Goal: Task Accomplishment & Management: Use online tool/utility

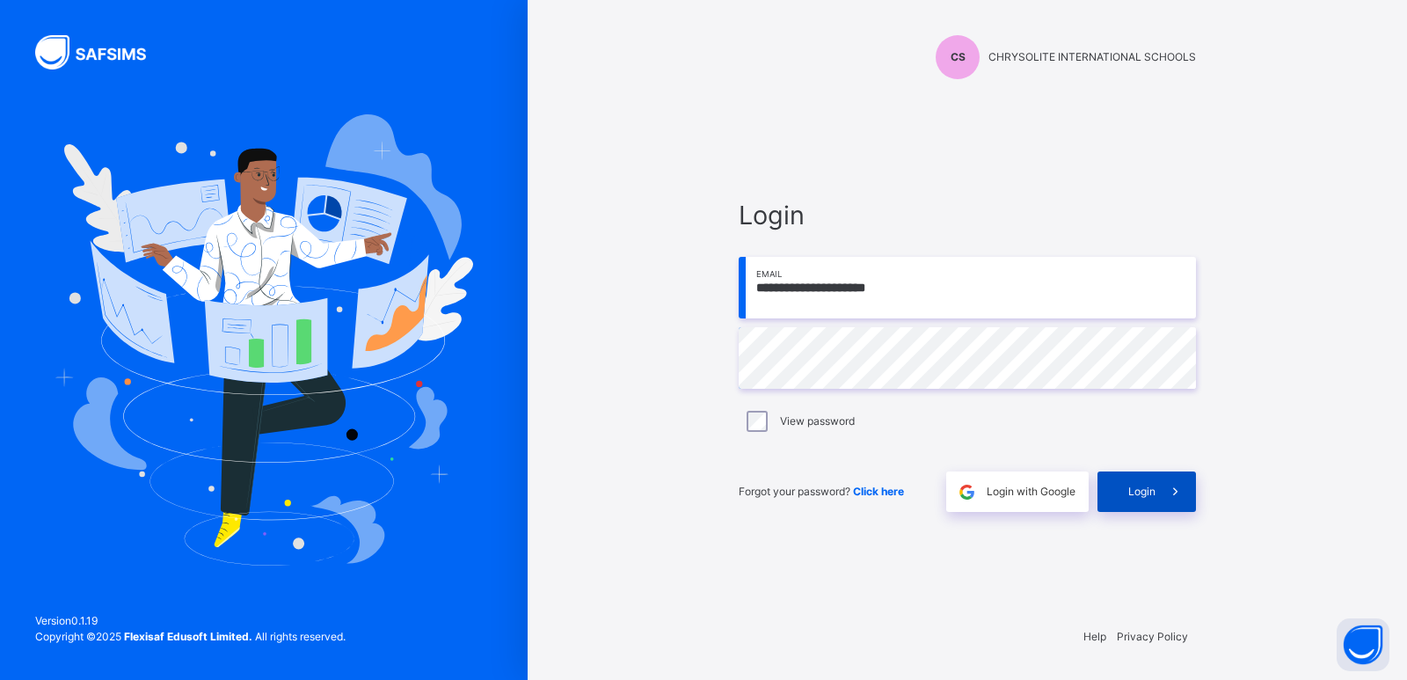
click at [1130, 477] on div "Login" at bounding box center [1147, 491] width 98 height 40
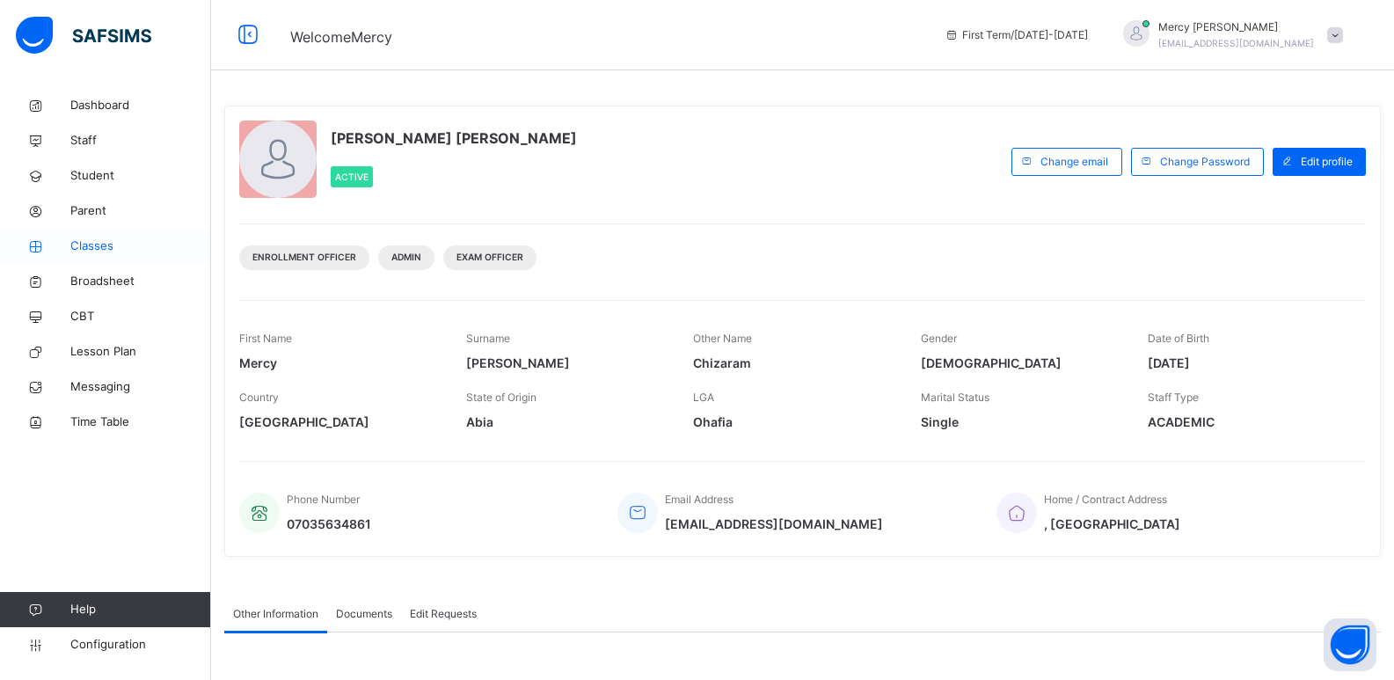
click at [91, 244] on span "Classes" at bounding box center [140, 246] width 141 height 18
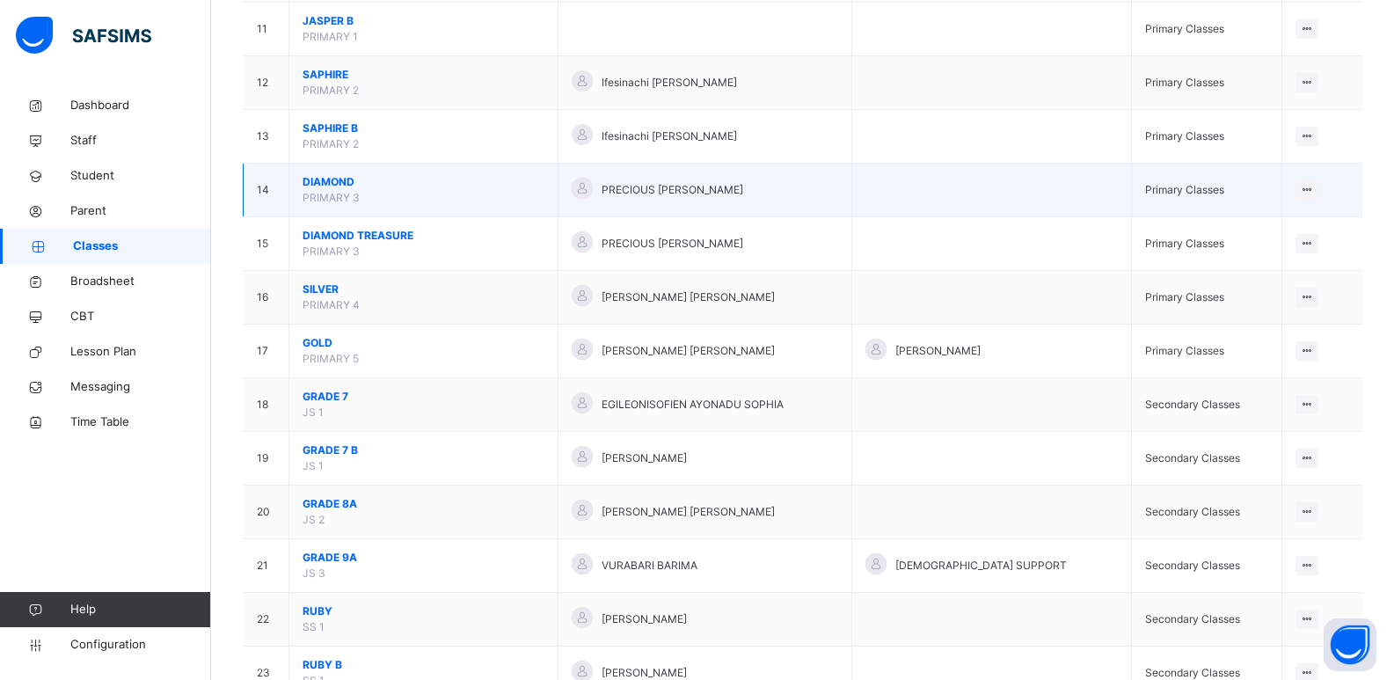
scroll to position [745, 0]
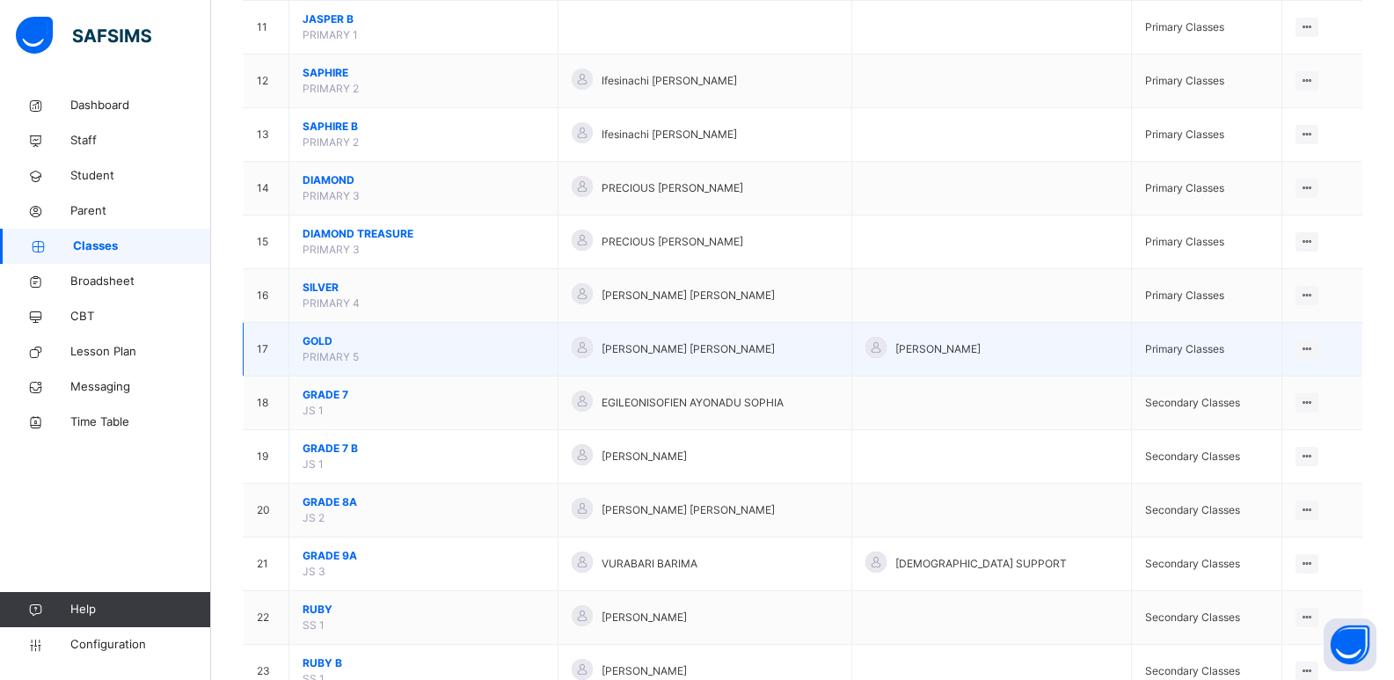
click at [318, 343] on span "GOLD" at bounding box center [424, 341] width 242 height 16
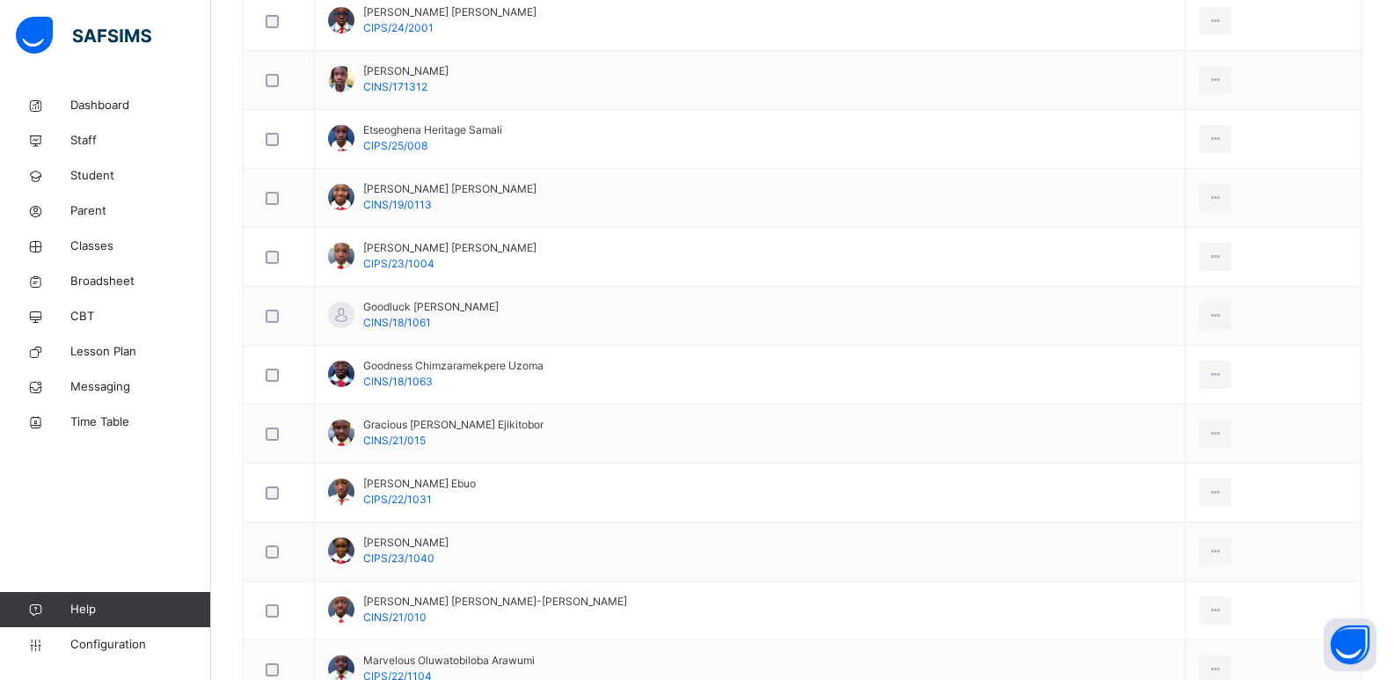
scroll to position [821, 0]
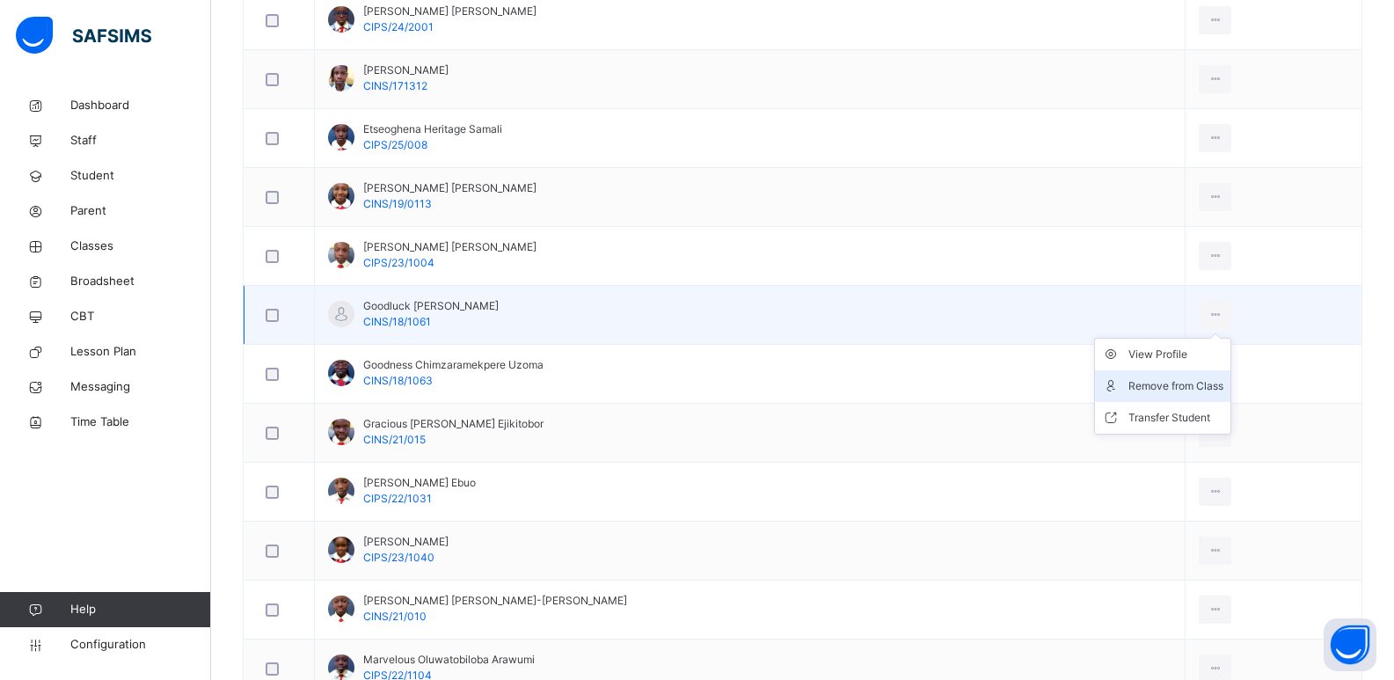
click at [1154, 380] on div "Remove from Class" at bounding box center [1175, 386] width 95 height 18
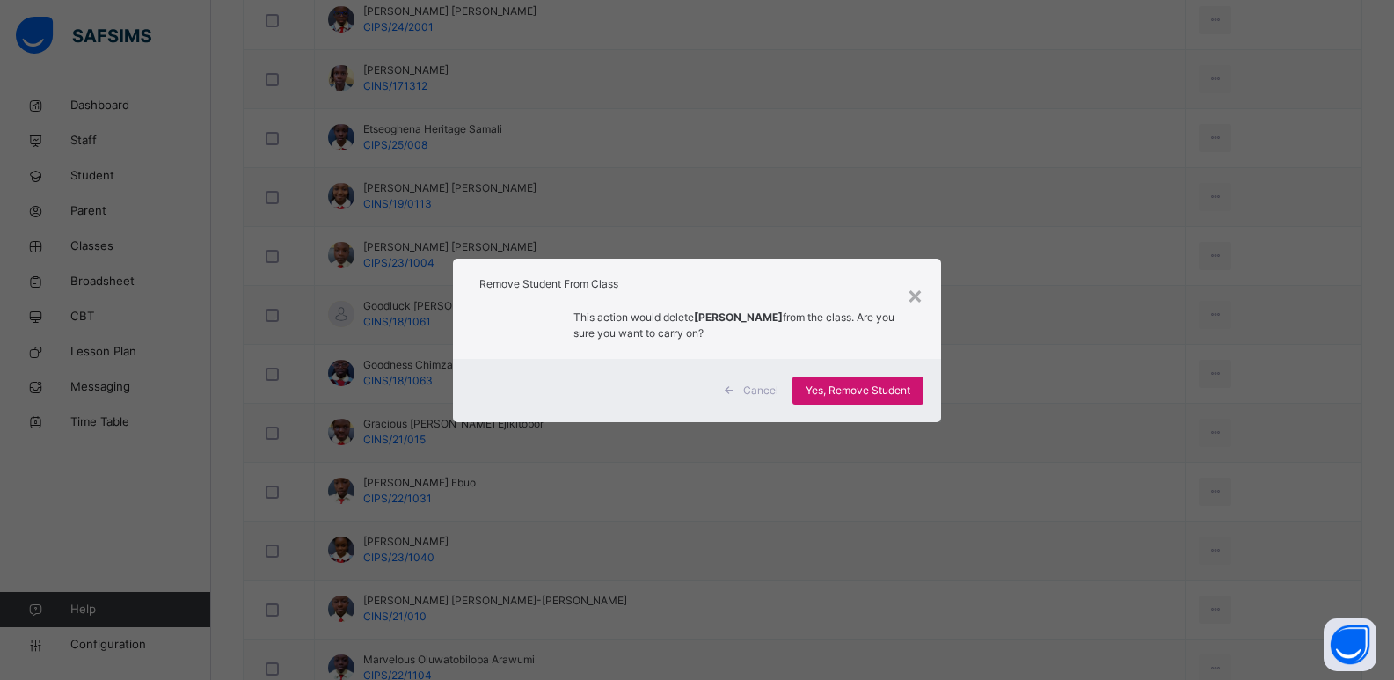
click at [886, 392] on span "Yes, Remove Student" at bounding box center [858, 391] width 105 height 16
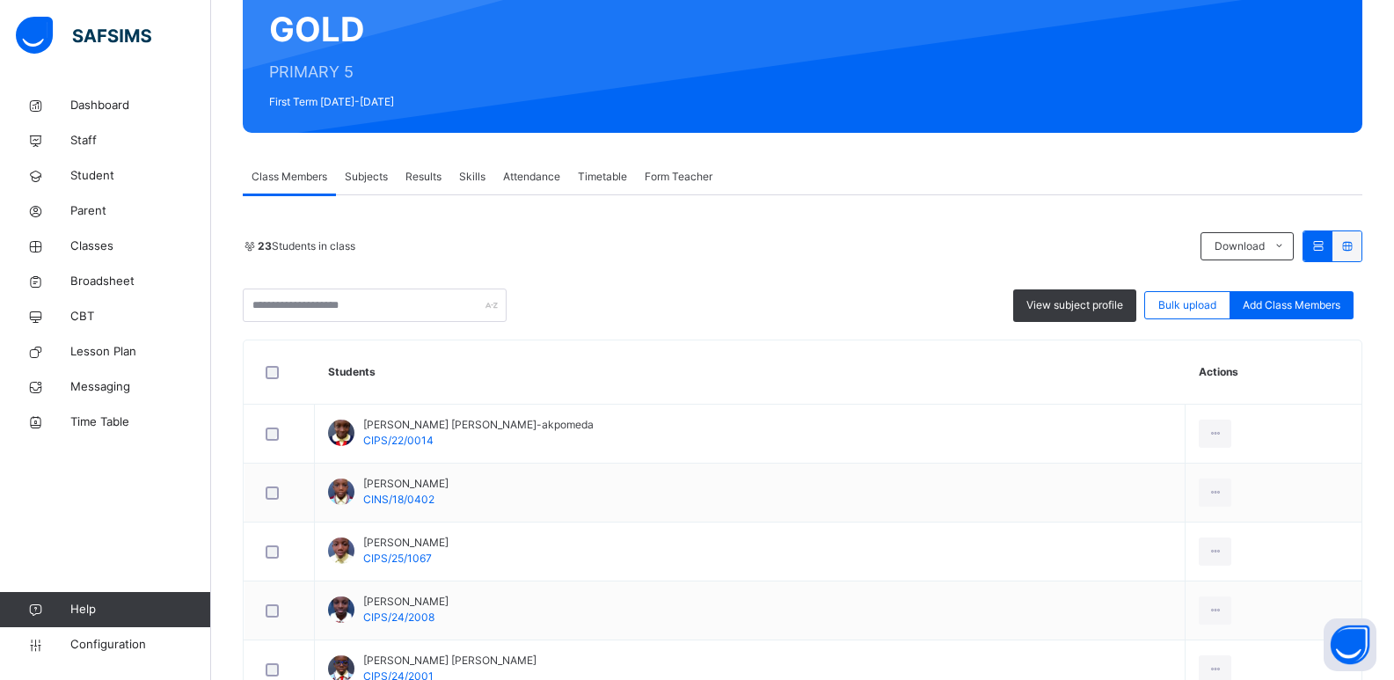
scroll to position [0, 0]
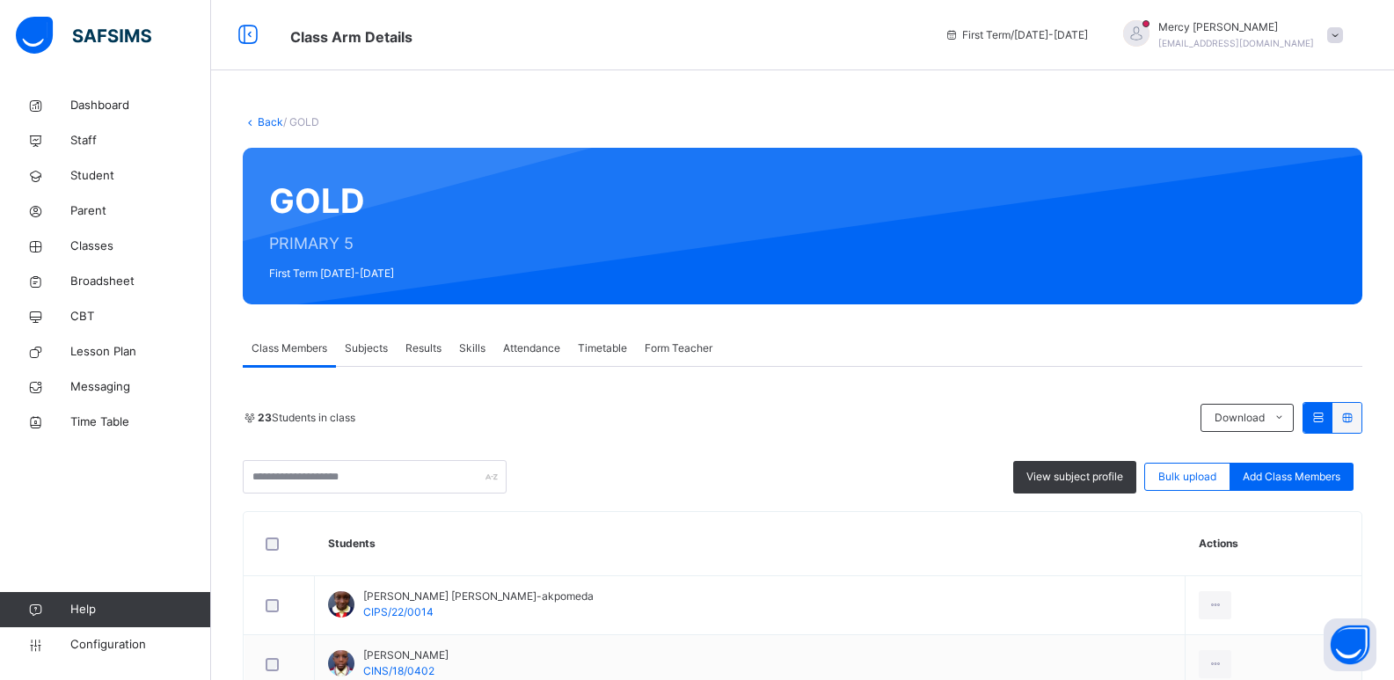
click at [263, 127] on link "Back" at bounding box center [271, 121] width 26 height 13
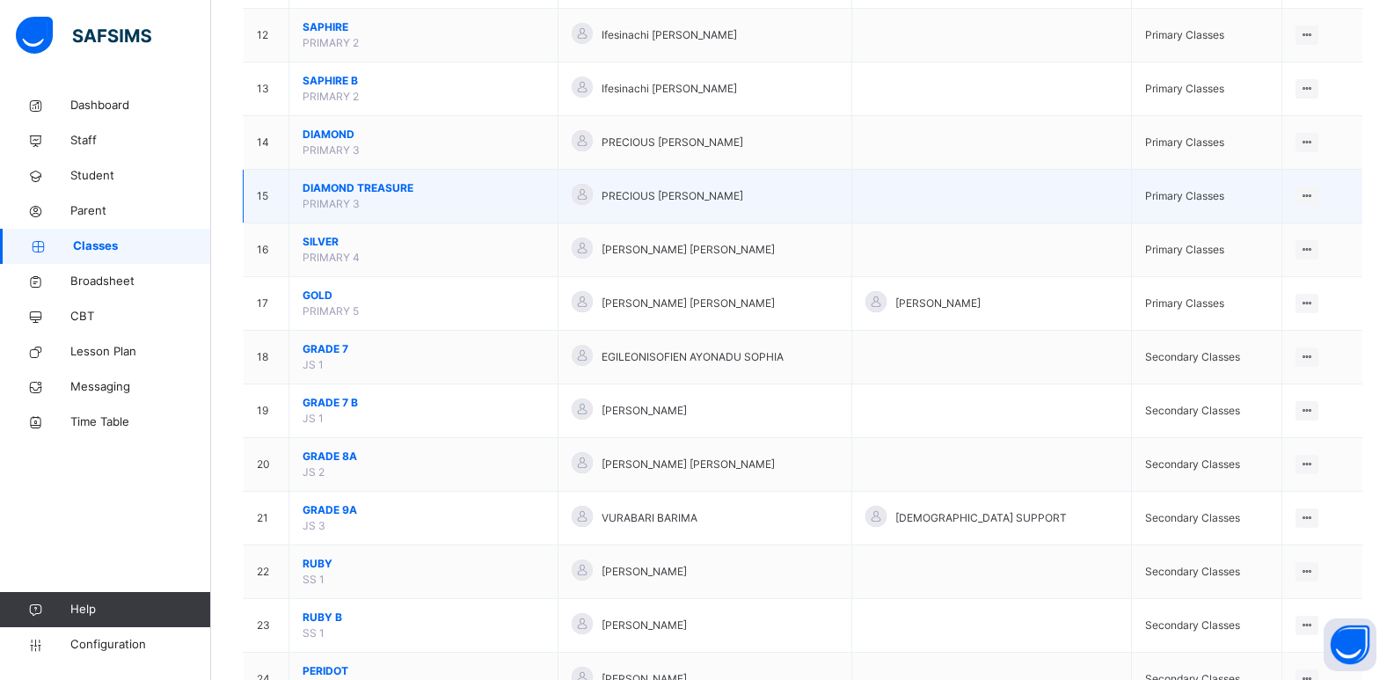
scroll to position [792, 0]
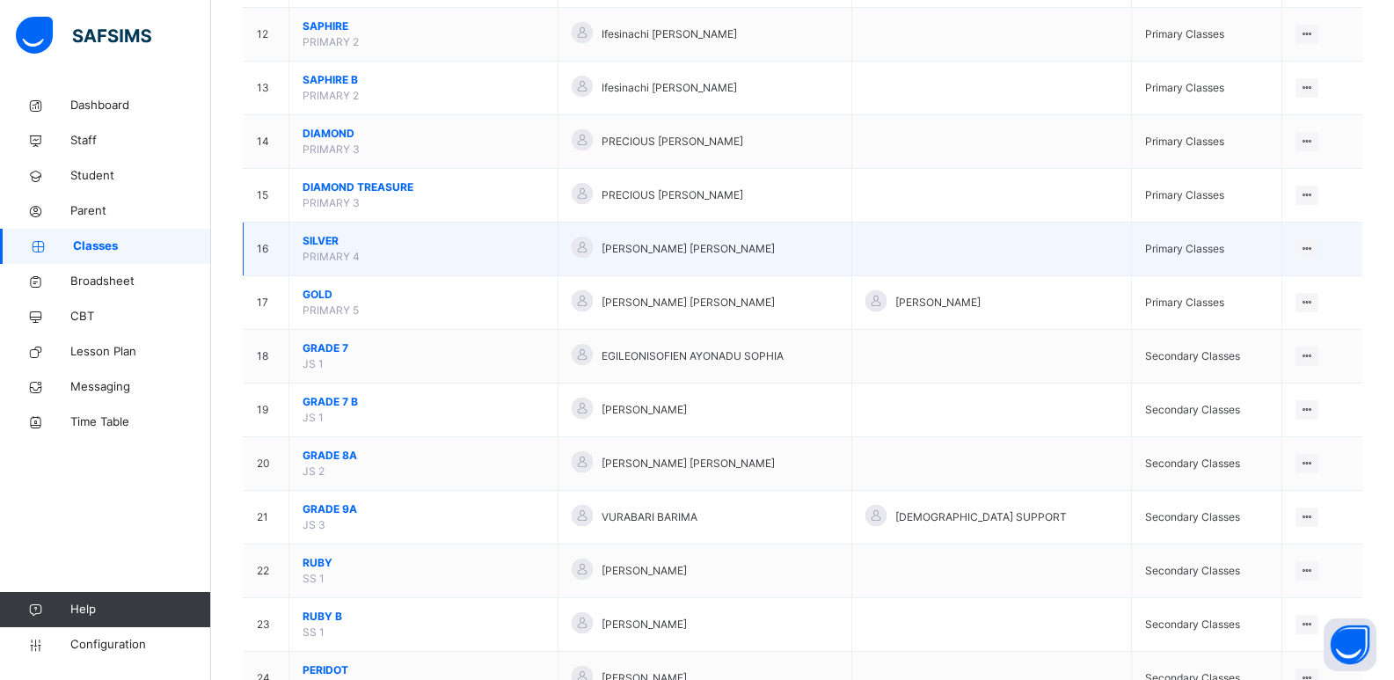
click at [323, 244] on span "SILVER" at bounding box center [424, 241] width 242 height 16
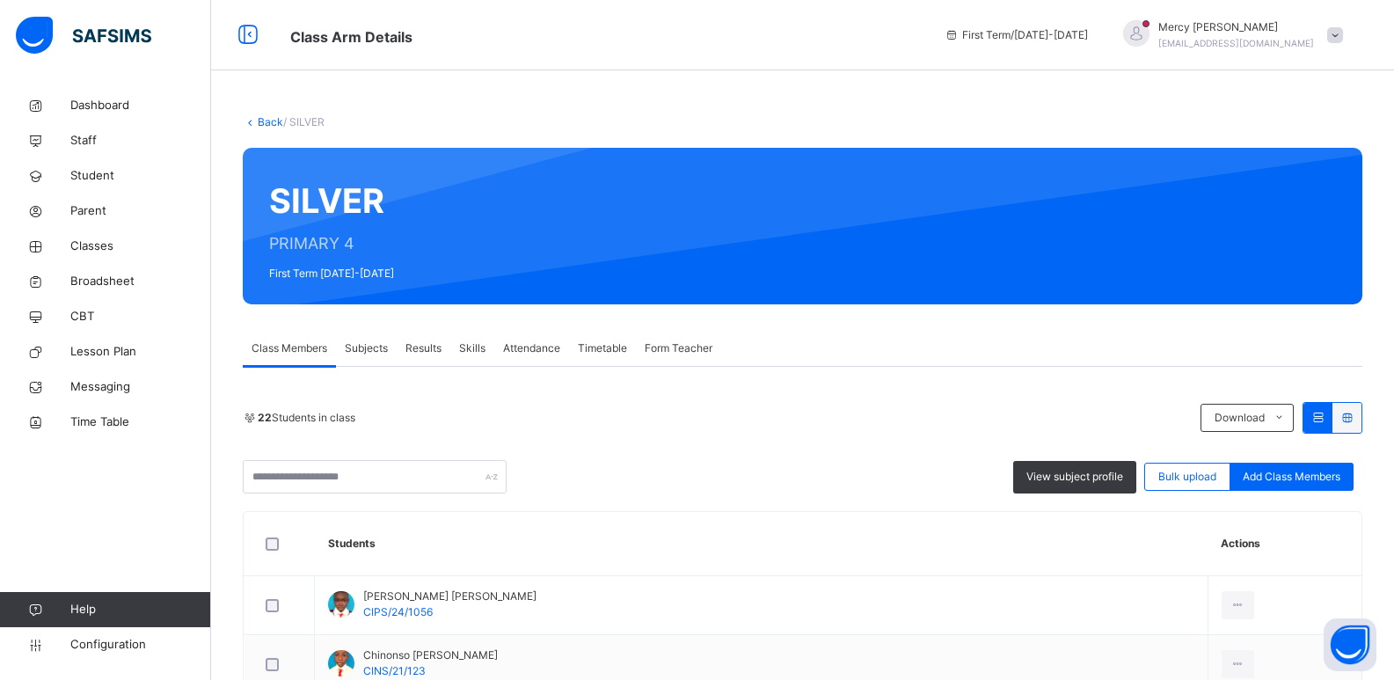
click at [267, 120] on link "Back" at bounding box center [271, 121] width 26 height 13
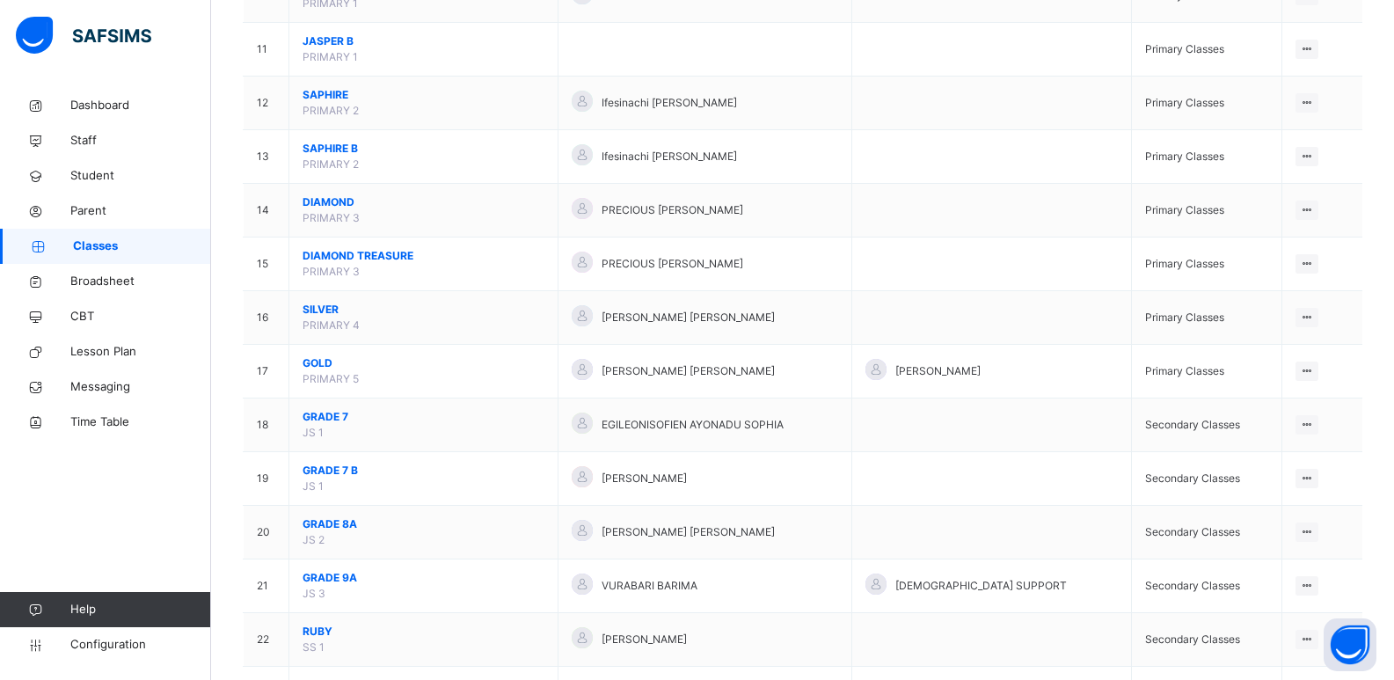
scroll to position [721, 0]
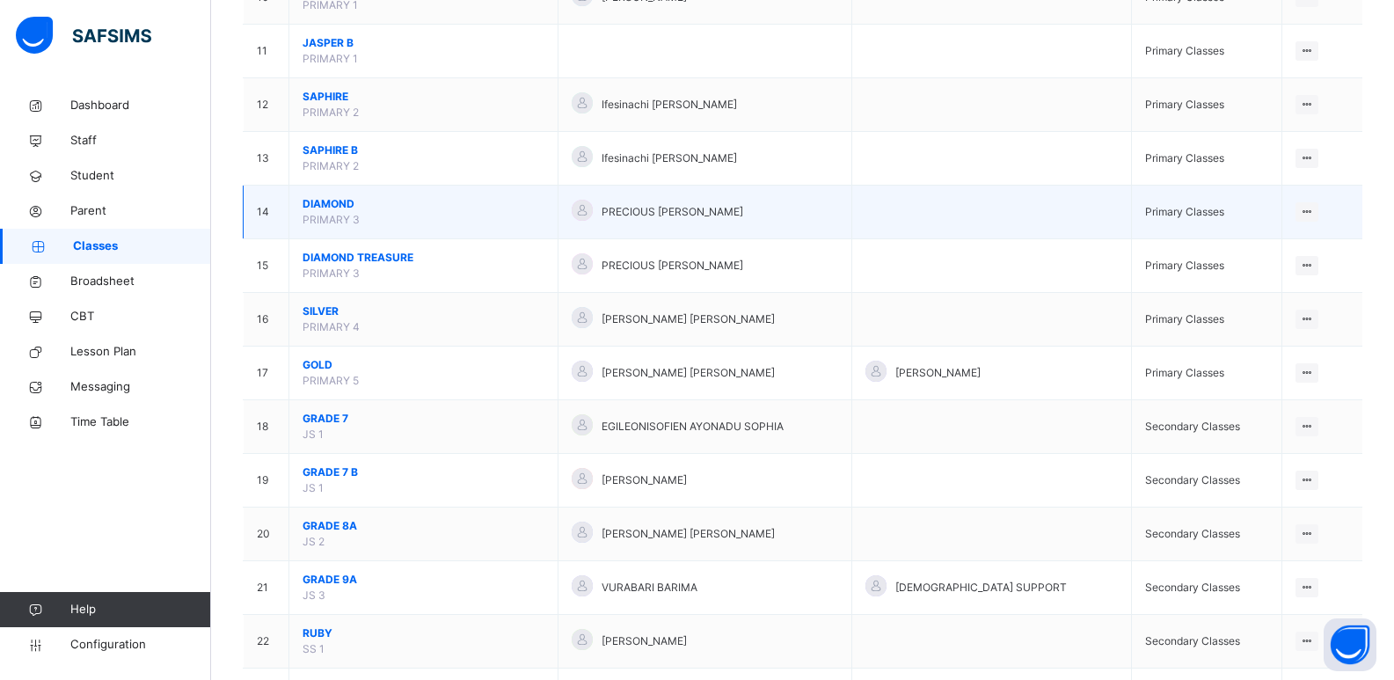
click at [332, 207] on span "DIAMOND" at bounding box center [424, 204] width 242 height 16
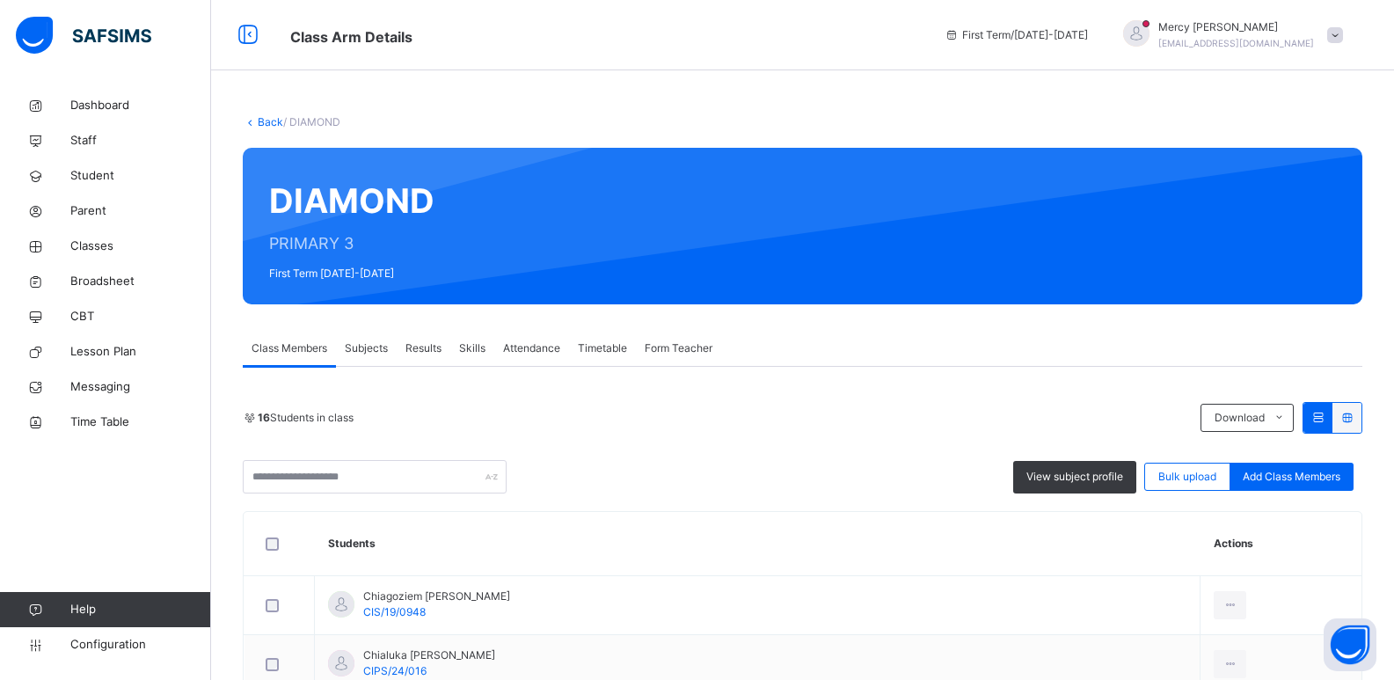
click at [264, 128] on link "Back" at bounding box center [271, 121] width 26 height 13
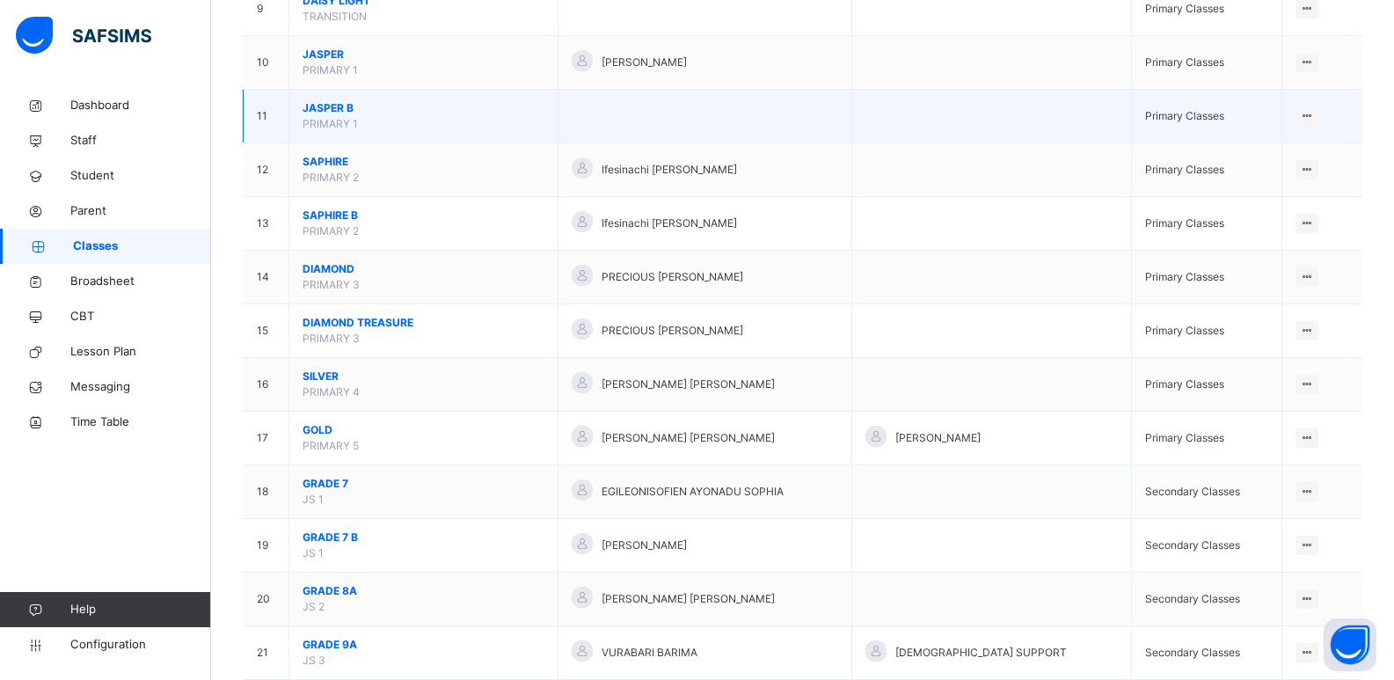
scroll to position [662, 0]
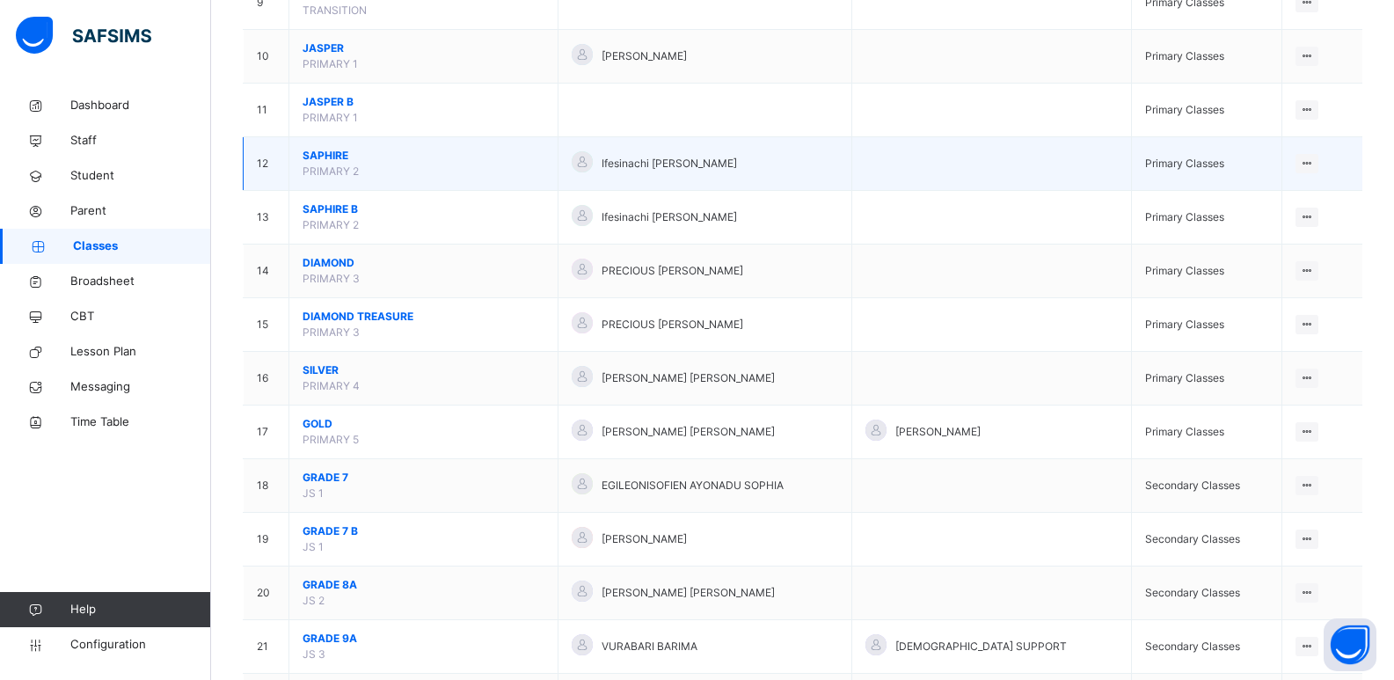
click at [339, 157] on span "SAPHIRE" at bounding box center [424, 156] width 242 height 16
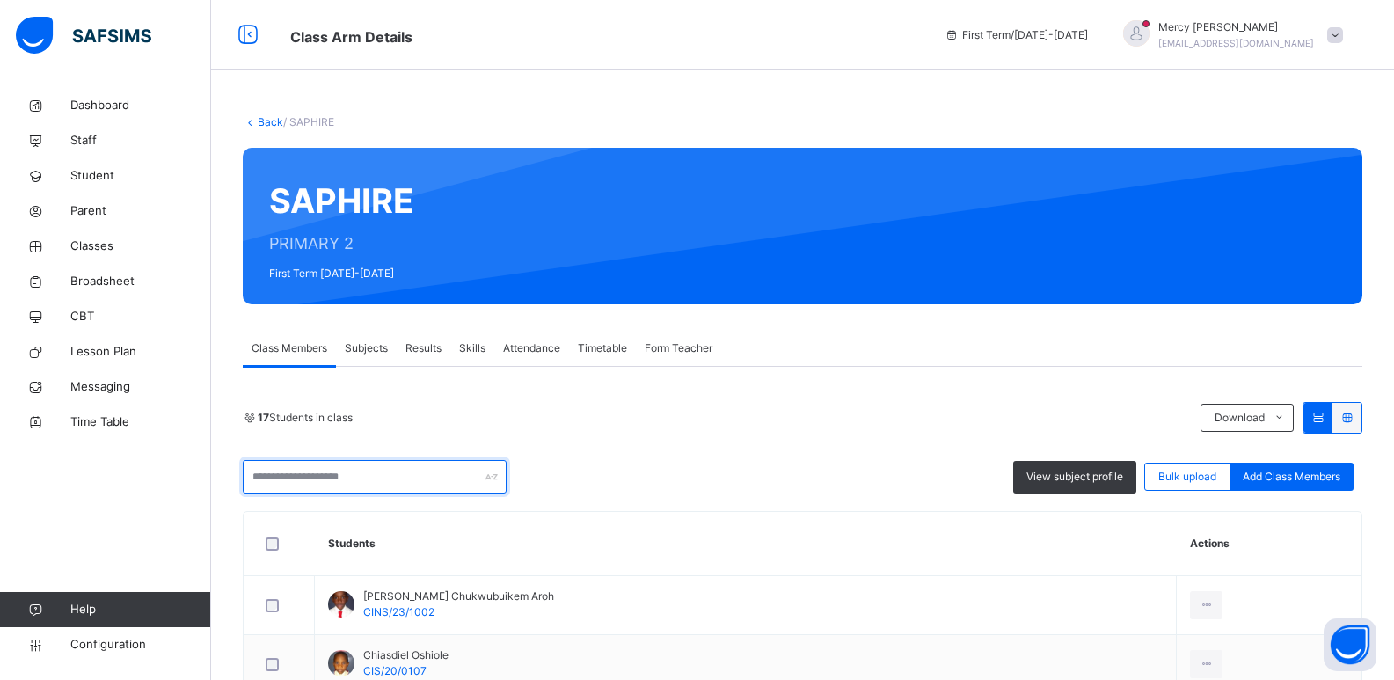
click at [374, 472] on input "text" at bounding box center [375, 476] width 264 height 33
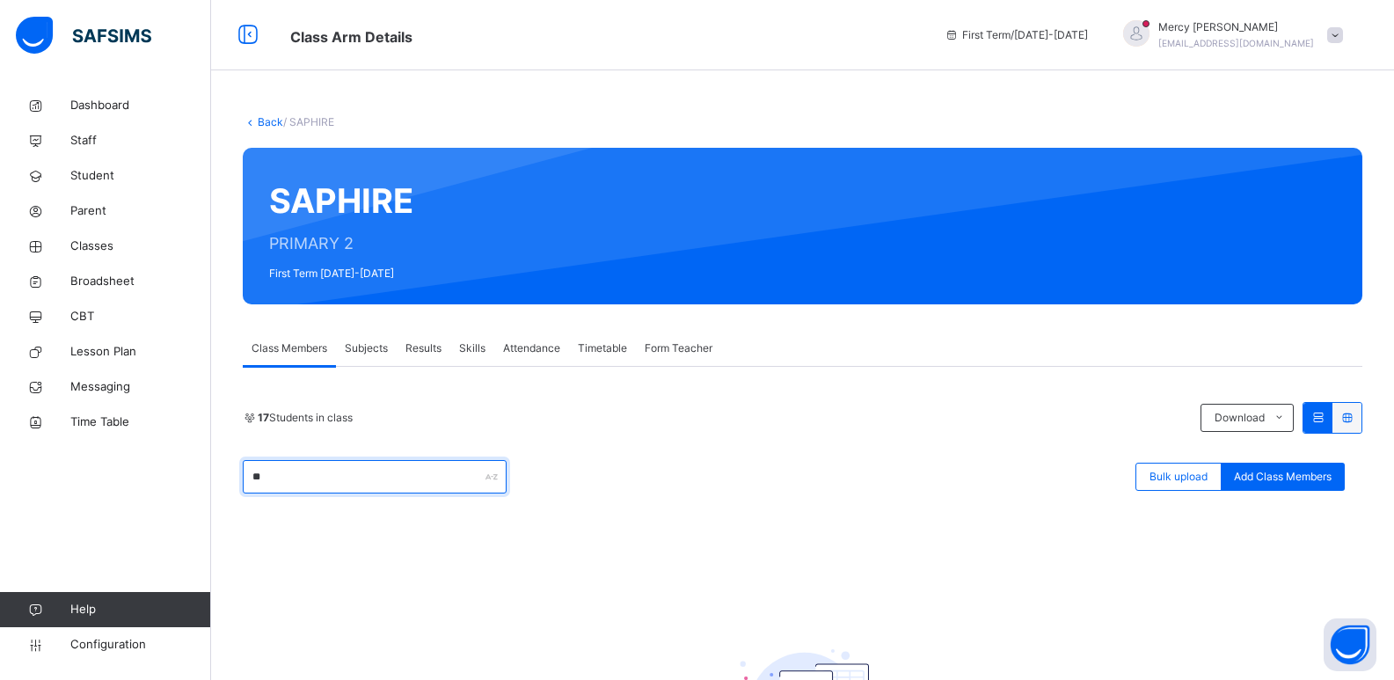
type input "*"
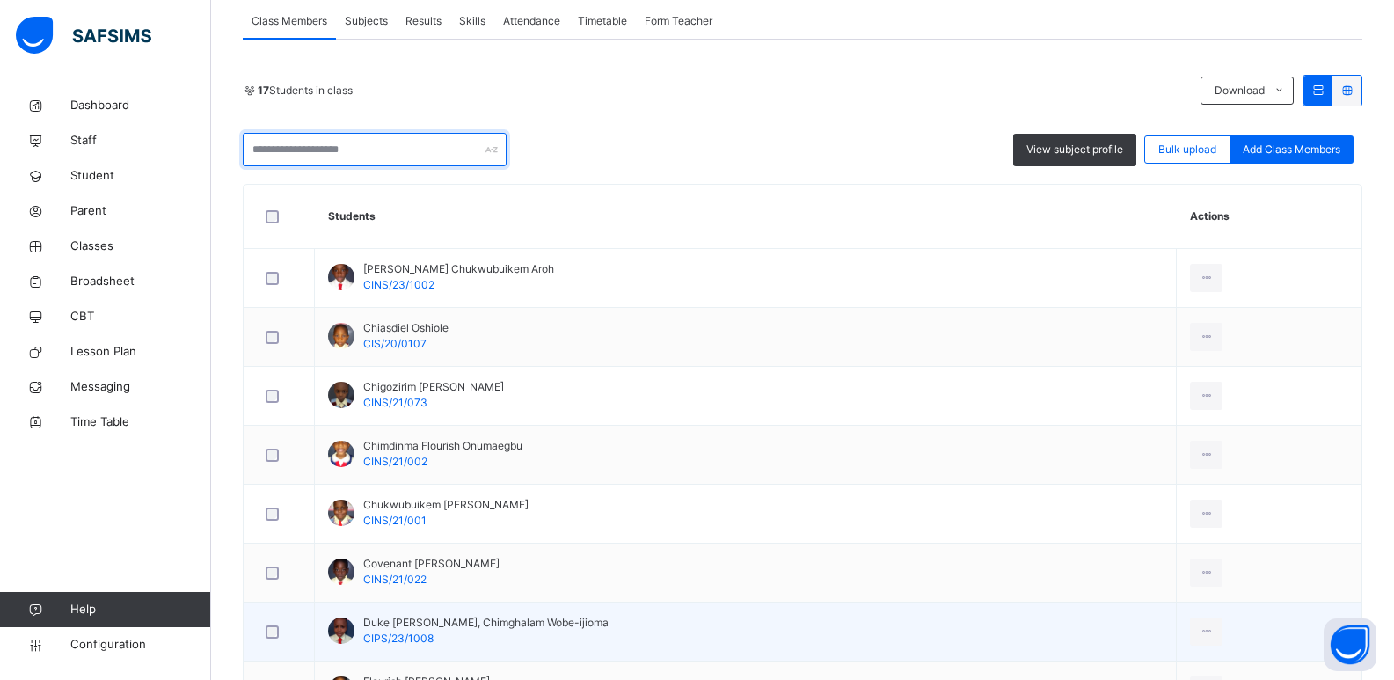
scroll to position [328, 0]
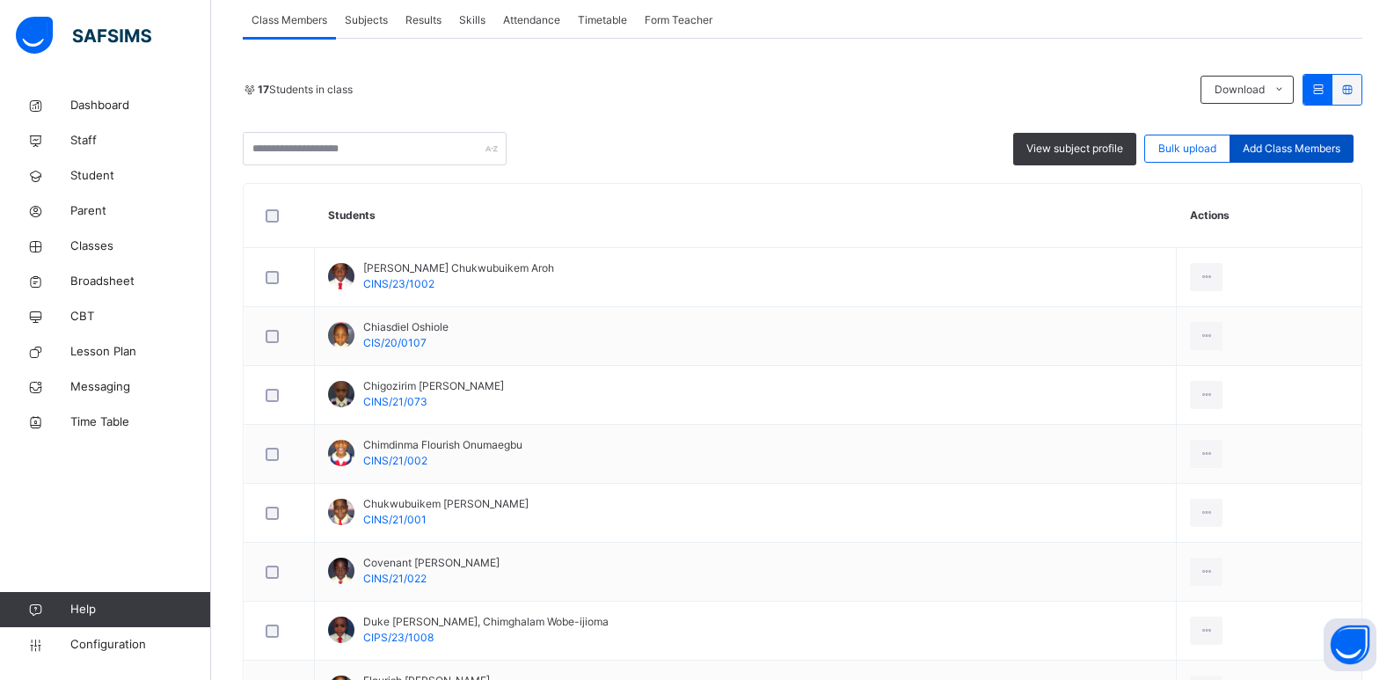
click at [1317, 136] on div "Add Class Members" at bounding box center [1291, 149] width 124 height 28
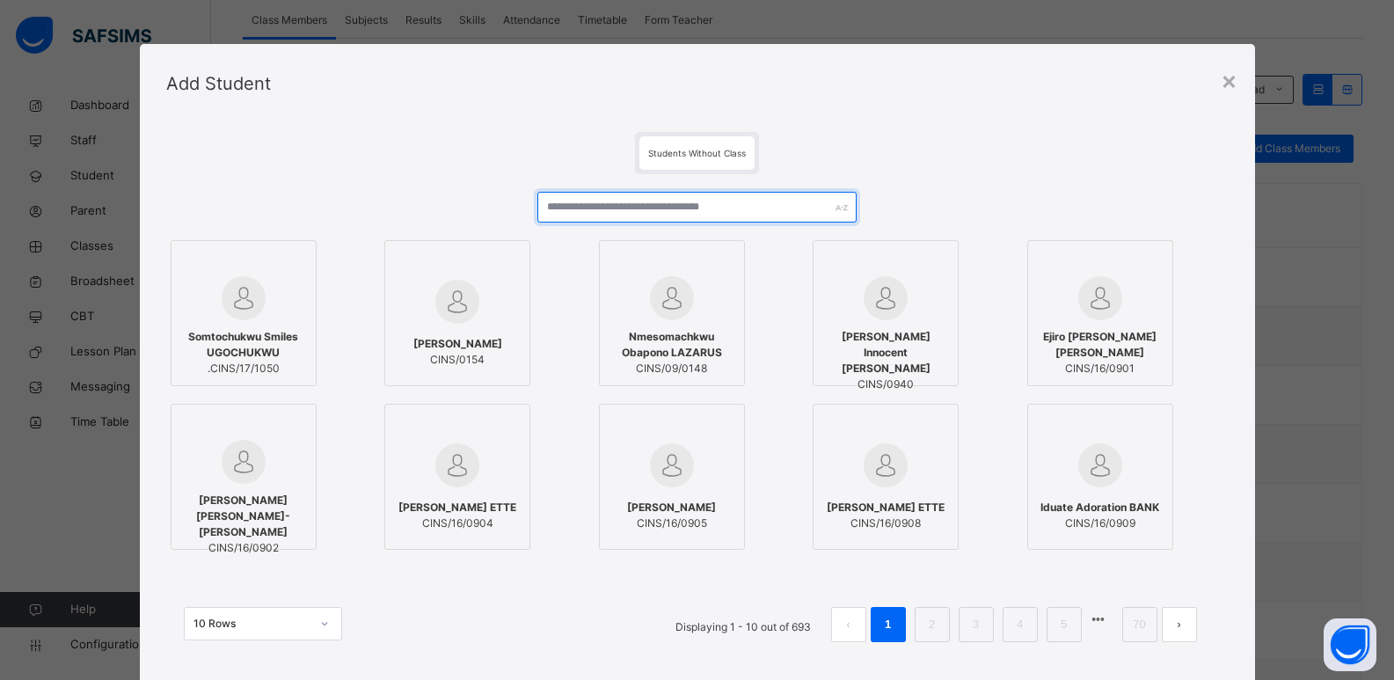
click at [750, 213] on input "text" at bounding box center [696, 207] width 318 height 31
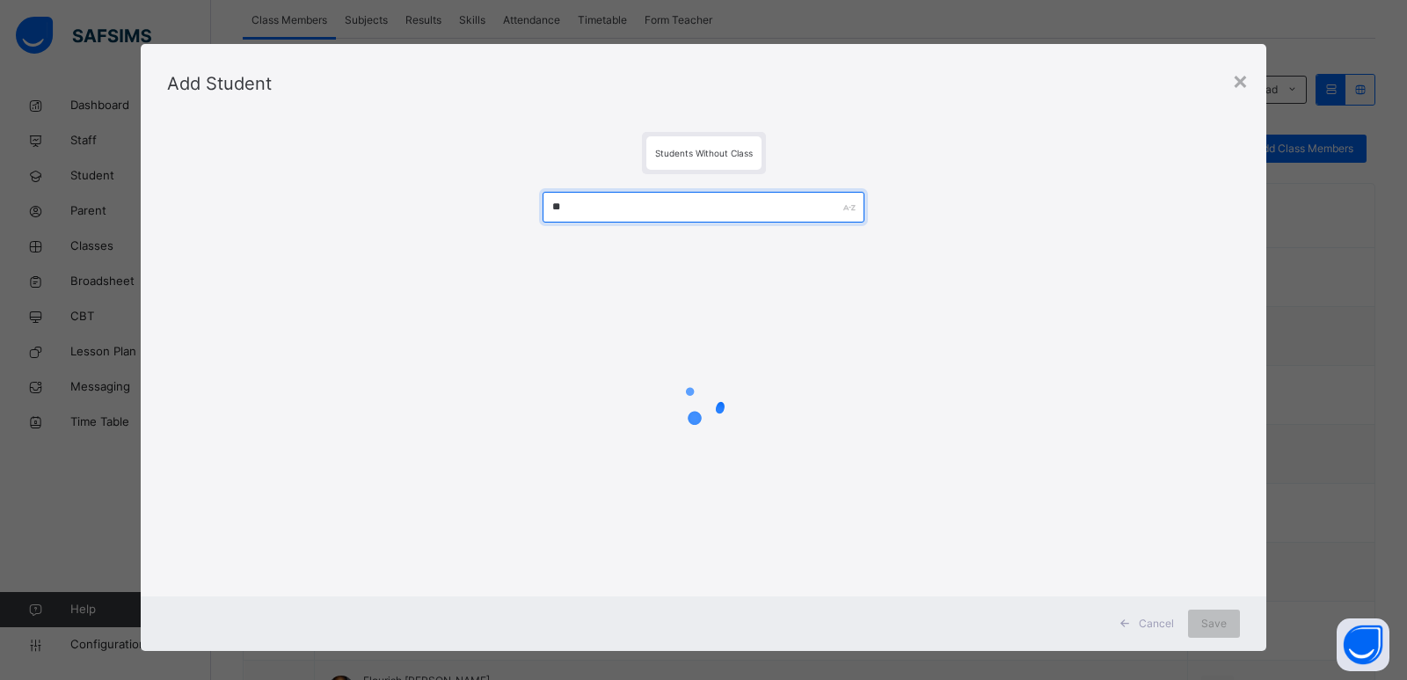
type input "*"
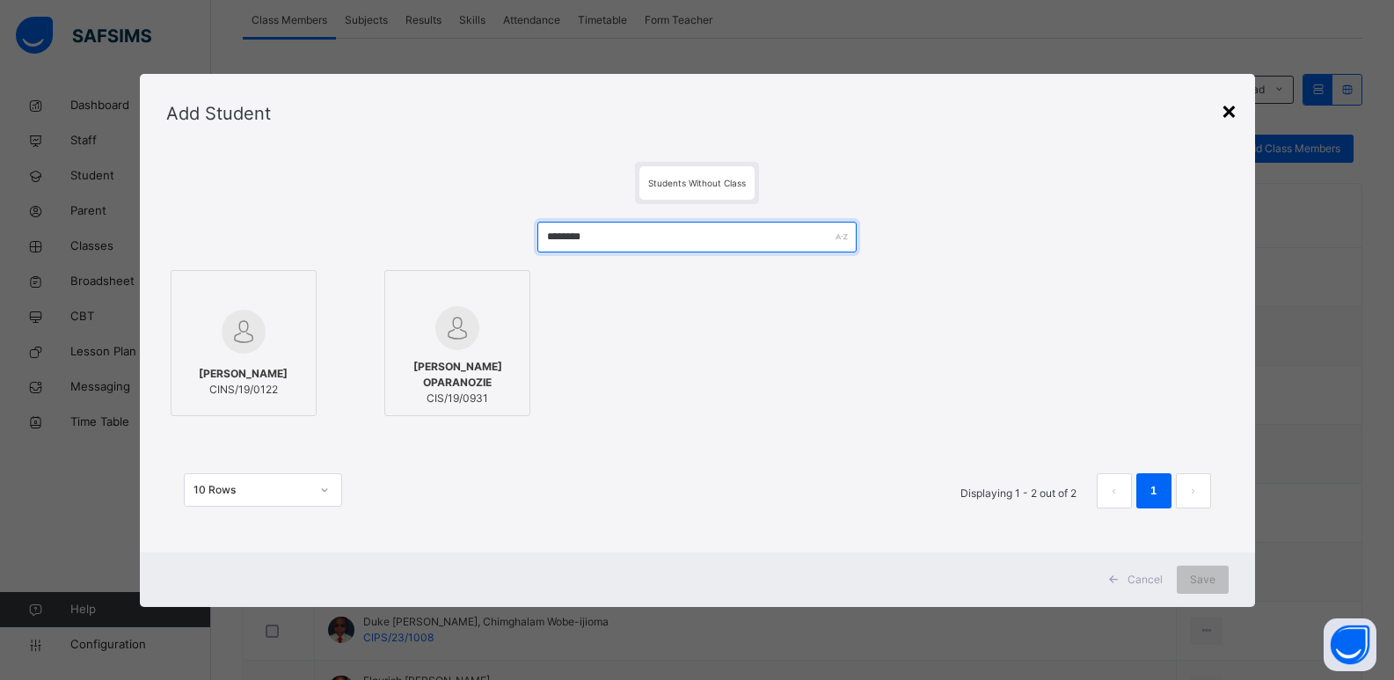
type input "********"
click at [1237, 110] on div "×" at bounding box center [1229, 109] width 17 height 37
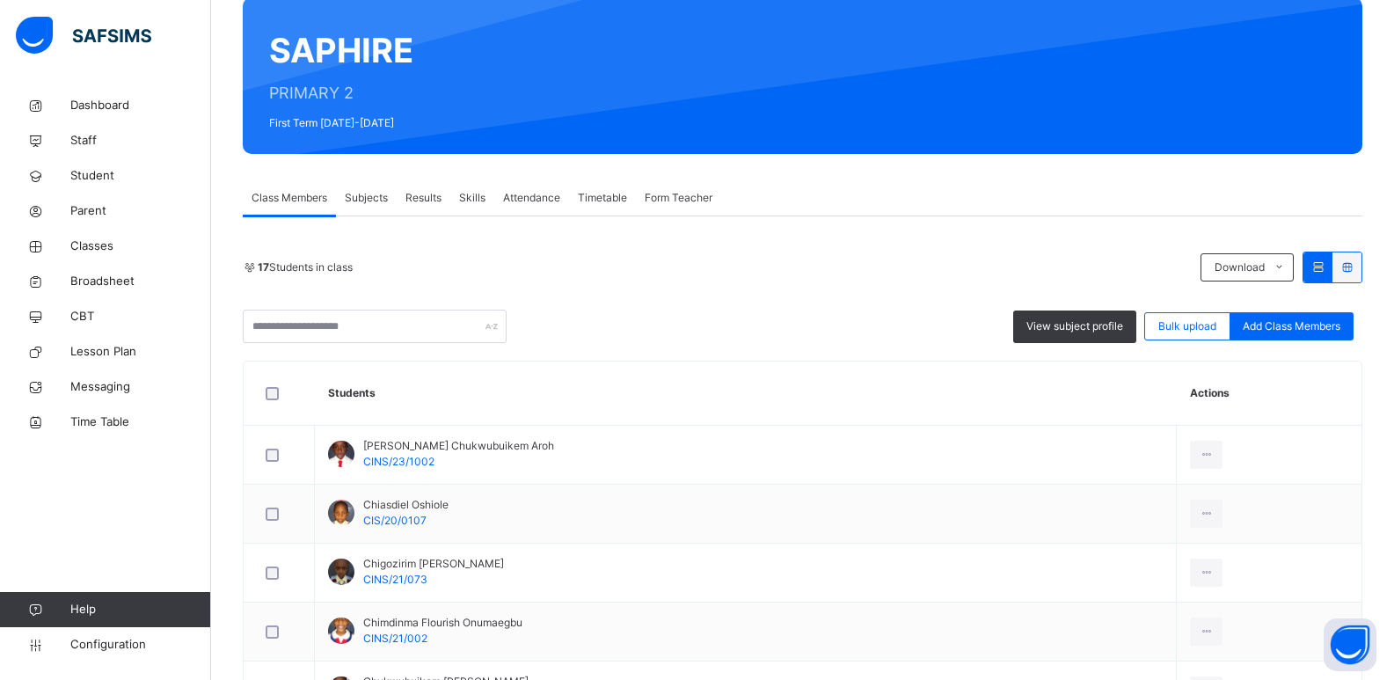
scroll to position [0, 0]
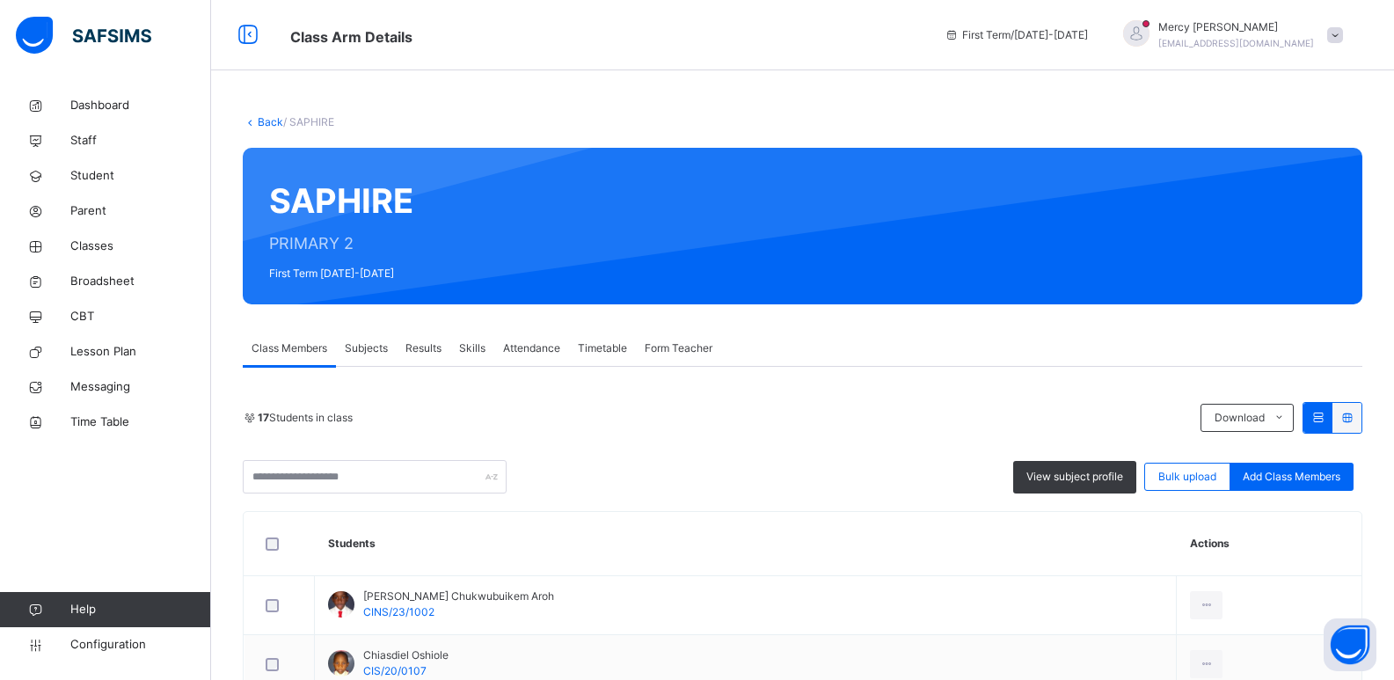
click at [265, 129] on div "Back / SAPHIRE" at bounding box center [803, 122] width 1120 height 16
click at [267, 124] on link "Back" at bounding box center [271, 121] width 26 height 13
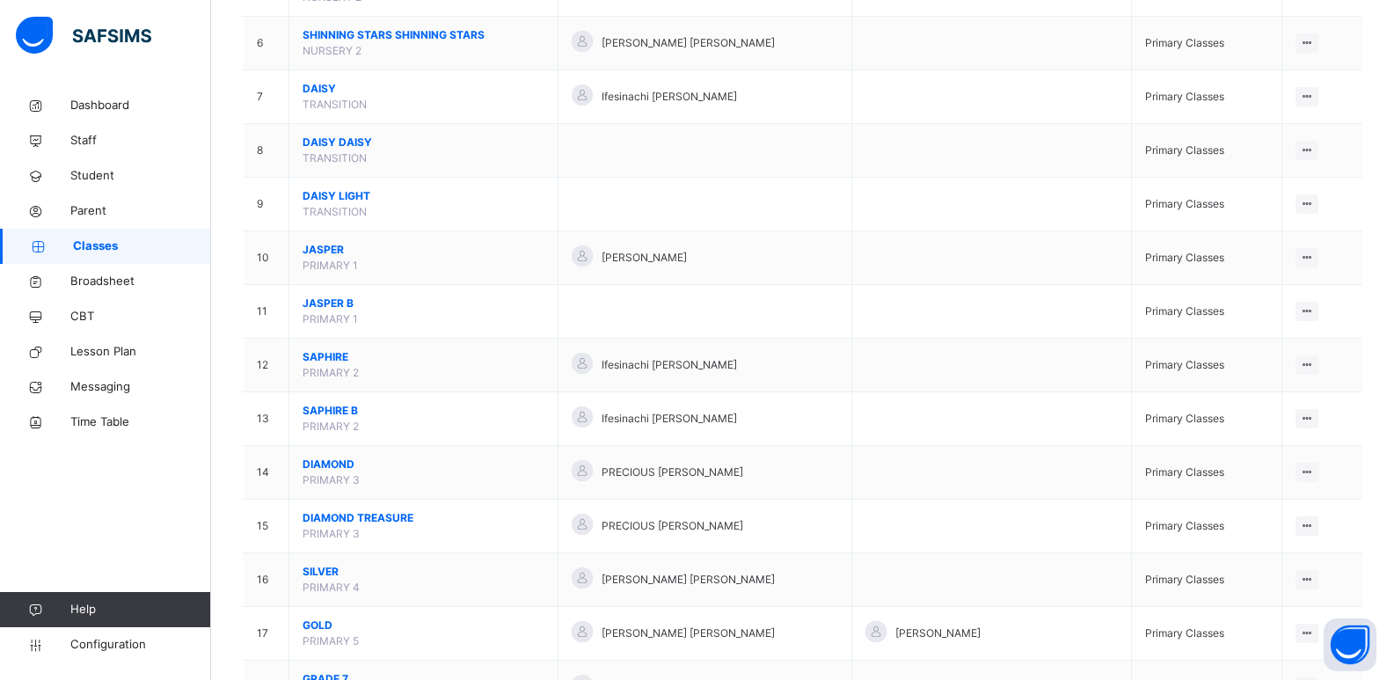
scroll to position [463, 0]
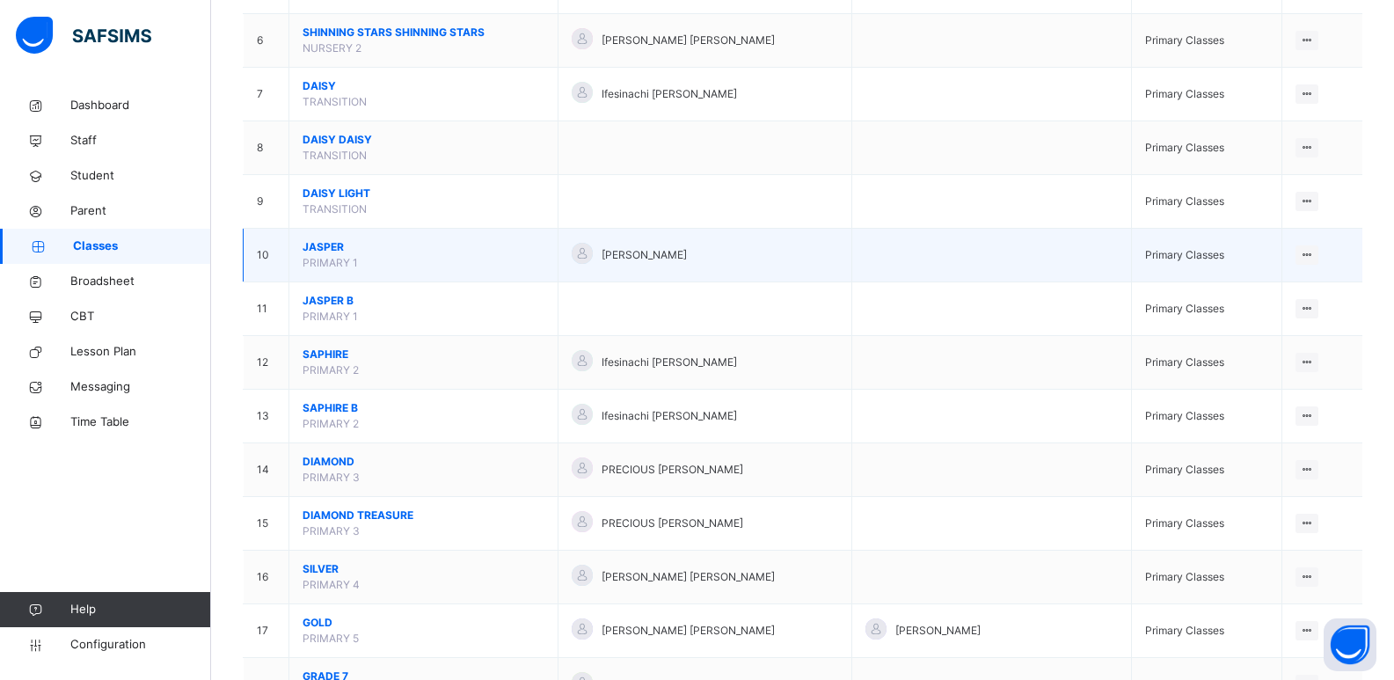
click at [330, 245] on span "JASPER" at bounding box center [424, 247] width 242 height 16
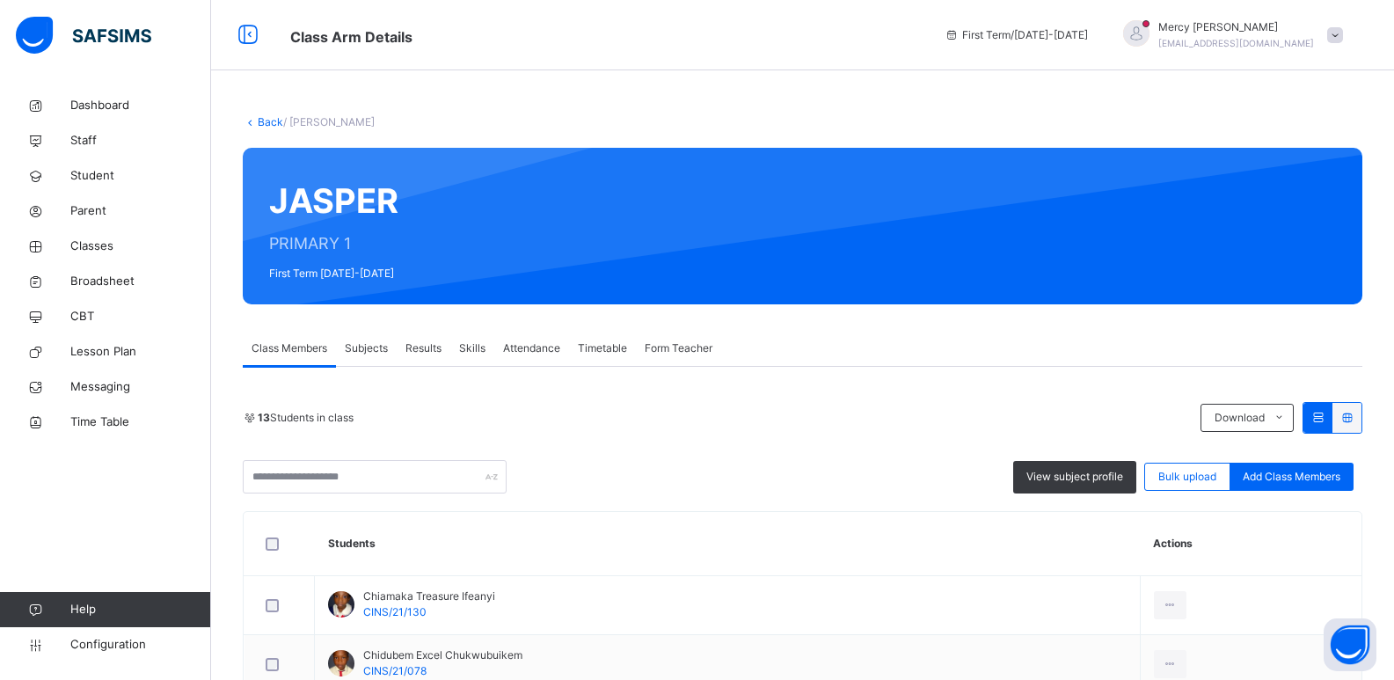
click at [260, 120] on link "Back" at bounding box center [271, 121] width 26 height 13
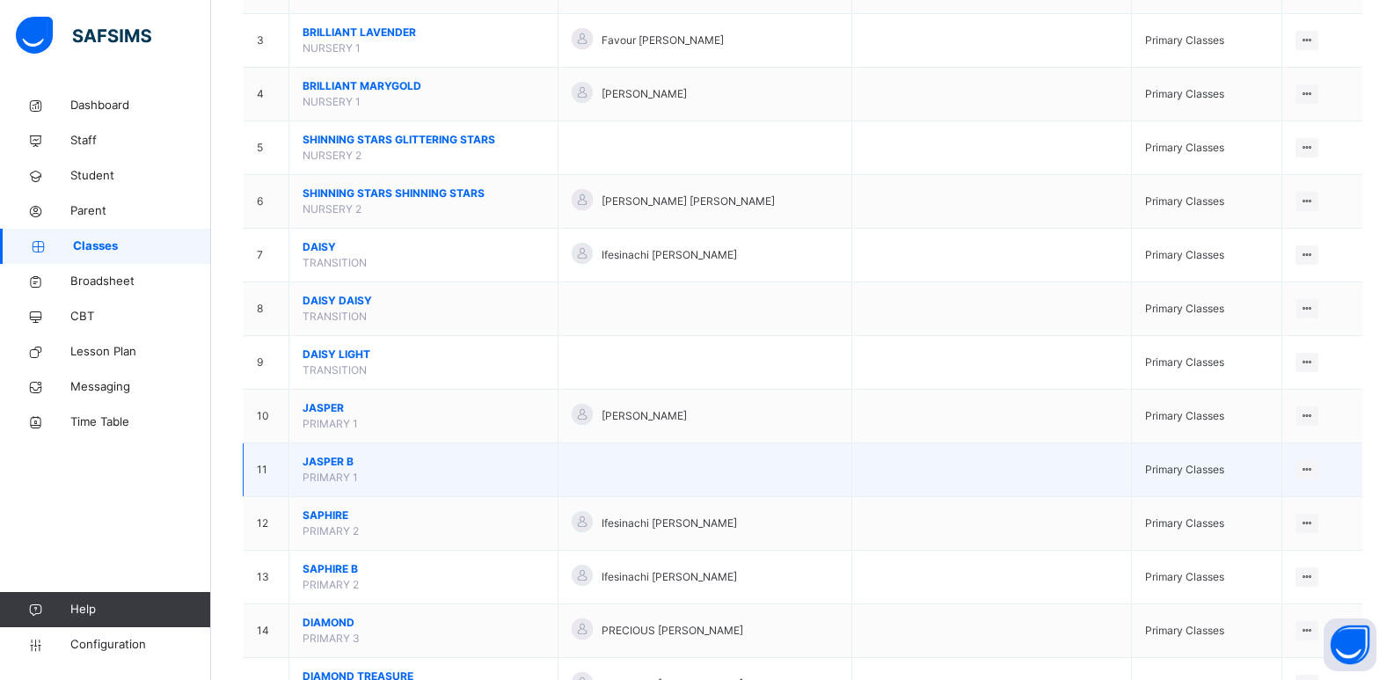
scroll to position [305, 0]
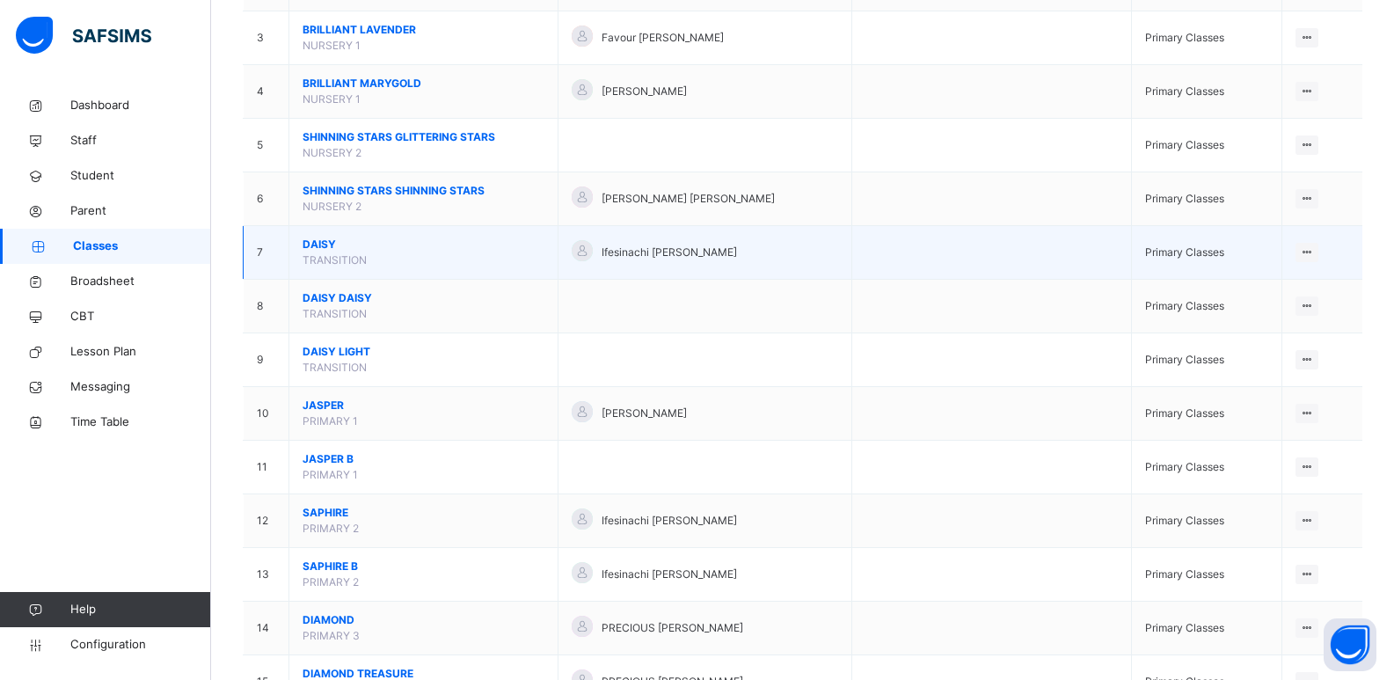
click at [322, 247] on span "DAISY" at bounding box center [424, 245] width 242 height 16
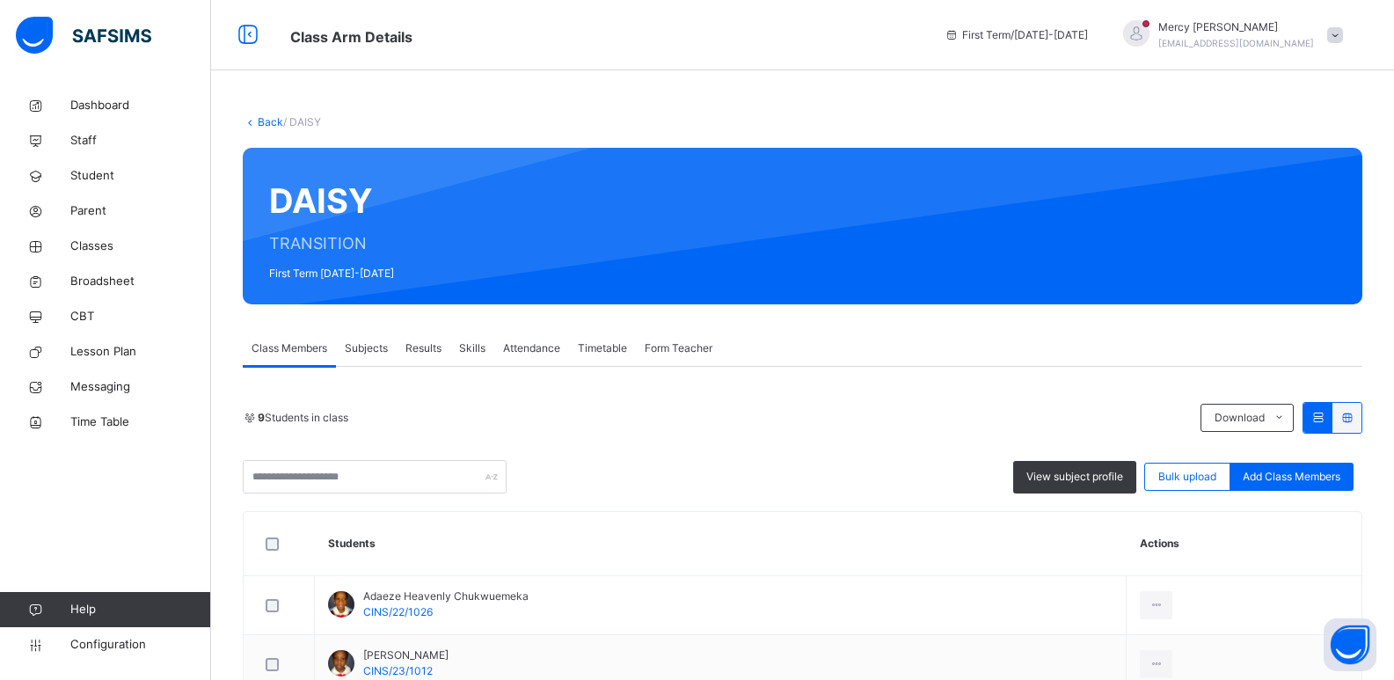
click at [272, 127] on link "Back" at bounding box center [271, 121] width 26 height 13
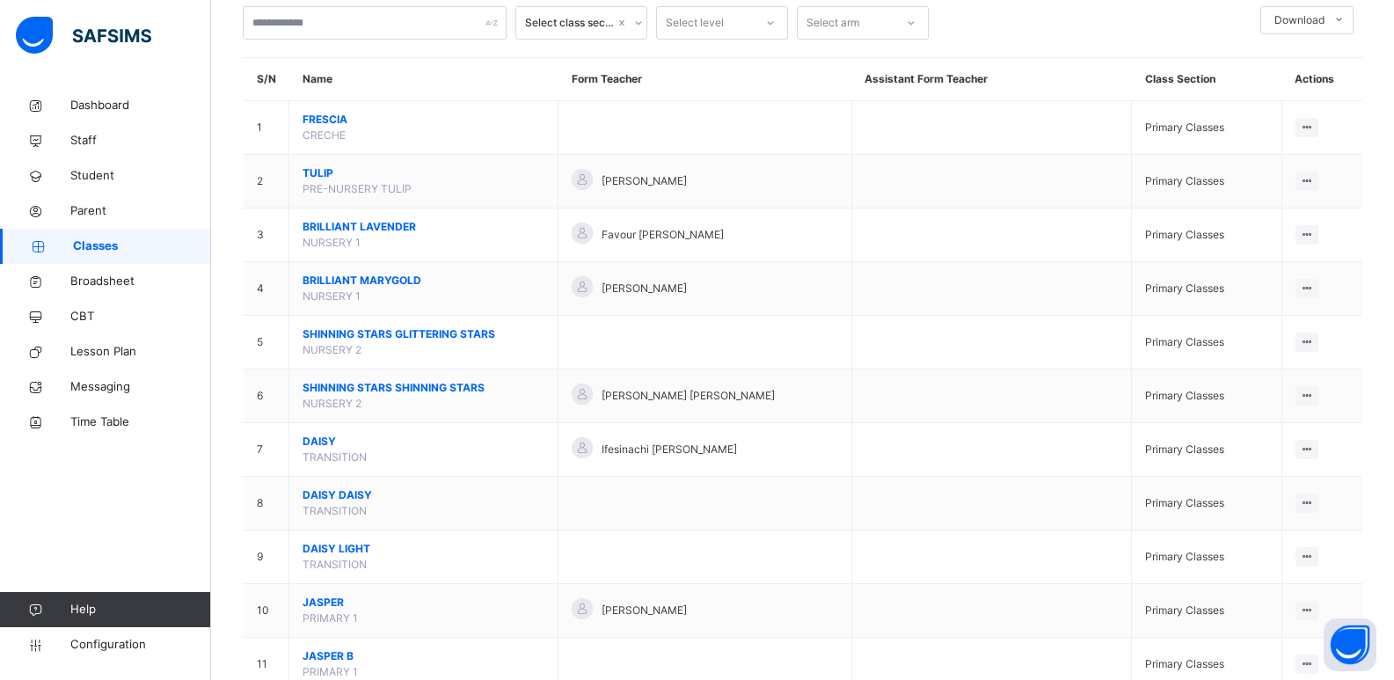
scroll to position [106, 0]
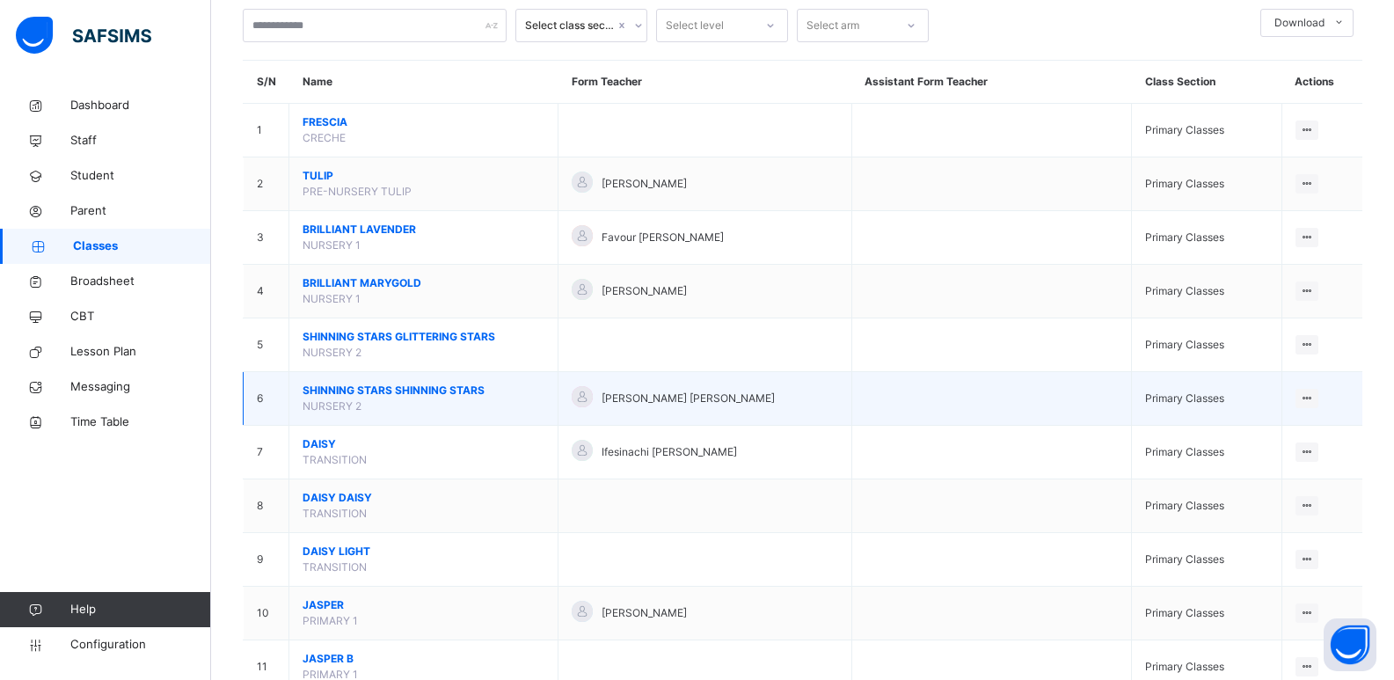
click at [398, 390] on span "SHINNING STARS SHINNING STARS" at bounding box center [424, 391] width 242 height 16
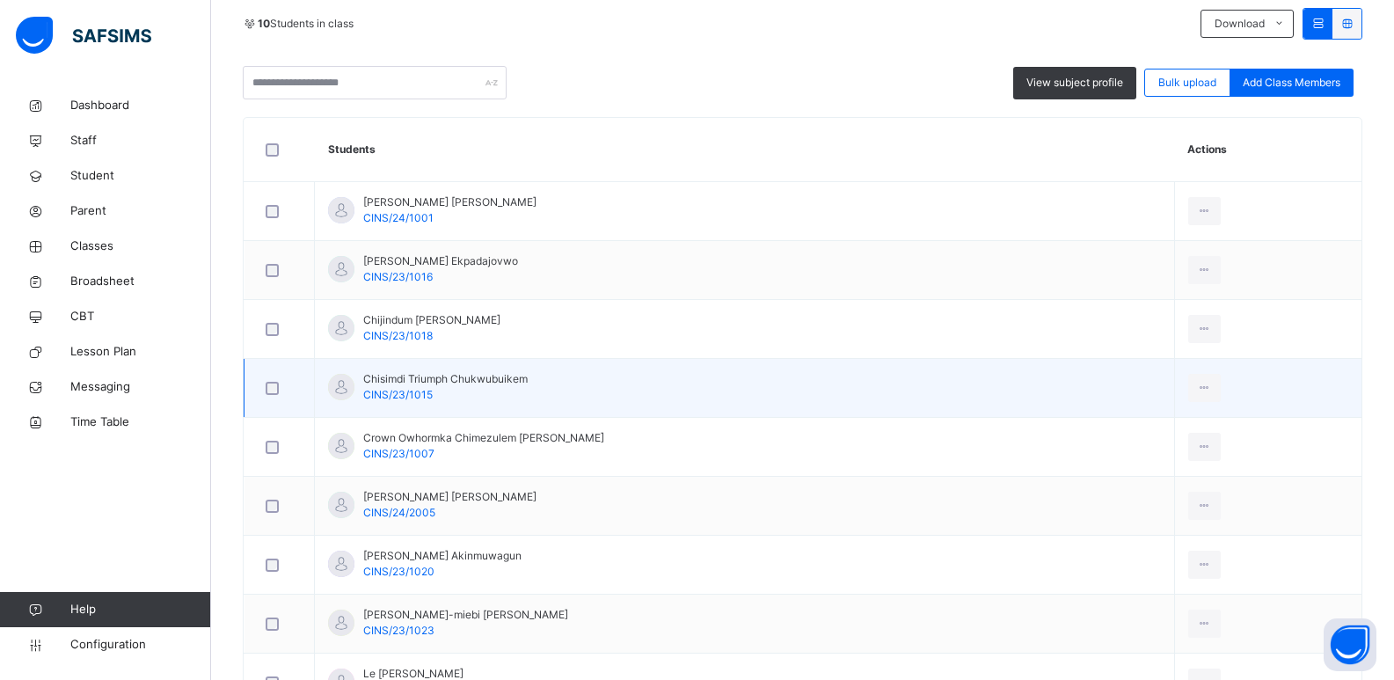
scroll to position [381, 0]
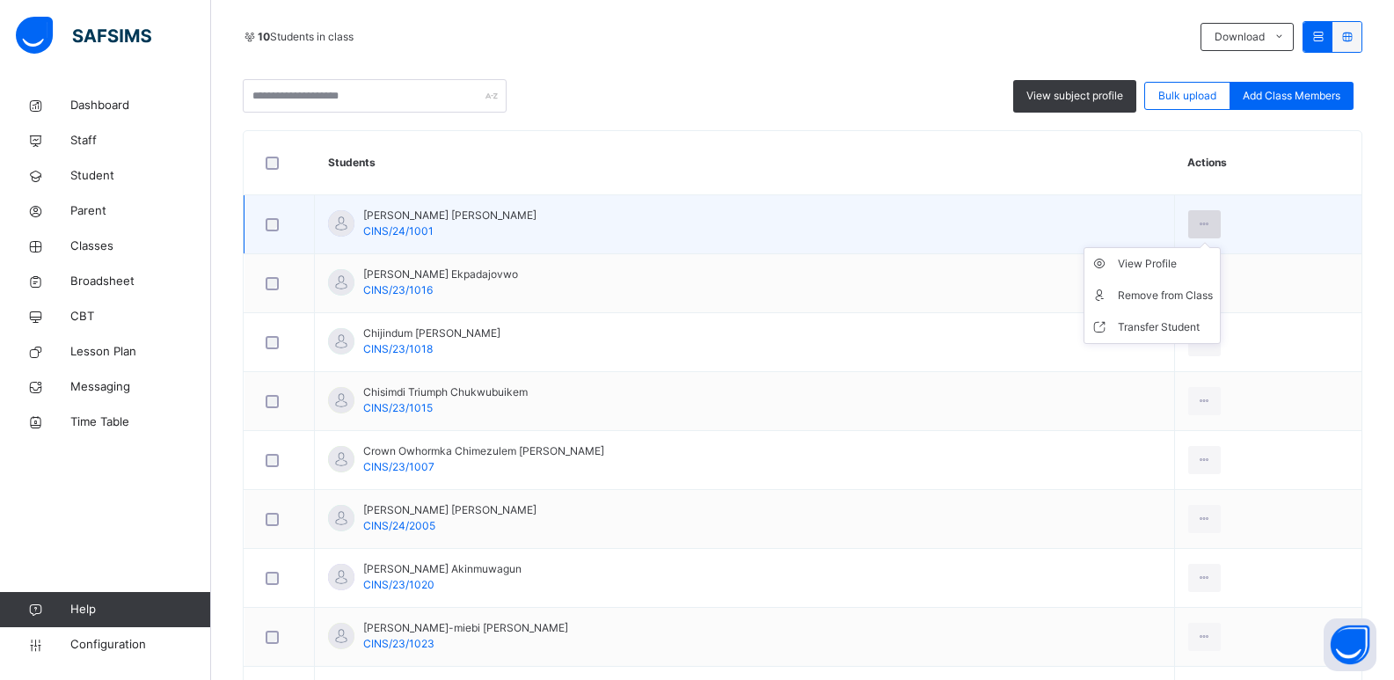
click at [1195, 220] on div at bounding box center [1204, 224] width 33 height 28
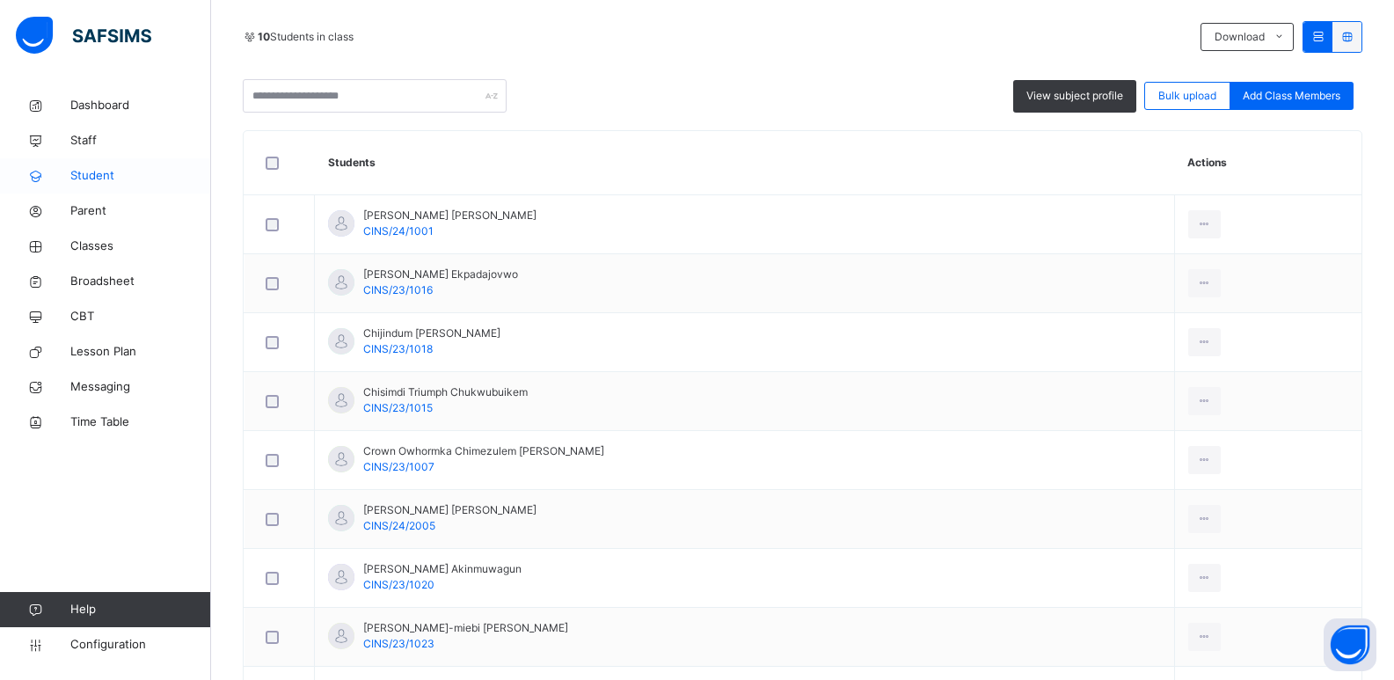
click at [143, 178] on span "Student" at bounding box center [140, 176] width 141 height 18
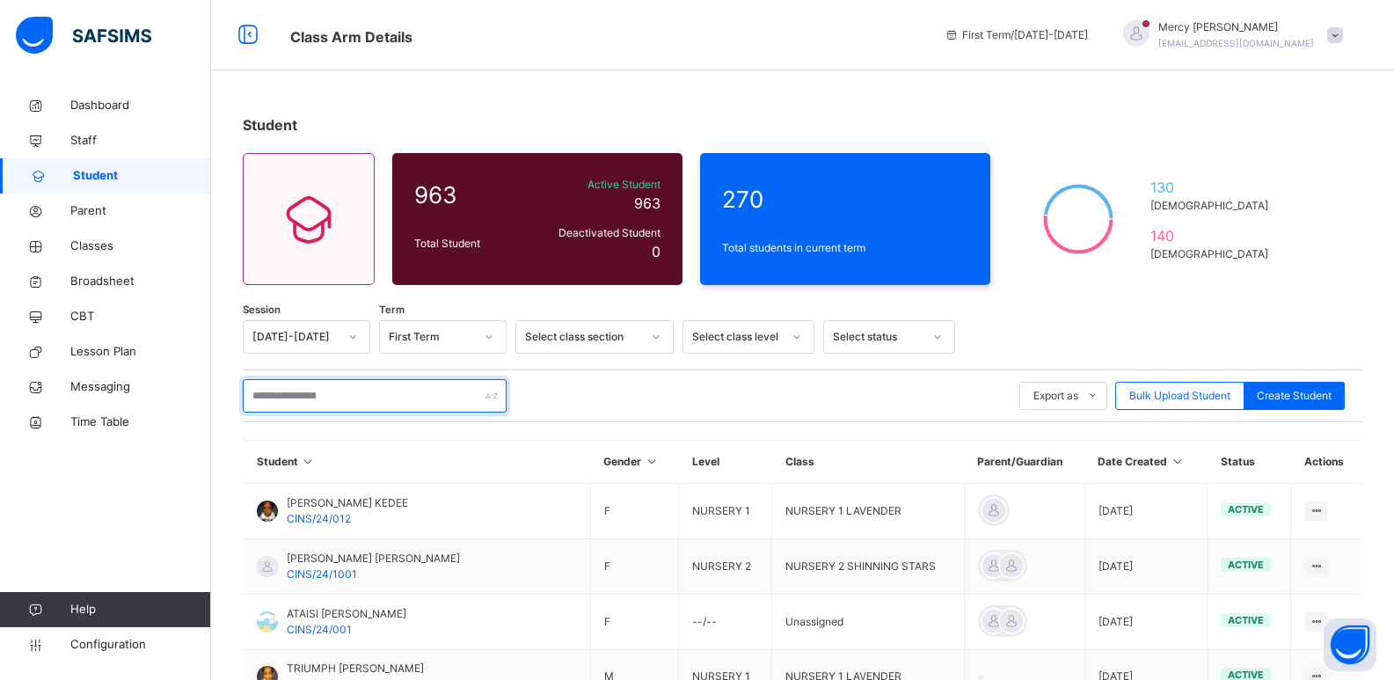
click at [336, 397] on input "text" at bounding box center [375, 395] width 264 height 33
paste input "**********"
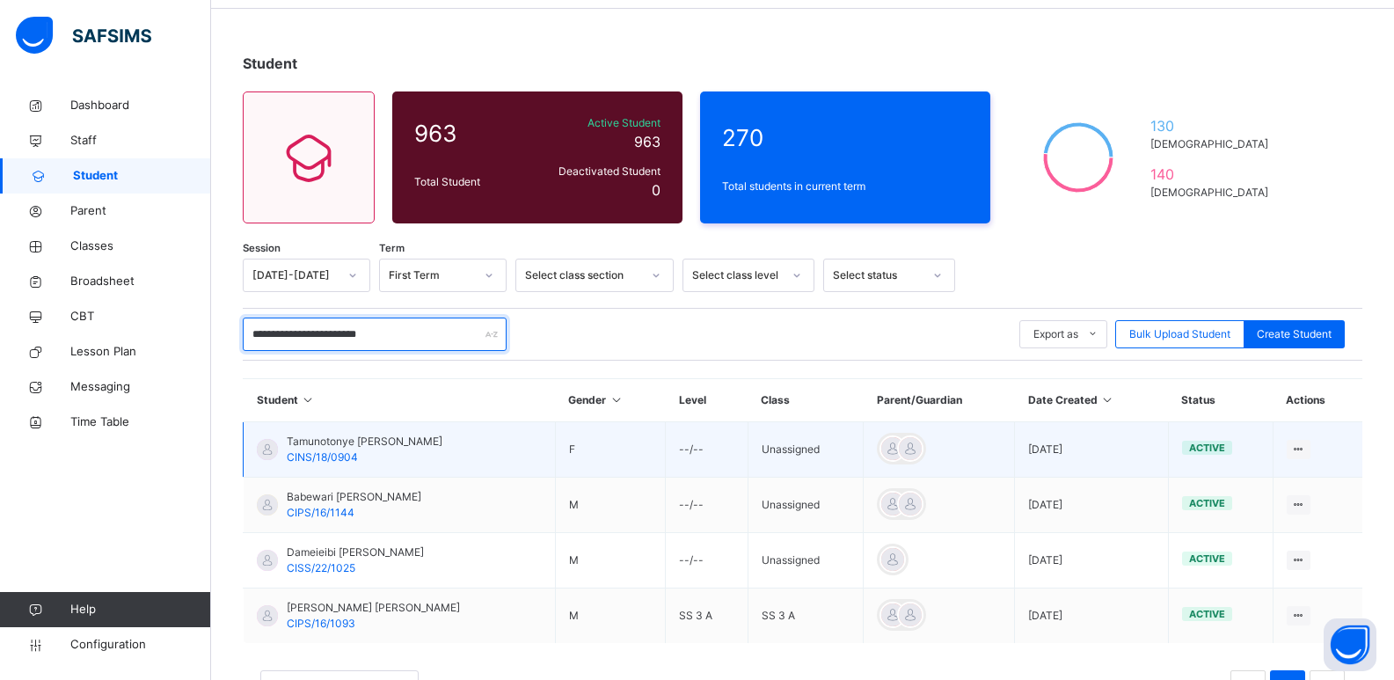
scroll to position [64, 0]
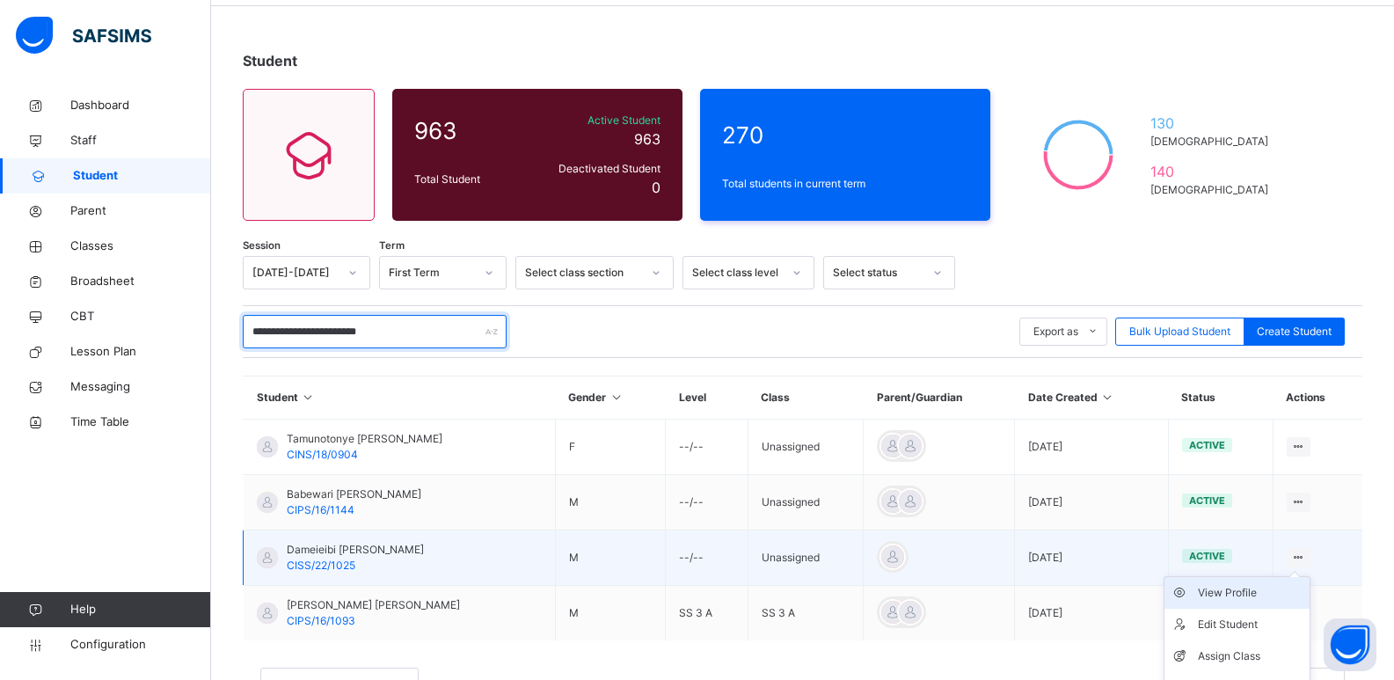
type input "**********"
click at [1226, 594] on div "View Profile" at bounding box center [1250, 593] width 105 height 18
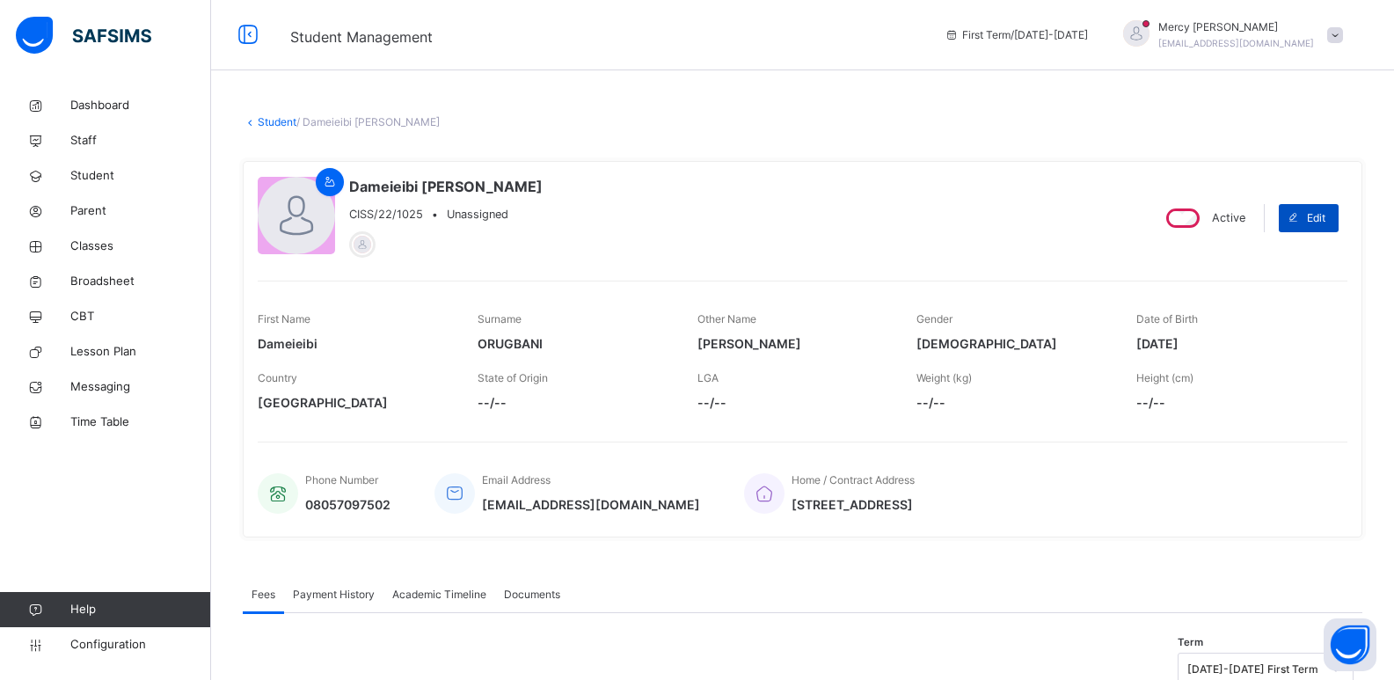
click at [1300, 218] on icon at bounding box center [1293, 218] width 13 height 14
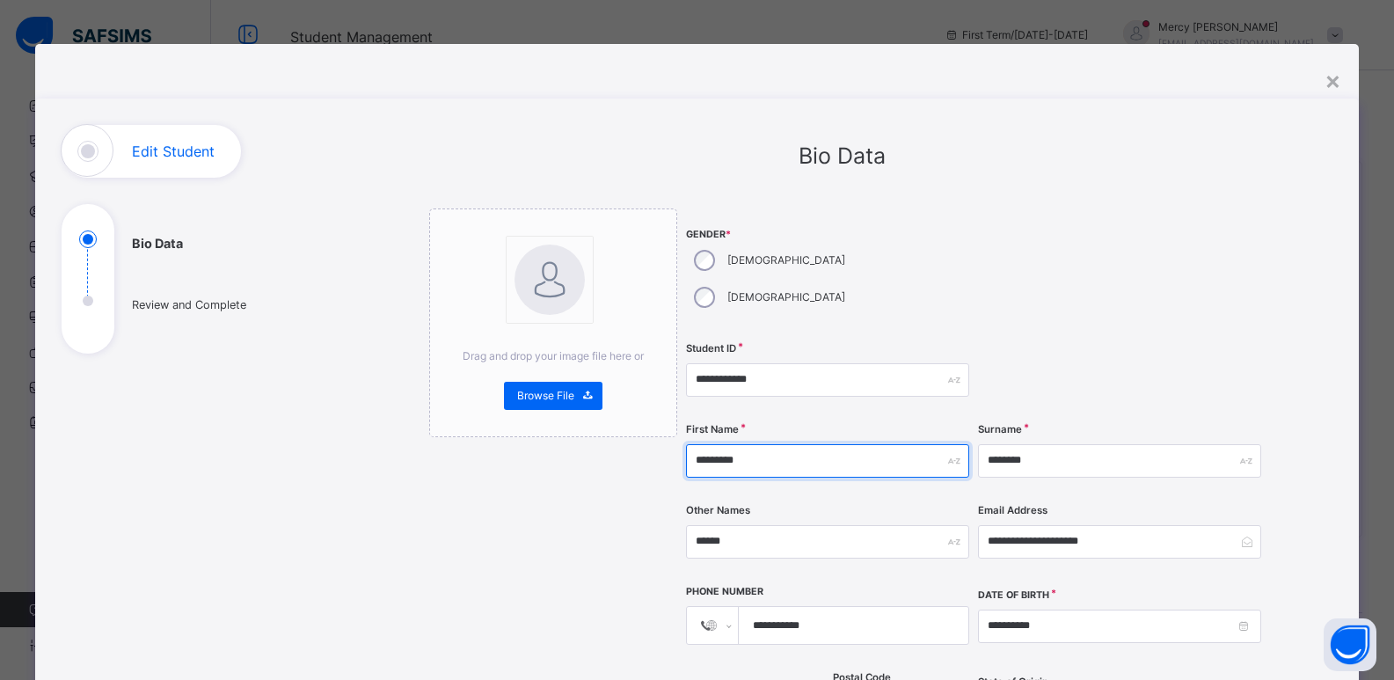
click at [719, 444] on input "*********" at bounding box center [827, 460] width 283 height 33
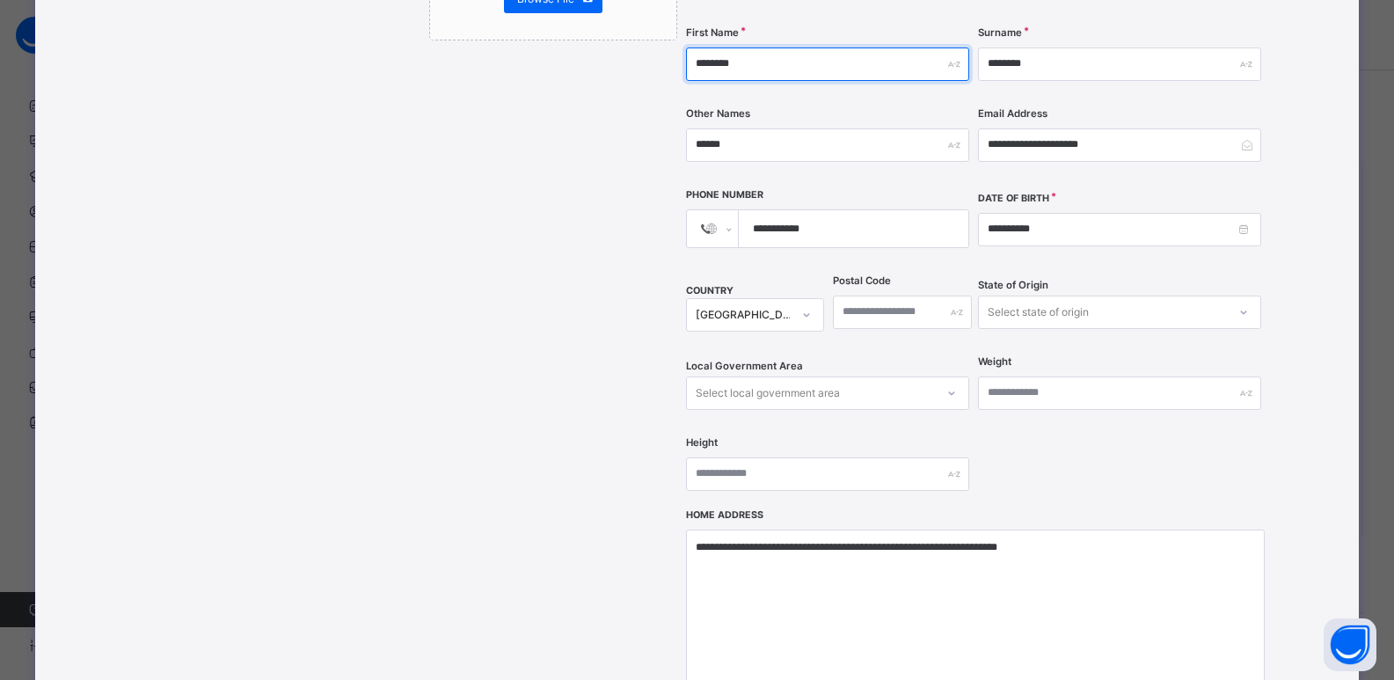
scroll to position [668, 0]
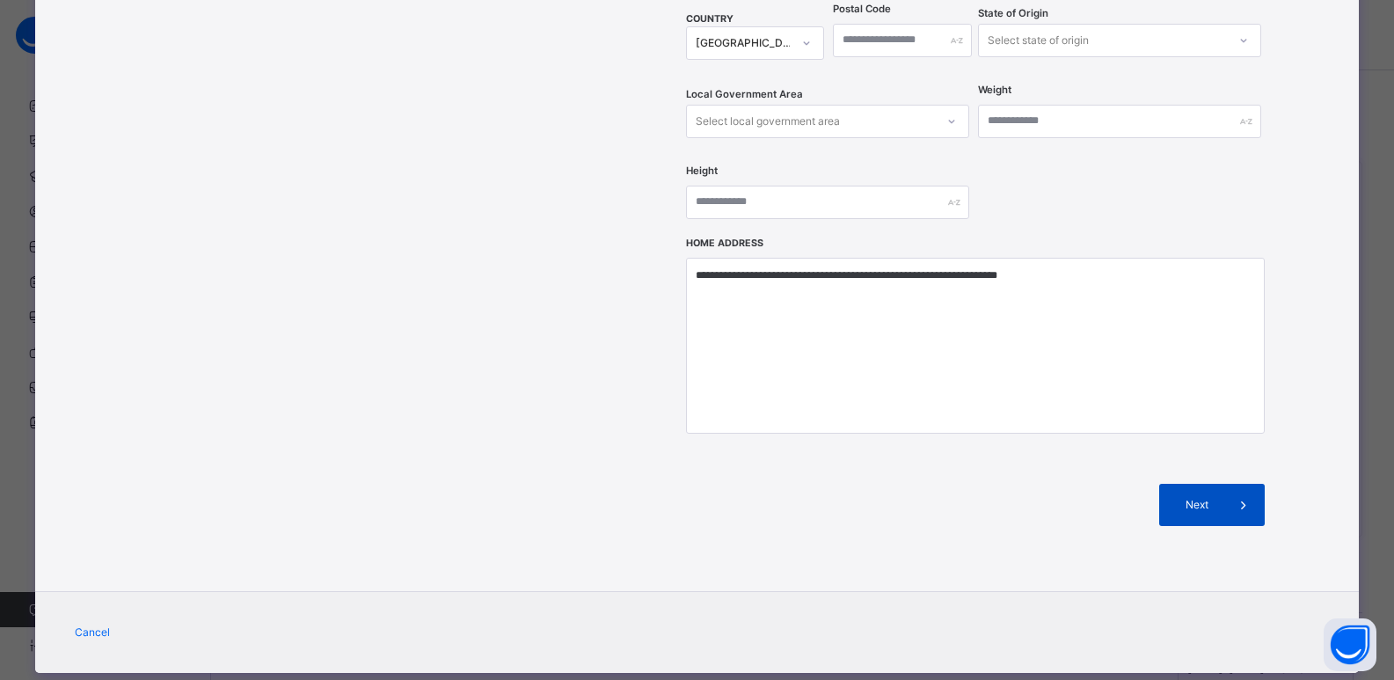
type input "********"
click at [1192, 497] on span "Next" at bounding box center [1197, 505] width 50 height 16
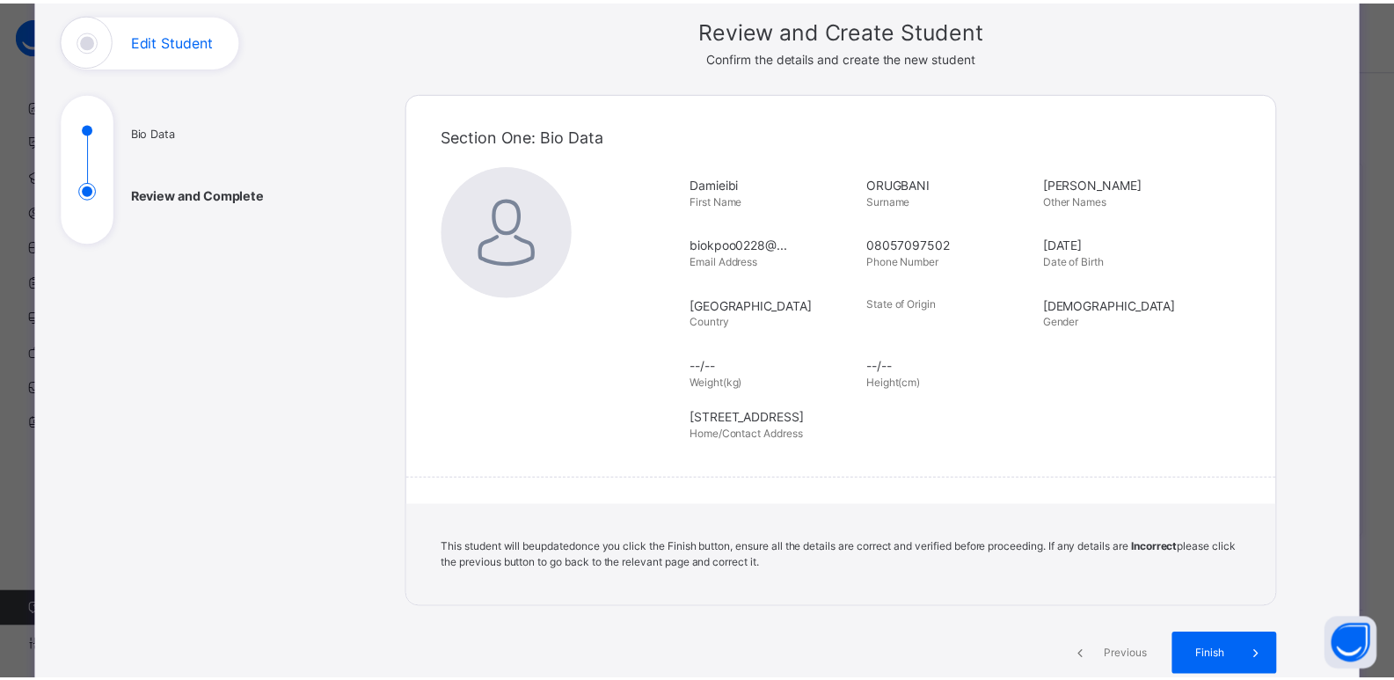
scroll to position [288, 0]
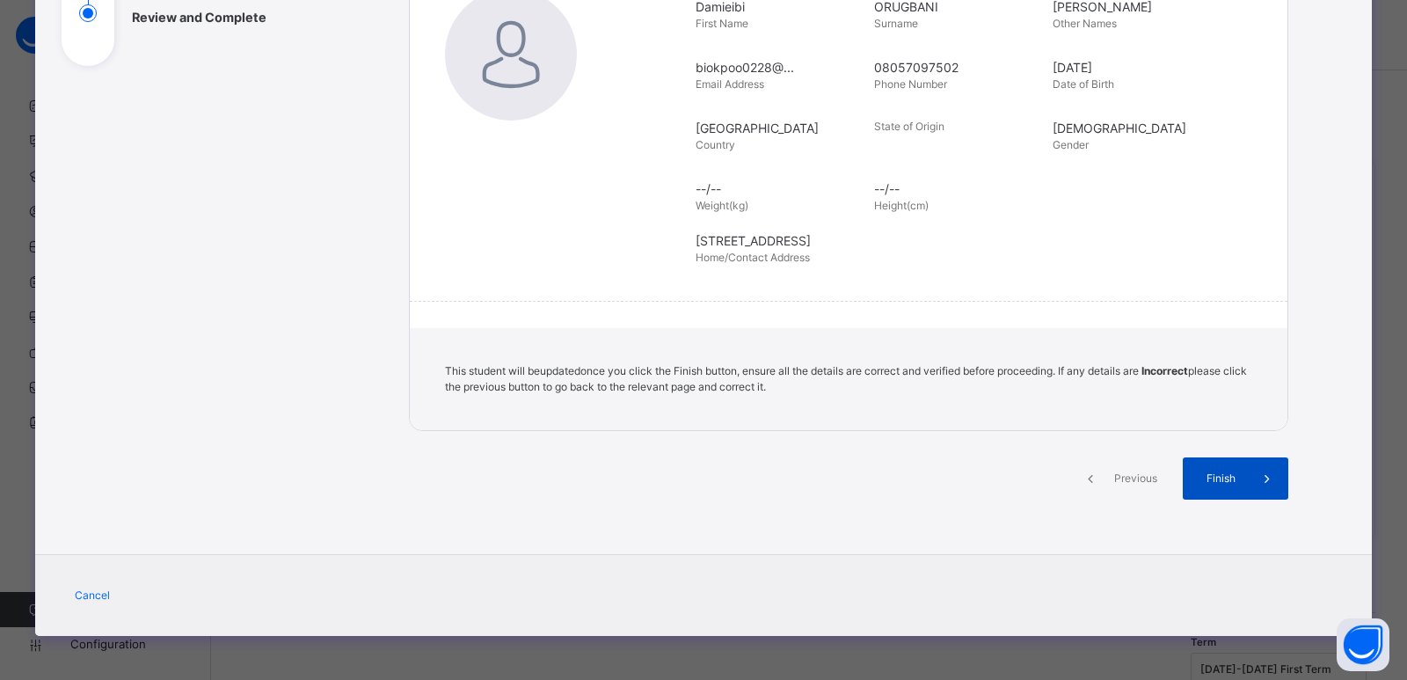
click at [1215, 472] on span "Finish" at bounding box center [1221, 479] width 50 height 16
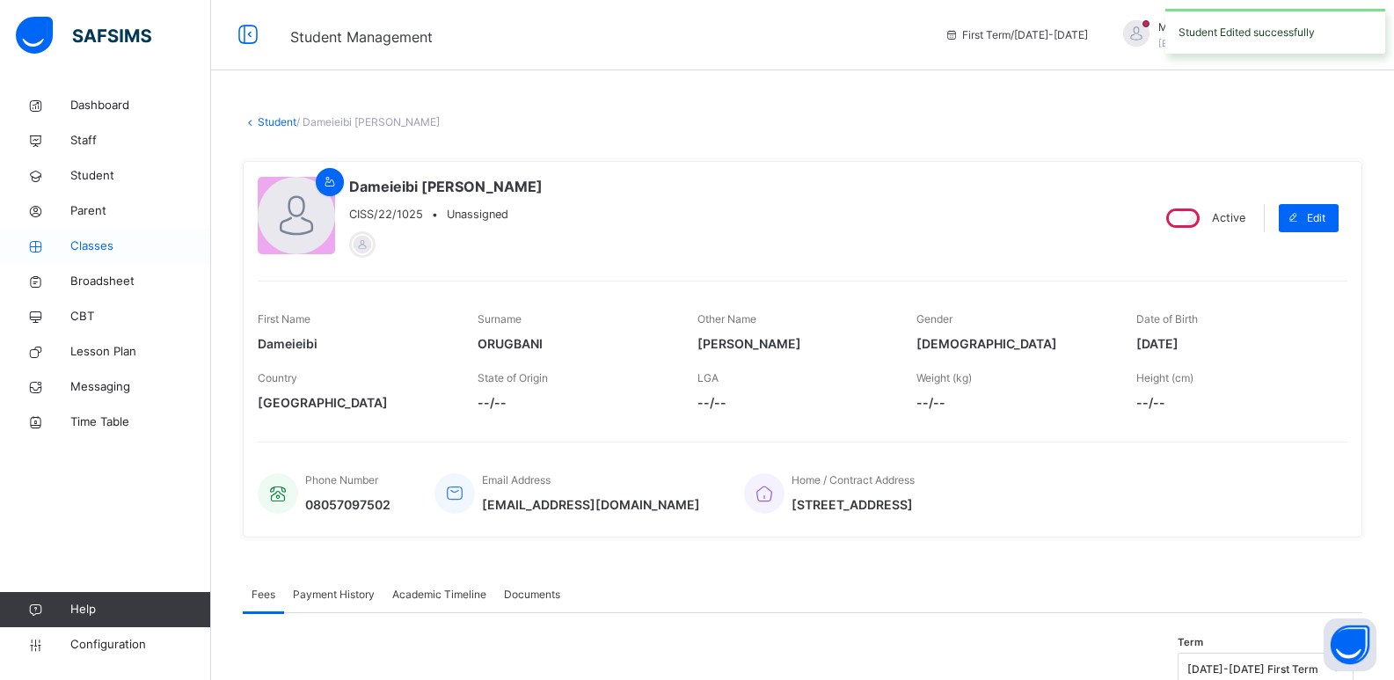
click at [85, 239] on span "Classes" at bounding box center [140, 246] width 141 height 18
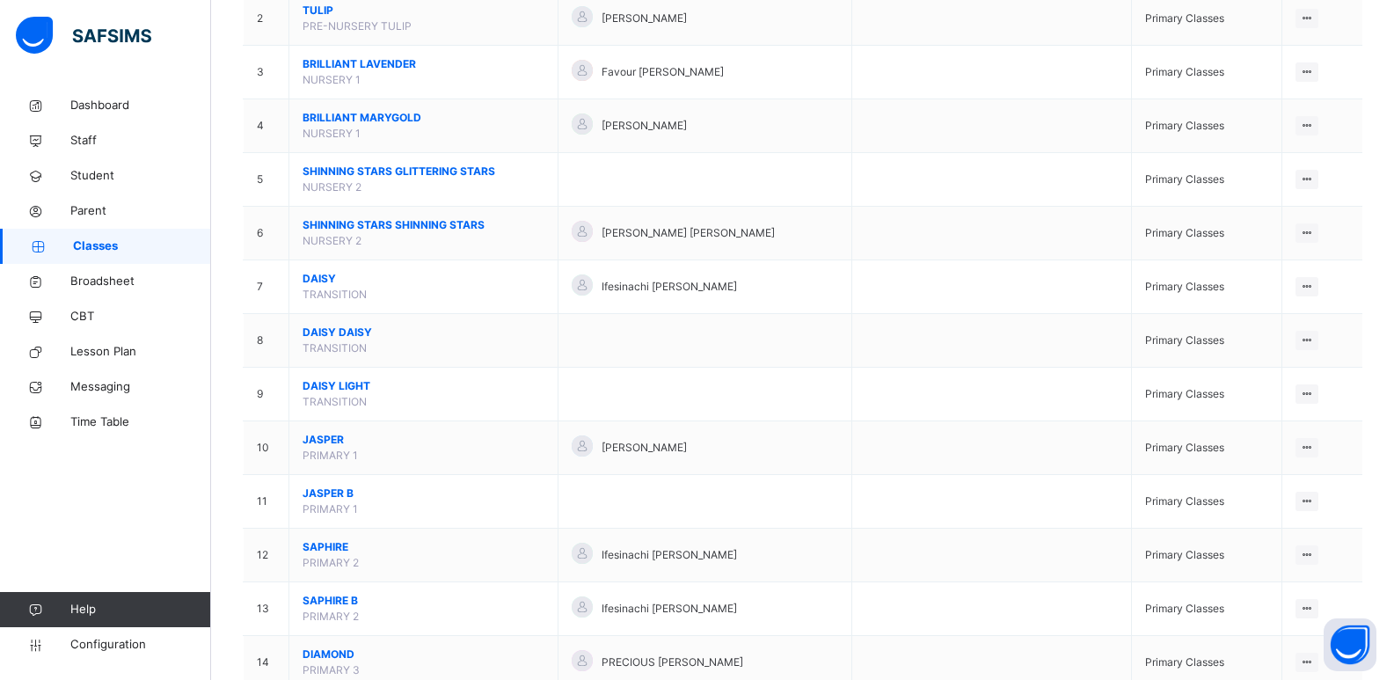
scroll to position [270, 0]
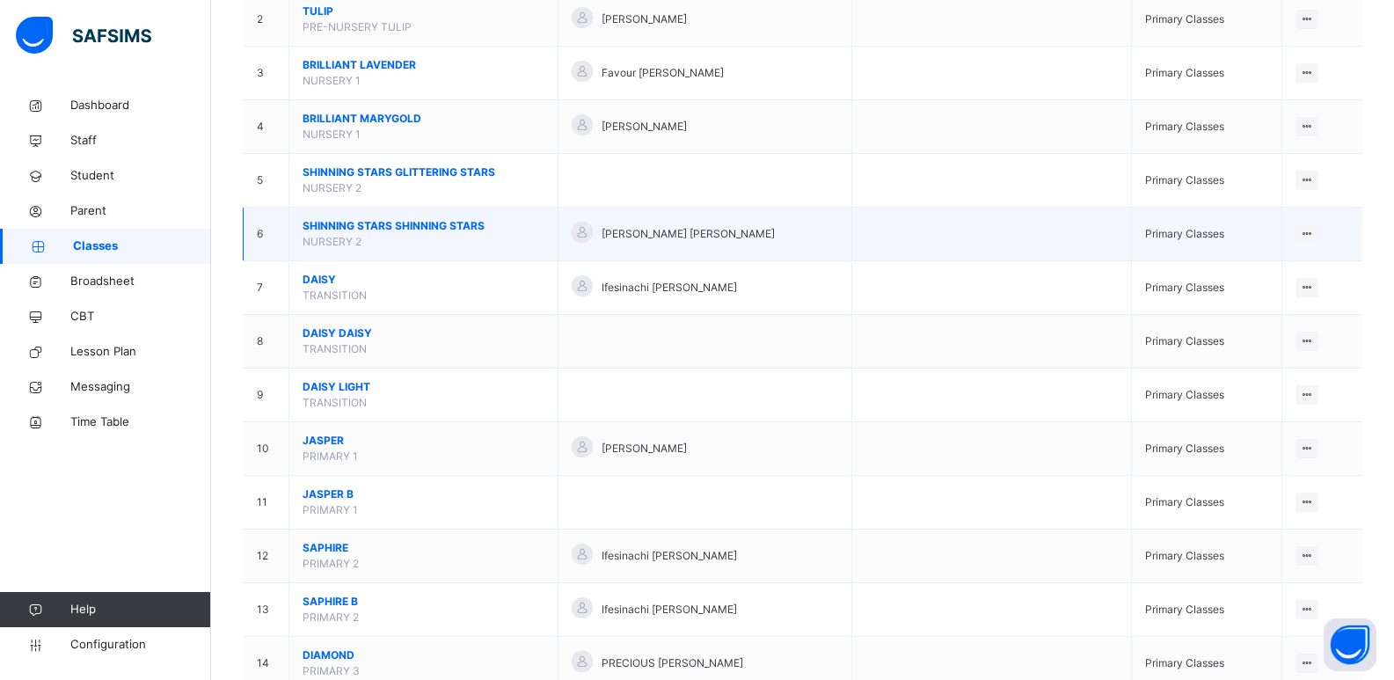
click at [425, 227] on span "SHINNING STARS SHINNING STARS" at bounding box center [424, 226] width 242 height 16
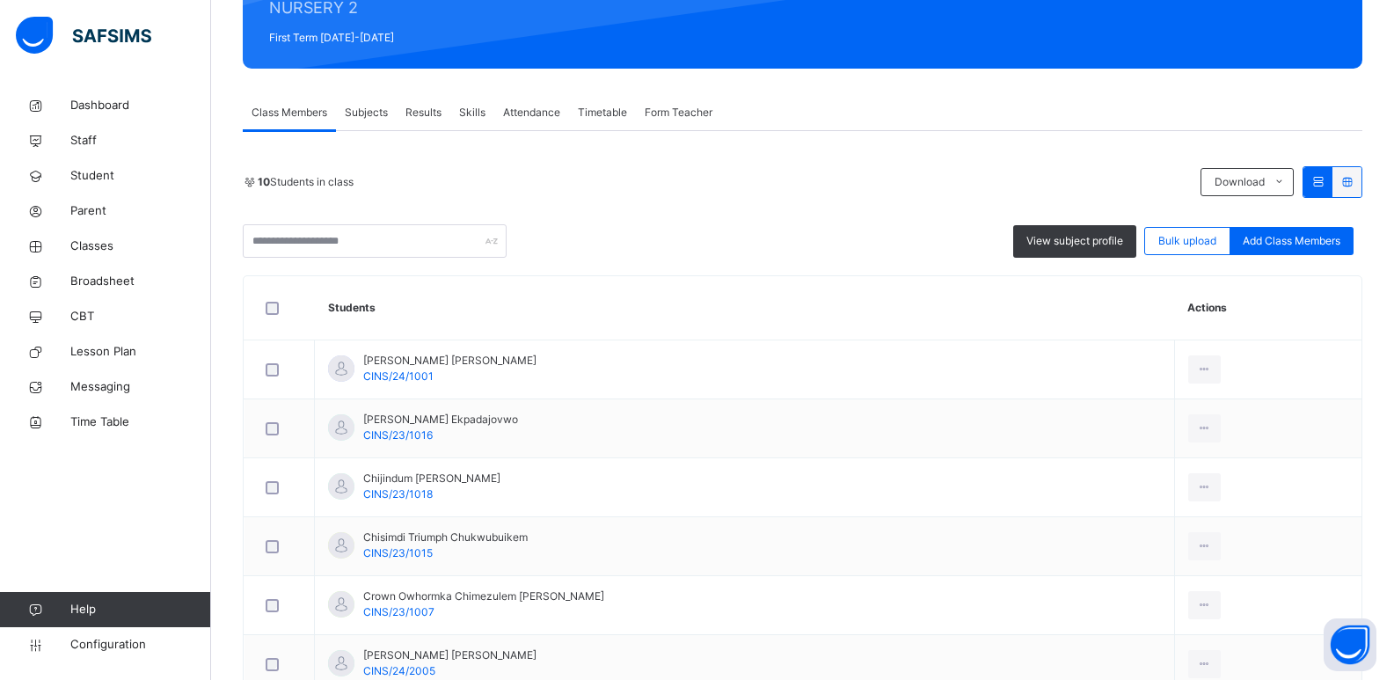
scroll to position [346, 0]
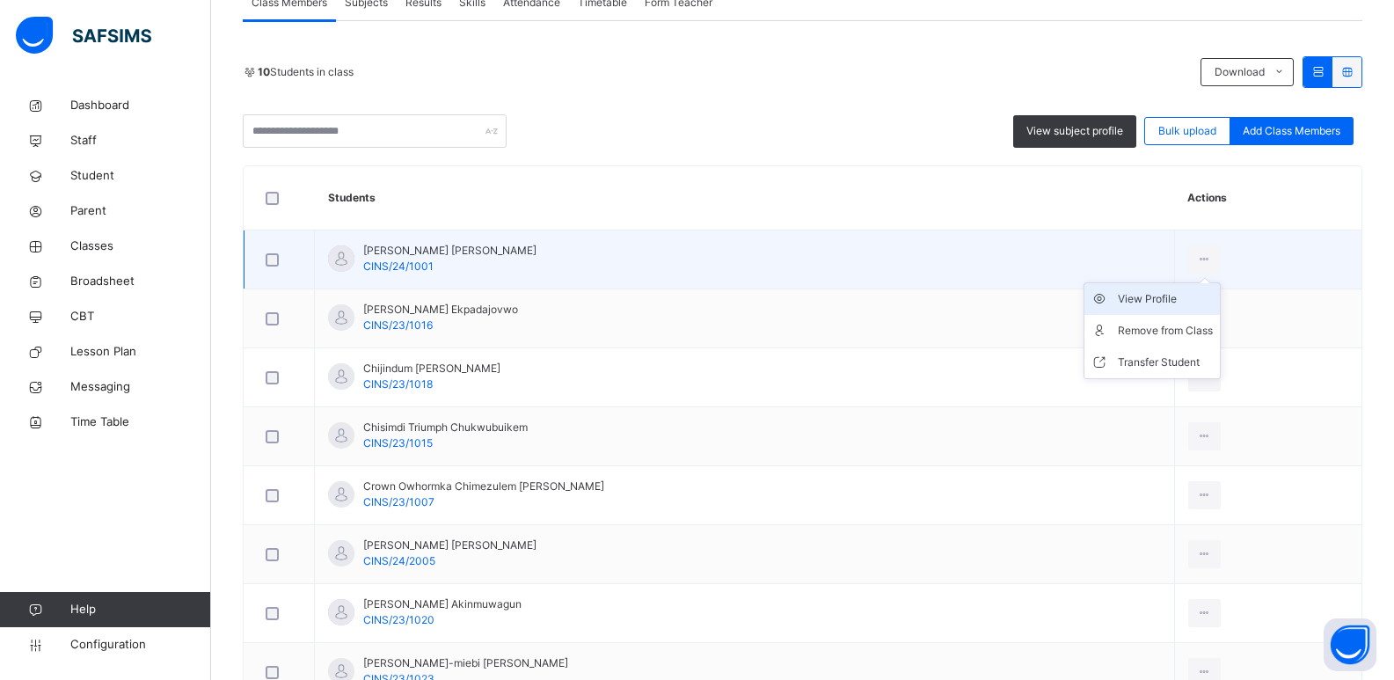
click at [1139, 300] on div "View Profile" at bounding box center [1165, 299] width 95 height 18
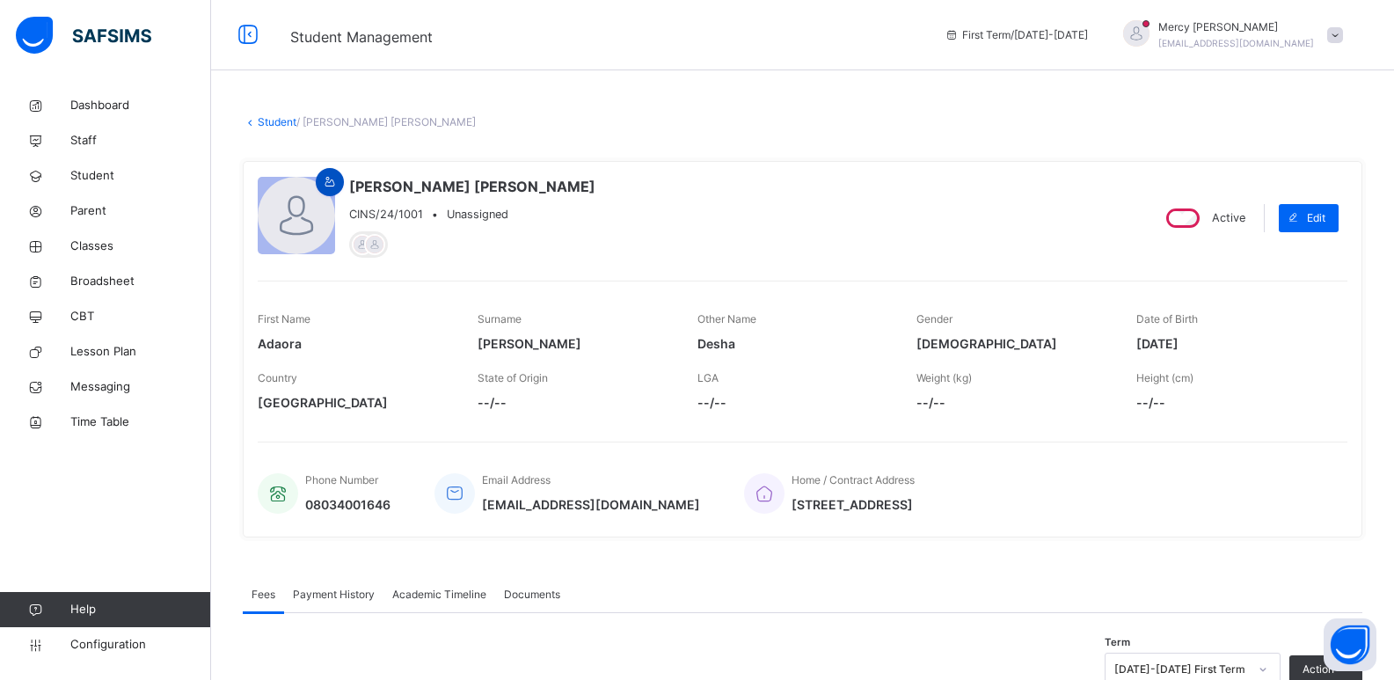
click at [332, 181] on icon at bounding box center [330, 182] width 15 height 16
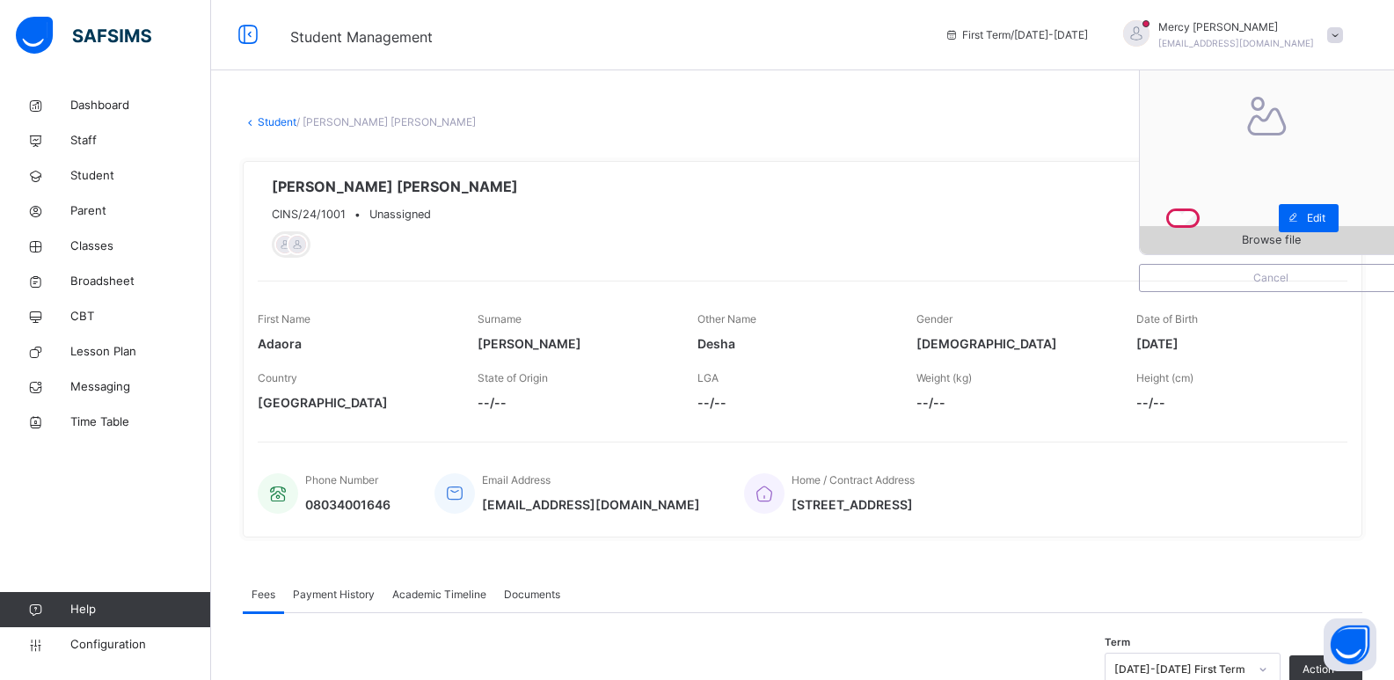
click at [1246, 241] on span "Browse file" at bounding box center [1271, 239] width 262 height 17
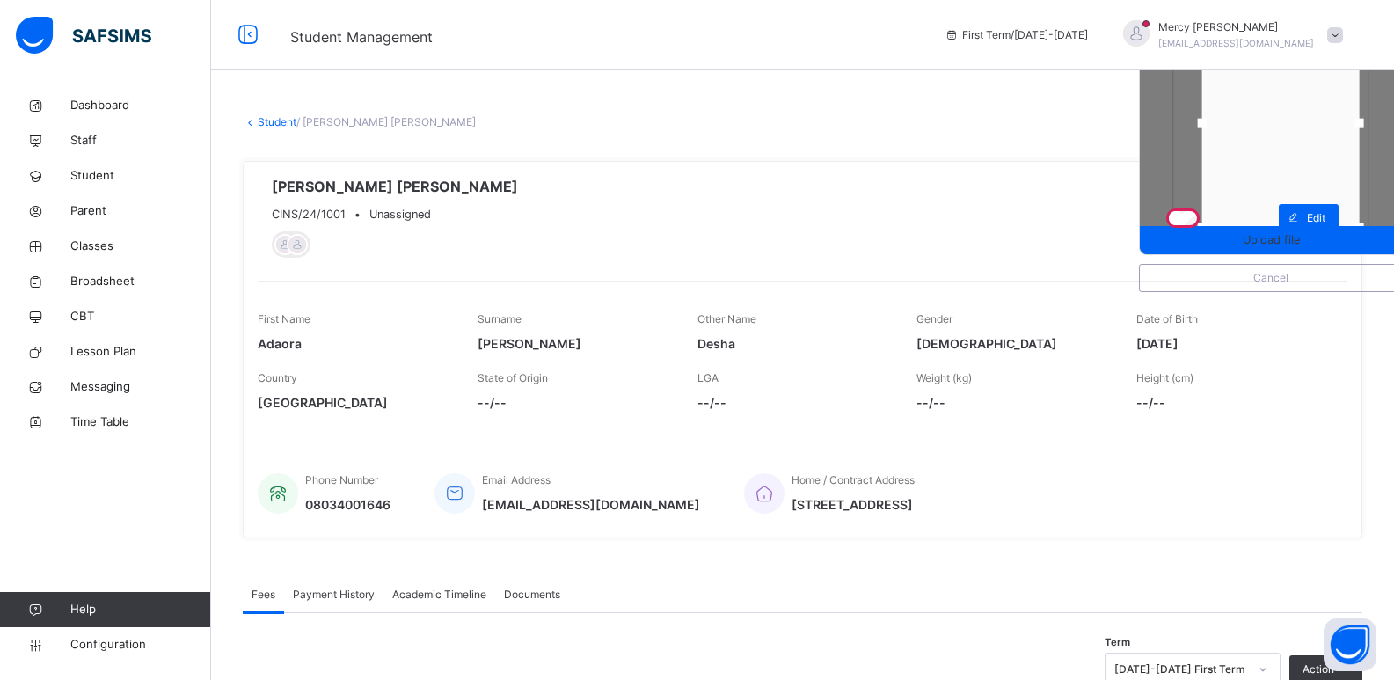
drag, startPoint x: 1259, startPoint y: 169, endPoint x: 1269, endPoint y: 169, distance: 9.7
click at [1269, 169] on div at bounding box center [1280, 122] width 157 height 209
drag, startPoint x: 1288, startPoint y: 223, endPoint x: 1278, endPoint y: 195, distance: 29.2
click at [1278, 195] on div at bounding box center [1280, 109] width 157 height 182
drag, startPoint x: 1211, startPoint y: 109, endPoint x: 1225, endPoint y: 115, distance: 15.4
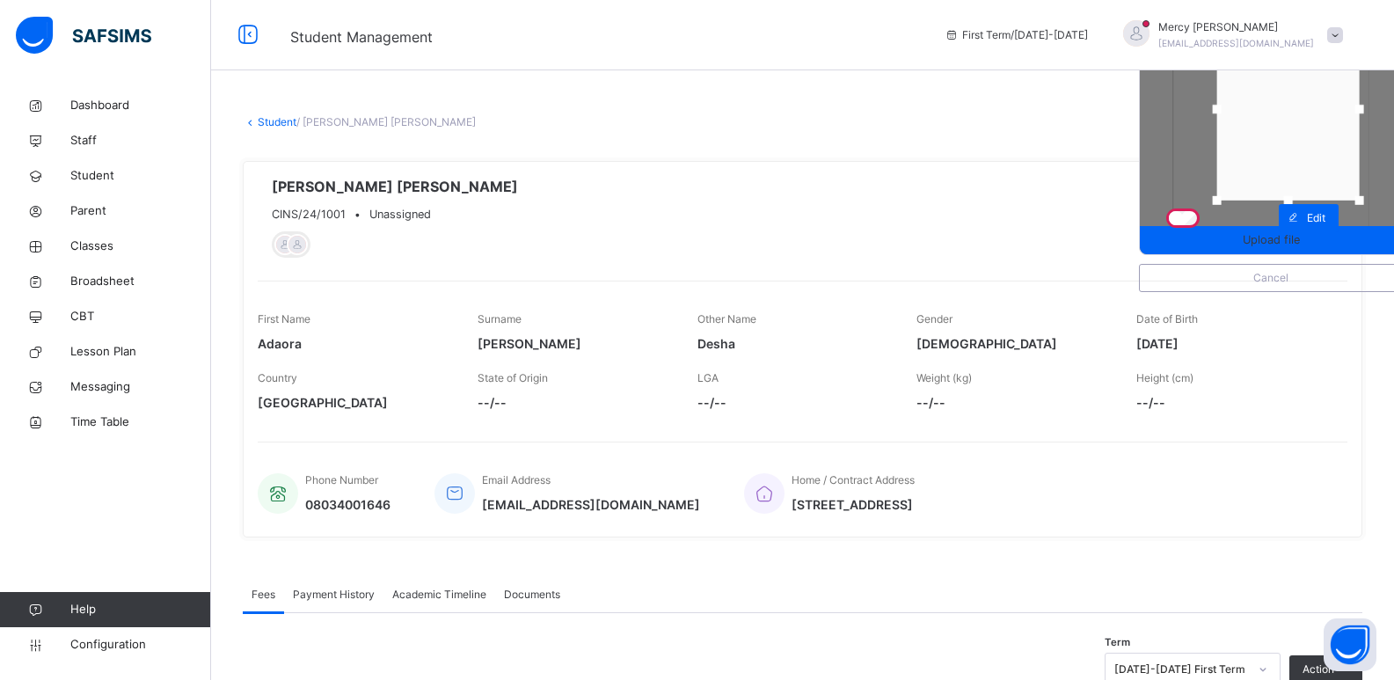
click at [1225, 115] on div at bounding box center [1217, 109] width 26 height 26
drag, startPoint x: 1371, startPoint y: 116, endPoint x: 1361, endPoint y: 115, distance: 9.7
click at [1361, 115] on div at bounding box center [1349, 109] width 26 height 26
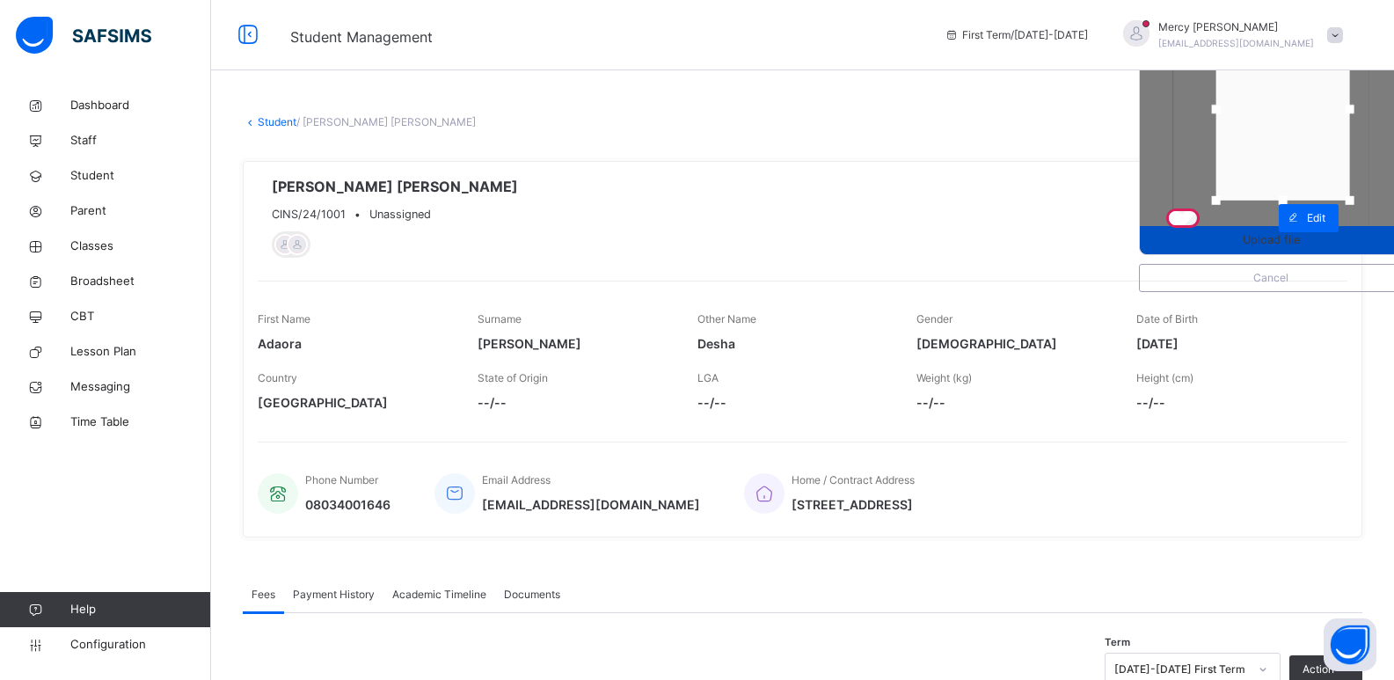
click at [1326, 240] on span "Upload file" at bounding box center [1271, 239] width 262 height 17
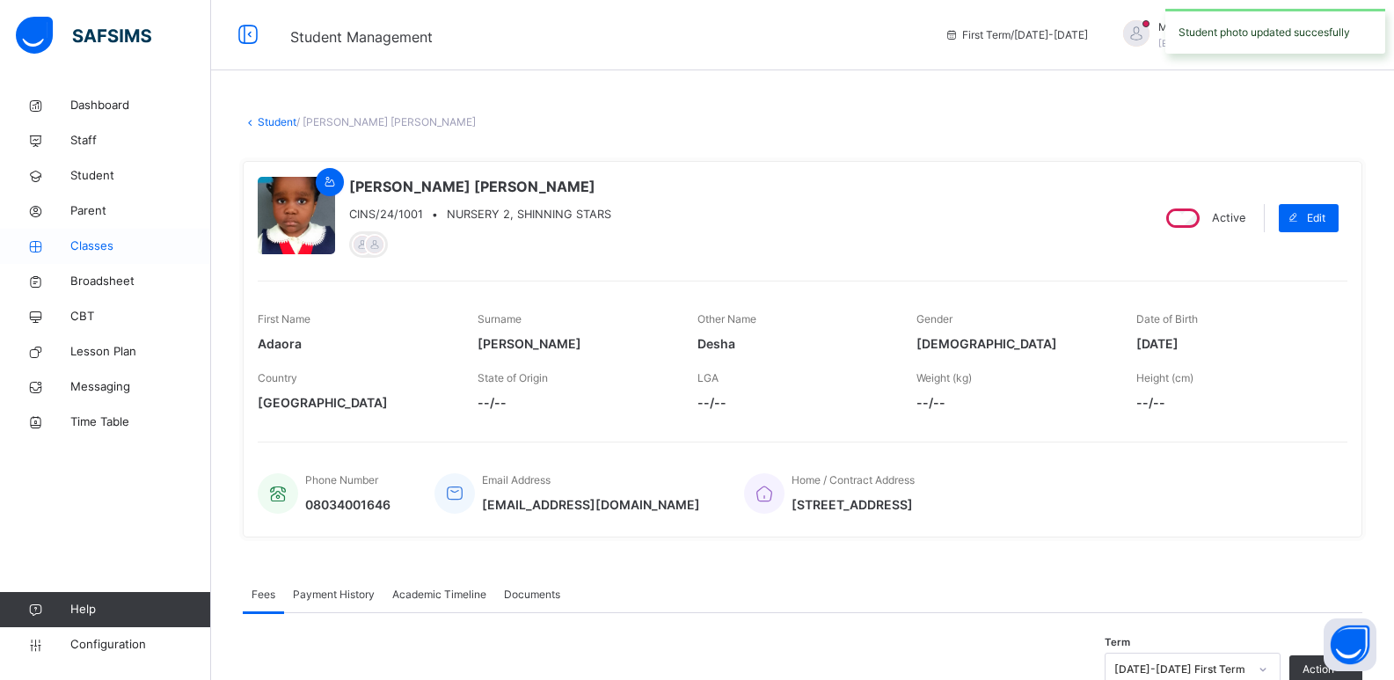
click at [113, 246] on span "Classes" at bounding box center [140, 246] width 141 height 18
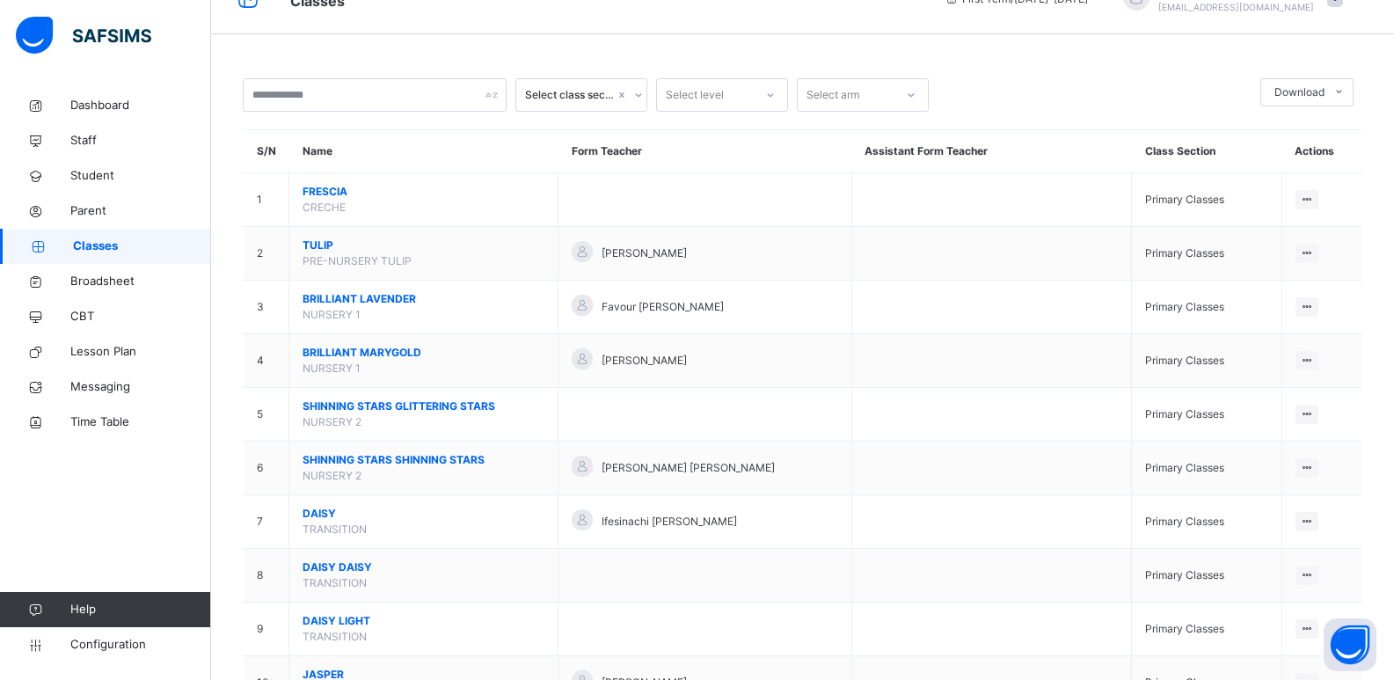
scroll to position [41, 0]
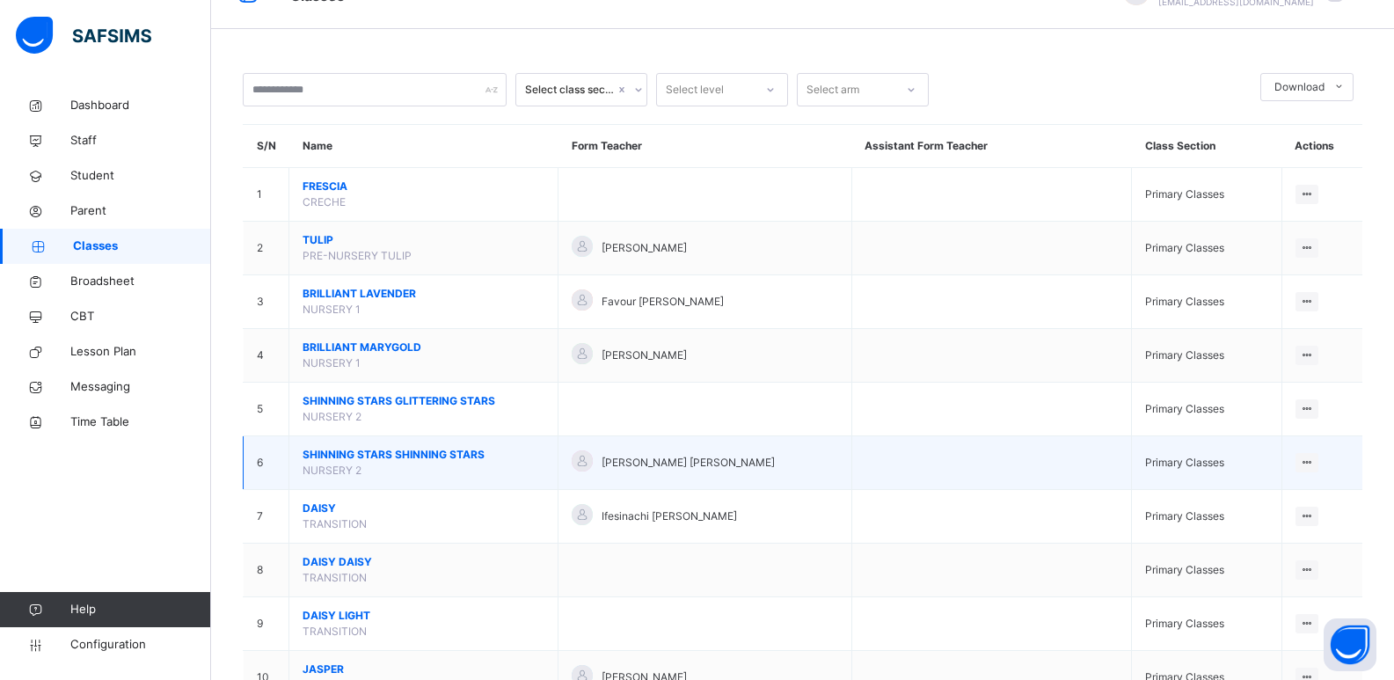
click at [392, 453] on span "SHINNING STARS SHINNING STARS" at bounding box center [424, 455] width 242 height 16
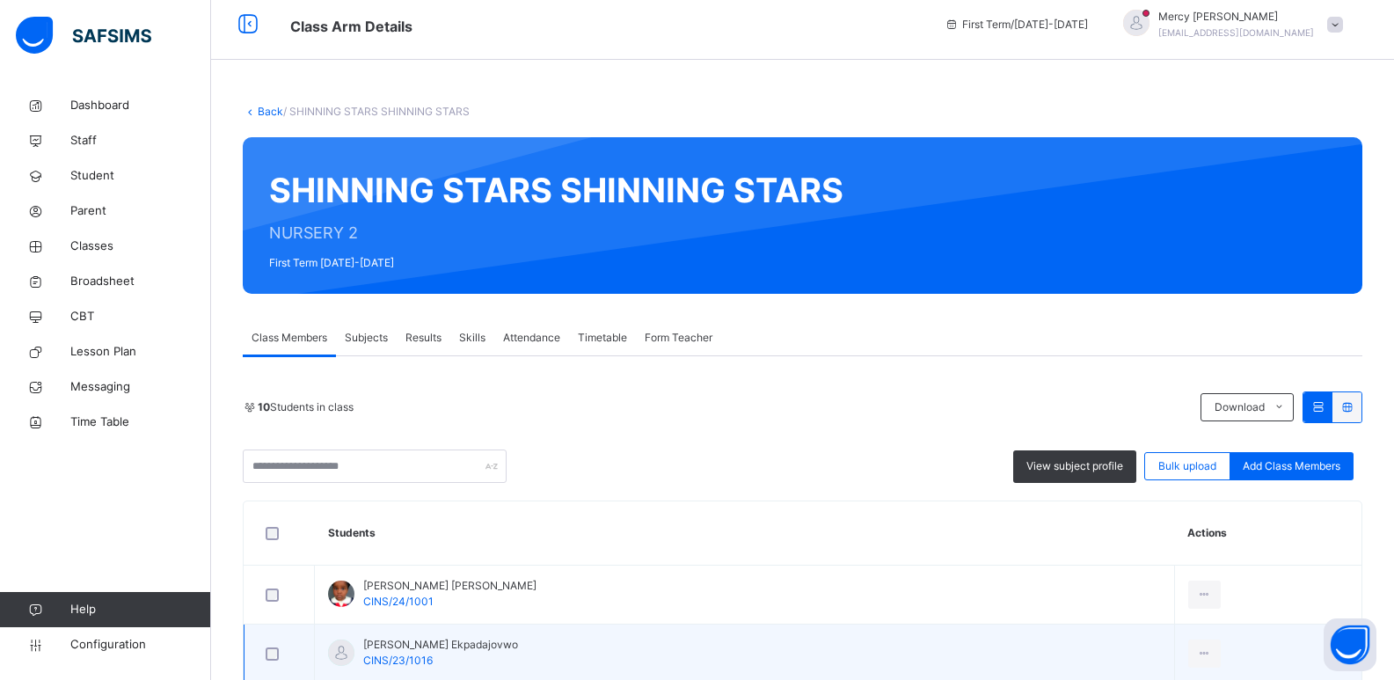
scroll to position [305, 0]
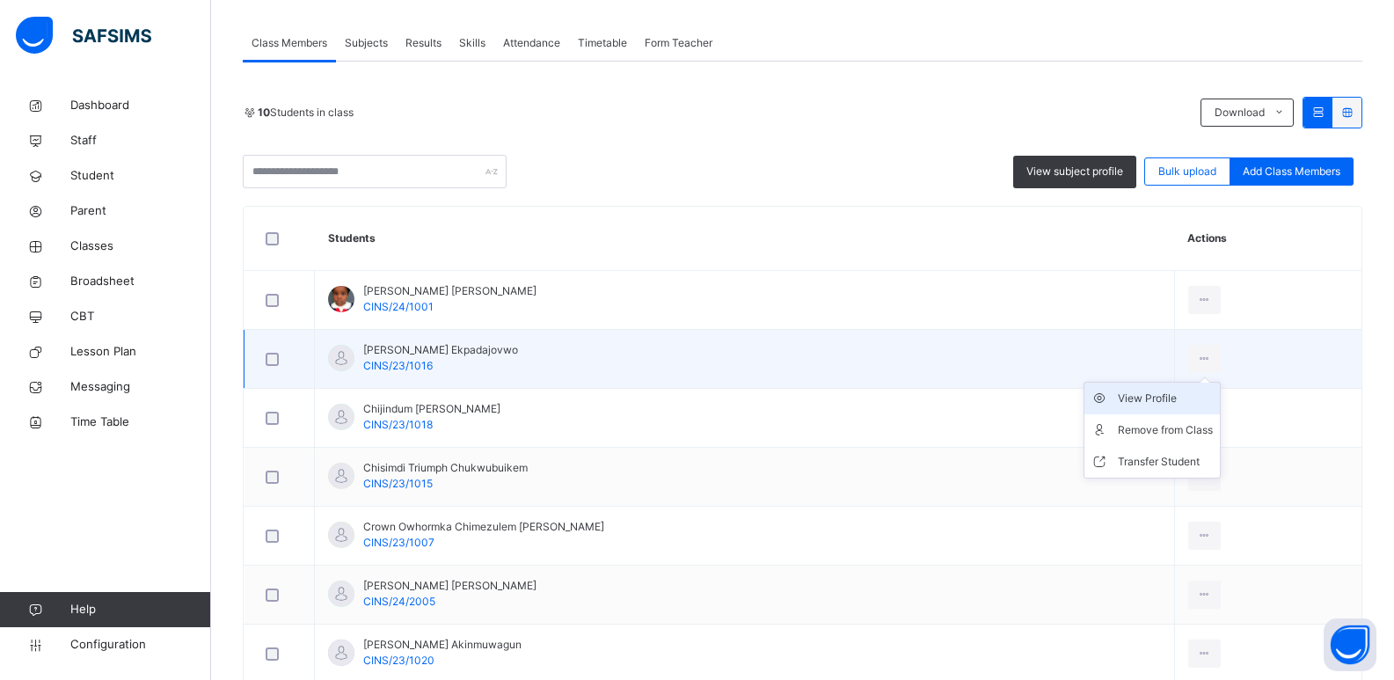
click at [1147, 395] on div "View Profile" at bounding box center [1165, 399] width 95 height 18
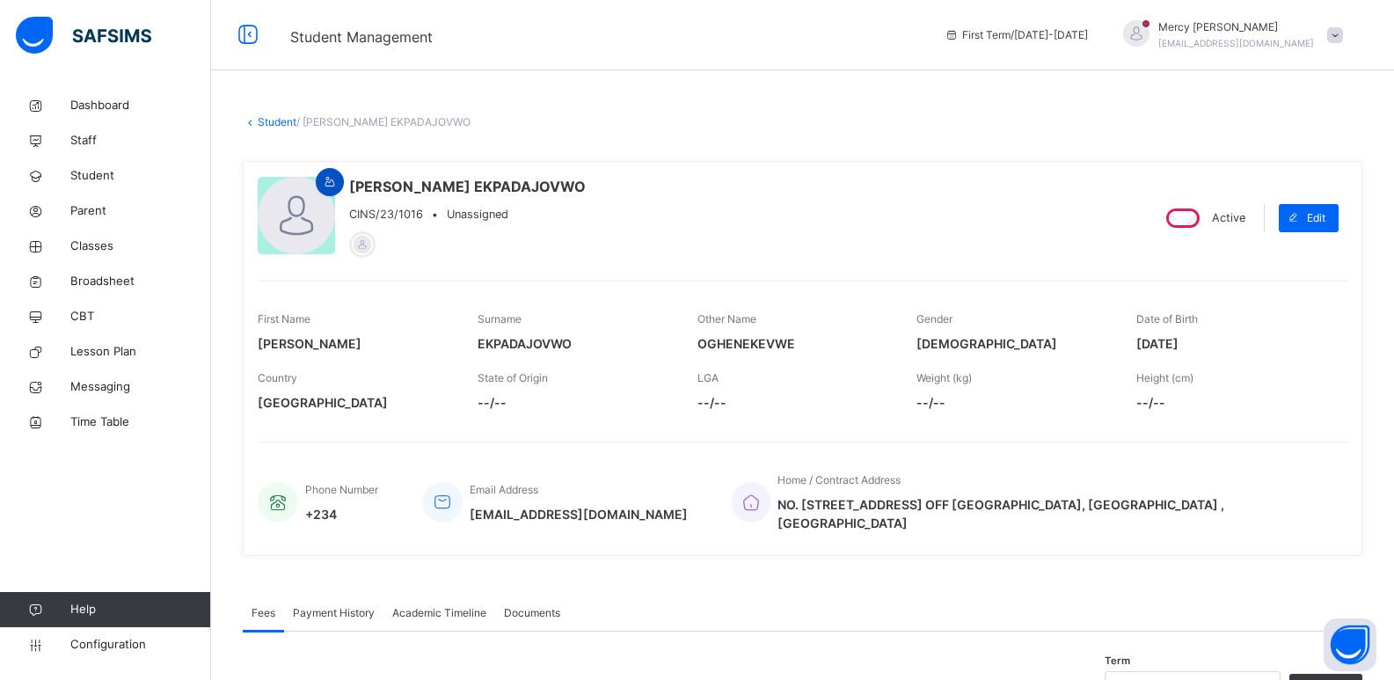
click at [332, 177] on icon at bounding box center [330, 182] width 15 height 16
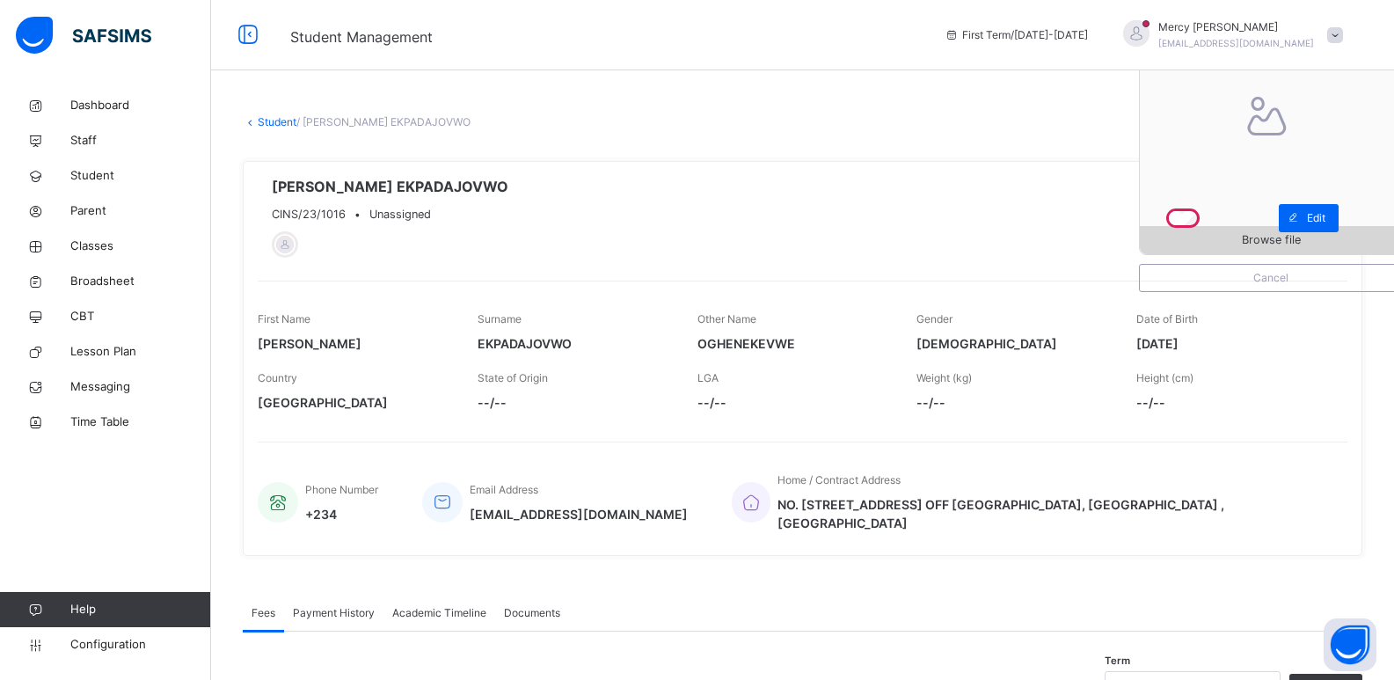
click at [1241, 231] on span "Browse file" at bounding box center [1271, 239] width 262 height 17
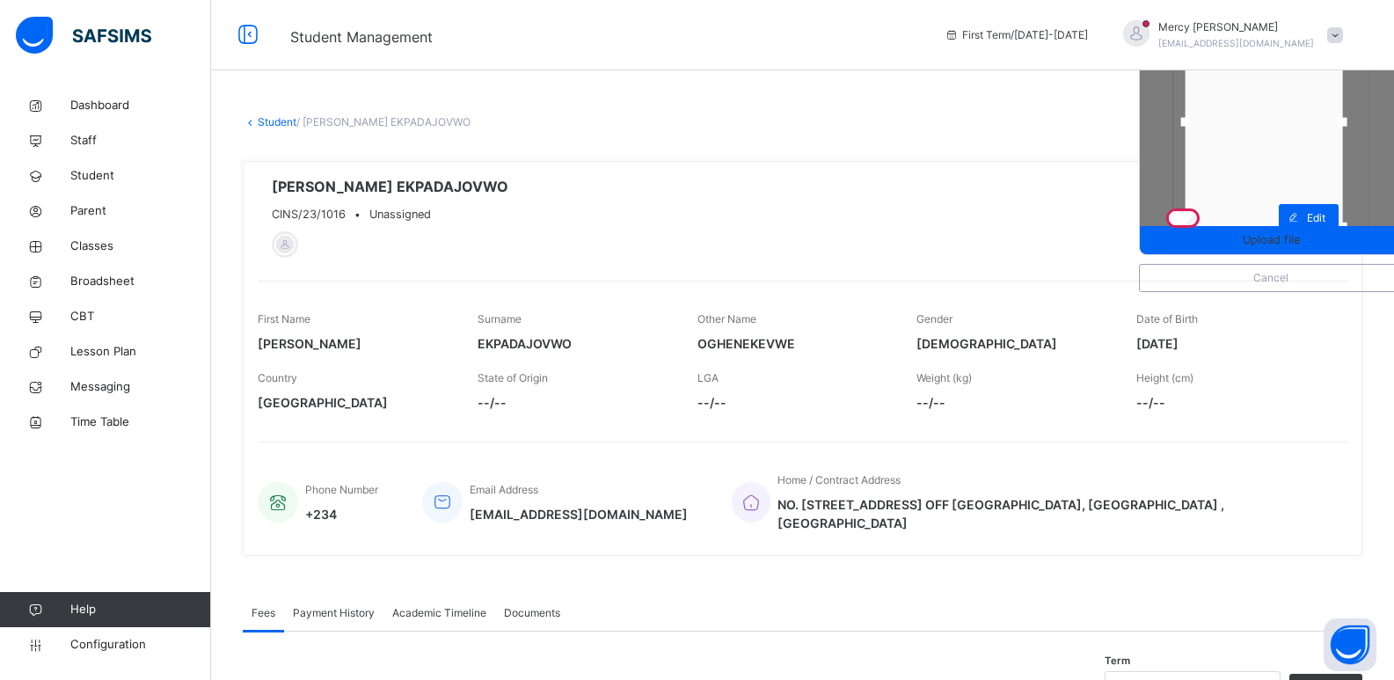
click at [1288, 153] on div at bounding box center [1264, 122] width 157 height 209
click at [1268, 217] on div at bounding box center [1263, 219] width 9 height 9
click at [1285, 251] on div "Upload file" at bounding box center [1271, 240] width 262 height 28
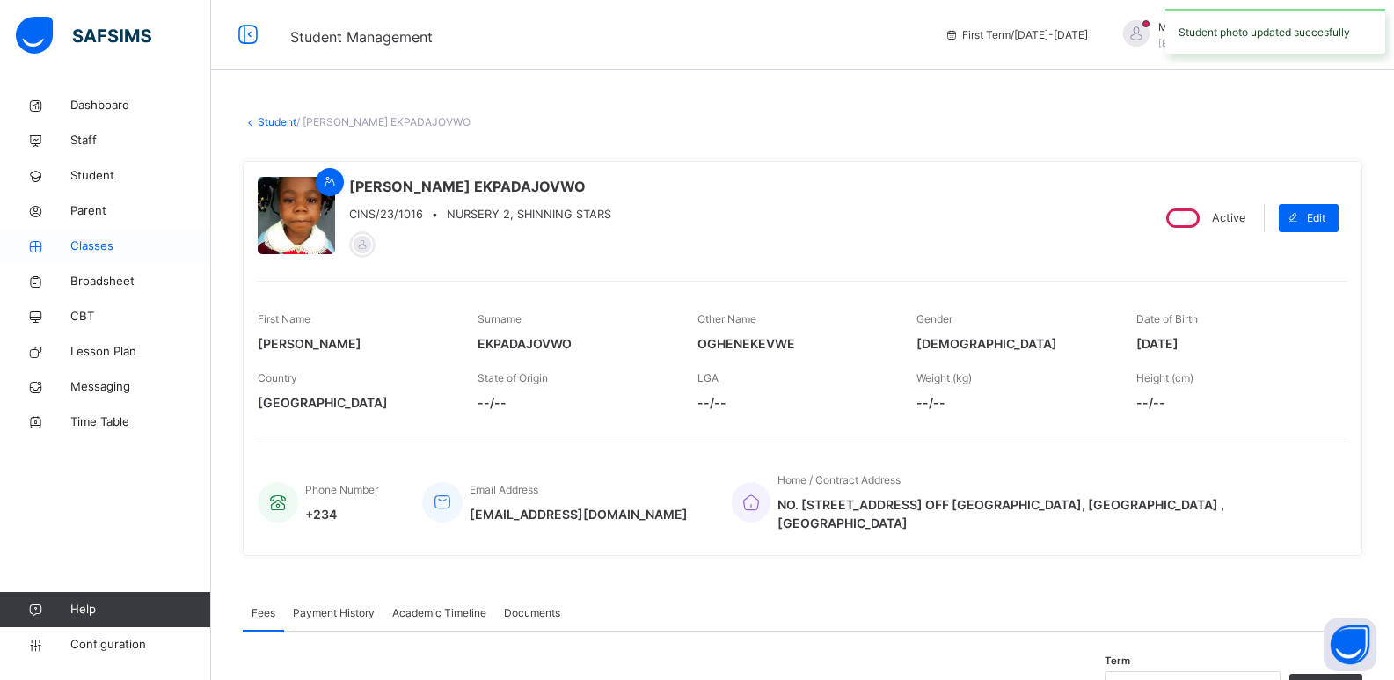
click at [116, 241] on span "Classes" at bounding box center [140, 246] width 141 height 18
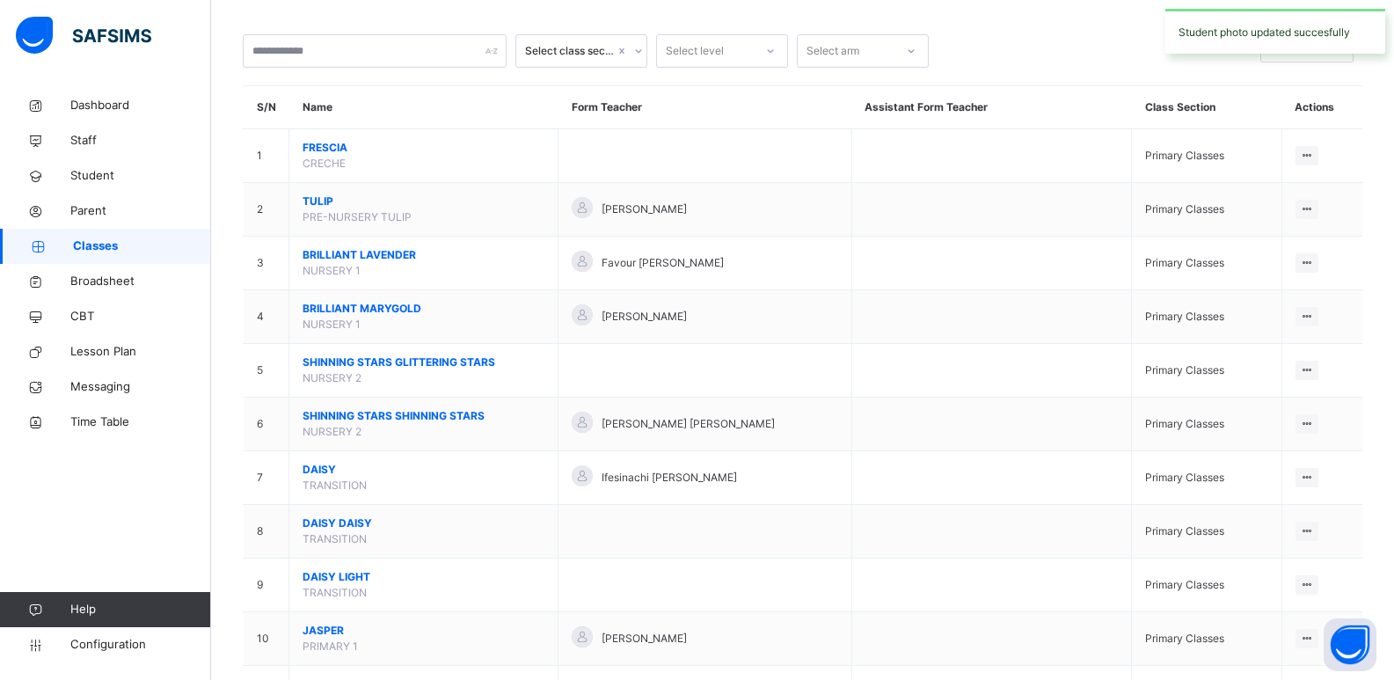
scroll to position [82, 0]
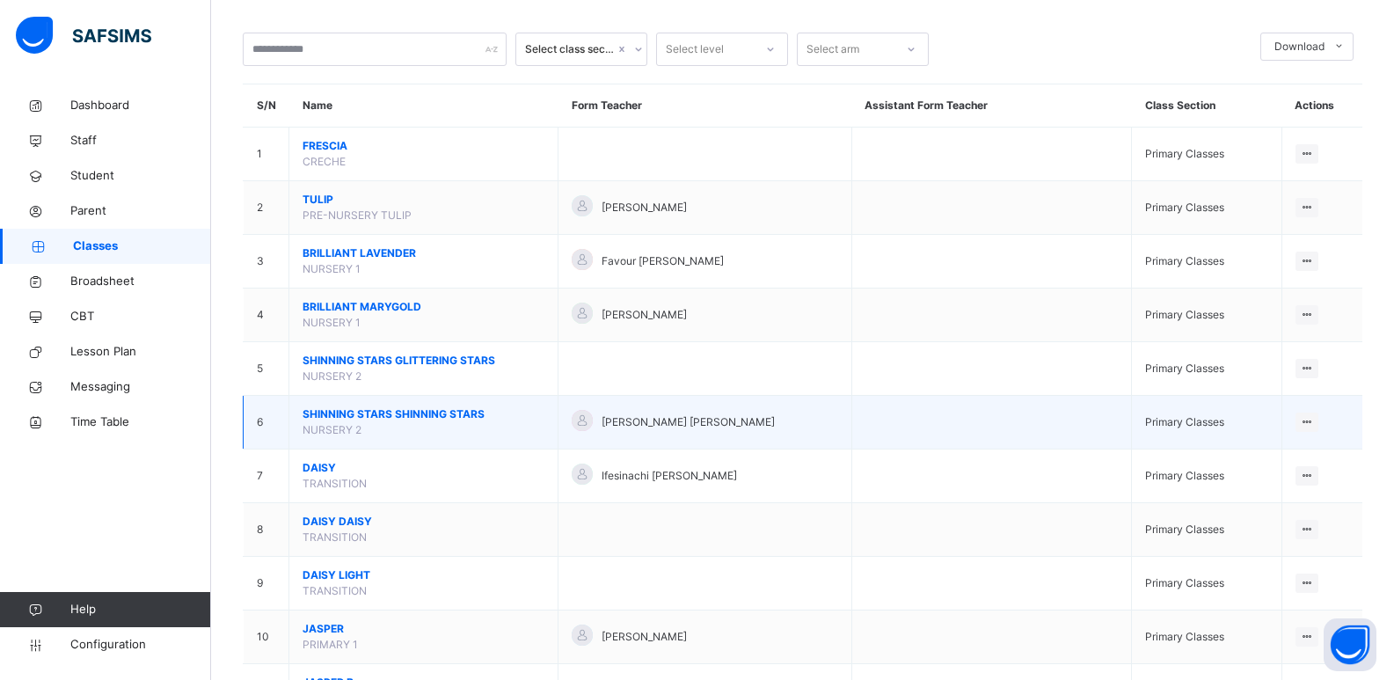
click at [378, 415] on span "SHINNING STARS SHINNING STARS" at bounding box center [424, 414] width 242 height 16
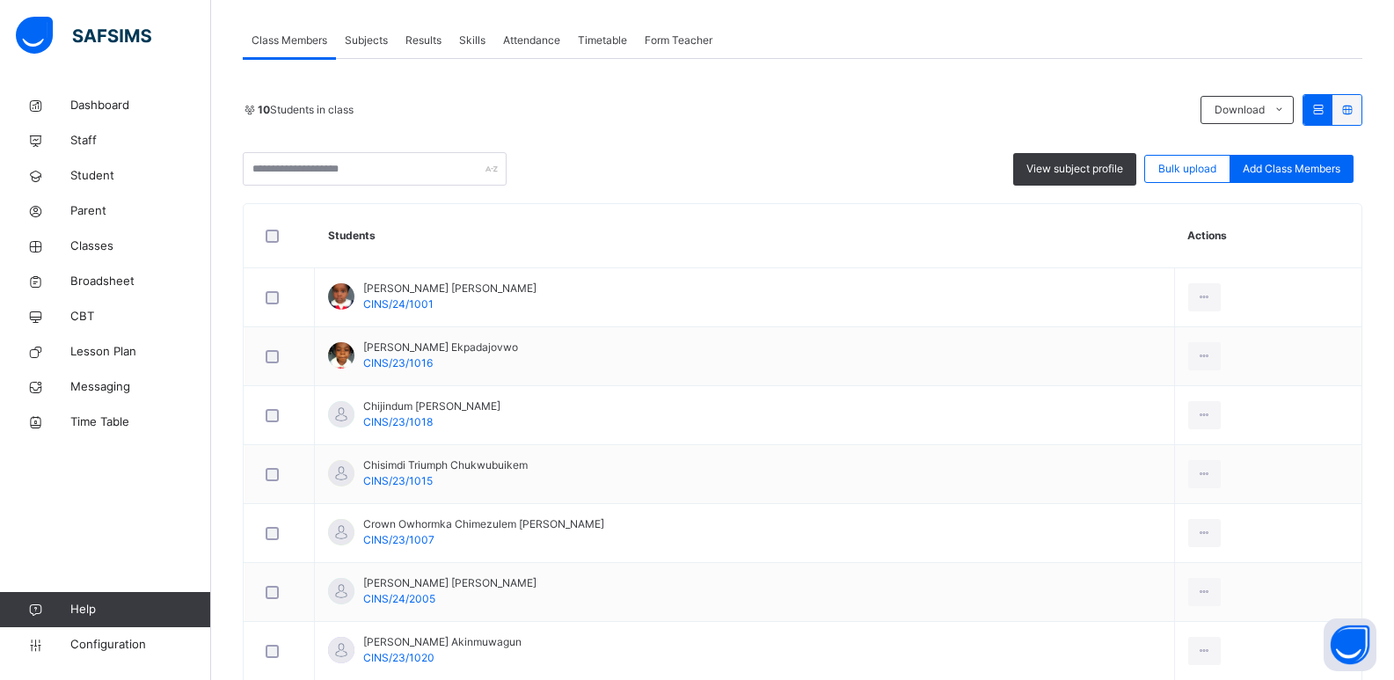
scroll to position [463, 0]
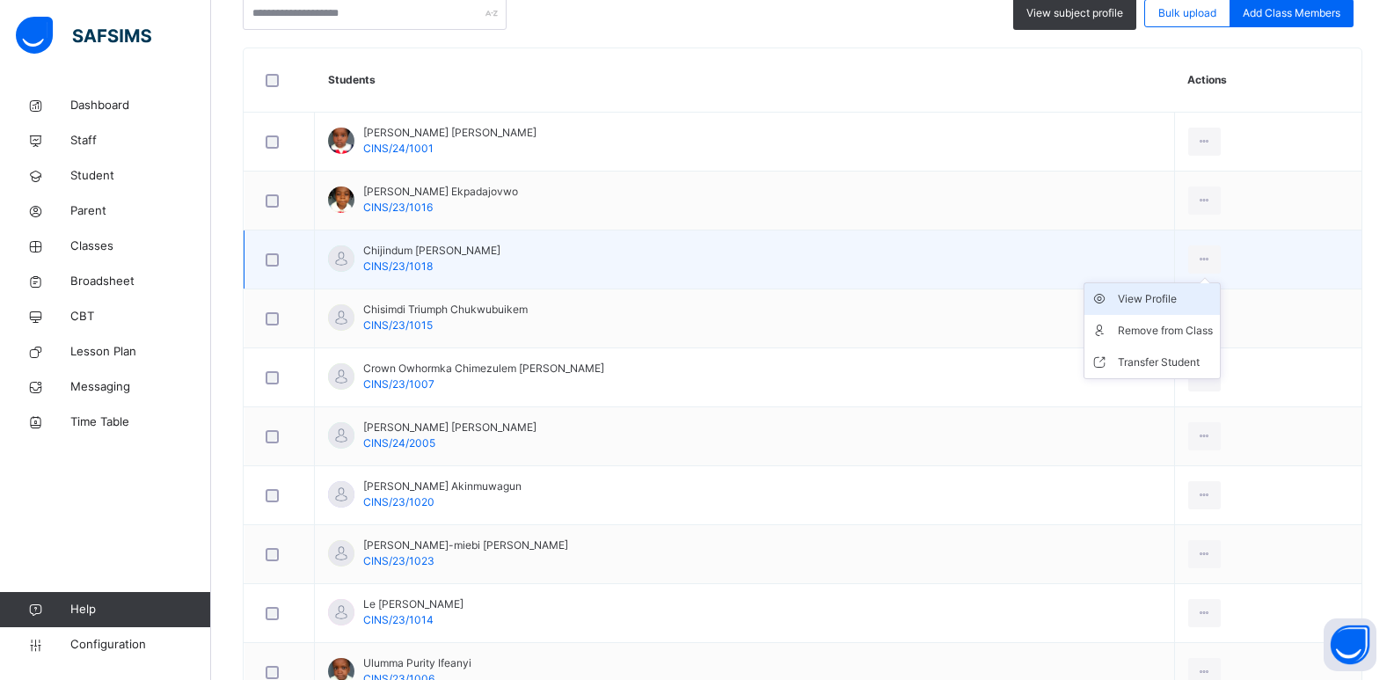
click at [1147, 295] on div "View Profile" at bounding box center [1165, 299] width 95 height 18
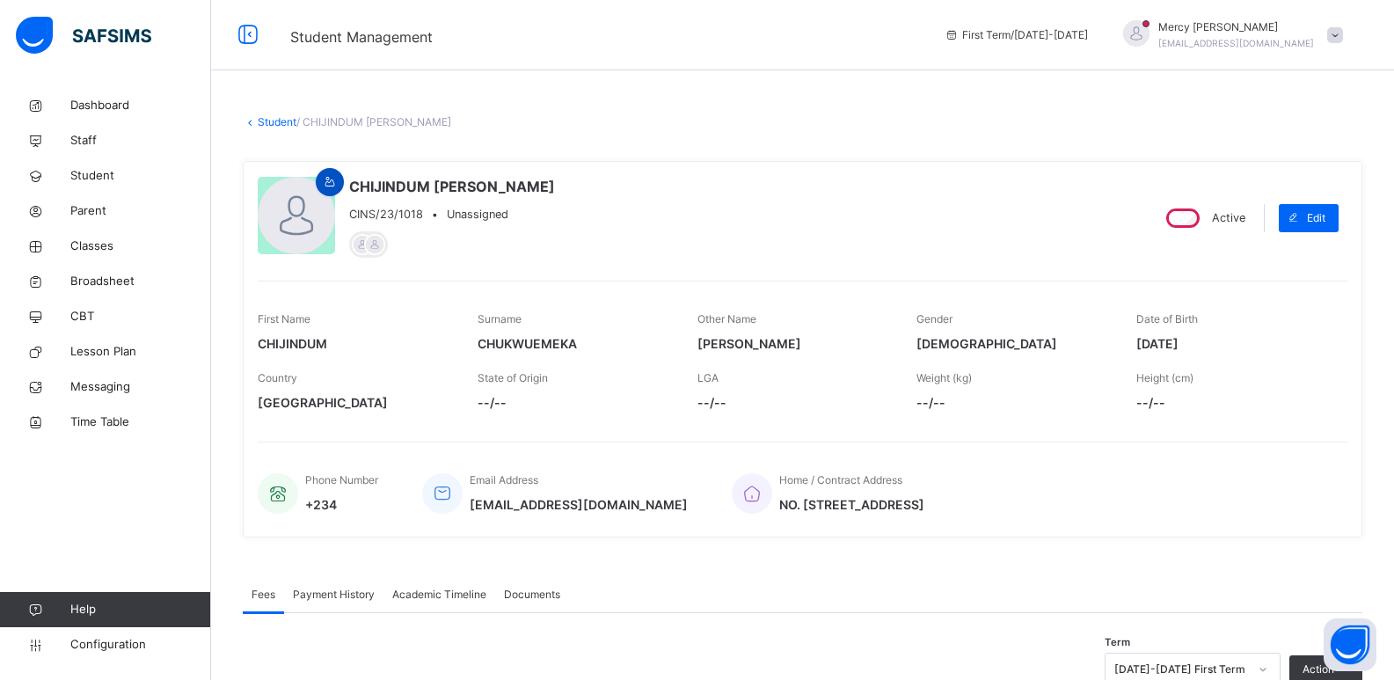
click at [331, 180] on icon at bounding box center [330, 182] width 15 height 16
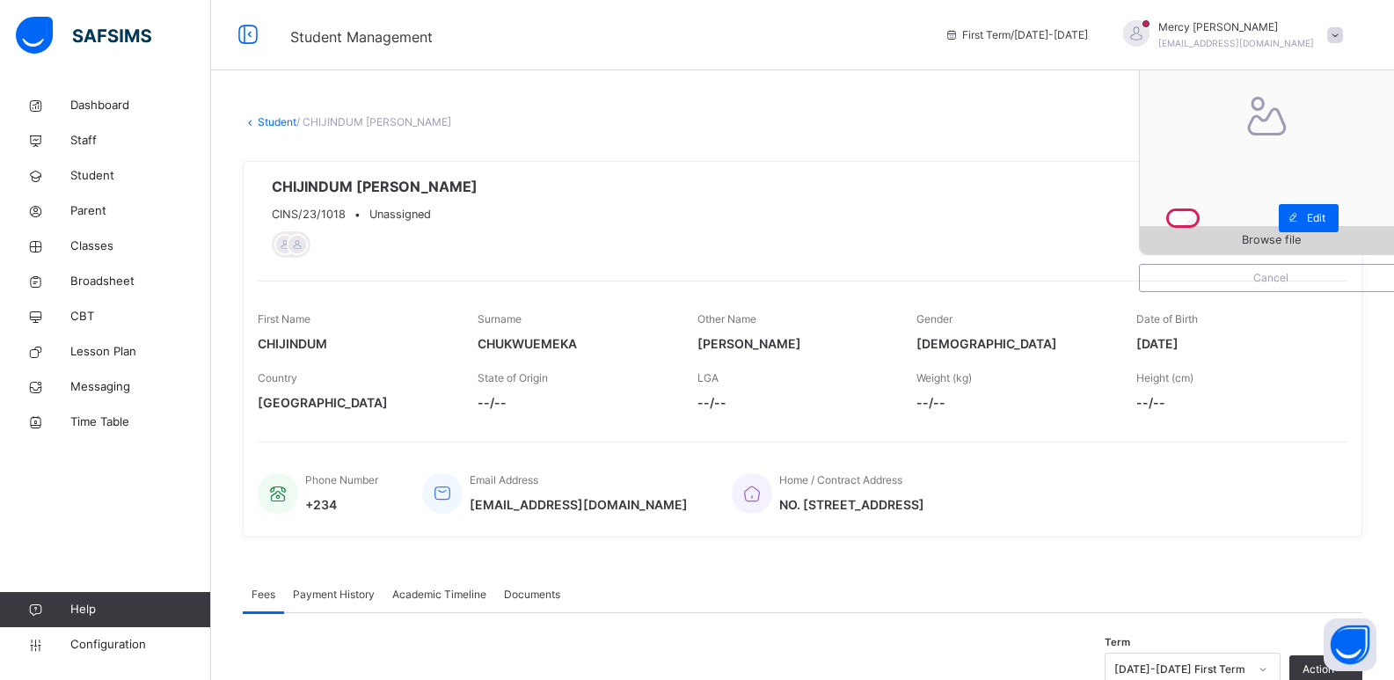
click at [1200, 240] on span "Browse file" at bounding box center [1271, 239] width 262 height 17
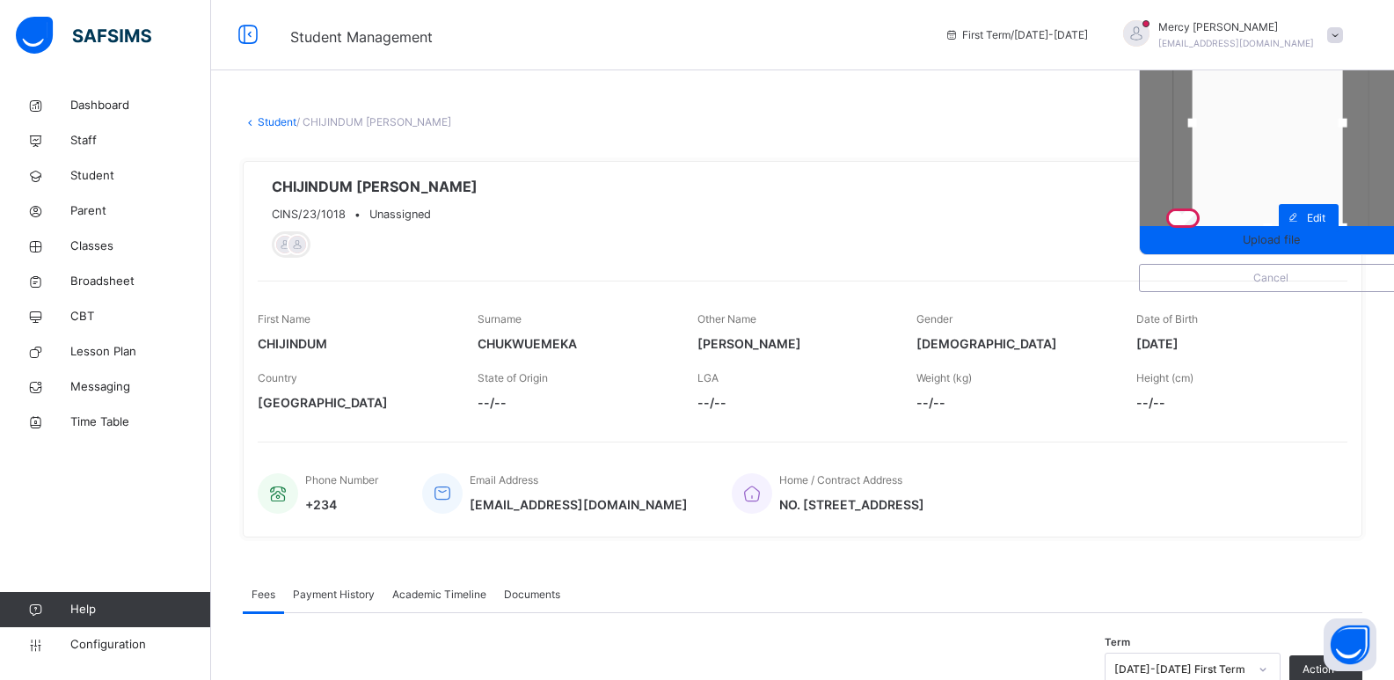
click at [1346, 125] on div at bounding box center [1342, 123] width 9 height 9
drag, startPoint x: 1279, startPoint y: 225, endPoint x: 1275, endPoint y: 212, distance: 13.7
click at [1272, 212] on div at bounding box center [1267, 214] width 9 height 9
click at [1267, 238] on span "Upload file" at bounding box center [1271, 239] width 57 height 17
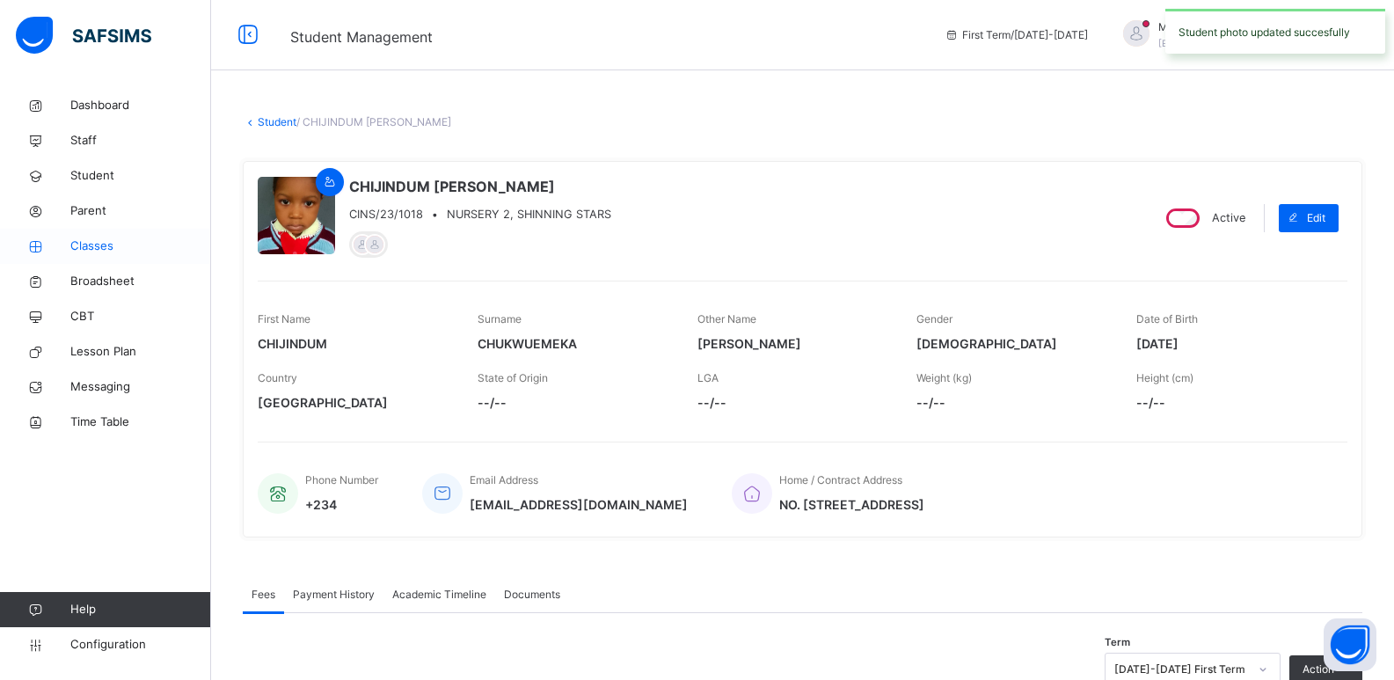
click at [142, 243] on span "Classes" at bounding box center [140, 246] width 141 height 18
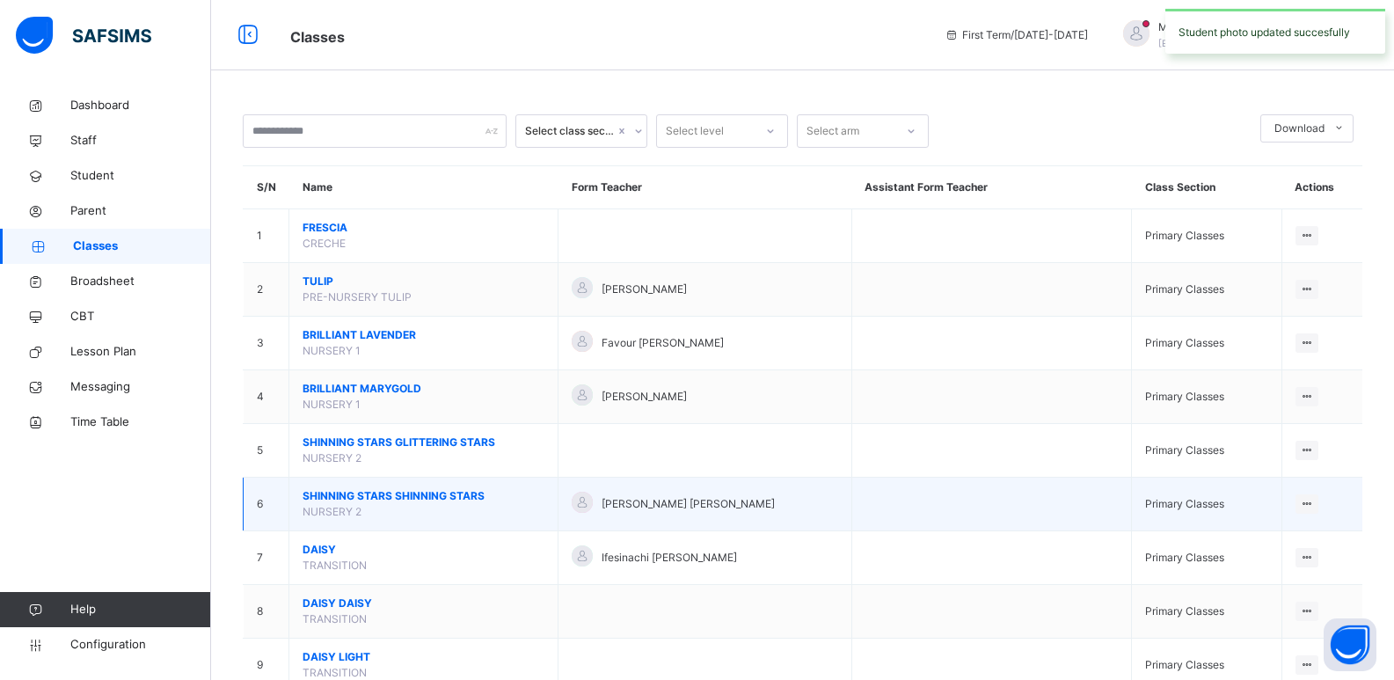
click at [373, 492] on span "SHINNING STARS SHINNING STARS" at bounding box center [424, 496] width 242 height 16
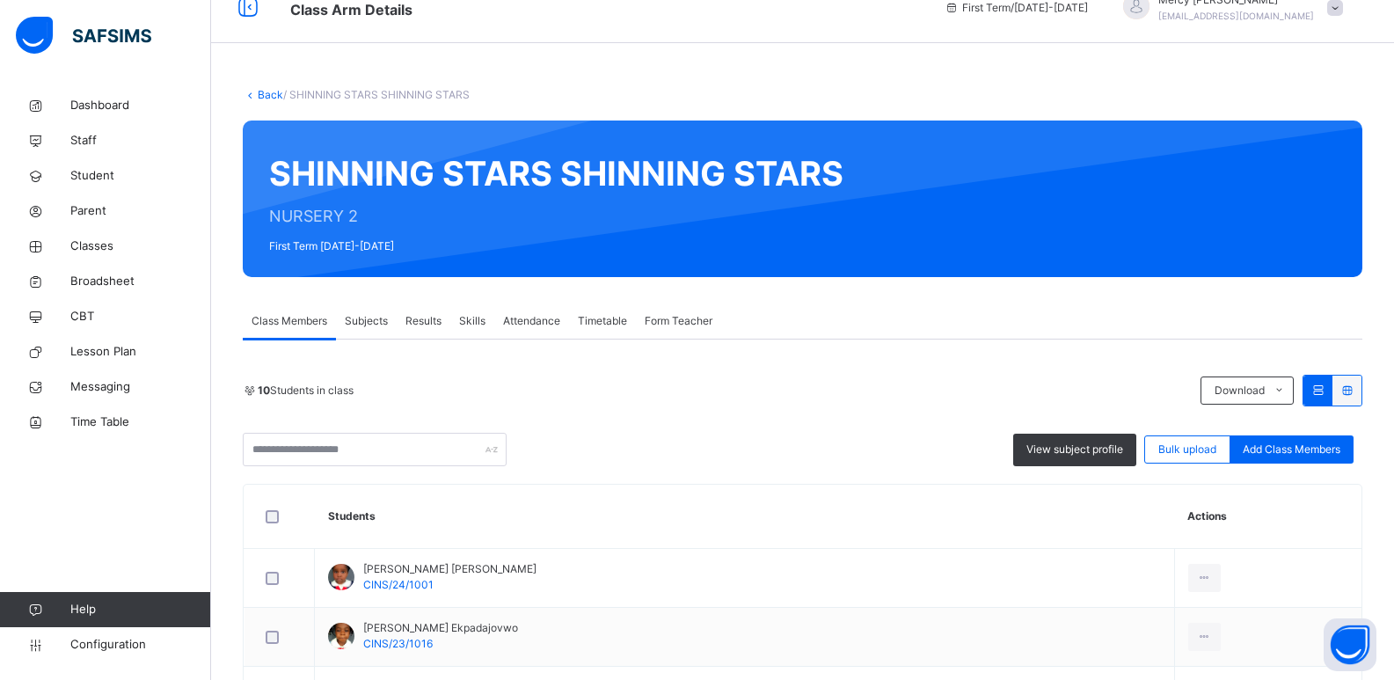
scroll to position [363, 0]
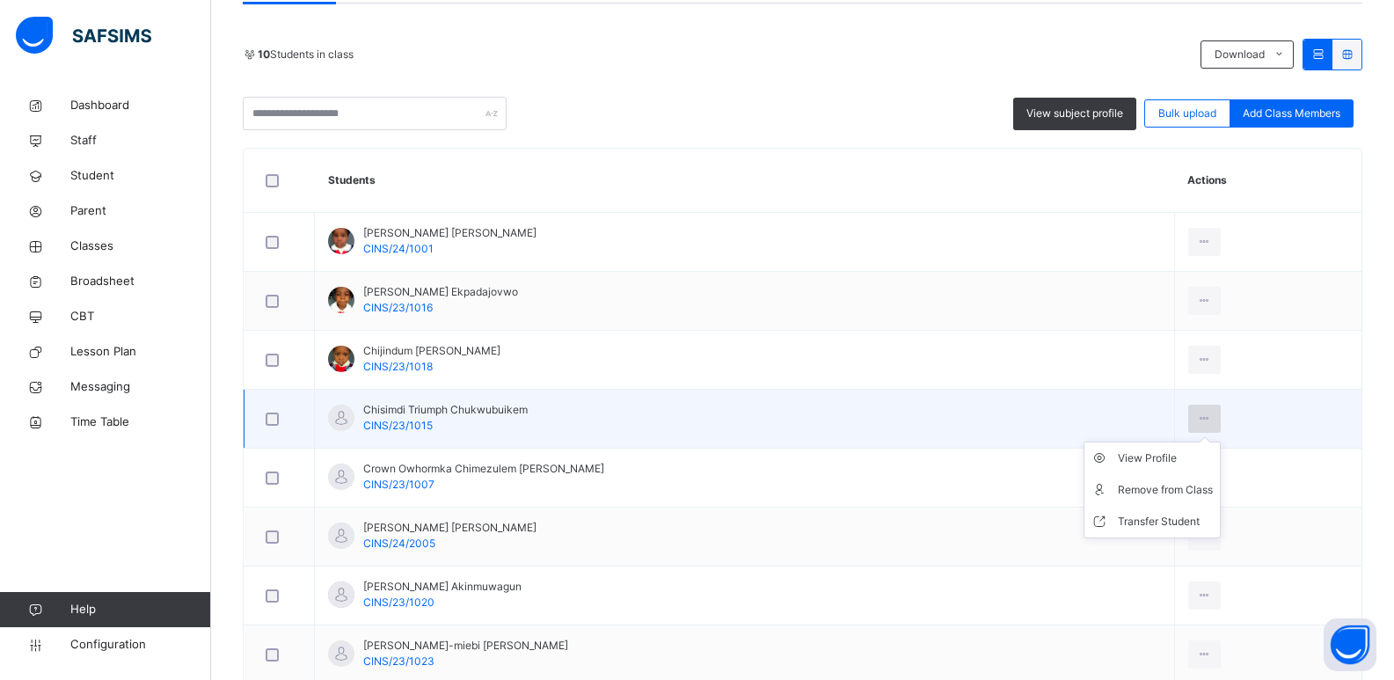
click at [1197, 418] on icon at bounding box center [1204, 419] width 15 height 16
click at [1143, 456] on div "View Profile" at bounding box center [1165, 458] width 95 height 18
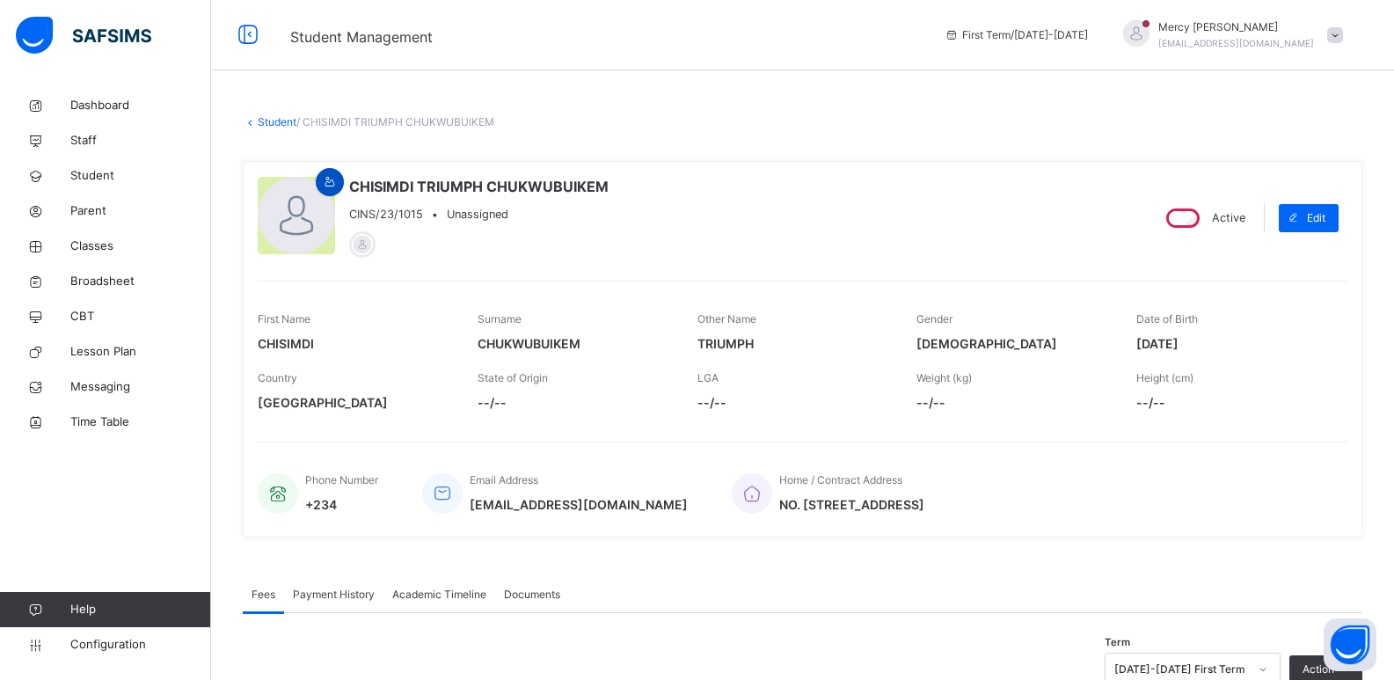
click at [337, 179] on icon at bounding box center [330, 182] width 15 height 16
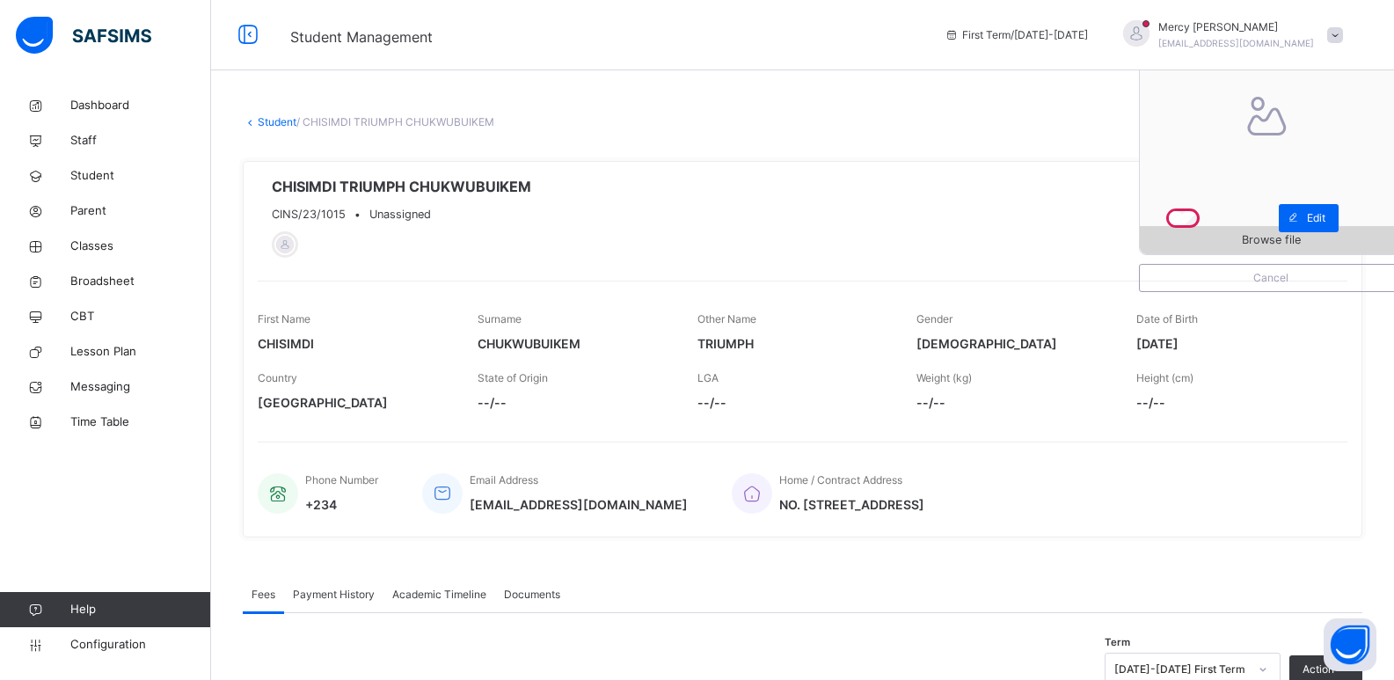
click at [1193, 248] on span "Browse file" at bounding box center [1271, 239] width 262 height 17
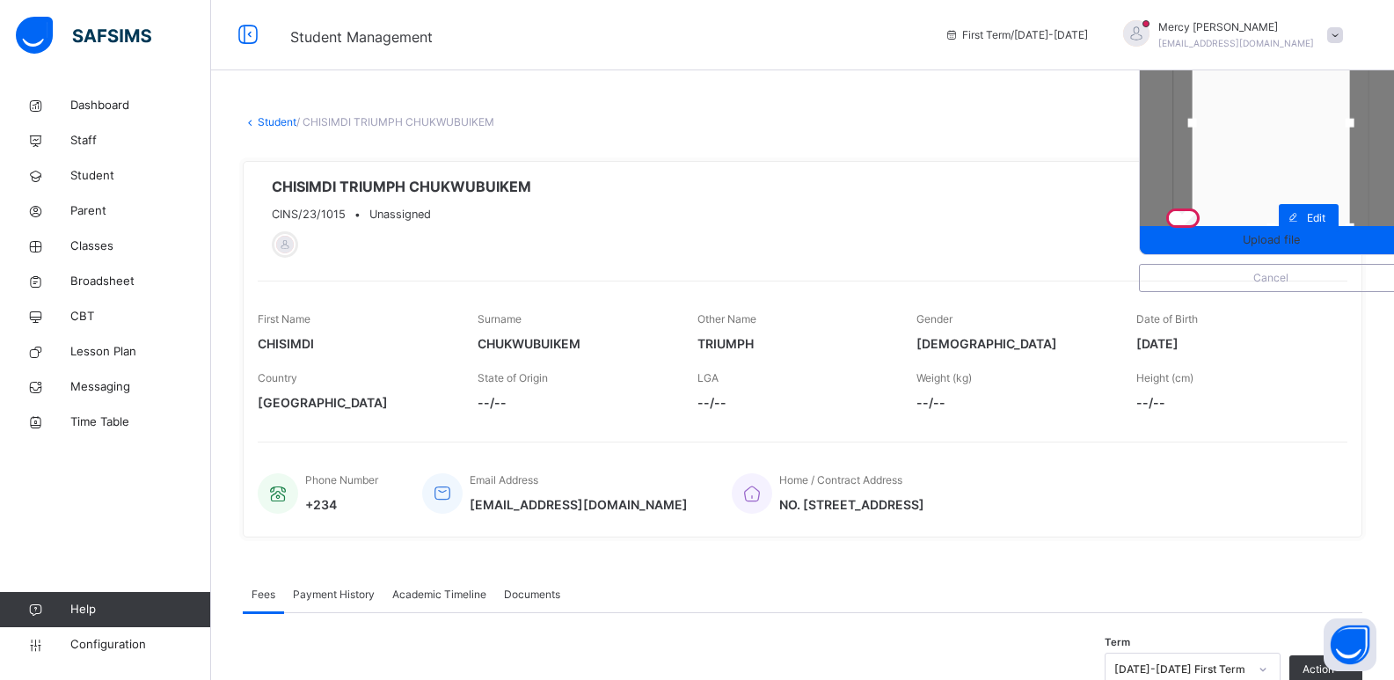
click at [1287, 131] on div at bounding box center [1271, 122] width 157 height 209
click at [1273, 231] on span "Upload file" at bounding box center [1271, 239] width 57 height 17
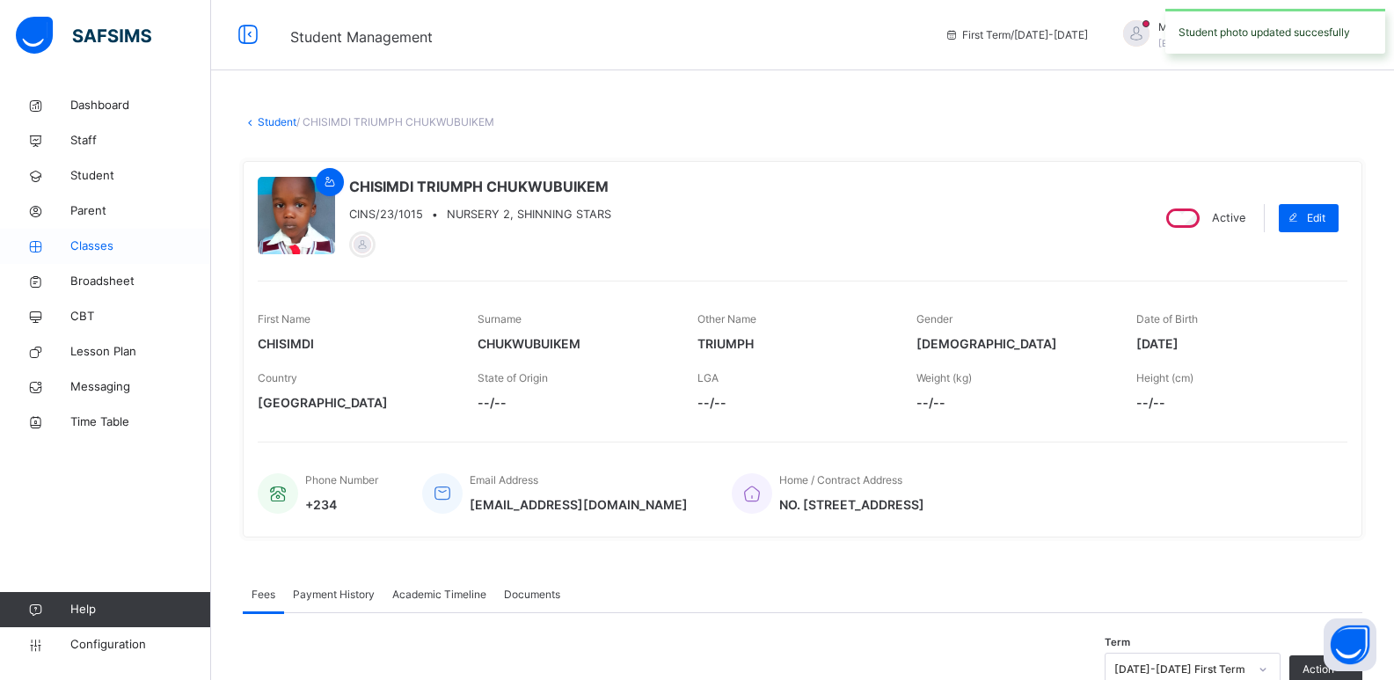
click at [87, 232] on link "Classes" at bounding box center [105, 246] width 211 height 35
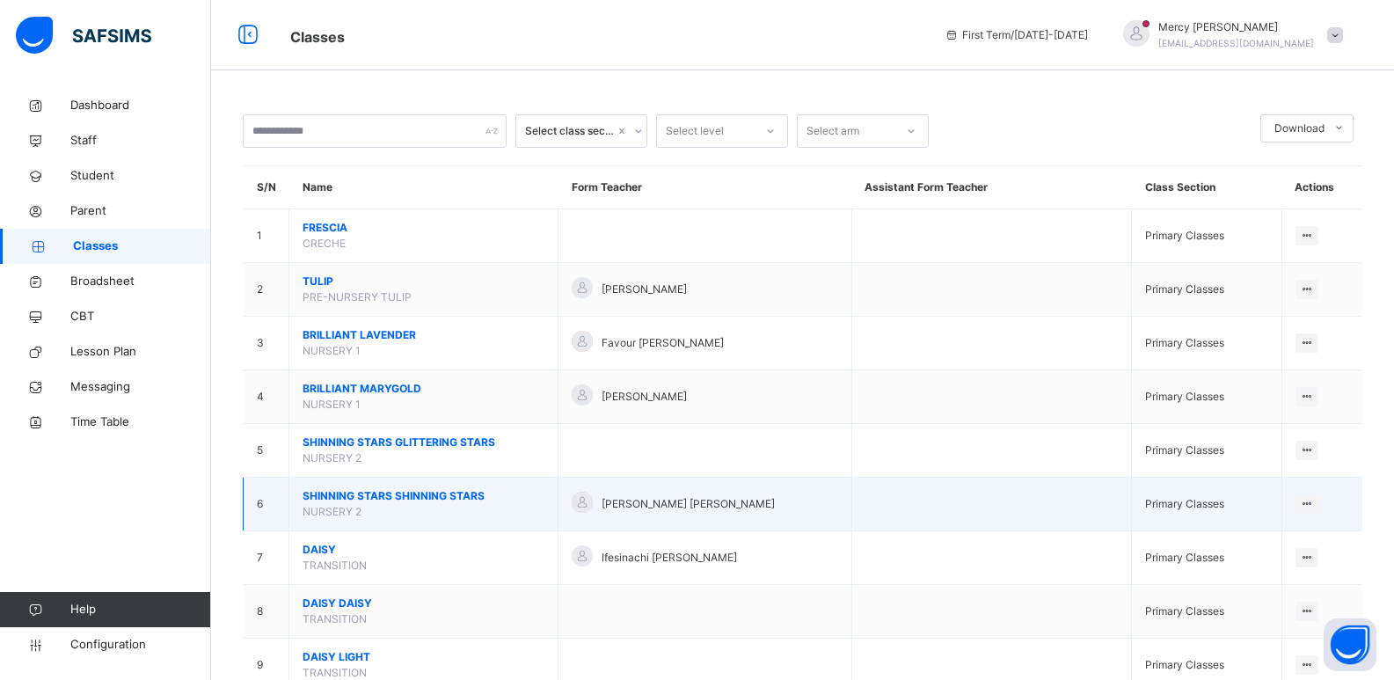
click at [451, 497] on span "SHINNING STARS SHINNING STARS" at bounding box center [424, 496] width 242 height 16
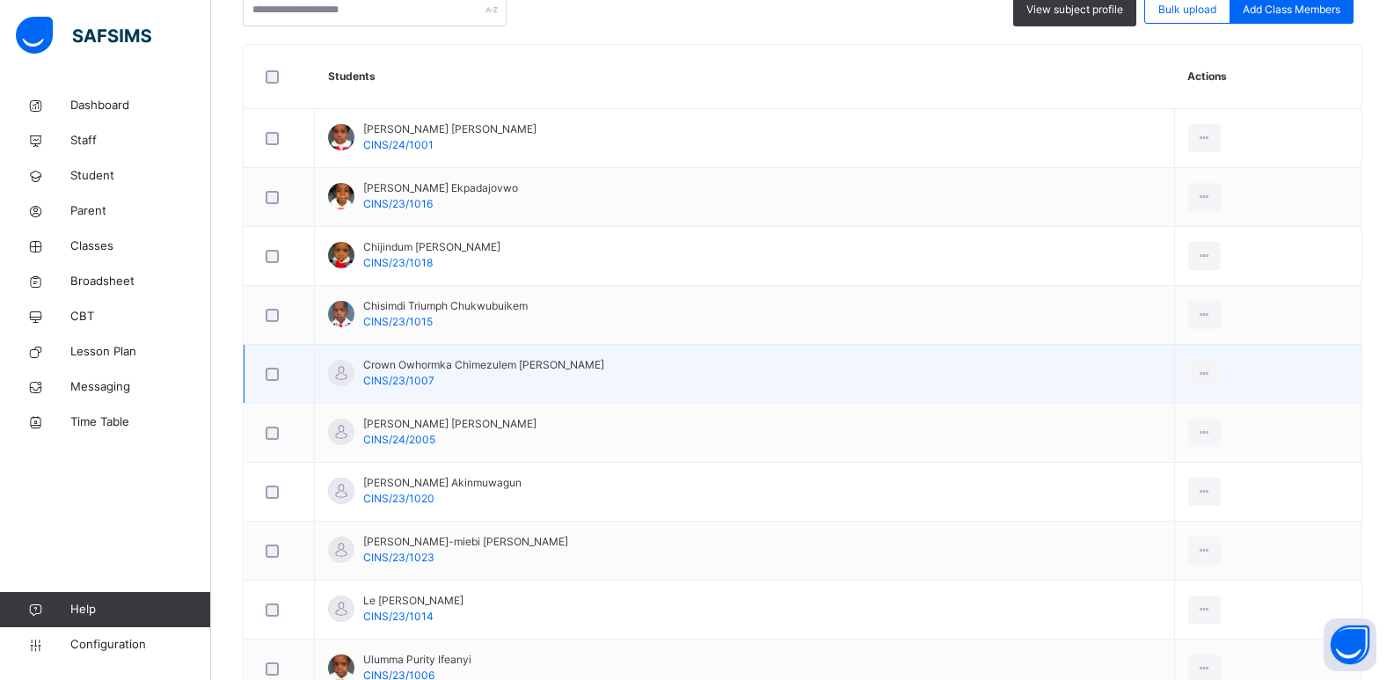
scroll to position [422, 0]
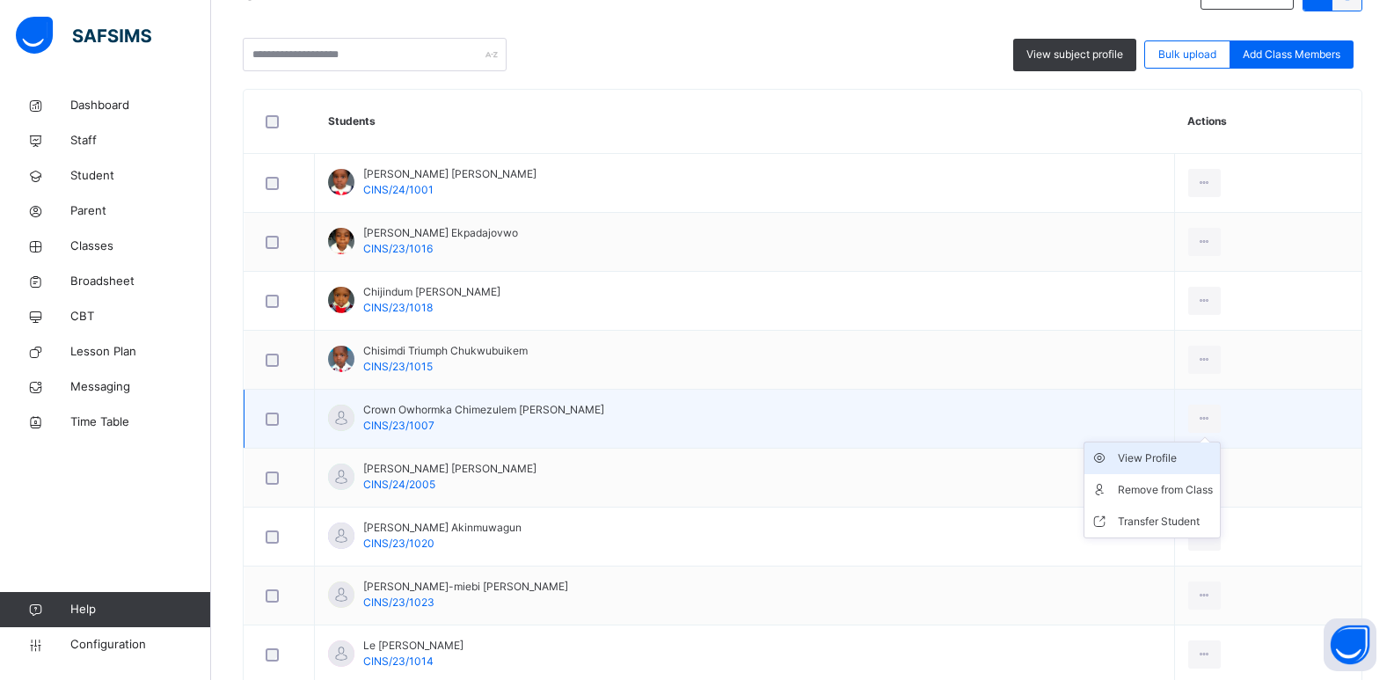
click at [1119, 466] on div "View Profile" at bounding box center [1165, 458] width 95 height 18
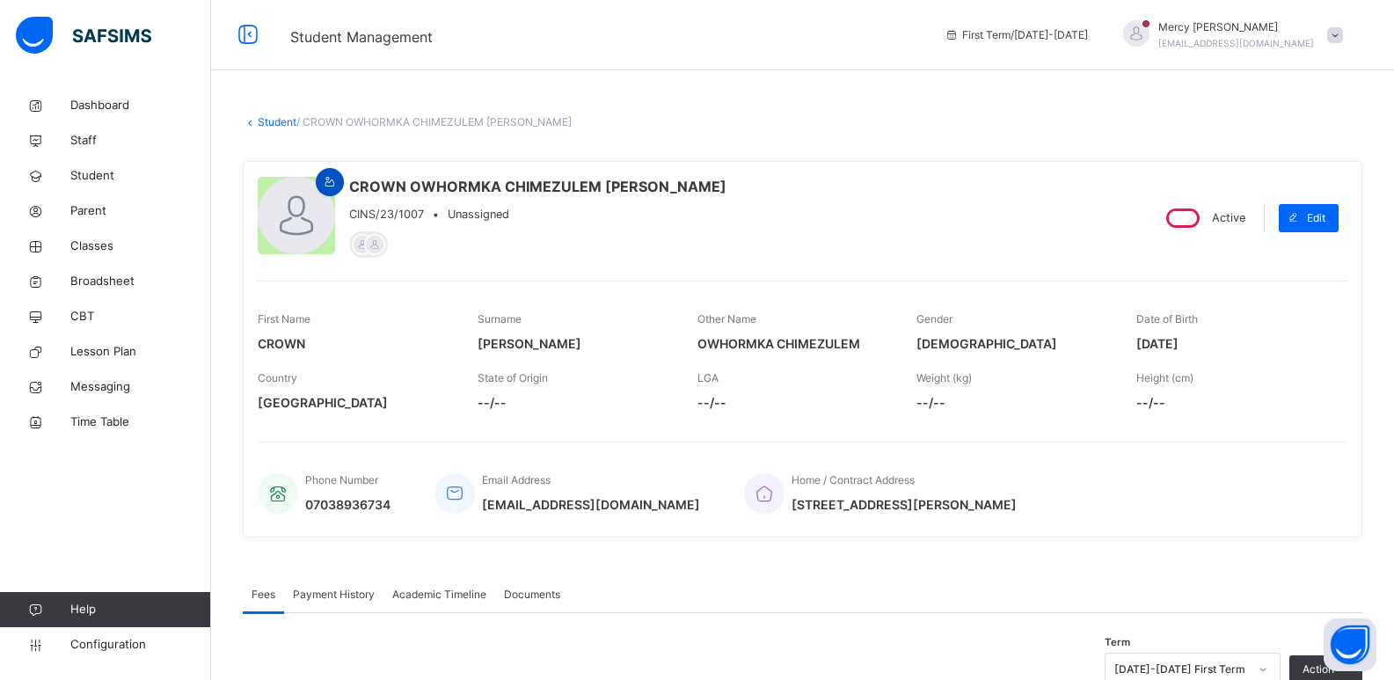
click at [324, 184] on icon at bounding box center [330, 182] width 15 height 16
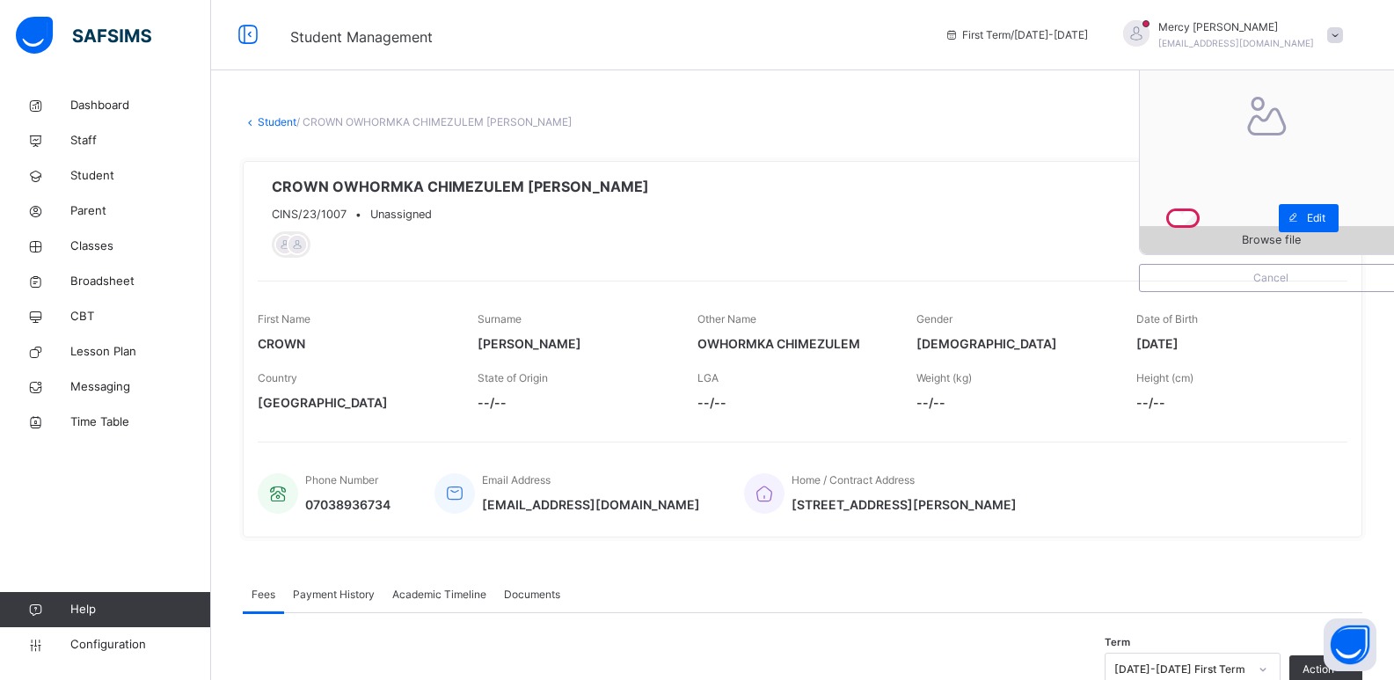
click at [1194, 244] on span "Browse file" at bounding box center [1271, 239] width 262 height 17
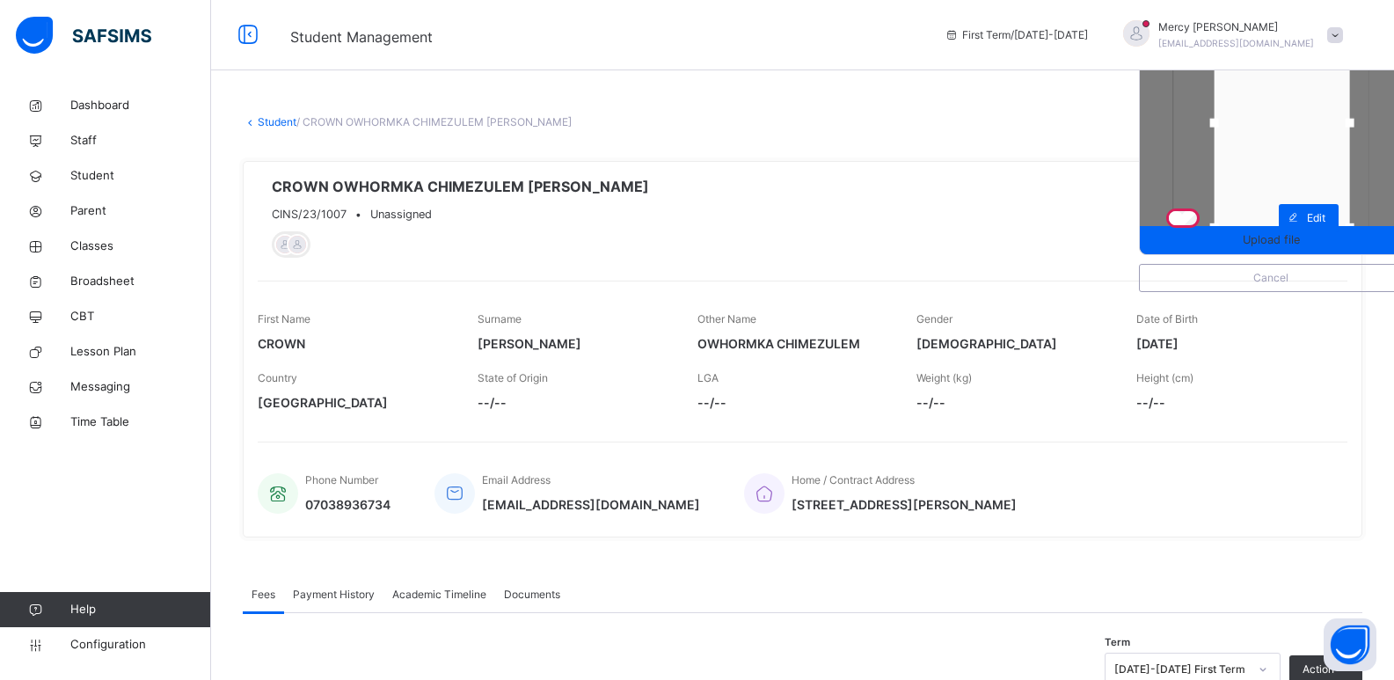
drag, startPoint x: 1208, startPoint y: 122, endPoint x: 1230, endPoint y: 120, distance: 22.1
click at [1219, 120] on div at bounding box center [1214, 123] width 9 height 9
click at [1221, 127] on div at bounding box center [1209, 123] width 26 height 26
drag, startPoint x: 1286, startPoint y: 222, endPoint x: 1279, endPoint y: 190, distance: 32.4
click at [1279, 190] on div at bounding box center [1279, 198] width 26 height 26
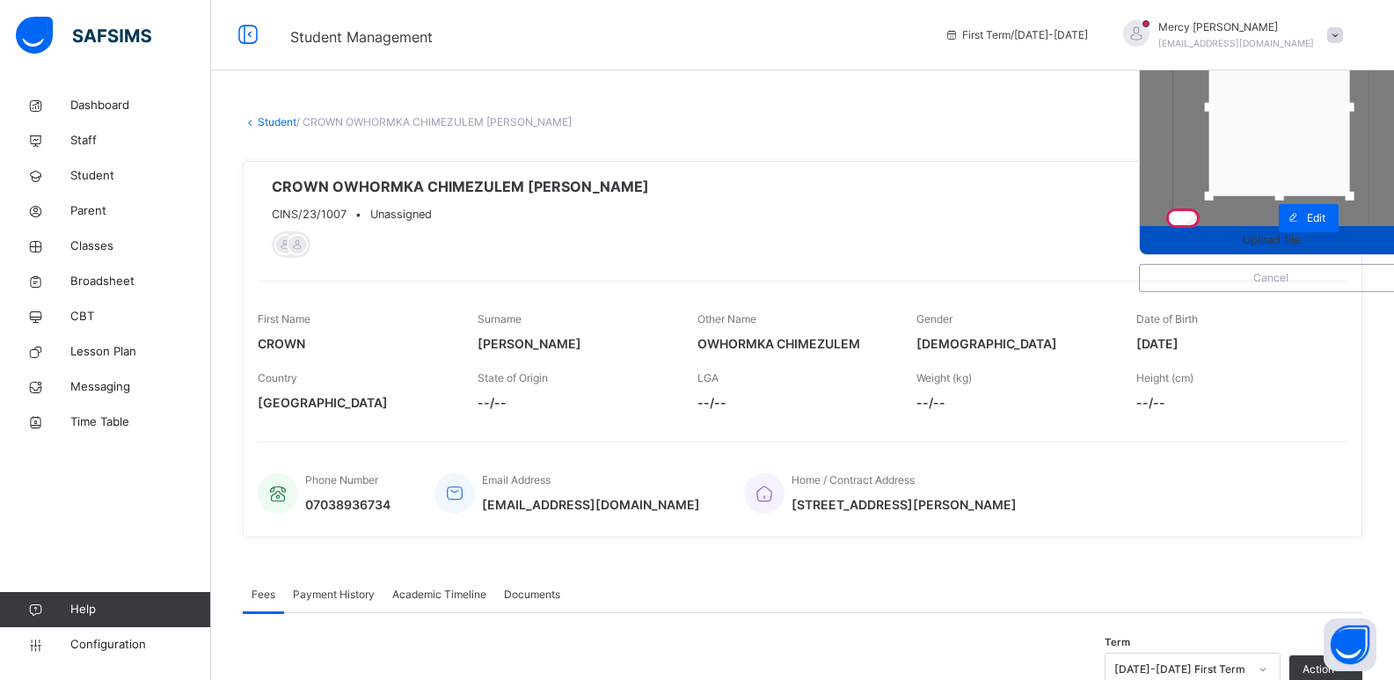
click at [1291, 243] on span "Upload file" at bounding box center [1271, 239] width 57 height 17
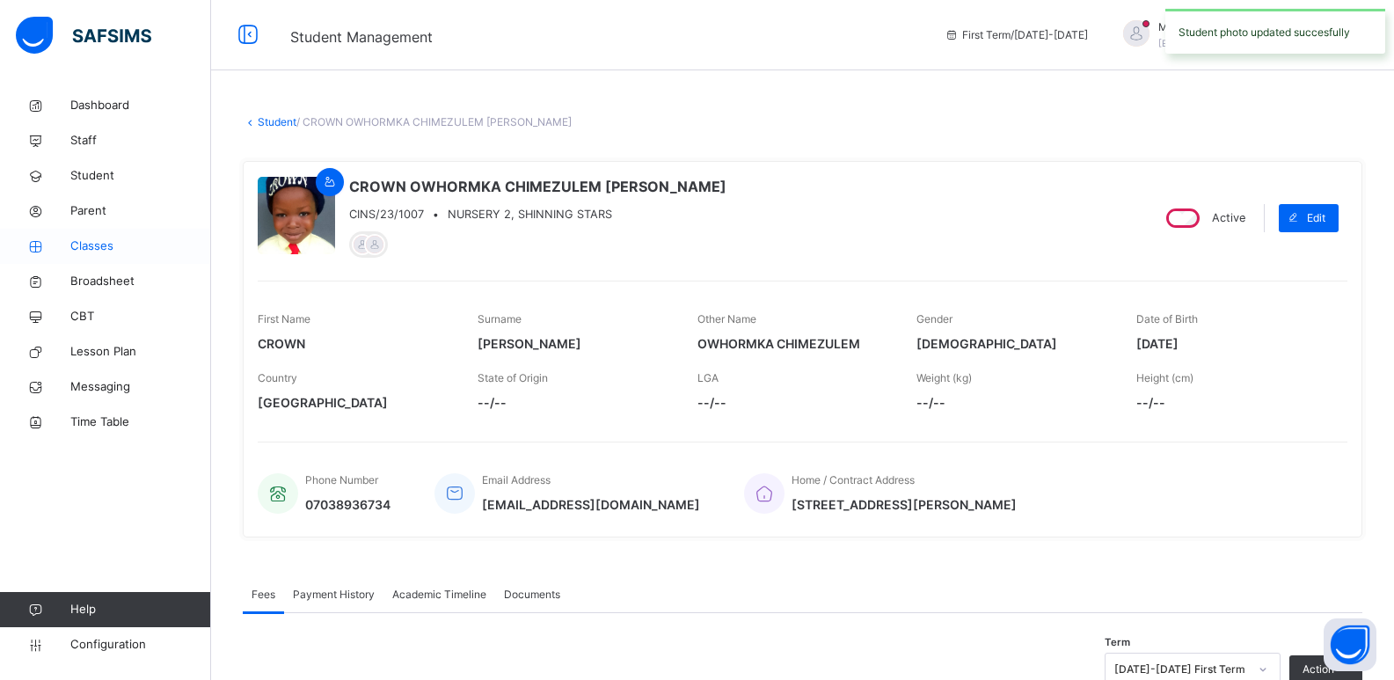
click at [102, 244] on span "Classes" at bounding box center [140, 246] width 141 height 18
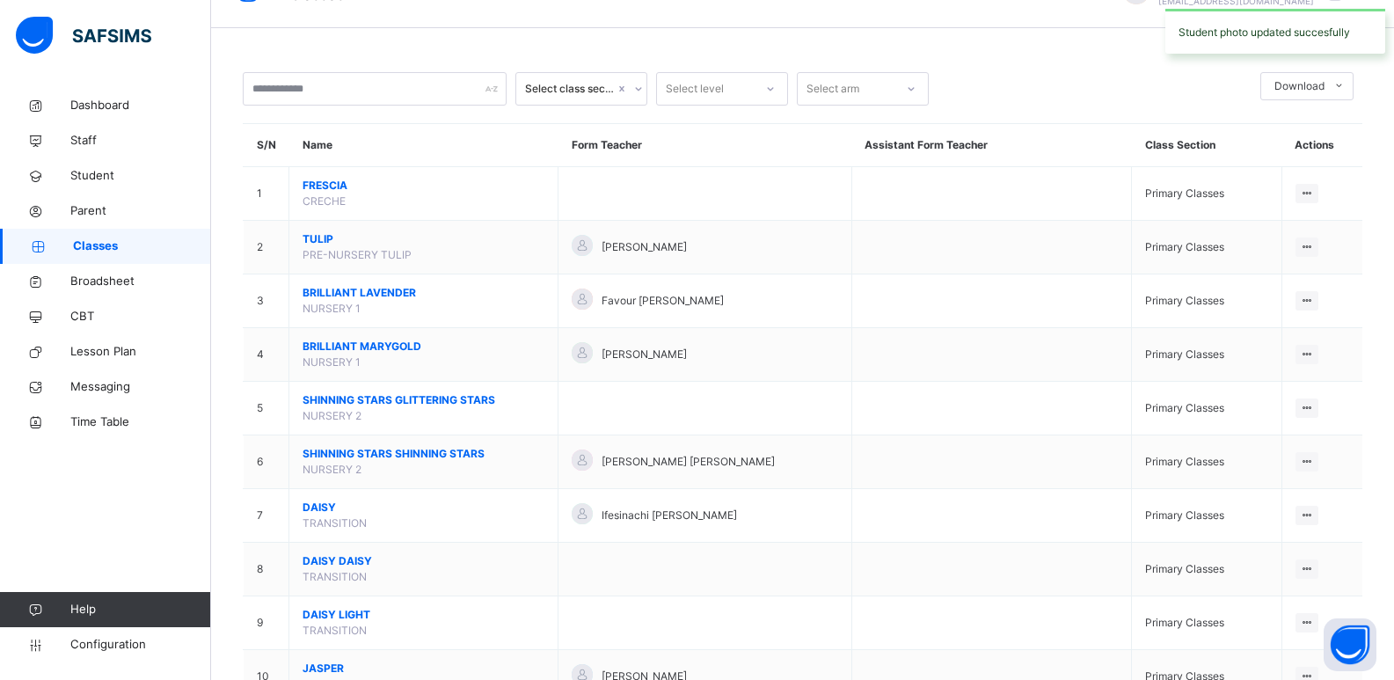
scroll to position [53, 0]
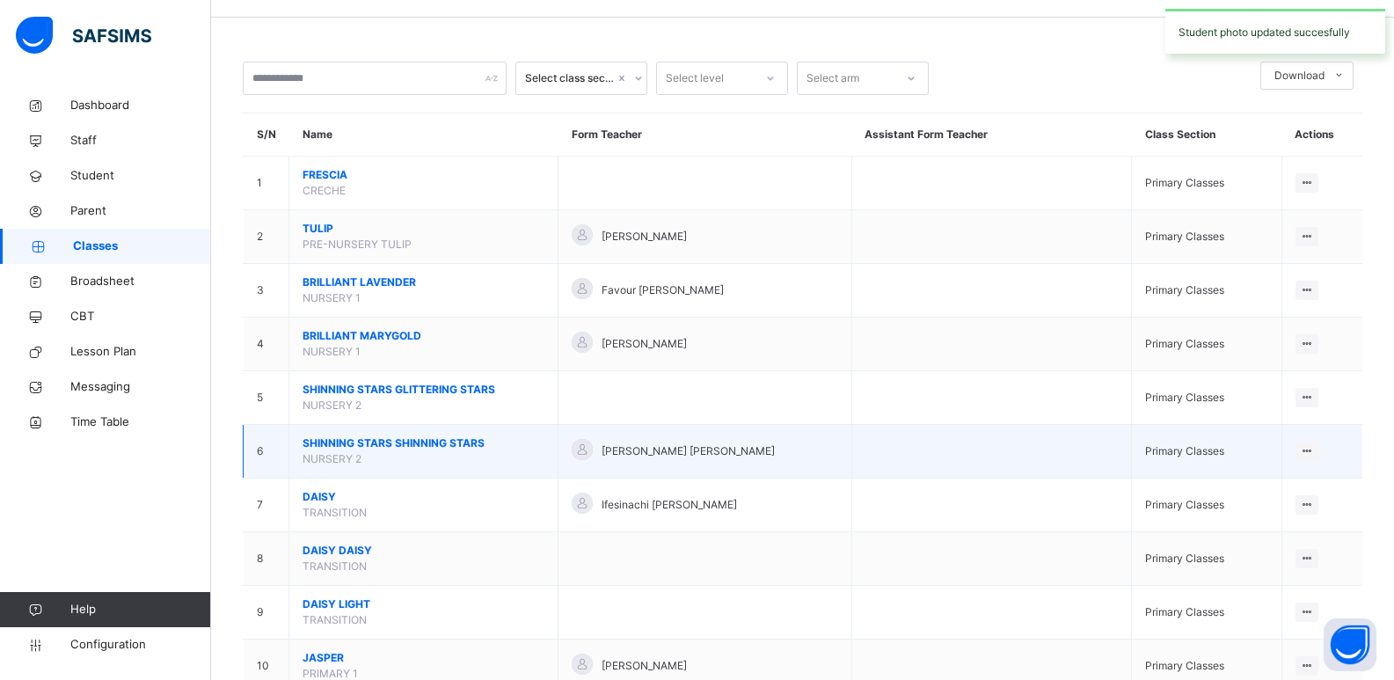
click at [353, 445] on span "SHINNING STARS SHINNING STARS" at bounding box center [424, 443] width 242 height 16
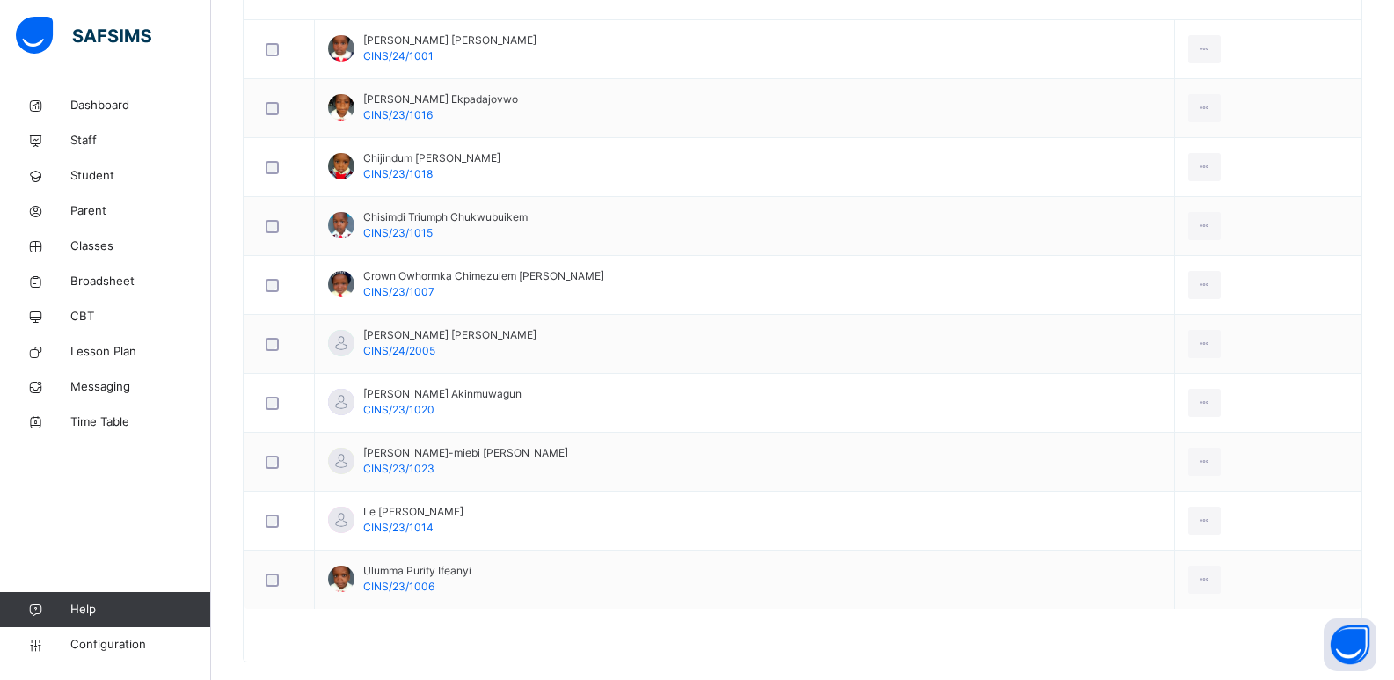
scroll to position [582, 0]
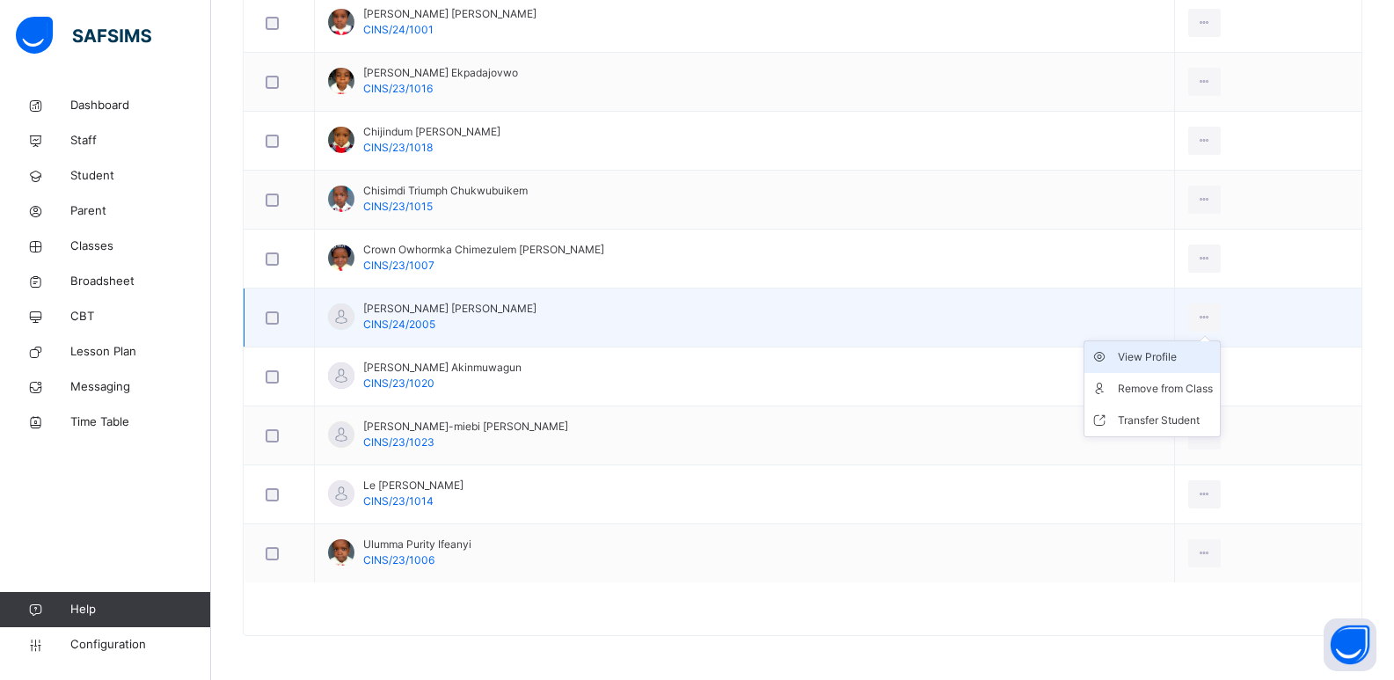
click at [1152, 354] on div "View Profile" at bounding box center [1165, 357] width 95 height 18
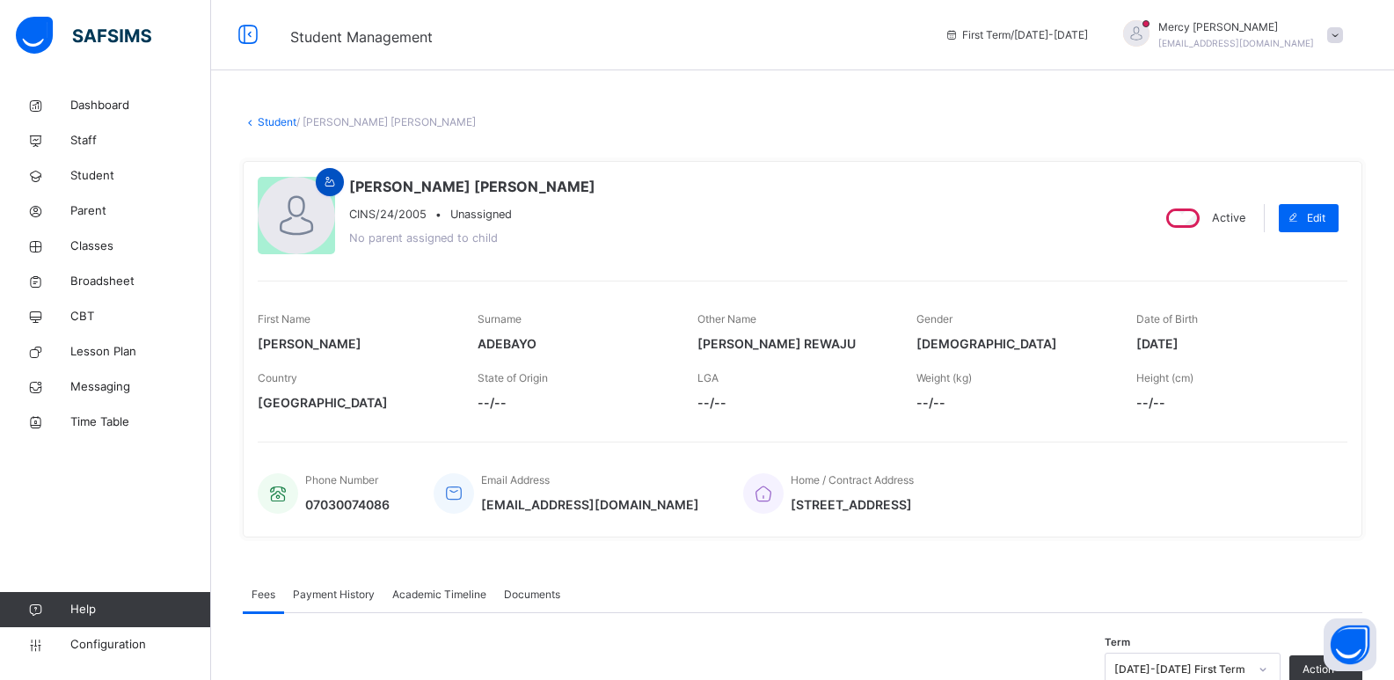
click at [317, 176] on div at bounding box center [330, 182] width 28 height 28
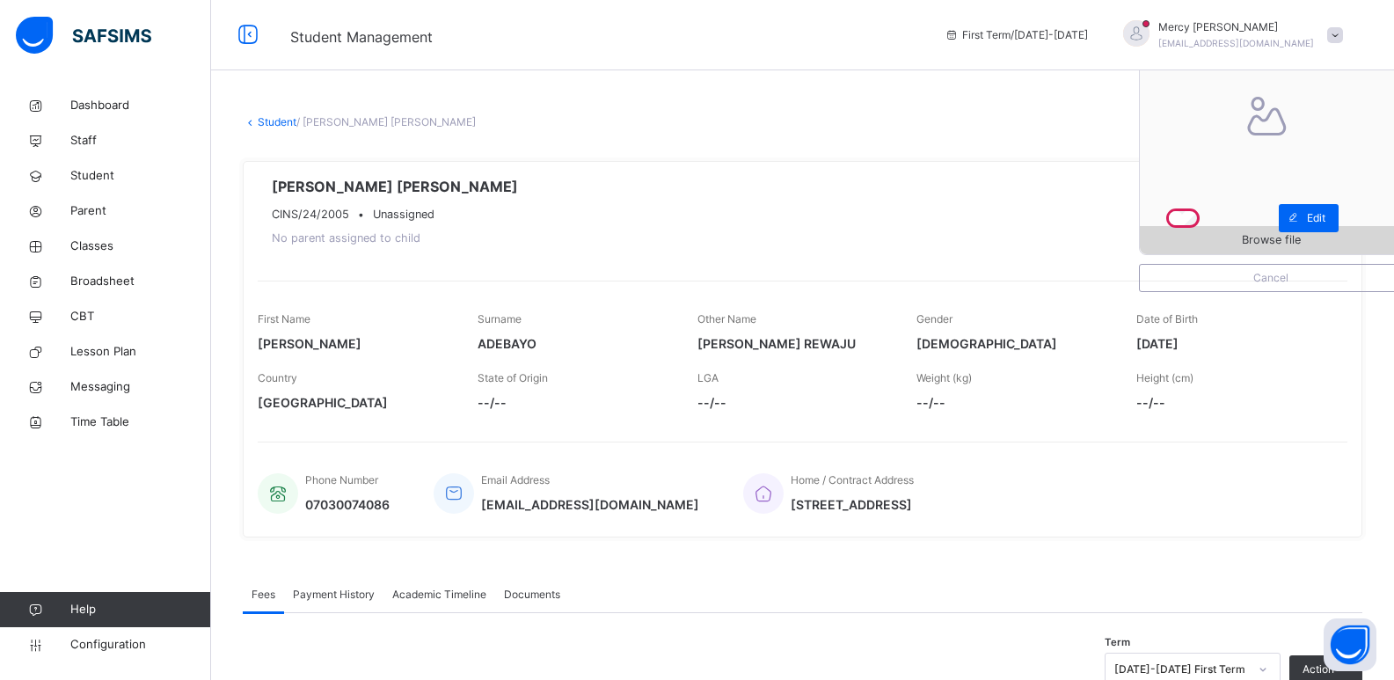
click at [1189, 234] on span "Browse file" at bounding box center [1271, 239] width 262 height 17
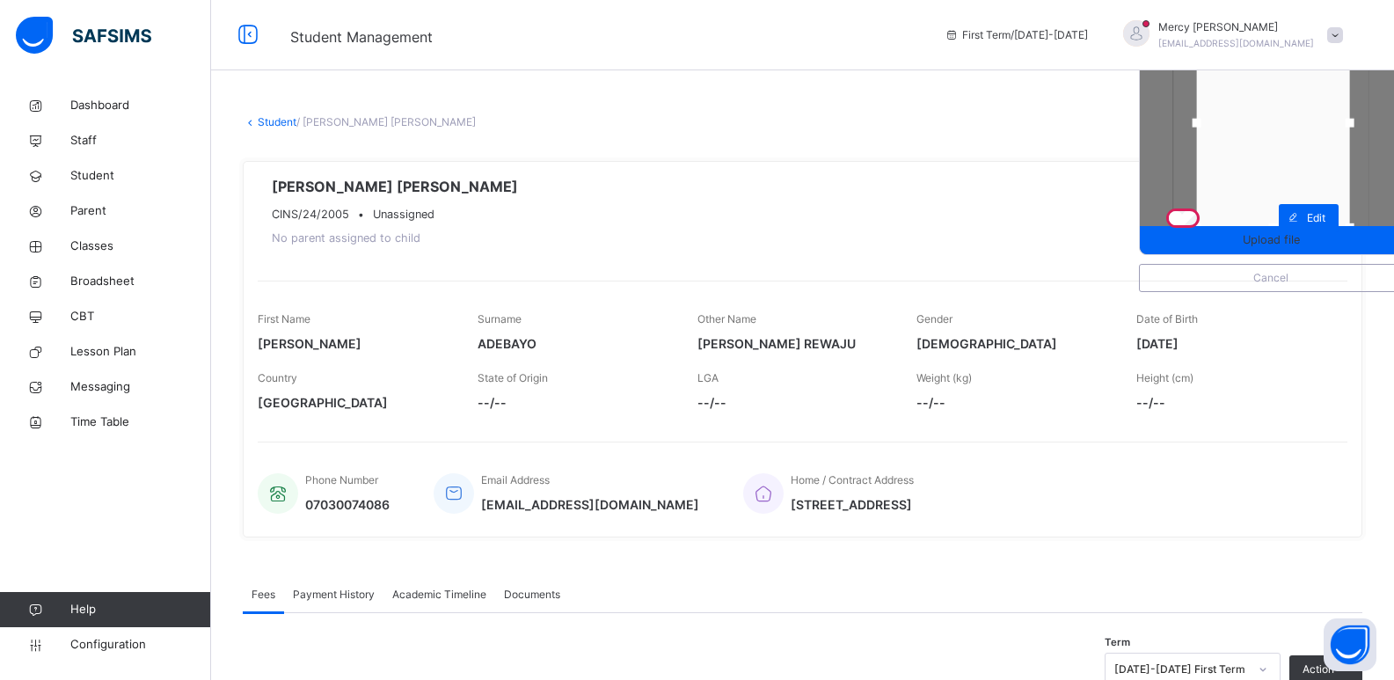
click at [1201, 122] on div at bounding box center [1197, 123] width 9 height 9
drag, startPoint x: 1286, startPoint y: 222, endPoint x: 1287, endPoint y: 192, distance: 29.9
click at [1286, 192] on div at bounding box center [1272, 198] width 26 height 26
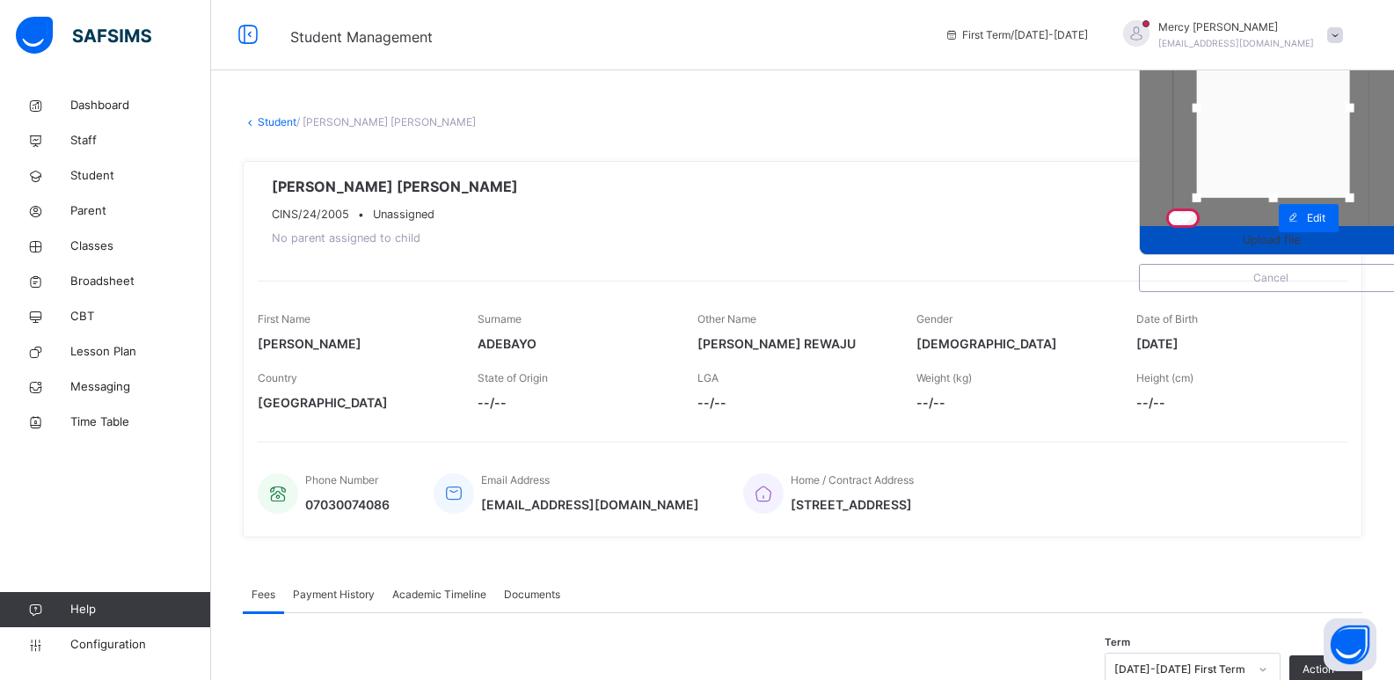
click at [1283, 241] on span "Upload file" at bounding box center [1271, 239] width 57 height 17
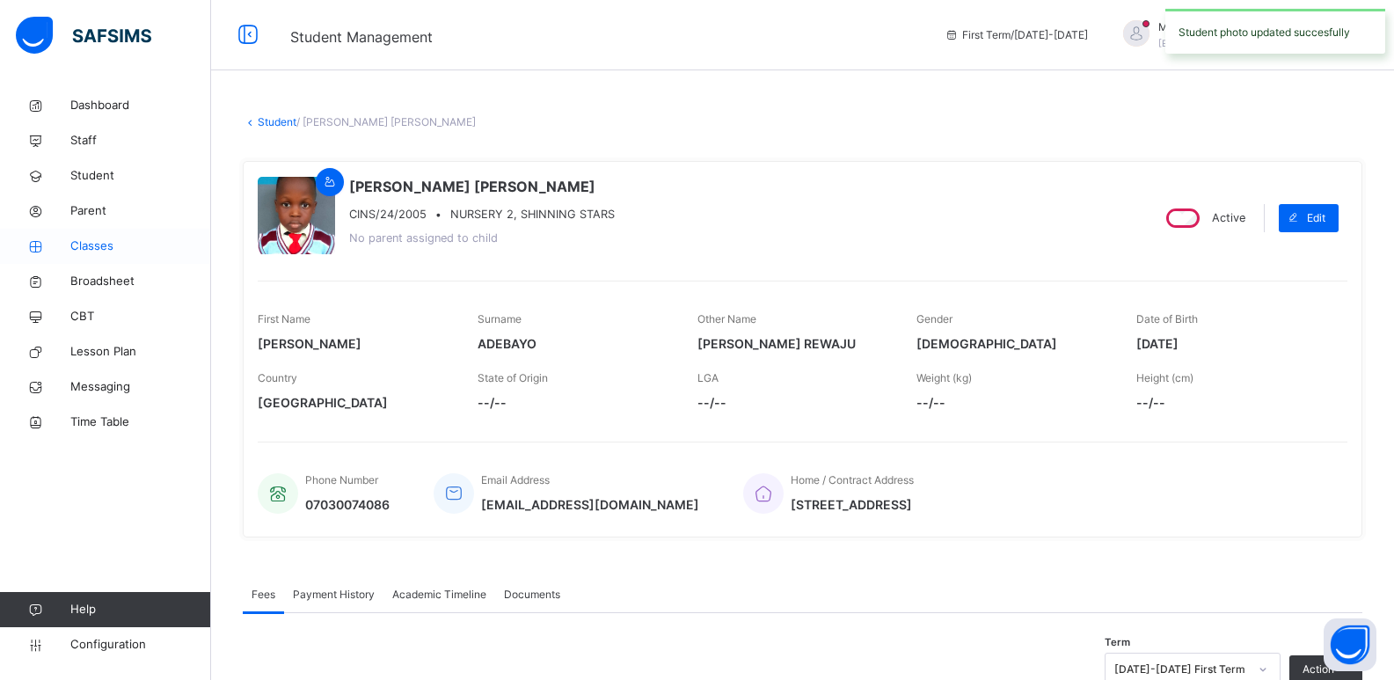
click at [91, 240] on span "Classes" at bounding box center [140, 246] width 141 height 18
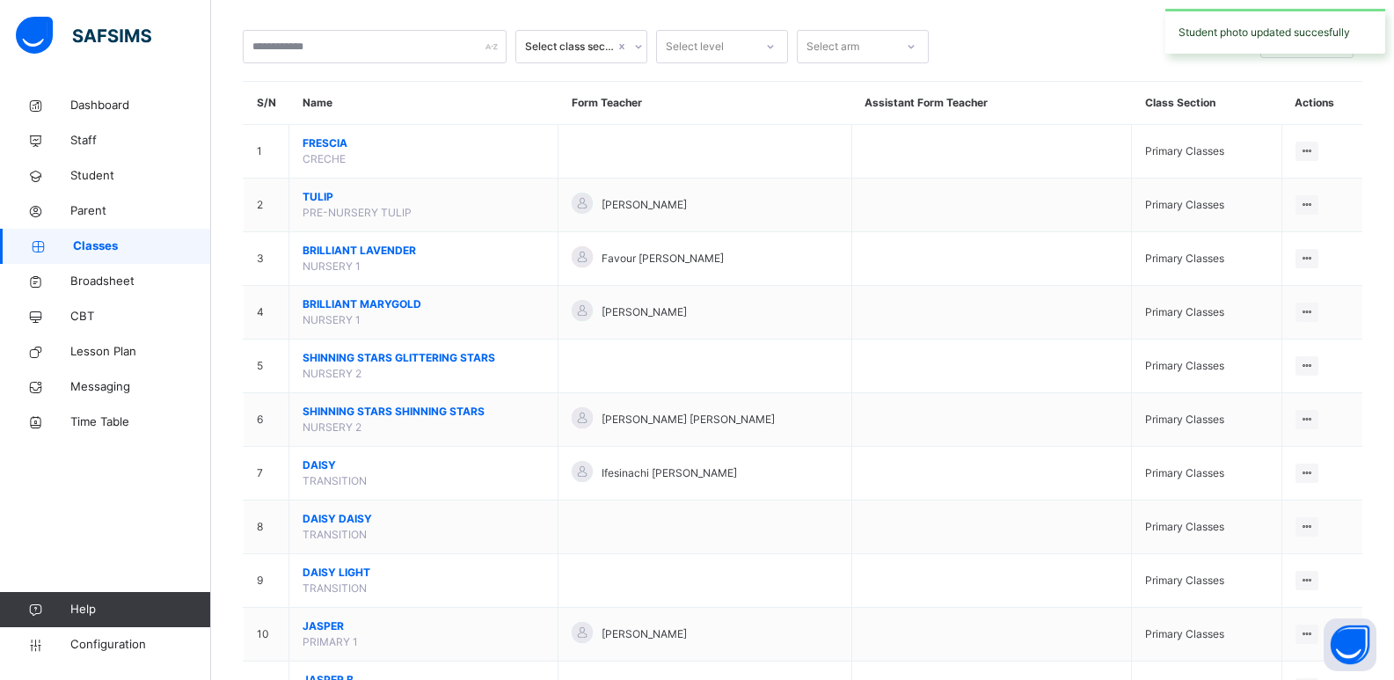
scroll to position [94, 0]
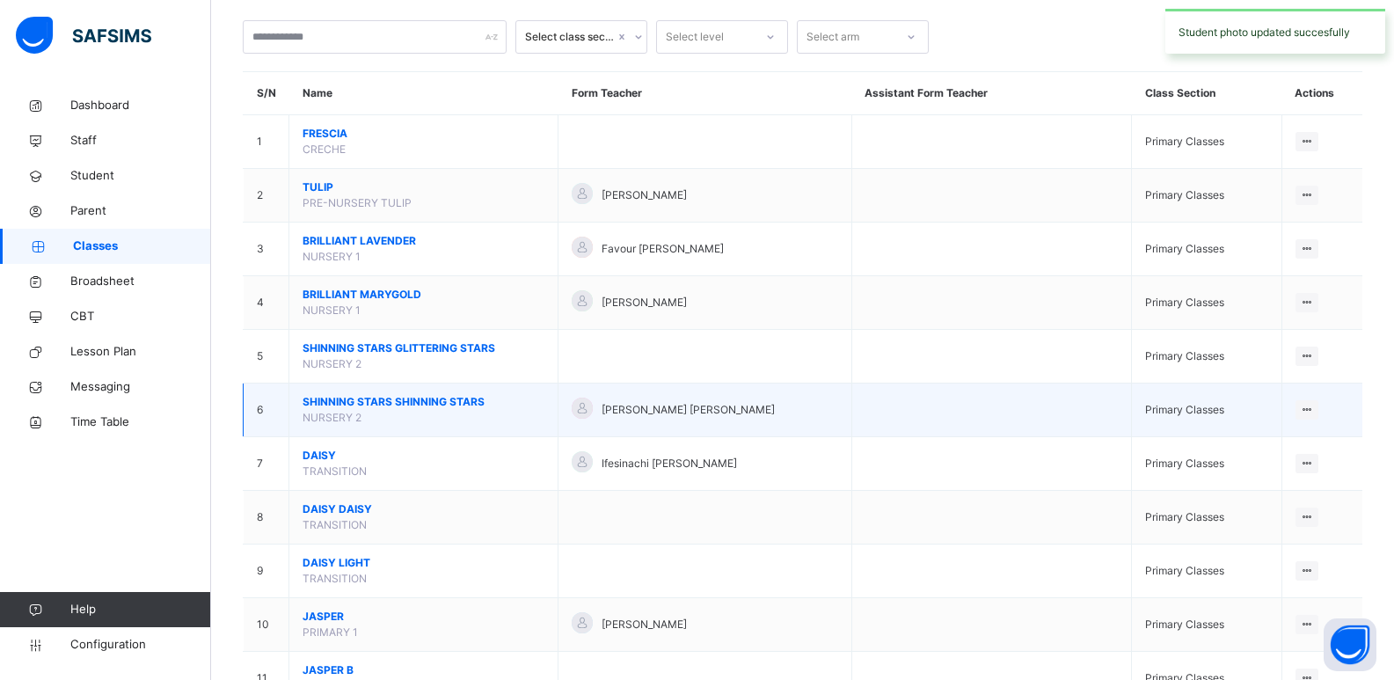
click at [398, 402] on span "SHINNING STARS SHINNING STARS" at bounding box center [424, 402] width 242 height 16
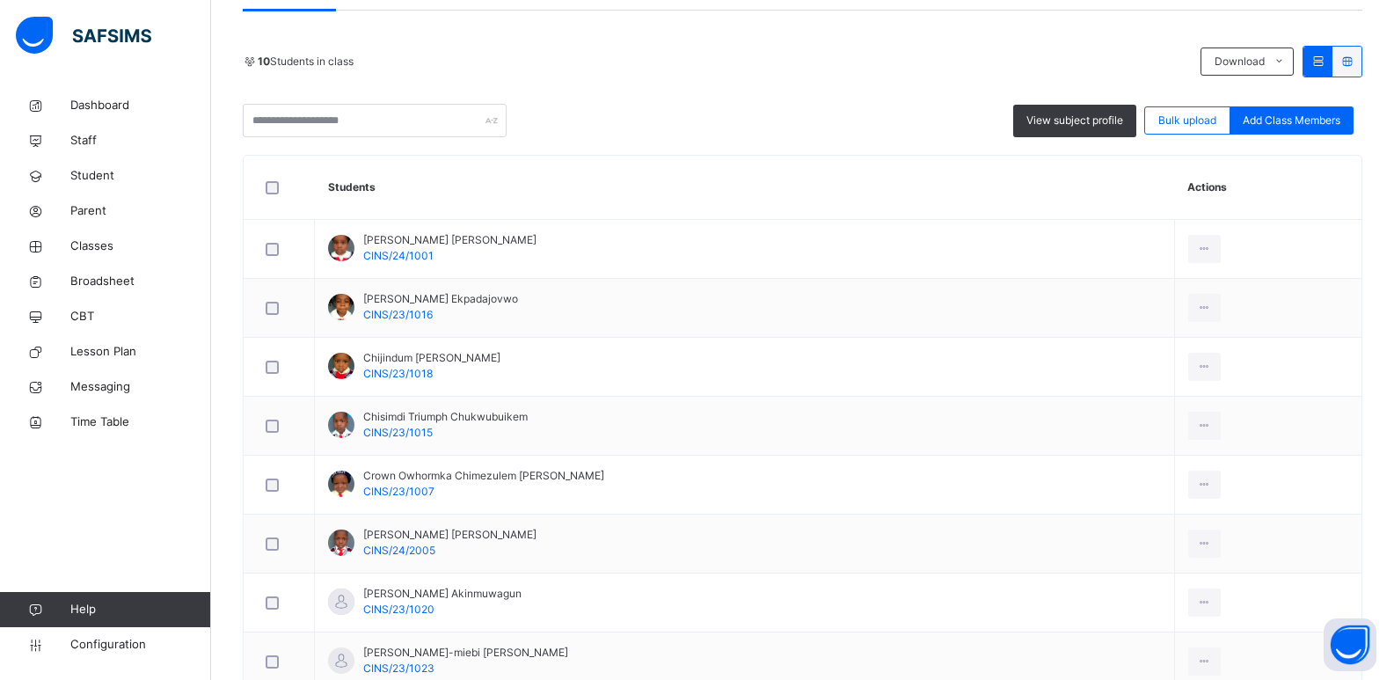
scroll to position [582, 0]
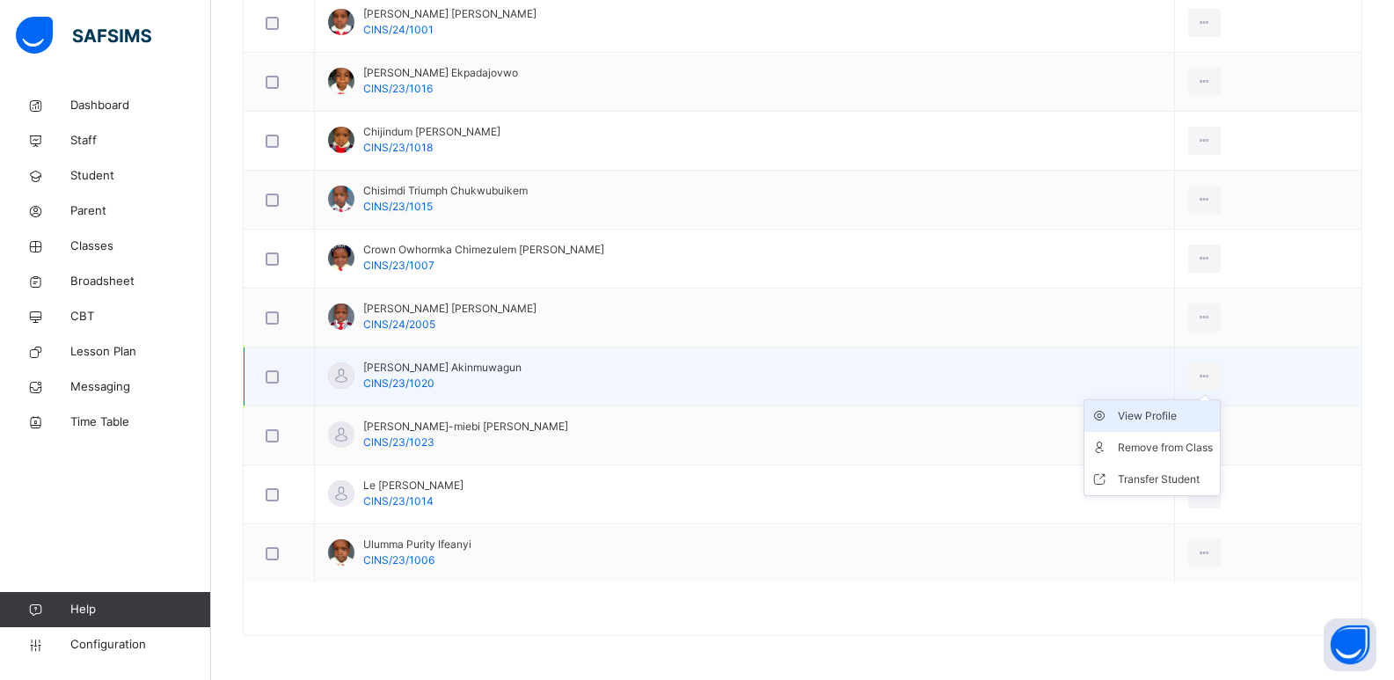
click at [1140, 412] on div "View Profile" at bounding box center [1165, 416] width 95 height 18
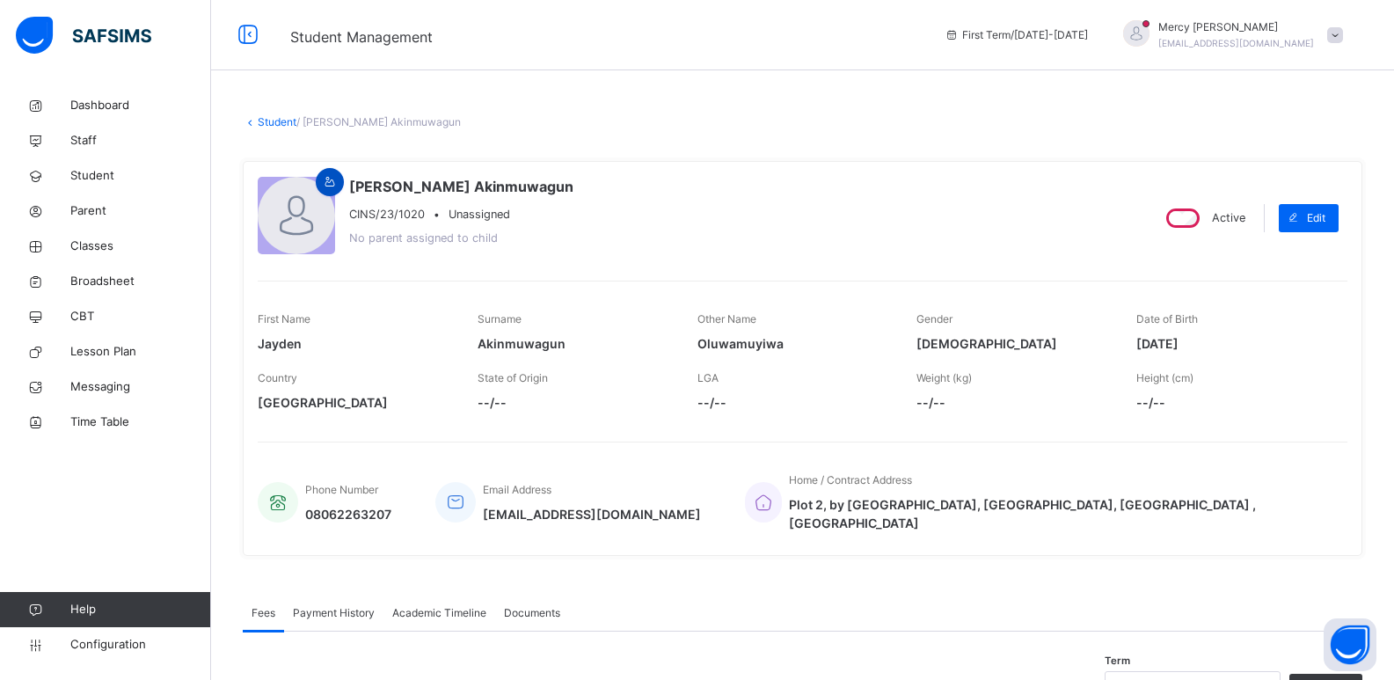
click at [331, 188] on icon at bounding box center [330, 182] width 15 height 16
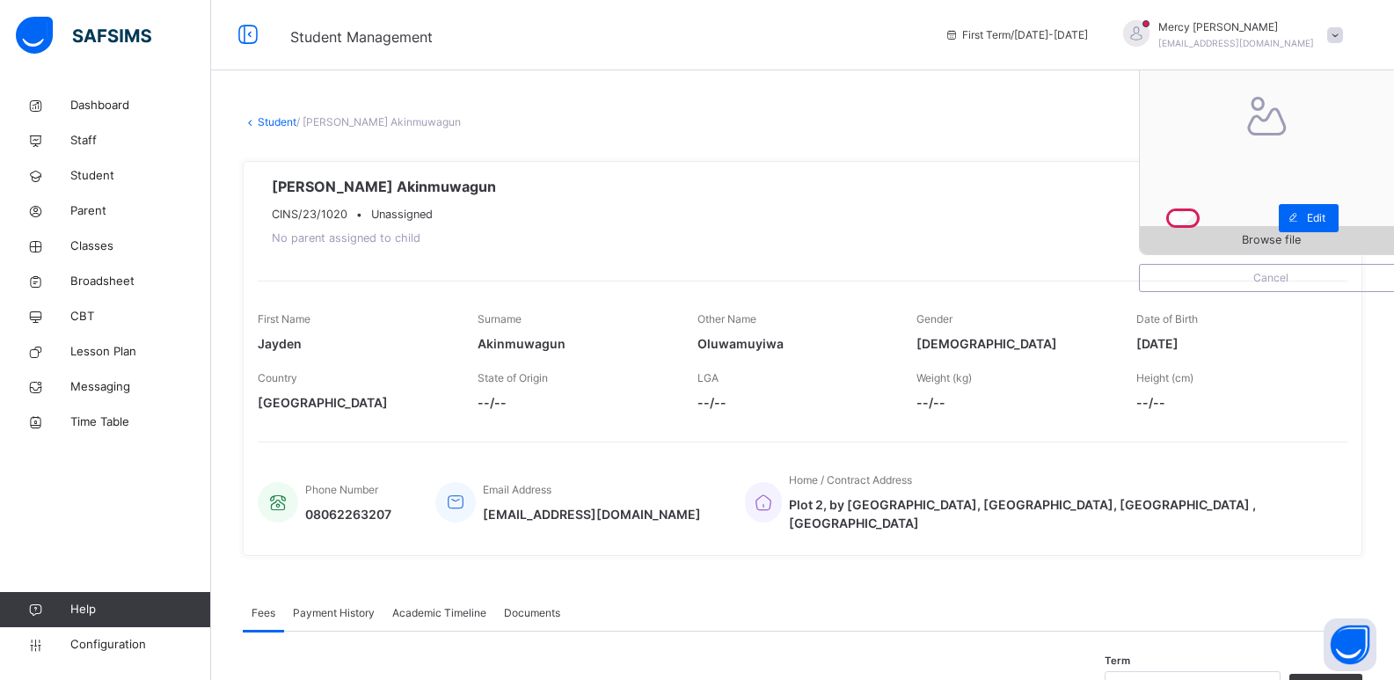
click at [1228, 236] on span "Browse file" at bounding box center [1271, 239] width 262 height 17
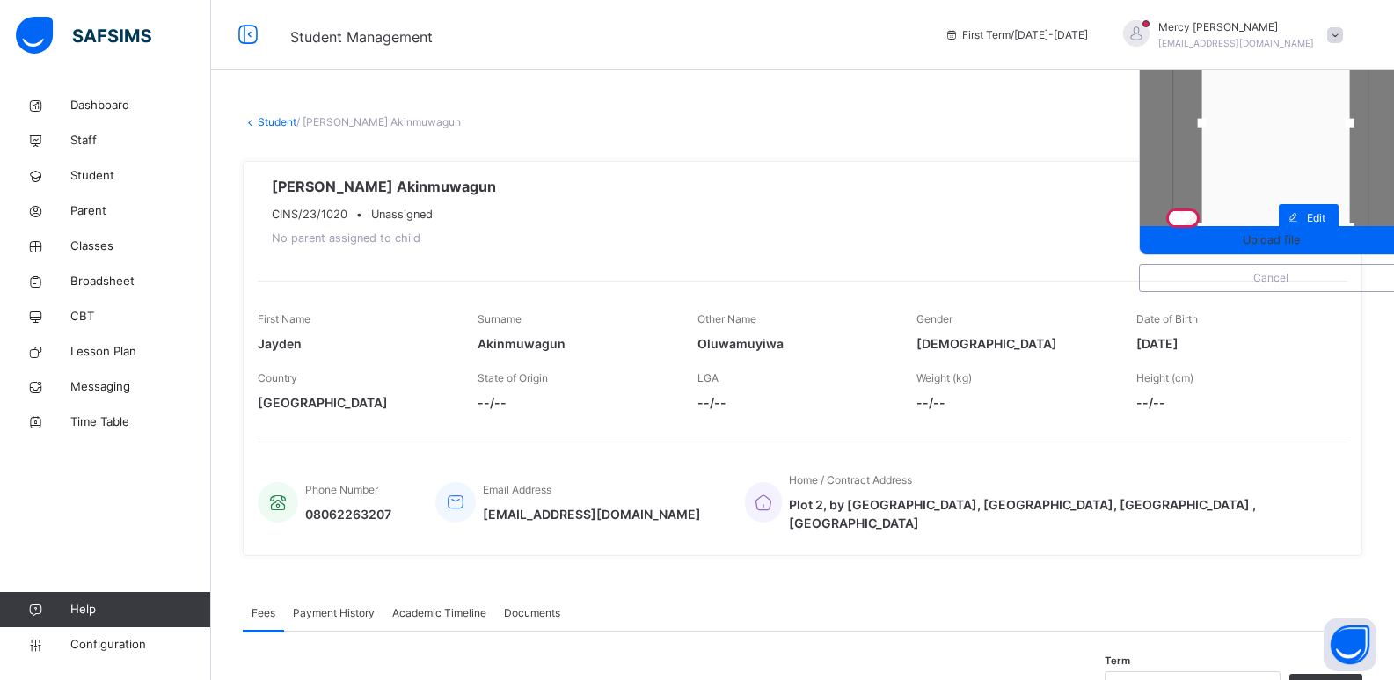
drag, startPoint x: 1210, startPoint y: 129, endPoint x: 1220, endPoint y: 131, distance: 9.8
click at [1215, 131] on div at bounding box center [1202, 123] width 26 height 26
click at [1279, 240] on span "Upload file" at bounding box center [1271, 239] width 57 height 17
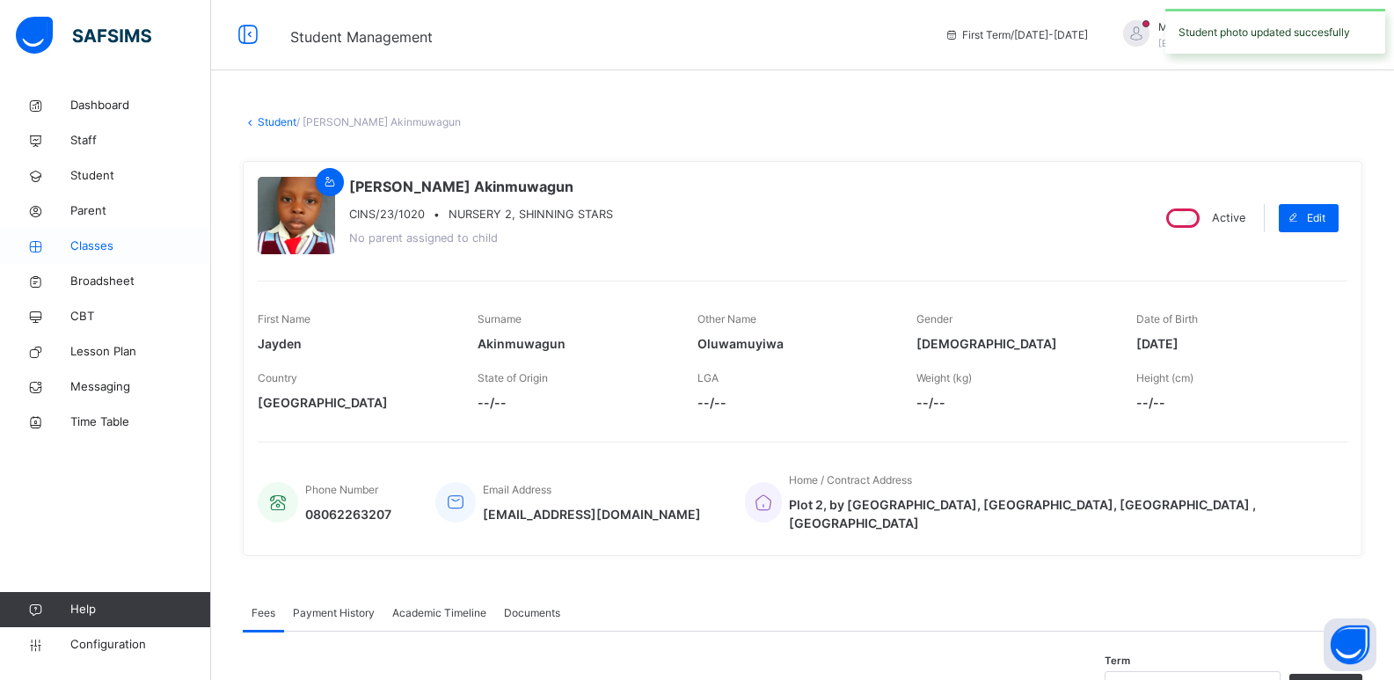
click at [114, 253] on span "Classes" at bounding box center [140, 246] width 141 height 18
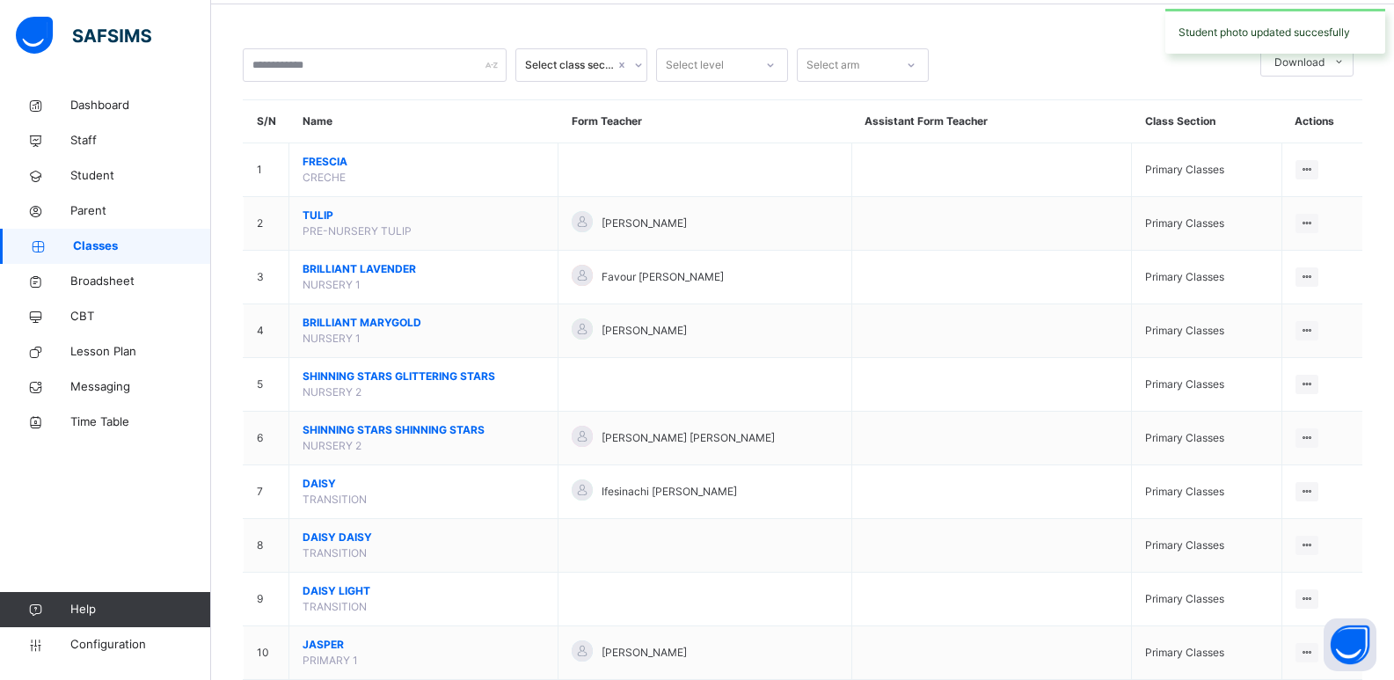
scroll to position [88, 0]
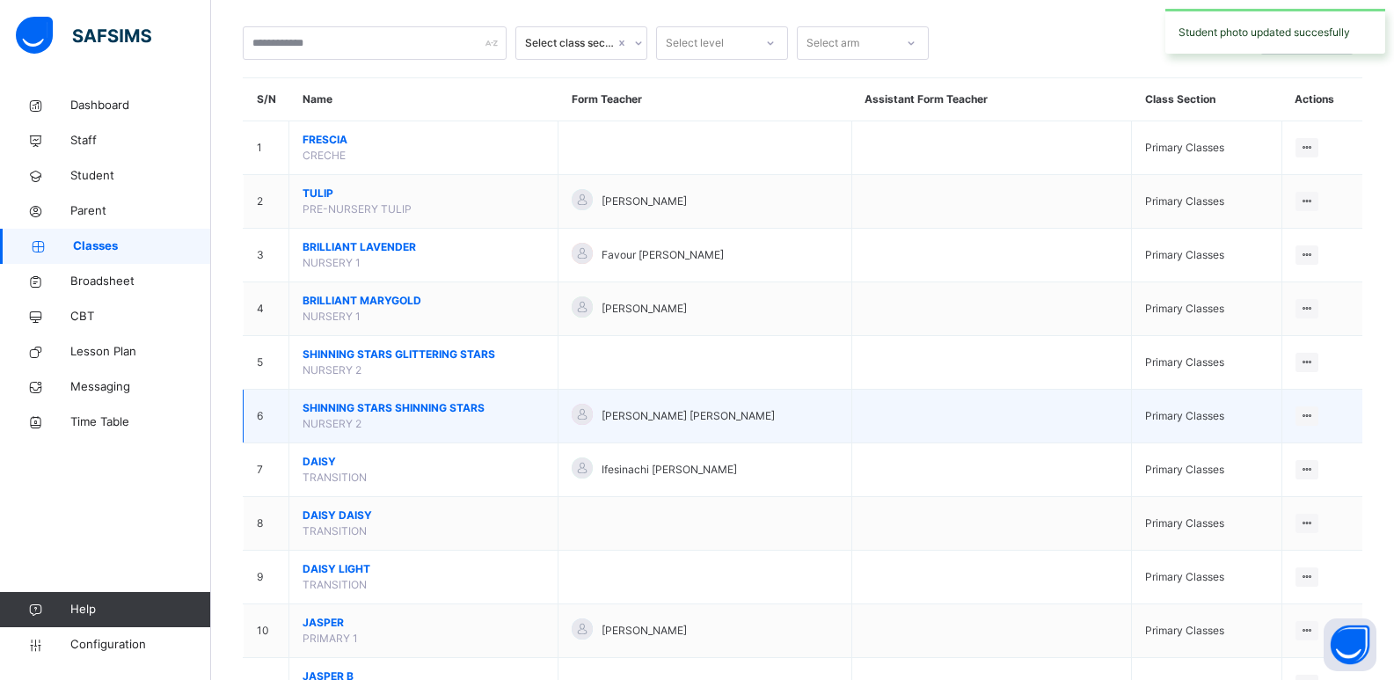
click at [358, 403] on span "SHINNING STARS SHINNING STARS" at bounding box center [424, 408] width 242 height 16
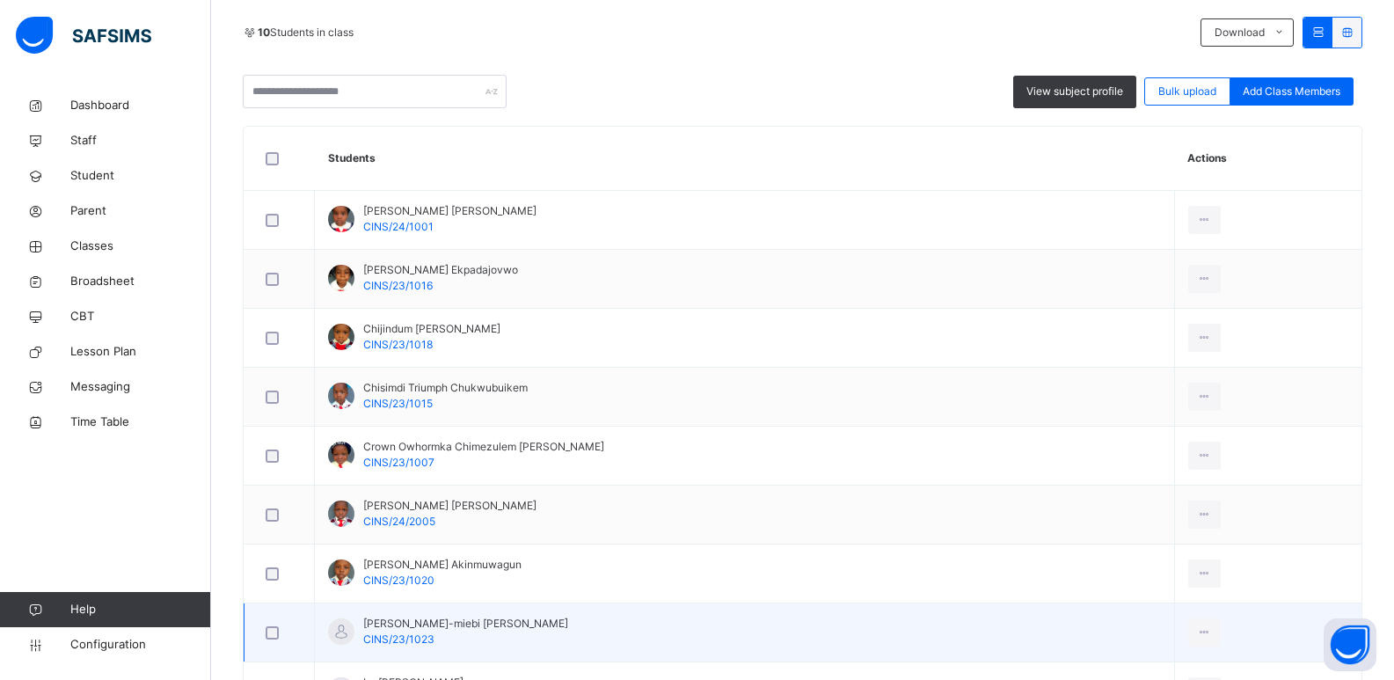
scroll to position [580, 0]
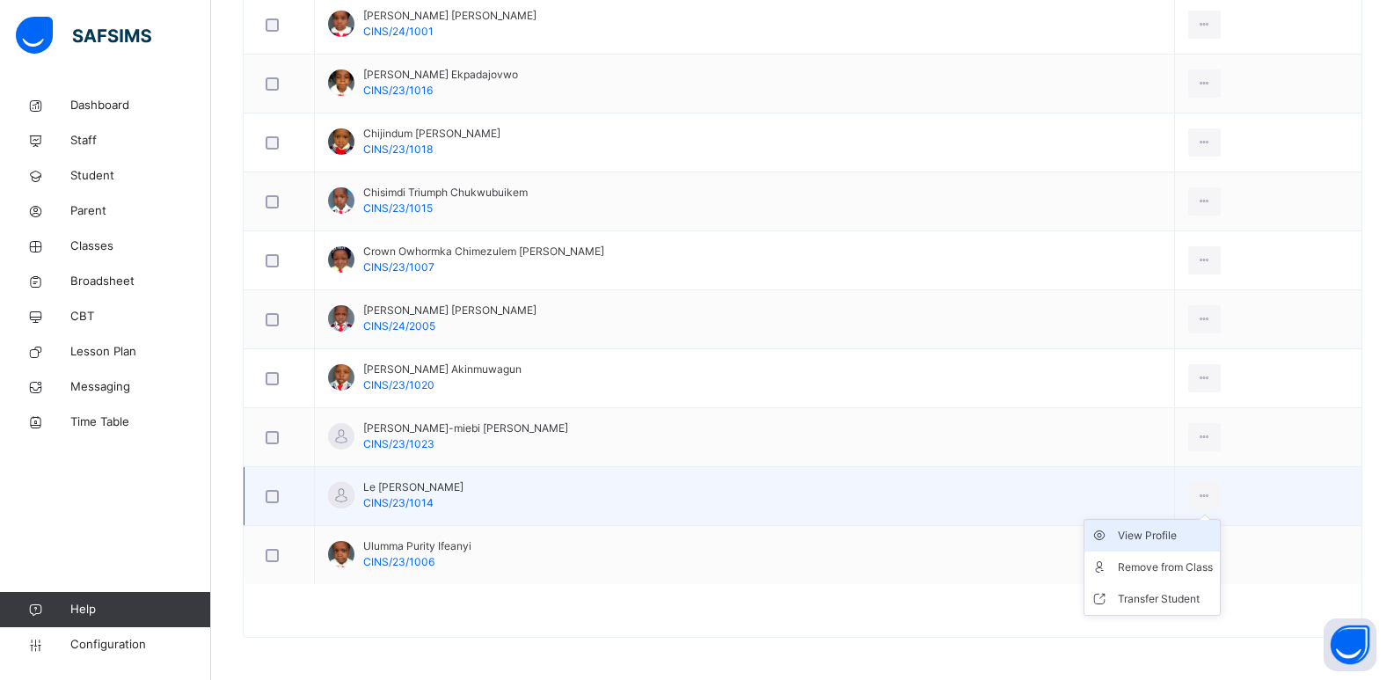
click at [1127, 544] on div "View Profile" at bounding box center [1165, 536] width 95 height 18
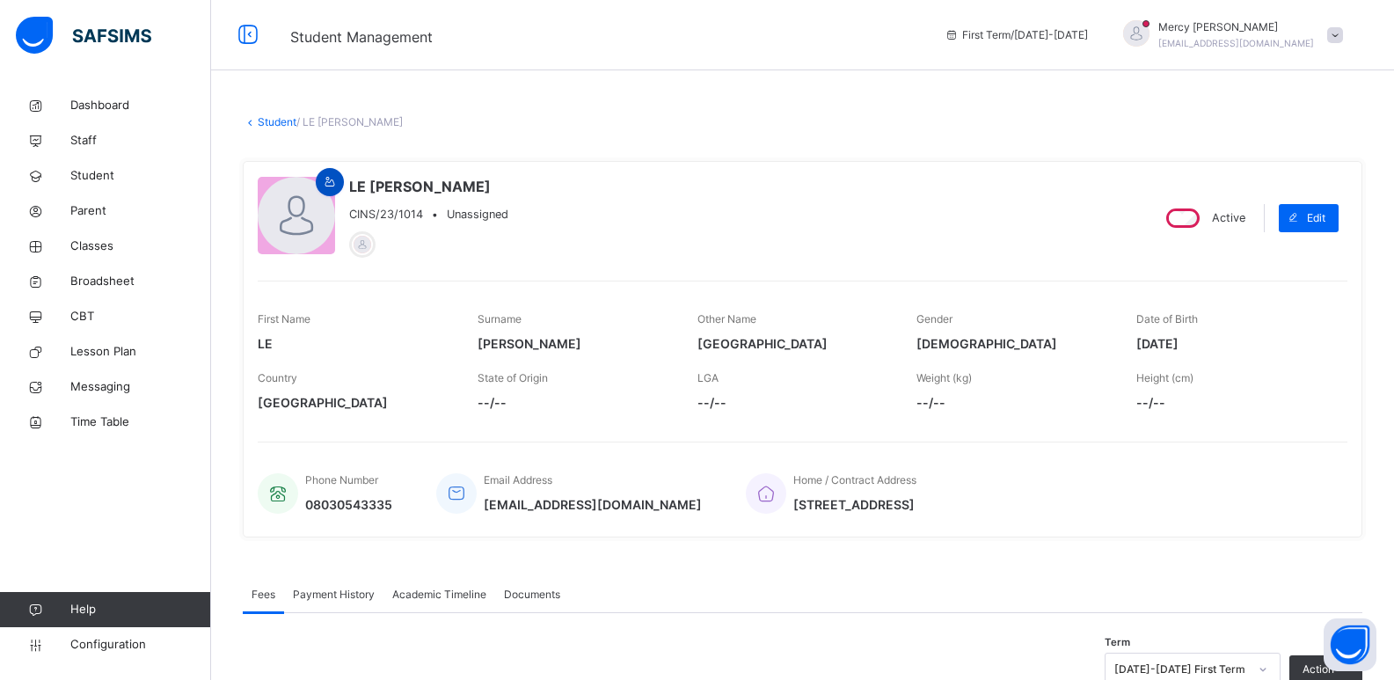
click at [335, 179] on icon at bounding box center [330, 182] width 15 height 16
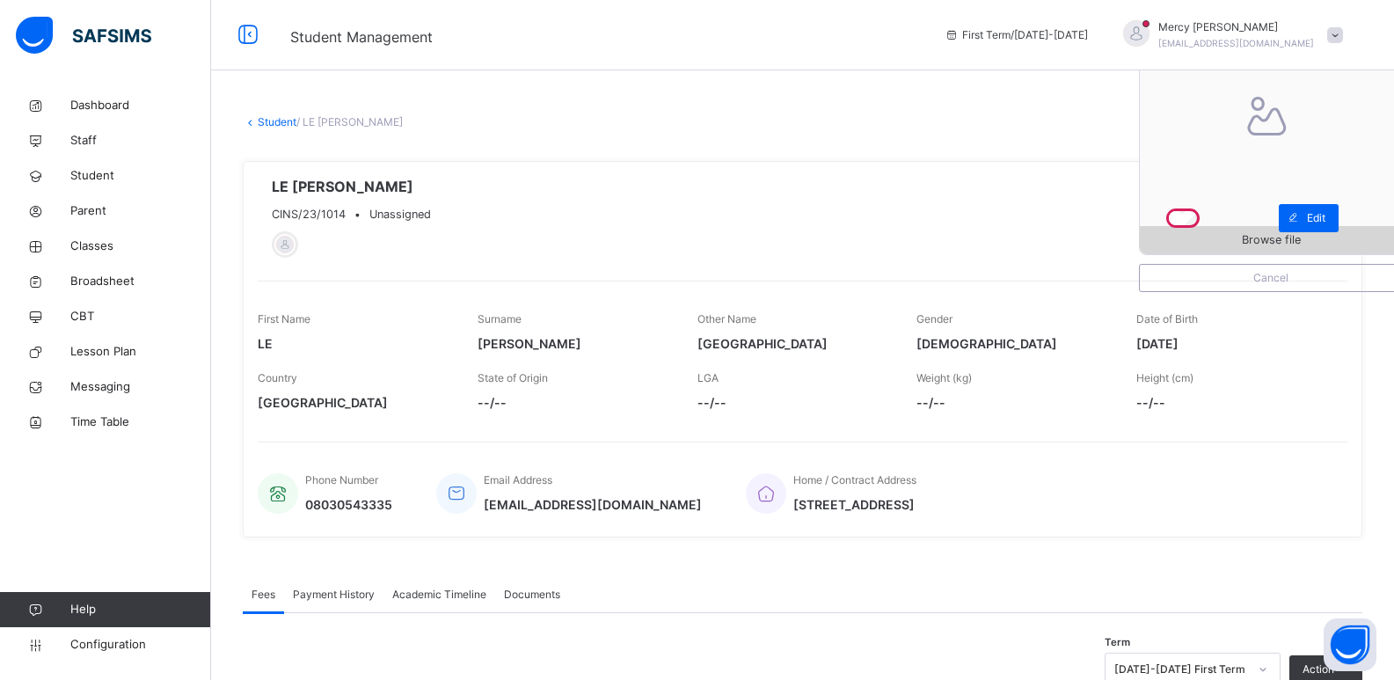
click at [1180, 249] on div "Browse file" at bounding box center [1271, 240] width 262 height 28
click at [259, 123] on link "Student" at bounding box center [277, 121] width 39 height 13
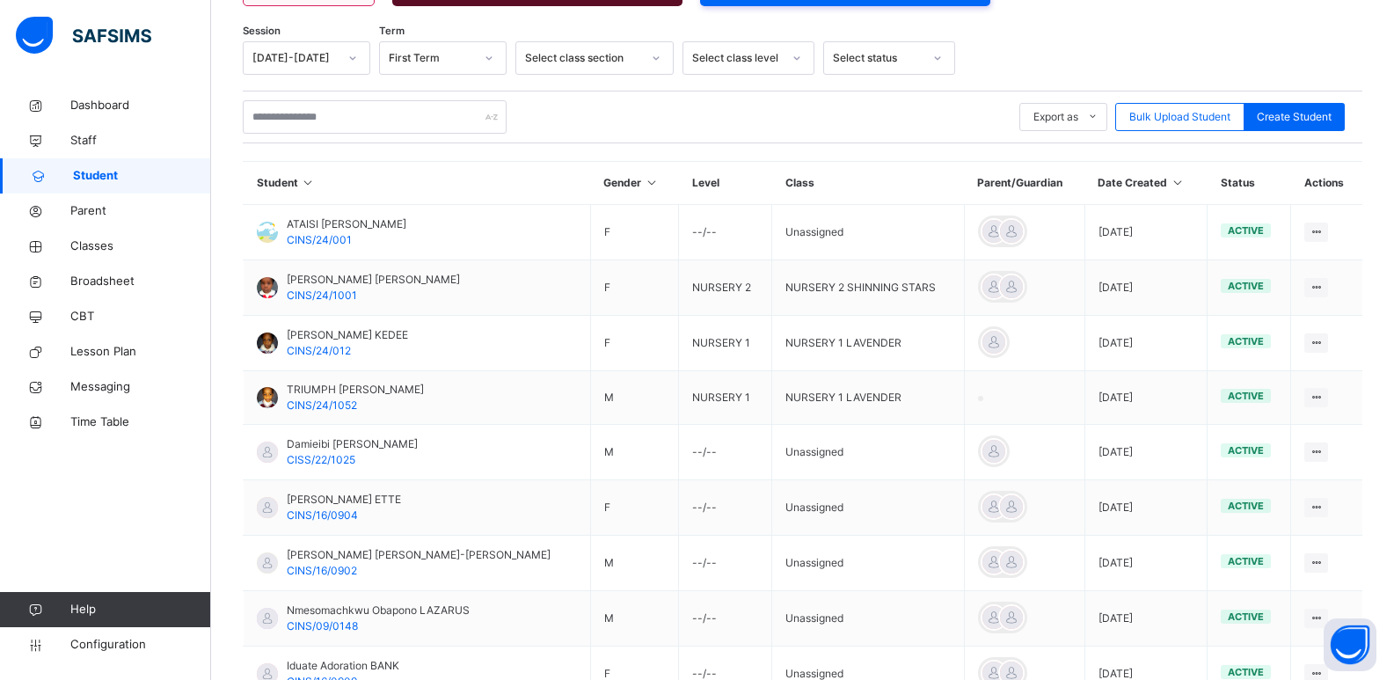
scroll to position [281, 0]
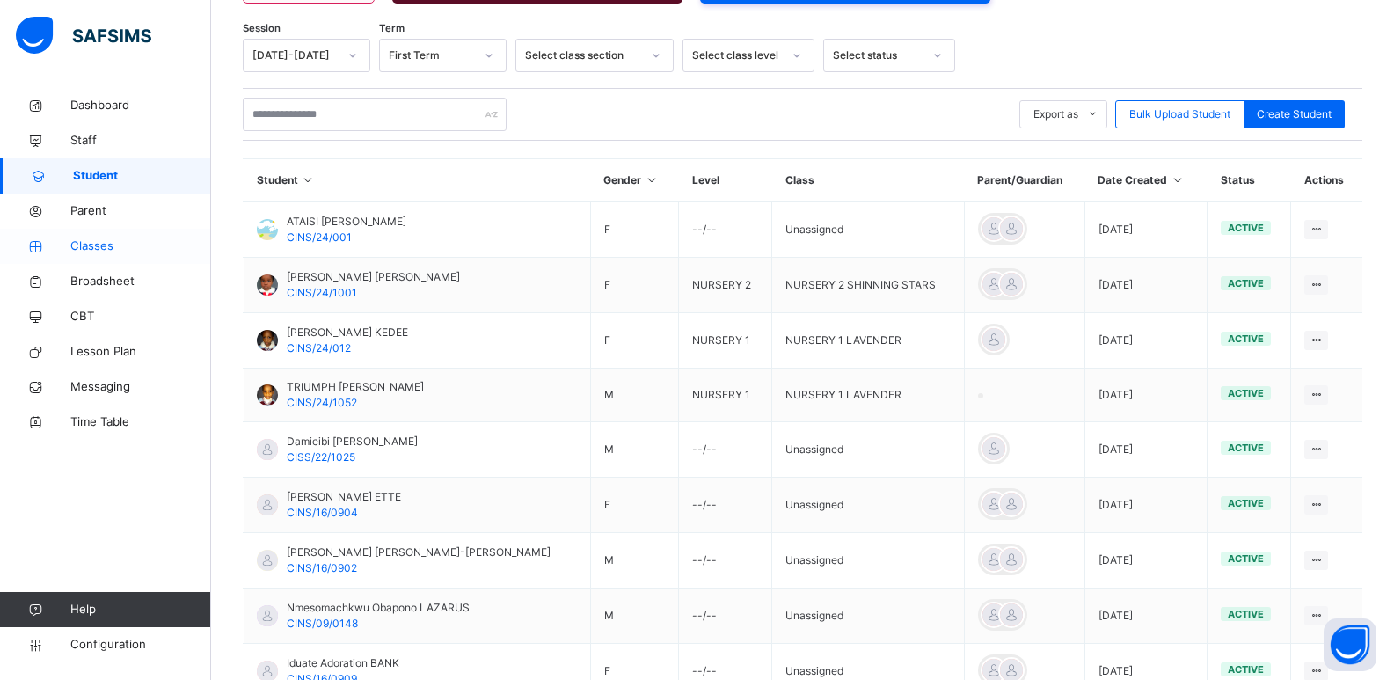
click at [98, 242] on span "Classes" at bounding box center [140, 246] width 141 height 18
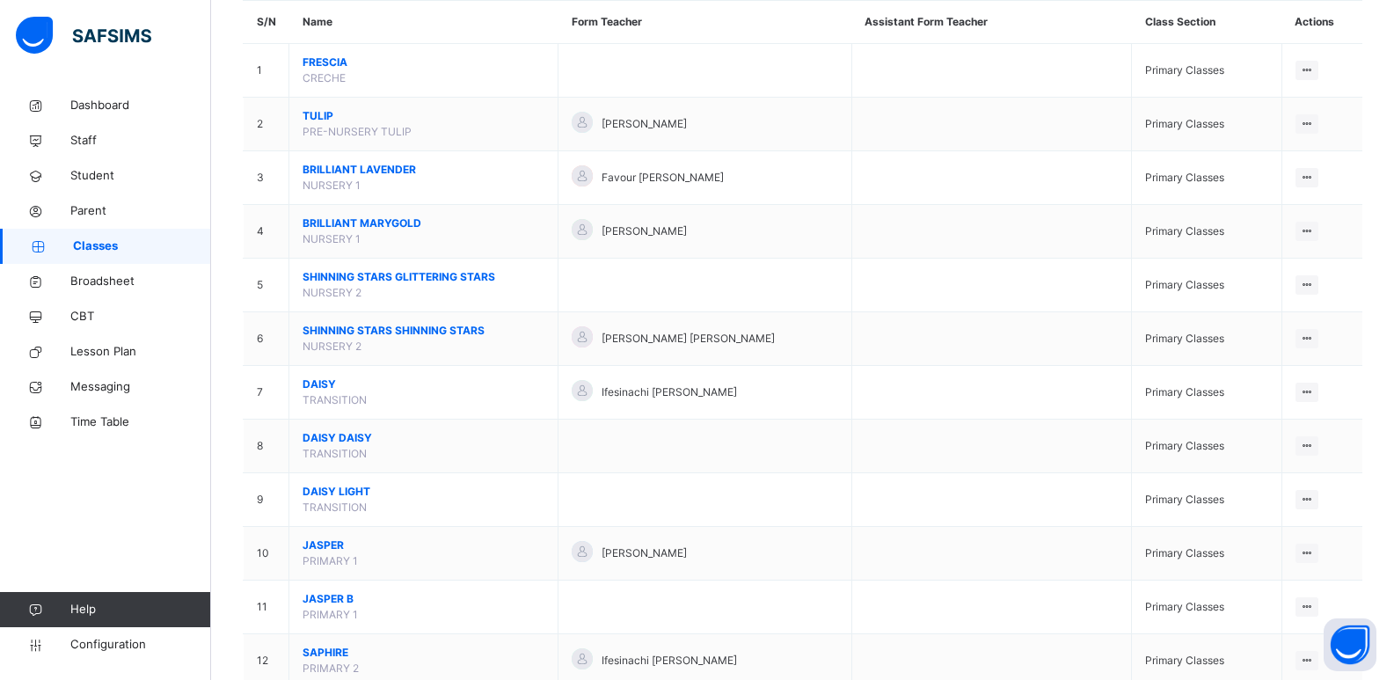
scroll to position [170, 0]
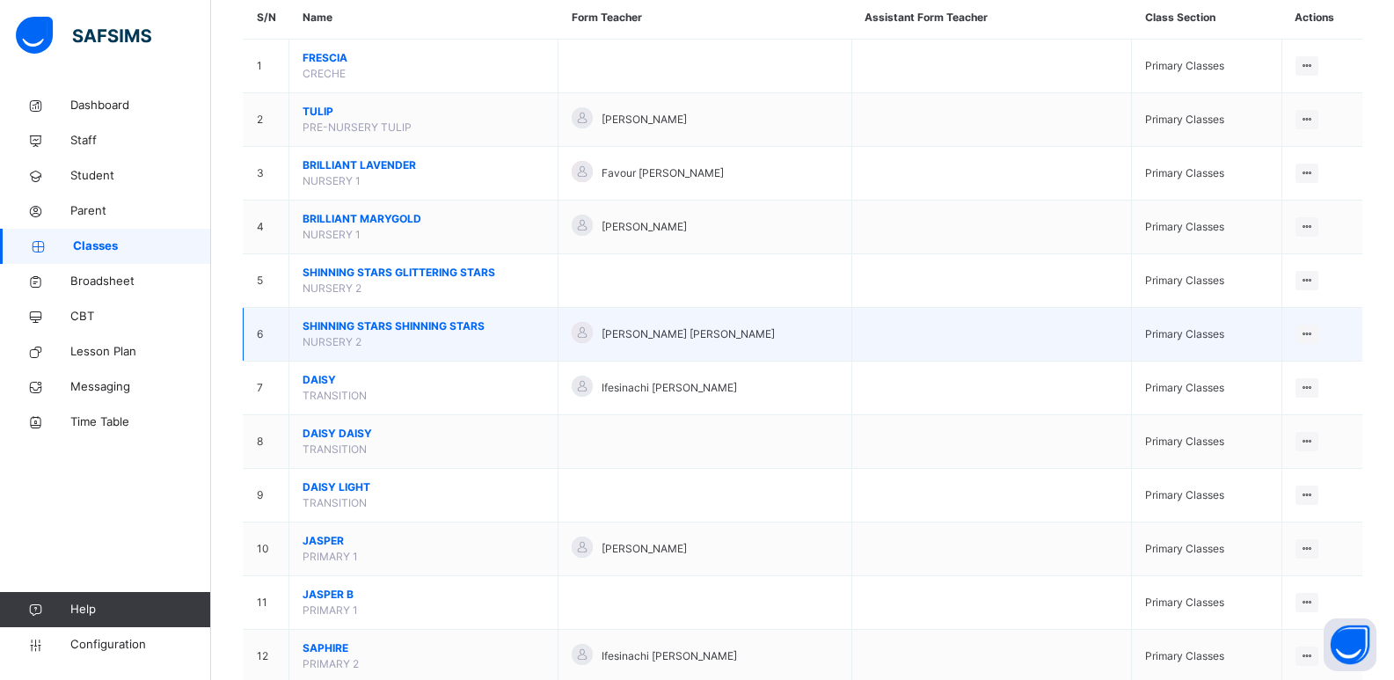
click at [459, 323] on span "SHINNING STARS SHINNING STARS" at bounding box center [424, 326] width 242 height 16
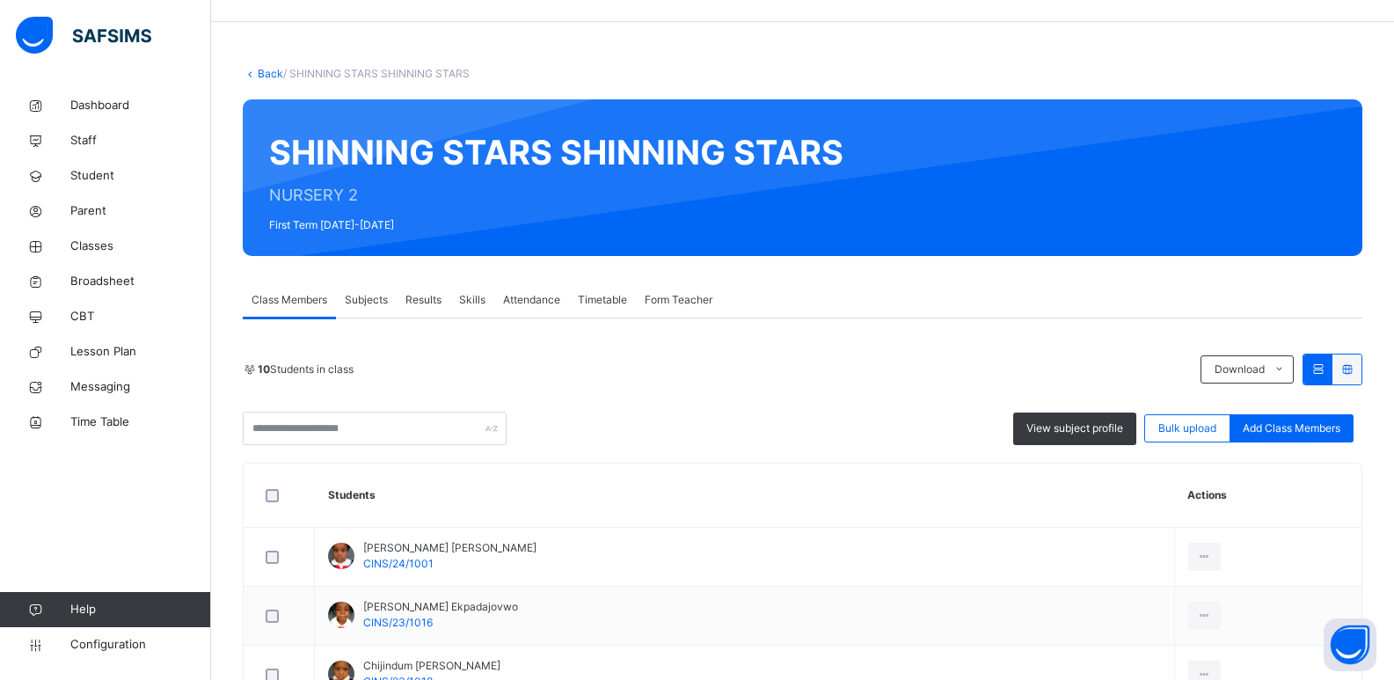
scroll to position [43, 0]
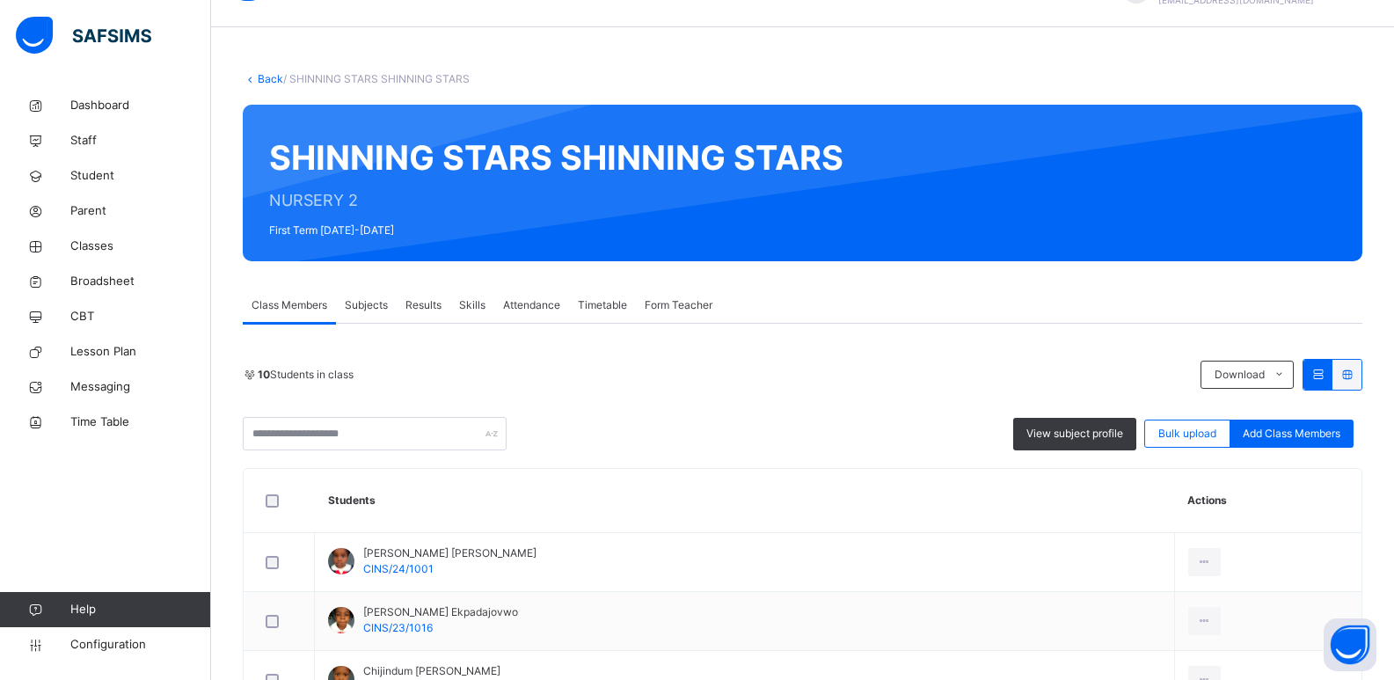
click at [272, 79] on link "Back" at bounding box center [271, 78] width 26 height 13
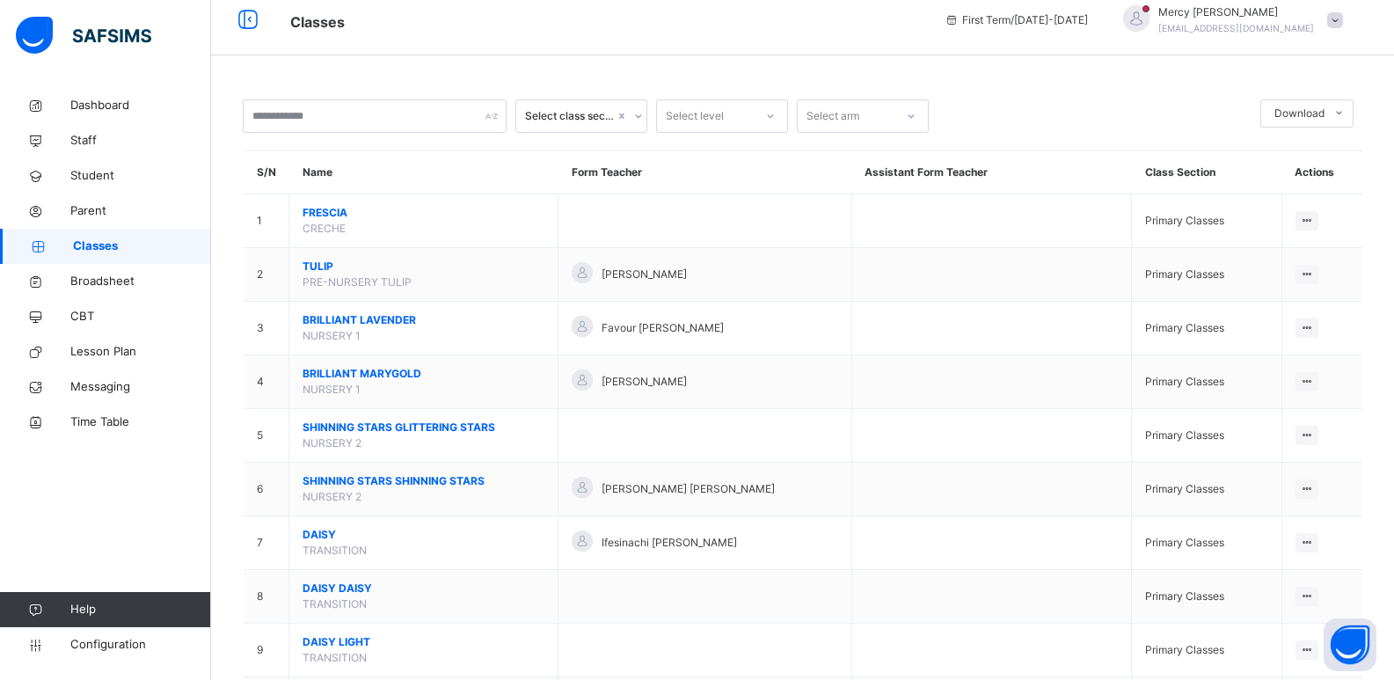
scroll to position [70, 0]
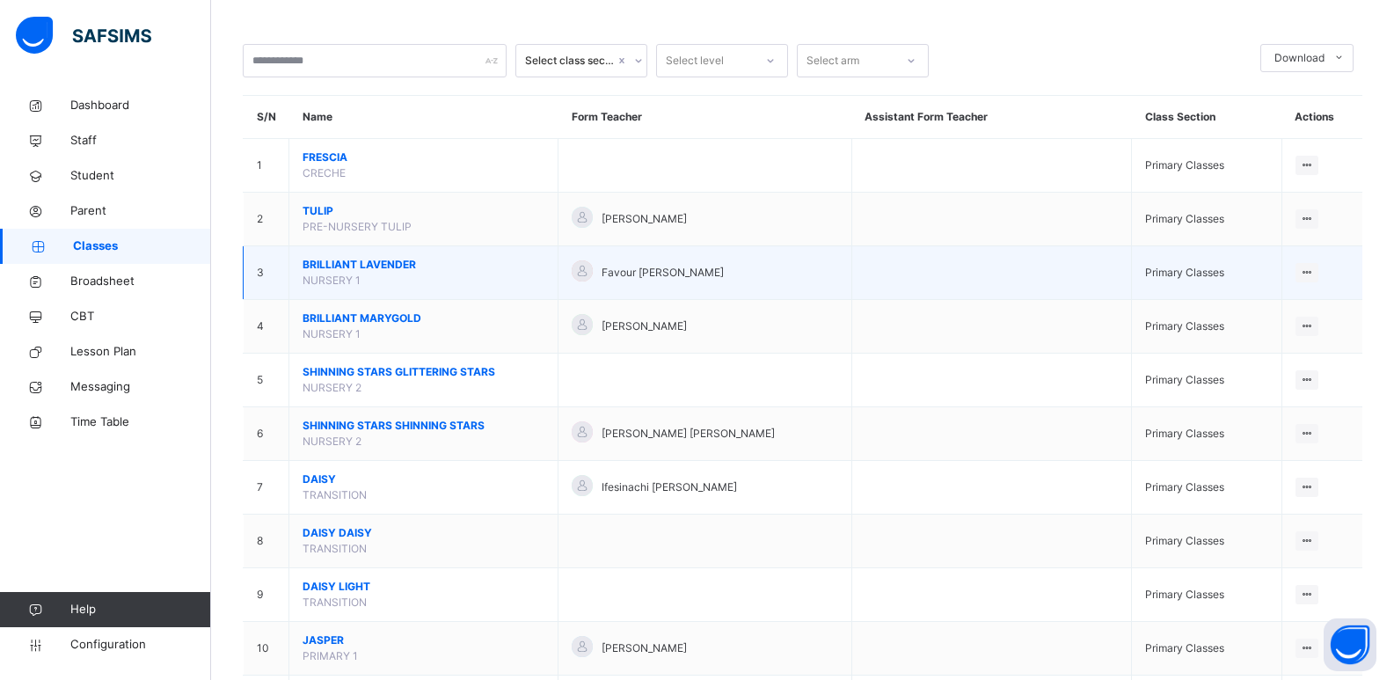
click at [381, 267] on span "BRILLIANT LAVENDER" at bounding box center [424, 265] width 242 height 16
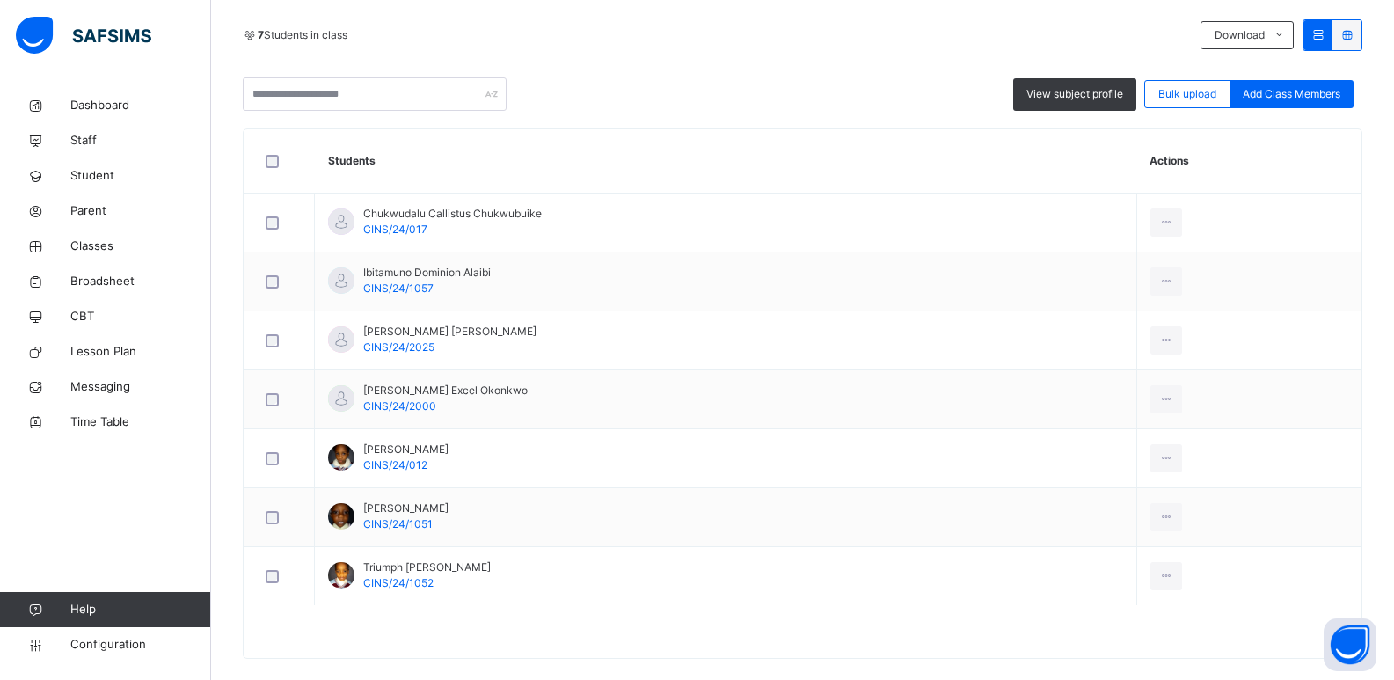
scroll to position [382, 0]
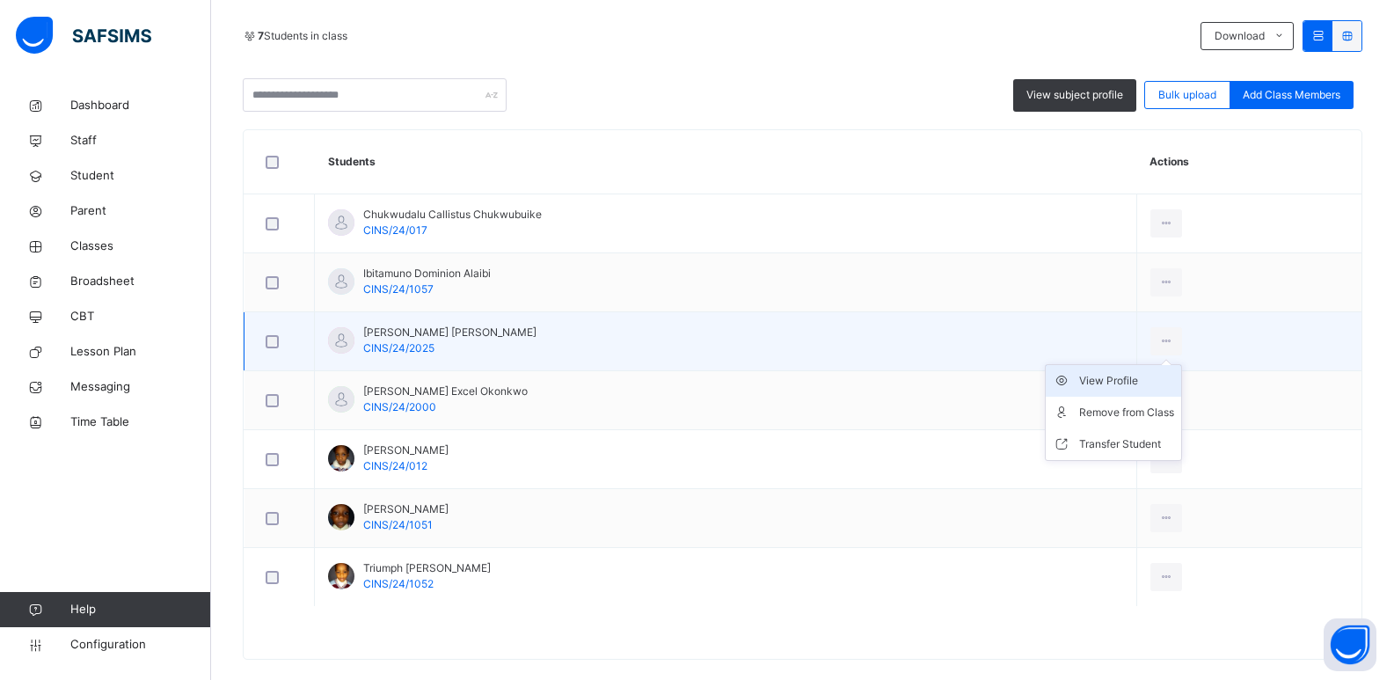
click at [1123, 379] on div "View Profile" at bounding box center [1126, 381] width 95 height 18
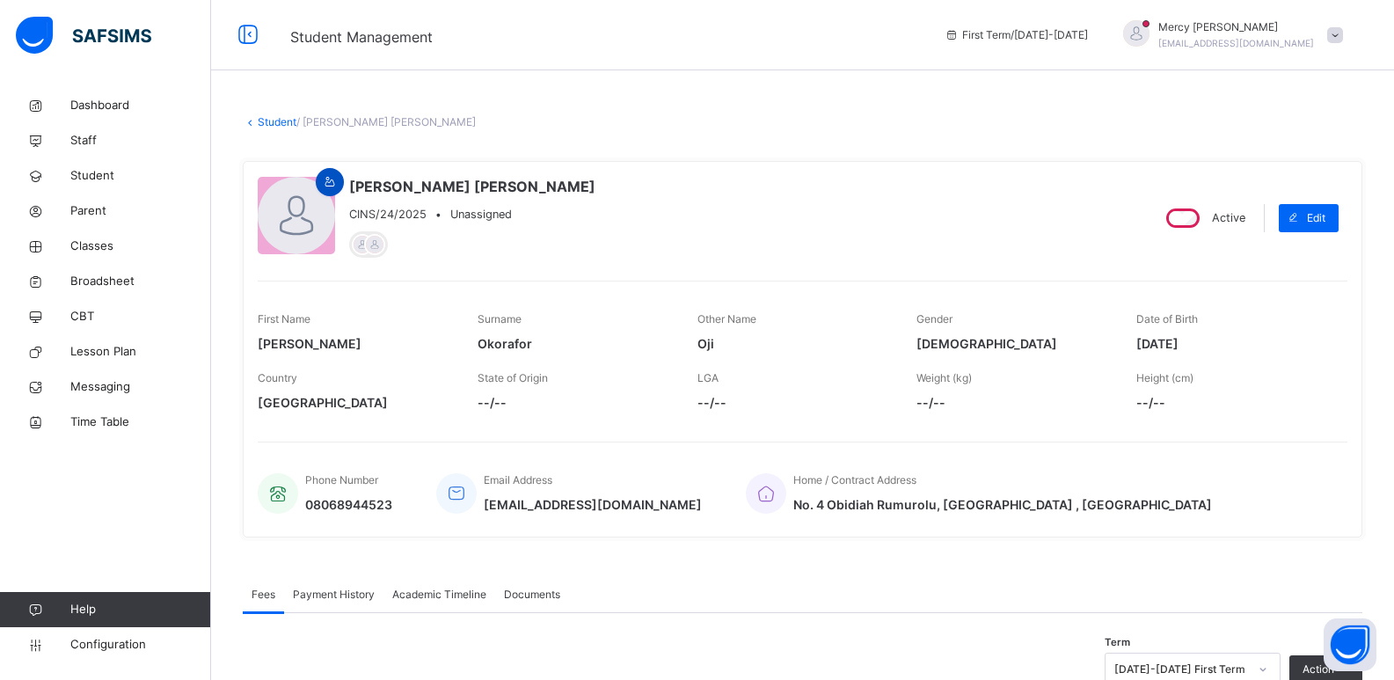
click at [330, 181] on icon at bounding box center [330, 182] width 15 height 16
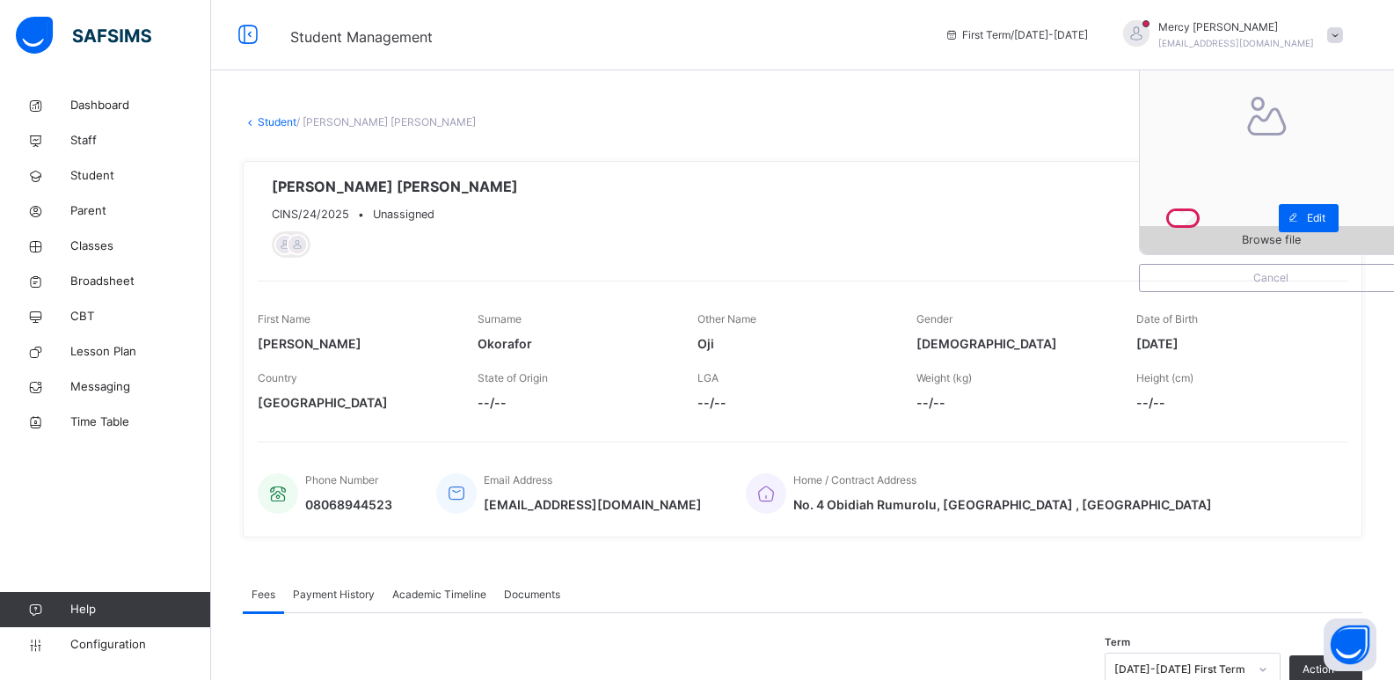
click at [1204, 245] on span "Browse file" at bounding box center [1271, 239] width 262 height 17
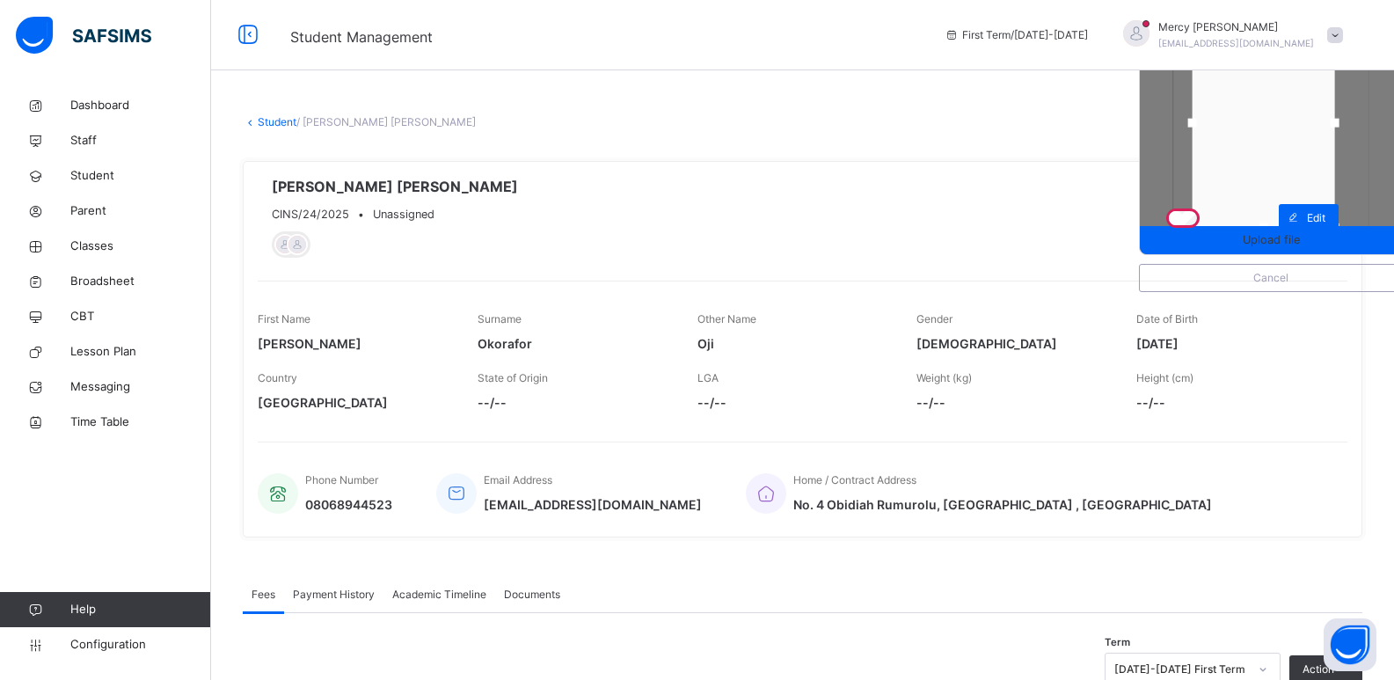
drag, startPoint x: 1357, startPoint y: 124, endPoint x: 1342, endPoint y: 124, distance: 15.0
click at [1342, 124] on div at bounding box center [1334, 123] width 26 height 26
drag, startPoint x: 1272, startPoint y: 223, endPoint x: 1266, endPoint y: 181, distance: 41.7
click at [1266, 181] on div at bounding box center [1263, 186] width 26 height 26
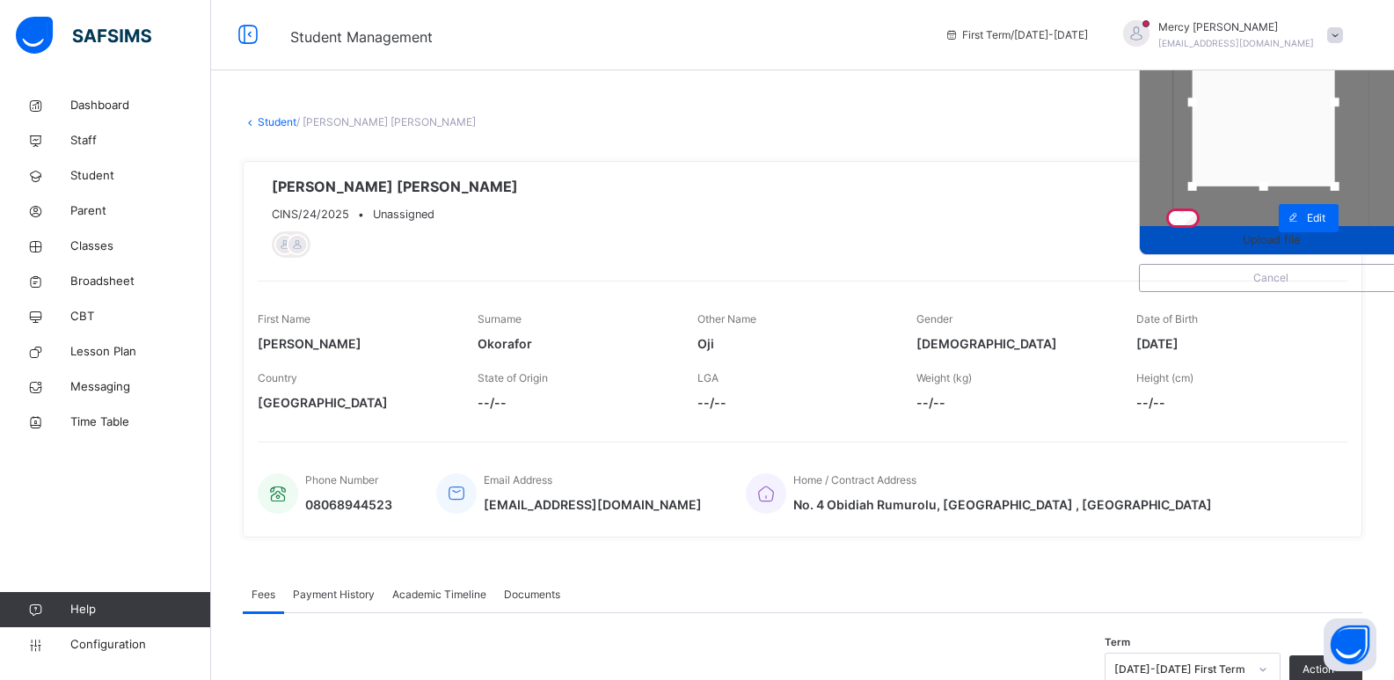
click at [1270, 237] on span "Upload file" at bounding box center [1271, 239] width 57 height 17
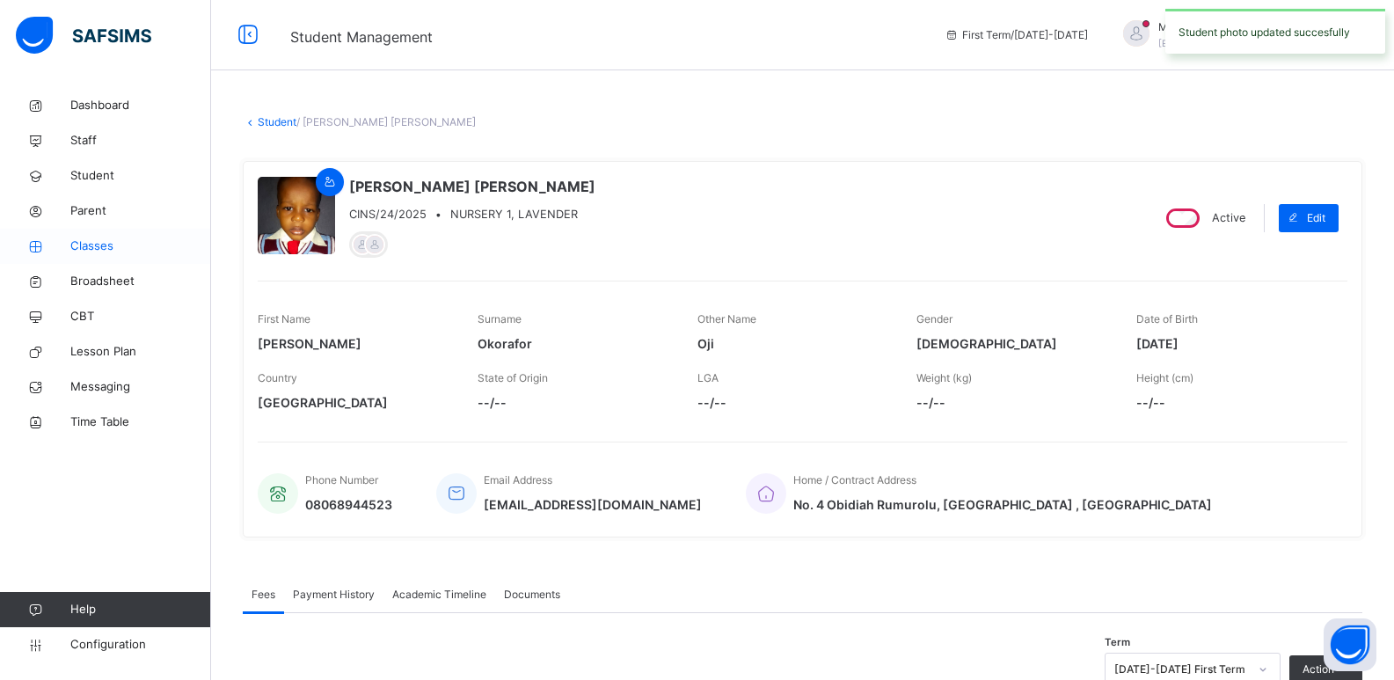
click at [96, 240] on span "Classes" at bounding box center [140, 246] width 141 height 18
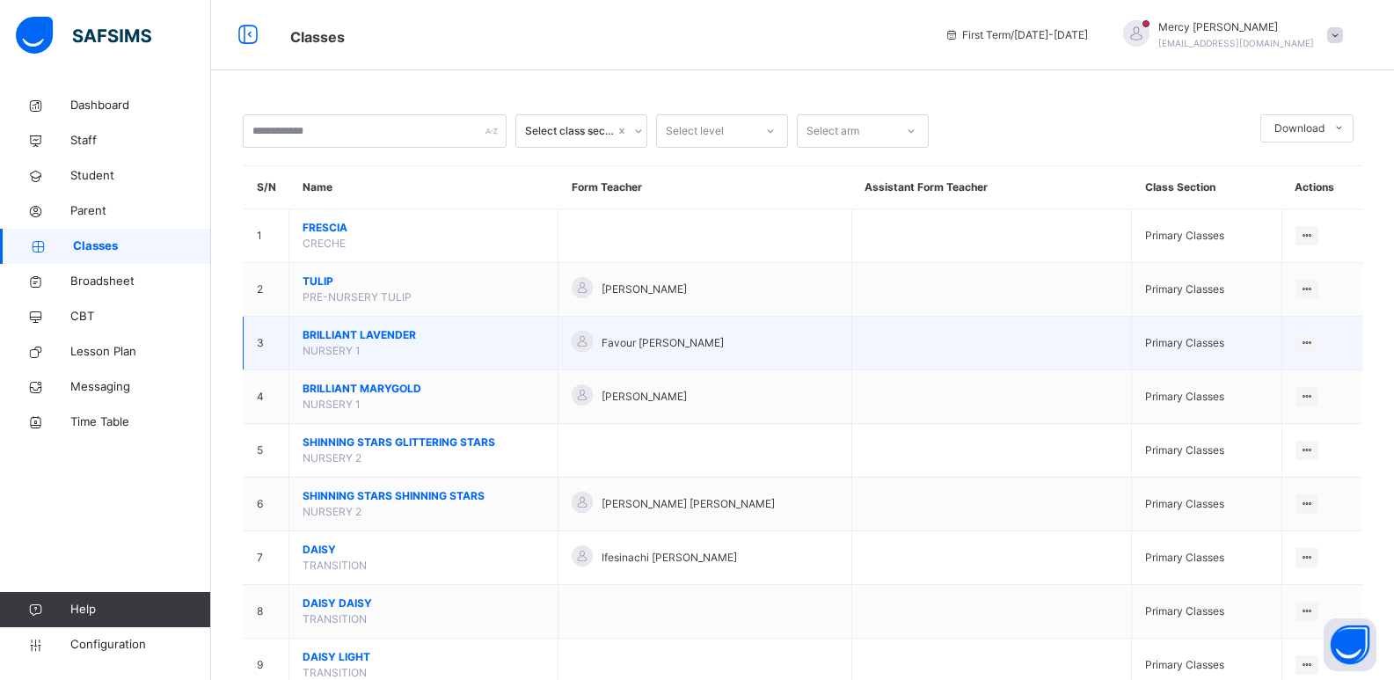
click at [417, 336] on span "BRILLIANT LAVENDER" at bounding box center [424, 335] width 242 height 16
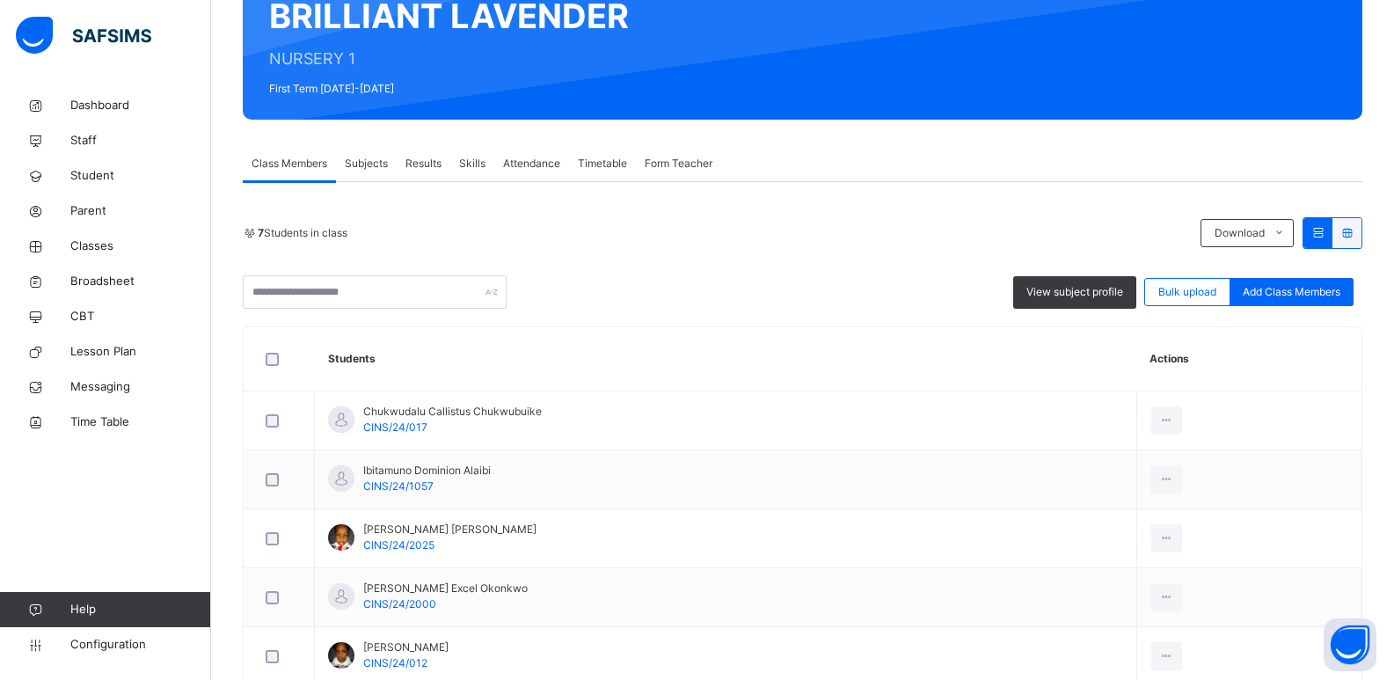
scroll to position [275, 0]
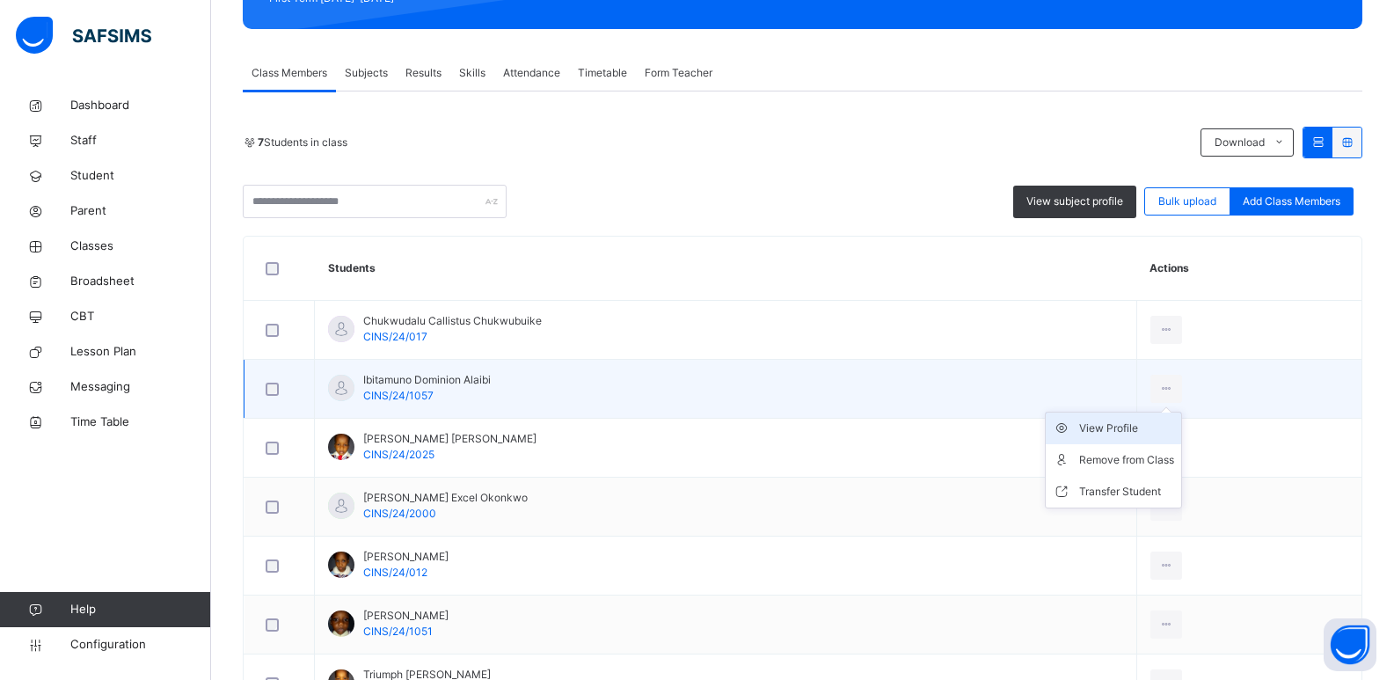
click at [1139, 438] on li "View Profile" at bounding box center [1113, 428] width 135 height 32
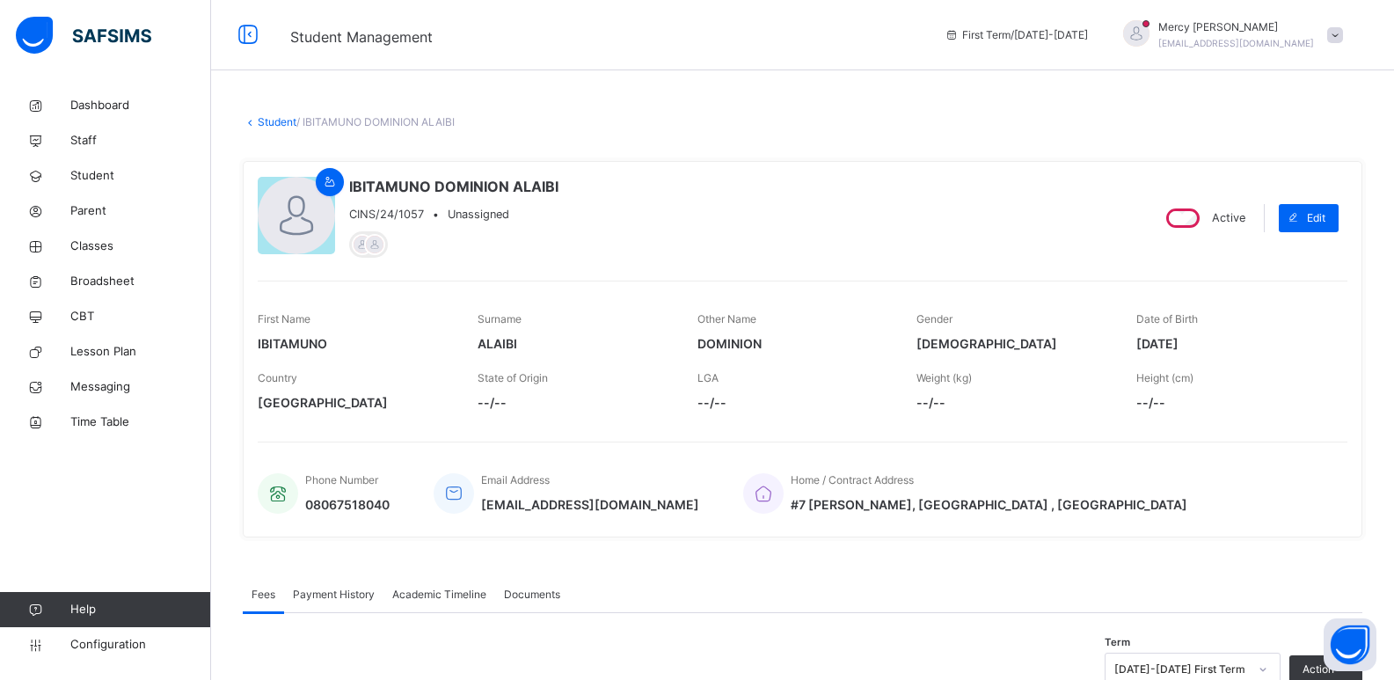
click at [344, 178] on div "IBITAMUNO DOMINION ALAIBI CINS/24/1057 • Unassigned" at bounding box center [697, 218] width 878 height 84
click at [331, 181] on icon at bounding box center [330, 182] width 15 height 16
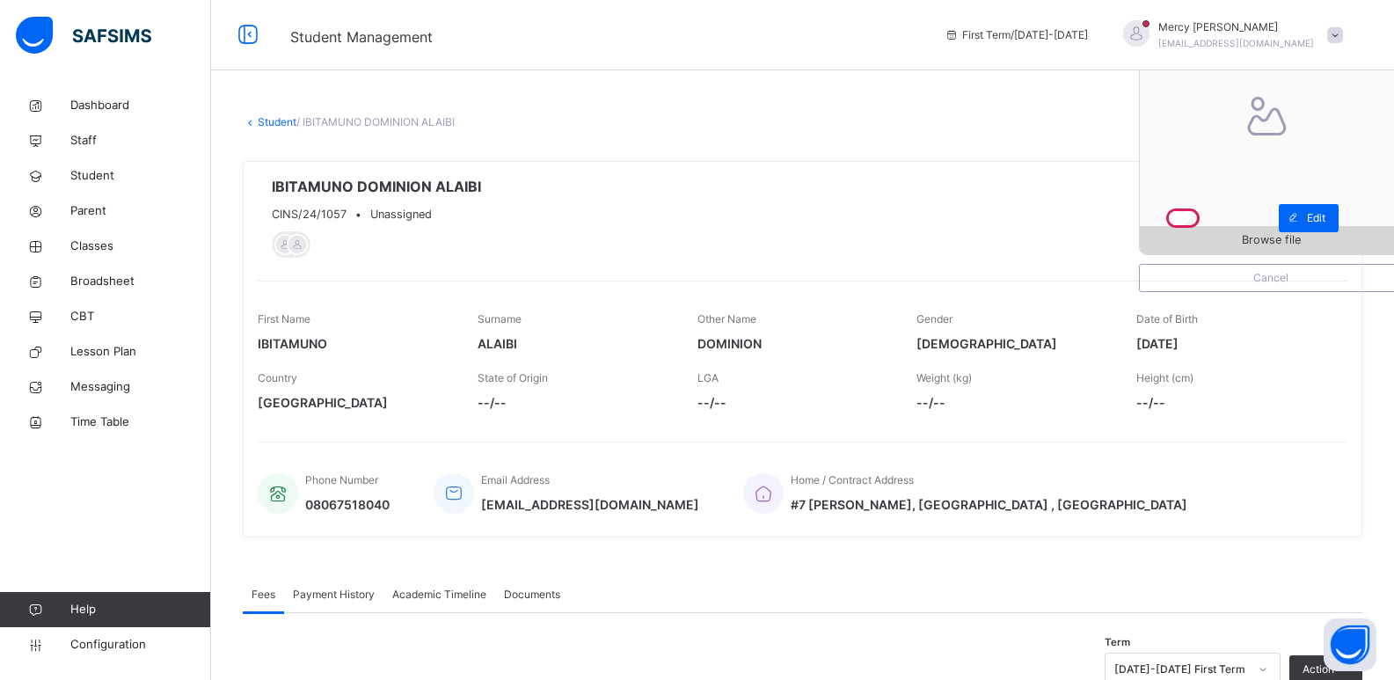
click at [1164, 241] on span "Browse file" at bounding box center [1271, 239] width 262 height 17
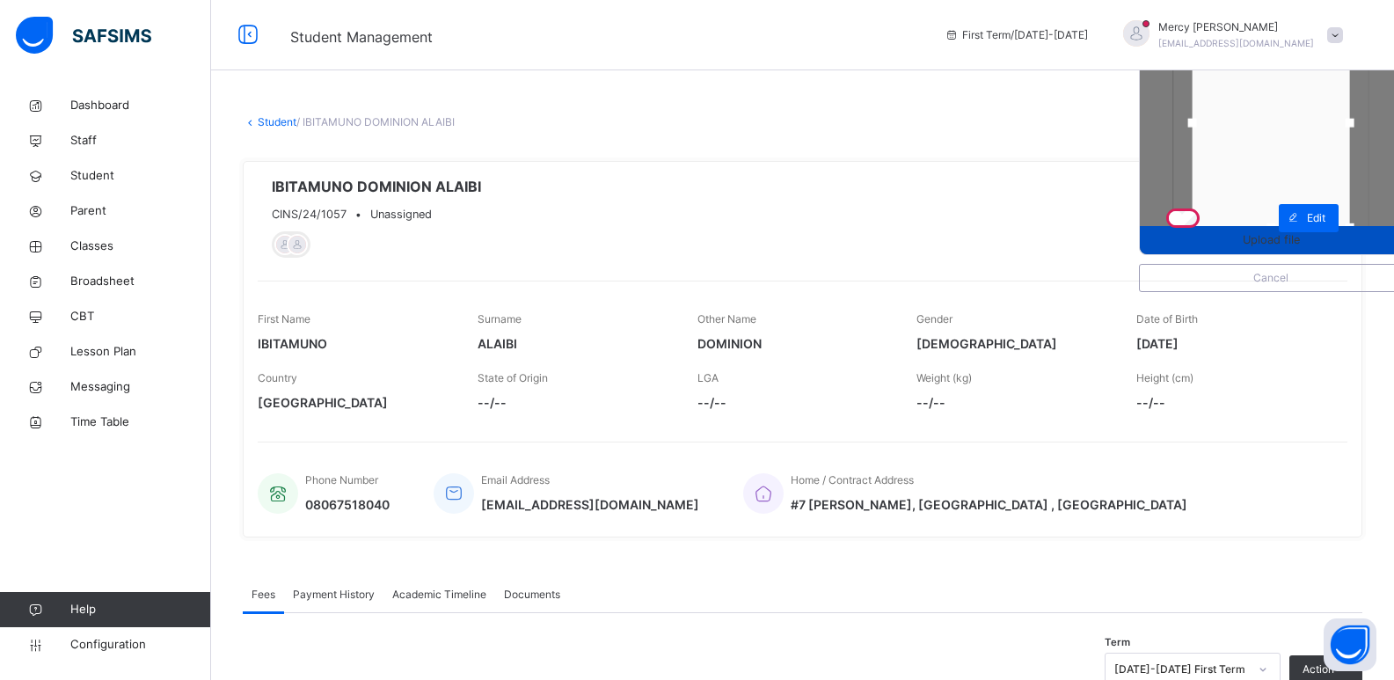
click at [1234, 244] on span "Upload file" at bounding box center [1271, 239] width 262 height 17
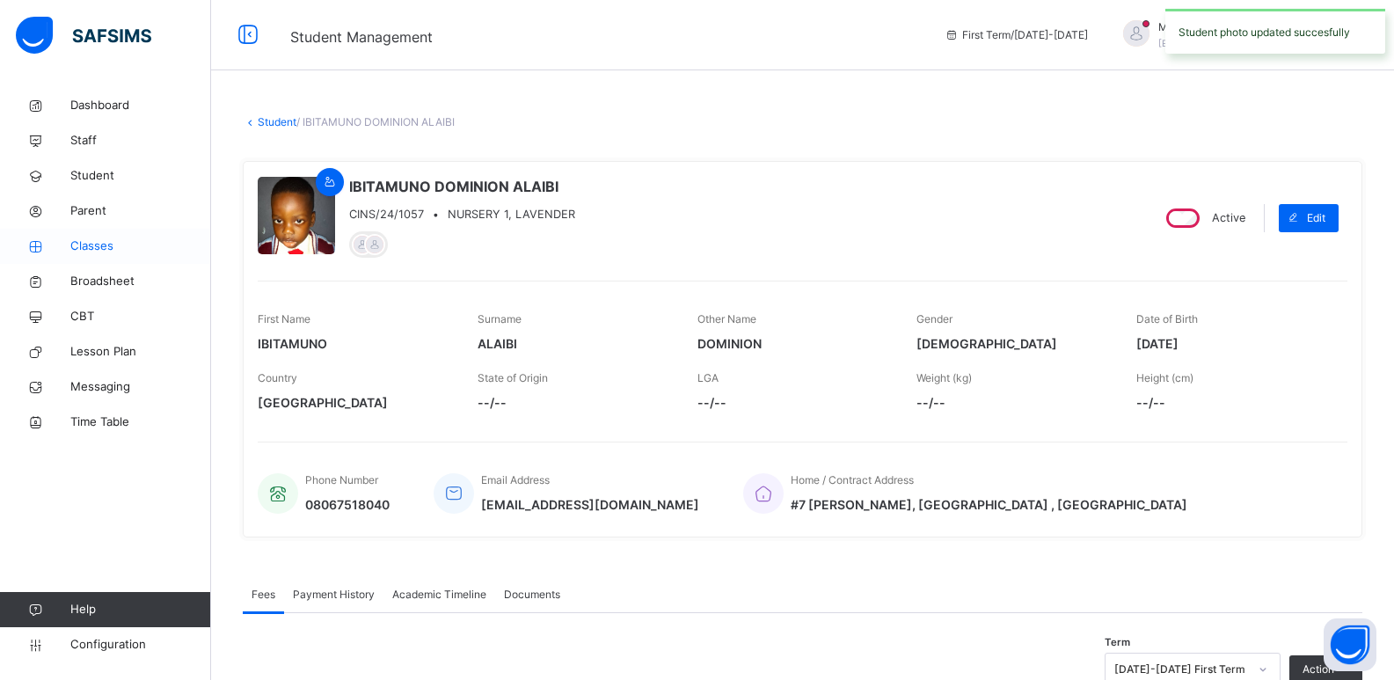
click at [111, 245] on span "Classes" at bounding box center [140, 246] width 141 height 18
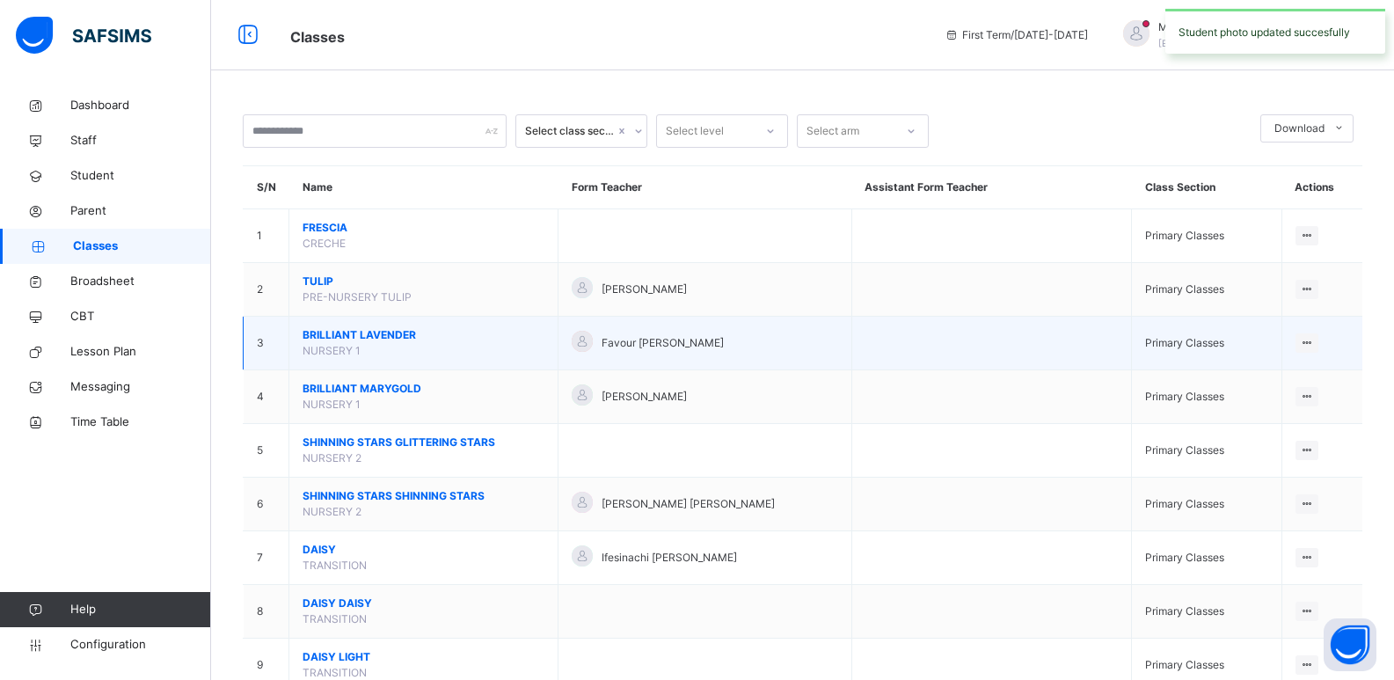
click at [415, 335] on span "BRILLIANT LAVENDER" at bounding box center [424, 335] width 242 height 16
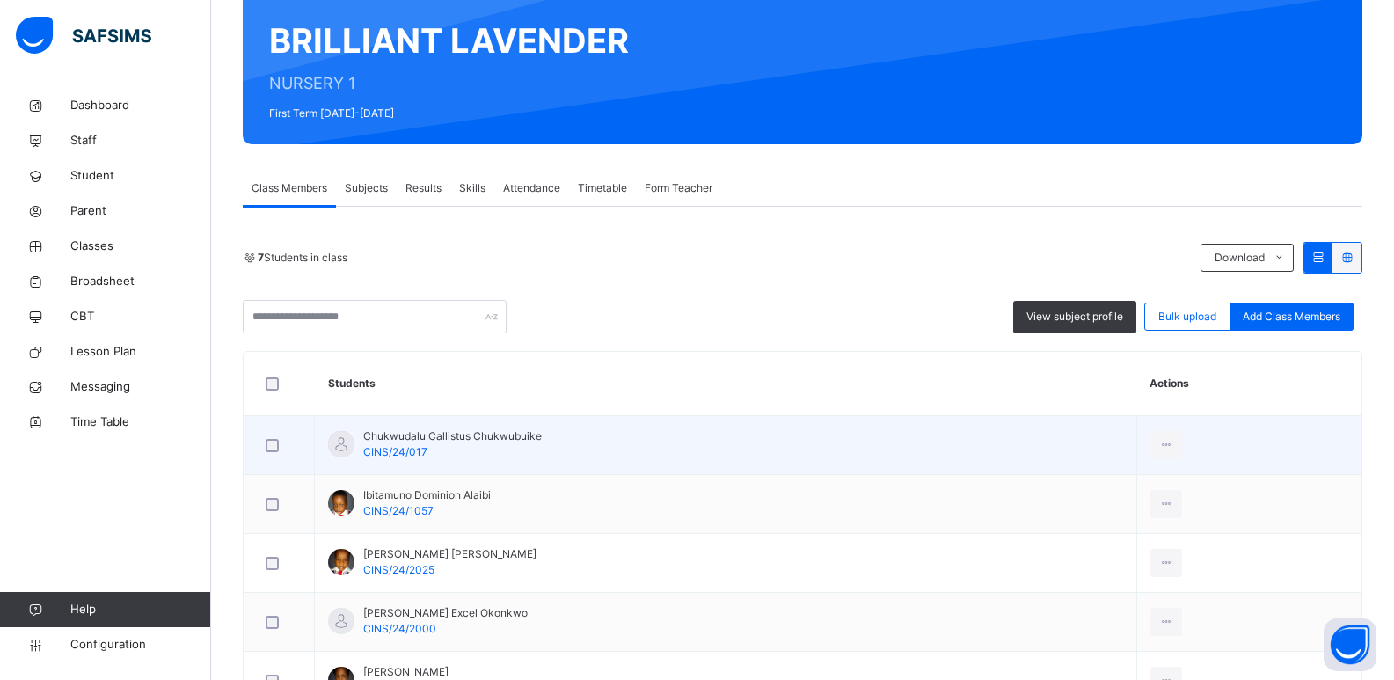
scroll to position [229, 0]
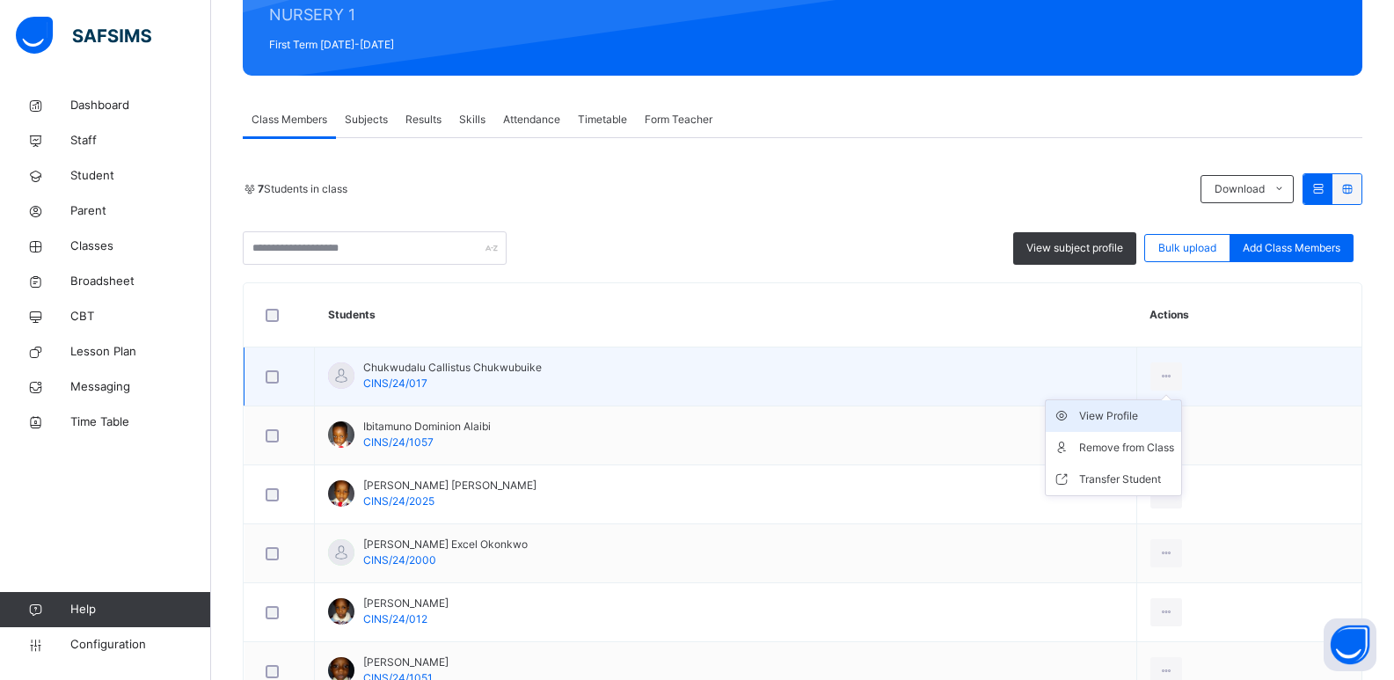
click at [1127, 410] on div "View Profile" at bounding box center [1126, 416] width 95 height 18
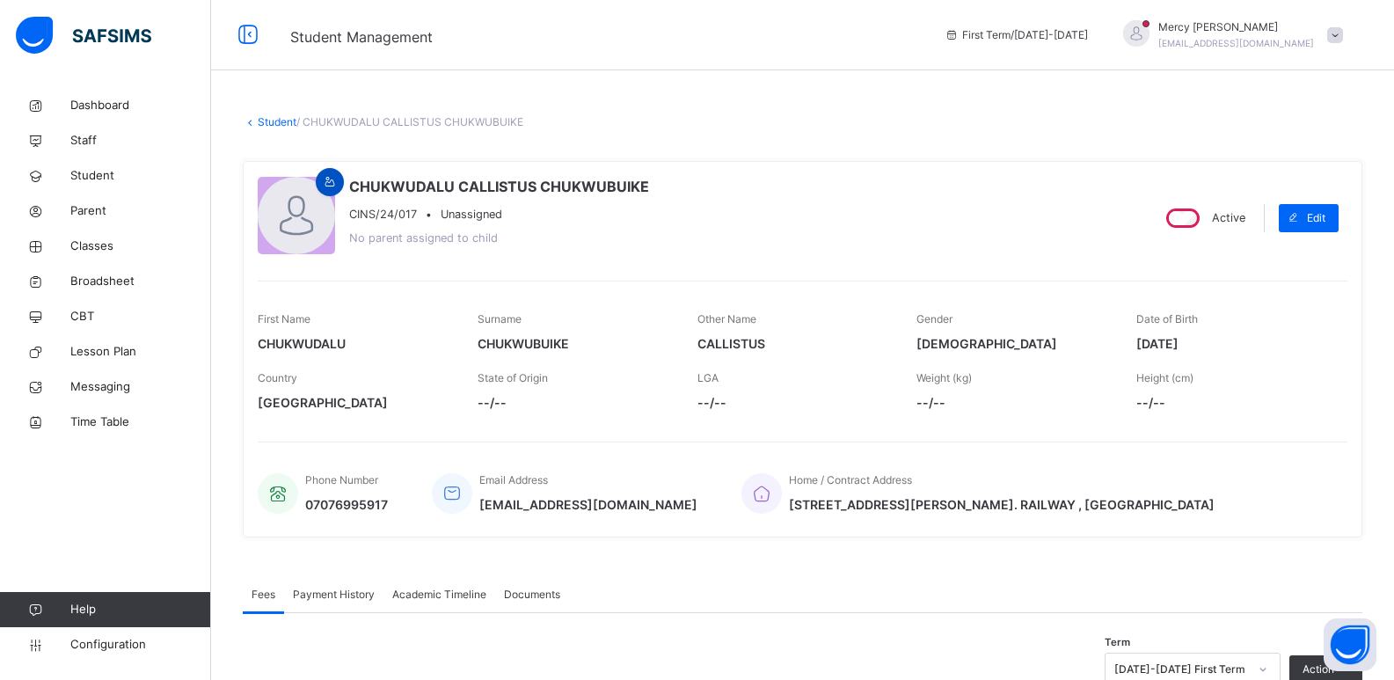
click at [336, 178] on icon at bounding box center [330, 182] width 15 height 16
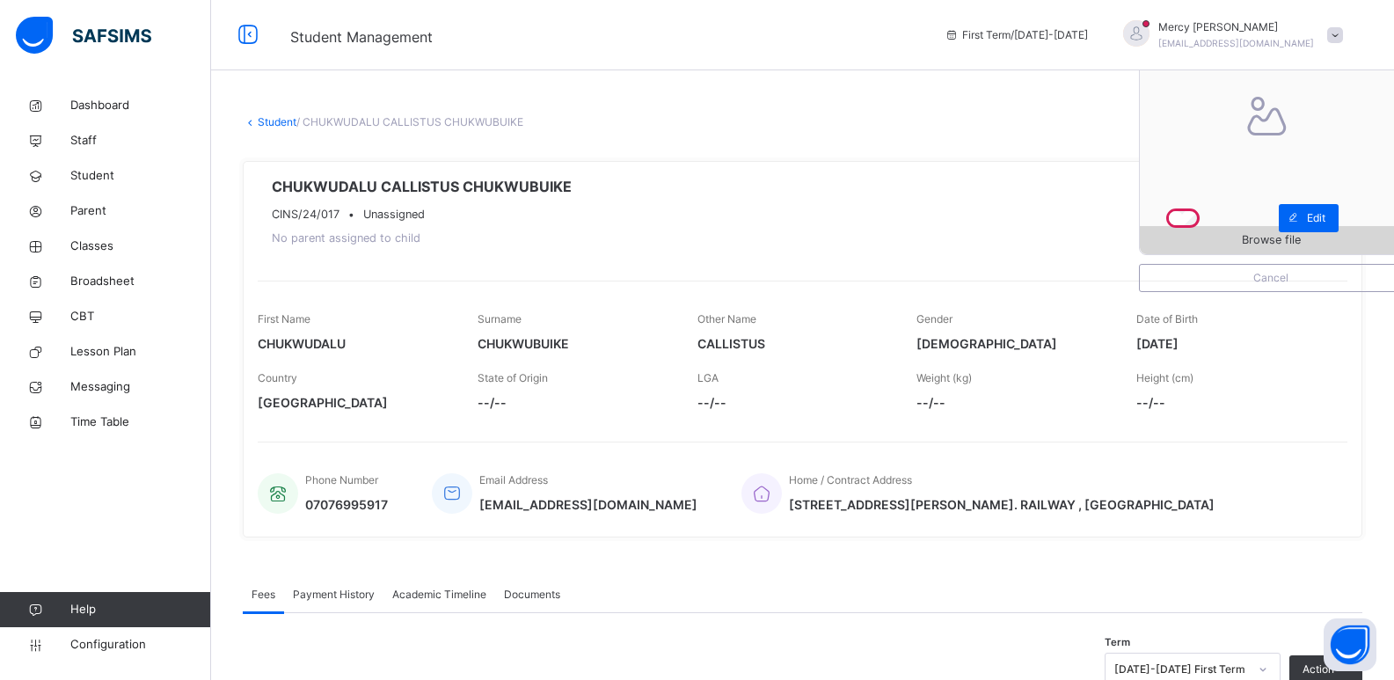
click at [1211, 233] on span "Browse file" at bounding box center [1271, 239] width 262 height 17
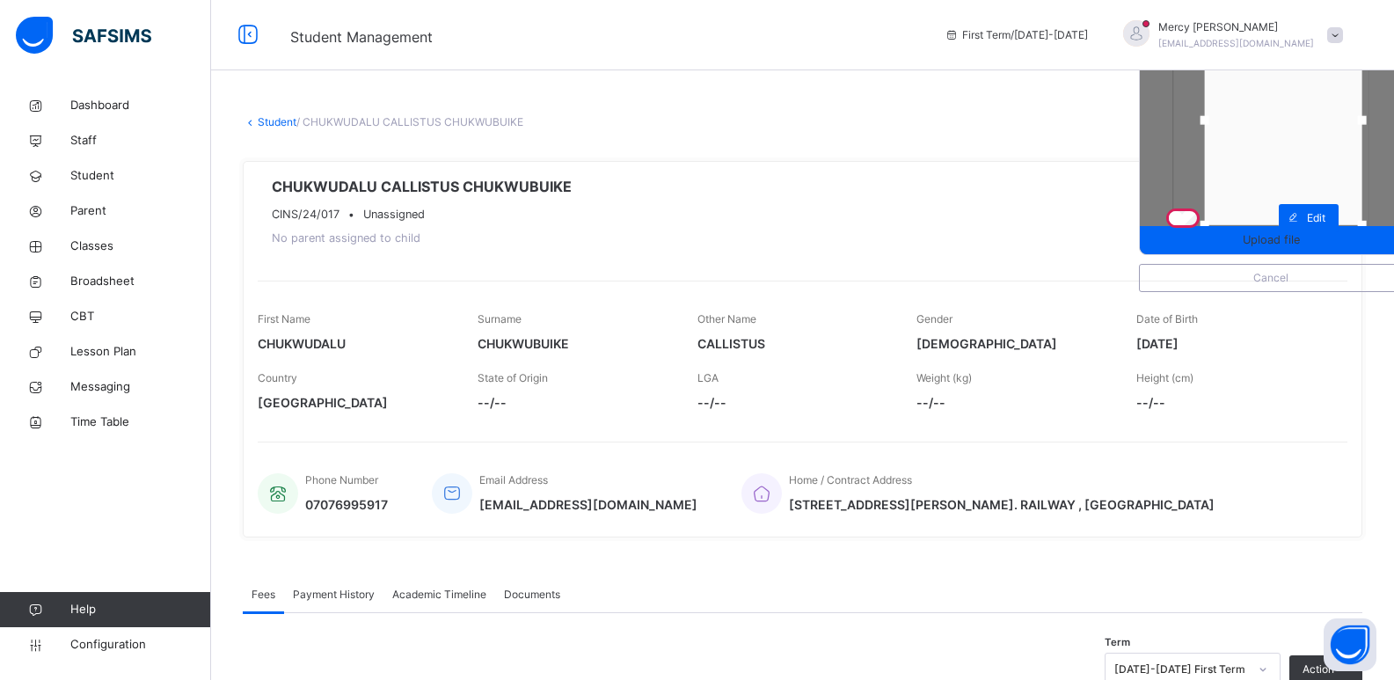
drag, startPoint x: 1273, startPoint y: 147, endPoint x: 1287, endPoint y: 144, distance: 13.5
click at [1287, 144] on div at bounding box center [1283, 120] width 157 height 209
drag, startPoint x: 1379, startPoint y: 121, endPoint x: 1361, endPoint y: 125, distance: 18.8
click at [1357, 125] on div at bounding box center [1344, 120] width 26 height 26
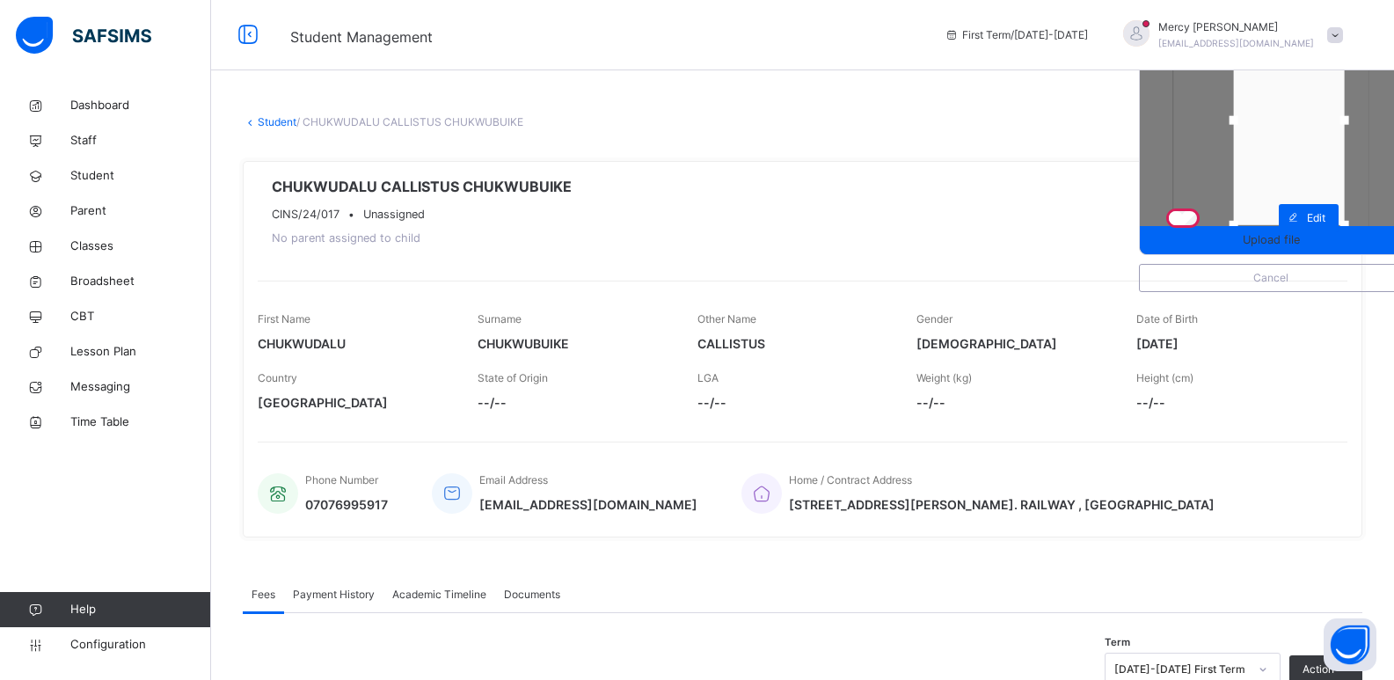
drag, startPoint x: 1222, startPoint y: 124, endPoint x: 1251, endPoint y: 121, distance: 28.3
click at [1238, 121] on div at bounding box center [1233, 120] width 9 height 9
drag, startPoint x: 1282, startPoint y: 223, endPoint x: 1281, endPoint y: 189, distance: 34.3
click at [1281, 189] on div at bounding box center [1289, 191] width 111 height 11
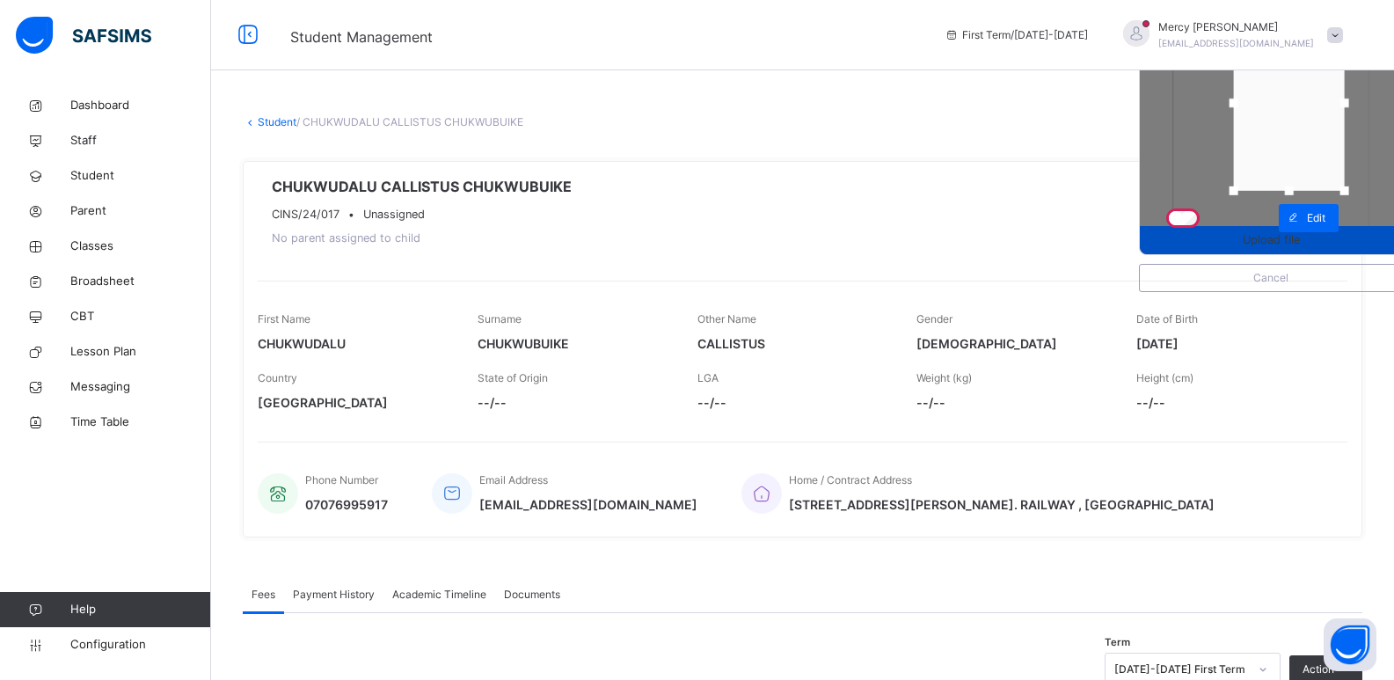
click at [1299, 244] on span "Upload file" at bounding box center [1271, 239] width 57 height 17
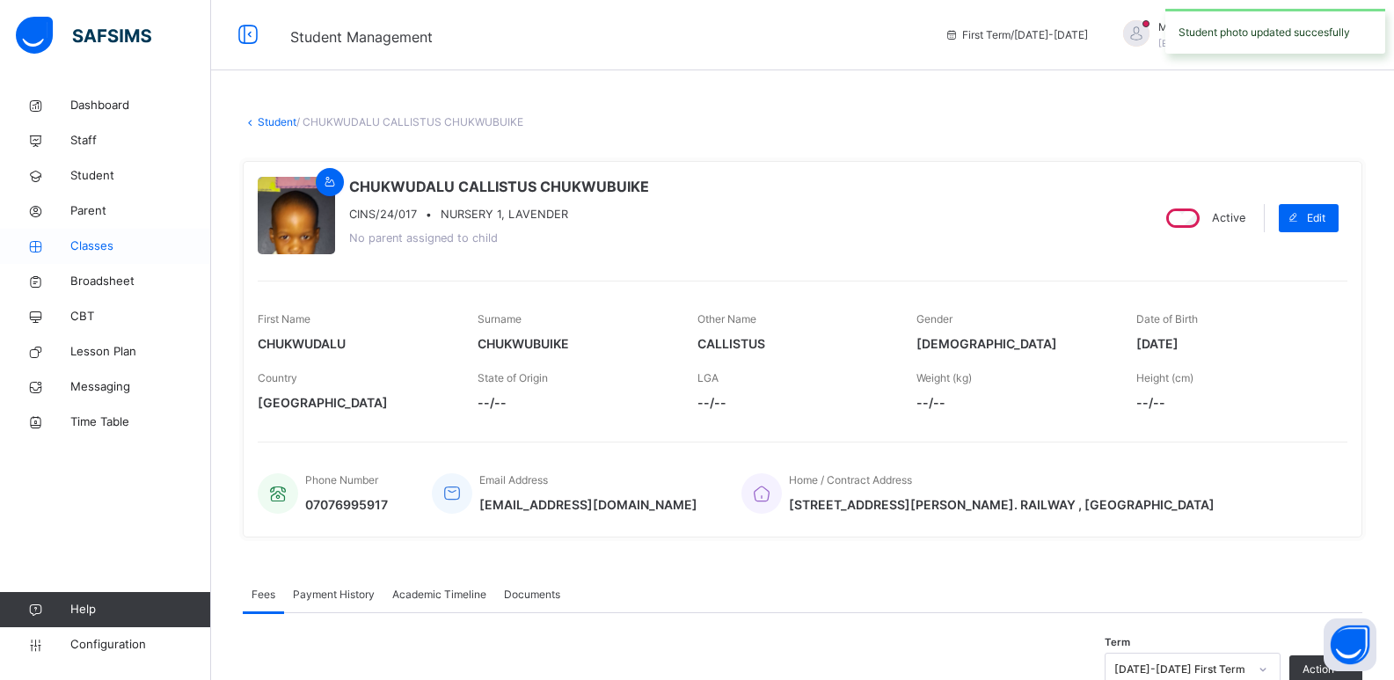
click at [87, 243] on span "Classes" at bounding box center [140, 246] width 141 height 18
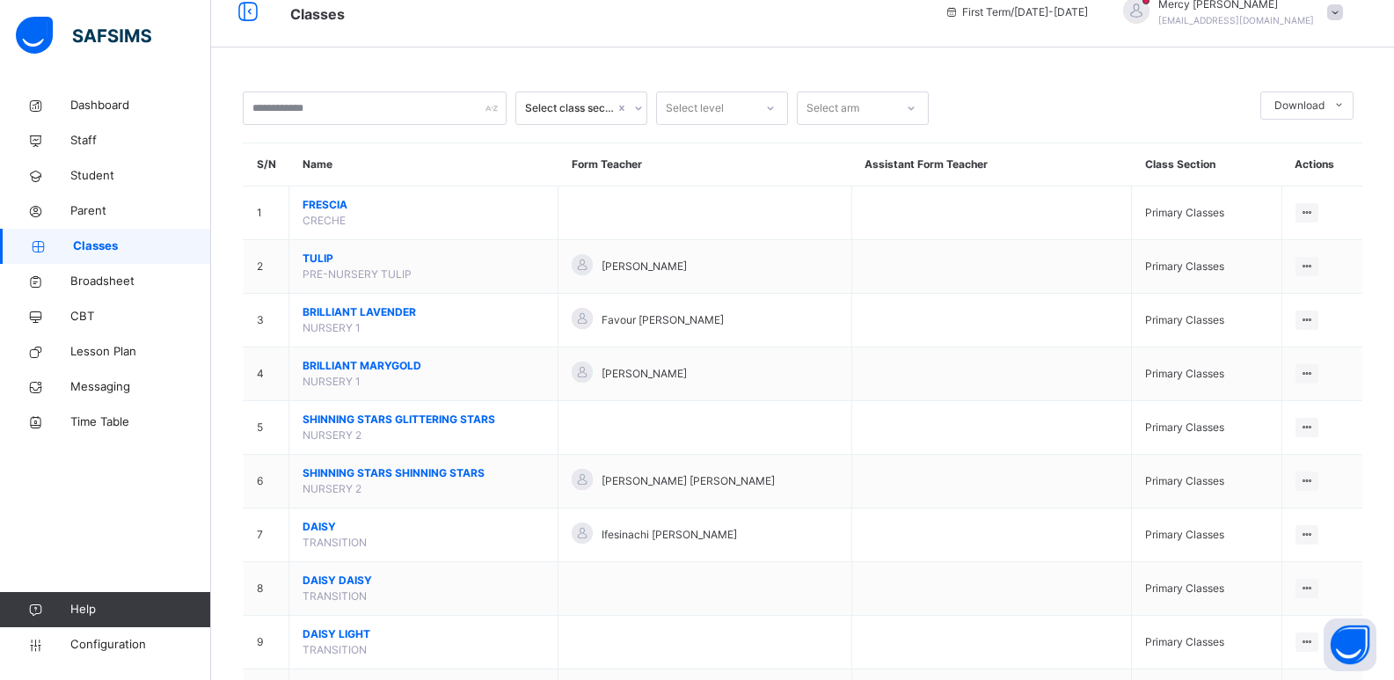
scroll to position [24, 0]
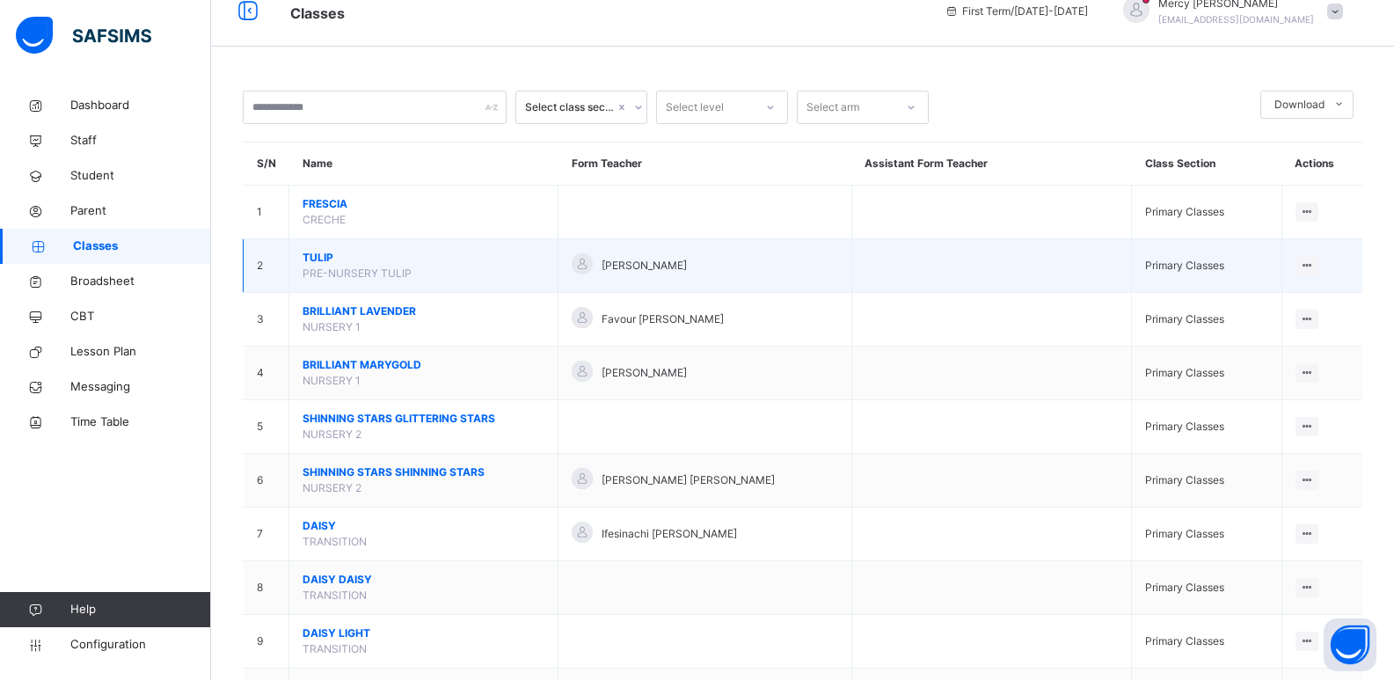
click at [322, 249] on td "TULIP PRE-NURSERY TULIP" at bounding box center [423, 266] width 269 height 54
click at [323, 258] on span "TULIP" at bounding box center [424, 258] width 242 height 16
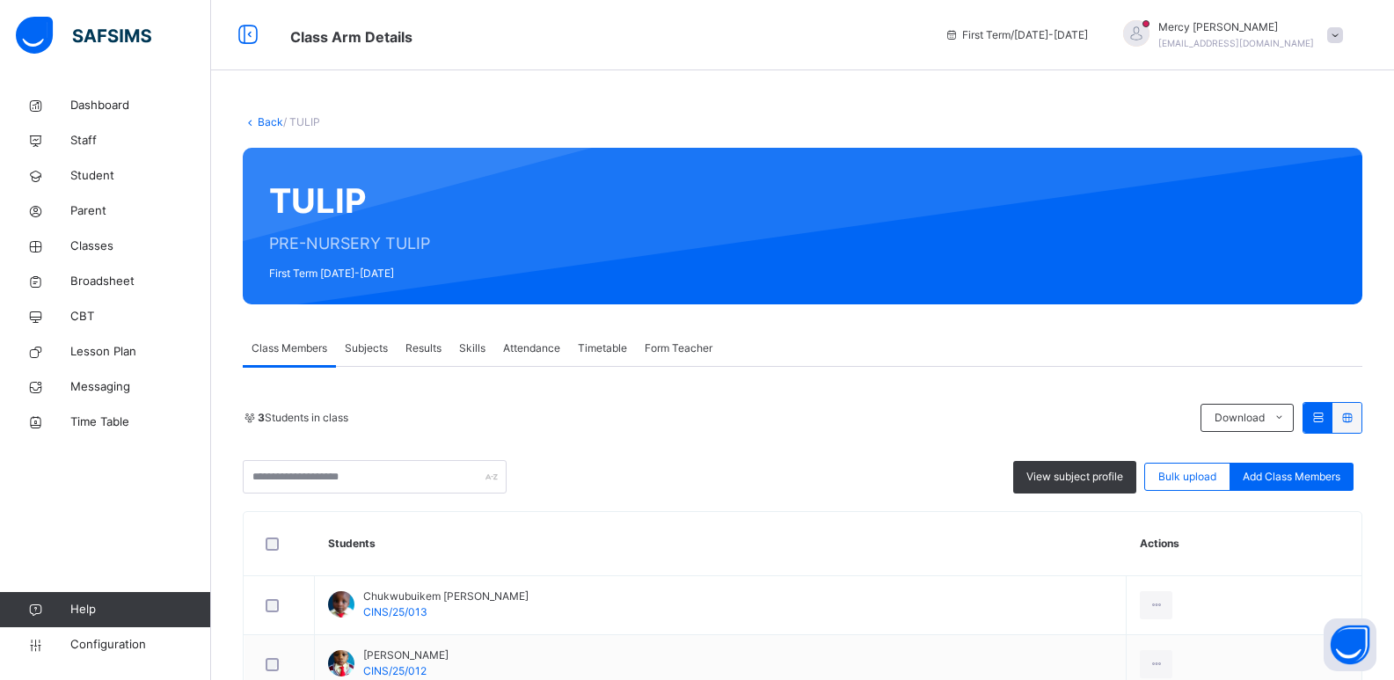
click at [261, 122] on link "Back" at bounding box center [271, 121] width 26 height 13
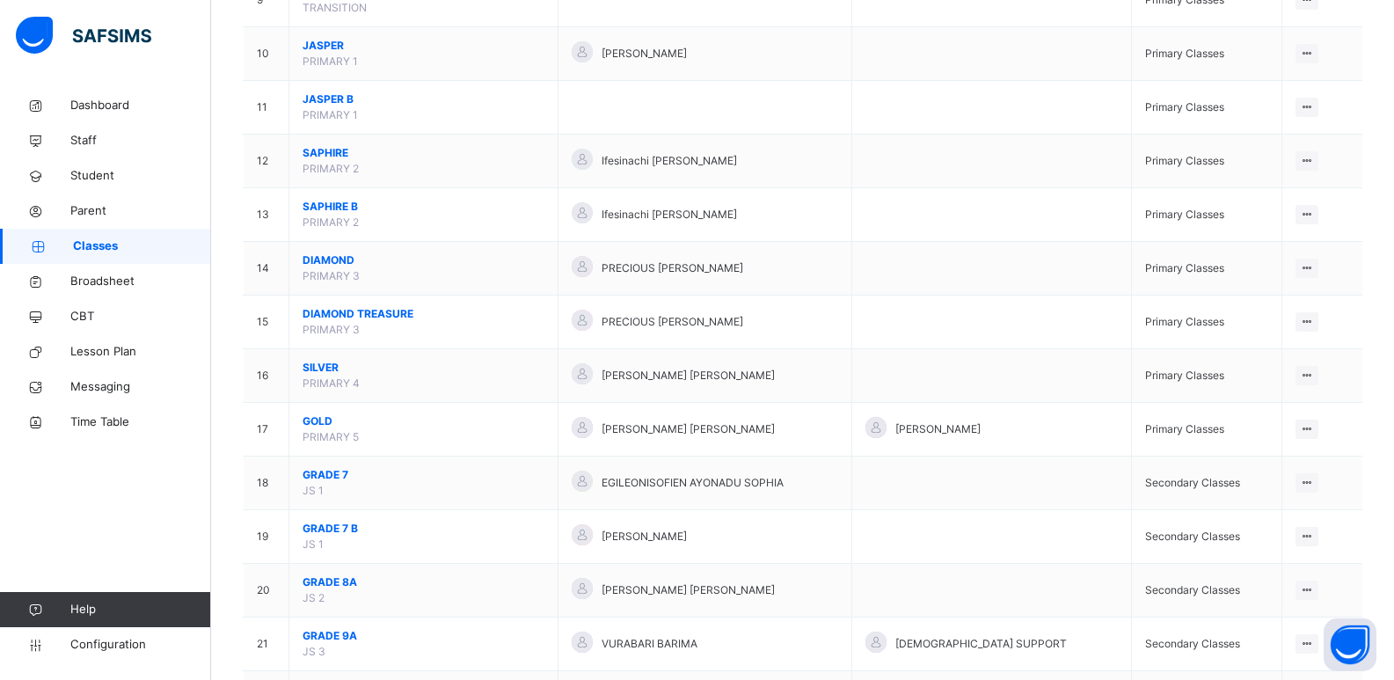
scroll to position [731, 0]
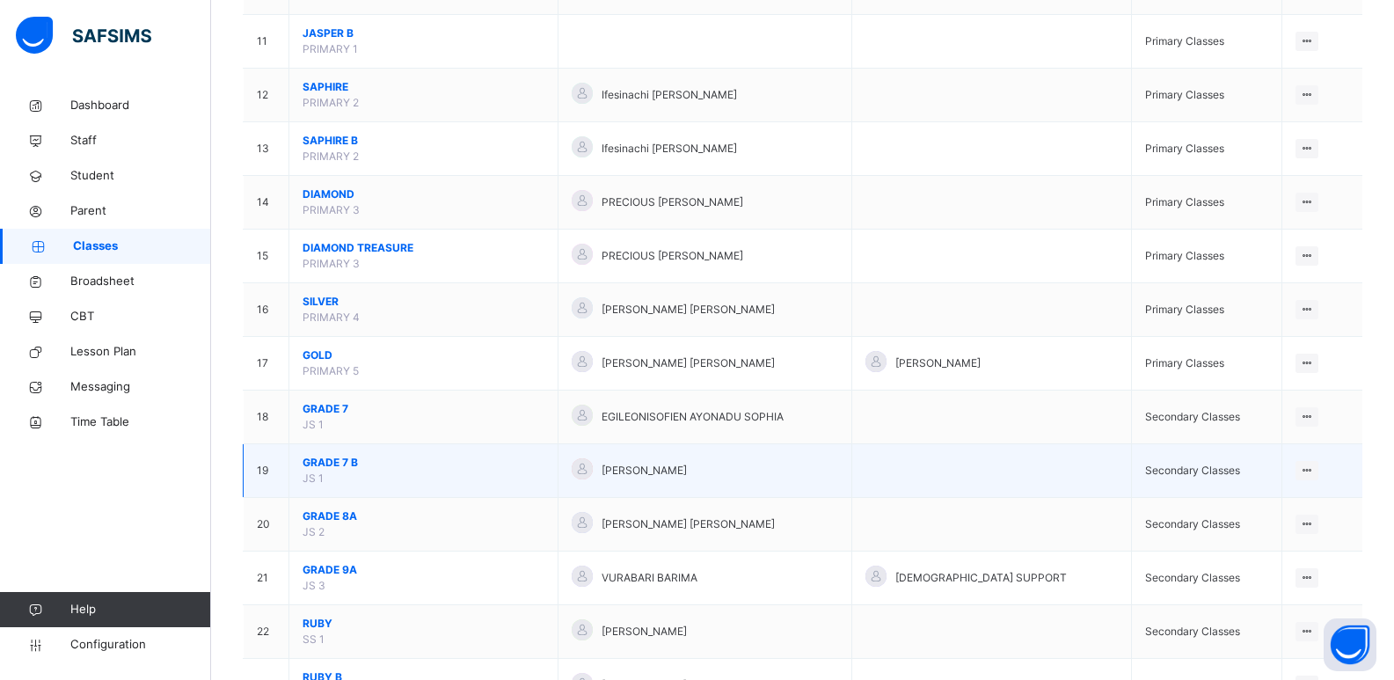
click at [332, 459] on span "GRADE 7 B" at bounding box center [424, 463] width 242 height 16
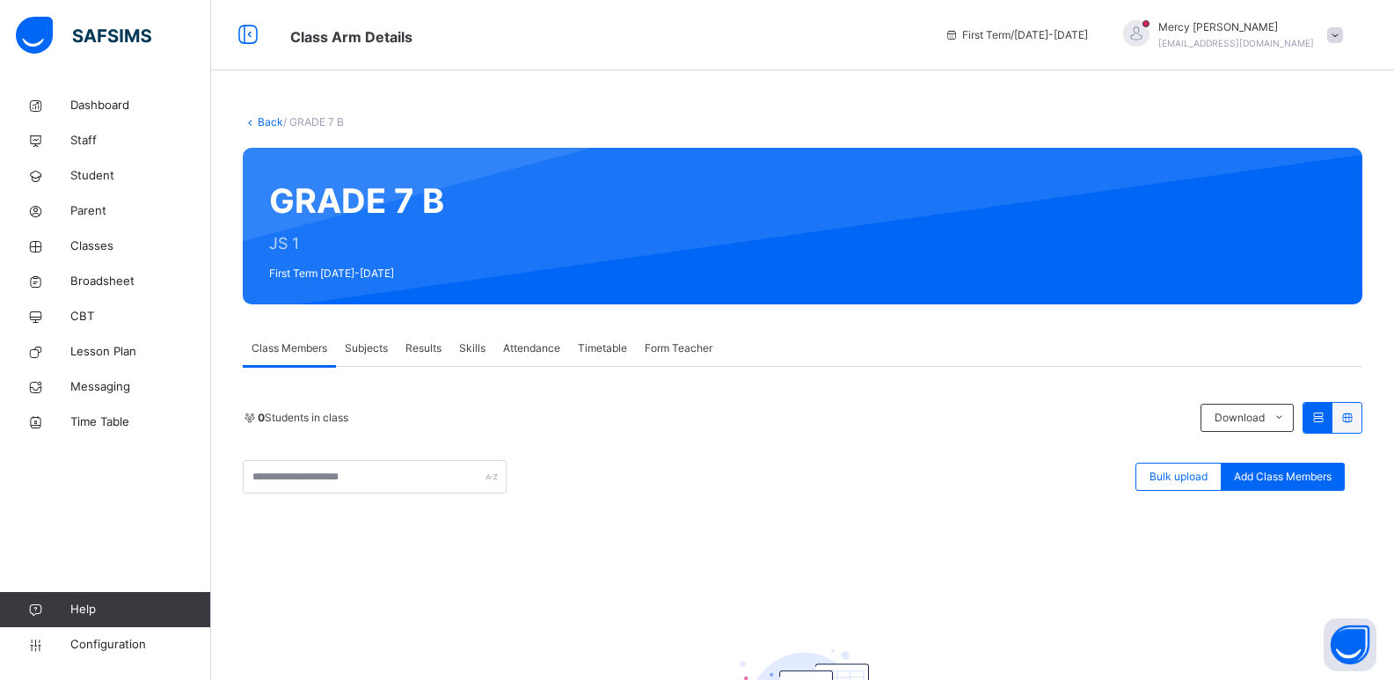
click at [273, 127] on link "Back" at bounding box center [271, 121] width 26 height 13
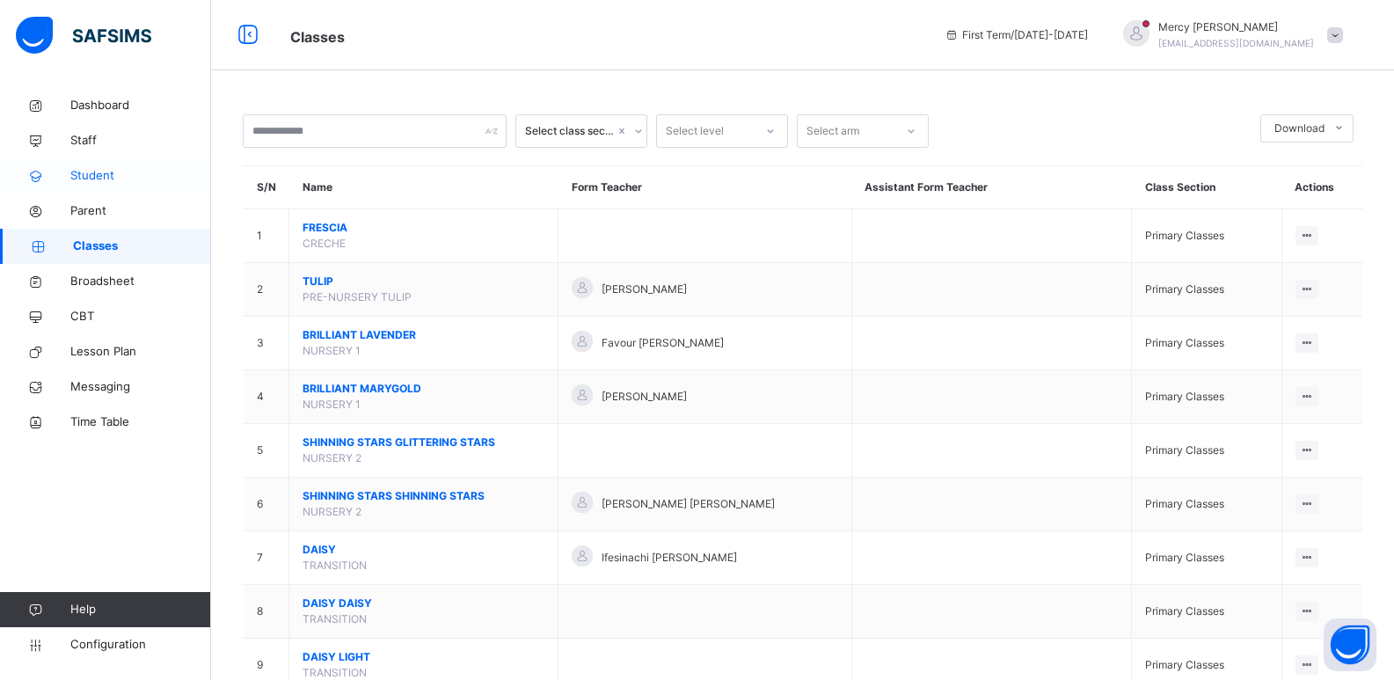
click at [127, 184] on span "Student" at bounding box center [140, 176] width 141 height 18
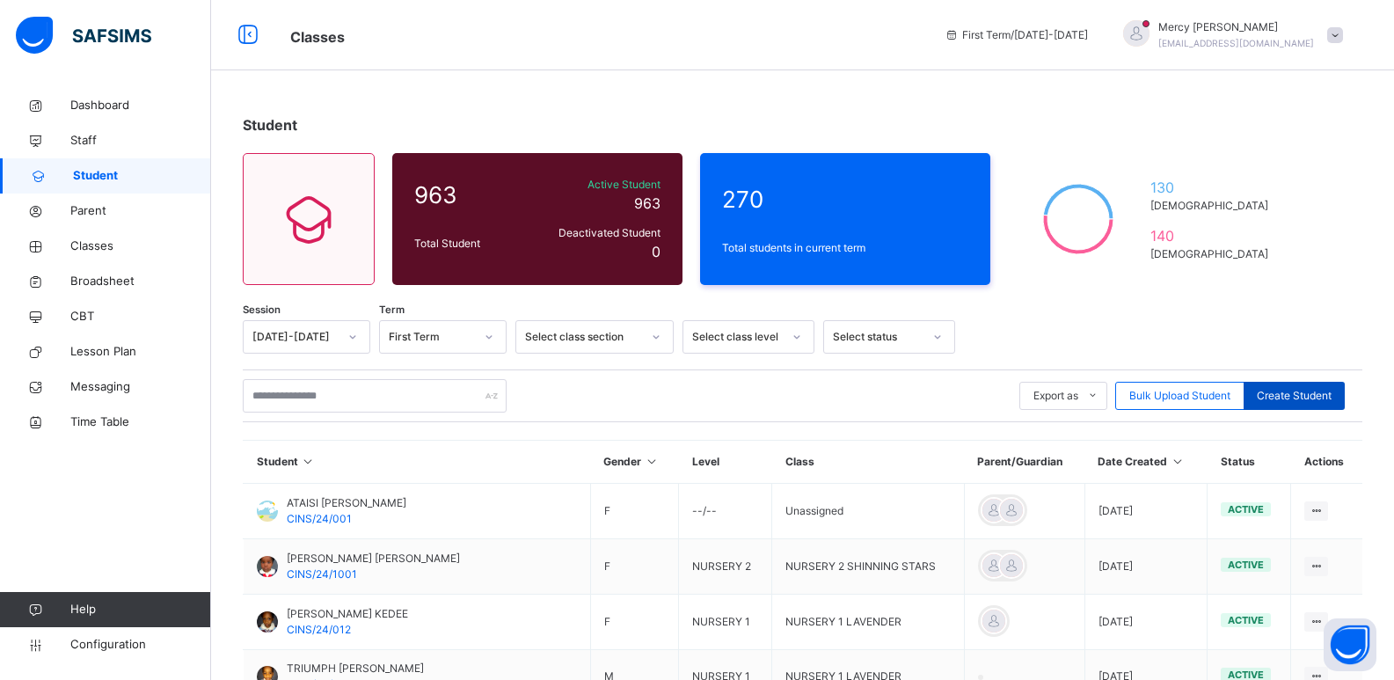
click at [1317, 400] on span "Create Student" at bounding box center [1294, 396] width 75 height 16
select select "**"
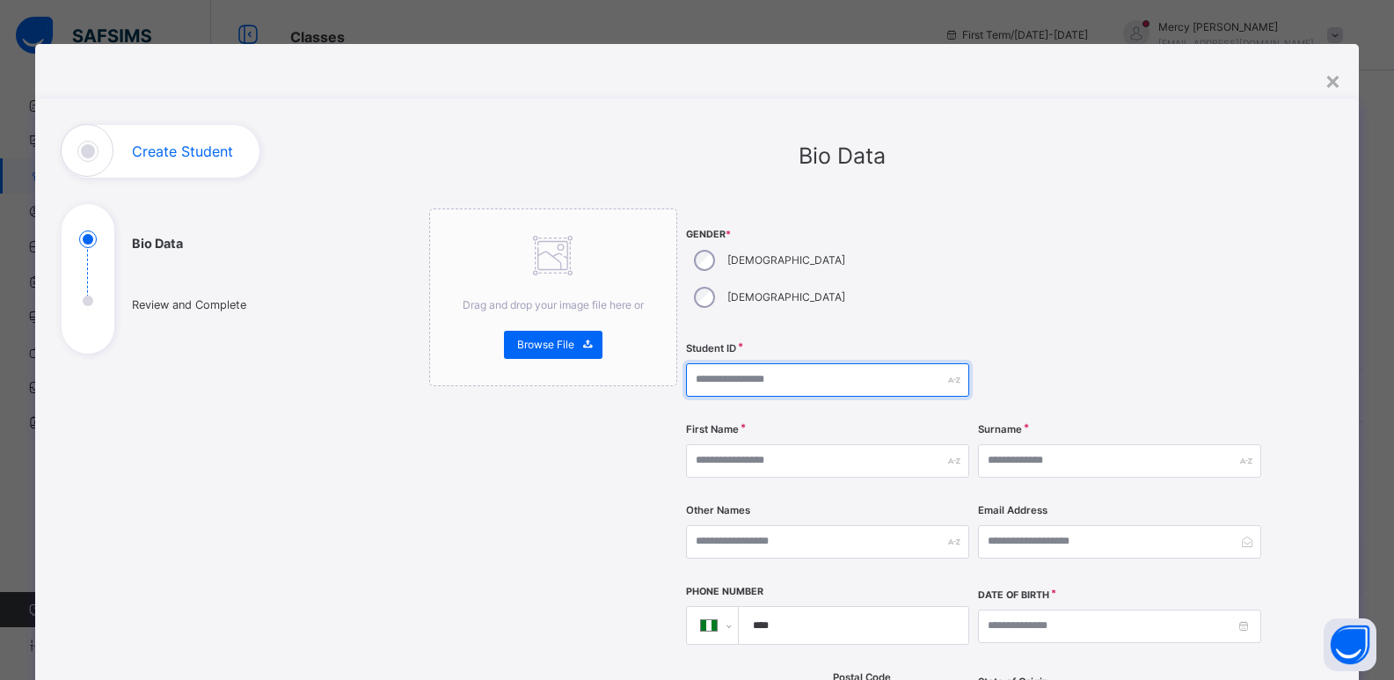
click at [748, 363] on input "text" at bounding box center [827, 379] width 283 height 33
type input "**********"
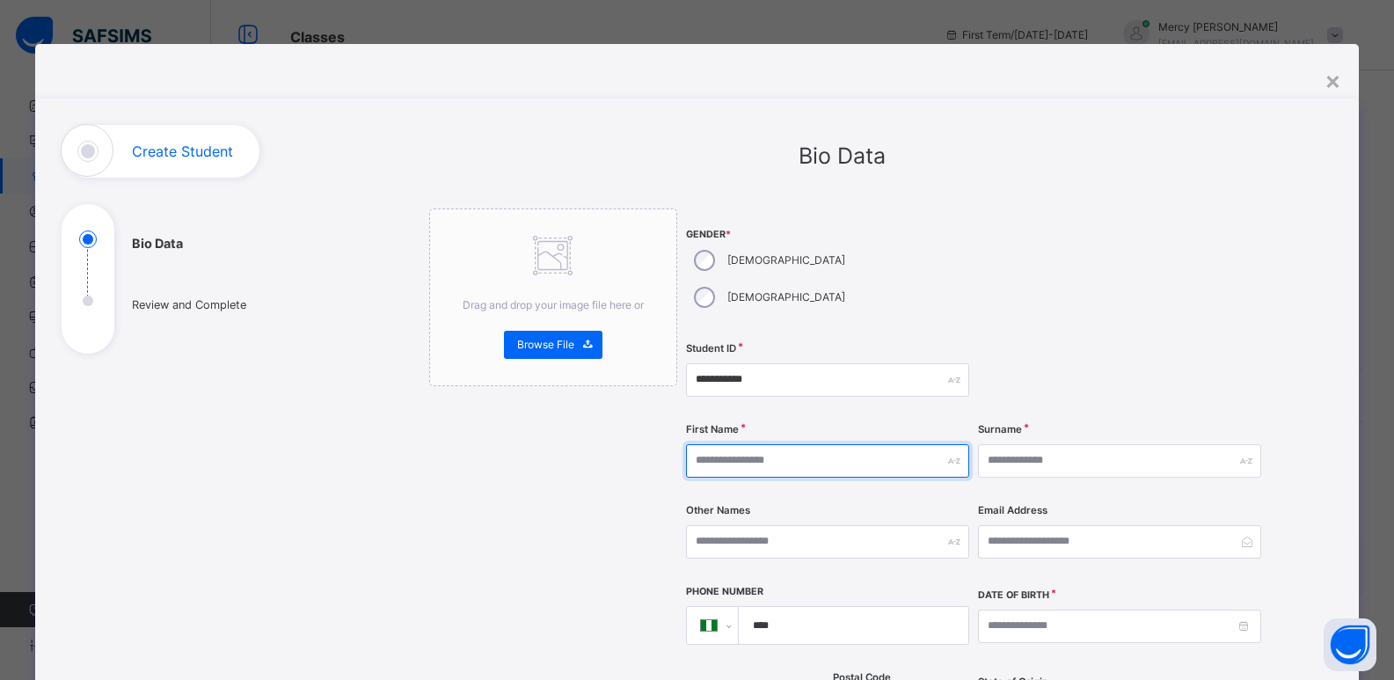
click at [750, 444] on input "text" at bounding box center [827, 460] width 283 height 33
type input "********"
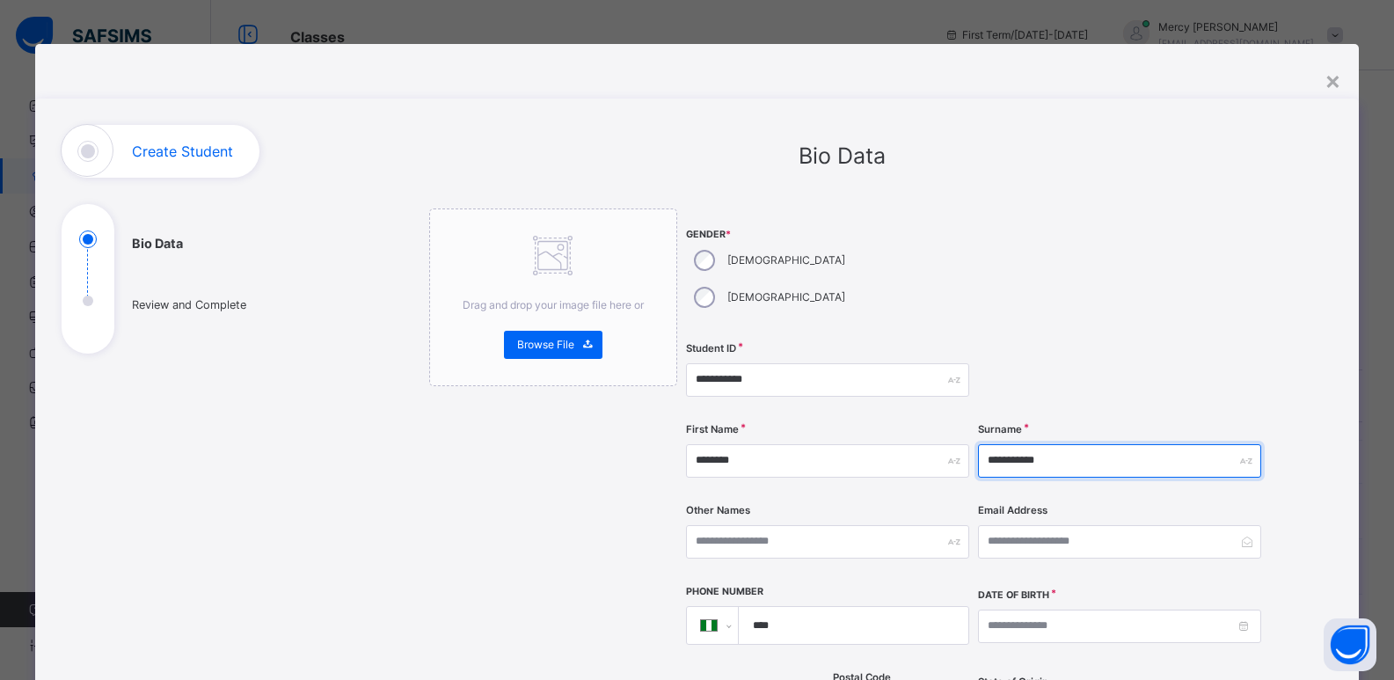
type input "**********"
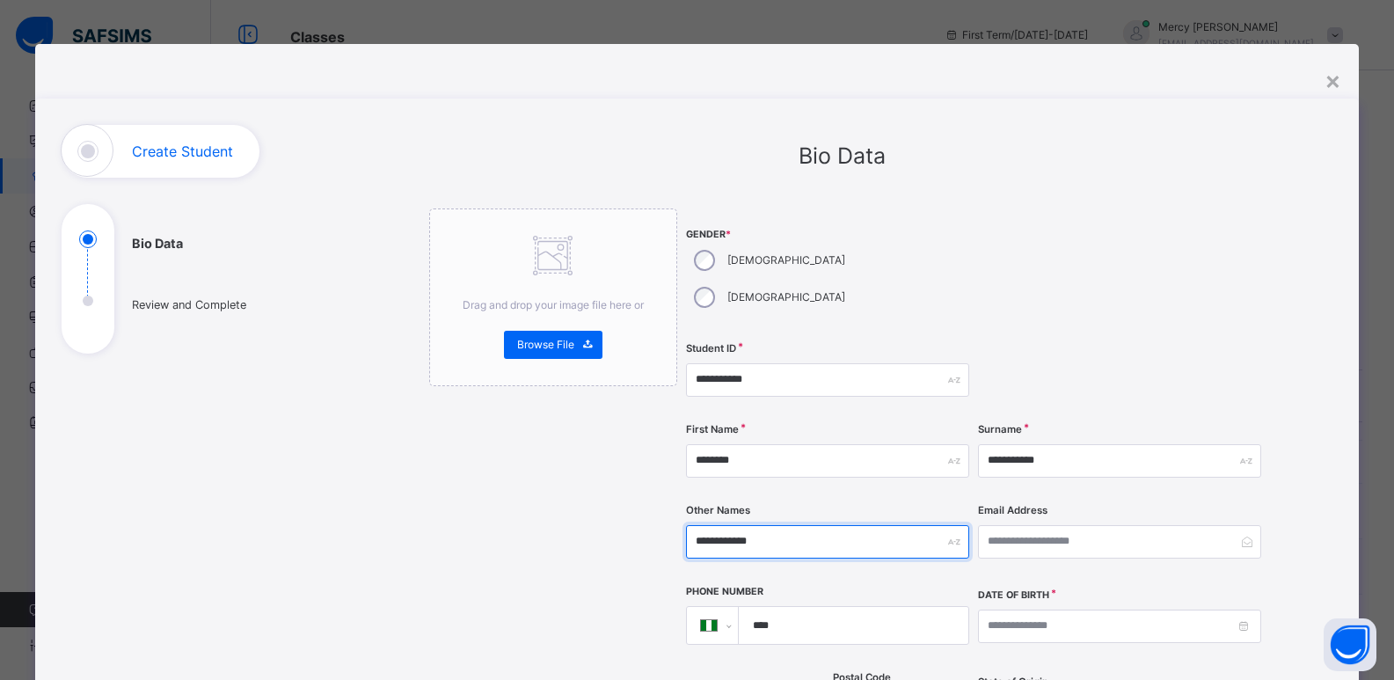
type input "**********"
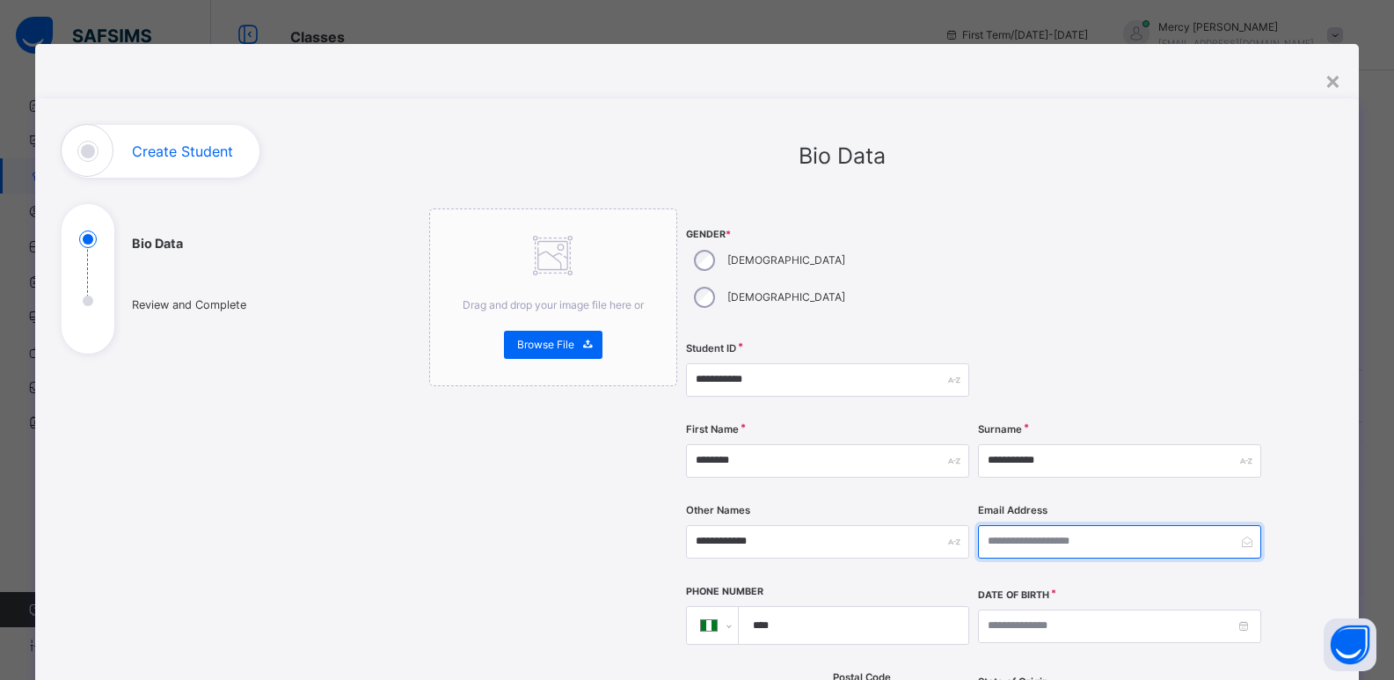
type input "*"
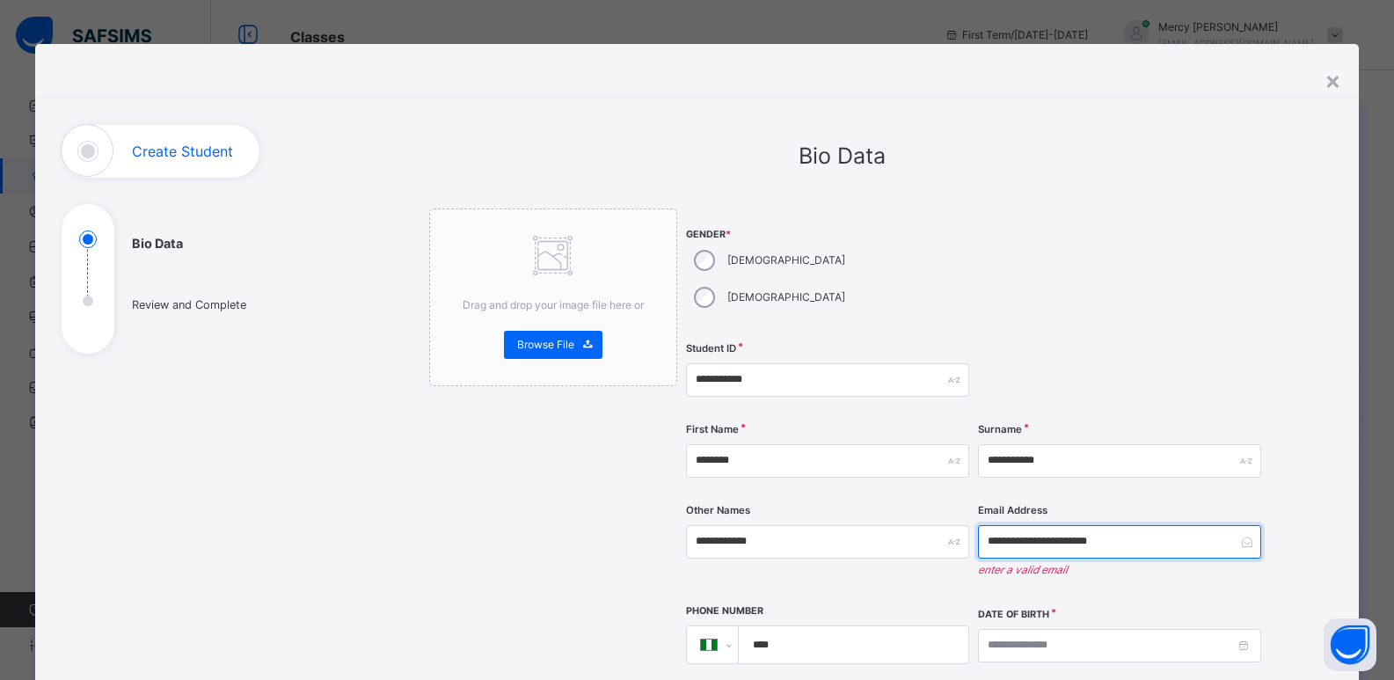
type input "**********"
click at [814, 626] on input "****" at bounding box center [849, 644] width 215 height 37
type input "**********"
click at [1009, 525] on input "**********" at bounding box center [1119, 541] width 283 height 33
click at [1154, 525] on input "**********" at bounding box center [1119, 541] width 283 height 33
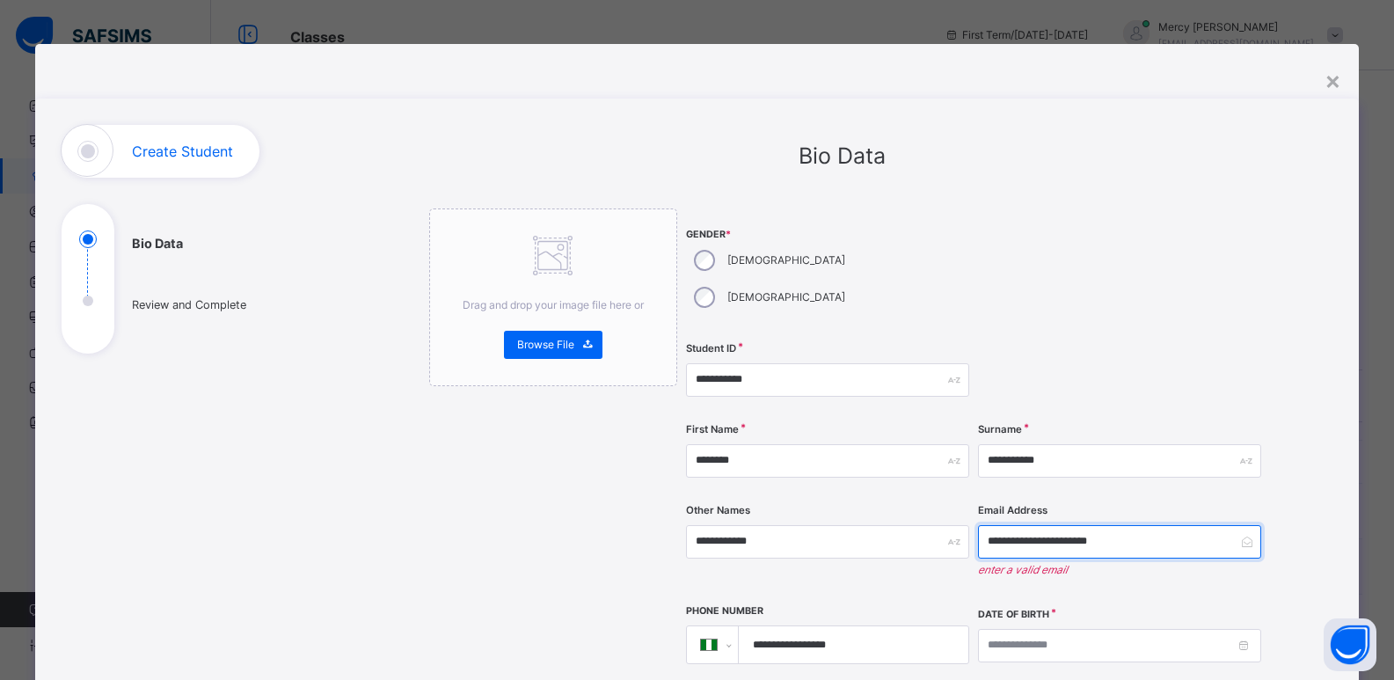
click at [1040, 525] on input "**********" at bounding box center [1119, 541] width 283 height 33
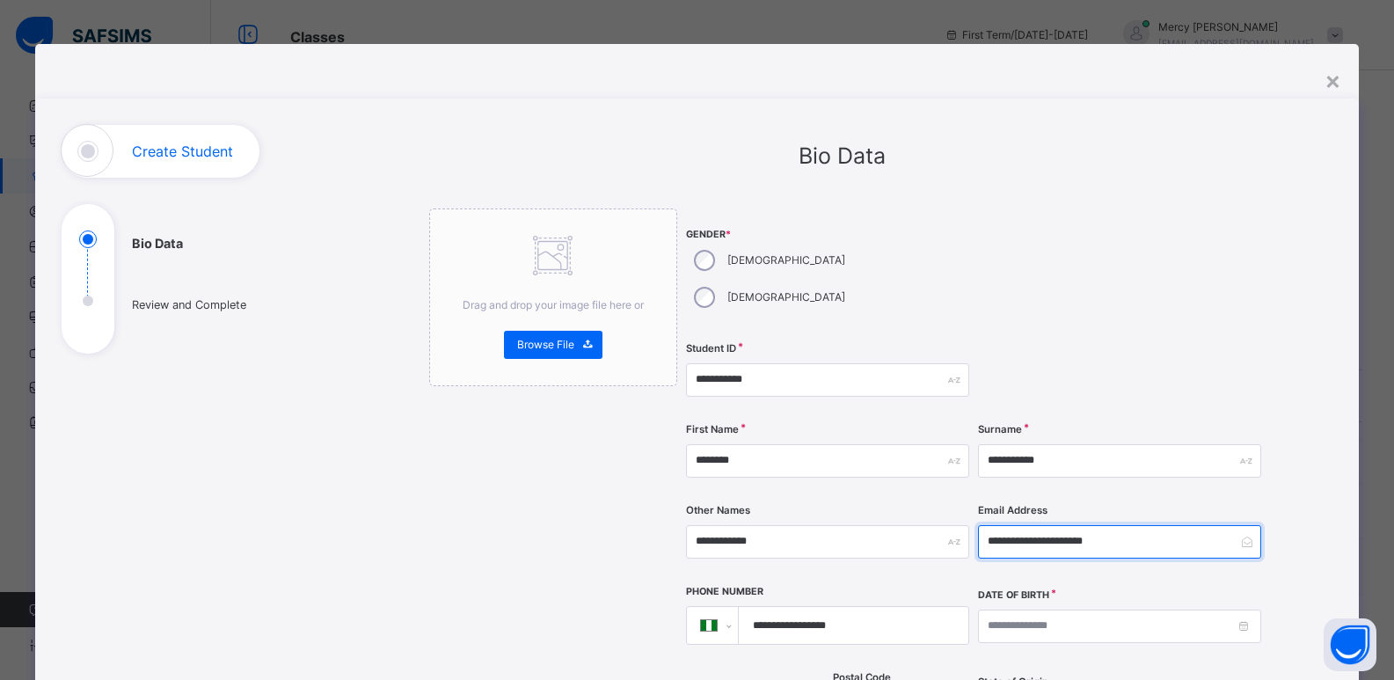
type input "**********"
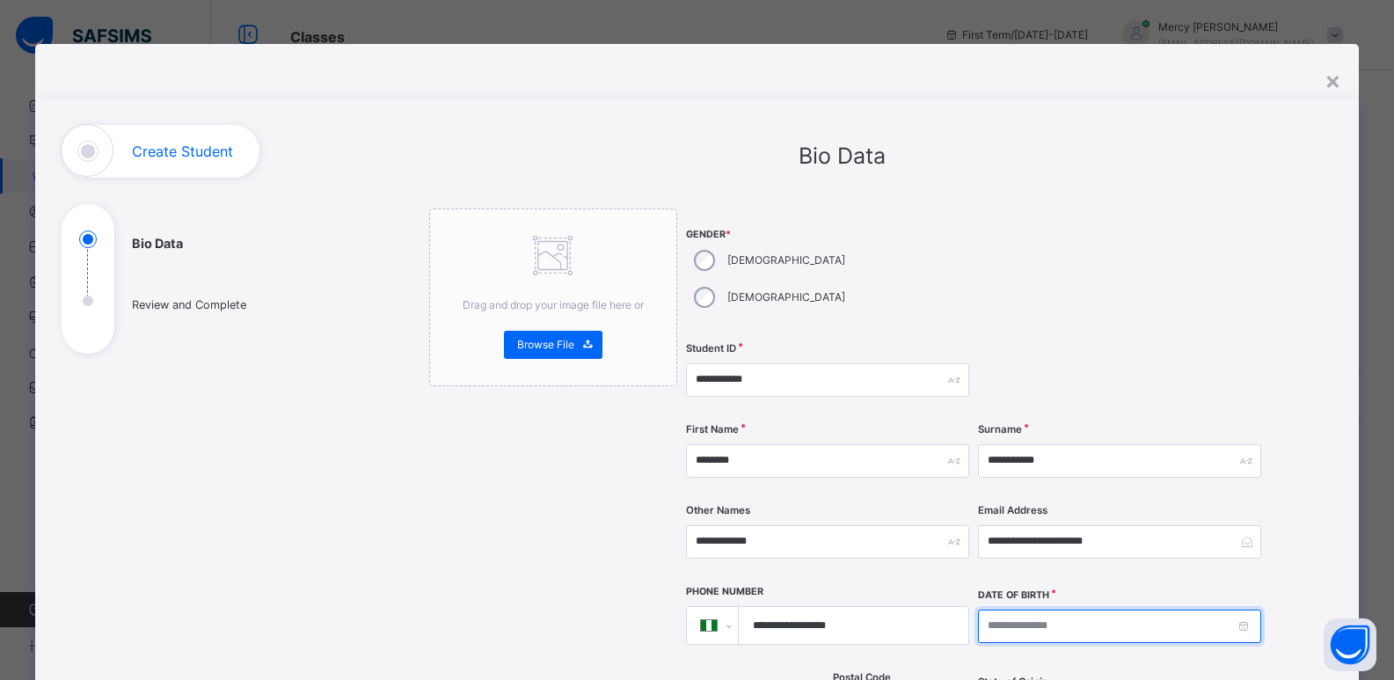
click at [1044, 609] on input at bounding box center [1119, 625] width 283 height 33
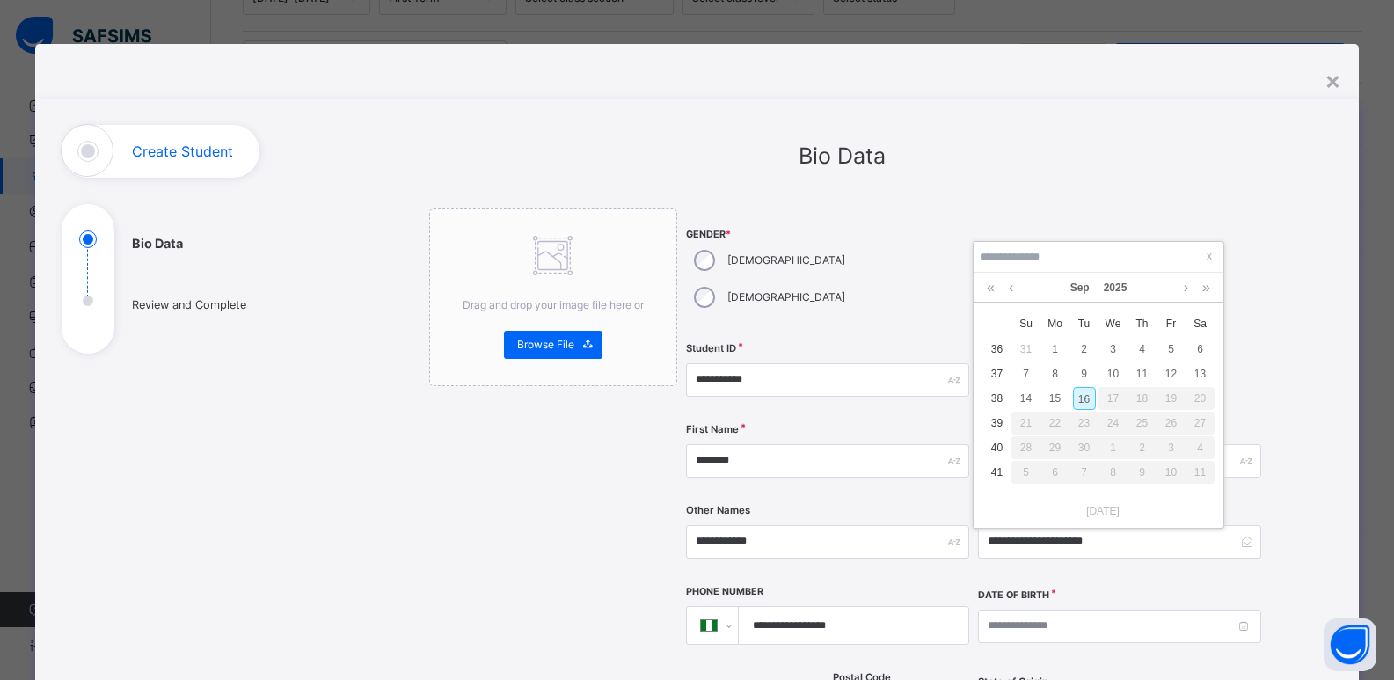
scroll to position [340, 0]
click at [1122, 278] on link "2025" at bounding box center [1116, 286] width 38 height 30
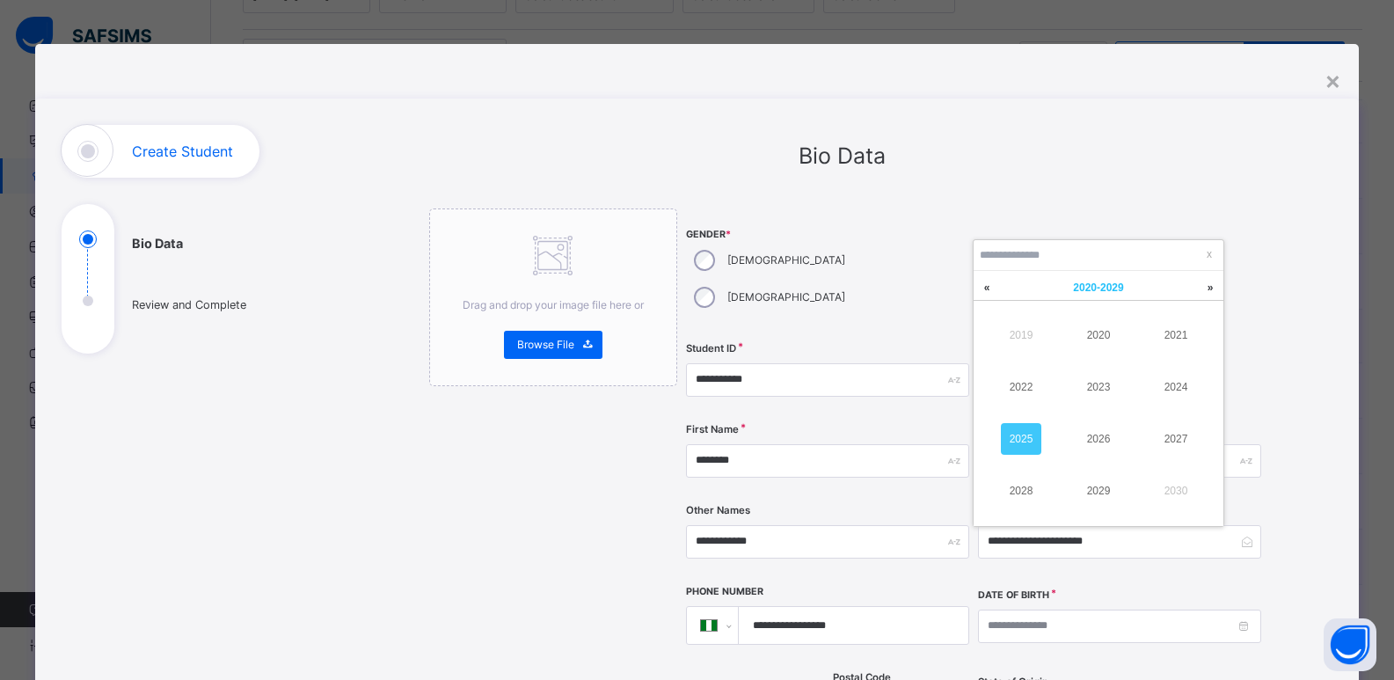
click at [1089, 282] on span "2020 - 2029" at bounding box center [1098, 287] width 50 height 12
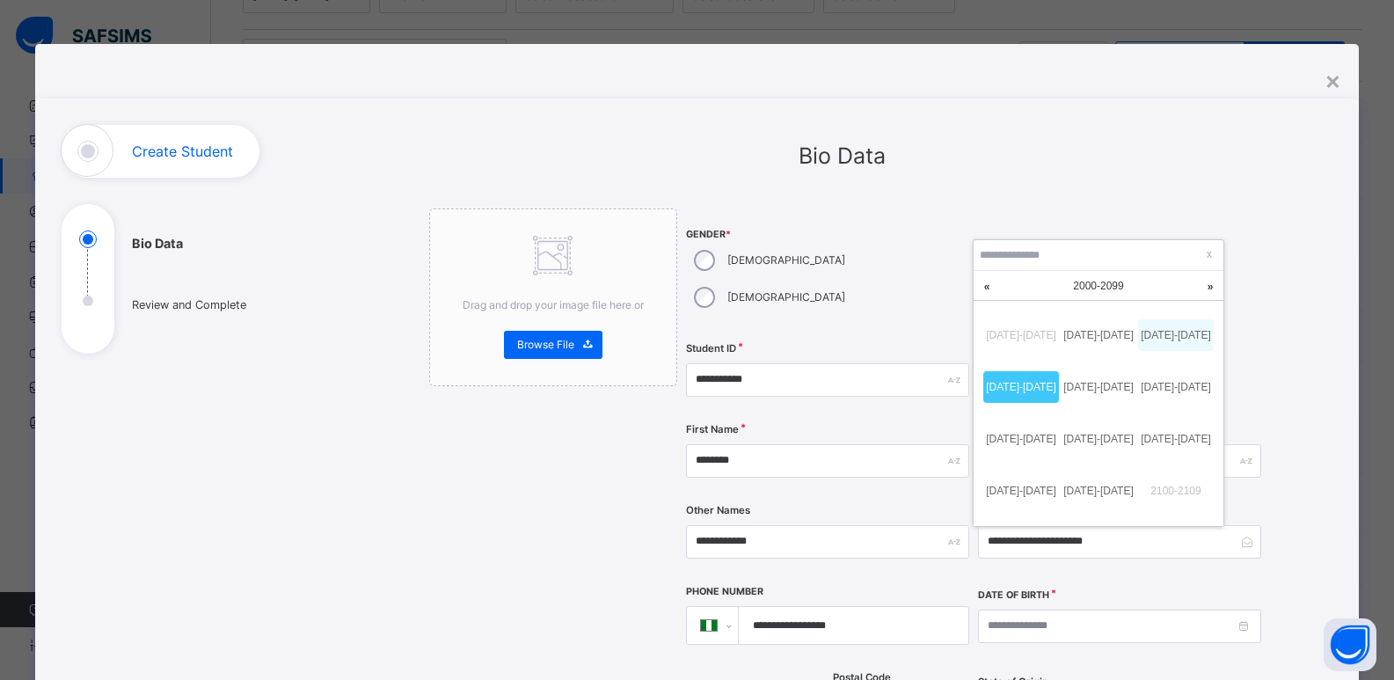
click at [1163, 332] on link "2010-2019" at bounding box center [1176, 335] width 76 height 32
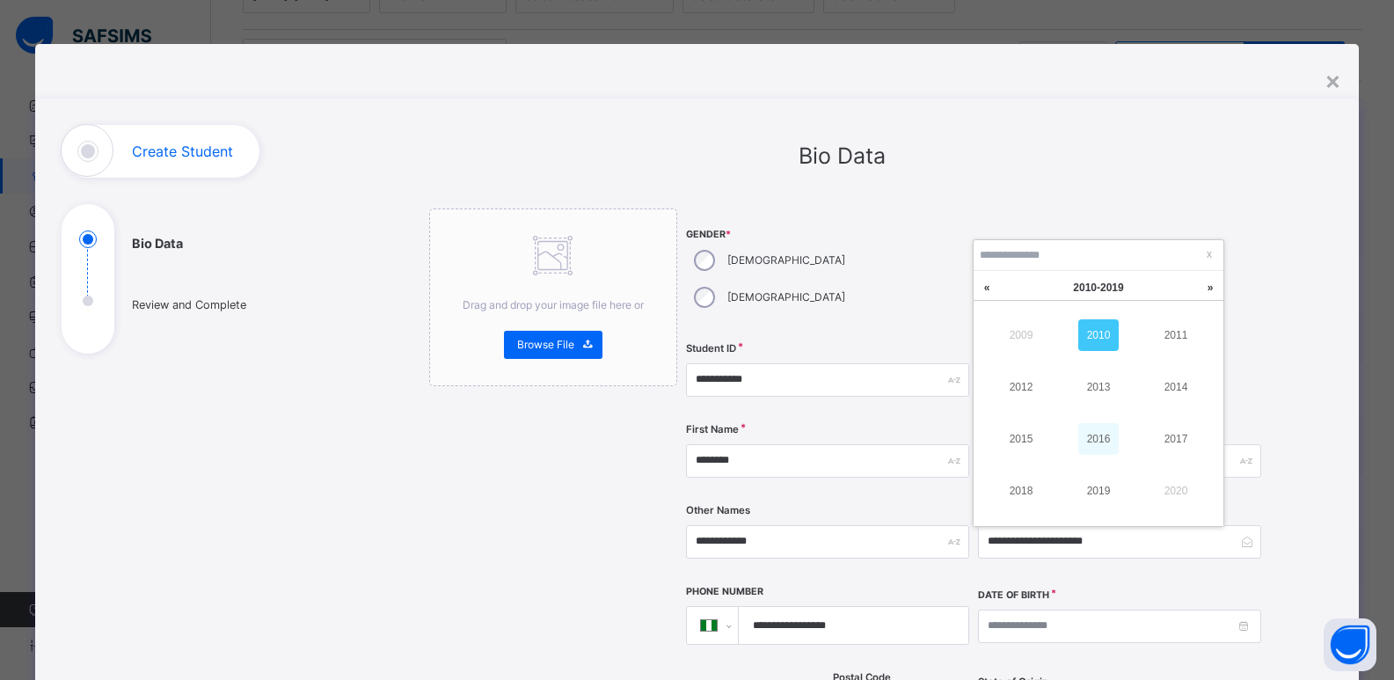
click at [1092, 447] on link "2016" at bounding box center [1098, 439] width 40 height 32
click at [1139, 345] on div "1" at bounding box center [1142, 347] width 23 height 23
type input "**********"
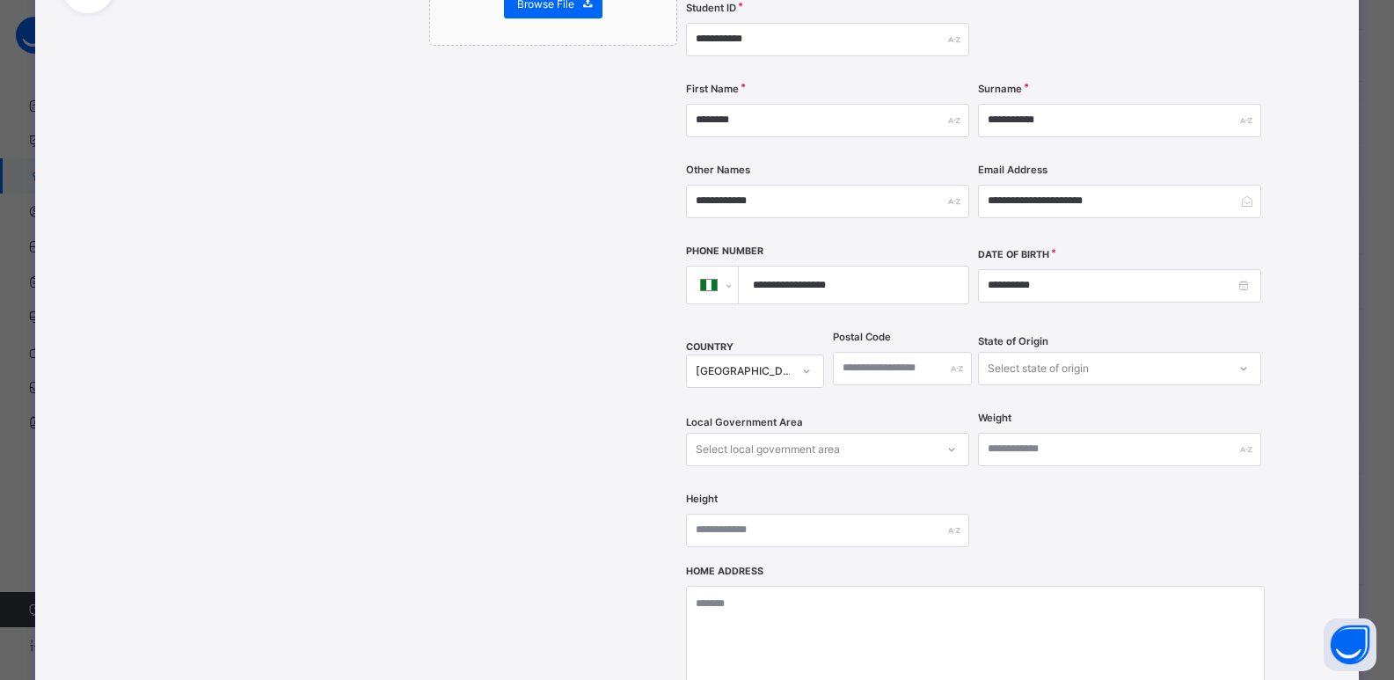
scroll to position [381, 0]
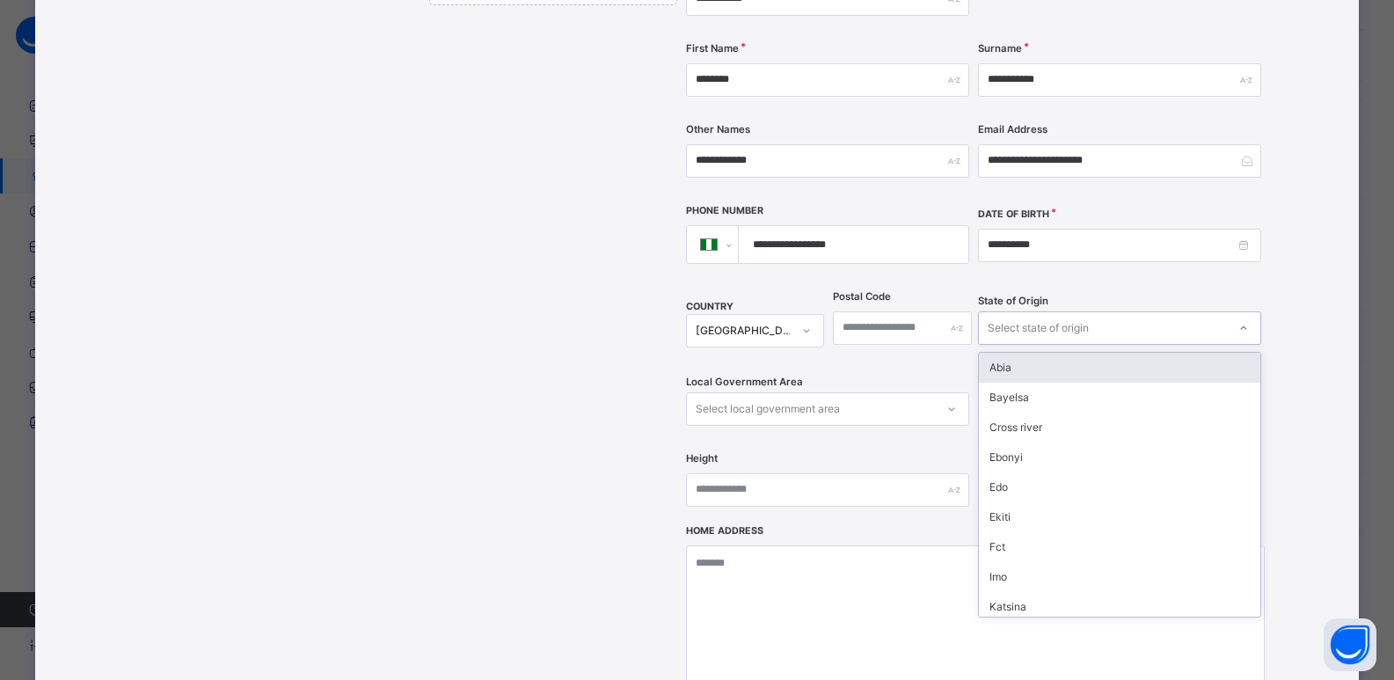
click at [1003, 311] on div "Select state of origin" at bounding box center [1038, 327] width 101 height 33
click at [1004, 353] on div "Abia" at bounding box center [1119, 368] width 281 height 30
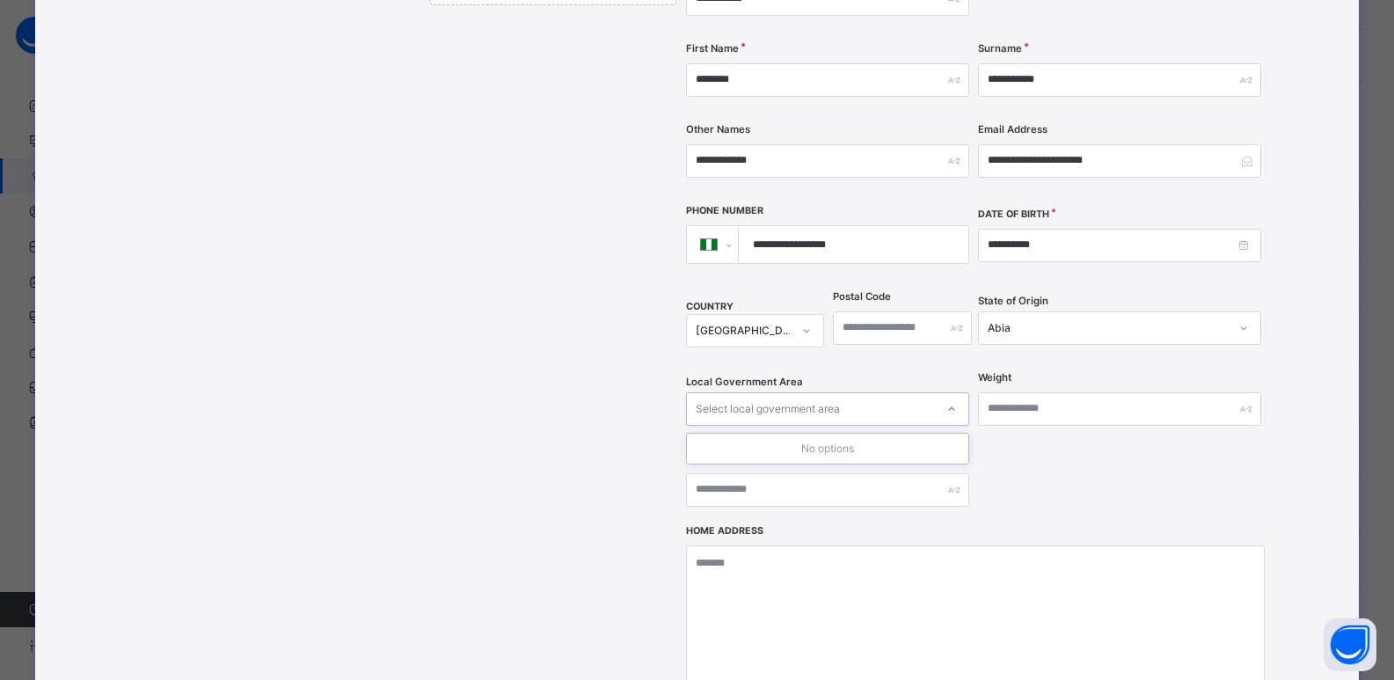
click at [894, 395] on div "Select local government area" at bounding box center [811, 408] width 248 height 27
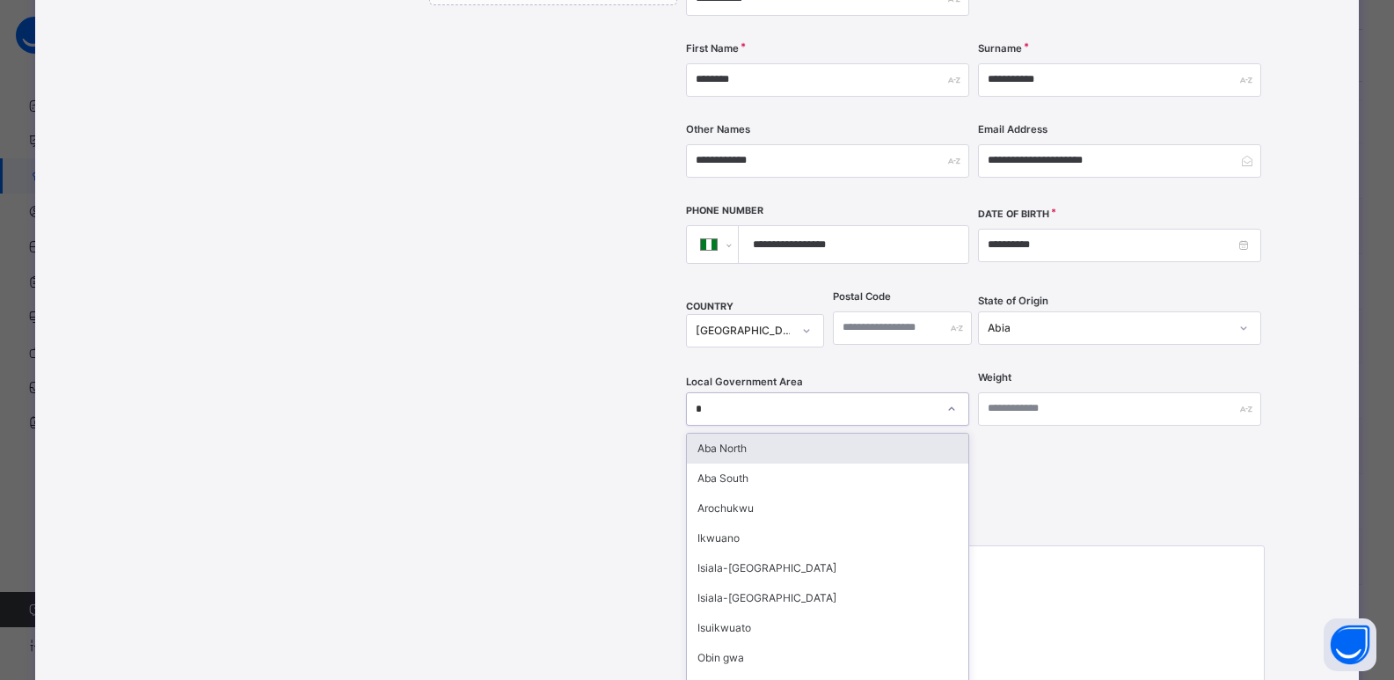
type input "**"
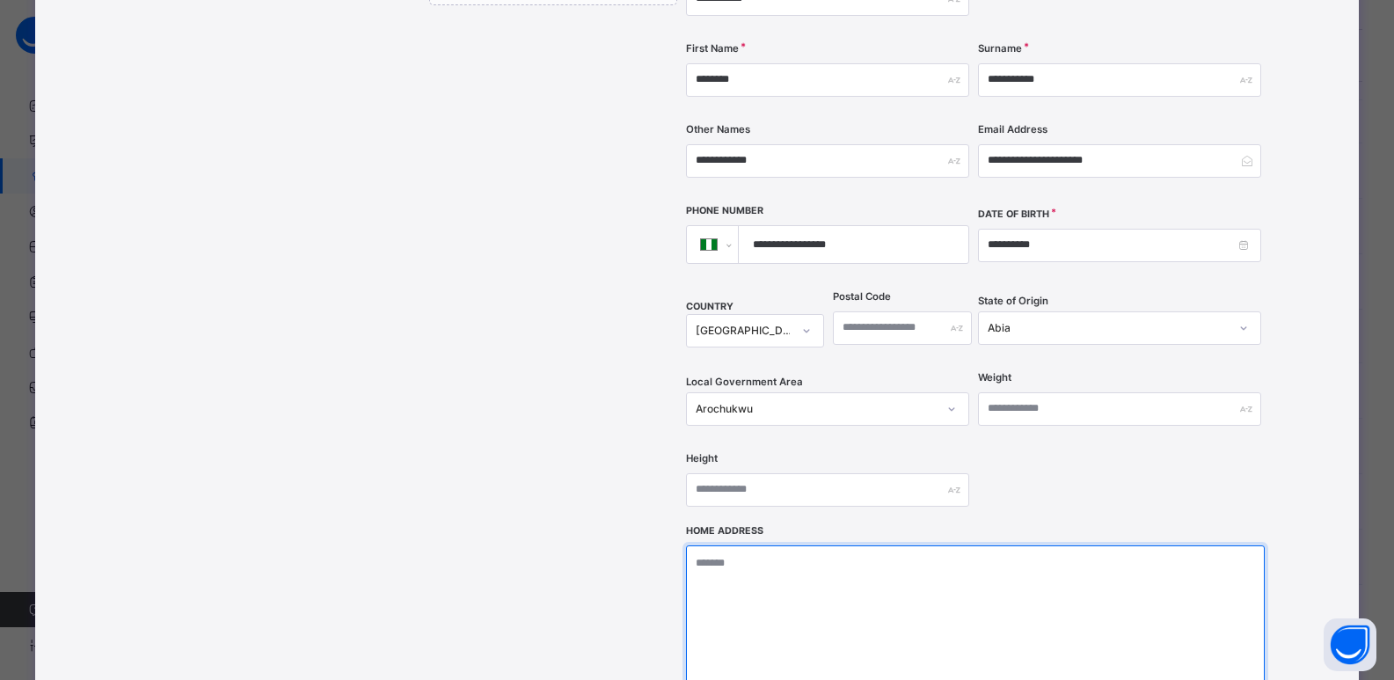
click at [827, 545] on textarea at bounding box center [975, 633] width 579 height 176
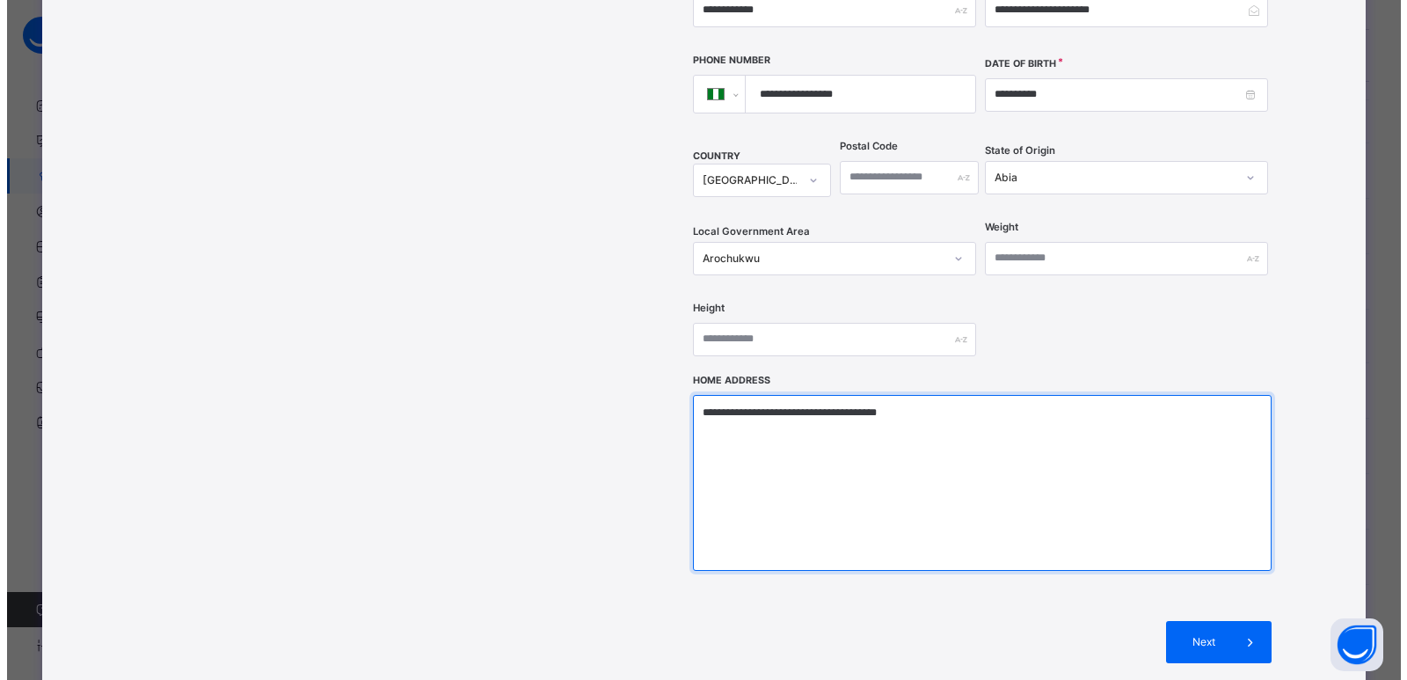
scroll to position [545, 0]
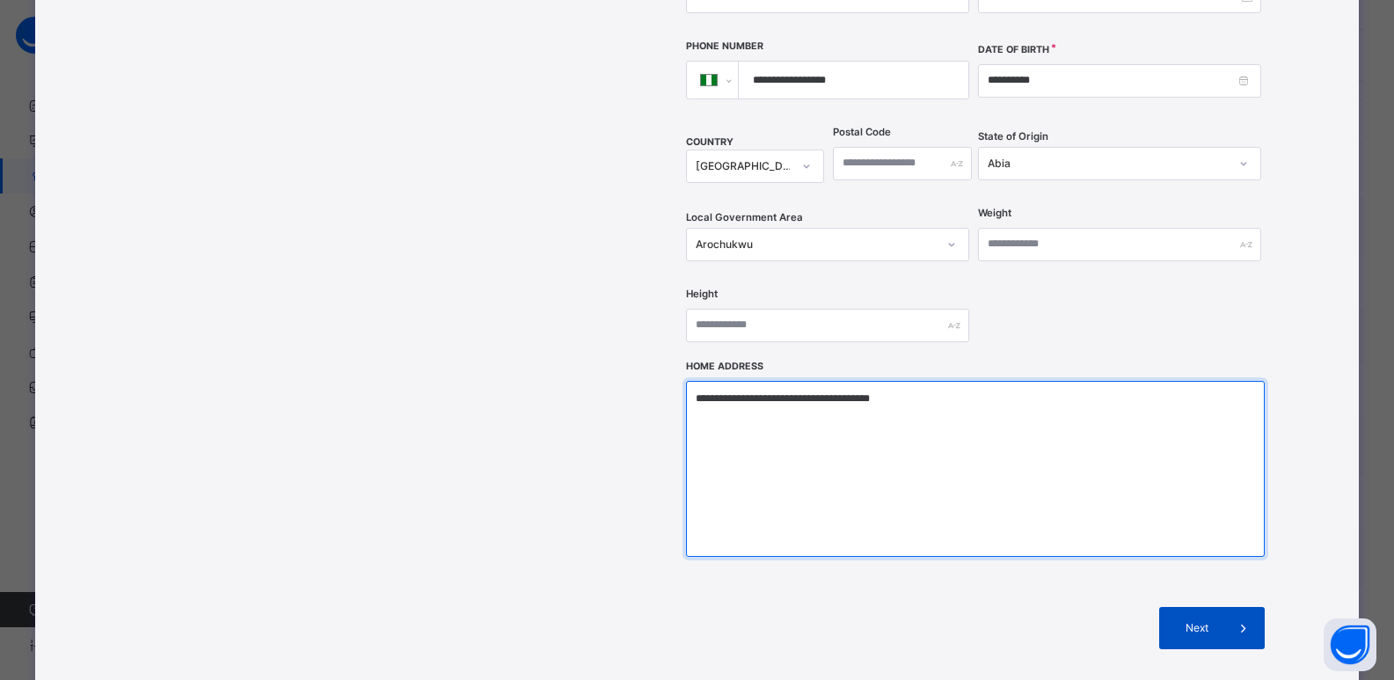
type textarea "**********"
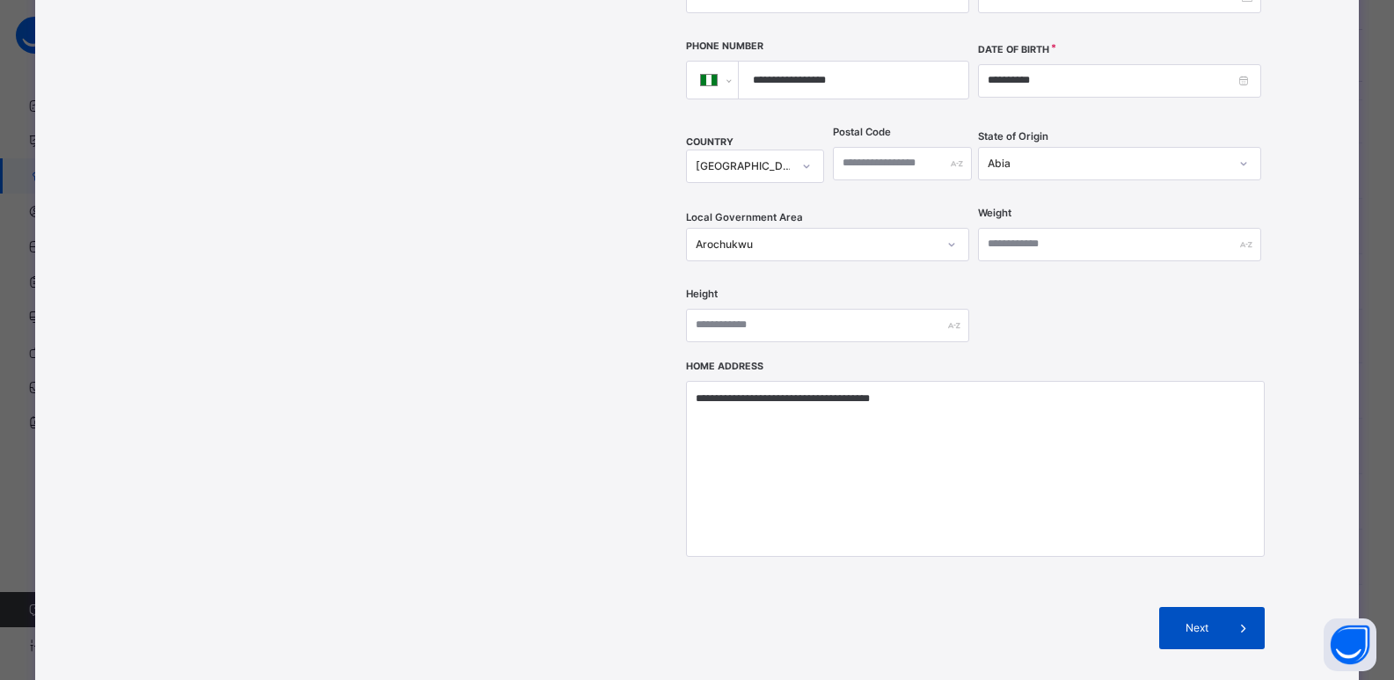
click at [1216, 620] on span "Next" at bounding box center [1197, 628] width 50 height 16
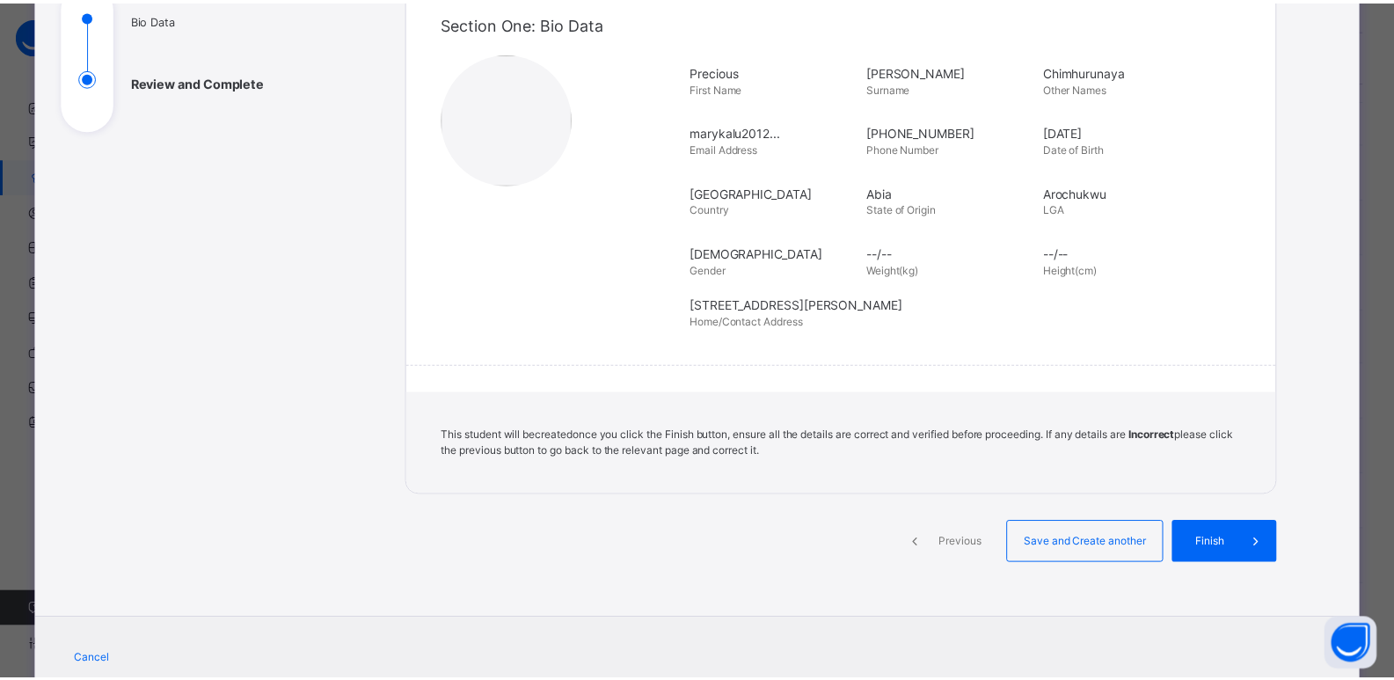
scroll to position [288, 0]
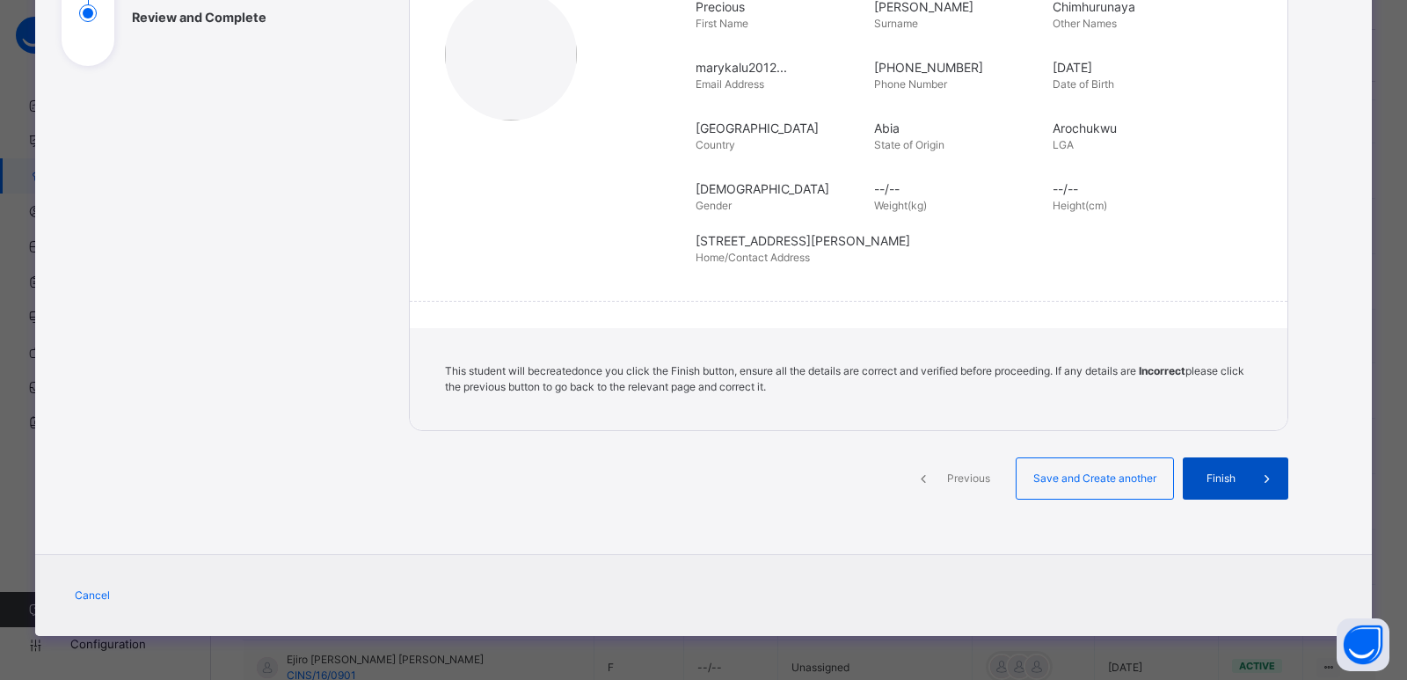
click at [1197, 474] on span "Finish" at bounding box center [1221, 479] width 50 height 16
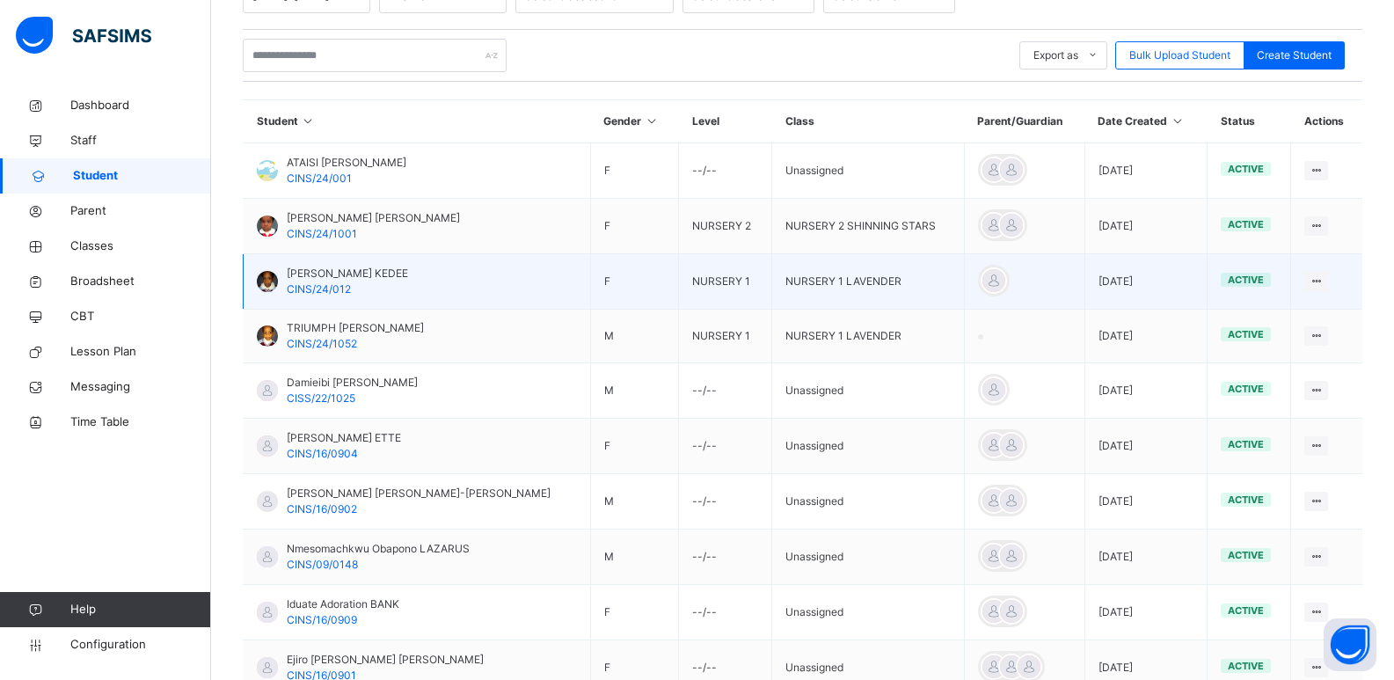
scroll to position [0, 0]
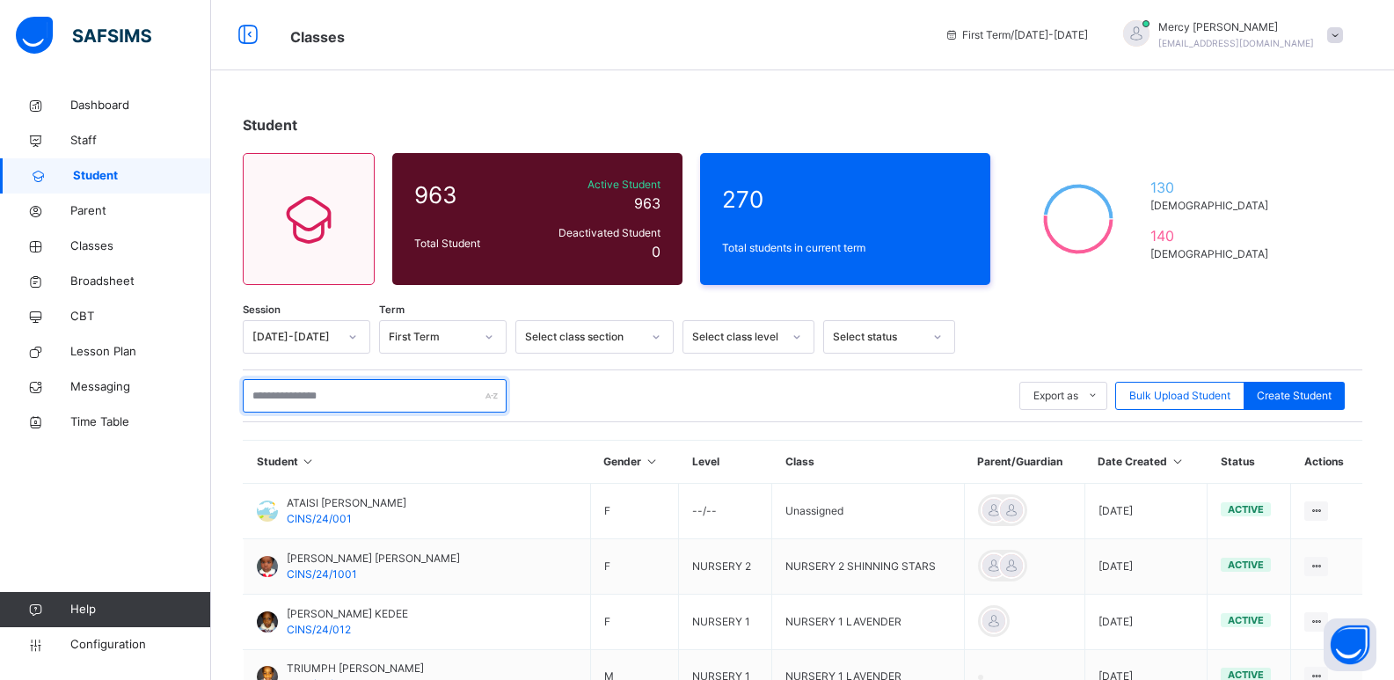
click at [308, 406] on input "text" at bounding box center [375, 395] width 264 height 33
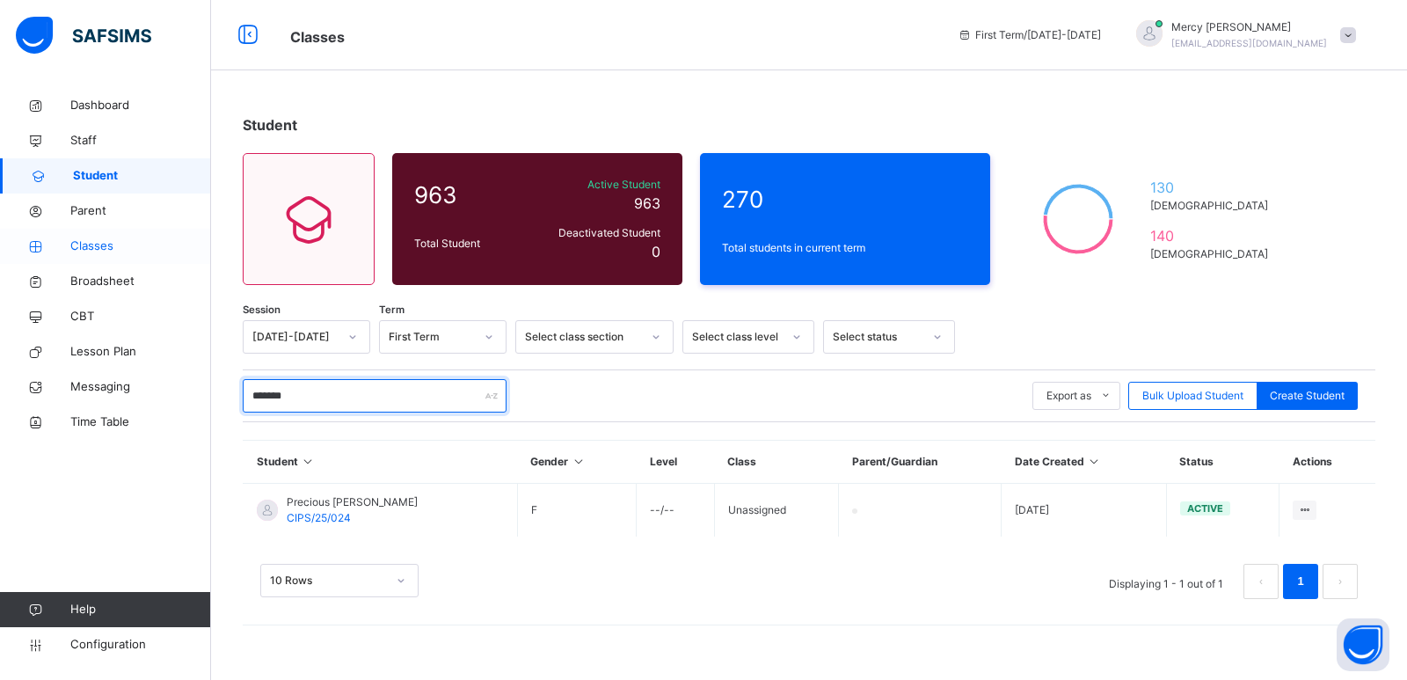
type input "*******"
click at [94, 244] on span "Classes" at bounding box center [140, 246] width 141 height 18
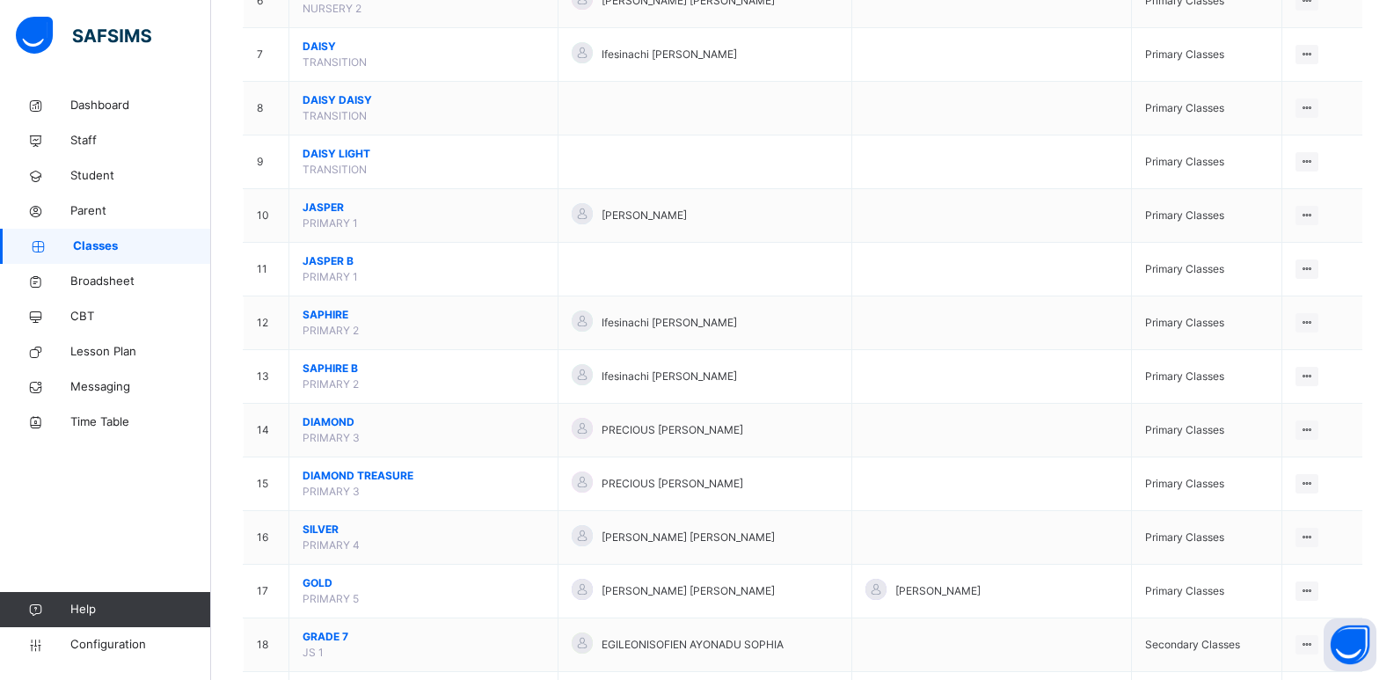
scroll to position [504, 0]
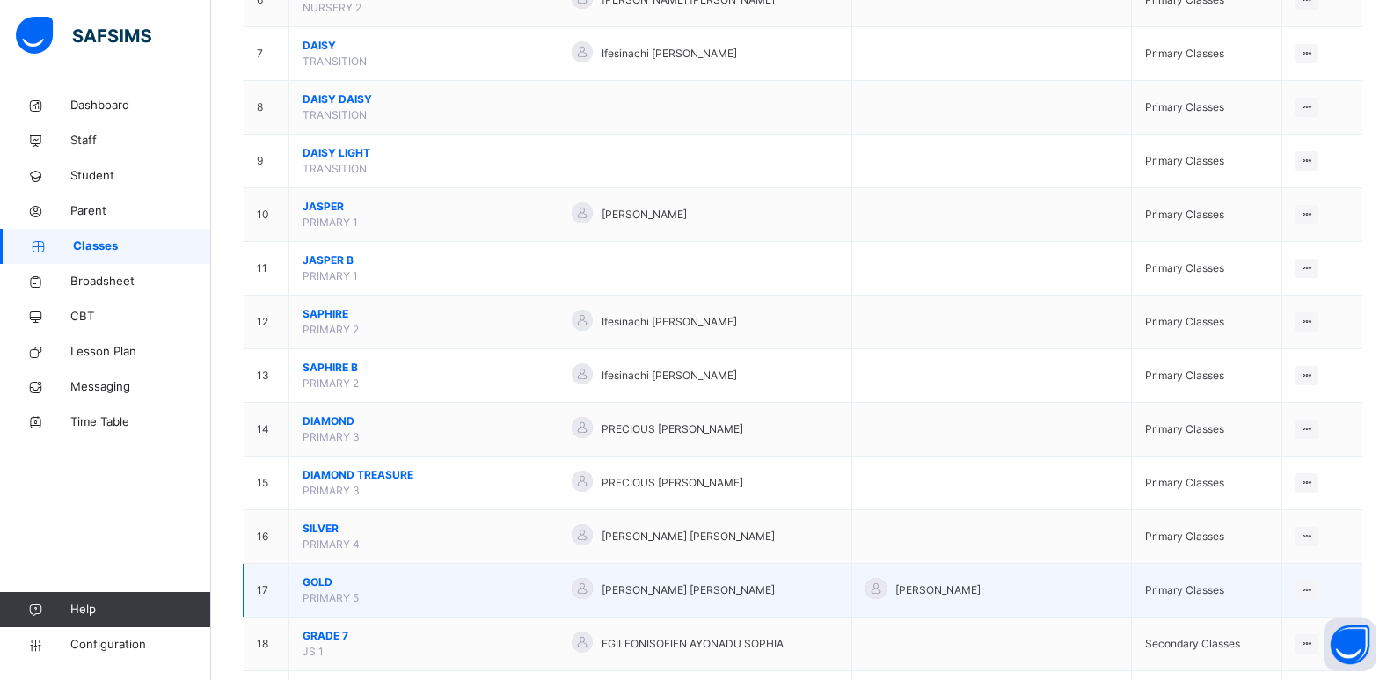
click at [316, 573] on td "GOLD PRIMARY 5" at bounding box center [423, 591] width 269 height 54
click at [317, 581] on span "GOLD" at bounding box center [424, 582] width 242 height 16
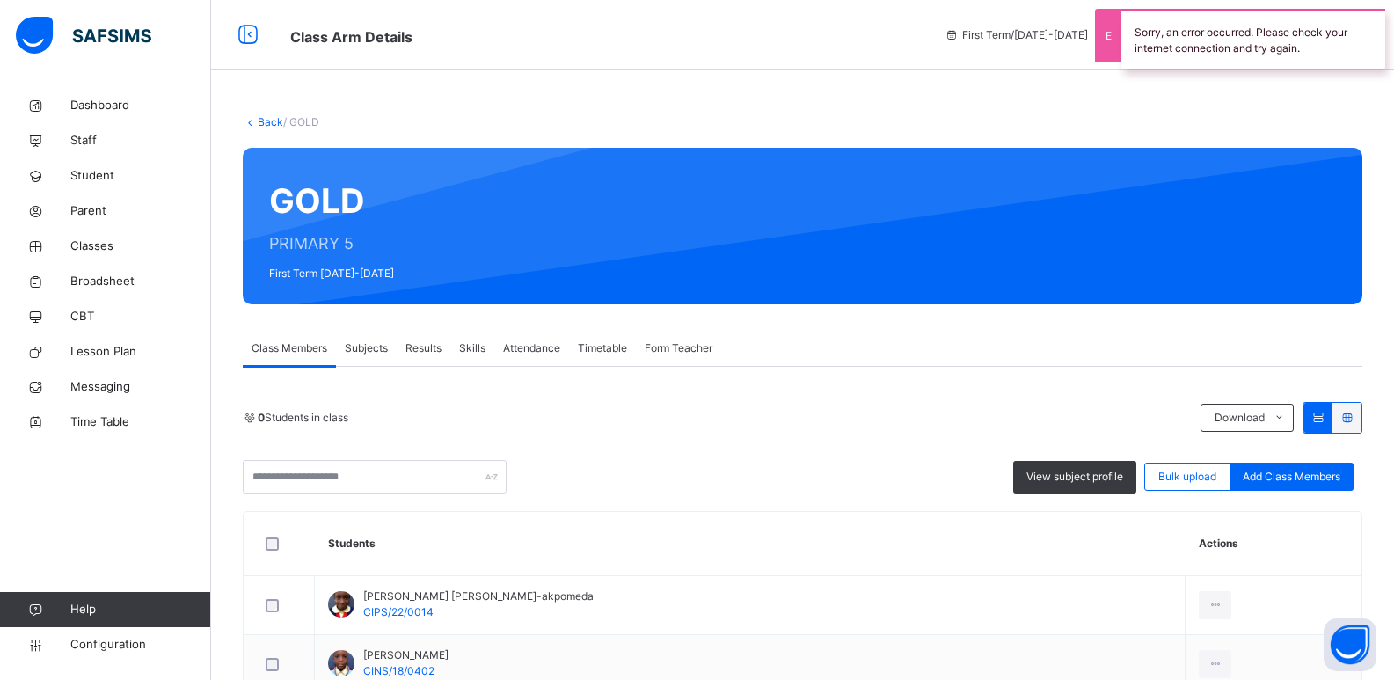
click at [403, 456] on div "0 Students in class Download Pdf Report Excel Report View subject profile Bulk …" at bounding box center [803, 447] width 1120 height 91
click at [396, 475] on input "text" at bounding box center [375, 476] width 264 height 33
type input "*"
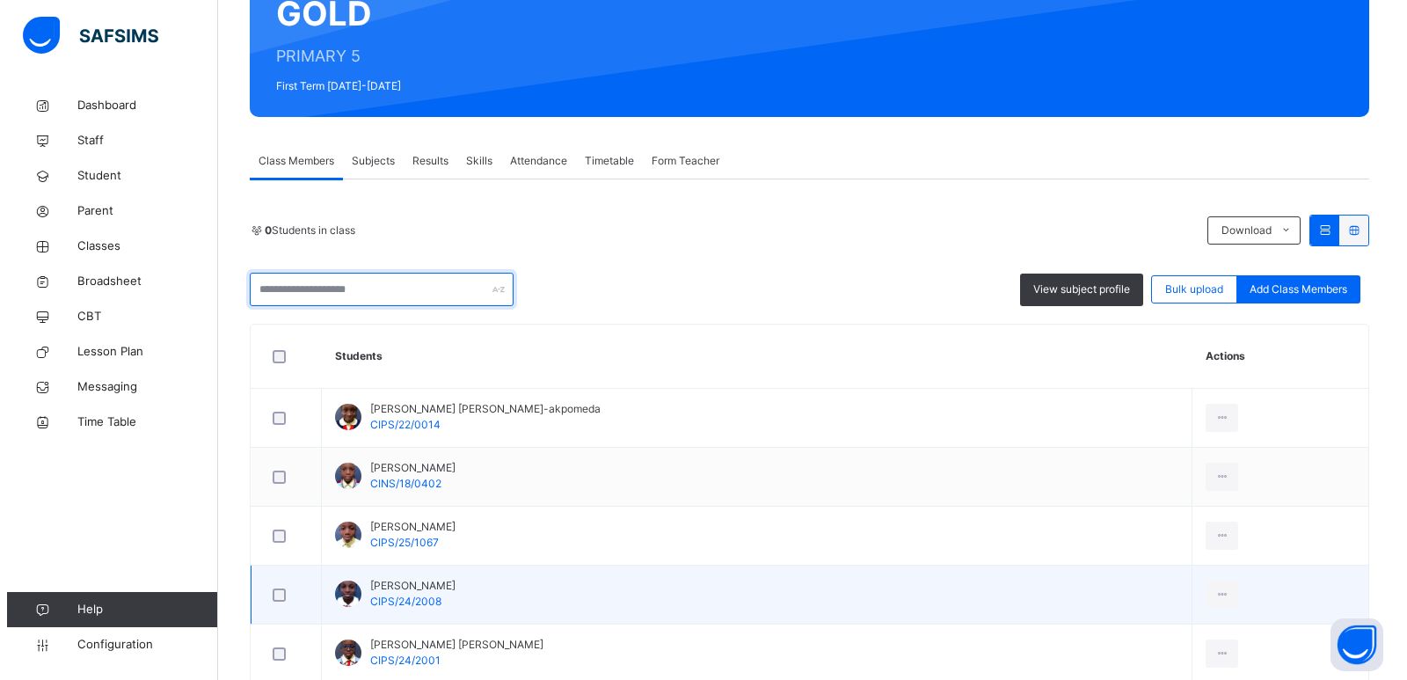
scroll to position [193, 0]
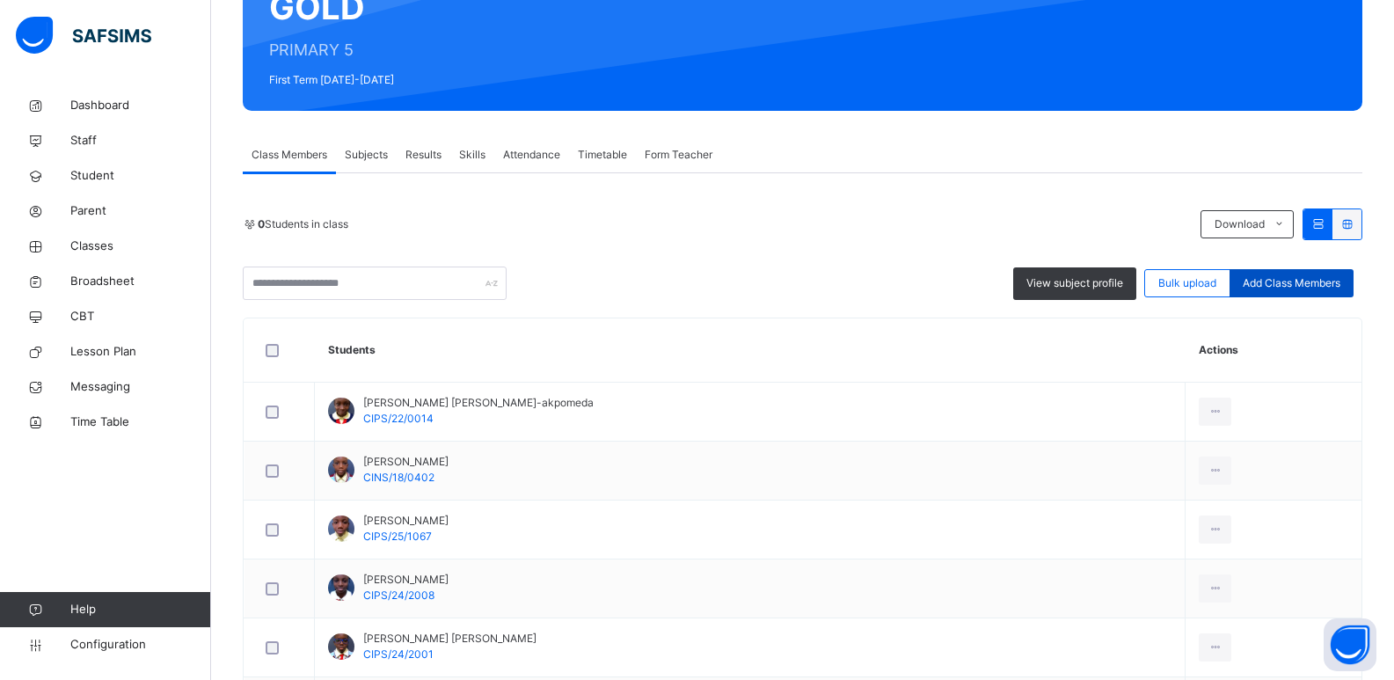
click at [1316, 277] on span "Add Class Members" at bounding box center [1292, 283] width 98 height 16
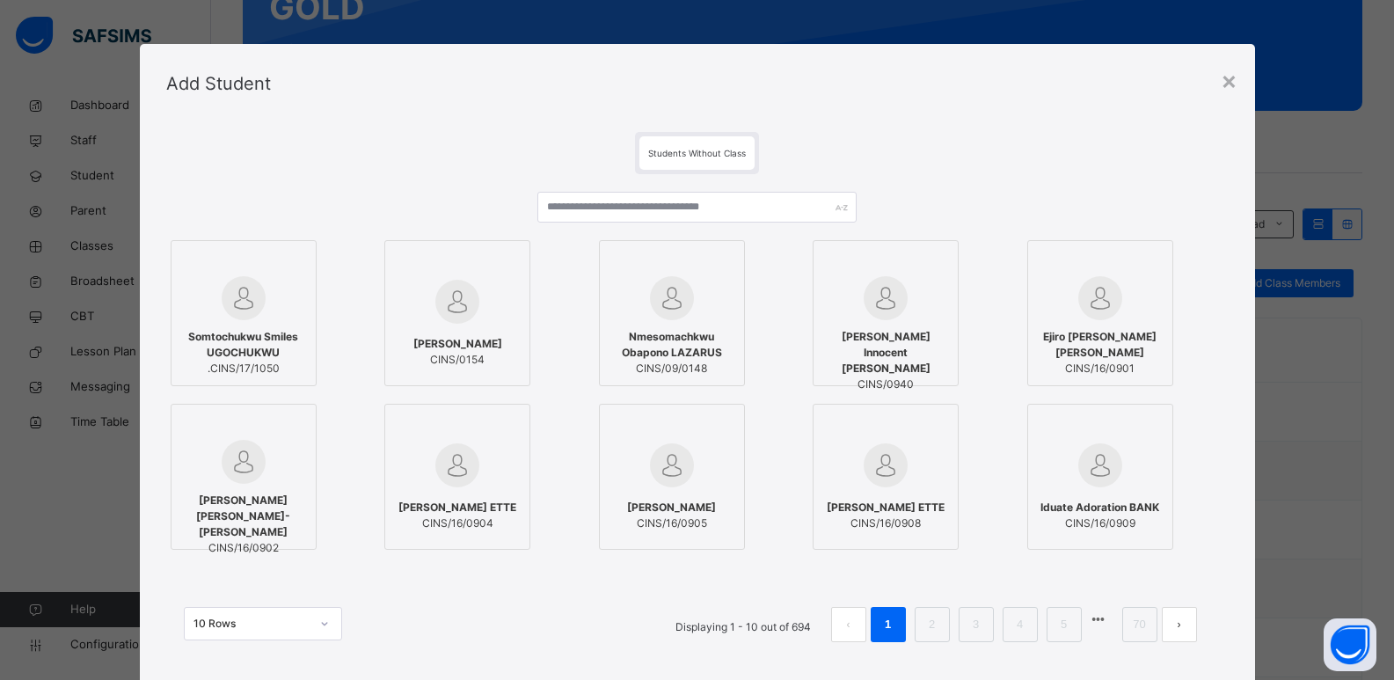
click at [653, 223] on div at bounding box center [696, 214] width 318 height 44
click at [657, 203] on input "text" at bounding box center [696, 207] width 318 height 31
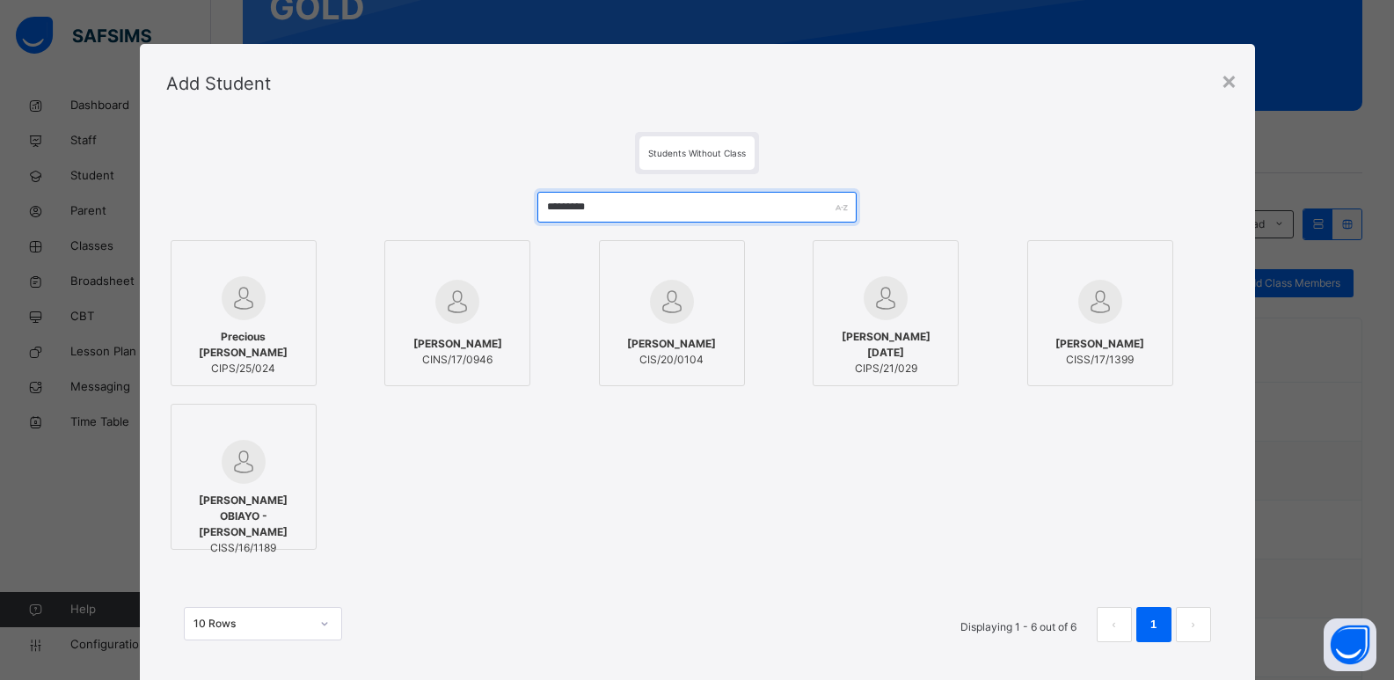
type input "*********"
click at [270, 364] on span "CIPS/25/024" at bounding box center [243, 369] width 127 height 16
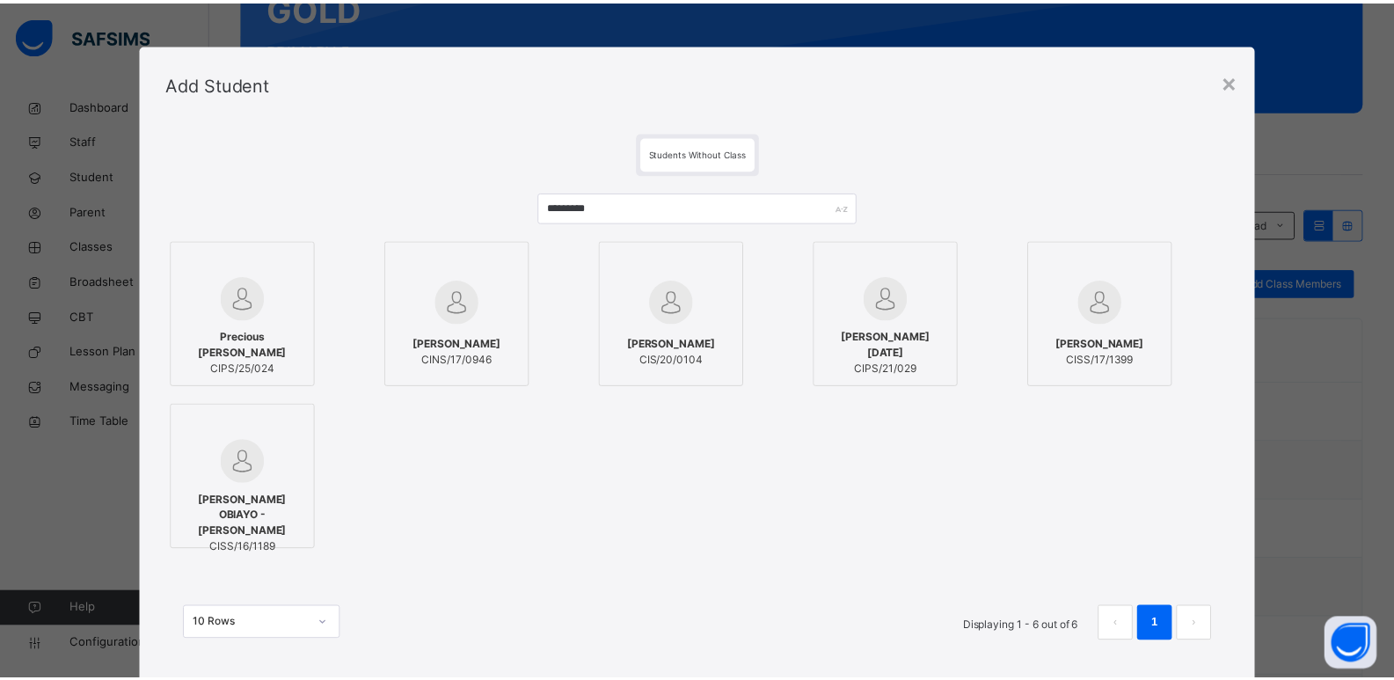
scroll to position [105, 0]
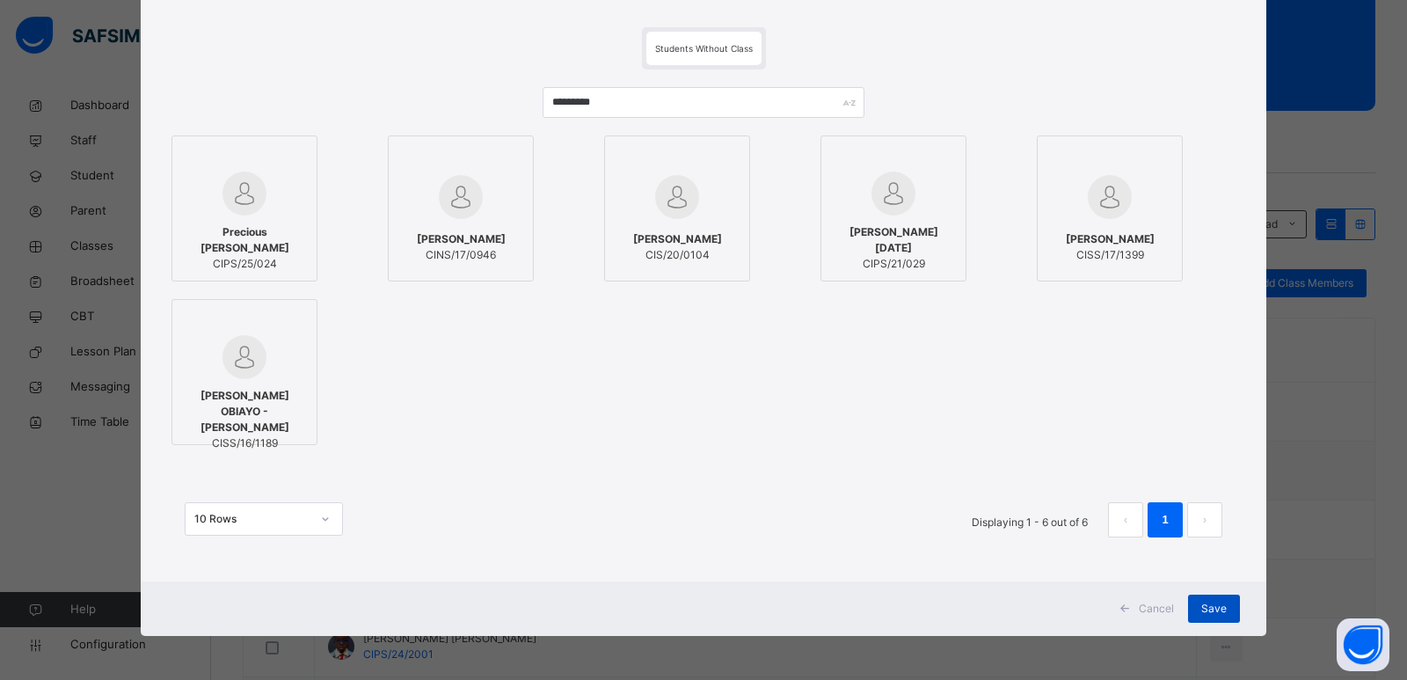
click at [1195, 600] on div "Save" at bounding box center [1214, 609] width 52 height 28
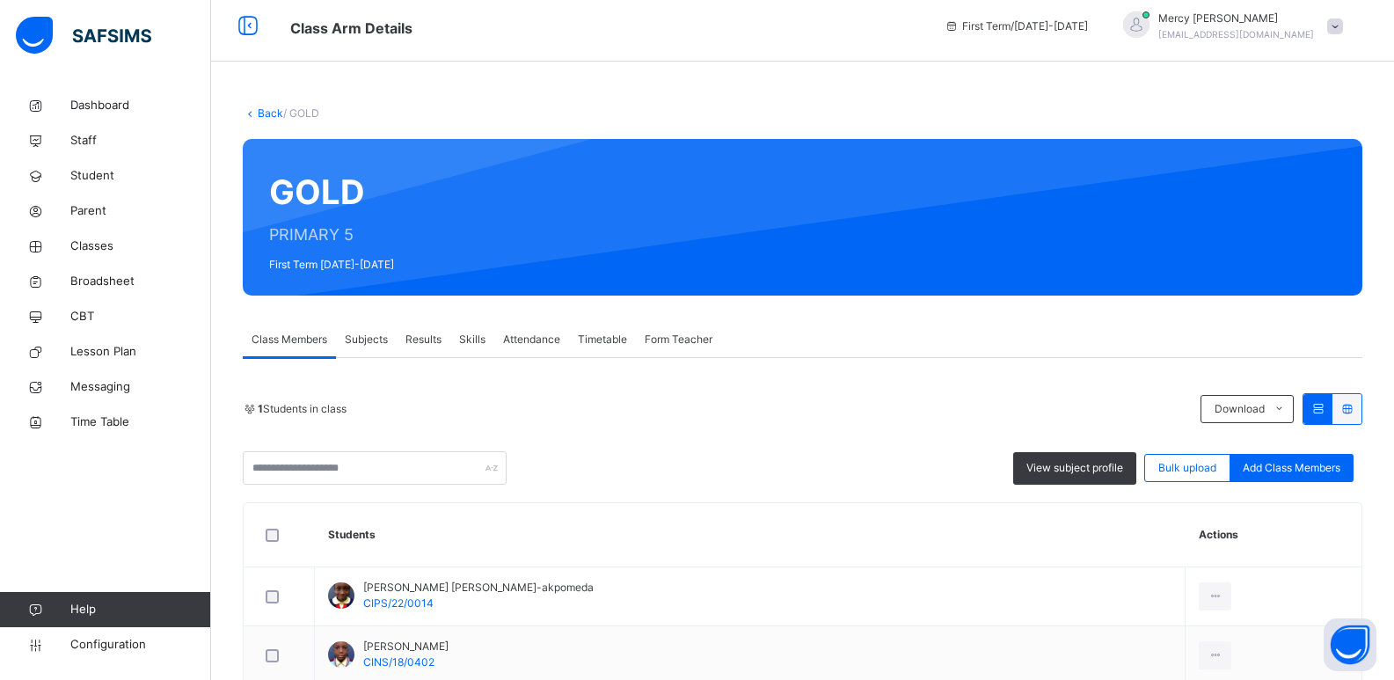
scroll to position [0, 0]
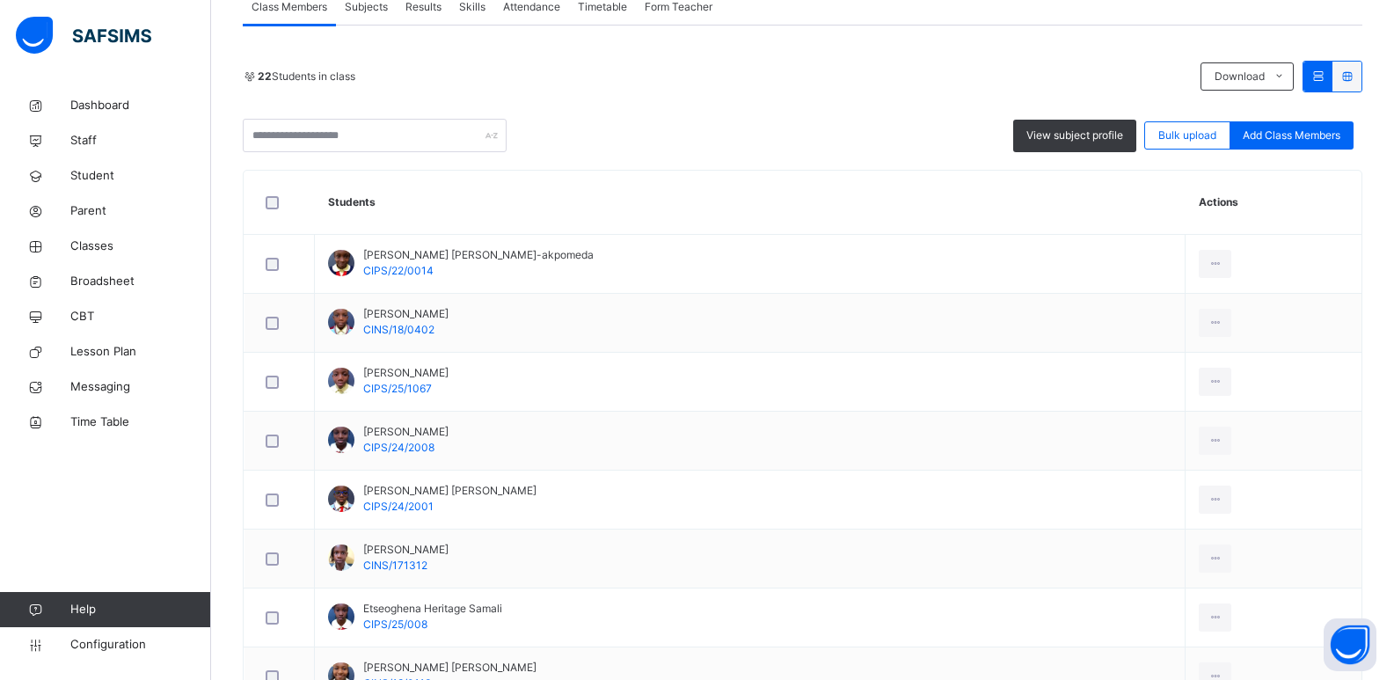
scroll to position [333, 0]
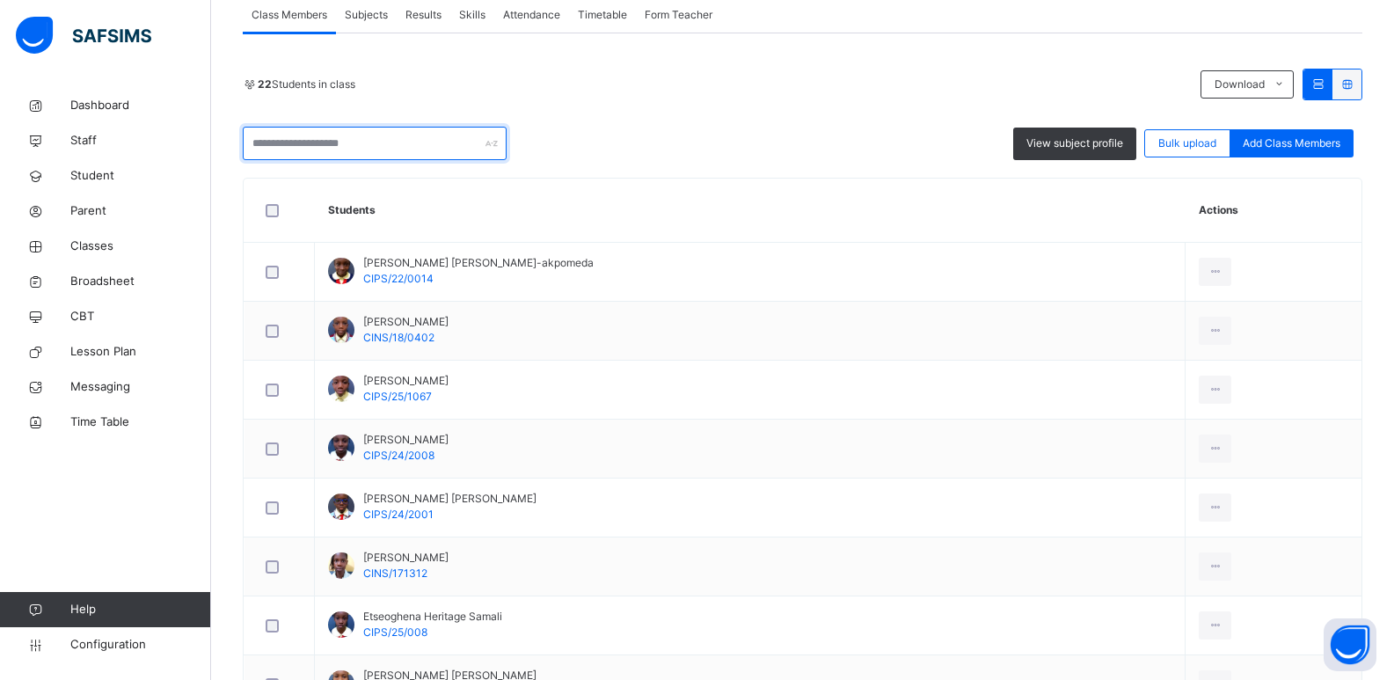
click at [368, 139] on input "text" at bounding box center [375, 143] width 264 height 33
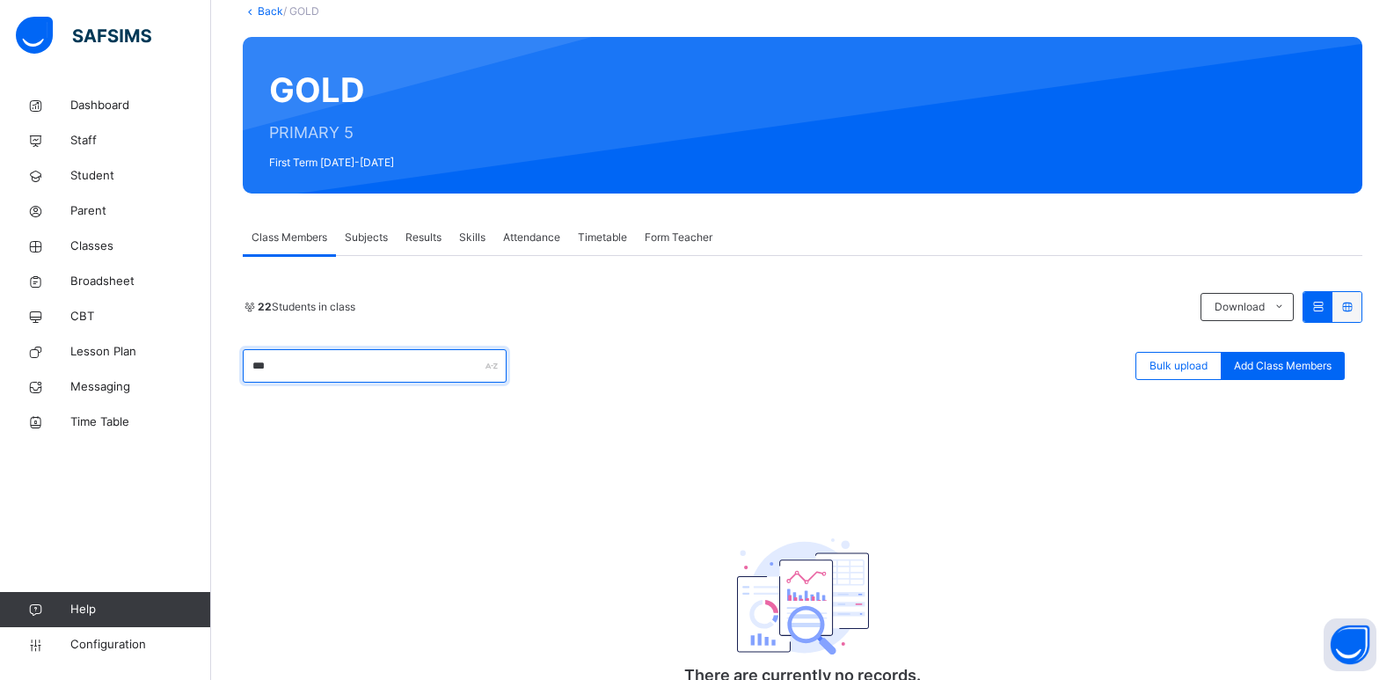
scroll to position [217, 0]
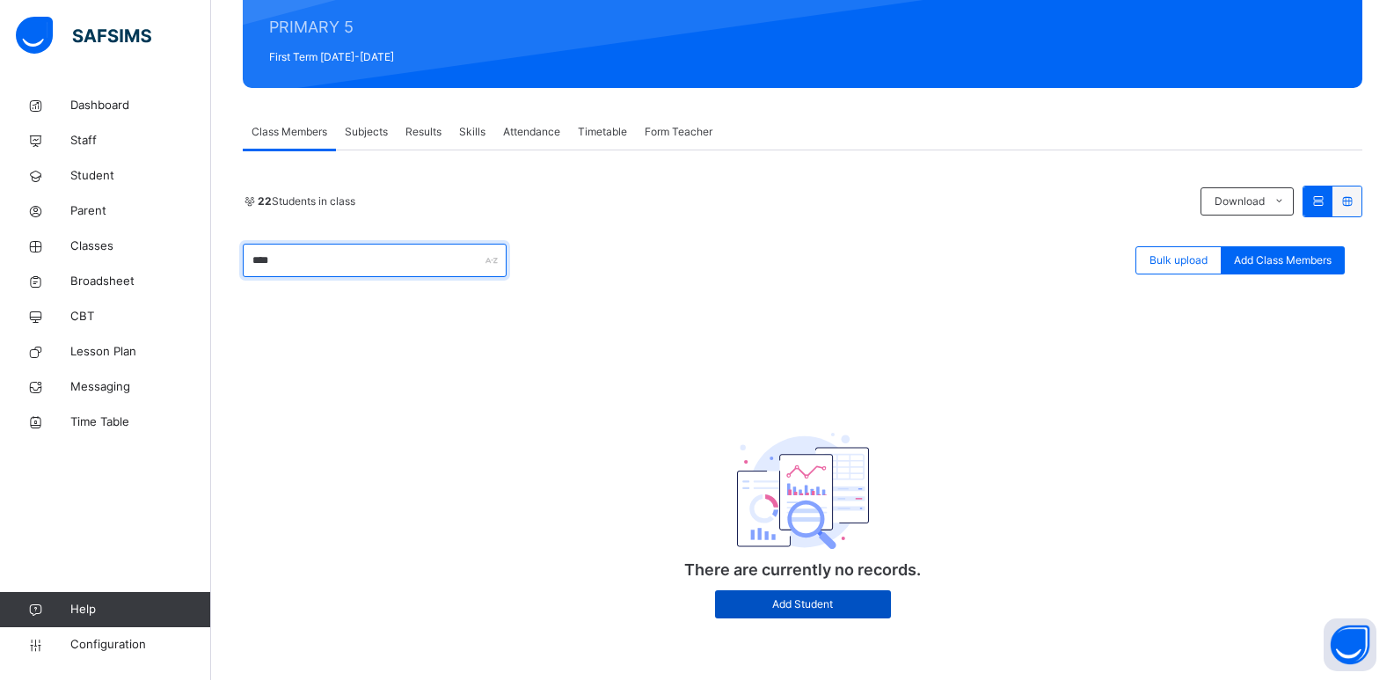
type input "****"
click at [835, 601] on span "Add Student" at bounding box center [803, 604] width 150 height 16
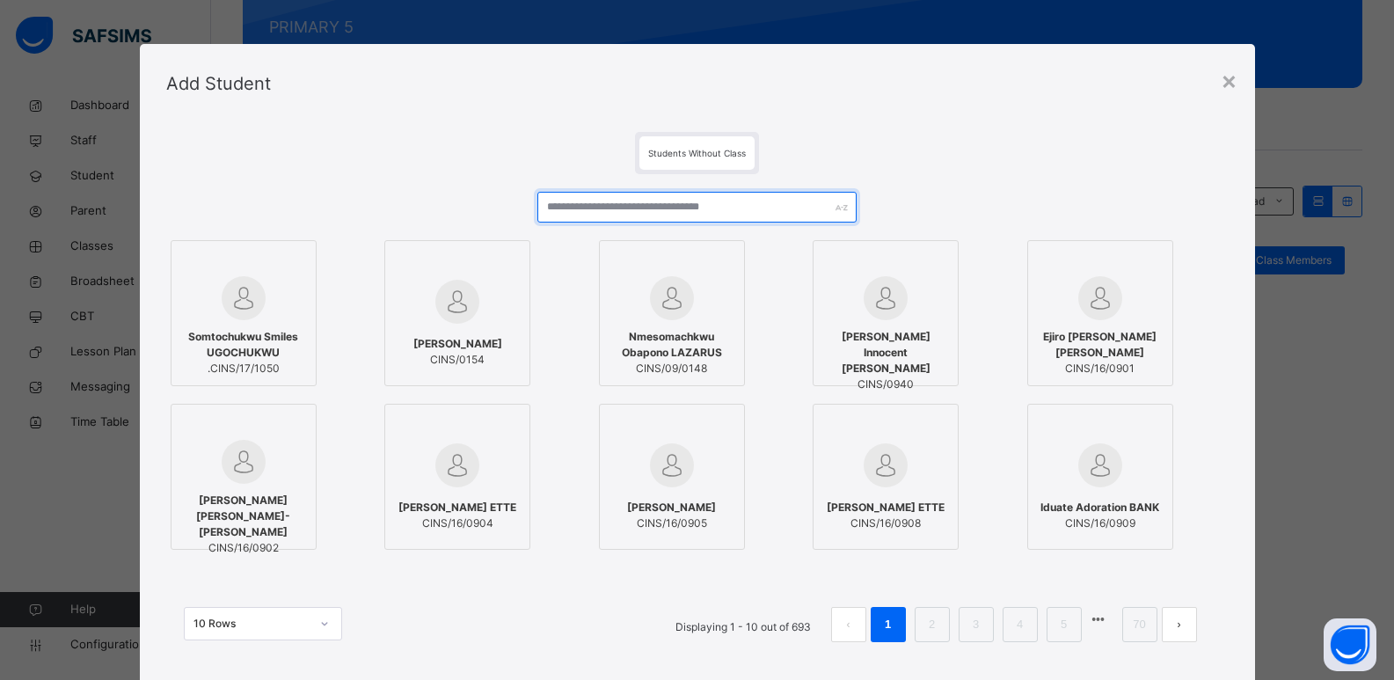
click at [671, 209] on input "text" at bounding box center [696, 207] width 318 height 31
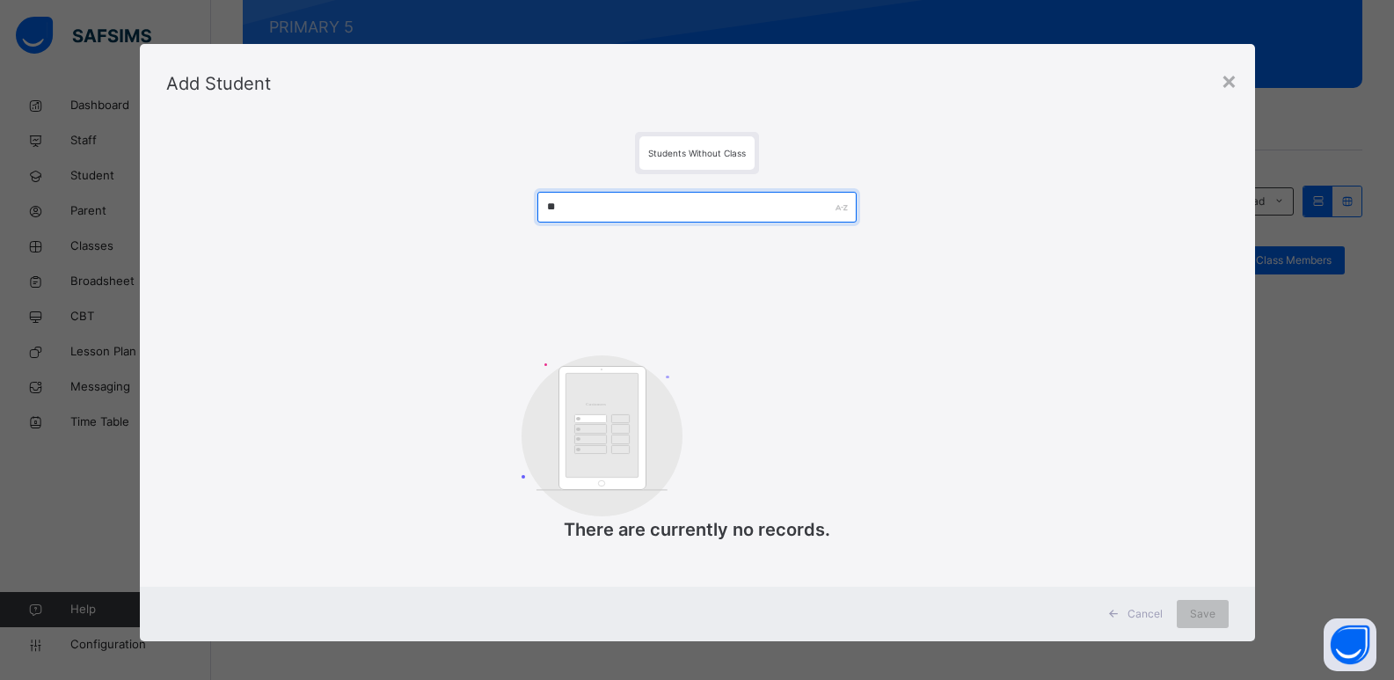
type input "*"
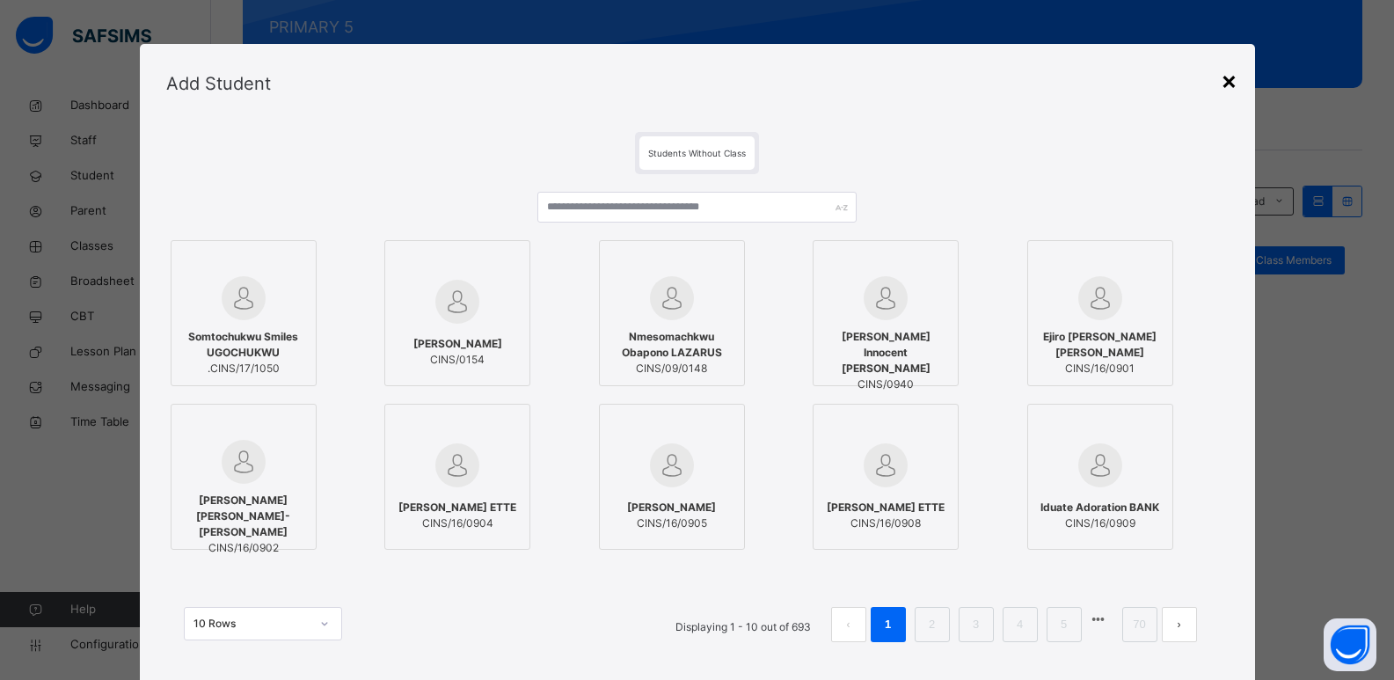
click at [1225, 84] on div "×" at bounding box center [1229, 80] width 17 height 37
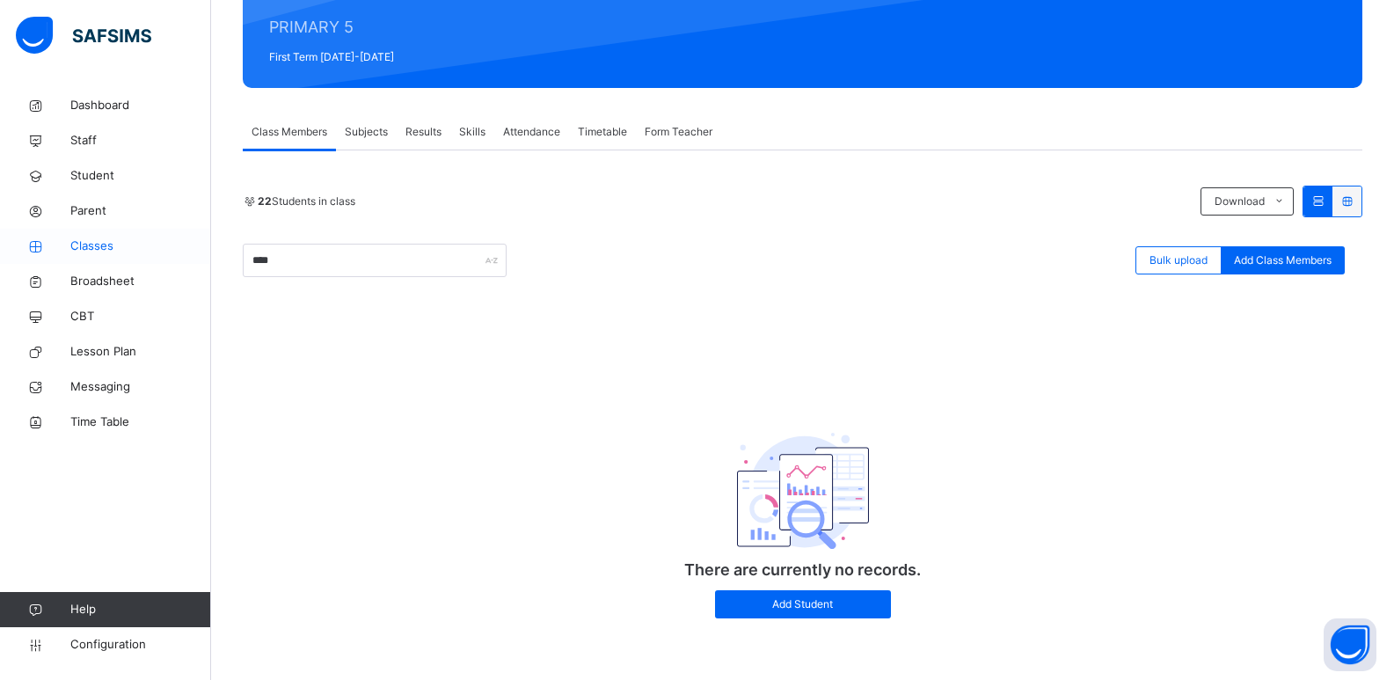
click at [101, 258] on link "Classes" at bounding box center [105, 246] width 211 height 35
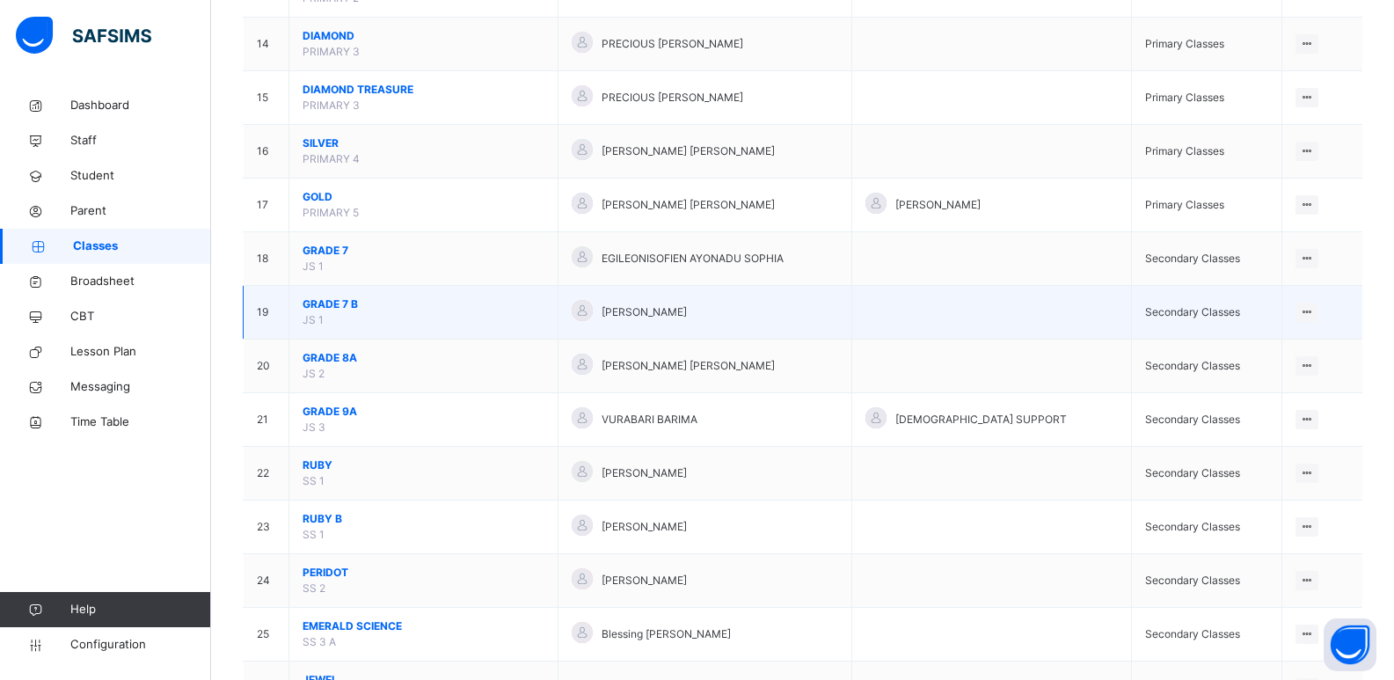
scroll to position [842, 0]
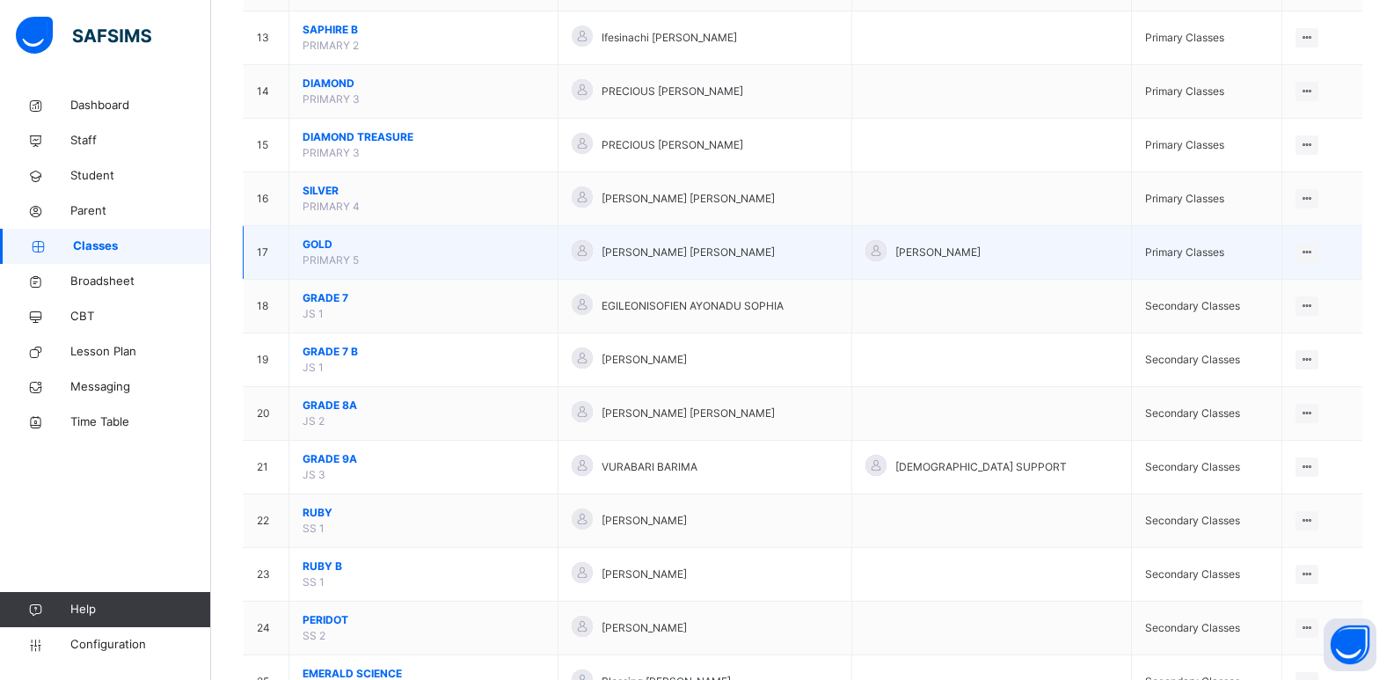
click at [317, 242] on span "GOLD" at bounding box center [424, 245] width 242 height 16
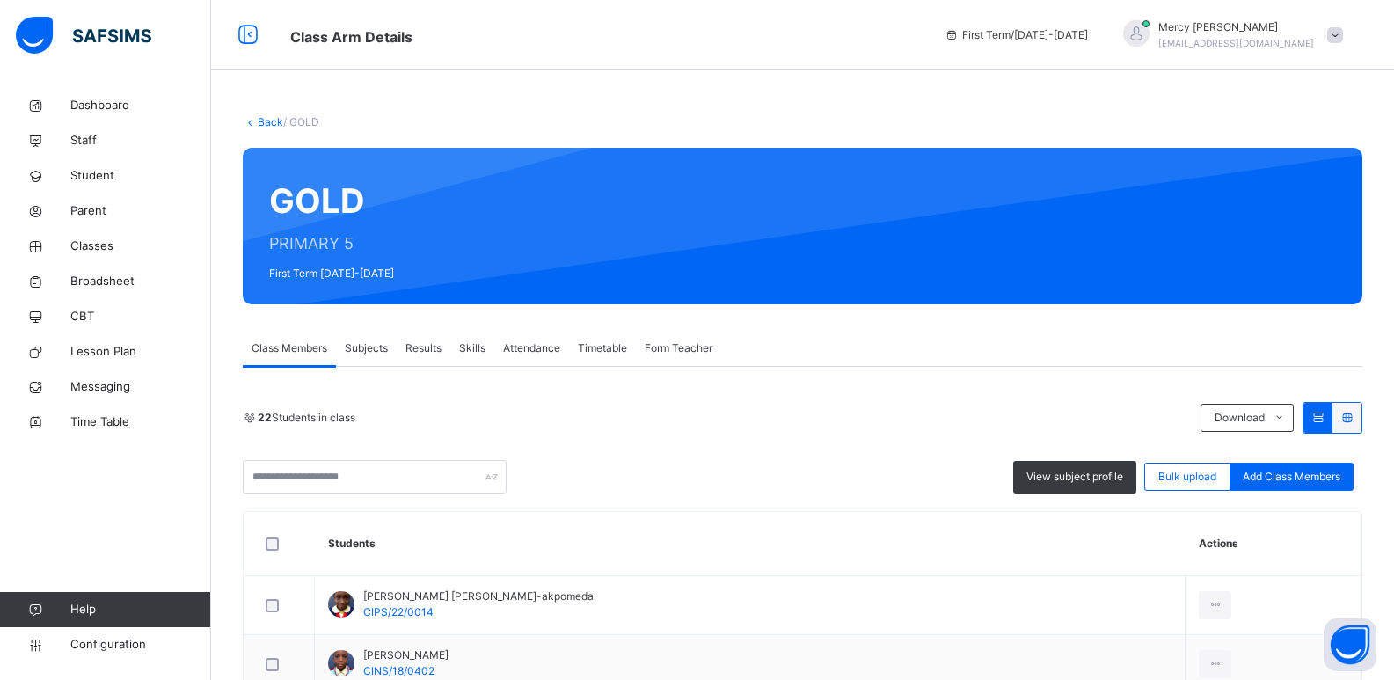
click at [390, 302] on div "GOLD PRIMARY 5 First Term [DATE]-[DATE]" at bounding box center [803, 226] width 1120 height 157
click at [120, 169] on span "Student" at bounding box center [140, 176] width 141 height 18
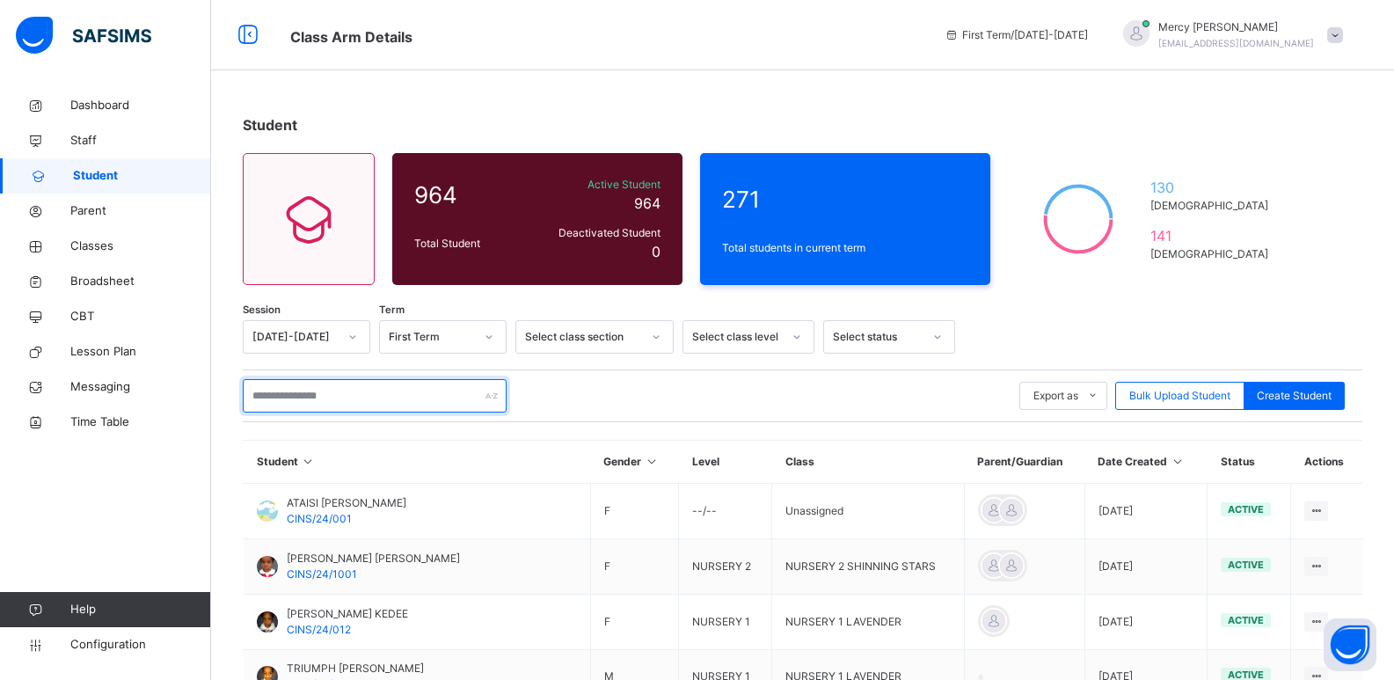
click at [325, 388] on input "text" at bounding box center [375, 395] width 264 height 33
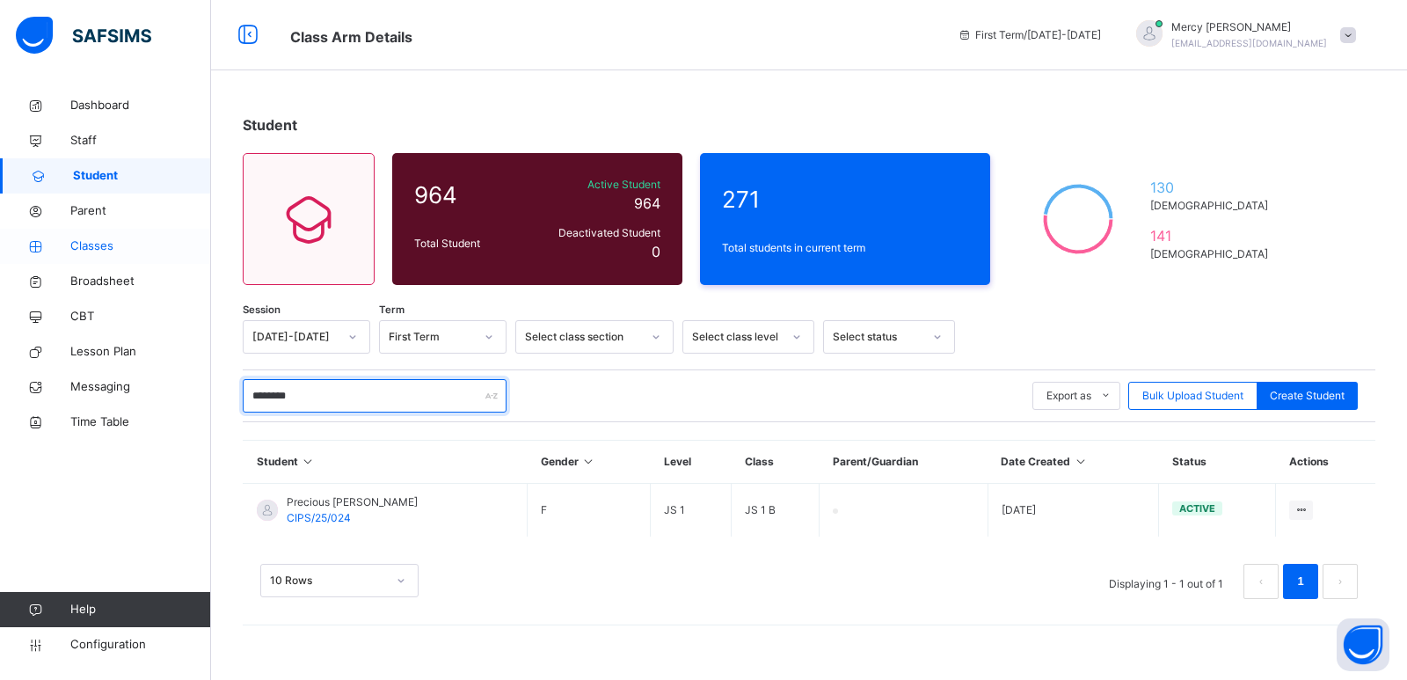
type input "********"
click at [100, 247] on span "Classes" at bounding box center [140, 246] width 141 height 18
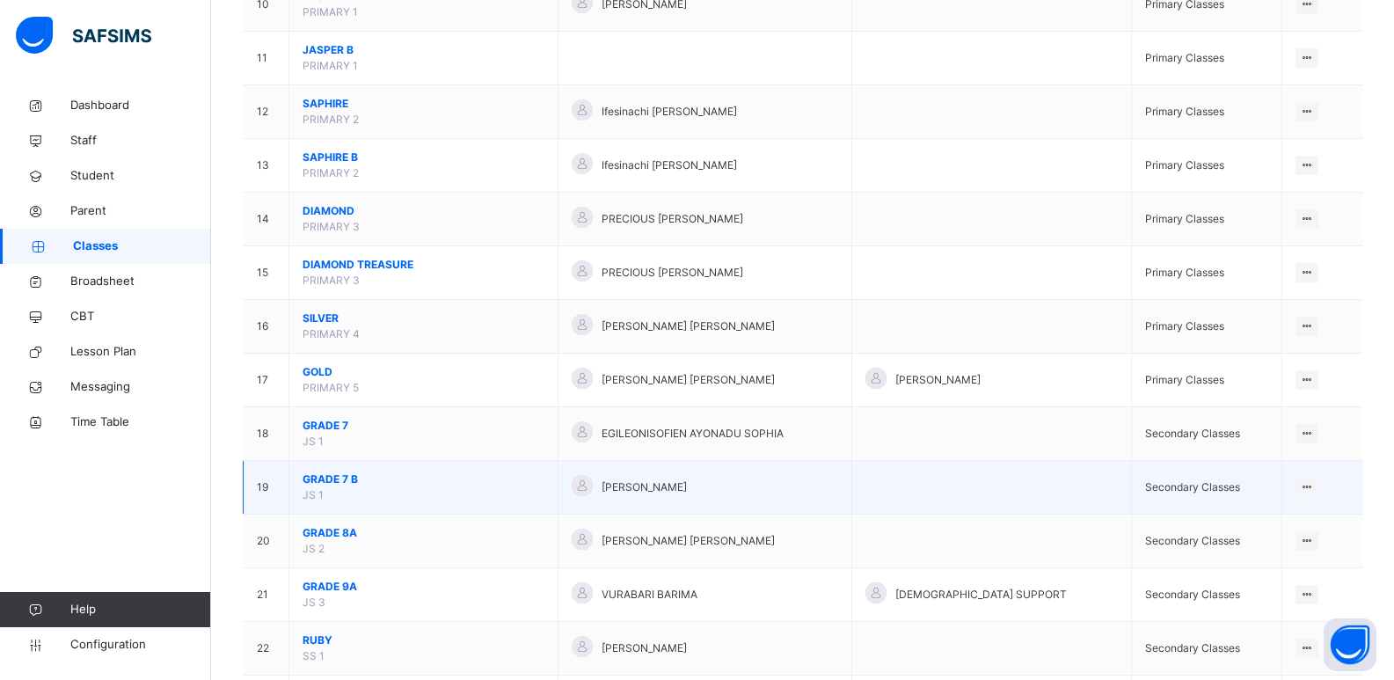
scroll to position [733, 0]
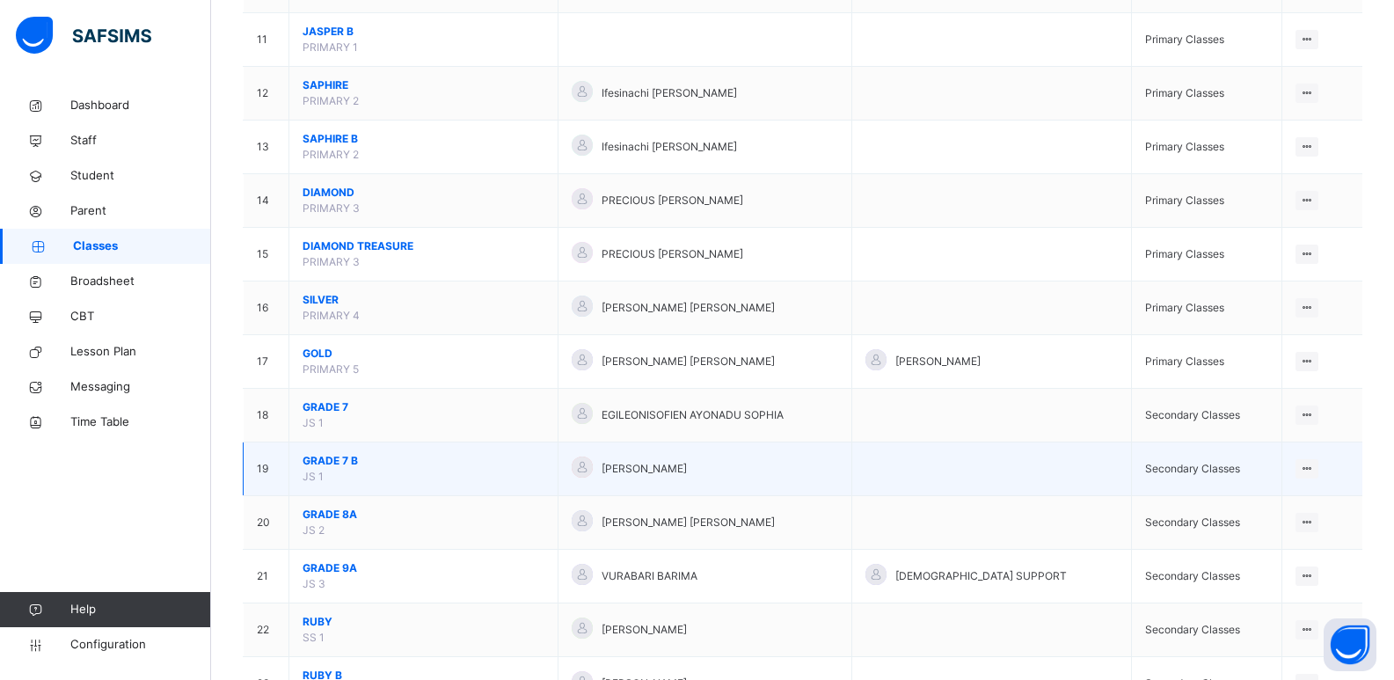
click at [335, 456] on span "GRADE 7 B" at bounding box center [424, 461] width 242 height 16
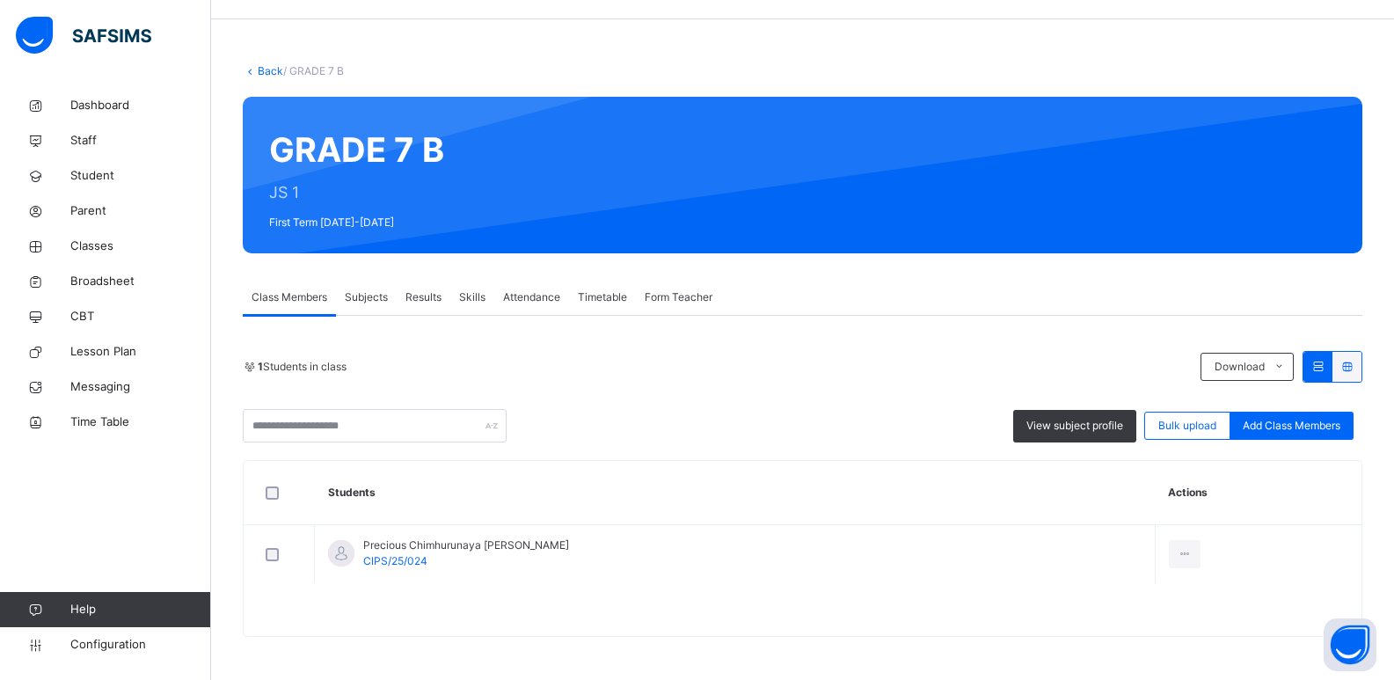
scroll to position [52, 0]
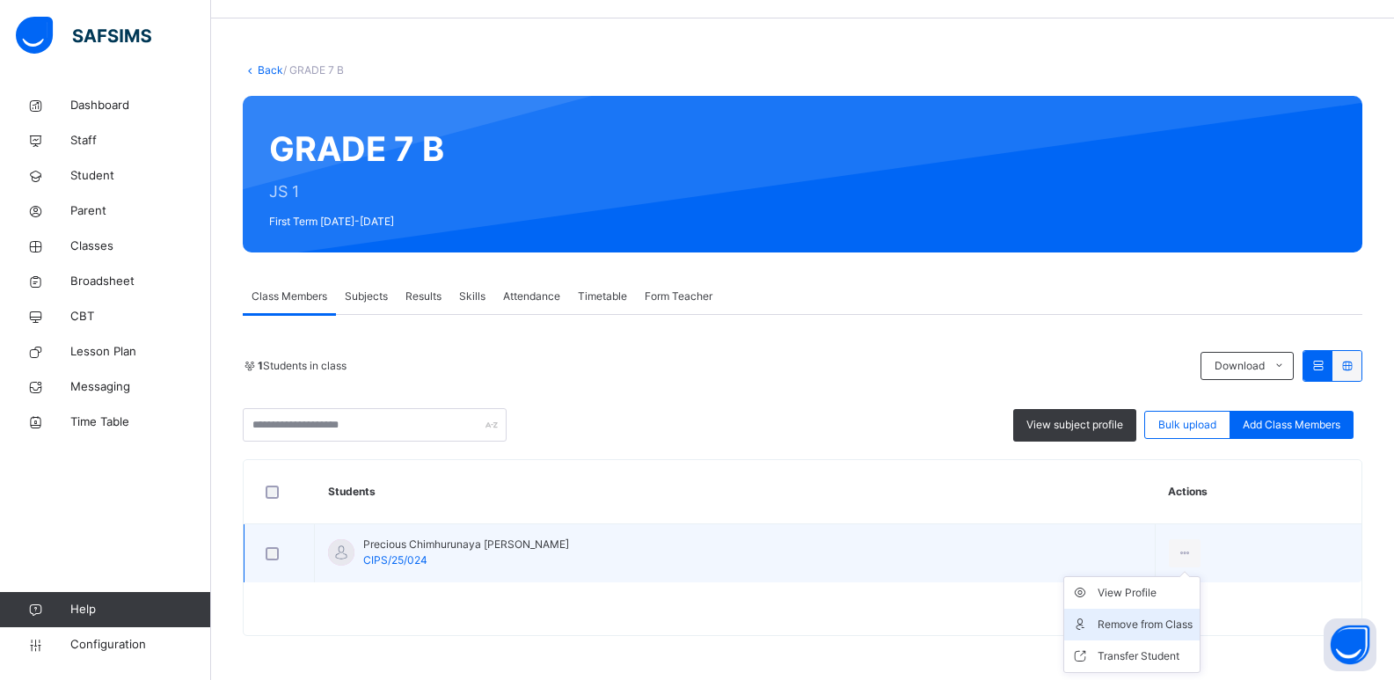
click at [1138, 626] on div "Remove from Class" at bounding box center [1145, 625] width 95 height 18
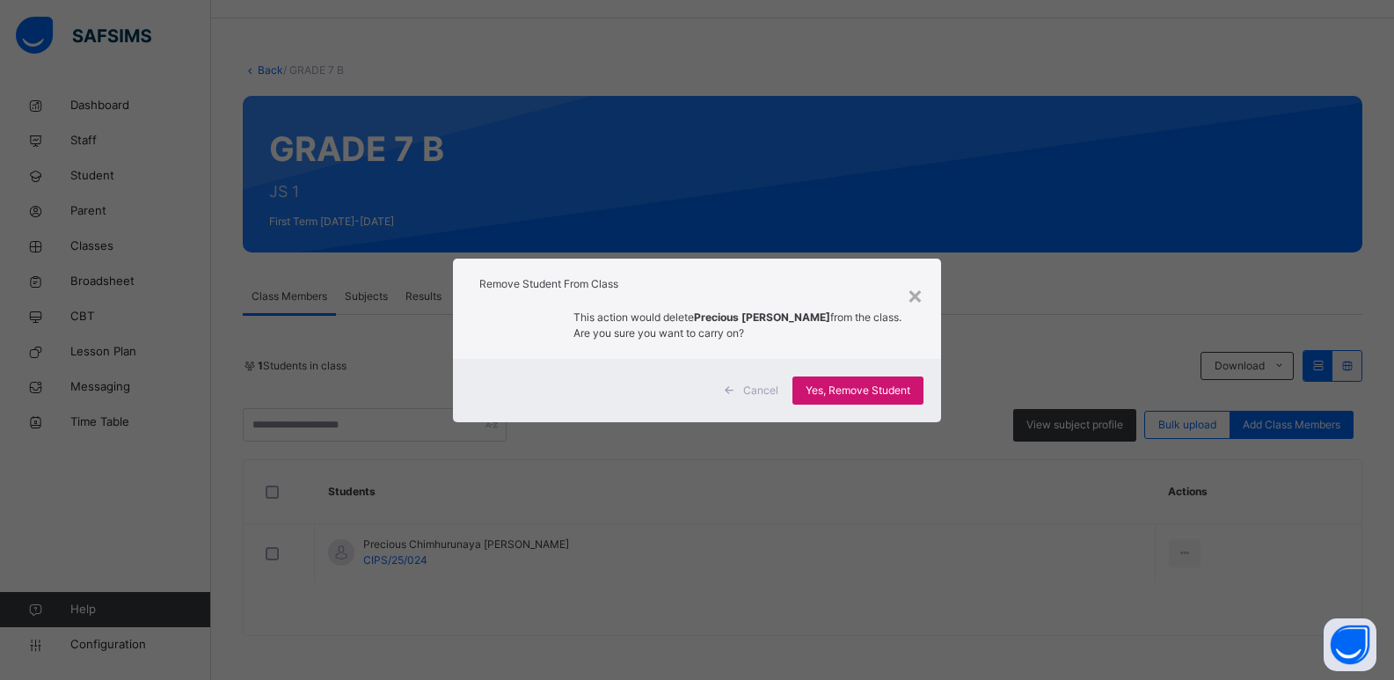
click at [839, 383] on span "Yes, Remove Student" at bounding box center [858, 391] width 105 height 16
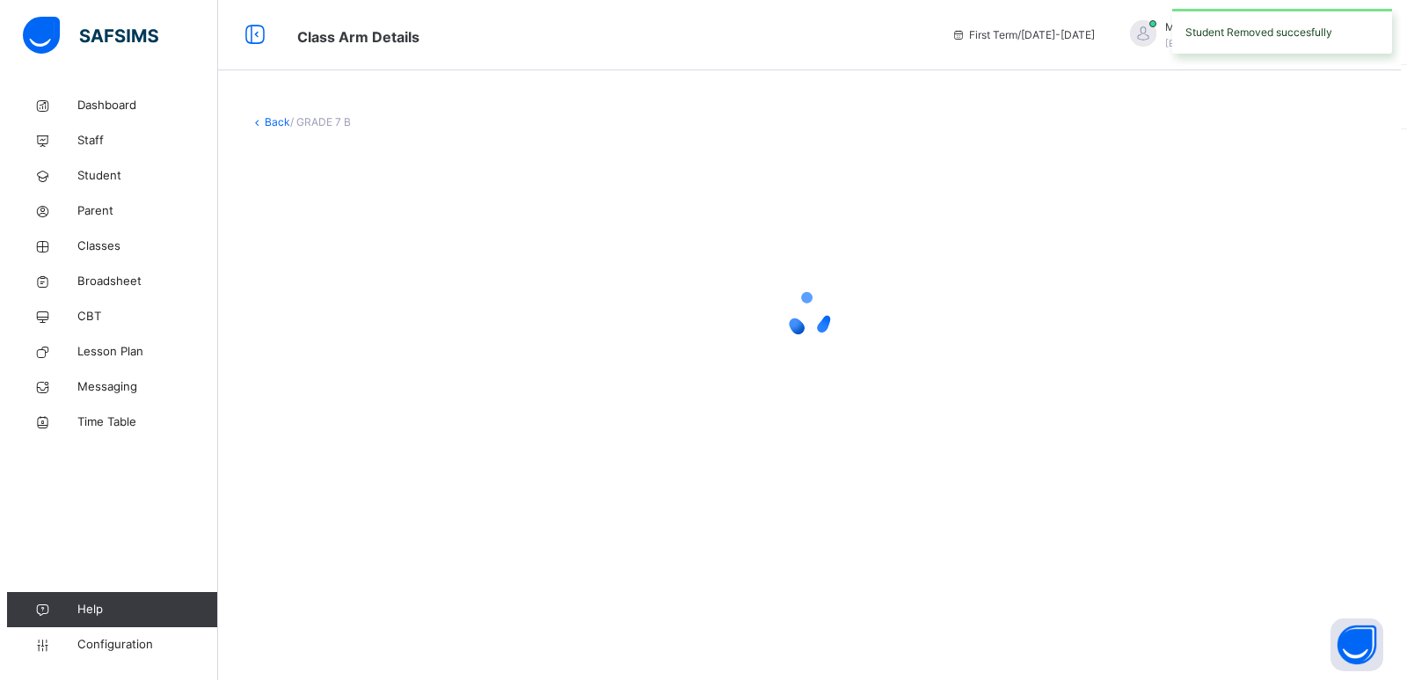
scroll to position [0, 0]
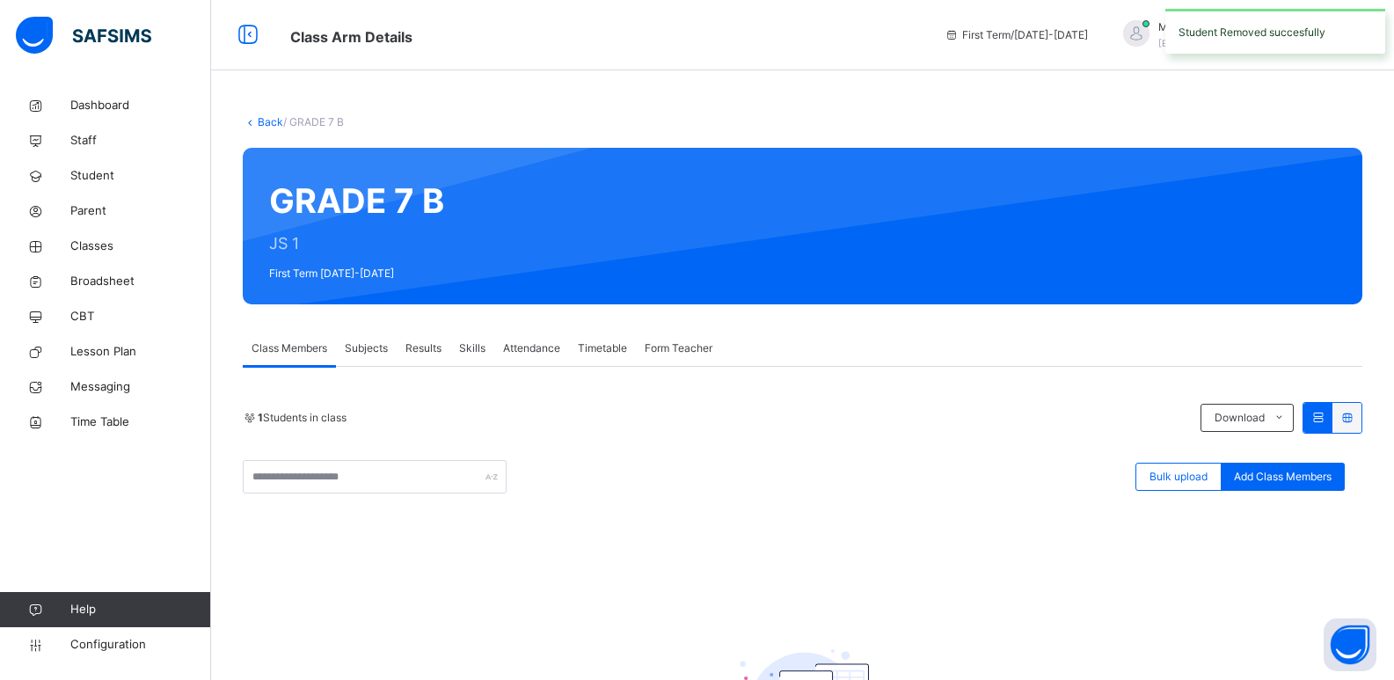
click at [267, 124] on link "Back" at bounding box center [271, 121] width 26 height 13
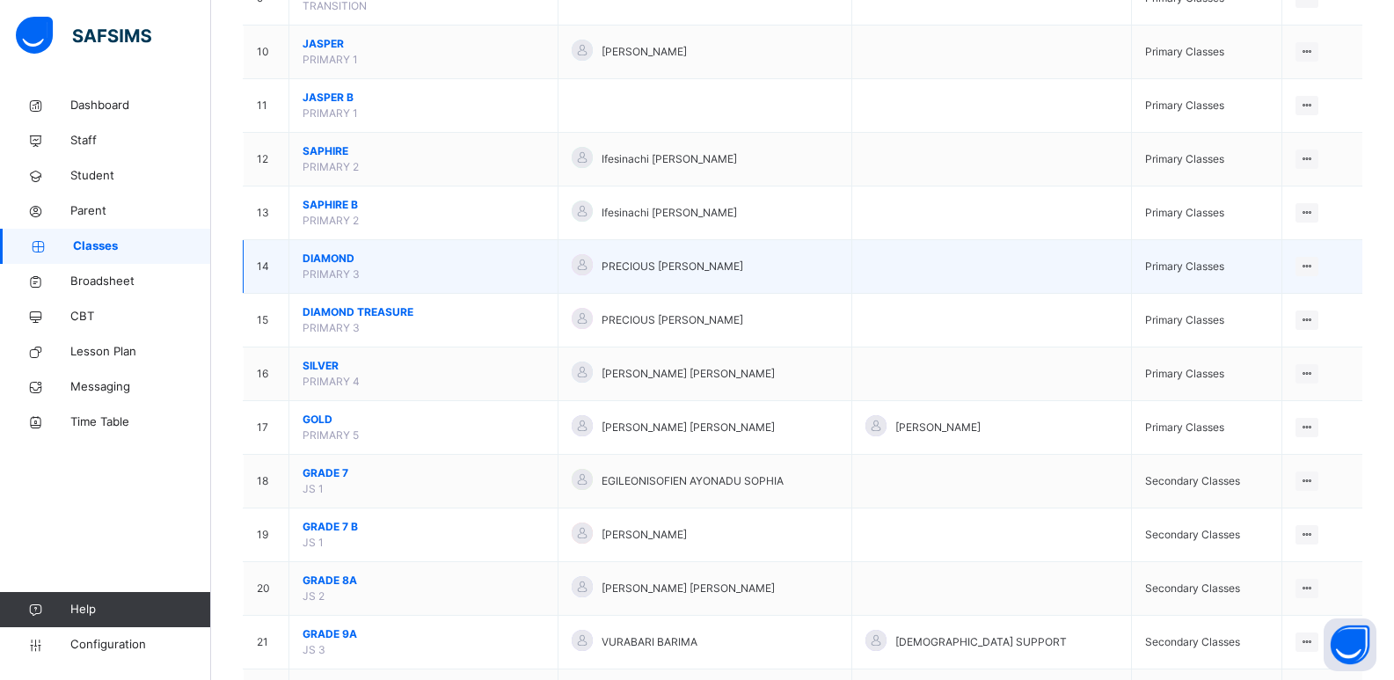
scroll to position [668, 0]
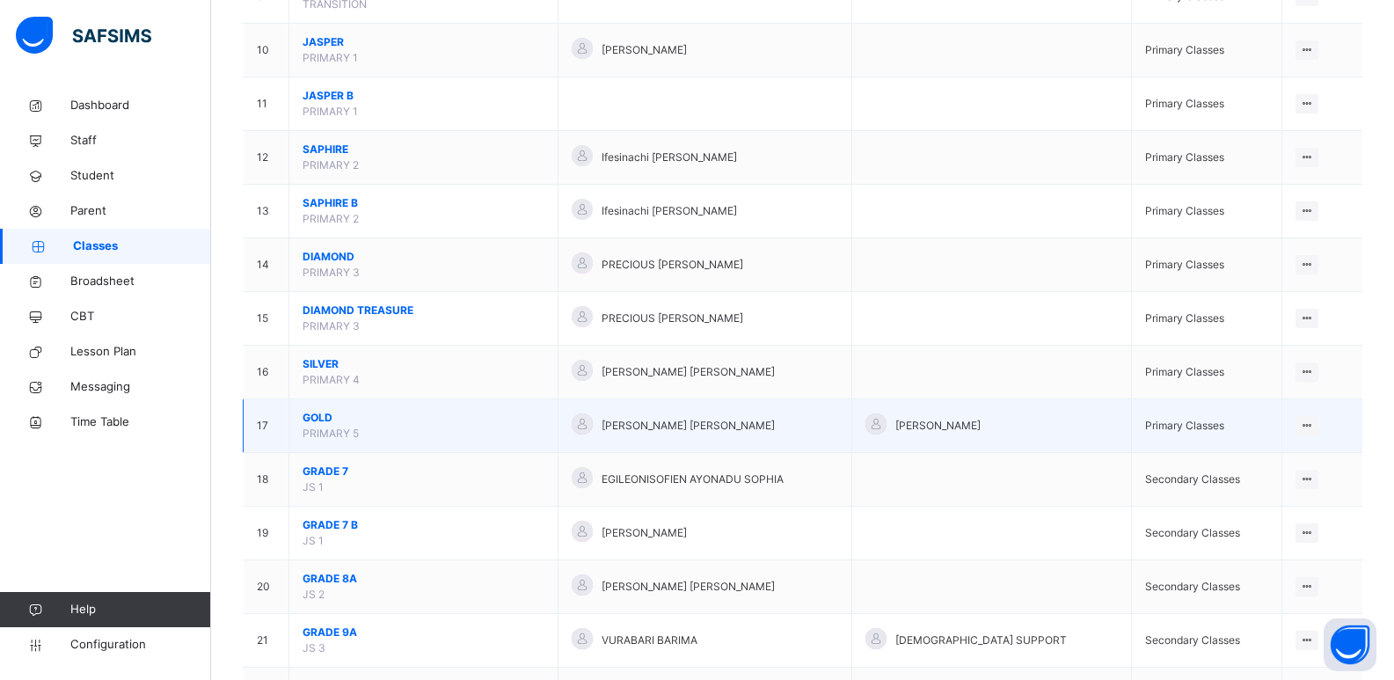
click at [318, 423] on span "GOLD" at bounding box center [424, 418] width 242 height 16
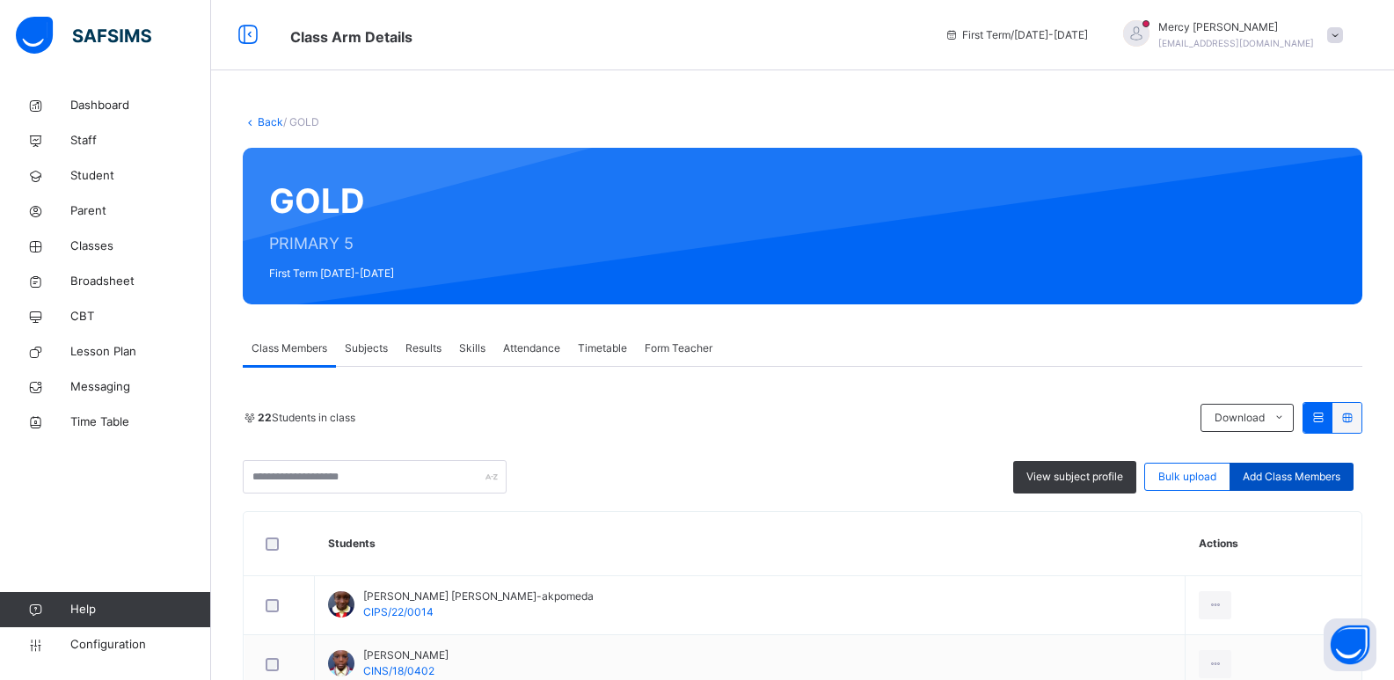
click at [1280, 483] on span "Add Class Members" at bounding box center [1292, 477] width 98 height 16
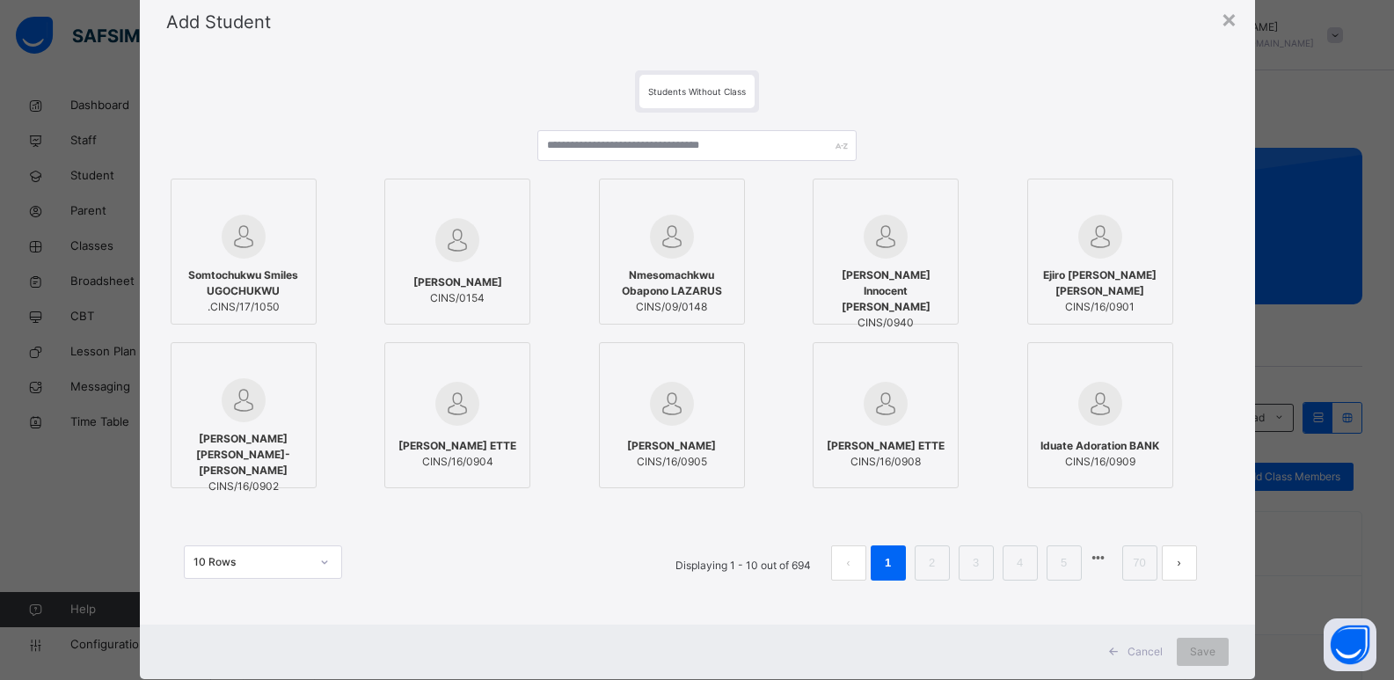
scroll to position [105, 0]
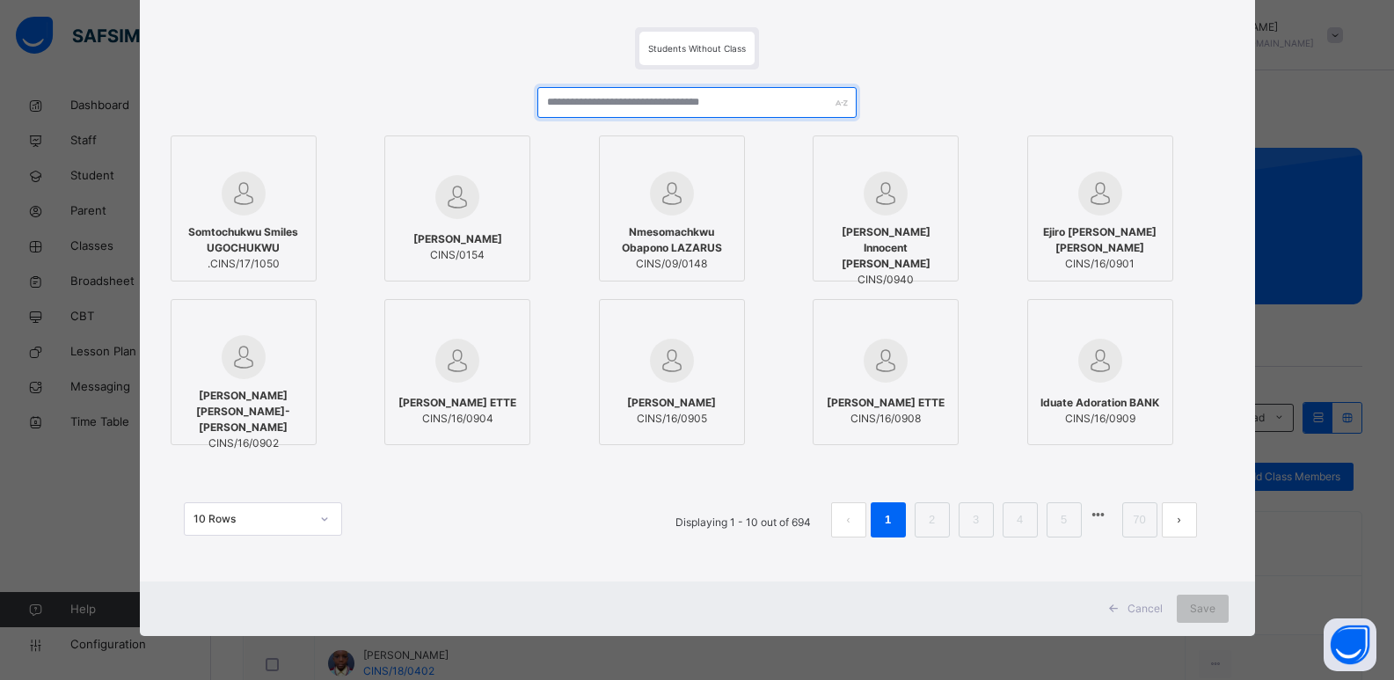
click at [748, 102] on input "text" at bounding box center [696, 102] width 318 height 31
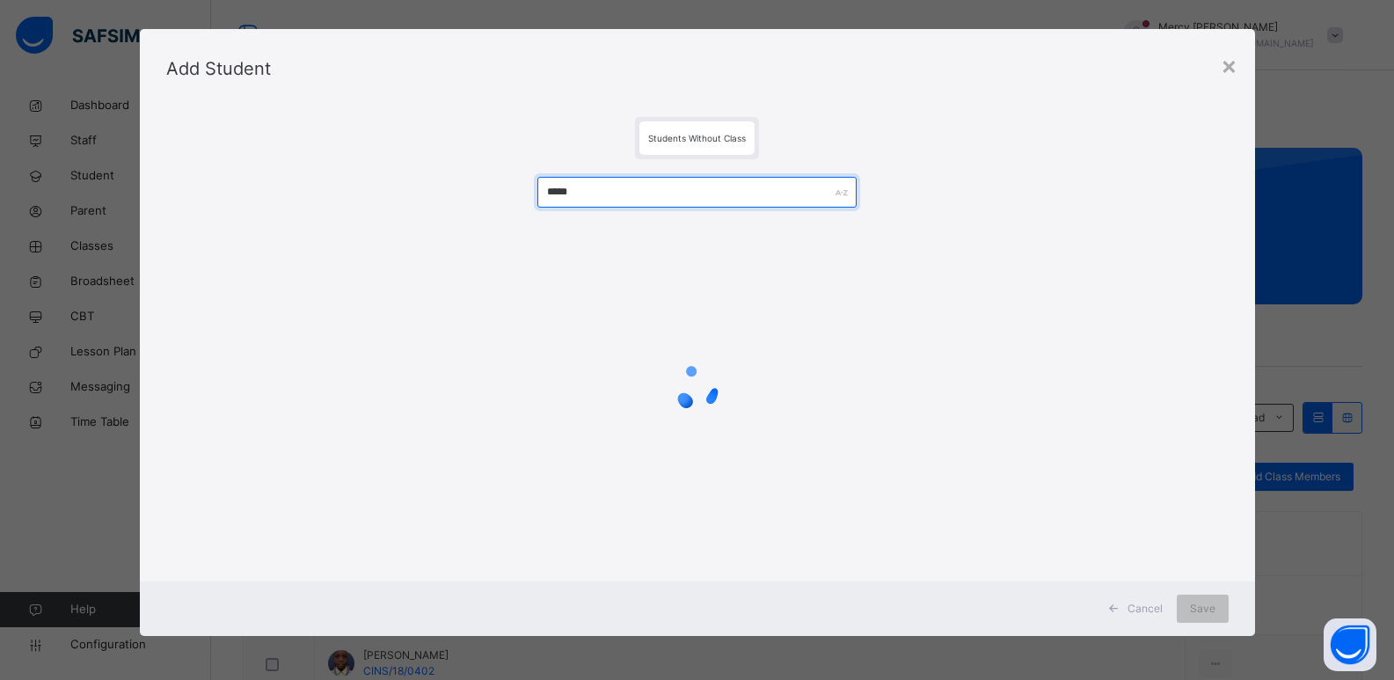
scroll to position [0, 0]
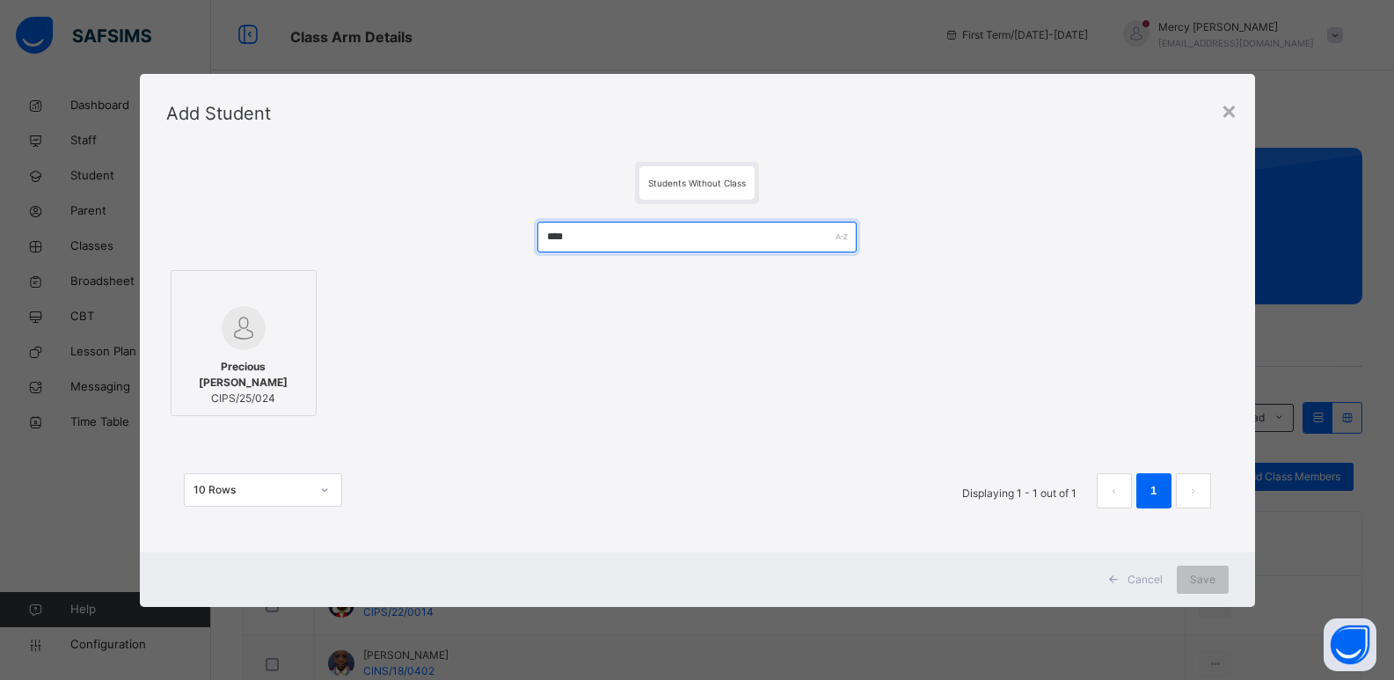
type input "****"
click at [247, 384] on span "Precious Chimhurunaya KALU-JOSEPH" at bounding box center [243, 375] width 127 height 32
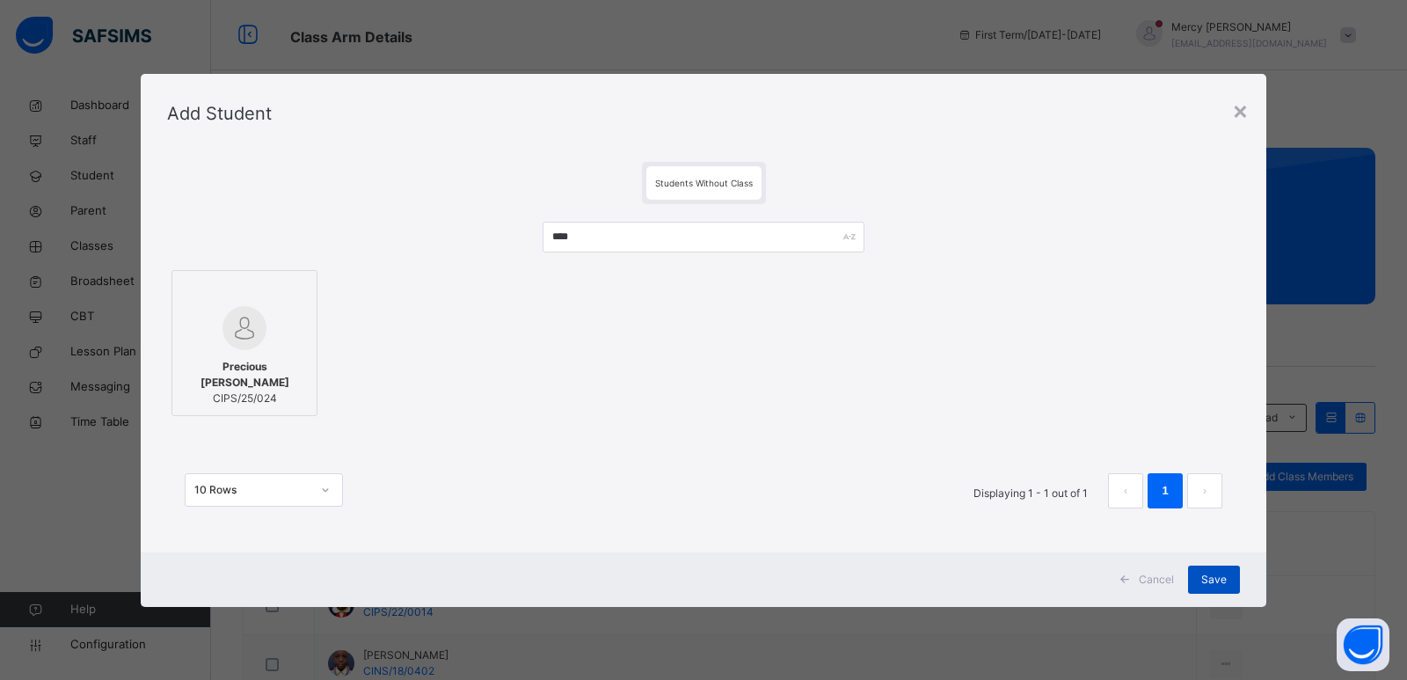
click at [1215, 569] on div "Save" at bounding box center [1214, 579] width 52 height 28
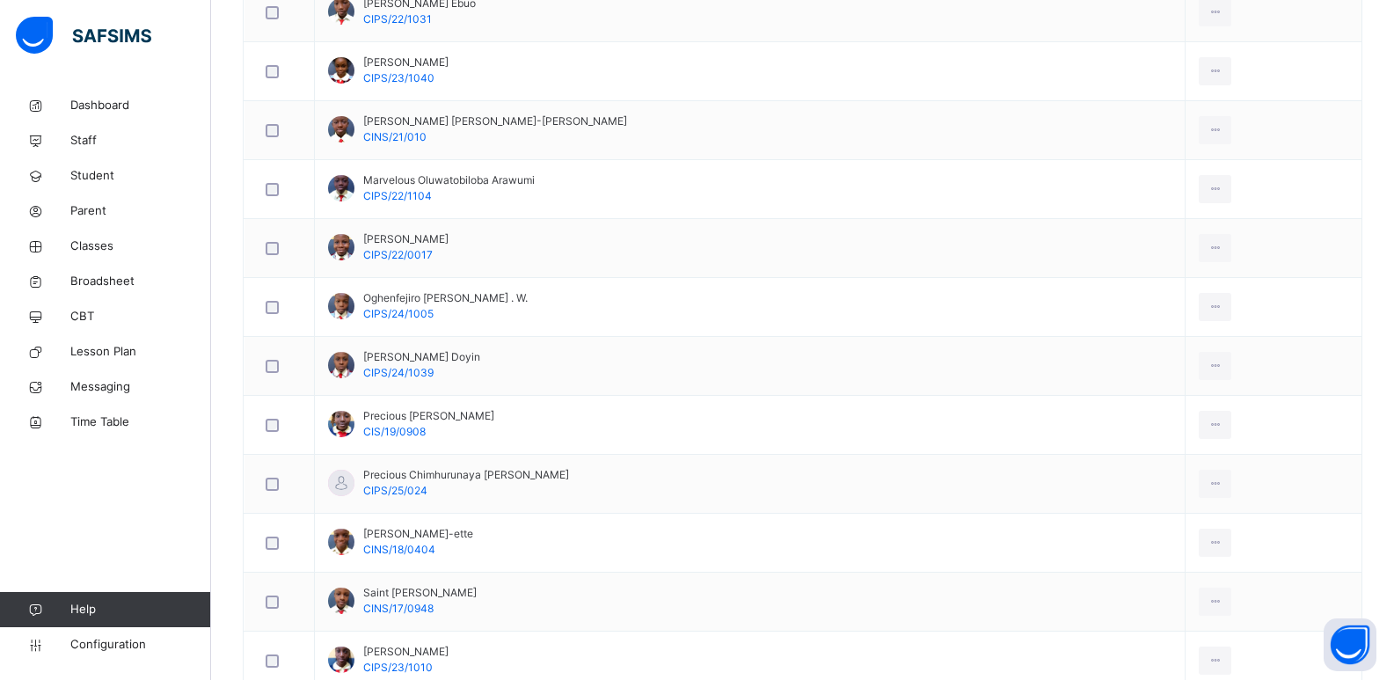
scroll to position [1243, 0]
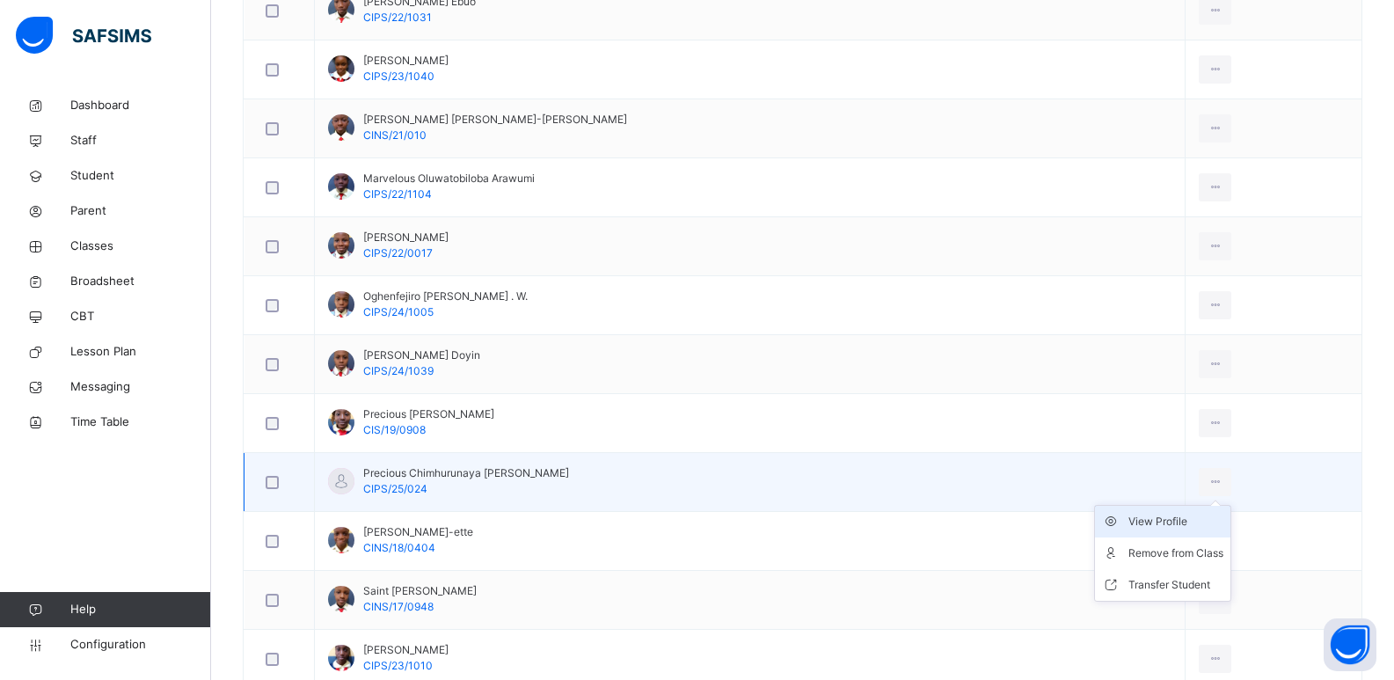
click at [1155, 517] on div "View Profile" at bounding box center [1175, 522] width 95 height 18
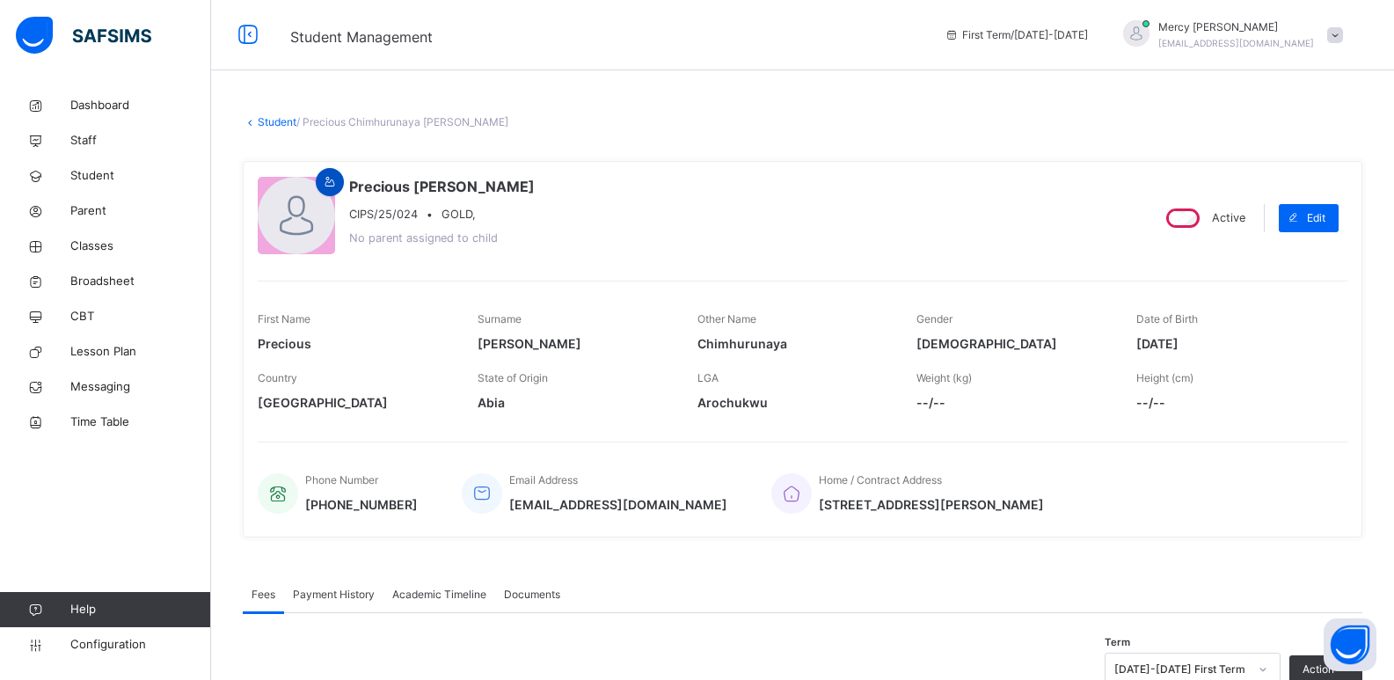
click at [334, 186] on icon at bounding box center [330, 182] width 15 height 16
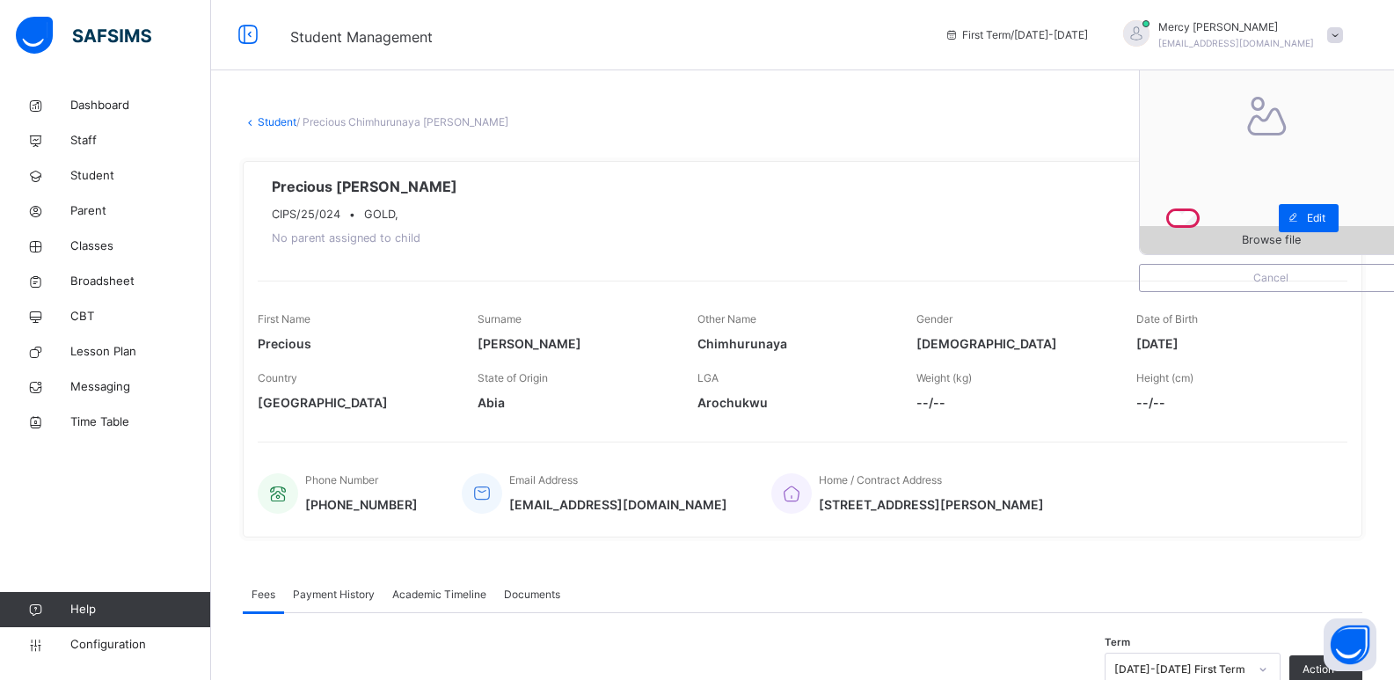
click at [1186, 239] on span "Browse file" at bounding box center [1271, 239] width 262 height 17
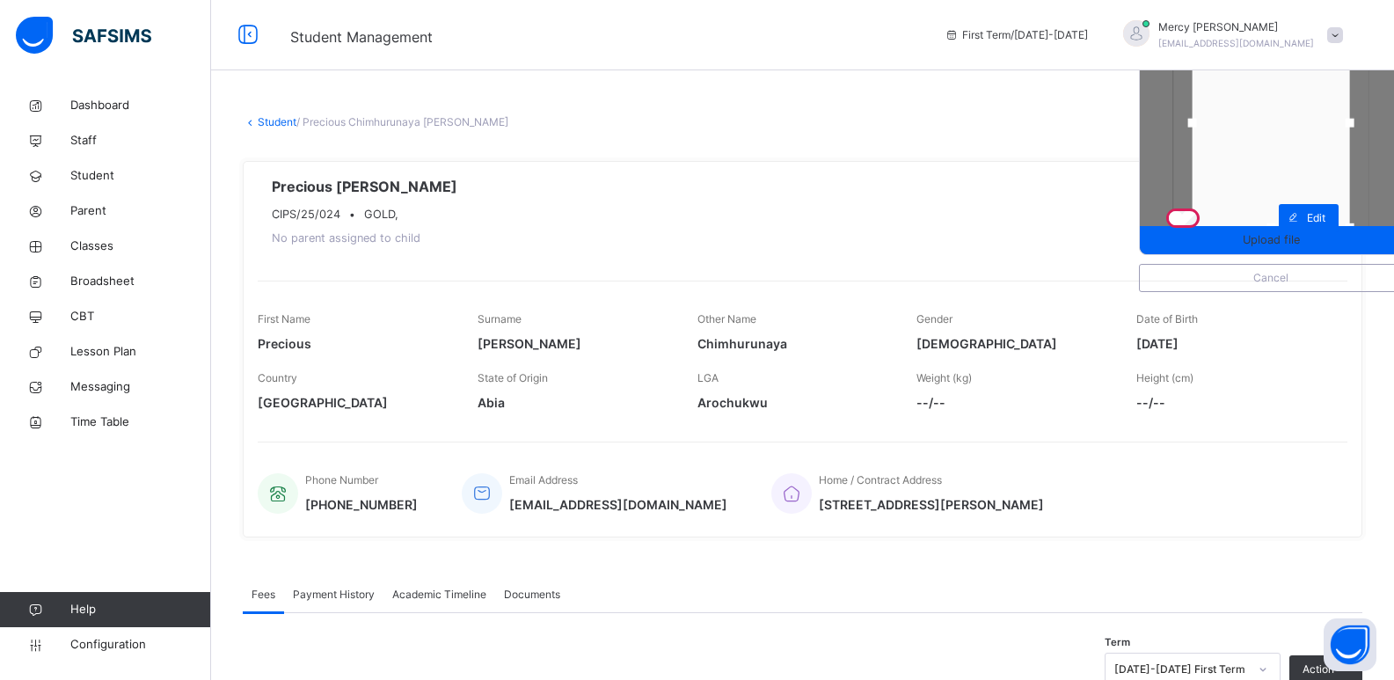
drag, startPoint x: 1354, startPoint y: 111, endPoint x: 1320, endPoint y: 135, distance: 42.2
click at [1351, 114] on div at bounding box center [1349, 123] width 26 height 26
click at [1308, 143] on div at bounding box center [1275, 124] width 154 height 209
click at [1274, 177] on div at bounding box center [1272, 123] width 154 height 209
click at [1268, 242] on span "Upload file" at bounding box center [1271, 239] width 57 height 17
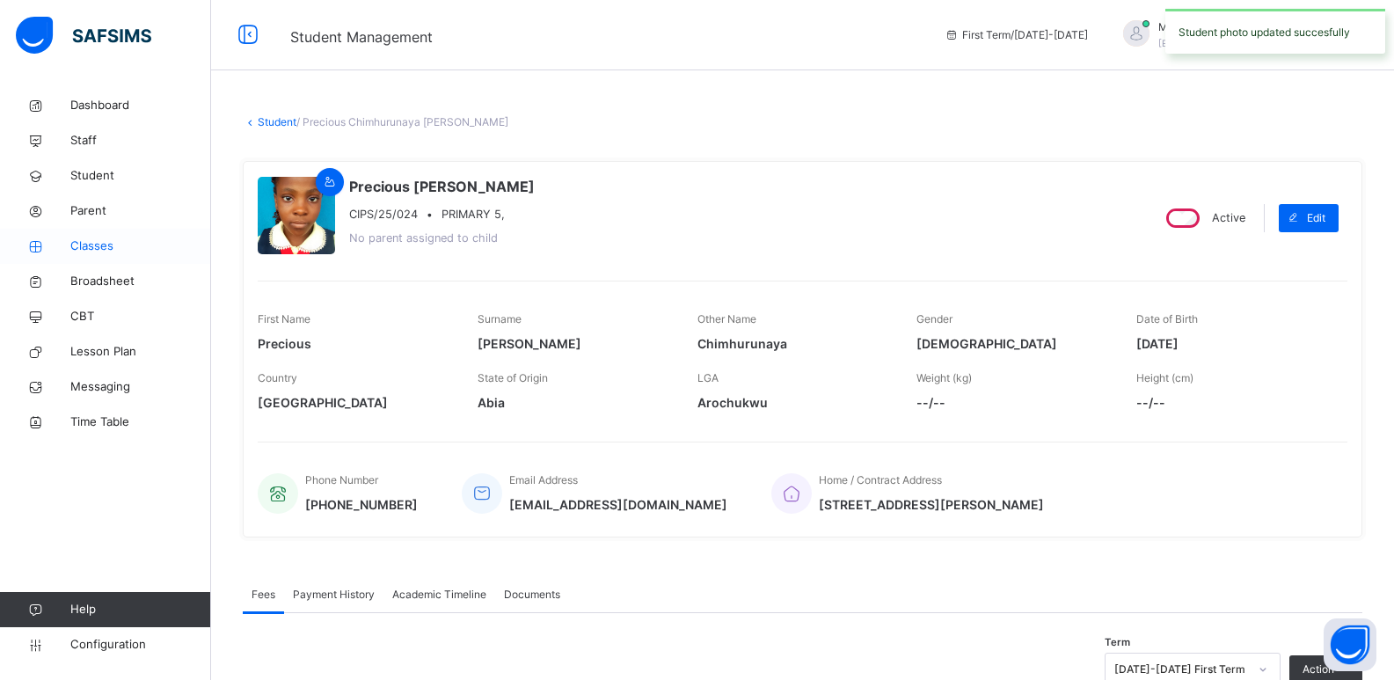
click at [114, 248] on span "Classes" at bounding box center [140, 246] width 141 height 18
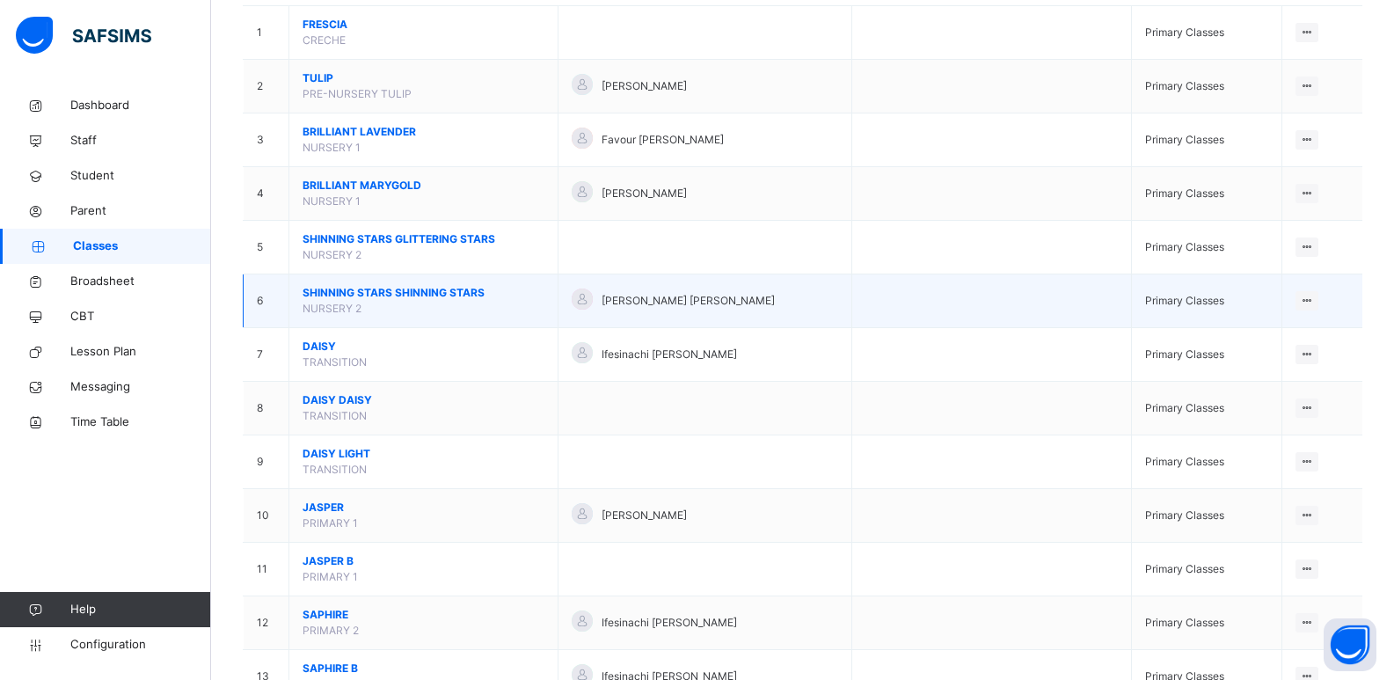
scroll to position [323, 0]
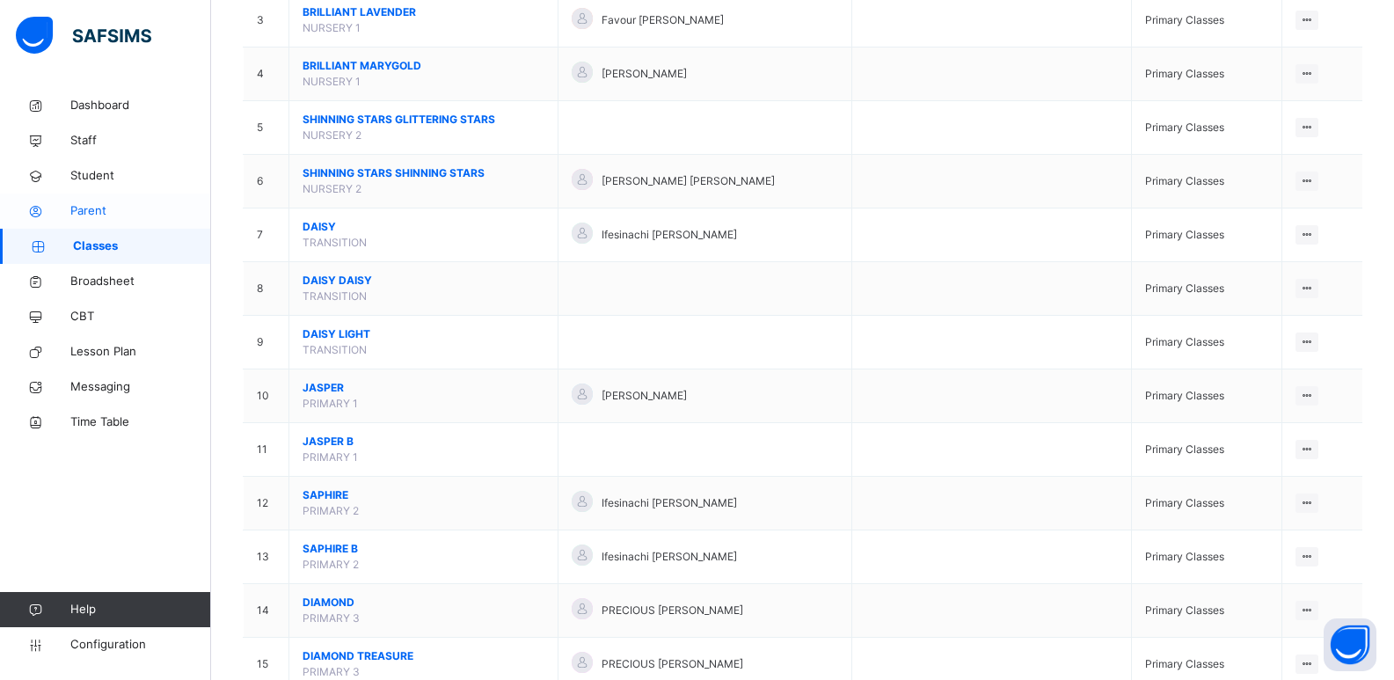
click at [90, 214] on span "Parent" at bounding box center [140, 211] width 141 height 18
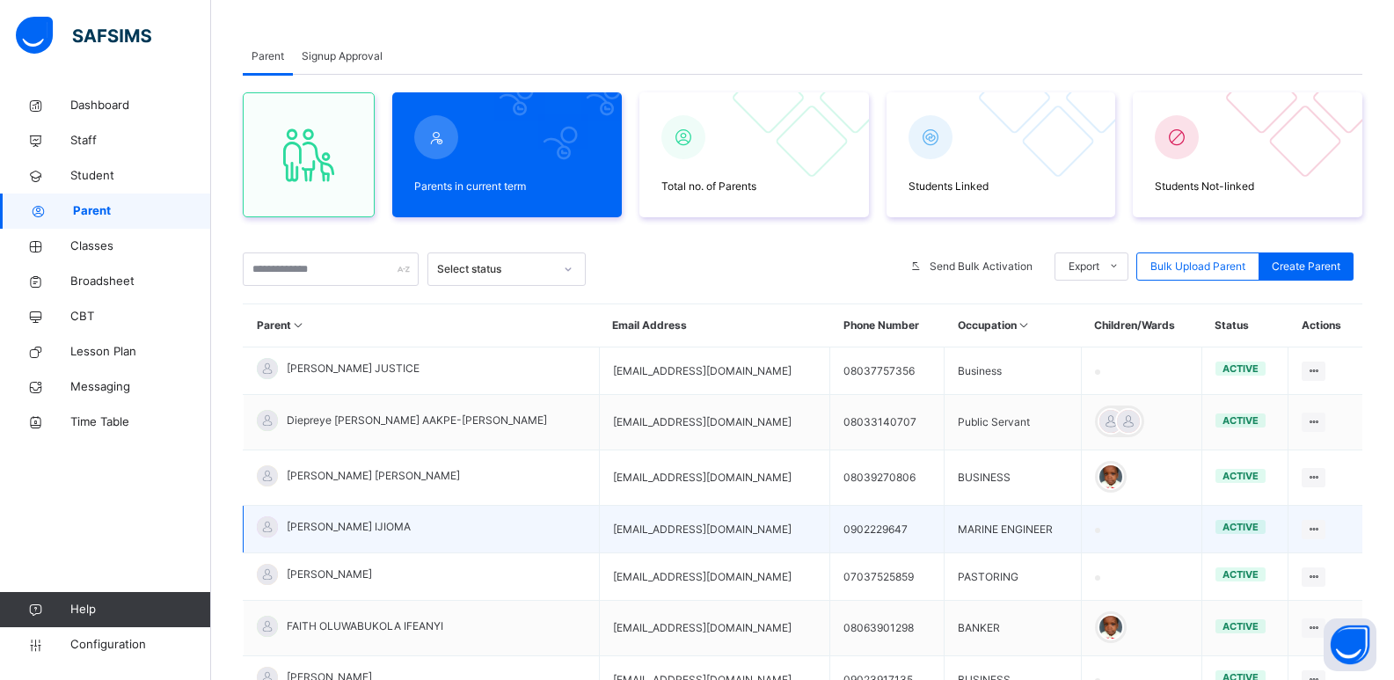
scroll to position [323, 0]
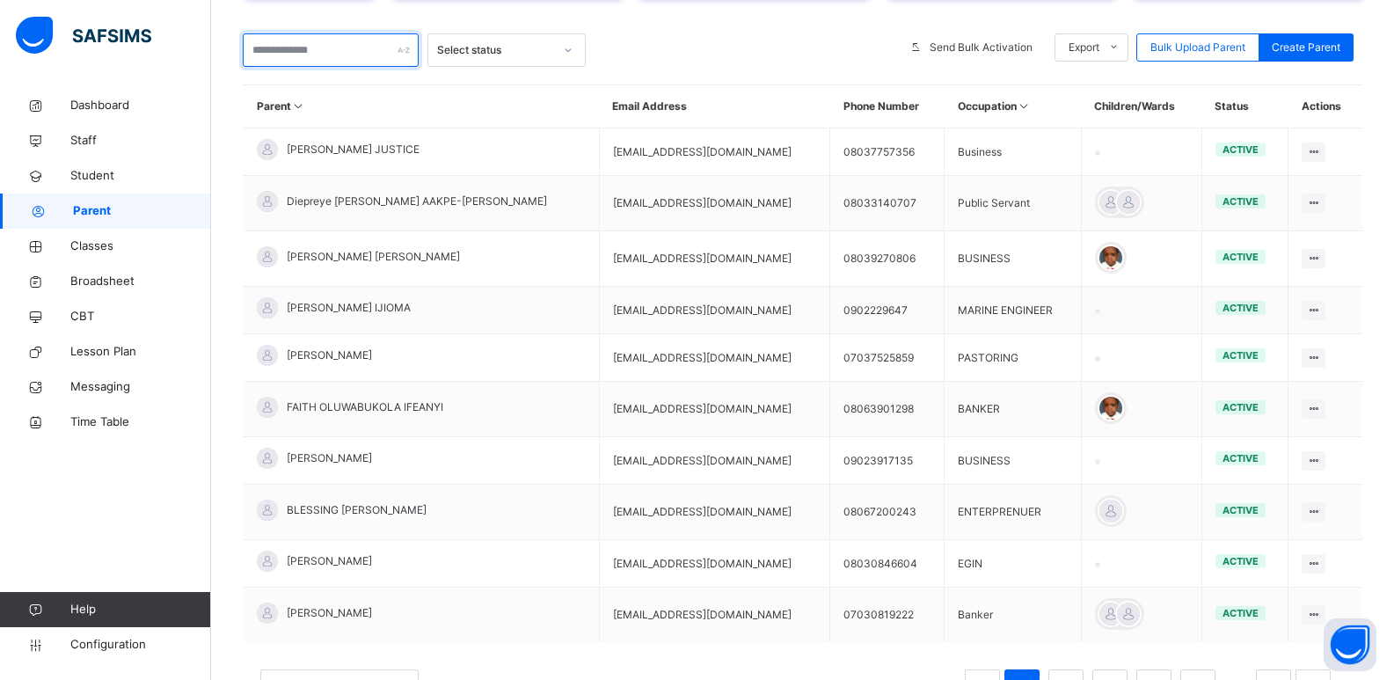
click at [331, 55] on input "text" at bounding box center [331, 49] width 176 height 33
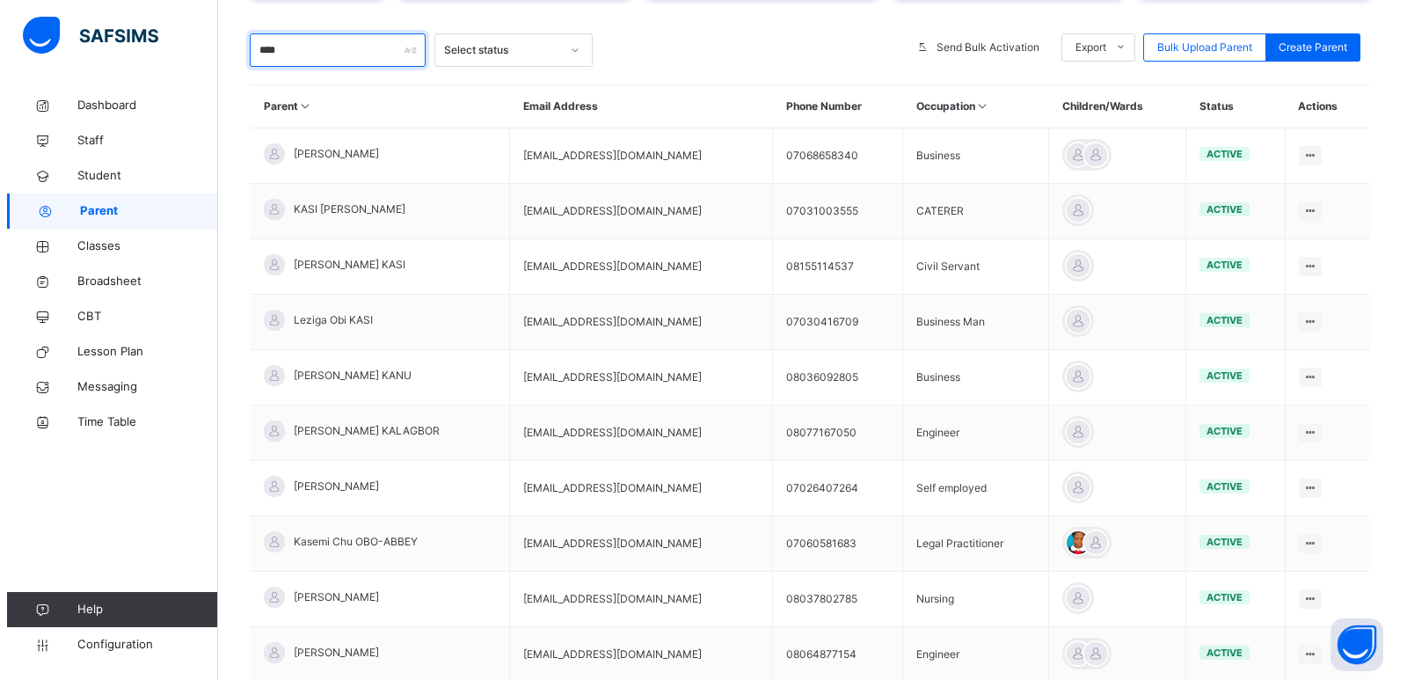
scroll to position [0, 0]
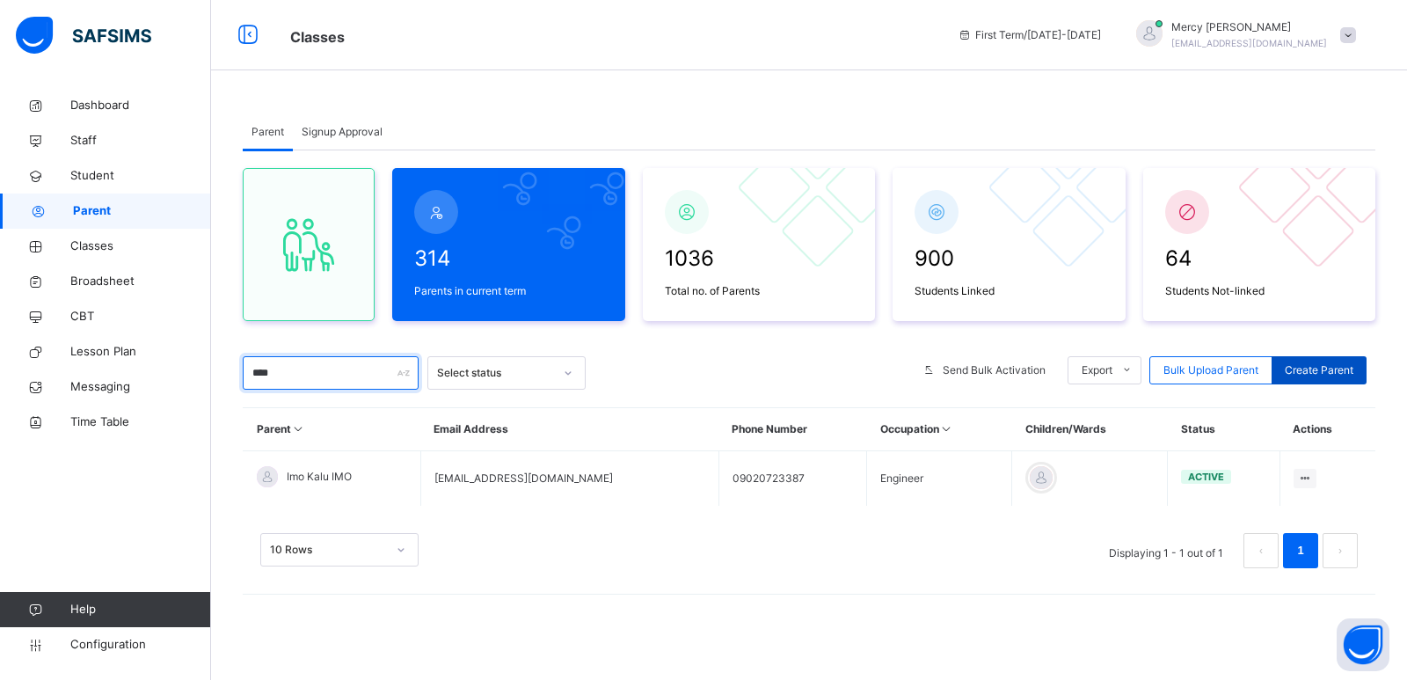
type input "****"
click at [1315, 360] on div "Create Parent" at bounding box center [1319, 370] width 95 height 28
select select "**"
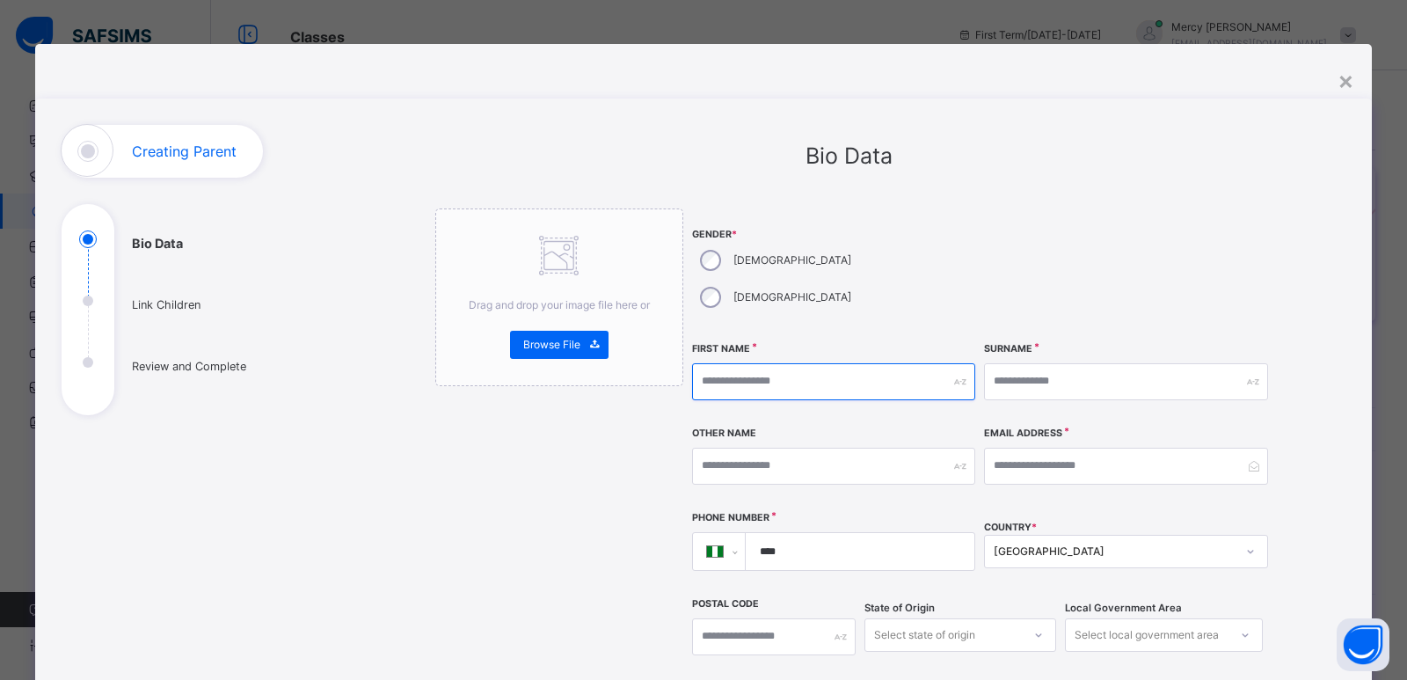
click at [763, 363] on input "text" at bounding box center [833, 381] width 283 height 37
type input "*"
type input "****"
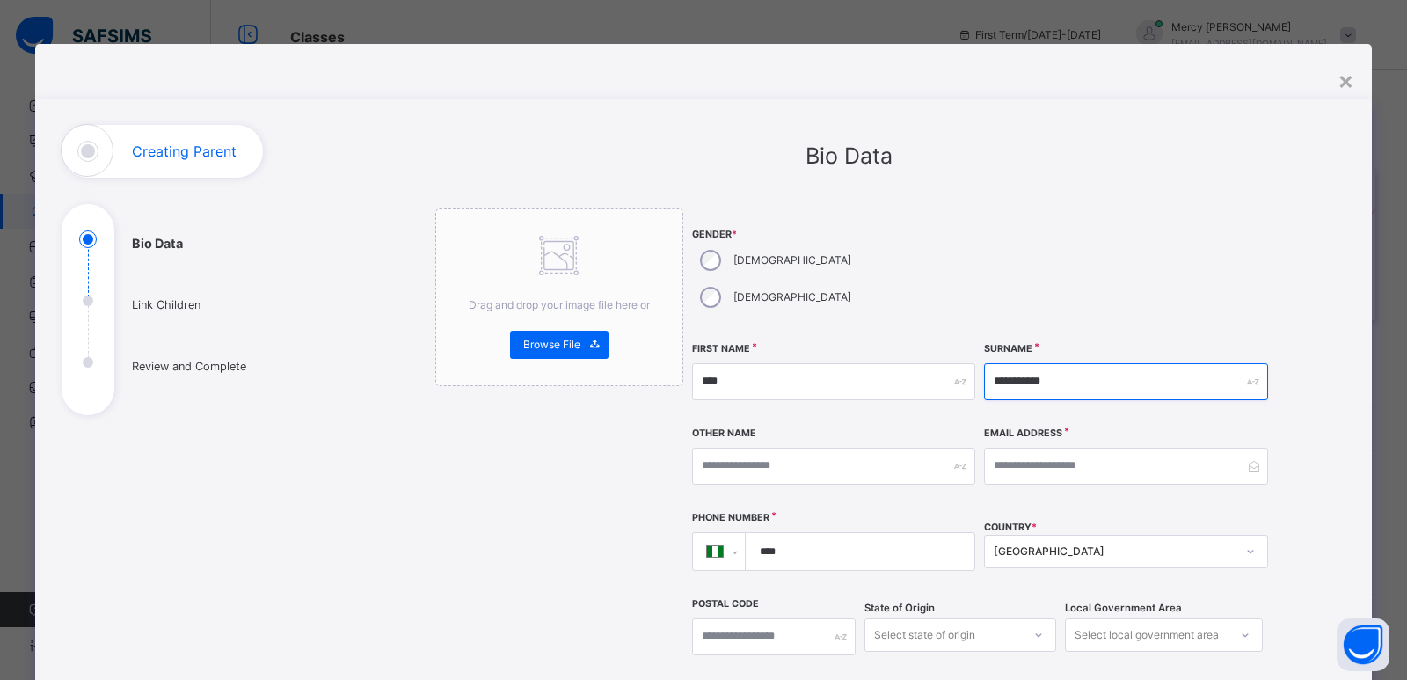
type input "**********"
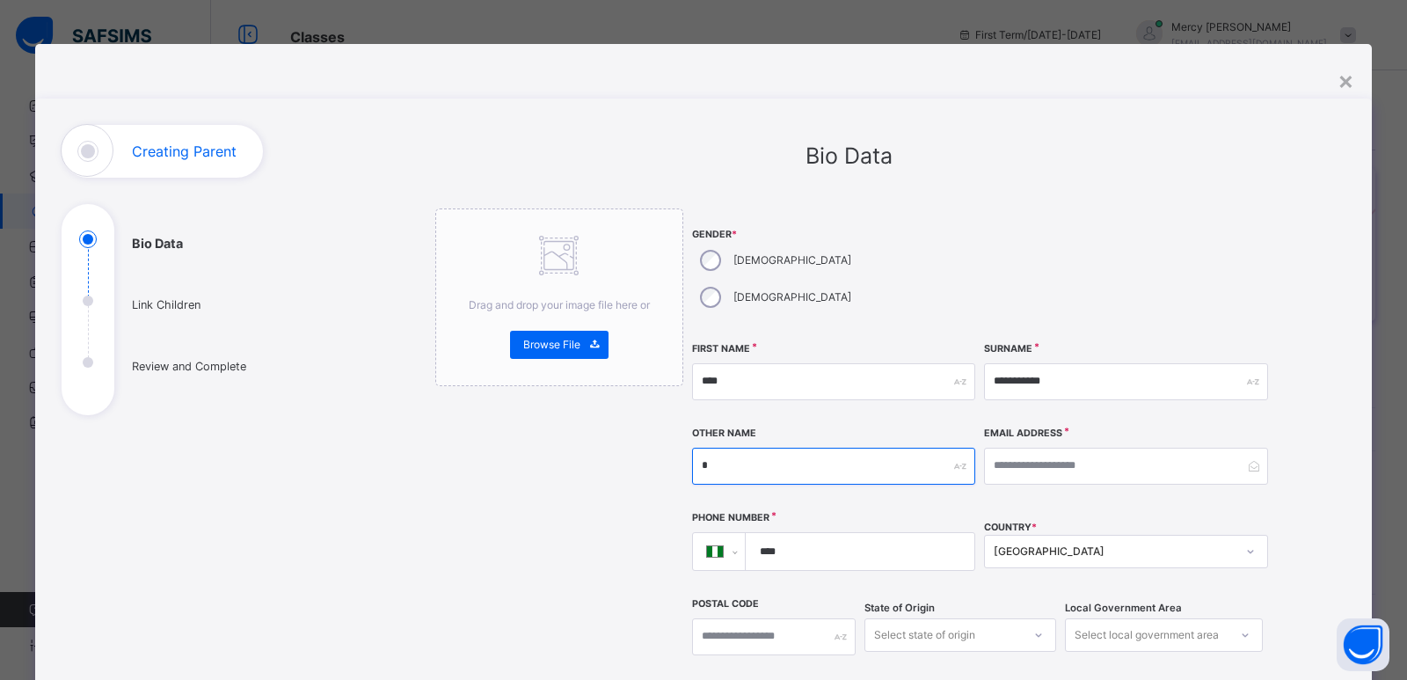
type input "*"
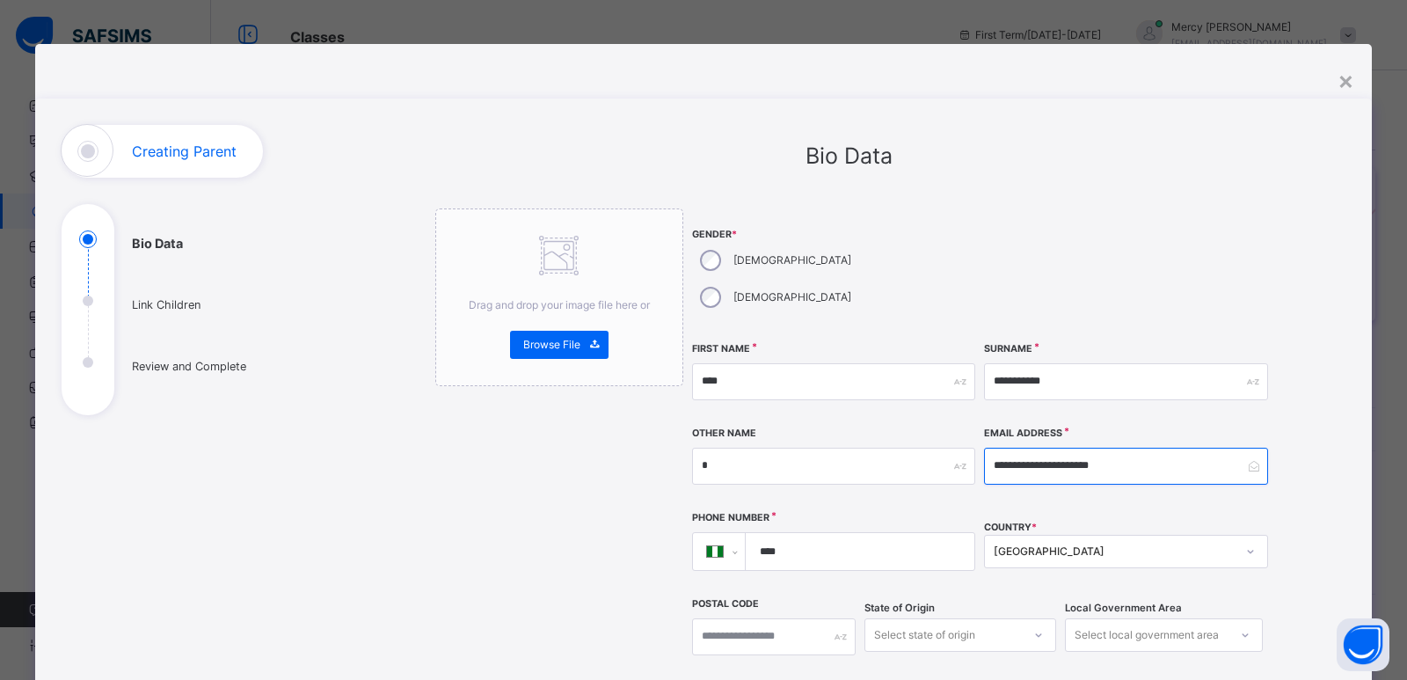
type input "**********"
click at [873, 533] on input "****" at bounding box center [856, 551] width 215 height 37
type input "**********"
click at [917, 618] on div "Select state of origin" at bounding box center [961, 634] width 192 height 33
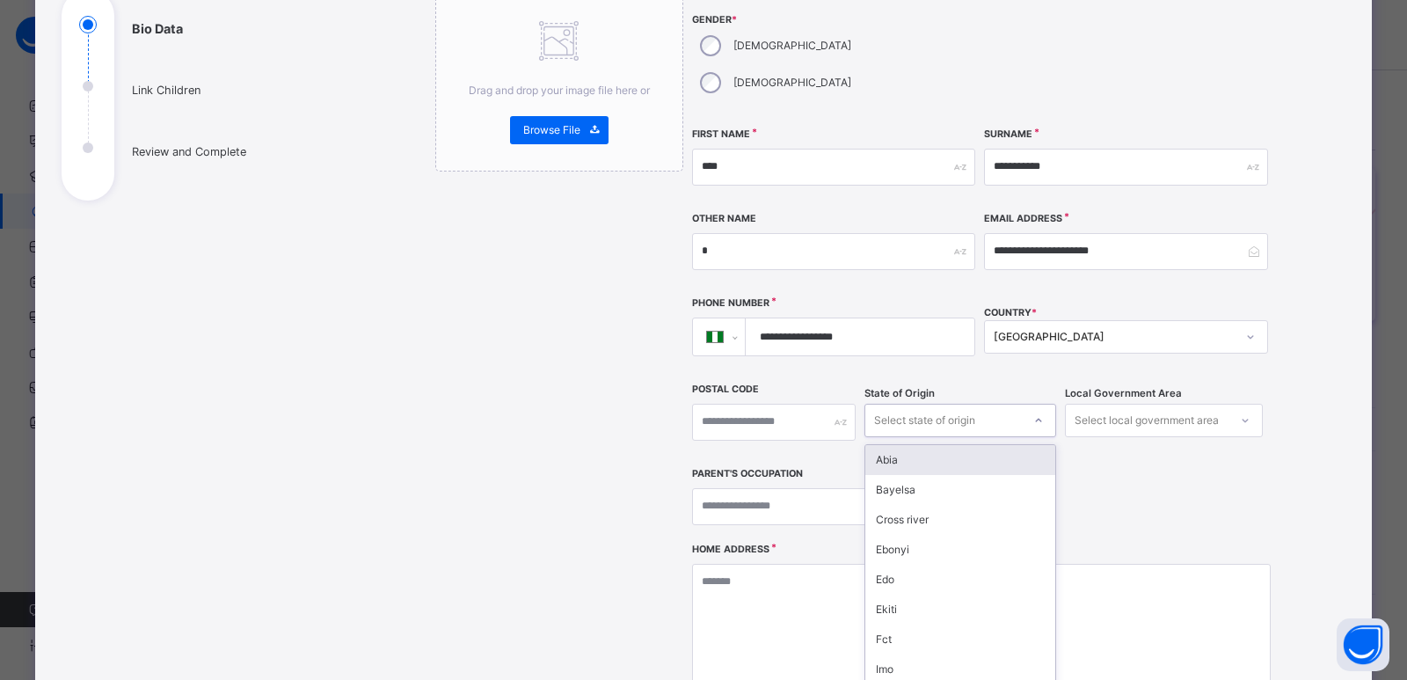
click at [902, 445] on div "Abia" at bounding box center [960, 460] width 190 height 30
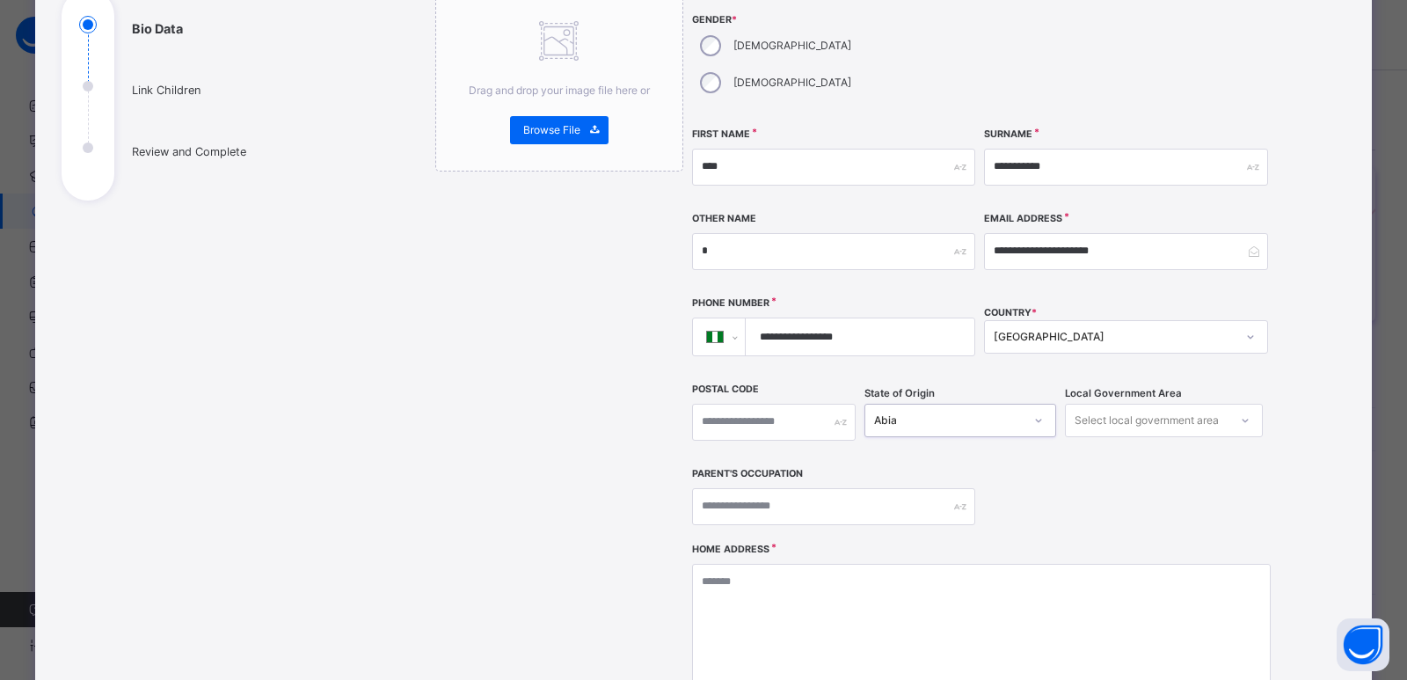
click at [1127, 404] on div "Select local government area" at bounding box center [1147, 420] width 144 height 33
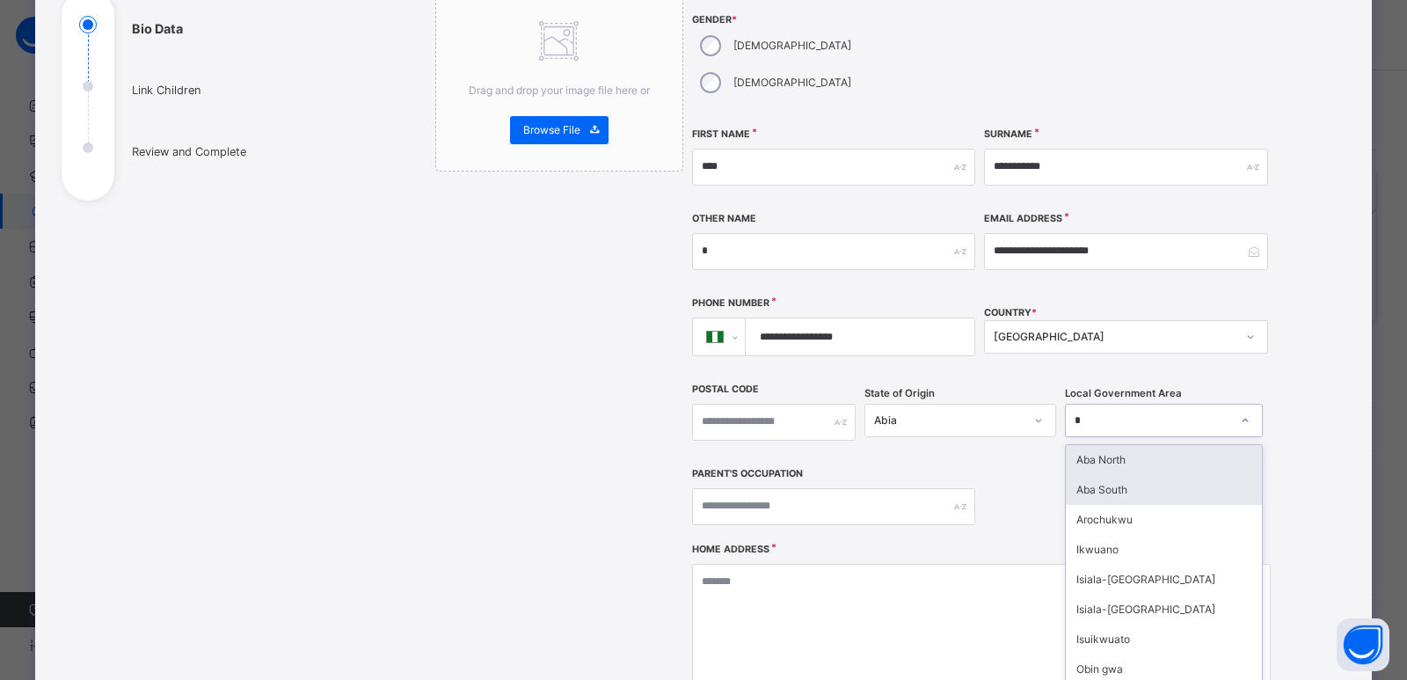
type input "**"
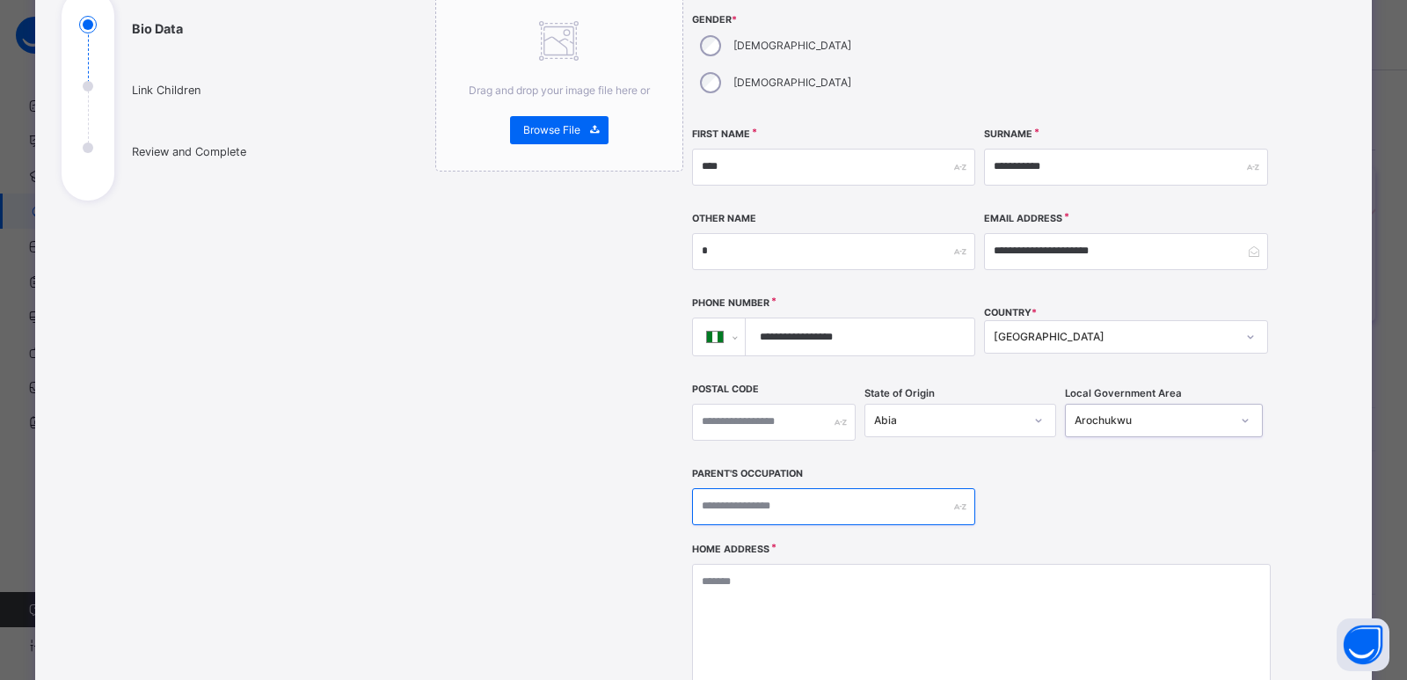
click at [910, 488] on input "text" at bounding box center [833, 506] width 283 height 37
type input "*******"
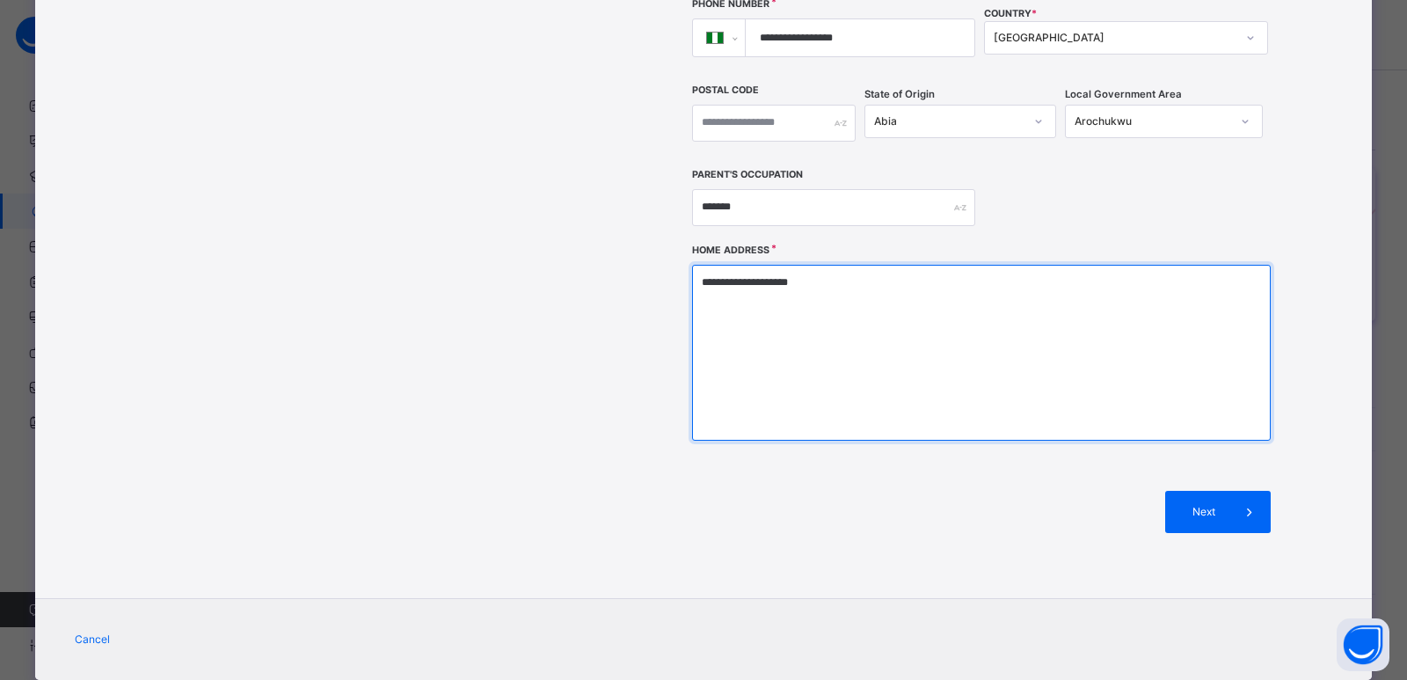
scroll to position [521, 0]
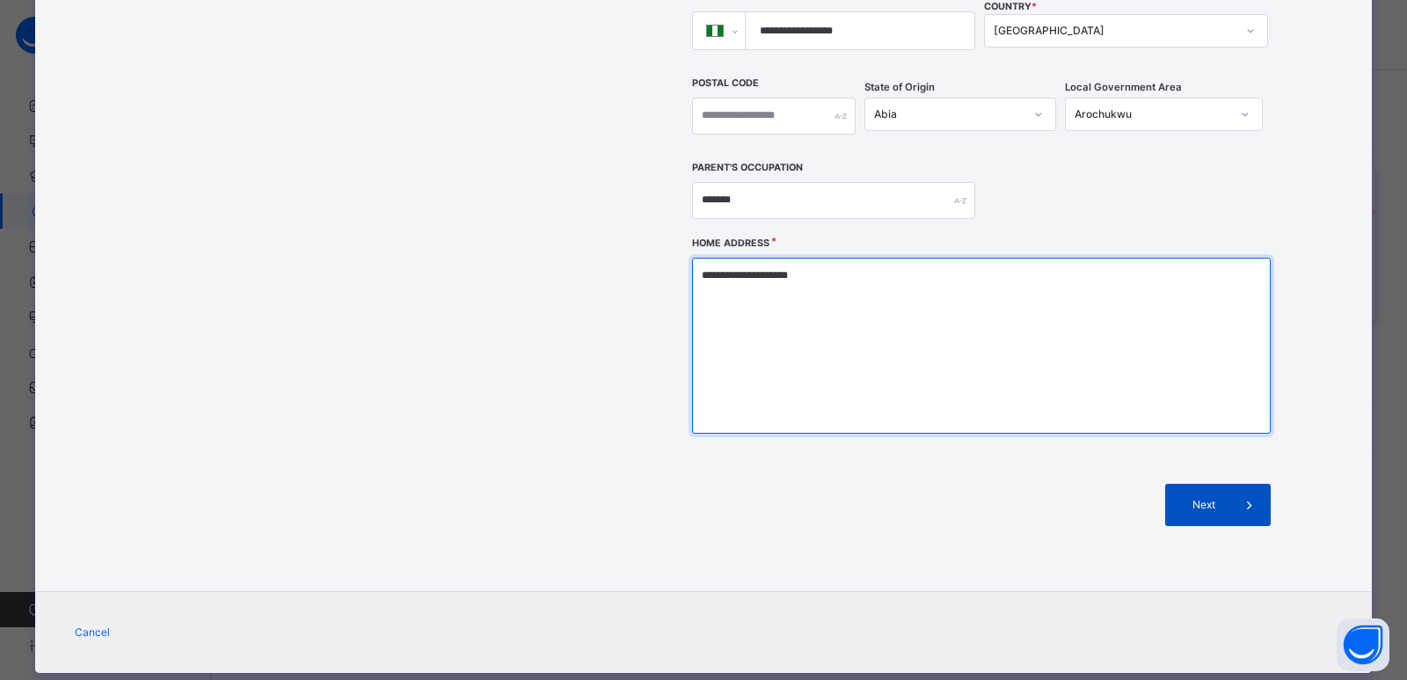
type textarea "**********"
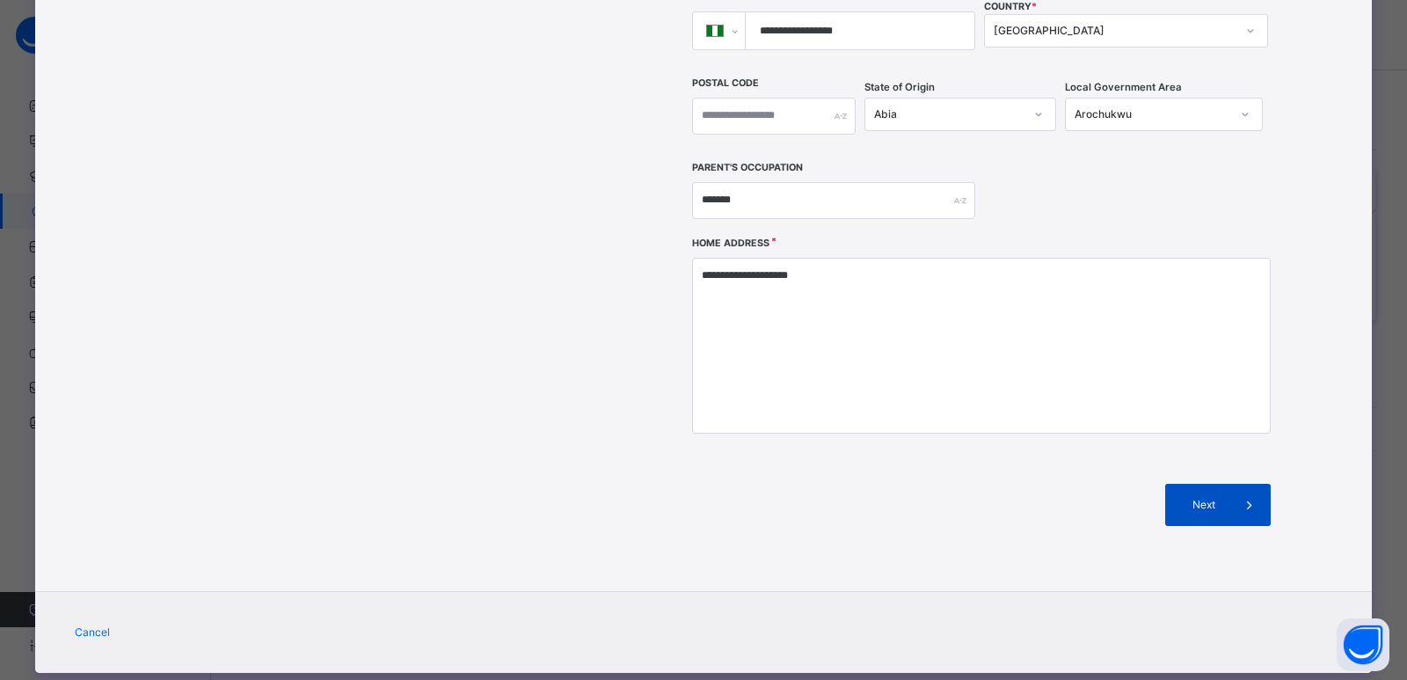
click at [1171, 484] on div "Next" at bounding box center [1218, 505] width 106 height 42
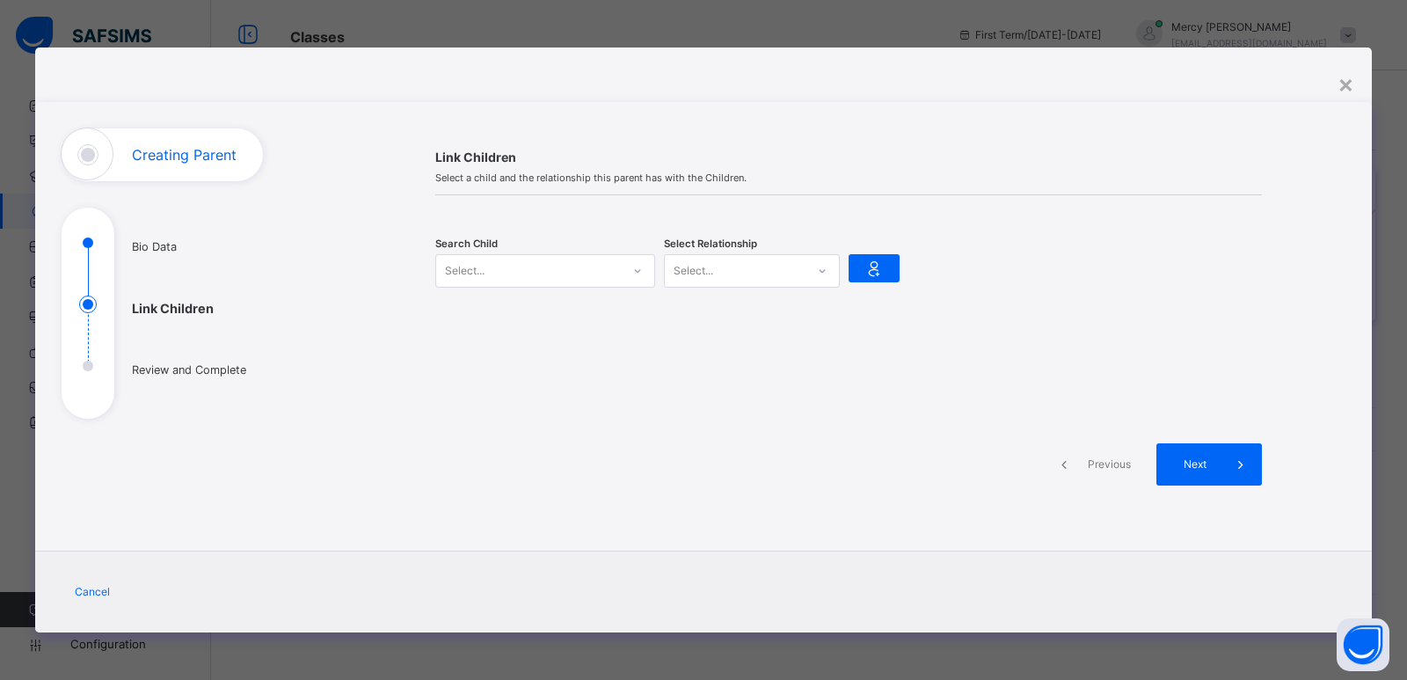
click at [573, 269] on div "Select..." at bounding box center [528, 270] width 185 height 27
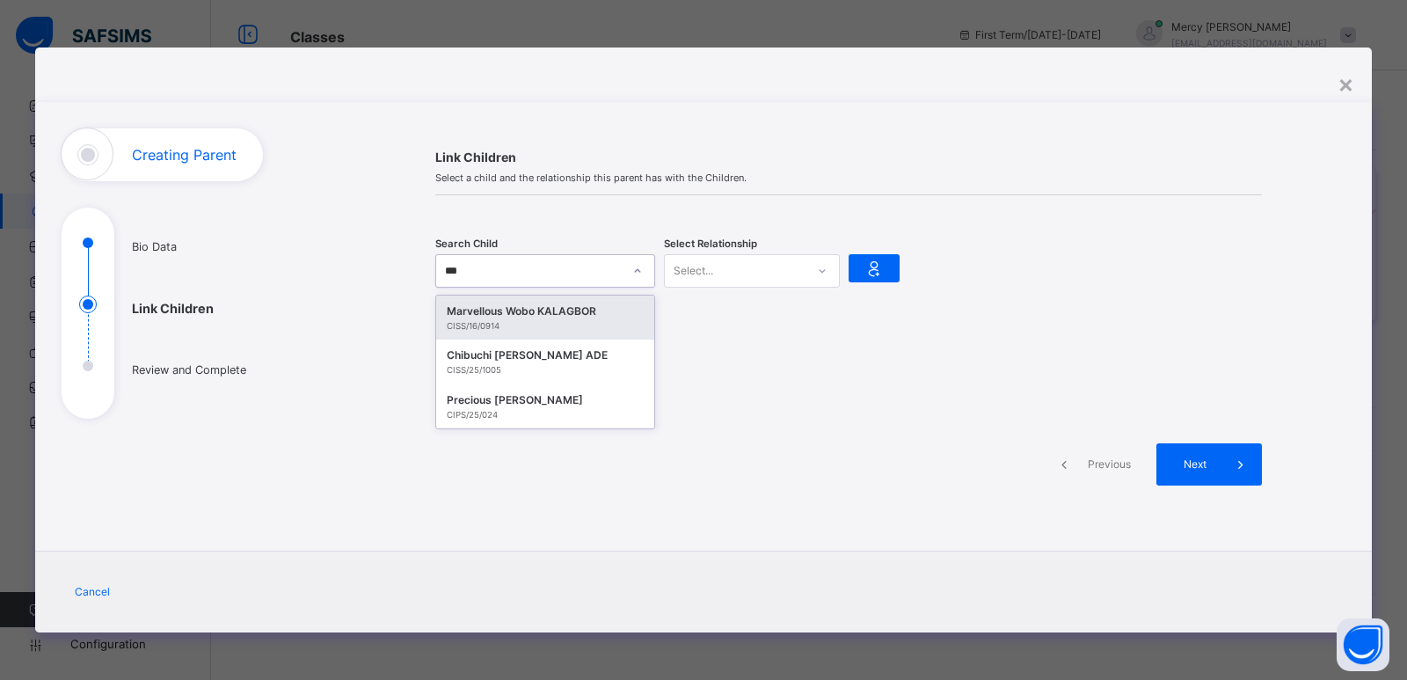
type input "****"
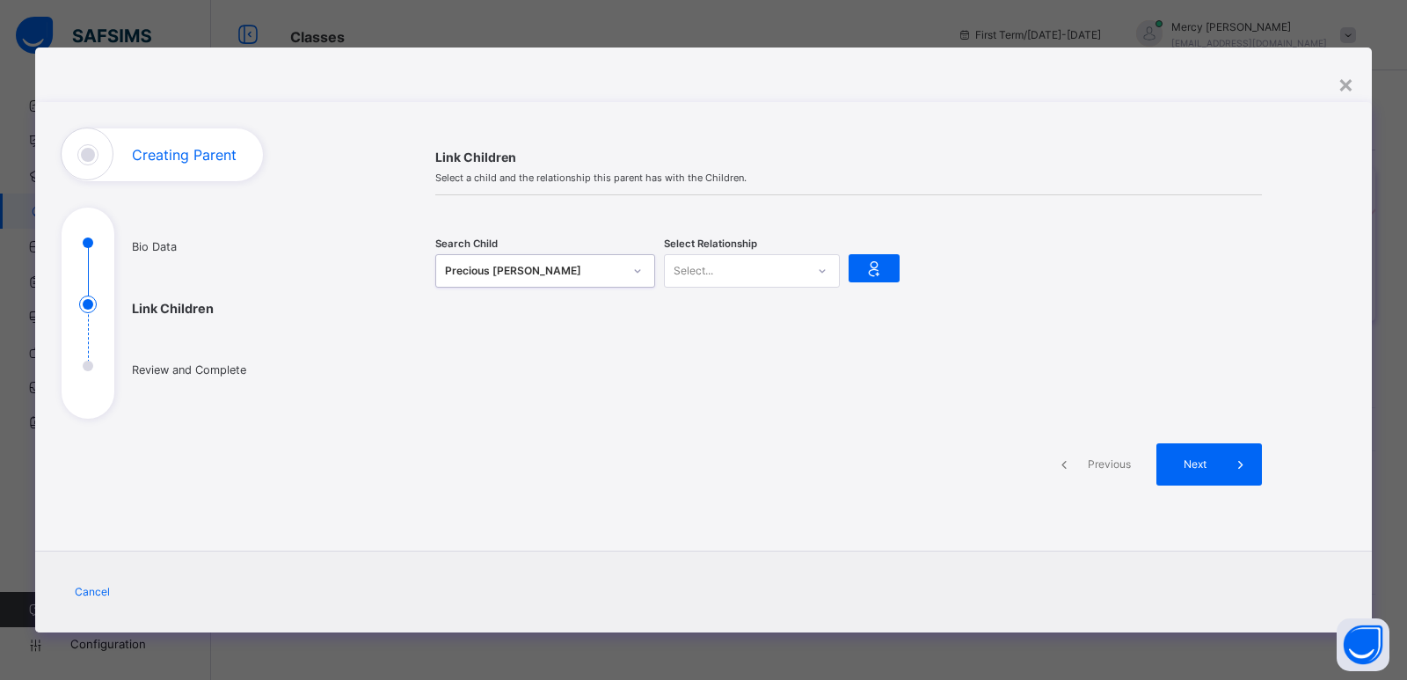
click at [711, 270] on div "Select..." at bounding box center [694, 270] width 40 height 33
click at [703, 337] on div "Mother" at bounding box center [752, 340] width 174 height 30
click at [867, 267] on icon at bounding box center [874, 268] width 25 height 26
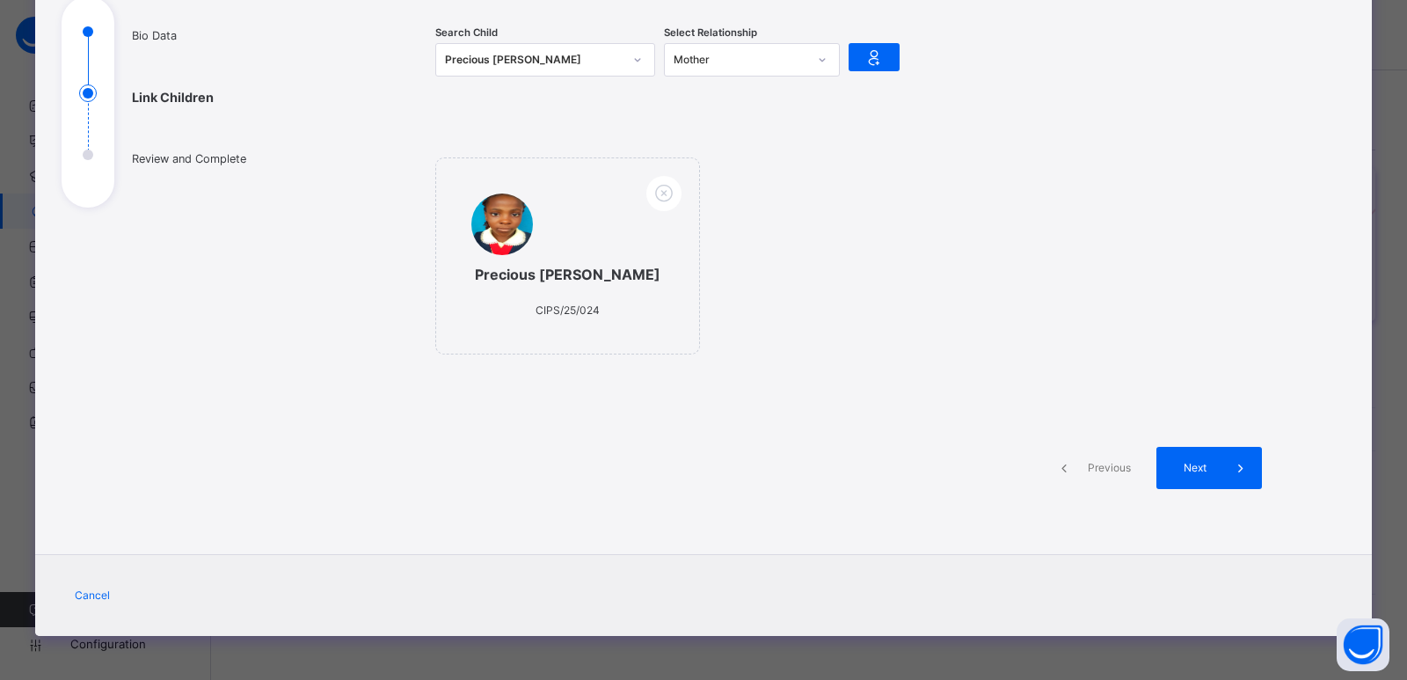
scroll to position [229, 0]
click at [1178, 474] on span "Next" at bounding box center [1195, 468] width 50 height 16
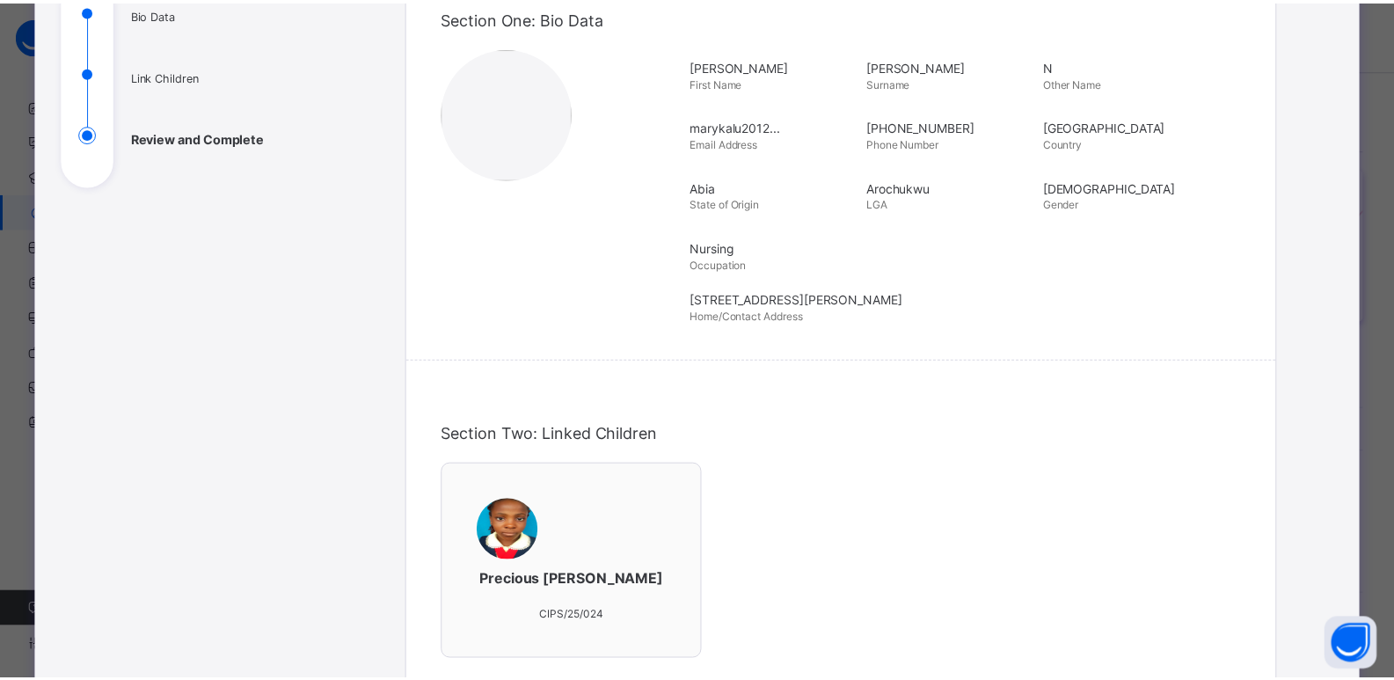
scroll to position [617, 0]
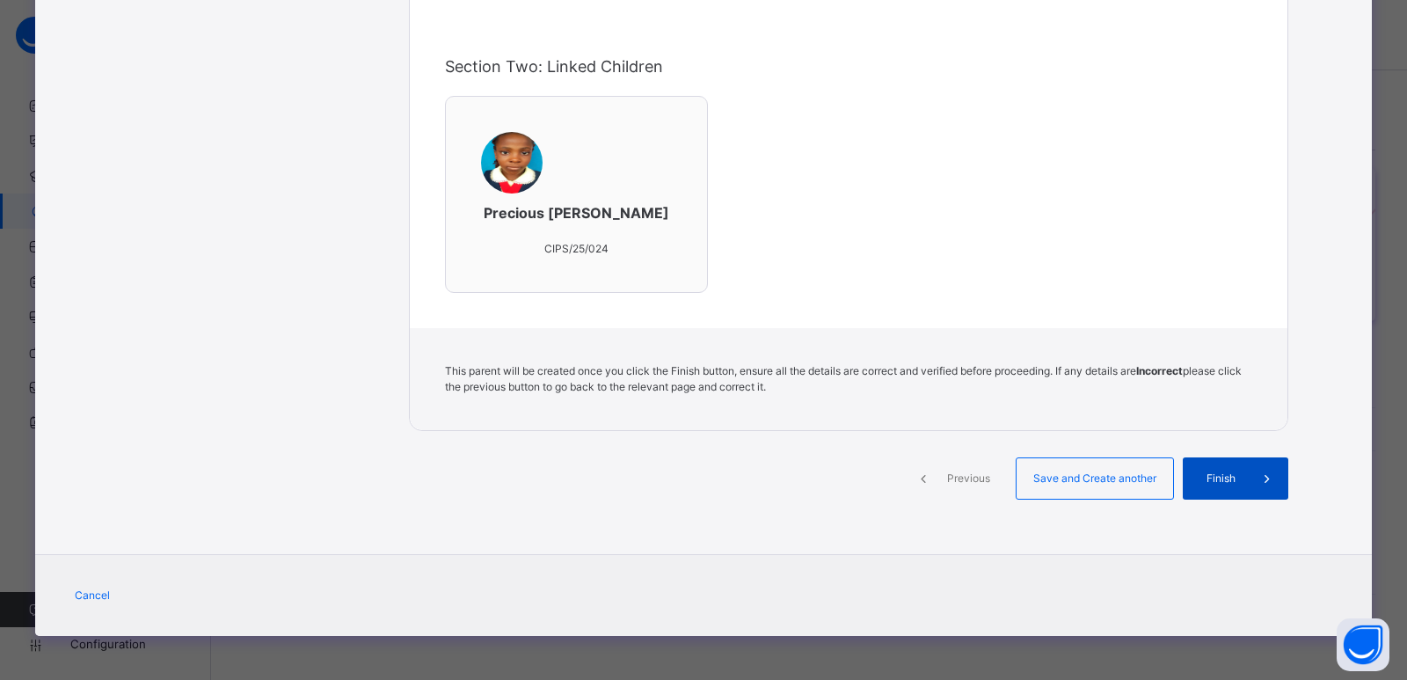
click at [1190, 476] on div "Finish" at bounding box center [1236, 478] width 106 height 42
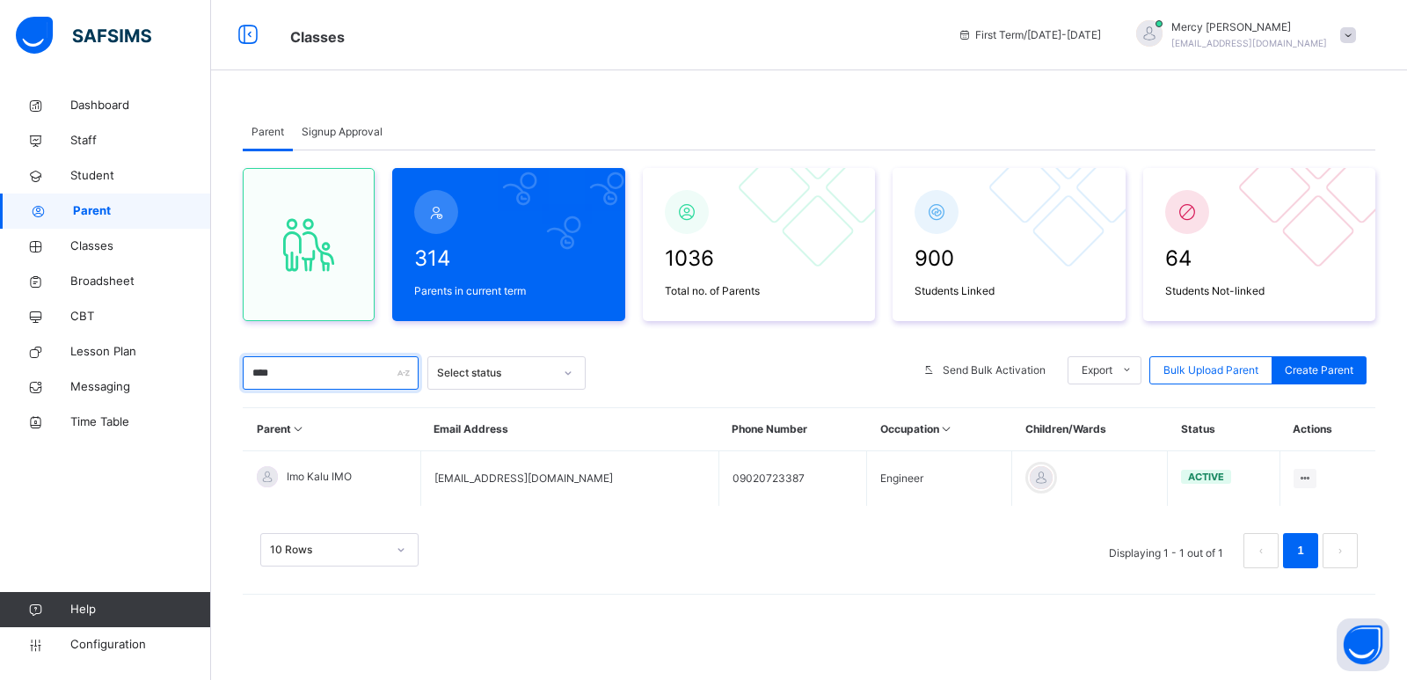
click at [359, 376] on input "****" at bounding box center [331, 372] width 176 height 33
type input "*"
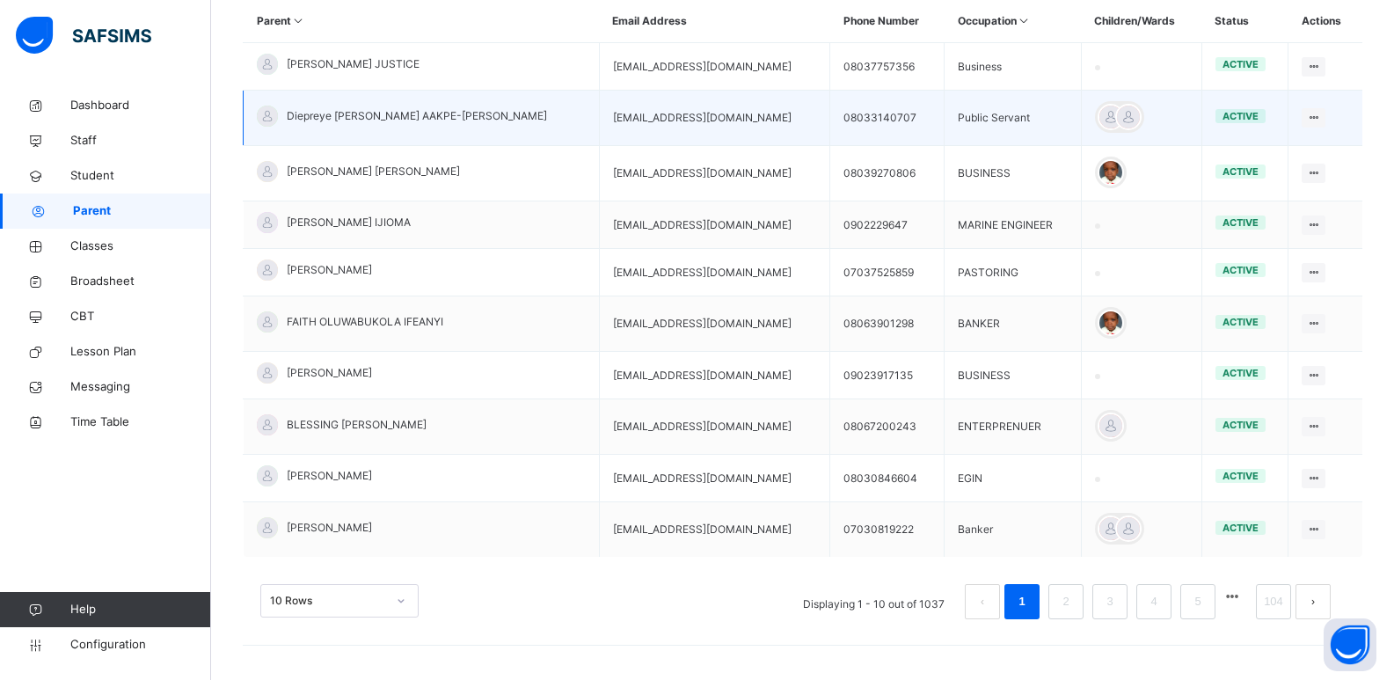
scroll to position [409, 0]
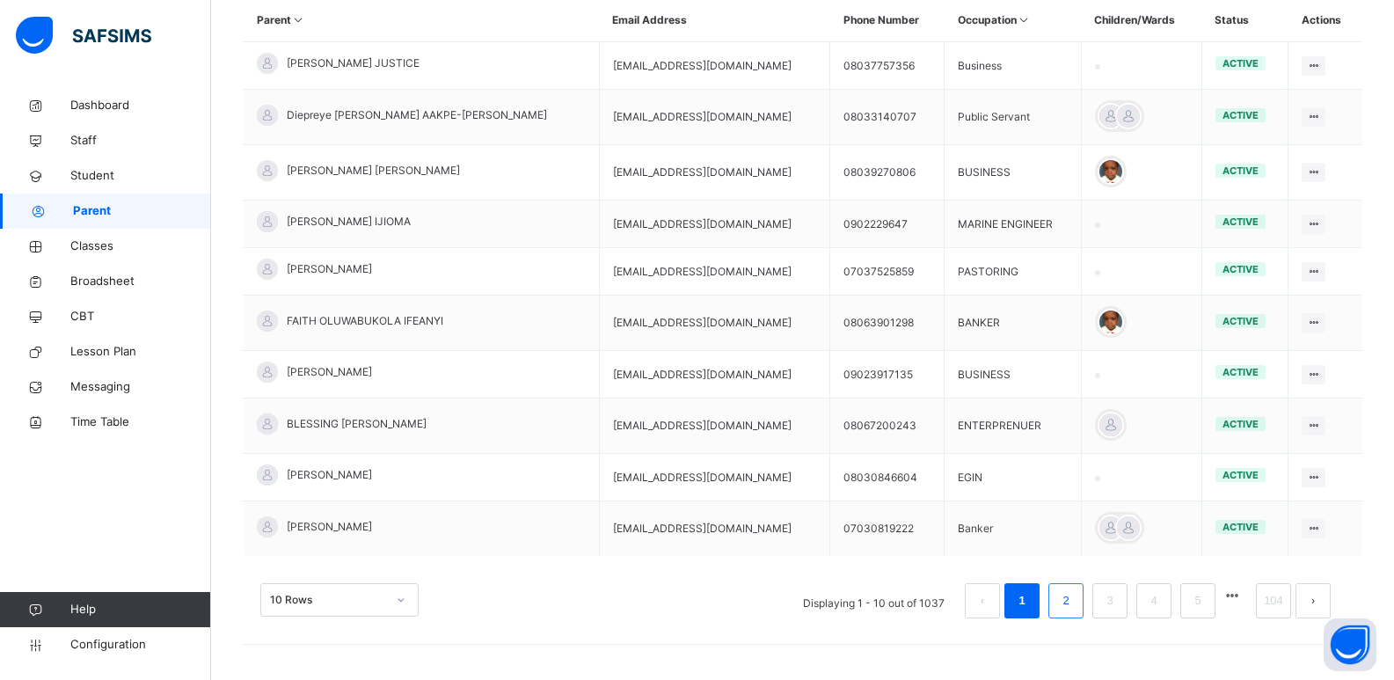
click at [1083, 590] on li "2" at bounding box center [1065, 600] width 35 height 35
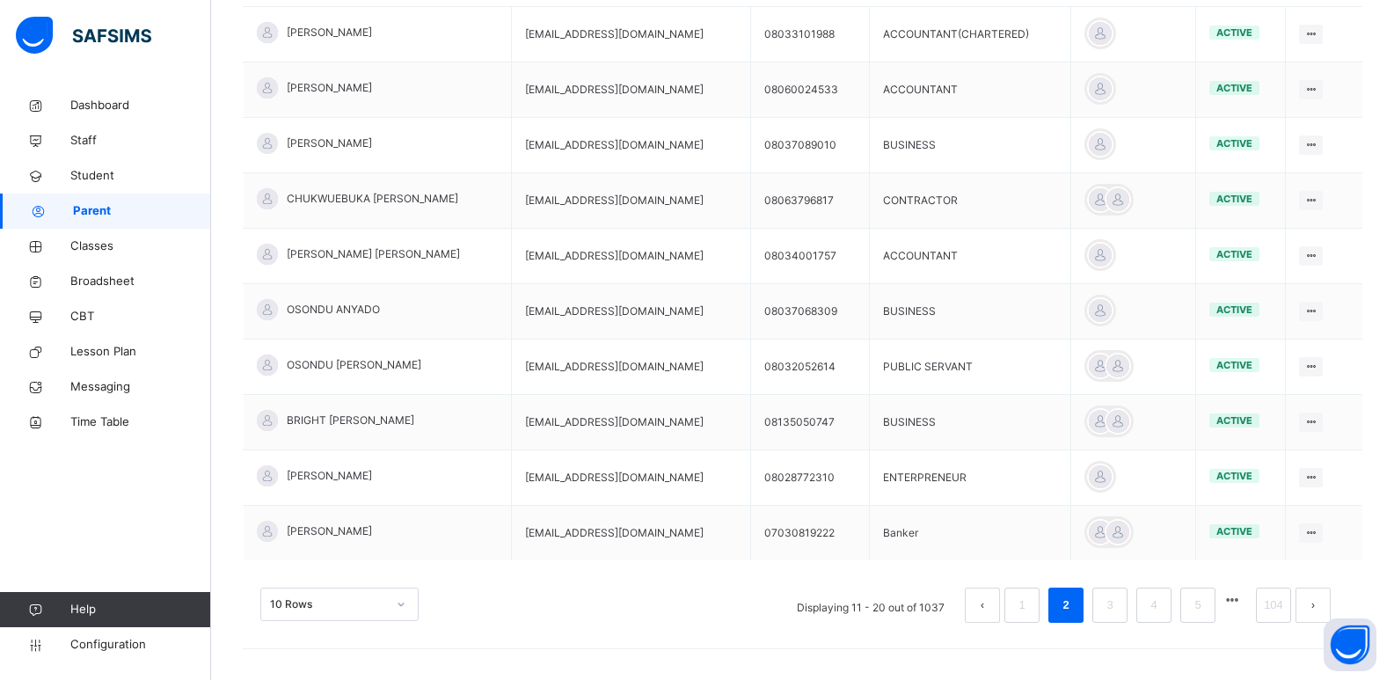
scroll to position [449, 0]
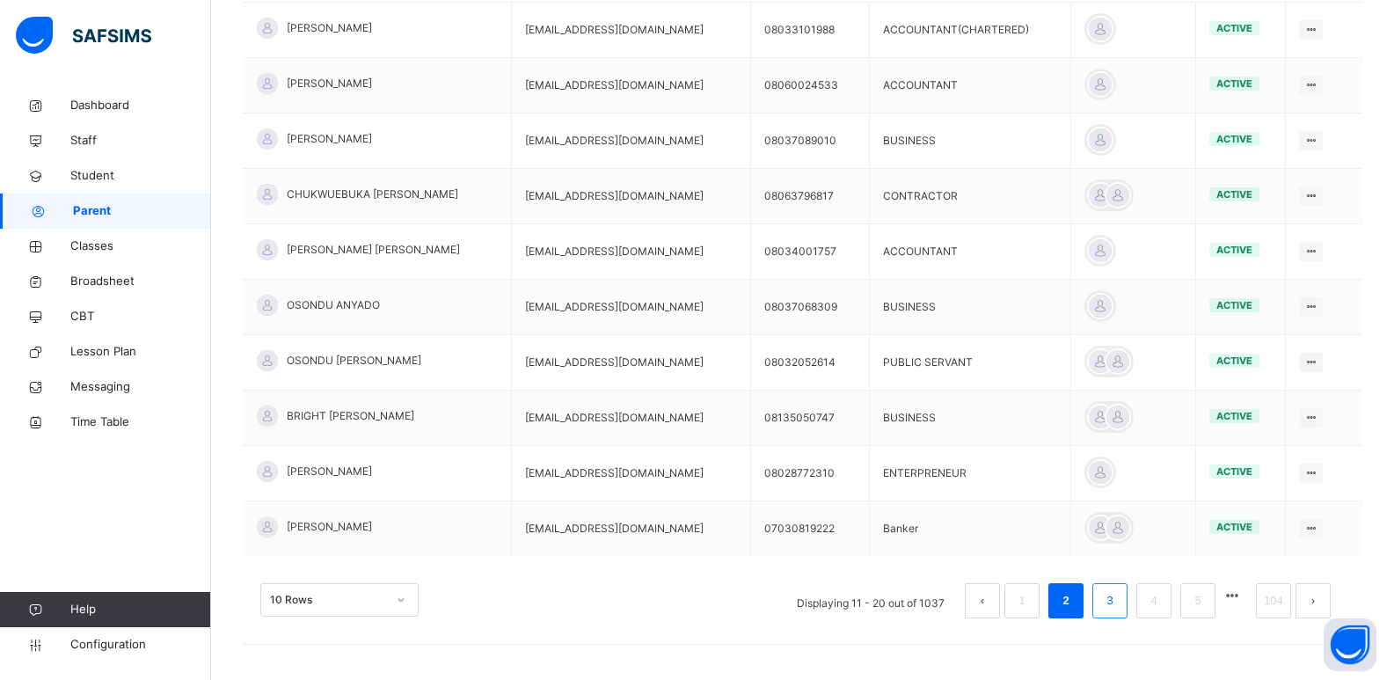
click at [1114, 610] on link "3" at bounding box center [1109, 600] width 17 height 23
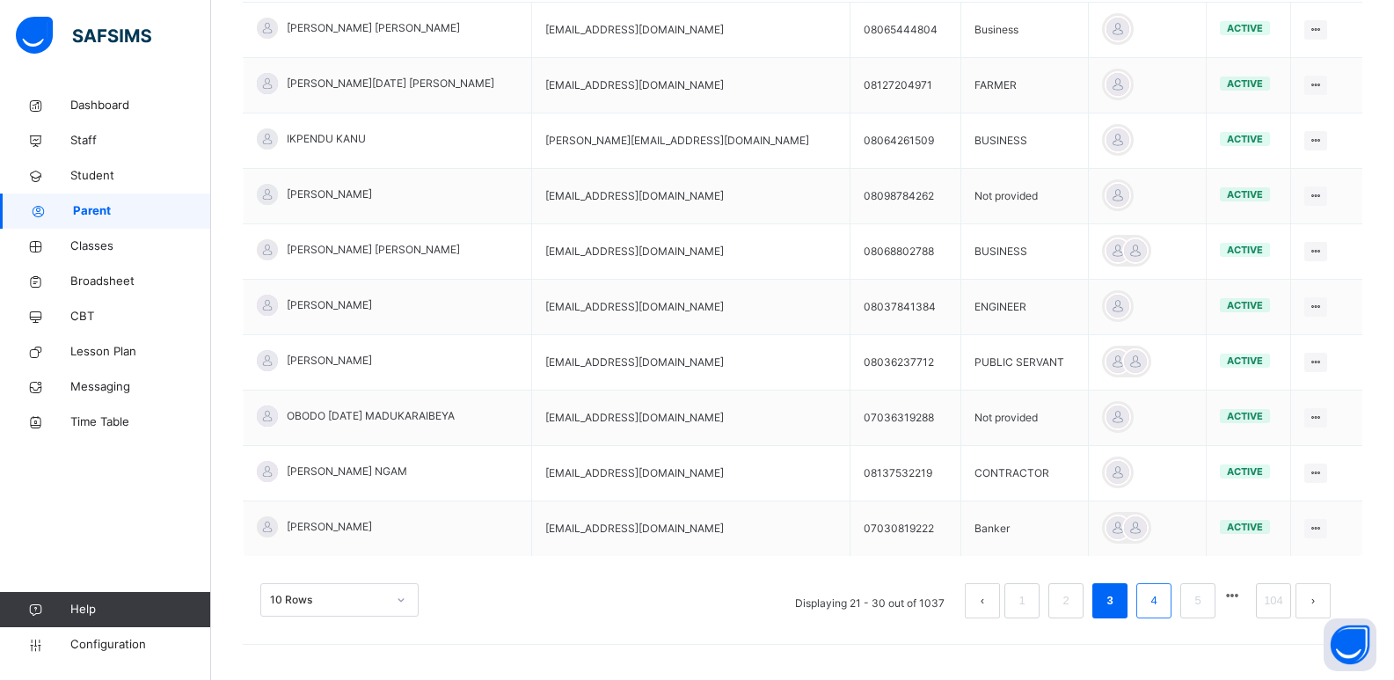
click at [1159, 598] on link "4" at bounding box center [1153, 600] width 17 height 23
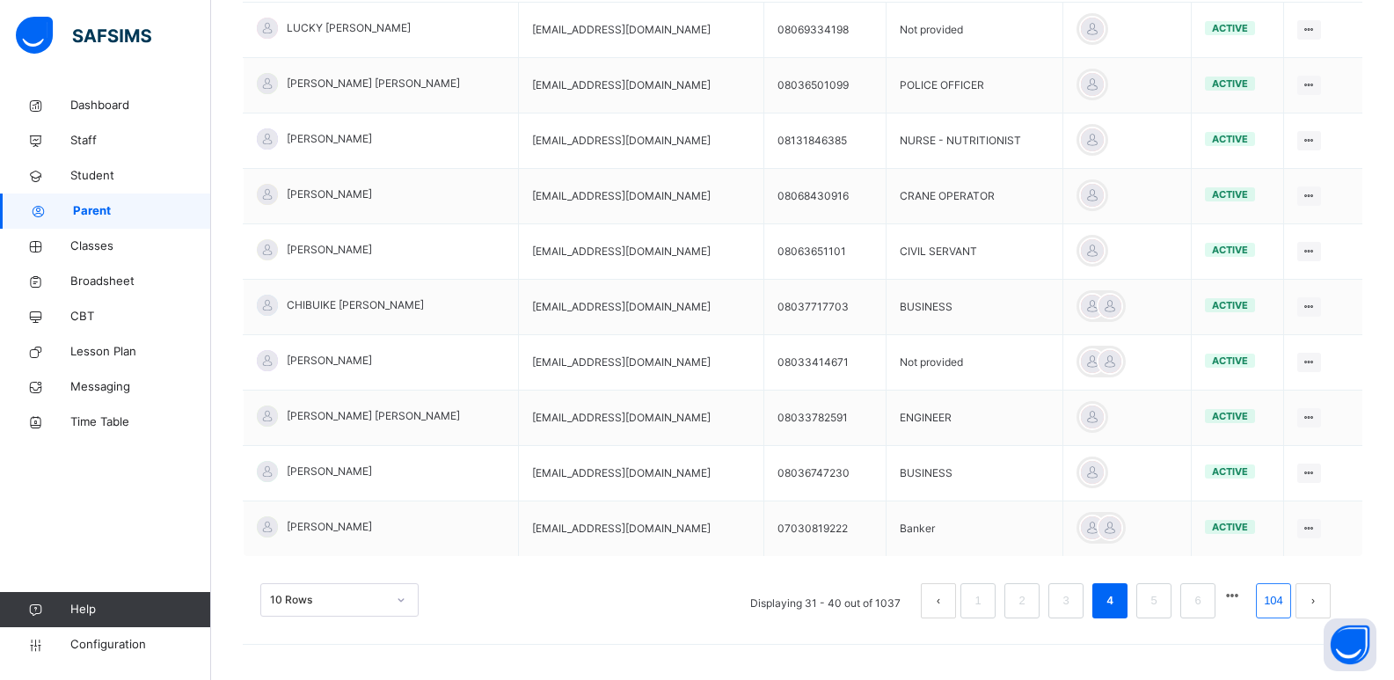
click at [1288, 604] on link "104" at bounding box center [1274, 600] width 30 height 23
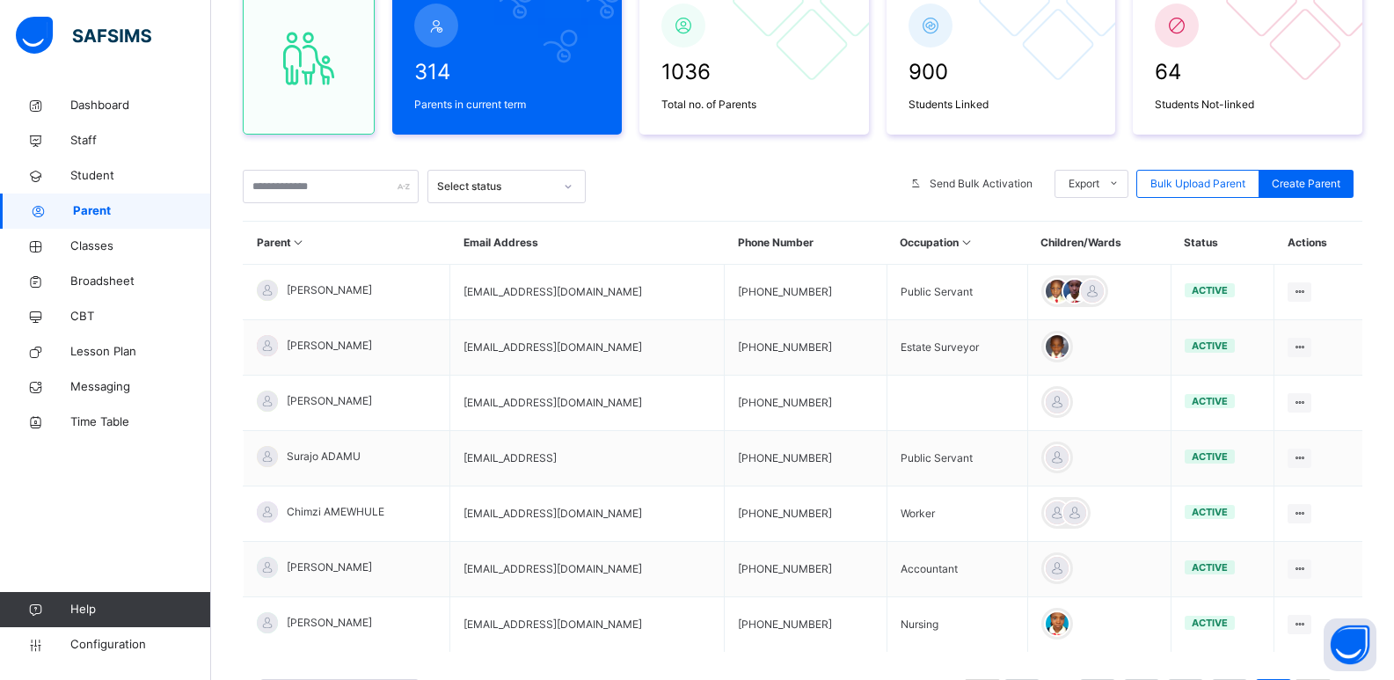
scroll to position [282, 0]
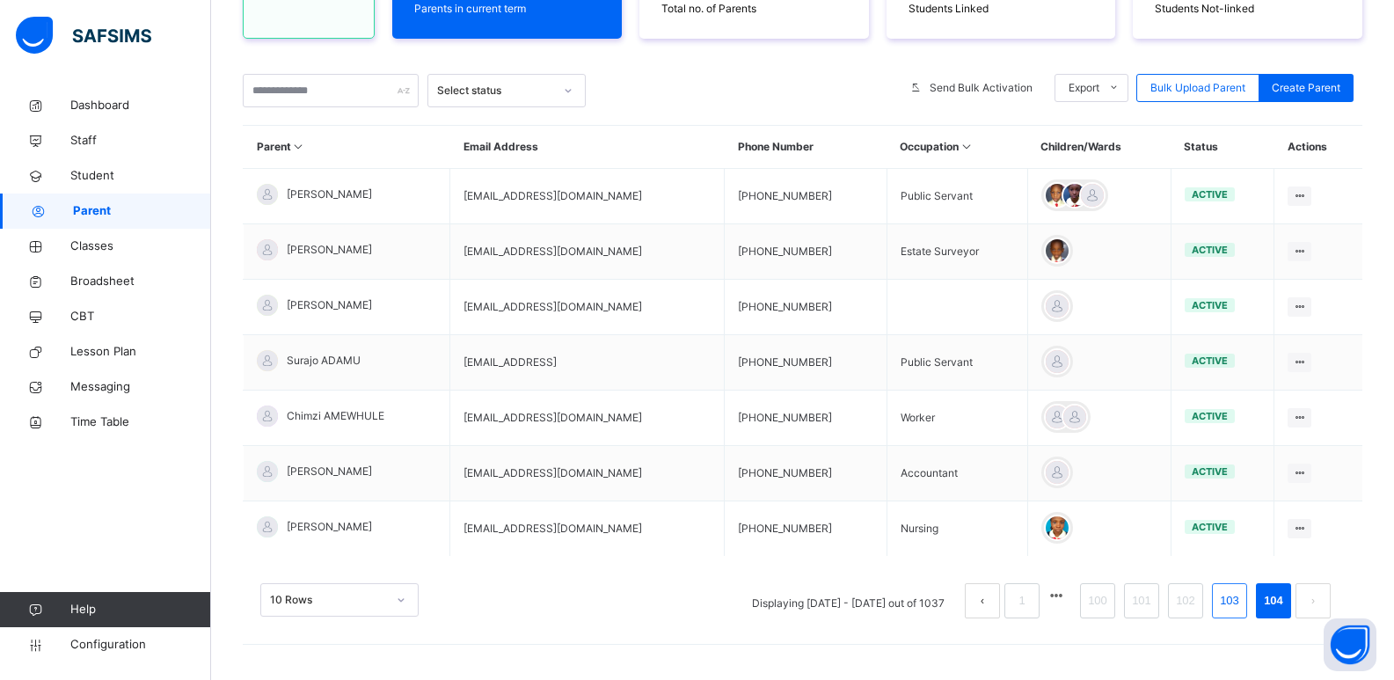
click at [1244, 601] on link "103" at bounding box center [1230, 600] width 30 height 23
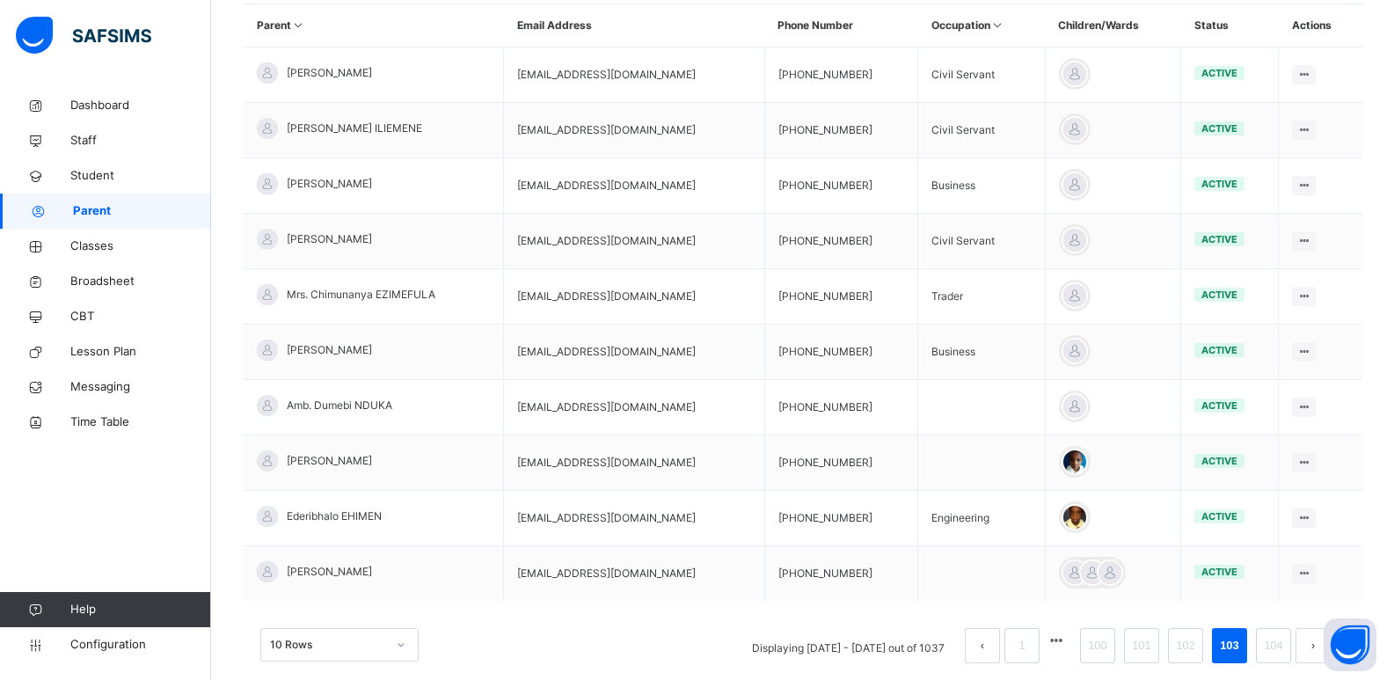
scroll to position [411, 0]
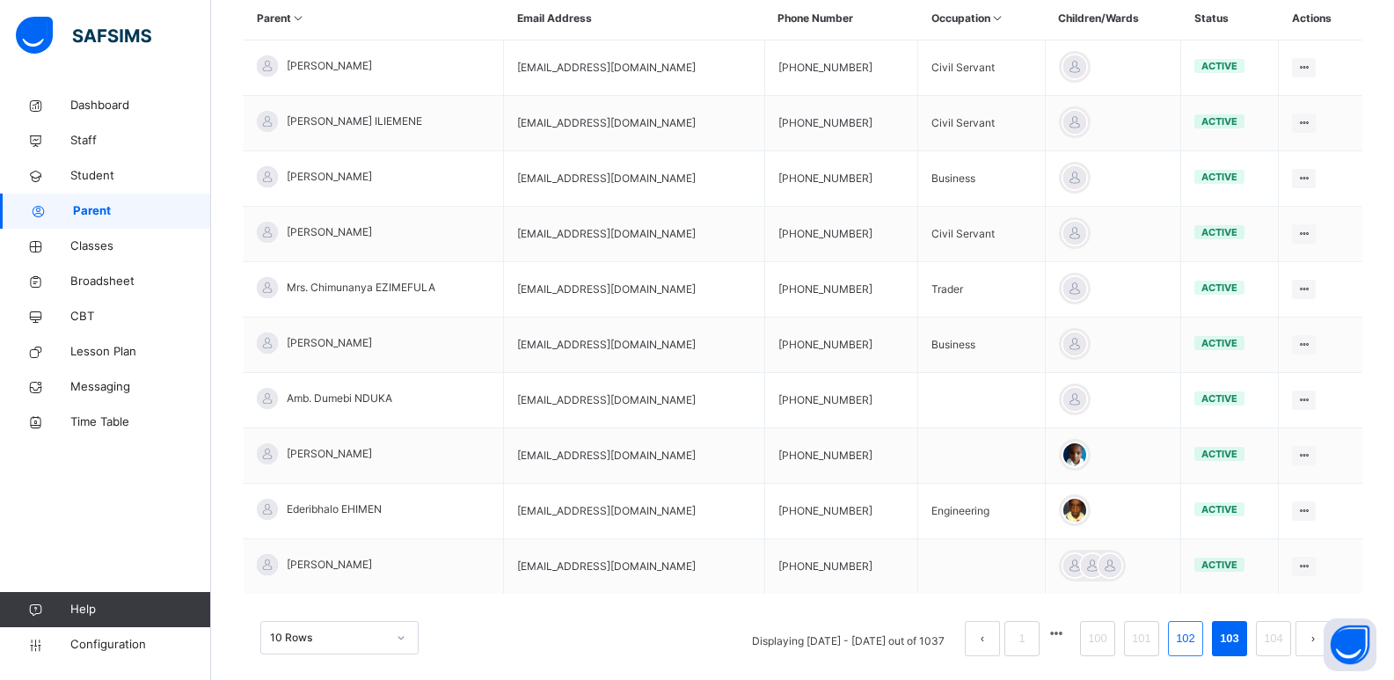
click at [1200, 637] on link "102" at bounding box center [1186, 638] width 30 height 23
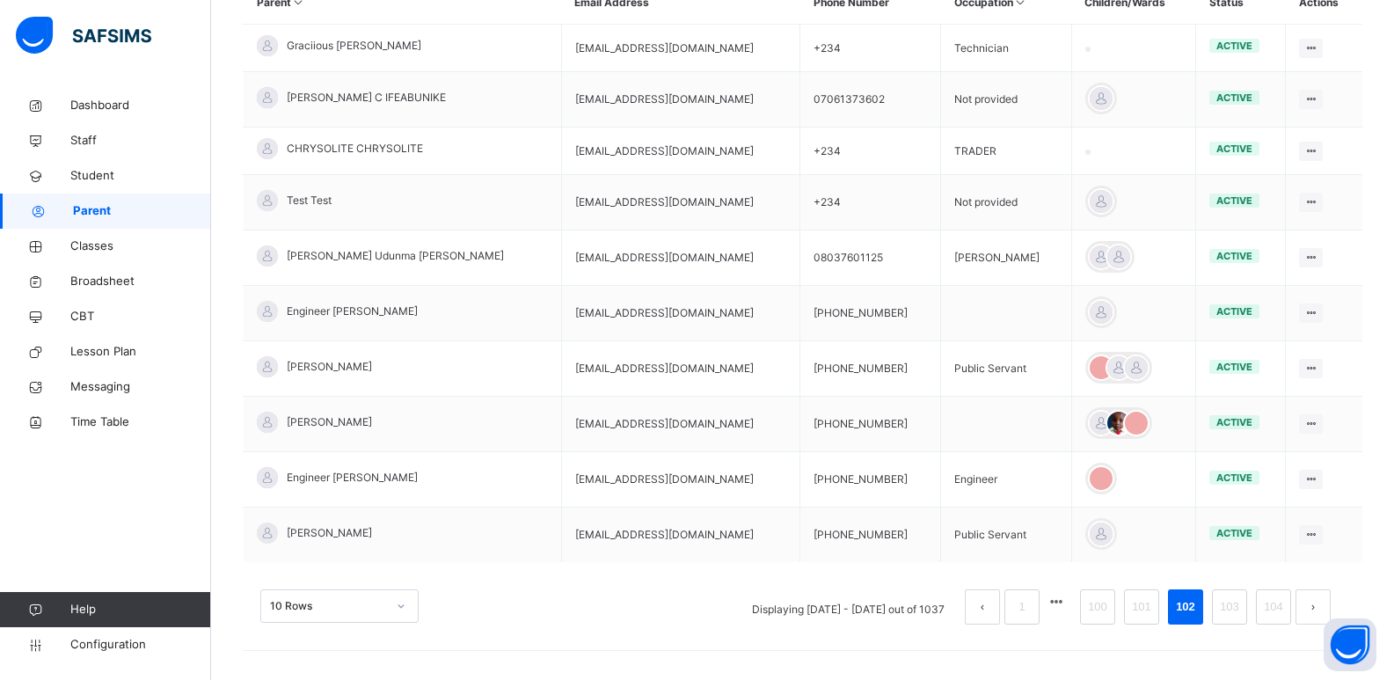
scroll to position [433, 0]
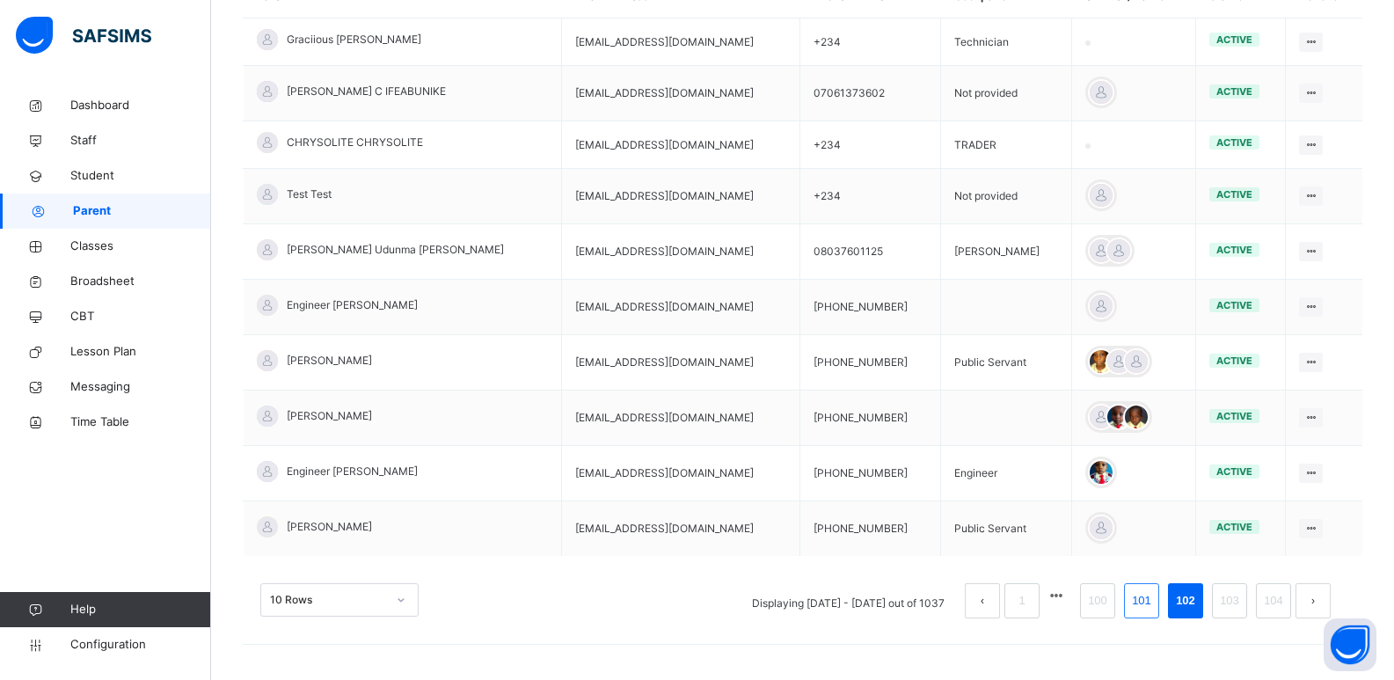
click at [1153, 584] on li "101" at bounding box center [1141, 600] width 35 height 35
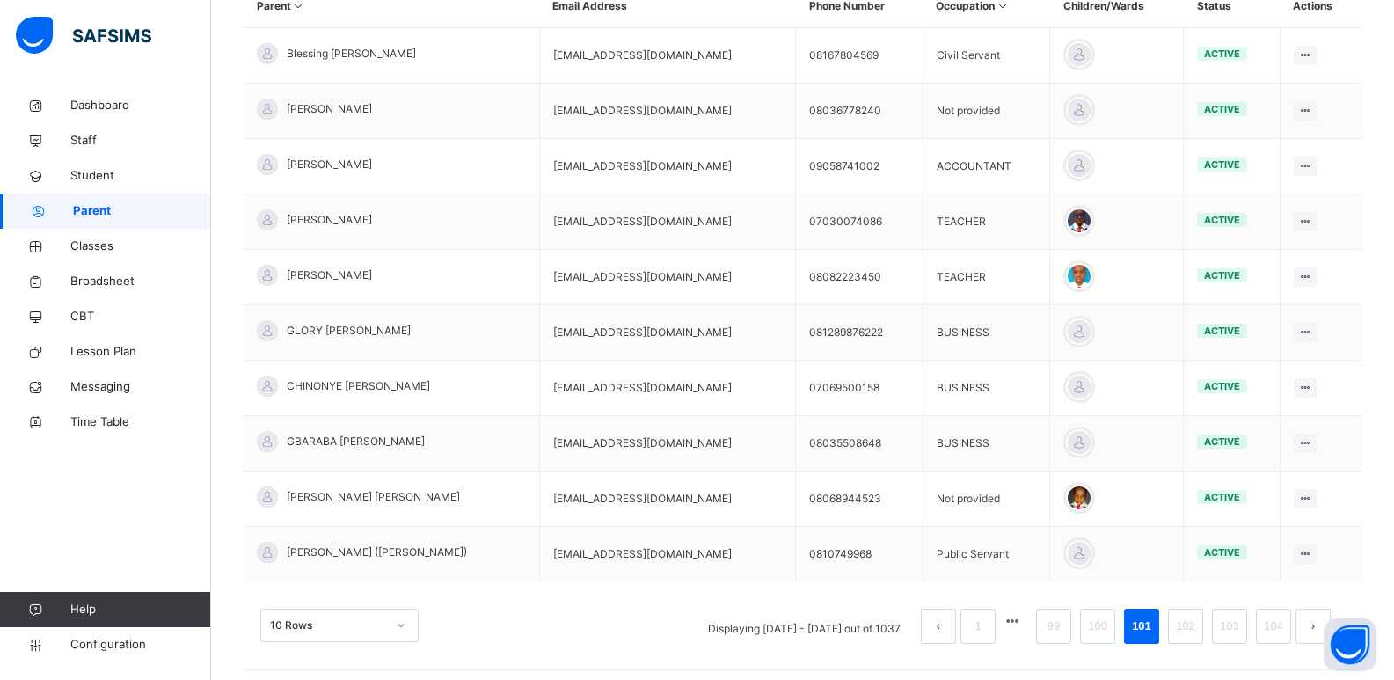
scroll to position [449, 0]
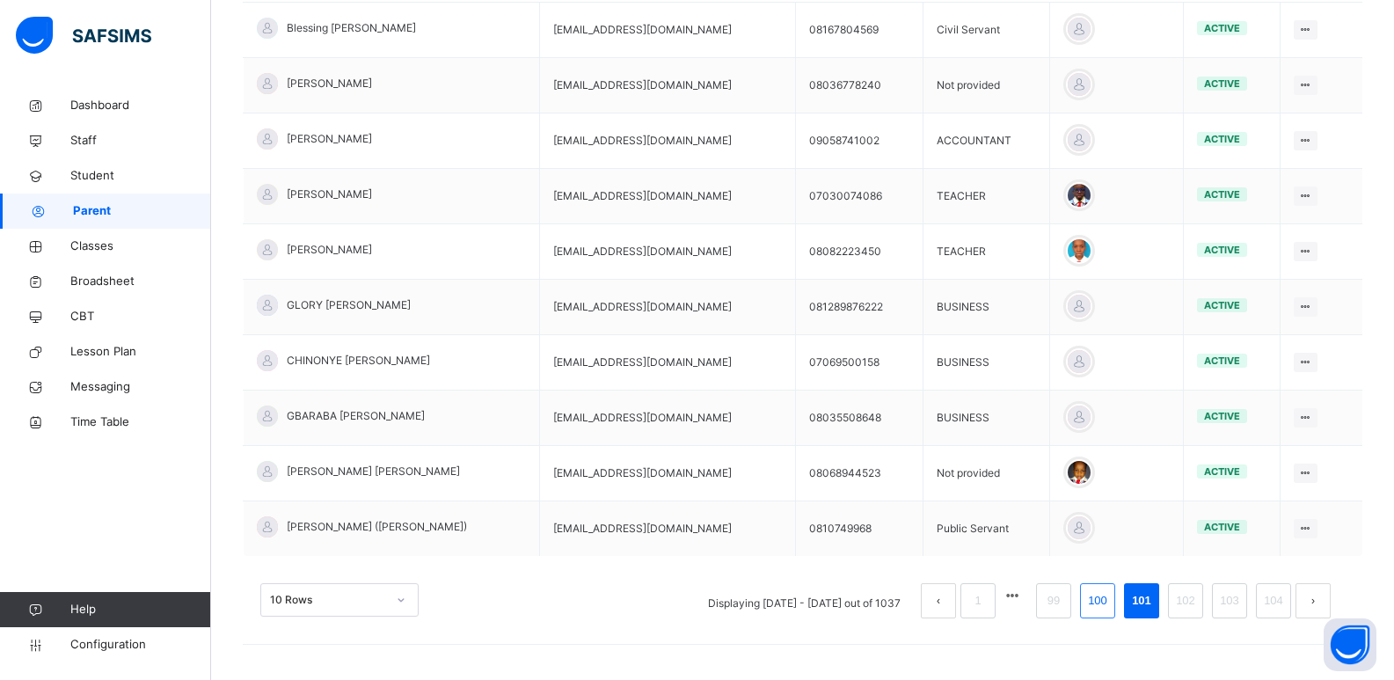
click at [1113, 592] on link "100" at bounding box center [1098, 600] width 30 height 23
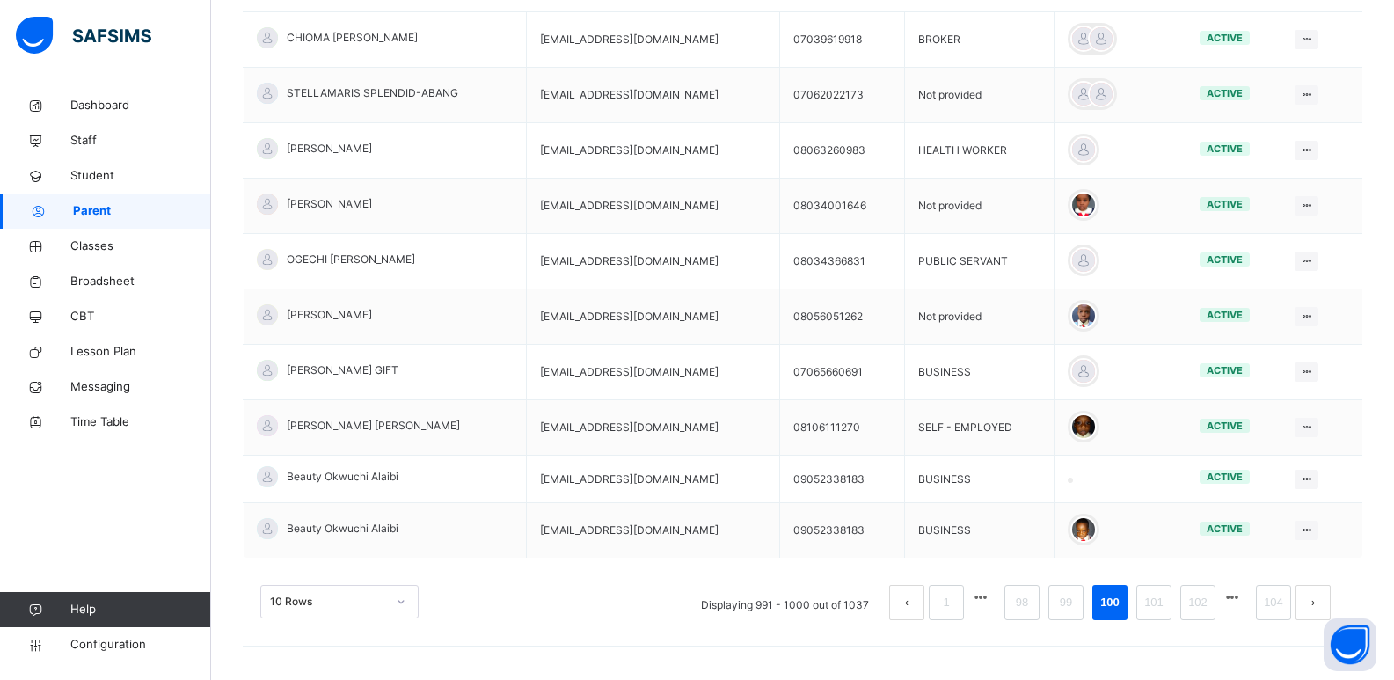
scroll to position [441, 0]
click at [1083, 596] on li "99" at bounding box center [1065, 600] width 35 height 35
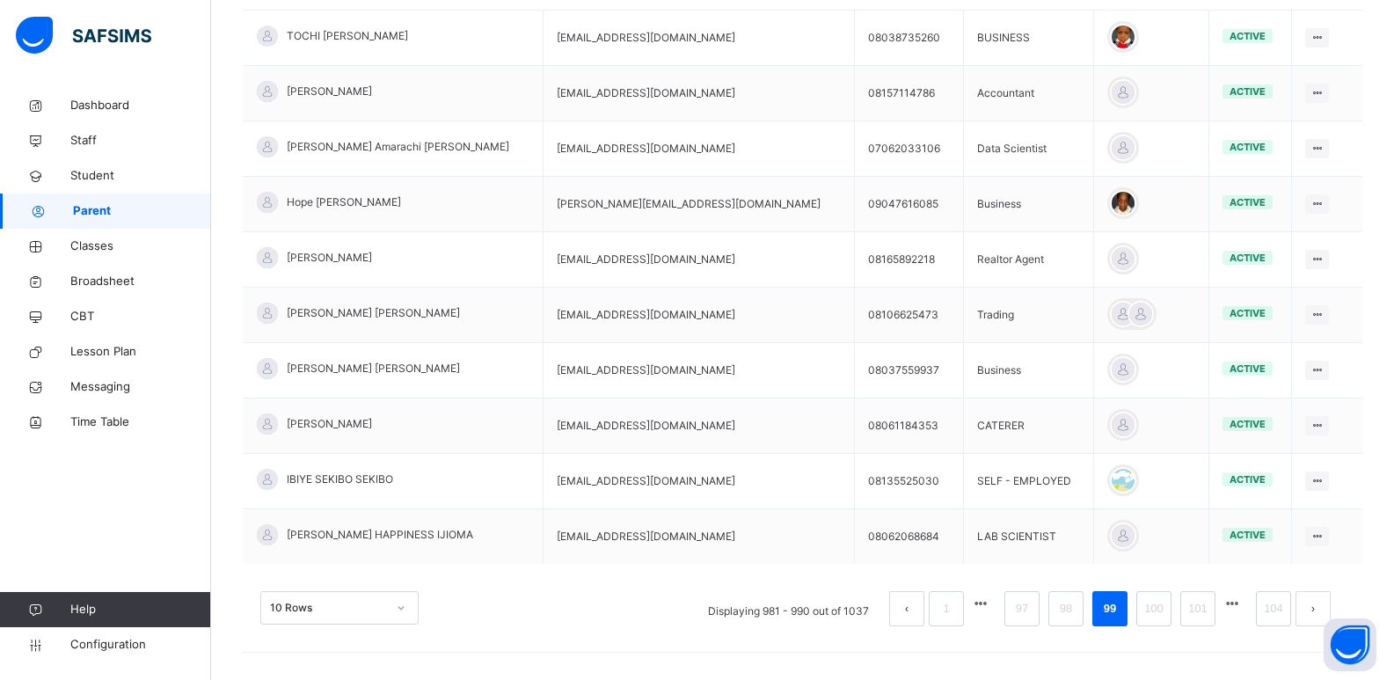
scroll to position [449, 0]
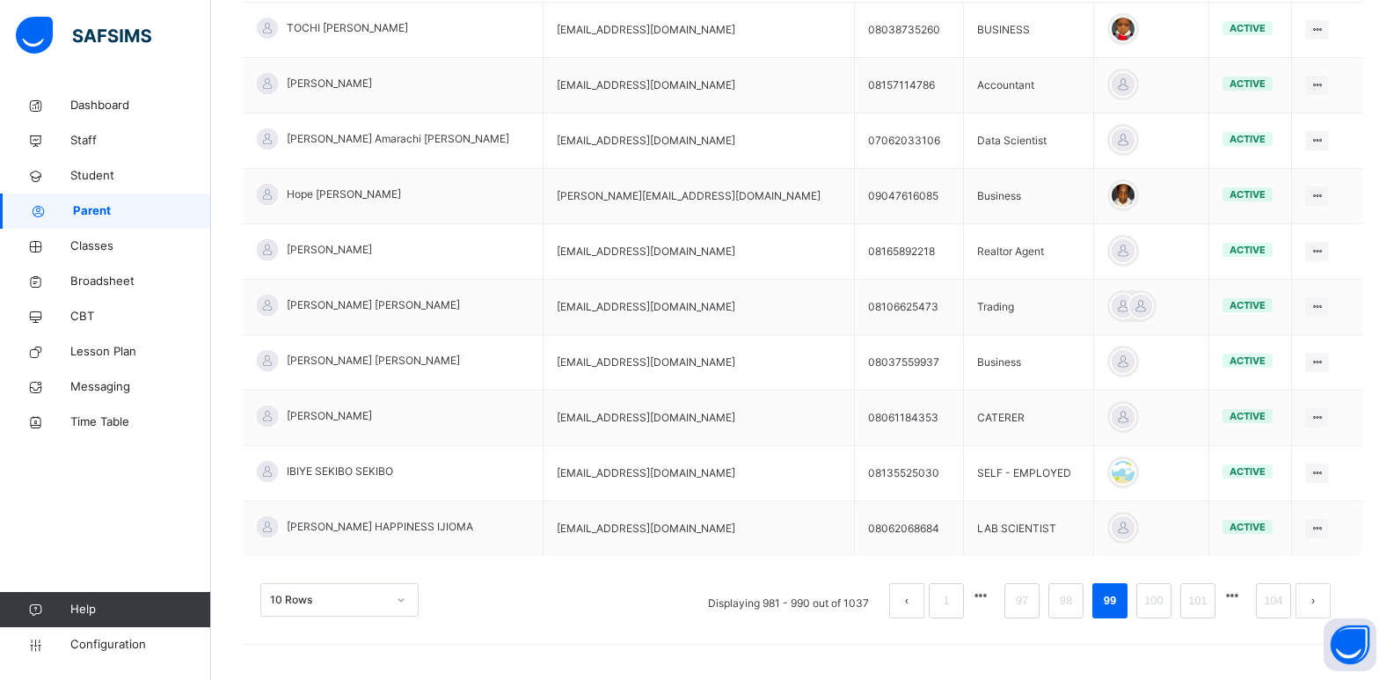
click at [1098, 600] on ul "Displaying 981 - 990 out of 1037 1 97 98 99 100 101 104" at bounding box center [1020, 600] width 650 height 35
click at [1077, 600] on link "98" at bounding box center [1065, 600] width 23 height 23
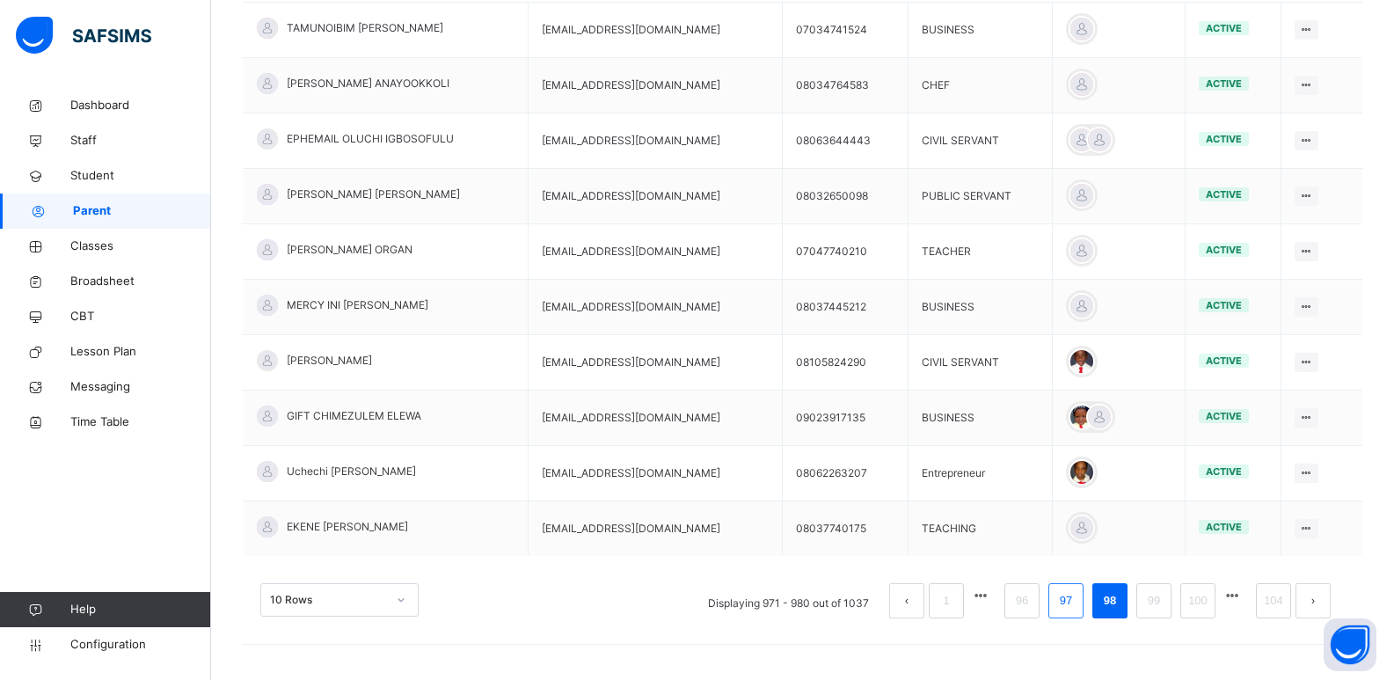
click at [1077, 609] on link "97" at bounding box center [1065, 600] width 23 height 23
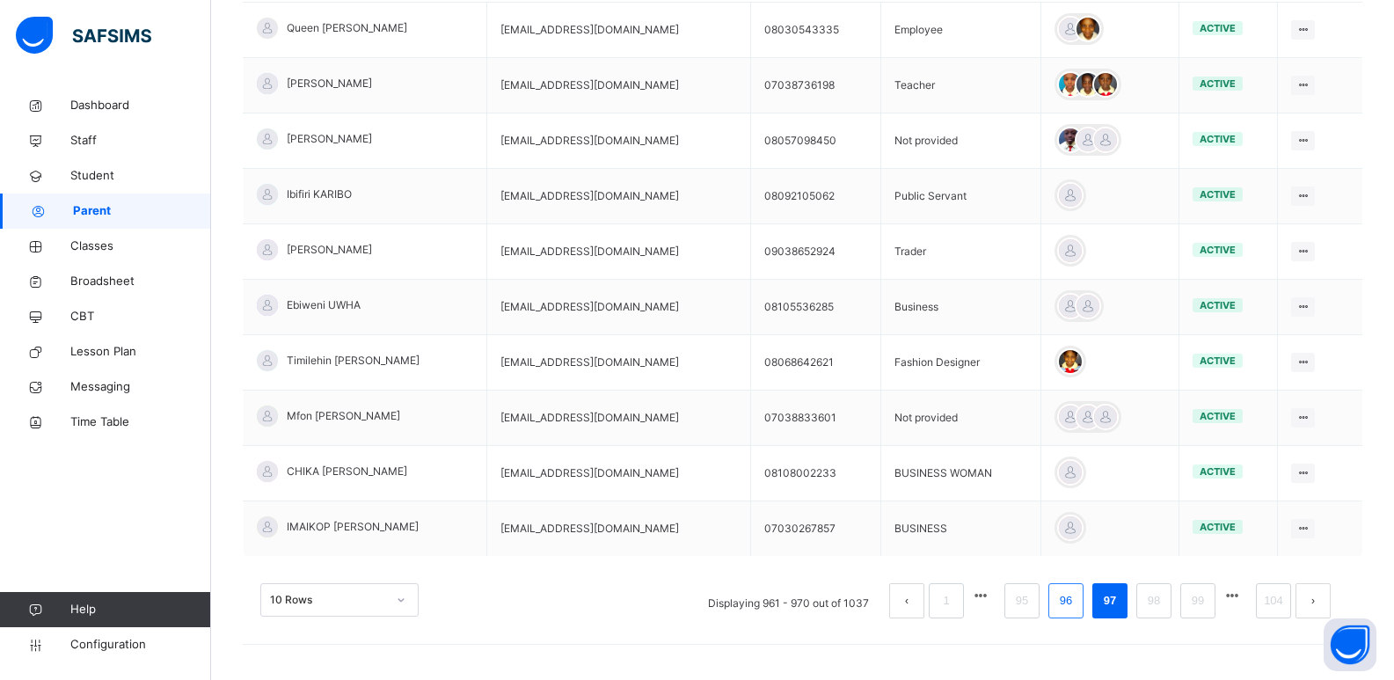
click at [1076, 591] on link "96" at bounding box center [1065, 600] width 23 height 23
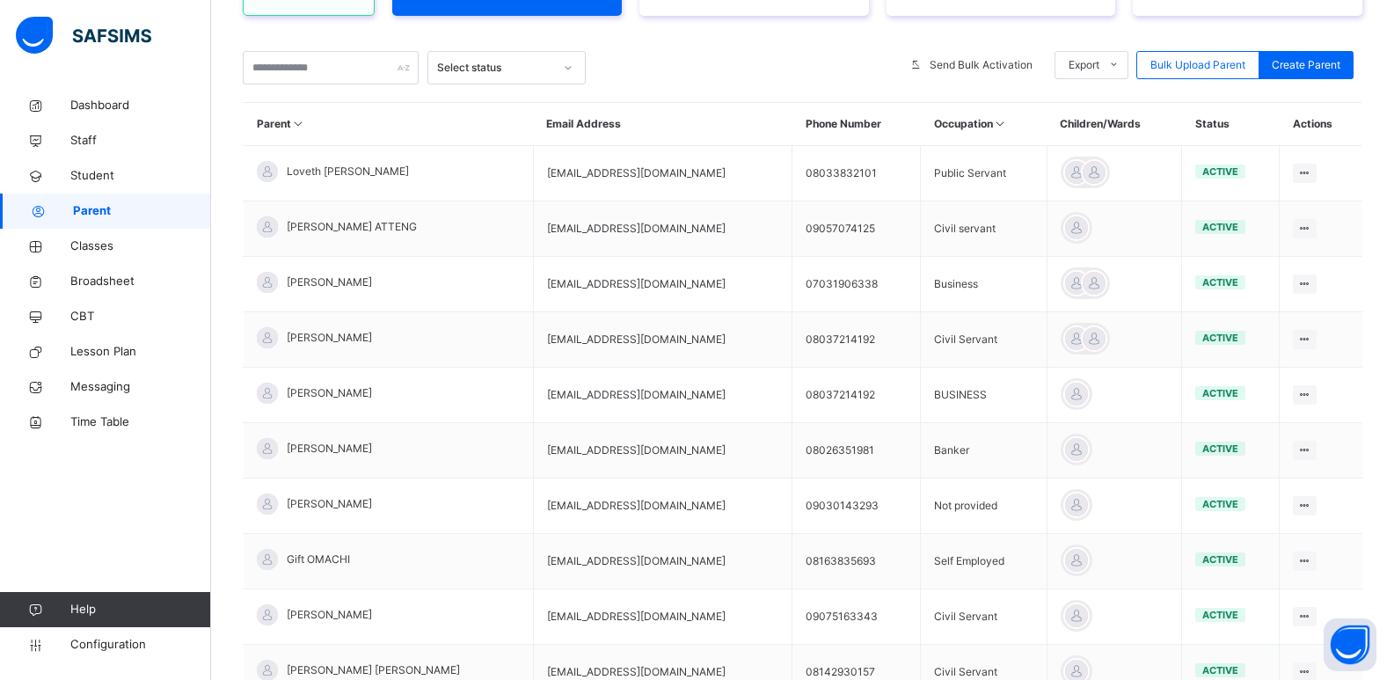
scroll to position [447, 0]
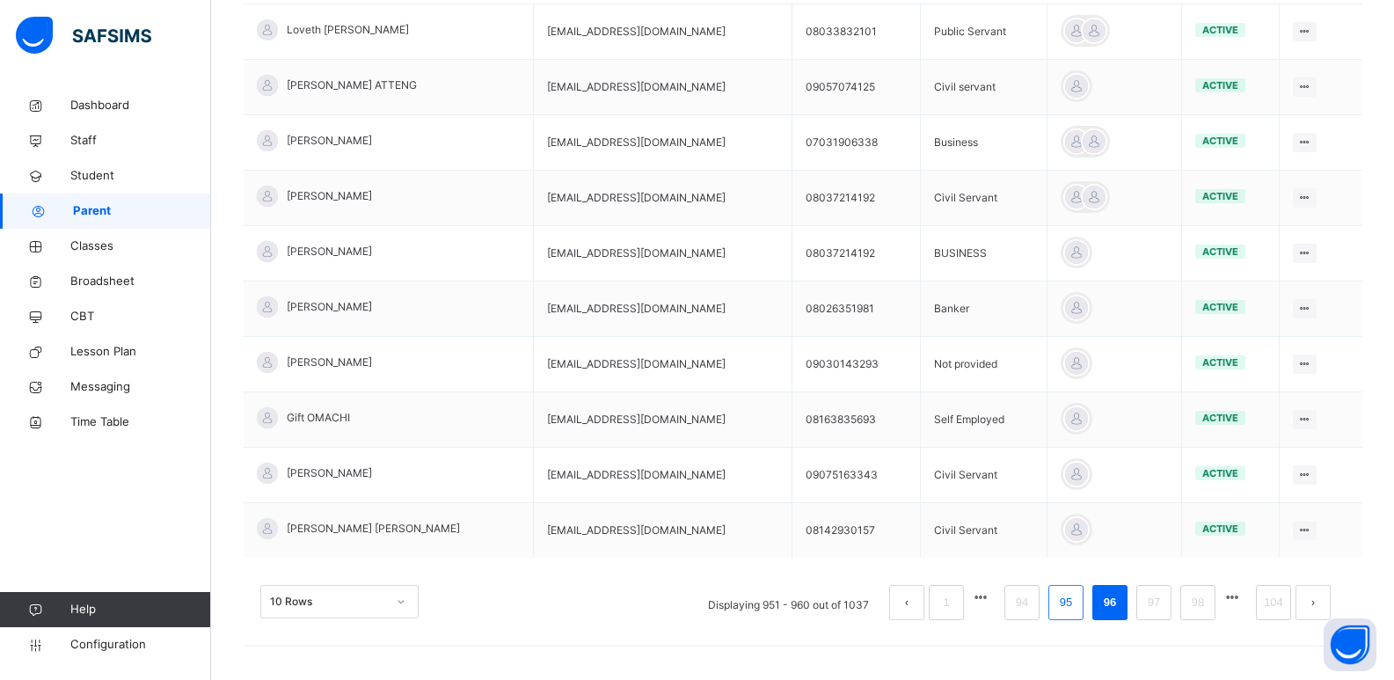
click at [1077, 608] on link "95" at bounding box center [1065, 602] width 23 height 23
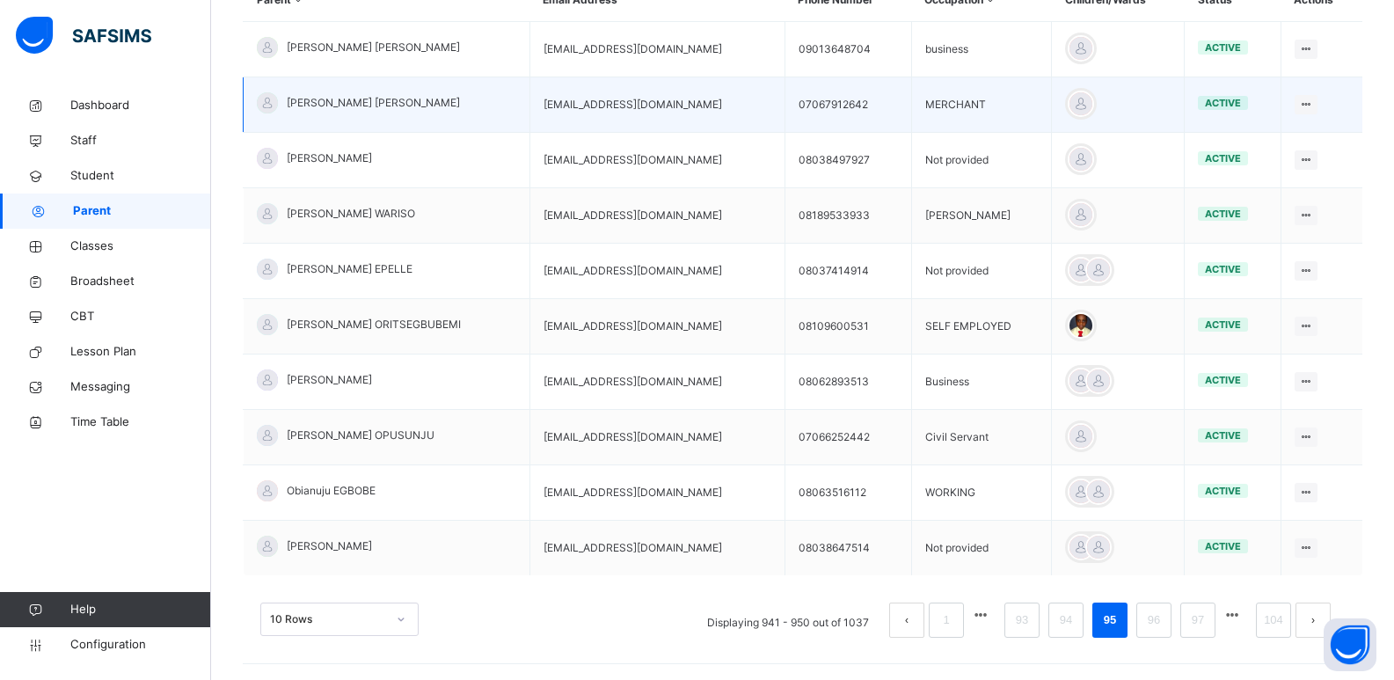
scroll to position [449, 0]
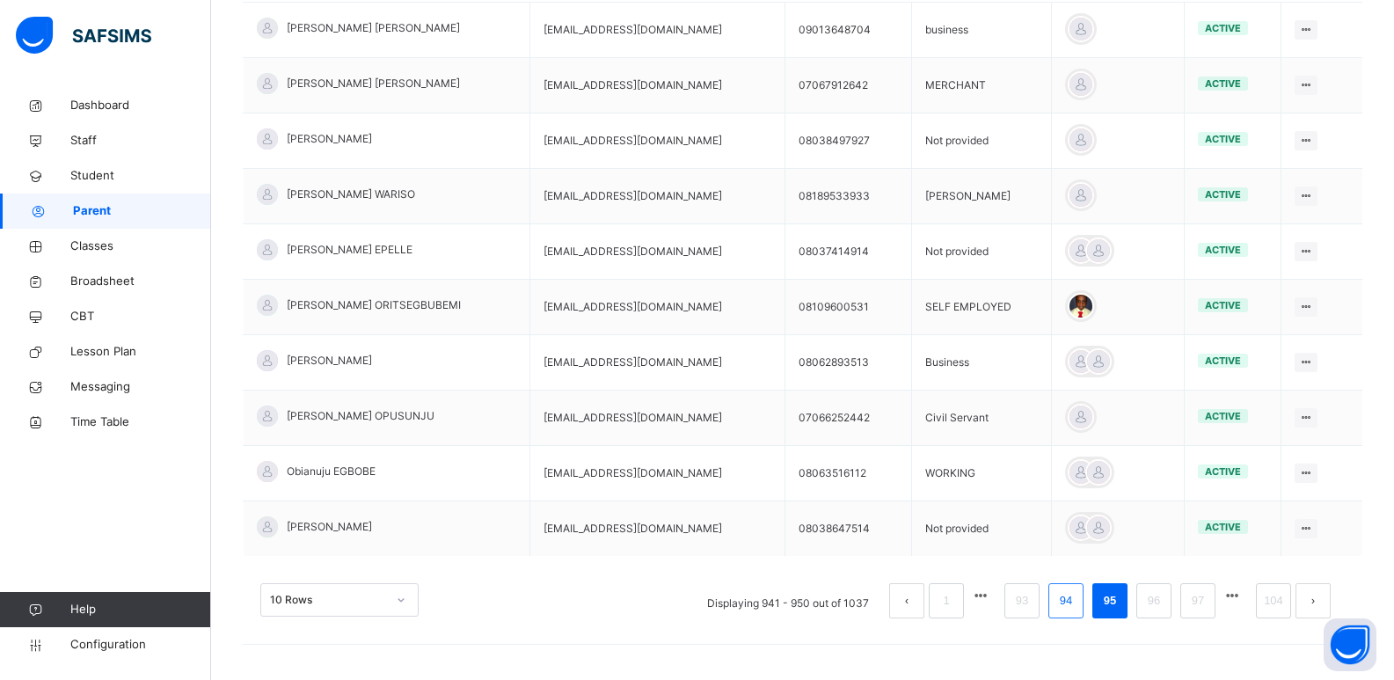
click at [1074, 596] on link "94" at bounding box center [1065, 600] width 23 height 23
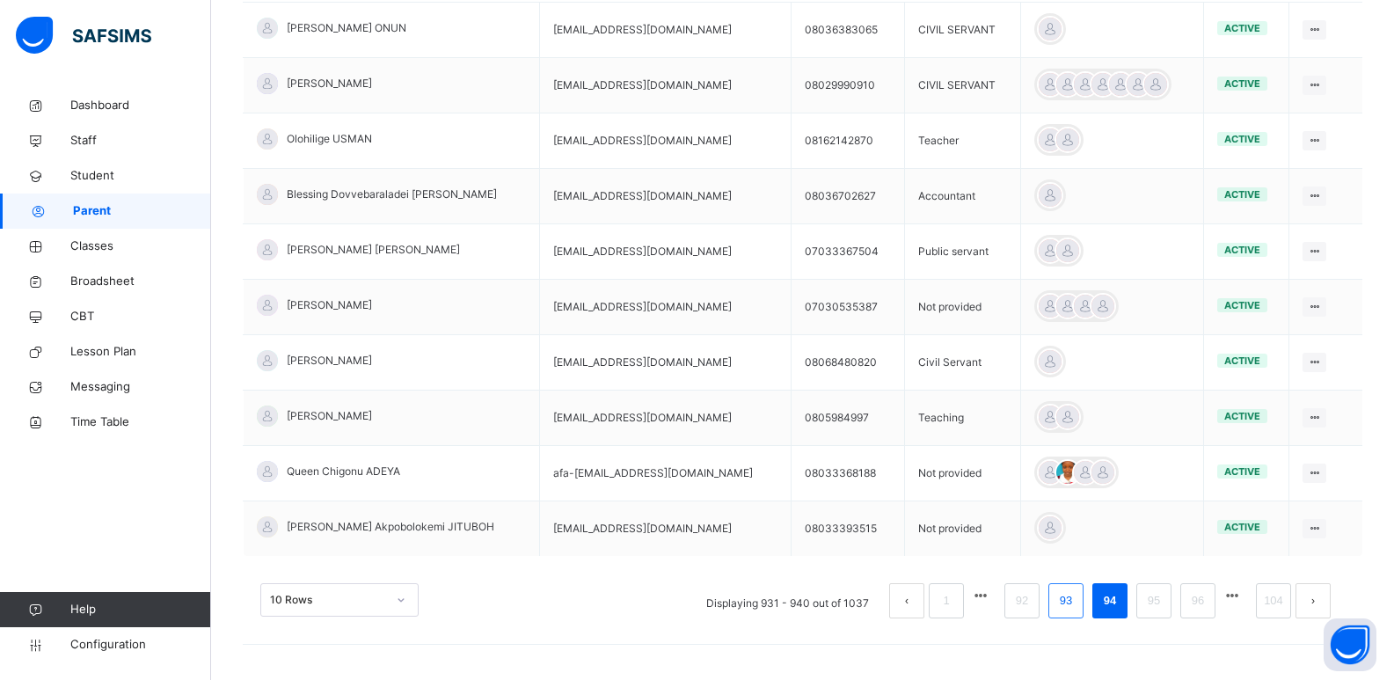
click at [1075, 595] on link "93" at bounding box center [1065, 600] width 23 height 23
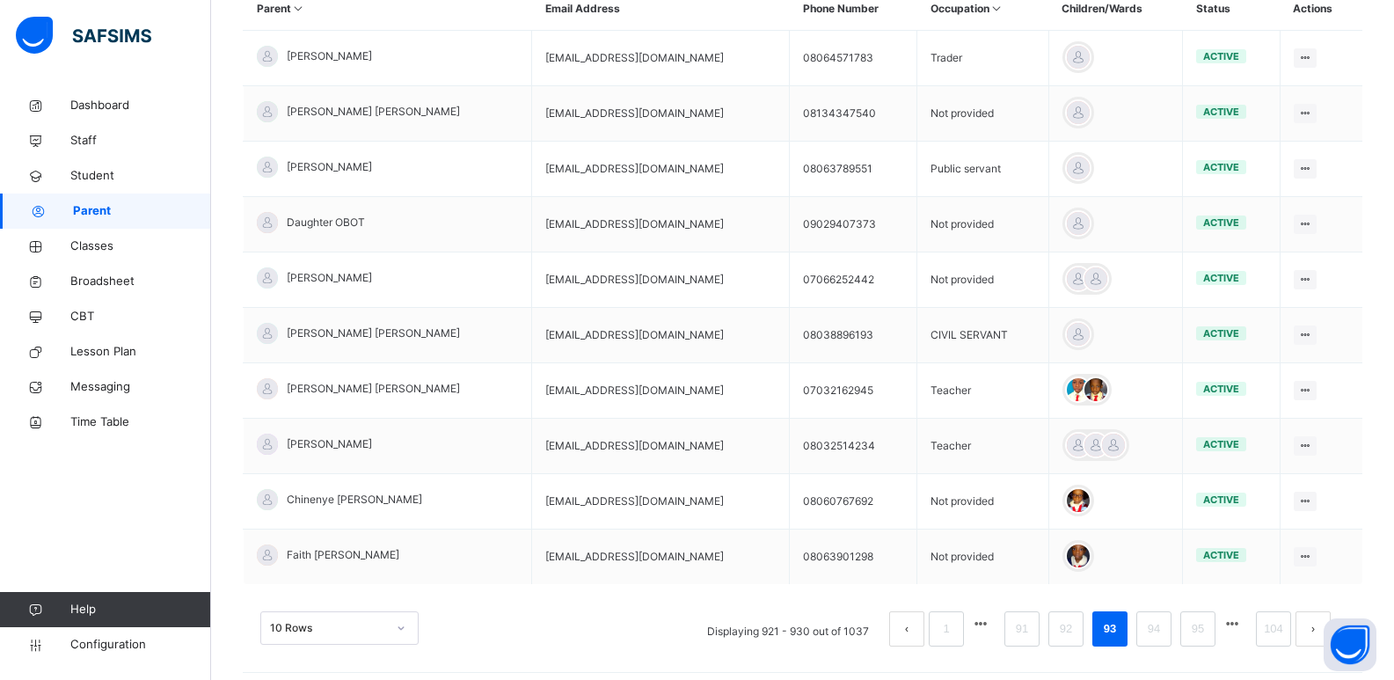
scroll to position [428, 0]
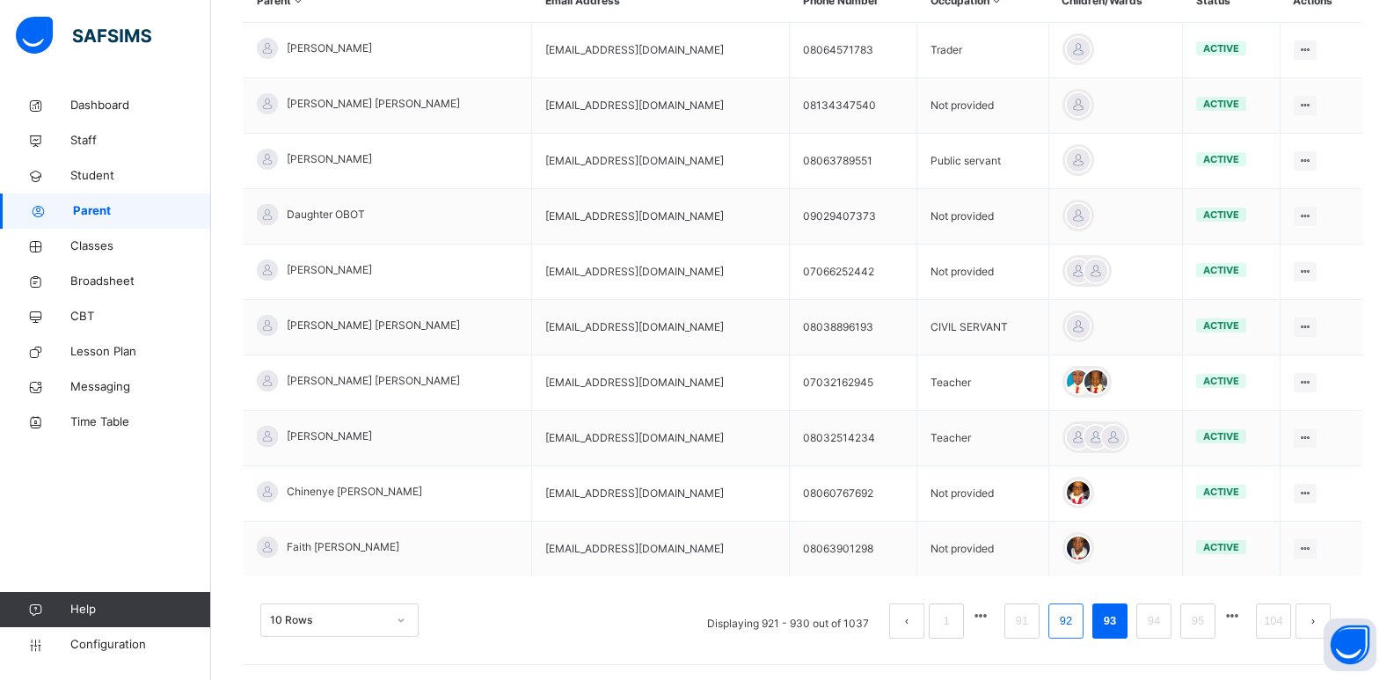
click at [1077, 626] on link "92" at bounding box center [1065, 620] width 23 height 23
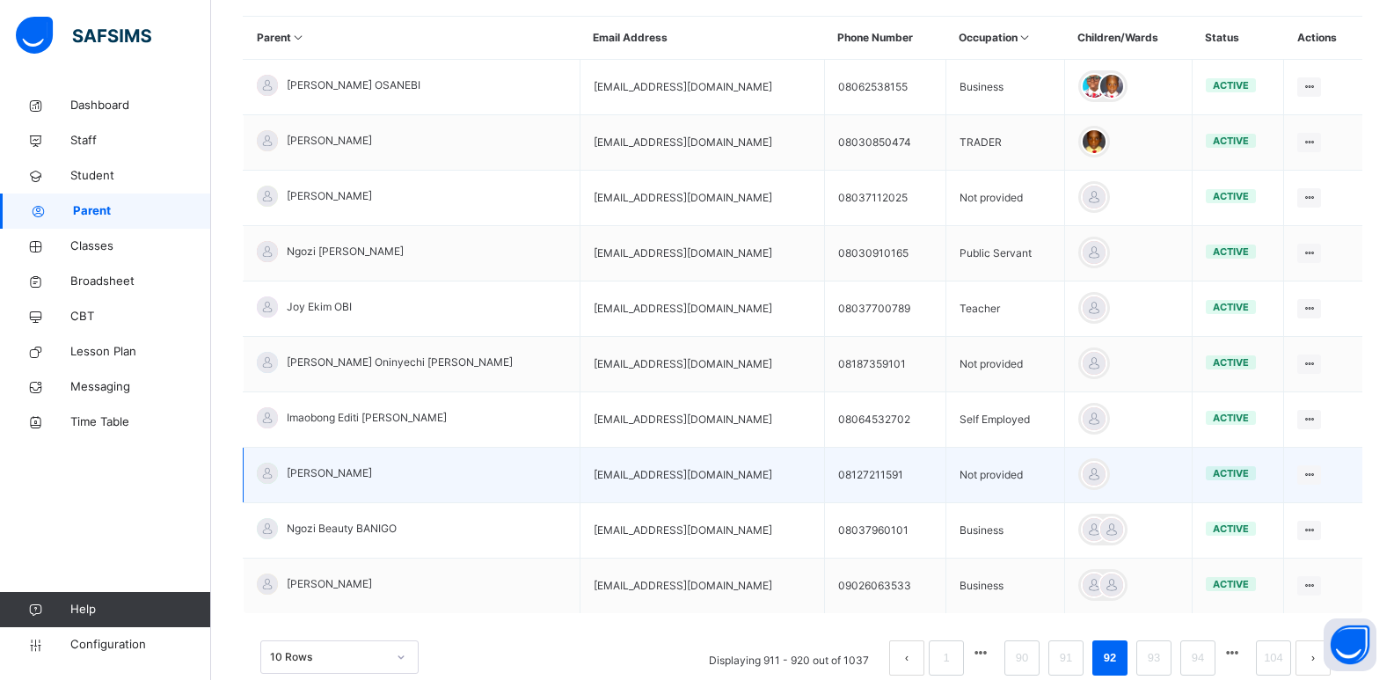
scroll to position [449, 0]
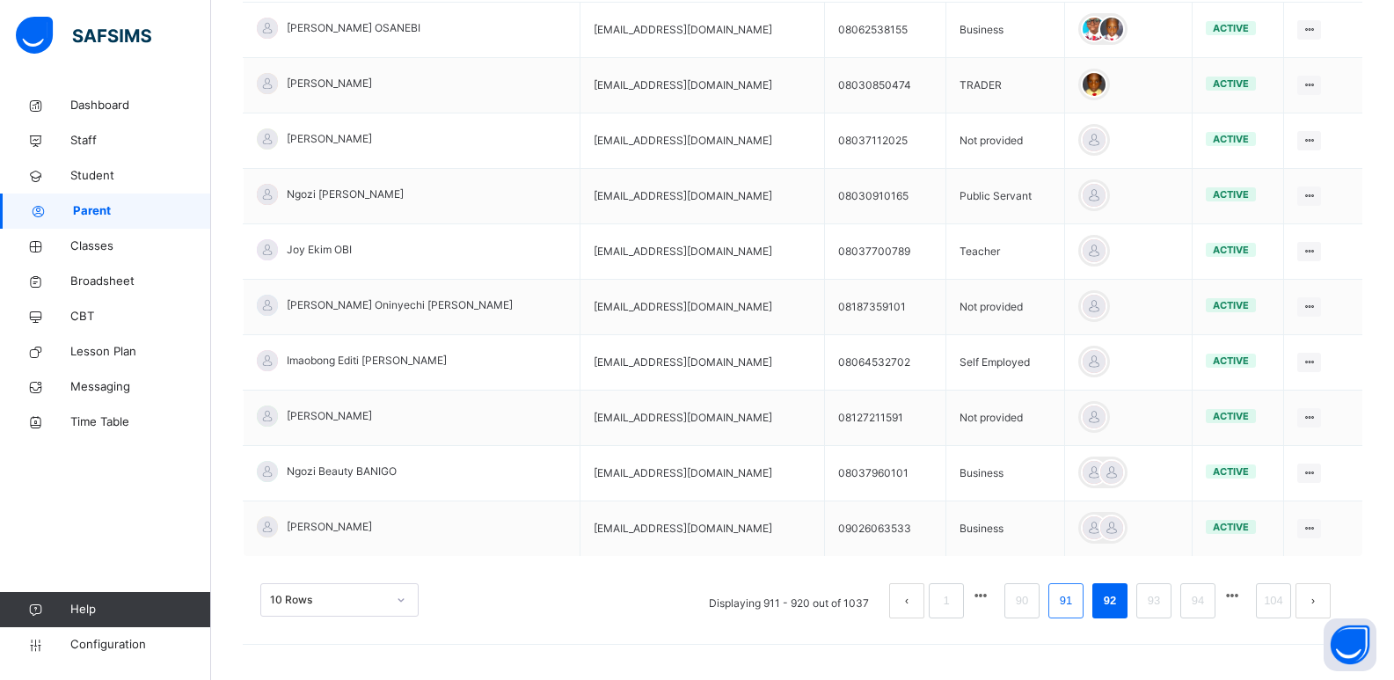
click at [1077, 595] on link "91" at bounding box center [1065, 600] width 23 height 23
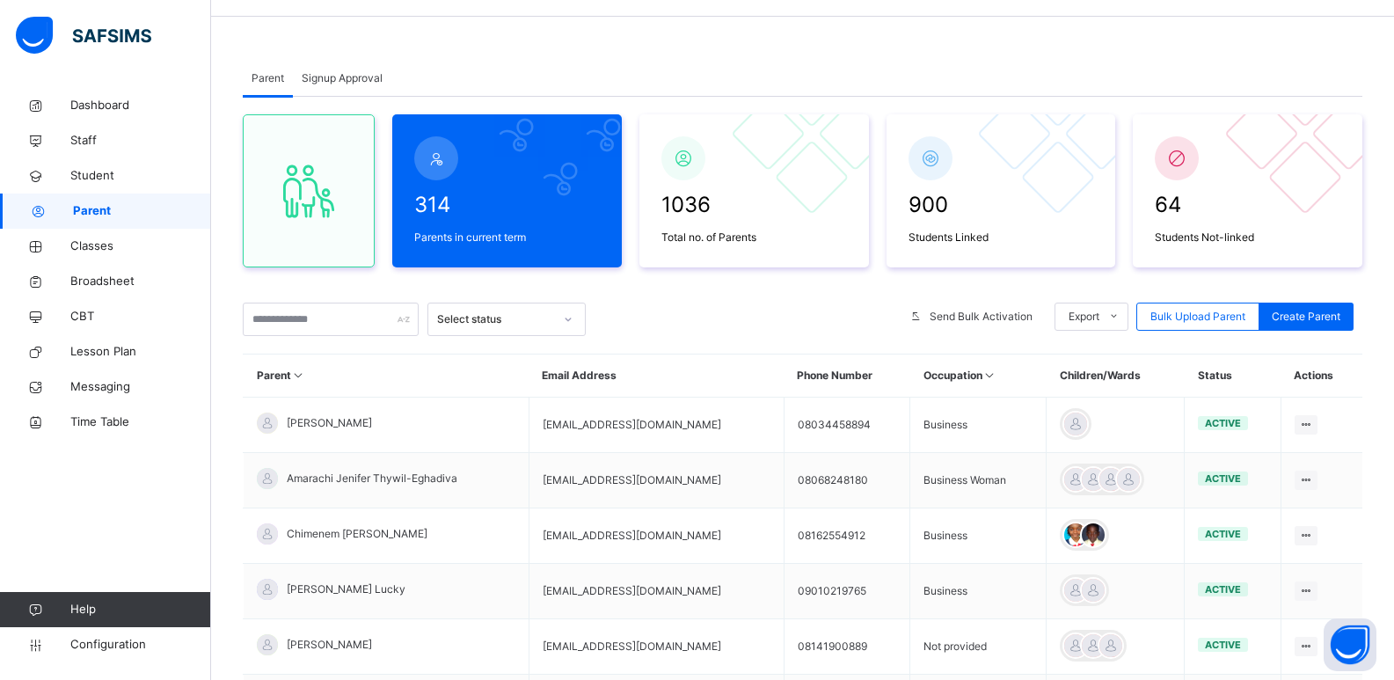
scroll to position [441, 0]
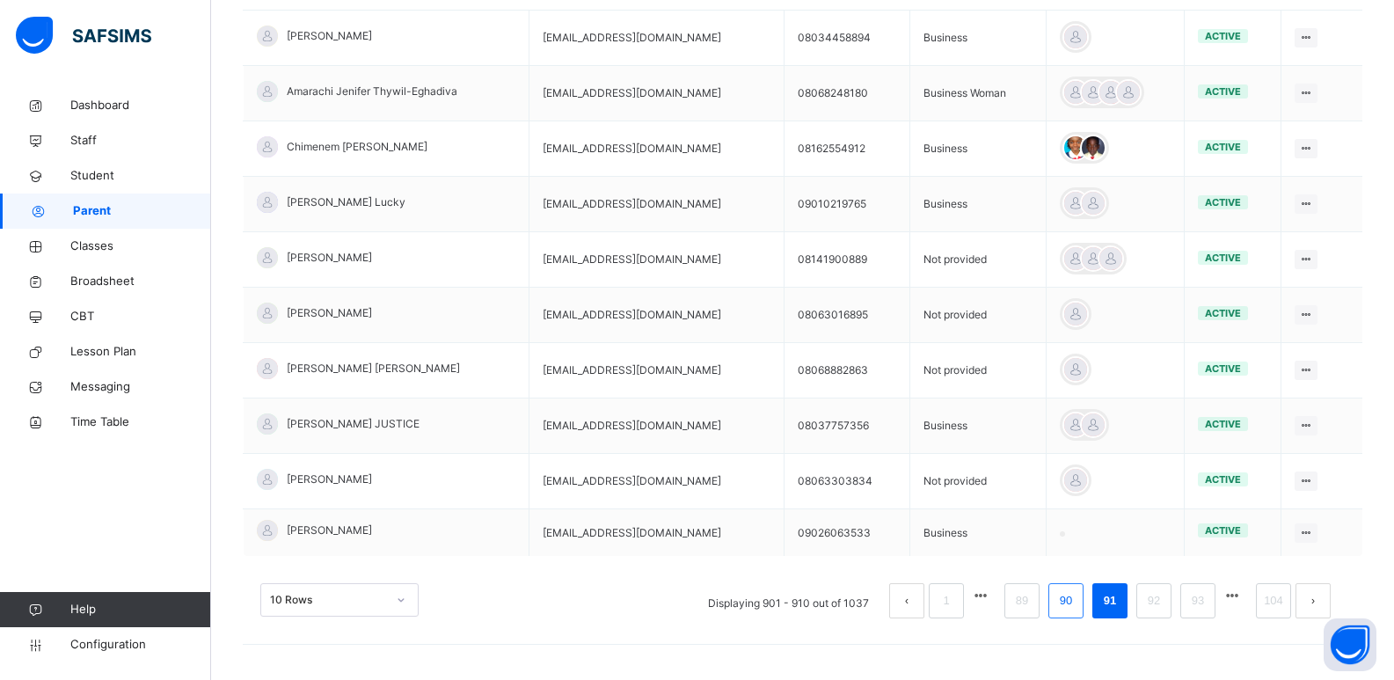
click at [1077, 601] on link "90" at bounding box center [1065, 600] width 23 height 23
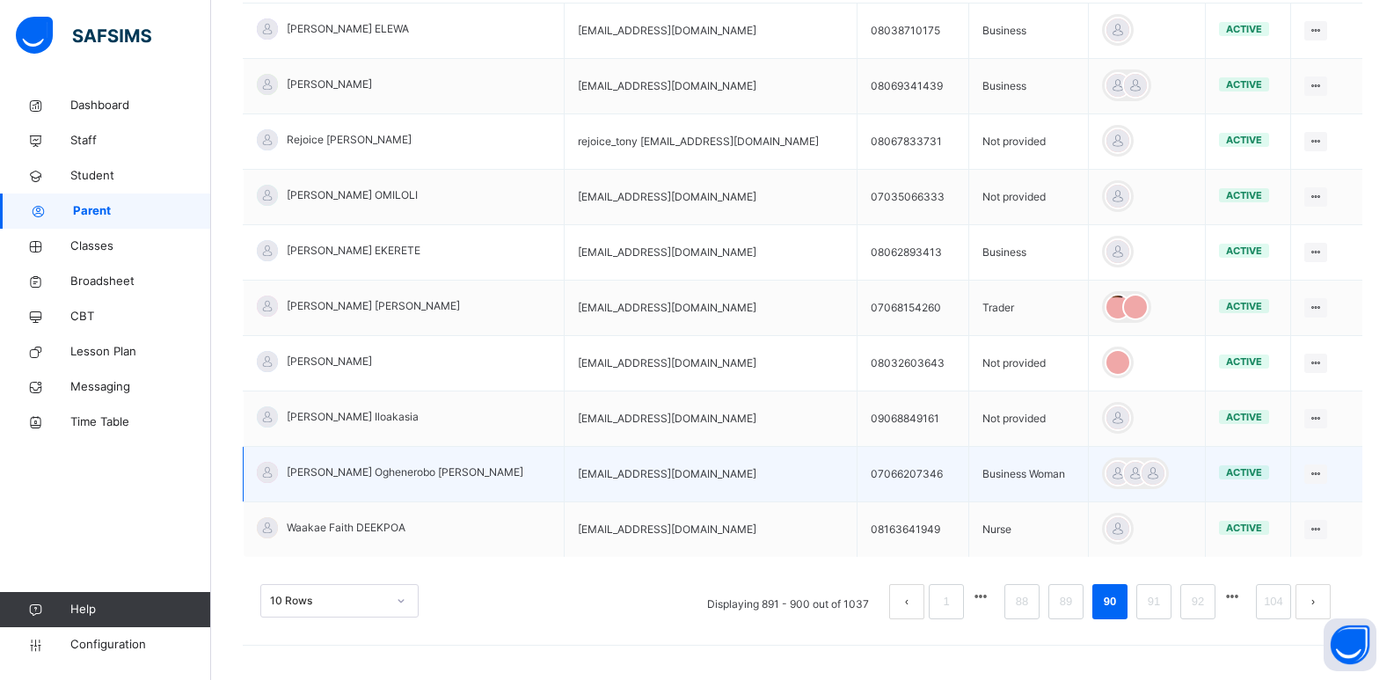
scroll to position [449, 0]
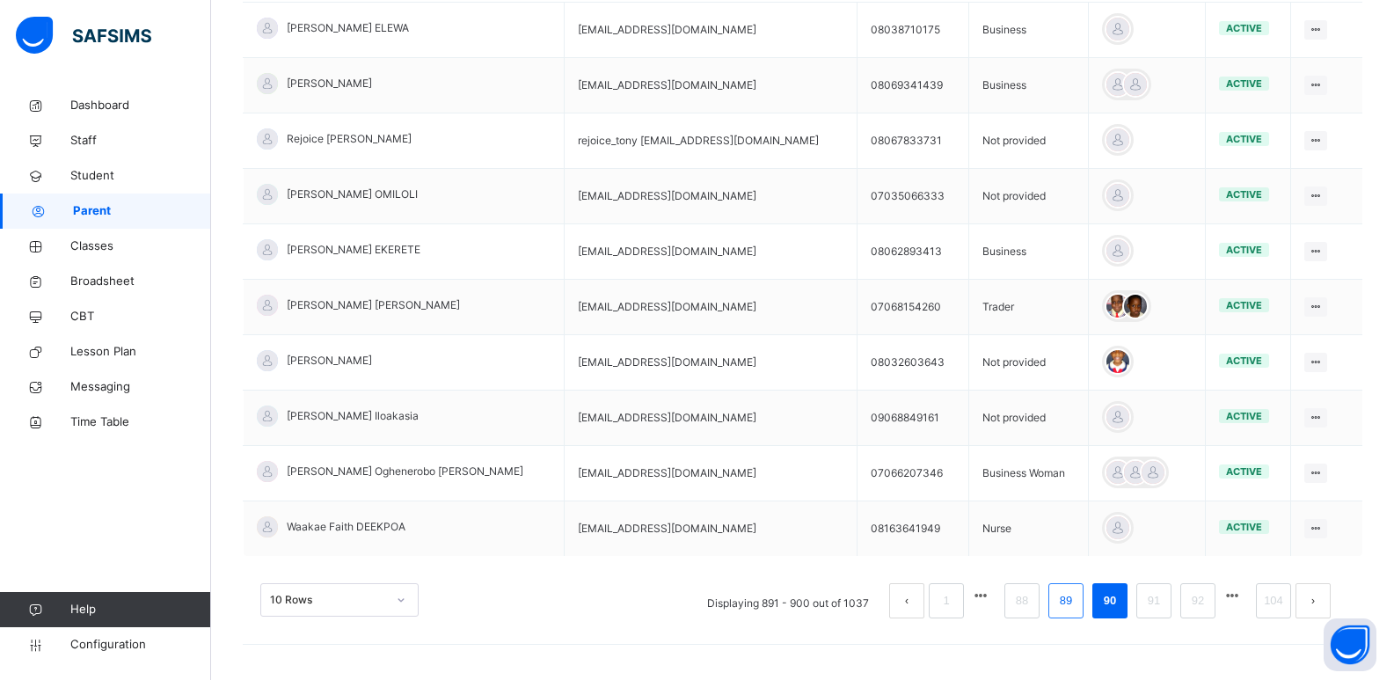
click at [1077, 605] on link "89" at bounding box center [1065, 600] width 23 height 23
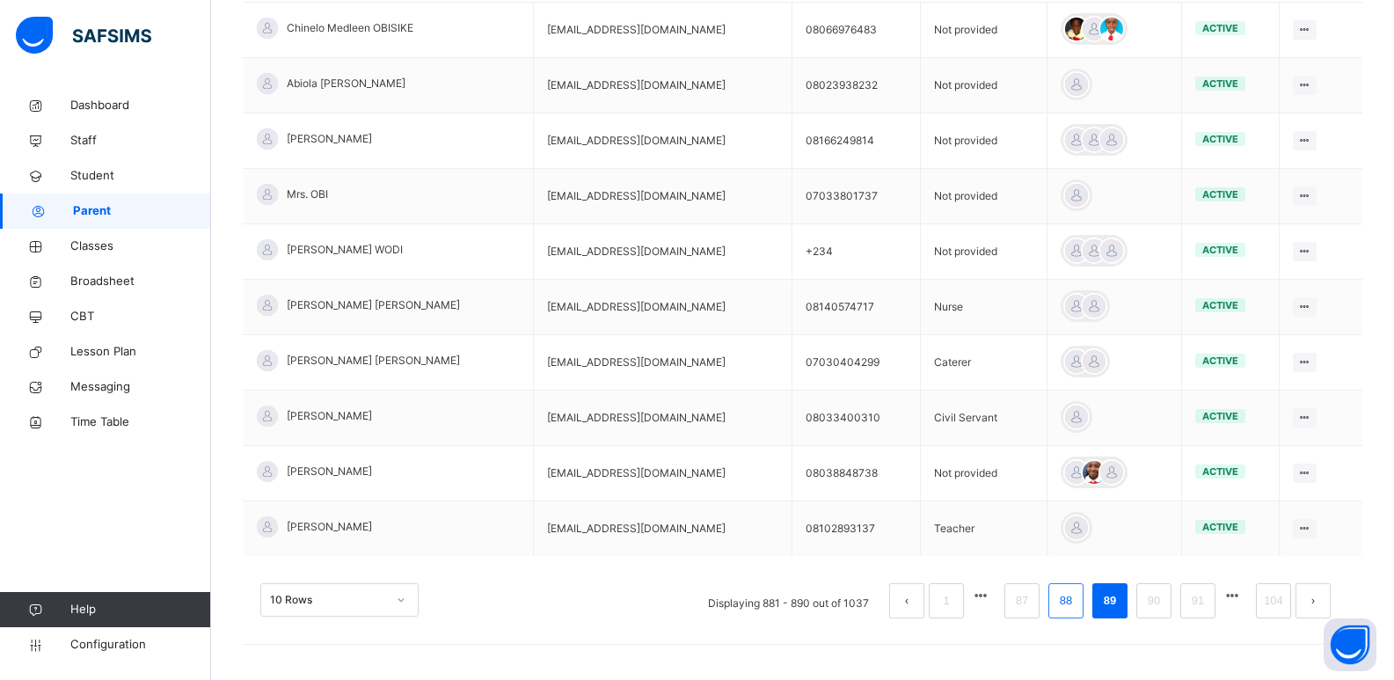
click at [1077, 604] on link "88" at bounding box center [1065, 600] width 23 height 23
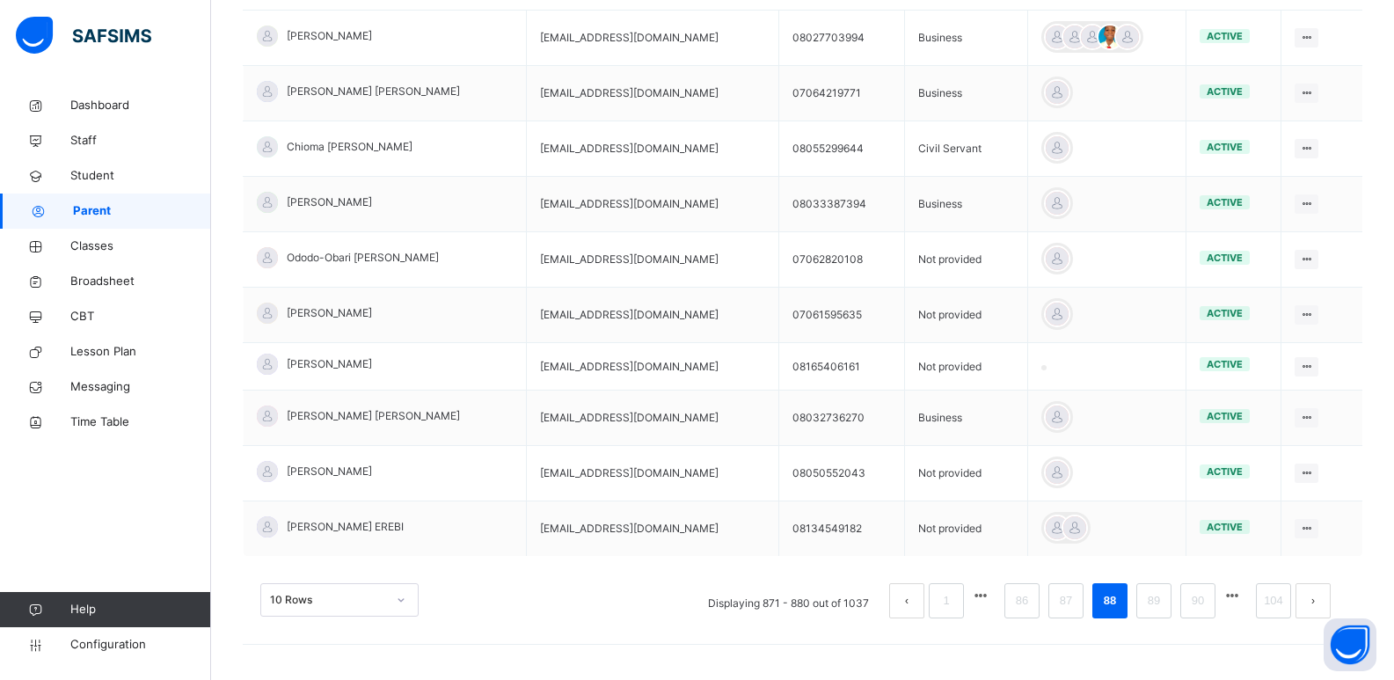
scroll to position [441, 0]
click at [1077, 601] on link "87" at bounding box center [1065, 600] width 23 height 23
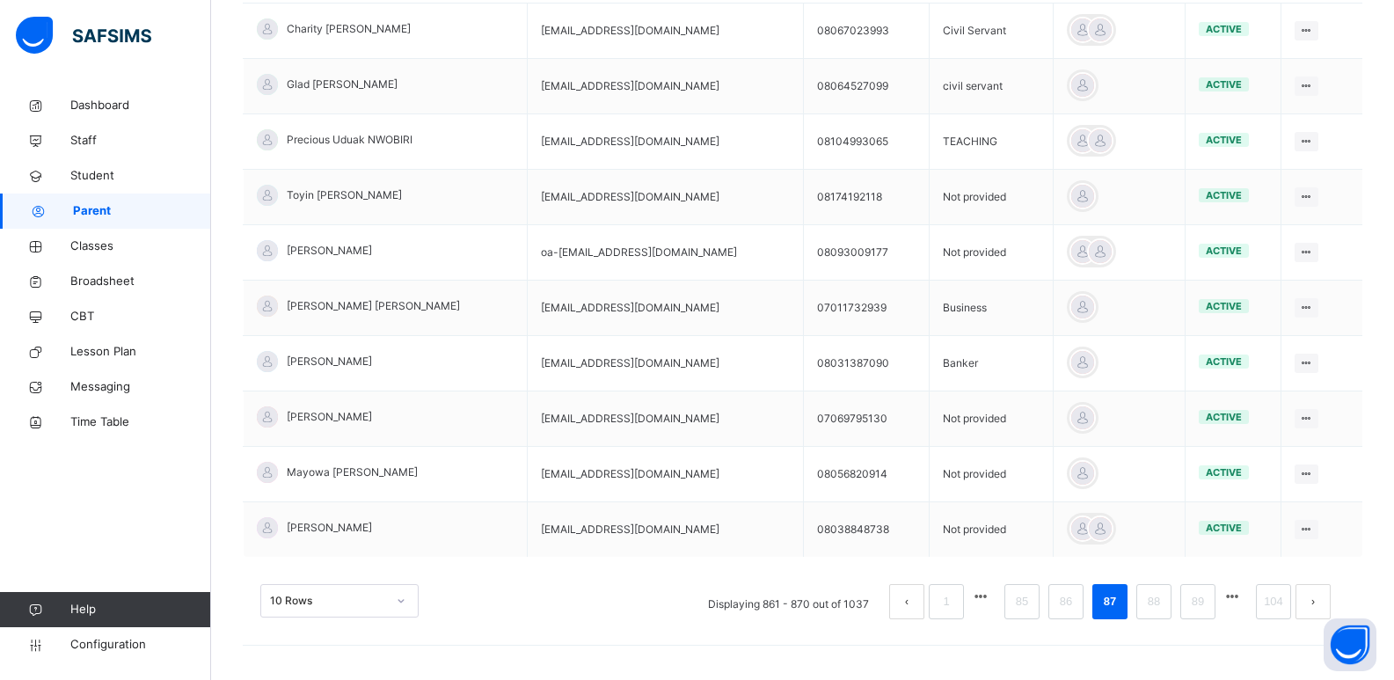
scroll to position [449, 0]
click at [1070, 597] on link "86" at bounding box center [1065, 600] width 23 height 23
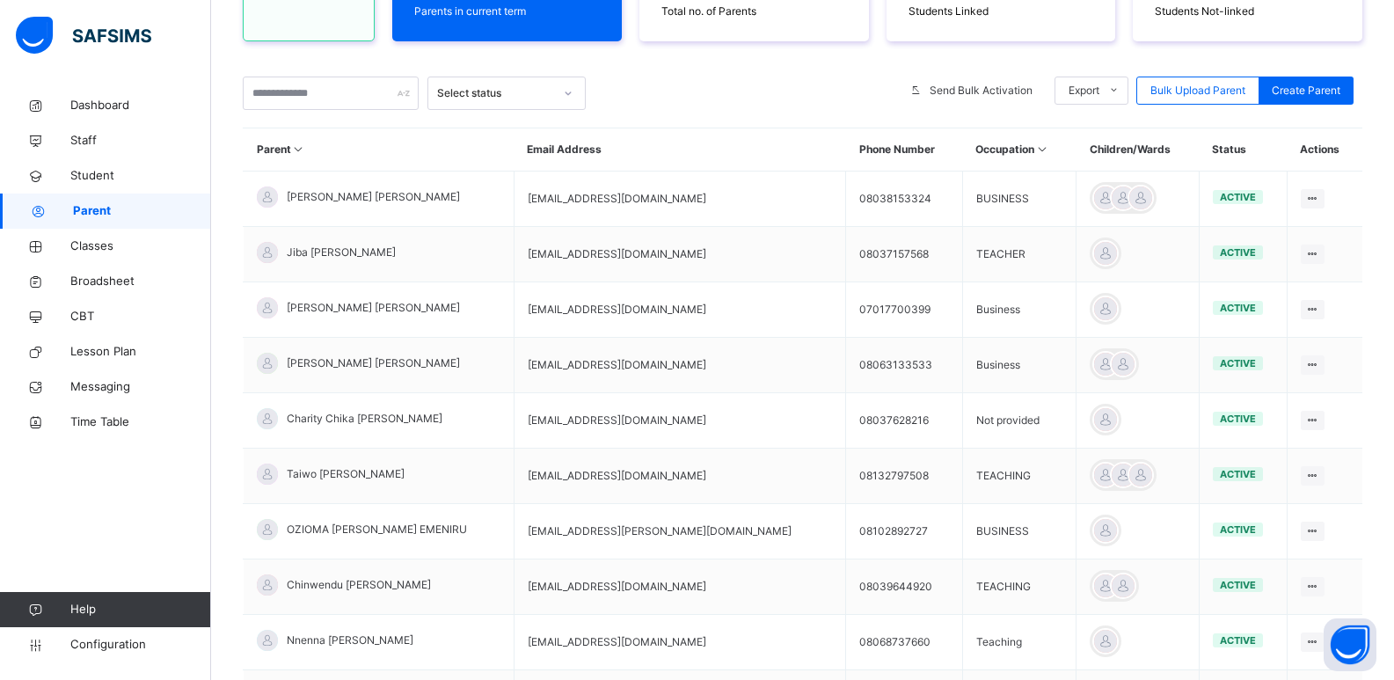
scroll to position [0, 0]
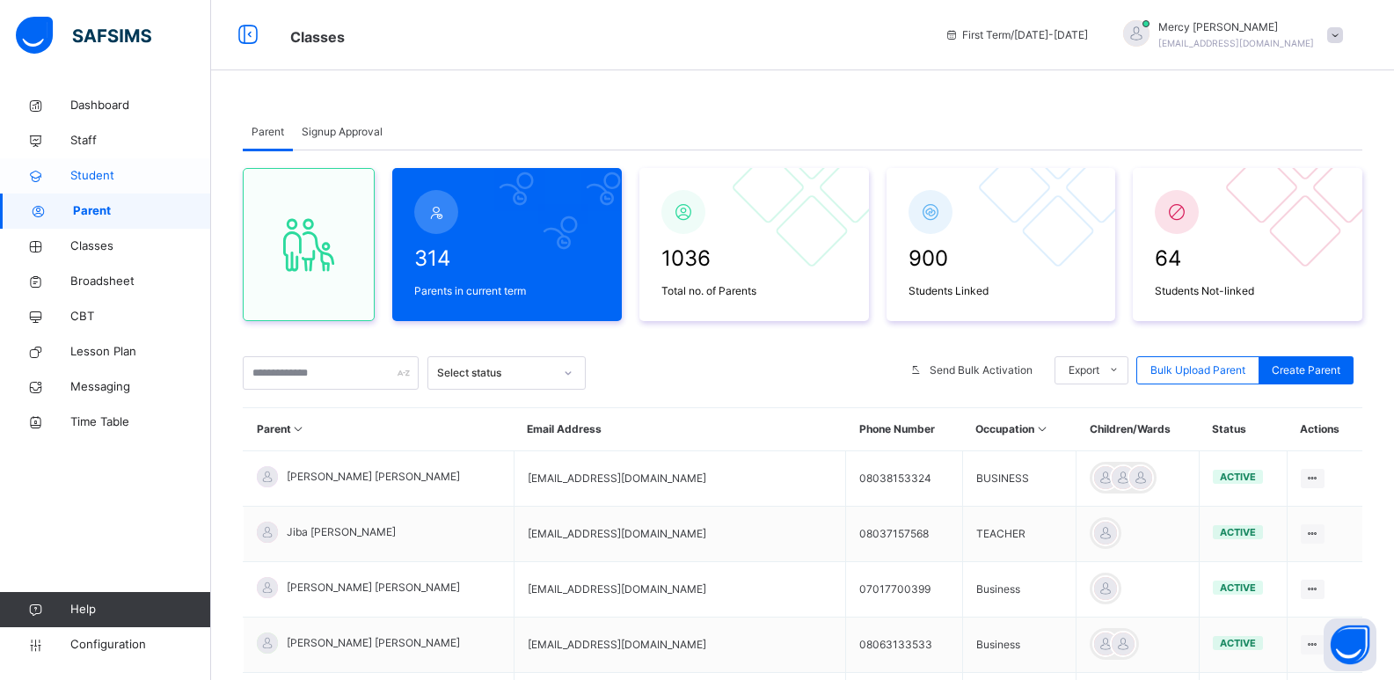
click at [74, 176] on span "Student" at bounding box center [140, 176] width 141 height 18
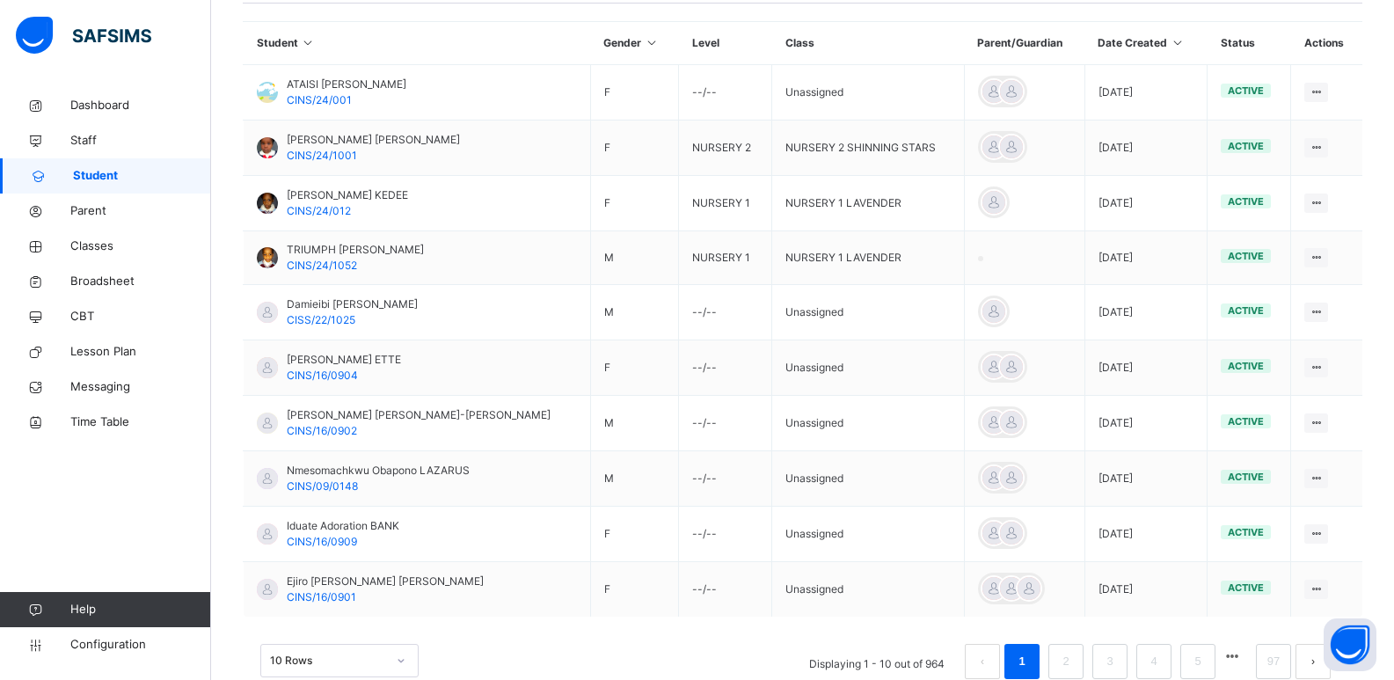
scroll to position [462, 0]
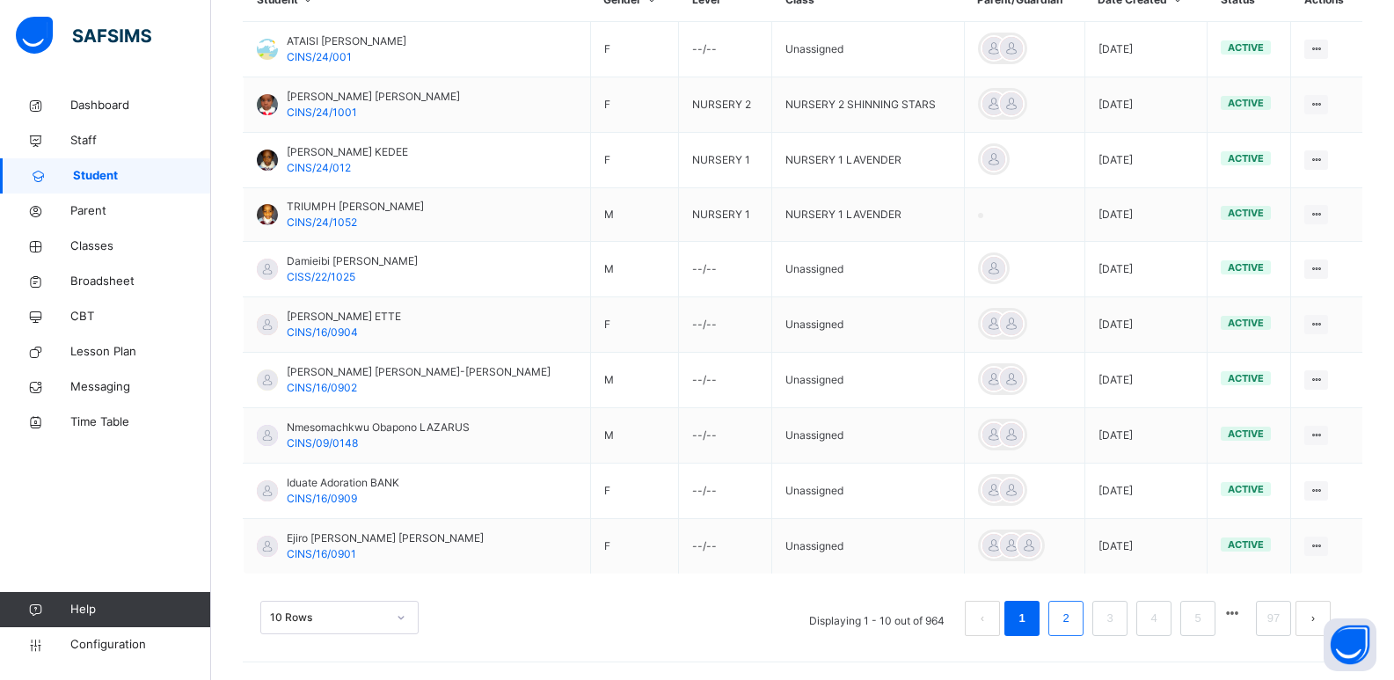
click at [1074, 617] on link "2" at bounding box center [1065, 618] width 17 height 23
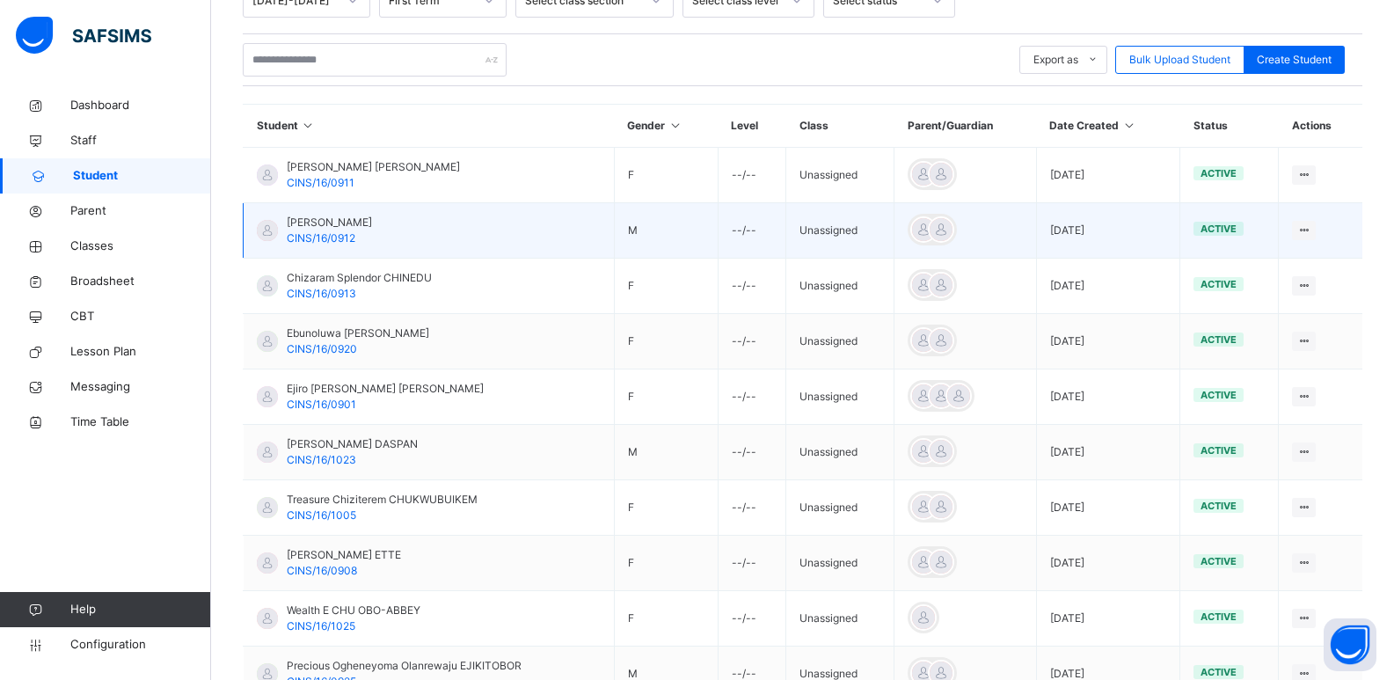
scroll to position [463, 0]
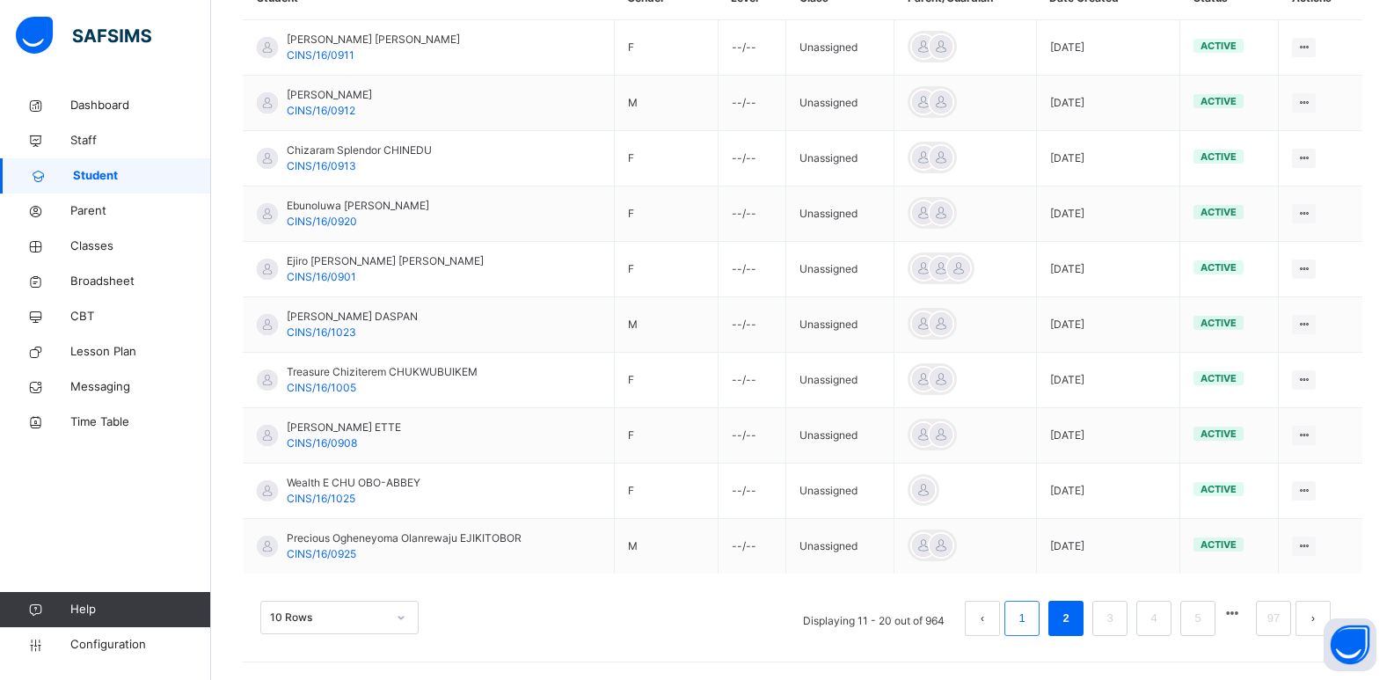
click at [1024, 629] on li "1" at bounding box center [1021, 618] width 35 height 35
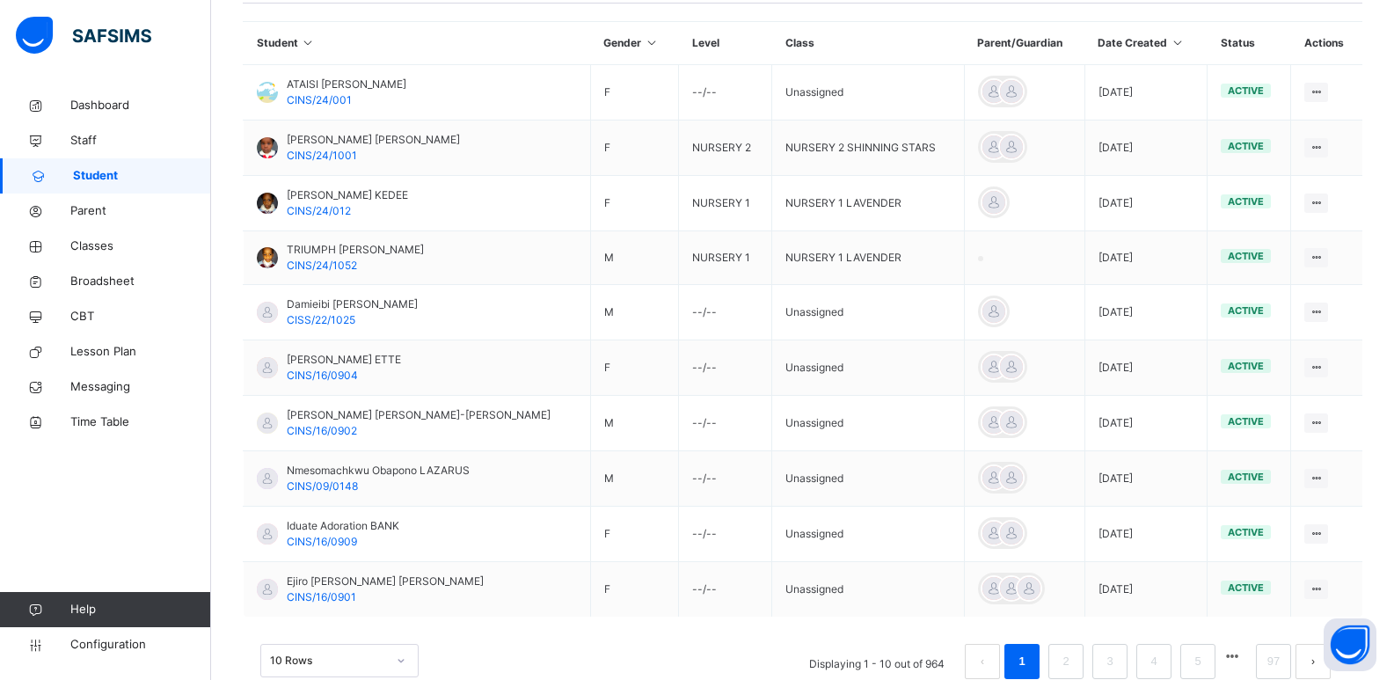
scroll to position [462, 0]
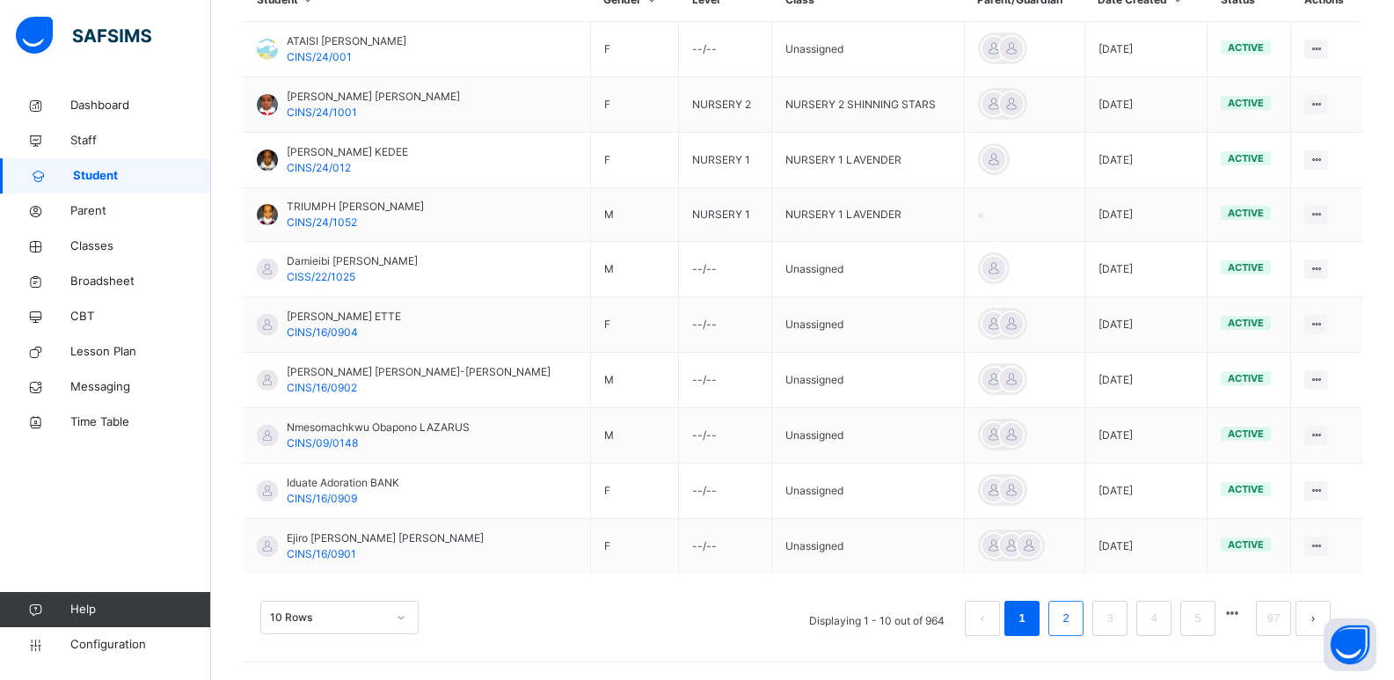
click at [1066, 619] on li "2" at bounding box center [1065, 618] width 35 height 35
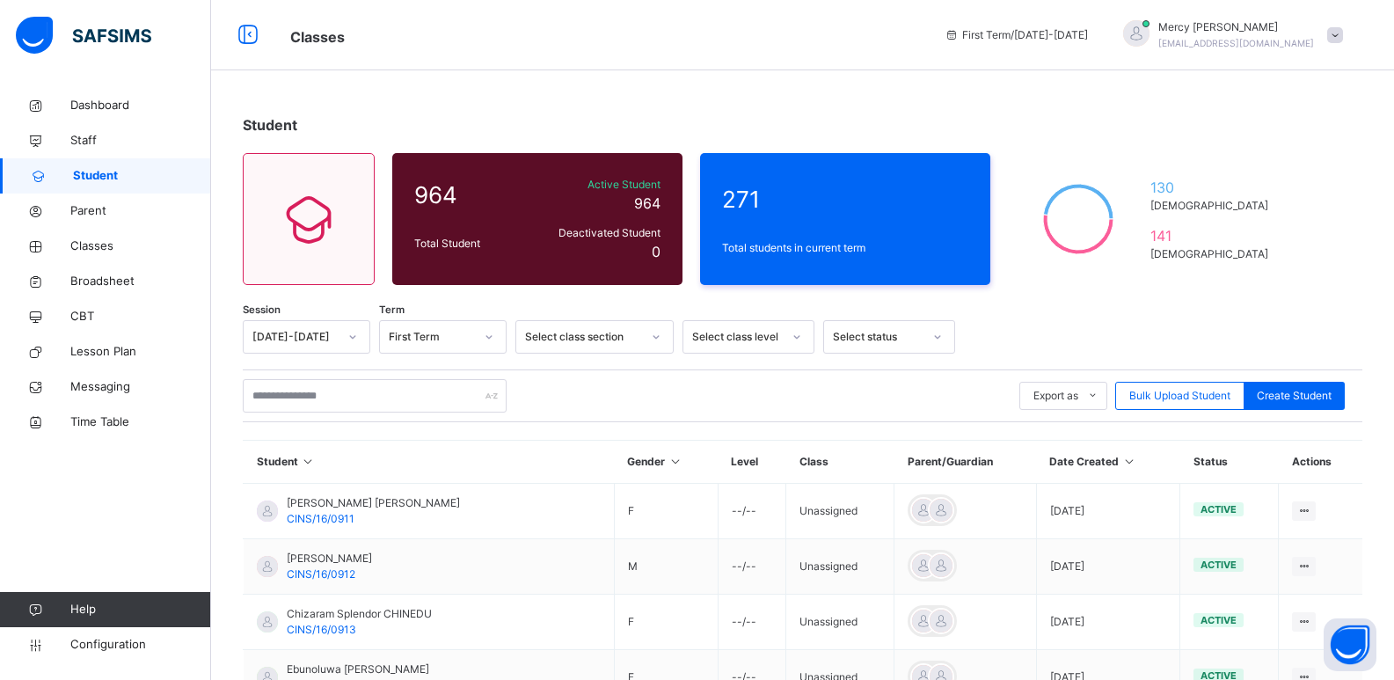
scroll to position [463, 0]
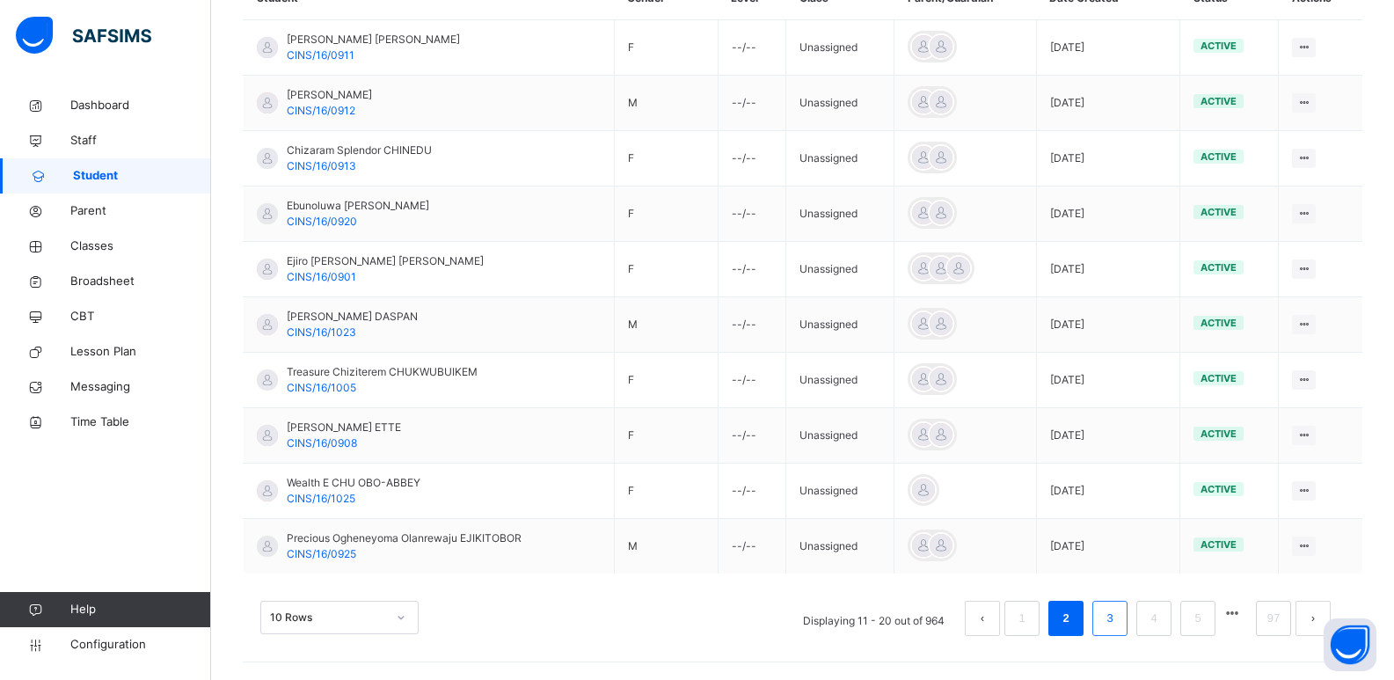
click at [1115, 609] on link "3" at bounding box center [1109, 618] width 17 height 23
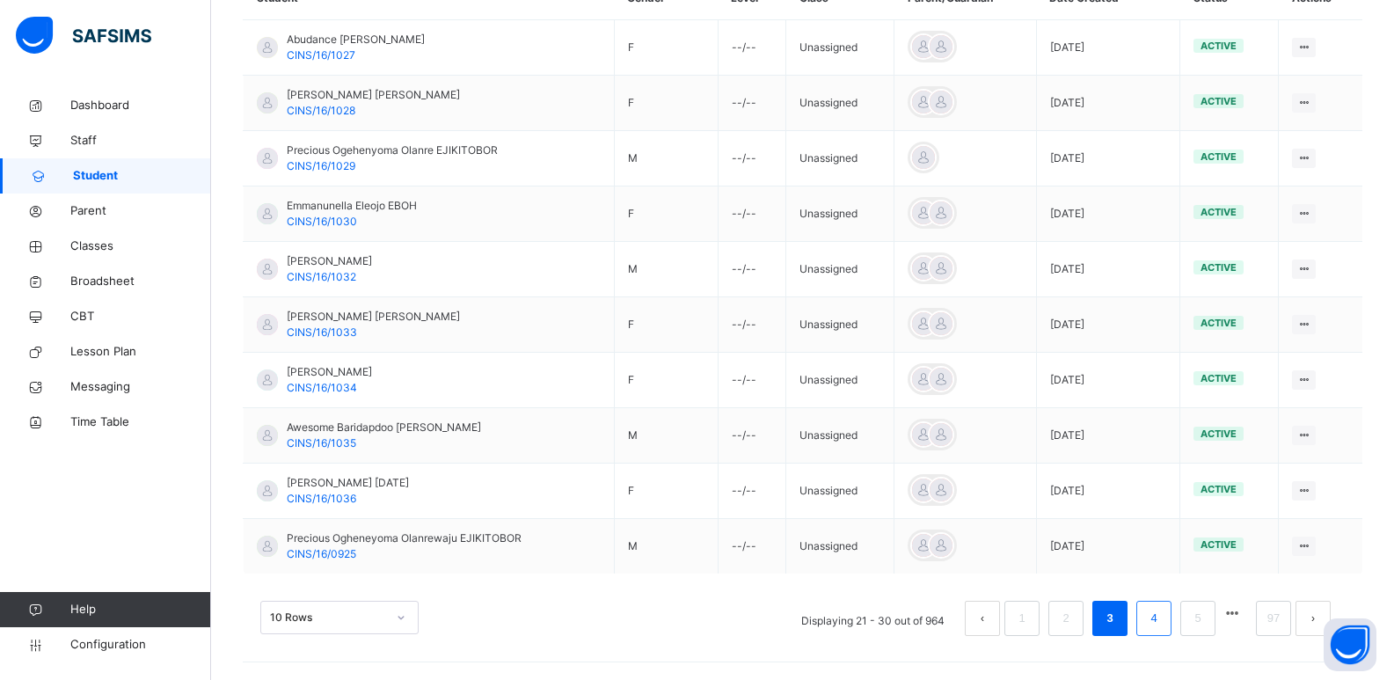
click at [1150, 609] on li "4" at bounding box center [1153, 618] width 35 height 35
click at [1162, 618] on link "5" at bounding box center [1153, 618] width 17 height 23
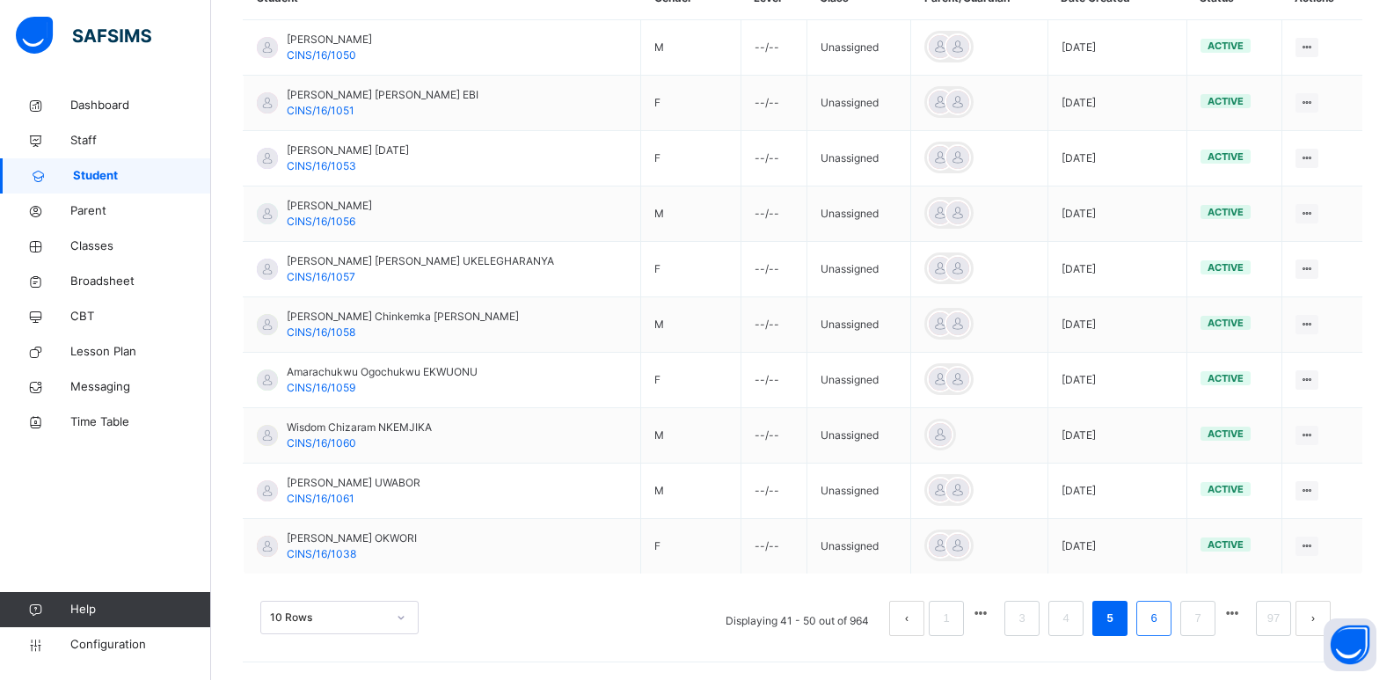
click at [1162, 616] on link "6" at bounding box center [1153, 618] width 17 height 23
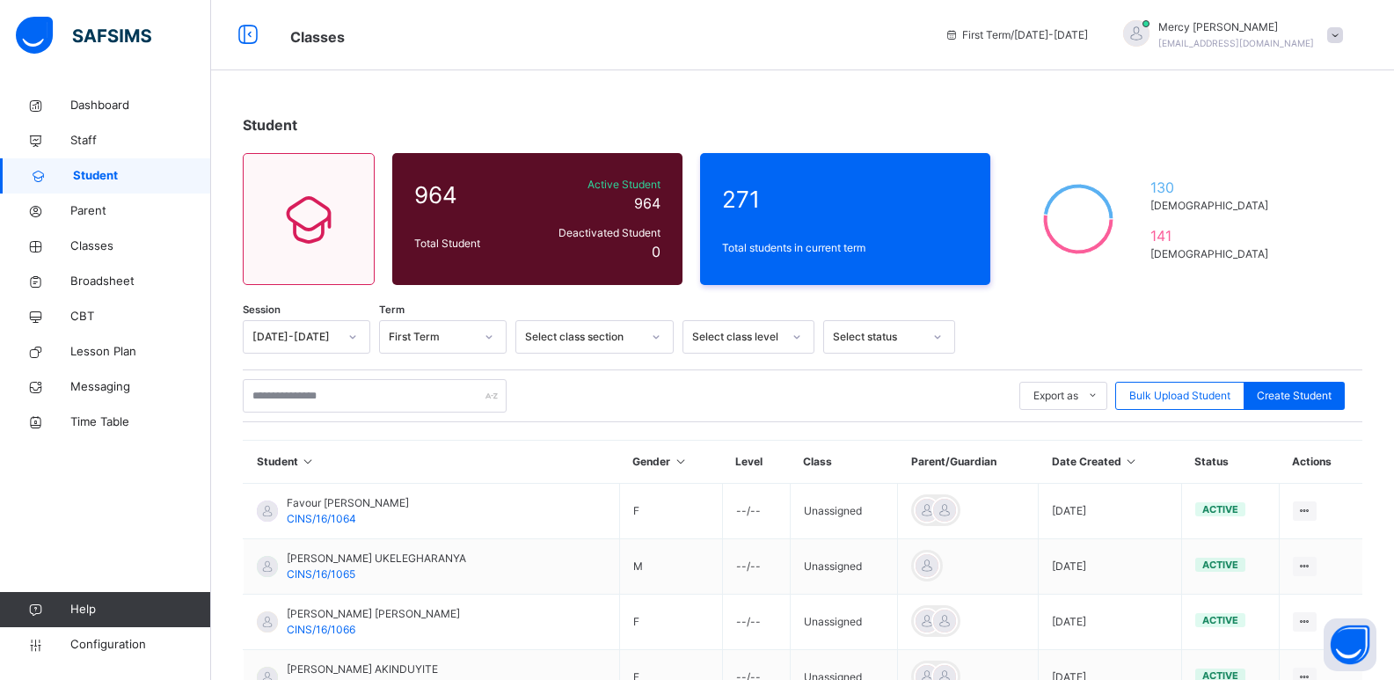
scroll to position [462, 0]
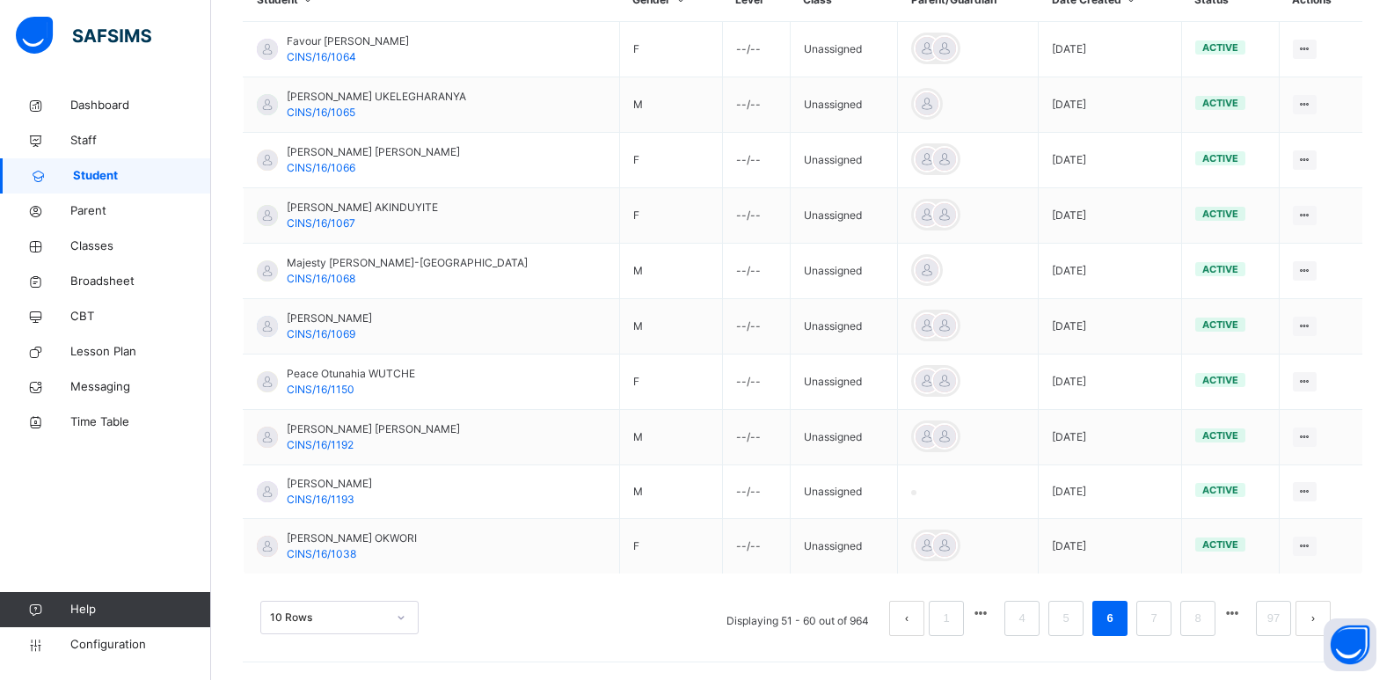
click at [1127, 601] on li "6" at bounding box center [1109, 618] width 35 height 35
click at [1162, 613] on link "7" at bounding box center [1153, 618] width 17 height 23
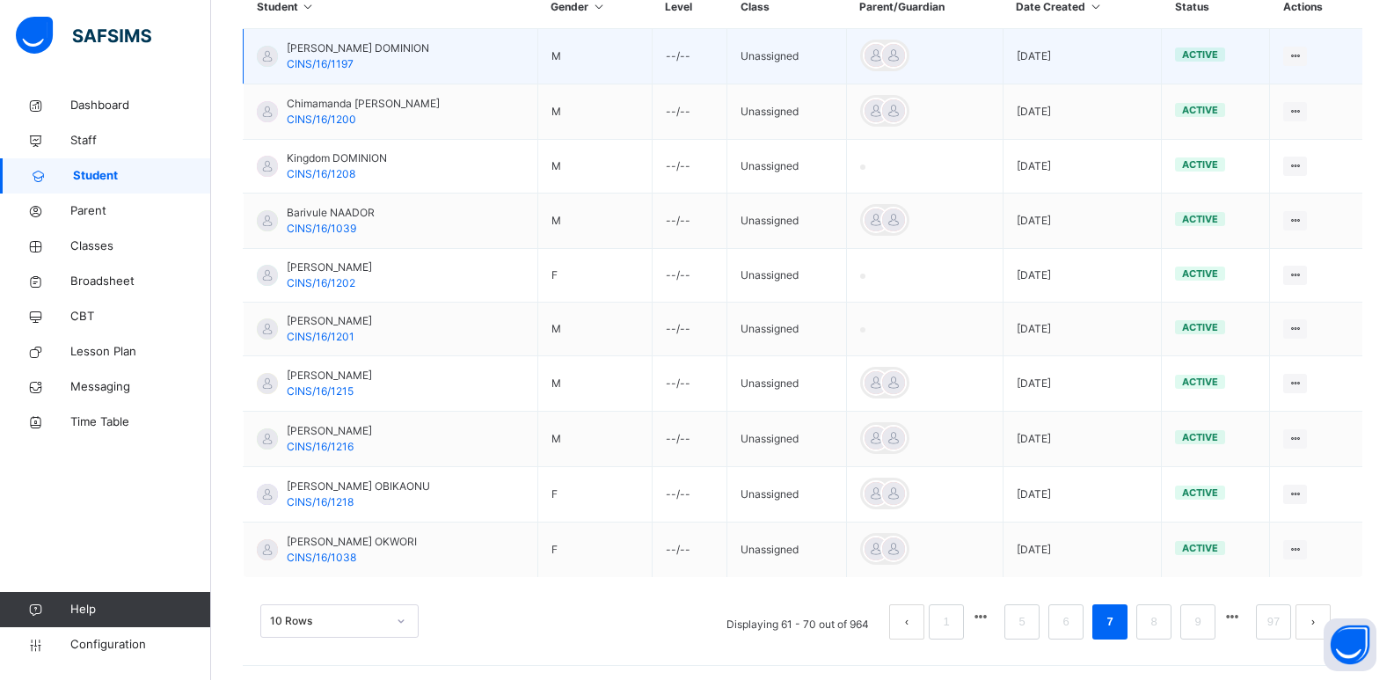
scroll to position [458, 0]
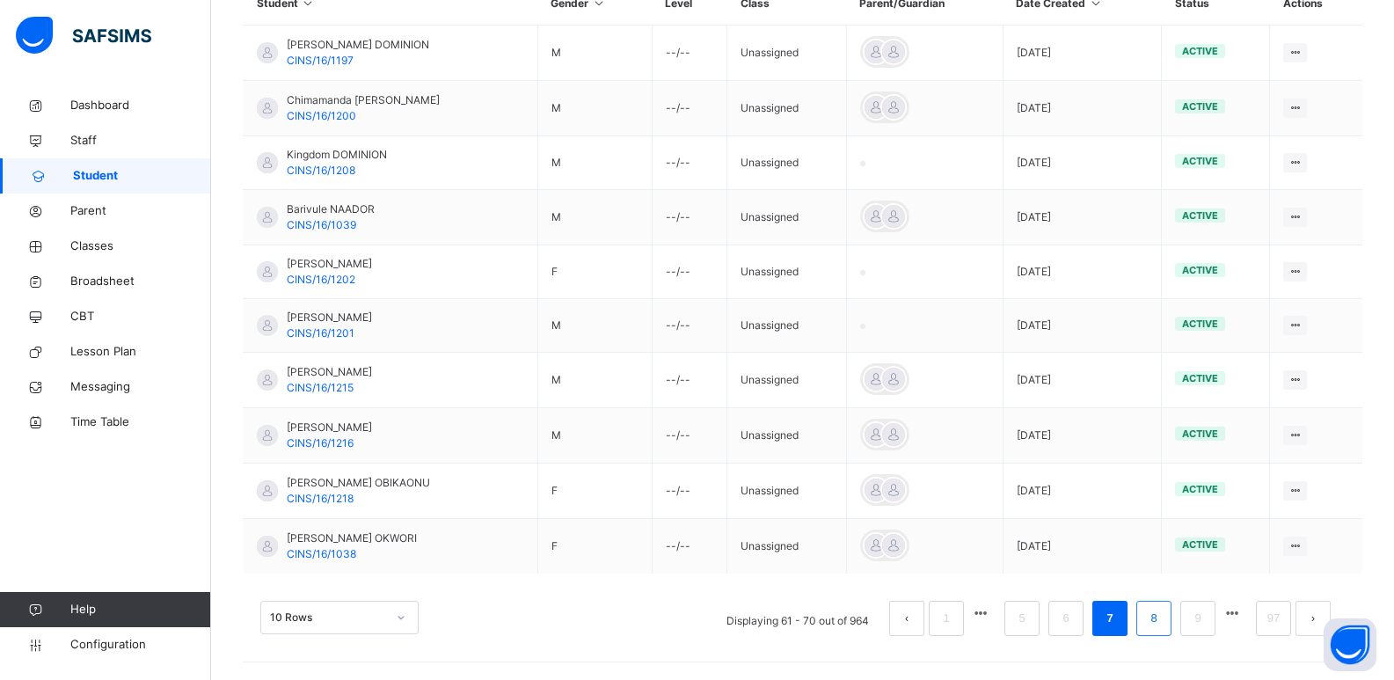
click at [1171, 627] on li "8" at bounding box center [1153, 618] width 35 height 35
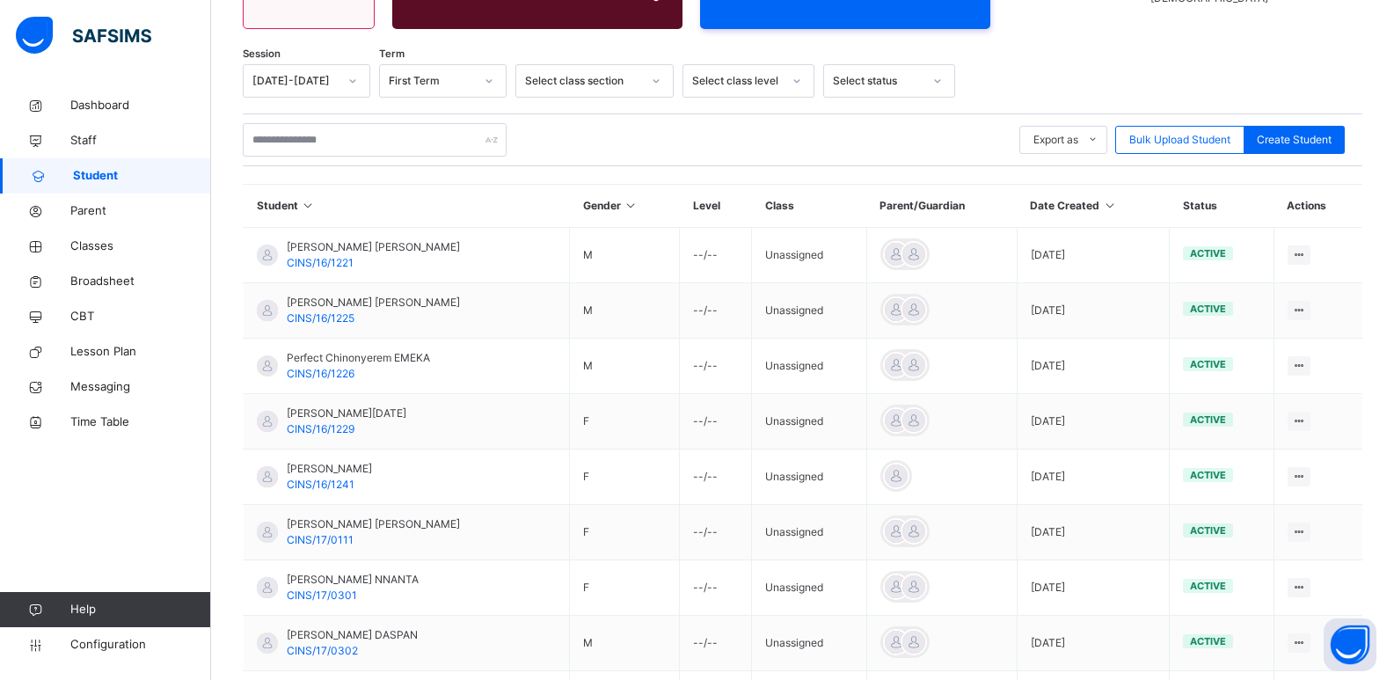
scroll to position [457, 0]
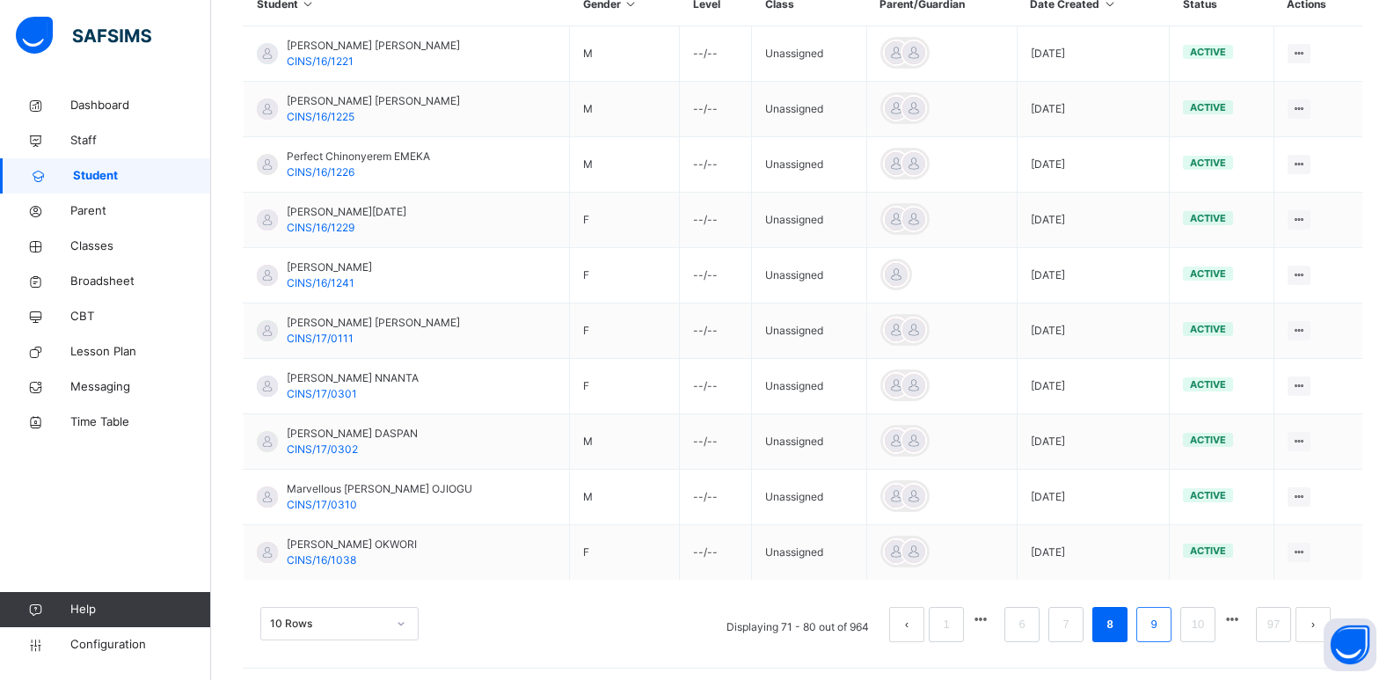
click at [1162, 628] on link "9" at bounding box center [1153, 624] width 17 height 23
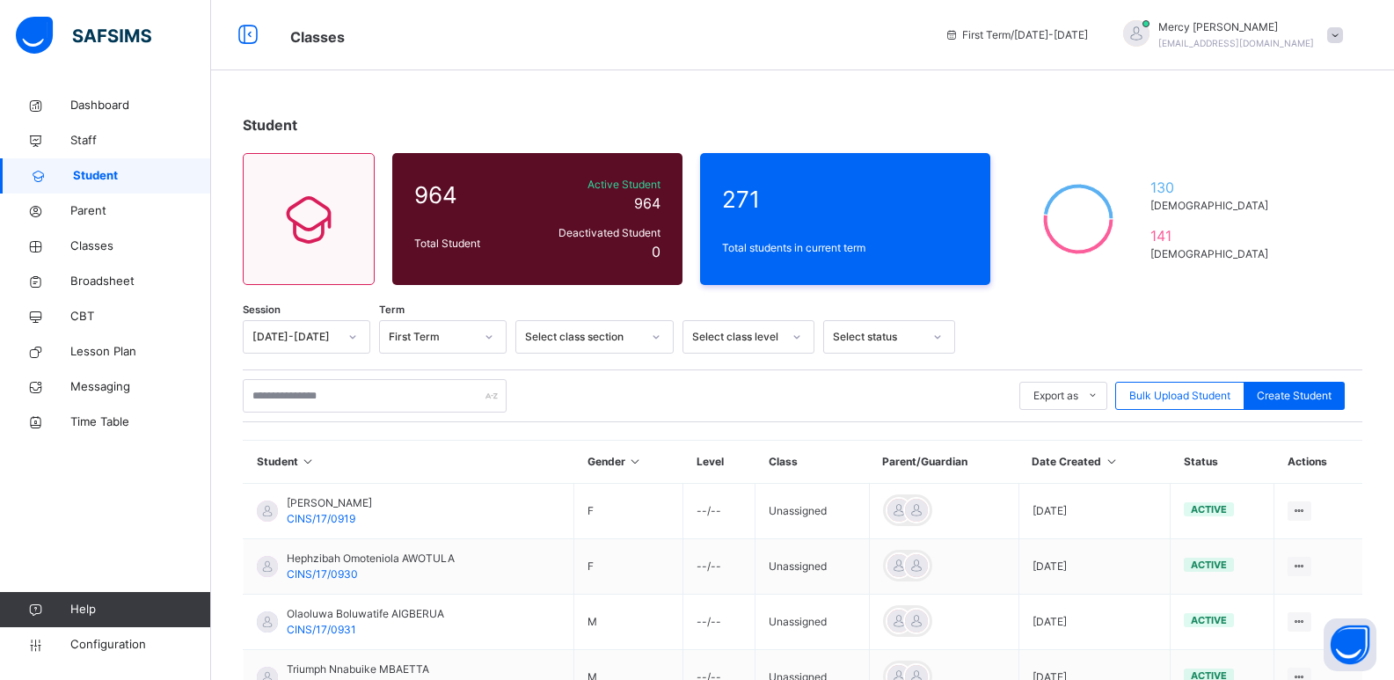
scroll to position [463, 0]
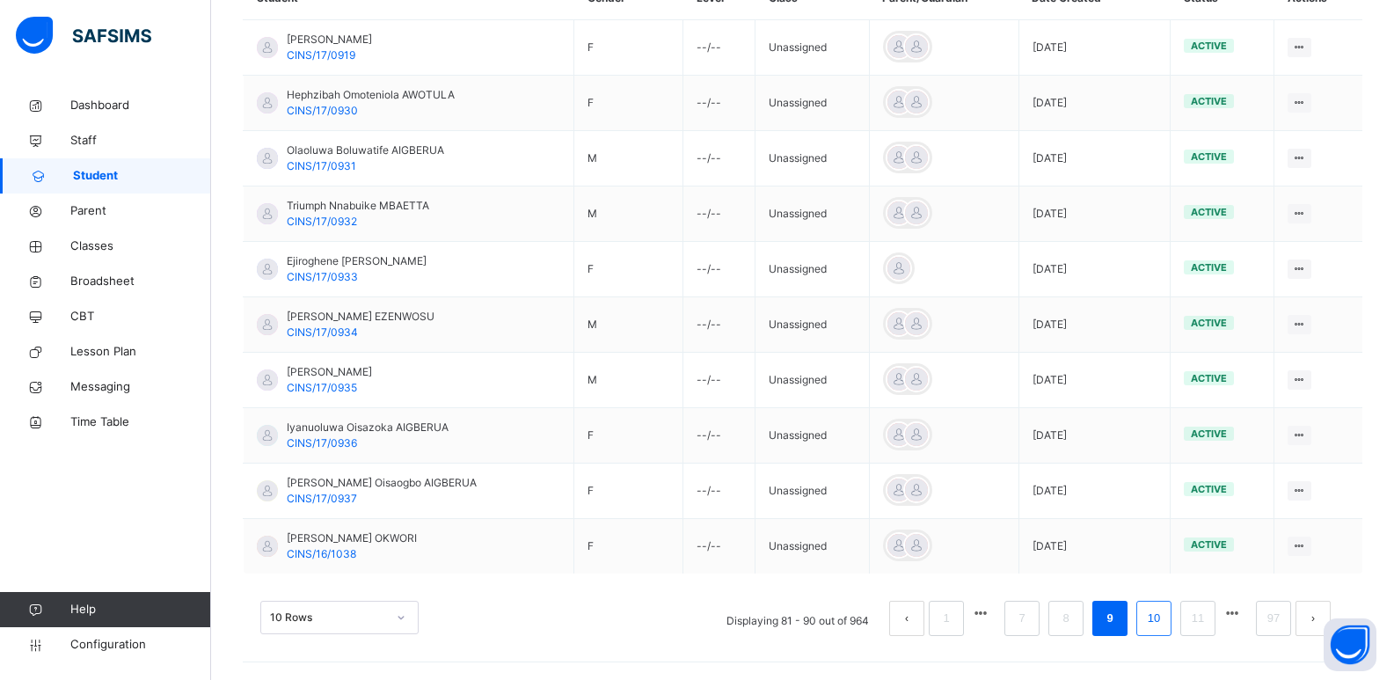
click at [1165, 615] on link "10" at bounding box center [1153, 618] width 23 height 23
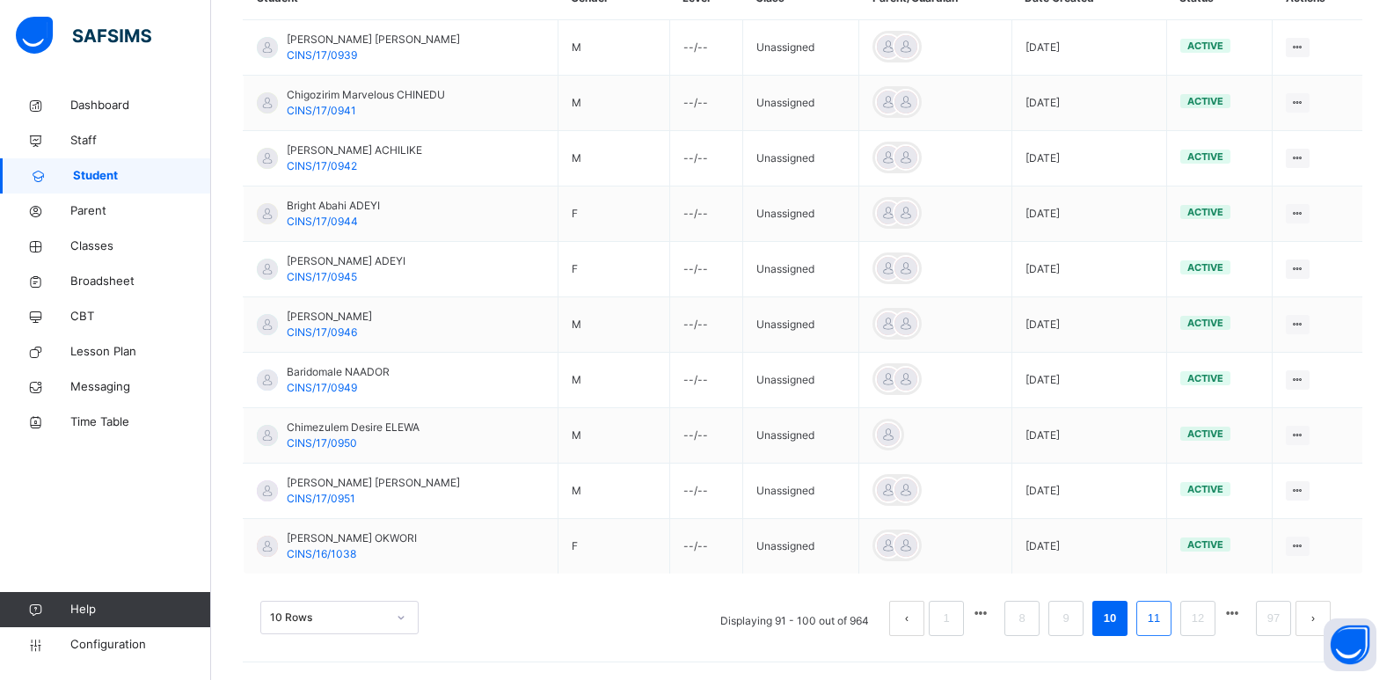
click at [1164, 616] on link "11" at bounding box center [1153, 618] width 23 height 23
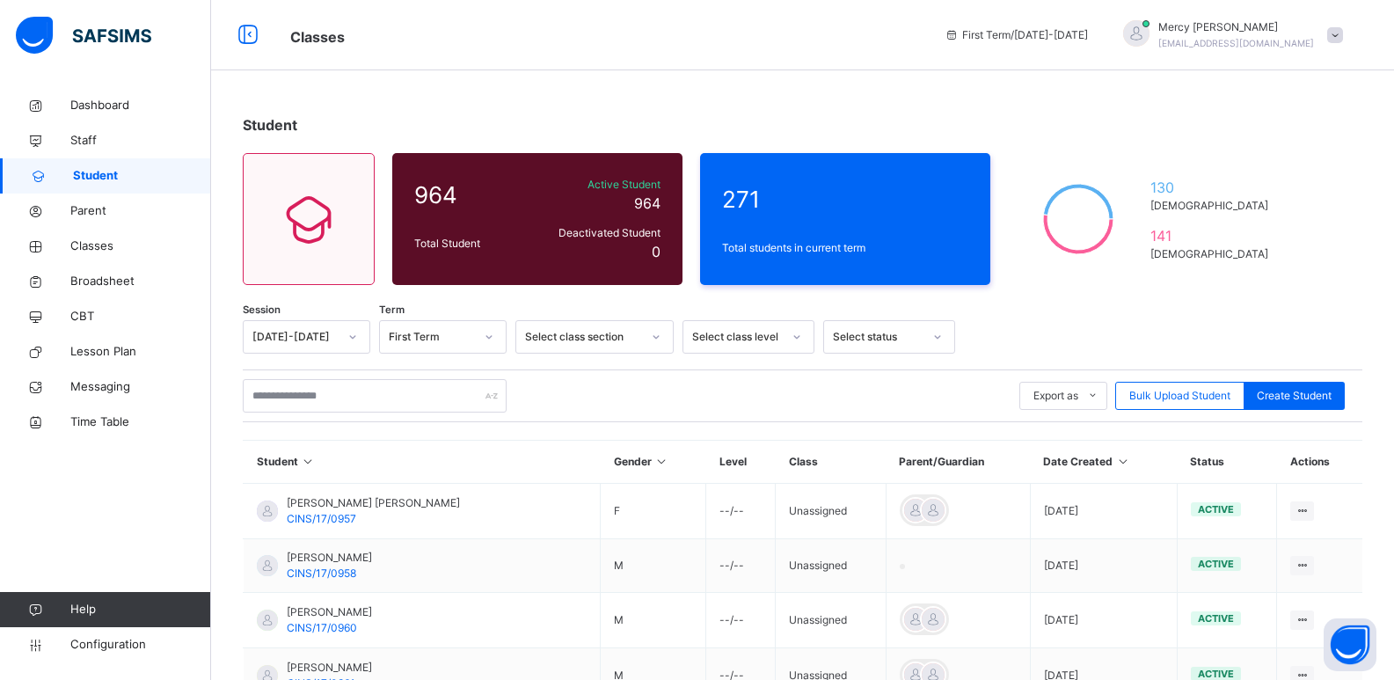
scroll to position [462, 0]
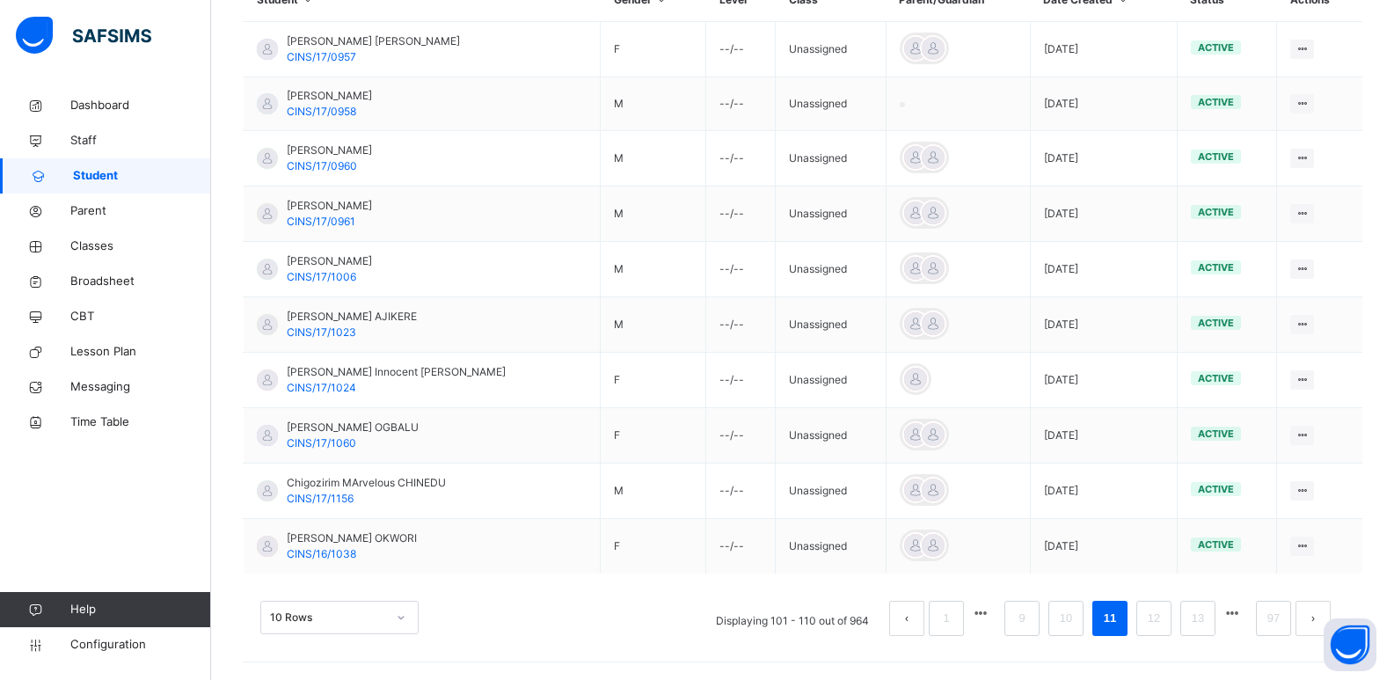
click at [1186, 637] on div "10 Rows Displaying 101 - 110 out of 964 1 9 10 11 12 13 97" at bounding box center [803, 609] width 1120 height 88
click at [1165, 624] on link "12" at bounding box center [1153, 618] width 23 height 23
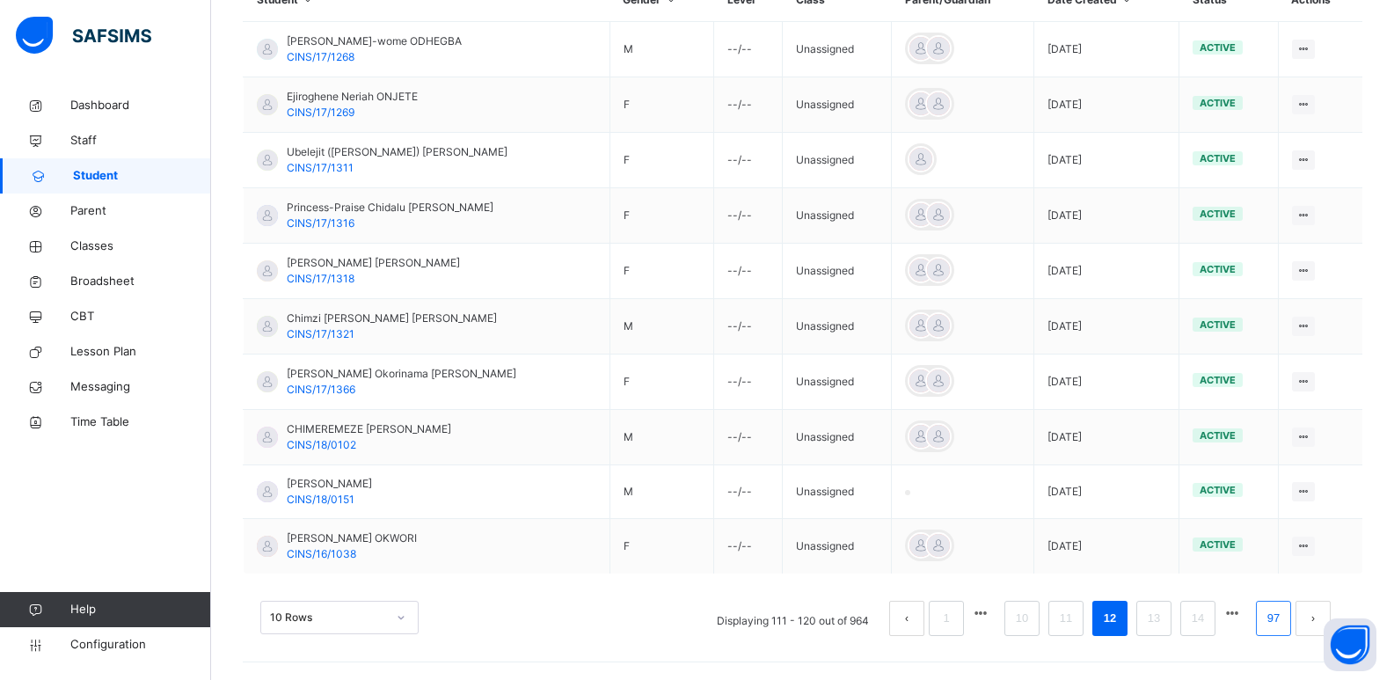
click at [1285, 625] on link "97" at bounding box center [1273, 618] width 23 height 23
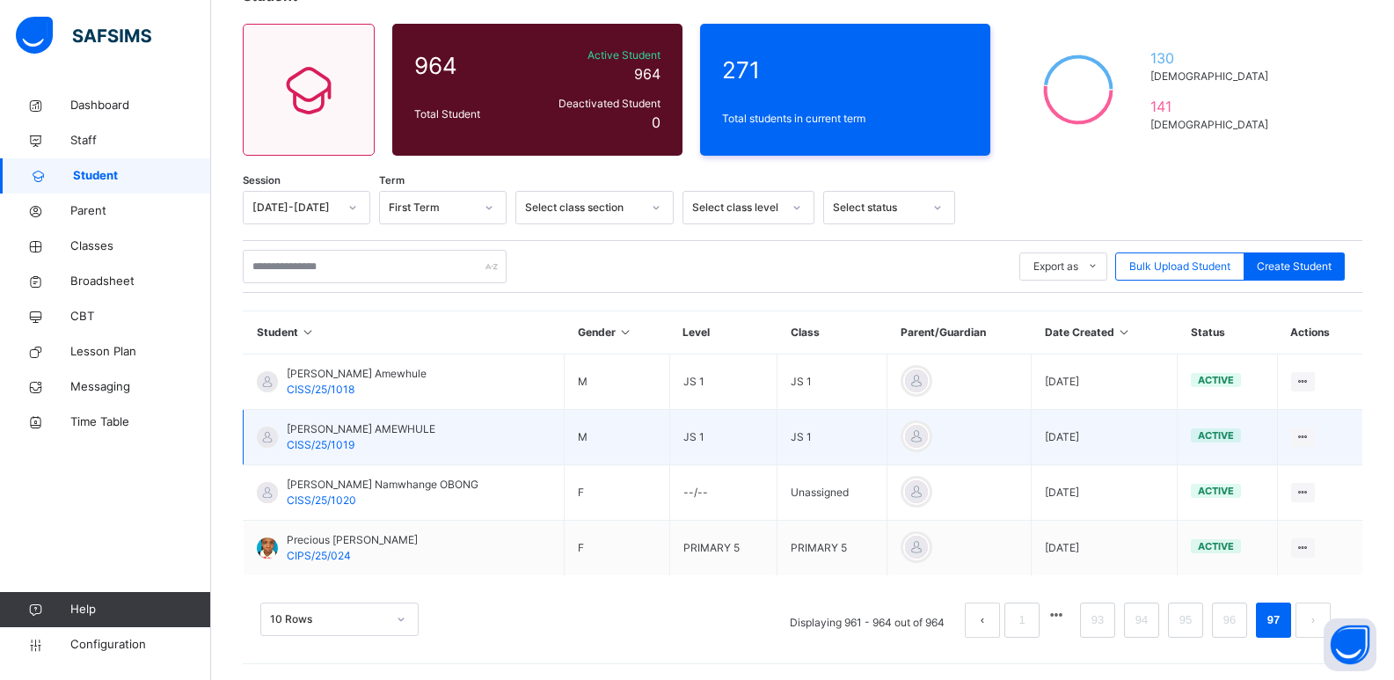
scroll to position [131, 0]
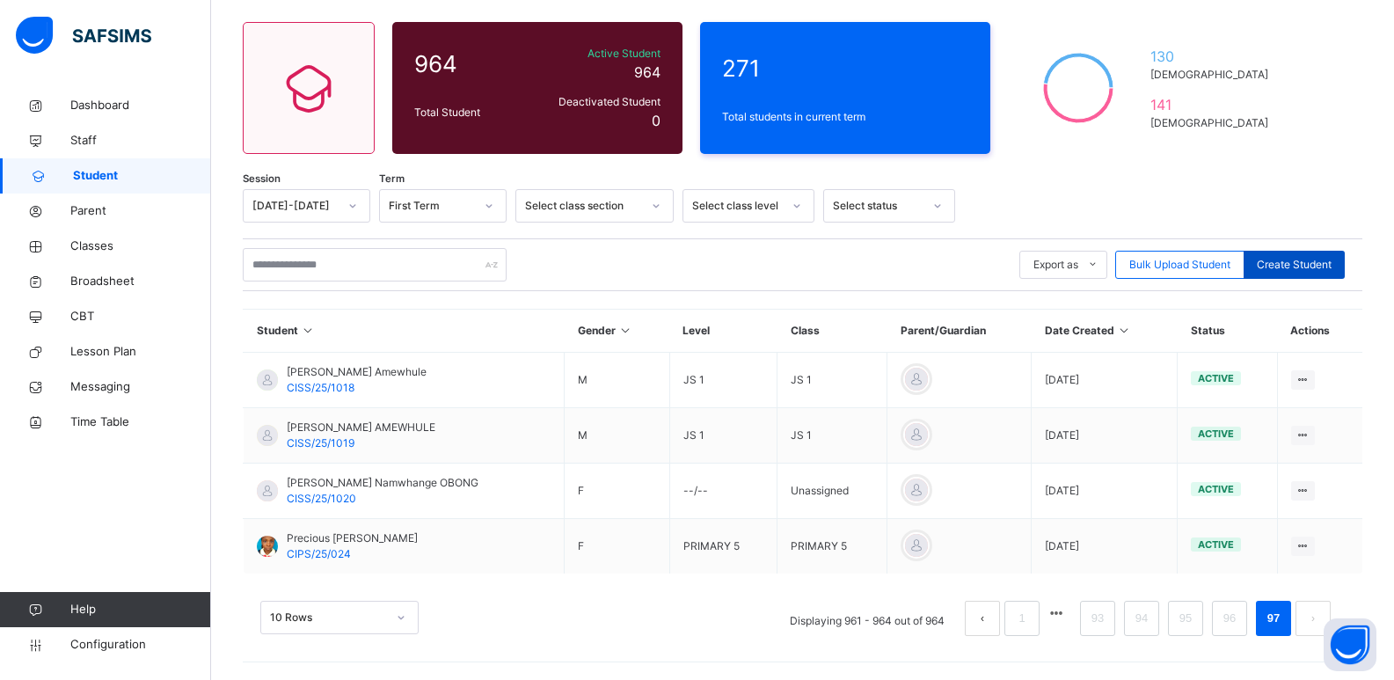
click at [1307, 255] on div "Create Student" at bounding box center [1294, 265] width 101 height 28
select select "**"
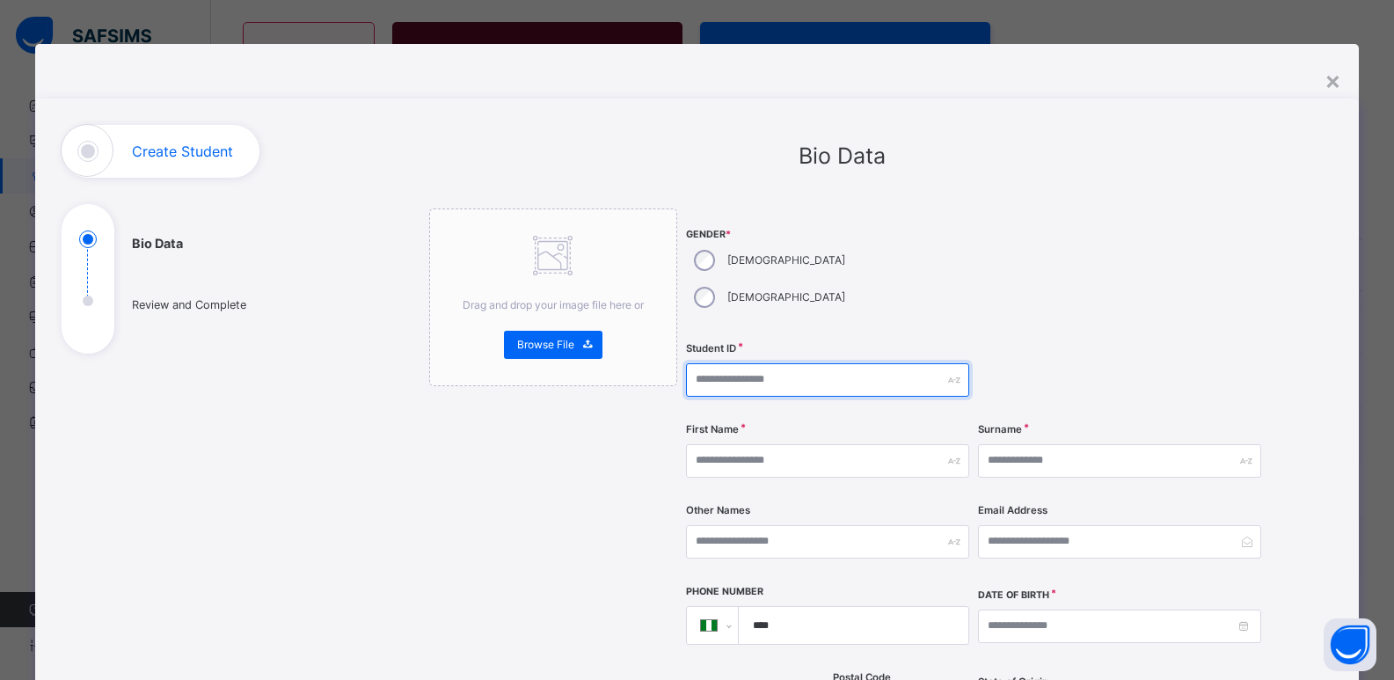
click at [745, 363] on input "text" at bounding box center [827, 379] width 283 height 33
type input "**********"
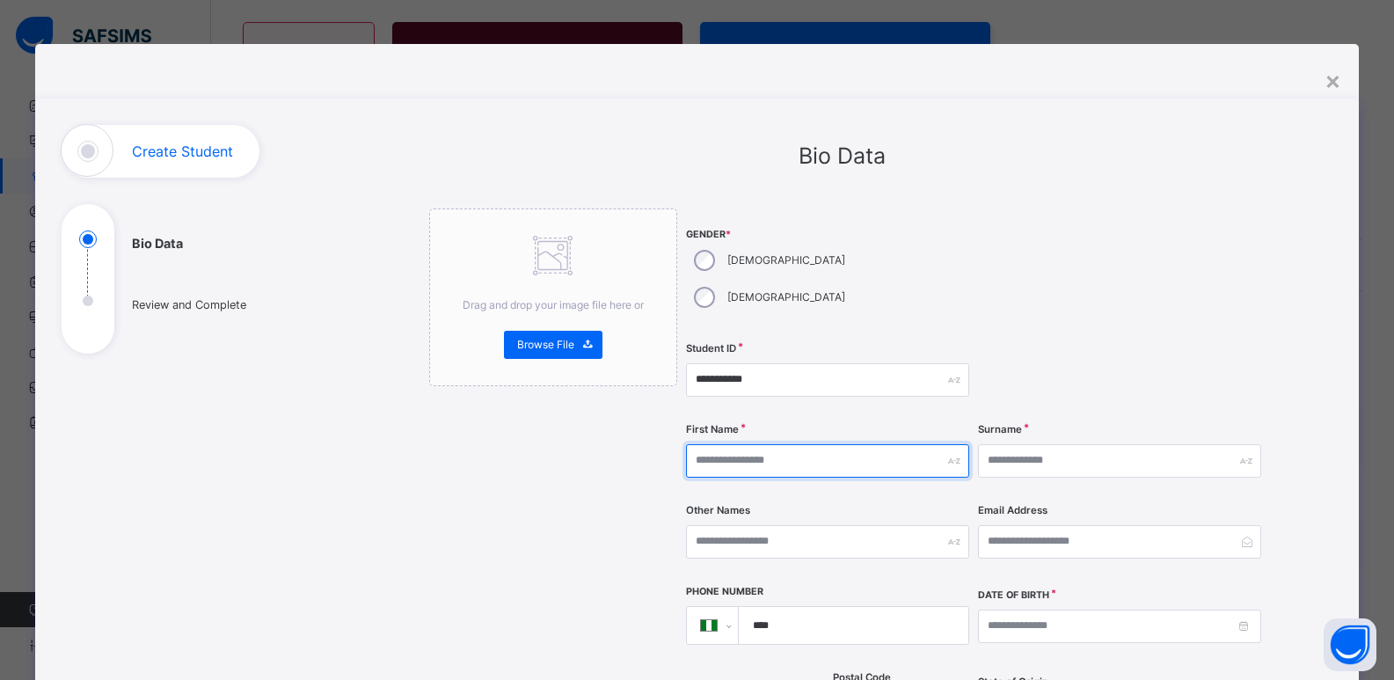
click at [745, 444] on input "text" at bounding box center [827, 460] width 283 height 33
type input "*"
type input "*******"
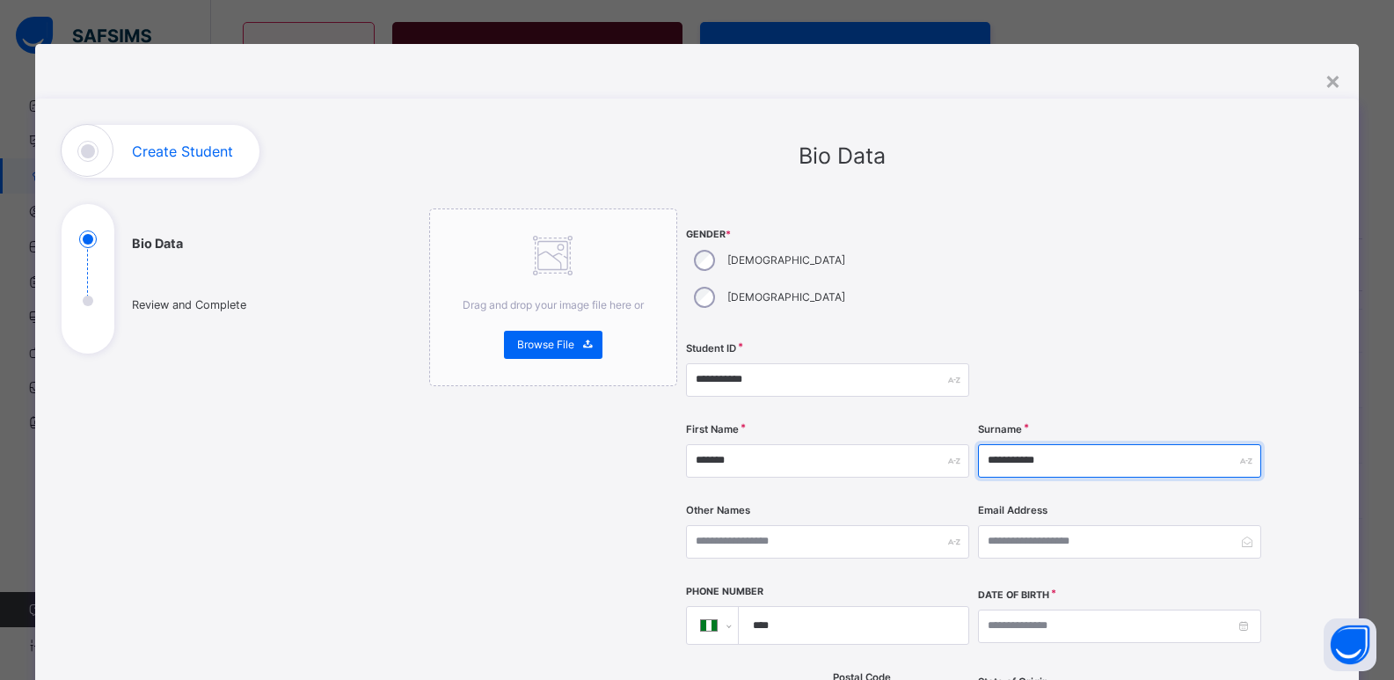
type input "**********"
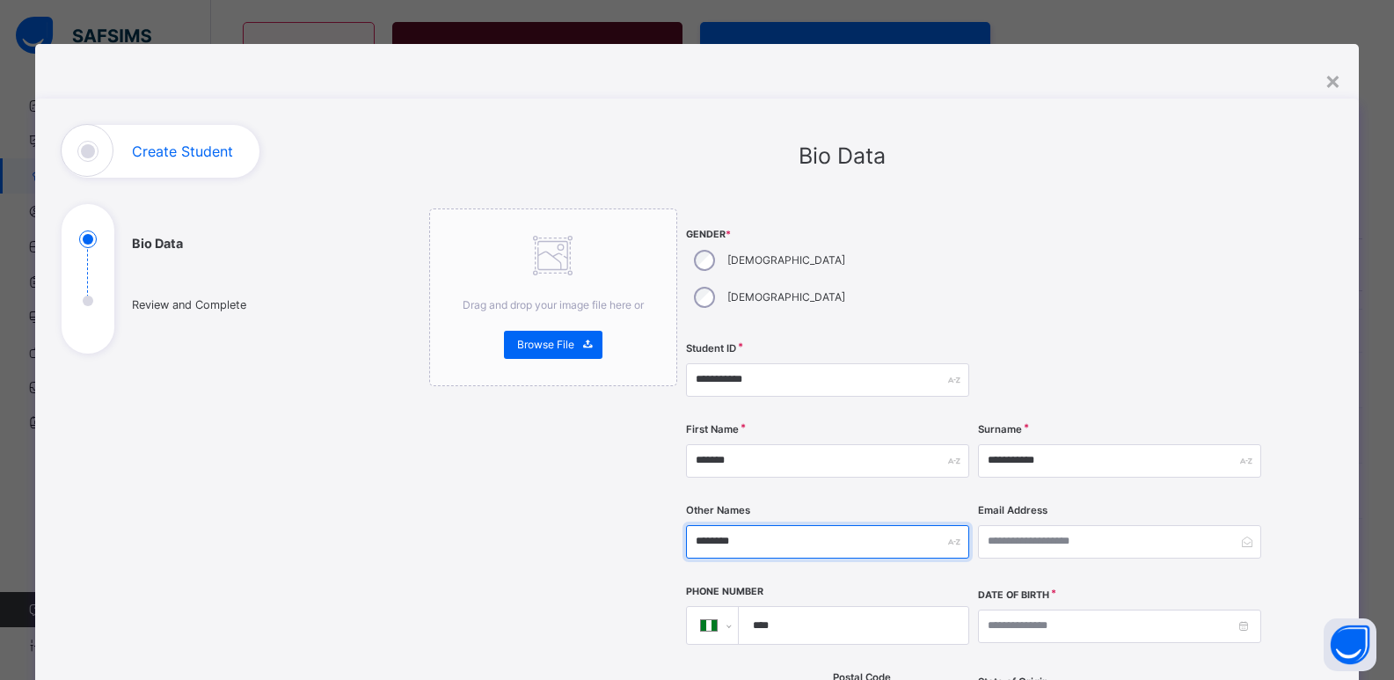
type input "********"
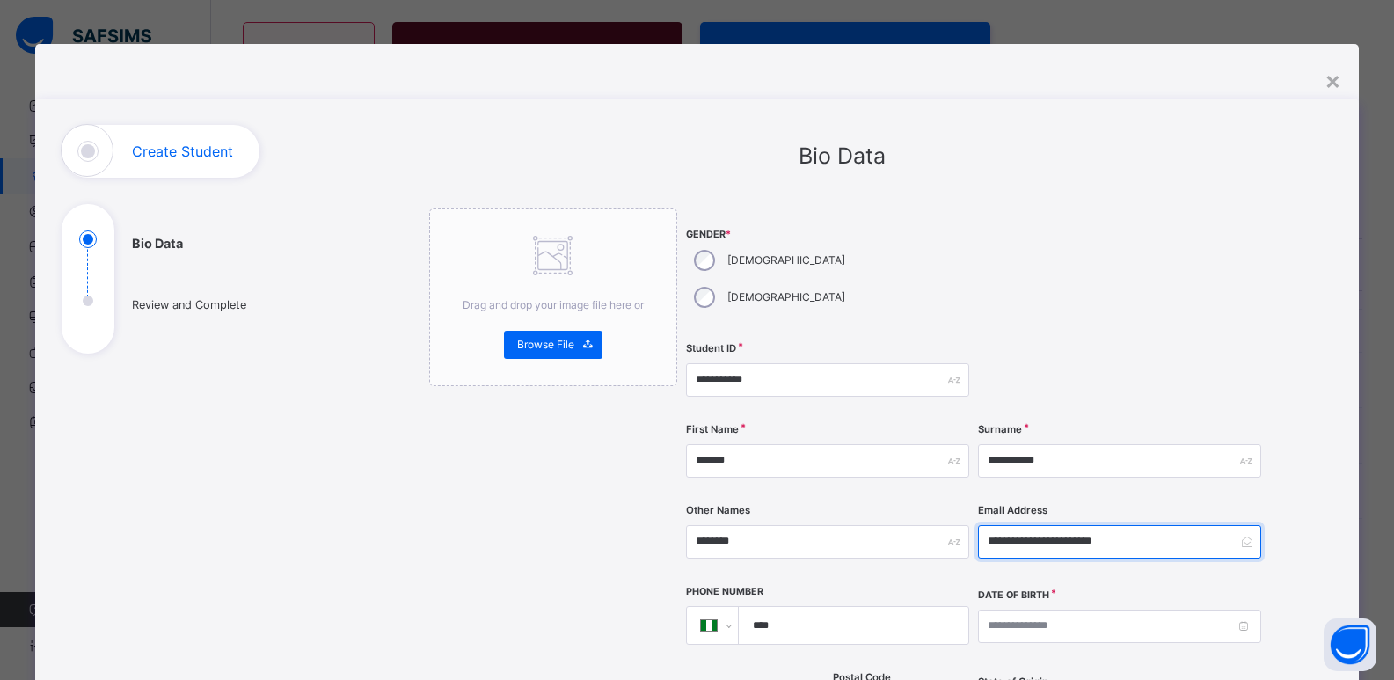
type input "**********"
click at [840, 607] on input "****" at bounding box center [849, 625] width 215 height 37
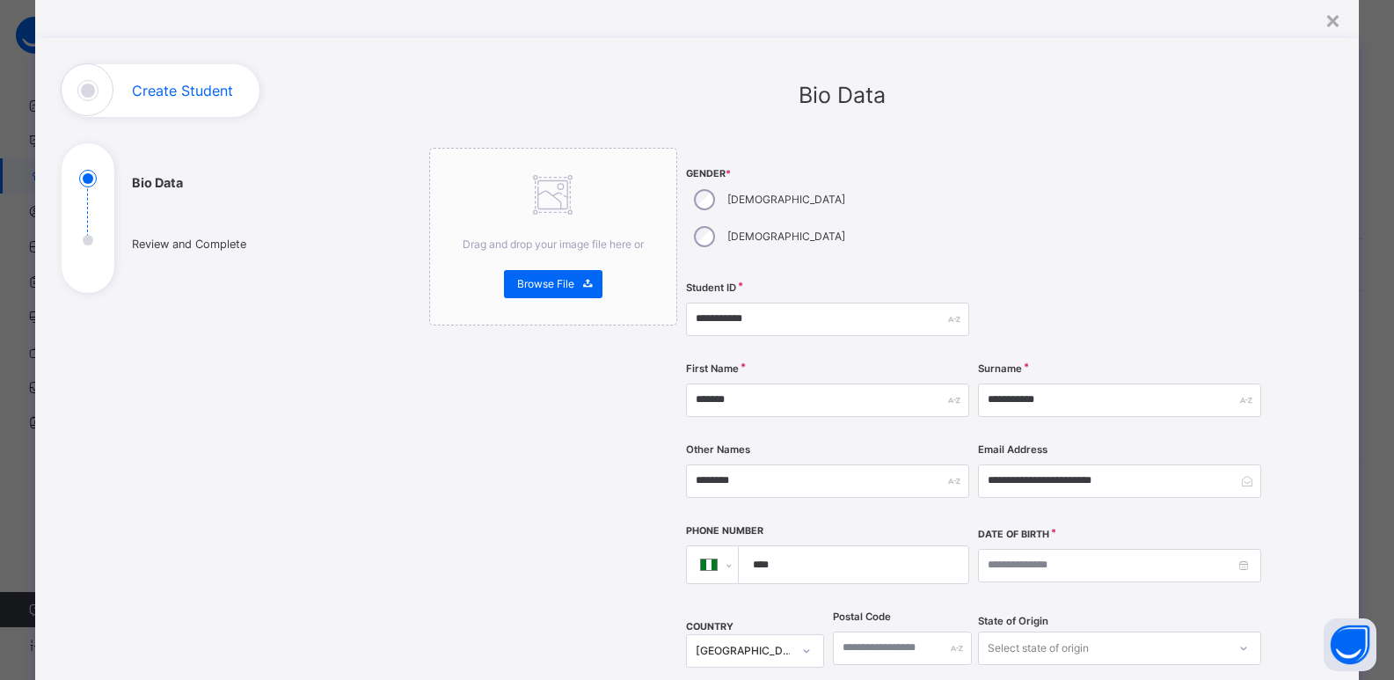
scroll to position [59, 0]
click at [558, 284] on span "Browse File" at bounding box center [545, 286] width 57 height 16
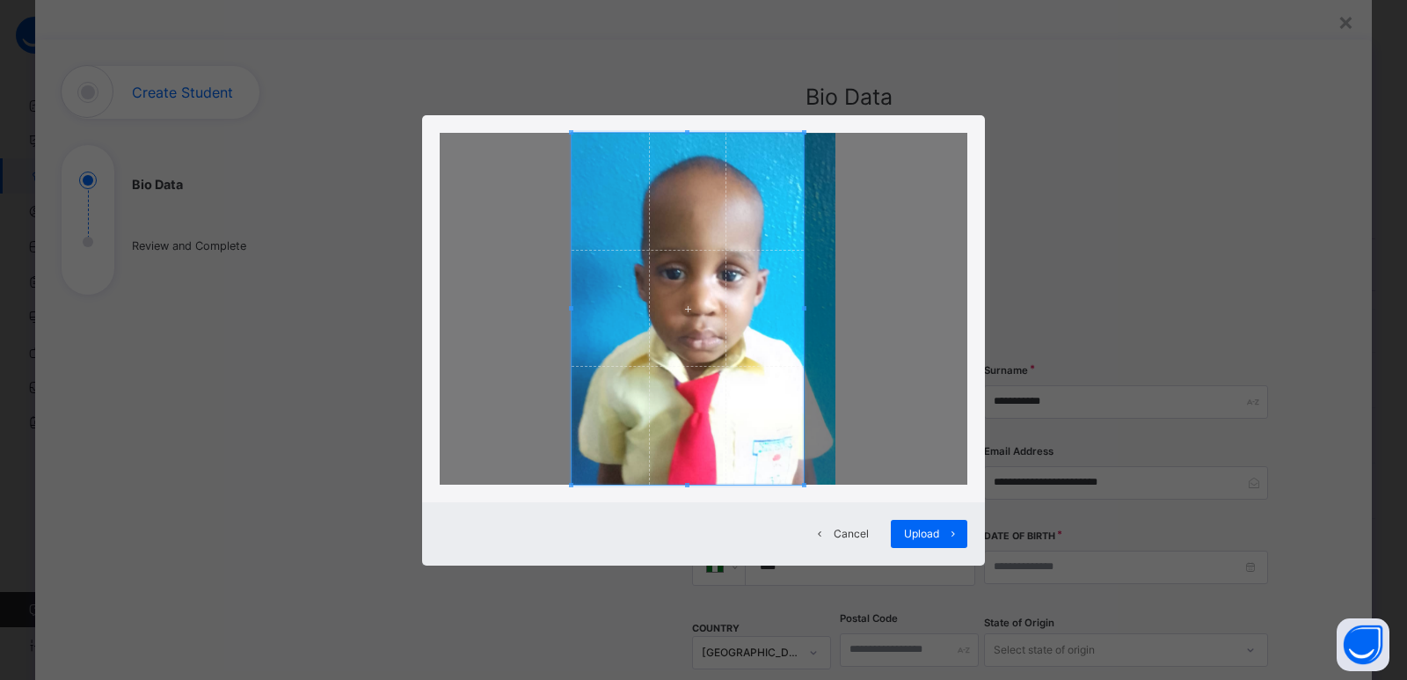
click at [803, 309] on div at bounding box center [688, 309] width 232 height 352
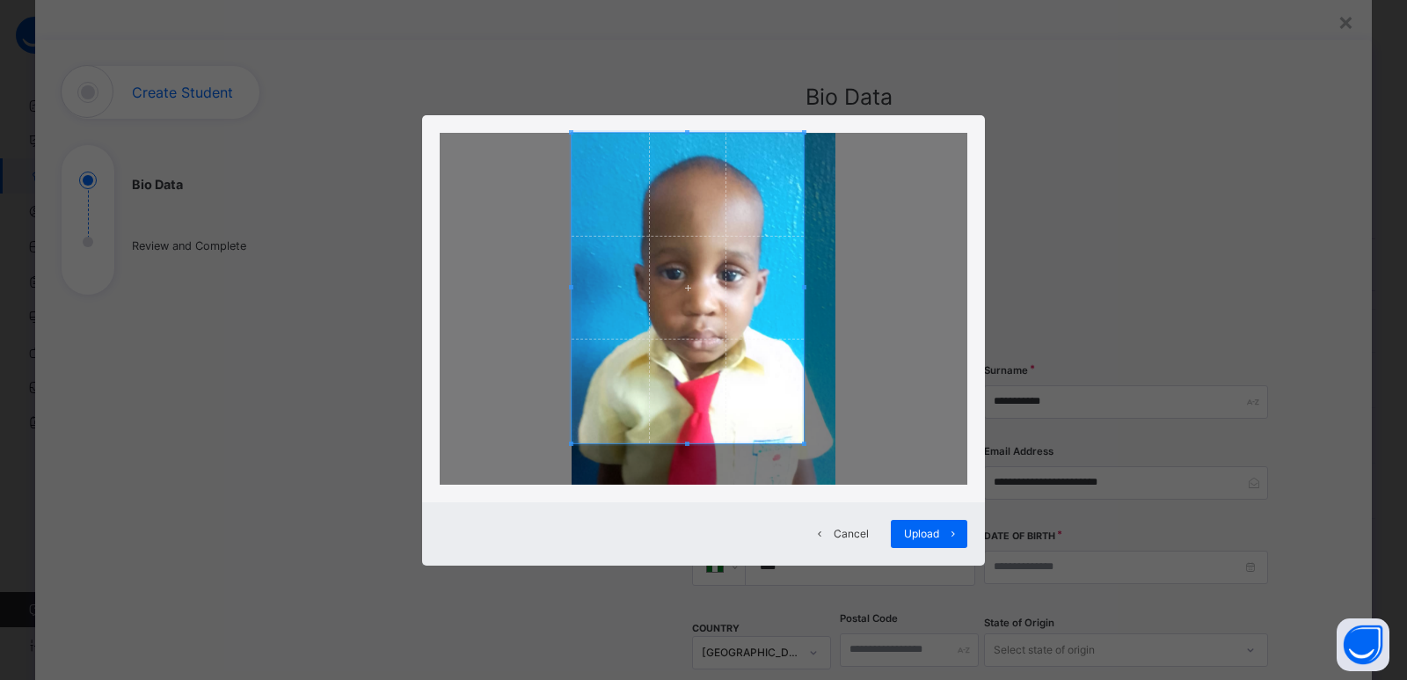
click at [690, 444] on span at bounding box center [688, 443] width 232 height 4
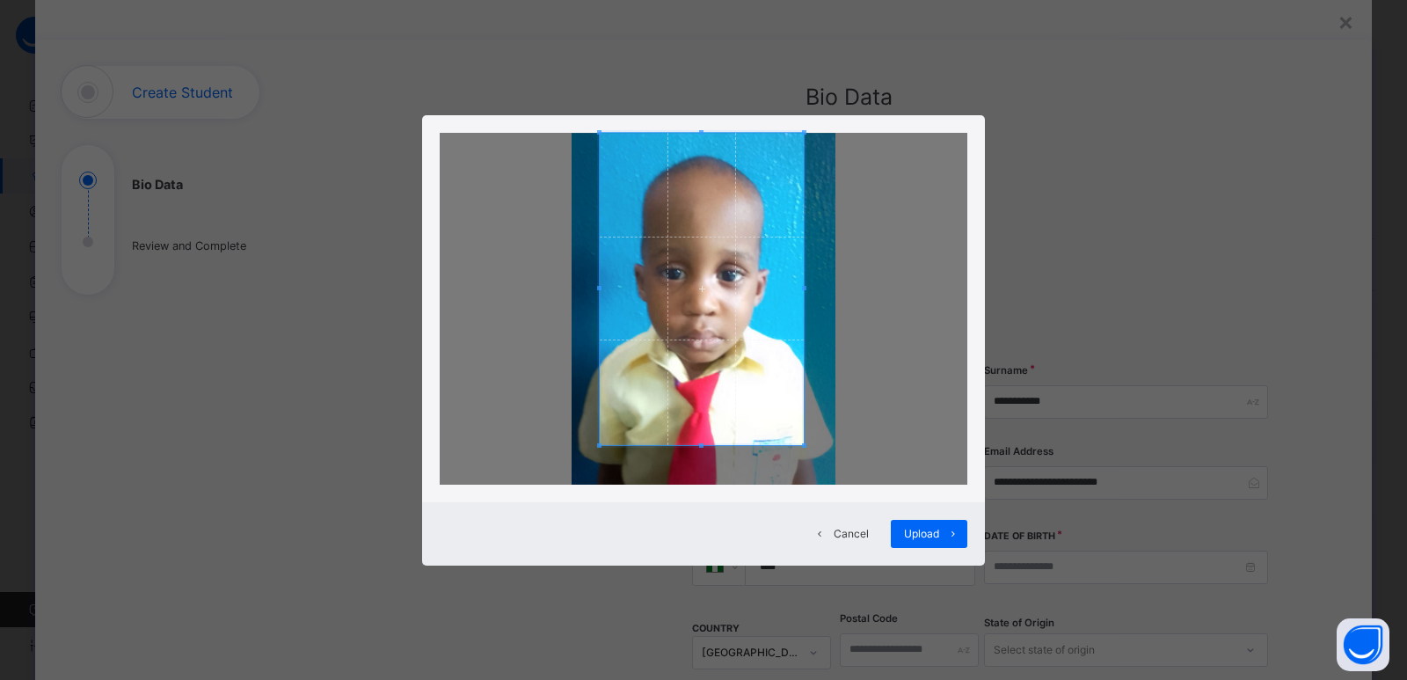
click at [597, 280] on span at bounding box center [599, 289] width 4 height 312
click at [924, 531] on span "Upload" at bounding box center [921, 534] width 35 height 16
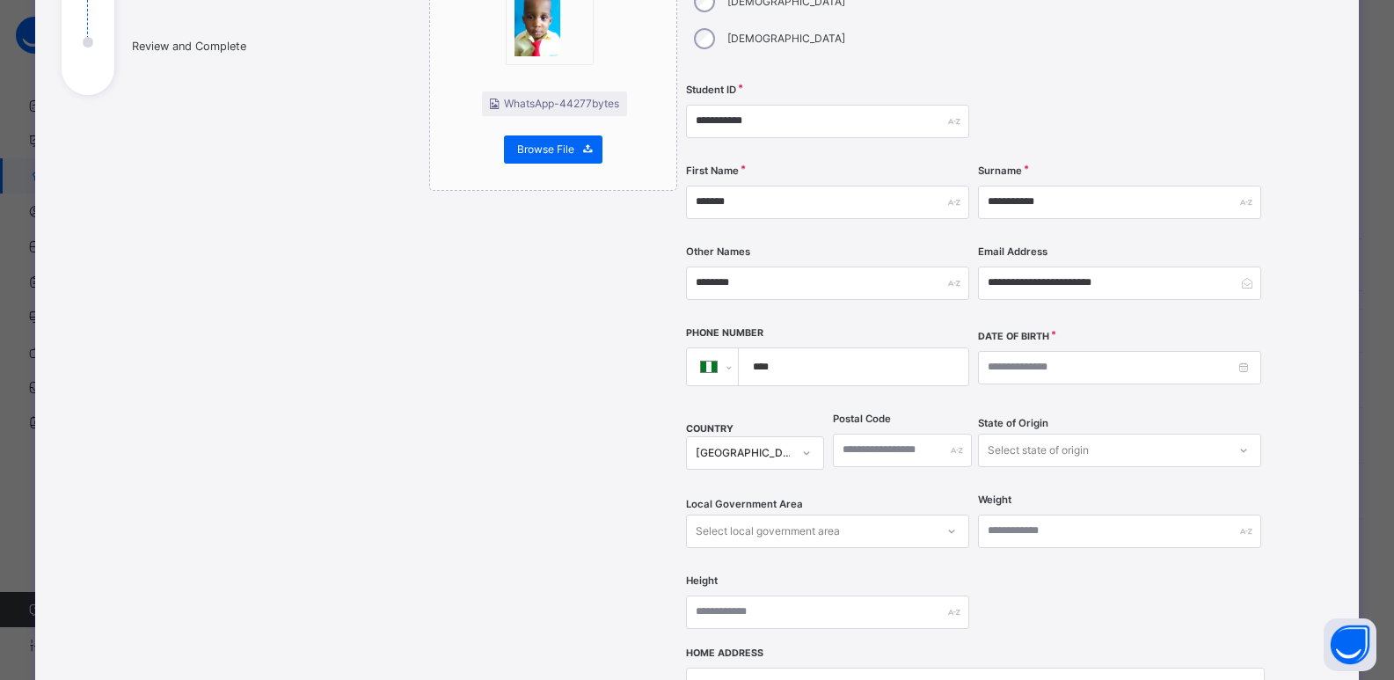
scroll to position [288, 0]
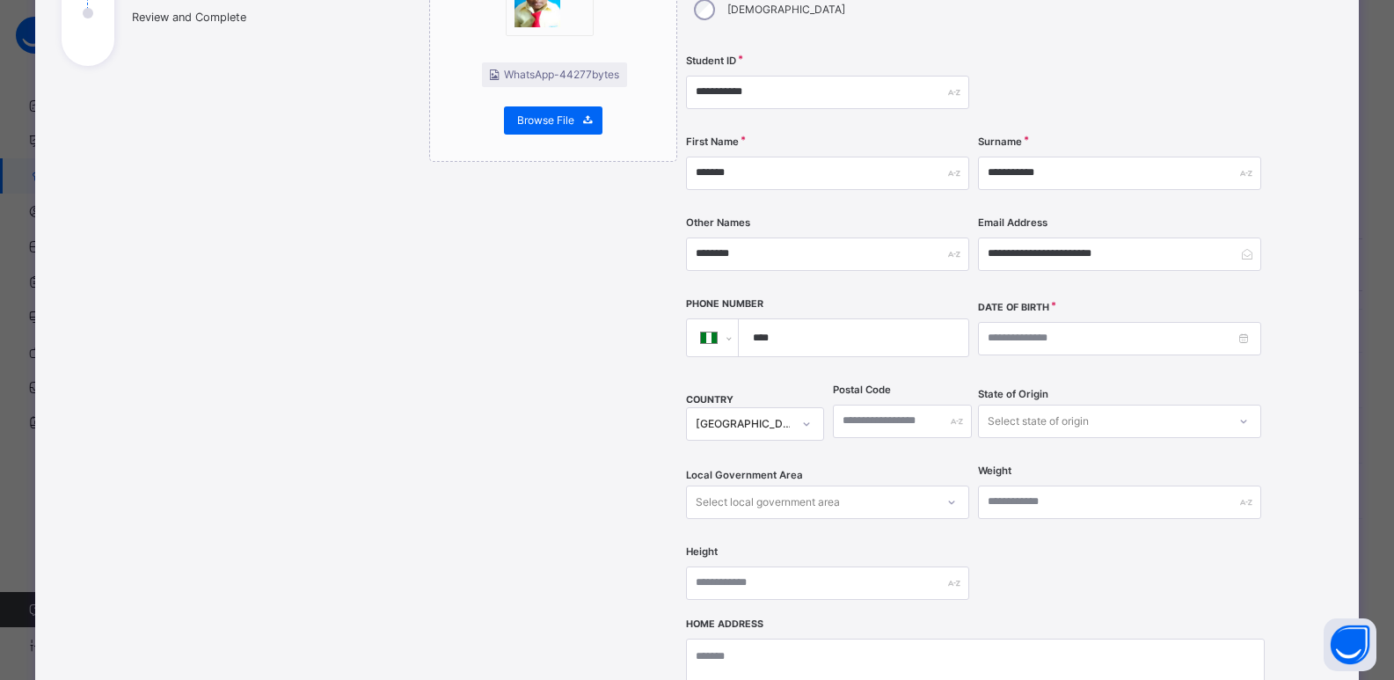
click at [840, 319] on input "****" at bounding box center [849, 337] width 215 height 37
type input "**********"
click at [1040, 322] on input at bounding box center [1119, 338] width 283 height 33
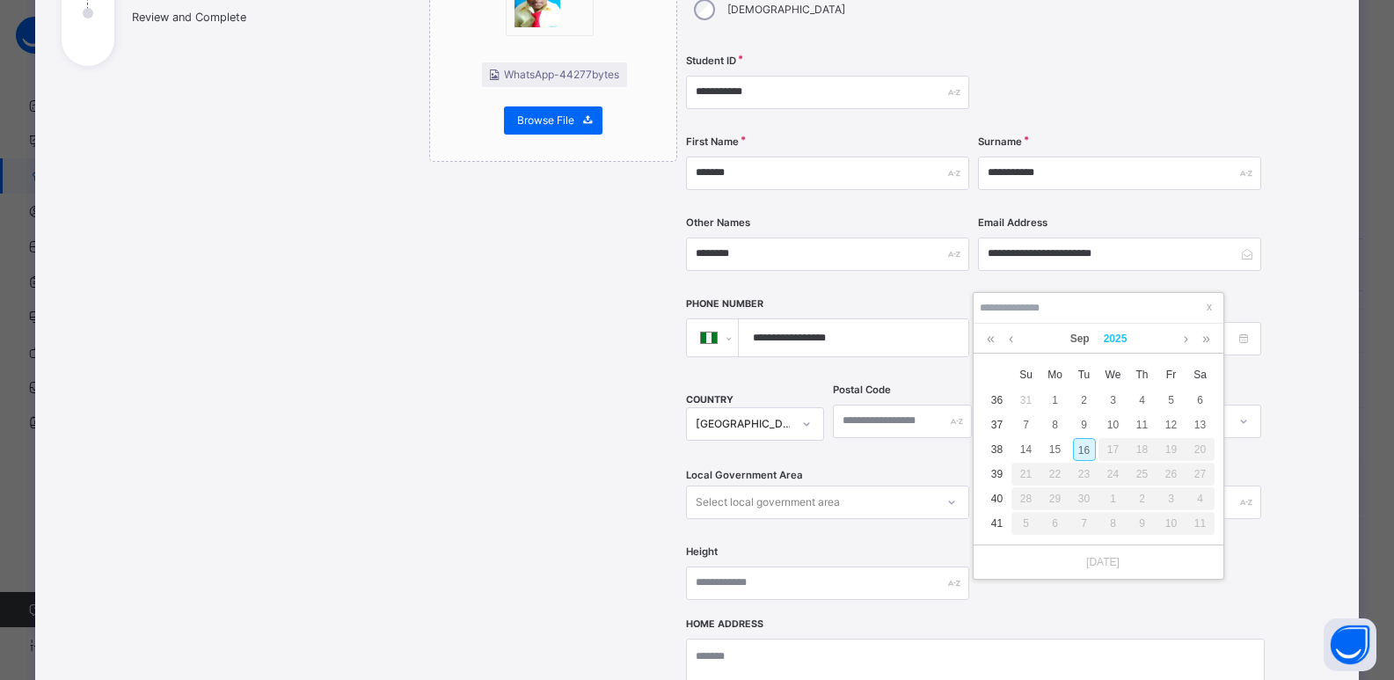
click at [1119, 339] on link "2025" at bounding box center [1116, 339] width 38 height 30
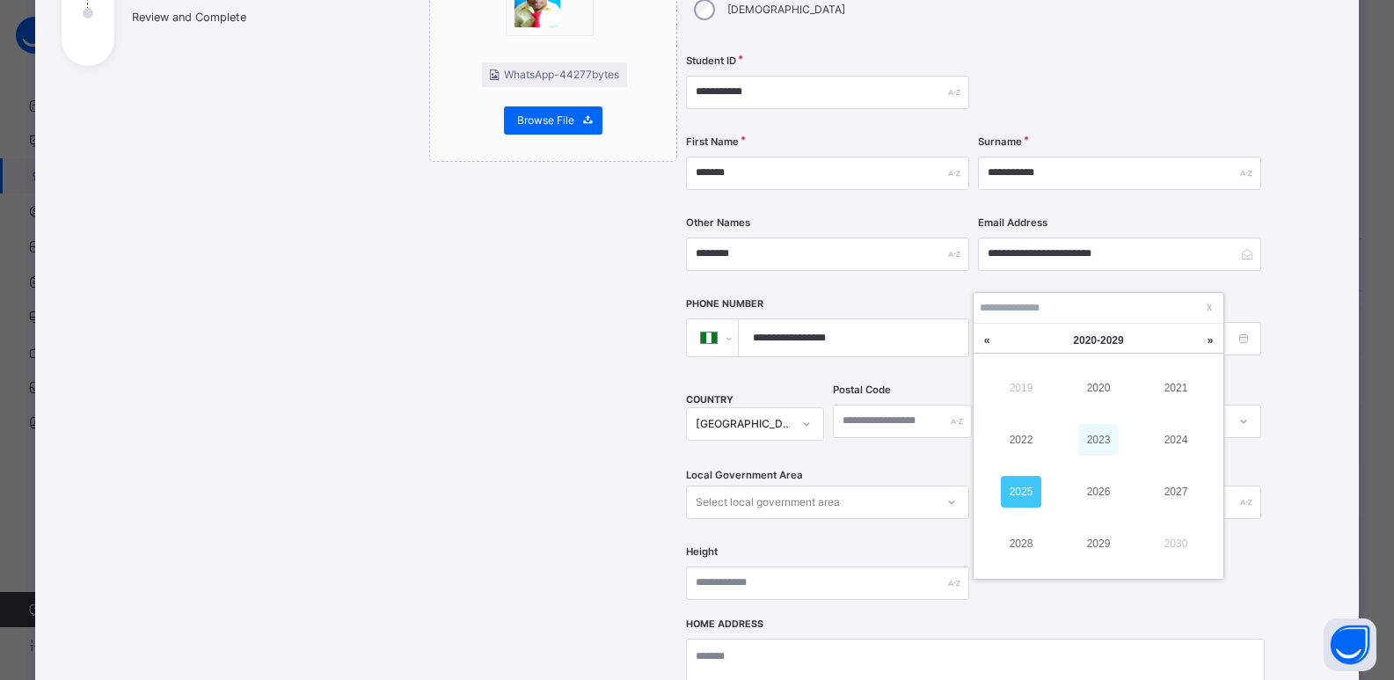
click at [1098, 430] on link "2023" at bounding box center [1098, 440] width 40 height 32
click at [1081, 334] on link "Sep" at bounding box center [1079, 339] width 33 height 30
click at [1020, 493] on link "Jul" at bounding box center [1021, 492] width 40 height 32
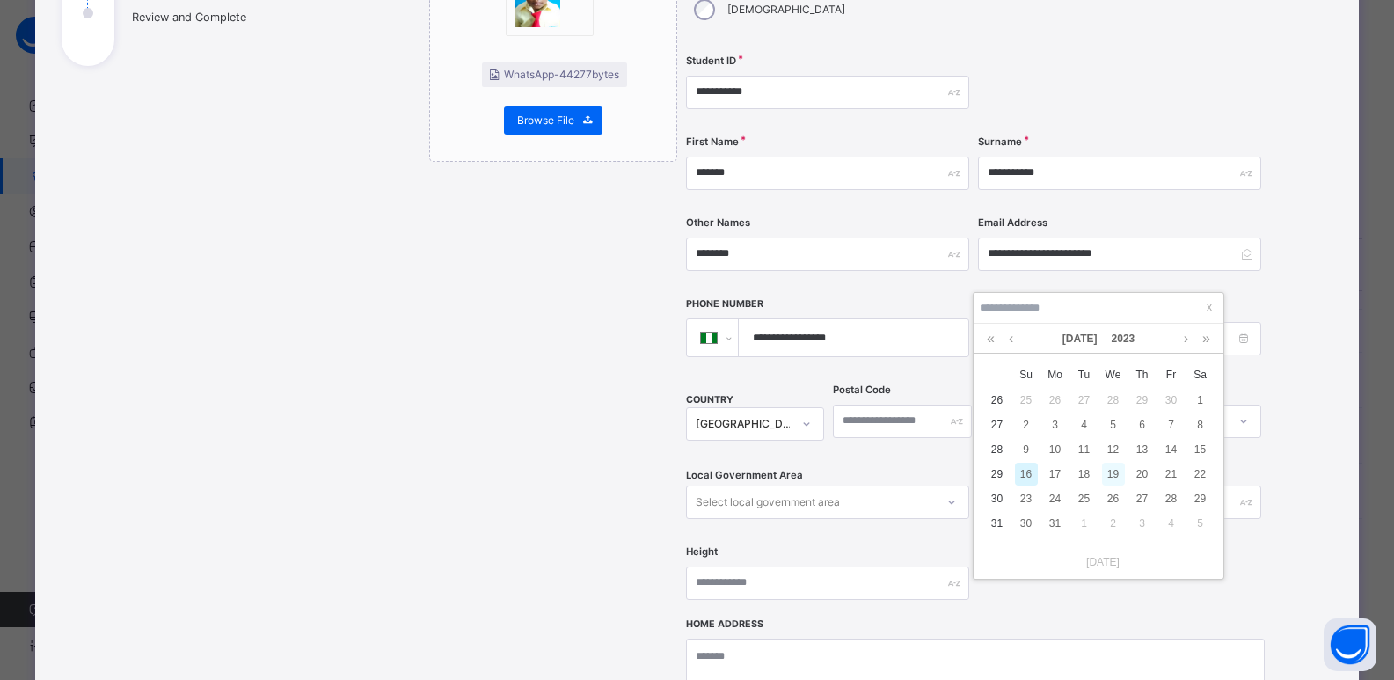
click at [1106, 474] on div "19" at bounding box center [1113, 474] width 23 height 23
type input "**********"
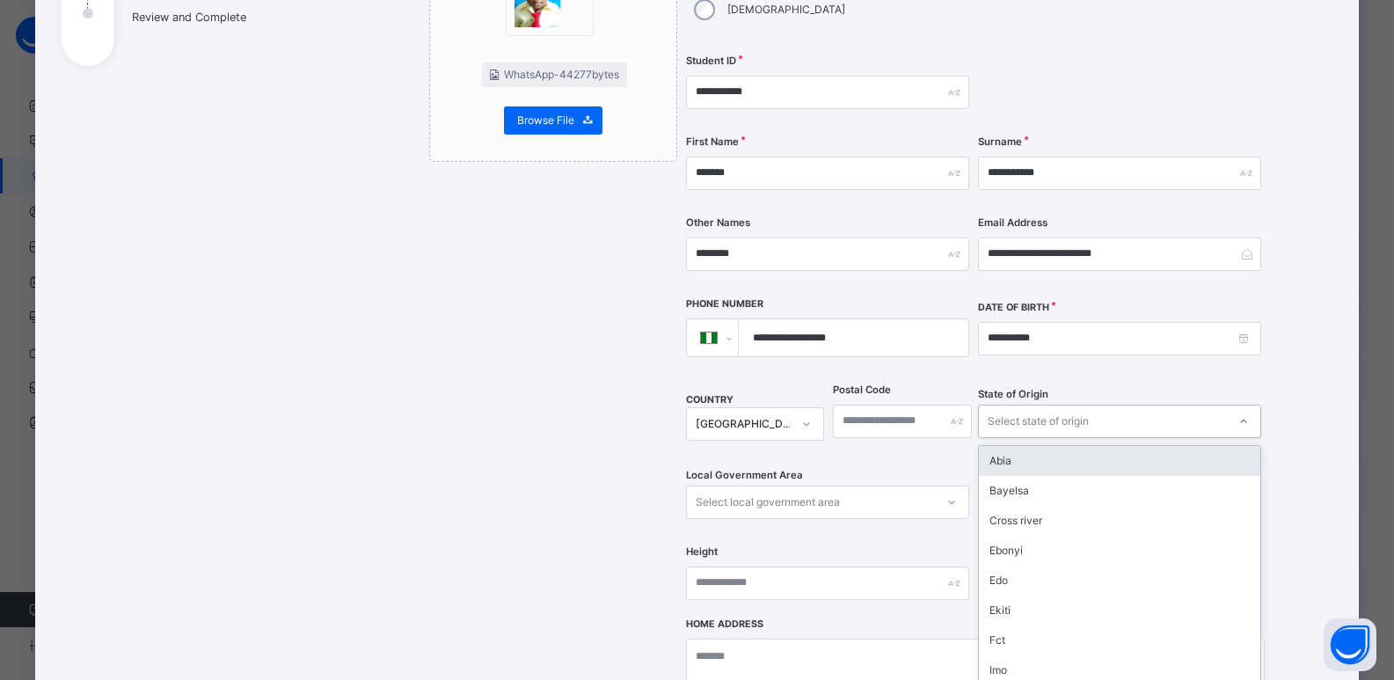
click at [1001, 405] on div "Select state of origin" at bounding box center [1038, 421] width 101 height 33
type input "**"
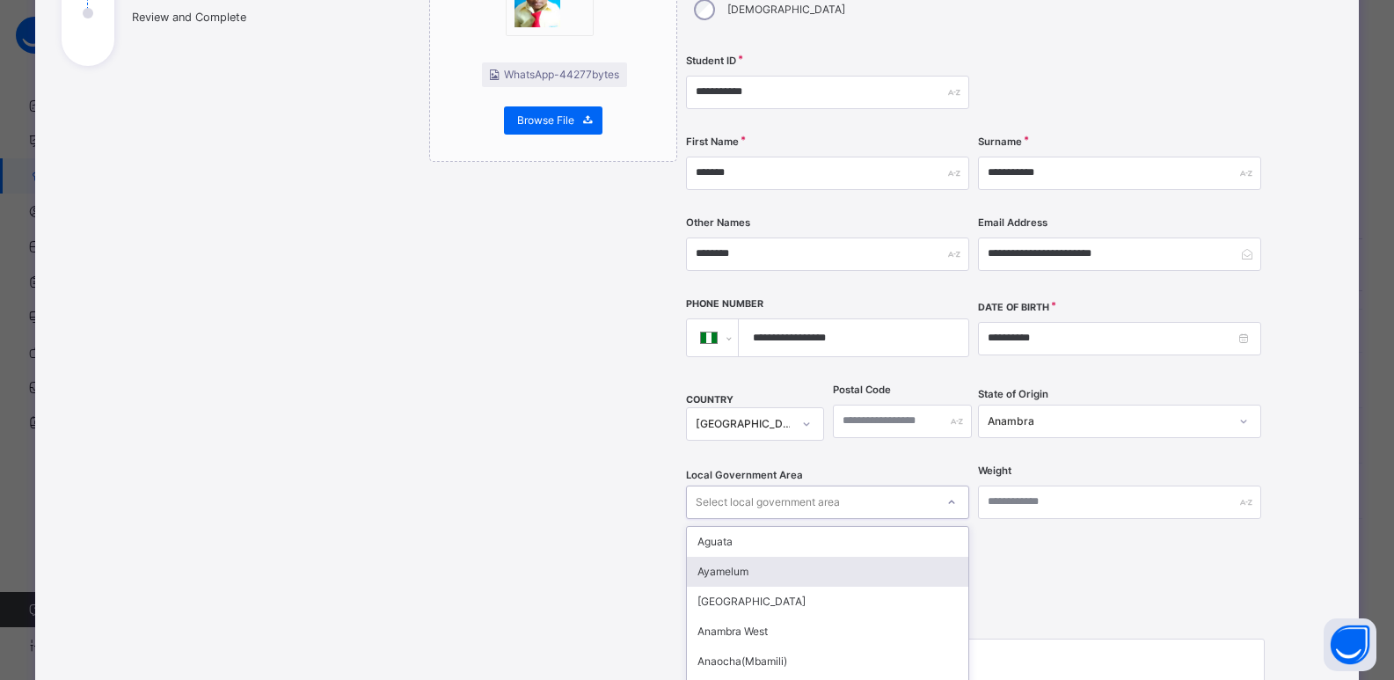
scroll to position [369, 0]
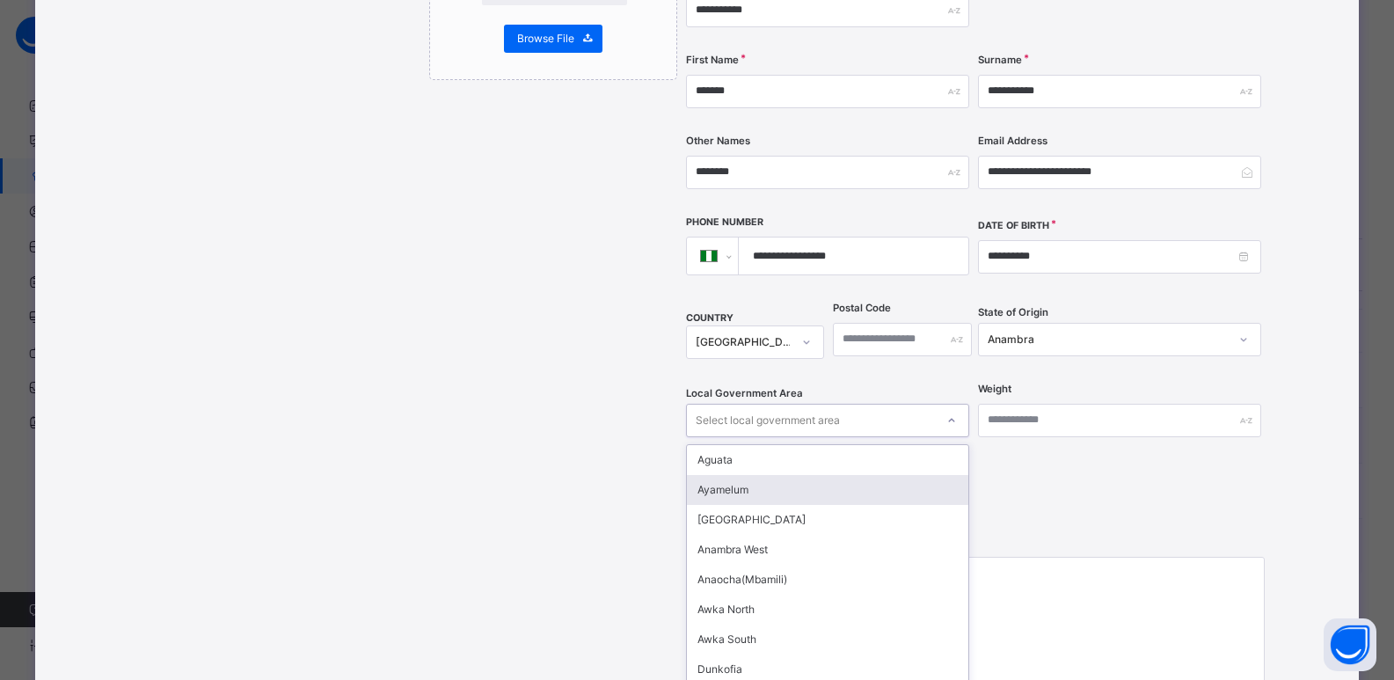
click at [911, 437] on div "option Ayamelum focused, 2 of 21. 21 results available. Use Up and Down to choo…" at bounding box center [827, 420] width 283 height 33
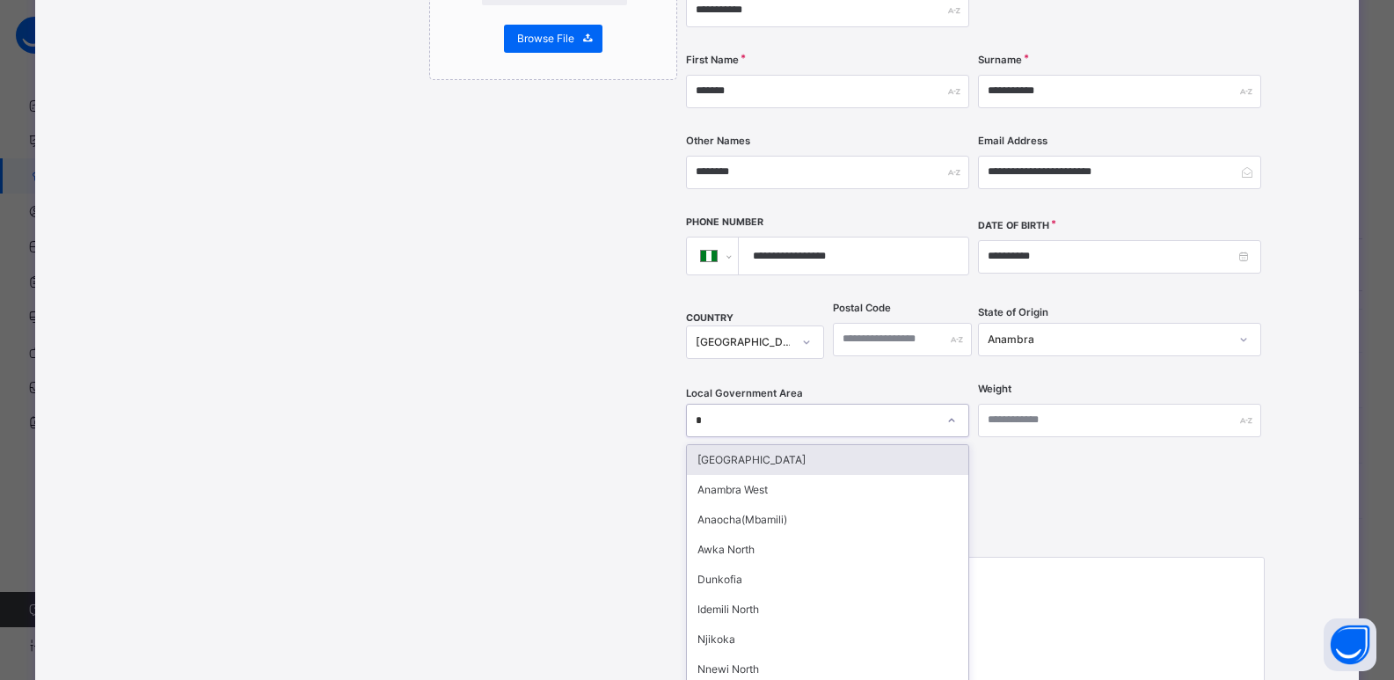
type input "**"
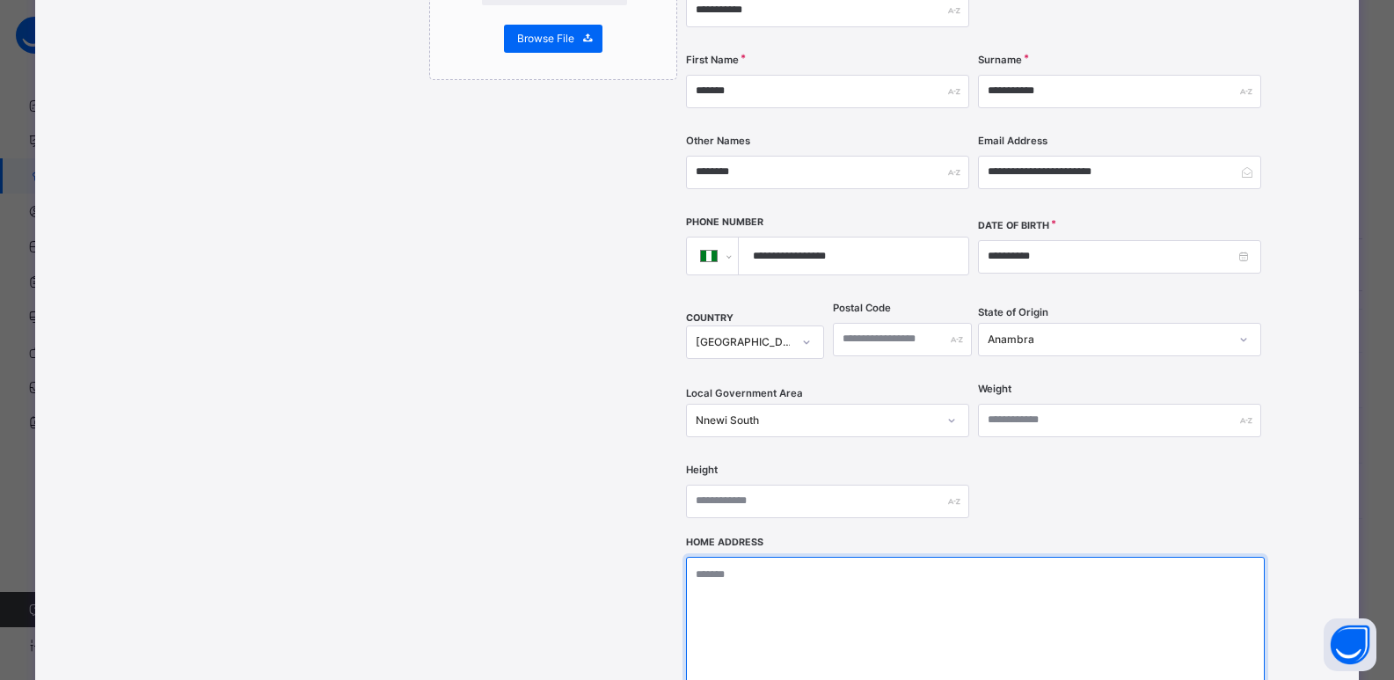
click at [883, 571] on textarea at bounding box center [975, 645] width 579 height 176
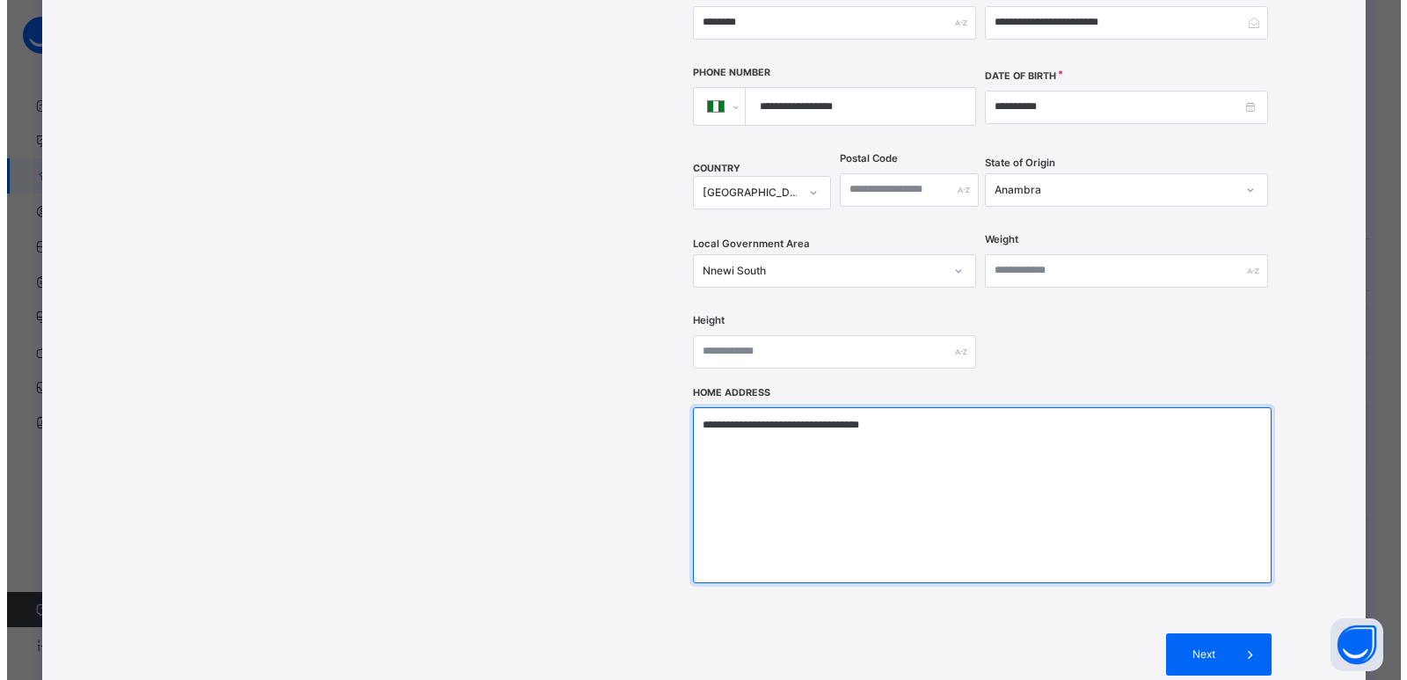
scroll to position [668, 0]
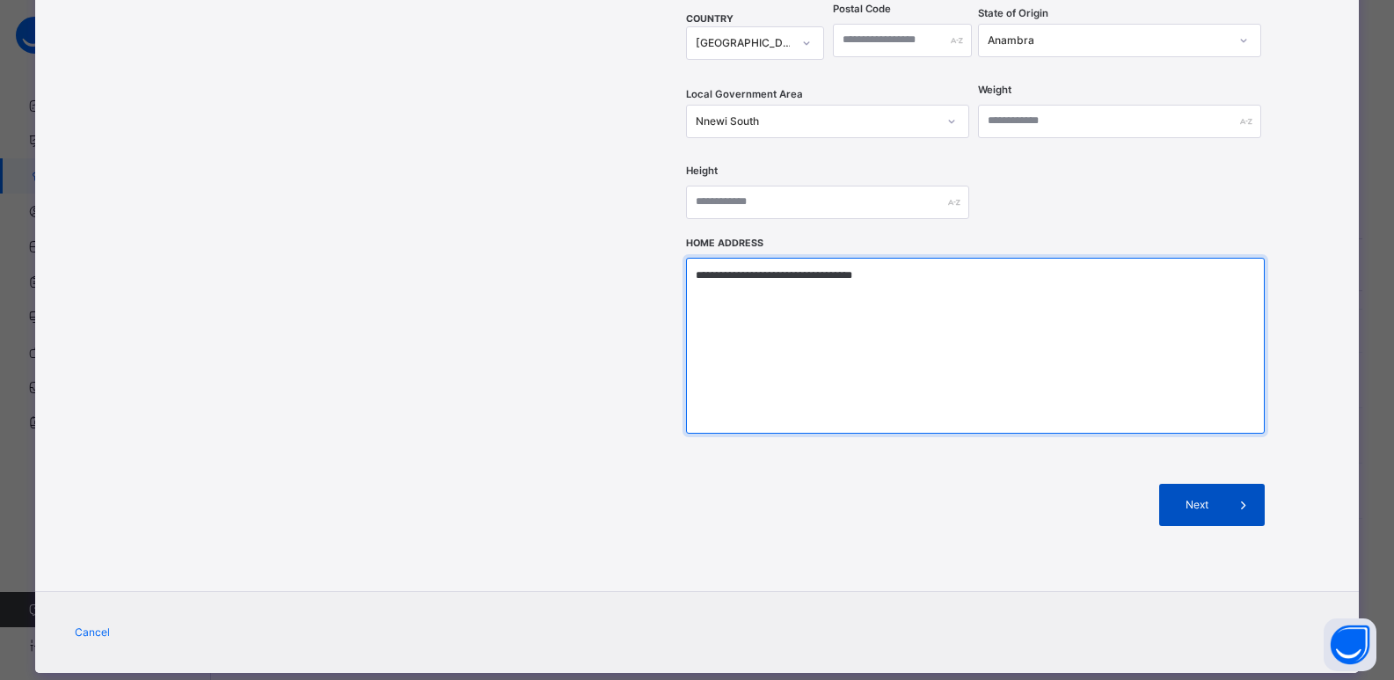
type textarea "**********"
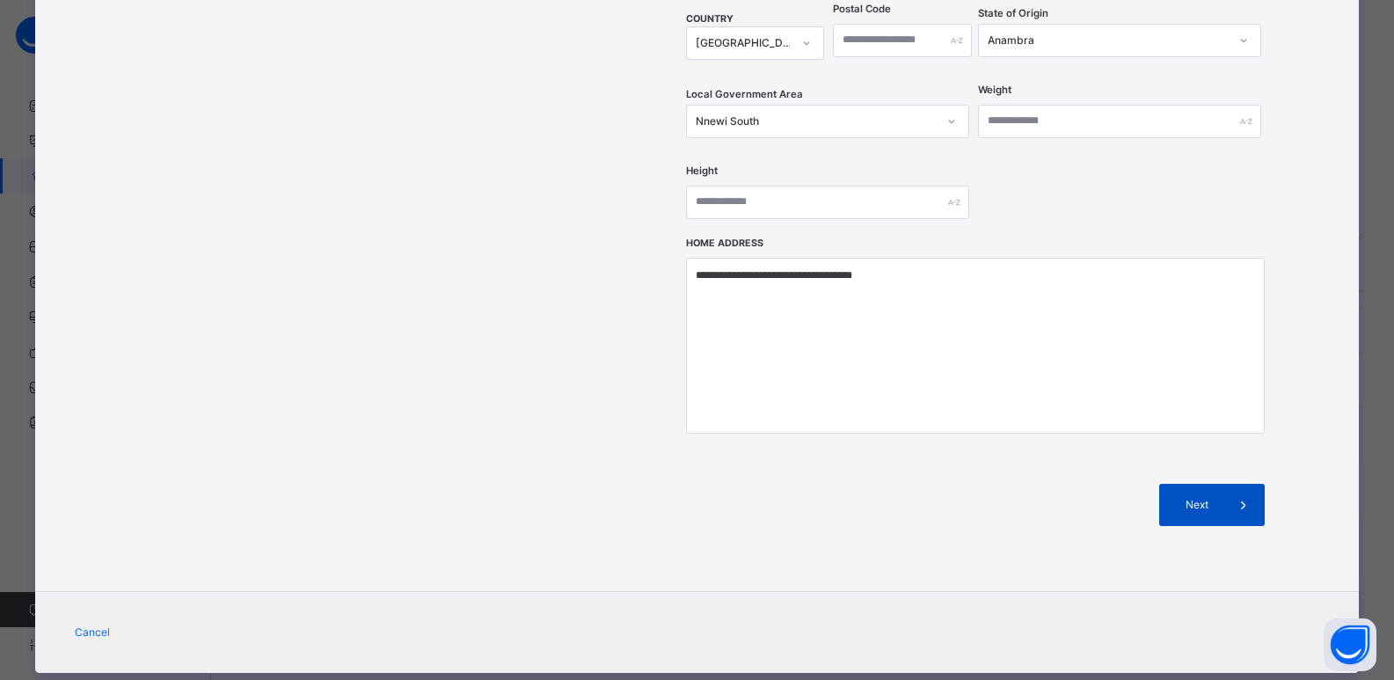
click at [1188, 484] on div "Next" at bounding box center [1212, 505] width 106 height 42
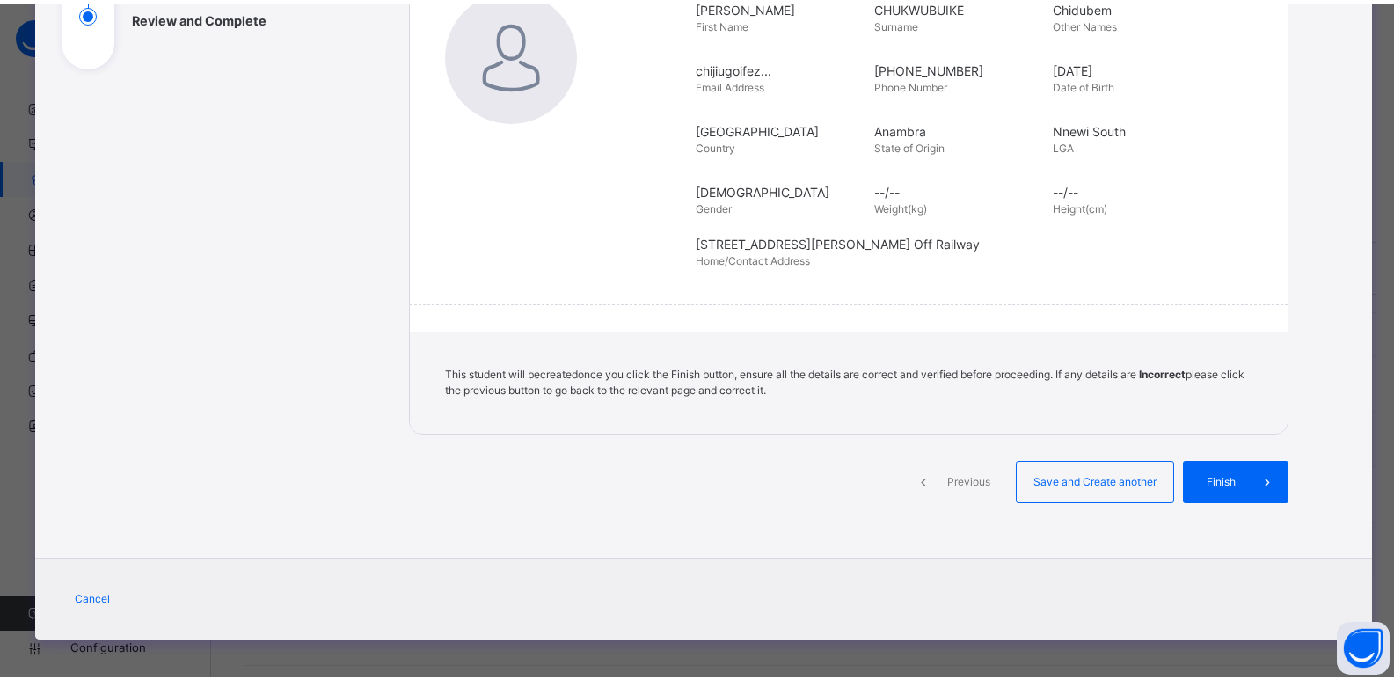
scroll to position [288, 0]
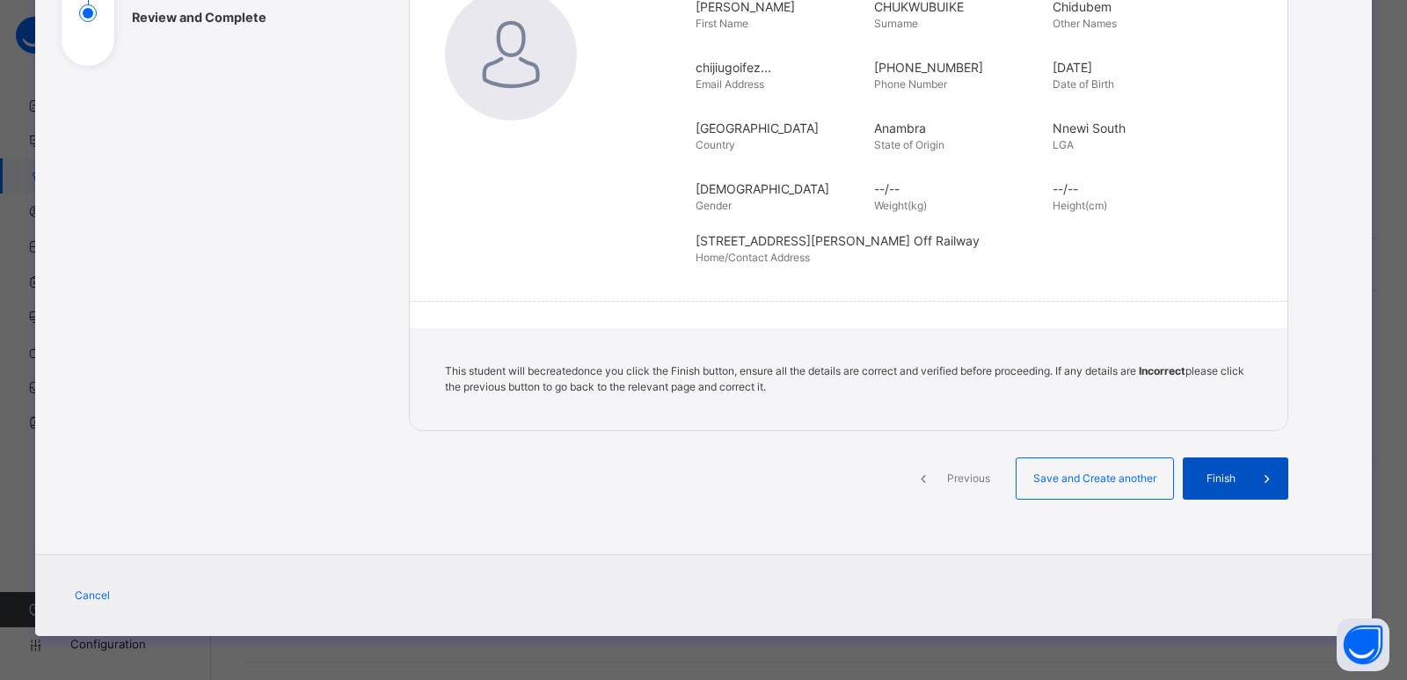
click at [1218, 476] on span "Finish" at bounding box center [1221, 479] width 50 height 16
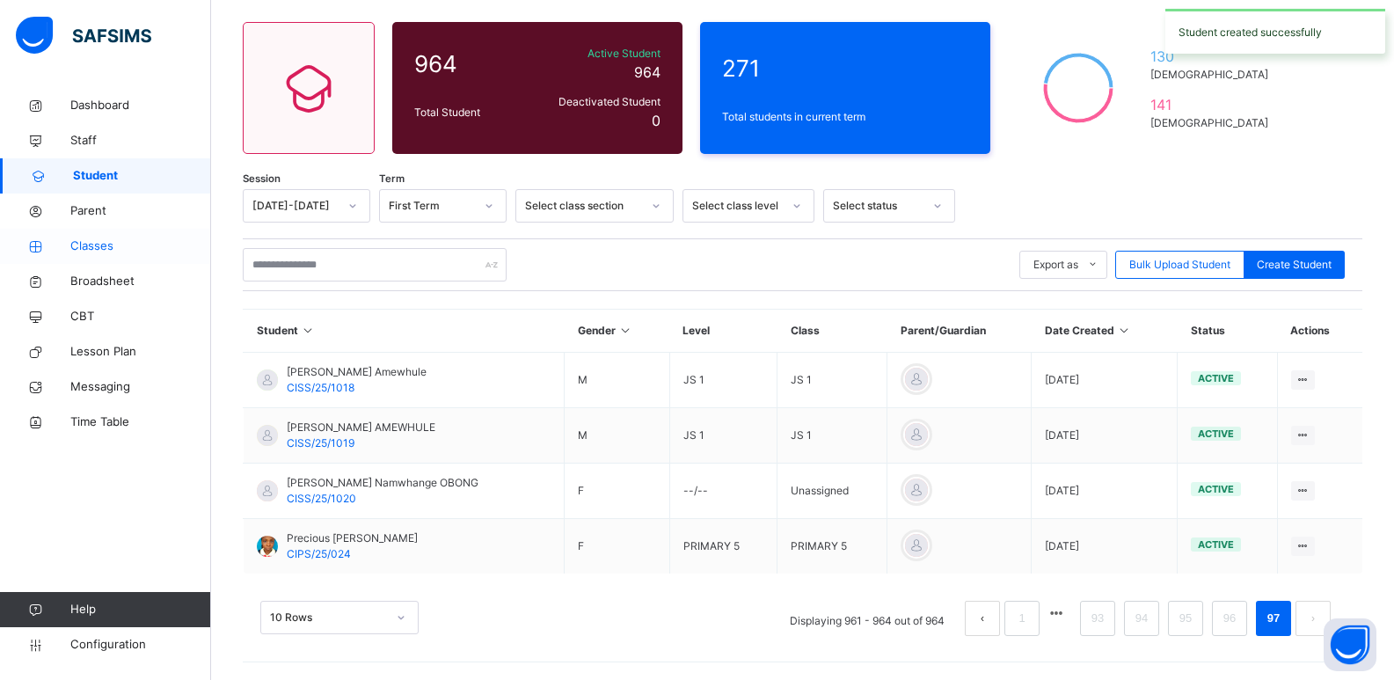
click at [125, 243] on span "Classes" at bounding box center [140, 246] width 141 height 18
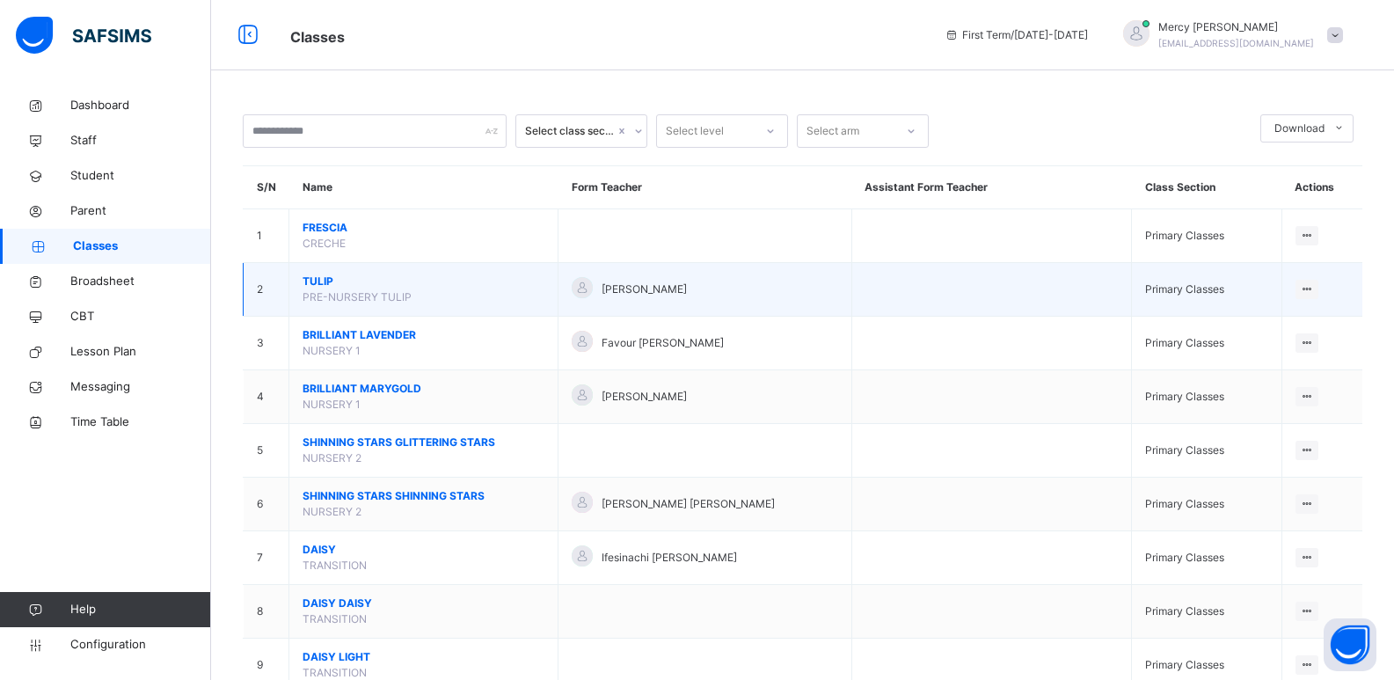
click at [321, 281] on span "TULIP" at bounding box center [424, 282] width 242 height 16
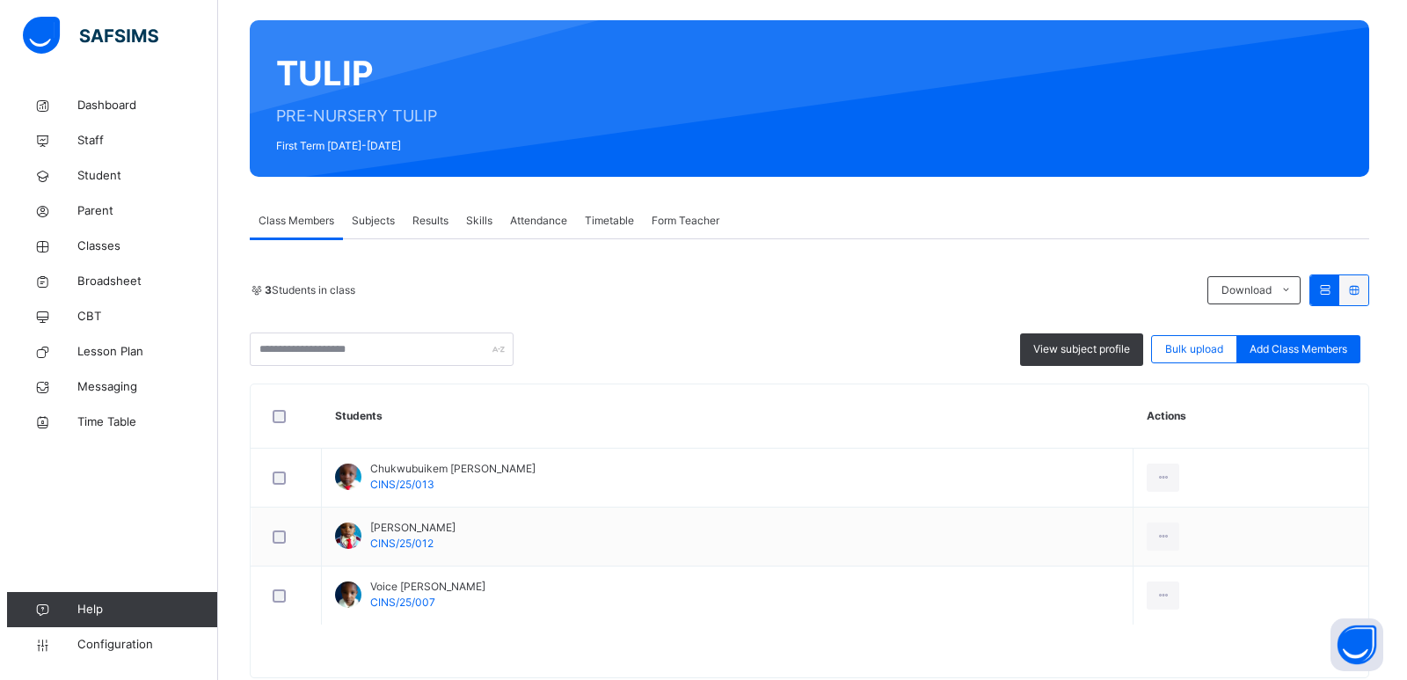
scroll to position [170, 0]
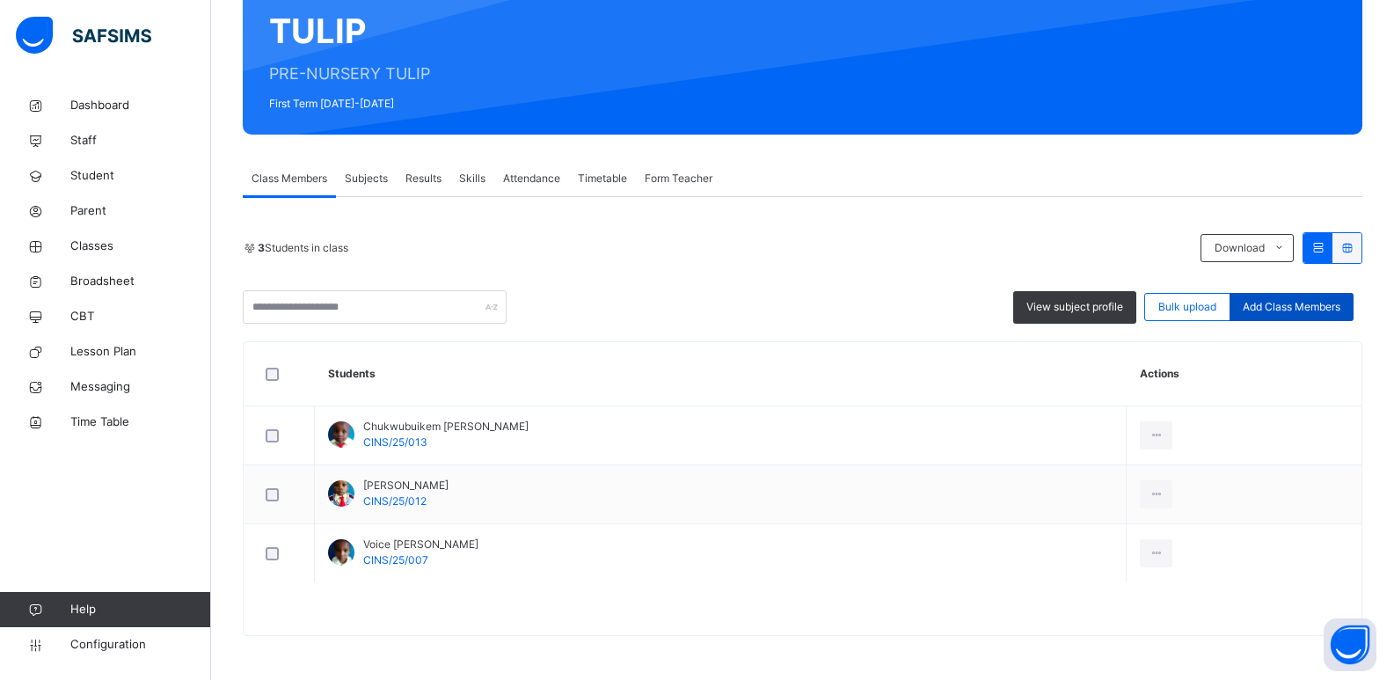
click at [1288, 309] on span "Add Class Members" at bounding box center [1292, 307] width 98 height 16
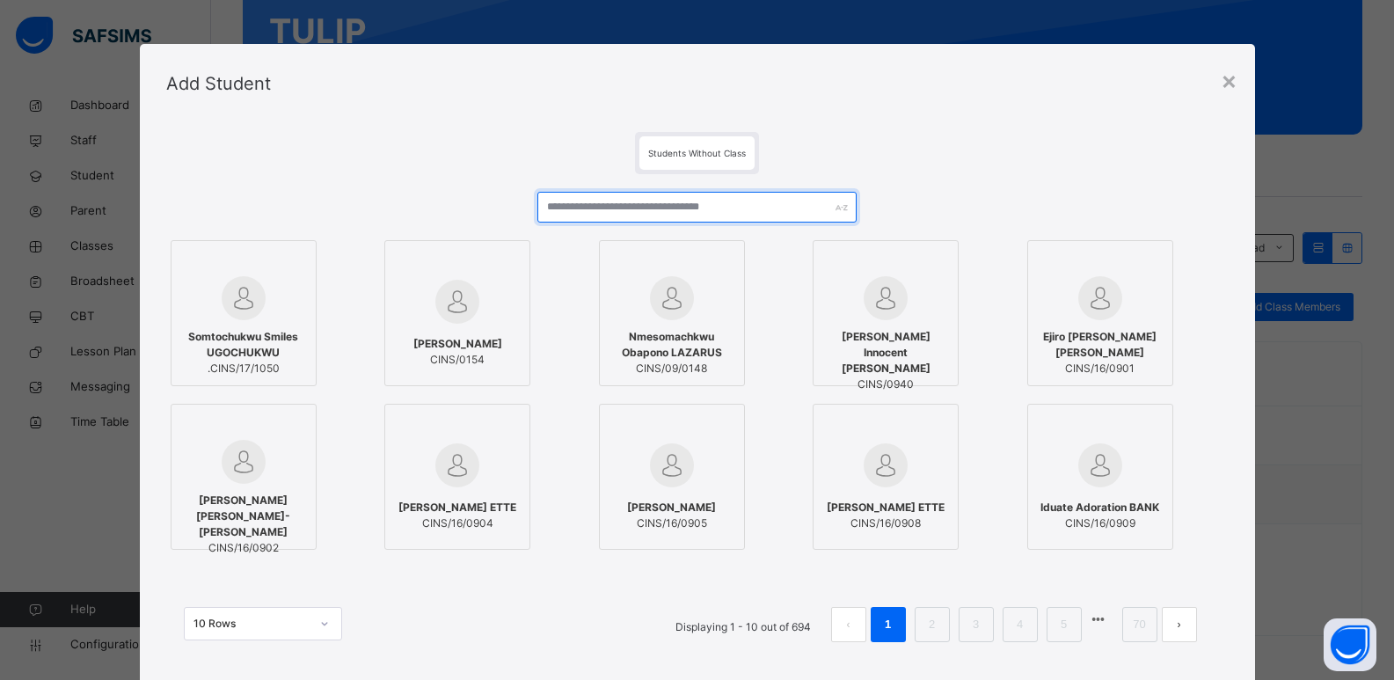
click at [731, 201] on input "text" at bounding box center [696, 207] width 318 height 31
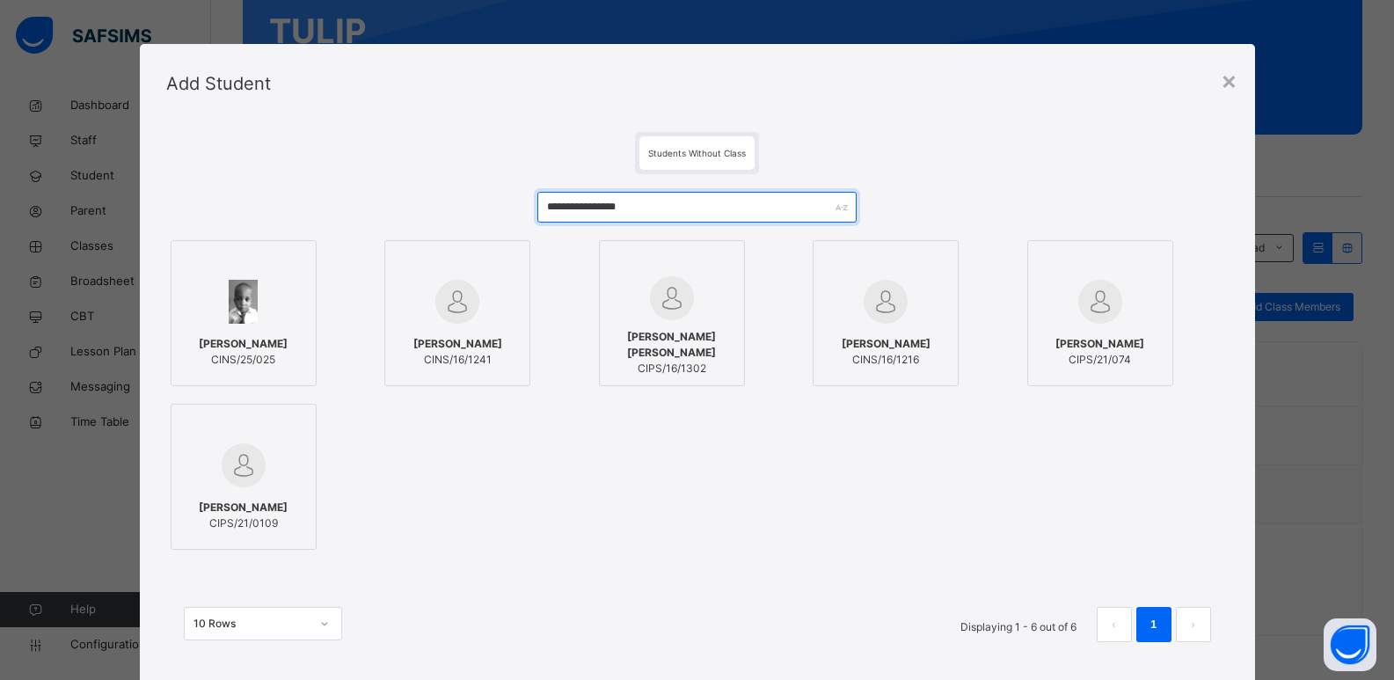
type input "**********"
click at [241, 312] on img at bounding box center [243, 302] width 29 height 44
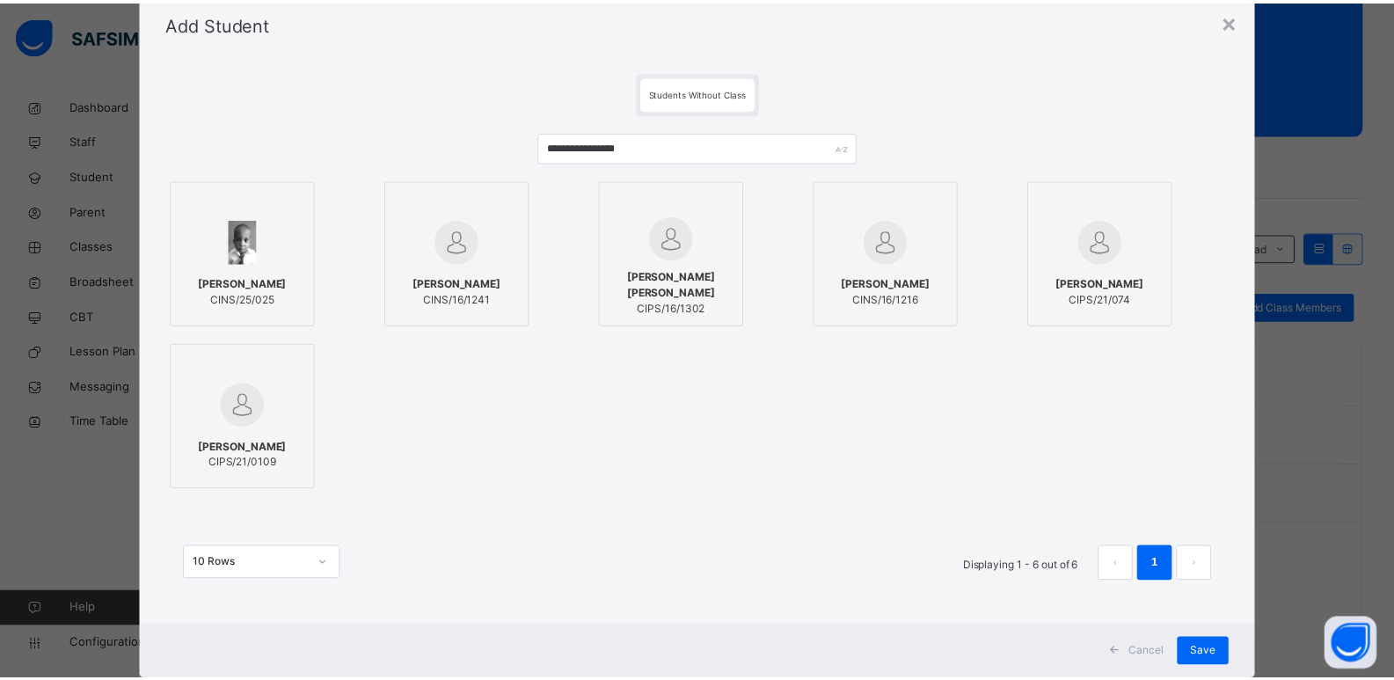
scroll to position [105, 0]
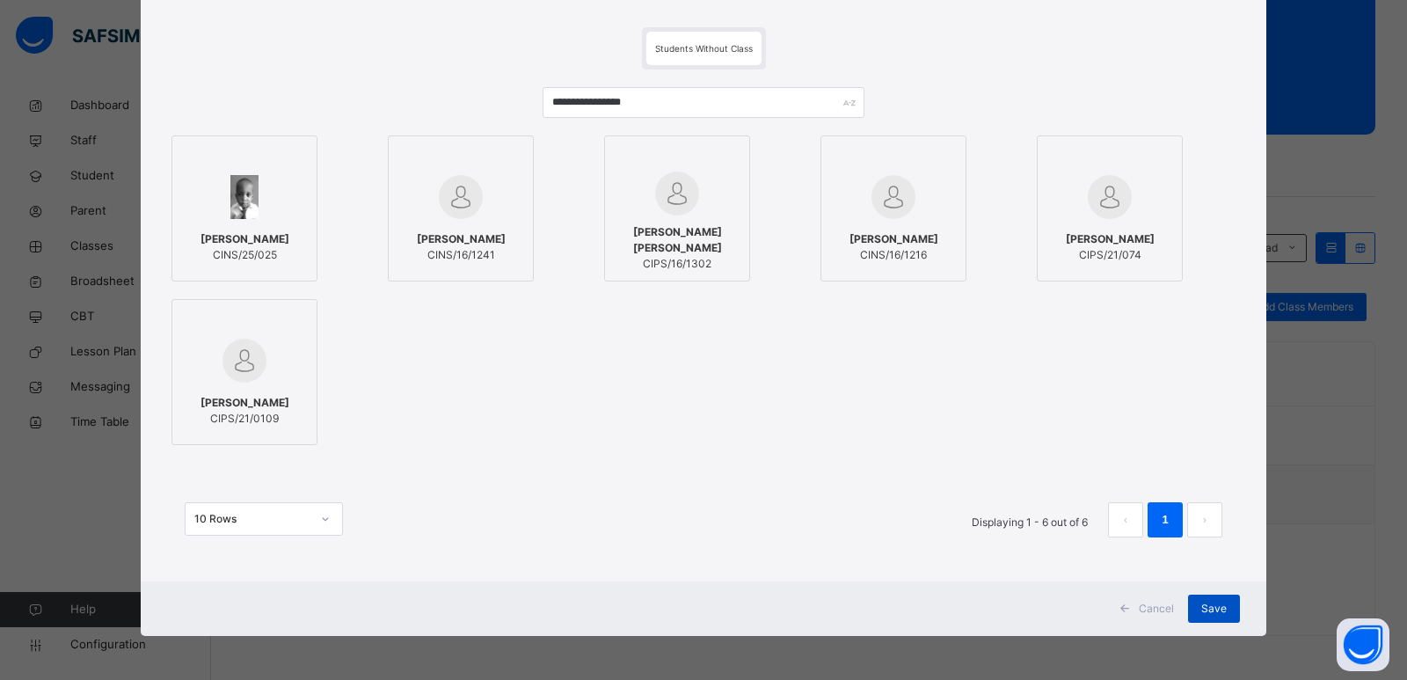
click at [1211, 617] on div "Save" at bounding box center [1214, 609] width 52 height 28
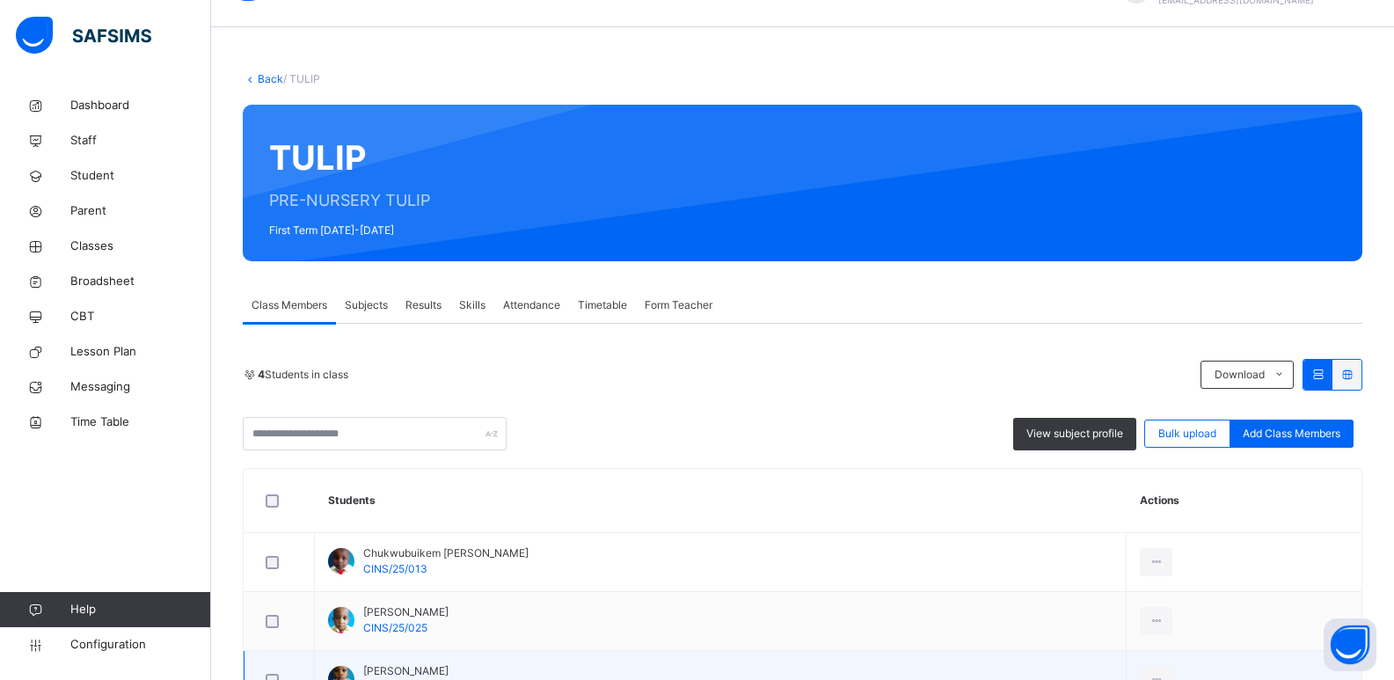
scroll to position [229, 0]
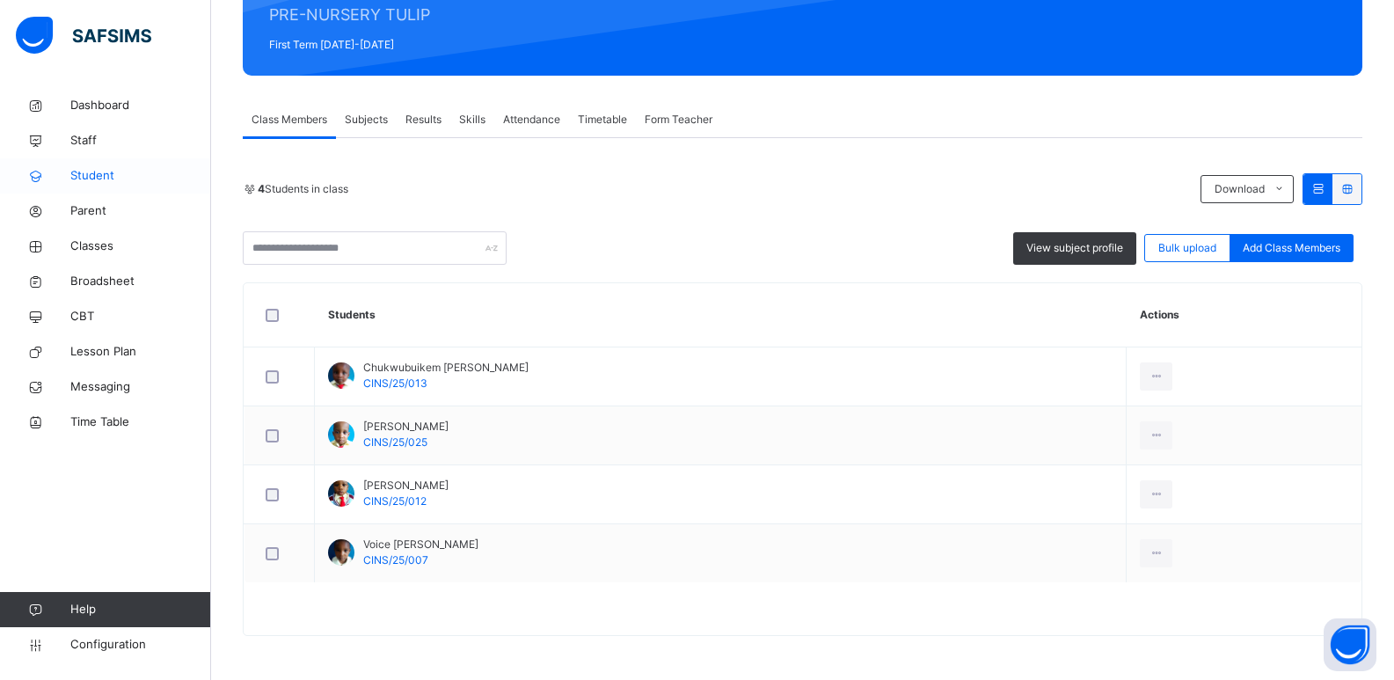
click at [103, 164] on link "Student" at bounding box center [105, 175] width 211 height 35
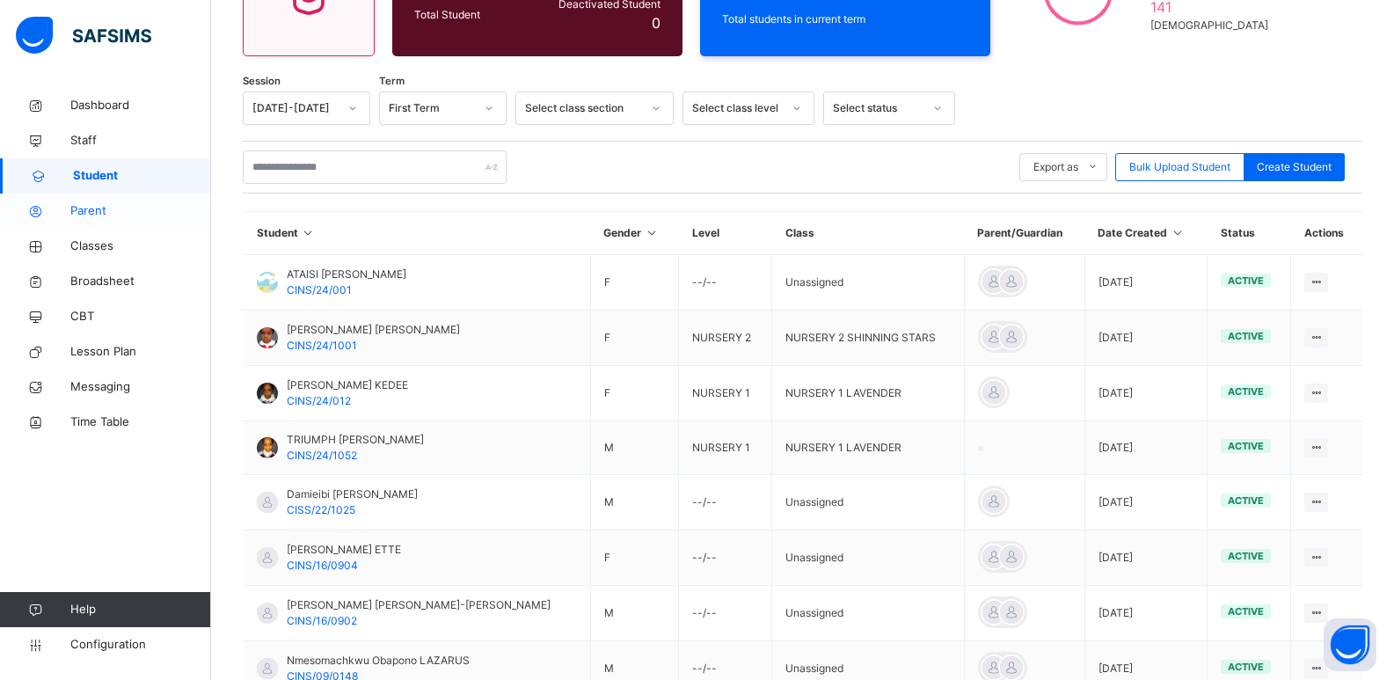
click at [106, 218] on span "Parent" at bounding box center [140, 211] width 141 height 18
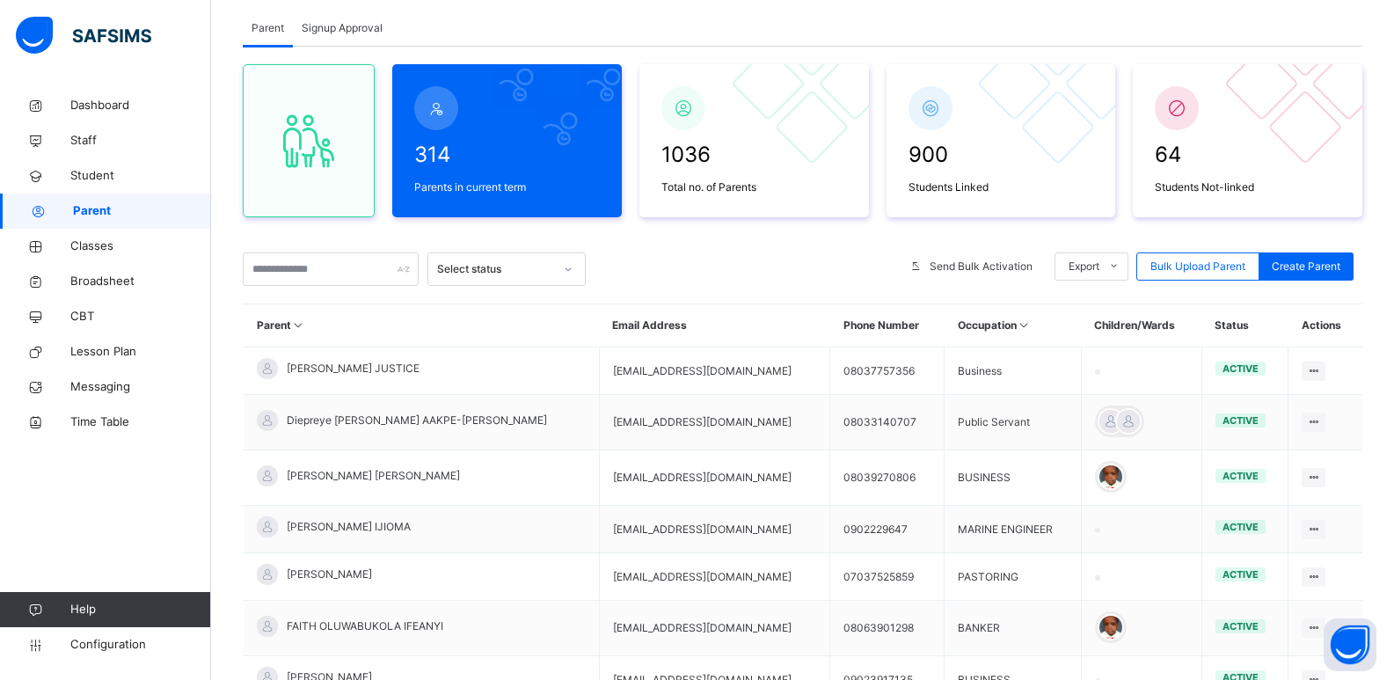
scroll to position [229, 0]
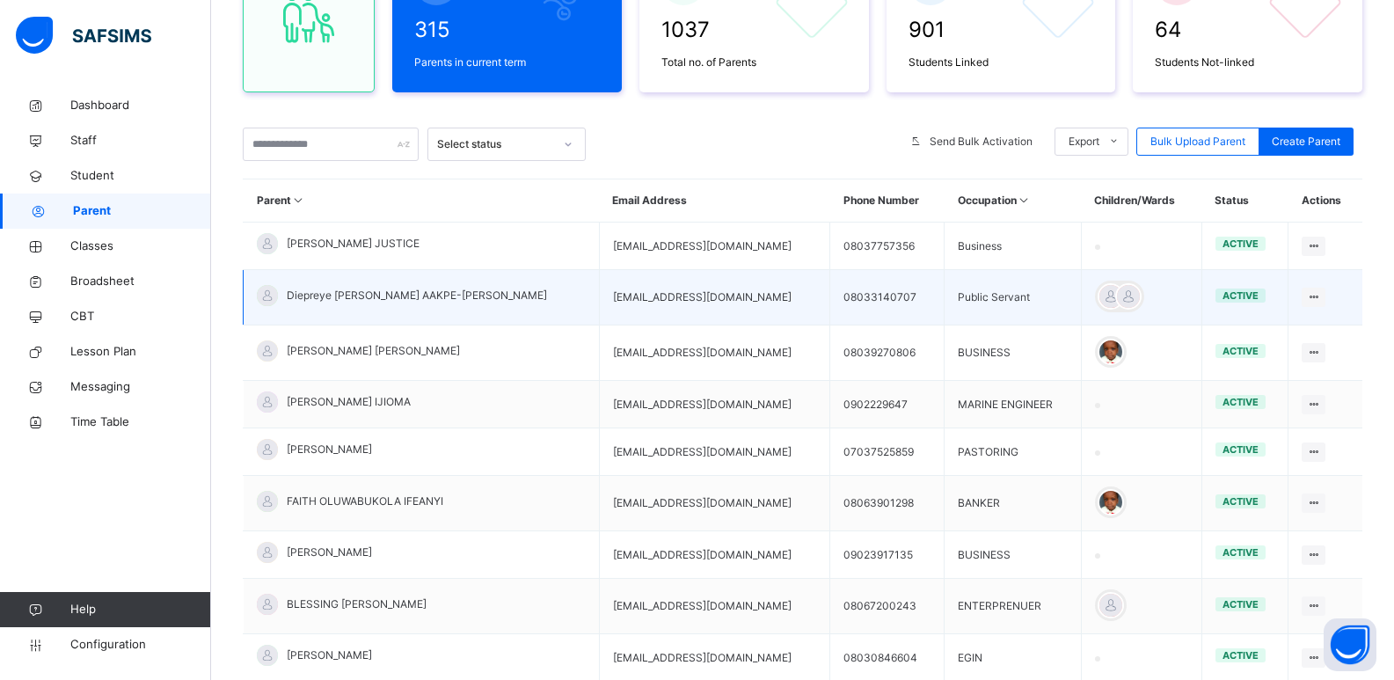
click at [351, 281] on td "Diepreye Susan AAKPE-MIKE" at bounding box center [422, 297] width 356 height 55
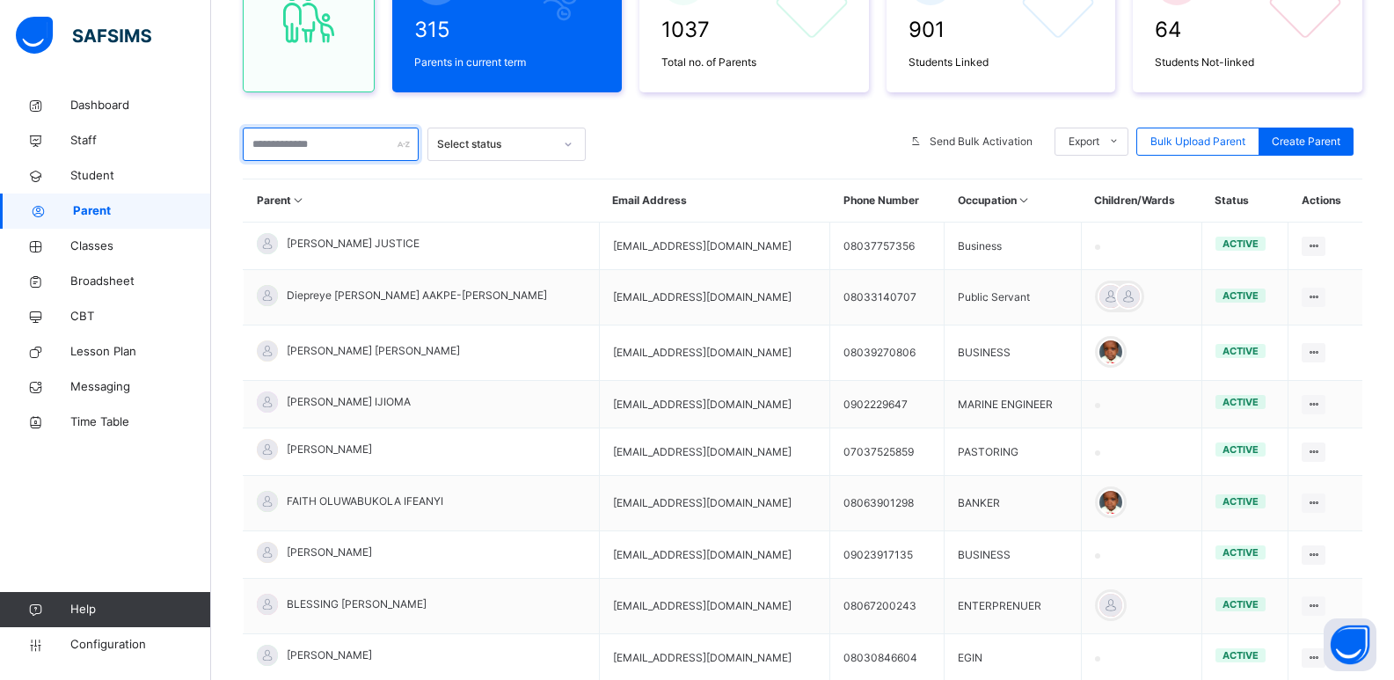
click at [333, 138] on input "text" at bounding box center [331, 144] width 176 height 33
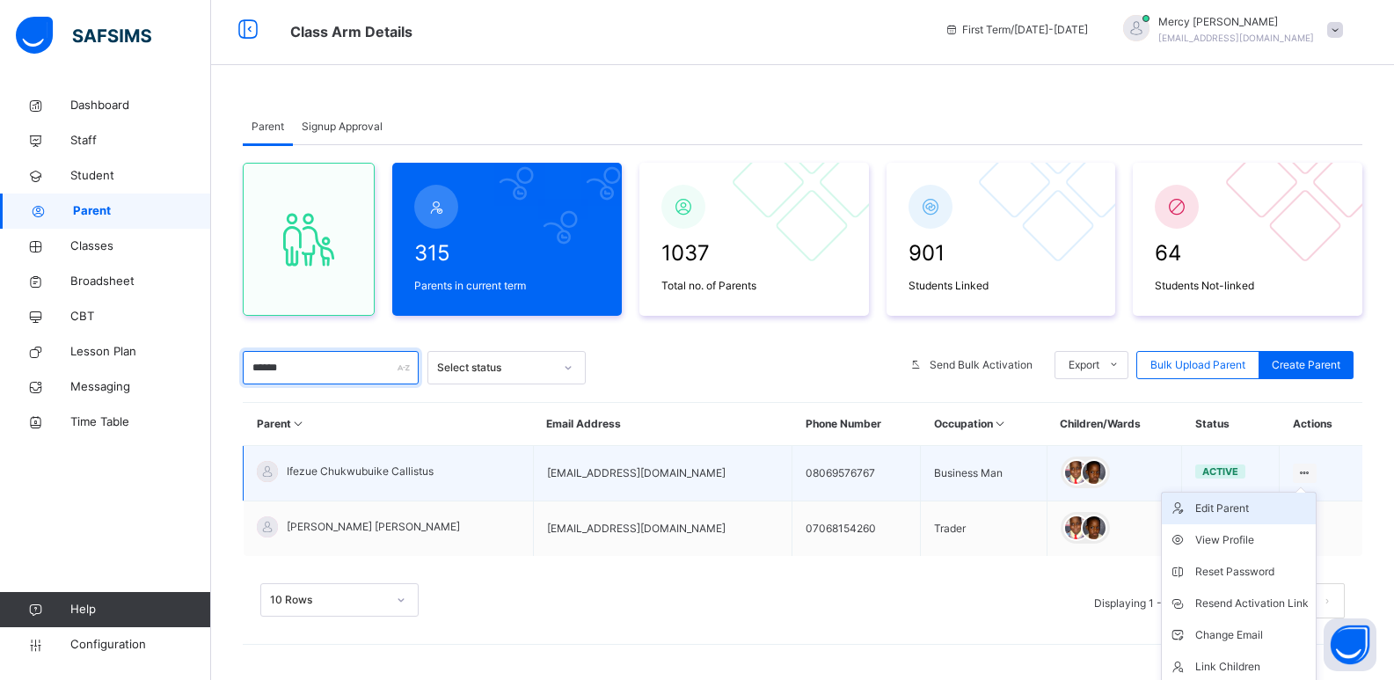
scroll to position [40, 0]
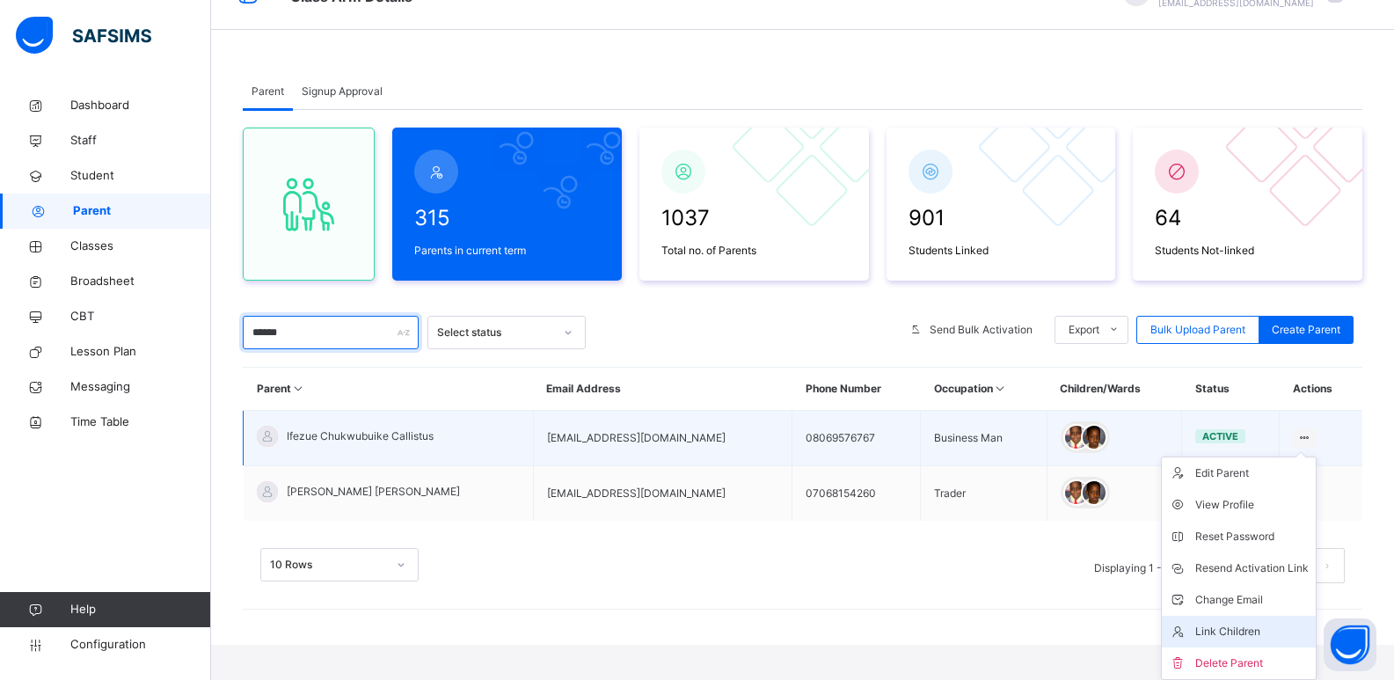
type input "******"
click at [1218, 645] on li "Link Children" at bounding box center [1239, 632] width 154 height 32
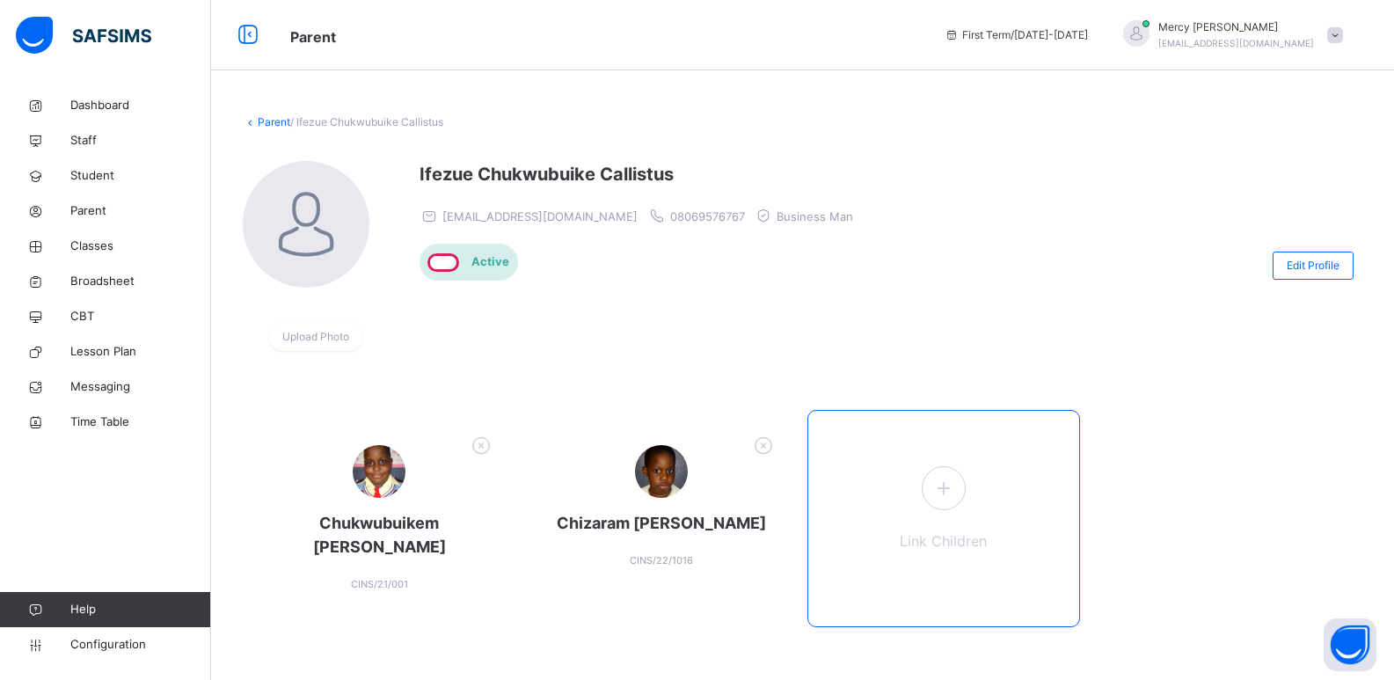
click at [943, 504] on icon at bounding box center [944, 488] width 32 height 34
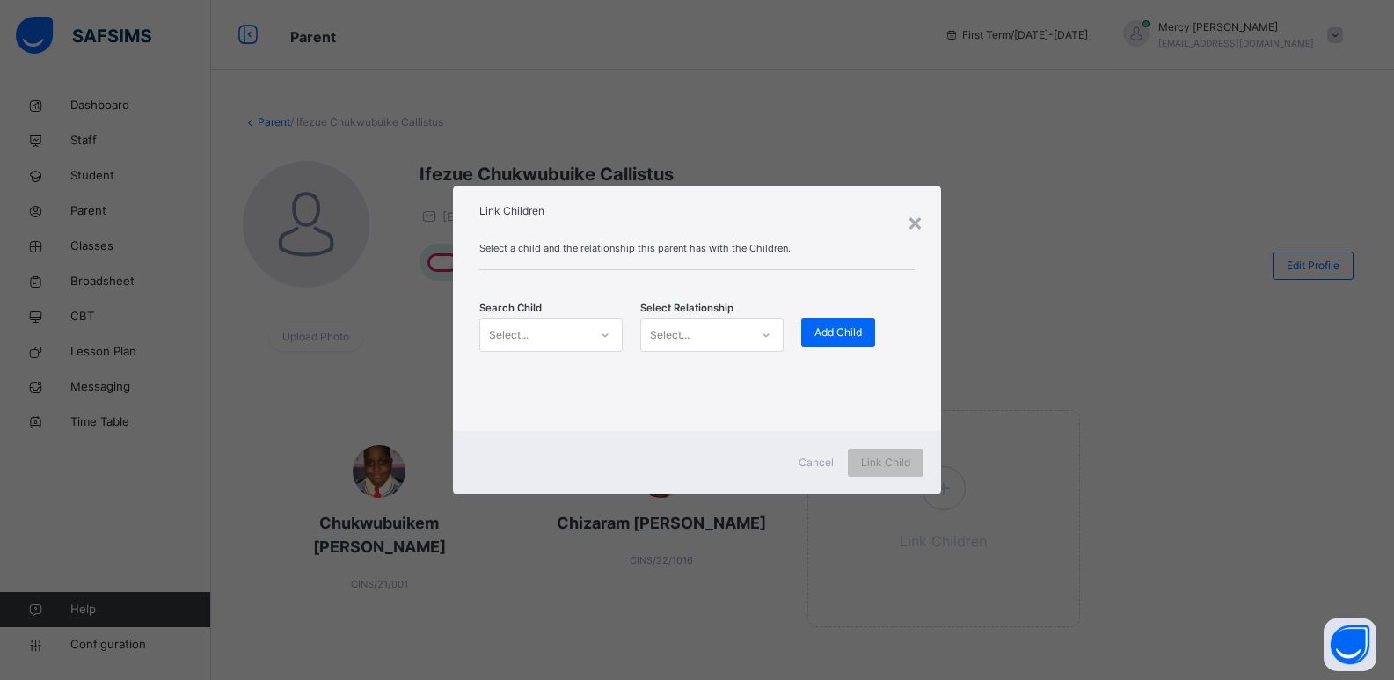
click at [523, 333] on div "Select..." at bounding box center [509, 334] width 40 height 33
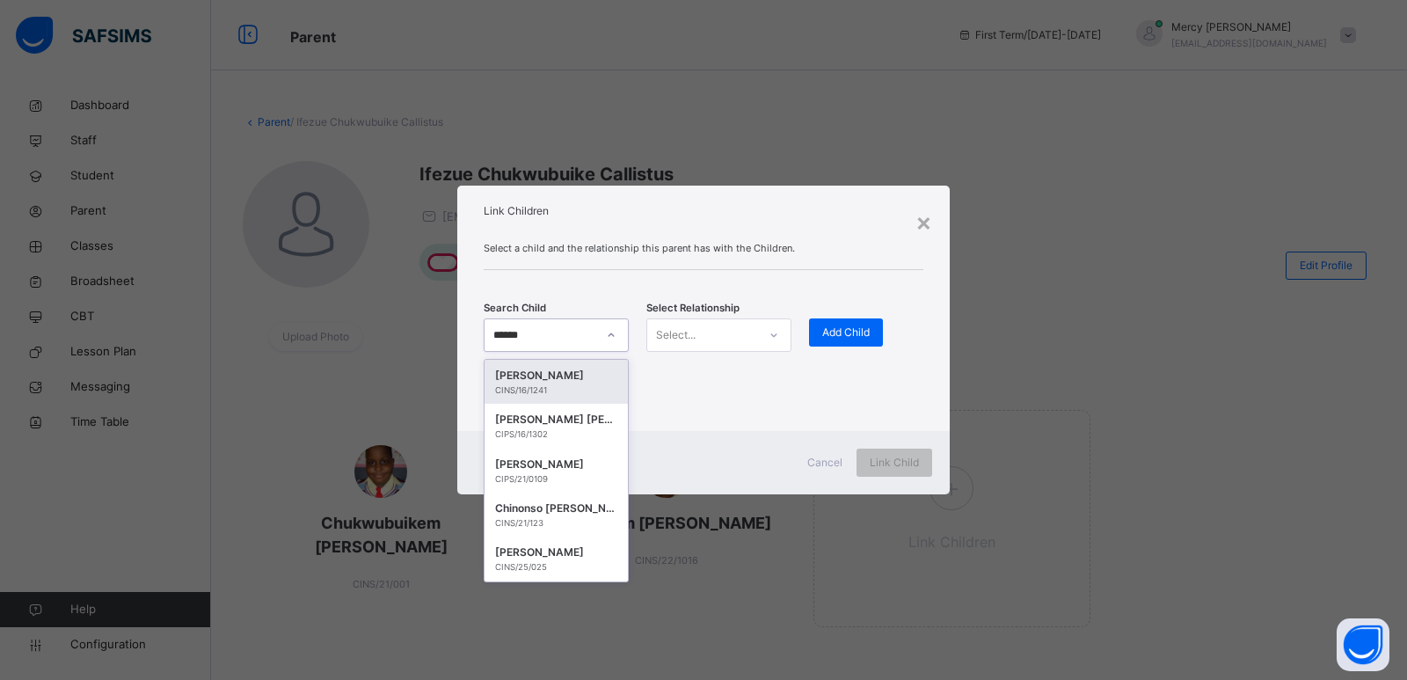
type input "*******"
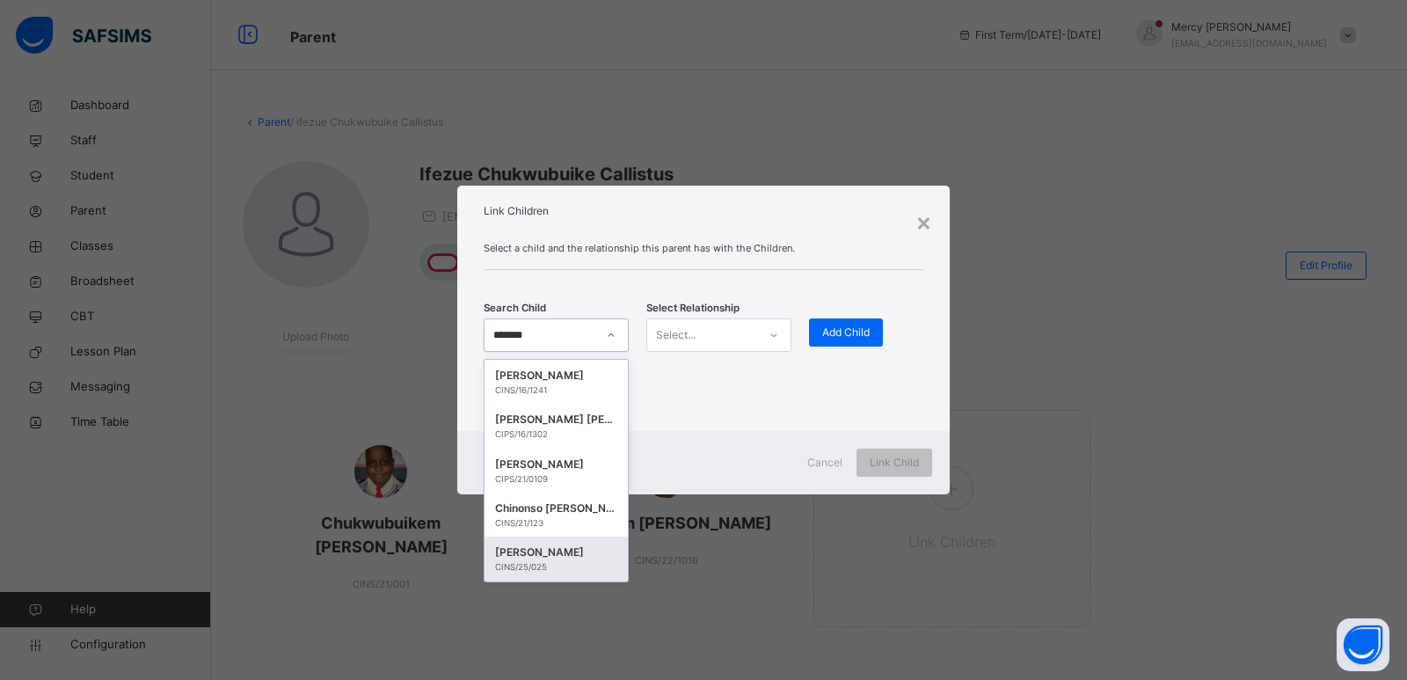
click at [546, 550] on div "Francis Chidubem CHUKWUBUIKE" at bounding box center [556, 553] width 122 height 18
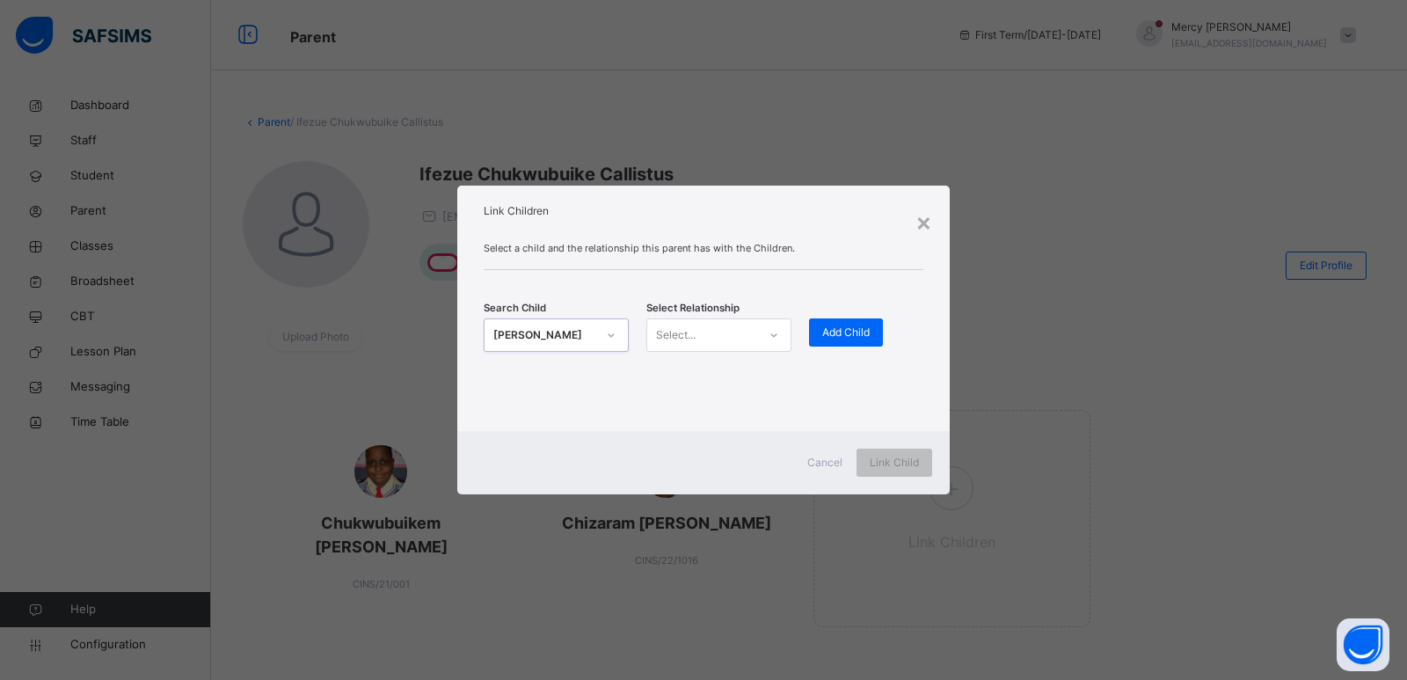
click at [719, 344] on div "Select..." at bounding box center [702, 334] width 110 height 27
drag, startPoint x: 718, startPoint y: 224, endPoint x: 884, endPoint y: 219, distance: 166.3
click at [884, 219] on div "Link Children" at bounding box center [703, 207] width 492 height 42
drag, startPoint x: 821, startPoint y: 201, endPoint x: 972, endPoint y: 248, distance: 157.4
click at [972, 248] on div "× Link Children Select a child and the relationship this parent has with the Ch…" at bounding box center [703, 340] width 1407 height 680
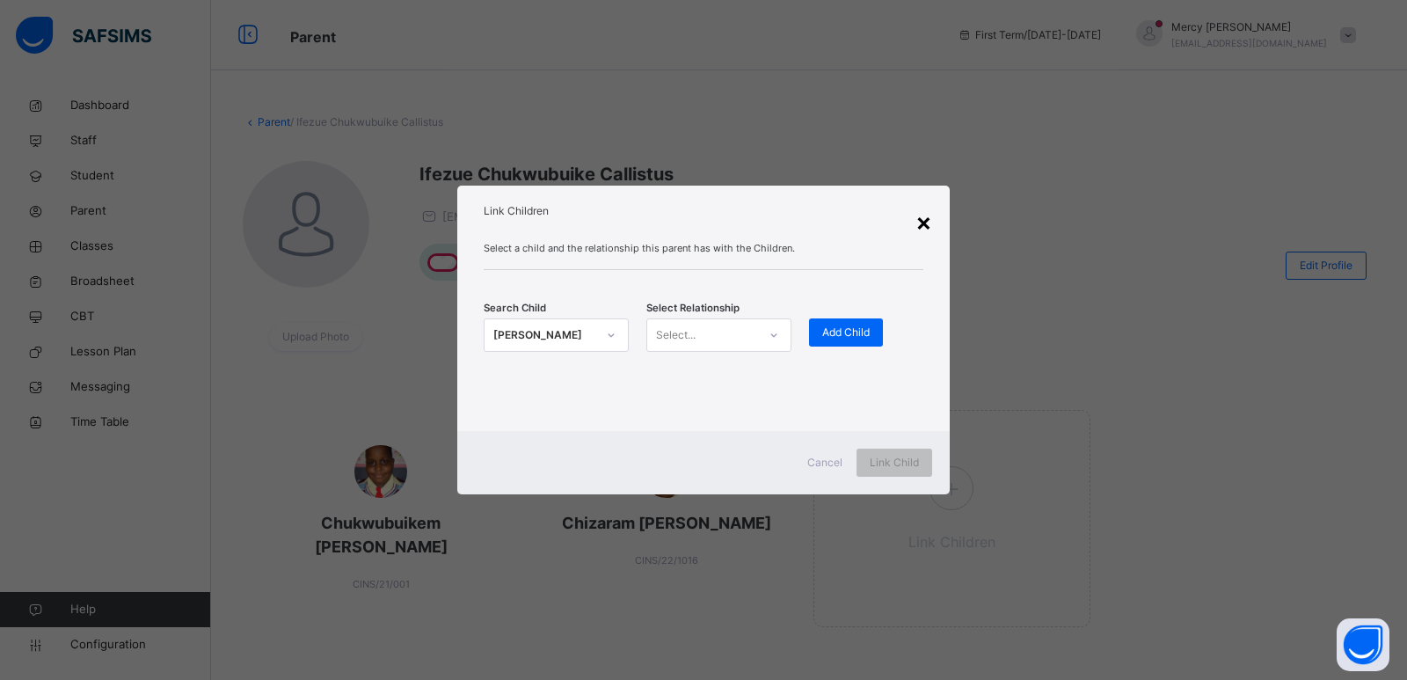
click at [916, 225] on div "×" at bounding box center [924, 221] width 17 height 37
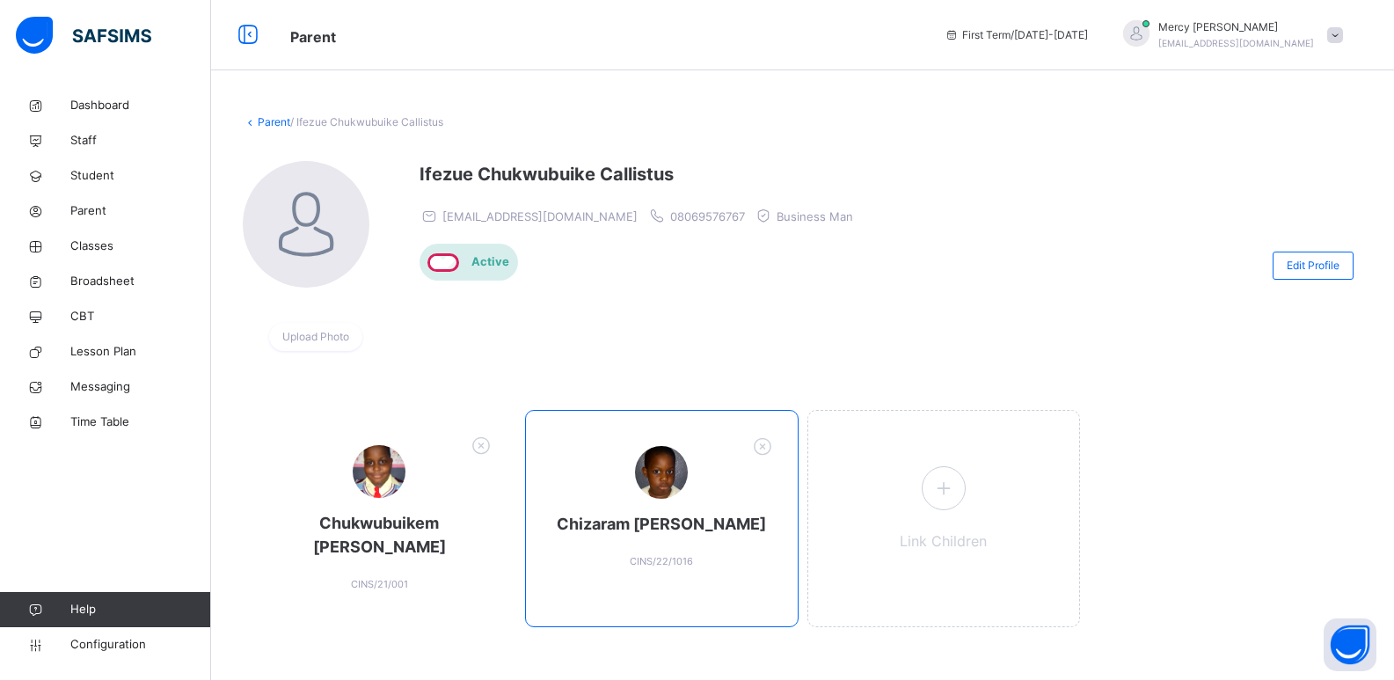
click at [690, 508] on span at bounding box center [662, 507] width 237 height 9
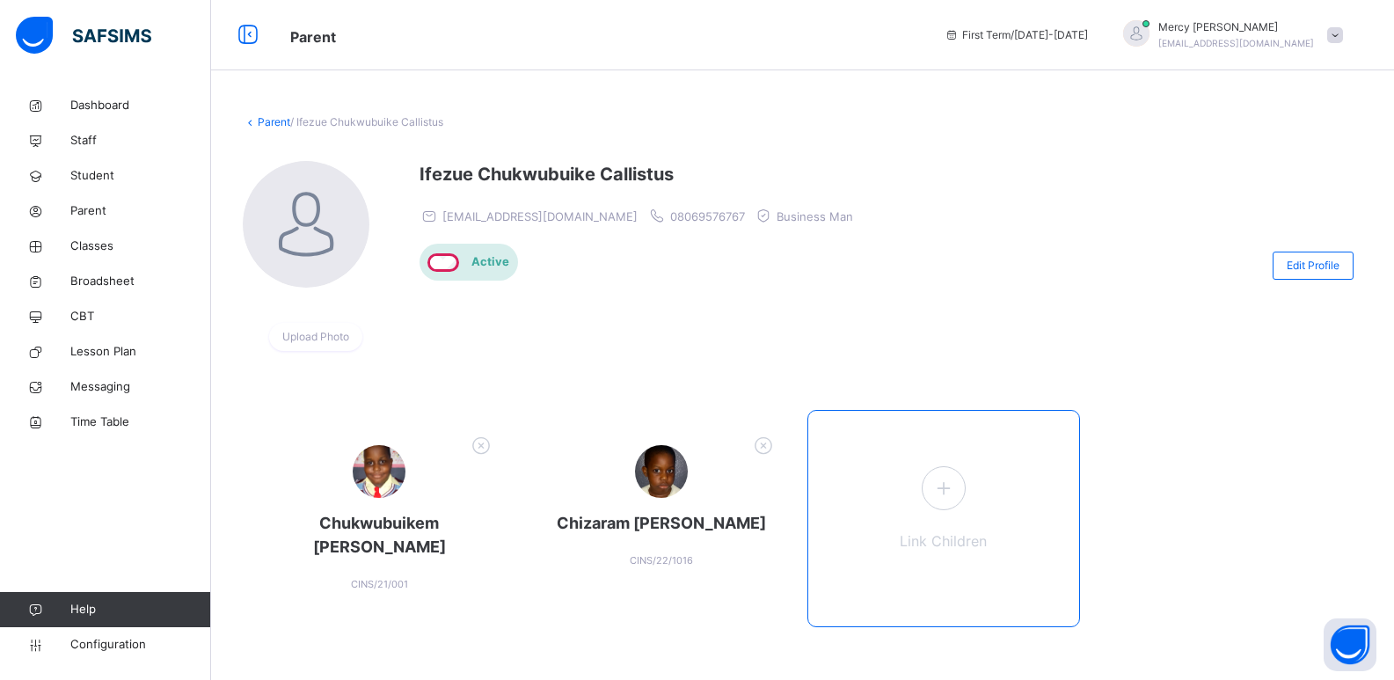
click at [942, 469] on span at bounding box center [944, 488] width 44 height 44
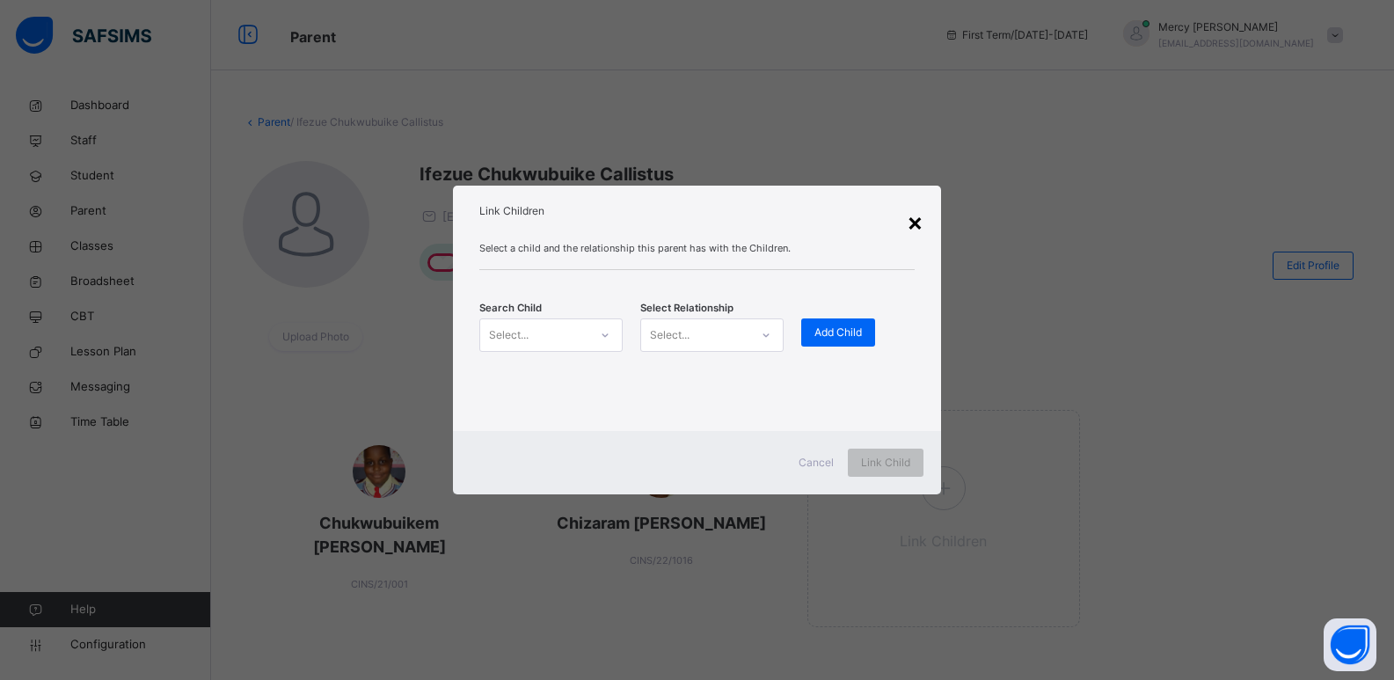
click at [912, 219] on div "×" at bounding box center [915, 221] width 17 height 37
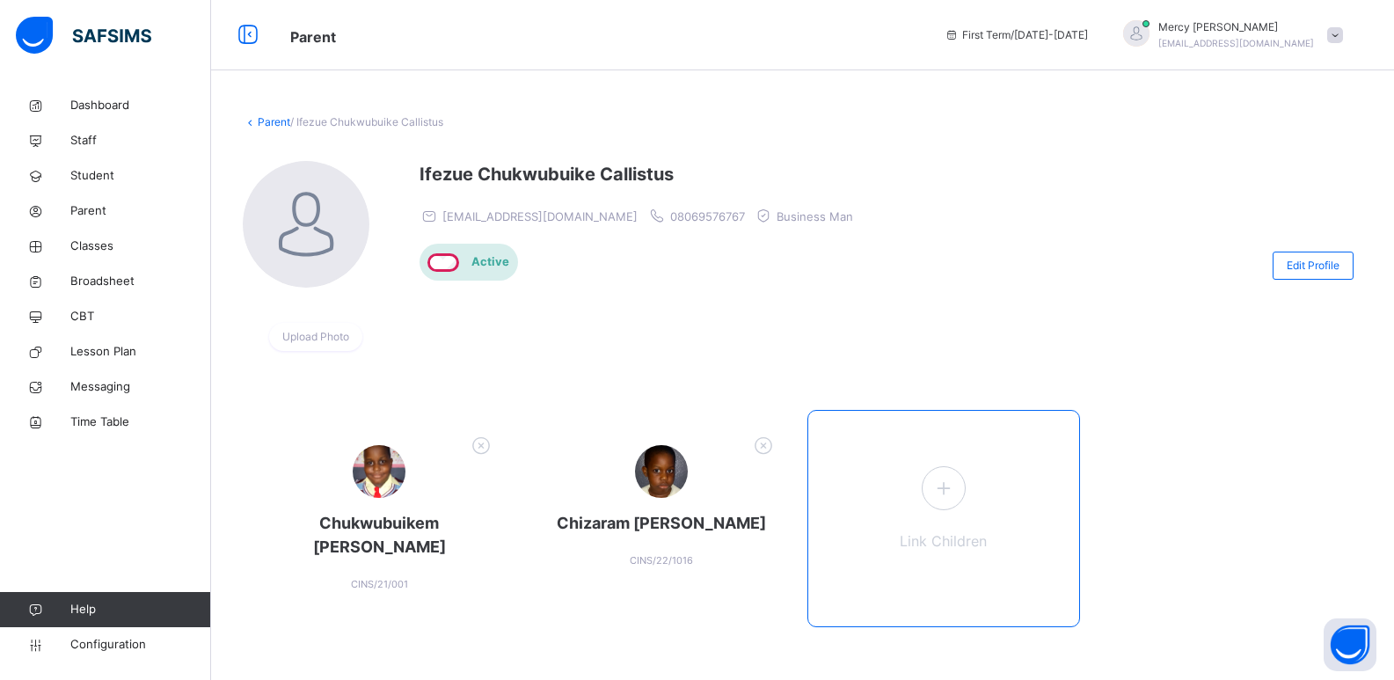
click at [959, 500] on icon at bounding box center [944, 488] width 32 height 34
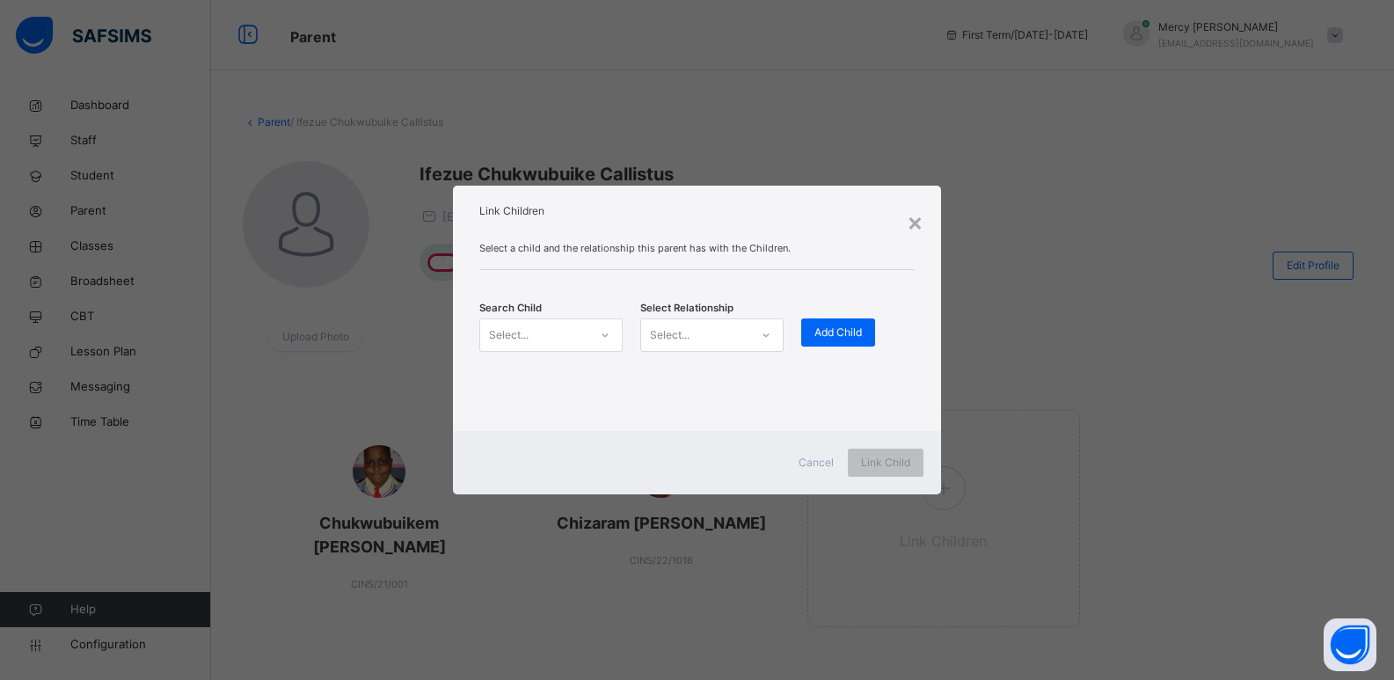
click at [552, 333] on div "Select..." at bounding box center [534, 334] width 108 height 27
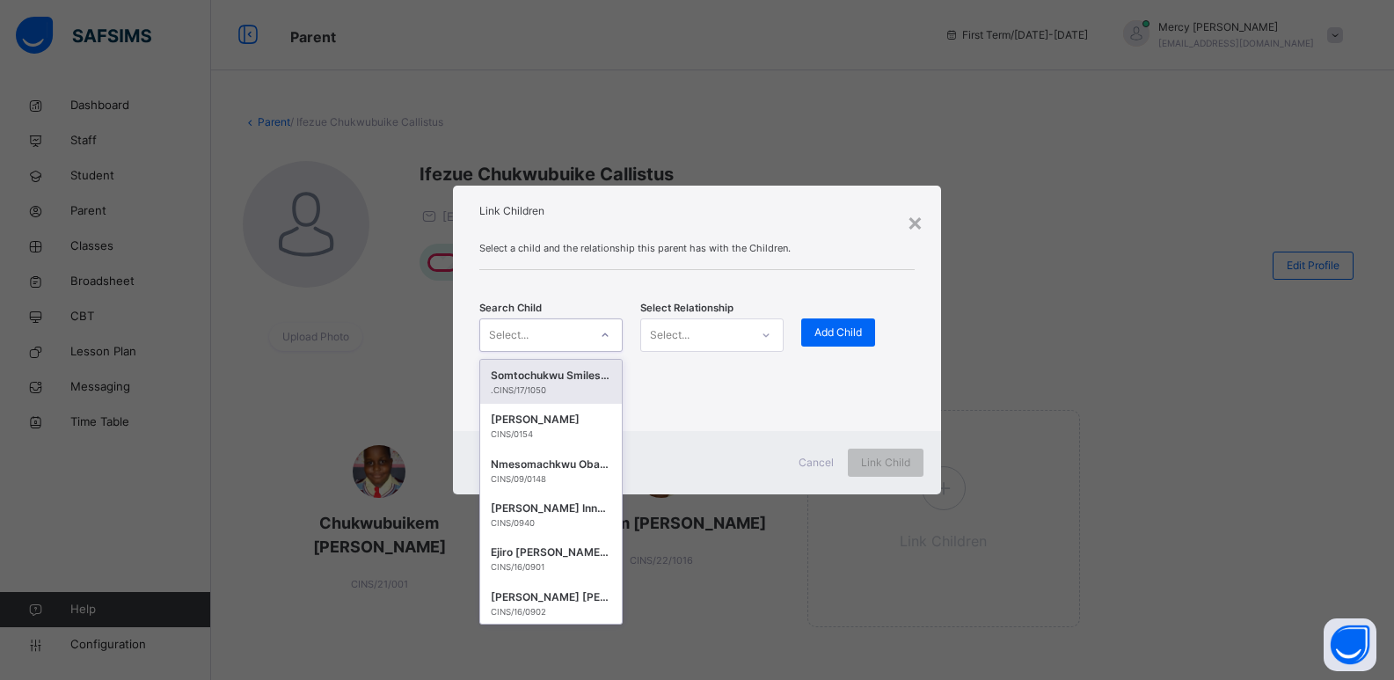
click at [530, 335] on div "Select..." at bounding box center [534, 334] width 108 height 27
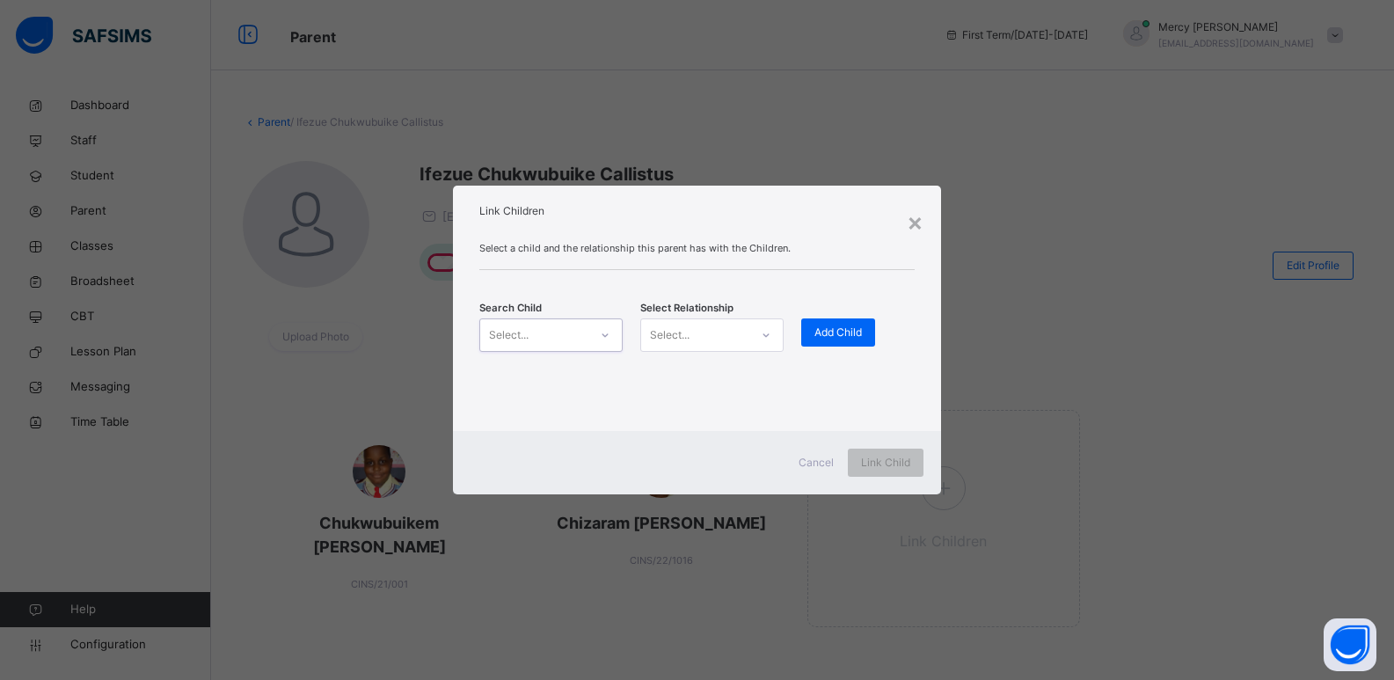
click at [530, 335] on div "Select..." at bounding box center [534, 334] width 108 height 27
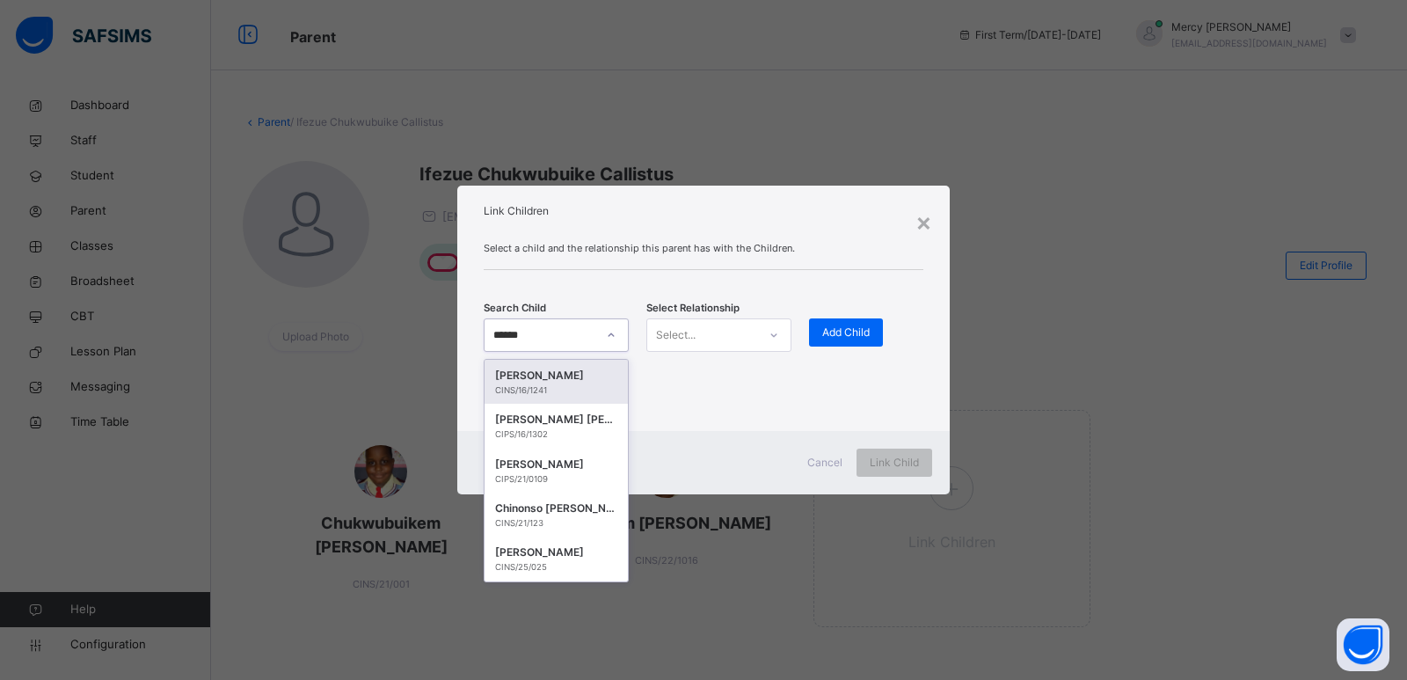
type input "*******"
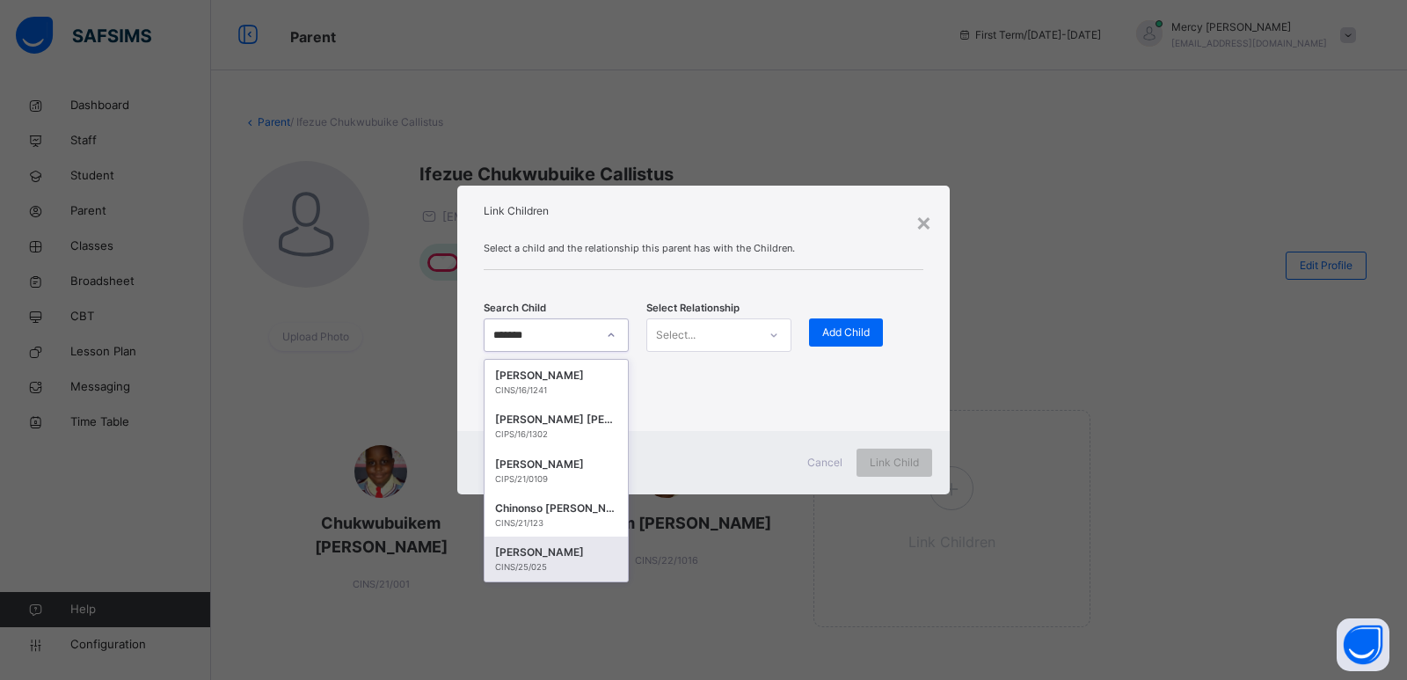
click at [545, 576] on div "Francis Chidubem CHUKWUBUIKE CINS/25/025" at bounding box center [556, 558] width 143 height 44
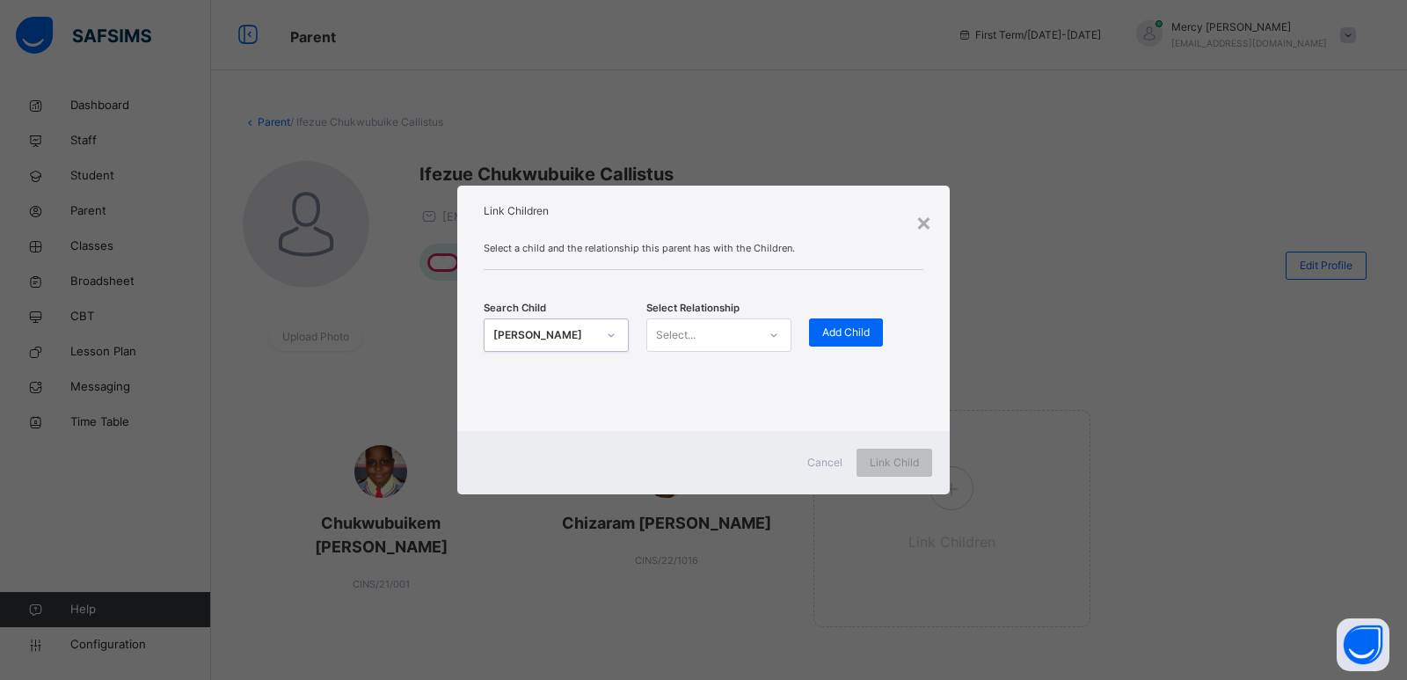
click at [742, 327] on div "Select..." at bounding box center [702, 334] width 110 height 27
click at [711, 374] on div "Father" at bounding box center [718, 375] width 143 height 30
click at [856, 332] on span "Add Child" at bounding box center [845, 333] width 47 height 16
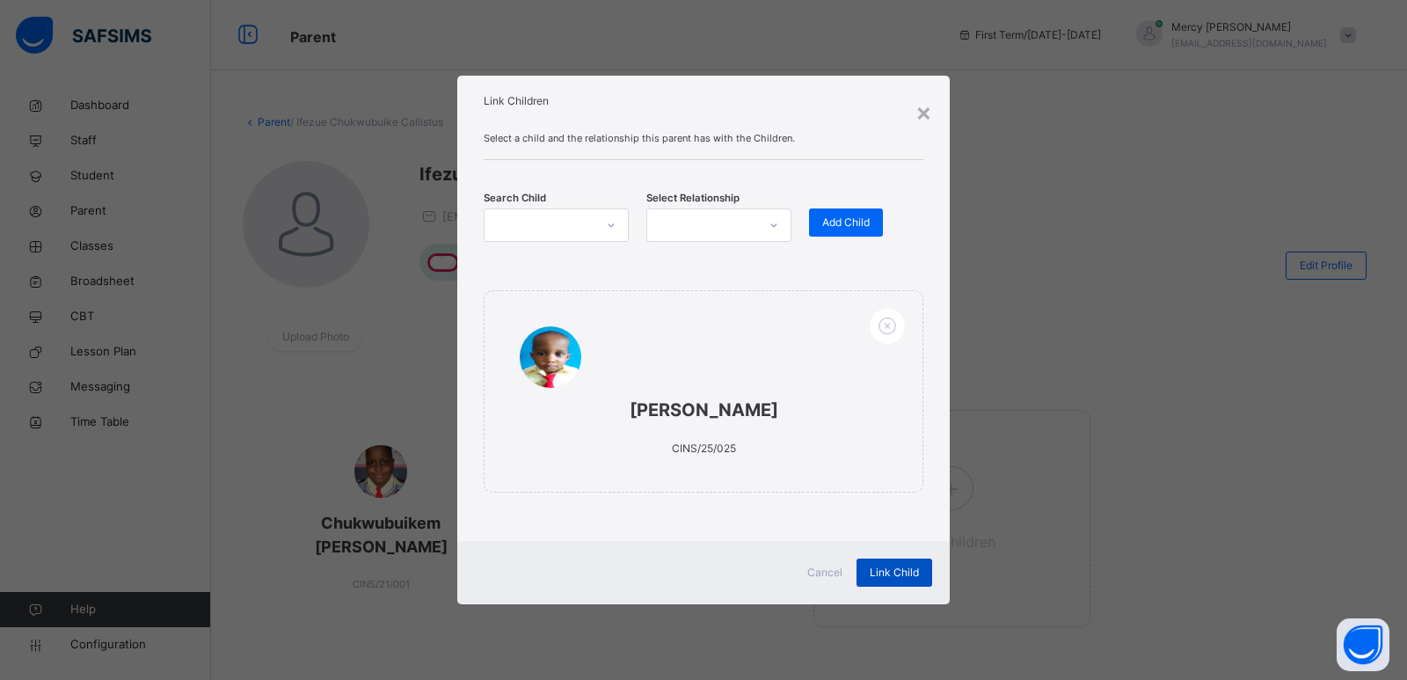
click at [887, 566] on span "Link Child" at bounding box center [894, 573] width 49 height 16
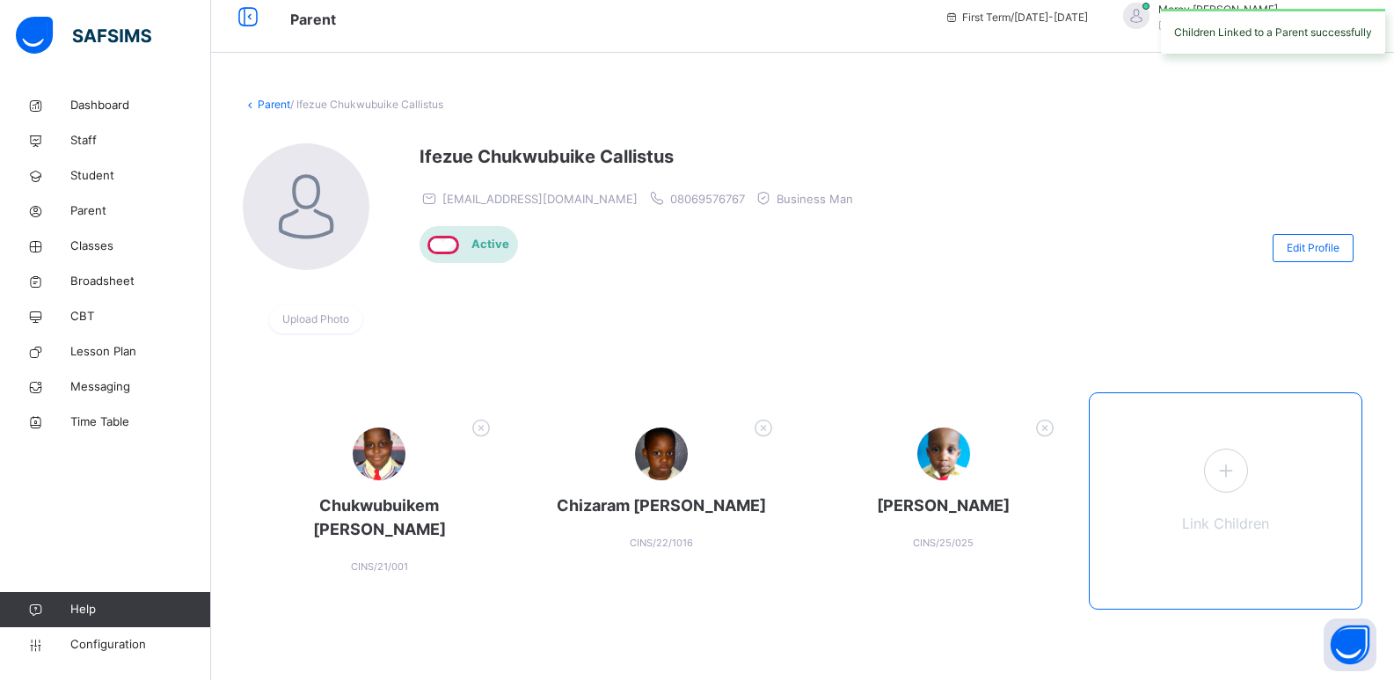
scroll to position [18, 0]
click at [1240, 478] on icon at bounding box center [1225, 470] width 32 height 34
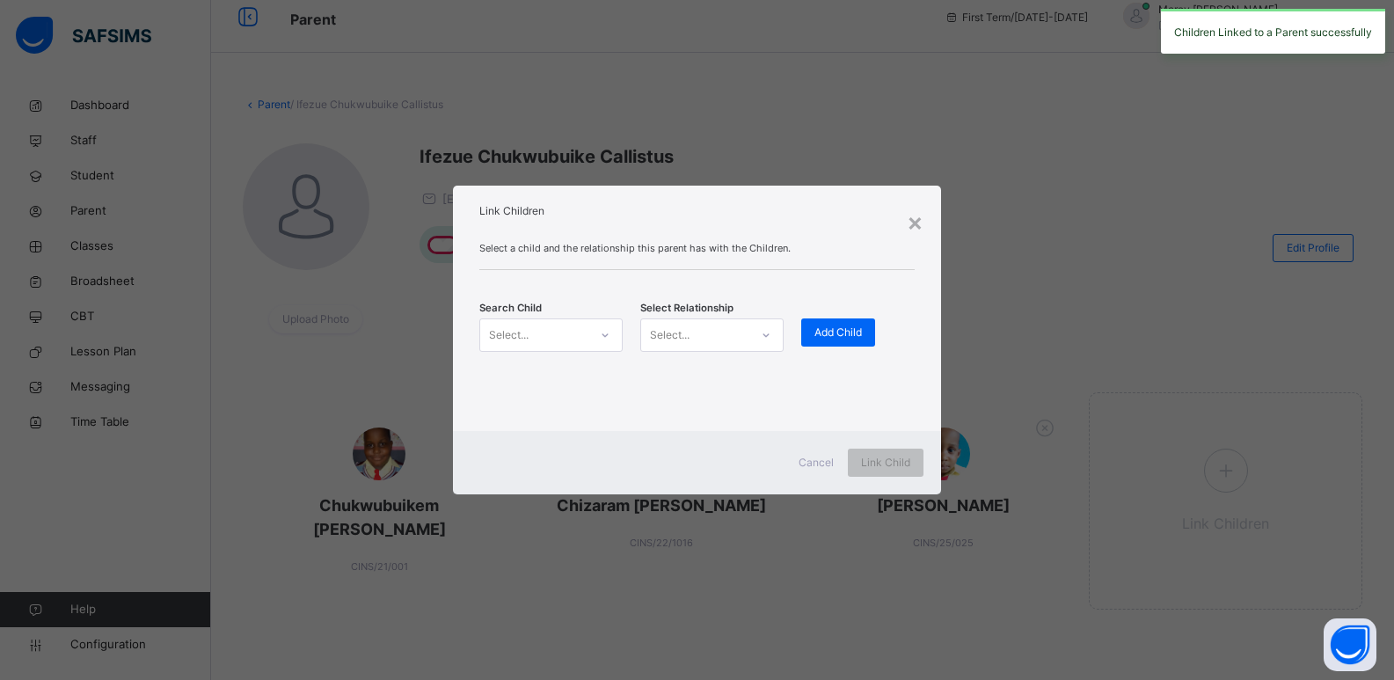
click at [550, 316] on div "Search Child Select... Select Relationship Select... Add Child" at bounding box center [696, 334] width 435 height 77
click at [545, 325] on div "Select..." at bounding box center [534, 334] width 108 height 27
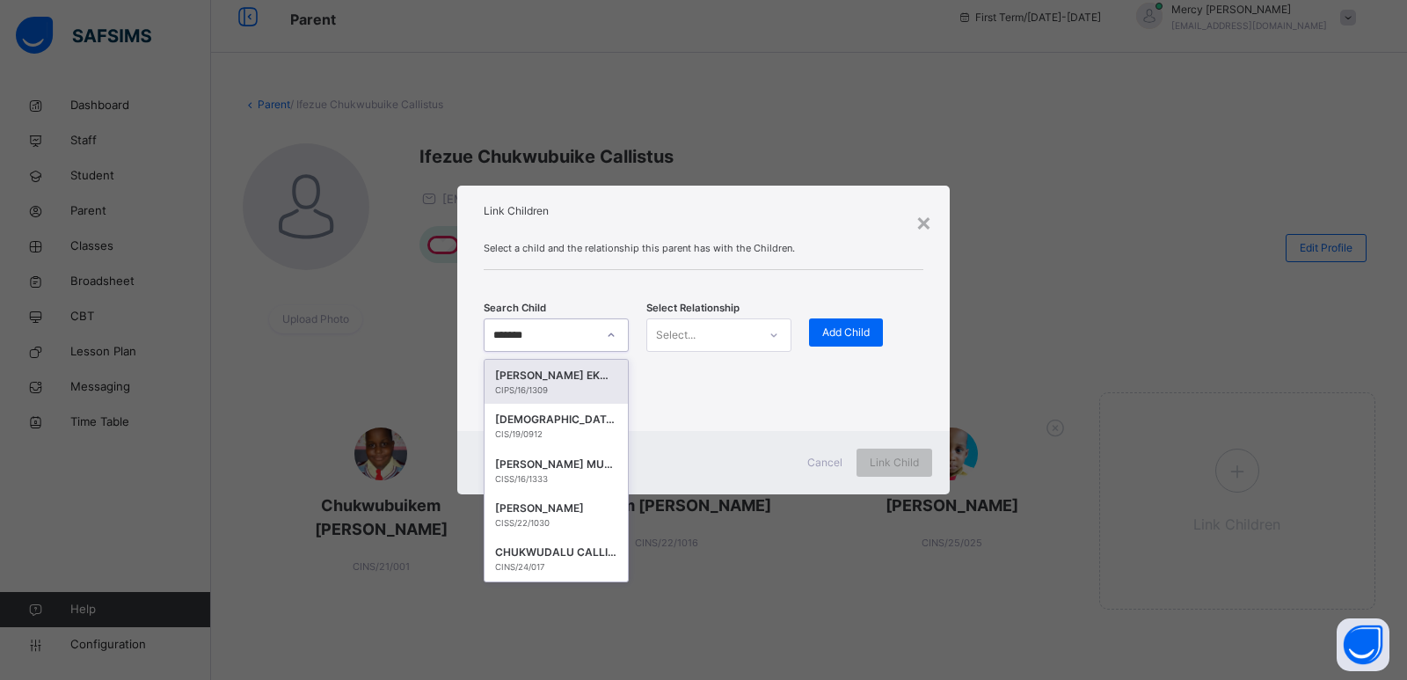
type input "********"
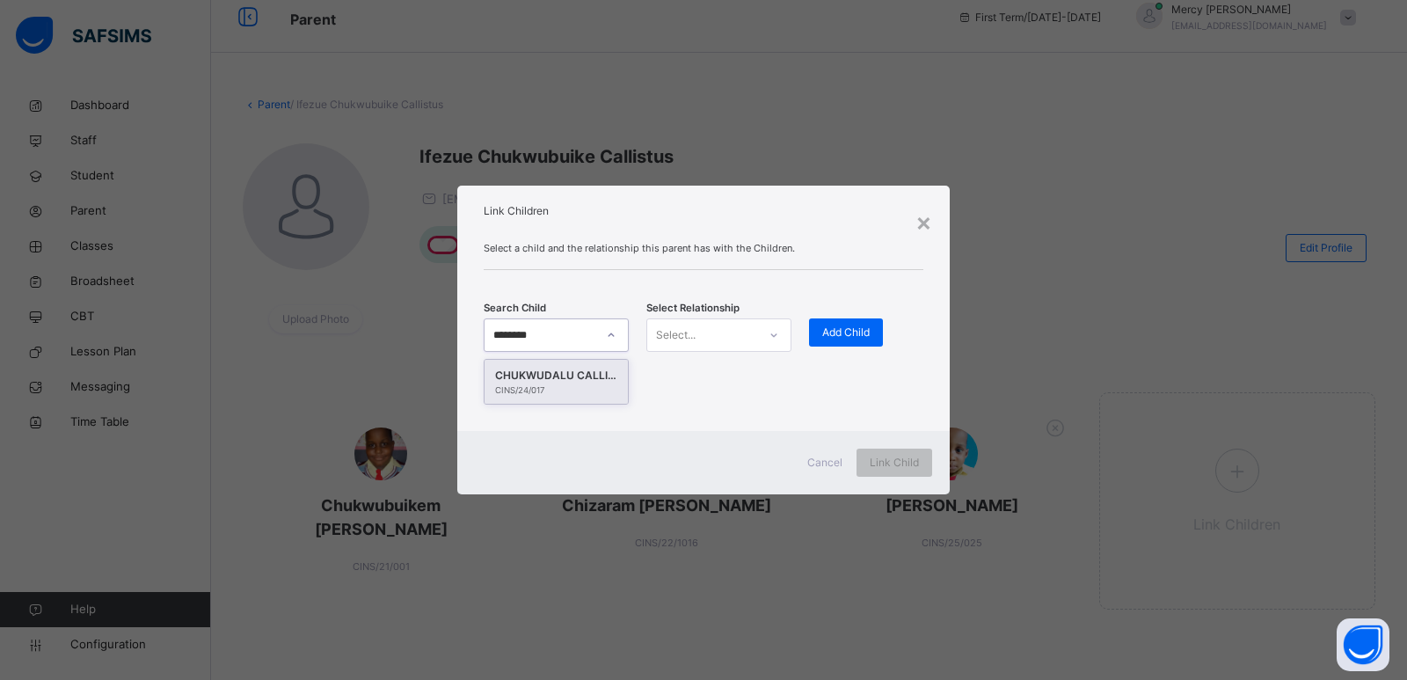
click at [543, 380] on div "CHUKWUDALU CALLISTUS CHUKWUBUIKE" at bounding box center [556, 376] width 122 height 18
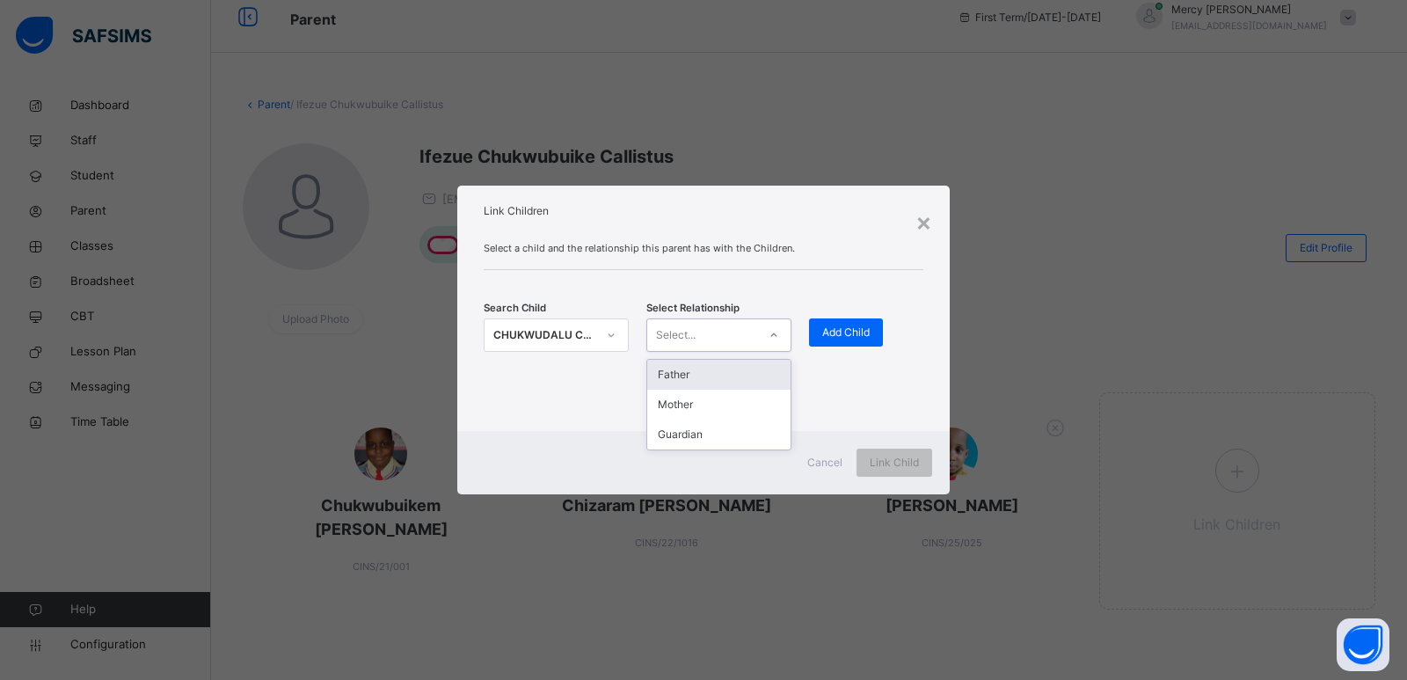
click at [714, 336] on div "Select..." at bounding box center [702, 334] width 110 height 27
click at [688, 383] on div "Father" at bounding box center [718, 375] width 143 height 30
click at [827, 342] on div "Add Child" at bounding box center [846, 332] width 74 height 28
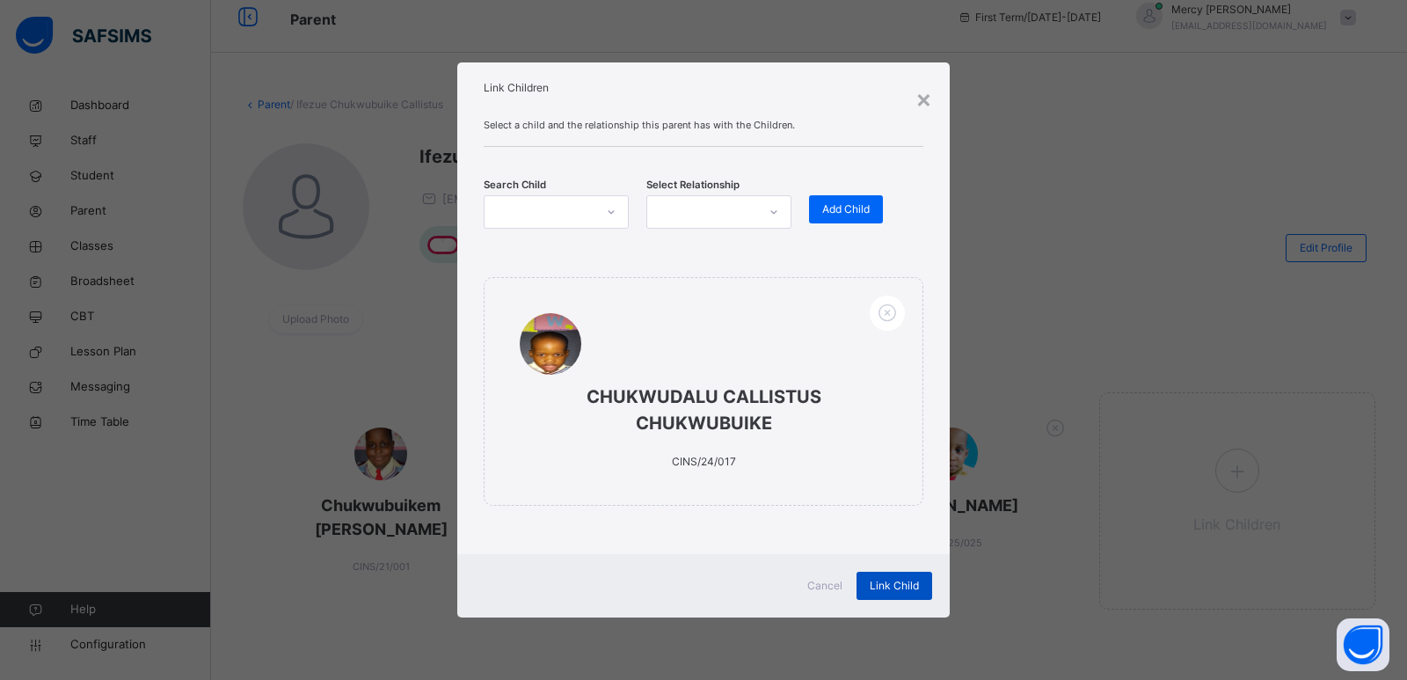
click at [874, 583] on span "Link Child" at bounding box center [894, 586] width 49 height 16
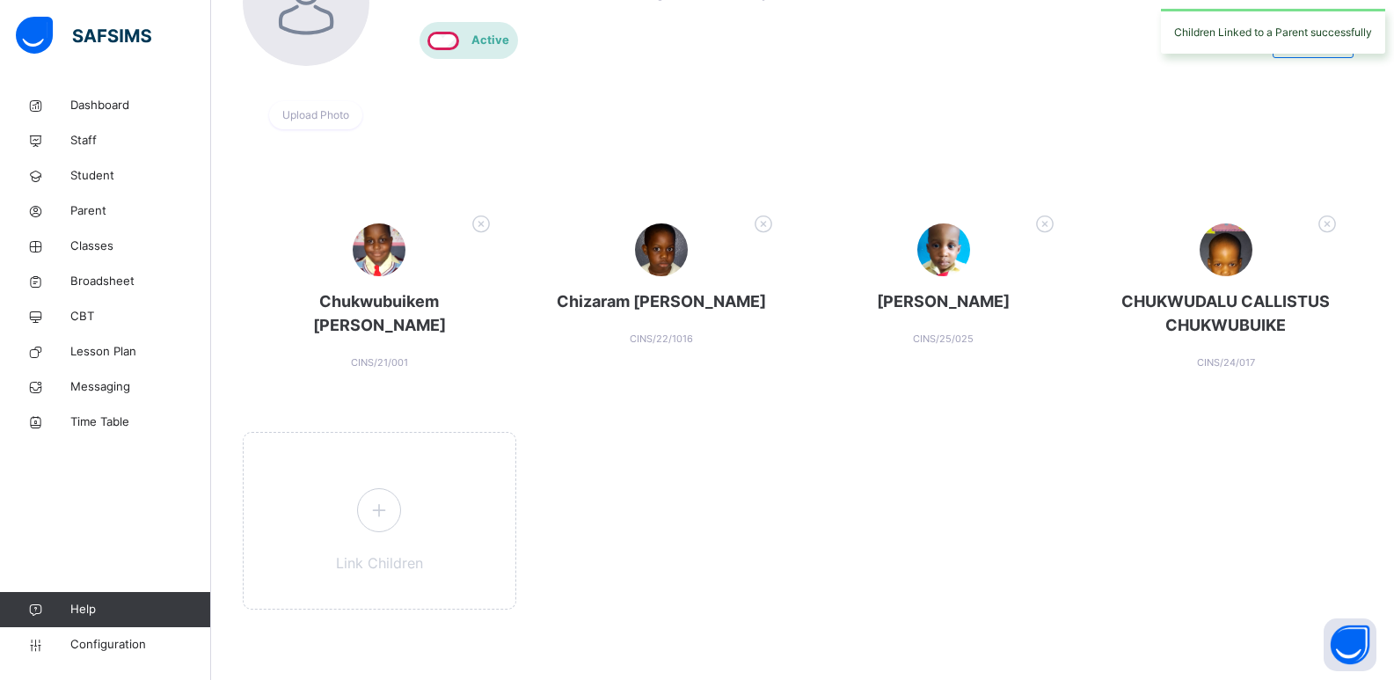
scroll to position [0, 0]
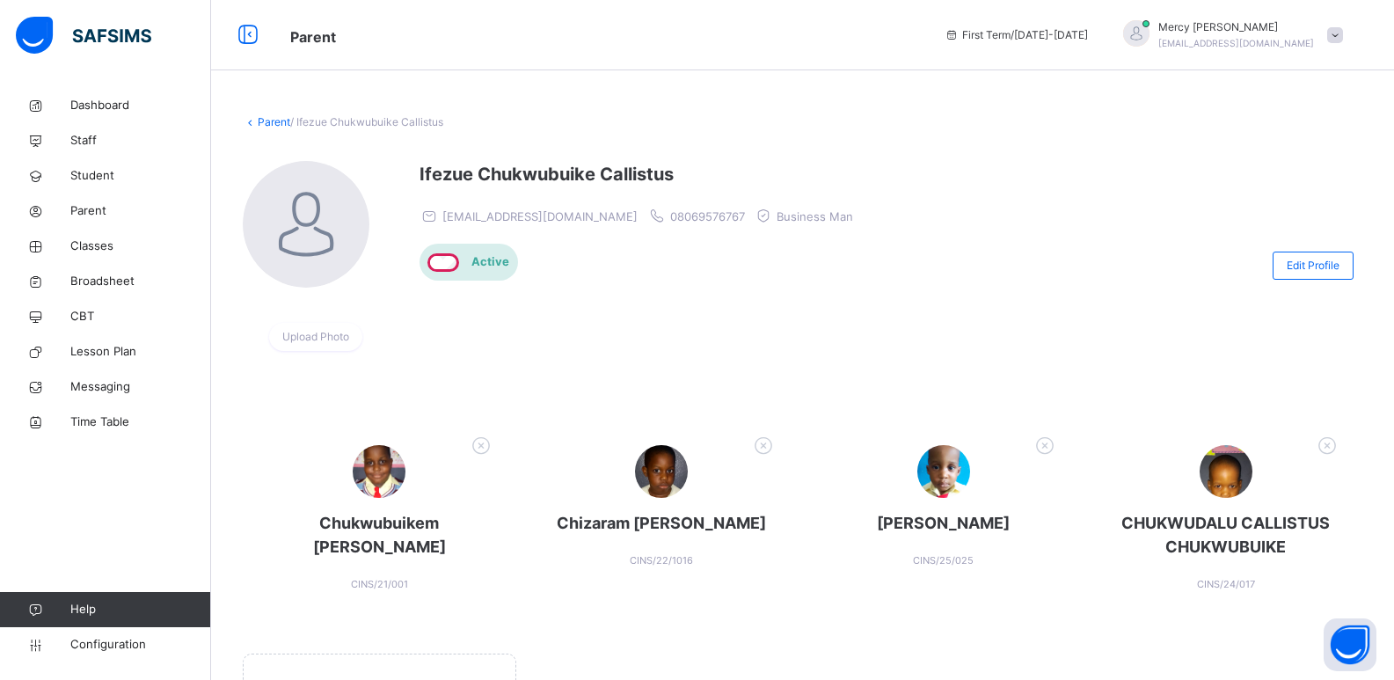
click at [265, 125] on link "Parent" at bounding box center [274, 121] width 33 height 13
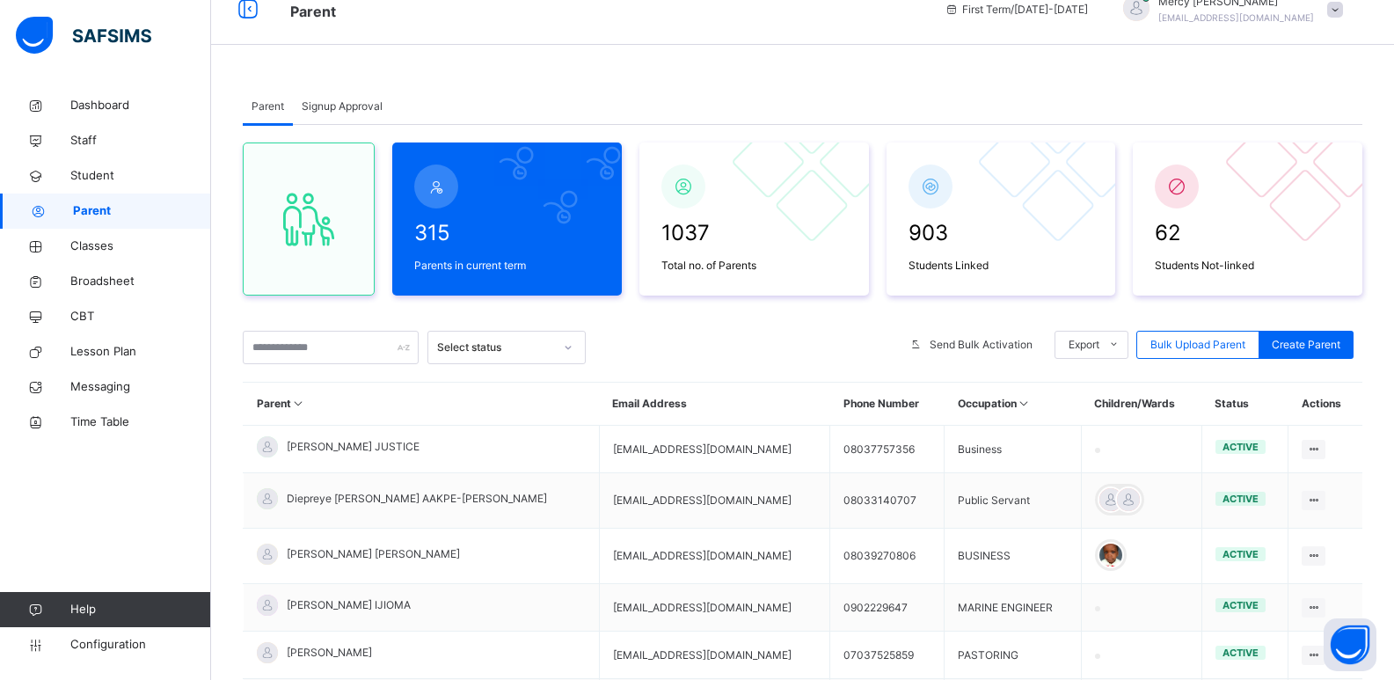
scroll to position [29, 0]
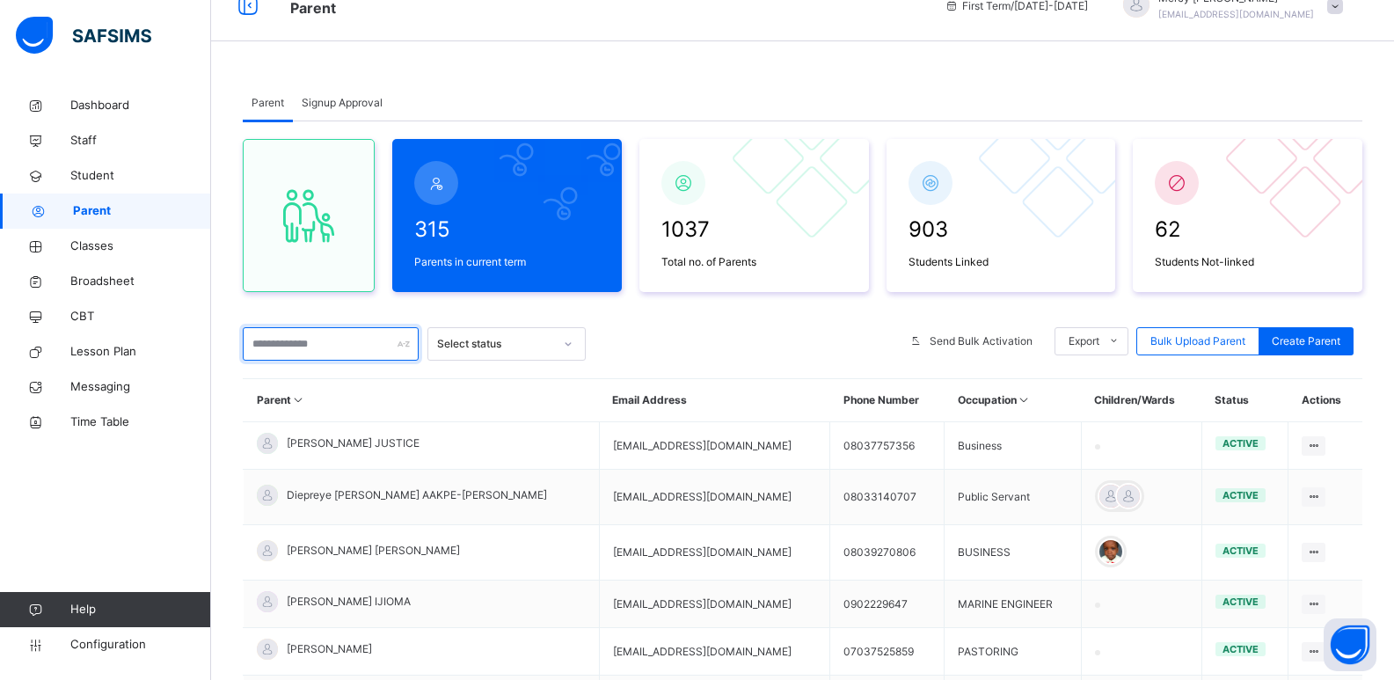
click at [348, 347] on input "text" at bounding box center [331, 343] width 176 height 33
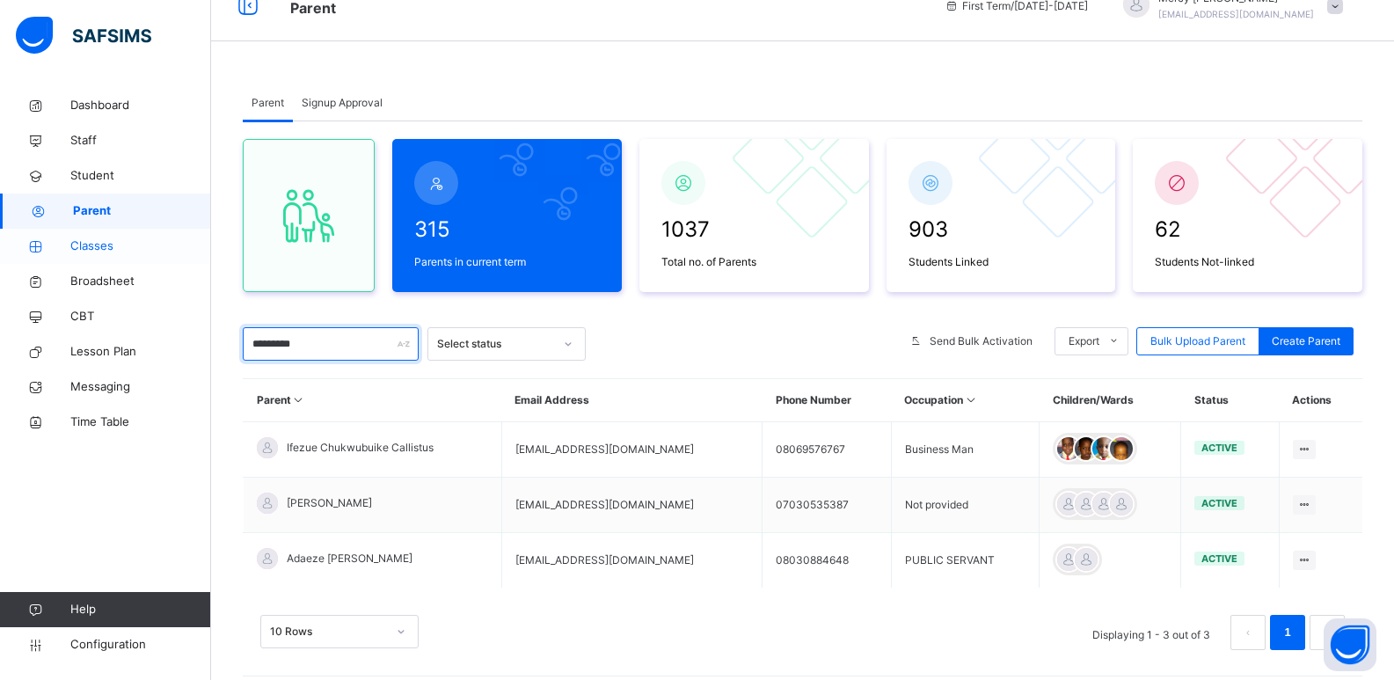
type input "*********"
click at [88, 241] on span "Classes" at bounding box center [140, 246] width 141 height 18
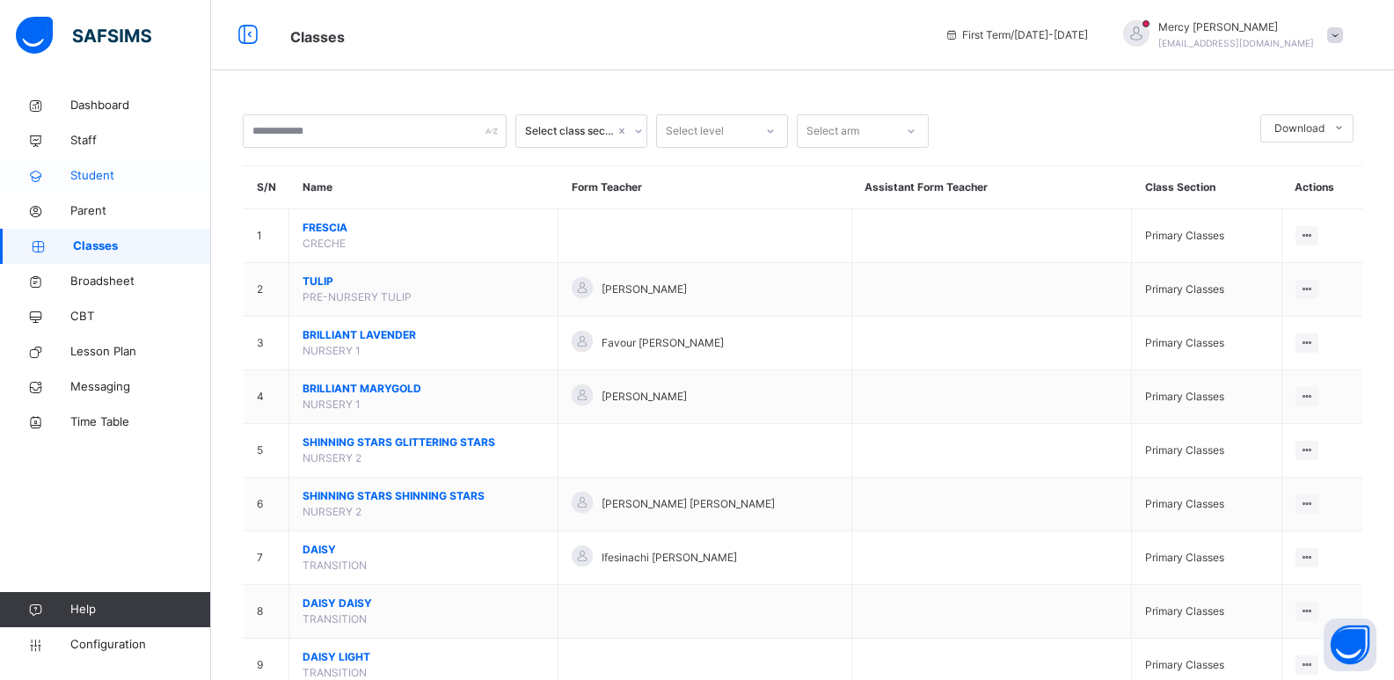
click at [110, 176] on span "Student" at bounding box center [140, 176] width 141 height 18
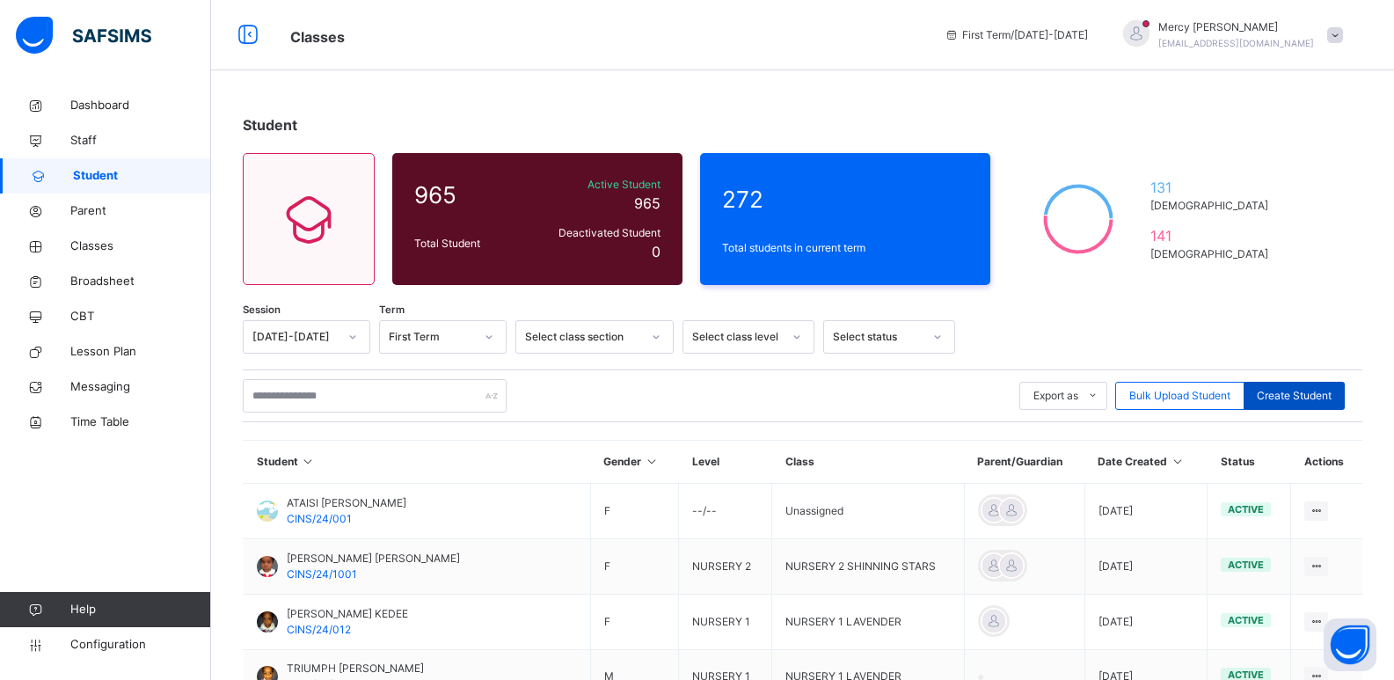
click at [1295, 396] on span "Create Student" at bounding box center [1294, 396] width 75 height 16
select select "**"
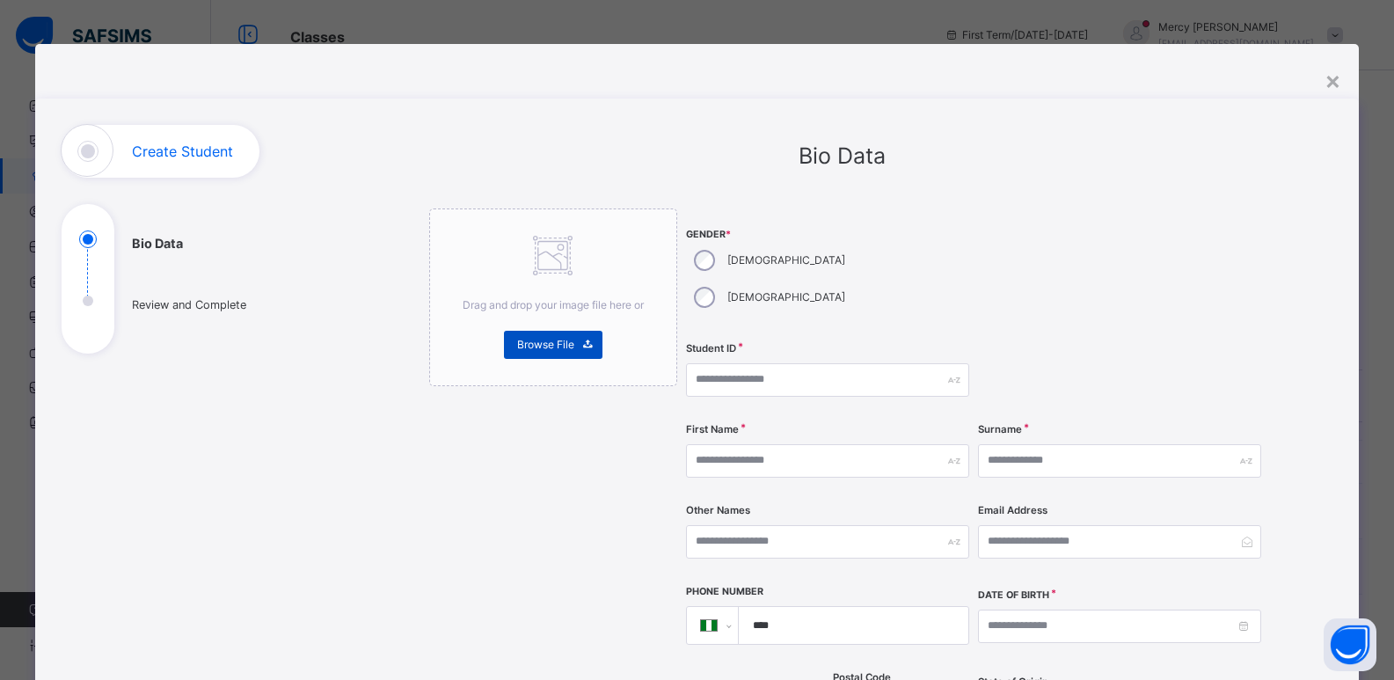
click at [558, 356] on div "Browse File" at bounding box center [553, 345] width 98 height 28
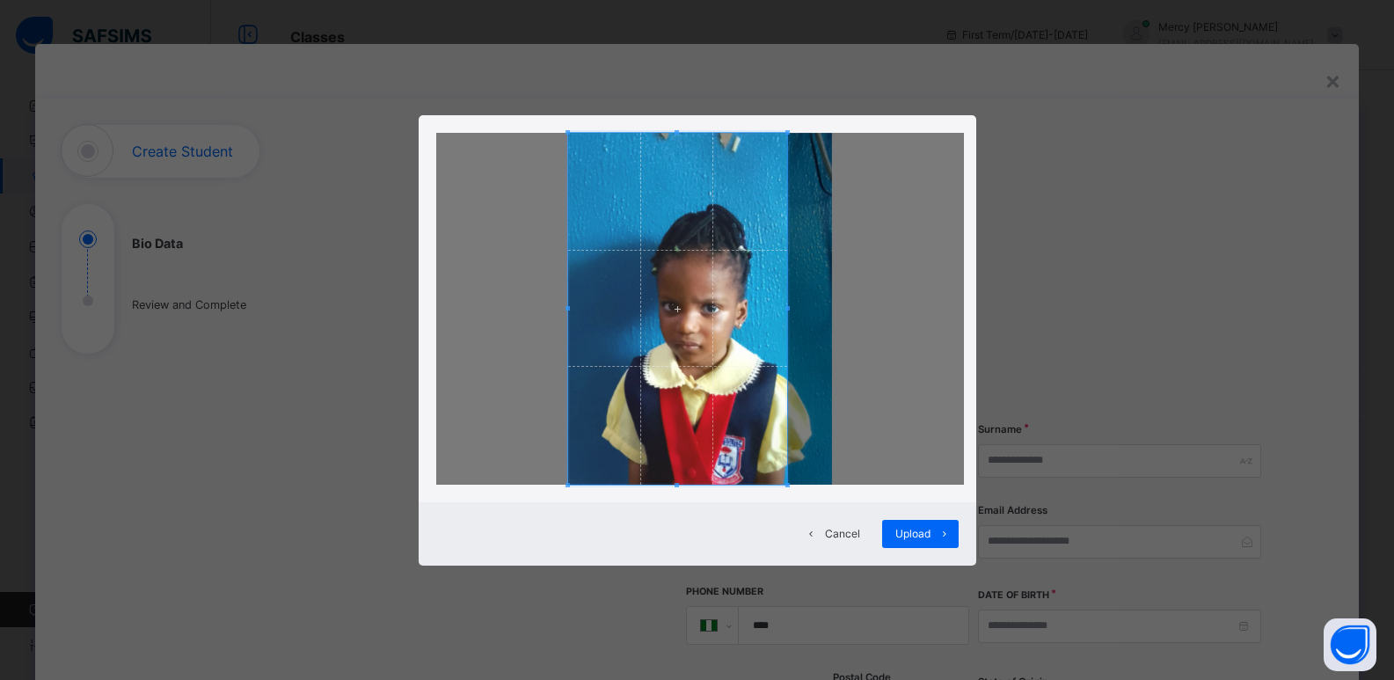
click at [786, 314] on span at bounding box center [787, 309] width 4 height 352
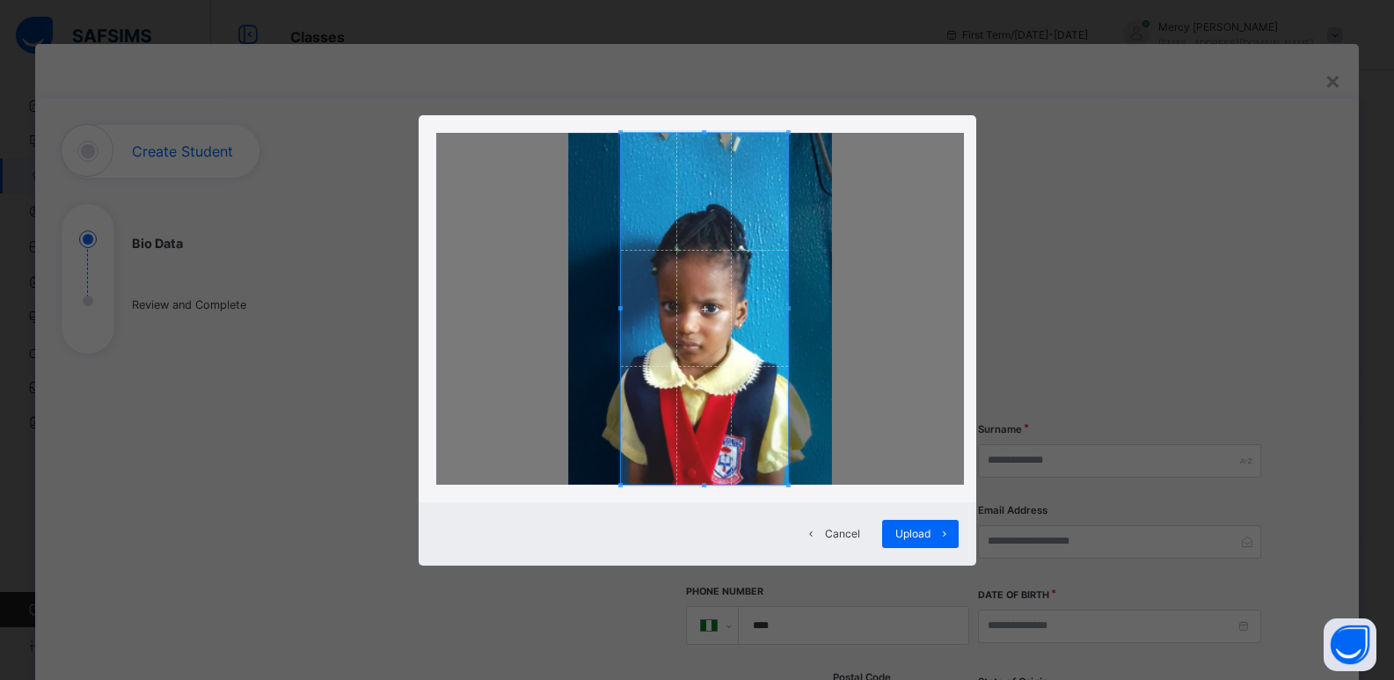
click at [621, 317] on div at bounding box center [704, 309] width 167 height 352
click at [712, 188] on span at bounding box center [704, 188] width 167 height 4
click at [710, 184] on span at bounding box center [704, 183] width 167 height 4
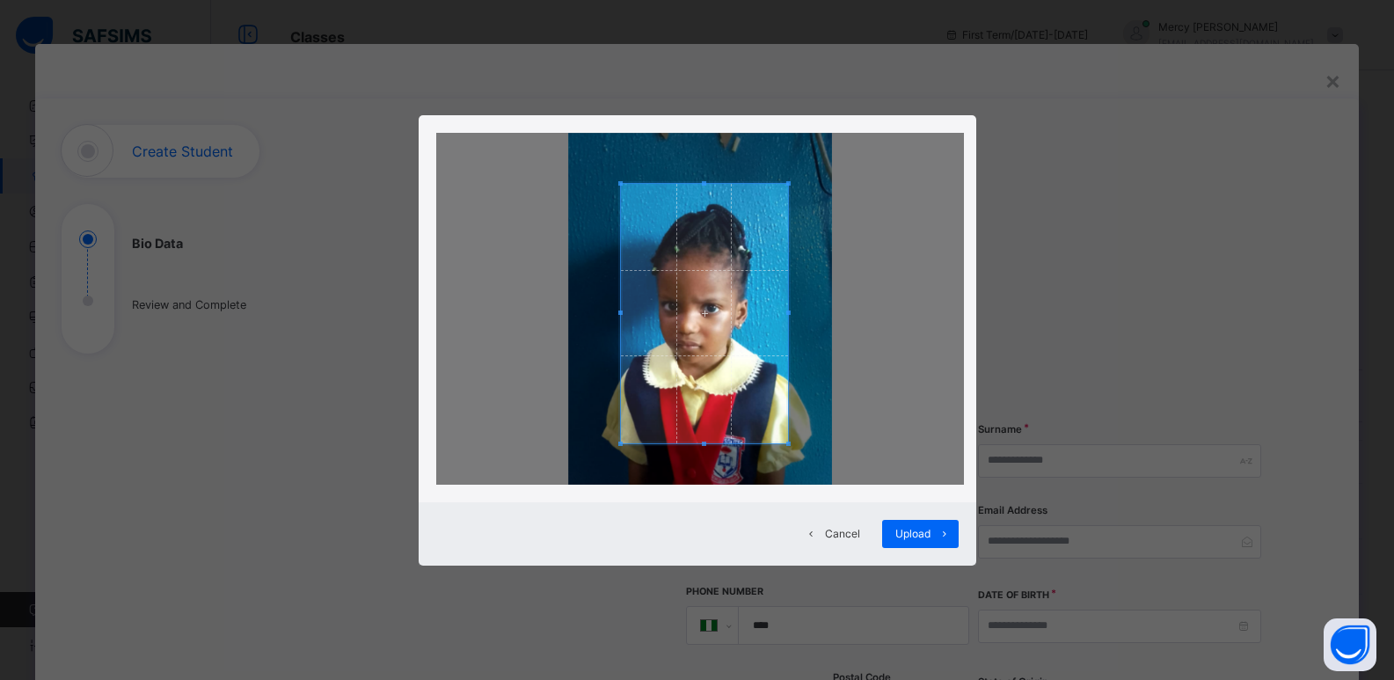
click at [707, 442] on span at bounding box center [704, 443] width 167 height 4
click at [917, 524] on div "Upload" at bounding box center [920, 534] width 77 height 28
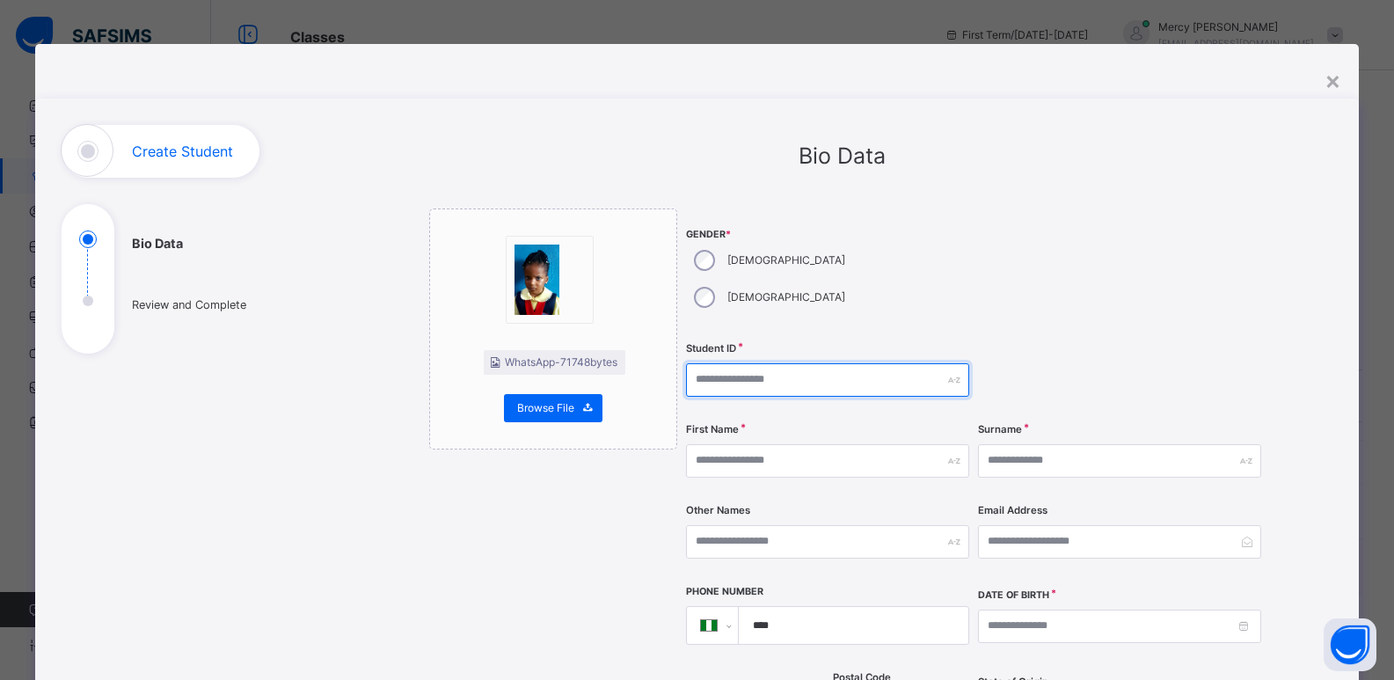
click at [742, 363] on input "text" at bounding box center [827, 379] width 283 height 33
type input "**********"
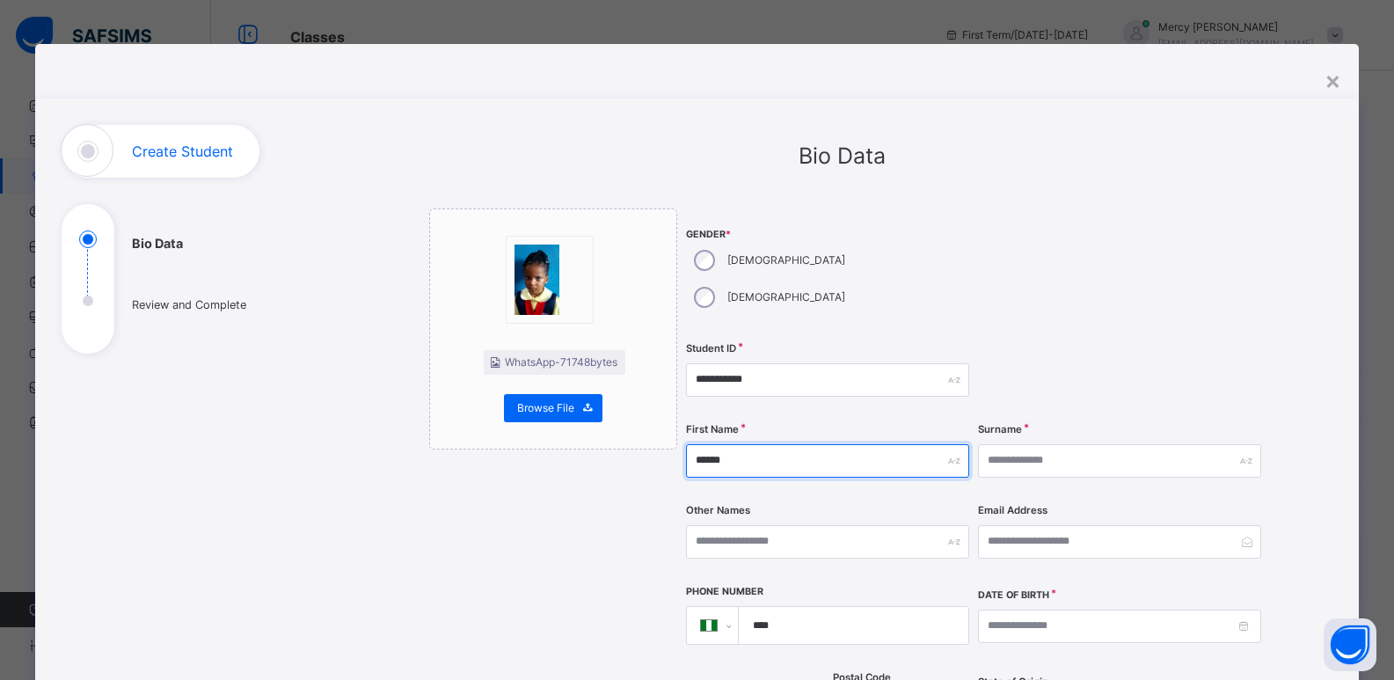
type input "******"
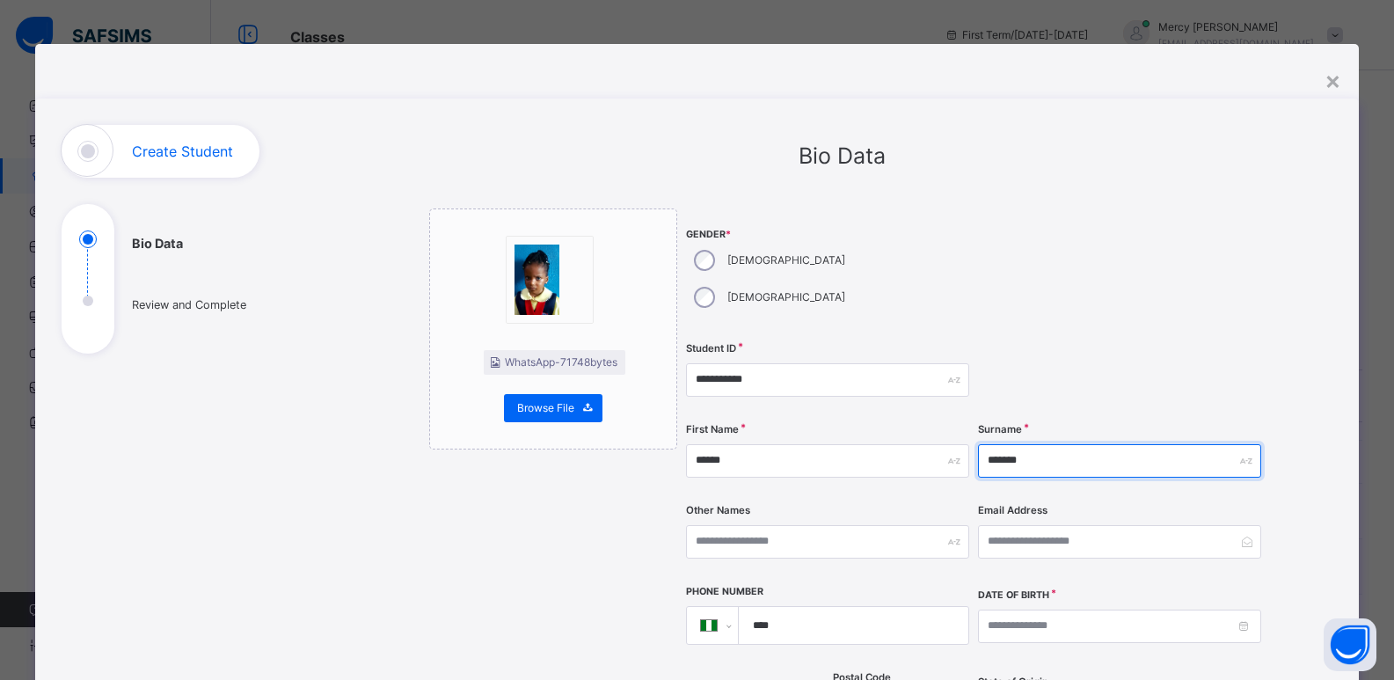
type input "*******"
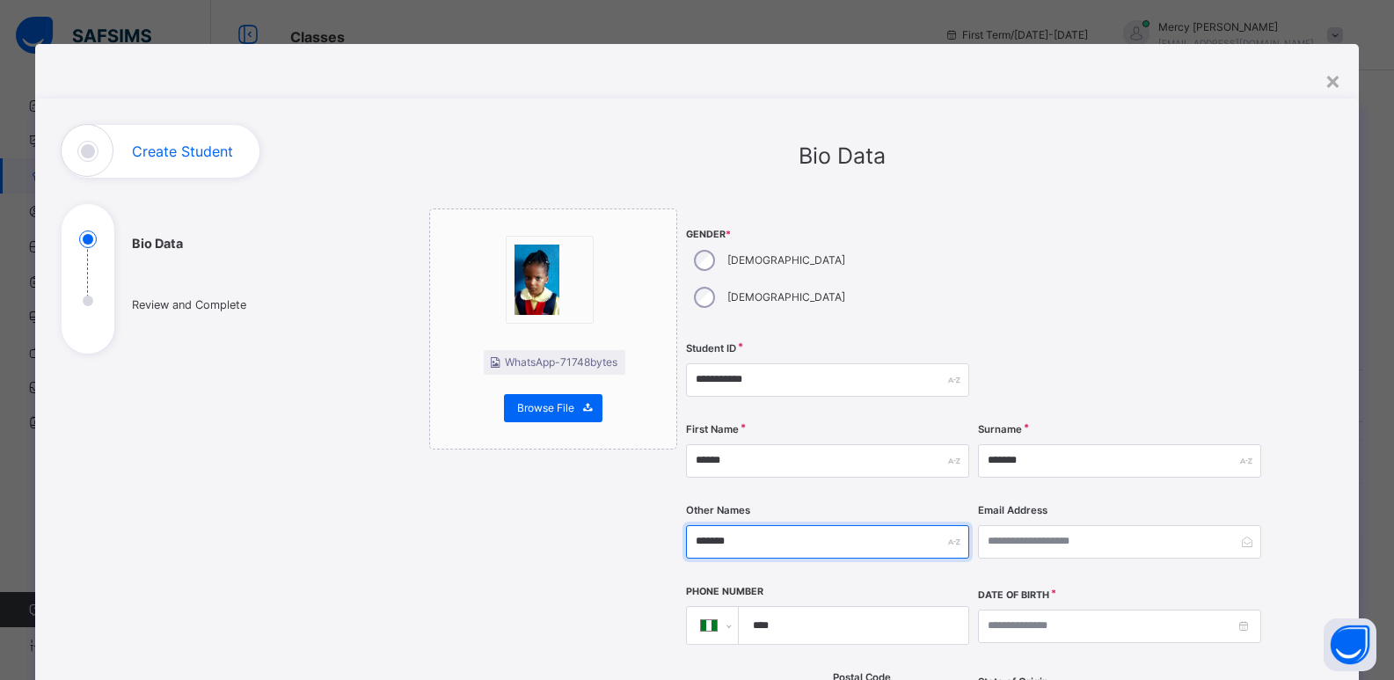
type input "*******"
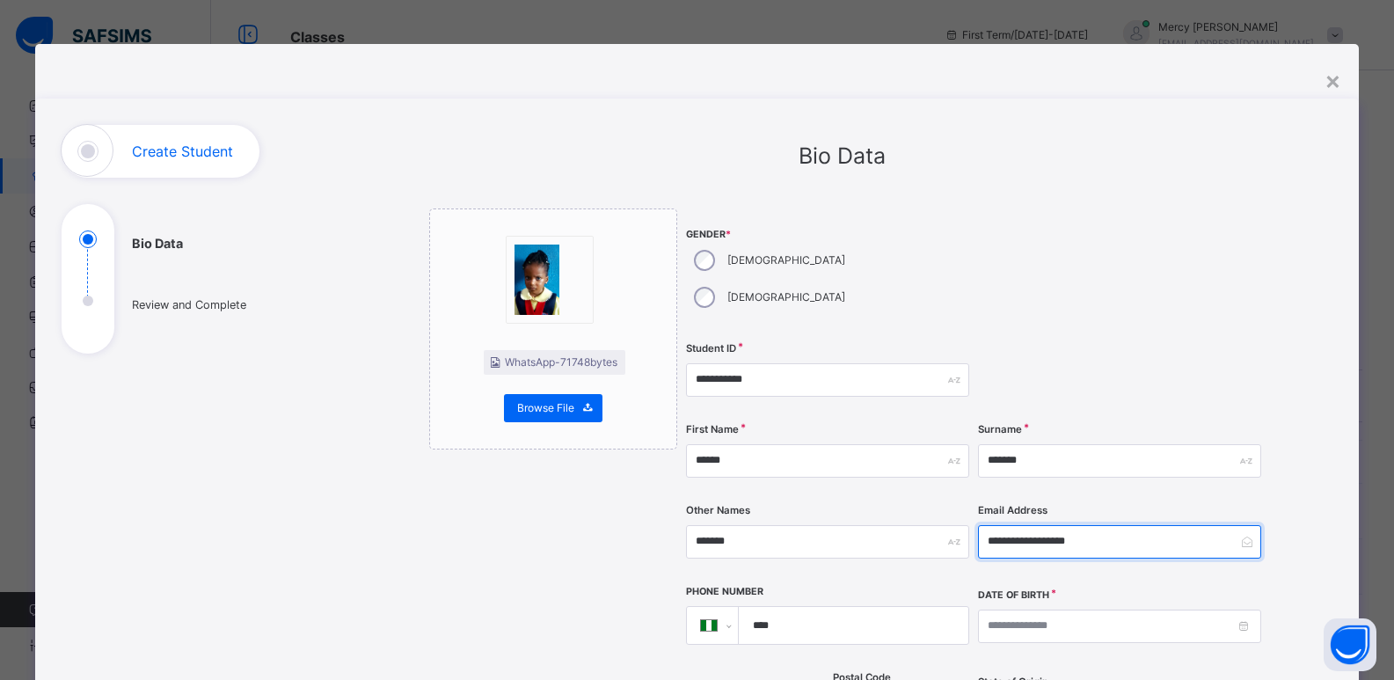
type input "**********"
click at [814, 607] on input "****" at bounding box center [849, 625] width 215 height 37
type input "**********"
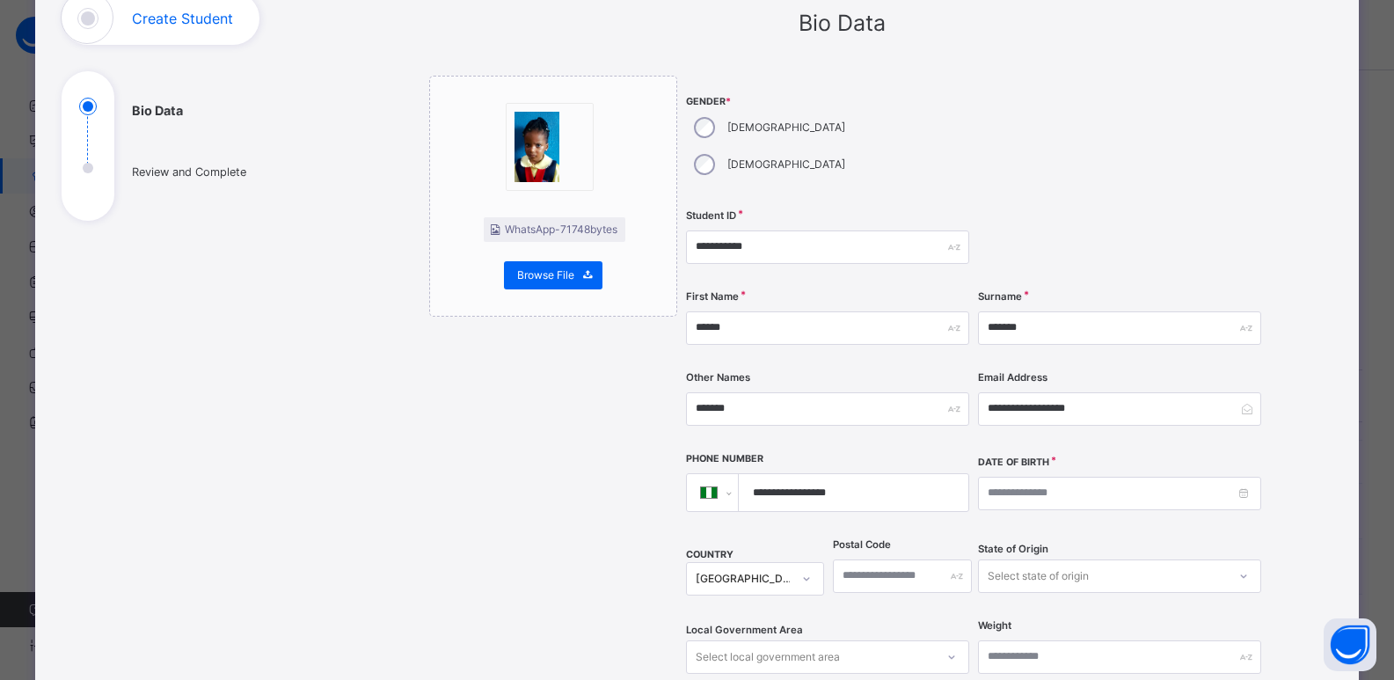
scroll to position [164, 0]
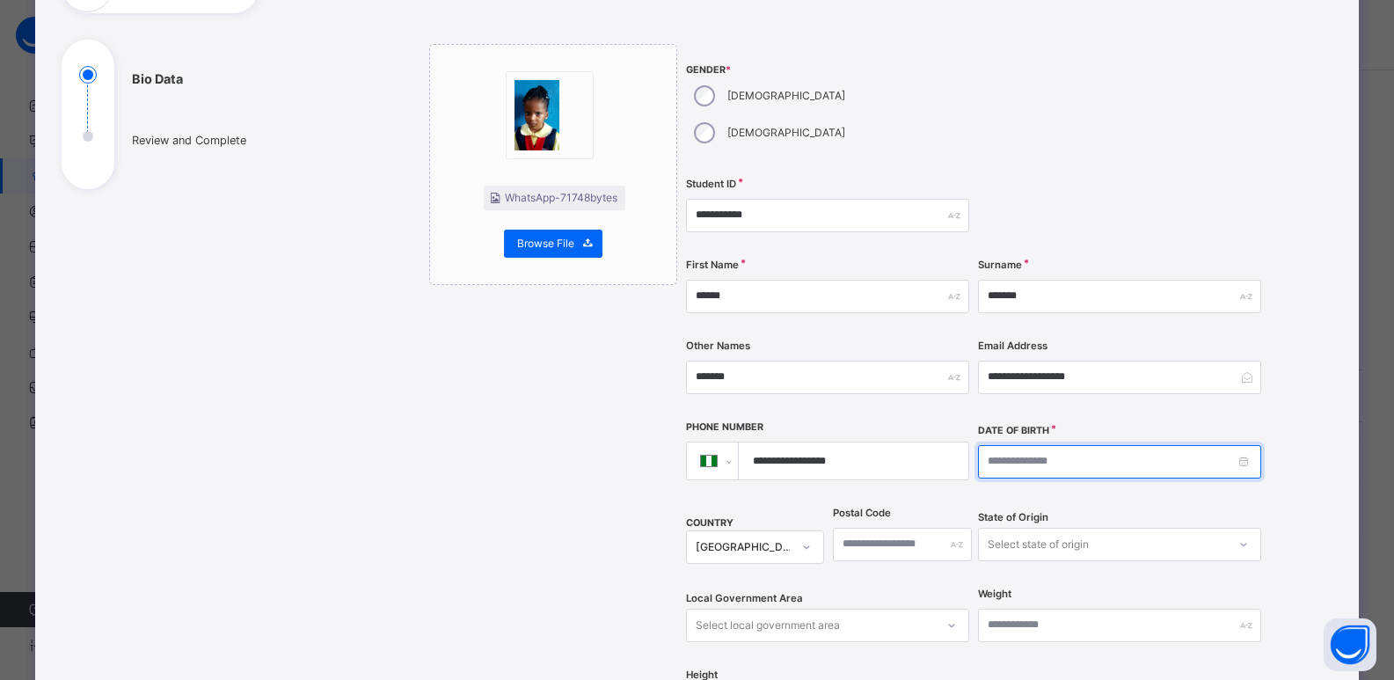
click at [1098, 445] on input at bounding box center [1119, 461] width 283 height 33
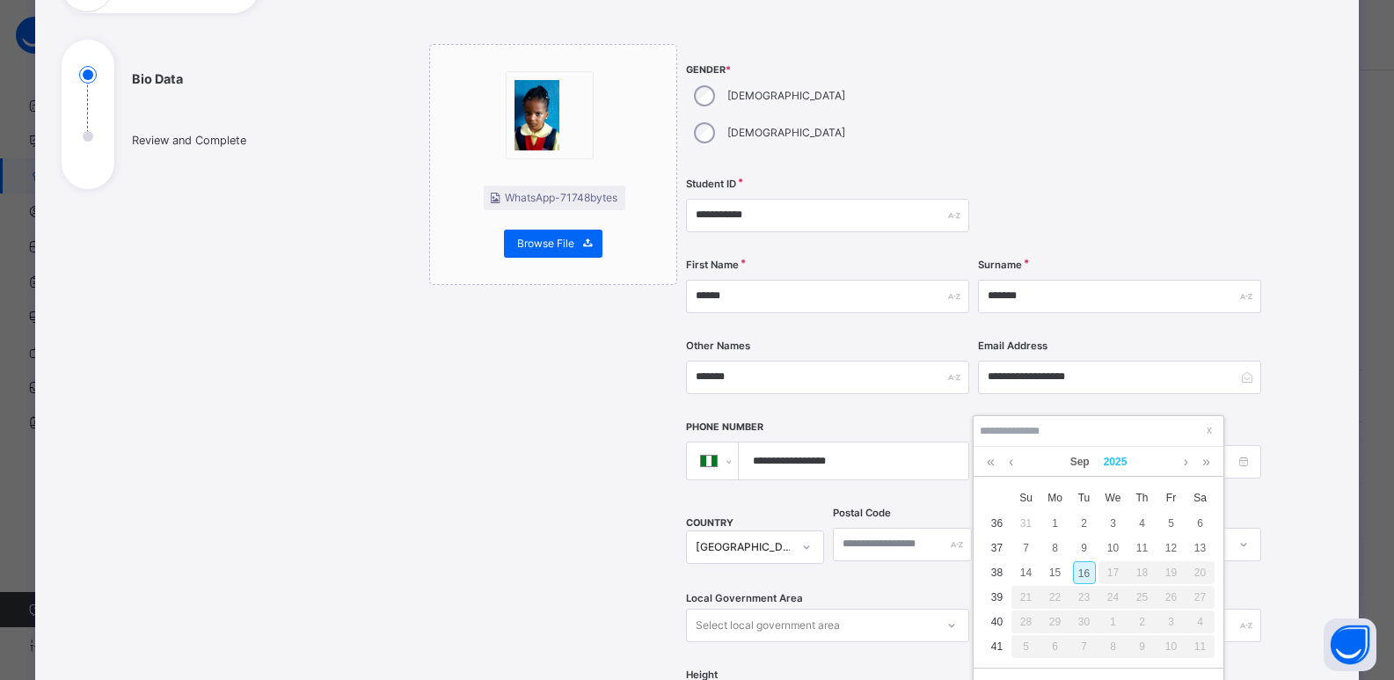
click at [1116, 459] on link "2025" at bounding box center [1116, 462] width 38 height 30
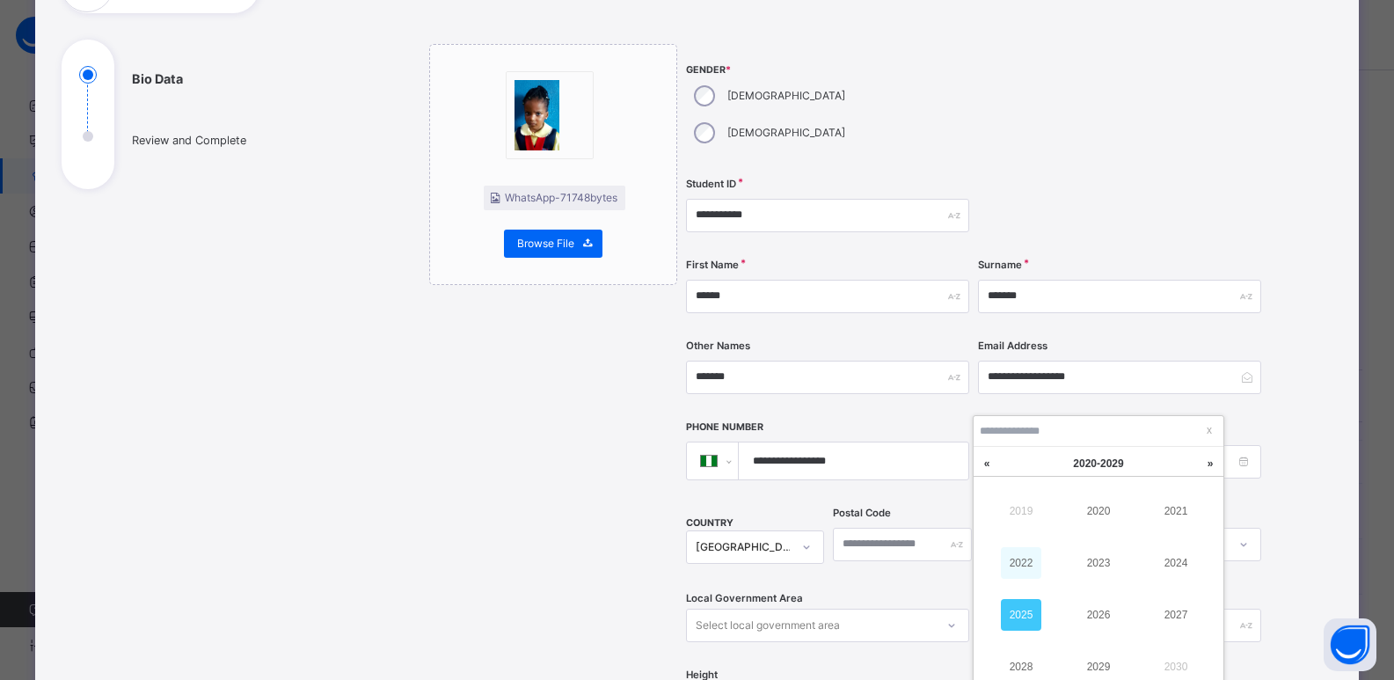
click at [1021, 569] on link "2022" at bounding box center [1021, 563] width 40 height 32
click at [1086, 462] on link "Sep" at bounding box center [1079, 462] width 33 height 30
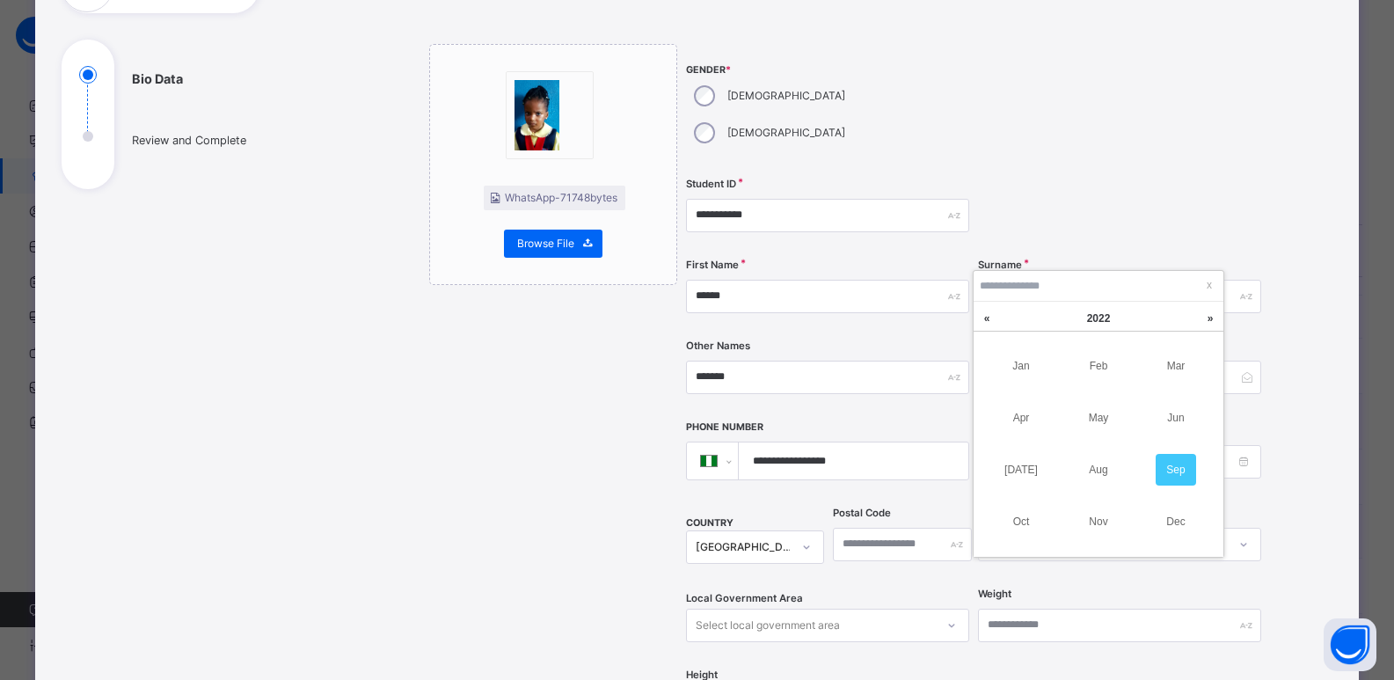
scroll to position [176, 0]
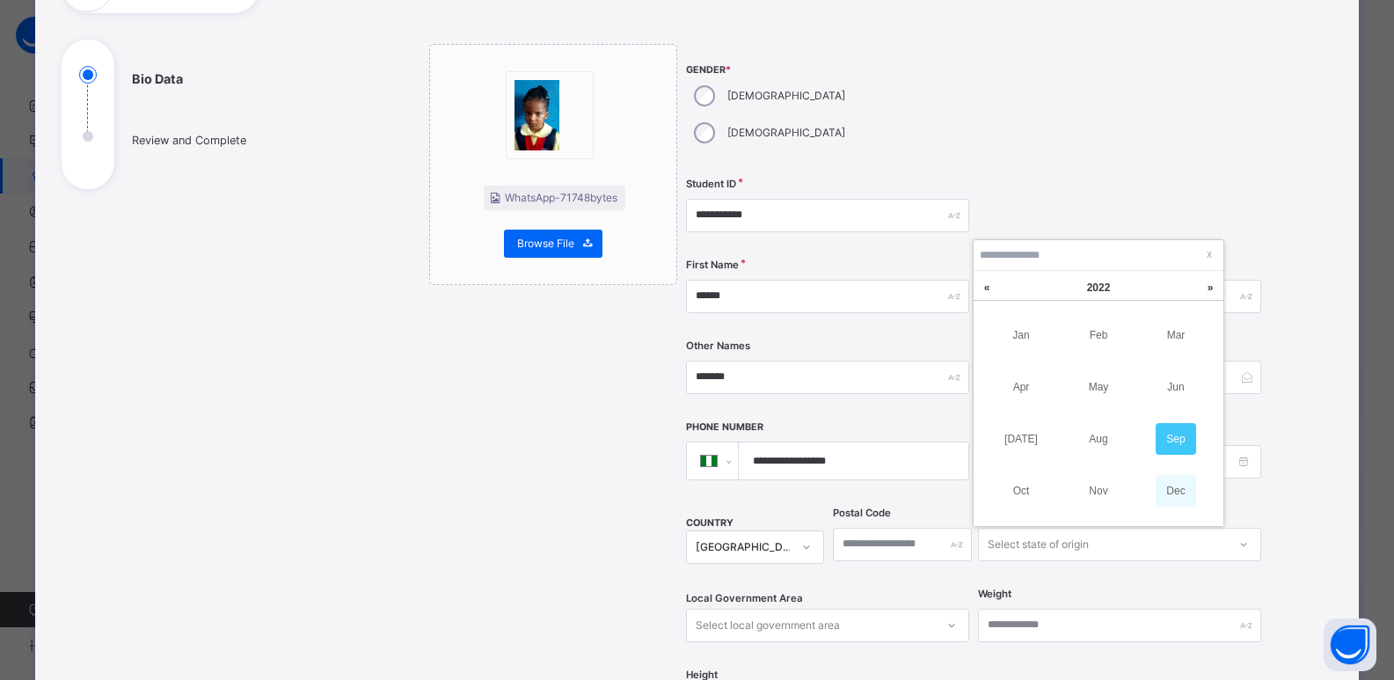
click at [1161, 485] on link "Dec" at bounding box center [1176, 491] width 40 height 32
click at [1193, 376] on div "10" at bounding box center [1200, 372] width 23 height 23
type input "**********"
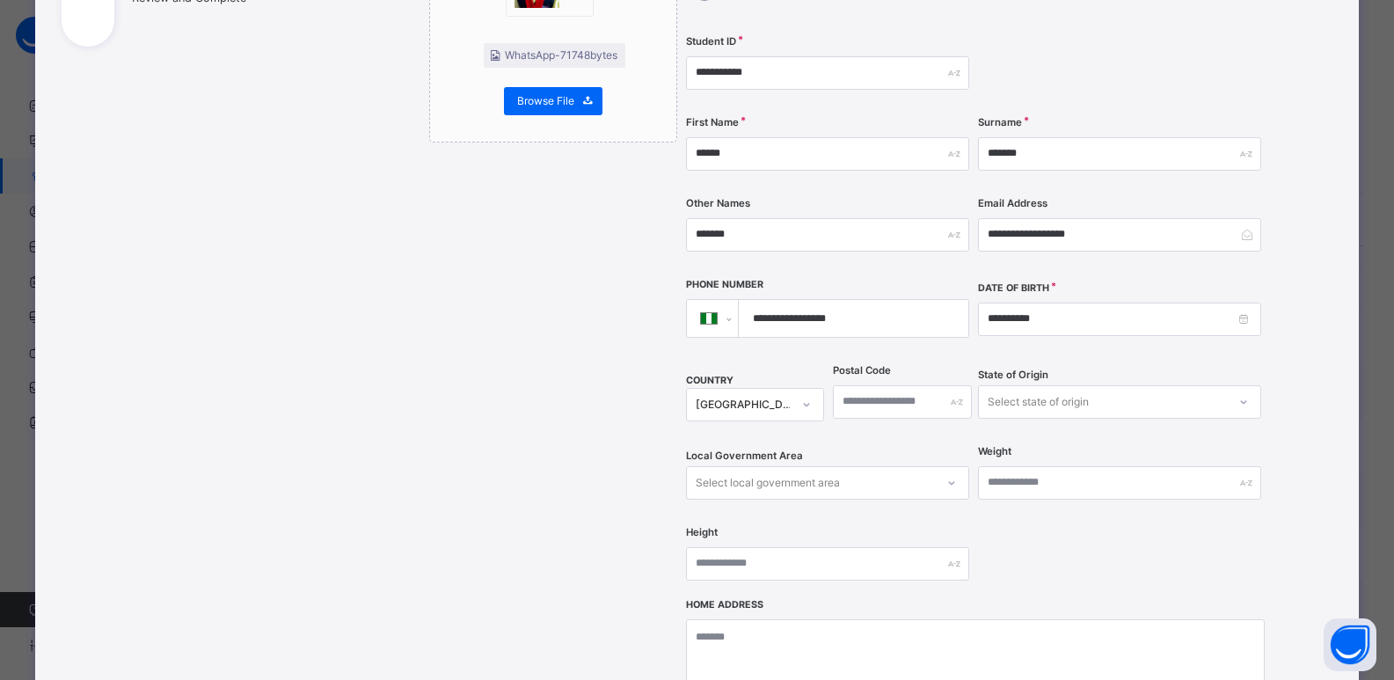
scroll to position [310, 0]
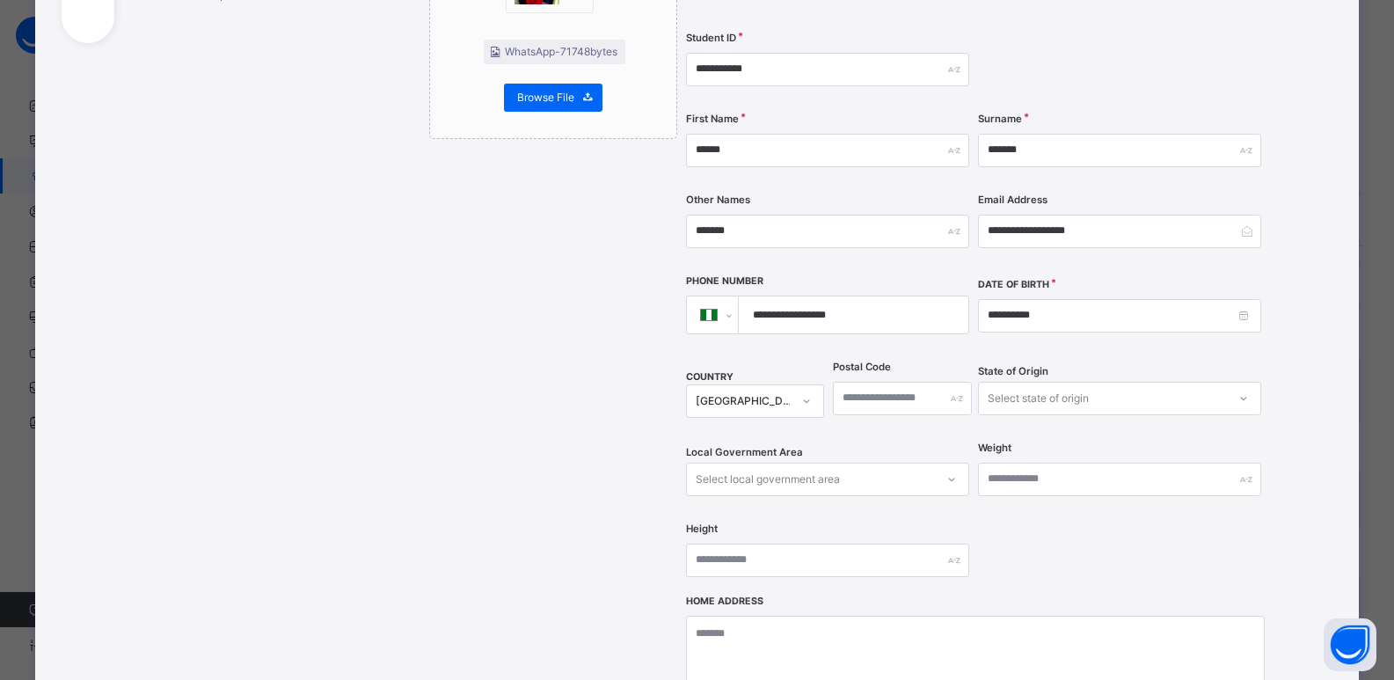
click at [1011, 382] on div "Select state of origin" at bounding box center [1119, 398] width 283 height 33
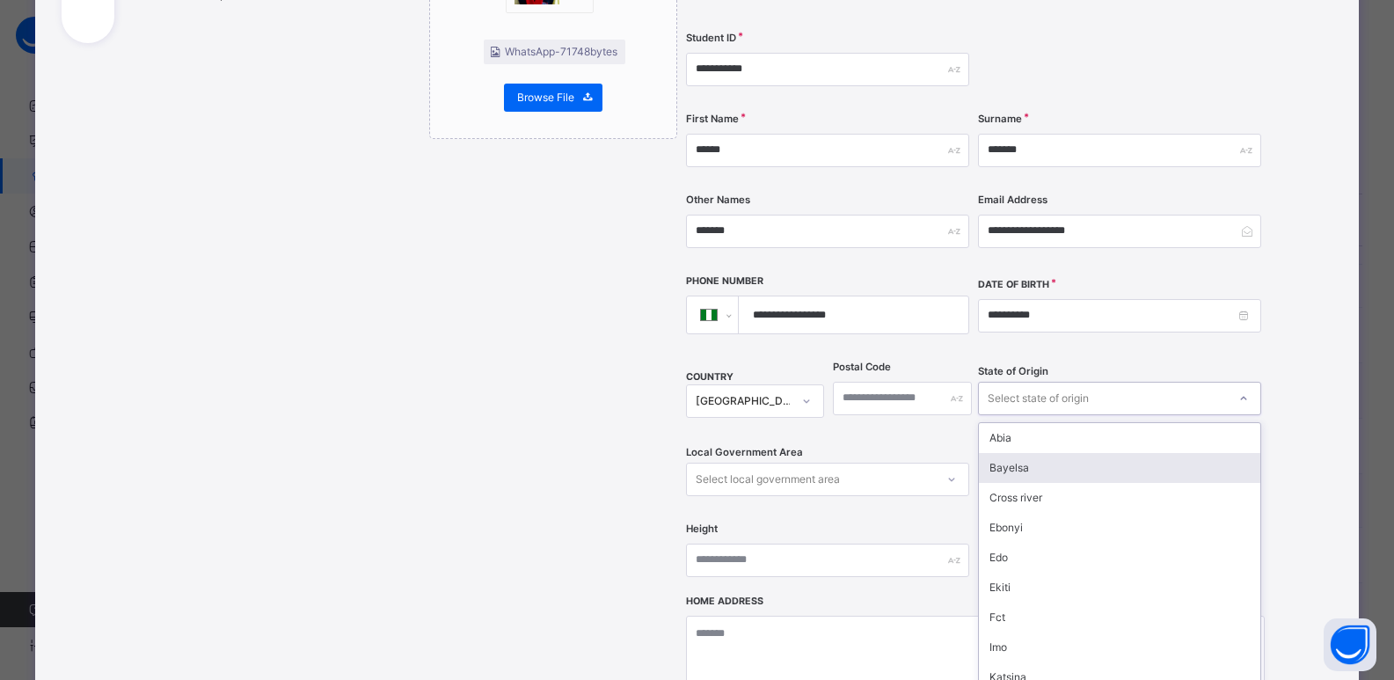
click at [1003, 453] on div "Bayelsa" at bounding box center [1119, 468] width 281 height 30
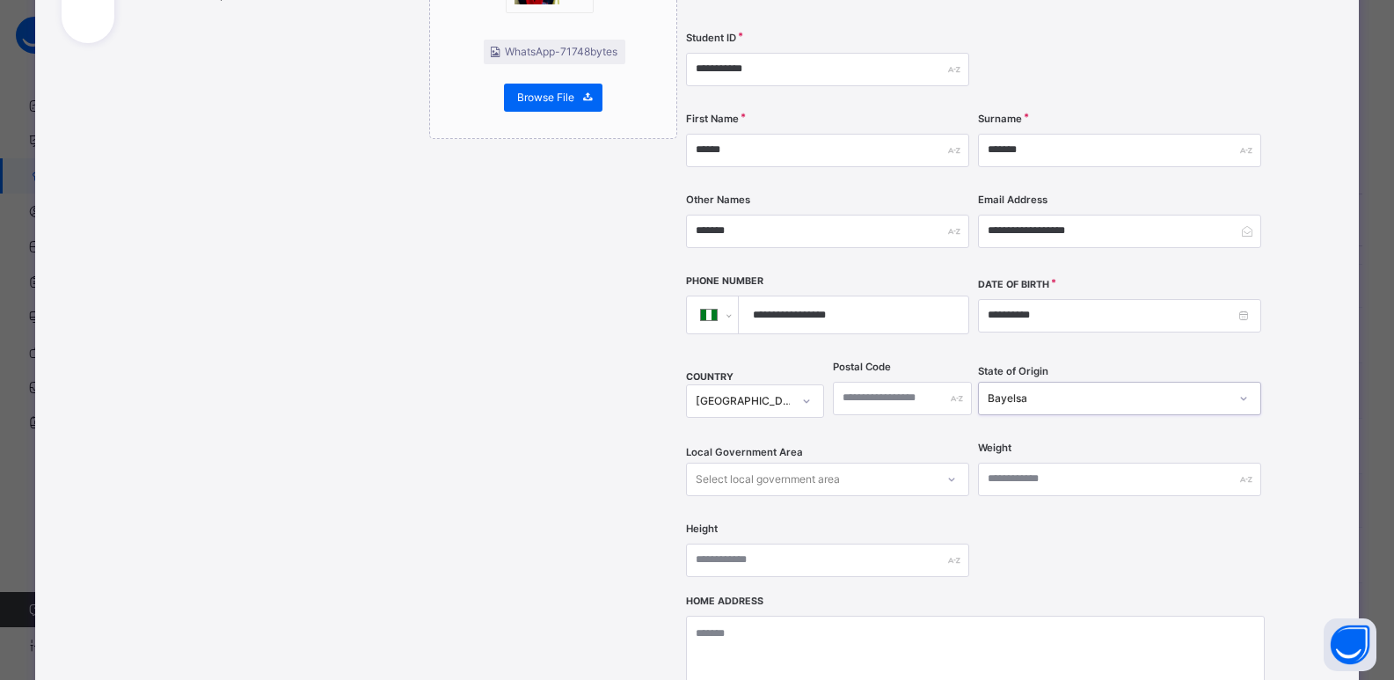
click at [862, 463] on div "Select local government area" at bounding box center [827, 479] width 283 height 33
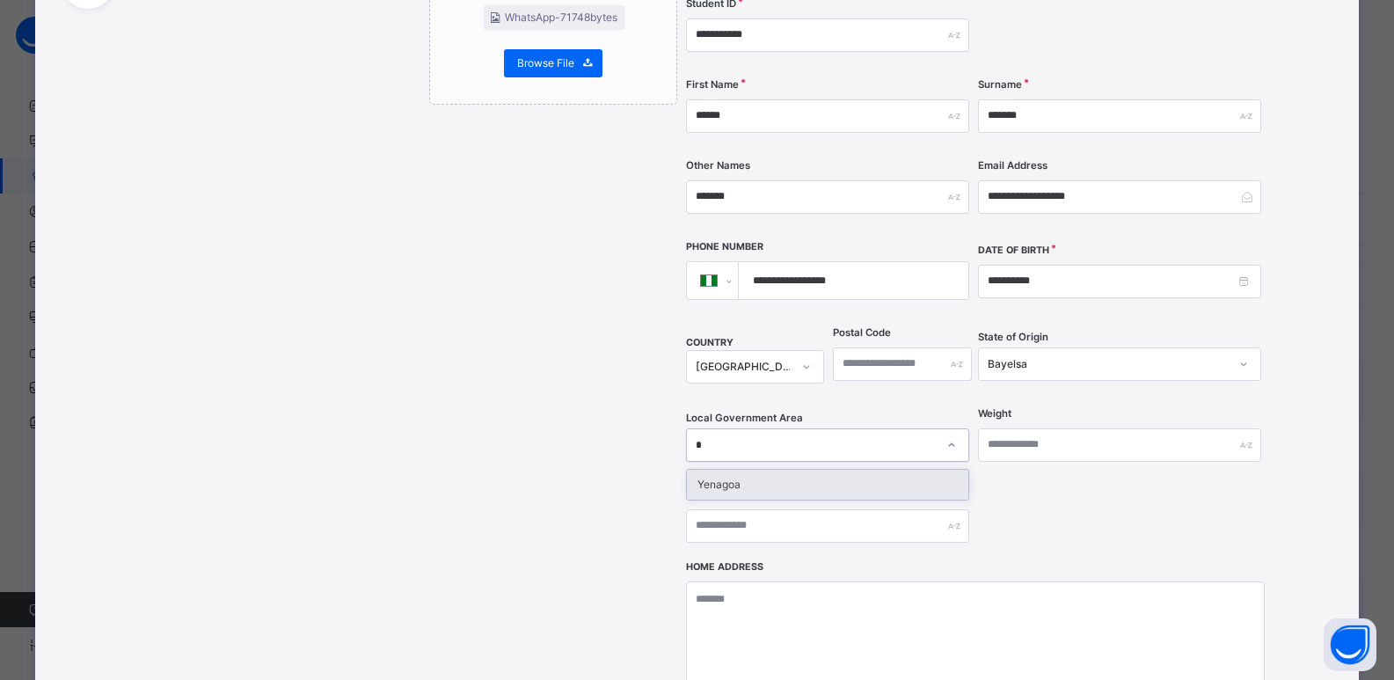
type input "**"
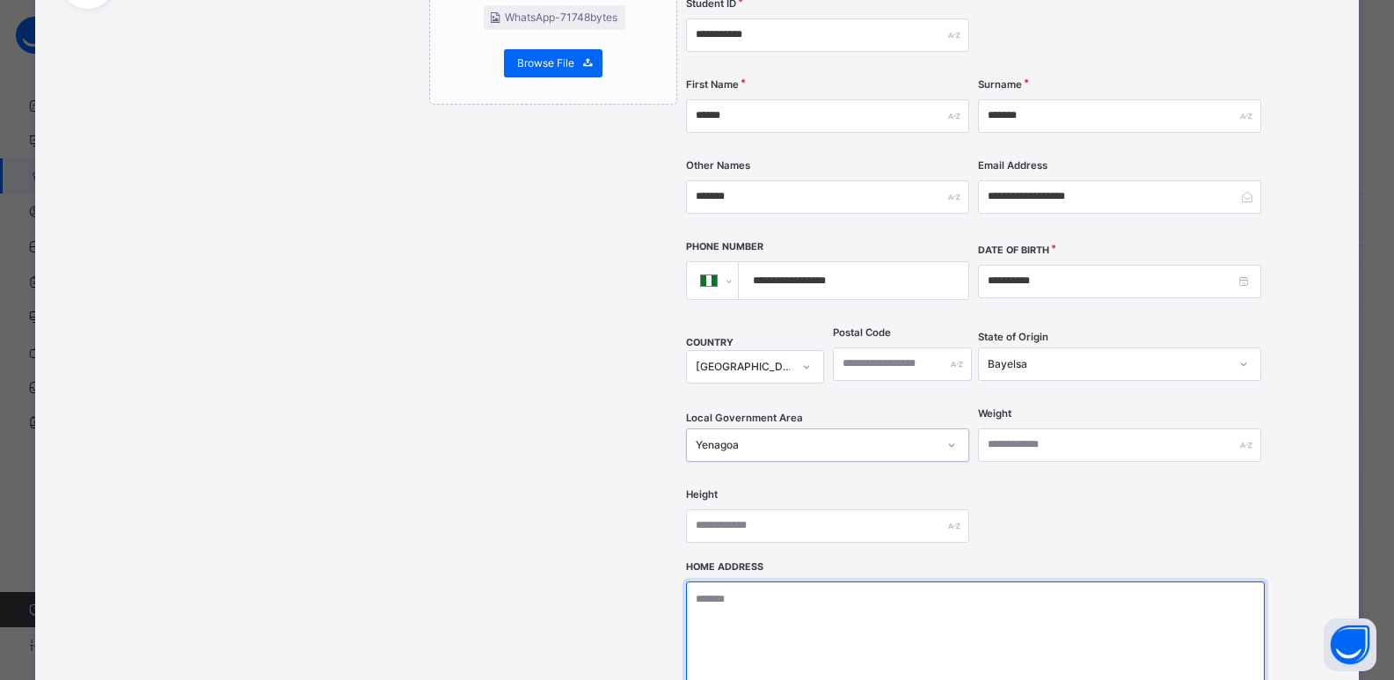
click at [823, 591] on textarea at bounding box center [975, 669] width 579 height 176
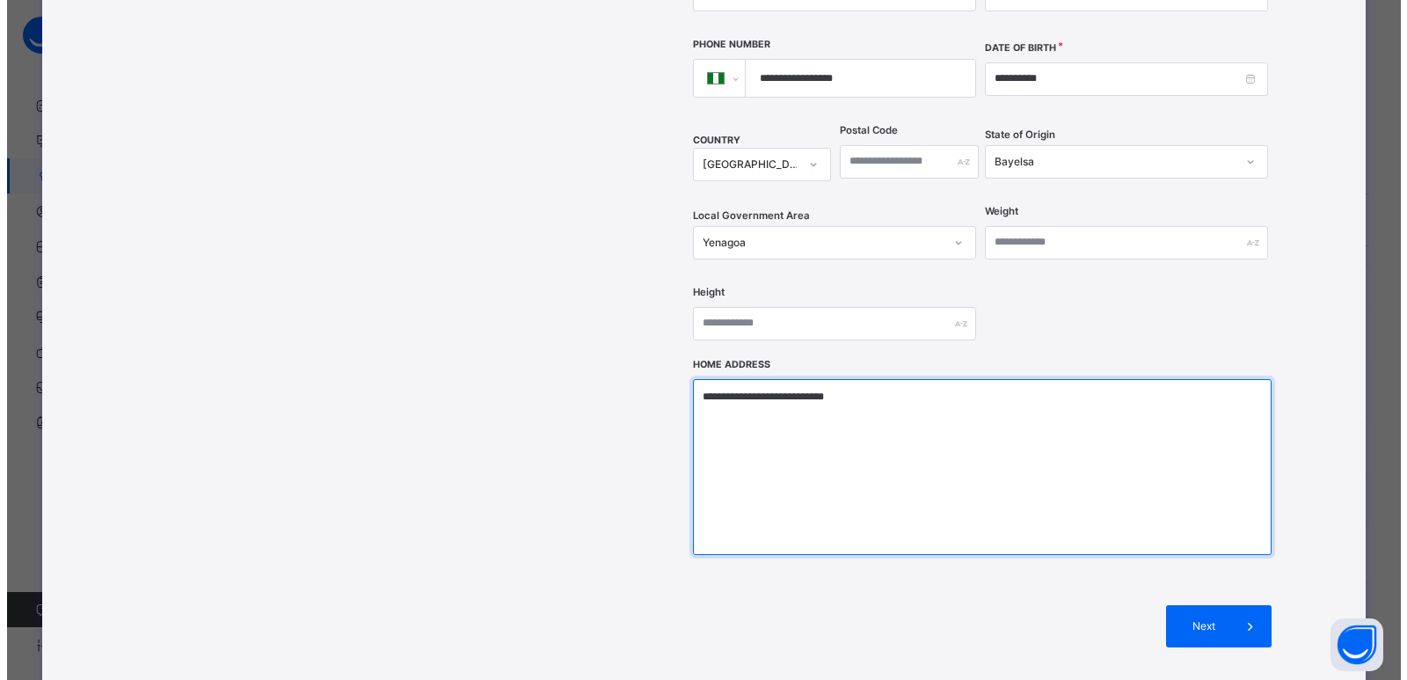
scroll to position [615, 0]
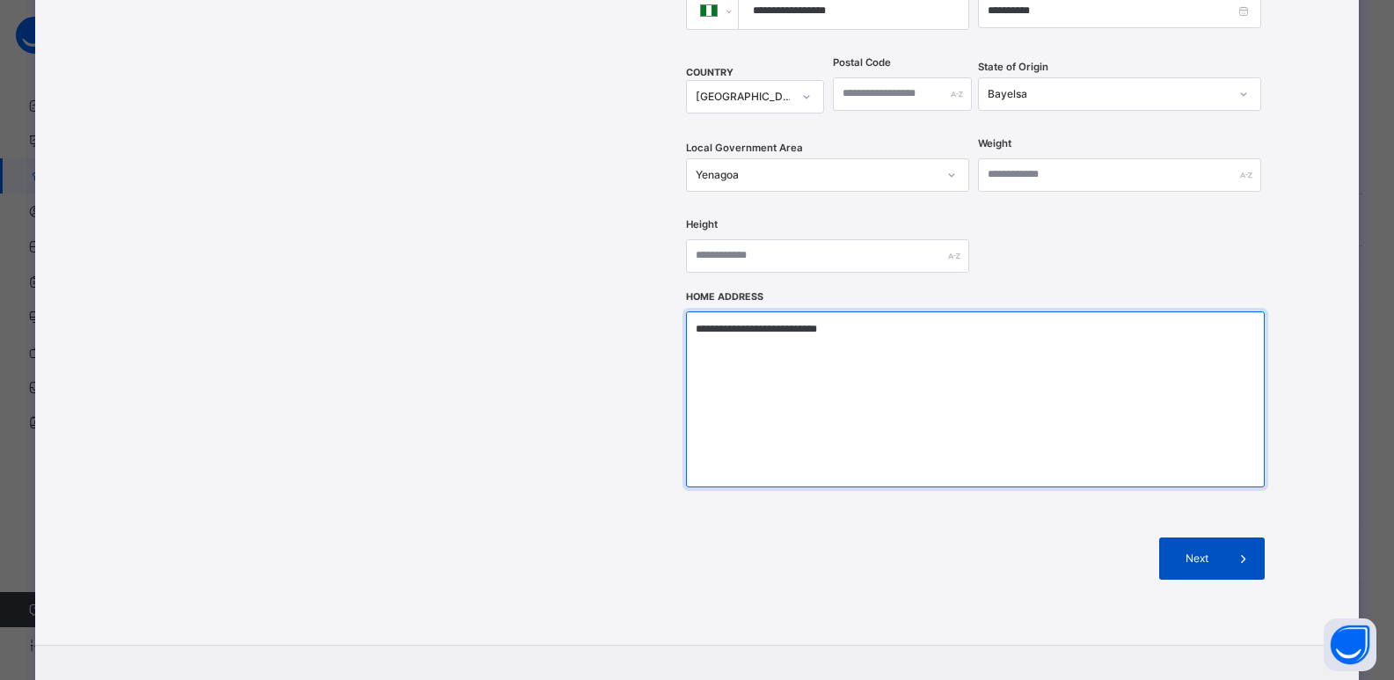
type textarea "**********"
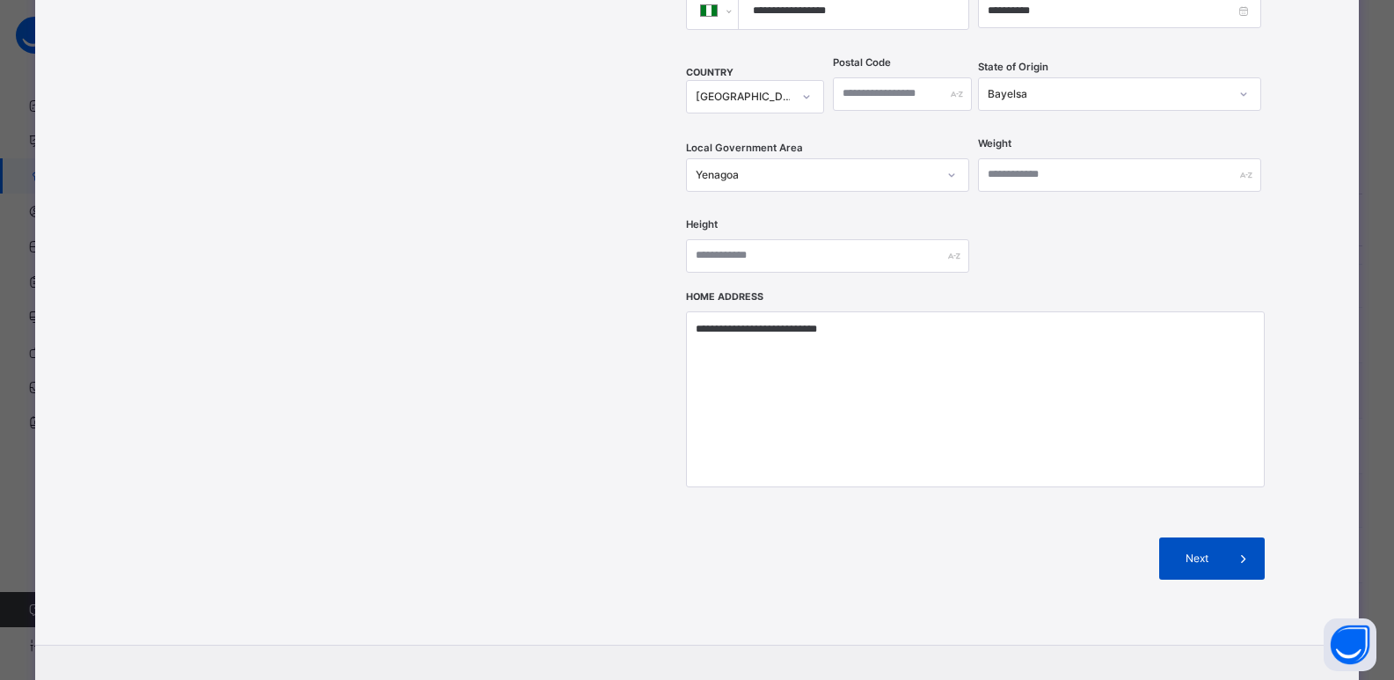
click at [1172, 551] on span "Next" at bounding box center [1197, 559] width 50 height 16
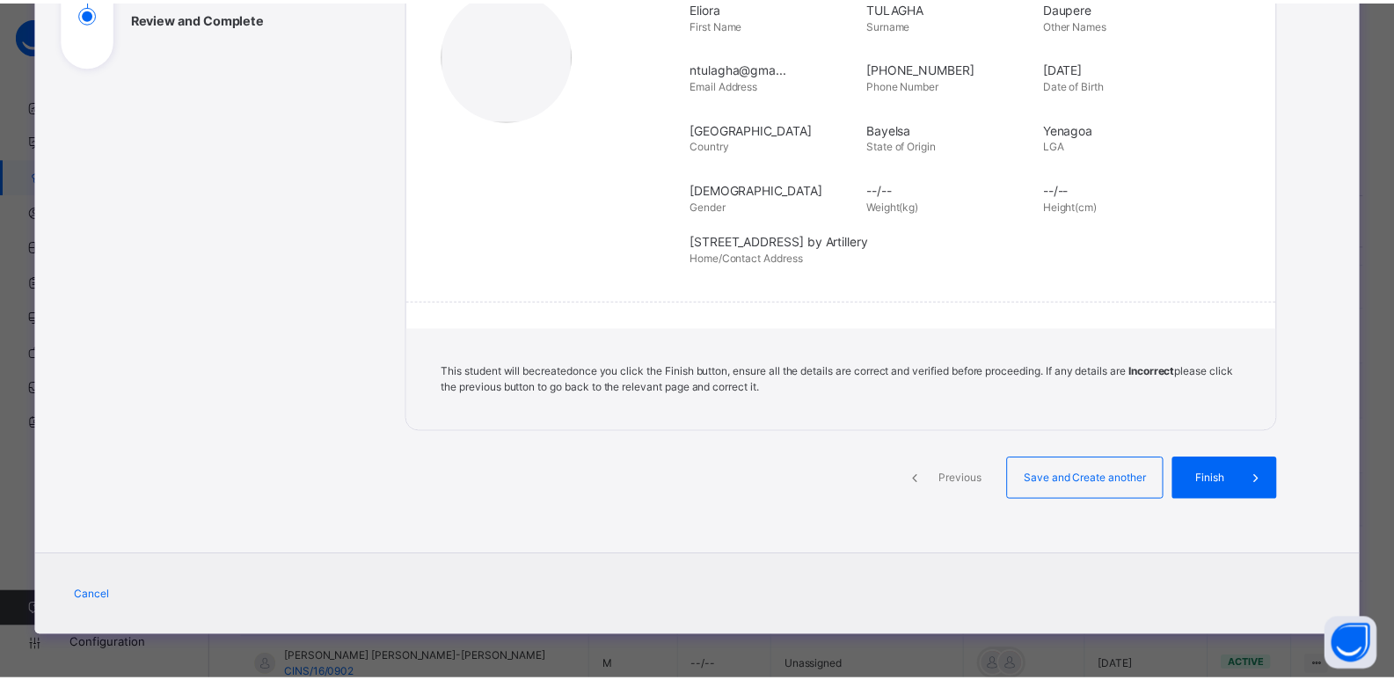
scroll to position [288, 0]
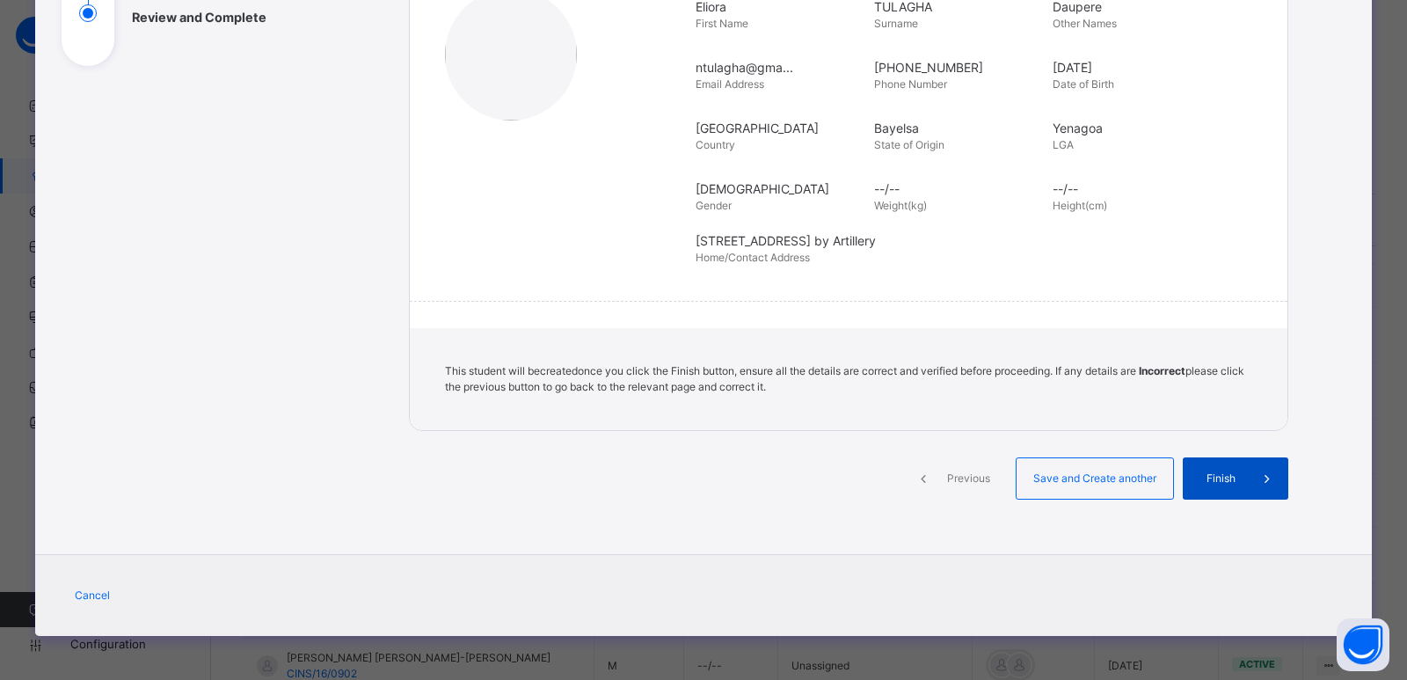
click at [1231, 485] on span "Finish" at bounding box center [1221, 479] width 50 height 16
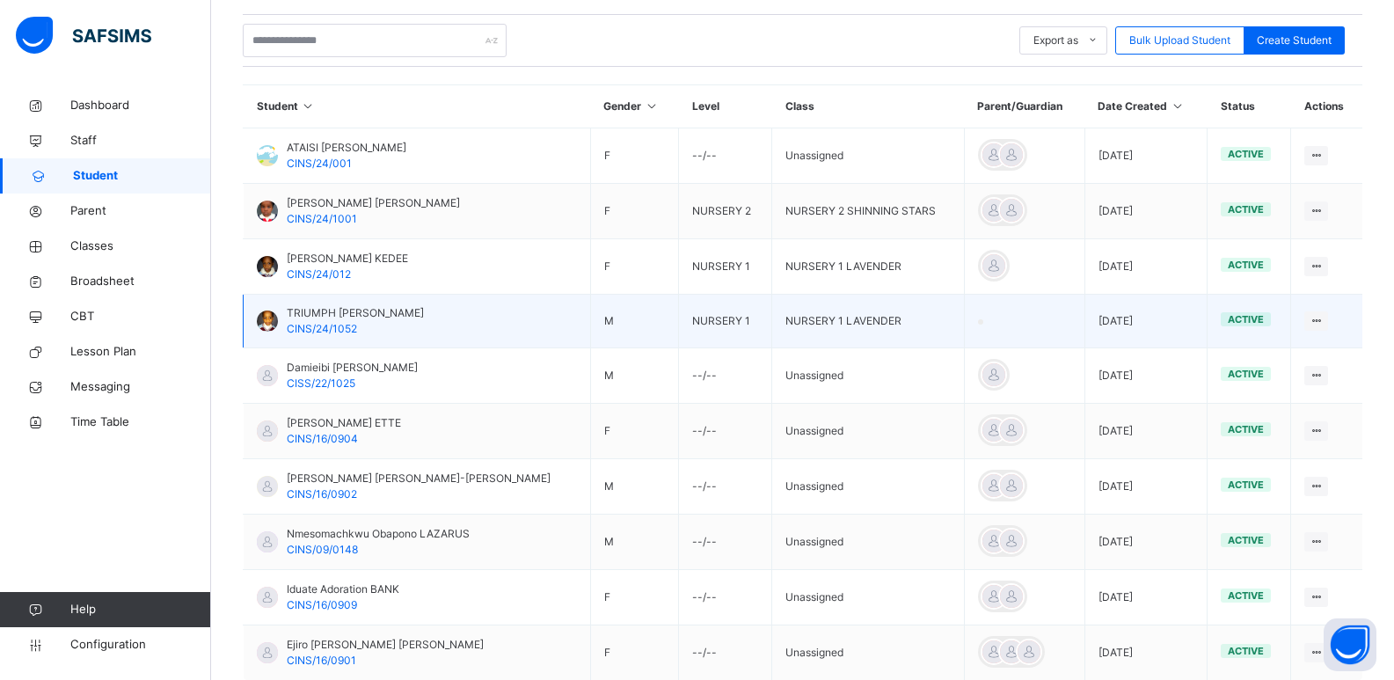
scroll to position [363, 0]
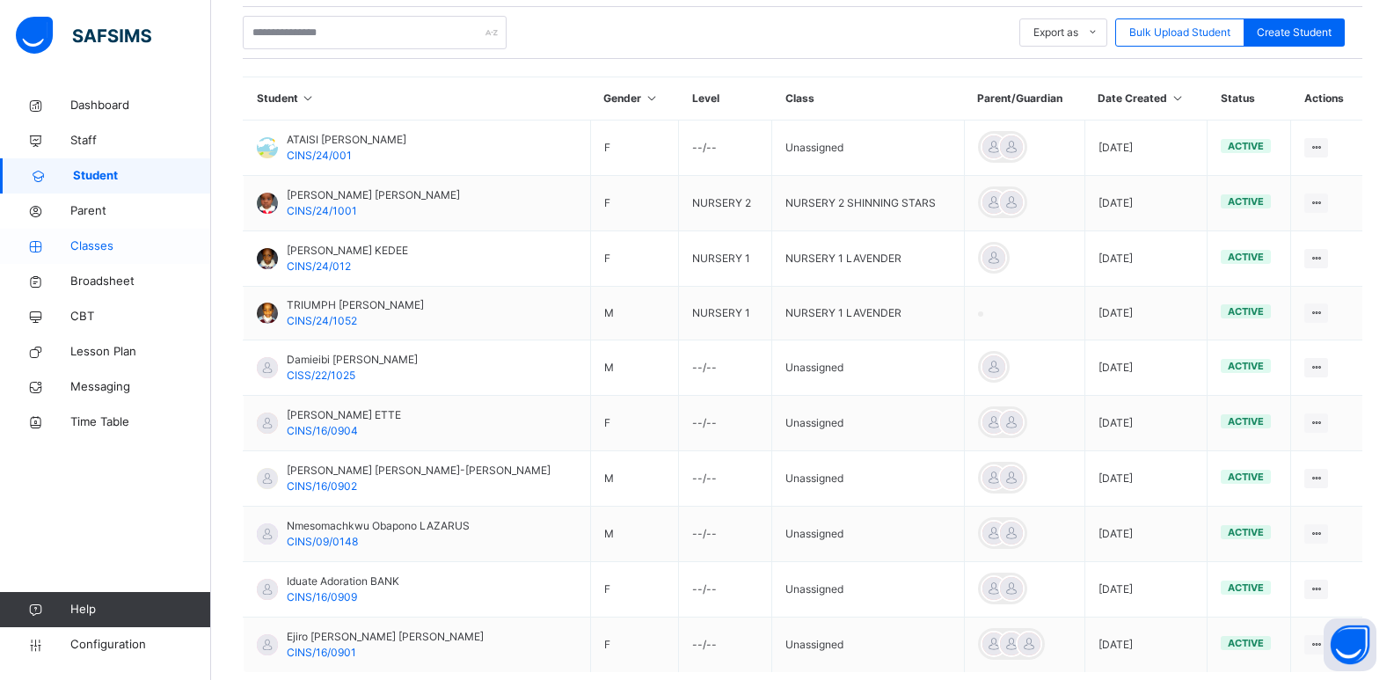
click at [112, 242] on span "Classes" at bounding box center [140, 246] width 141 height 18
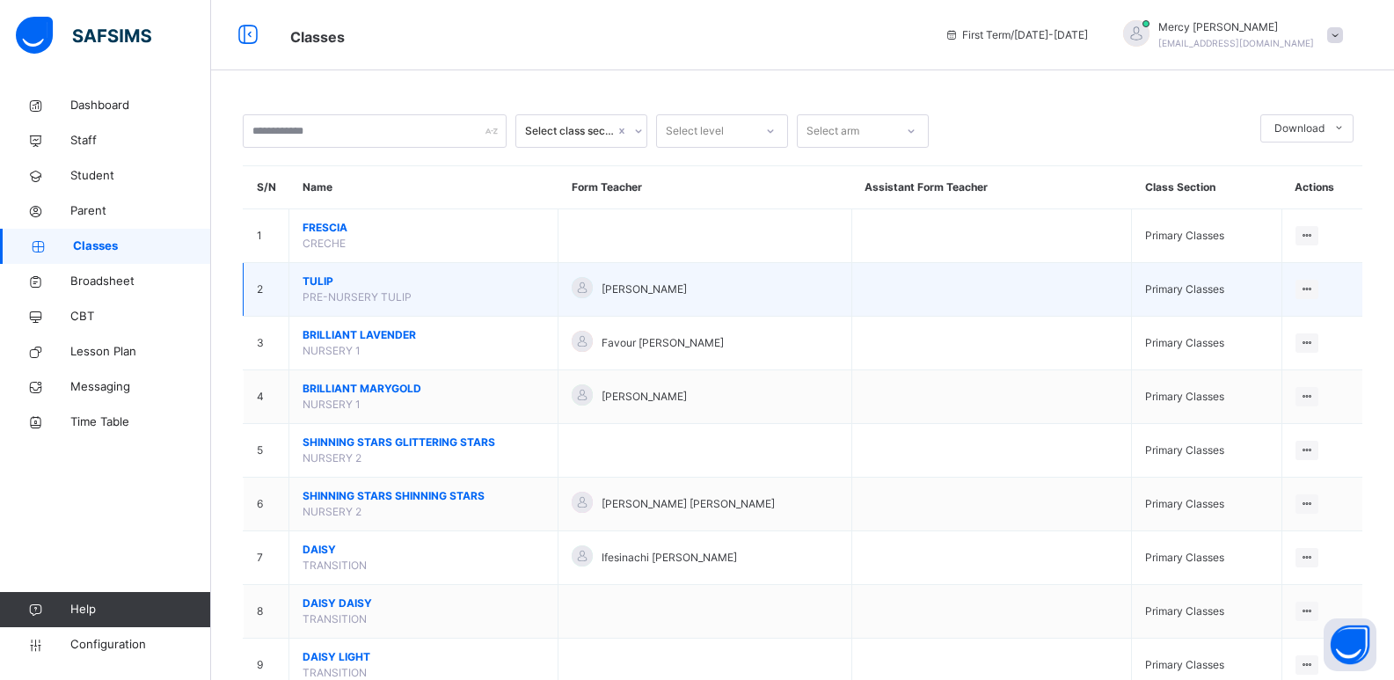
click at [313, 281] on span "TULIP" at bounding box center [424, 282] width 242 height 16
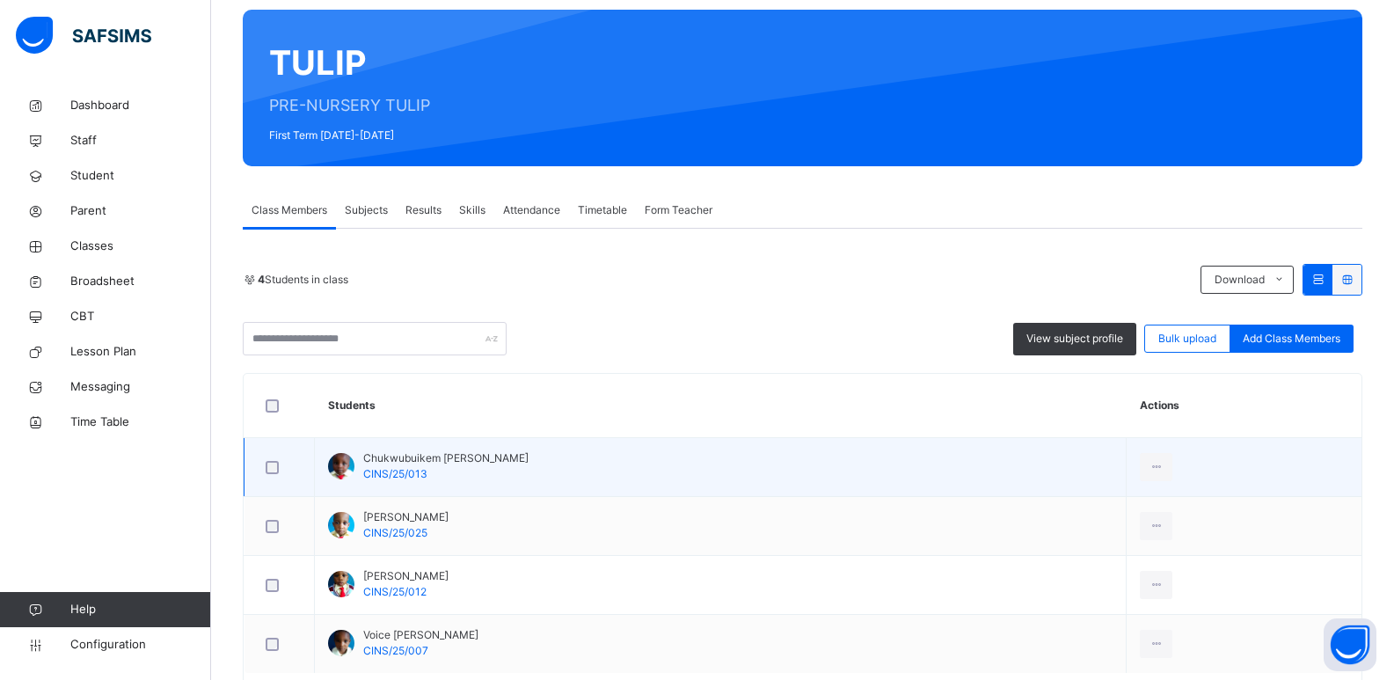
scroll to position [229, 0]
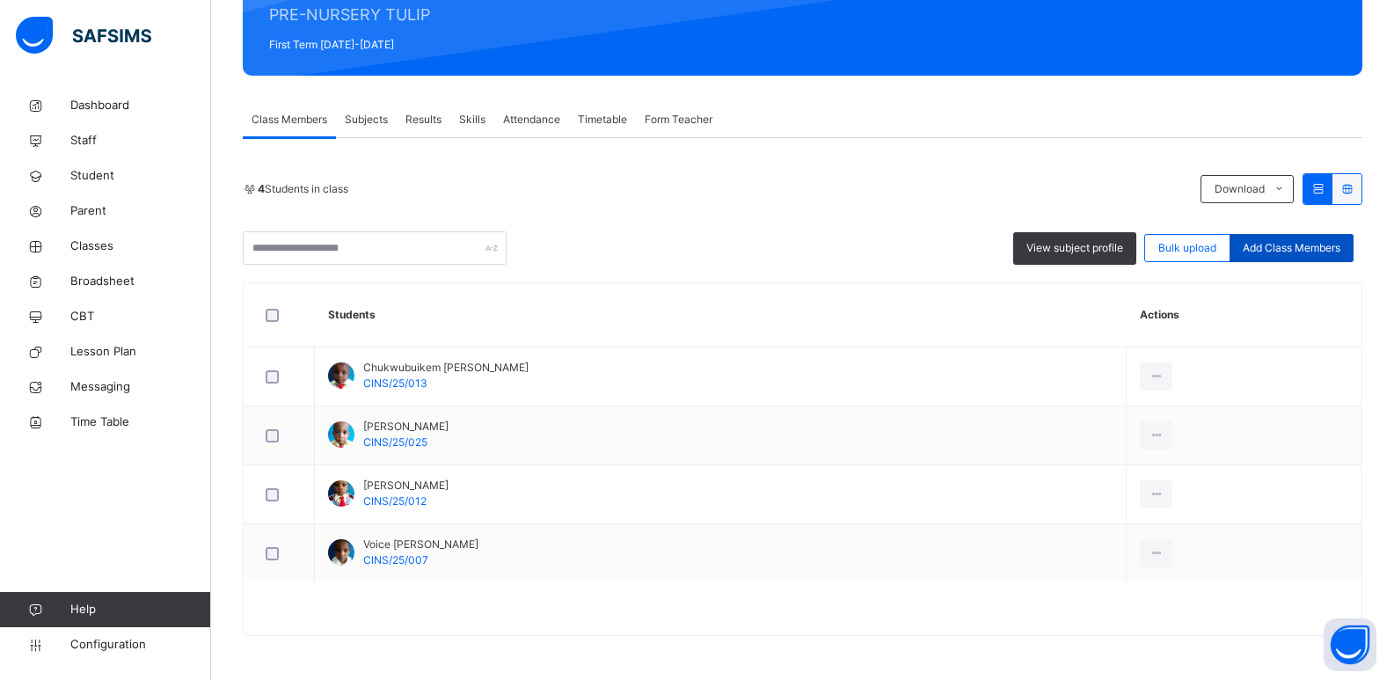
click at [1289, 259] on div "Add Class Members" at bounding box center [1291, 248] width 124 height 28
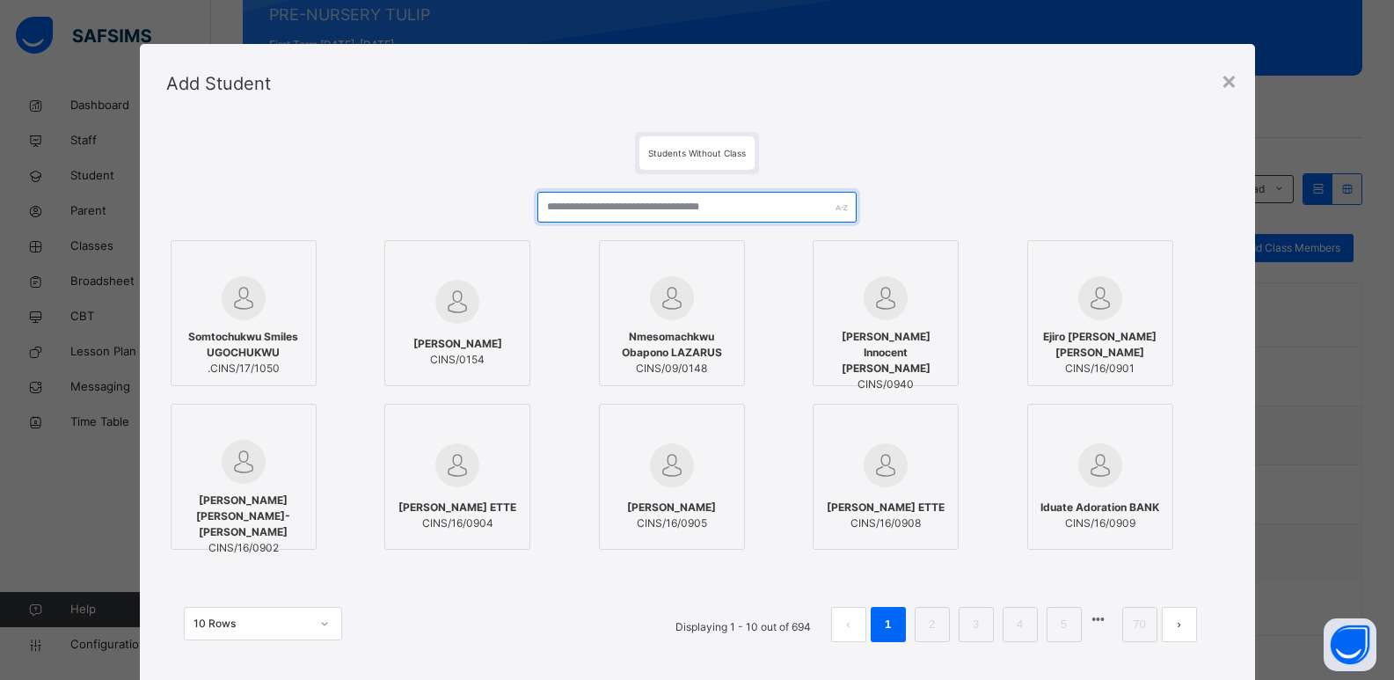
click at [679, 212] on input "text" at bounding box center [696, 207] width 318 height 31
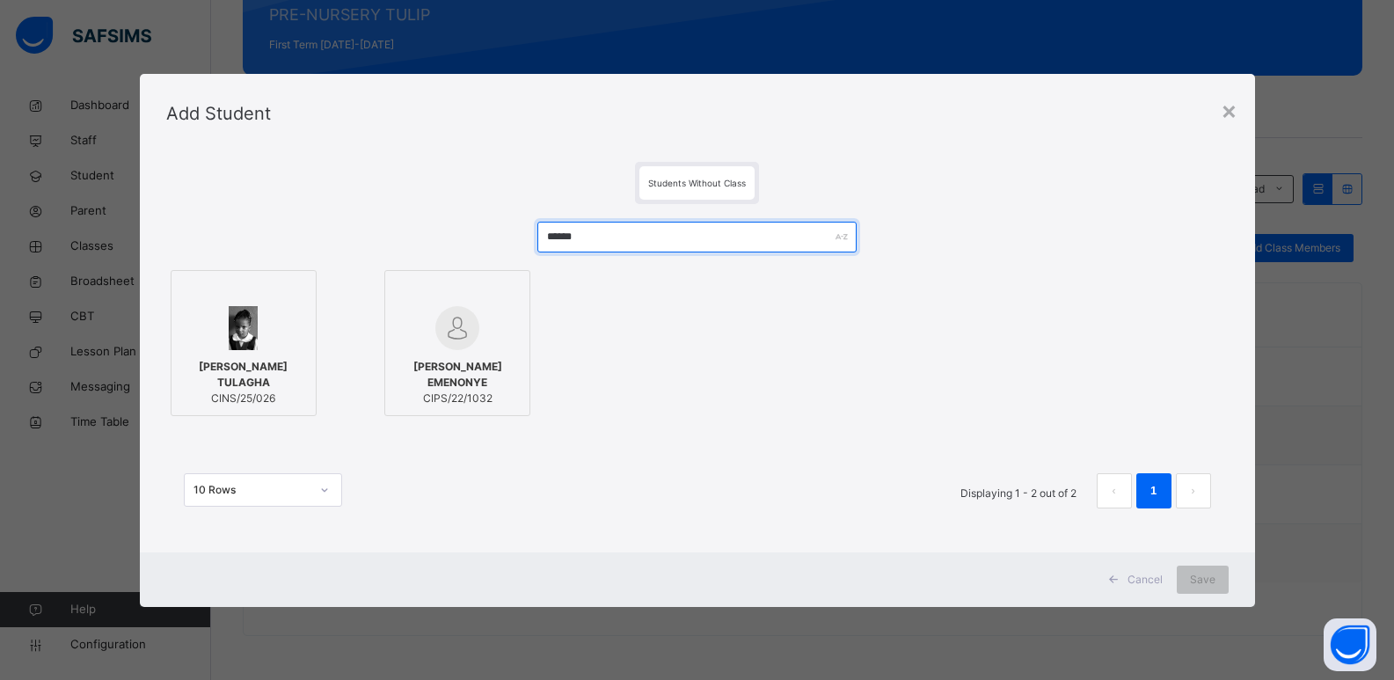
type input "******"
click at [237, 367] on span "Eliora Daupere TULAGHA" at bounding box center [243, 375] width 127 height 32
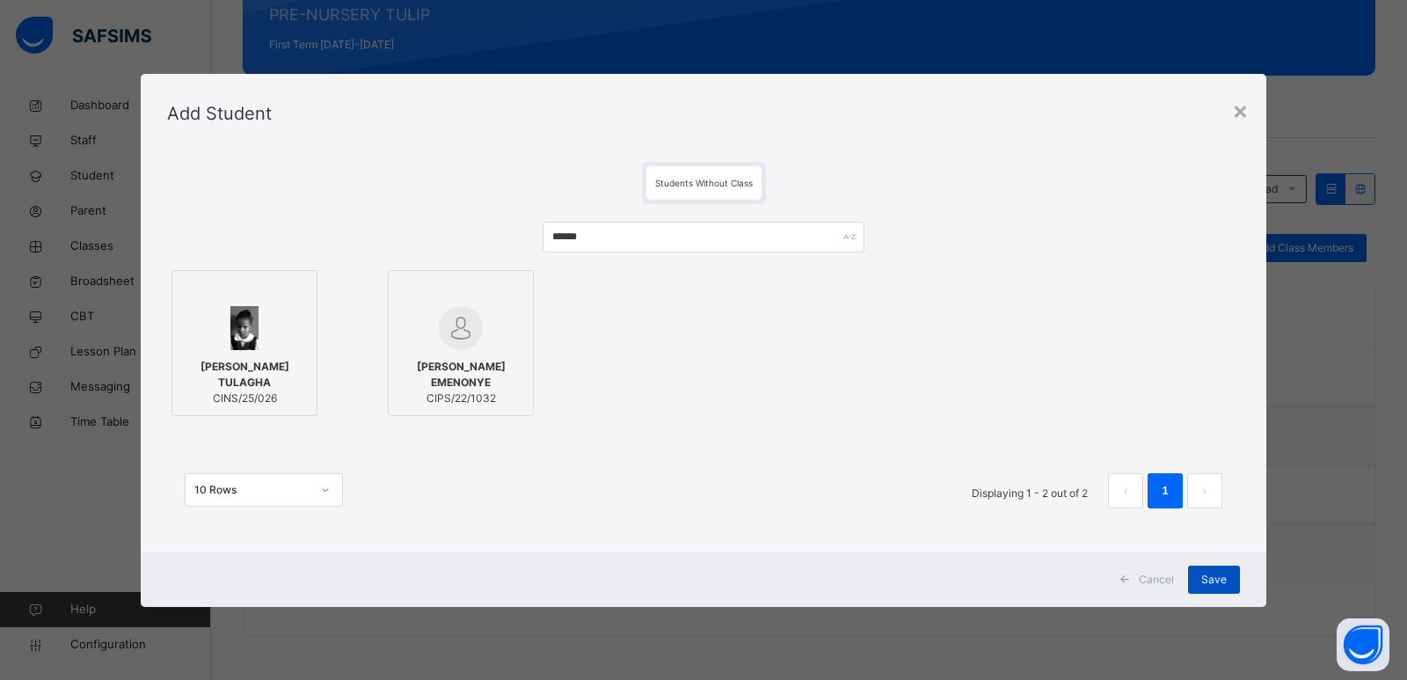
click at [1200, 583] on div "Save" at bounding box center [1214, 579] width 52 height 28
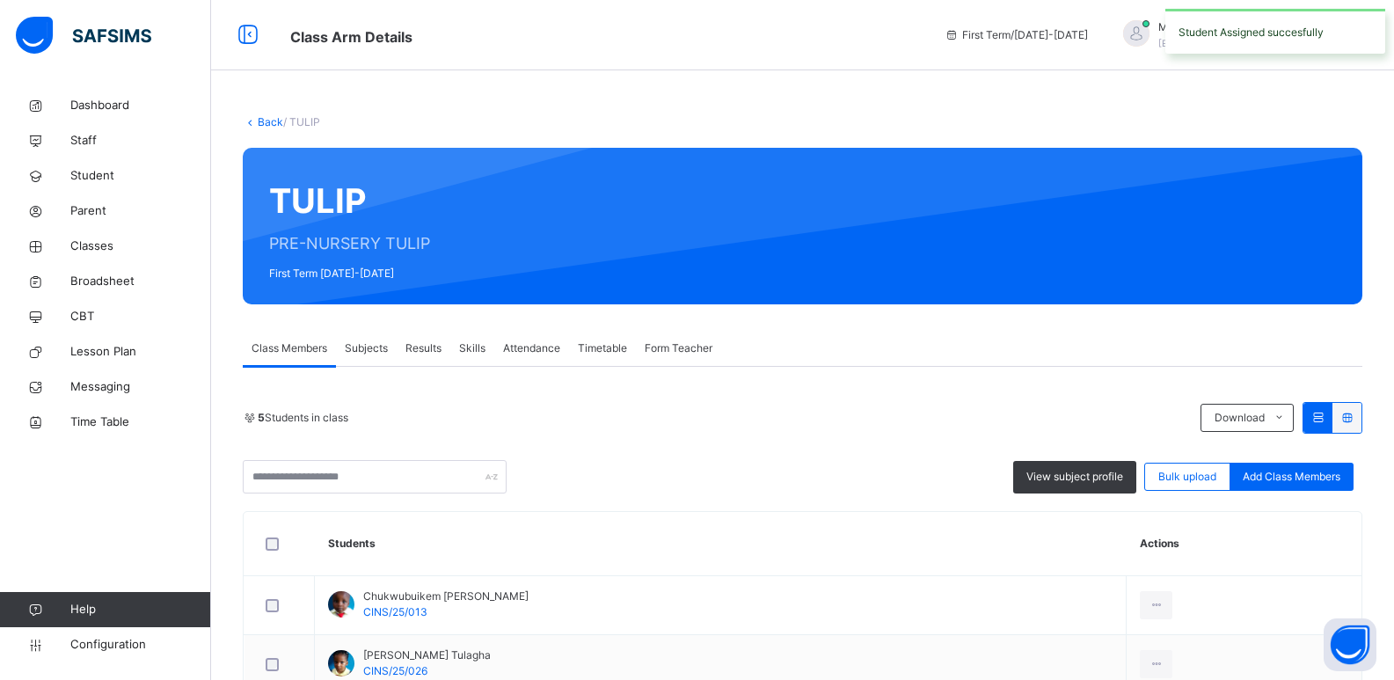
scroll to position [288, 0]
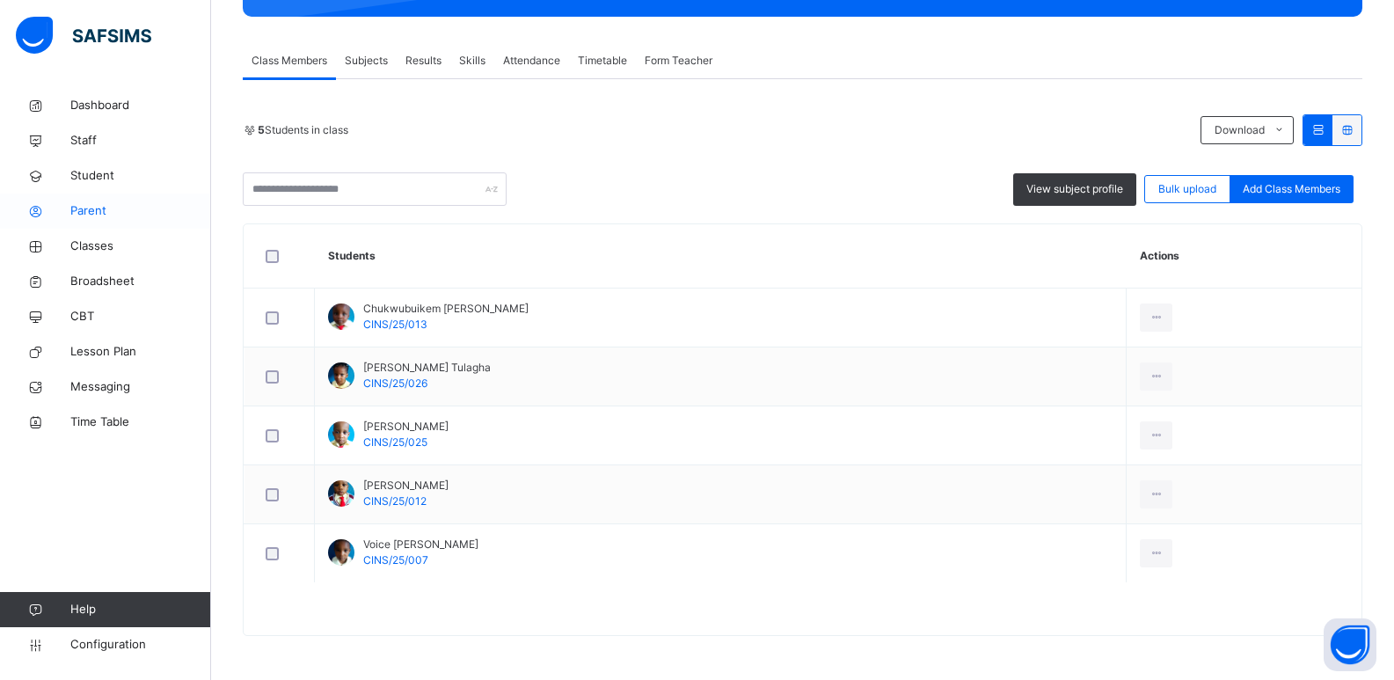
click at [90, 204] on span "Parent" at bounding box center [140, 211] width 141 height 18
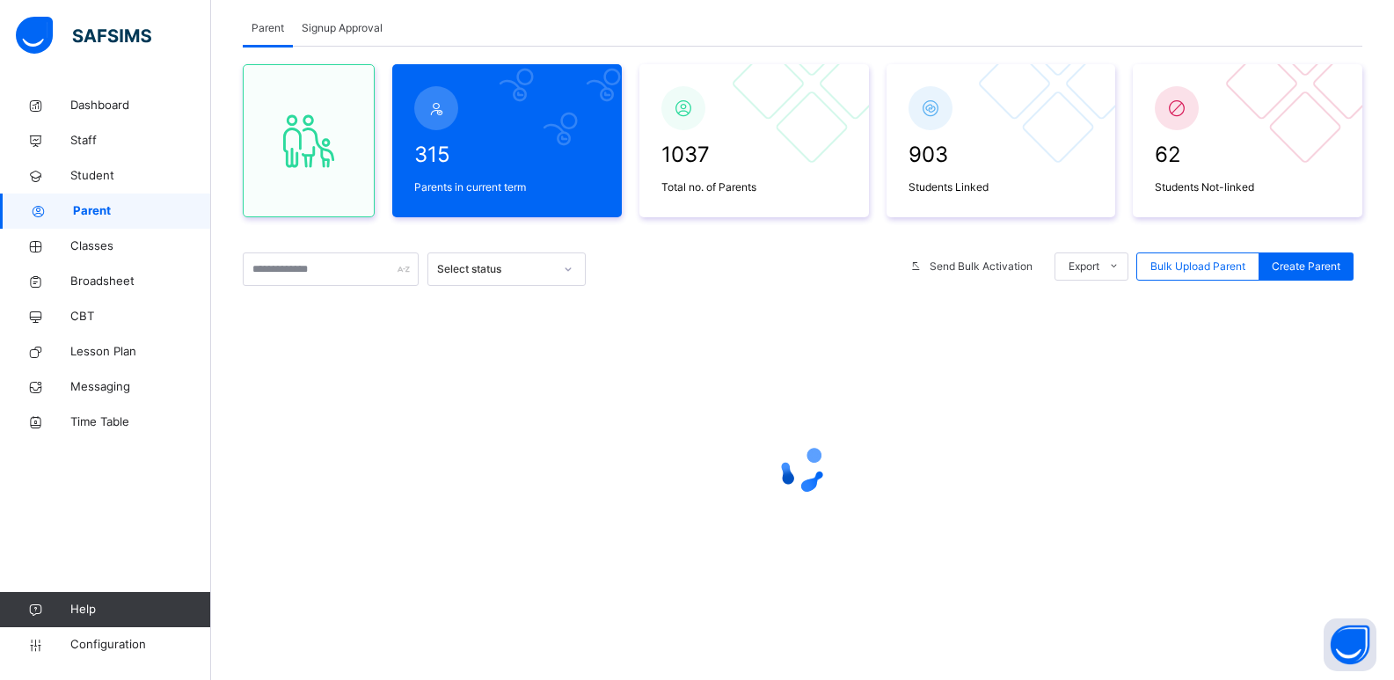
scroll to position [288, 0]
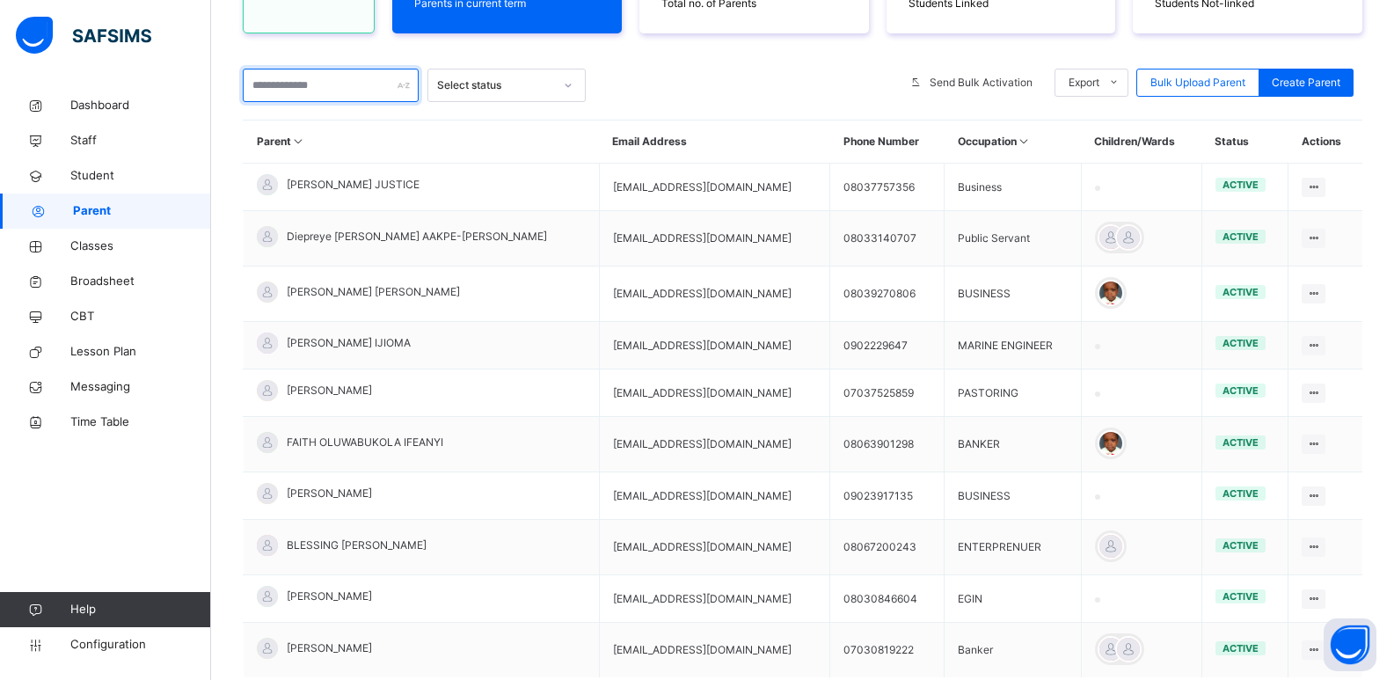
click at [350, 96] on input "text" at bounding box center [331, 85] width 176 height 33
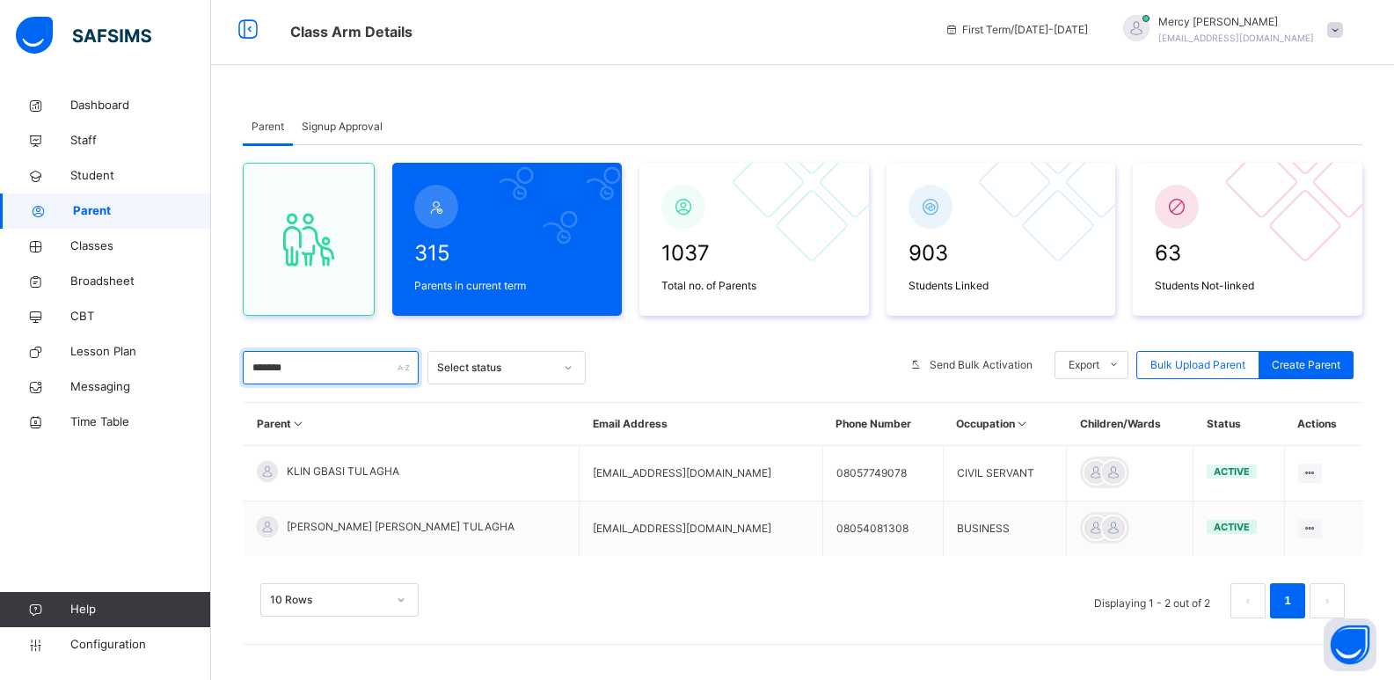
scroll to position [5, 0]
type input "*******"
click at [126, 182] on span "Student" at bounding box center [140, 176] width 141 height 18
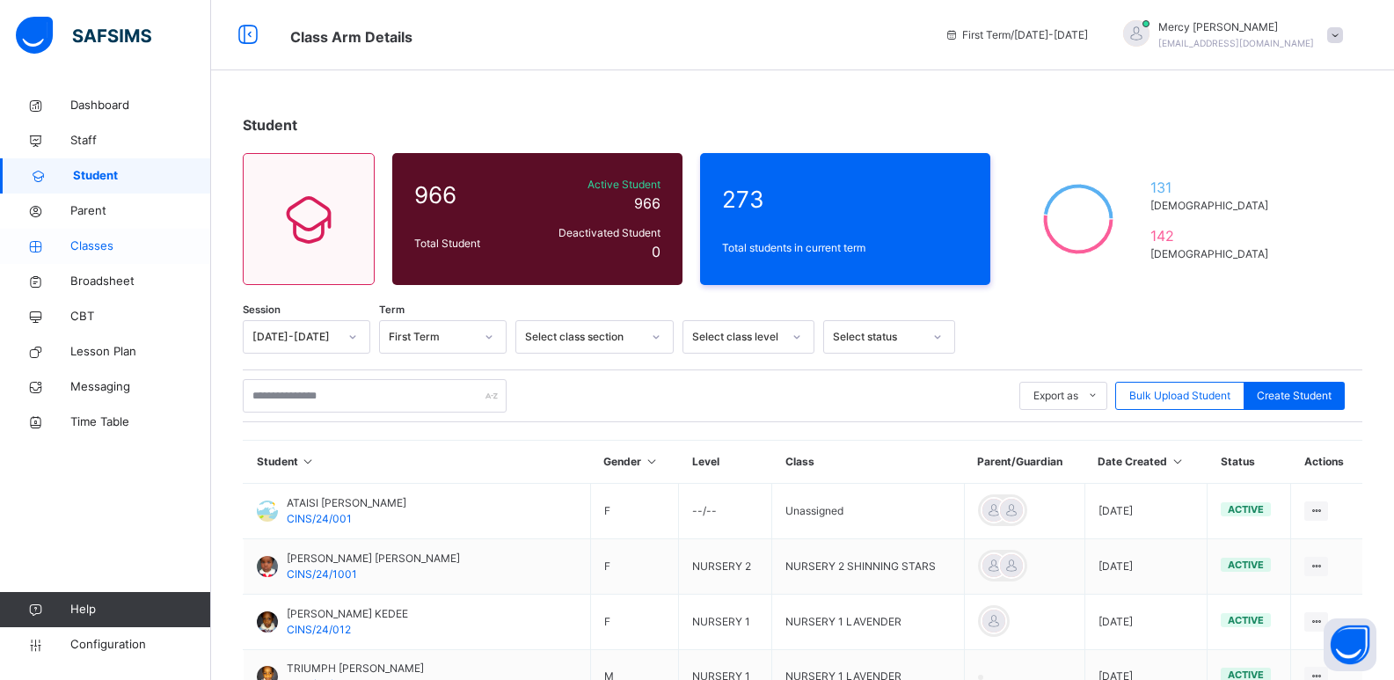
click at [92, 244] on span "Classes" at bounding box center [140, 246] width 141 height 18
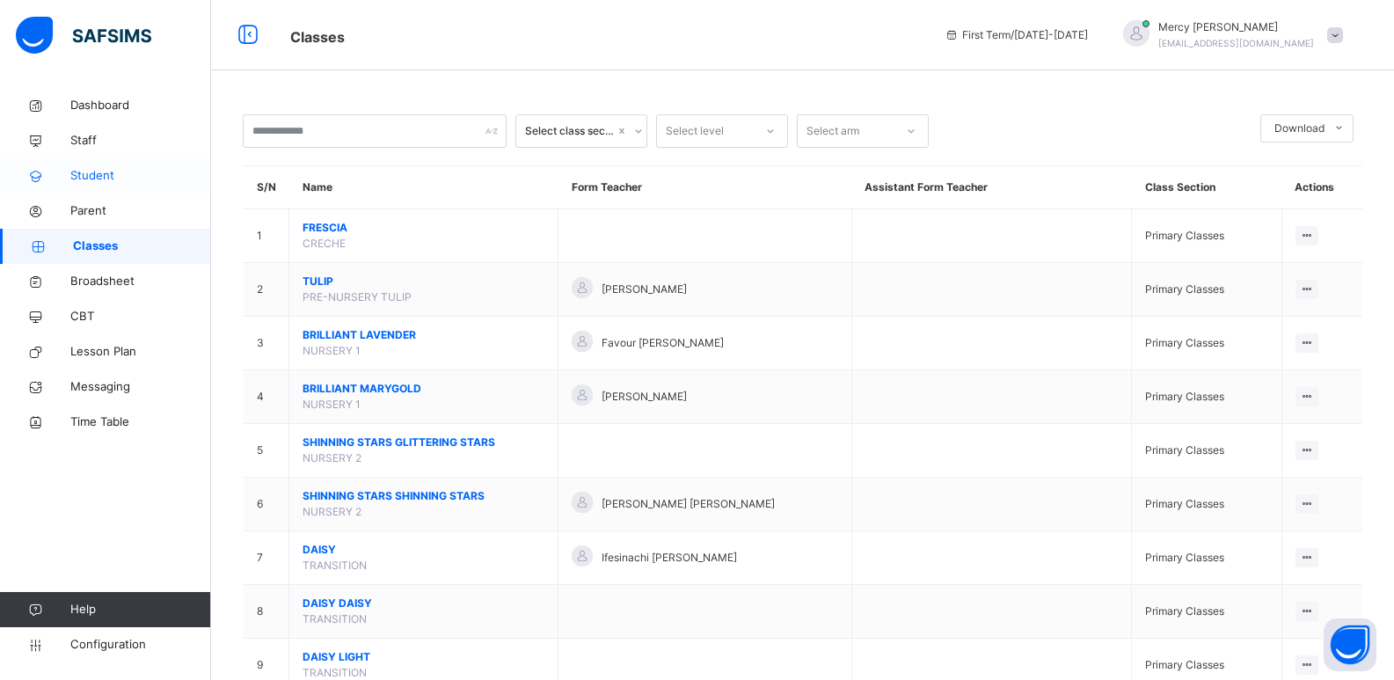
click at [136, 176] on span "Student" at bounding box center [140, 176] width 141 height 18
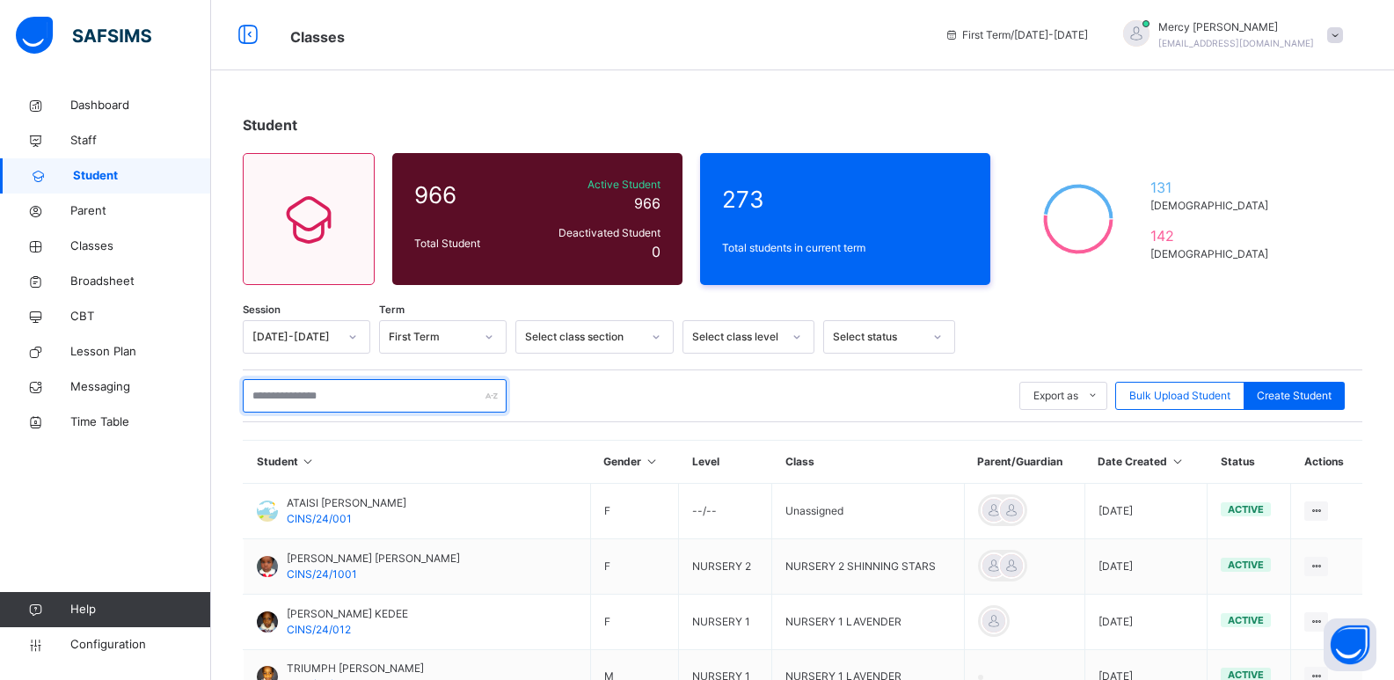
click at [399, 387] on input "text" at bounding box center [375, 395] width 264 height 33
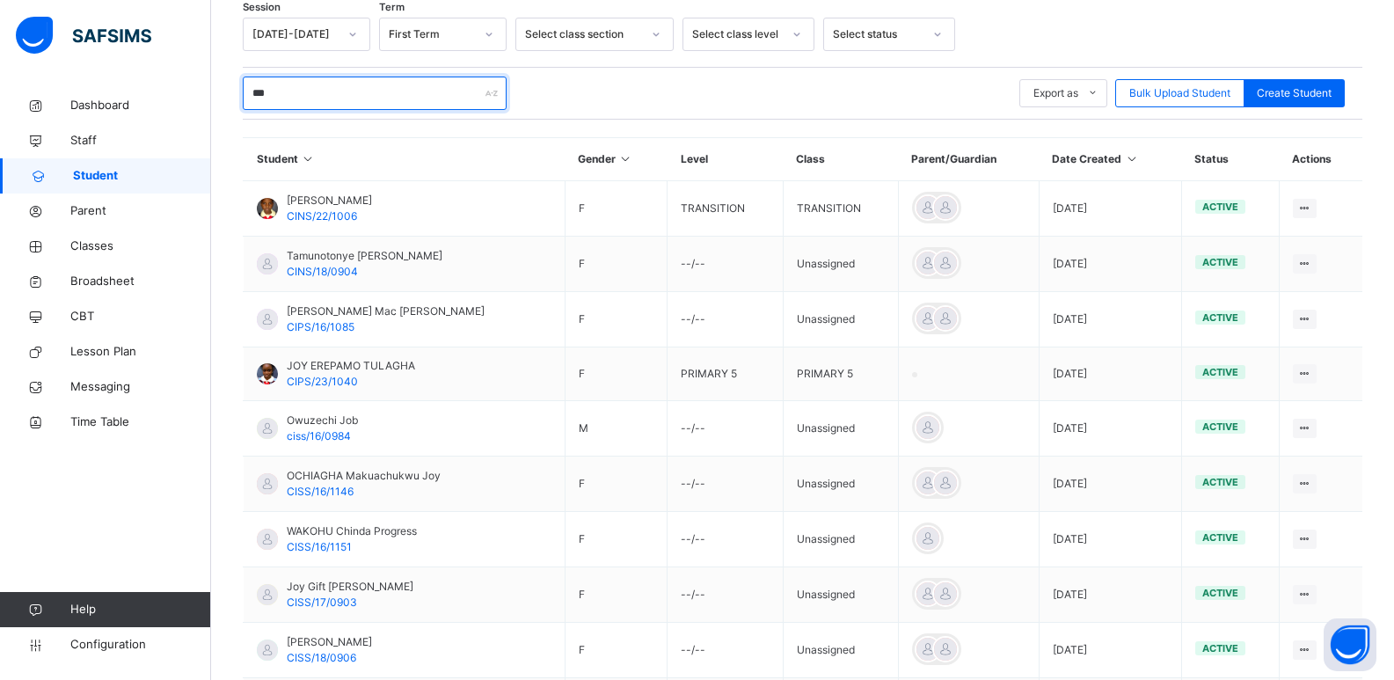
scroll to position [334, 0]
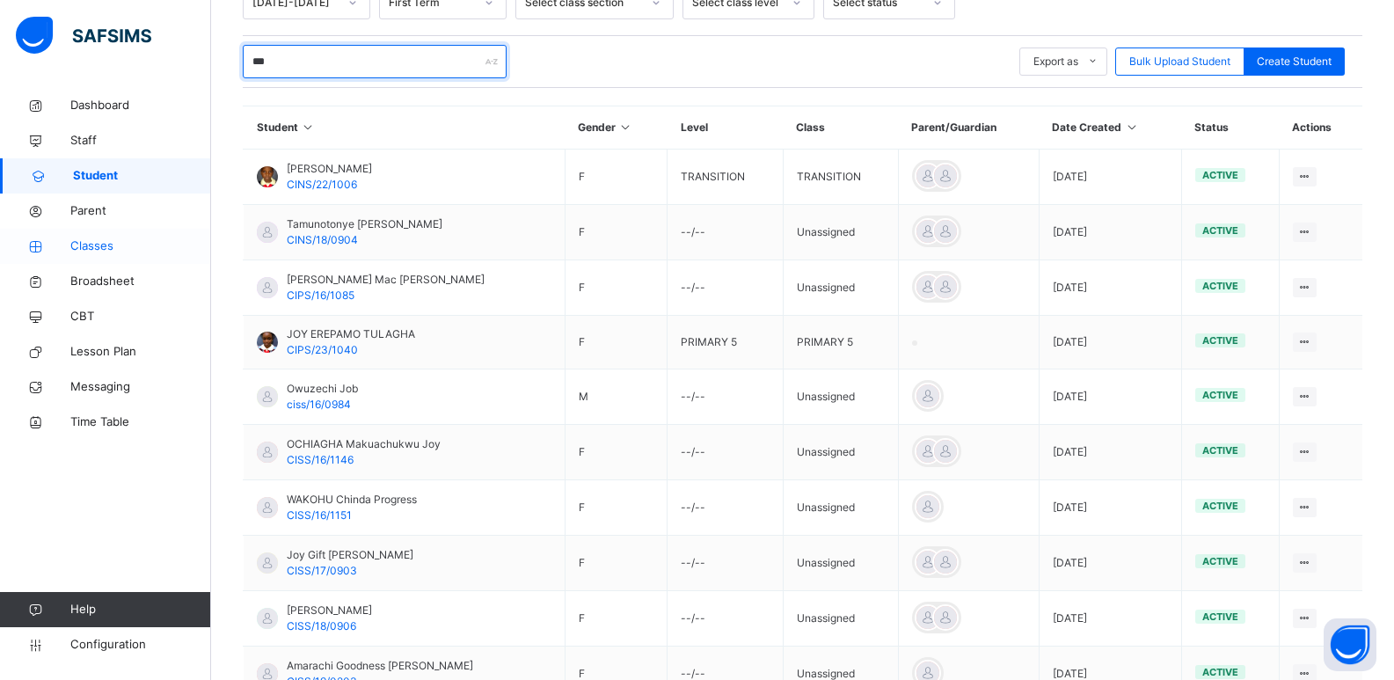
type input "***"
click at [82, 253] on span "Classes" at bounding box center [140, 246] width 141 height 18
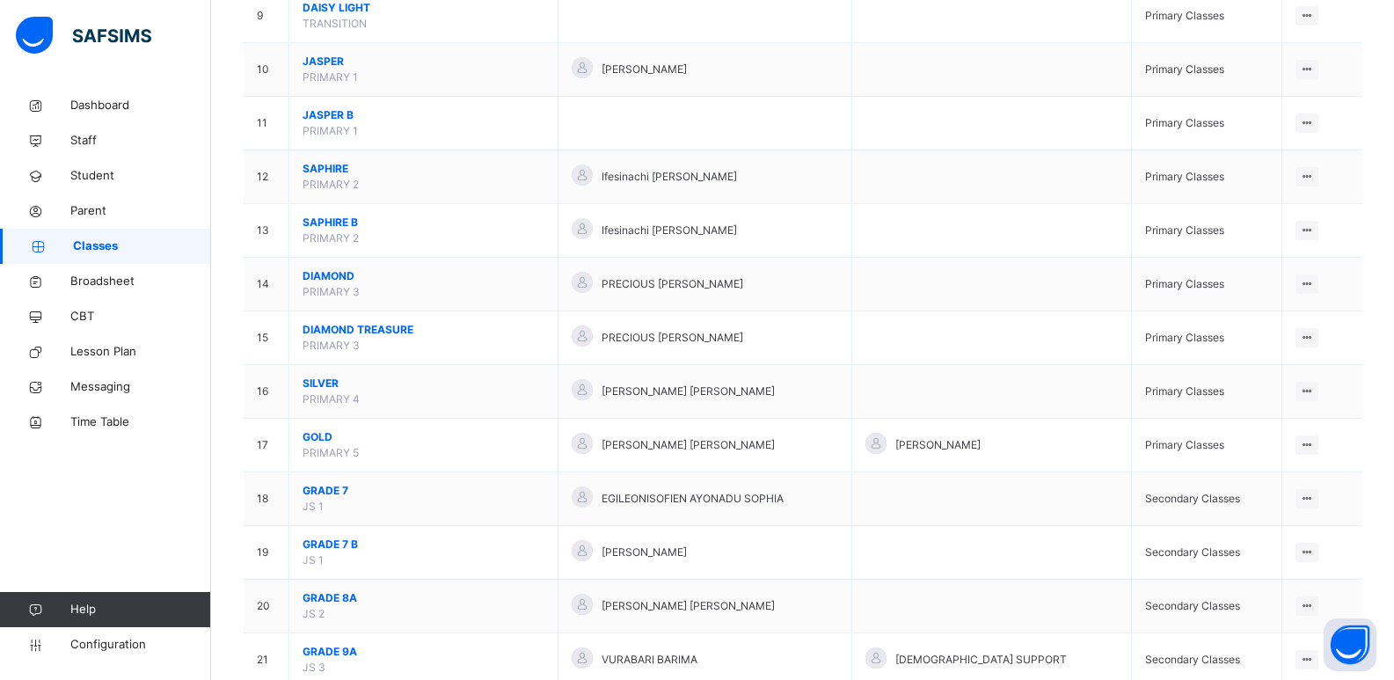
scroll to position [662, 0]
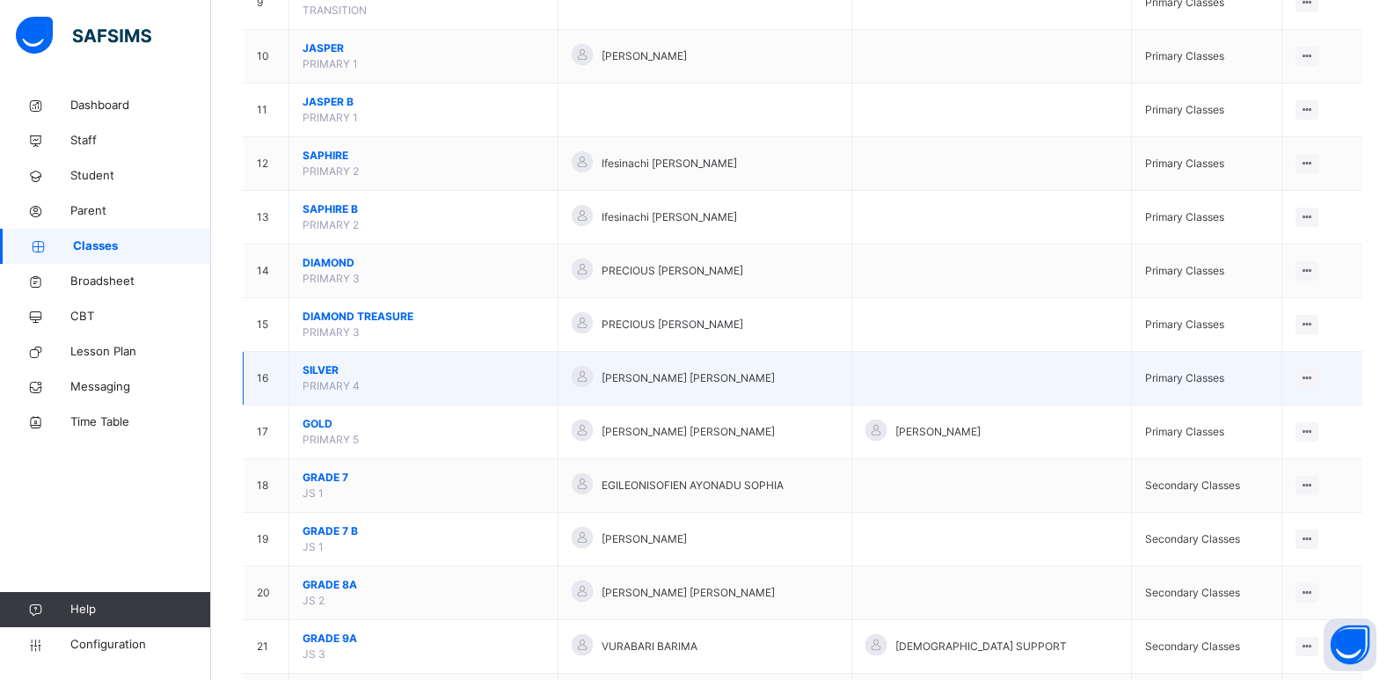
click at [327, 371] on span "SILVER" at bounding box center [424, 370] width 242 height 16
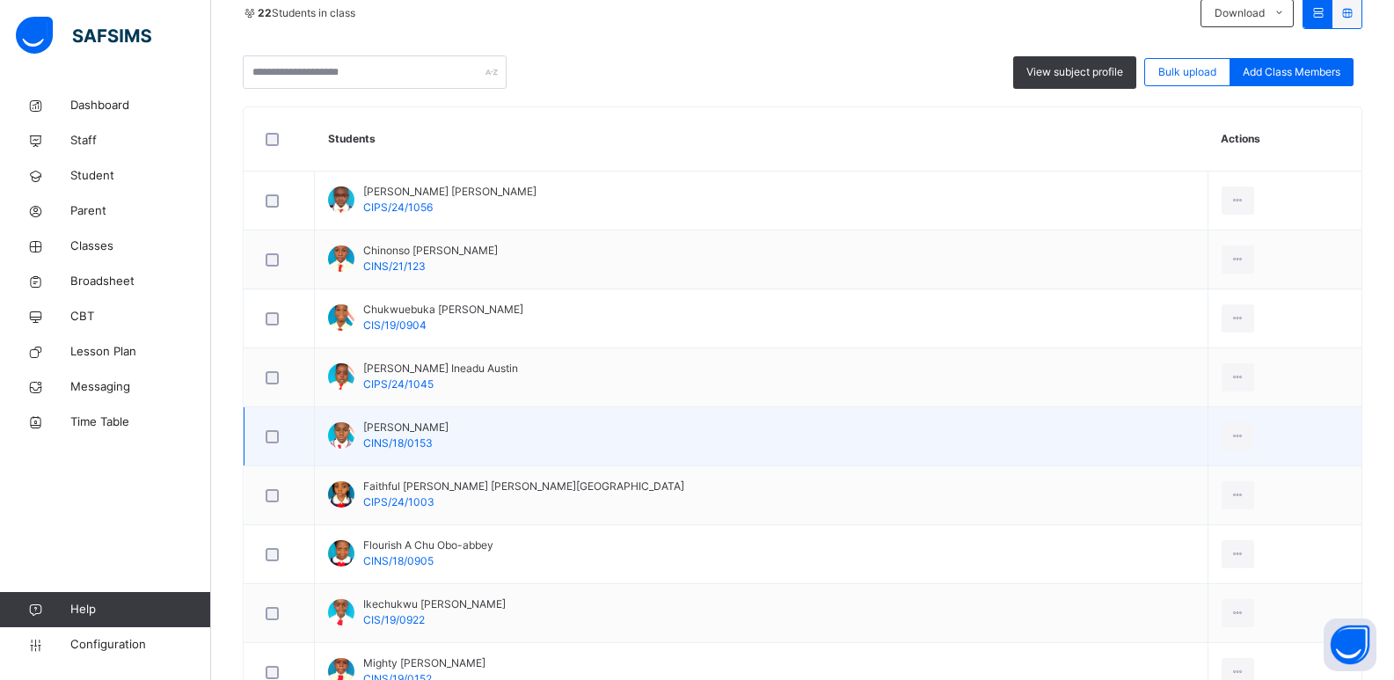
scroll to position [416, 0]
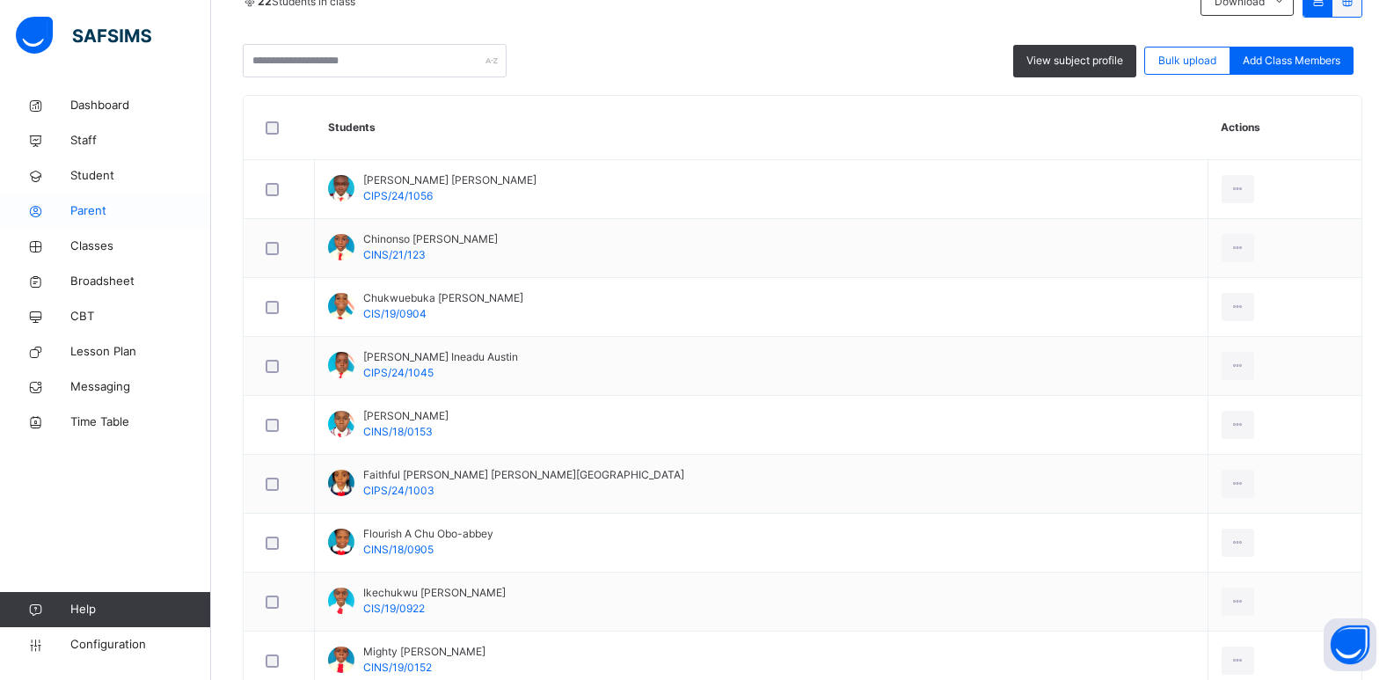
click at [105, 209] on span "Parent" at bounding box center [140, 211] width 141 height 18
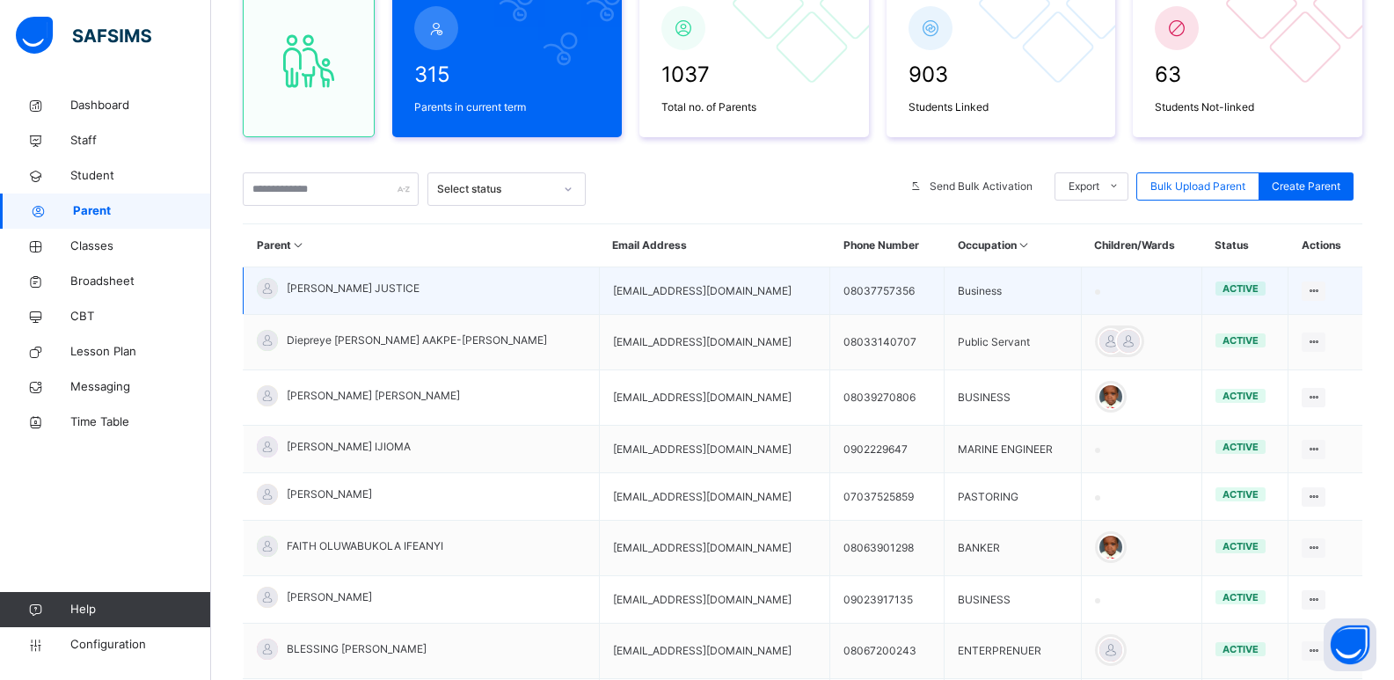
scroll to position [169, 0]
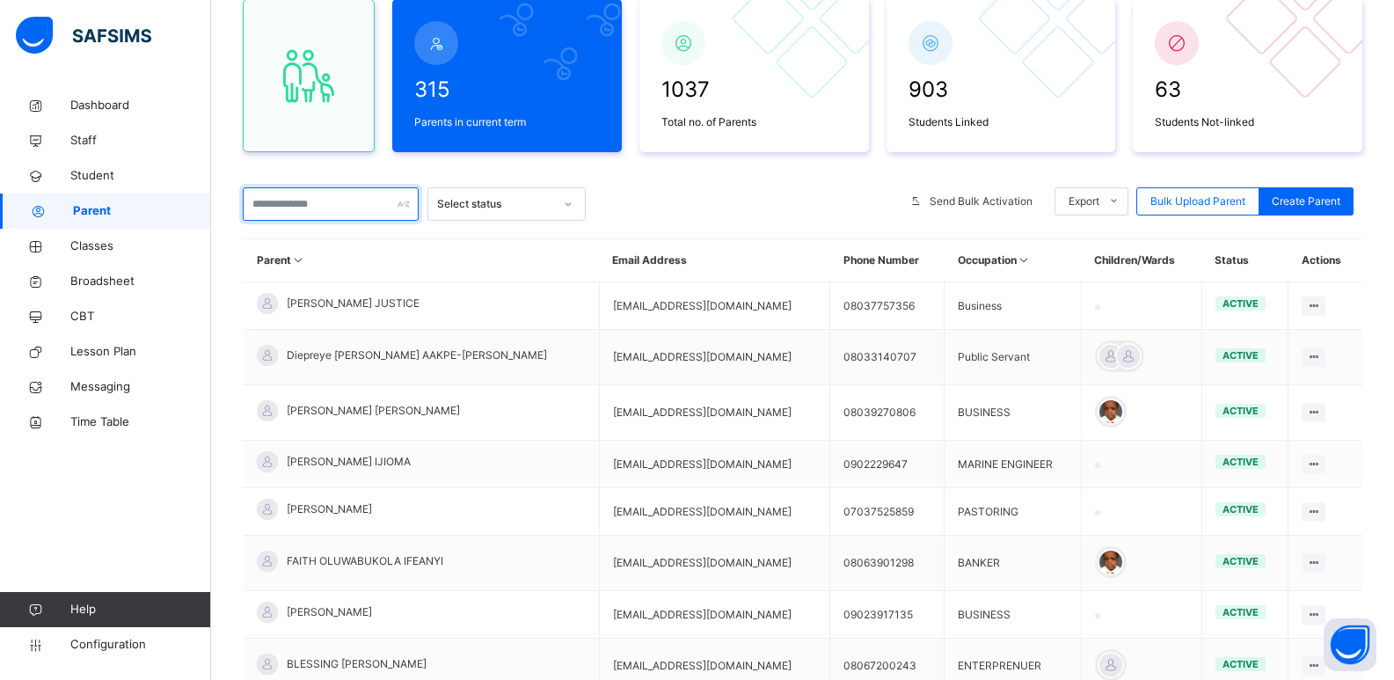
click at [358, 202] on input "text" at bounding box center [331, 203] width 176 height 33
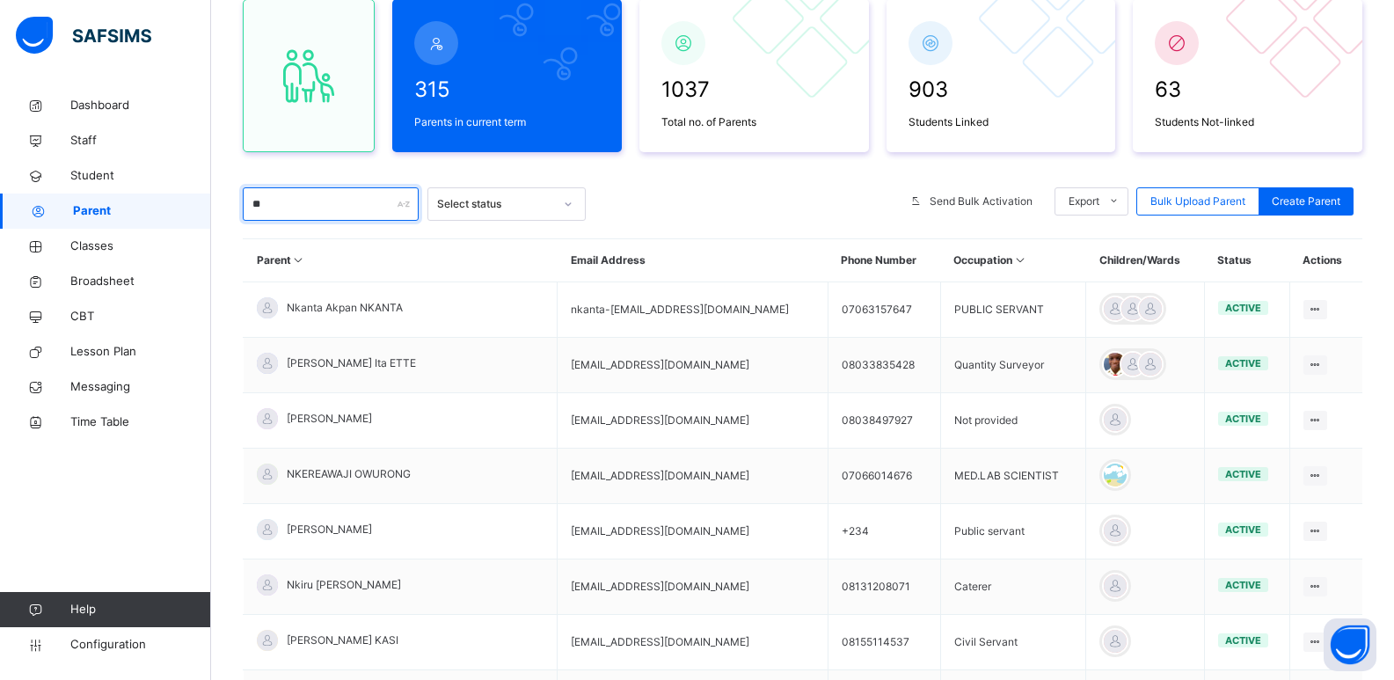
type input "*"
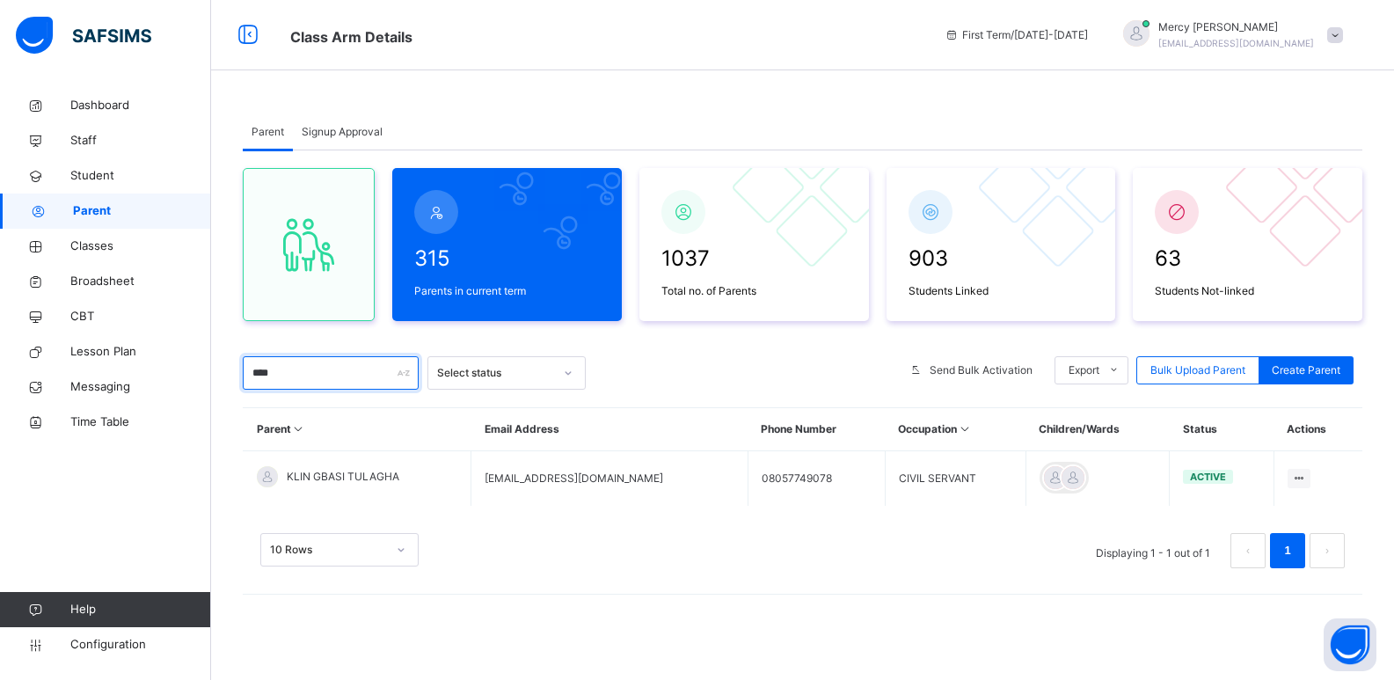
scroll to position [0, 0]
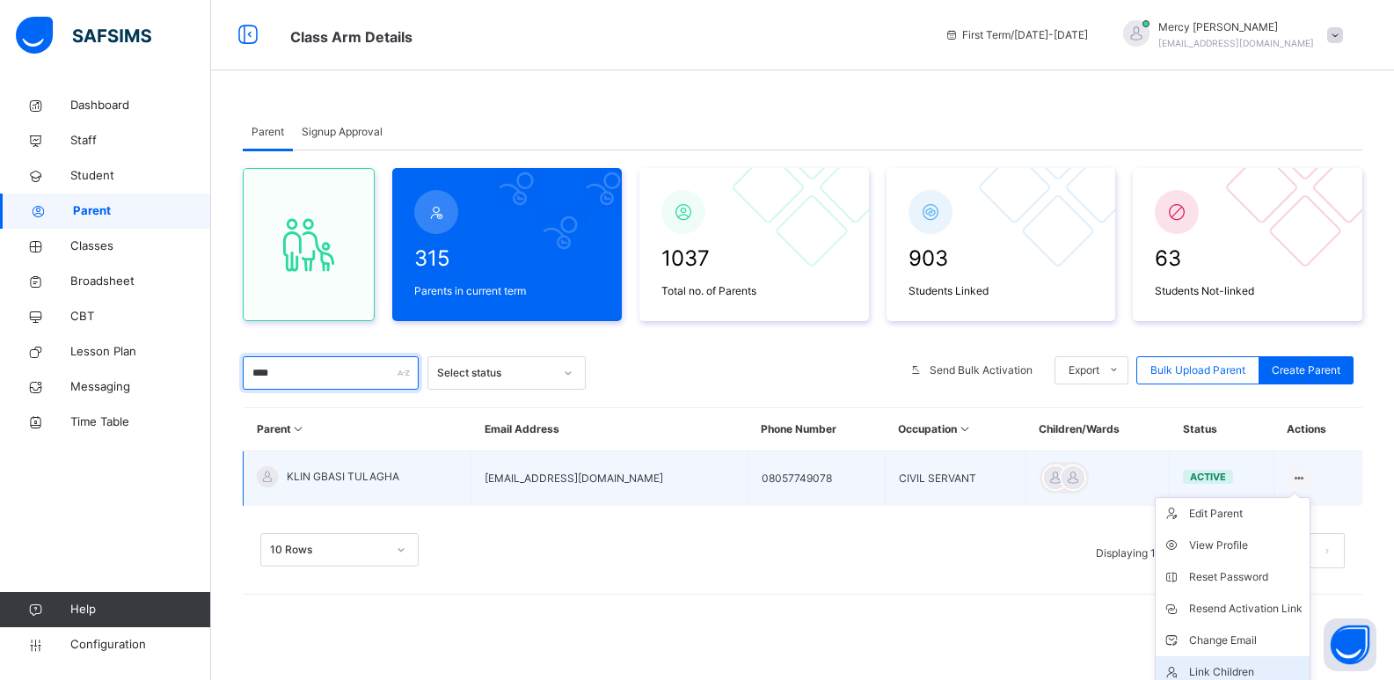
type input "****"
click at [1200, 659] on li "Link Children" at bounding box center [1233, 672] width 154 height 32
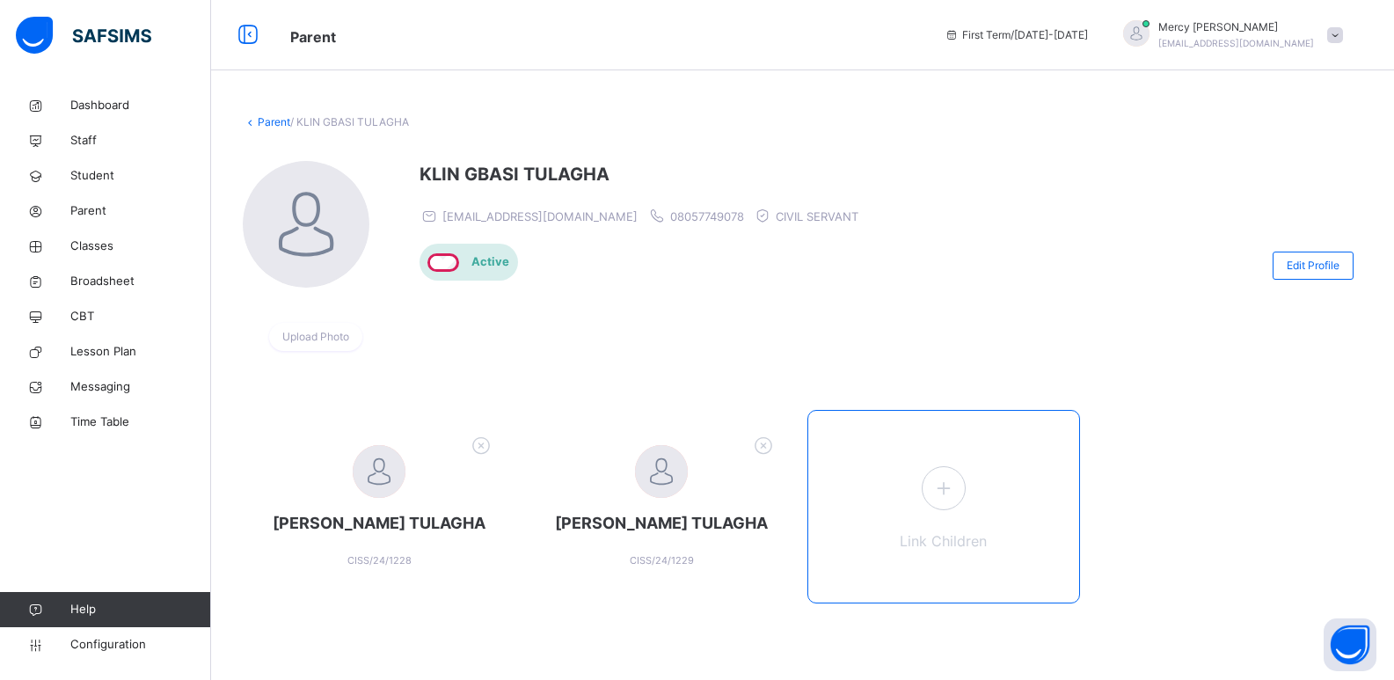
click at [949, 493] on icon at bounding box center [944, 488] width 32 height 34
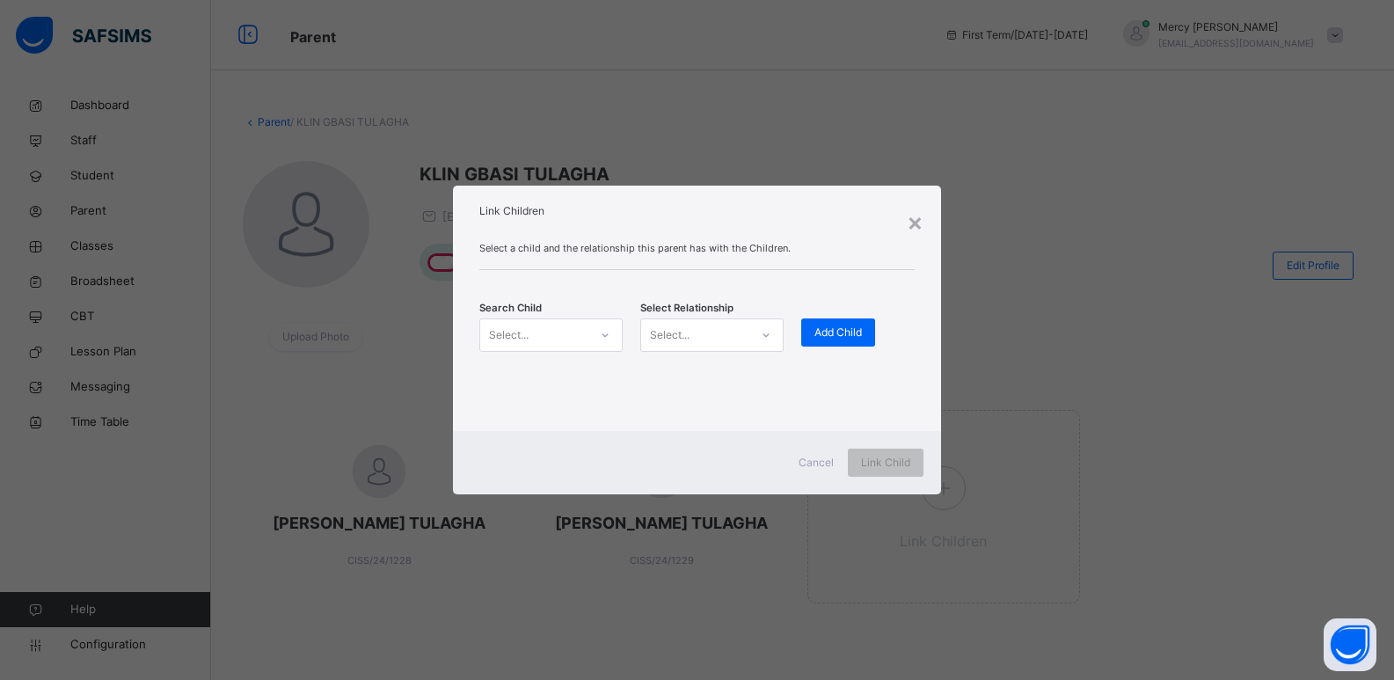
click at [554, 321] on div "Select..." at bounding box center [534, 334] width 108 height 27
click at [540, 333] on div "Select..." at bounding box center [534, 334] width 108 height 27
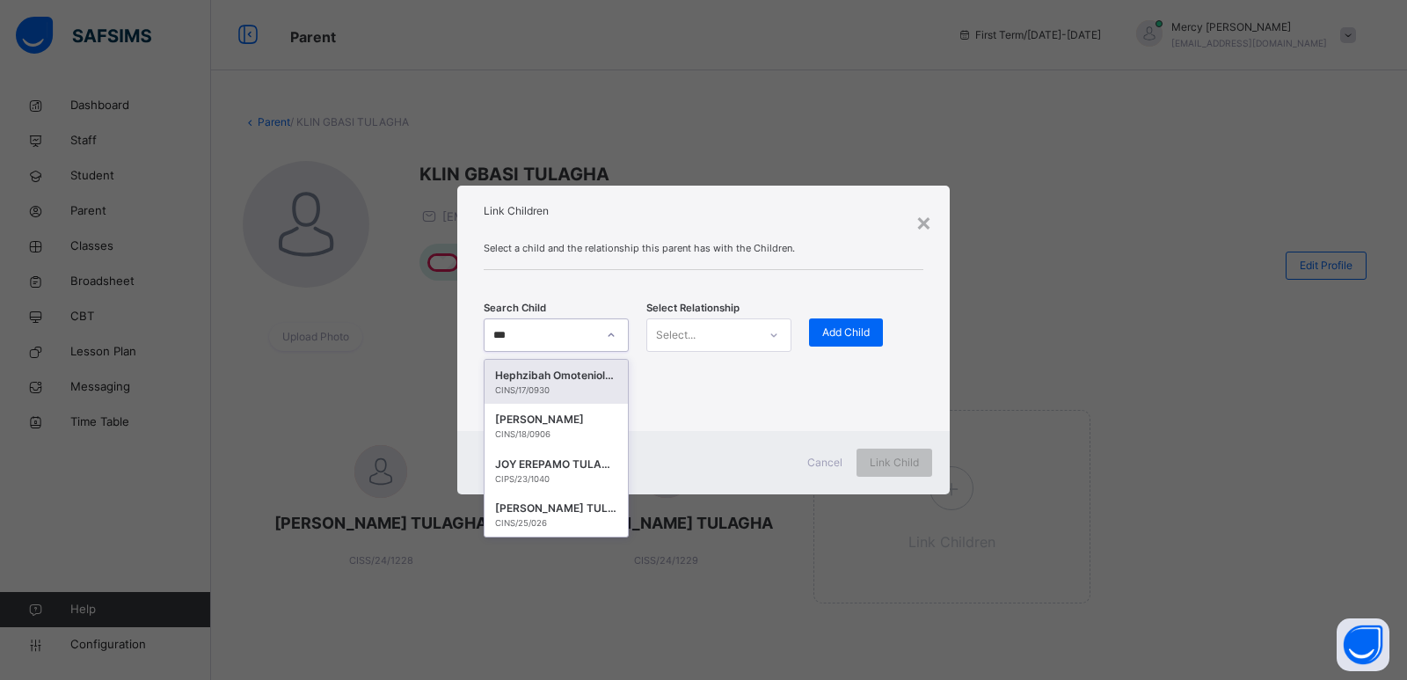
type input "****"
click at [565, 508] on div "Eliora Daupere TULAGHA" at bounding box center [556, 509] width 122 height 18
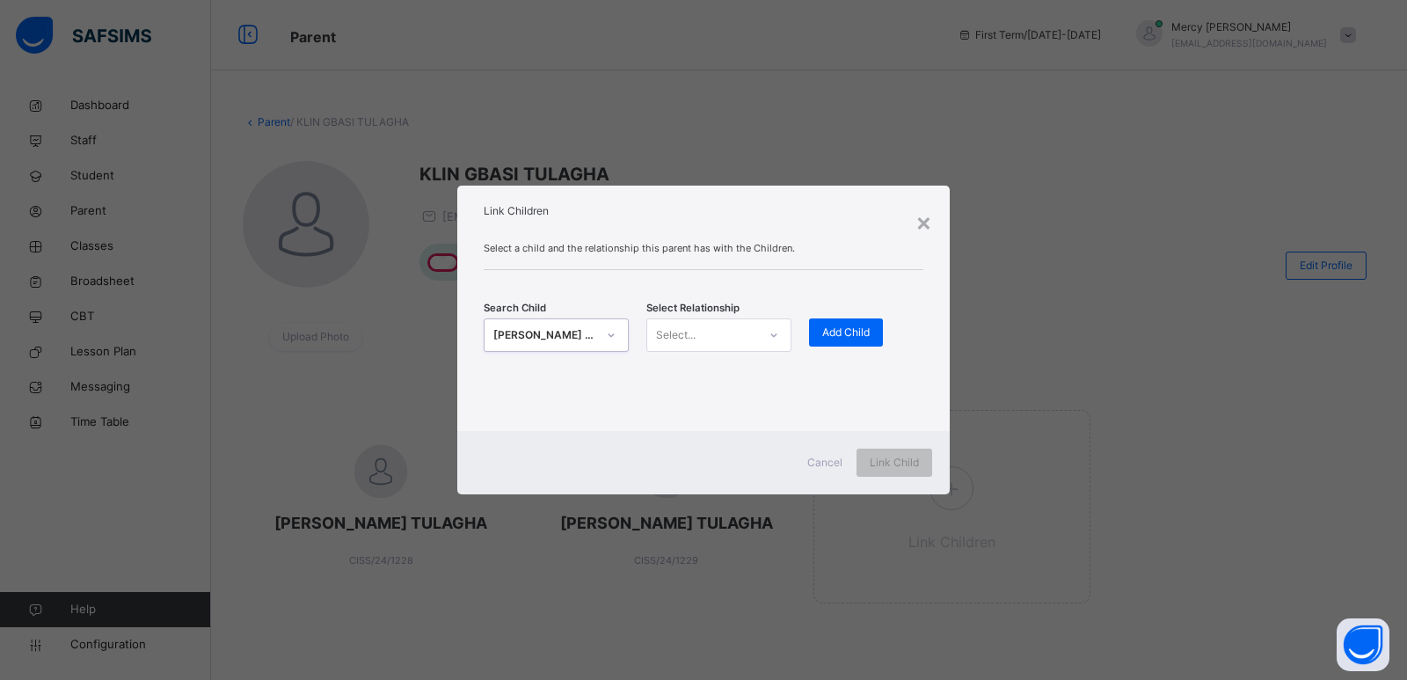
click at [769, 339] on icon at bounding box center [774, 335] width 11 height 18
click at [733, 379] on div "Father" at bounding box center [718, 375] width 143 height 30
click at [830, 339] on span "Add Child" at bounding box center [845, 333] width 47 height 16
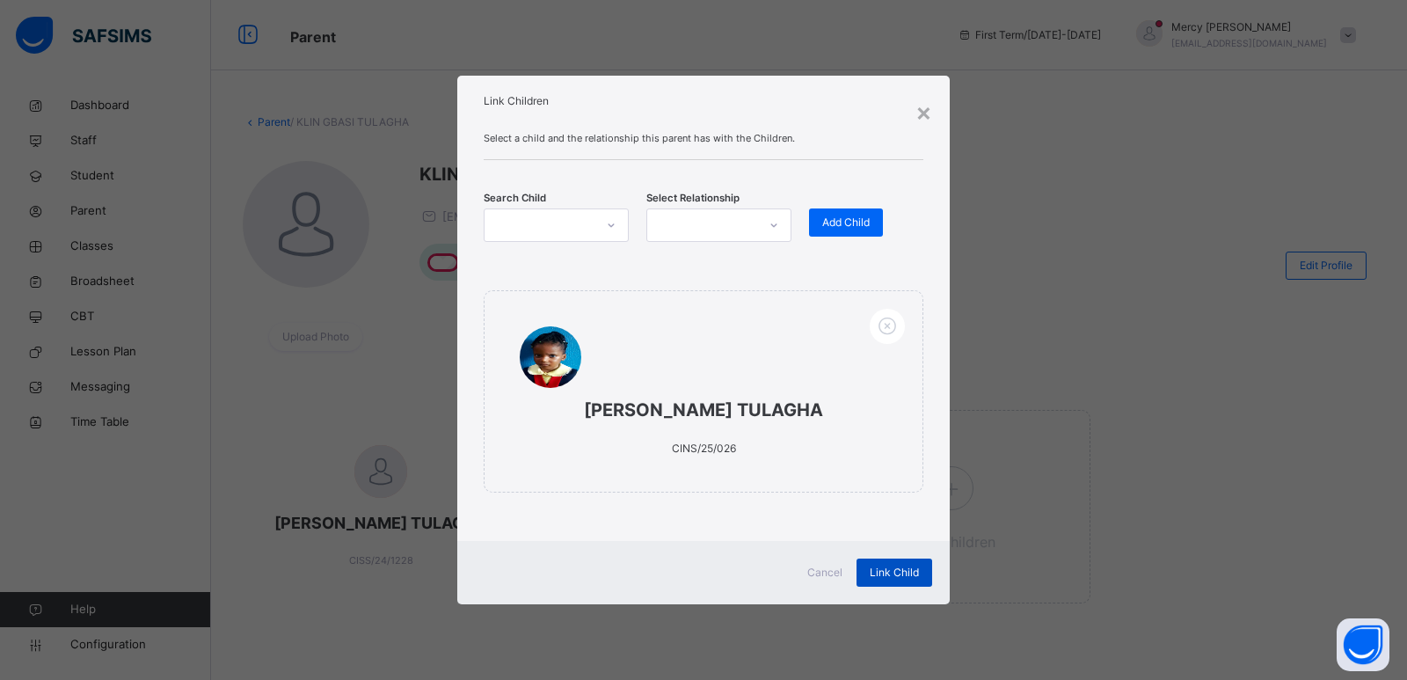
click at [880, 576] on span "Link Child" at bounding box center [894, 573] width 49 height 16
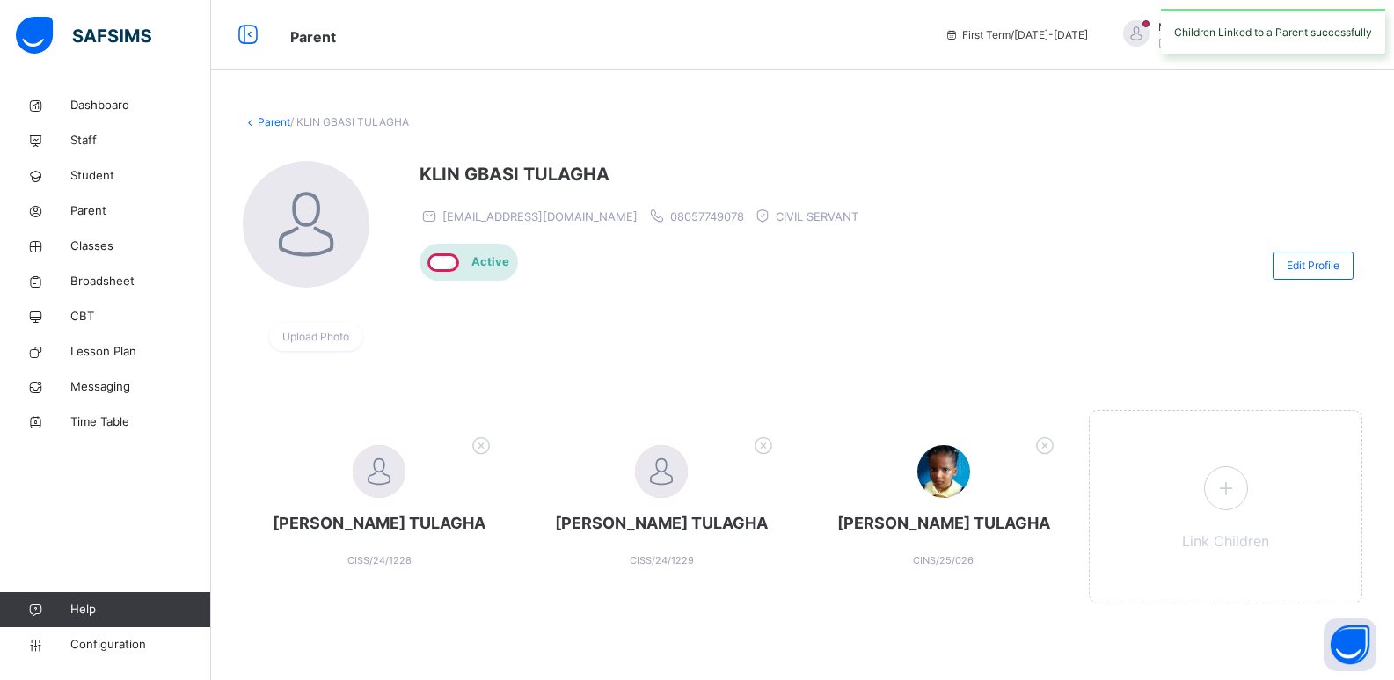
scroll to position [18, 0]
click at [1223, 483] on icon at bounding box center [1225, 488] width 32 height 34
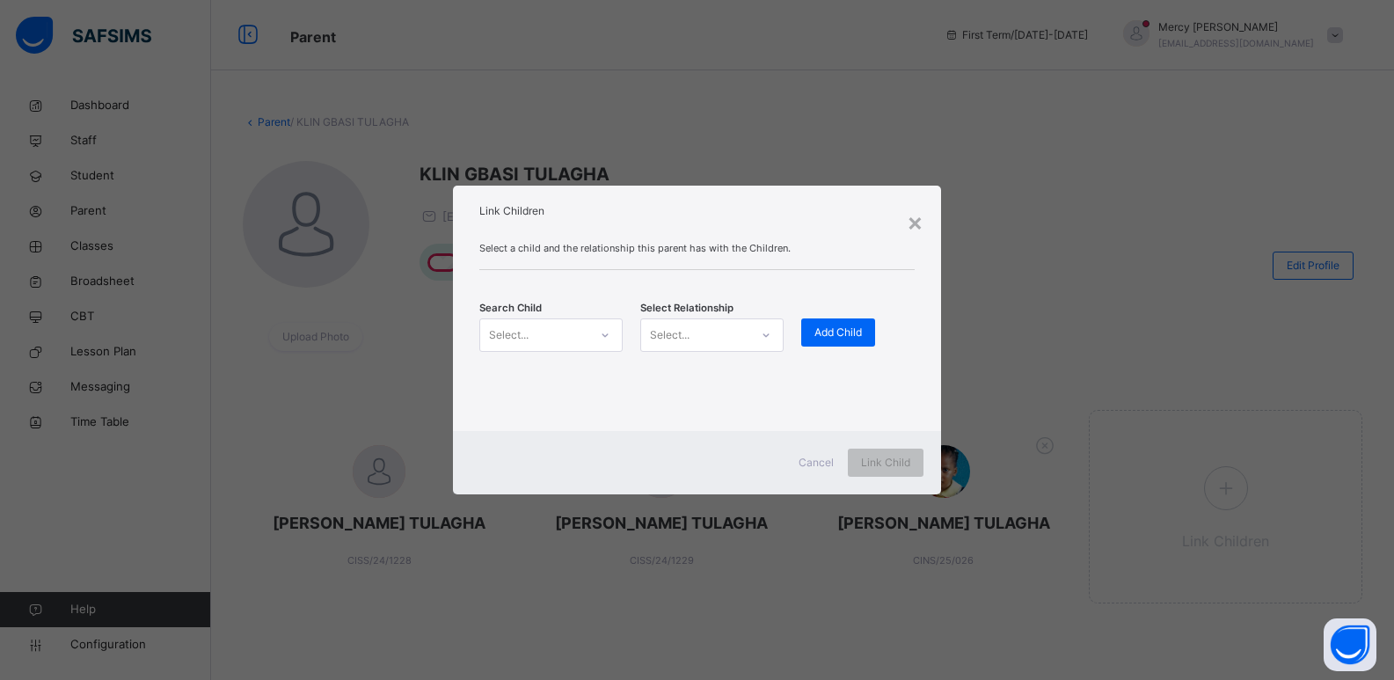
click at [574, 339] on div "Select..." at bounding box center [534, 334] width 108 height 27
click at [535, 337] on div "Select..." at bounding box center [534, 334] width 108 height 27
type input "***"
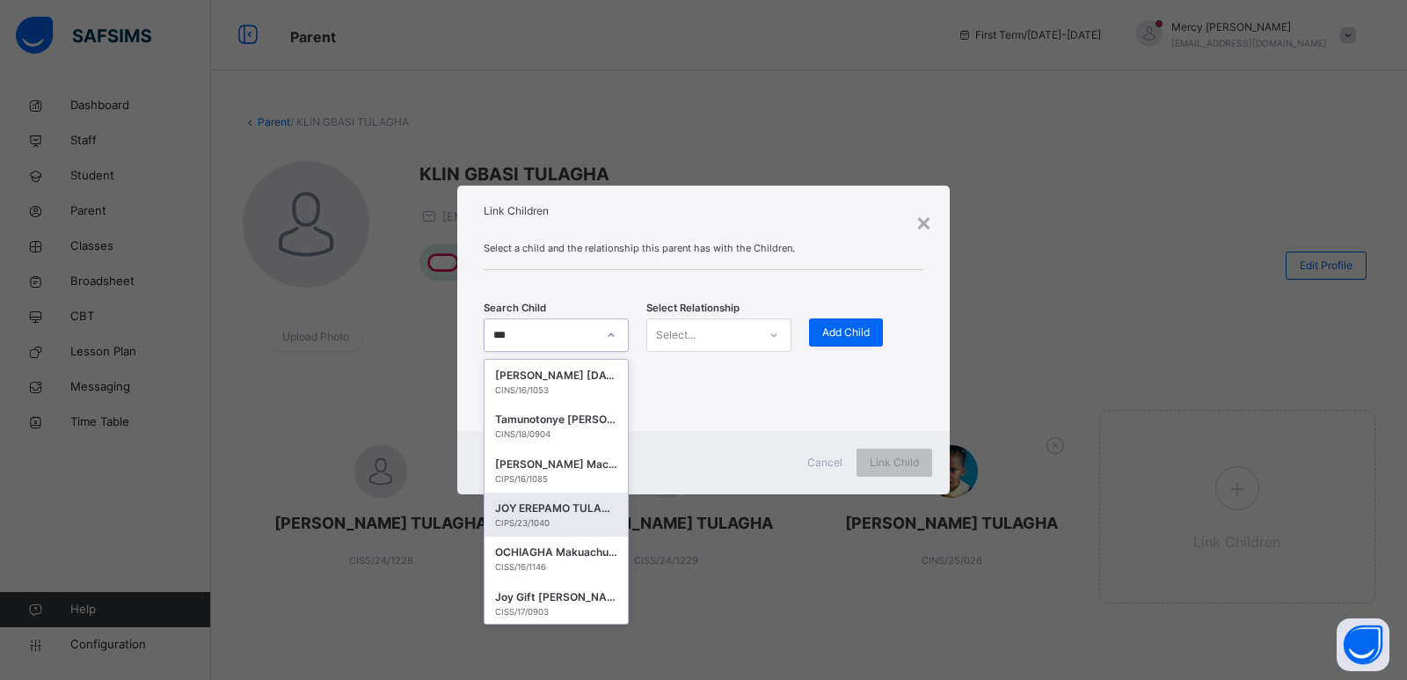
click at [533, 500] on div "JOY EREPAMO TULAGHA" at bounding box center [556, 509] width 122 height 18
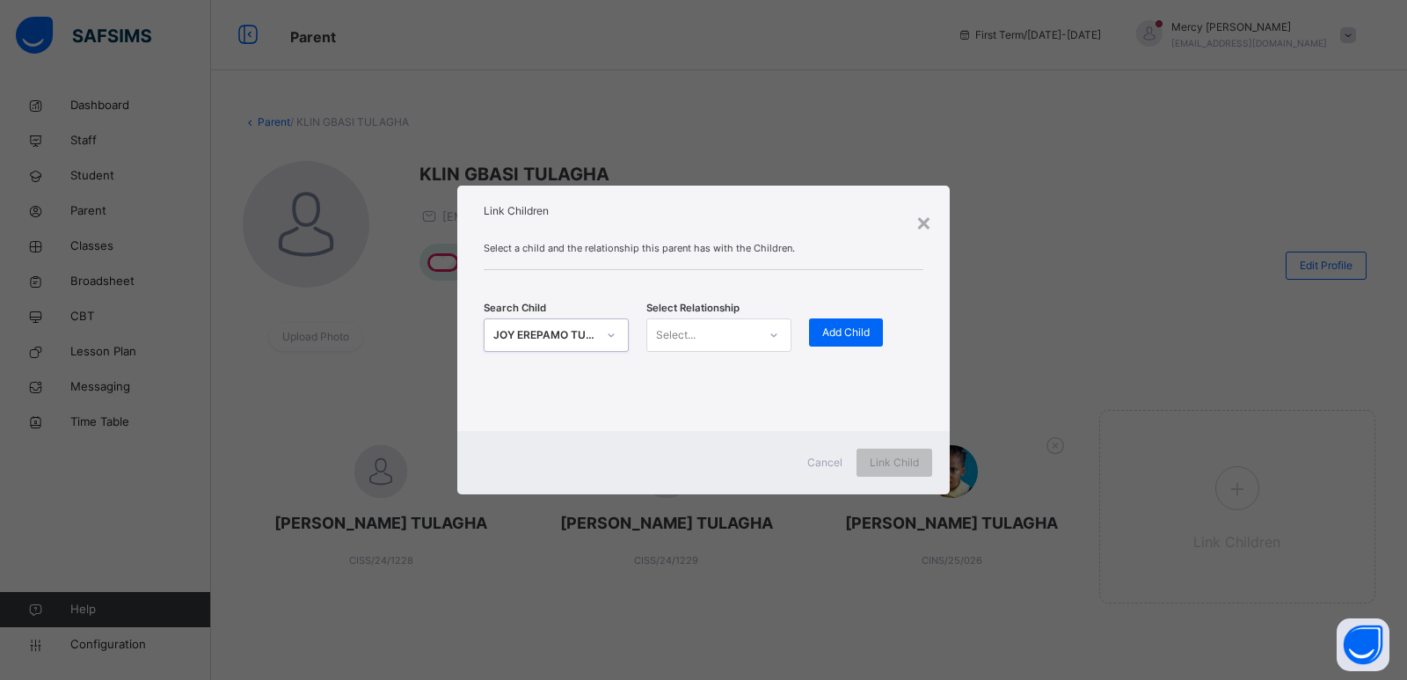
click at [742, 332] on div "Select..." at bounding box center [702, 334] width 110 height 27
click at [726, 378] on div "Father" at bounding box center [718, 375] width 143 height 30
click at [836, 332] on span "Add Child" at bounding box center [845, 333] width 47 height 16
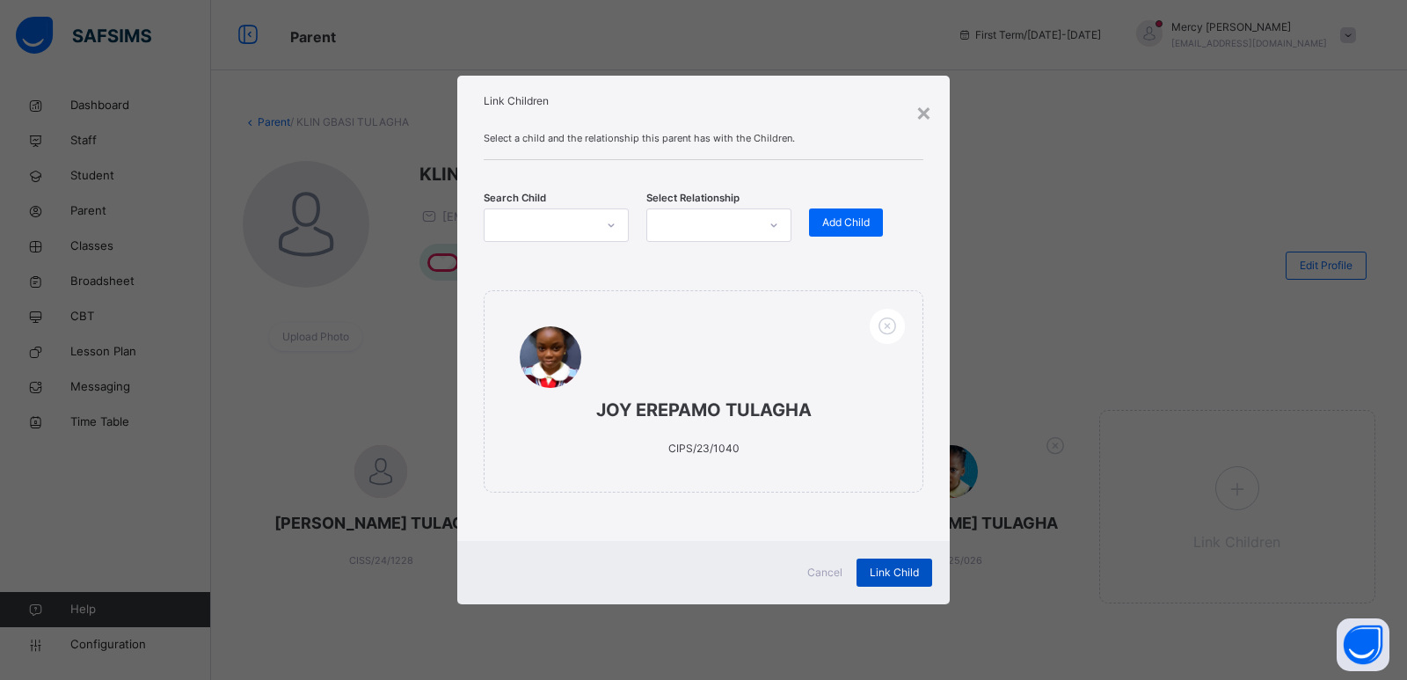
click at [880, 574] on span "Link Child" at bounding box center [894, 573] width 49 height 16
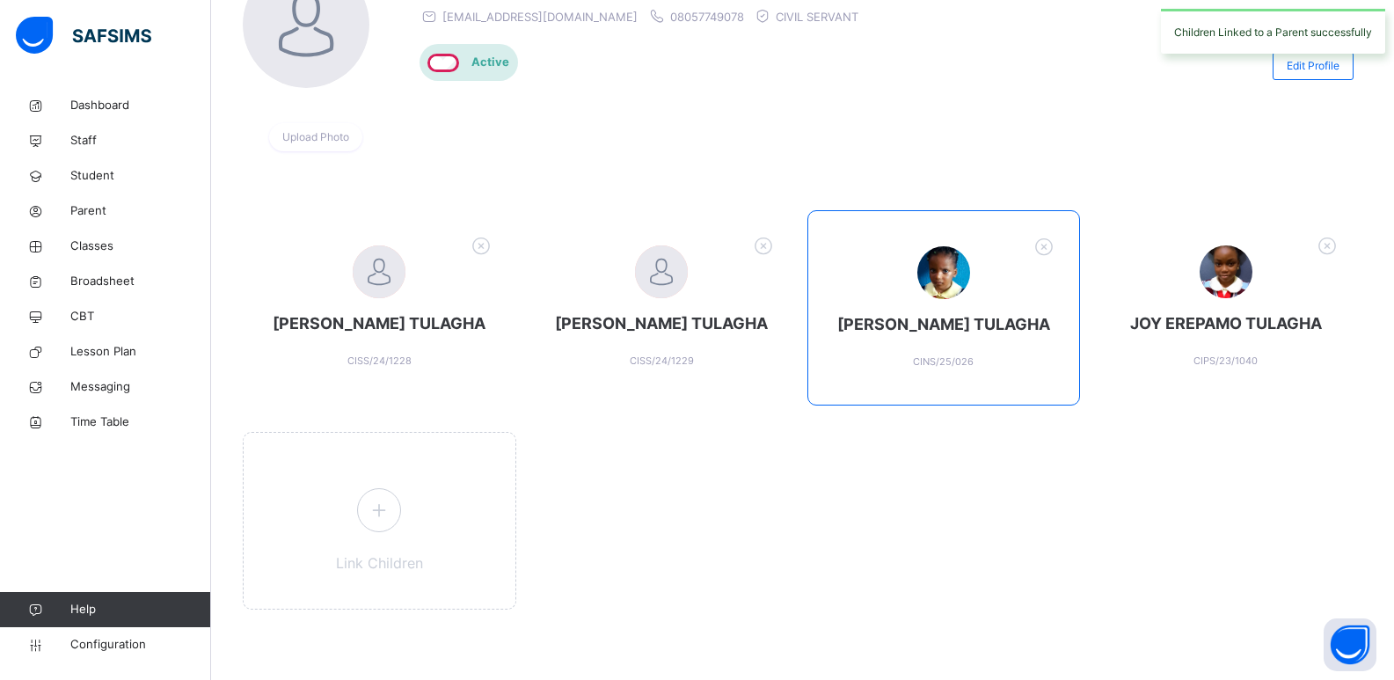
scroll to position [0, 0]
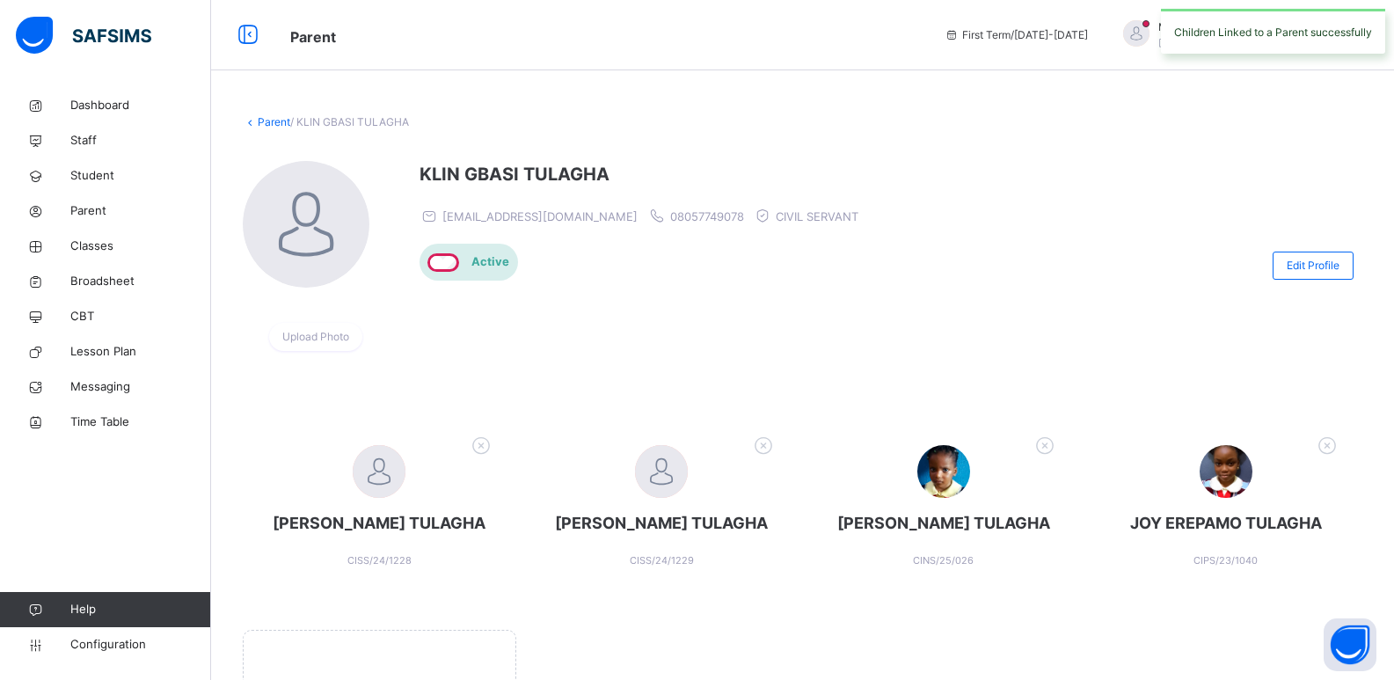
click at [263, 120] on link "Parent" at bounding box center [274, 121] width 33 height 13
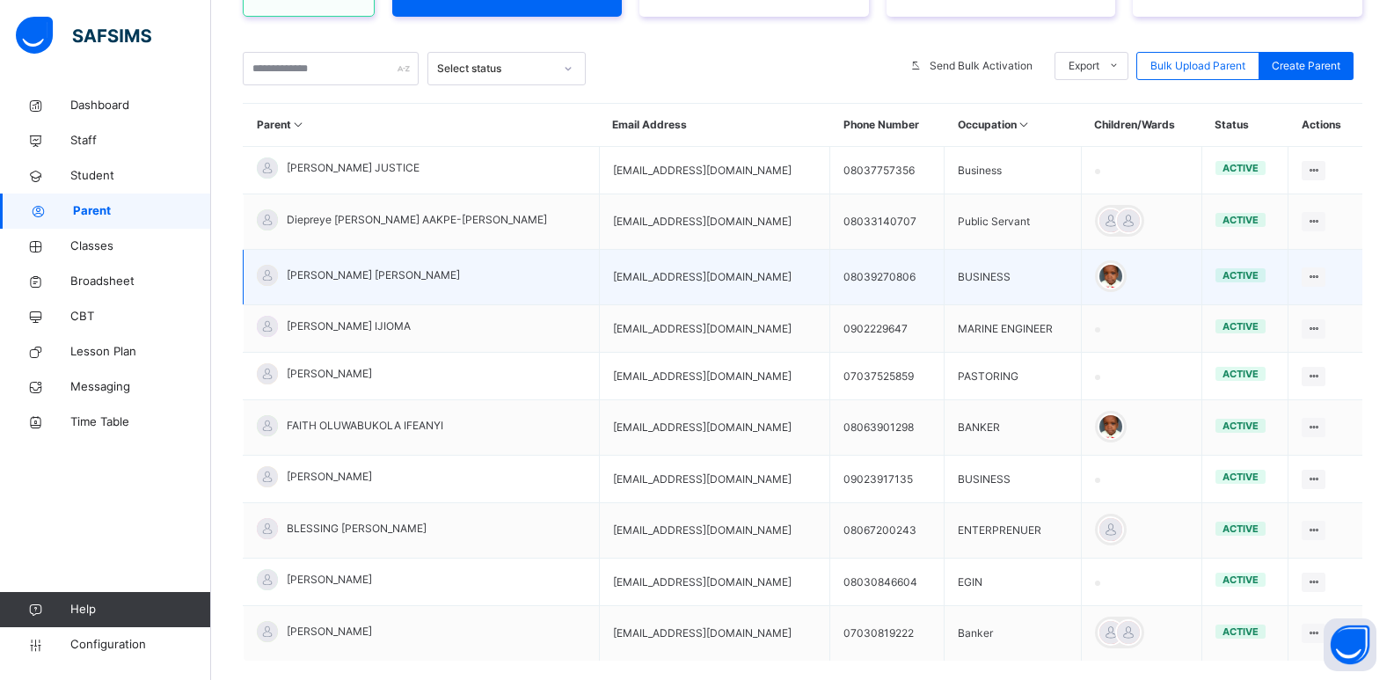
scroll to position [310, 0]
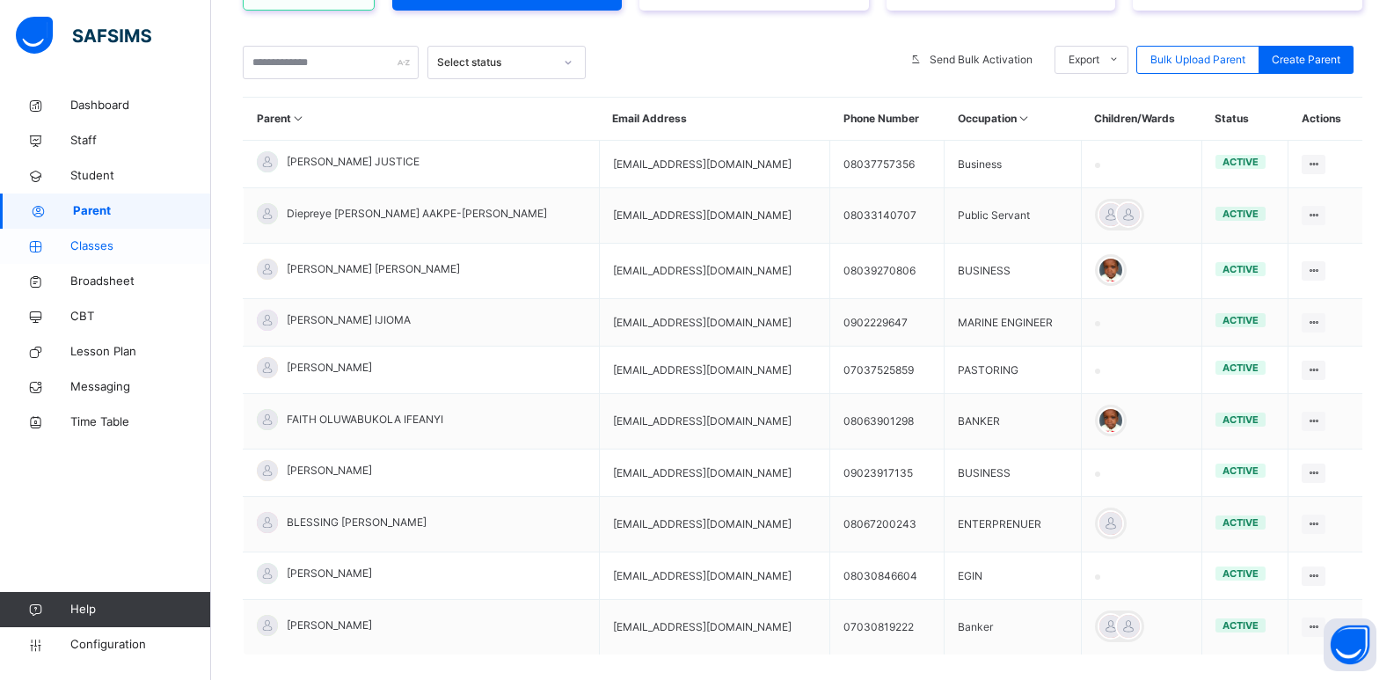
click at [110, 246] on span "Classes" at bounding box center [140, 246] width 141 height 18
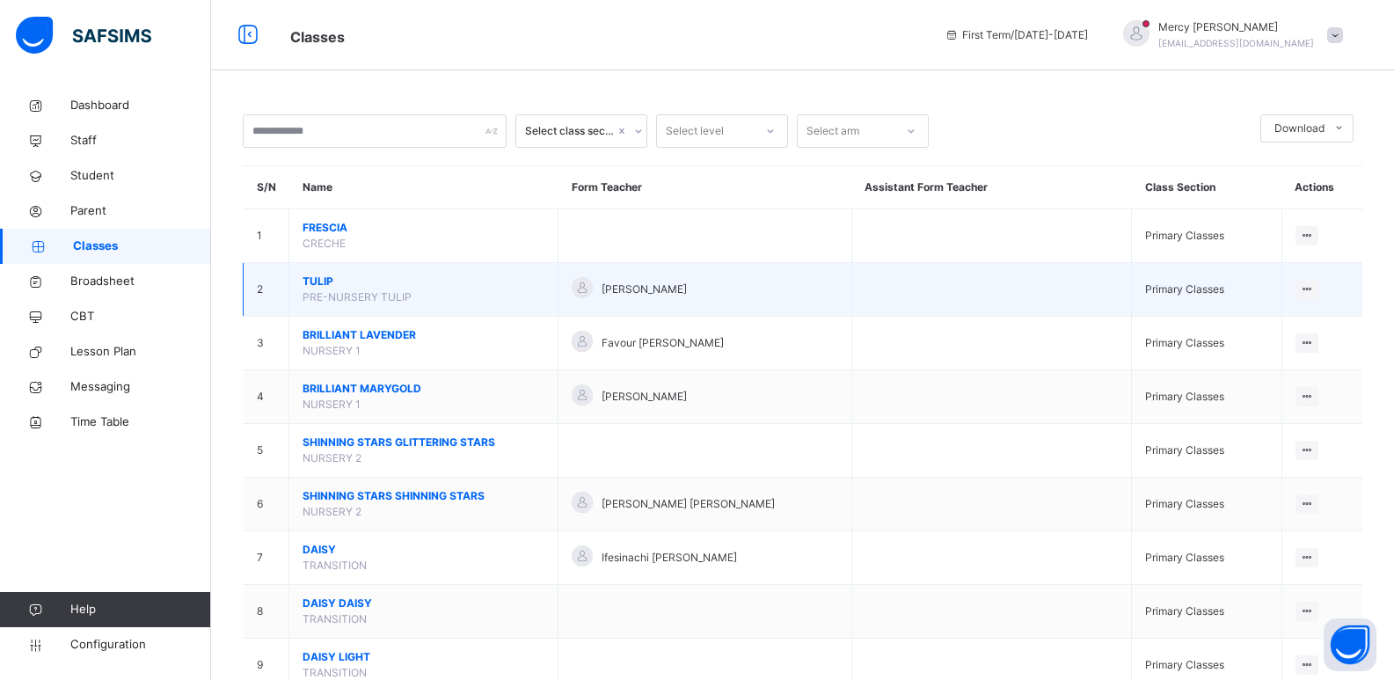
click at [318, 288] on span "TULIP" at bounding box center [424, 282] width 242 height 16
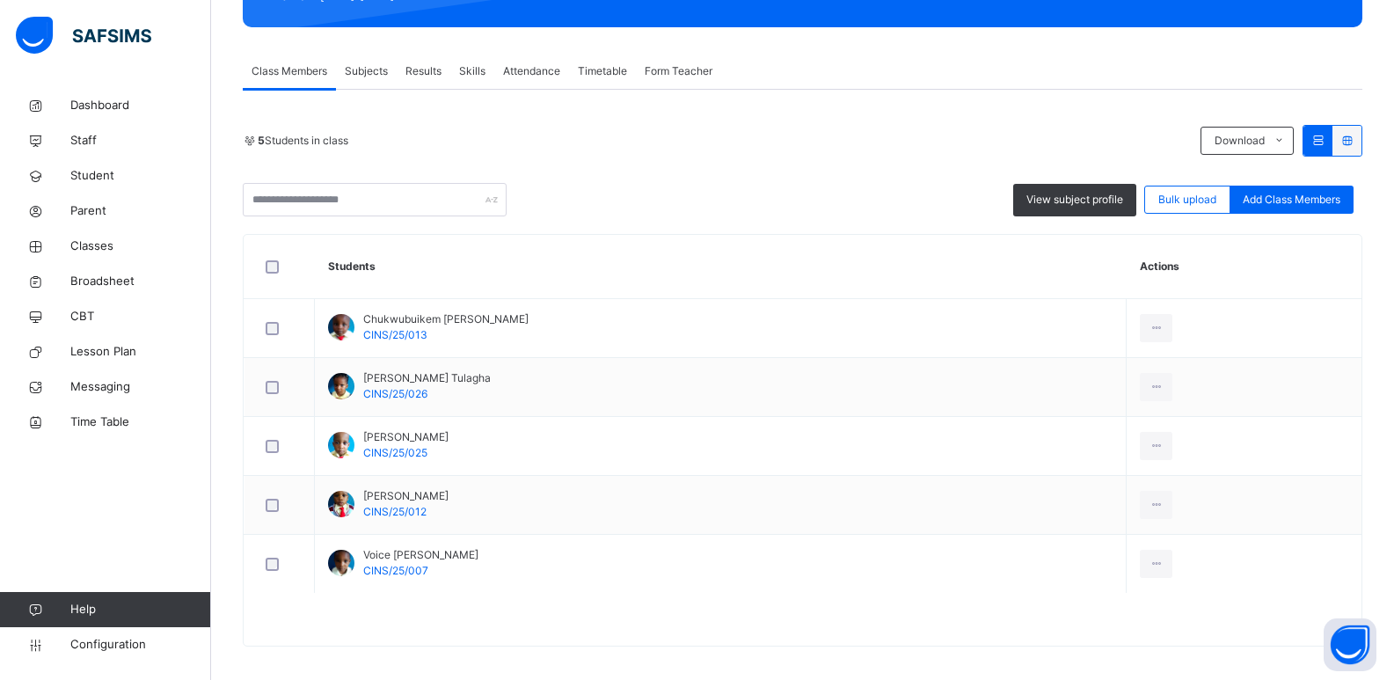
scroll to position [288, 0]
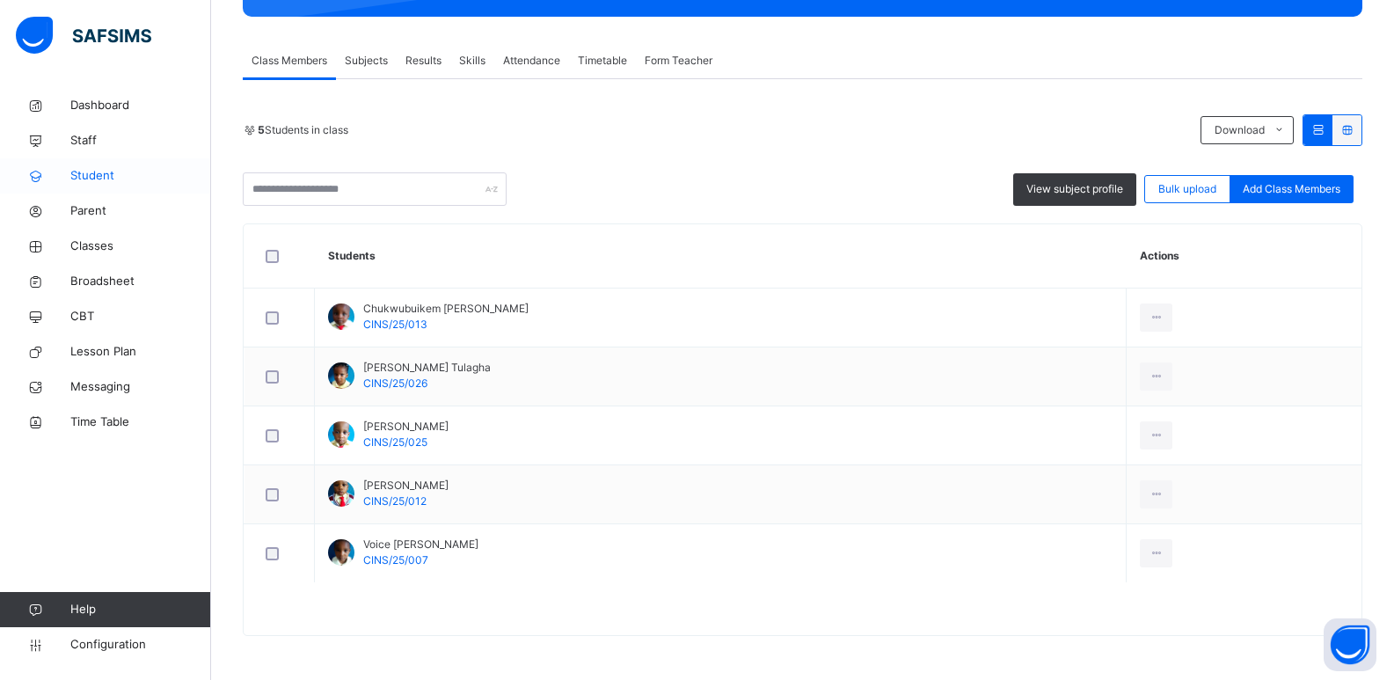
click at [104, 168] on span "Student" at bounding box center [140, 176] width 141 height 18
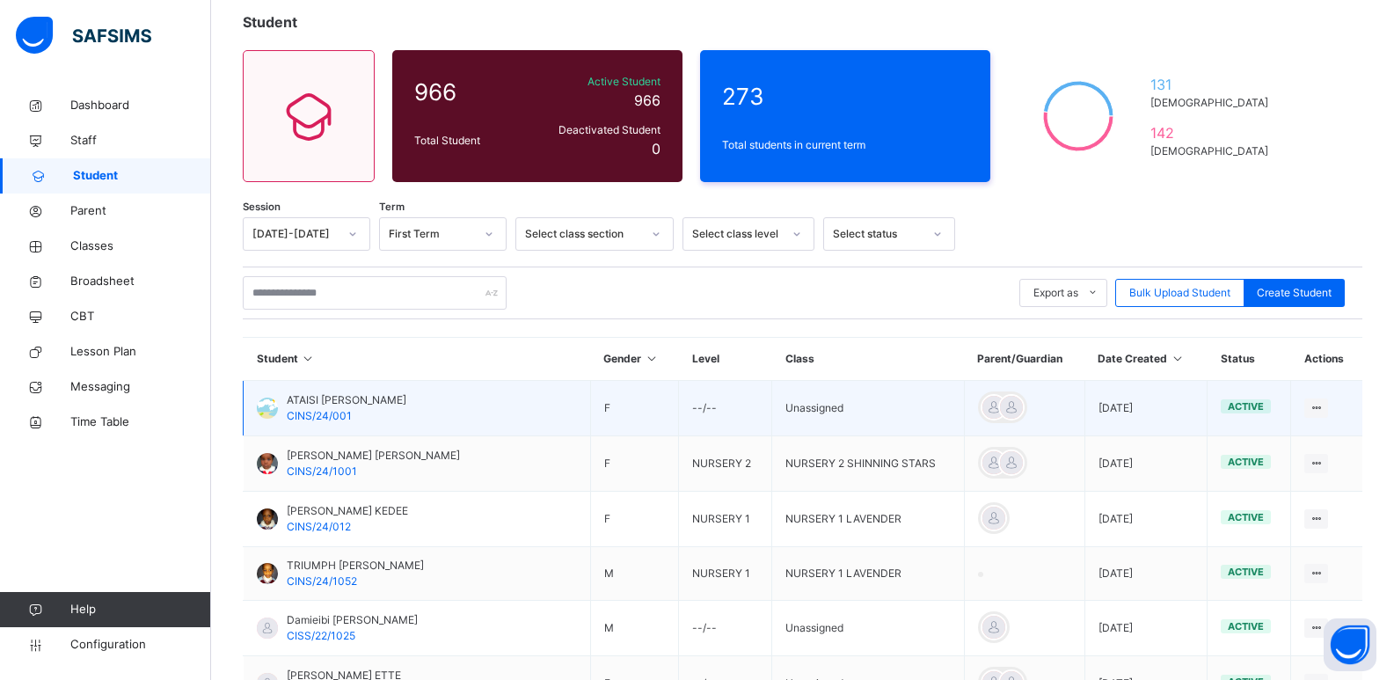
scroll to position [288, 0]
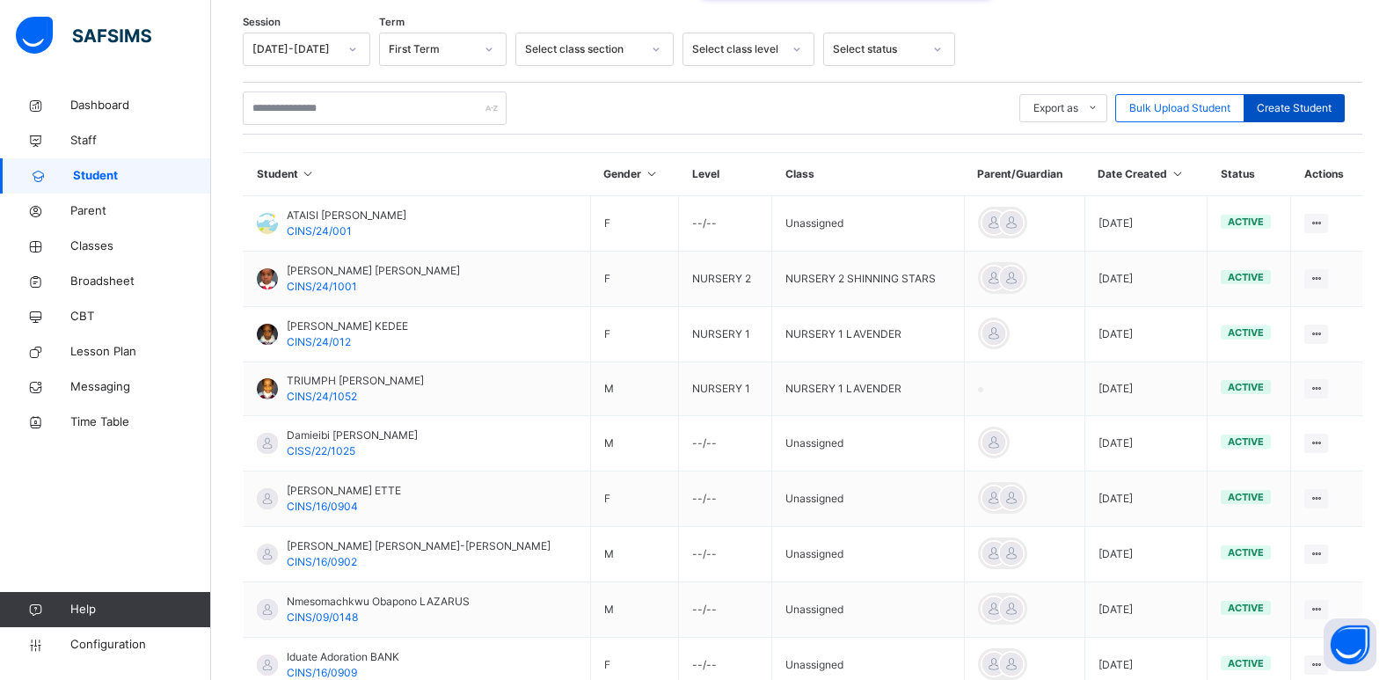
click at [1296, 111] on span "Create Student" at bounding box center [1294, 108] width 75 height 16
select select "**"
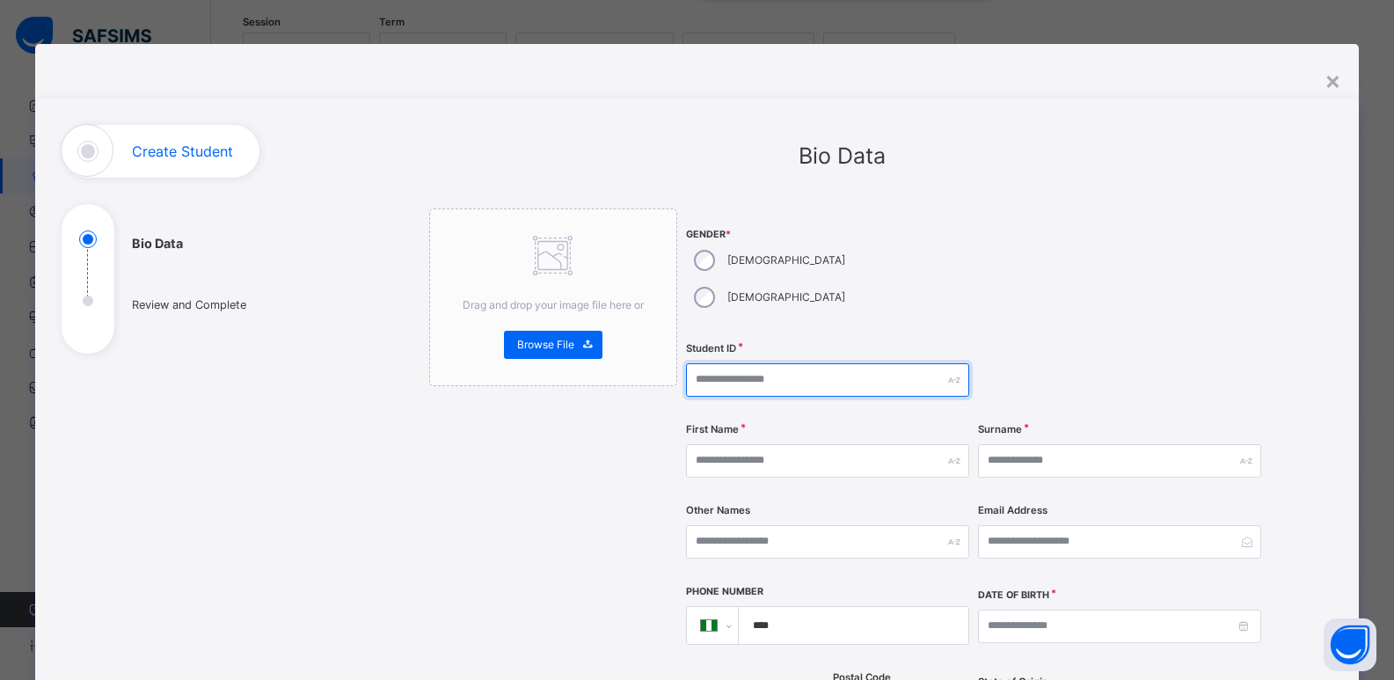
click at [750, 363] on input "text" at bounding box center [827, 379] width 283 height 33
type input "*"
type input "**********"
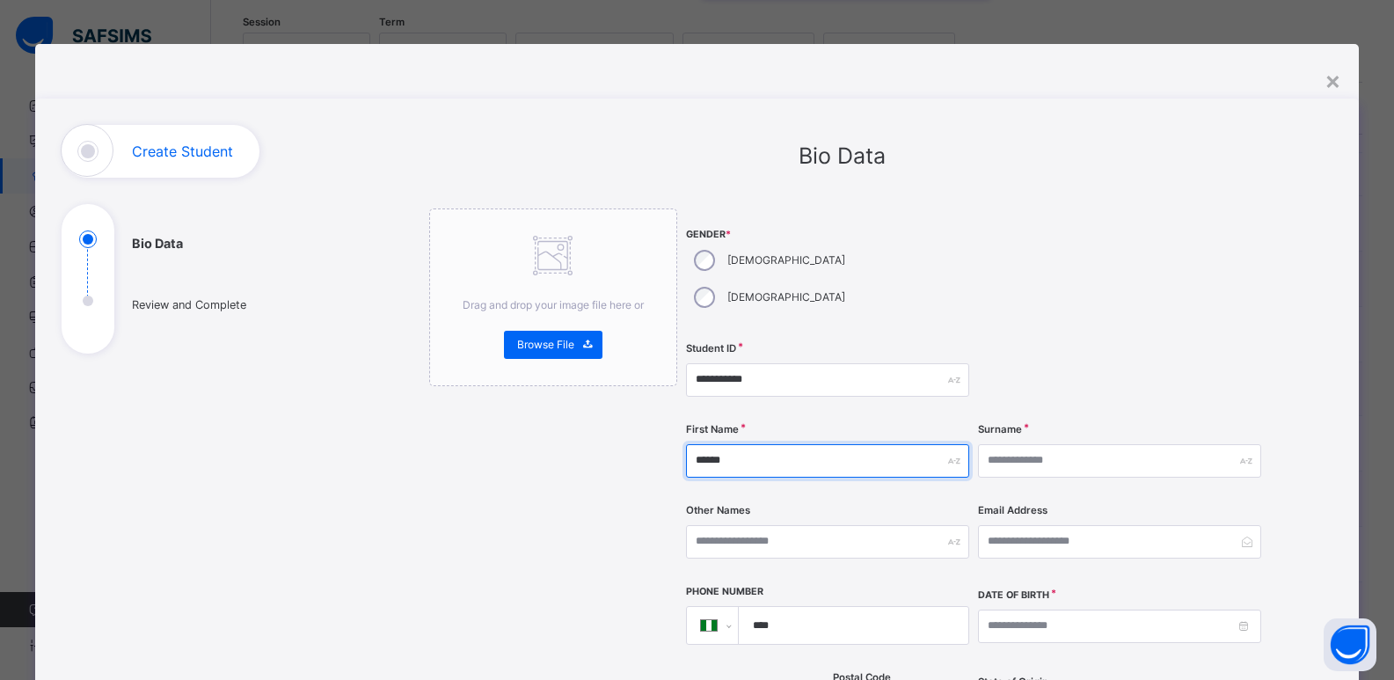
type input "******"
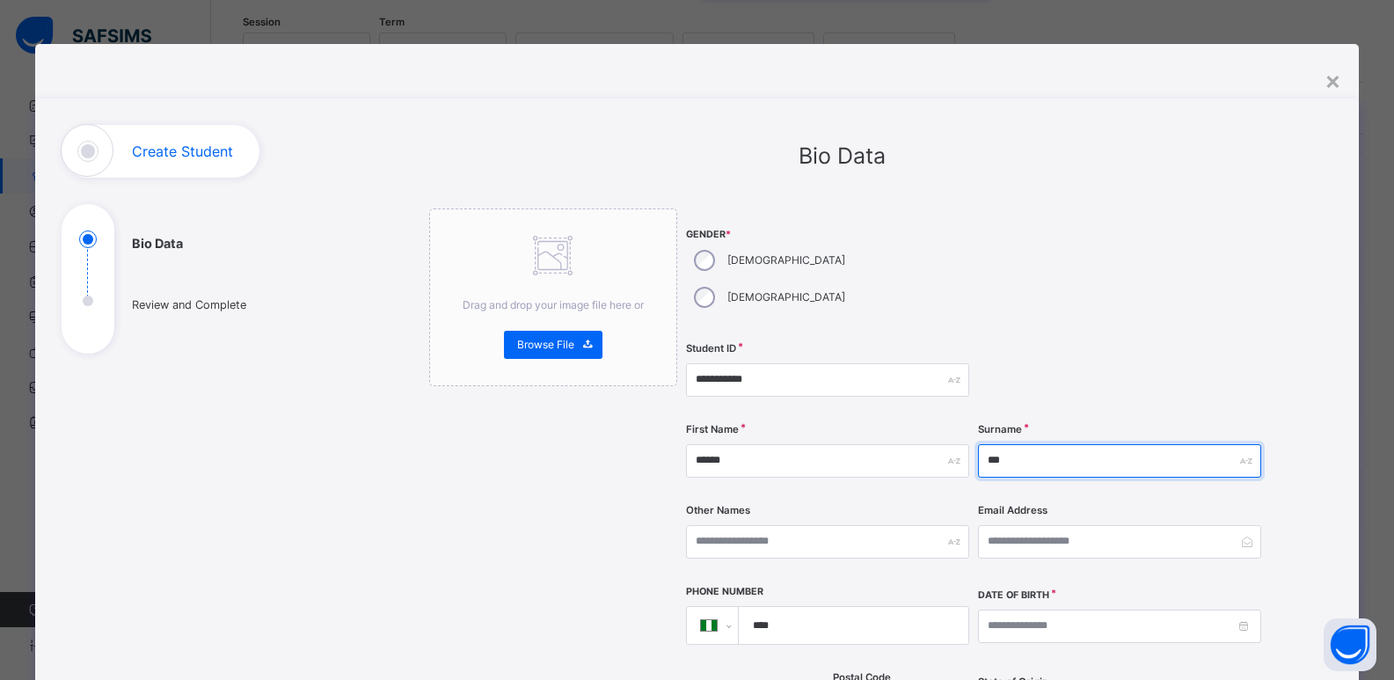
type input "***"
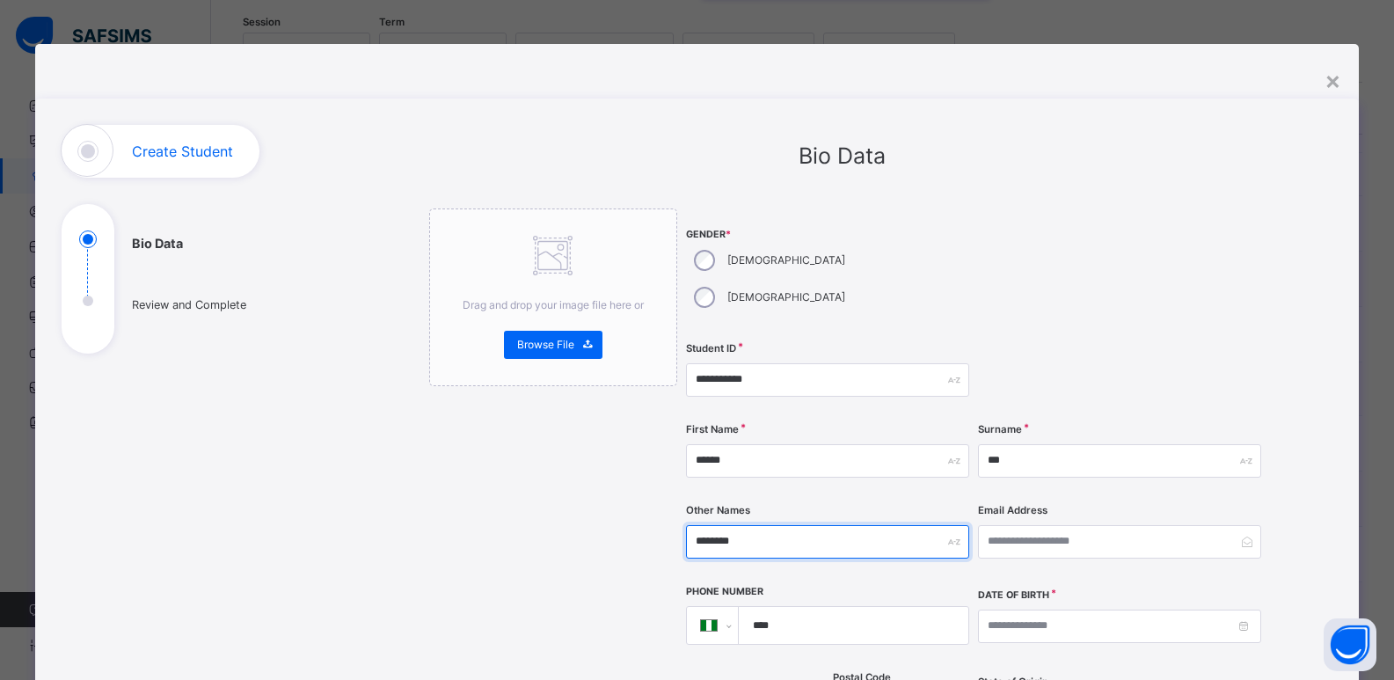
type input "********"
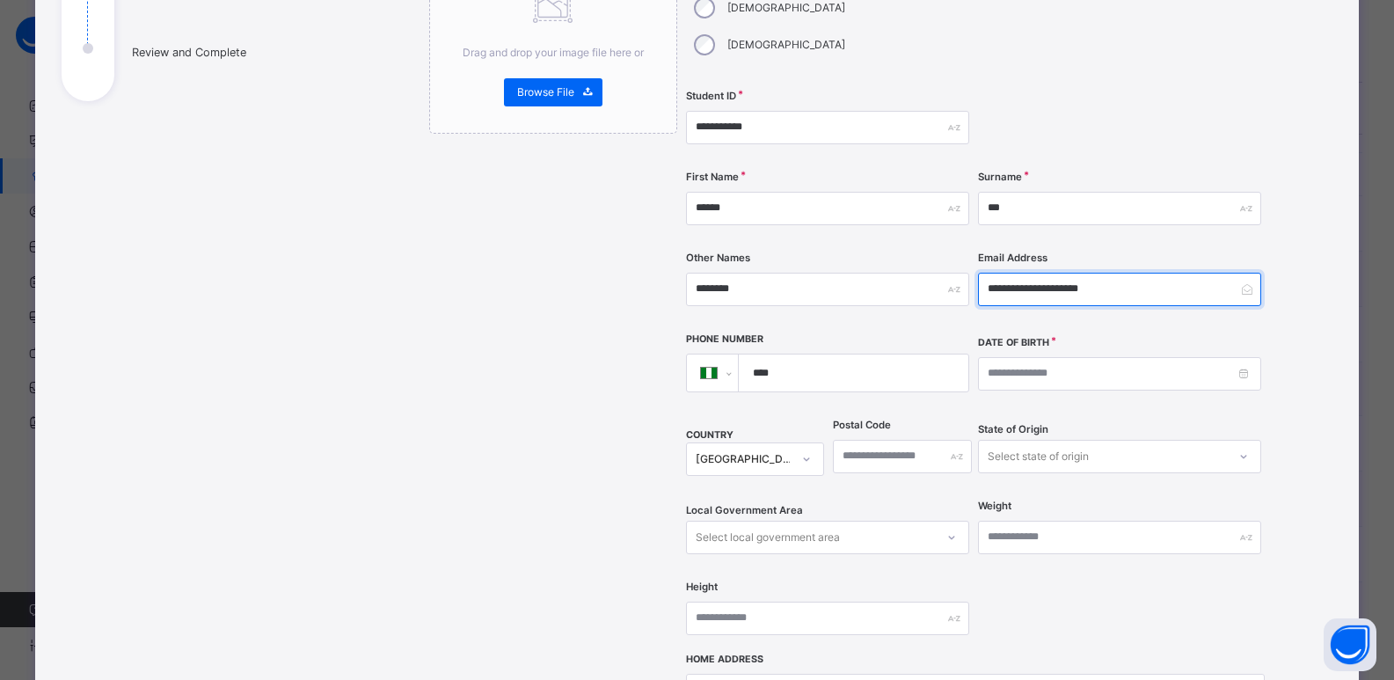
scroll to position [264, 0]
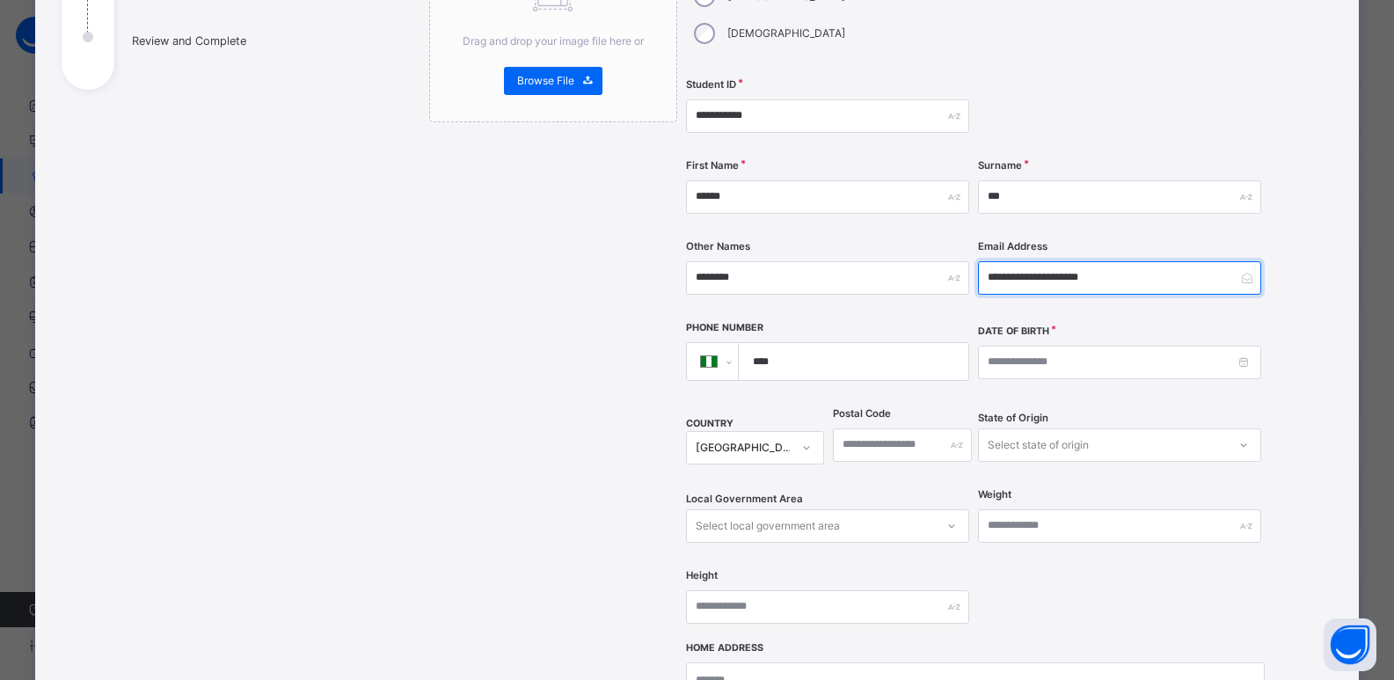
type input "**********"
click at [847, 343] on input "****" at bounding box center [849, 361] width 215 height 37
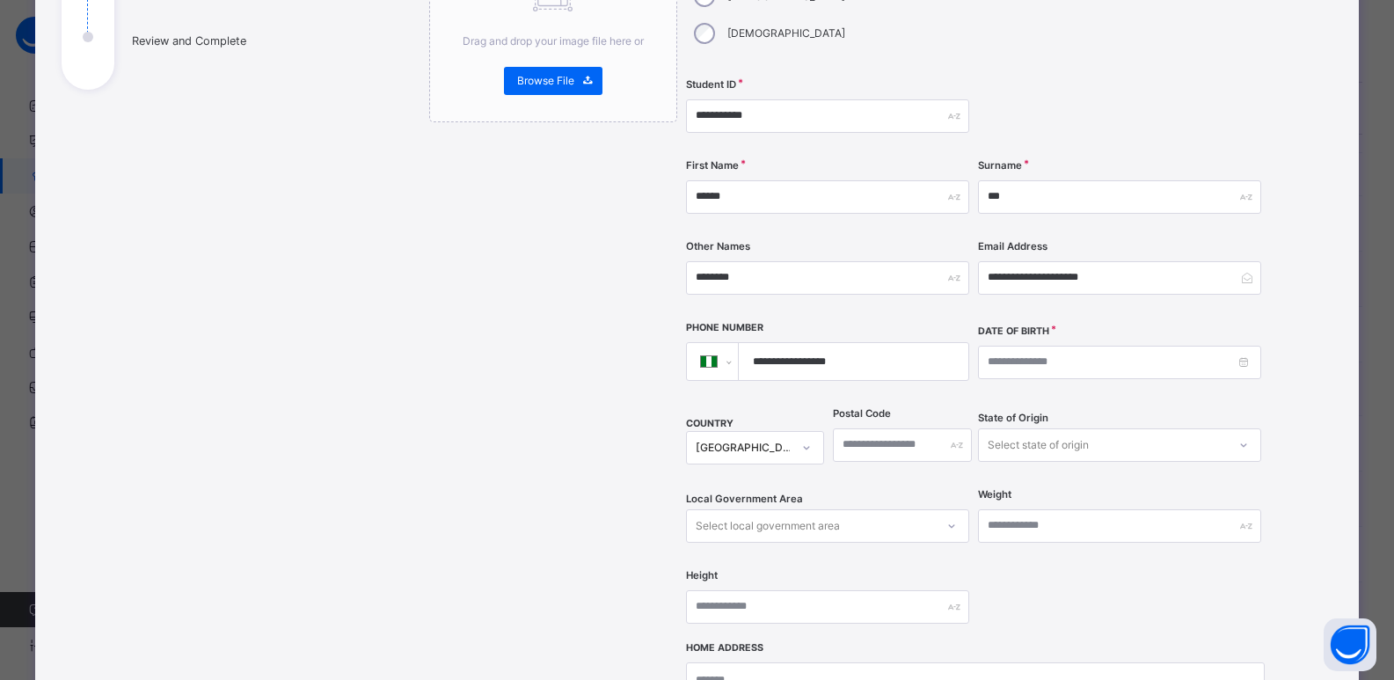
type input "**********"
click at [1045, 346] on input at bounding box center [1119, 362] width 283 height 33
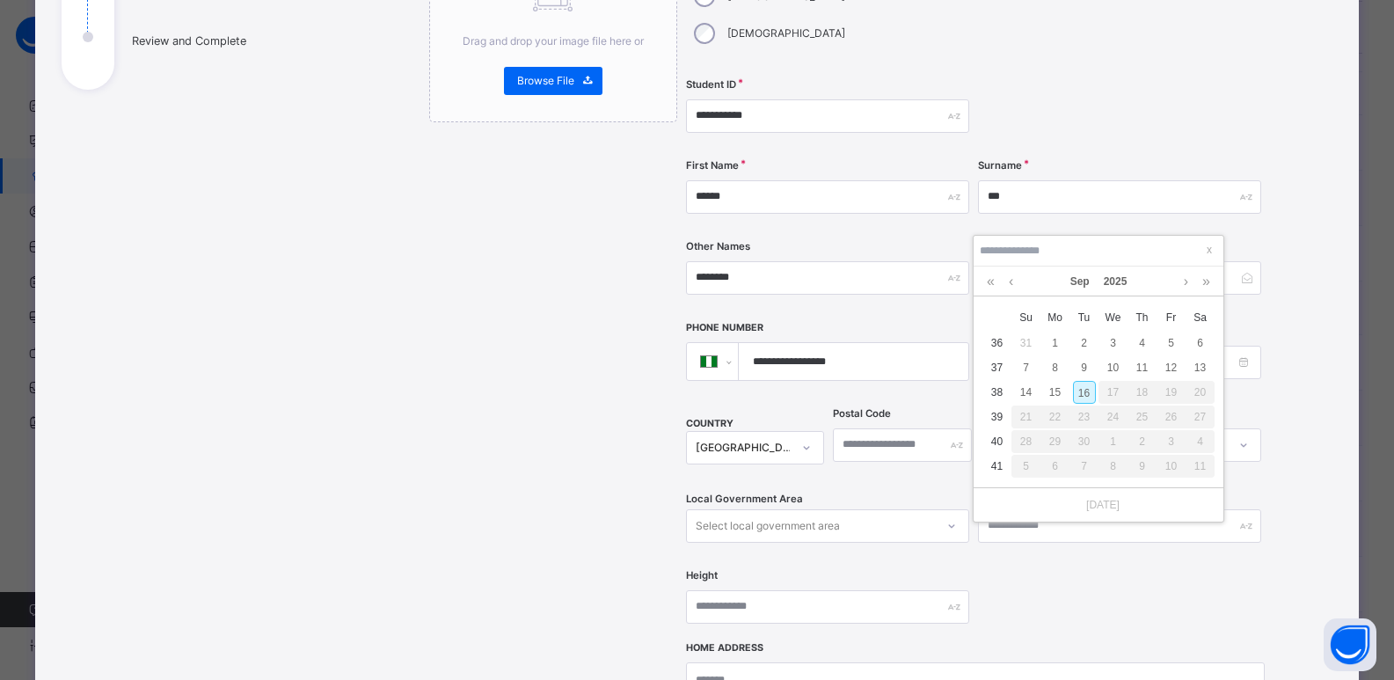
scroll to position [369, 0]
click at [1124, 282] on link "2025" at bounding box center [1116, 281] width 38 height 30
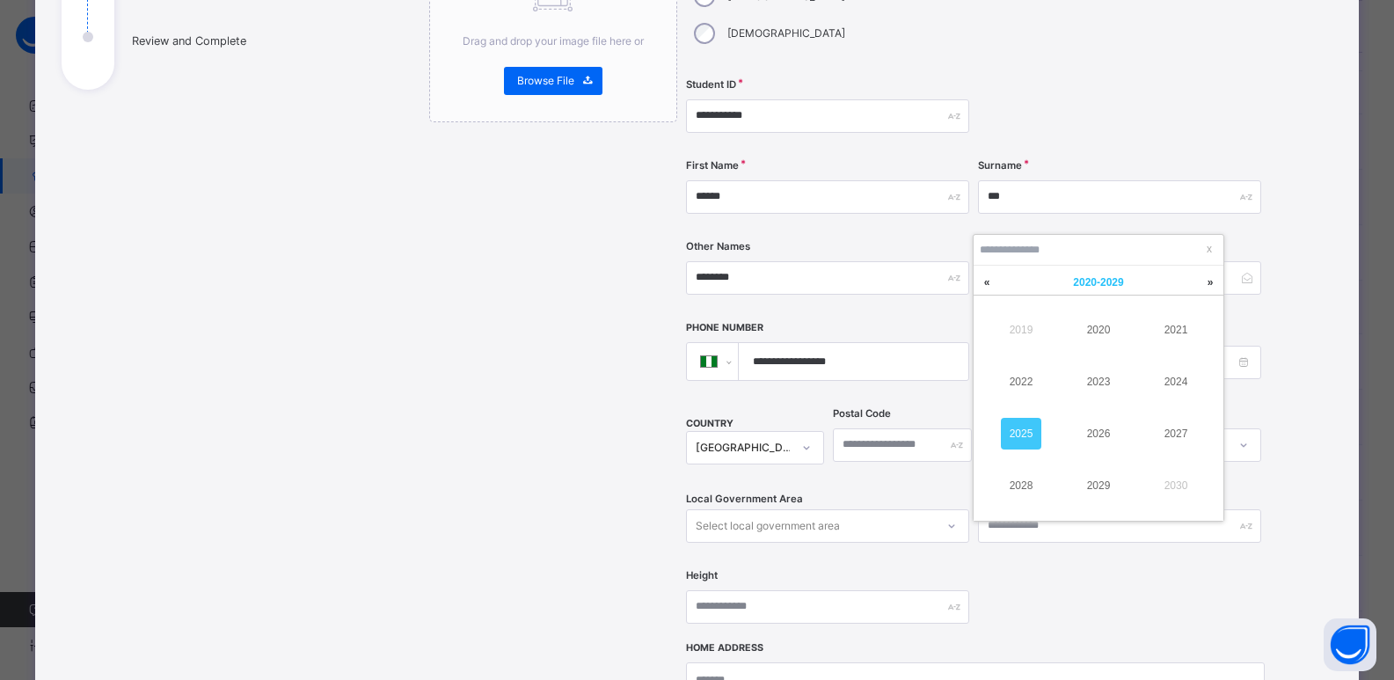
click at [1090, 279] on span "2020 - 2029" at bounding box center [1098, 282] width 50 height 12
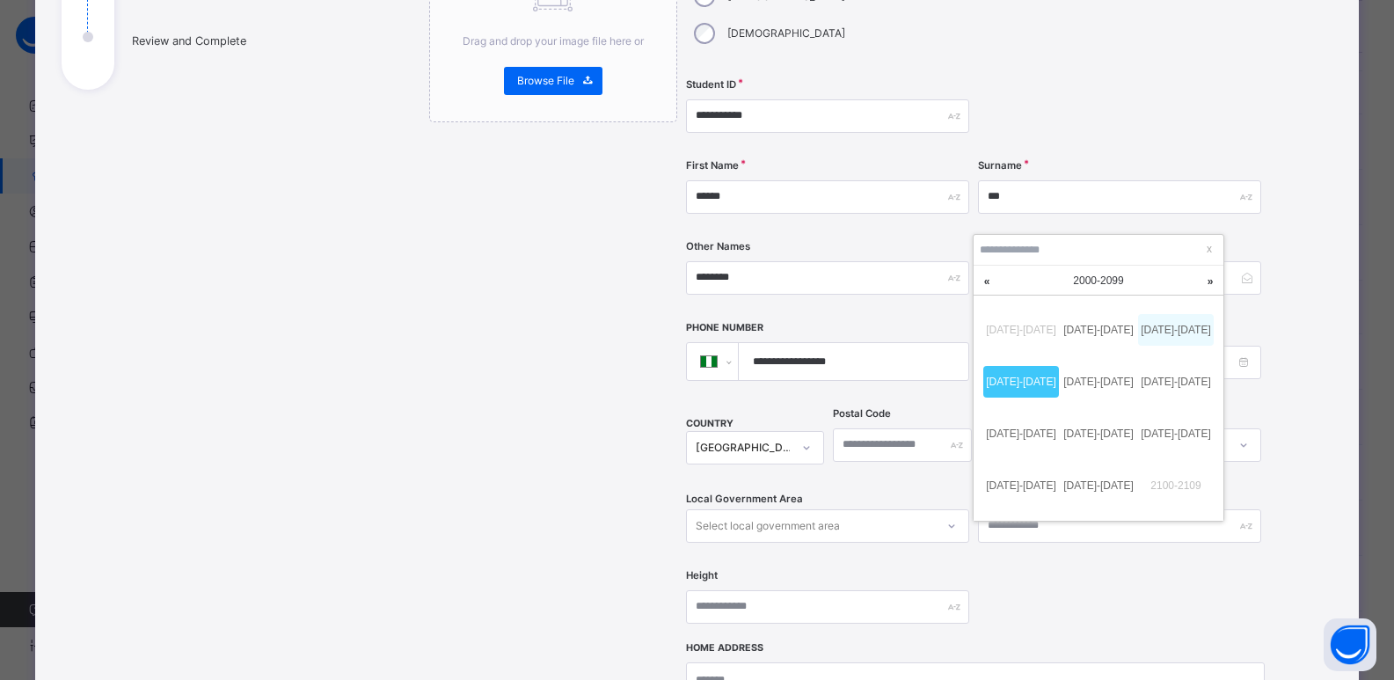
click at [1160, 337] on link "2010-2019" at bounding box center [1176, 330] width 76 height 32
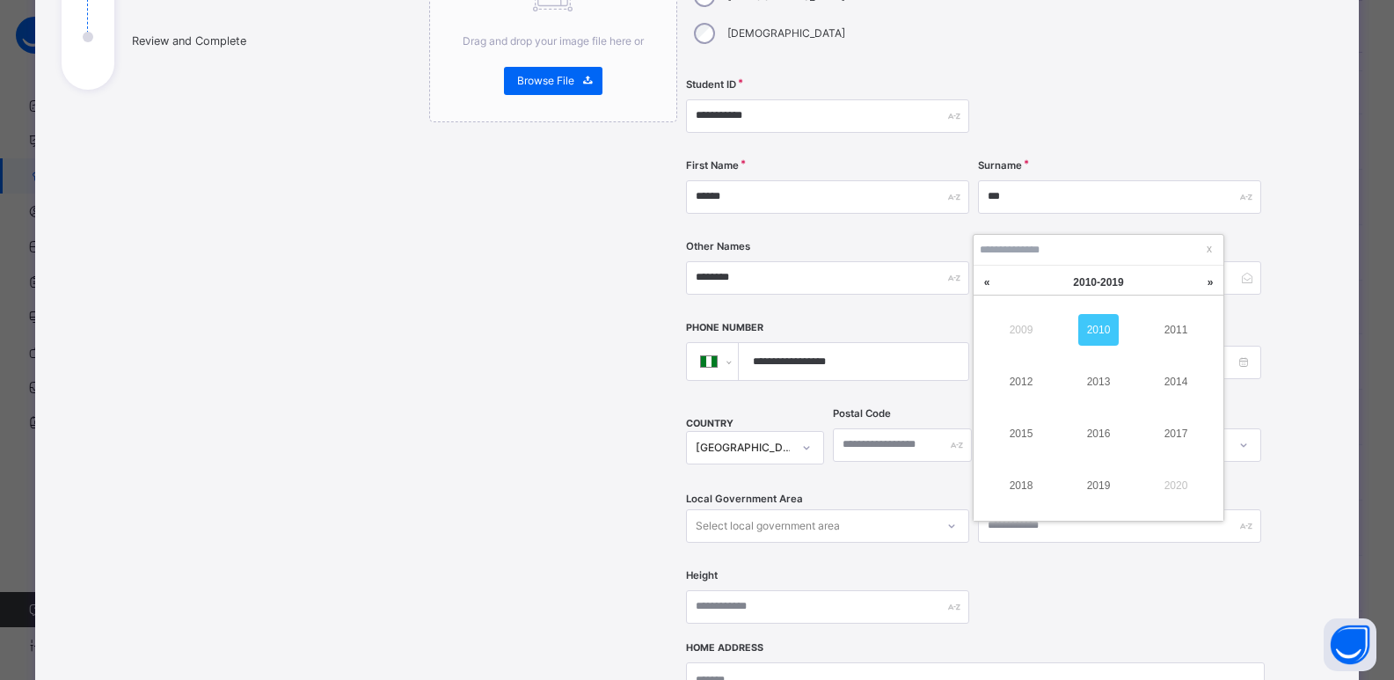
click at [1173, 349] on td "2011" at bounding box center [1175, 329] width 77 height 52
click at [1069, 281] on link "Sep" at bounding box center [1079, 281] width 33 height 30
click at [1179, 326] on link "Mar" at bounding box center [1176, 330] width 40 height 32
click at [1051, 392] on div "14" at bounding box center [1055, 391] width 23 height 23
type input "**********"
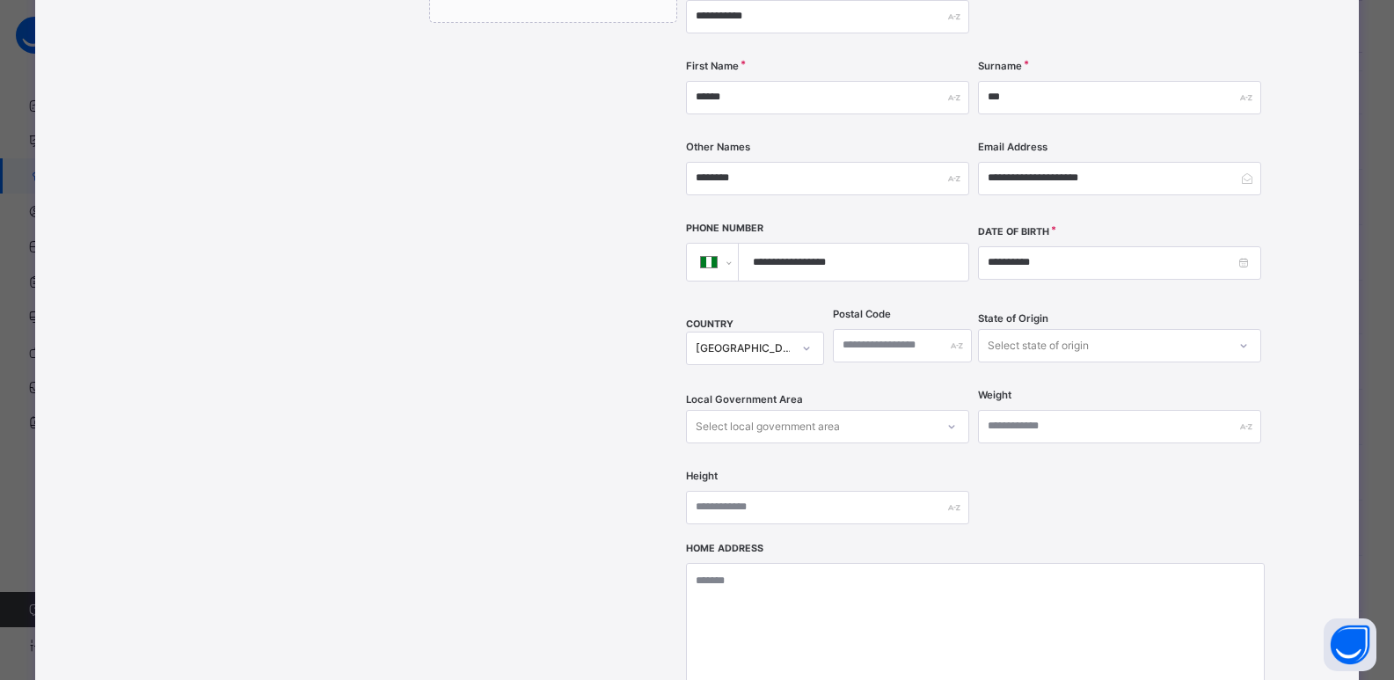
scroll to position [398, 0]
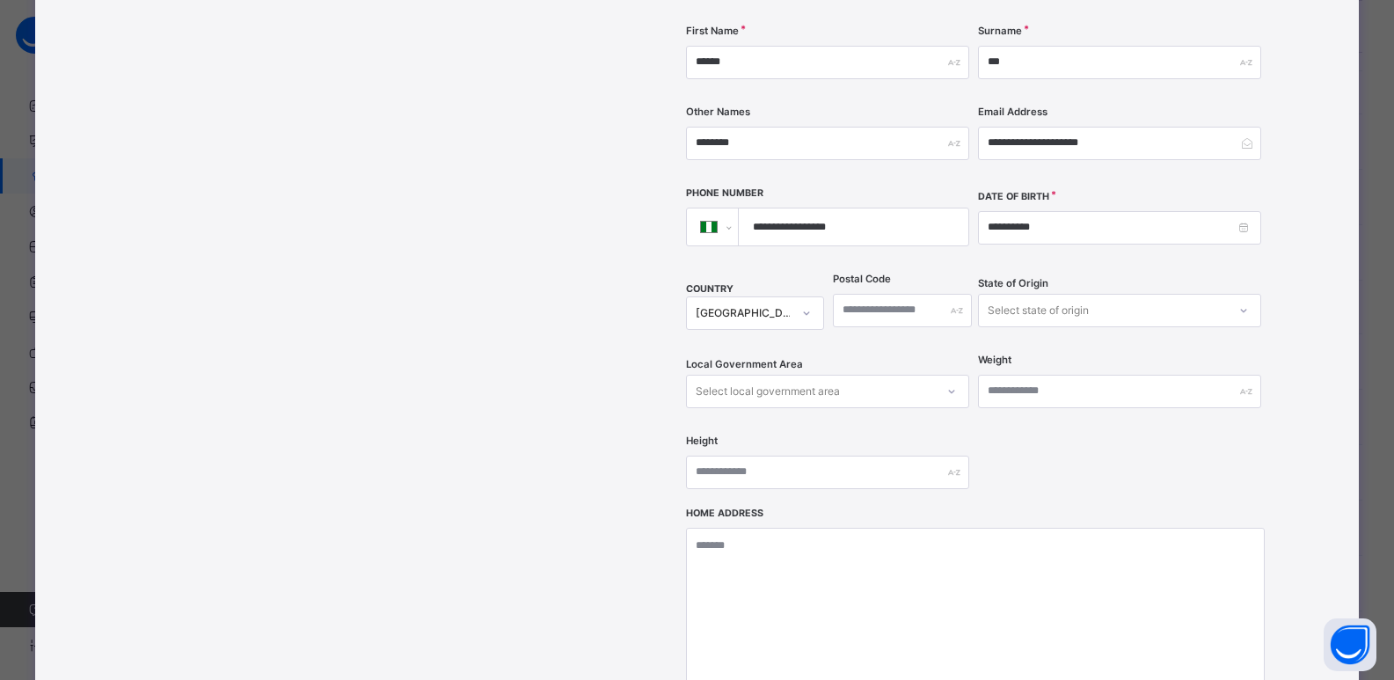
click at [988, 294] on div "Select state of origin" at bounding box center [1038, 310] width 101 height 33
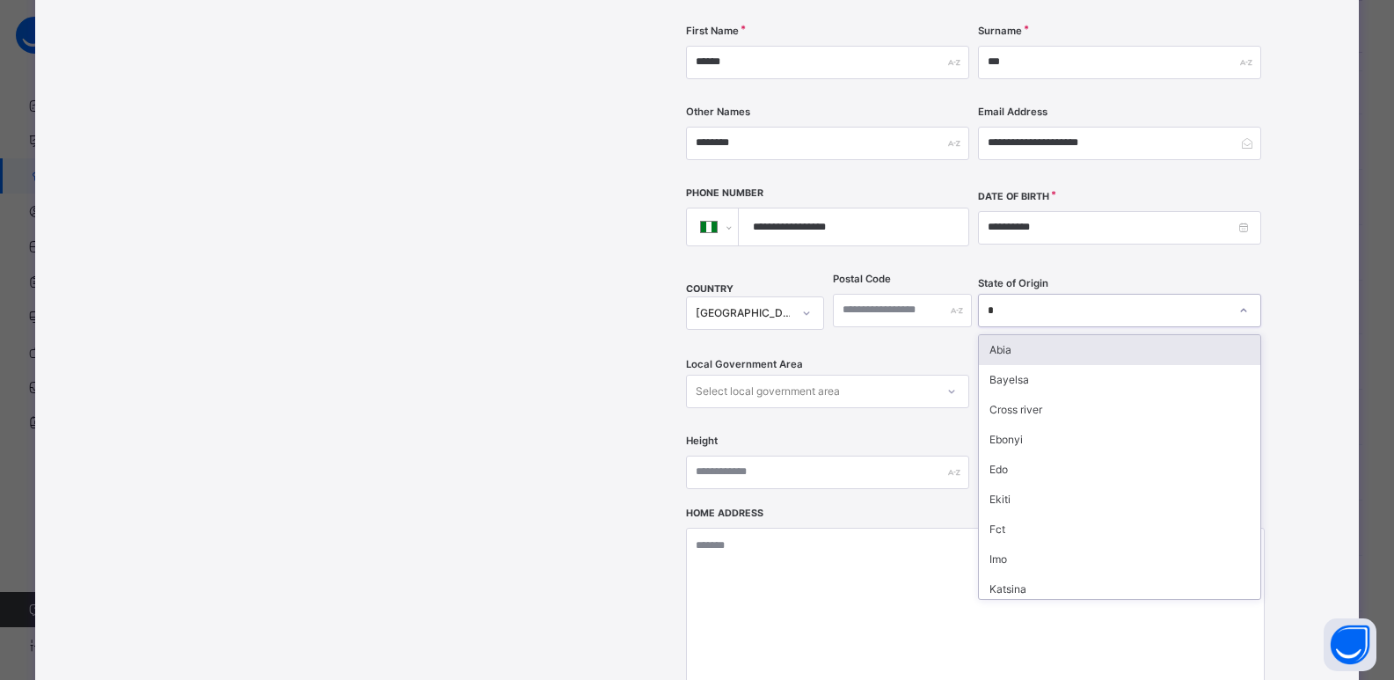
type input "**"
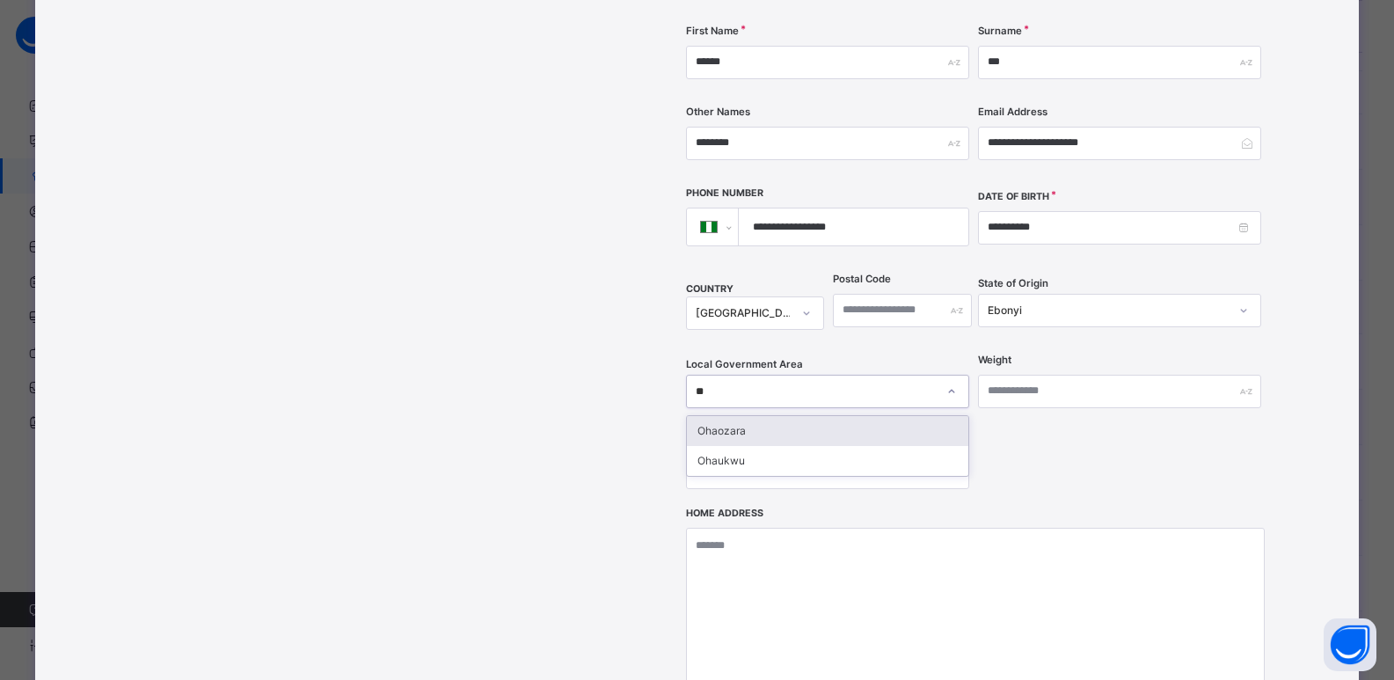
type input "***"
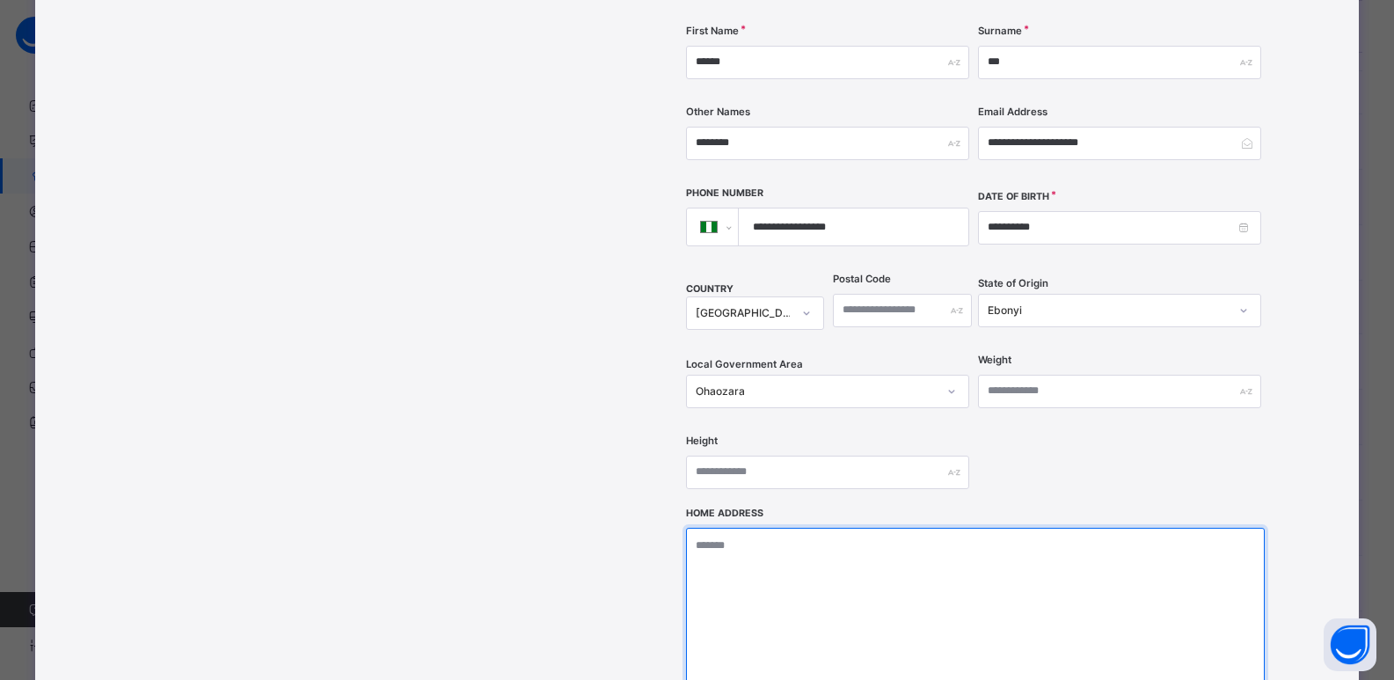
click at [865, 528] on textarea at bounding box center [975, 616] width 579 height 176
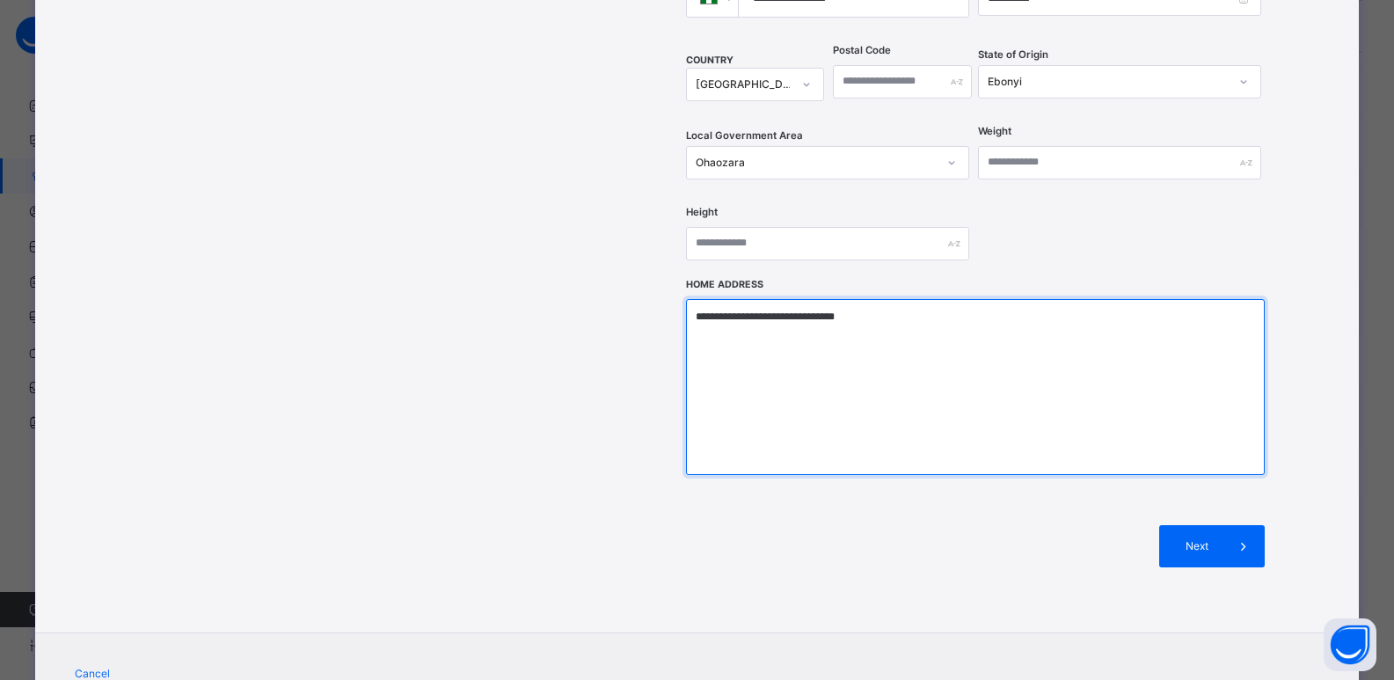
scroll to position [668, 0]
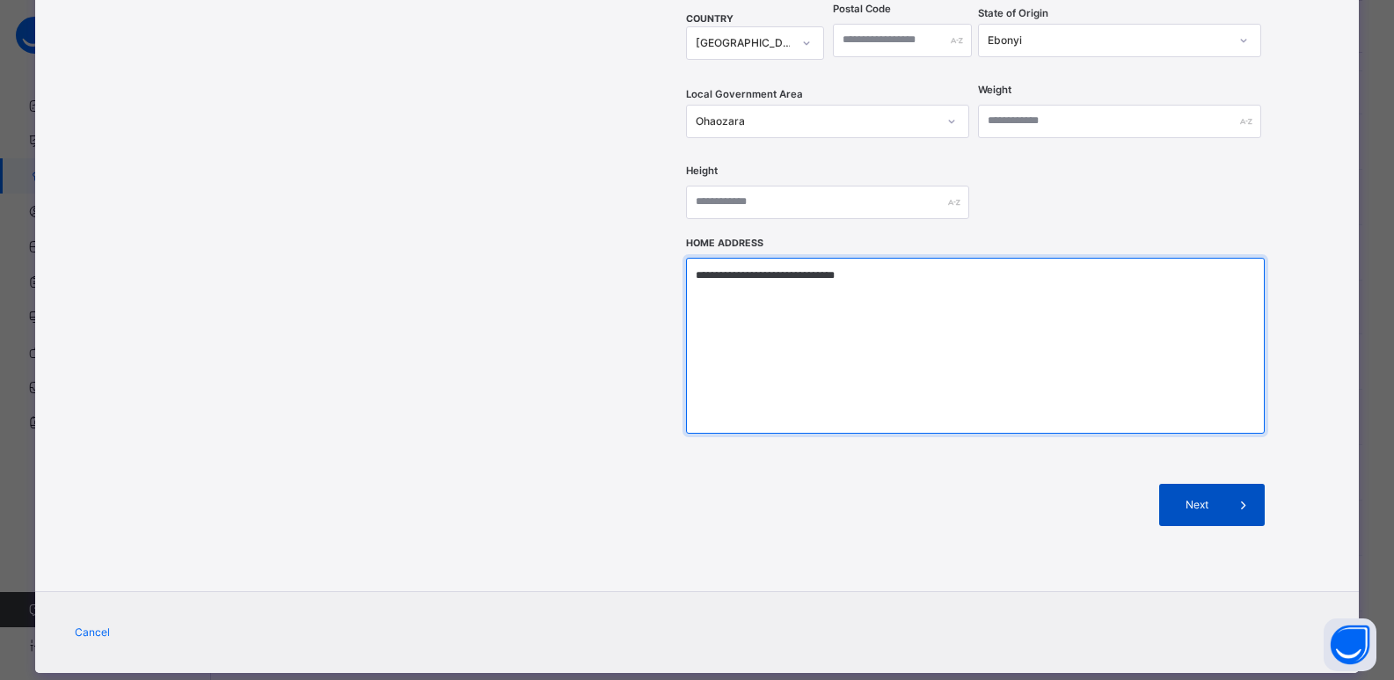
type textarea "**********"
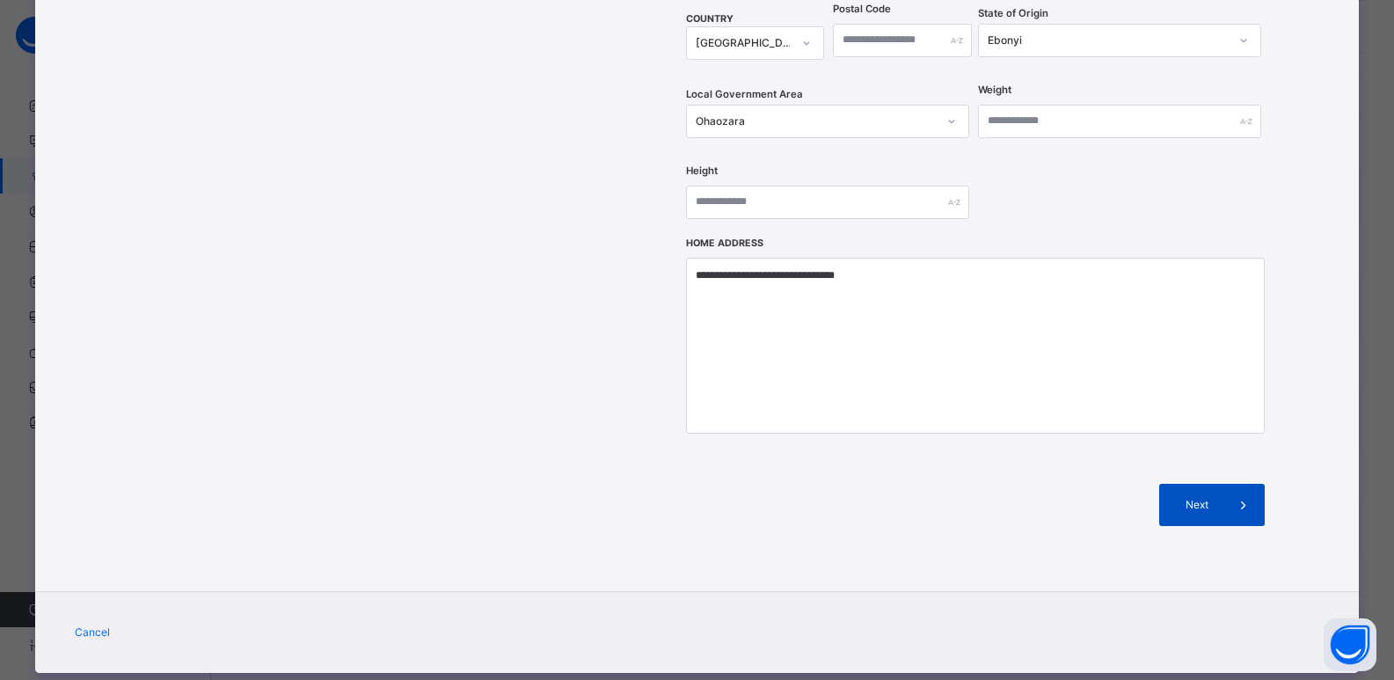
click at [1215, 497] on span "Next" at bounding box center [1197, 505] width 50 height 16
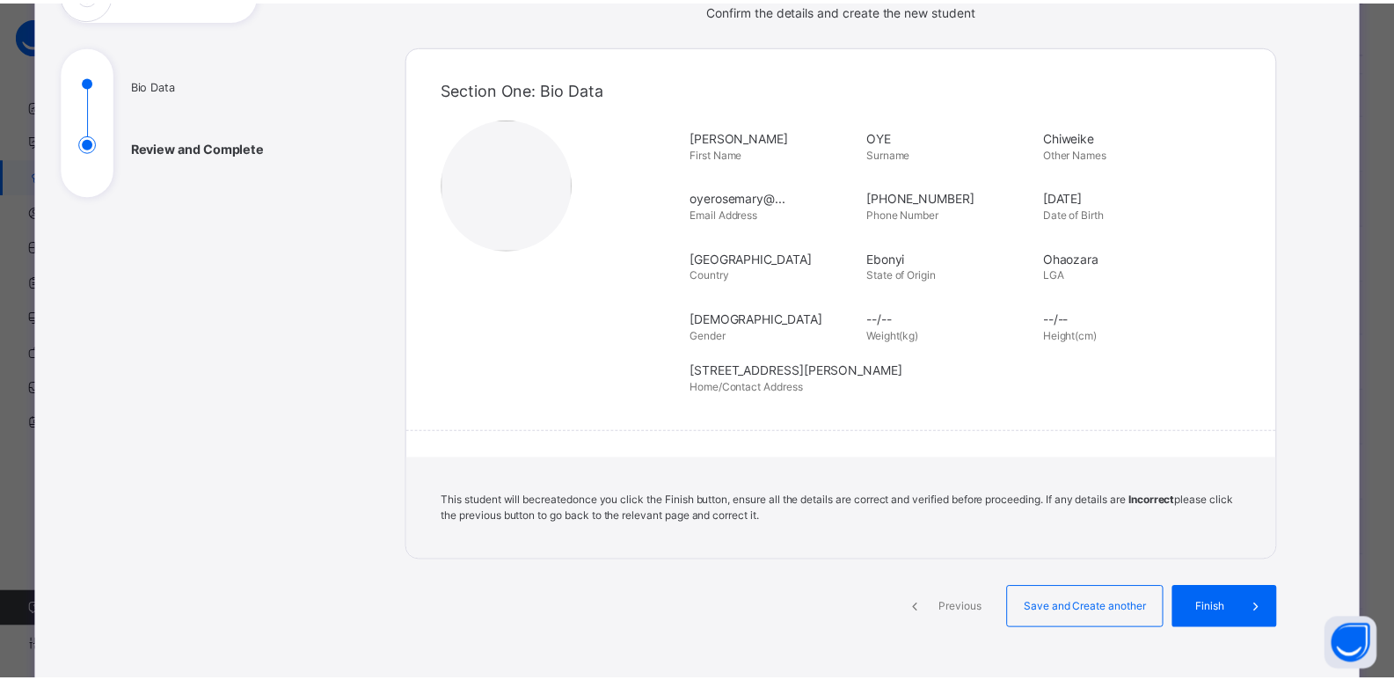
scroll to position [164, 0]
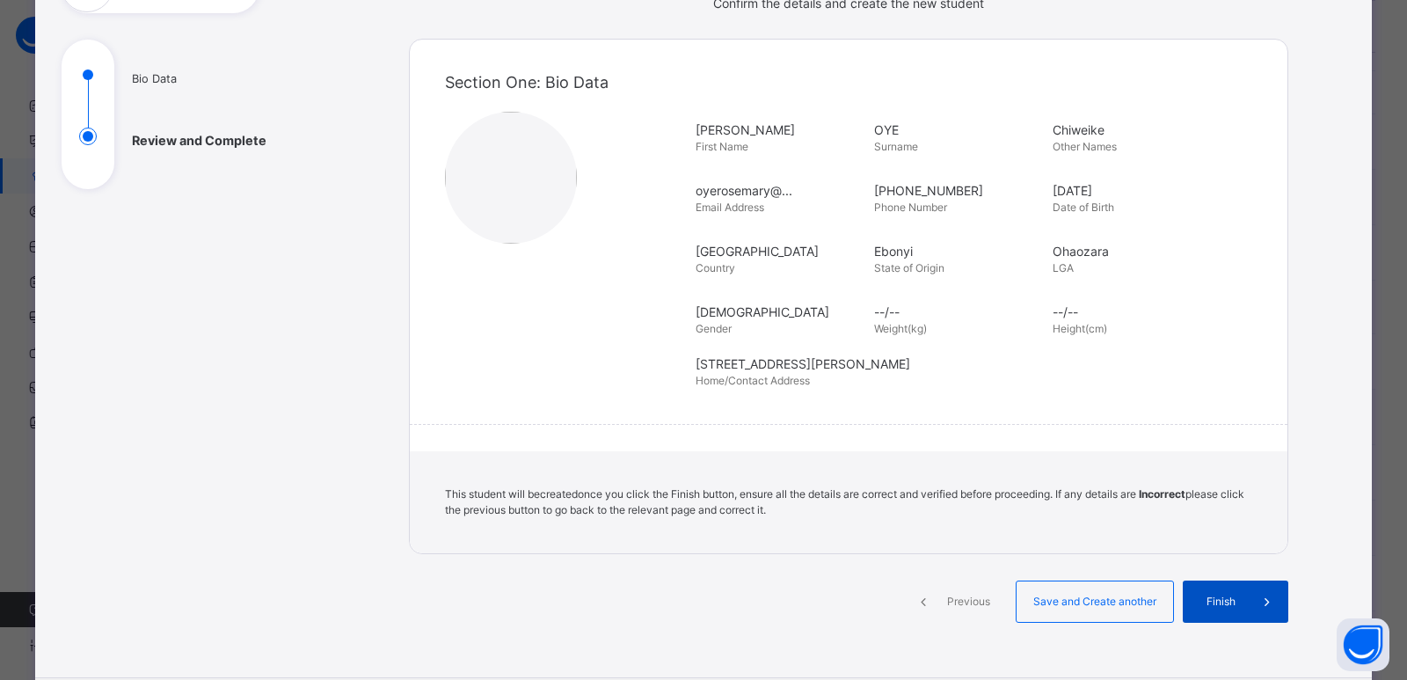
click at [1212, 587] on div "Finish" at bounding box center [1236, 601] width 106 height 42
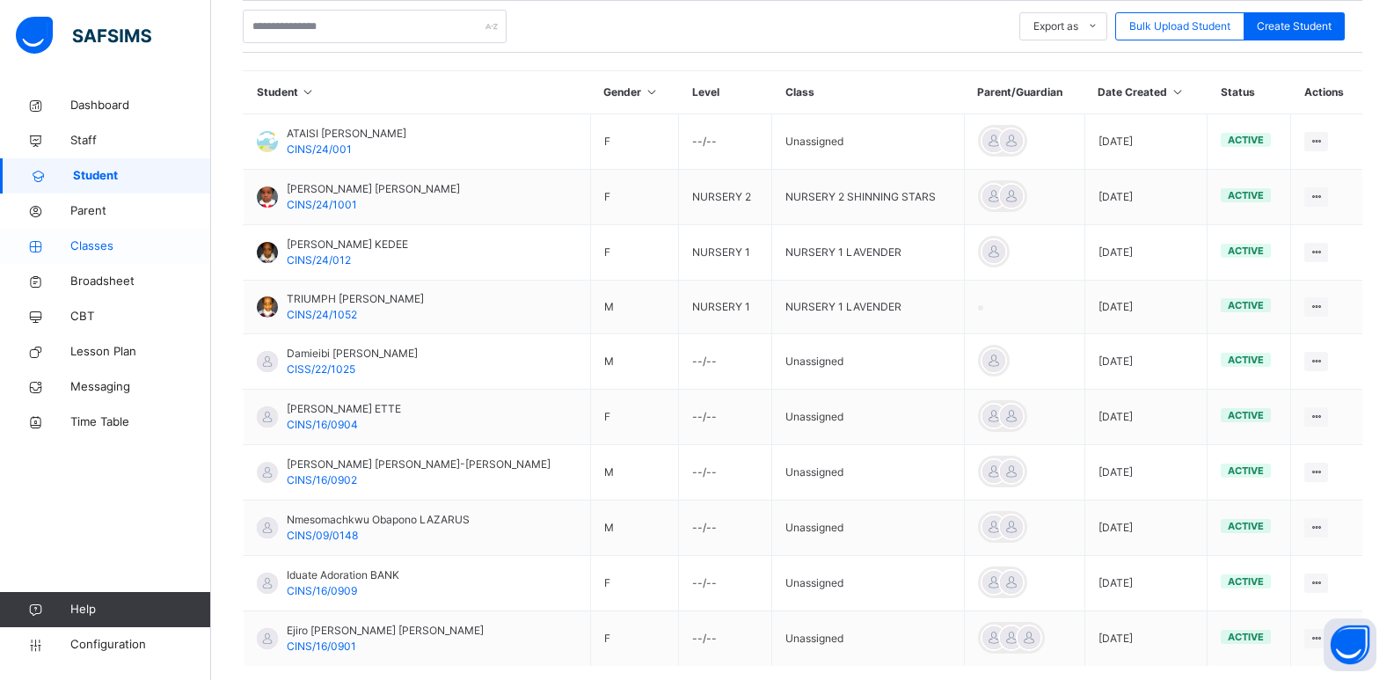
click at [154, 248] on span "Classes" at bounding box center [140, 246] width 141 height 18
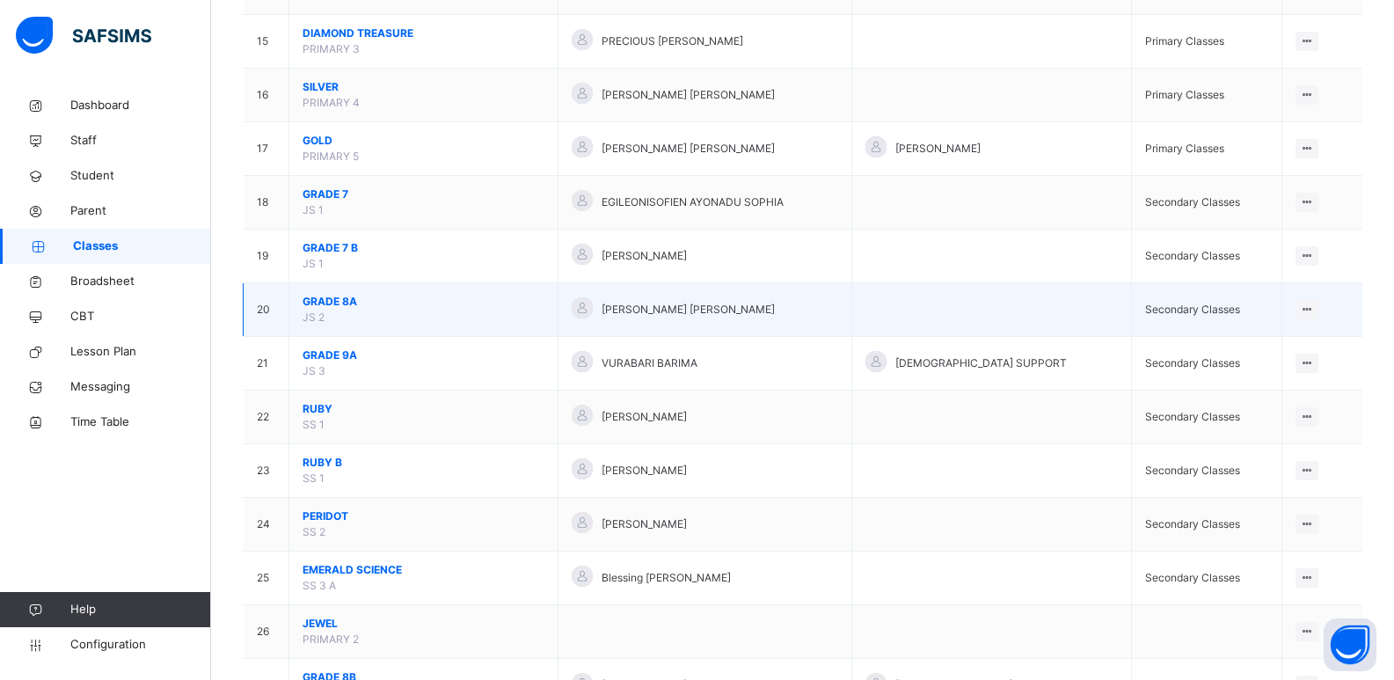
scroll to position [950, 0]
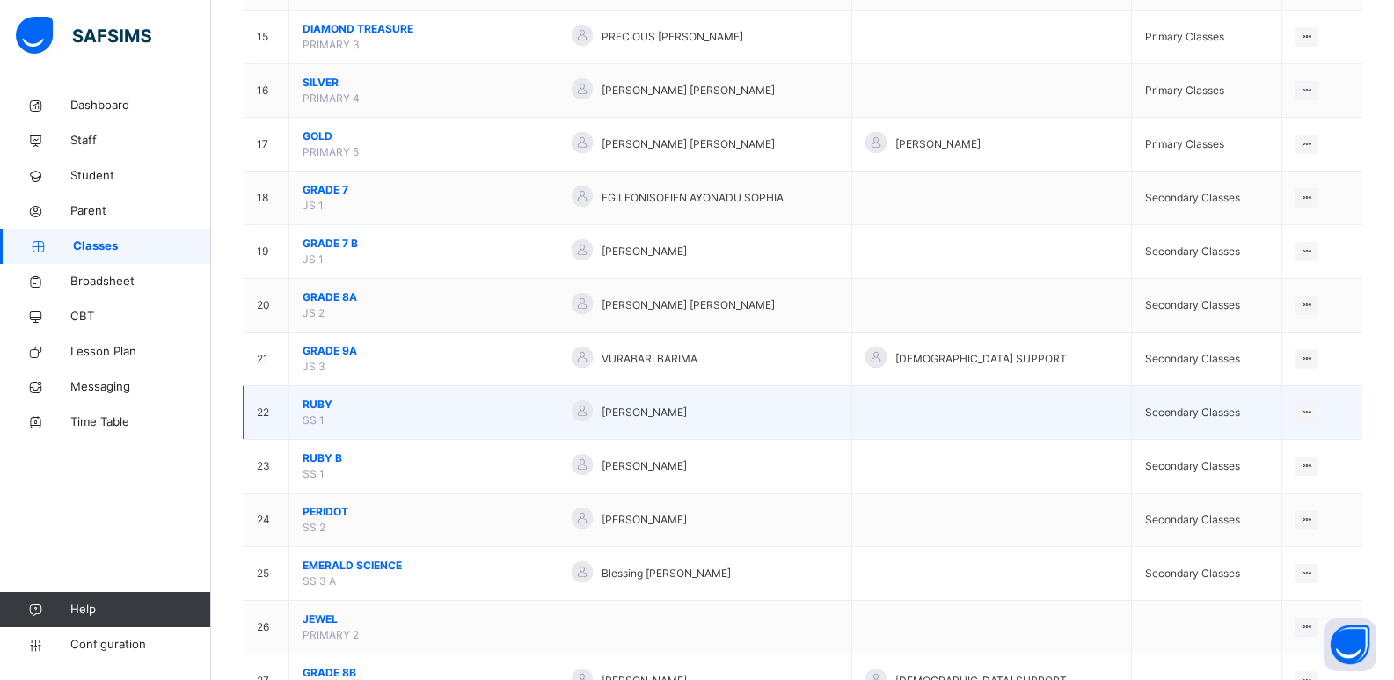
click at [315, 407] on span "RUBY" at bounding box center [424, 405] width 242 height 16
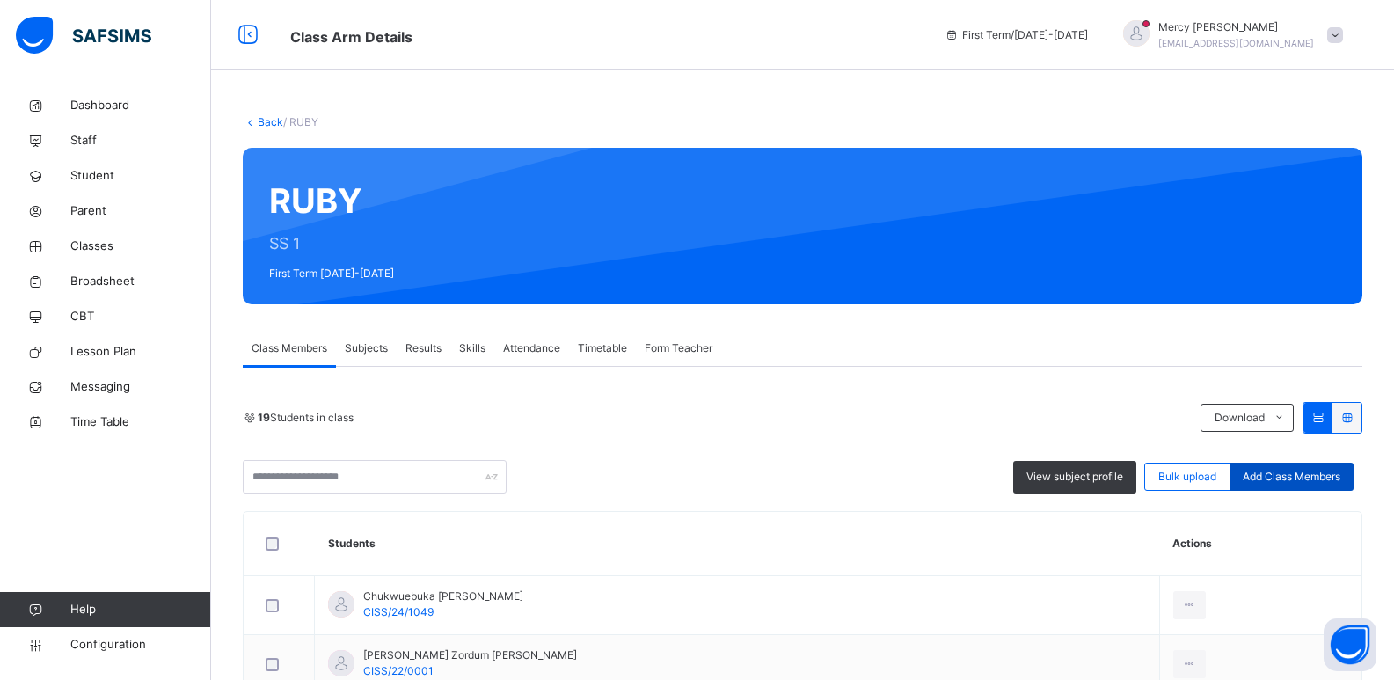
click at [1285, 470] on span "Add Class Members" at bounding box center [1292, 477] width 98 height 16
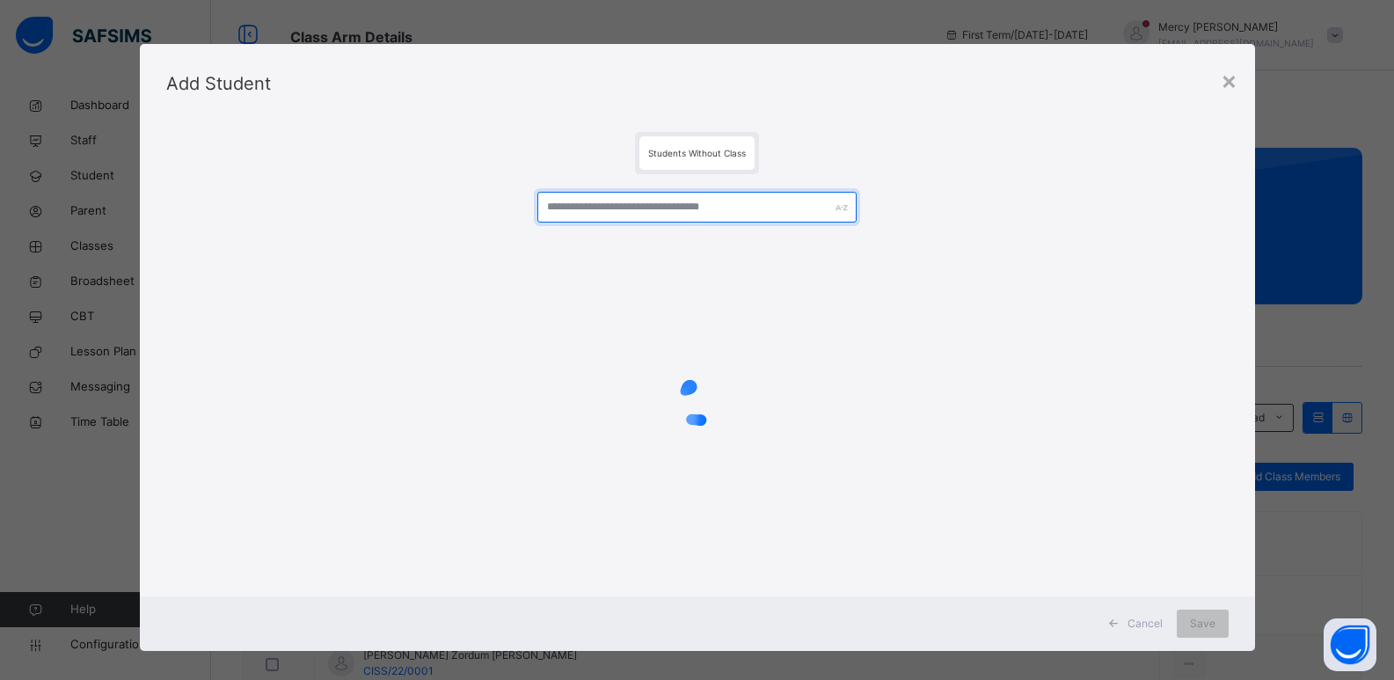
click at [682, 203] on input "text" at bounding box center [696, 207] width 318 height 31
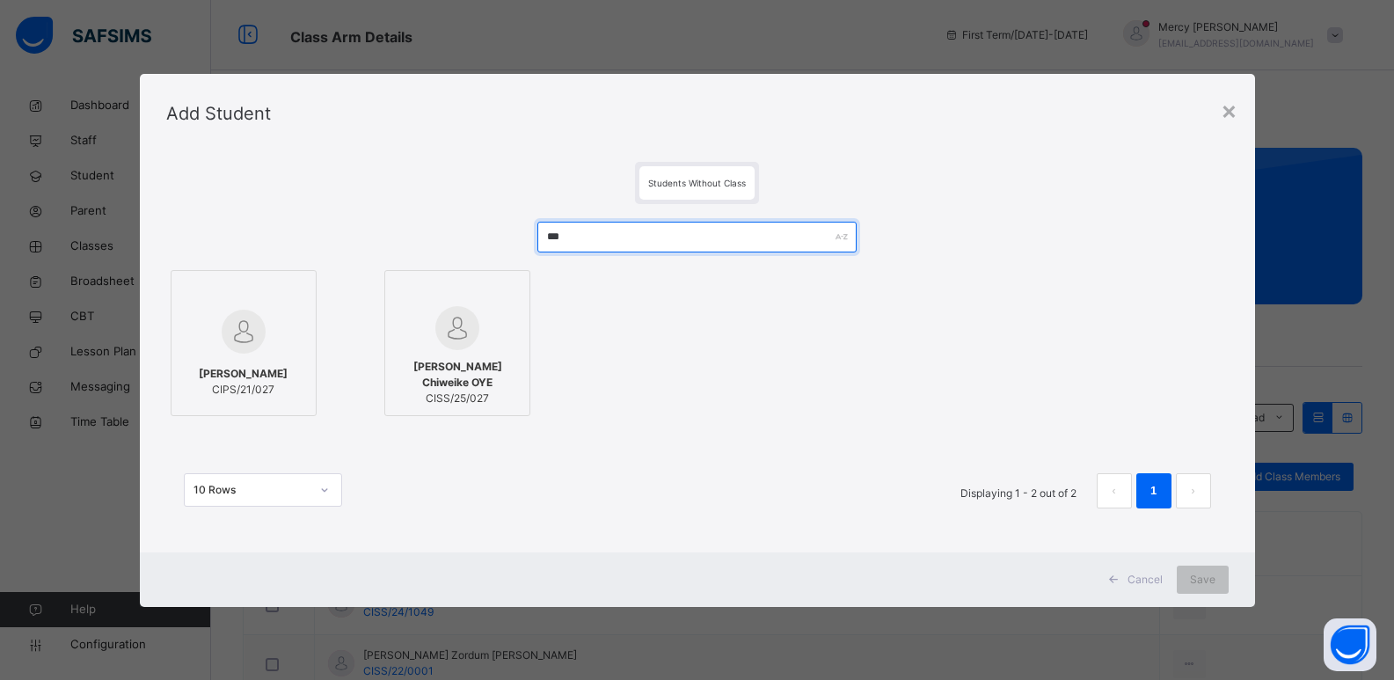
type input "***"
click at [473, 347] on img at bounding box center [457, 328] width 44 height 44
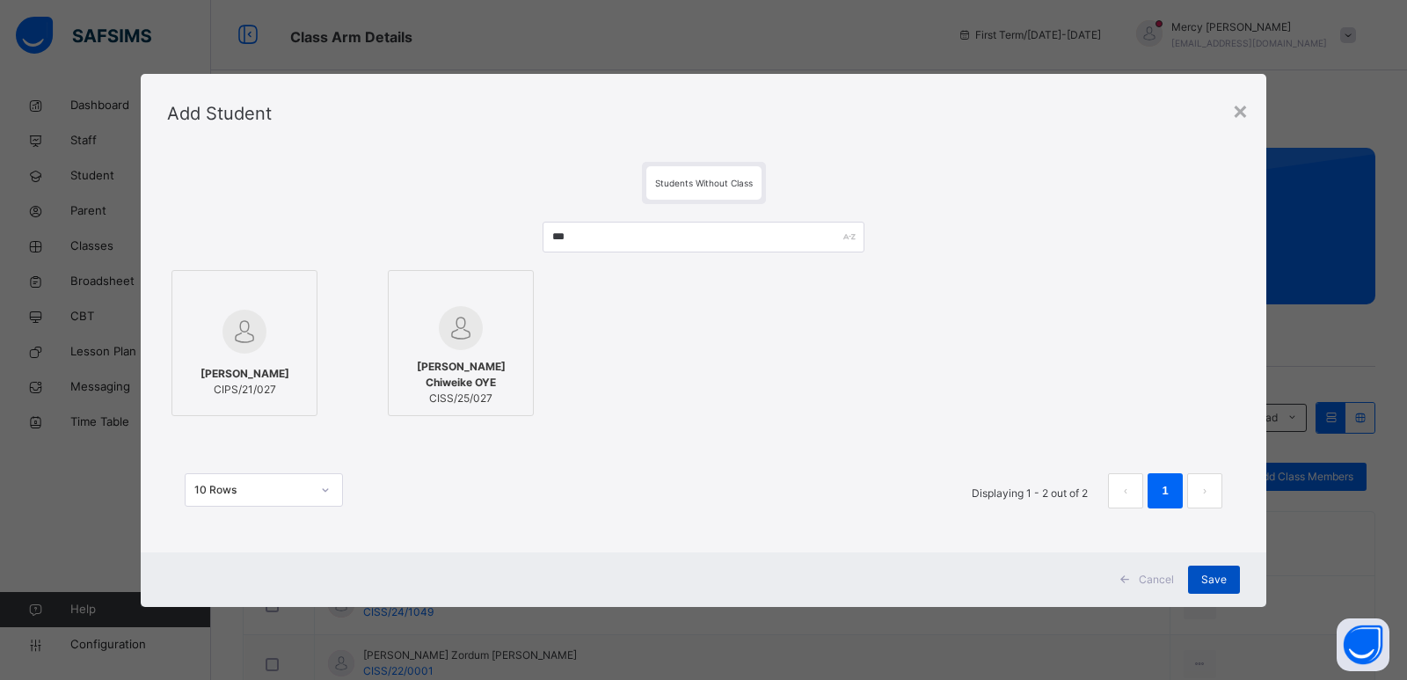
click at [1208, 576] on span "Save" at bounding box center [1214, 580] width 26 height 16
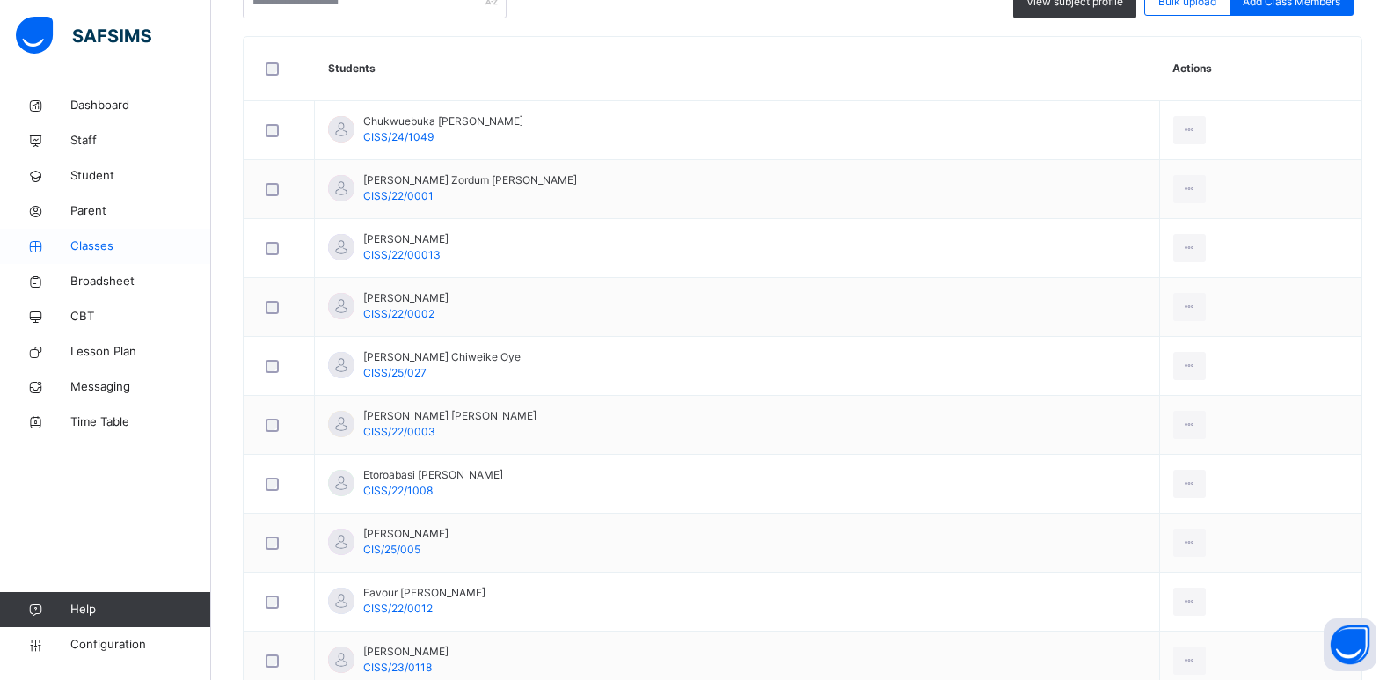
scroll to position [474, 0]
click at [129, 637] on span "Configuration" at bounding box center [140, 645] width 140 height 18
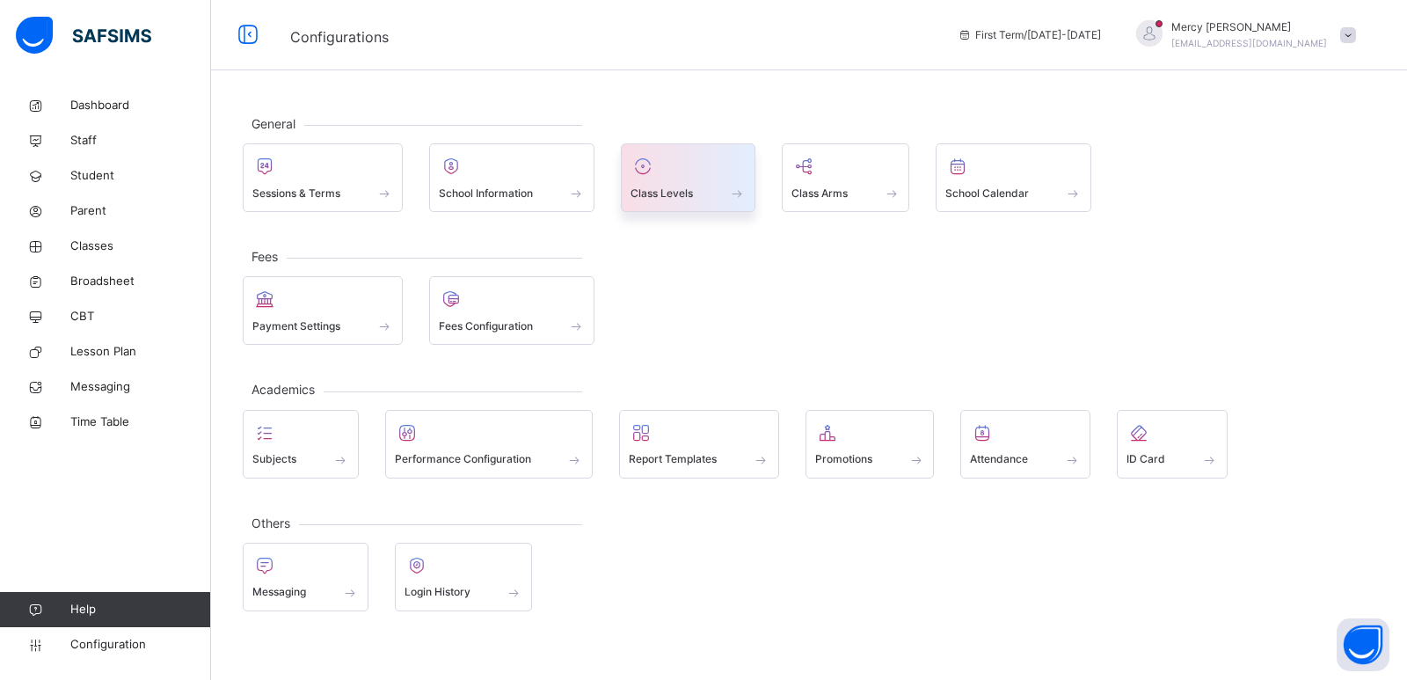
click at [706, 182] on span at bounding box center [688, 181] width 115 height 4
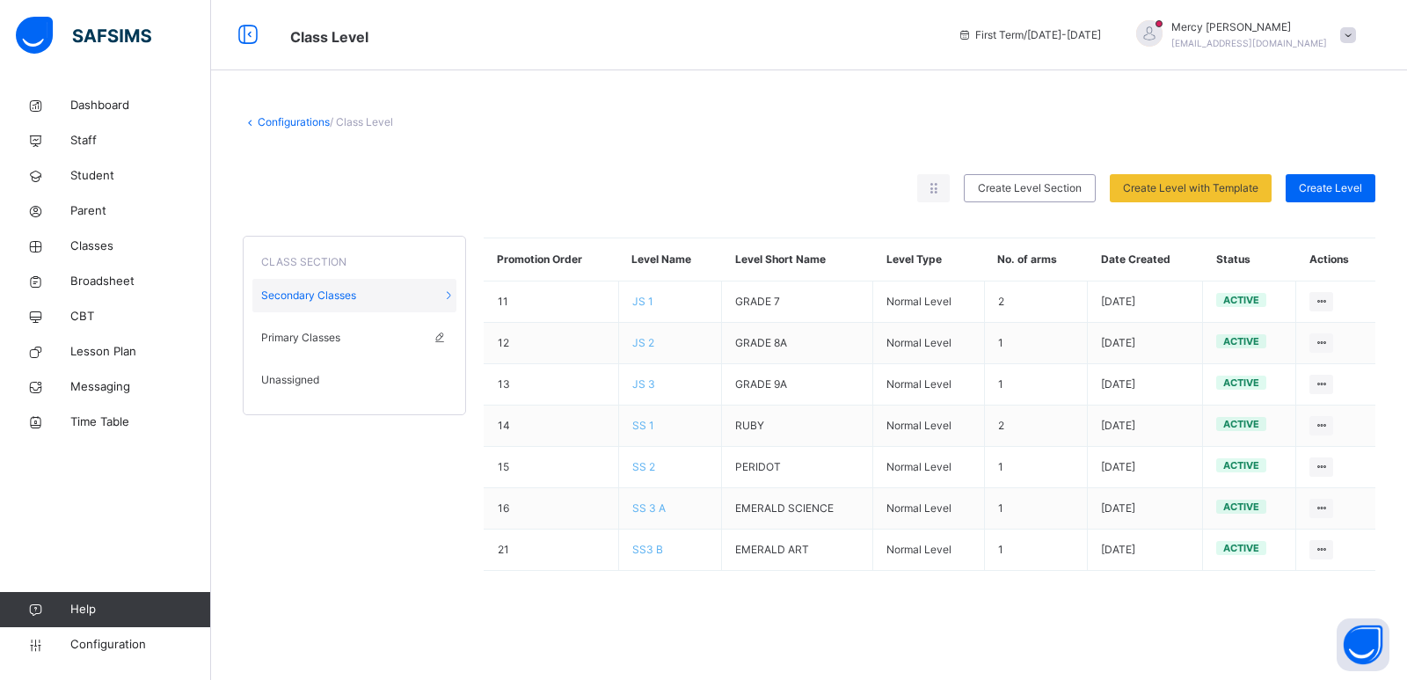
click at [299, 345] on span "Primary Classes" at bounding box center [300, 338] width 79 height 16
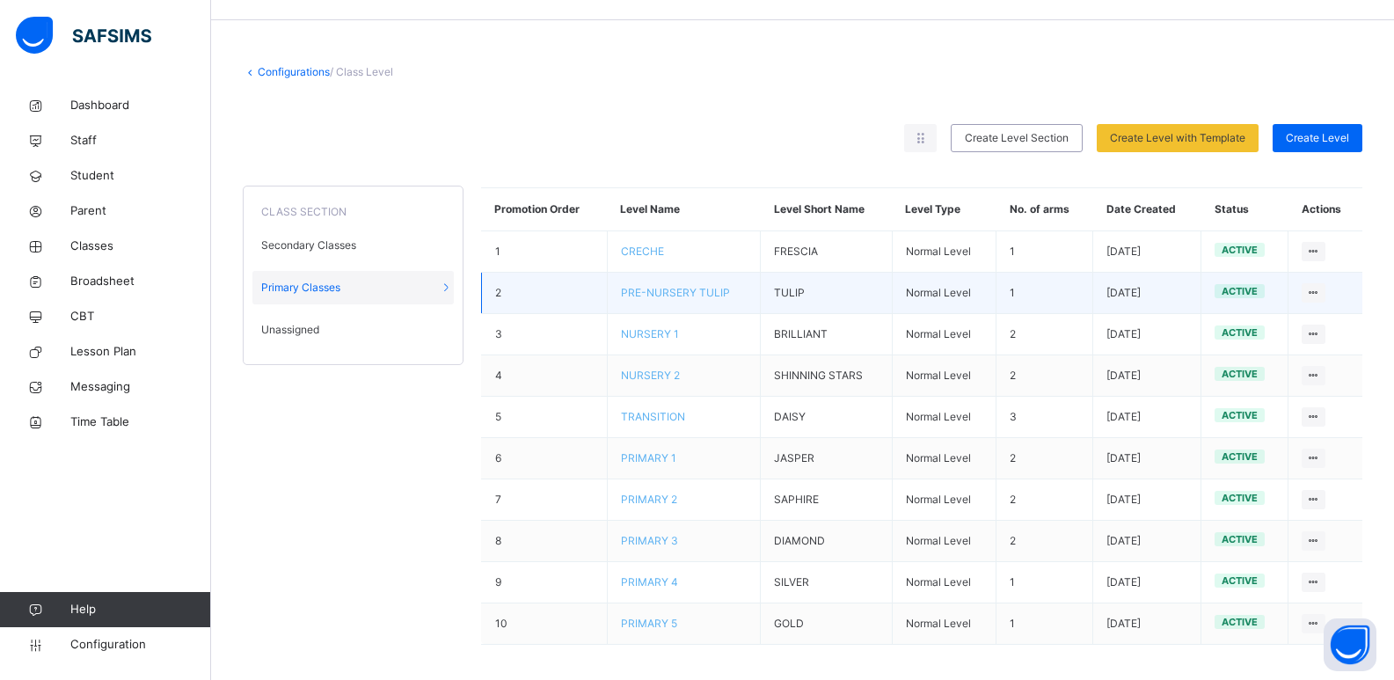
scroll to position [59, 0]
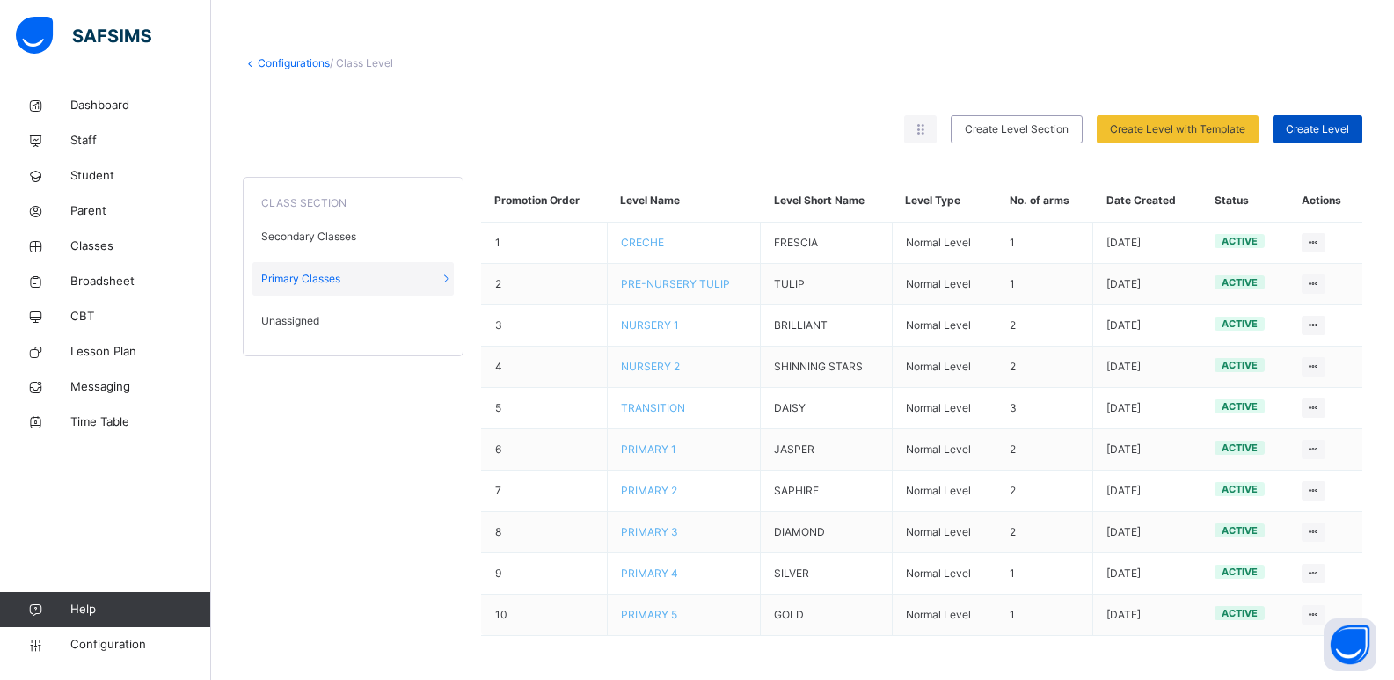
click at [1340, 140] on div "Create Level" at bounding box center [1318, 129] width 90 height 28
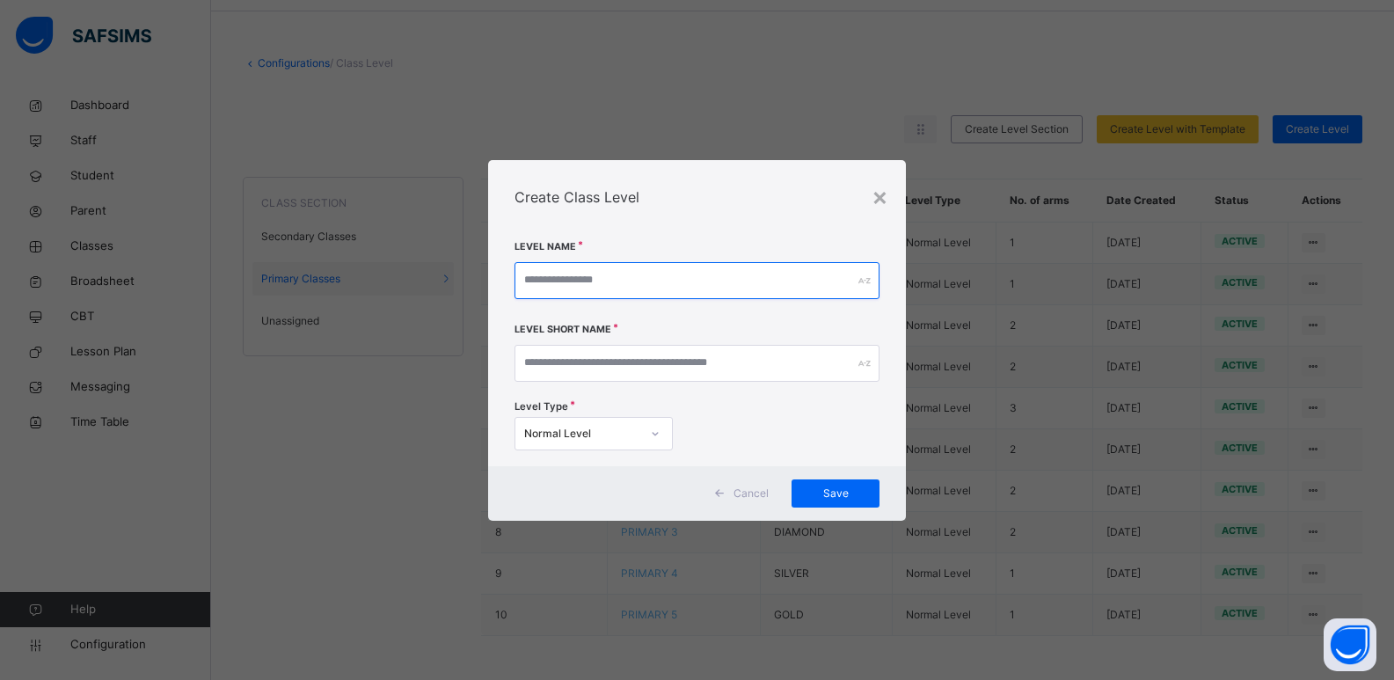
click at [709, 278] on input "text" at bounding box center [697, 280] width 366 height 37
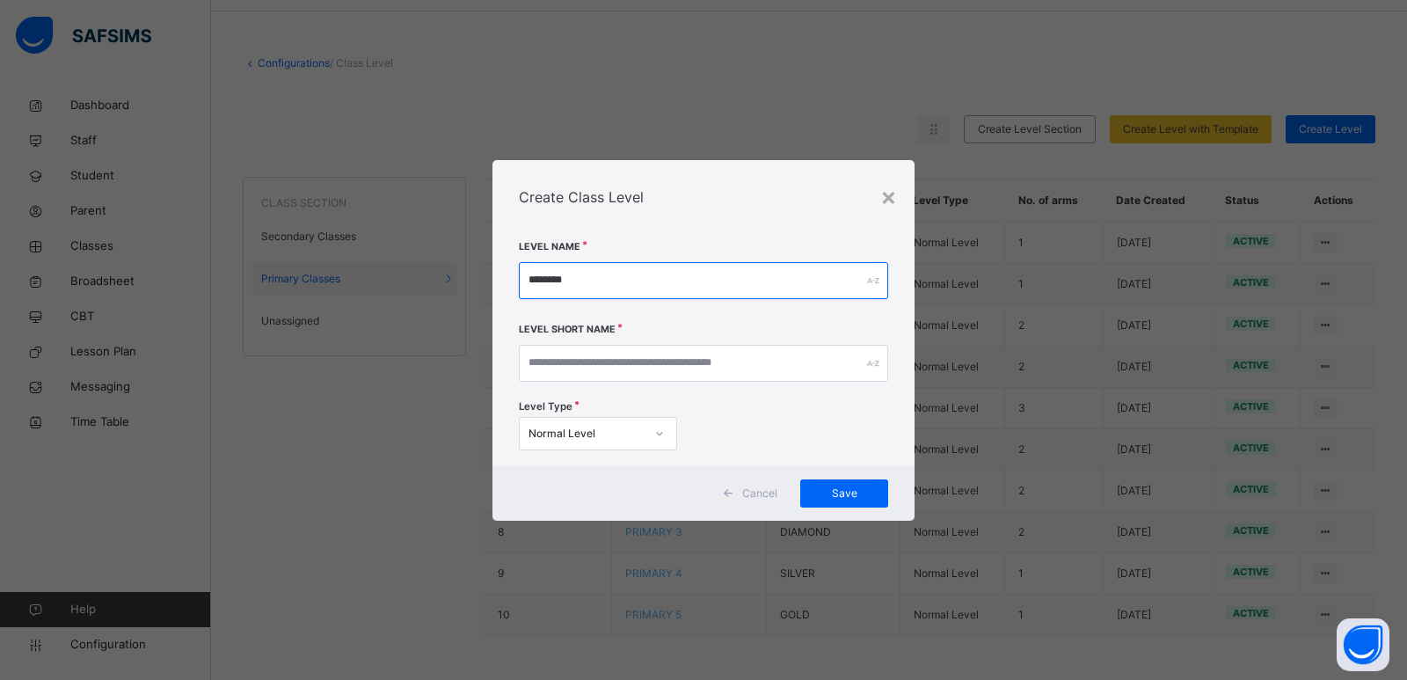
type input "********"
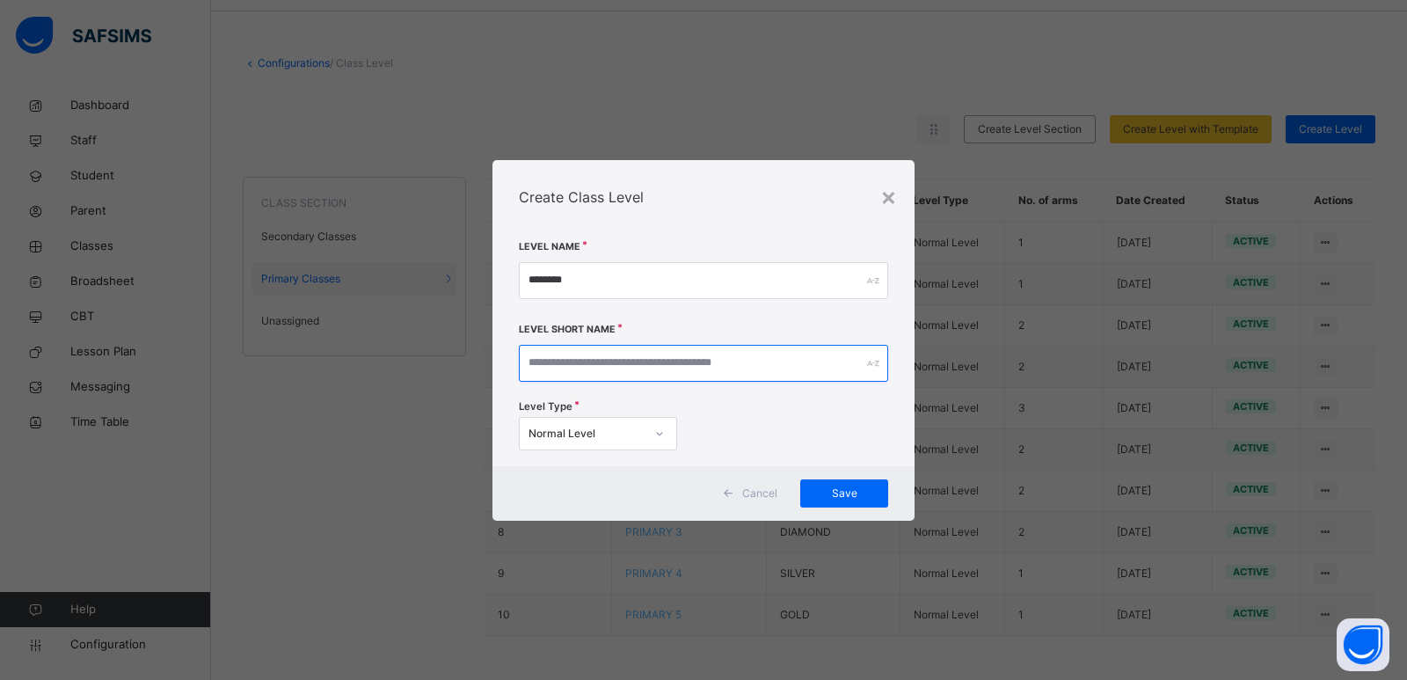
click at [665, 380] on input "text" at bounding box center [703, 363] width 369 height 37
type input "*"
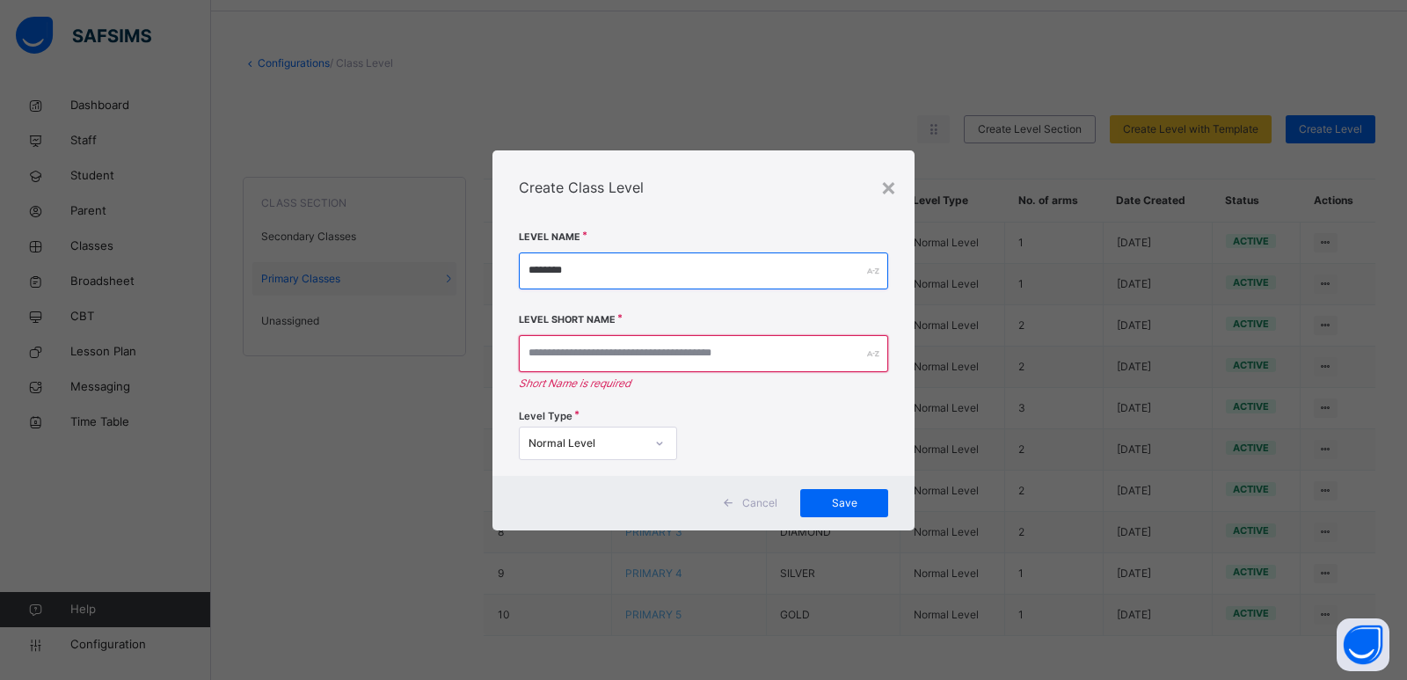
click at [844, 280] on input "********" at bounding box center [703, 270] width 369 height 37
type input "*"
type input "**********"
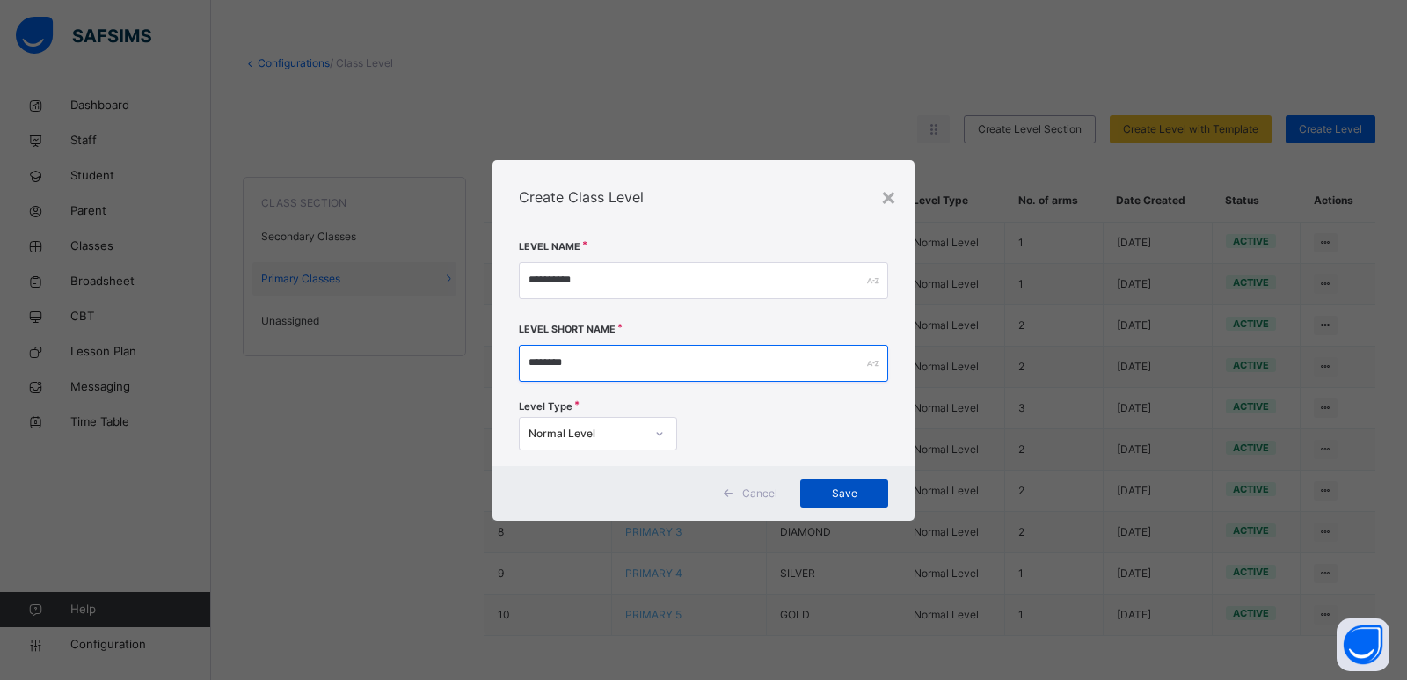
type input "********"
click at [834, 486] on span "Save" at bounding box center [845, 493] width 62 height 16
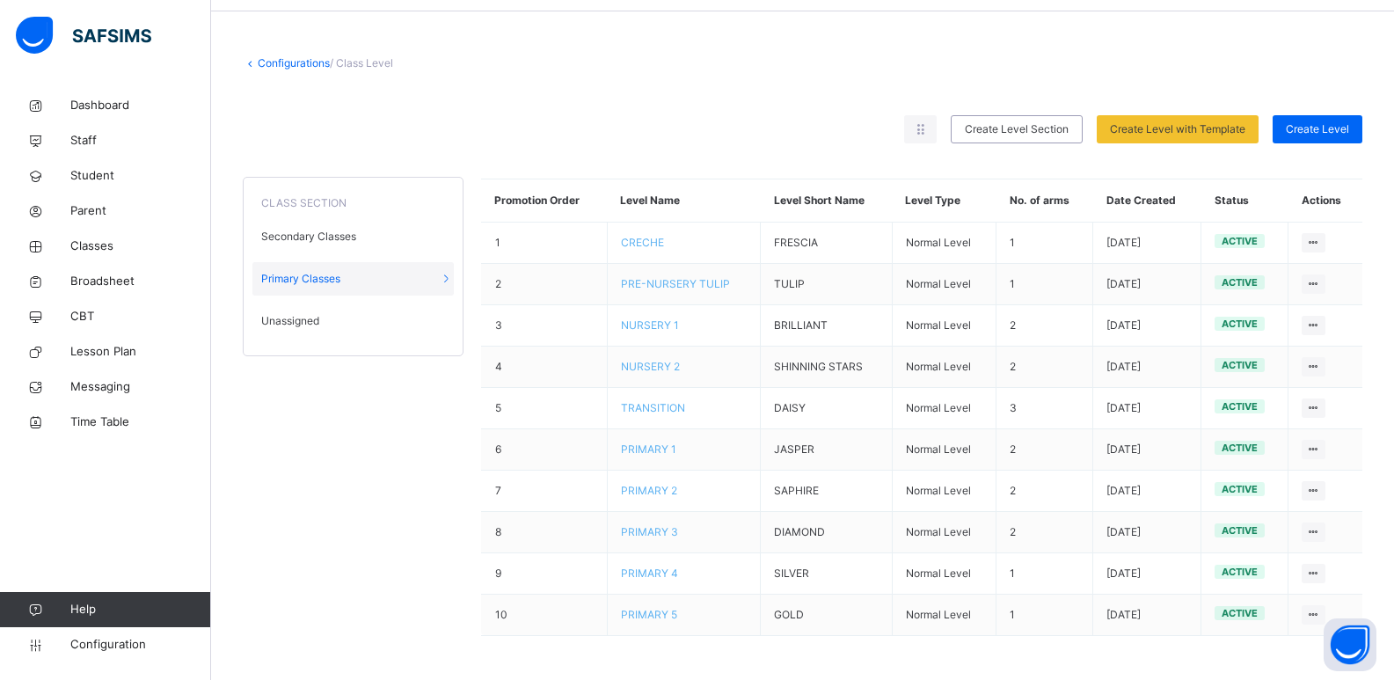
scroll to position [0, 0]
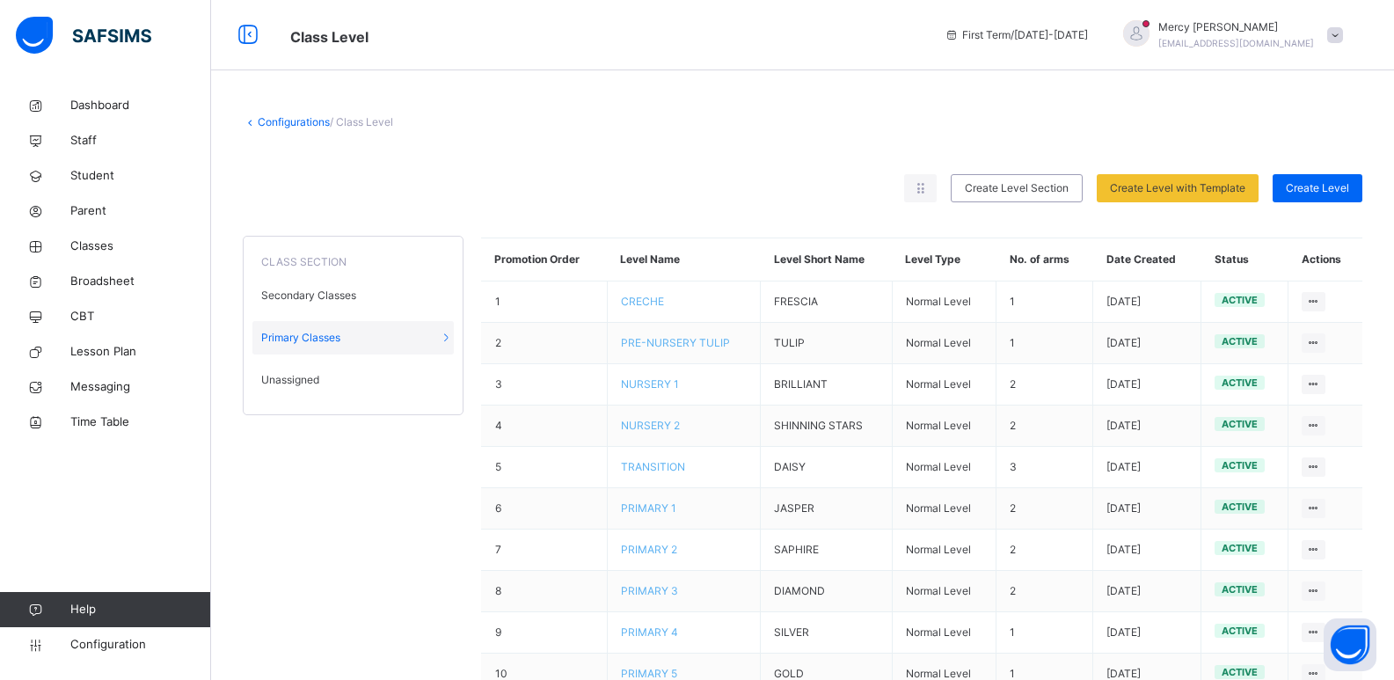
click at [288, 124] on link "Configurations" at bounding box center [294, 121] width 72 height 13
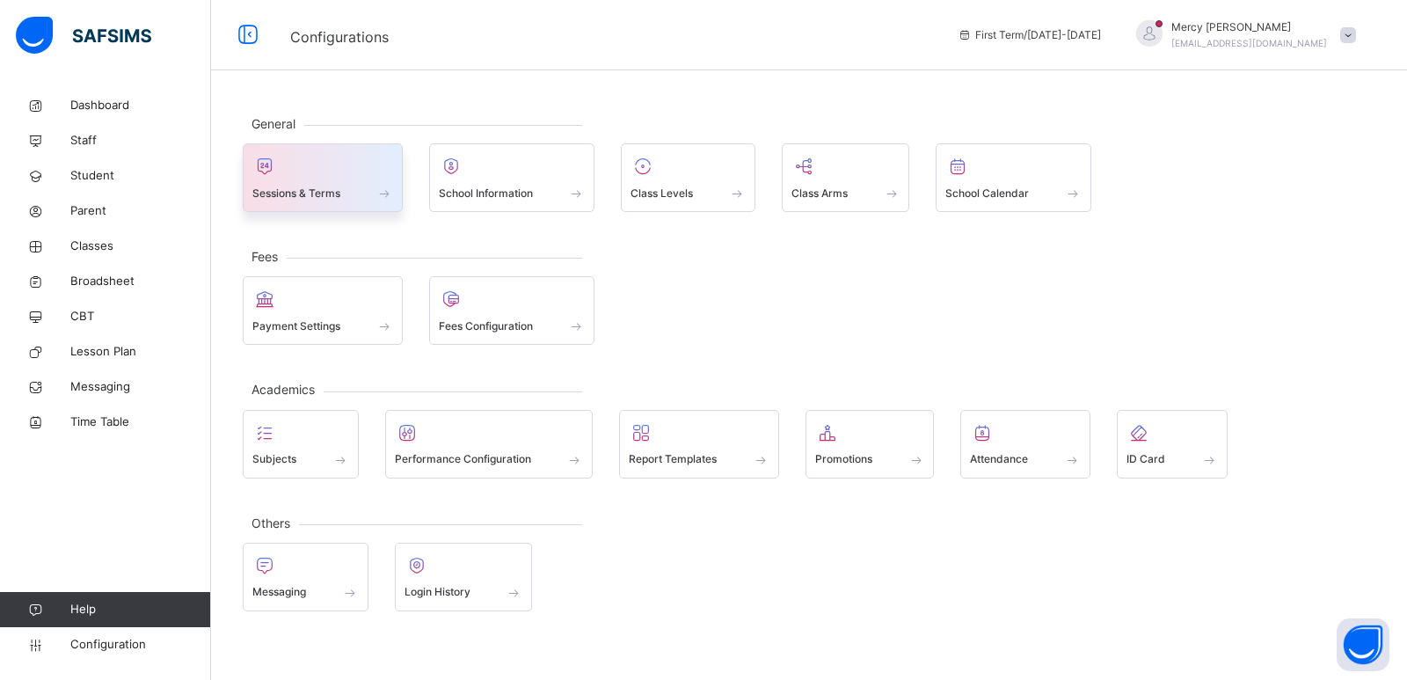
click at [282, 177] on div at bounding box center [322, 166] width 141 height 26
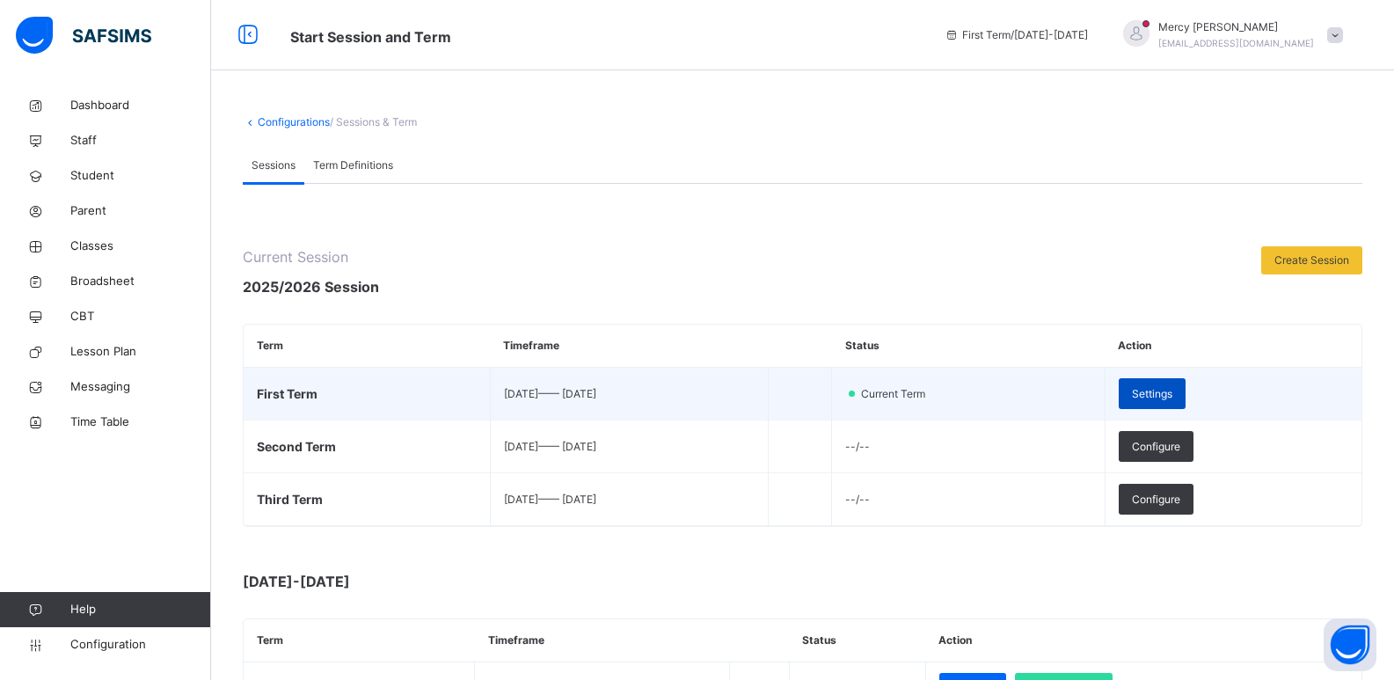
click at [1172, 392] on span "Settings" at bounding box center [1152, 394] width 40 height 16
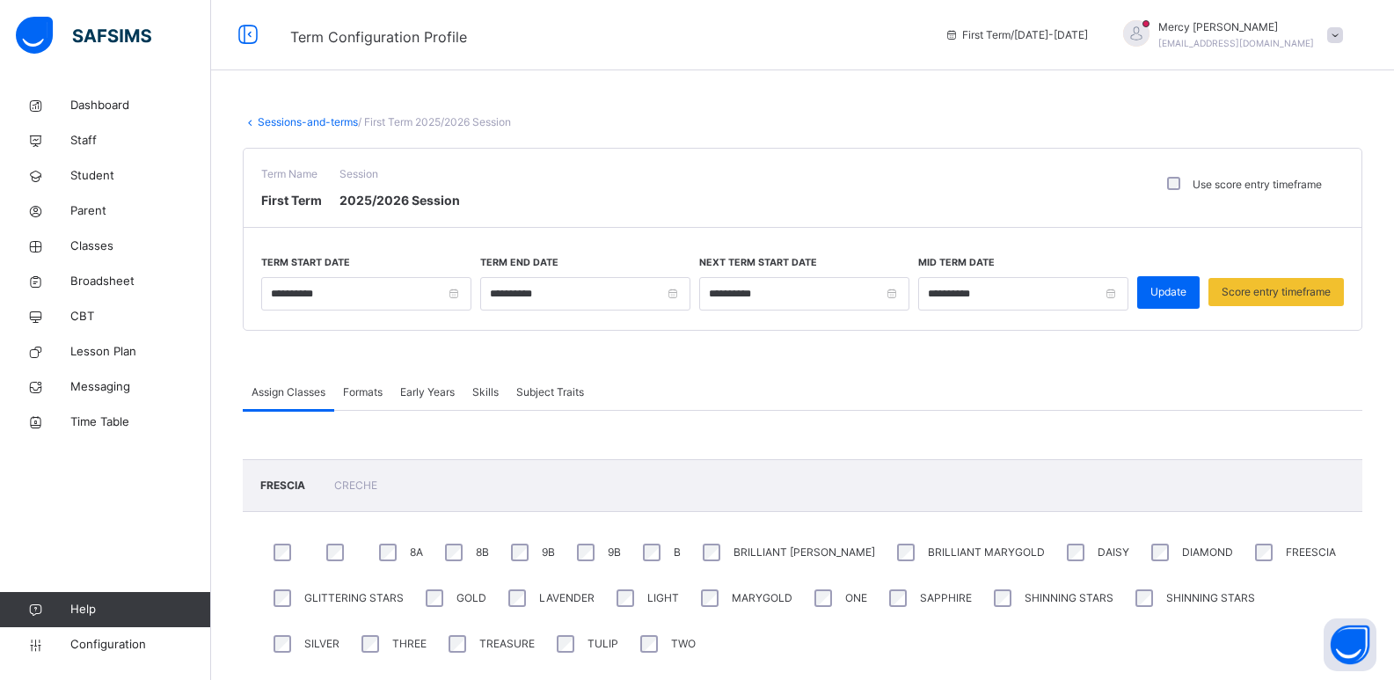
scroll to position [99, 0]
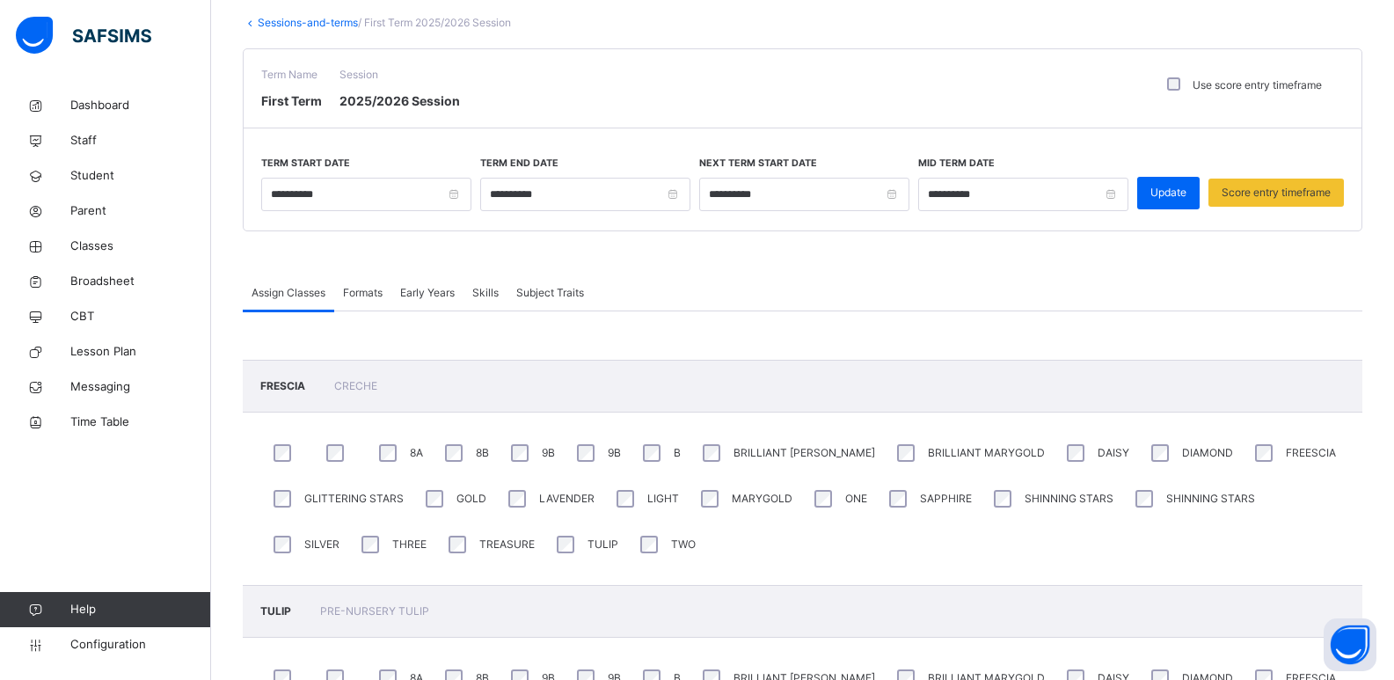
click at [361, 292] on span "Formats" at bounding box center [363, 293] width 40 height 16
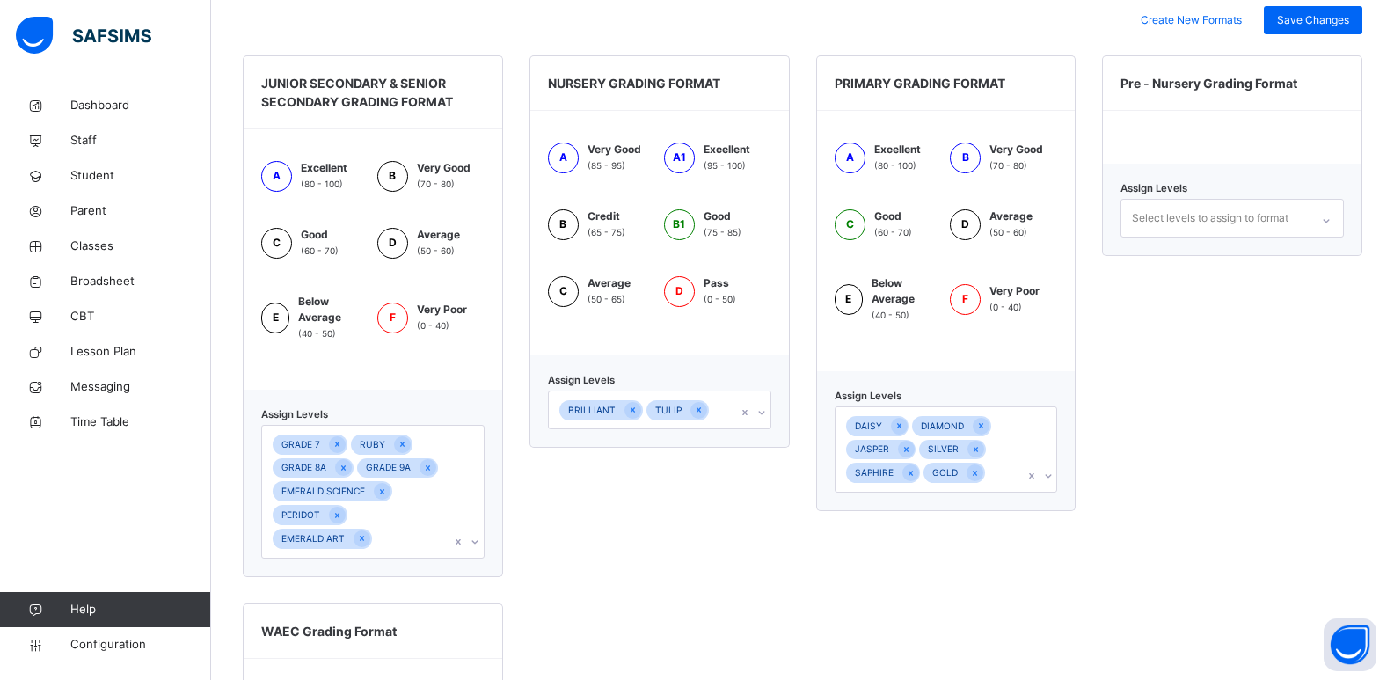
scroll to position [504, 0]
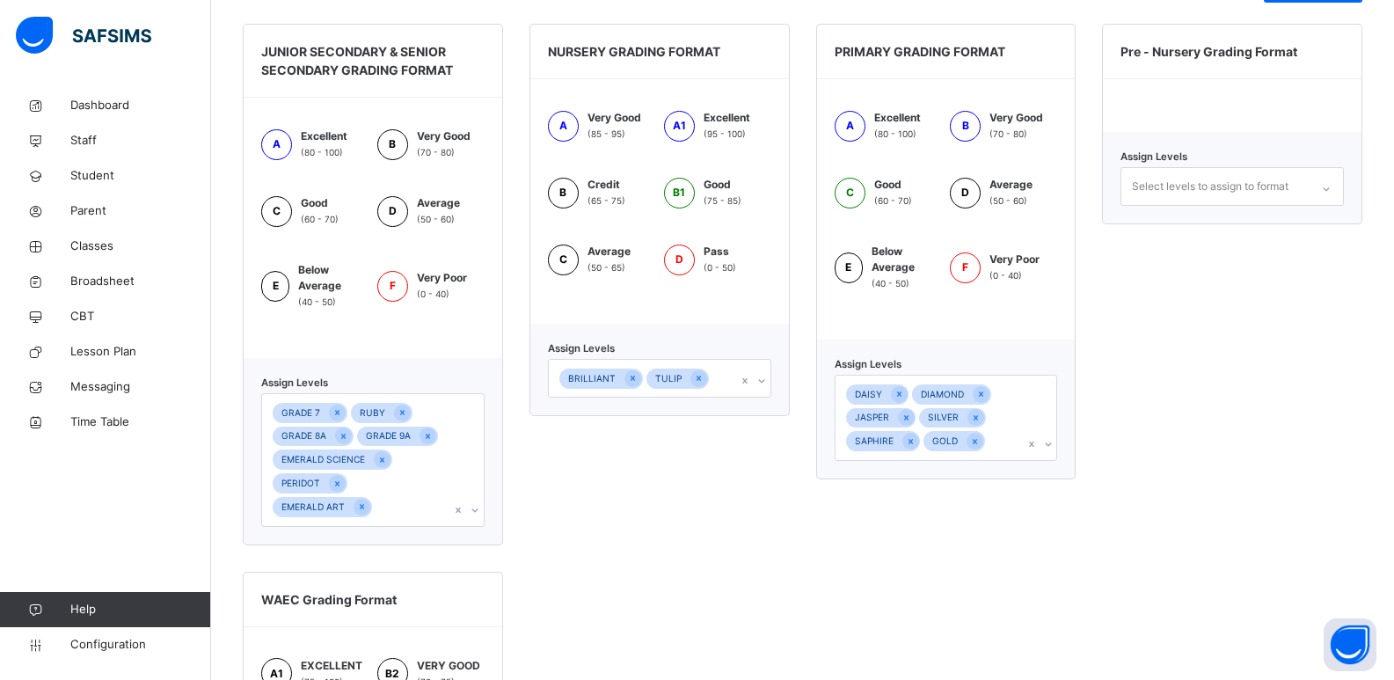
click at [1054, 461] on div "DAISY DIAMOND JASPER SILVER SAPHIRE GOLD" at bounding box center [946, 418] width 223 height 86
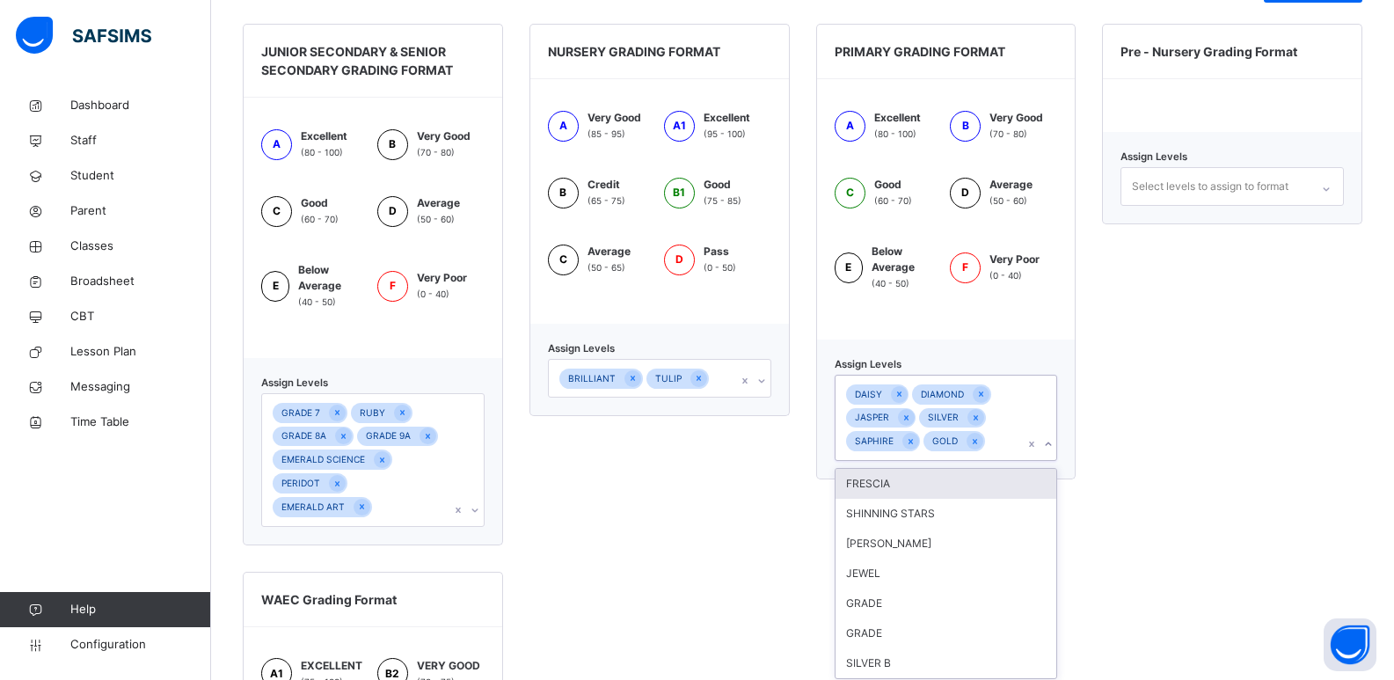
scroll to position [536, 0]
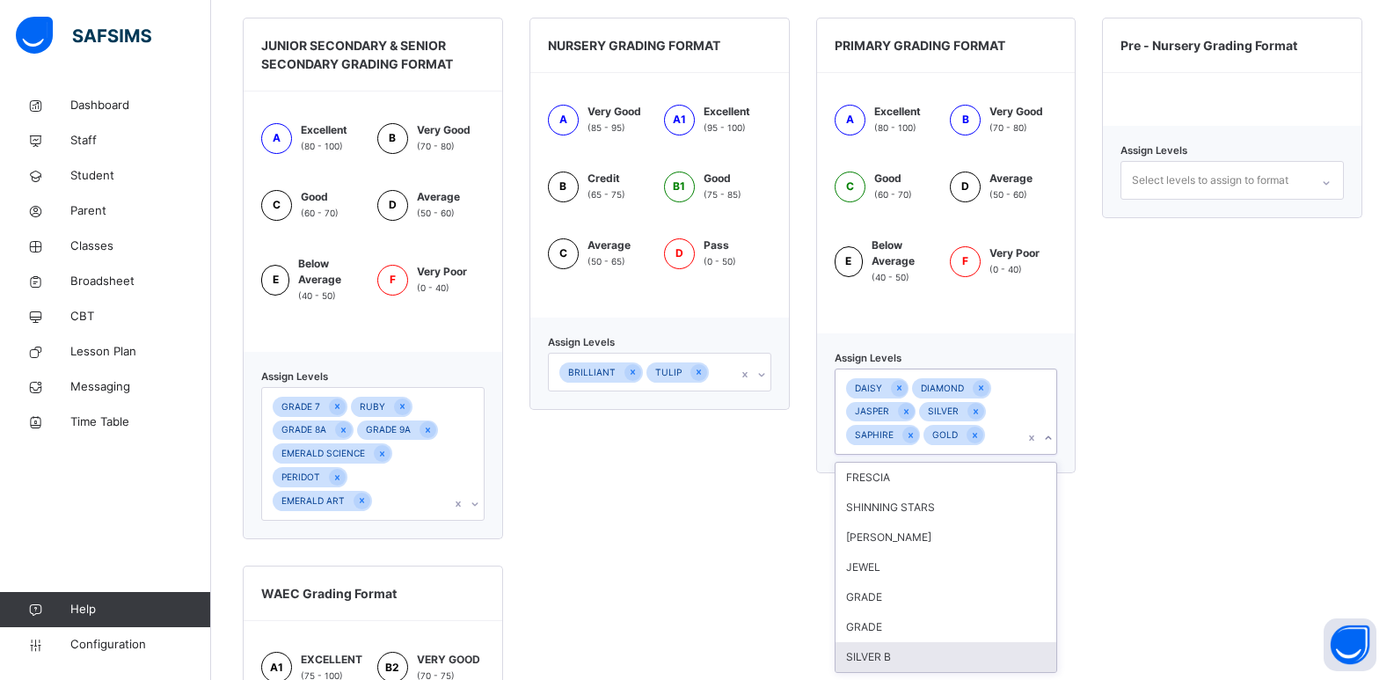
click at [865, 646] on div "SILVER B" at bounding box center [946, 657] width 222 height 30
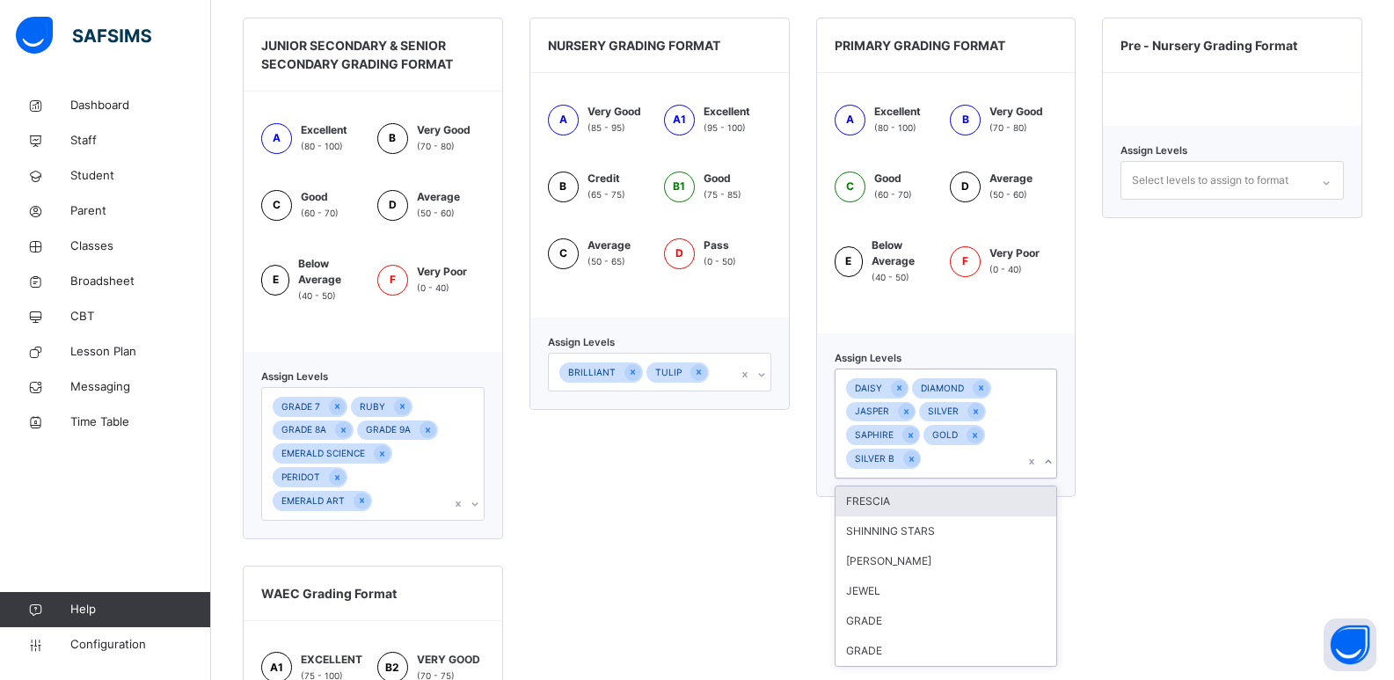
click at [1136, 451] on div "Pre - Nursery Grading Format Assign Levels Select levels to assign to format" at bounding box center [1232, 278] width 260 height 521
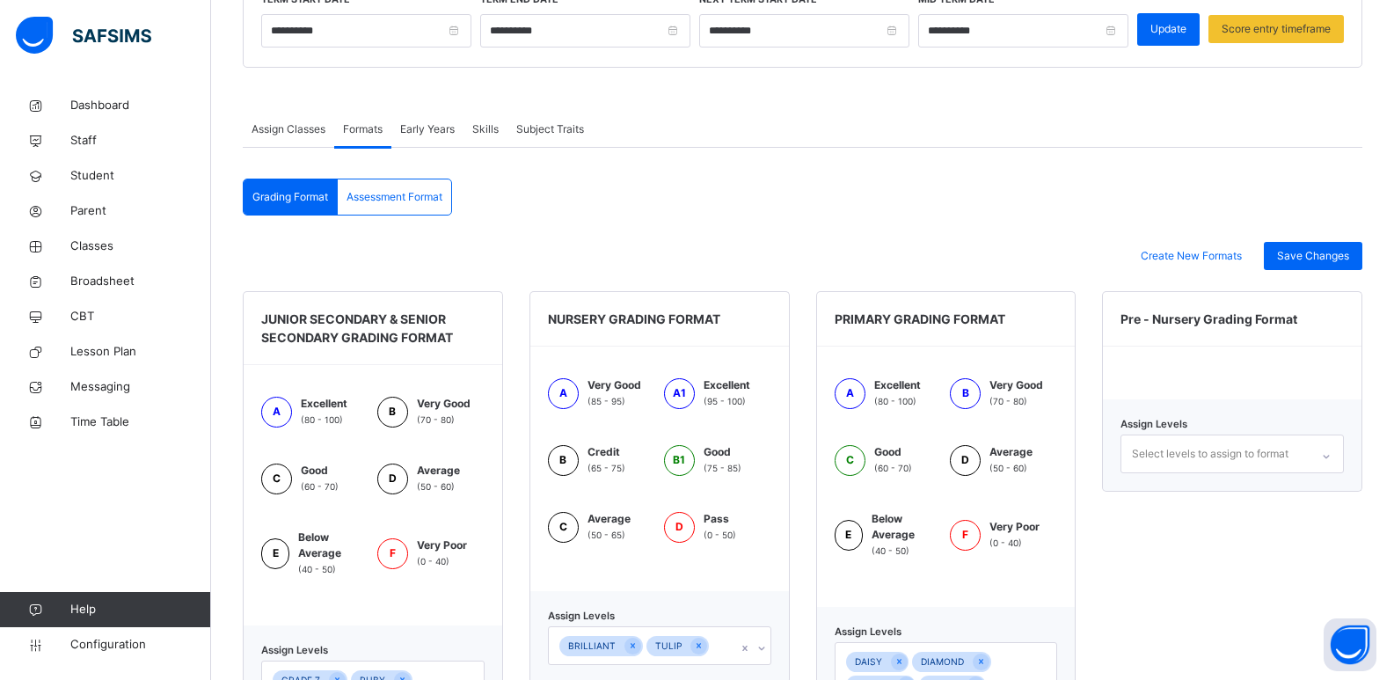
scroll to position [0, 0]
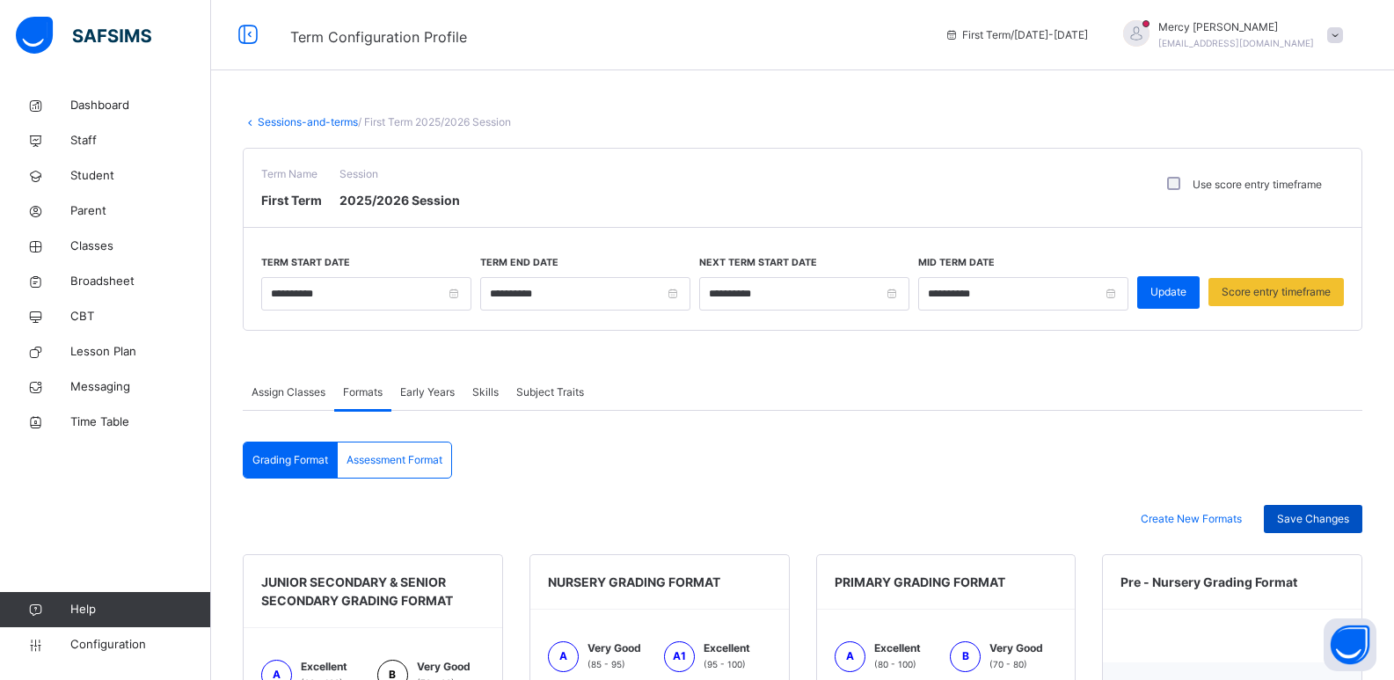
click at [1311, 523] on span "Save Changes" at bounding box center [1313, 519] width 72 height 16
click at [427, 391] on span "Early Years" at bounding box center [427, 392] width 55 height 16
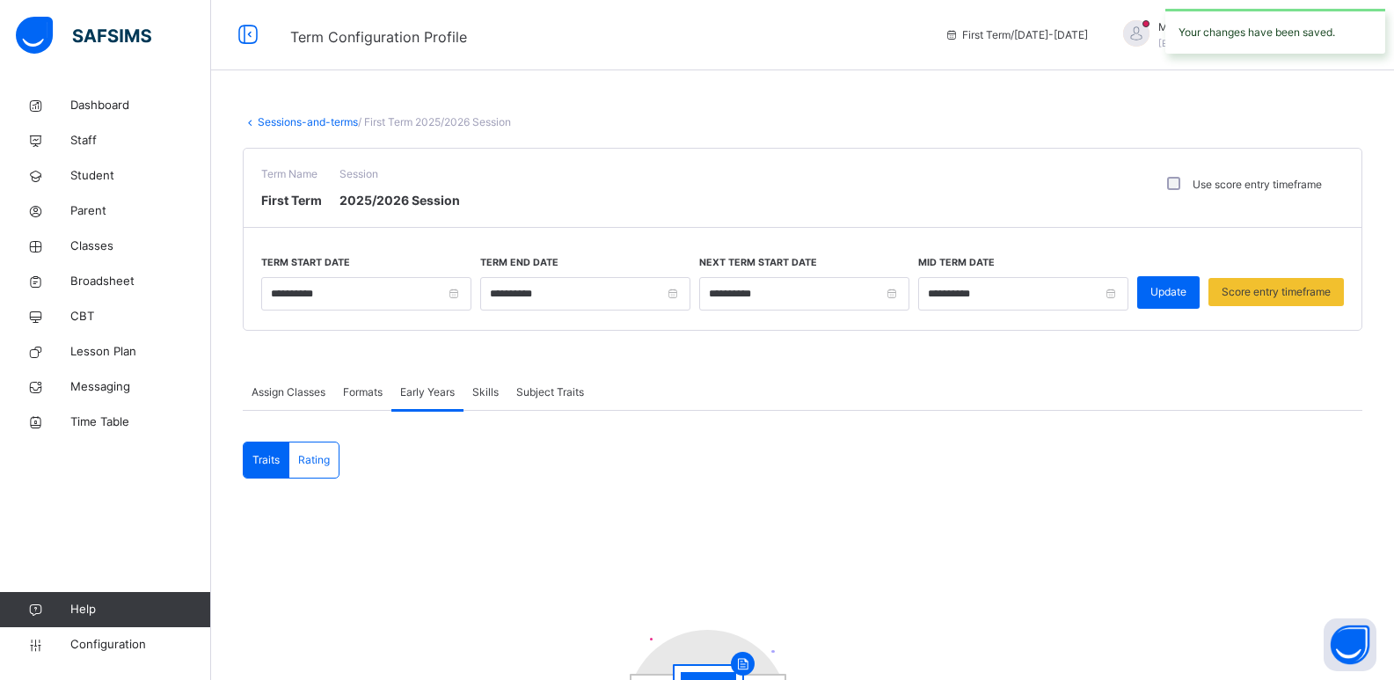
click at [480, 392] on span "Skills" at bounding box center [485, 392] width 26 height 16
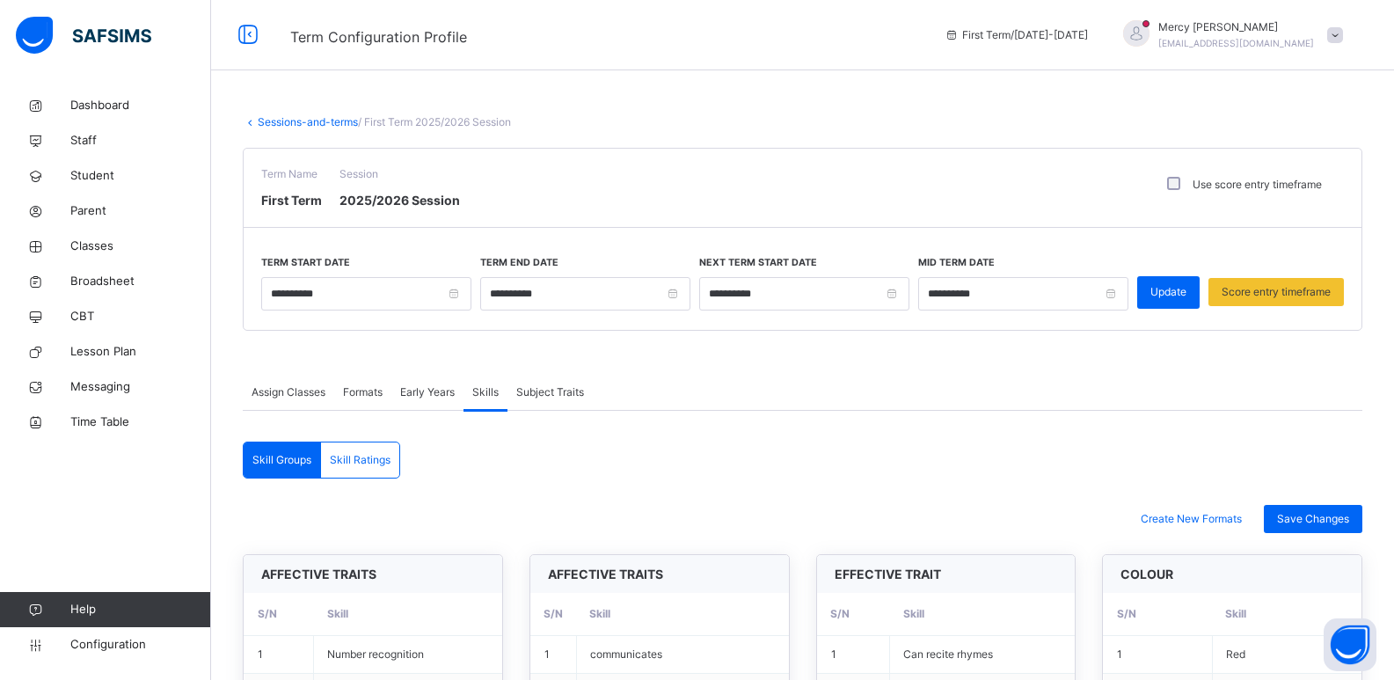
click at [543, 386] on span "Subject Traits" at bounding box center [550, 392] width 68 height 16
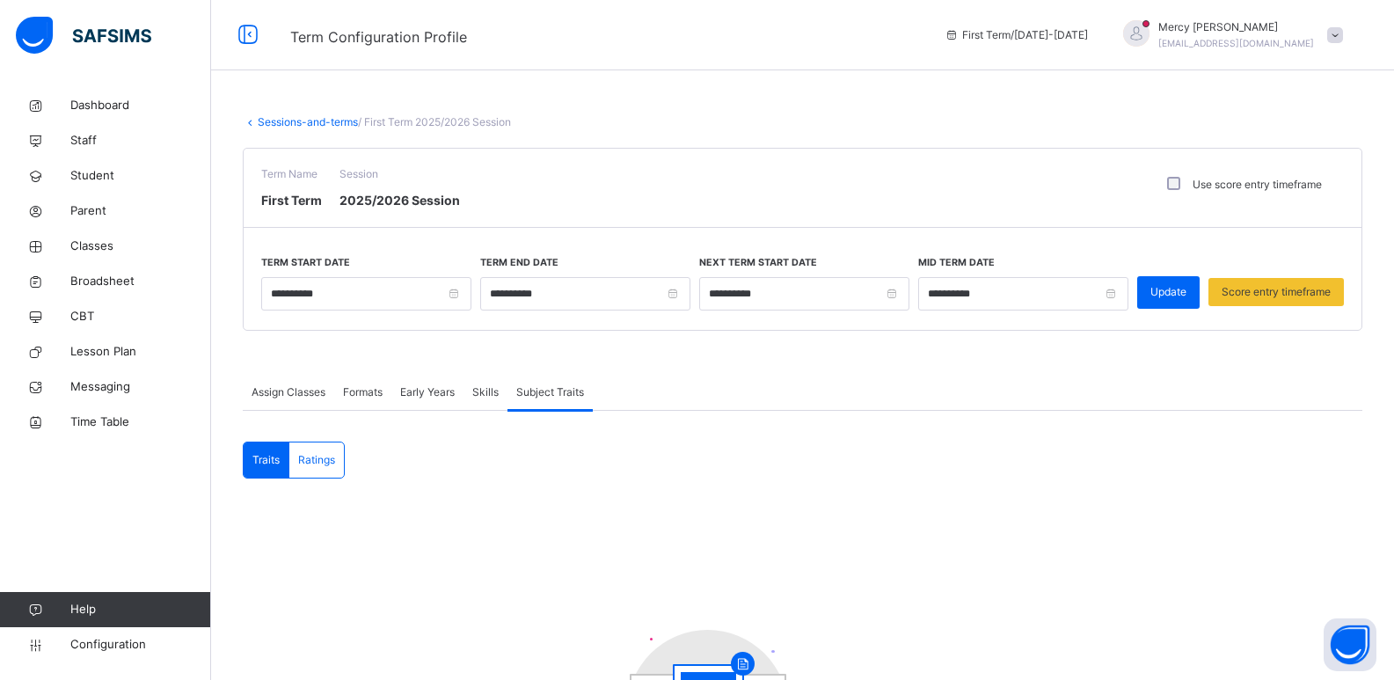
click at [304, 383] on div "Assign Classes" at bounding box center [288, 392] width 91 height 35
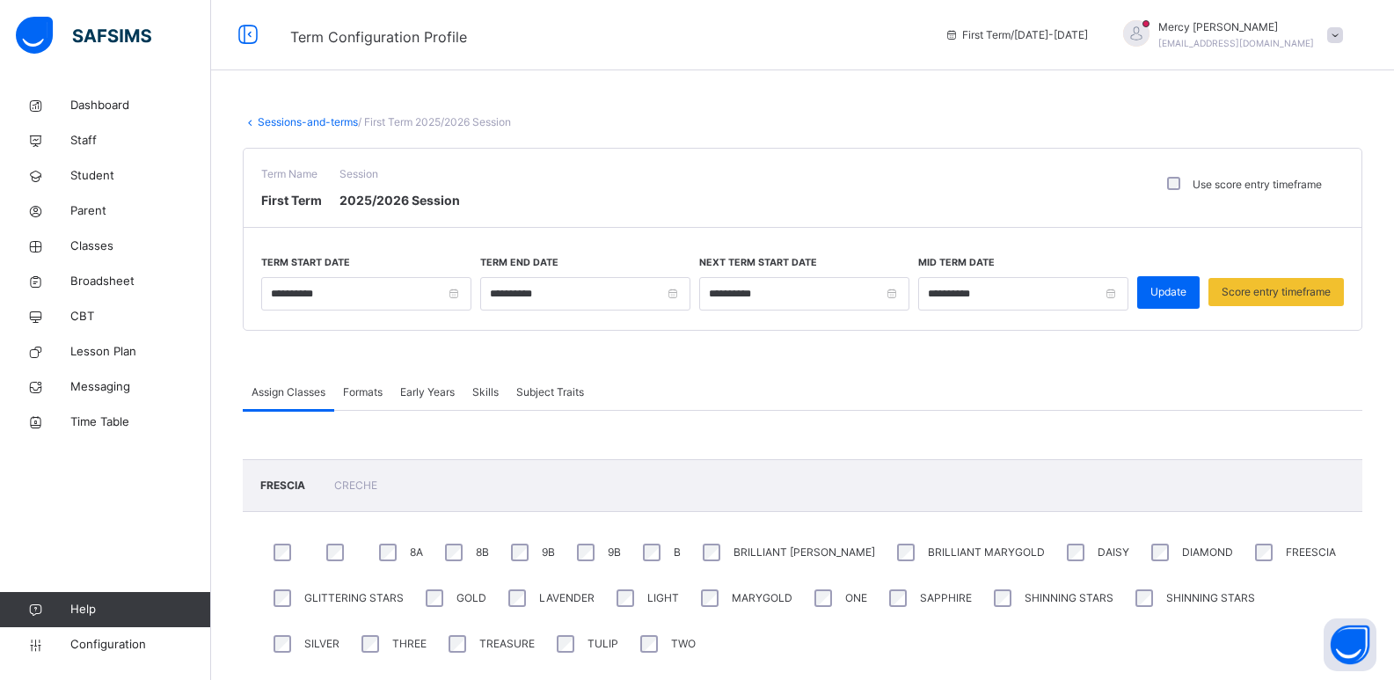
click at [301, 123] on link "Sessions-and-terms" at bounding box center [308, 121] width 100 height 13
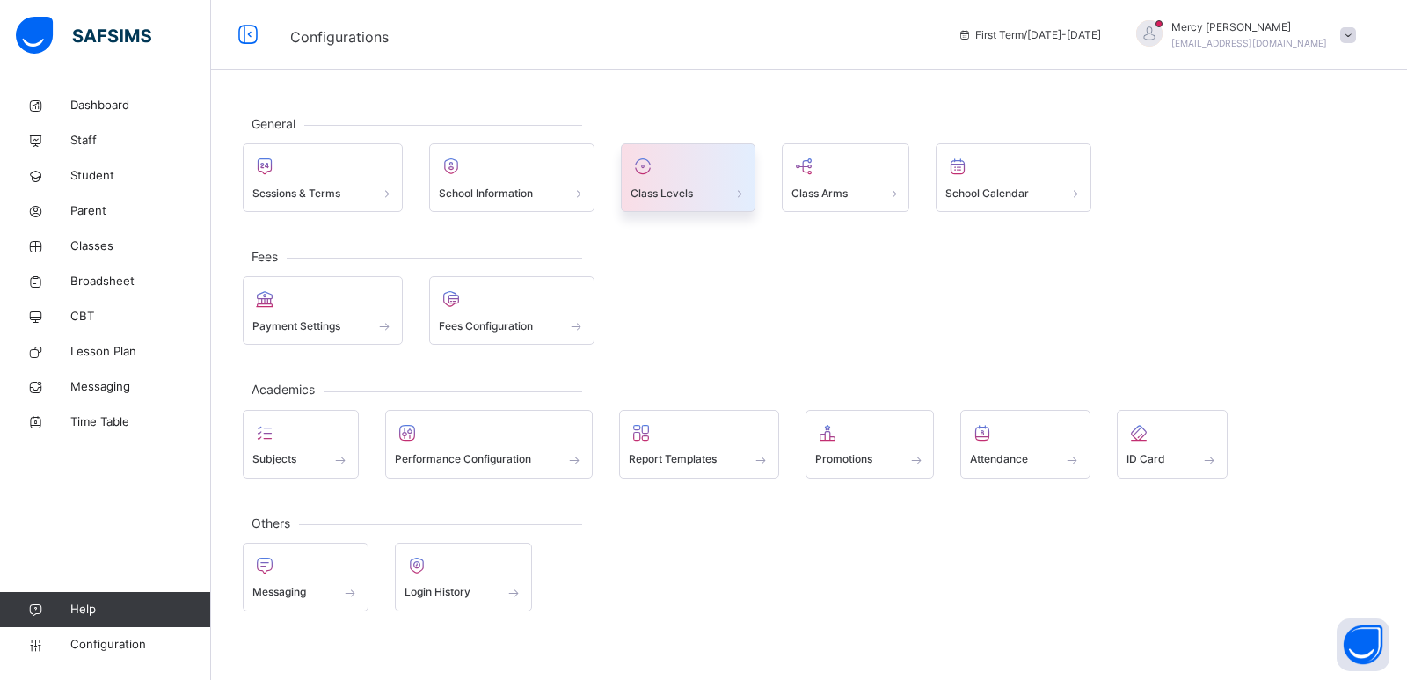
click at [662, 205] on div "Class Levels" at bounding box center [688, 177] width 135 height 69
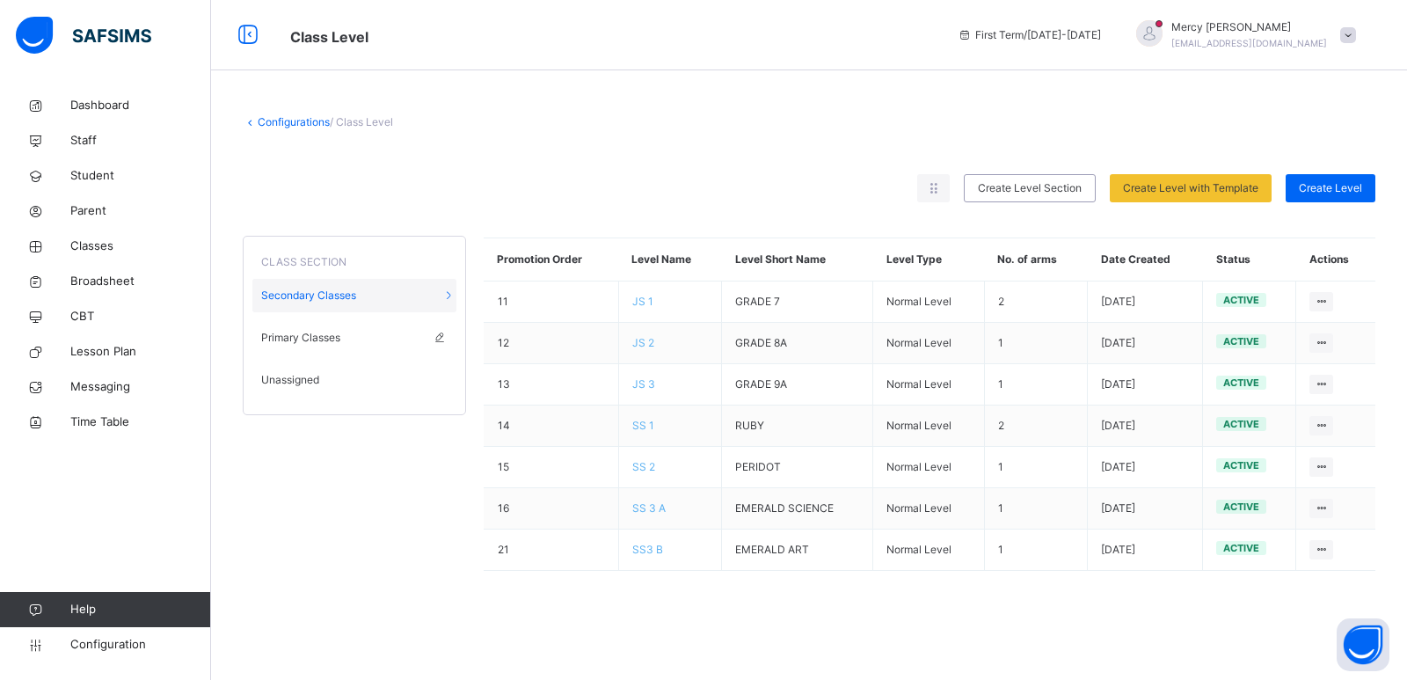
click at [336, 347] on div "Primary Classes" at bounding box center [354, 337] width 204 height 33
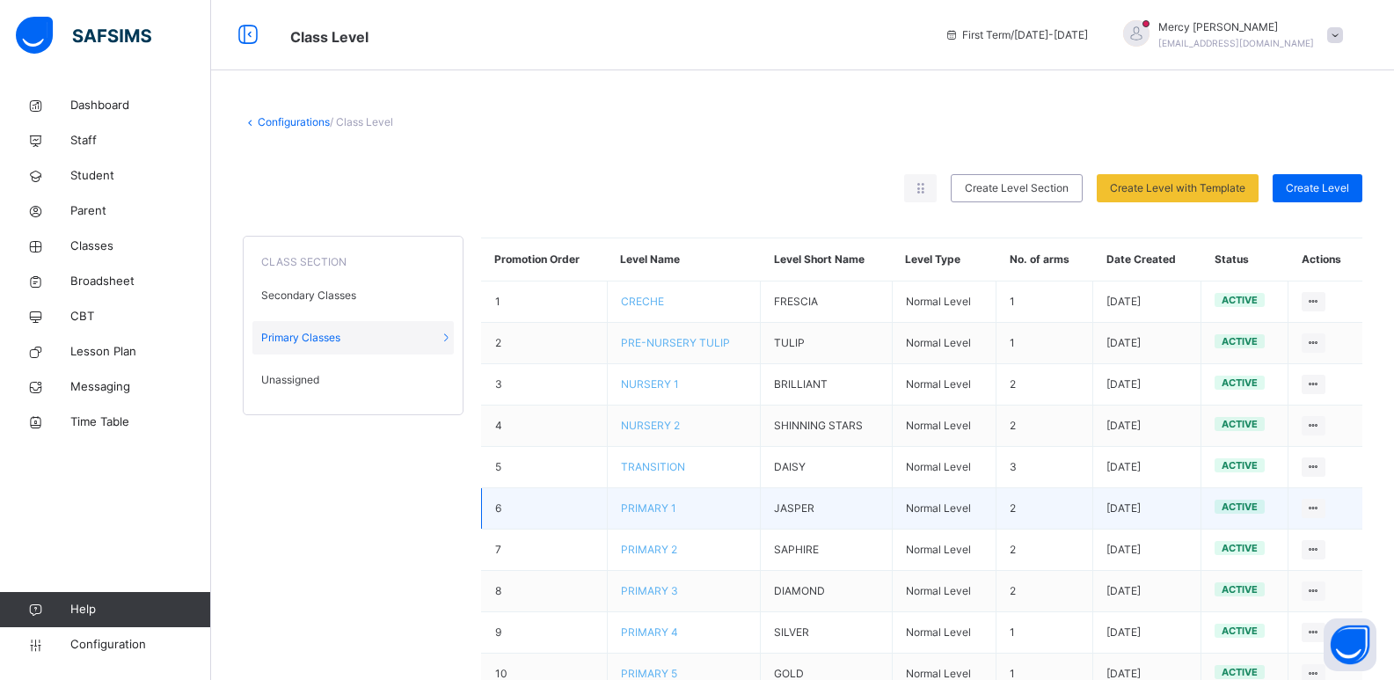
scroll to position [59, 0]
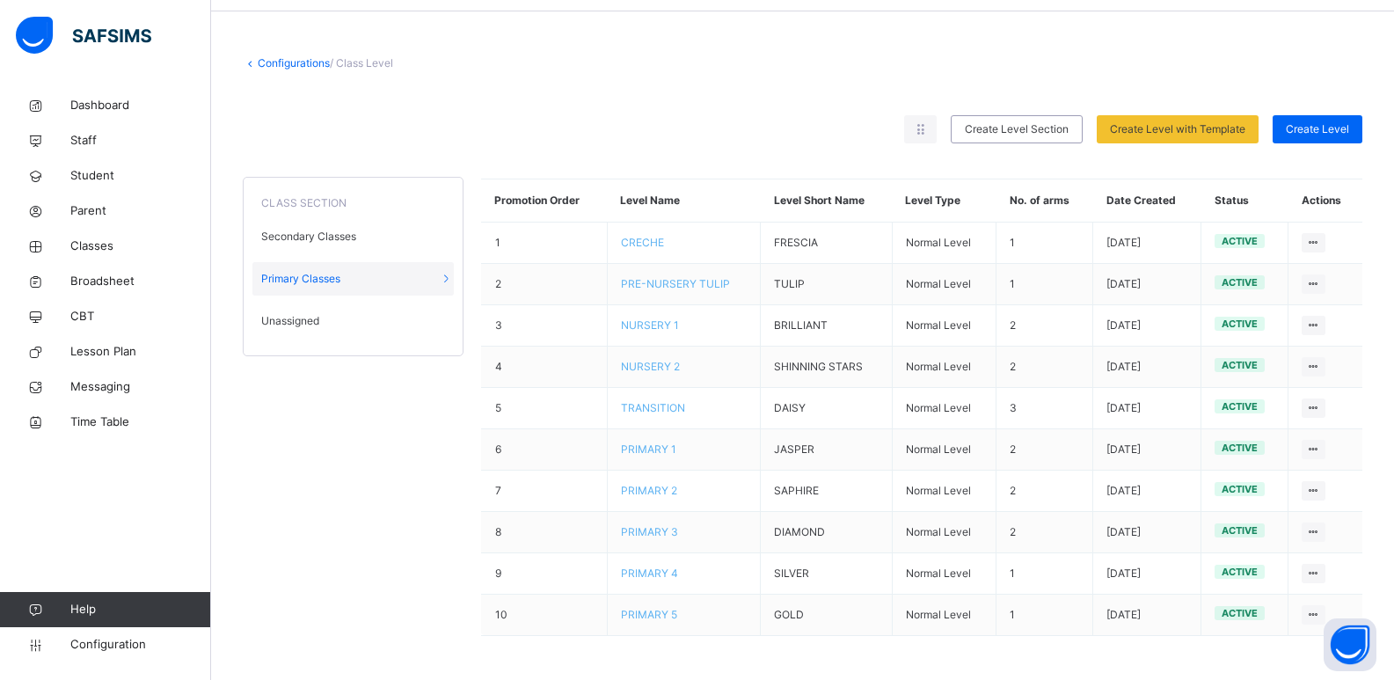
click at [316, 325] on span "Unassigned" at bounding box center [290, 321] width 58 height 16
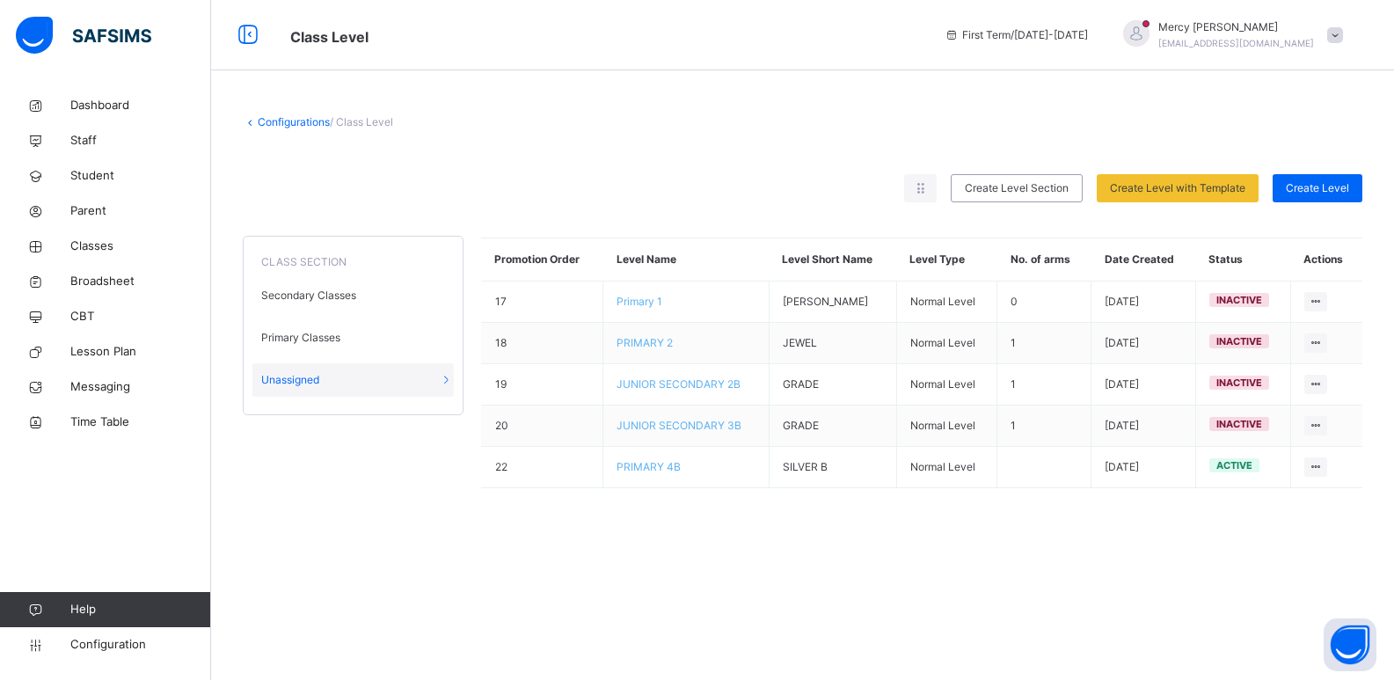
scroll to position [0, 0]
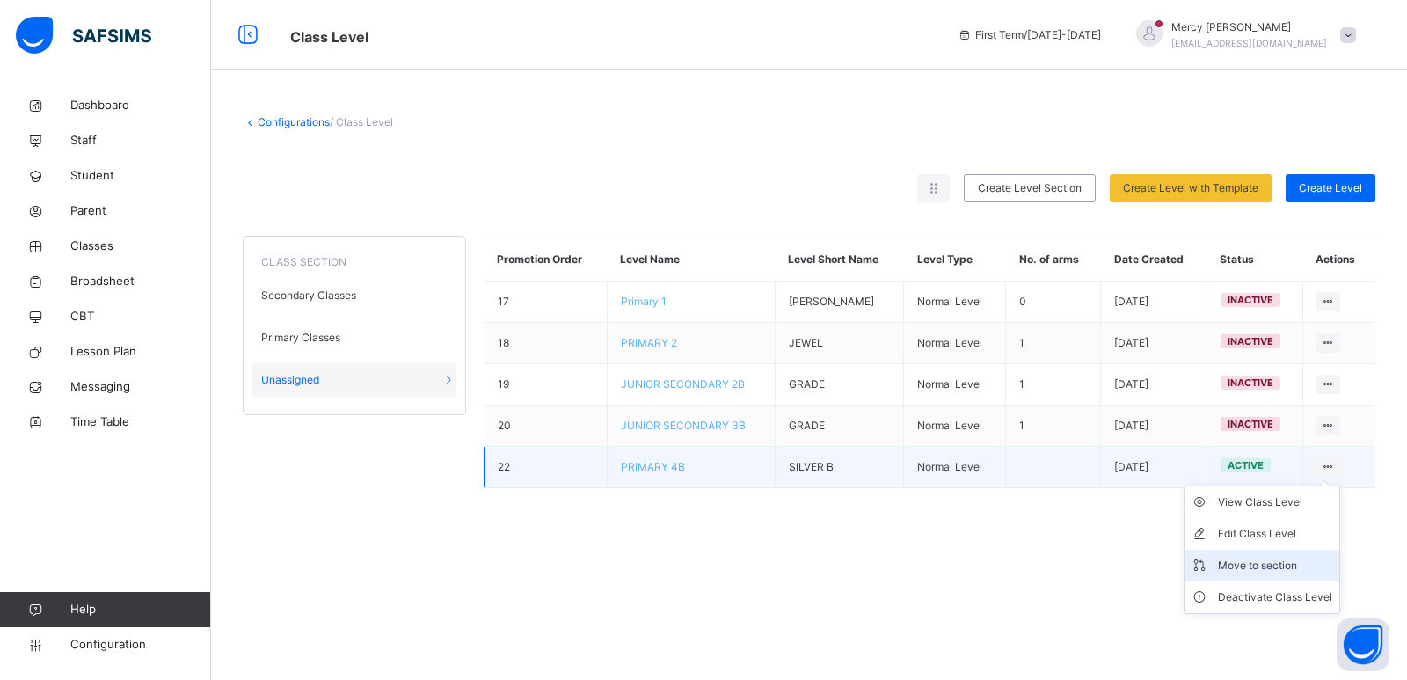
click at [1230, 559] on div "Move to section" at bounding box center [1275, 566] width 114 height 18
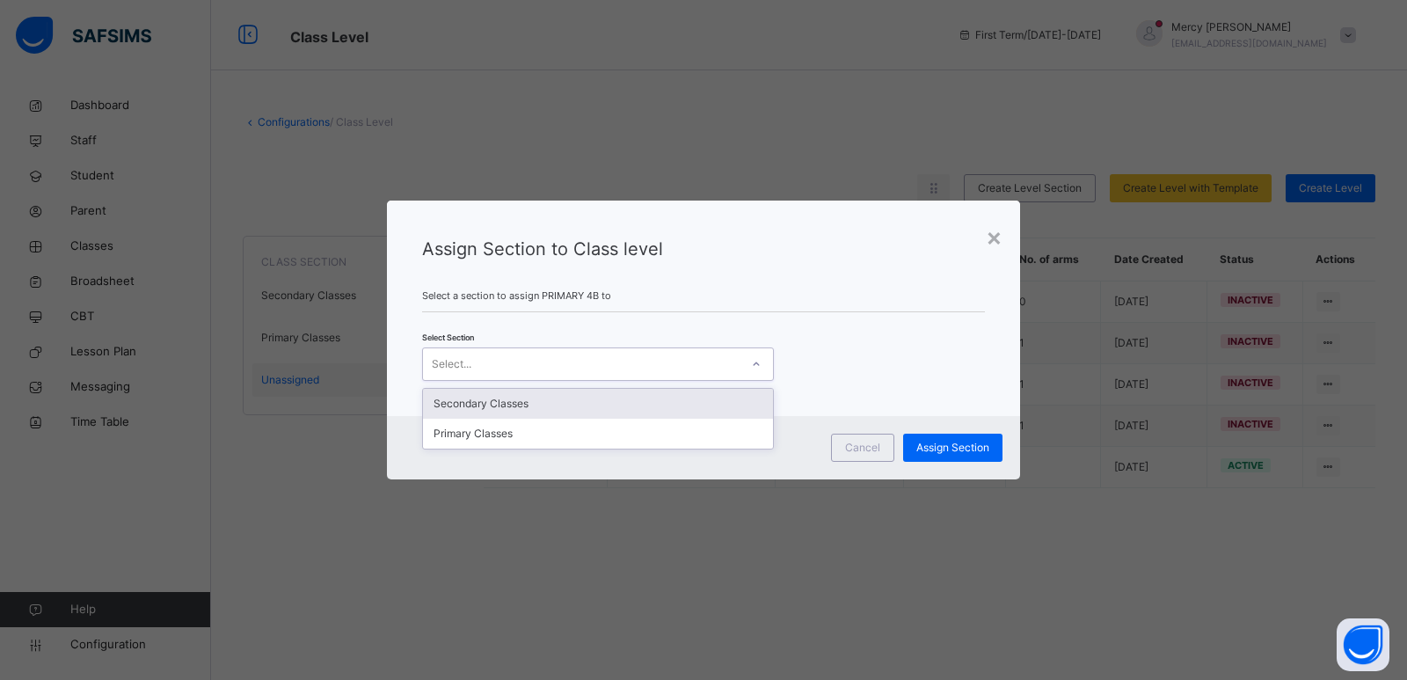
click at [689, 359] on div "Select..." at bounding box center [581, 364] width 317 height 27
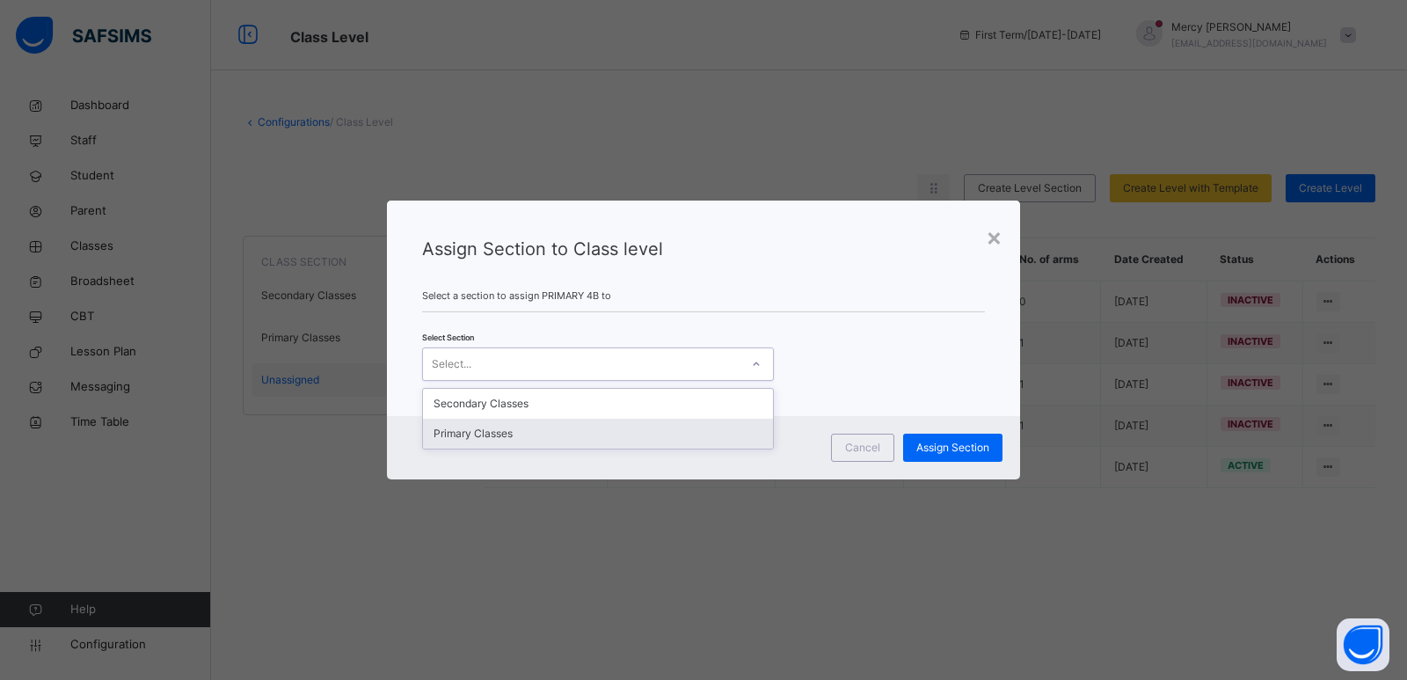
click at [616, 431] on div "Primary Classes" at bounding box center [598, 434] width 350 height 30
click at [945, 449] on span "Assign Section" at bounding box center [952, 448] width 73 height 16
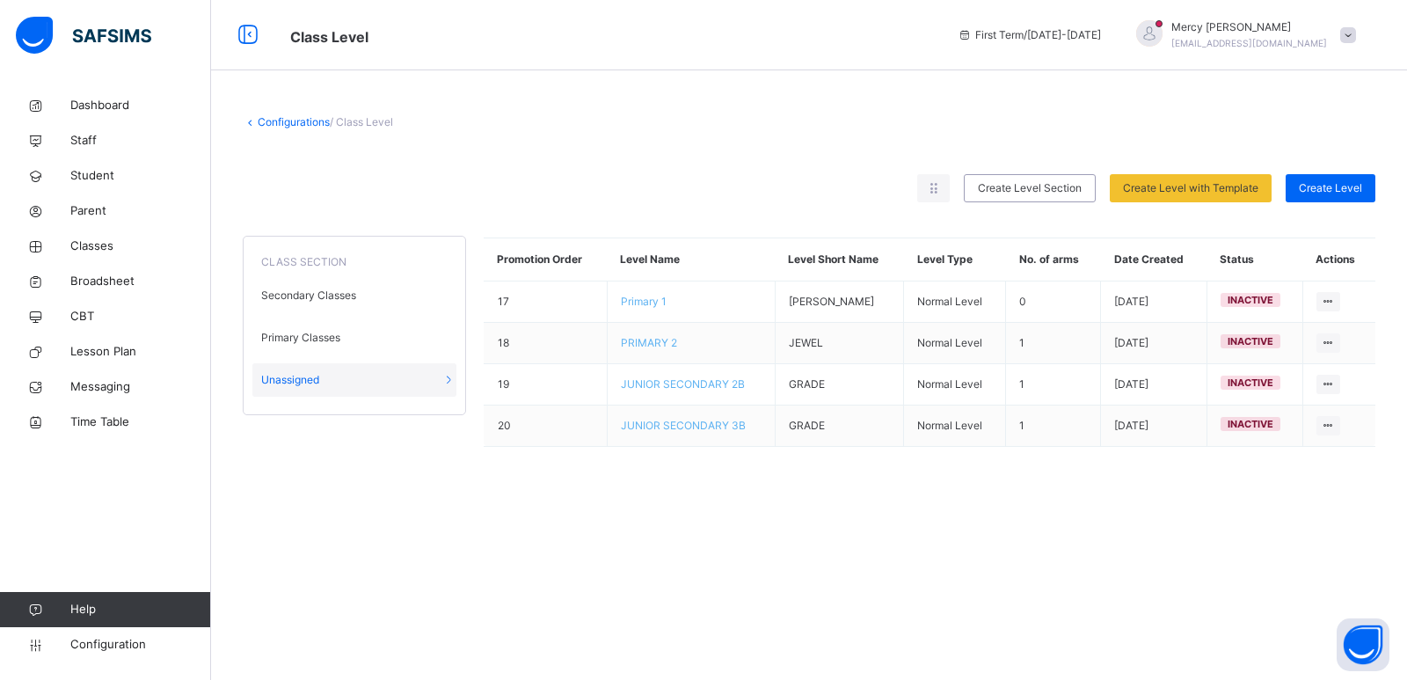
click at [285, 117] on link "Configurations" at bounding box center [294, 121] width 72 height 13
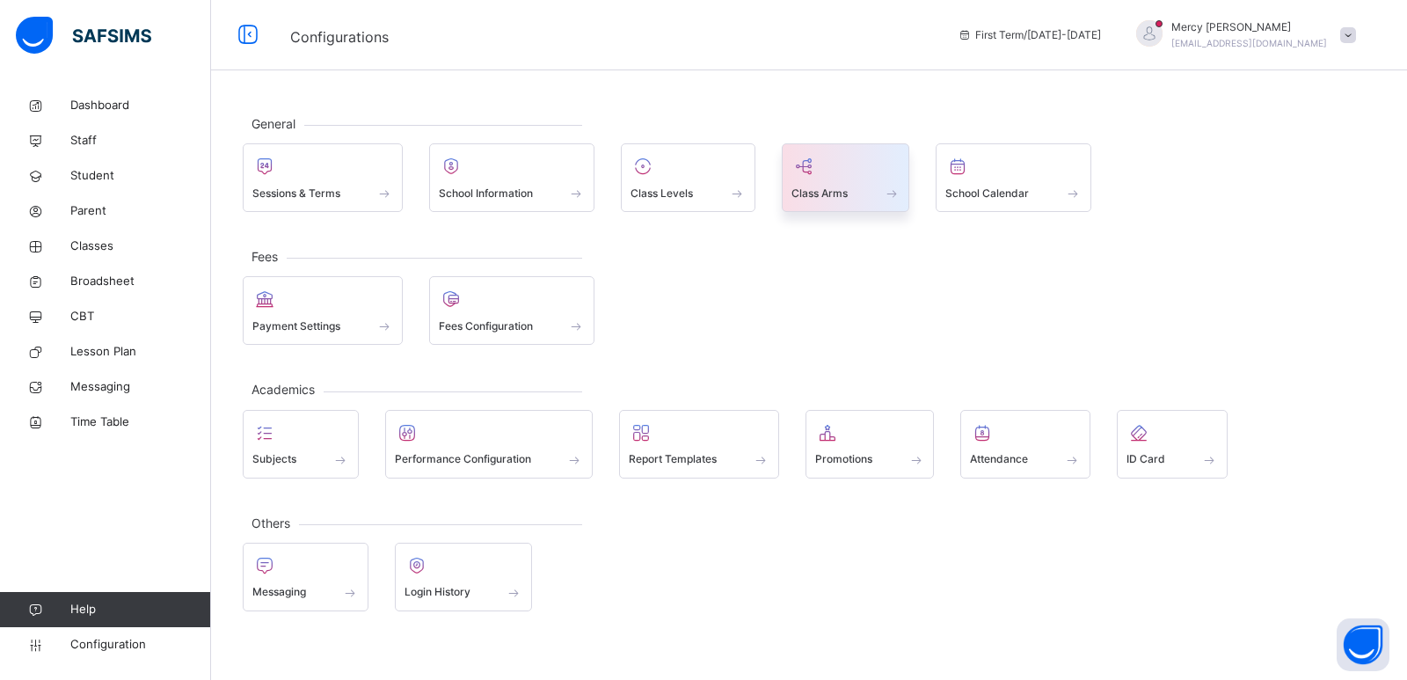
click at [847, 180] on span at bounding box center [846, 181] width 109 height 4
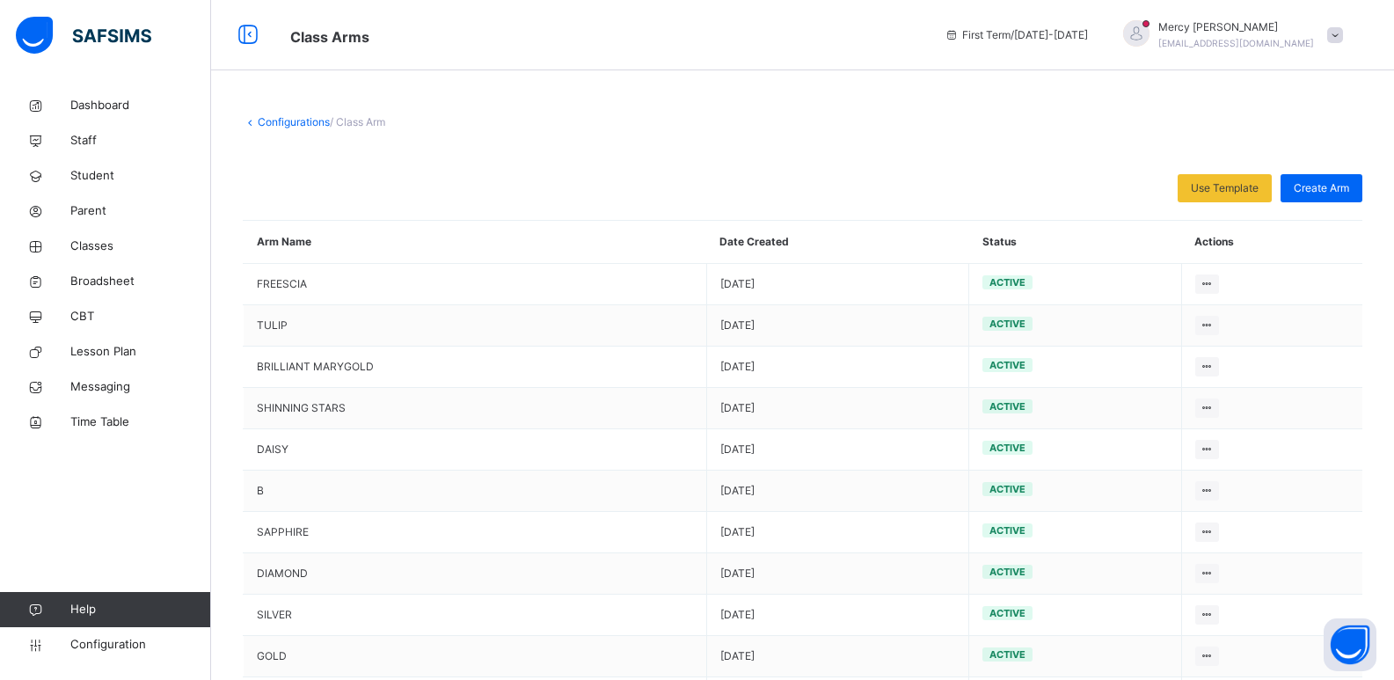
click at [284, 119] on link "Configurations" at bounding box center [294, 121] width 72 height 13
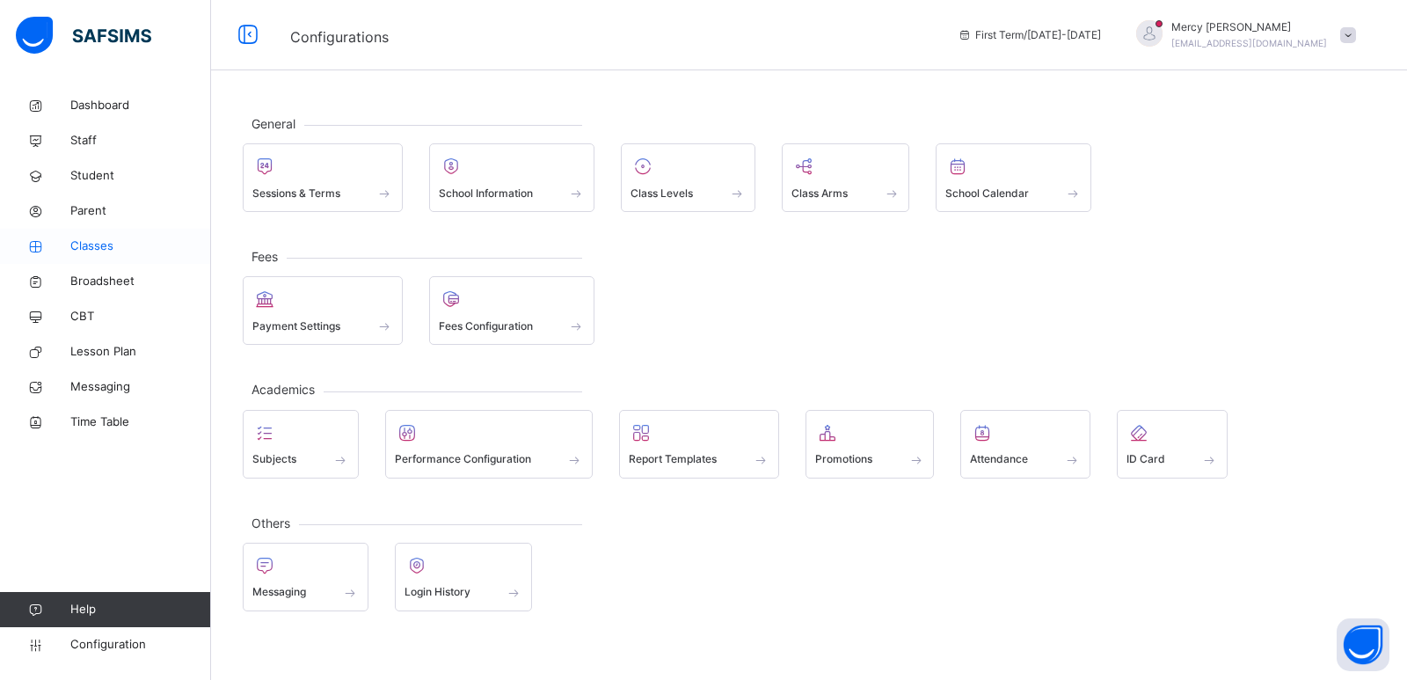
click at [98, 246] on span "Classes" at bounding box center [140, 246] width 141 height 18
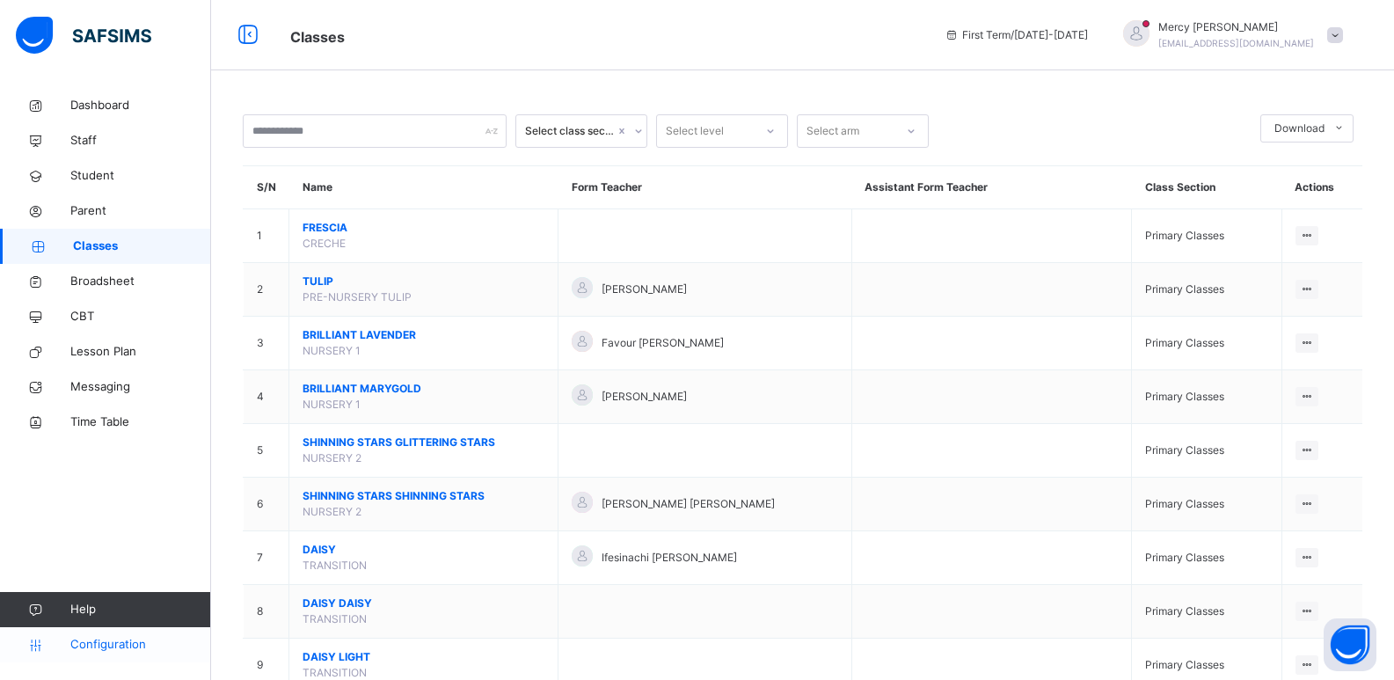
click at [106, 649] on span "Configuration" at bounding box center [140, 645] width 140 height 18
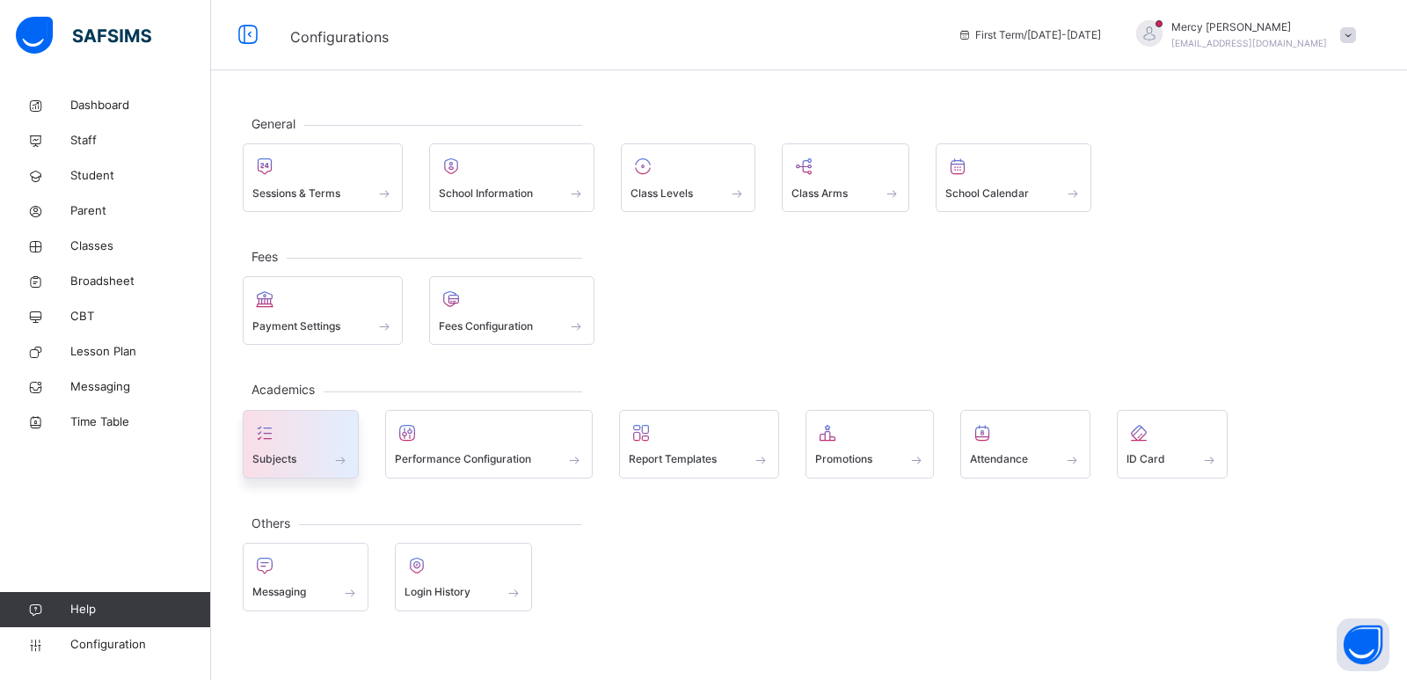
click at [310, 434] on div at bounding box center [300, 433] width 97 height 26
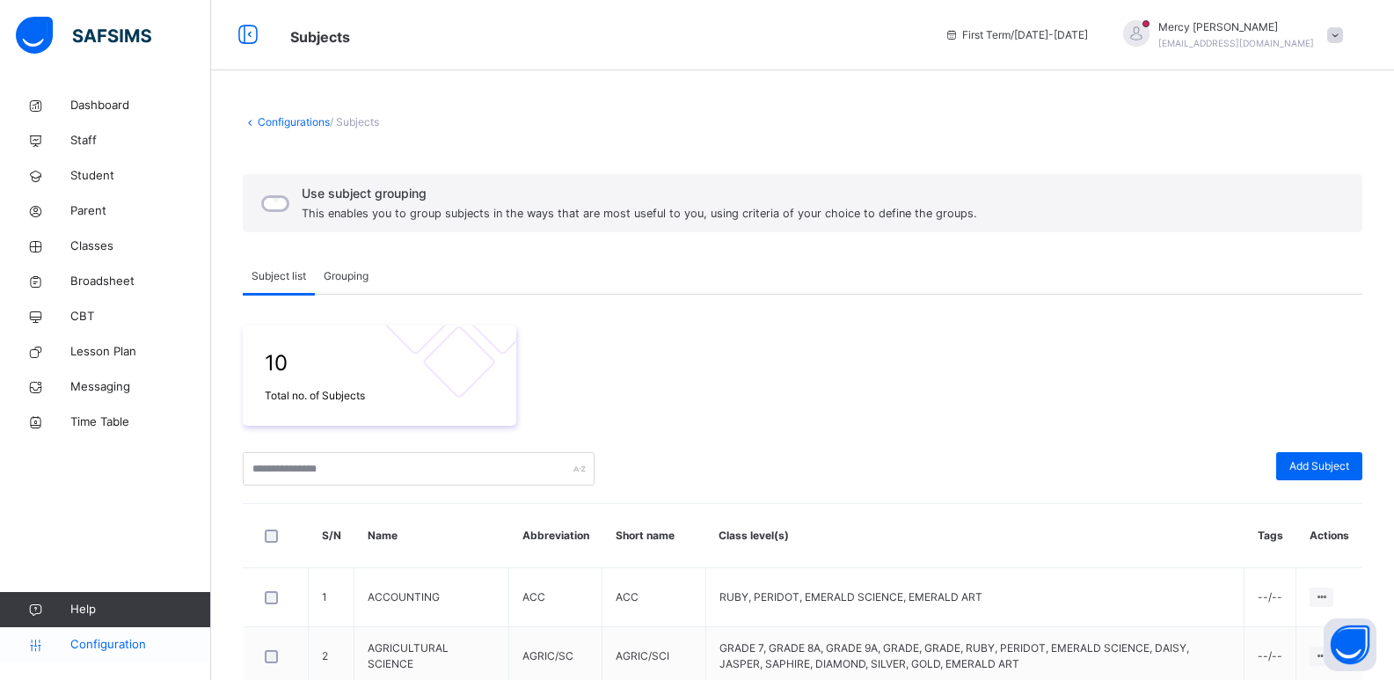
click at [123, 647] on span "Configuration" at bounding box center [140, 645] width 140 height 18
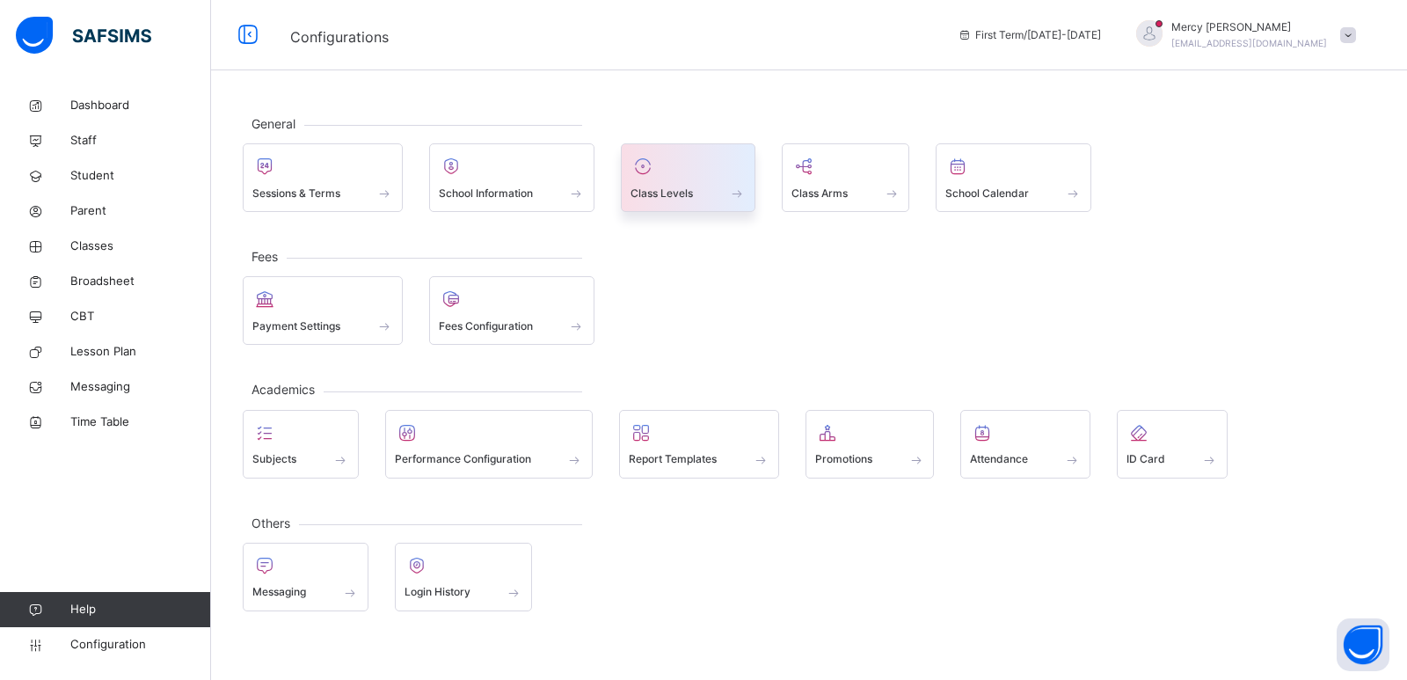
click at [715, 186] on div "Class Levels" at bounding box center [688, 193] width 115 height 18
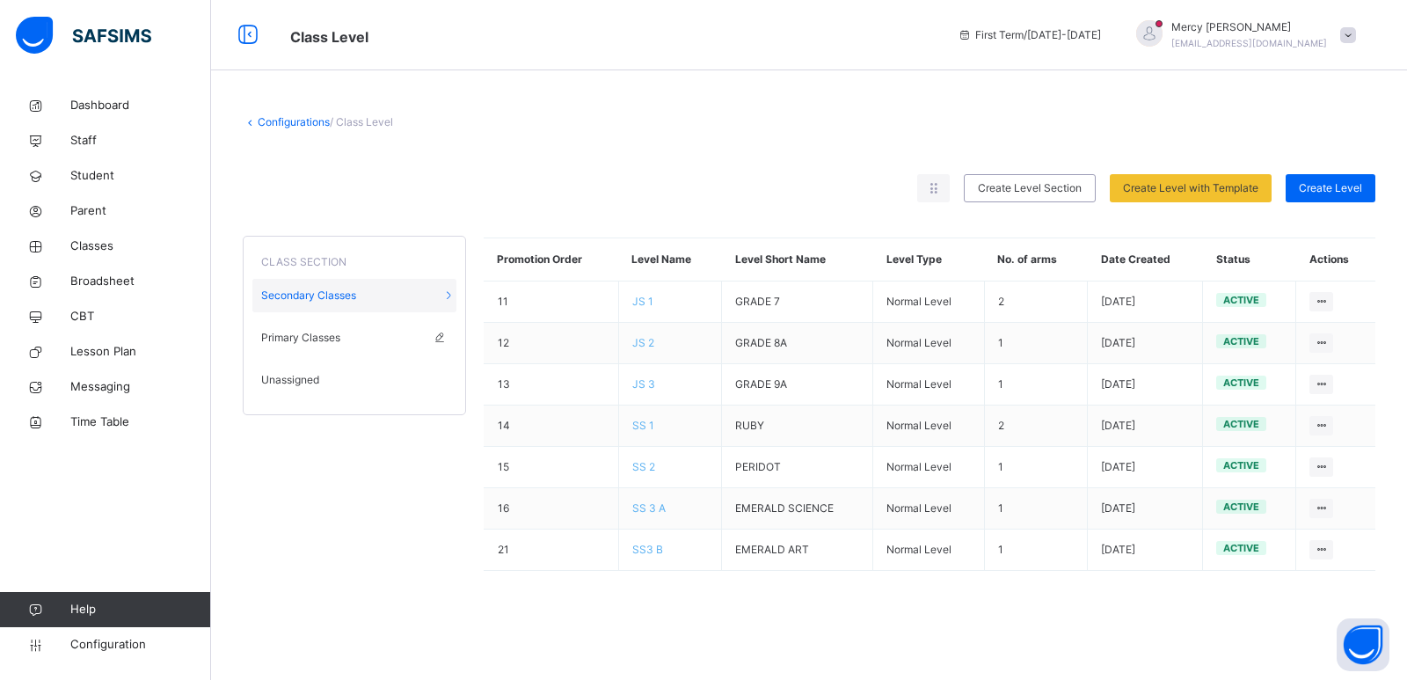
click at [355, 337] on div "Primary Classes" at bounding box center [354, 337] width 204 height 33
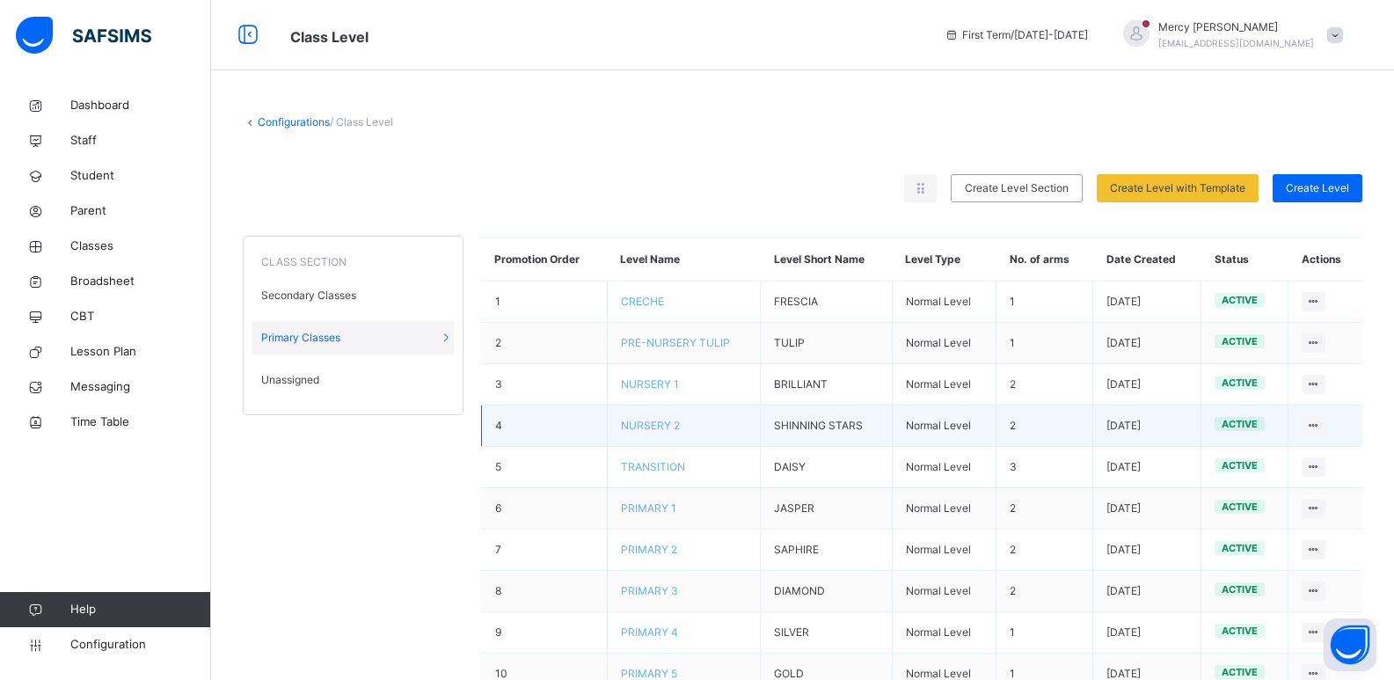
scroll to position [100, 0]
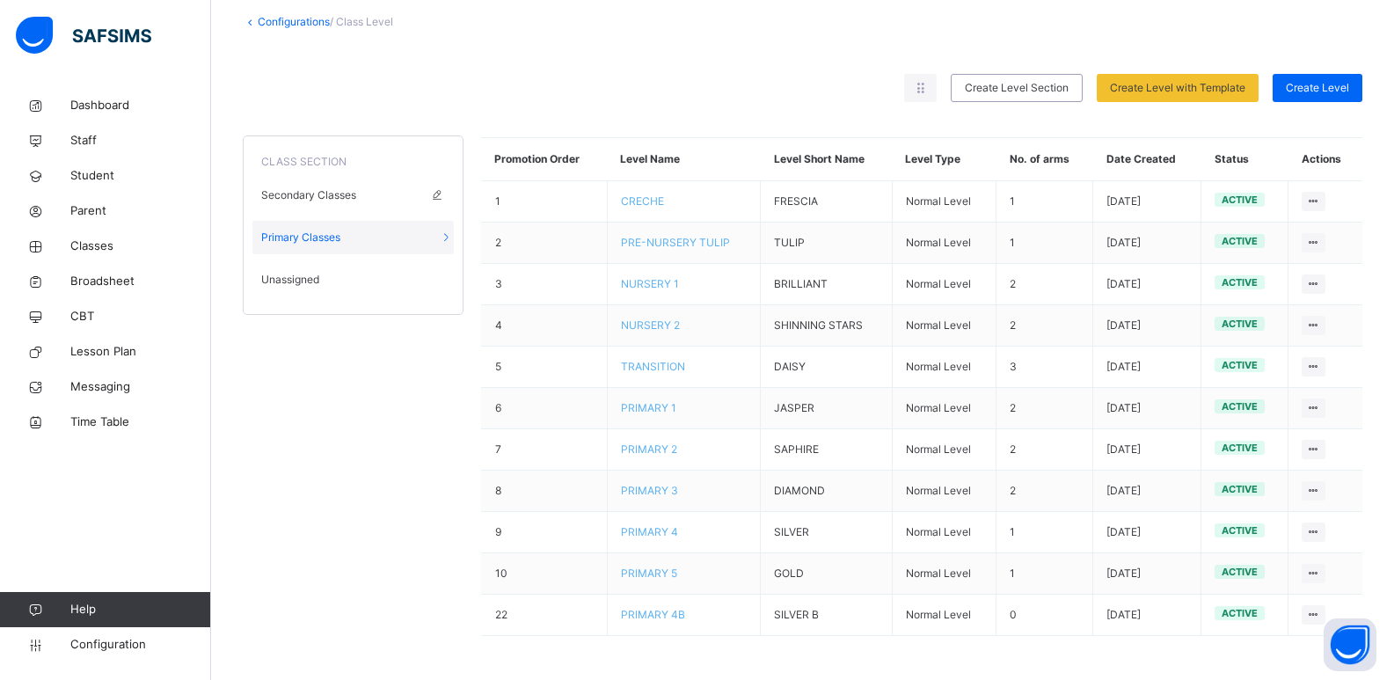
click at [382, 191] on div "Secondary Classes" at bounding box center [352, 195] width 201 height 33
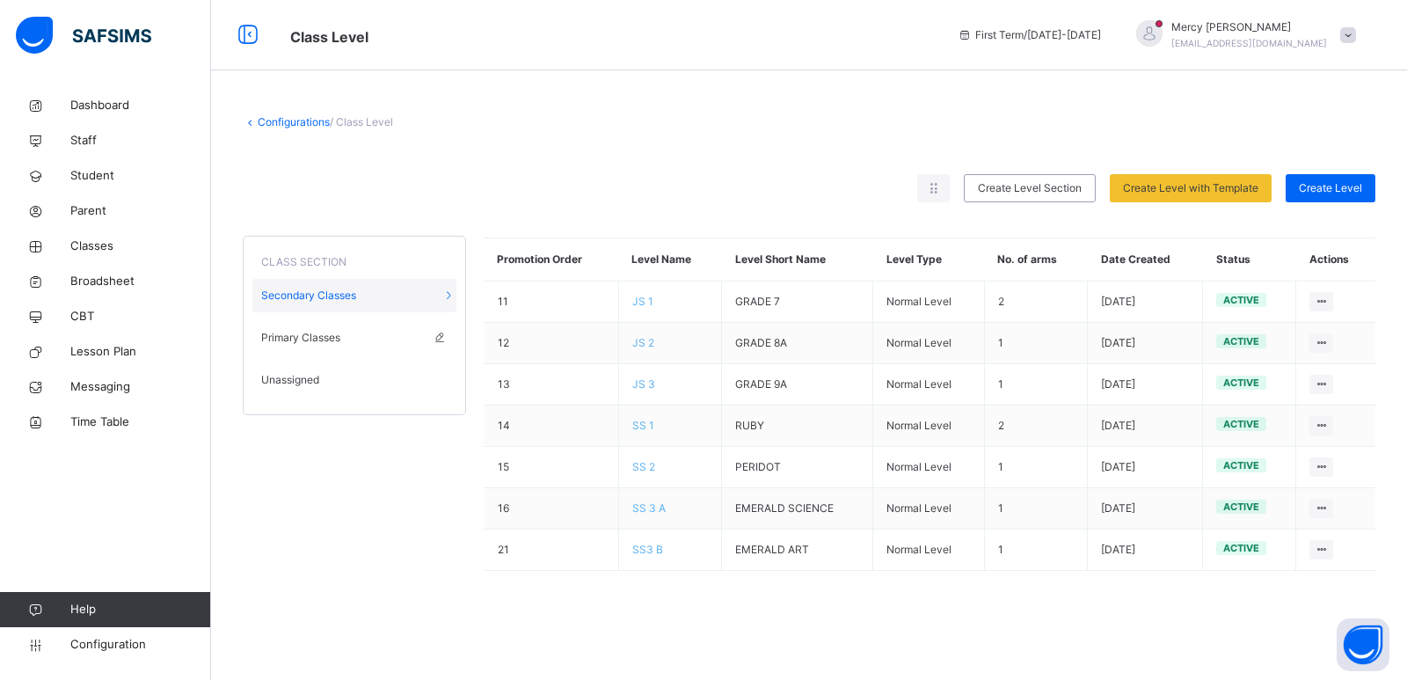
click at [269, 330] on span "Primary Classes" at bounding box center [300, 338] width 79 height 16
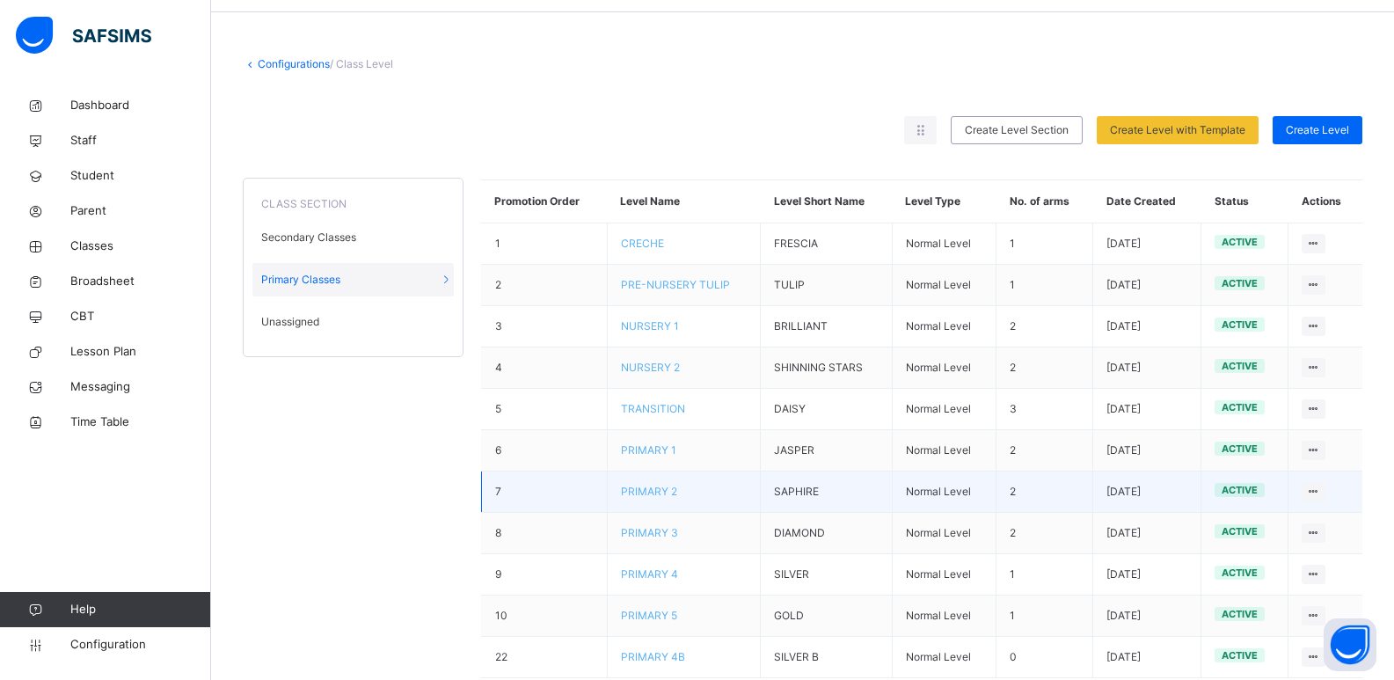
scroll to position [100, 0]
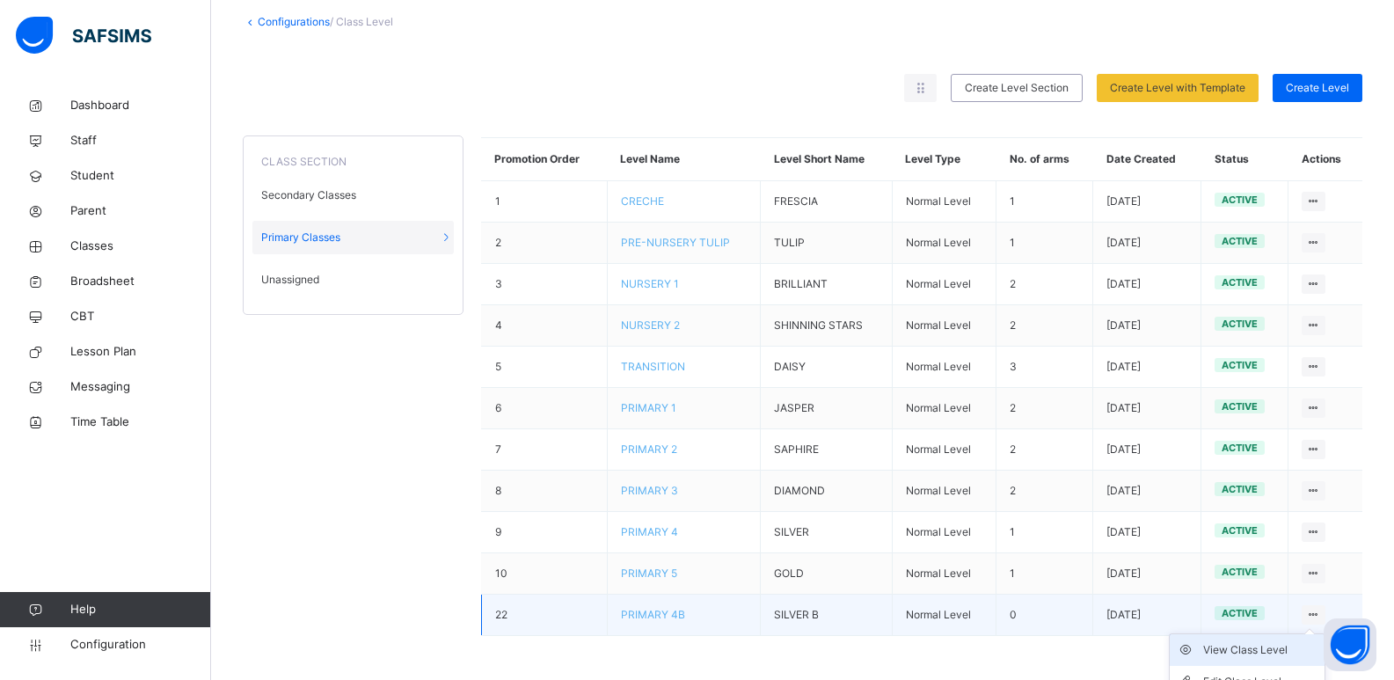
click at [1255, 647] on div "View Class Level" at bounding box center [1260, 650] width 114 height 18
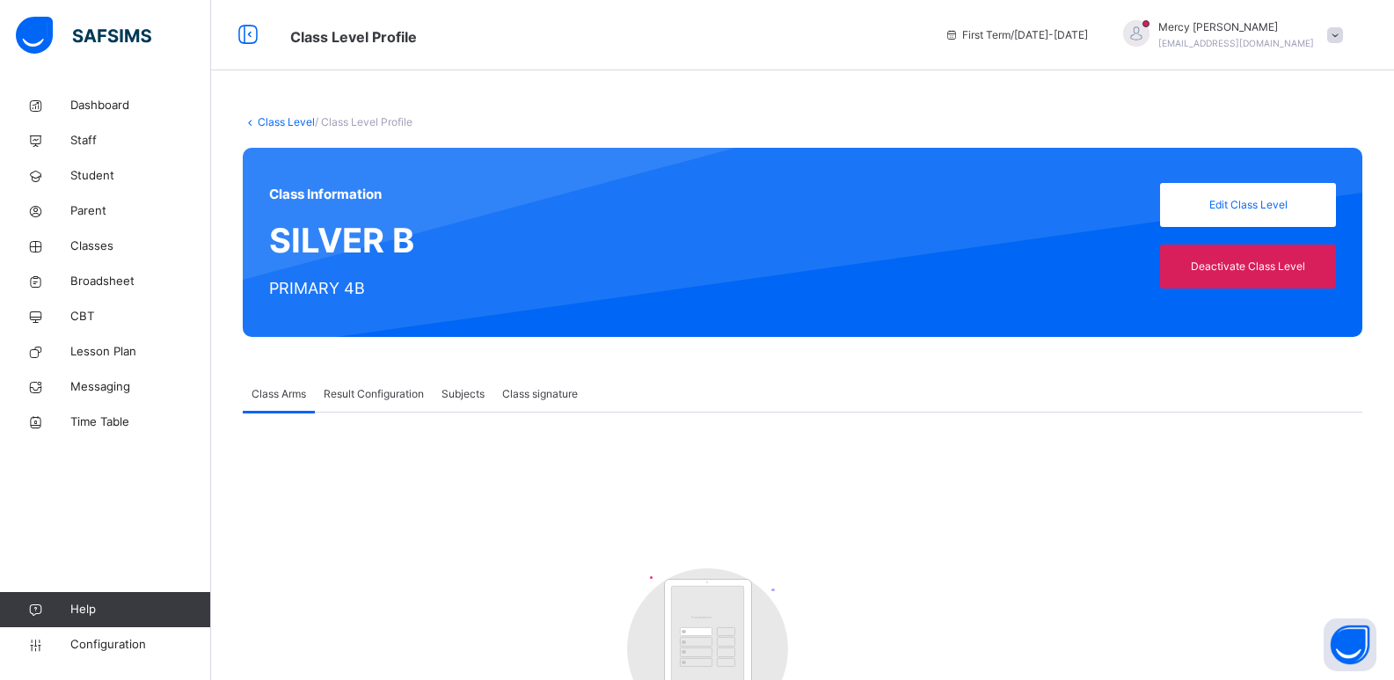
click at [368, 400] on span "Result Configuration" at bounding box center [374, 394] width 100 height 16
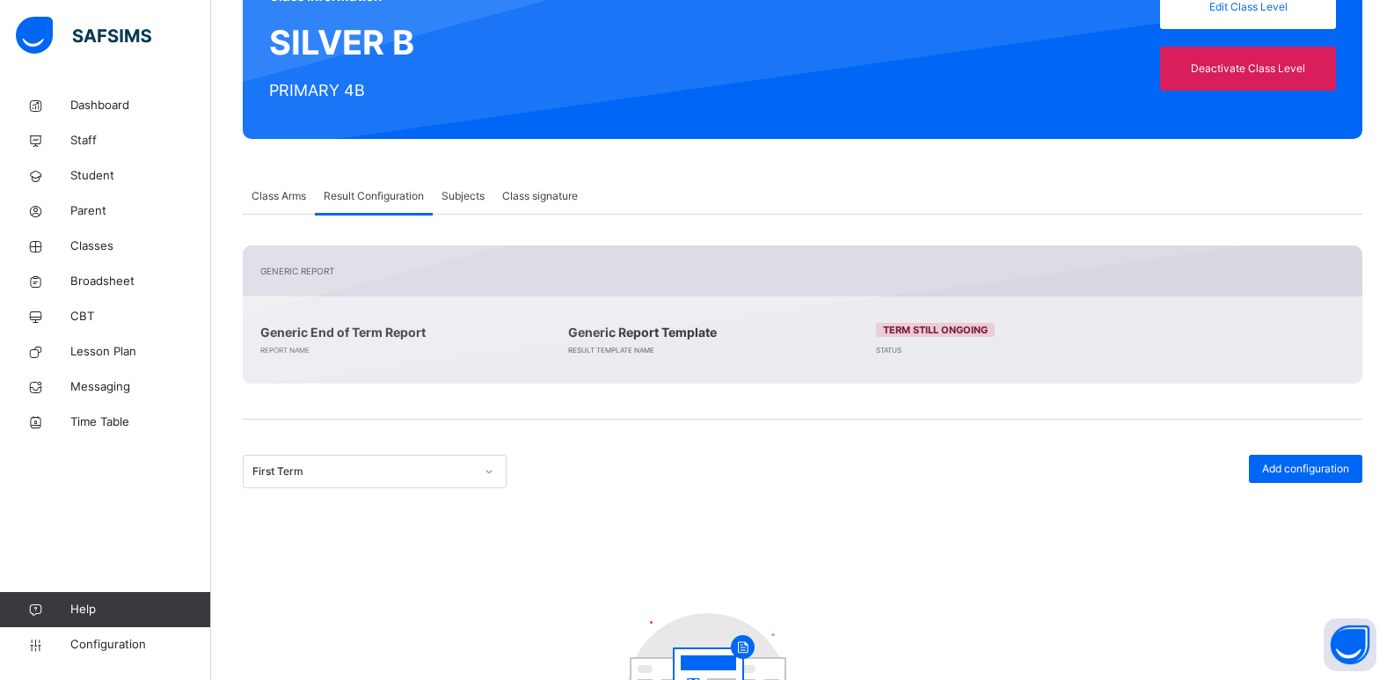
scroll to position [70, 0]
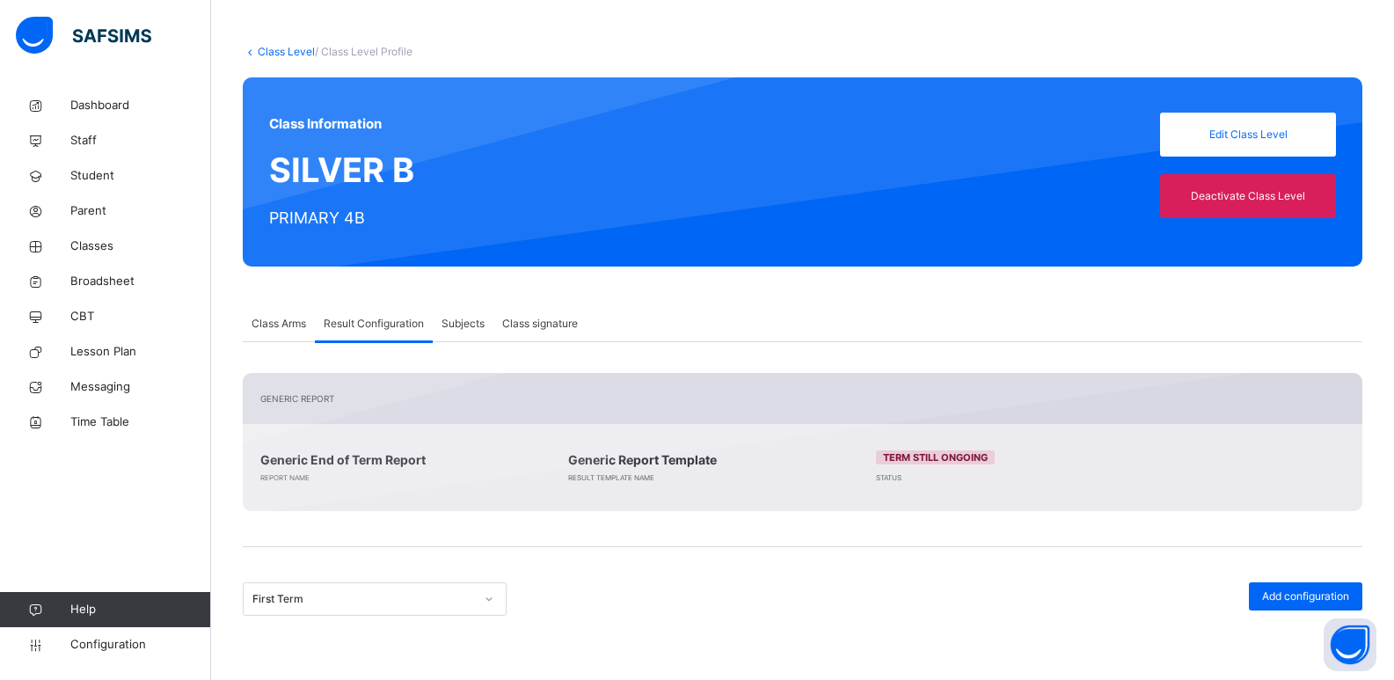
click at [462, 320] on span "Subjects" at bounding box center [462, 324] width 43 height 16
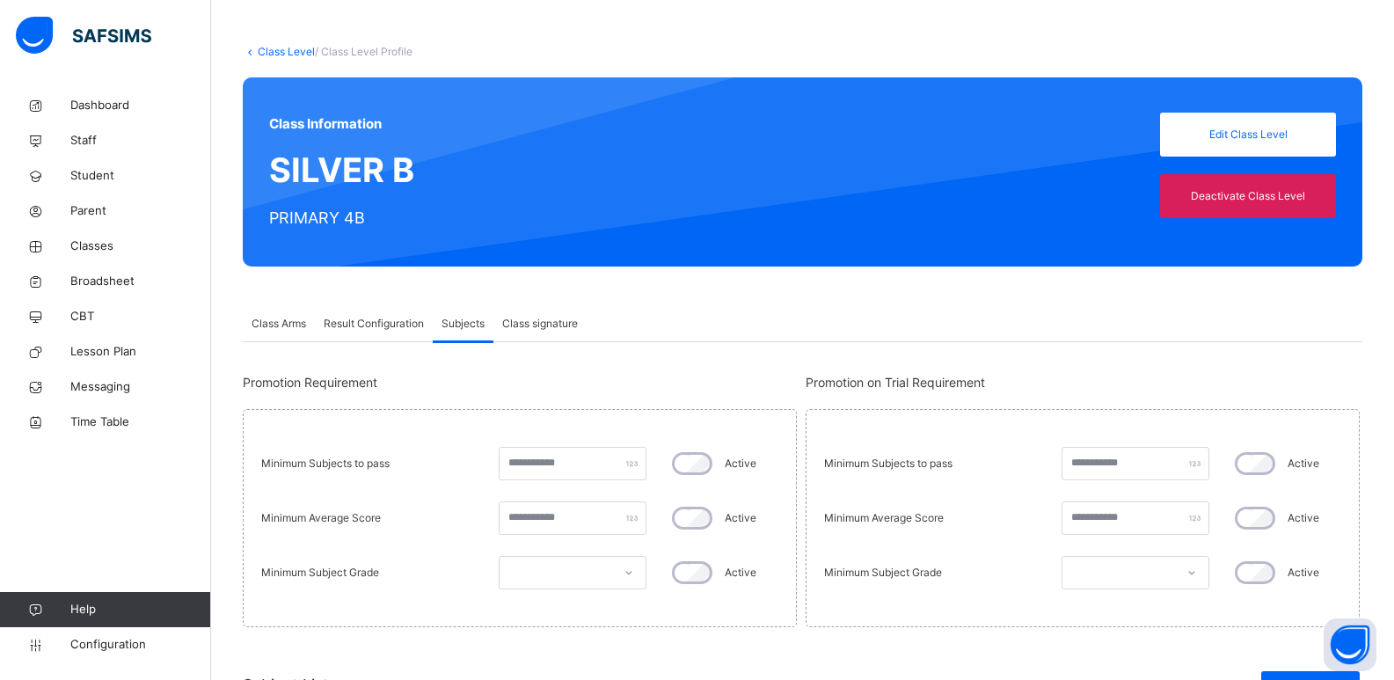
click at [548, 320] on span "Class signature" at bounding box center [540, 324] width 76 height 16
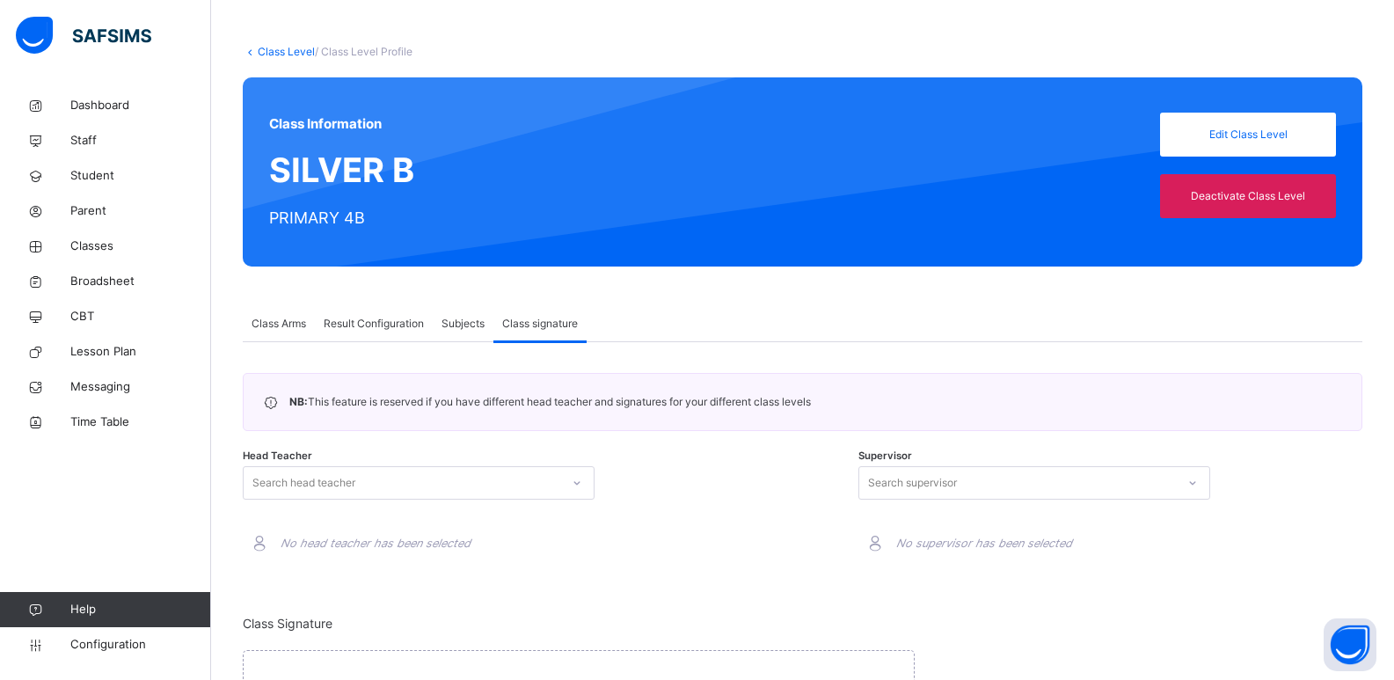
click at [288, 336] on div "Class Arms" at bounding box center [279, 323] width 72 height 35
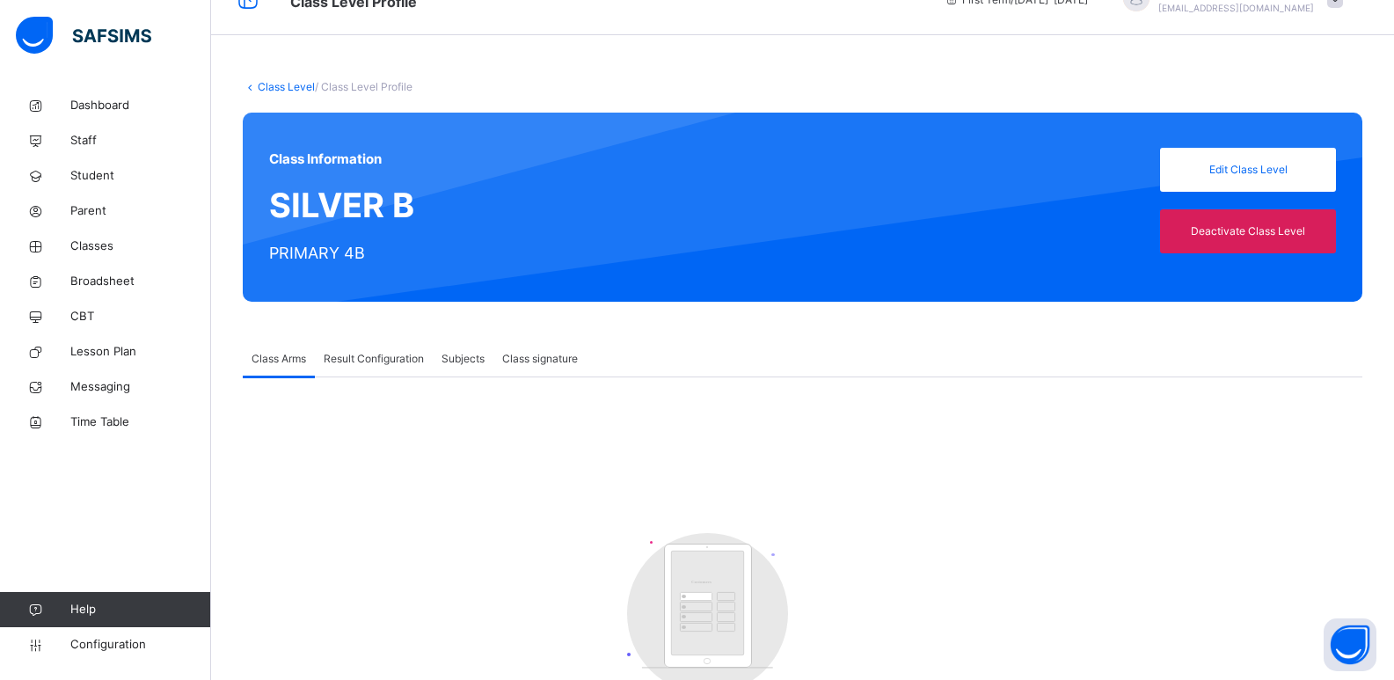
scroll to position [59, 0]
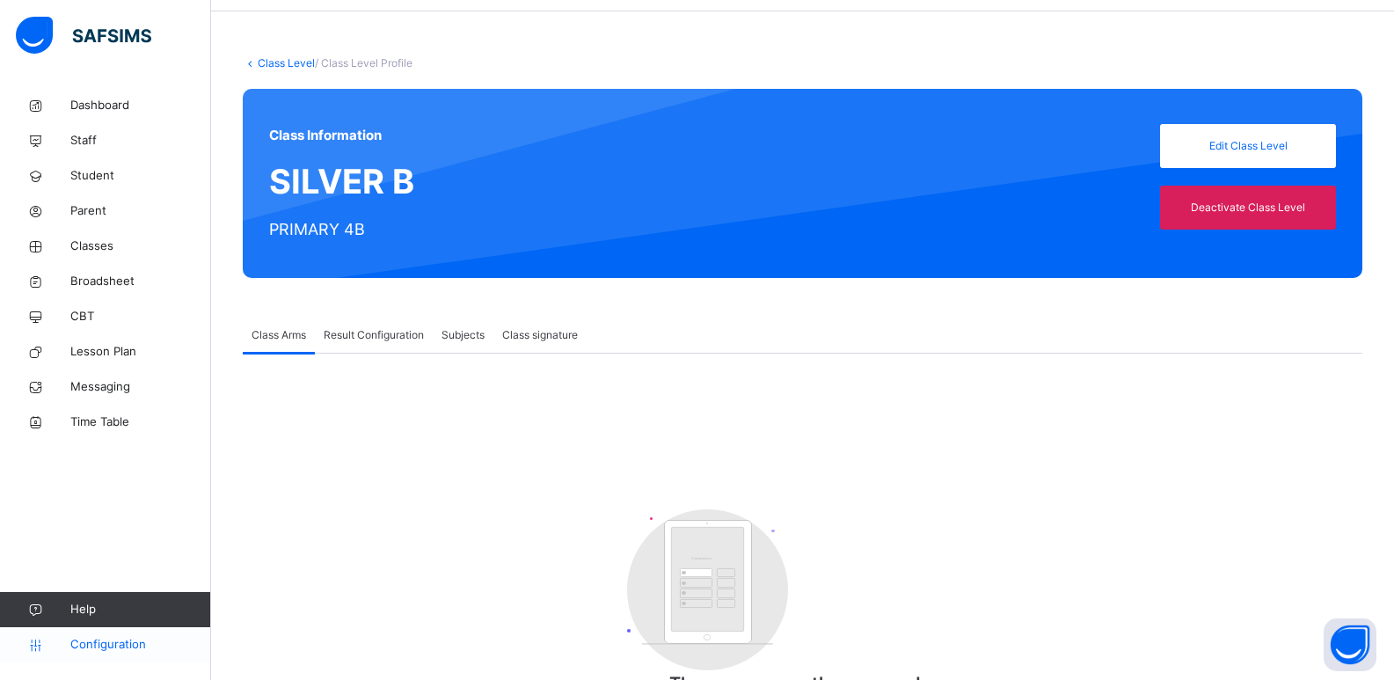
click at [106, 639] on span "Configuration" at bounding box center [140, 645] width 140 height 18
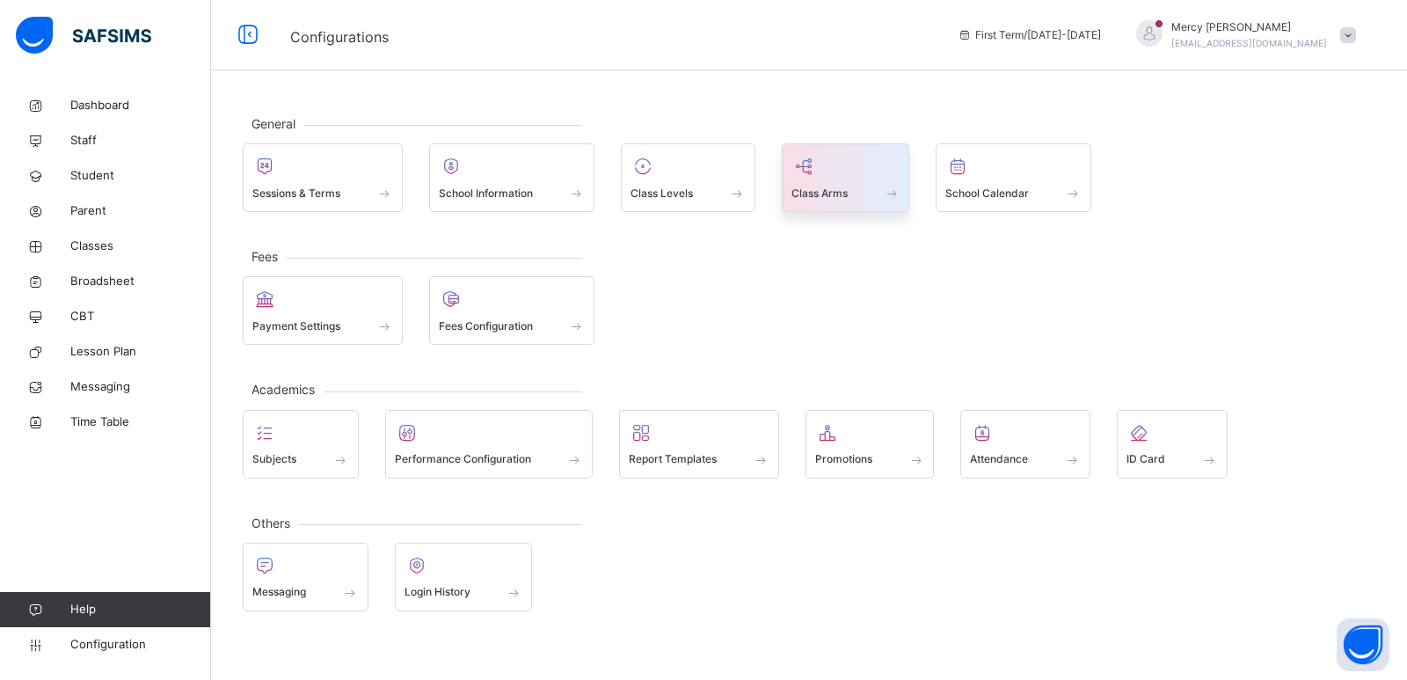
click at [809, 206] on div "Class Arms" at bounding box center [846, 177] width 128 height 69
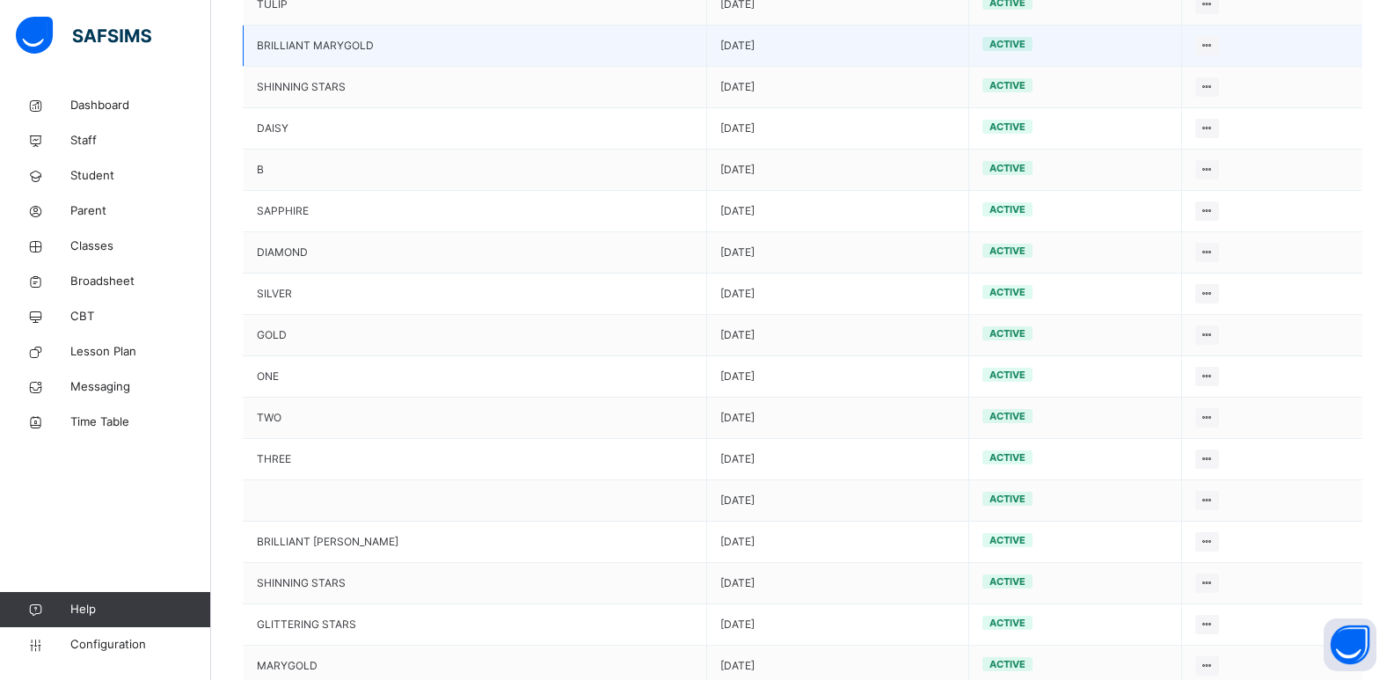
scroll to position [323, 0]
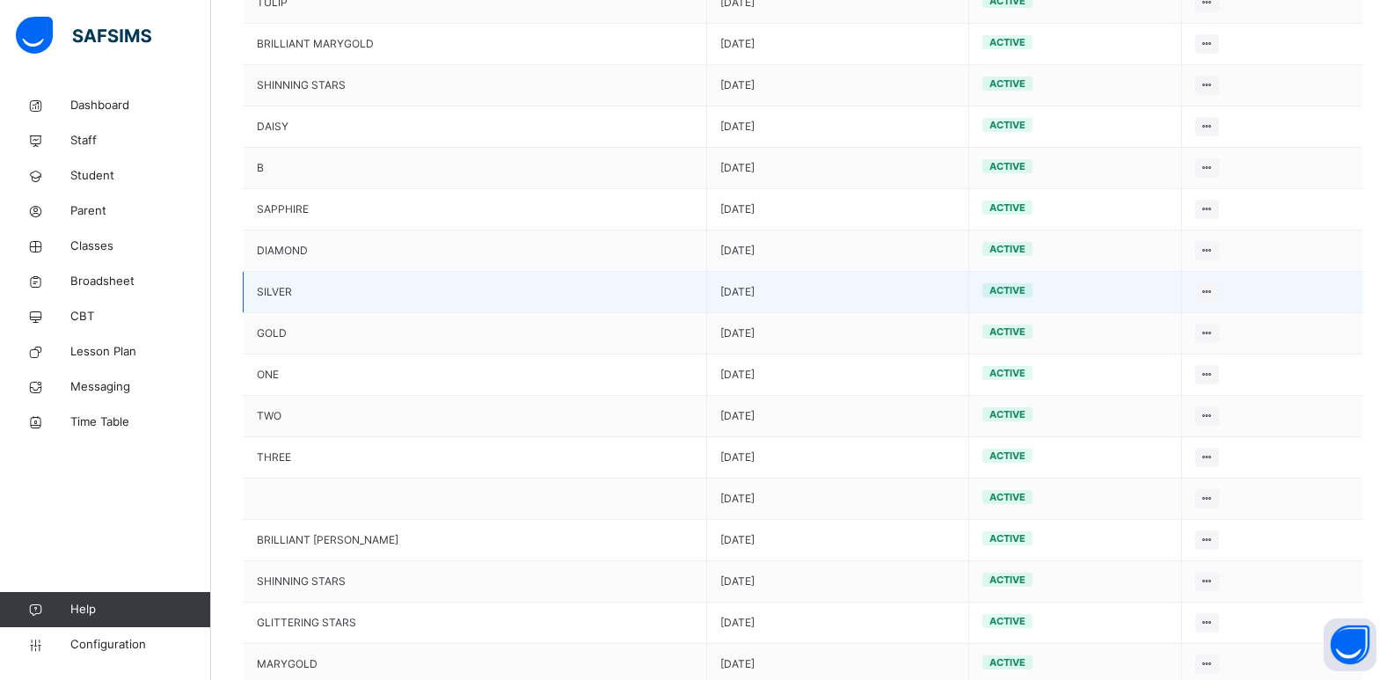
click at [706, 289] on td "2025-09-04" at bounding box center [837, 292] width 263 height 41
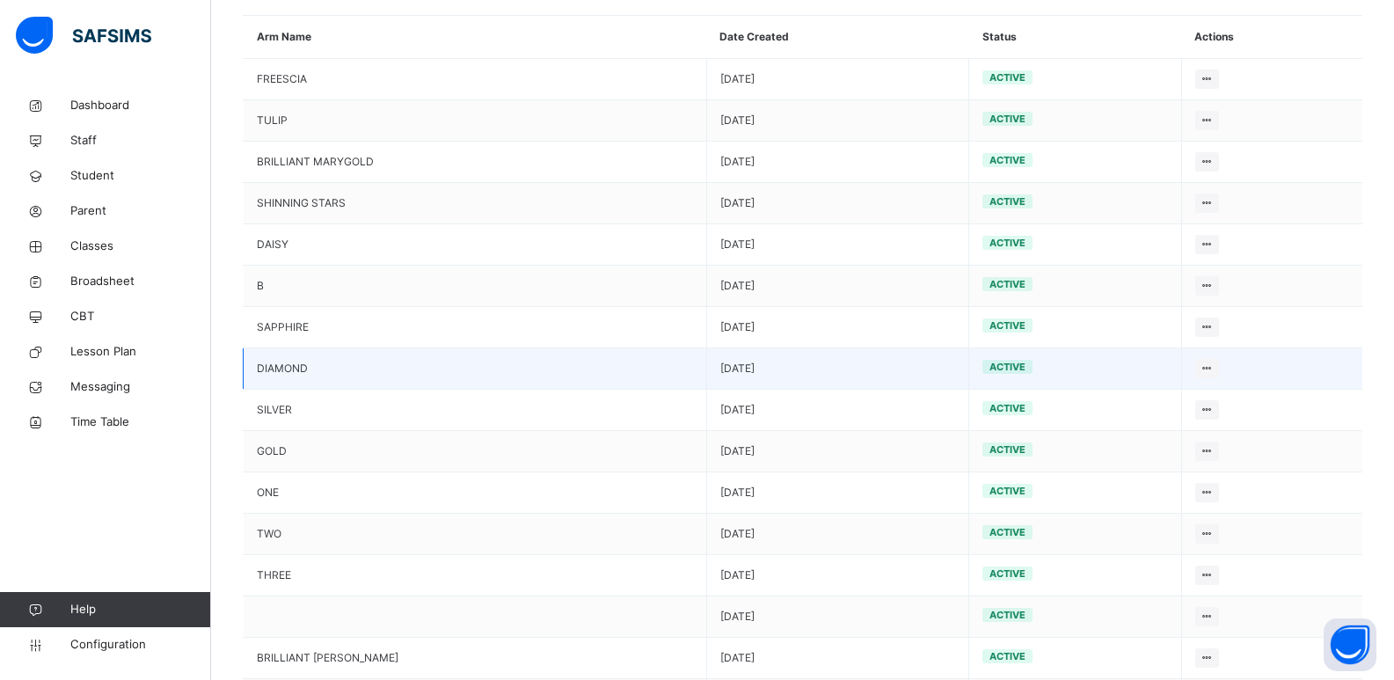
scroll to position [0, 0]
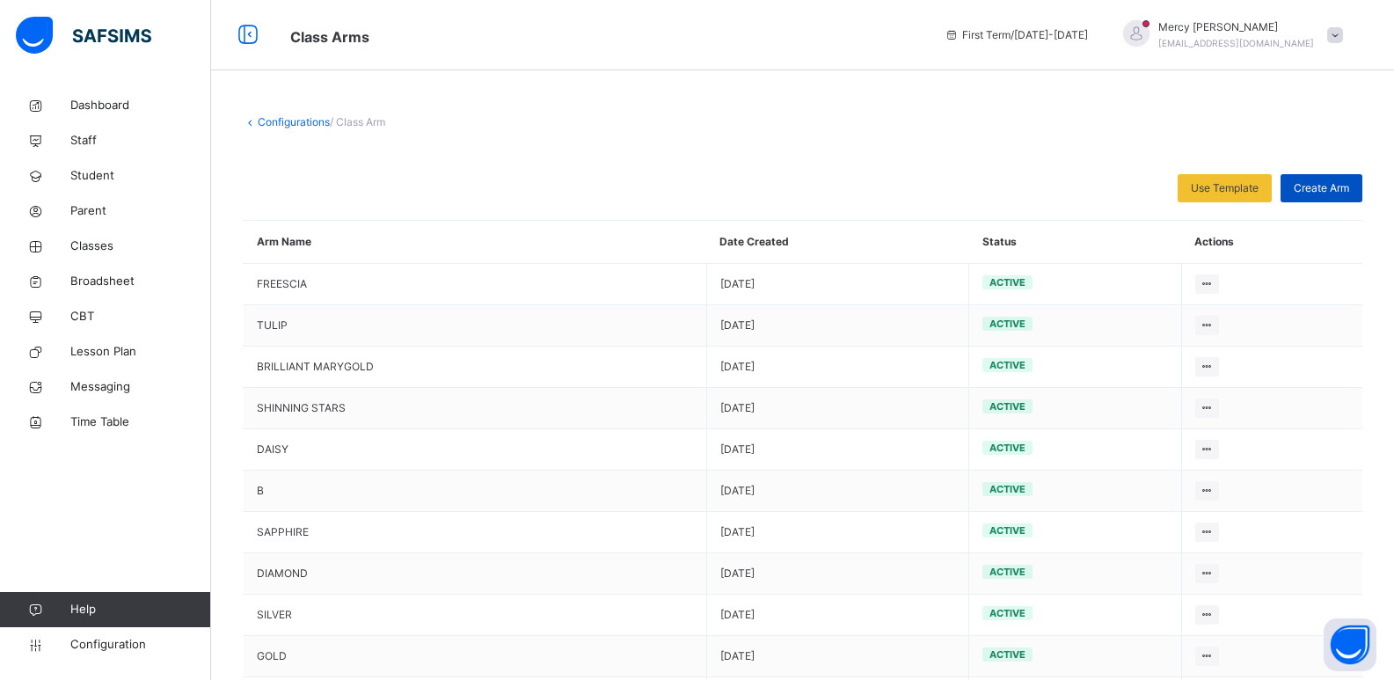
click at [1333, 191] on span "Create Arm" at bounding box center [1321, 188] width 55 height 16
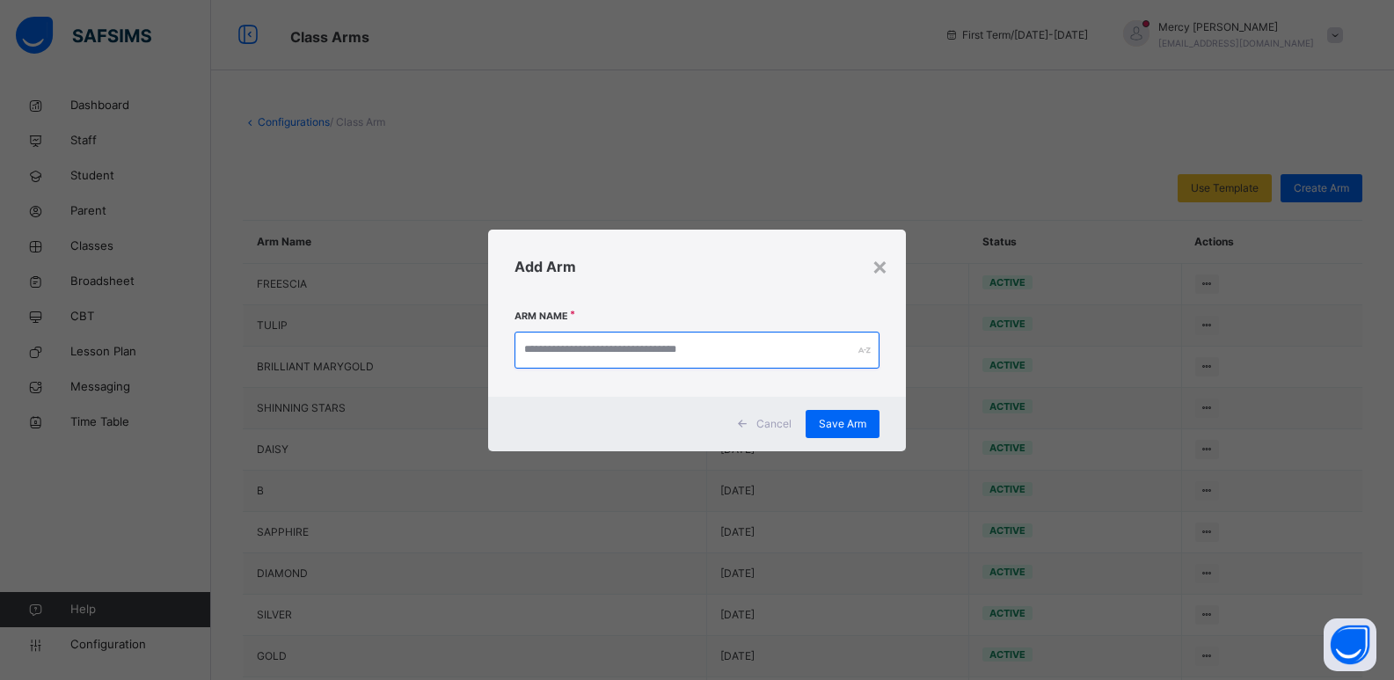
click at [712, 332] on input "text" at bounding box center [697, 350] width 366 height 37
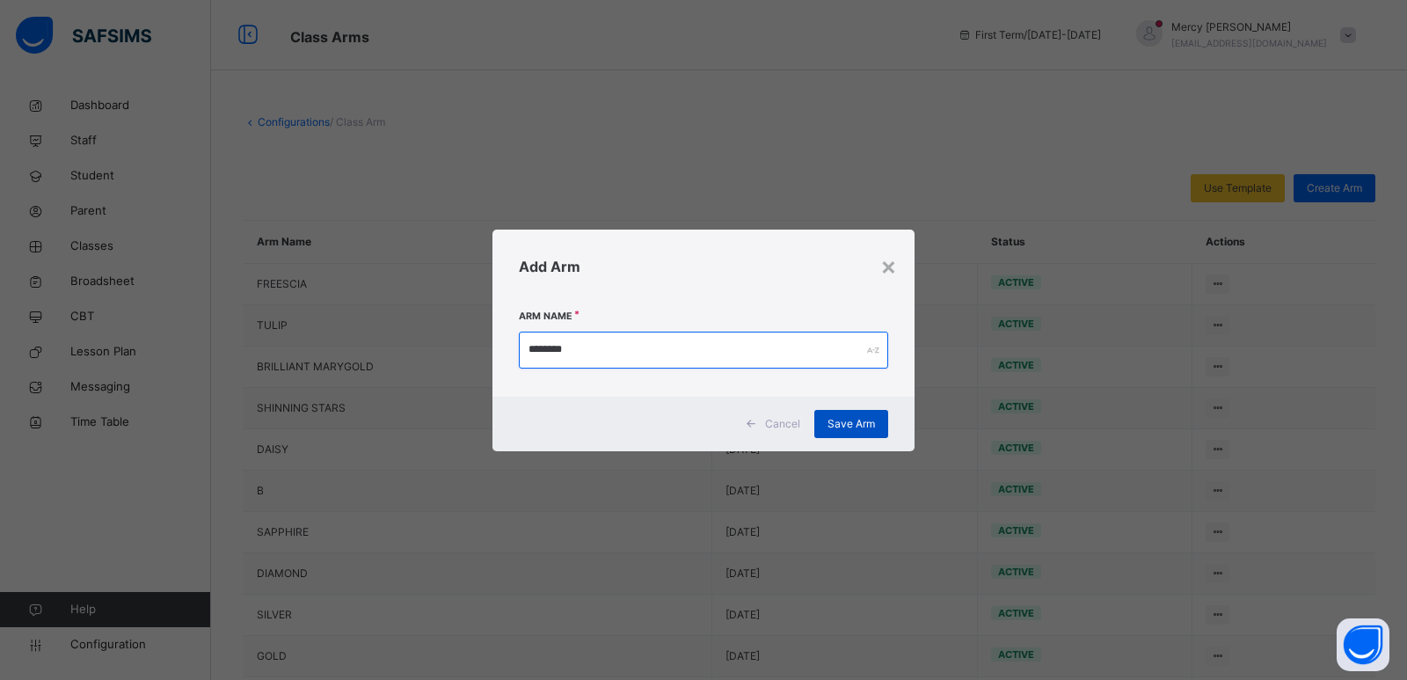
type input "********"
click at [848, 422] on span "Save Arm" at bounding box center [851, 424] width 47 height 16
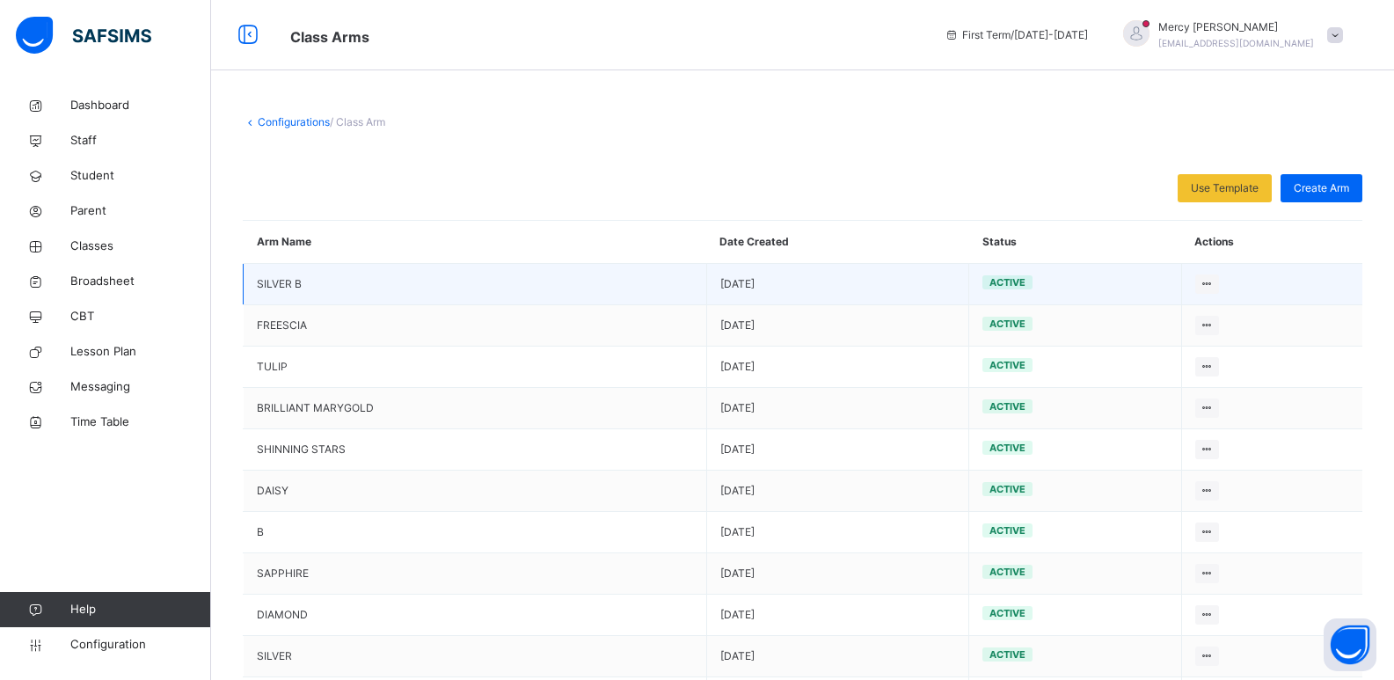
click at [376, 293] on td "SILVER B" at bounding box center [475, 284] width 463 height 41
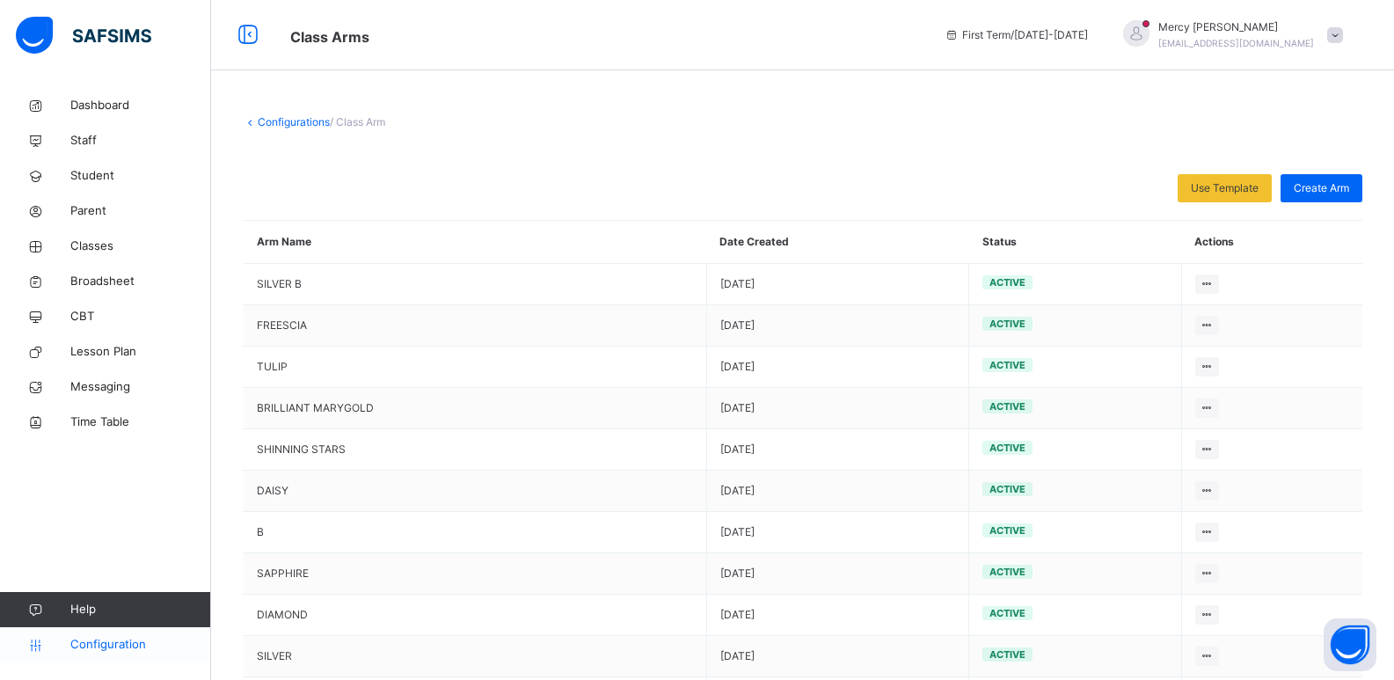
click at [92, 649] on span "Configuration" at bounding box center [140, 645] width 140 height 18
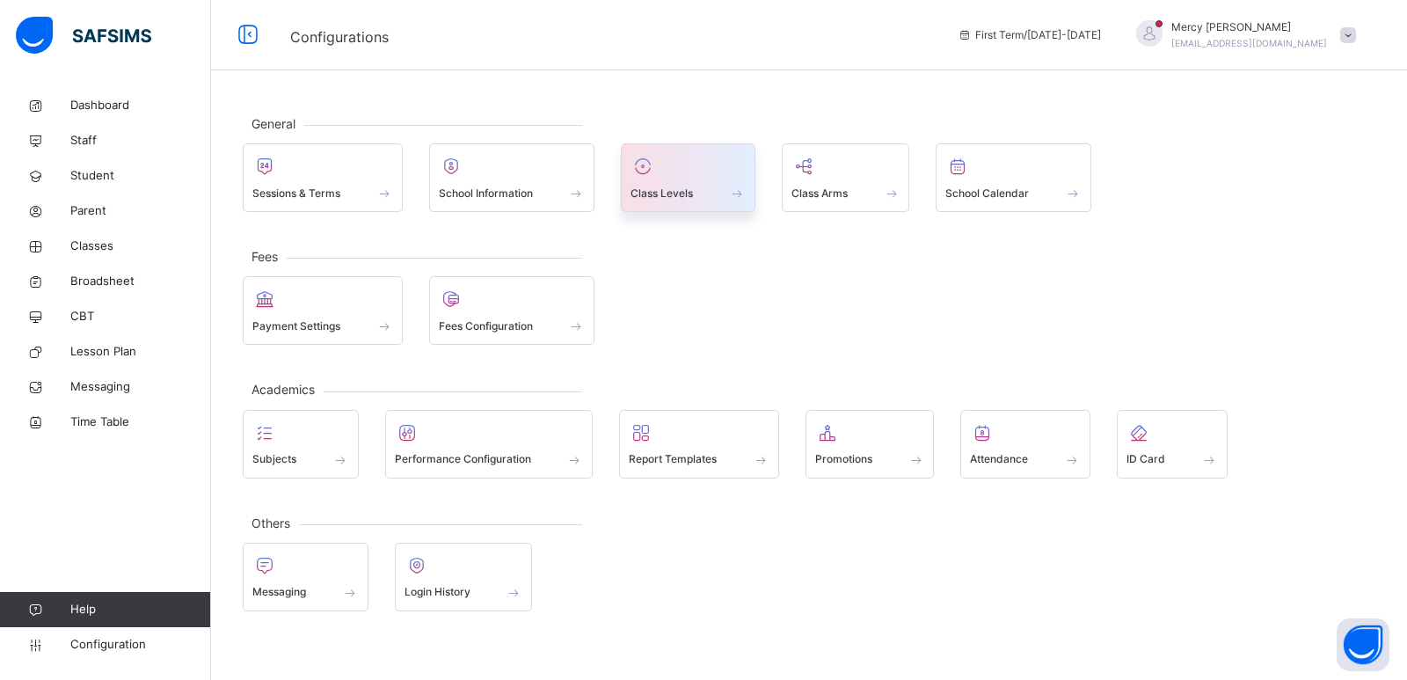
click at [728, 181] on span at bounding box center [688, 181] width 115 height 4
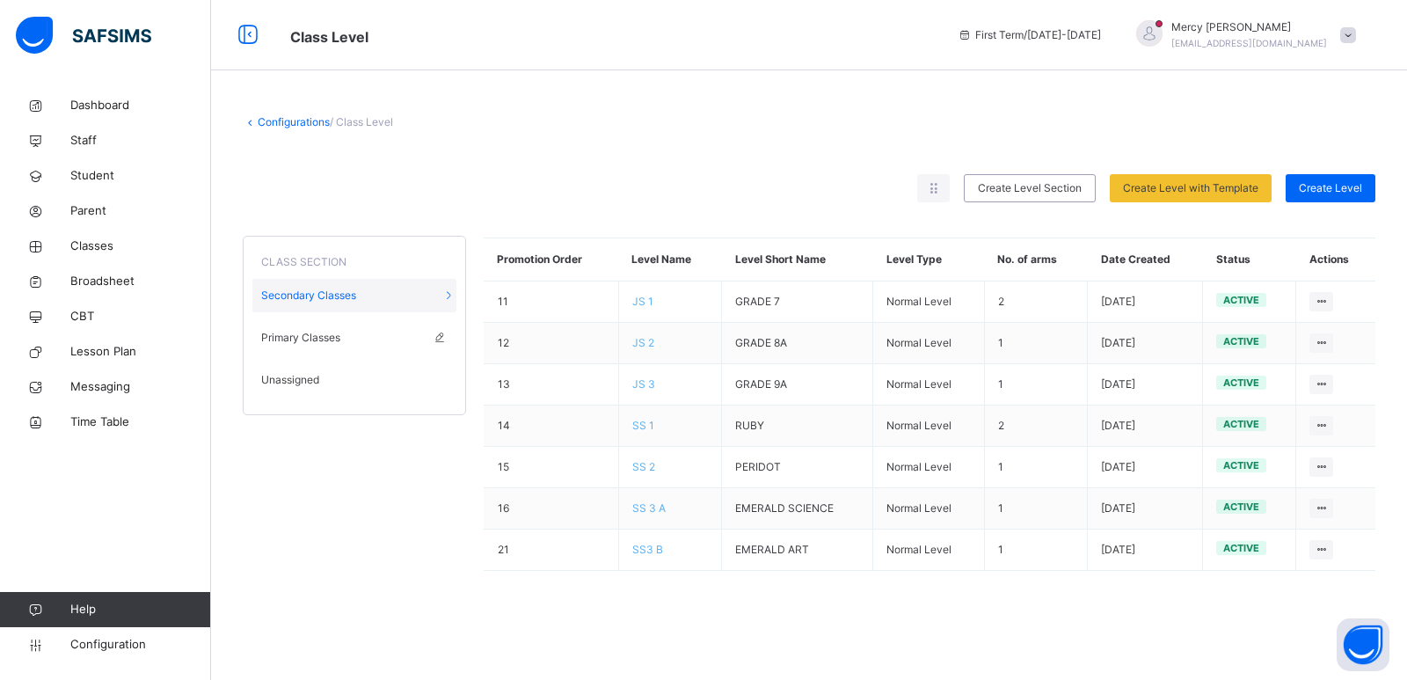
click at [354, 344] on div "Primary Classes" at bounding box center [354, 337] width 204 height 33
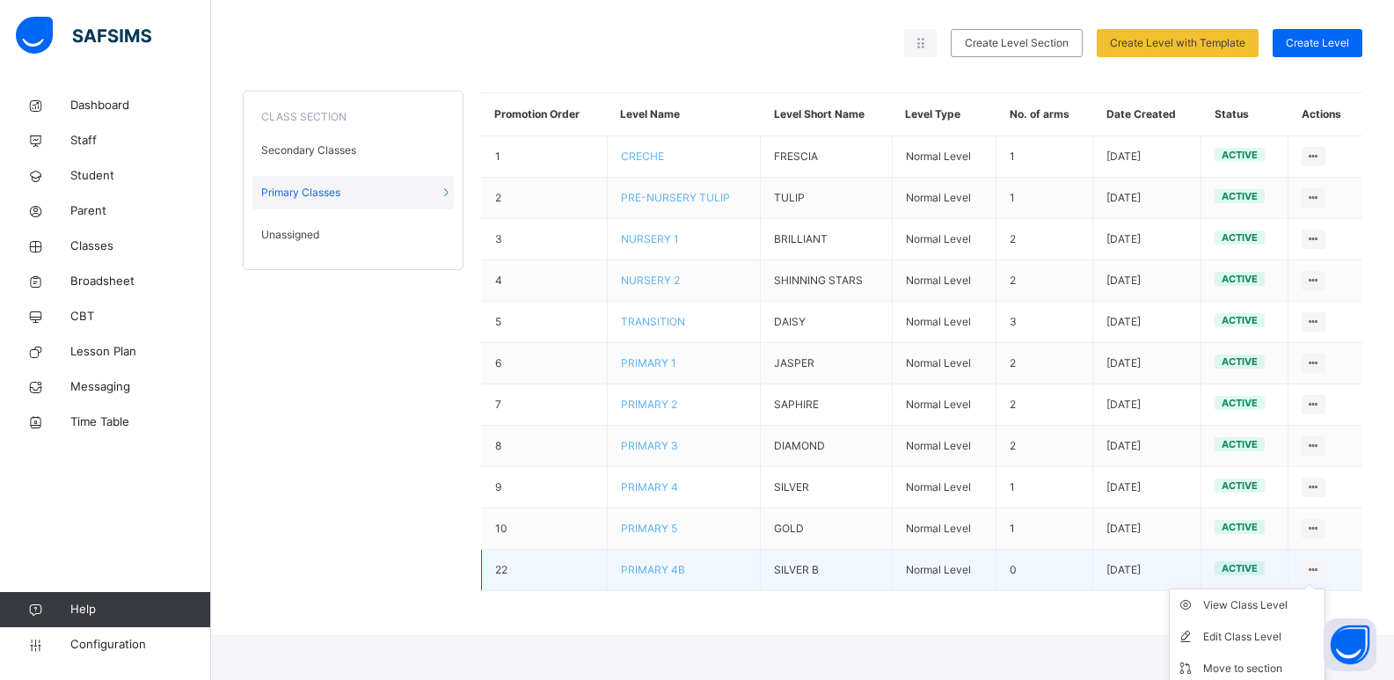
scroll to position [182, 0]
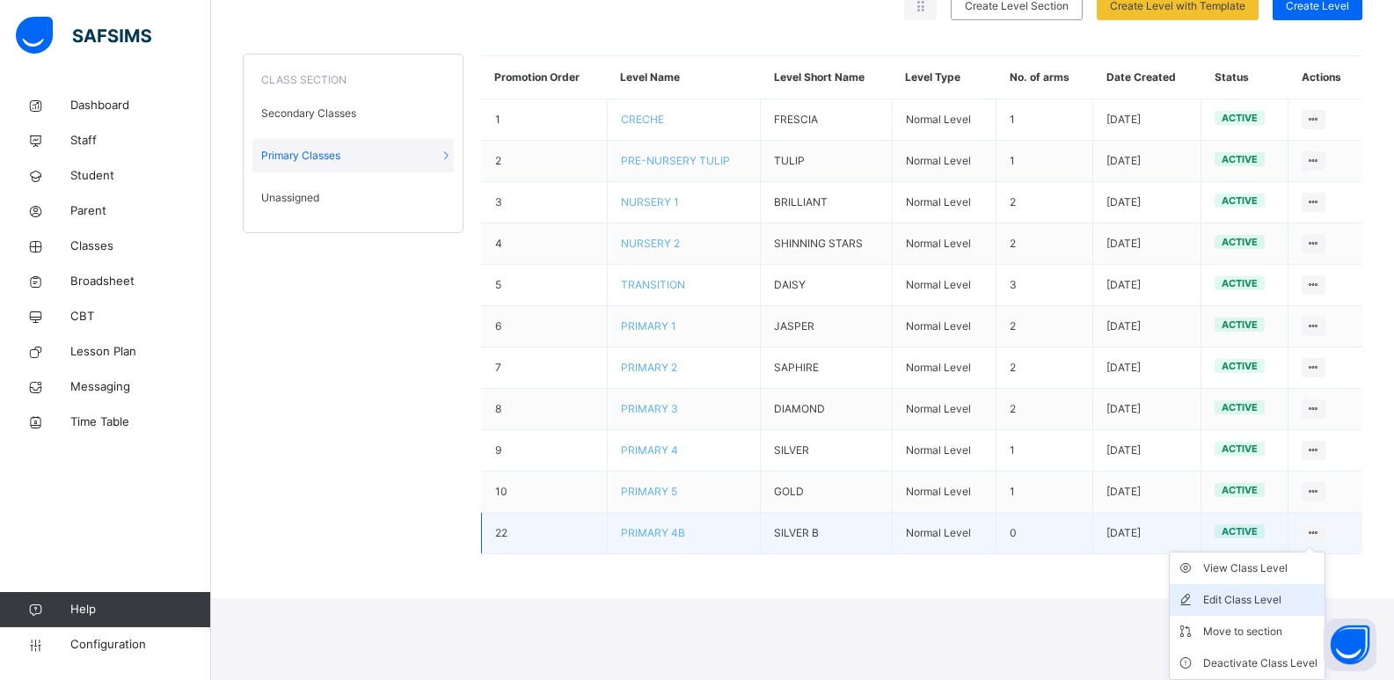
click at [1265, 596] on div "Edit Class Level" at bounding box center [1260, 600] width 114 height 18
type input "**********"
type input "********"
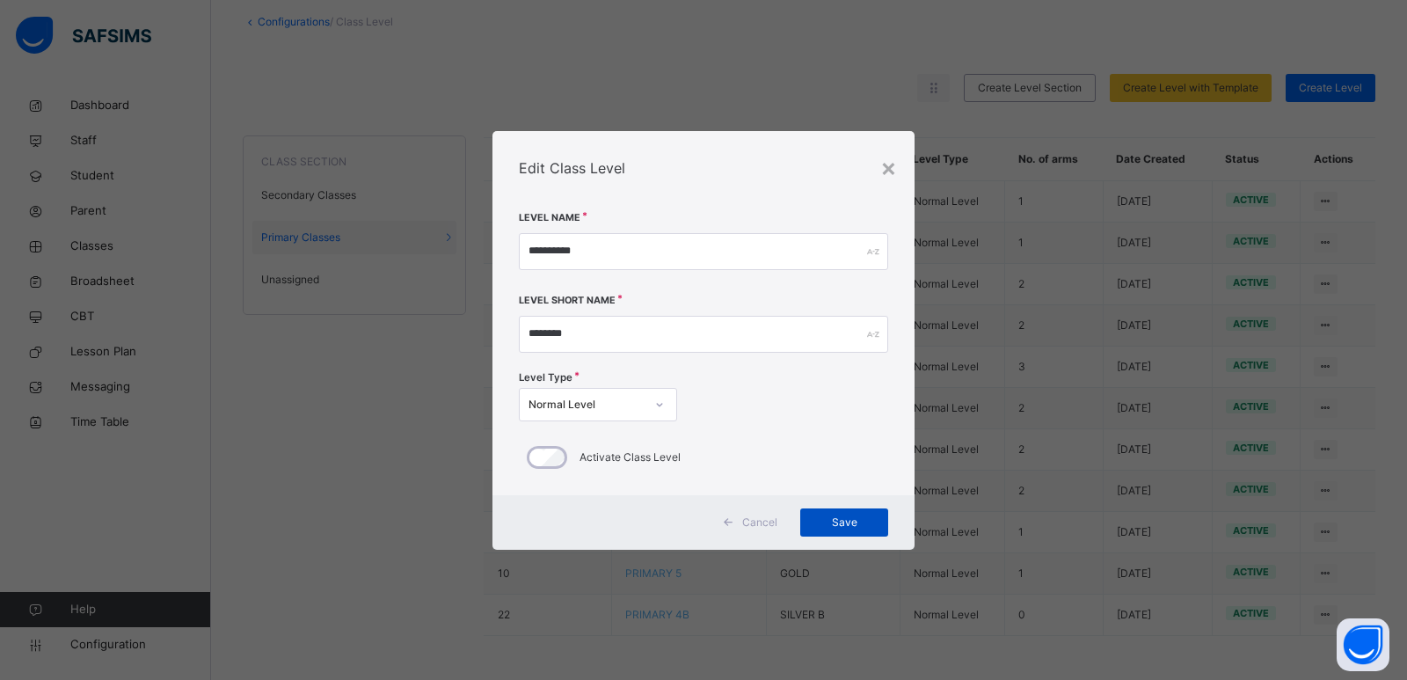
click at [852, 529] on span "Save" at bounding box center [845, 522] width 62 height 16
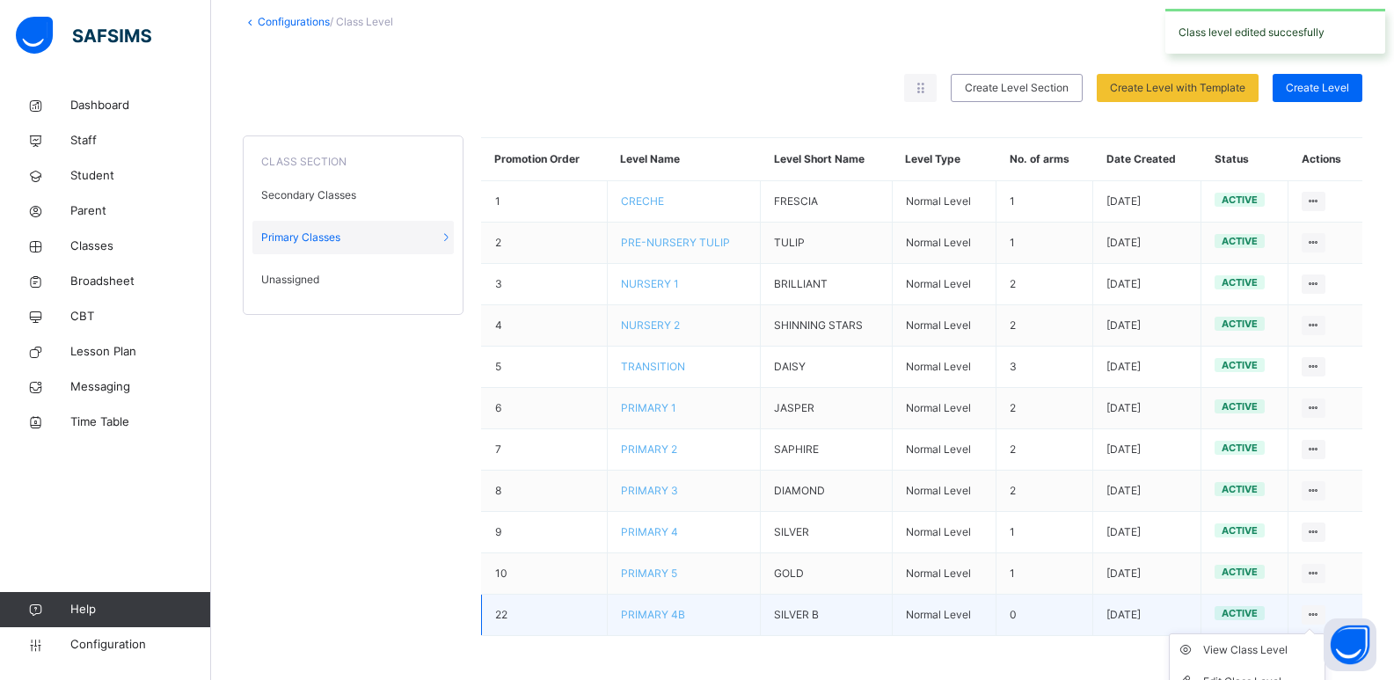
scroll to position [182, 0]
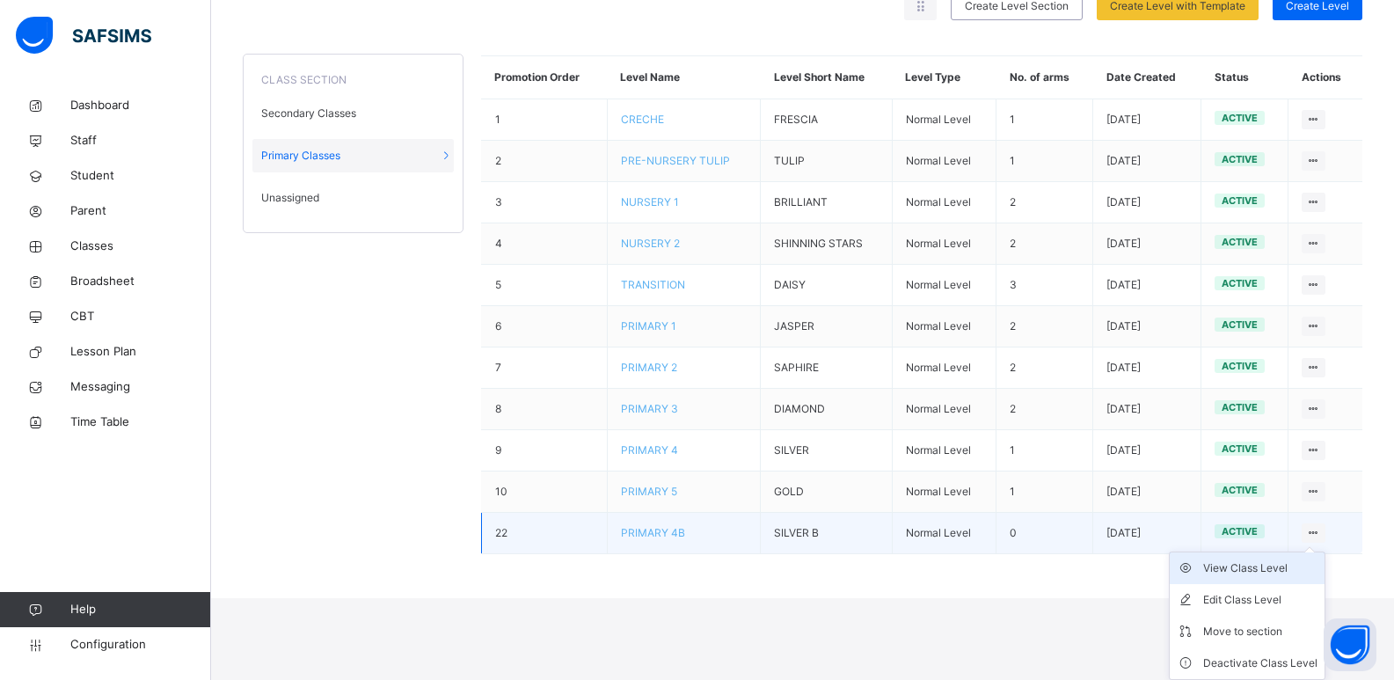
click at [1267, 566] on div "View Class Level" at bounding box center [1260, 568] width 114 height 18
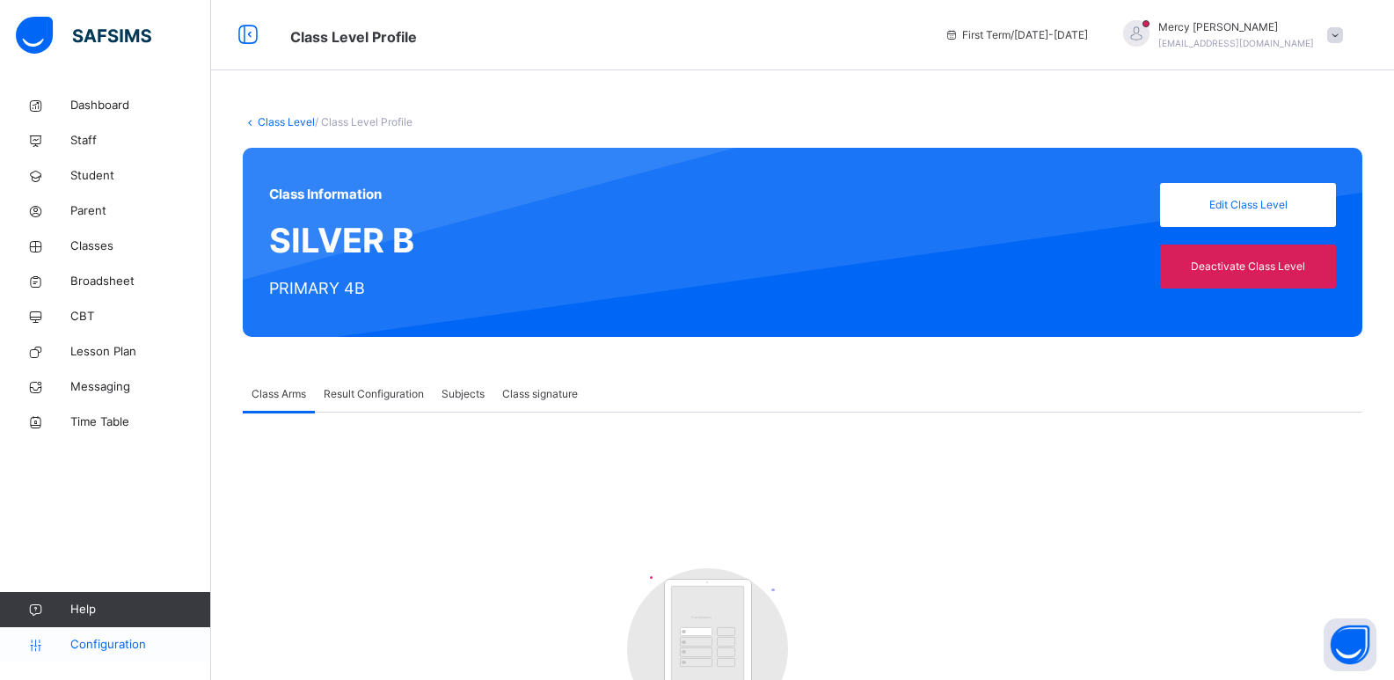
click at [95, 643] on span "Configuration" at bounding box center [140, 645] width 140 height 18
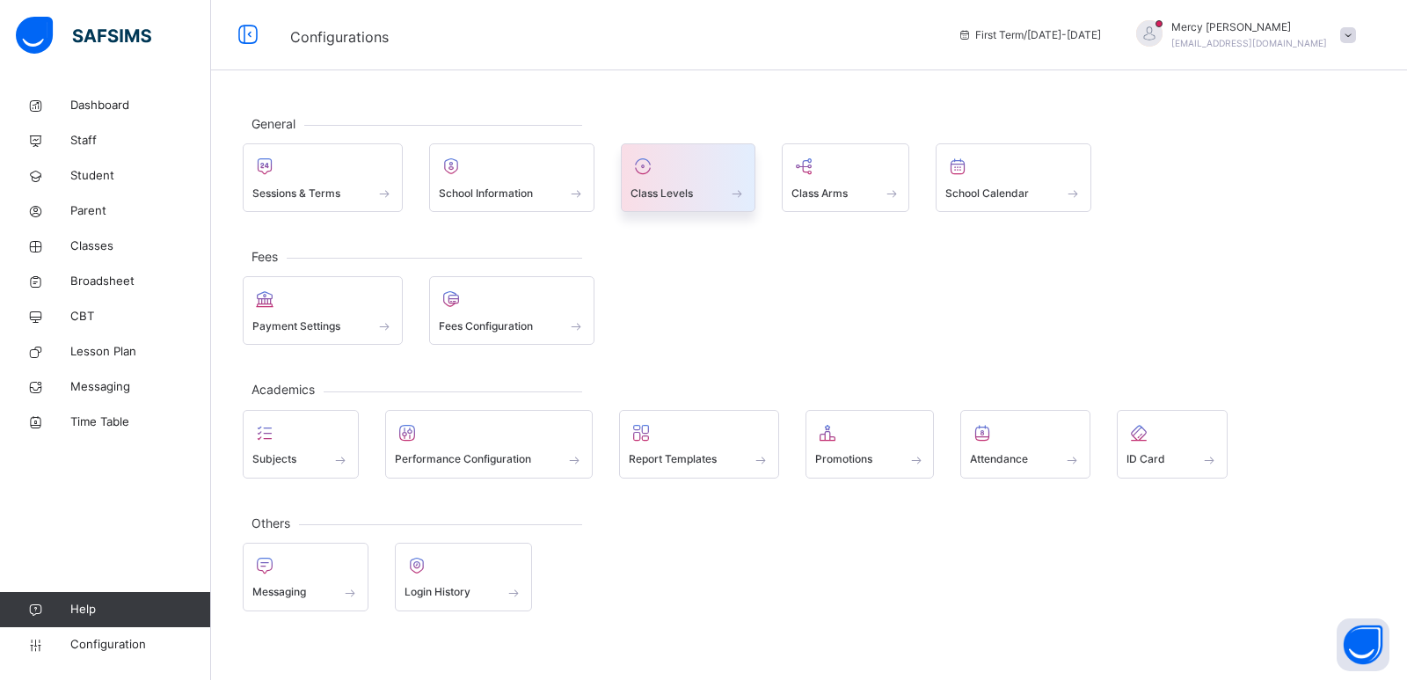
click at [672, 170] on div at bounding box center [688, 166] width 115 height 26
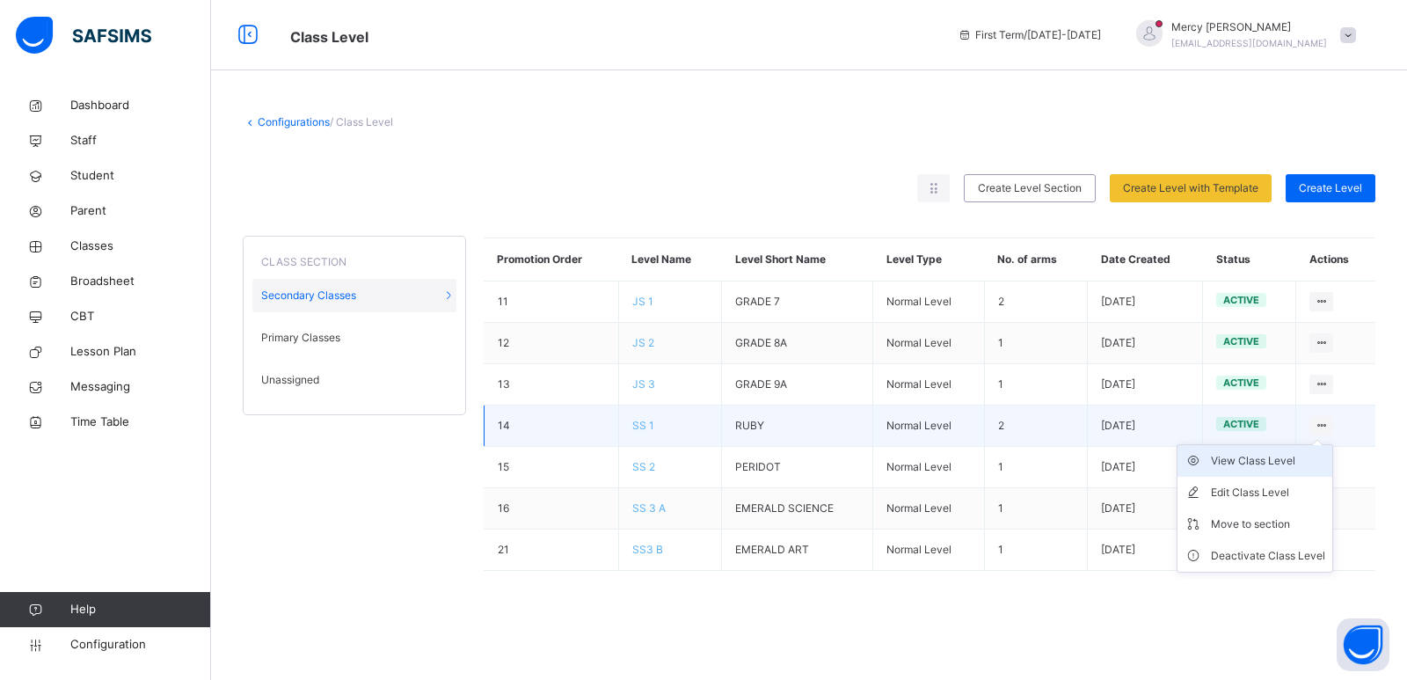
click at [1258, 470] on li "View Class Level" at bounding box center [1255, 461] width 155 height 32
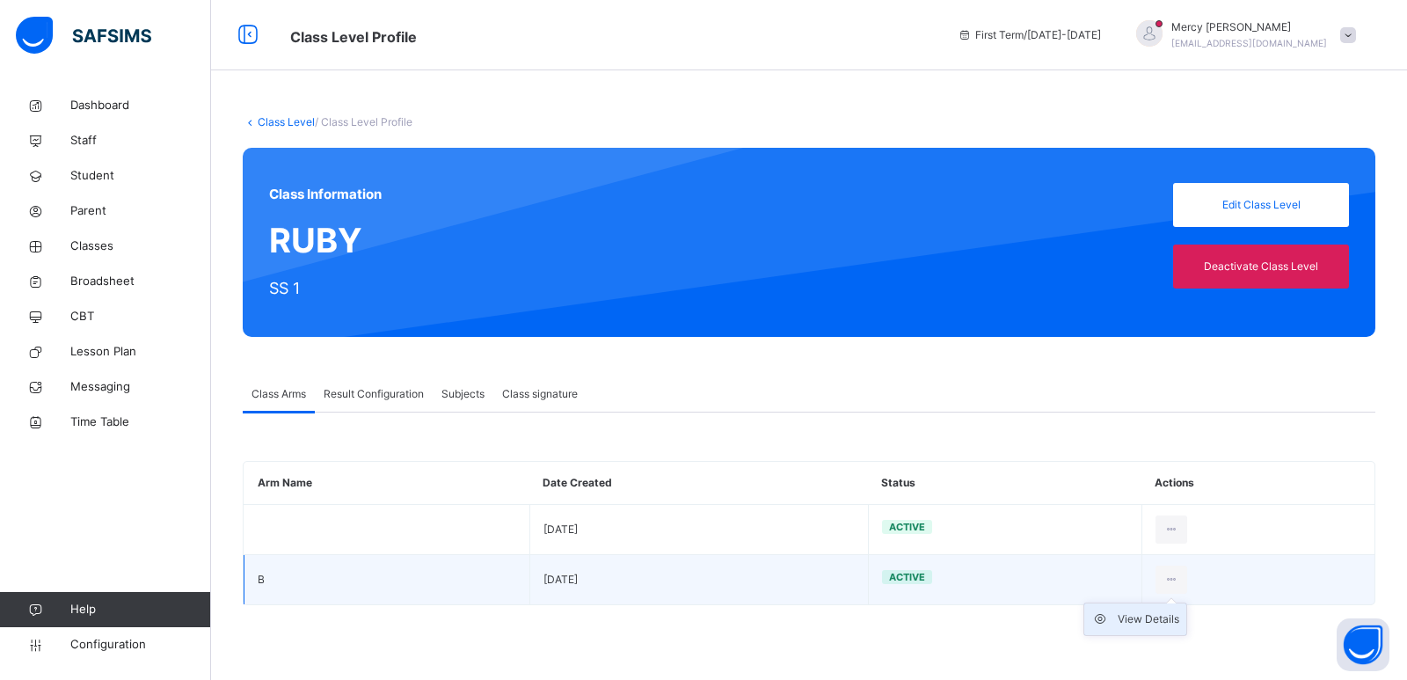
click at [1137, 613] on div "View Details" at bounding box center [1149, 619] width 62 height 18
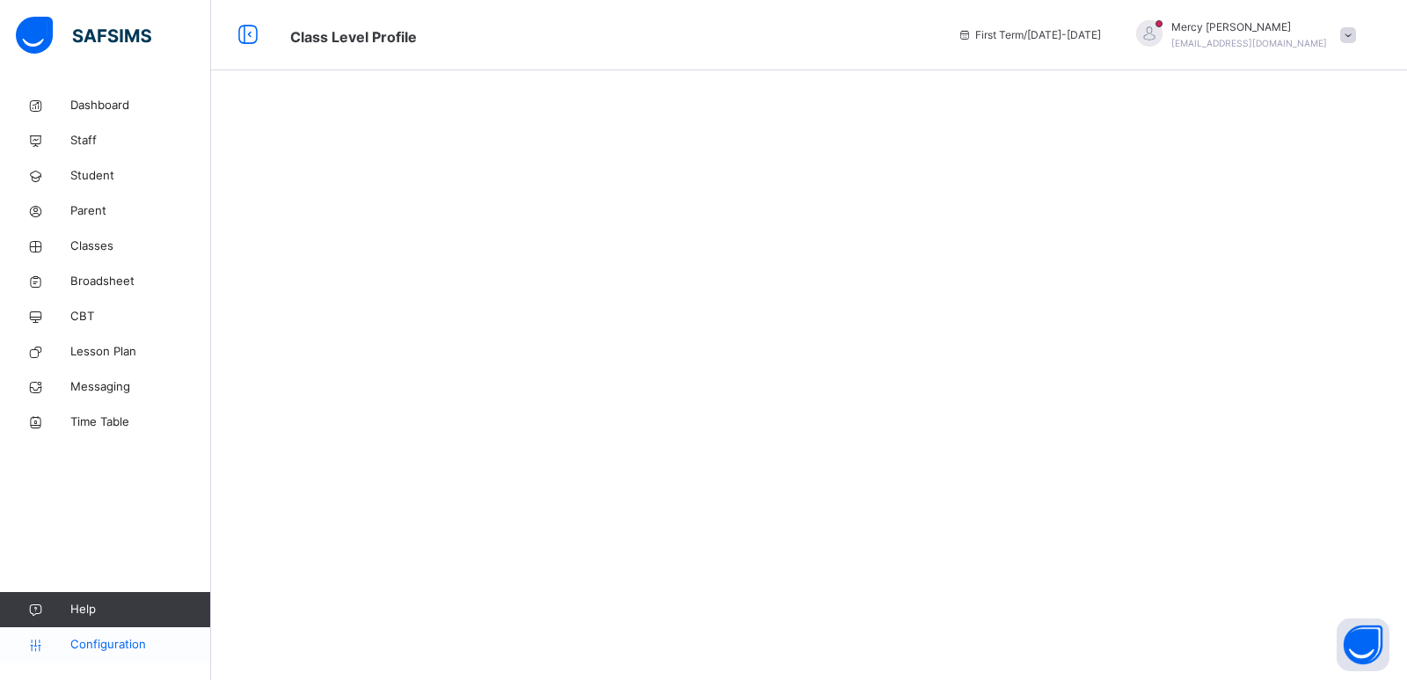
click at [84, 646] on span "Configuration" at bounding box center [140, 645] width 140 height 18
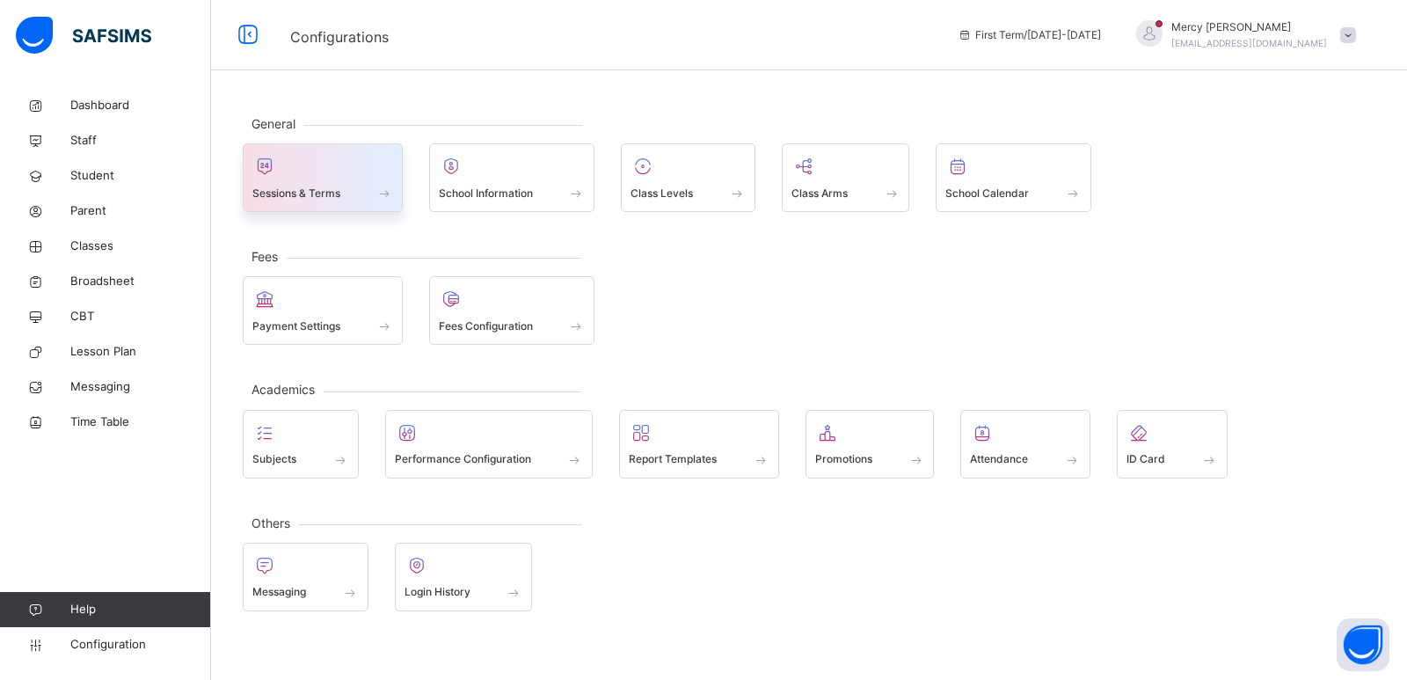
click at [359, 197] on div "Sessions & Terms" at bounding box center [322, 193] width 141 height 18
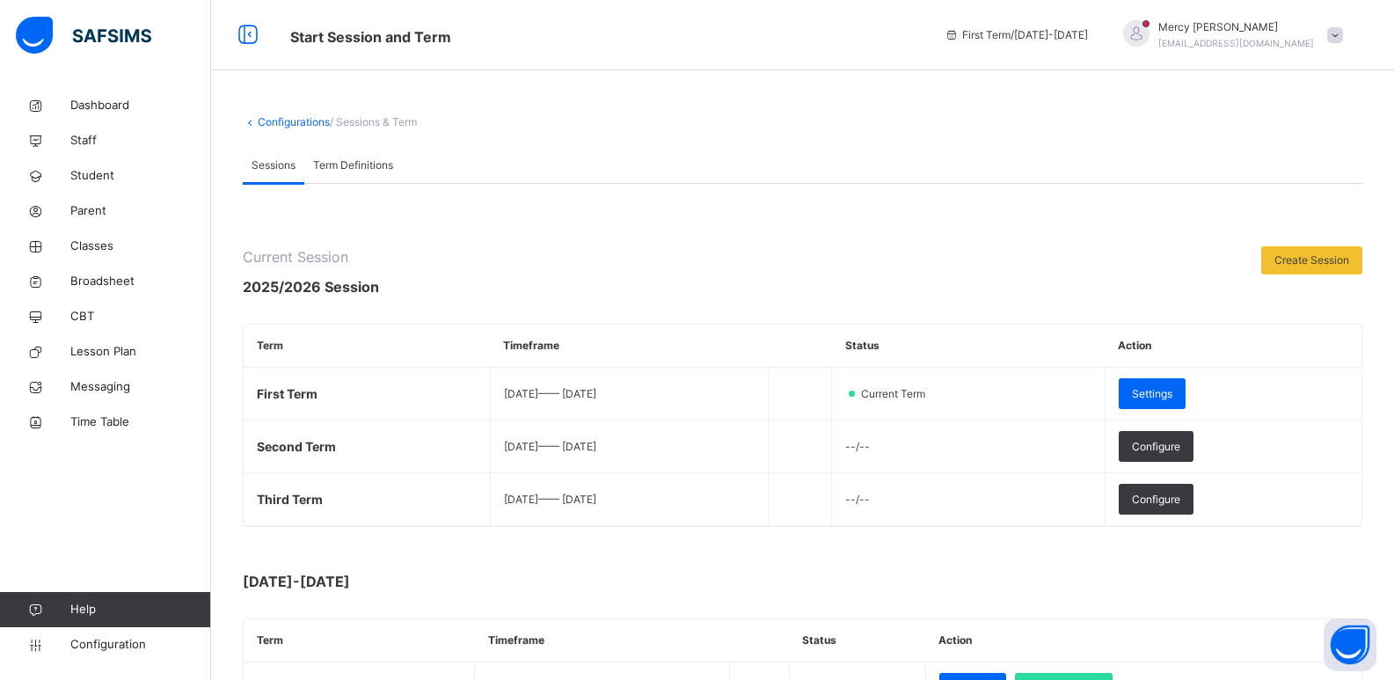
click at [1172, 398] on span "Settings" at bounding box center [1152, 394] width 40 height 16
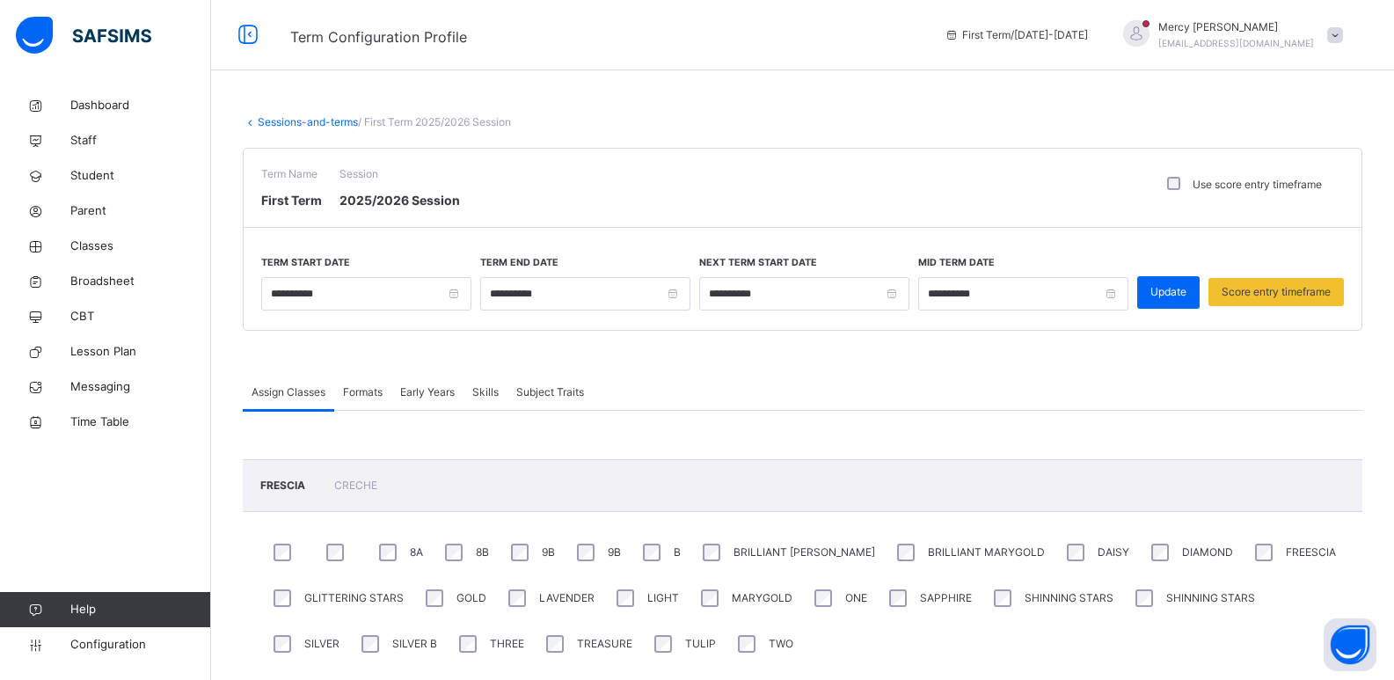
click at [376, 391] on span "Formats" at bounding box center [363, 392] width 40 height 16
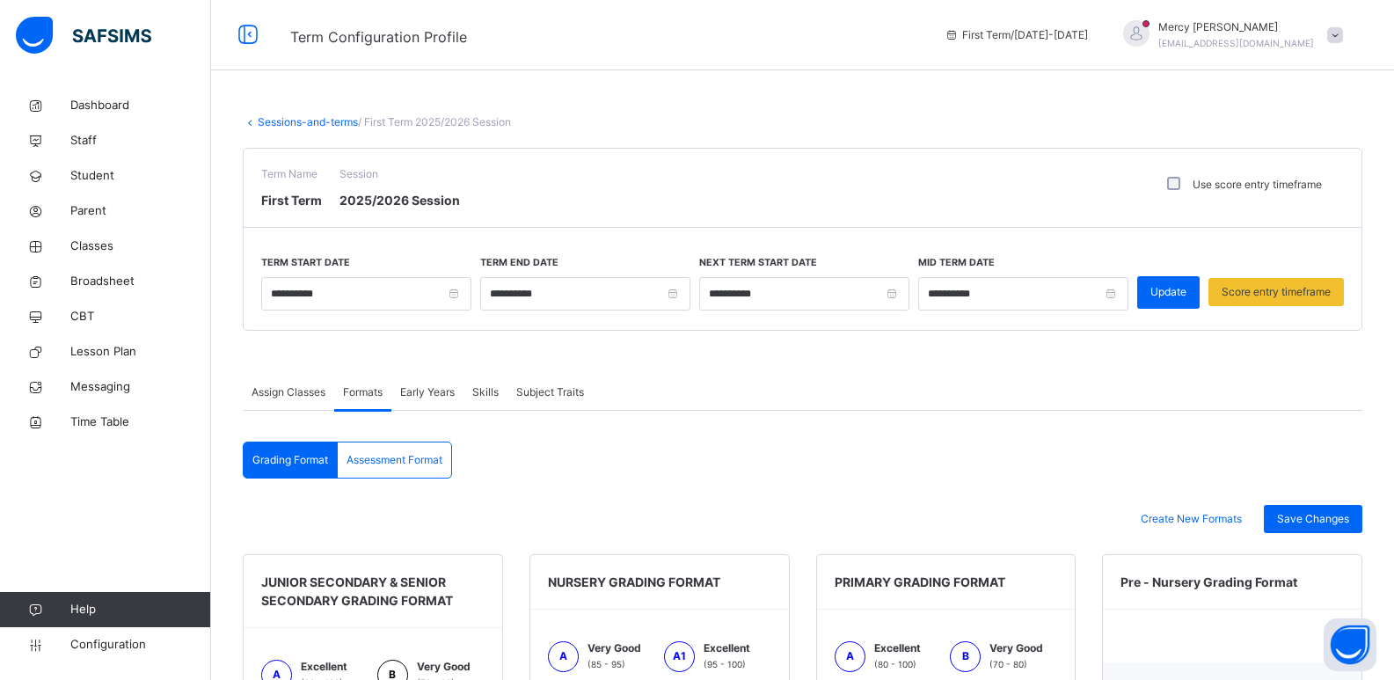
click at [301, 396] on span "Assign Classes" at bounding box center [289, 392] width 74 height 16
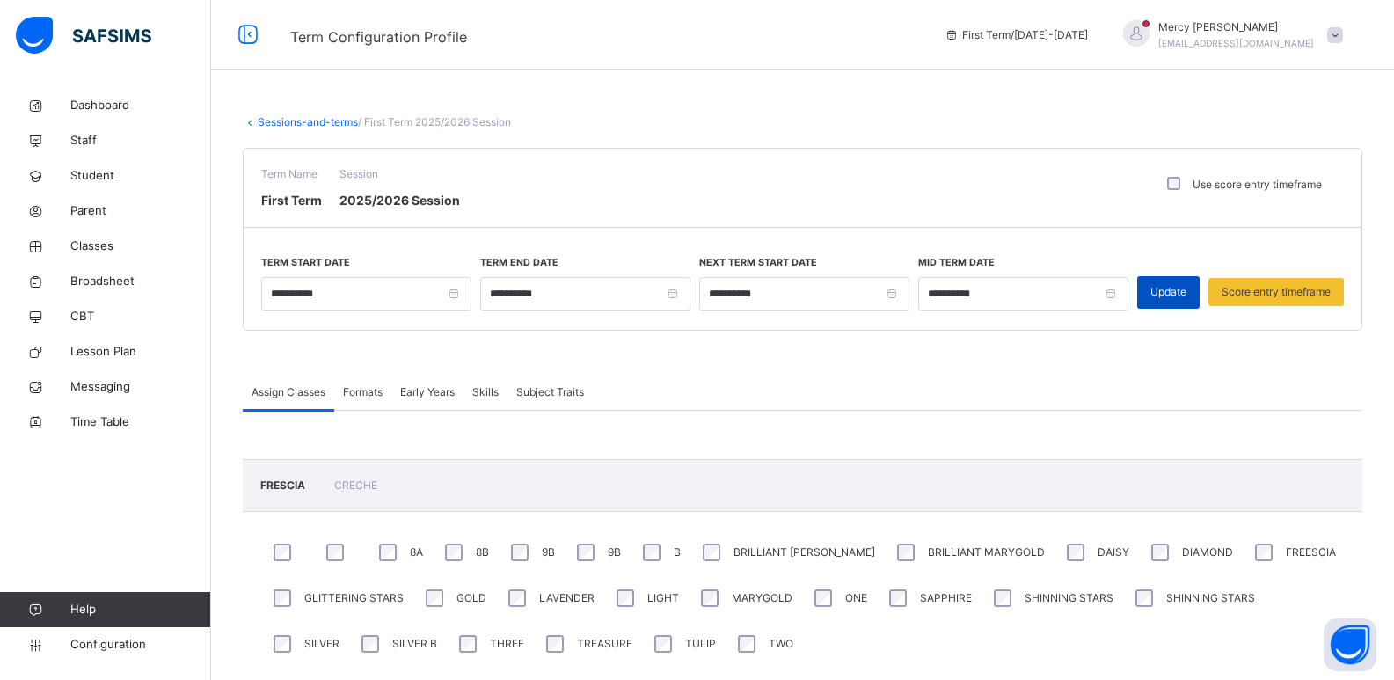
click at [1170, 289] on span "Update" at bounding box center [1168, 292] width 36 height 16
click at [370, 390] on span "Formats" at bounding box center [363, 392] width 40 height 16
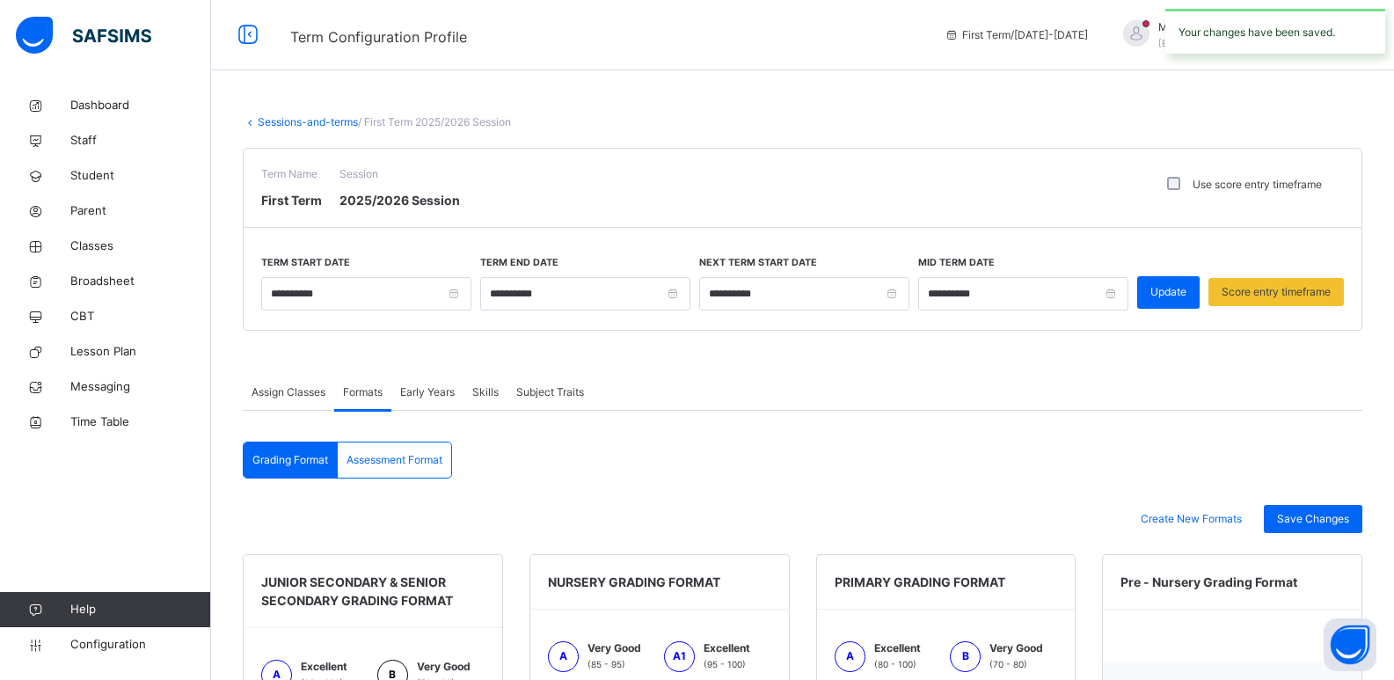
click at [370, 390] on span "Formats" at bounding box center [363, 392] width 40 height 16
click at [417, 467] on span "Assessment Format" at bounding box center [395, 460] width 96 height 16
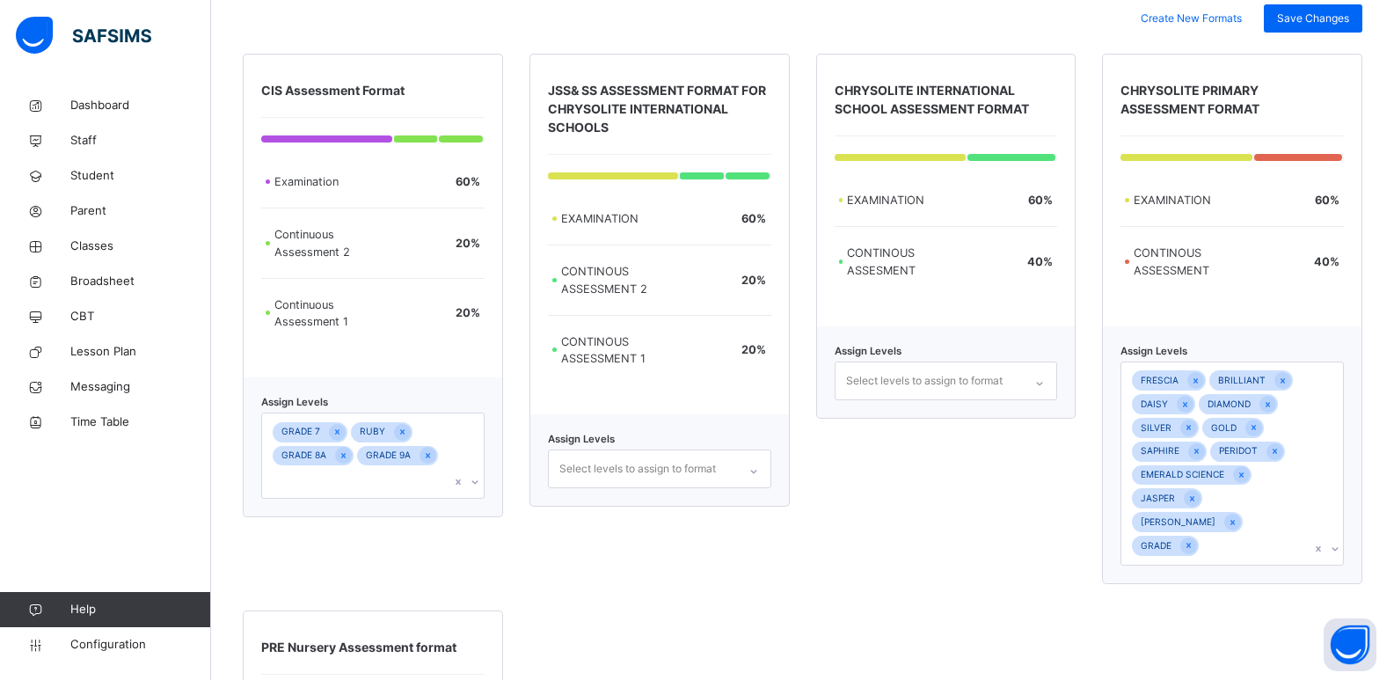
scroll to position [539, 0]
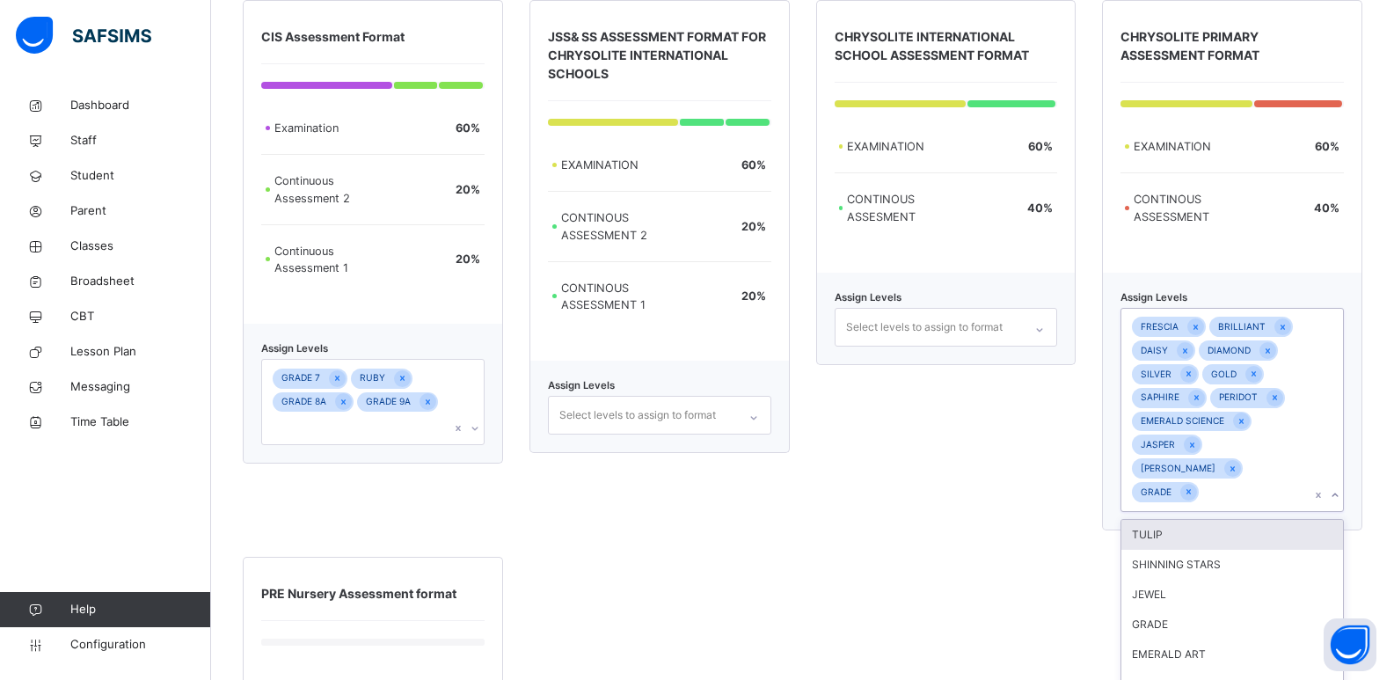
click at [1346, 487] on div "Assign Levels option TULIP focused, 1 of 6. 6 results available. Use Up and Dow…" at bounding box center [1232, 402] width 260 height 258
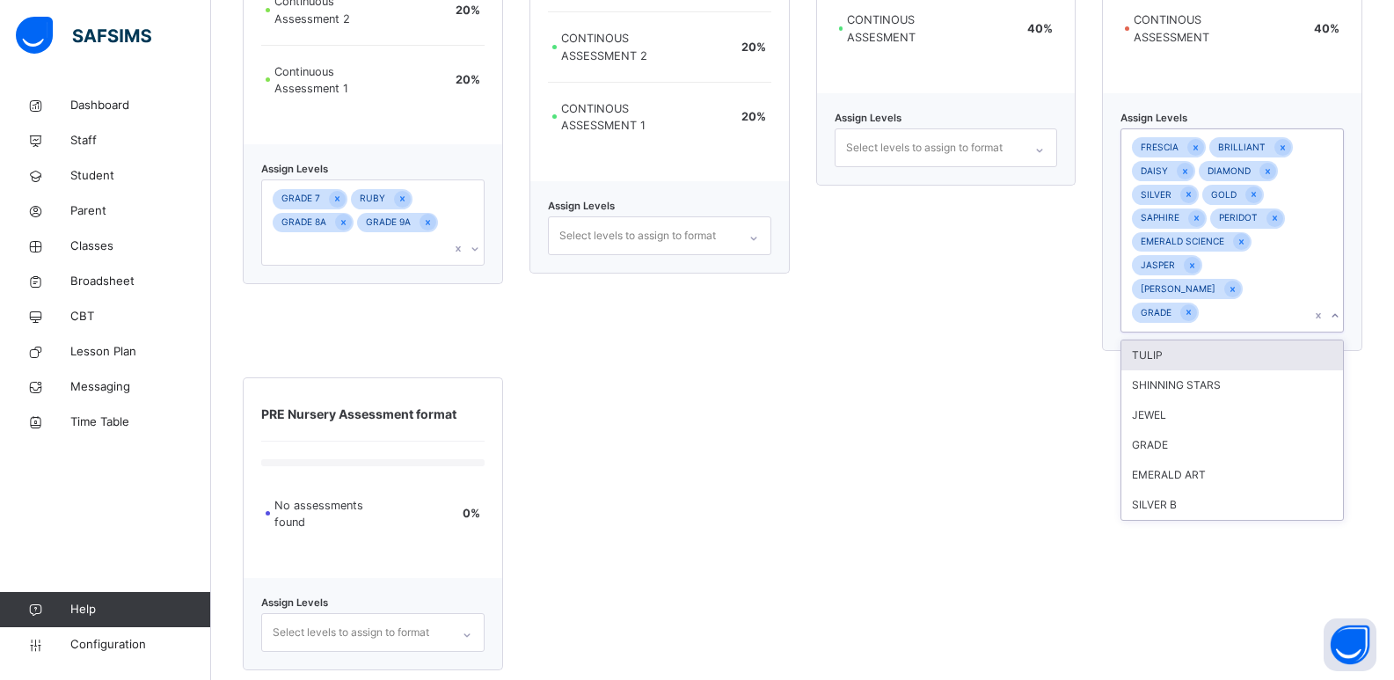
scroll to position [734, 0]
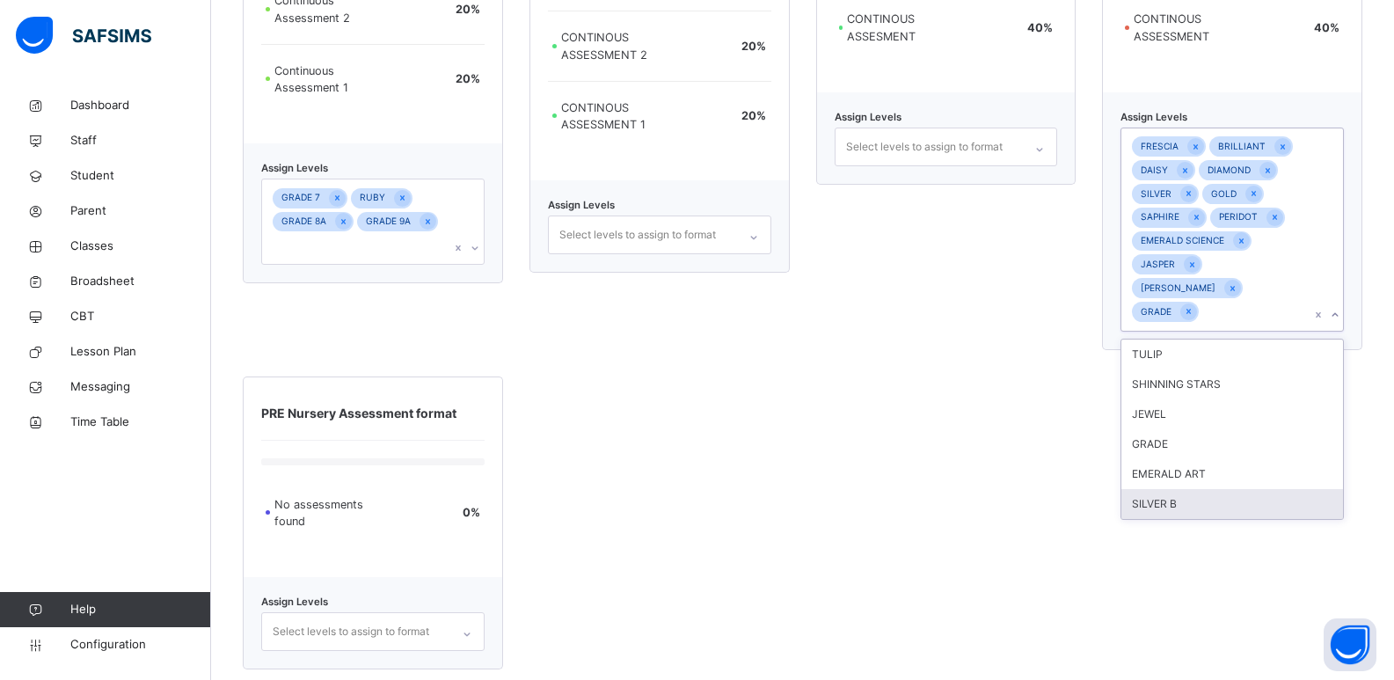
click at [1193, 489] on div "SILVER B" at bounding box center [1232, 504] width 222 height 30
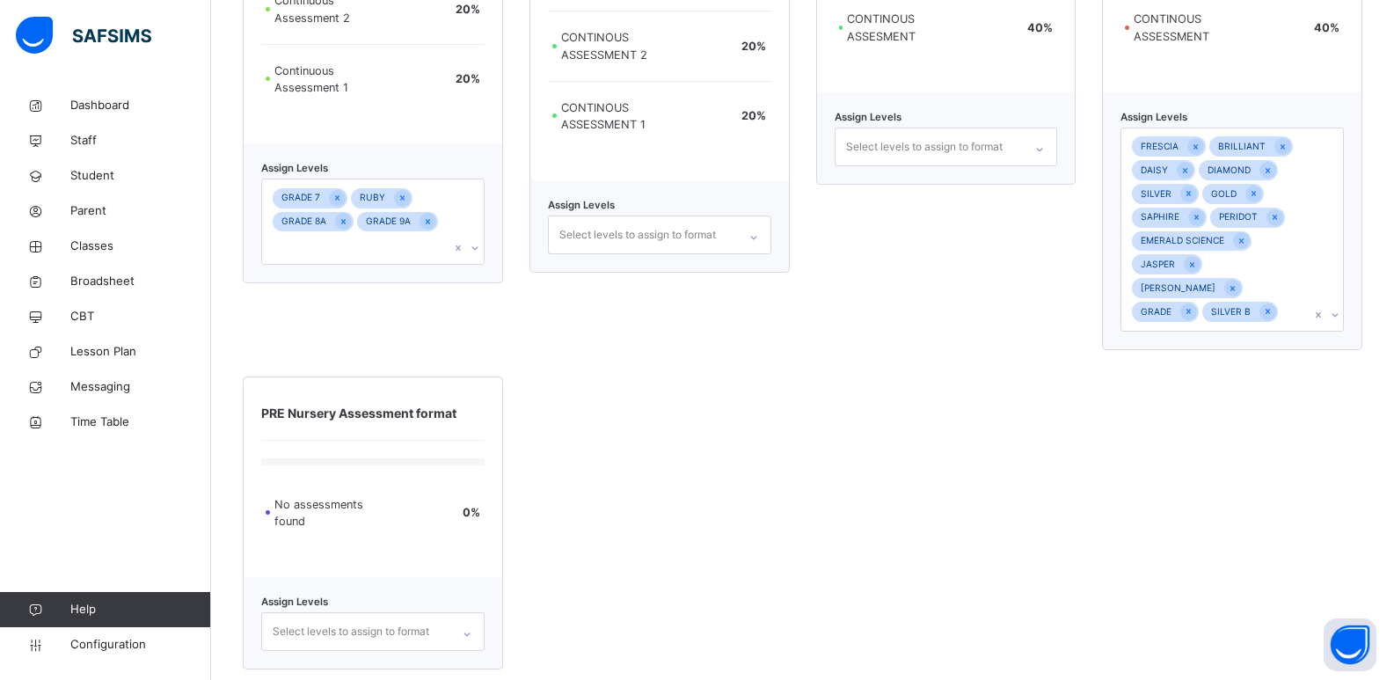
click at [984, 311] on div "CHRYSOLITE INTERNATIONAL SCHOOL ASSESSMENT FORMAT EXAMINATION 60 % CONTINOUS AS…" at bounding box center [946, 84] width 260 height 529
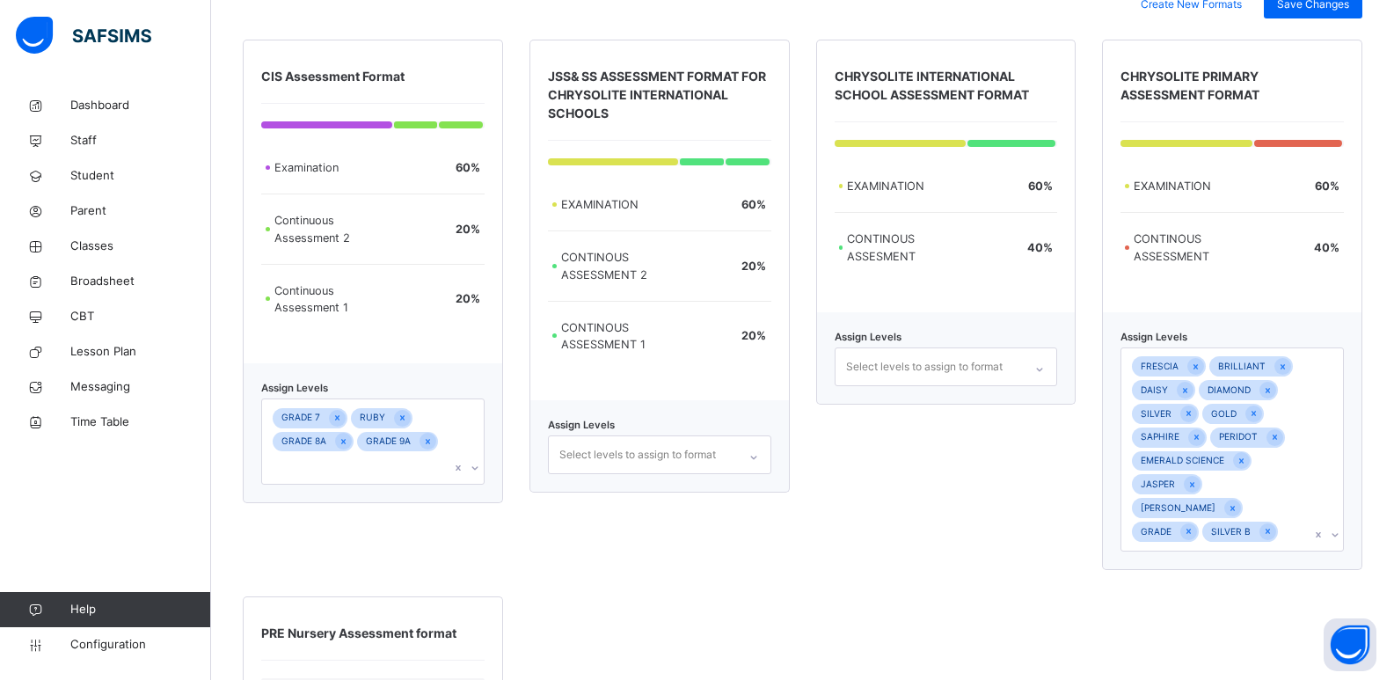
scroll to position [136, 0]
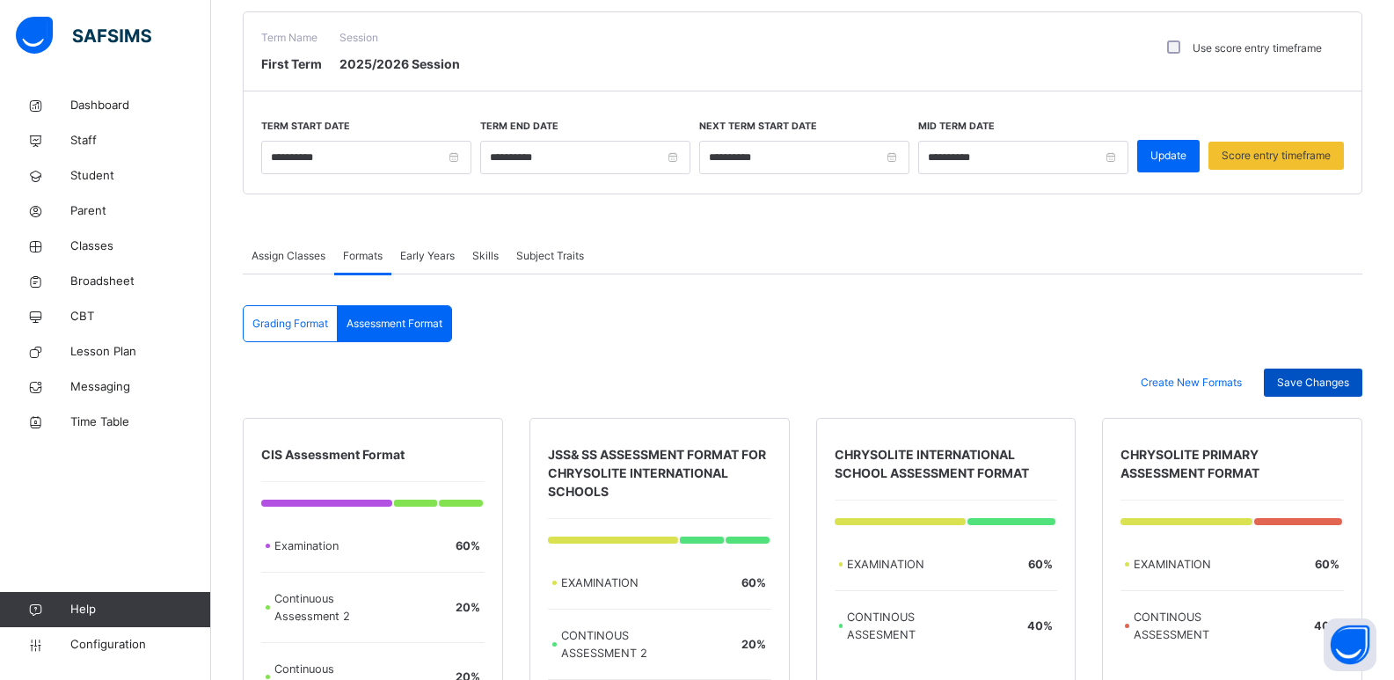
click at [1313, 390] on span "Save Changes" at bounding box center [1313, 383] width 72 height 16
click at [131, 651] on span "Configuration" at bounding box center [140, 645] width 140 height 18
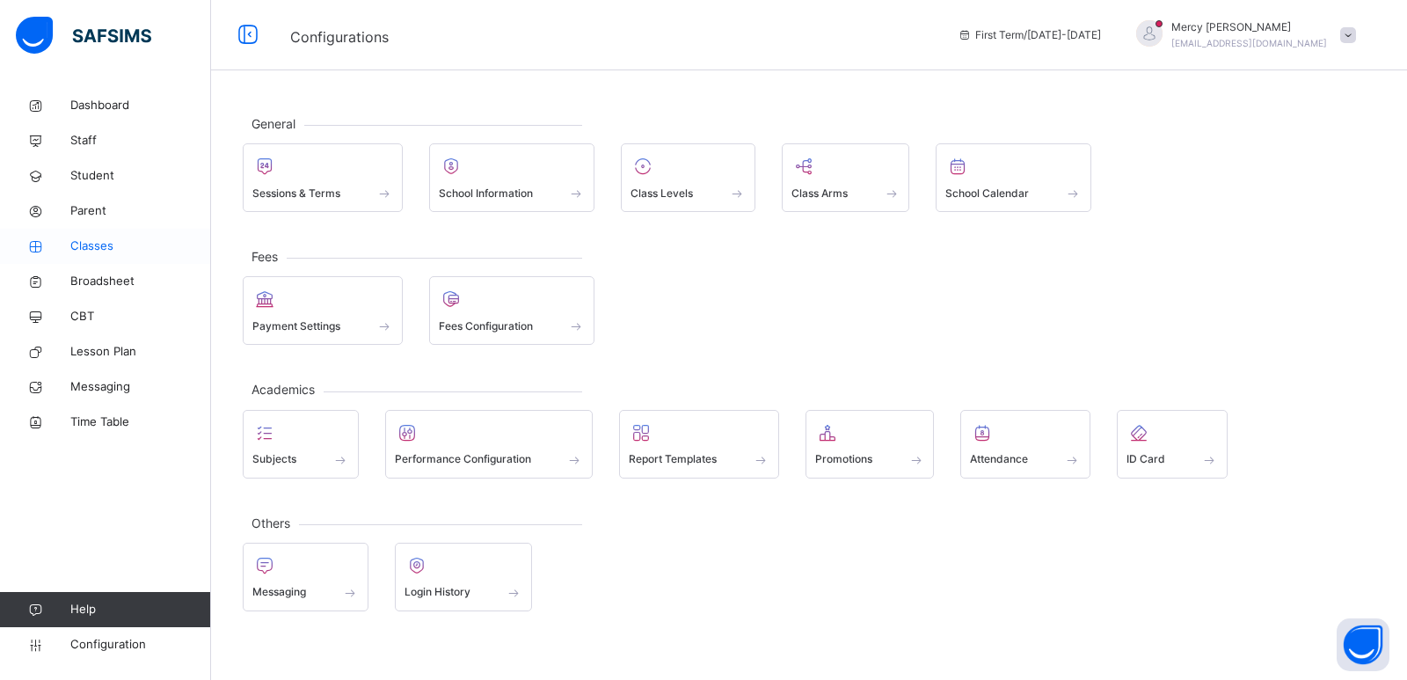
click at [106, 242] on span "Classes" at bounding box center [140, 246] width 141 height 18
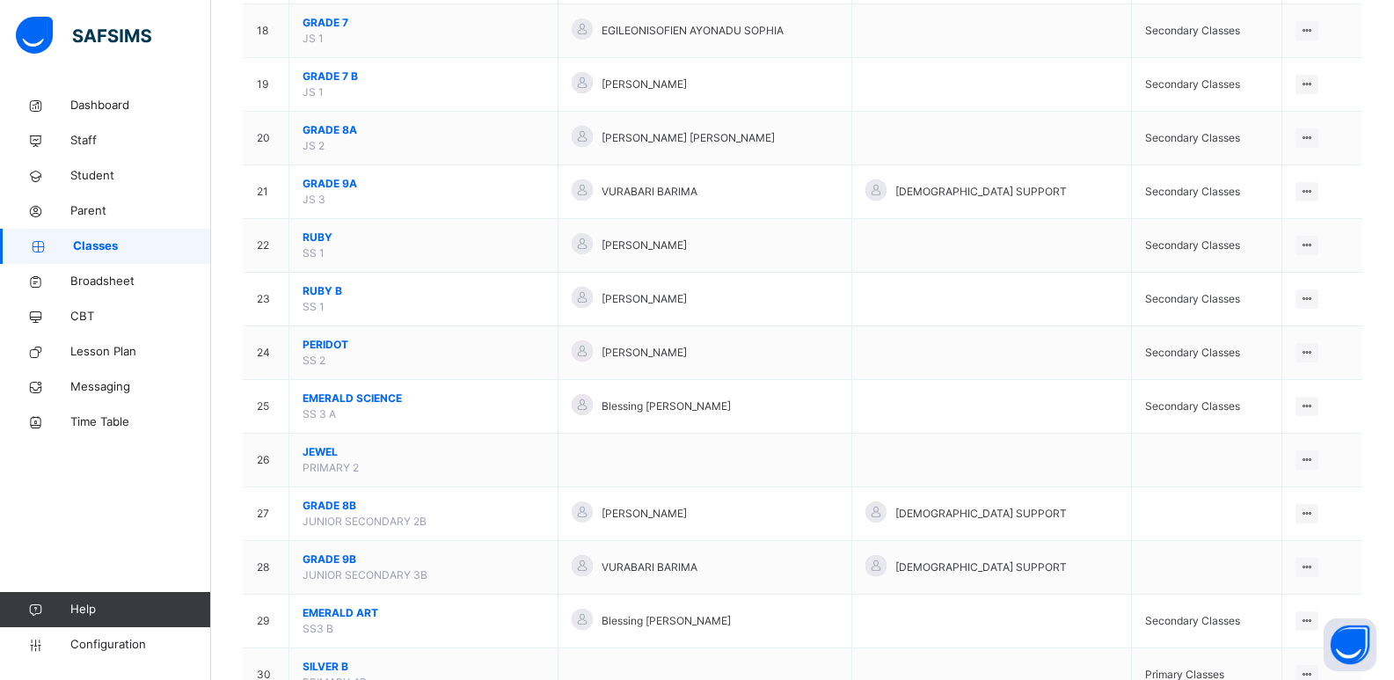
scroll to position [1183, 0]
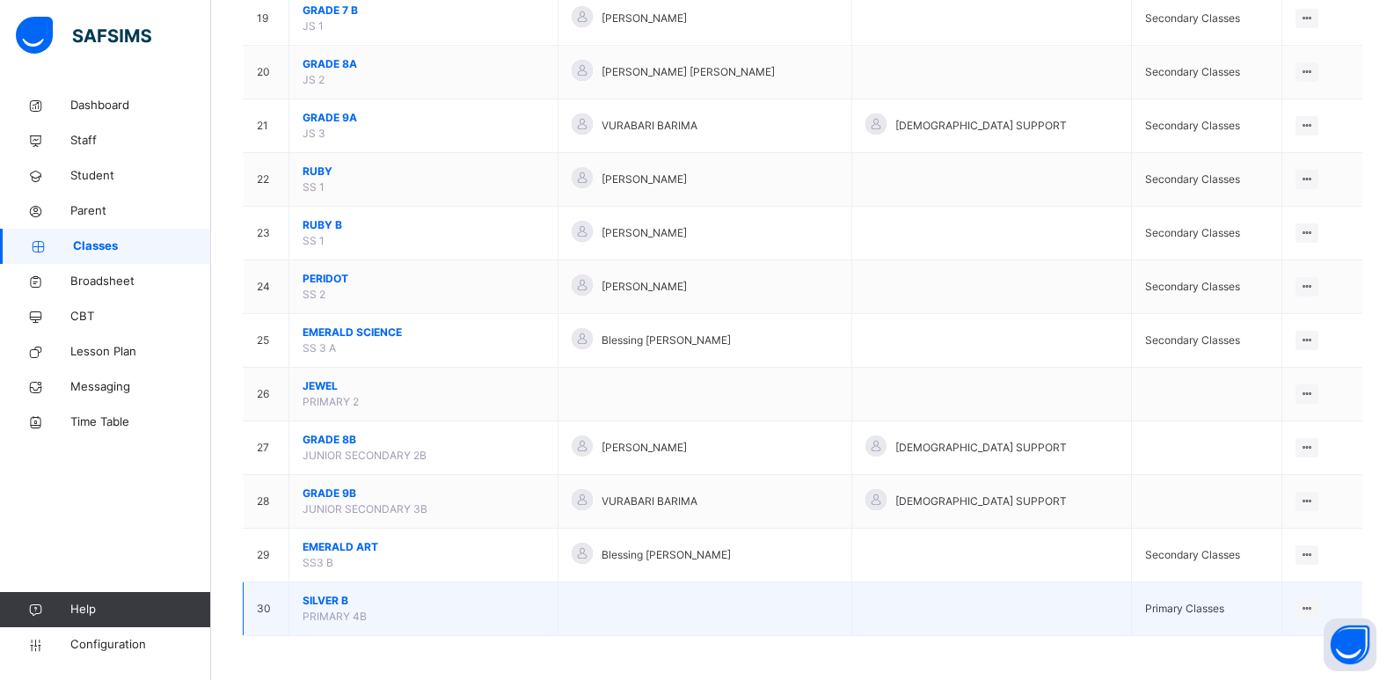
click at [342, 604] on span "SILVER B" at bounding box center [424, 601] width 242 height 16
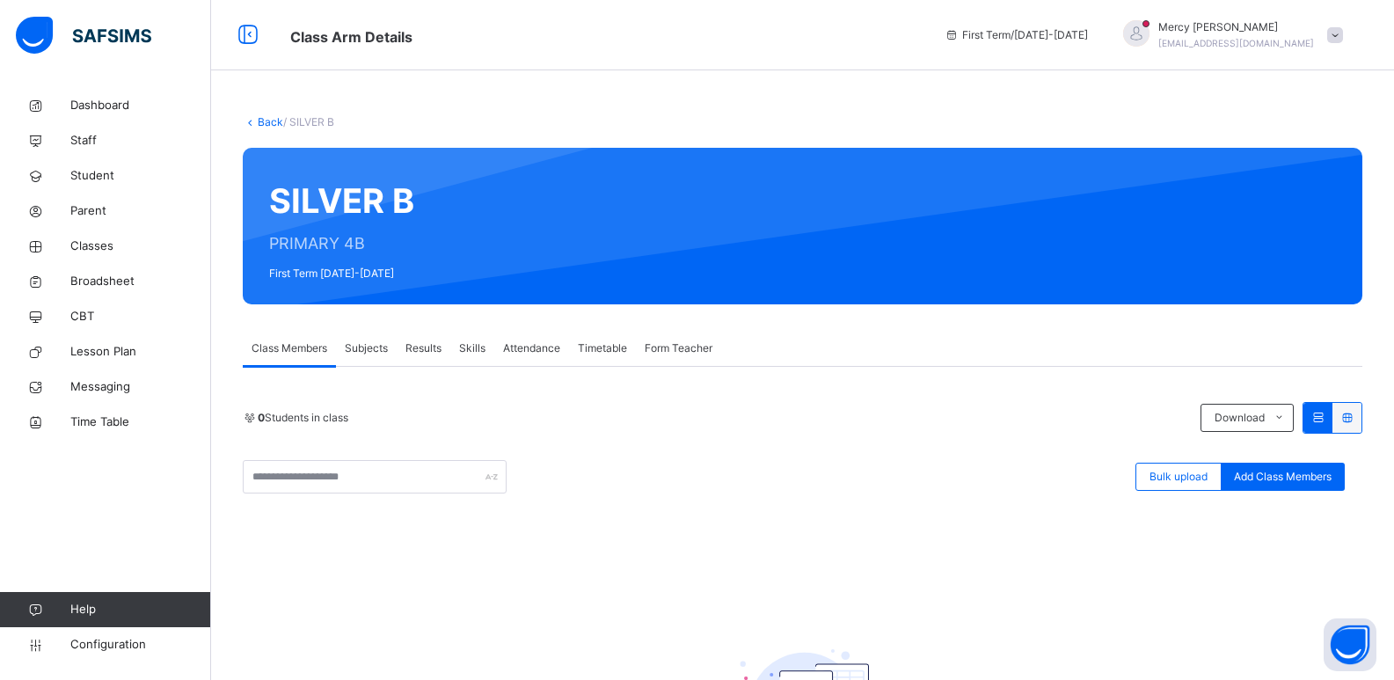
scroll to position [217, 0]
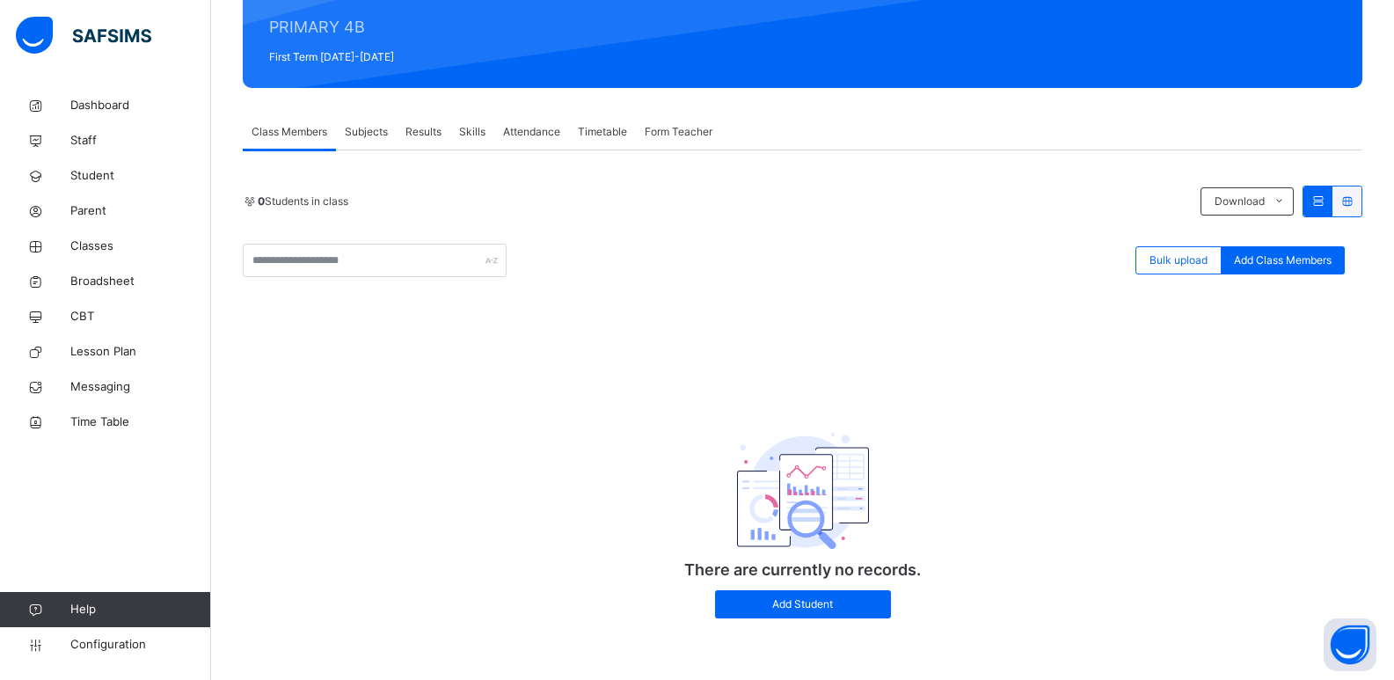
click at [374, 136] on span "Subjects" at bounding box center [366, 132] width 43 height 16
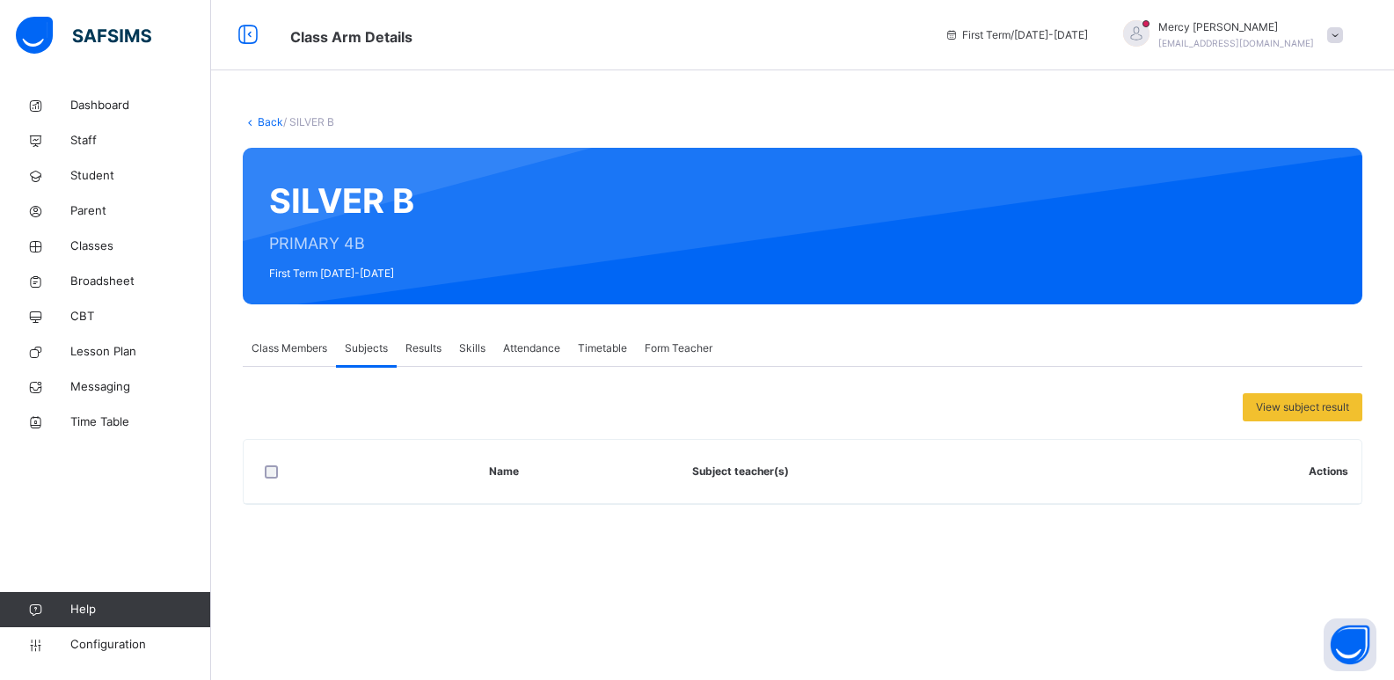
scroll to position [0, 0]
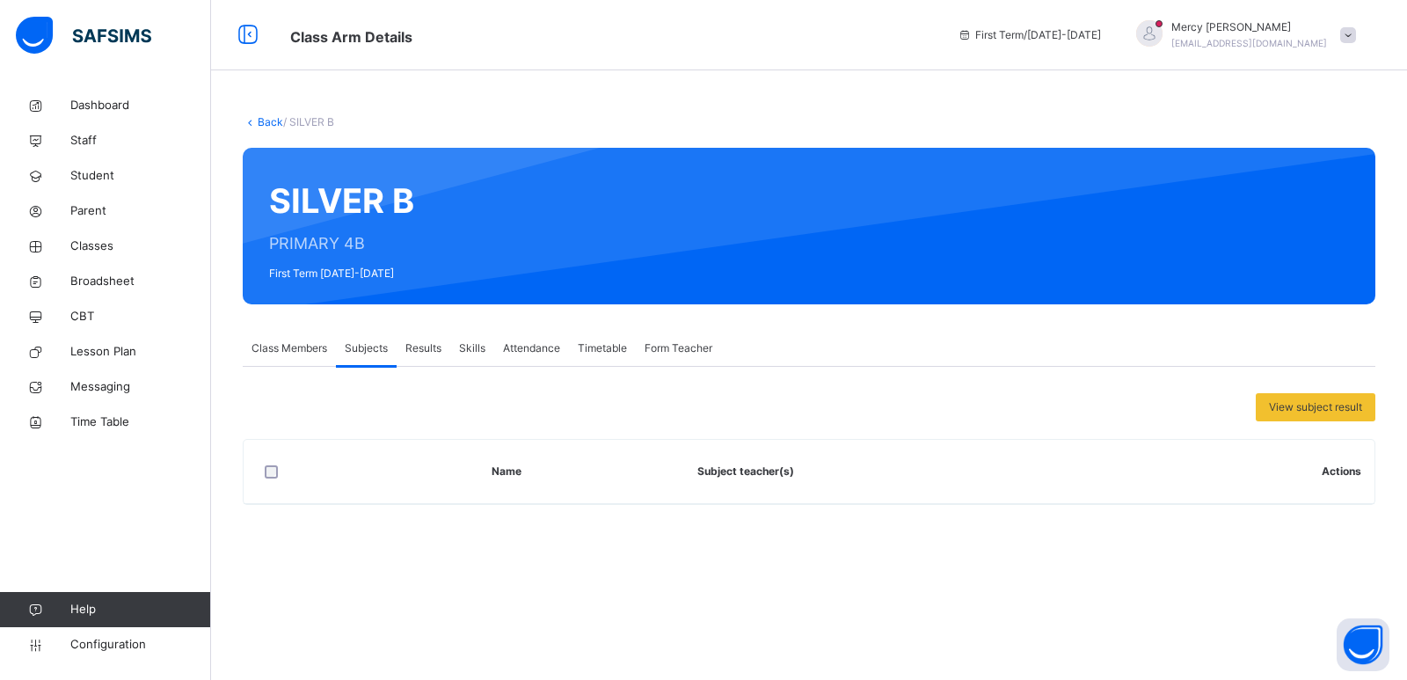
click at [428, 352] on span "Results" at bounding box center [423, 348] width 36 height 16
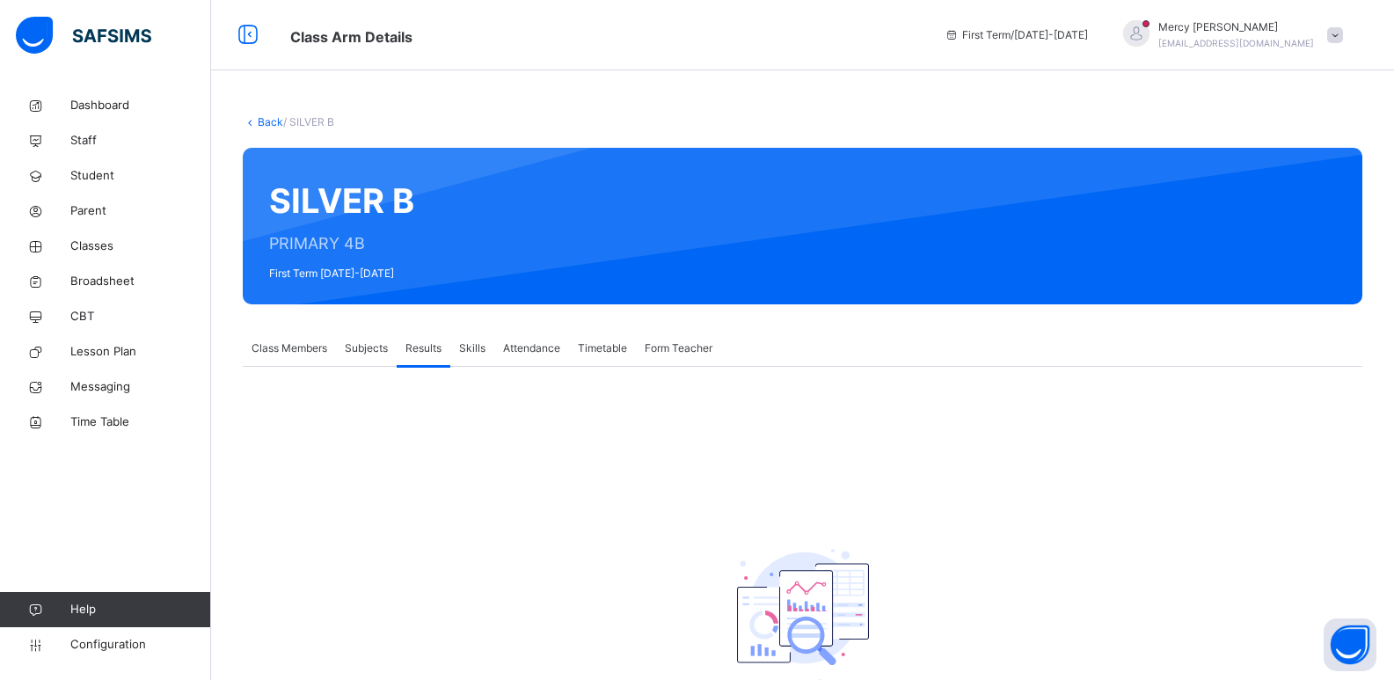
click at [480, 352] on span "Skills" at bounding box center [472, 348] width 26 height 16
click at [515, 350] on span "Attendance" at bounding box center [531, 348] width 57 height 16
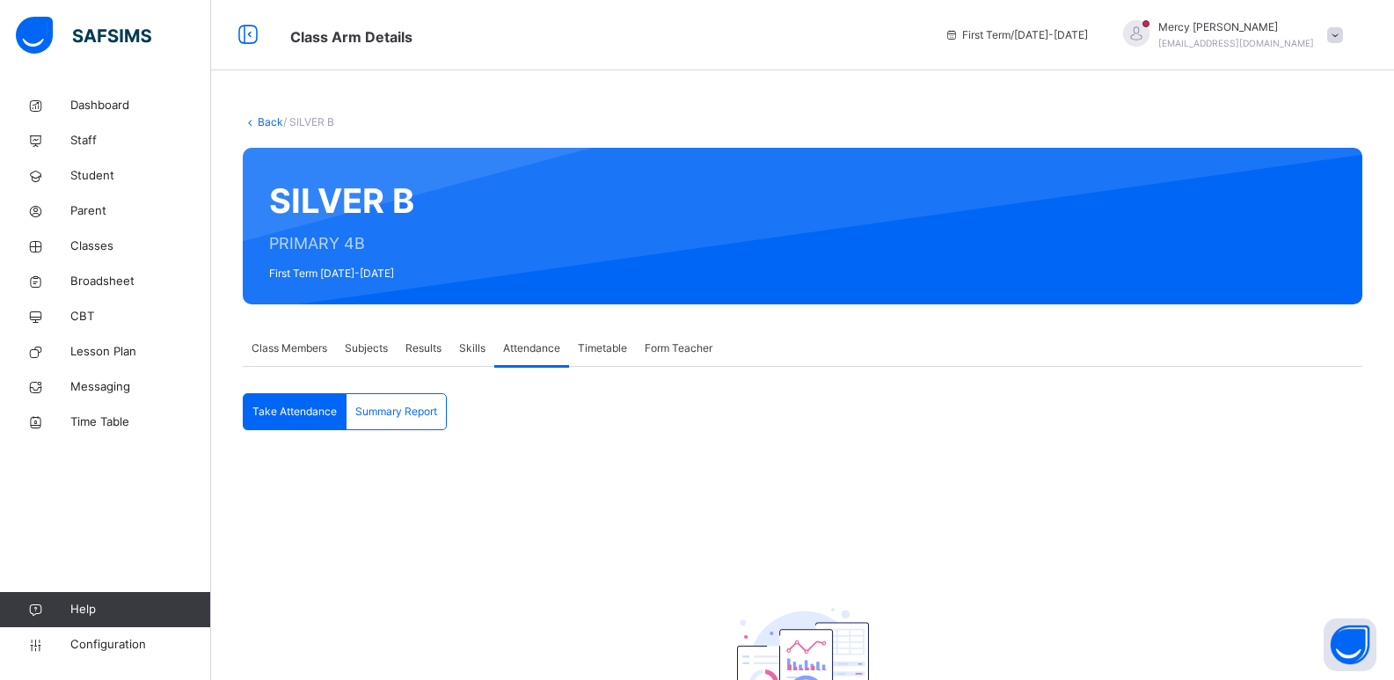
click at [602, 349] on span "Timetable" at bounding box center [602, 348] width 49 height 16
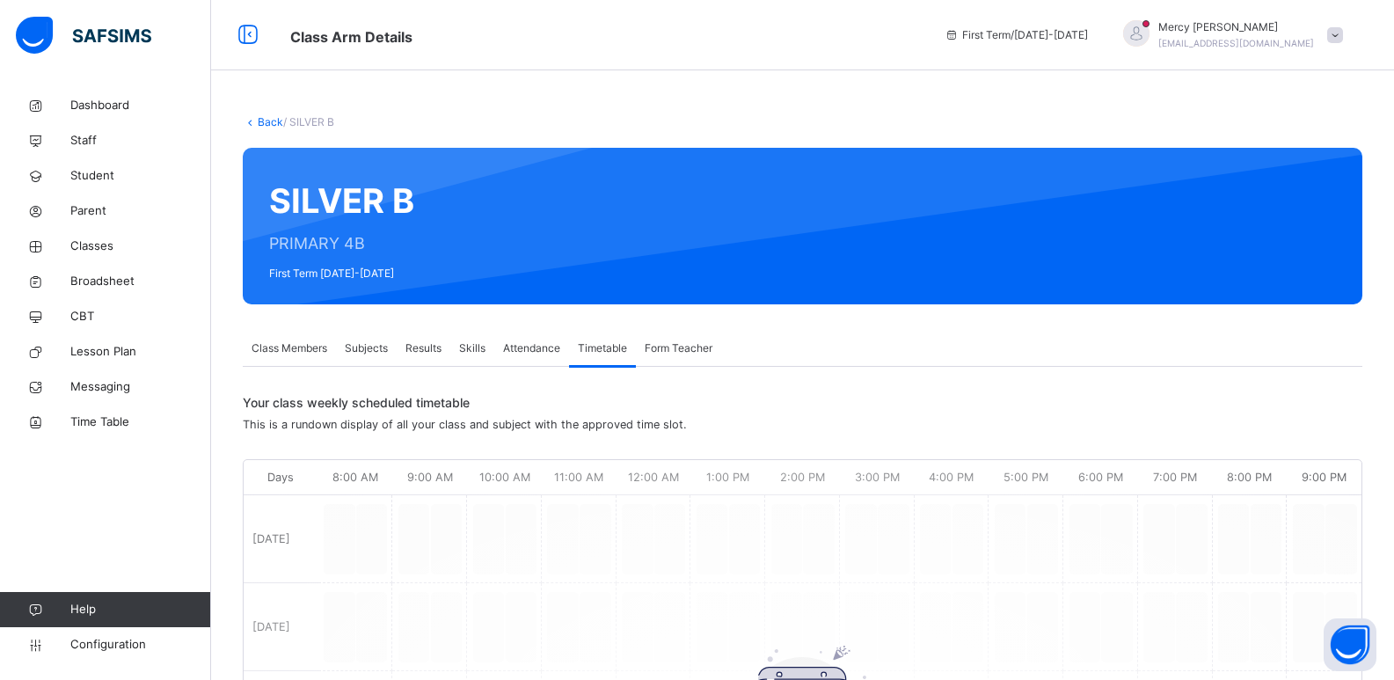
click at [680, 360] on div "Form Teacher" at bounding box center [678, 348] width 85 height 35
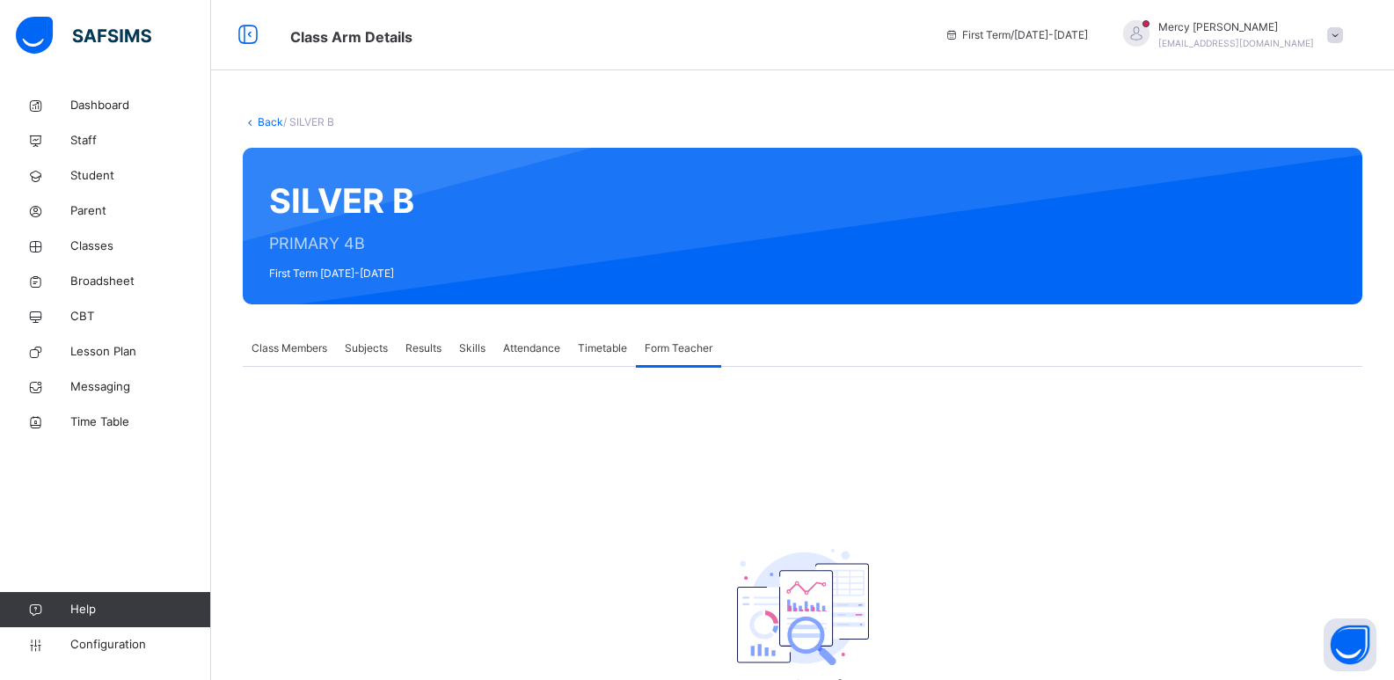
click at [372, 348] on span "Subjects" at bounding box center [366, 348] width 43 height 16
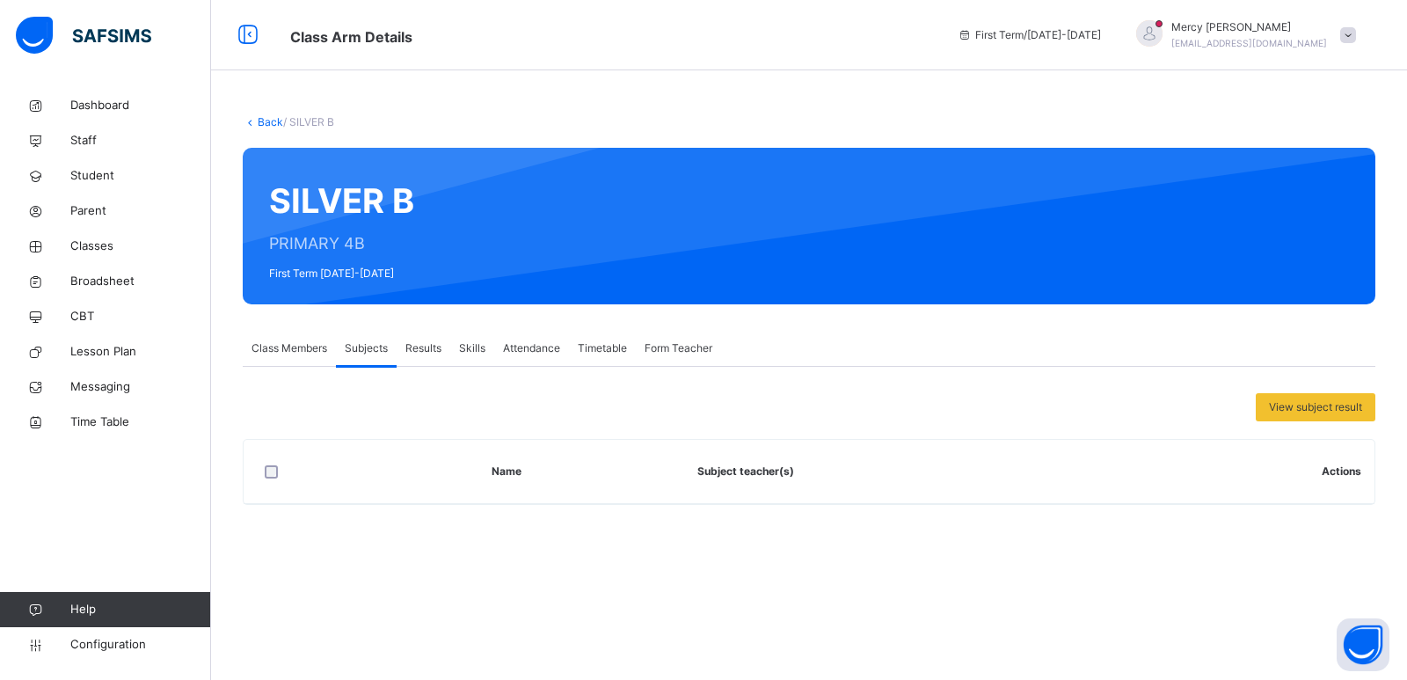
click at [404, 347] on div "Results" at bounding box center [424, 348] width 54 height 35
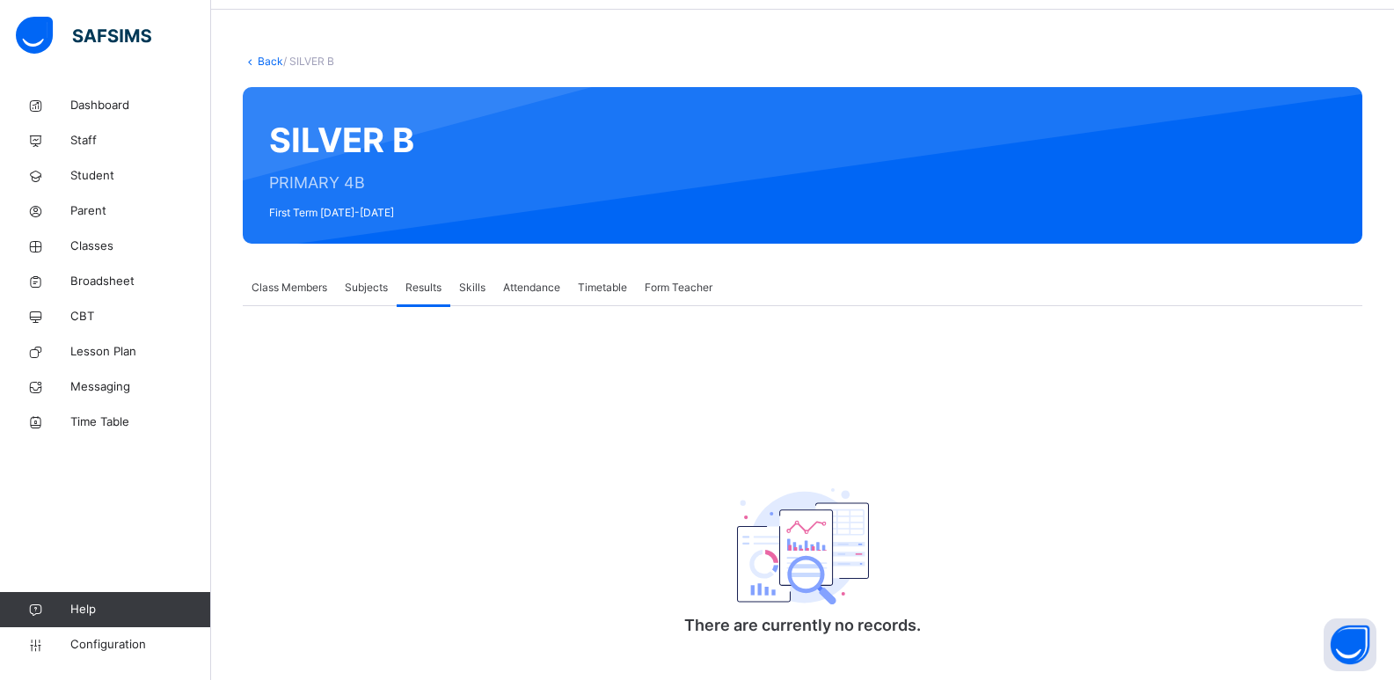
scroll to position [89, 0]
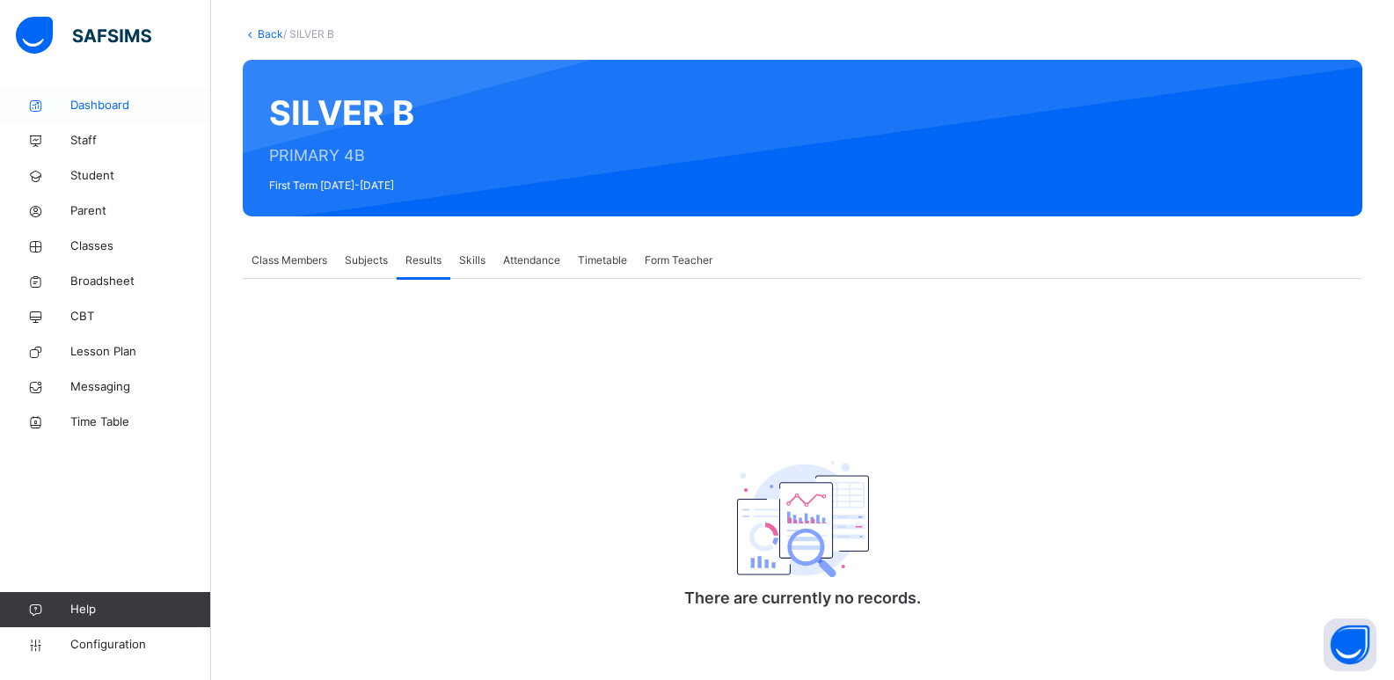
click at [113, 108] on span "Dashboard" at bounding box center [140, 106] width 141 height 18
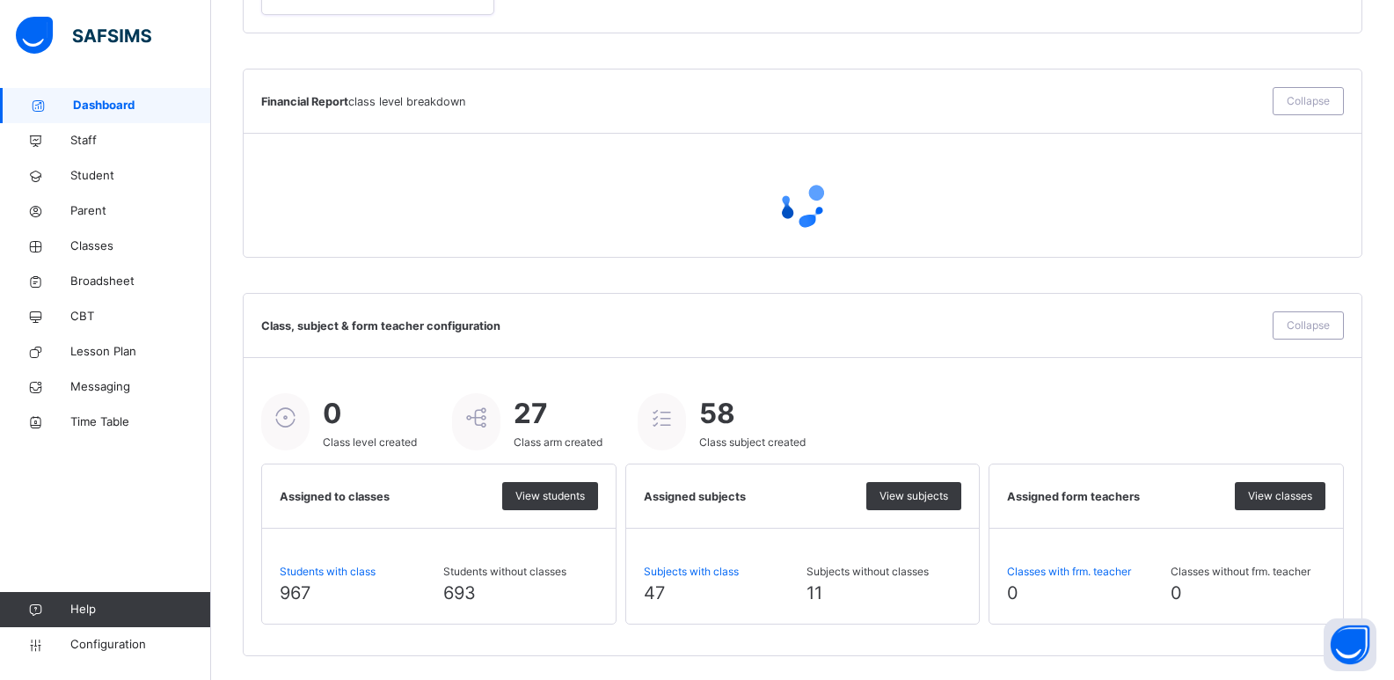
scroll to position [1253, 0]
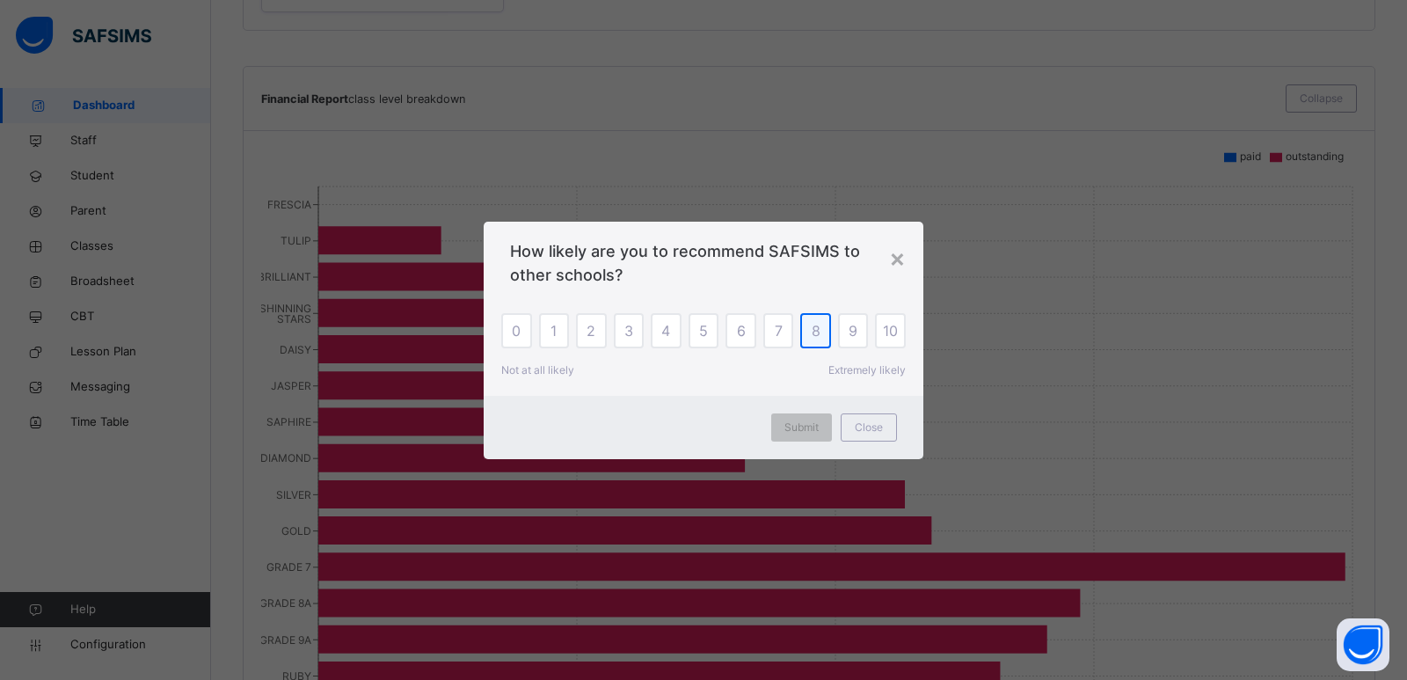
click at [816, 315] on div "8" at bounding box center [815, 330] width 31 height 35
click at [841, 321] on div "9" at bounding box center [853, 330] width 31 height 35
click at [895, 341] on div "10" at bounding box center [890, 330] width 31 height 35
click at [794, 427] on span "Submit" at bounding box center [801, 428] width 34 height 16
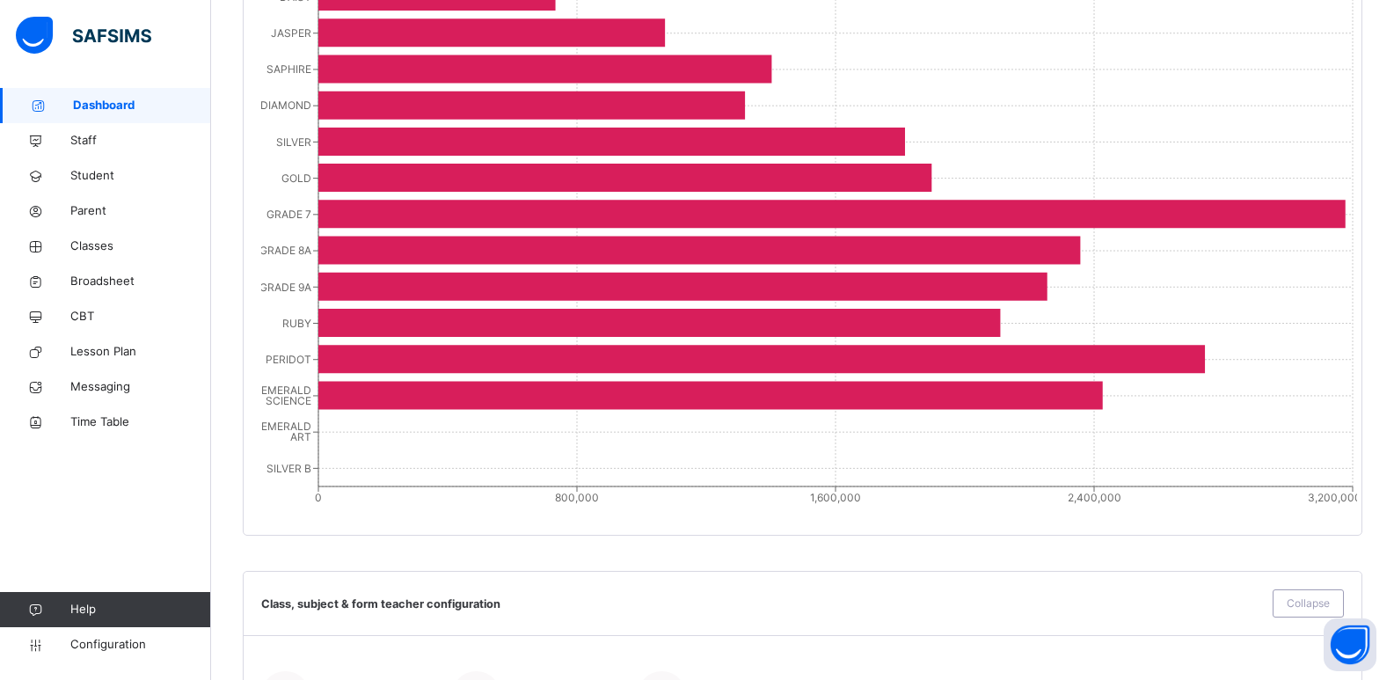
scroll to position [1611, 0]
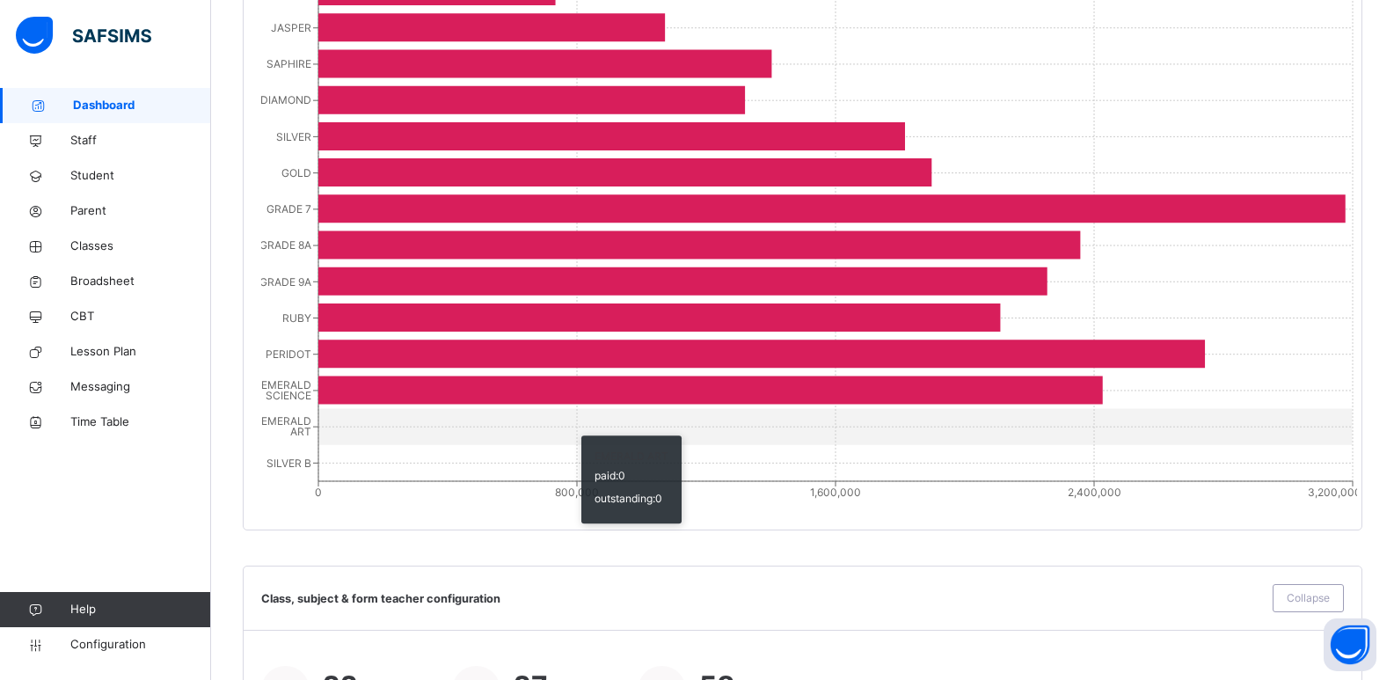
click at [573, 420] on icon "FRESCIA TULIP BRILLIANT SHINNING STARS DAISY JASPER SAPHIRE DIAMOND SILVER GOLD…" at bounding box center [809, 160] width 1096 height 704
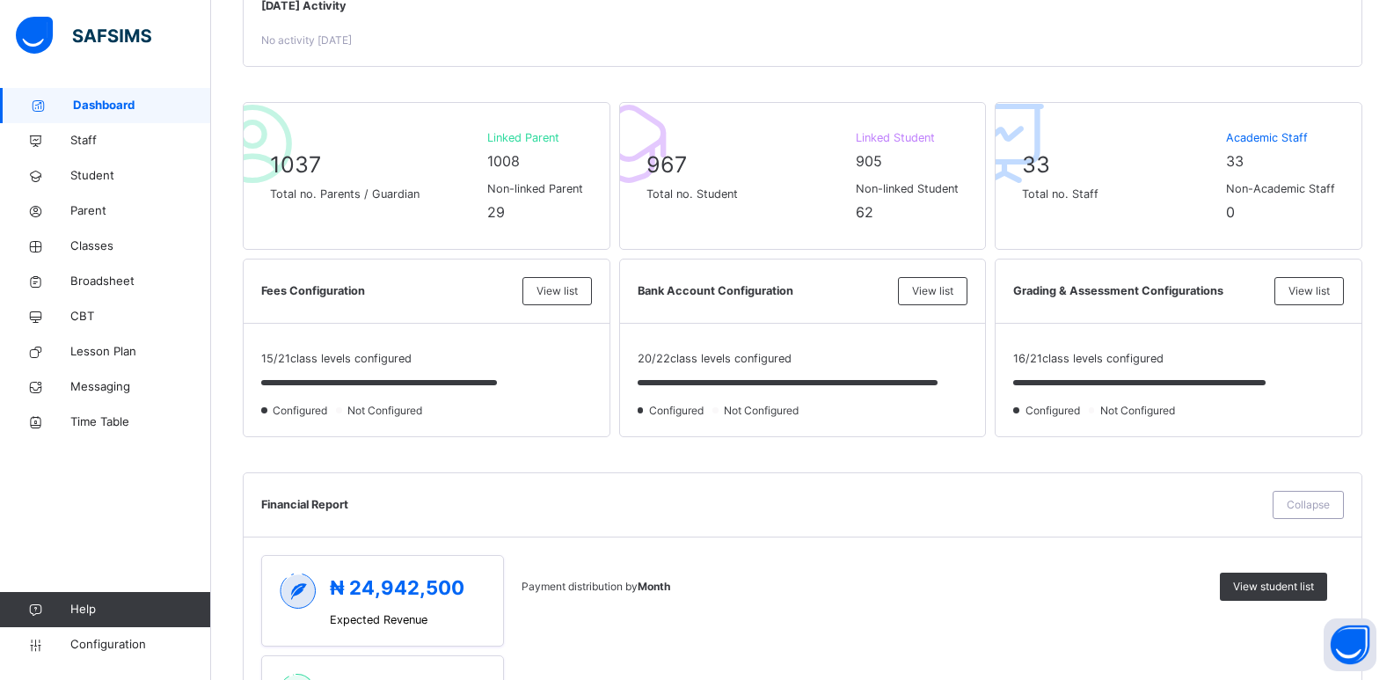
scroll to position [0, 0]
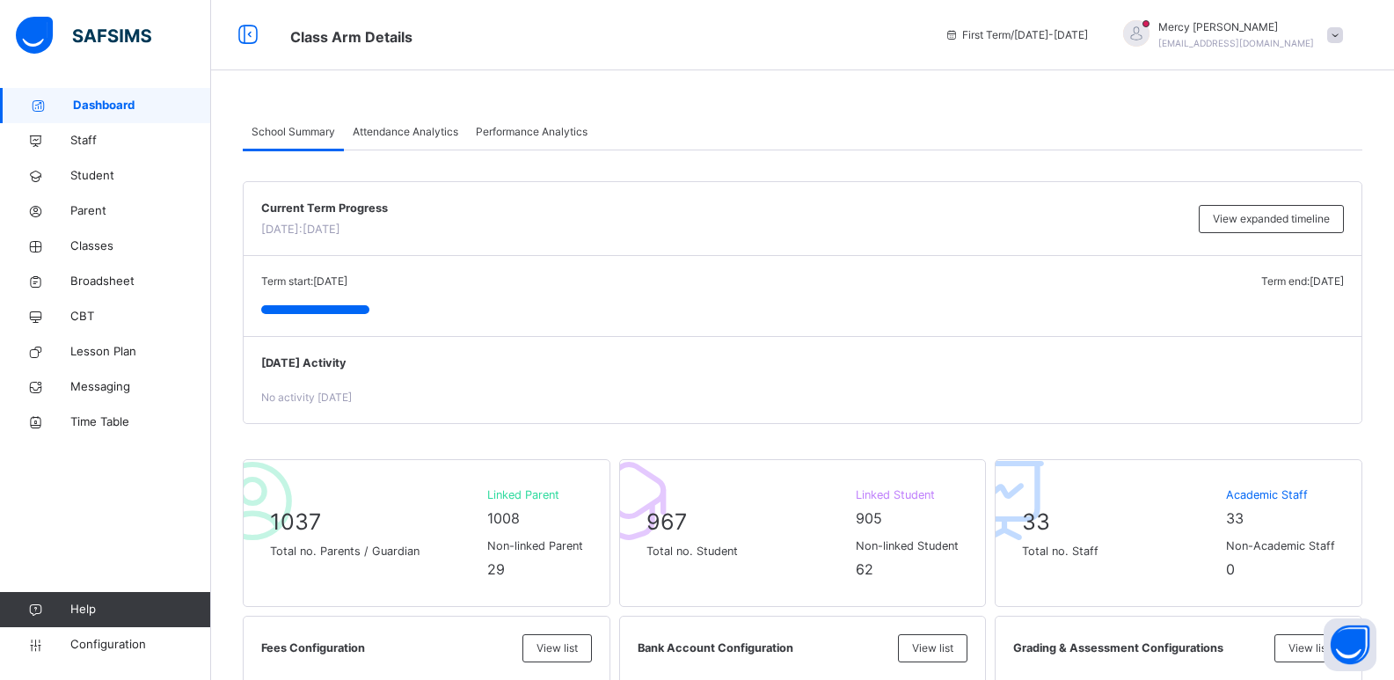
click at [411, 137] on span "Attendance Analytics" at bounding box center [406, 132] width 106 height 16
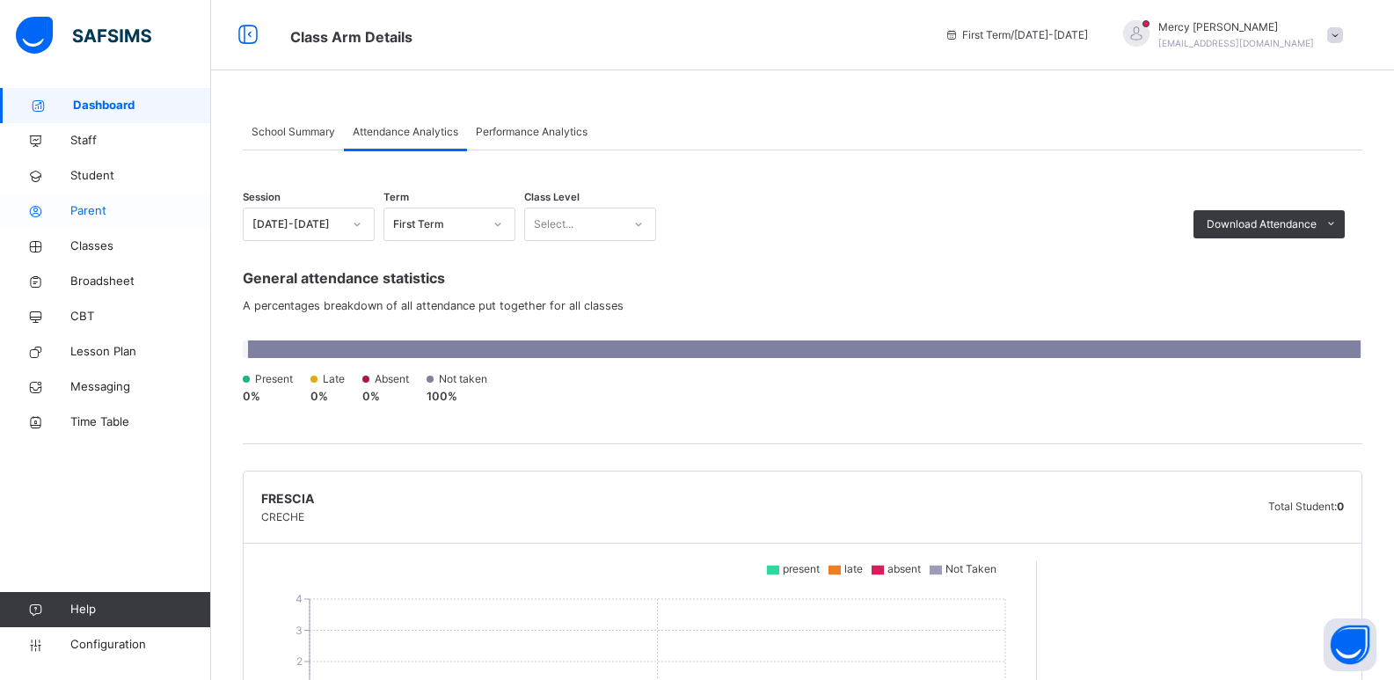
click at [106, 202] on span "Parent" at bounding box center [140, 211] width 141 height 18
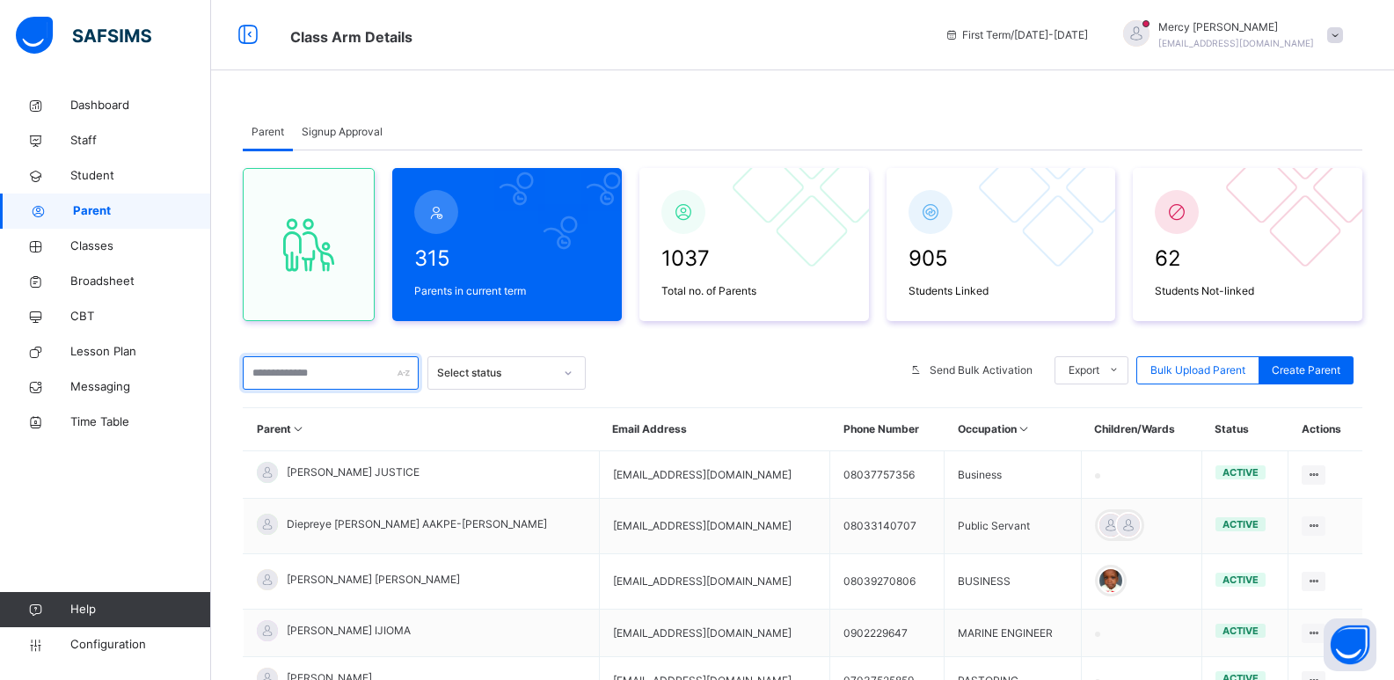
click at [337, 377] on input "text" at bounding box center [331, 372] width 176 height 33
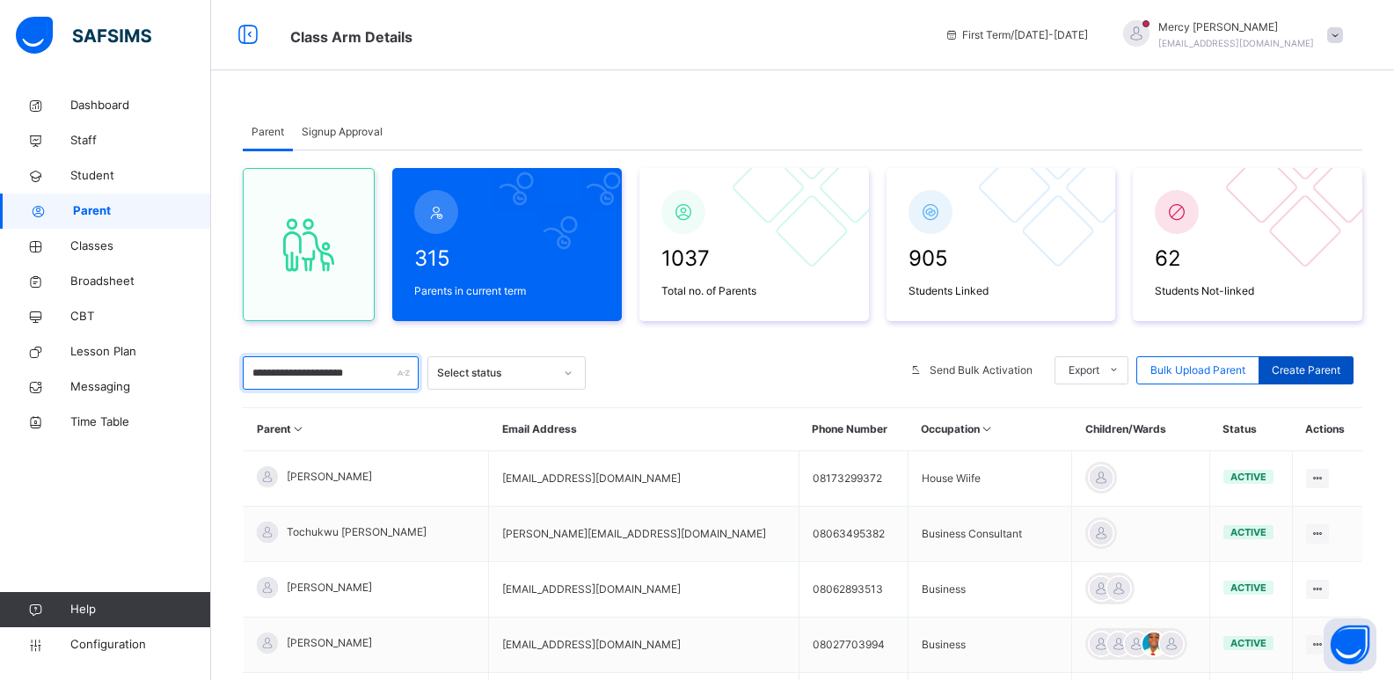
type input "**********"
click at [1340, 369] on span "Create Parent" at bounding box center [1306, 370] width 69 height 16
select select "**"
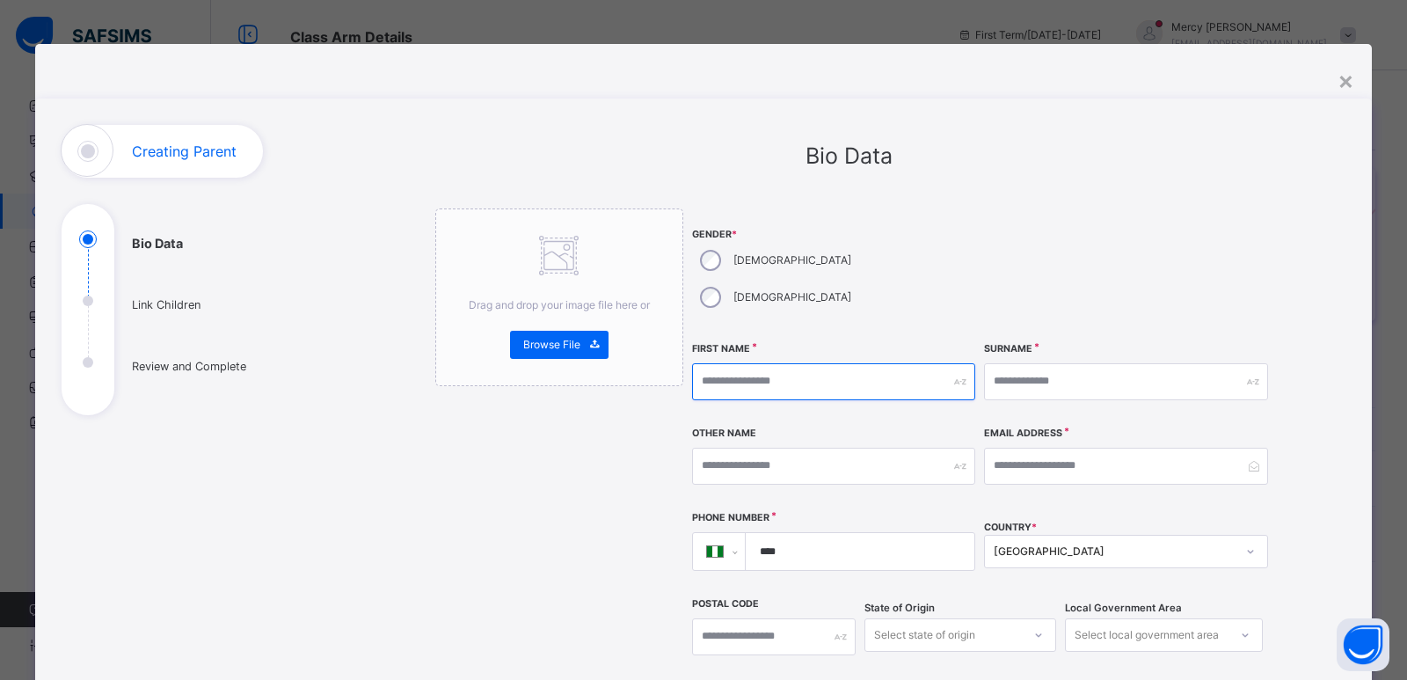
click at [740, 363] on input "text" at bounding box center [833, 381] width 283 height 37
type input "***"
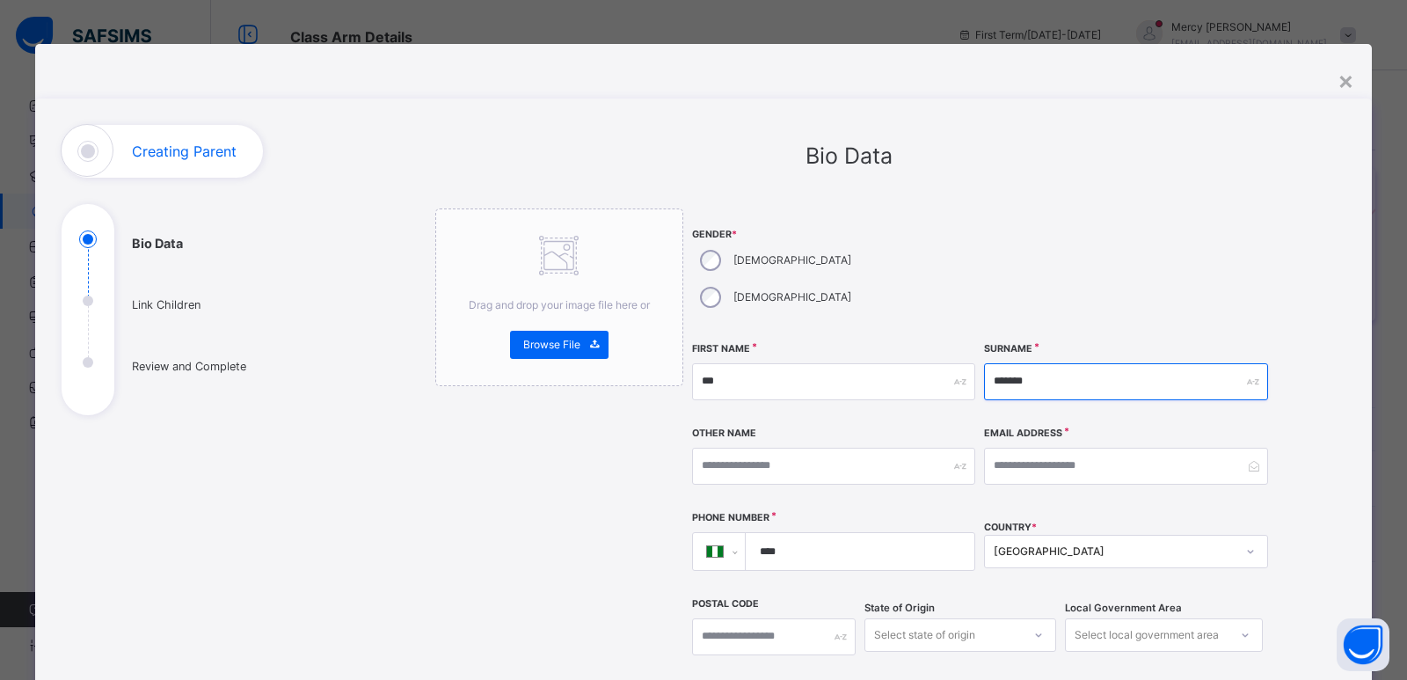
type input "*******"
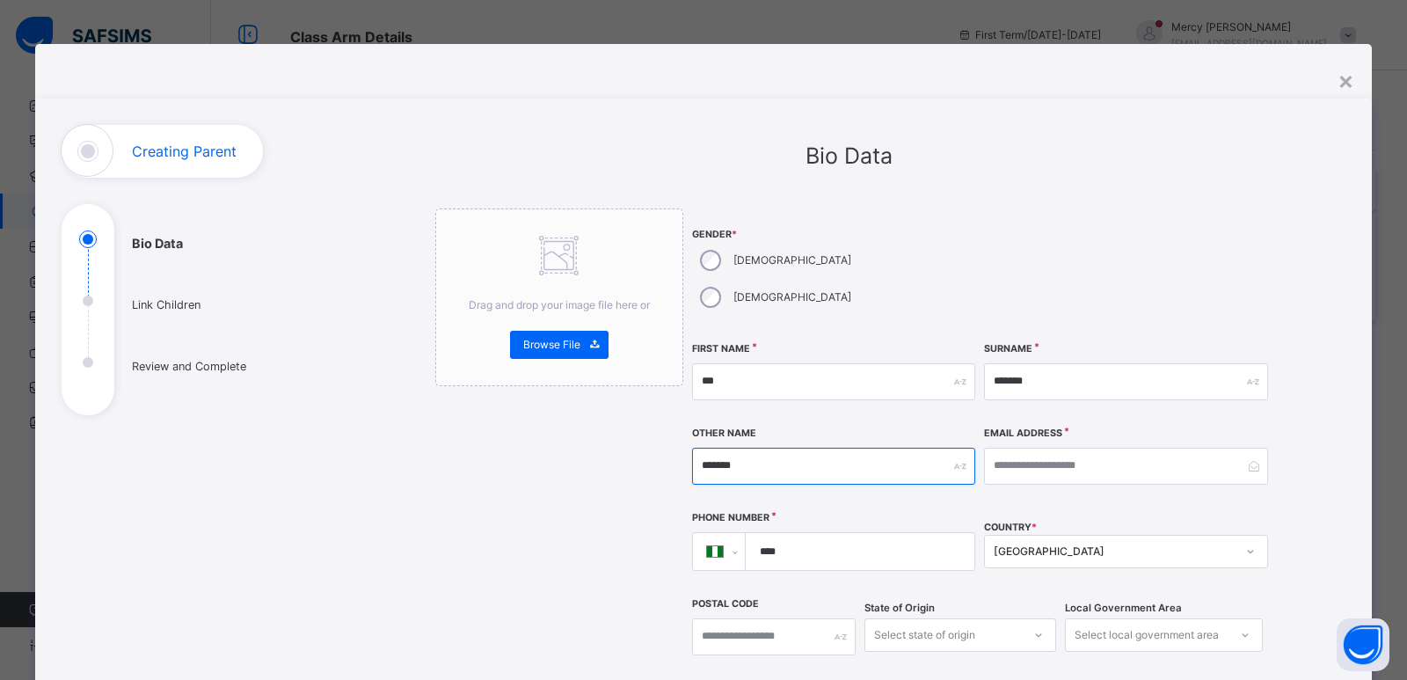
type input "*******"
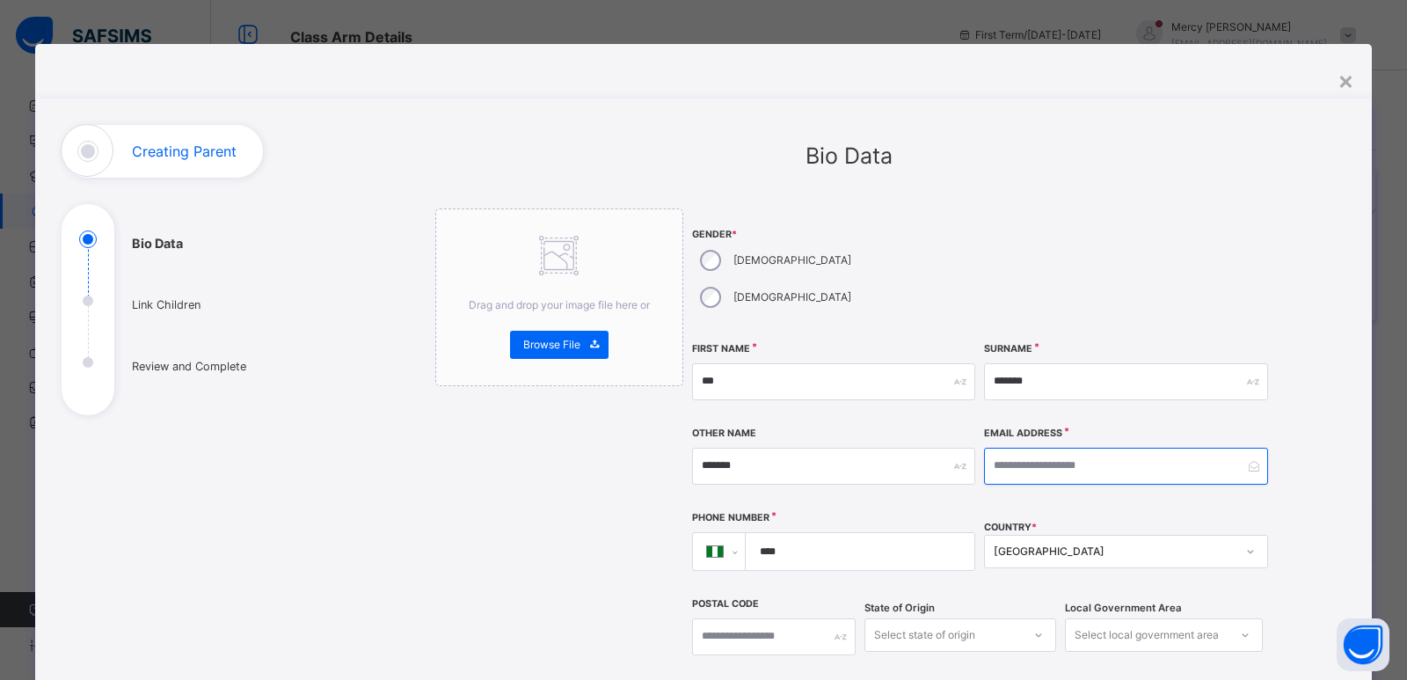
type input "*"
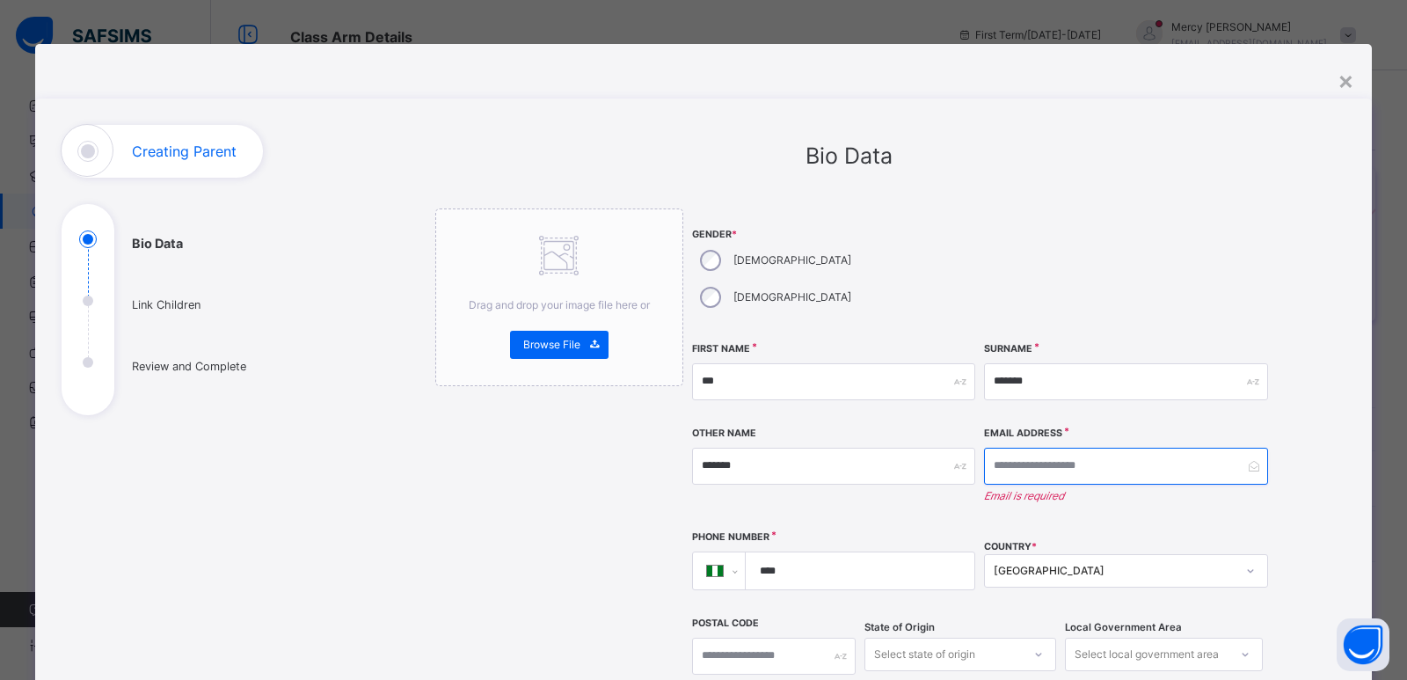
type input "*"
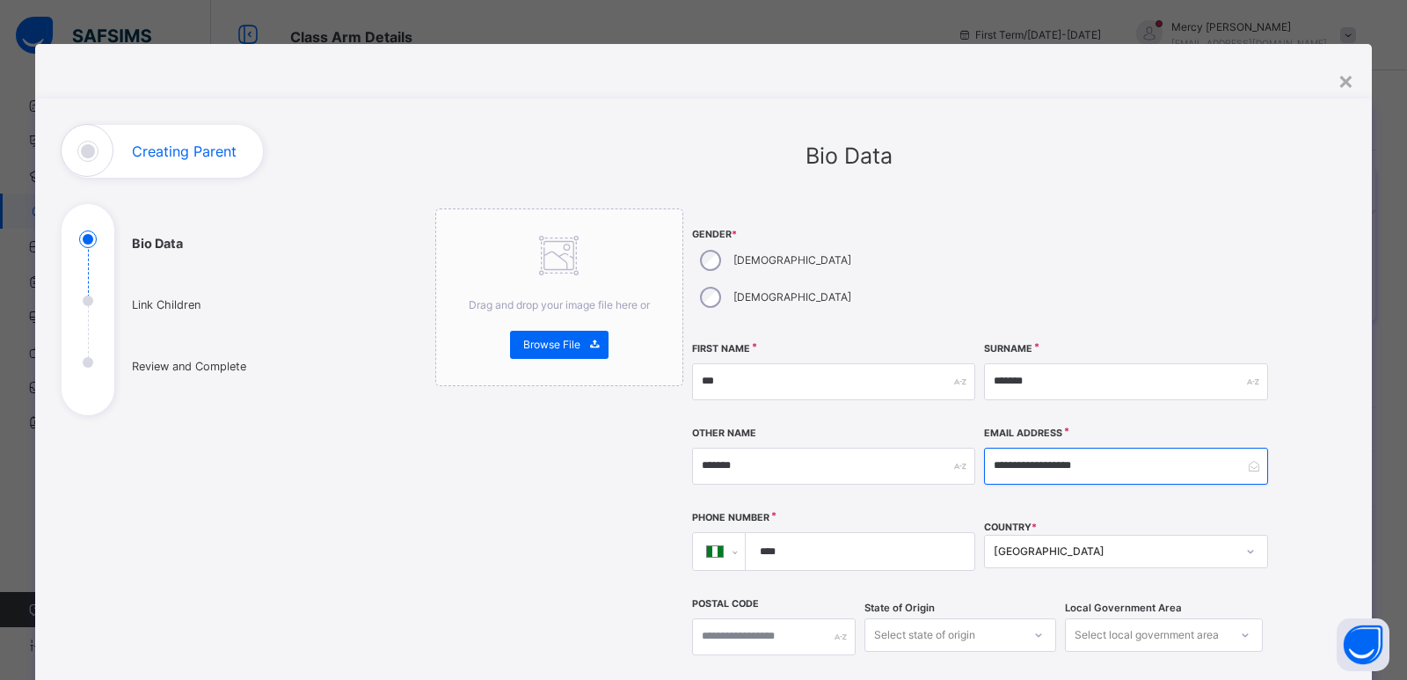
type input "**********"
click at [832, 533] on input "****" at bounding box center [856, 551] width 215 height 37
type input "**********"
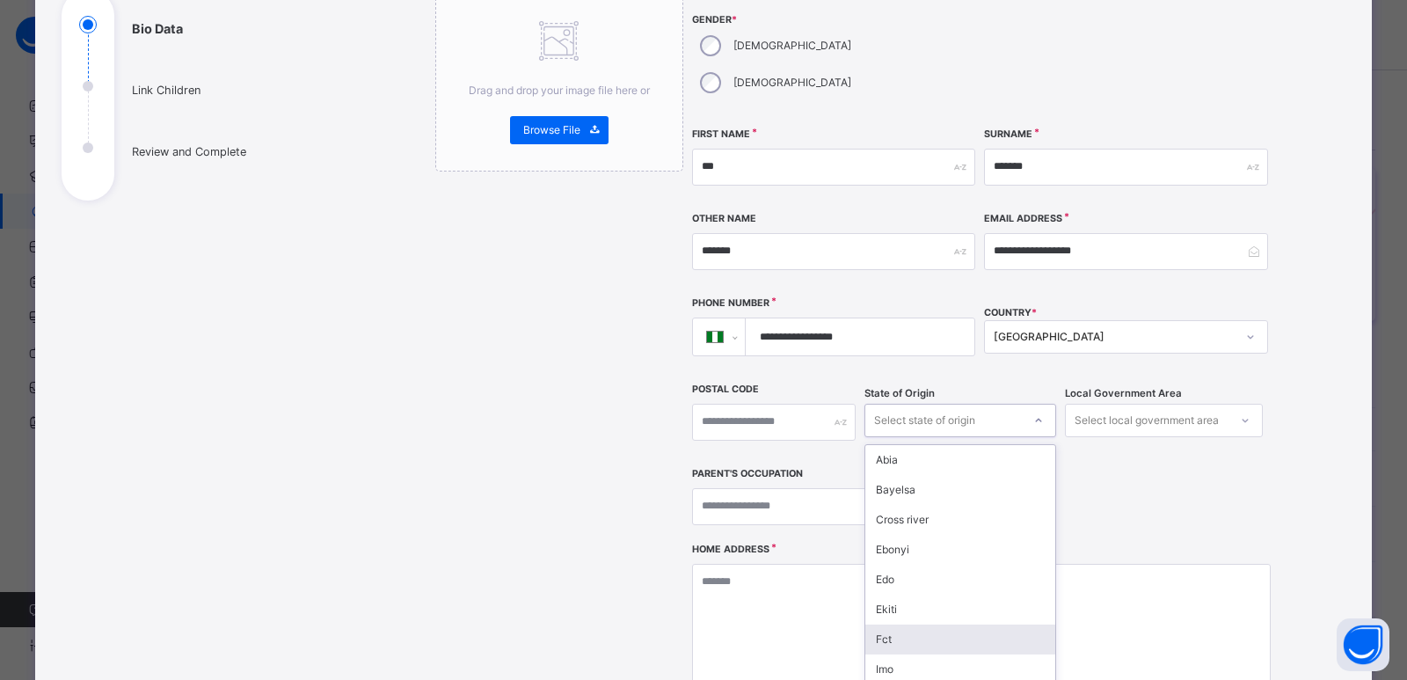
click at [921, 437] on div "option Fct focused, 7 of 37. 37 results available. Use Up and Down to choose op…" at bounding box center [961, 420] width 192 height 33
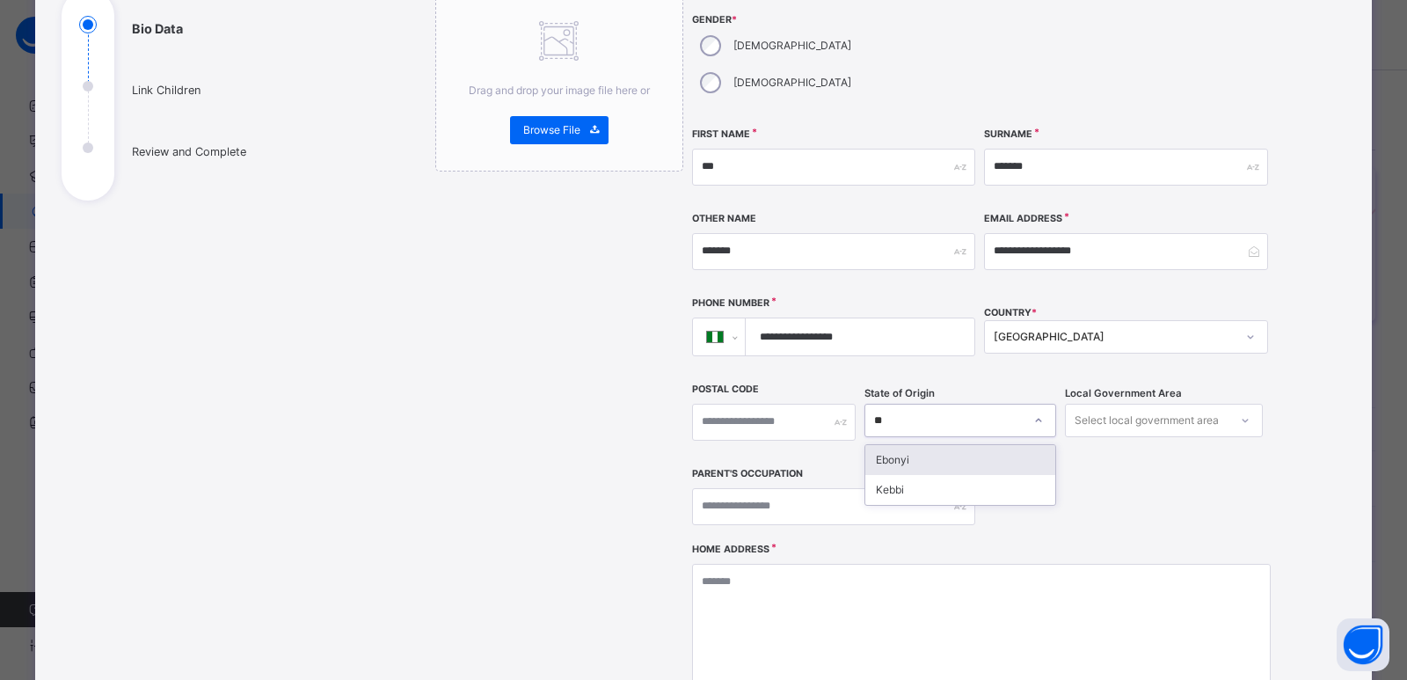
type input "***"
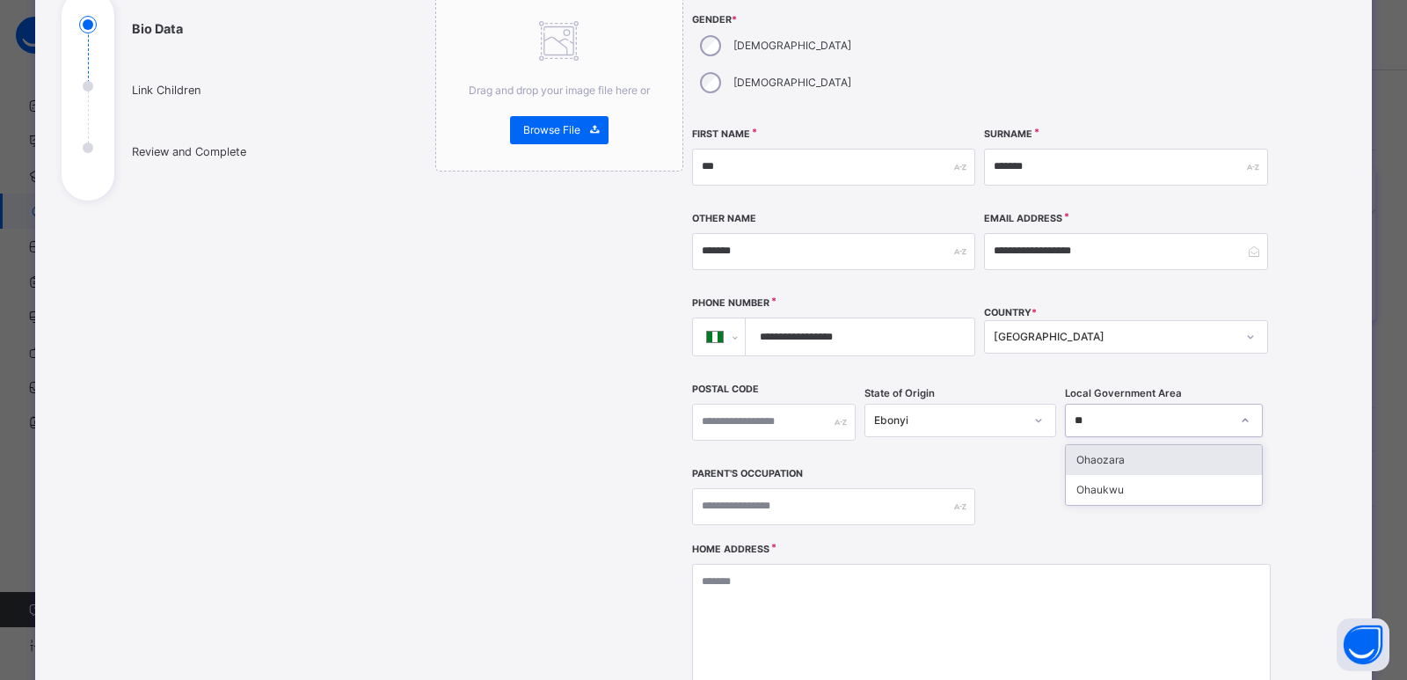
type input "***"
click at [853, 494] on div "Parent's Occupation" at bounding box center [833, 507] width 283 height 76
click at [868, 488] on input "text" at bounding box center [833, 506] width 283 height 37
type input "********"
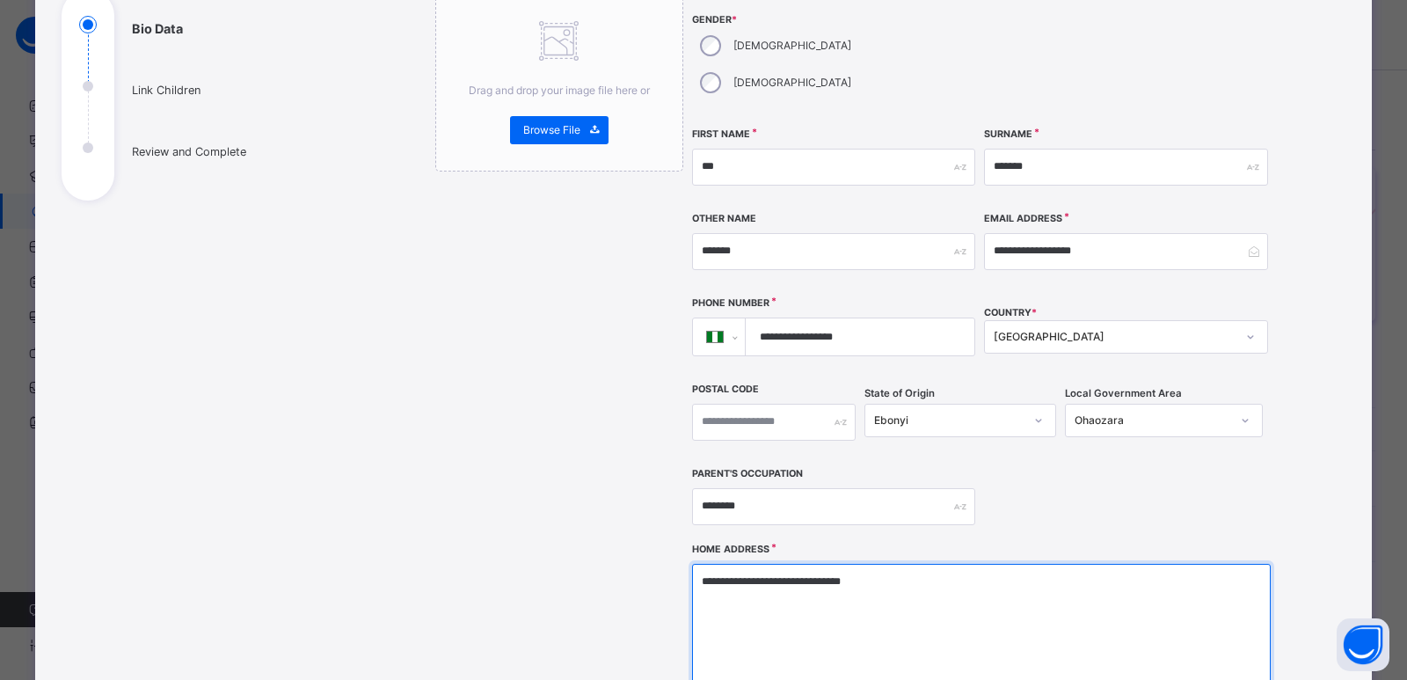
scroll to position [521, 0]
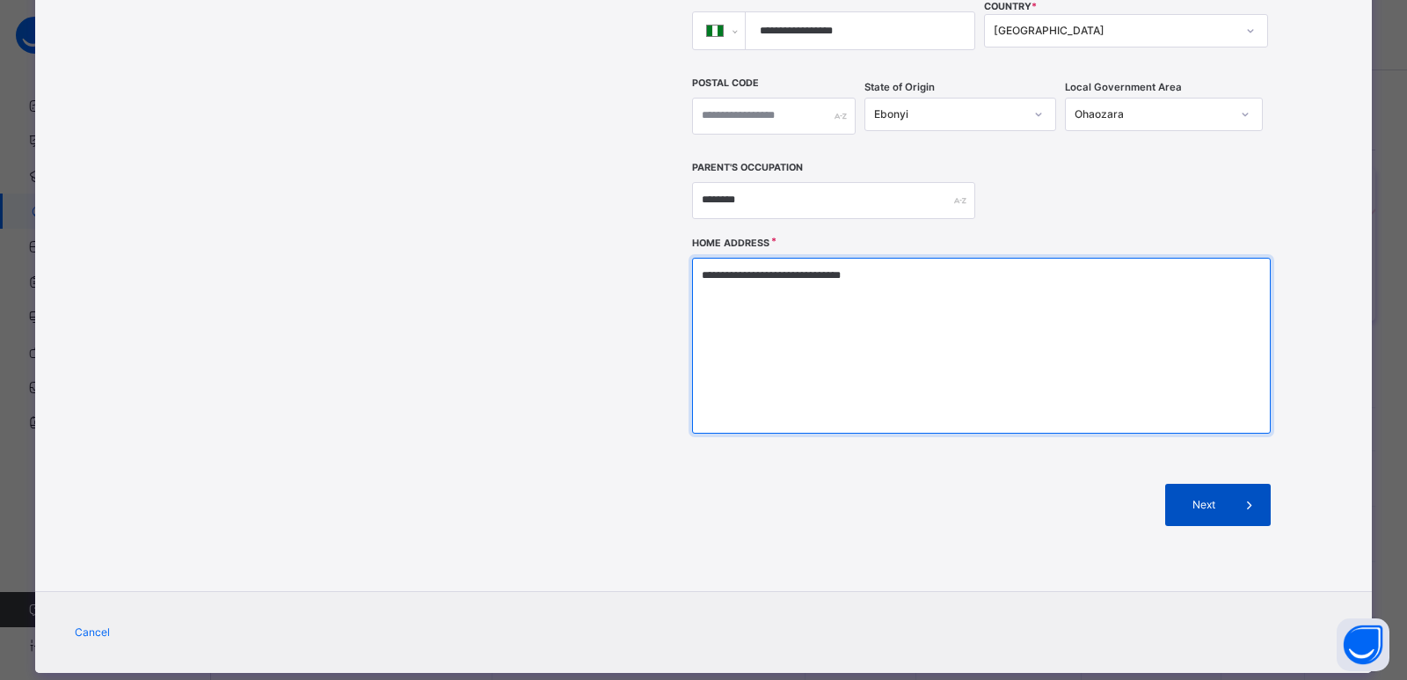
type textarea "**********"
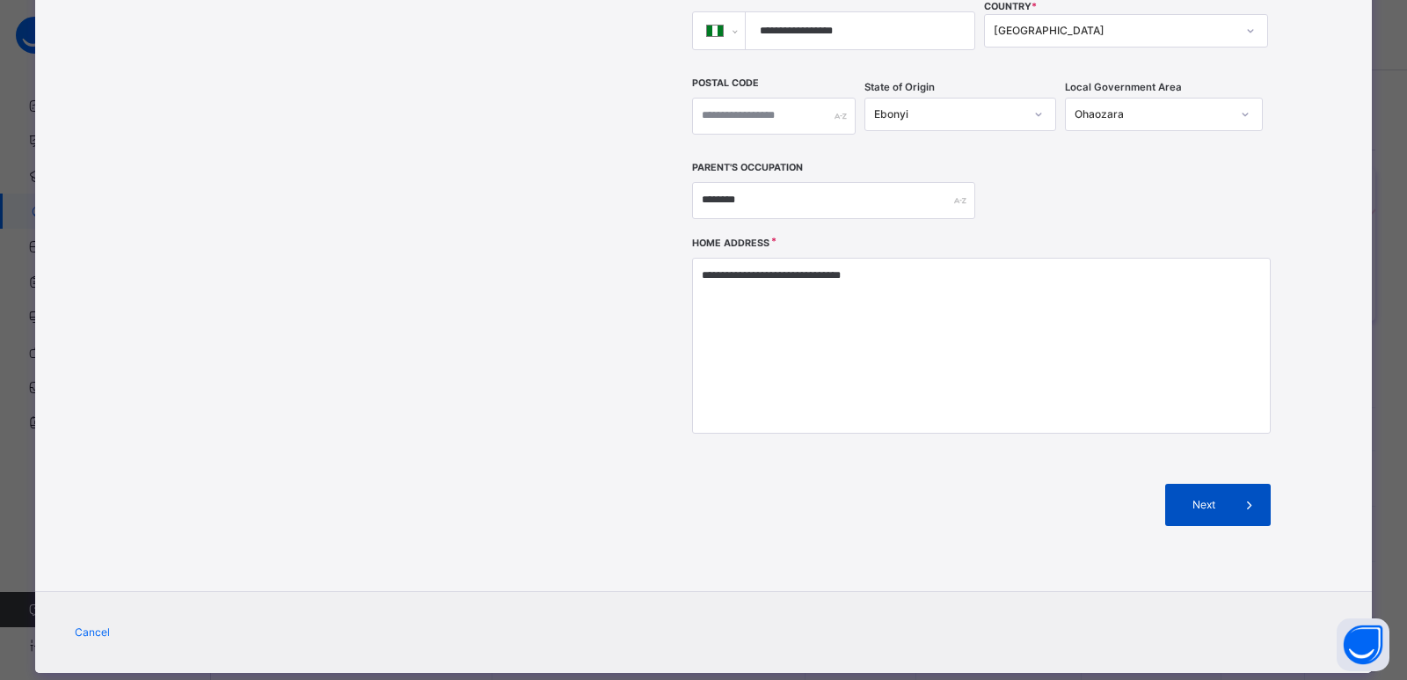
drag, startPoint x: 1176, startPoint y: 453, endPoint x: 1177, endPoint y: 462, distance: 8.8
click at [1177, 484] on div "Next" at bounding box center [1218, 505] width 106 height 42
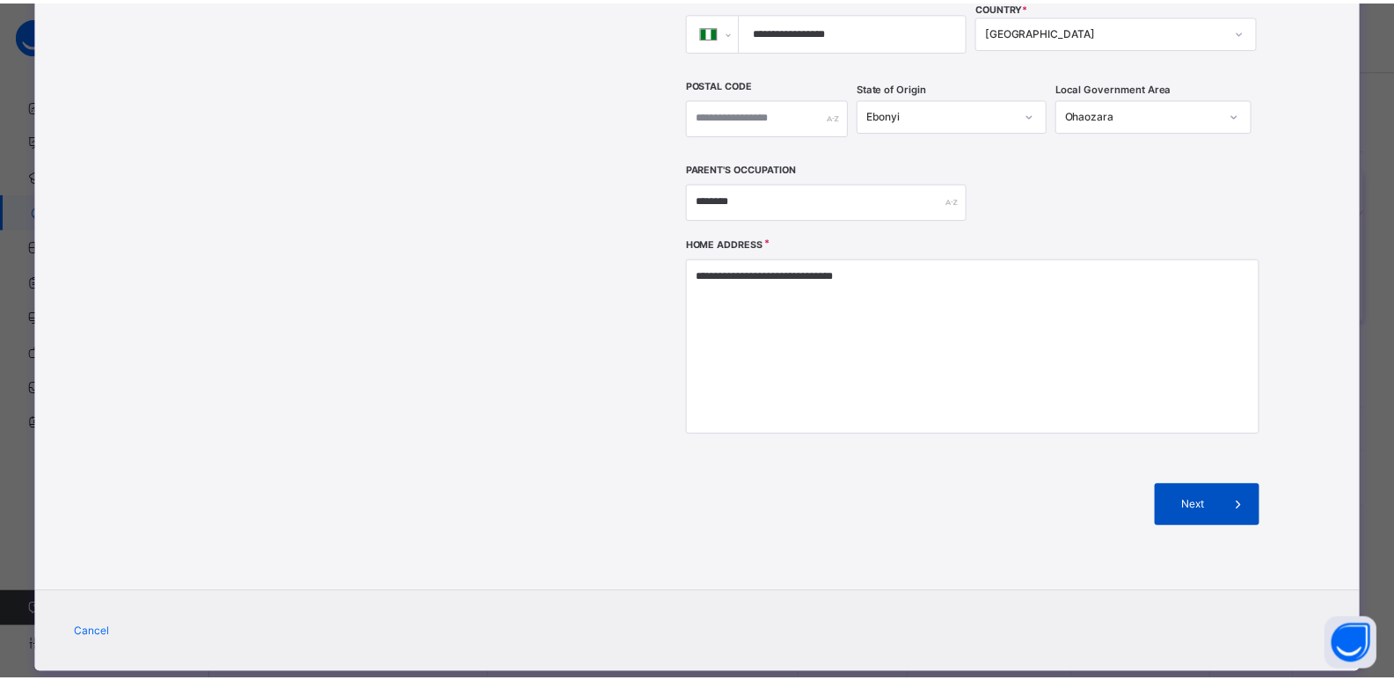
scroll to position [0, 0]
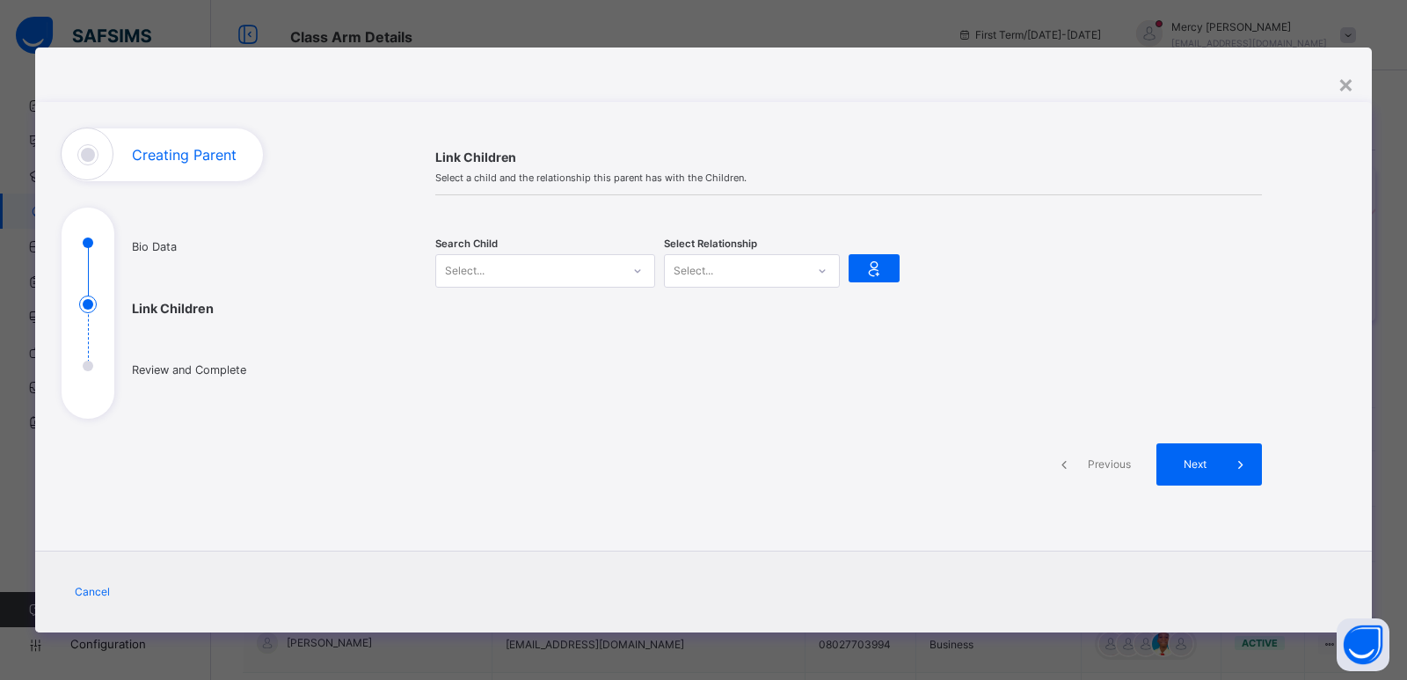
click at [1177, 462] on span "Next" at bounding box center [1195, 464] width 50 height 16
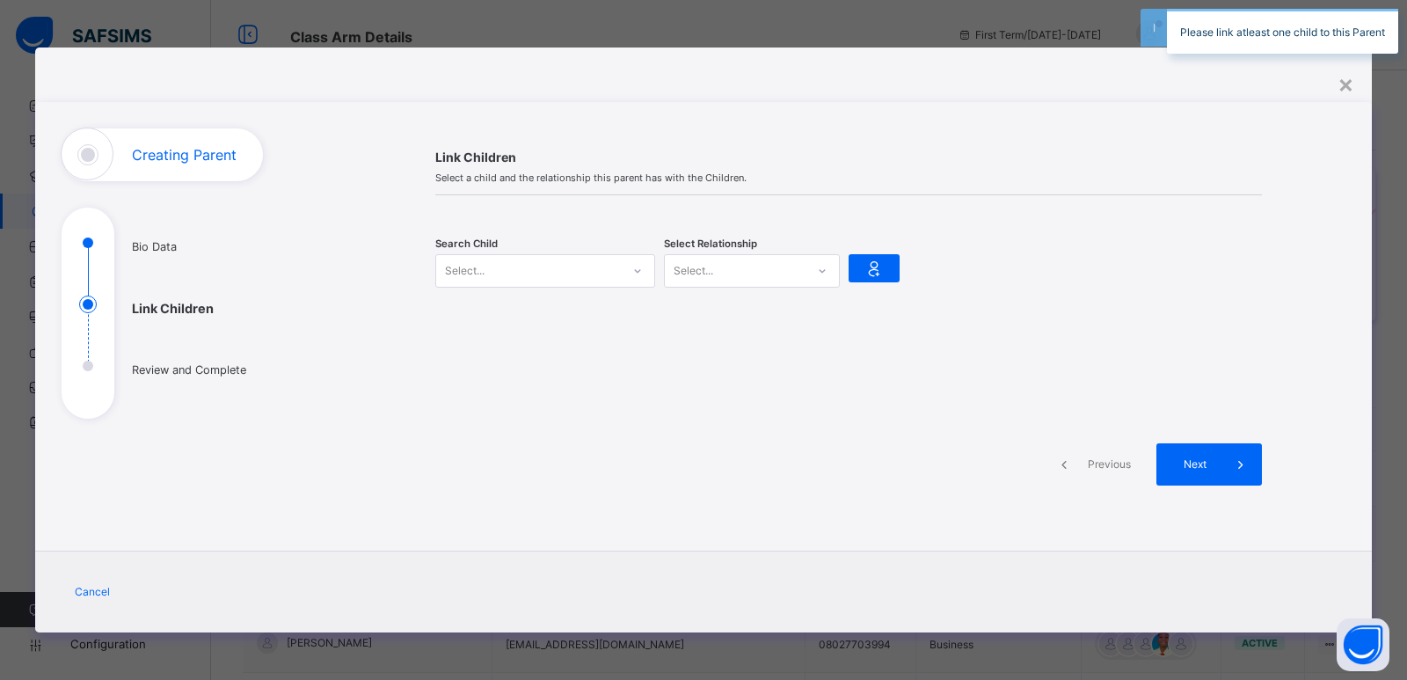
click at [580, 270] on div "Select..." at bounding box center [528, 270] width 185 height 27
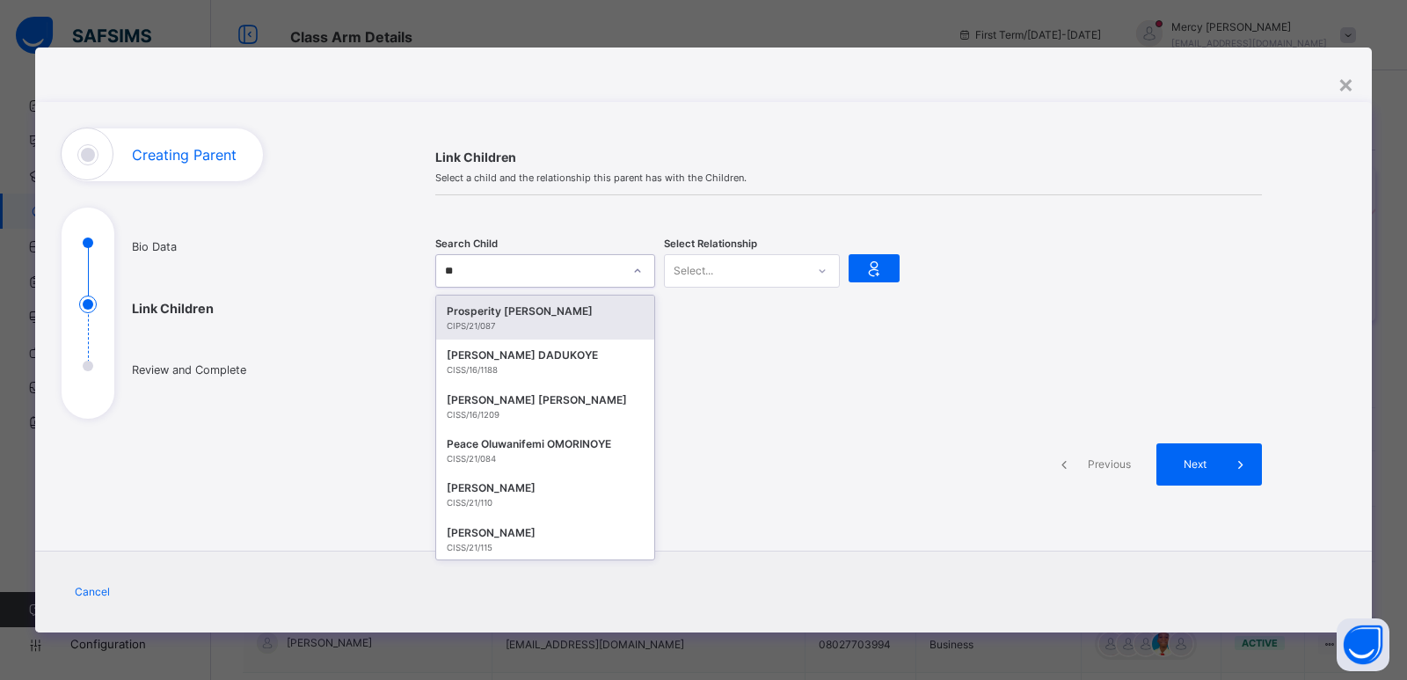
type input "*"
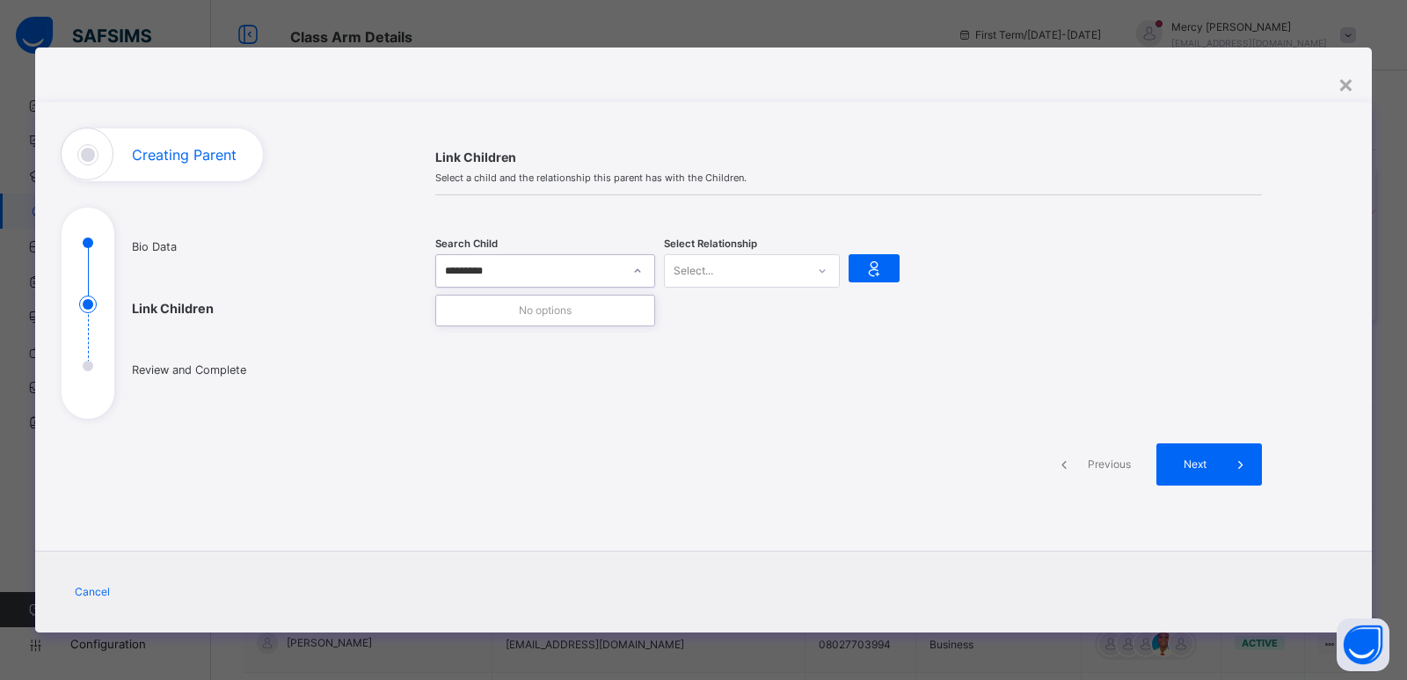
type input "*********"
click at [857, 340] on div "Link Children Select a child and the relationship this parent has with the Chil…" at bounding box center [848, 327] width 879 height 398
click at [1358, 90] on div "**********" at bounding box center [703, 339] width 1337 height 585
click at [1339, 84] on div "×" at bounding box center [1346, 83] width 17 height 37
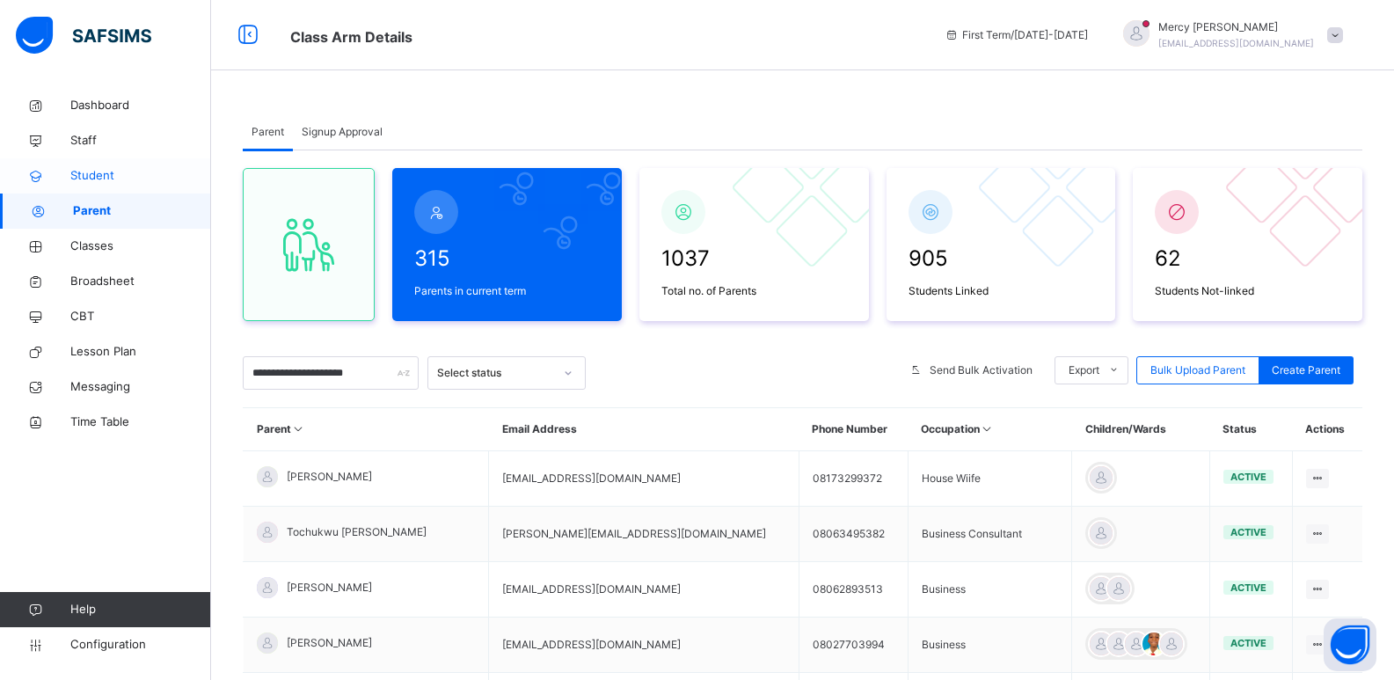
click at [74, 171] on span "Student" at bounding box center [140, 176] width 141 height 18
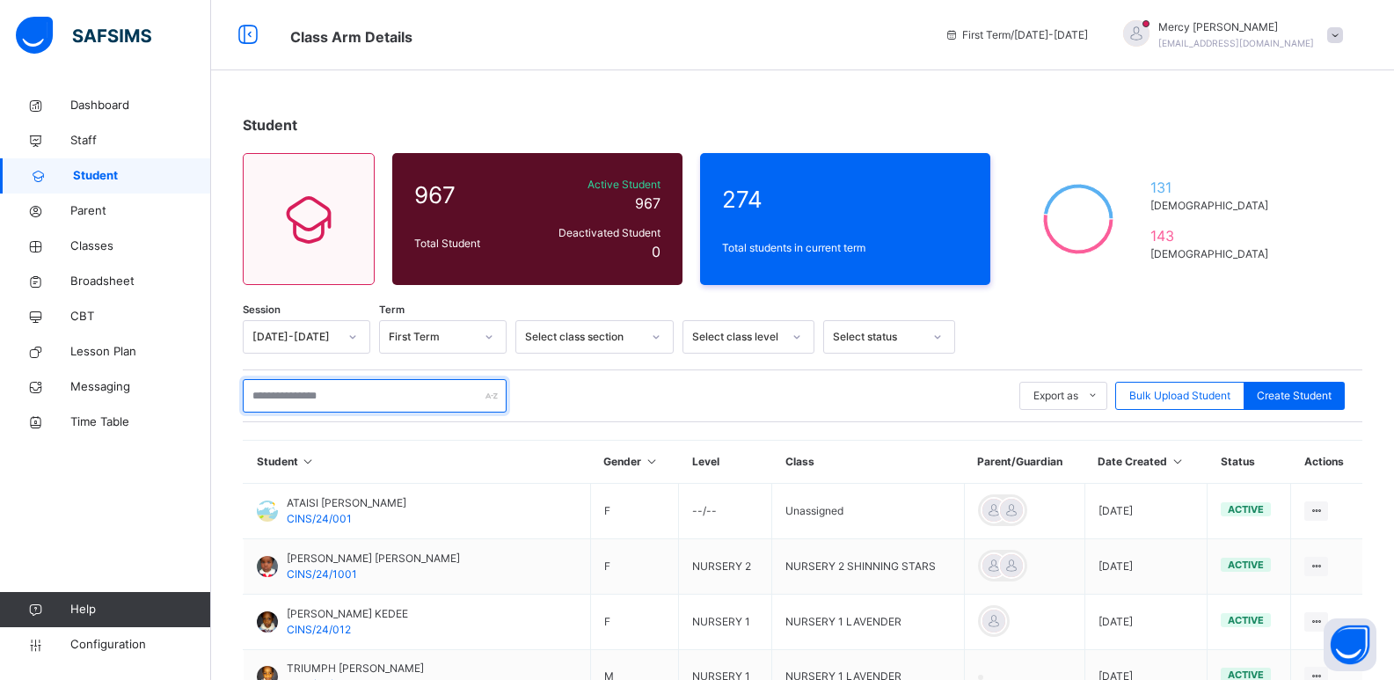
click at [356, 398] on input "text" at bounding box center [375, 395] width 264 height 33
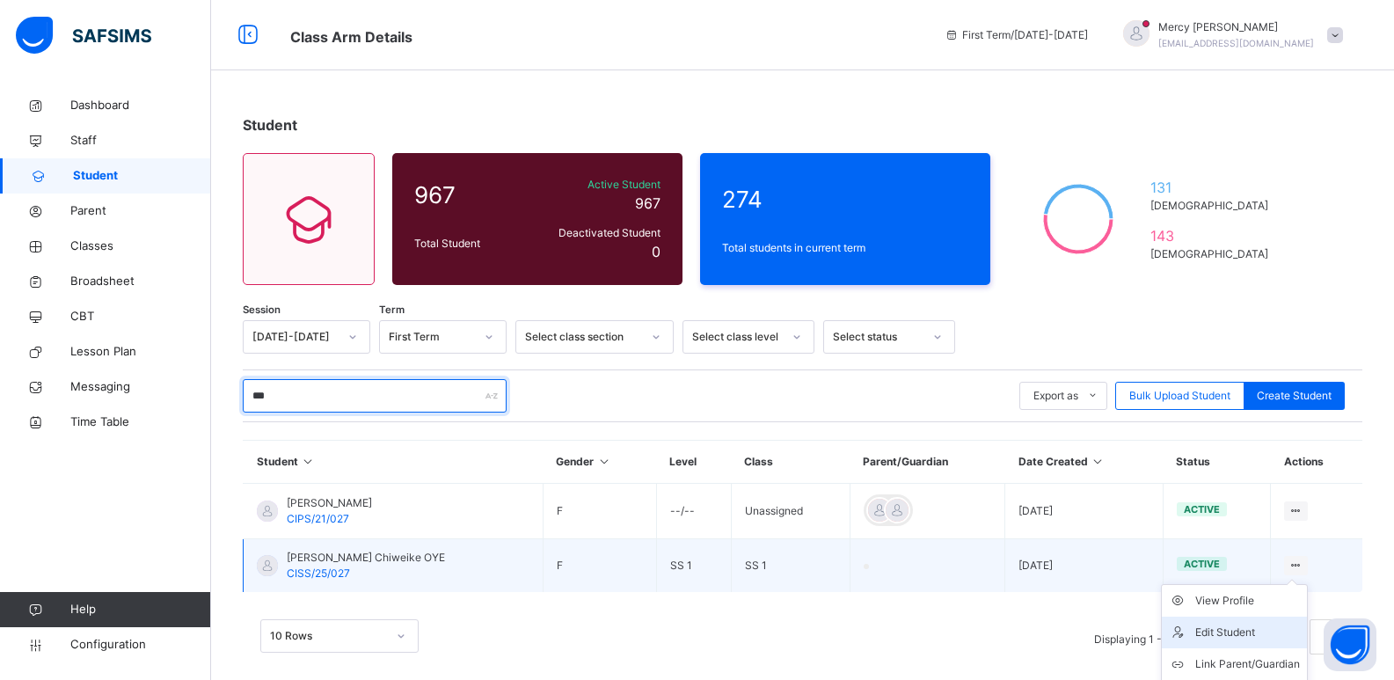
type input "***"
click at [1249, 628] on div "Edit Student" at bounding box center [1247, 633] width 105 height 18
select select "**"
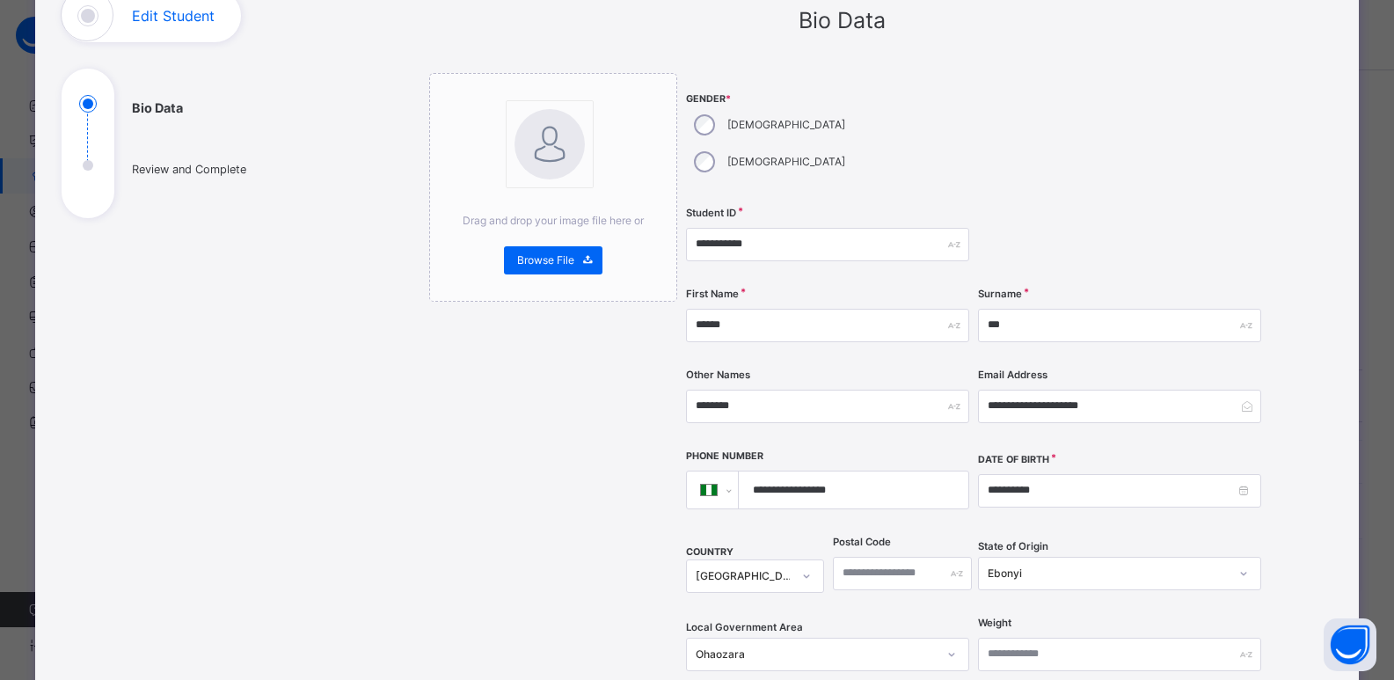
scroll to position [141, 0]
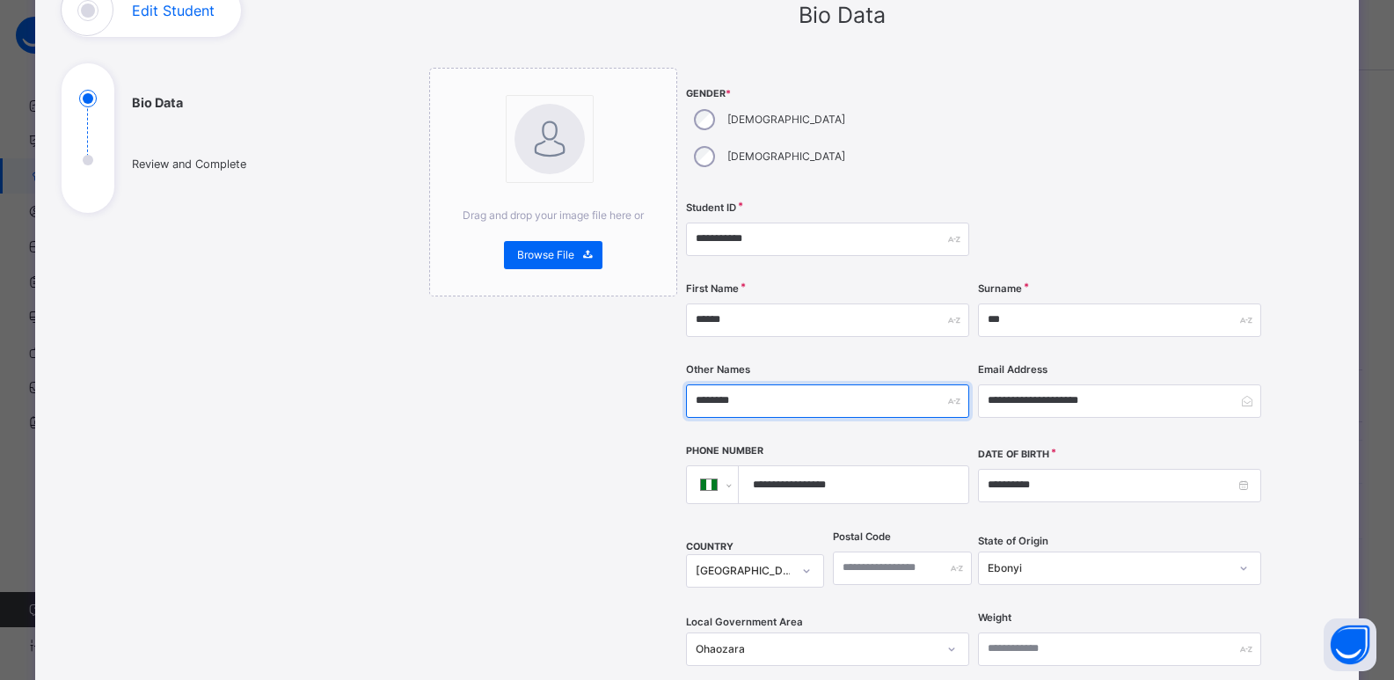
click at [706, 384] on input "********" at bounding box center [827, 400] width 283 height 33
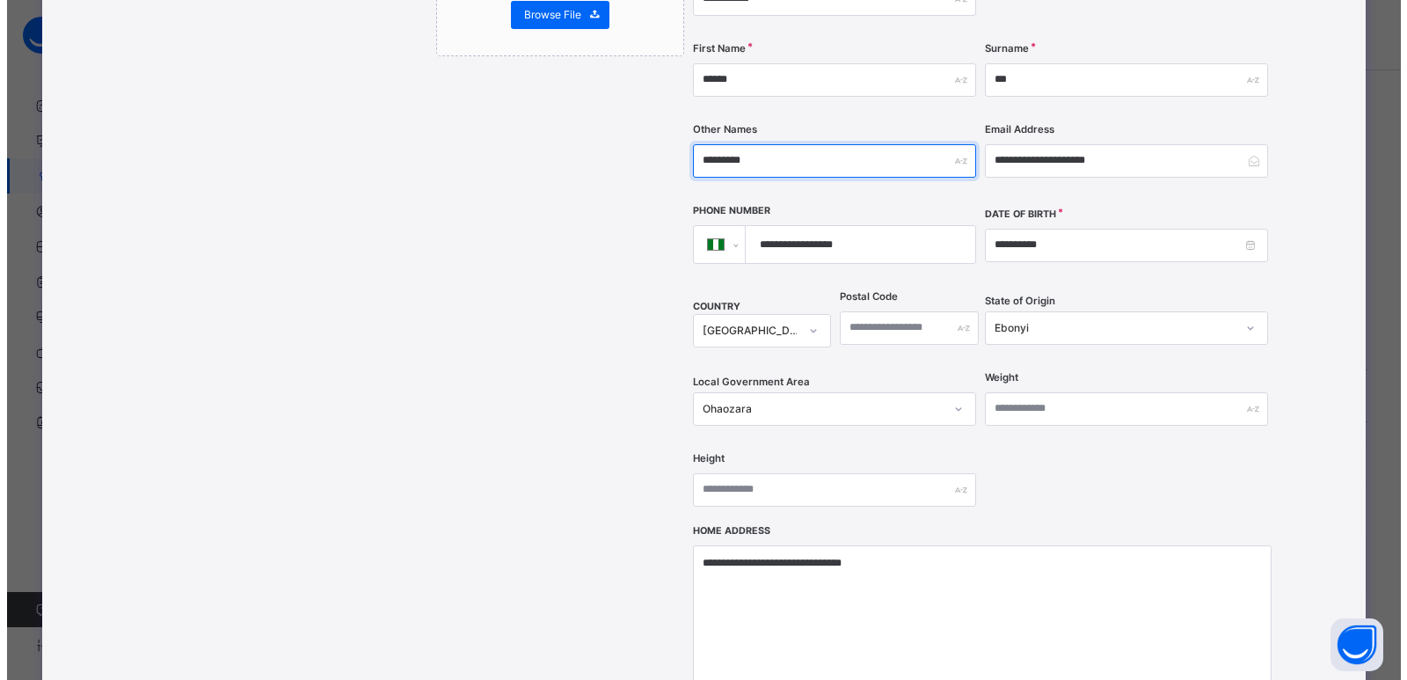
scroll to position [668, 0]
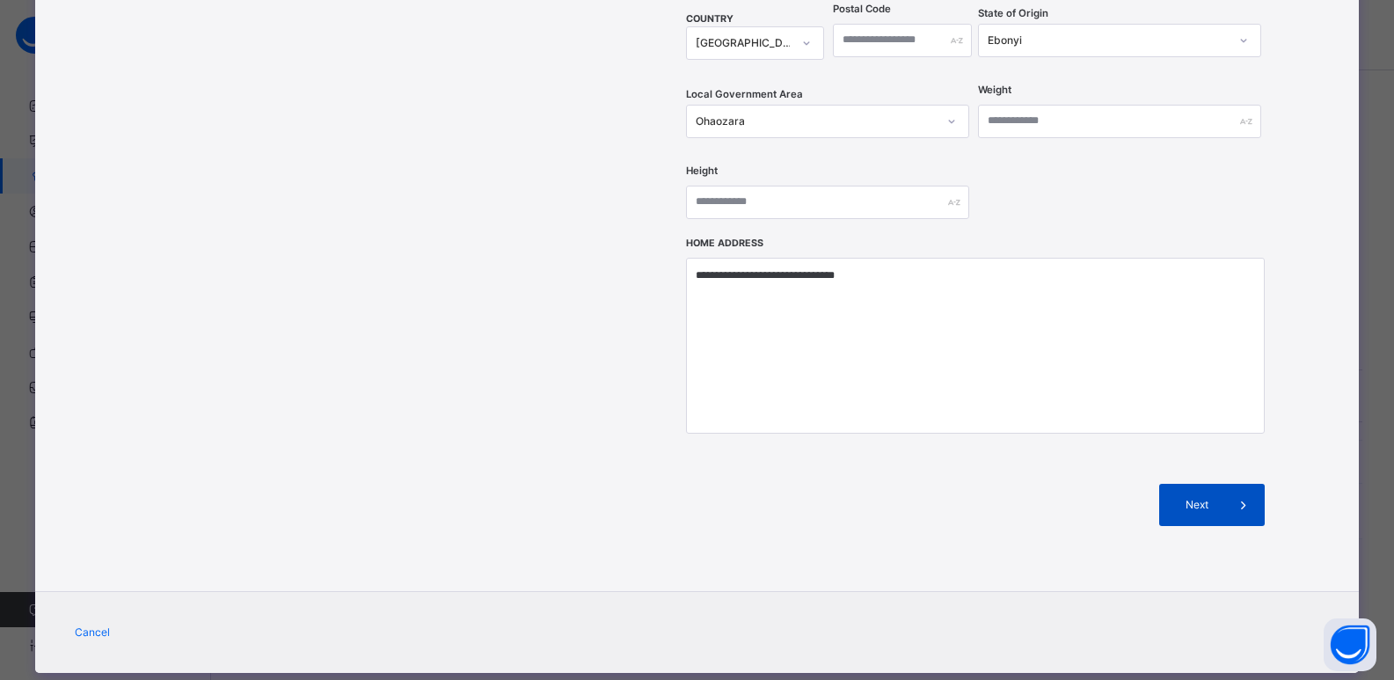
type input "*********"
click at [1172, 497] on span "Next" at bounding box center [1197, 505] width 50 height 16
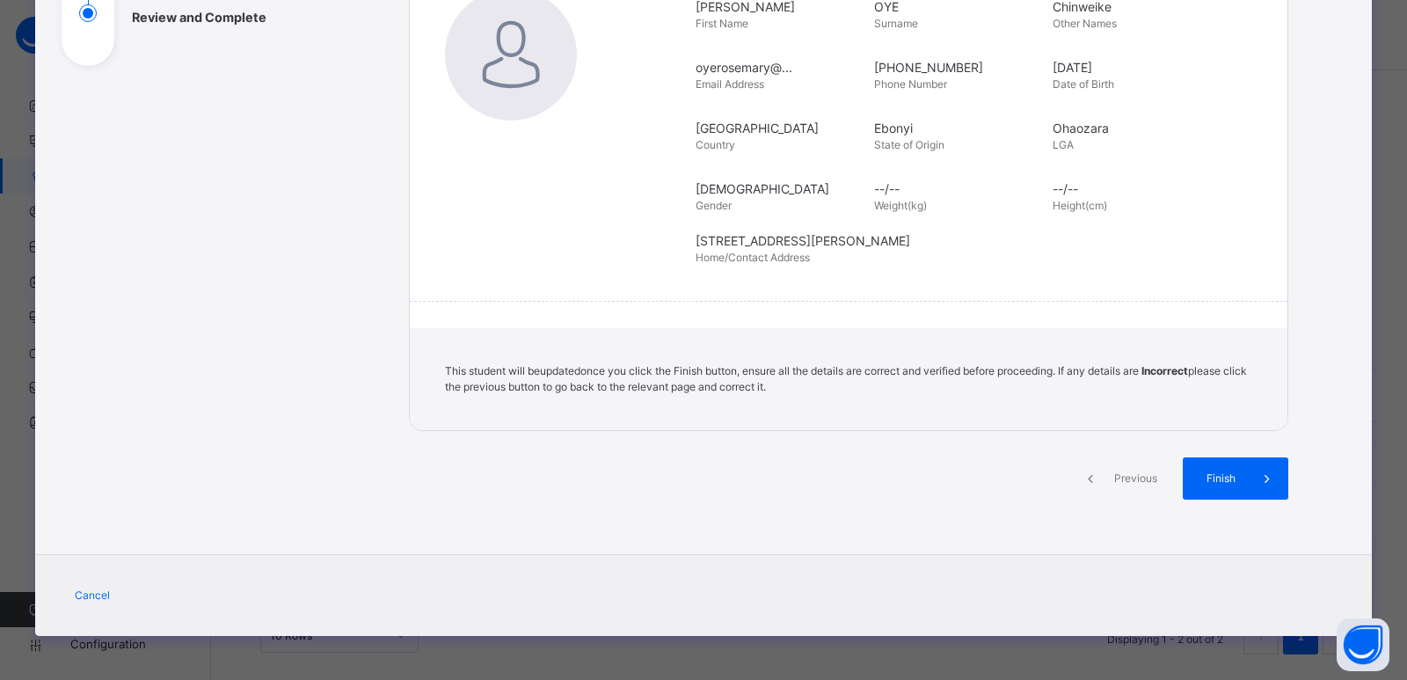
scroll to position [288, 0]
click at [1229, 480] on span "Finish" at bounding box center [1221, 479] width 50 height 16
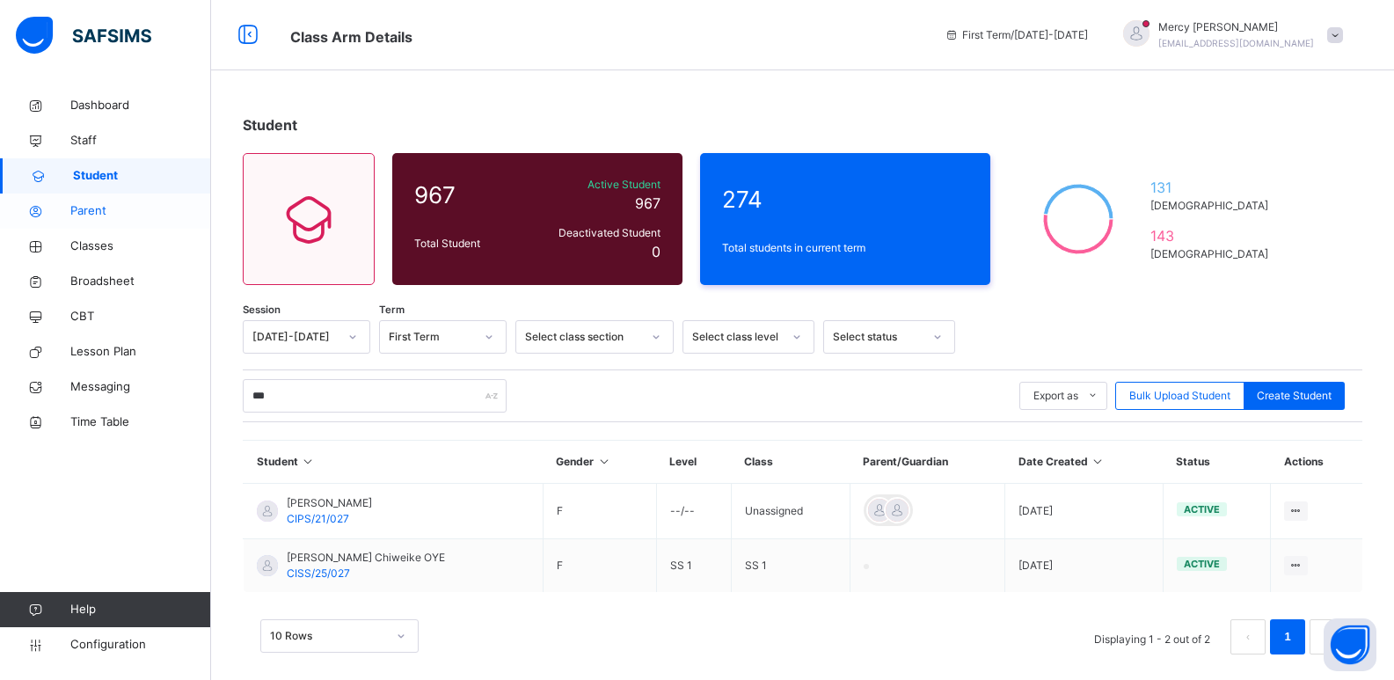
click at [138, 214] on span "Parent" at bounding box center [140, 211] width 141 height 18
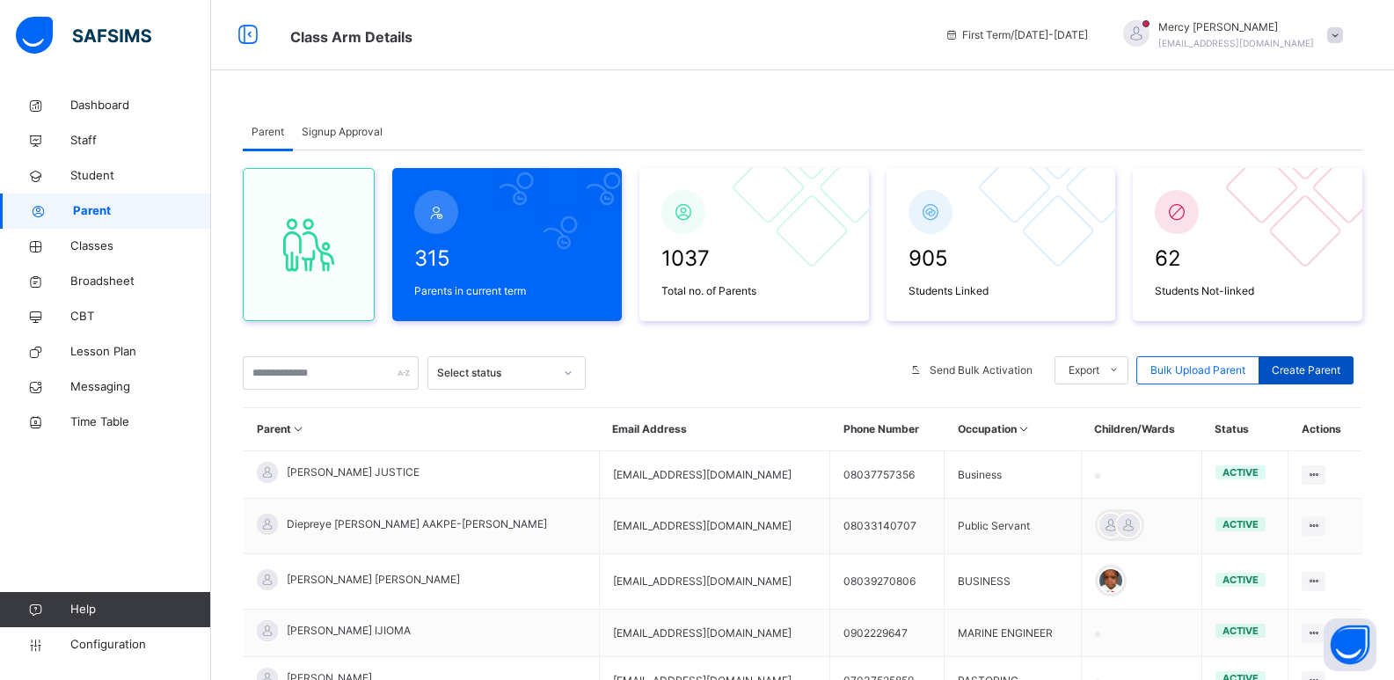
click at [1327, 372] on span "Create Parent" at bounding box center [1306, 370] width 69 height 16
select select "**"
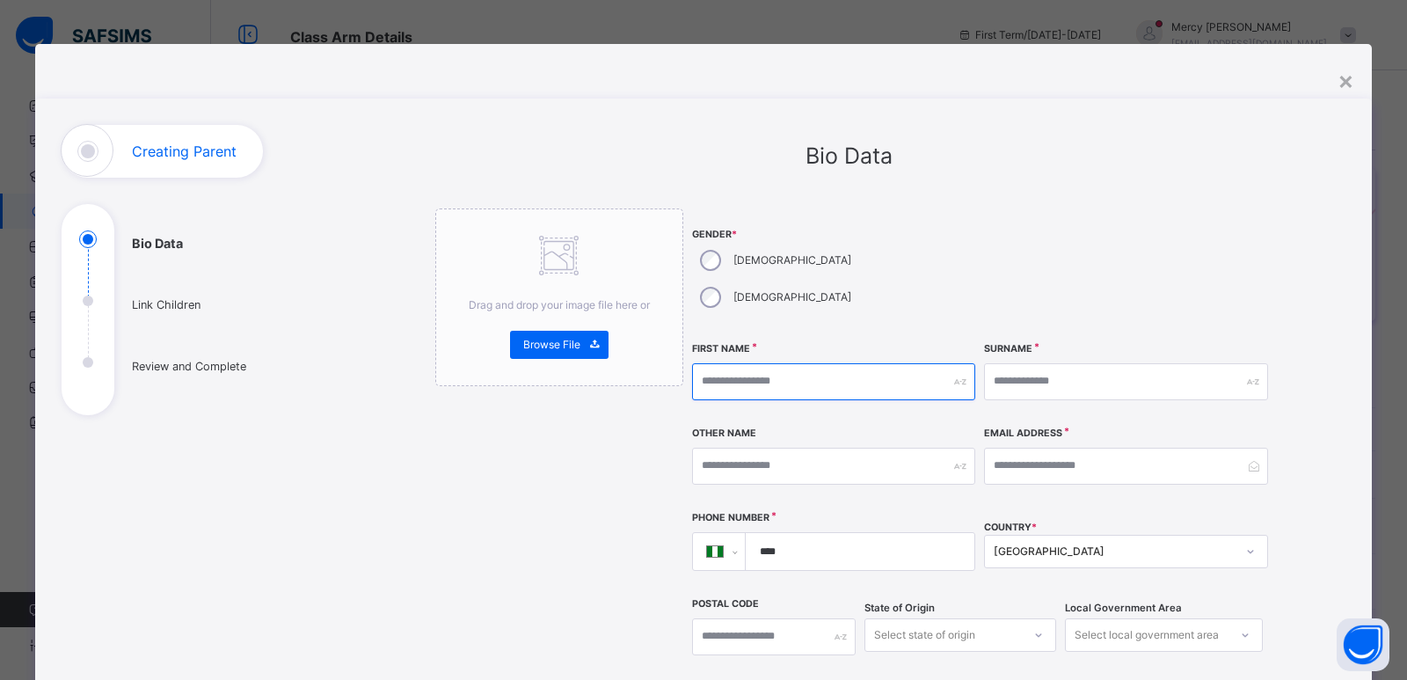
click at [754, 363] on input "text" at bounding box center [833, 381] width 283 height 37
type input "***"
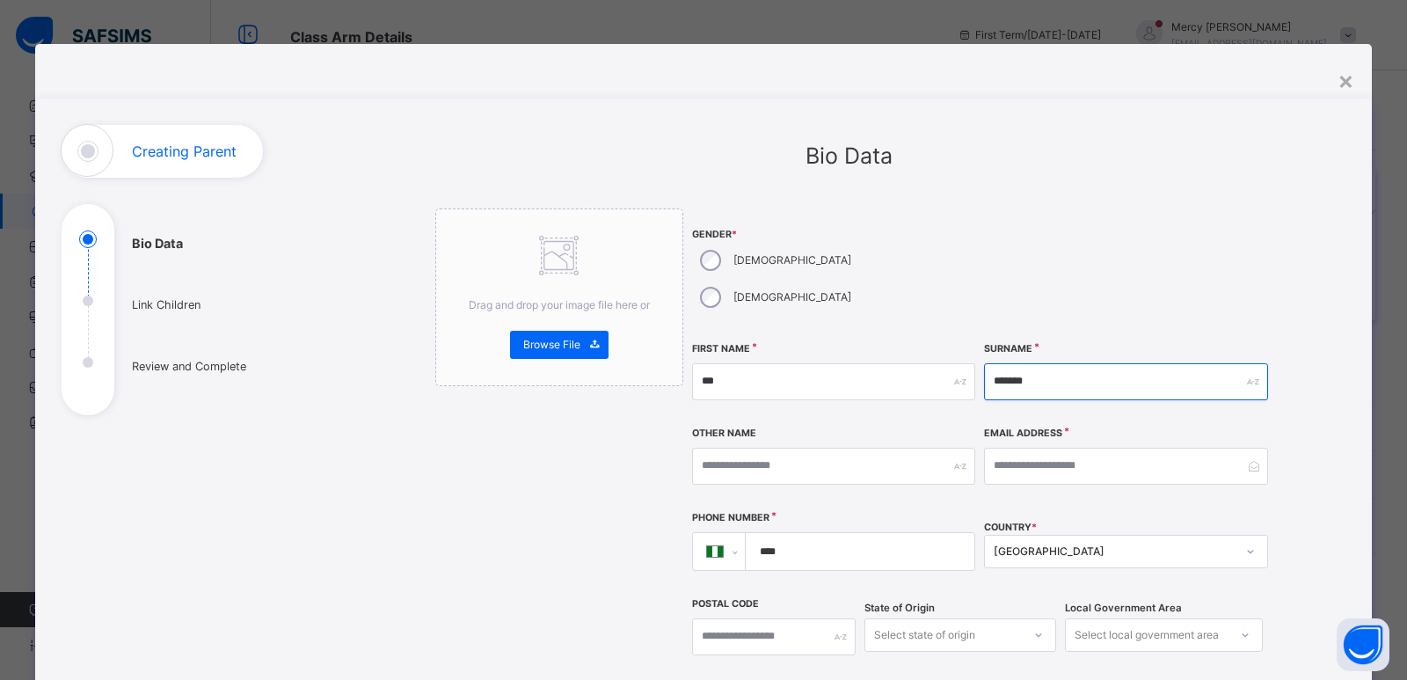
type input "*******"
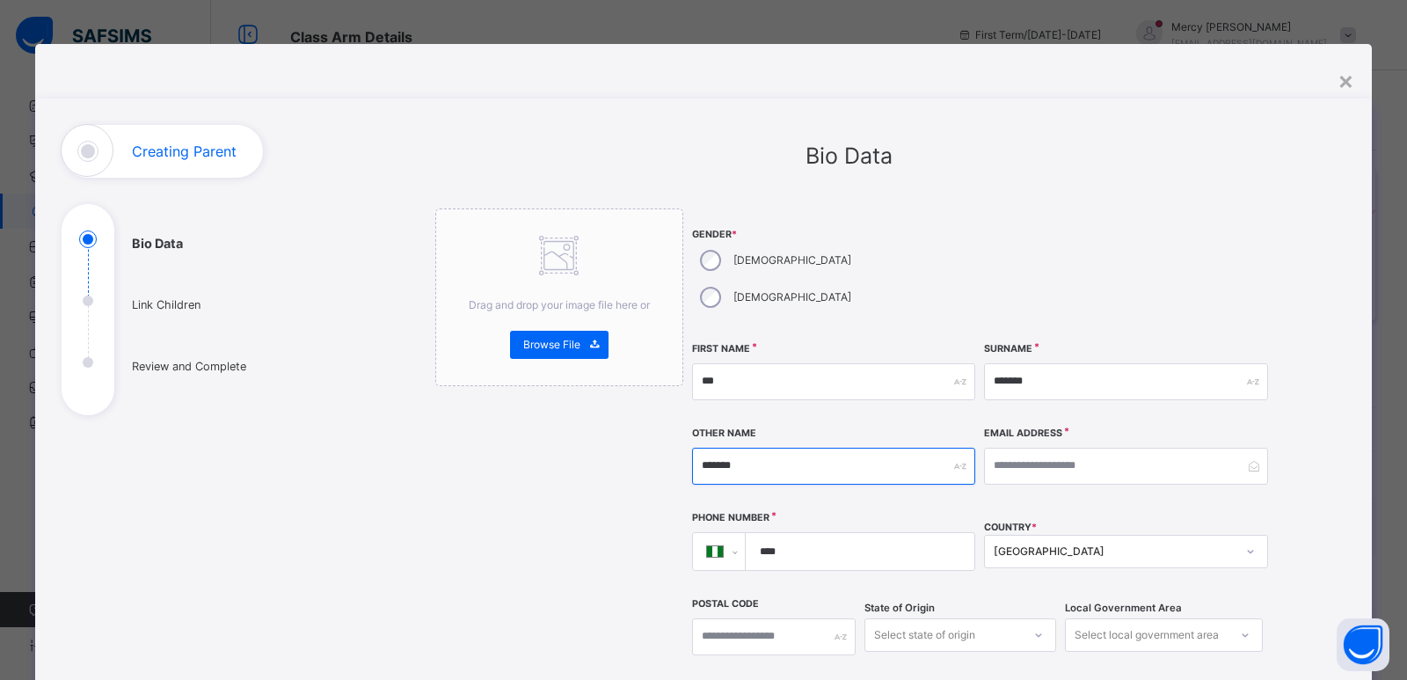
type input "*******"
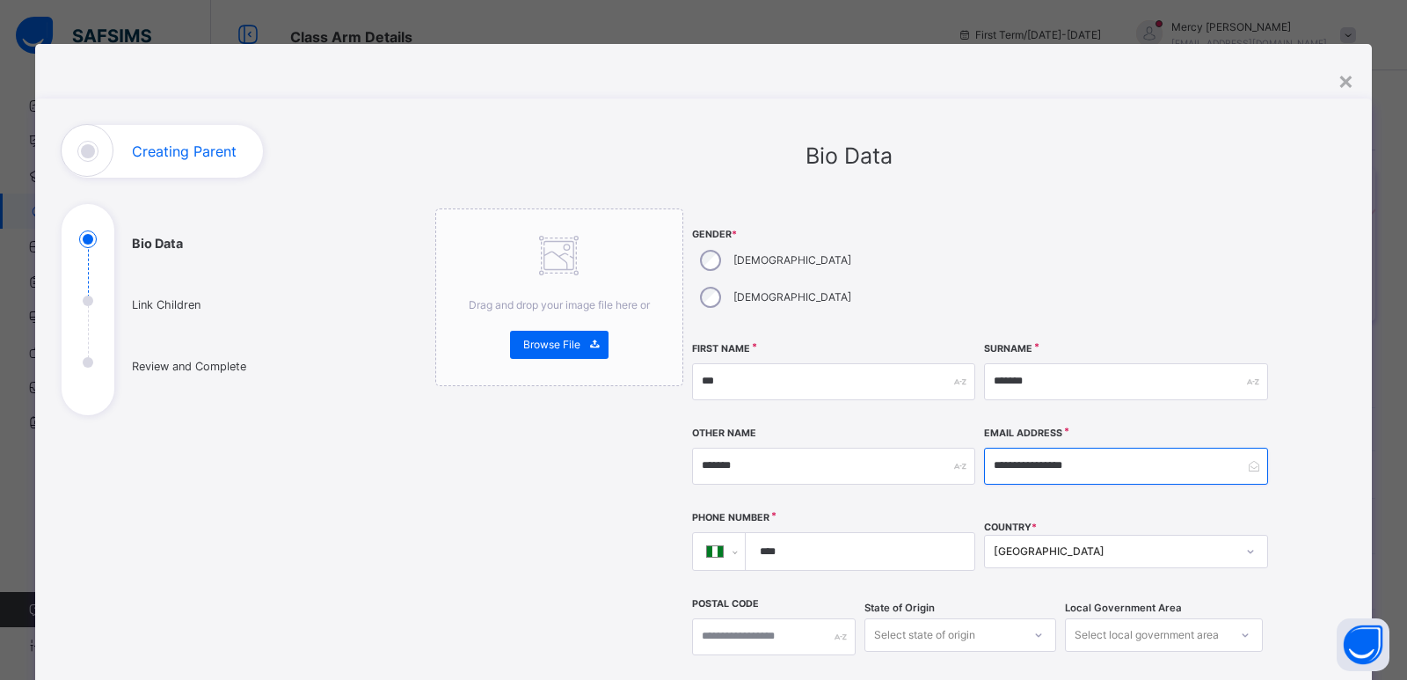
type input "**********"
click at [851, 533] on input "****" at bounding box center [856, 551] width 215 height 37
type input "**********"
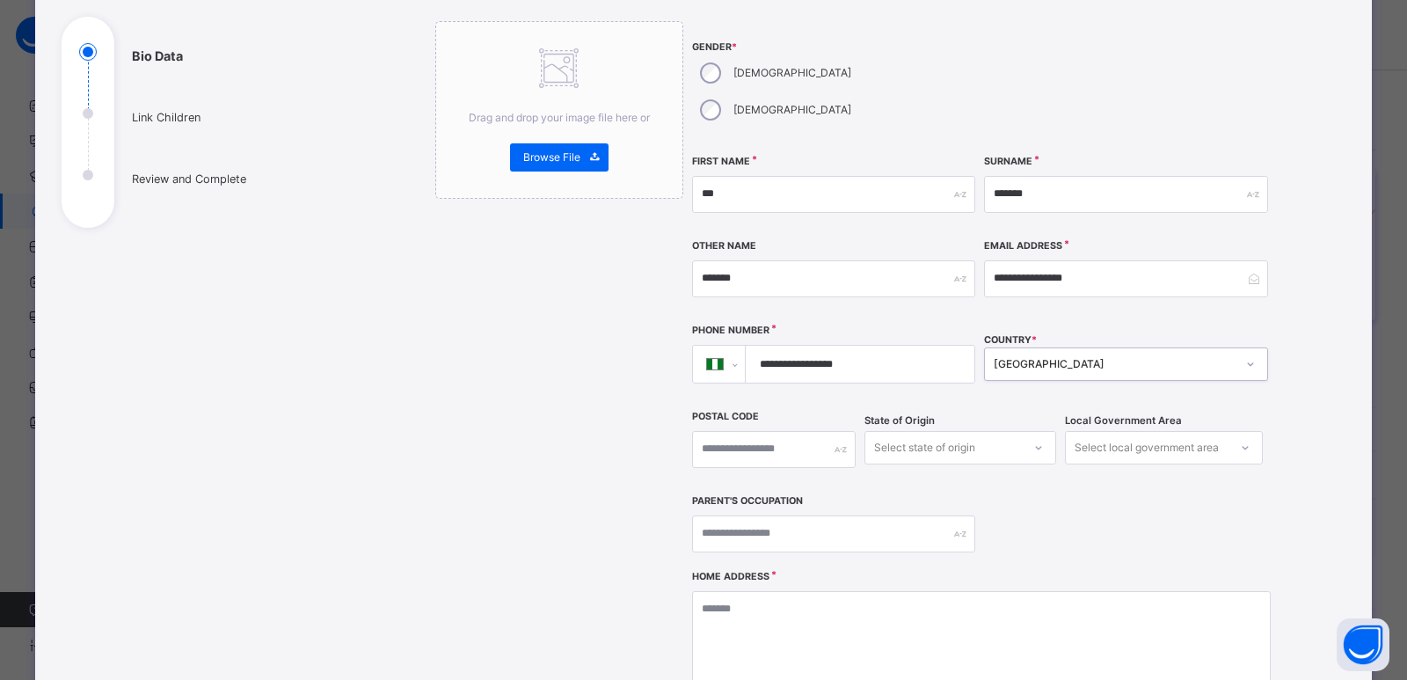
scroll to position [215, 0]
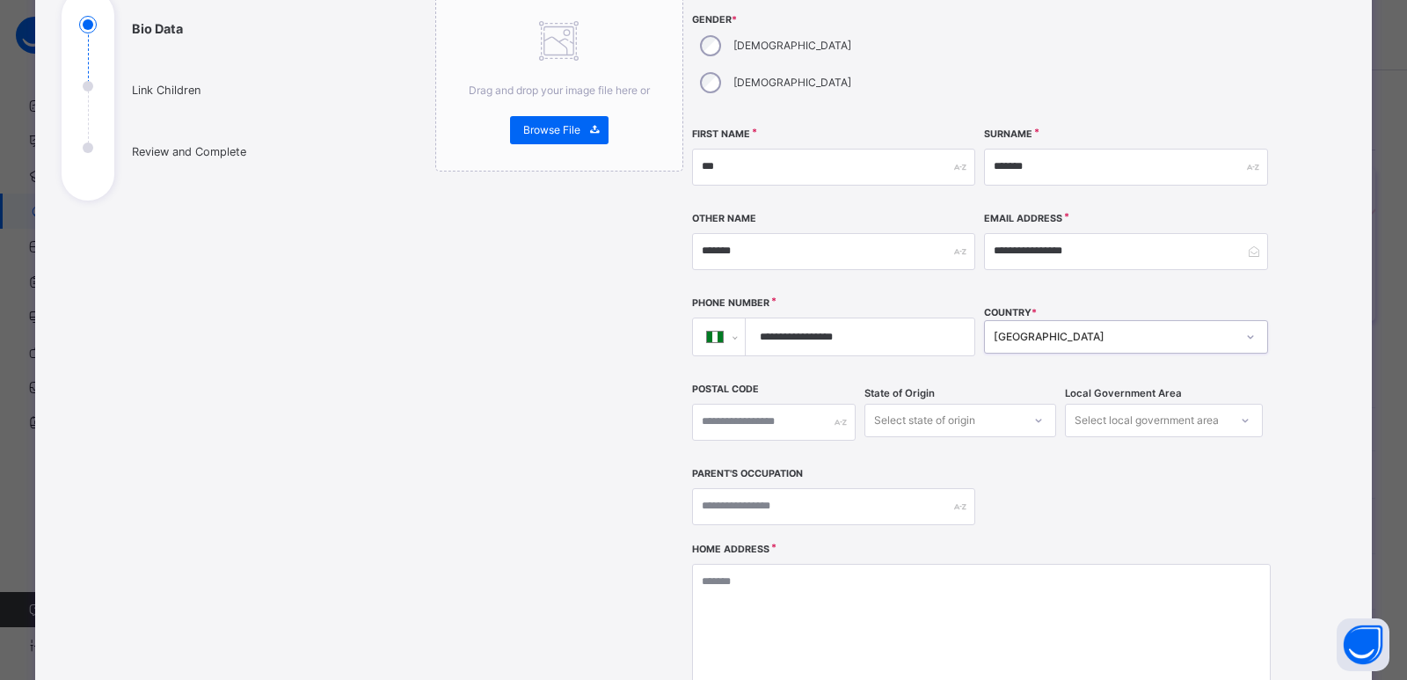
click at [951, 418] on div "Select state of origin" at bounding box center [961, 420] width 192 height 33
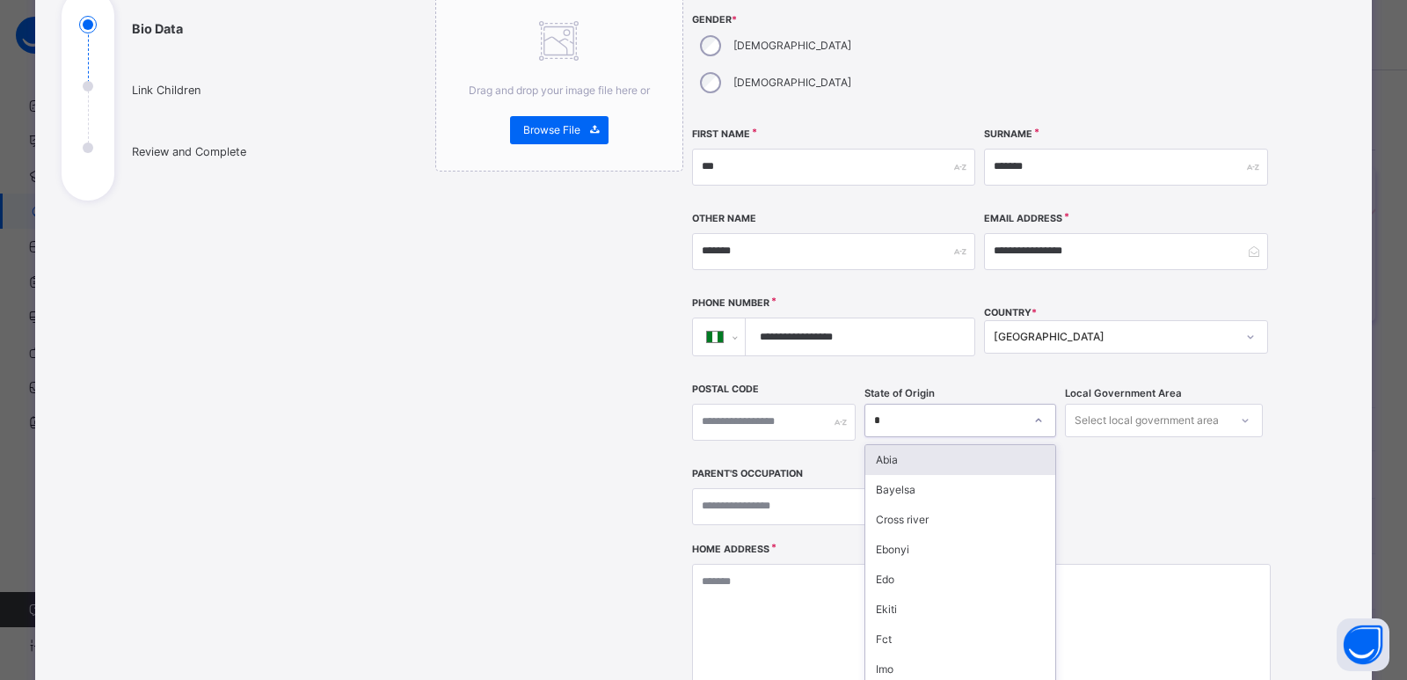
type input "**"
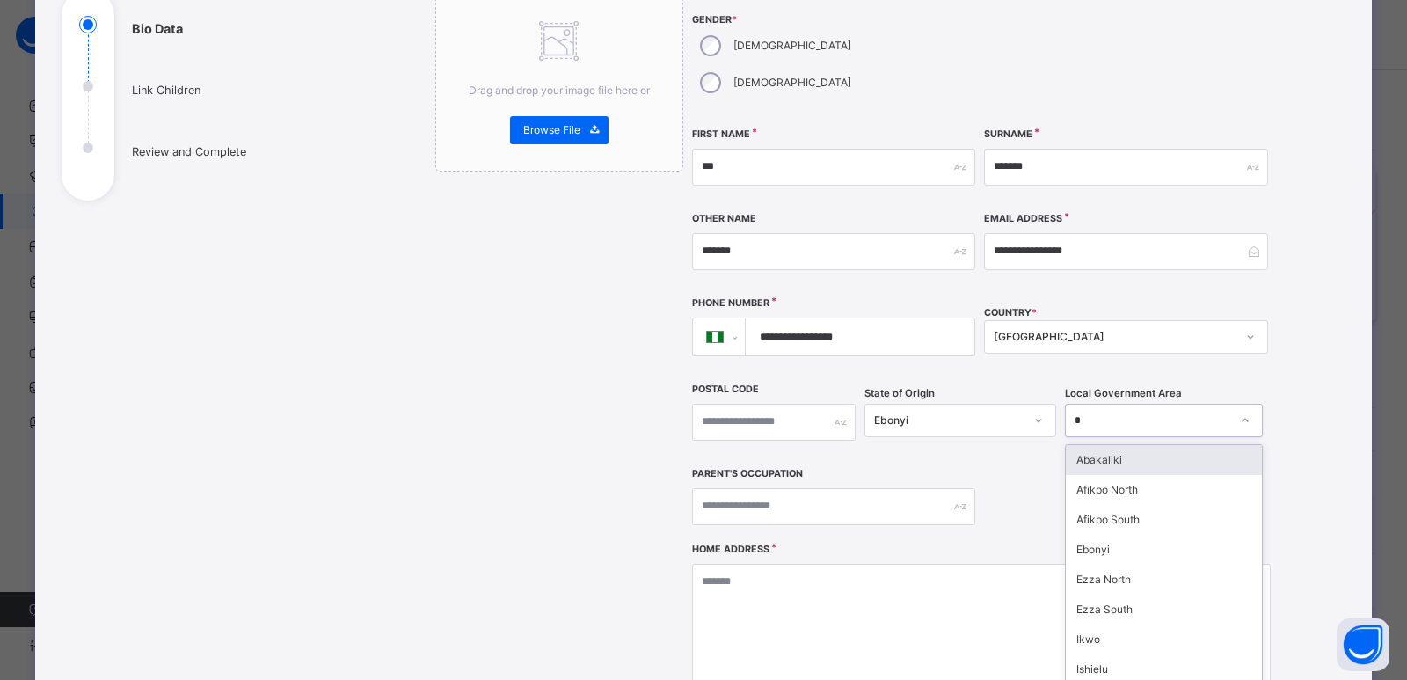
type input "**"
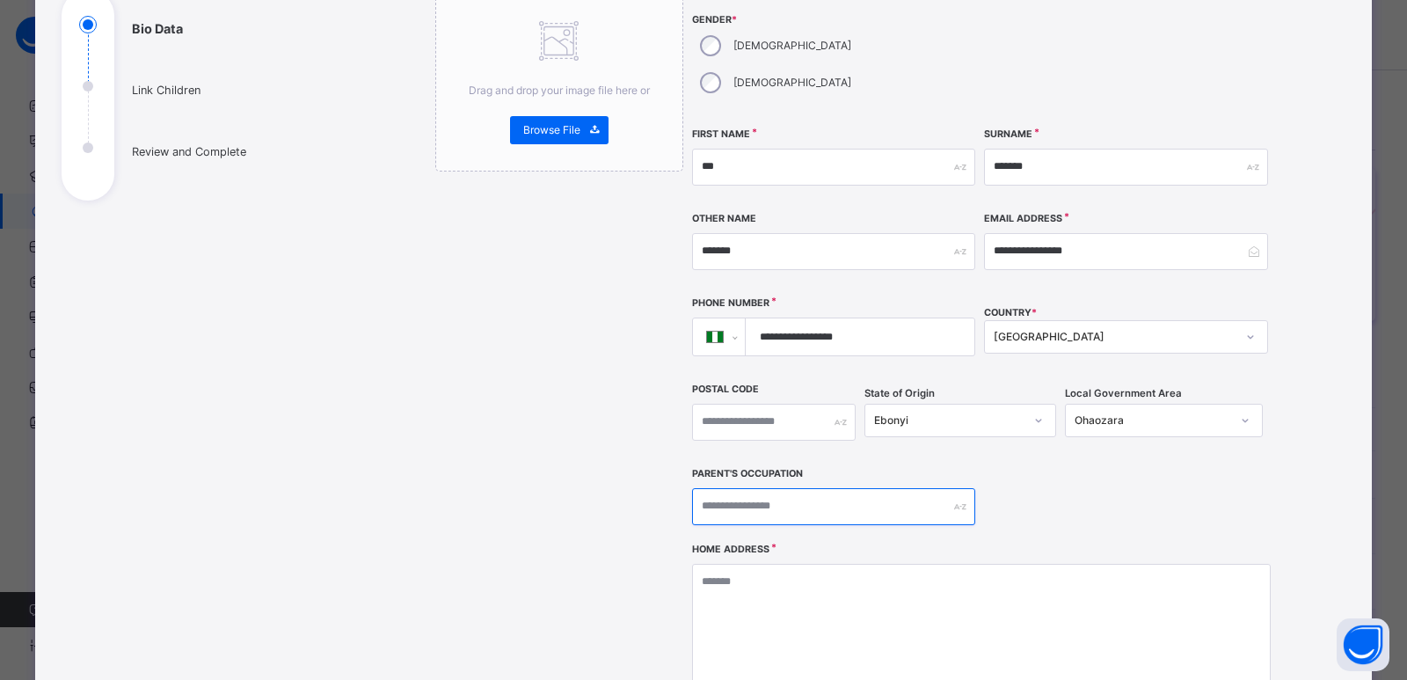
click at [883, 488] on input "text" at bounding box center [833, 506] width 283 height 37
type input "*"
type input "********"
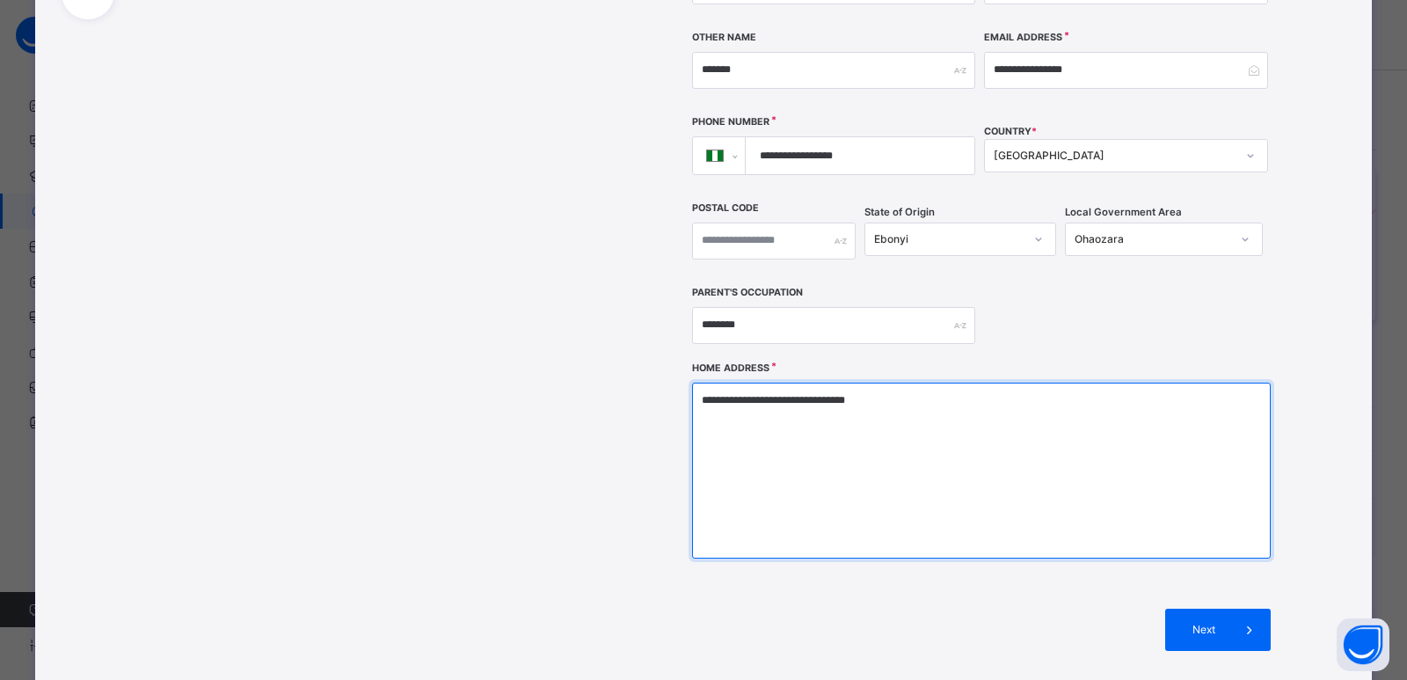
scroll to position [408, 0]
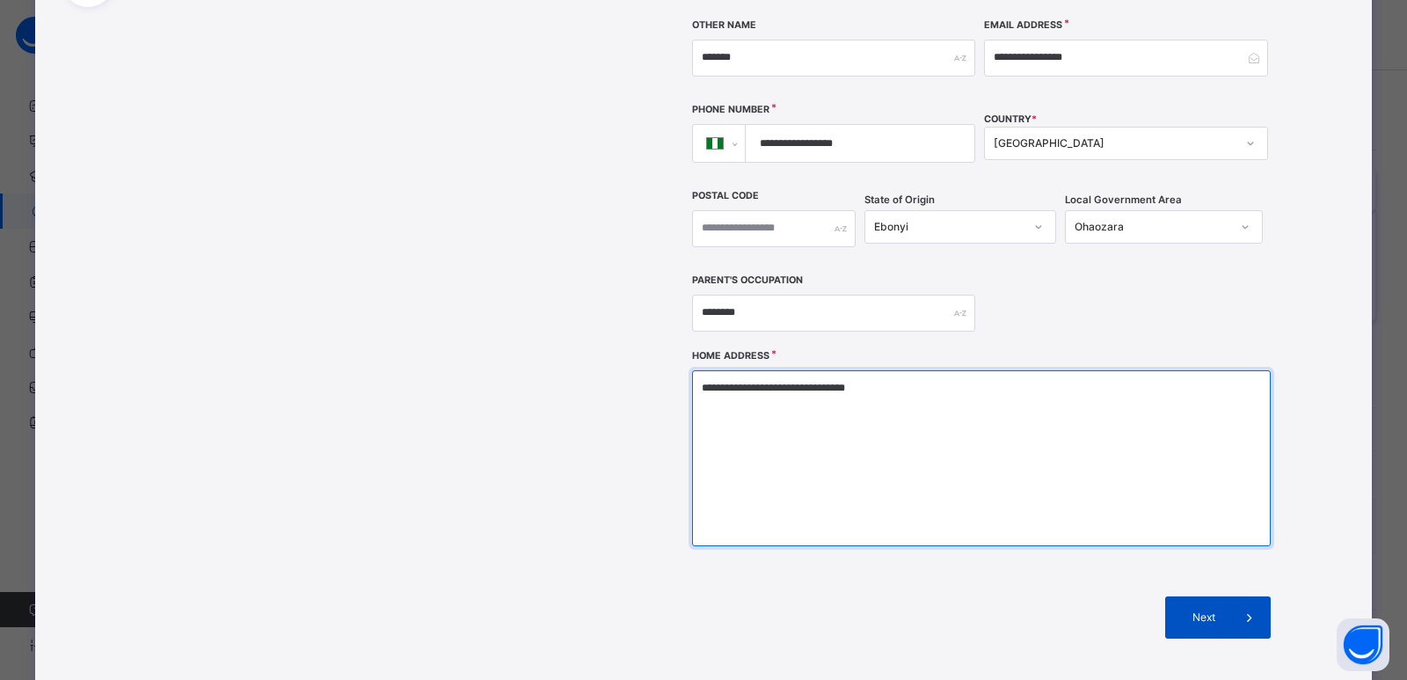
type textarea "**********"
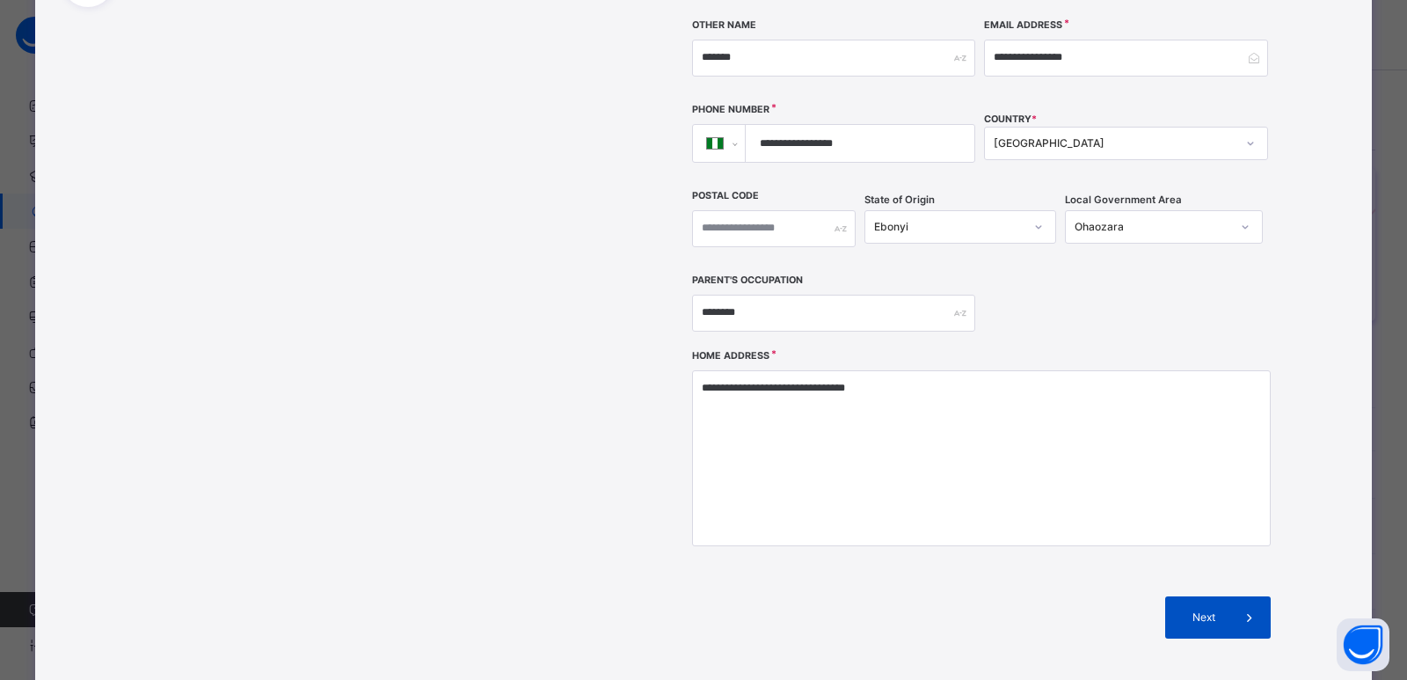
click at [1193, 596] on div "Next" at bounding box center [1218, 617] width 106 height 42
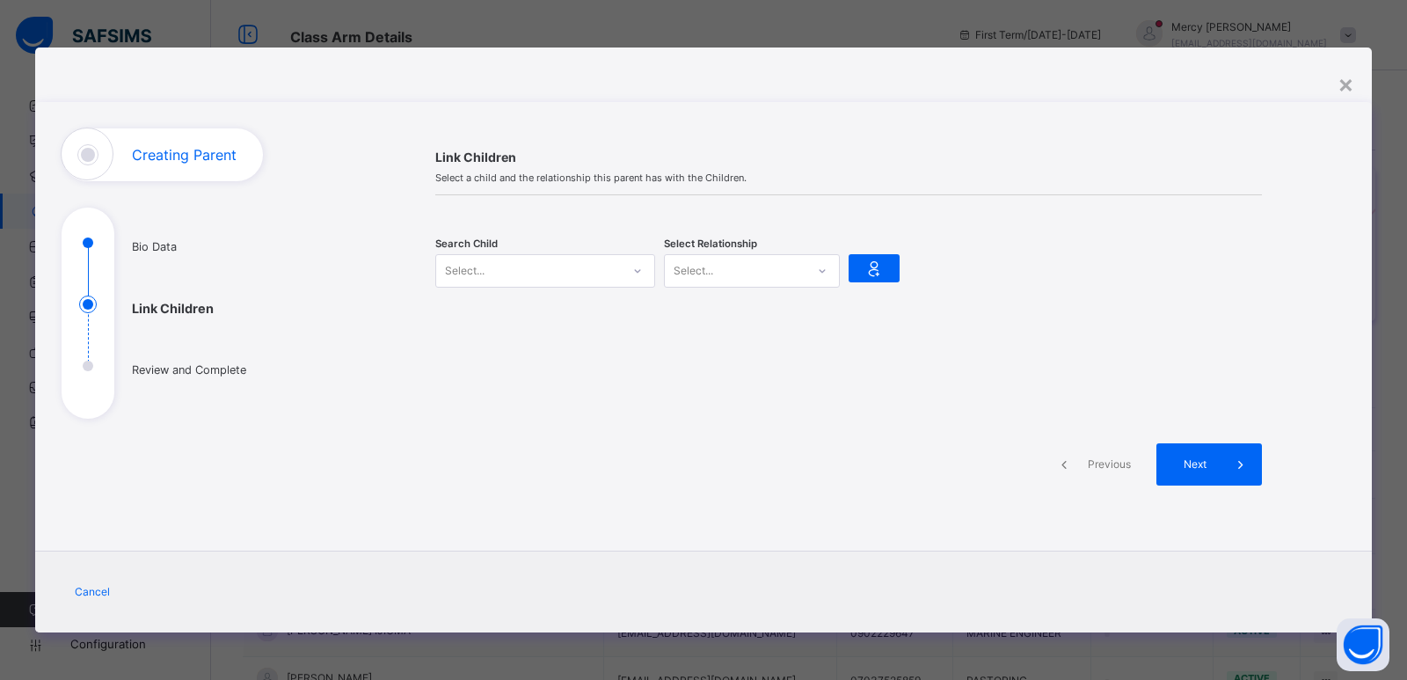
click at [576, 264] on div "Select..." at bounding box center [528, 270] width 185 height 27
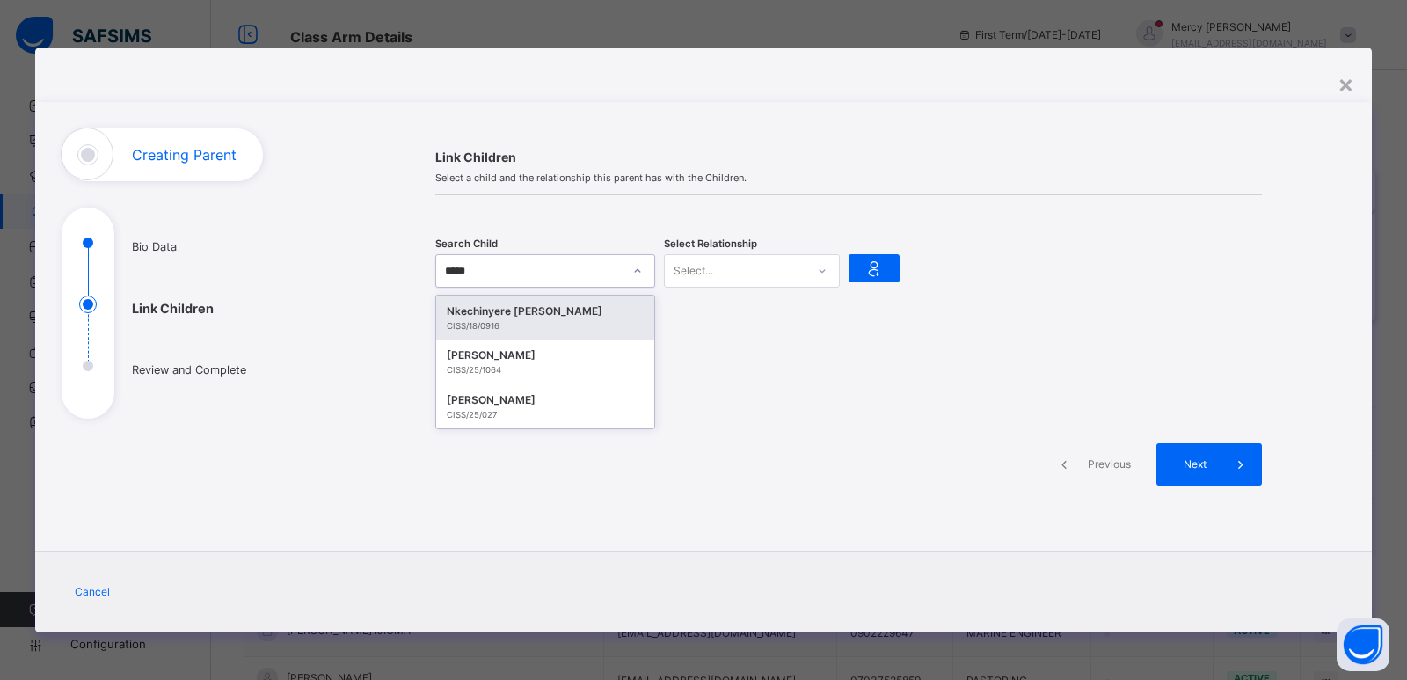
type input "******"
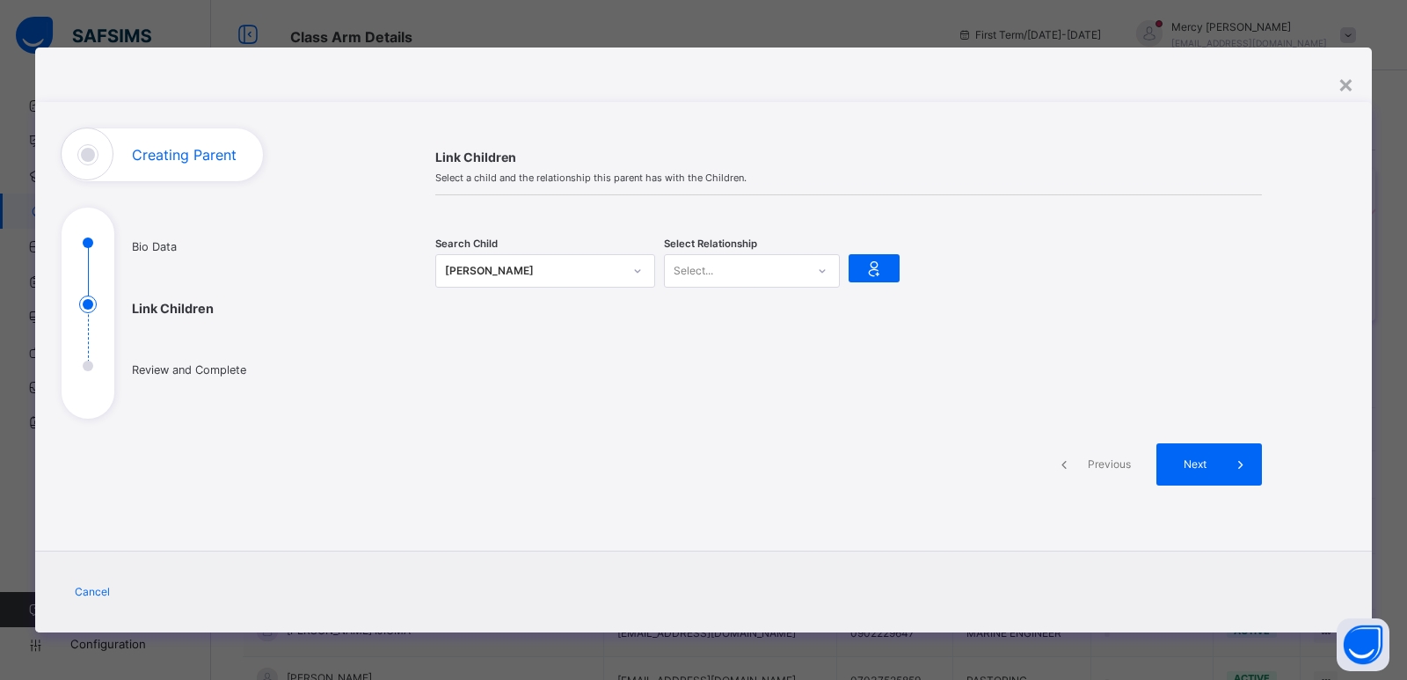
click at [705, 250] on span "Select Relationship" at bounding box center [710, 244] width 93 height 15
click at [704, 274] on div "Select..." at bounding box center [694, 270] width 40 height 33
click at [692, 310] on div "Father" at bounding box center [752, 310] width 174 height 30
click at [884, 281] on icon at bounding box center [874, 268] width 25 height 26
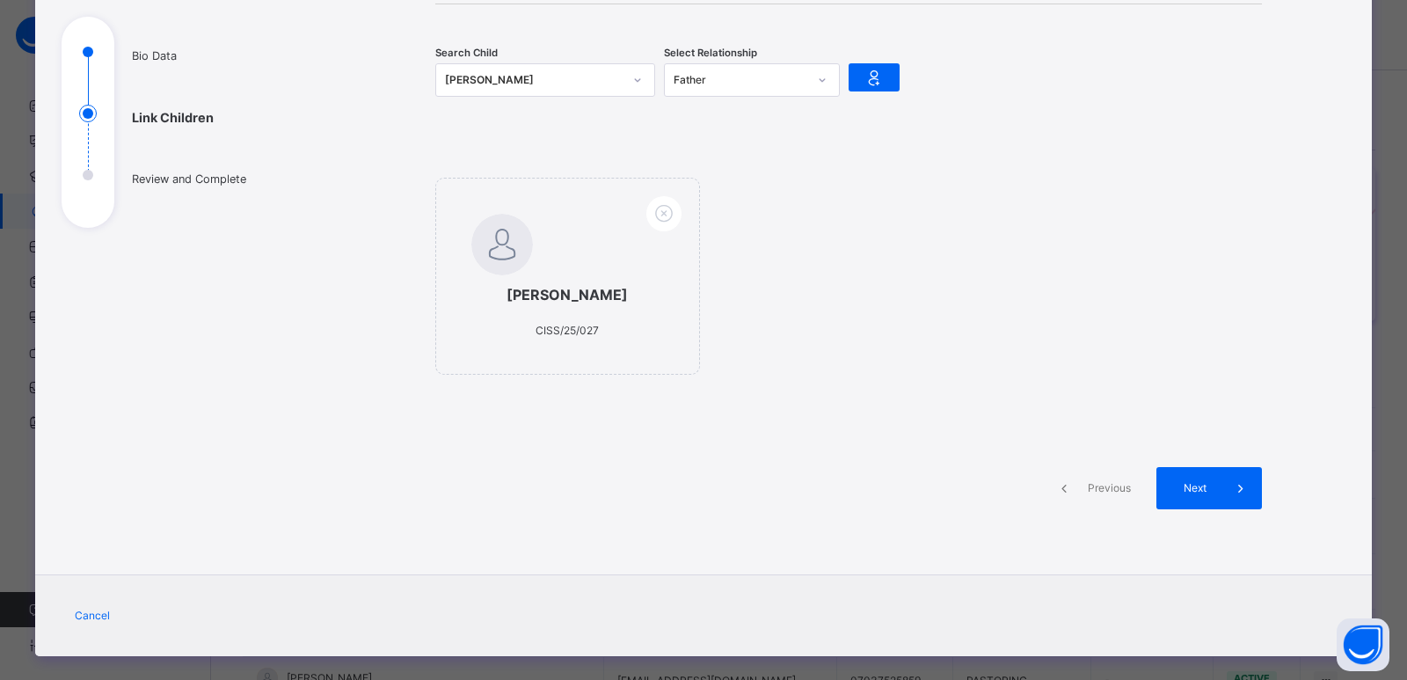
scroll to position [208, 0]
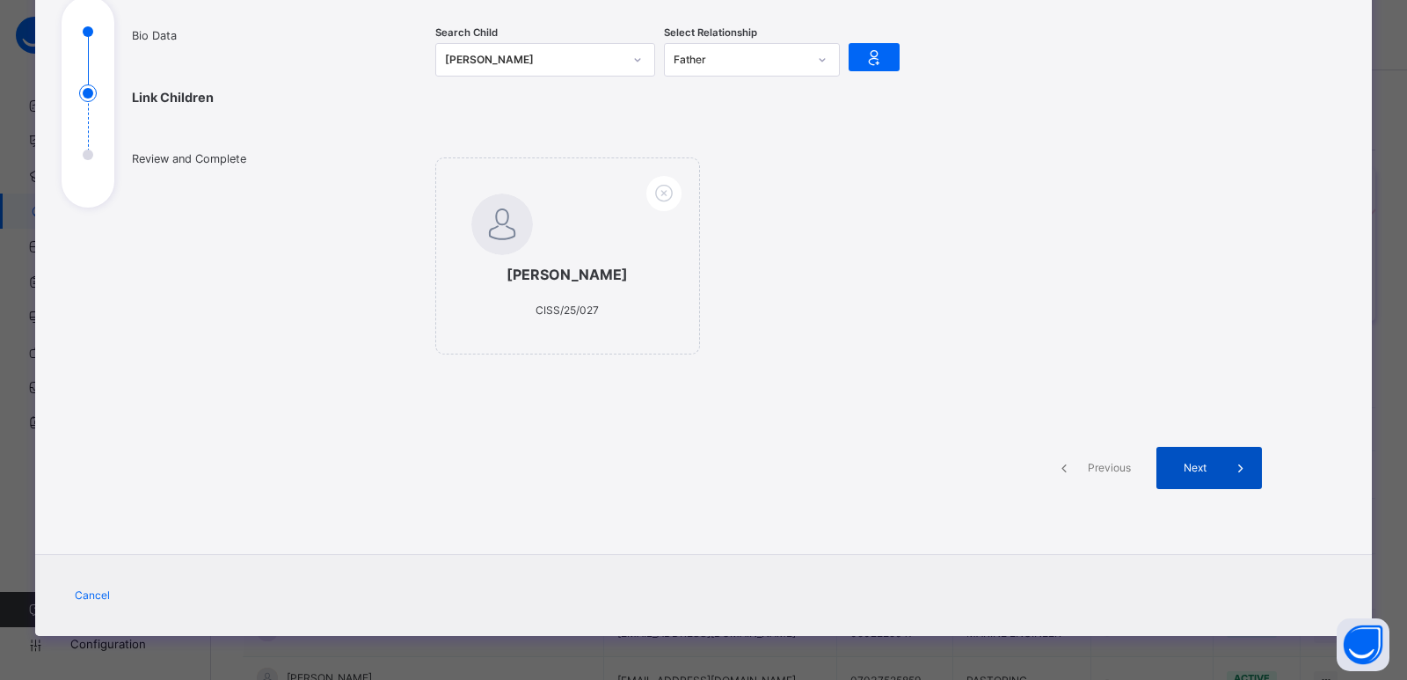
click at [1183, 465] on span "Next" at bounding box center [1195, 468] width 50 height 16
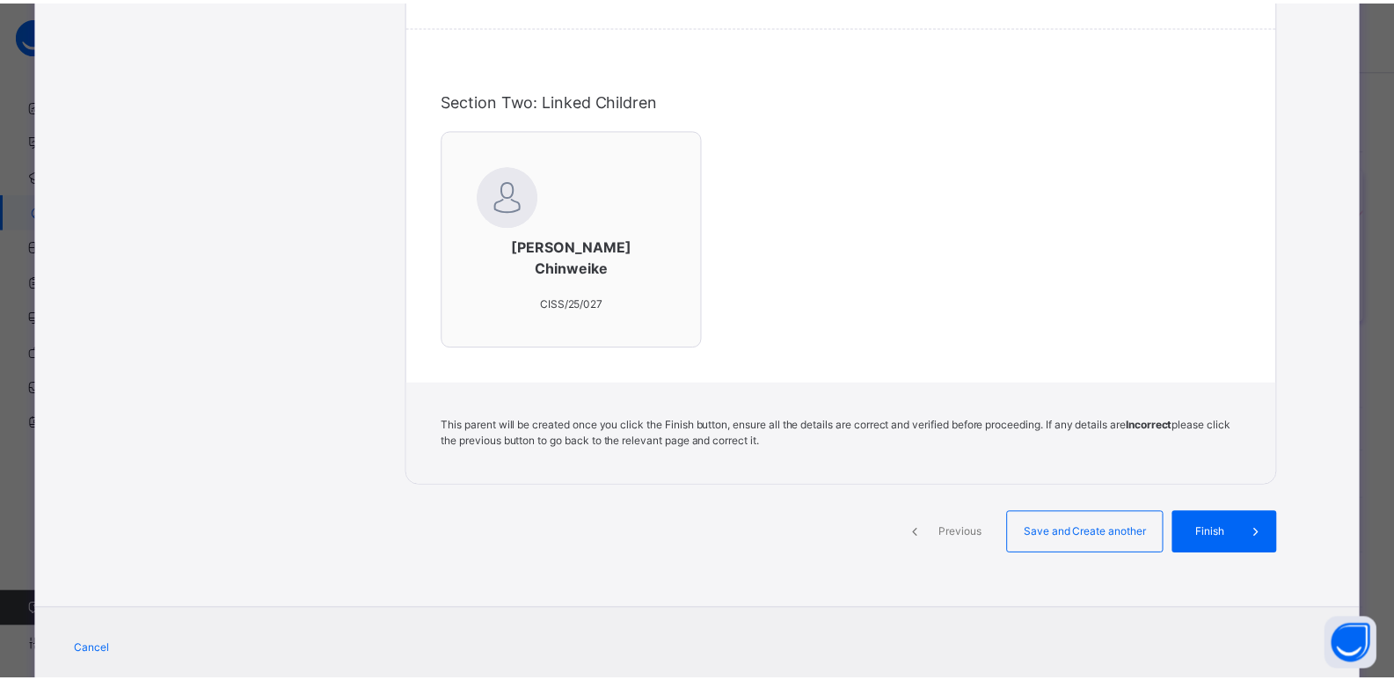
scroll to position [596, 0]
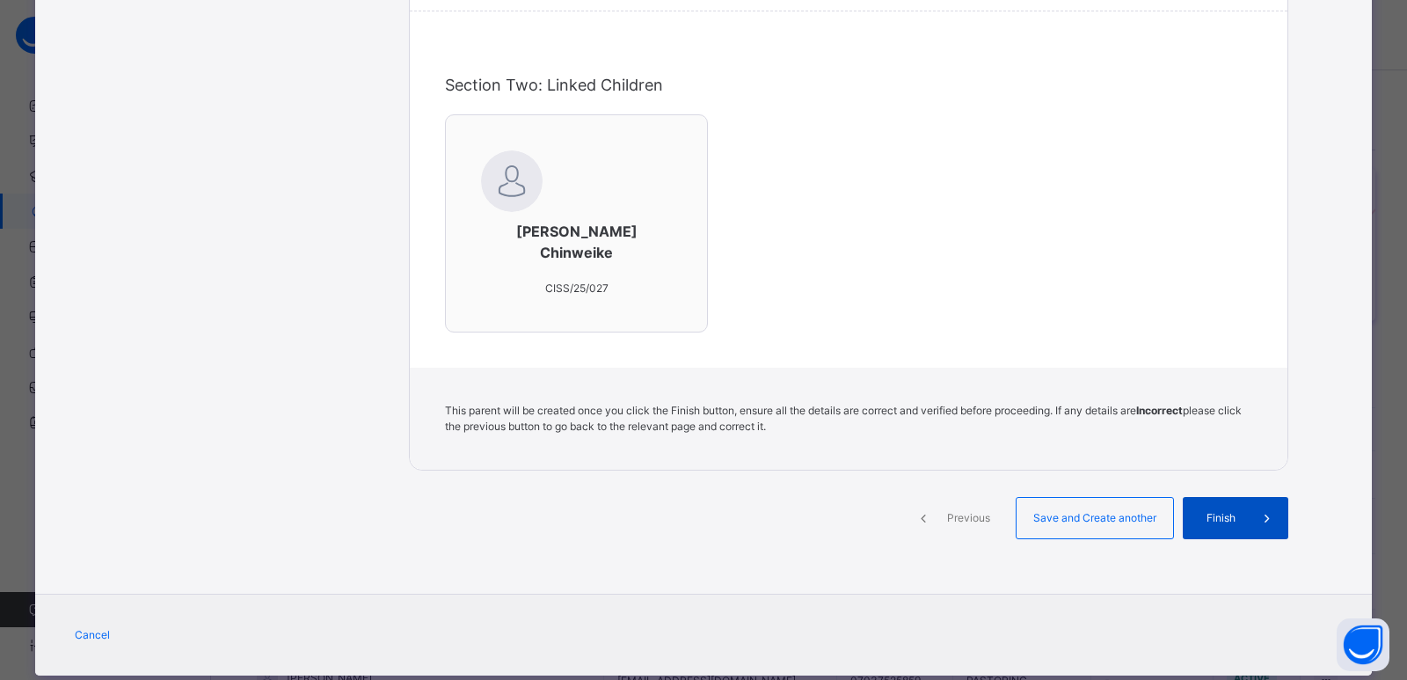
click at [1204, 497] on div "Finish" at bounding box center [1236, 518] width 106 height 42
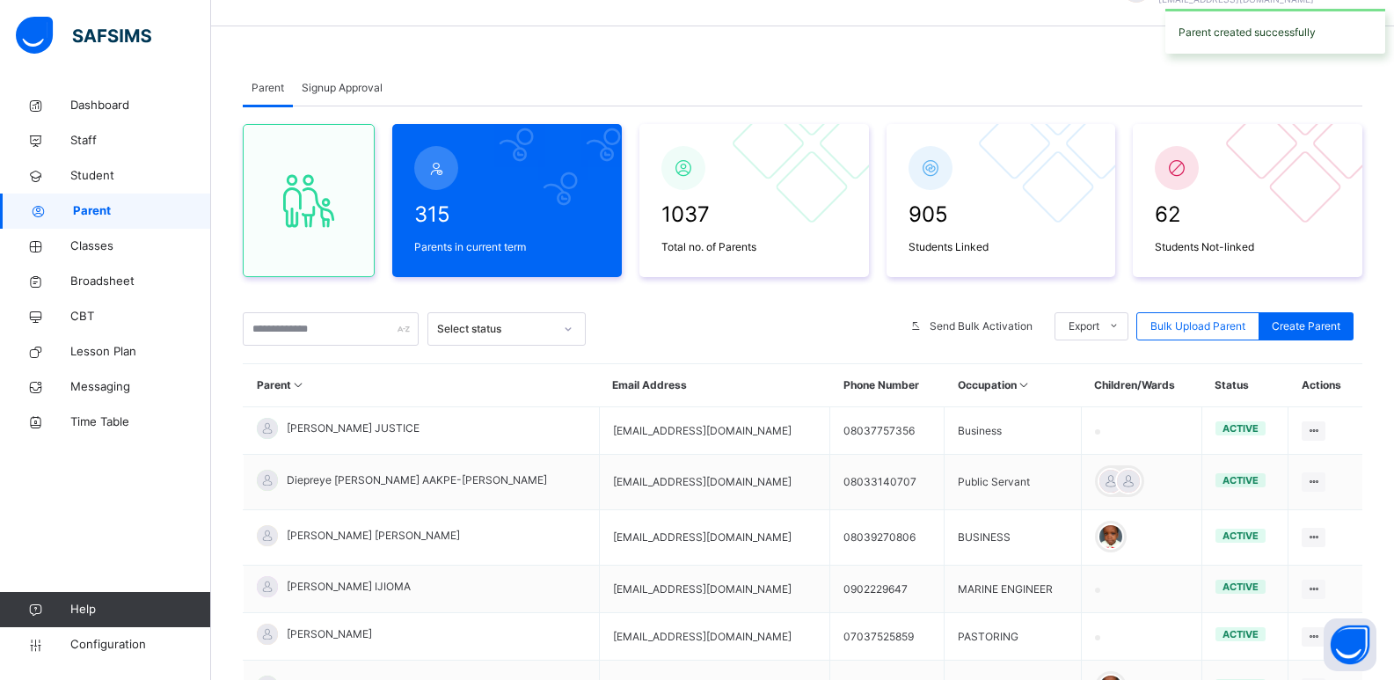
scroll to position [0, 0]
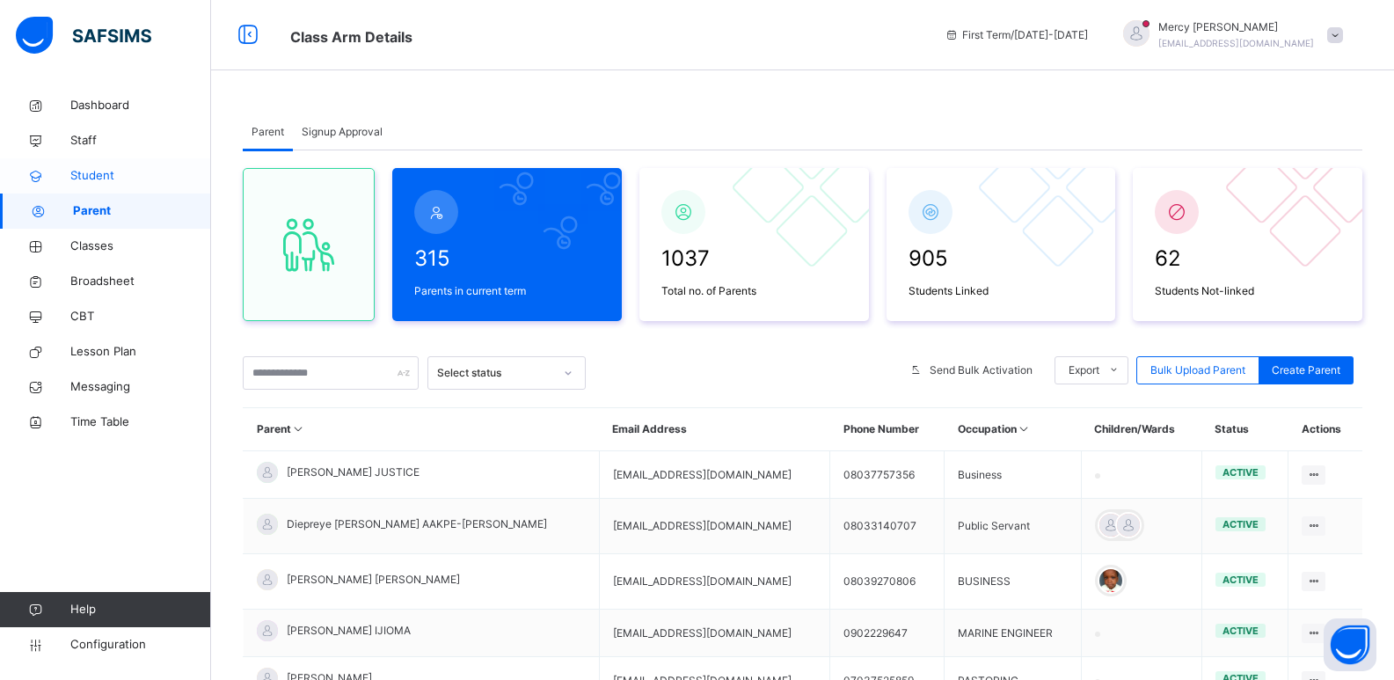
click at [95, 186] on link "Student" at bounding box center [105, 175] width 211 height 35
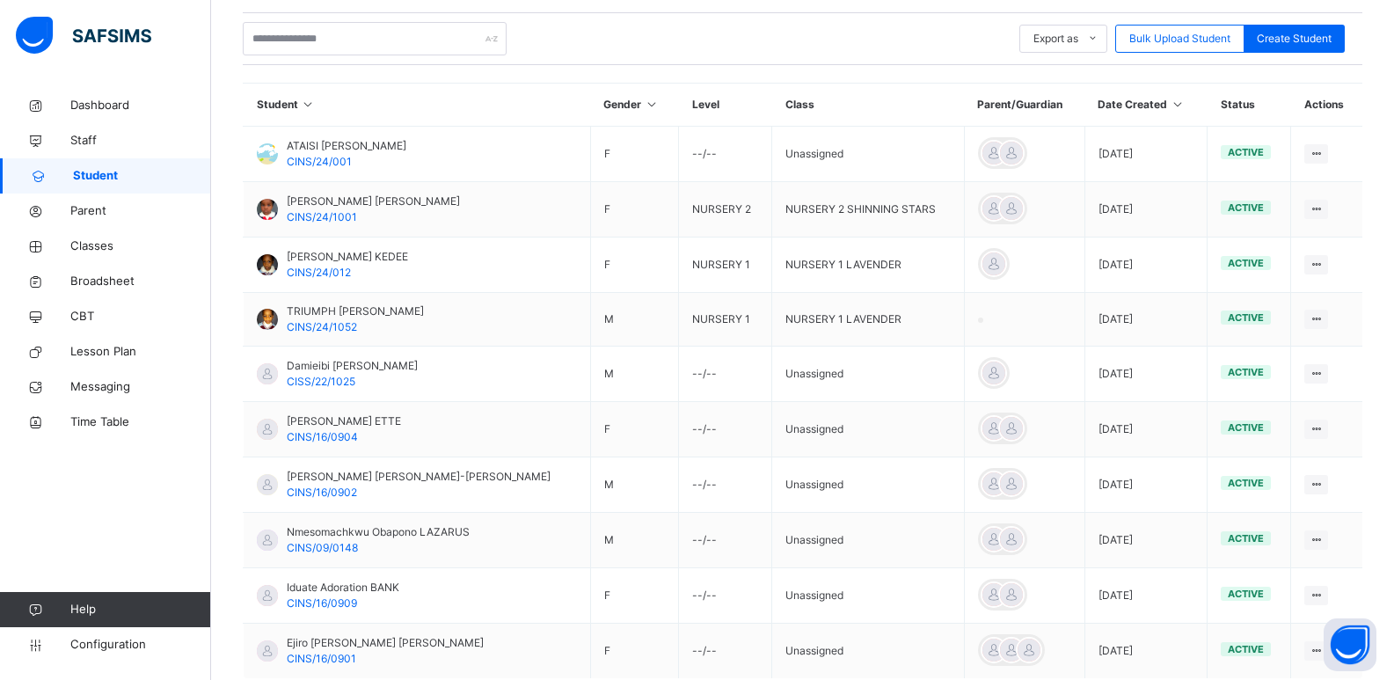
scroll to position [363, 0]
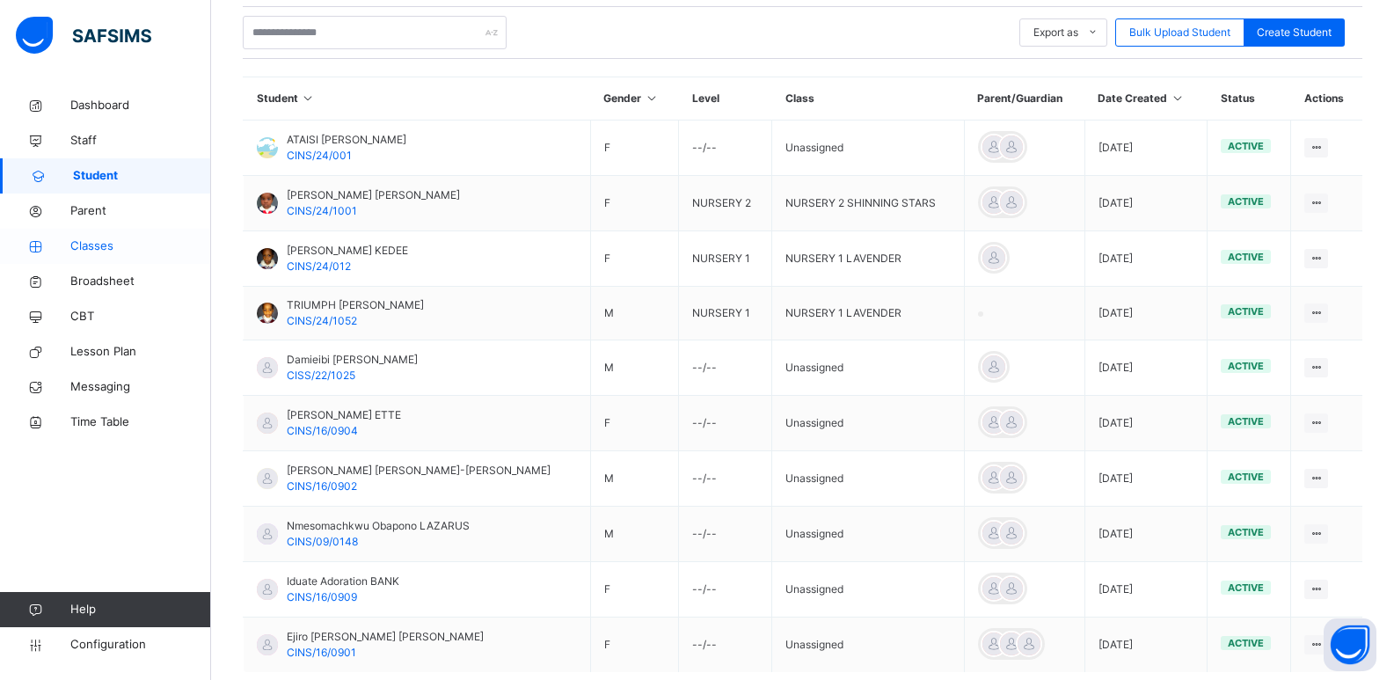
click at [98, 245] on span "Classes" at bounding box center [140, 246] width 141 height 18
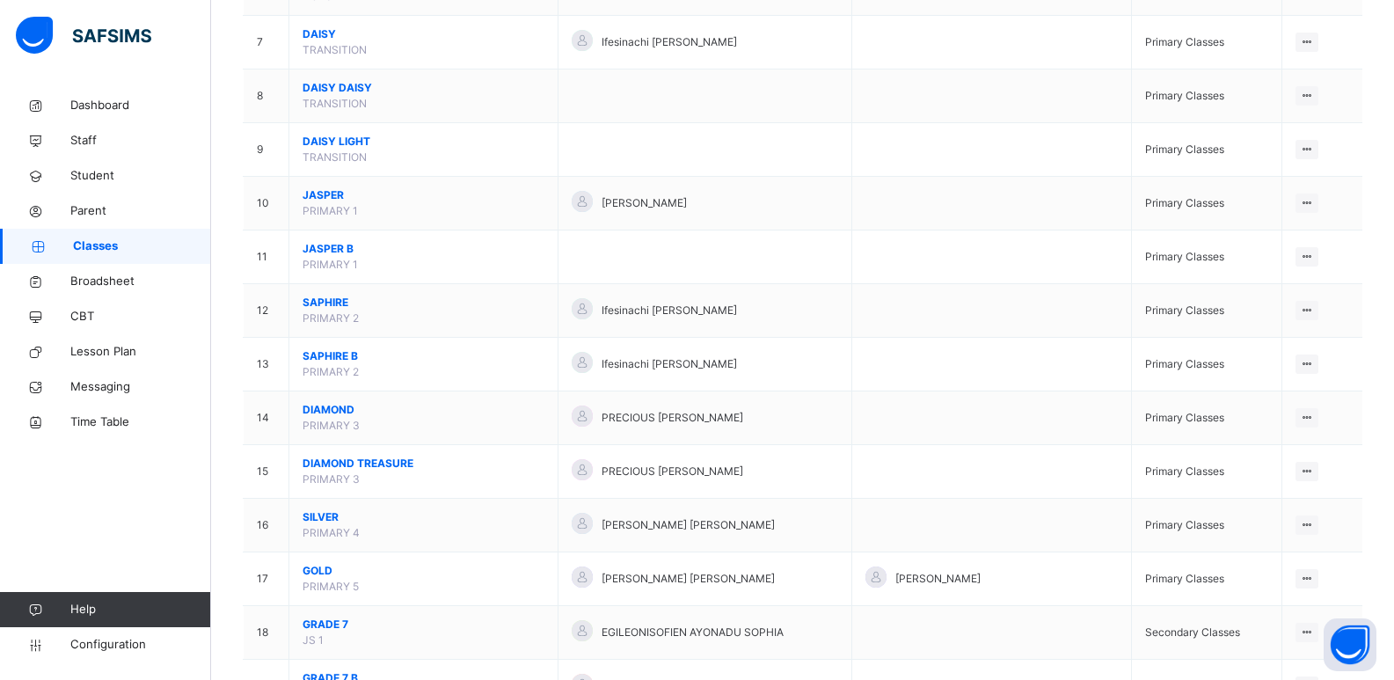
scroll to position [580, 0]
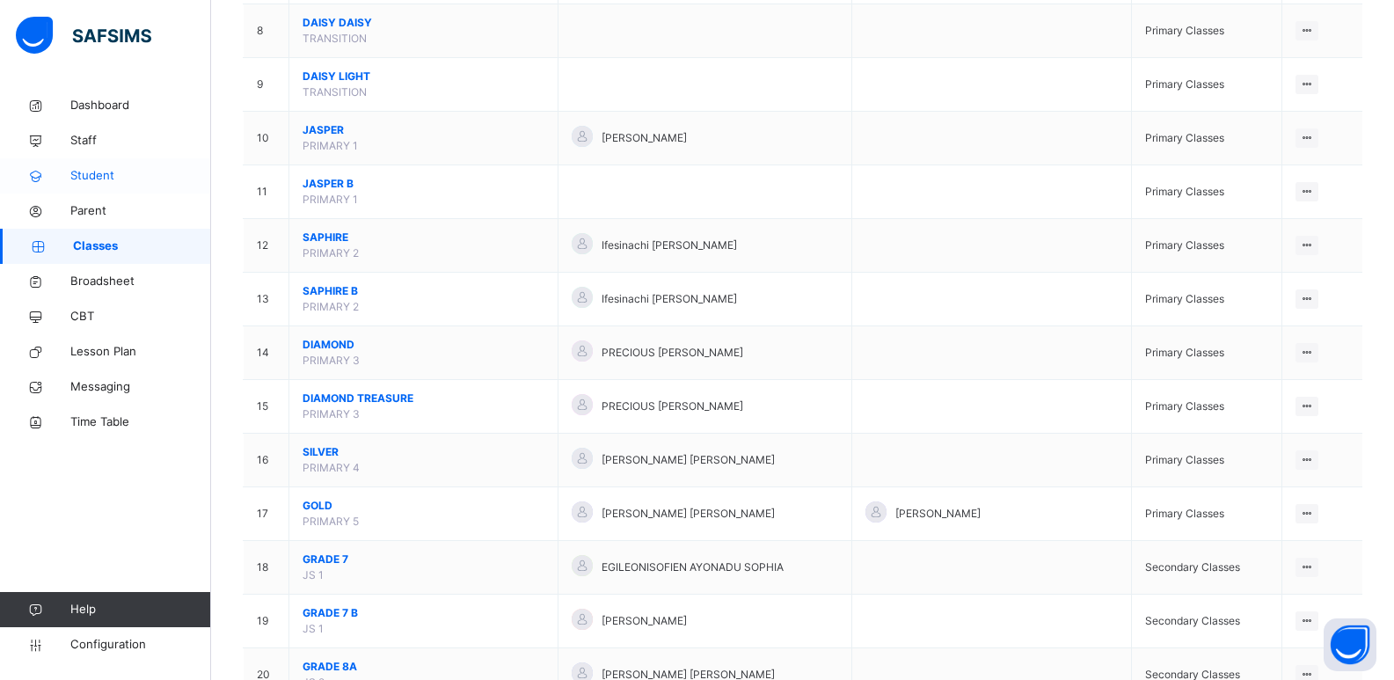
click at [119, 186] on link "Student" at bounding box center [105, 175] width 211 height 35
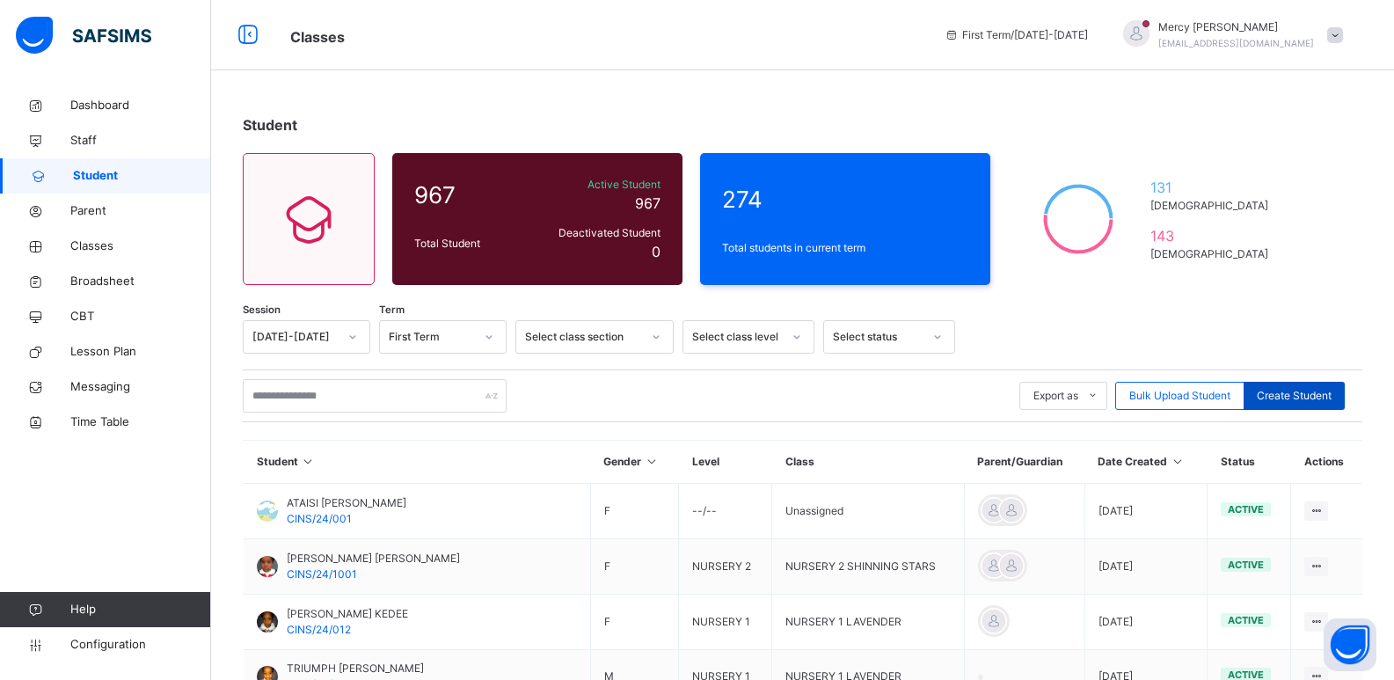
click at [1282, 399] on span "Create Student" at bounding box center [1294, 396] width 75 height 16
select select "**"
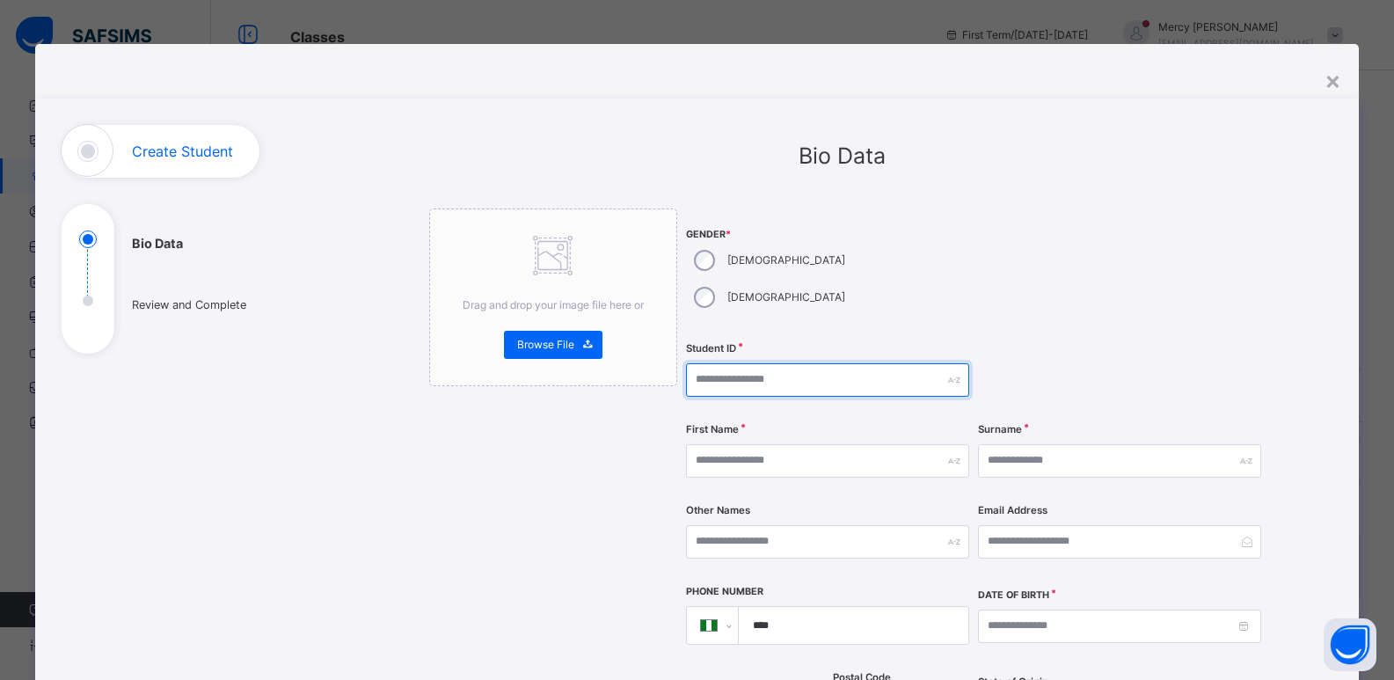
click at [747, 363] on input "text" at bounding box center [827, 379] width 283 height 33
type input "**********"
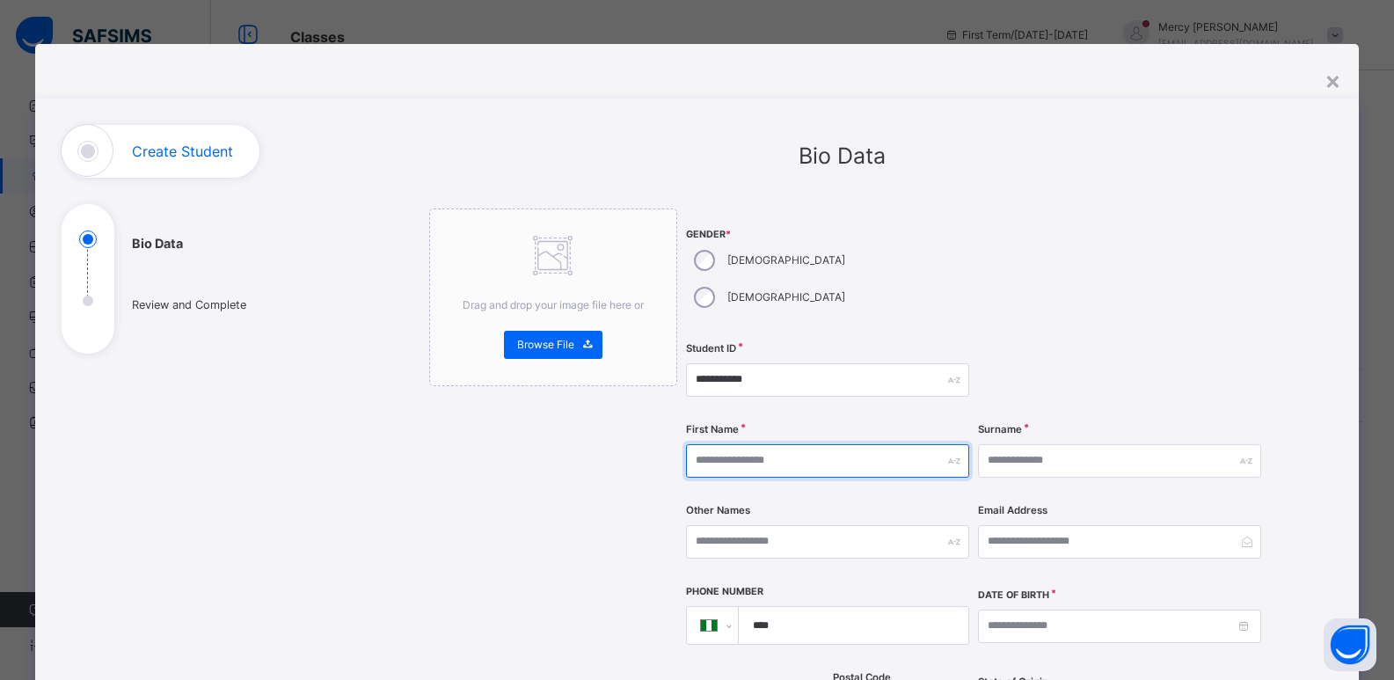
click at [750, 444] on input "text" at bounding box center [827, 460] width 283 height 33
type input "*******"
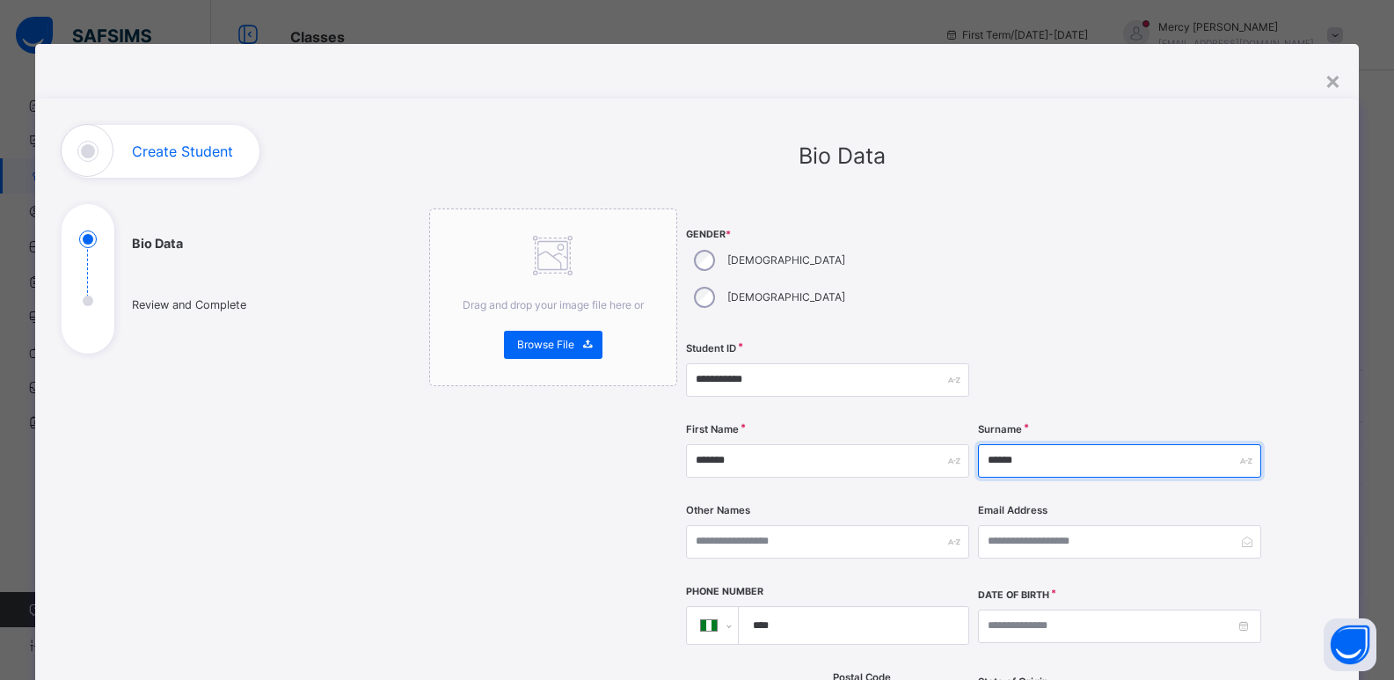
type input "******"
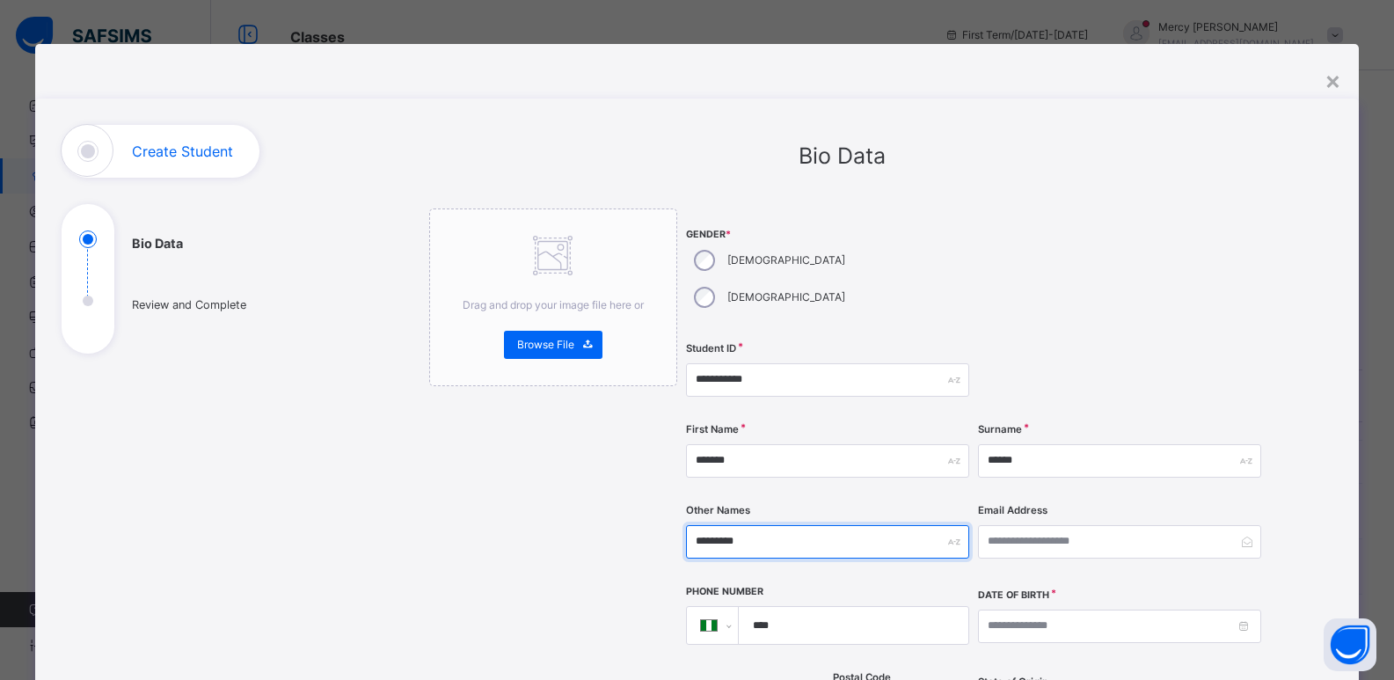
type input "*********"
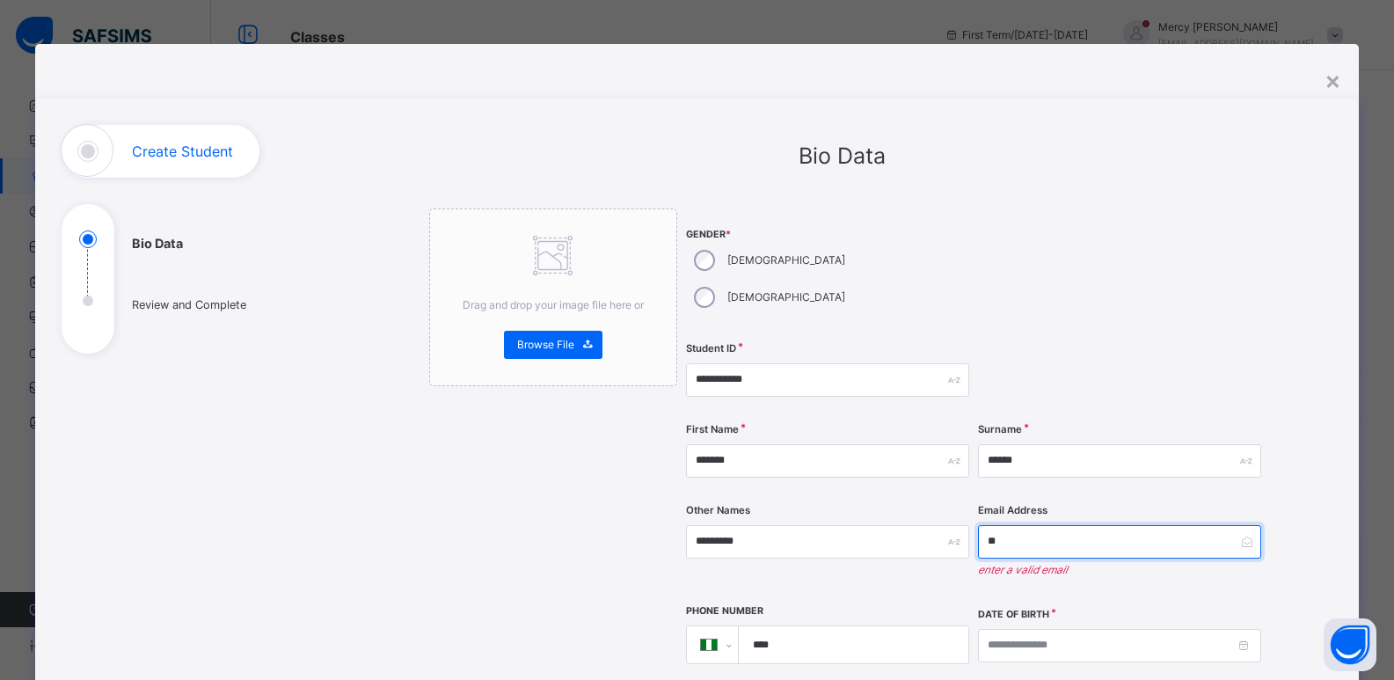
type input "*"
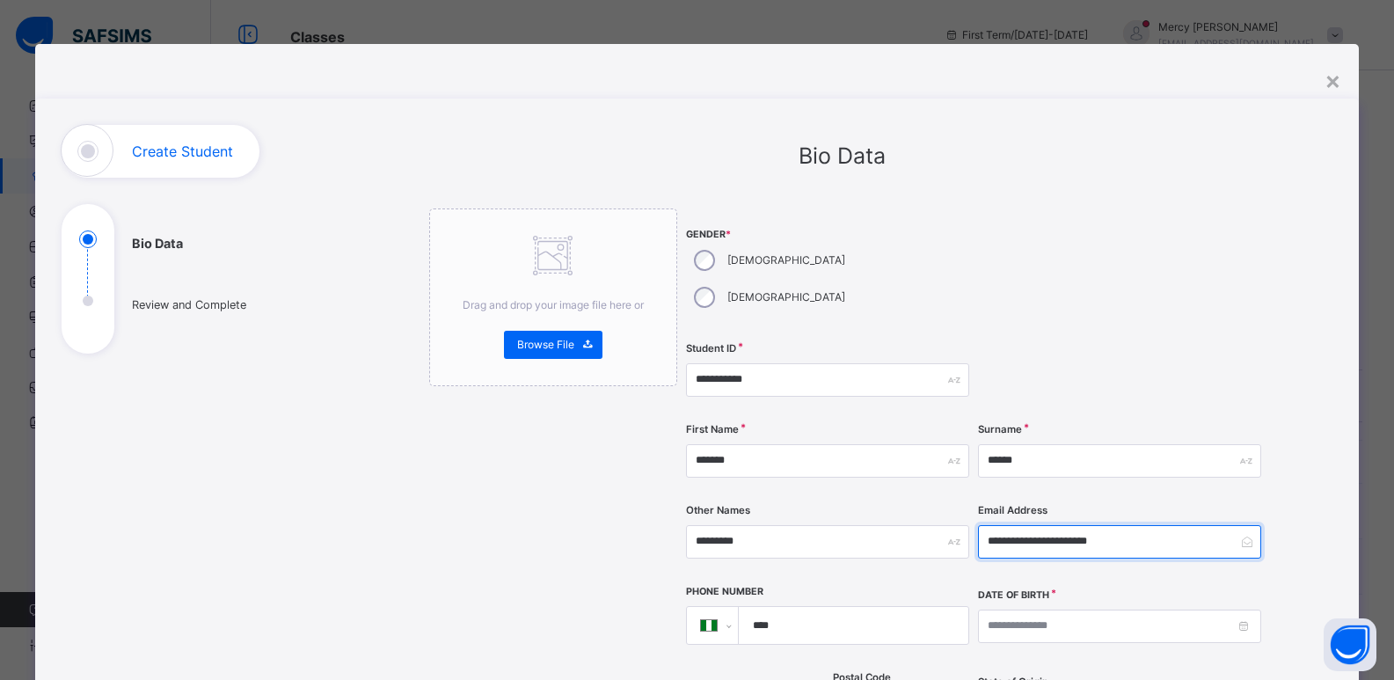
type input "**********"
click at [810, 607] on input "****" at bounding box center [849, 625] width 215 height 37
type input "**********"
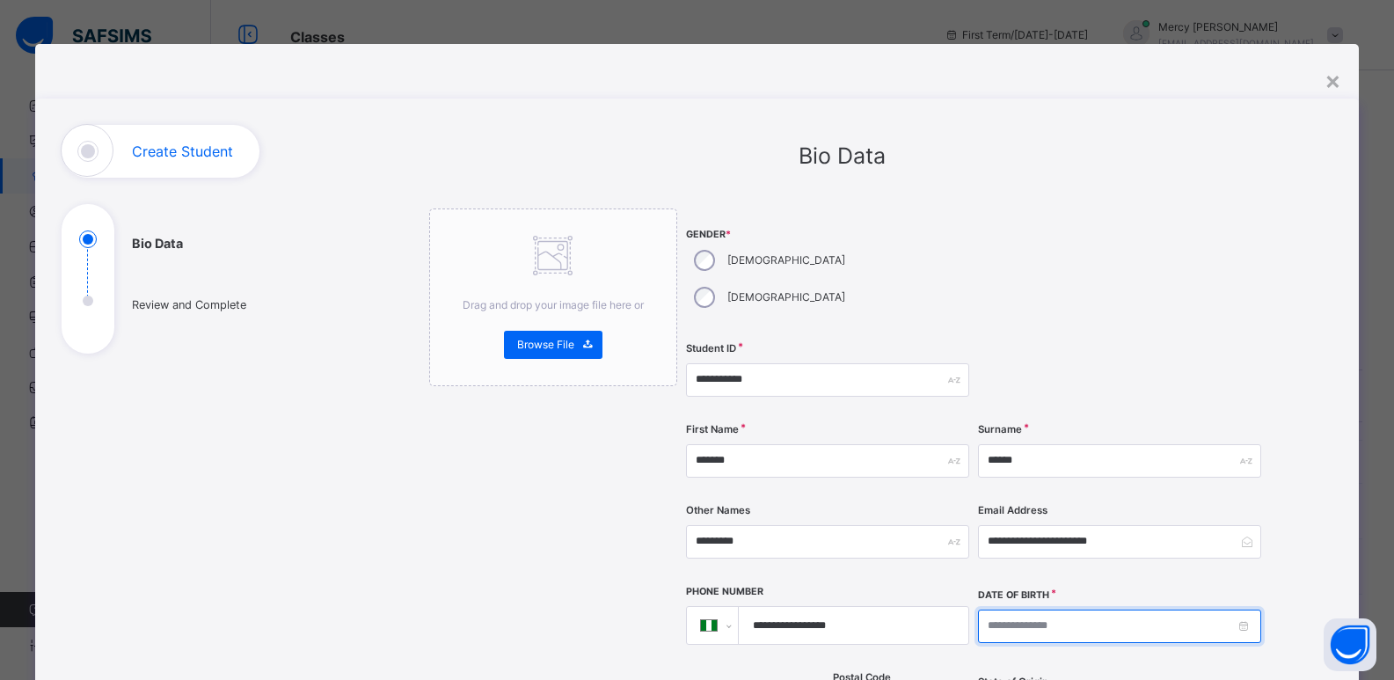
click at [1063, 609] on input at bounding box center [1119, 625] width 283 height 33
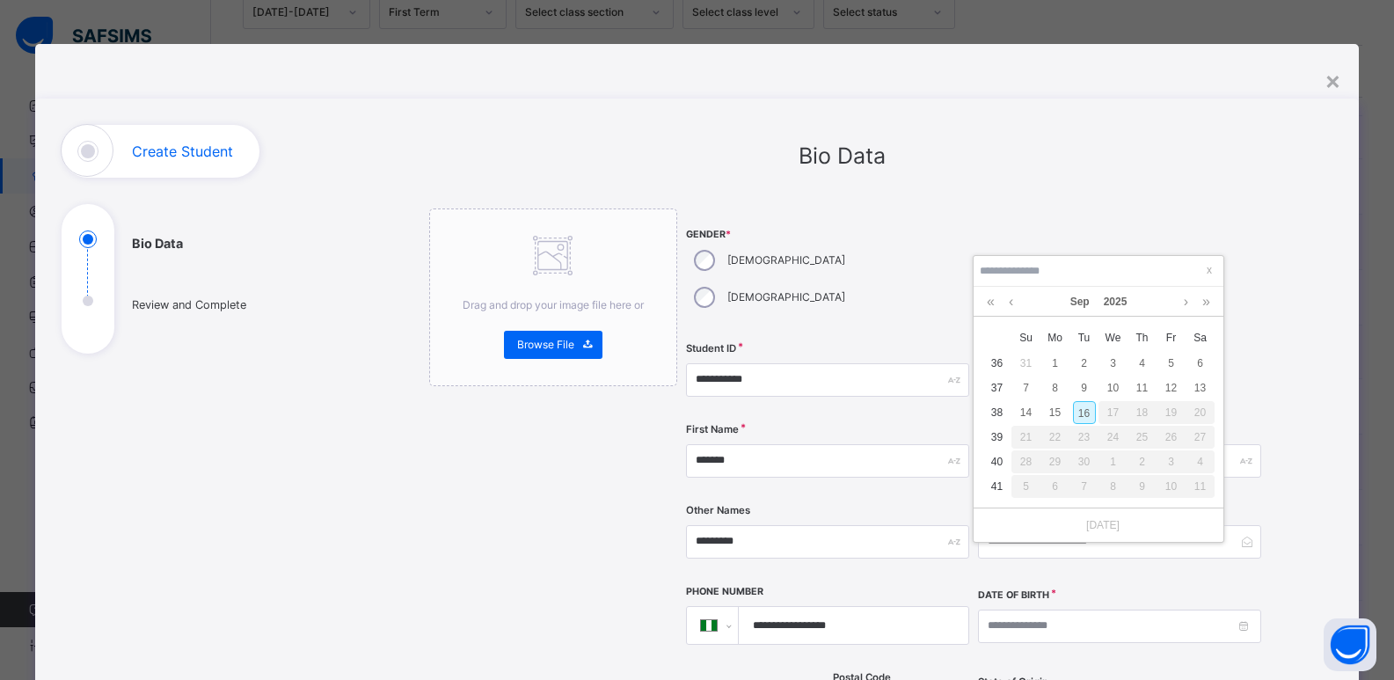
scroll to position [334, 0]
click at [1122, 289] on link "2025" at bounding box center [1116, 292] width 38 height 30
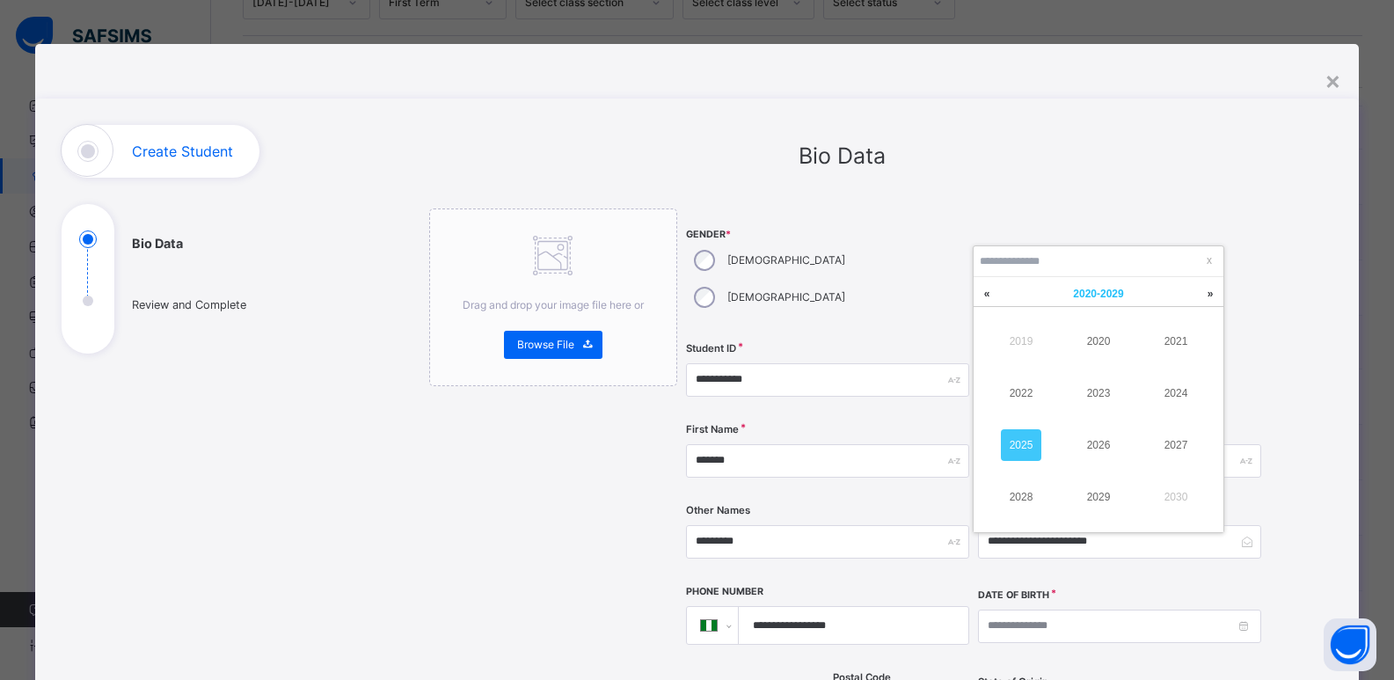
click at [1091, 295] on span "2020 - 2029" at bounding box center [1098, 294] width 50 height 12
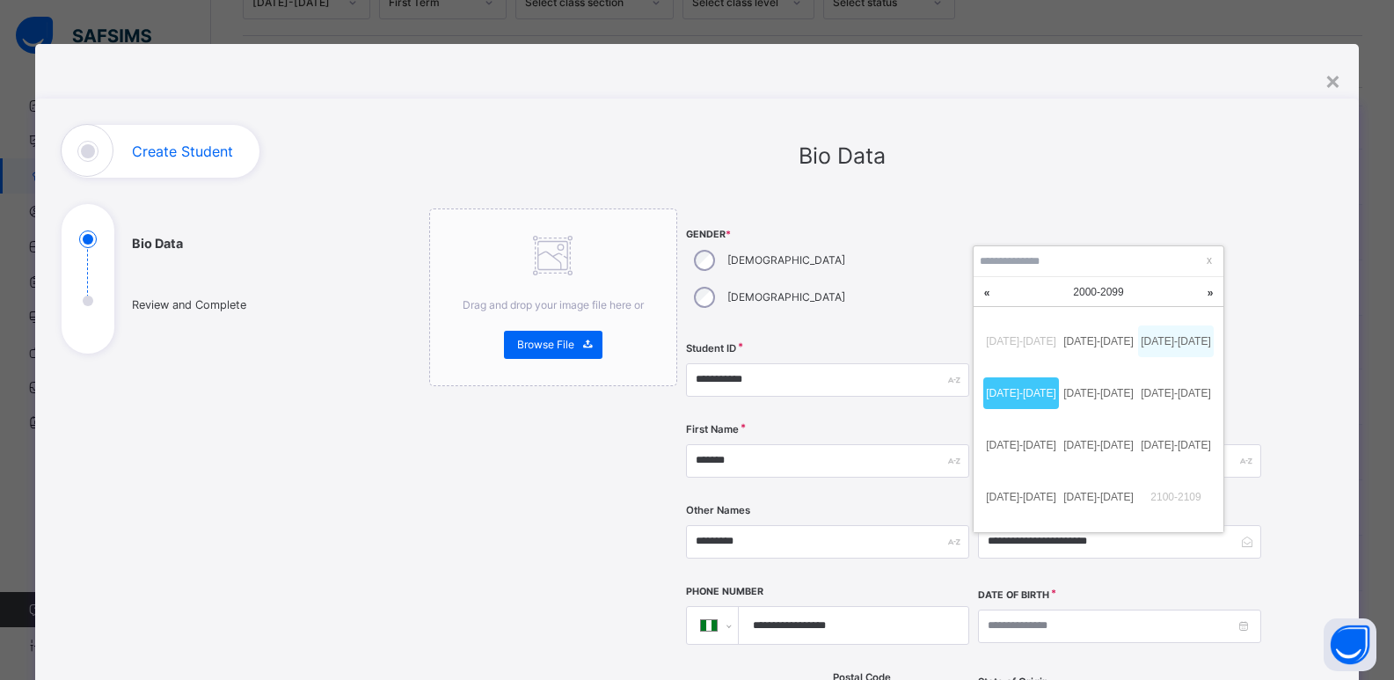
click at [1171, 338] on link "2010-2019" at bounding box center [1176, 341] width 76 height 32
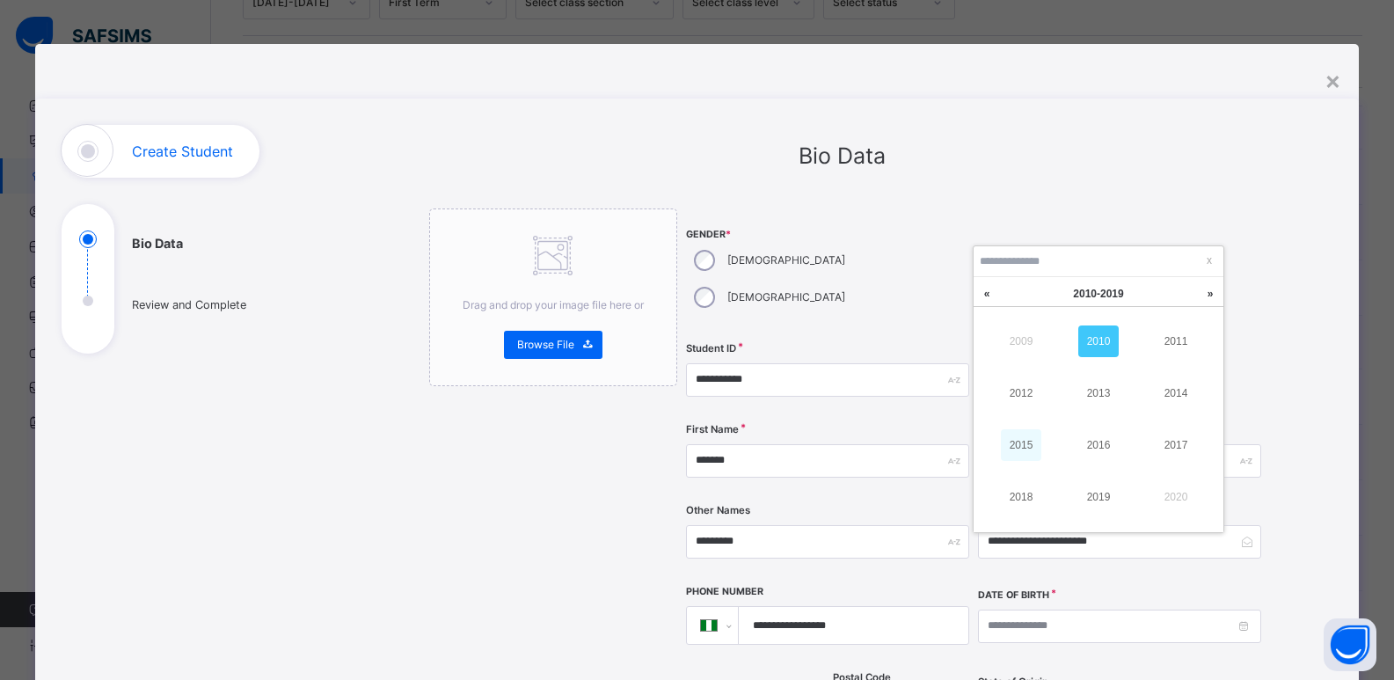
click at [1024, 441] on link "2015" at bounding box center [1021, 445] width 40 height 32
click at [1083, 303] on link "Sep" at bounding box center [1079, 292] width 33 height 30
click at [1043, 494] on td "Oct" at bounding box center [1020, 497] width 77 height 52
click at [1025, 496] on div "x Su Mo Tu We Th Fr Sa 40 27 28 29 30 1 2 3 41 4 5 6 7 8 9 10 42 11 12 13 14 15…" at bounding box center [1099, 402] width 250 height 191
click at [1081, 427] on div "20" at bounding box center [1084, 427] width 23 height 23
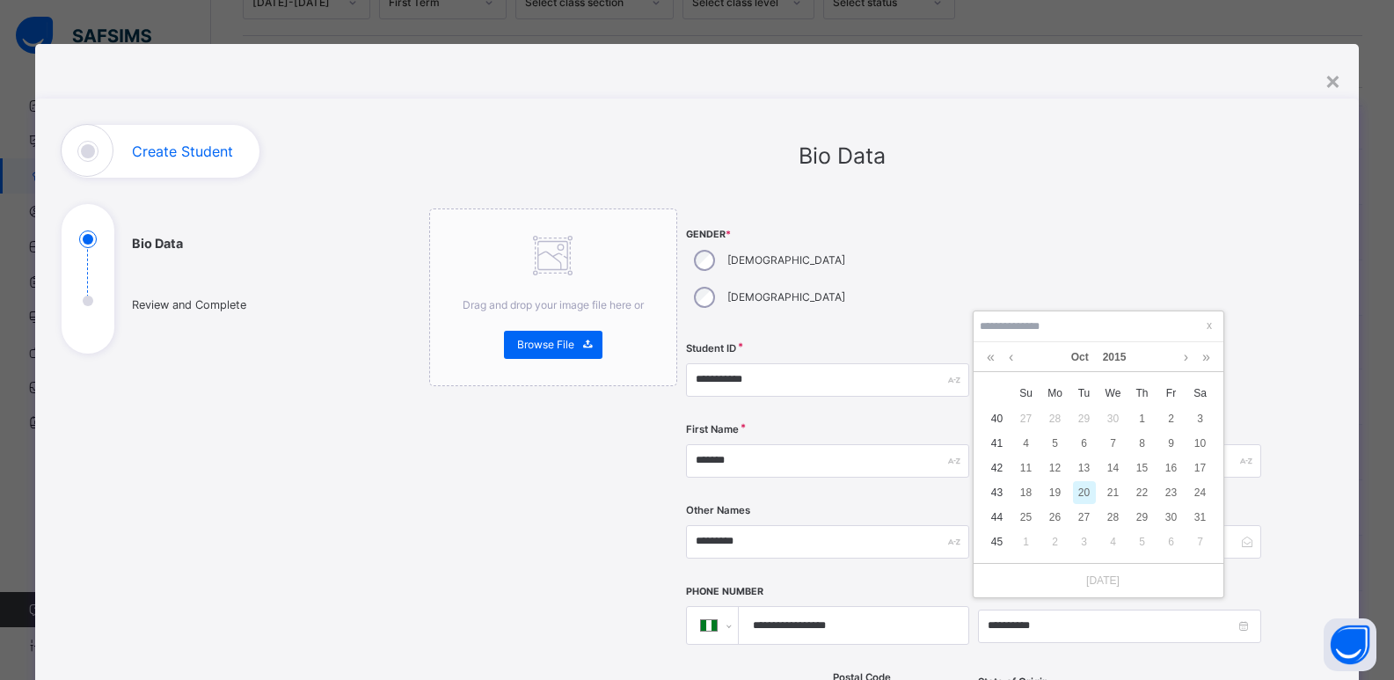
type input "**********"
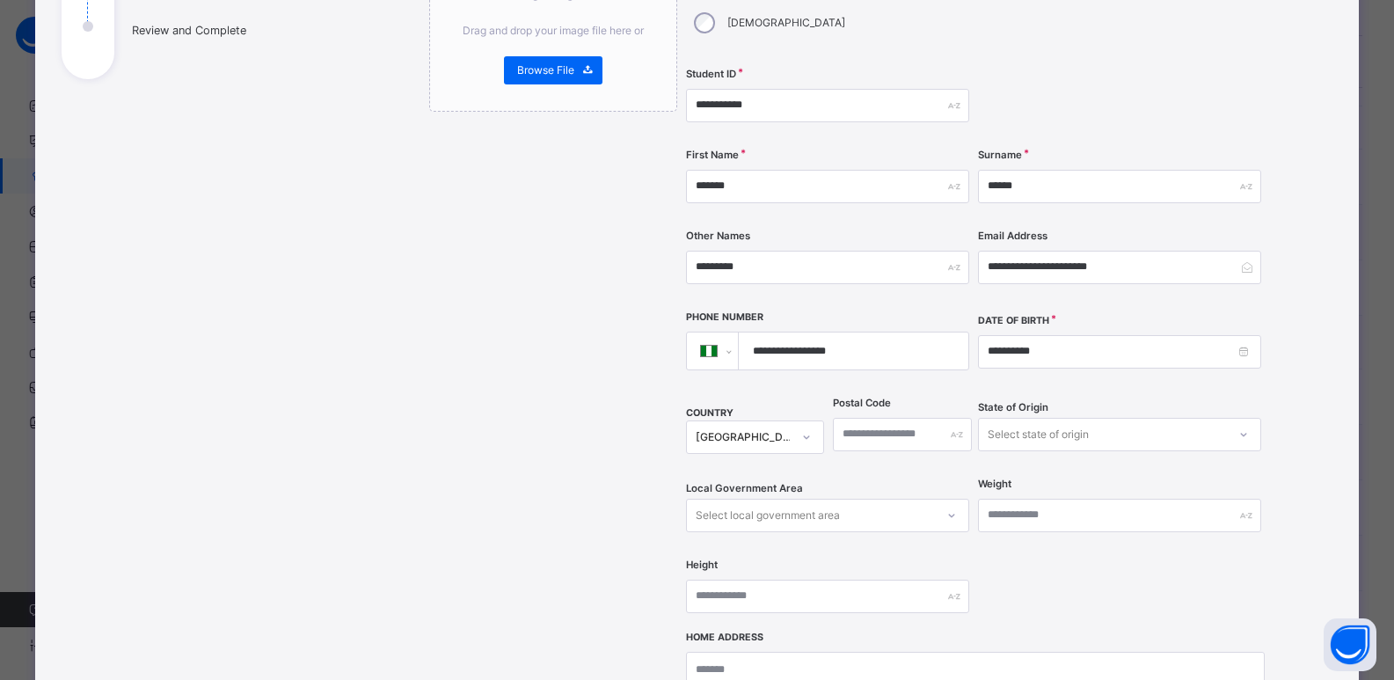
scroll to position [288, 0]
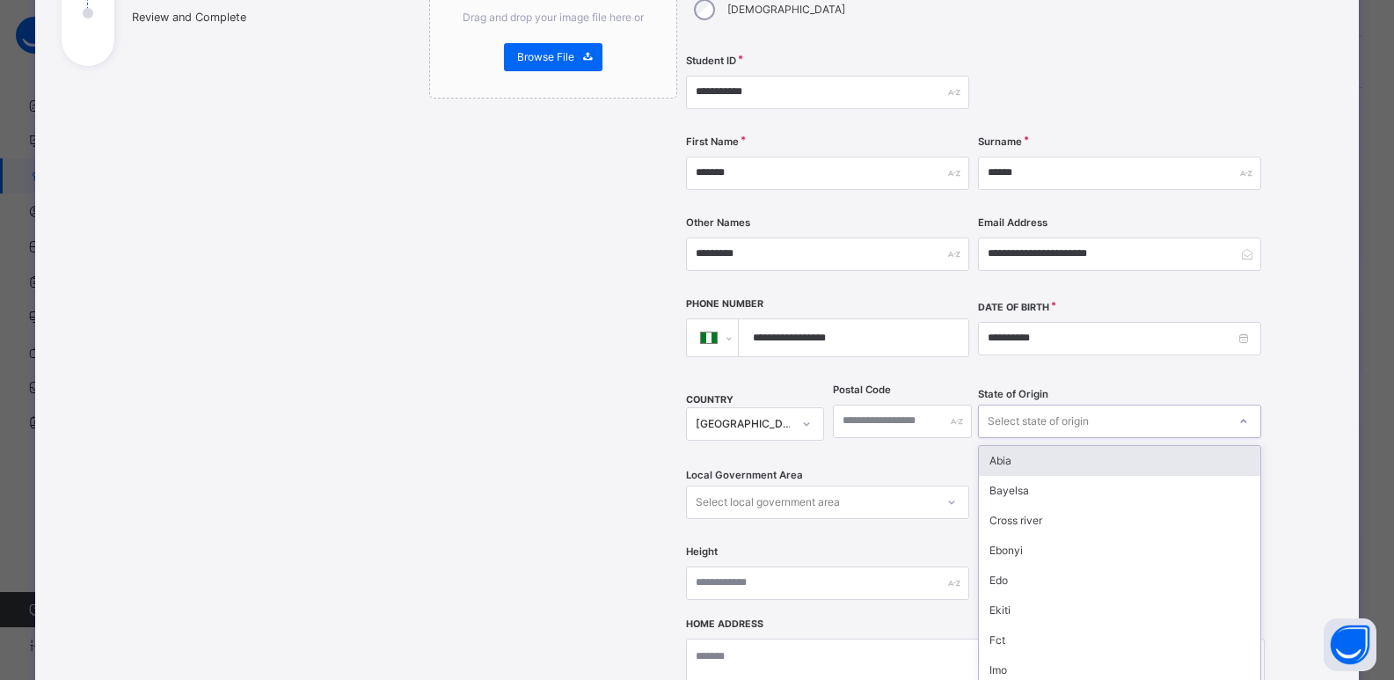
click at [1002, 405] on div "Select state of origin" at bounding box center [1038, 421] width 101 height 33
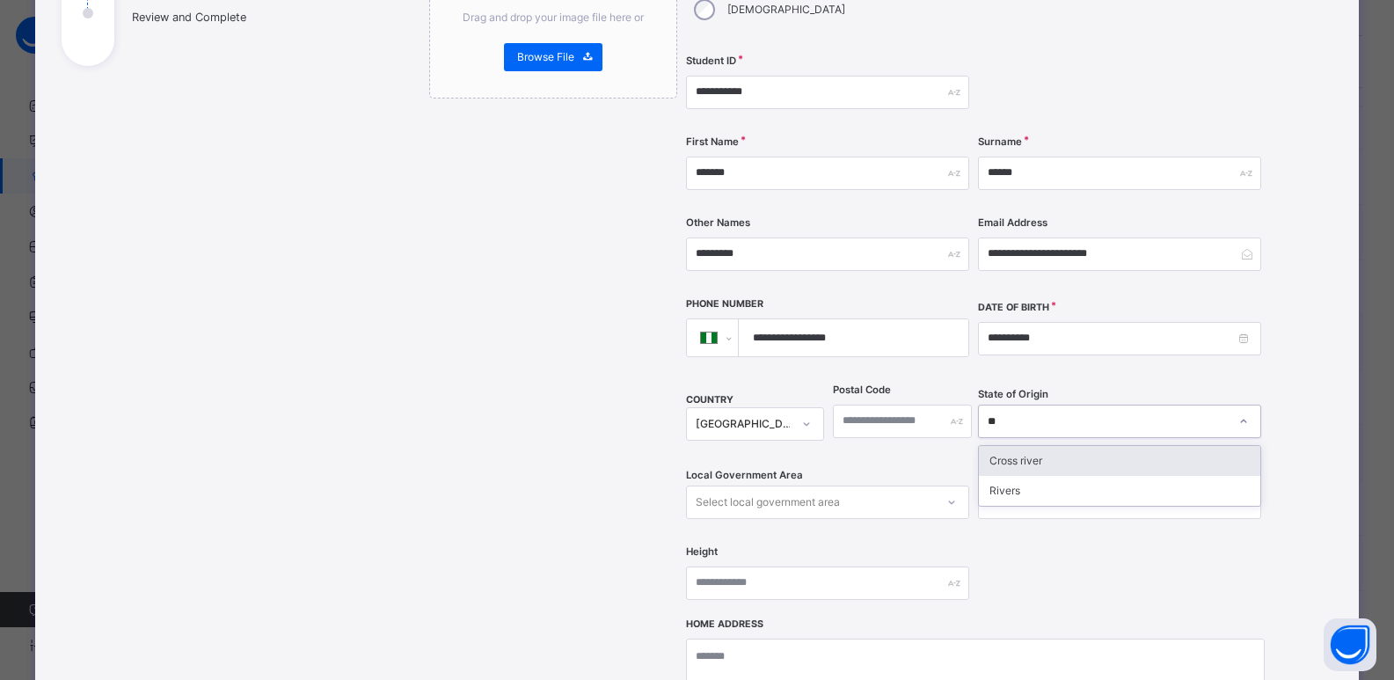
type input "***"
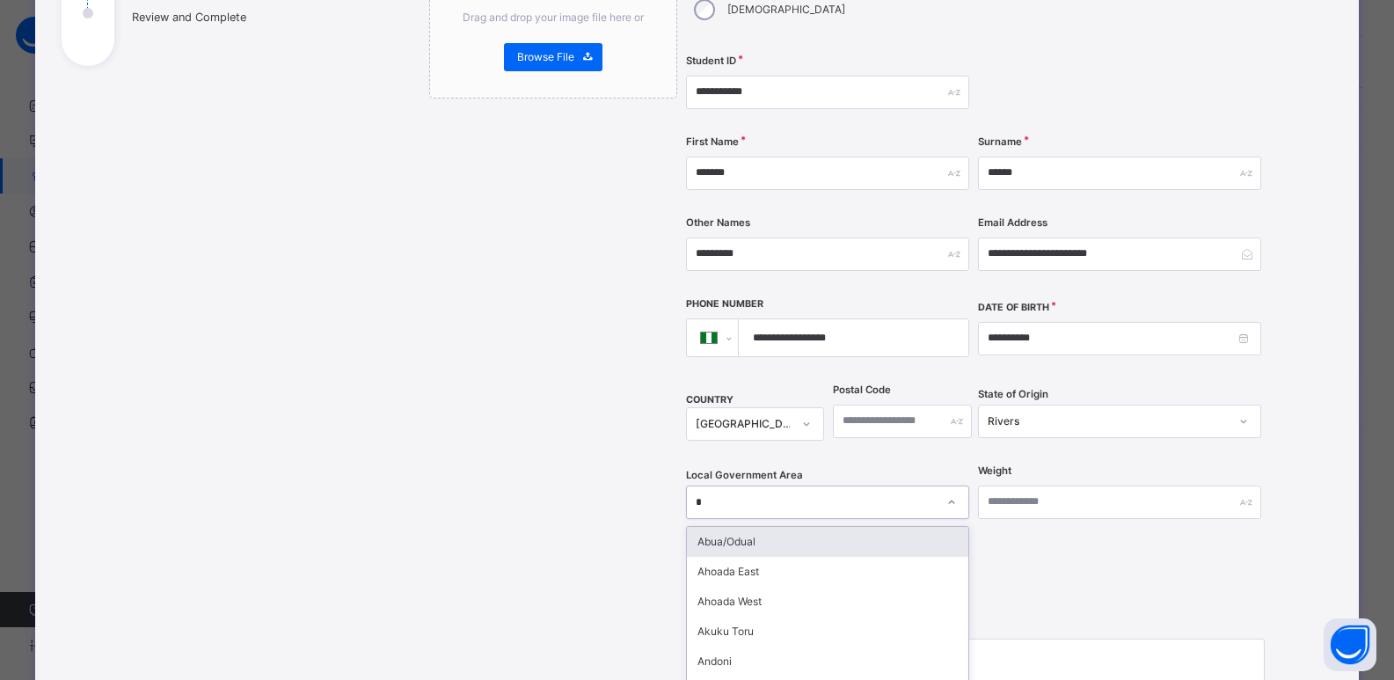
scroll to position [369, 0]
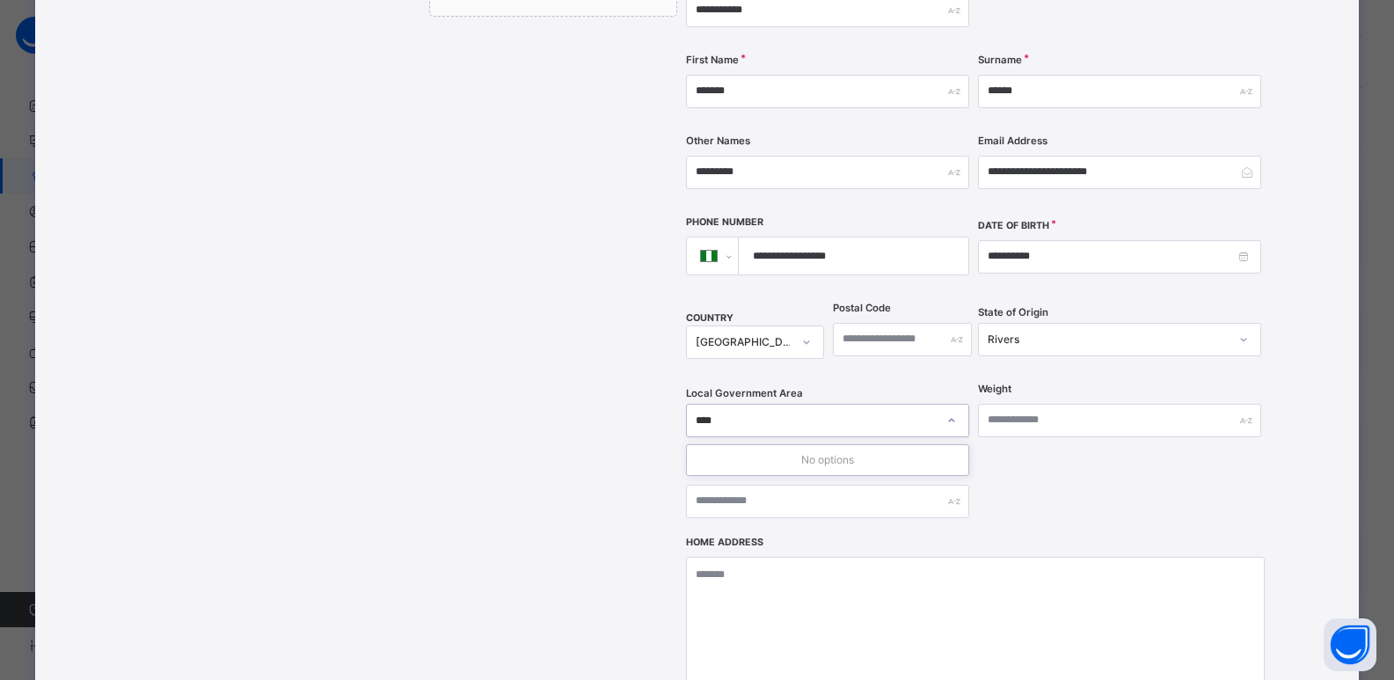
type input "***"
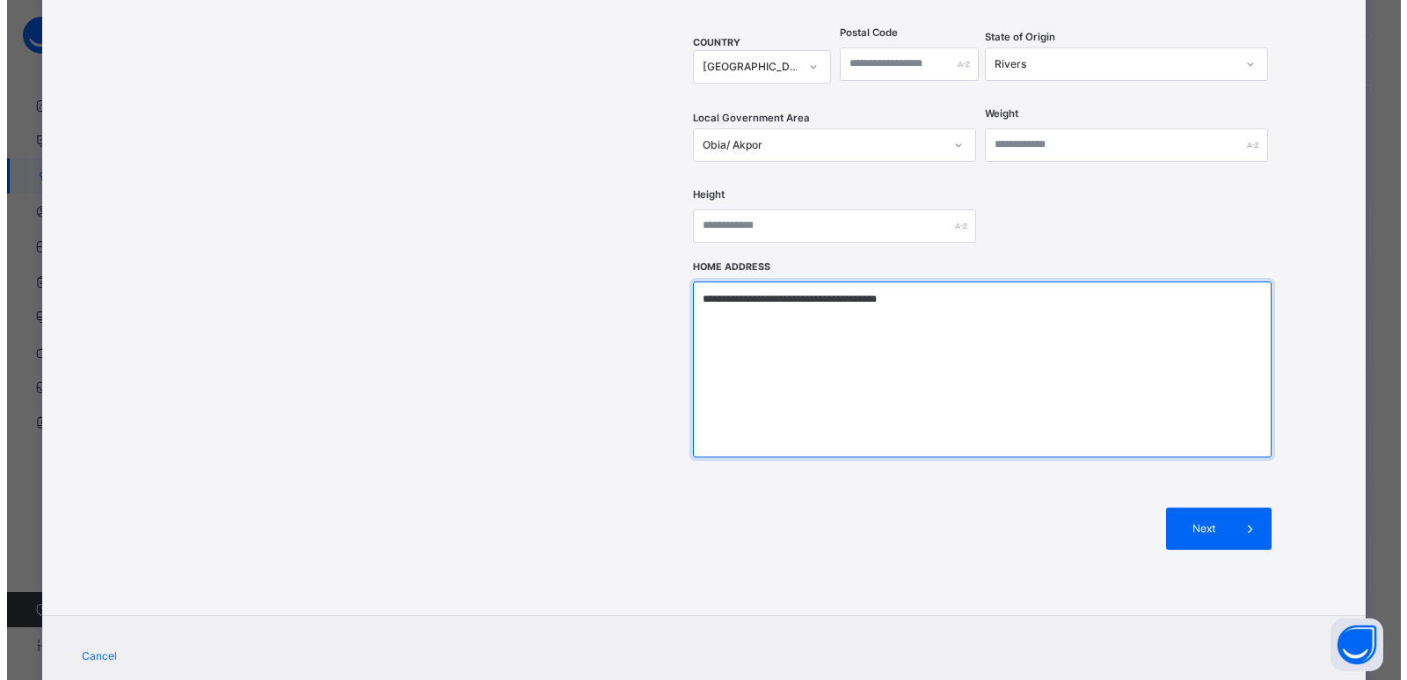
scroll to position [656, 0]
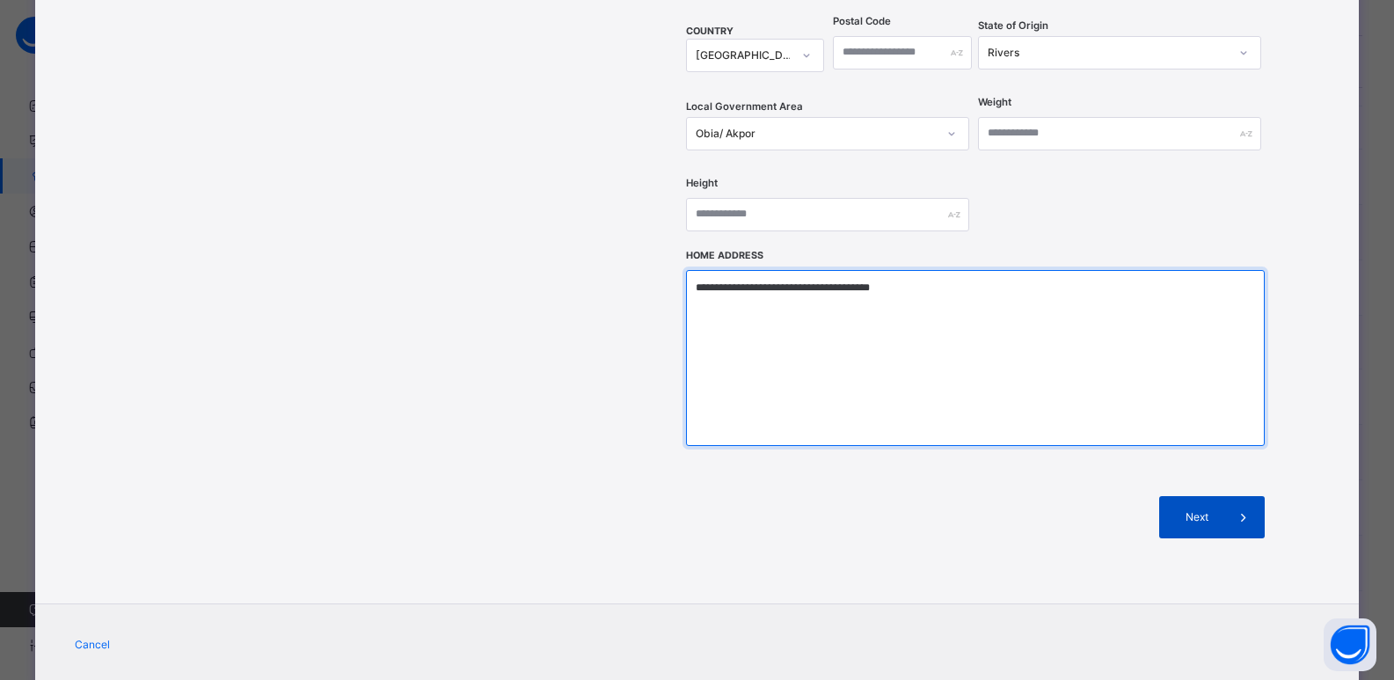
type textarea "**********"
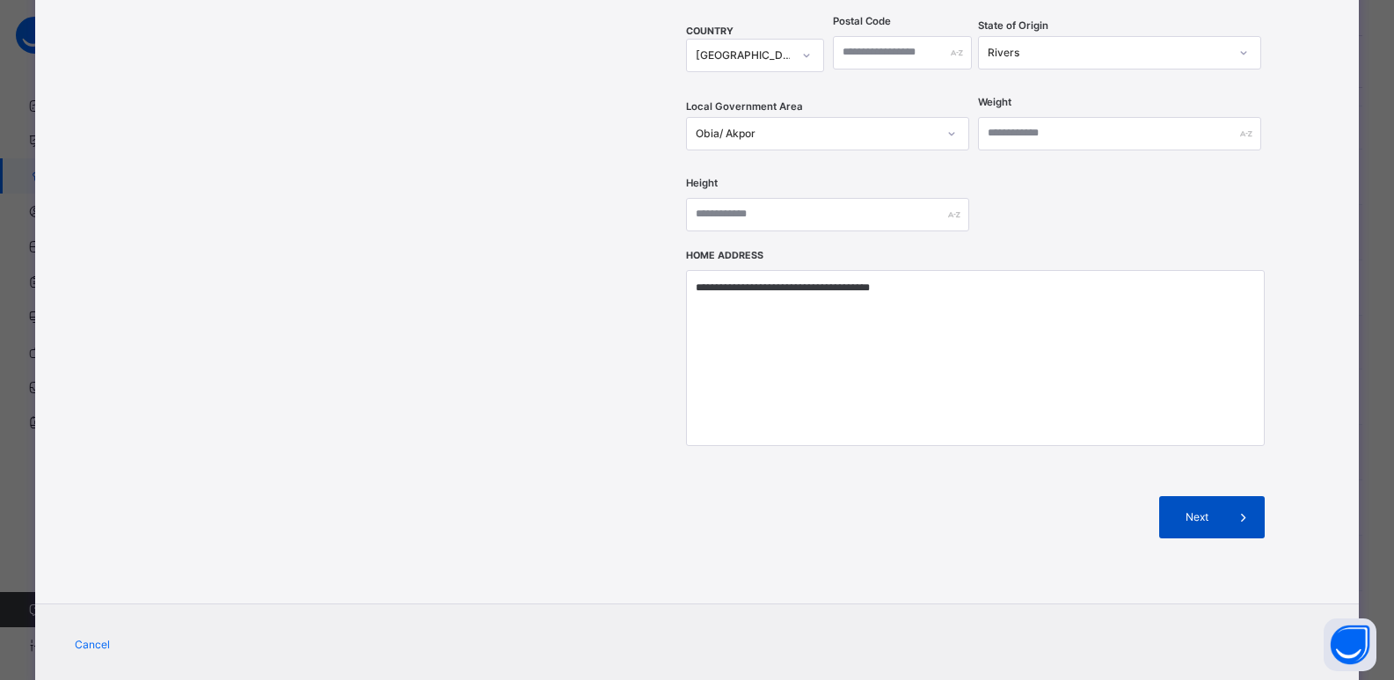
click at [1183, 496] on div "Next" at bounding box center [1212, 517] width 106 height 42
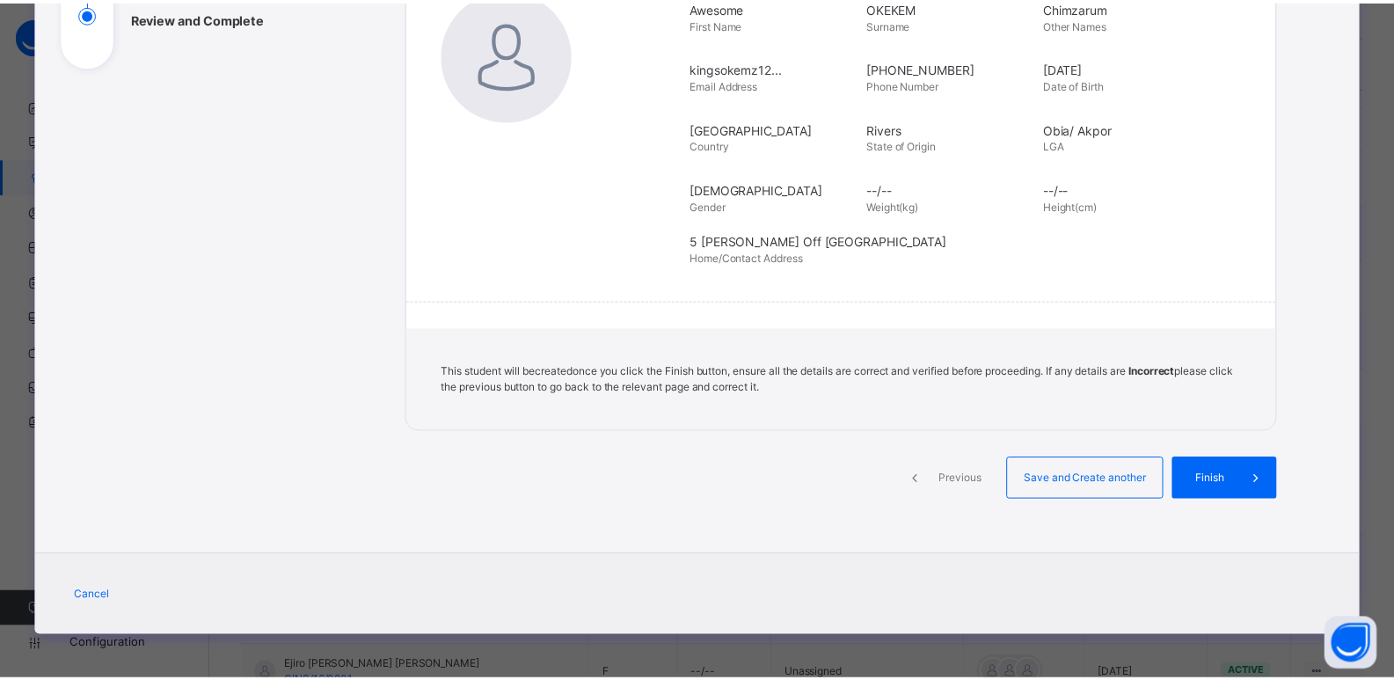
scroll to position [288, 0]
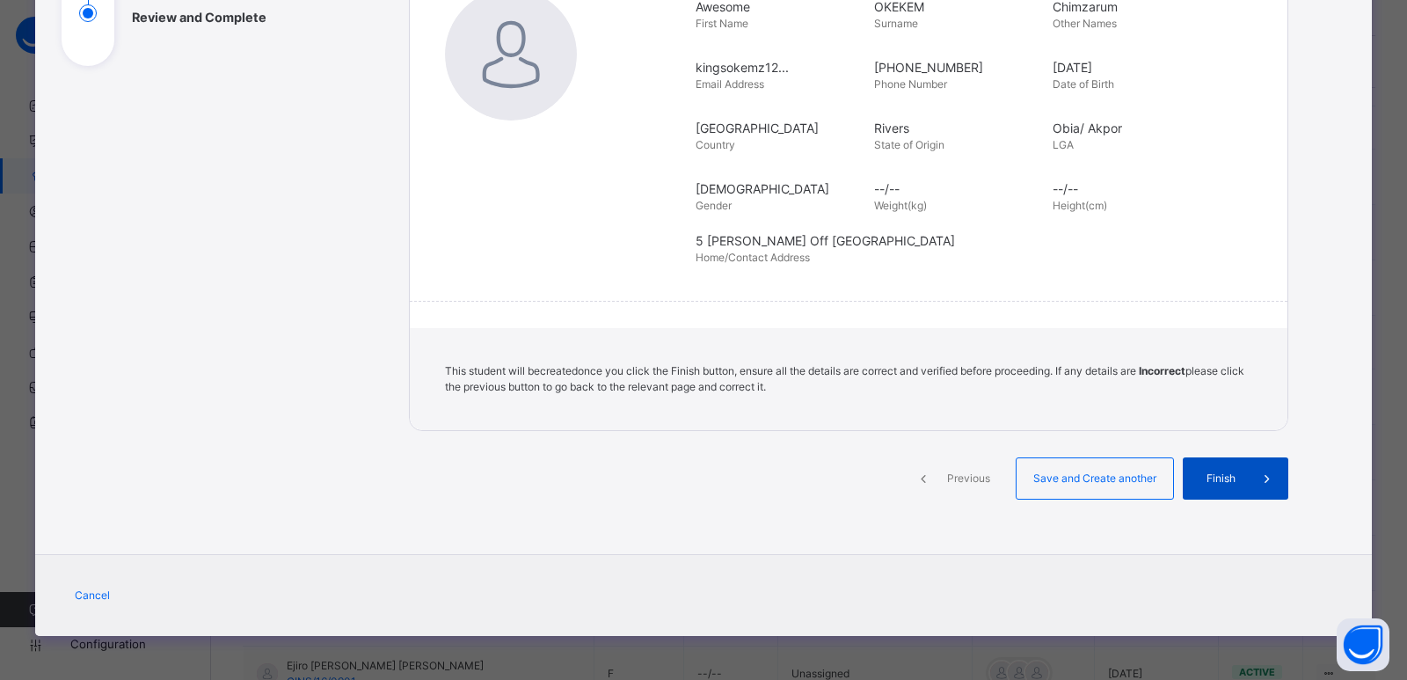
click at [1226, 494] on div "Finish" at bounding box center [1236, 478] width 106 height 42
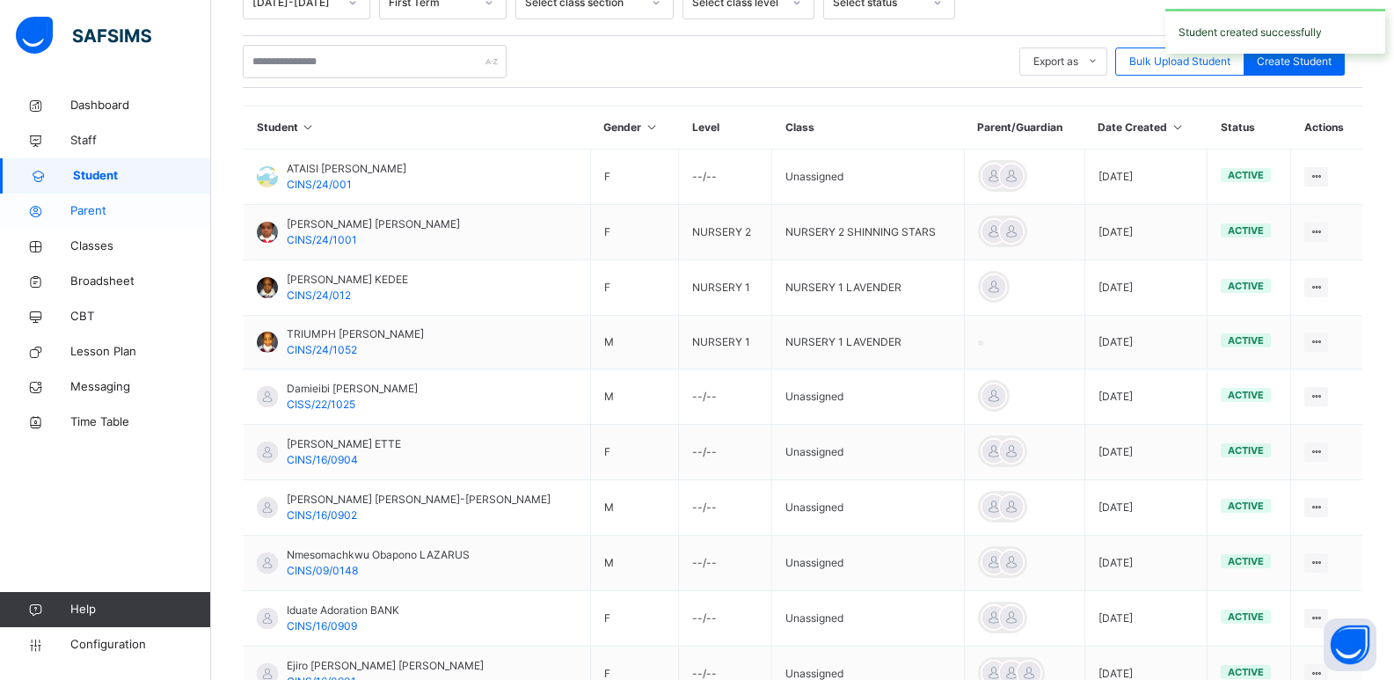
click at [86, 214] on span "Parent" at bounding box center [140, 211] width 141 height 18
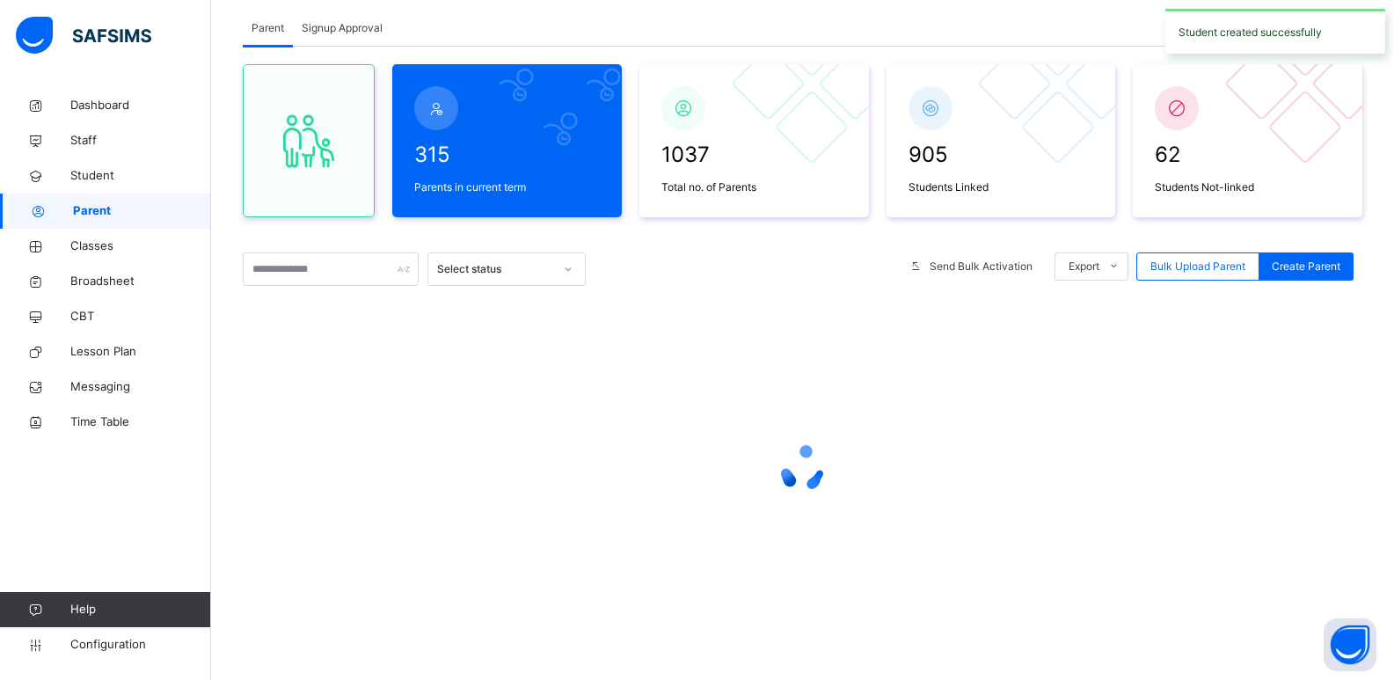
scroll to position [334, 0]
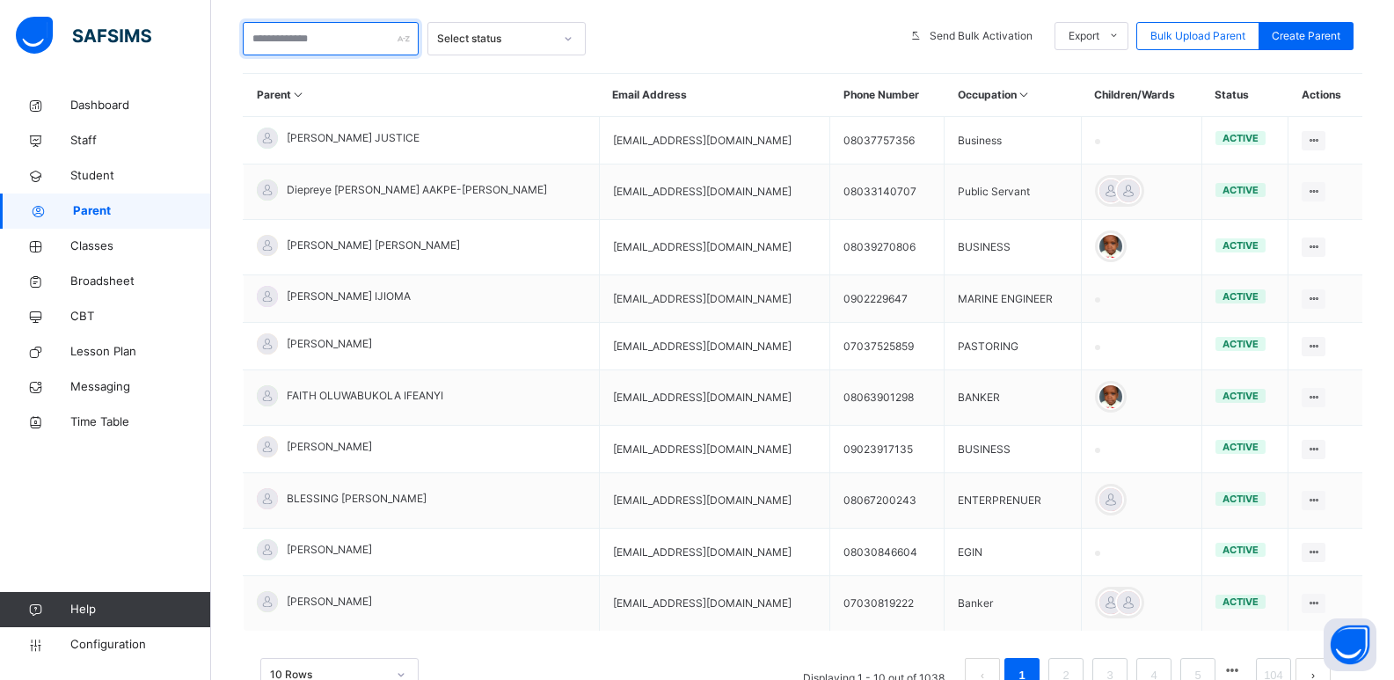
click at [361, 44] on input "text" at bounding box center [331, 38] width 176 height 33
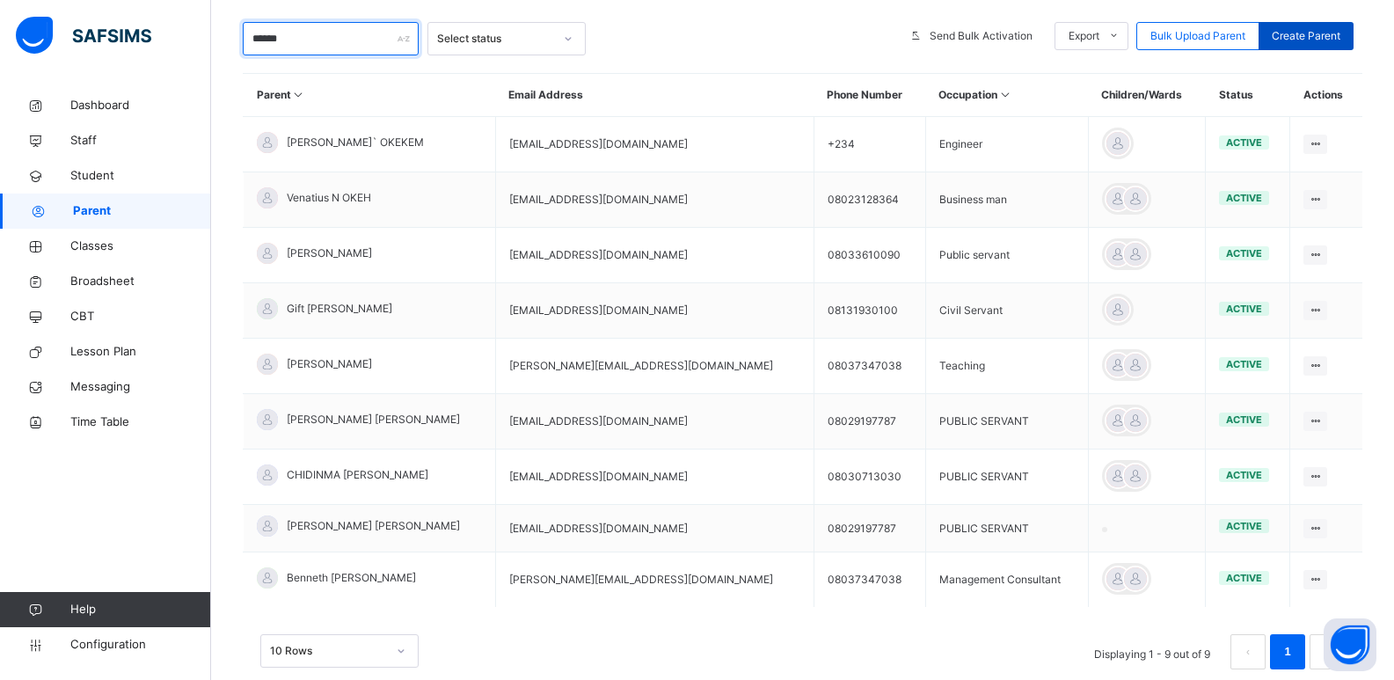
type input "******"
click at [1302, 40] on span "Create Parent" at bounding box center [1306, 36] width 69 height 16
select select "**"
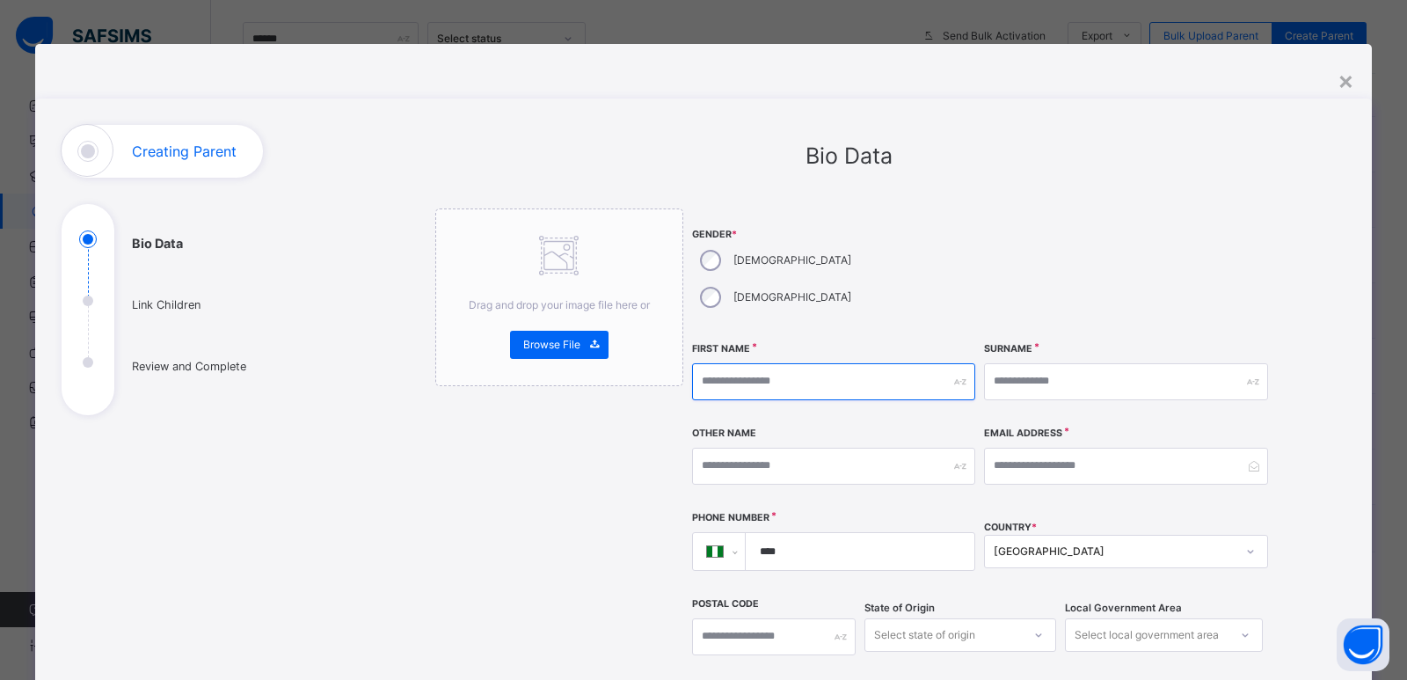
click at [745, 363] on input "text" at bounding box center [833, 381] width 283 height 37
type input "*"
type input "********"
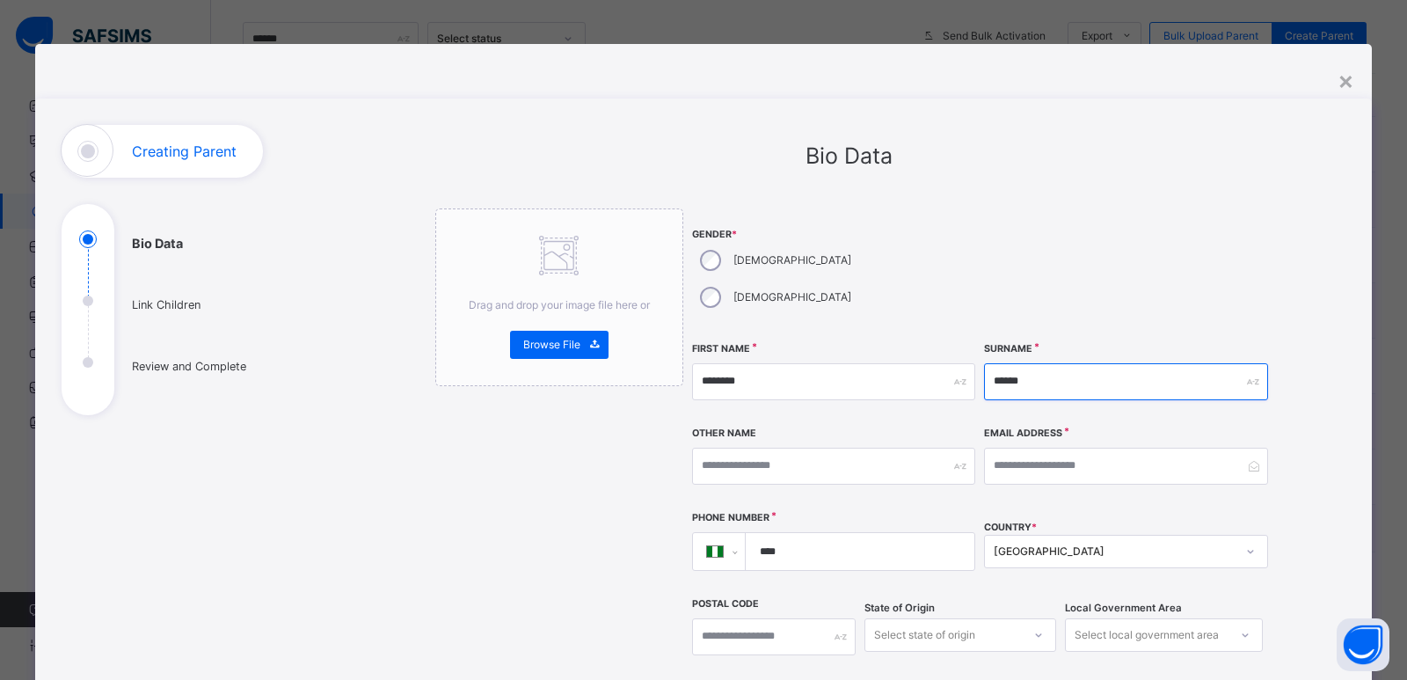
type input "******"
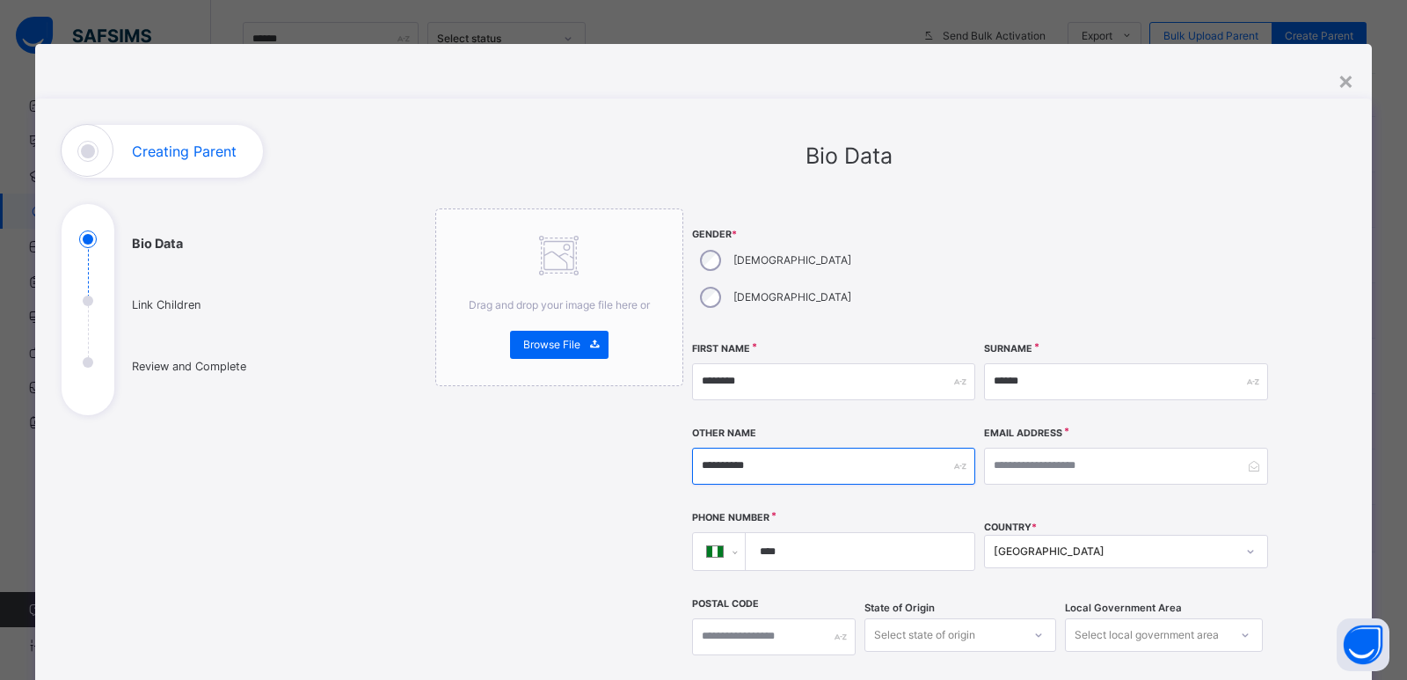
type input "**********"
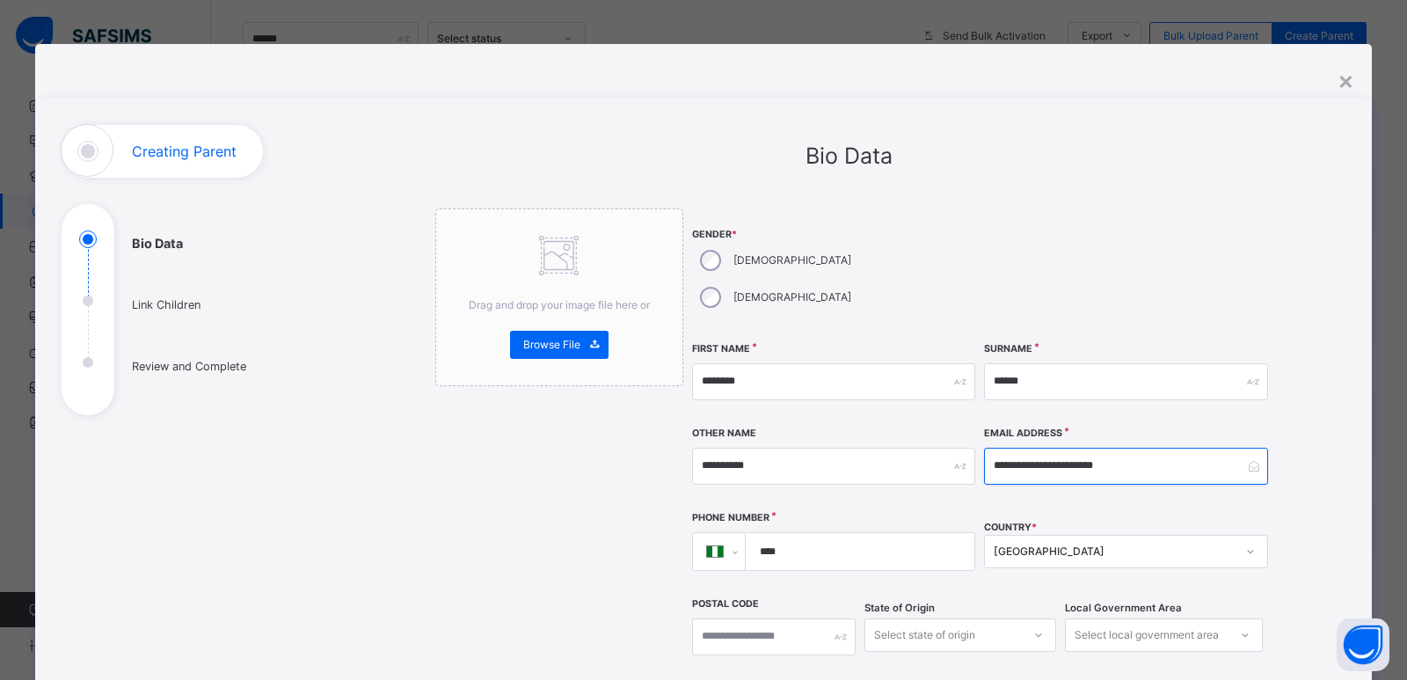
type input "**********"
click at [866, 533] on input "****" at bounding box center [856, 551] width 215 height 37
type input "**********"
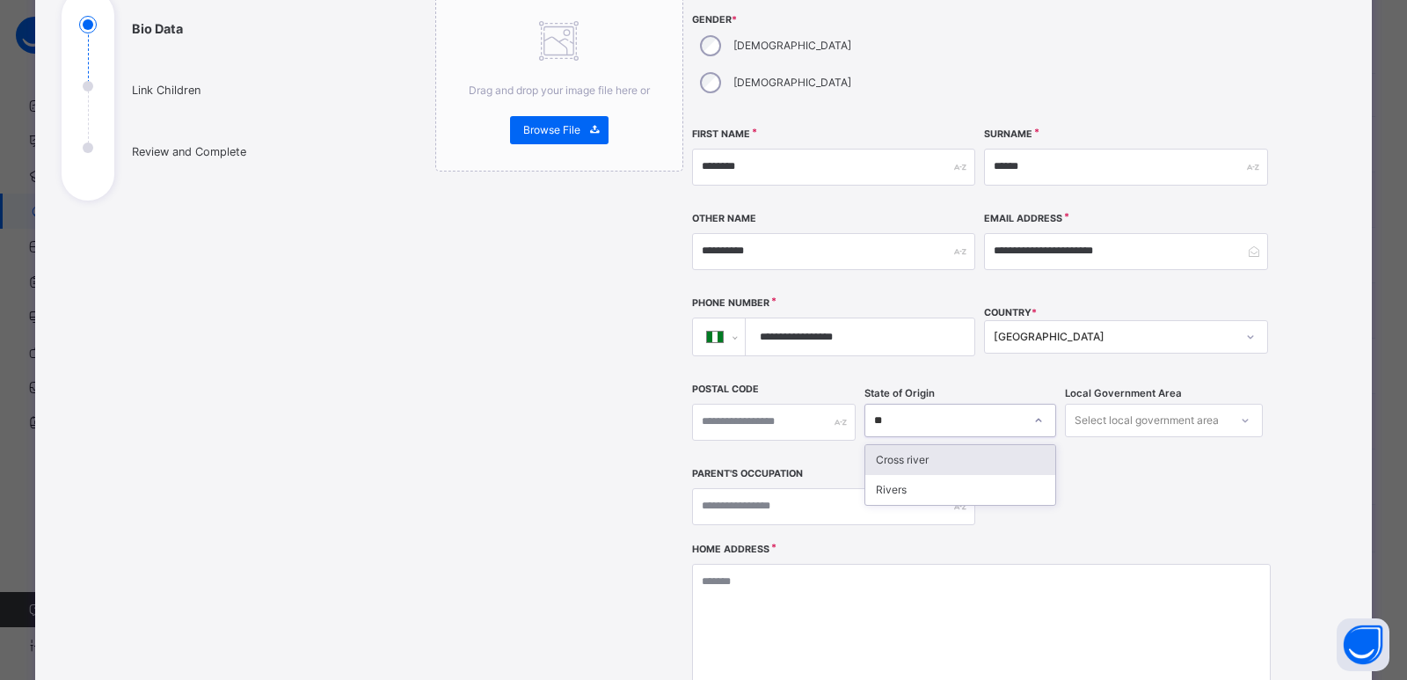
type input "***"
type input "*"
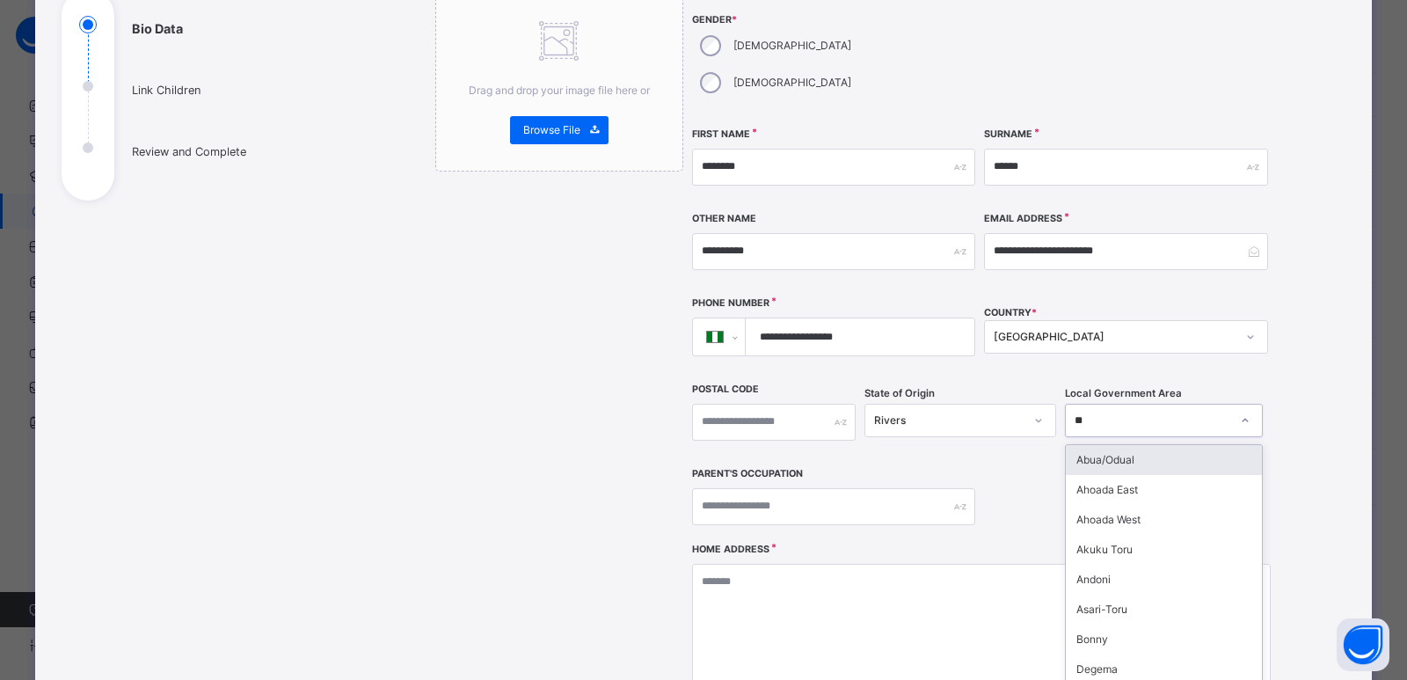
type input "***"
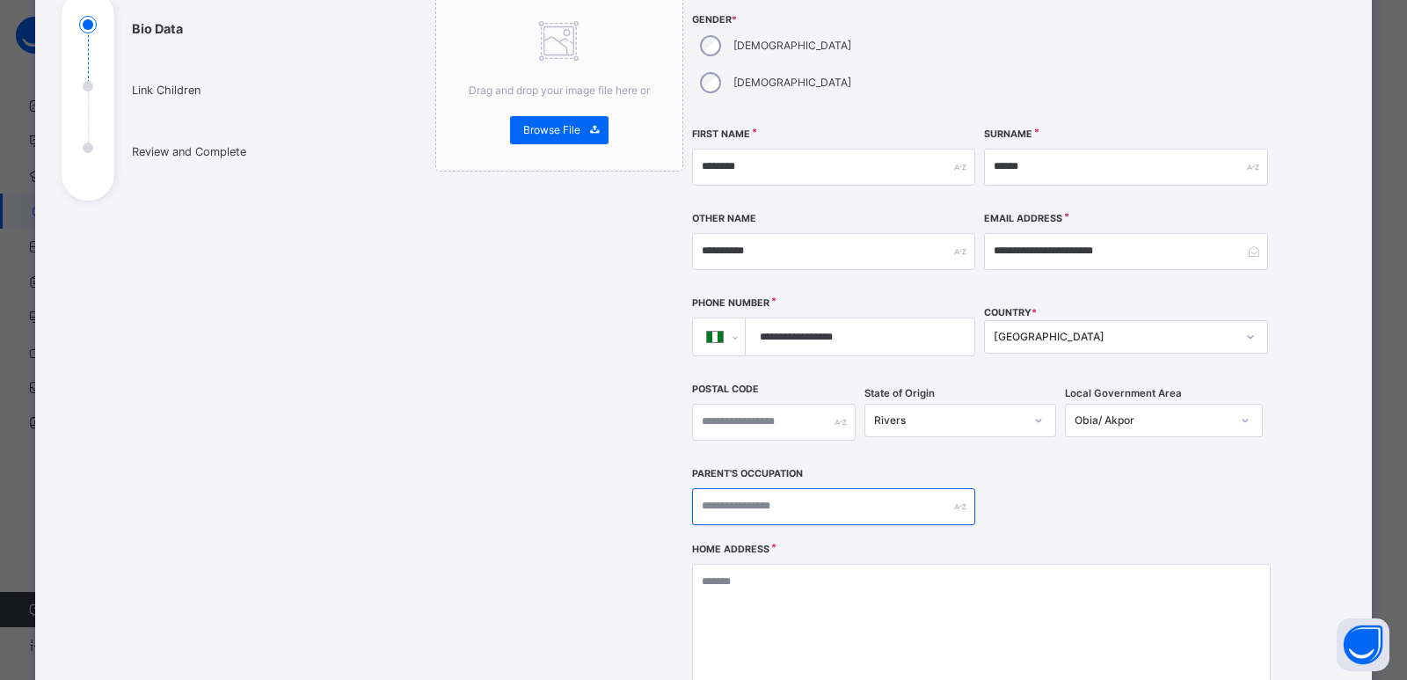
type input "*"
type input "********"
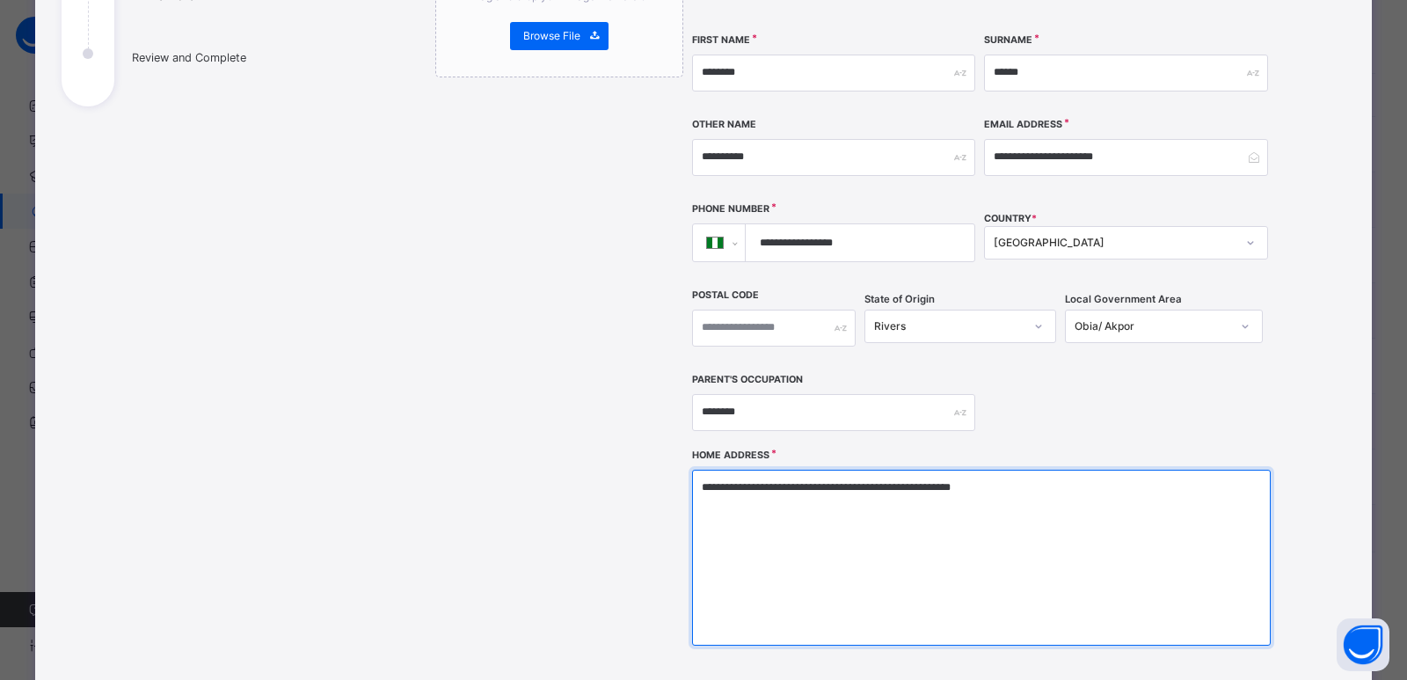
scroll to position [384, 0]
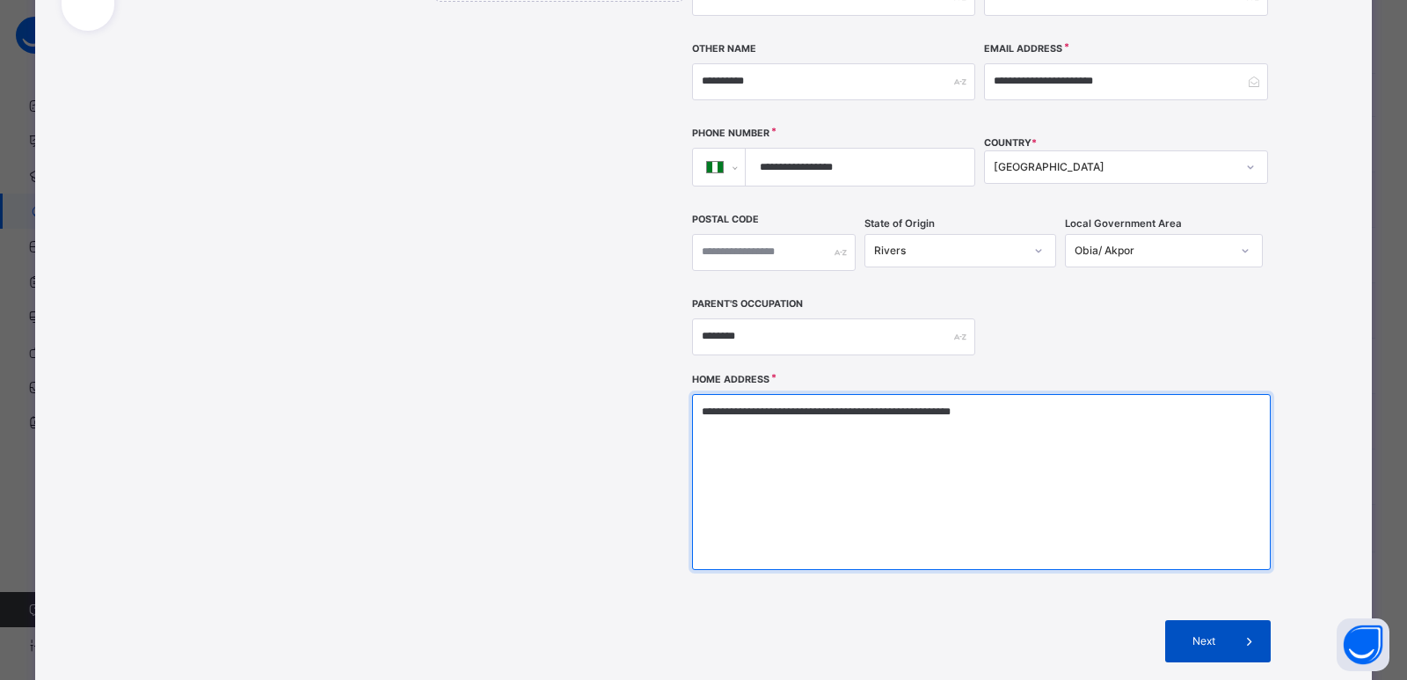
type textarea "**********"
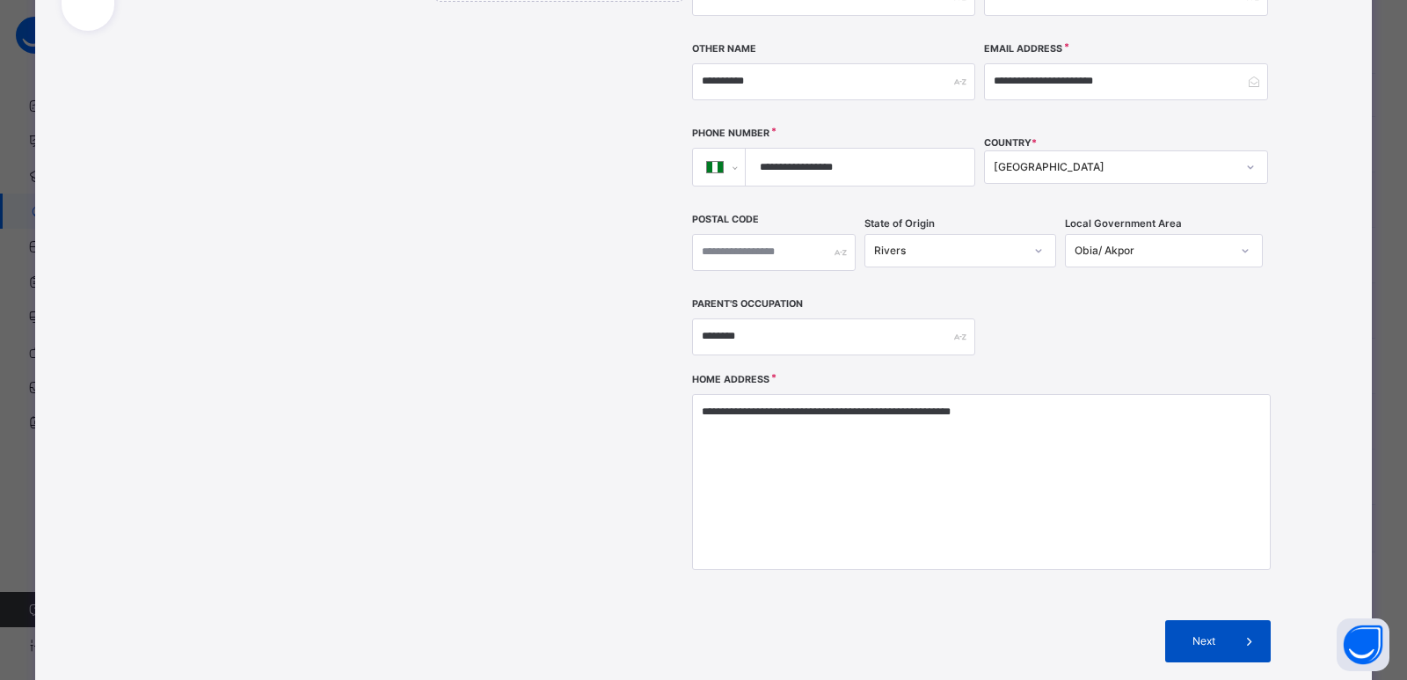
click at [1217, 633] on span "Next" at bounding box center [1203, 641] width 50 height 16
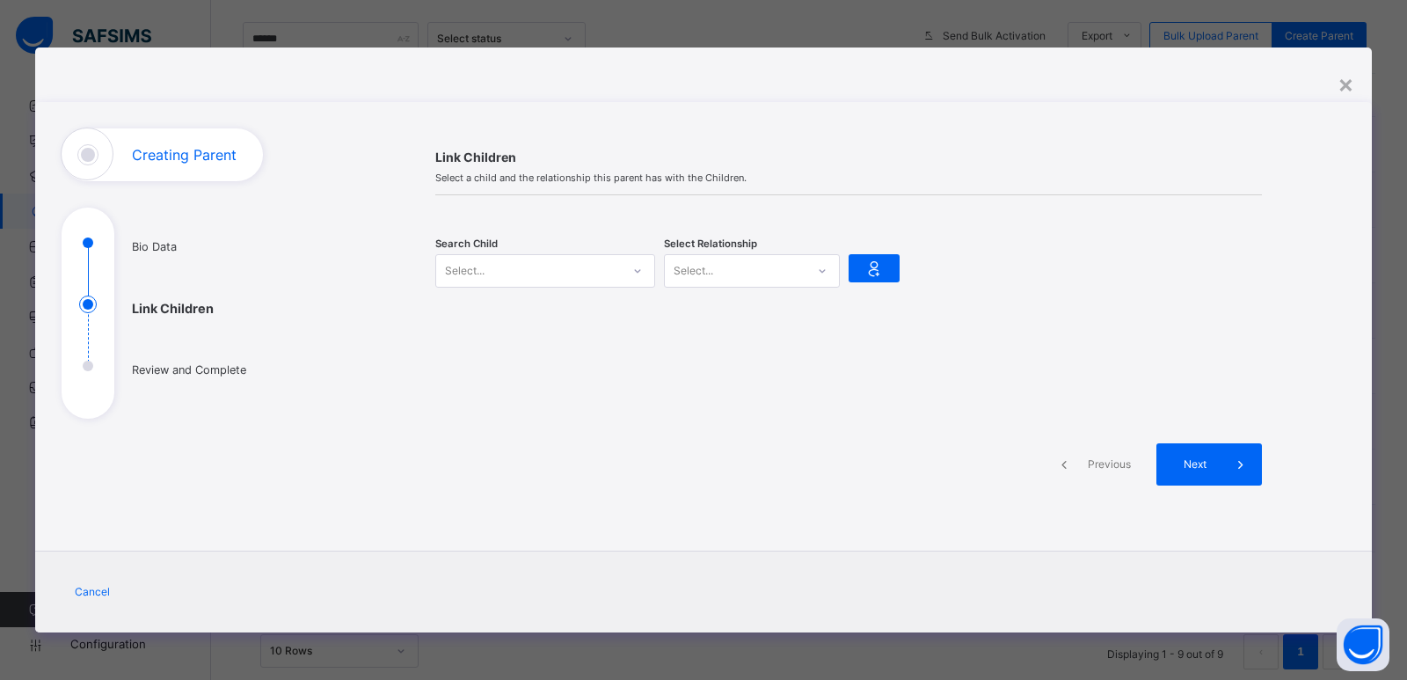
click at [579, 278] on div "Select..." at bounding box center [528, 270] width 185 height 27
type input "******"
type input "**"
click at [877, 260] on icon at bounding box center [874, 268] width 25 height 26
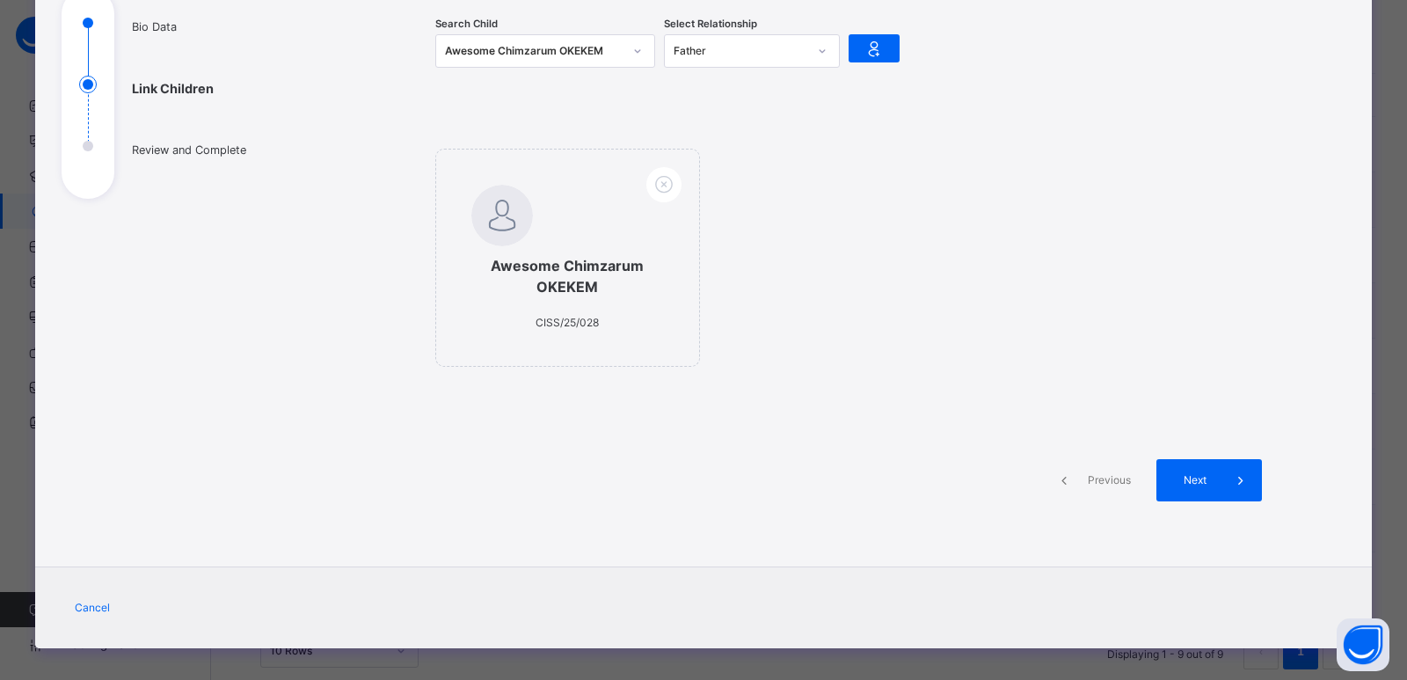
scroll to position [229, 0]
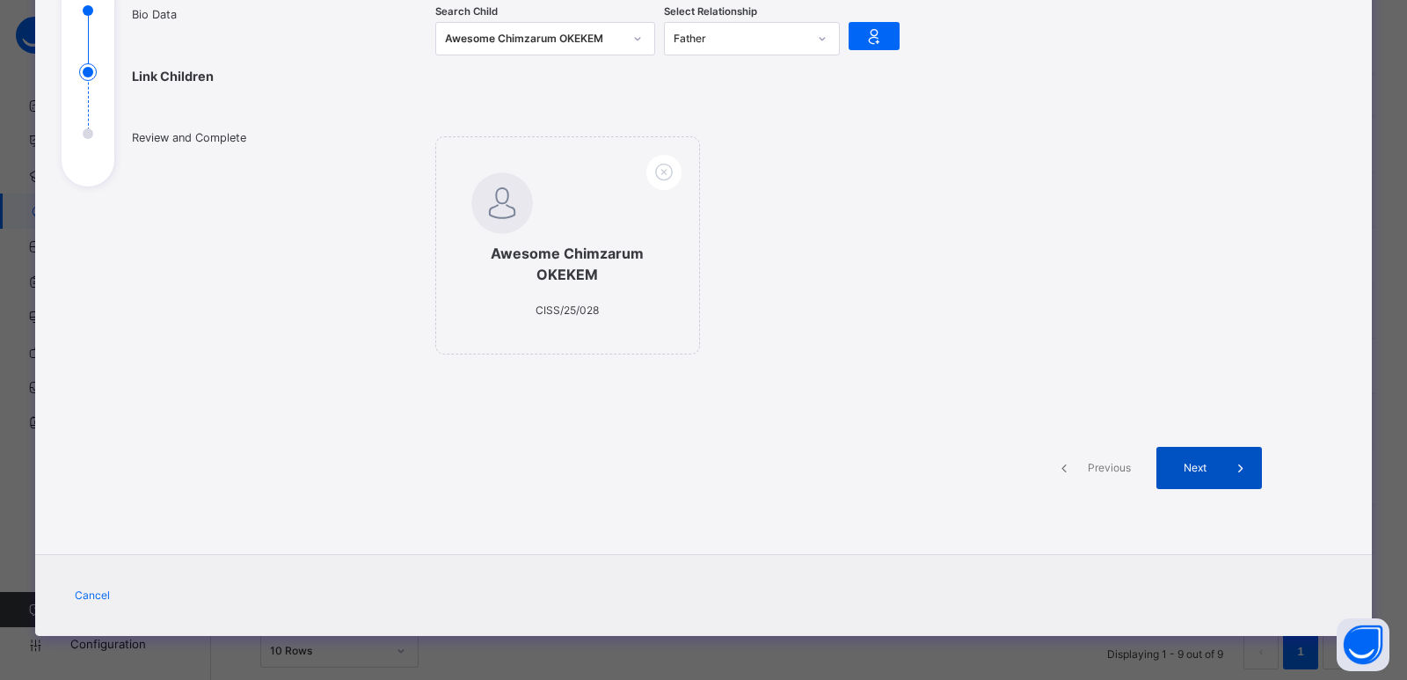
click at [1160, 476] on div "Next" at bounding box center [1209, 468] width 106 height 42
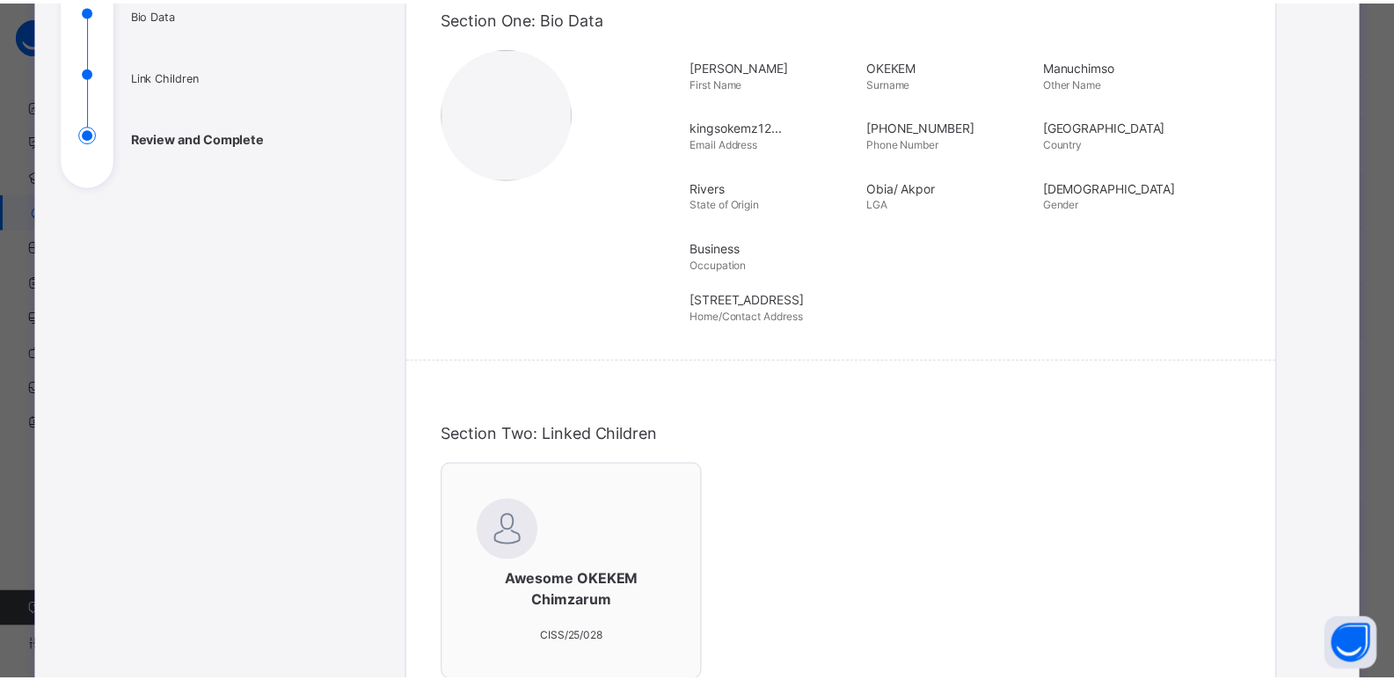
scroll to position [617, 0]
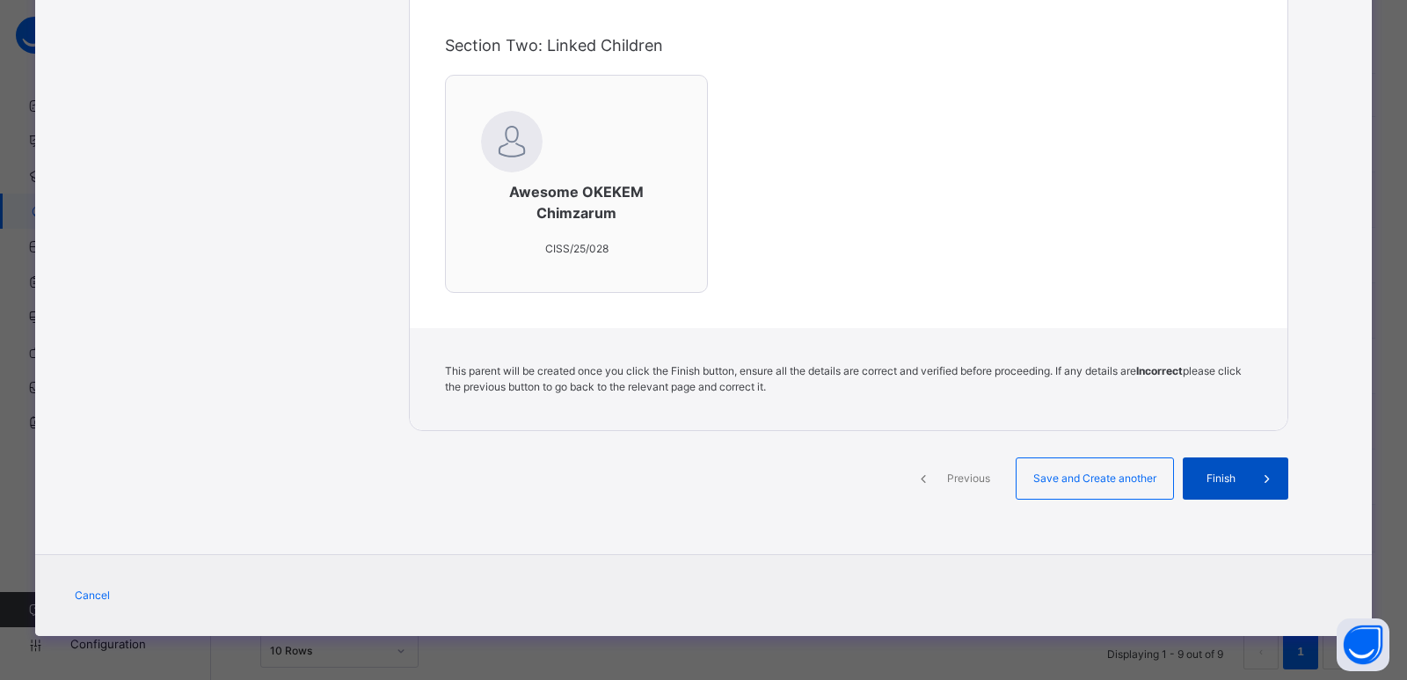
click at [1197, 486] on div "Finish" at bounding box center [1236, 478] width 106 height 42
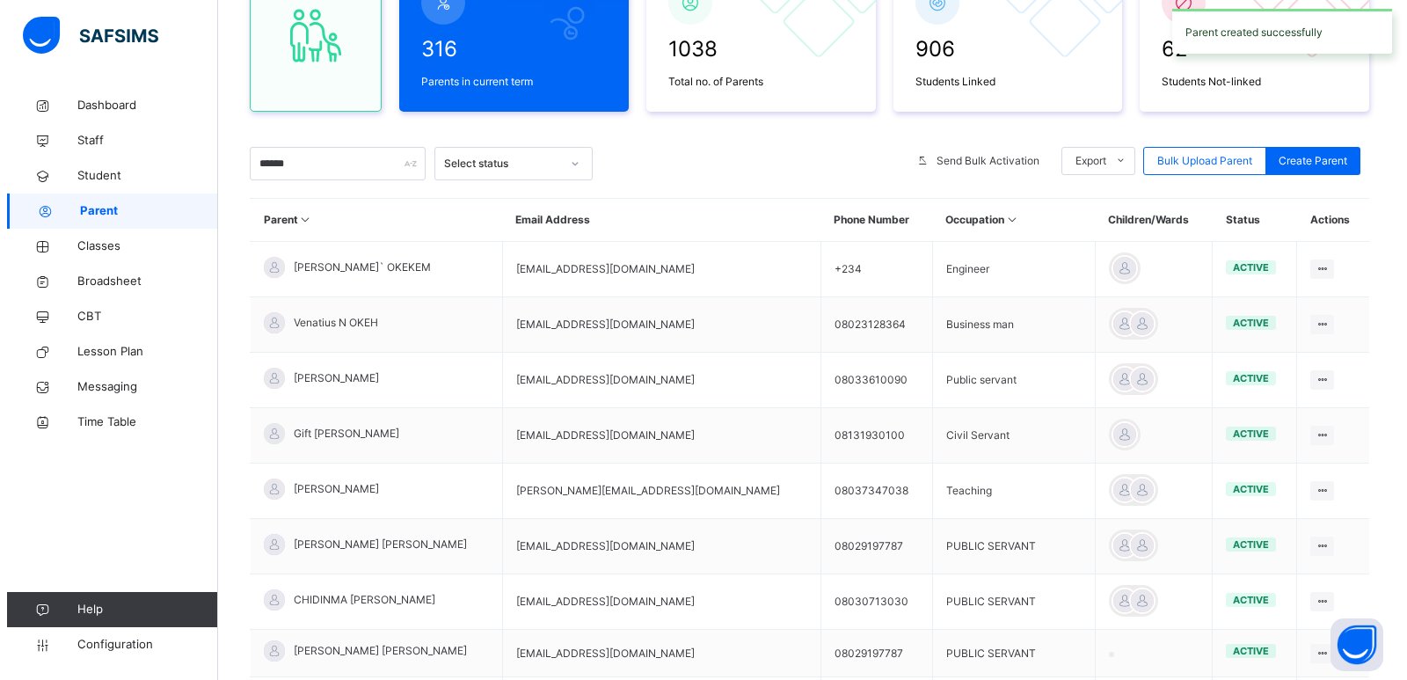
scroll to position [0, 0]
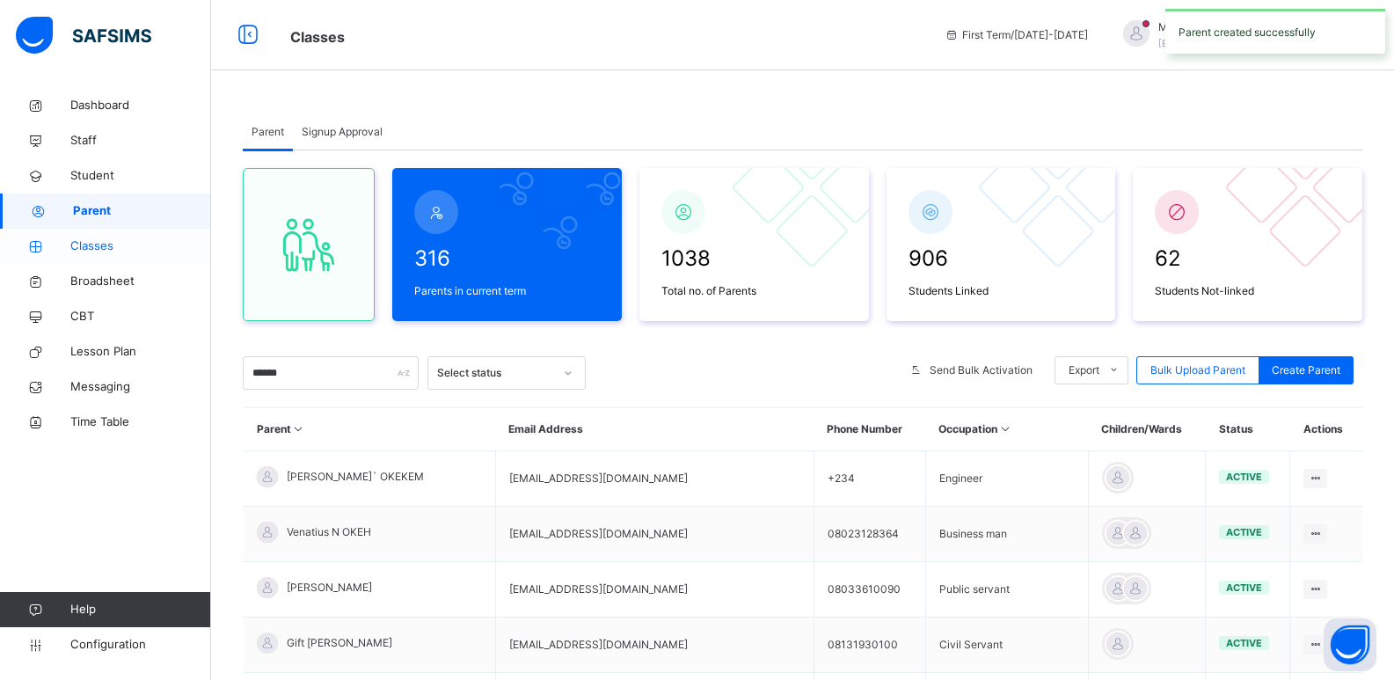
click at [91, 236] on link "Classes" at bounding box center [105, 246] width 211 height 35
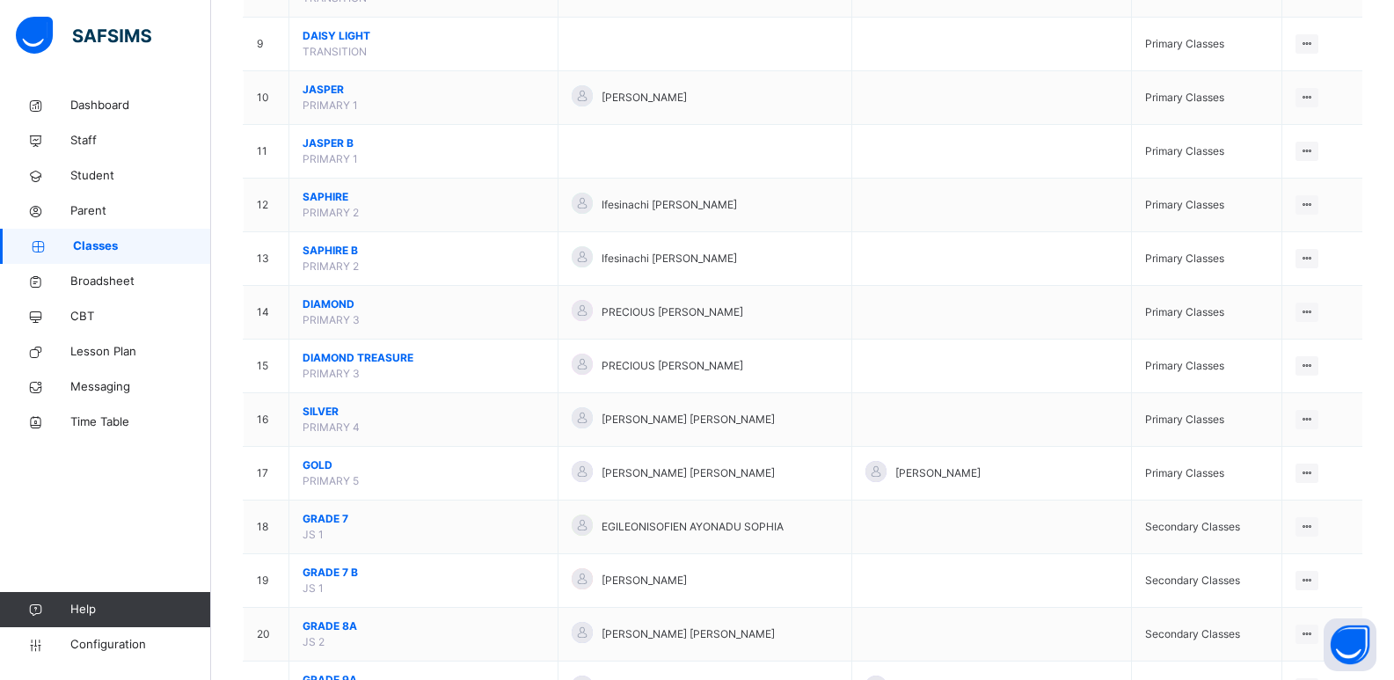
scroll to position [721, 0]
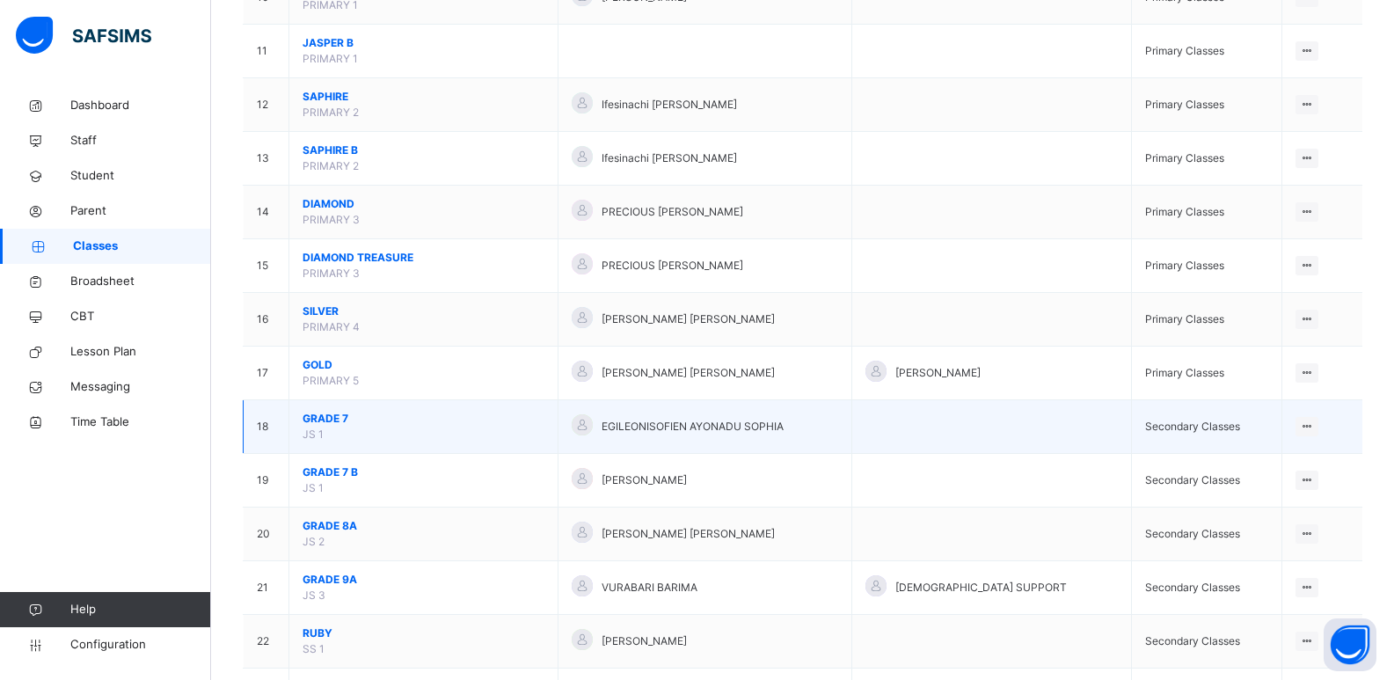
click at [332, 414] on span "GRADE 7" at bounding box center [424, 419] width 242 height 16
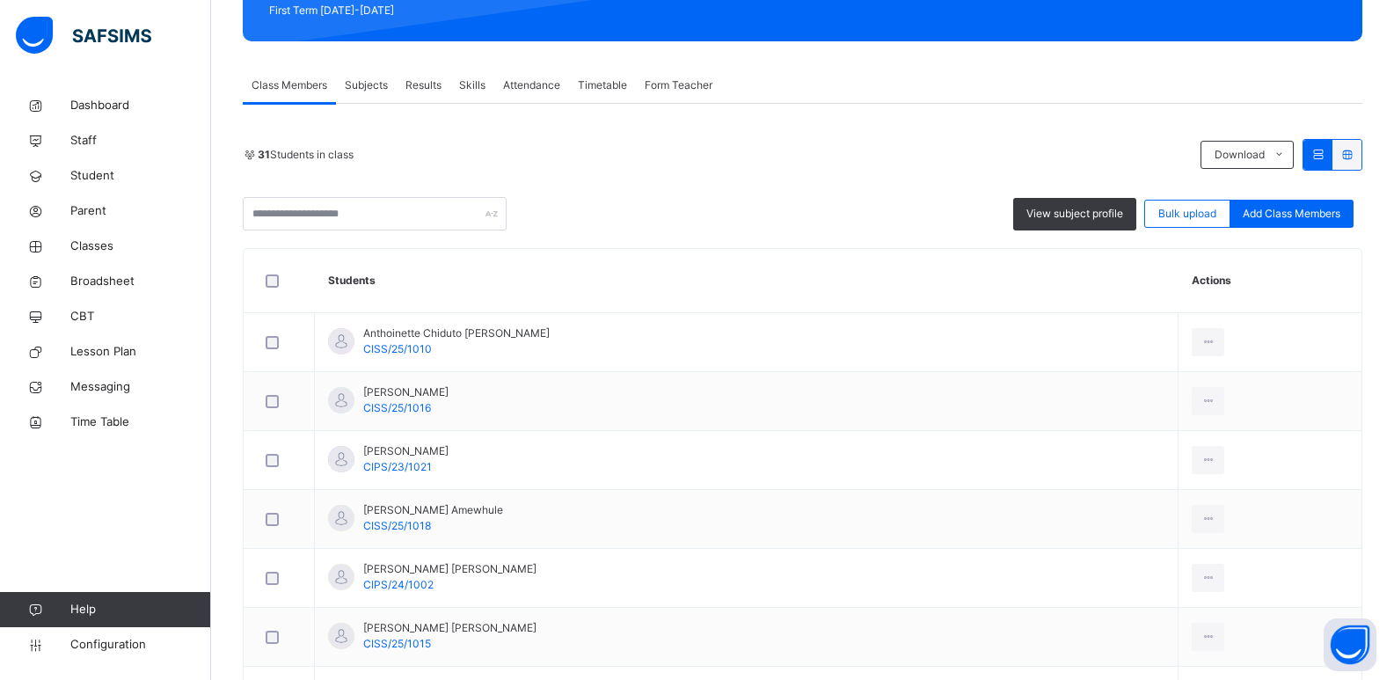
scroll to position [352, 0]
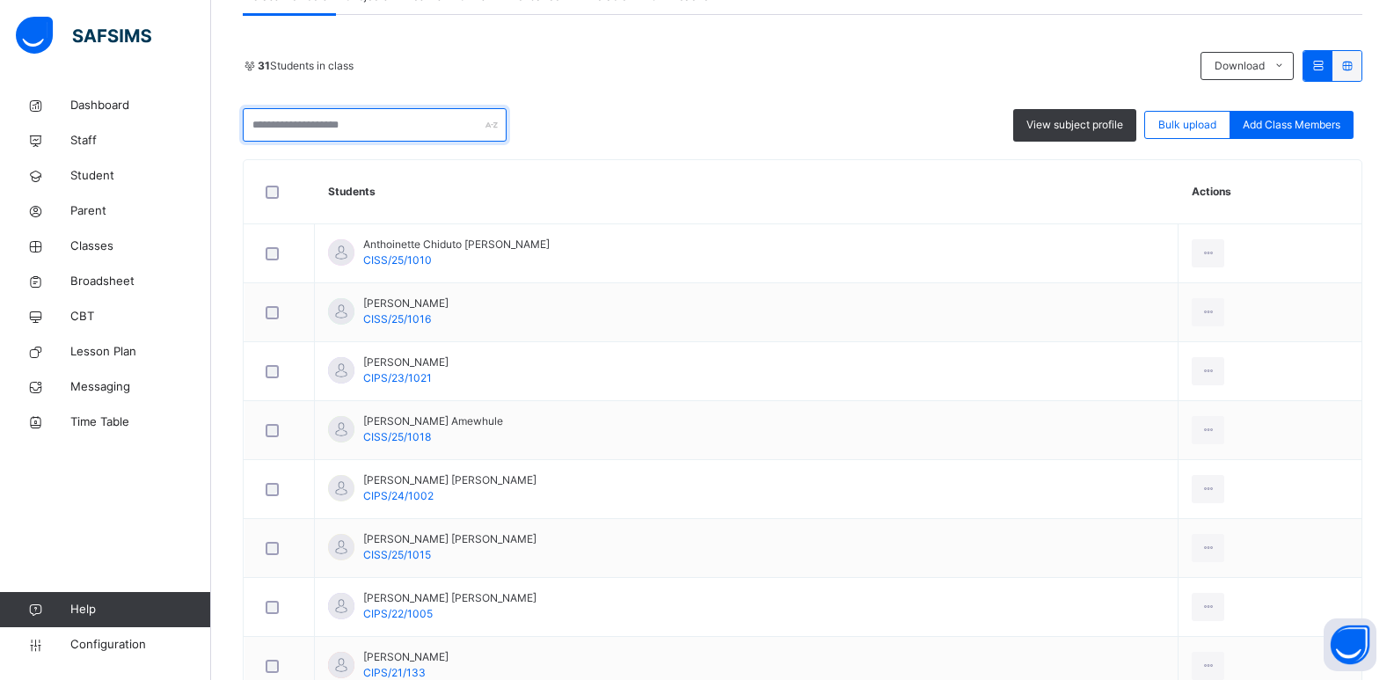
click at [382, 129] on input "text" at bounding box center [375, 124] width 264 height 33
click at [393, 135] on input "text" at bounding box center [375, 124] width 264 height 33
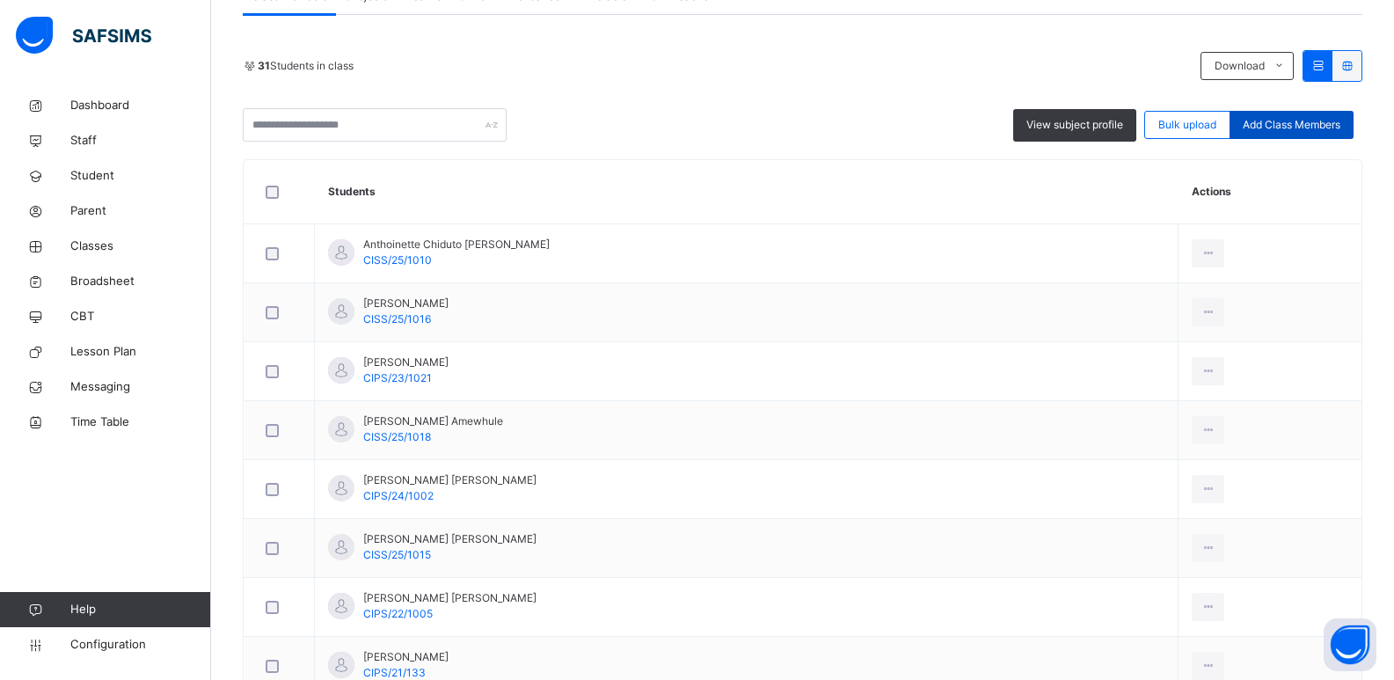
click at [1324, 113] on div "Add Class Members" at bounding box center [1291, 125] width 124 height 28
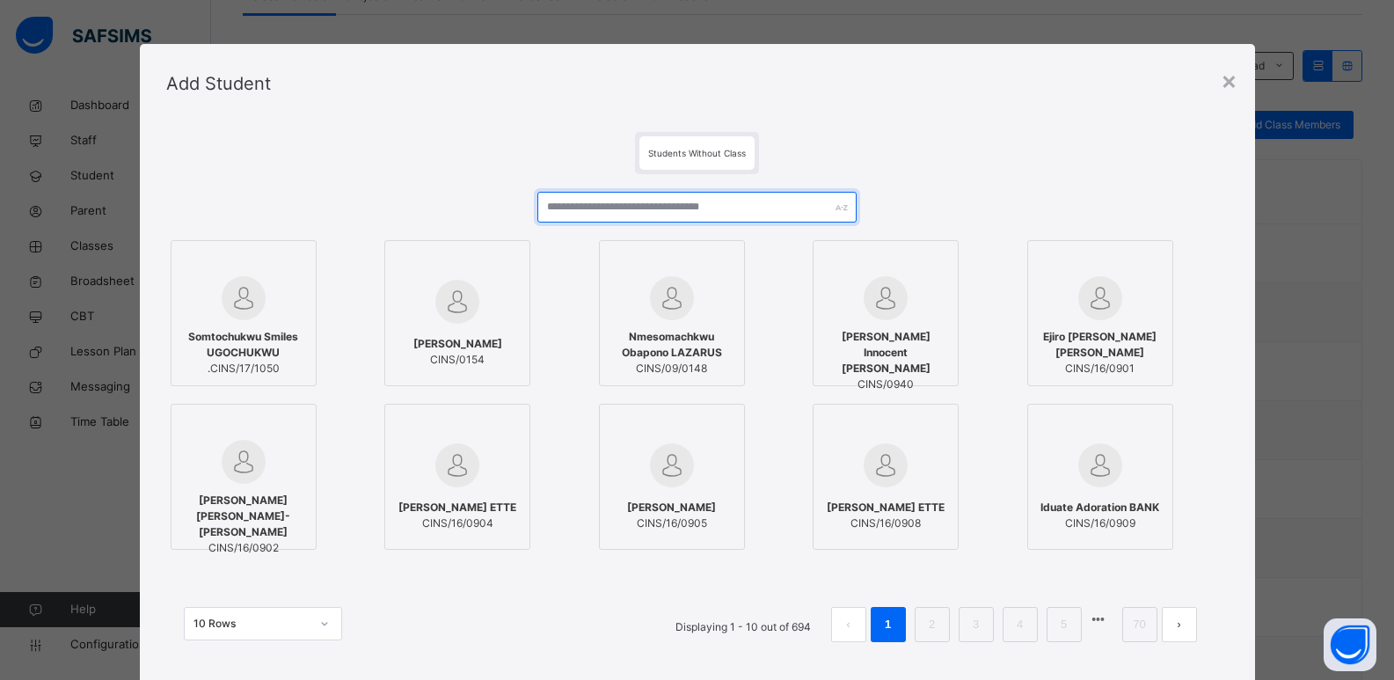
click at [700, 211] on input "text" at bounding box center [696, 207] width 318 height 31
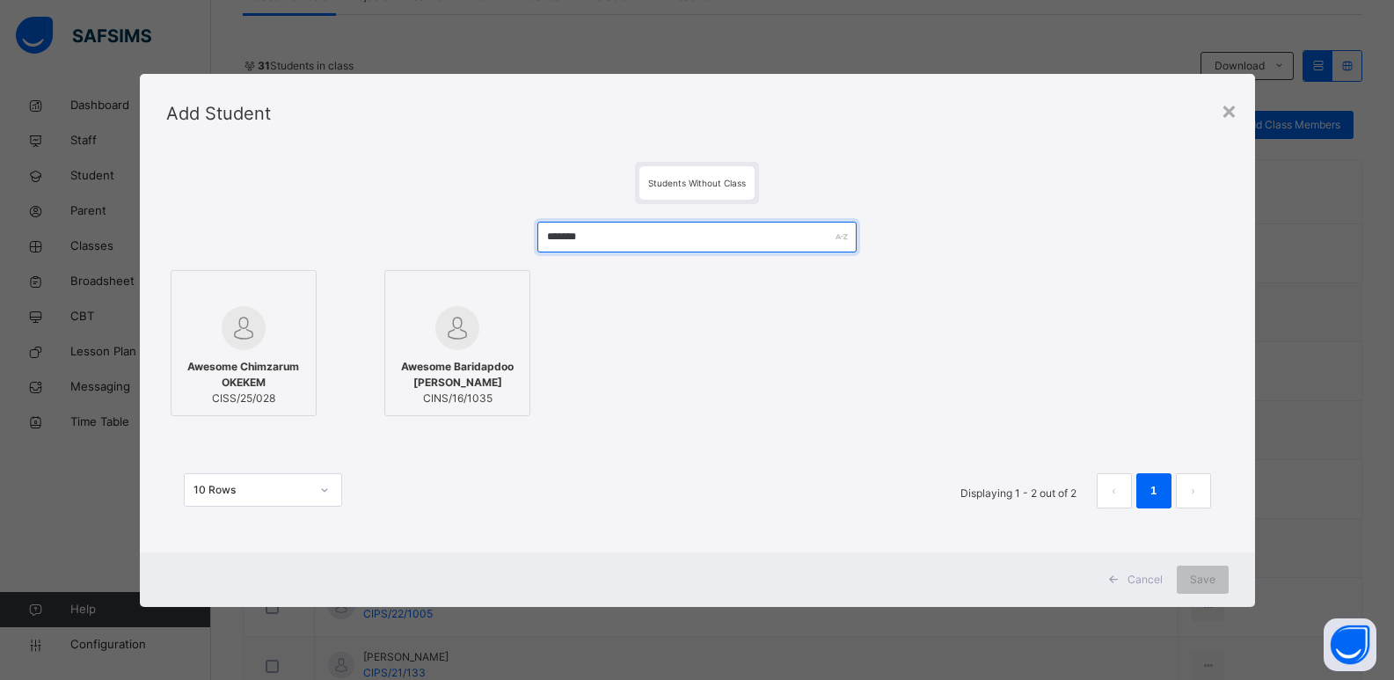
type input "*******"
click at [253, 367] on span "Awesome Chimzarum OKEKEM" at bounding box center [243, 375] width 127 height 32
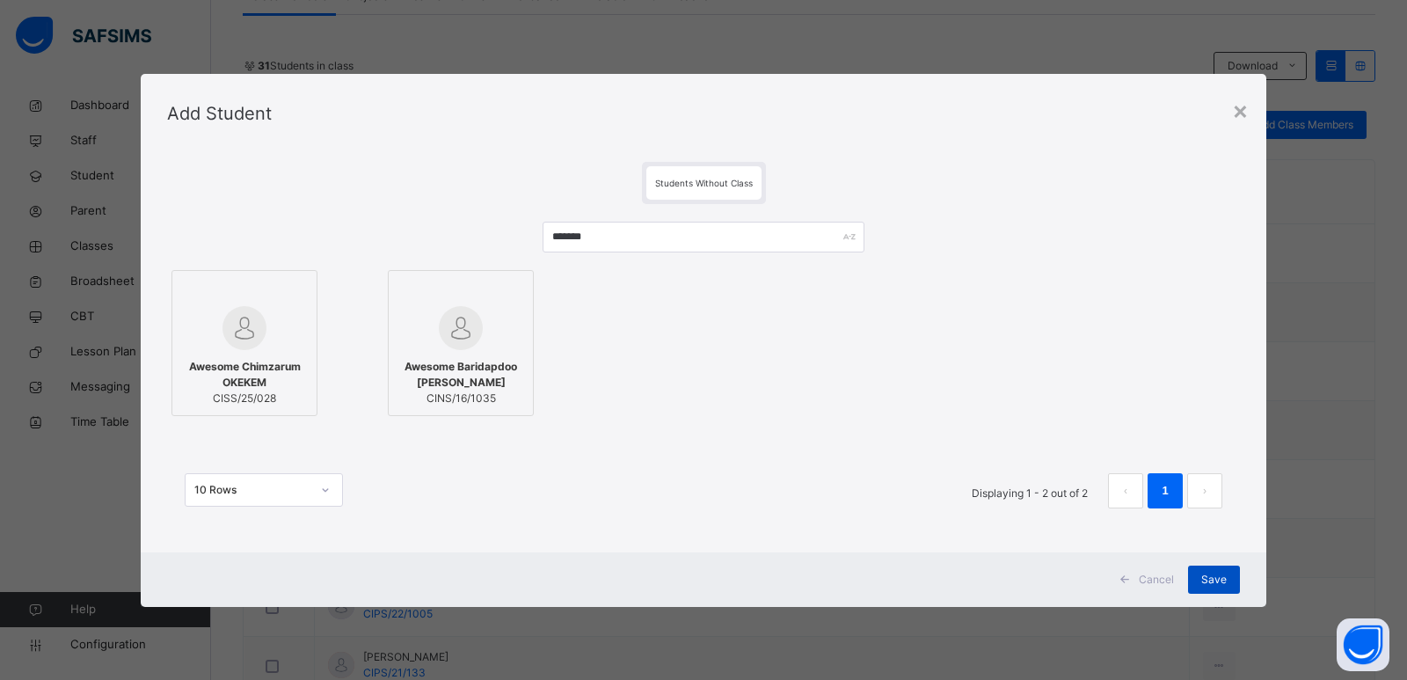
click at [1201, 580] on div "Save" at bounding box center [1214, 579] width 52 height 28
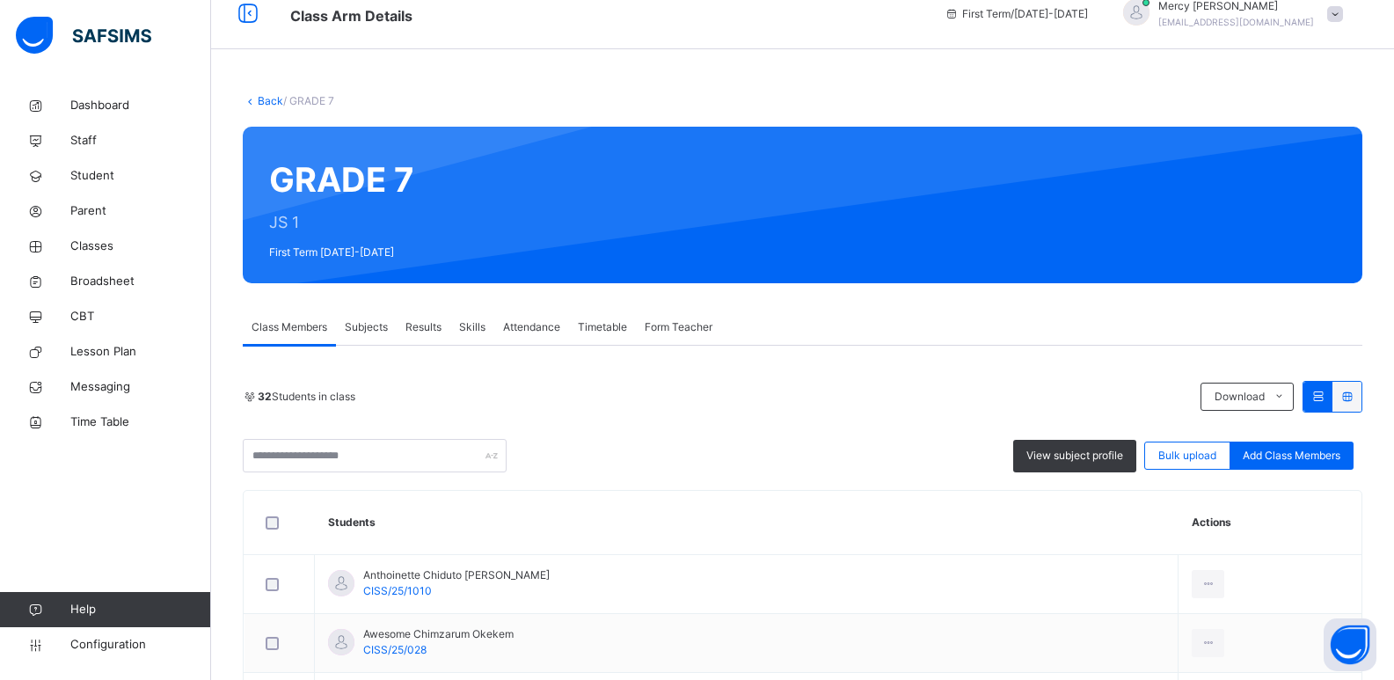
scroll to position [0, 0]
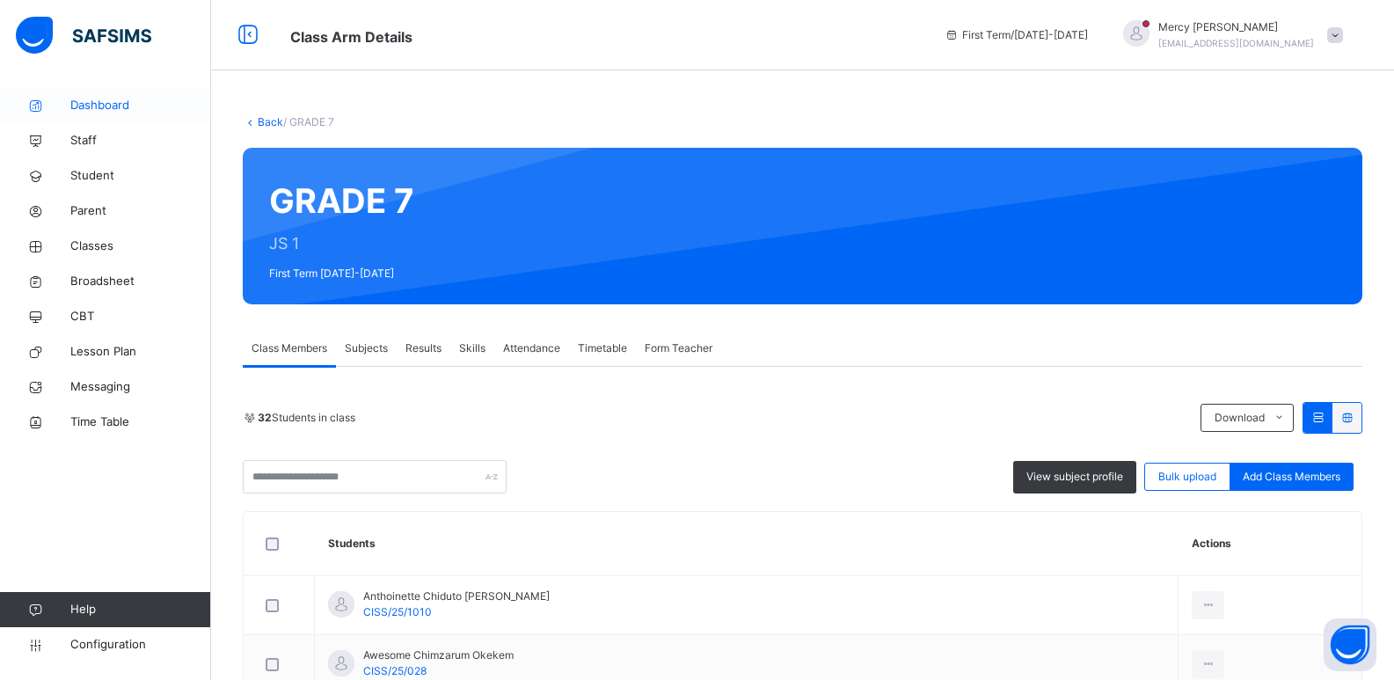
click at [100, 100] on span "Dashboard" at bounding box center [140, 106] width 141 height 18
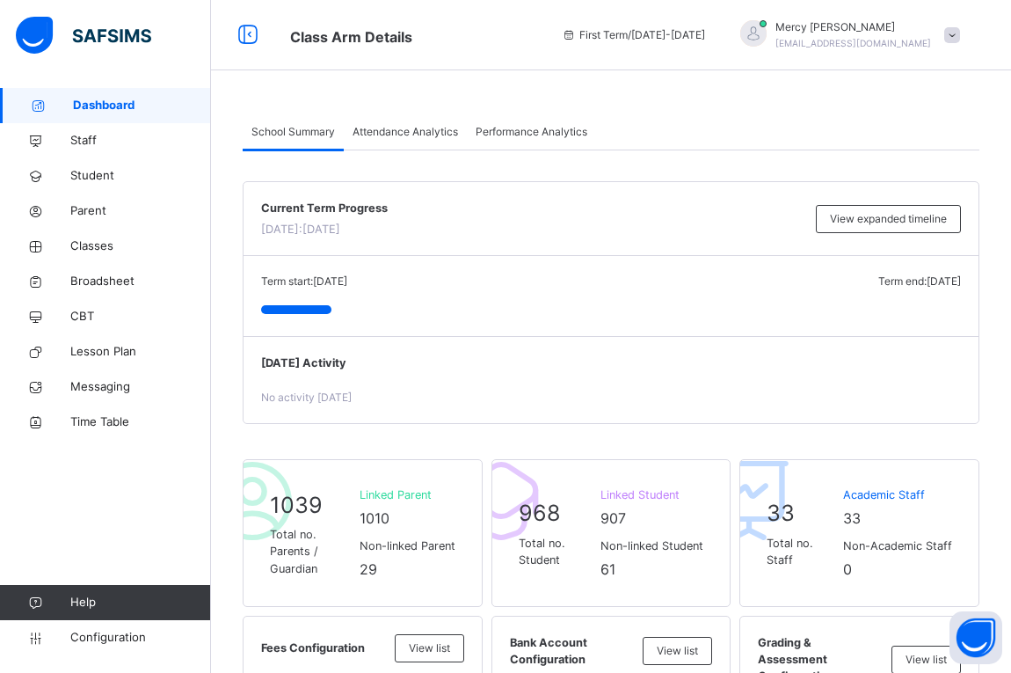
click at [644, 374] on div "Today's Activity No activity today" at bounding box center [611, 379] width 735 height 86
click at [123, 627] on link "Configuration" at bounding box center [105, 637] width 210 height 35
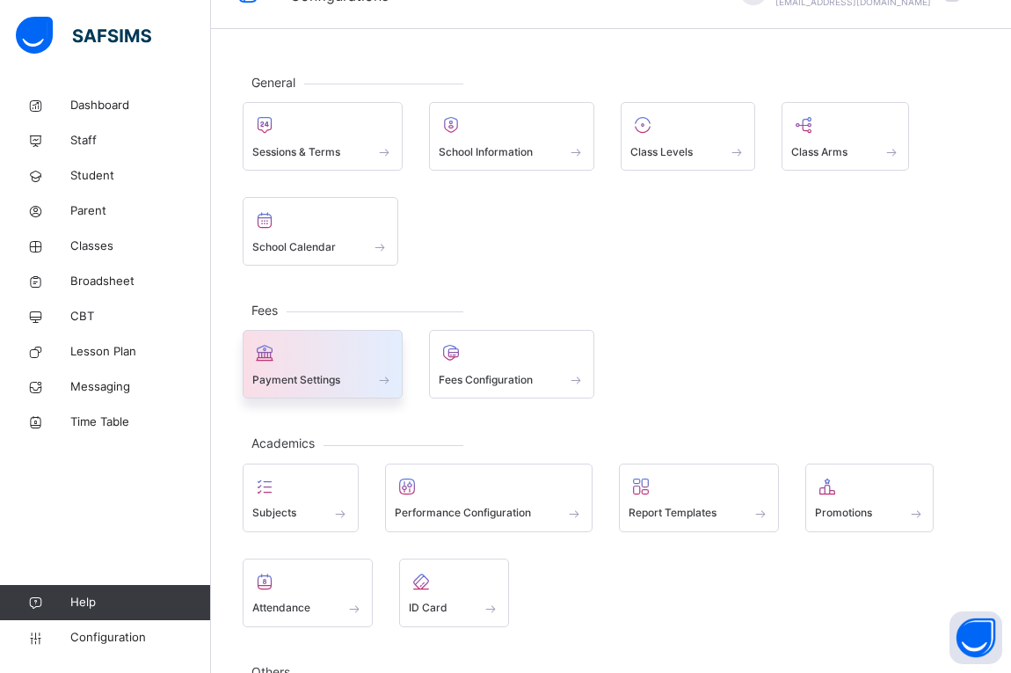
scroll to position [155, 0]
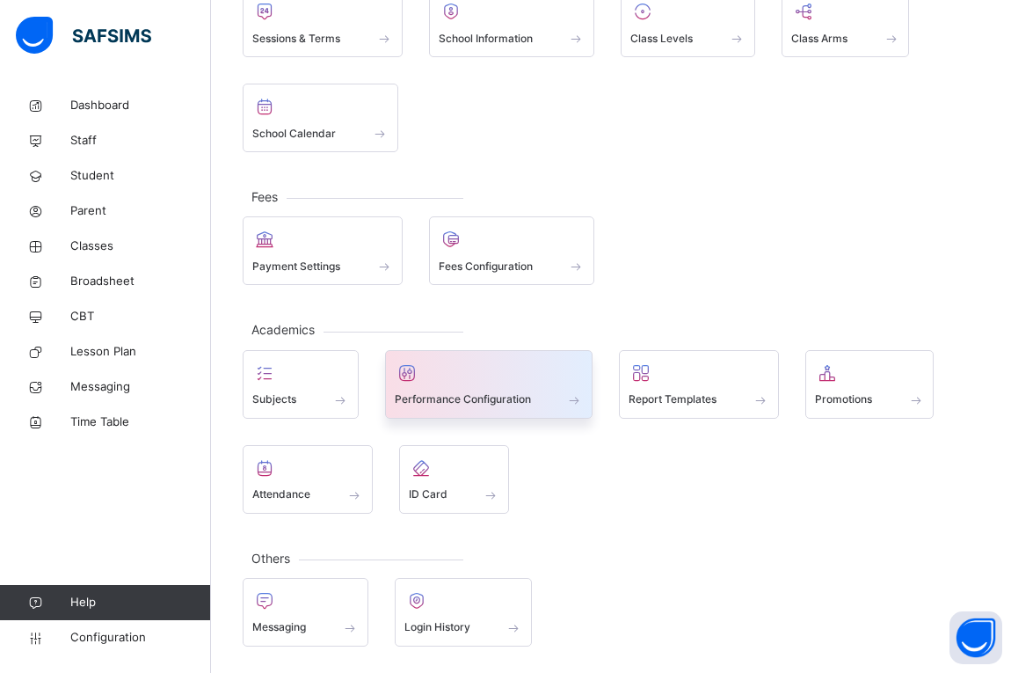
click at [470, 390] on div "Performance Configuration" at bounding box center [489, 399] width 189 height 18
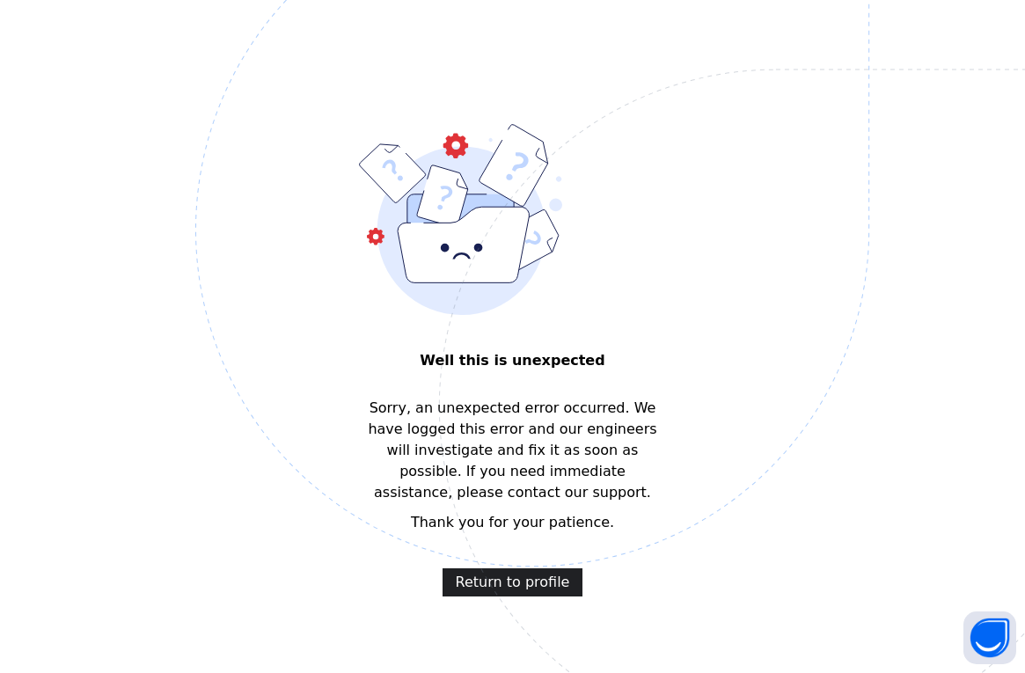
click at [487, 583] on span "Return to profile" at bounding box center [513, 582] width 114 height 21
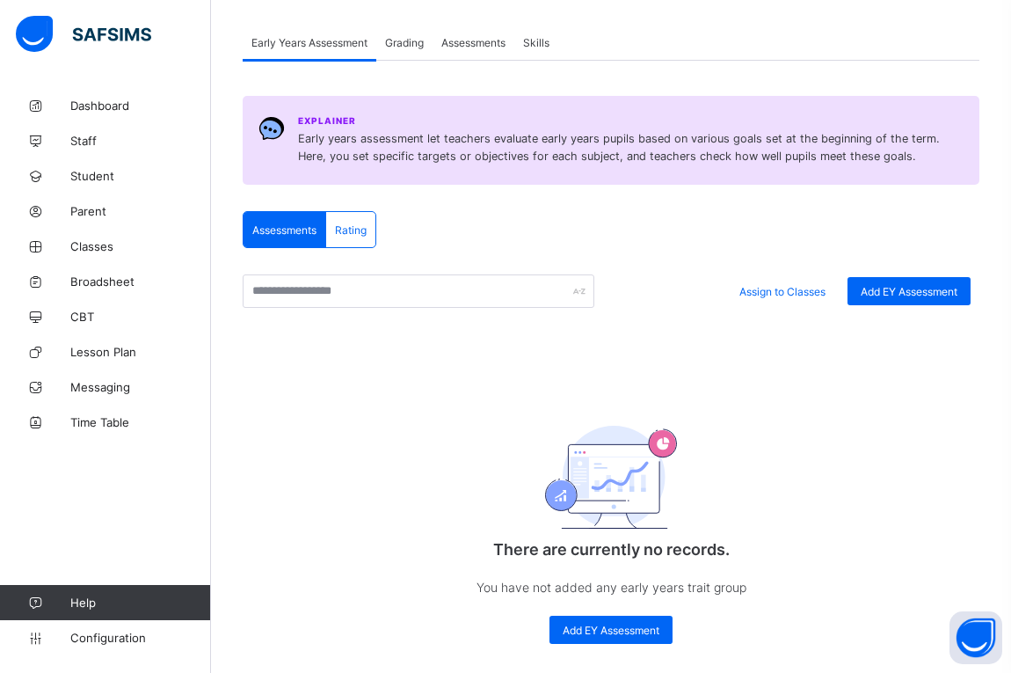
scroll to position [147, 0]
click at [106, 624] on link "Configuration" at bounding box center [105, 637] width 210 height 35
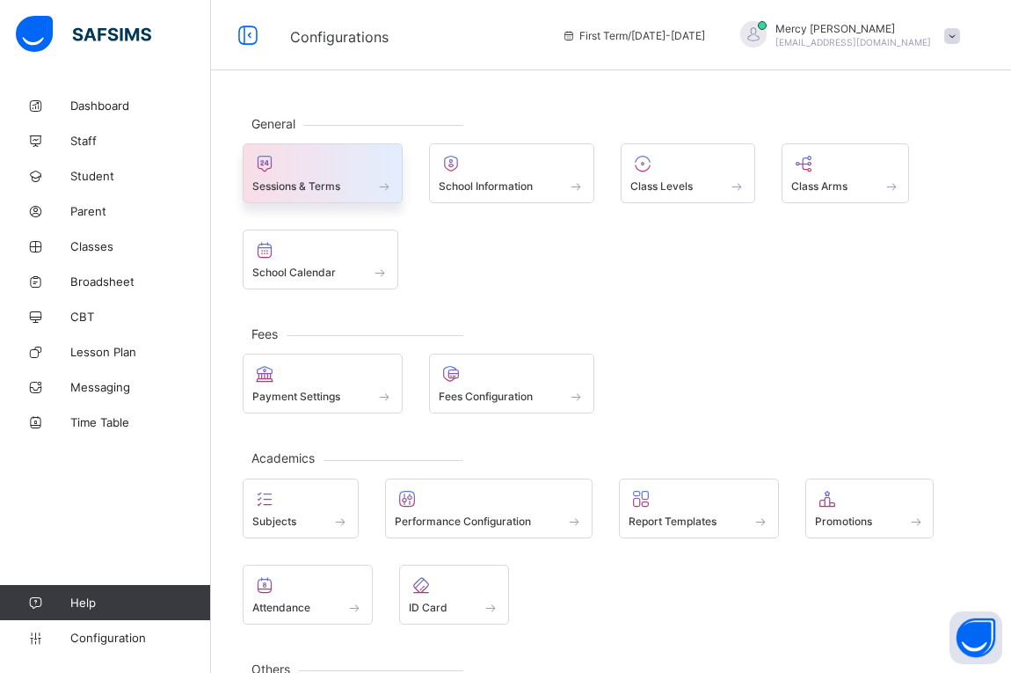
click at [351, 201] on div "Sessions & Terms" at bounding box center [323, 173] width 160 height 60
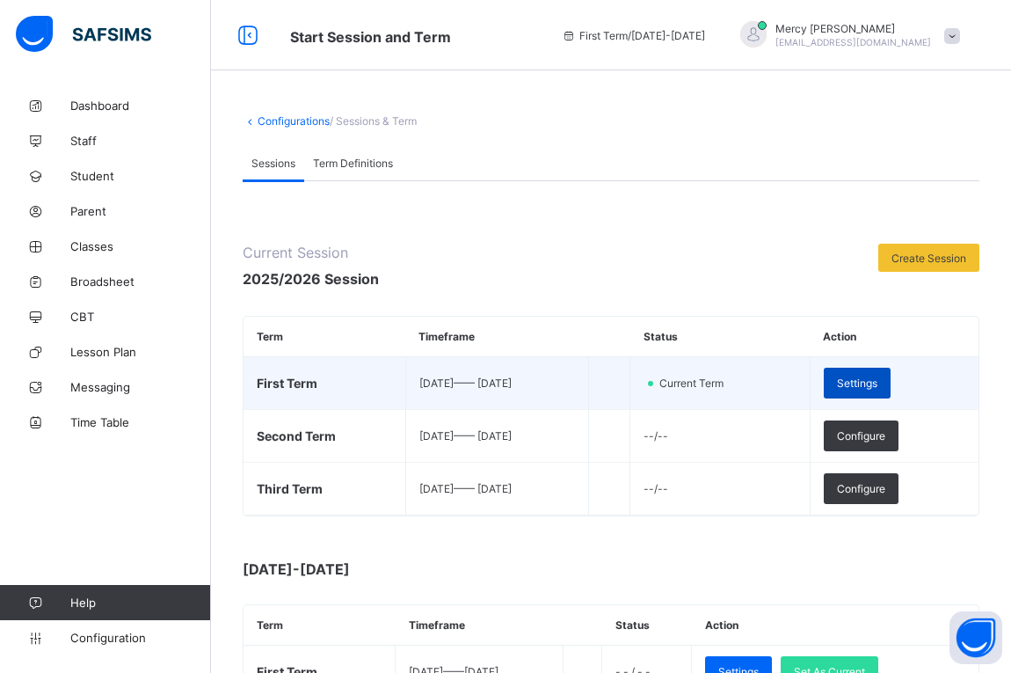
click at [878, 383] on span "Settings" at bounding box center [857, 382] width 40 height 13
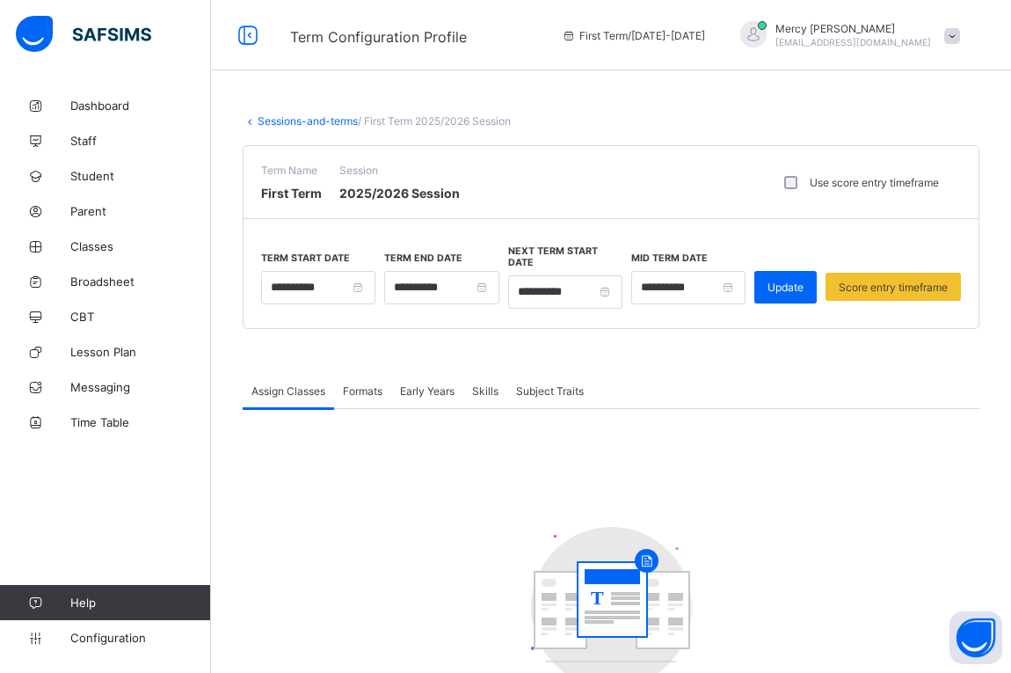
click at [364, 384] on span "Formats" at bounding box center [363, 390] width 40 height 13
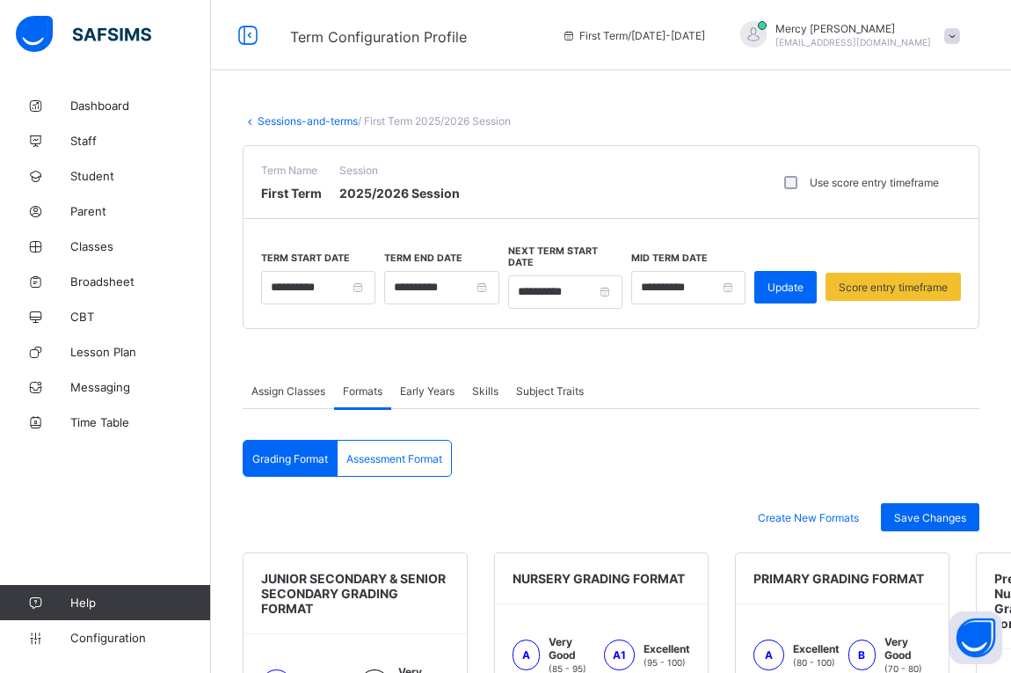
click at [429, 384] on span "Early Years" at bounding box center [427, 390] width 55 height 13
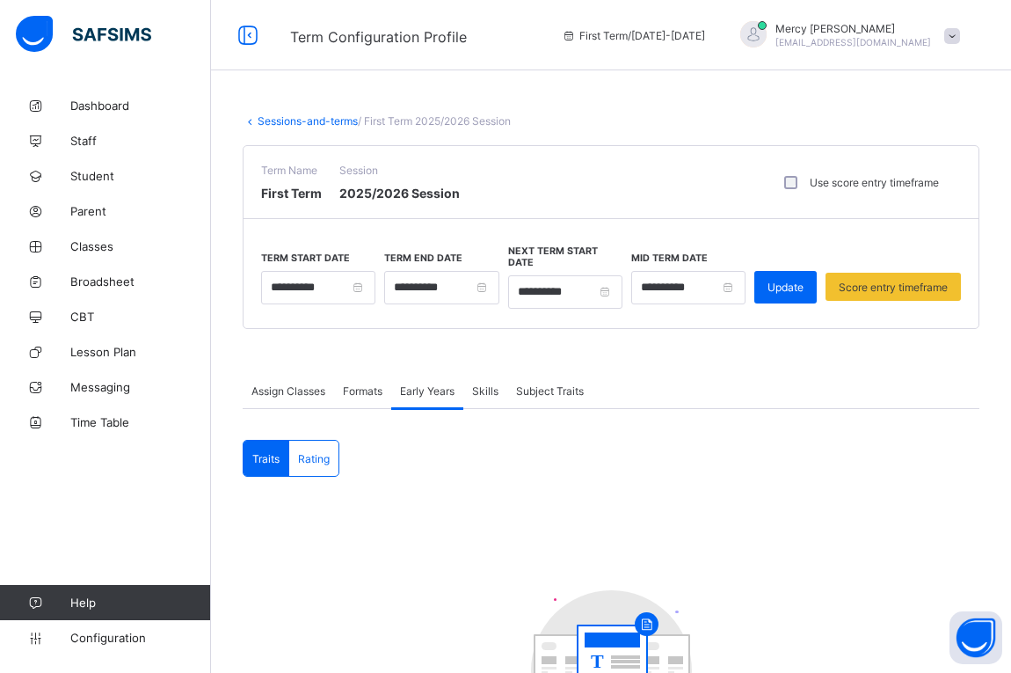
click at [473, 381] on div "Skills" at bounding box center [485, 390] width 44 height 35
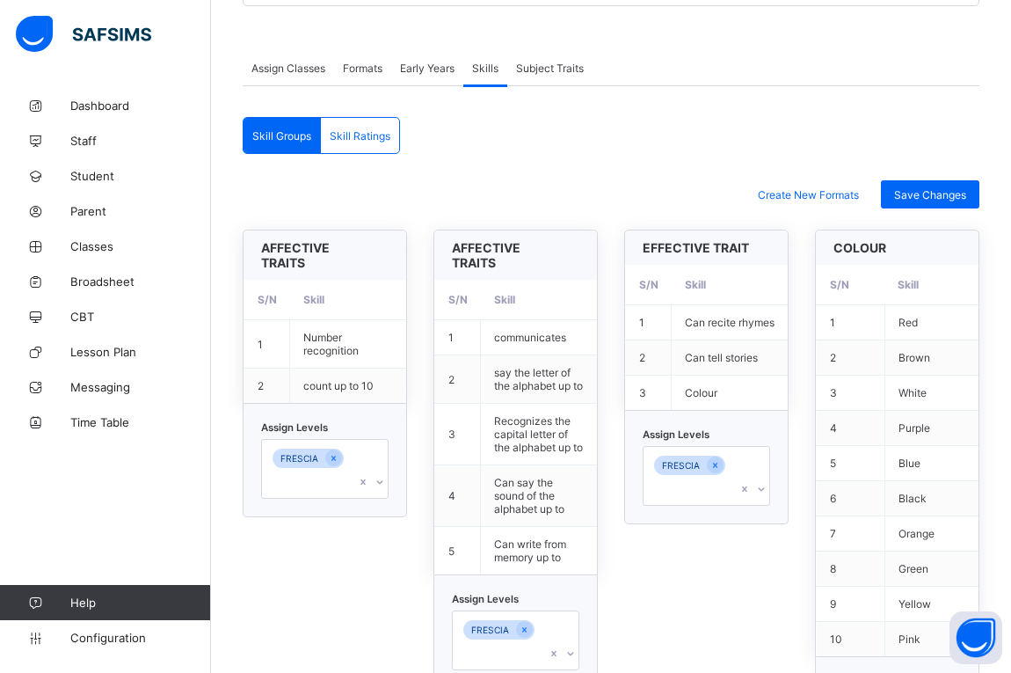
scroll to position [317, 0]
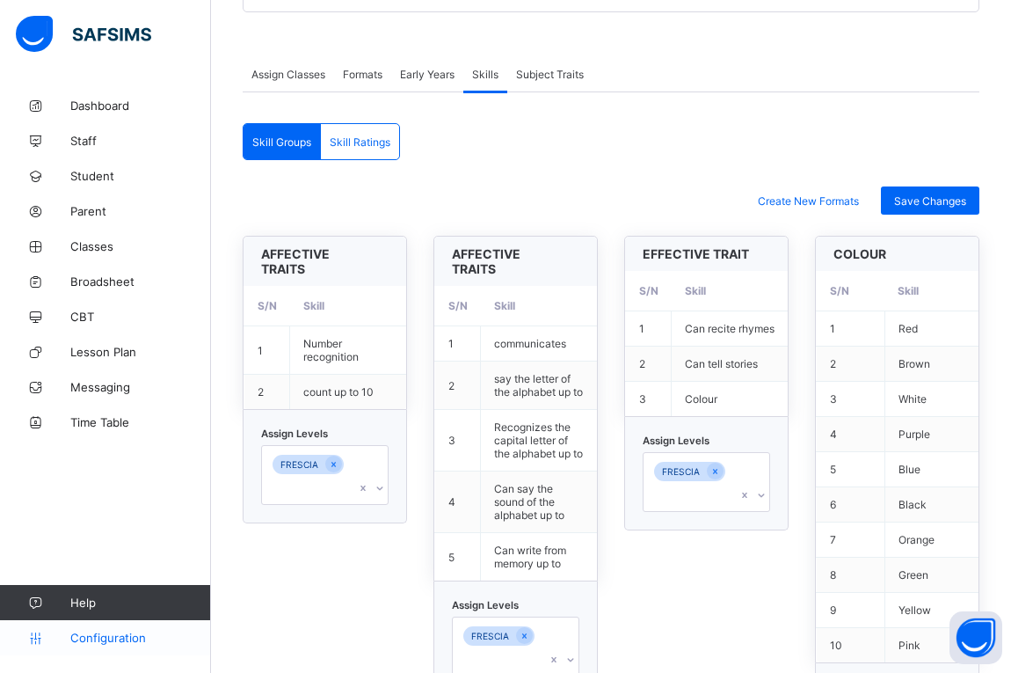
click at [131, 630] on link "Configuration" at bounding box center [105, 637] width 210 height 35
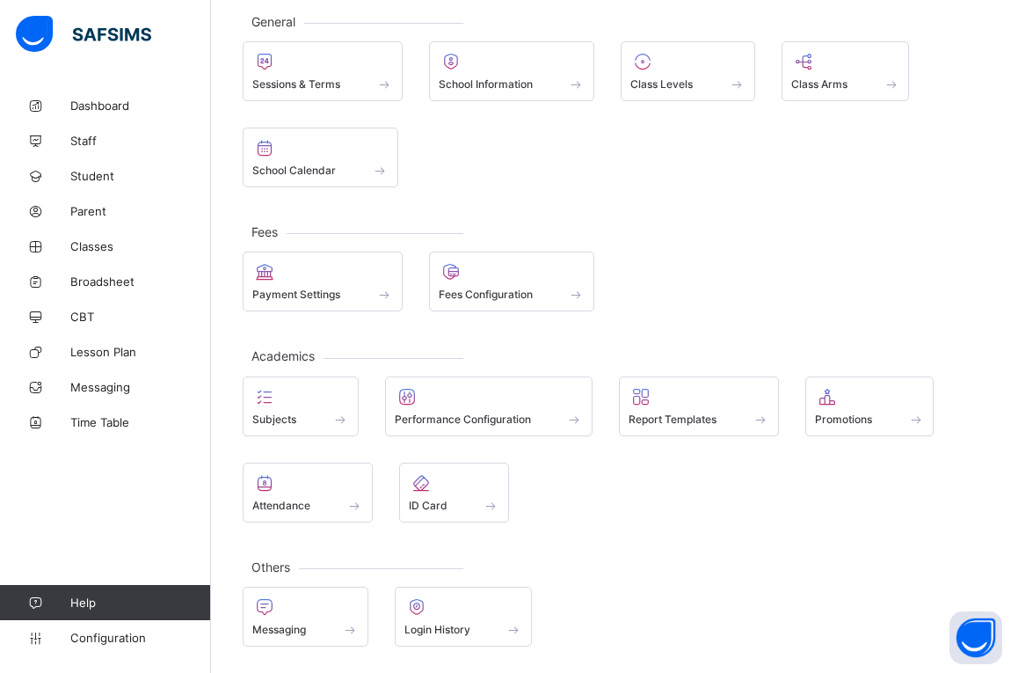
scroll to position [102, 0]
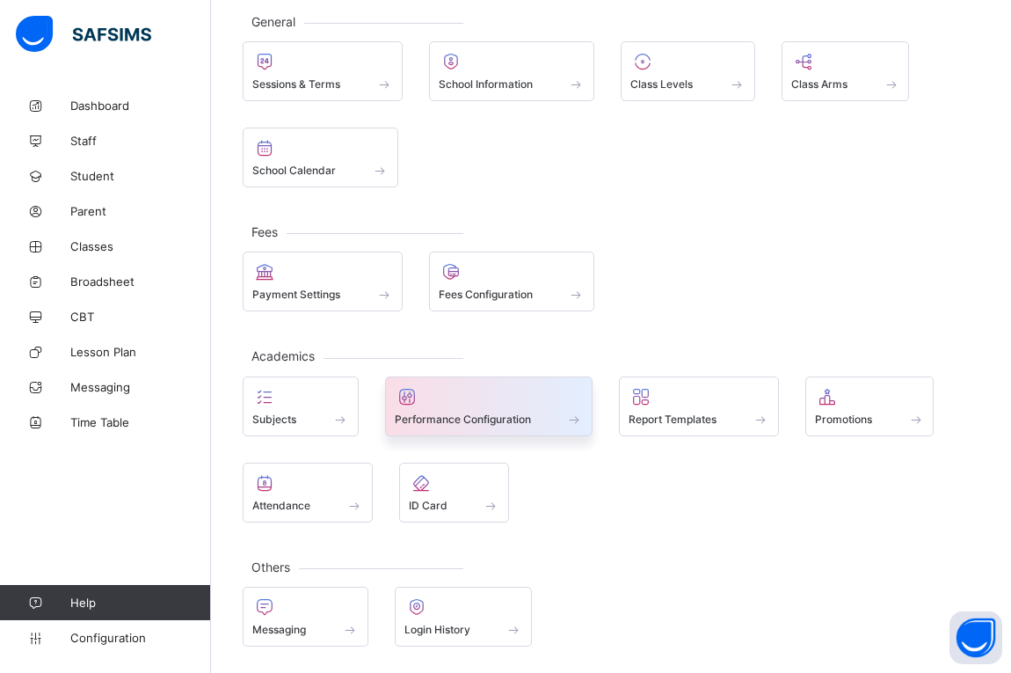
click at [447, 407] on span at bounding box center [489, 409] width 189 height 4
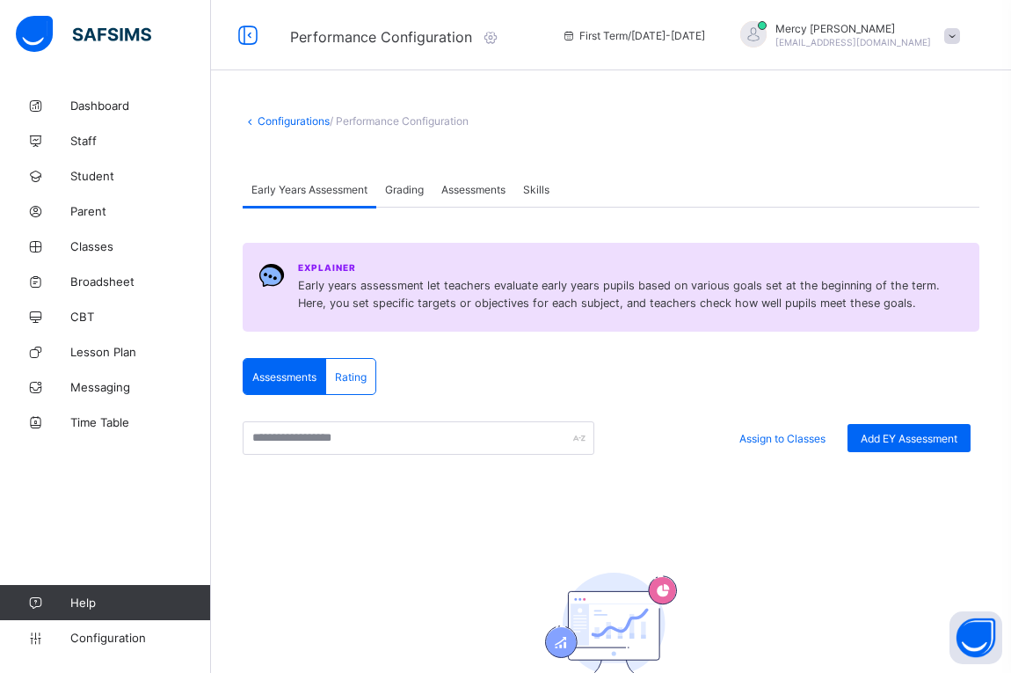
click at [538, 180] on div "Skills" at bounding box center [536, 188] width 44 height 35
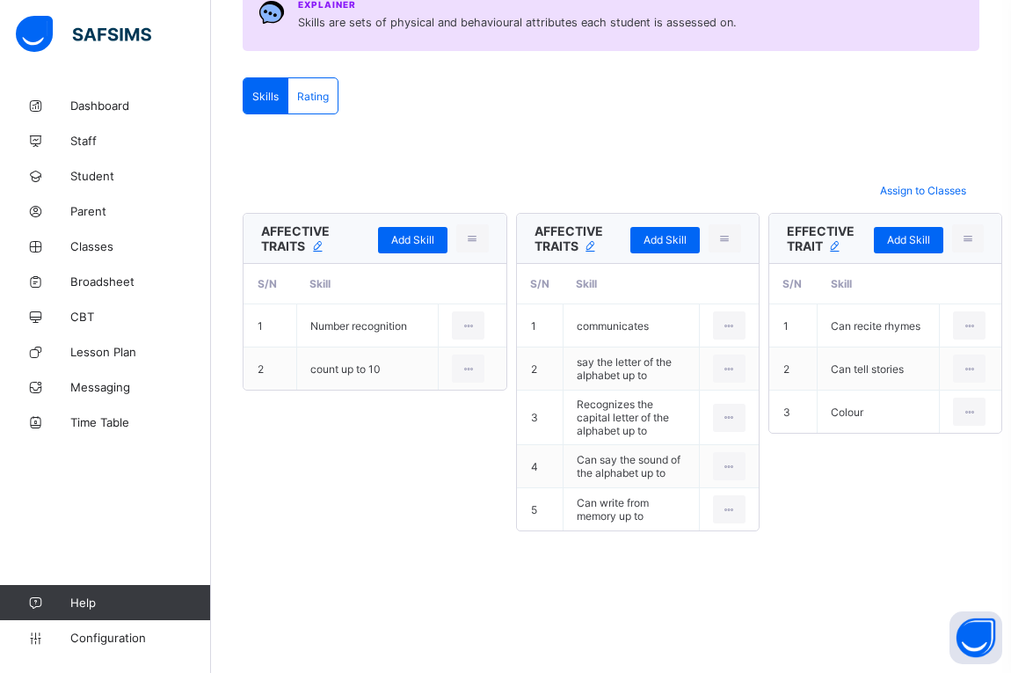
scroll to position [264, 0]
click at [423, 240] on span "Add Skill" at bounding box center [412, 238] width 43 height 13
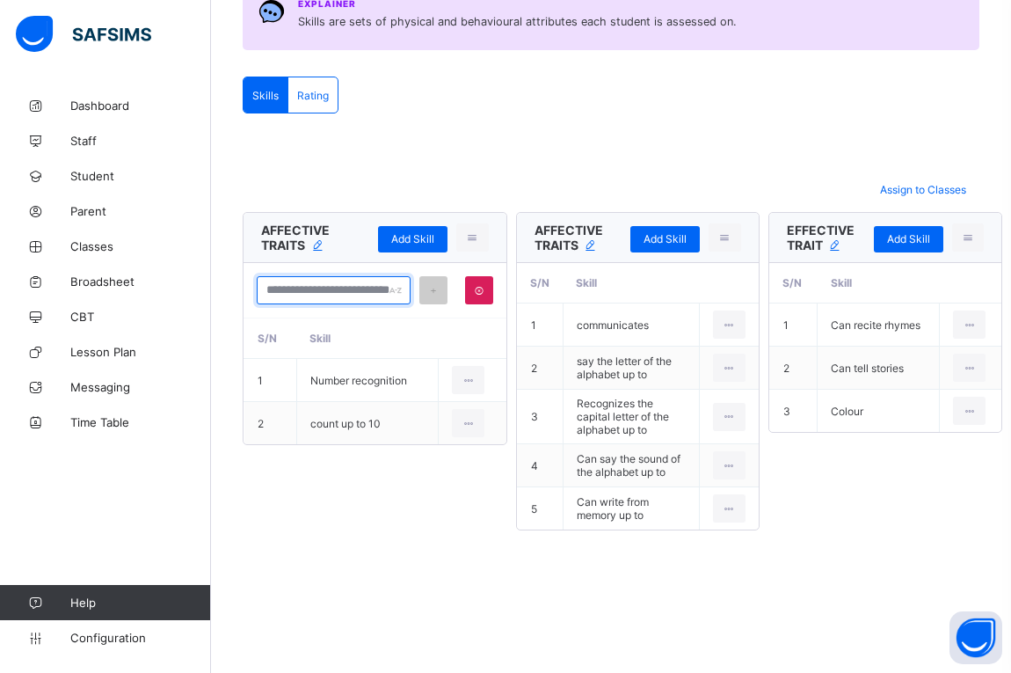
click at [396, 295] on div at bounding box center [334, 290] width 154 height 28
click at [299, 286] on input "text" at bounding box center [334, 290] width 154 height 28
type input "**********"
click at [432, 289] on icon at bounding box center [433, 290] width 12 height 11
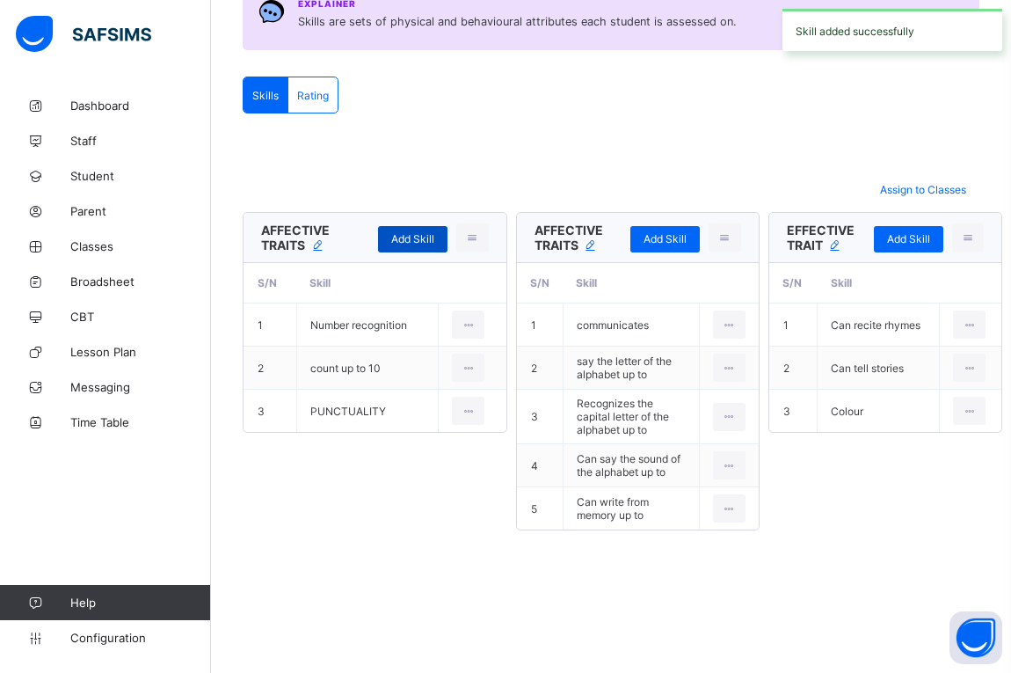
click at [412, 234] on span "Add Skill" at bounding box center [412, 238] width 43 height 13
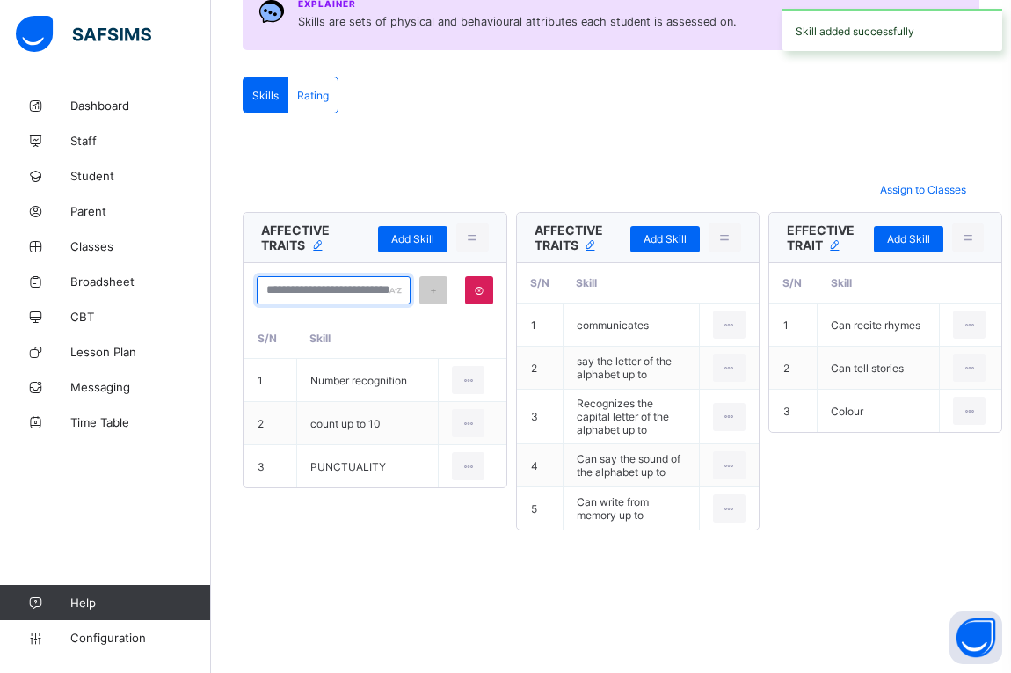
click at [347, 290] on input "text" at bounding box center [334, 290] width 154 height 28
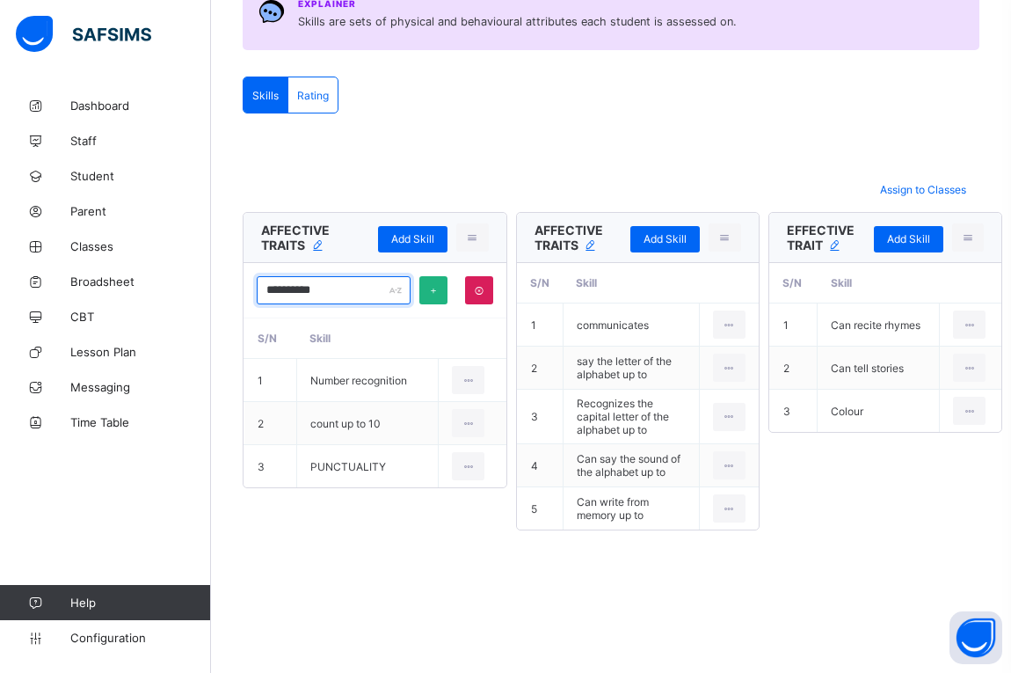
type input "**********"
click at [429, 297] on div at bounding box center [434, 290] width 28 height 28
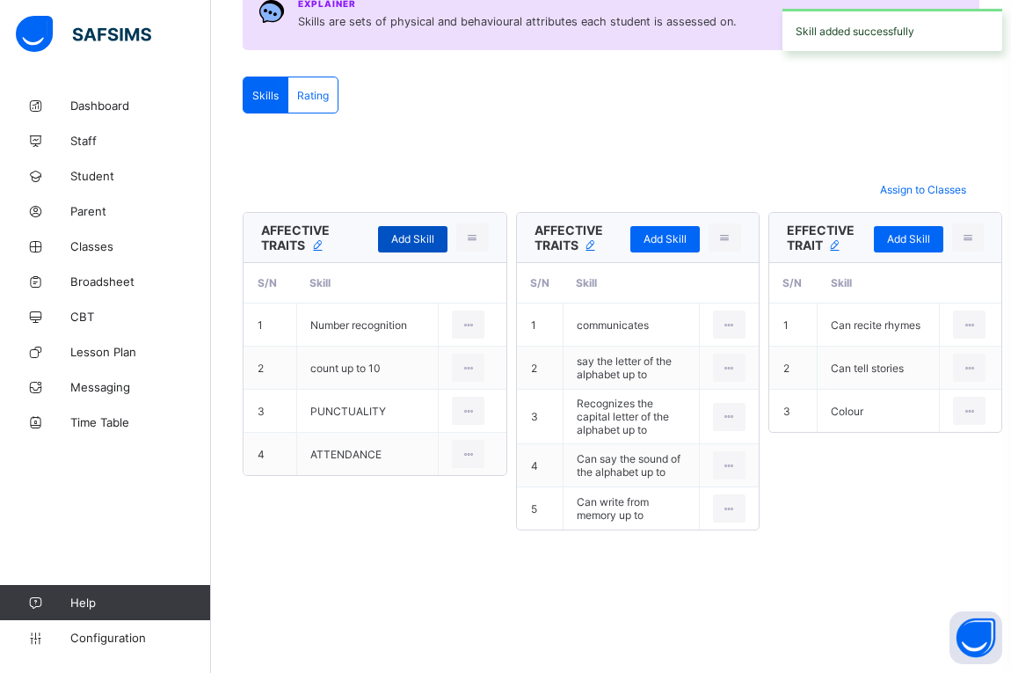
click at [411, 243] on span "Add Skill" at bounding box center [412, 238] width 43 height 13
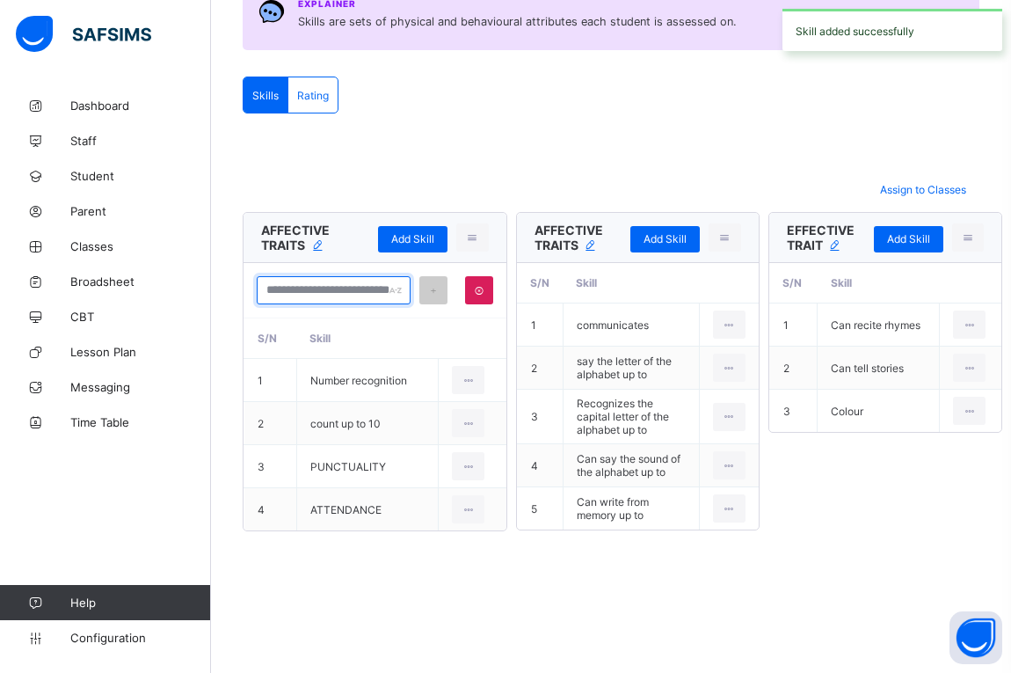
click at [323, 295] on input "text" at bounding box center [334, 290] width 154 height 28
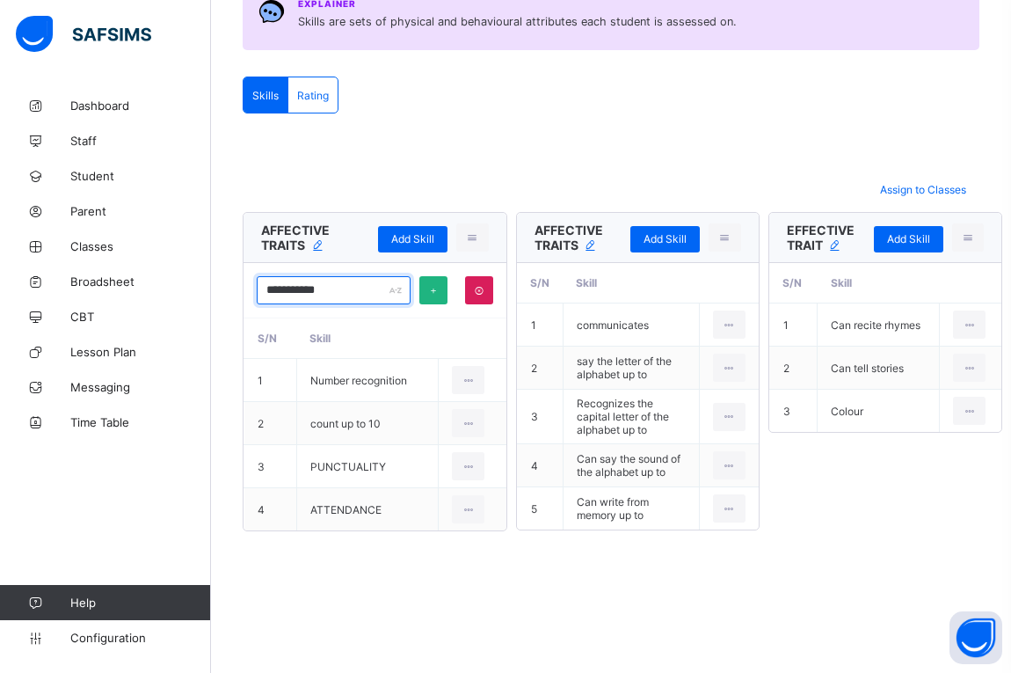
type input "**********"
click at [429, 294] on icon at bounding box center [433, 290] width 12 height 11
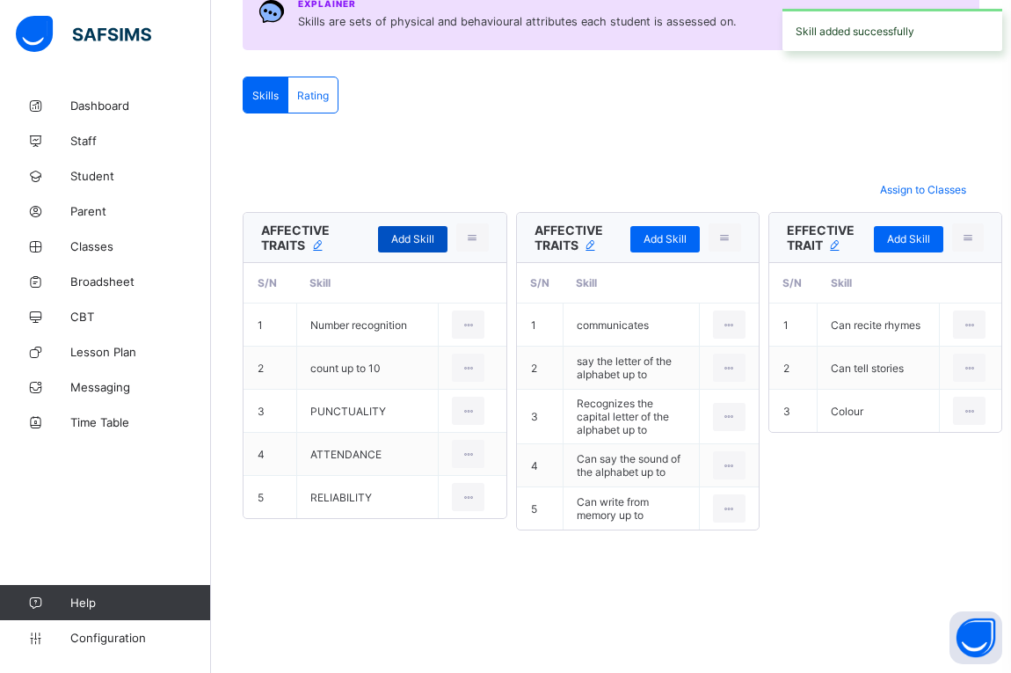
click at [418, 235] on span "Add Skill" at bounding box center [412, 238] width 43 height 13
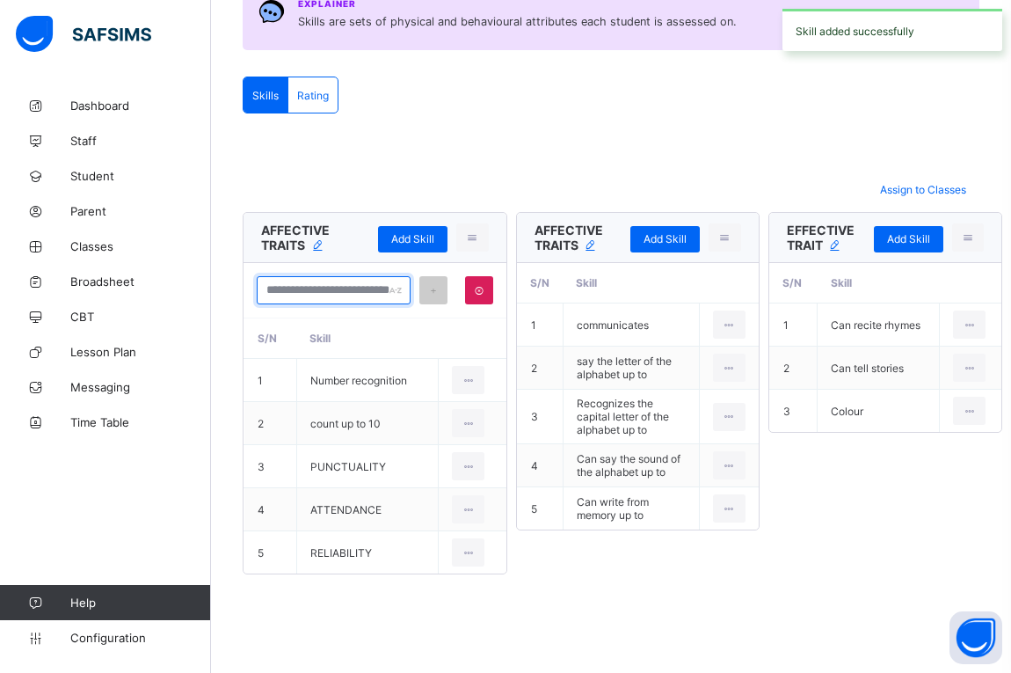
click at [343, 293] on input "text" at bounding box center [334, 290] width 154 height 28
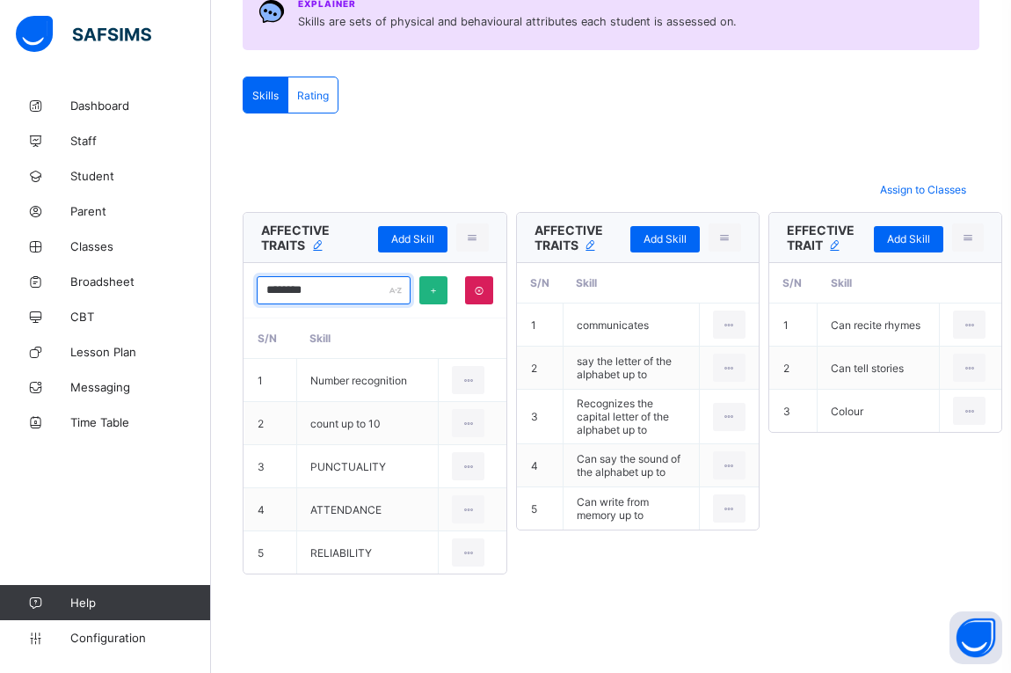
type input "********"
click at [435, 295] on icon at bounding box center [433, 290] width 12 height 11
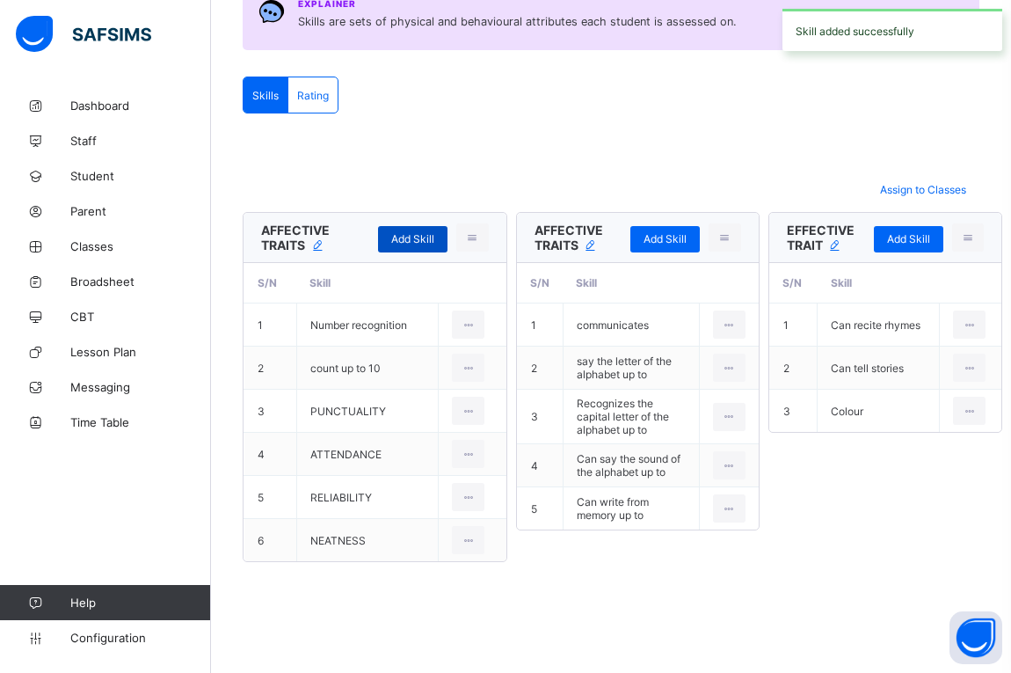
click at [412, 227] on div "Add Skill" at bounding box center [412, 239] width 69 height 26
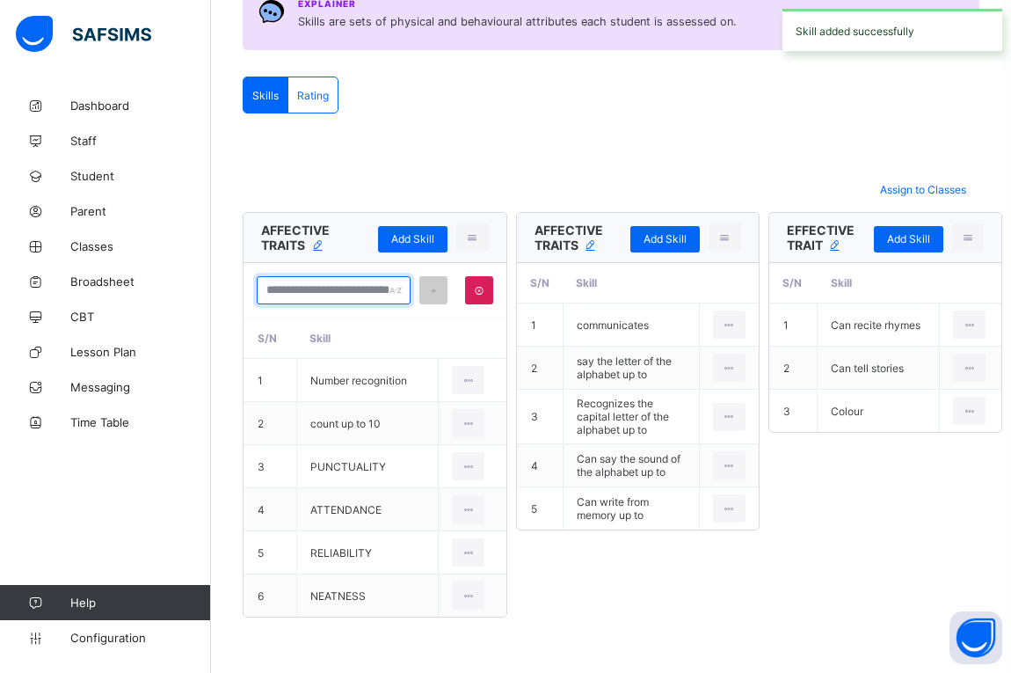
click at [350, 294] on input "text" at bounding box center [334, 290] width 154 height 28
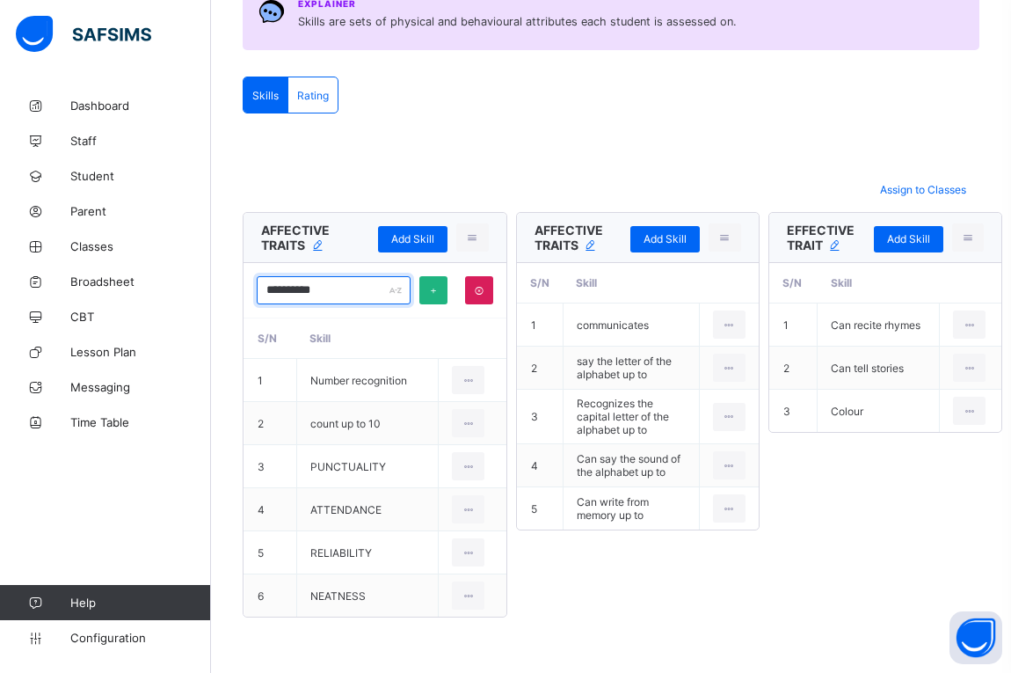
type input "**********"
click at [426, 291] on div at bounding box center [434, 290] width 28 height 28
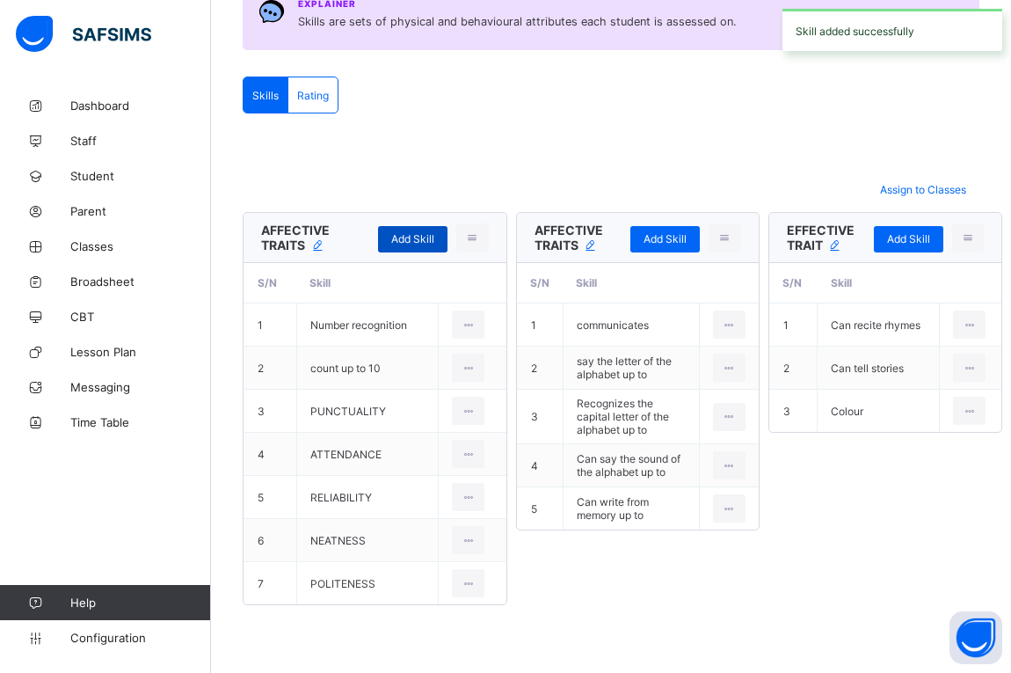
click at [407, 244] on span "Add Skill" at bounding box center [412, 238] width 43 height 13
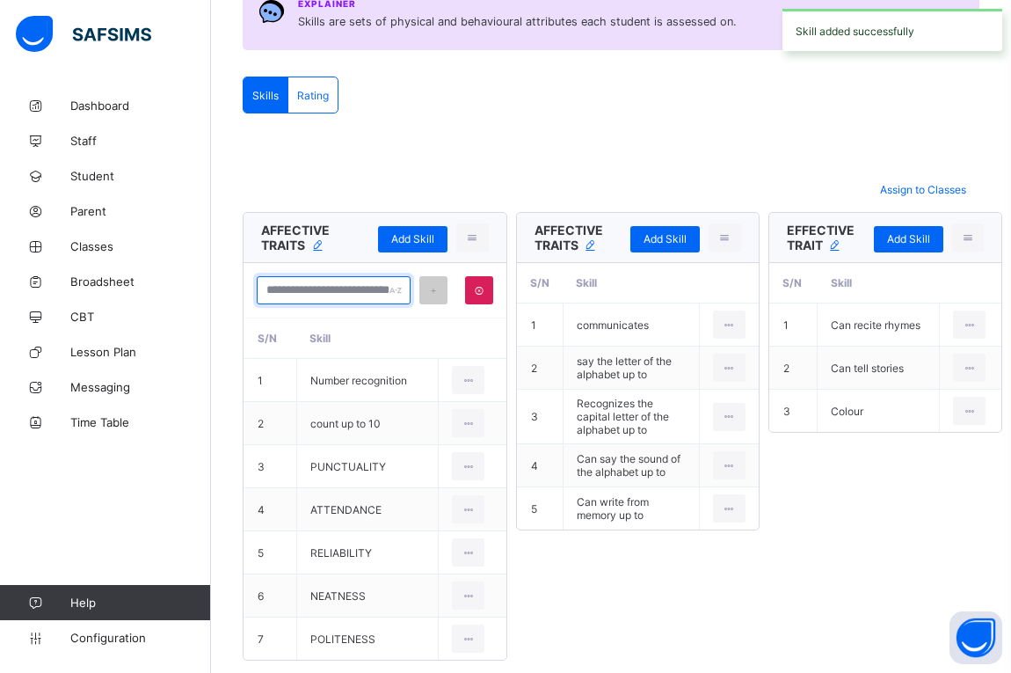
click at [330, 295] on input "text" at bounding box center [334, 290] width 154 height 28
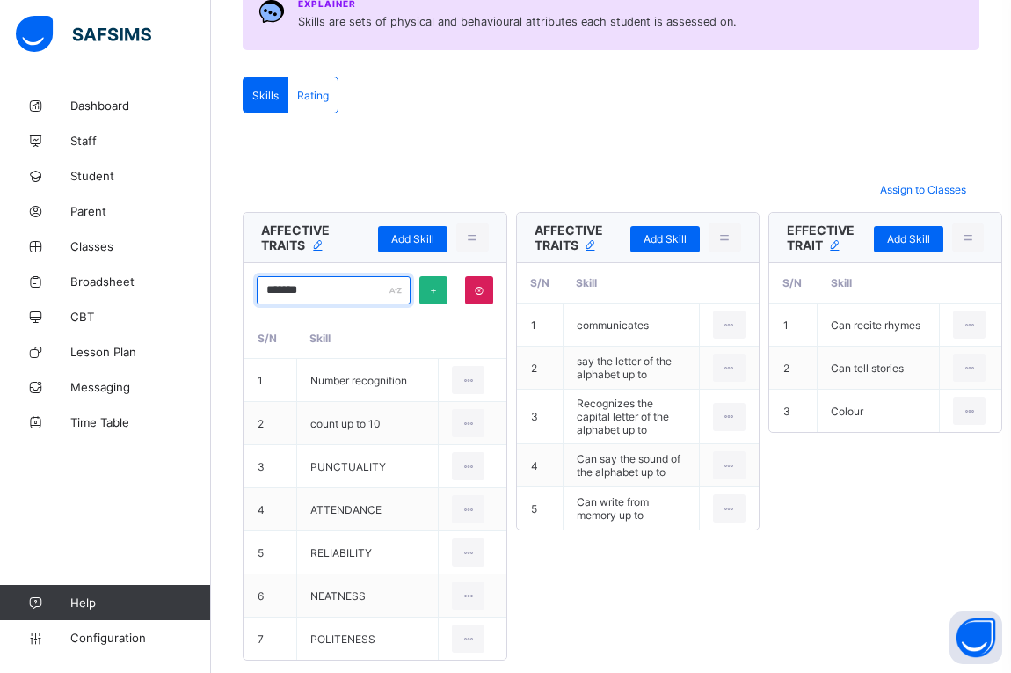
type input "*******"
click at [431, 293] on icon at bounding box center [433, 290] width 12 height 11
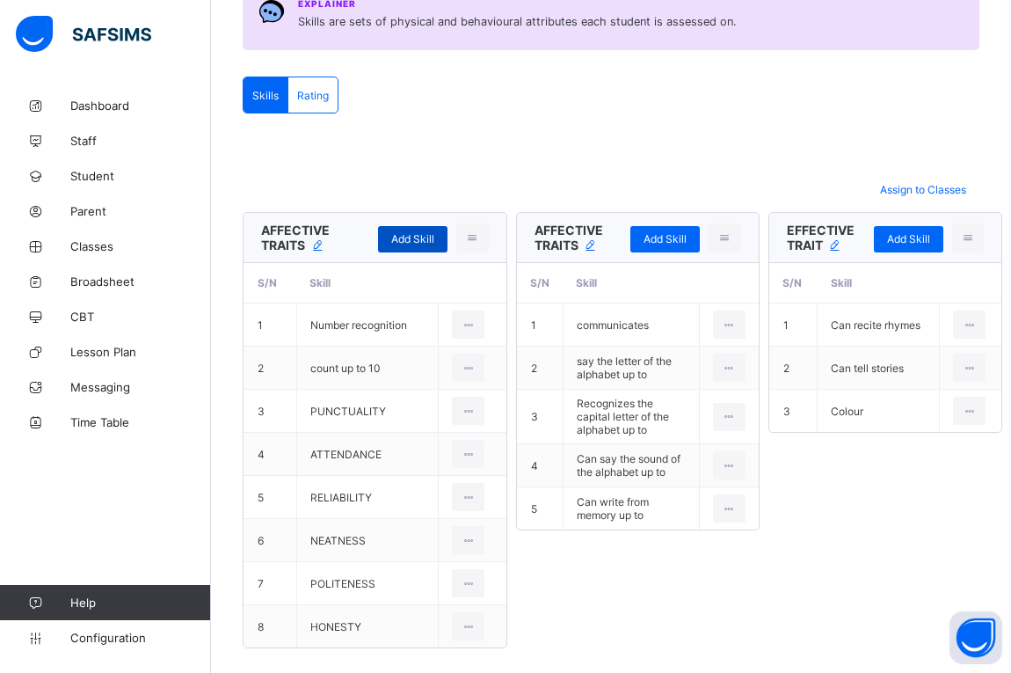
click at [414, 244] on span "Add Skill" at bounding box center [412, 238] width 43 height 13
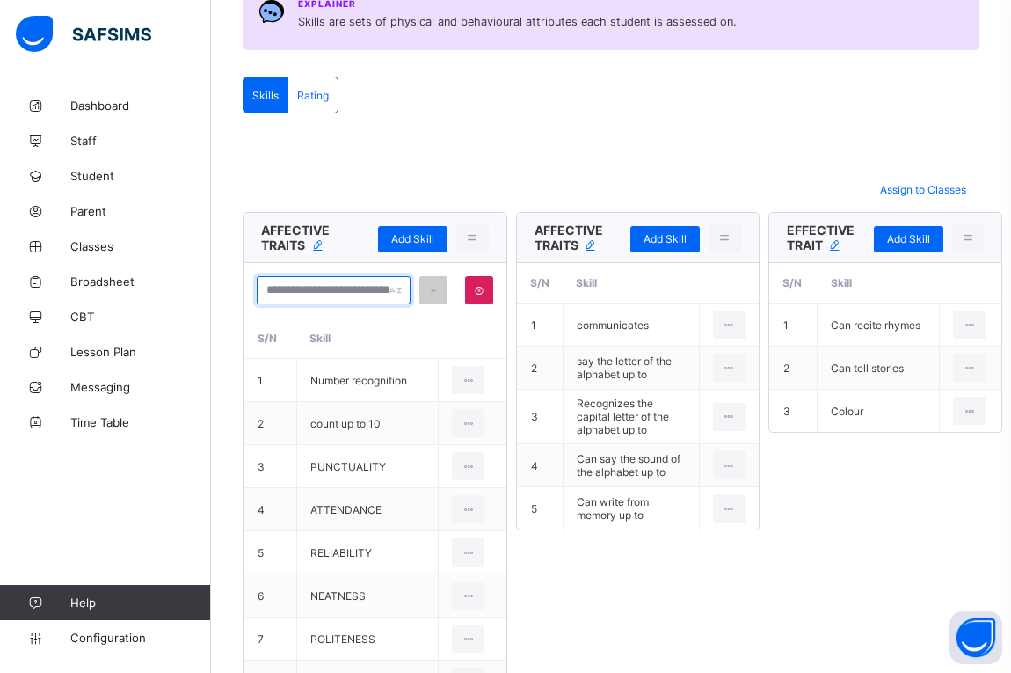
click at [337, 284] on input "text" at bounding box center [334, 290] width 154 height 28
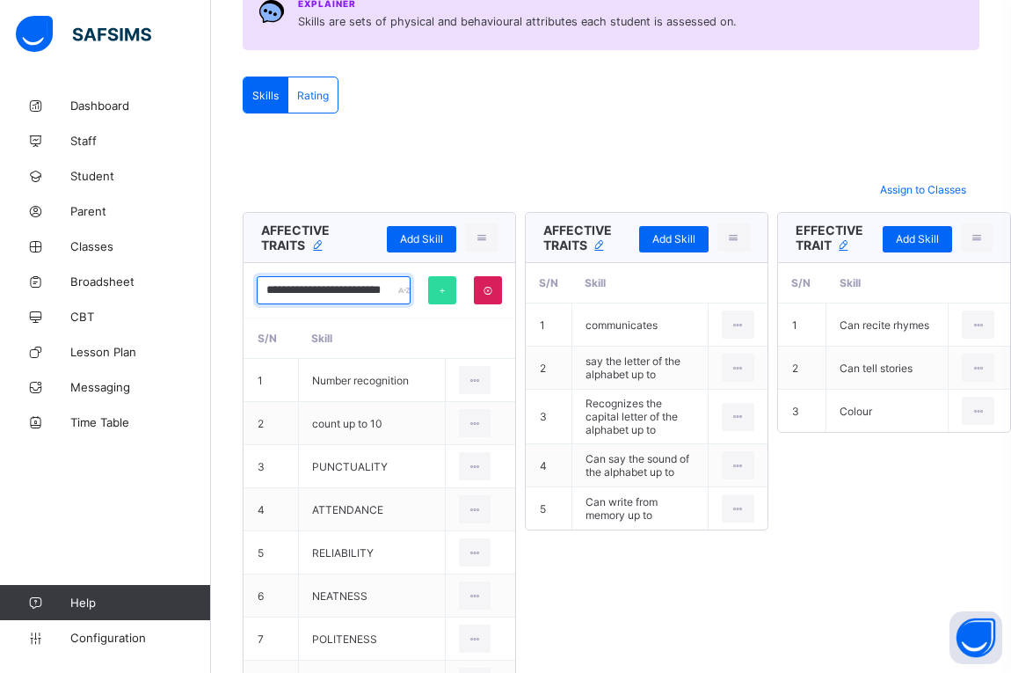
scroll to position [0, 49]
type input "**********"
click at [430, 295] on div at bounding box center [442, 290] width 28 height 28
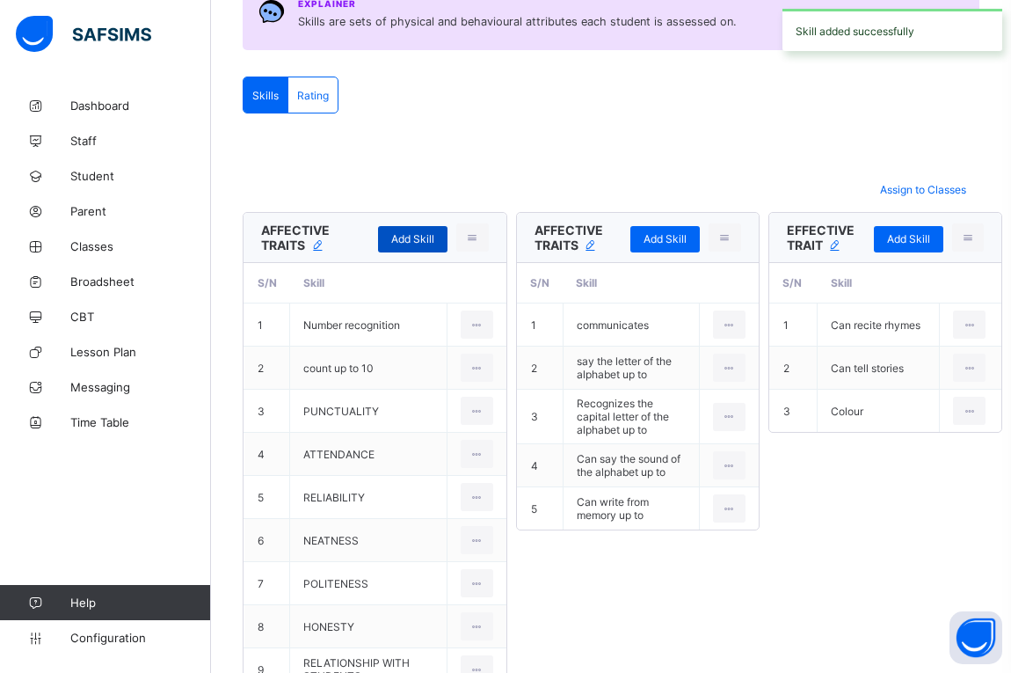
click at [427, 241] on span "Add Skill" at bounding box center [412, 238] width 43 height 13
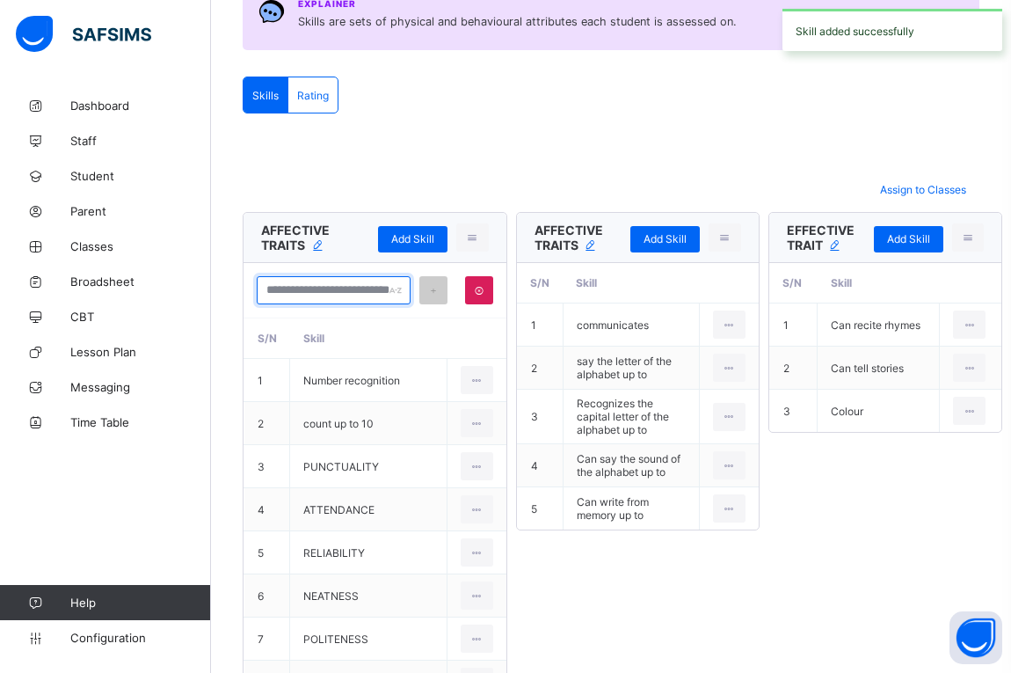
click at [308, 287] on input "text" at bounding box center [334, 290] width 154 height 28
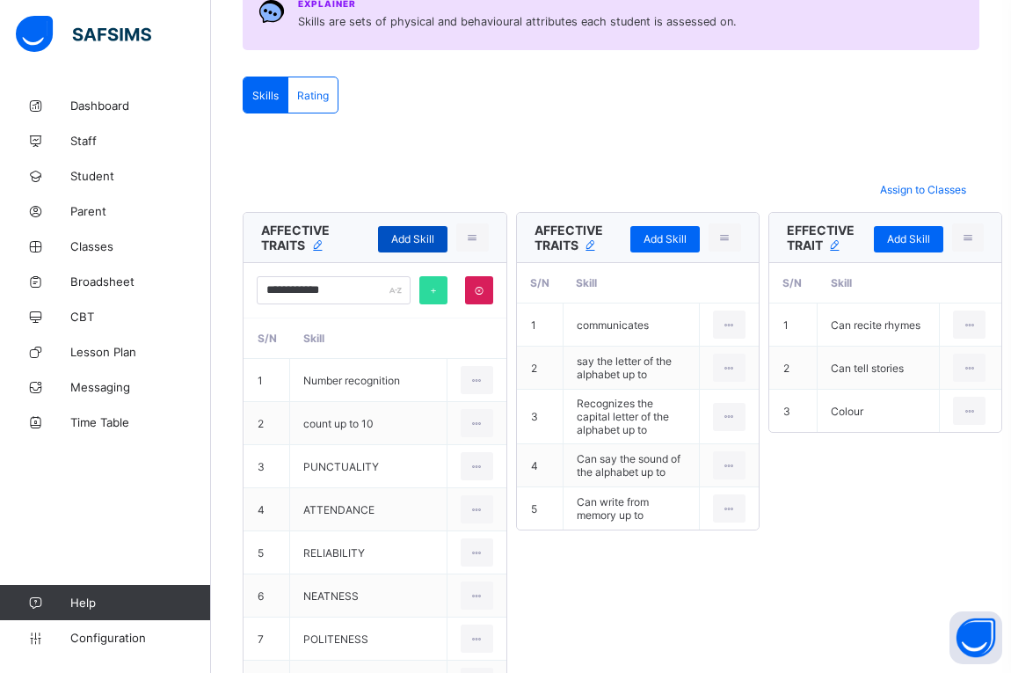
click at [414, 239] on span "Add Skill" at bounding box center [412, 238] width 43 height 13
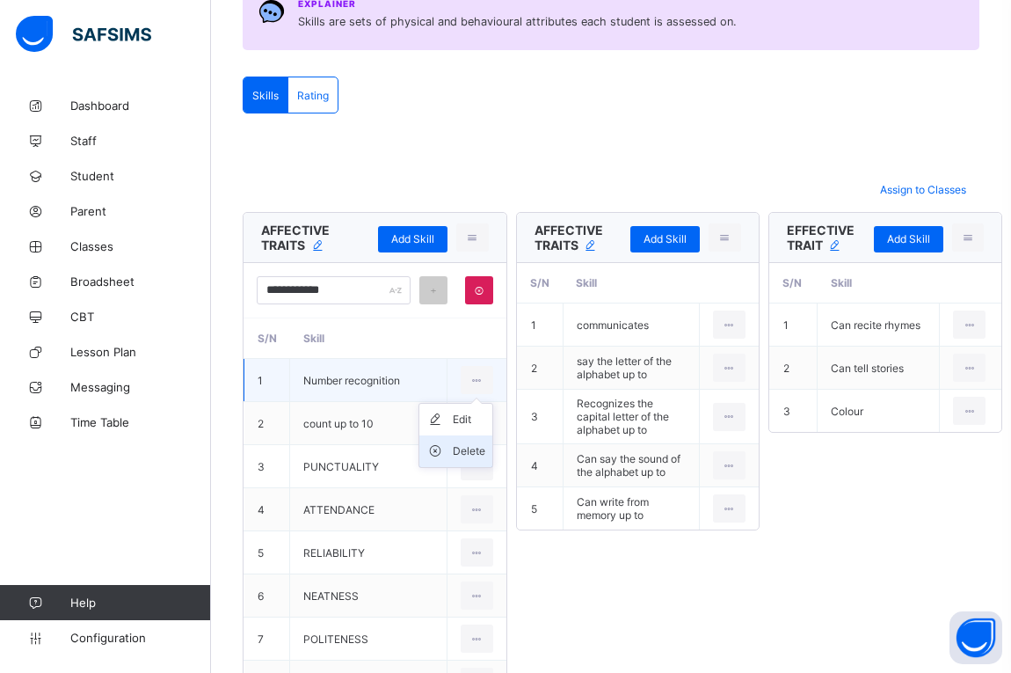
click at [462, 449] on div "Delete" at bounding box center [469, 451] width 33 height 18
click at [473, 453] on div "Delete" at bounding box center [469, 451] width 33 height 18
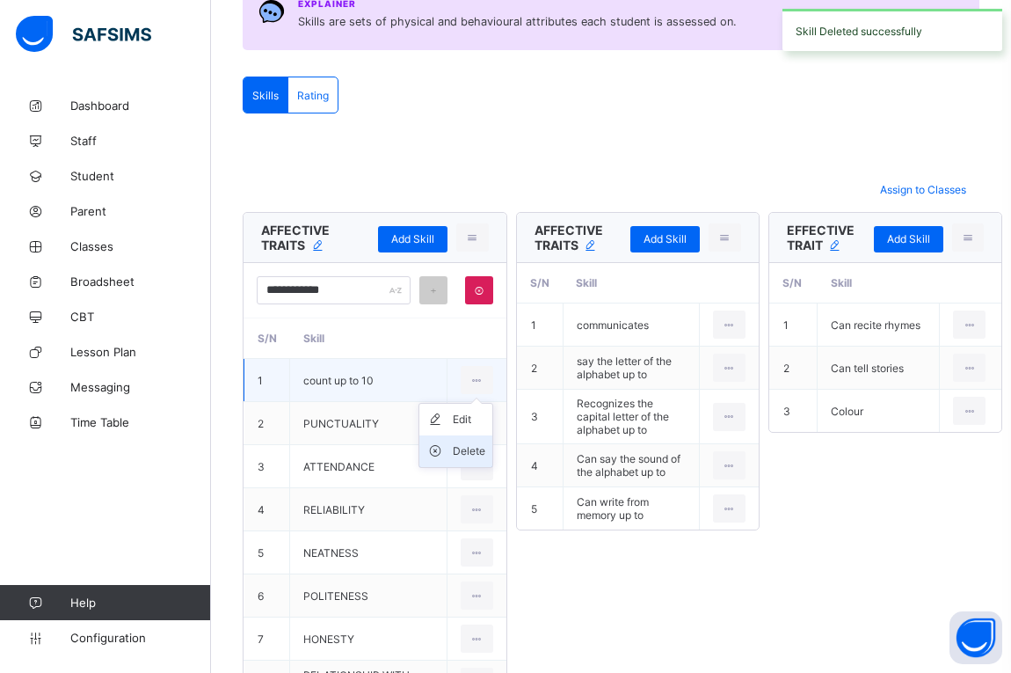
click at [463, 455] on div "Delete" at bounding box center [469, 451] width 33 height 18
click at [463, 495] on div at bounding box center [477, 509] width 33 height 28
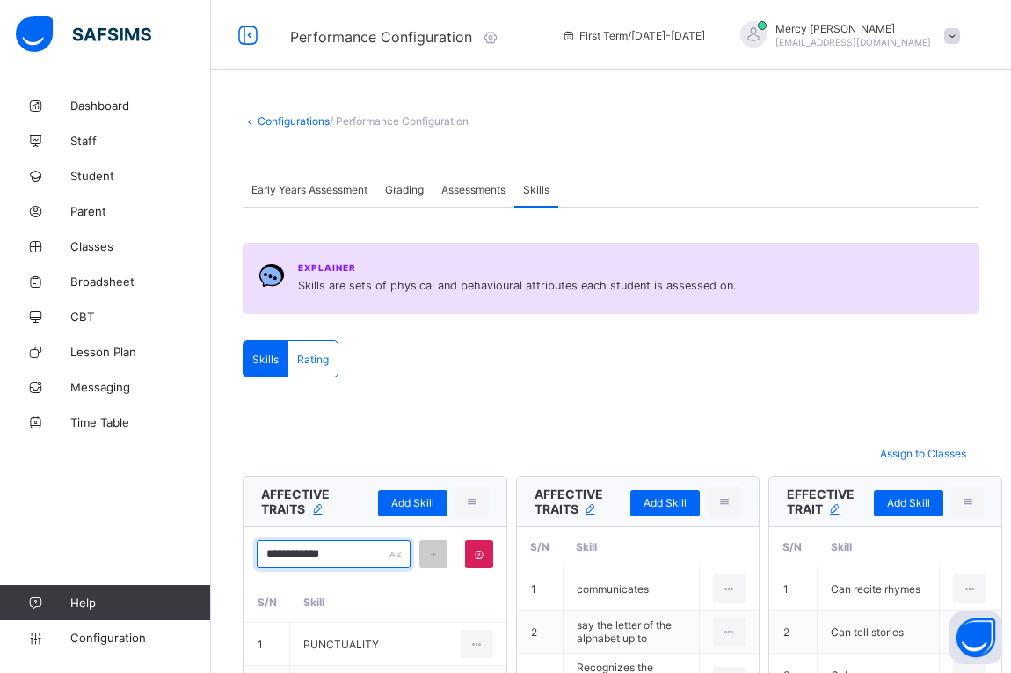
click at [376, 555] on input "**********" at bounding box center [334, 554] width 154 height 28
type input "**********"
click at [433, 561] on div at bounding box center [434, 554] width 28 height 28
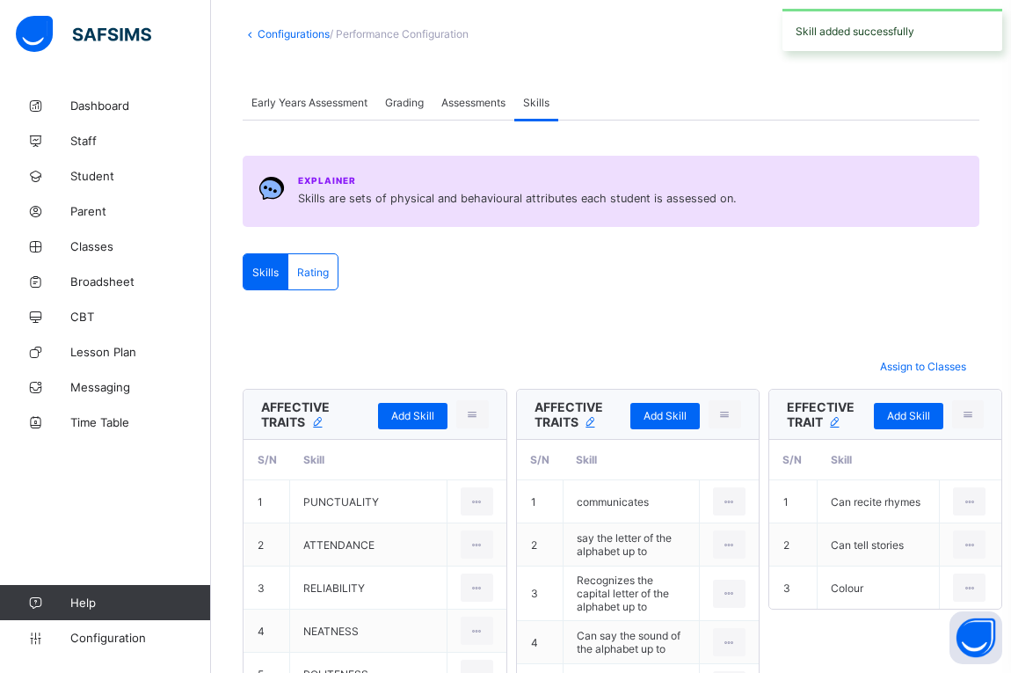
scroll to position [70, 0]
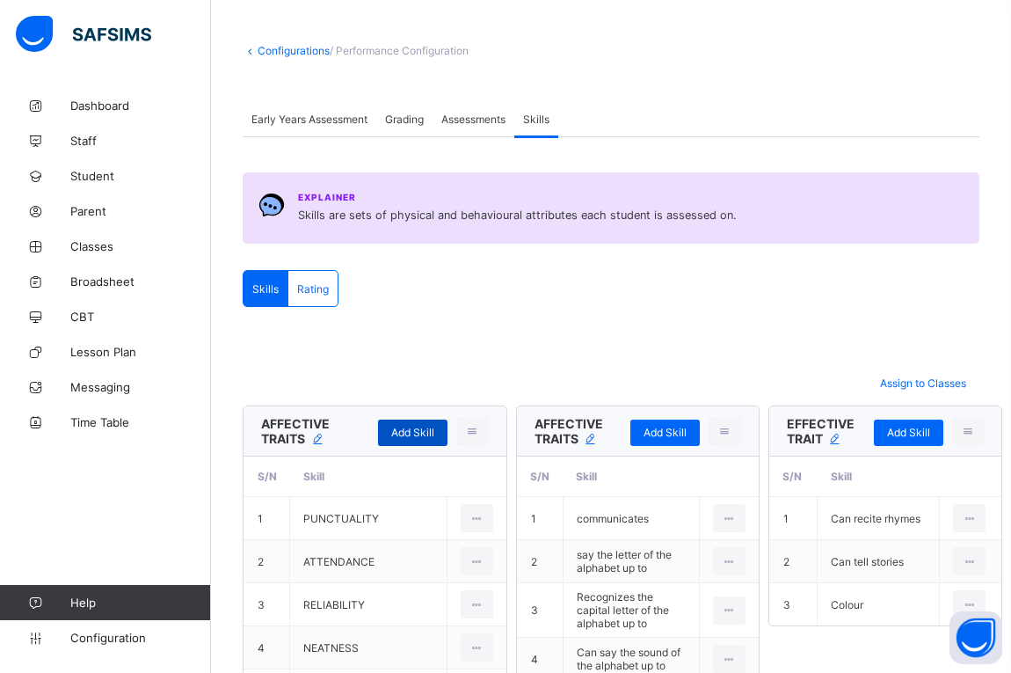
click at [422, 431] on span "Add Skill" at bounding box center [412, 432] width 43 height 13
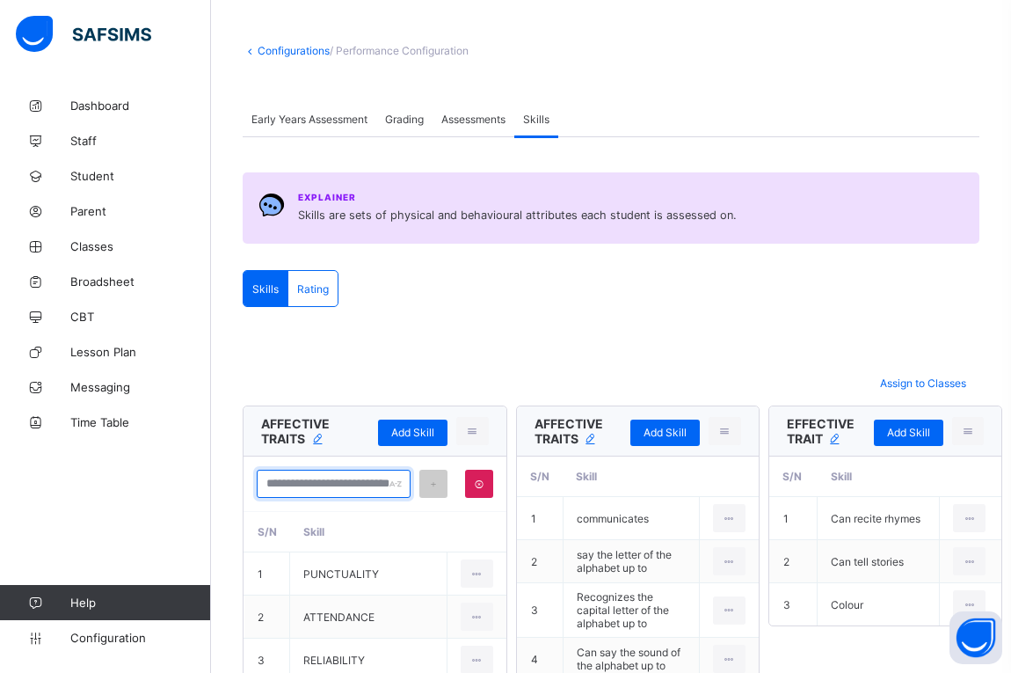
click at [372, 479] on input "text" at bounding box center [334, 484] width 154 height 28
type input "**********"
click at [436, 491] on div at bounding box center [434, 484] width 28 height 28
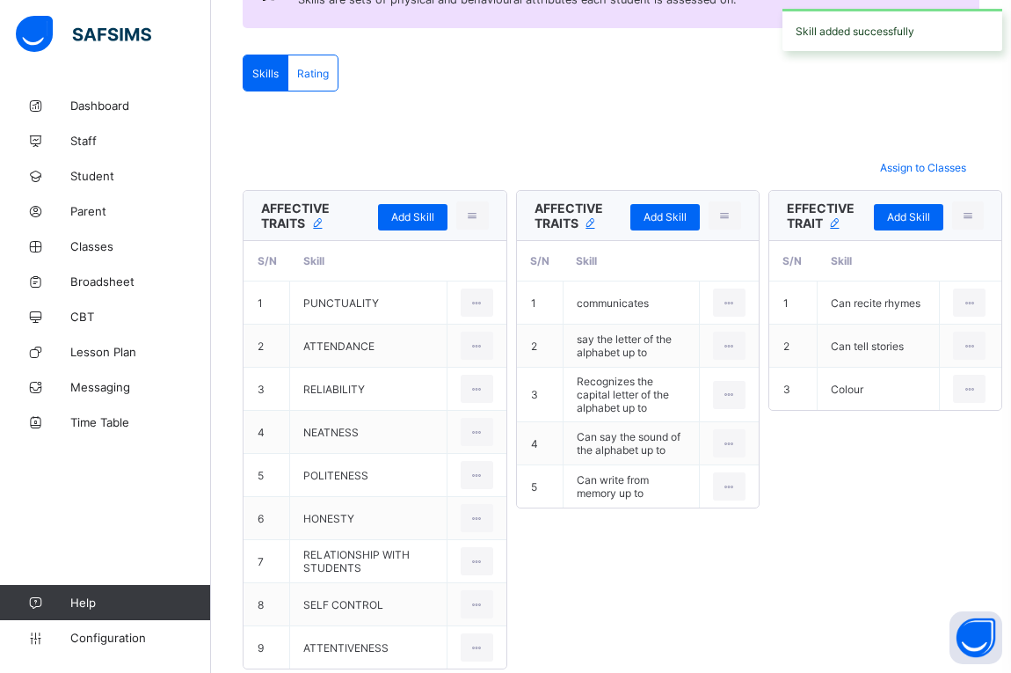
scroll to position [200, 0]
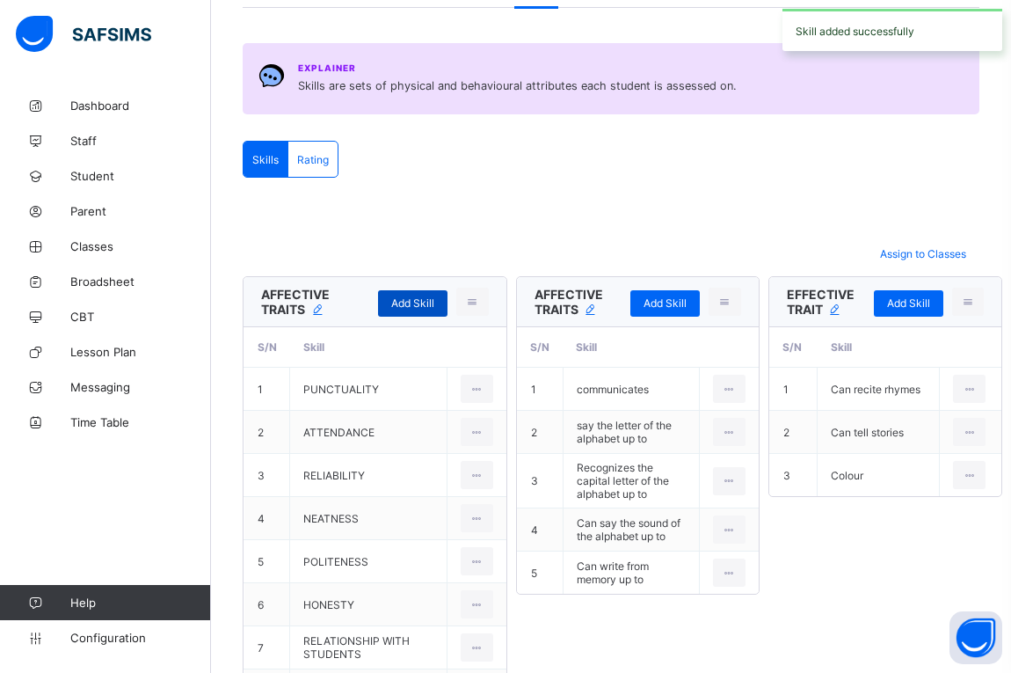
click at [399, 293] on div "Add Skill" at bounding box center [412, 303] width 69 height 26
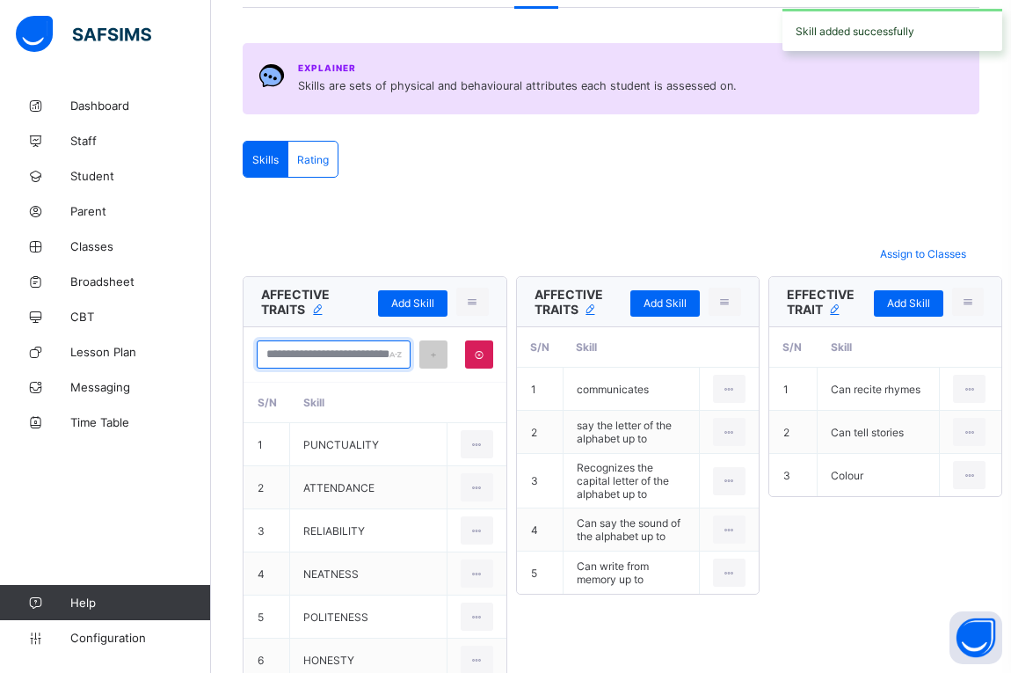
click at [353, 354] on input "text" at bounding box center [334, 354] width 154 height 28
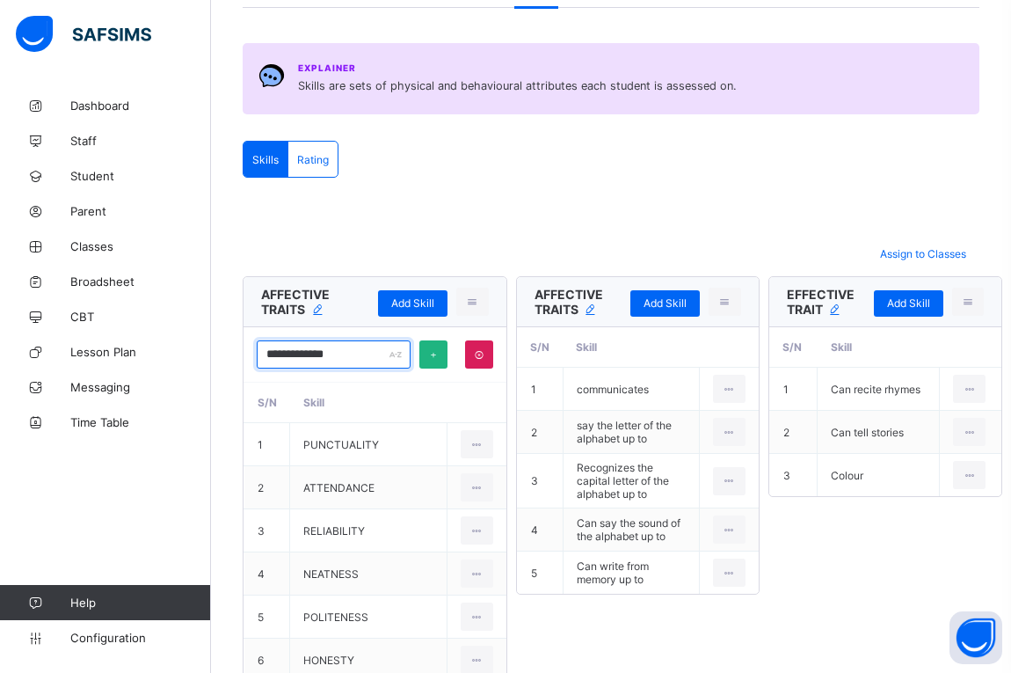
type input "**********"
click at [430, 358] on icon at bounding box center [433, 354] width 12 height 11
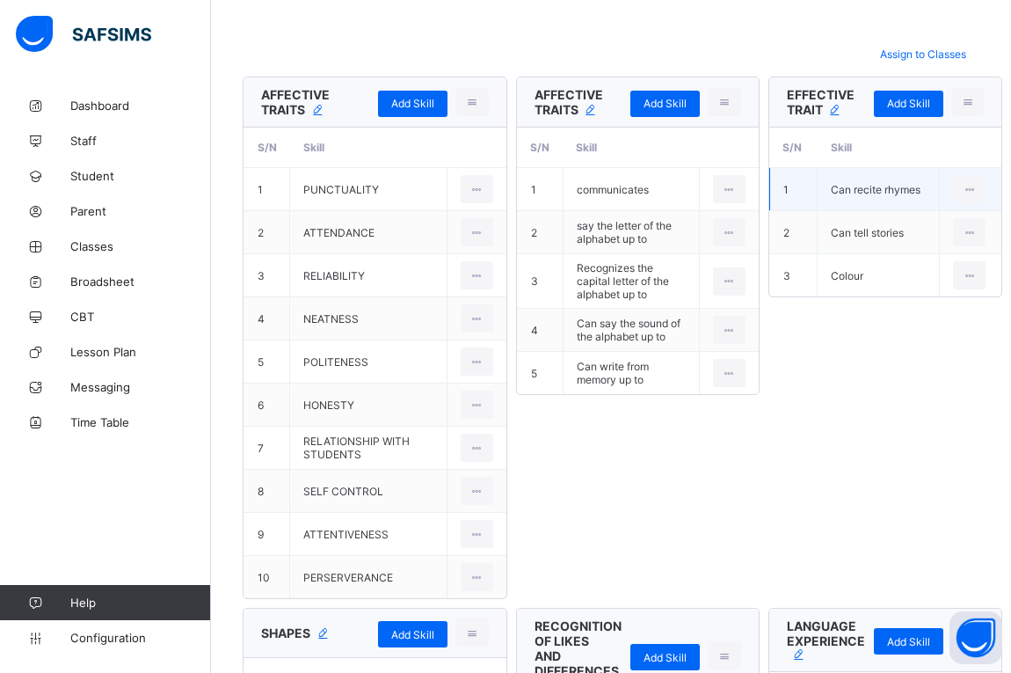
scroll to position [398, 0]
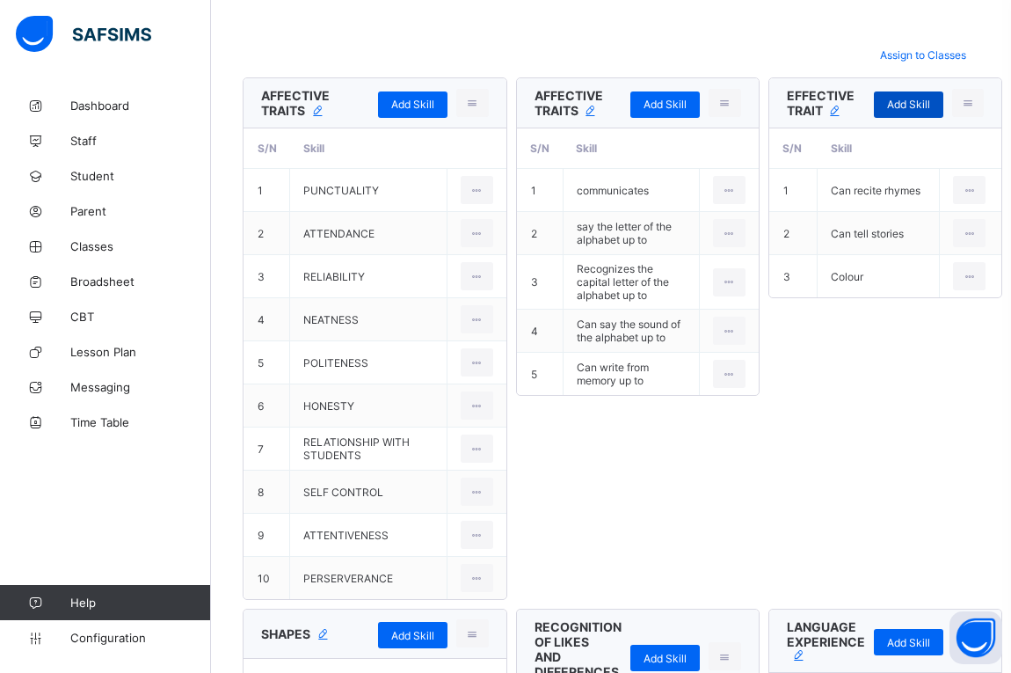
click at [902, 104] on span "Add Skill" at bounding box center [908, 104] width 43 height 13
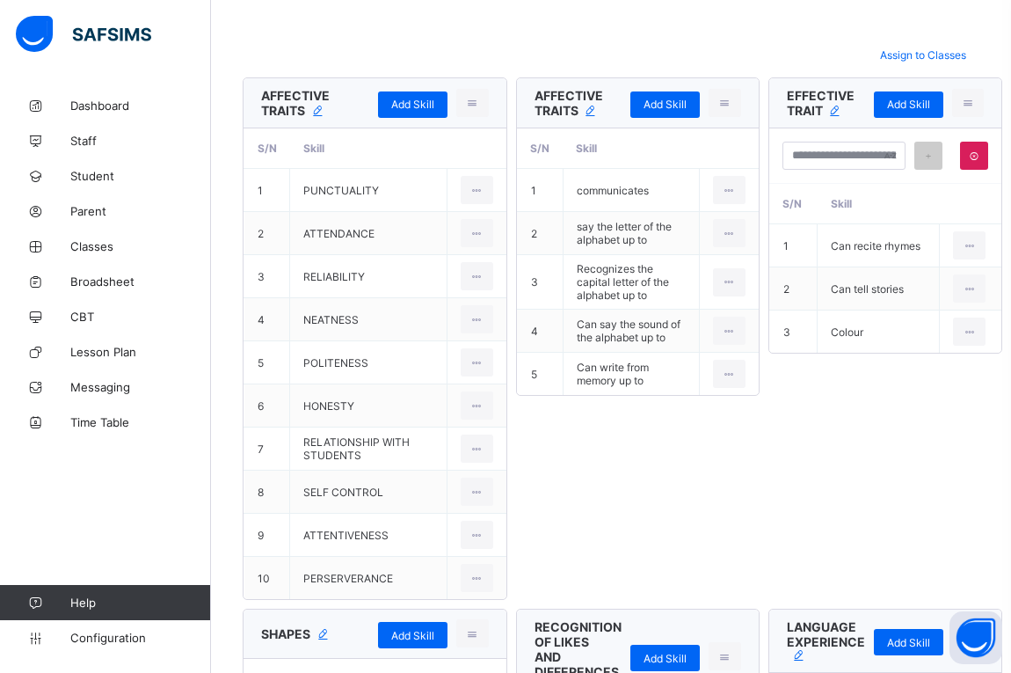
click at [840, 108] on icon at bounding box center [836, 111] width 16 height 13
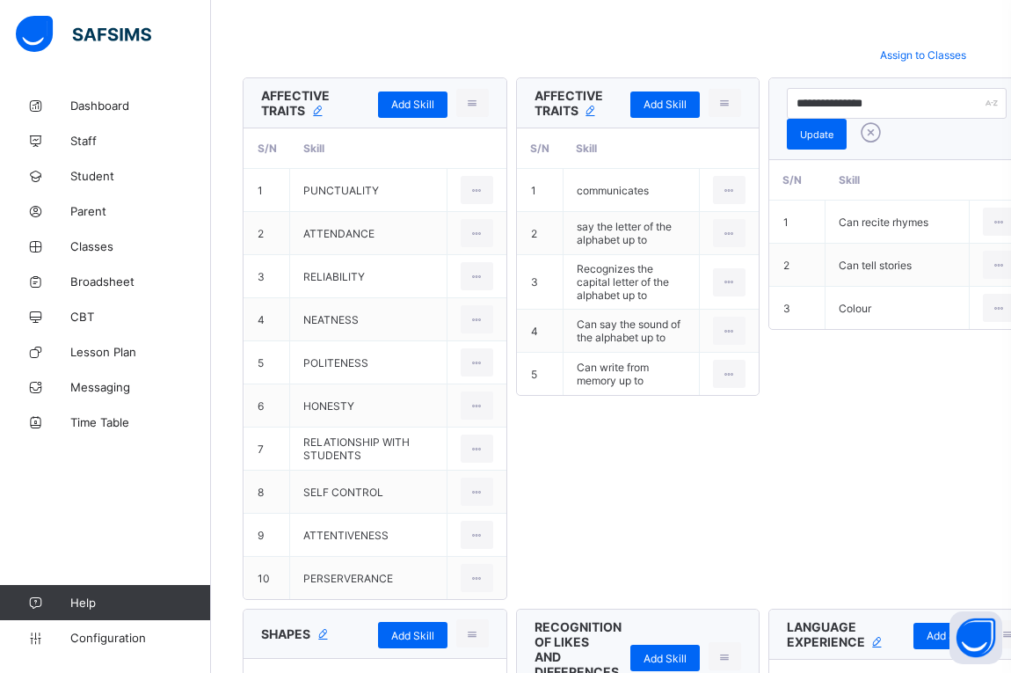
click at [595, 112] on icon at bounding box center [591, 111] width 16 height 13
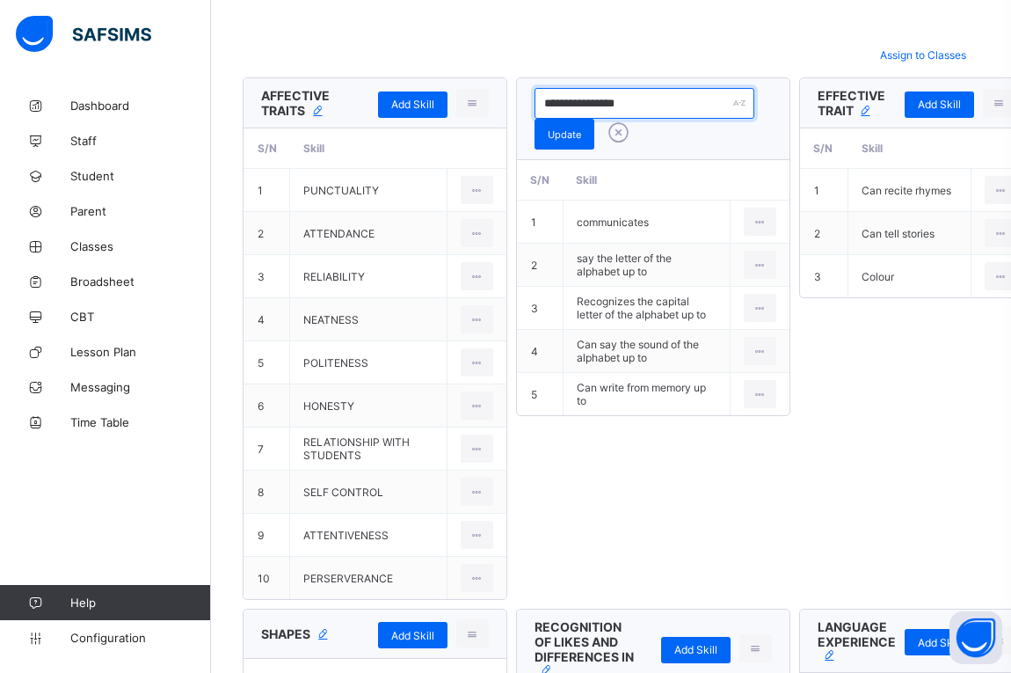
click at [658, 104] on input "**********" at bounding box center [645, 103] width 220 height 31
click at [864, 108] on icon at bounding box center [866, 111] width 16 height 13
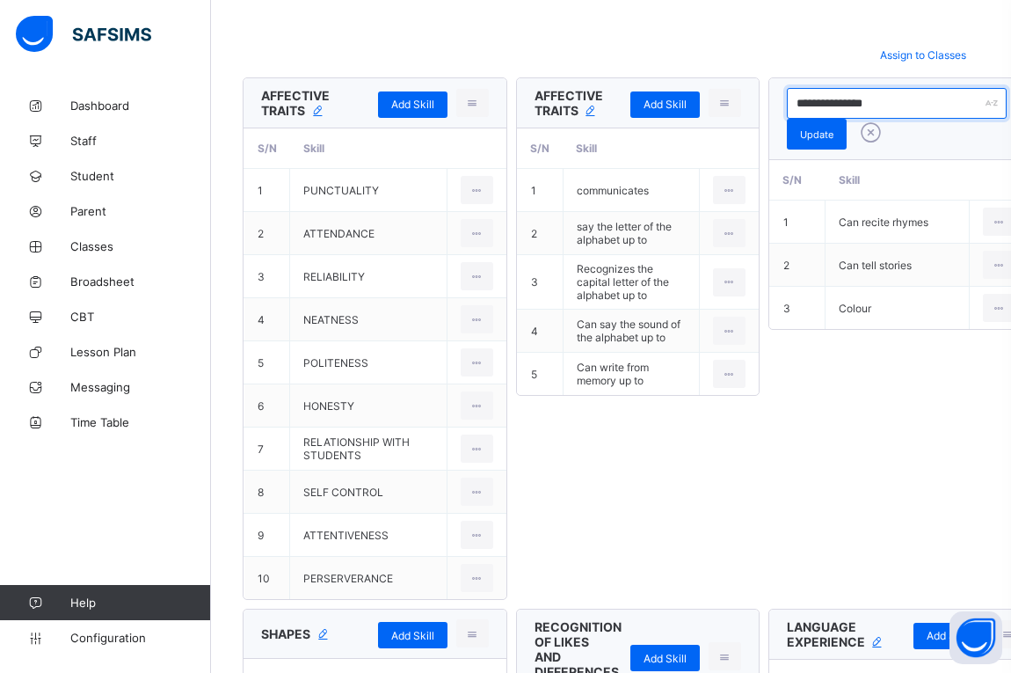
click at [864, 108] on input "**********" at bounding box center [897, 103] width 220 height 31
type input "*"
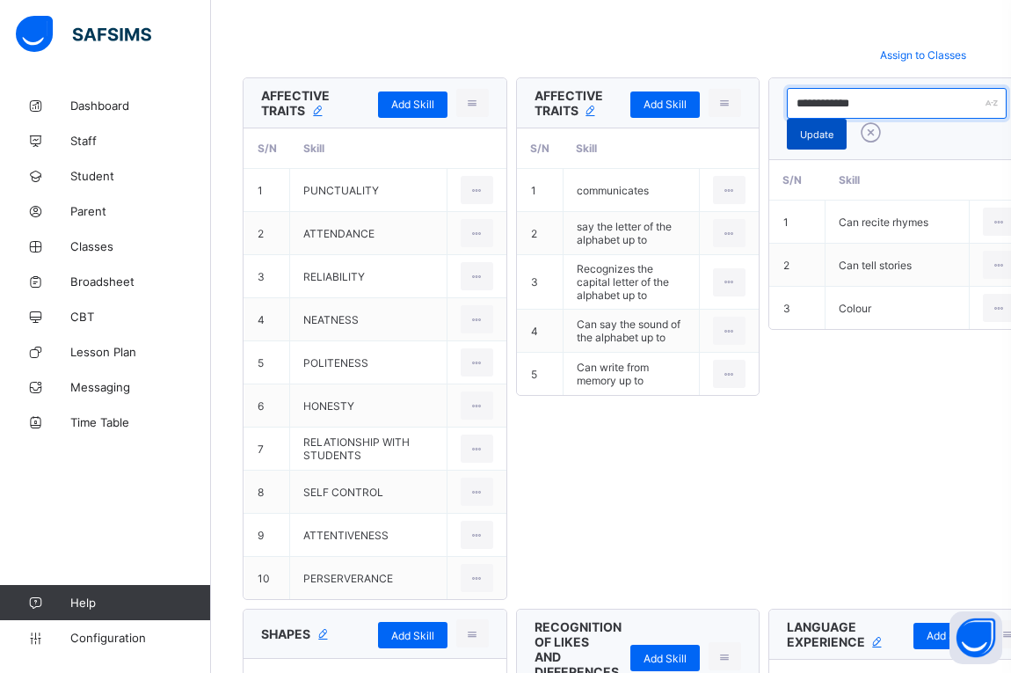
type input "**********"
click at [830, 134] on span "Update" at bounding box center [816, 134] width 33 height 12
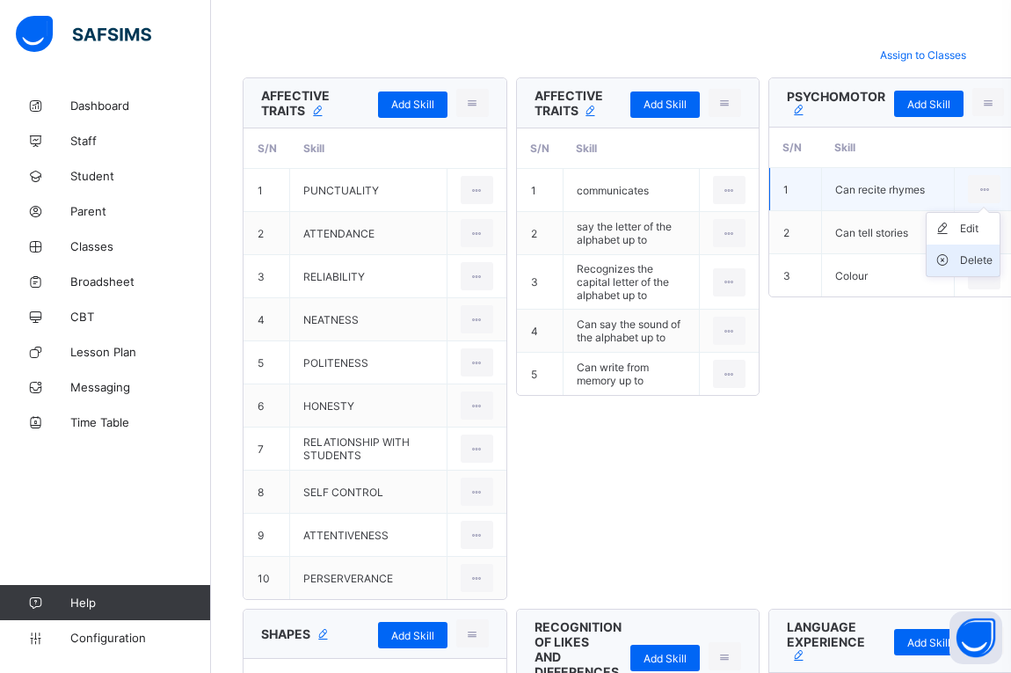
click at [974, 262] on div "Delete" at bounding box center [976, 261] width 33 height 18
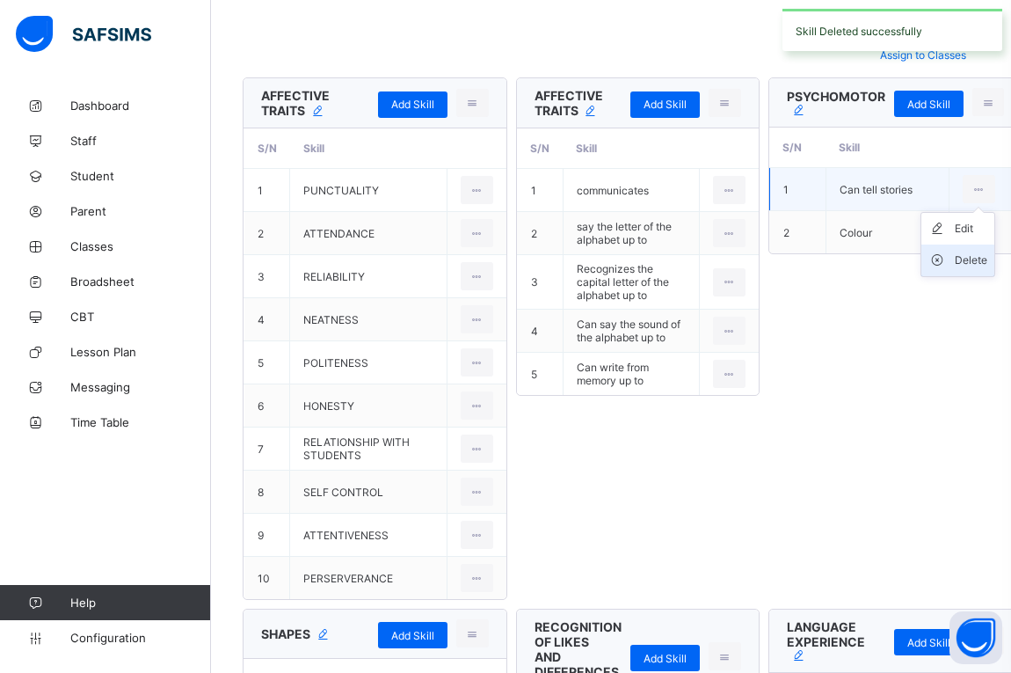
click at [963, 255] on div "Delete" at bounding box center [971, 261] width 33 height 18
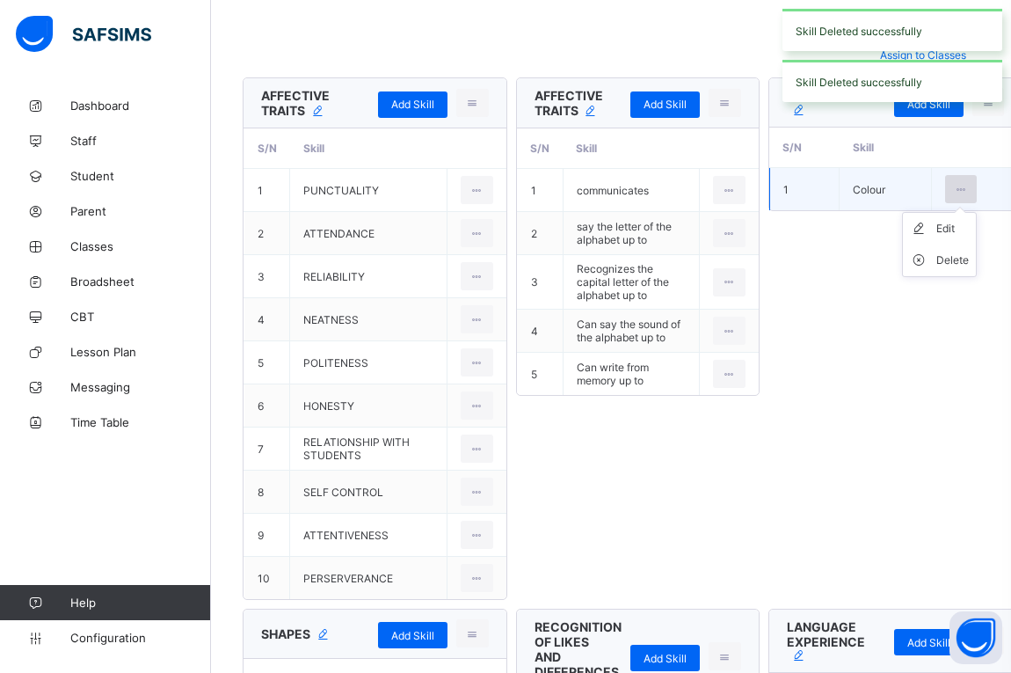
click at [970, 184] on div at bounding box center [961, 189] width 33 height 28
click at [947, 261] on div "Delete" at bounding box center [953, 261] width 33 height 18
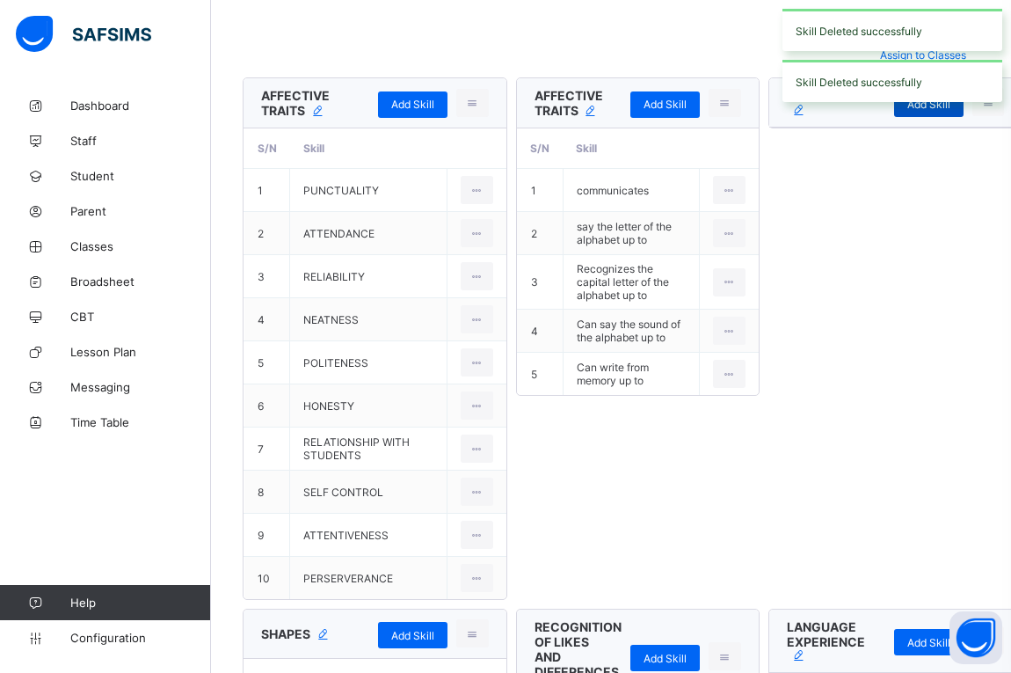
click at [924, 112] on div "Add Skill" at bounding box center [928, 104] width 69 height 26
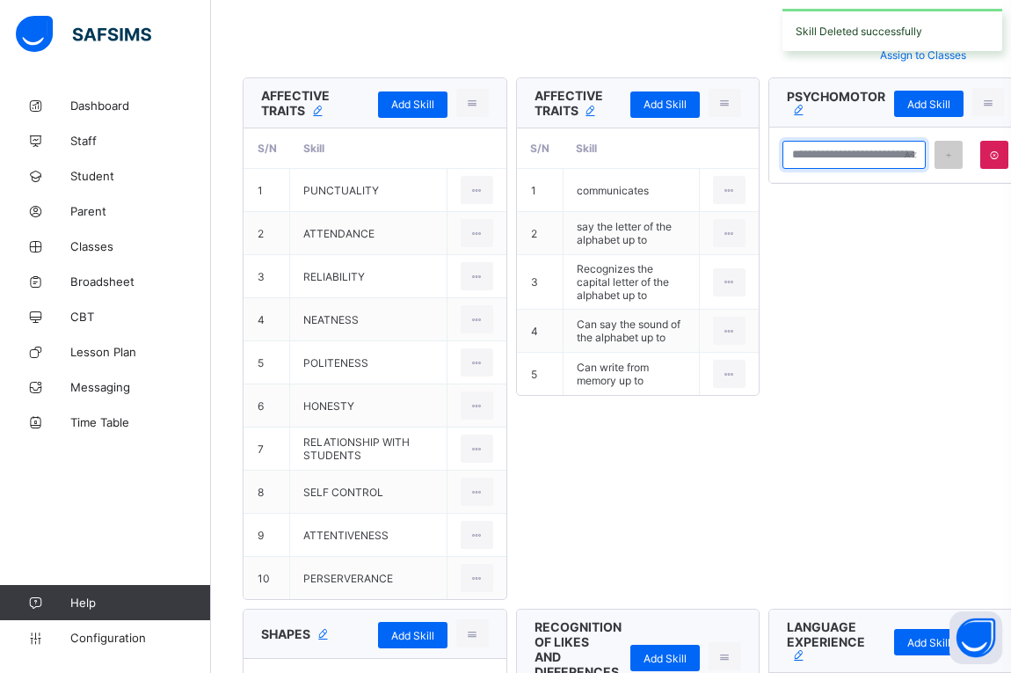
click at [862, 157] on input "text" at bounding box center [855, 155] width 144 height 28
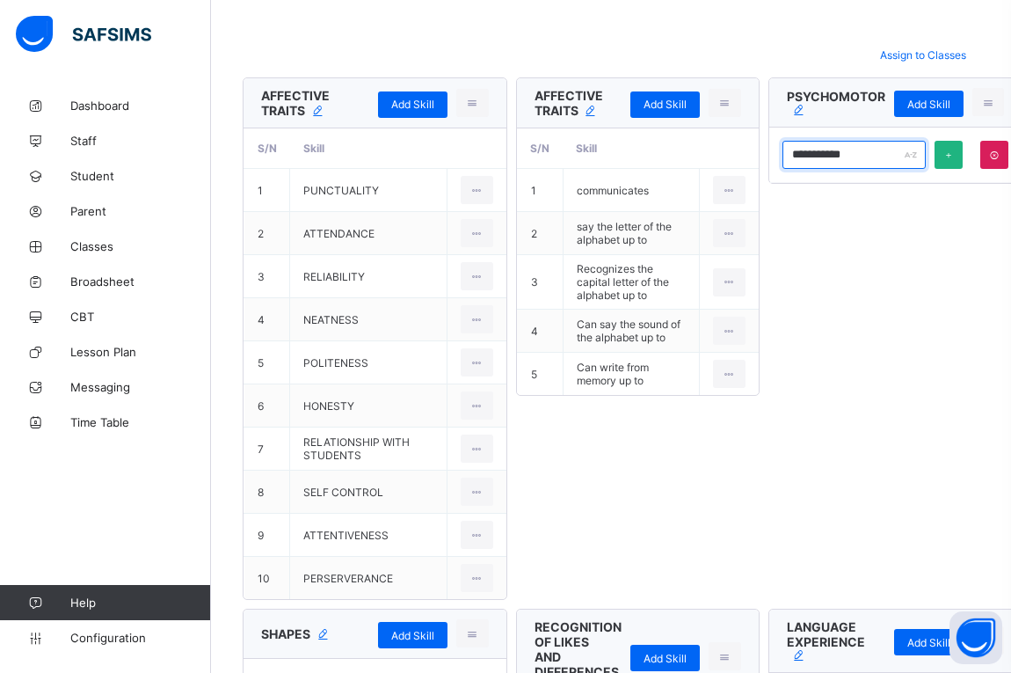
type input "**********"
click at [941, 154] on div at bounding box center [949, 155] width 28 height 28
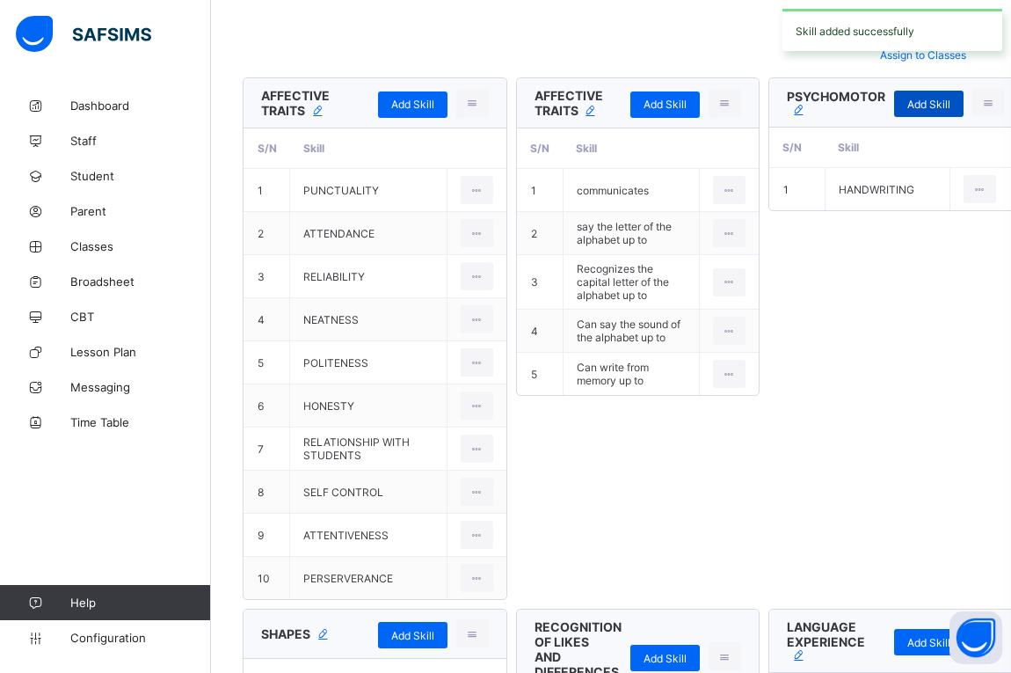
click at [940, 111] on div "Add Skill" at bounding box center [928, 104] width 69 height 26
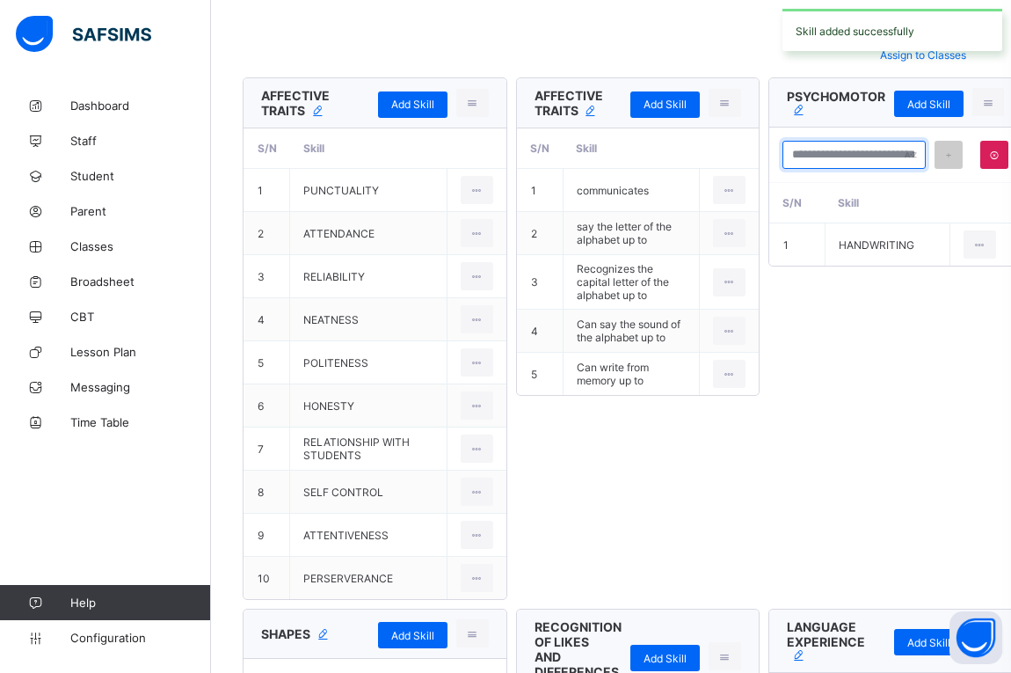
click at [860, 158] on input "text" at bounding box center [855, 155] width 144 height 28
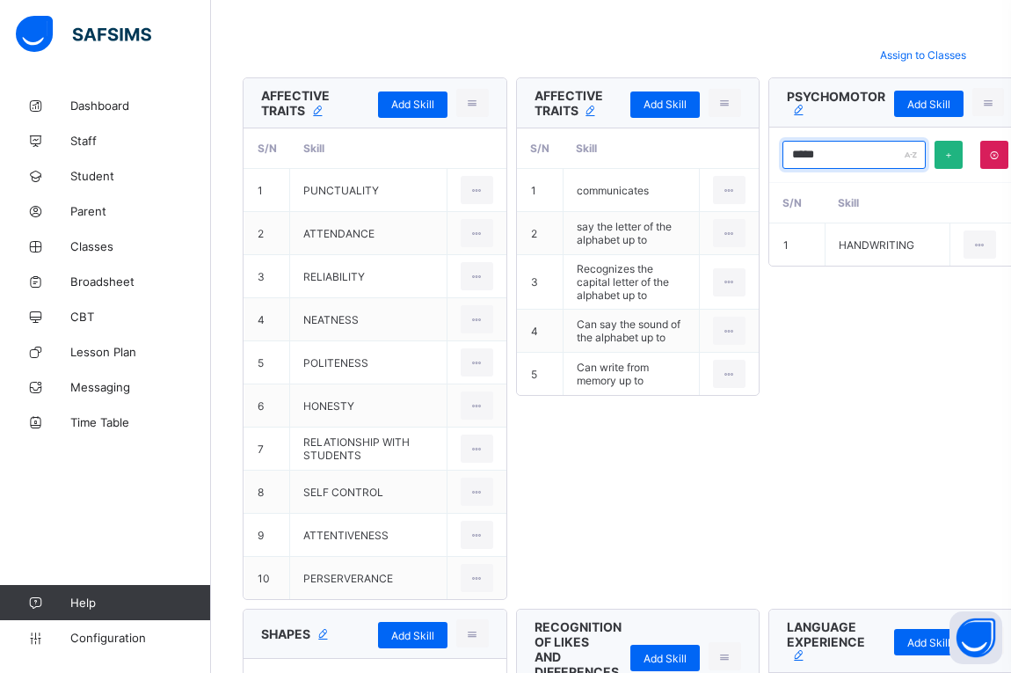
type input "*****"
click at [946, 156] on icon at bounding box center [949, 155] width 12 height 11
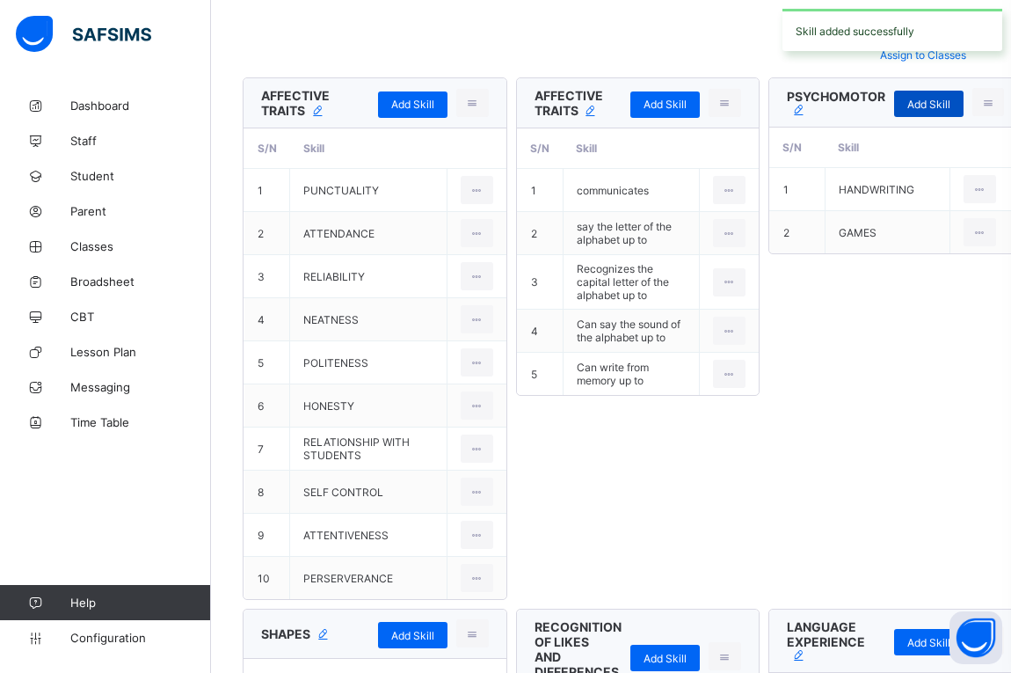
click at [920, 98] on span "Add Skill" at bounding box center [929, 104] width 43 height 13
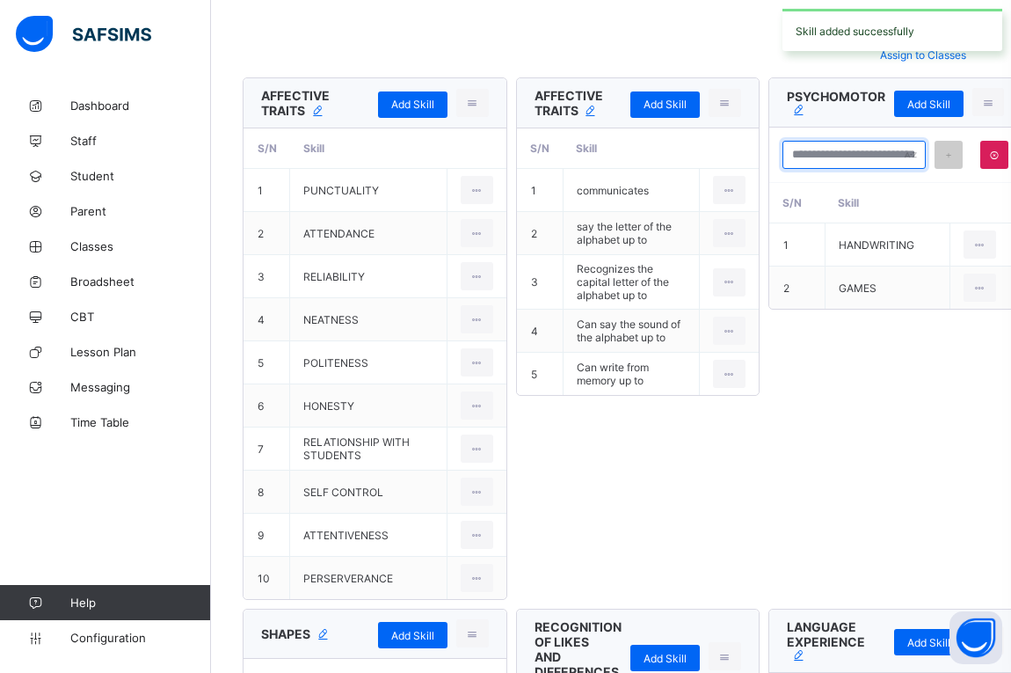
click at [848, 160] on input "text" at bounding box center [855, 155] width 144 height 28
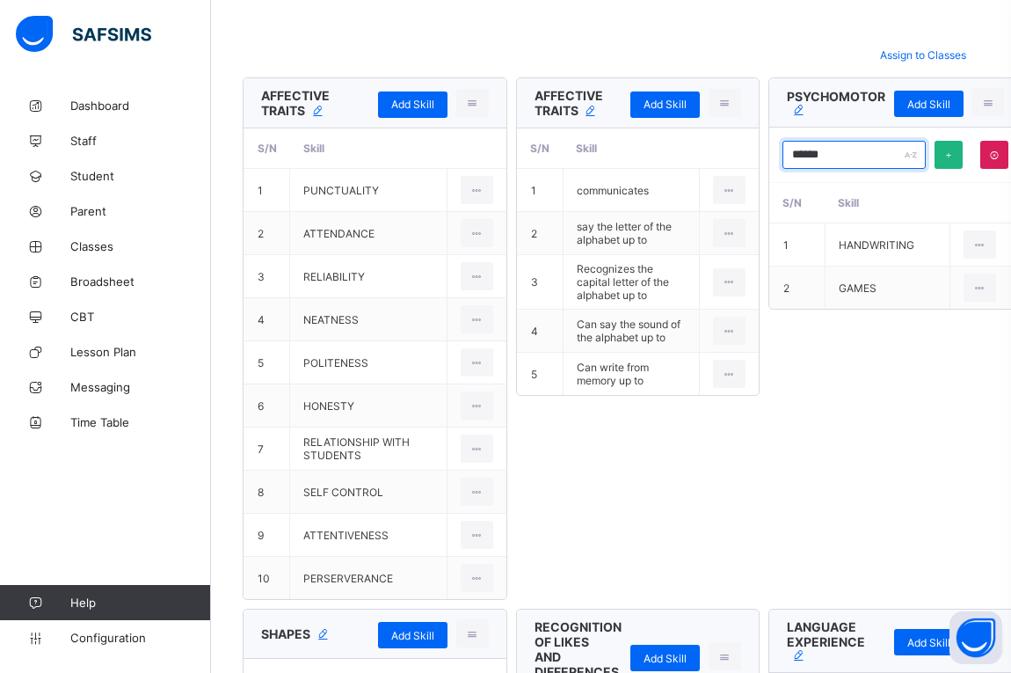
type input "******"
click at [943, 154] on icon at bounding box center [949, 155] width 12 height 11
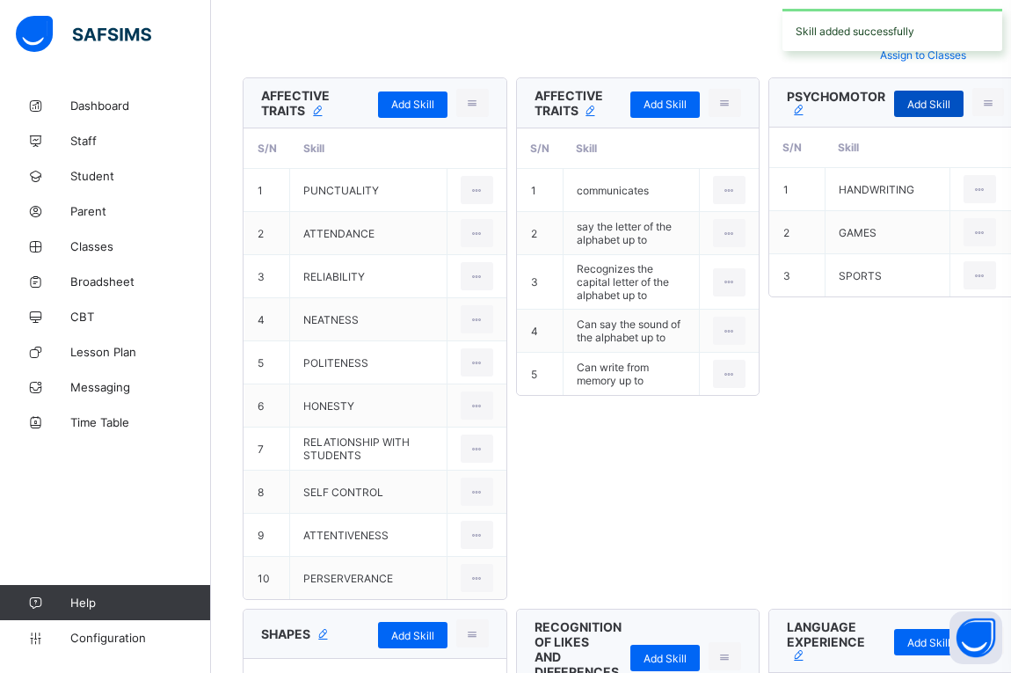
click at [927, 109] on span "Add Skill" at bounding box center [929, 104] width 43 height 13
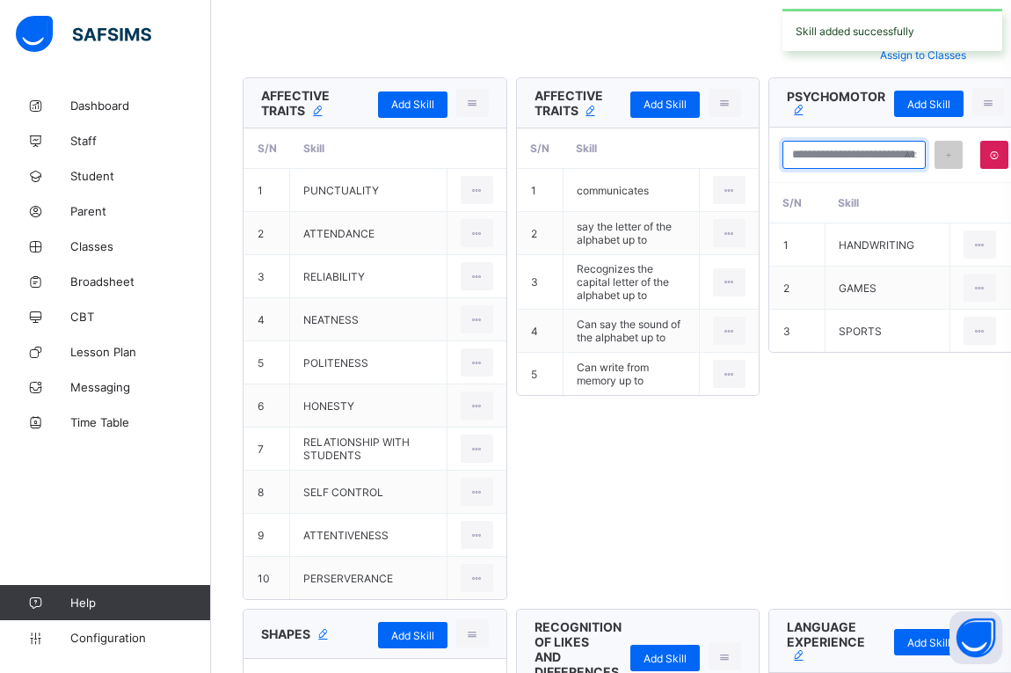
click at [841, 156] on input "text" at bounding box center [855, 155] width 144 height 28
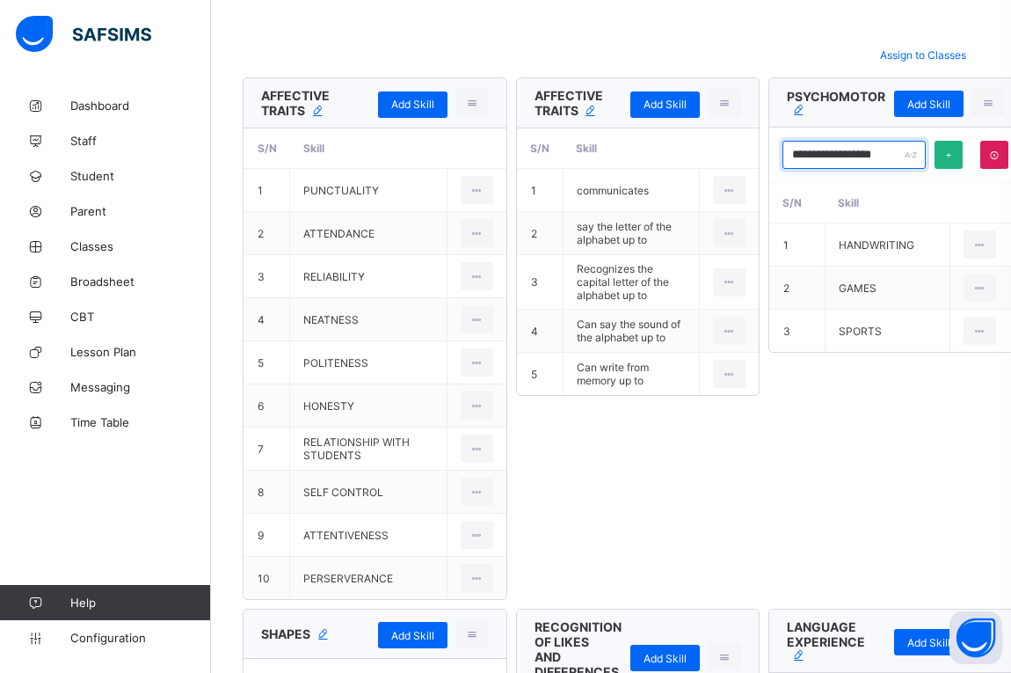
type input "**********"
click at [945, 161] on div at bounding box center [949, 155] width 28 height 28
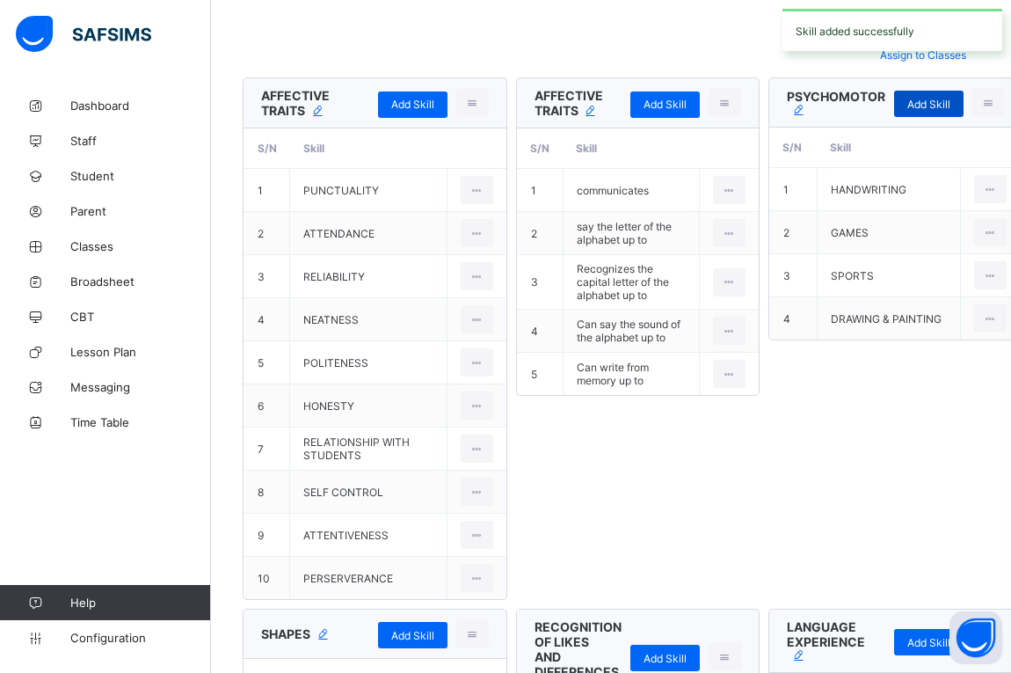
click at [933, 107] on span "Add Skill" at bounding box center [929, 104] width 43 height 13
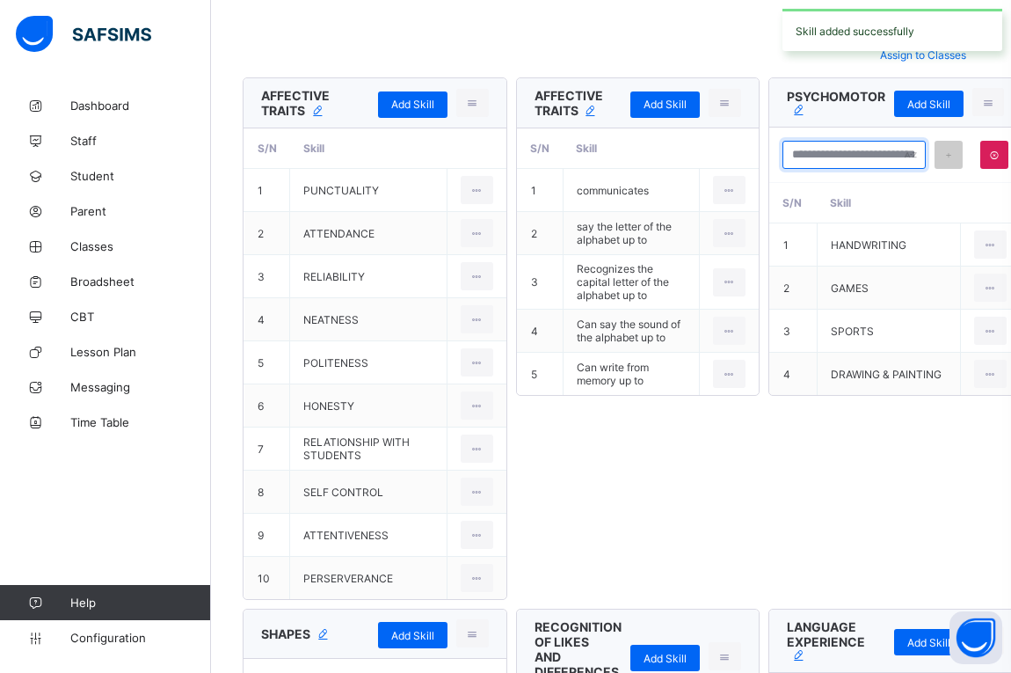
click at [864, 161] on input "text" at bounding box center [855, 155] width 144 height 28
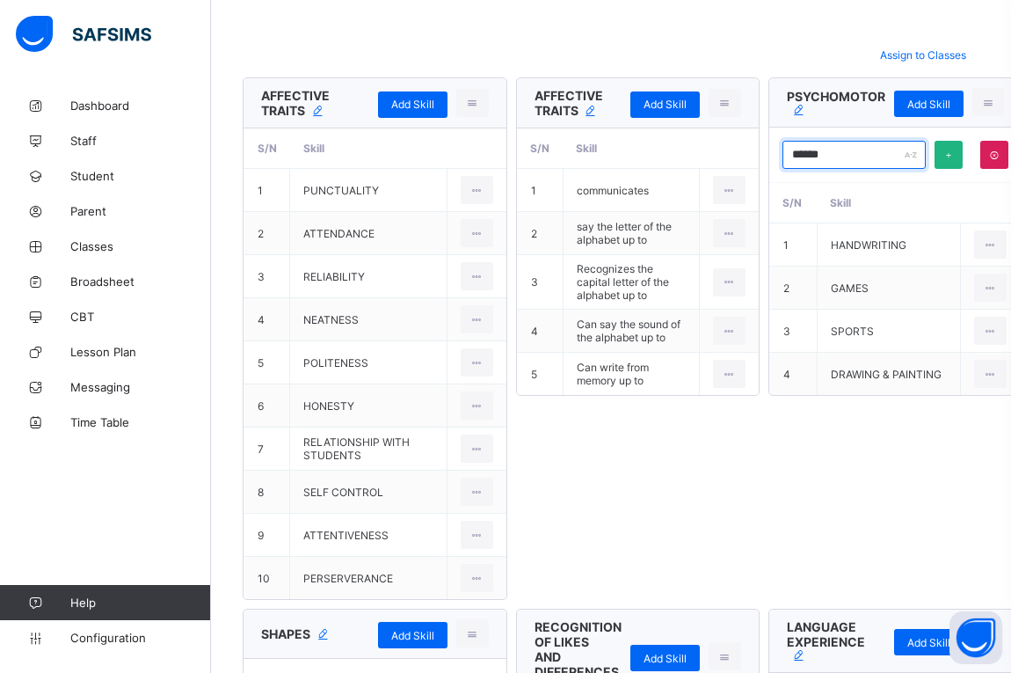
type input "******"
click at [947, 160] on div at bounding box center [949, 155] width 28 height 28
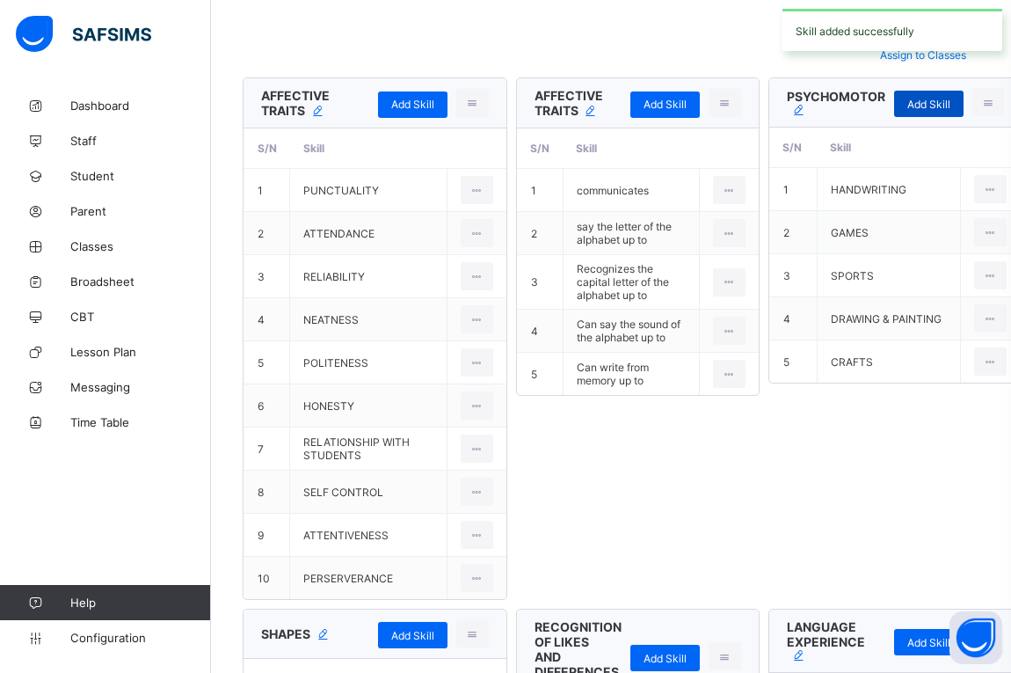
click at [931, 105] on span "Add Skill" at bounding box center [929, 104] width 43 height 13
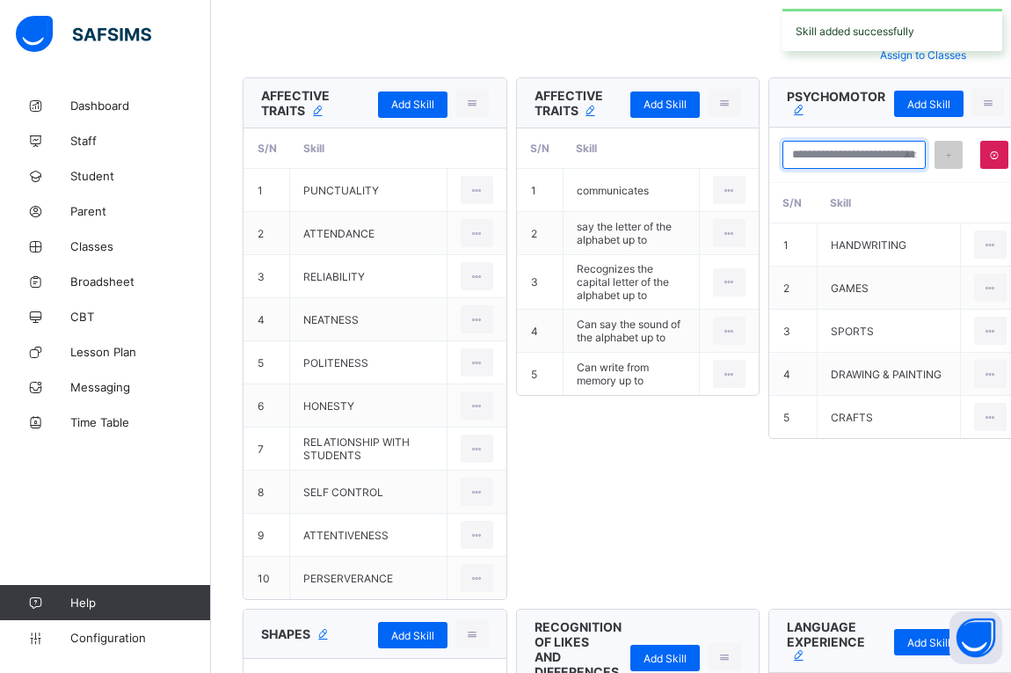
click at [871, 161] on input "text" at bounding box center [855, 155] width 144 height 28
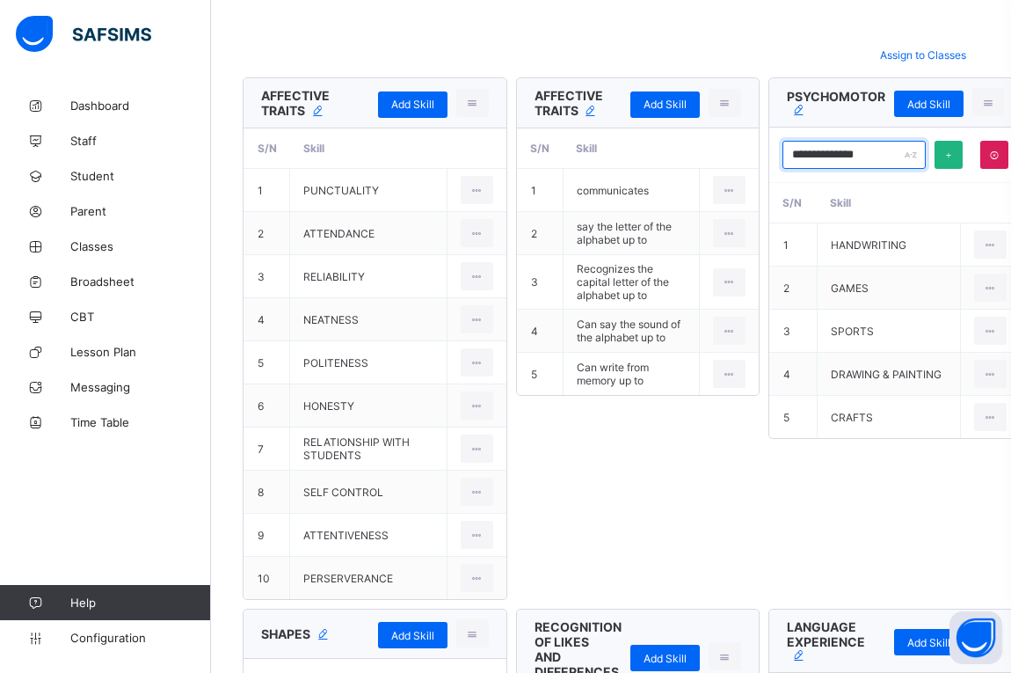
type input "**********"
click at [942, 161] on div at bounding box center [949, 155] width 28 height 28
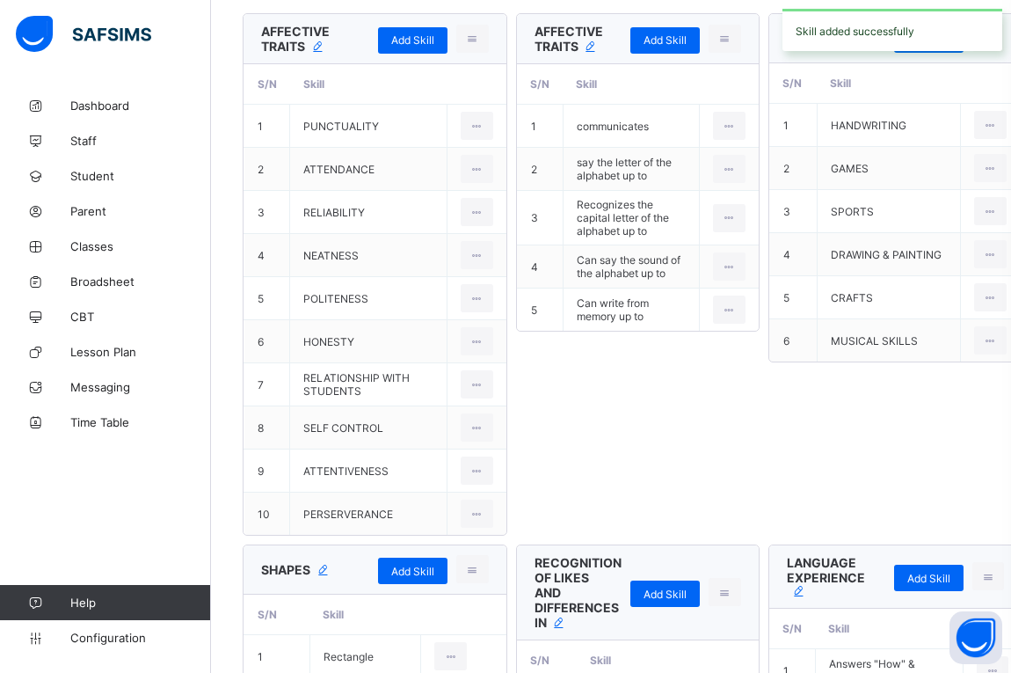
scroll to position [481, 0]
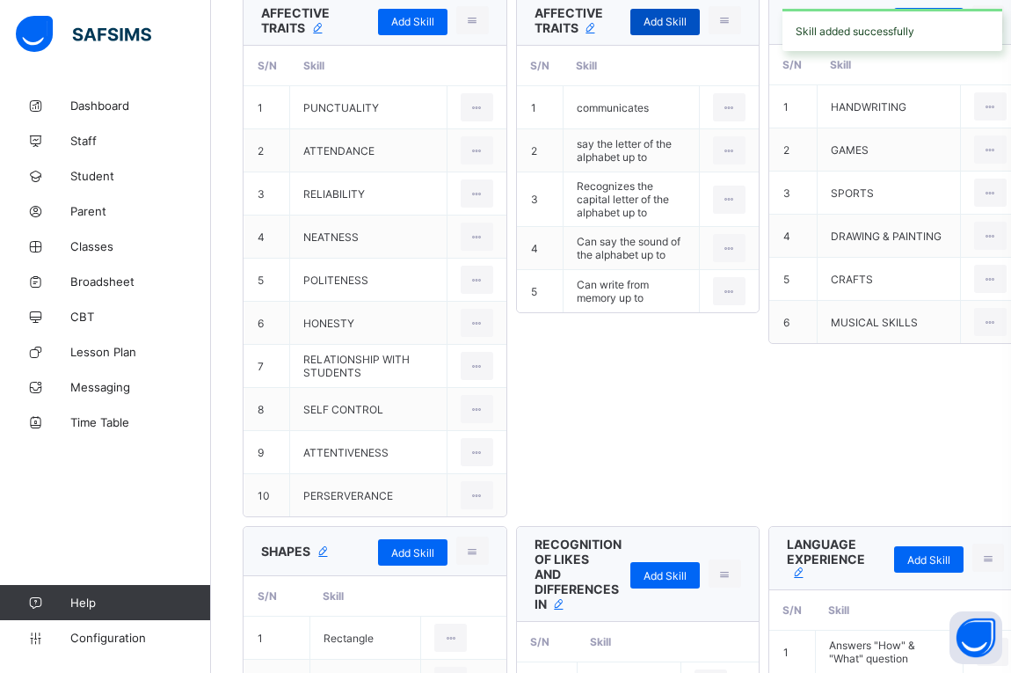
click at [660, 27] on span "Add Skill" at bounding box center [665, 21] width 43 height 13
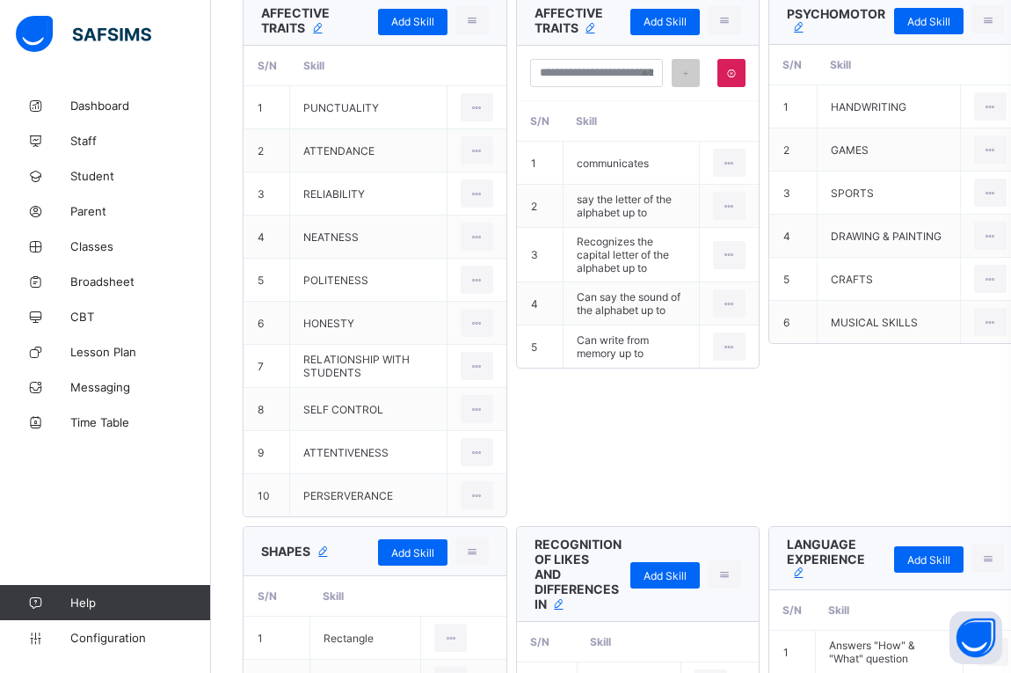
click at [583, 34] on div "AFFECTIVE TRAITS" at bounding box center [574, 20] width 78 height 30
click at [595, 31] on icon at bounding box center [591, 28] width 16 height 13
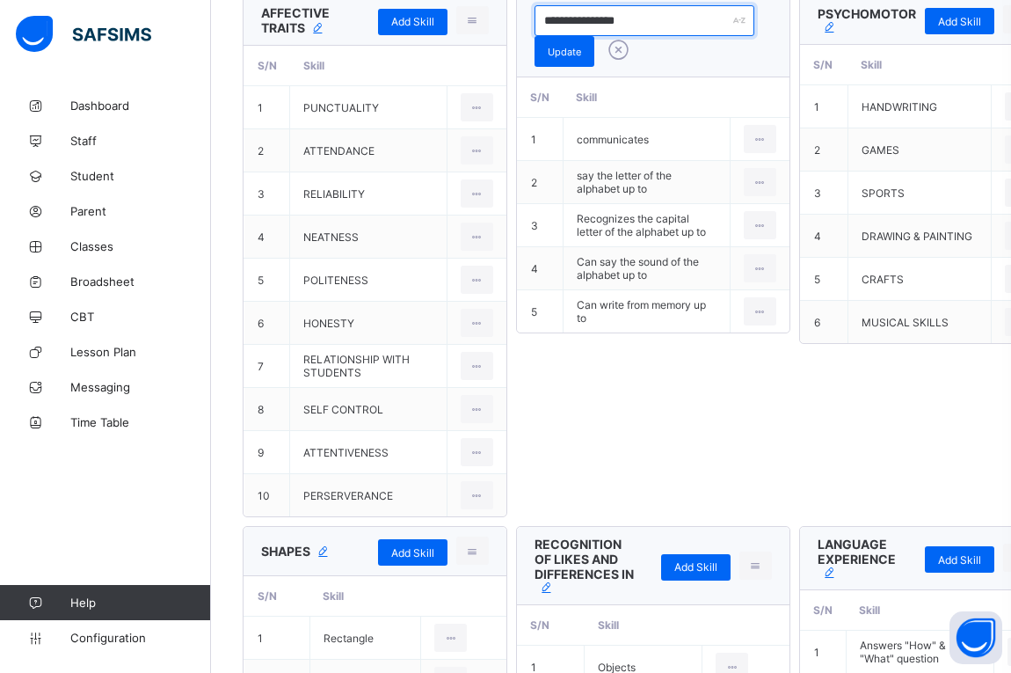
click at [630, 17] on input "**********" at bounding box center [645, 20] width 220 height 31
type input "*****"
click at [573, 51] on span "Update" at bounding box center [564, 52] width 33 height 12
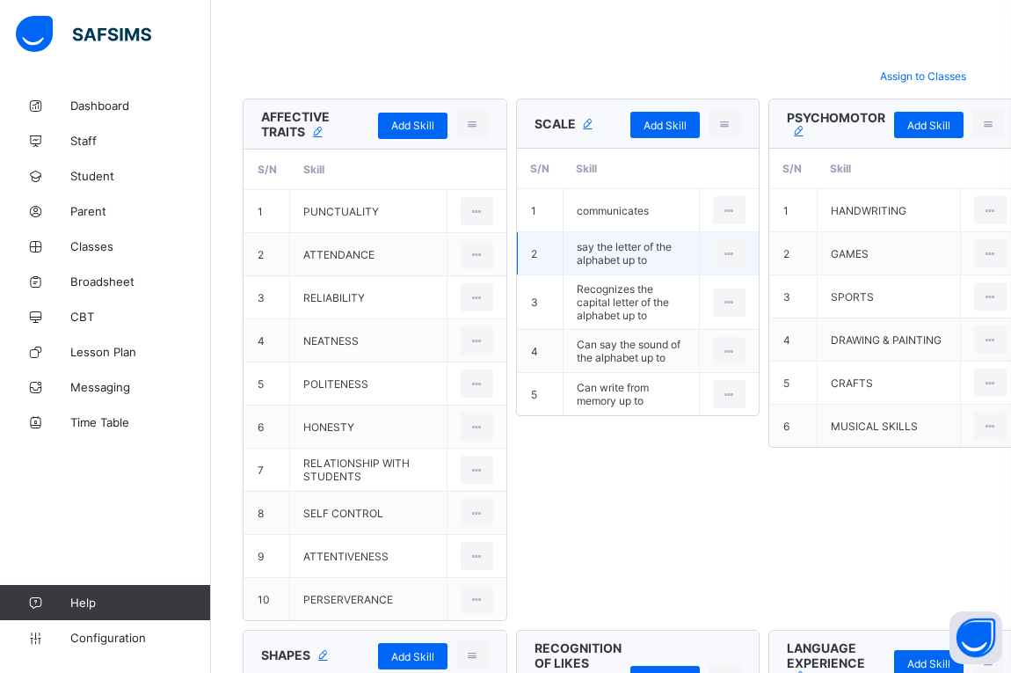
scroll to position [376, 0]
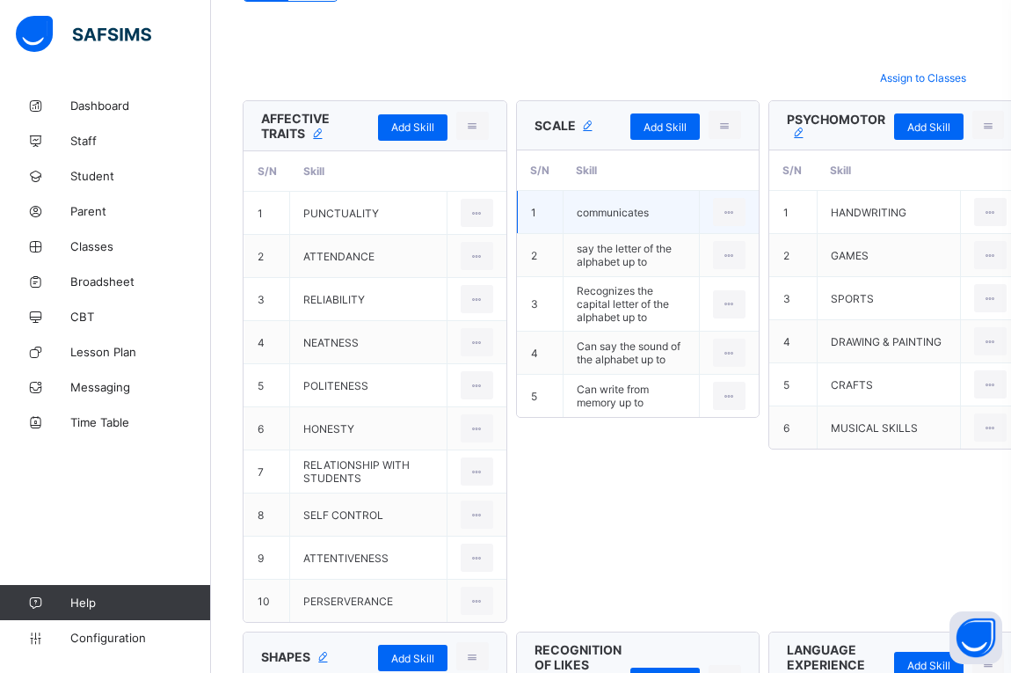
click at [596, 212] on td "communicates" at bounding box center [631, 212] width 136 height 43
click at [717, 254] on div "Edit" at bounding box center [721, 252] width 33 height 18
click at [653, 214] on input "**********" at bounding box center [618, 212] width 82 height 28
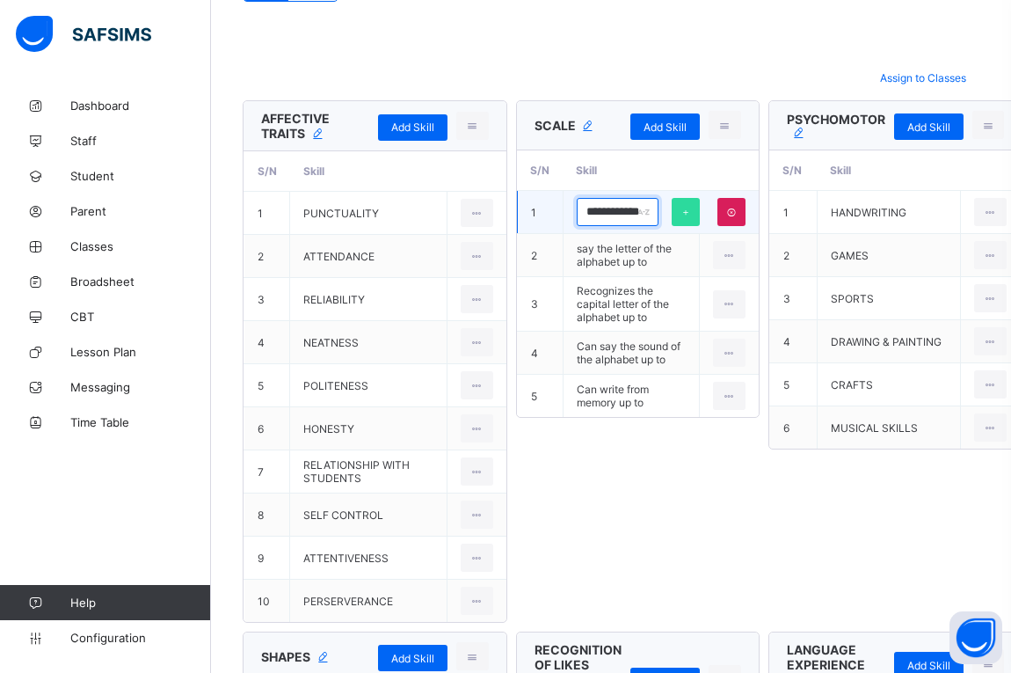
click at [653, 214] on input "**********" at bounding box center [618, 212] width 82 height 28
type input "*"
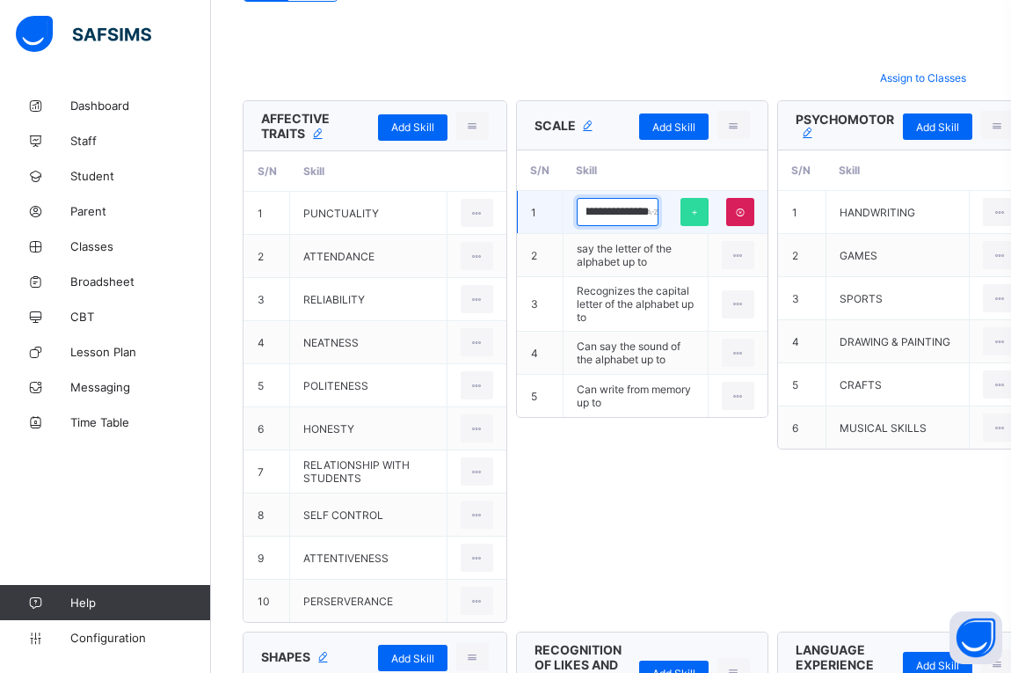
scroll to position [0, 41]
type input "**********"
click at [690, 215] on icon at bounding box center [695, 212] width 12 height 11
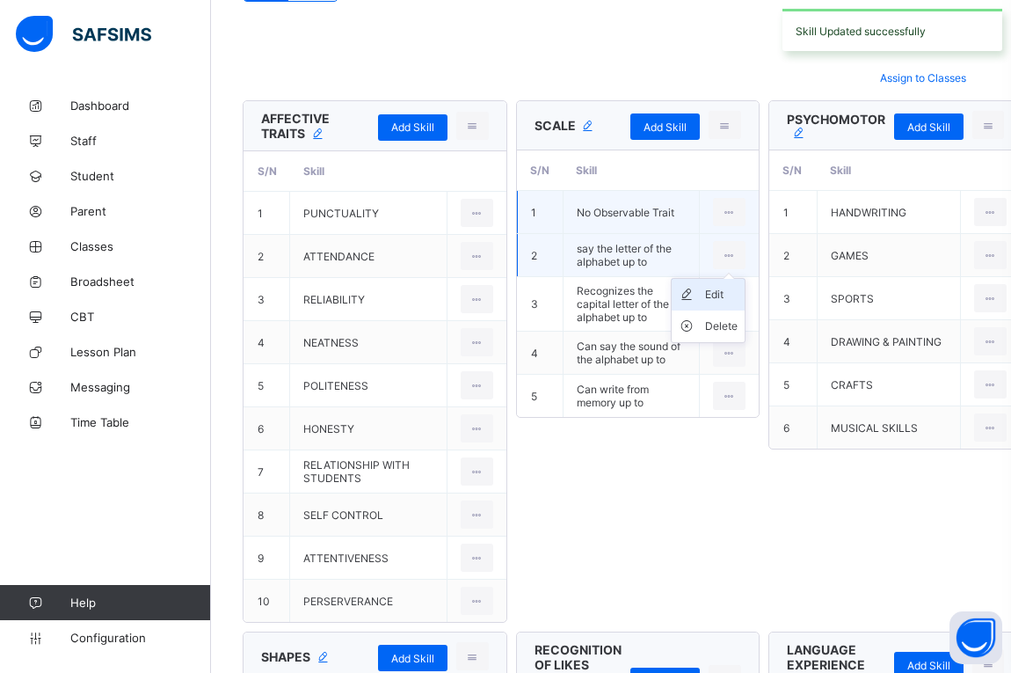
click at [711, 301] on div "Edit" at bounding box center [721, 295] width 33 height 18
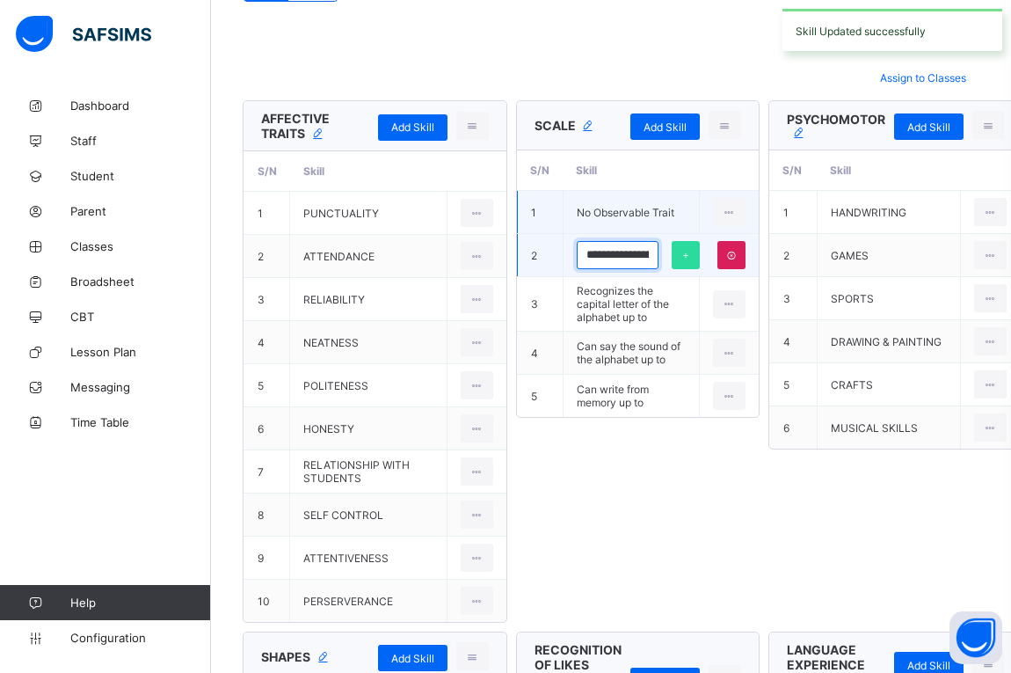
click at [641, 252] on div "**********" at bounding box center [618, 255] width 82 height 28
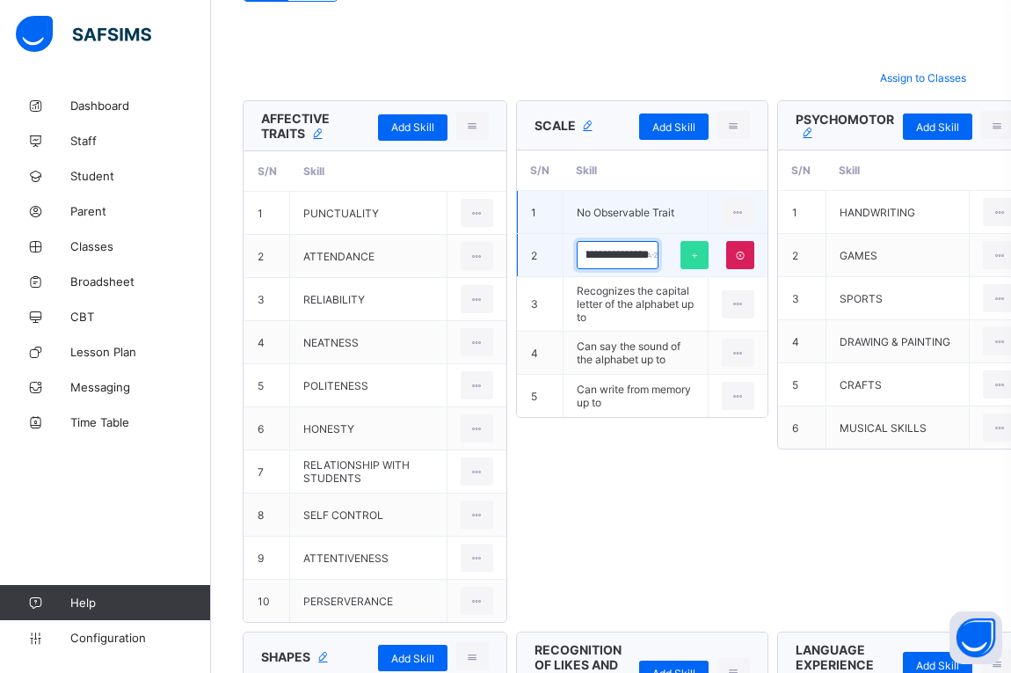
scroll to position [0, 96]
type input "**********"
click at [685, 261] on div at bounding box center [695, 255] width 28 height 28
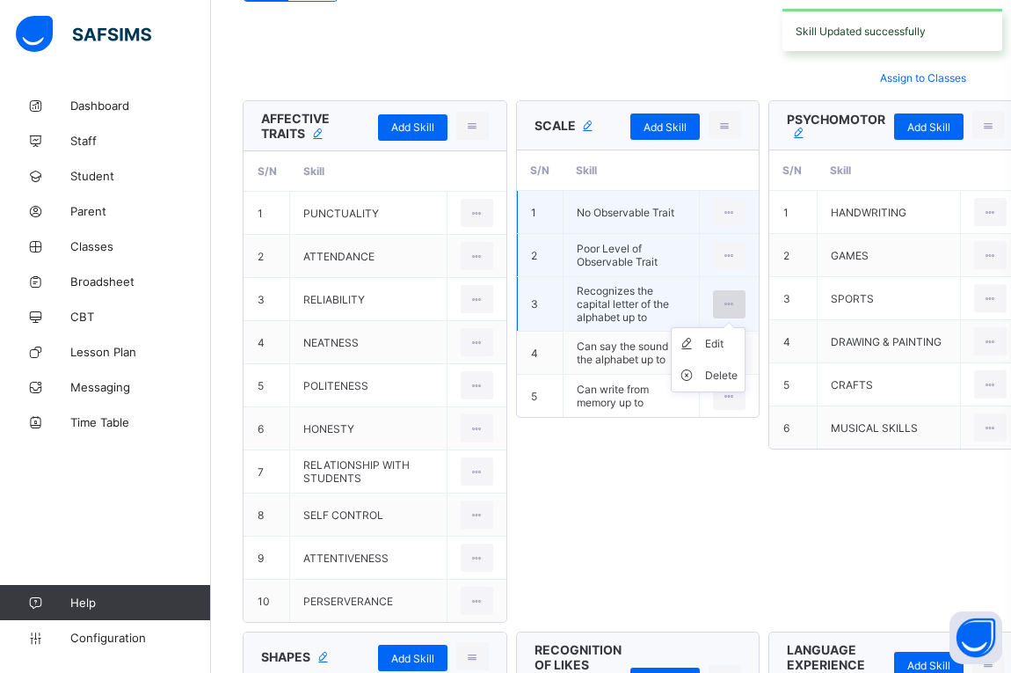
click at [722, 306] on icon at bounding box center [729, 303] width 15 height 13
click at [726, 343] on div "Edit" at bounding box center [721, 344] width 33 height 18
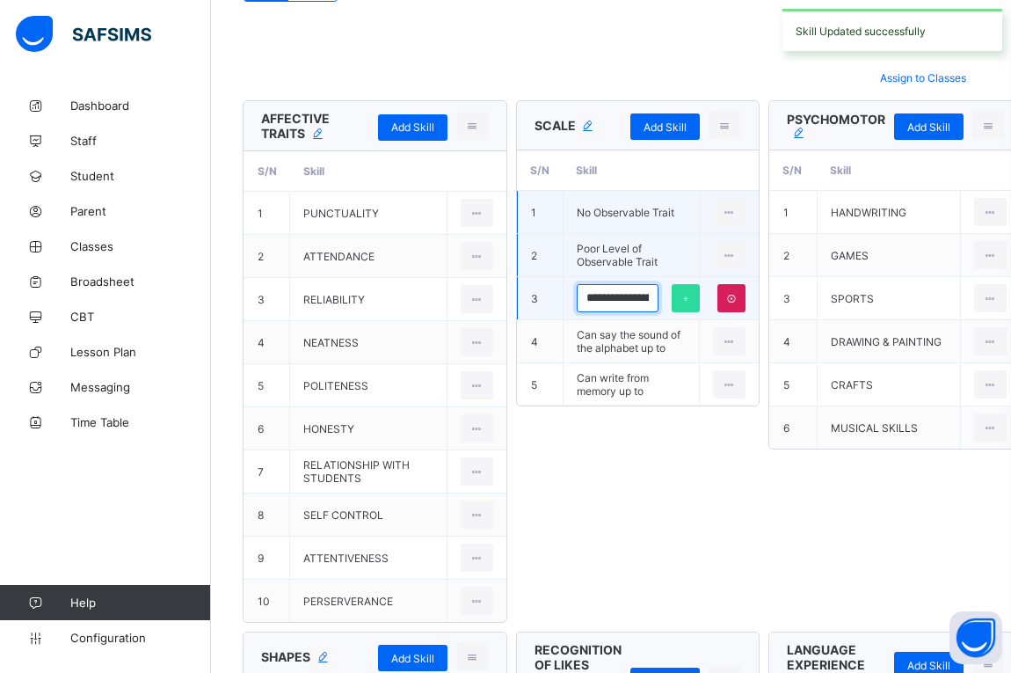
click at [618, 308] on input "**********" at bounding box center [618, 298] width 82 height 28
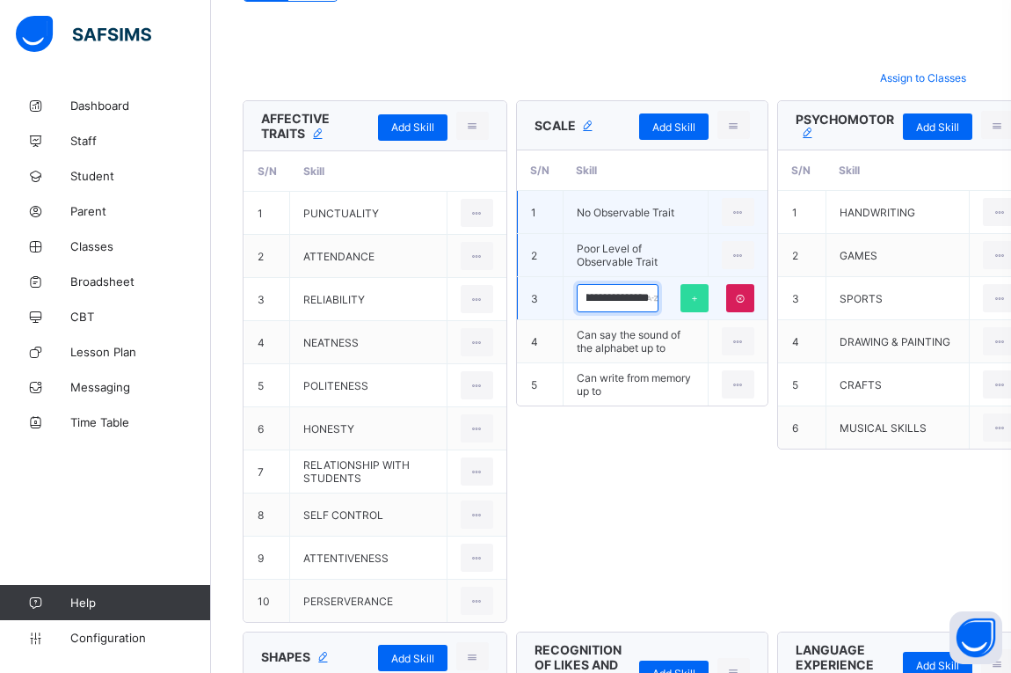
scroll to position [0, 172]
type input "**********"
click at [681, 302] on div at bounding box center [695, 298] width 28 height 28
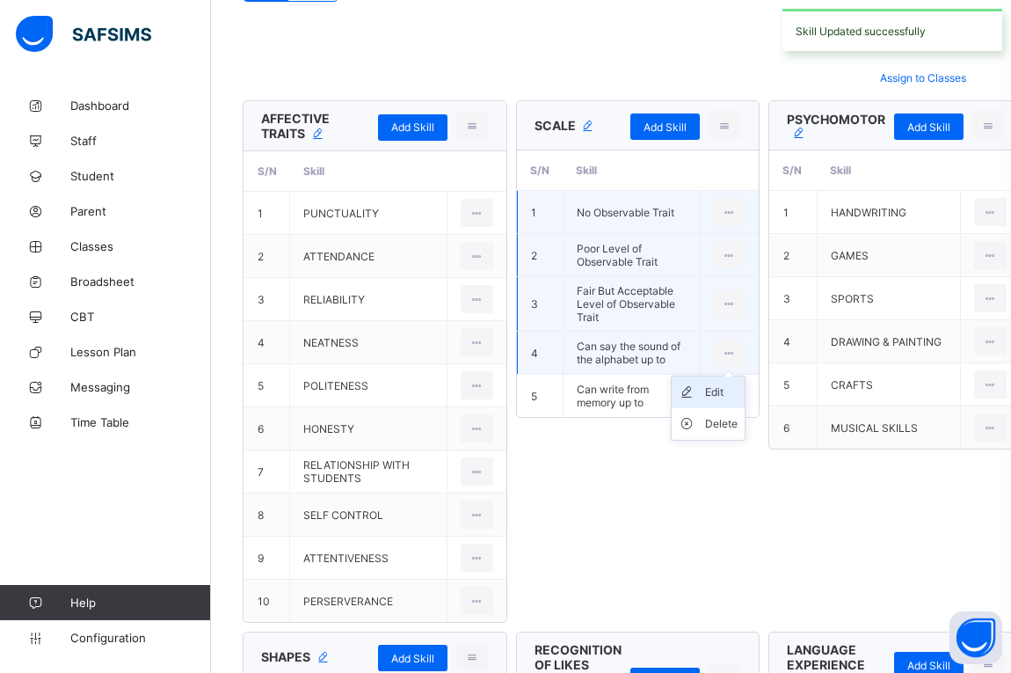
click at [709, 393] on div "Edit" at bounding box center [721, 392] width 33 height 18
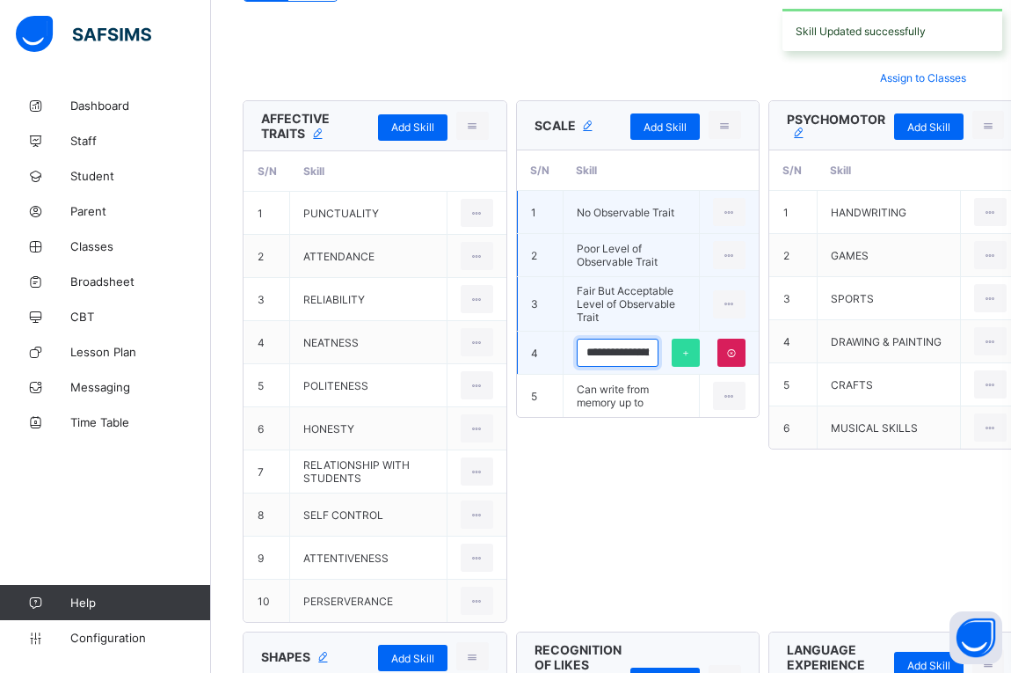
click at [609, 351] on input "**********" at bounding box center [618, 353] width 82 height 28
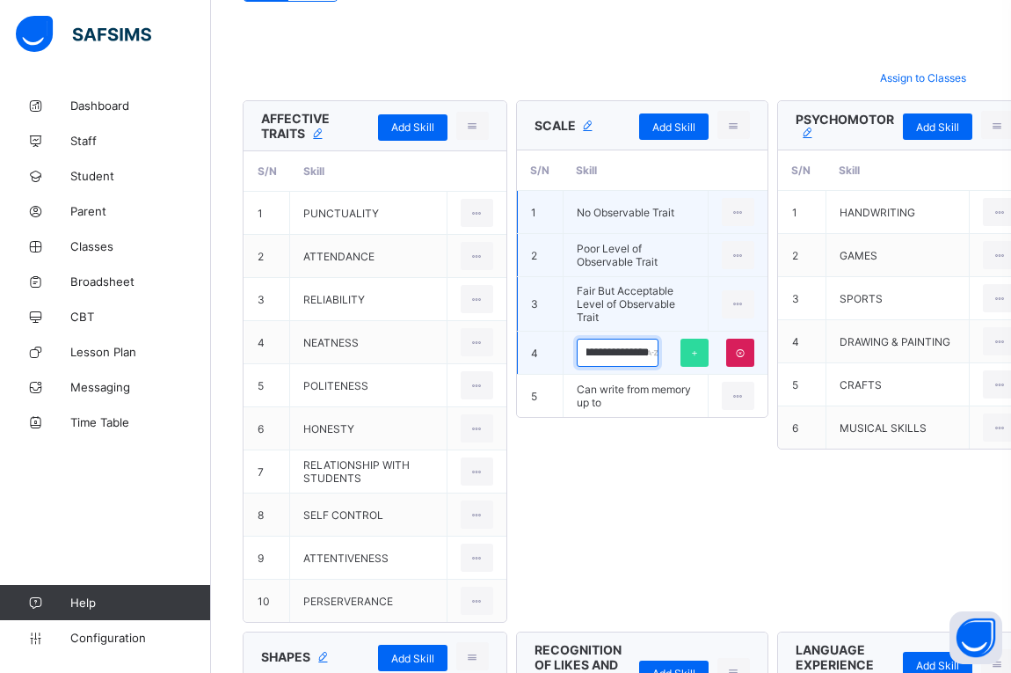
scroll to position [0, 99]
type input "**********"
click at [681, 359] on div at bounding box center [695, 353] width 28 height 28
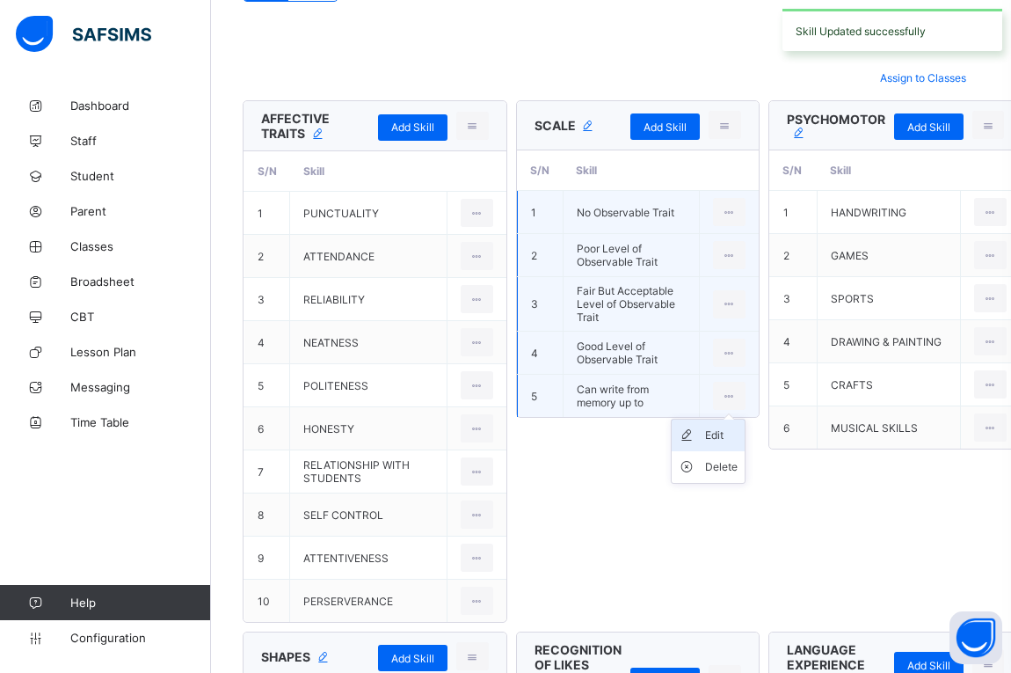
click at [717, 434] on div "Edit" at bounding box center [721, 436] width 33 height 18
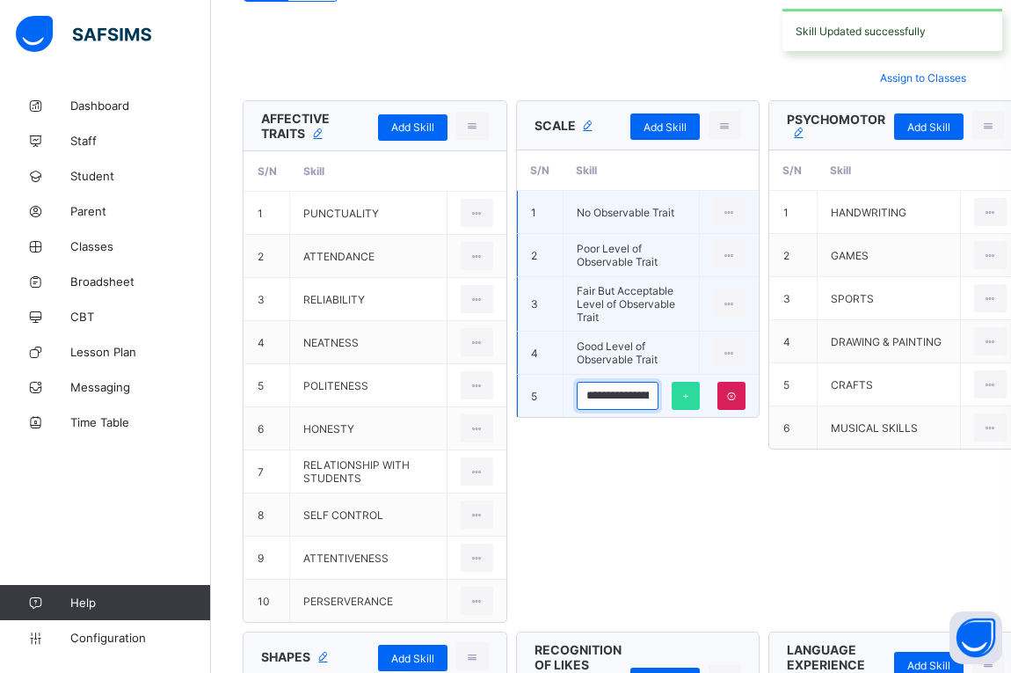
click at [635, 403] on input "**********" at bounding box center [618, 396] width 82 height 28
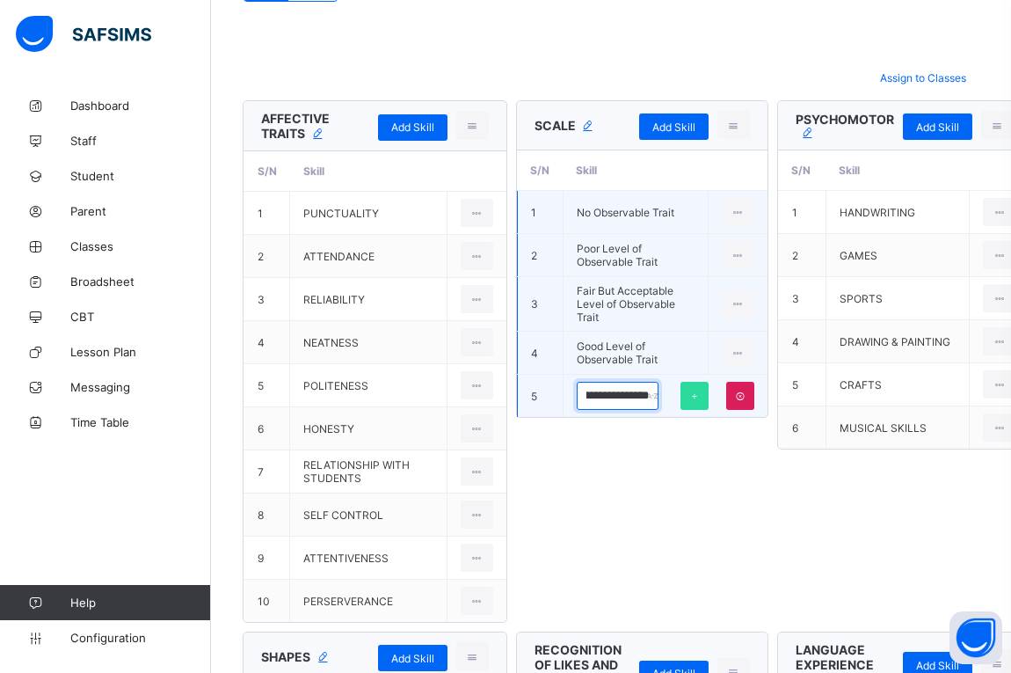
scroll to position [0, 138]
type input "**********"
click at [692, 398] on div at bounding box center [695, 396] width 28 height 28
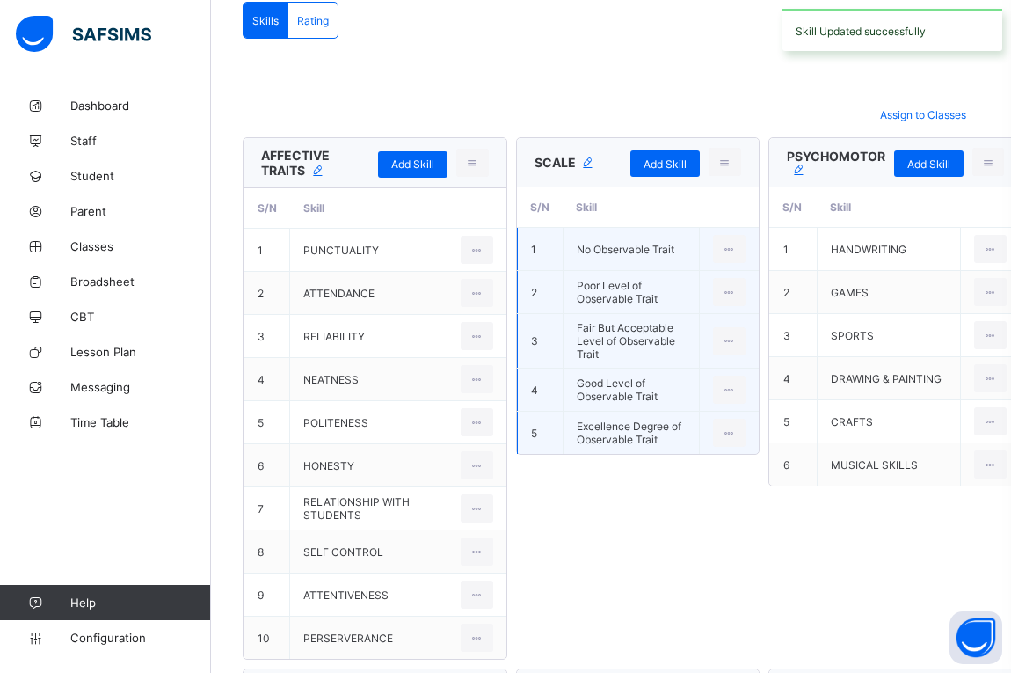
scroll to position [182, 0]
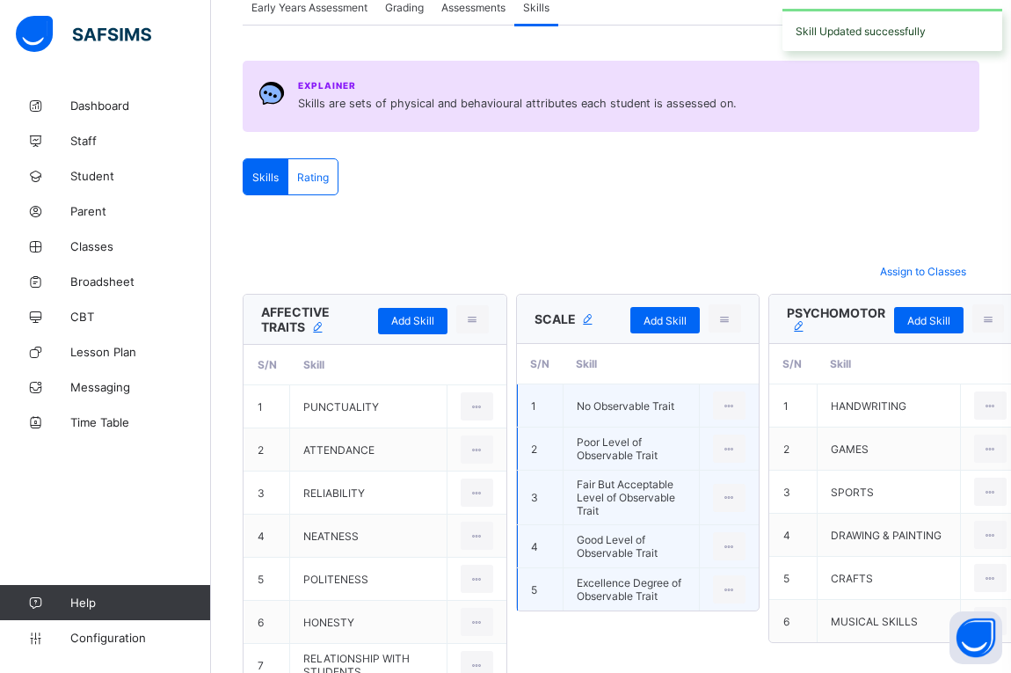
click at [478, 10] on span "Assessments" at bounding box center [473, 7] width 64 height 13
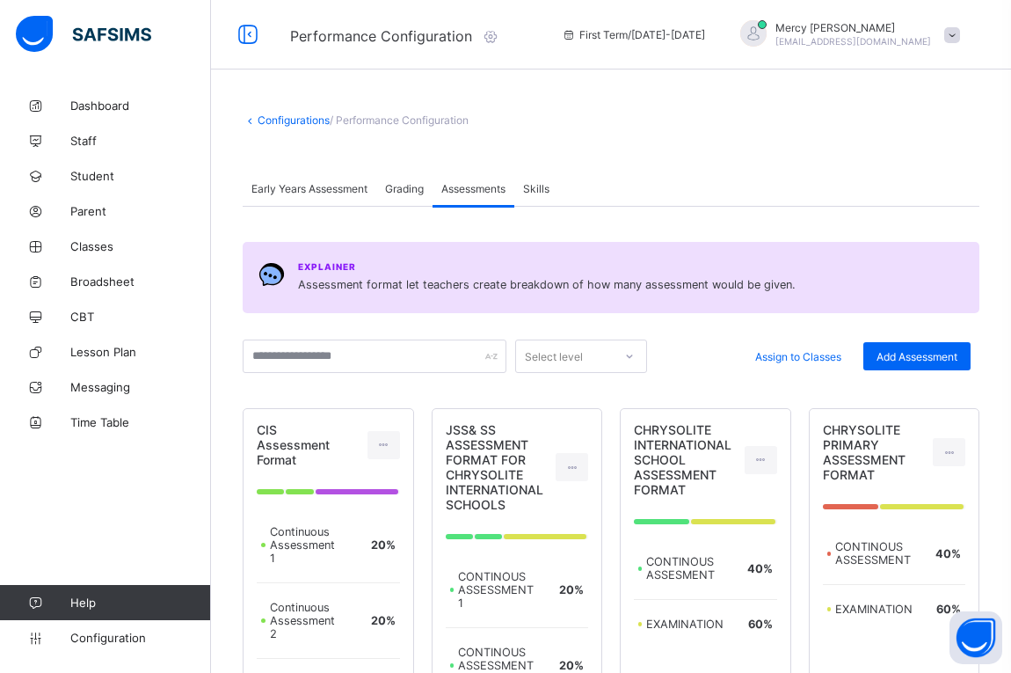
scroll to position [0, 0]
click at [406, 198] on div "Grading" at bounding box center [404, 188] width 56 height 35
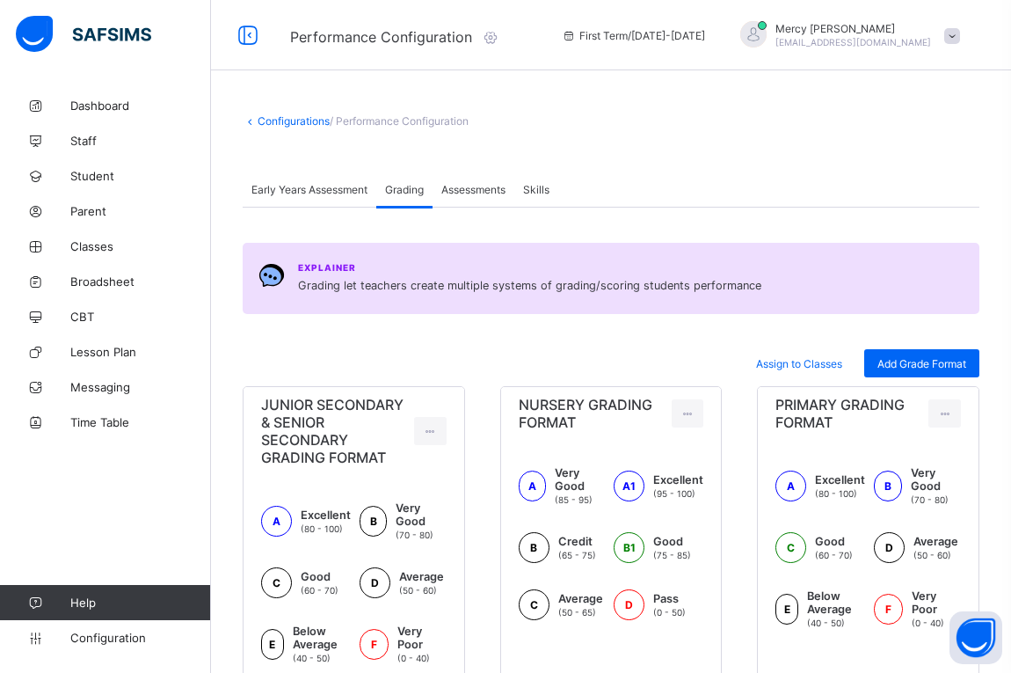
click at [297, 195] on span "Early Years Assessment" at bounding box center [310, 189] width 116 height 13
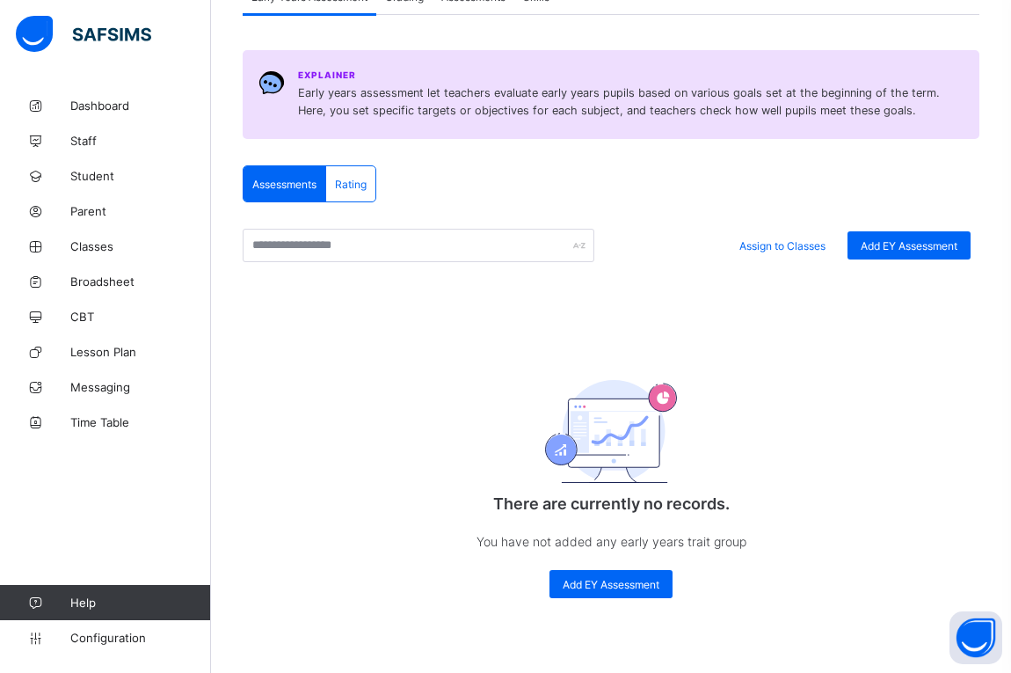
scroll to position [208, 0]
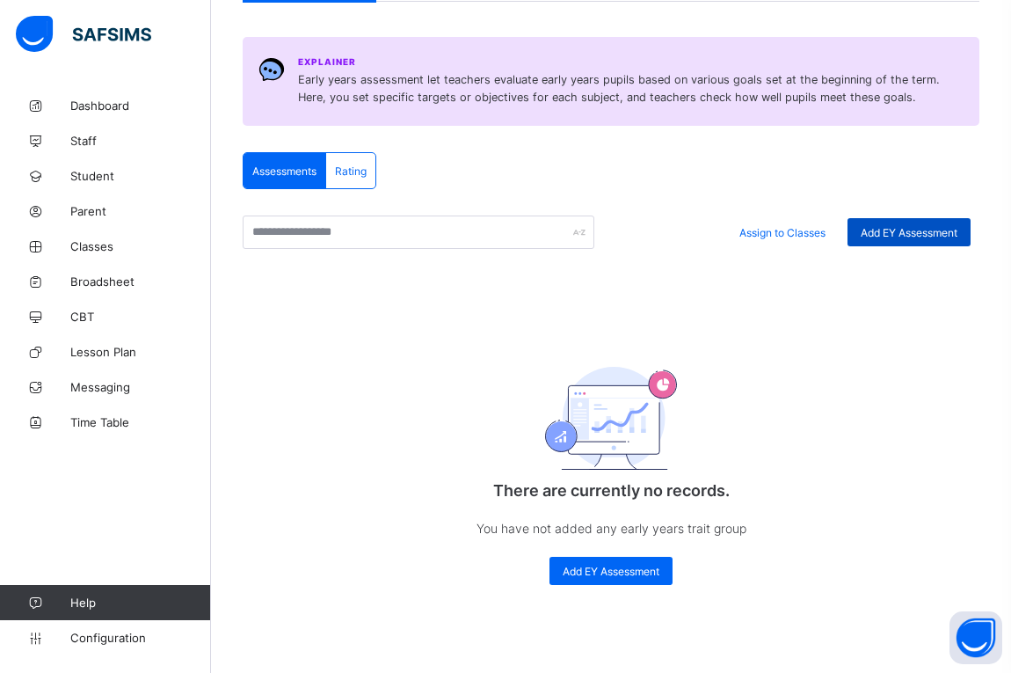
click at [892, 226] on span "Add EY Assessment" at bounding box center [909, 232] width 97 height 13
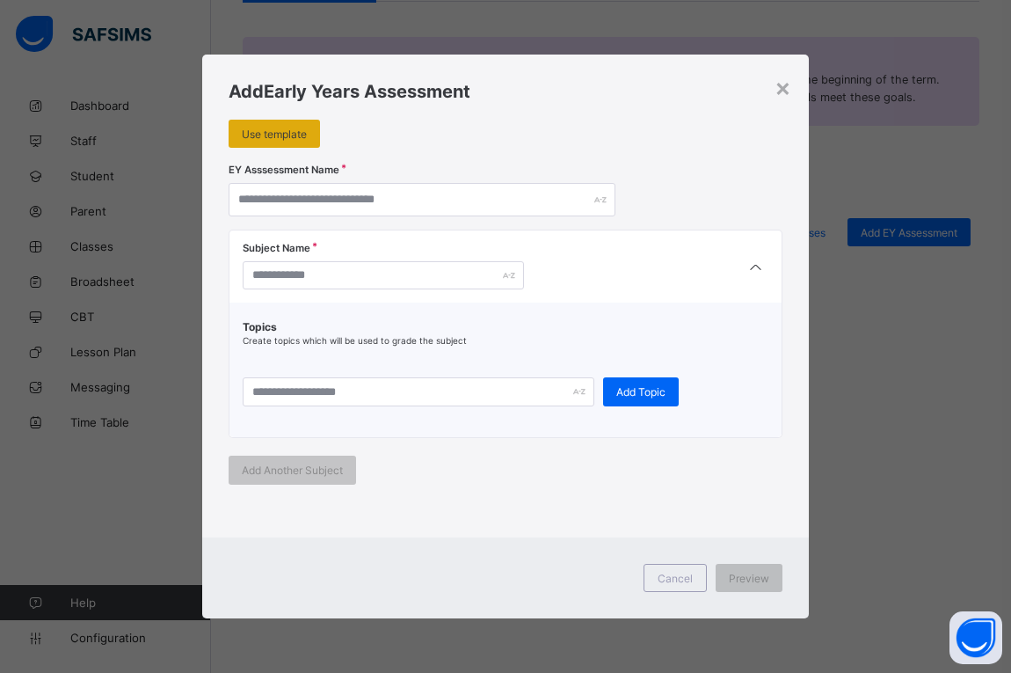
click at [287, 137] on span "Use template" at bounding box center [274, 134] width 65 height 13
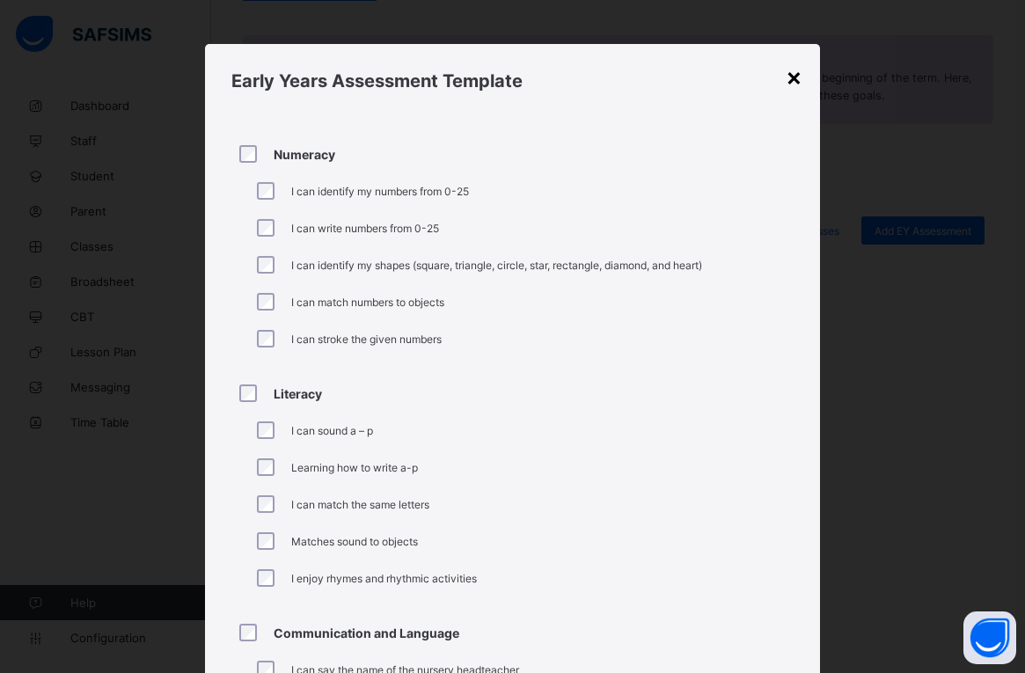
click at [797, 77] on div "×" at bounding box center [793, 77] width 17 height 30
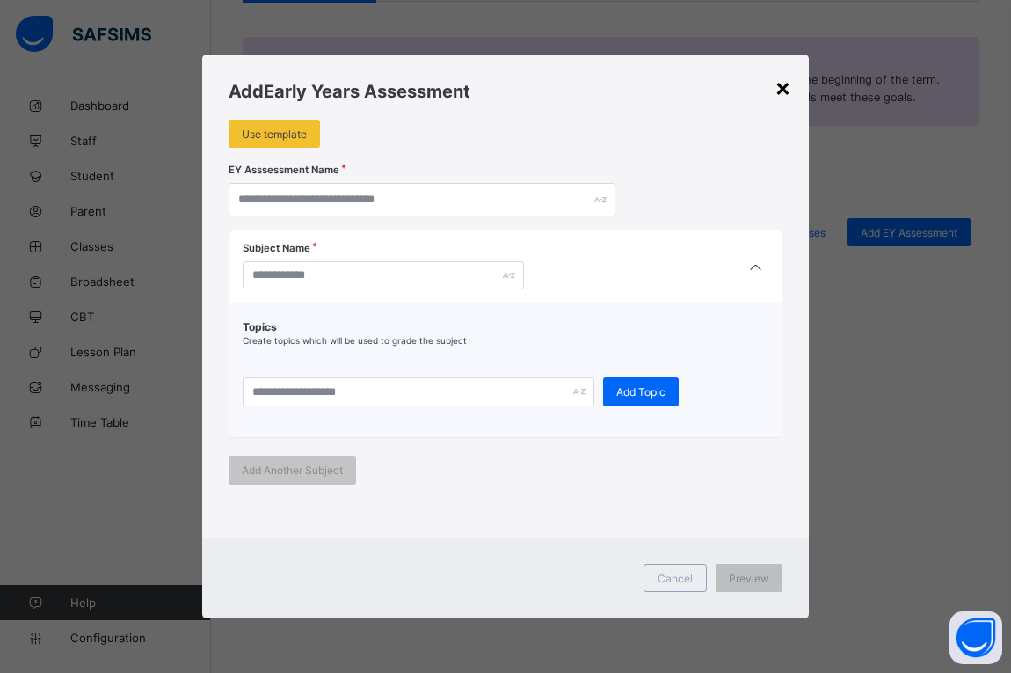
click at [784, 96] on div "×" at bounding box center [783, 87] width 17 height 30
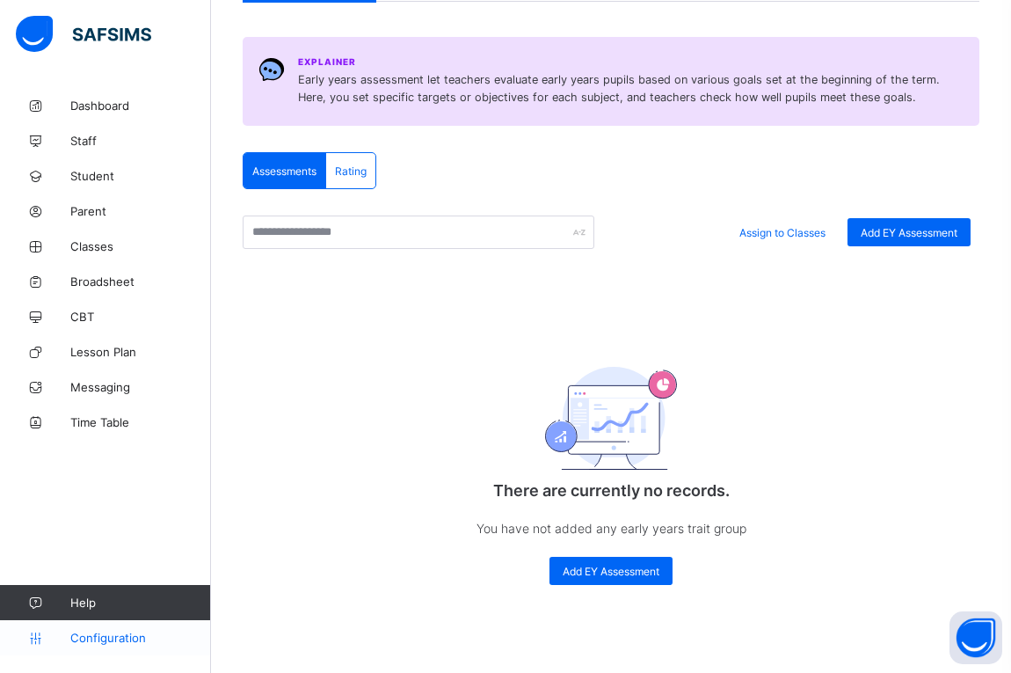
click at [84, 627] on link "Configuration" at bounding box center [105, 637] width 210 height 35
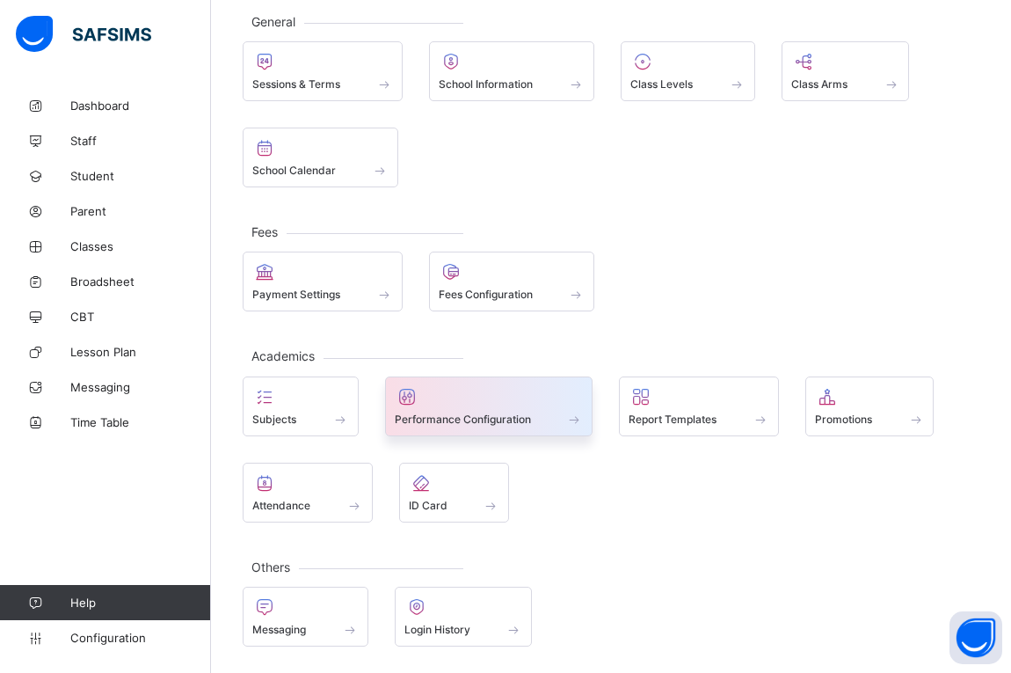
scroll to position [102, 0]
click at [402, 423] on span "Performance Configuration" at bounding box center [463, 418] width 136 height 13
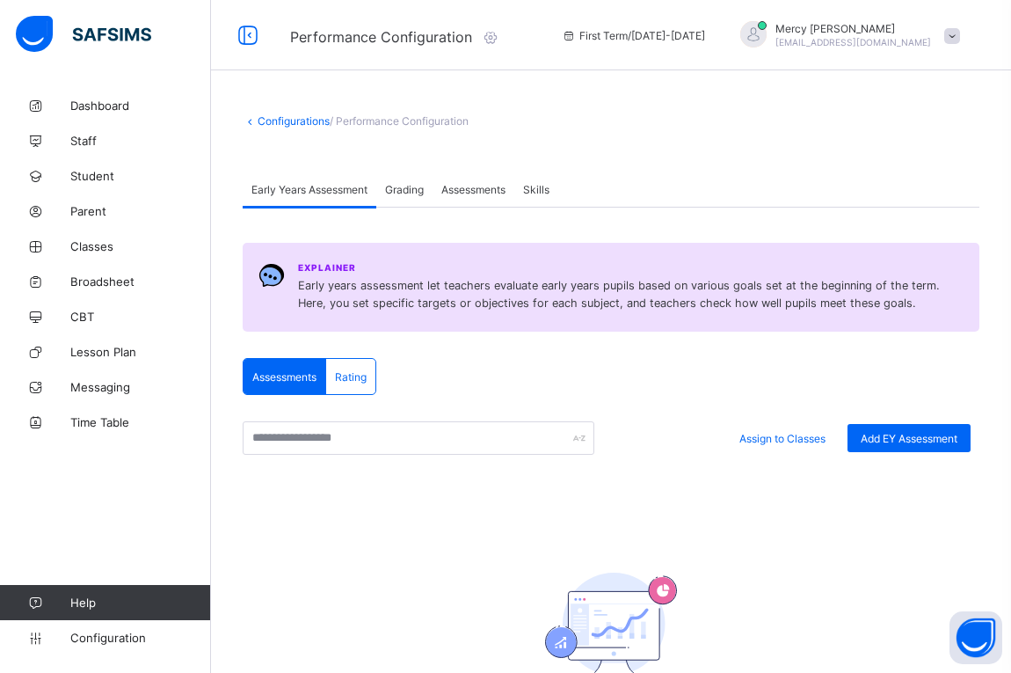
click at [536, 196] on div "Skills" at bounding box center [536, 188] width 44 height 35
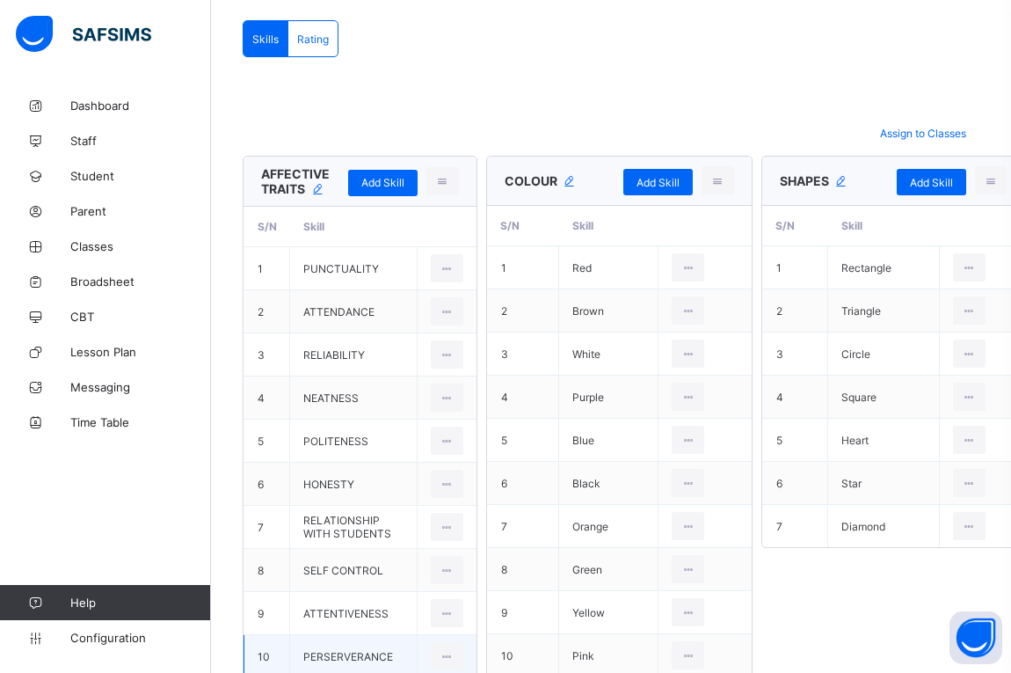
scroll to position [252, 0]
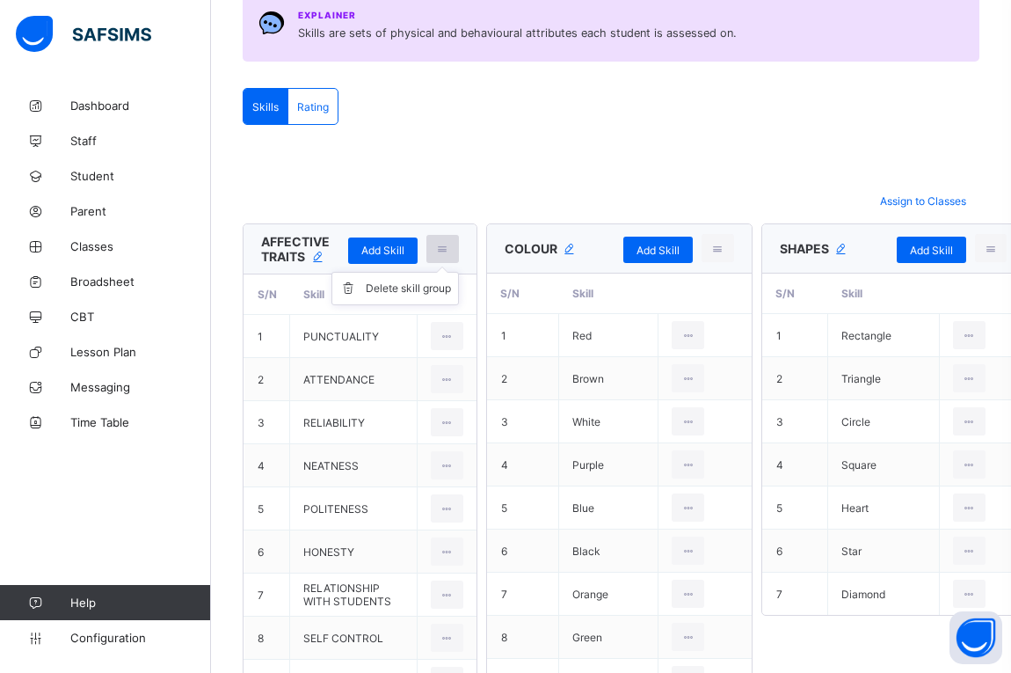
click at [442, 245] on icon at bounding box center [442, 248] width 15 height 13
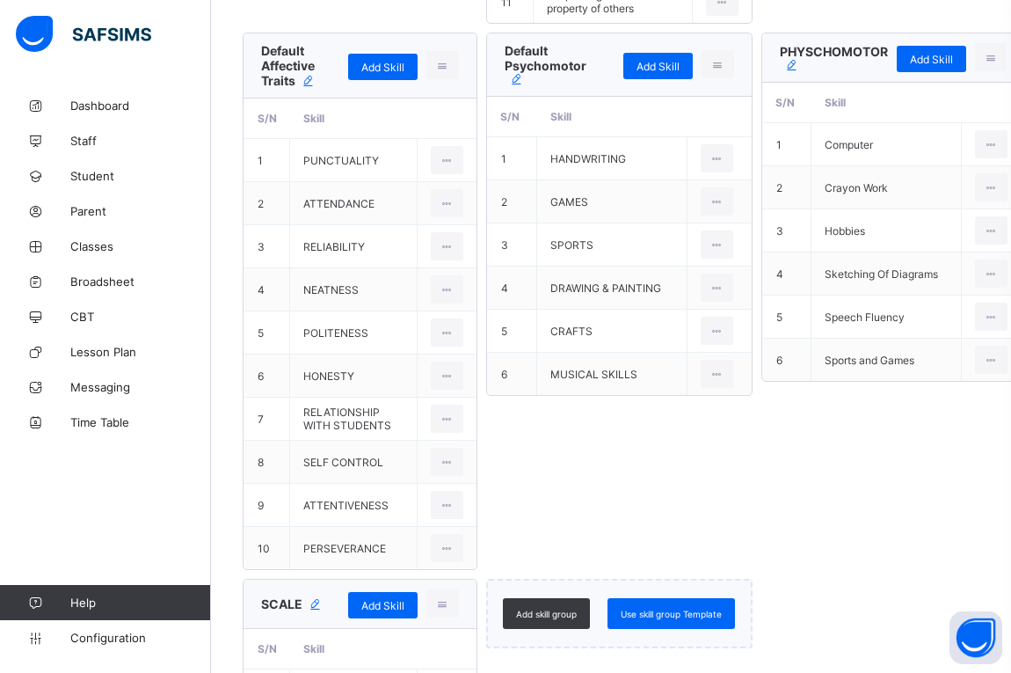
scroll to position [1565, 0]
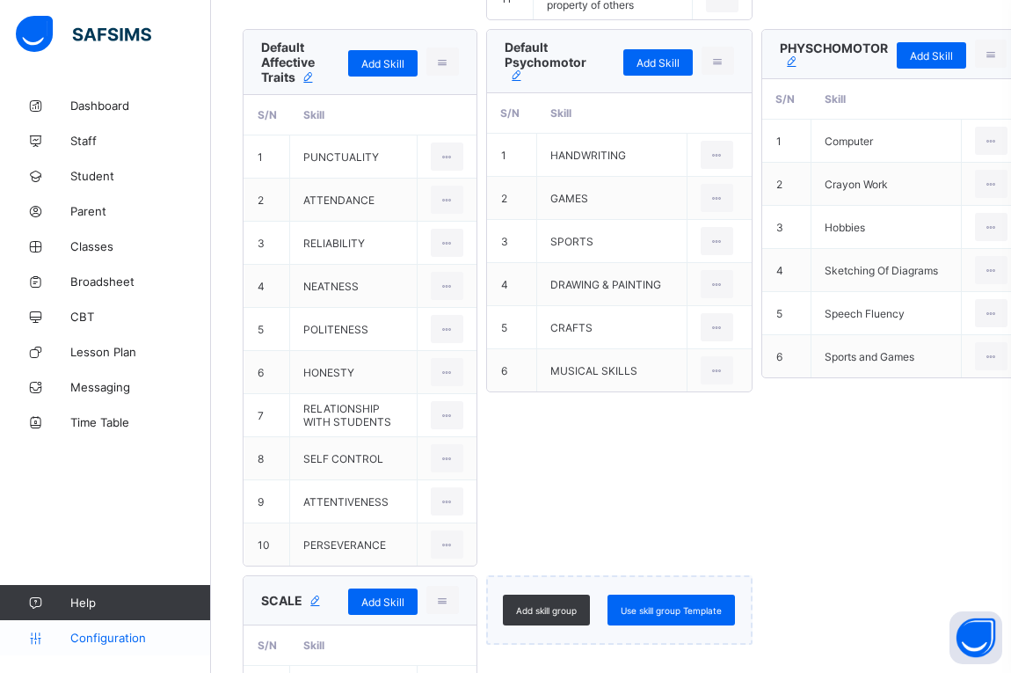
click at [126, 646] on link "Configuration" at bounding box center [105, 637] width 210 height 35
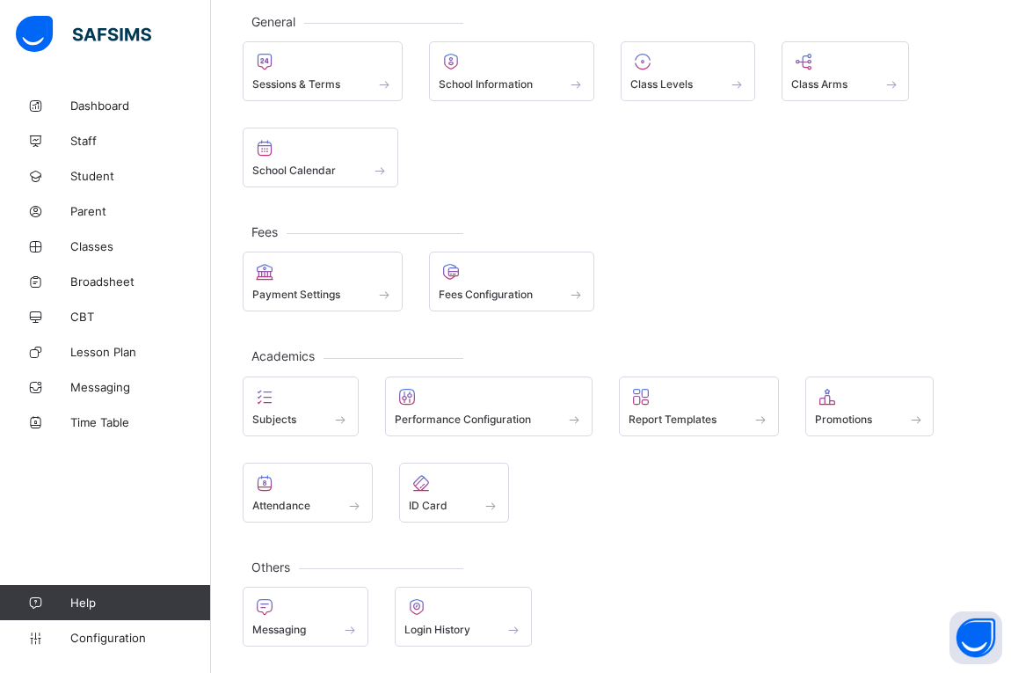
scroll to position [102, 0]
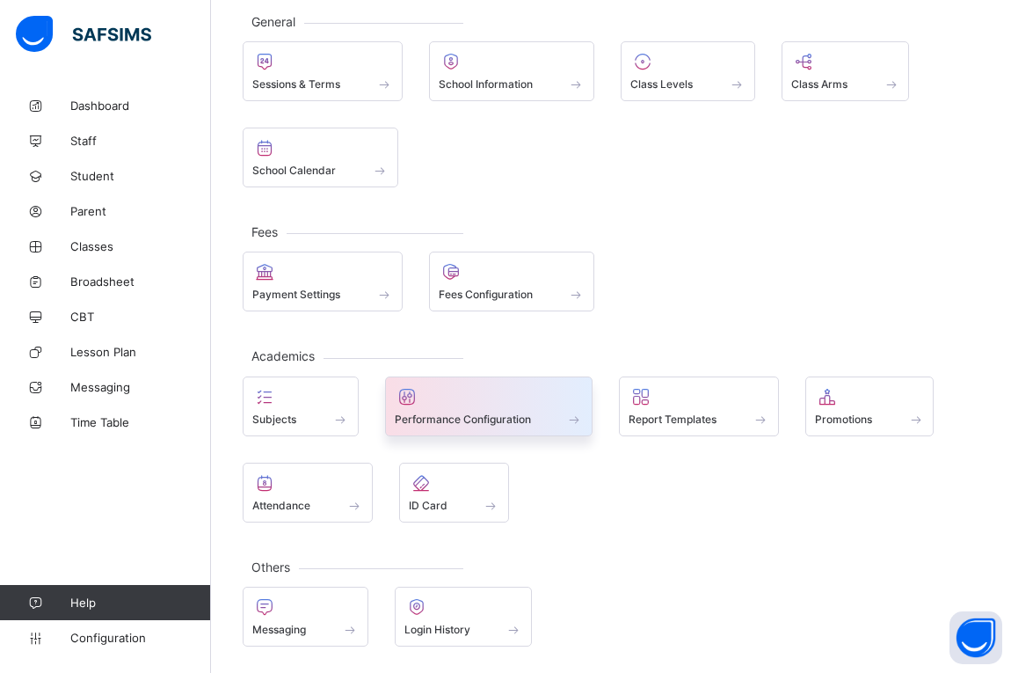
click at [450, 404] on div at bounding box center [489, 396] width 189 height 21
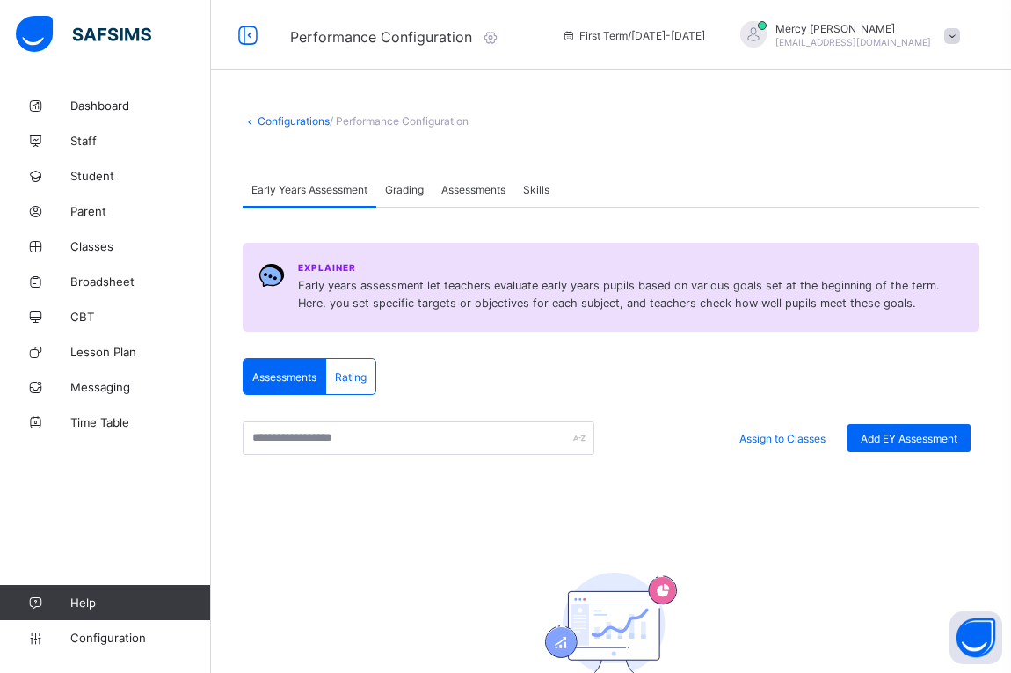
click at [544, 201] on div "Skills" at bounding box center [536, 188] width 44 height 35
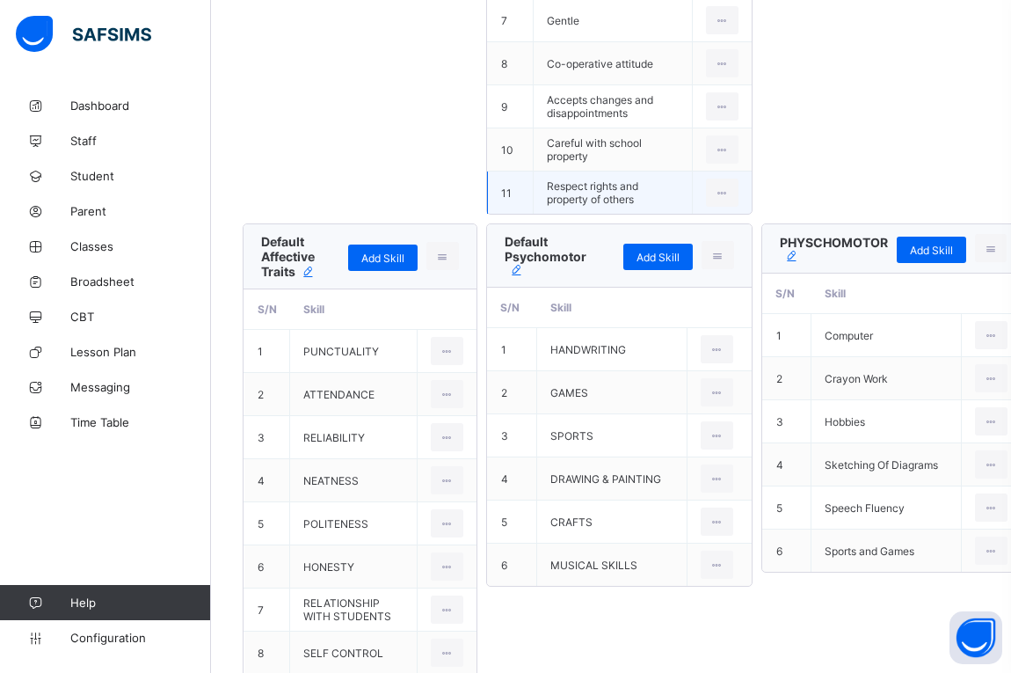
scroll to position [1372, 0]
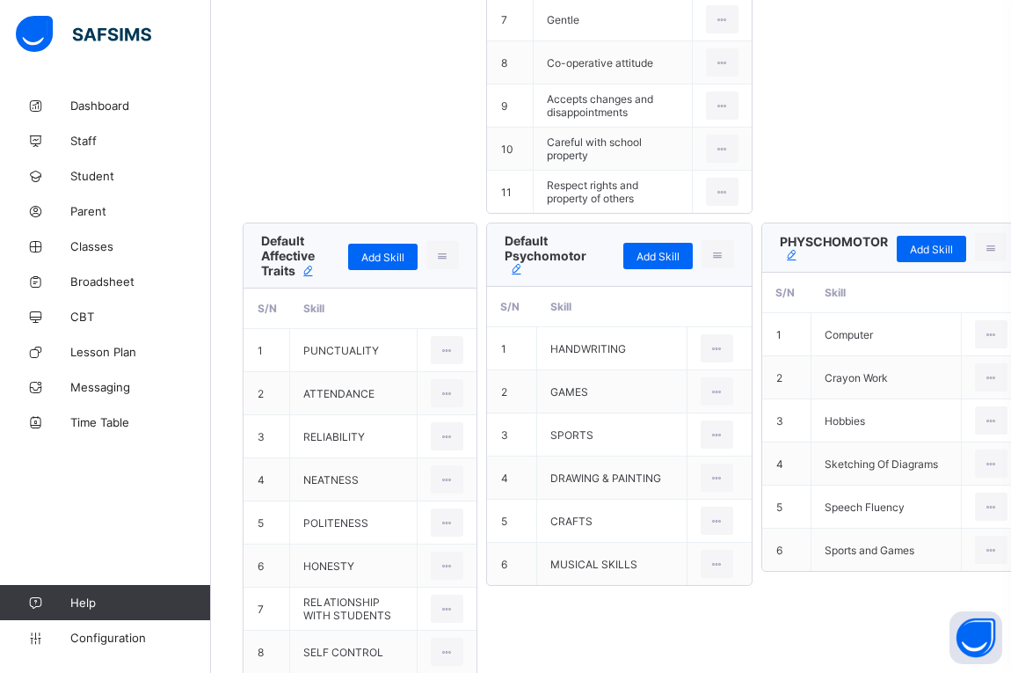
click at [788, 250] on icon at bounding box center [792, 255] width 16 height 13
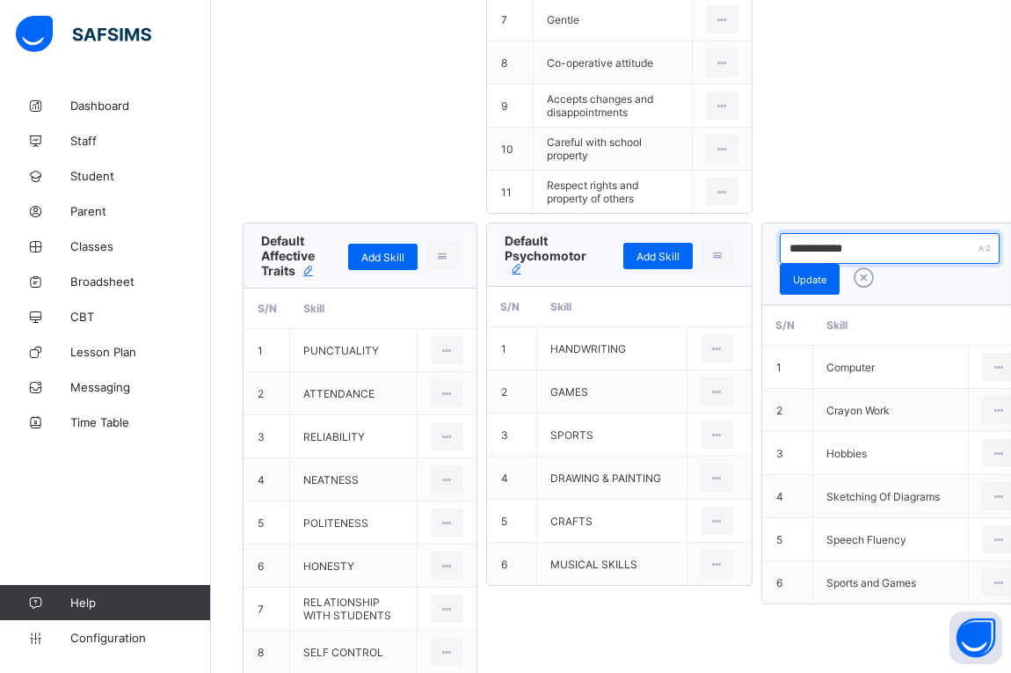
click at [826, 242] on input "**********" at bounding box center [890, 248] width 220 height 31
click at [808, 244] on input "**********" at bounding box center [890, 248] width 220 height 31
type input "**********"
click at [821, 279] on span "Update" at bounding box center [809, 280] width 33 height 12
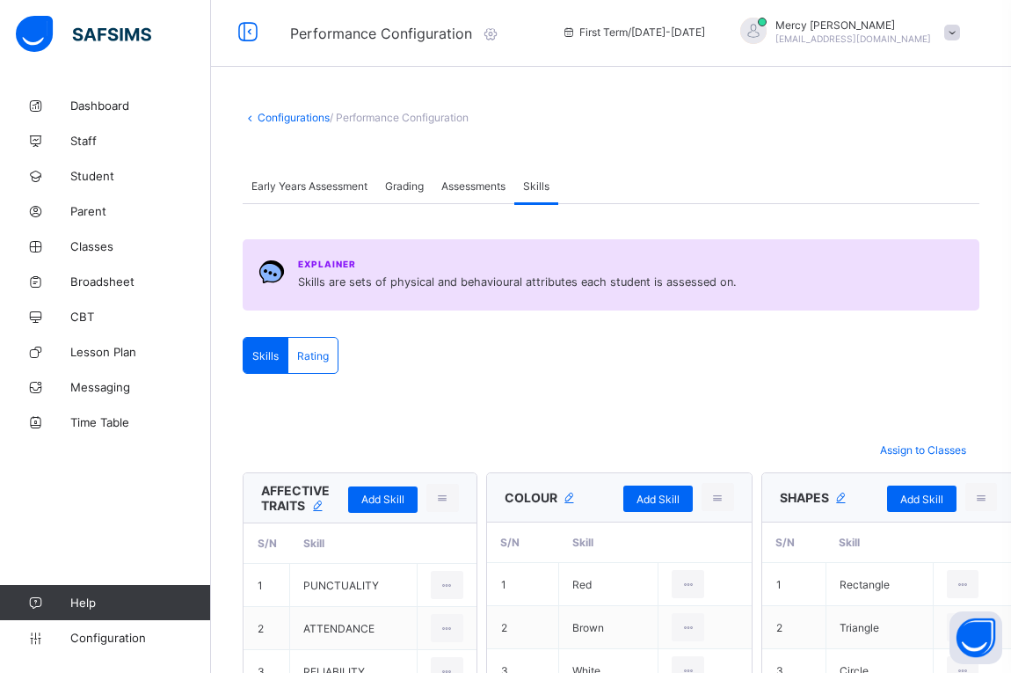
scroll to position [0, 0]
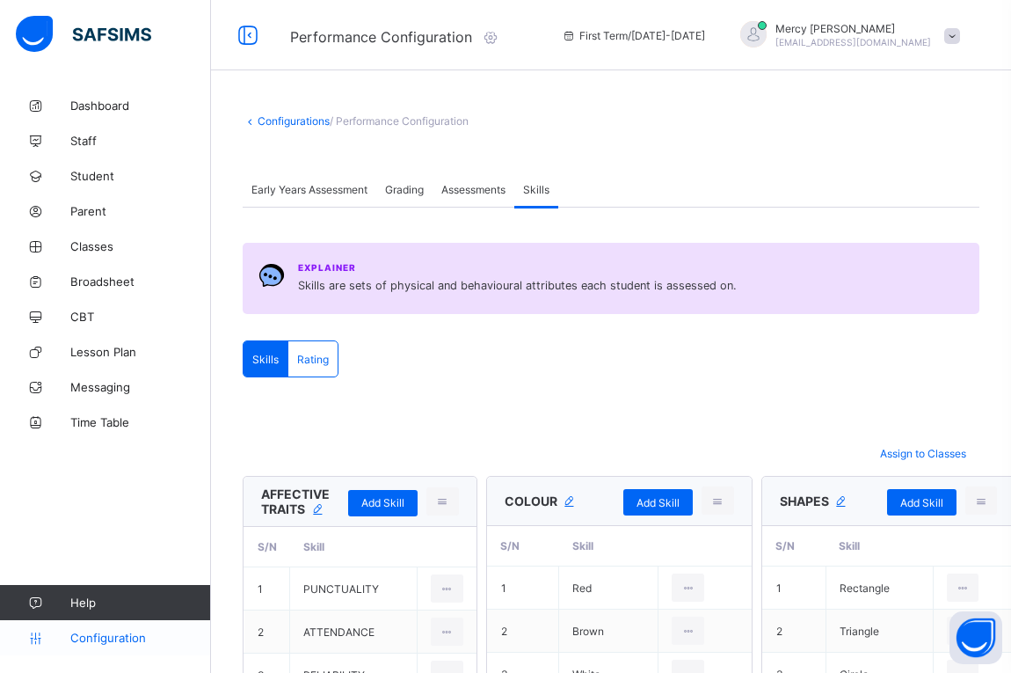
click at [71, 632] on span "Configuration" at bounding box center [140, 638] width 140 height 14
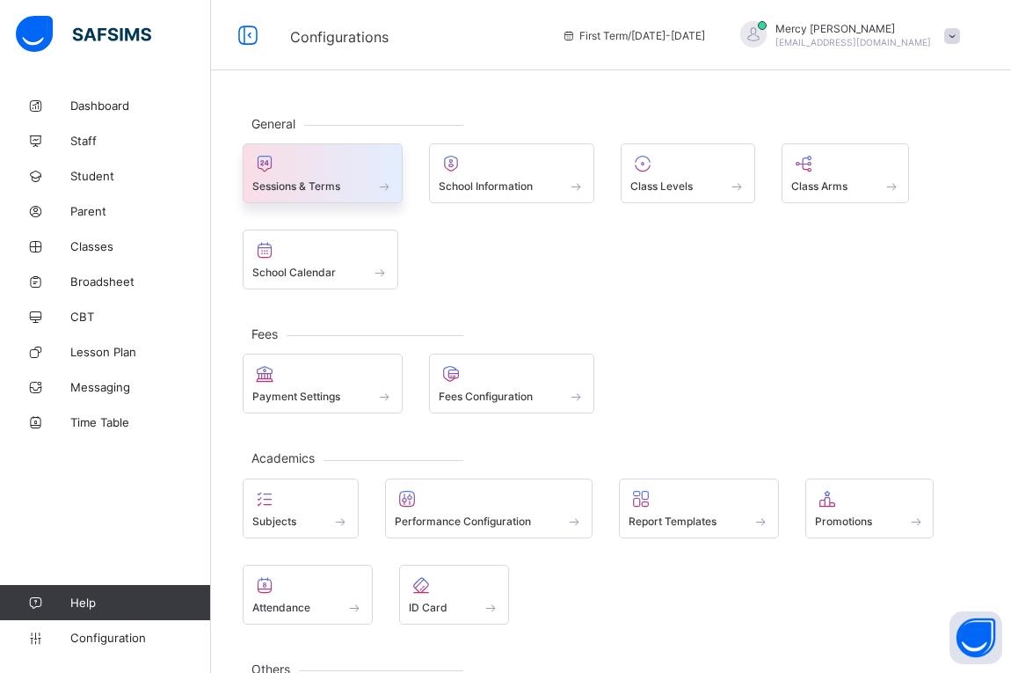
click at [323, 189] on span "Sessions & Terms" at bounding box center [296, 185] width 88 height 13
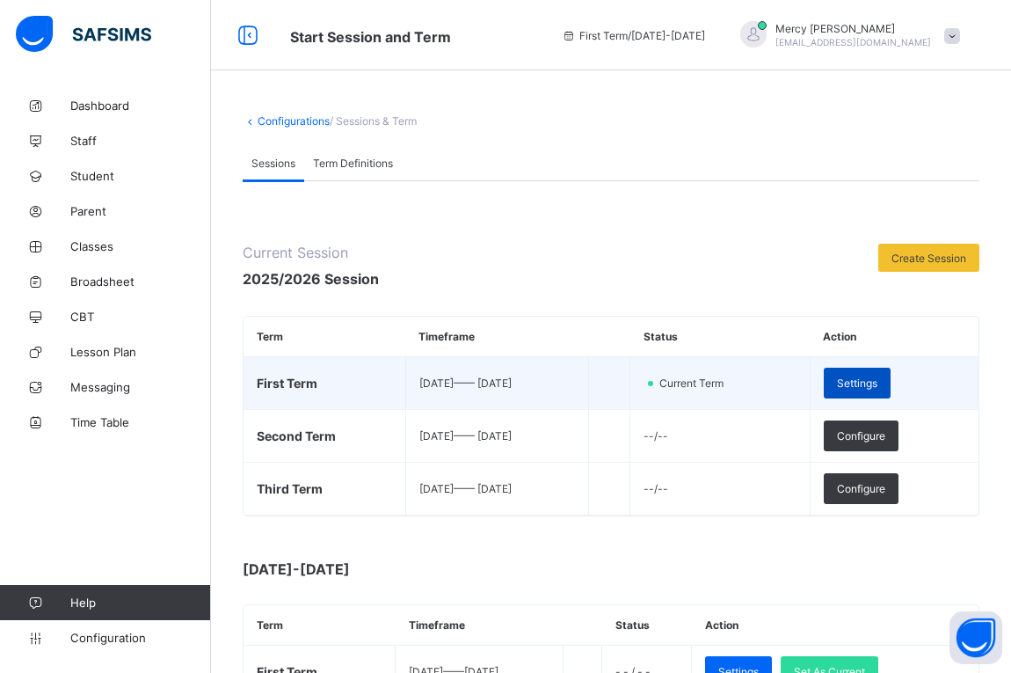
click at [878, 384] on span "Settings" at bounding box center [857, 382] width 40 height 13
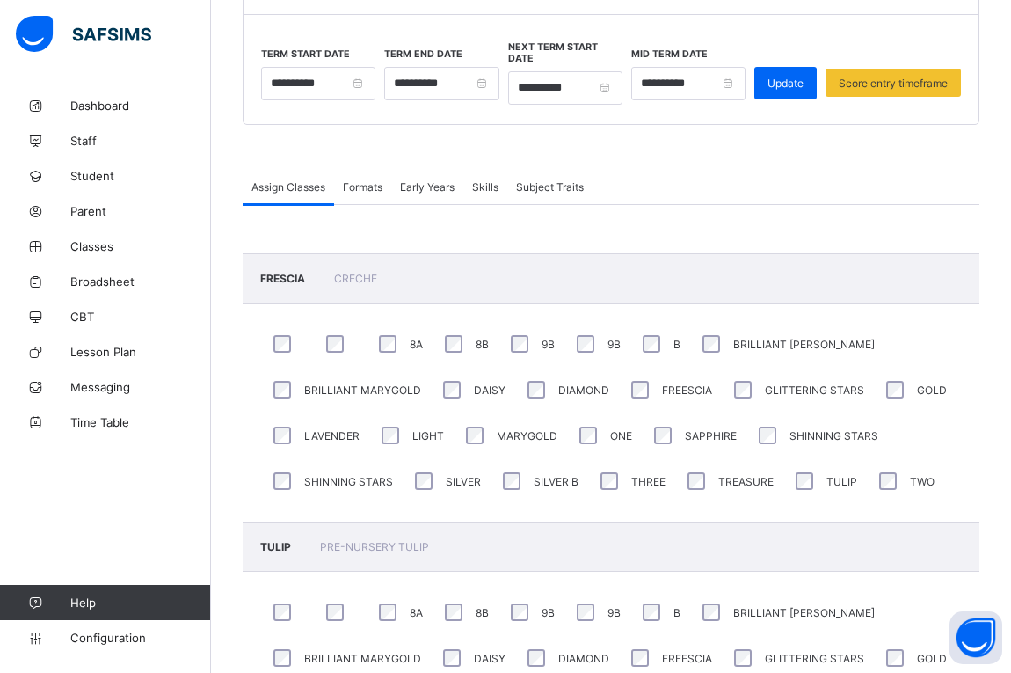
scroll to position [205, 0]
click at [490, 179] on span "Skills" at bounding box center [485, 185] width 26 height 13
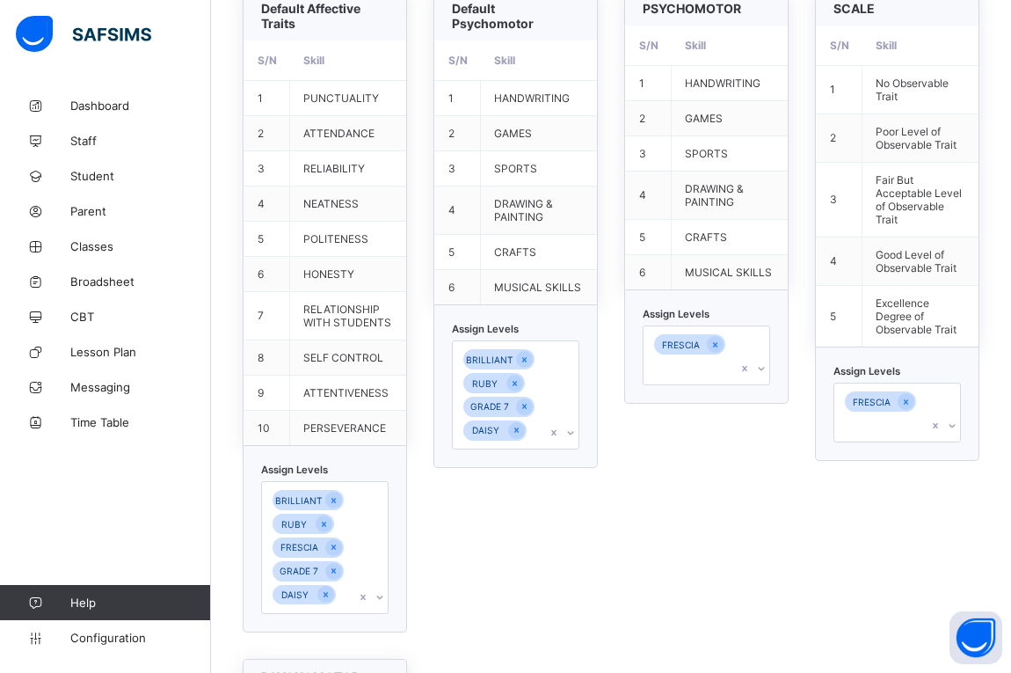
scroll to position [1970, 0]
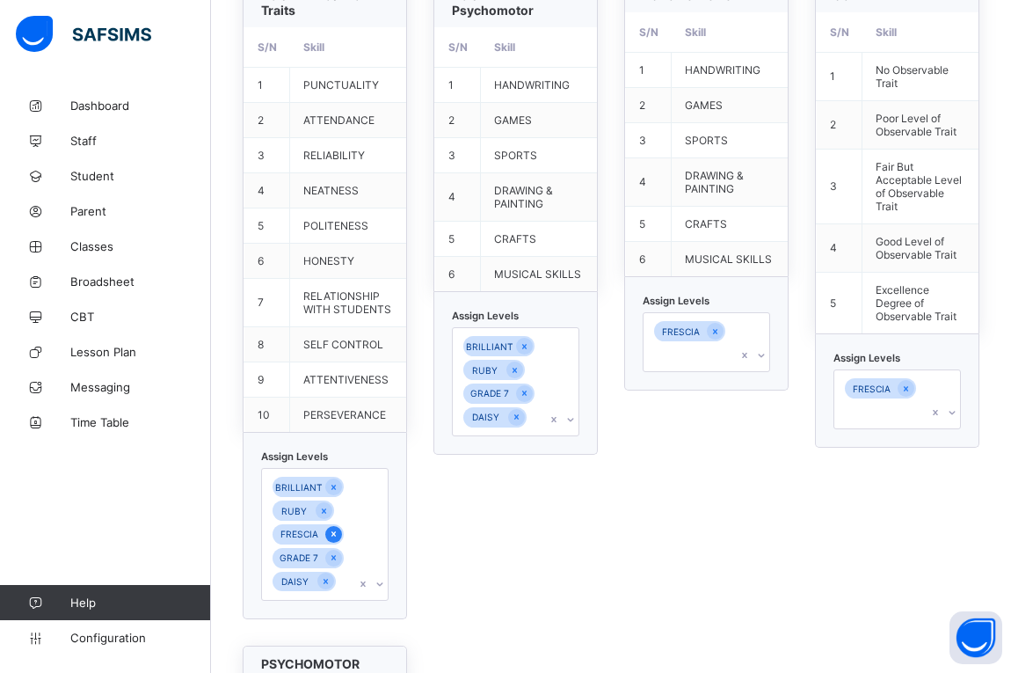
click at [332, 528] on icon at bounding box center [334, 534] width 10 height 12
click at [379, 532] on div "option FRESCIA, deselected. 0 results available. Select is focused ,type to ref…" at bounding box center [325, 522] width 128 height 109
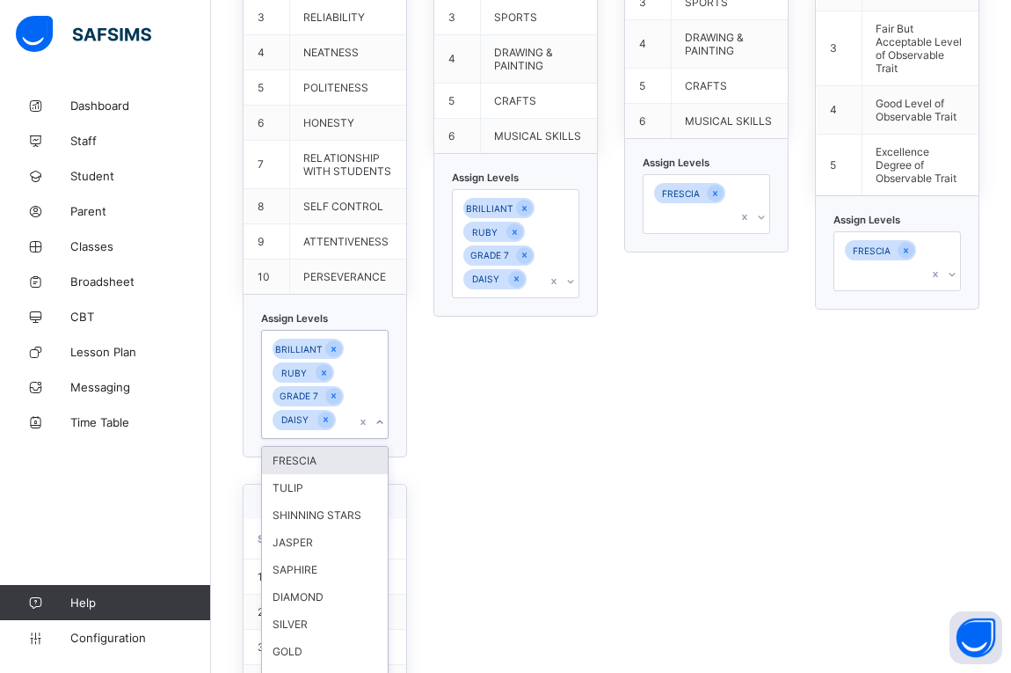
scroll to position [2127, 0]
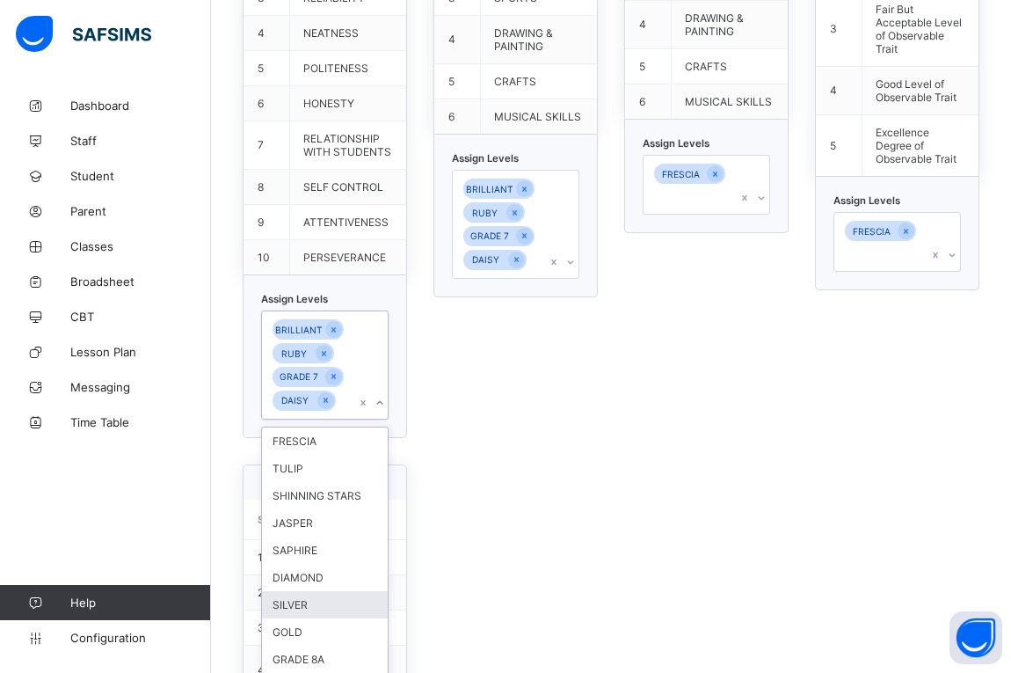
click at [315, 591] on div "SILVER" at bounding box center [325, 604] width 126 height 27
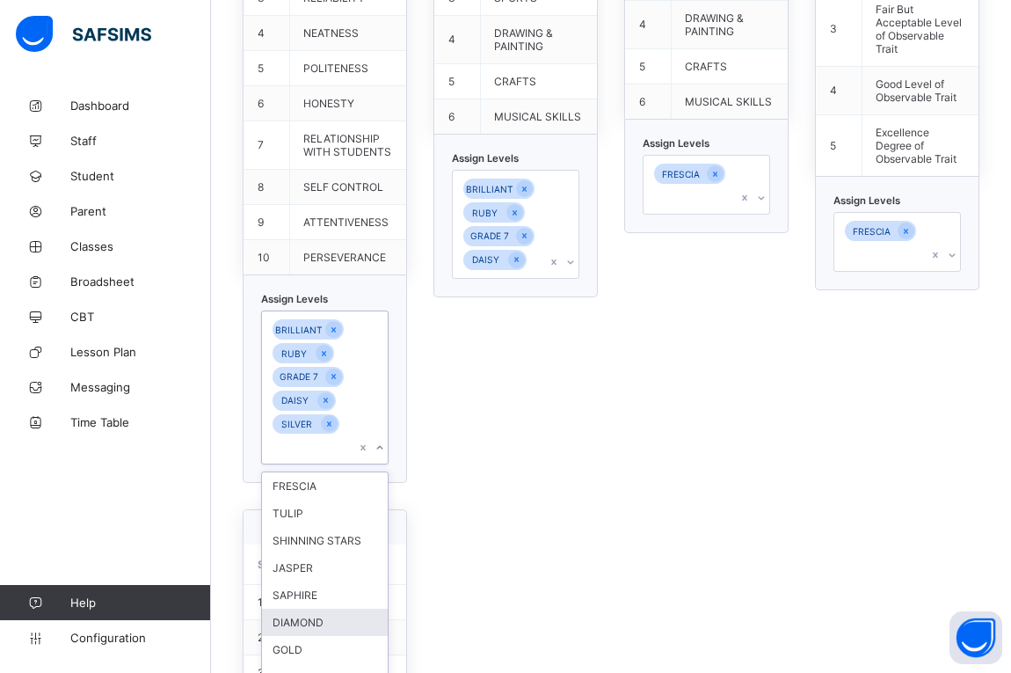
click at [309, 609] on div "DIAMOND" at bounding box center [325, 622] width 126 height 27
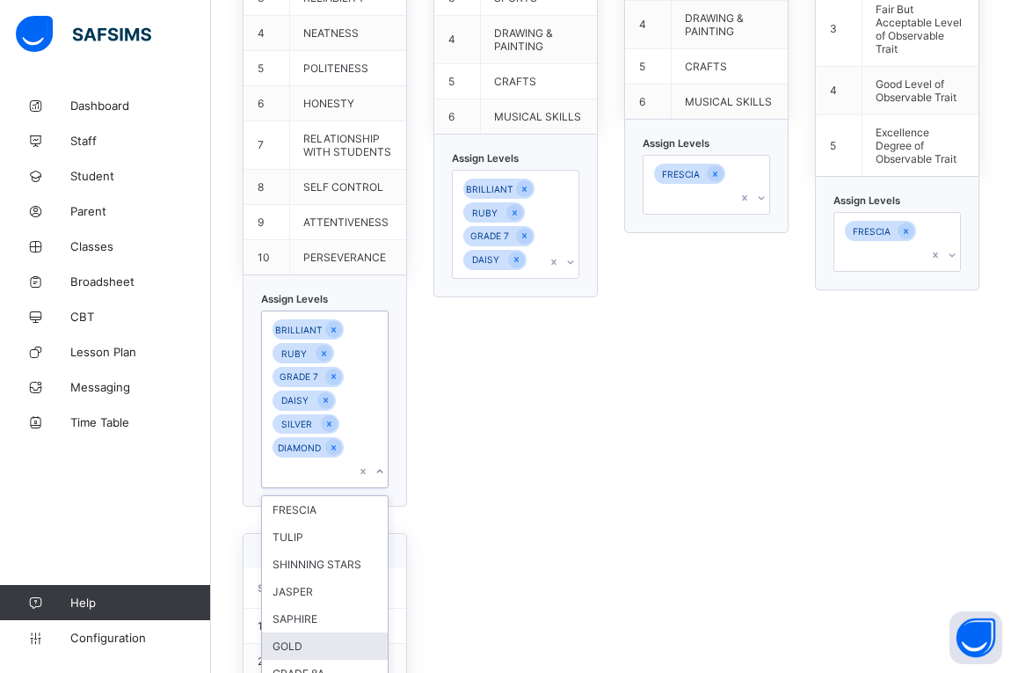
click at [304, 632] on div "GOLD" at bounding box center [325, 645] width 126 height 27
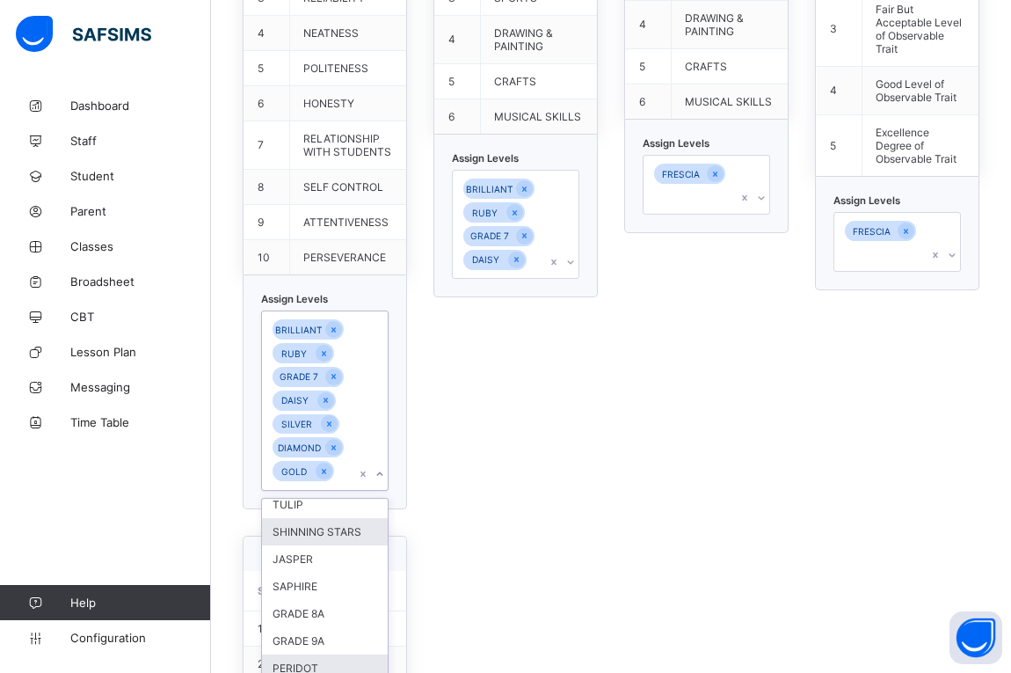
scroll to position [0, 0]
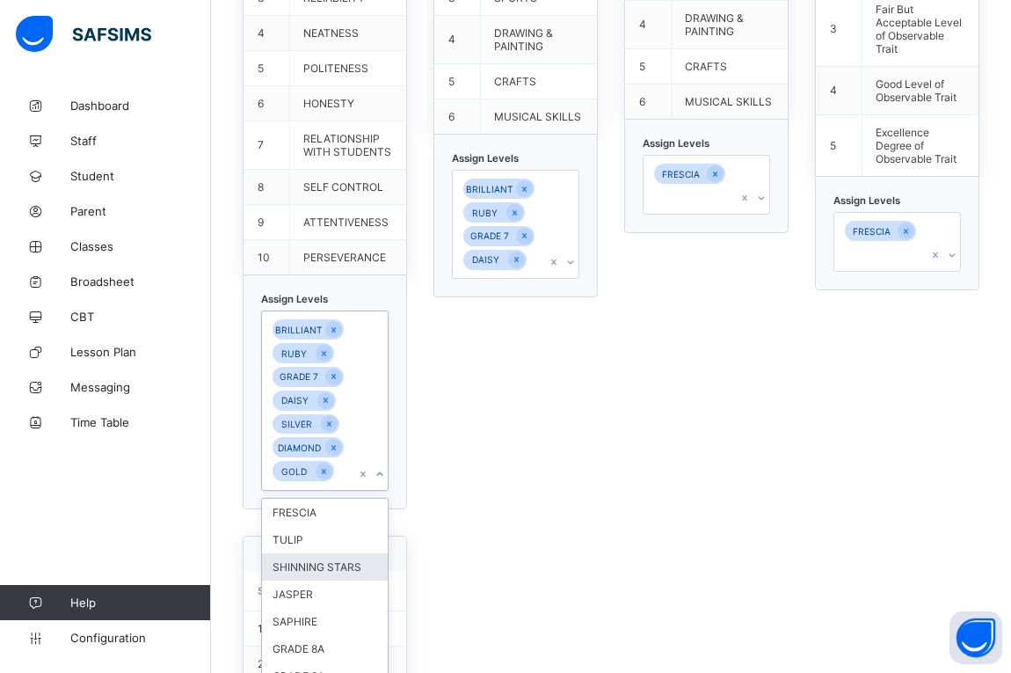
click at [313, 553] on div "SHINNING STARS" at bounding box center [325, 566] width 126 height 27
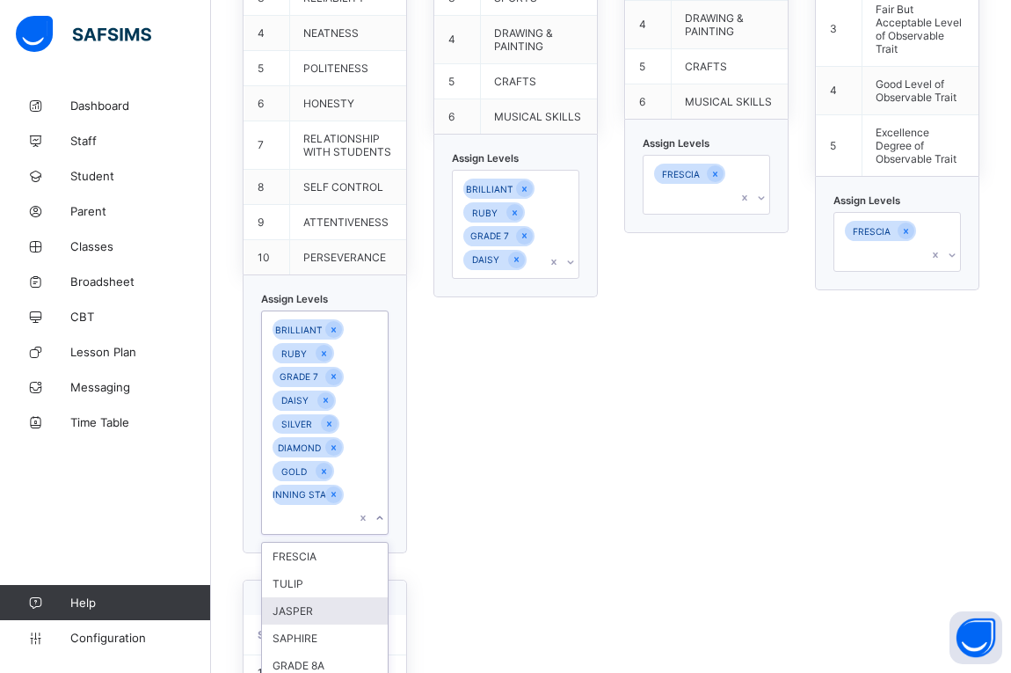
click at [305, 597] on div "JASPER" at bounding box center [325, 610] width 126 height 27
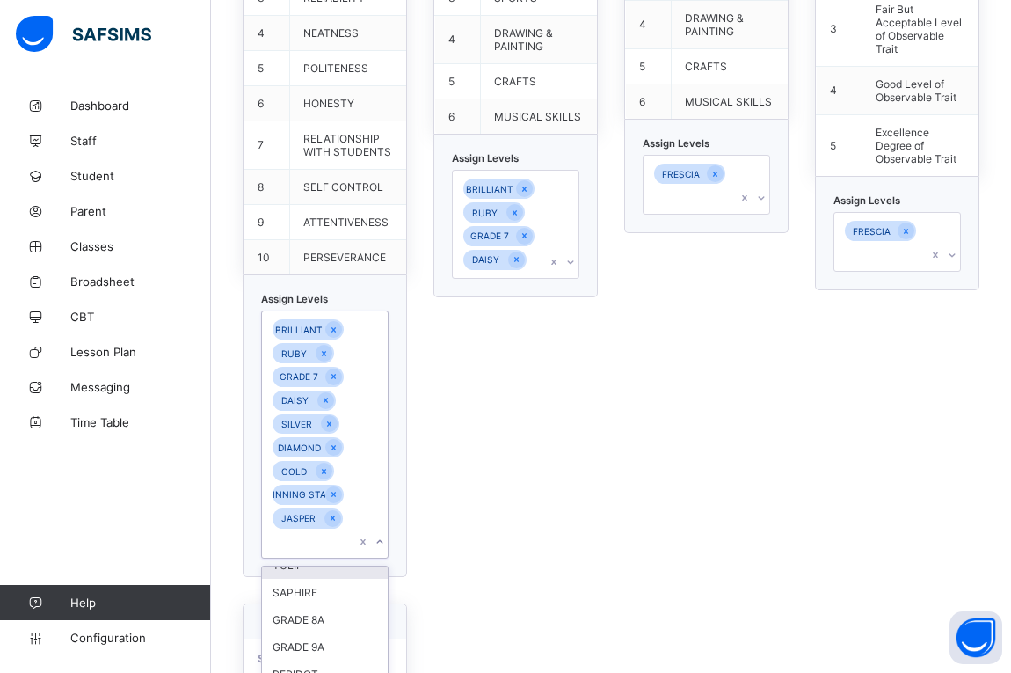
scroll to position [24, 0]
click at [305, 597] on div "SAPHIRE" at bounding box center [325, 610] width 126 height 27
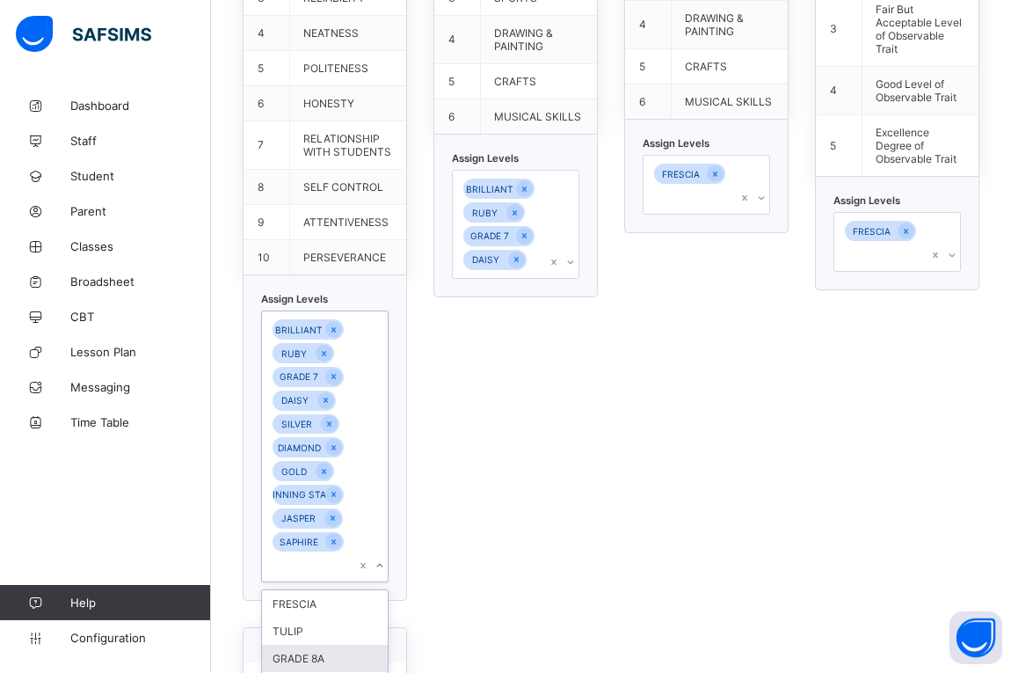
scroll to position [77, 0]
click at [492, 547] on div "Default Psychomotor S/N Skill 1 HANDWRITING 2 GAMES 3 SPORTS 4 DRAWING & PAINTI…" at bounding box center [516, 210] width 164 height 781
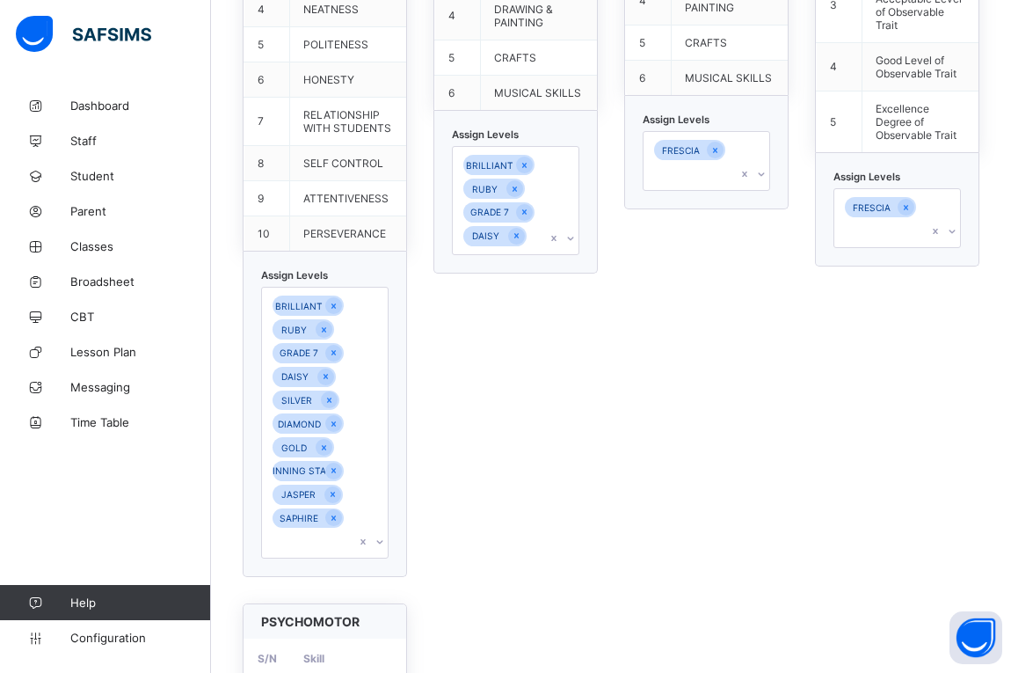
click at [576, 230] on icon at bounding box center [570, 239] width 11 height 18
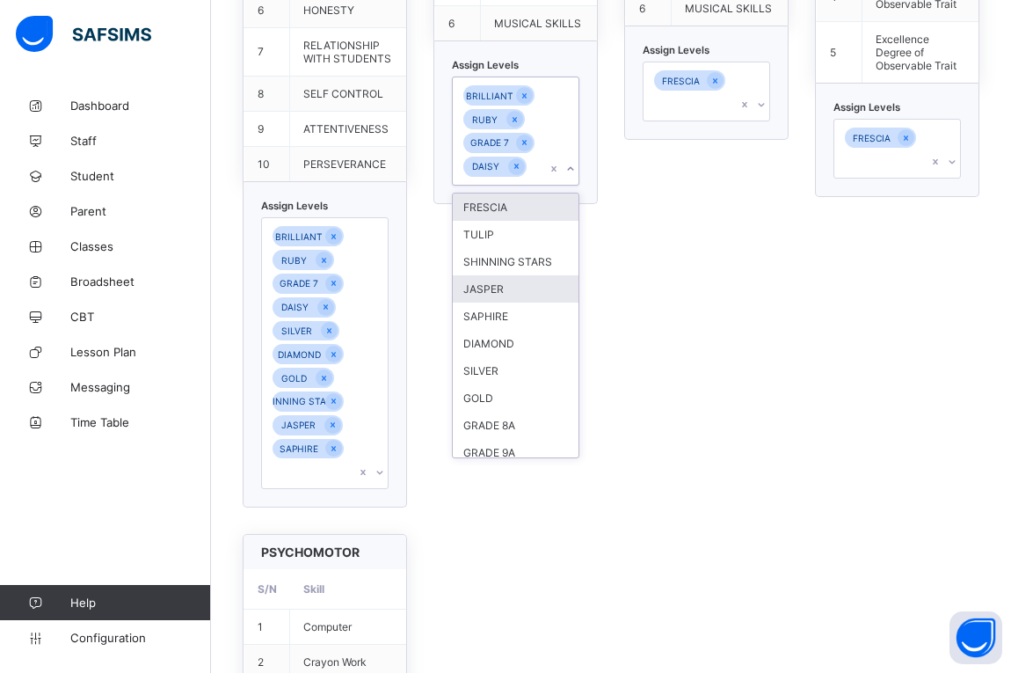
scroll to position [2222, 0]
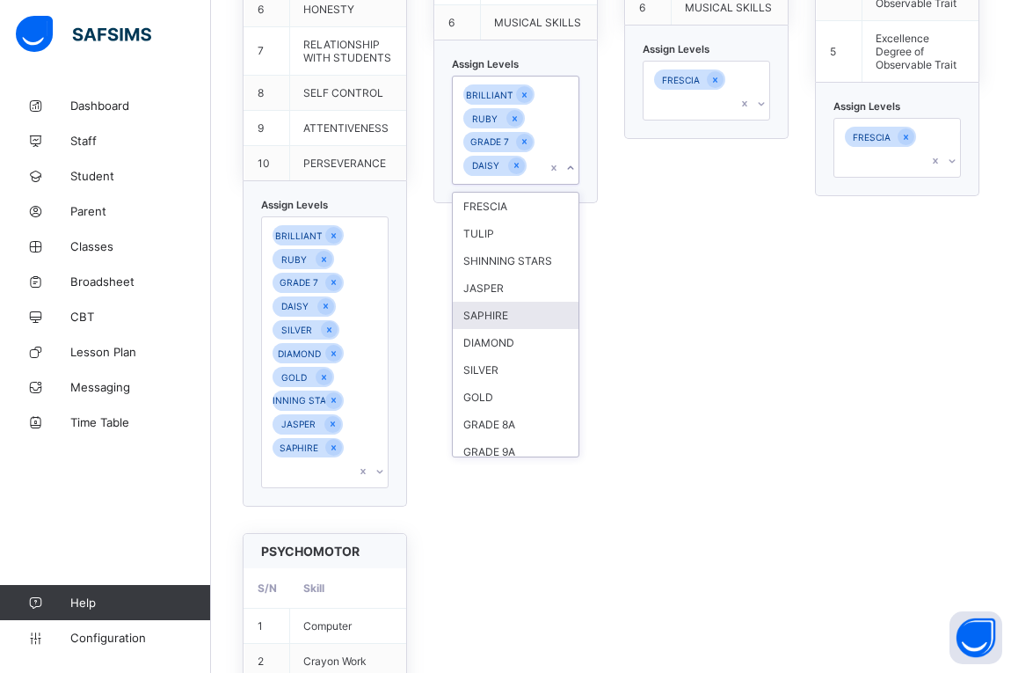
click at [507, 302] on div "SAPHIRE" at bounding box center [516, 315] width 126 height 27
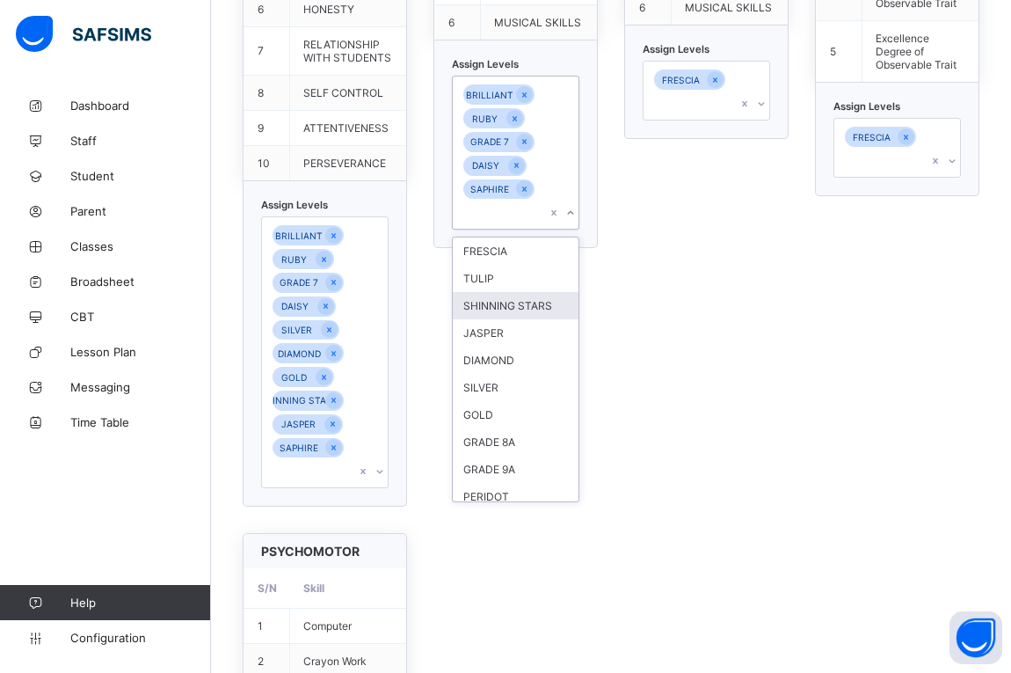
click at [502, 292] on div "SHINNING STARS" at bounding box center [516, 305] width 126 height 27
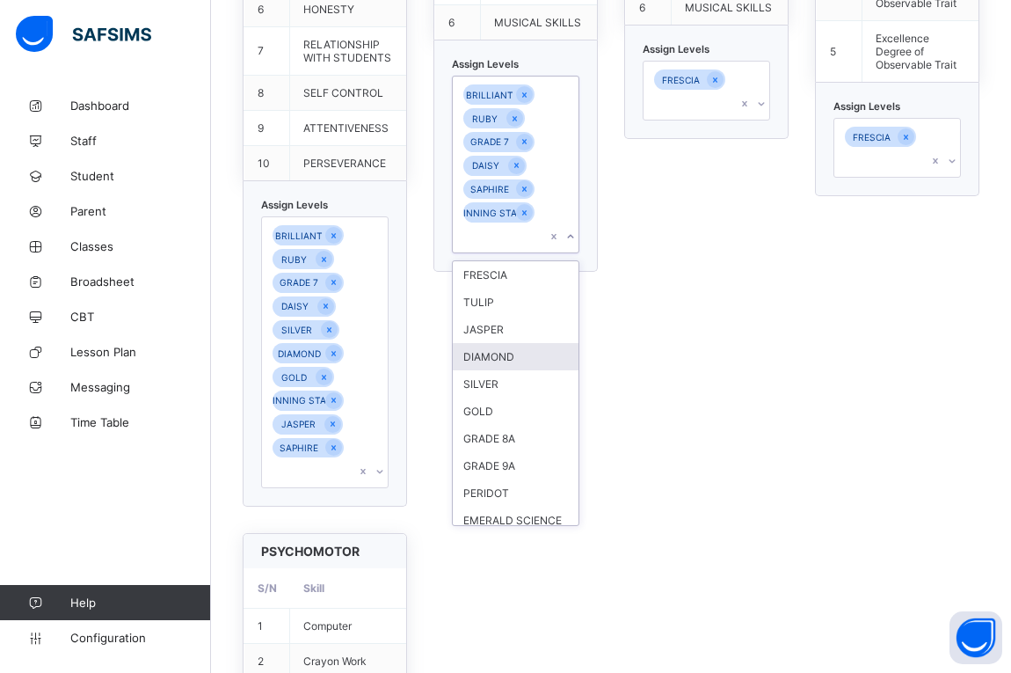
click at [500, 343] on div "DIAMOND" at bounding box center [516, 356] width 126 height 27
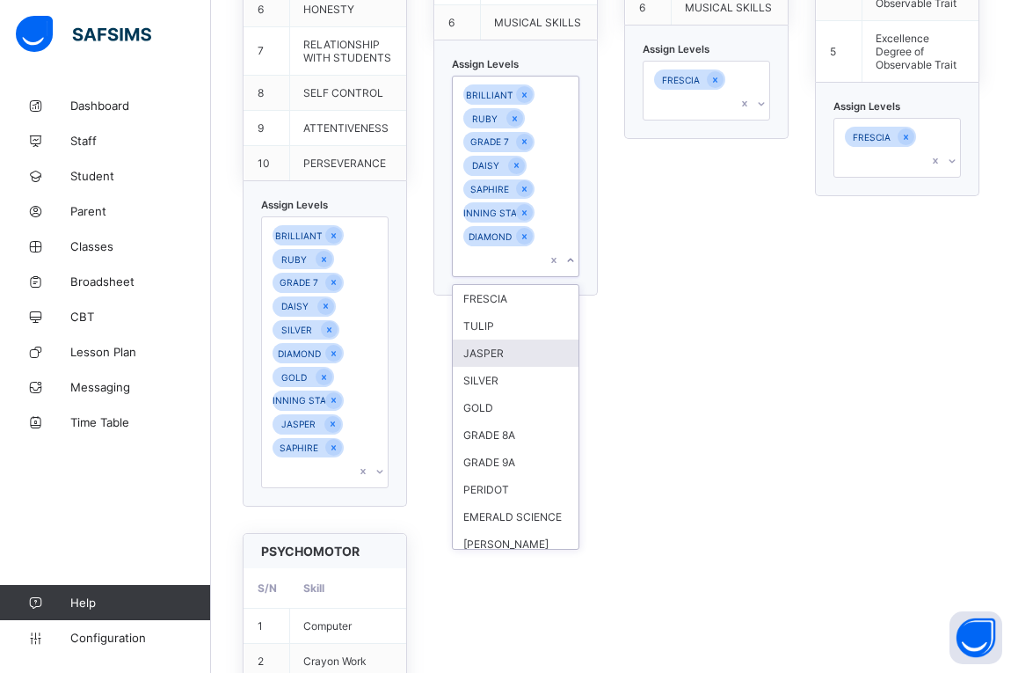
click at [500, 339] on div "JASPER" at bounding box center [516, 352] width 126 height 27
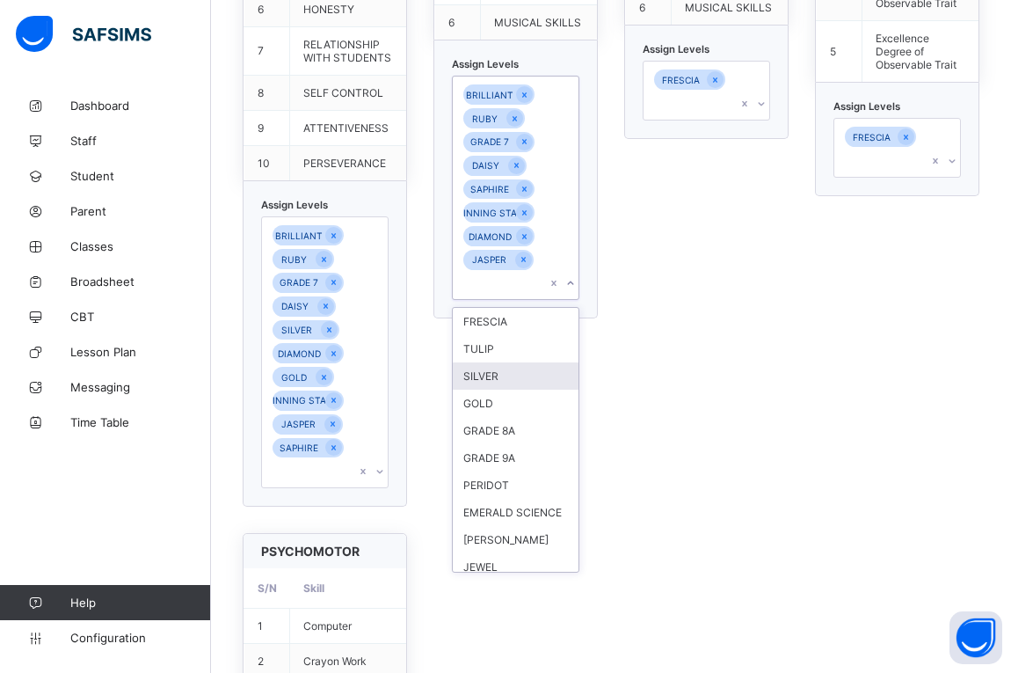
click at [493, 362] on div "SILVER" at bounding box center [516, 375] width 126 height 27
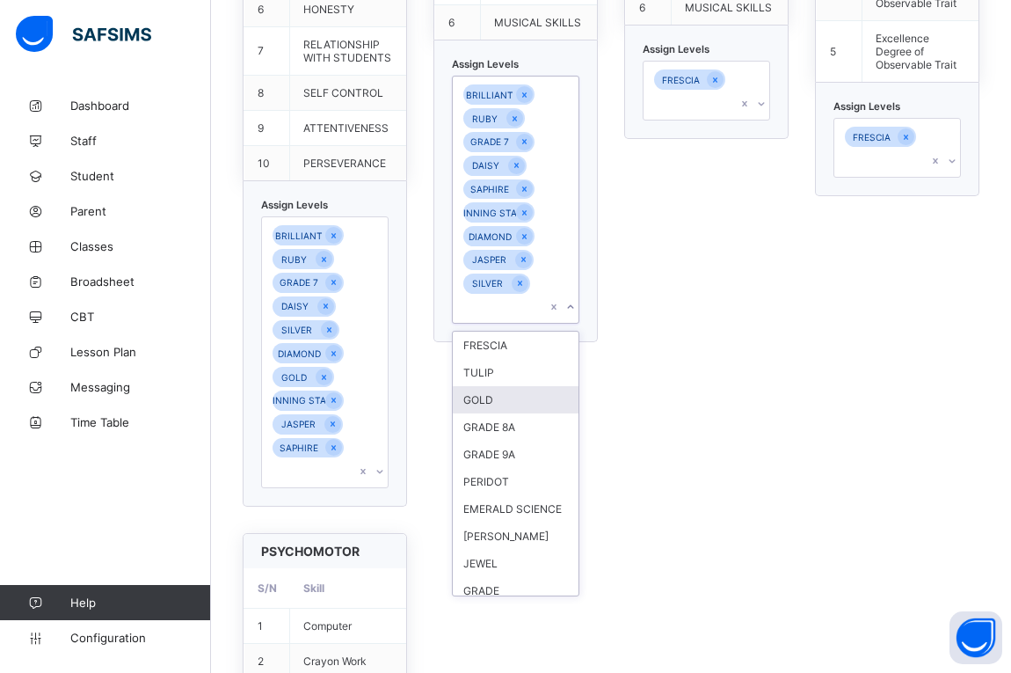
click at [495, 386] on div "GOLD" at bounding box center [516, 399] width 126 height 27
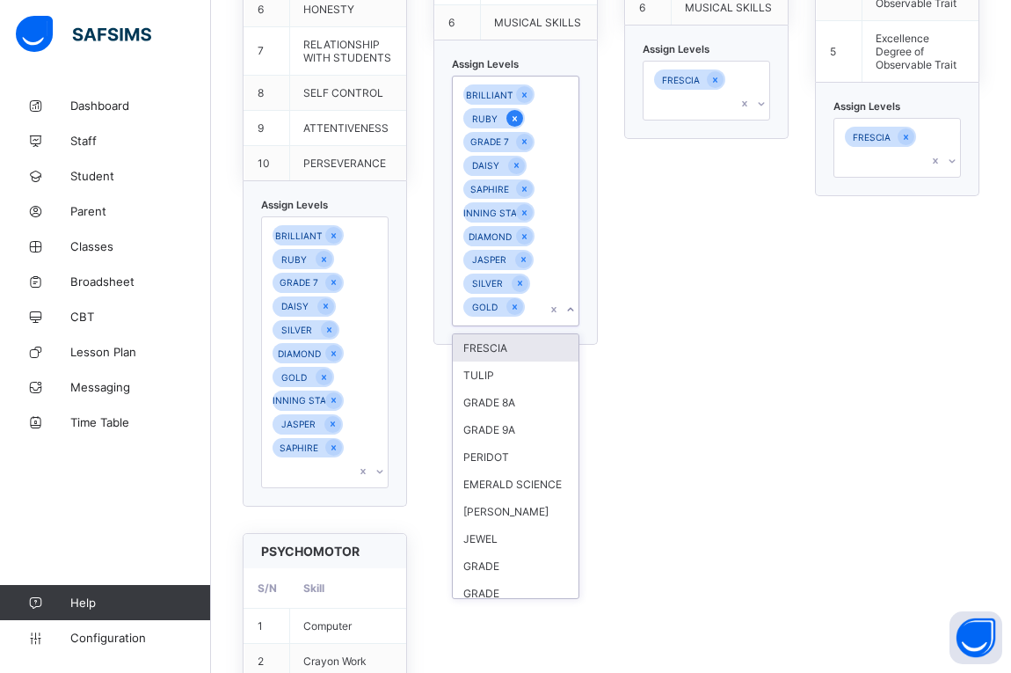
click at [518, 113] on icon at bounding box center [515, 119] width 10 height 12
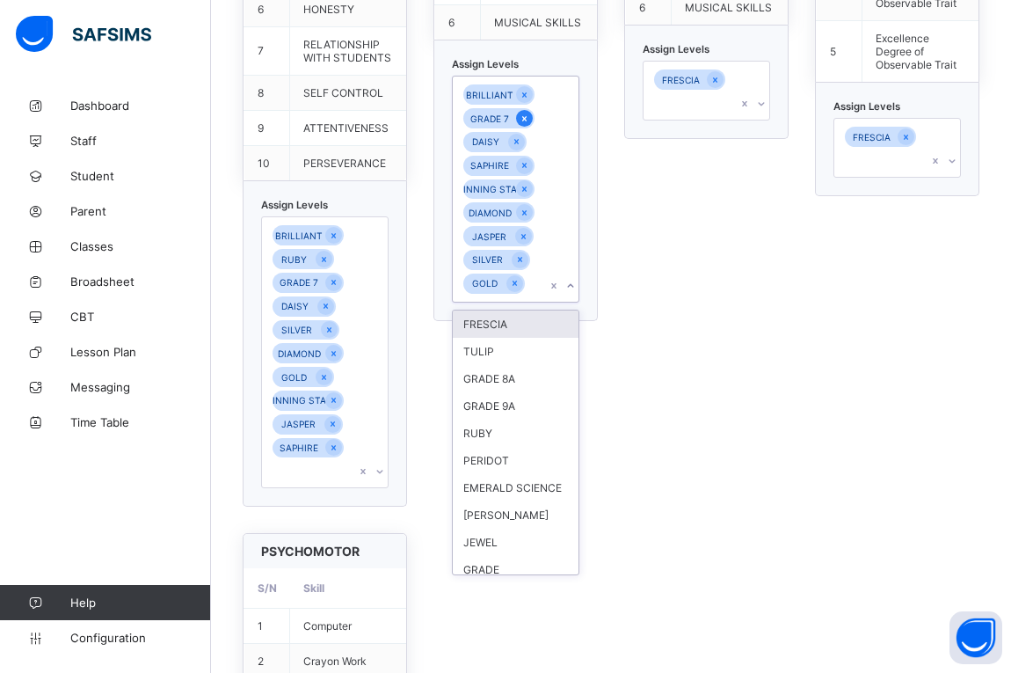
click at [529, 113] on icon at bounding box center [525, 119] width 10 height 12
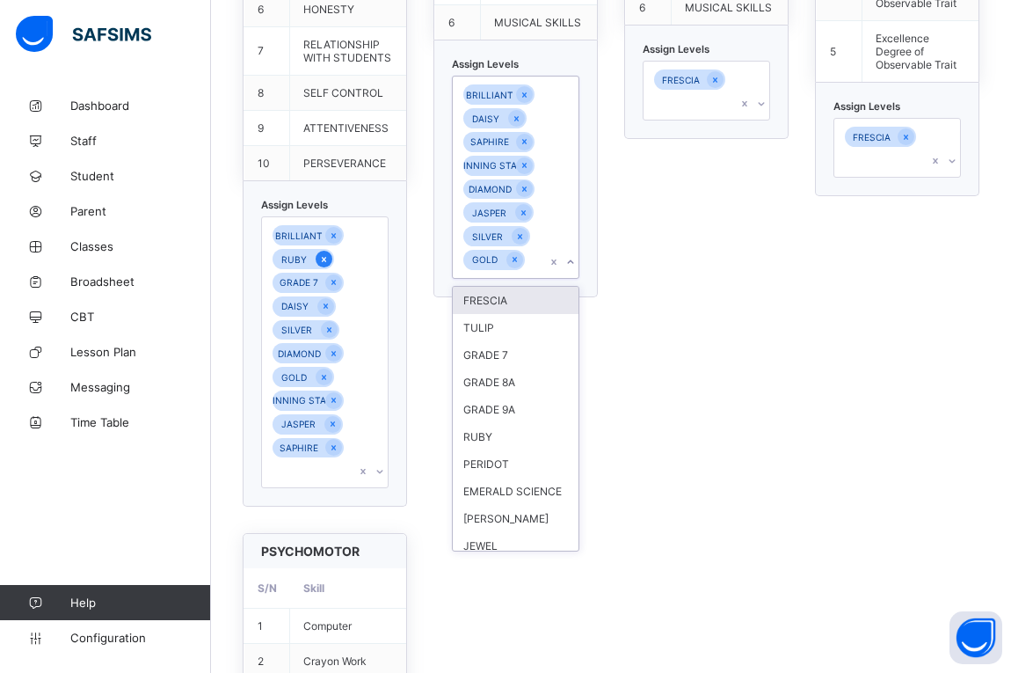
click at [322, 257] on icon at bounding box center [324, 259] width 4 height 5
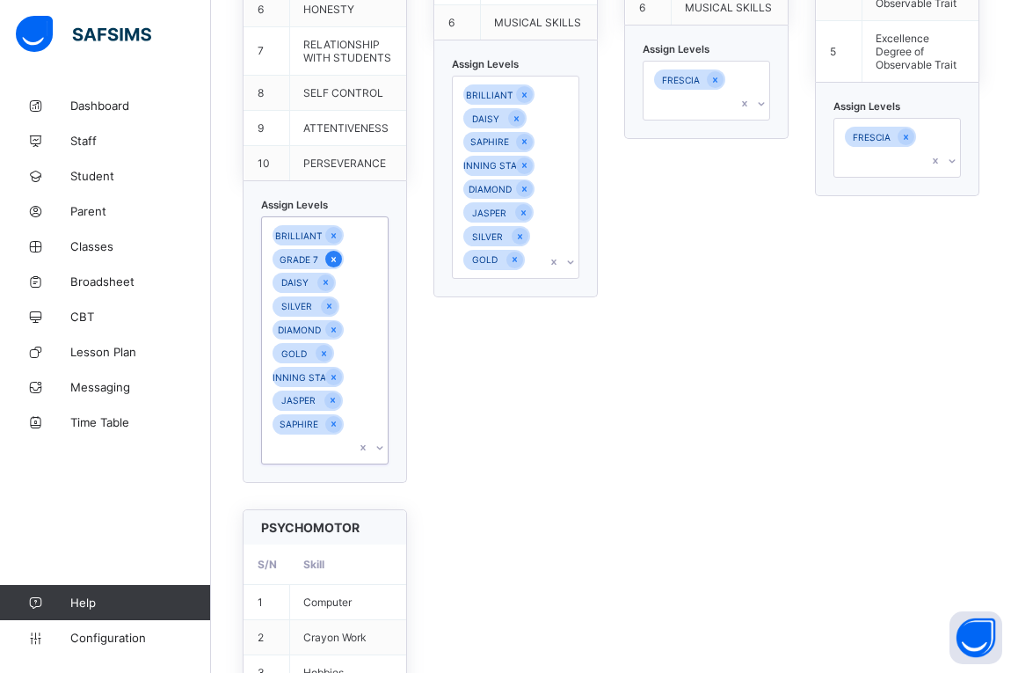
click at [339, 253] on icon at bounding box center [334, 259] width 10 height 12
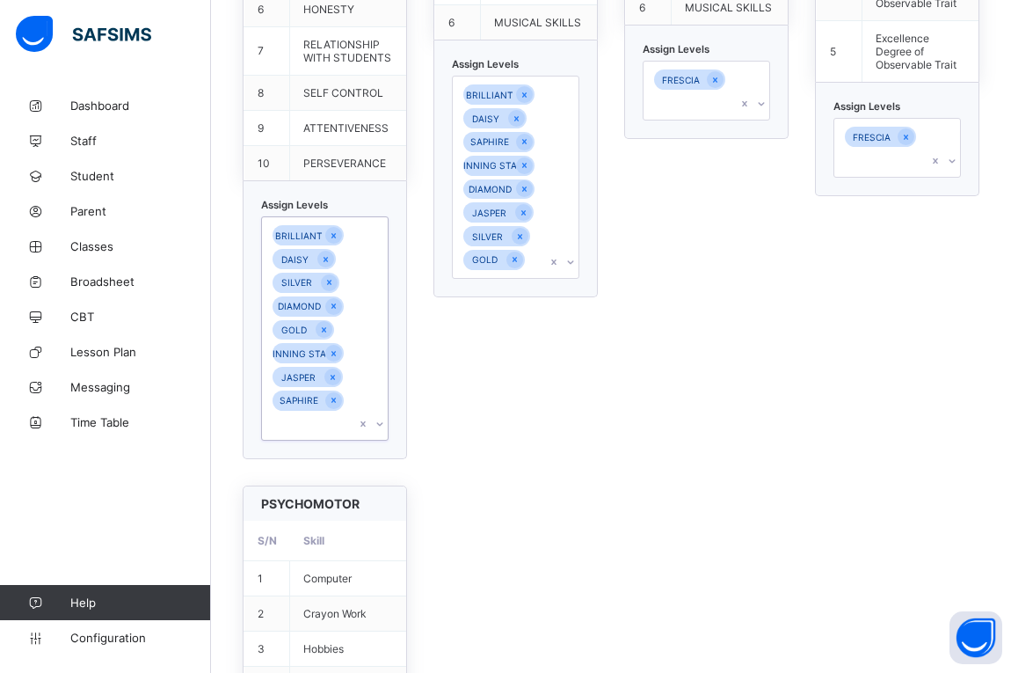
click at [440, 395] on div "Default Psychomotor S/N Skill 1 HANDWRITING 2 GAMES 3 SPORTS 4 DRAWING & PAINTI…" at bounding box center [516, 93] width 164 height 734
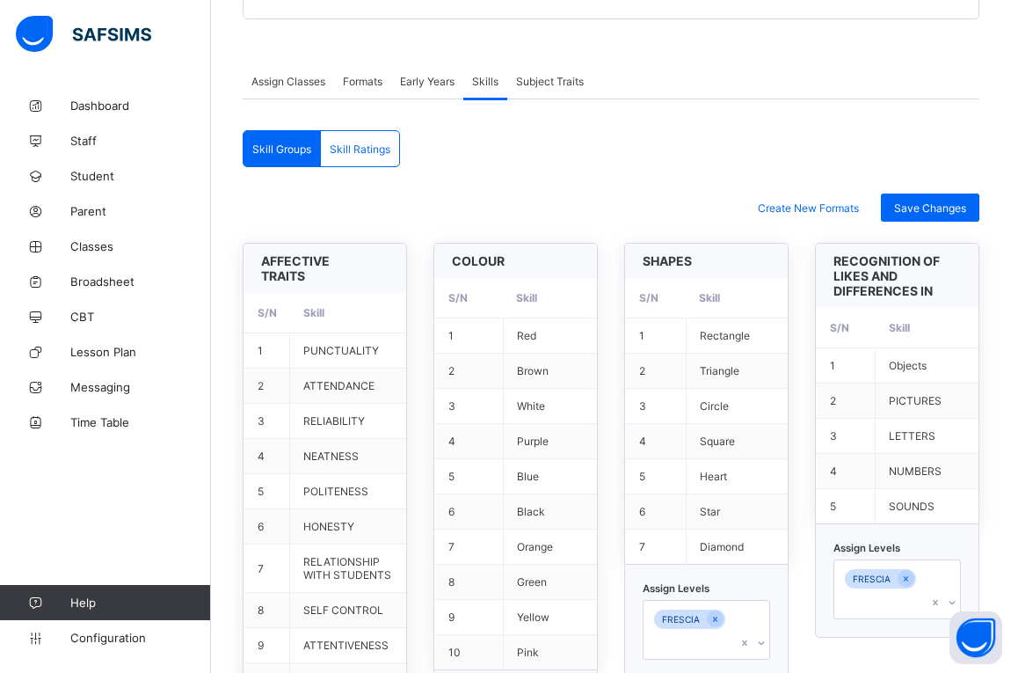
scroll to position [0, 0]
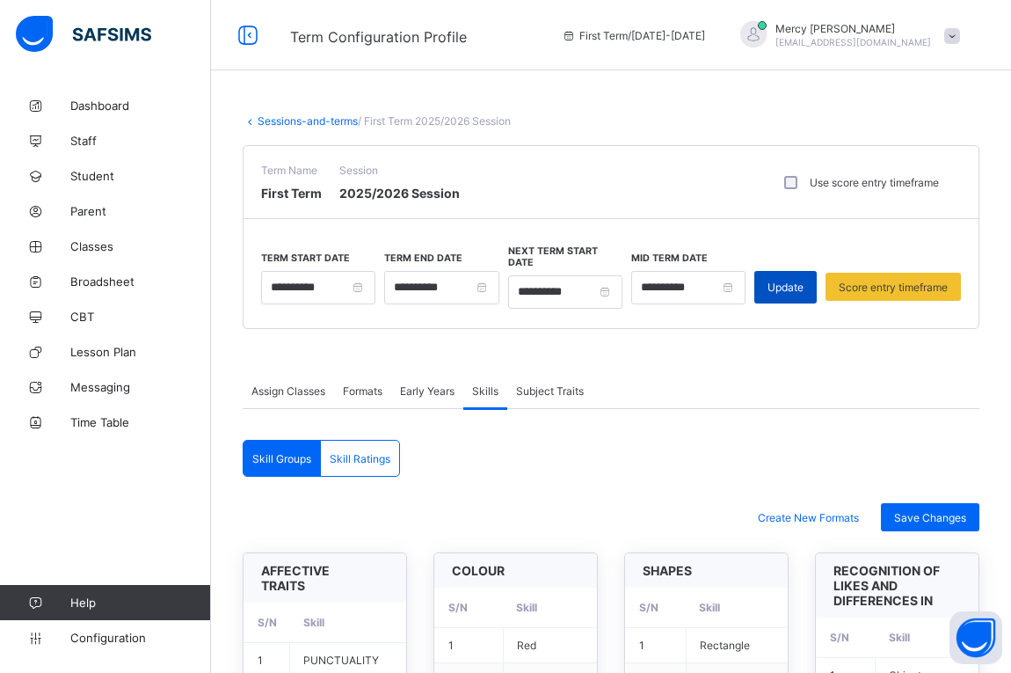
click at [813, 289] on div "Update" at bounding box center [786, 287] width 62 height 33
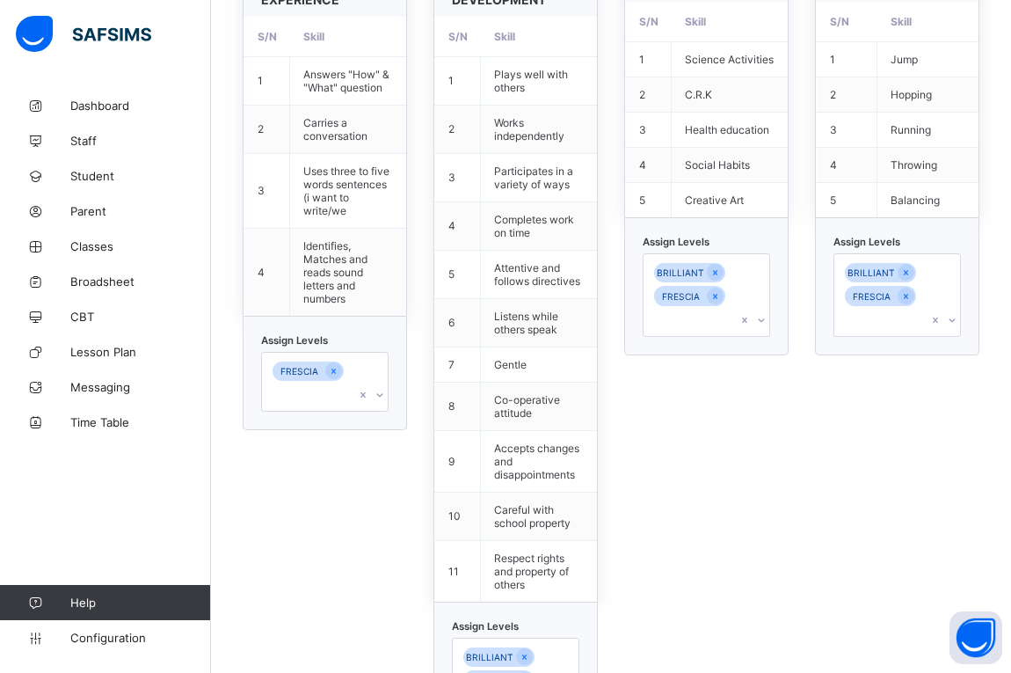
scroll to position [217, 0]
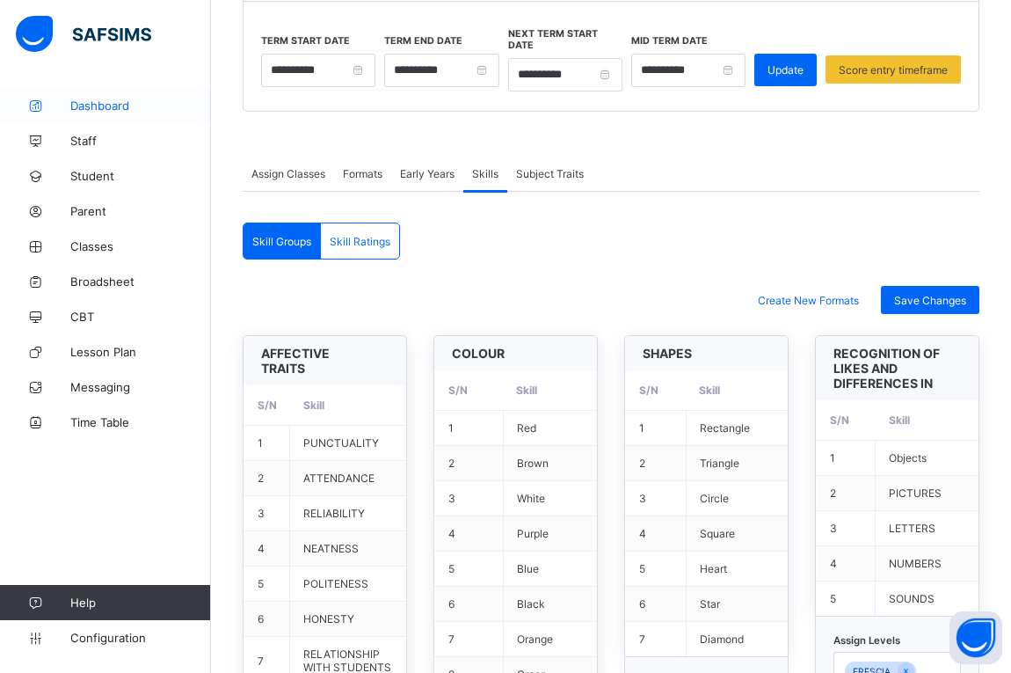
click at [104, 98] on link "Dashboard" at bounding box center [105, 105] width 211 height 35
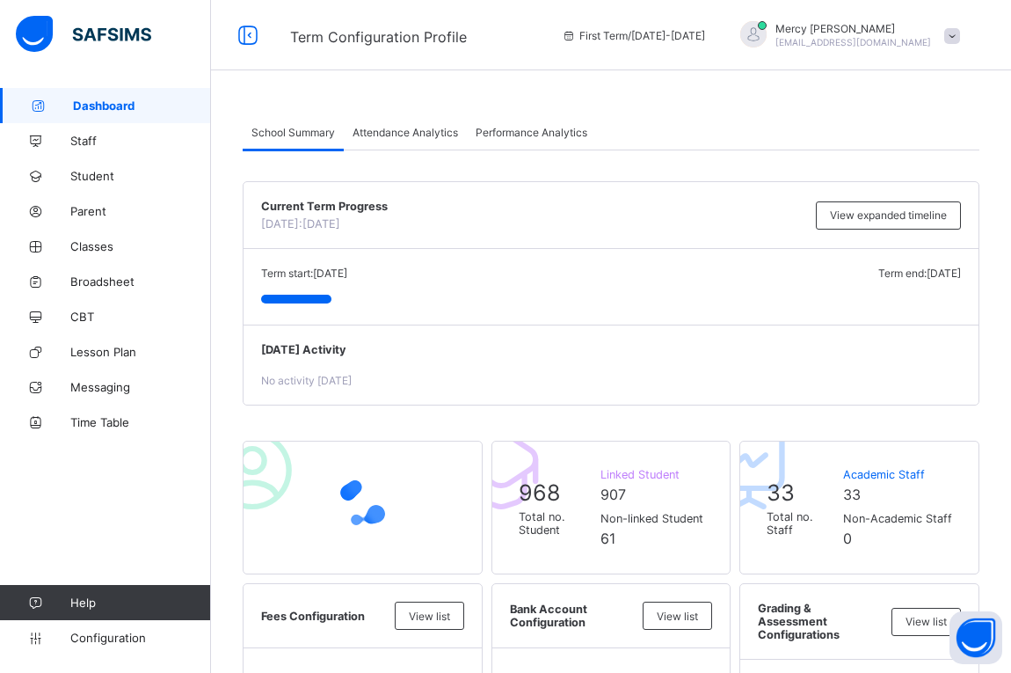
click at [954, 40] on div "Mercy Kenneth anniesonaja@gmail.com" at bounding box center [846, 35] width 246 height 29
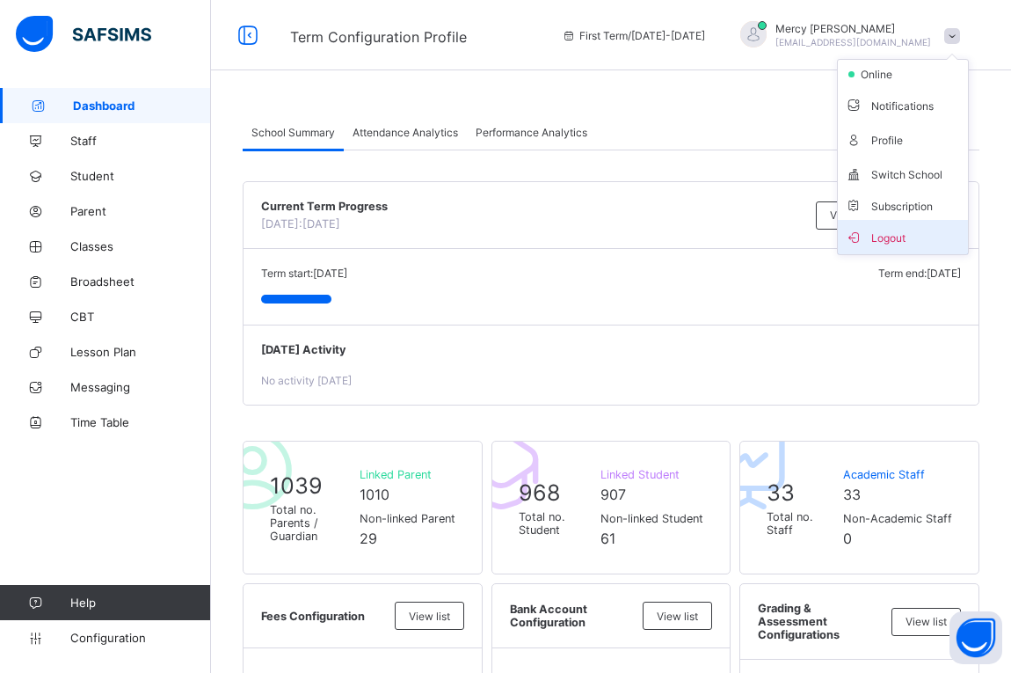
click at [913, 230] on span "Logout" at bounding box center [903, 237] width 116 height 20
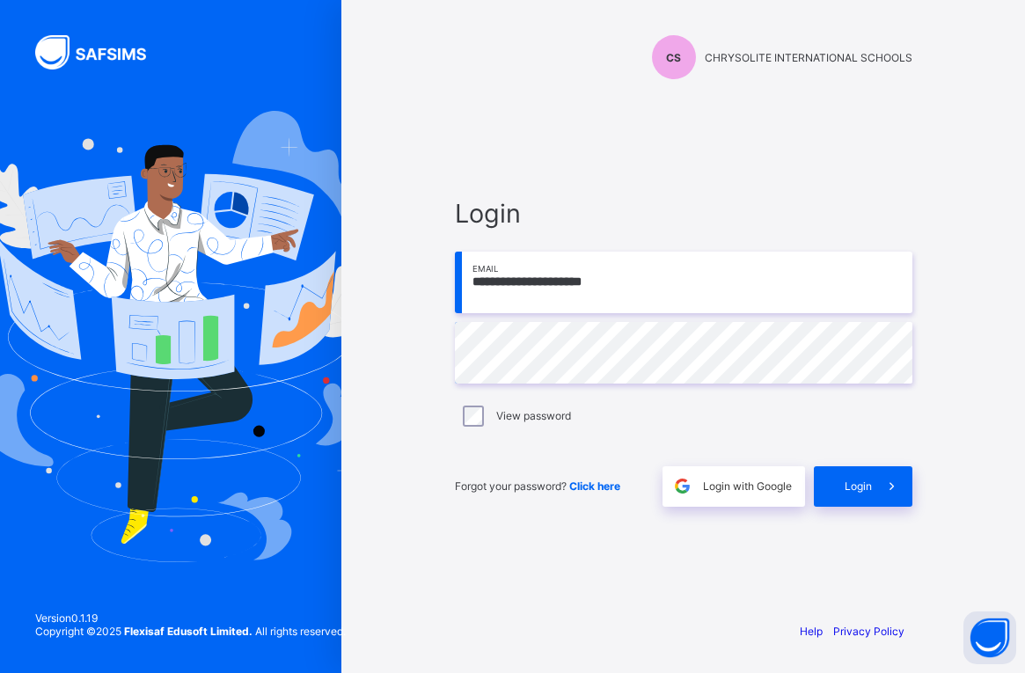
click at [664, 288] on input "**********" at bounding box center [683, 283] width 457 height 62
type input "**********"
click at [862, 483] on span "Login" at bounding box center [857, 485] width 27 height 13
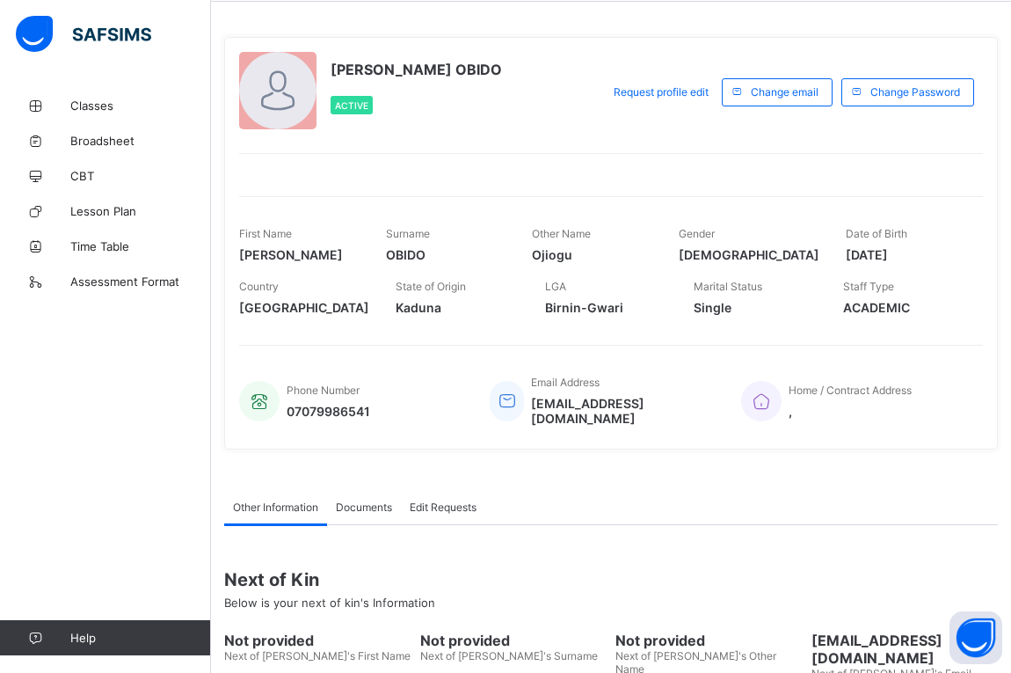
scroll to position [77, 0]
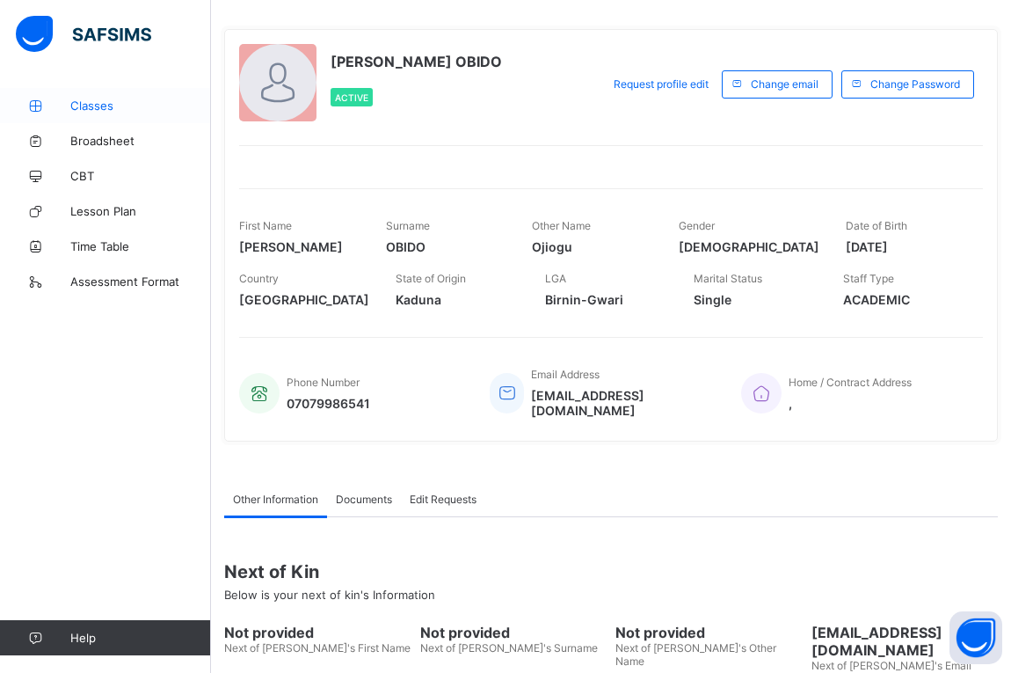
click at [105, 104] on span "Classes" at bounding box center [140, 105] width 141 height 14
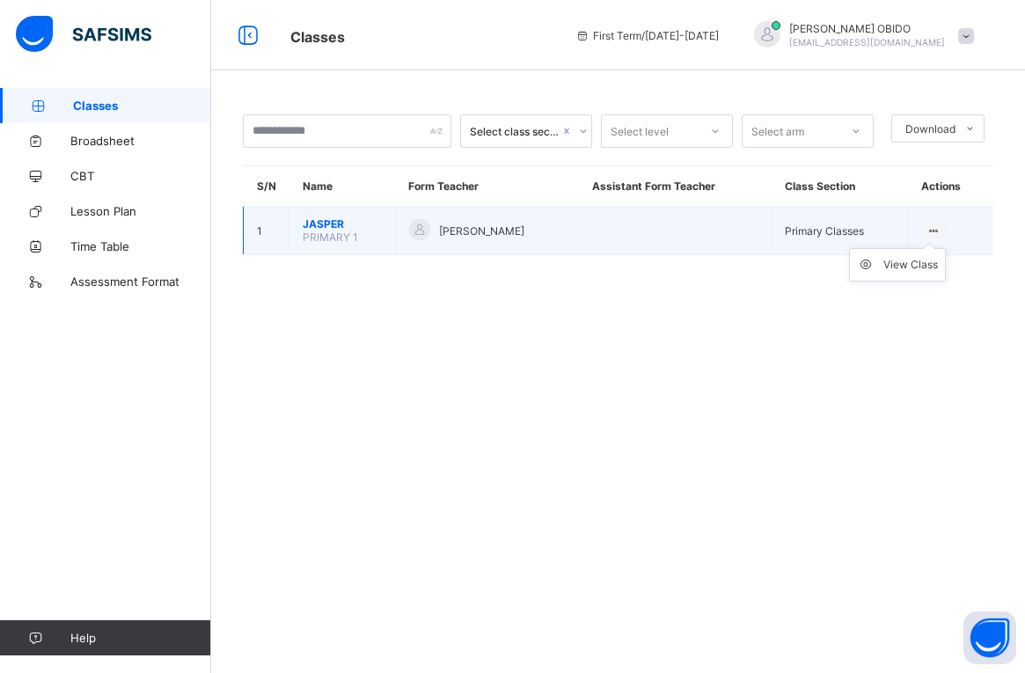
click at [907, 281] on ul "View Class" at bounding box center [897, 264] width 97 height 33
click at [907, 270] on div "View Class" at bounding box center [910, 265] width 55 height 18
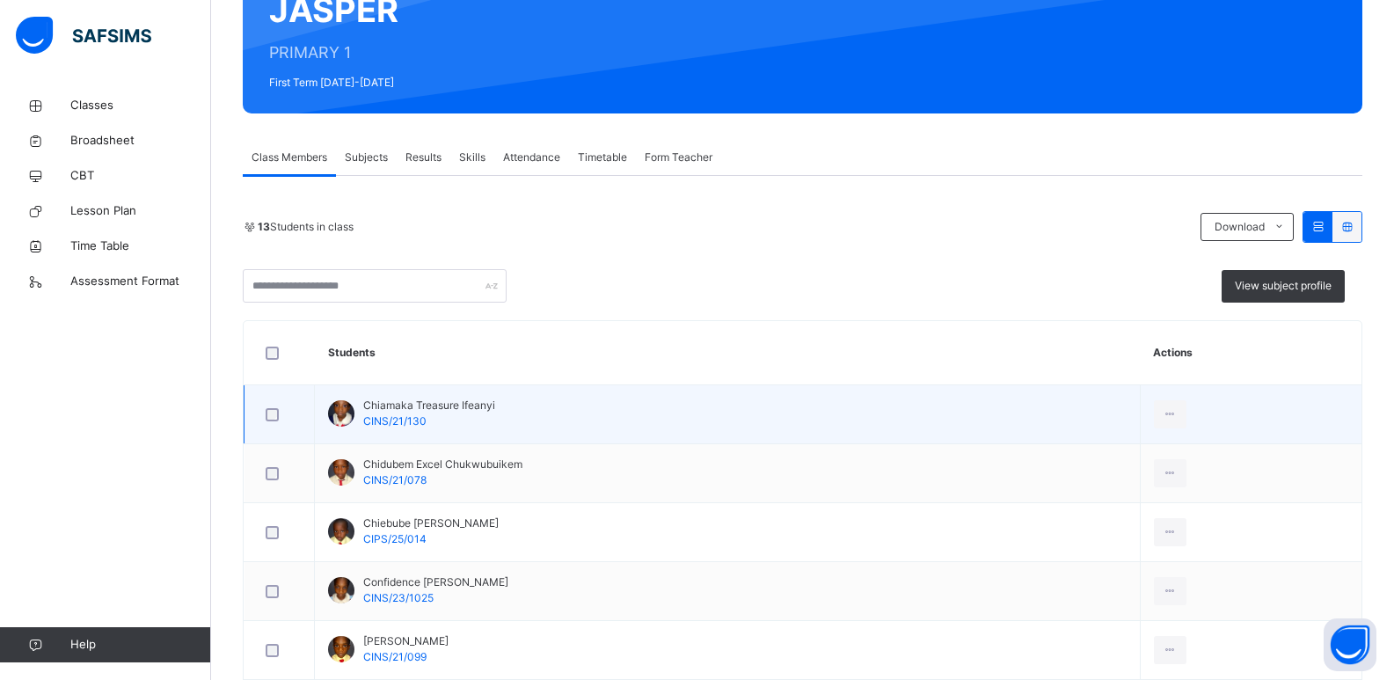
scroll to position [190, 0]
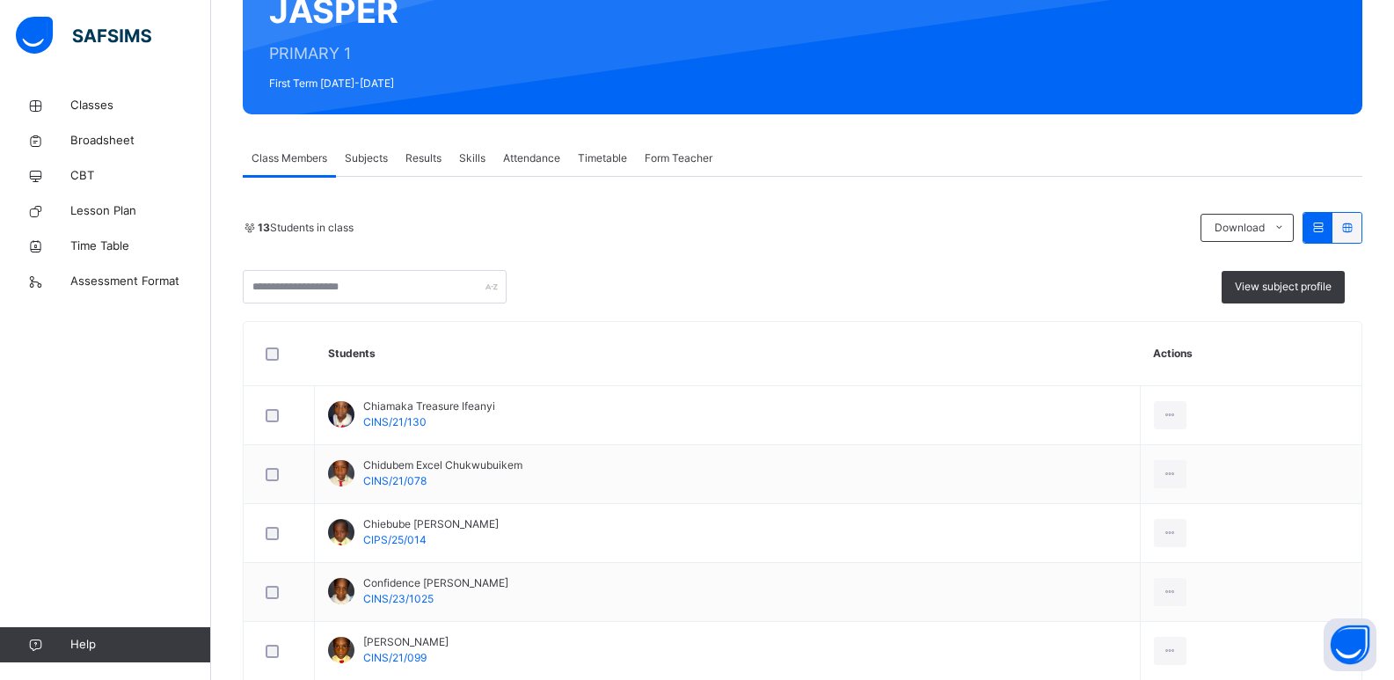
click at [368, 167] on div "Subjects" at bounding box center [366, 158] width 61 height 35
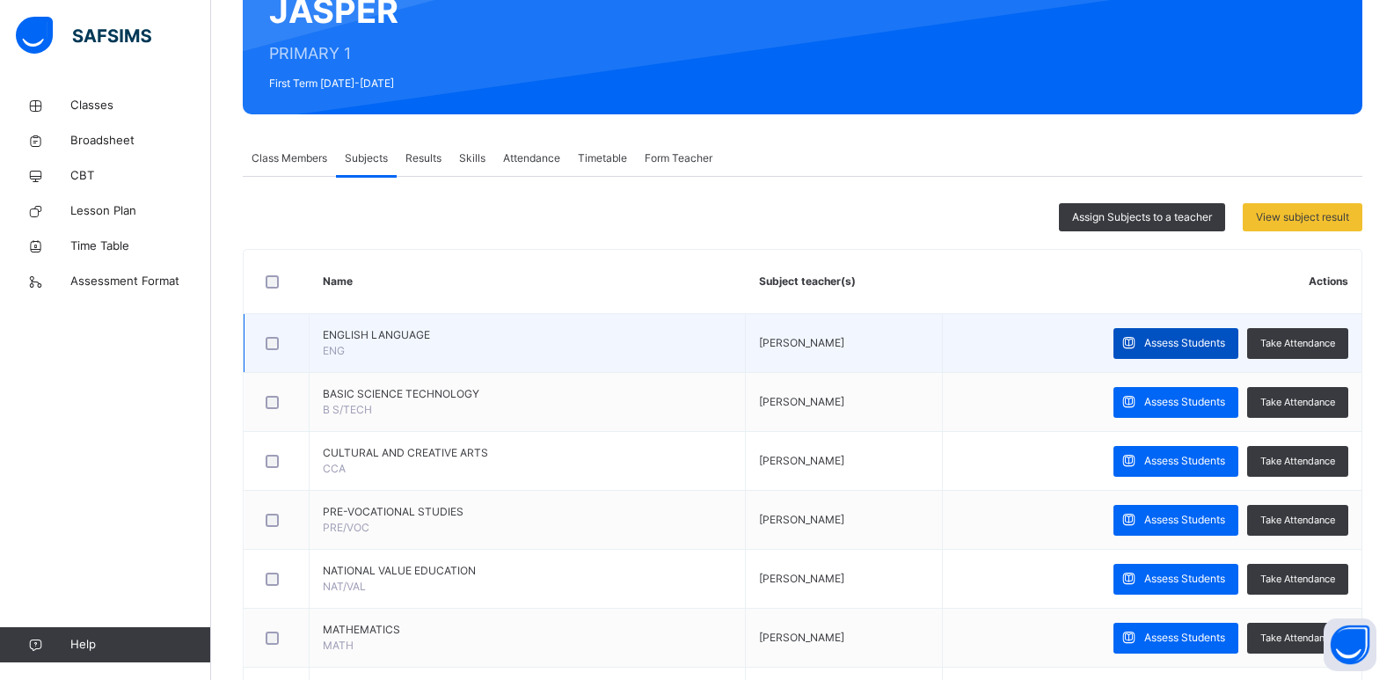
click at [1011, 354] on div "Assess Students" at bounding box center [1175, 343] width 125 height 31
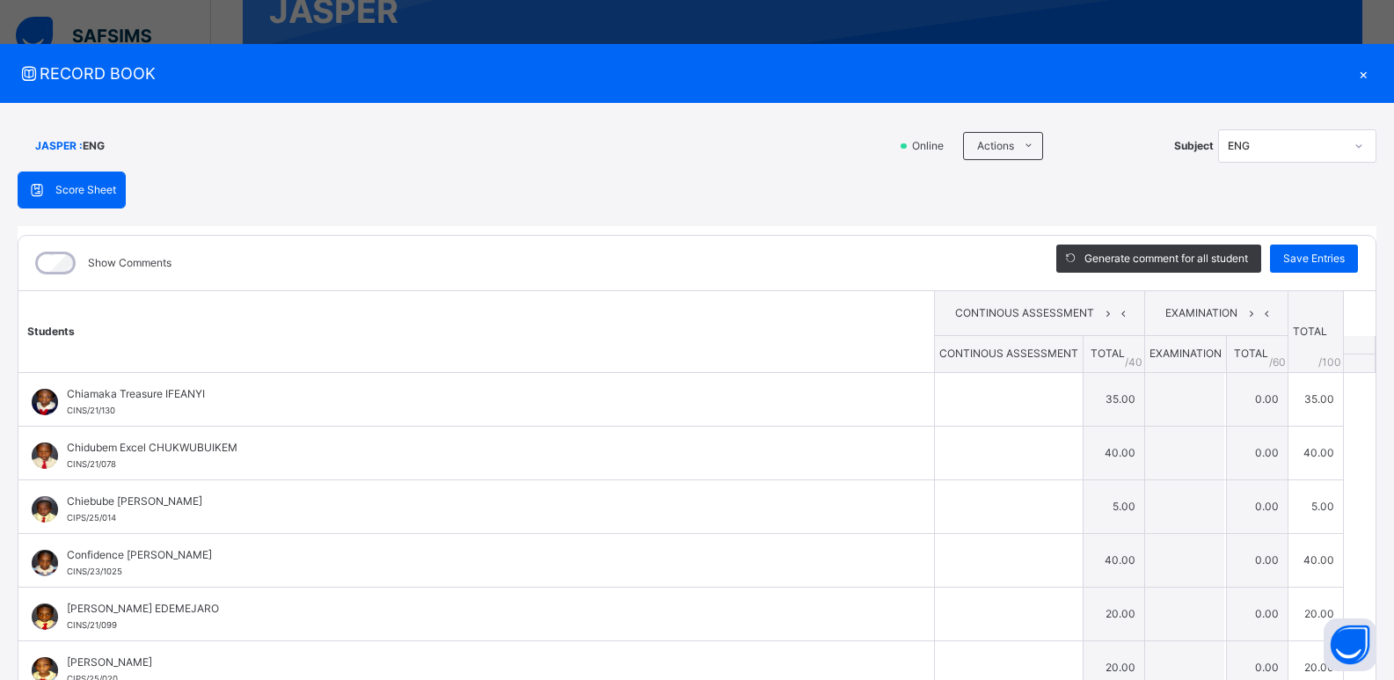
type input "**"
type input "*"
type input "**"
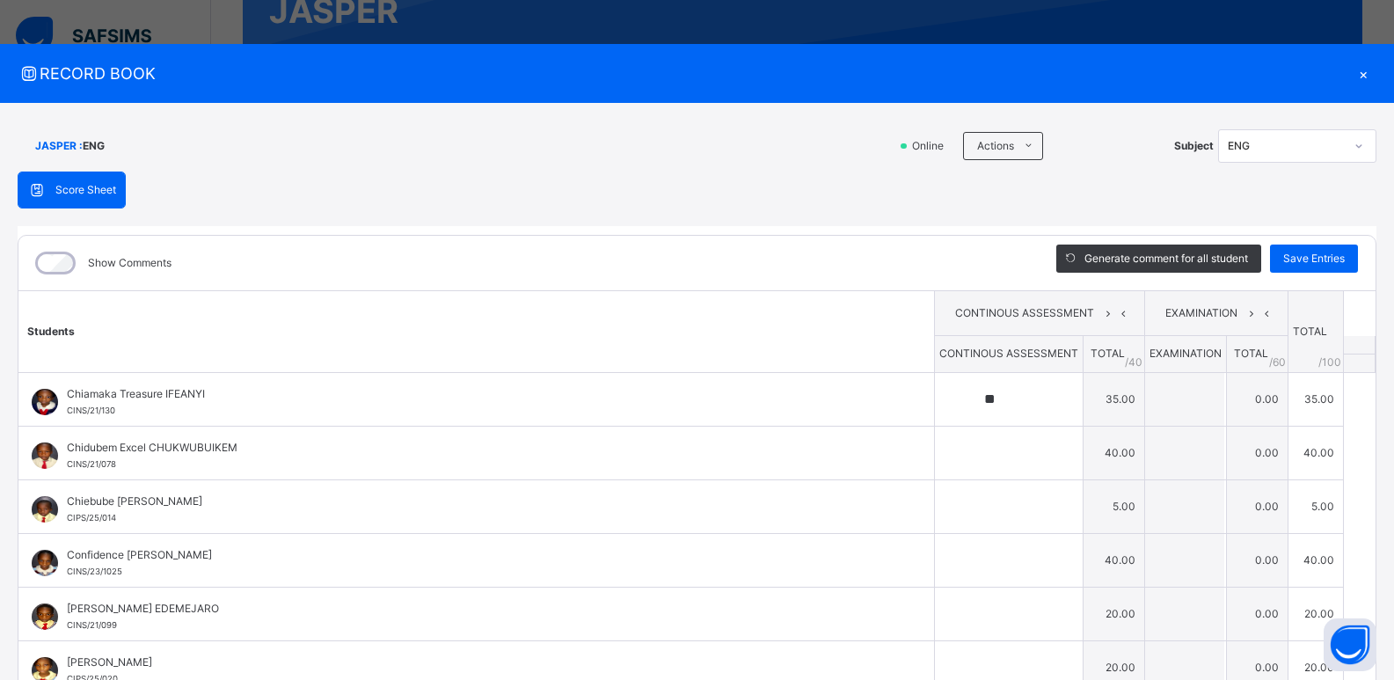
type input "**"
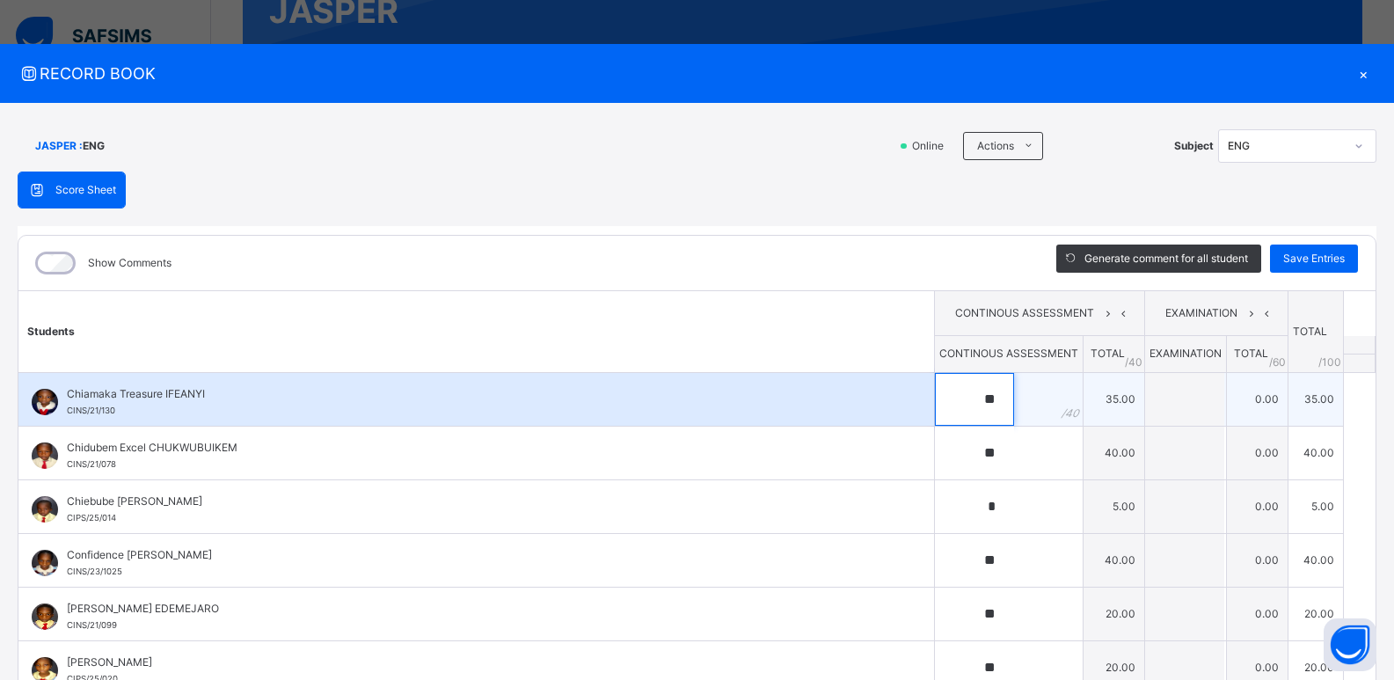
click at [994, 395] on input "**" at bounding box center [974, 399] width 79 height 53
type input "*"
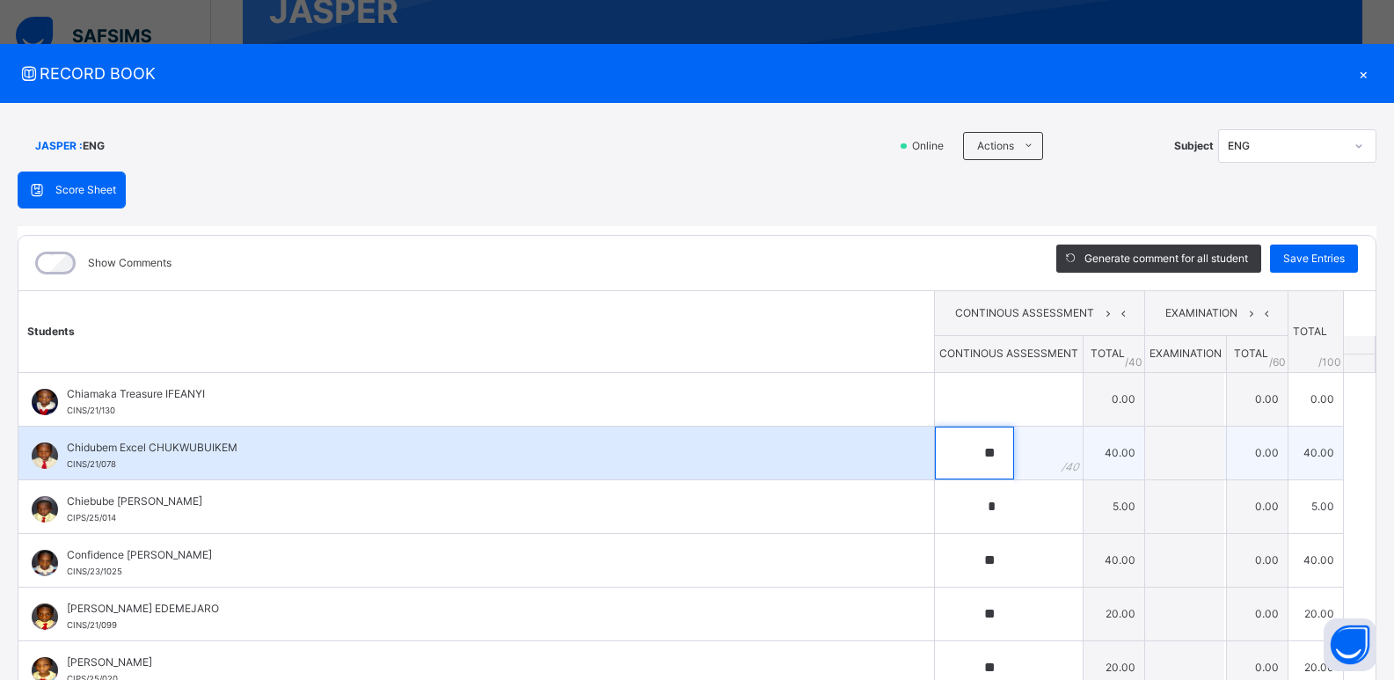
click at [996, 449] on input "**" at bounding box center [974, 453] width 79 height 53
type input "*"
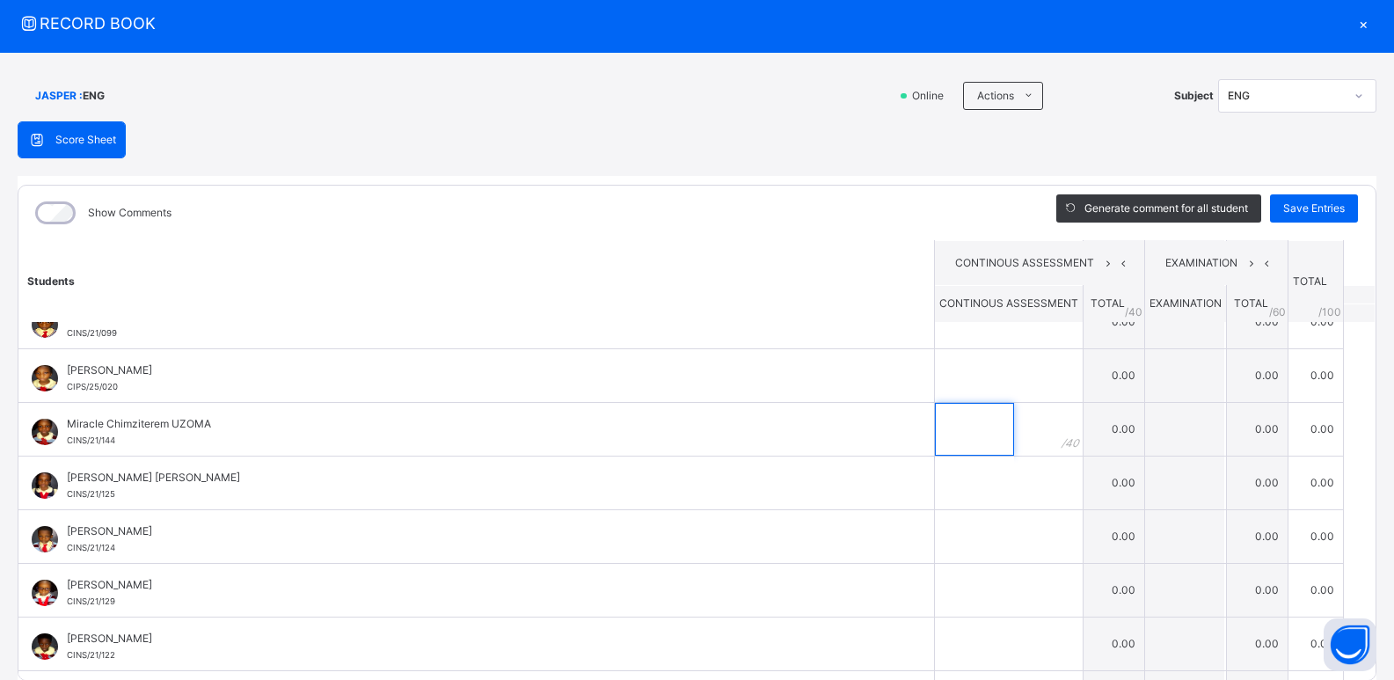
scroll to position [246, 0]
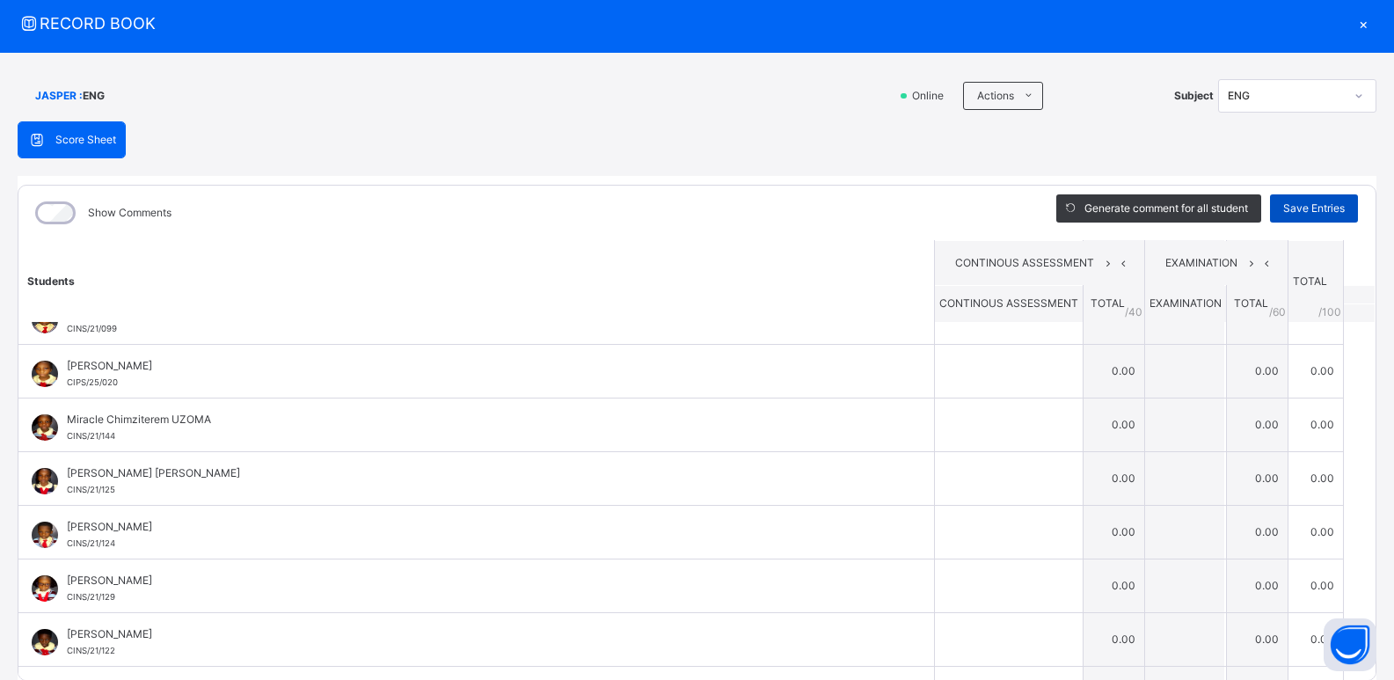
click at [1011, 216] on div "Save Entries" at bounding box center [1314, 208] width 88 height 28
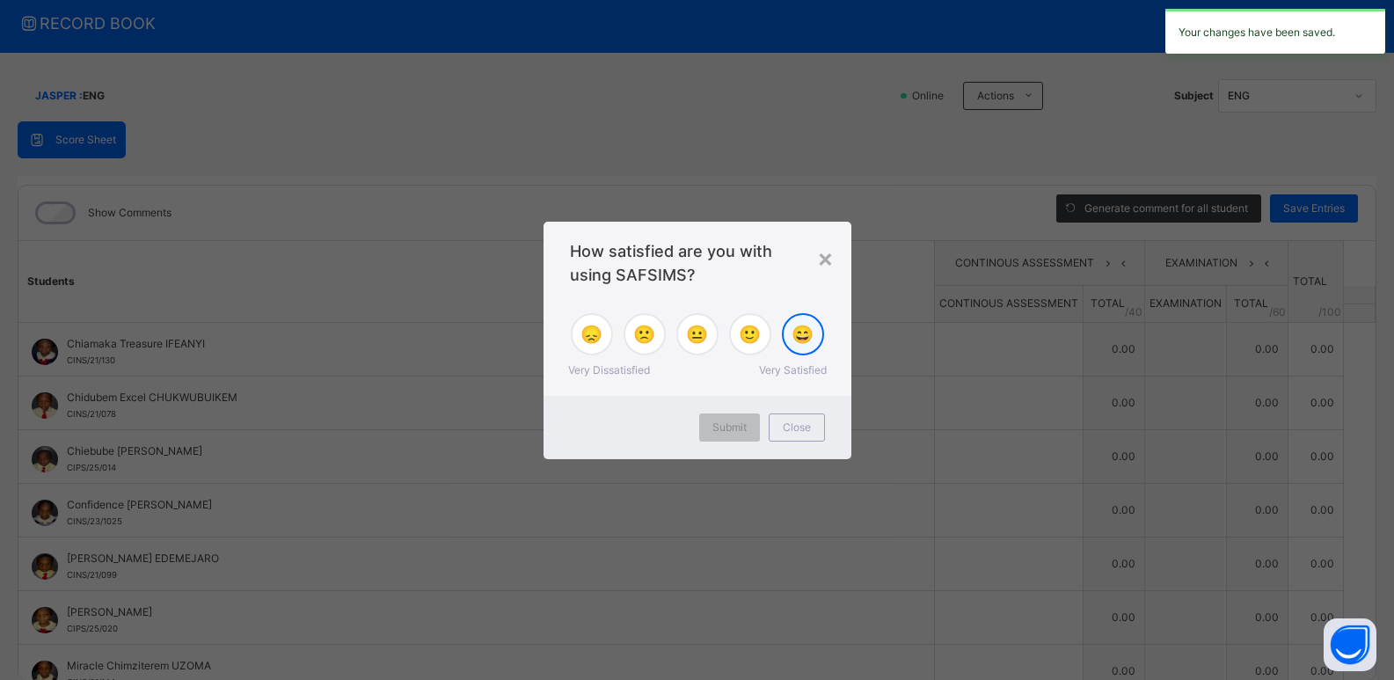
click at [796, 346] on span "😄" at bounding box center [803, 334] width 22 height 26
click at [746, 427] on span "Submit" at bounding box center [729, 428] width 34 height 16
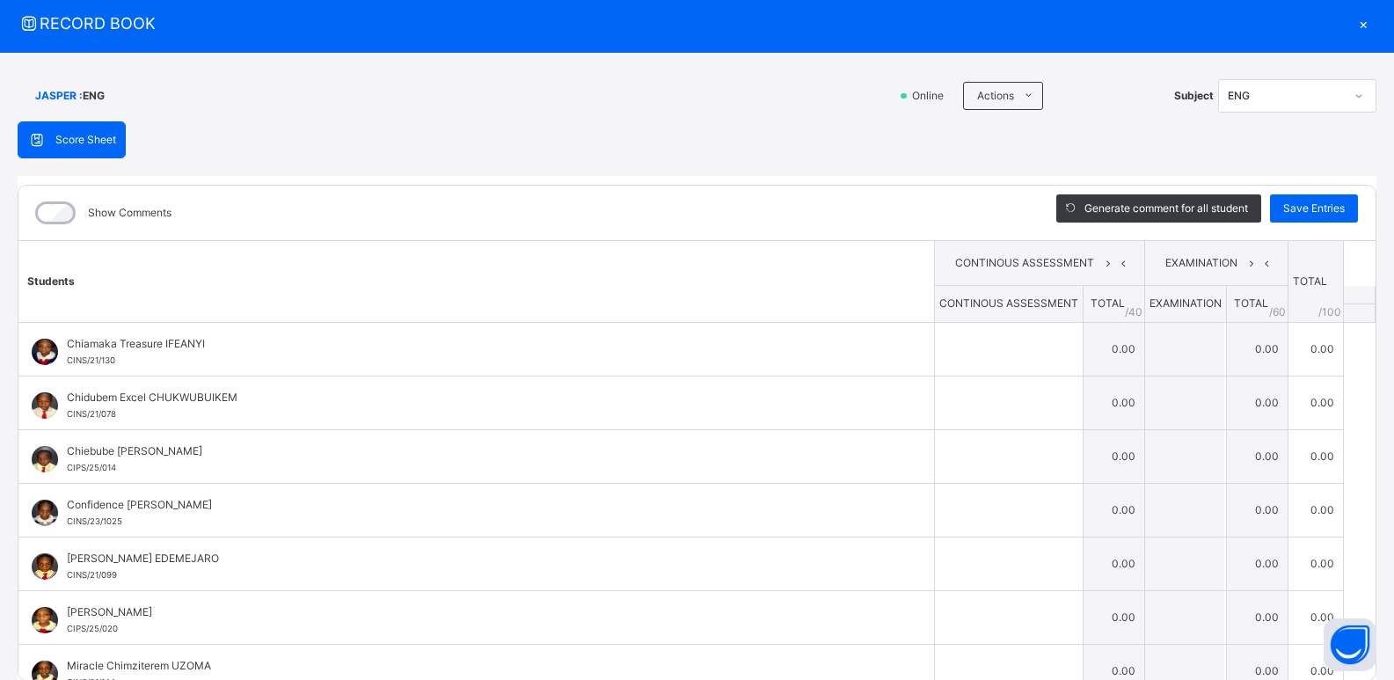
click at [1011, 24] on div "×" at bounding box center [1363, 23] width 26 height 24
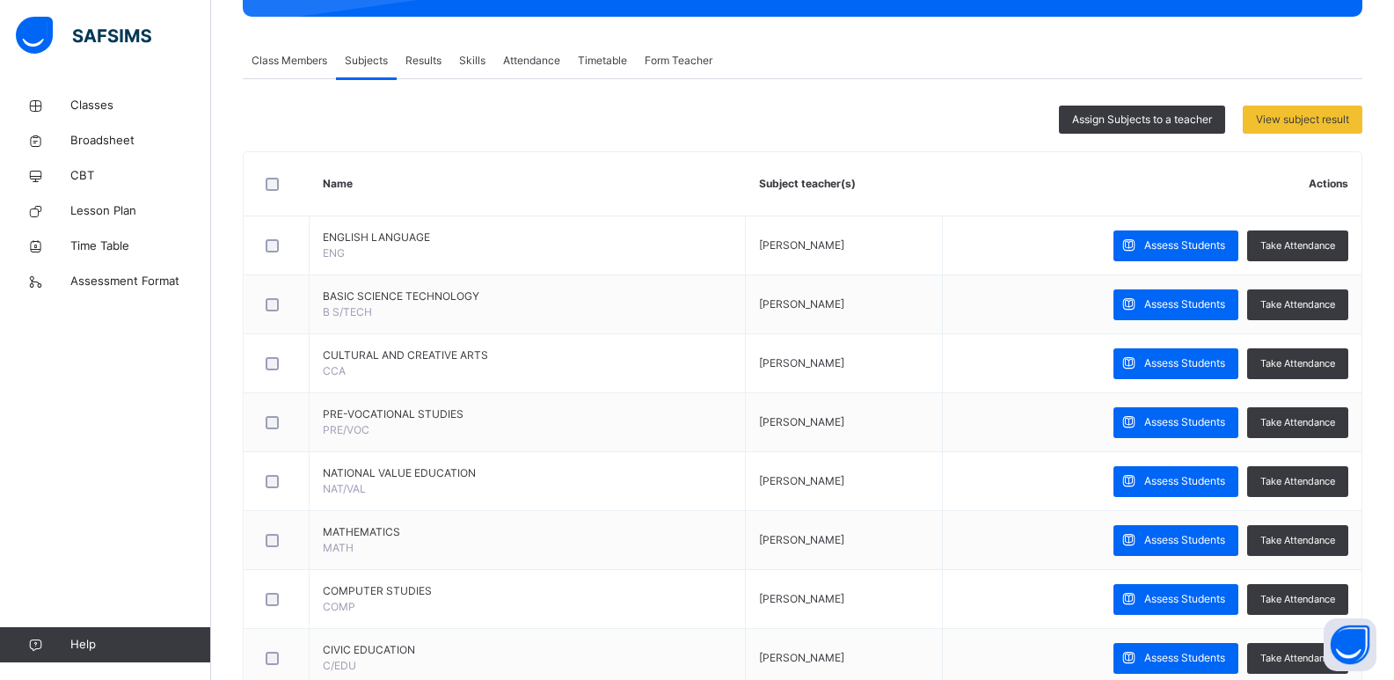
scroll to position [290, 0]
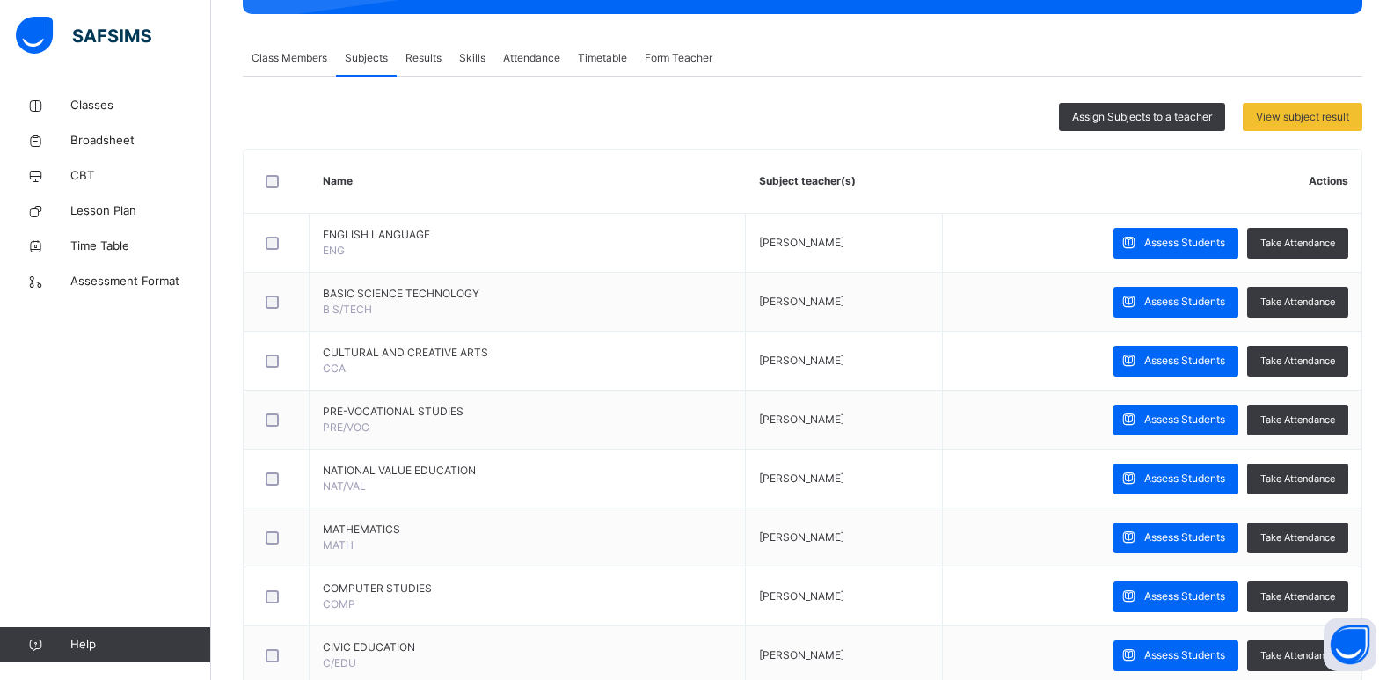
click at [442, 69] on div "Results" at bounding box center [424, 57] width 54 height 35
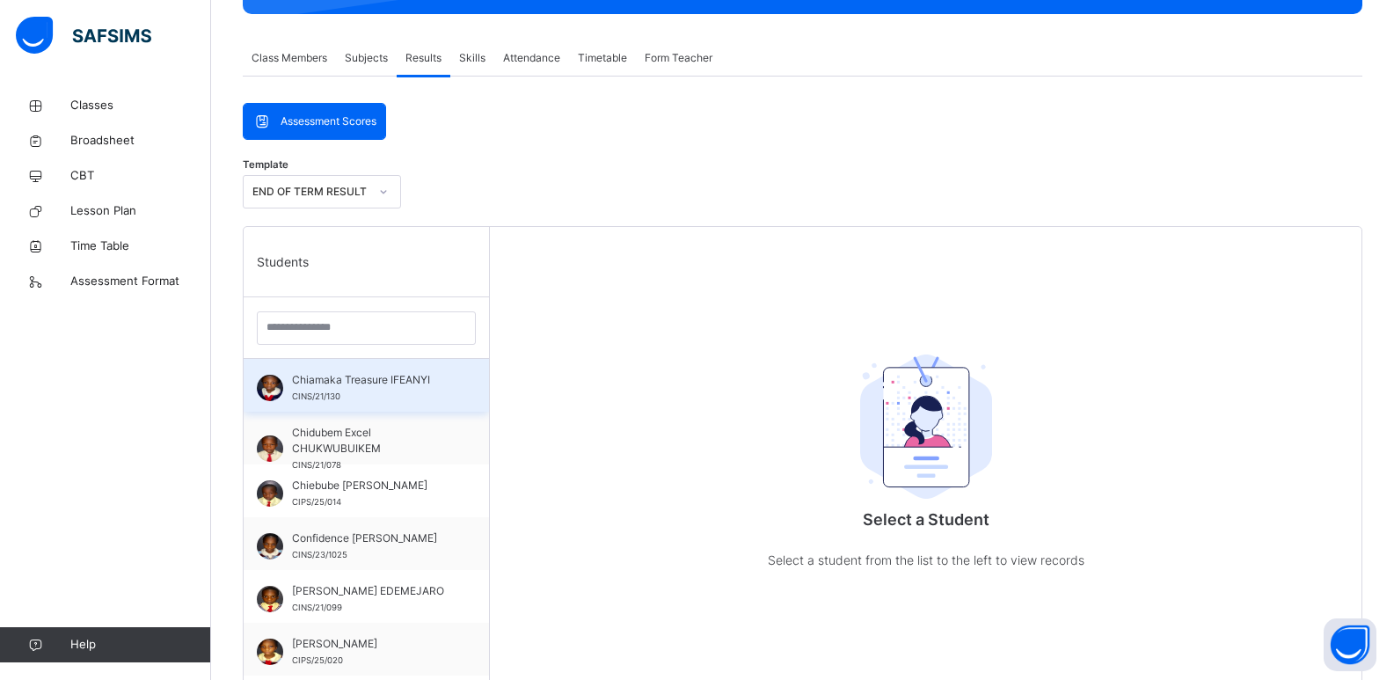
click at [408, 380] on span "Chiamaka Treasure IFEANYI" at bounding box center [370, 380] width 157 height 16
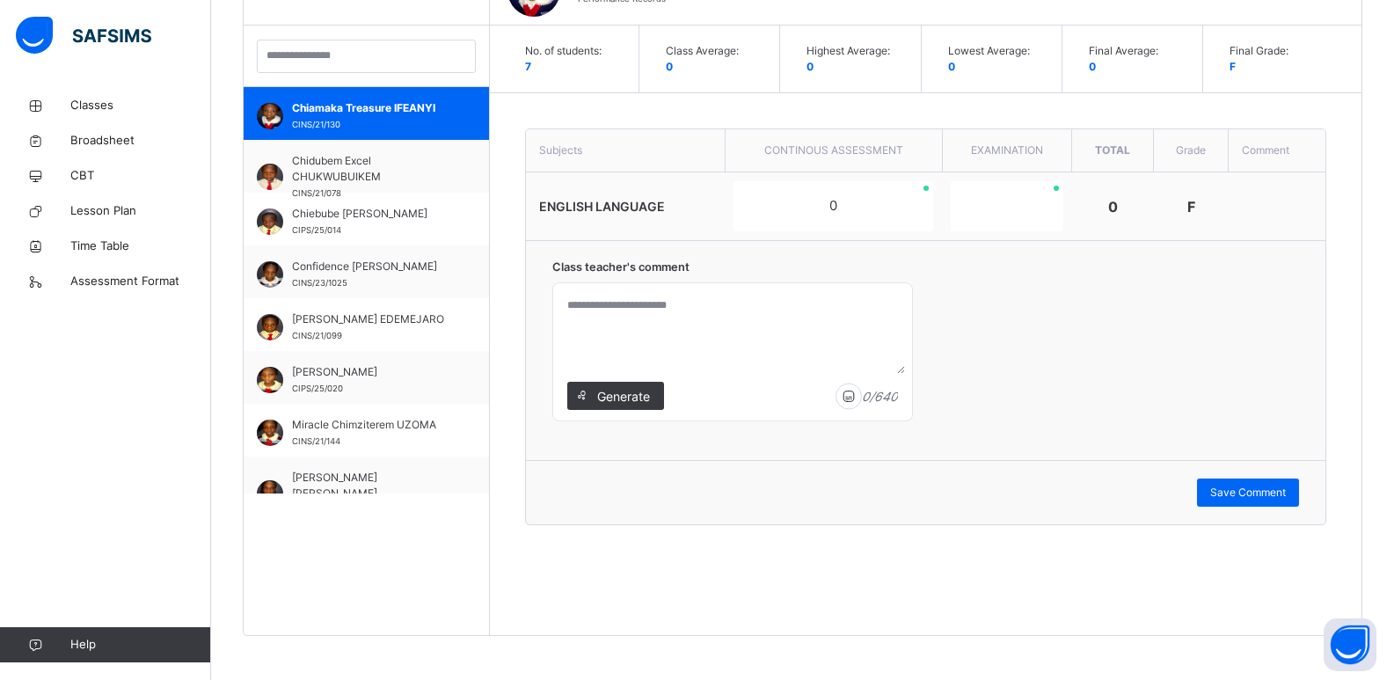
scroll to position [571, 0]
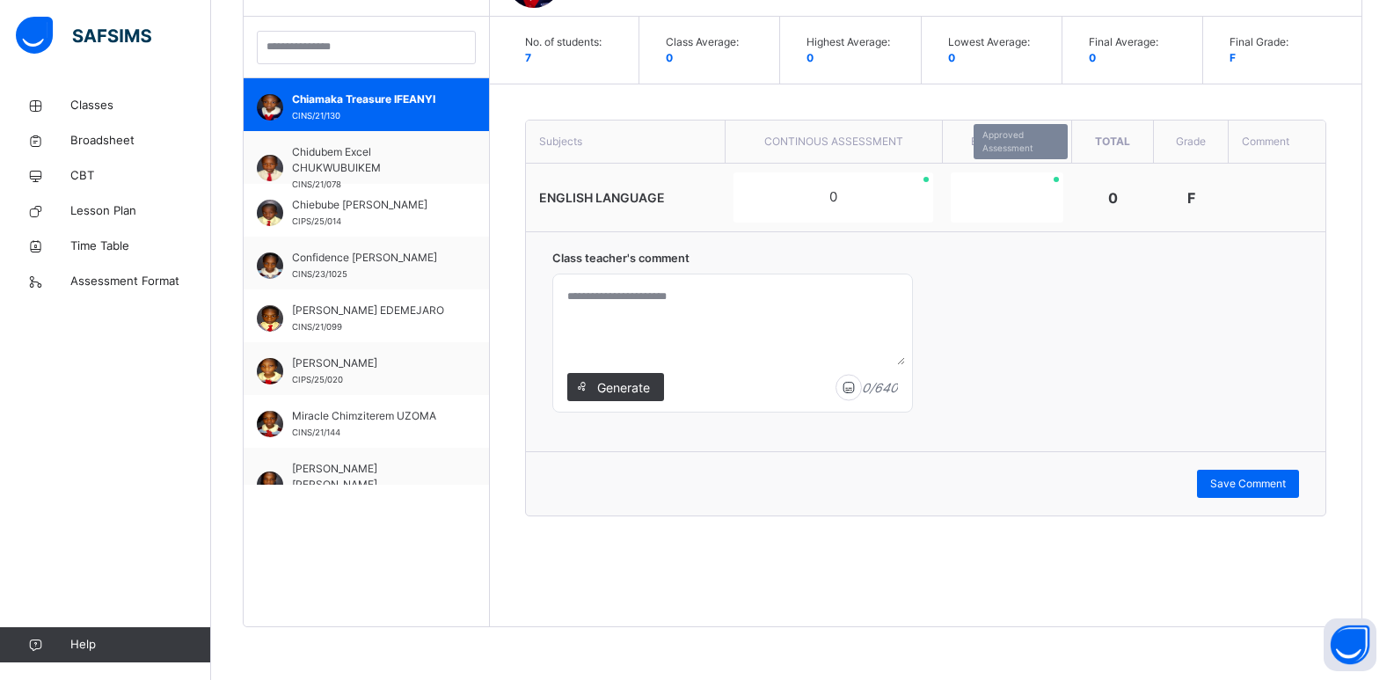
click at [1011, 213] on div at bounding box center [1007, 197] width 113 height 50
click at [867, 188] on div "0" at bounding box center [833, 197] width 200 height 50
click at [854, 191] on div "0" at bounding box center [833, 197] width 200 height 50
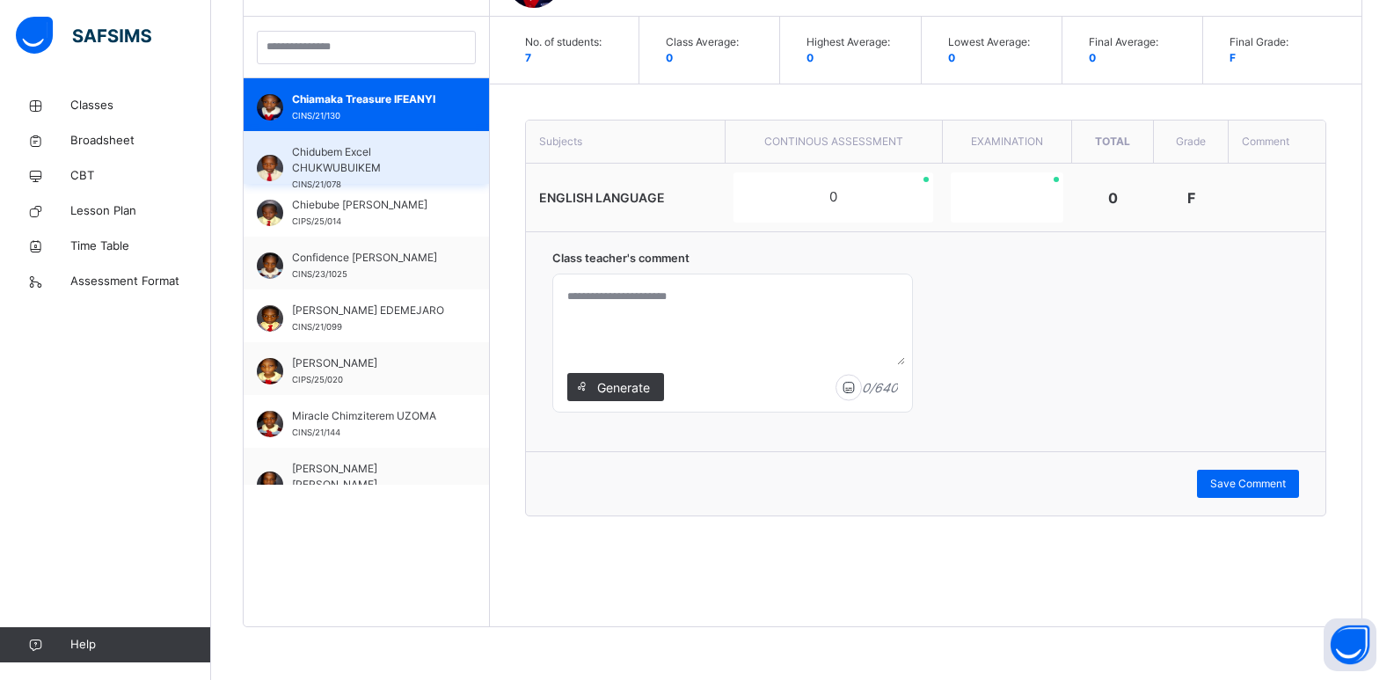
click at [391, 162] on span "Chidubem Excel CHUKWUBUIKEM" at bounding box center [370, 160] width 157 height 32
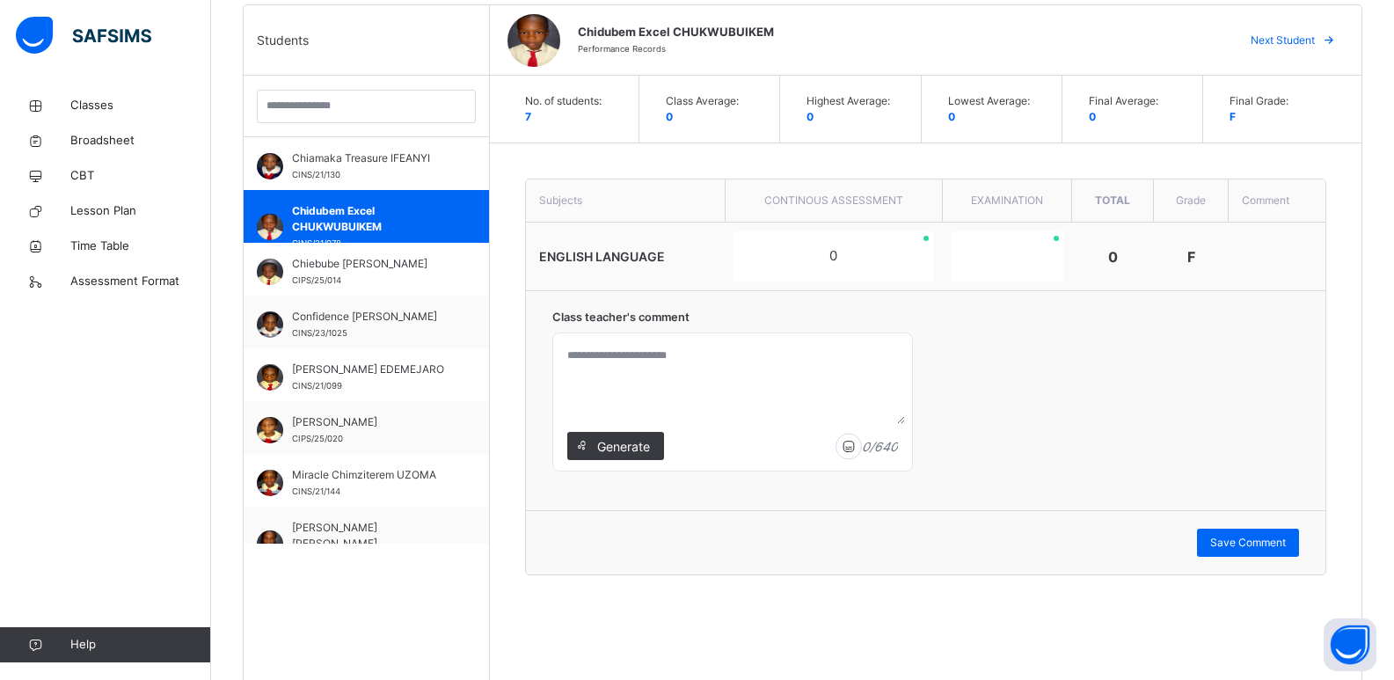
scroll to position [489, 0]
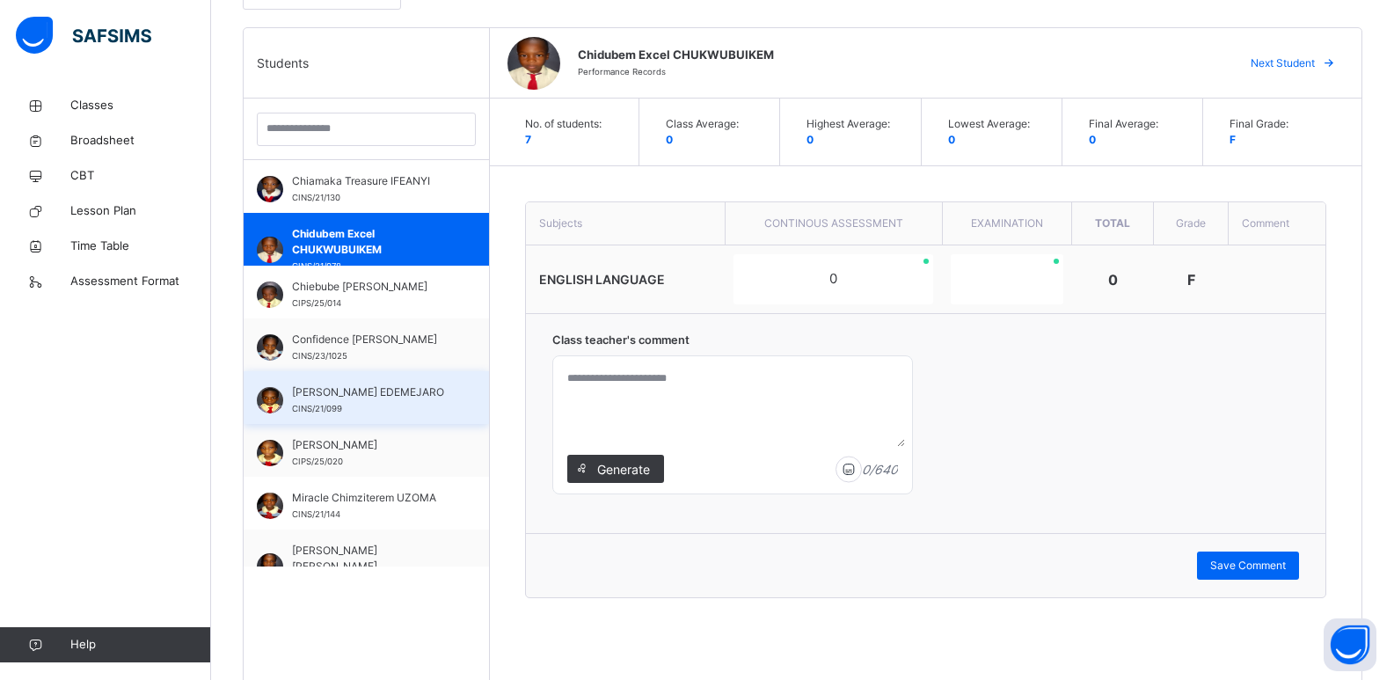
click at [358, 417] on div "Jothan Ovie EDEMEJARO CINS/21/099" at bounding box center [366, 397] width 245 height 53
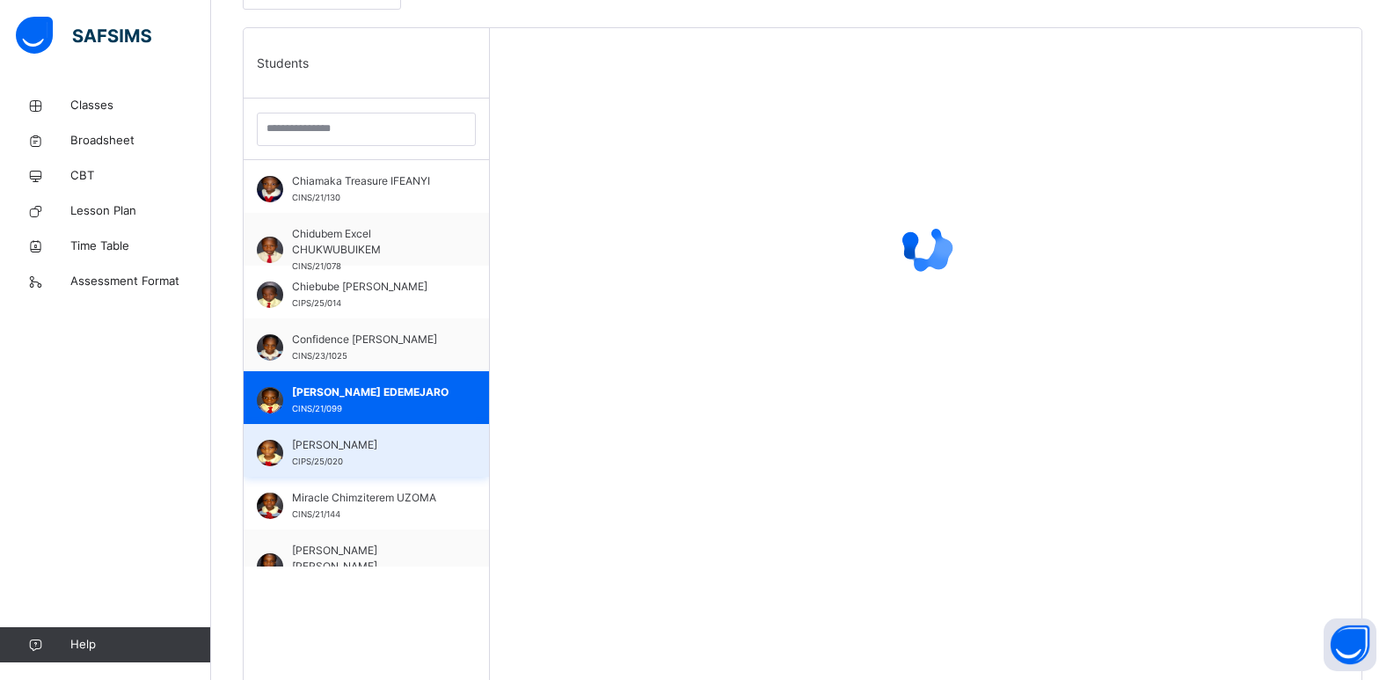
click at [359, 456] on div "Leticia Akaninyene IBANGA CIPS/25/020" at bounding box center [370, 453] width 157 height 32
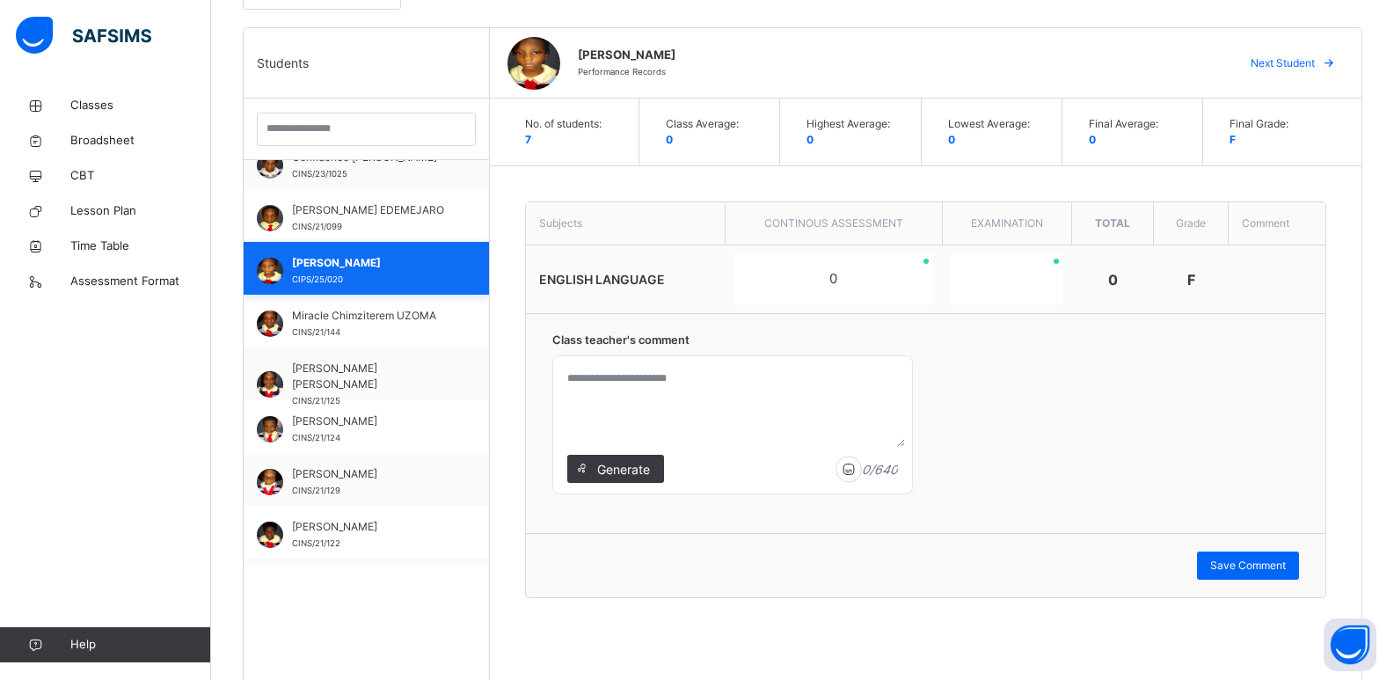
scroll to position [187, 0]
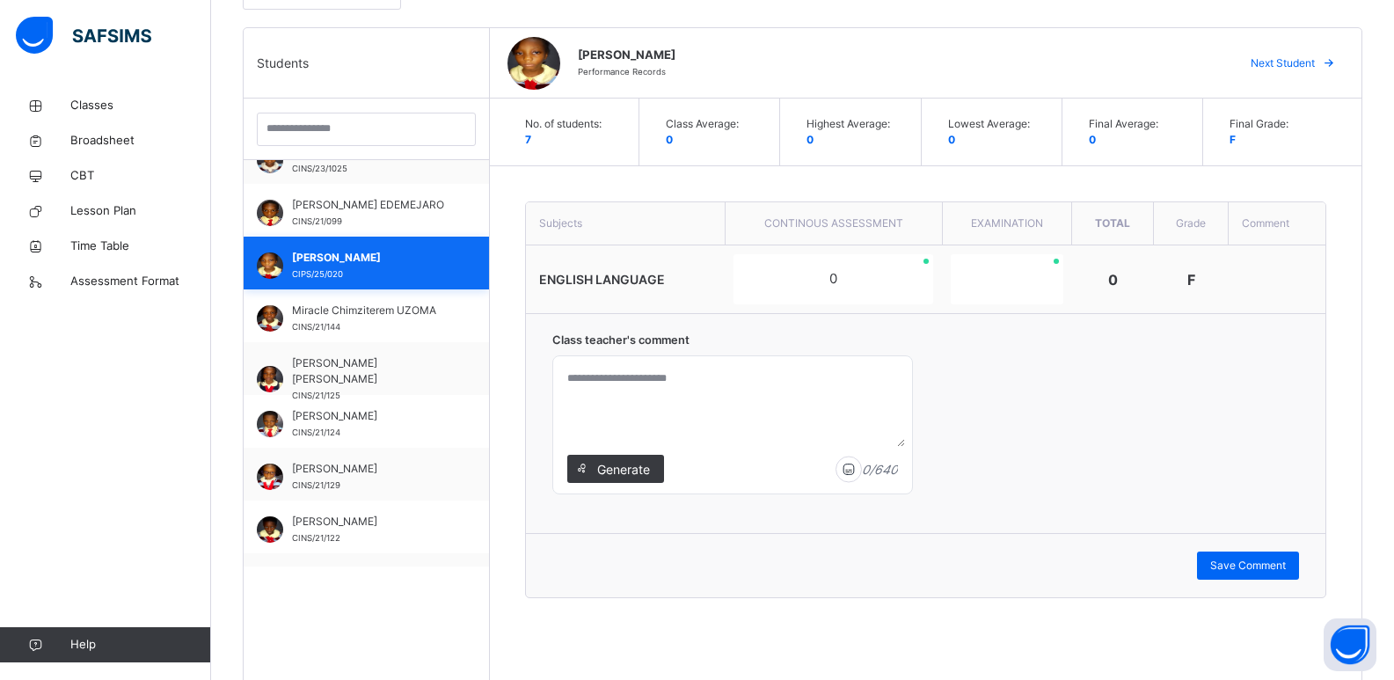
click at [359, 456] on div "Noella Osinachi IHEKWOABA CINS/21/129" at bounding box center [366, 474] width 245 height 53
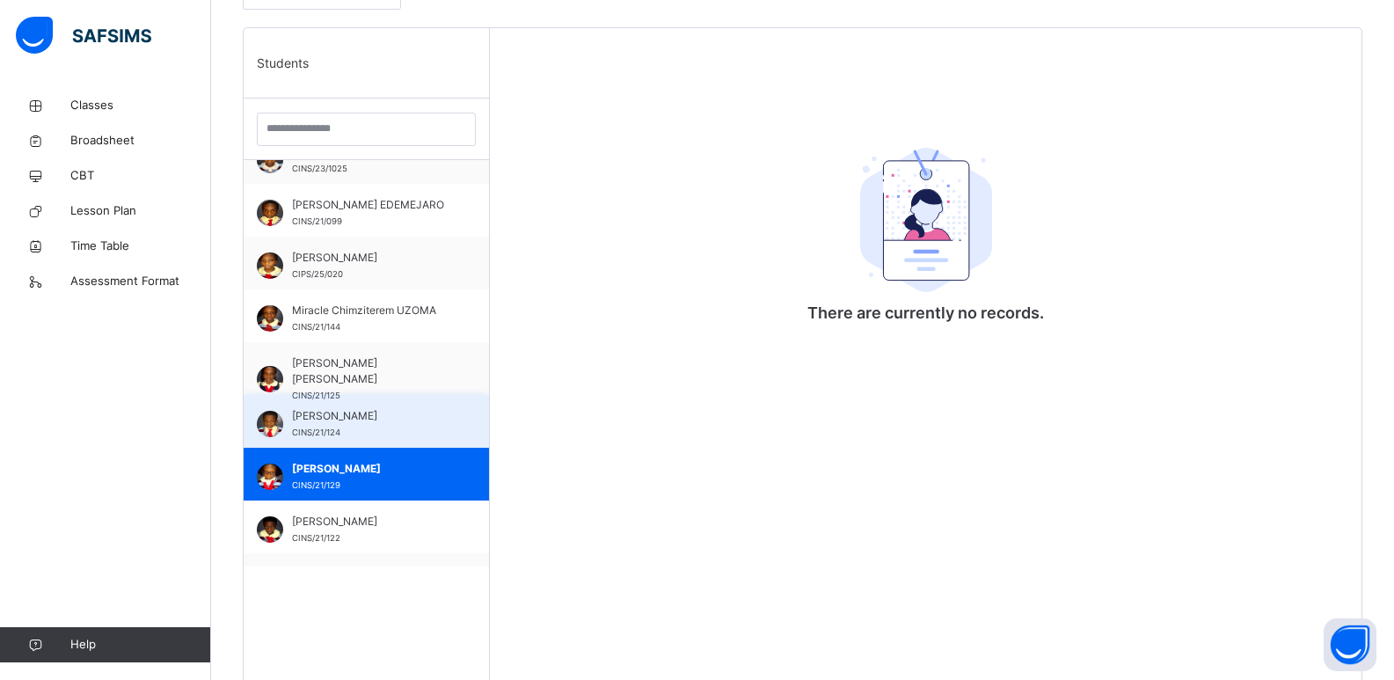
click at [405, 420] on span "Munachimso Bryan ORJI" at bounding box center [370, 416] width 157 height 16
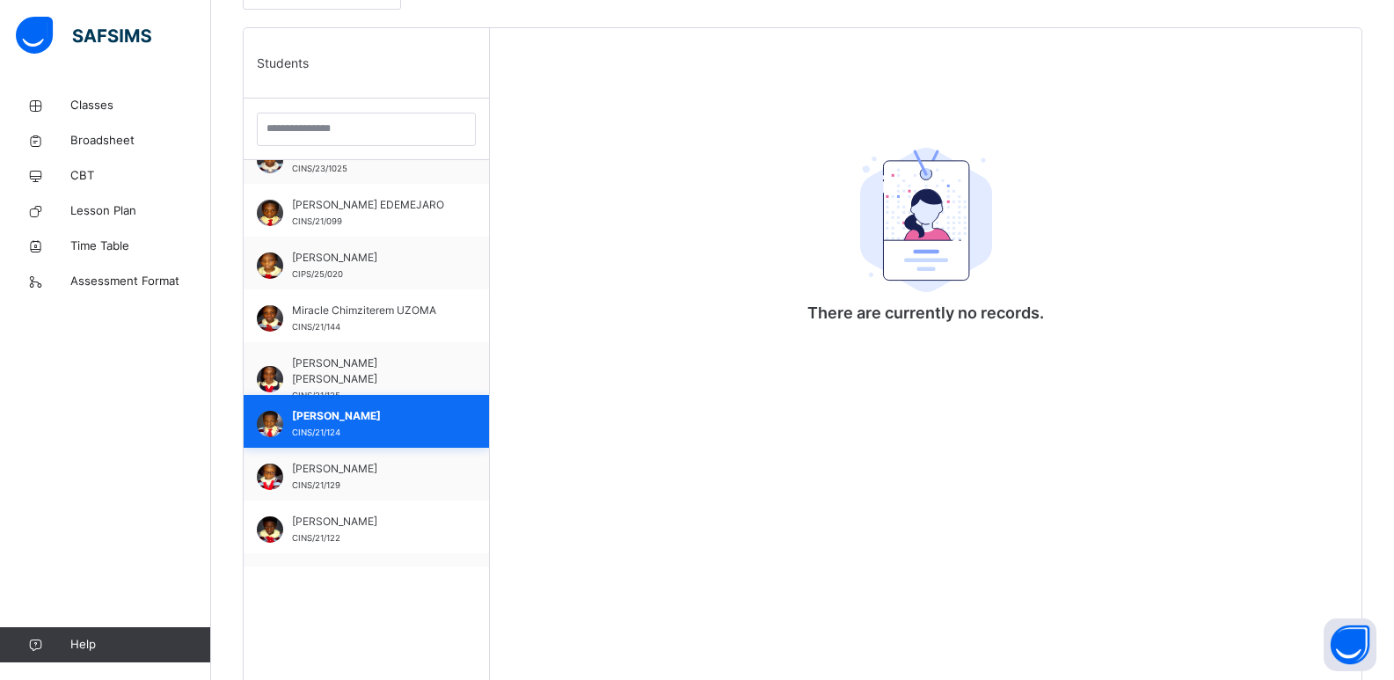
click at [407, 402] on div "Munachimso Bryan ORJI CINS/21/124" at bounding box center [366, 421] width 245 height 53
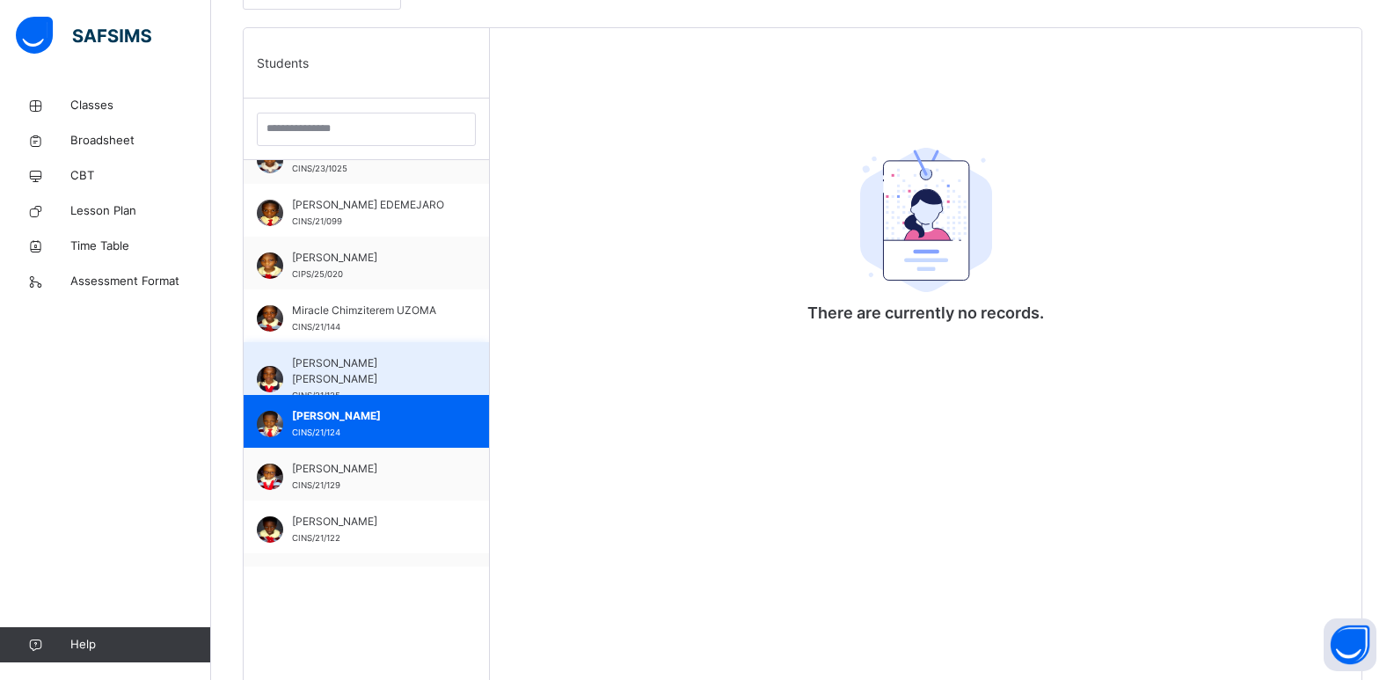
click at [421, 383] on span "Mitchelle Chiamaka EMENYONU RAPHAEL" at bounding box center [370, 371] width 157 height 32
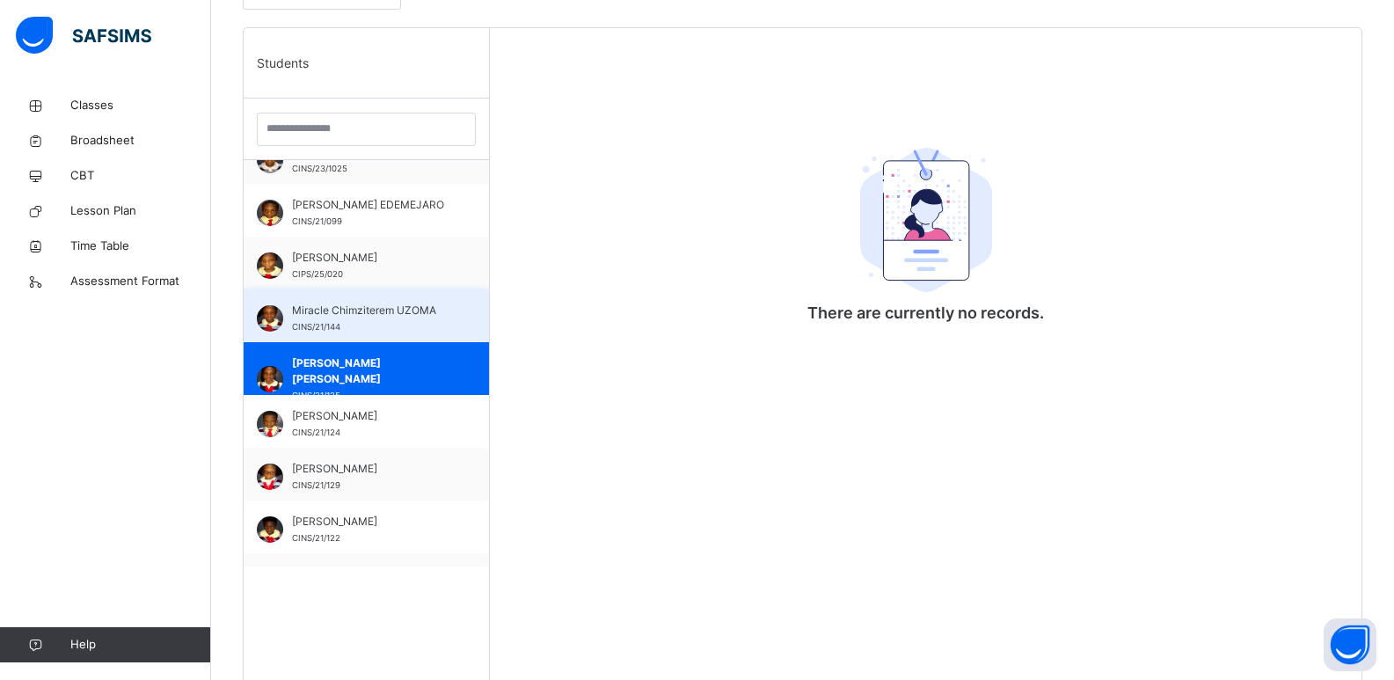
click at [429, 324] on div "Miracle Chimziterem UZOMA CINS/21/144" at bounding box center [370, 319] width 157 height 32
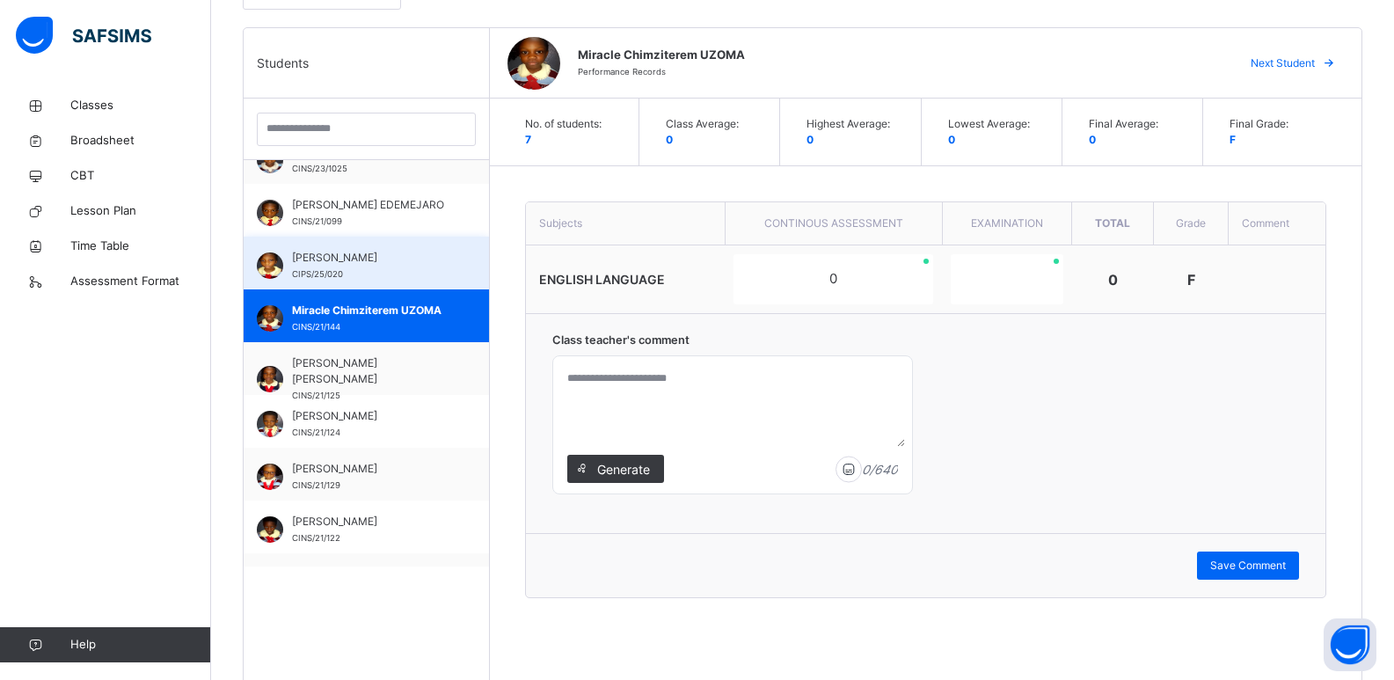
click at [423, 272] on div "Leticia Akaninyene IBANGA CIPS/25/020" at bounding box center [370, 266] width 157 height 32
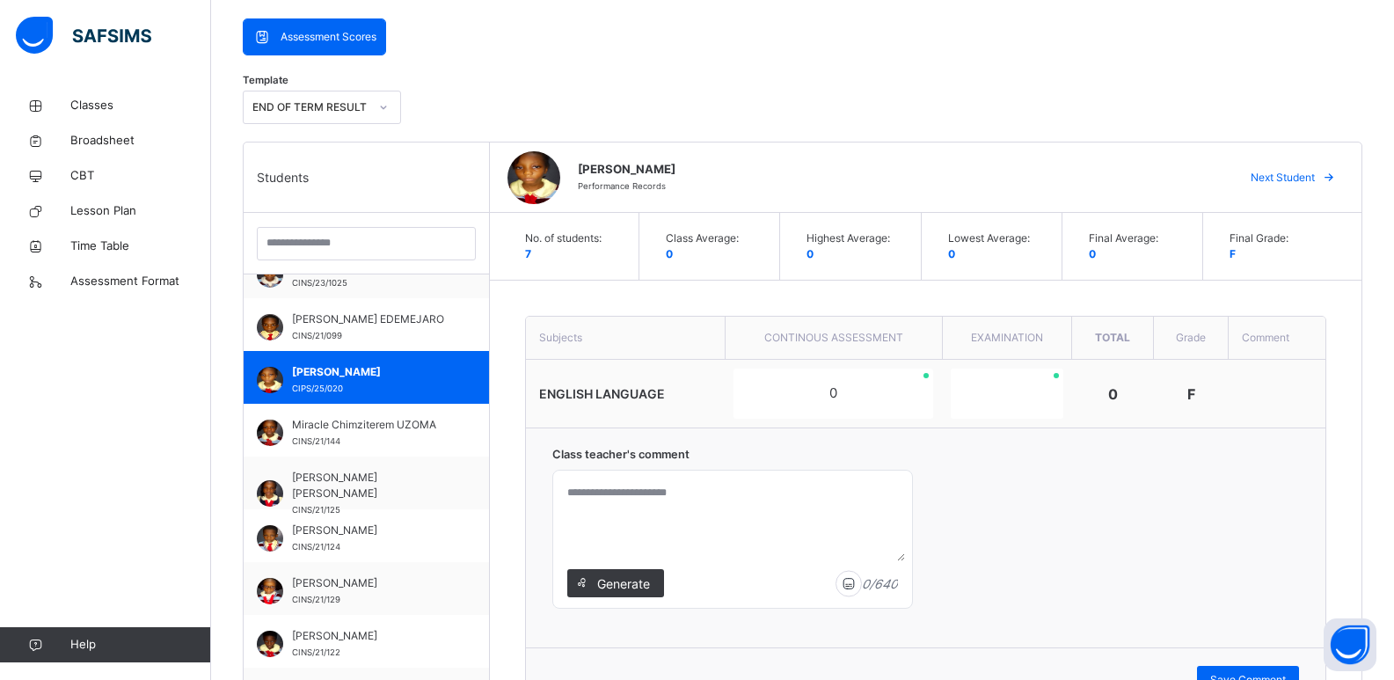
scroll to position [325, 0]
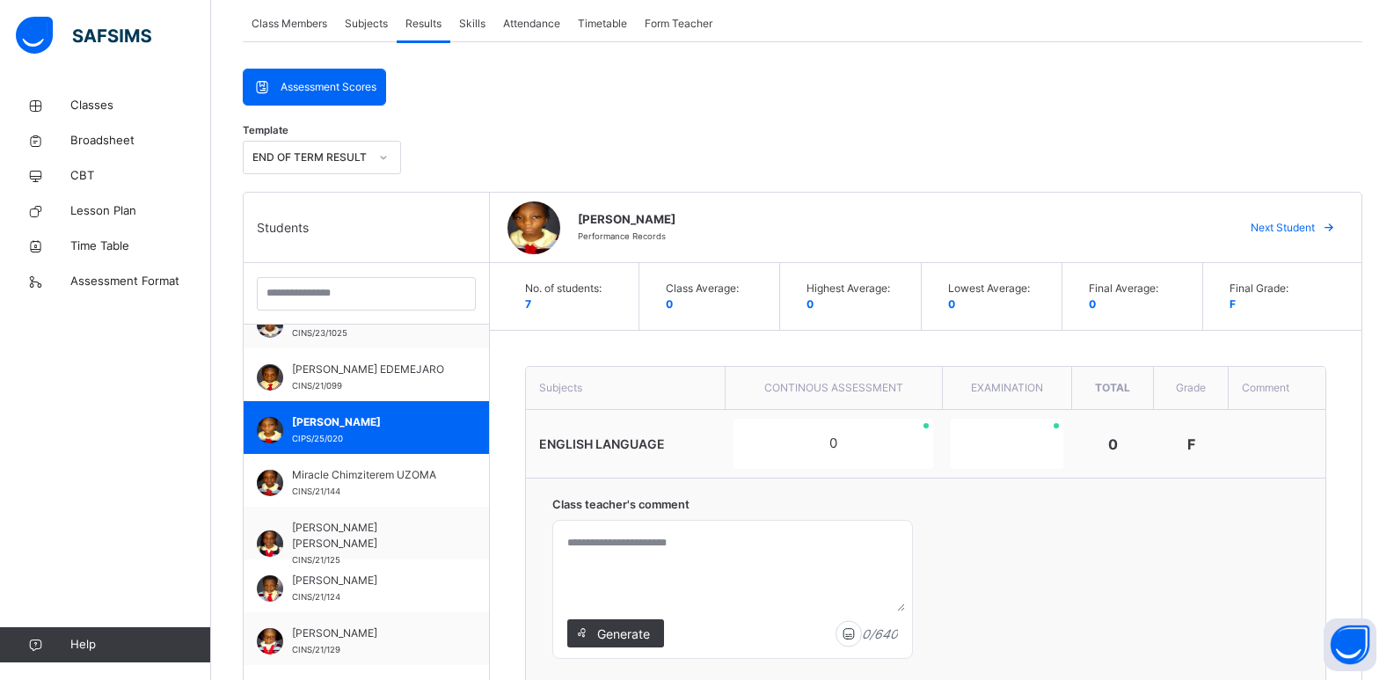
click at [470, 30] on span "Skills" at bounding box center [472, 24] width 26 height 16
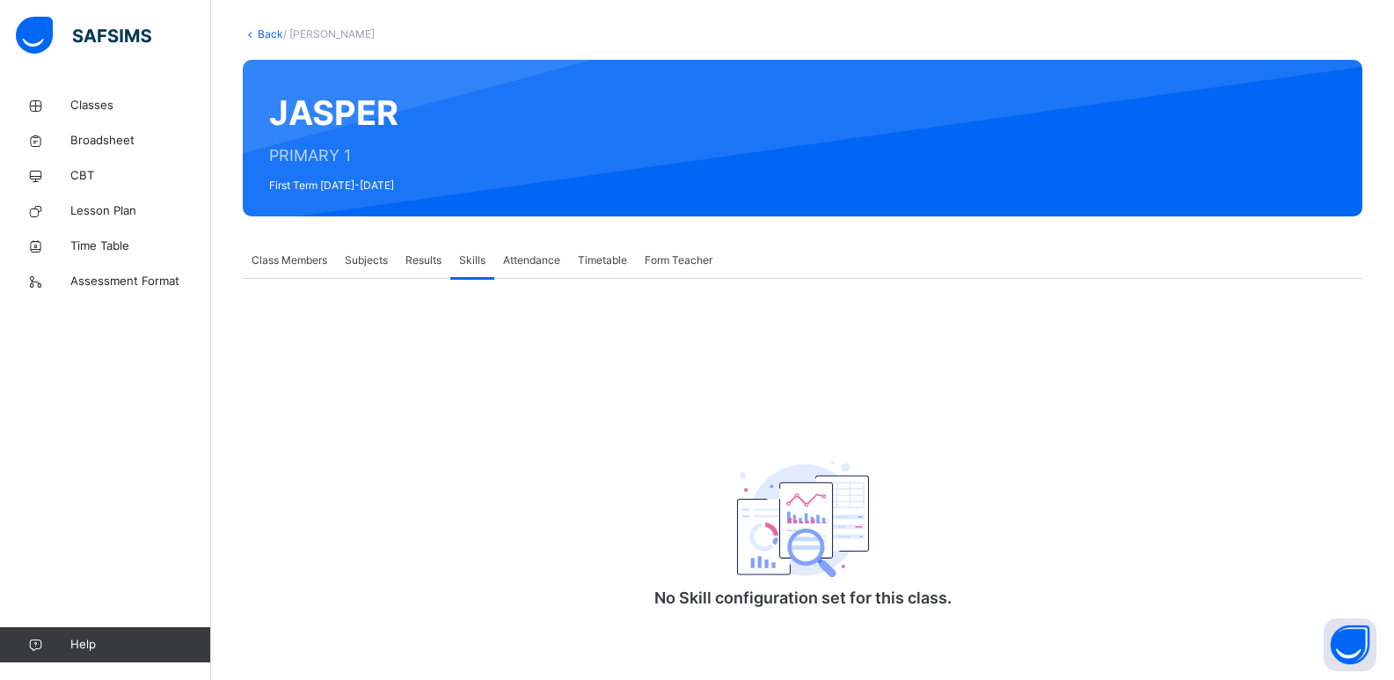
click at [537, 262] on span "Attendance" at bounding box center [531, 260] width 57 height 16
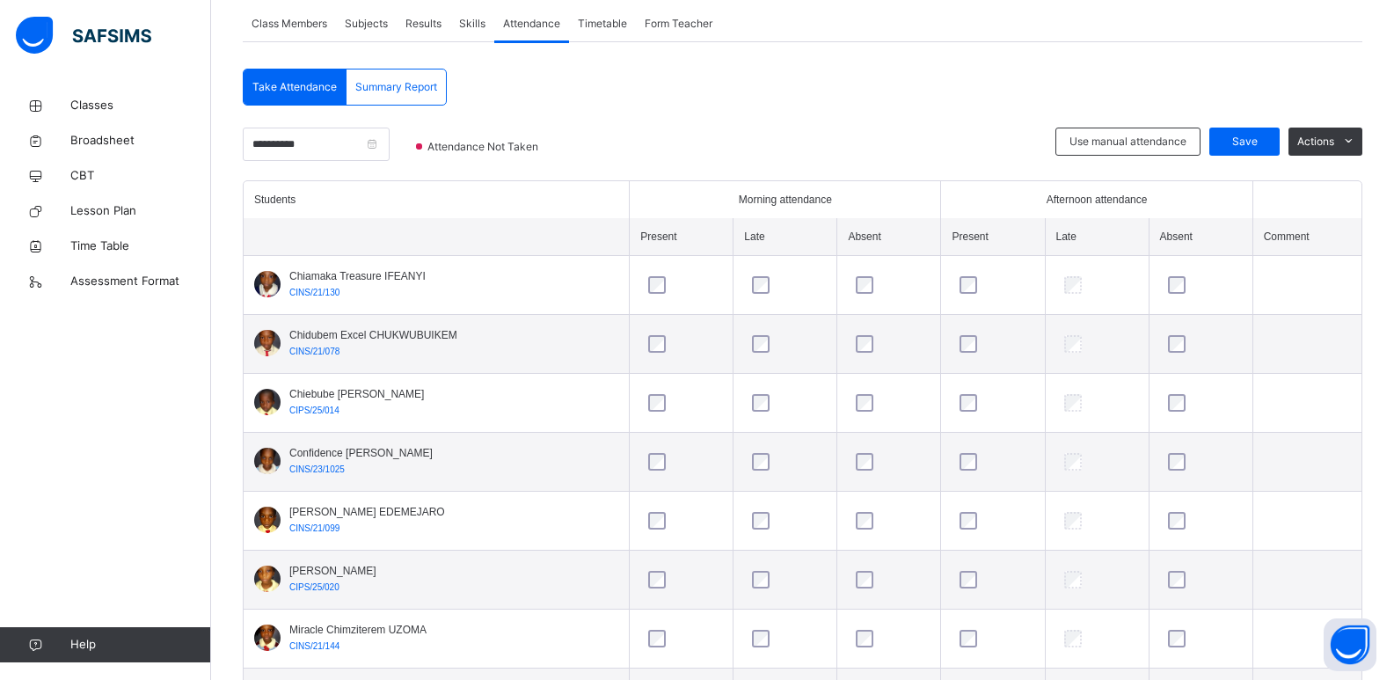
click at [648, 25] on span "Form Teacher" at bounding box center [679, 24] width 68 height 16
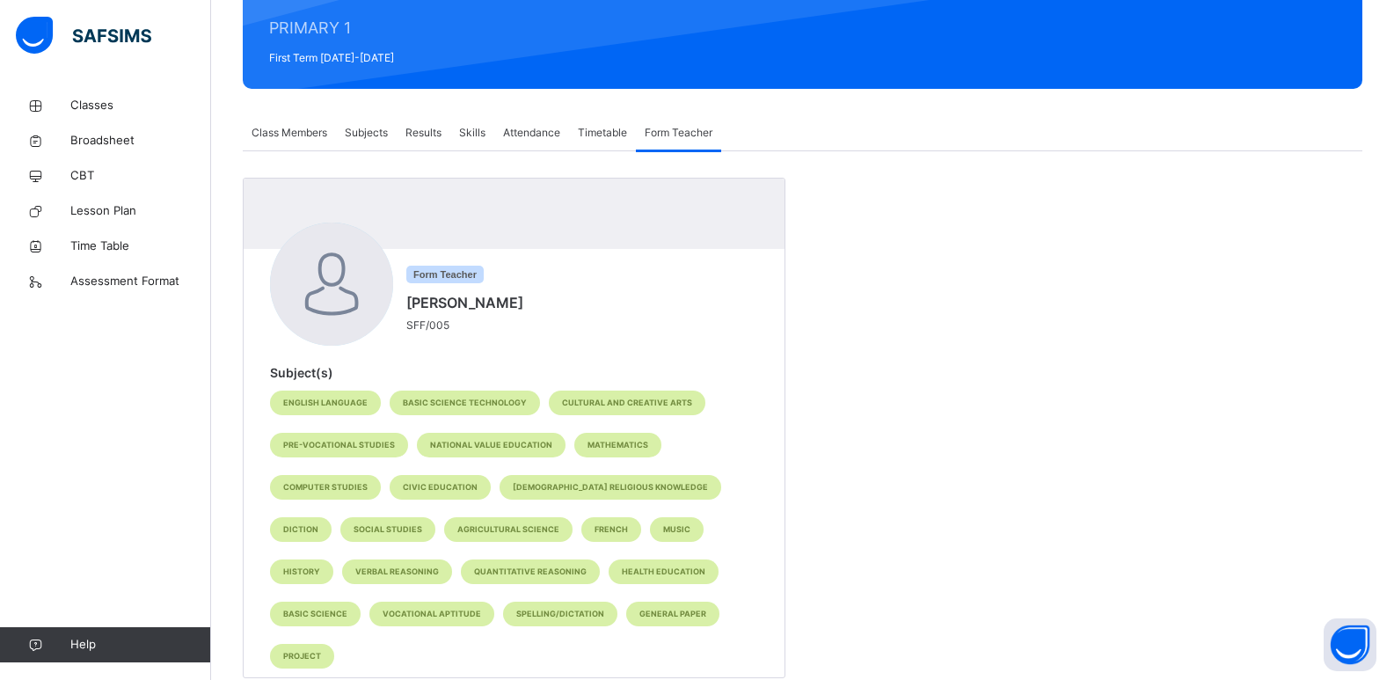
click at [303, 131] on span "Class Members" at bounding box center [290, 133] width 76 height 16
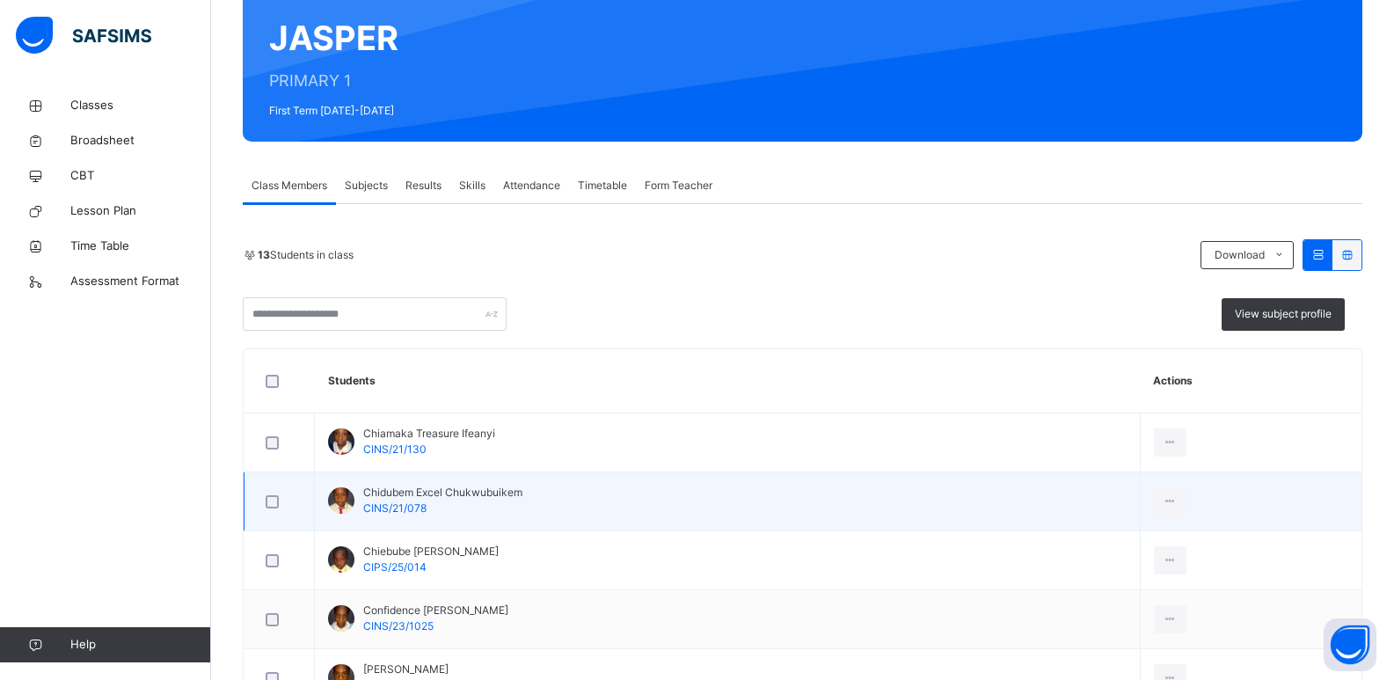
scroll to position [164, 0]
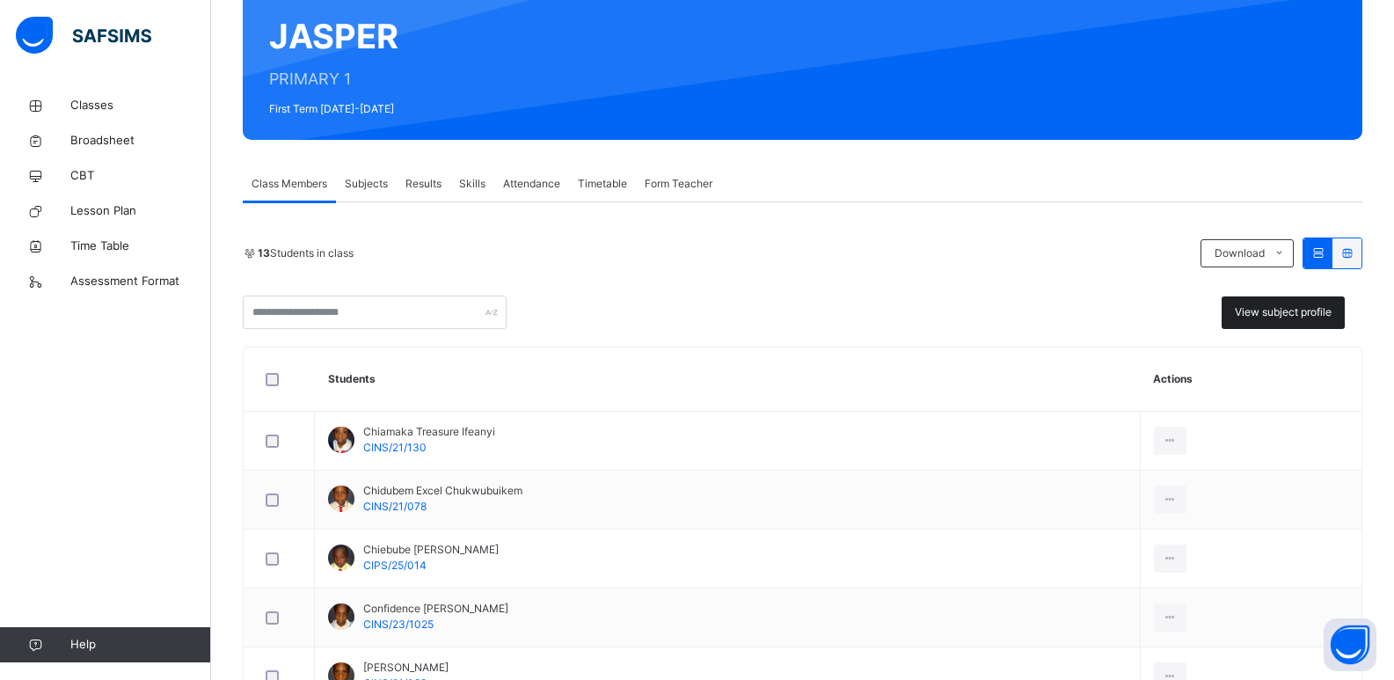
click at [1011, 321] on div "View subject profile" at bounding box center [1283, 312] width 123 height 33
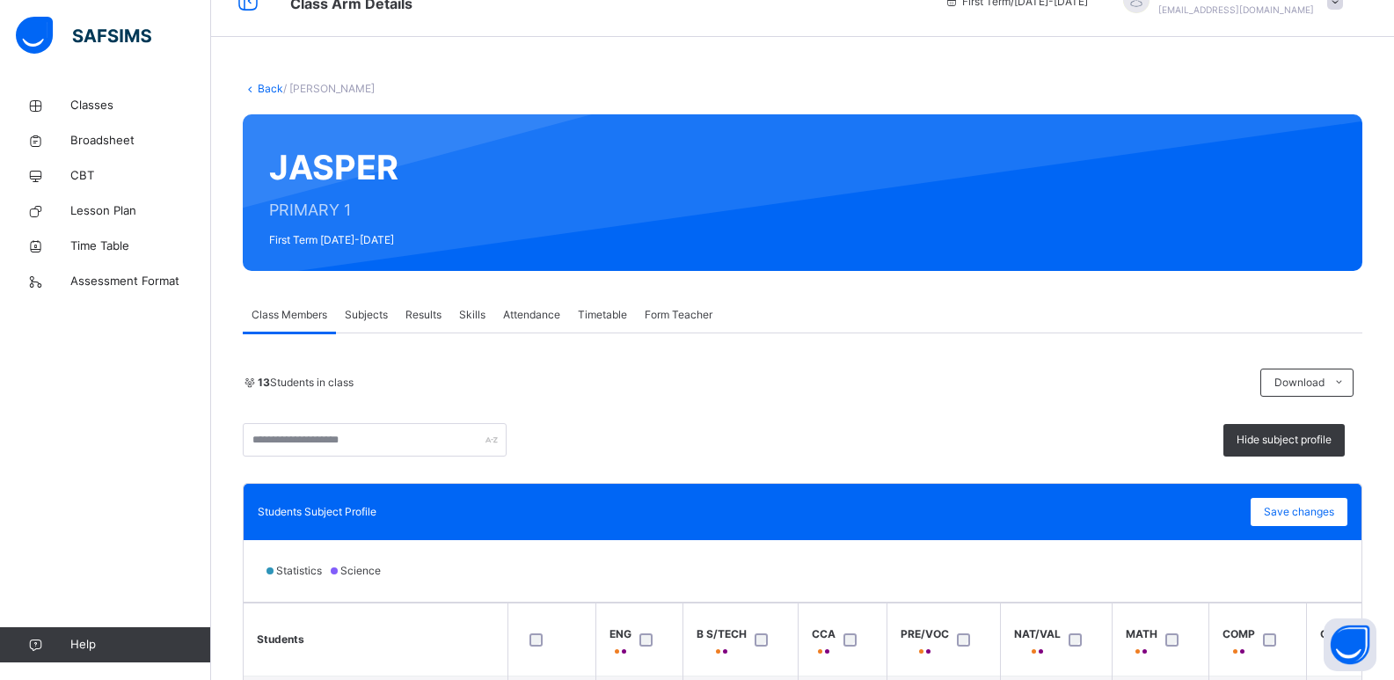
scroll to position [0, 0]
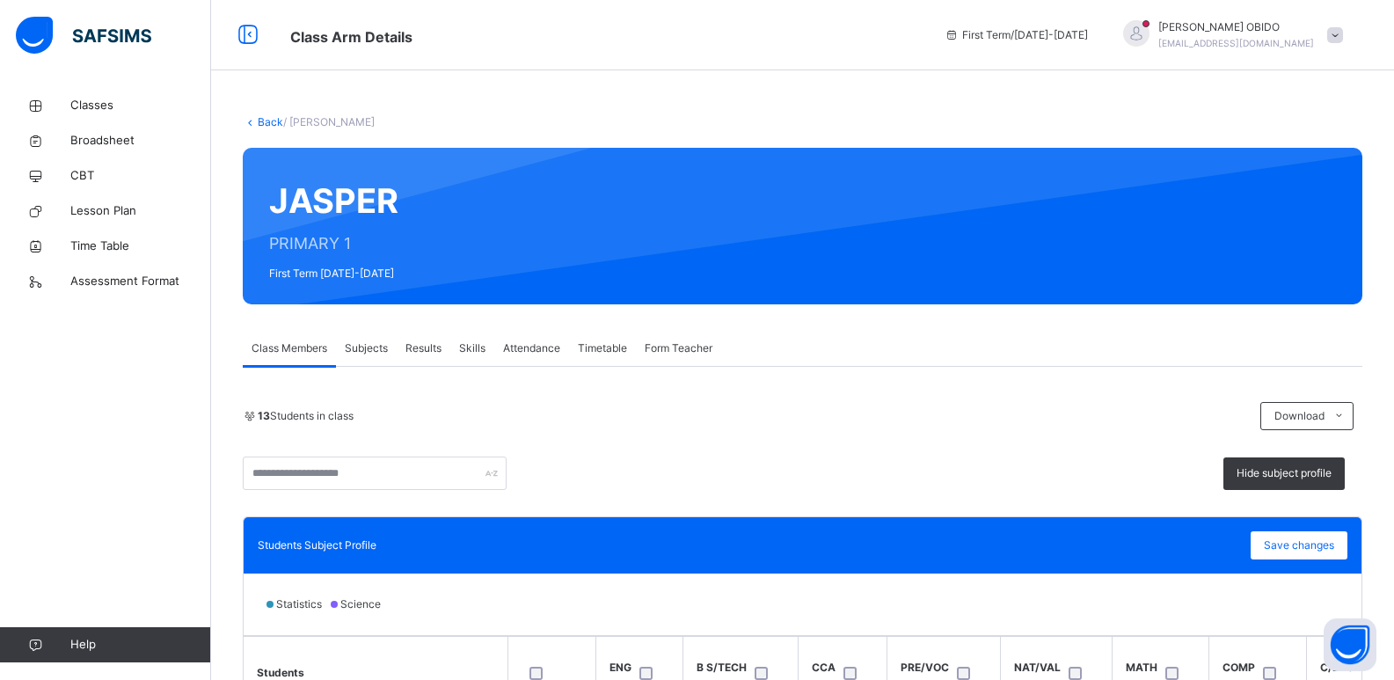
click at [1011, 30] on span at bounding box center [1335, 35] width 16 height 16
click at [1011, 186] on span "Logout" at bounding box center [1286, 186] width 116 height 24
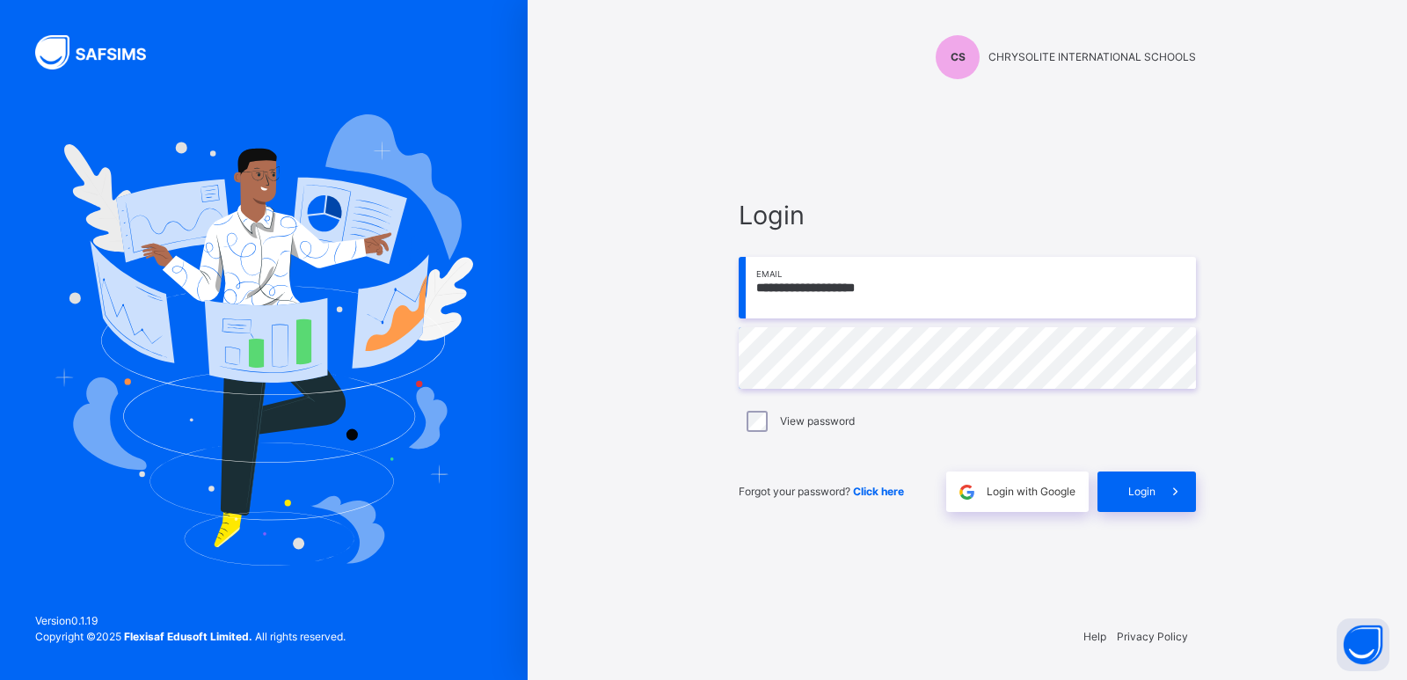
click at [903, 291] on input "**********" at bounding box center [967, 288] width 457 height 62
type input "**********"
click at [1011, 489] on span "Login" at bounding box center [1141, 492] width 27 height 16
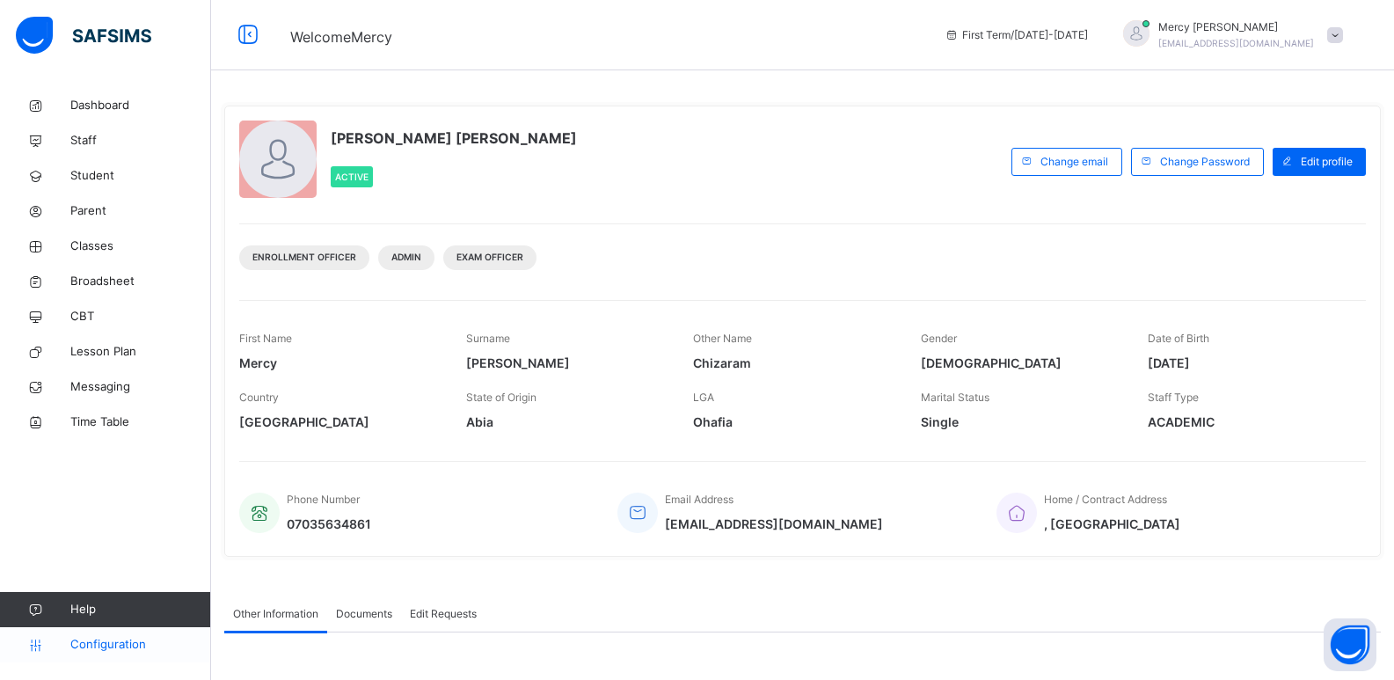
click at [97, 644] on span "Configuration" at bounding box center [140, 645] width 140 height 18
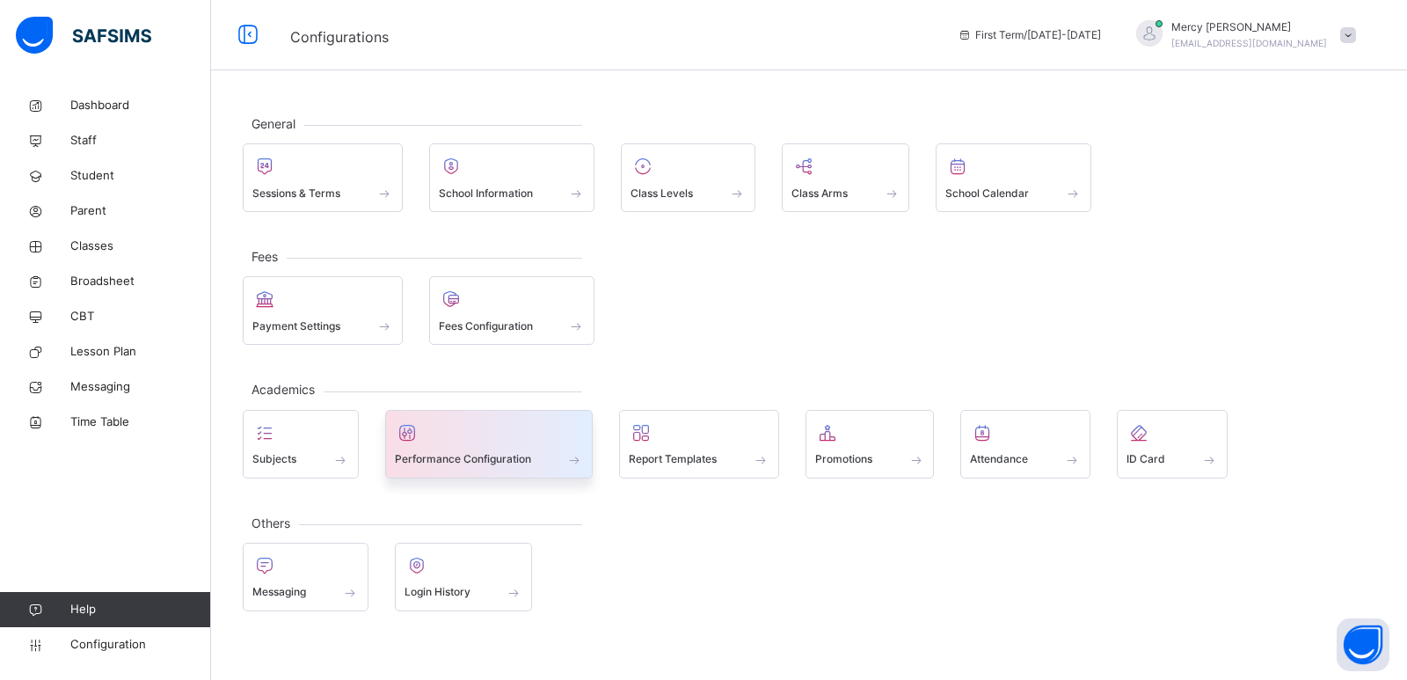
click at [510, 458] on span "Performance Configuration" at bounding box center [463, 459] width 136 height 16
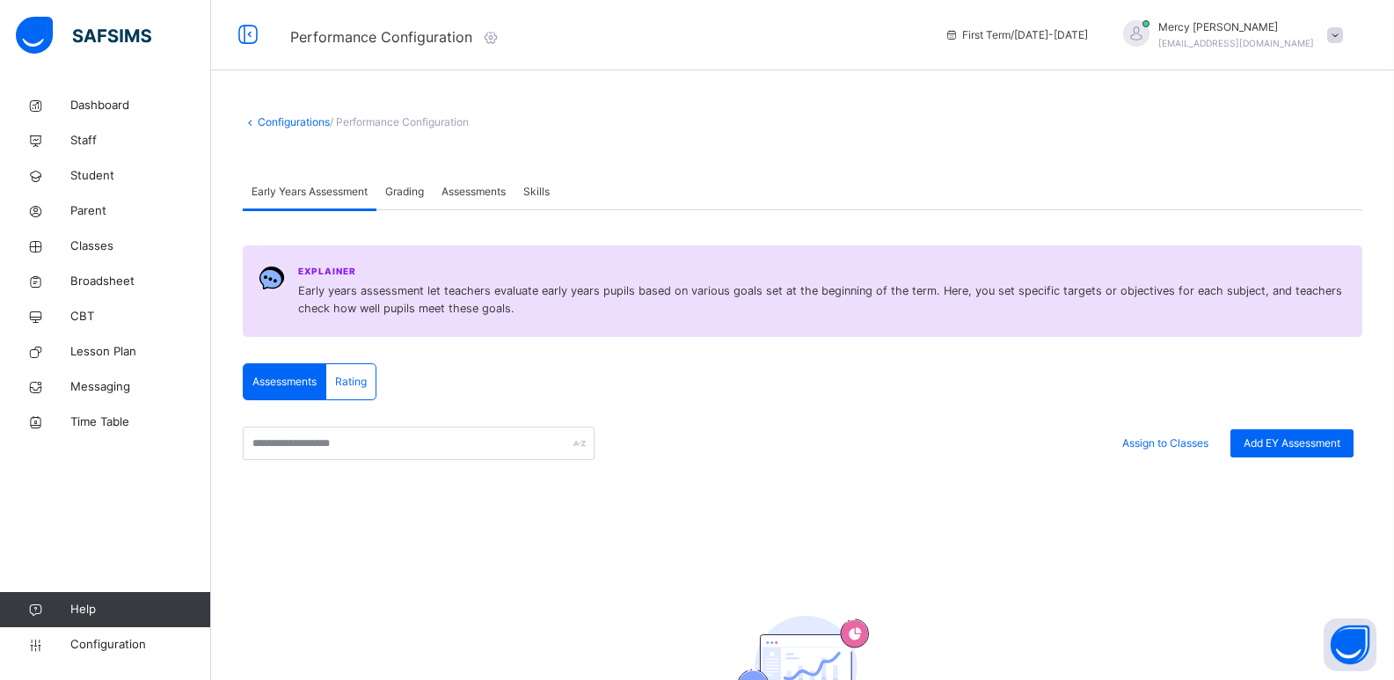
click at [543, 187] on span "Skills" at bounding box center [536, 192] width 26 height 16
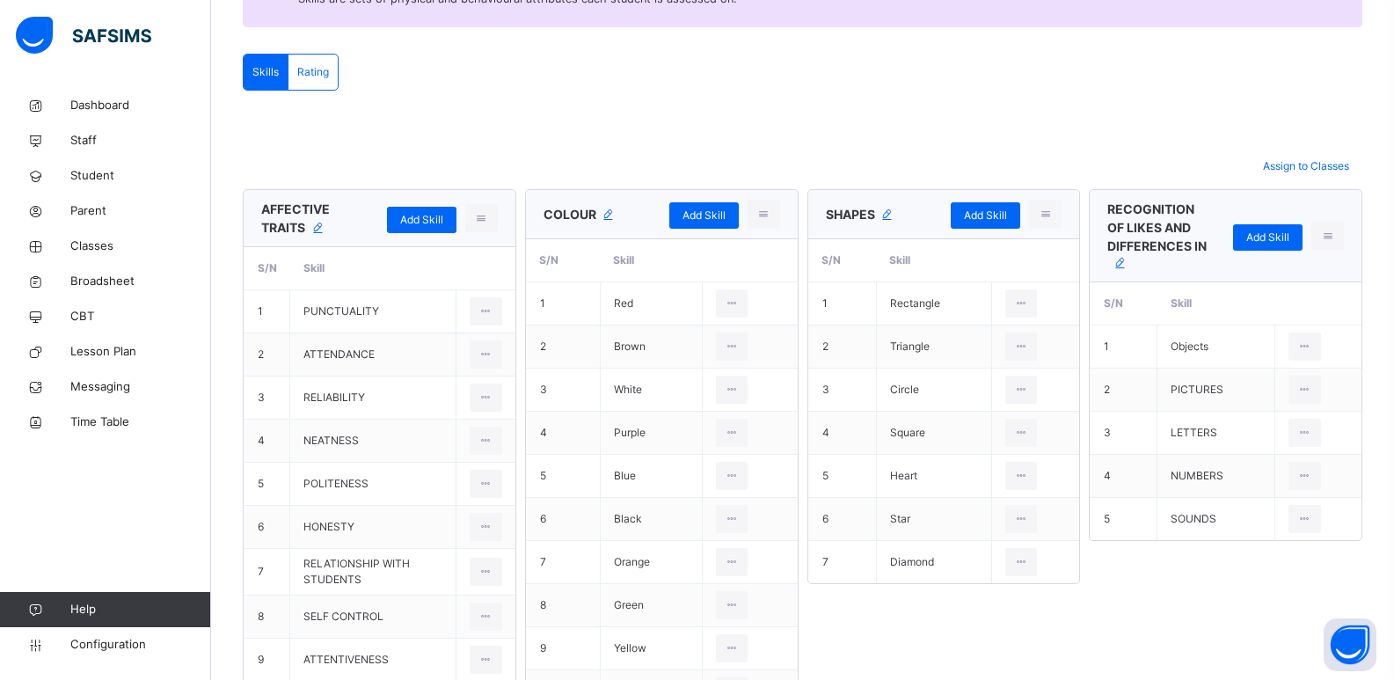
scroll to position [252, 0]
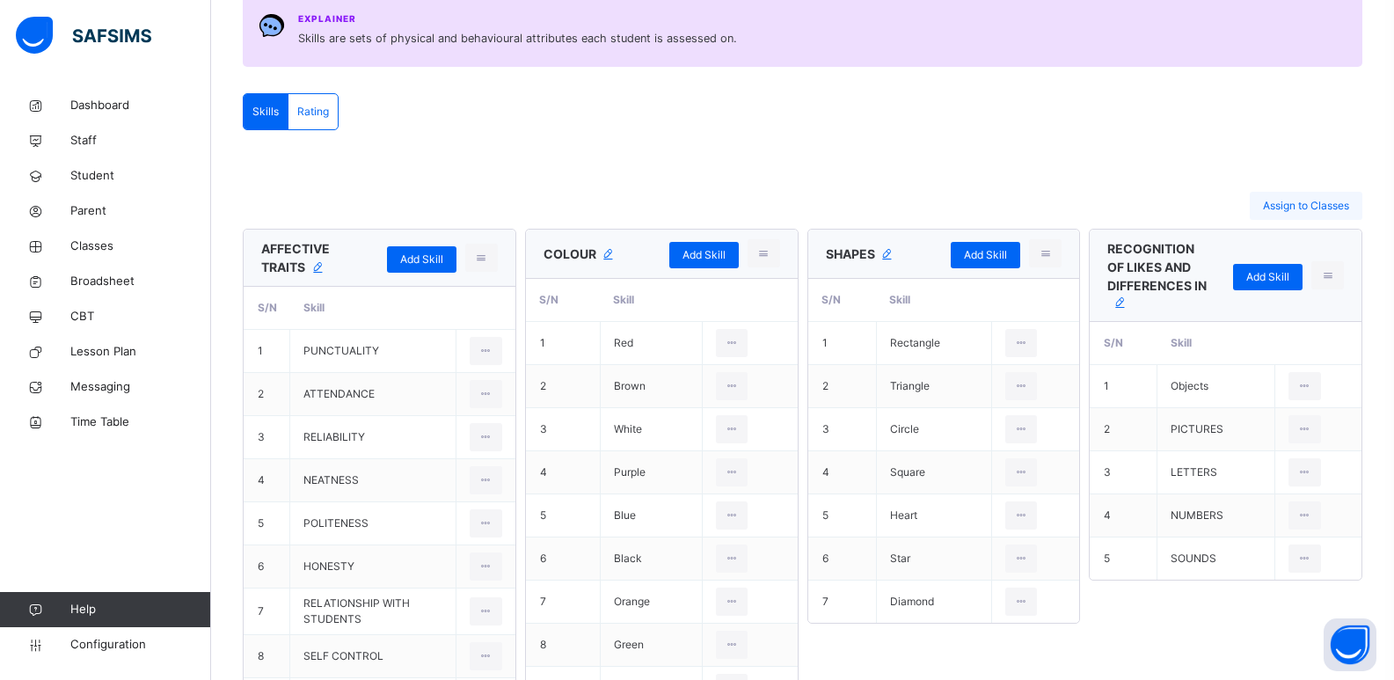
click at [1011, 201] on span "Assign to Classes" at bounding box center [1306, 206] width 86 height 16
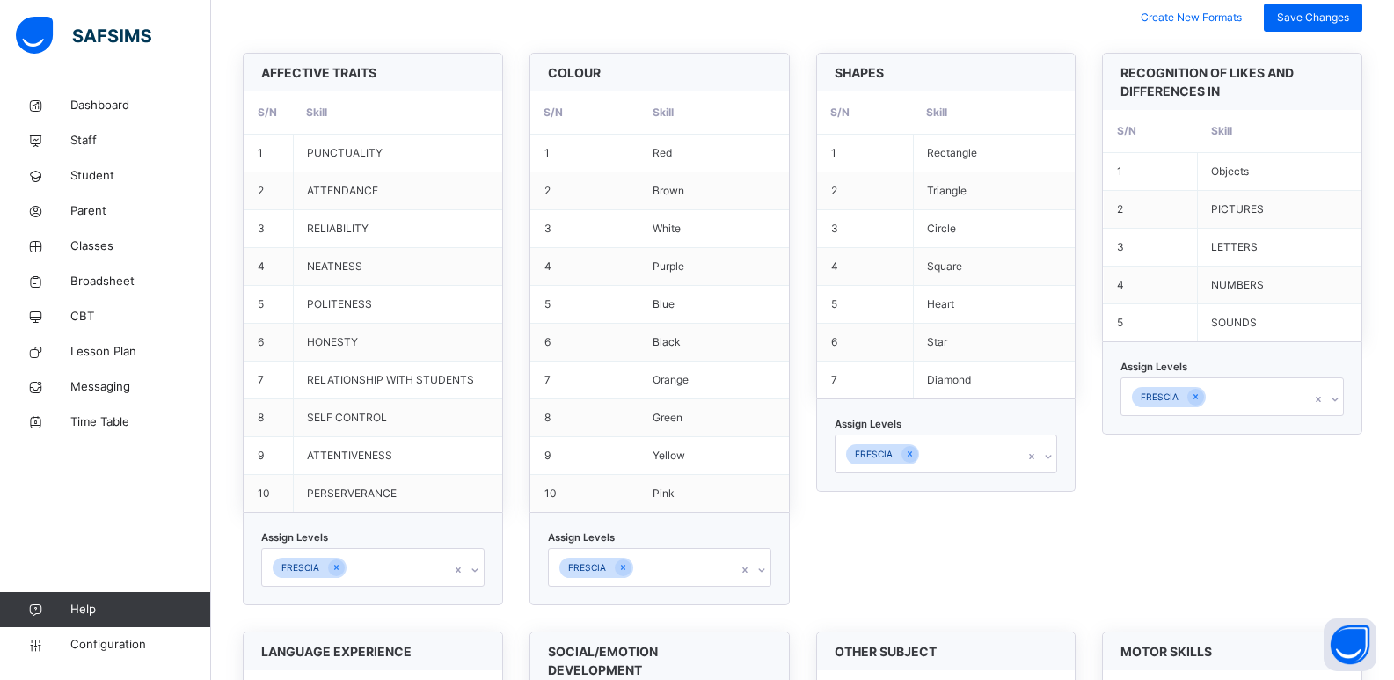
scroll to position [504, 0]
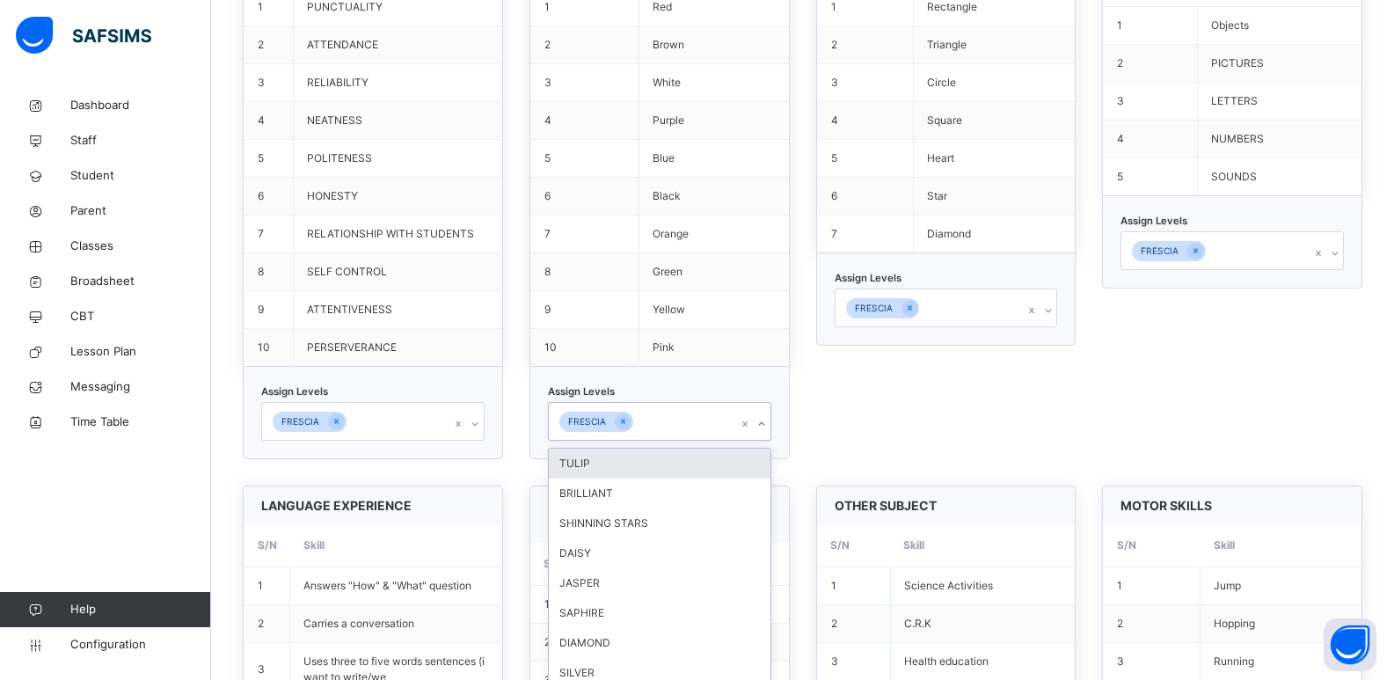
click at [767, 441] on div "option TULIP focused, 2 of 22. 21 results available. Use Up and Down to choose …" at bounding box center [659, 421] width 223 height 39
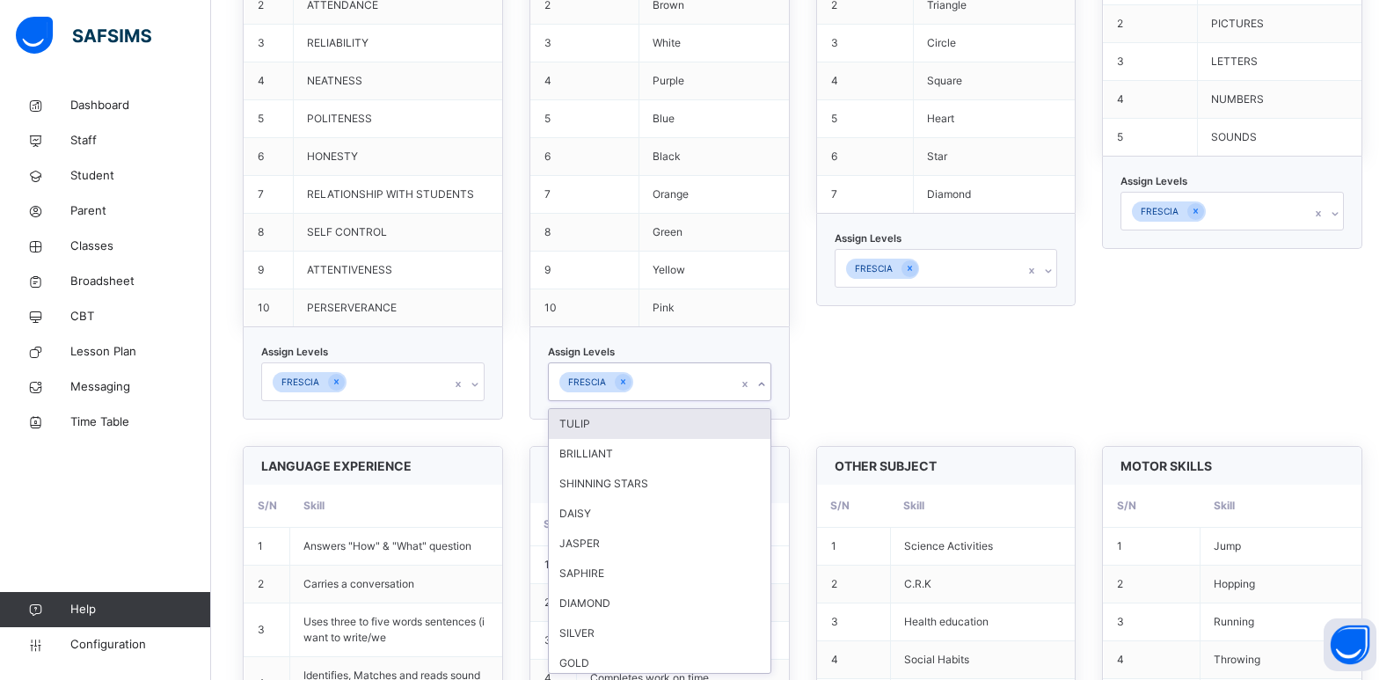
scroll to position [688, 0]
click at [682, 432] on div "TULIP" at bounding box center [660, 423] width 222 height 30
click at [1011, 270] on icon at bounding box center [1048, 270] width 11 height 18
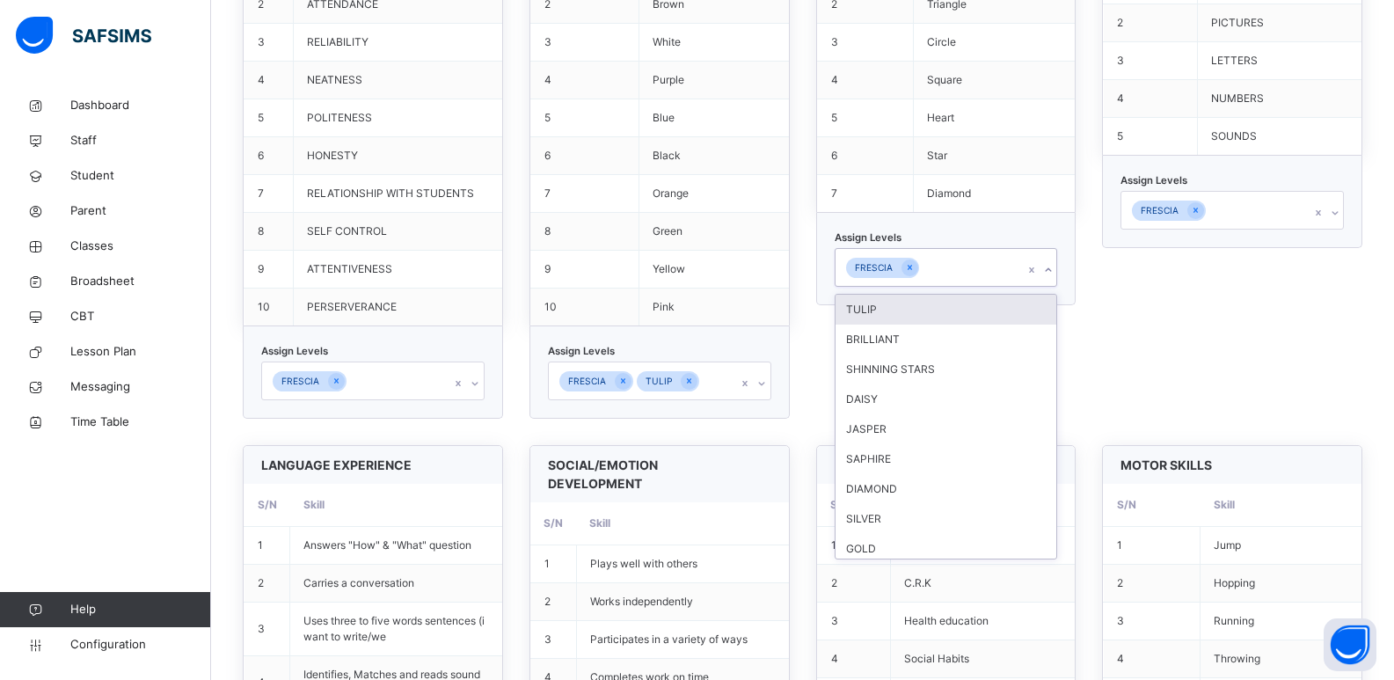
click at [979, 321] on div "TULIP" at bounding box center [946, 310] width 222 height 30
click at [1011, 217] on icon at bounding box center [1335, 213] width 11 height 18
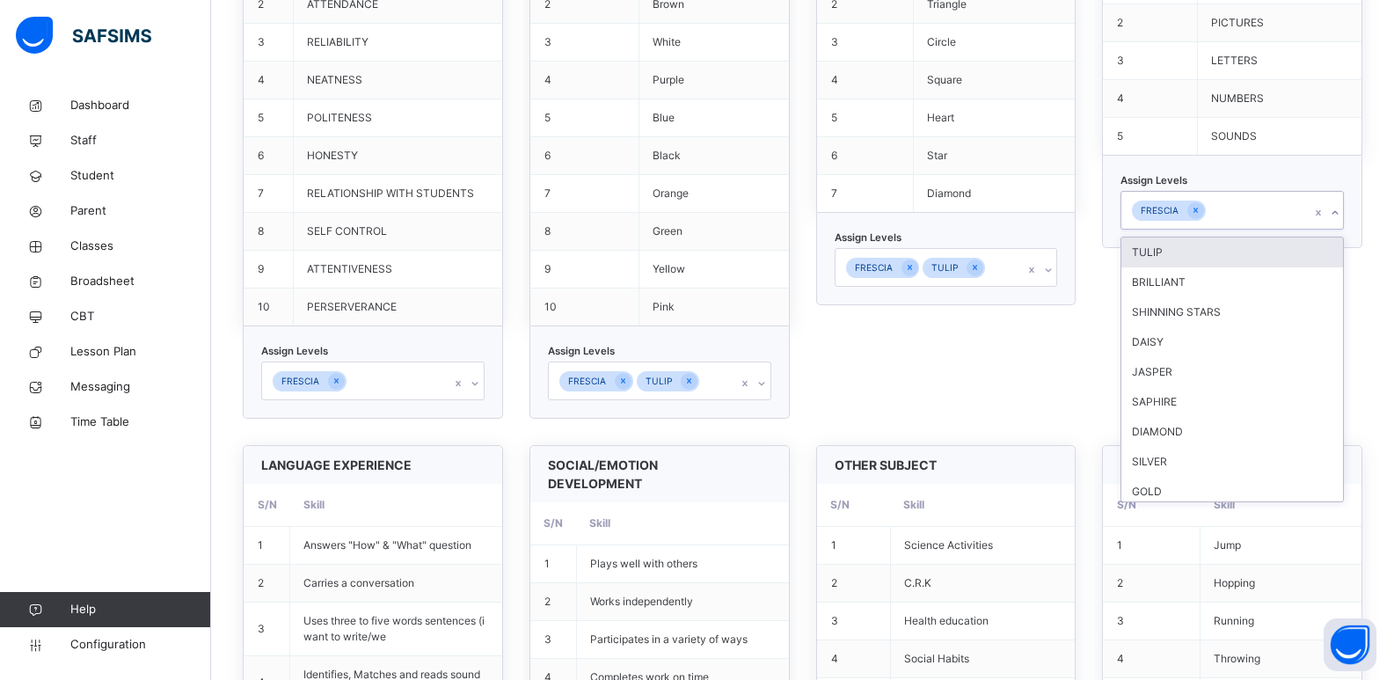
click at [1011, 244] on div "TULIP" at bounding box center [1232, 252] width 222 height 30
click at [912, 354] on div "SHAPES S/N Skill 1 Rectangle 2 Triangle 3 Circle 4 Square 5 Heart 6 Star 7 Diam…" at bounding box center [946, 142] width 260 height 552
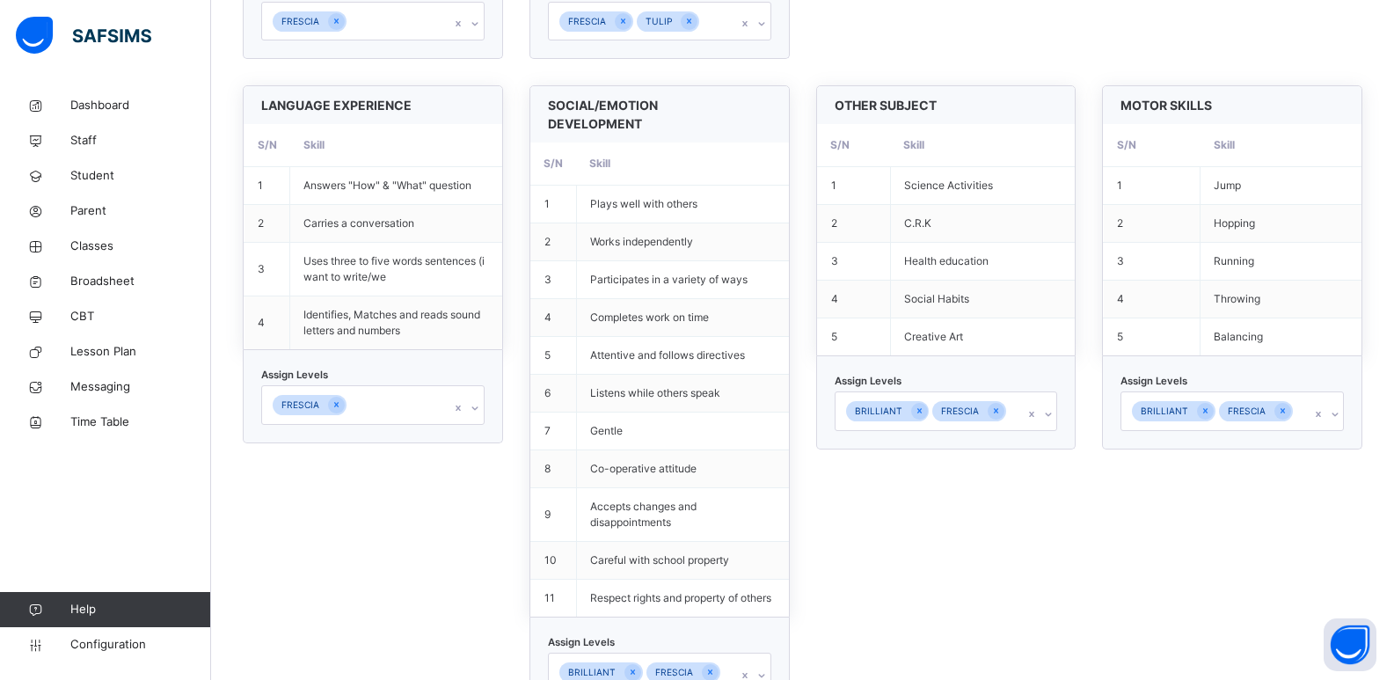
scroll to position [1052, 0]
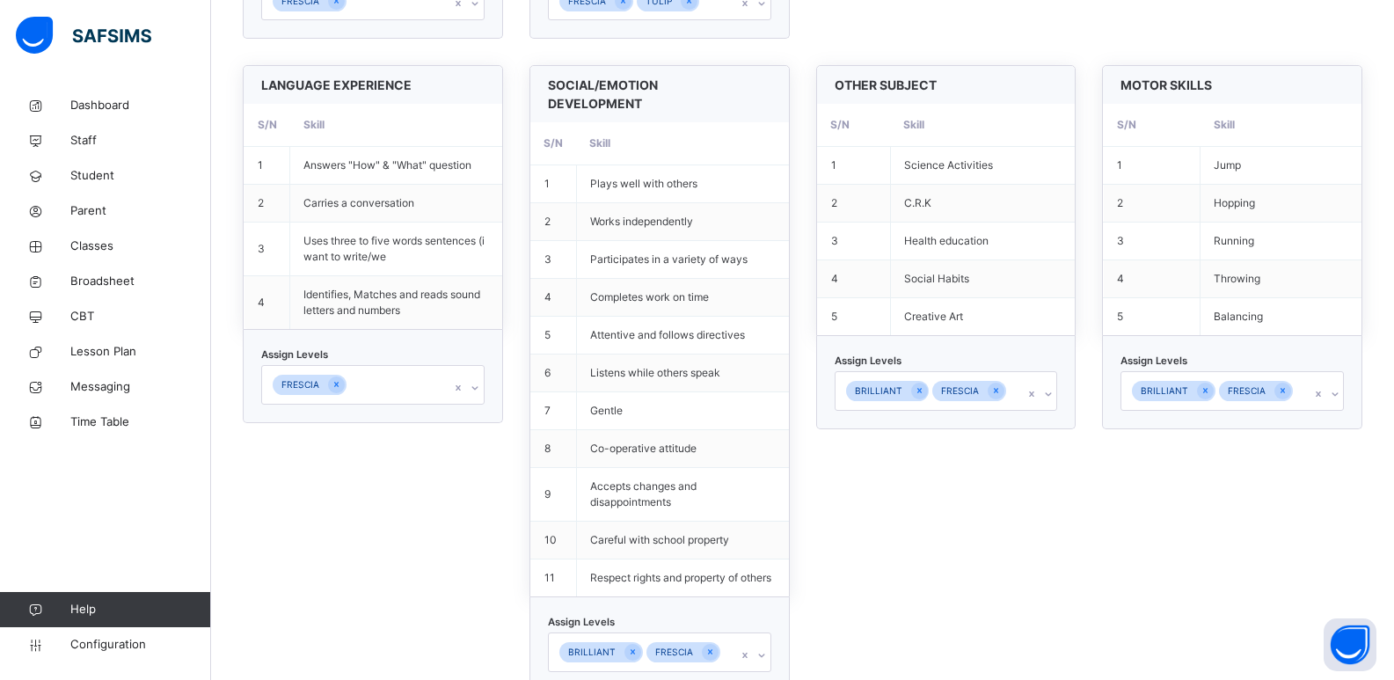
click at [479, 398] on div at bounding box center [475, 388] width 17 height 28
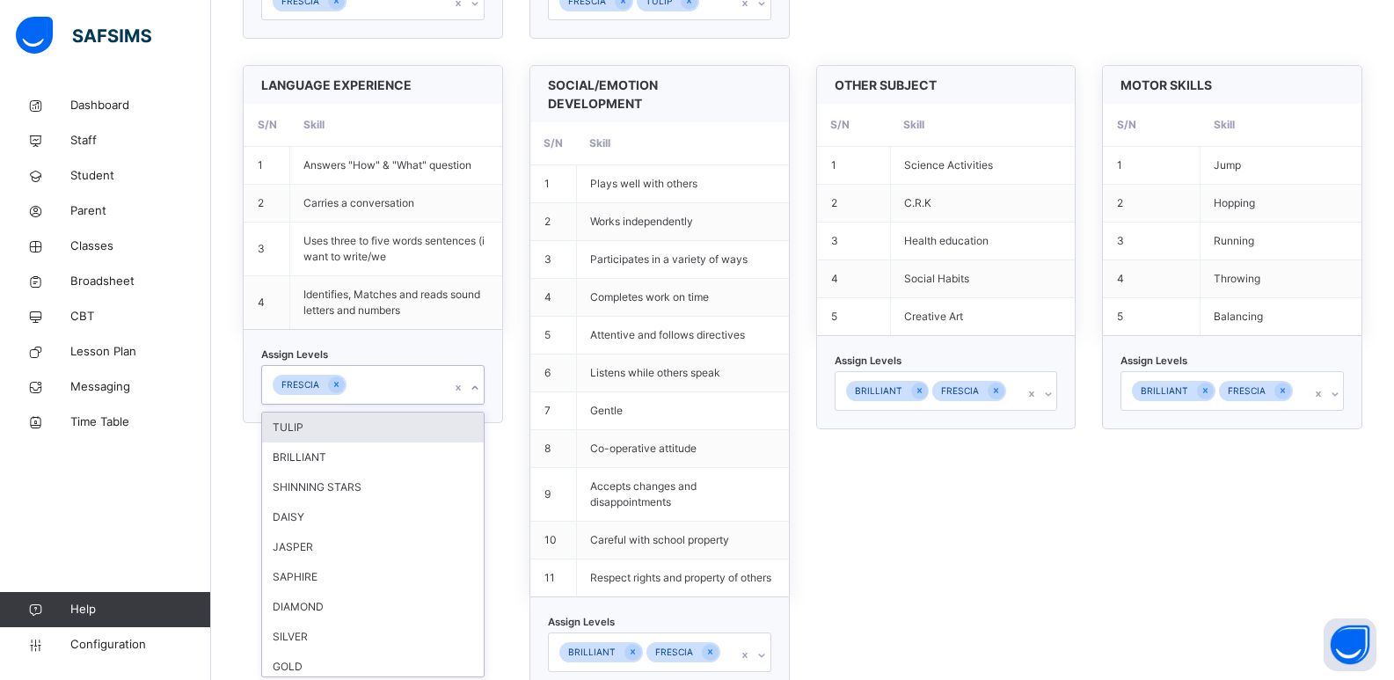
scroll to position [1071, 0]
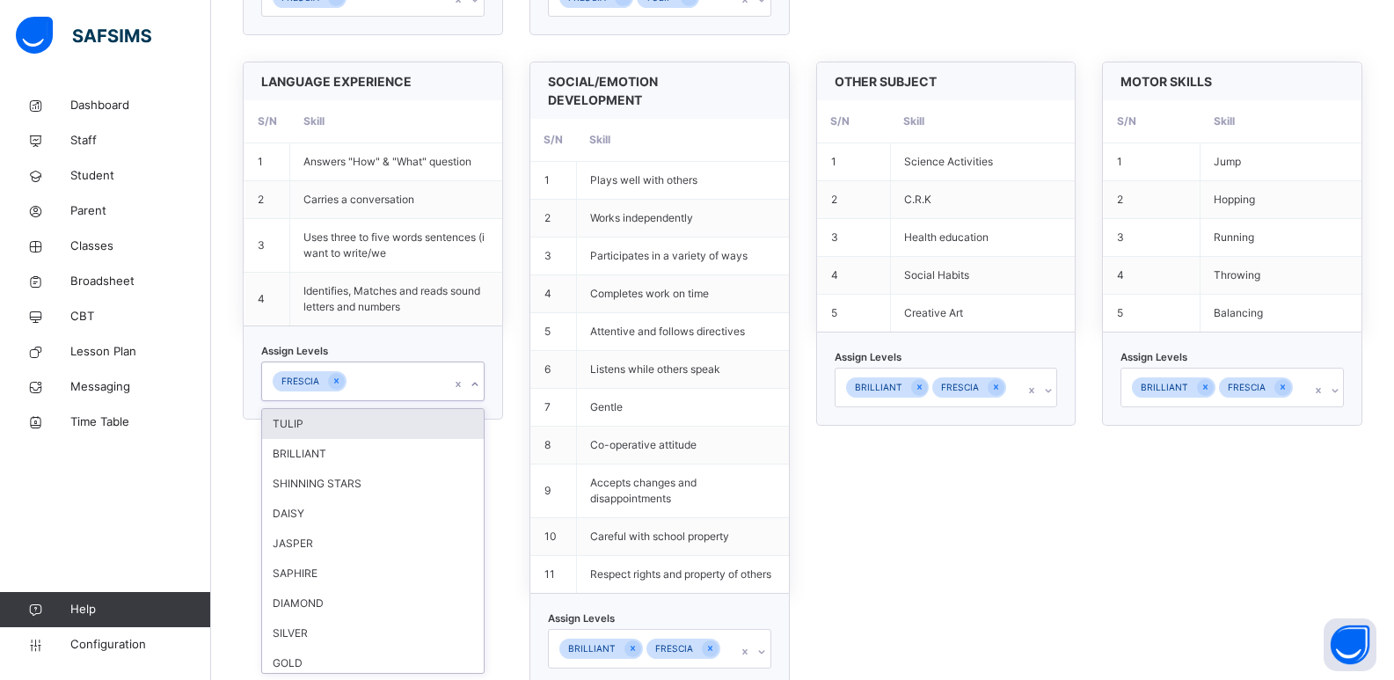
click at [313, 432] on div "TULIP" at bounding box center [373, 424] width 222 height 30
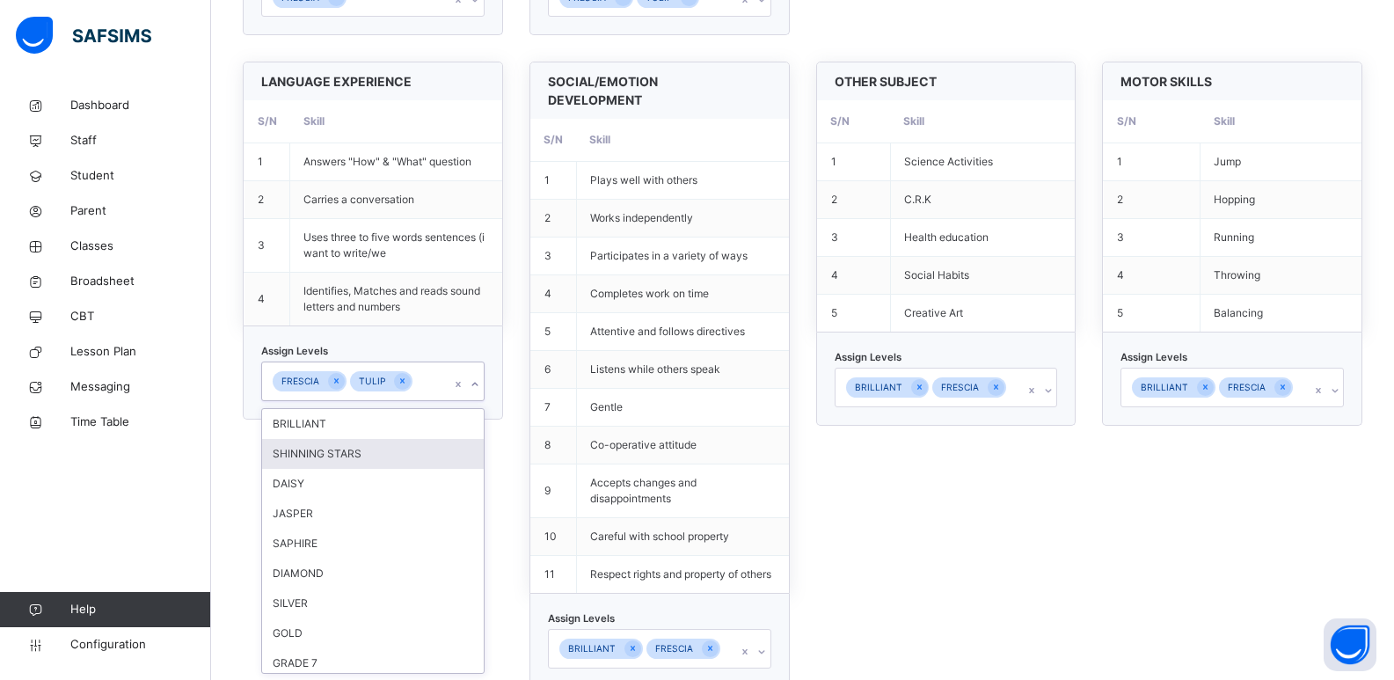
click at [820, 508] on div "AFFECTIVE TRAITS S/N Skill 1 PUNCTUALITY 2 ATTENDANCE 3 RELIABILITY 4 NEATNESS …" at bounding box center [803, 611] width 1120 height 2257
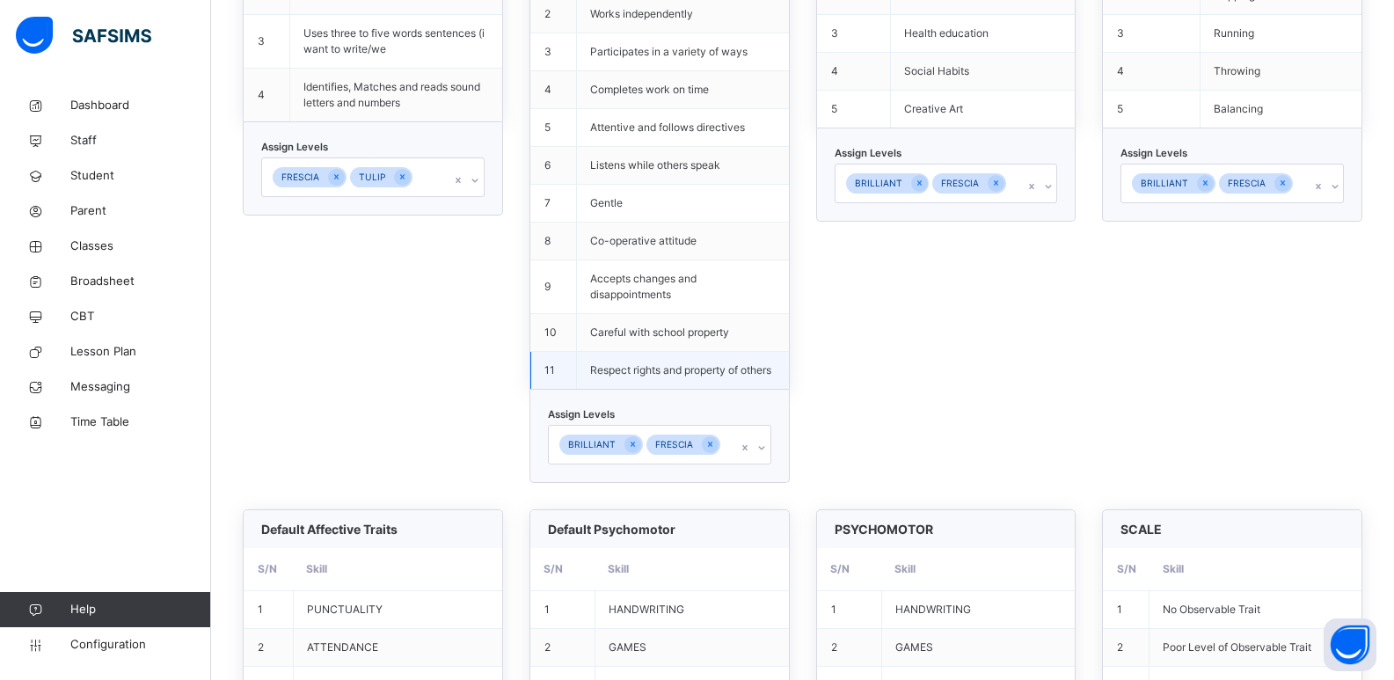
scroll to position [1288, 0]
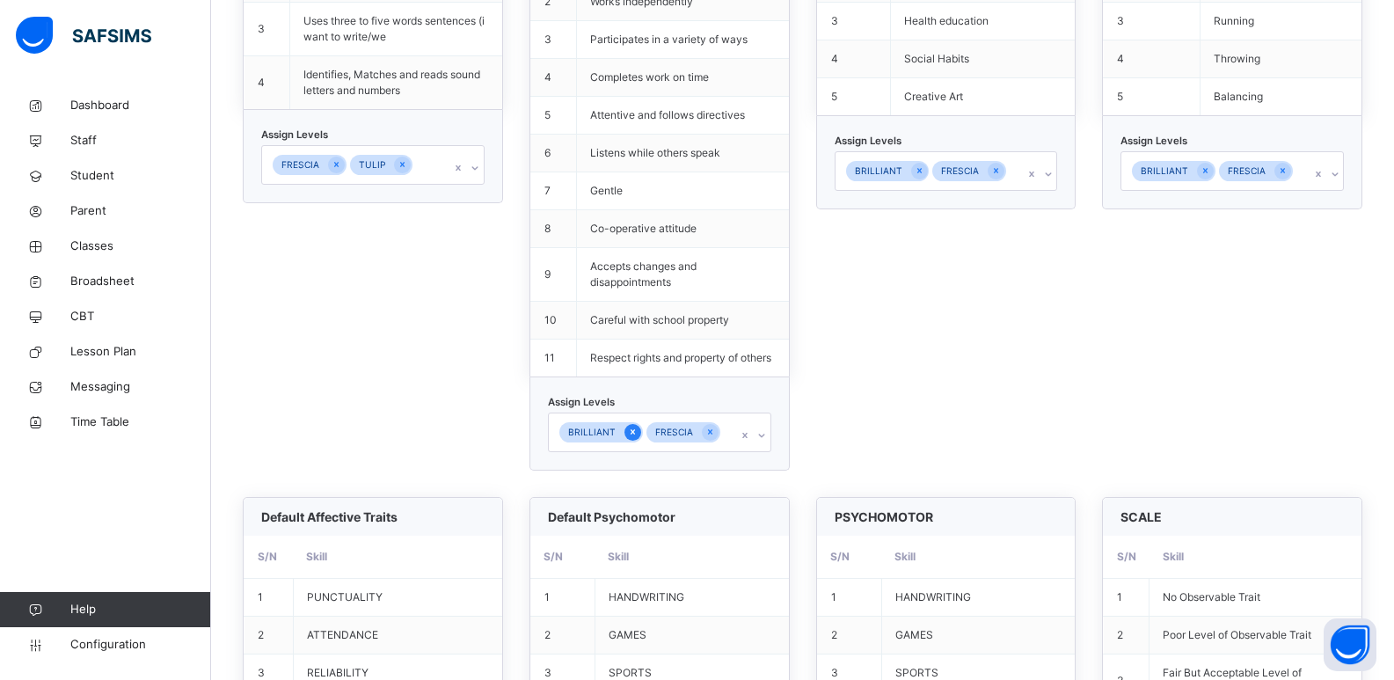
click at [634, 429] on icon at bounding box center [633, 432] width 10 height 12
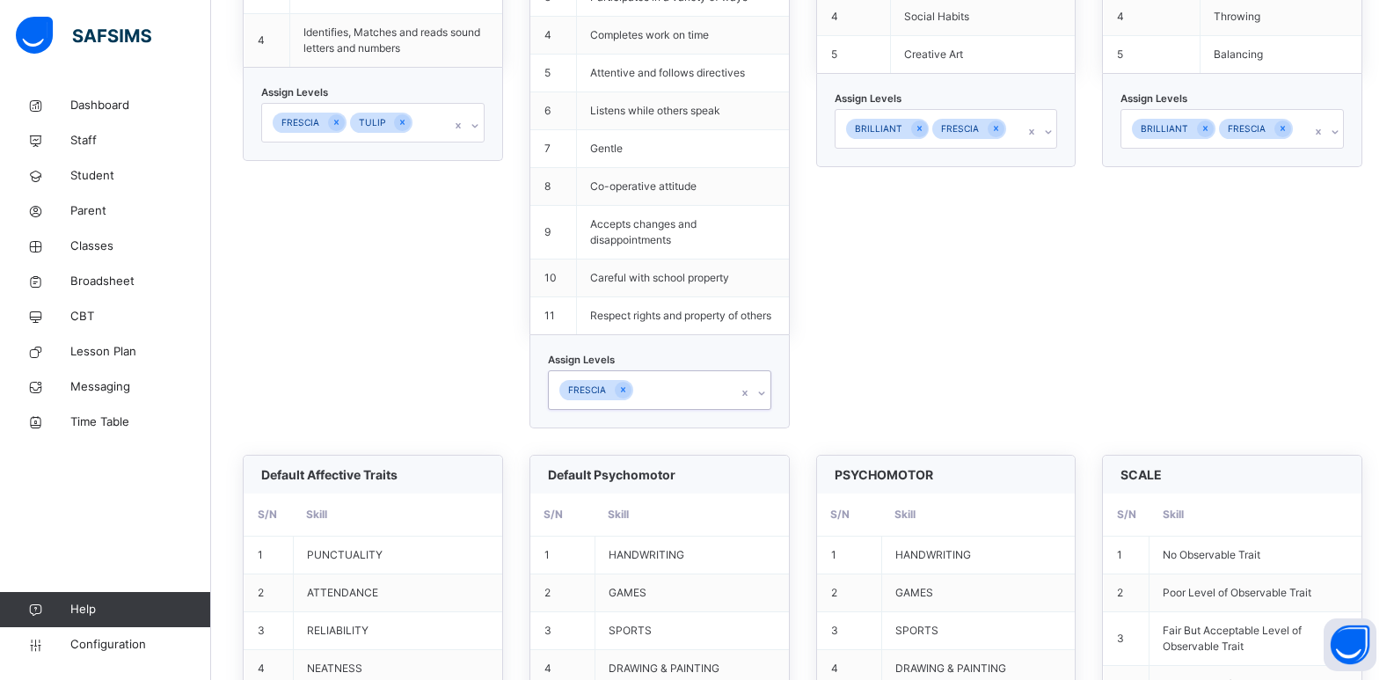
click at [764, 409] on div "option BRILLIANT, deselected. 0 results available. Select is focused ,type to r…" at bounding box center [659, 389] width 223 height 39
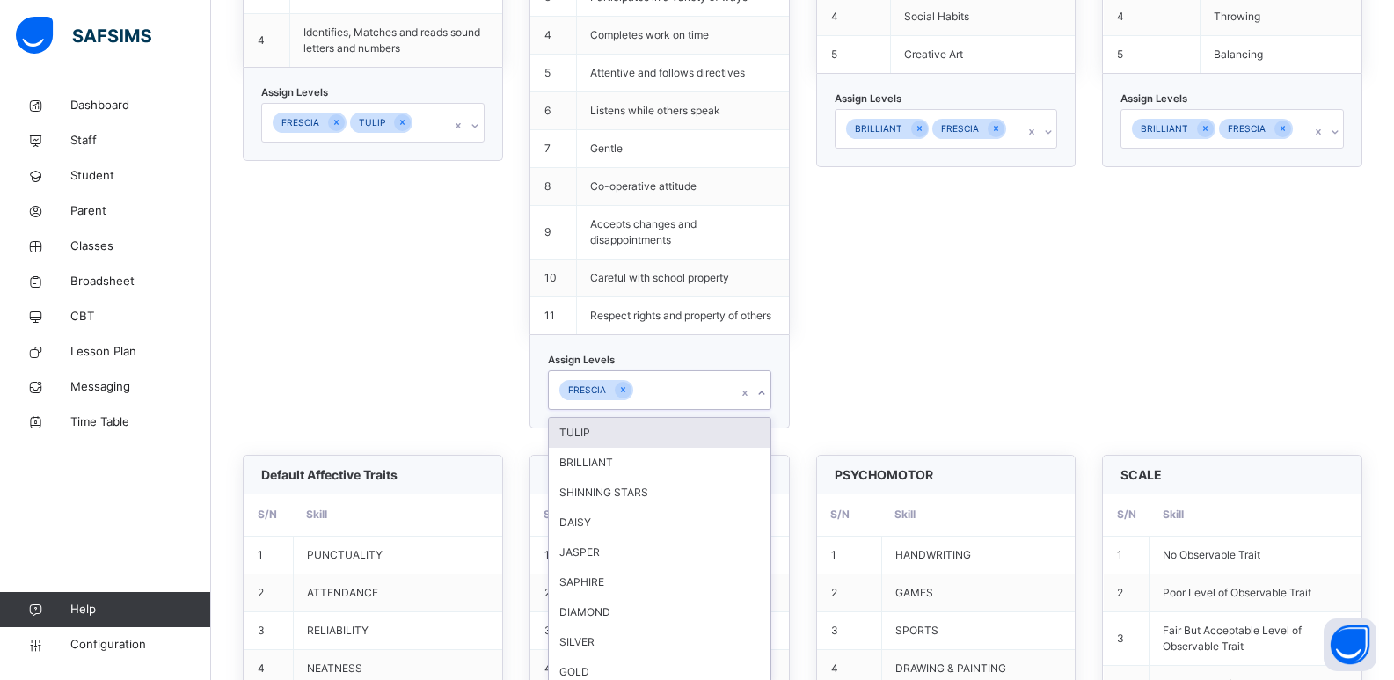
scroll to position [1339, 0]
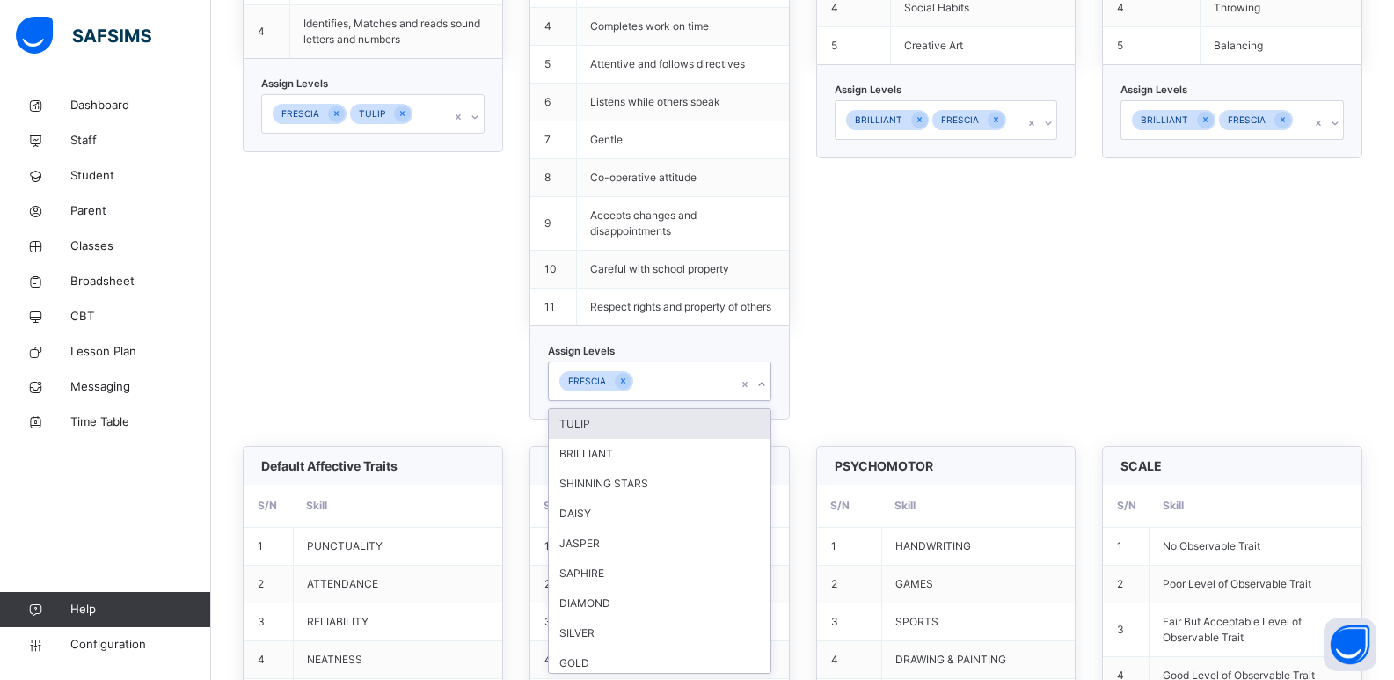
click at [654, 427] on div "TULIP" at bounding box center [660, 424] width 222 height 30
click at [1006, 120] on div "FRESCIA" at bounding box center [969, 120] width 74 height 20
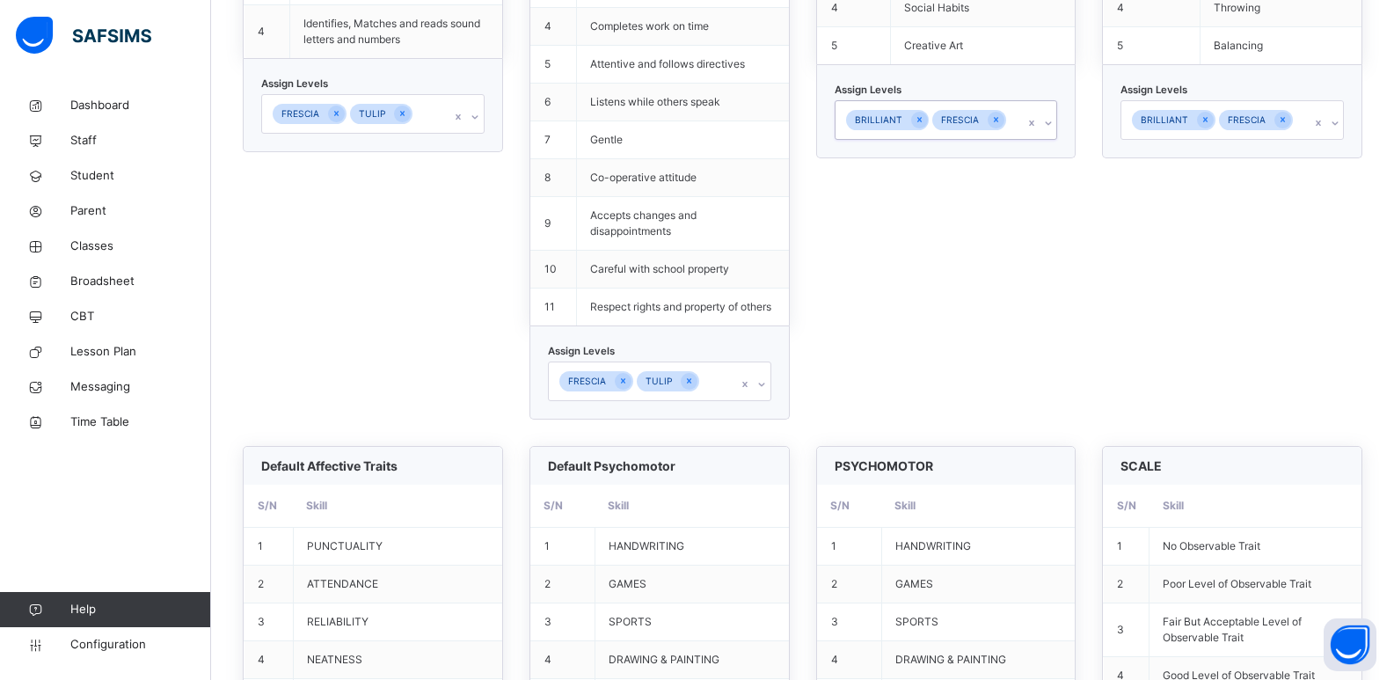
click at [1006, 120] on div "FRESCIA" at bounding box center [969, 120] width 74 height 20
click at [921, 120] on icon at bounding box center [920, 119] width 10 height 12
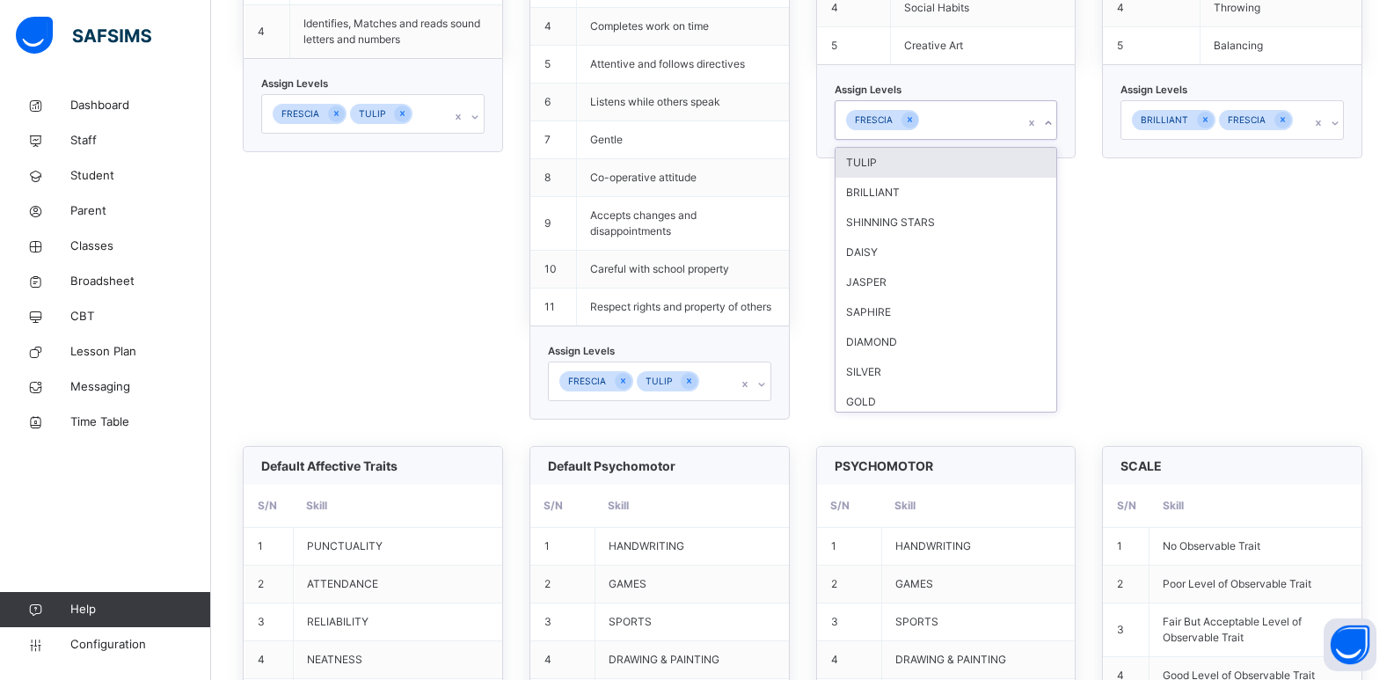
click at [1011, 121] on div at bounding box center [1048, 123] width 17 height 28
click at [965, 170] on div "TULIP" at bounding box center [946, 163] width 222 height 30
click at [1011, 120] on icon at bounding box center [1205, 119] width 10 height 12
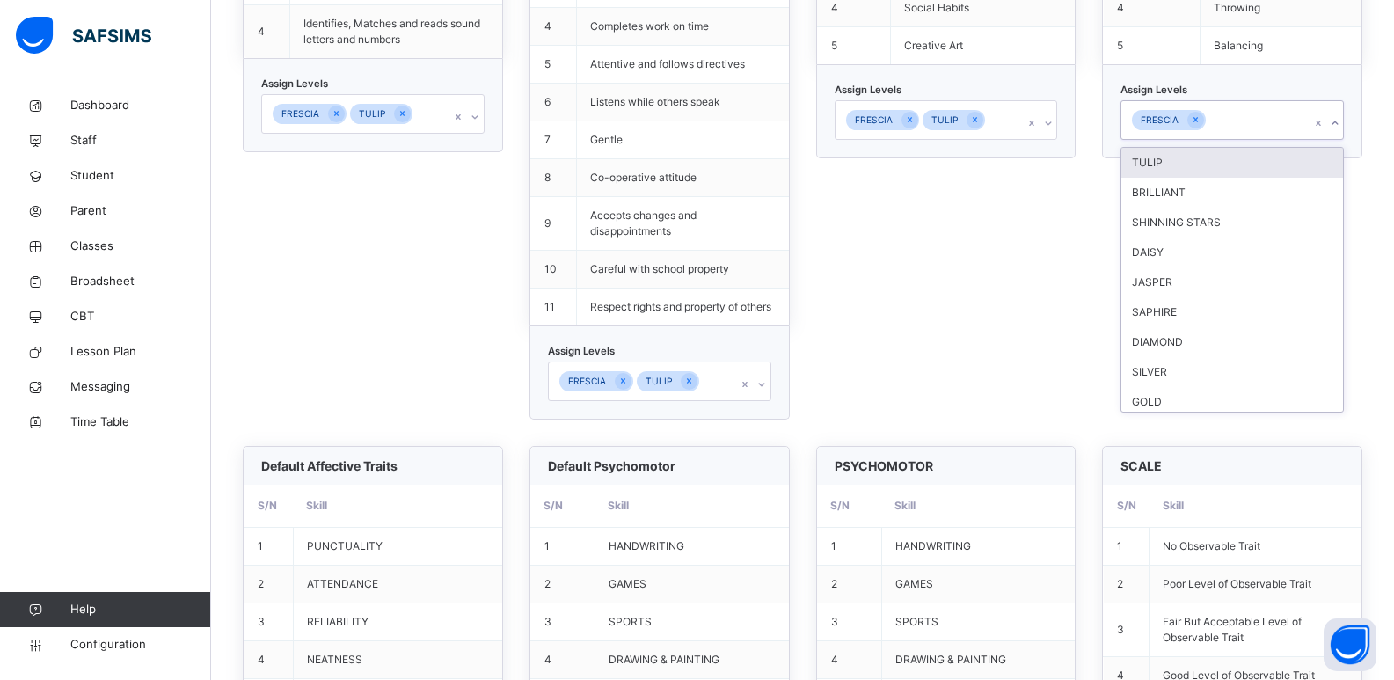
click at [1011, 125] on icon at bounding box center [1335, 123] width 11 height 18
click at [1011, 168] on div "TULIP" at bounding box center [1232, 163] width 222 height 30
click at [1011, 208] on div "OTHER SUBJECT S/N Skill 1 Science Activities 2 C.R.K 3 Health education 4 Socia…" at bounding box center [946, 106] width 260 height 624
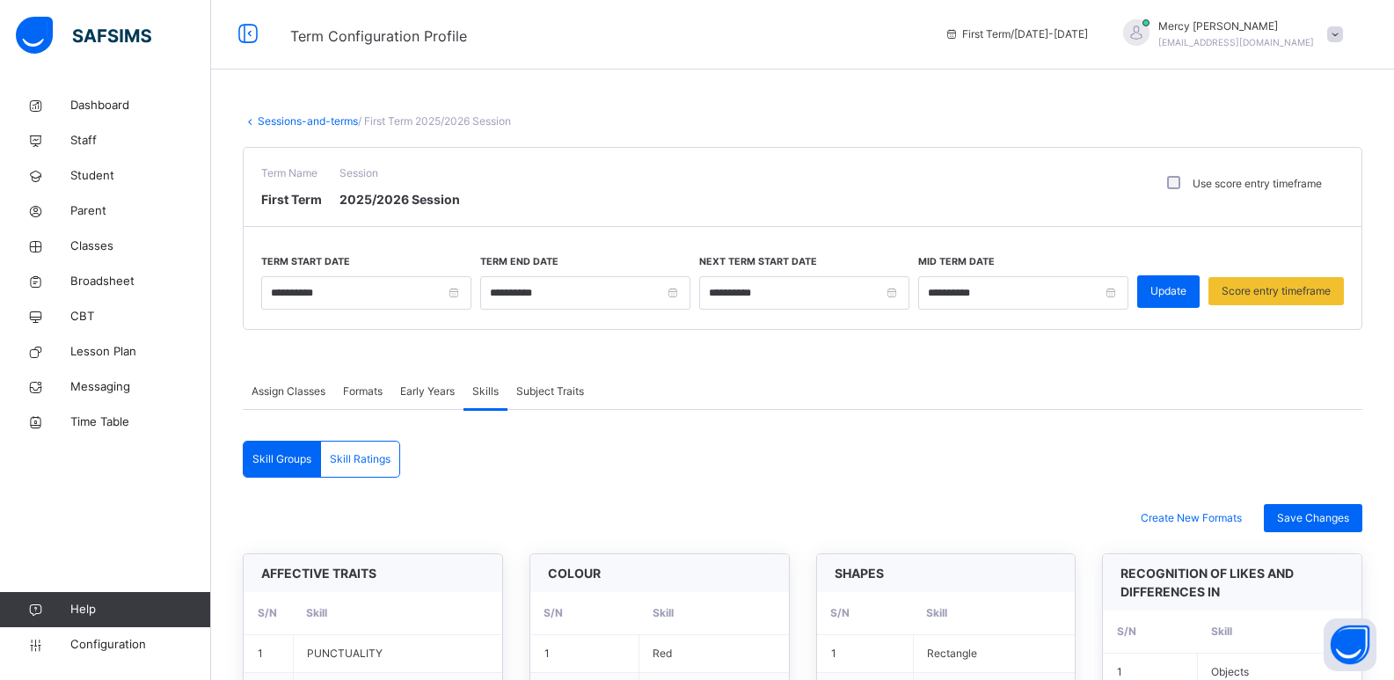
scroll to position [0, 0]
click at [1011, 208] on div "Term Name First Term Session 2025/2026 Session Use score entry timeframe" at bounding box center [803, 188] width 1118 height 79
click at [1011, 528] on div "Save Changes" at bounding box center [1313, 519] width 98 height 28
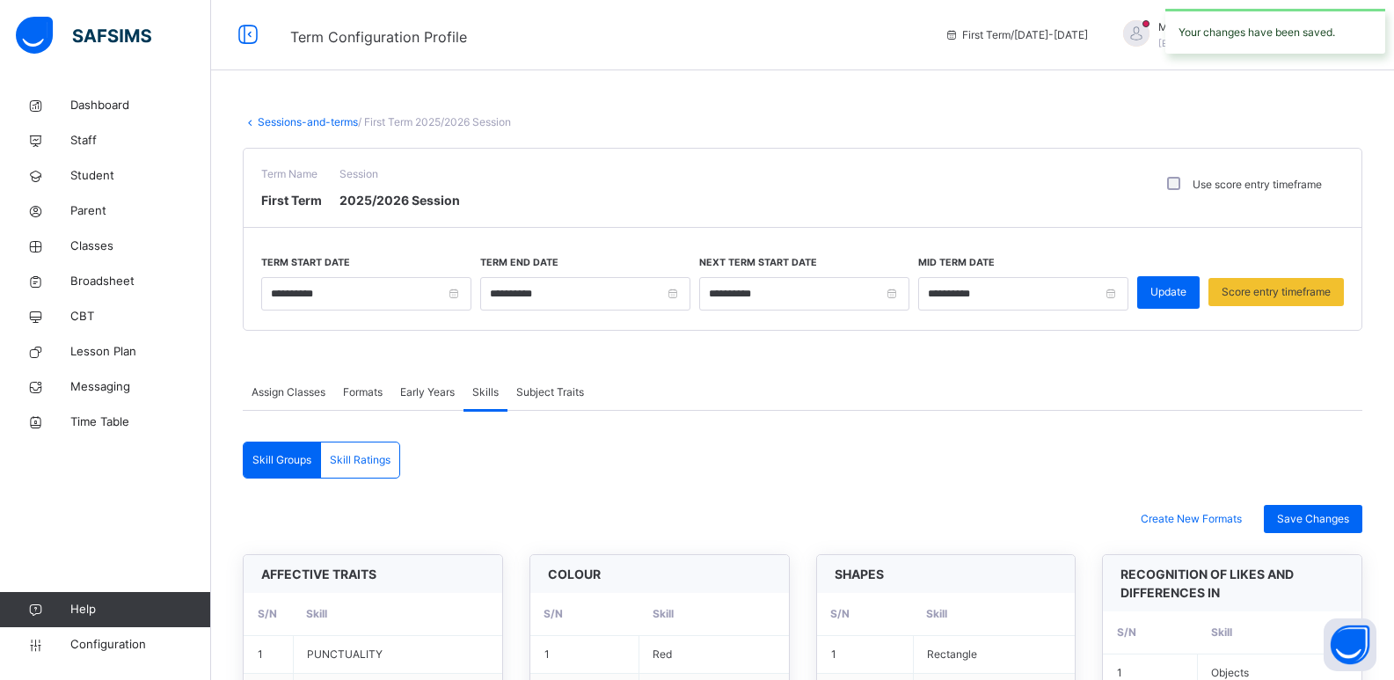
click at [346, 452] on span "Skill Ratings" at bounding box center [360, 460] width 61 height 16
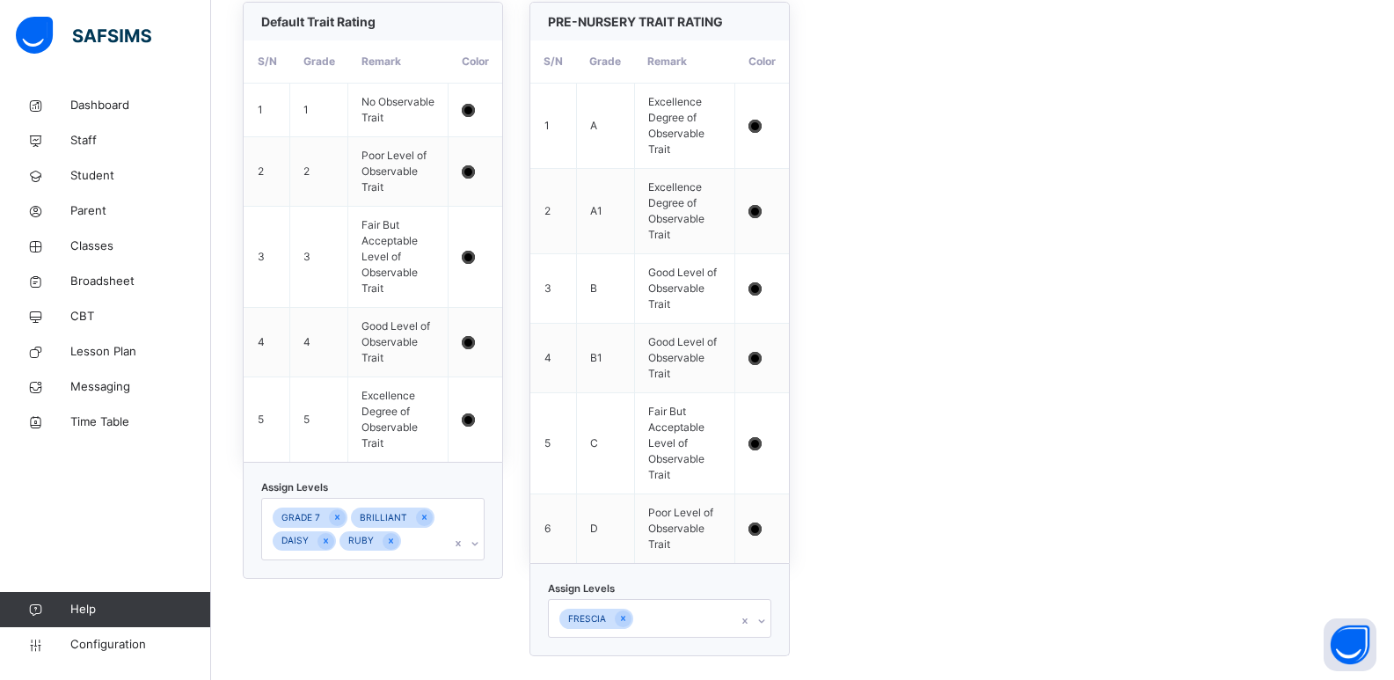
scroll to position [540, 0]
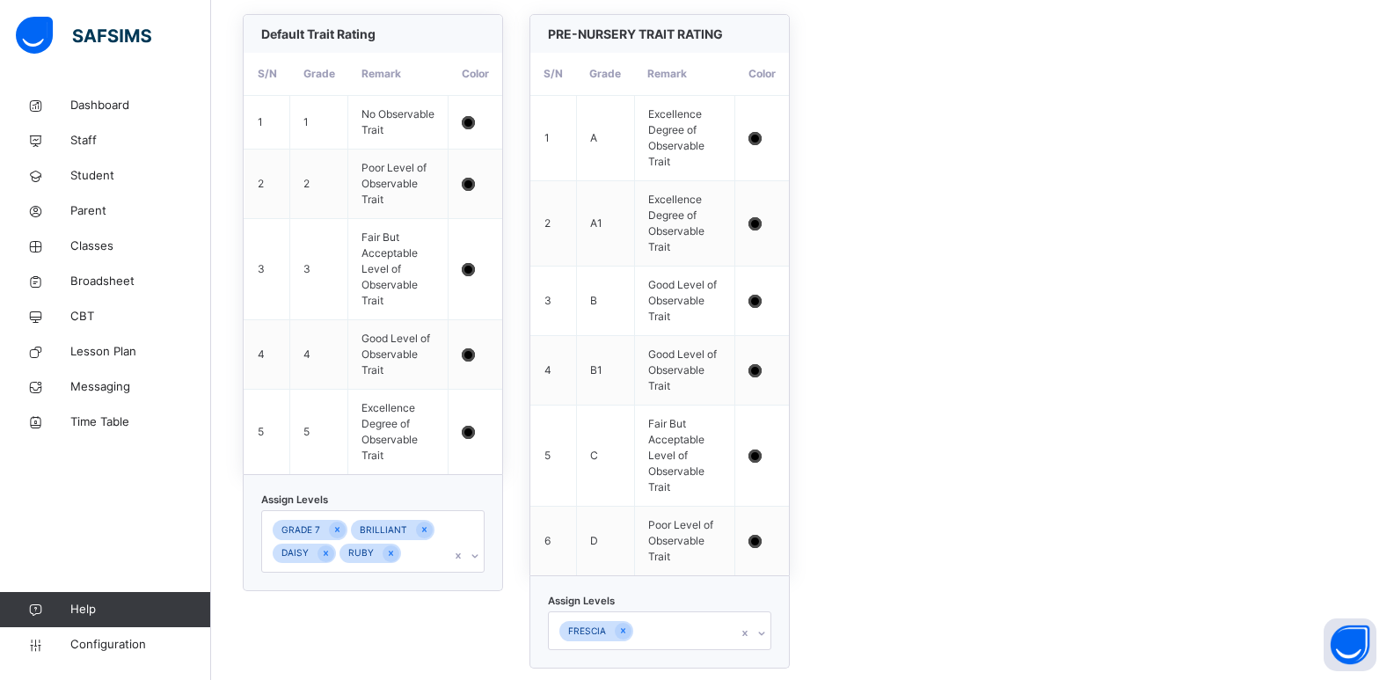
click at [480, 562] on div "GRADE 7 BRILLIANT DAISY RUBY" at bounding box center [372, 541] width 223 height 62
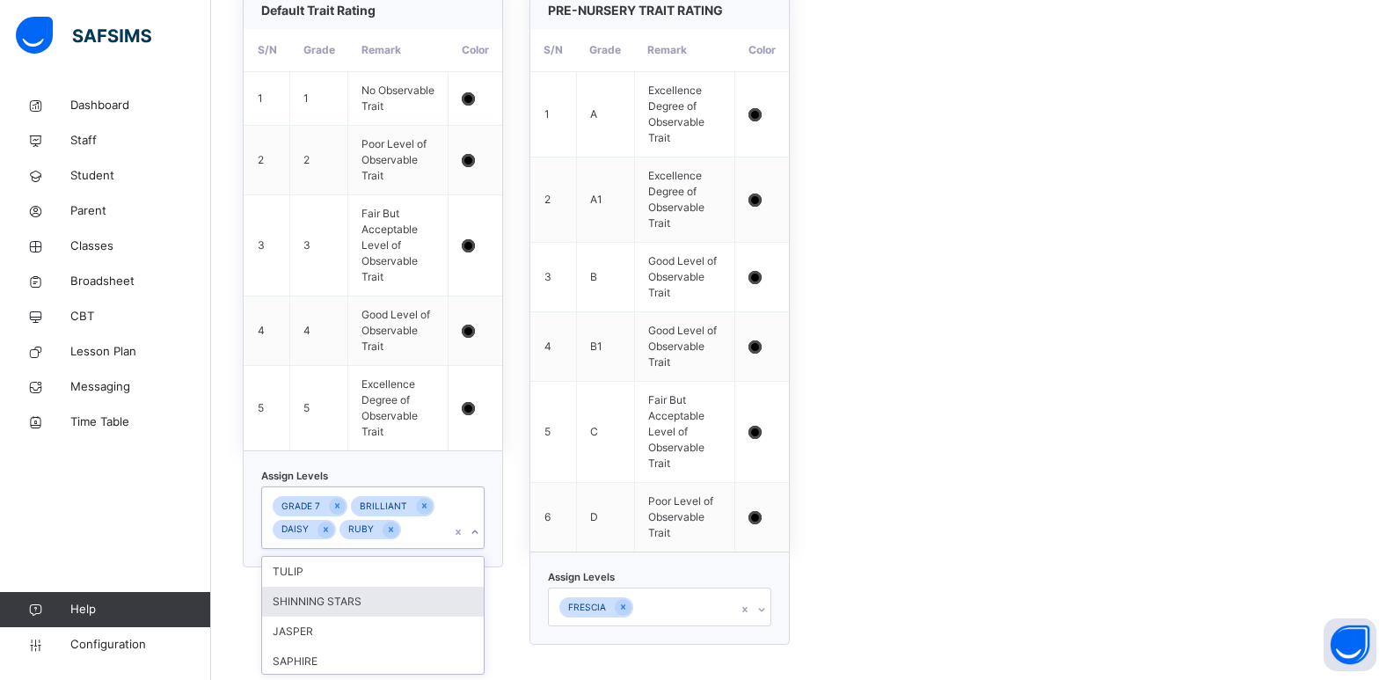
click at [396, 596] on div "SHINNING STARS" at bounding box center [373, 602] width 222 height 30
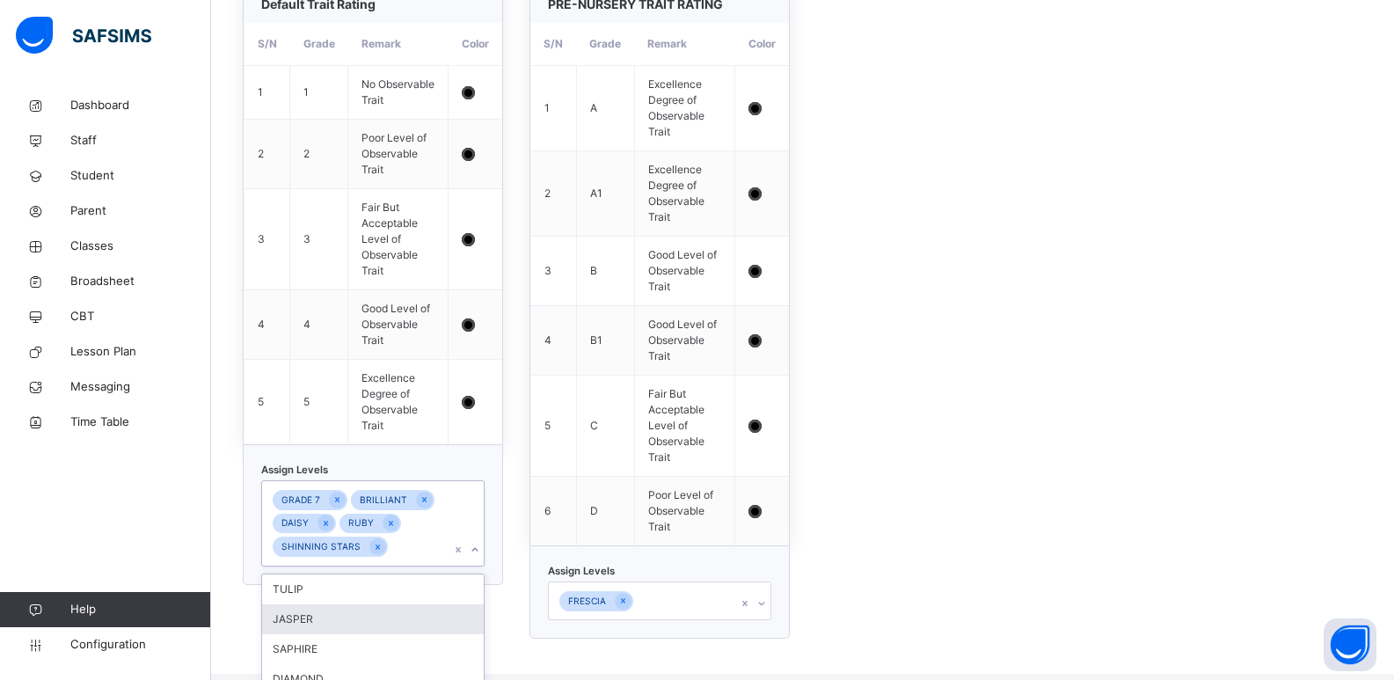
click at [386, 608] on div "JASPER" at bounding box center [373, 619] width 222 height 30
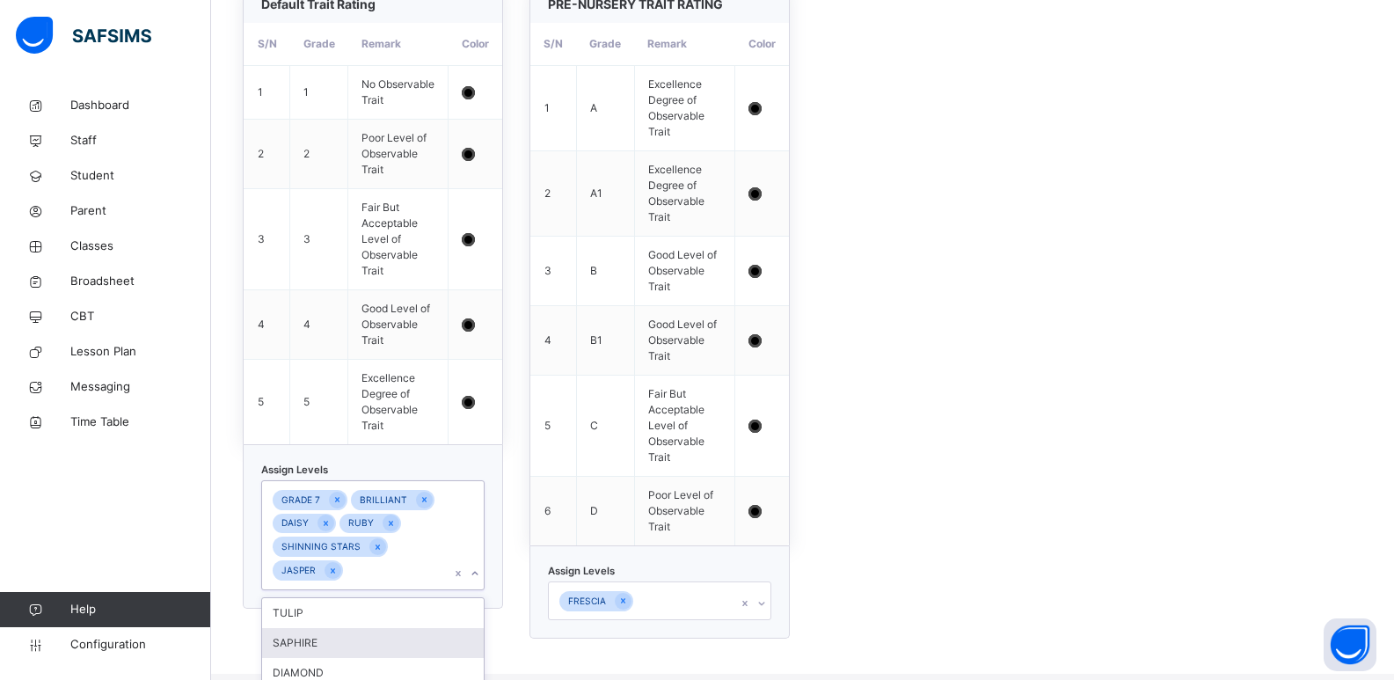
click at [380, 631] on div "SAPHIRE" at bounding box center [373, 643] width 222 height 30
click at [368, 646] on div "DIAMOND" at bounding box center [373, 643] width 222 height 30
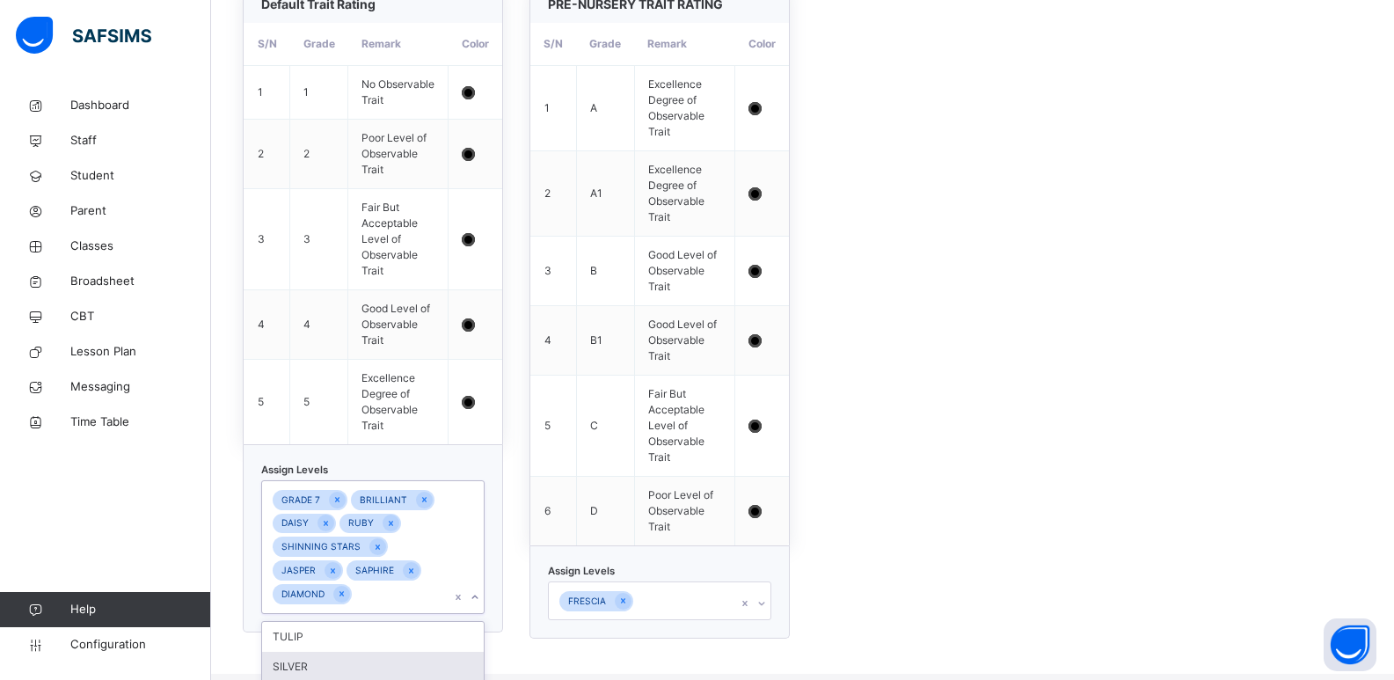
click at [368, 662] on div "SILVER" at bounding box center [373, 667] width 222 height 30
click at [362, 656] on div "GOLD" at bounding box center [373, 655] width 222 height 30
click at [837, 569] on div "Default Trait Rating S/N Grade Remark Color 1 1 No Observable Trait 2 2 Poor Le…" at bounding box center [803, 319] width 1120 height 671
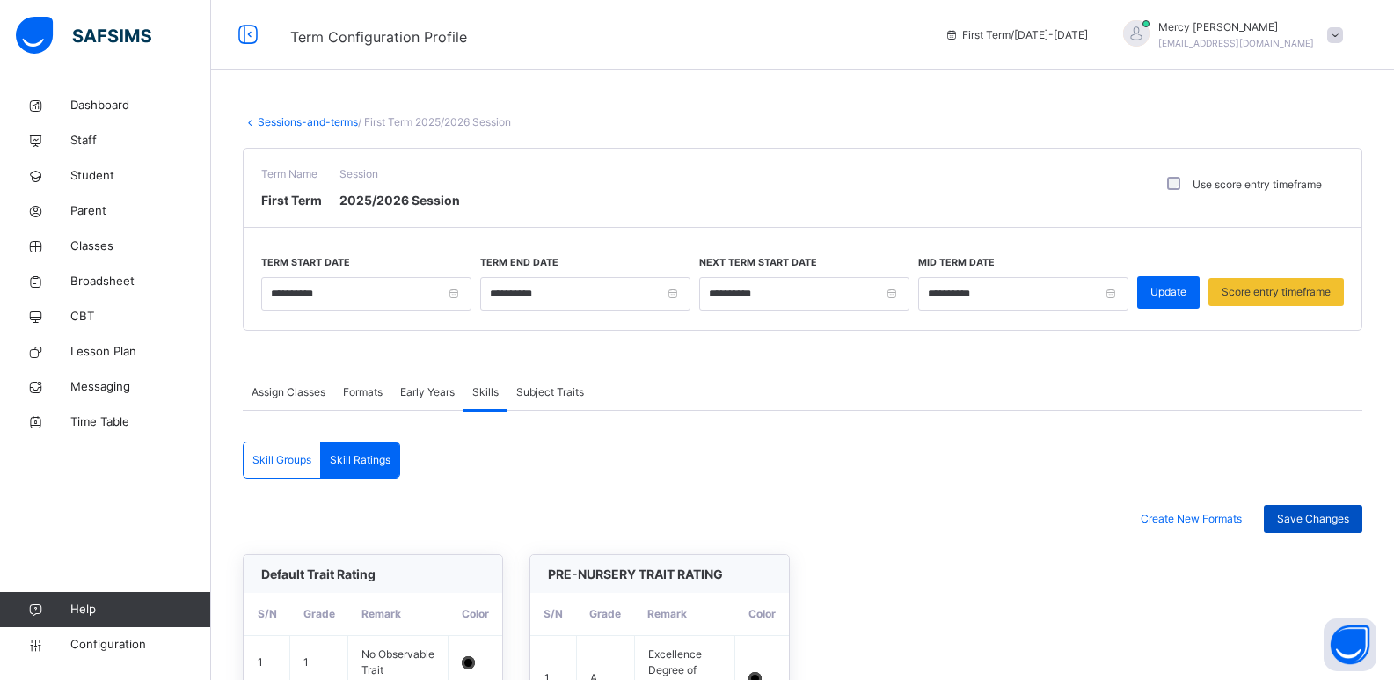
click at [1011, 522] on div "Save Changes" at bounding box center [1313, 519] width 98 height 28
click at [364, 390] on span "Formats" at bounding box center [363, 392] width 40 height 16
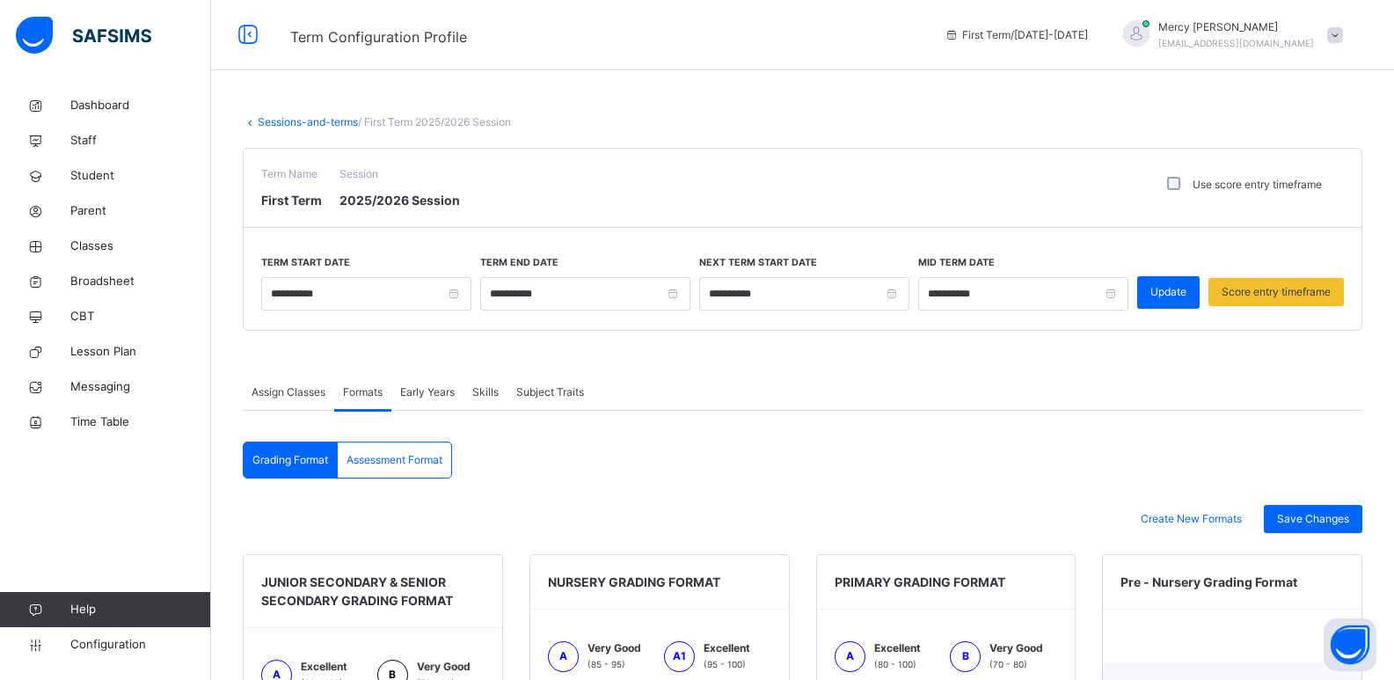
click at [543, 392] on span "Subject Traits" at bounding box center [550, 392] width 68 height 16
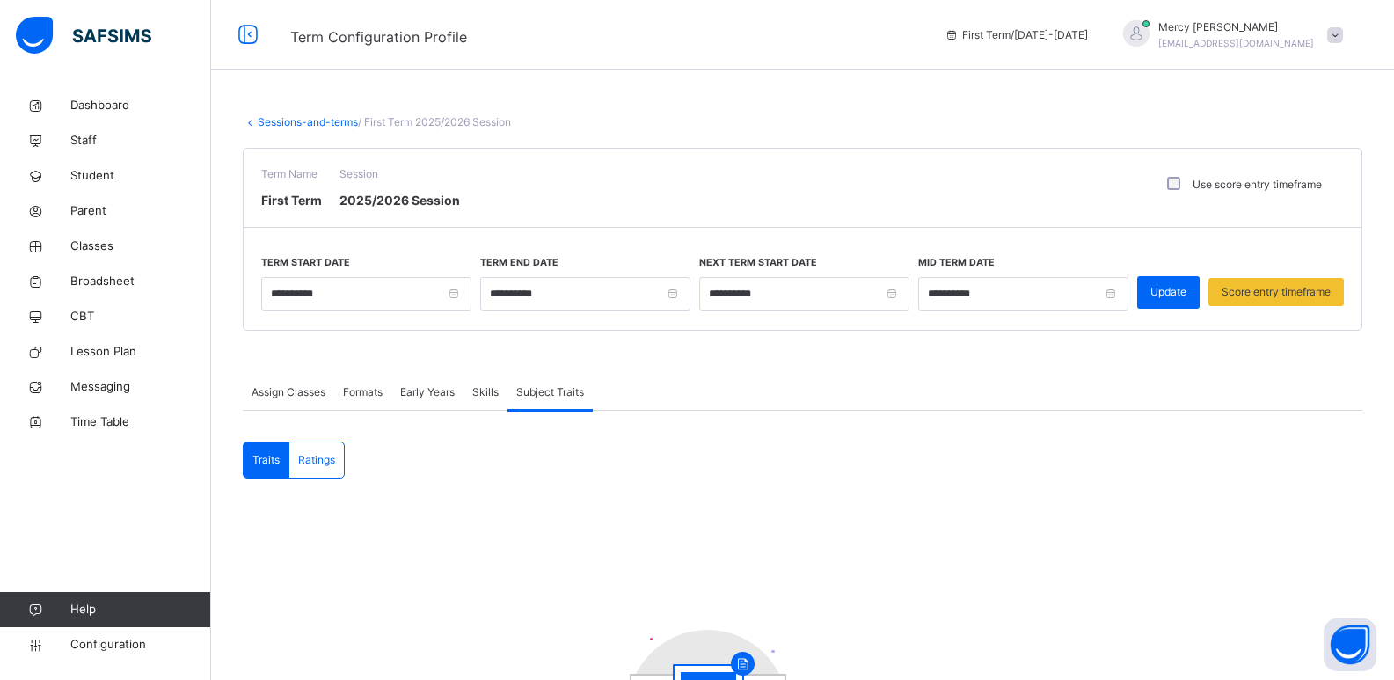
click at [285, 402] on div "Assign Classes" at bounding box center [288, 392] width 91 height 35
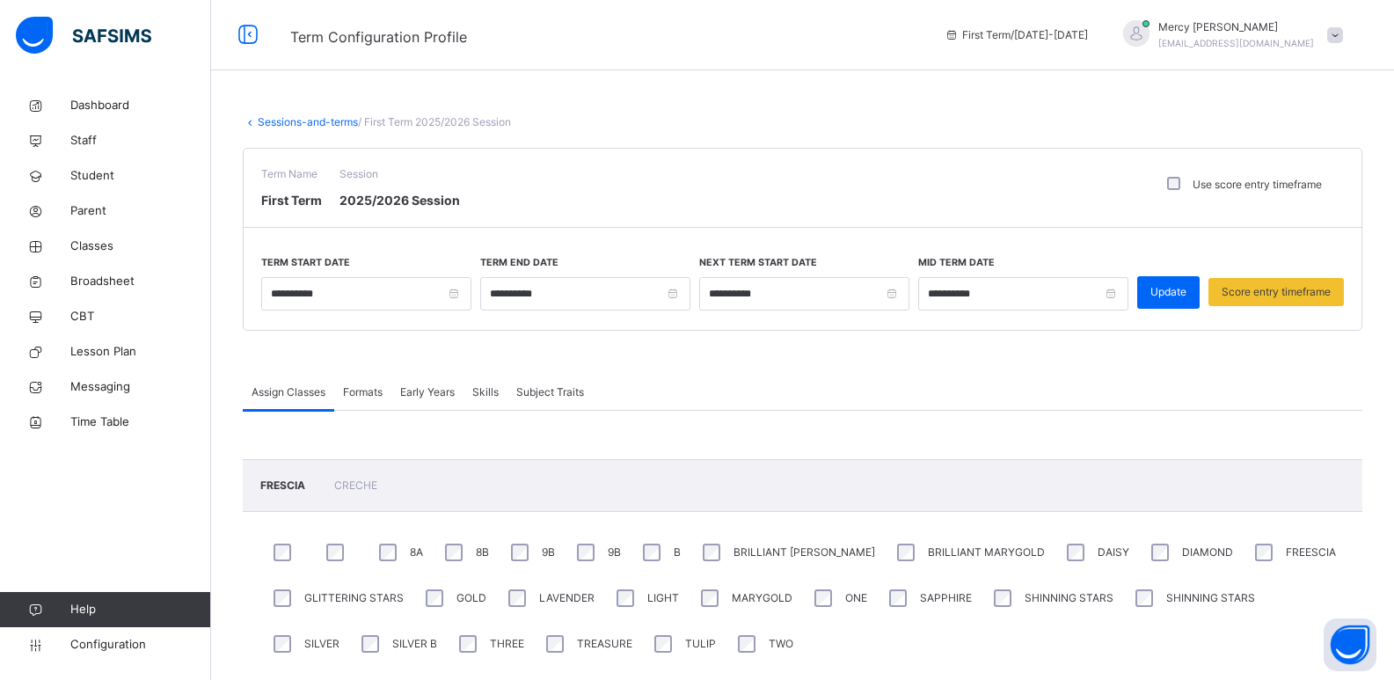
click at [264, 128] on link "Sessions-and-terms" at bounding box center [308, 121] width 100 height 13
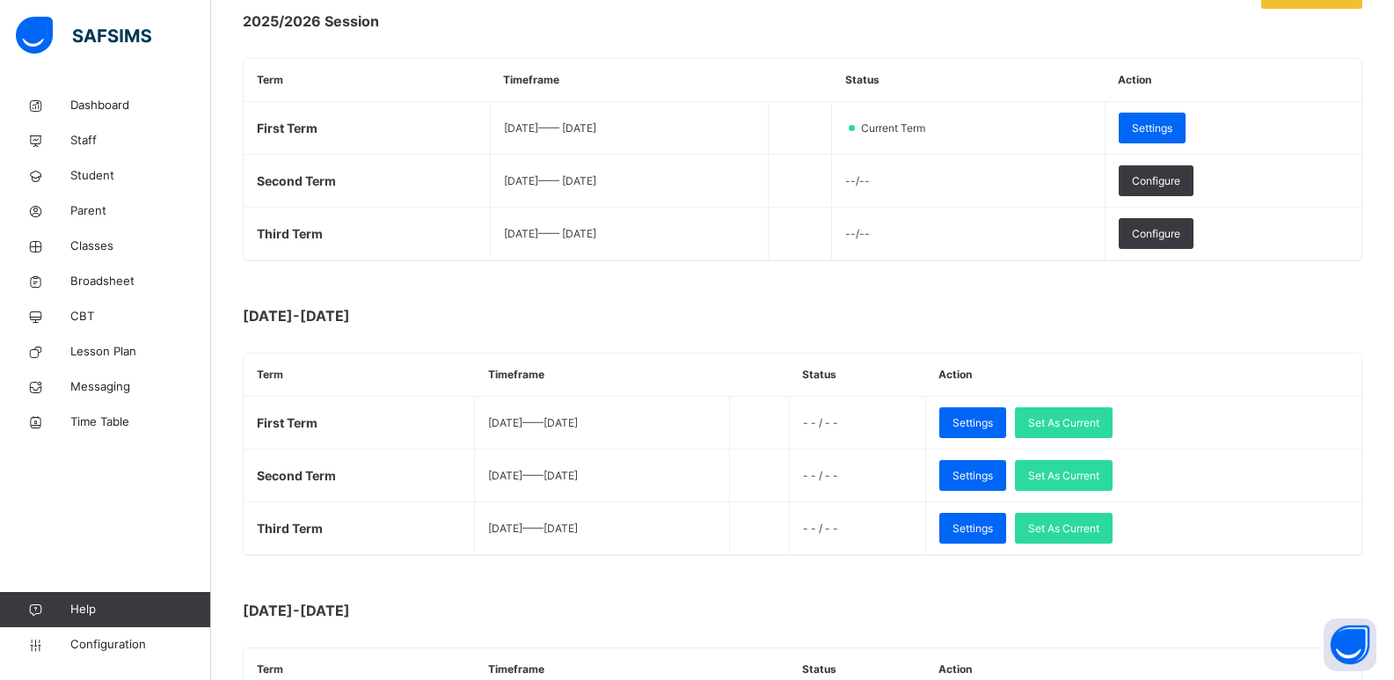
scroll to position [275, 0]
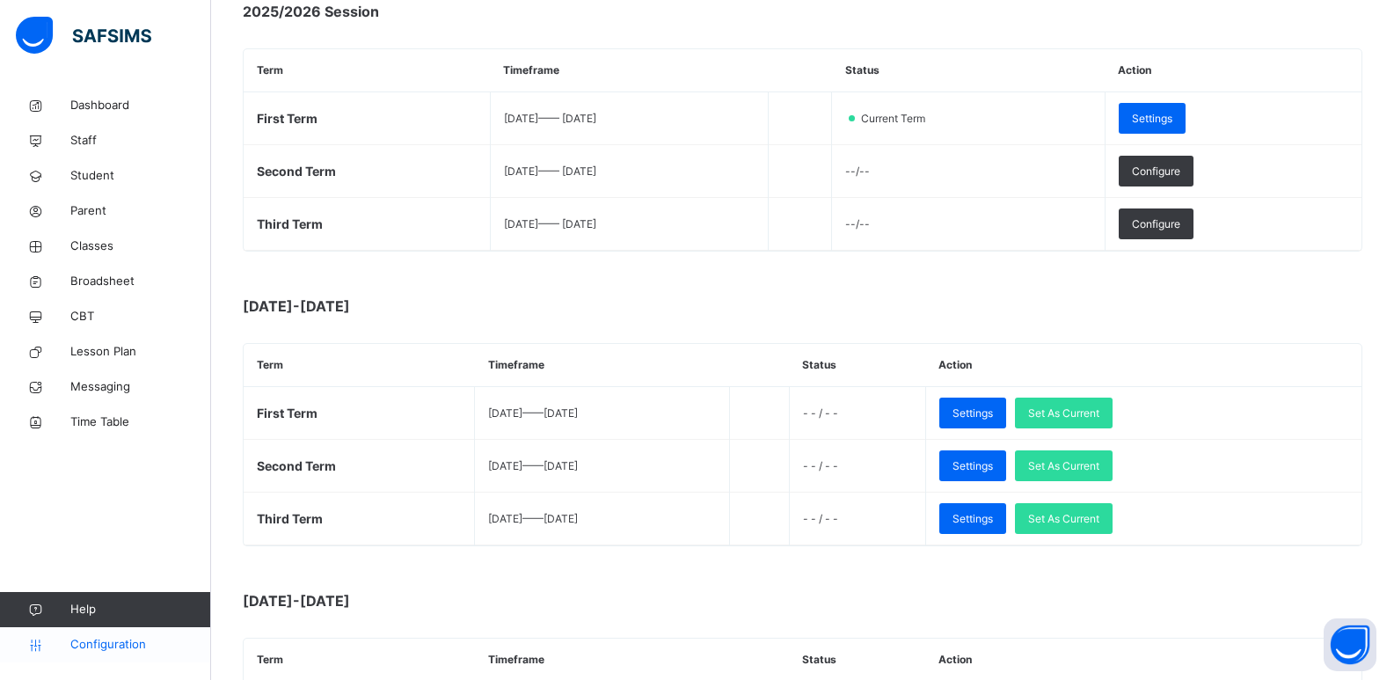
click at [138, 636] on span "Configuration" at bounding box center [140, 645] width 140 height 18
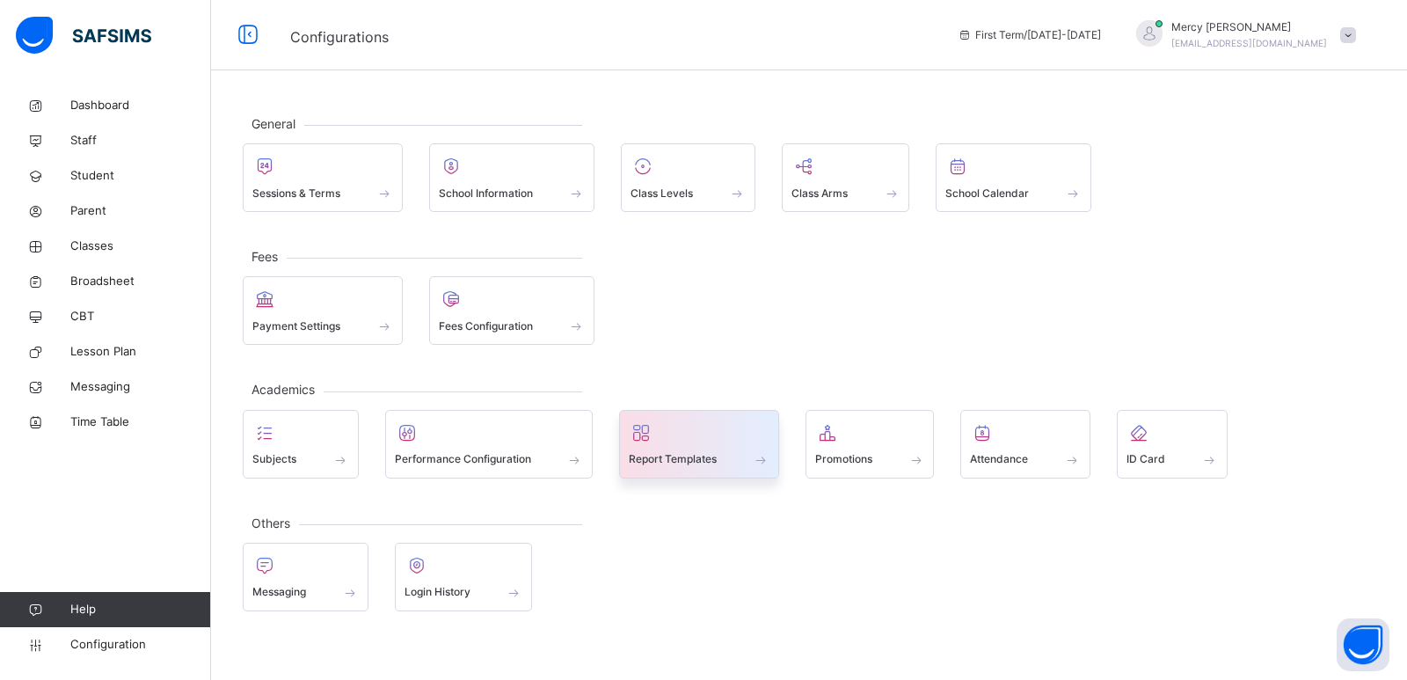
click at [637, 445] on div at bounding box center [699, 433] width 141 height 26
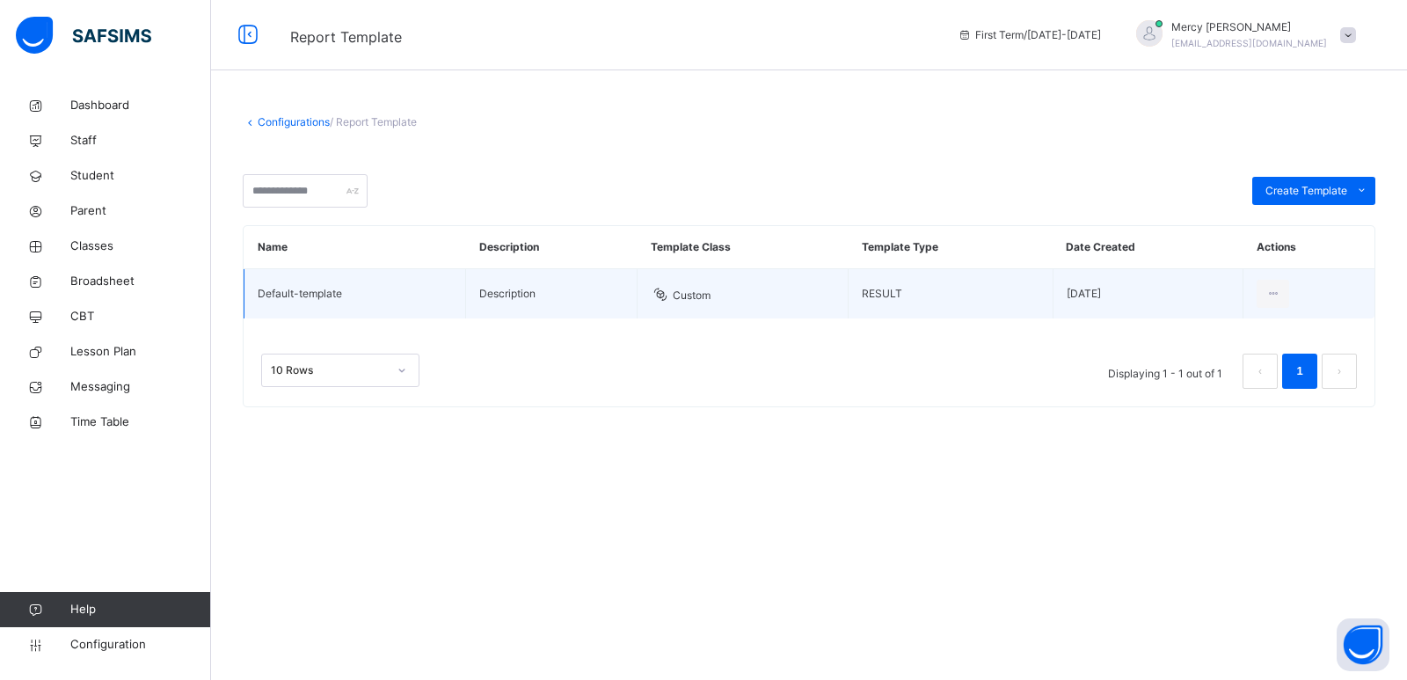
click at [733, 299] on td "Custom" at bounding box center [743, 294] width 211 height 50
click at [1011, 334] on div "Edit Template" at bounding box center [1234, 334] width 96 height 18
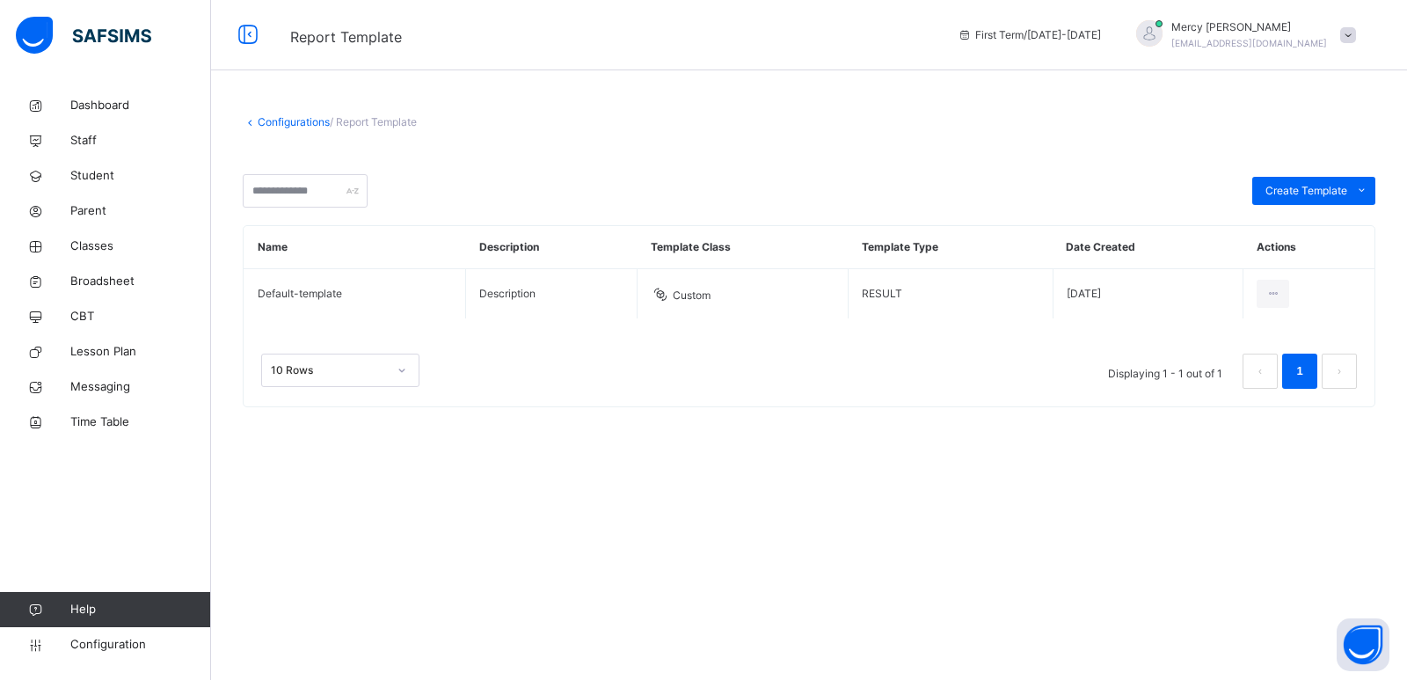
click at [270, 121] on link "Configurations" at bounding box center [294, 121] width 72 height 13
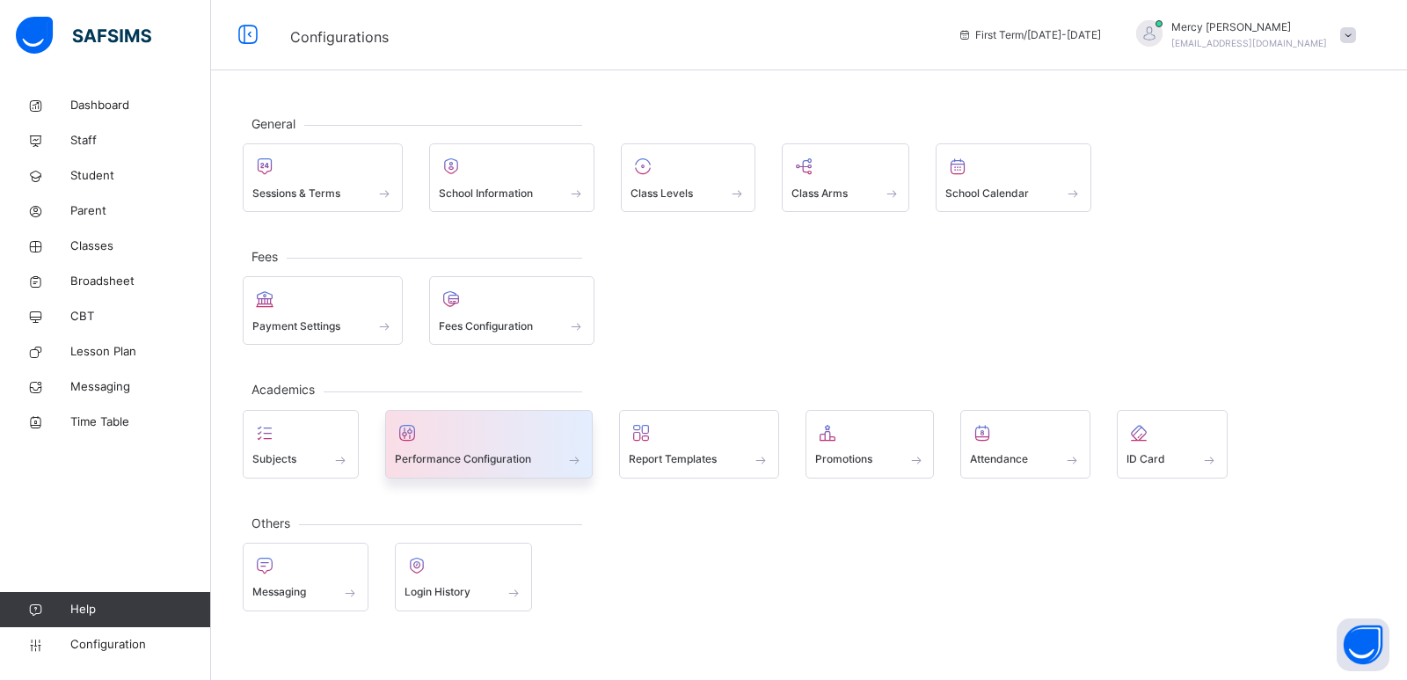
click at [520, 455] on span "Performance Configuration" at bounding box center [463, 459] width 136 height 16
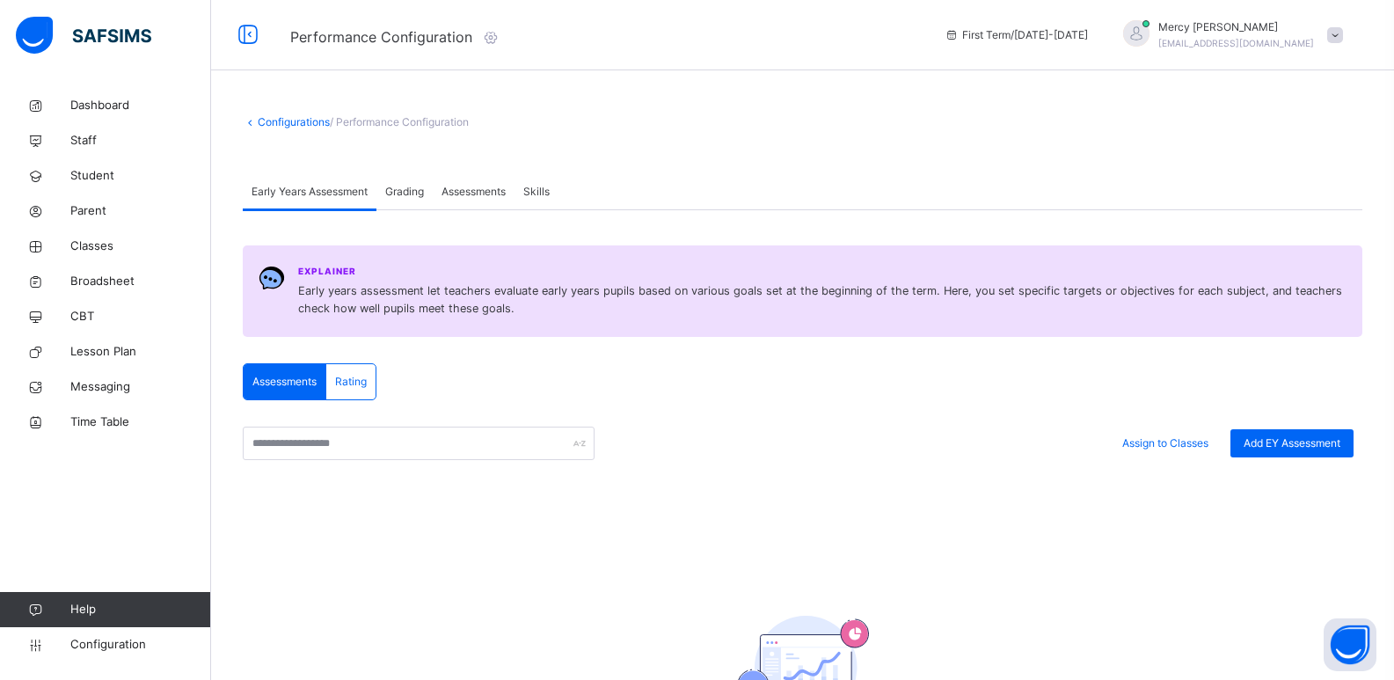
click at [533, 194] on span "Skills" at bounding box center [536, 192] width 26 height 16
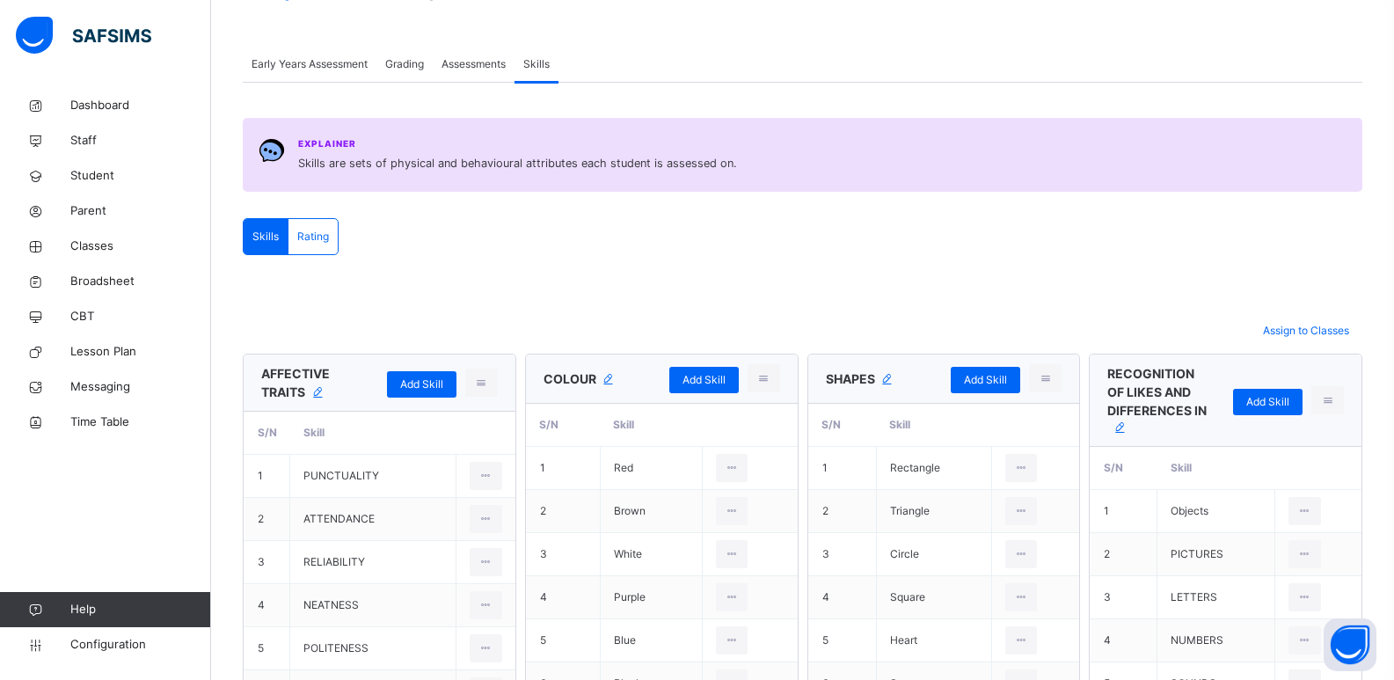
scroll to position [90, 0]
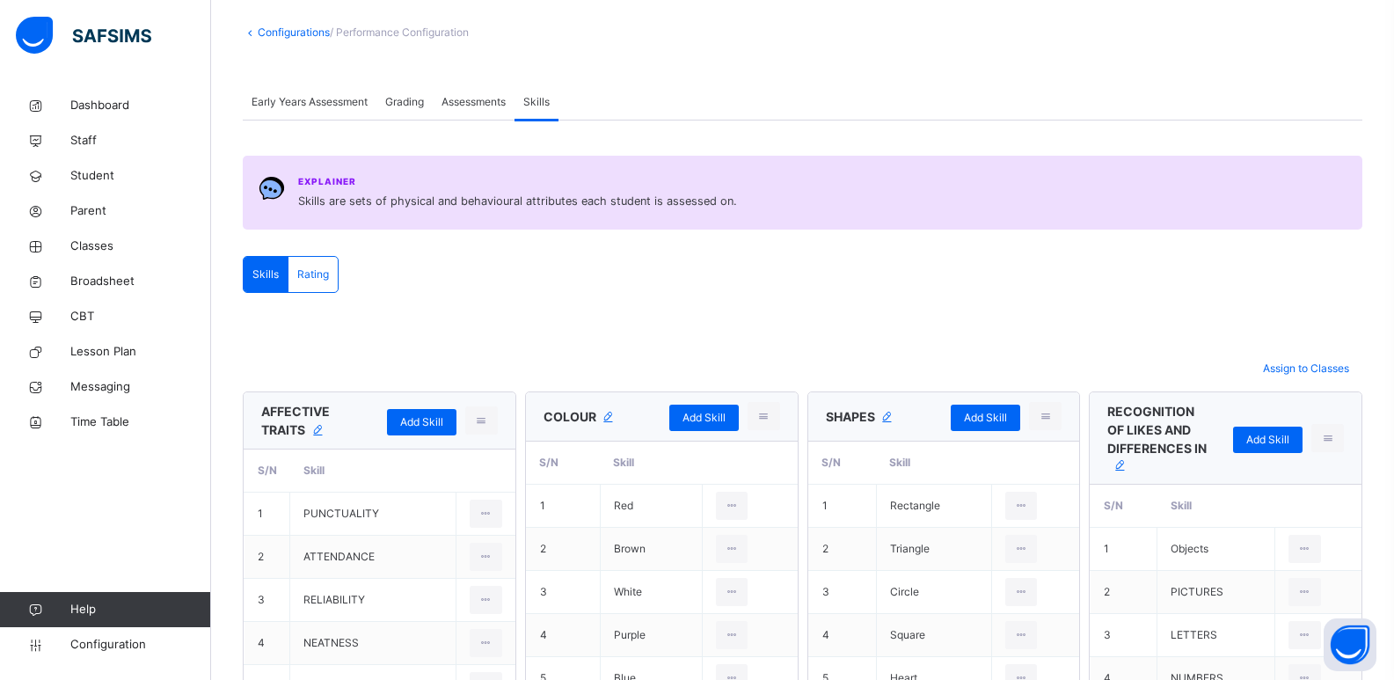
click at [390, 110] on div "Grading" at bounding box center [404, 101] width 56 height 35
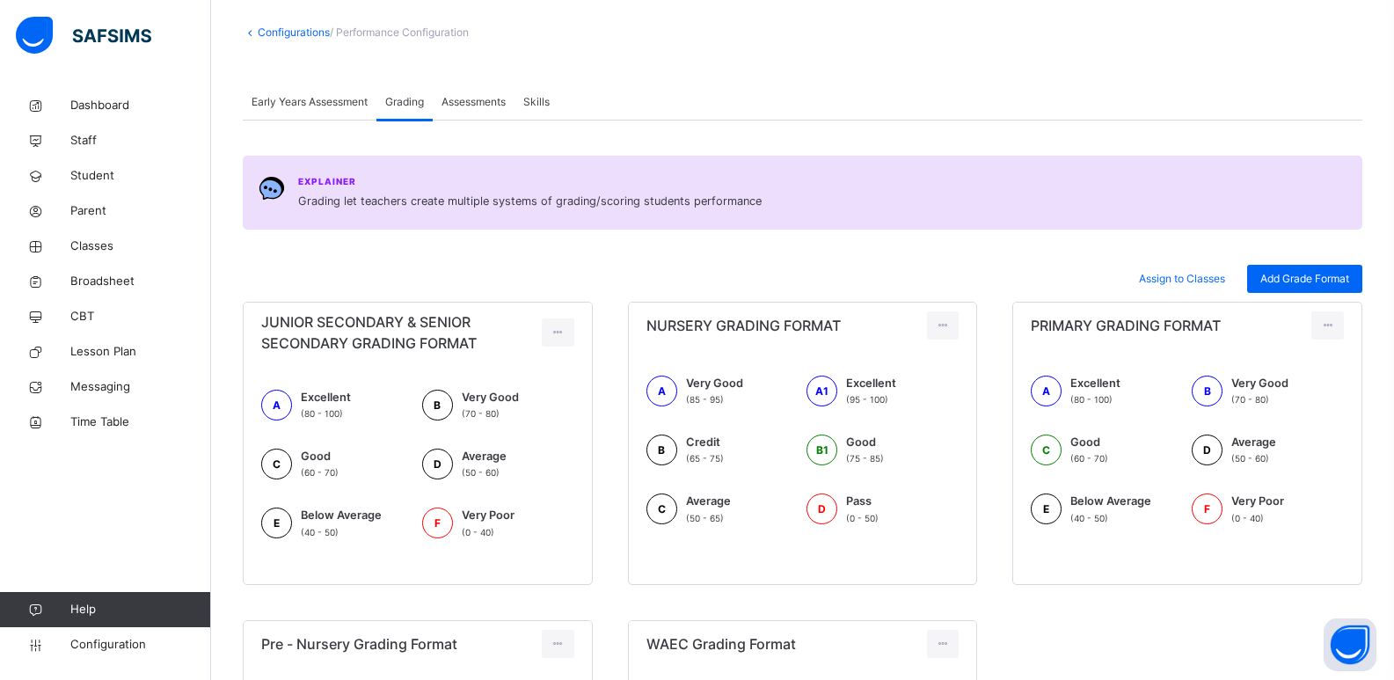
click at [325, 91] on div "Early Years Assessment" at bounding box center [310, 101] width 134 height 35
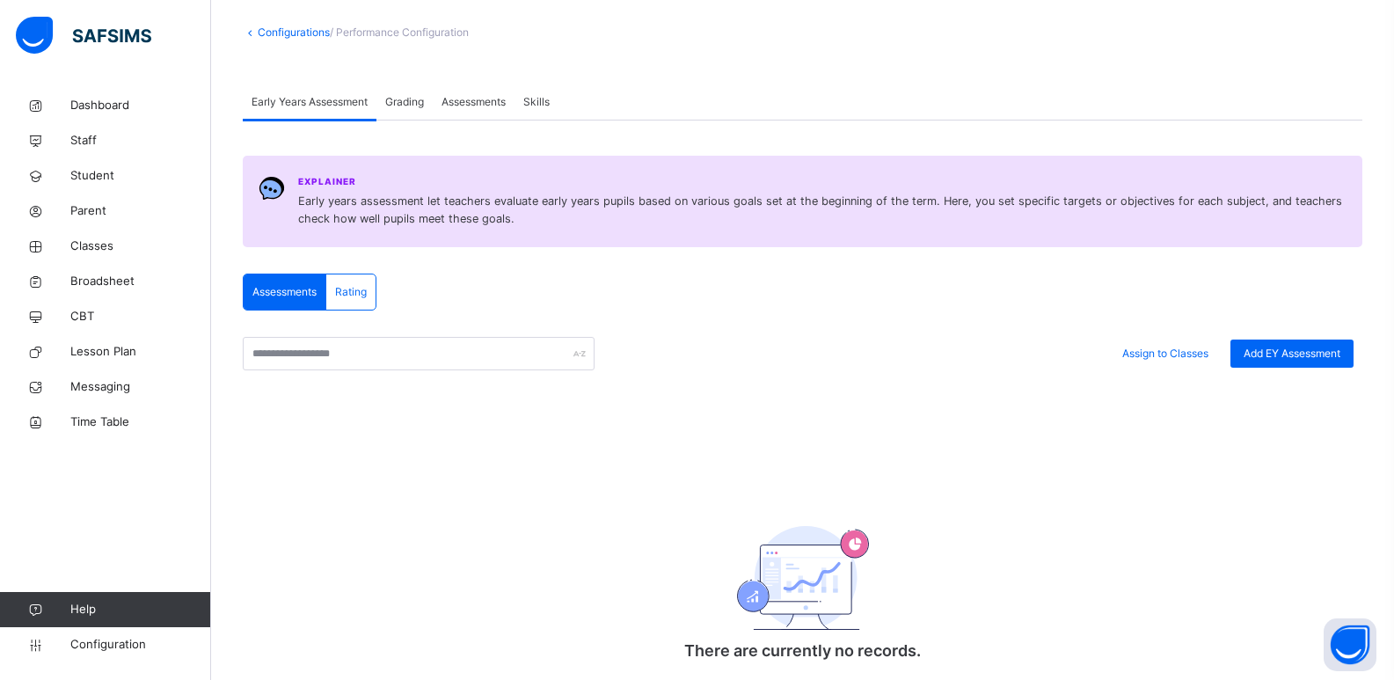
click at [376, 280] on div "Rating" at bounding box center [350, 291] width 49 height 35
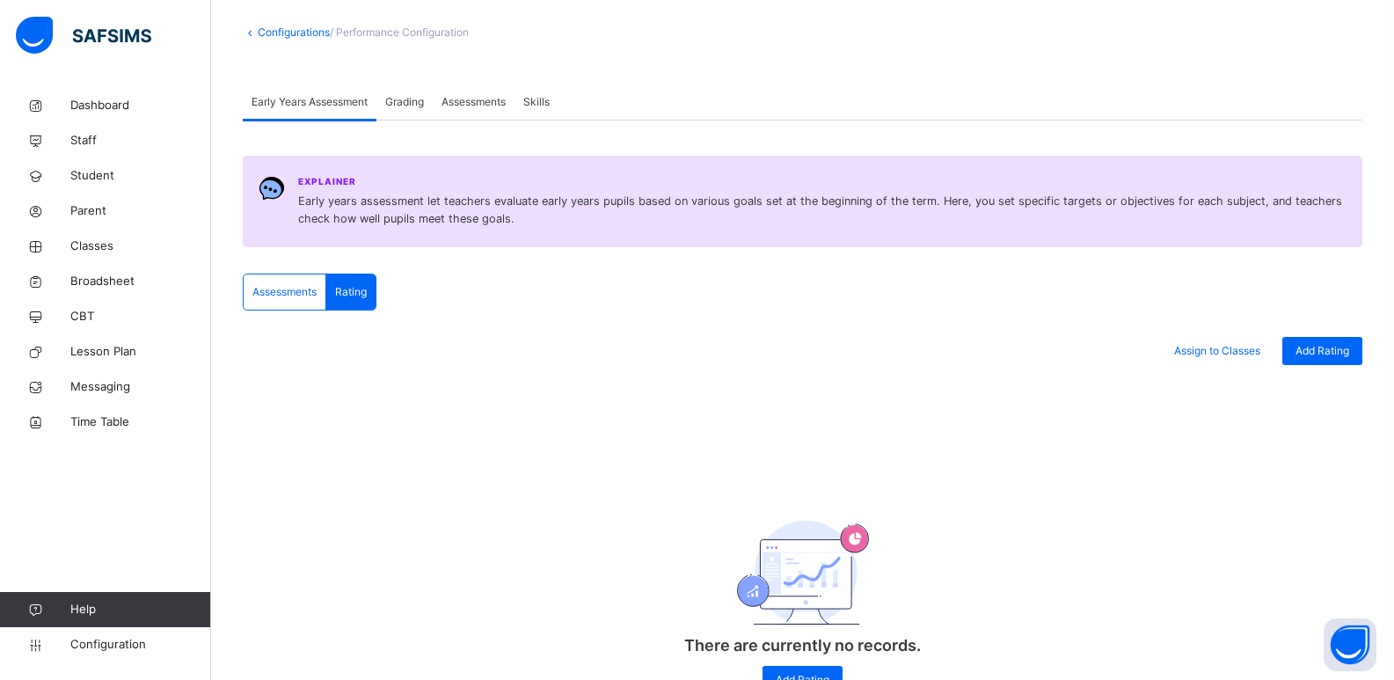
click at [295, 281] on div "Assessments" at bounding box center [285, 291] width 83 height 35
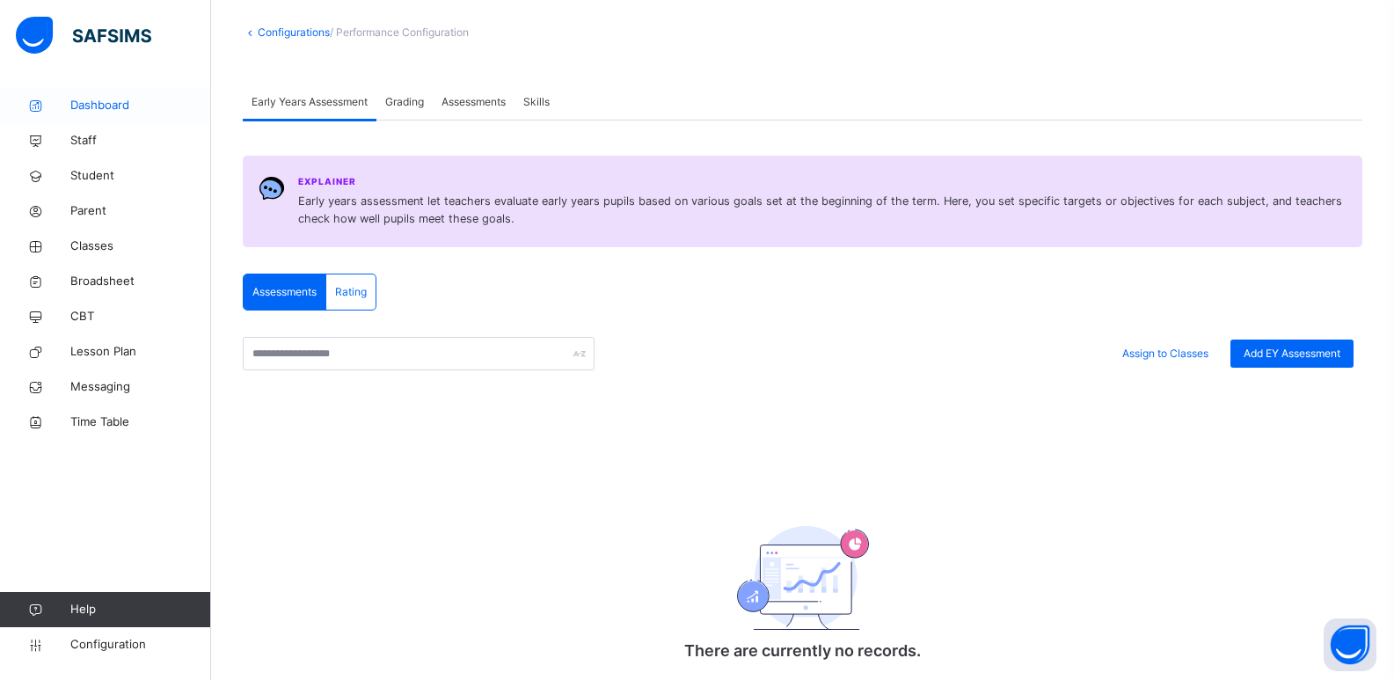
click at [151, 109] on span "Dashboard" at bounding box center [140, 106] width 141 height 18
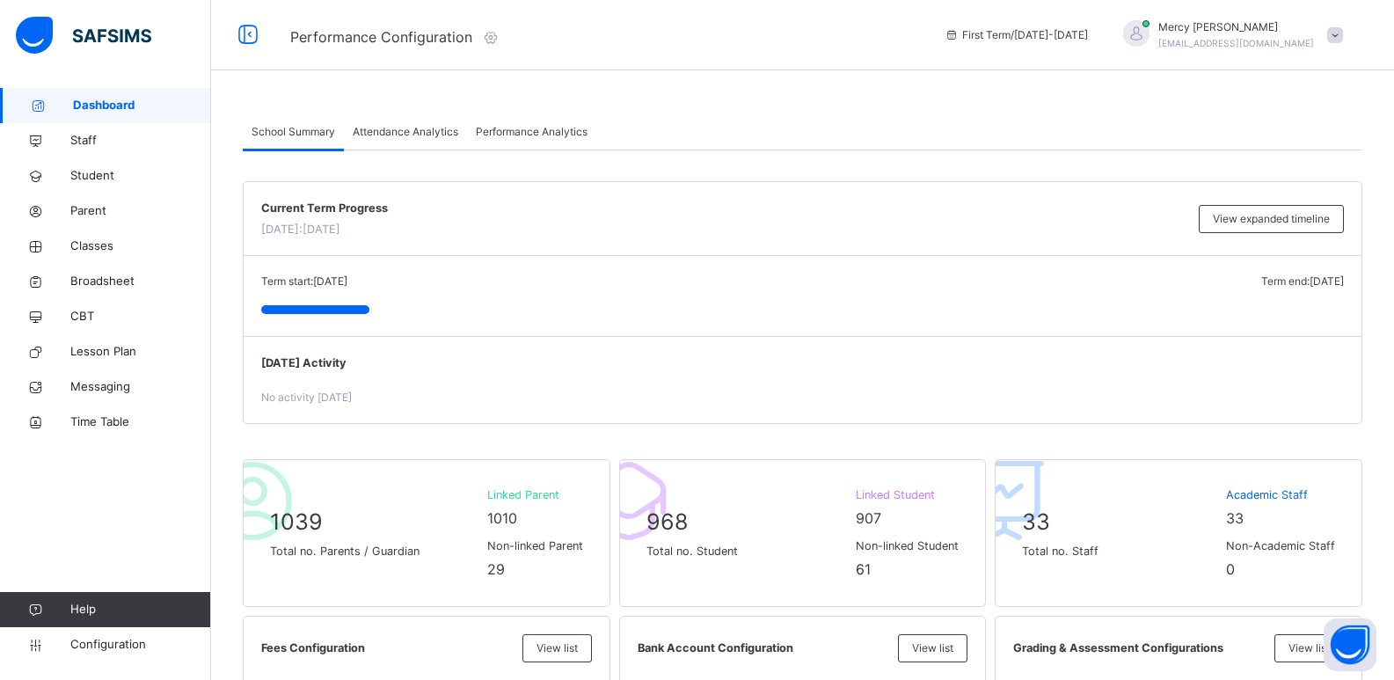
click at [1011, 40] on span at bounding box center [1335, 35] width 16 height 16
click at [1011, 252] on span "Logout" at bounding box center [1286, 256] width 116 height 24
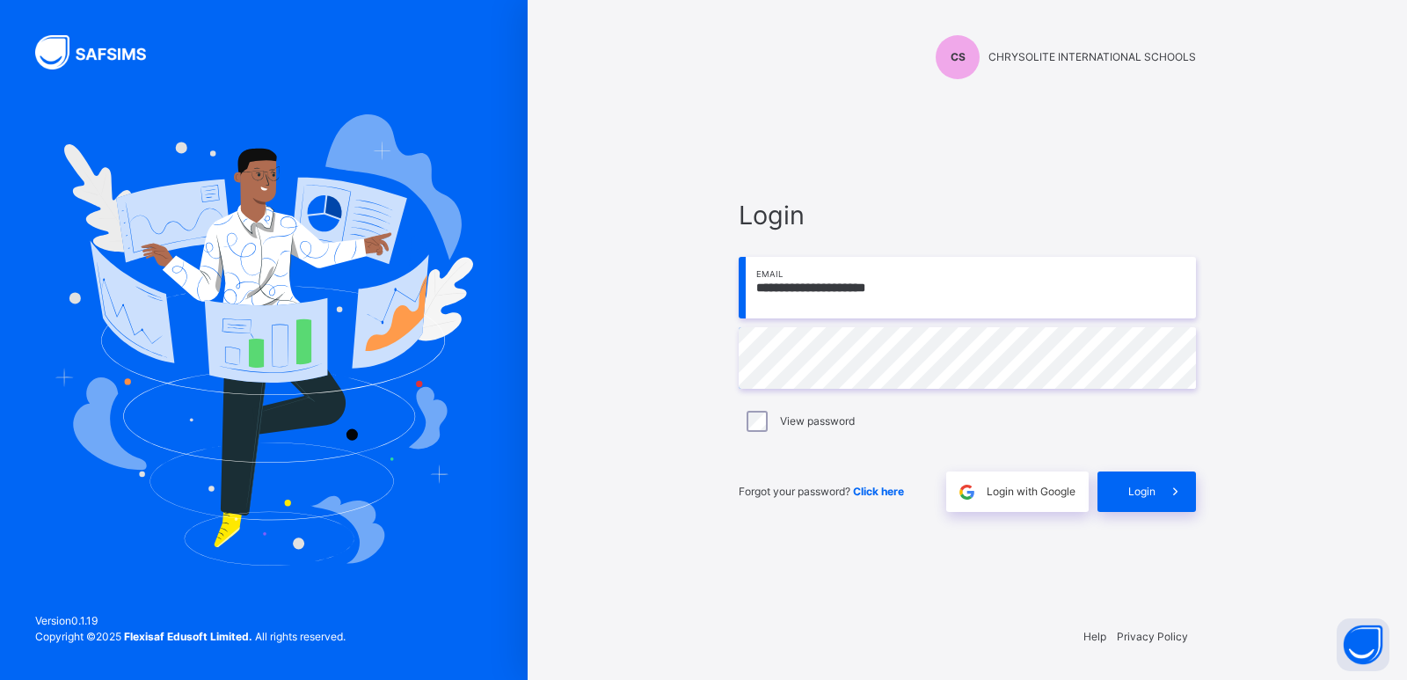
click at [947, 298] on input "**********" at bounding box center [967, 288] width 457 height 62
type input "**********"
click at [1011, 498] on span "Login" at bounding box center [1141, 492] width 27 height 16
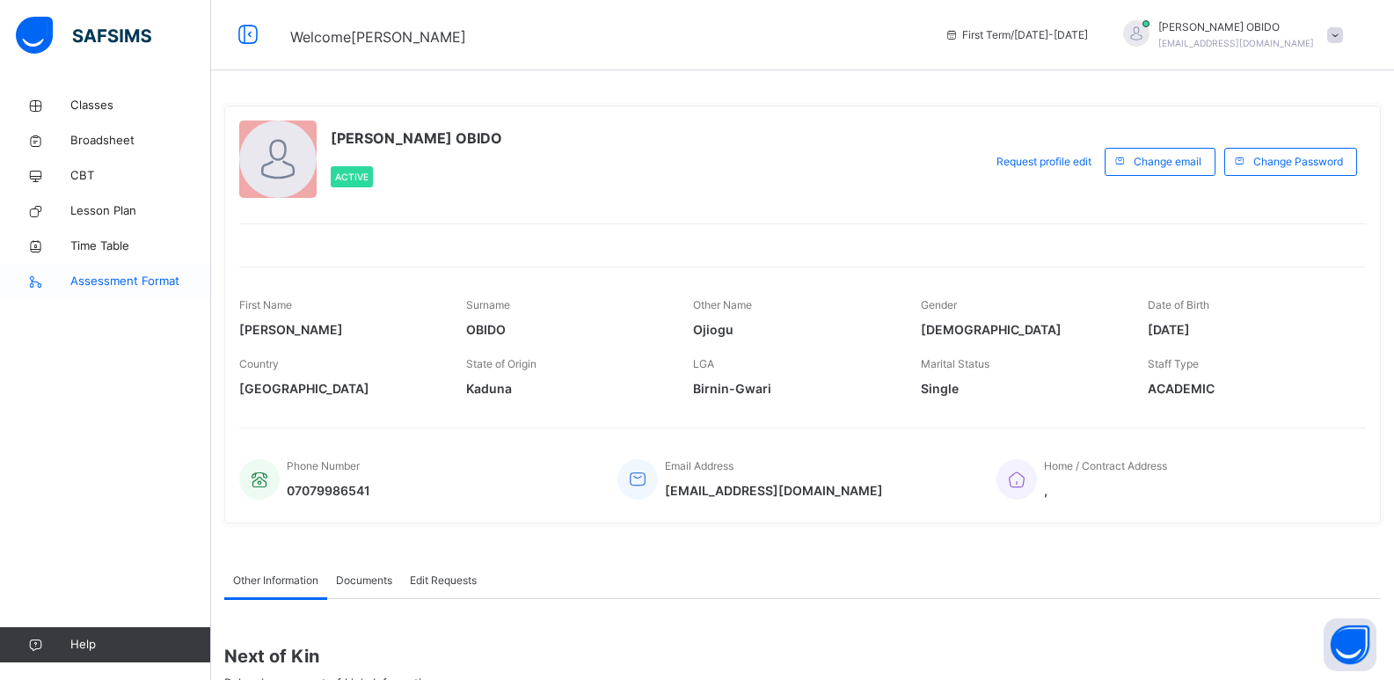
click at [123, 280] on span "Assessment Format" at bounding box center [140, 282] width 141 height 18
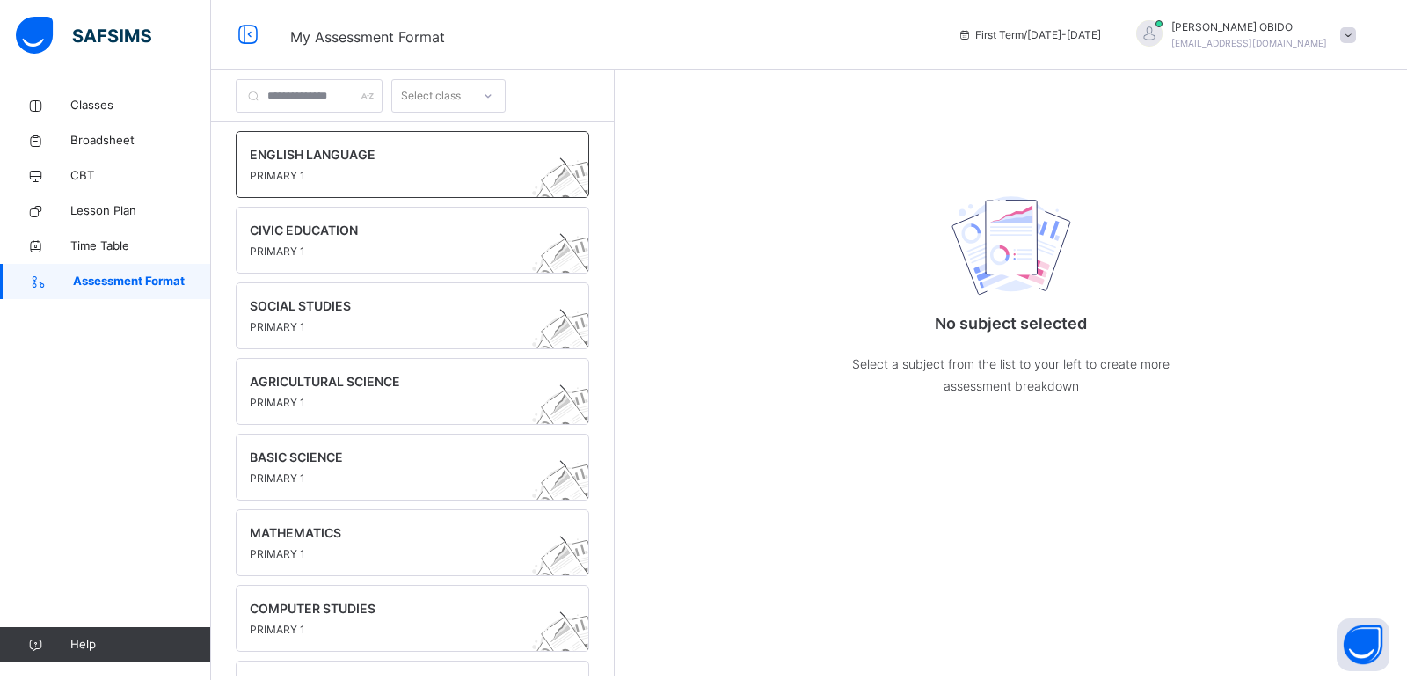
click at [363, 179] on span "PRIMARY 1" at bounding box center [396, 176] width 292 height 16
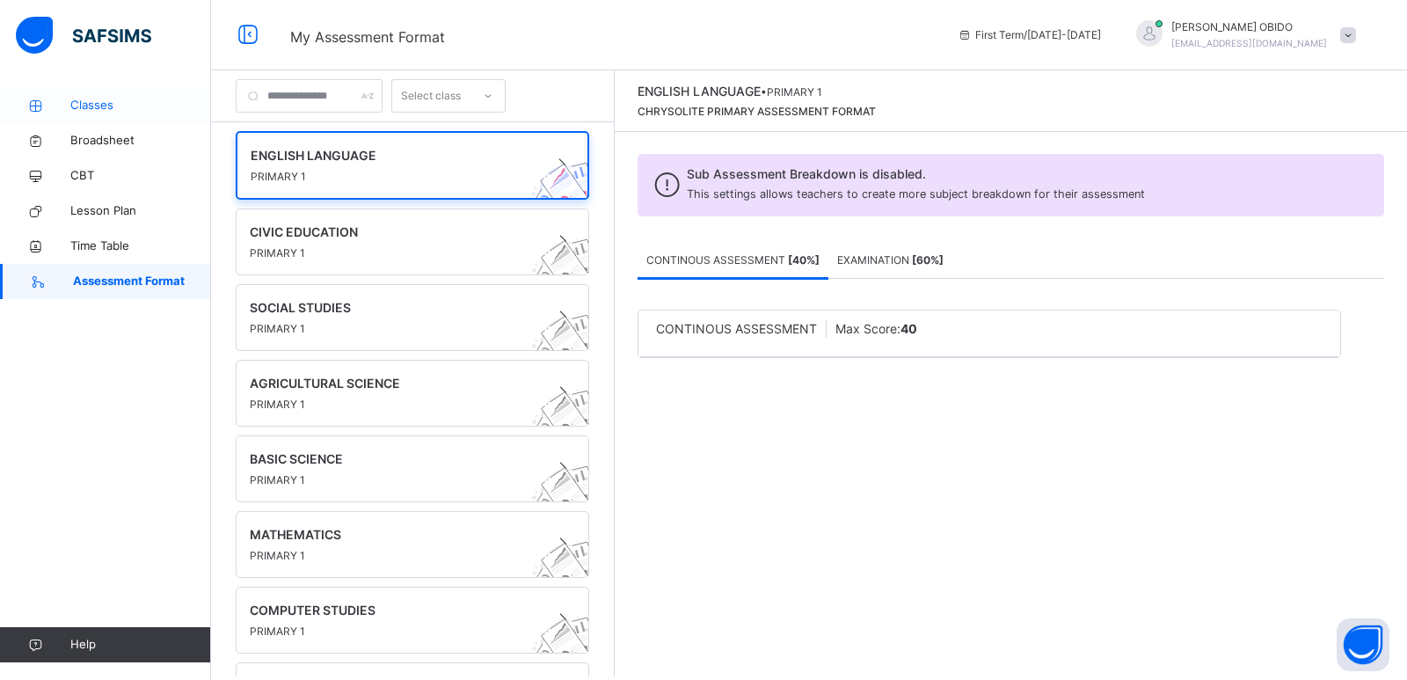
click at [156, 120] on link "Classes" at bounding box center [105, 105] width 211 height 35
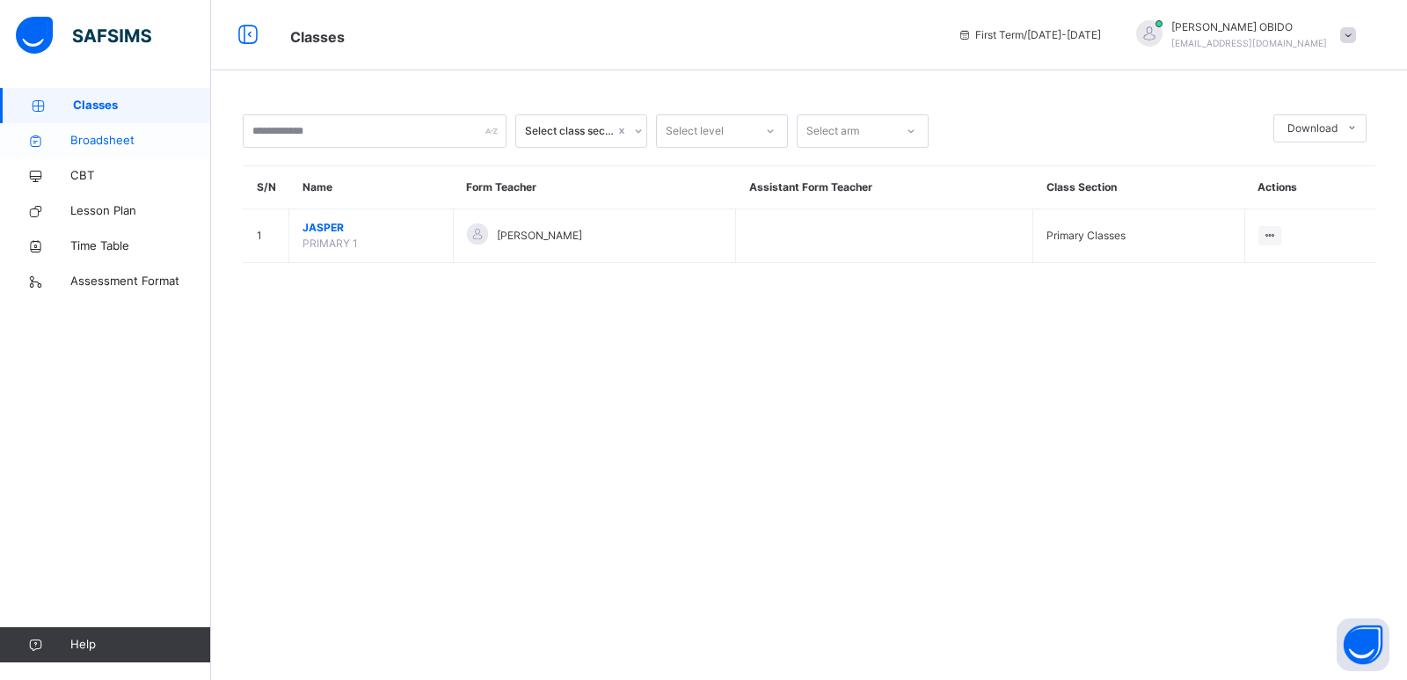
click at [90, 141] on span "Broadsheet" at bounding box center [140, 141] width 141 height 18
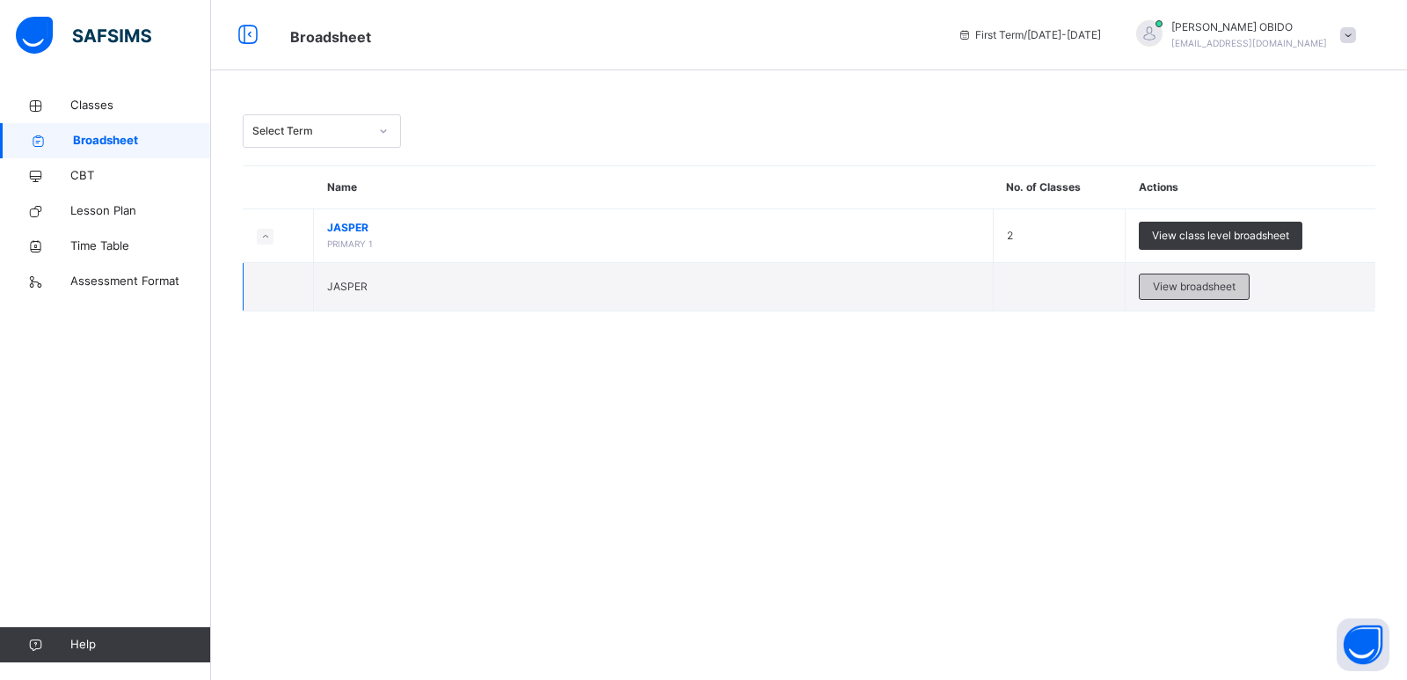
click at [1011, 293] on span "View broadsheet" at bounding box center [1194, 287] width 83 height 16
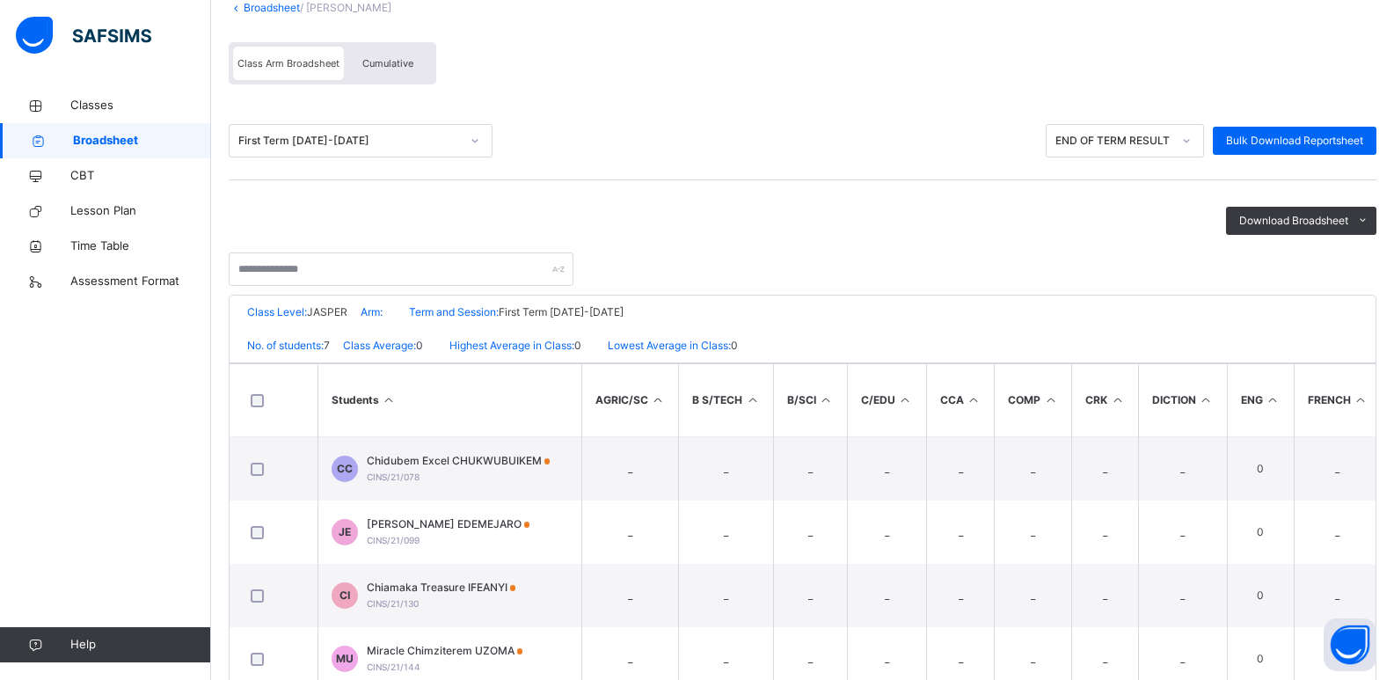
scroll to position [106, 0]
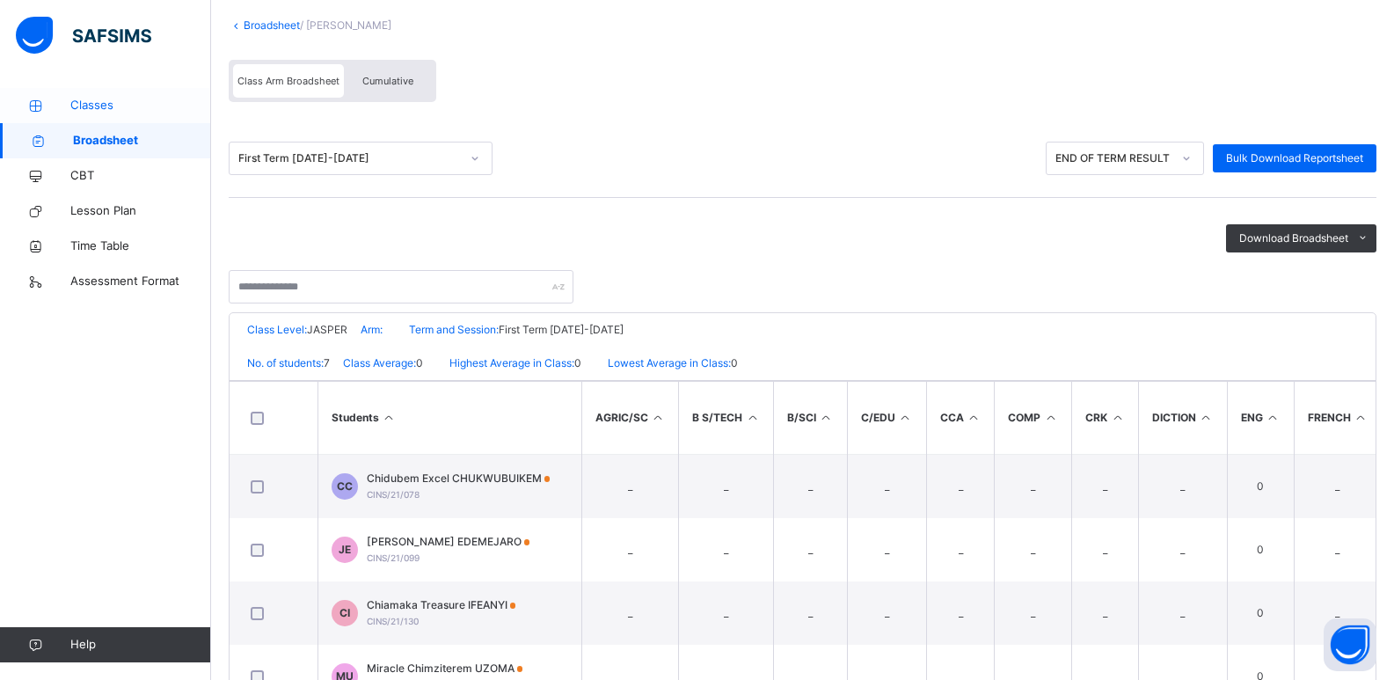
click at [139, 100] on span "Classes" at bounding box center [140, 106] width 141 height 18
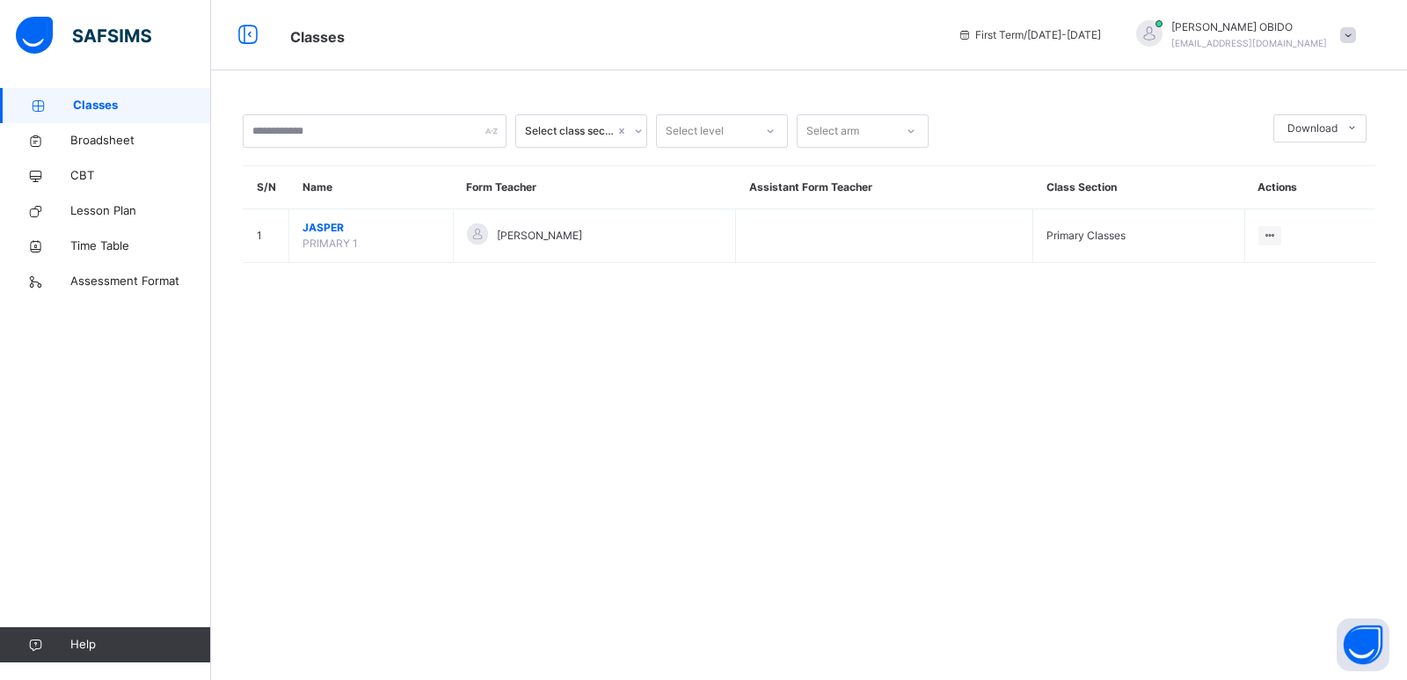
click at [762, 129] on div at bounding box center [770, 131] width 30 height 28
click at [734, 166] on div "JASPER" at bounding box center [722, 171] width 130 height 30
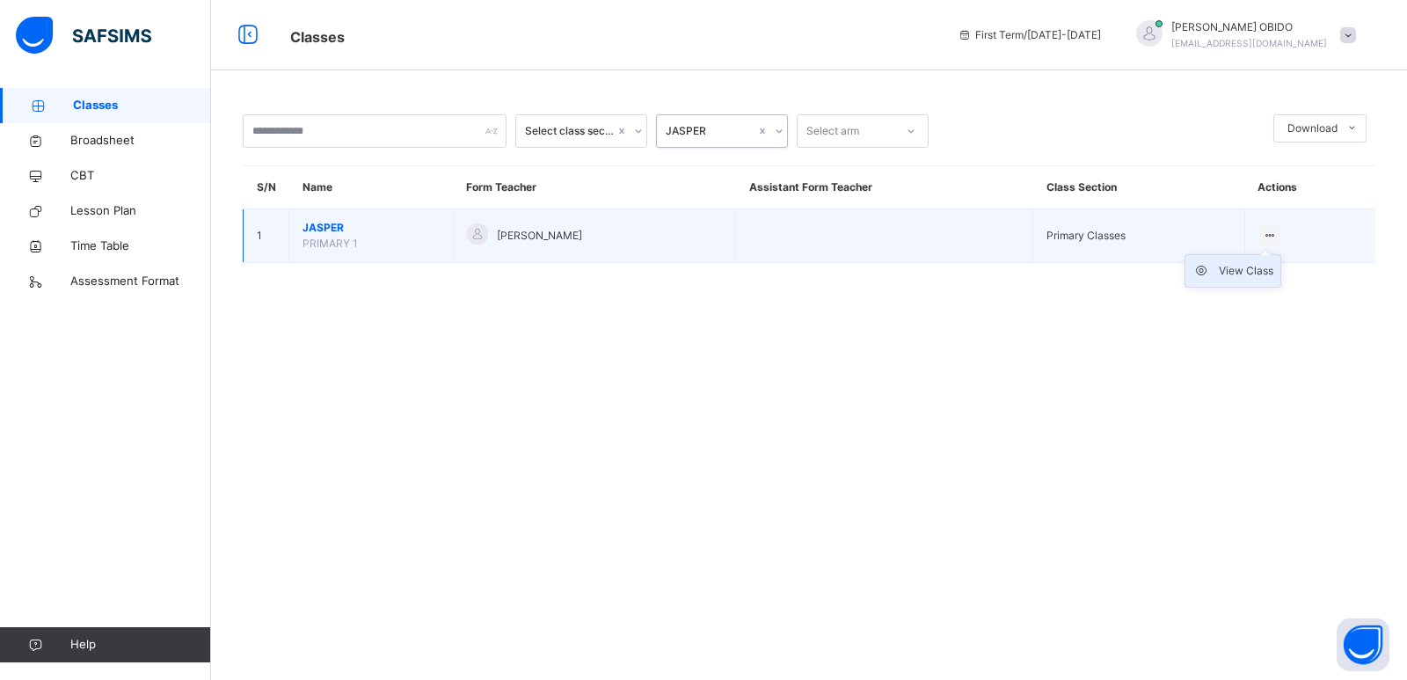
click at [1011, 266] on div "View Class" at bounding box center [1246, 271] width 55 height 18
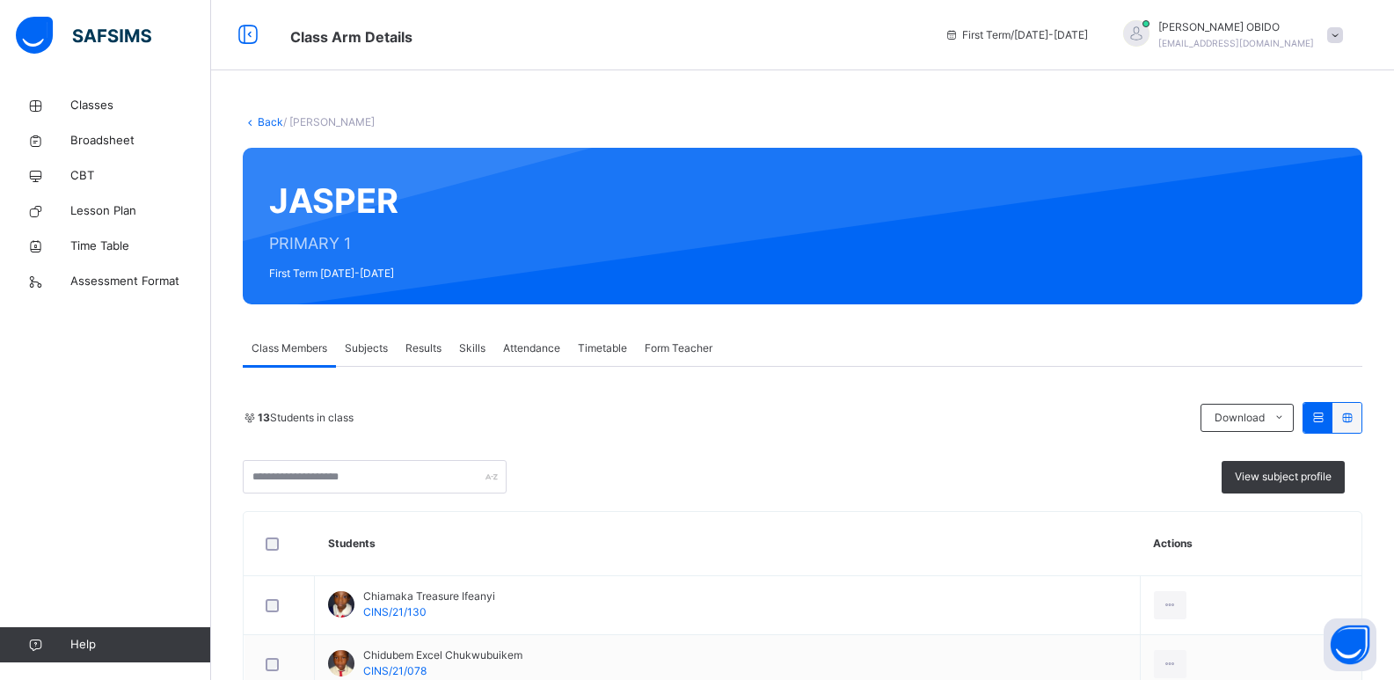
click at [352, 351] on span "Subjects" at bounding box center [366, 348] width 43 height 16
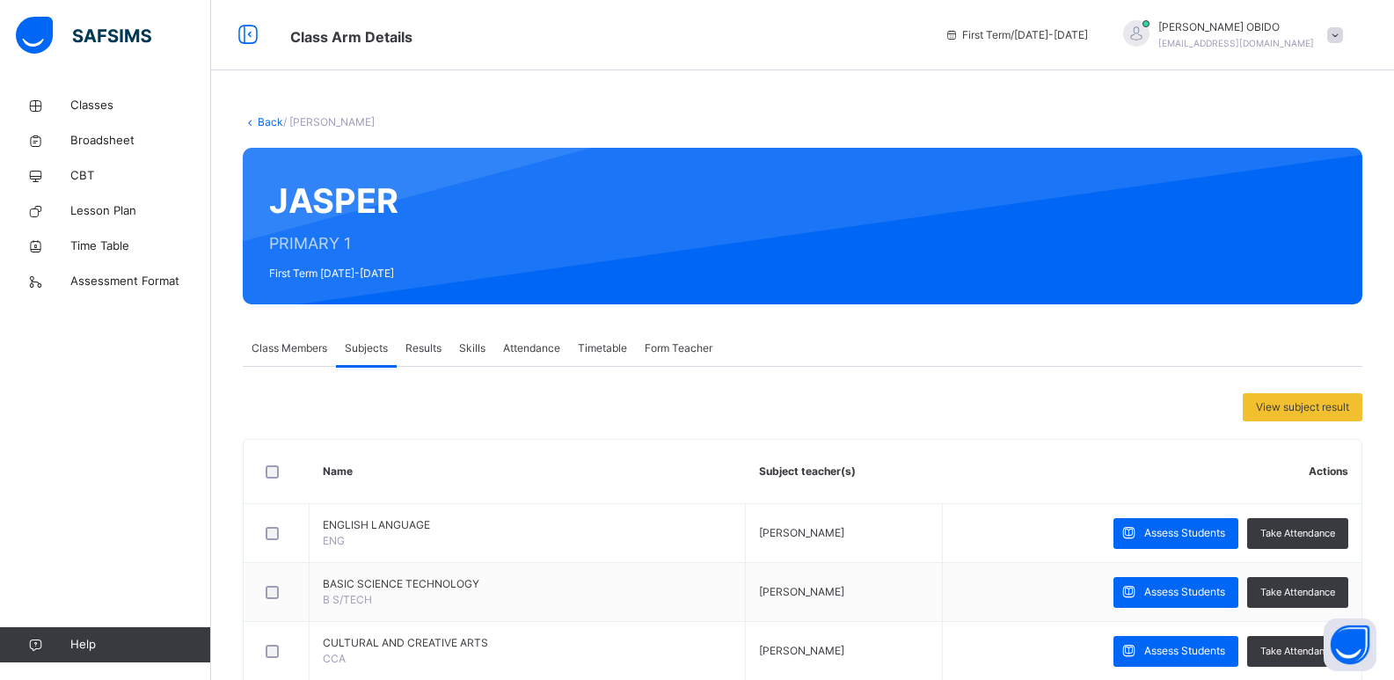
click at [436, 346] on span "Results" at bounding box center [423, 348] width 36 height 16
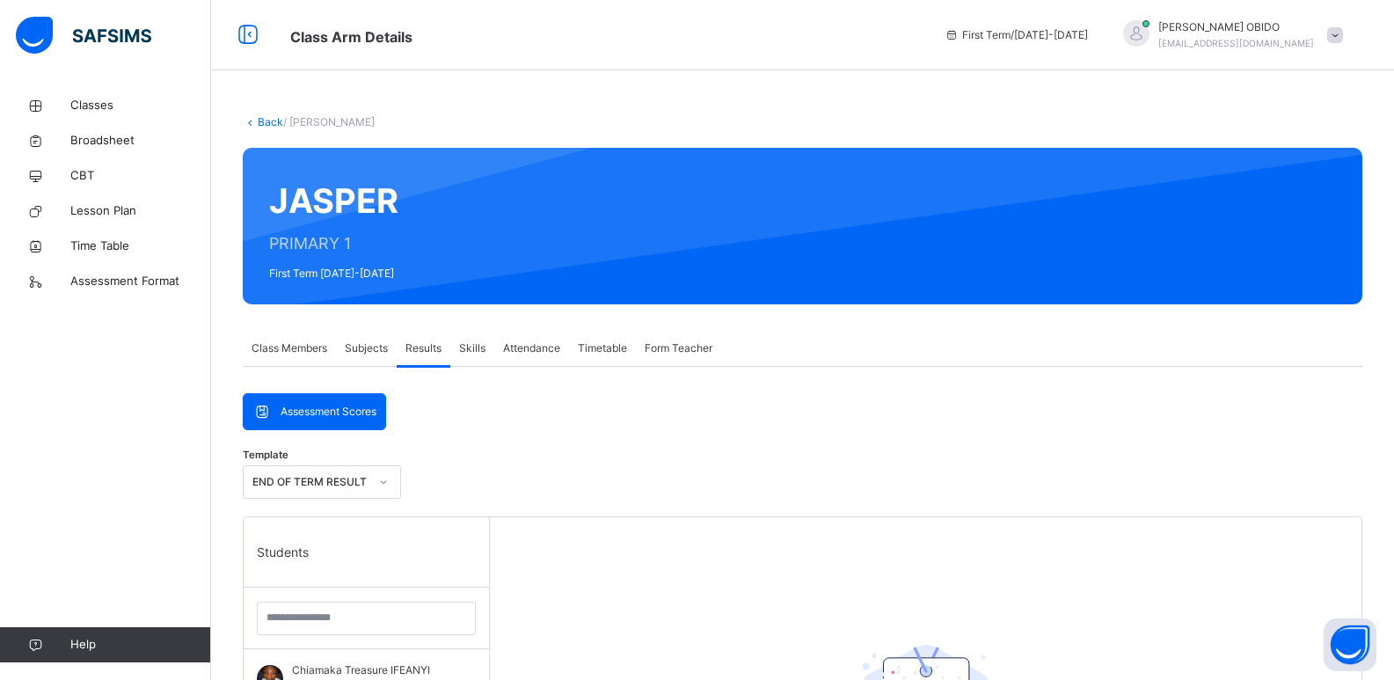
click at [463, 349] on span "Skills" at bounding box center [472, 348] width 26 height 16
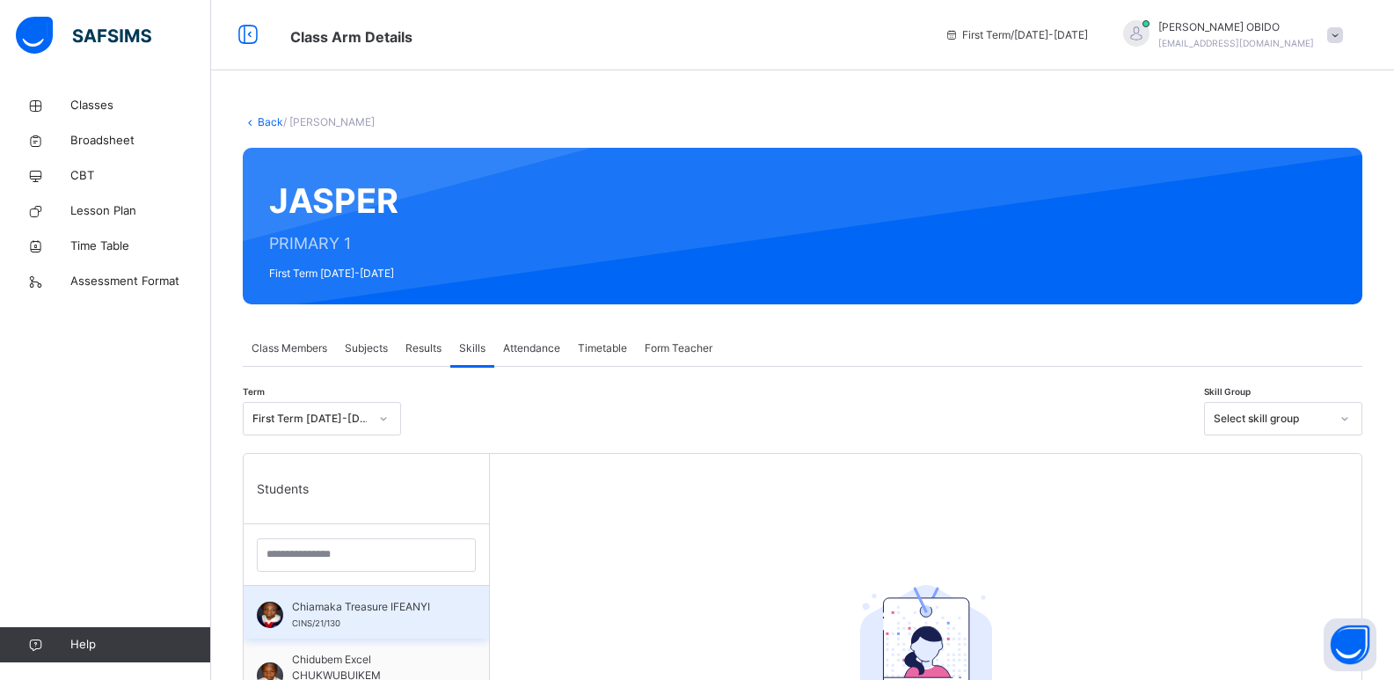
click at [405, 604] on span "Chiamaka Treasure IFEANYI" at bounding box center [370, 607] width 157 height 16
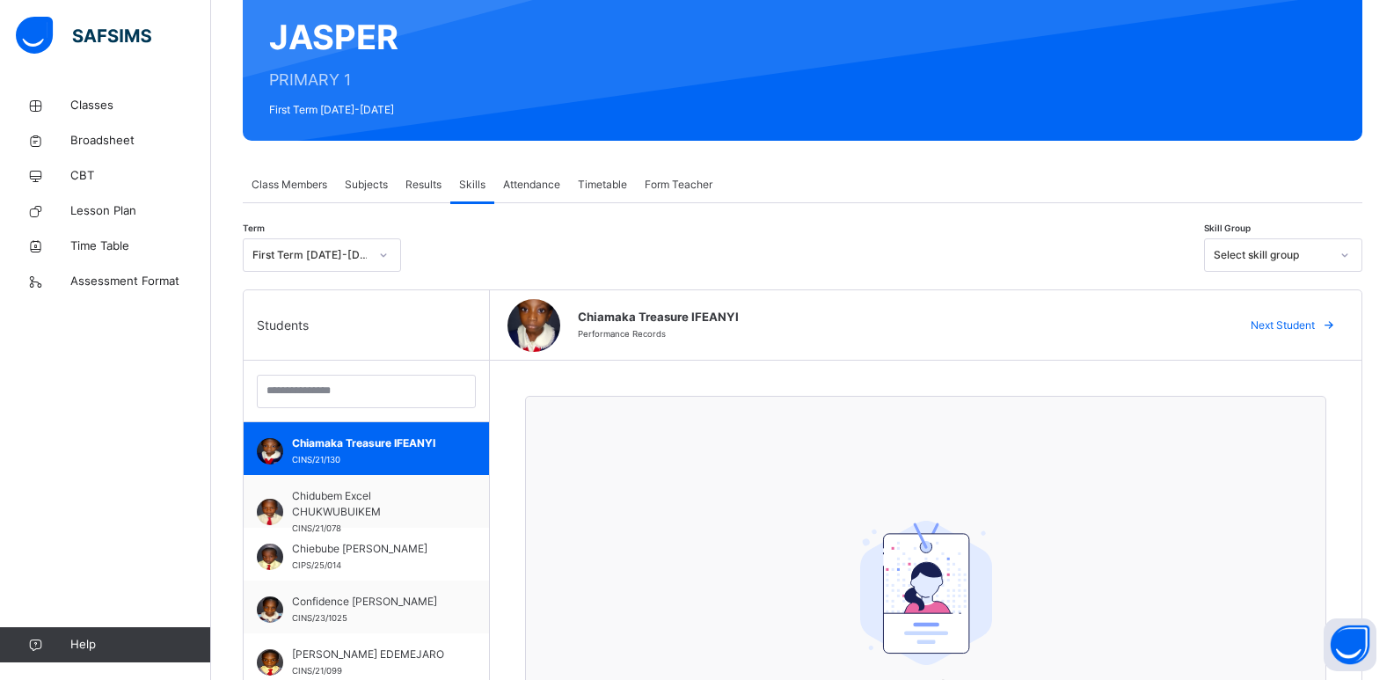
scroll to position [147, 0]
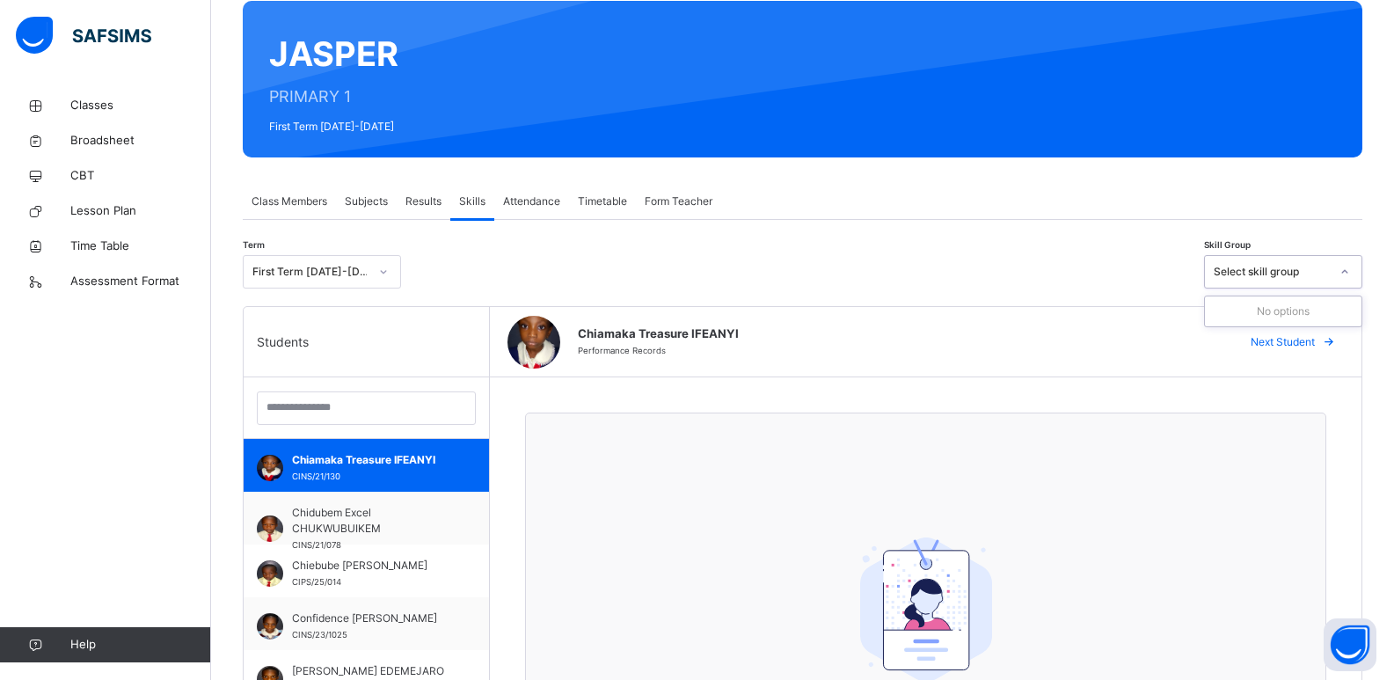
click at [1011, 273] on div "Select skill group" at bounding box center [1272, 272] width 116 height 16
click at [520, 195] on span "Attendance" at bounding box center [531, 201] width 57 height 16
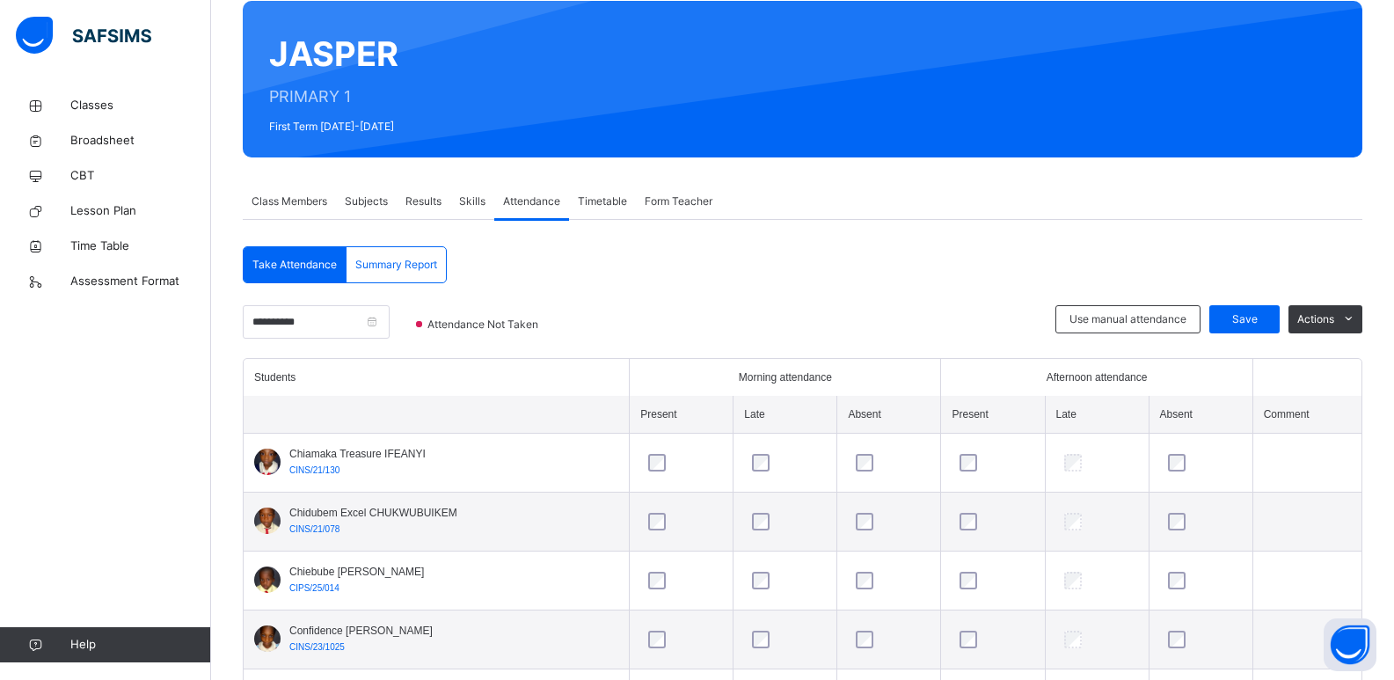
click at [607, 208] on span "Timetable" at bounding box center [602, 201] width 49 height 16
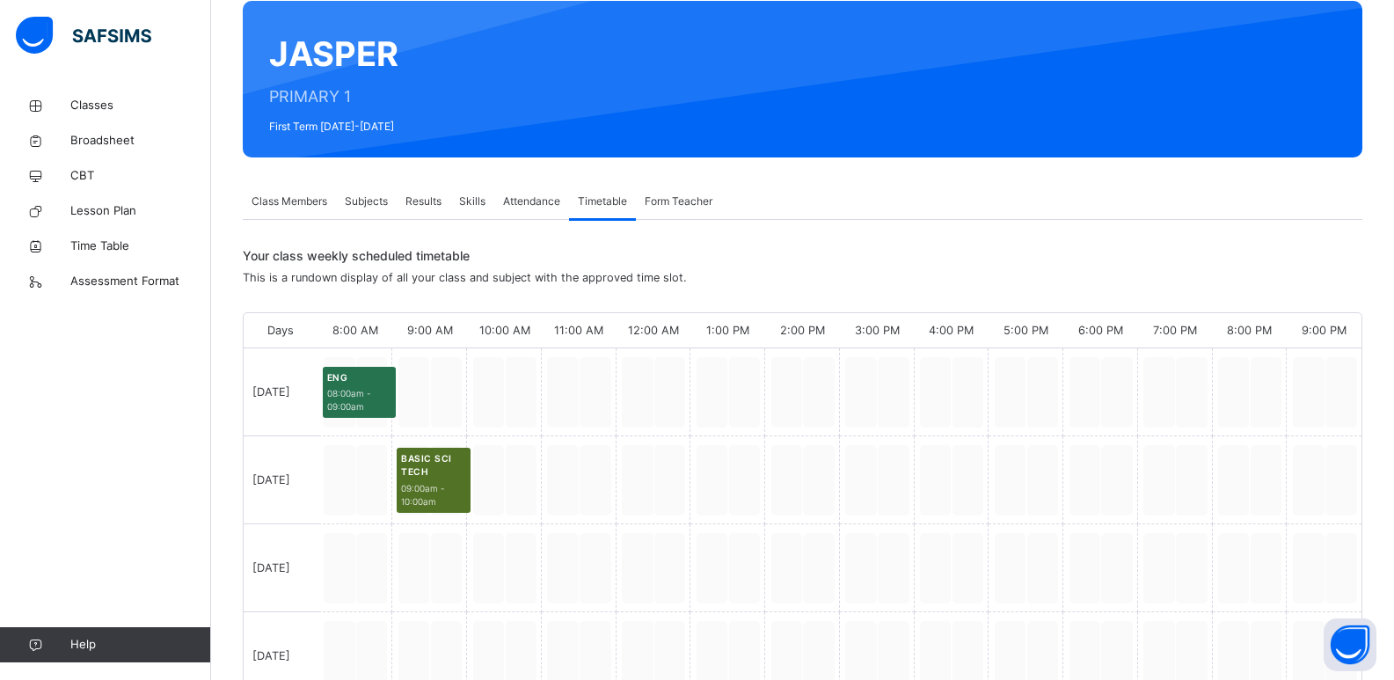
click at [652, 201] on span "Form Teacher" at bounding box center [679, 201] width 68 height 16
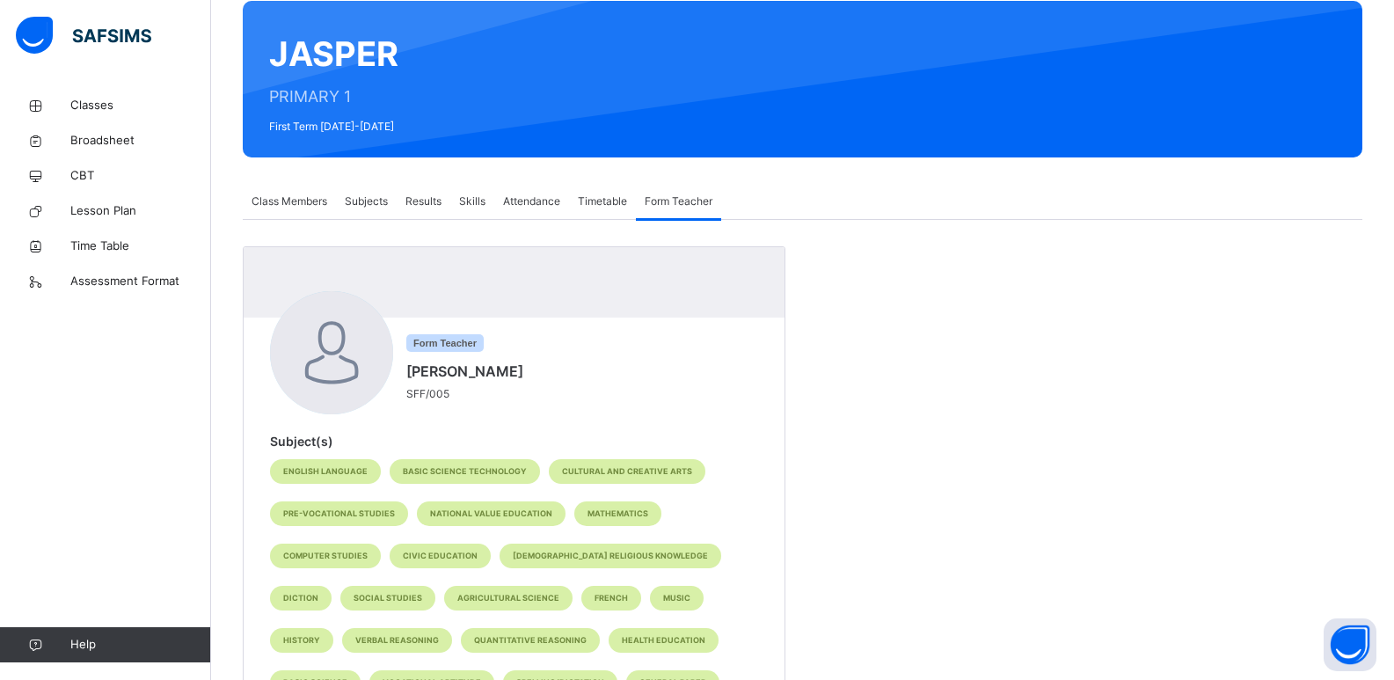
click at [285, 206] on span "Class Members" at bounding box center [290, 201] width 76 height 16
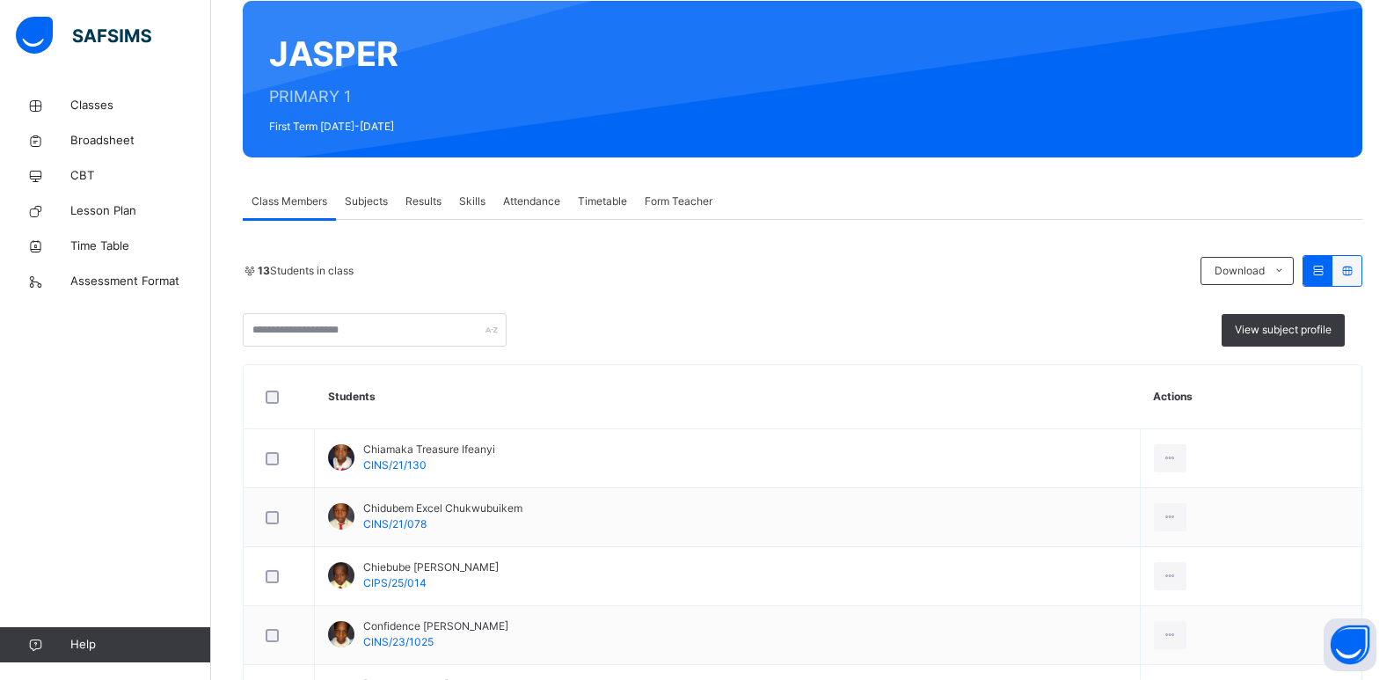
click at [376, 204] on span "Subjects" at bounding box center [366, 201] width 43 height 16
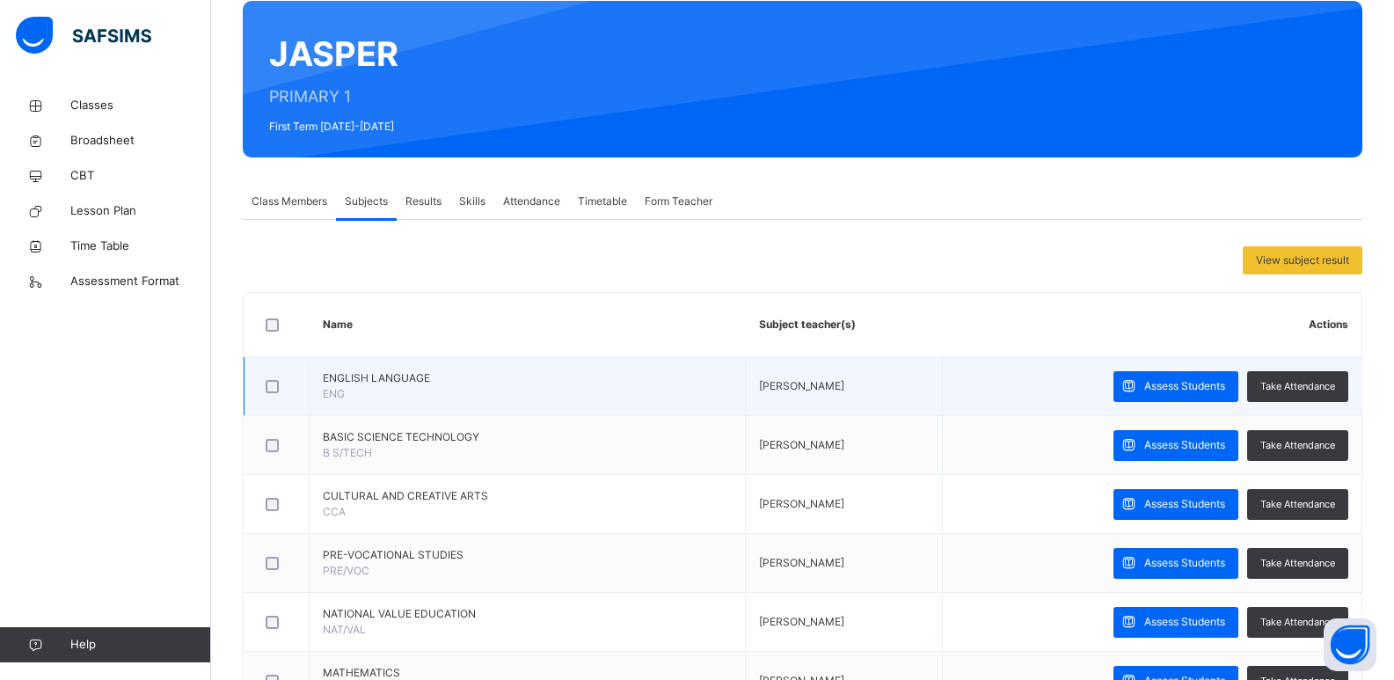
click at [274, 376] on div at bounding box center [277, 386] width 38 height 37
click at [268, 395] on div at bounding box center [277, 386] width 38 height 37
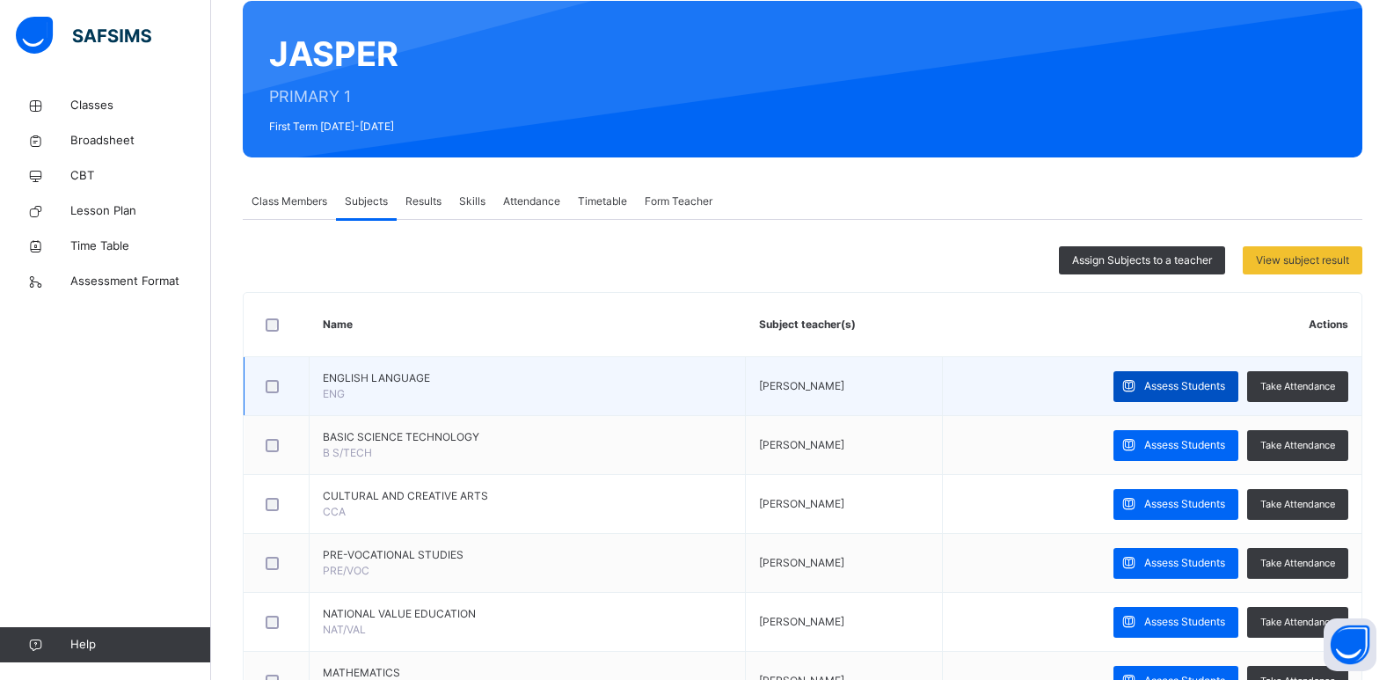
click at [1011, 388] on span "Assess Students" at bounding box center [1184, 386] width 81 height 16
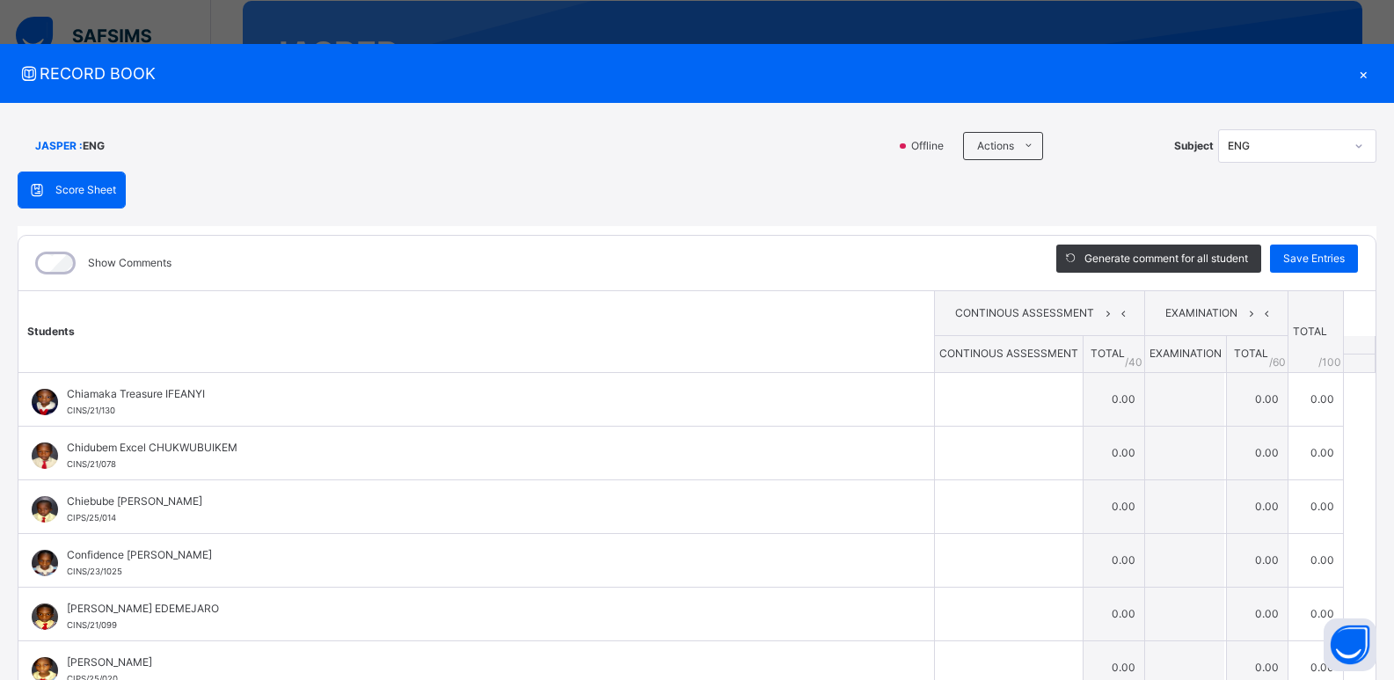
click at [84, 256] on div "Show Comments" at bounding box center [101, 262] width 149 height 37
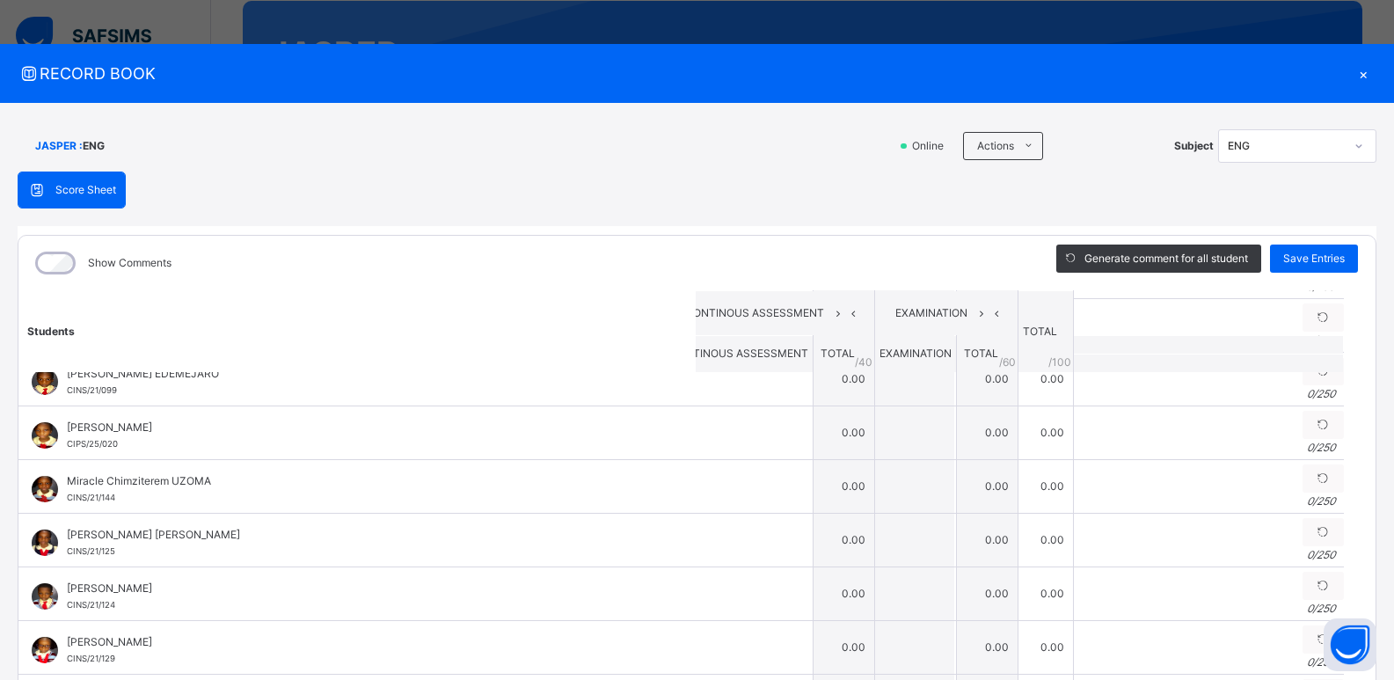
scroll to position [0, 32]
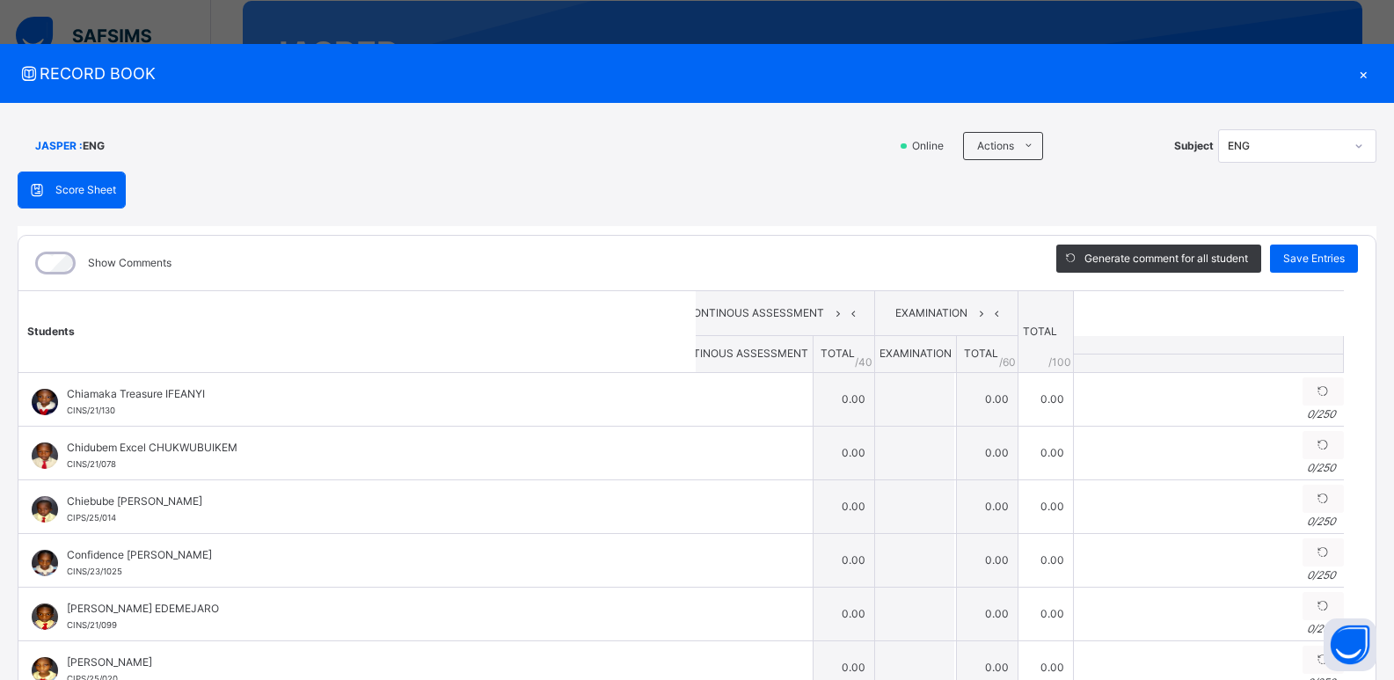
click at [1011, 310] on table "Students CONTINOUS ASSESSMENT EXAMINATION TOTAL /100 Comment CONTINOUS ASSESSME…" at bounding box center [665, 680] width 1357 height 780
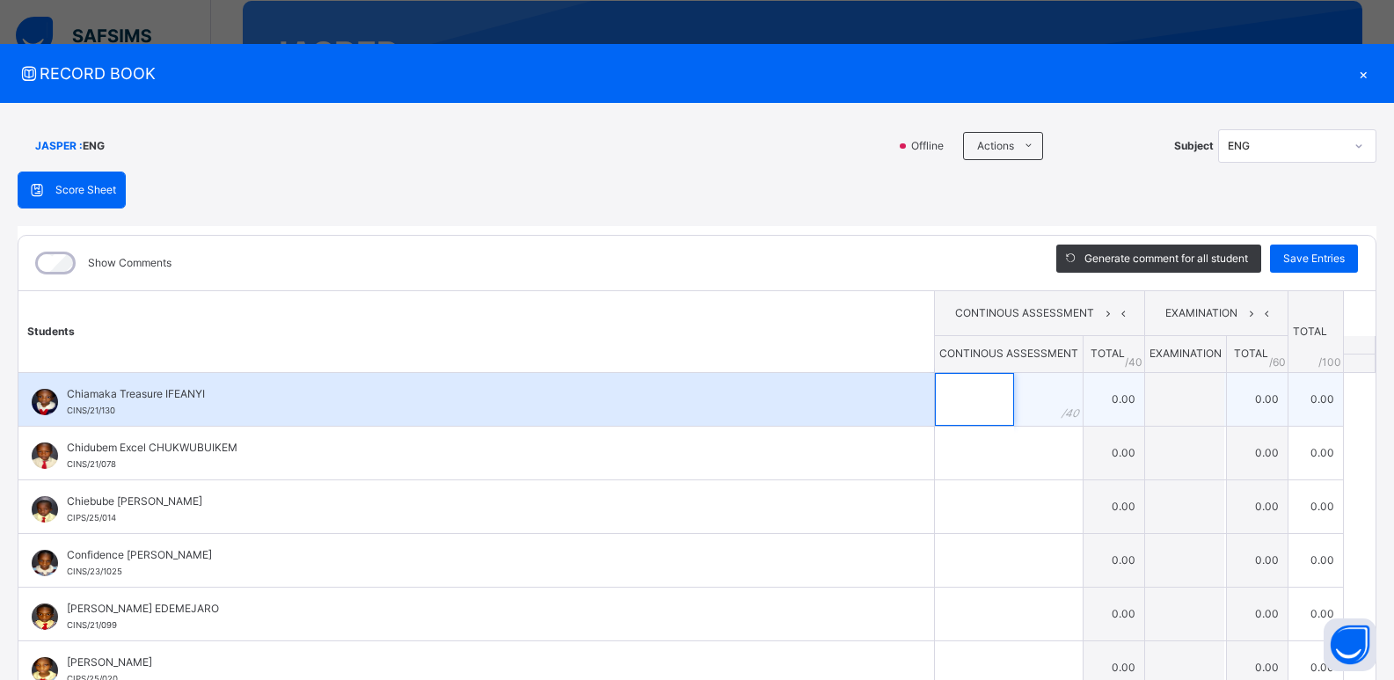
click at [977, 404] on input "text" at bounding box center [974, 399] width 79 height 53
type input "*"
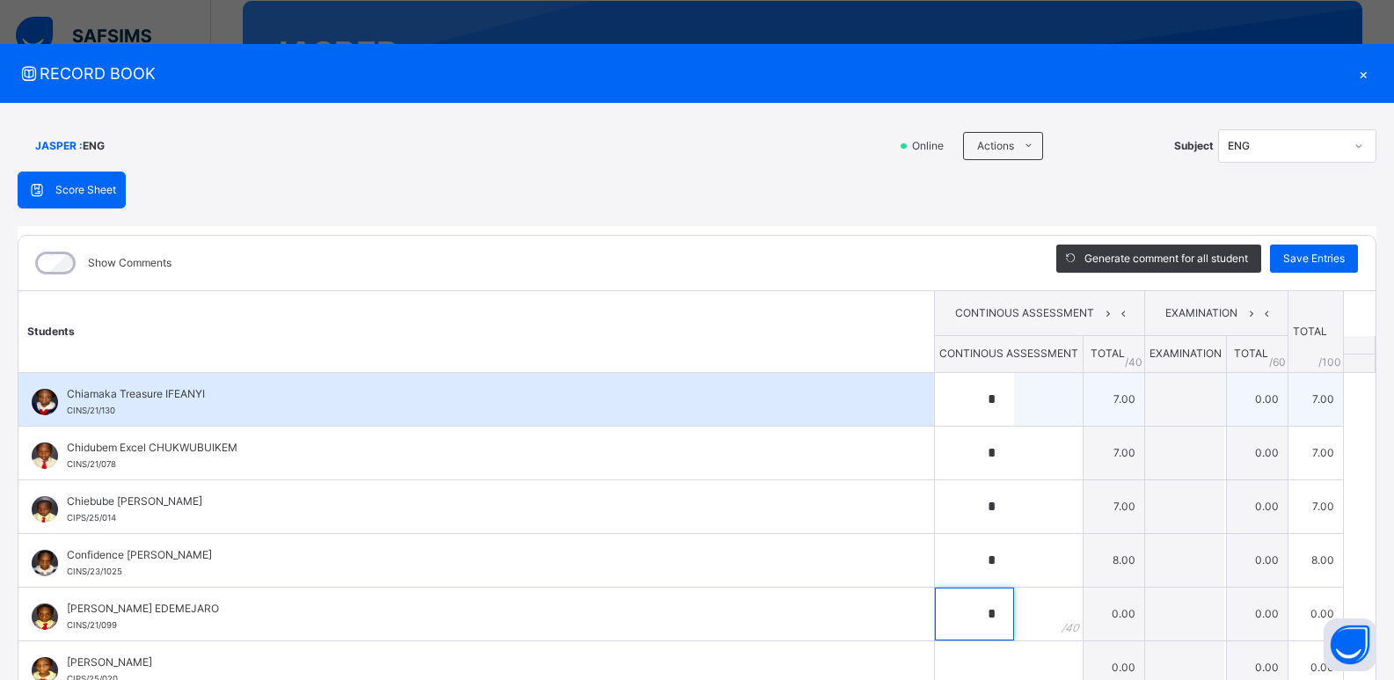
type input "*"
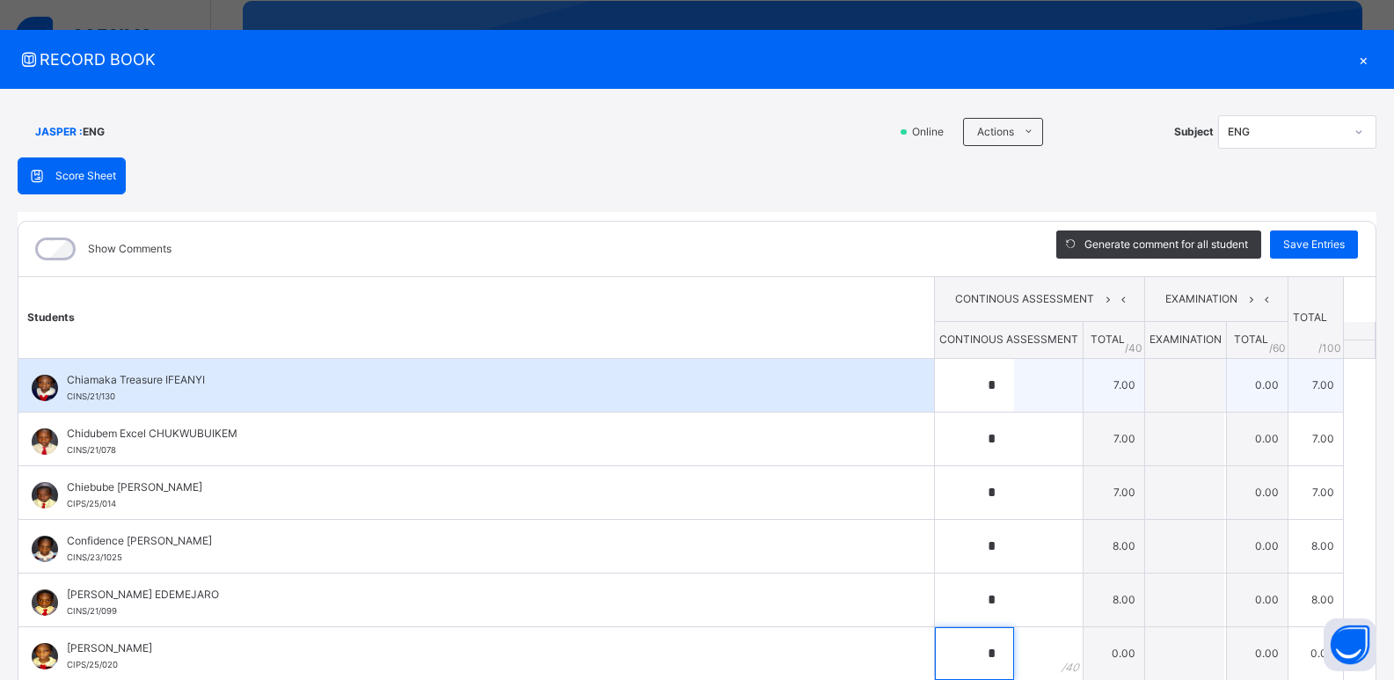
type input "*"
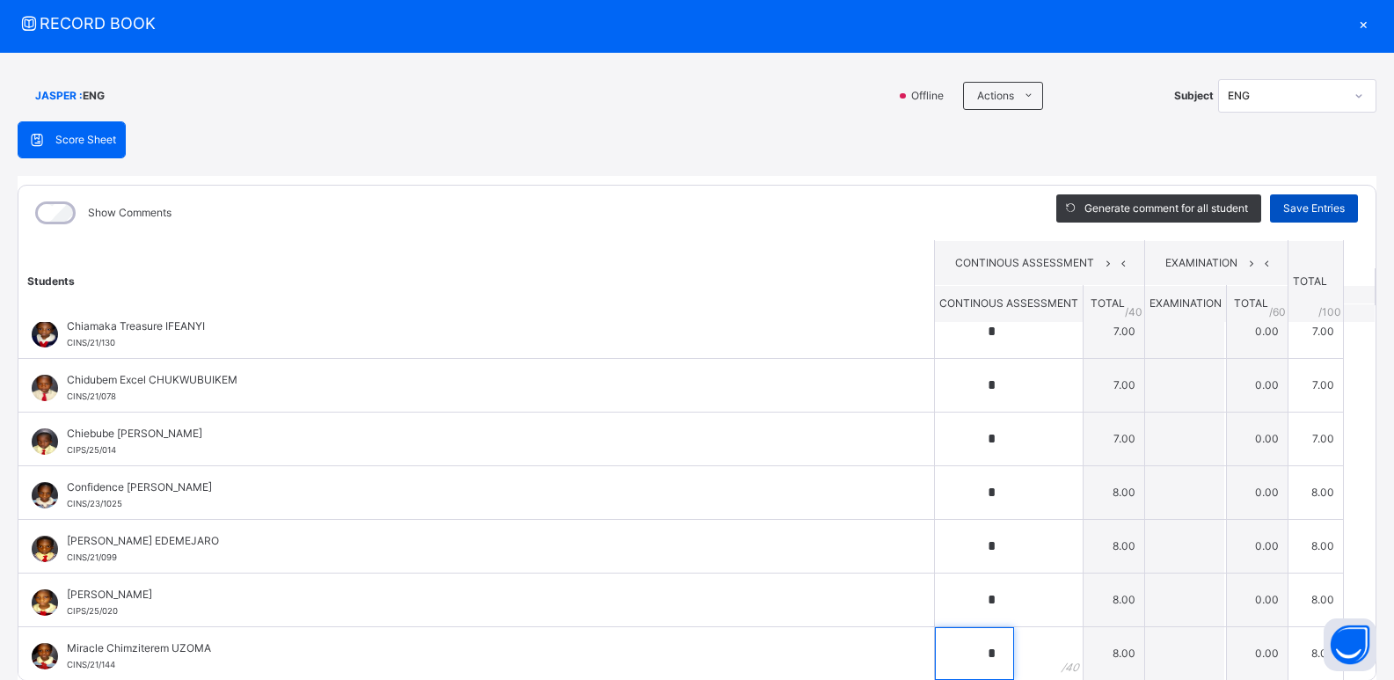
type input "*"
click at [1011, 219] on div "Save Entries" at bounding box center [1314, 208] width 88 height 28
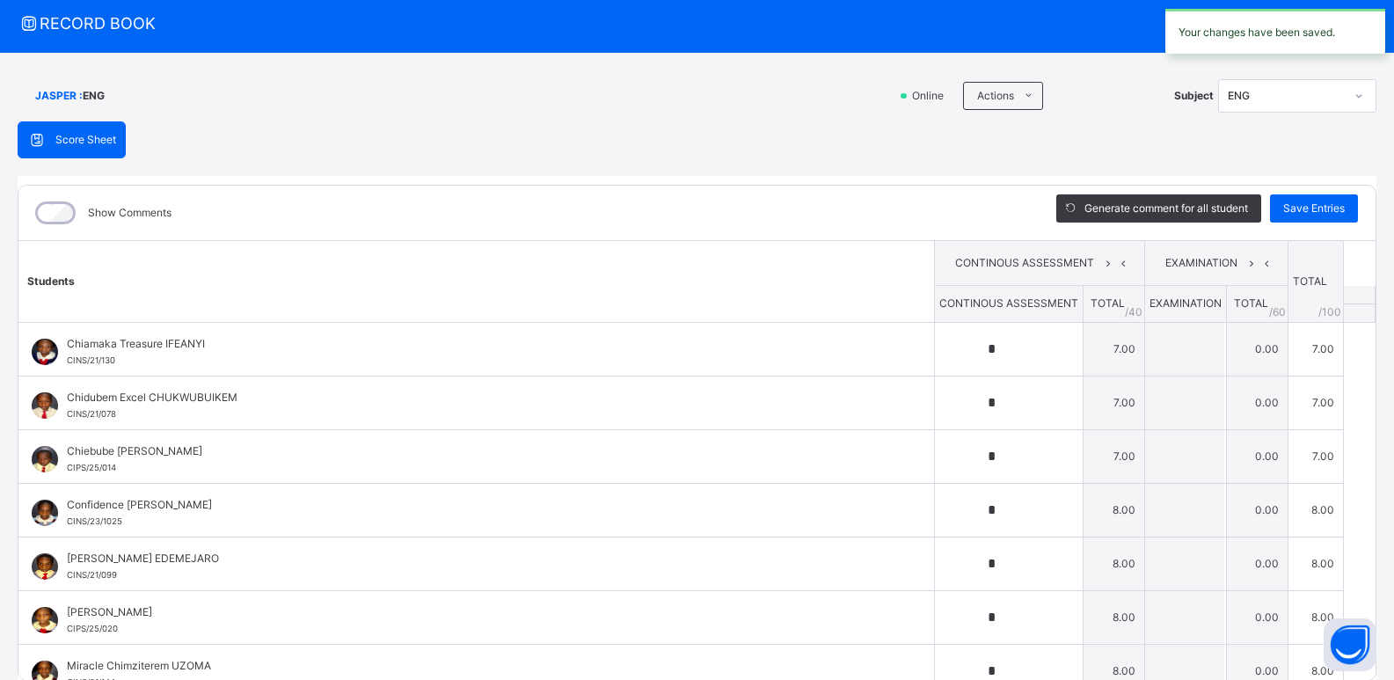
click at [1011, 73] on div "JASPER : ENG Online Actions Download Empty Score Sheet Upload/map score sheet S…" at bounding box center [697, 95] width 1359 height 51
click at [1011, 26] on div "×" at bounding box center [1363, 23] width 26 height 24
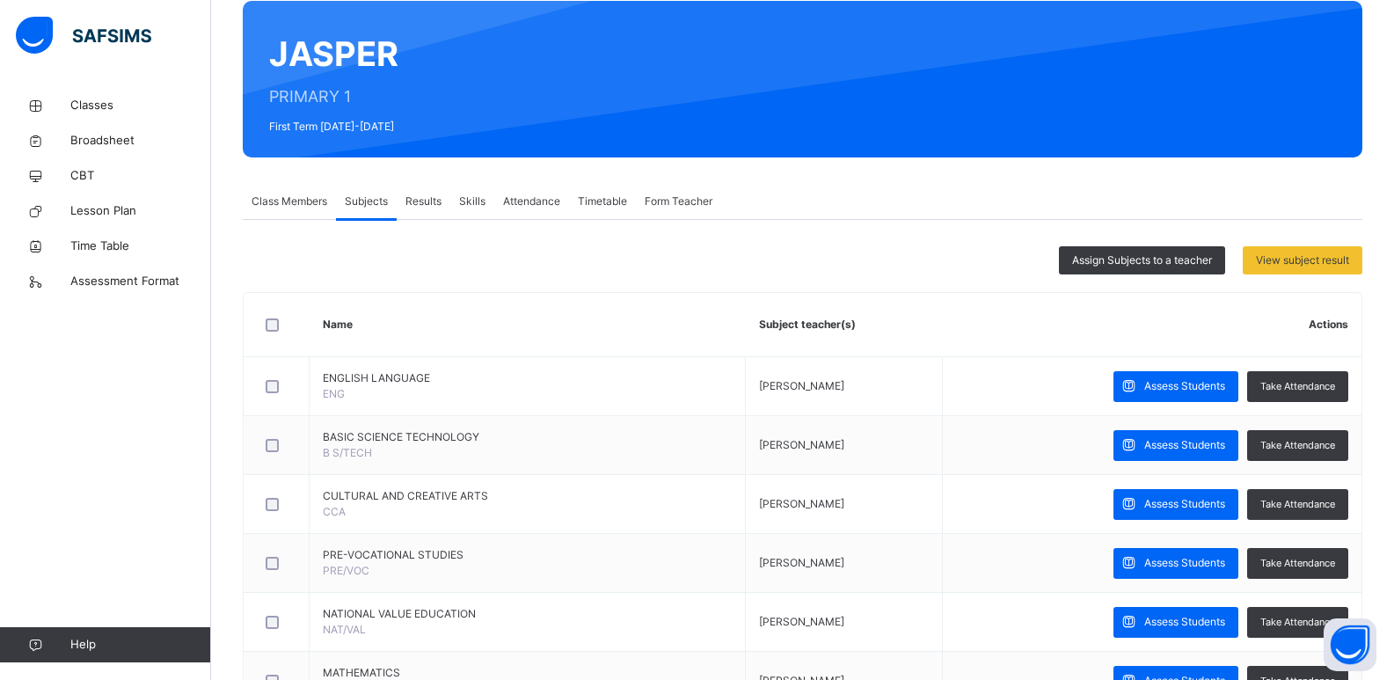
click at [468, 196] on span "Skills" at bounding box center [472, 201] width 26 height 16
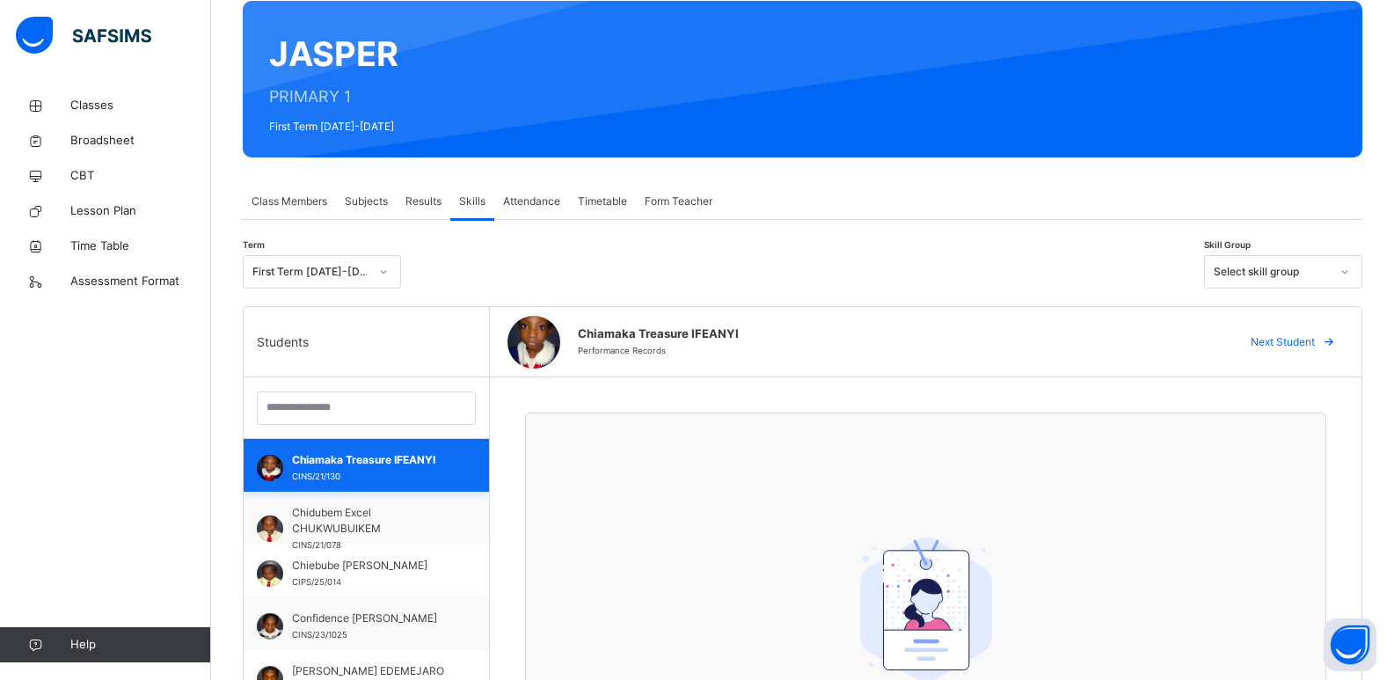
click at [327, 474] on span "CINS/21/130" at bounding box center [316, 476] width 48 height 10
click at [287, 203] on span "Class Members" at bounding box center [290, 201] width 76 height 16
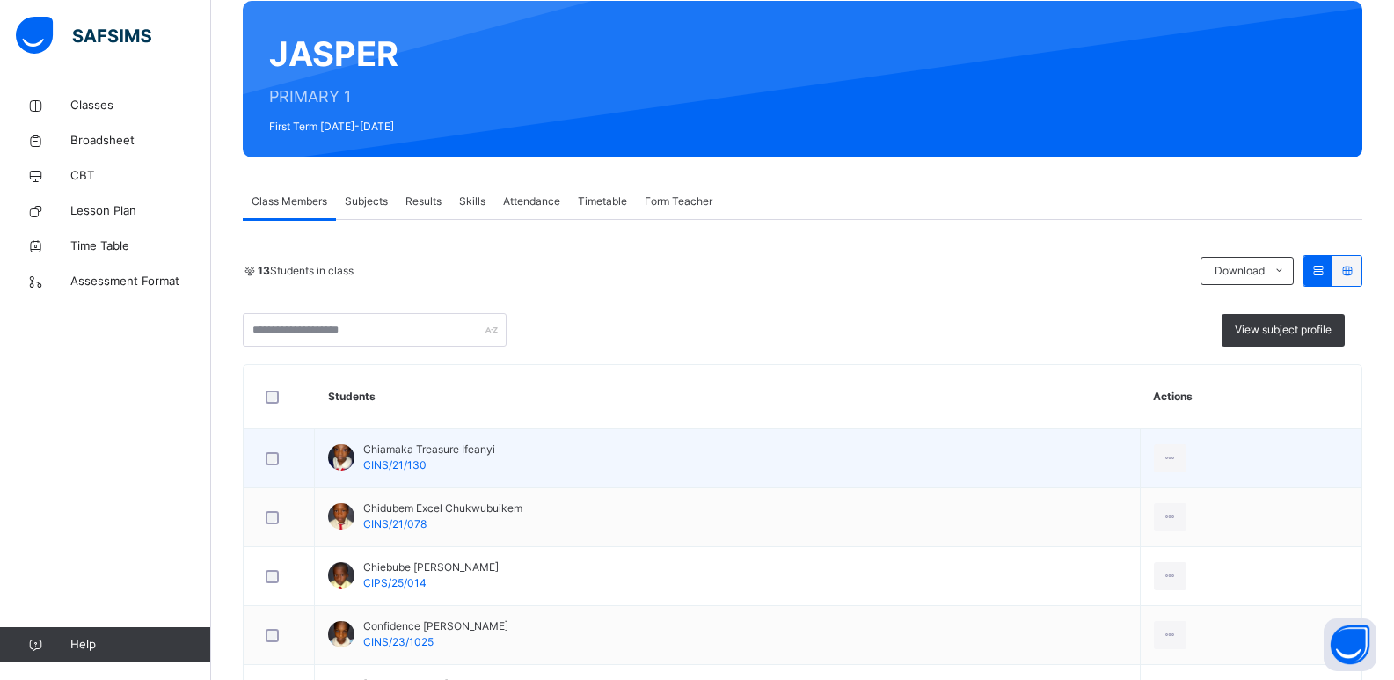
click at [398, 455] on span "Chiamaka Treasure Ifeanyi" at bounding box center [429, 449] width 132 height 16
click at [1011, 464] on icon at bounding box center [1170, 458] width 15 height 16
click at [1011, 452] on icon at bounding box center [1170, 458] width 15 height 16
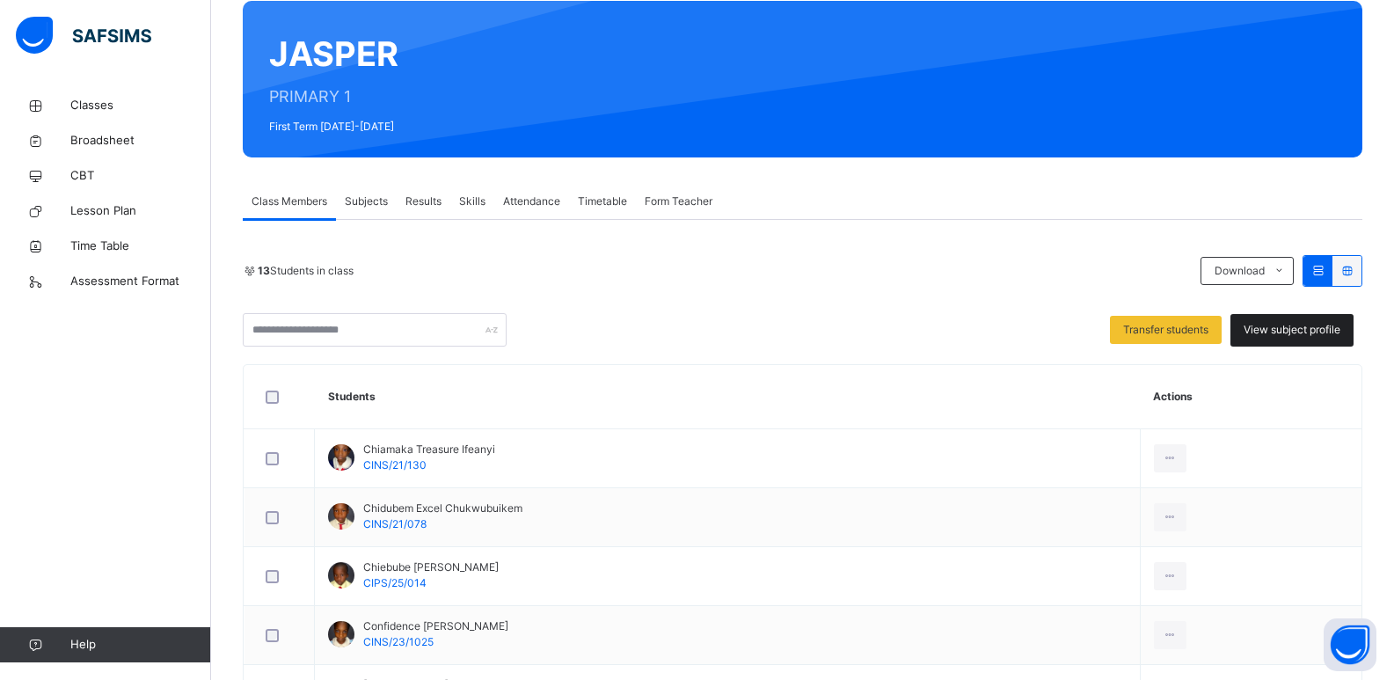
click at [1011, 319] on div "View subject profile" at bounding box center [1291, 330] width 123 height 33
click at [1011, 322] on span "View subject profile" at bounding box center [1292, 330] width 97 height 16
click at [1011, 319] on div "View subject profile" at bounding box center [1291, 330] width 123 height 33
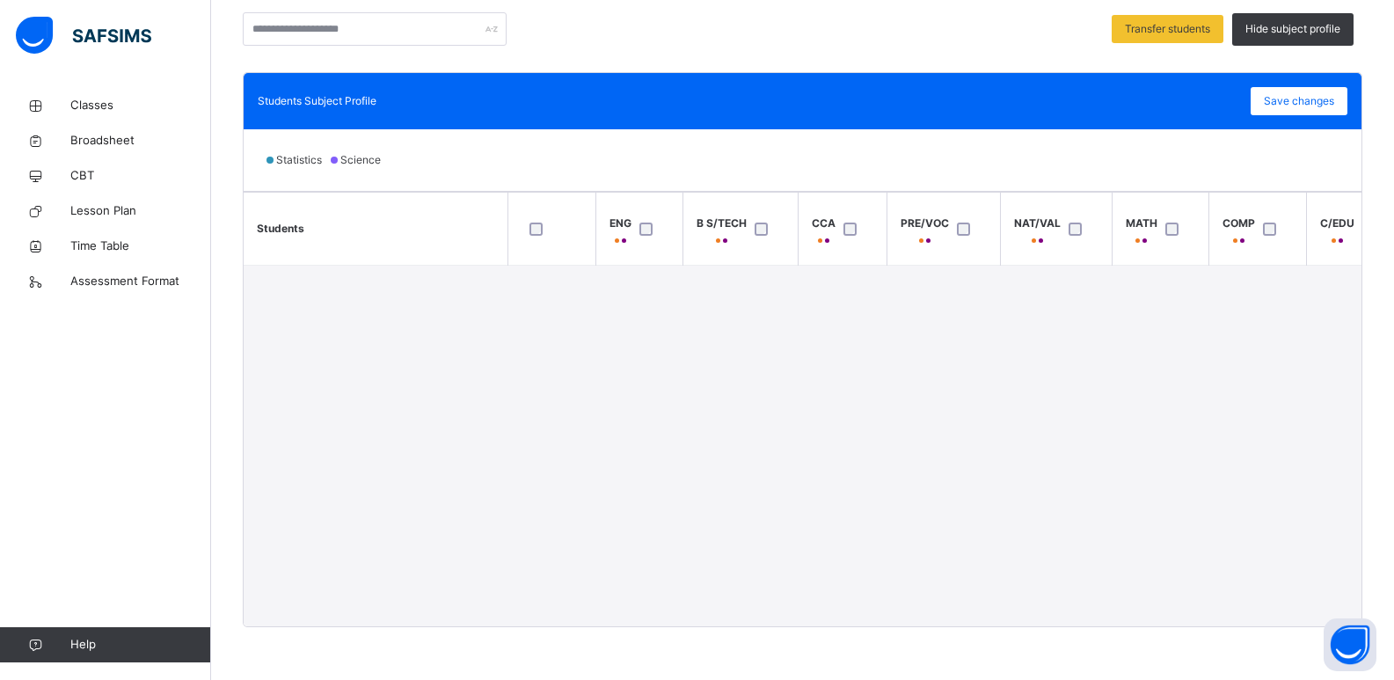
scroll to position [0, 0]
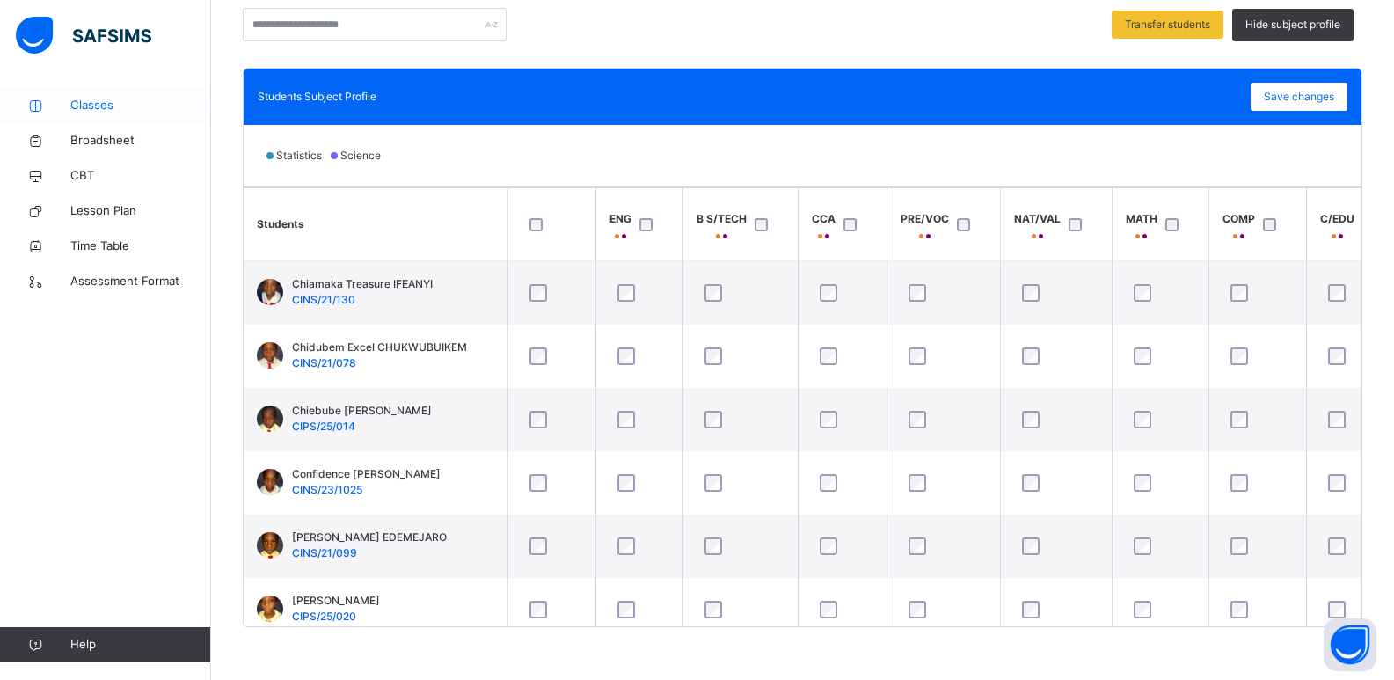
click at [137, 98] on span "Classes" at bounding box center [140, 106] width 141 height 18
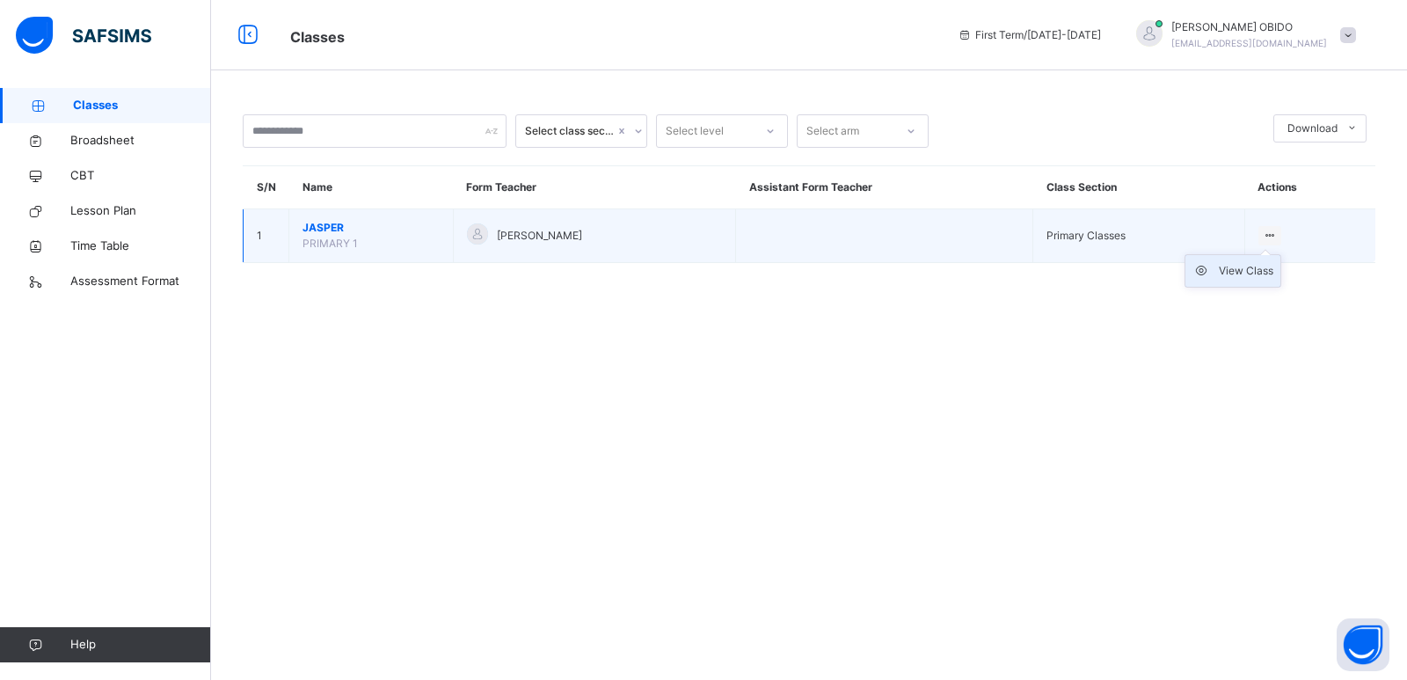
click at [1011, 266] on div "View Class" at bounding box center [1246, 271] width 55 height 18
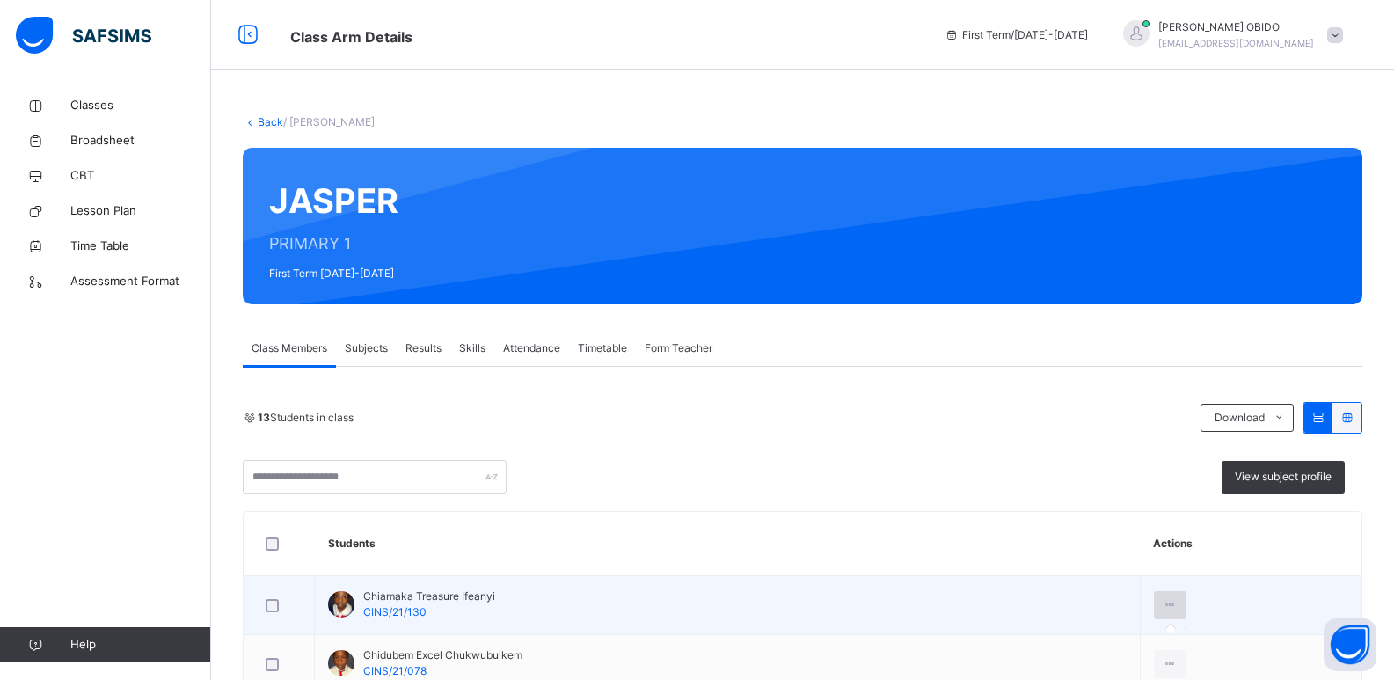
scroll to position [310, 0]
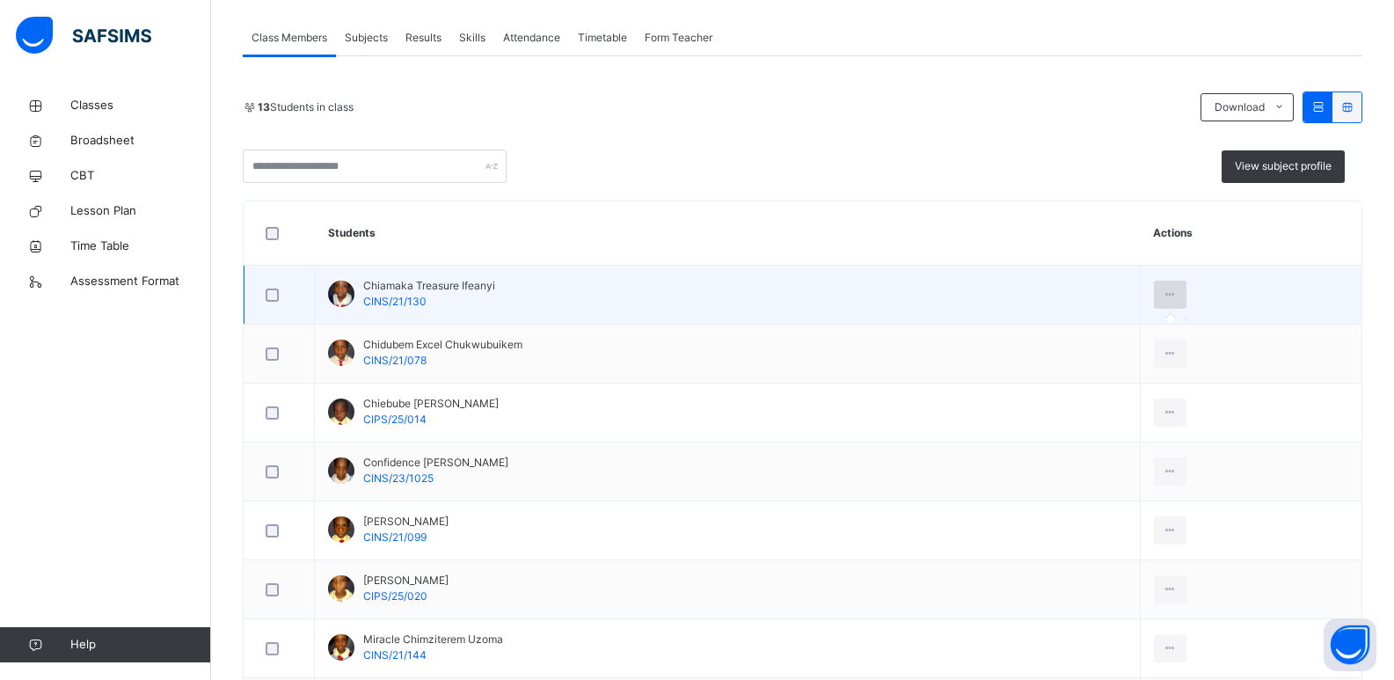
click at [1011, 288] on icon at bounding box center [1170, 295] width 15 height 16
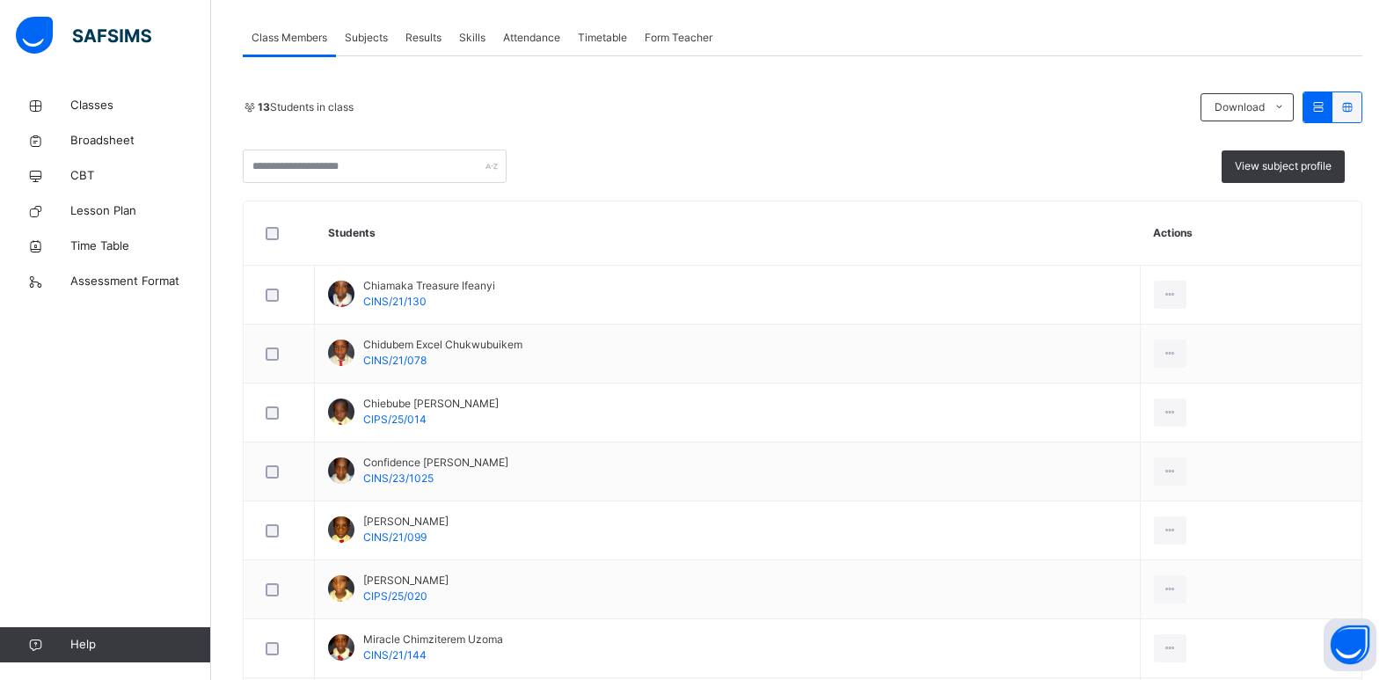
click at [378, 32] on span "Subjects" at bounding box center [366, 38] width 43 height 16
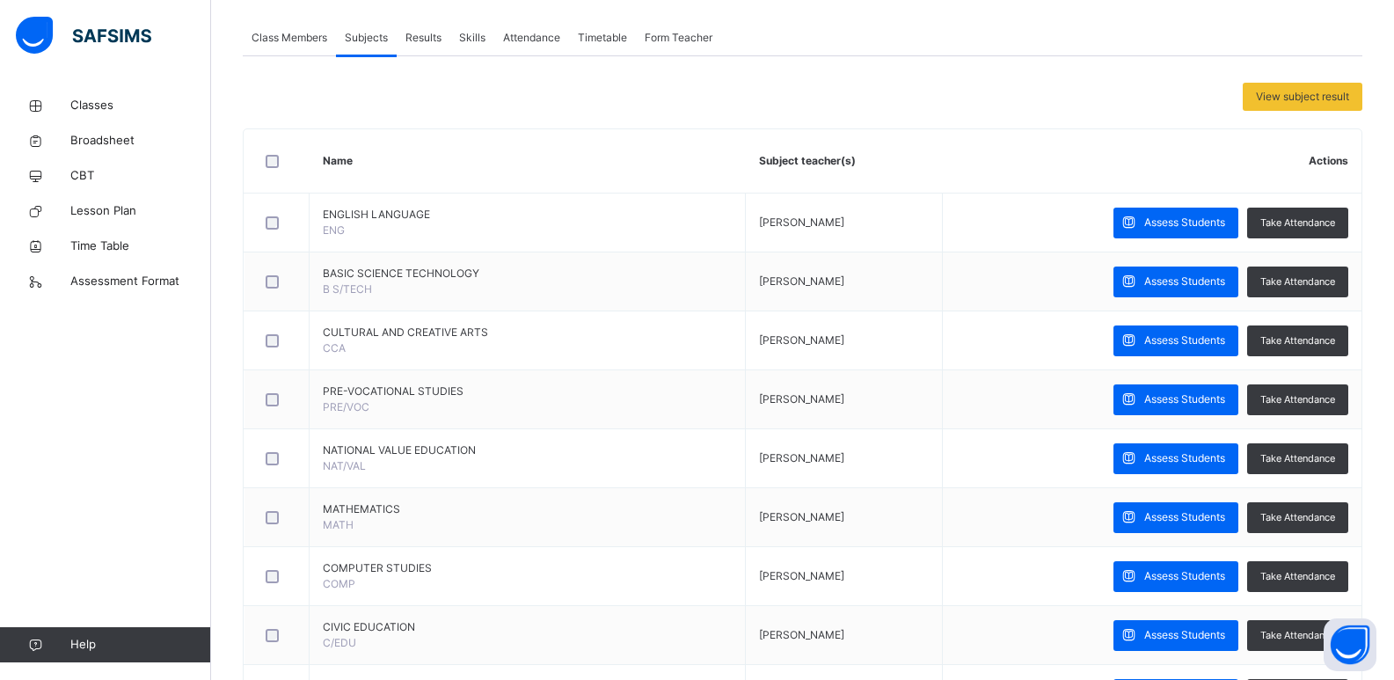
click at [462, 46] on div "Skills" at bounding box center [472, 37] width 44 height 35
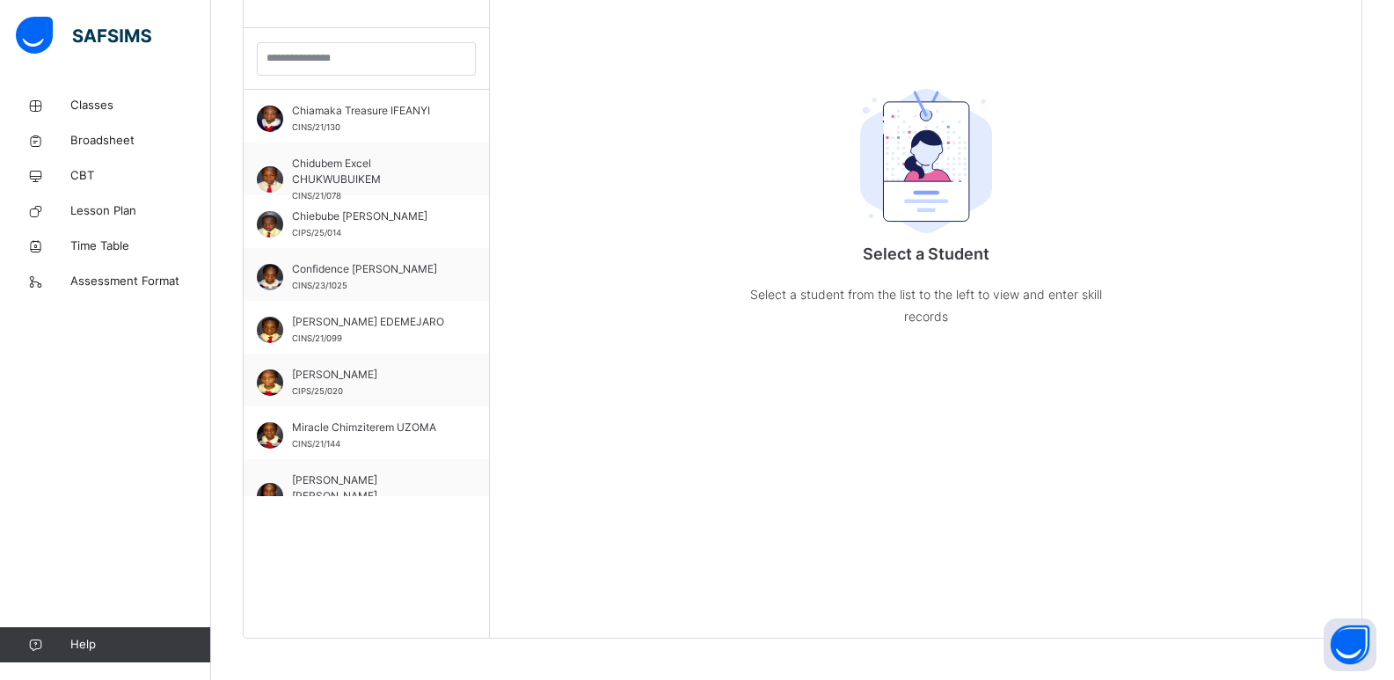
scroll to position [499, 0]
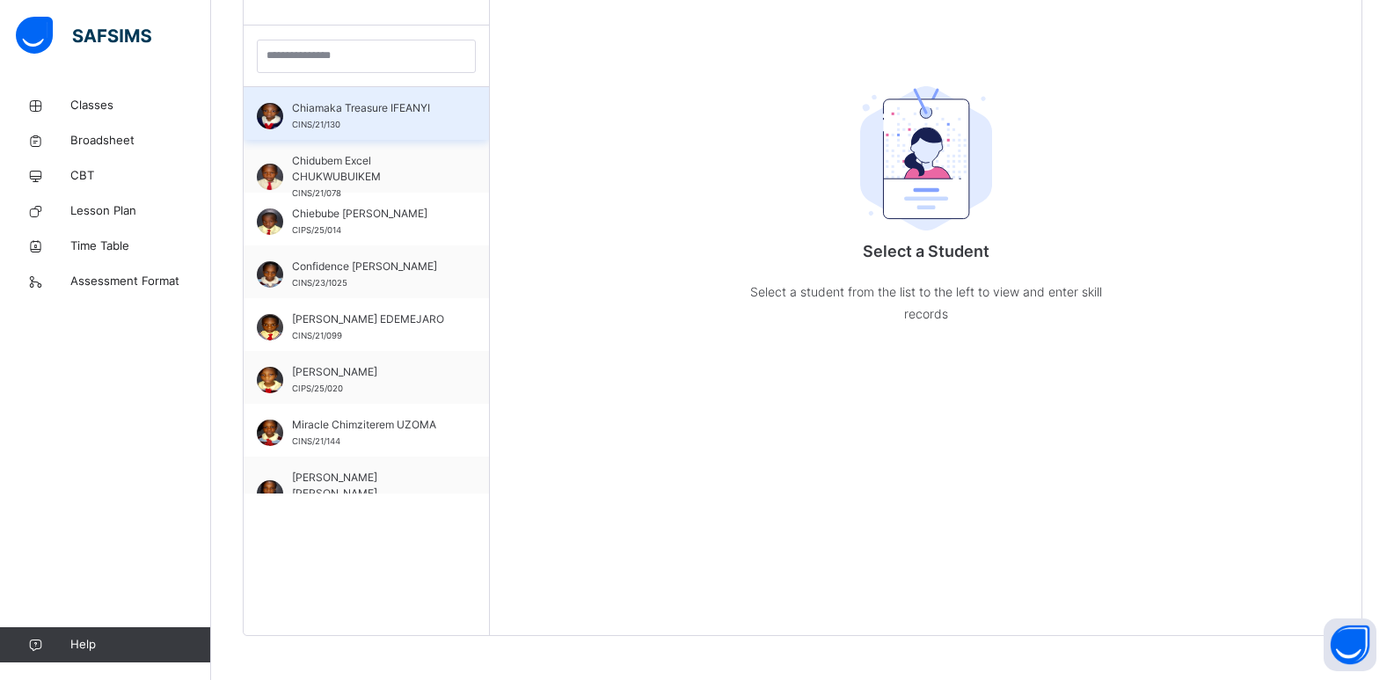
click at [370, 131] on div "Chiamaka Treasure IFEANYI CINS/21/130" at bounding box center [370, 116] width 157 height 32
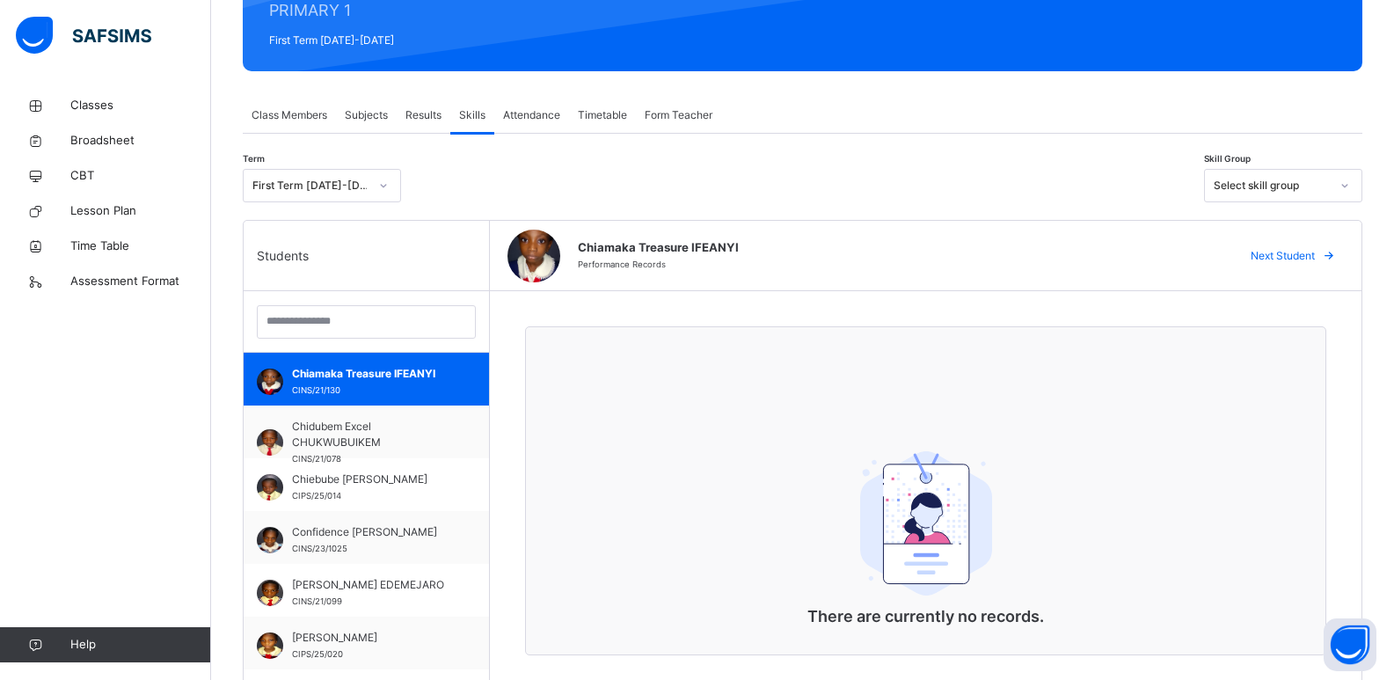
scroll to position [94, 0]
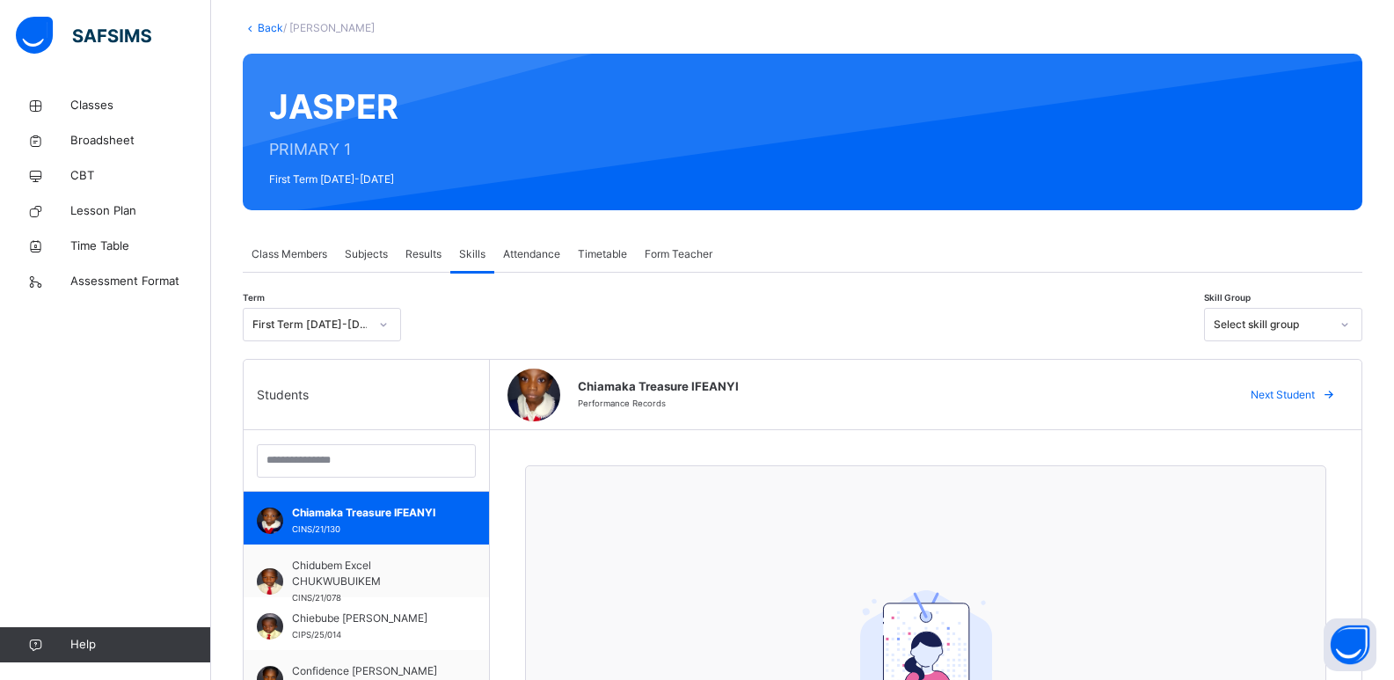
click at [695, 247] on span "Form Teacher" at bounding box center [679, 254] width 68 height 16
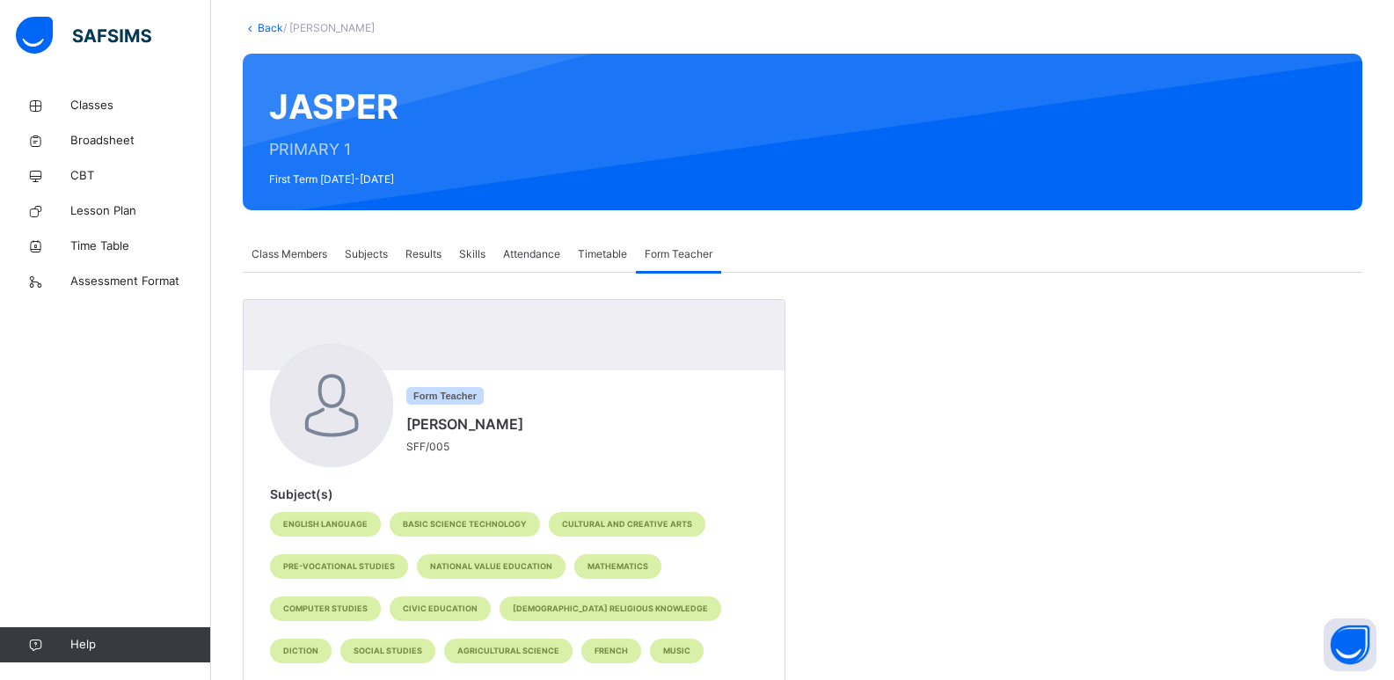
click at [600, 257] on span "Timetable" at bounding box center [602, 254] width 49 height 16
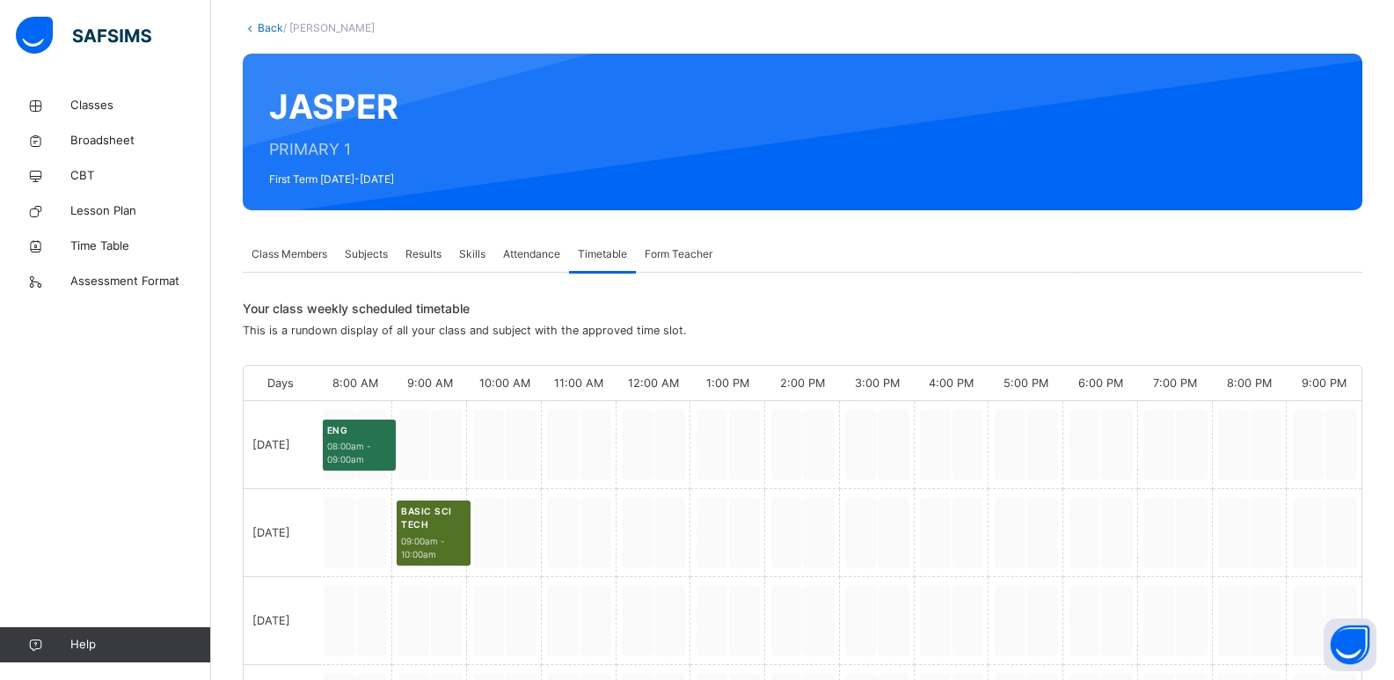
click at [526, 254] on span "Attendance" at bounding box center [531, 254] width 57 height 16
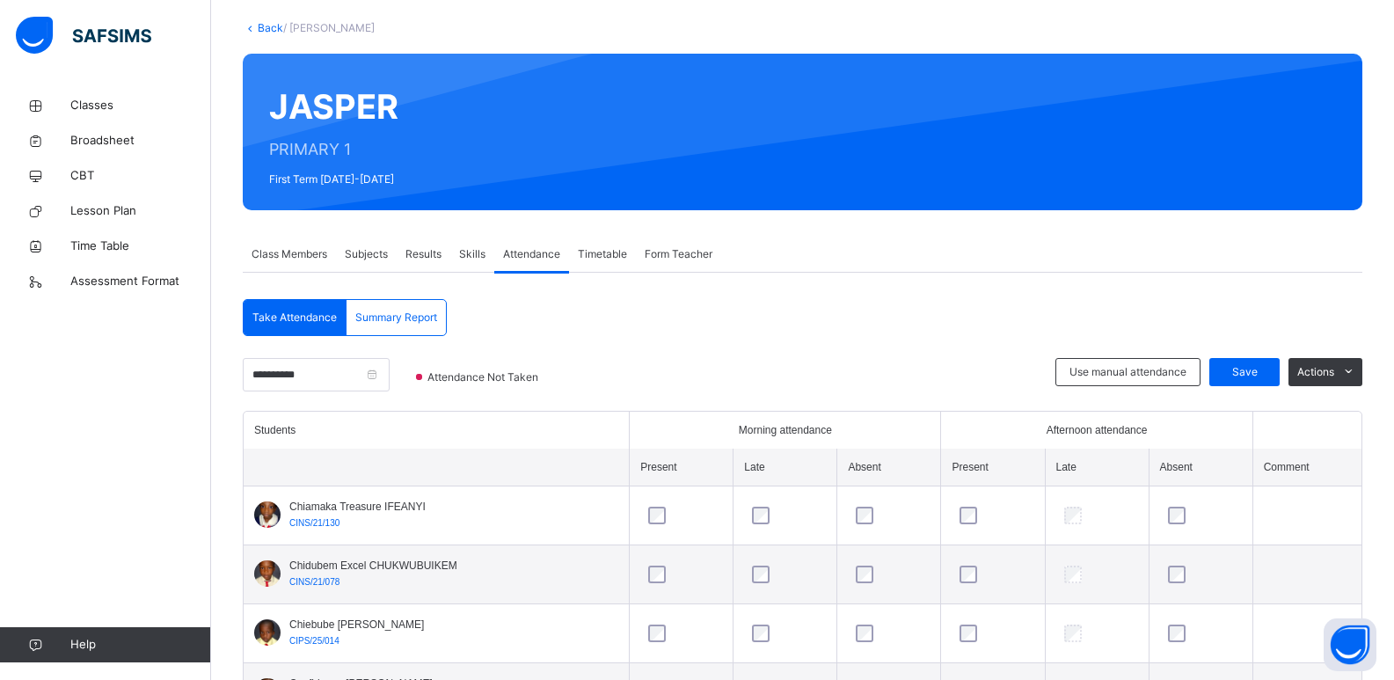
click at [435, 254] on span "Results" at bounding box center [423, 254] width 36 height 16
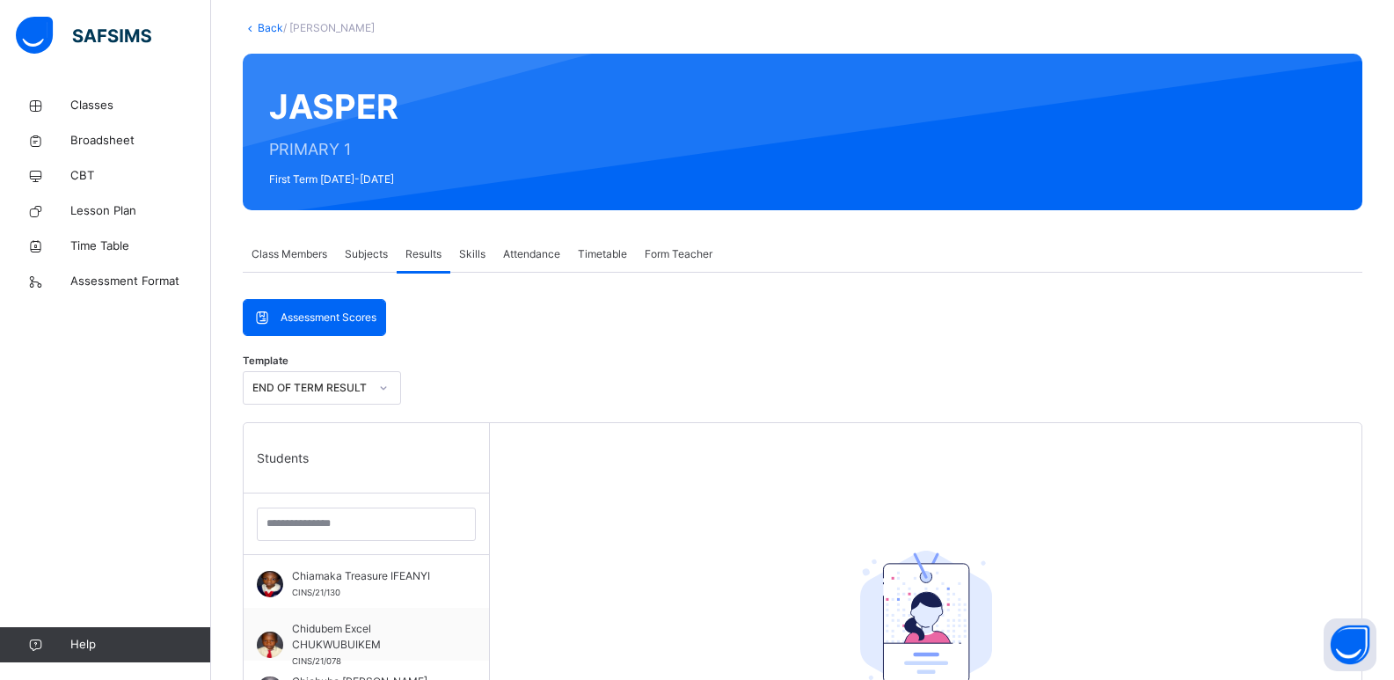
click at [379, 249] on span "Subjects" at bounding box center [366, 254] width 43 height 16
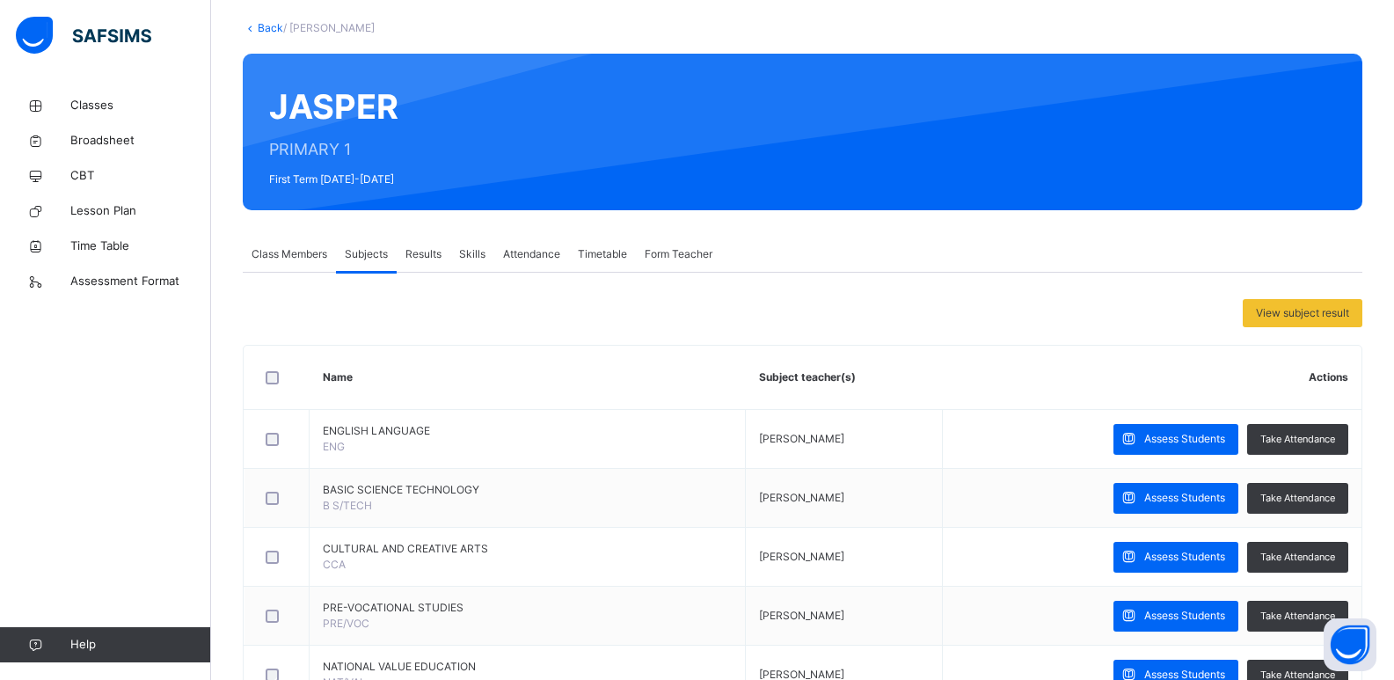
click at [288, 252] on span "Class Members" at bounding box center [290, 254] width 76 height 16
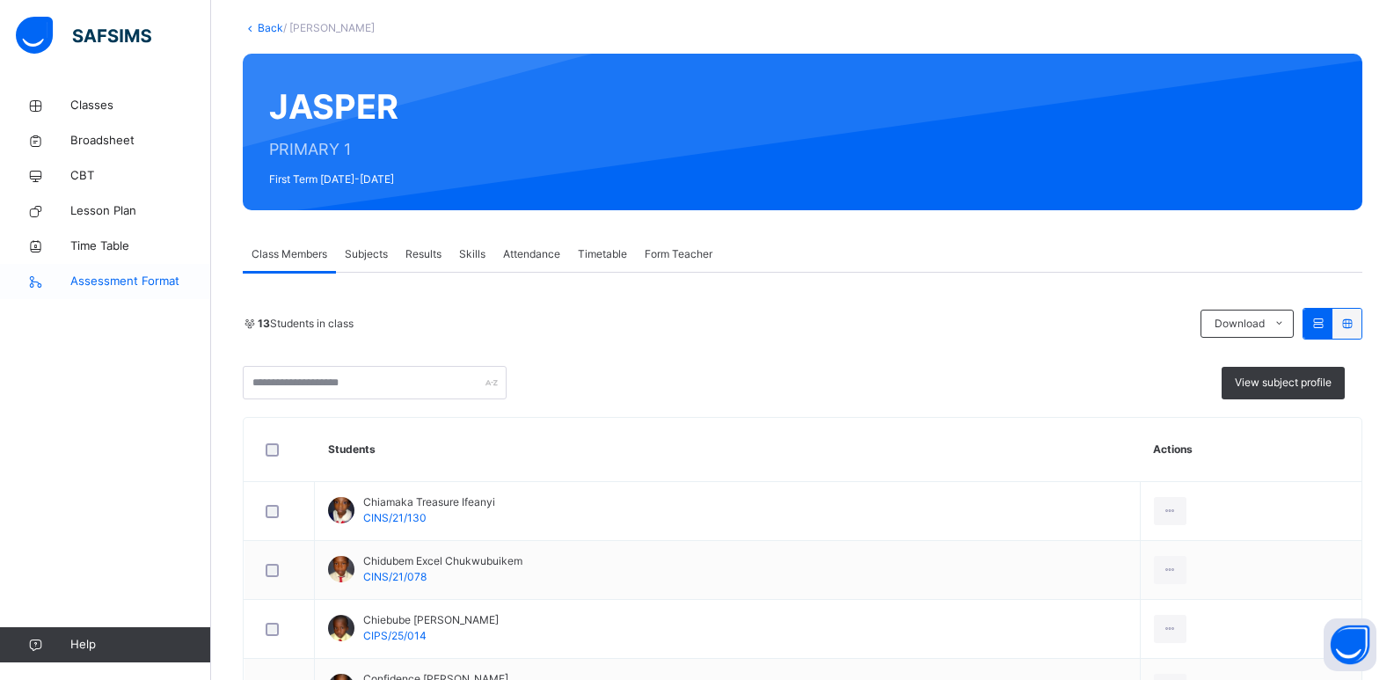
click at [130, 291] on link "Assessment Format" at bounding box center [105, 281] width 211 height 35
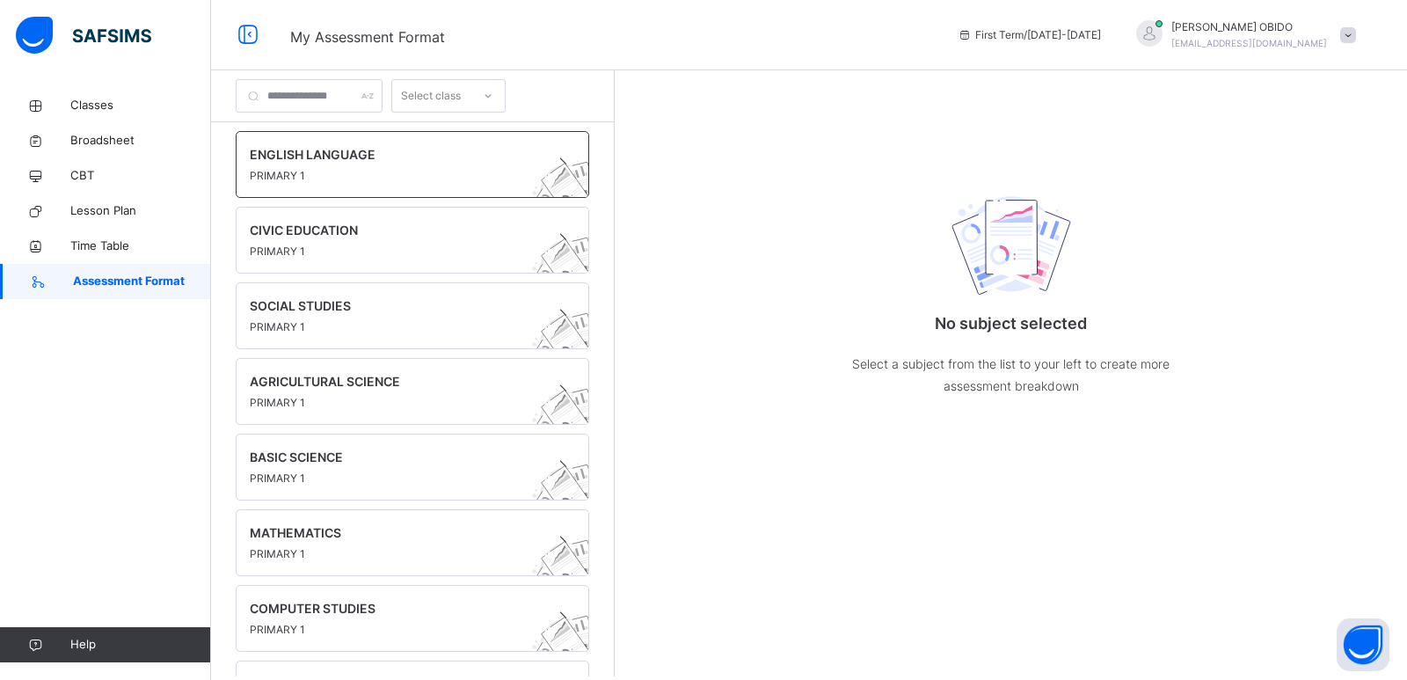
click at [393, 181] on span "PRIMARY 1" at bounding box center [396, 176] width 292 height 16
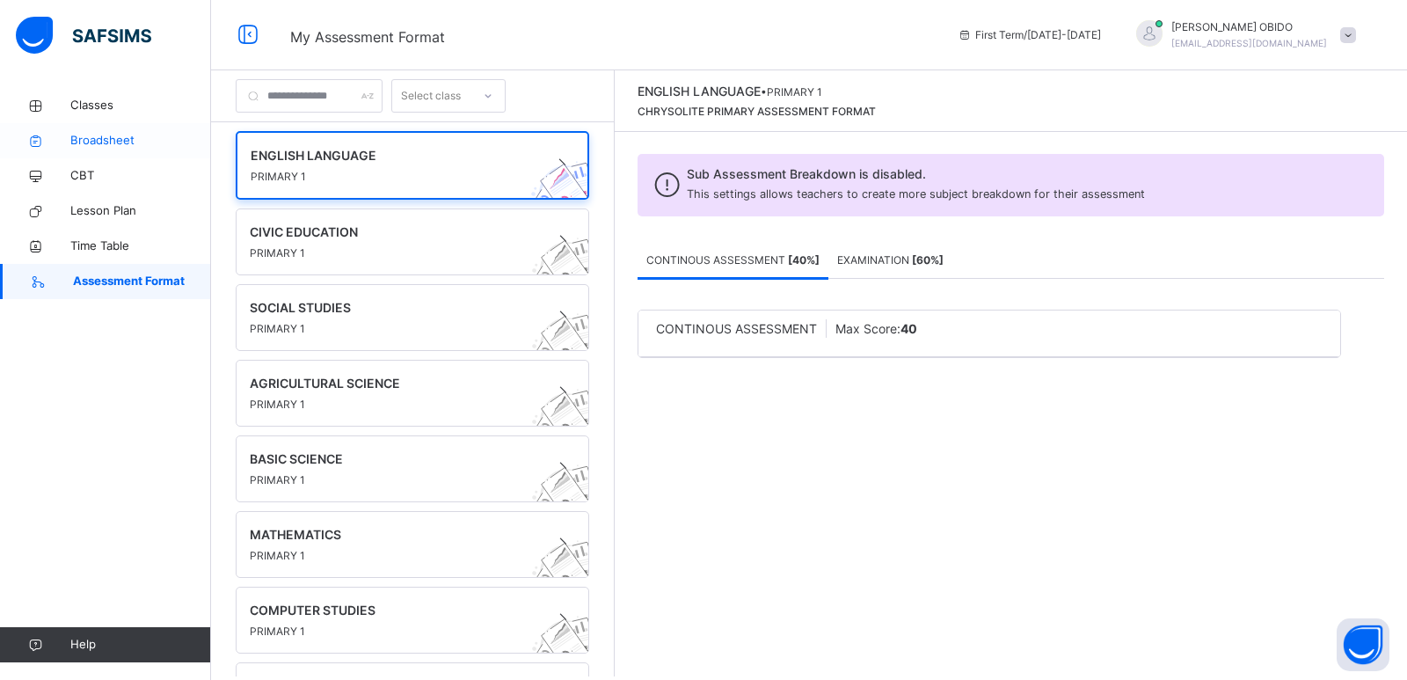
click at [106, 142] on span "Broadsheet" at bounding box center [140, 141] width 141 height 18
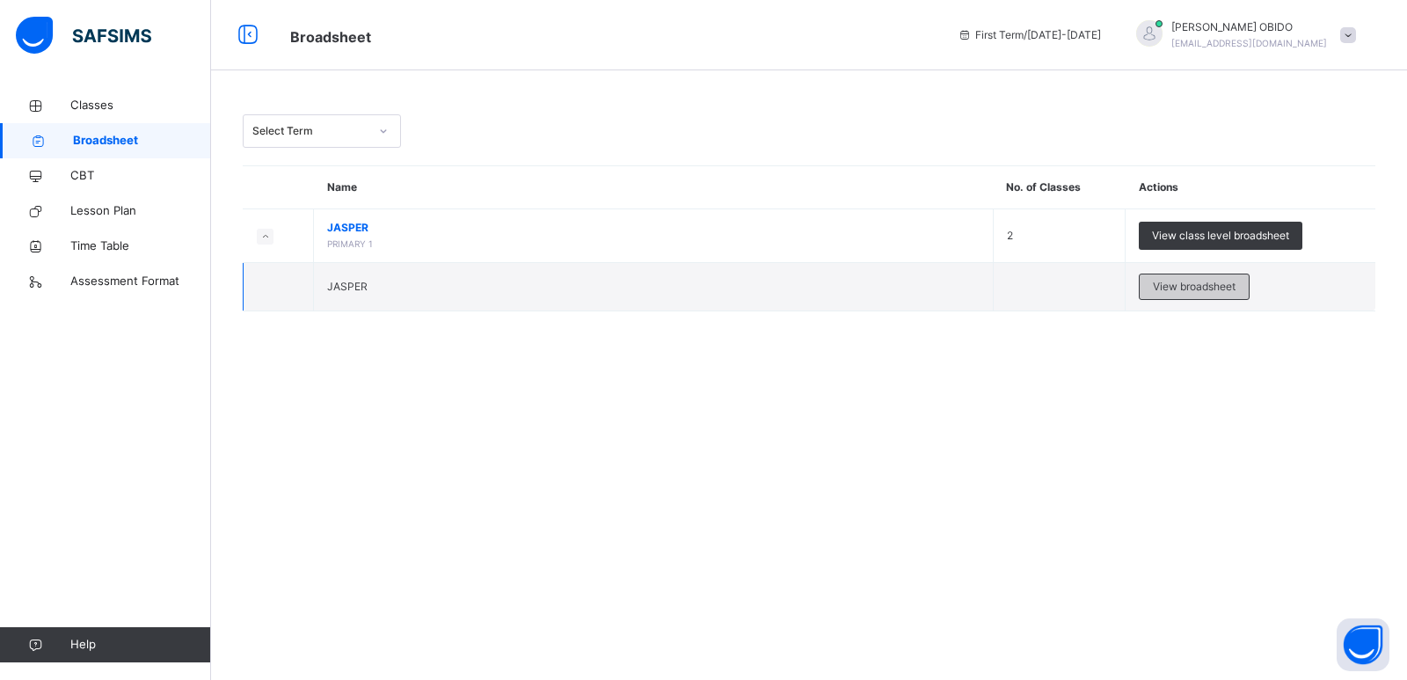
click at [1011, 287] on span "View broadsheet" at bounding box center [1194, 287] width 83 height 16
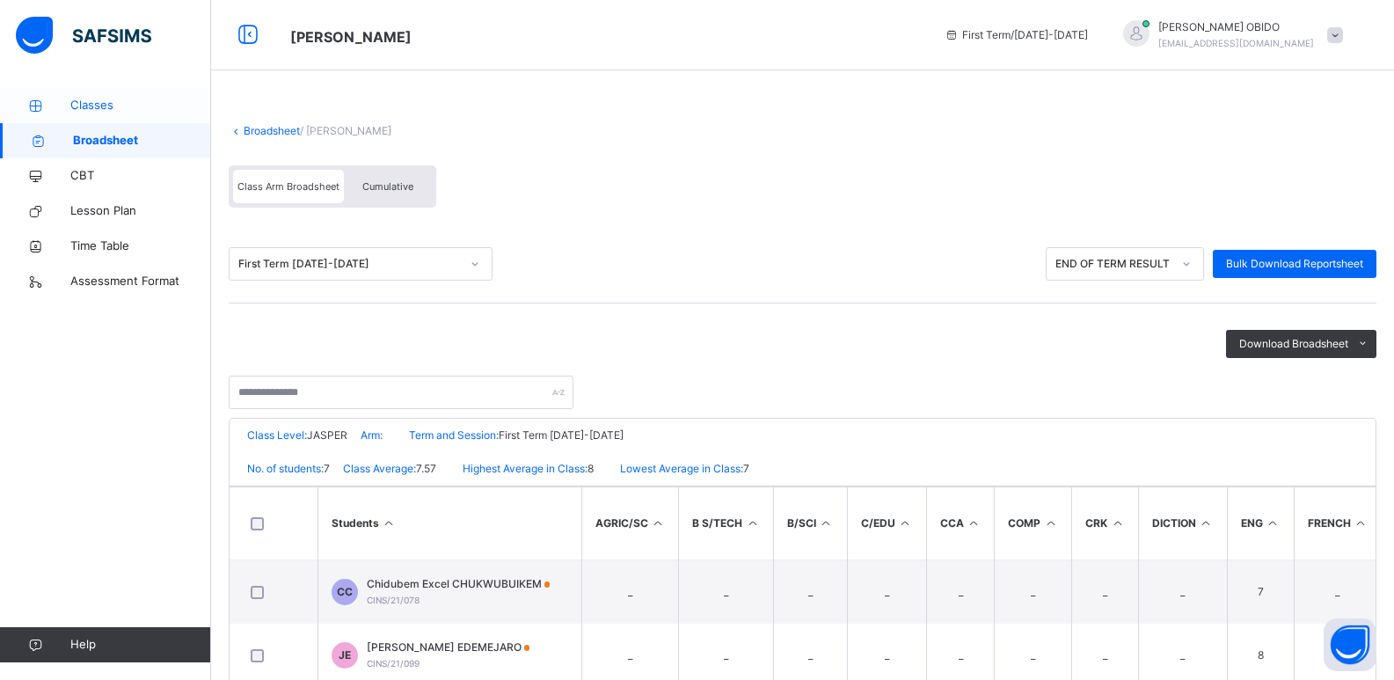
click at [124, 99] on span "Classes" at bounding box center [140, 106] width 141 height 18
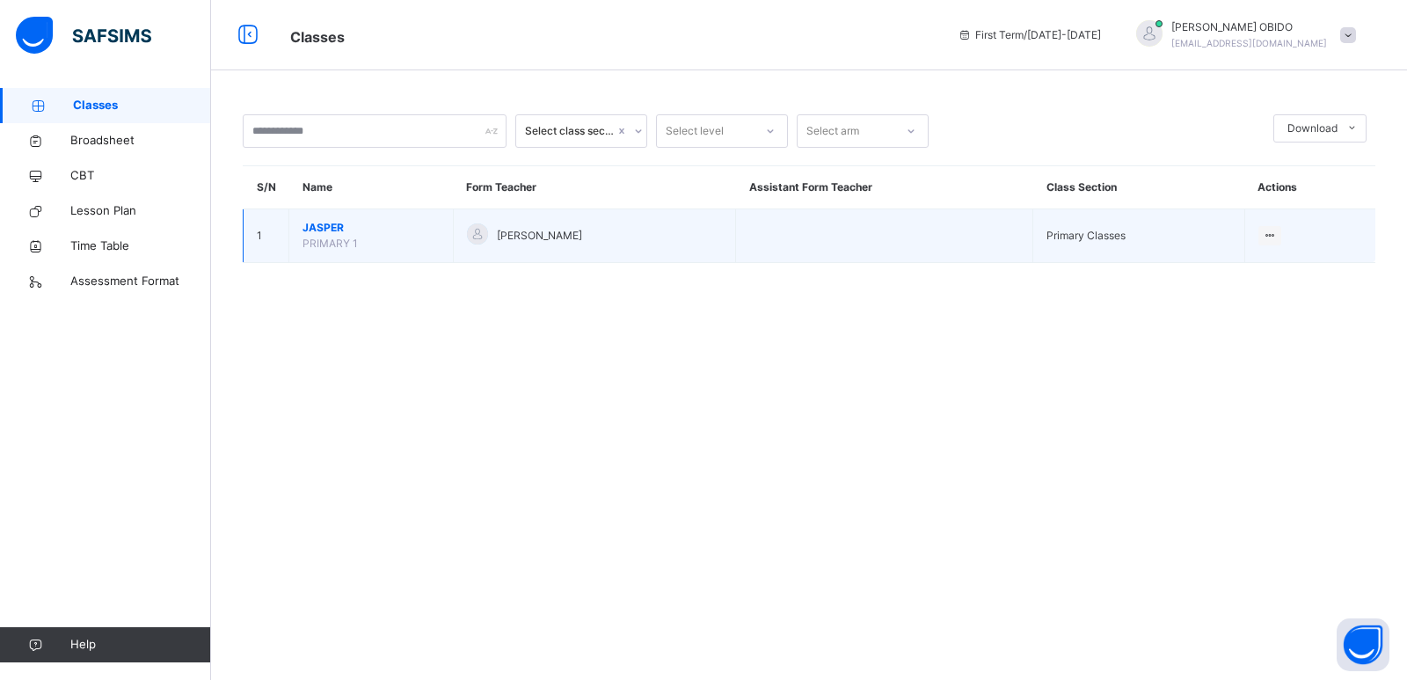
click at [490, 246] on div "Tina OBIDO Ojiogu" at bounding box center [595, 236] width 256 height 26
click at [1011, 272] on div "View Class" at bounding box center [1246, 271] width 55 height 18
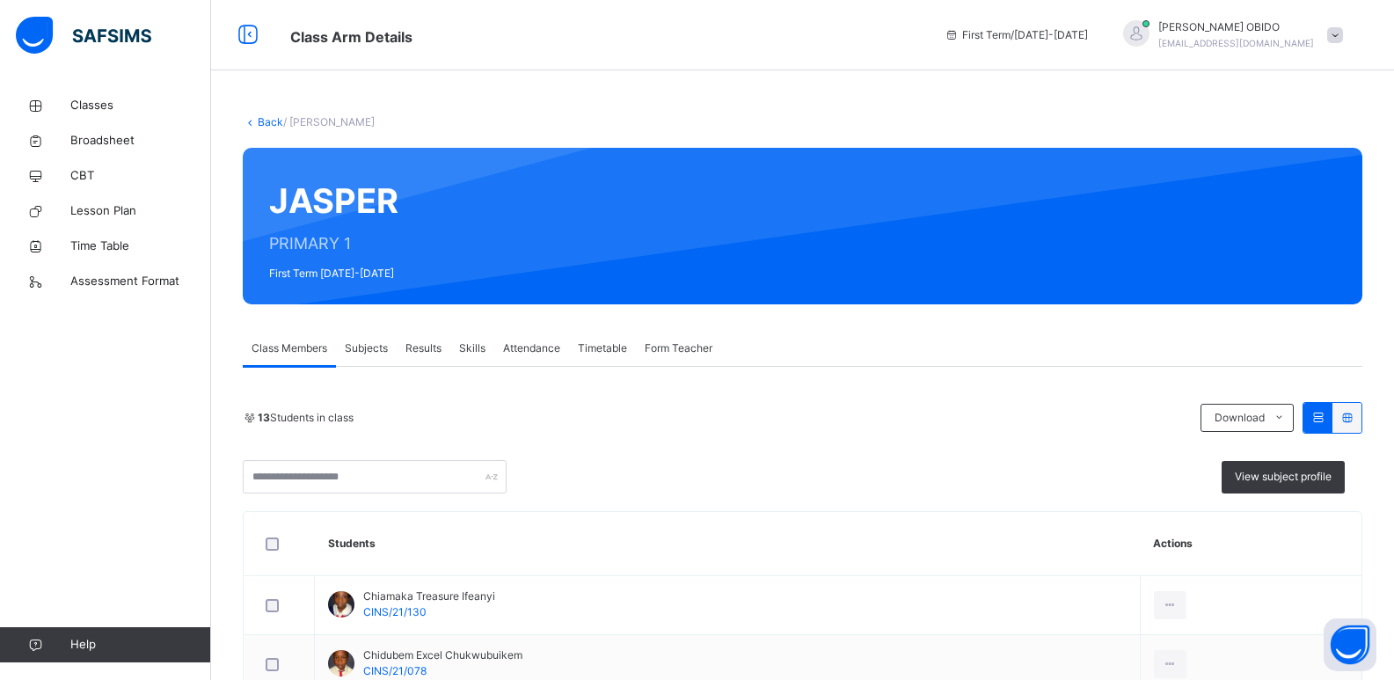
click at [359, 347] on span "Subjects" at bounding box center [366, 348] width 43 height 16
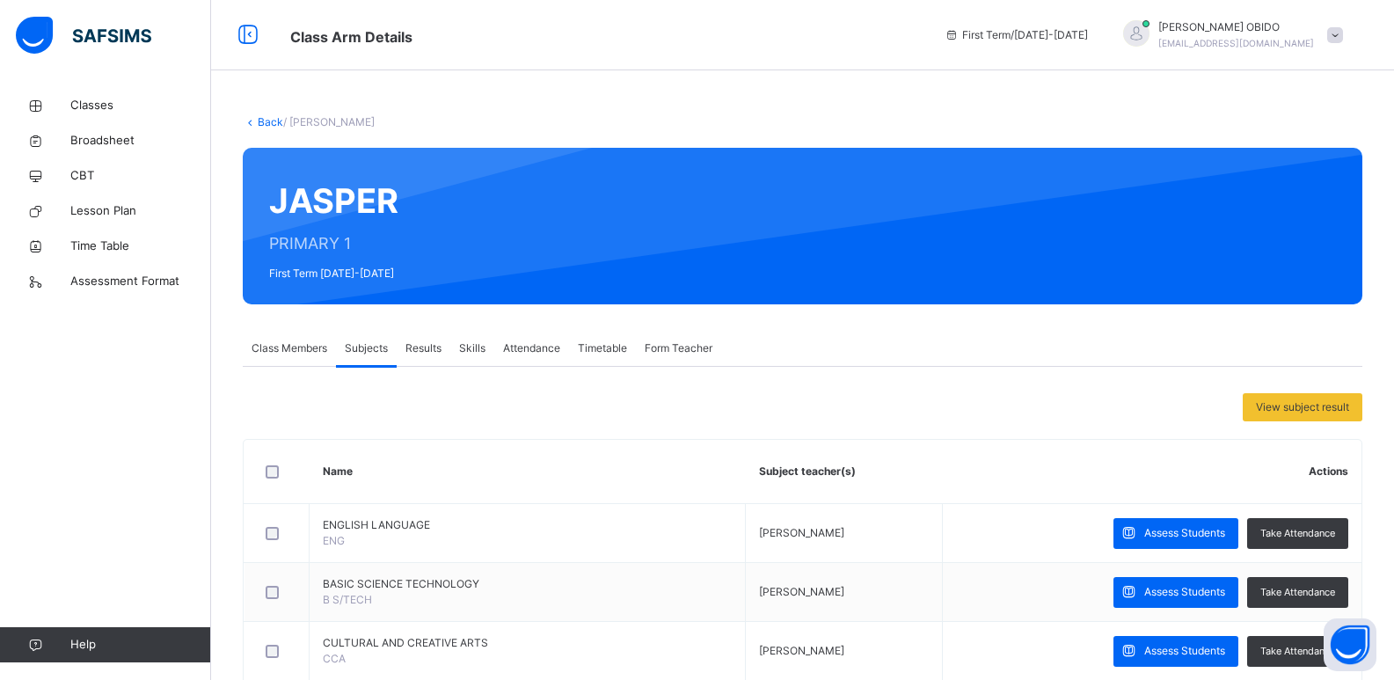
click at [429, 342] on span "Results" at bounding box center [423, 348] width 36 height 16
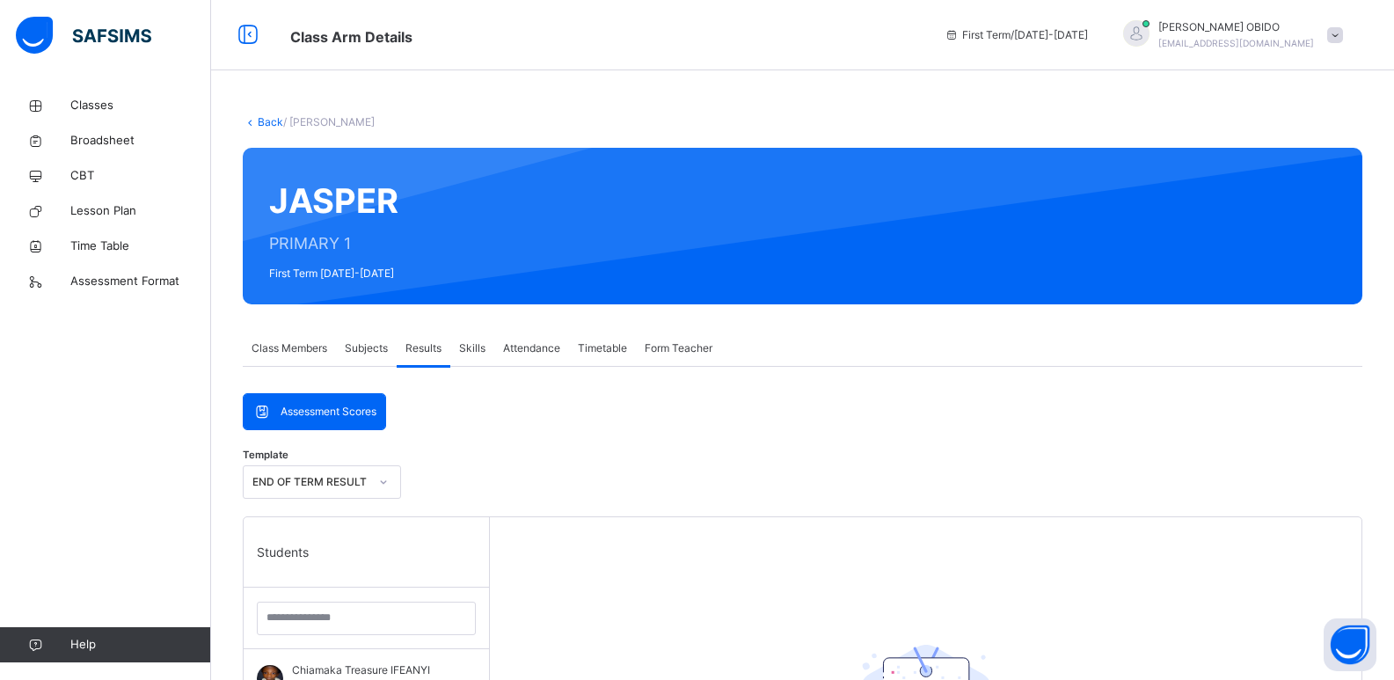
click at [467, 351] on span "Skills" at bounding box center [472, 348] width 26 height 16
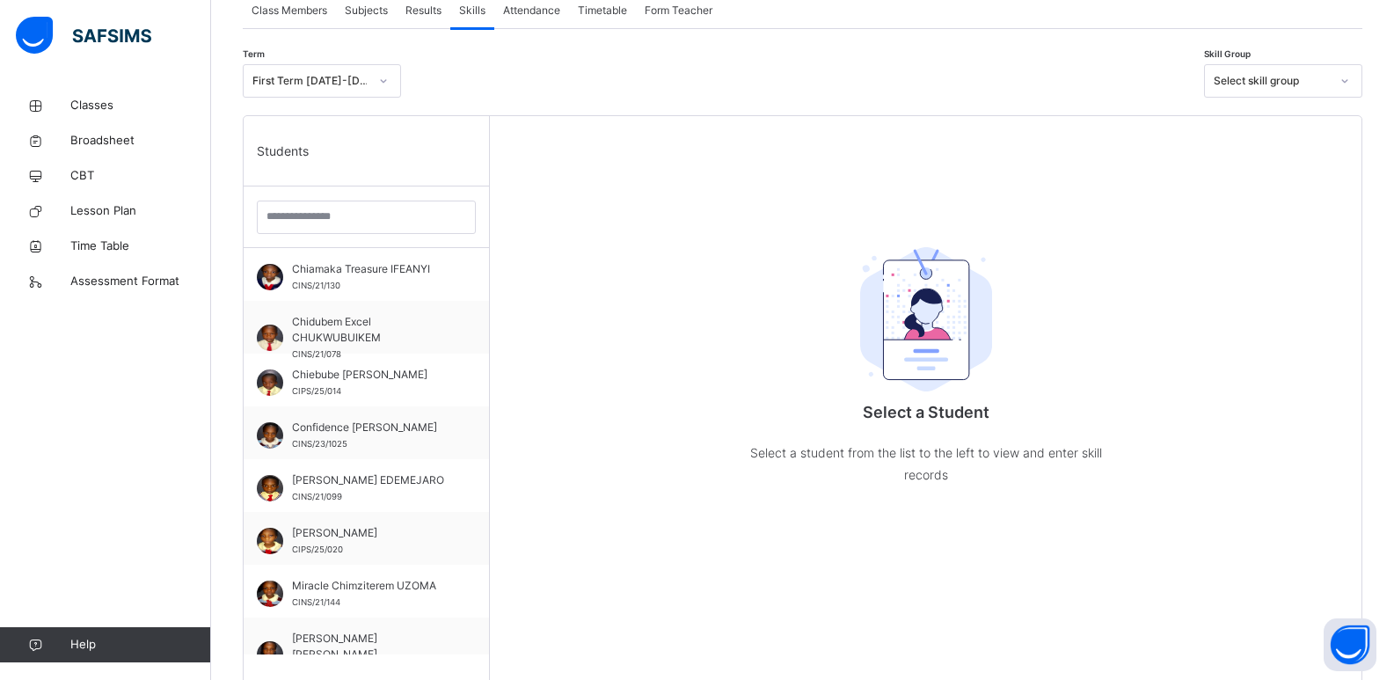
scroll to position [381, 0]
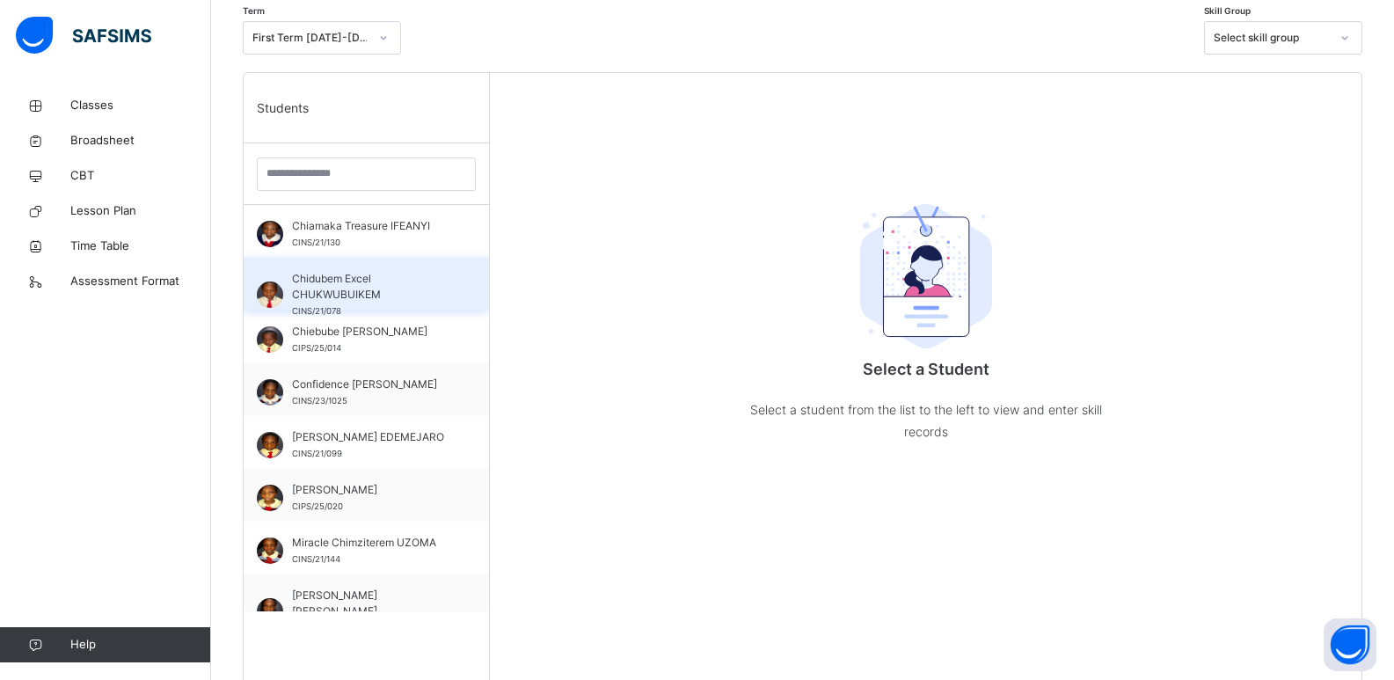
click at [410, 301] on span "Chidubem Excel CHUKWUBUIKEM" at bounding box center [370, 287] width 157 height 32
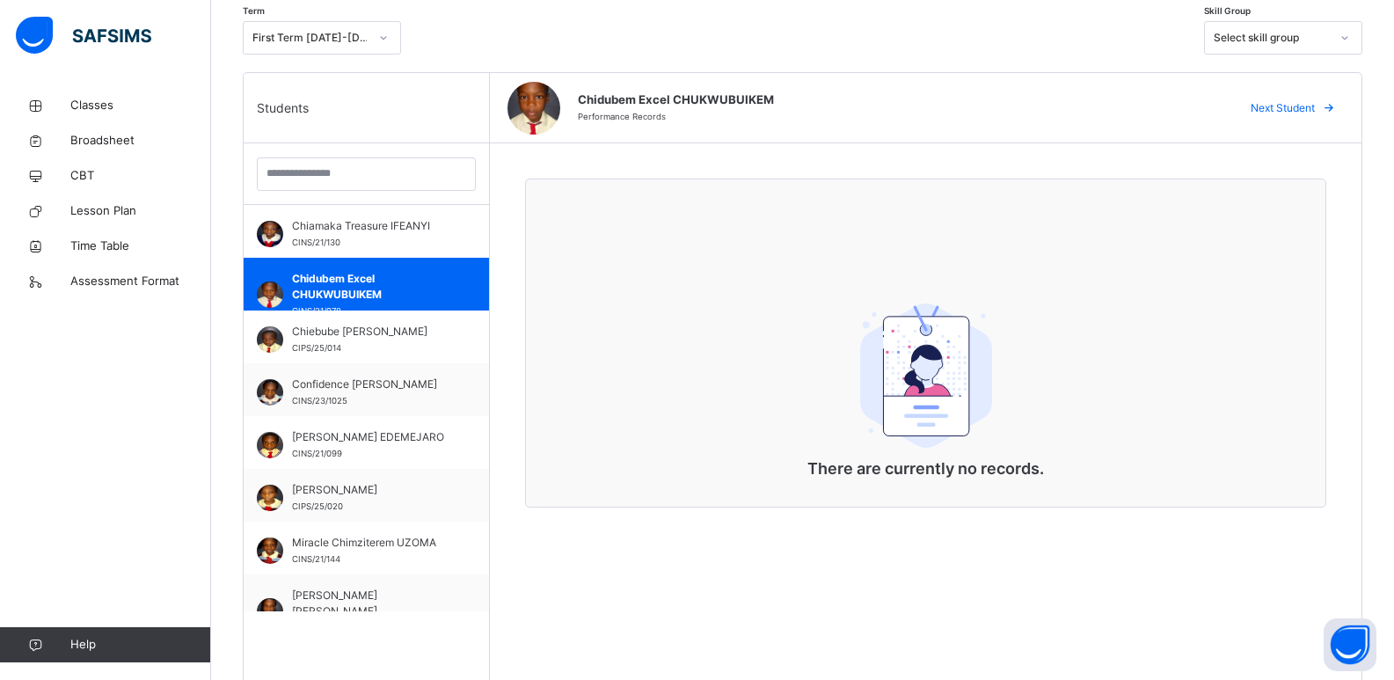
click at [1011, 107] on span "Next Student" at bounding box center [1283, 108] width 64 height 16
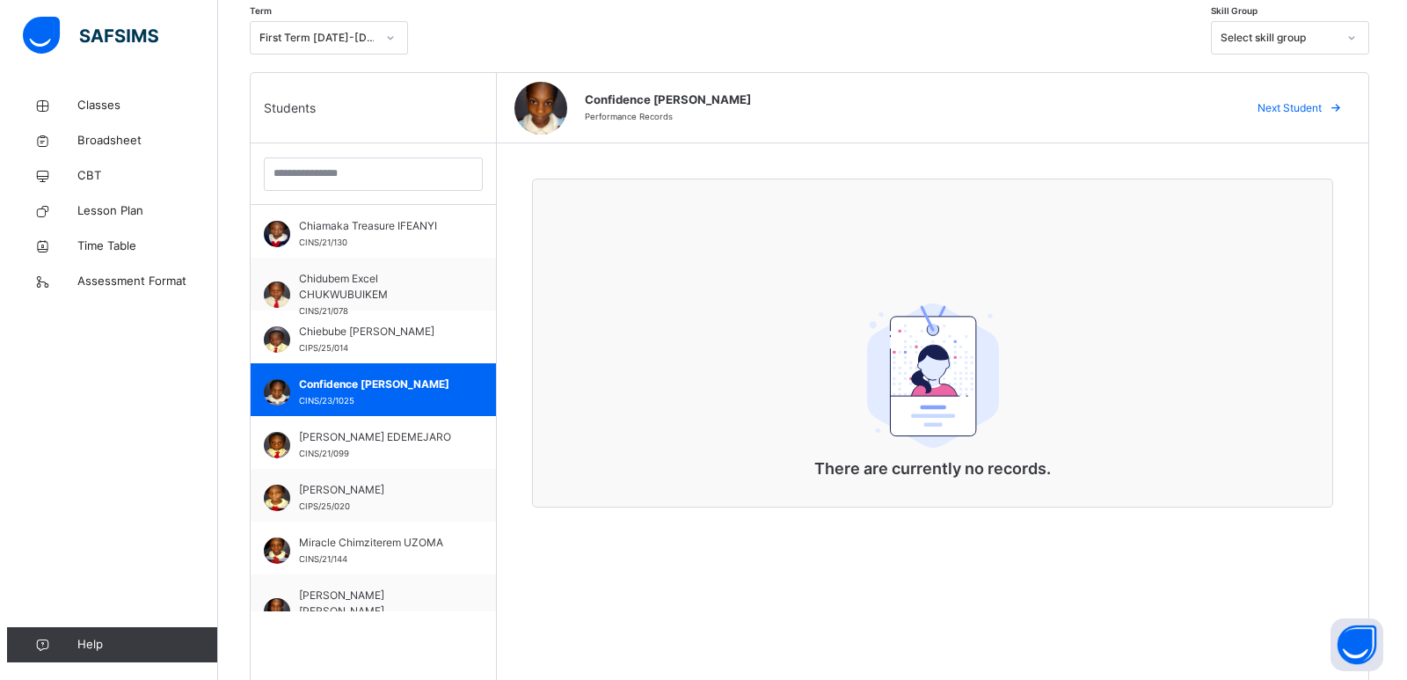
scroll to position [0, 0]
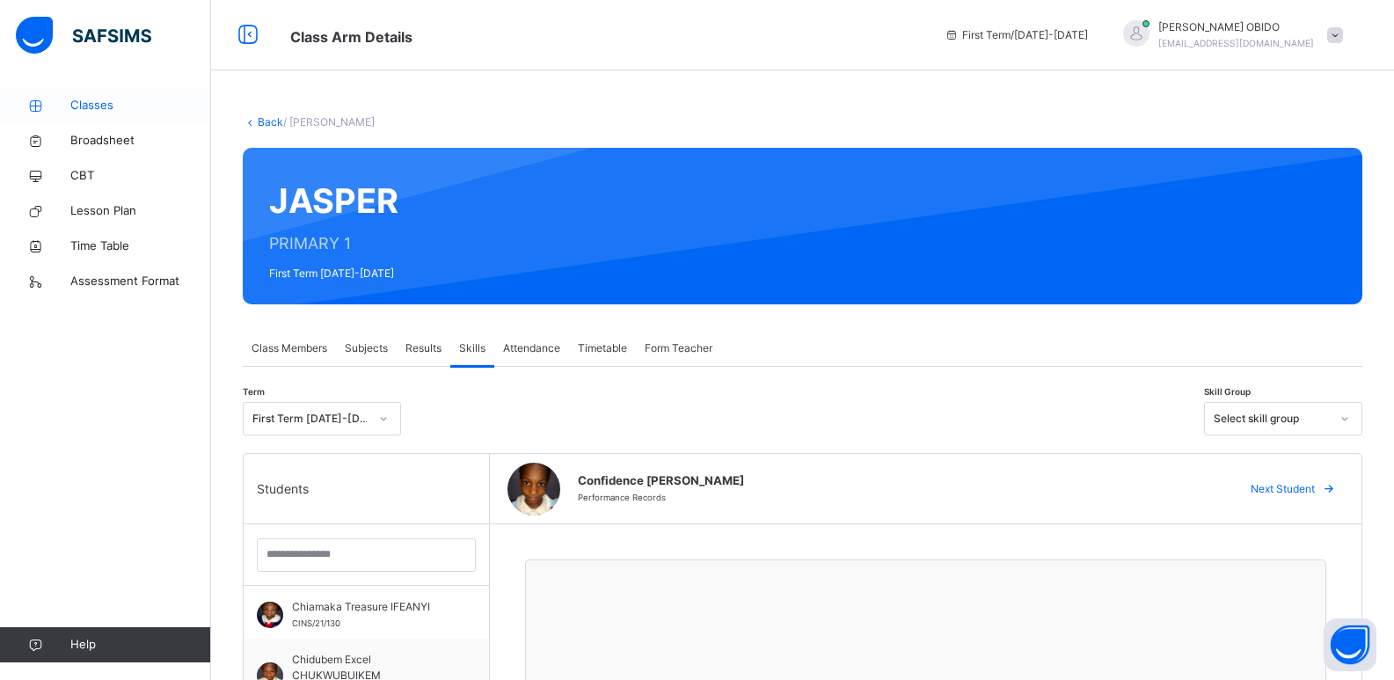
click at [124, 114] on link "Classes" at bounding box center [105, 105] width 211 height 35
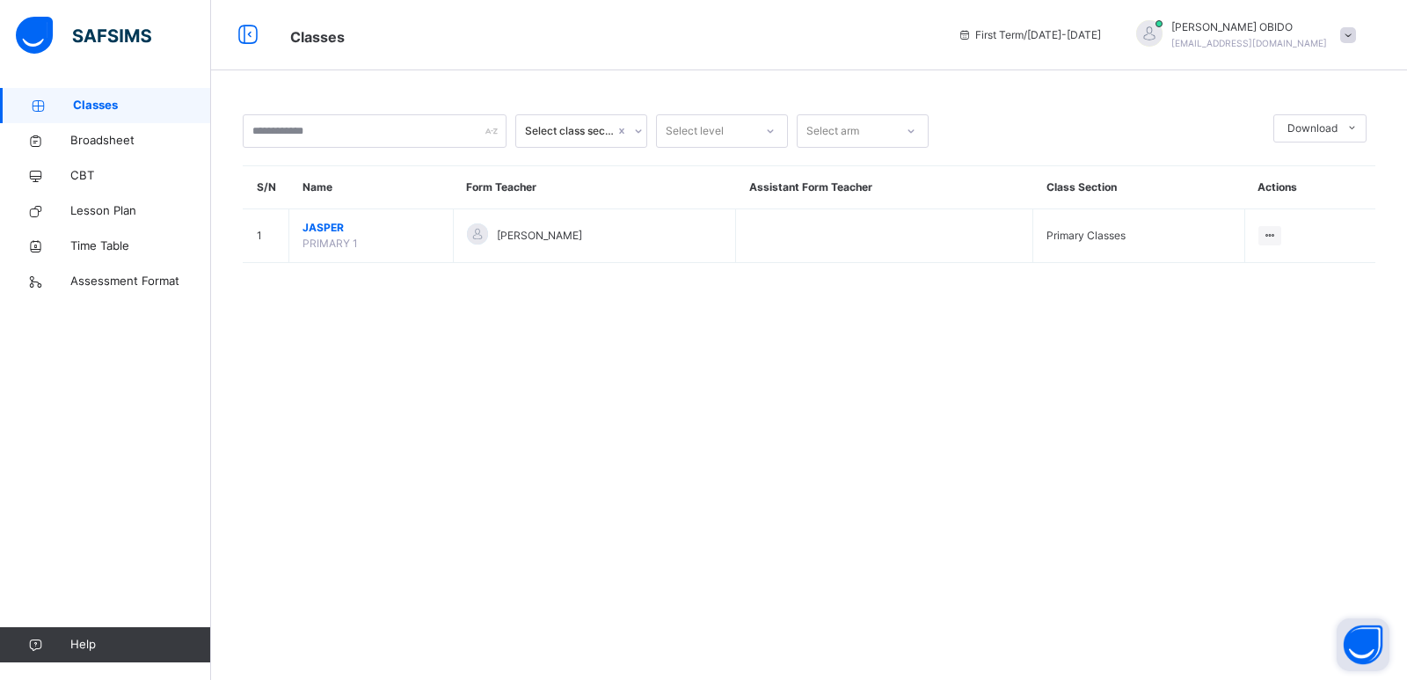
click at [1011, 645] on button "Open asap" at bounding box center [1363, 644] width 53 height 53
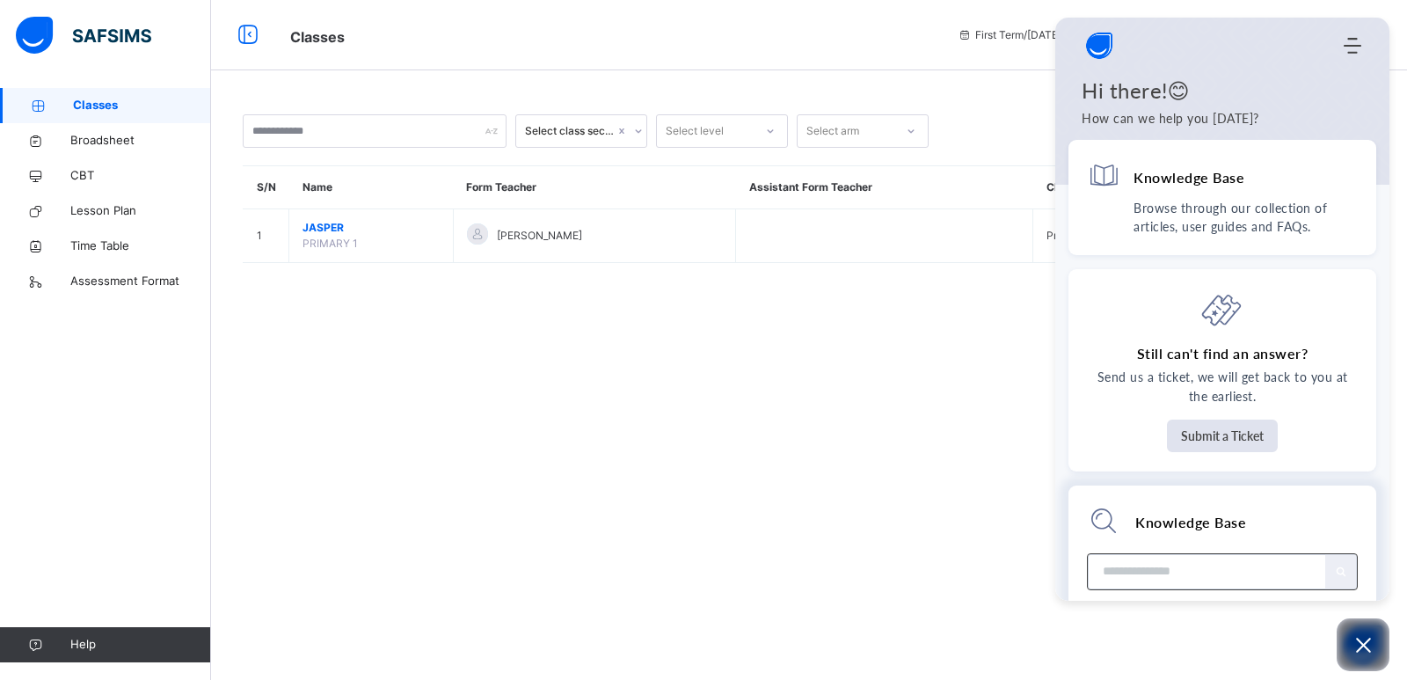
click at [1011, 578] on input "Module search widget" at bounding box center [1208, 571] width 211 height 33
type input "*"
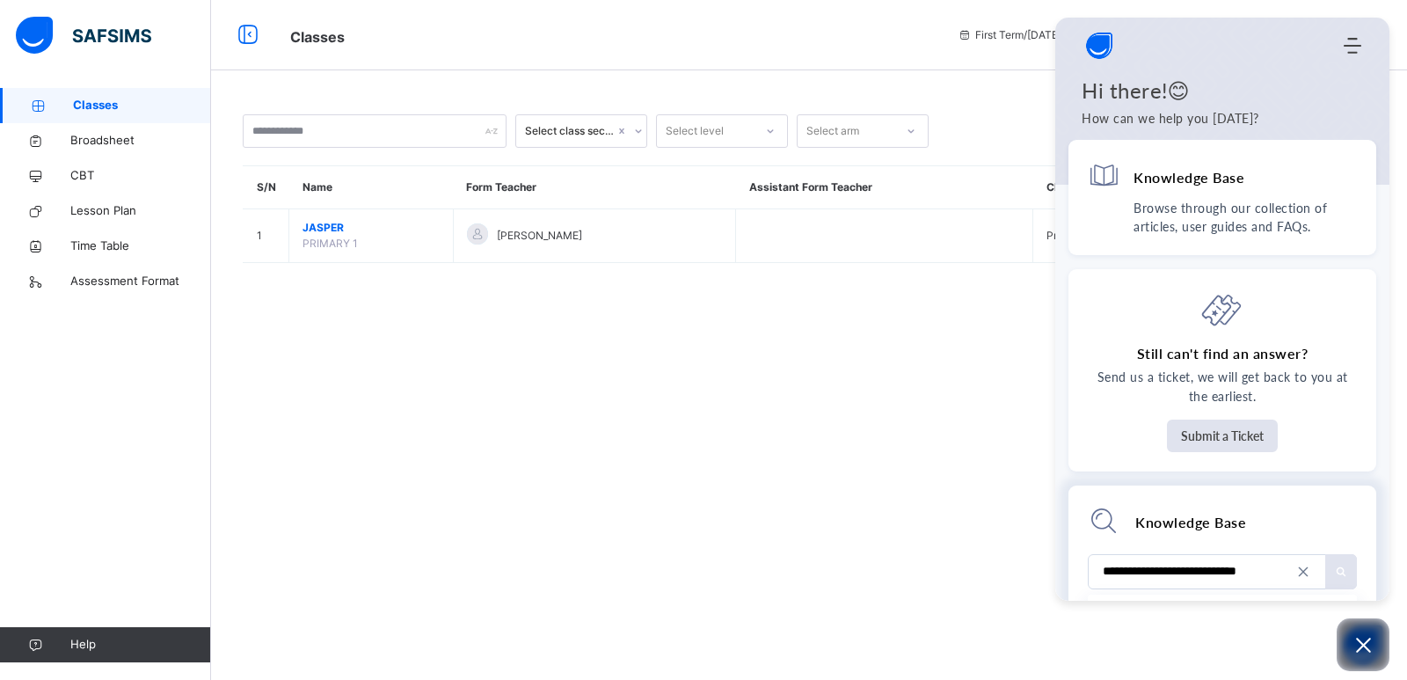
type input "**********"
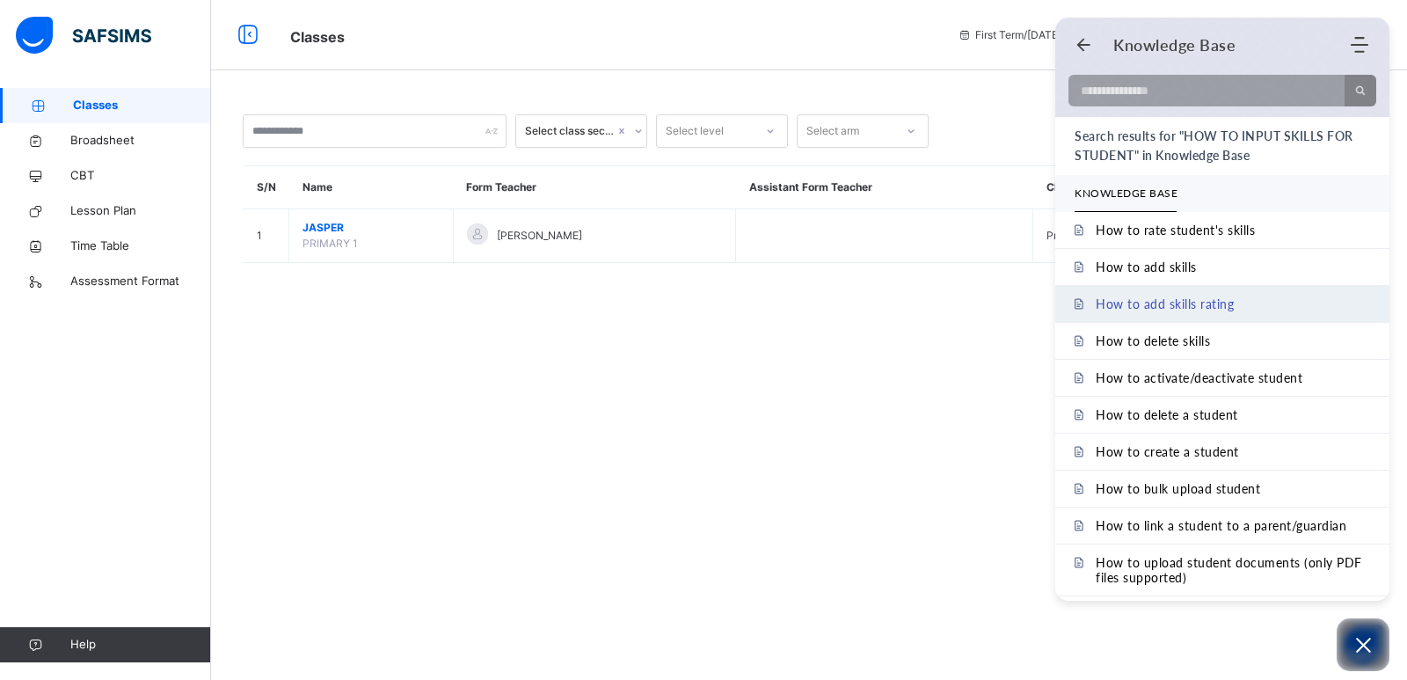
click at [1011, 309] on span "How to add skills rating" at bounding box center [1165, 303] width 138 height 15
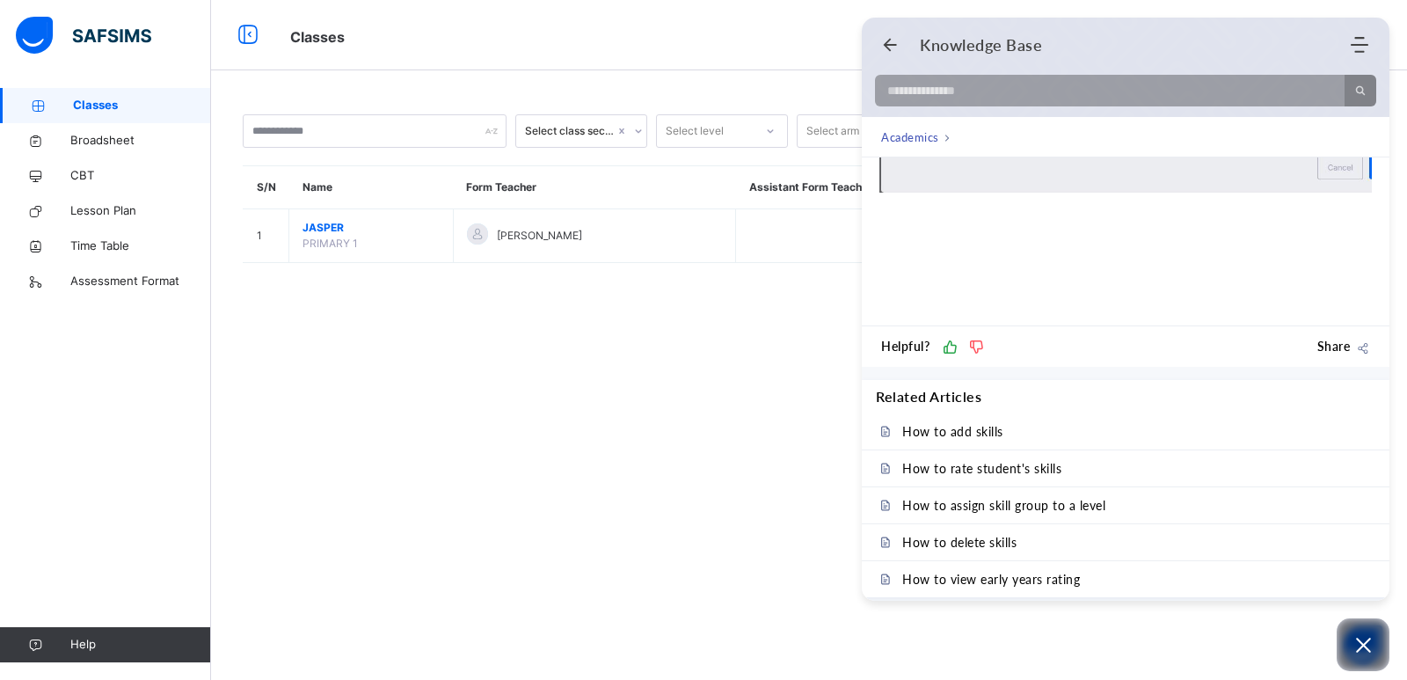
scroll to position [1428, 0]
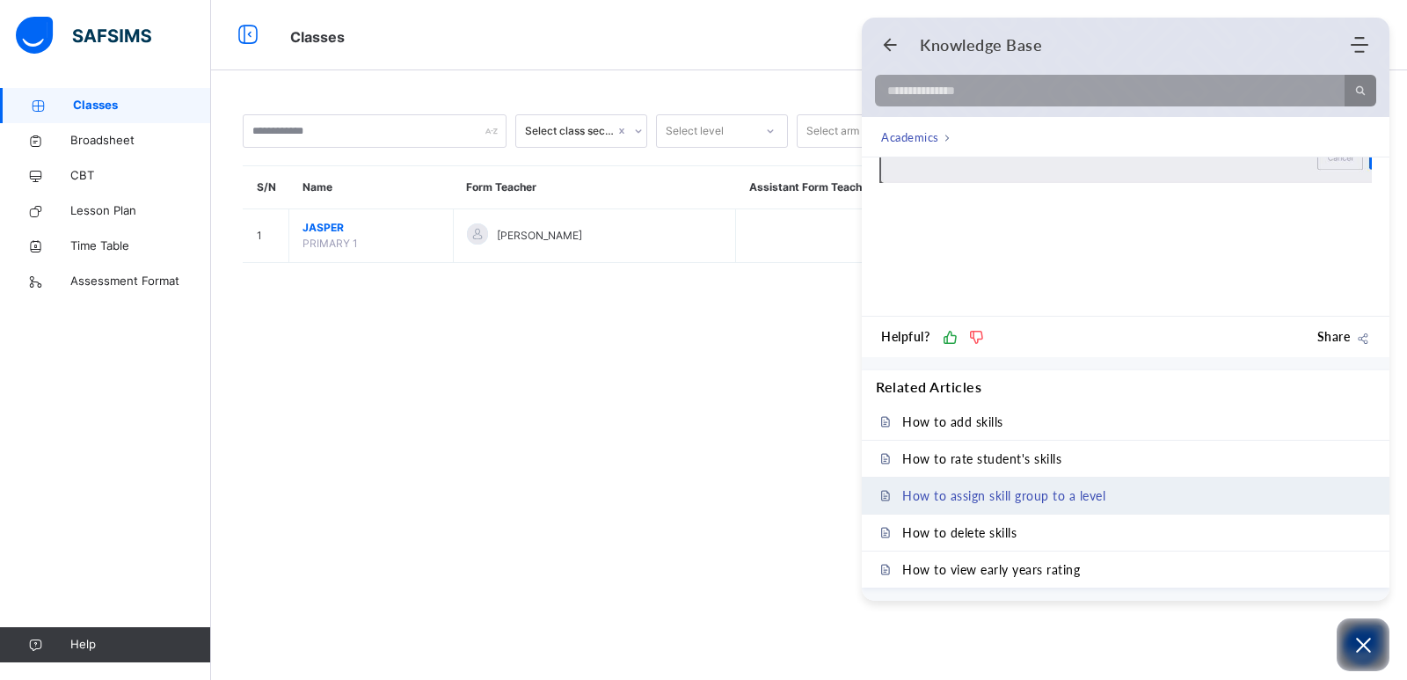
click at [958, 504] on link "How to assign skill group to a level" at bounding box center [1126, 496] width 528 height 36
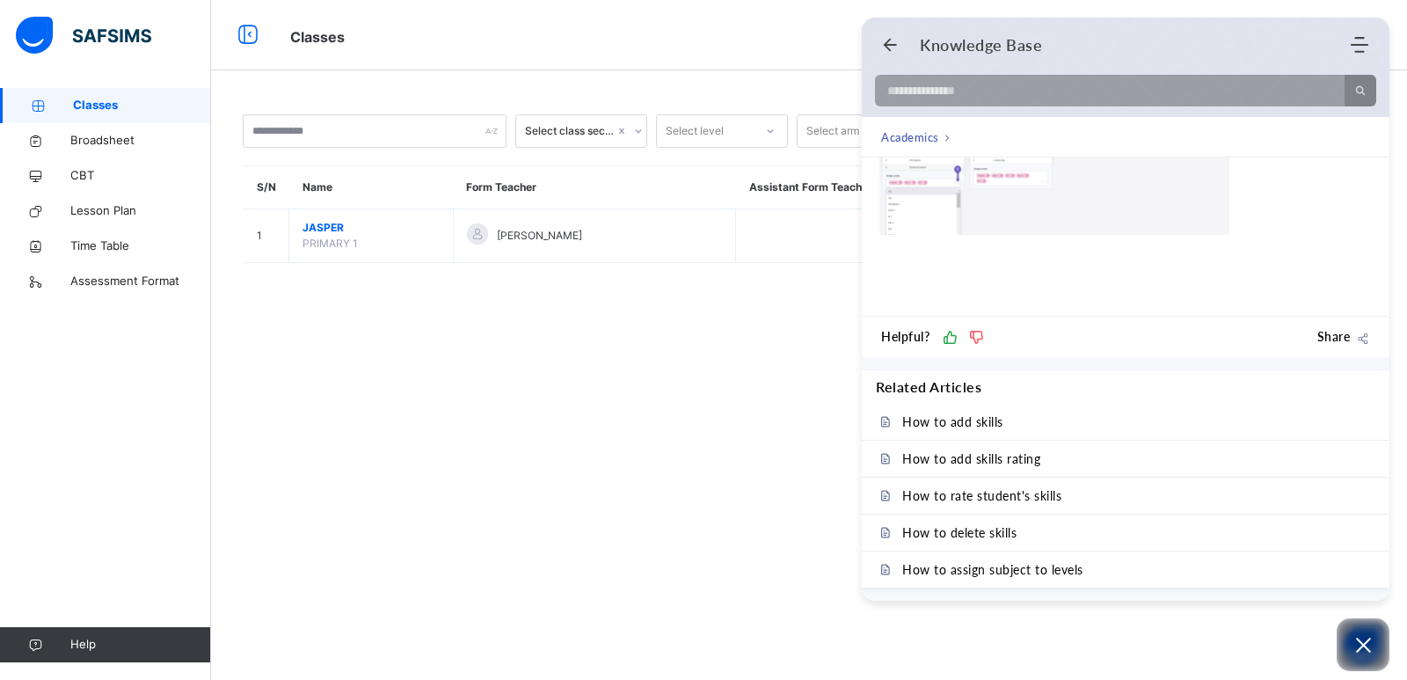
scroll to position [787, 0]
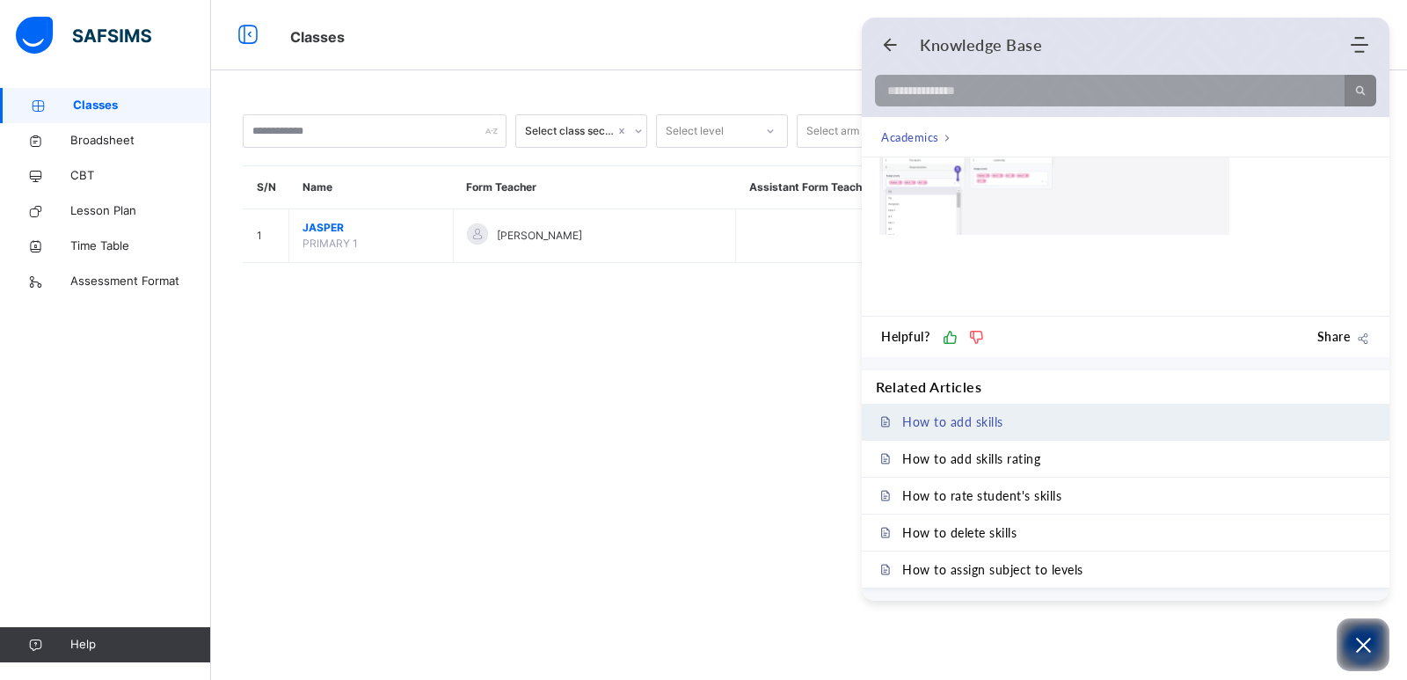
click at [976, 426] on span "How to add skills" at bounding box center [952, 421] width 101 height 15
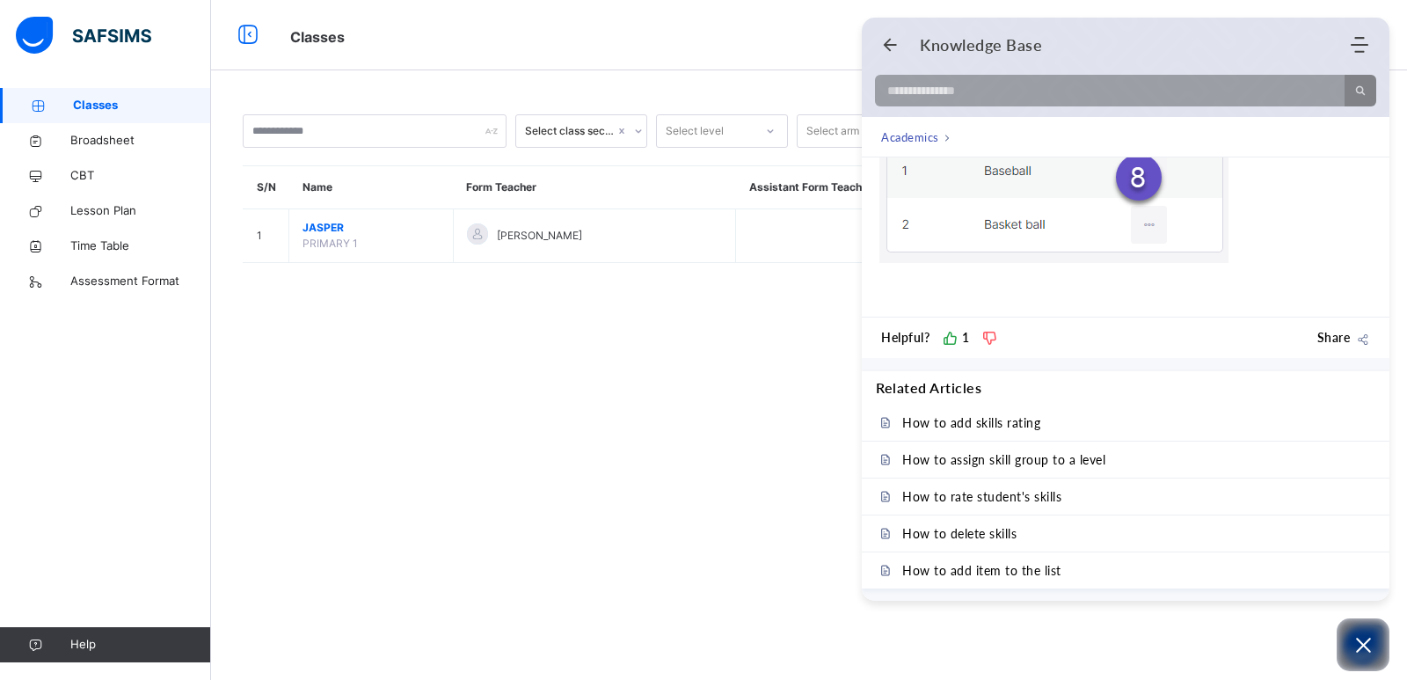
scroll to position [1549, 0]
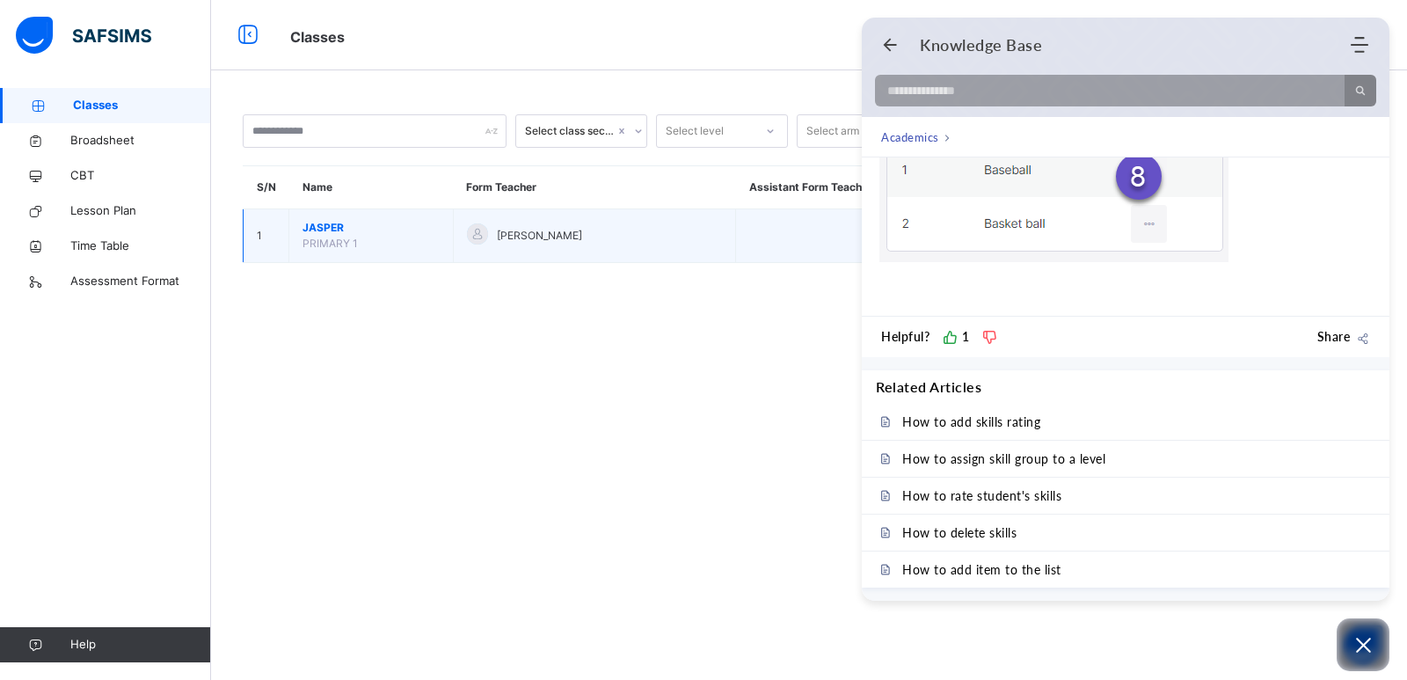
click at [598, 233] on div "Tina OBIDO Ojiogu" at bounding box center [595, 236] width 256 height 26
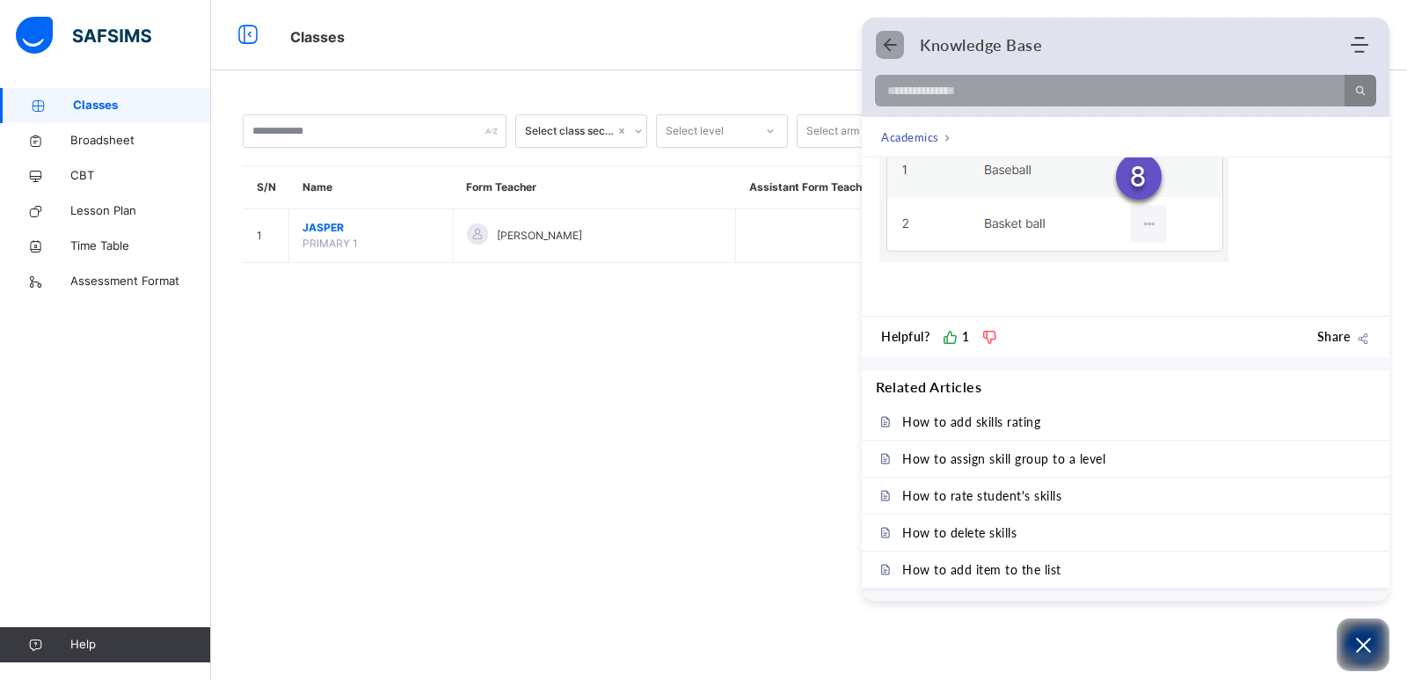
click at [889, 48] on use "Back" at bounding box center [890, 45] width 13 height 13
click at [888, 47] on use "Back" at bounding box center [890, 45] width 13 height 13
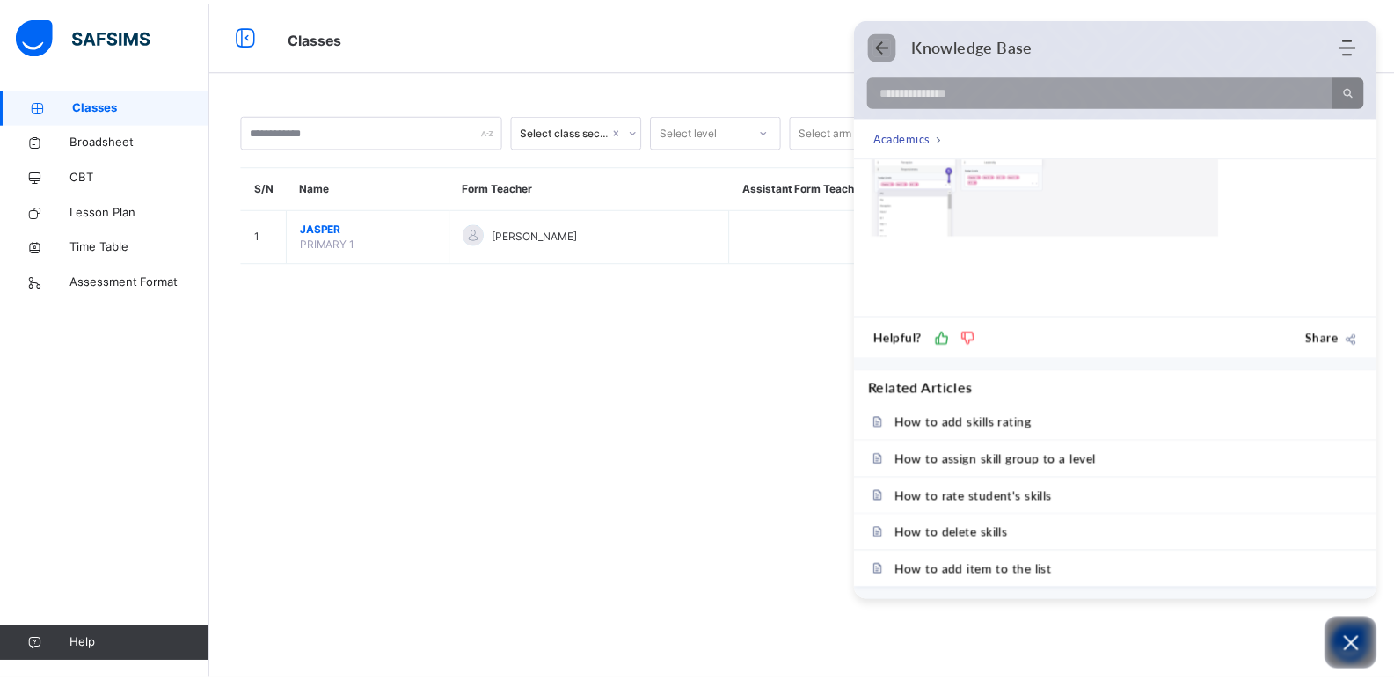
scroll to position [1428, 0]
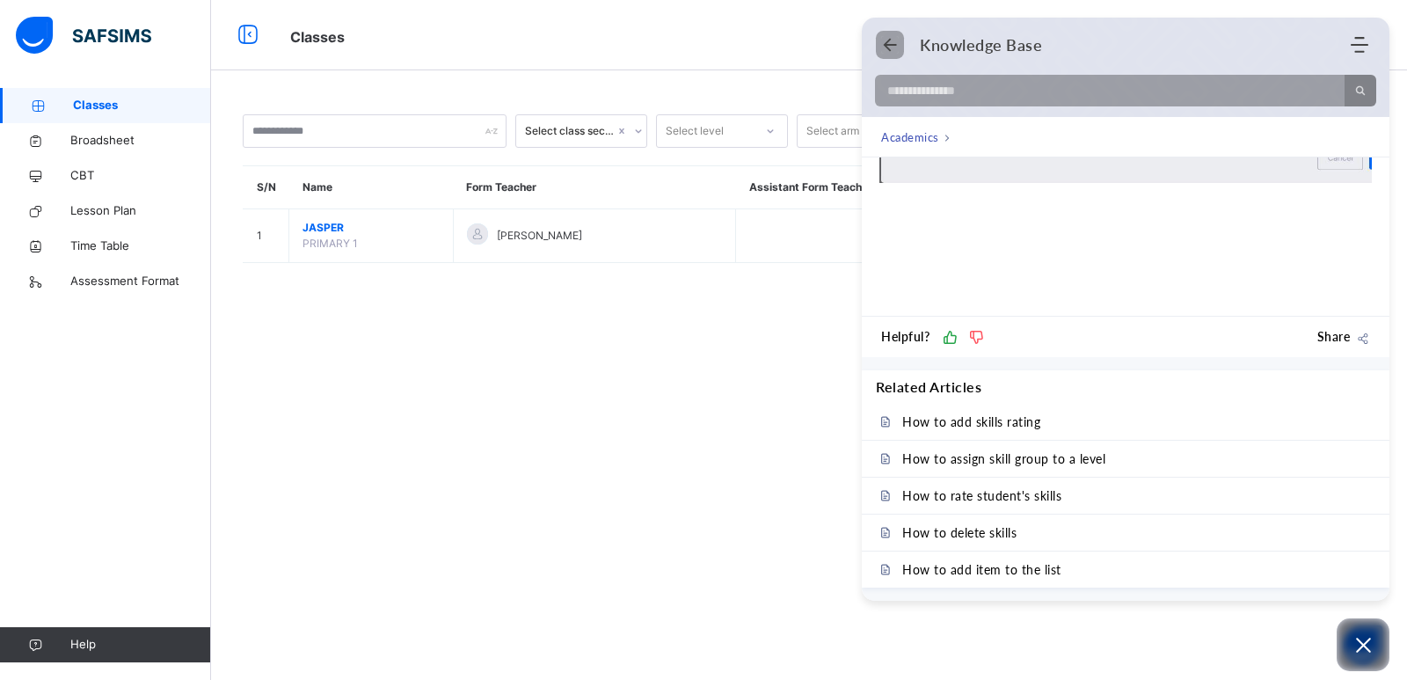
click at [888, 47] on use "Back" at bounding box center [890, 45] width 13 height 13
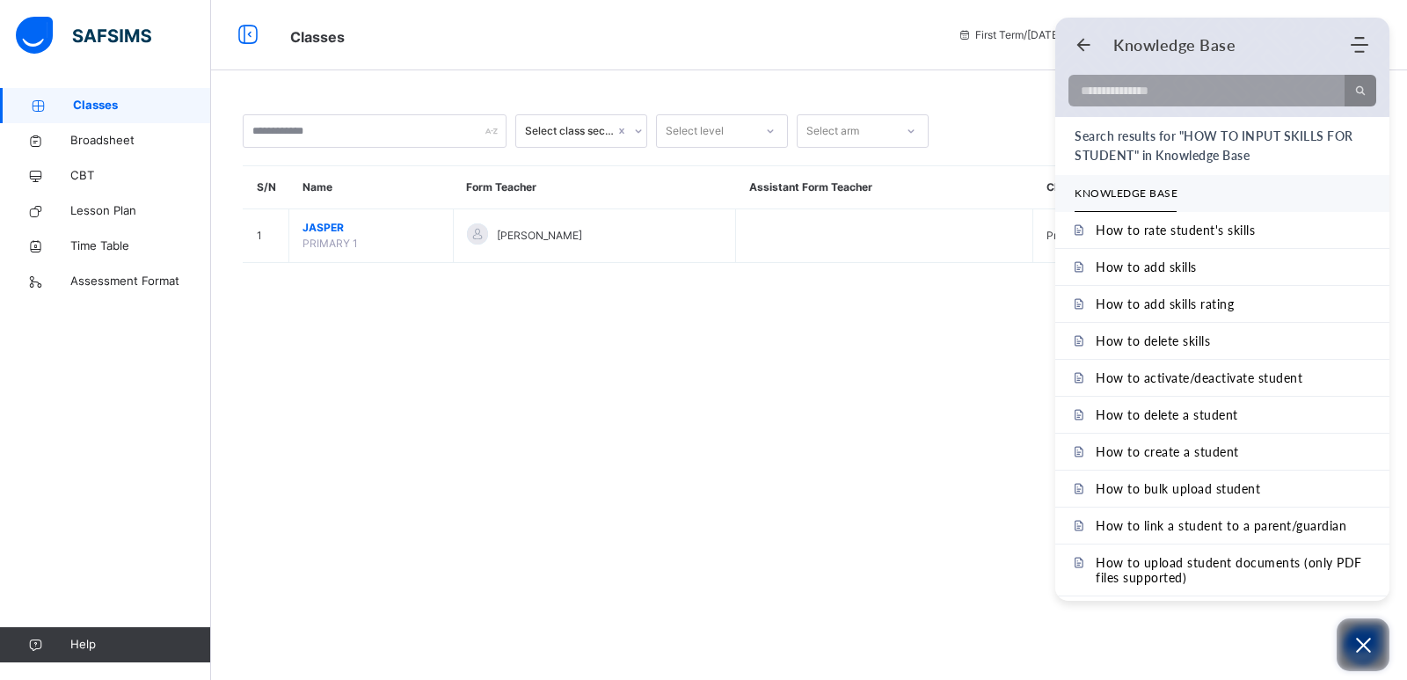
click at [1011, 631] on button "Open asap" at bounding box center [1363, 644] width 53 height 53
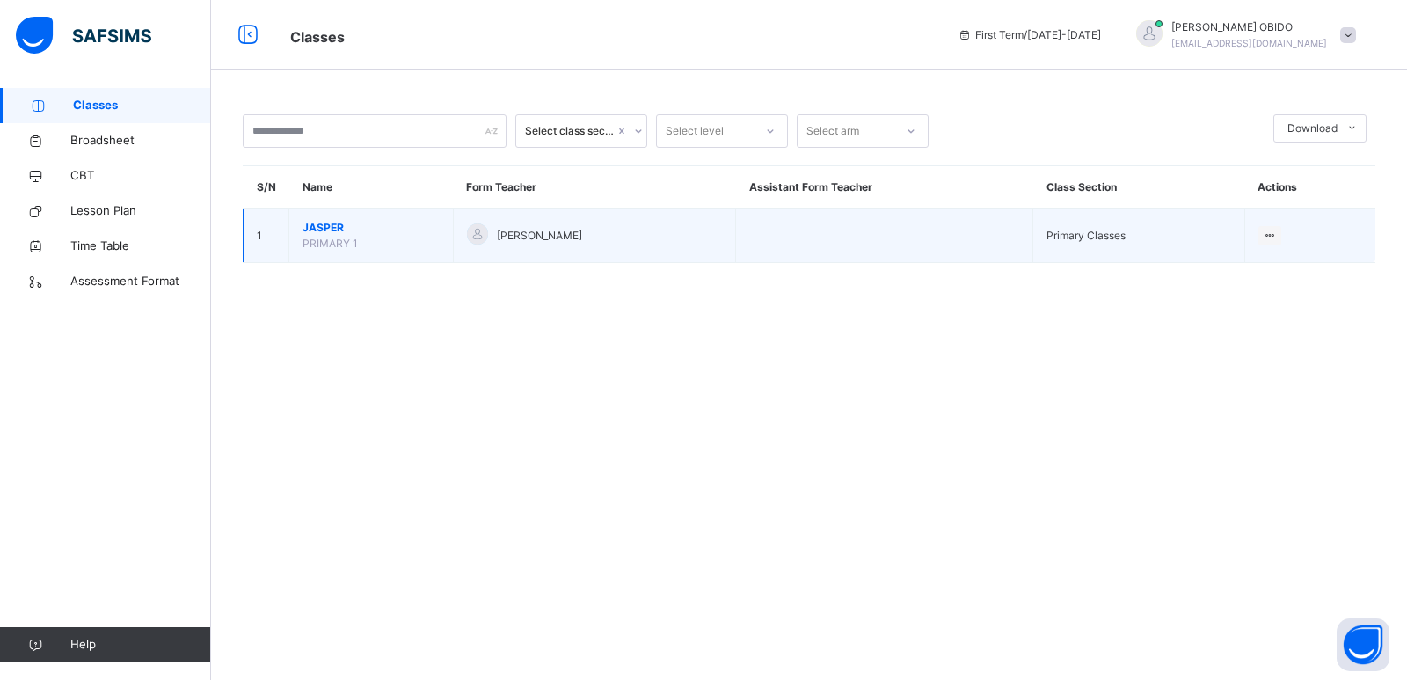
click at [1011, 225] on td "View Class" at bounding box center [1309, 236] width 131 height 54
click at [1011, 234] on icon at bounding box center [1270, 235] width 15 height 13
click at [1011, 274] on div "View Class" at bounding box center [1246, 271] width 55 height 18
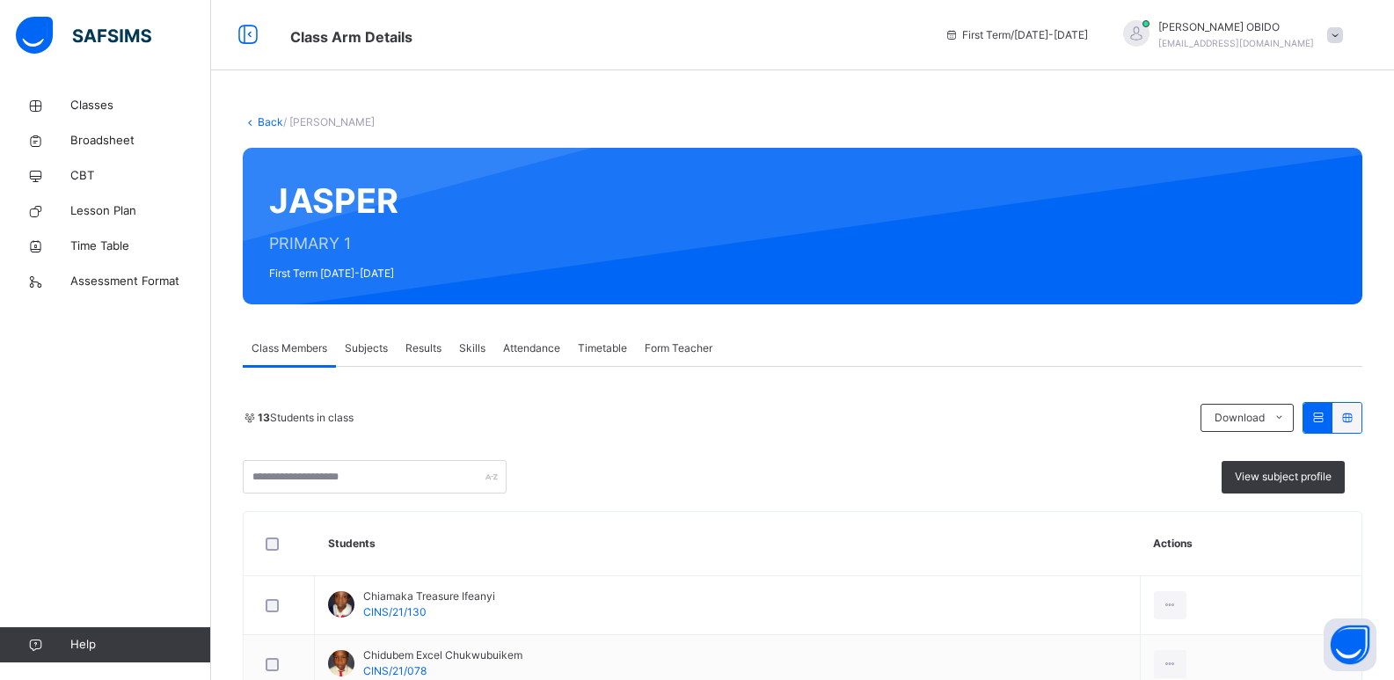
click at [363, 349] on span "Subjects" at bounding box center [366, 348] width 43 height 16
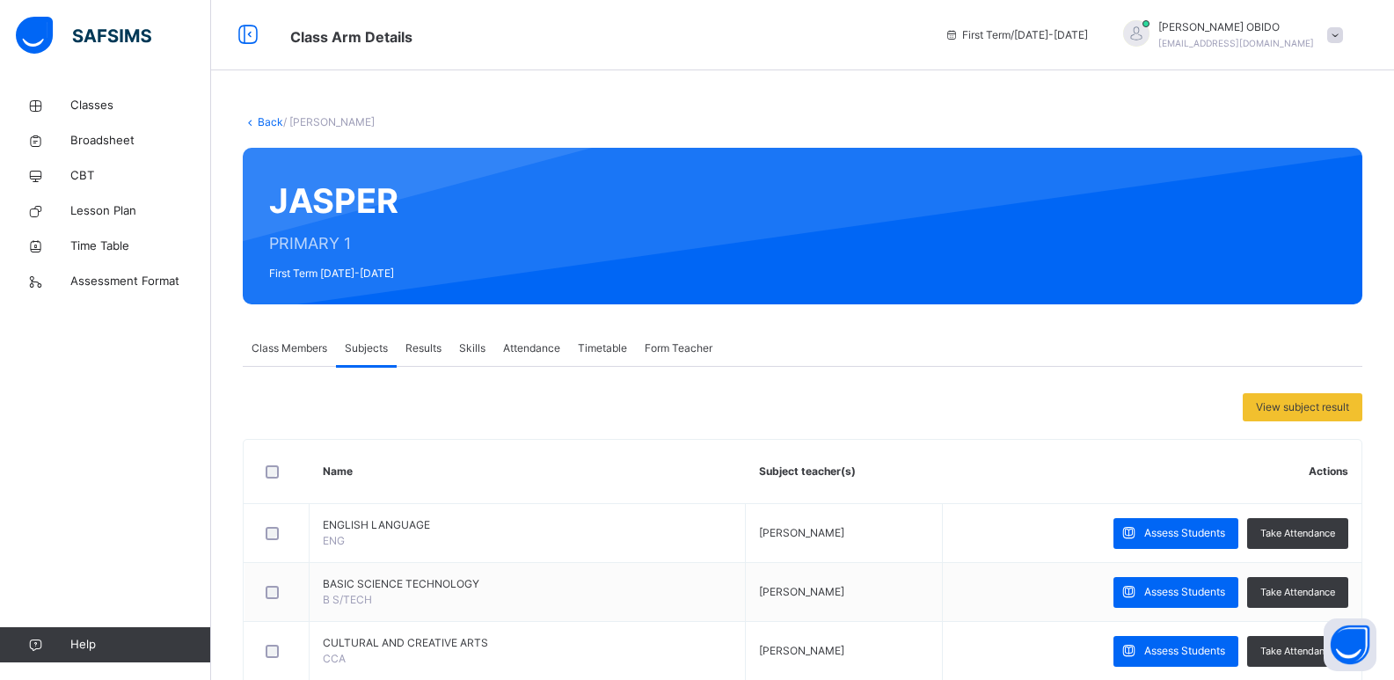
click at [429, 354] on span "Results" at bounding box center [423, 348] width 36 height 16
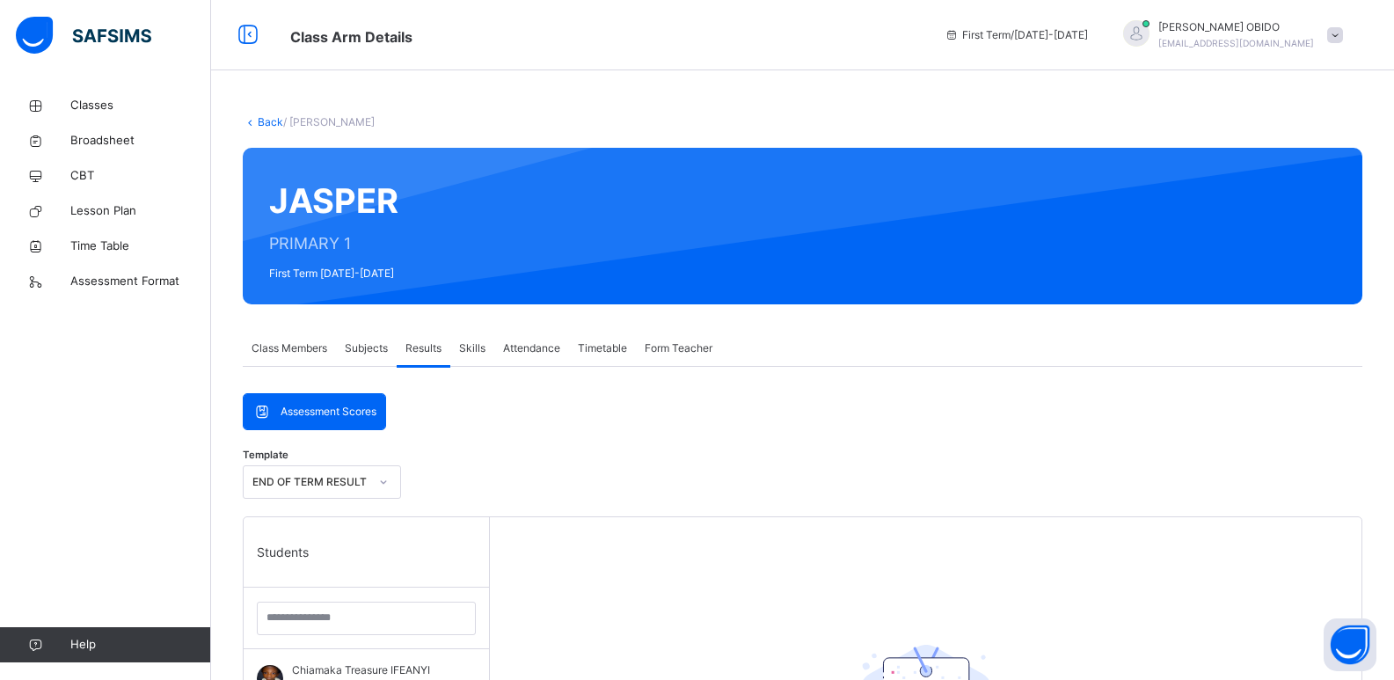
scroll to position [299, 0]
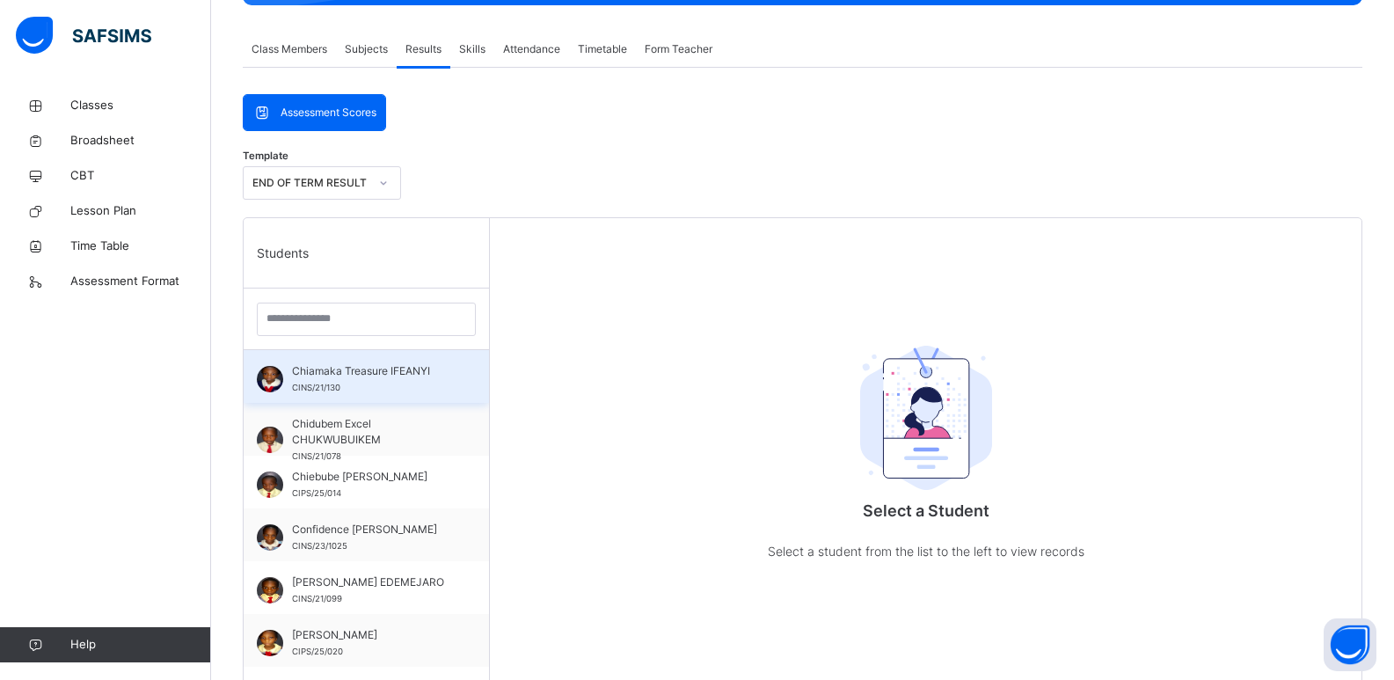
click at [412, 366] on span "Chiamaka Treasure IFEANYI" at bounding box center [370, 371] width 157 height 16
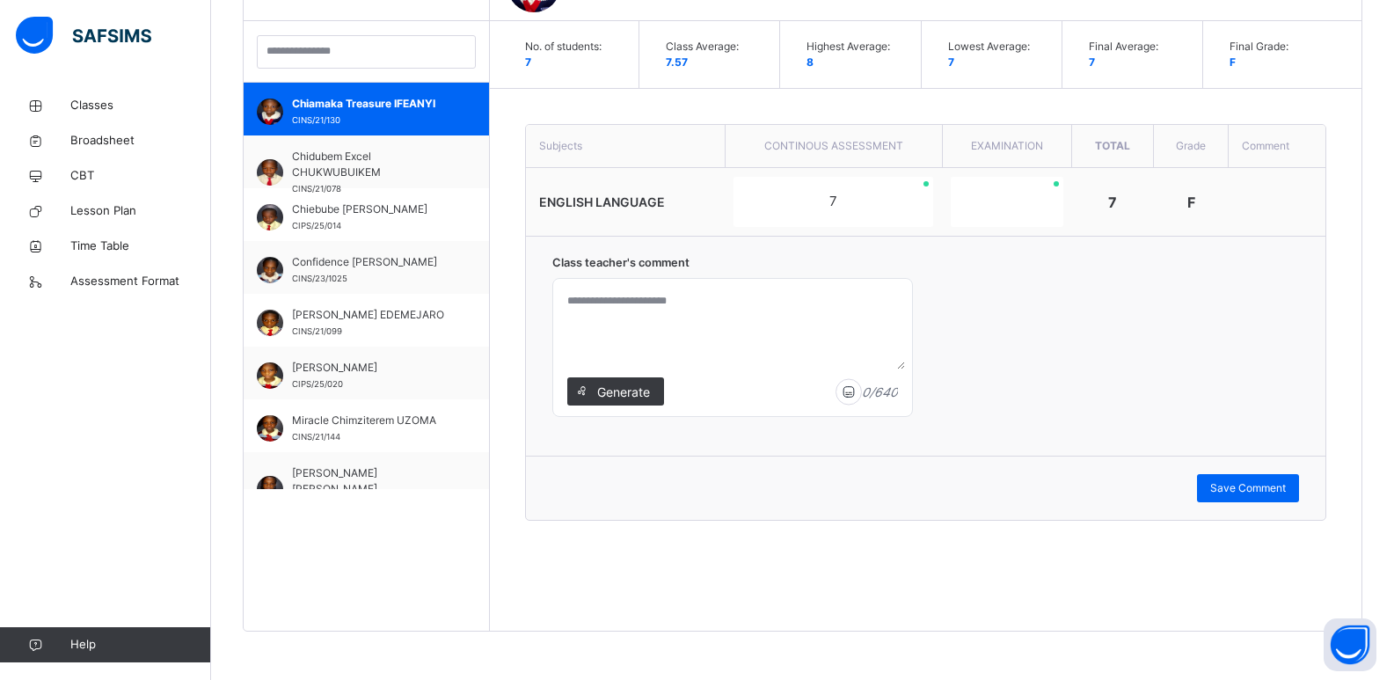
scroll to position [571, 0]
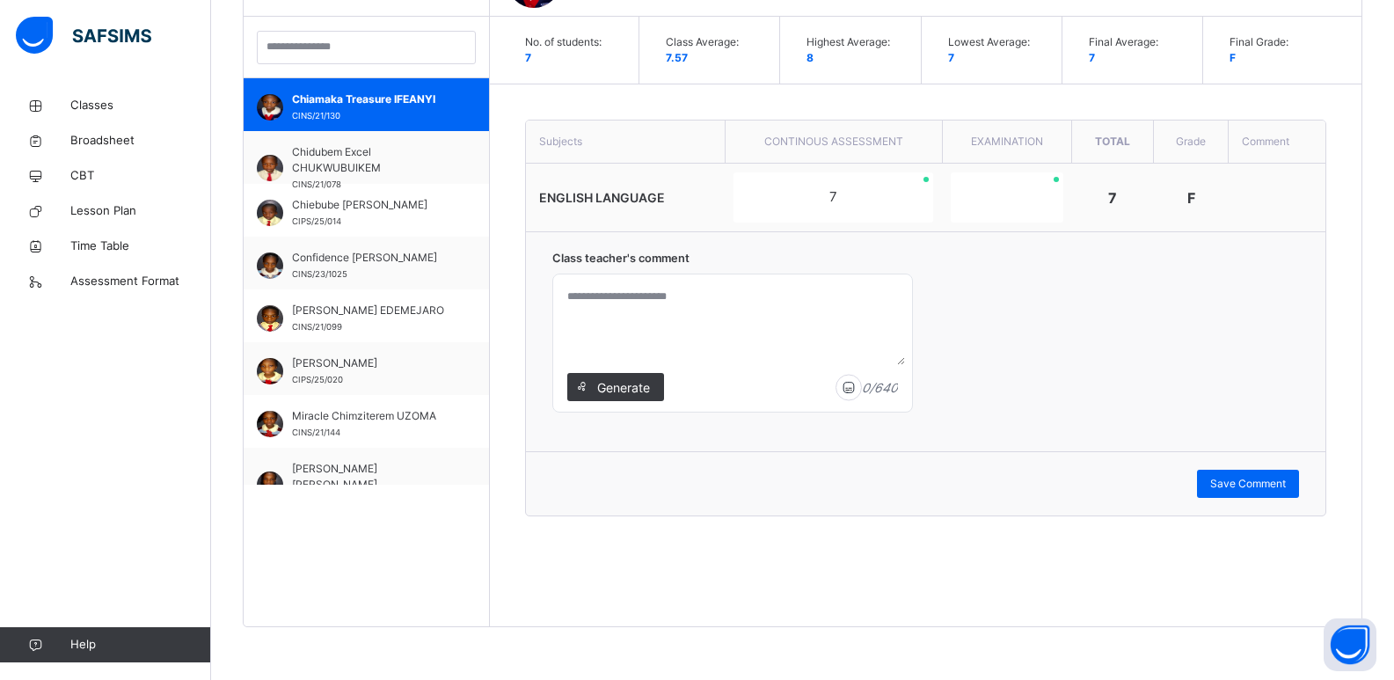
click at [780, 282] on textarea at bounding box center [732, 323] width 345 height 84
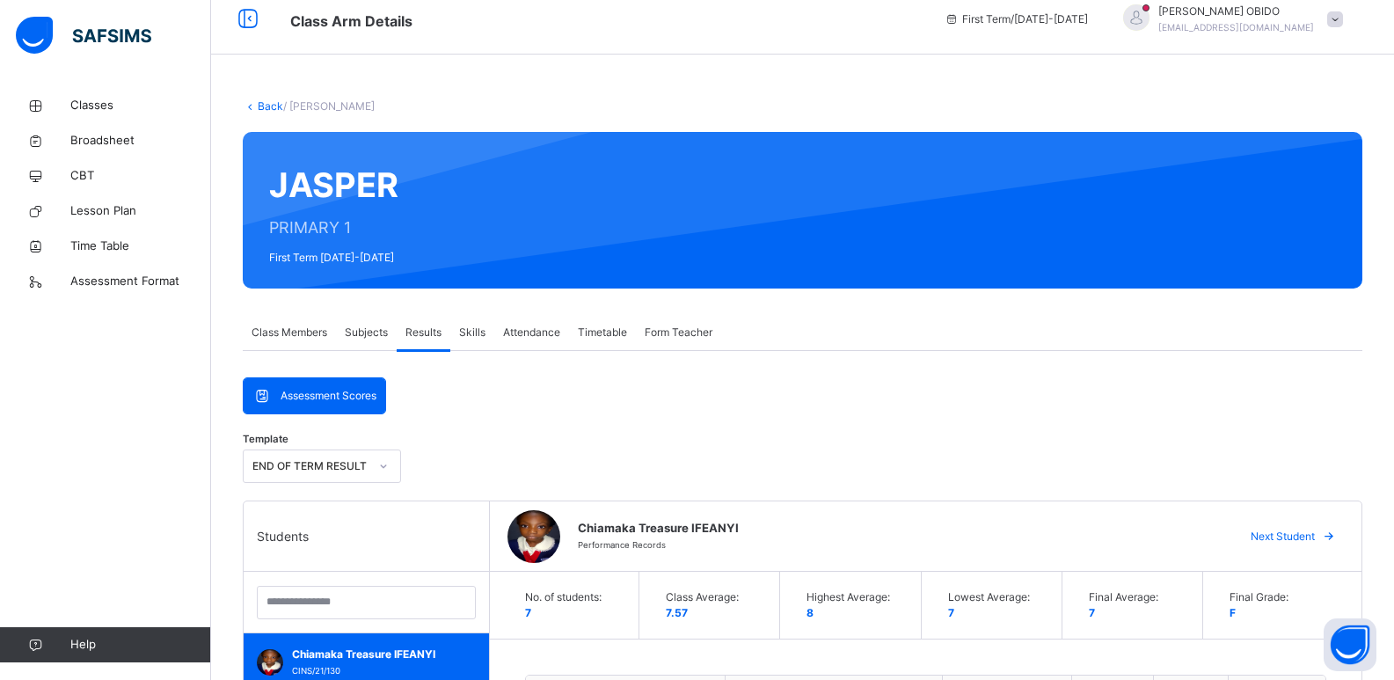
scroll to position [0, 0]
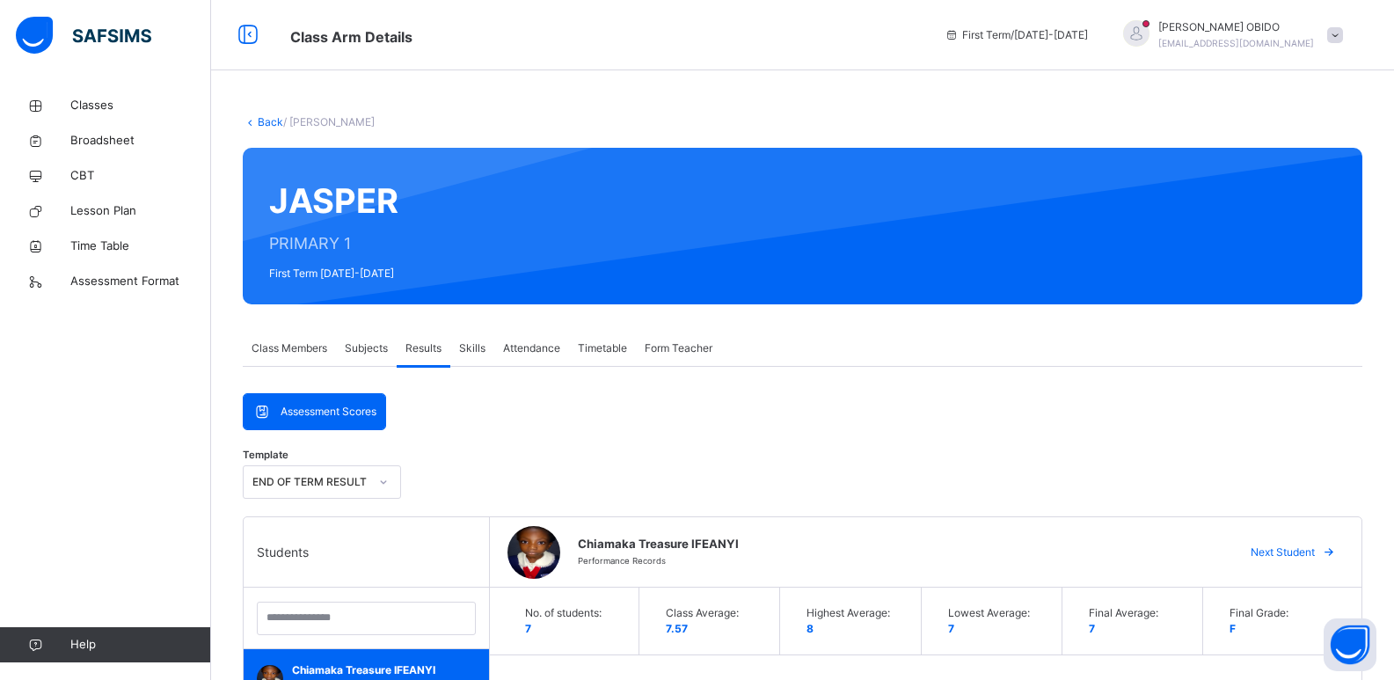
click at [457, 344] on div "Skills" at bounding box center [472, 348] width 44 height 35
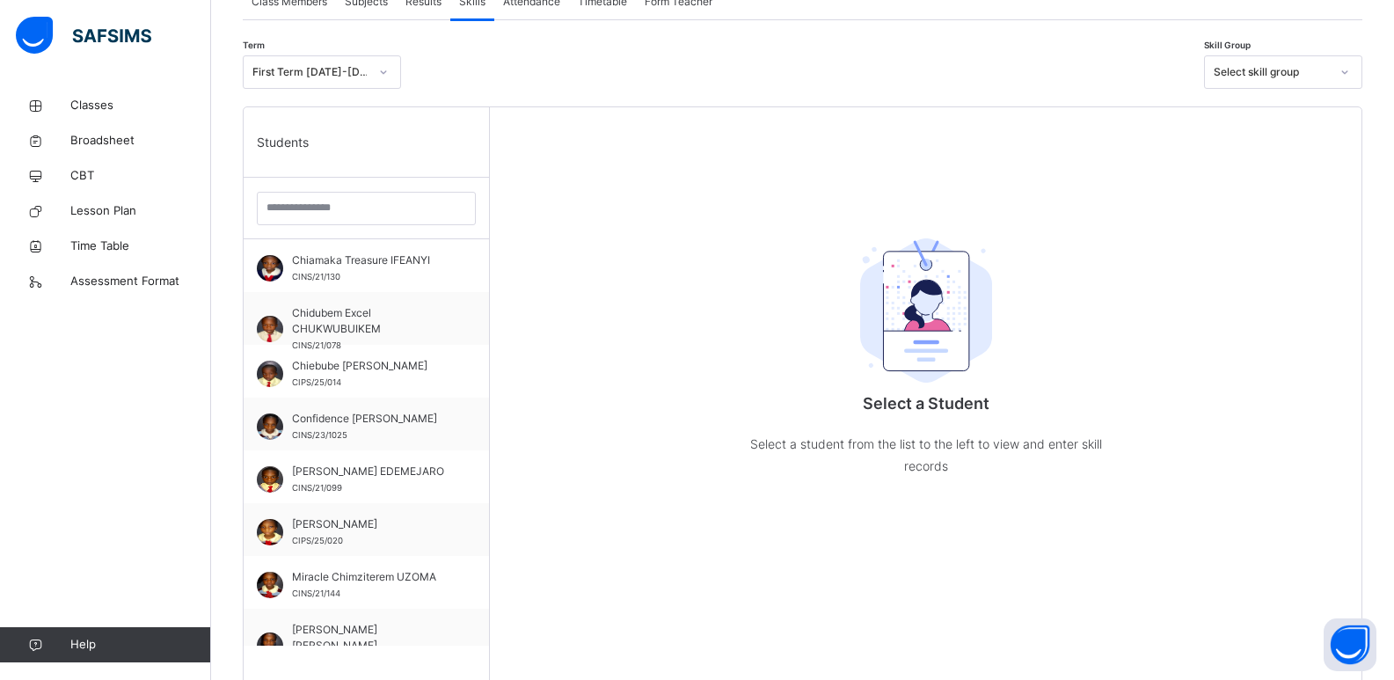
scroll to position [352, 0]
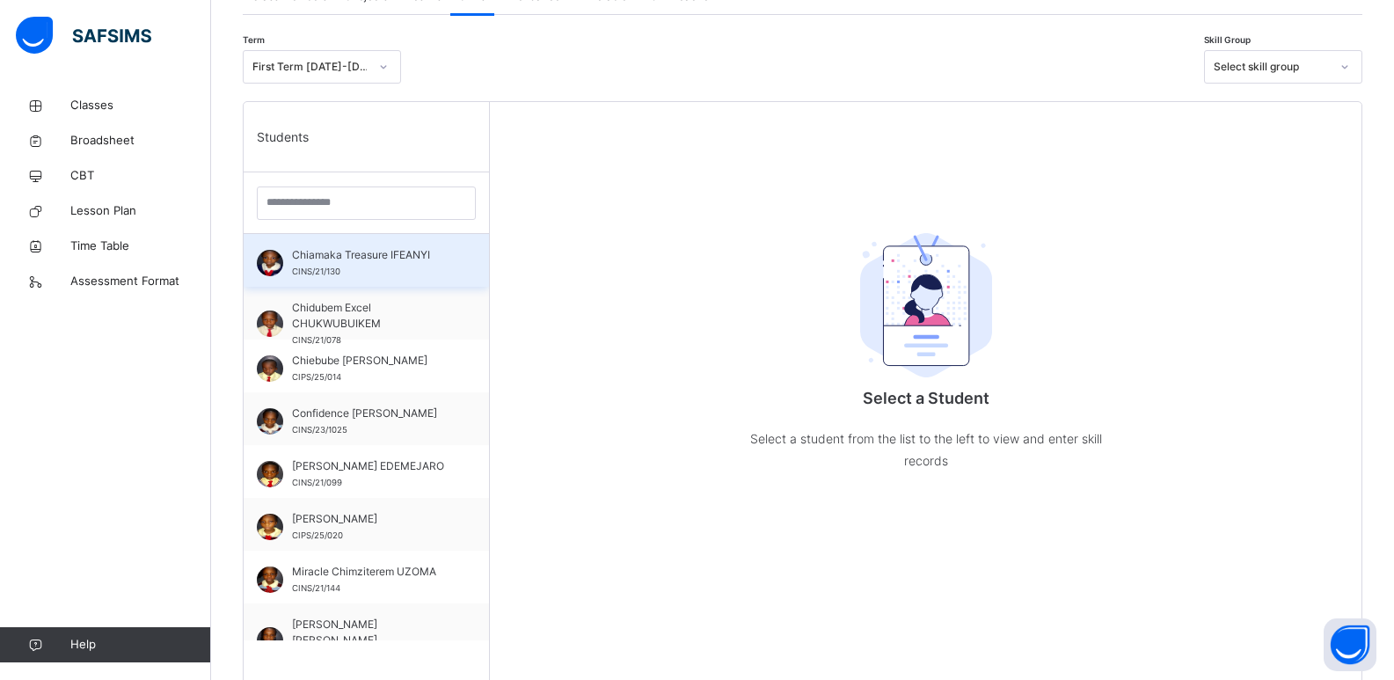
click at [390, 269] on div "Chiamaka Treasure IFEANYI CINS/21/130" at bounding box center [370, 263] width 157 height 32
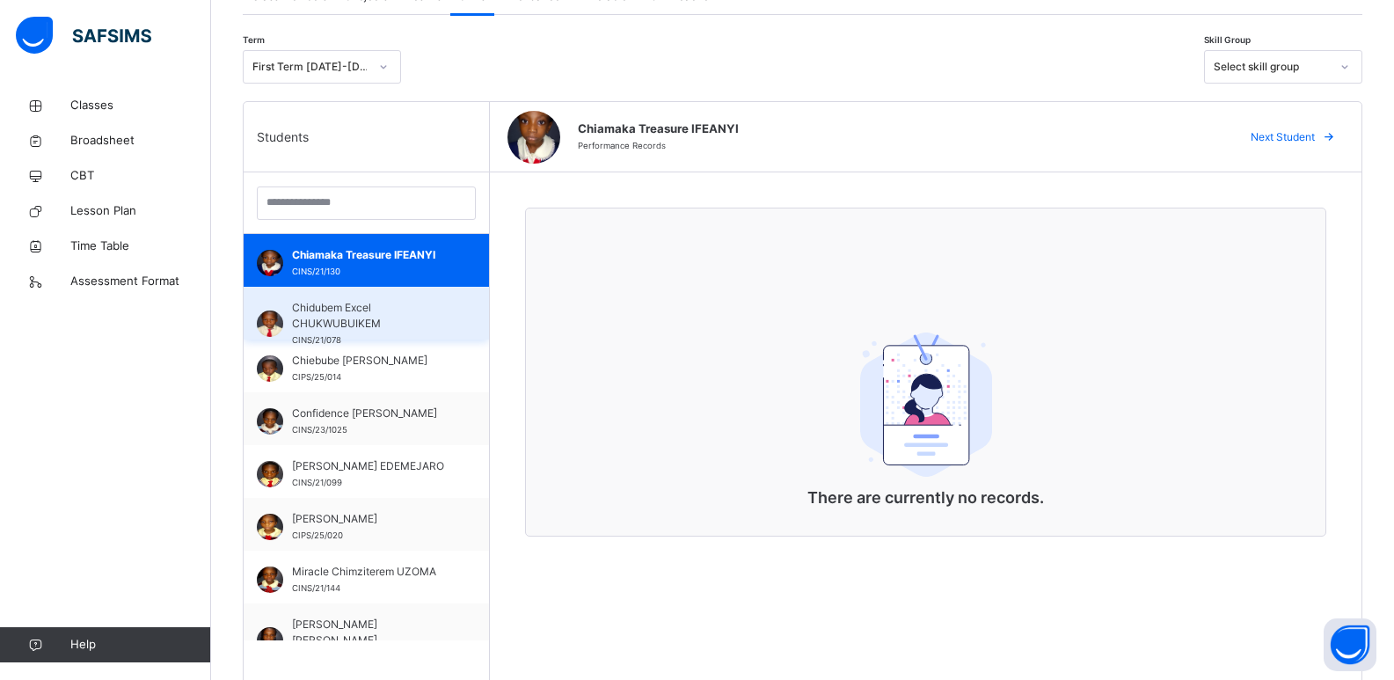
click at [354, 311] on span "Chidubem Excel CHUKWUBUIKEM" at bounding box center [370, 316] width 157 height 32
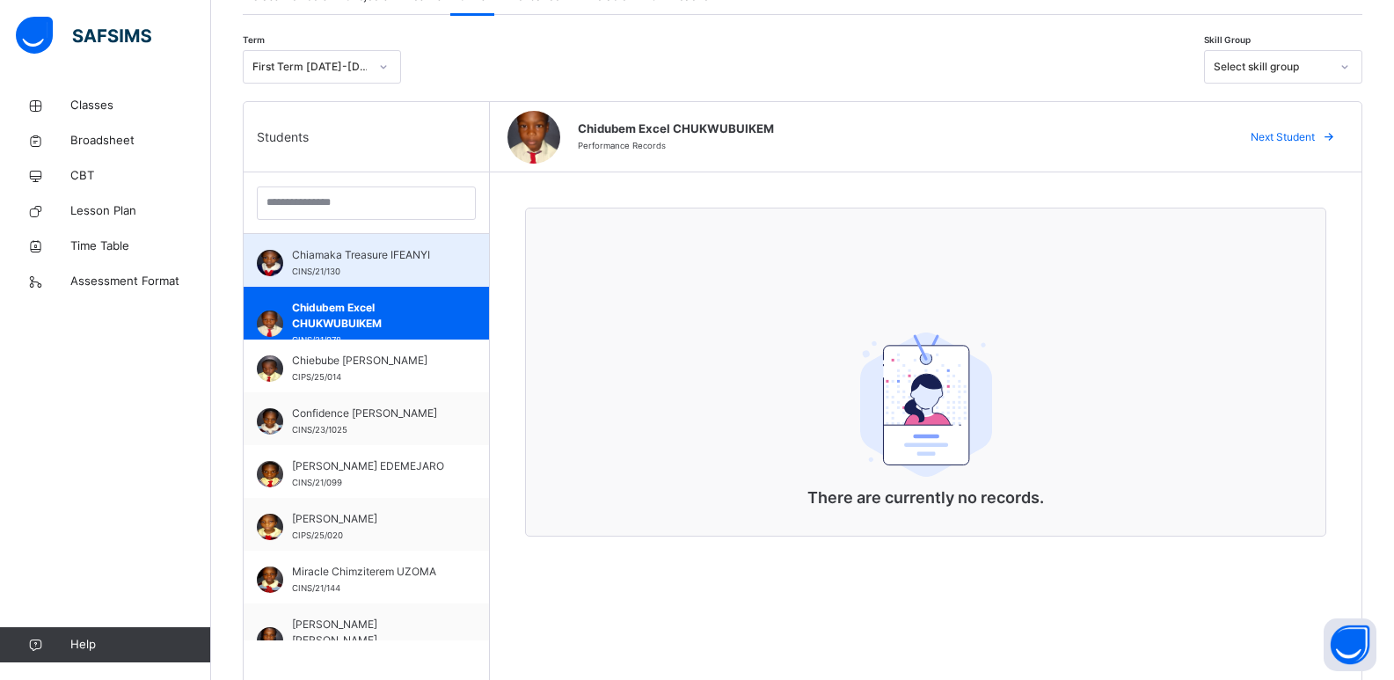
click at [402, 250] on span "Chiamaka Treasure IFEANYI" at bounding box center [370, 255] width 157 height 16
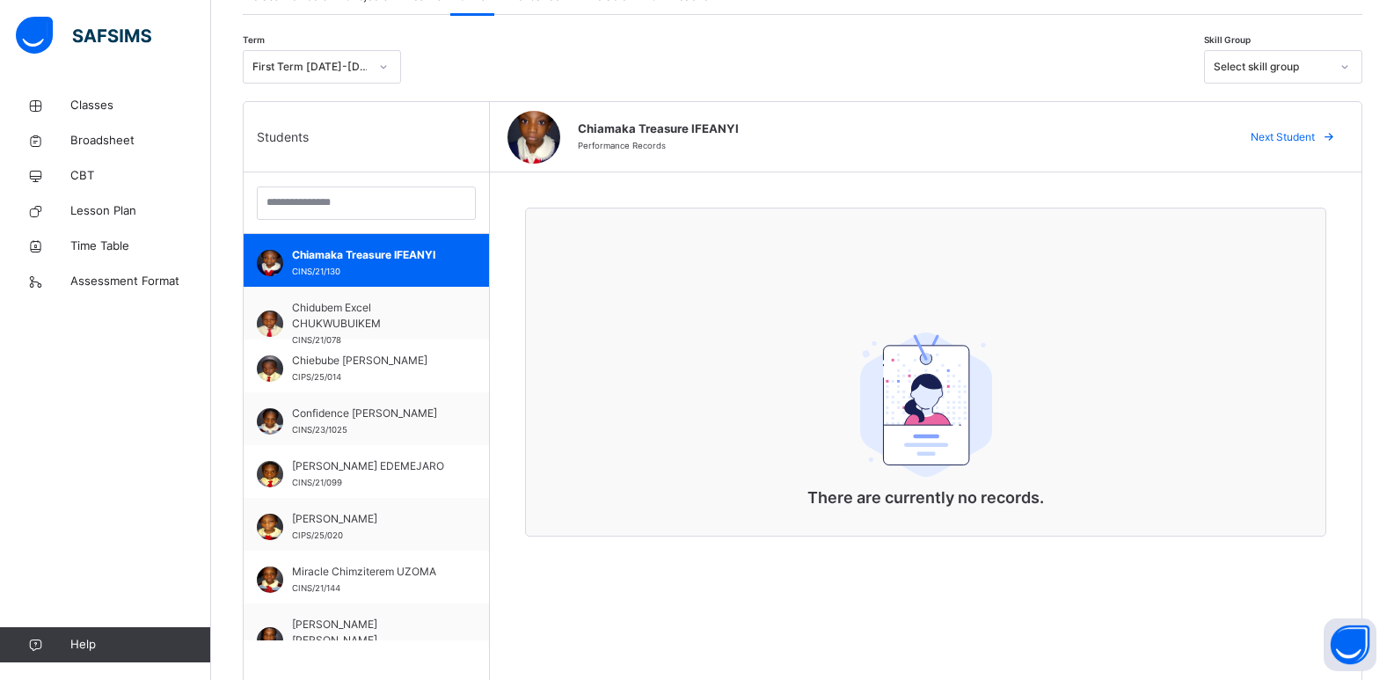
click at [1011, 68] on div "Select skill group" at bounding box center [1272, 67] width 116 height 16
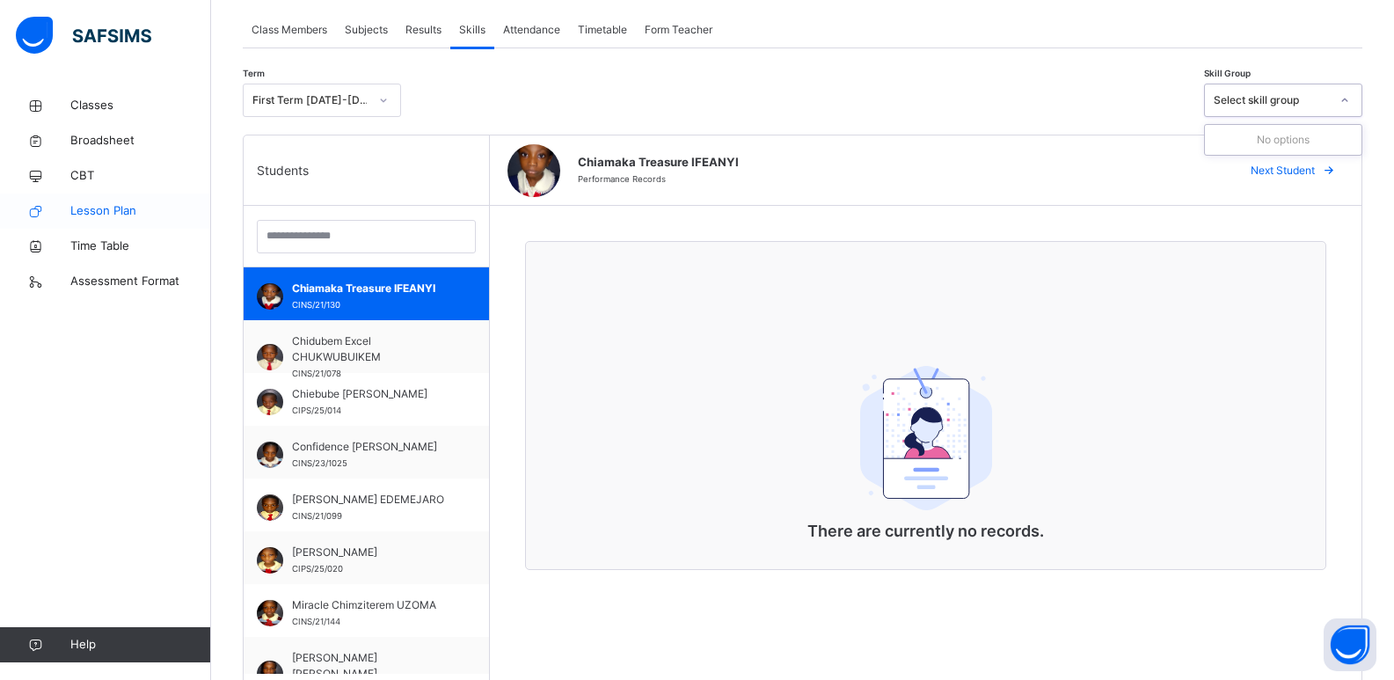
scroll to position [0, 0]
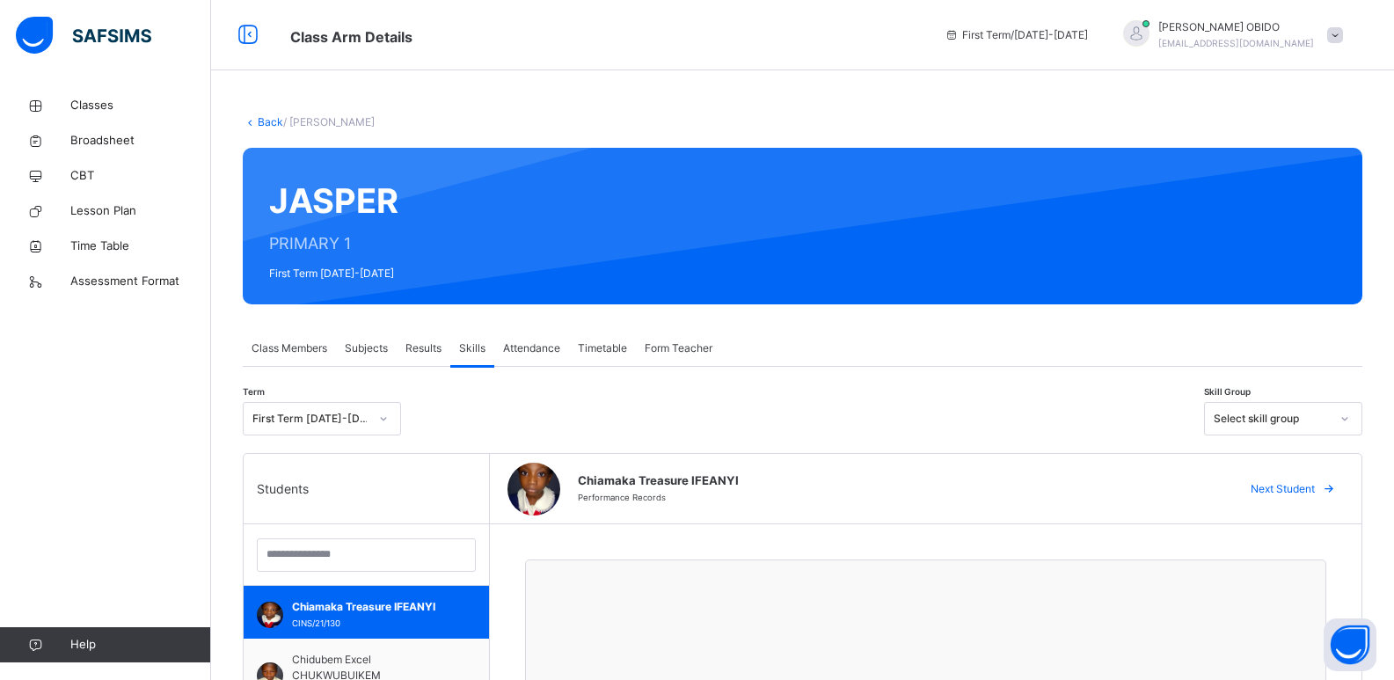
click at [1011, 33] on span at bounding box center [1335, 35] width 16 height 16
click at [1011, 188] on span "Logout" at bounding box center [1286, 186] width 116 height 24
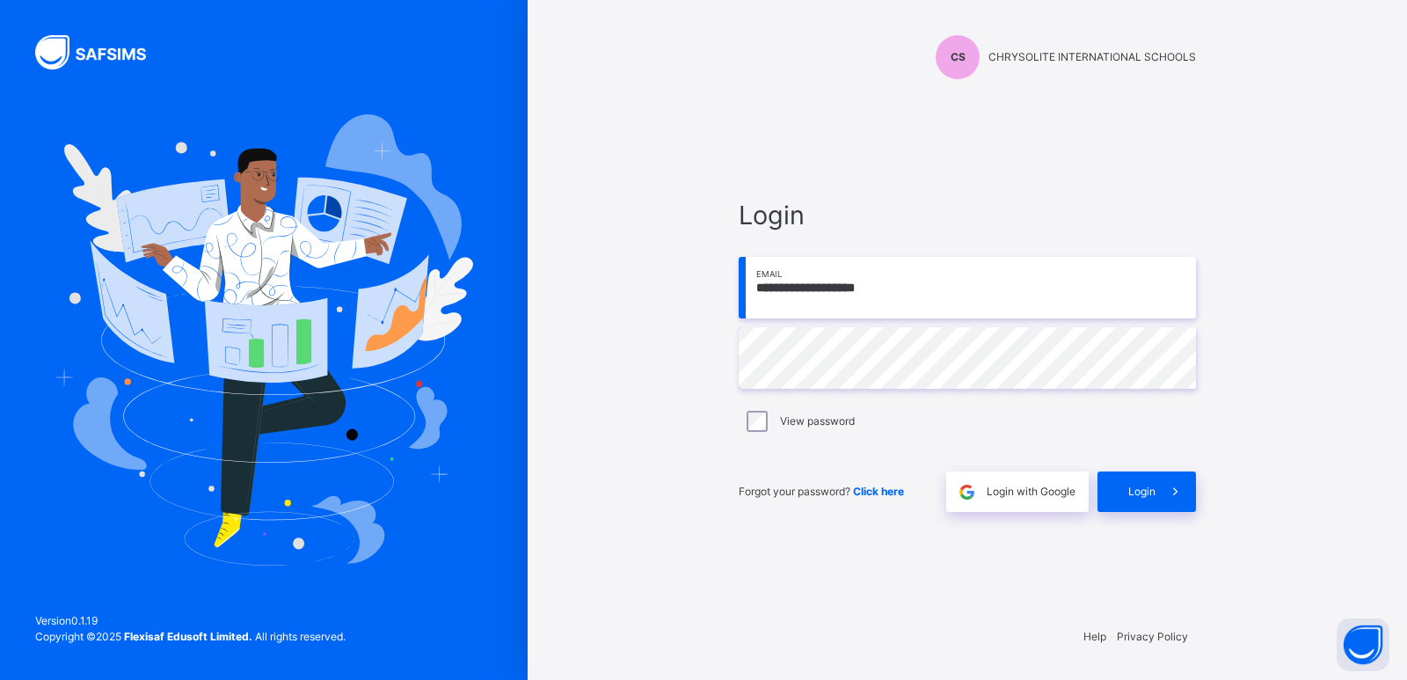
click at [958, 317] on input "**********" at bounding box center [967, 288] width 457 height 62
type input "**********"
click at [1011, 496] on span "Login" at bounding box center [1141, 492] width 27 height 16
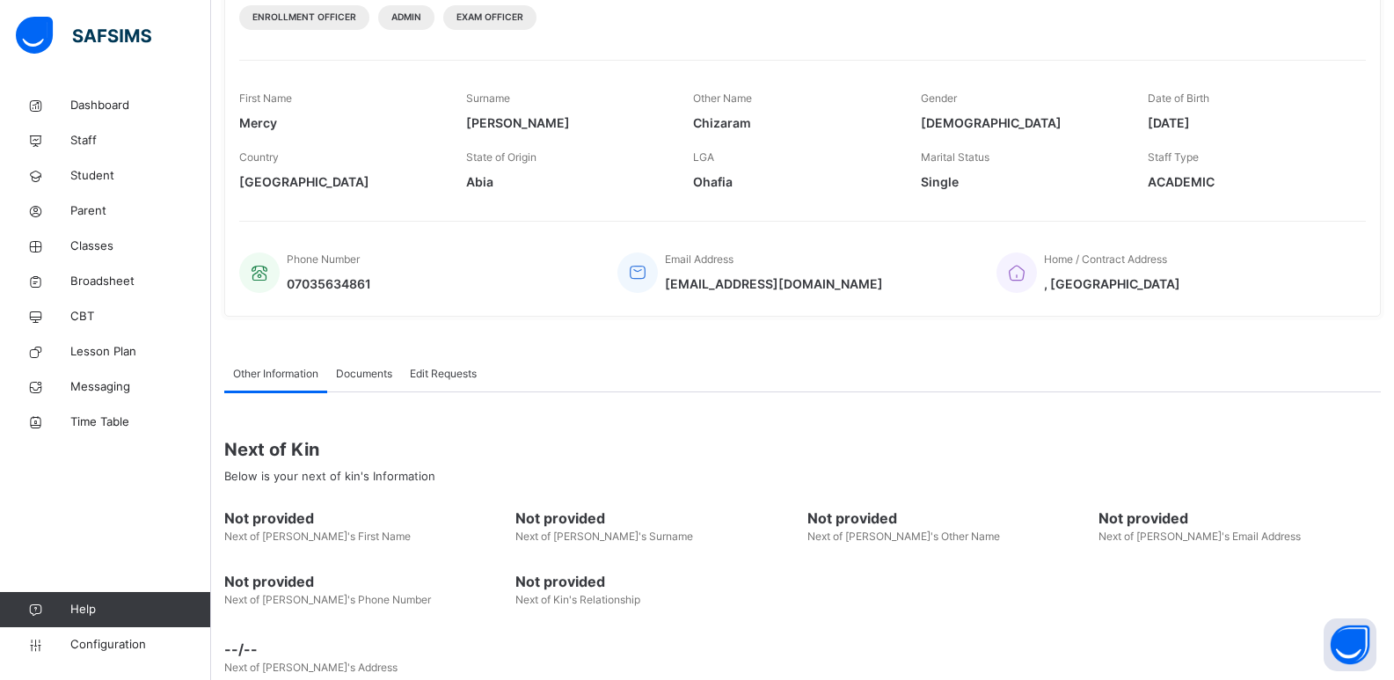
scroll to position [248, 0]
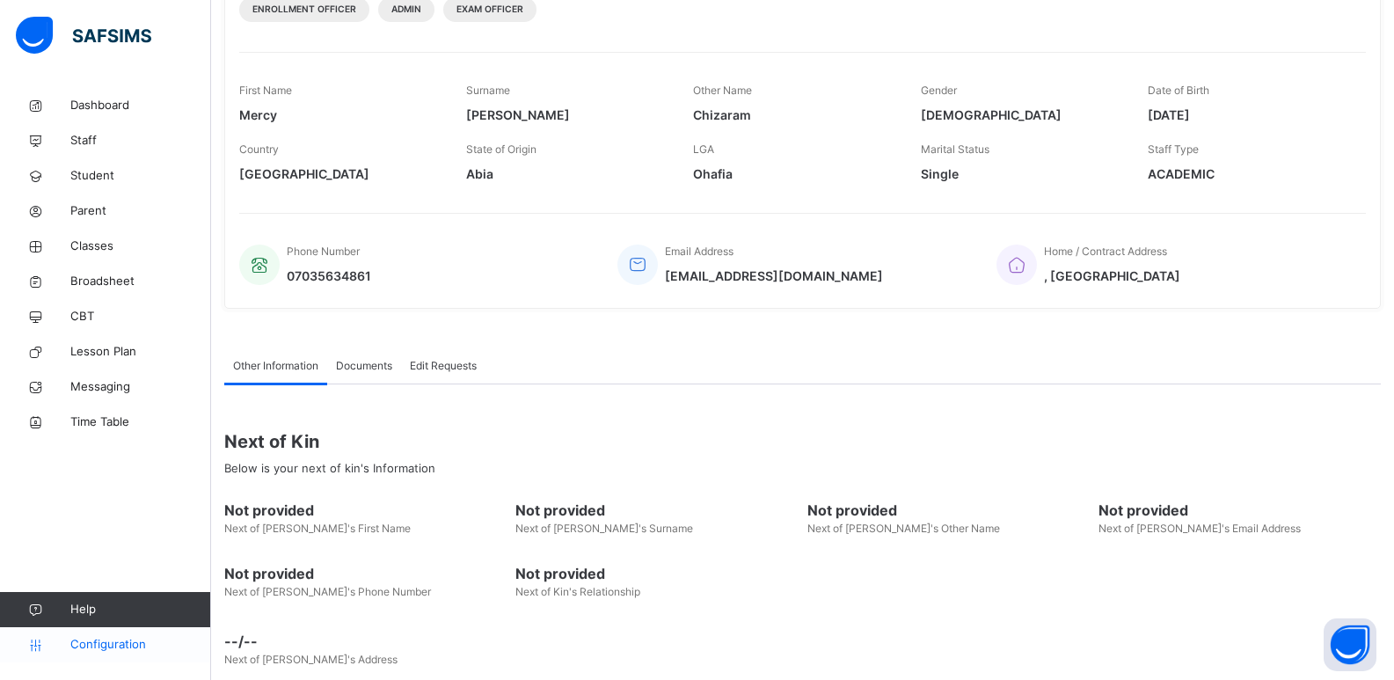
click at [83, 637] on span "Configuration" at bounding box center [140, 645] width 140 height 18
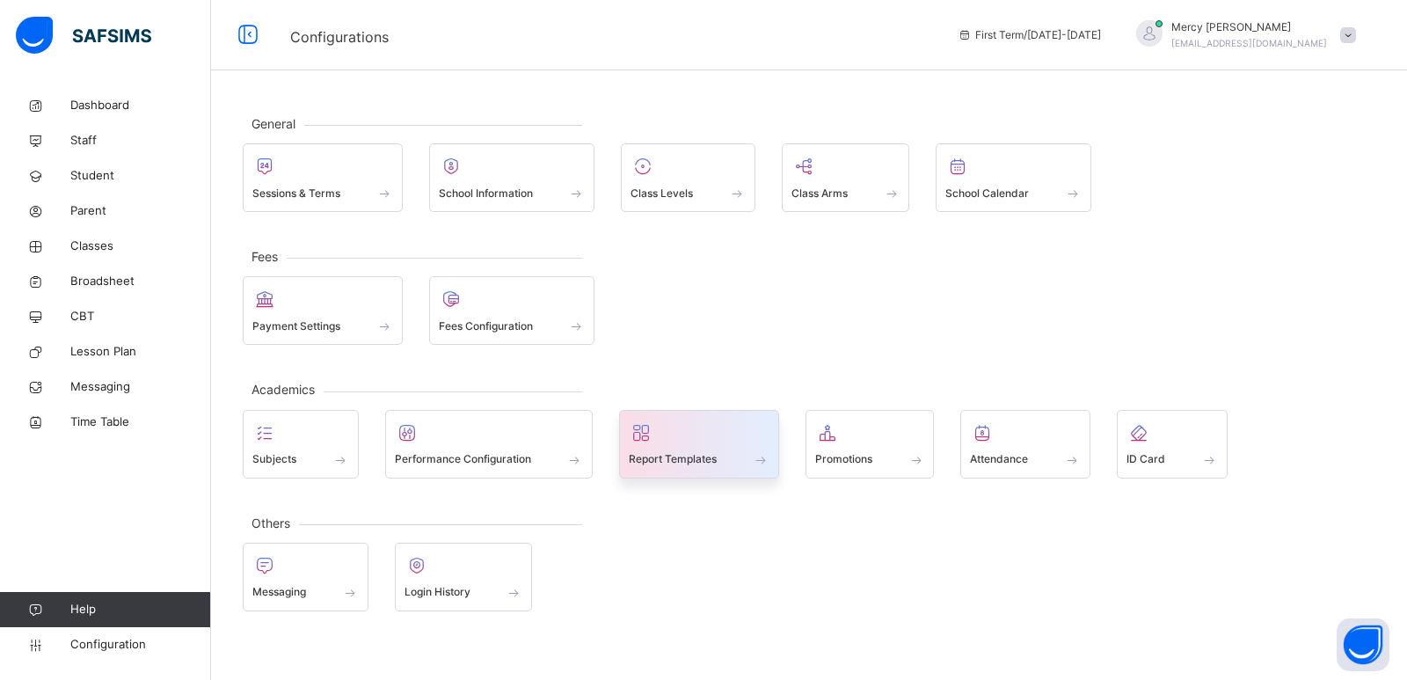
click at [675, 452] on span "Report Templates" at bounding box center [673, 459] width 88 height 16
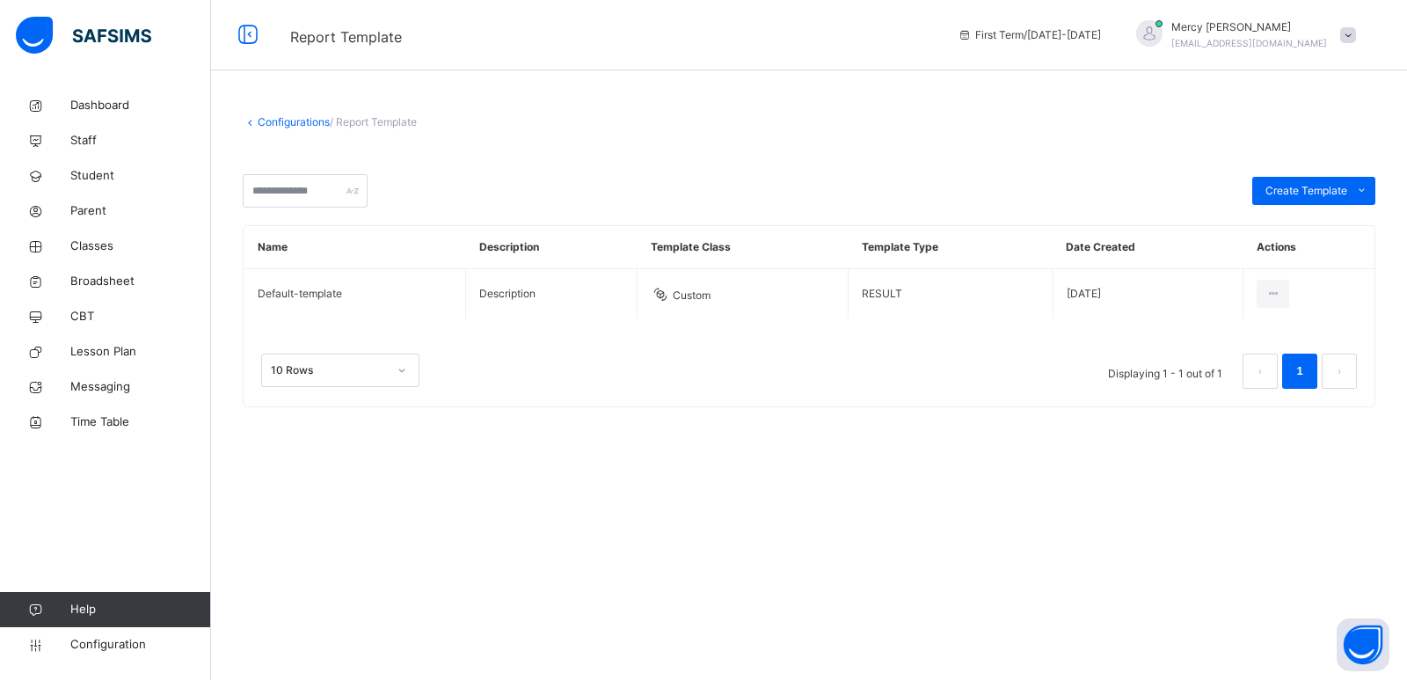
click at [354, 120] on span "/ Report Template" at bounding box center [373, 121] width 87 height 13
click at [98, 645] on span "Configuration" at bounding box center [140, 645] width 140 height 18
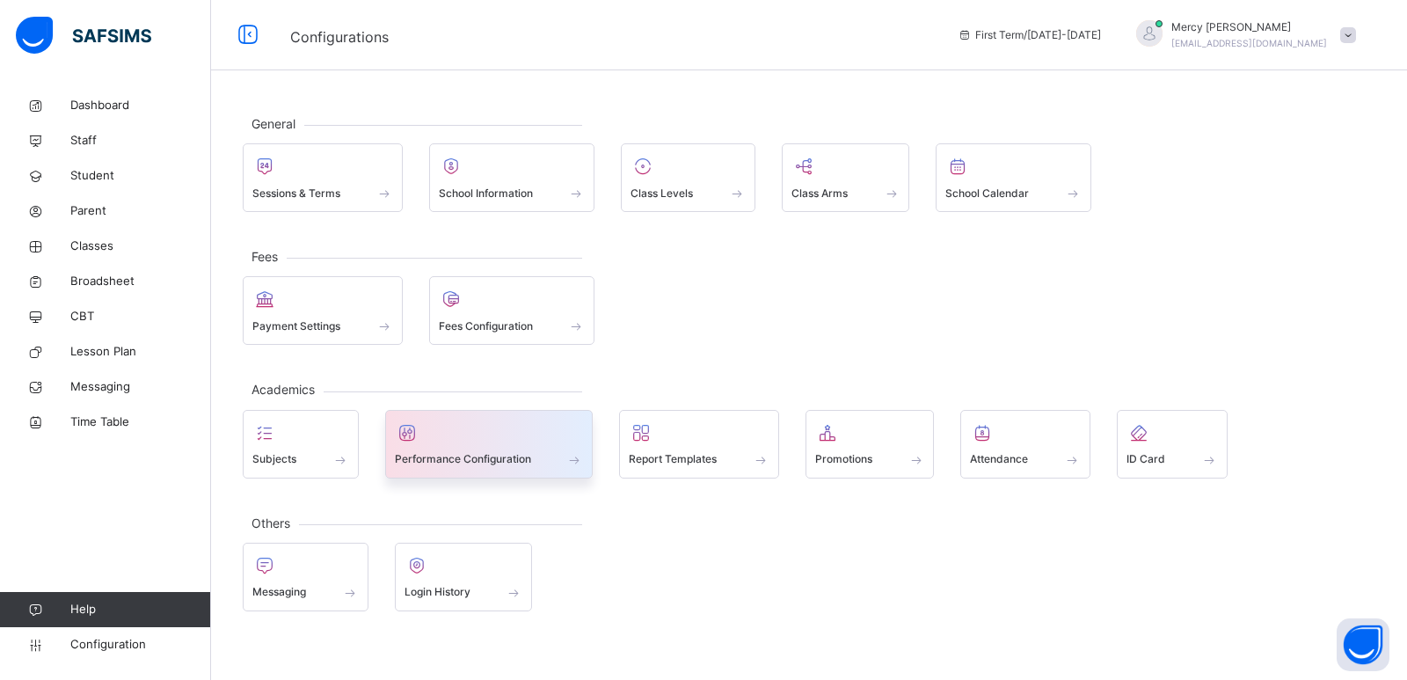
click at [533, 459] on div "Performance Configuration" at bounding box center [489, 459] width 189 height 18
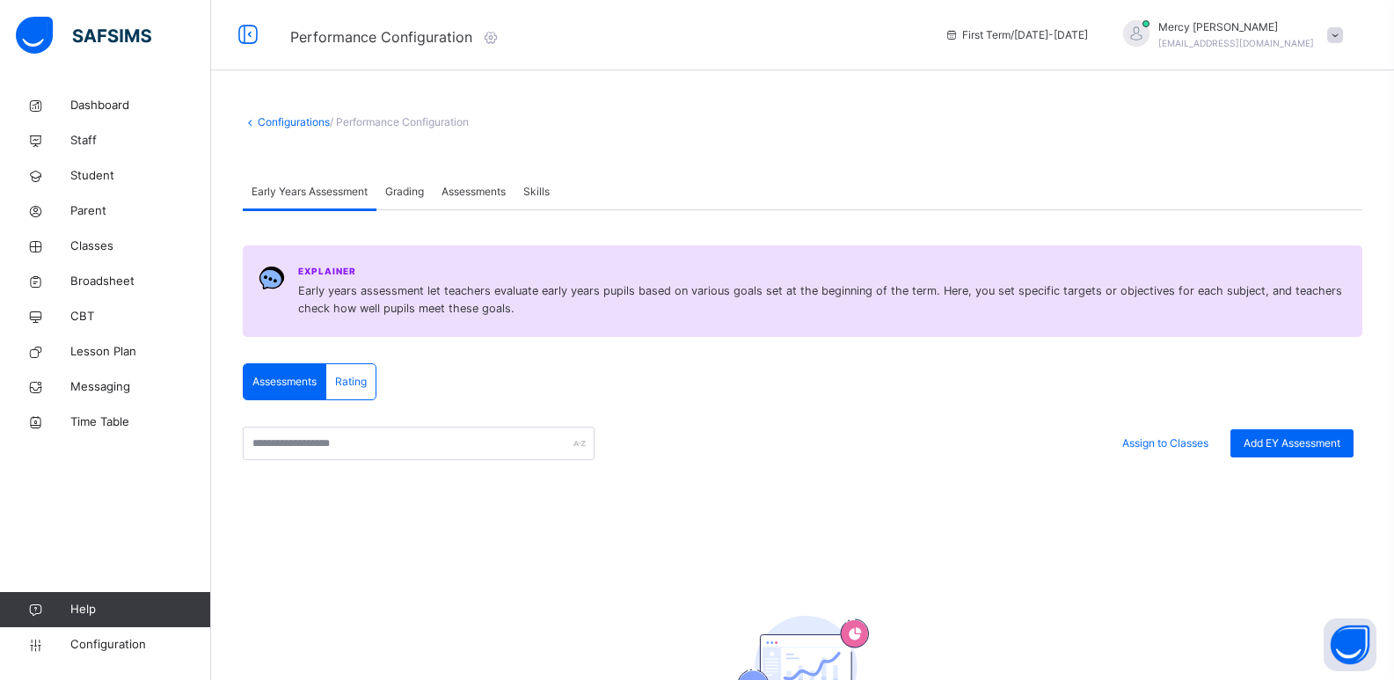
click at [404, 197] on span "Grading" at bounding box center [404, 192] width 39 height 16
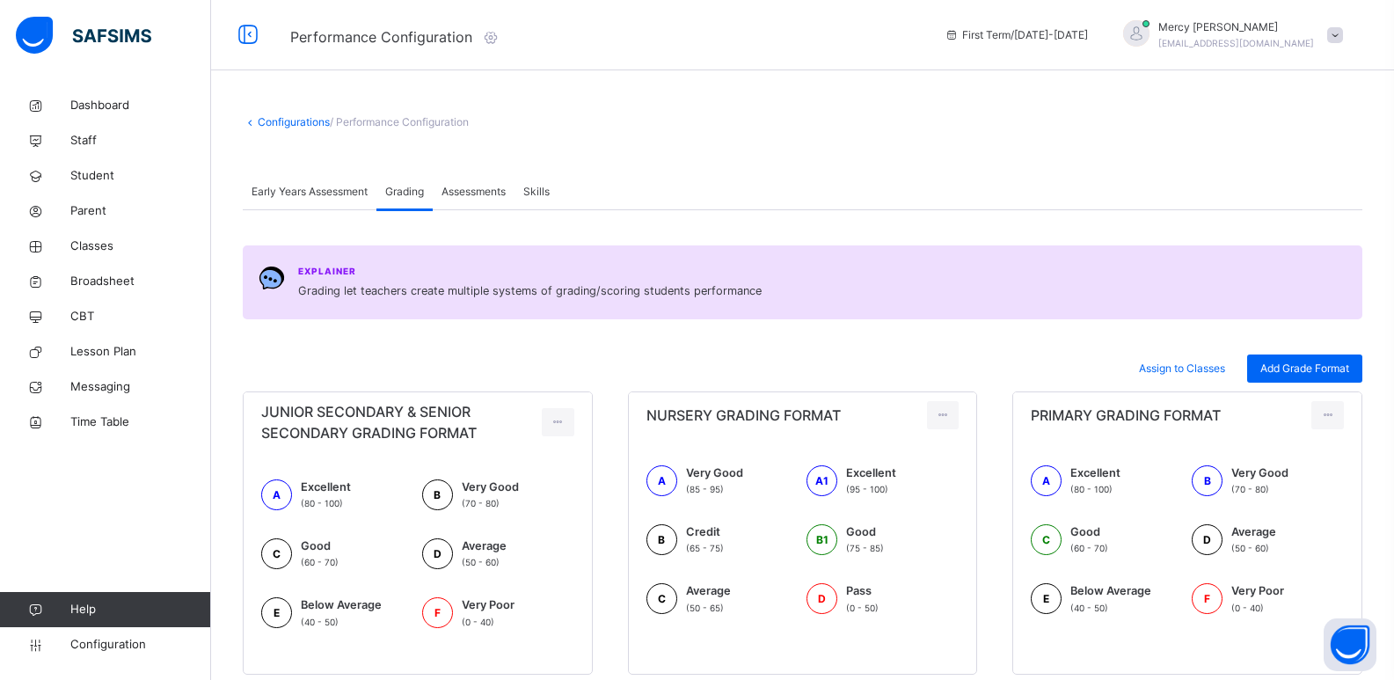
click at [478, 193] on span "Assessments" at bounding box center [473, 192] width 64 height 16
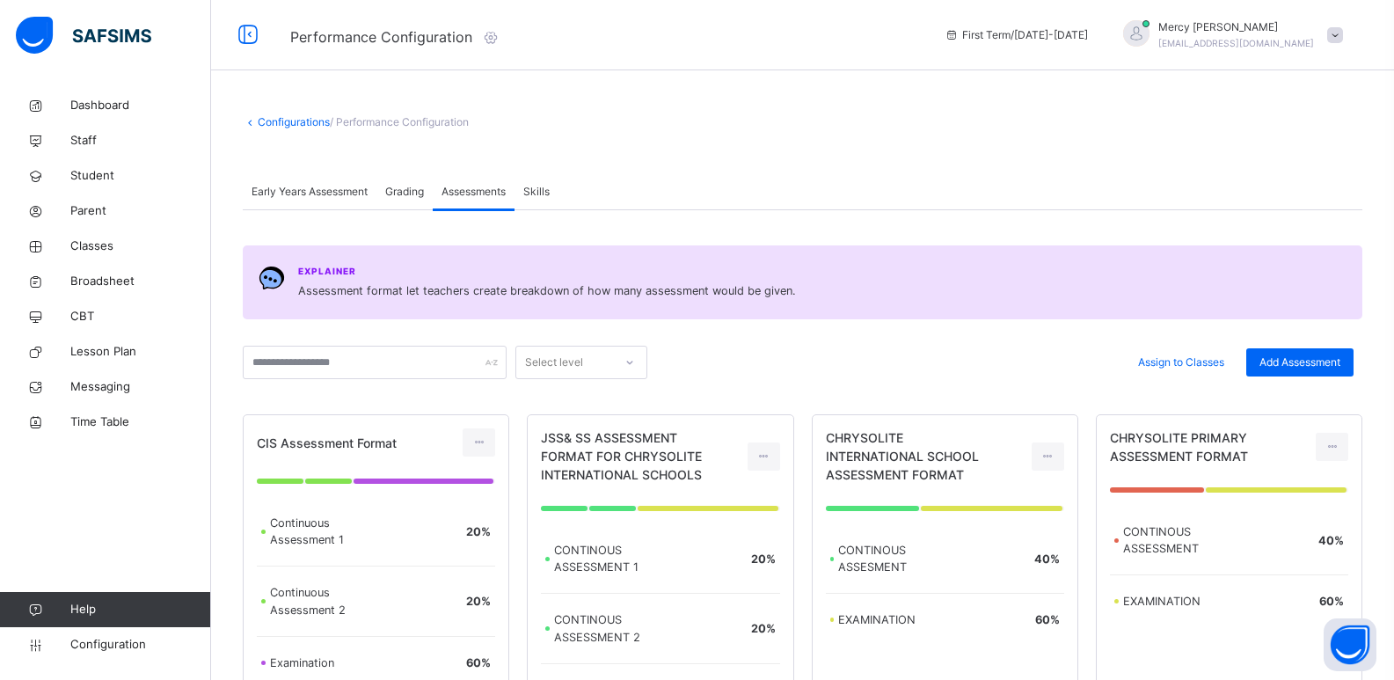
click at [522, 189] on div "Skills" at bounding box center [536, 191] width 44 height 35
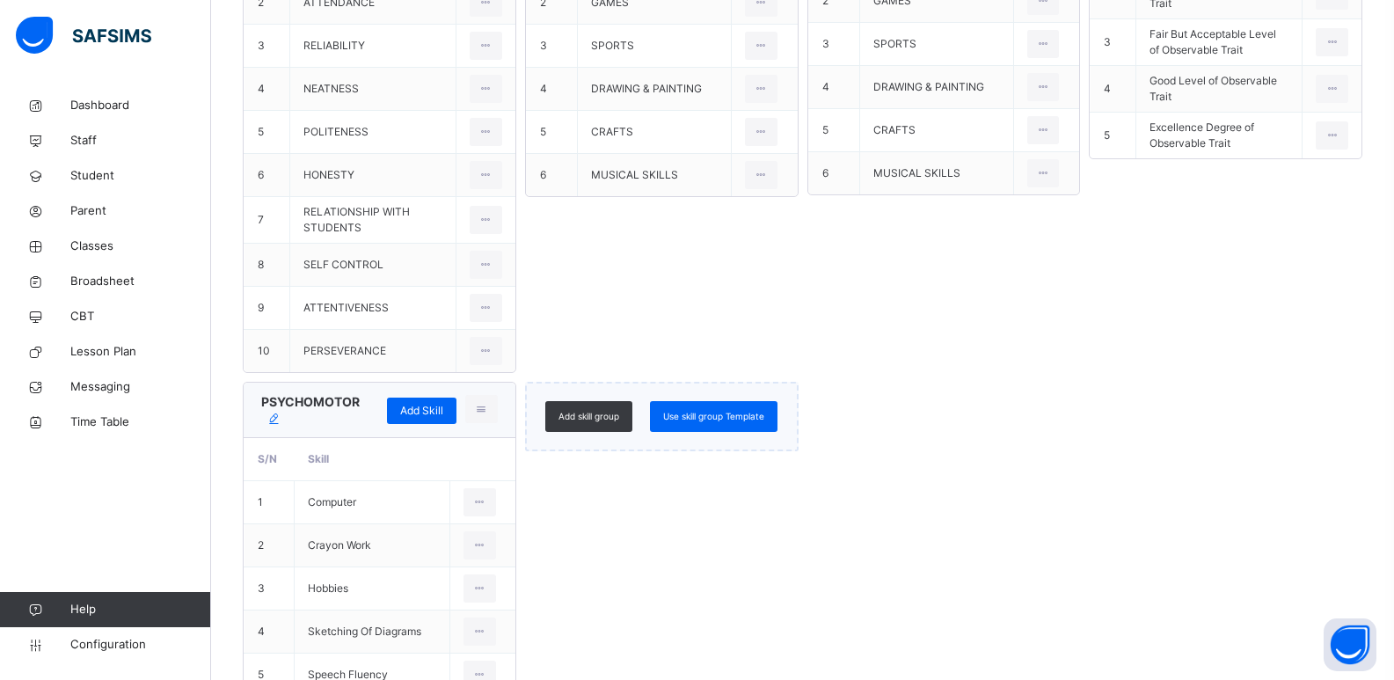
scroll to position [1855, 0]
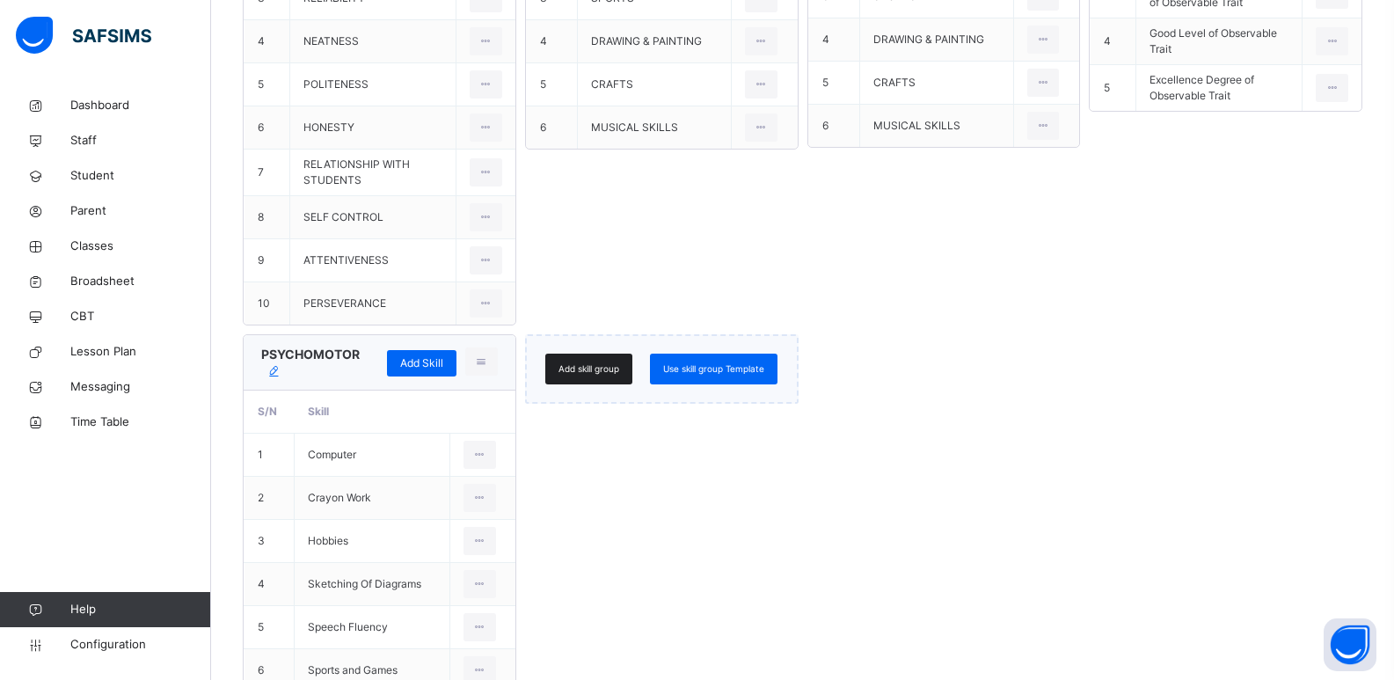
click at [587, 365] on span "Add skill group" at bounding box center [588, 368] width 61 height 13
click at [620, 365] on input "text" at bounding box center [624, 369] width 176 height 31
type input "*"
type input "**********"
click at [735, 363] on icon at bounding box center [735, 368] width 12 height 11
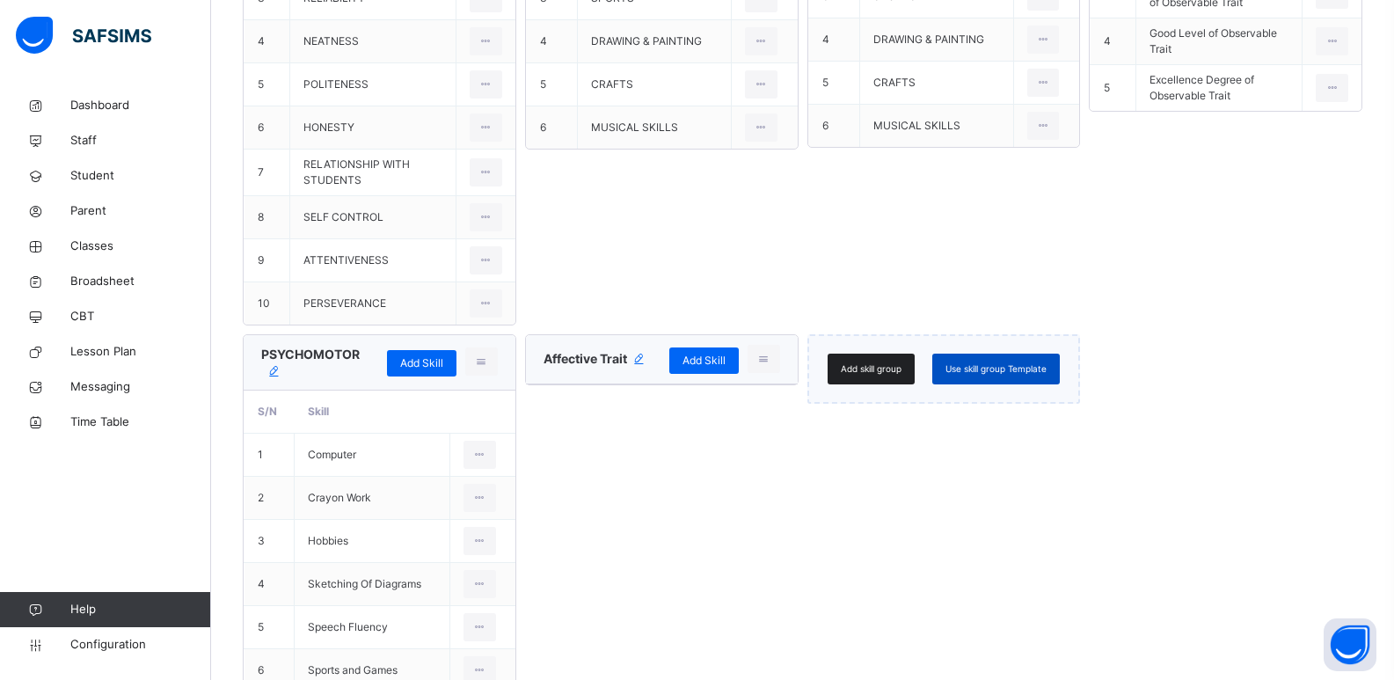
click at [897, 362] on span "Add skill group" at bounding box center [871, 368] width 61 height 13
click at [880, 366] on input "text" at bounding box center [907, 369] width 176 height 31
type input "*"
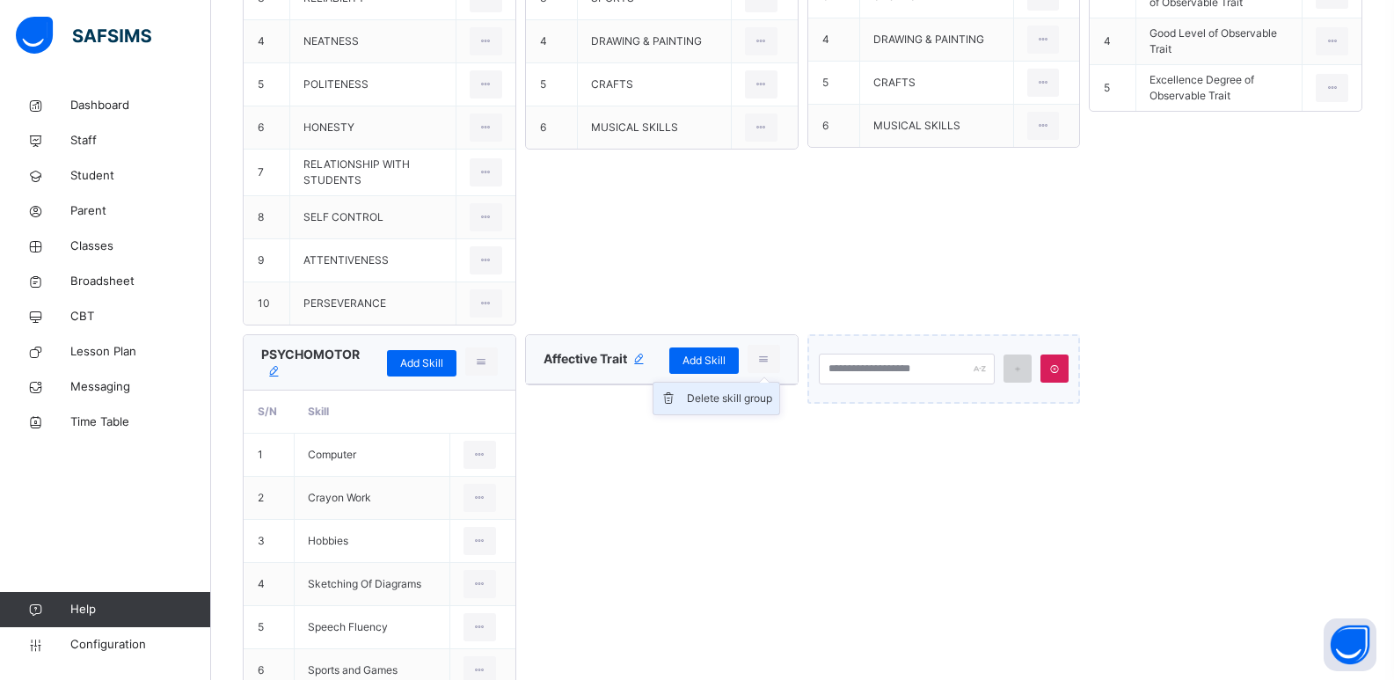
click at [727, 397] on div "Delete skill group" at bounding box center [729, 399] width 85 height 18
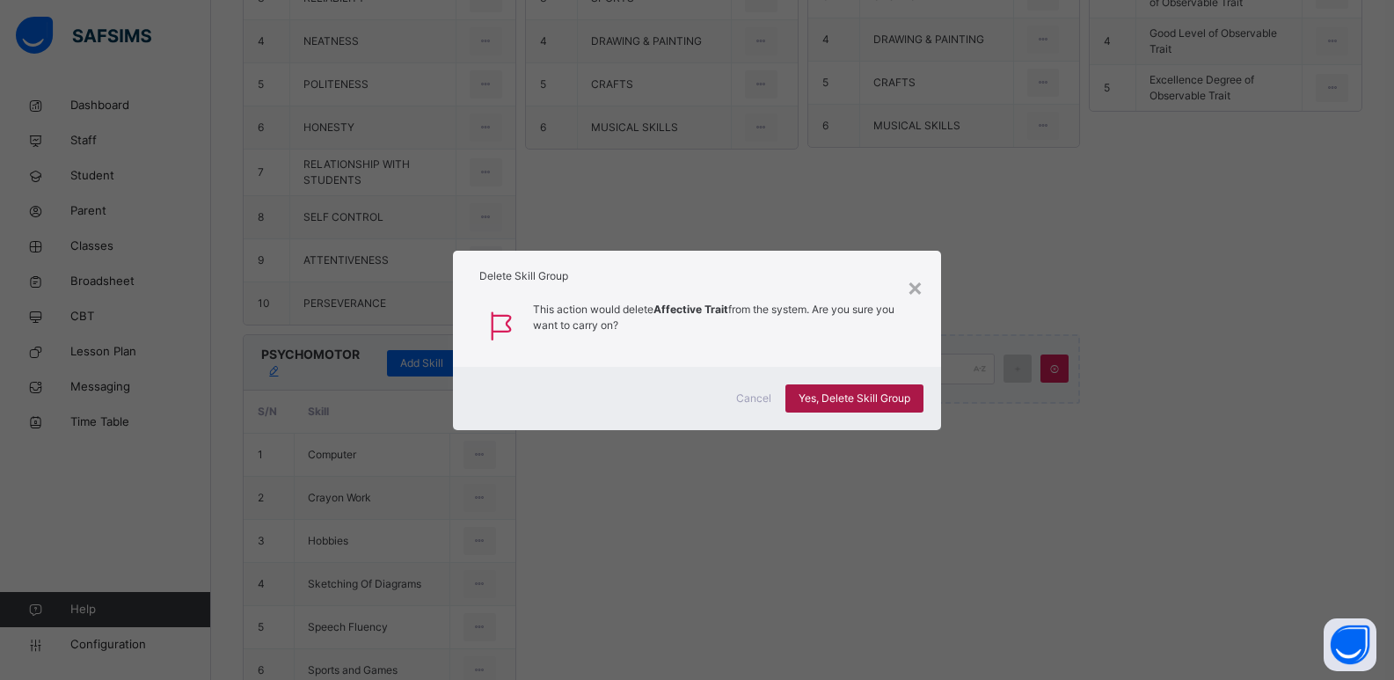
click at [865, 391] on span "Yes, Delete Skill Group" at bounding box center [855, 398] width 112 height 16
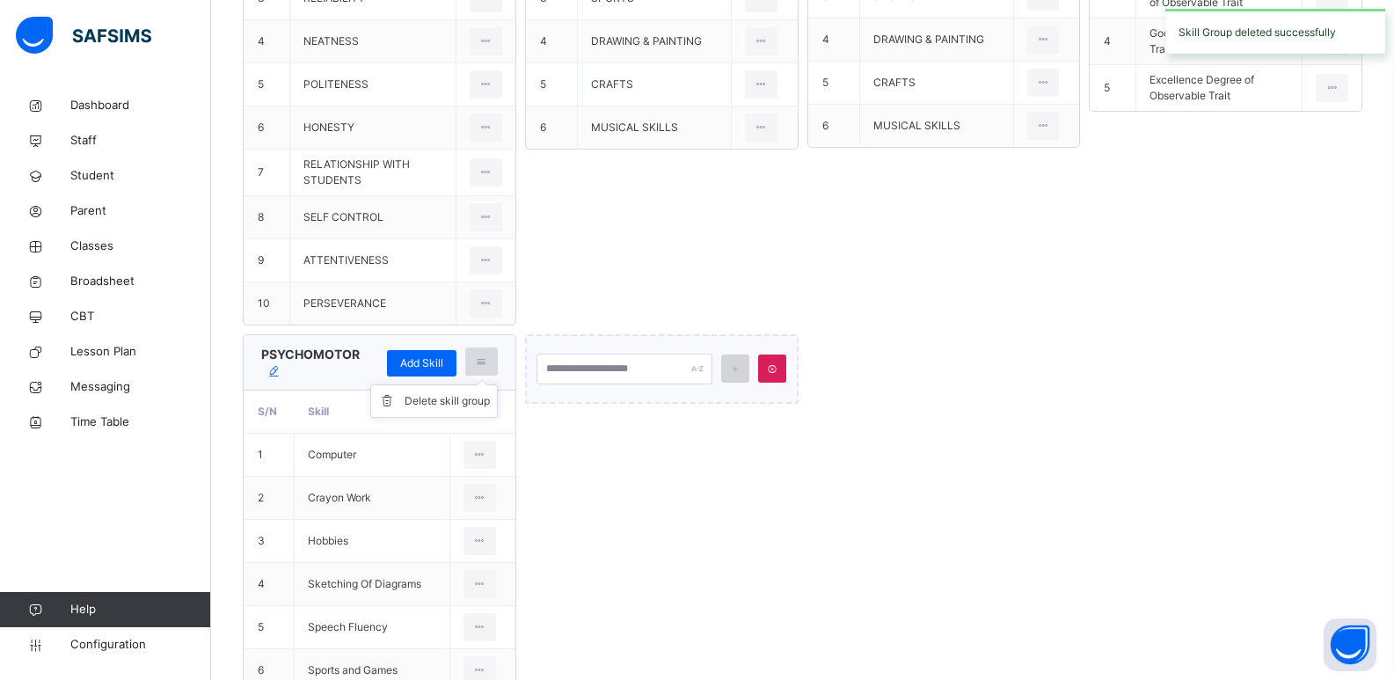
click at [483, 361] on icon at bounding box center [481, 362] width 15 height 16
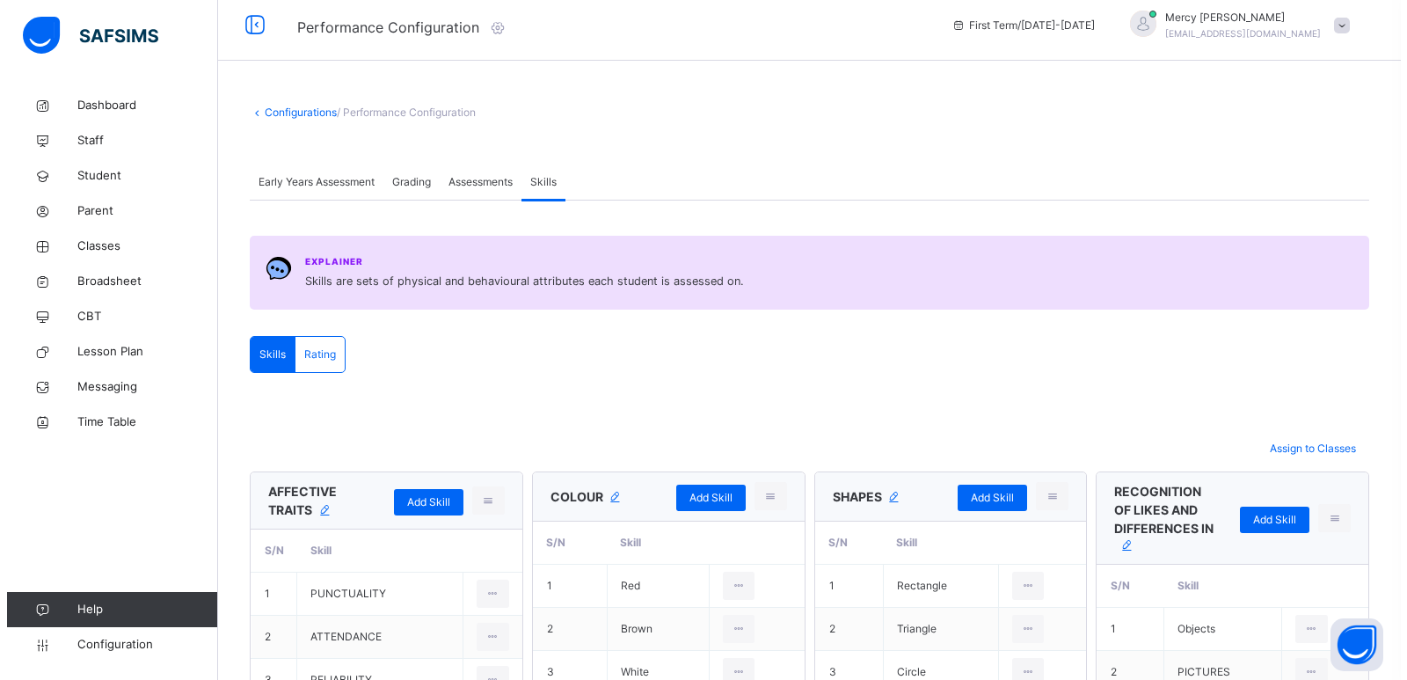
scroll to position [0, 0]
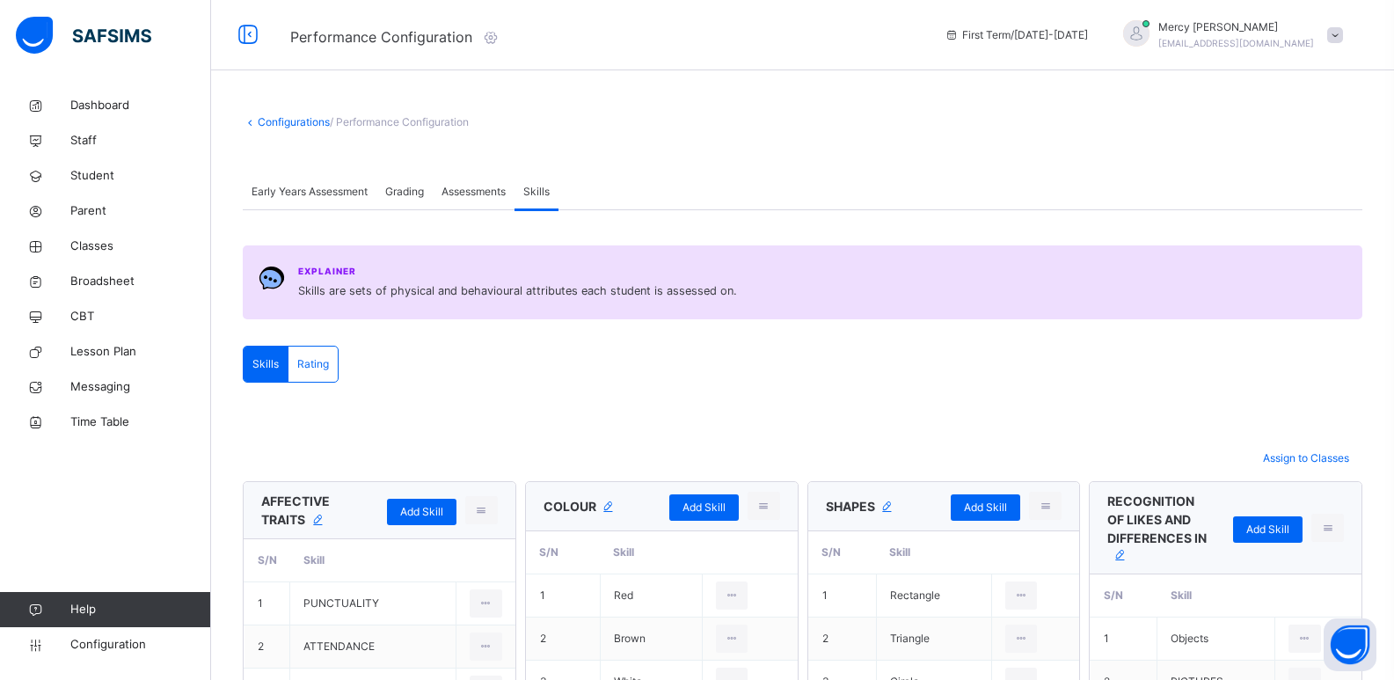
click at [310, 189] on span "Early Years Assessment" at bounding box center [310, 192] width 116 height 16
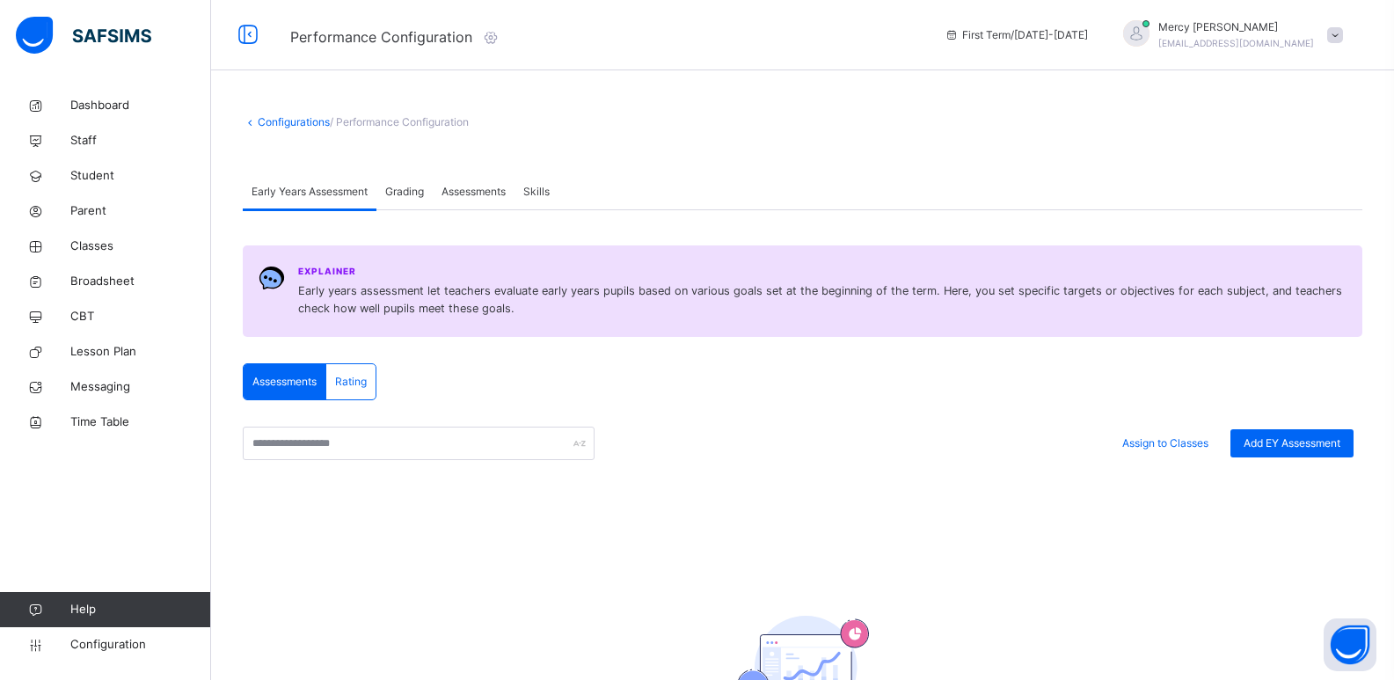
click at [349, 376] on span "Rating" at bounding box center [351, 382] width 32 height 16
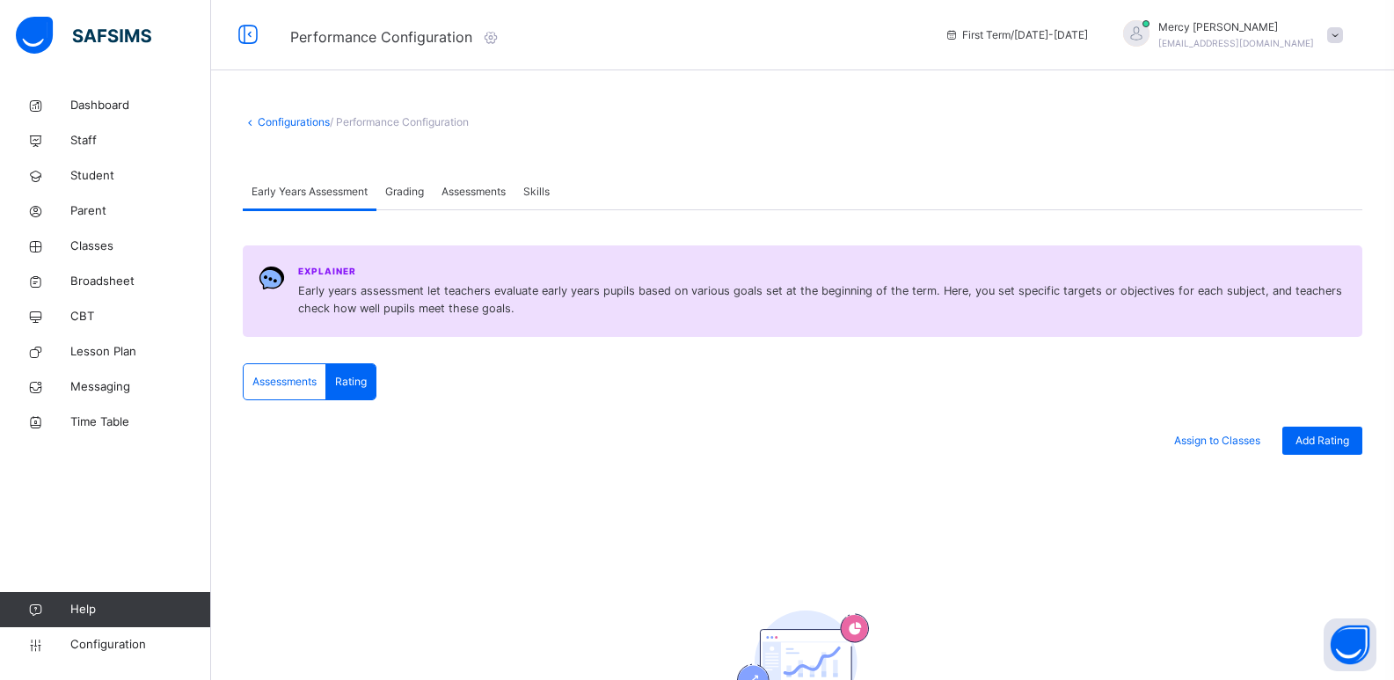
click at [309, 378] on span "Assessments" at bounding box center [284, 382] width 64 height 16
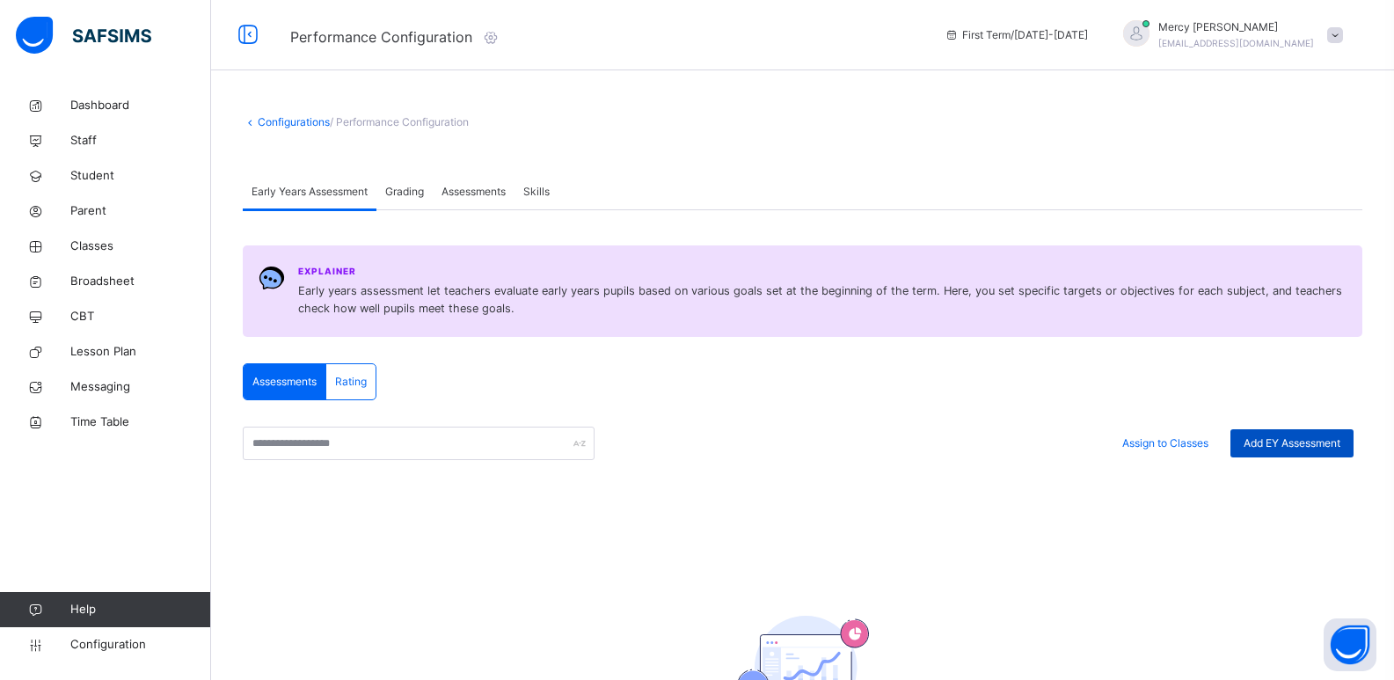
click at [1011, 441] on span "Add EY Assessment" at bounding box center [1292, 443] width 97 height 16
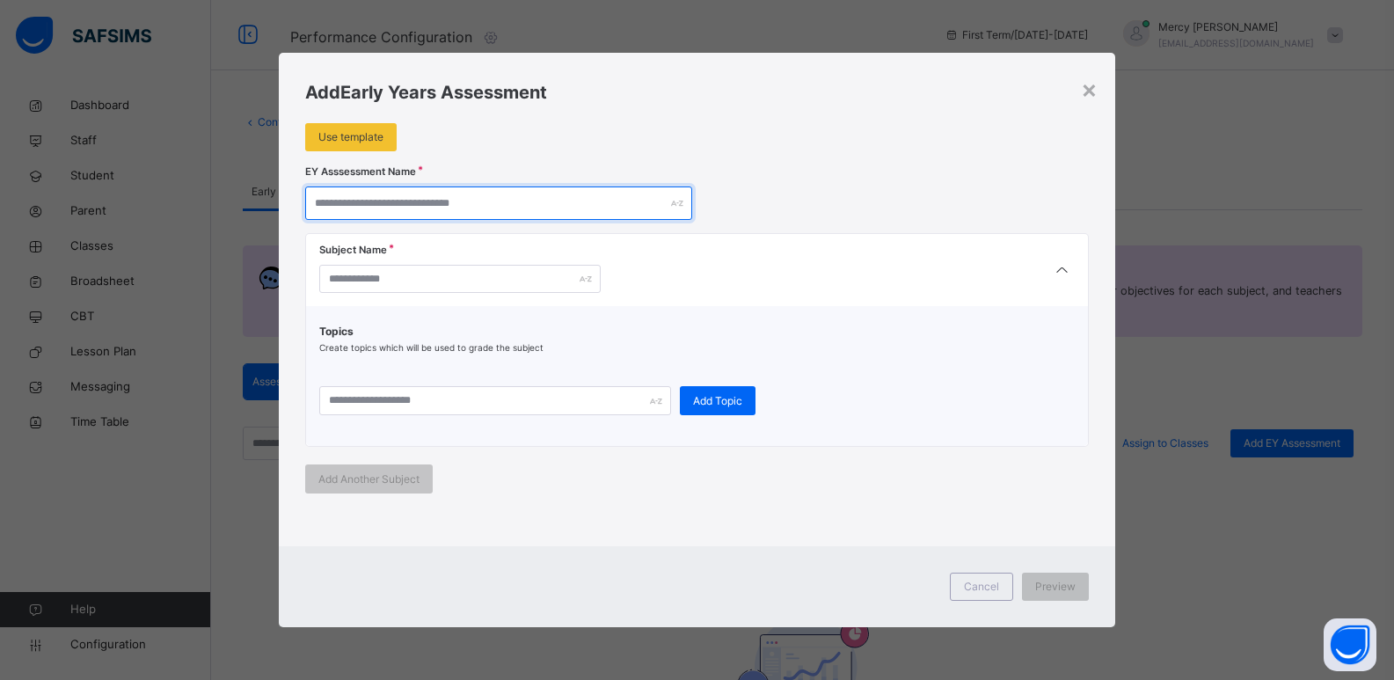
click at [553, 211] on input "text" at bounding box center [498, 202] width 387 height 33
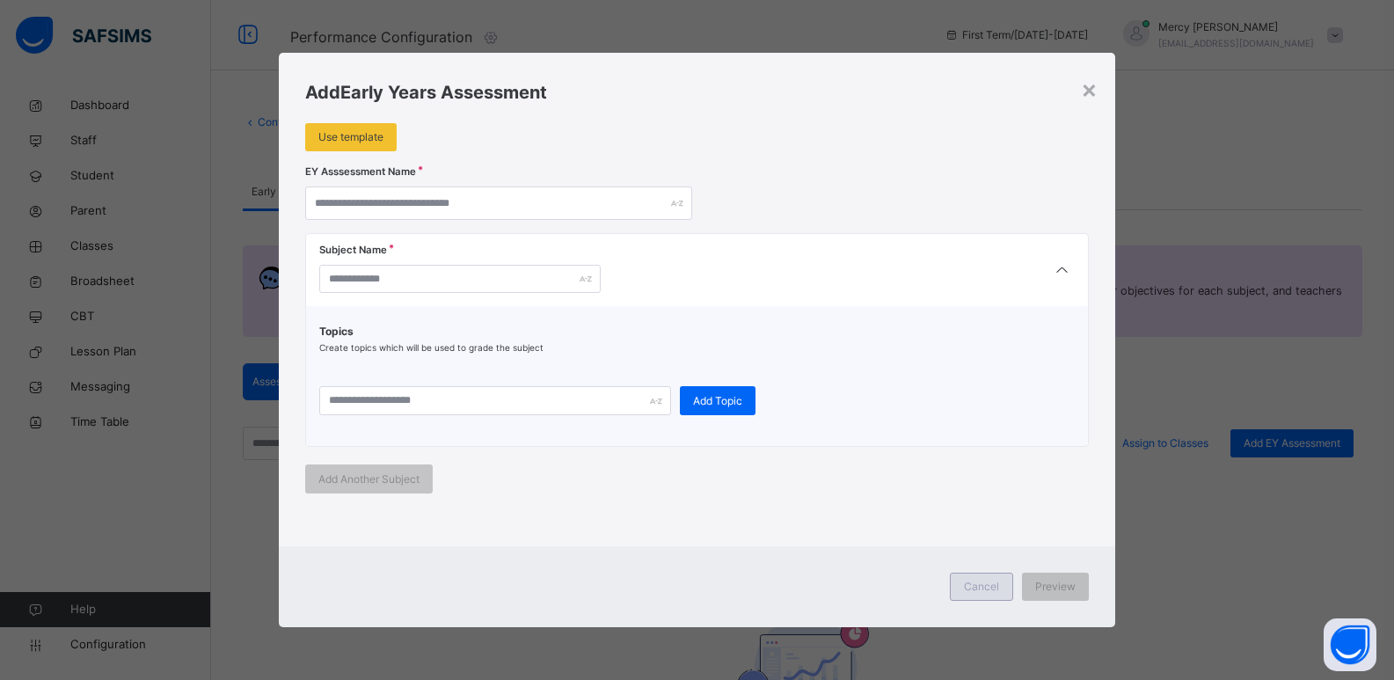
click at [1011, 585] on div "Cancel" at bounding box center [981, 587] width 63 height 28
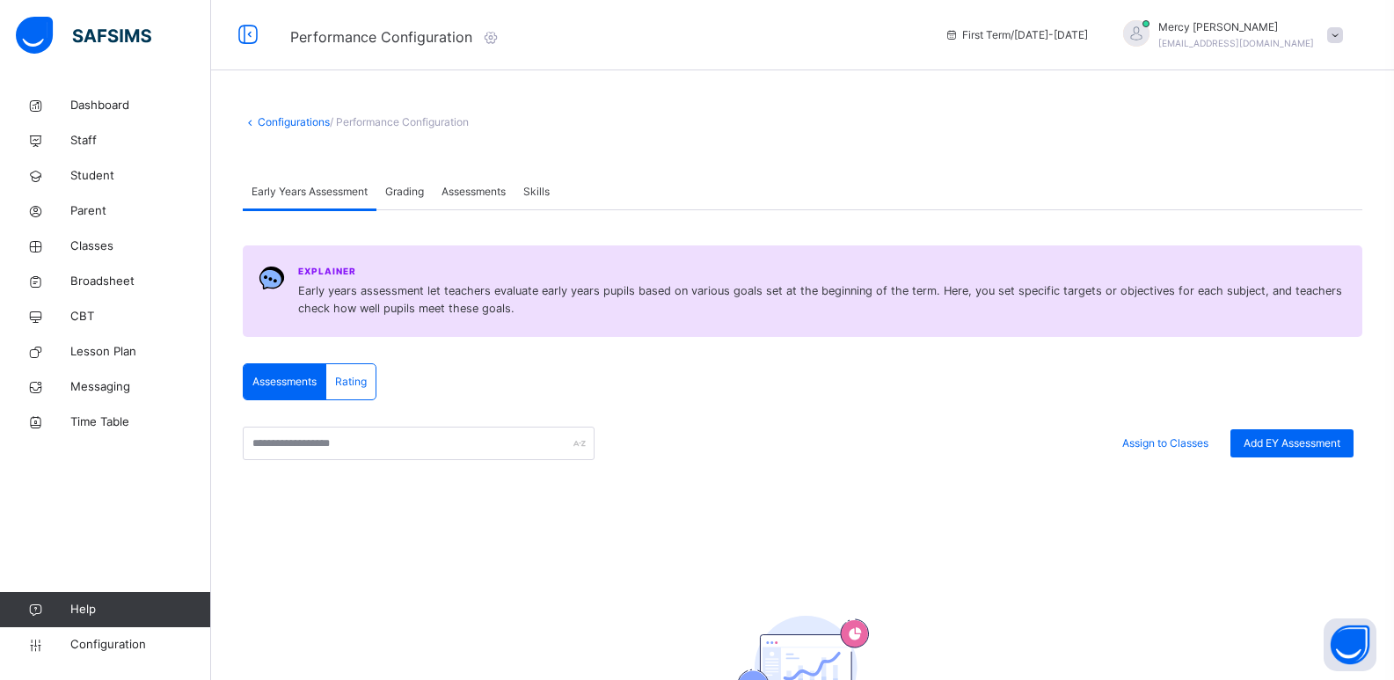
click at [315, 387] on span "Assessments" at bounding box center [284, 382] width 64 height 16
click at [347, 387] on span "Rating" at bounding box center [351, 382] width 32 height 16
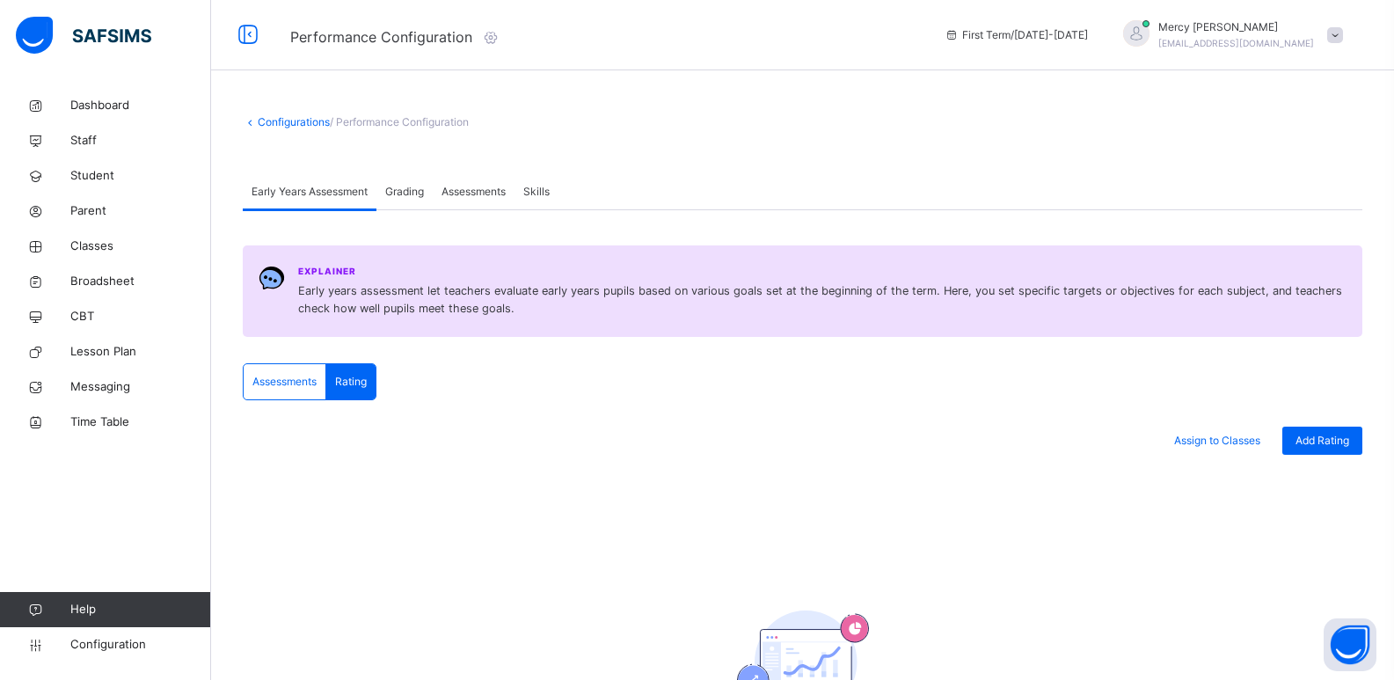
click at [263, 373] on div "Assessments" at bounding box center [285, 381] width 83 height 35
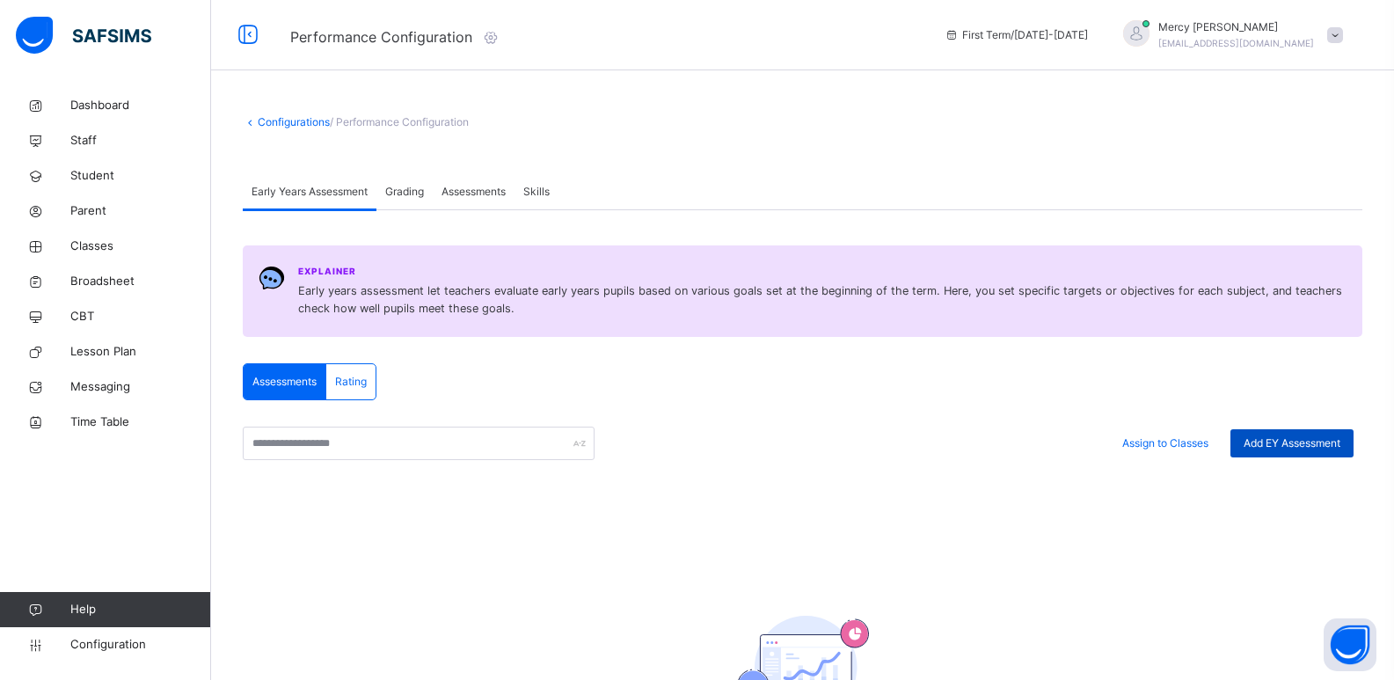
click at [1011, 454] on div "Add EY Assessment" at bounding box center [1291, 443] width 123 height 28
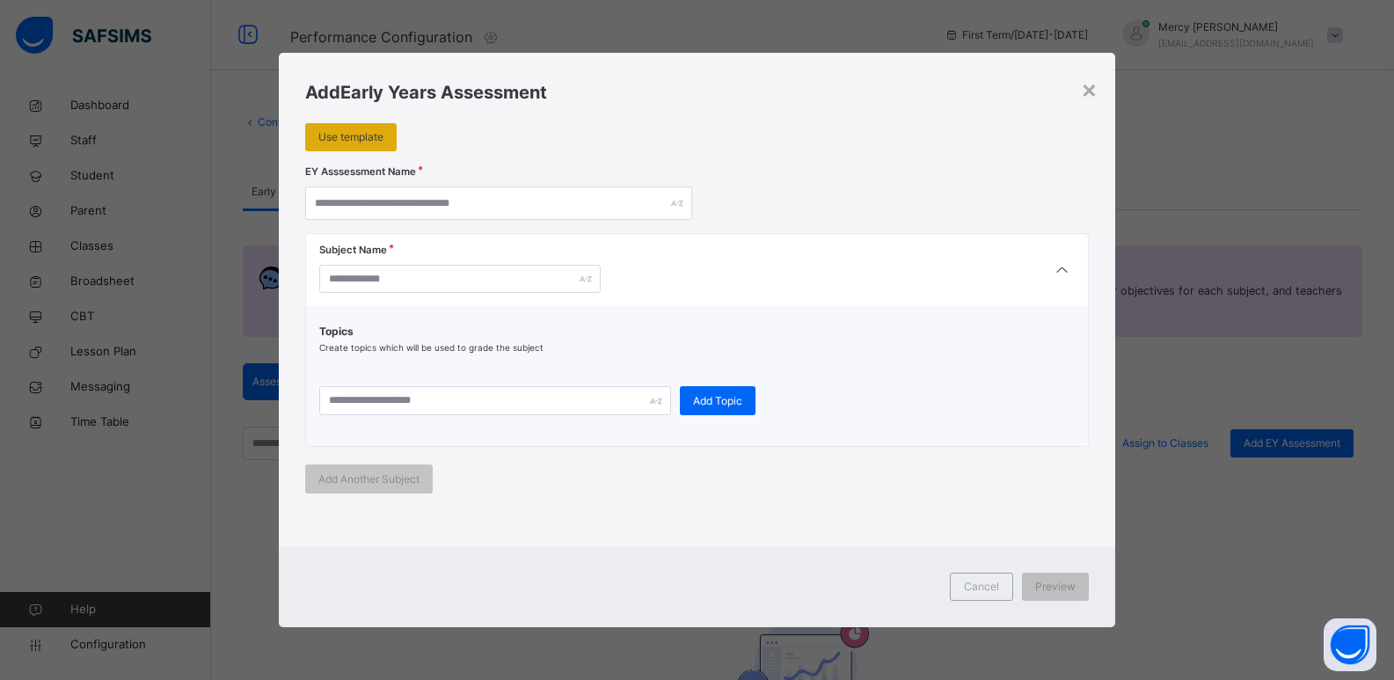
click at [354, 147] on div "Use template" at bounding box center [350, 137] width 91 height 28
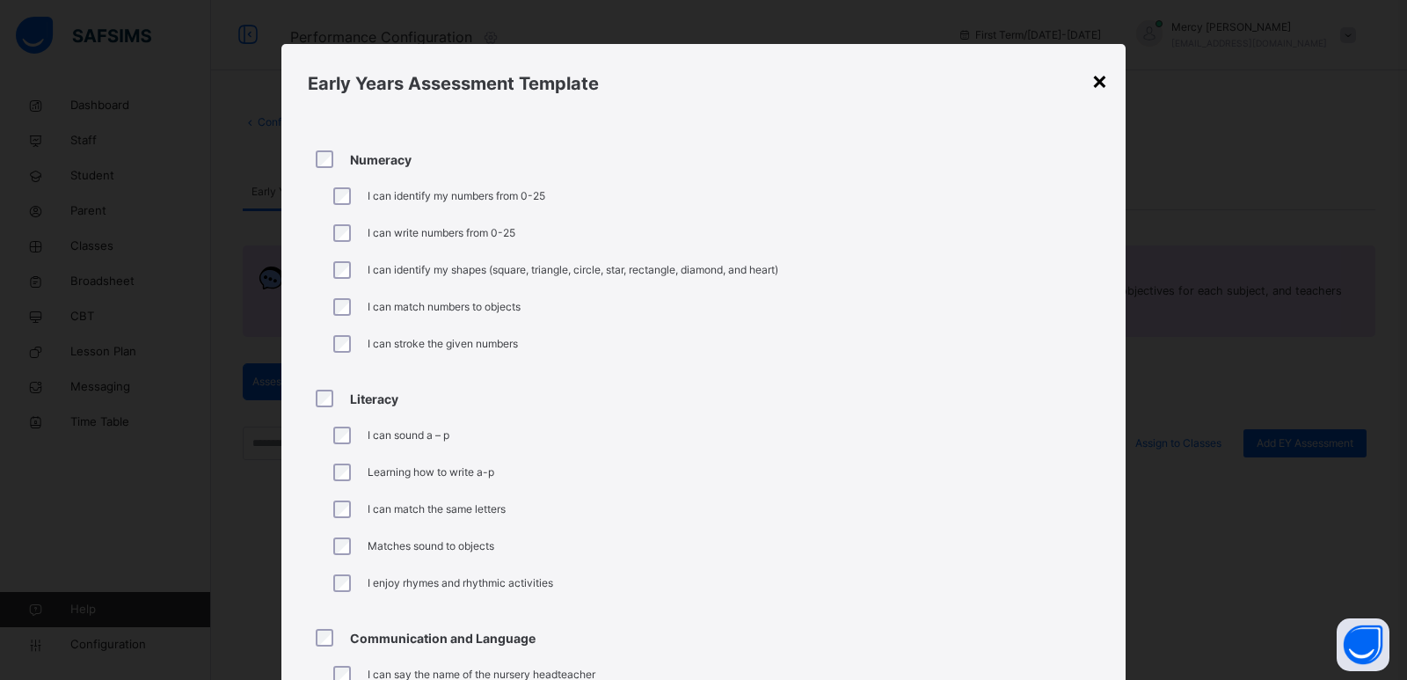
click at [1011, 80] on div "×" at bounding box center [1099, 80] width 17 height 37
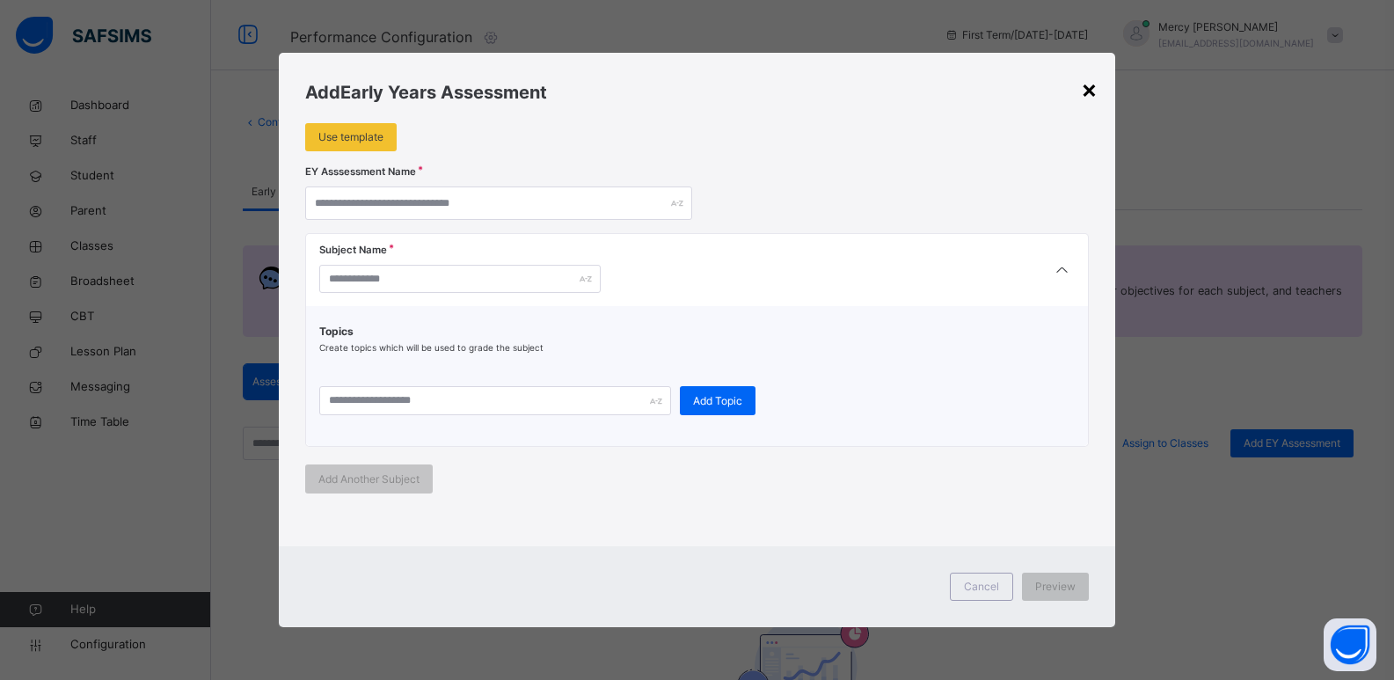
click at [1011, 91] on div "×" at bounding box center [1089, 88] width 17 height 37
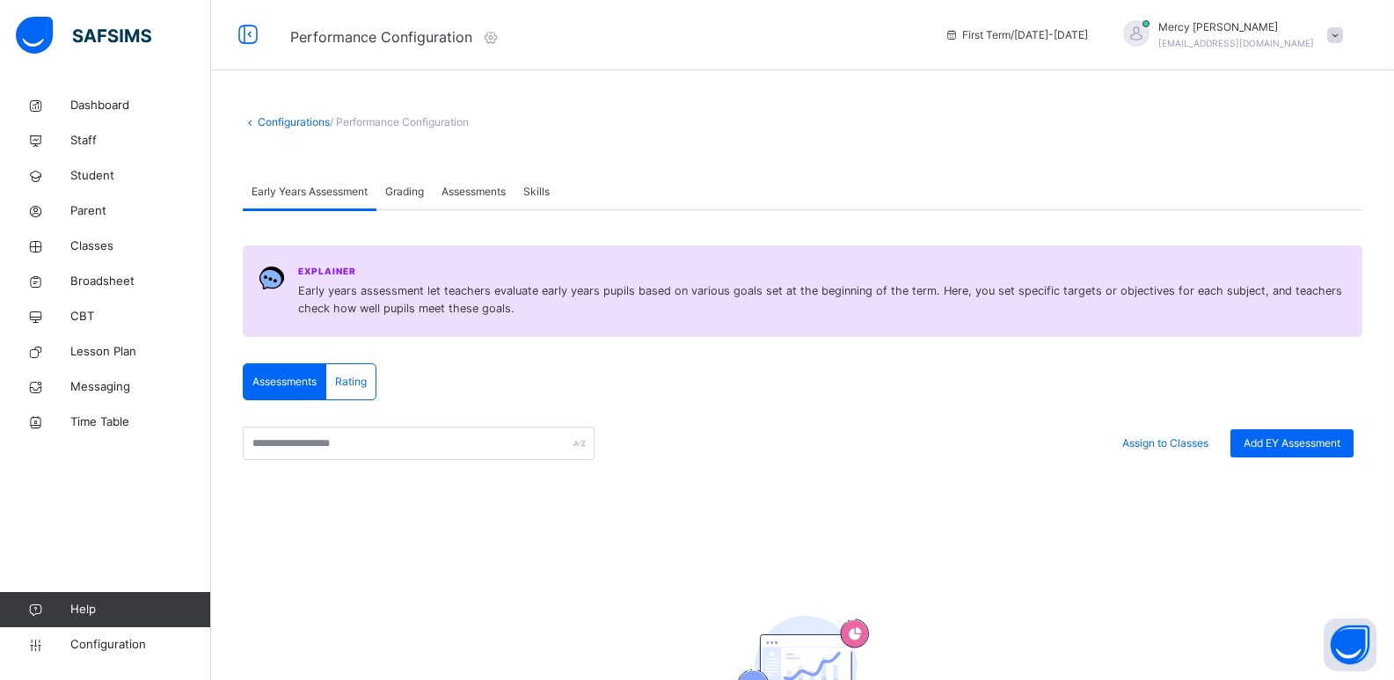
click at [1011, 37] on span at bounding box center [1335, 35] width 16 height 16
click at [1011, 251] on span "Logout" at bounding box center [1286, 256] width 116 height 24
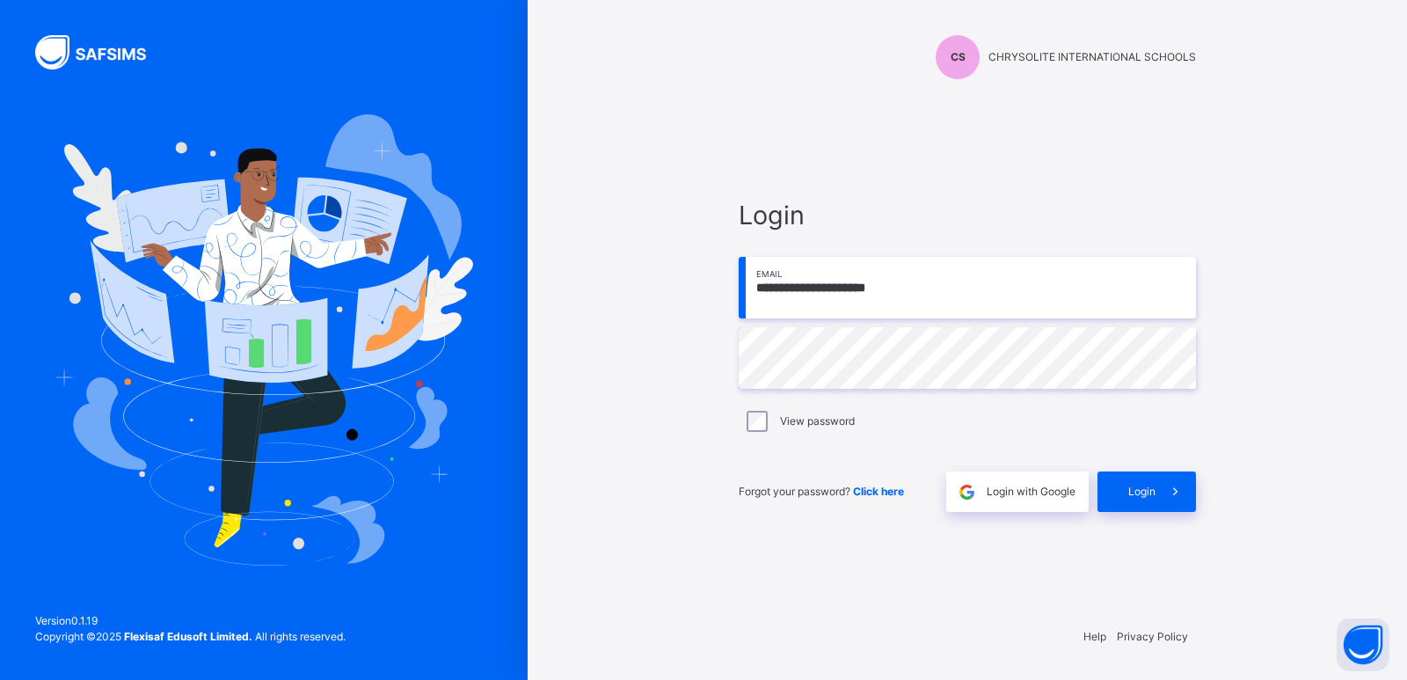
click at [934, 288] on input "**********" at bounding box center [967, 288] width 457 height 62
type input "**********"
click at [1011, 493] on span "Login" at bounding box center [1141, 492] width 27 height 16
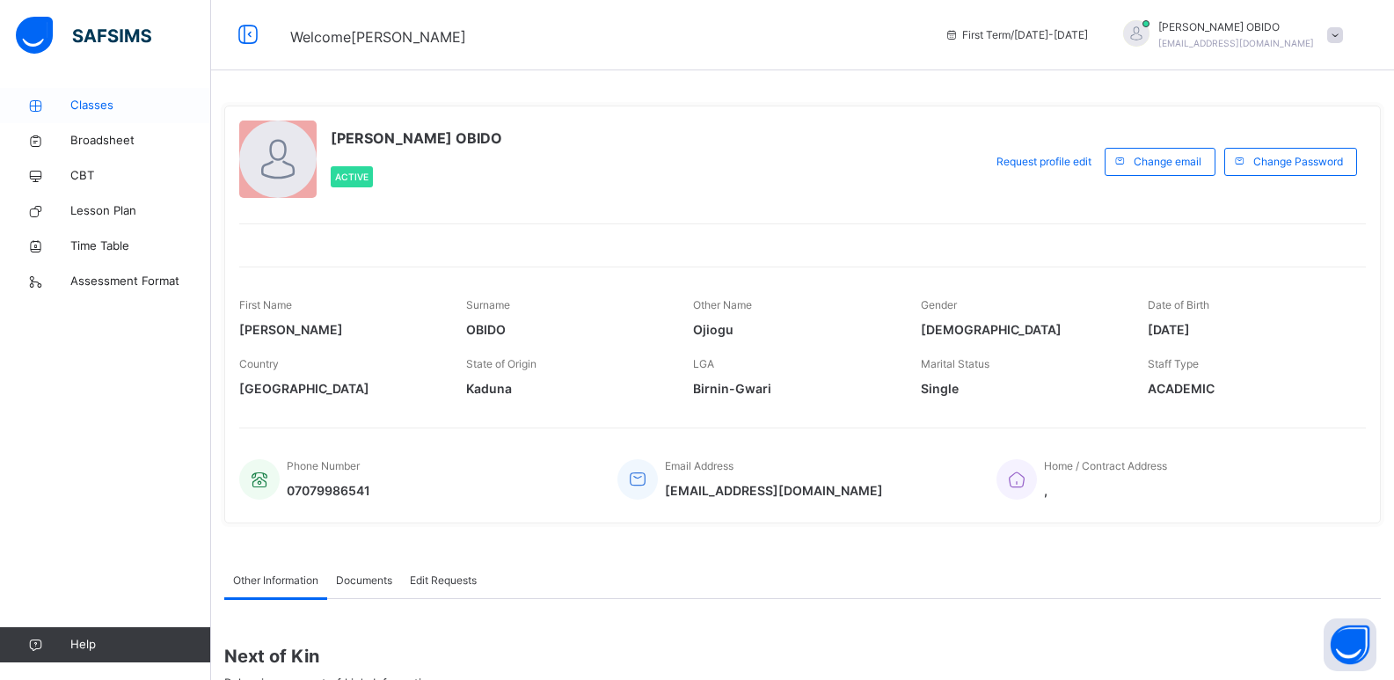
click at [104, 98] on span "Classes" at bounding box center [140, 106] width 141 height 18
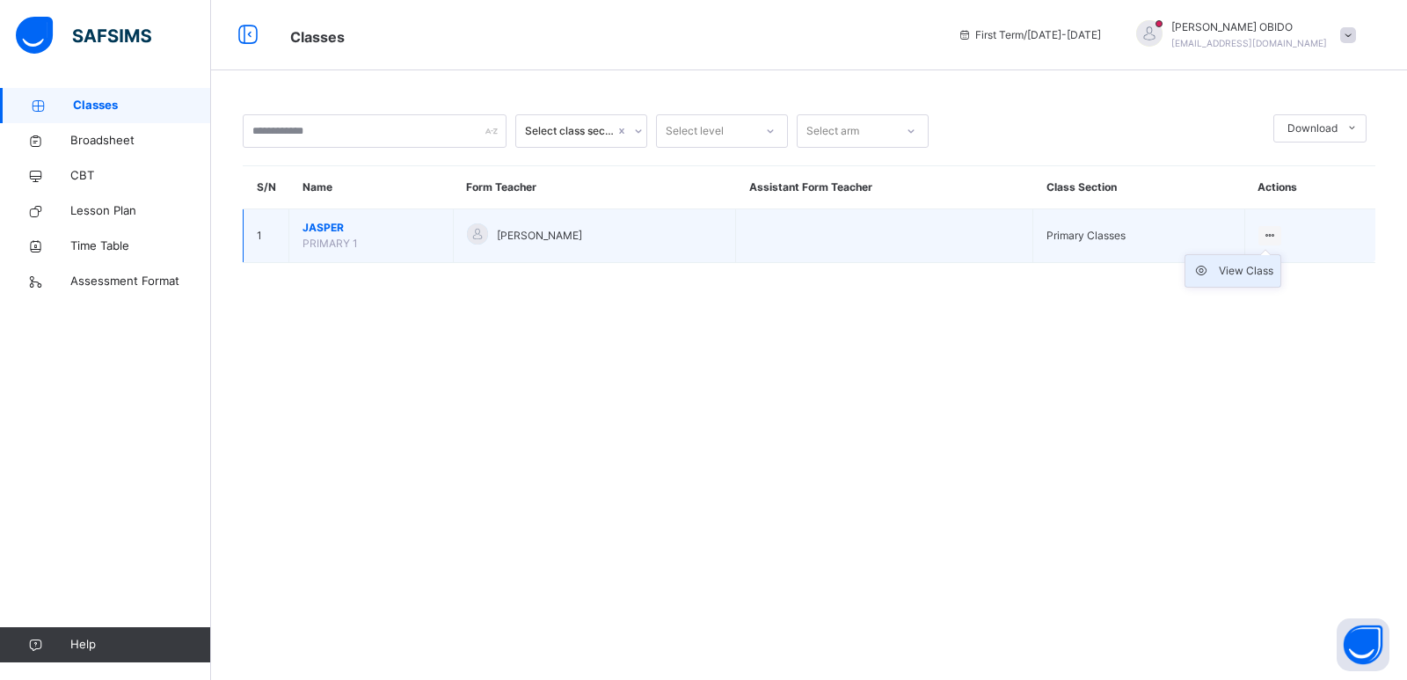
click at [1011, 274] on div "View Class" at bounding box center [1246, 271] width 55 height 18
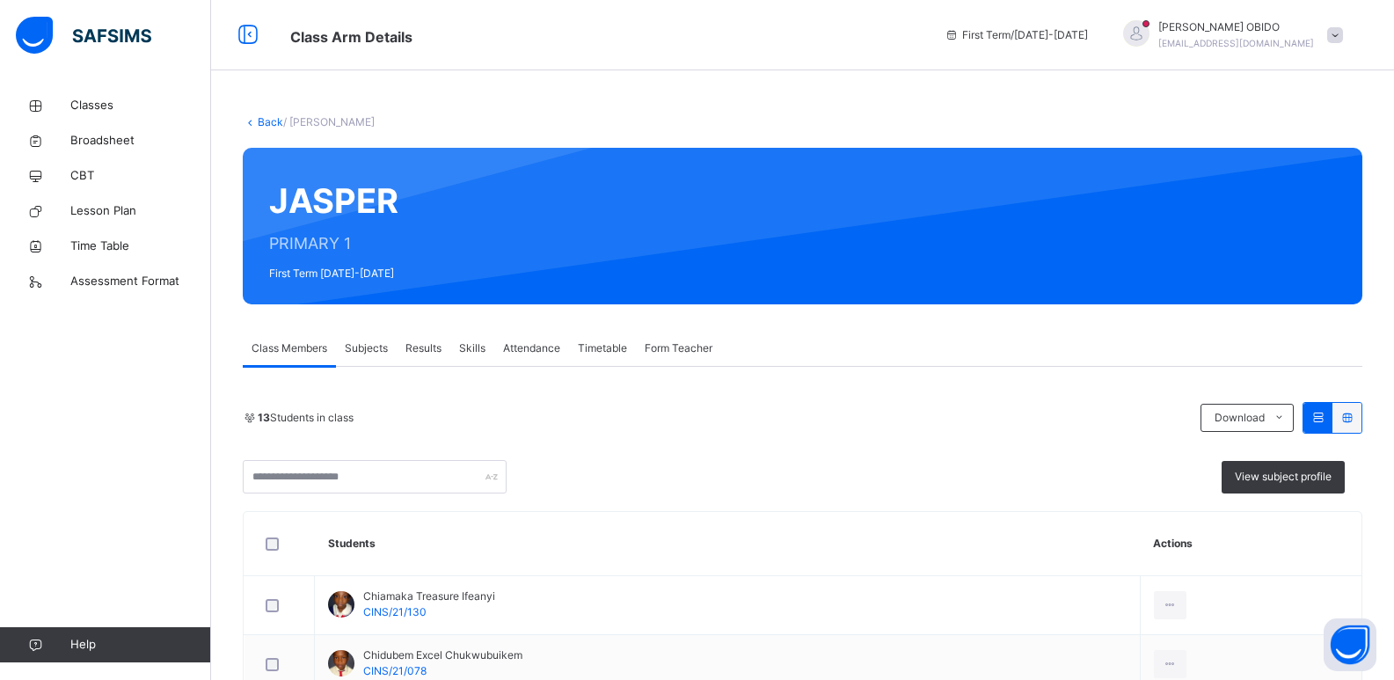
click at [470, 349] on span "Skills" at bounding box center [472, 348] width 26 height 16
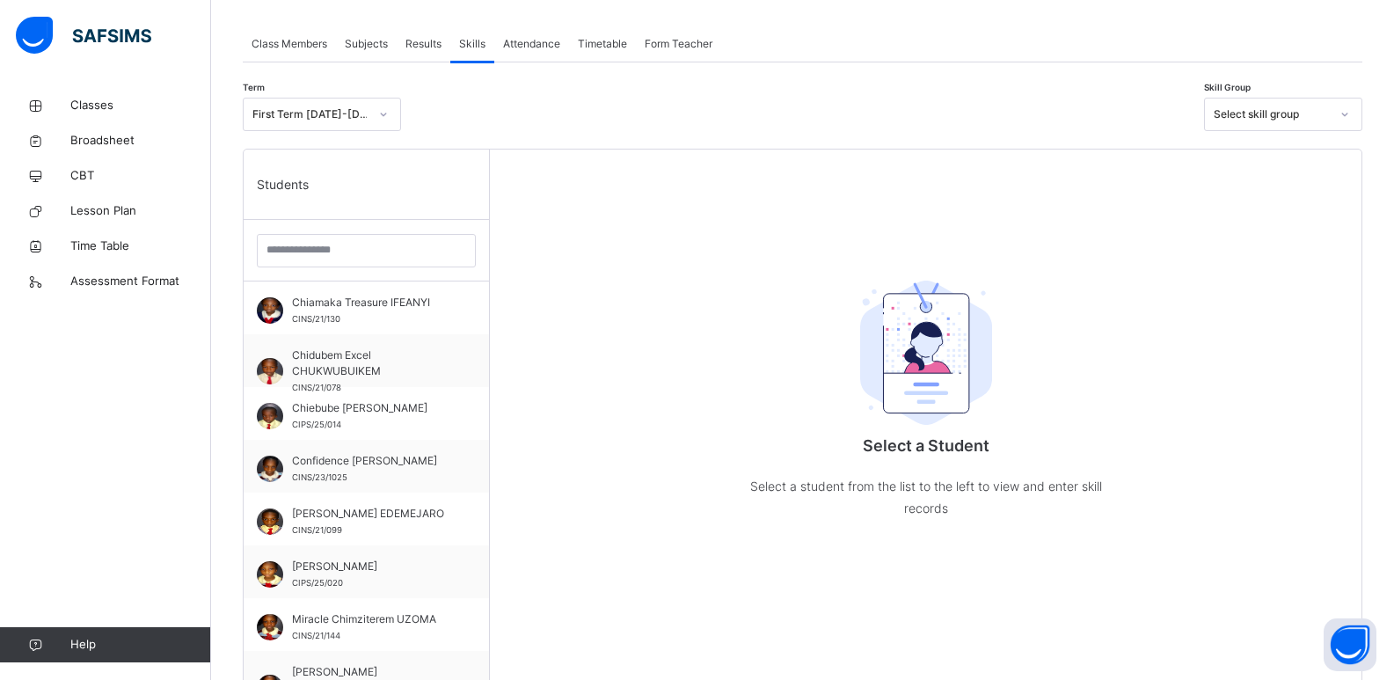
scroll to position [305, 0]
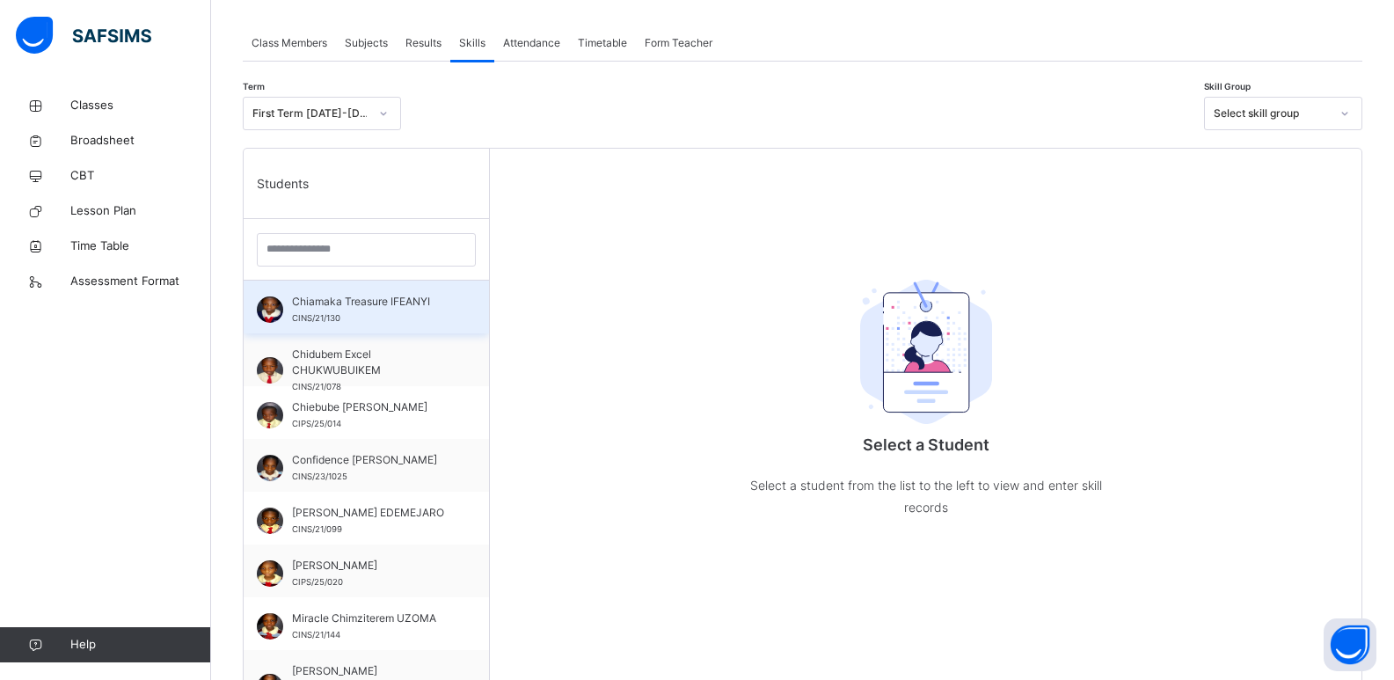
click at [360, 301] on span "Chiamaka Treasure IFEANYI" at bounding box center [370, 302] width 157 height 16
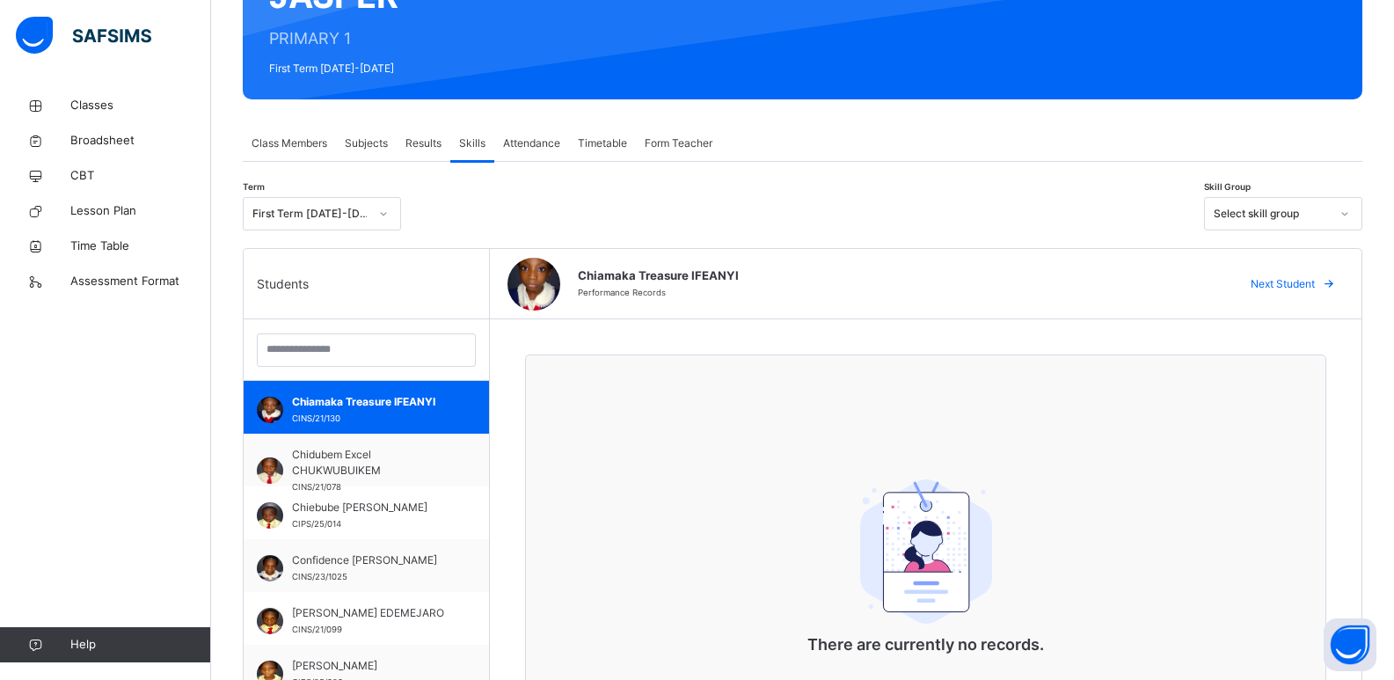
scroll to position [0, 0]
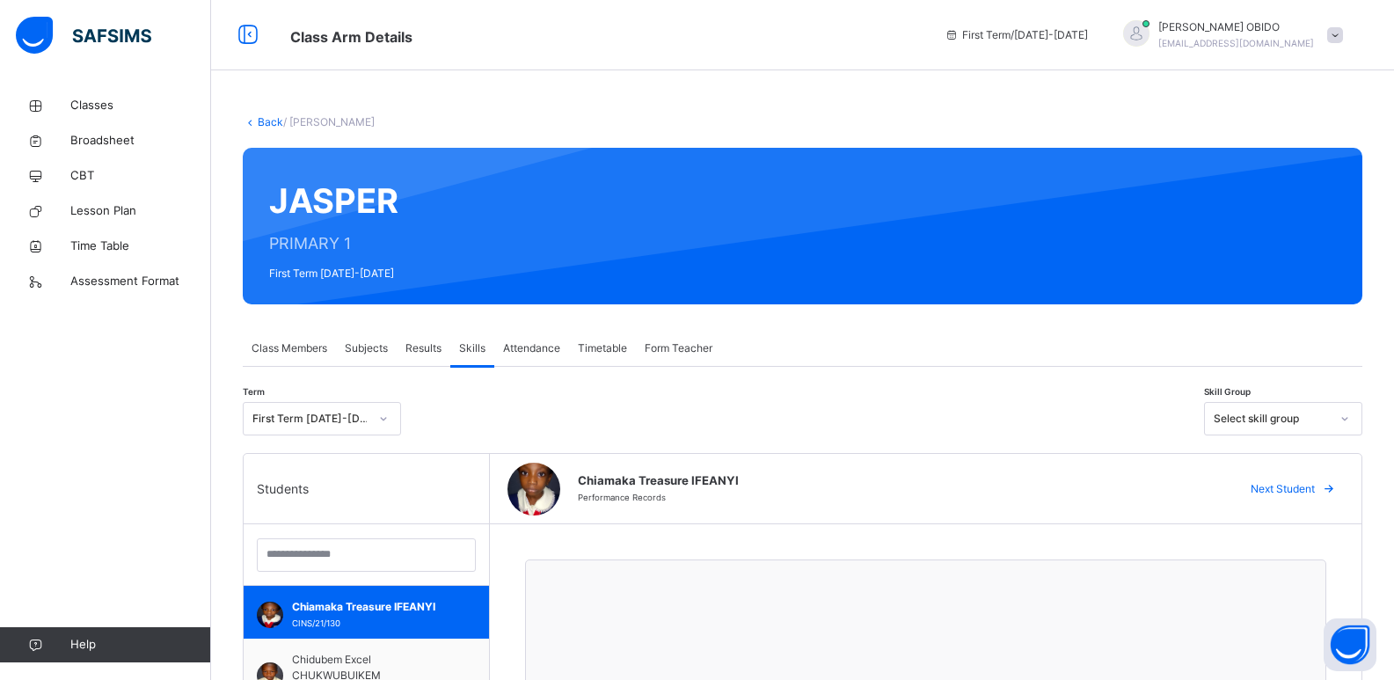
click at [1011, 37] on span at bounding box center [1335, 35] width 16 height 16
click at [1011, 191] on span "Logout" at bounding box center [1286, 186] width 116 height 24
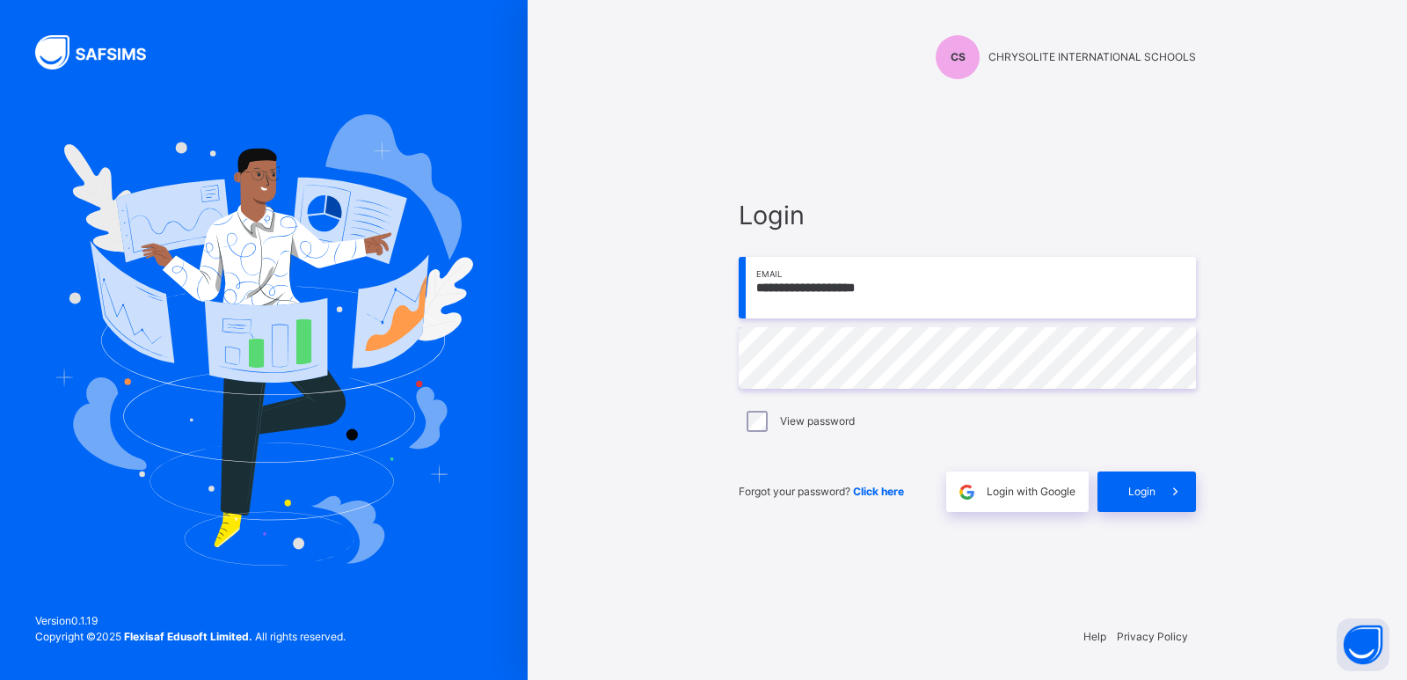
click at [959, 308] on input "**********" at bounding box center [967, 288] width 457 height 62
type input "**********"
click at [1011, 489] on span "Login" at bounding box center [1141, 492] width 27 height 16
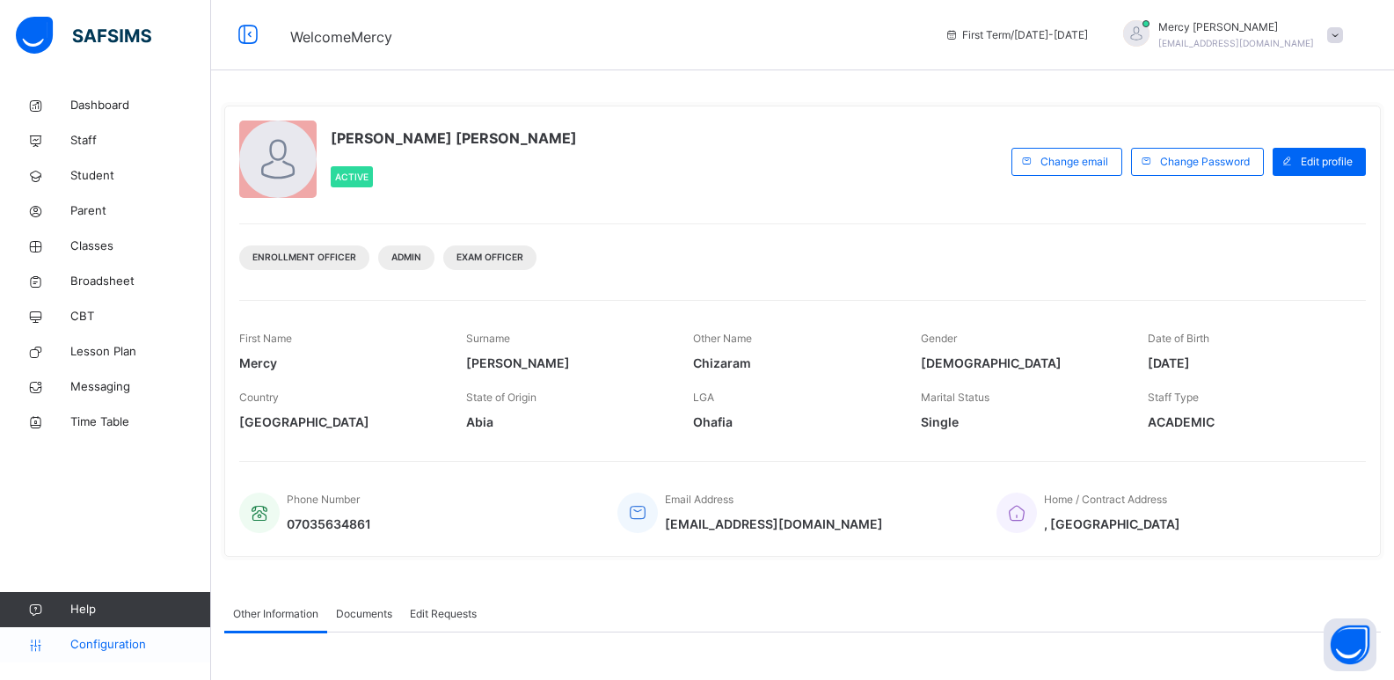
click at [112, 649] on span "Configuration" at bounding box center [140, 645] width 140 height 18
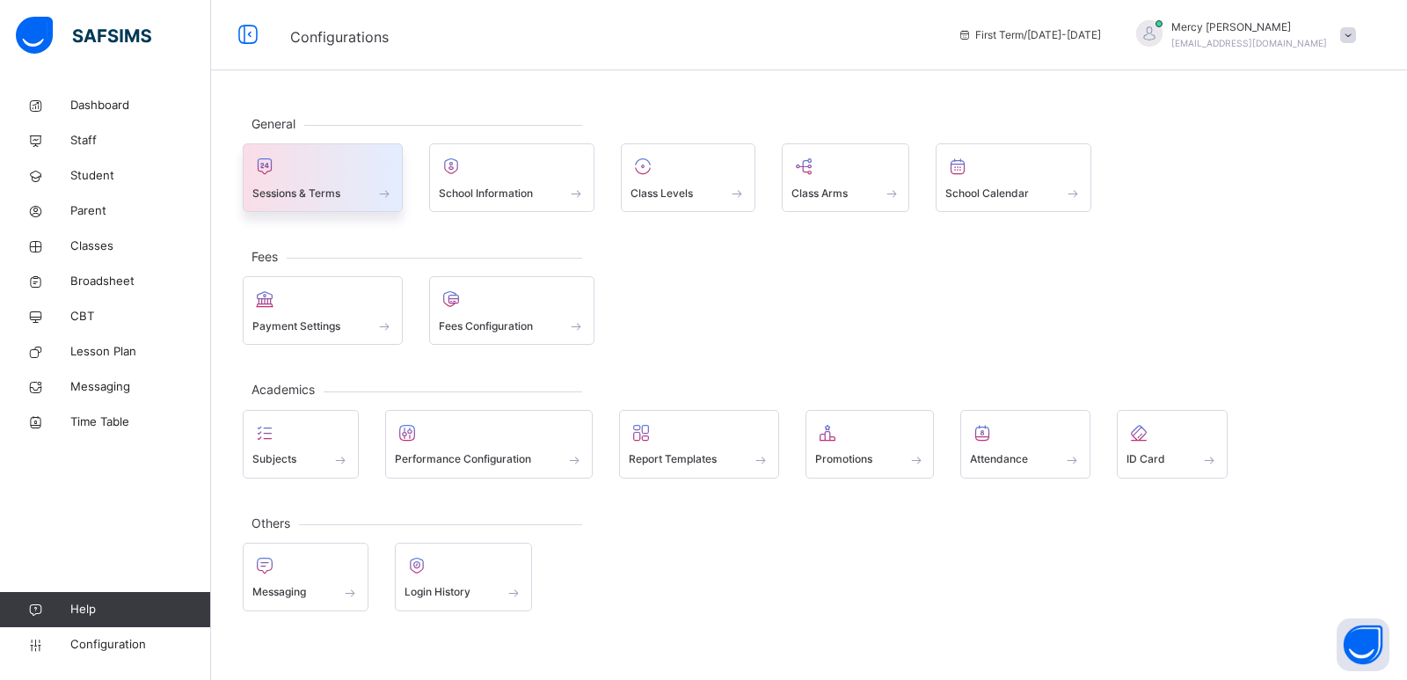
click at [349, 193] on div "Sessions & Terms" at bounding box center [322, 193] width 141 height 18
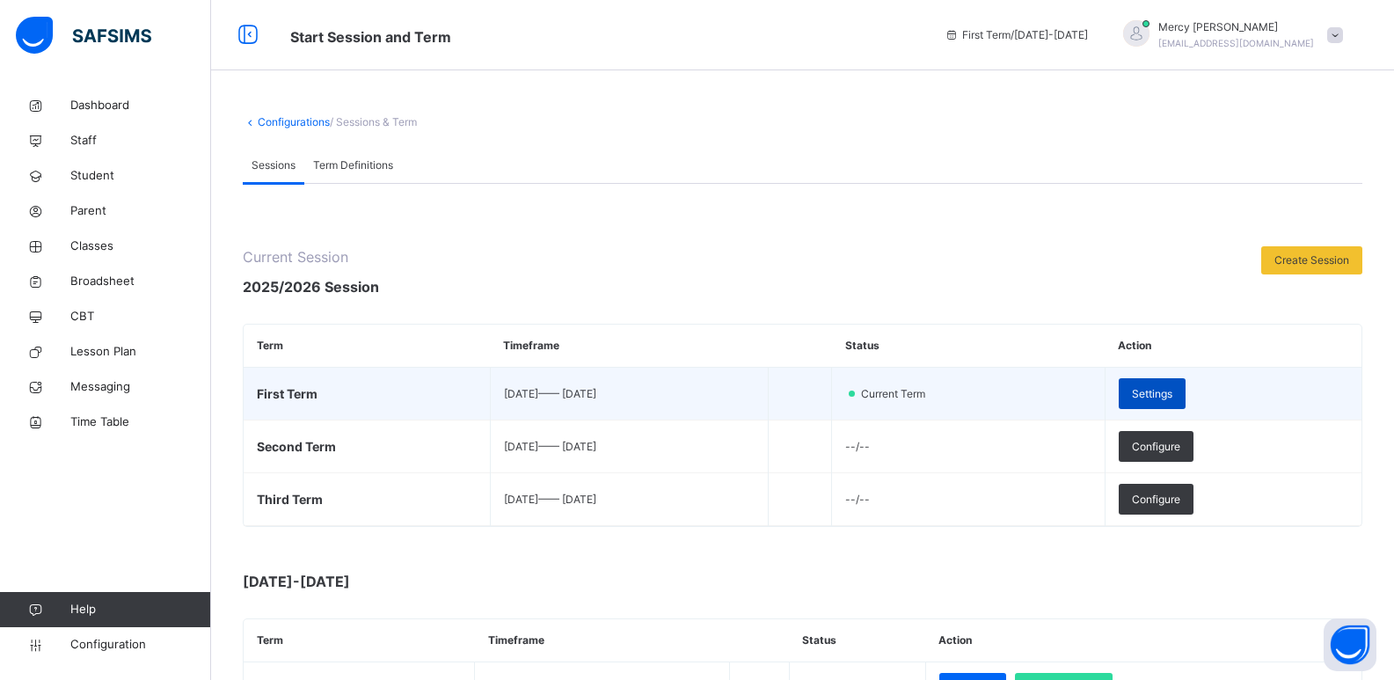
click at [1011, 394] on span "Settings" at bounding box center [1152, 394] width 40 height 16
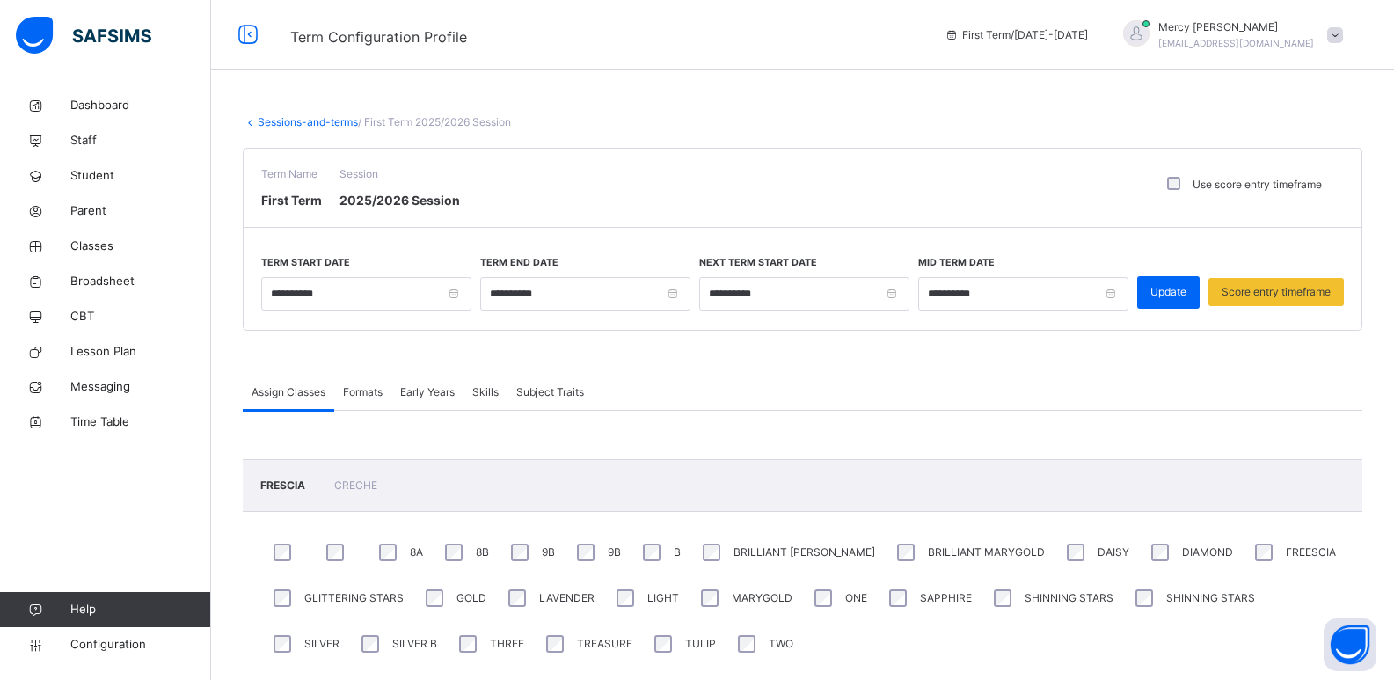
click at [496, 393] on span "Skills" at bounding box center [485, 392] width 26 height 16
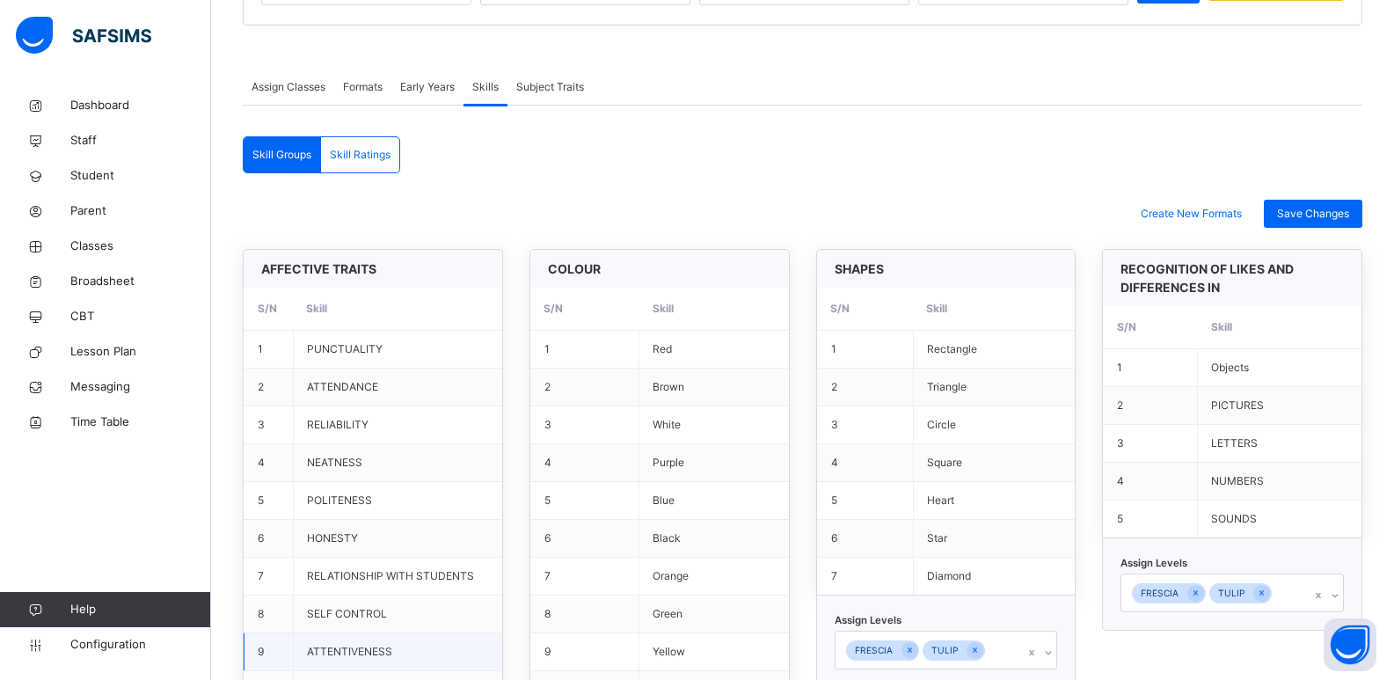
scroll to position [317, 0]
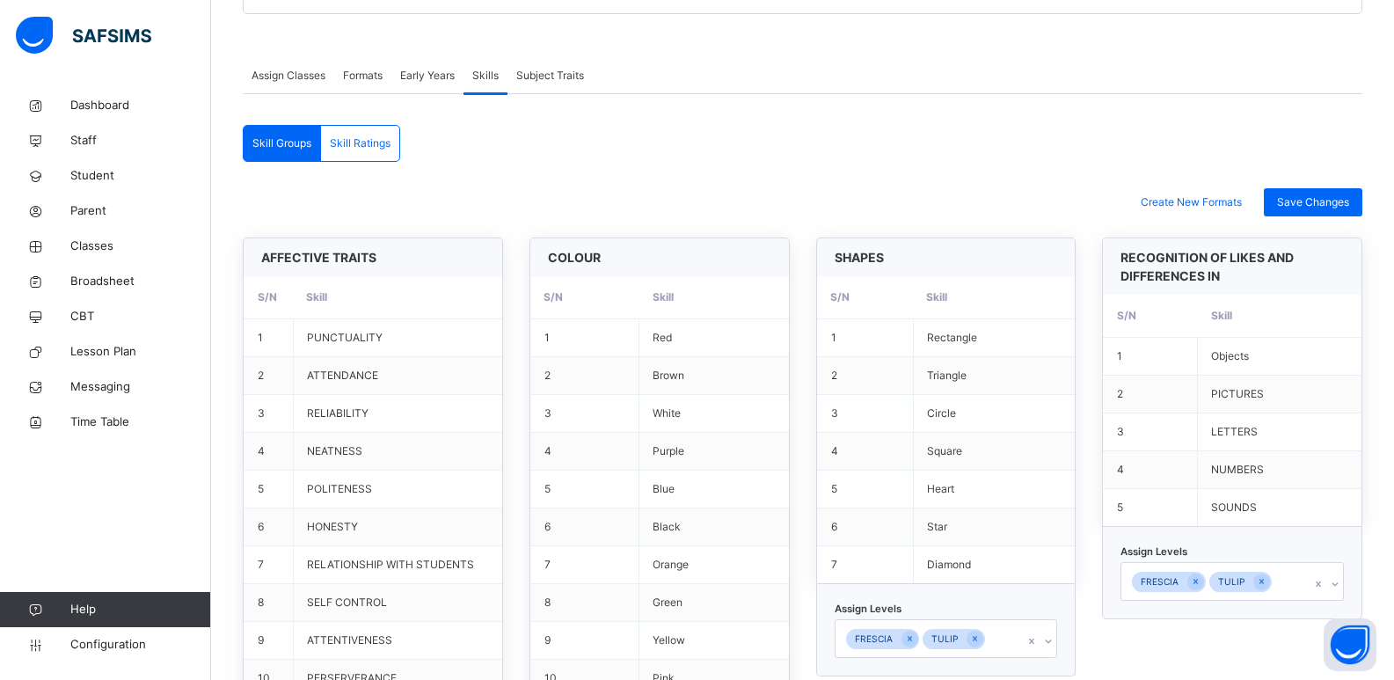
click at [350, 158] on div "Skill Ratings" at bounding box center [360, 143] width 78 height 35
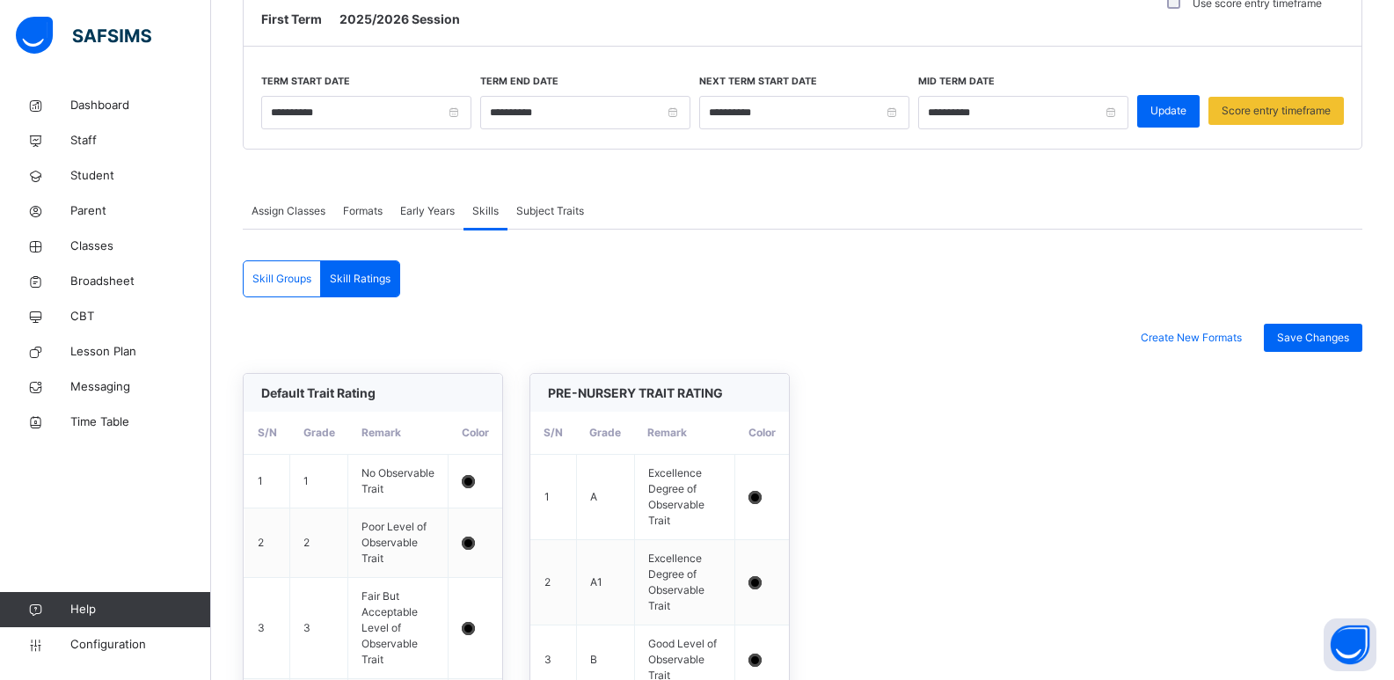
scroll to position [170, 0]
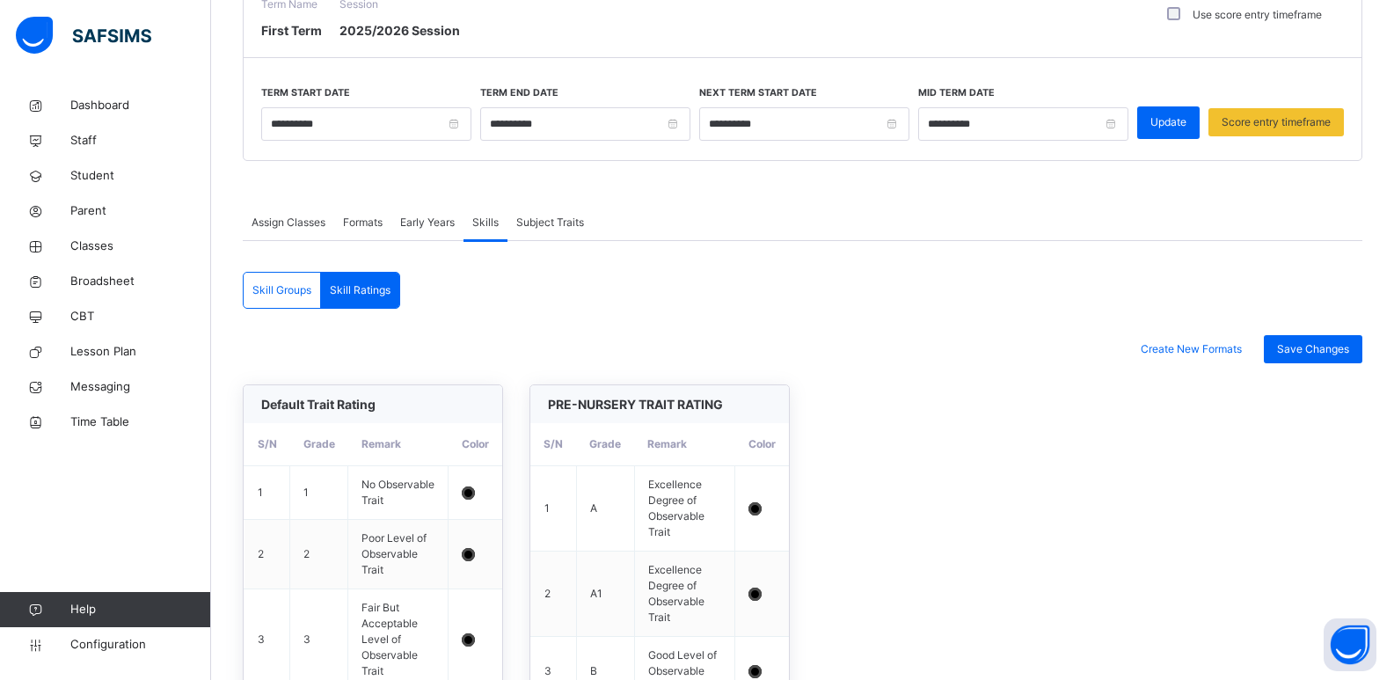
click at [551, 220] on span "Subject Traits" at bounding box center [550, 223] width 68 height 16
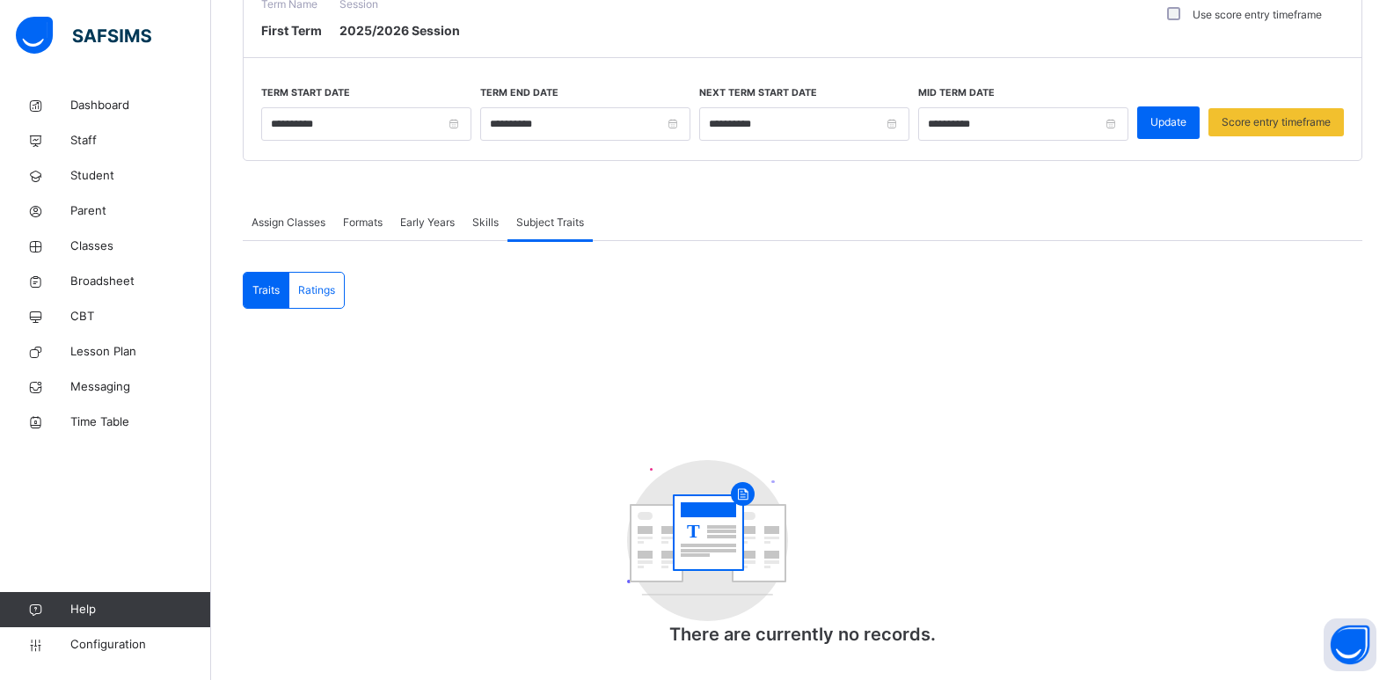
click at [486, 220] on span "Skills" at bounding box center [485, 223] width 26 height 16
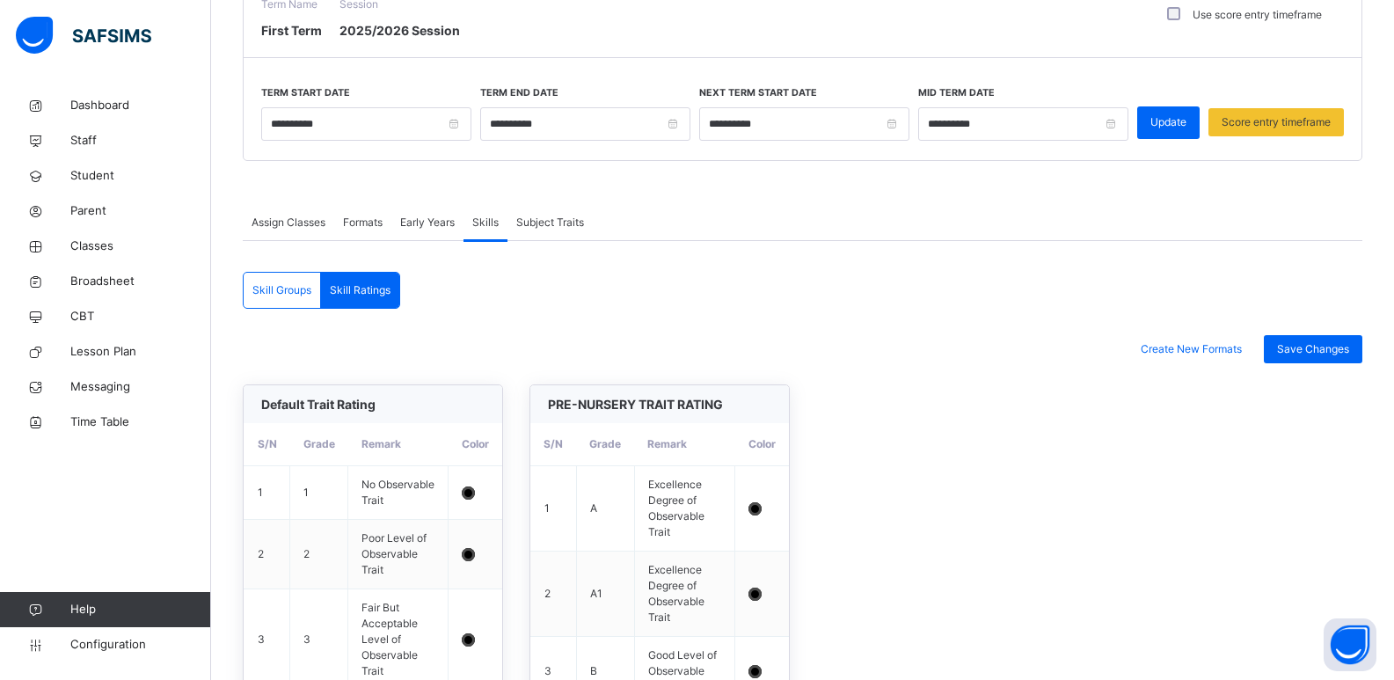
click at [295, 283] on span "Skill Groups" at bounding box center [281, 290] width 59 height 16
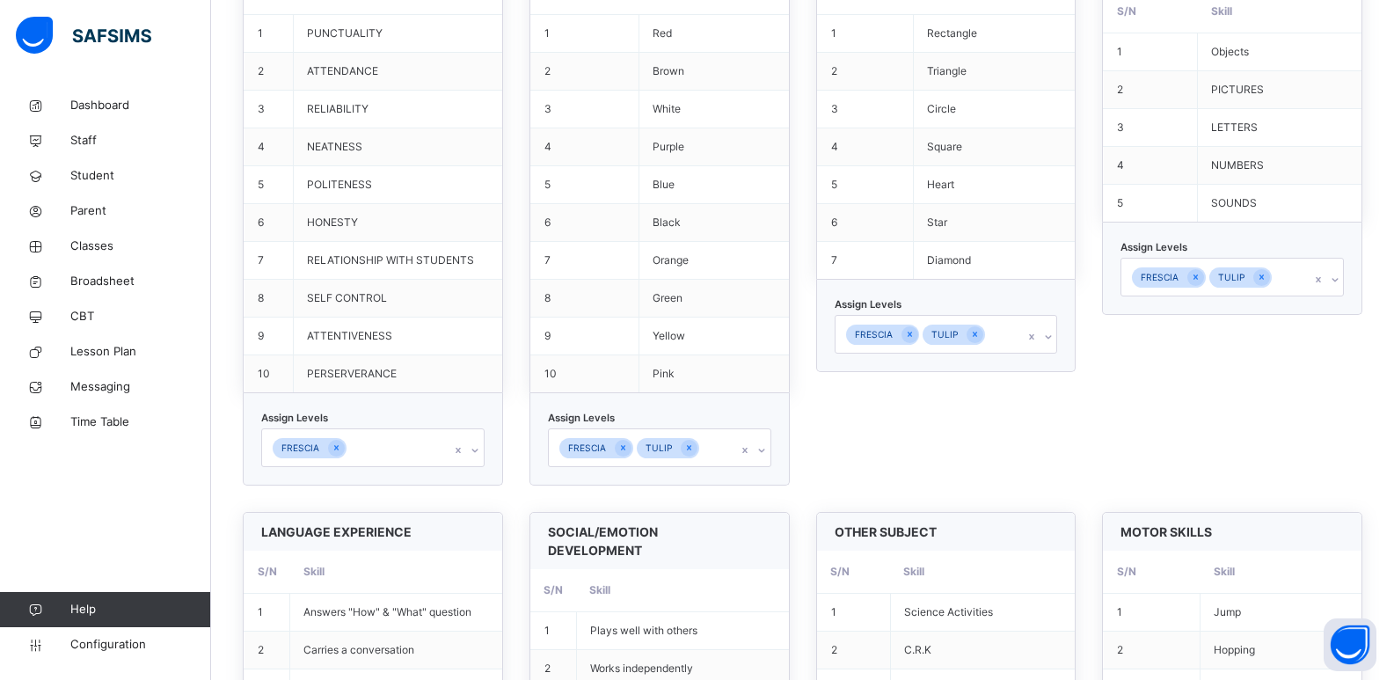
scroll to position [622, 0]
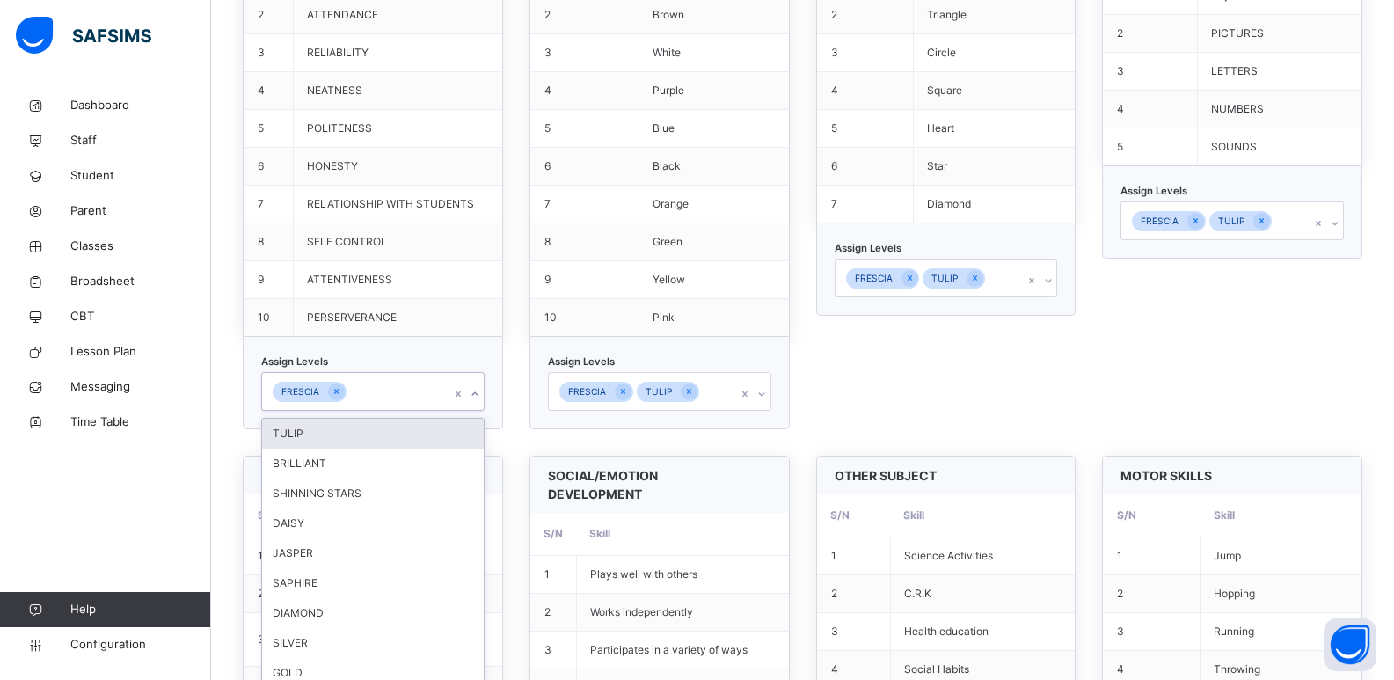
click at [475, 411] on div "option TULIP focused, 2 of 22. 21 results available. Use Up and Down to choose …" at bounding box center [372, 391] width 223 height 39
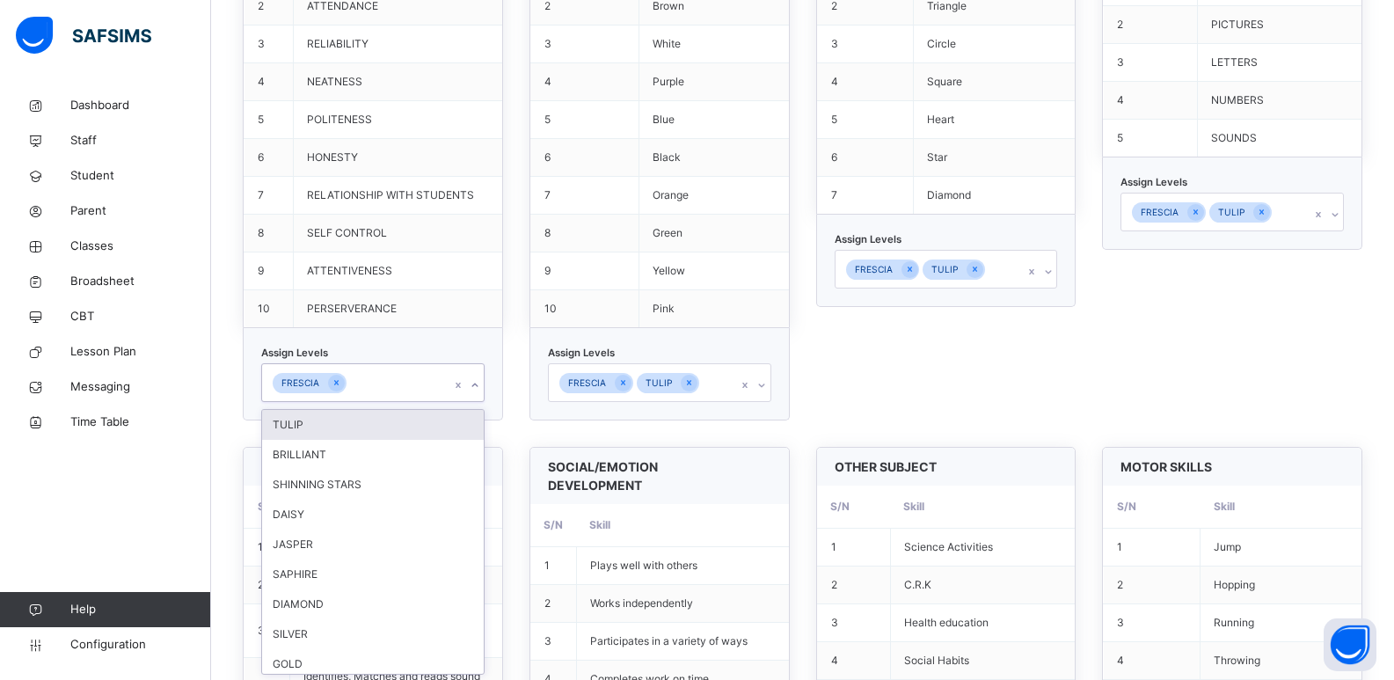
scroll to position [688, 0]
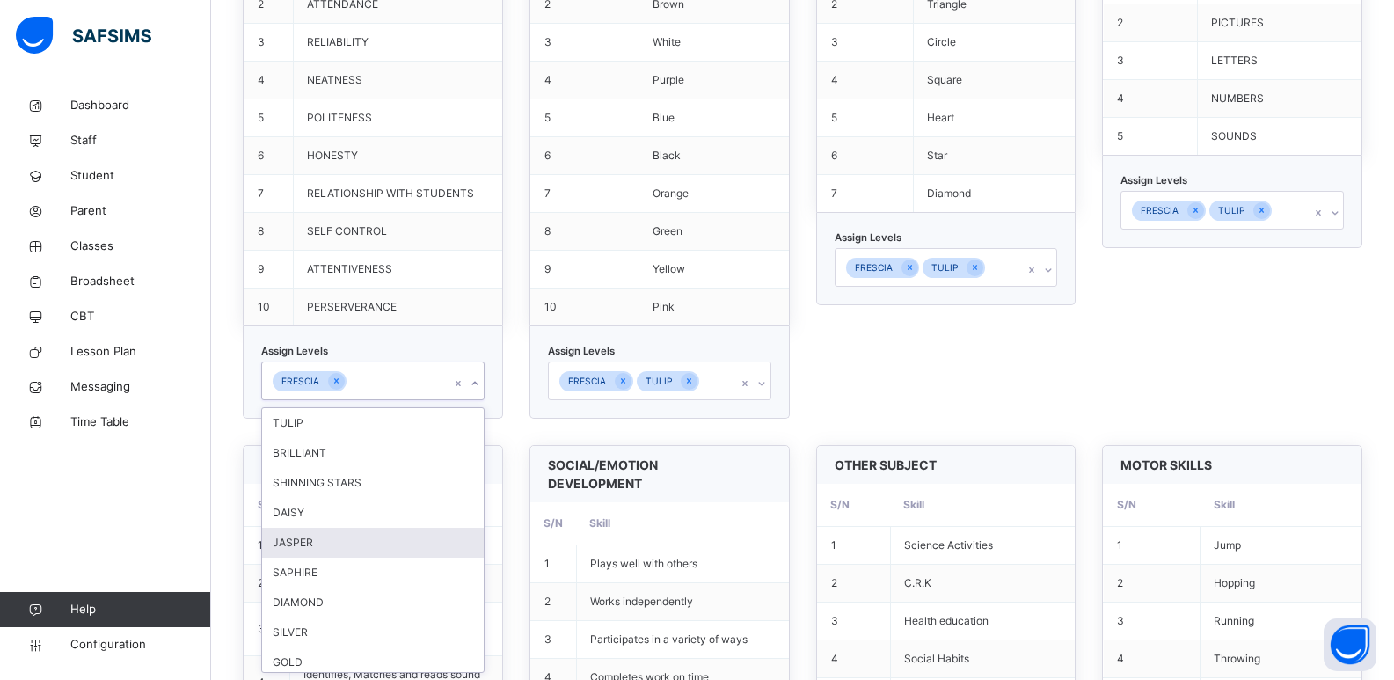
click at [355, 539] on div "JASPER" at bounding box center [373, 543] width 222 height 30
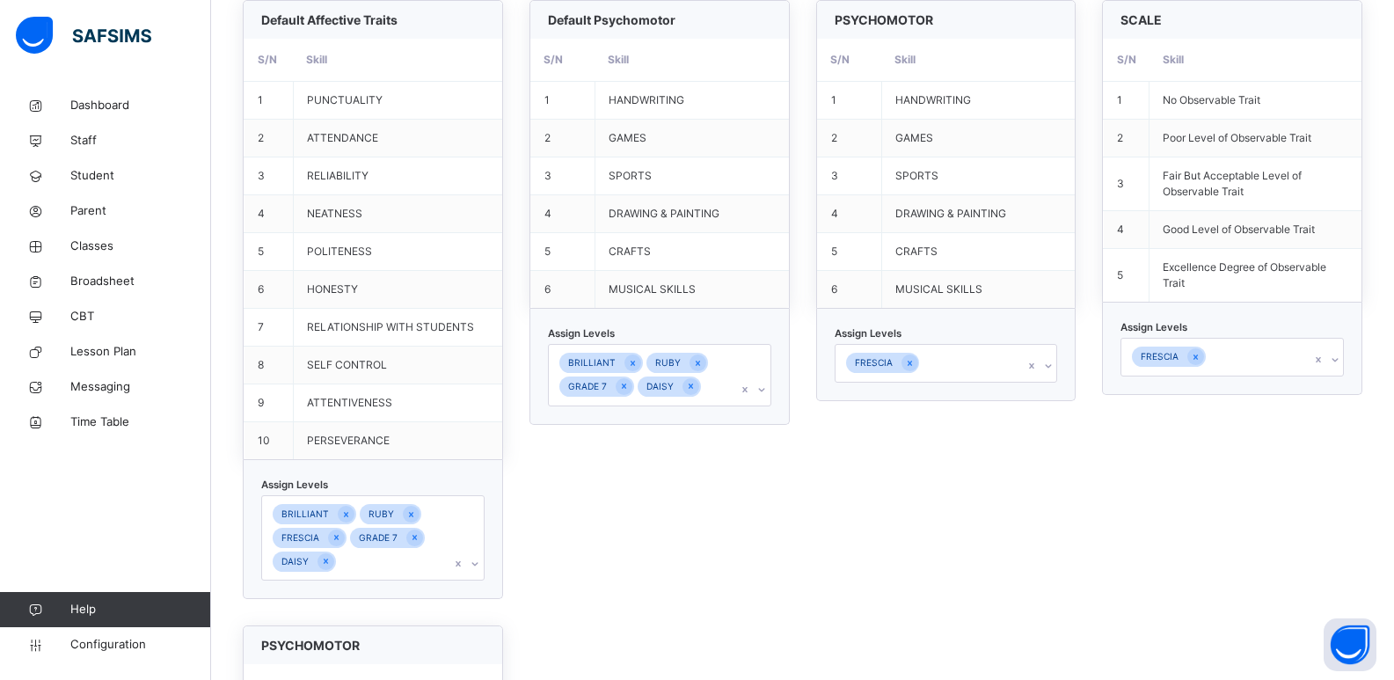
scroll to position [1831, 0]
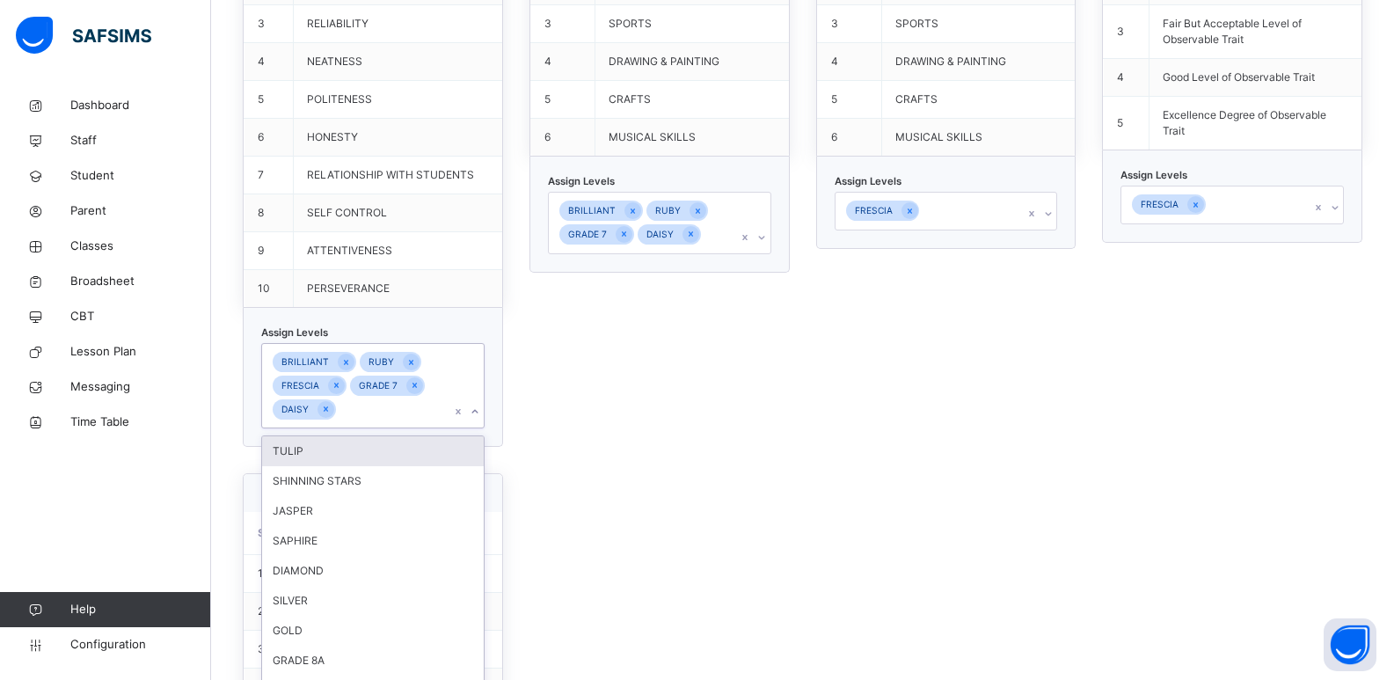
click at [479, 429] on div "option TULIP focused, 2 of 22. 17 results available. Use Up and Down to choose …" at bounding box center [372, 386] width 223 height 86
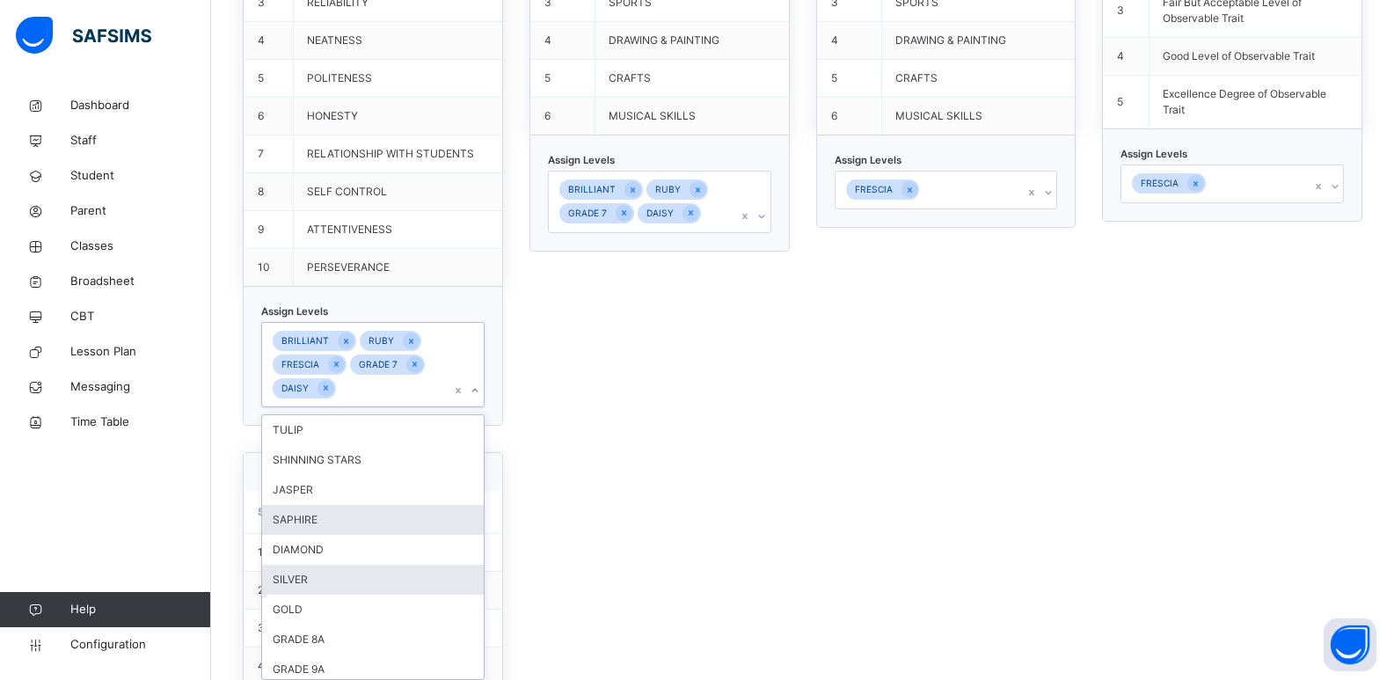
scroll to position [1965, 0]
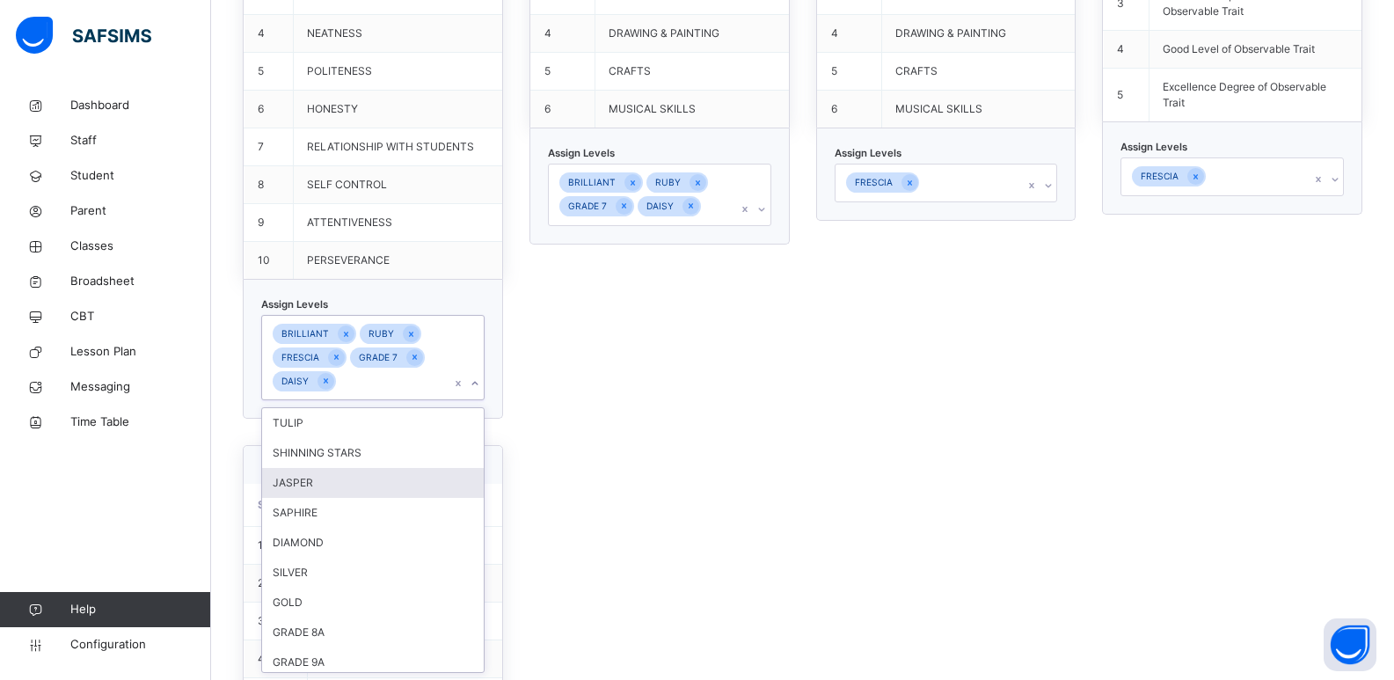
click at [374, 484] on div "JASPER" at bounding box center [373, 483] width 222 height 30
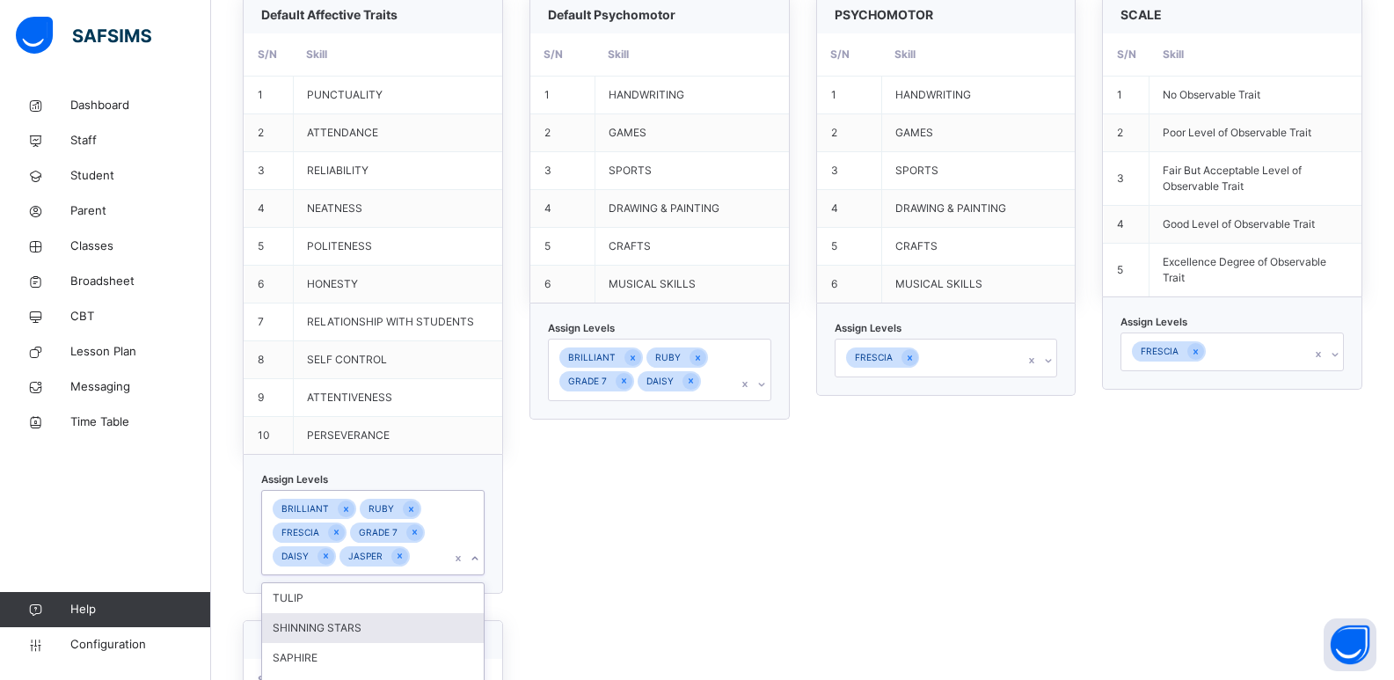
scroll to position [1789, 0]
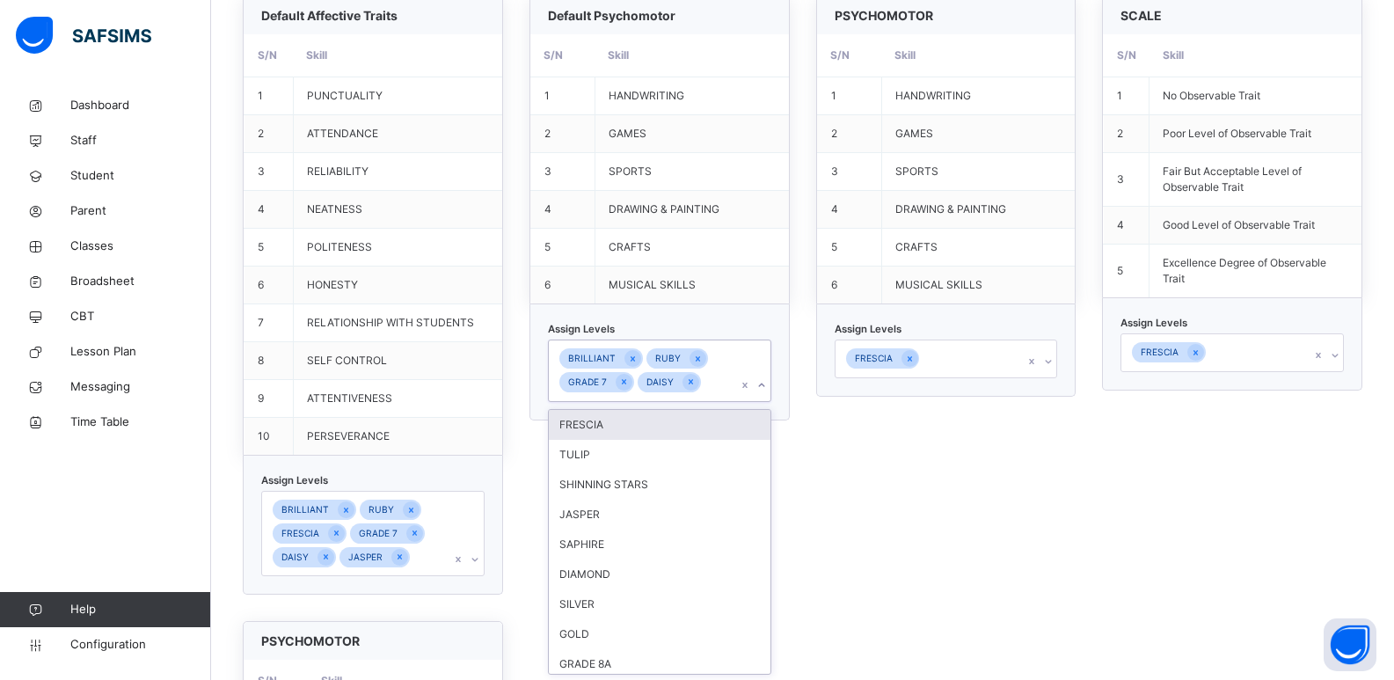
click at [767, 378] on icon at bounding box center [761, 385] width 11 height 18
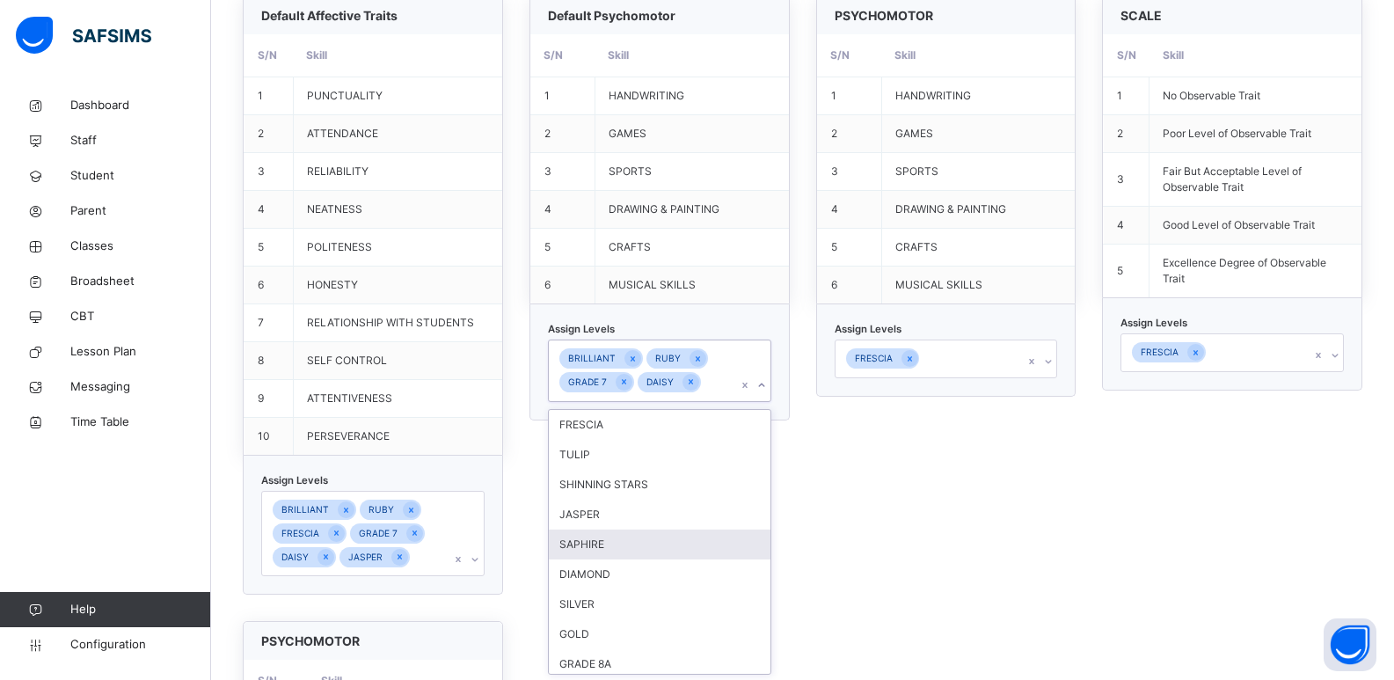
click at [652, 529] on div "SAPHIRE" at bounding box center [660, 544] width 222 height 30
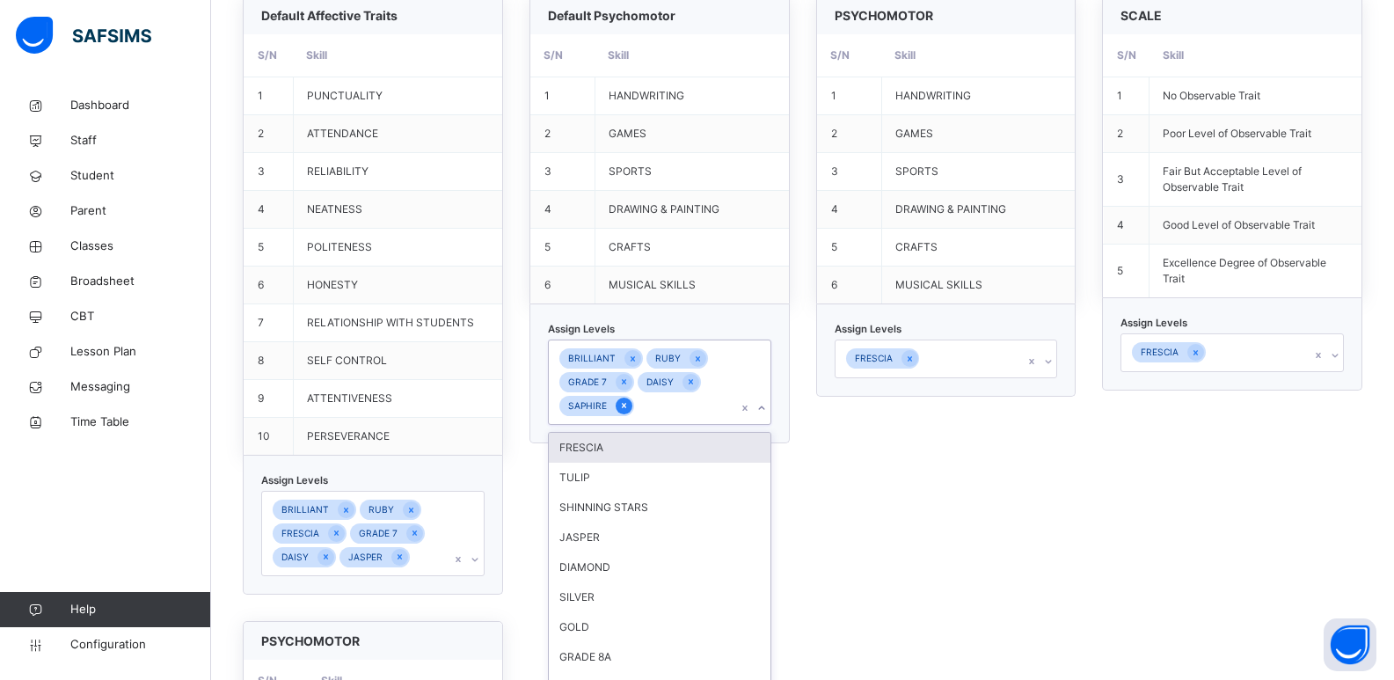
click at [627, 409] on icon at bounding box center [624, 405] width 10 height 12
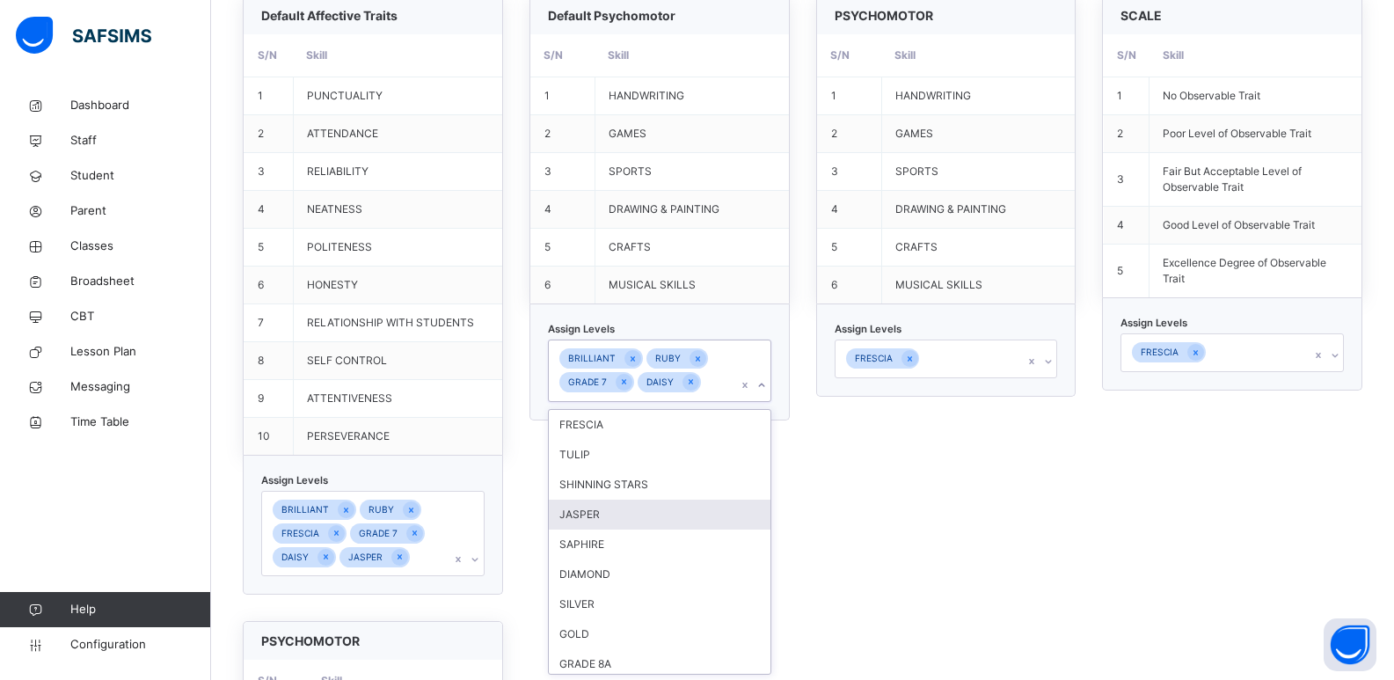
click at [609, 513] on div "JASPER" at bounding box center [660, 515] width 222 height 30
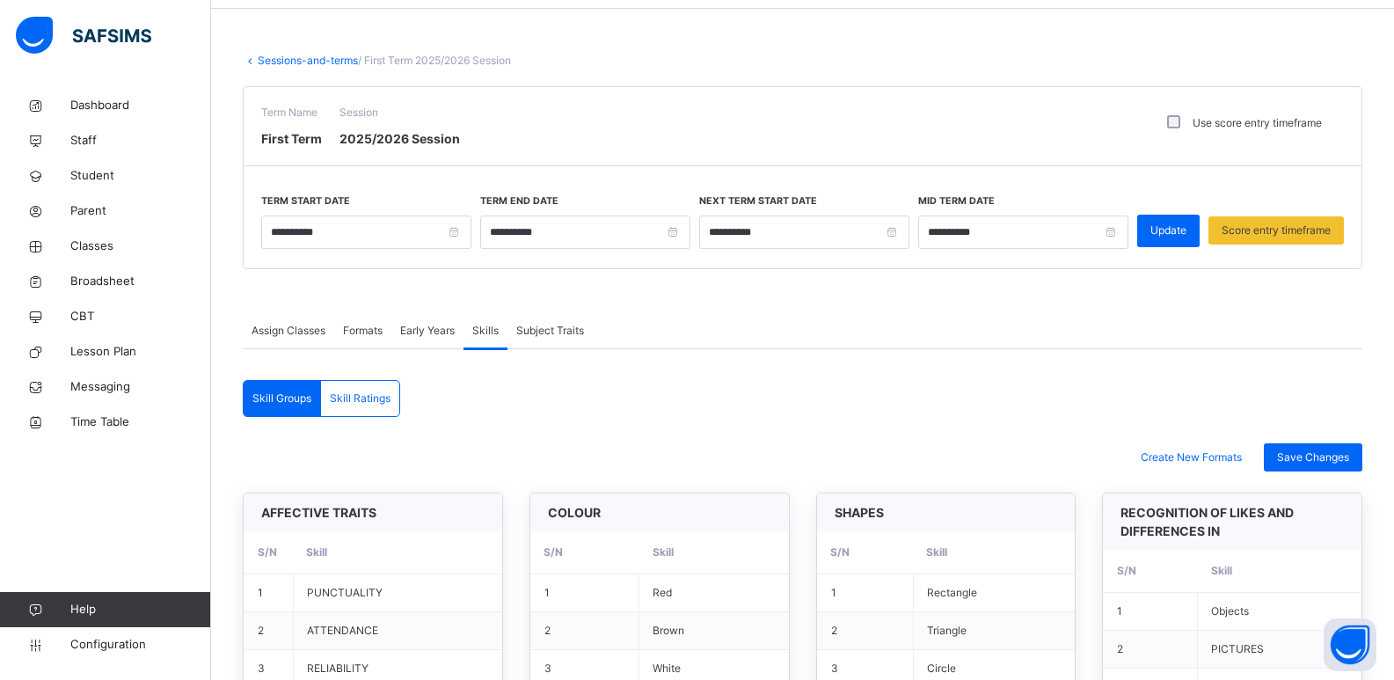
scroll to position [0, 0]
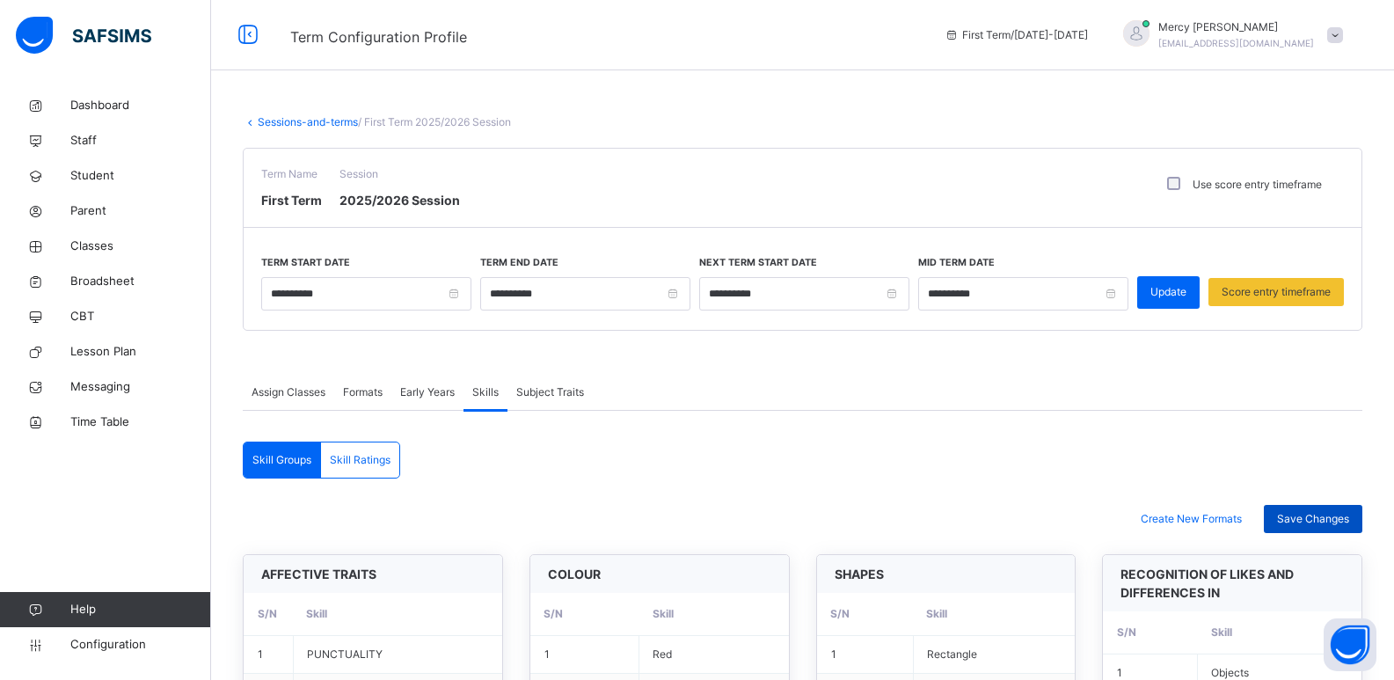
click at [1011, 517] on span "Save Changes" at bounding box center [1313, 519] width 72 height 16
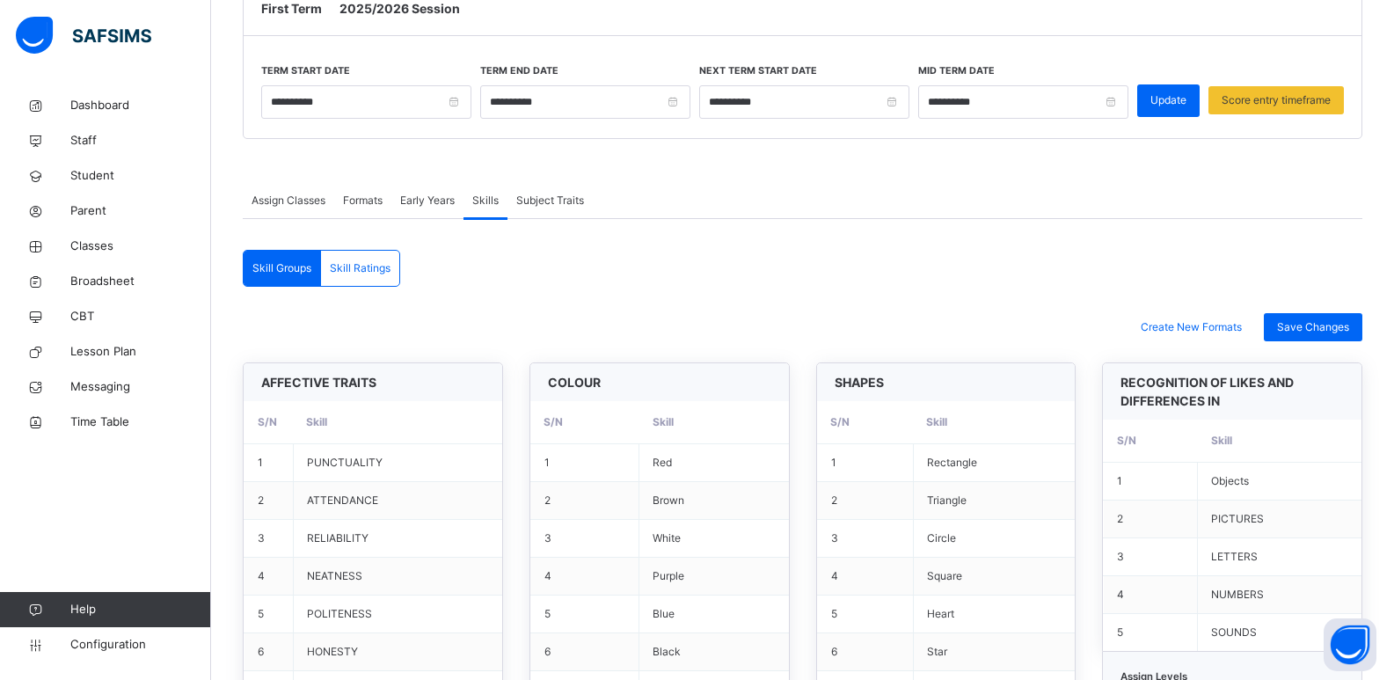
scroll to position [200, 0]
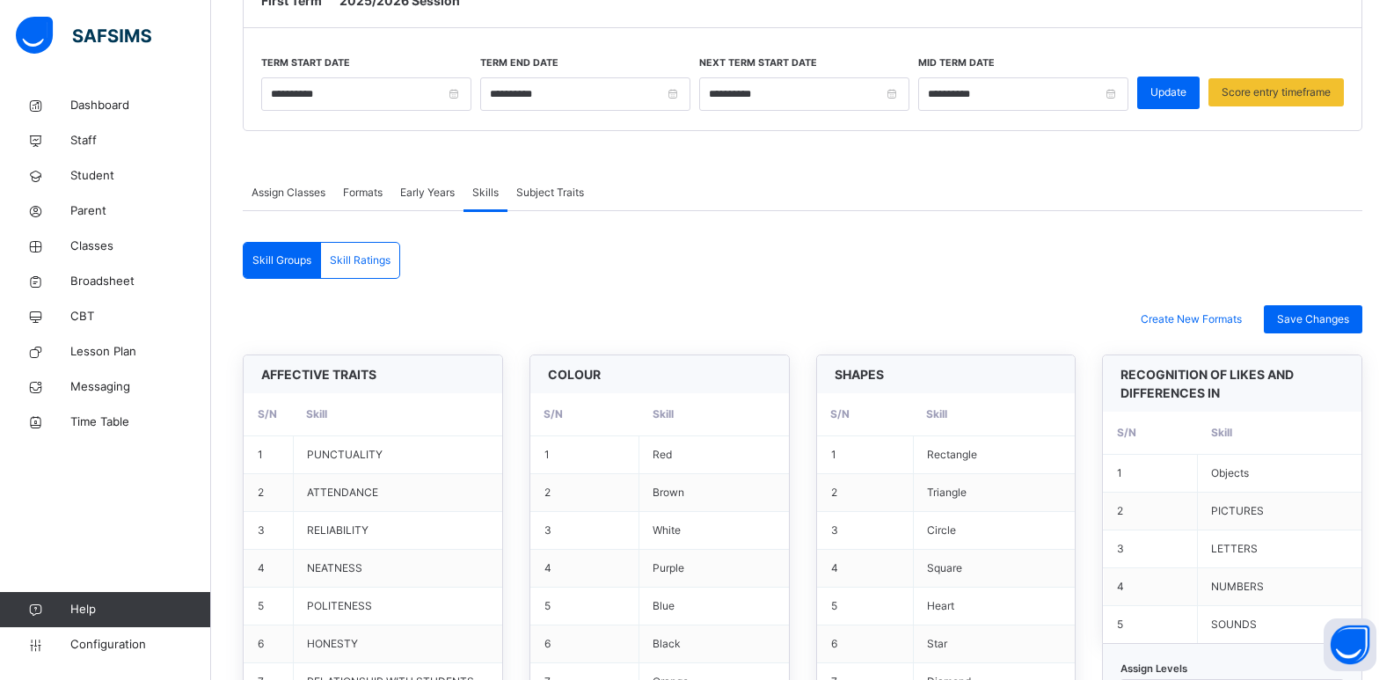
click at [539, 187] on span "Subject Traits" at bounding box center [550, 193] width 68 height 16
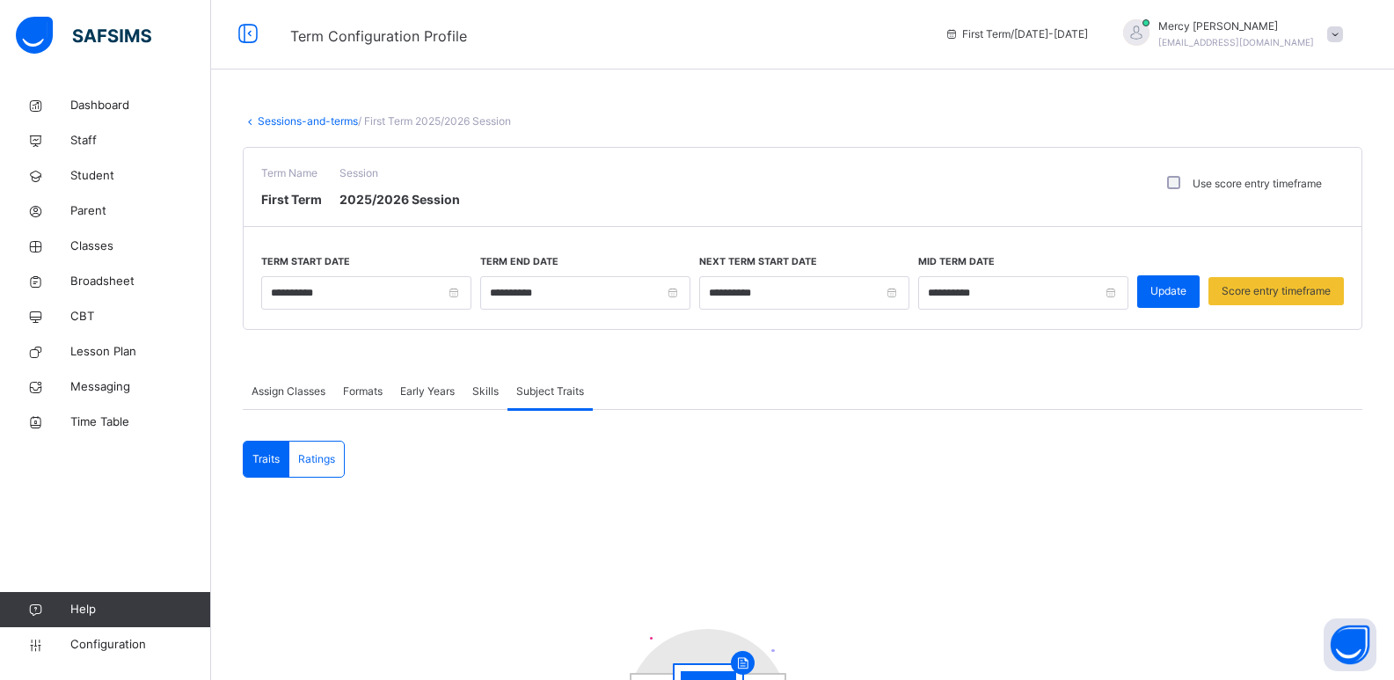
scroll to position [0, 0]
click at [428, 398] on span "Early Years" at bounding box center [427, 392] width 55 height 16
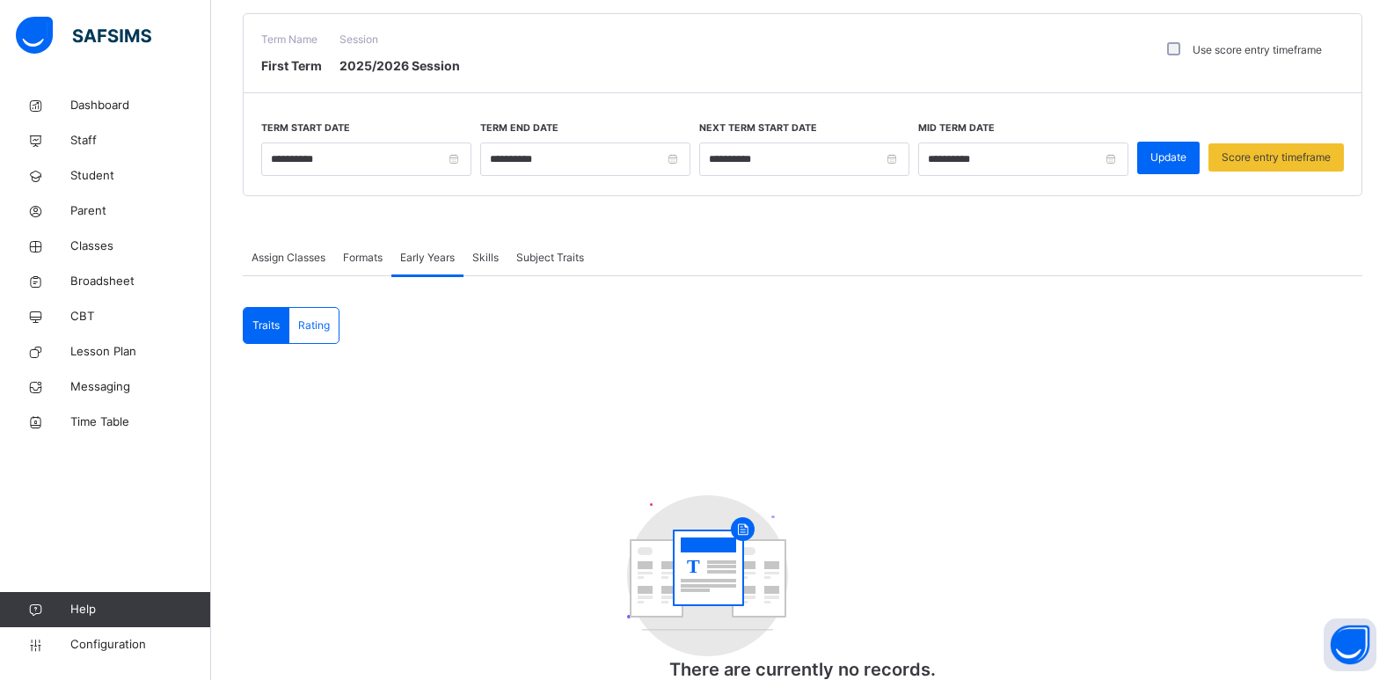
scroll to position [192, 0]
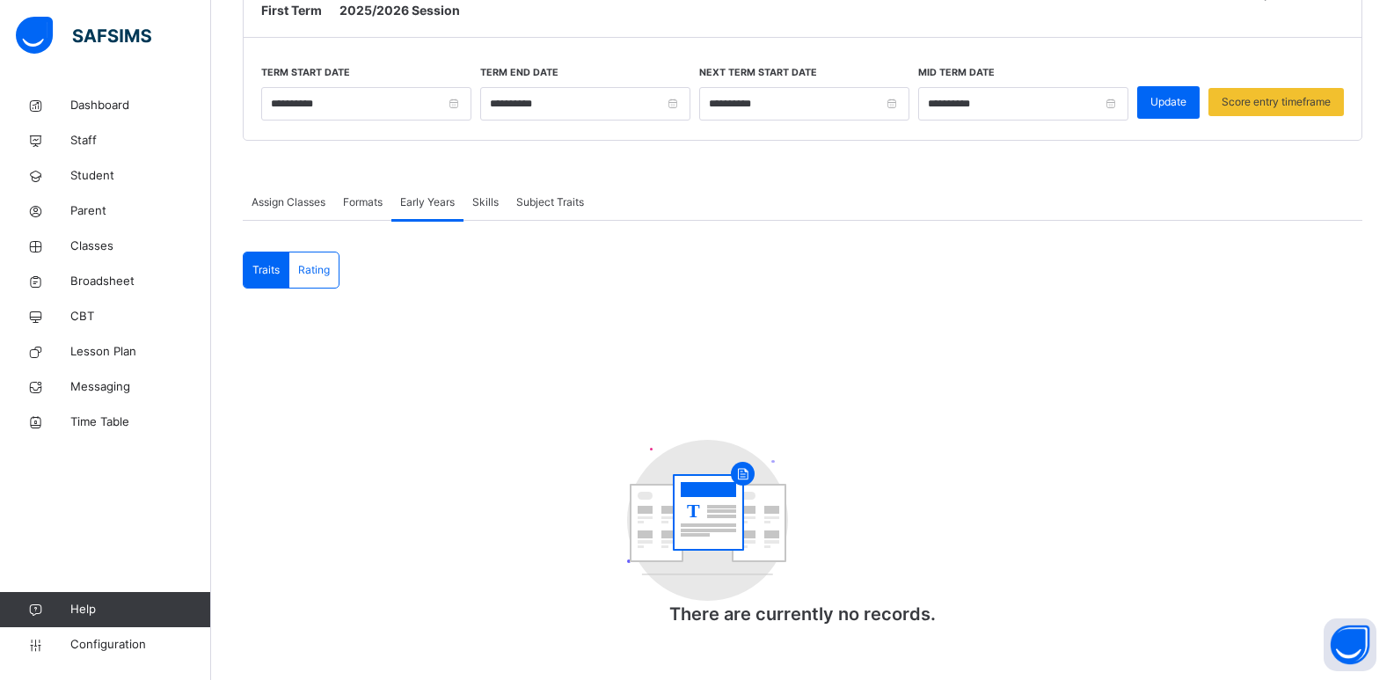
click at [489, 194] on span "Skills" at bounding box center [485, 202] width 26 height 16
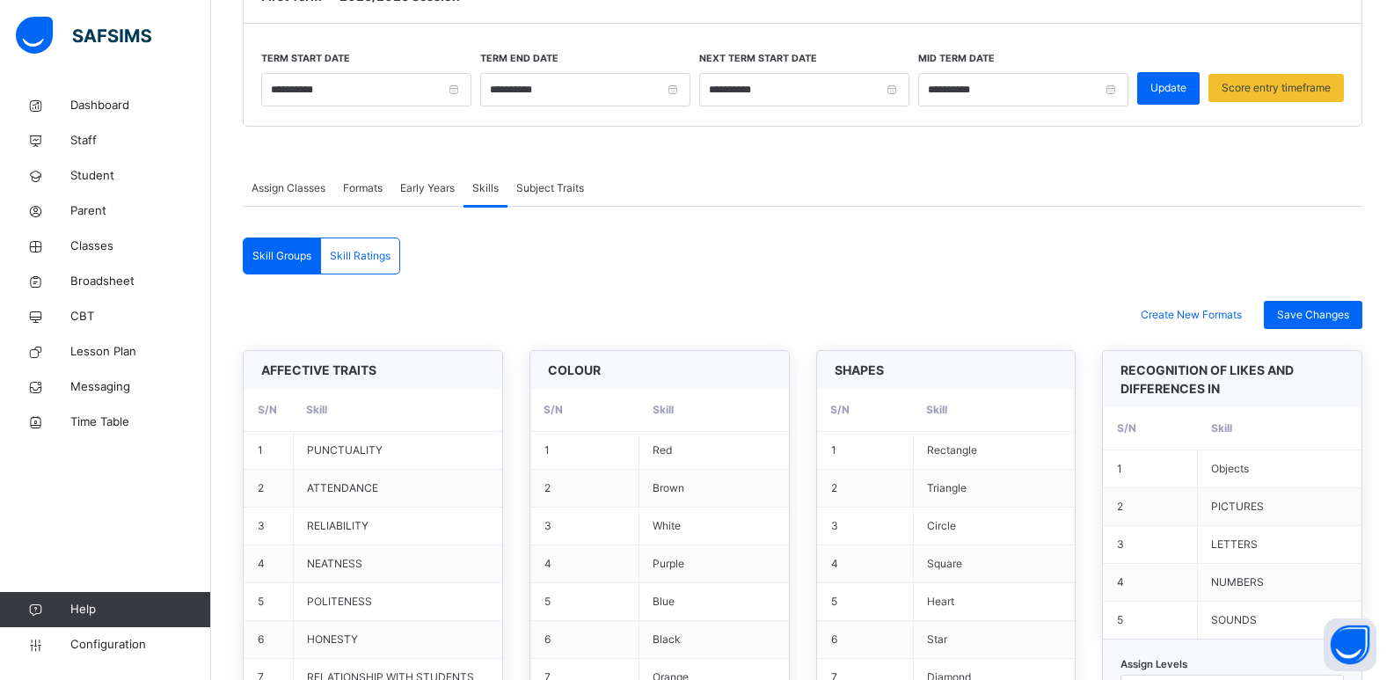
scroll to position [150, 0]
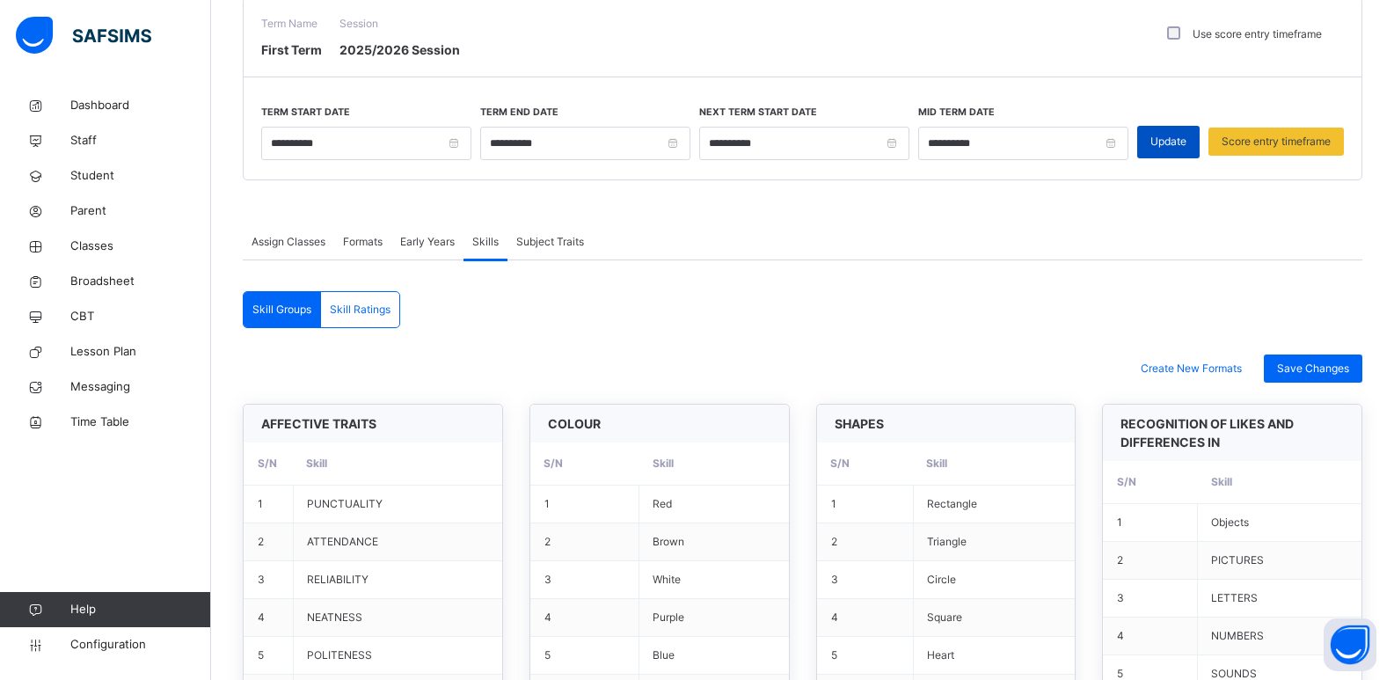
click at [1011, 145] on span "Update" at bounding box center [1168, 142] width 36 height 16
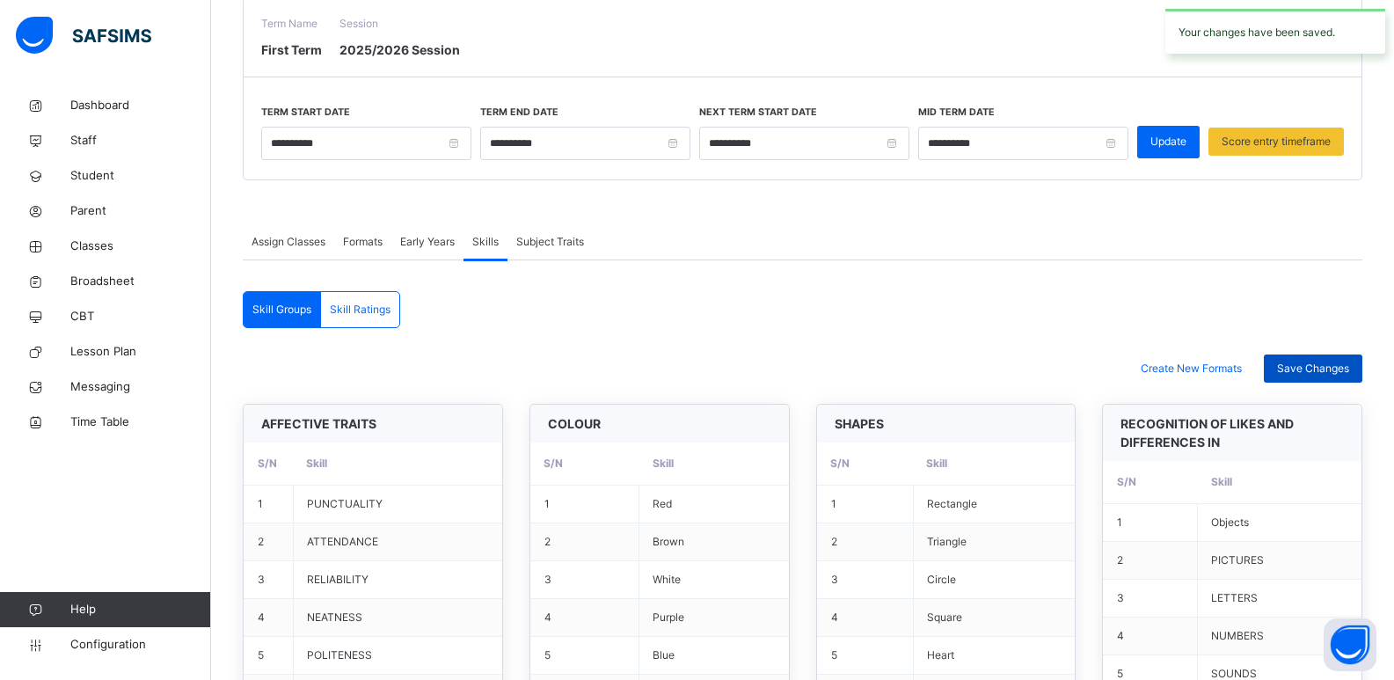
click at [1011, 362] on span "Save Changes" at bounding box center [1313, 369] width 72 height 16
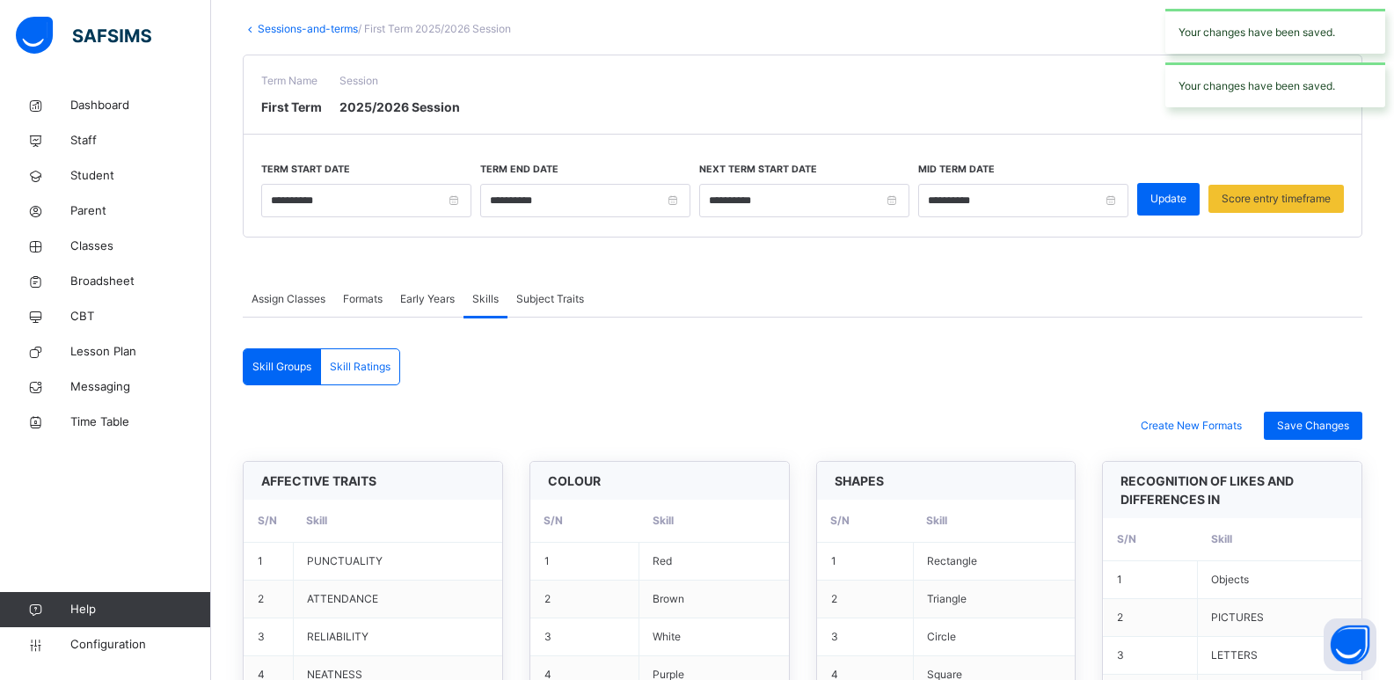
scroll to position [0, 0]
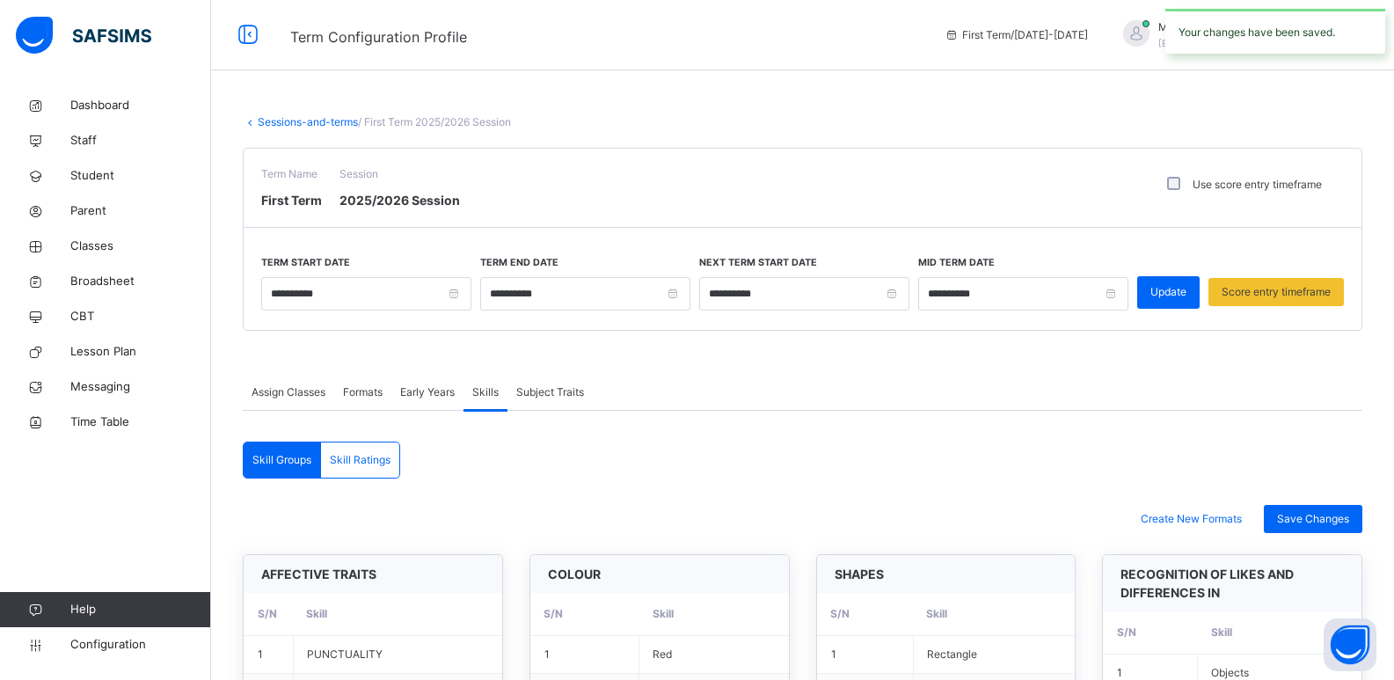
click at [1011, 33] on span at bounding box center [1335, 35] width 16 height 16
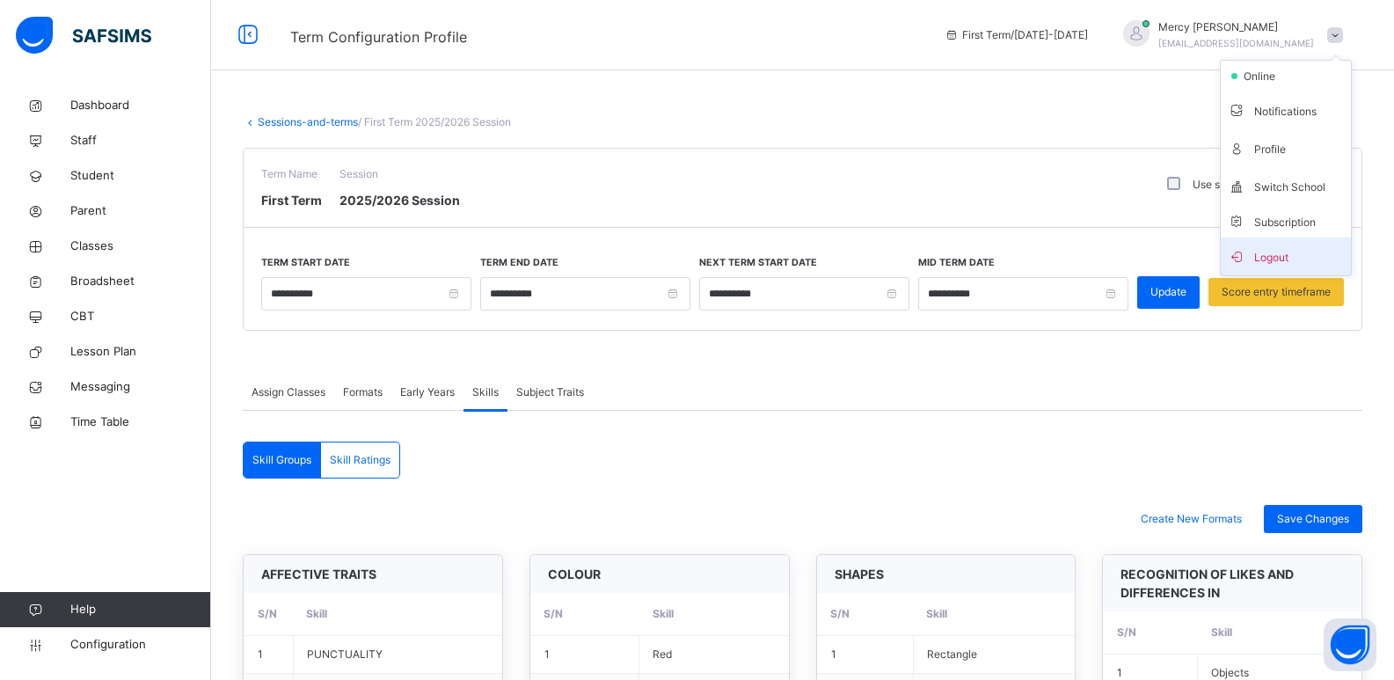
click at [1011, 255] on span "Logout" at bounding box center [1286, 256] width 116 height 24
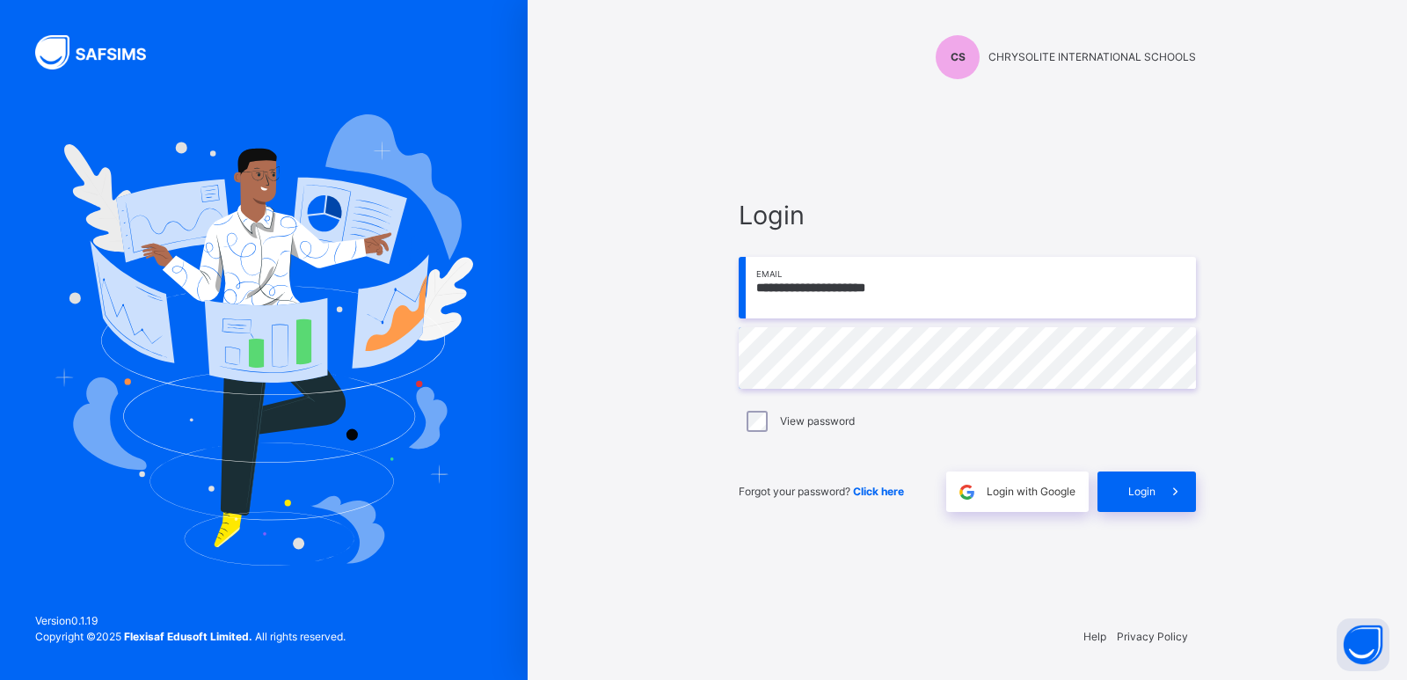
click at [1011, 292] on input "**********" at bounding box center [967, 288] width 457 height 62
type input "**********"
click at [1011, 479] on div "Login" at bounding box center [1147, 491] width 98 height 40
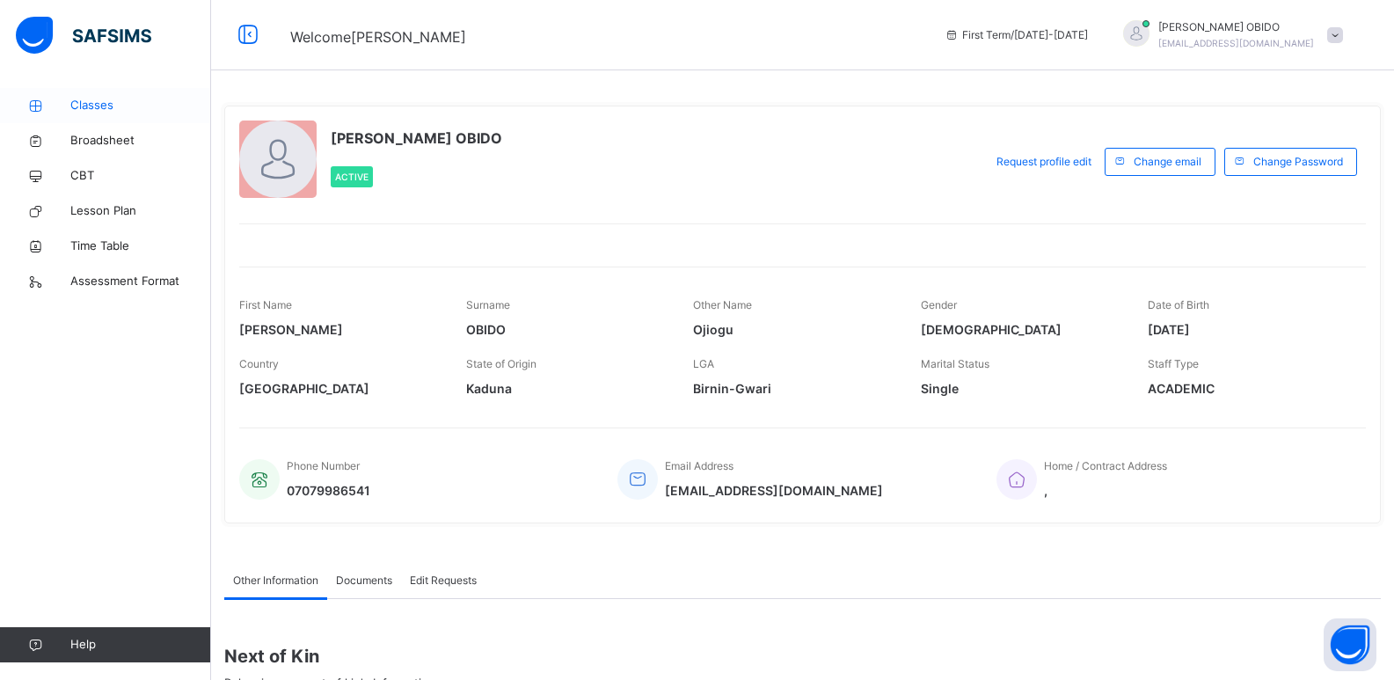
click at [130, 108] on span "Classes" at bounding box center [140, 106] width 141 height 18
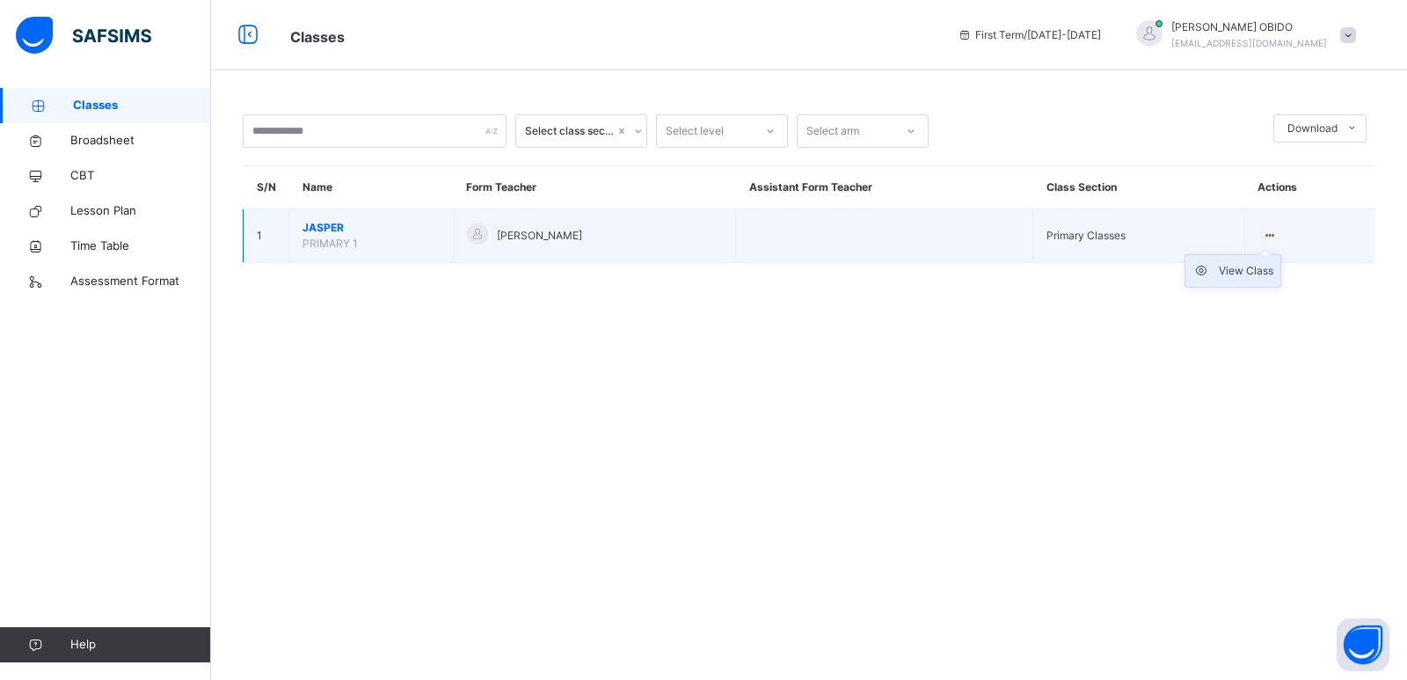
click at [1011, 274] on div "View Class" at bounding box center [1246, 271] width 55 height 18
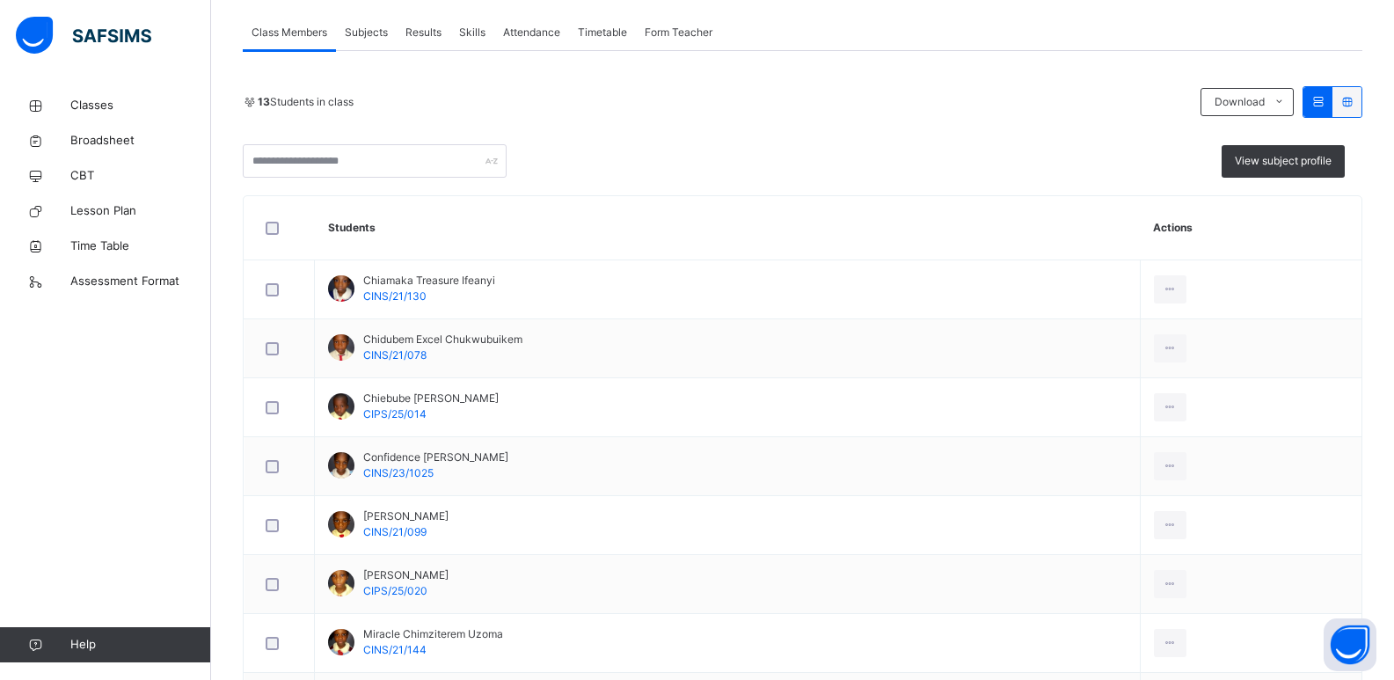
scroll to position [317, 0]
click at [482, 32] on span "Skills" at bounding box center [472, 32] width 26 height 16
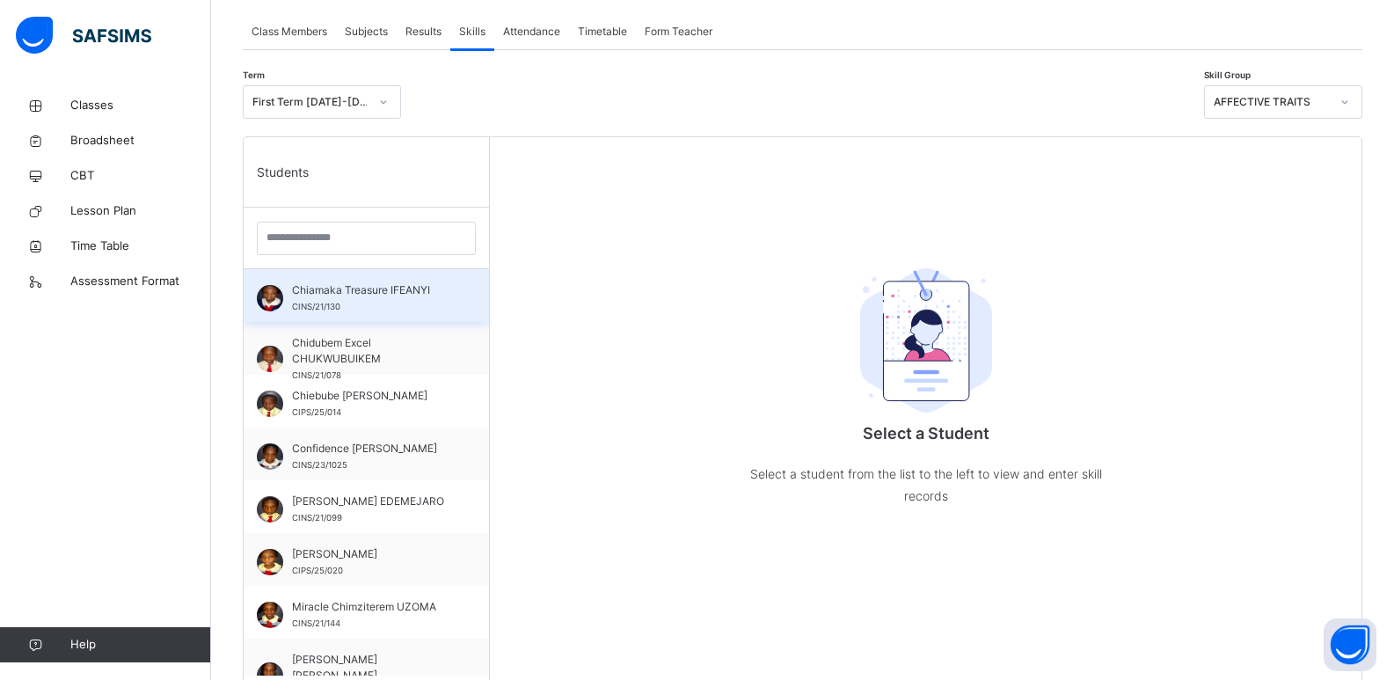
click at [345, 303] on div "Chiamaka Treasure IFEANYI CINS/21/130" at bounding box center [370, 298] width 157 height 32
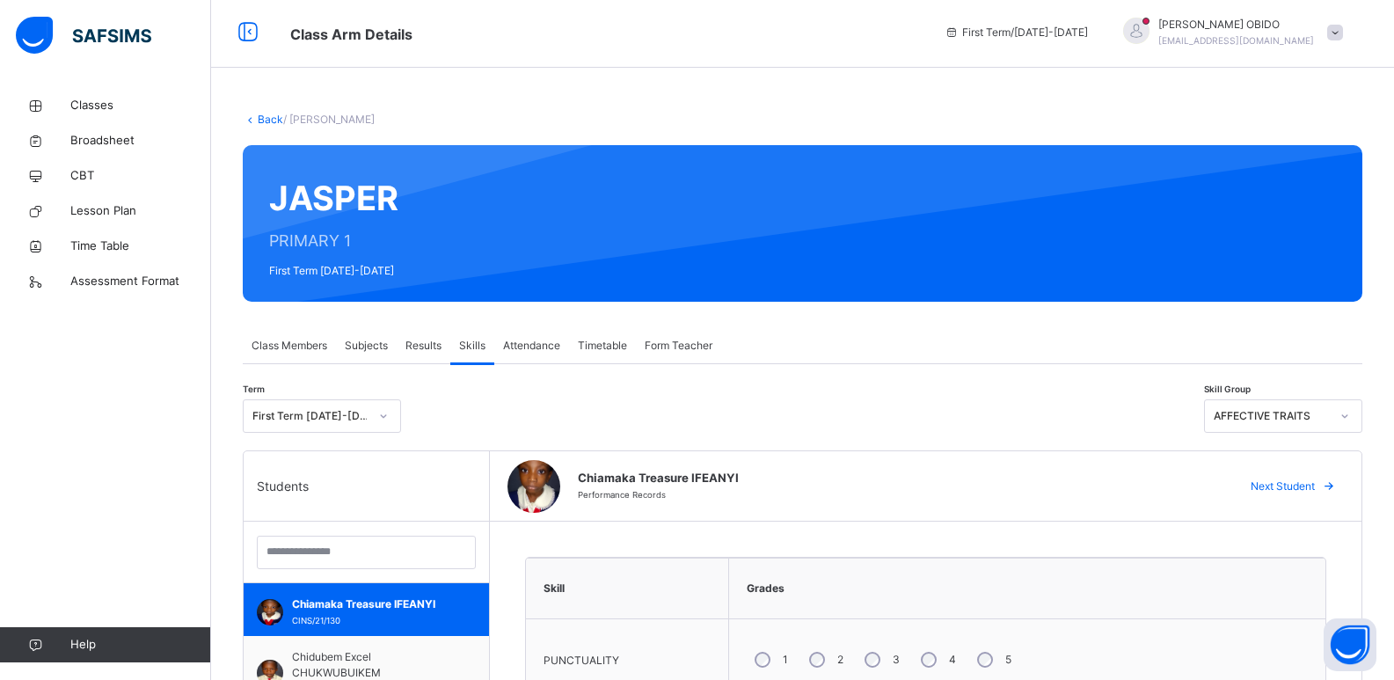
scroll to position [0, 0]
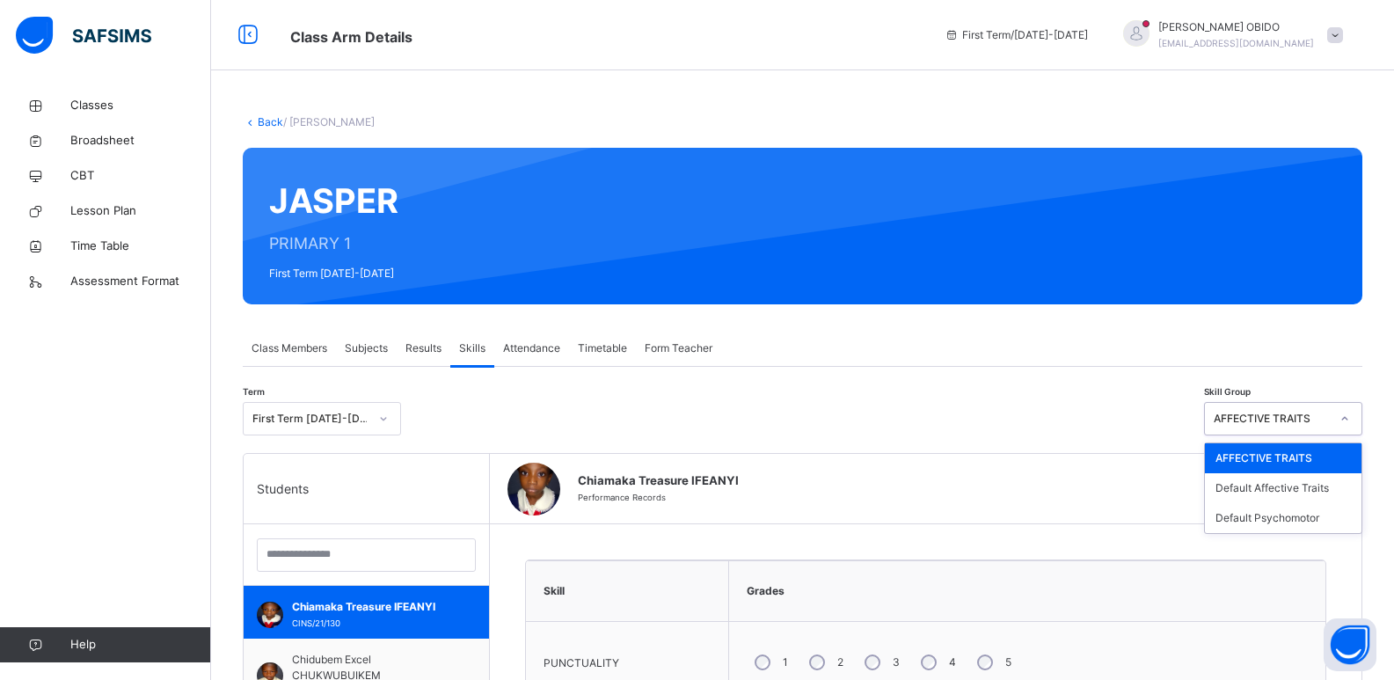
click at [1011, 429] on div "AFFECTIVE TRAITS" at bounding box center [1266, 418] width 123 height 27
click at [1011, 492] on div "Default Affective Traits" at bounding box center [1283, 488] width 157 height 30
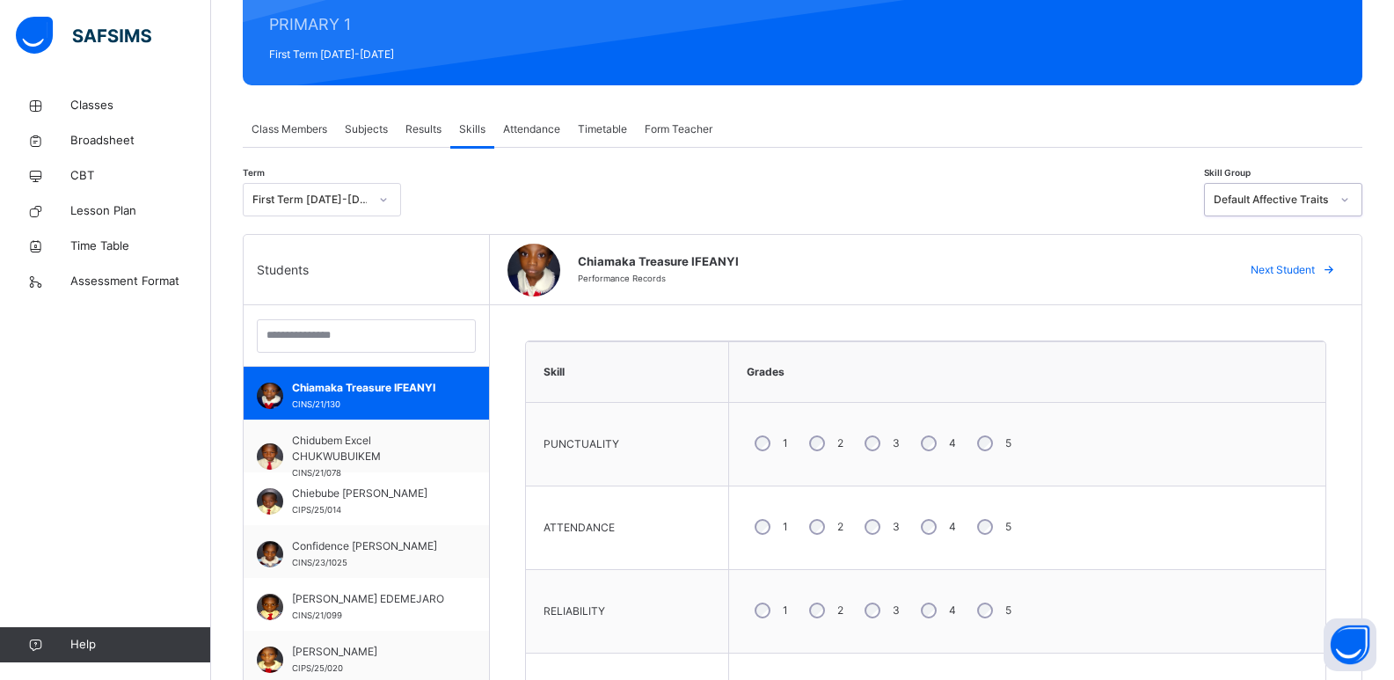
scroll to position [235, 0]
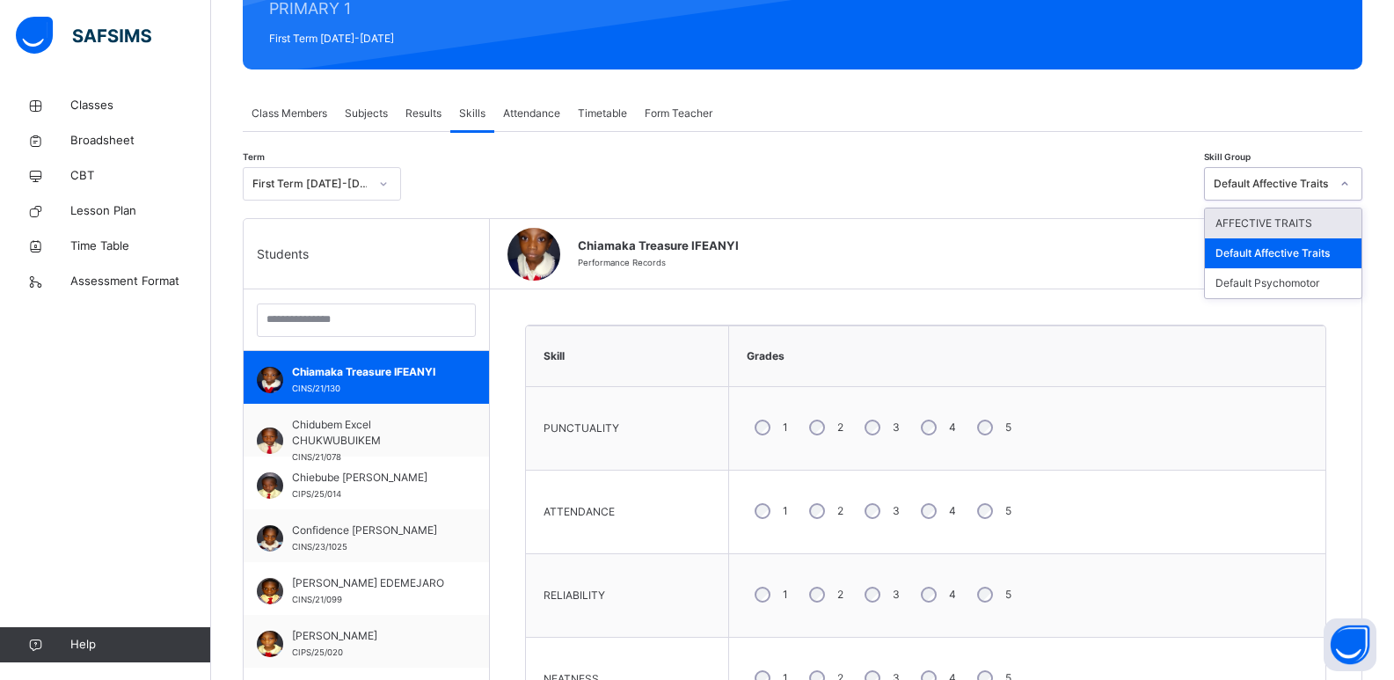
click at [1011, 186] on div "Default Affective Traits" at bounding box center [1272, 184] width 116 height 16
click at [1011, 284] on div "Default Psychomotor" at bounding box center [1283, 283] width 157 height 30
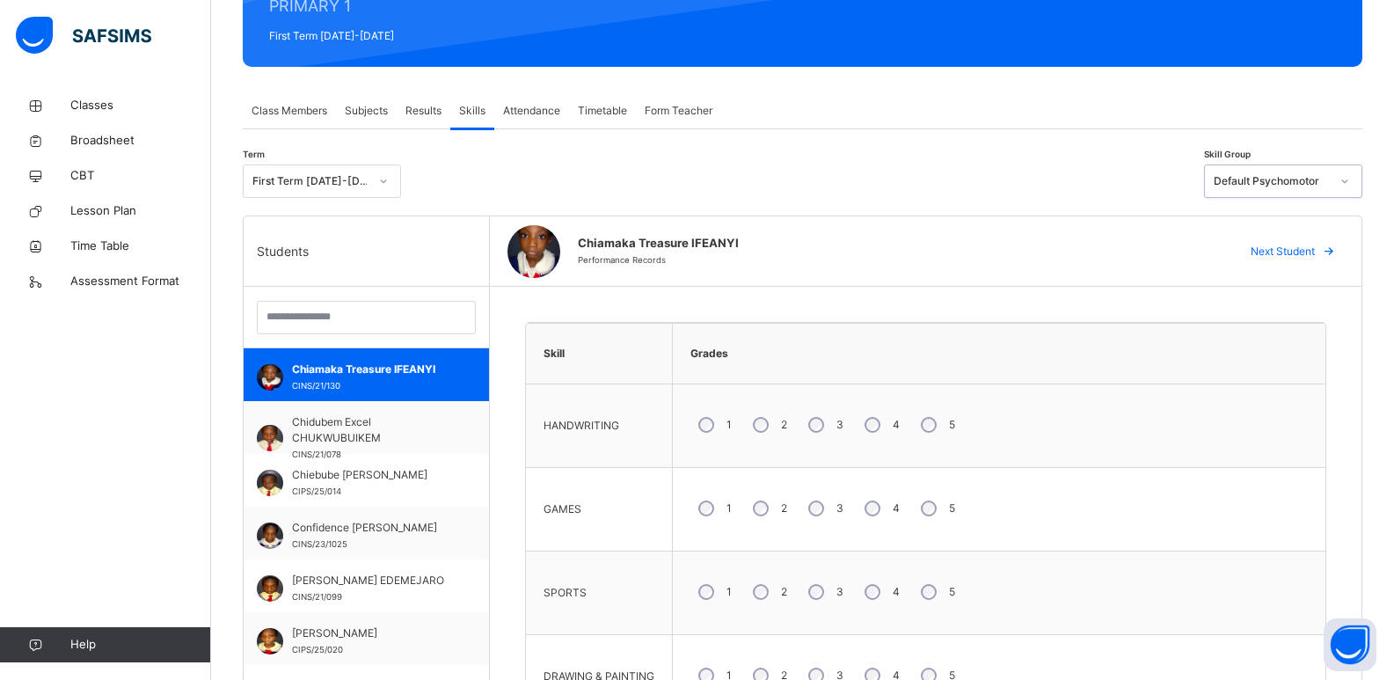
scroll to position [230, 0]
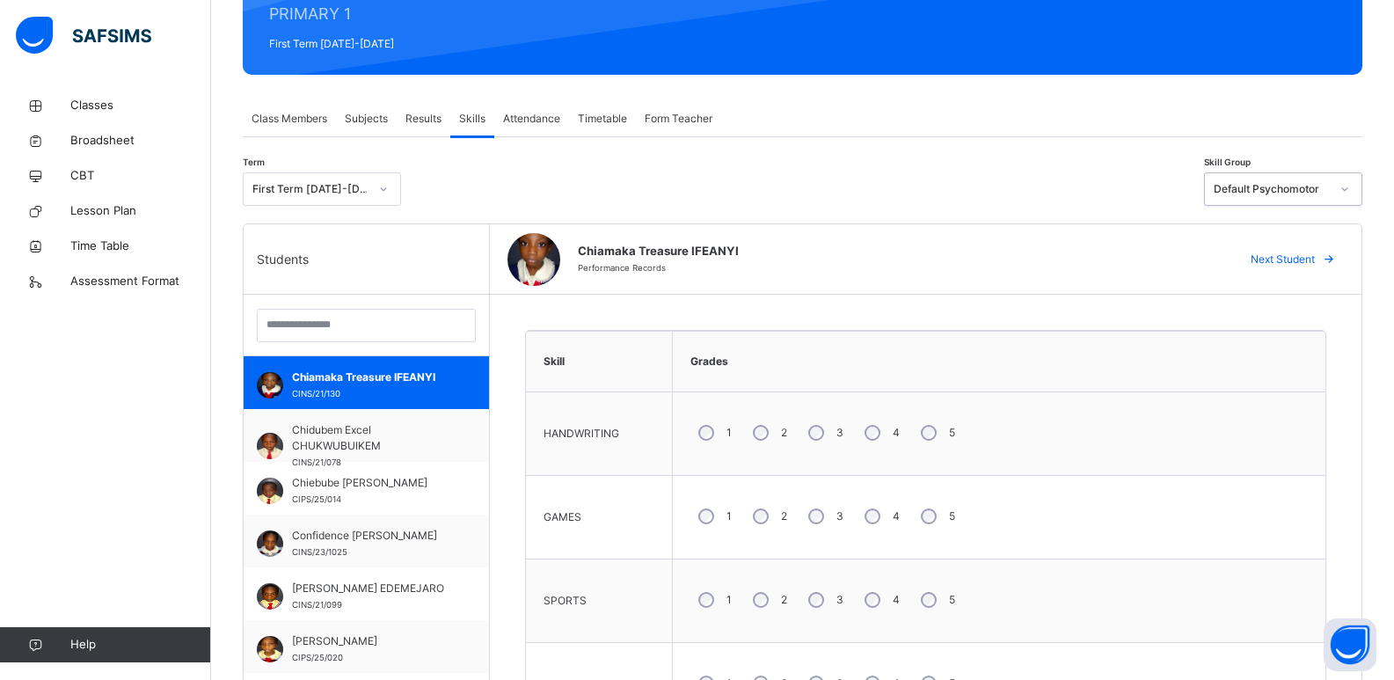
click at [663, 123] on span "Form Teacher" at bounding box center [679, 119] width 68 height 16
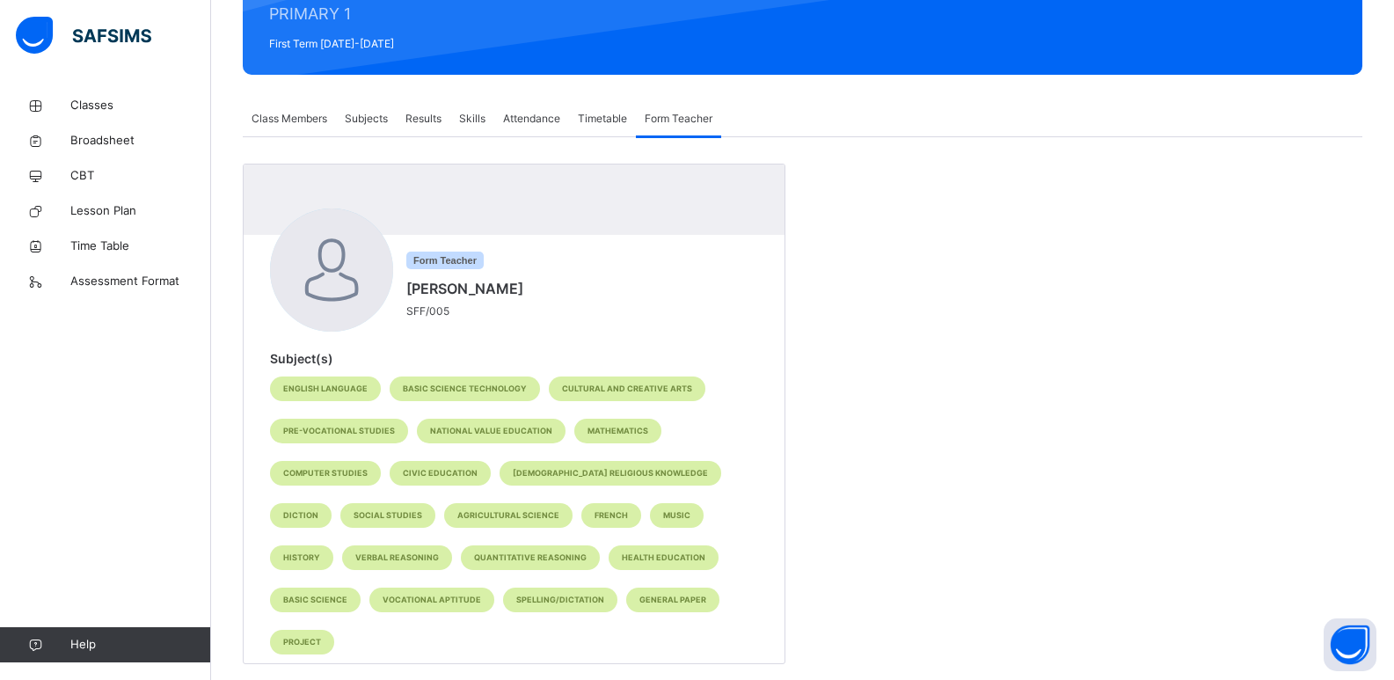
scroll to position [215, 0]
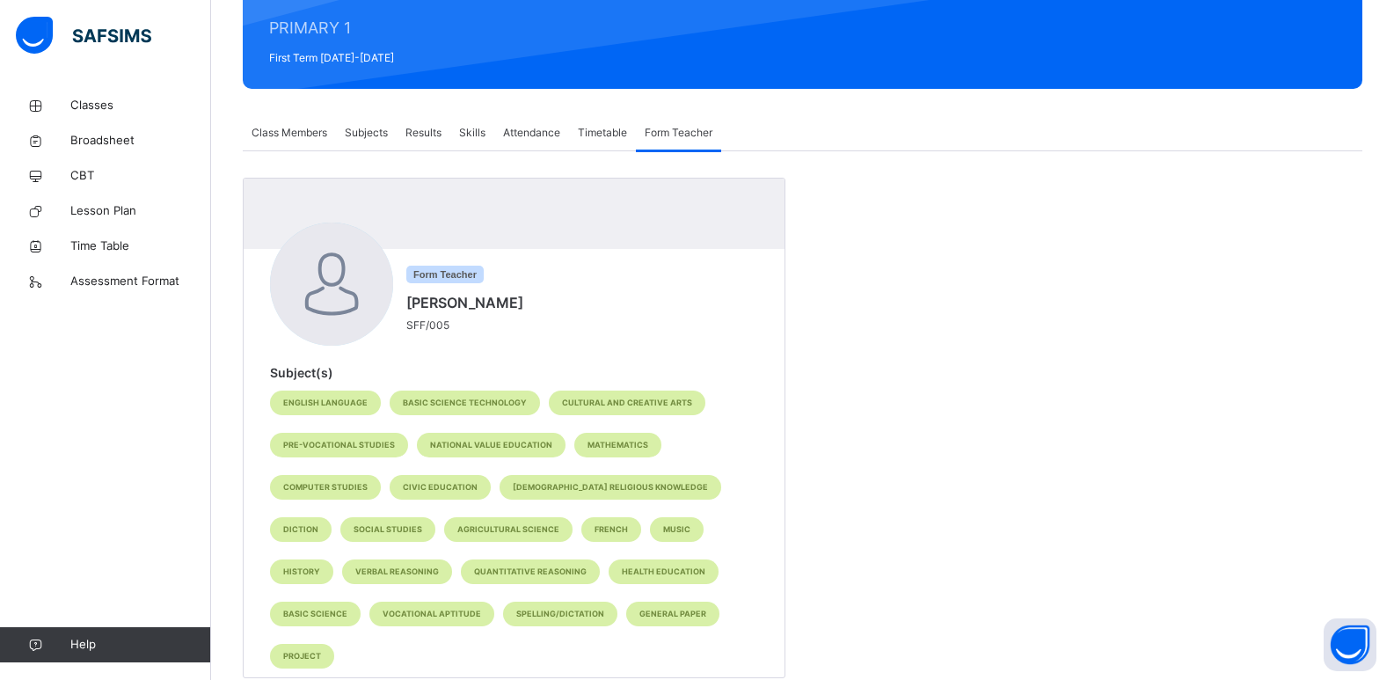
click at [427, 133] on span "Results" at bounding box center [423, 133] width 36 height 16
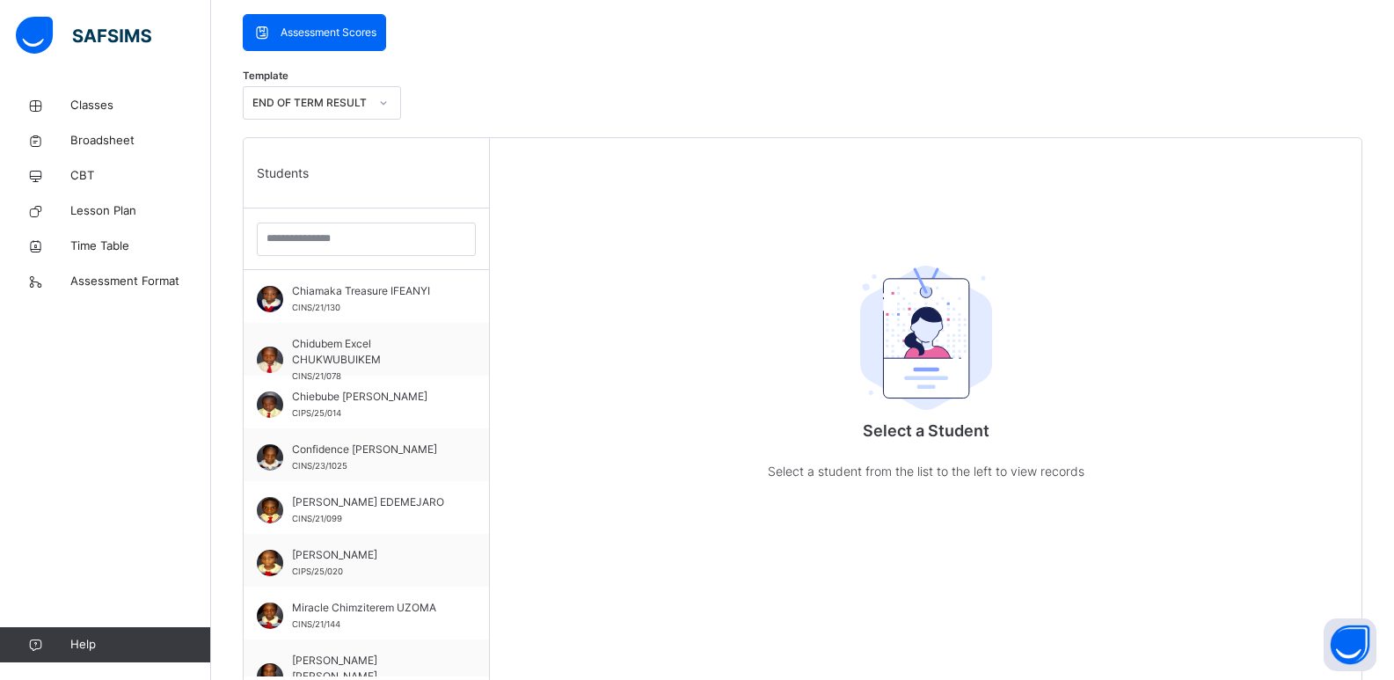
scroll to position [382, 0]
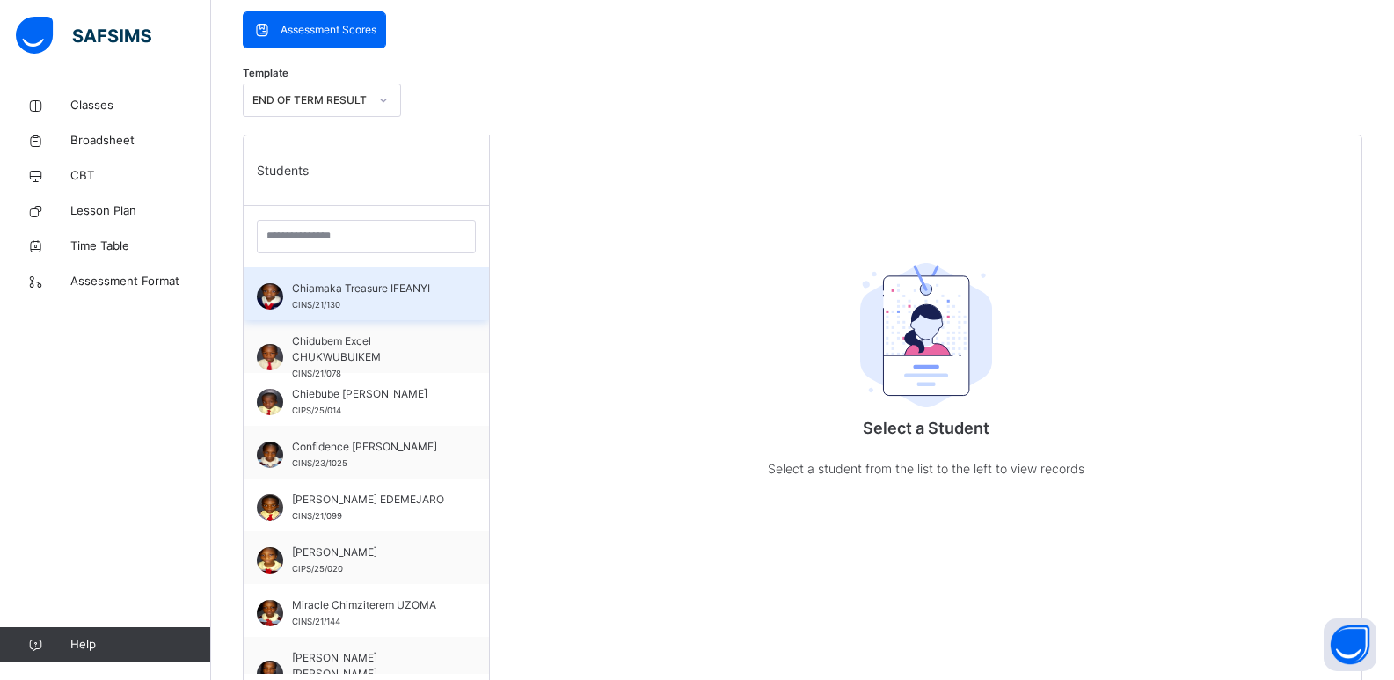
click at [376, 284] on span "Chiamaka Treasure IFEANYI" at bounding box center [370, 289] width 157 height 16
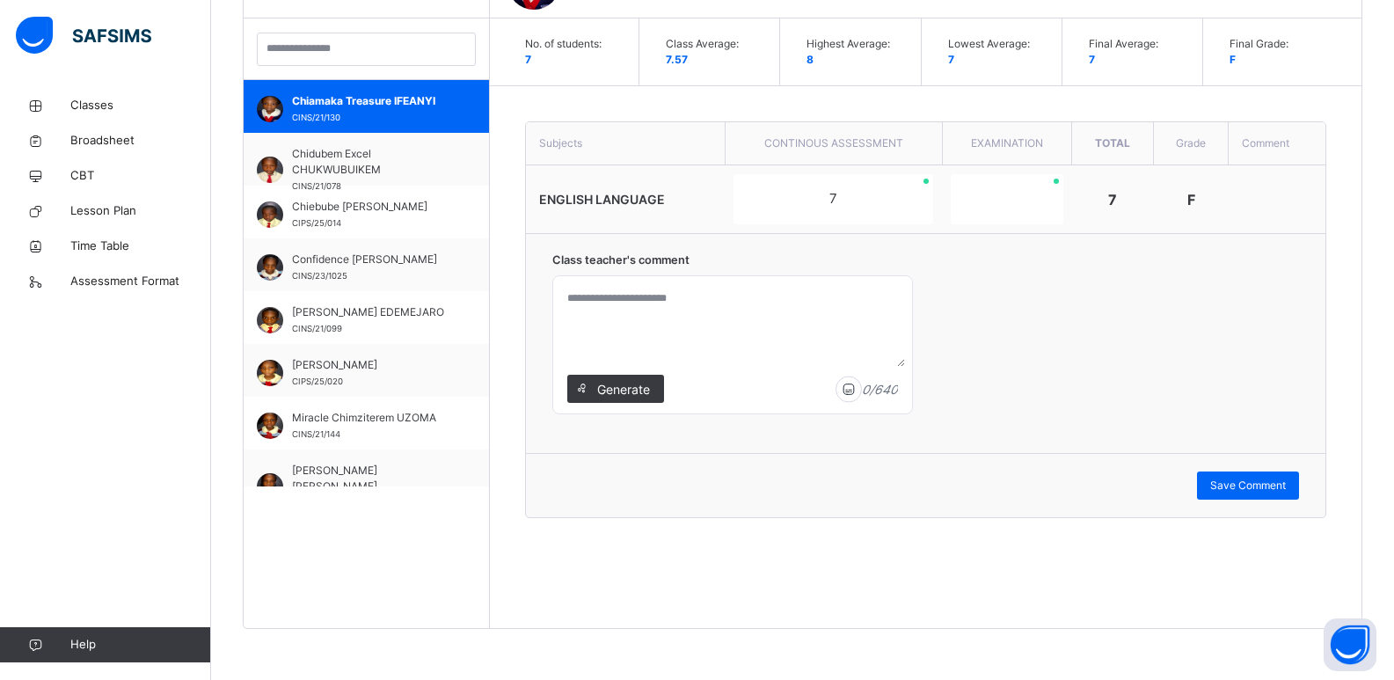
scroll to position [570, 0]
click at [625, 284] on textarea at bounding box center [732, 324] width 345 height 84
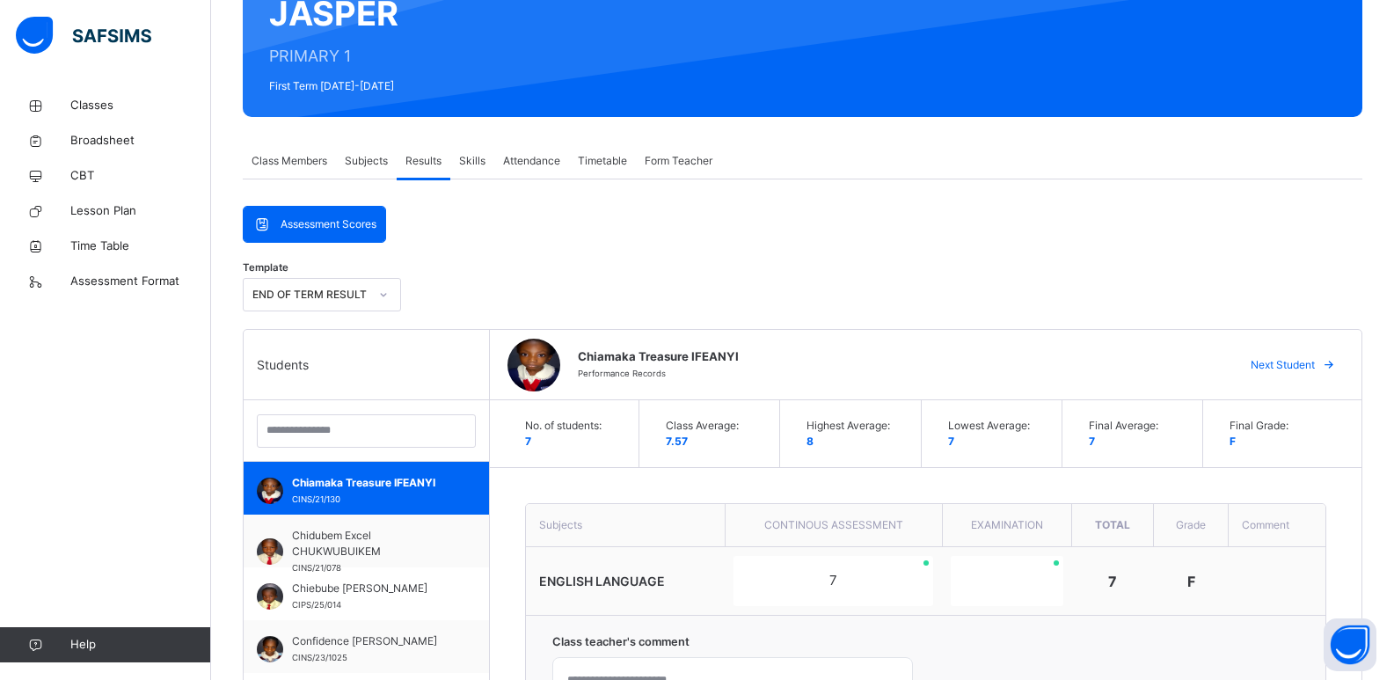
scroll to position [0, 0]
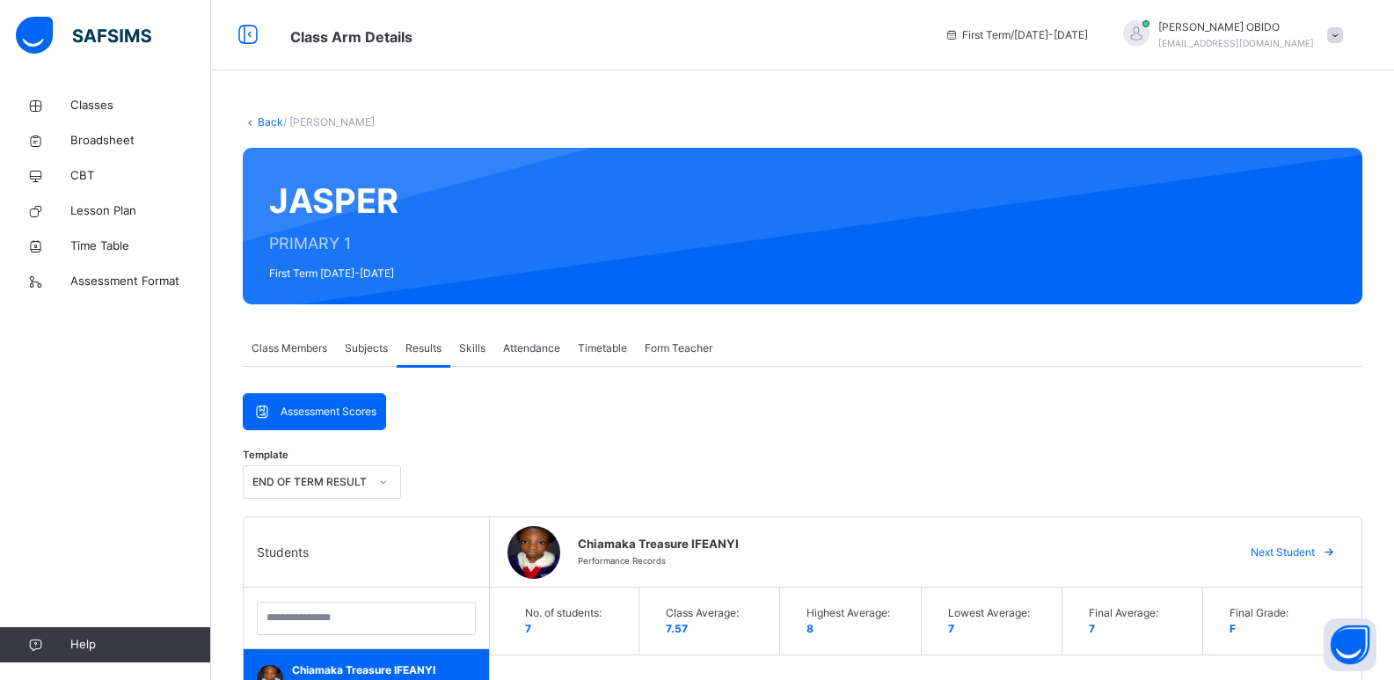
click at [1011, 33] on span at bounding box center [1335, 35] width 16 height 16
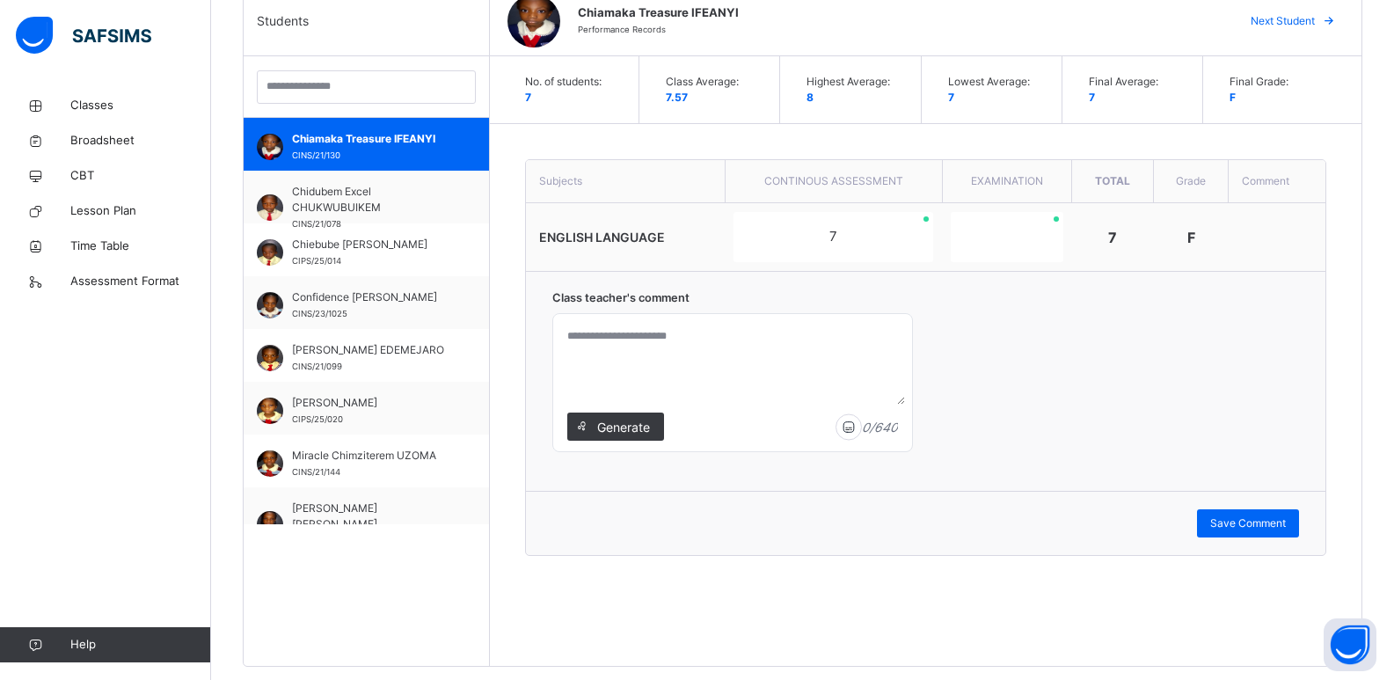
scroll to position [571, 0]
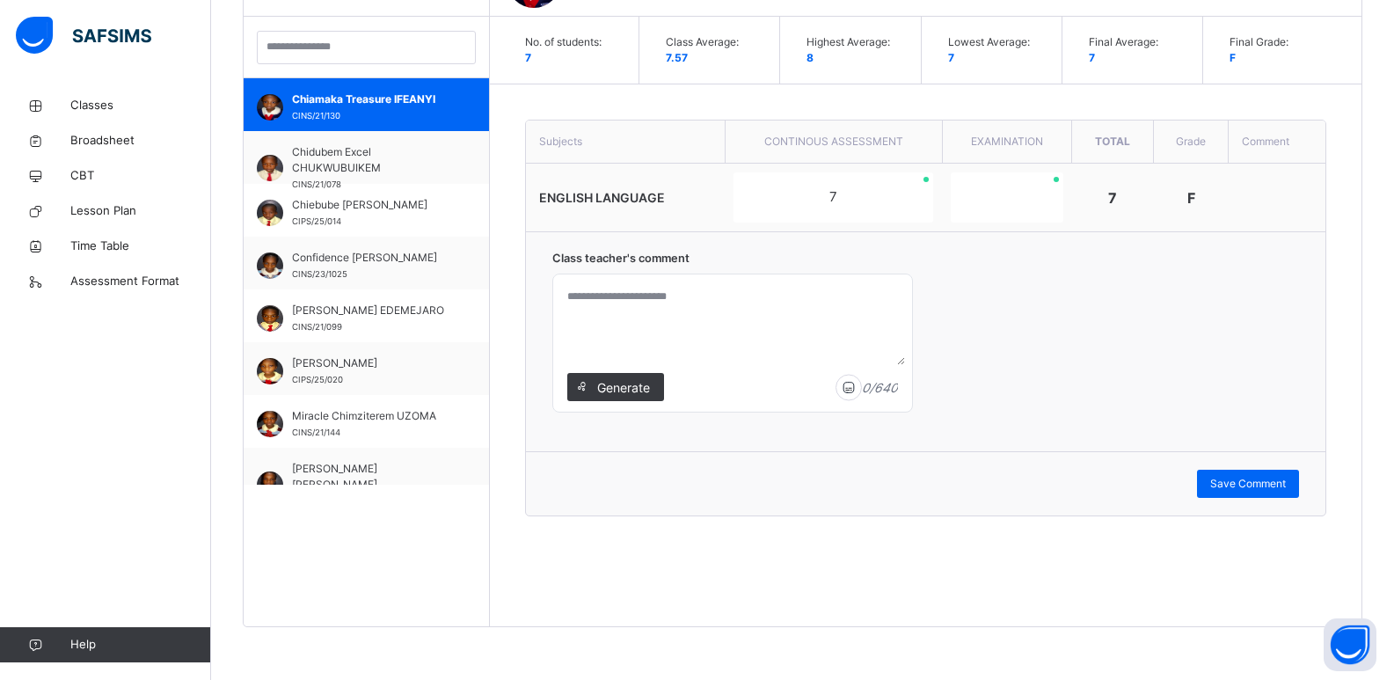
click at [740, 330] on textarea at bounding box center [732, 323] width 345 height 84
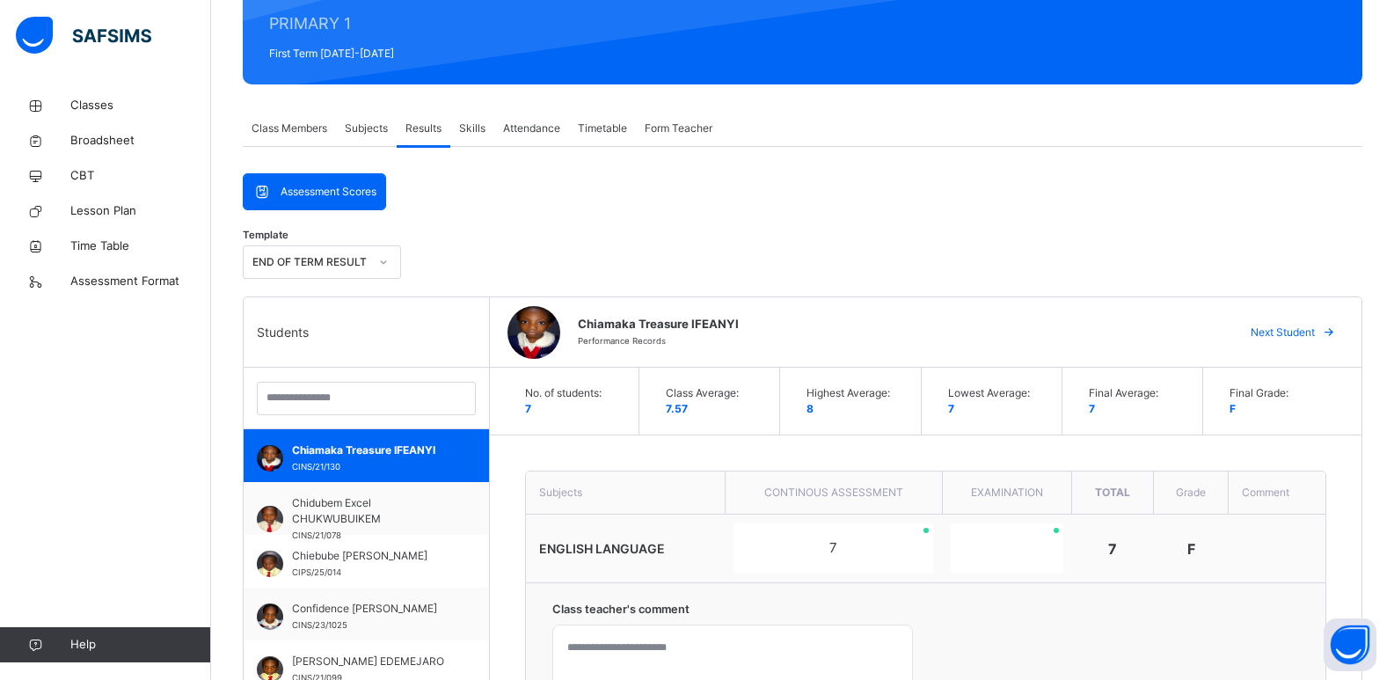
scroll to position [0, 0]
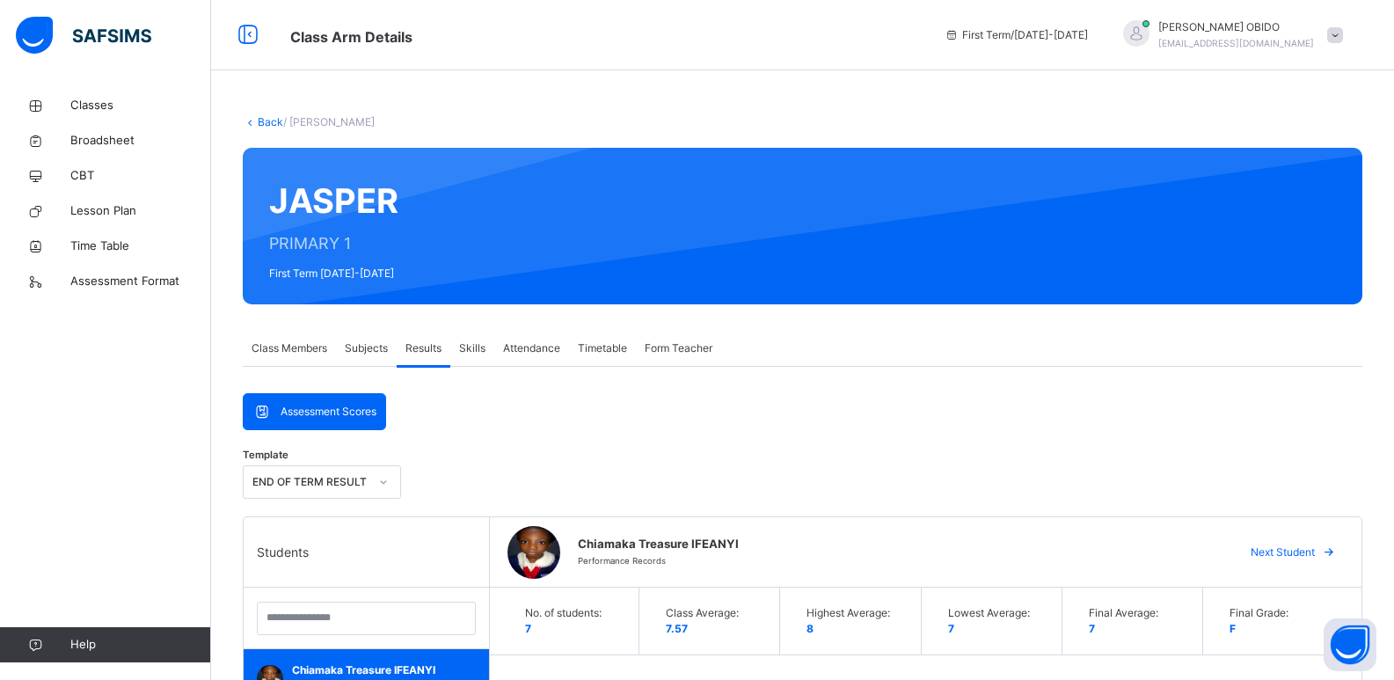
click at [1011, 36] on span at bounding box center [1335, 35] width 16 height 16
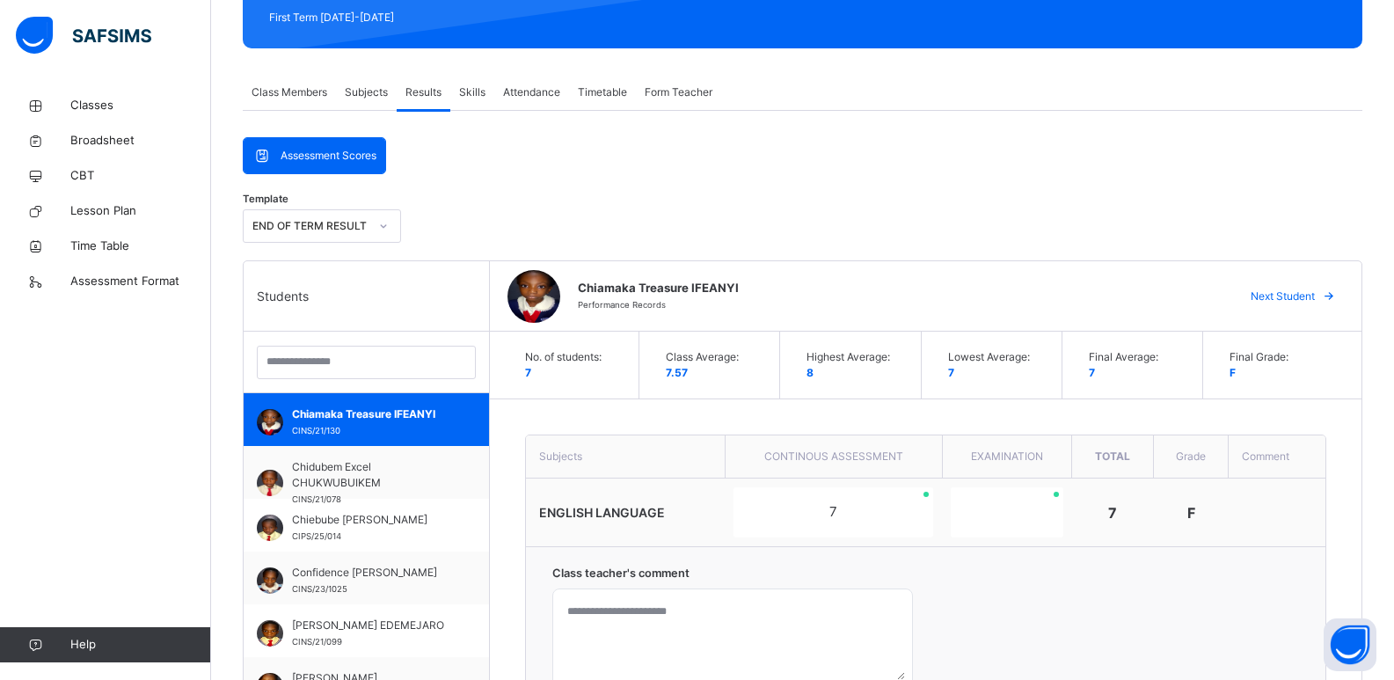
scroll to position [182, 0]
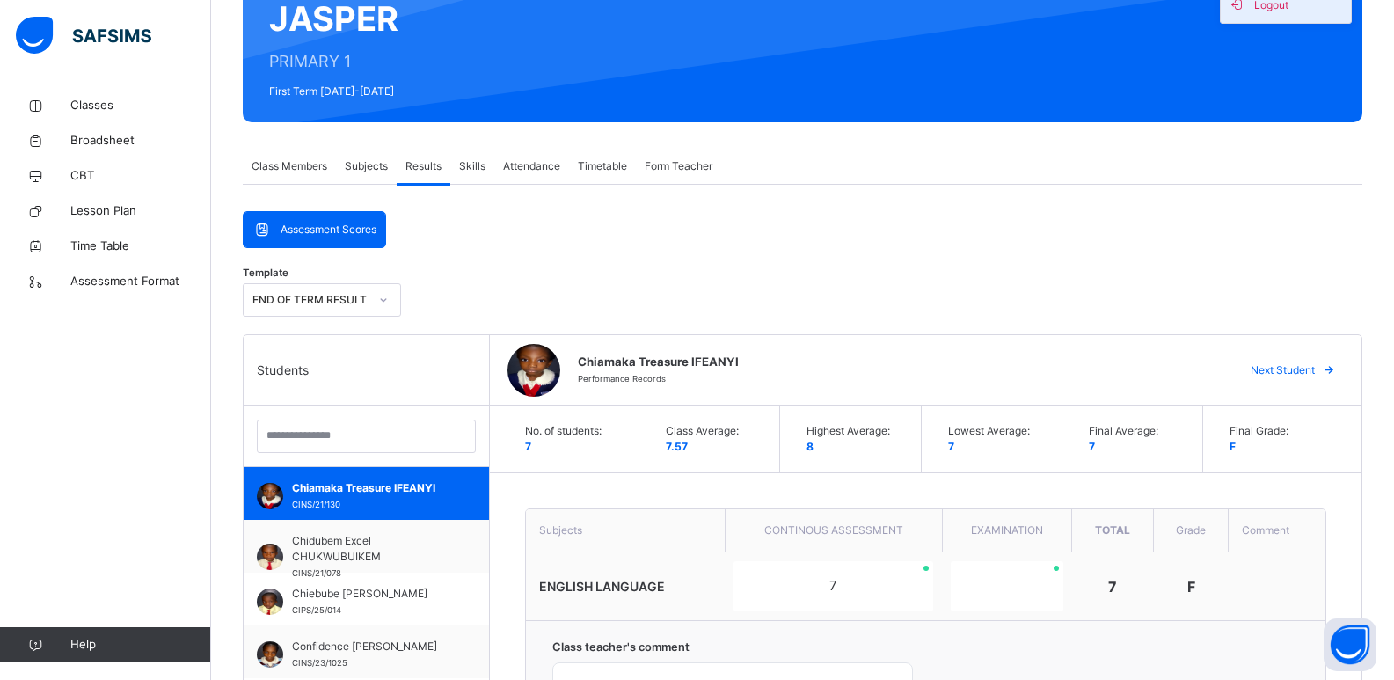
click at [1011, 11] on span "Logout" at bounding box center [1286, 4] width 116 height 24
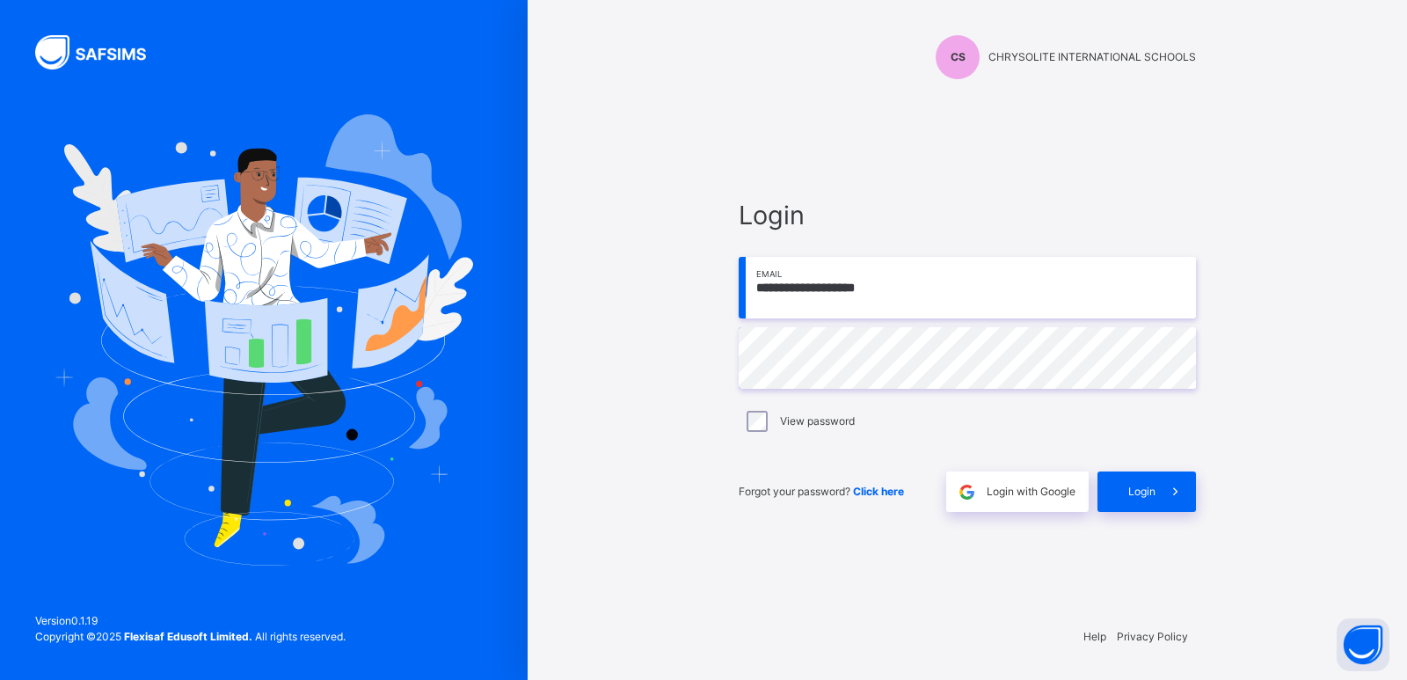
click at [924, 295] on input "**********" at bounding box center [967, 288] width 457 height 62
type input "**********"
click at [1011, 490] on span "Login" at bounding box center [1141, 492] width 27 height 16
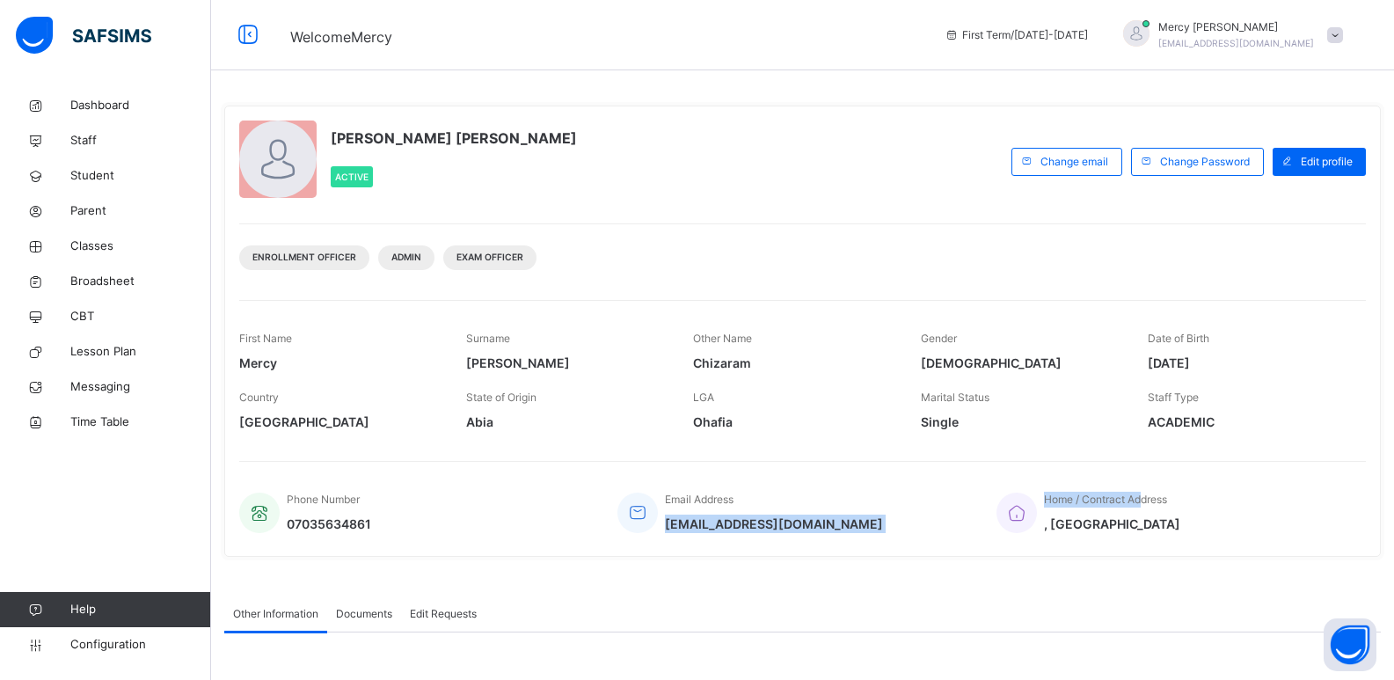
drag, startPoint x: 1149, startPoint y: 490, endPoint x: 935, endPoint y: 499, distance: 213.9
click at [935, 499] on div "Phone Number 07035634861 Email Address anniesonaja@gmail.com Home / Contract Ad…" at bounding box center [802, 512] width 1127 height 59
click at [121, 640] on span "Configuration" at bounding box center [140, 645] width 140 height 18
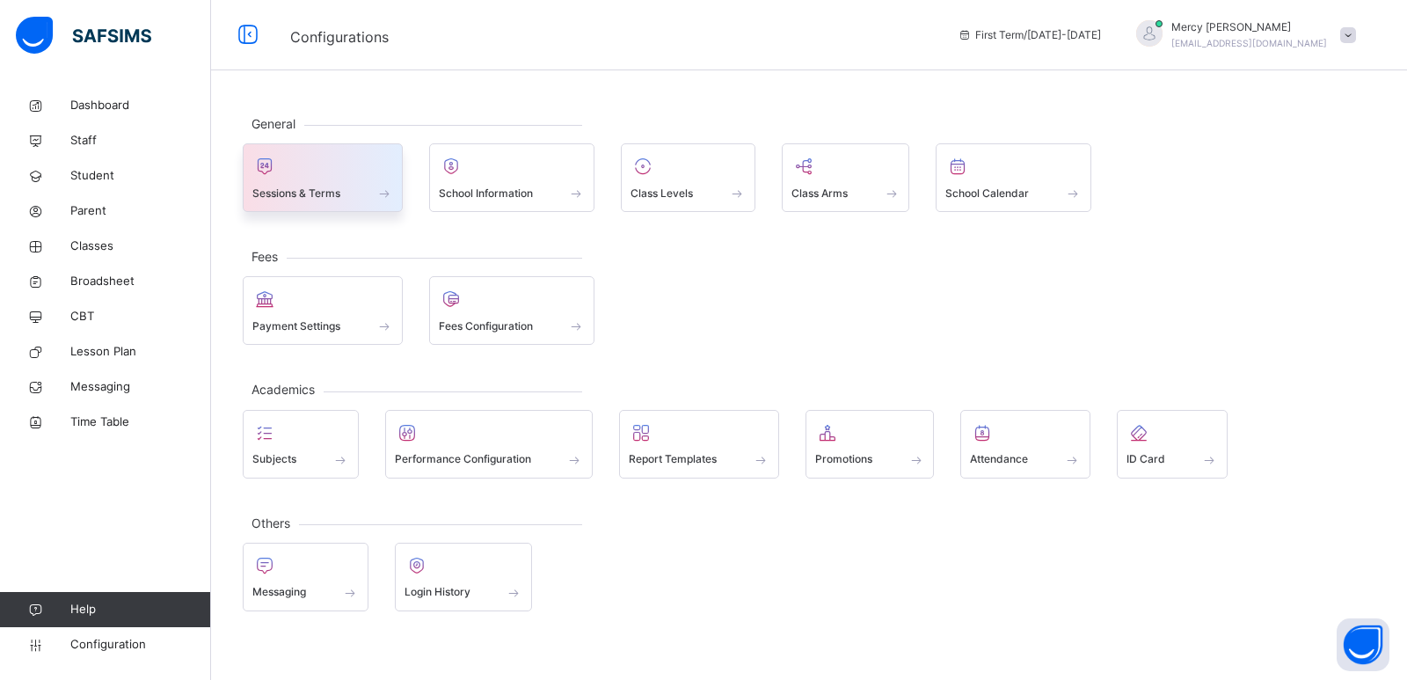
click at [331, 186] on span "Sessions & Terms" at bounding box center [296, 194] width 88 height 16
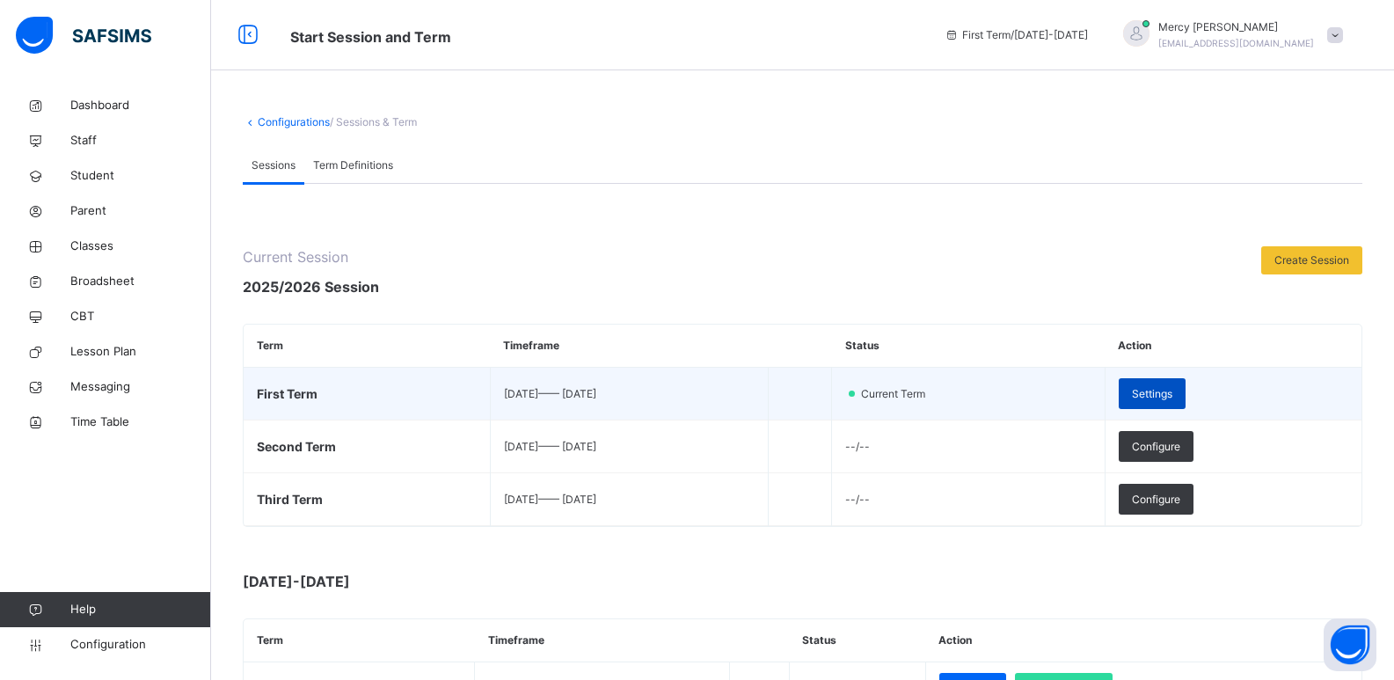
click at [1011, 392] on span "Settings" at bounding box center [1152, 394] width 40 height 16
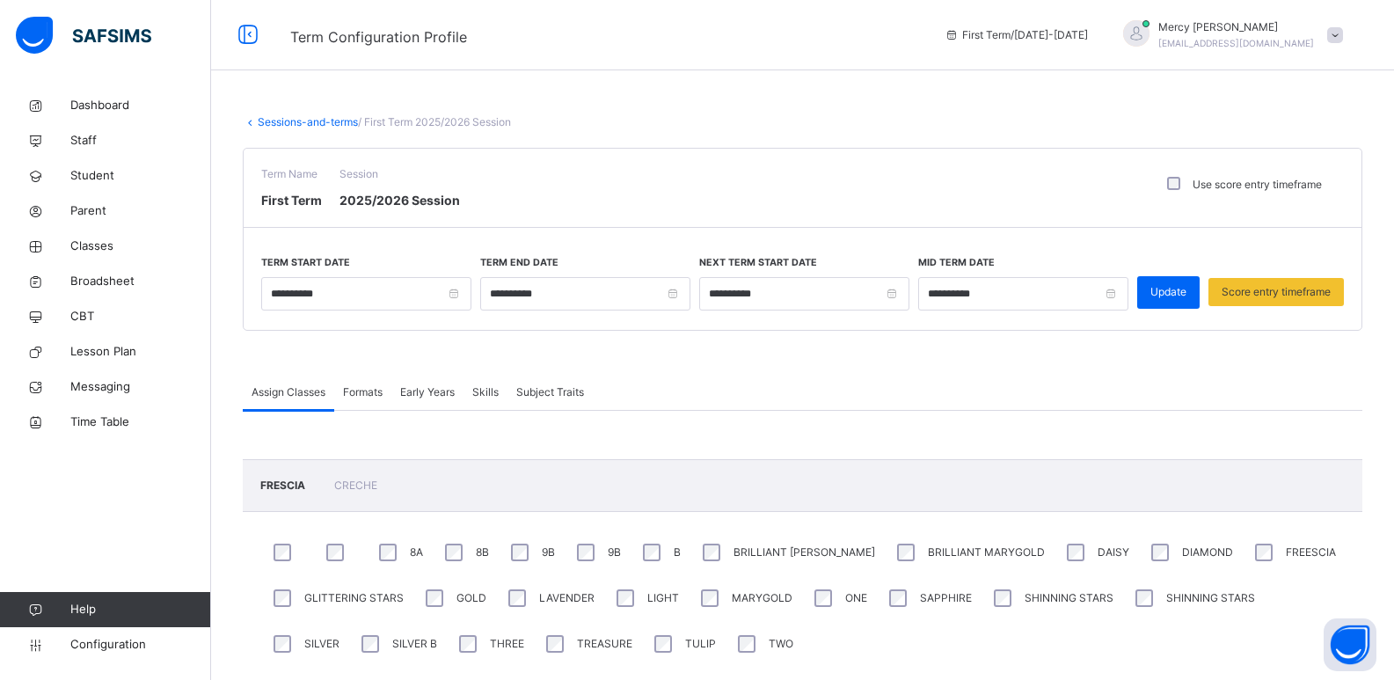
click at [373, 386] on span "Formats" at bounding box center [363, 392] width 40 height 16
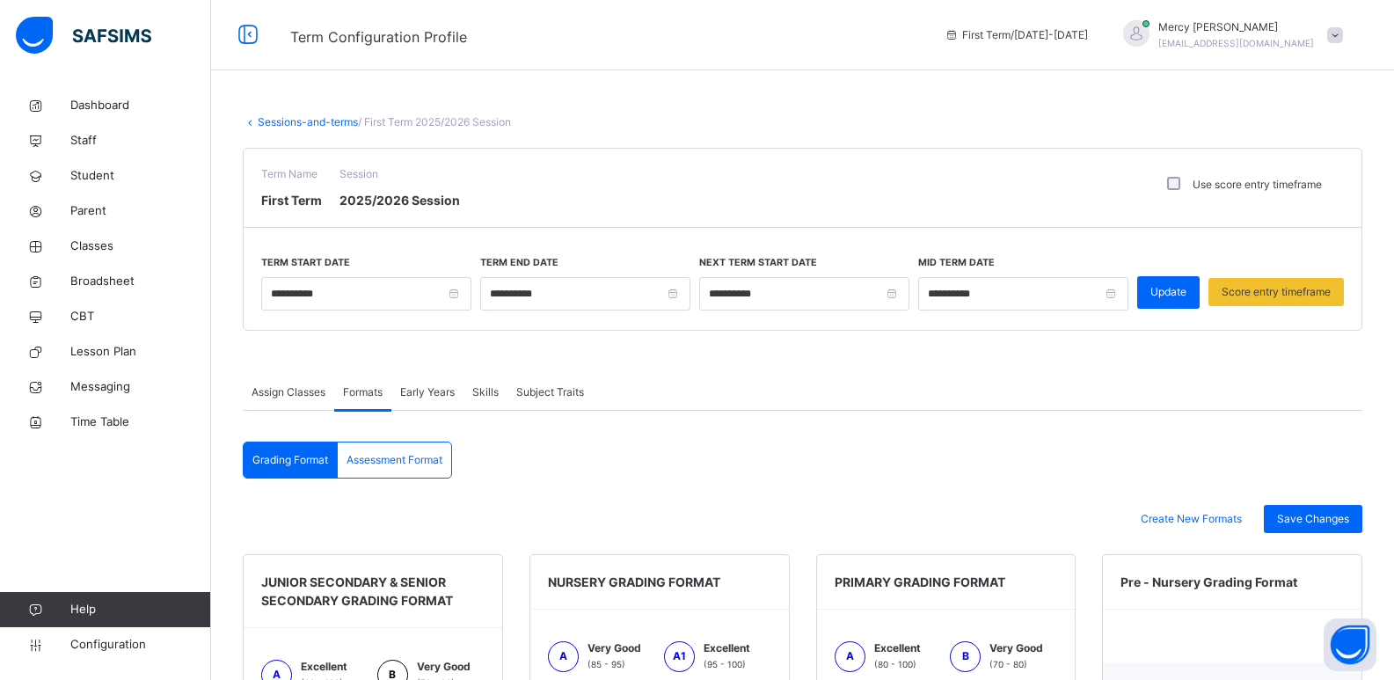
click at [393, 466] on span "Assessment Format" at bounding box center [395, 460] width 96 height 16
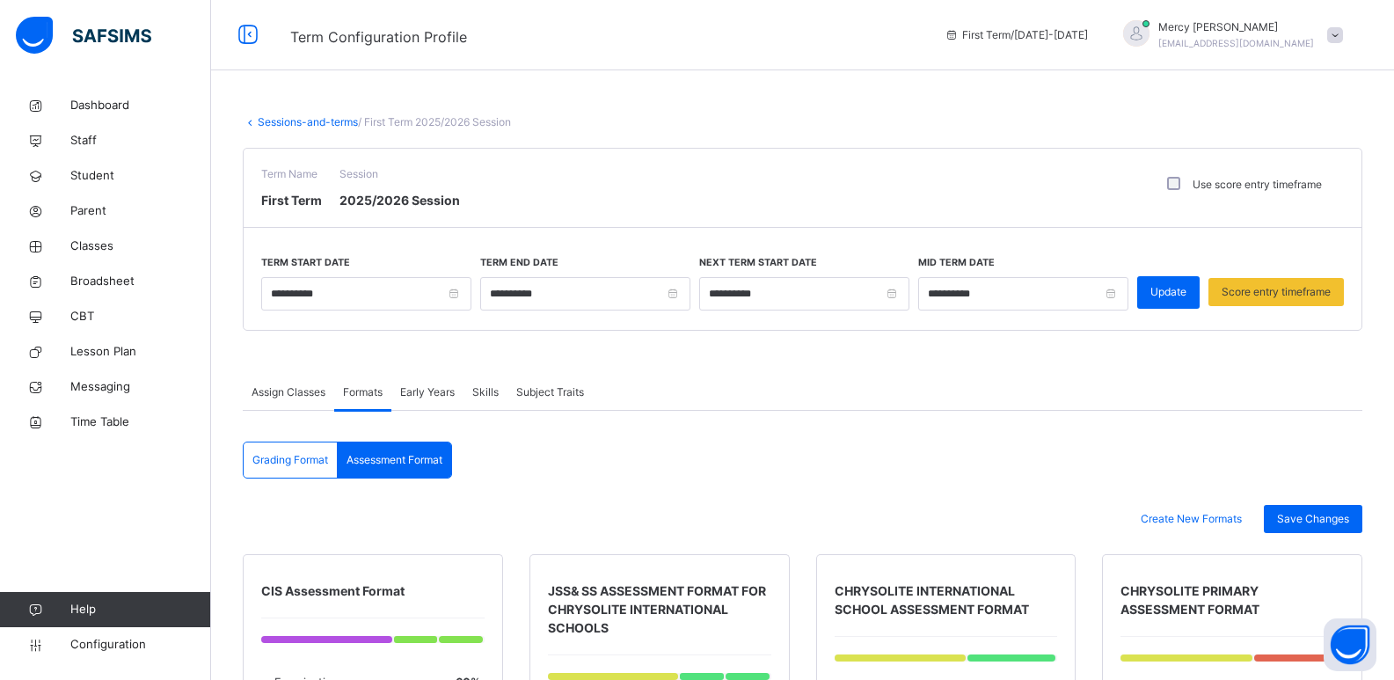
click at [486, 386] on span "Skills" at bounding box center [485, 392] width 26 height 16
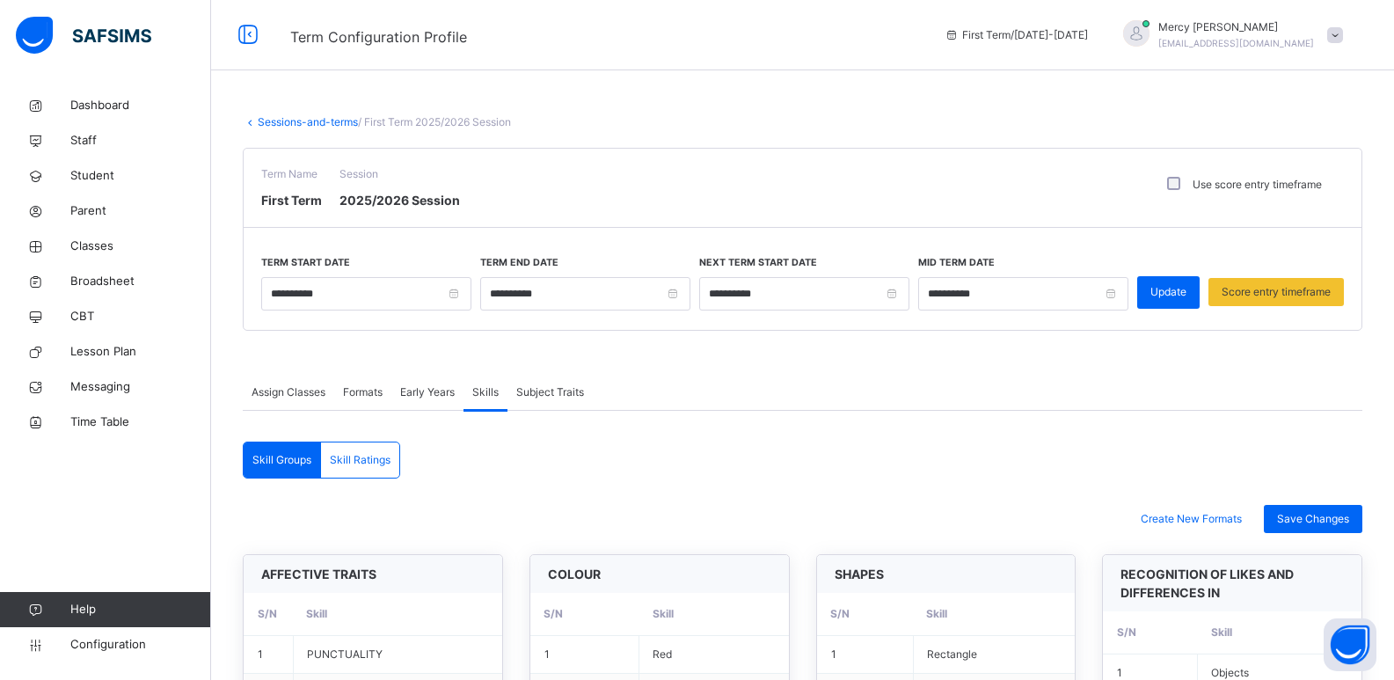
click at [551, 397] on span "Subject Traits" at bounding box center [550, 392] width 68 height 16
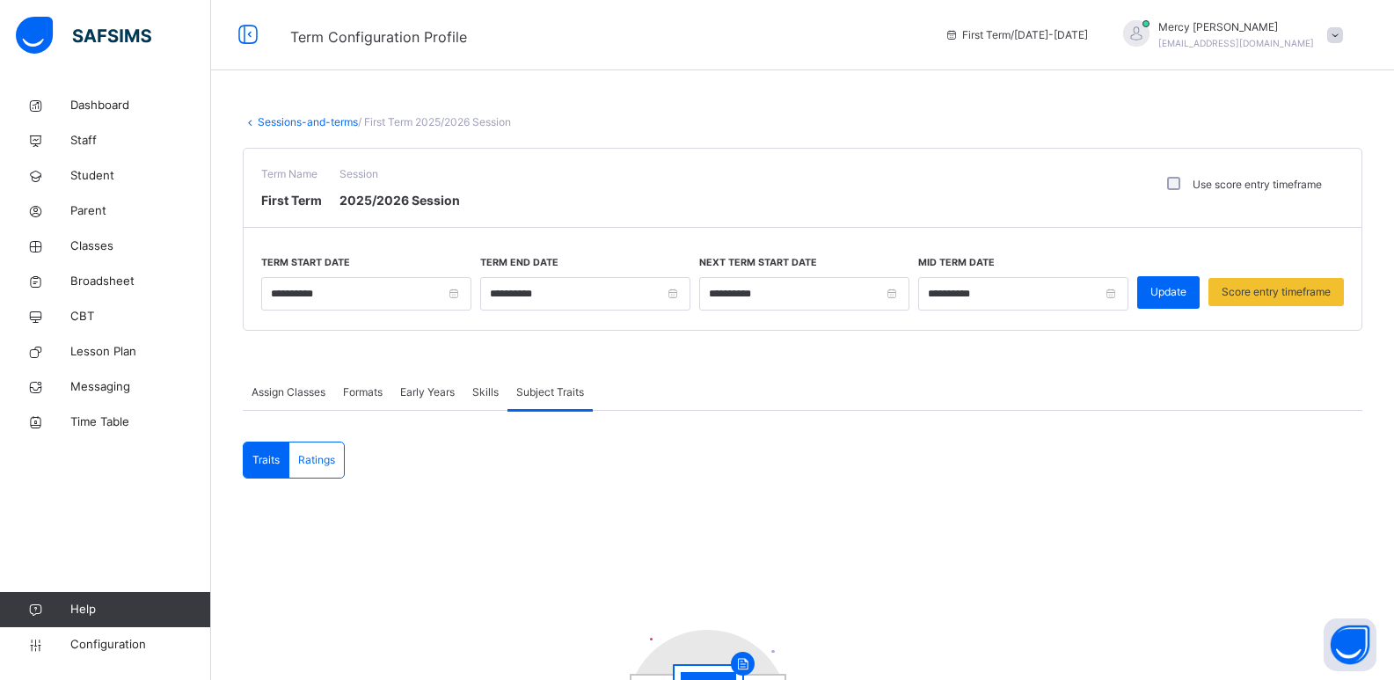
click at [418, 383] on div "Early Years" at bounding box center [427, 392] width 72 height 35
click at [298, 384] on span "Assign Classes" at bounding box center [289, 392] width 74 height 16
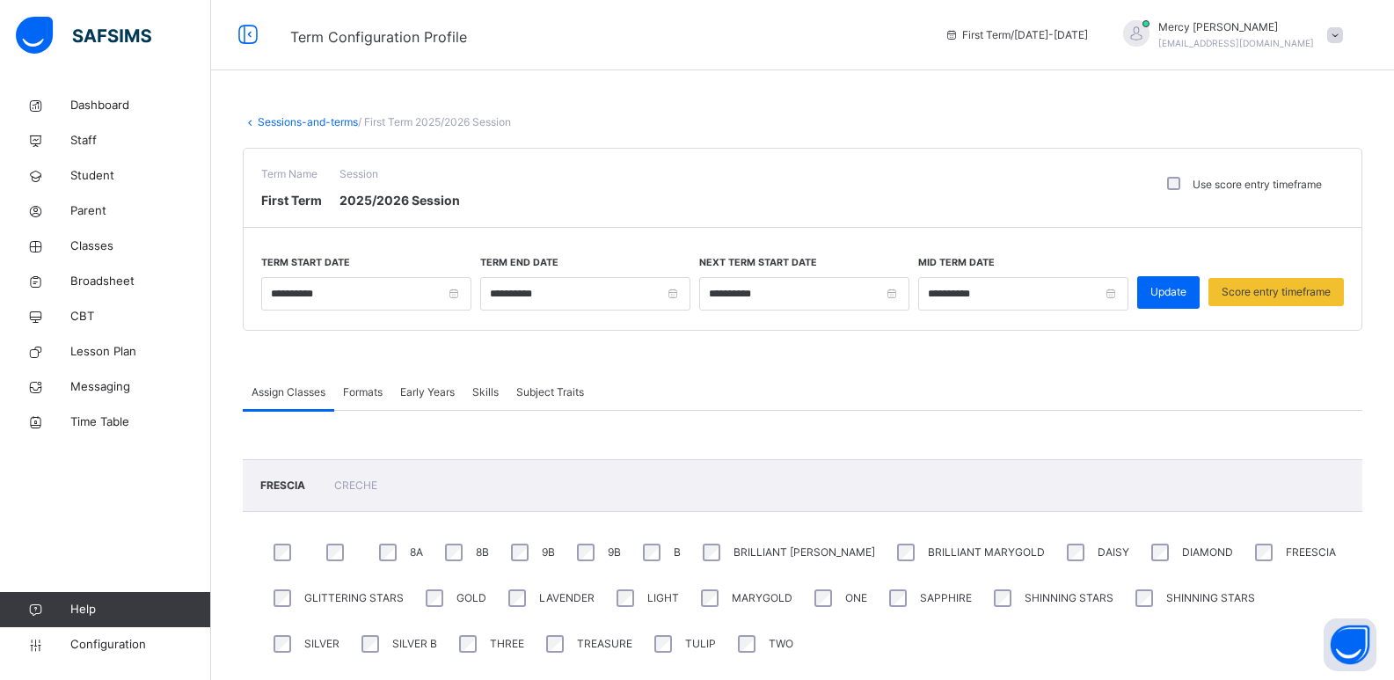
click at [491, 393] on span "Skills" at bounding box center [485, 392] width 26 height 16
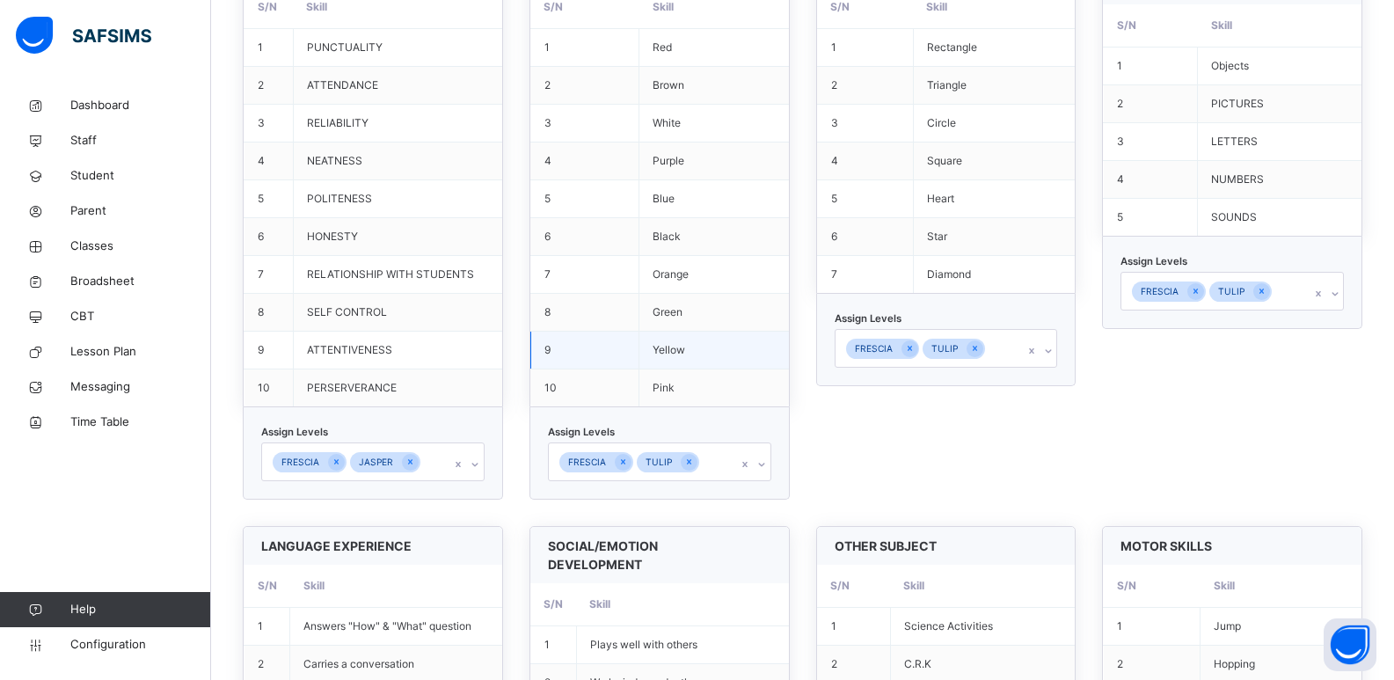
scroll to position [645, 0]
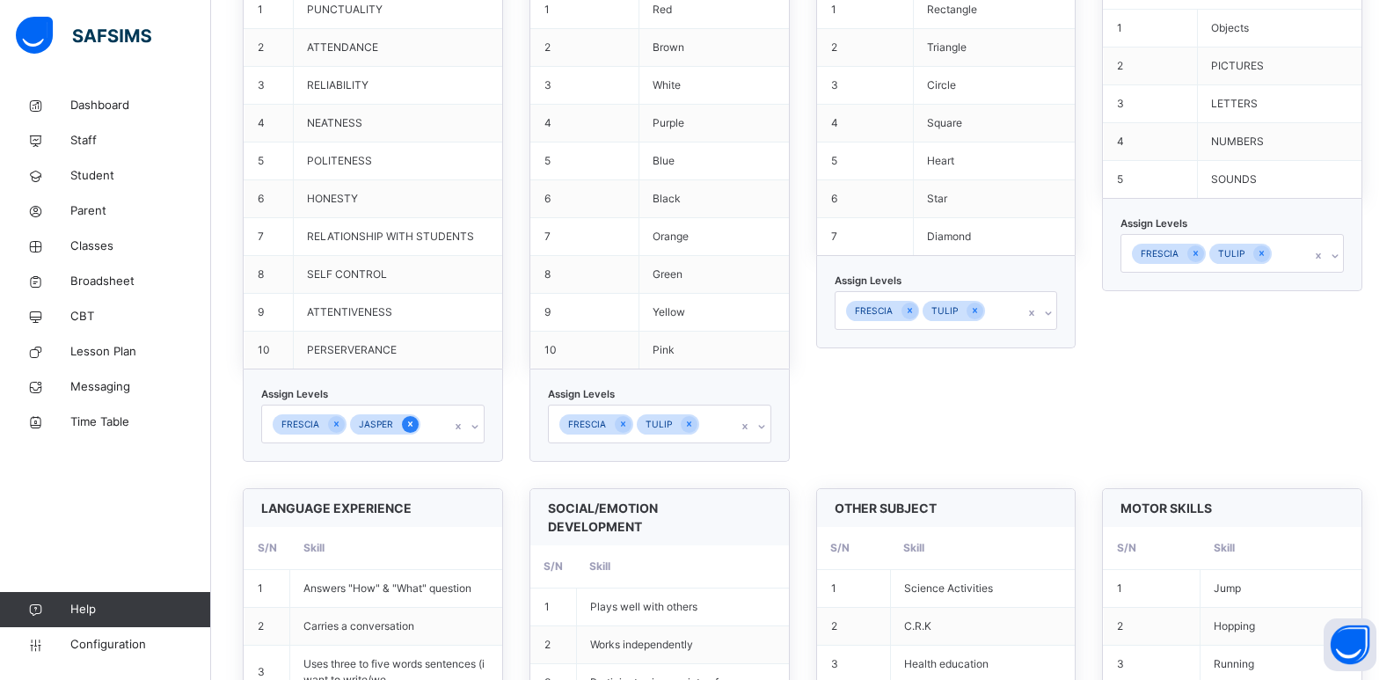
click at [410, 420] on icon at bounding box center [410, 424] width 10 height 12
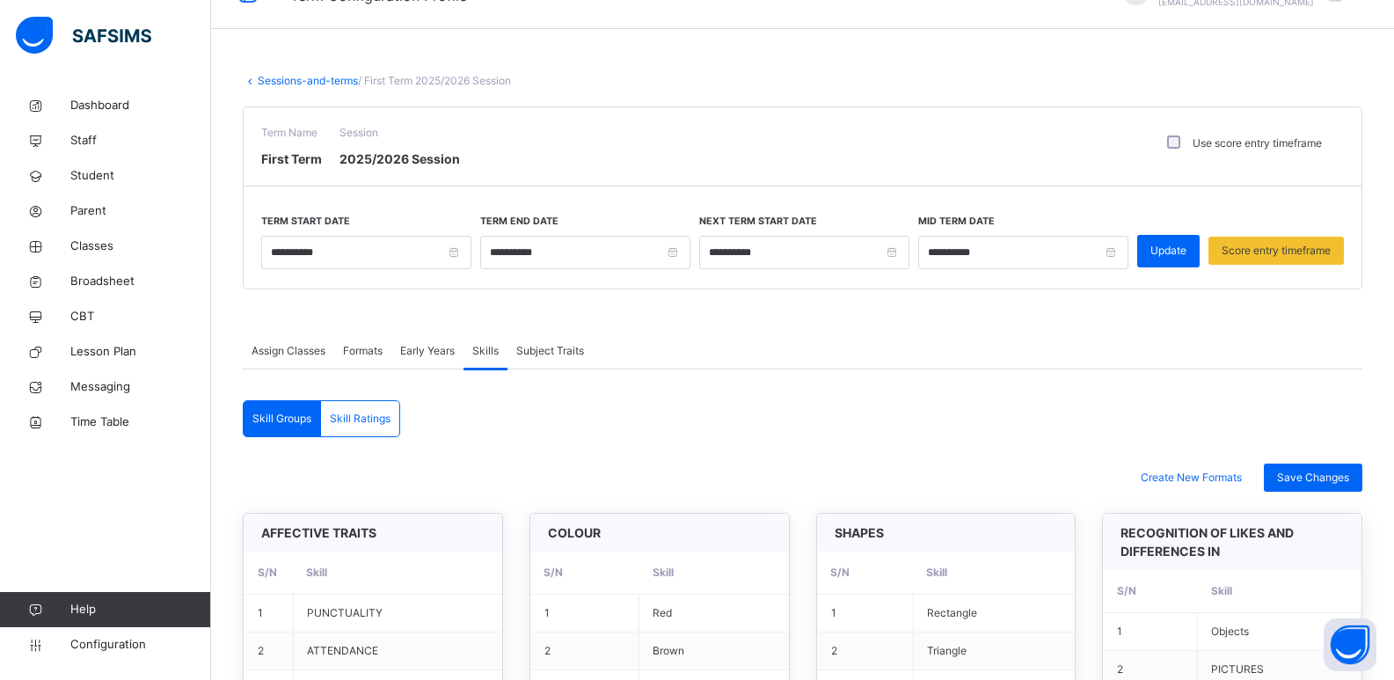
scroll to position [0, 0]
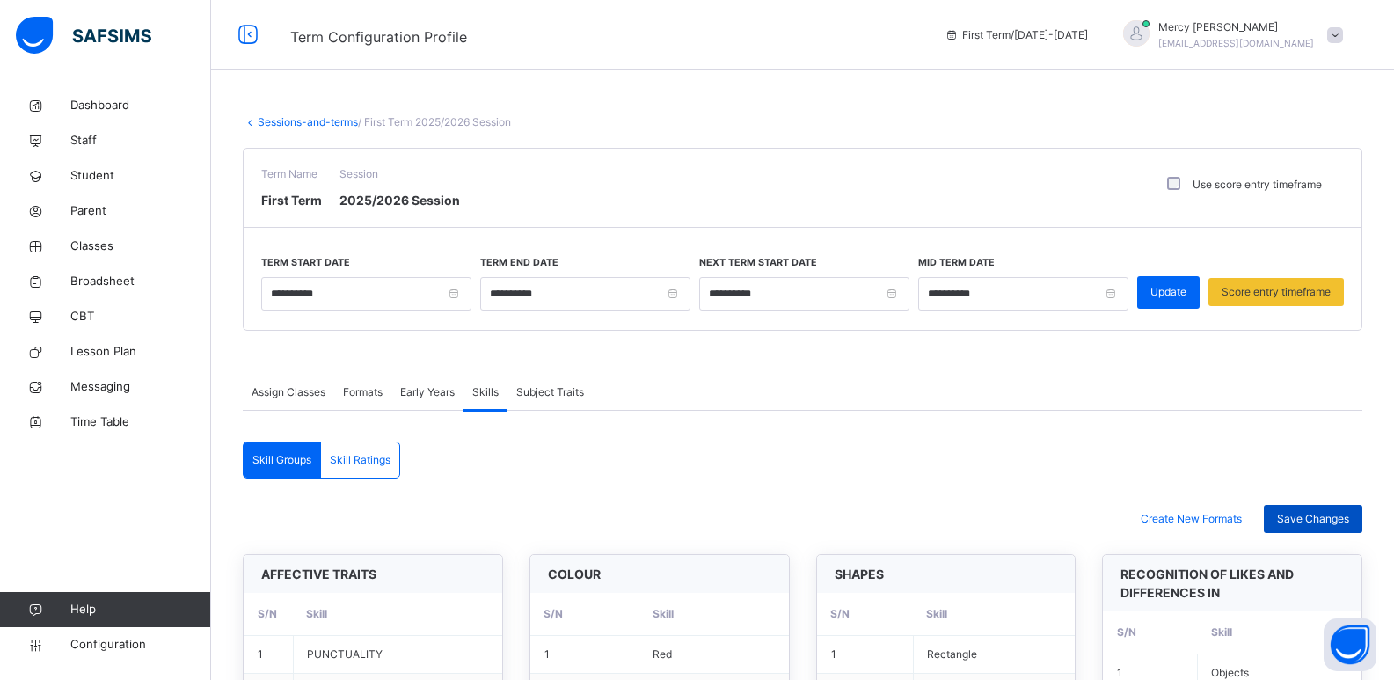
click at [1011, 522] on span "Save Changes" at bounding box center [1313, 519] width 72 height 16
click at [1011, 33] on span at bounding box center [1335, 35] width 16 height 16
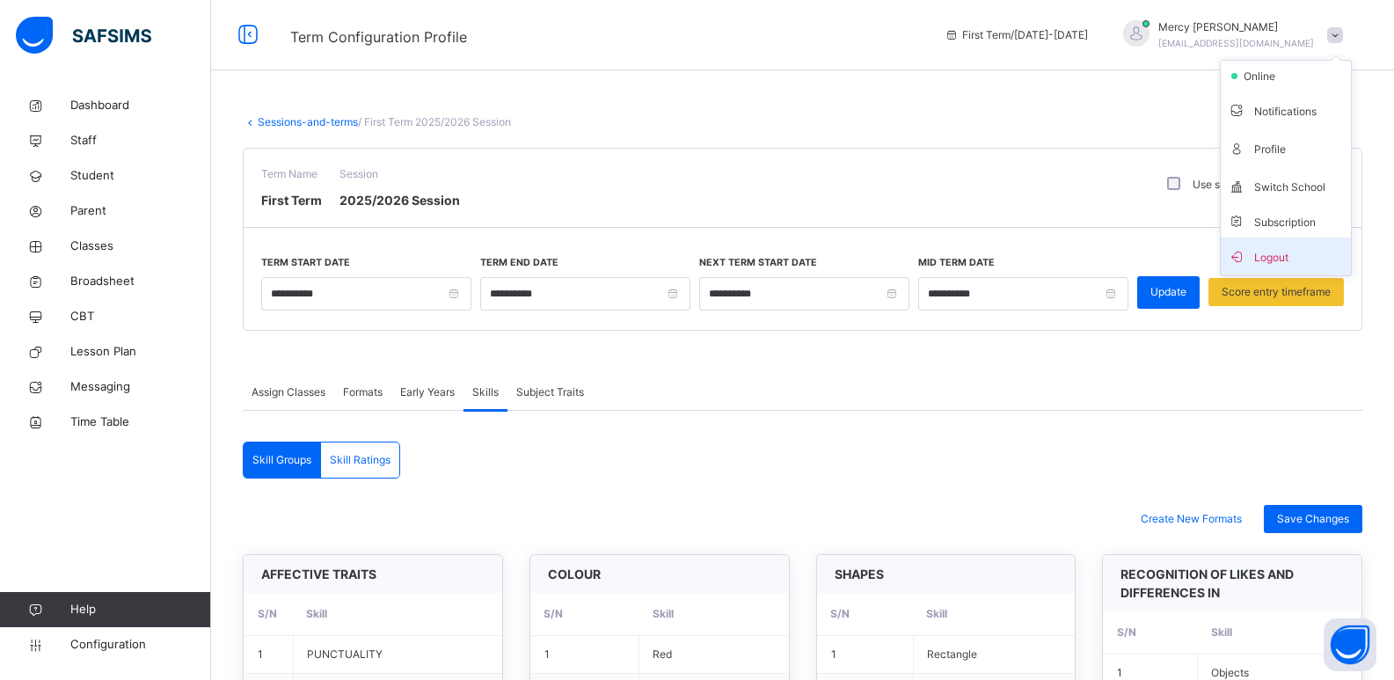
click at [1011, 261] on span "Logout" at bounding box center [1286, 256] width 116 height 24
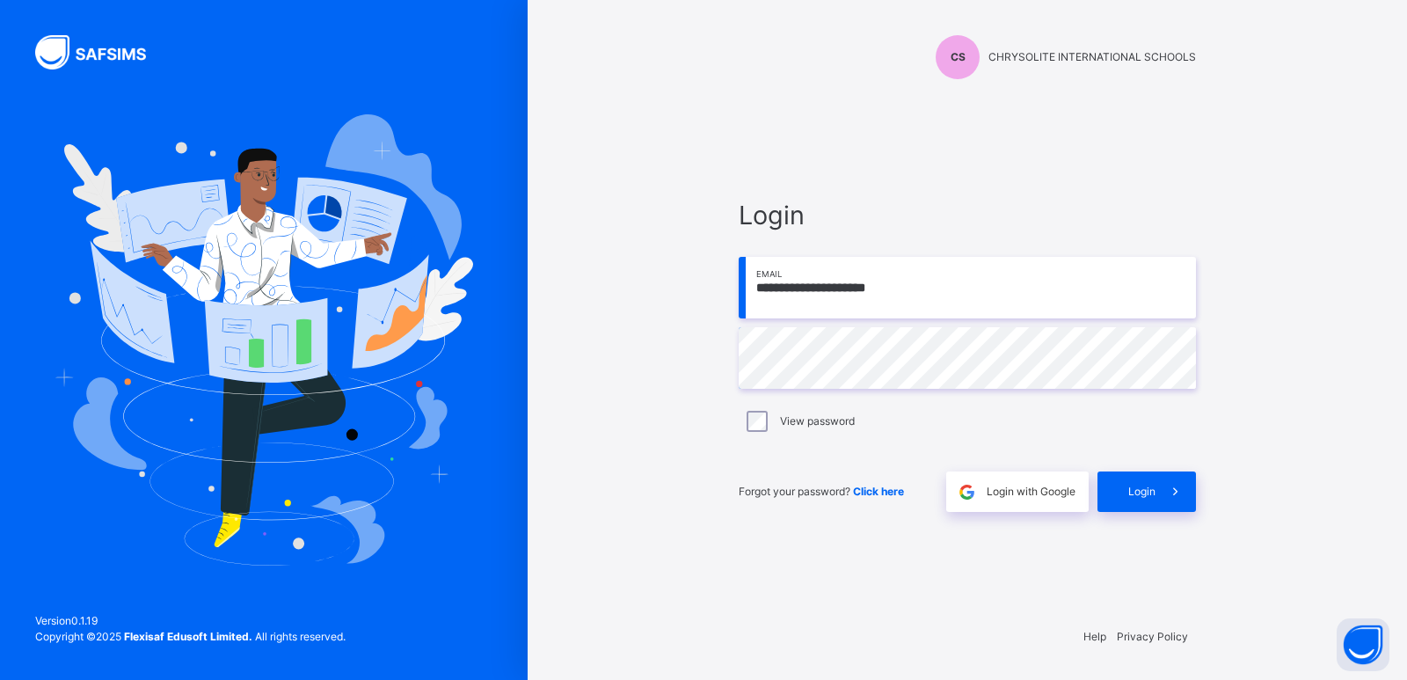
click at [962, 278] on input "**********" at bounding box center [967, 288] width 457 height 62
type input "**********"
click at [1011, 484] on span "Login" at bounding box center [1141, 492] width 27 height 16
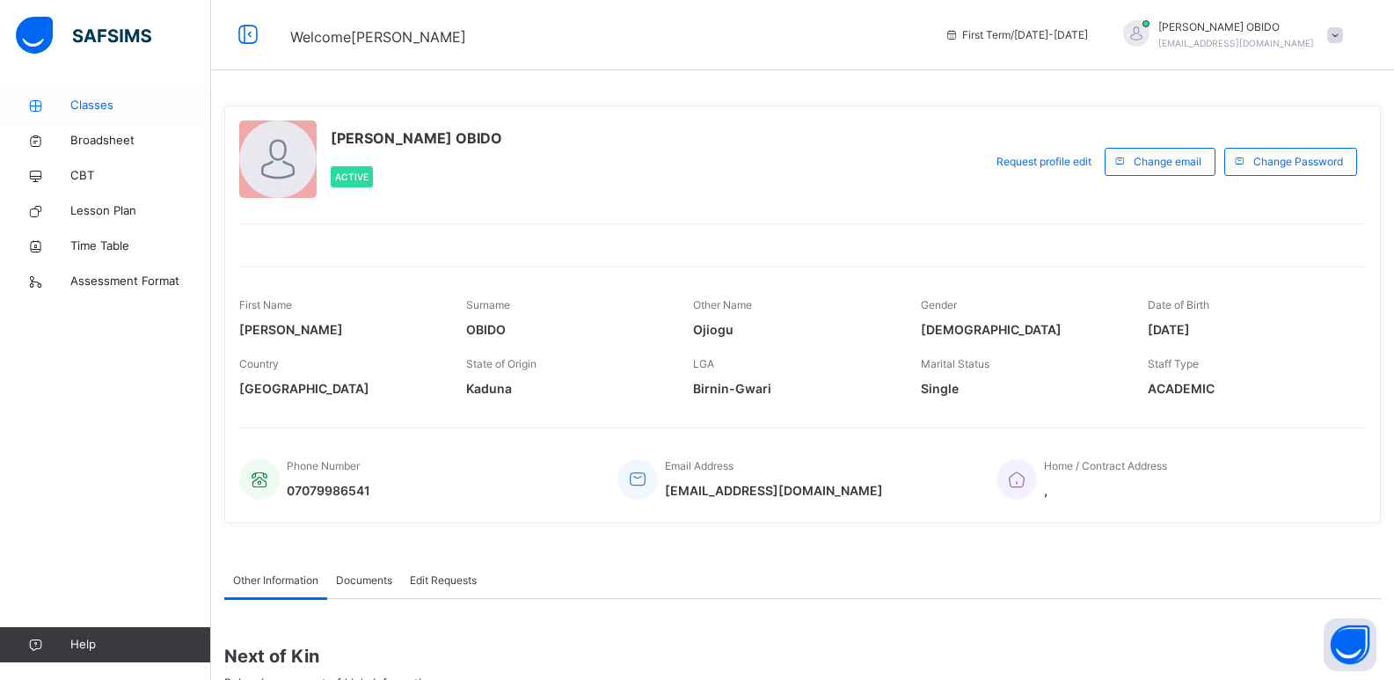
click at [137, 113] on span "Classes" at bounding box center [140, 106] width 141 height 18
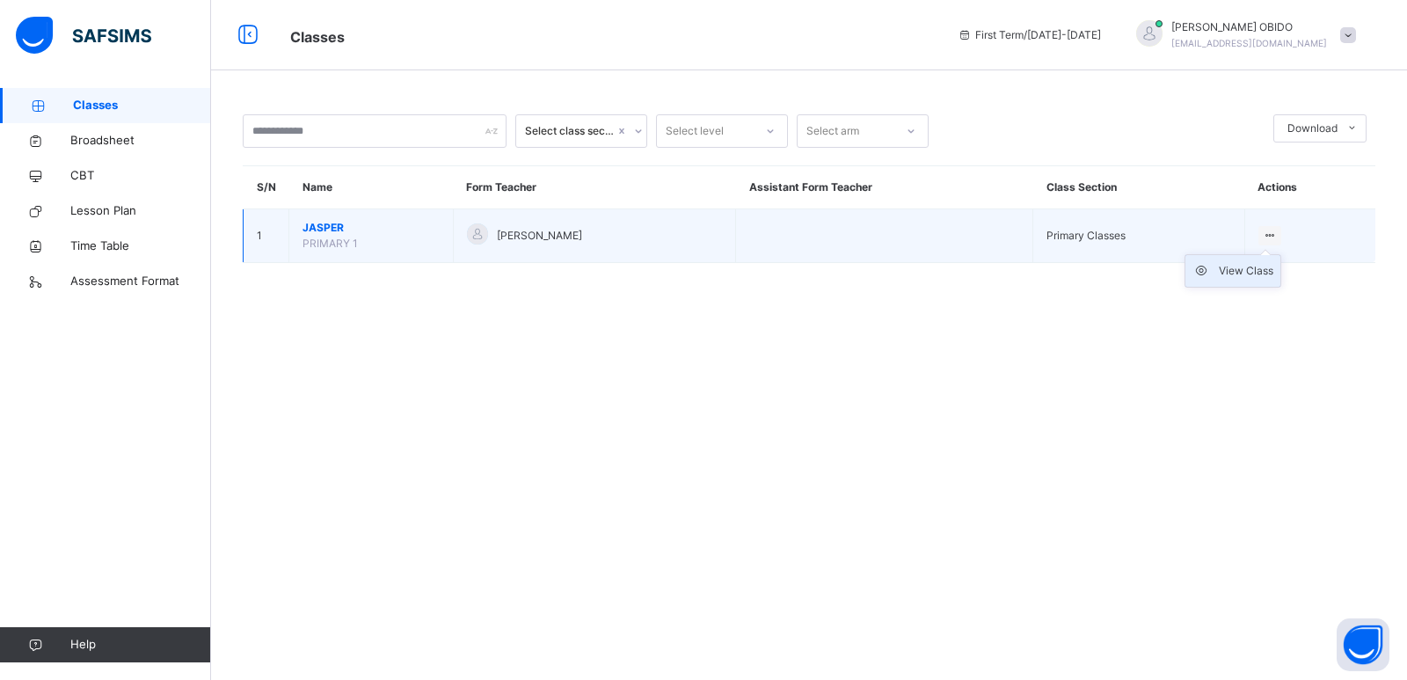
click at [1011, 279] on div "View Class" at bounding box center [1246, 271] width 55 height 18
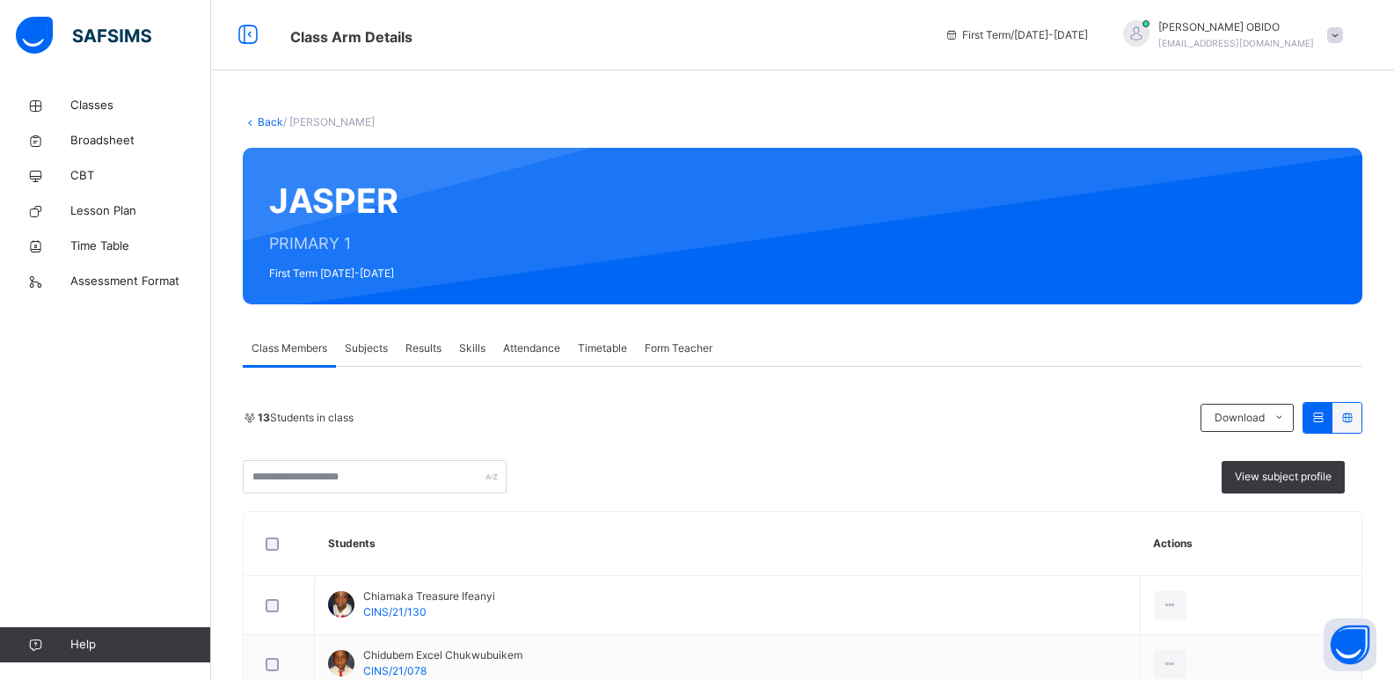
click at [382, 342] on span "Subjects" at bounding box center [366, 348] width 43 height 16
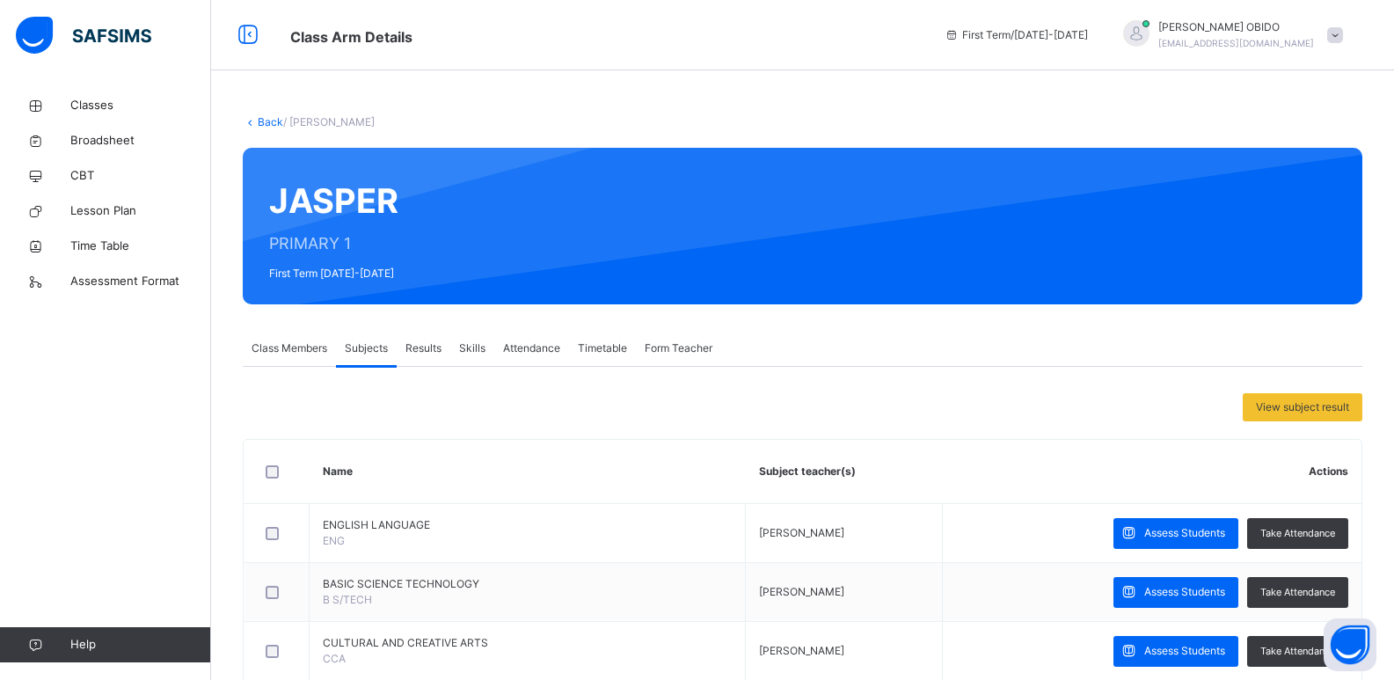
click at [430, 347] on span "Results" at bounding box center [423, 348] width 36 height 16
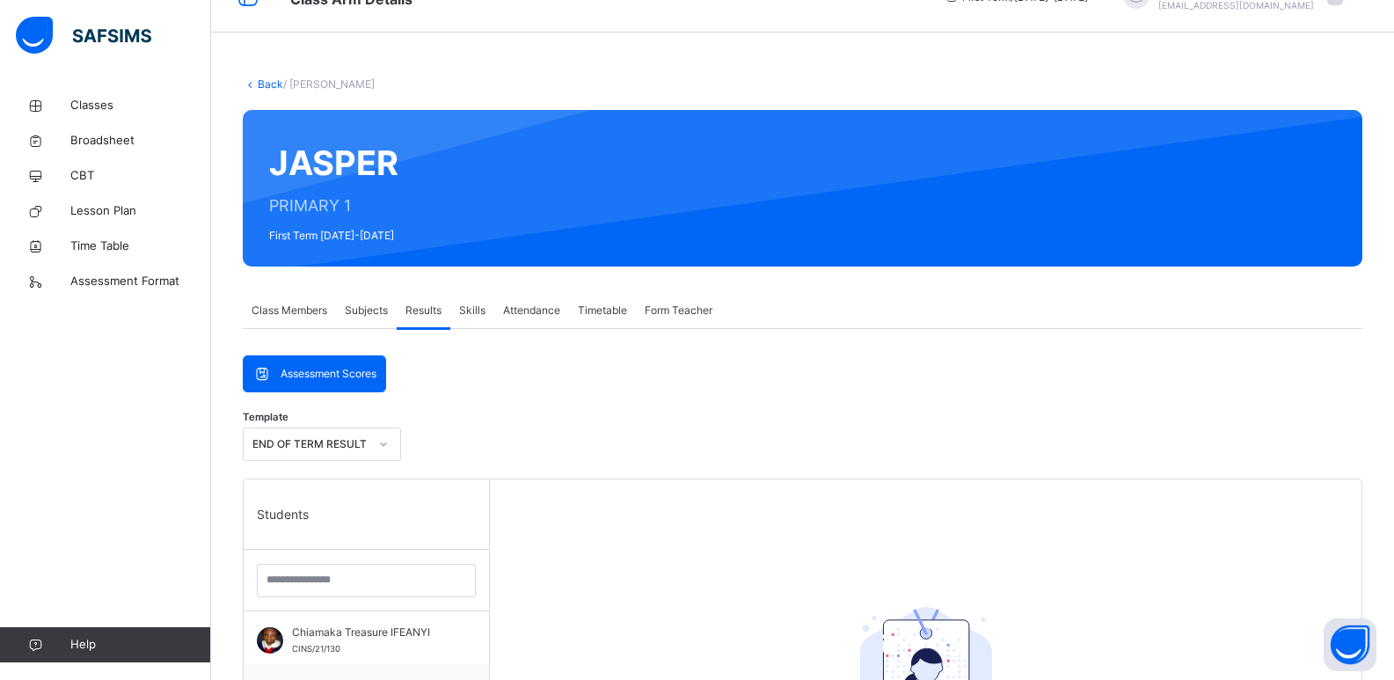
scroll to position [29, 0]
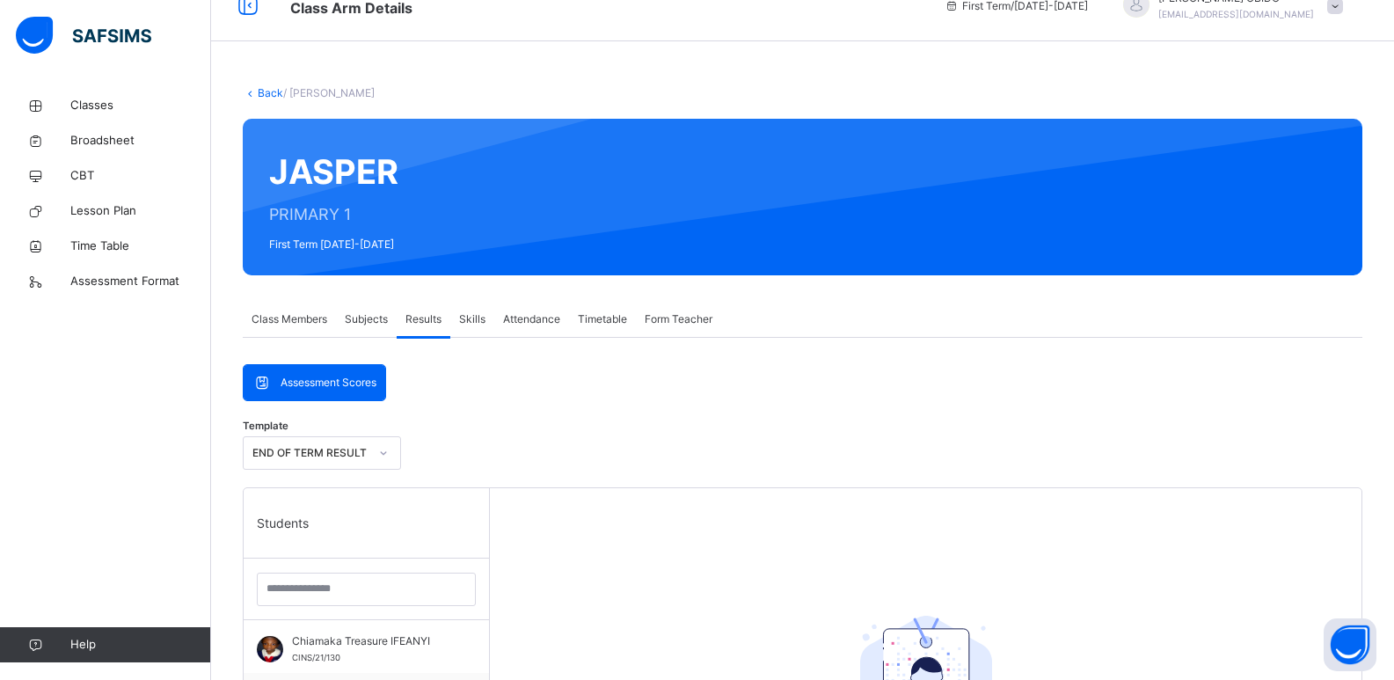
click at [474, 317] on span "Skills" at bounding box center [472, 319] width 26 height 16
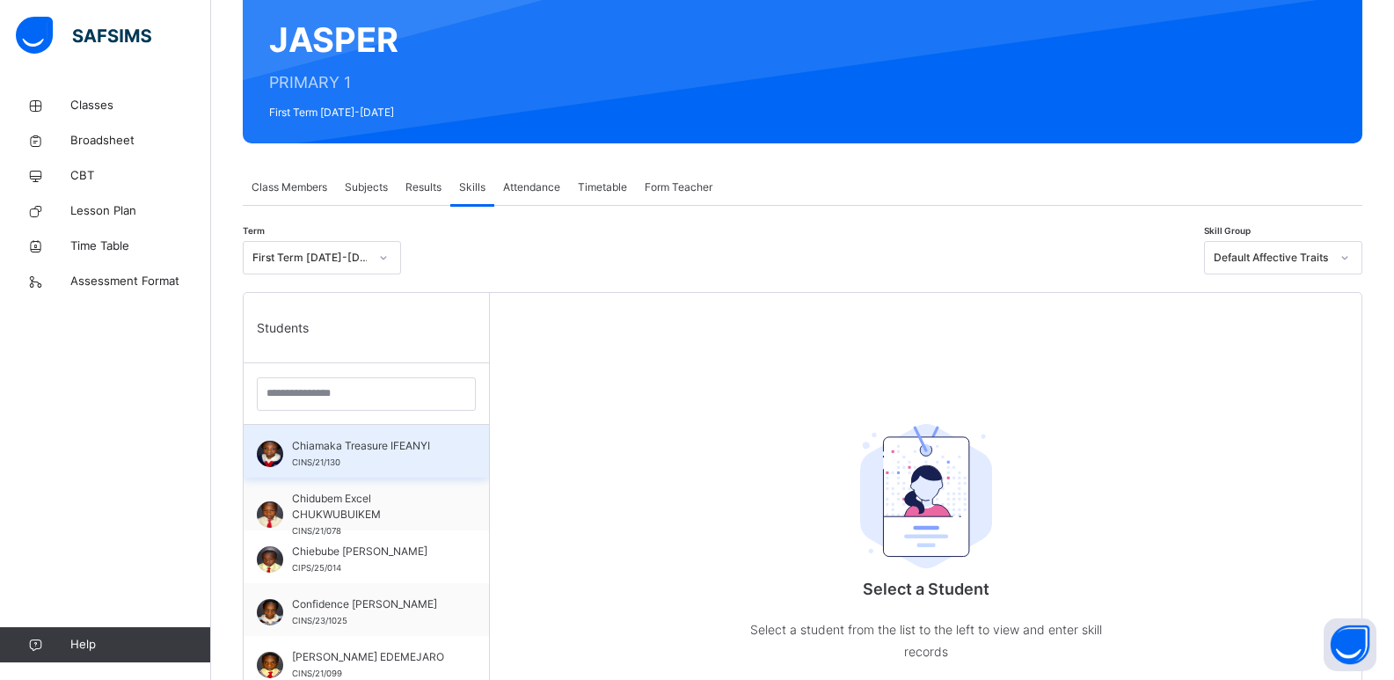
scroll to position [187, 0]
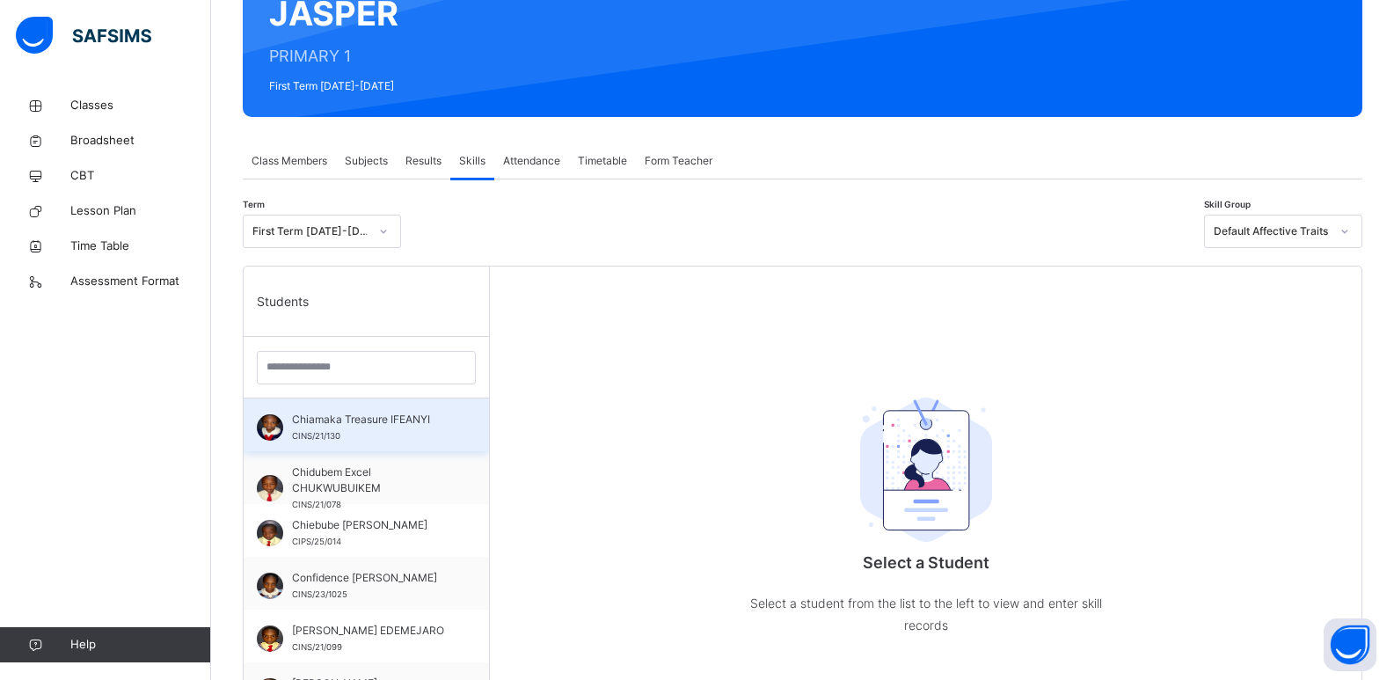
click at [397, 434] on div "Chiamaka Treasure IFEANYI CINS/21/130" at bounding box center [370, 428] width 157 height 32
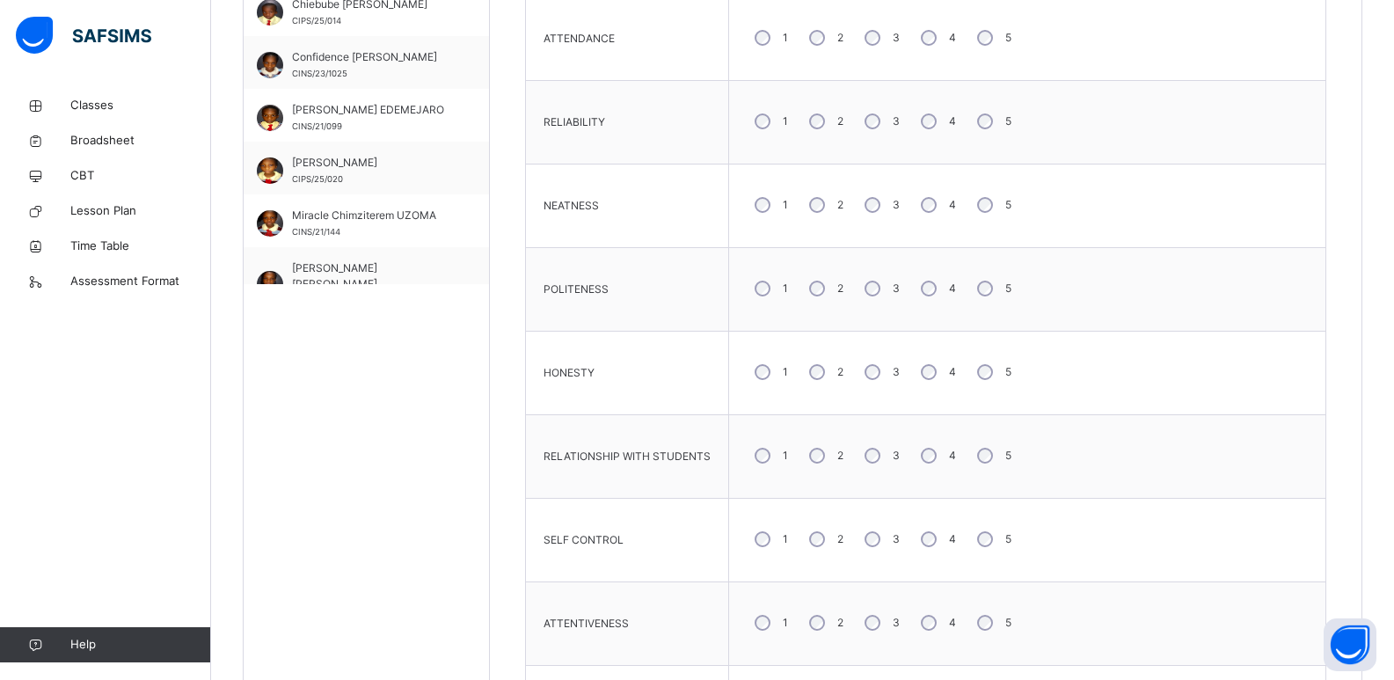
scroll to position [922, 0]
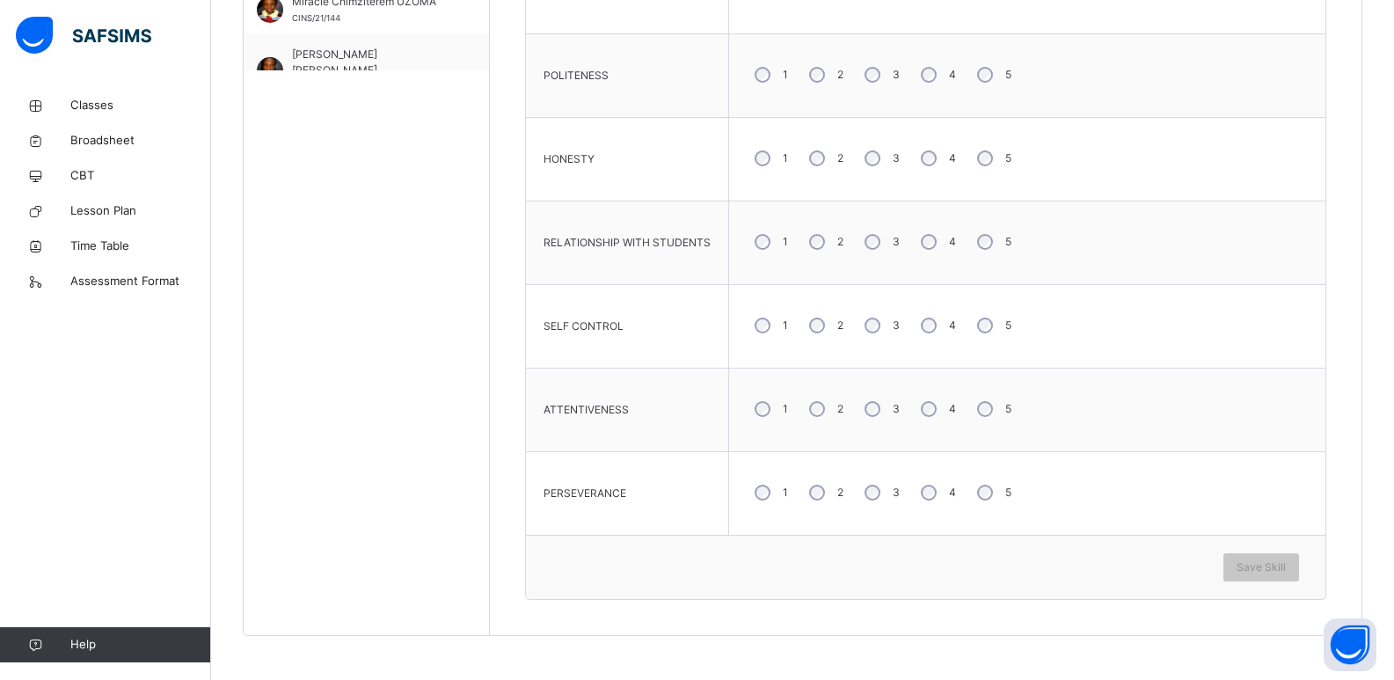
click at [766, 500] on div "1" at bounding box center [770, 492] width 46 height 37
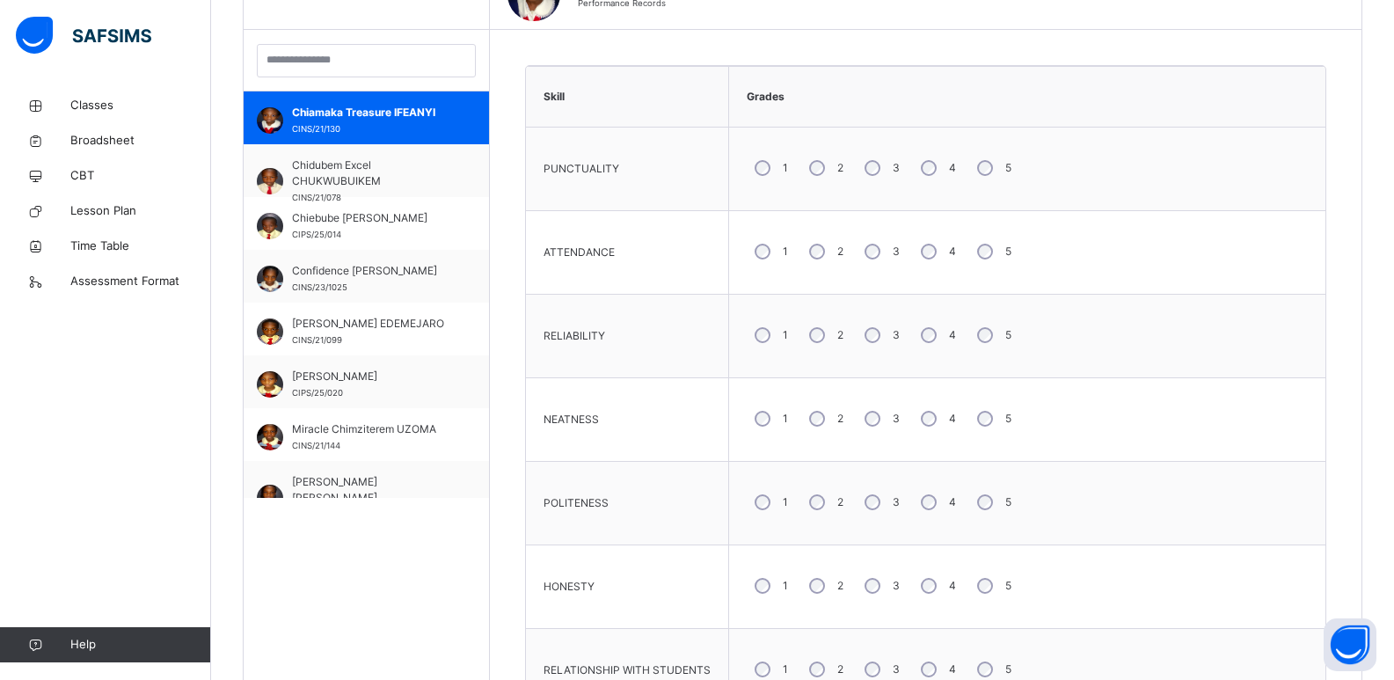
scroll to position [370, 0]
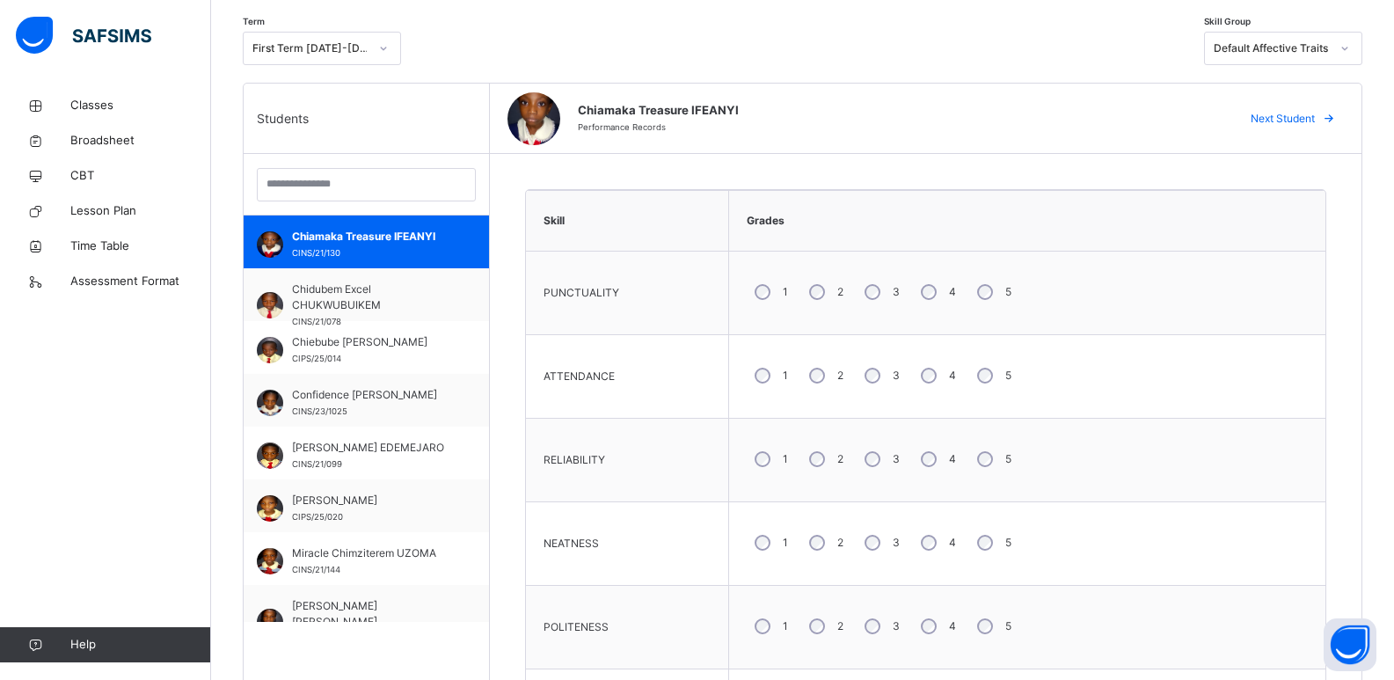
click at [1011, 60] on div "Default Affective Traits" at bounding box center [1266, 48] width 123 height 27
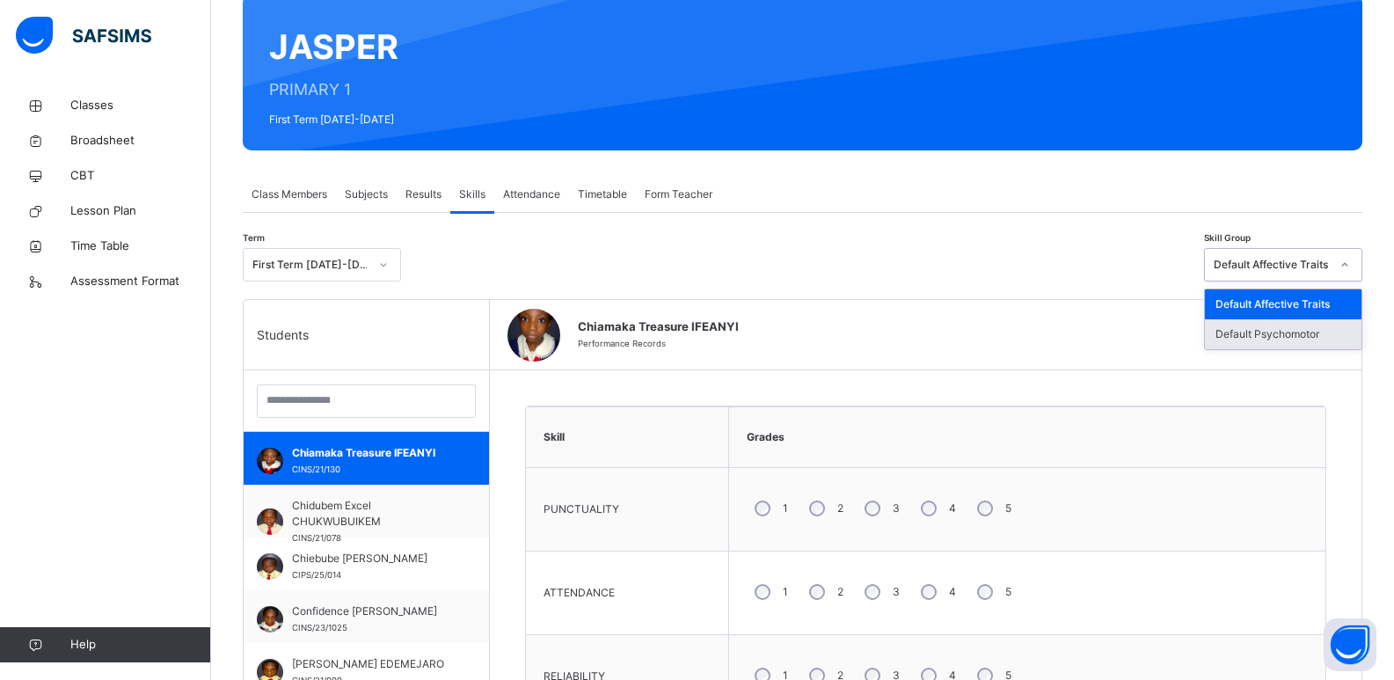
scroll to position [0, 0]
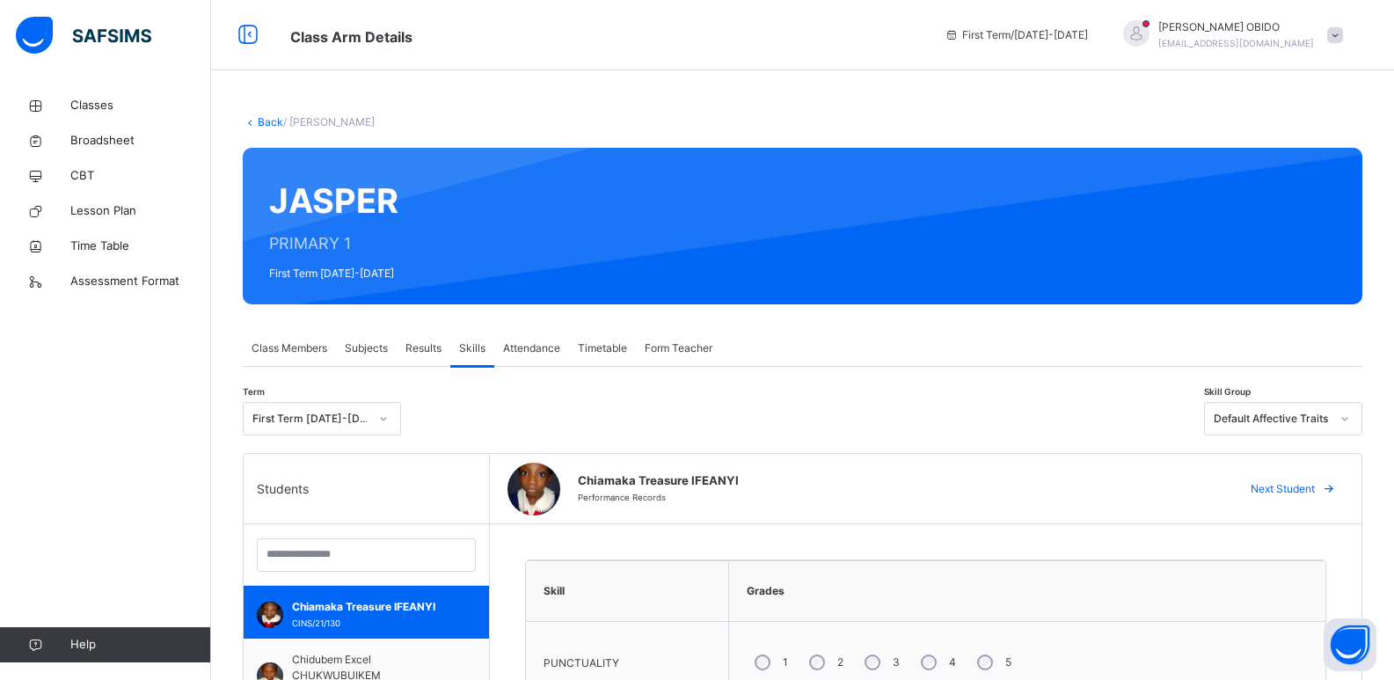
click at [429, 338] on div "Results" at bounding box center [424, 348] width 54 height 35
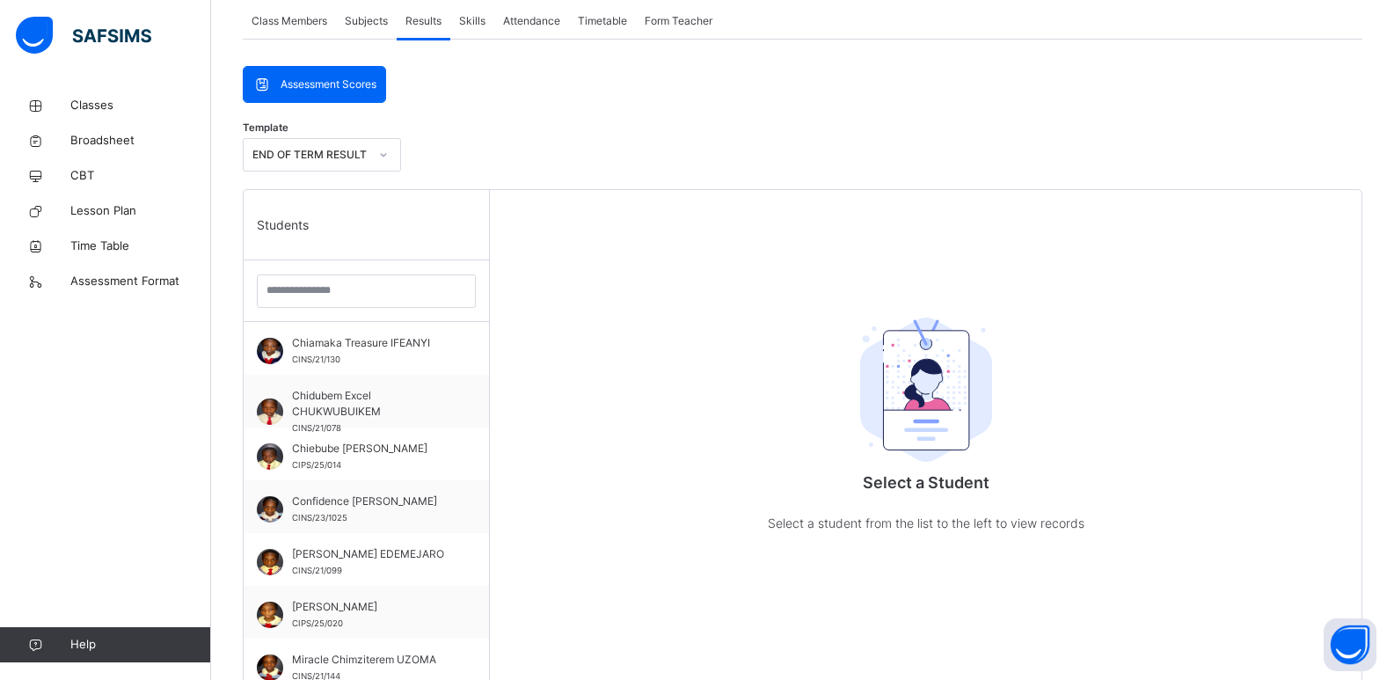
scroll to position [328, 0]
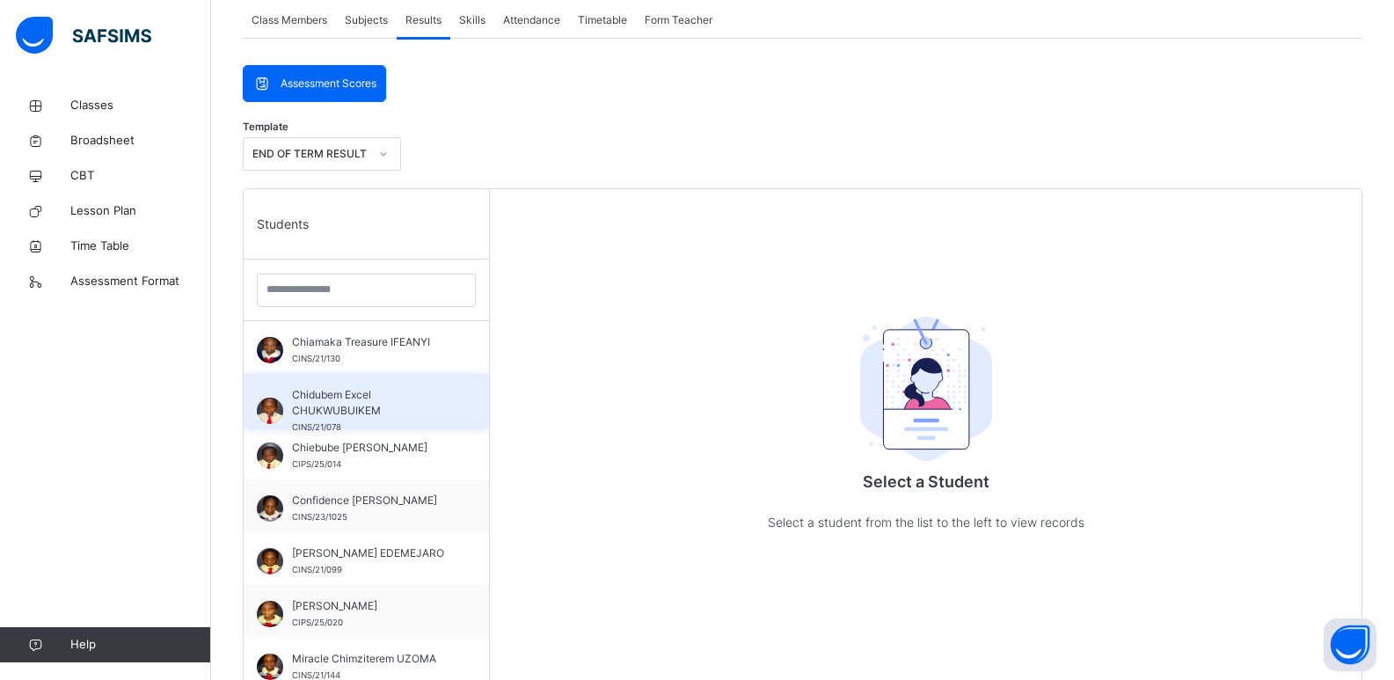
click at [404, 376] on div "Chidubem Excel CHUKWUBUIKEM CINS/21/078" at bounding box center [366, 400] width 245 height 53
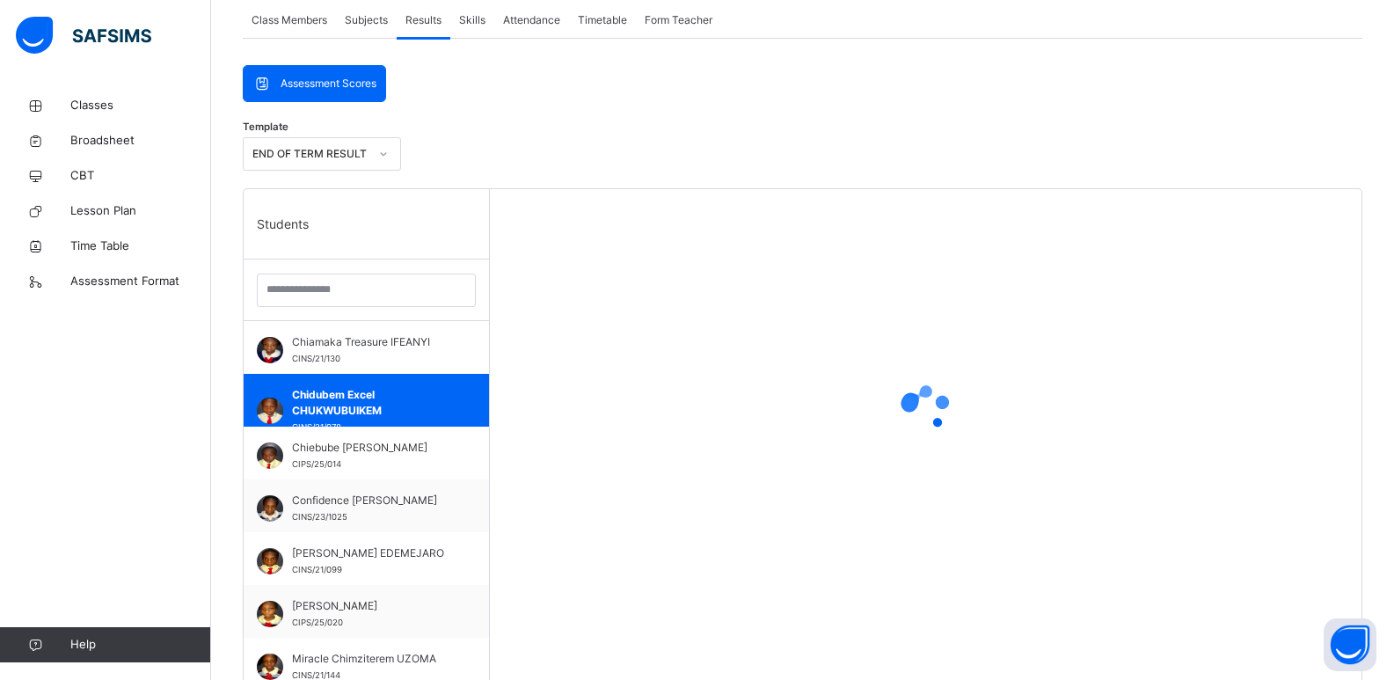
click at [467, 23] on span "Skills" at bounding box center [472, 20] width 26 height 16
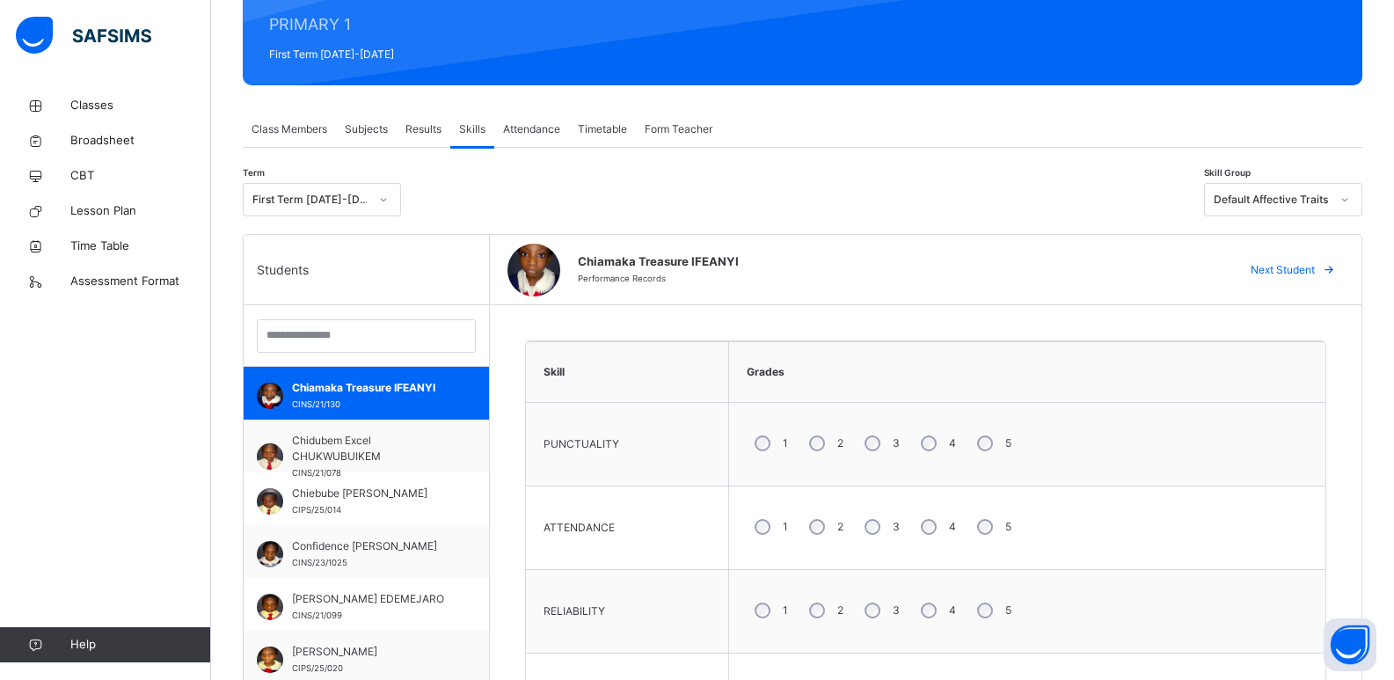
scroll to position [218, 0]
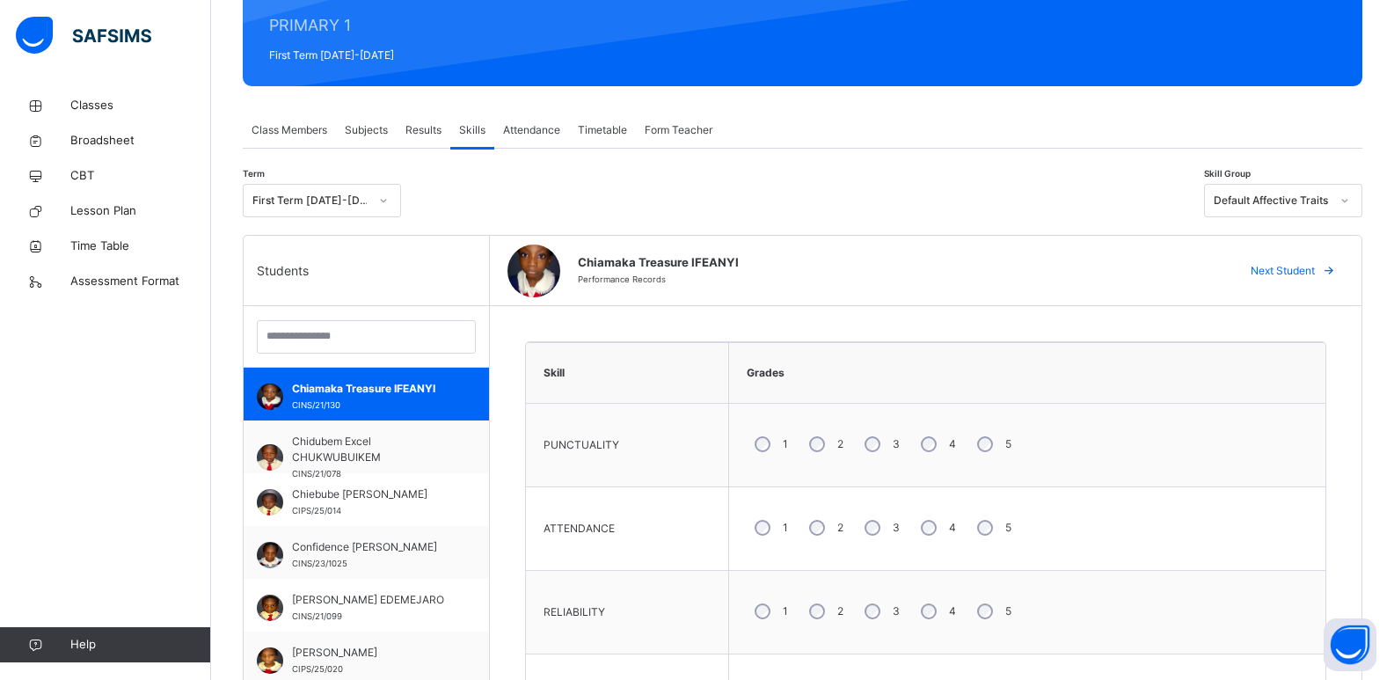
click at [1011, 281] on div "Next Student" at bounding box center [1290, 271] width 107 height 28
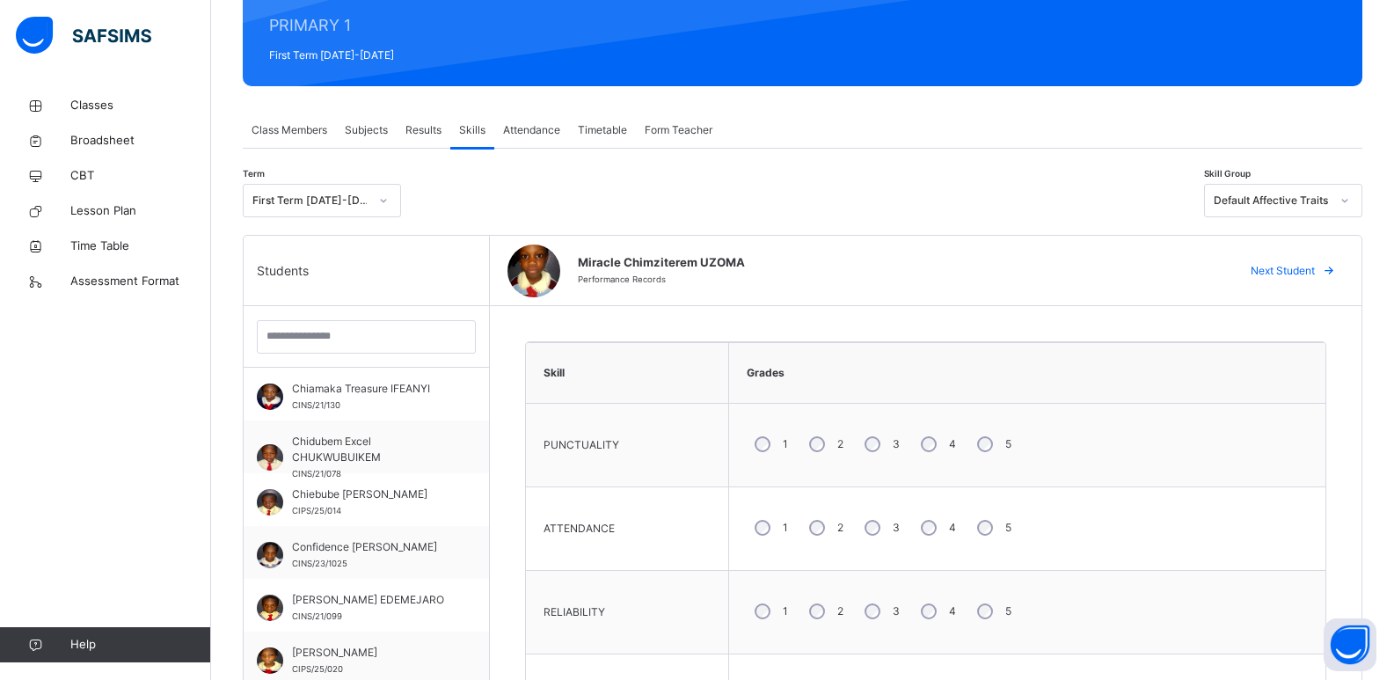
click at [1011, 281] on div "Next Student" at bounding box center [1290, 271] width 107 height 28
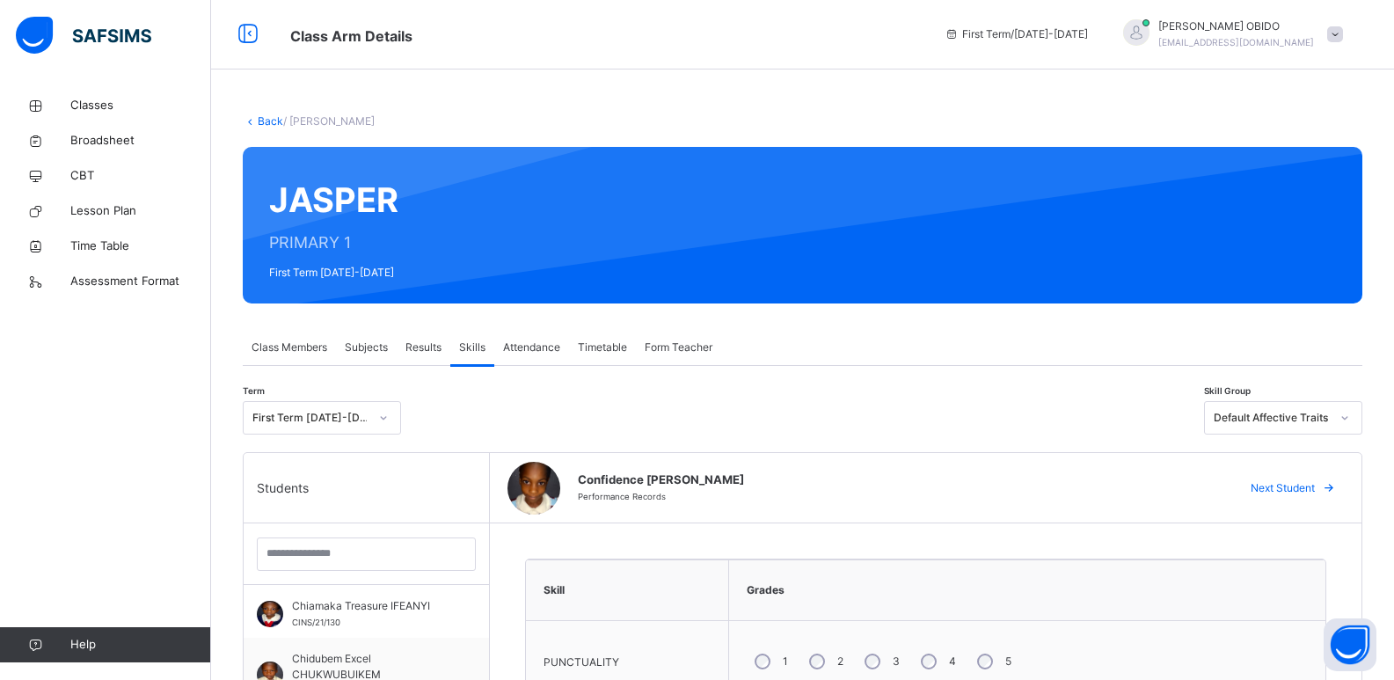
scroll to position [0, 0]
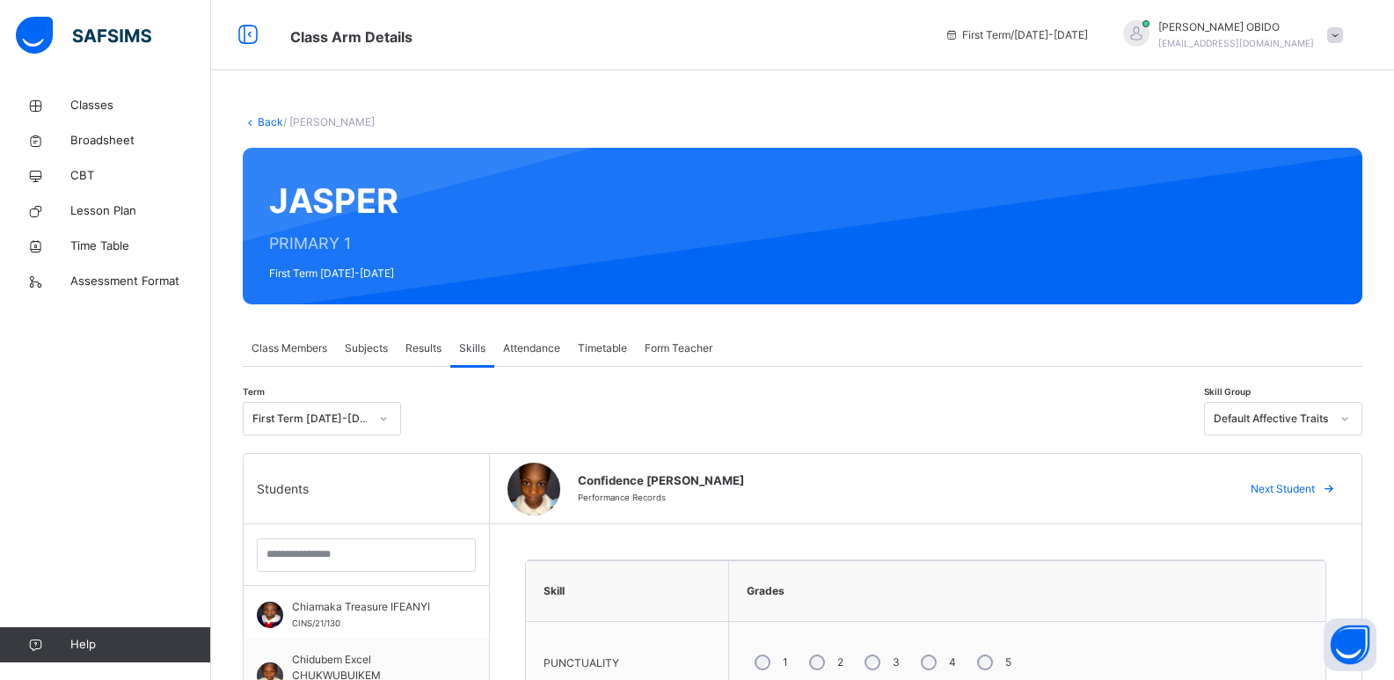
click at [521, 348] on span "Attendance" at bounding box center [531, 348] width 57 height 16
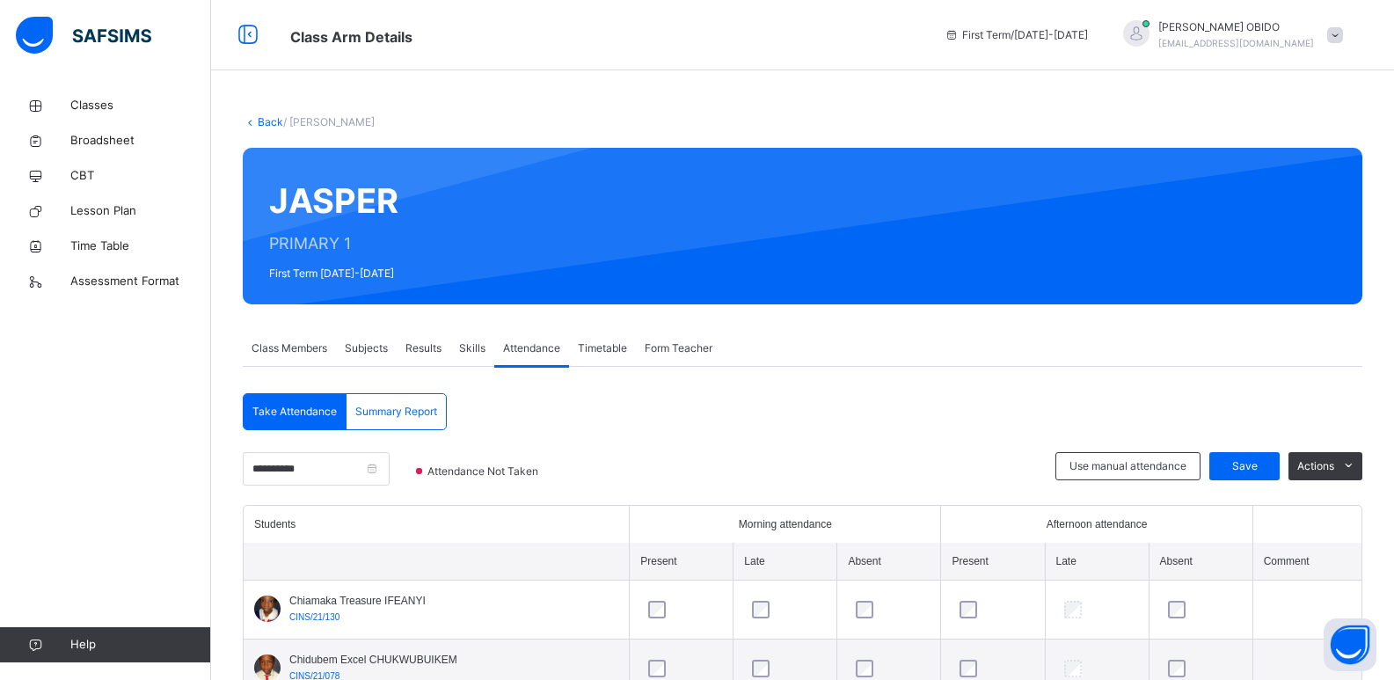
click at [611, 345] on span "Timetable" at bounding box center [602, 348] width 49 height 16
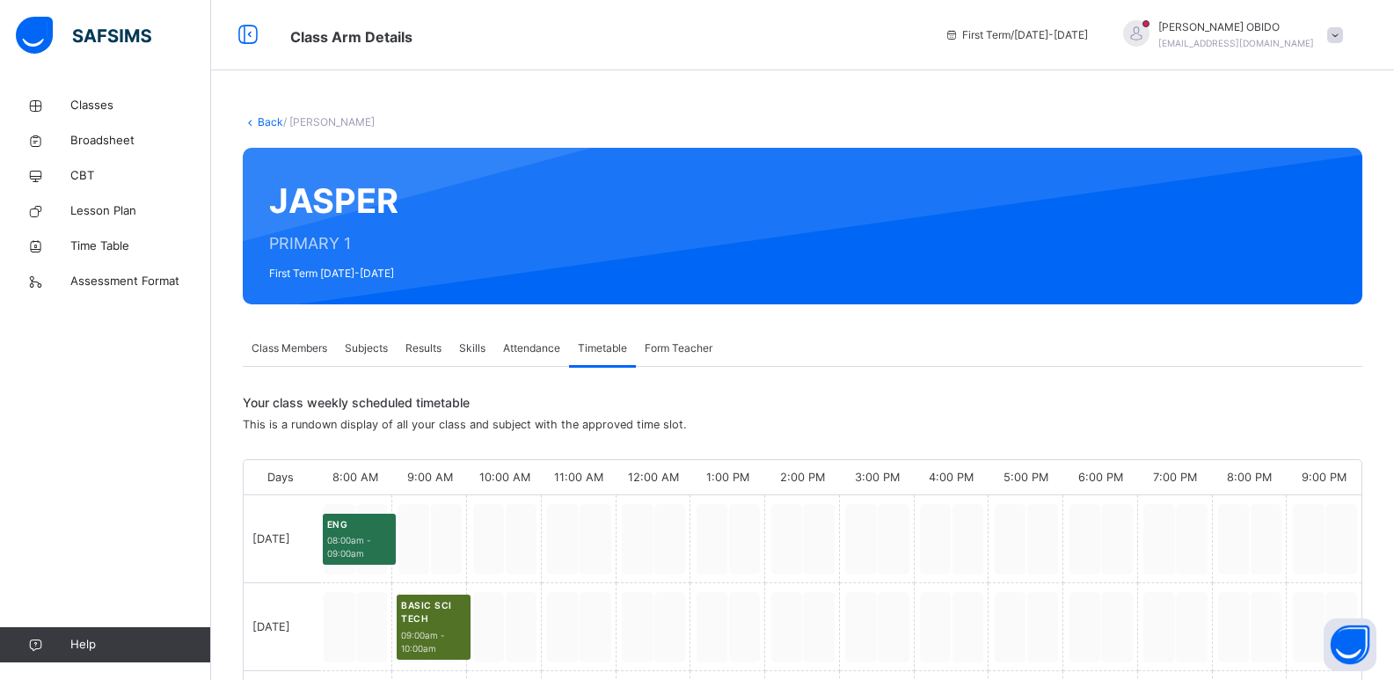
click at [668, 334] on div "Form Teacher" at bounding box center [678, 348] width 85 height 35
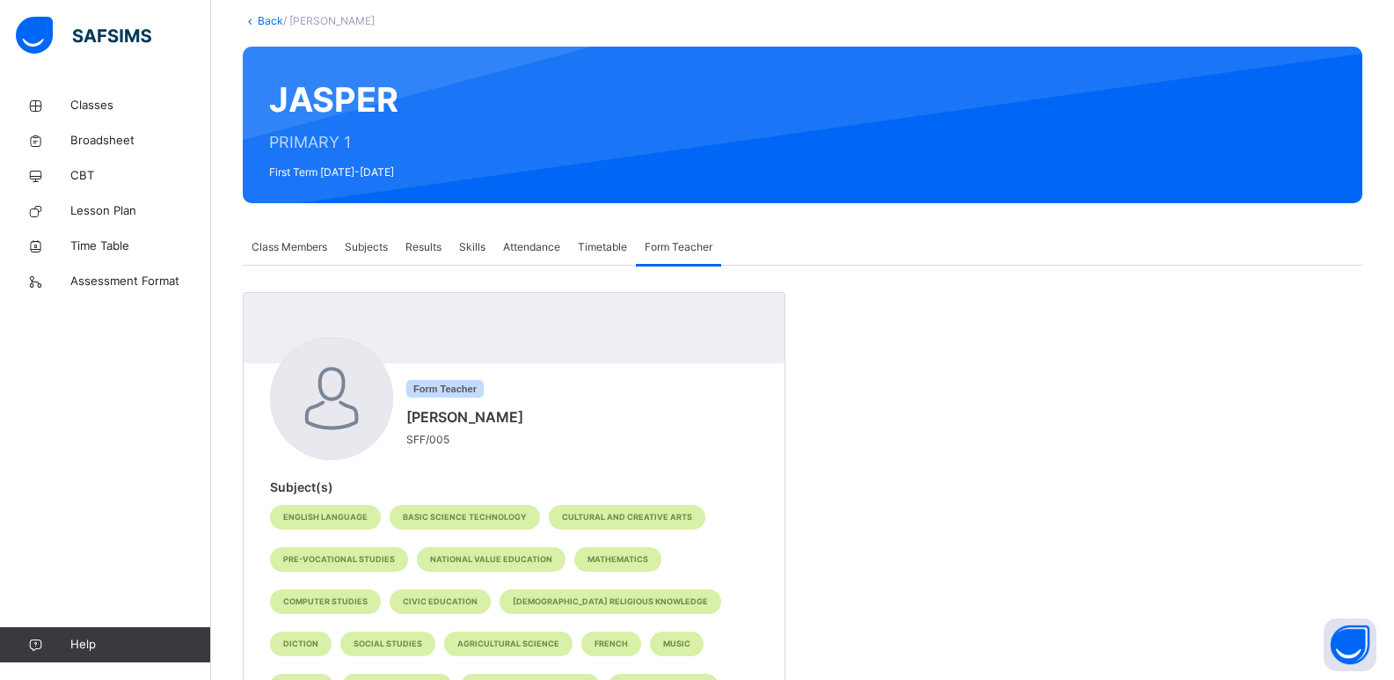
scroll to position [75, 0]
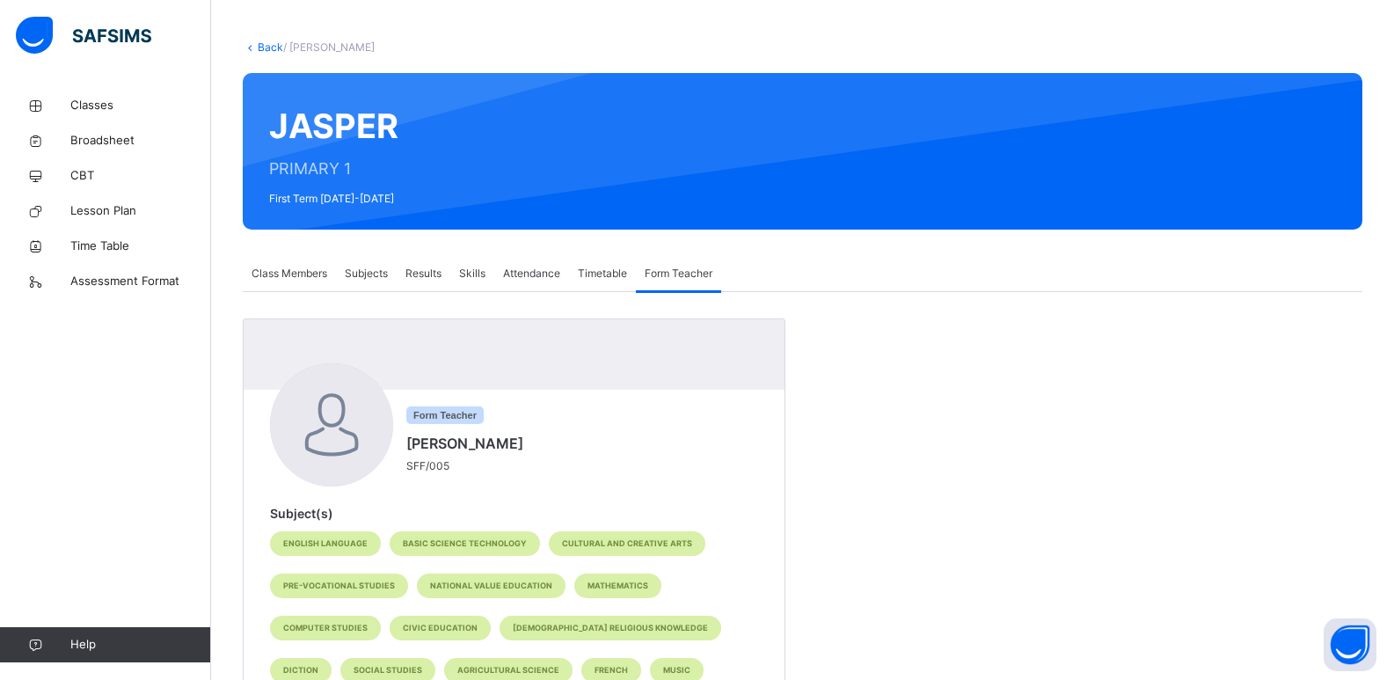
click at [301, 274] on span "Class Members" at bounding box center [290, 274] width 76 height 16
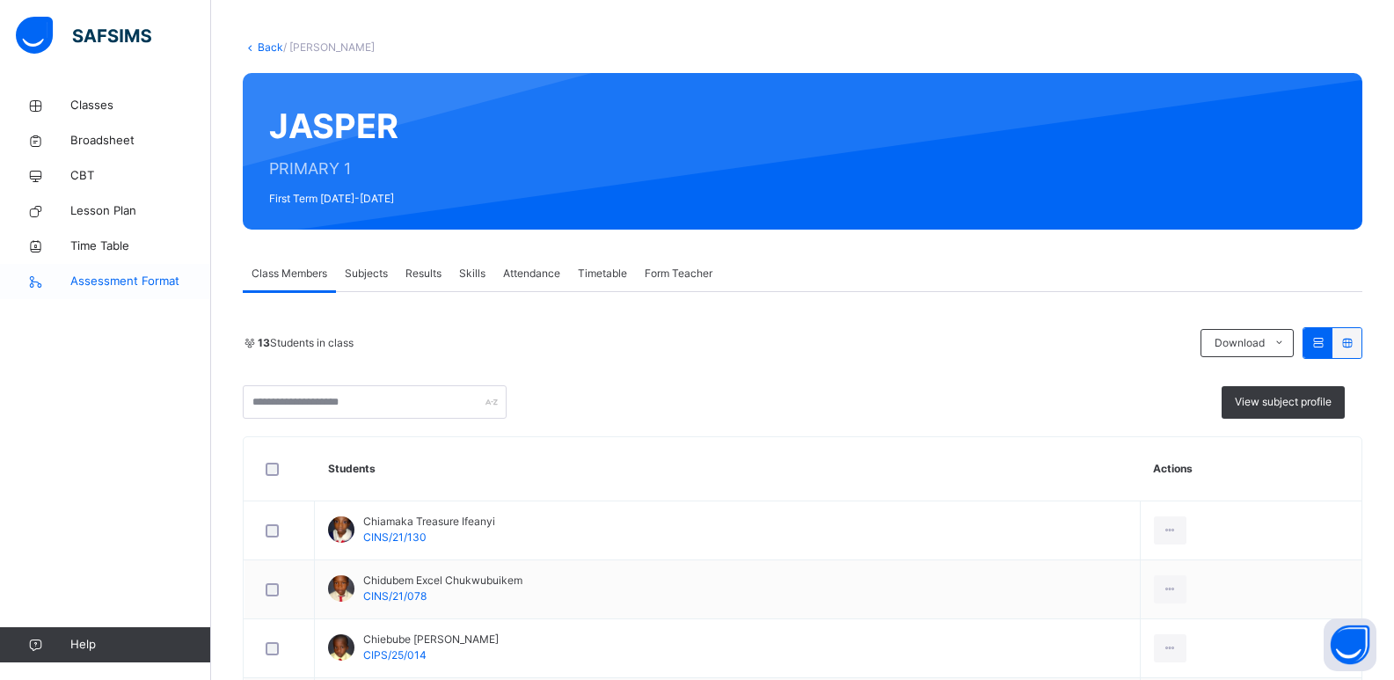
click at [116, 282] on span "Assessment Format" at bounding box center [140, 282] width 141 height 18
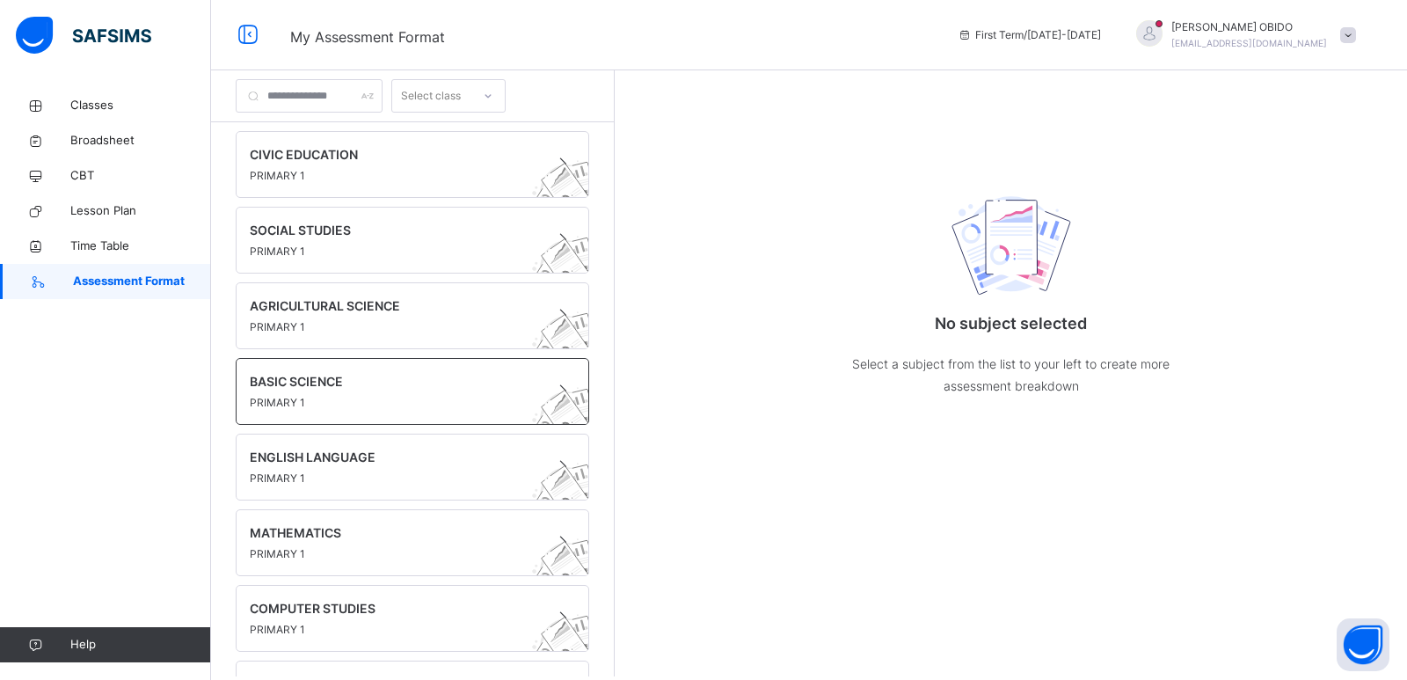
click at [310, 358] on div "BASIC SCIENCE PRIMARY 1" at bounding box center [413, 391] width 354 height 67
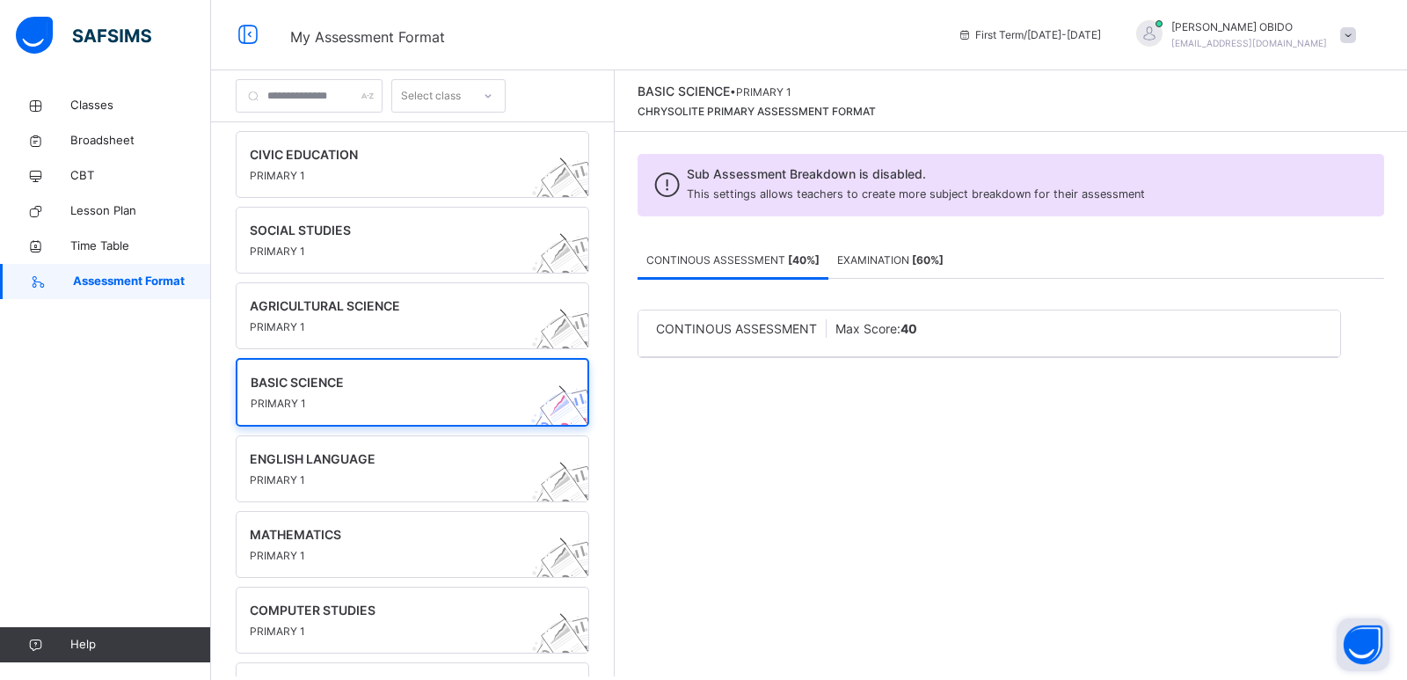
click at [1011, 650] on button "Open asap" at bounding box center [1363, 644] width 53 height 53
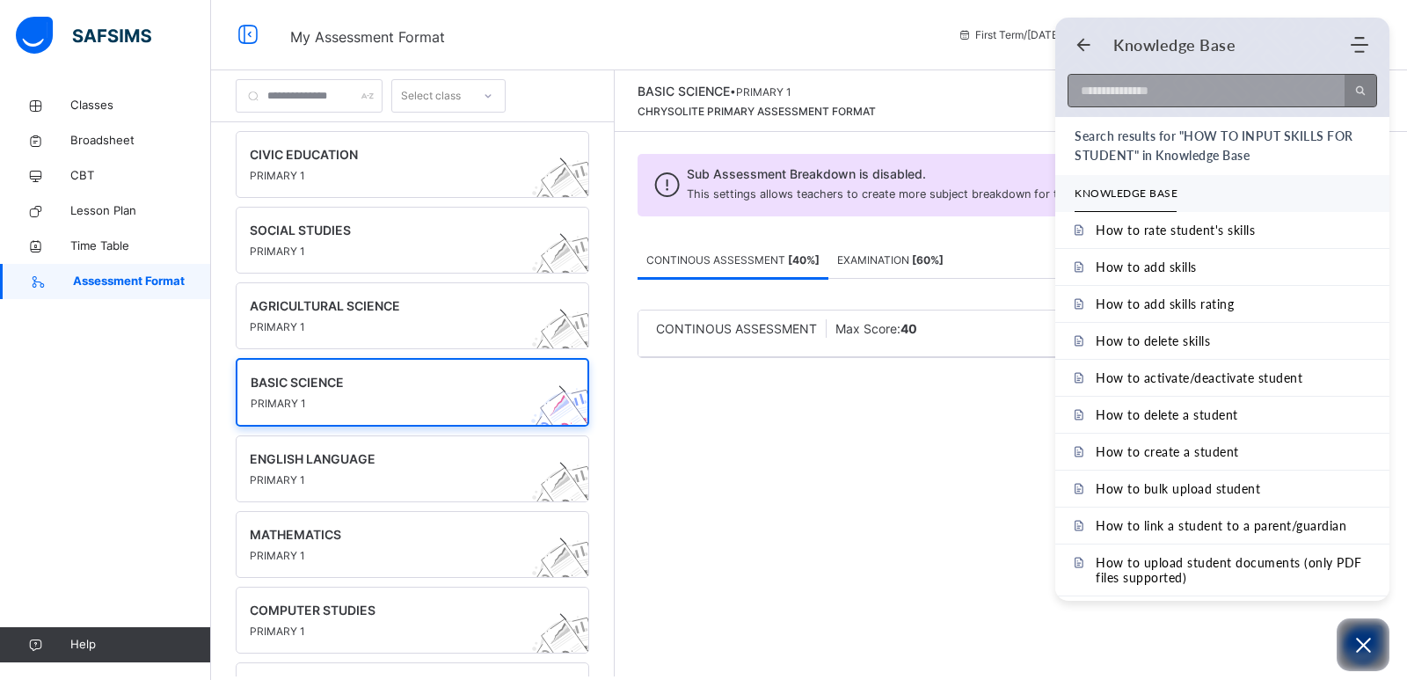
click at [1011, 84] on input at bounding box center [1202, 91] width 266 height 32
type input "*"
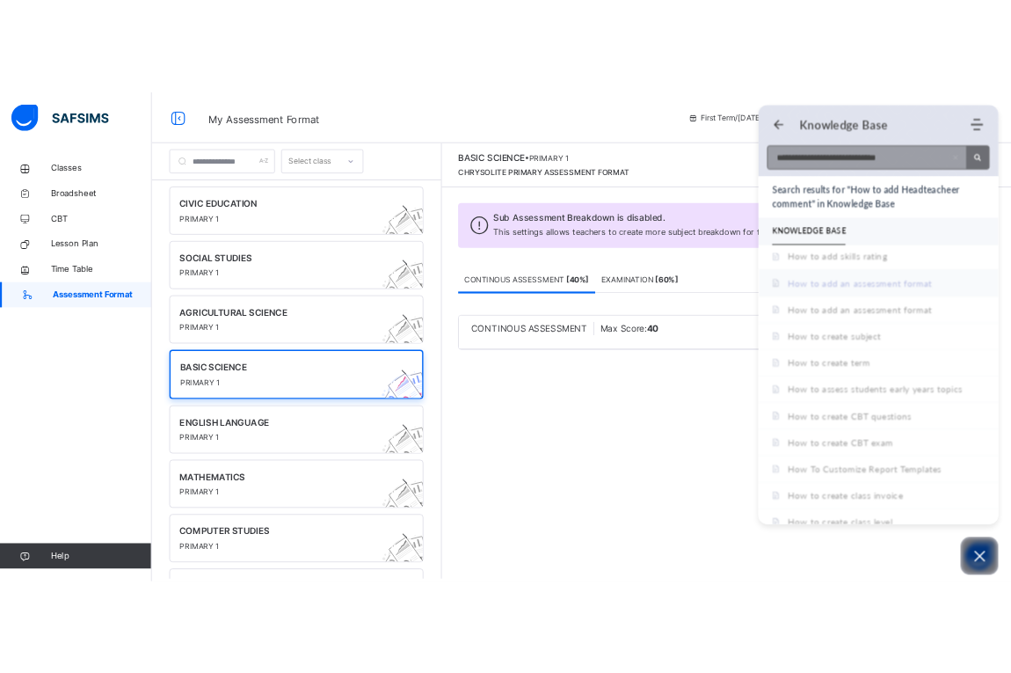
scroll to position [179, 0]
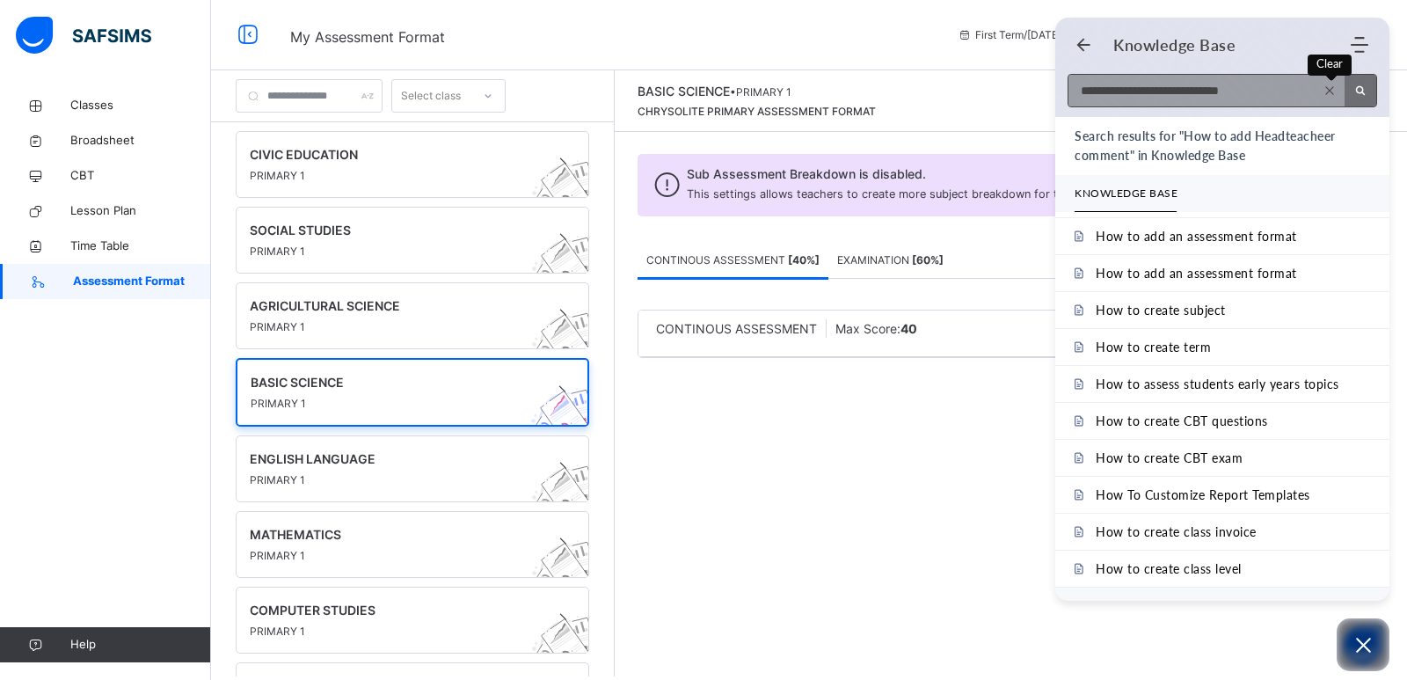
type input "**********"
click at [1011, 93] on use at bounding box center [1329, 90] width 8 height 8
click at [1011, 41] on icon "Back" at bounding box center [1084, 45] width 18 height 18
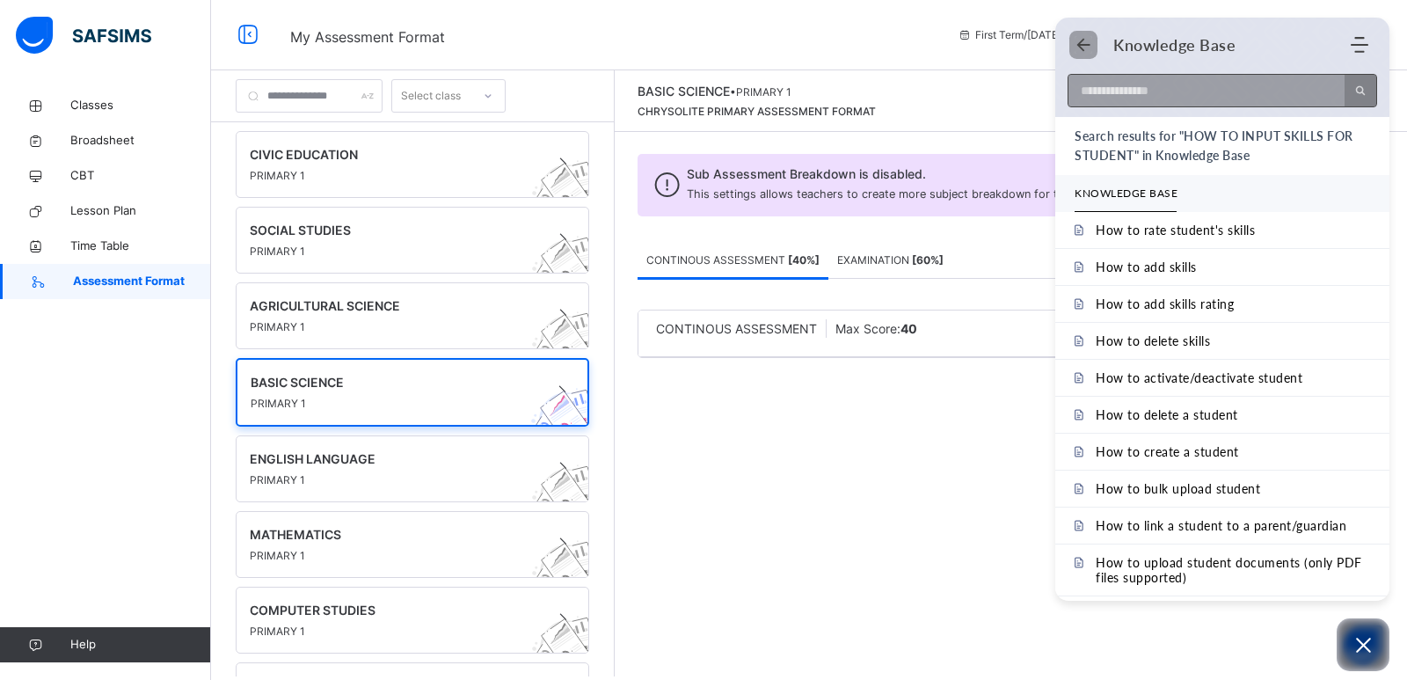
click at [1011, 43] on icon "Back" at bounding box center [1084, 45] width 18 height 18
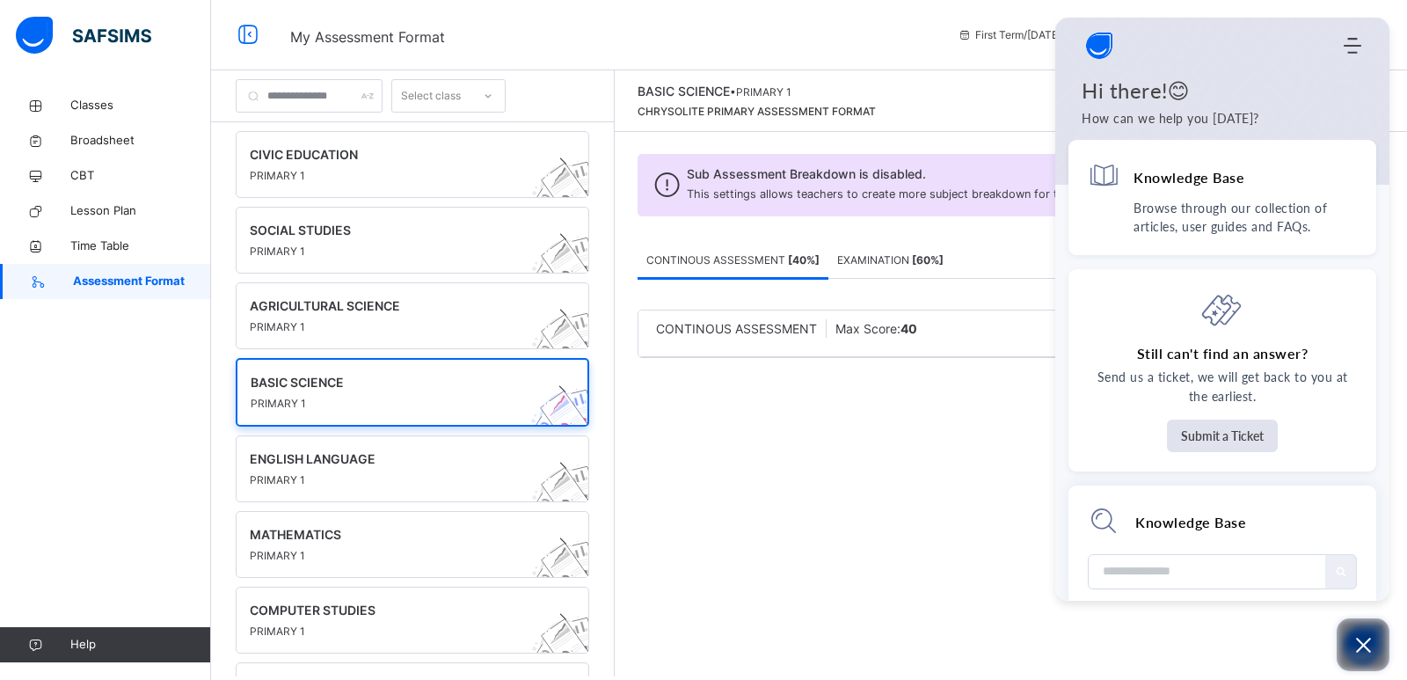
click at [1011, 643] on icon "Open asap" at bounding box center [1364, 645] width 22 height 22
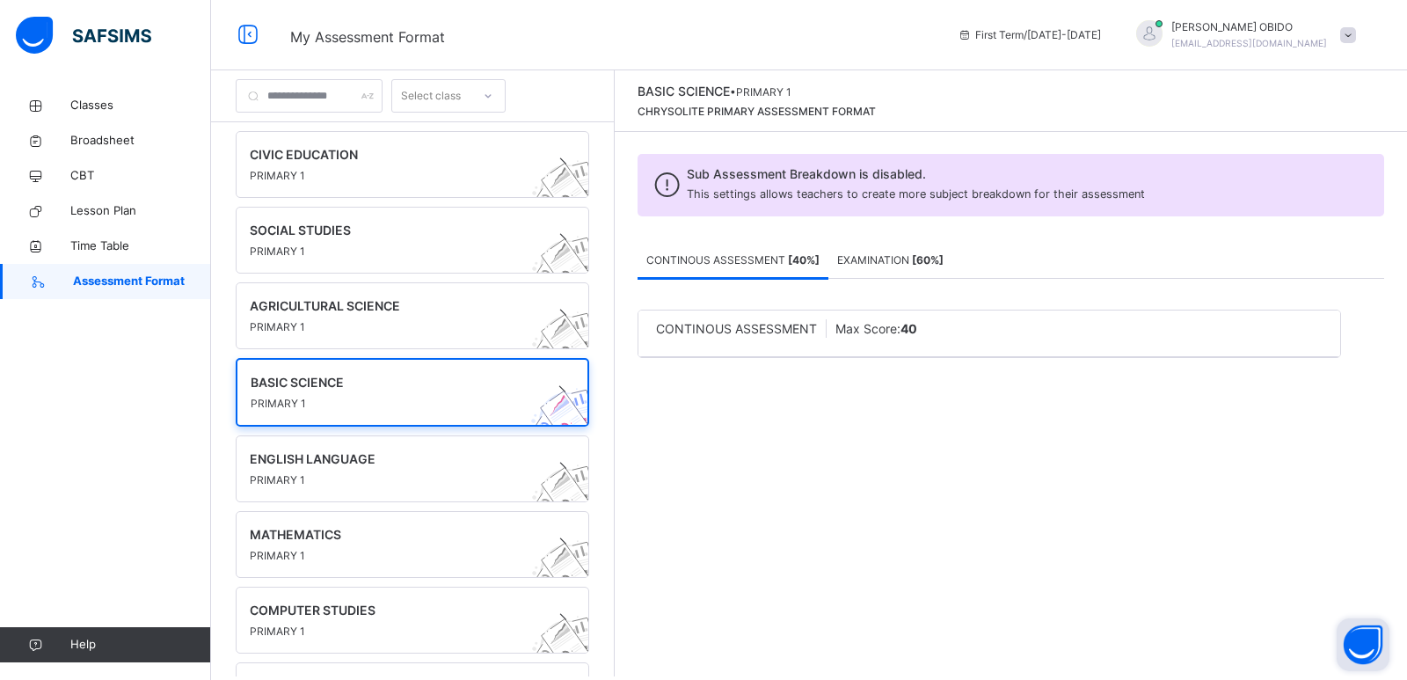
click at [1011, 37] on span at bounding box center [1348, 35] width 16 height 16
click at [1011, 183] on span "Logout" at bounding box center [1299, 186] width 116 height 24
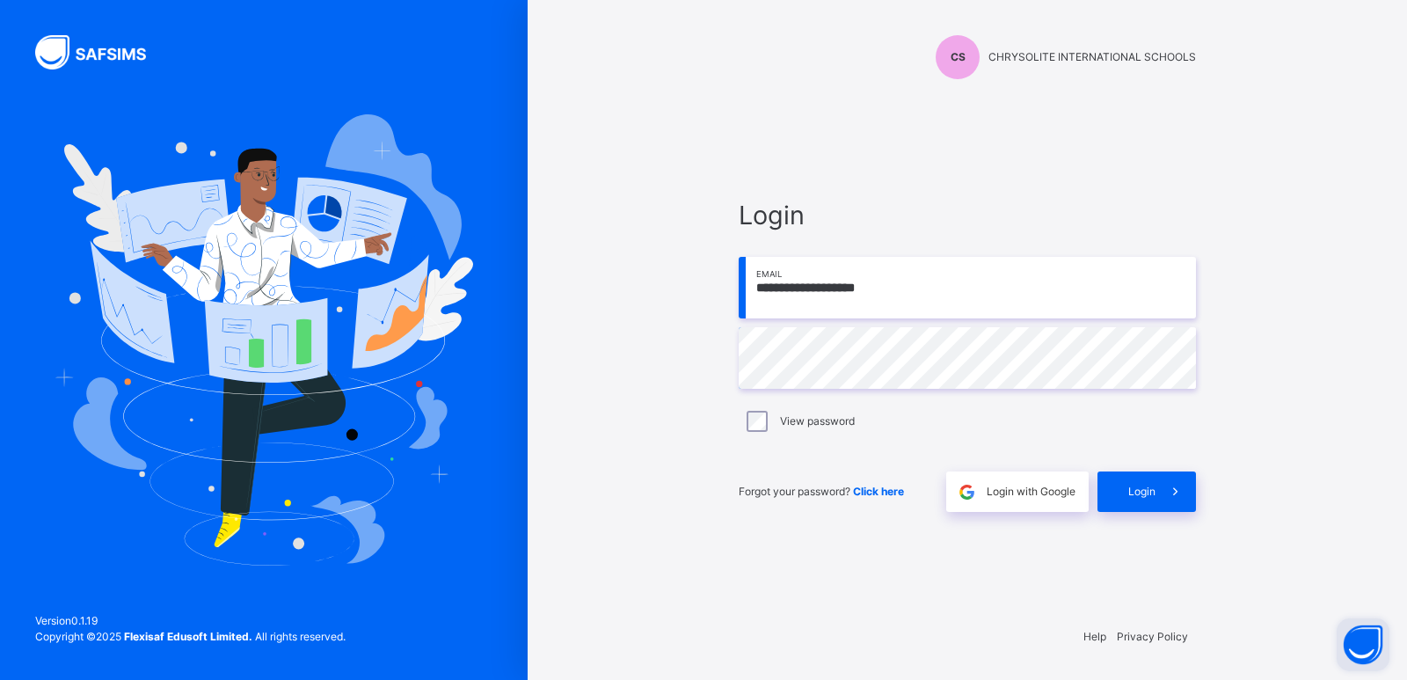
click at [947, 274] on input "**********" at bounding box center [967, 288] width 457 height 62
type input "**********"
click at [1011, 485] on span "Login" at bounding box center [1141, 492] width 27 height 16
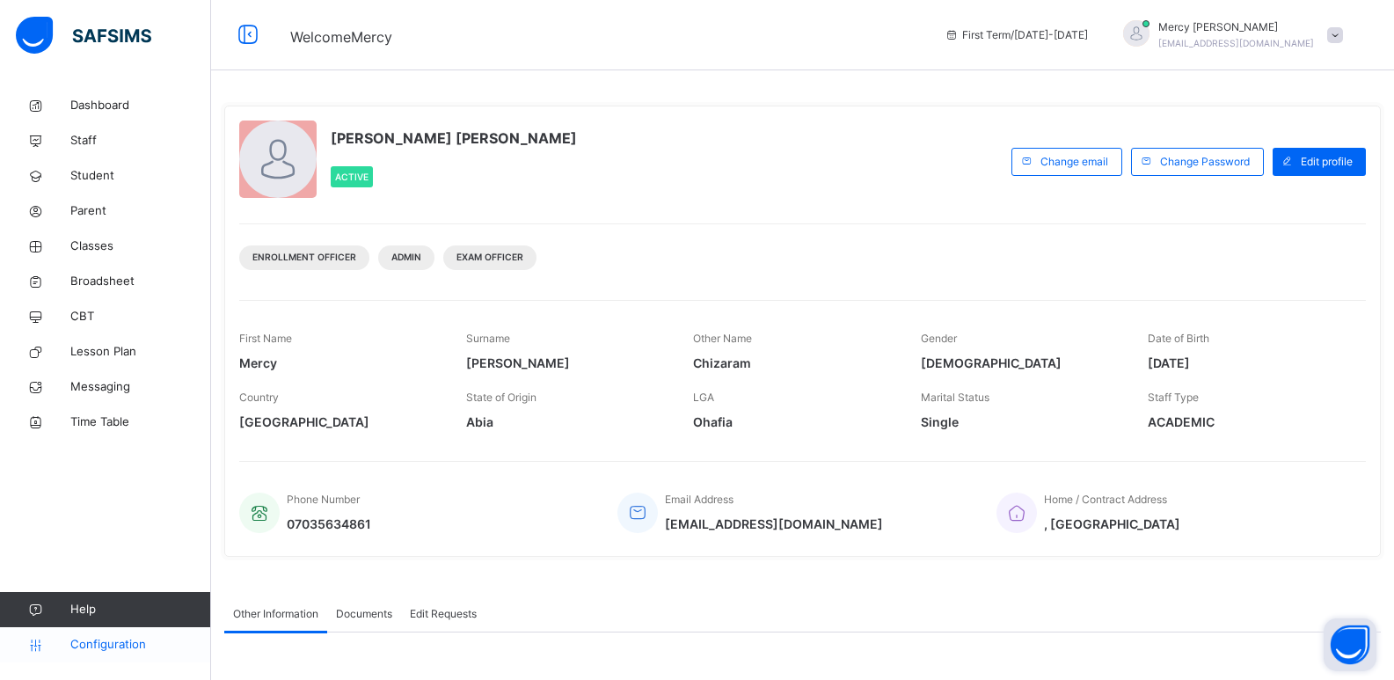
click at [98, 643] on span "Configuration" at bounding box center [140, 645] width 140 height 18
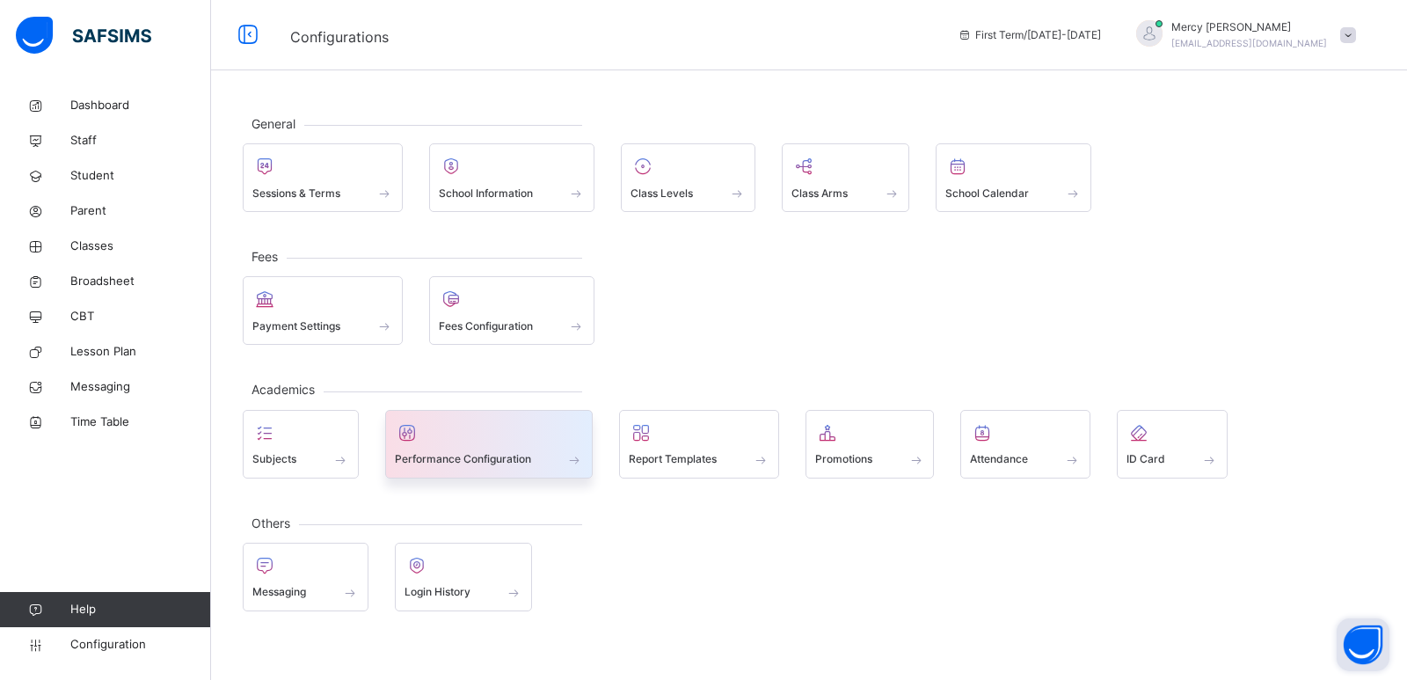
click at [483, 446] on span at bounding box center [489, 448] width 189 height 4
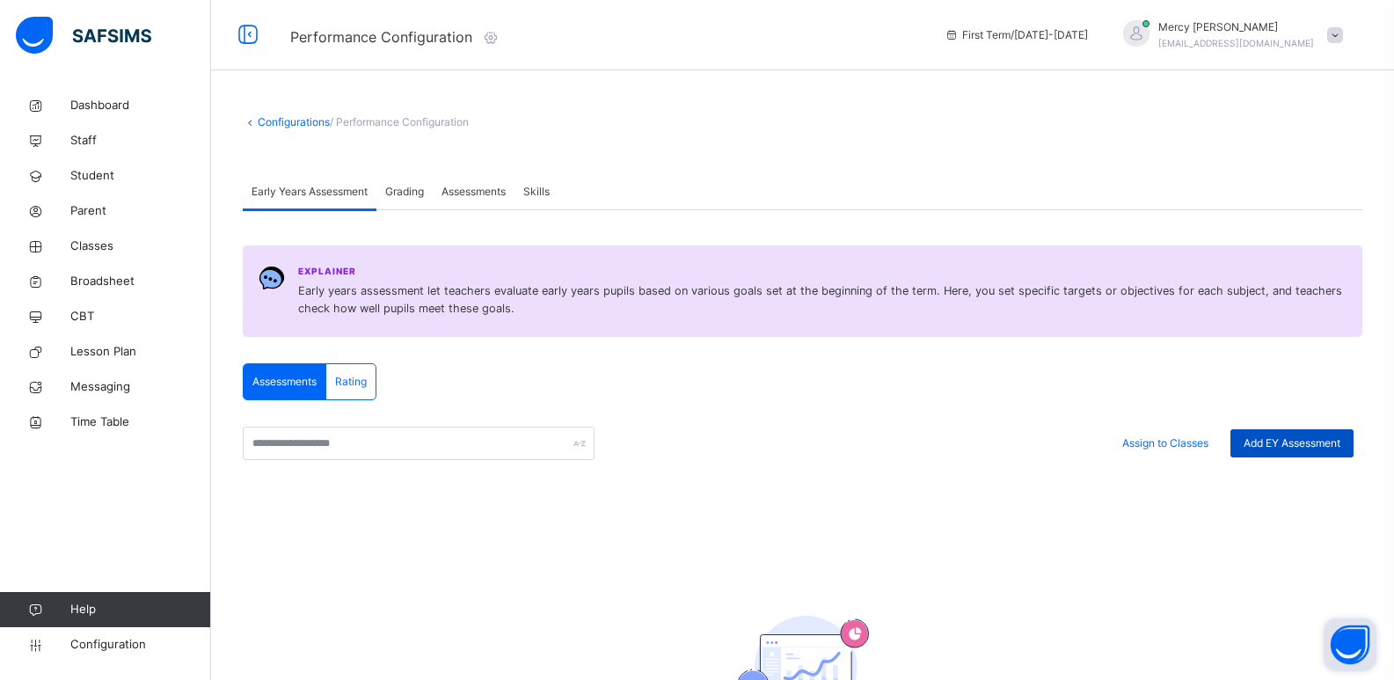
click at [1011, 442] on span "Add EY Assessment" at bounding box center [1292, 443] width 97 height 16
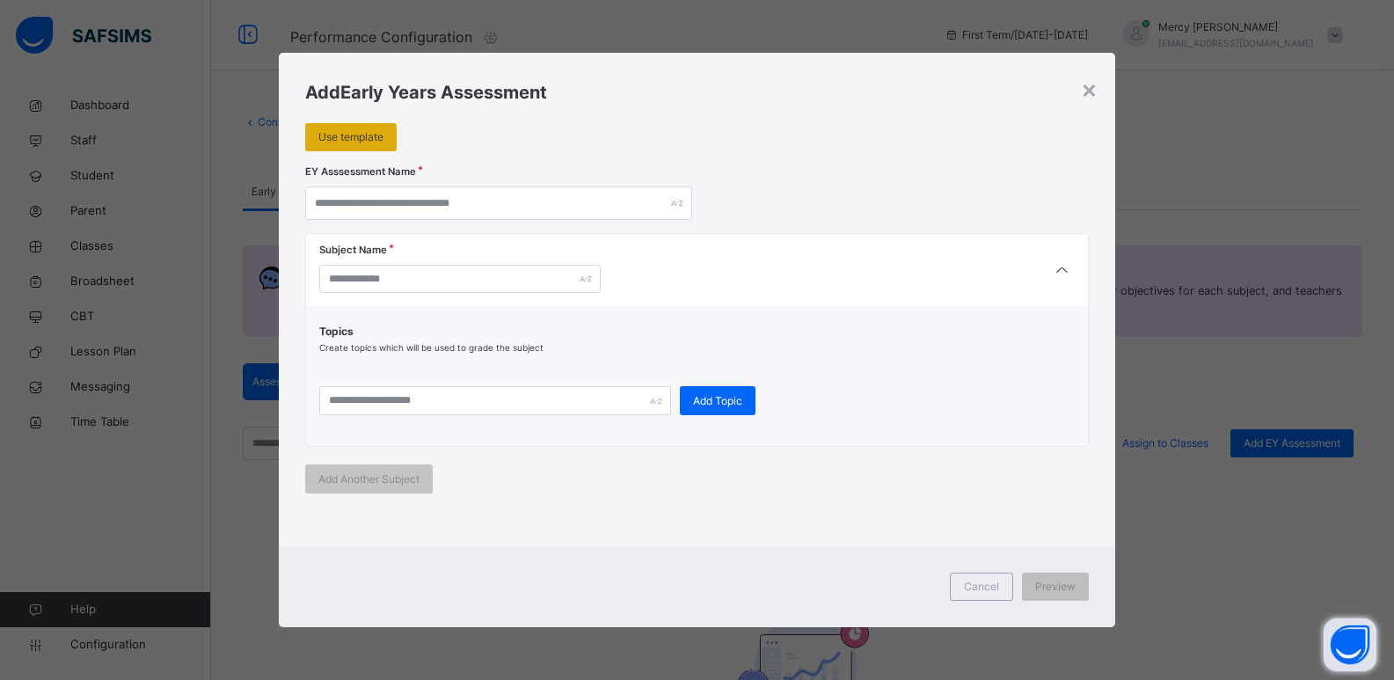
click at [342, 141] on span "Use template" at bounding box center [350, 137] width 65 height 16
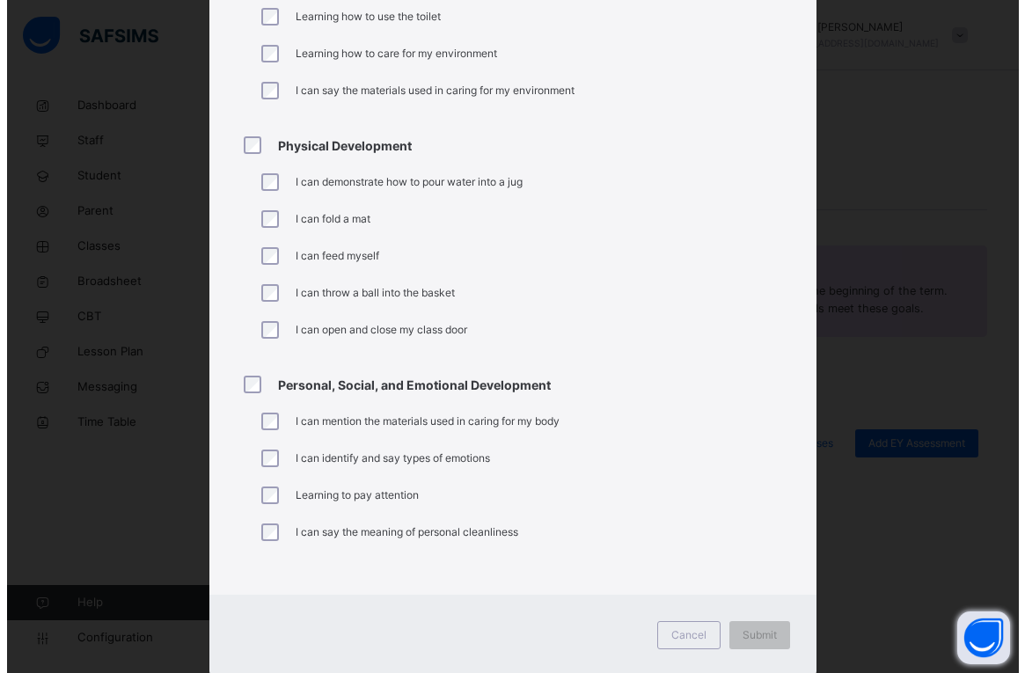
scroll to position [1161, 0]
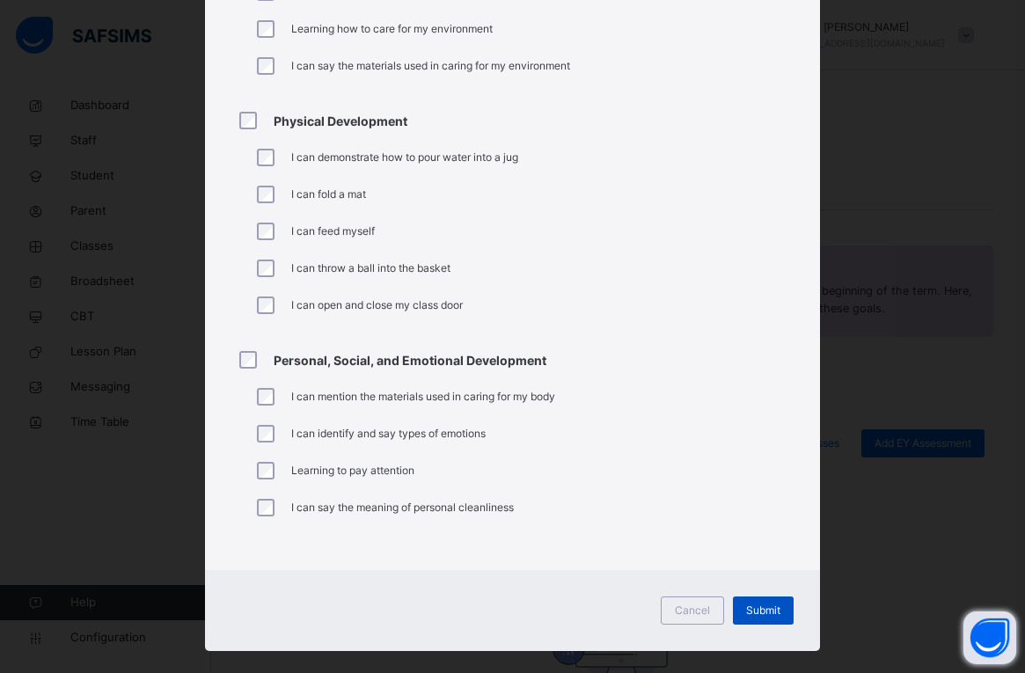
click at [771, 610] on span "Submit" at bounding box center [763, 610] width 34 height 16
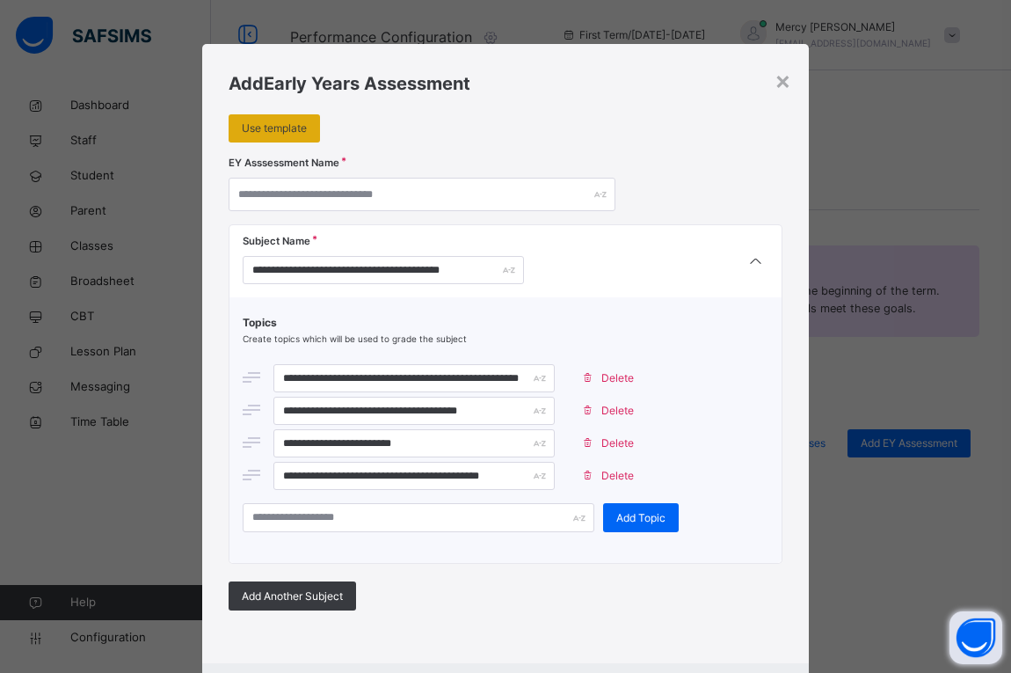
click at [274, 124] on span "Use template" at bounding box center [274, 128] width 65 height 16
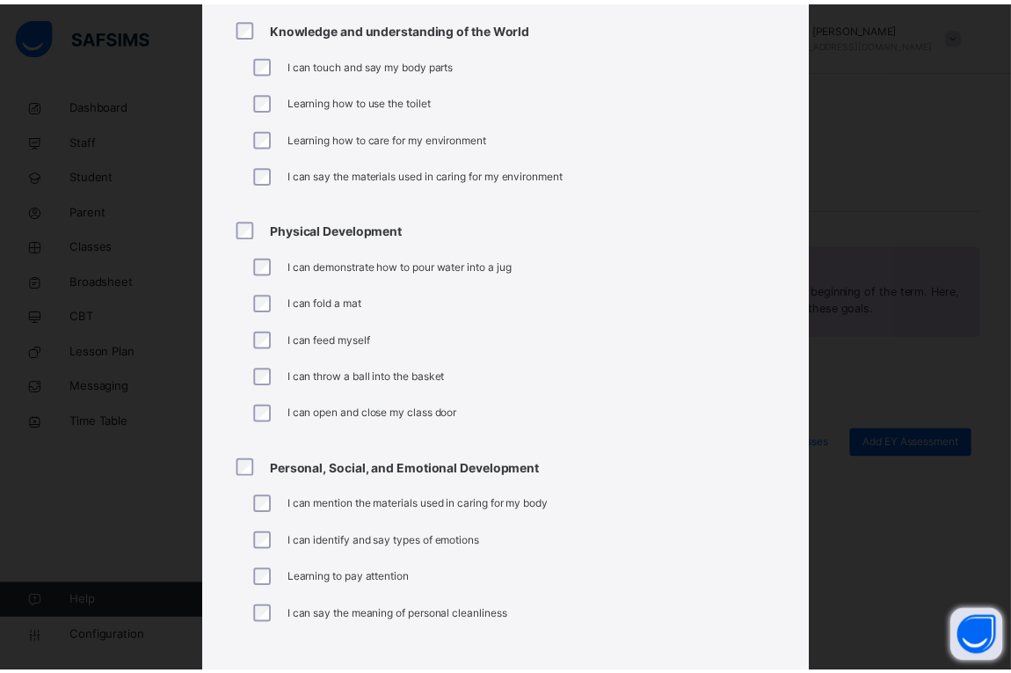
scroll to position [1183, 0]
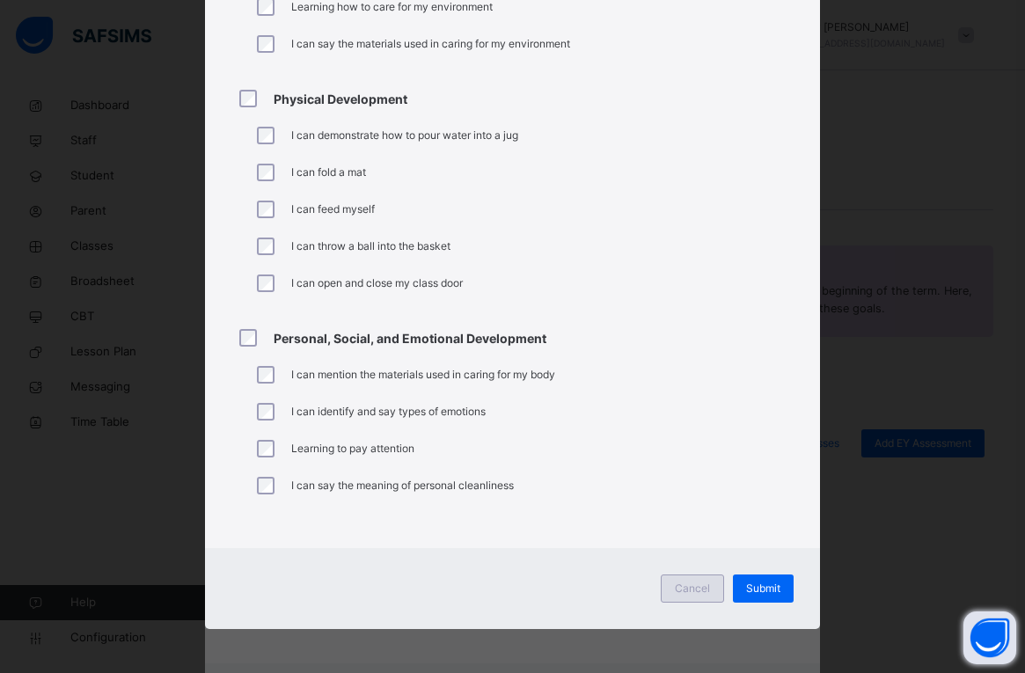
click at [681, 599] on div "Cancel" at bounding box center [691, 588] width 63 height 28
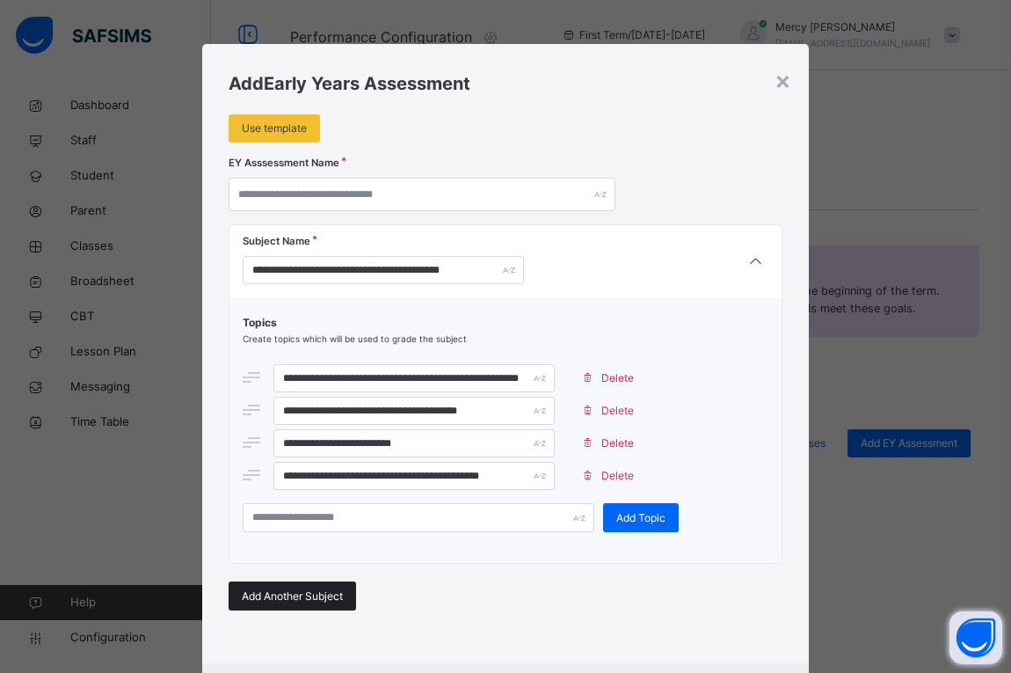
click at [281, 596] on span "Add Another Subject" at bounding box center [292, 596] width 101 height 16
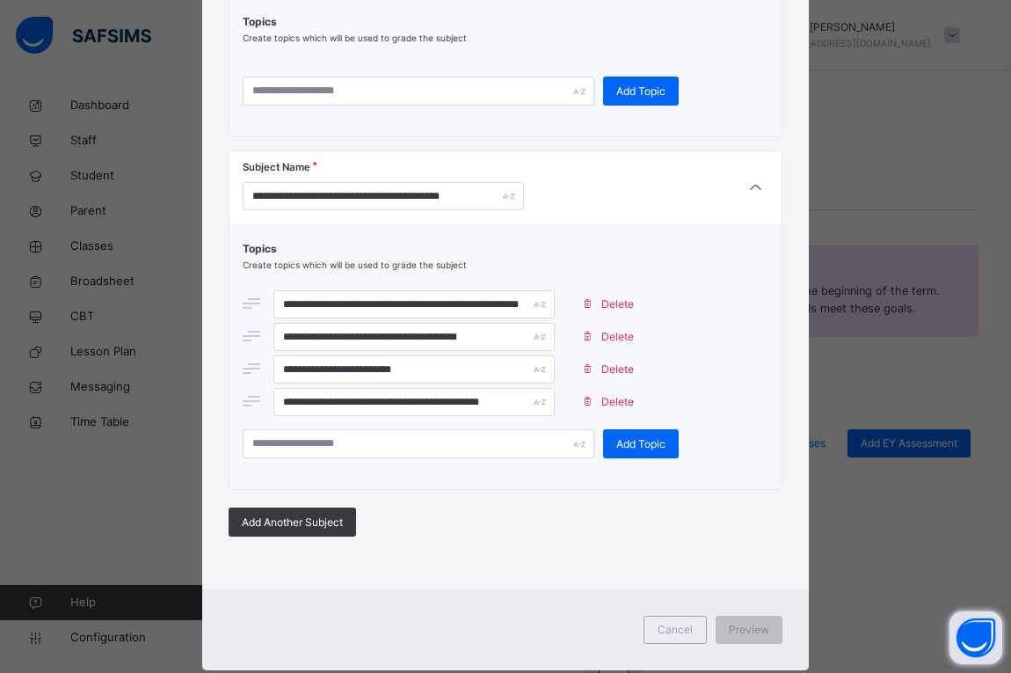
scroll to position [299, 0]
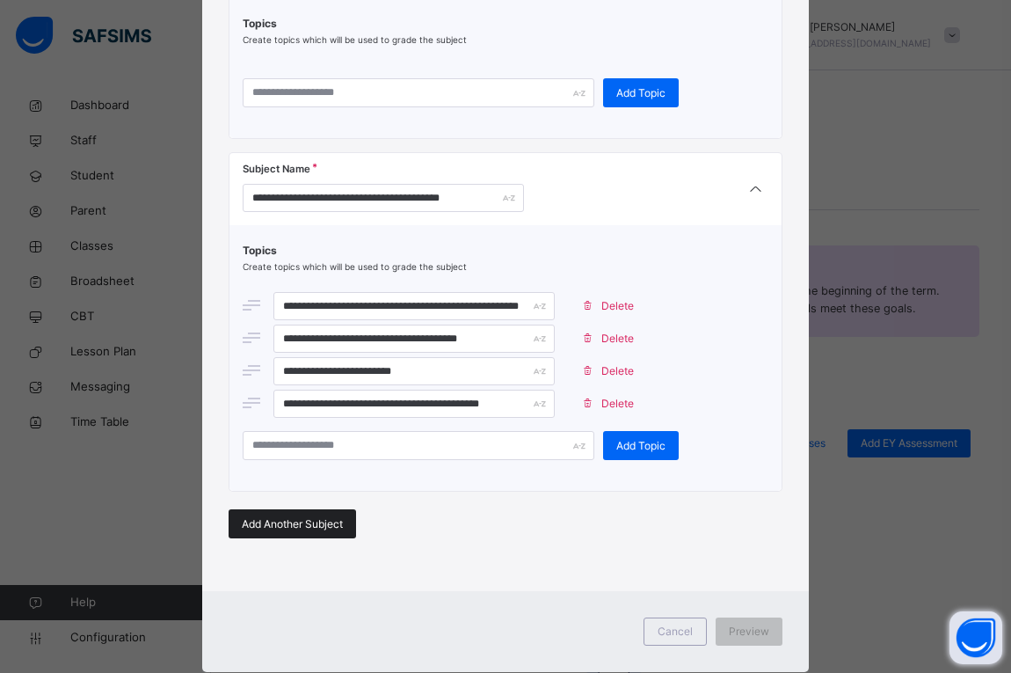
click at [304, 526] on span "Add Another Subject" at bounding box center [292, 524] width 101 height 16
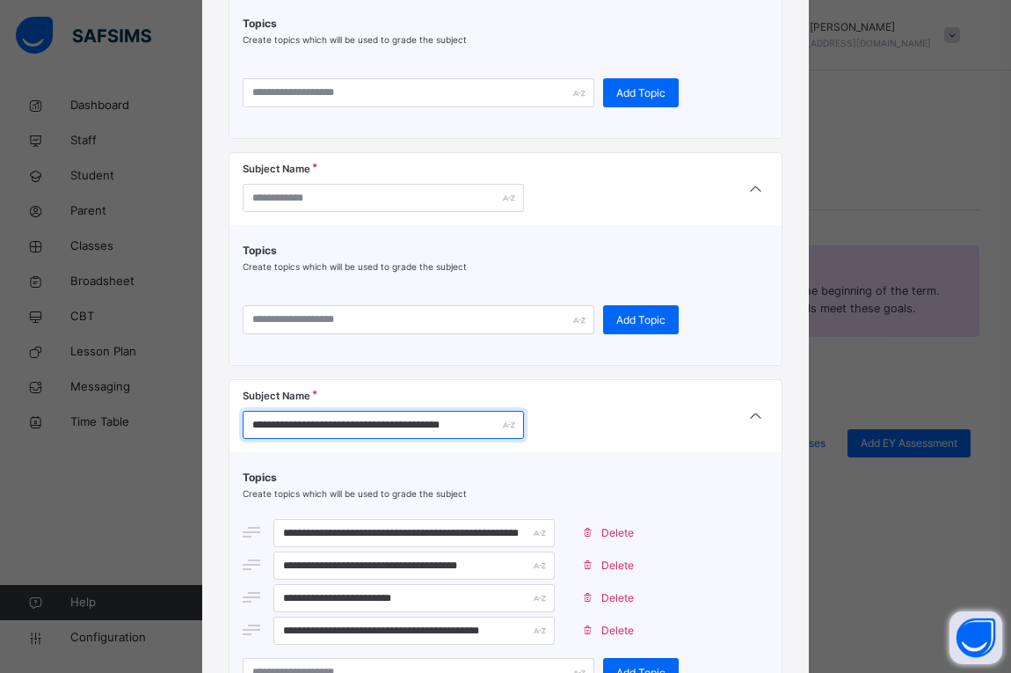
click at [358, 427] on input "**********" at bounding box center [383, 425] width 281 height 28
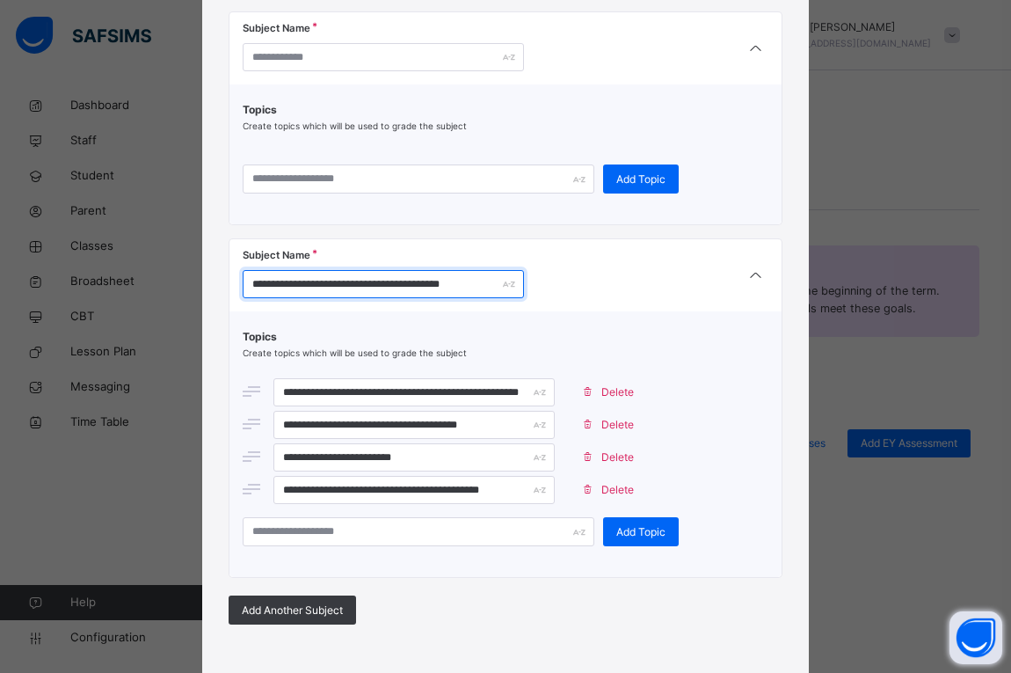
scroll to position [569, 0]
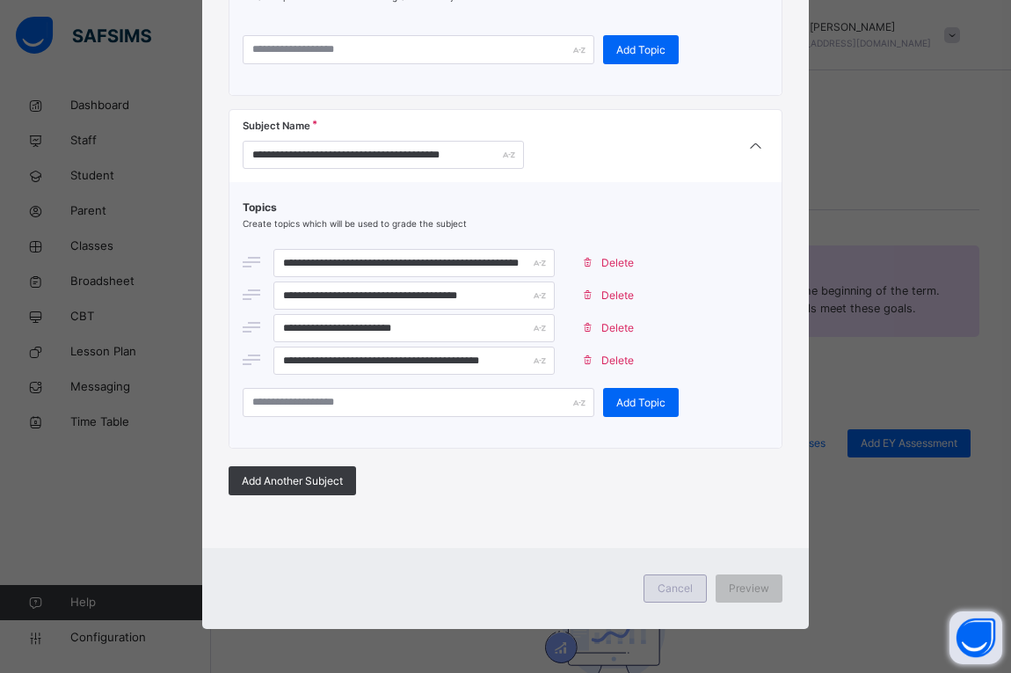
click at [679, 580] on div "Cancel" at bounding box center [675, 588] width 63 height 28
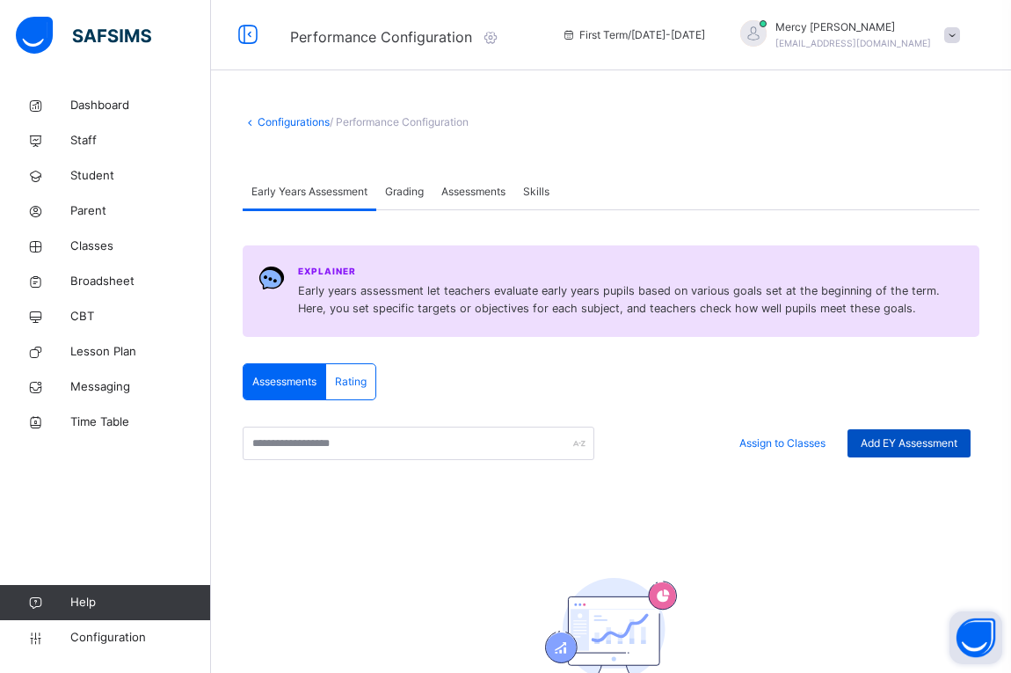
click at [914, 446] on span "Add EY Assessment" at bounding box center [909, 443] width 97 height 16
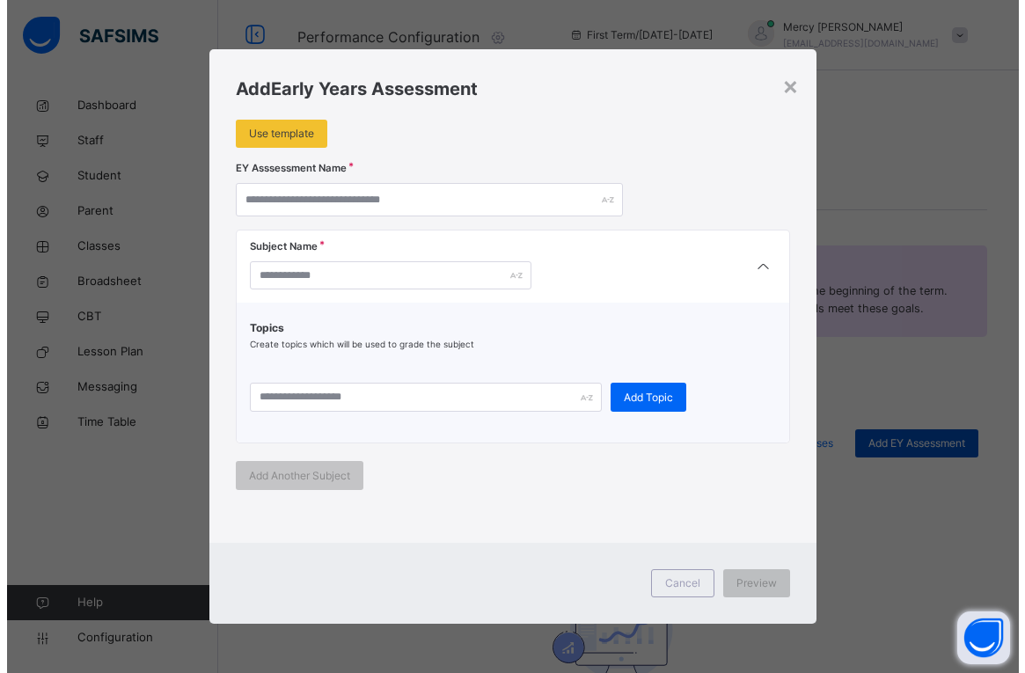
scroll to position [0, 0]
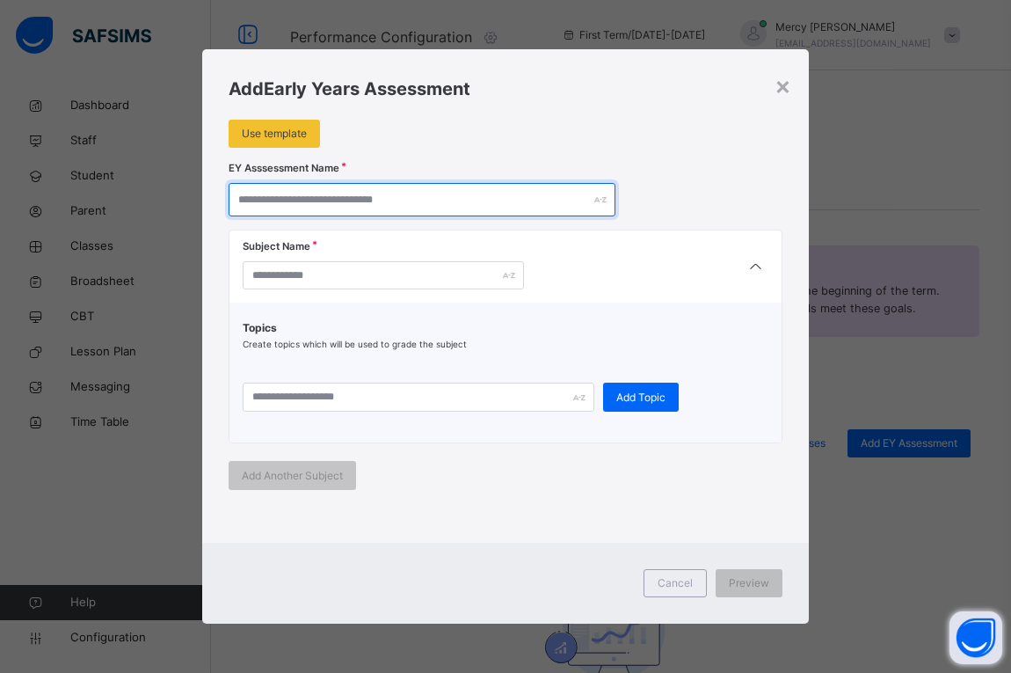
click at [372, 206] on input "text" at bounding box center [422, 199] width 387 height 33
type input "*"
type input "**********"
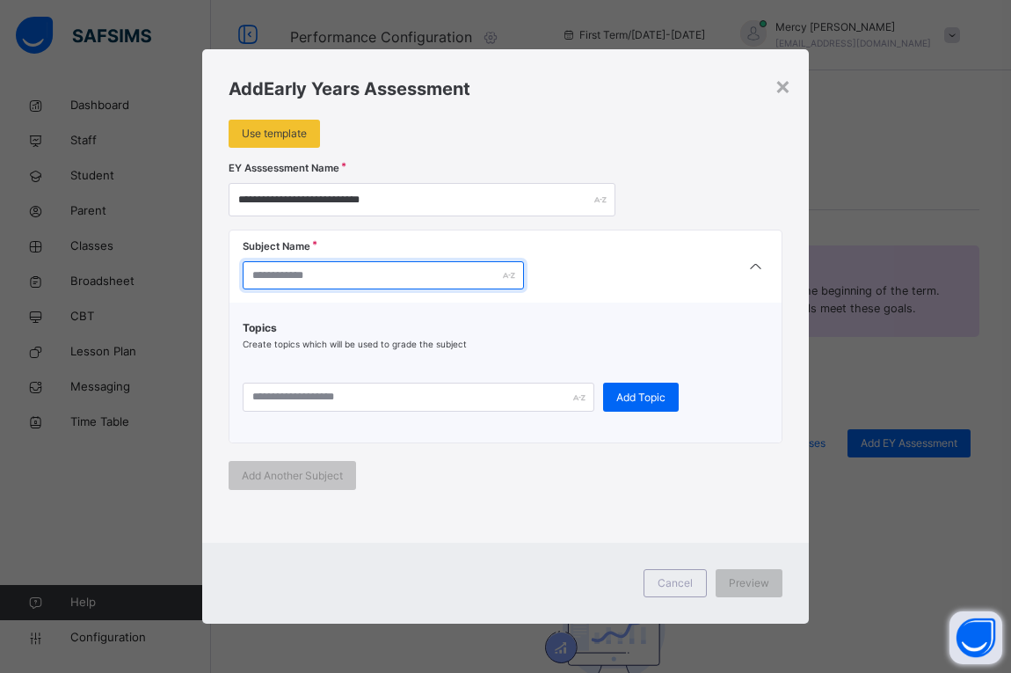
click at [317, 276] on input "text" at bounding box center [383, 275] width 281 height 28
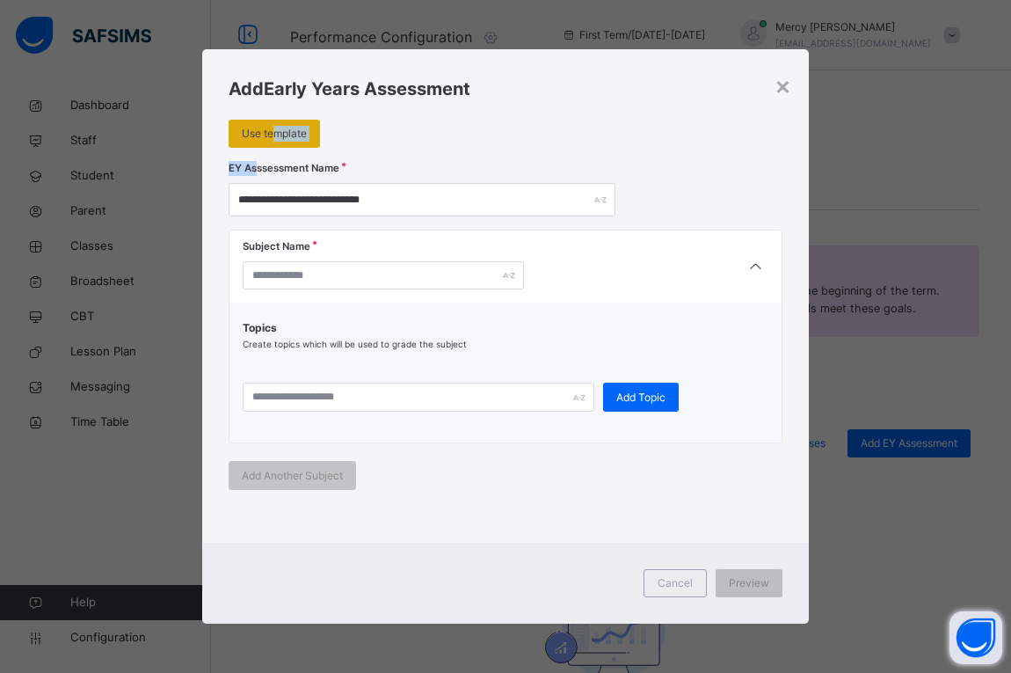
drag, startPoint x: 252, startPoint y: 164, endPoint x: 270, endPoint y: 144, distance: 27.4
click at [270, 144] on div "**********" at bounding box center [505, 295] width 607 height 493
click at [270, 144] on div "Use template" at bounding box center [274, 134] width 91 height 28
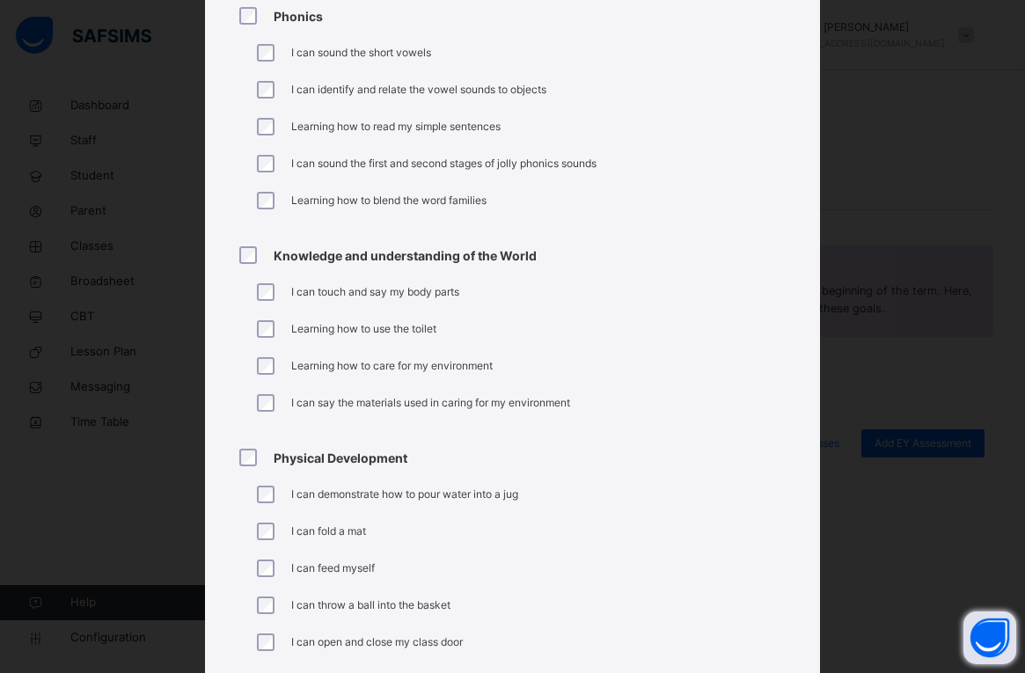
scroll to position [1183, 0]
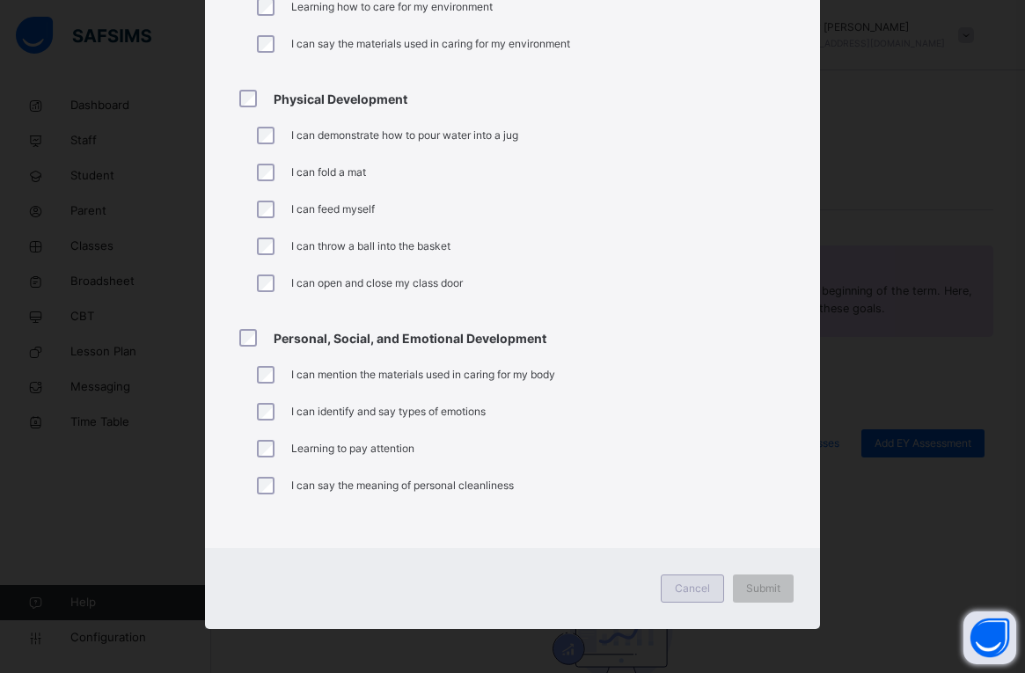
click at [693, 586] on span "Cancel" at bounding box center [692, 588] width 35 height 16
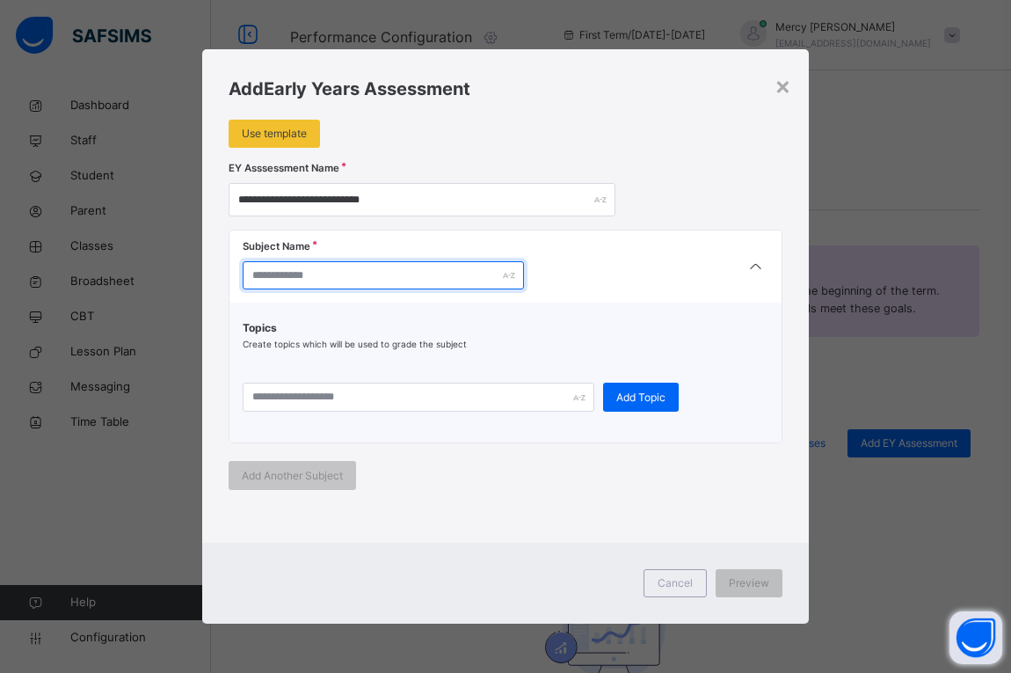
click at [382, 265] on input "text" at bounding box center [383, 275] width 281 height 28
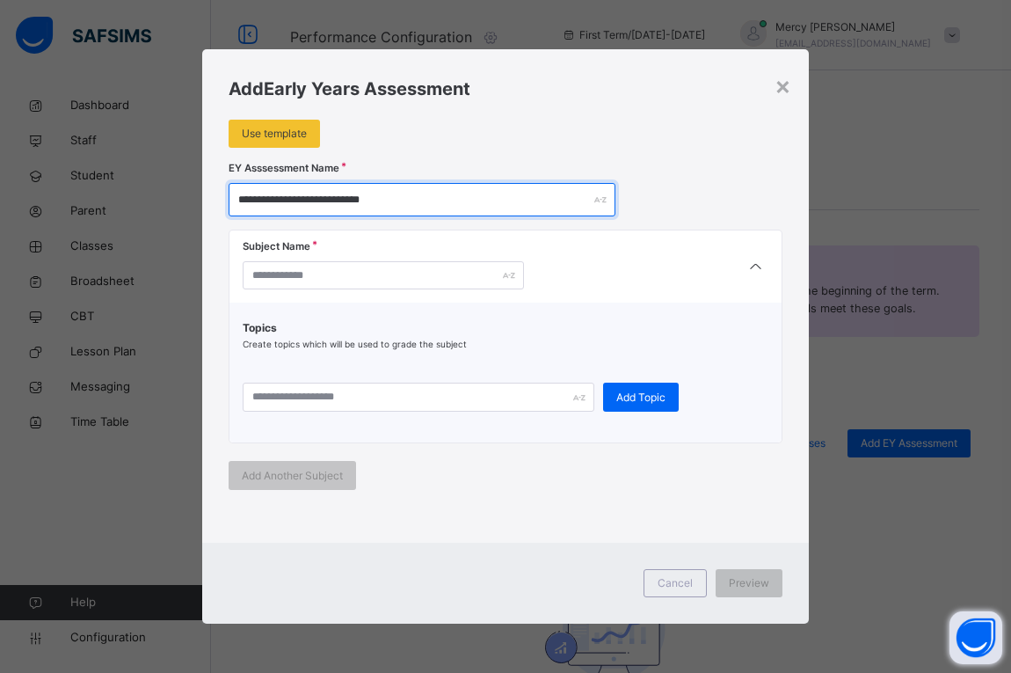
click at [426, 203] on input "**********" at bounding box center [422, 199] width 387 height 33
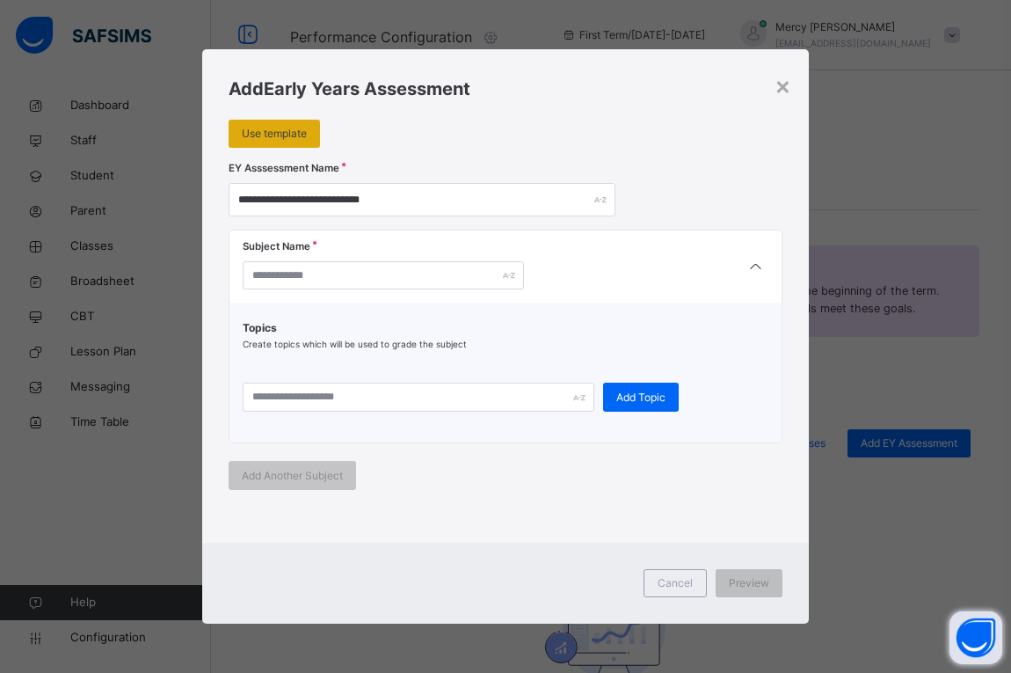
click at [286, 134] on span "Use template" at bounding box center [274, 134] width 65 height 16
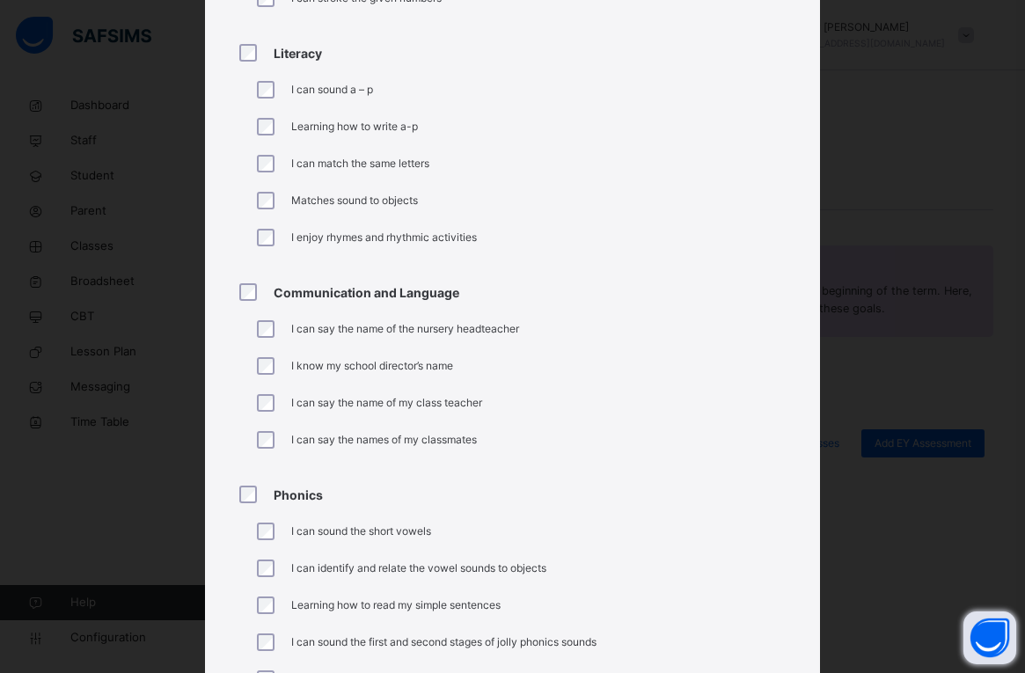
scroll to position [0, 0]
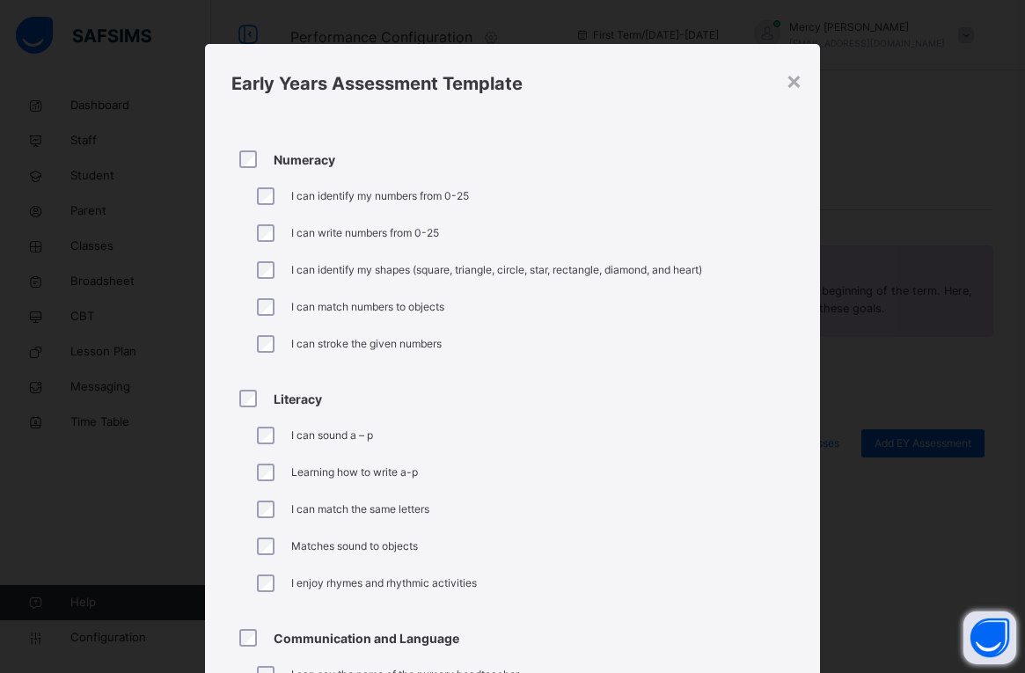
click at [617, 338] on div "I can stroke the given numbers" at bounding box center [521, 343] width 544 height 37
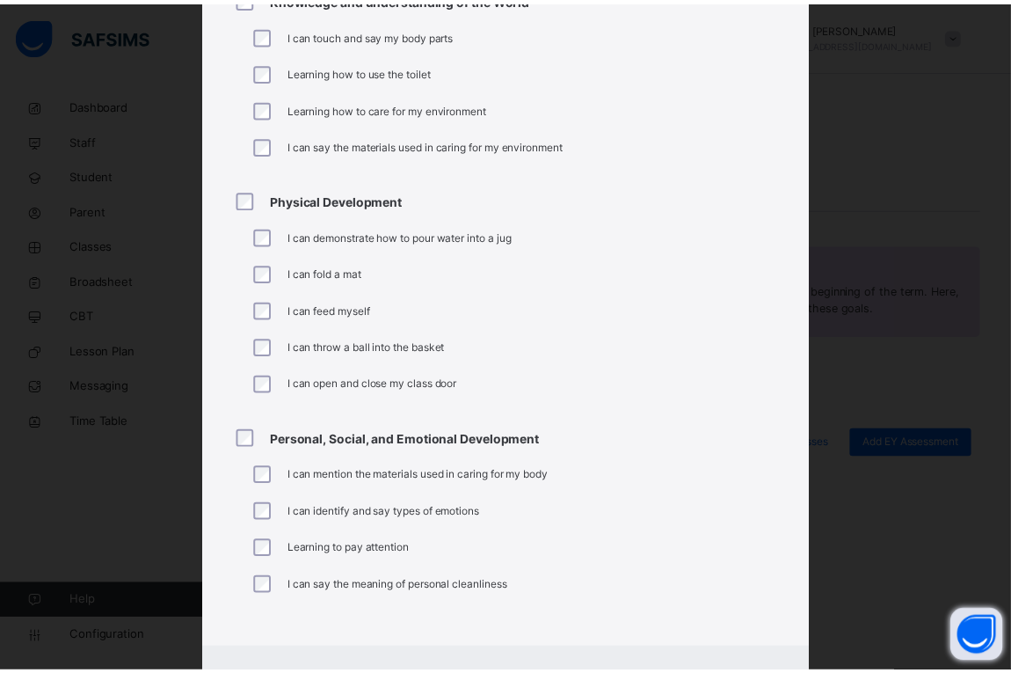
scroll to position [1183, 0]
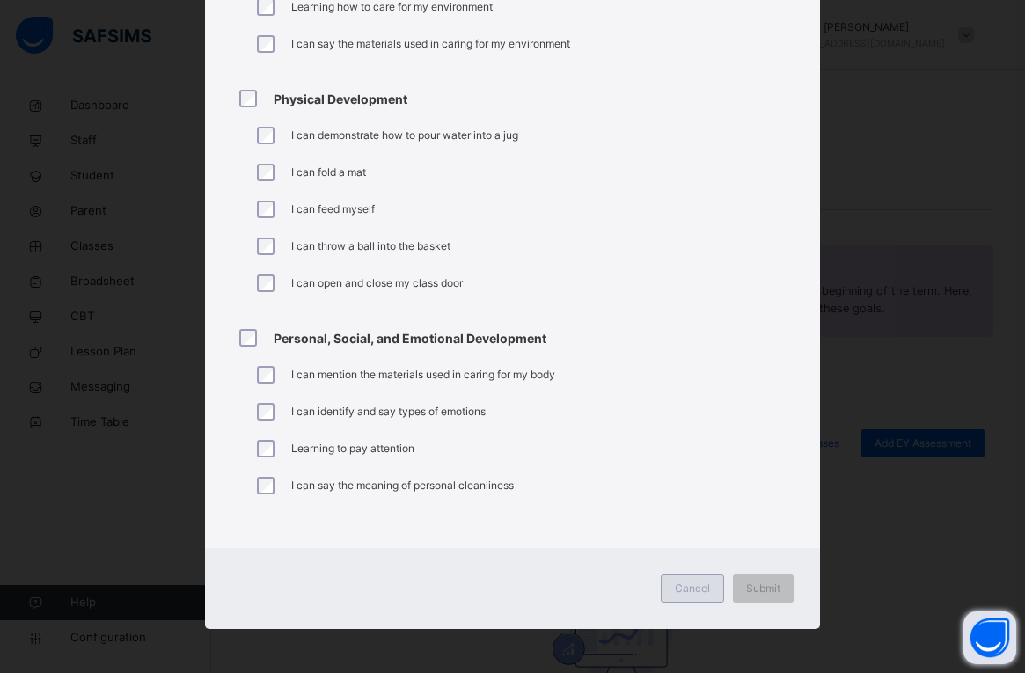
click at [686, 587] on span "Cancel" at bounding box center [692, 588] width 35 height 16
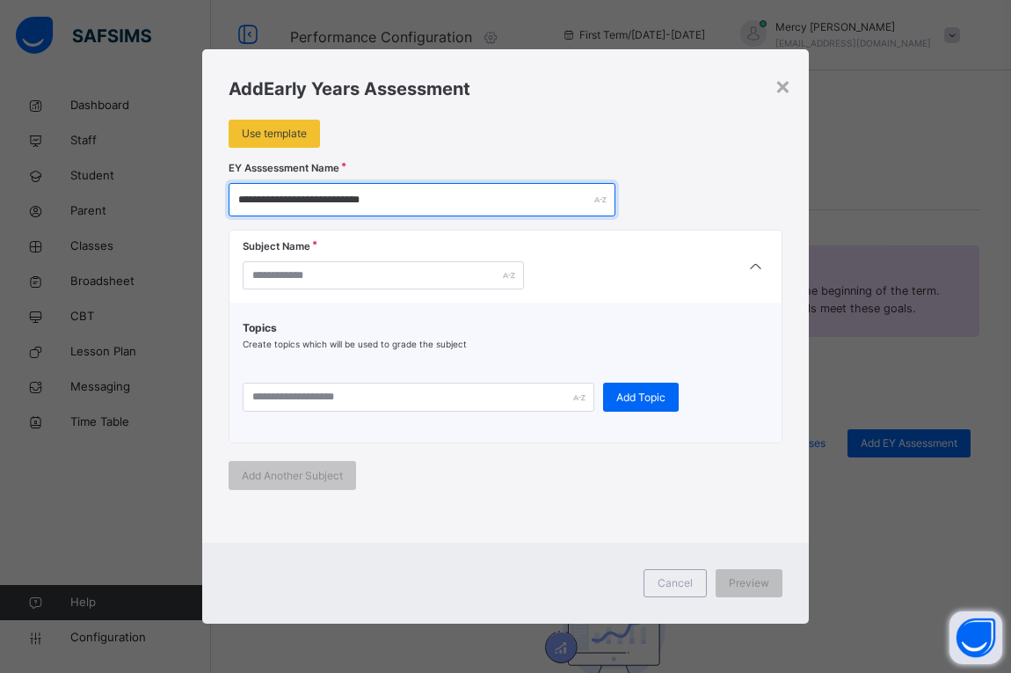
click at [332, 212] on input "**********" at bounding box center [422, 199] width 387 height 33
type input "**********"
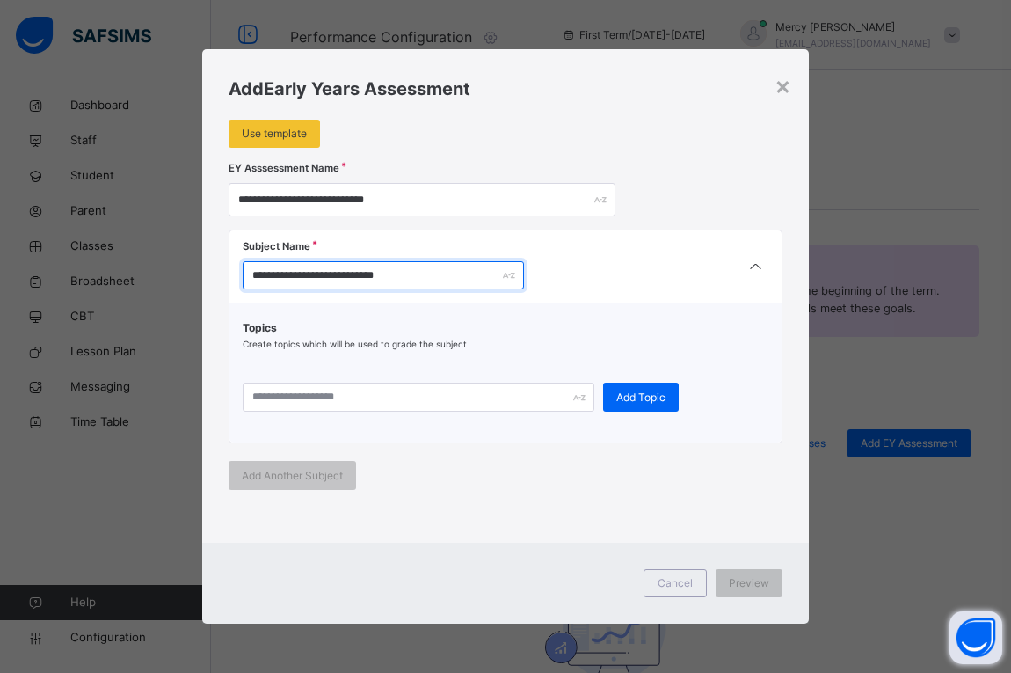
type input "**********"
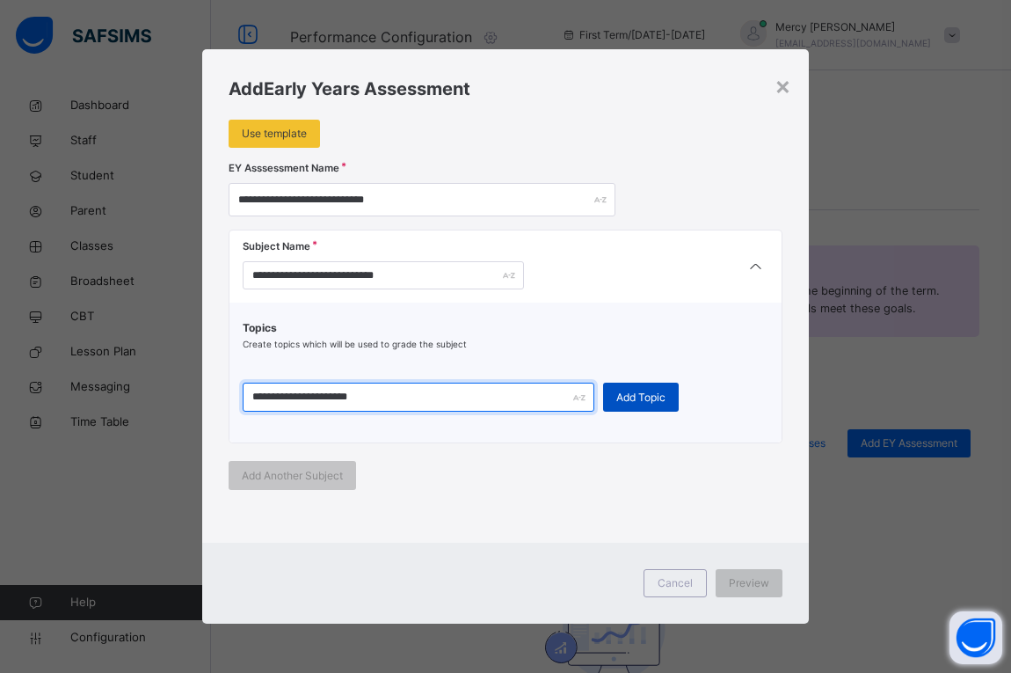
type input "**********"
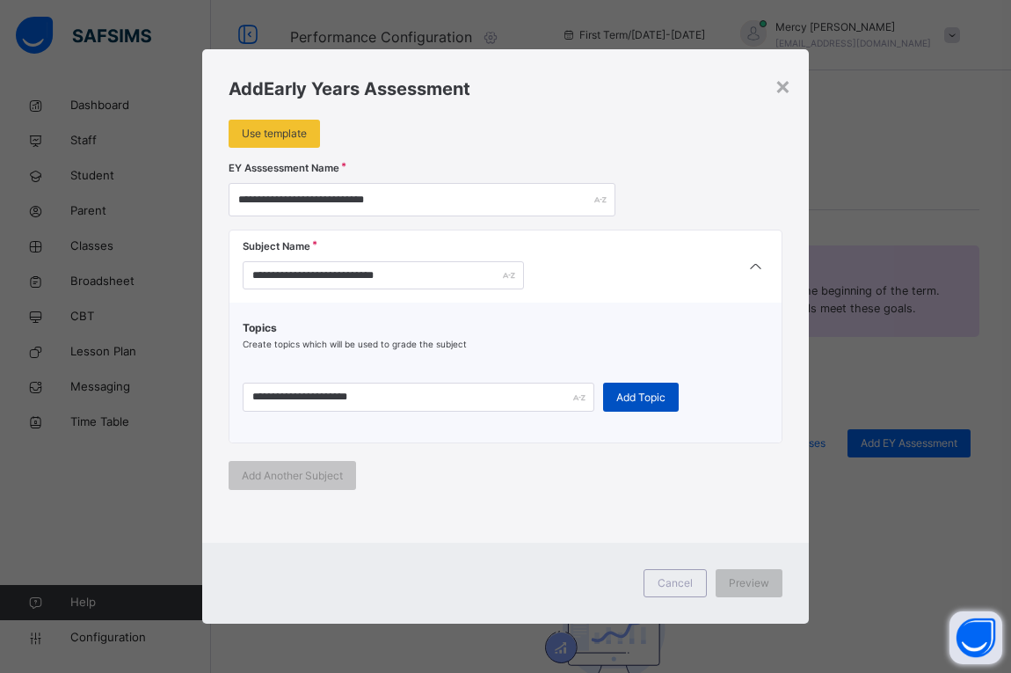
click at [630, 402] on span "Add Topic" at bounding box center [641, 398] width 49 height 16
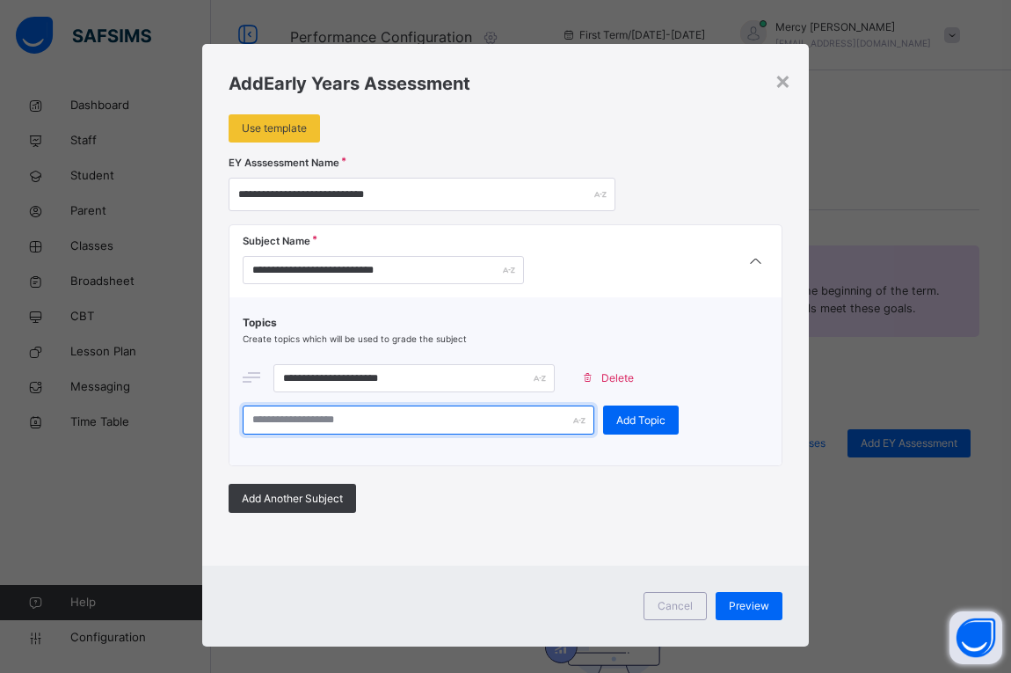
click at [360, 434] on input "text" at bounding box center [419, 419] width 352 height 29
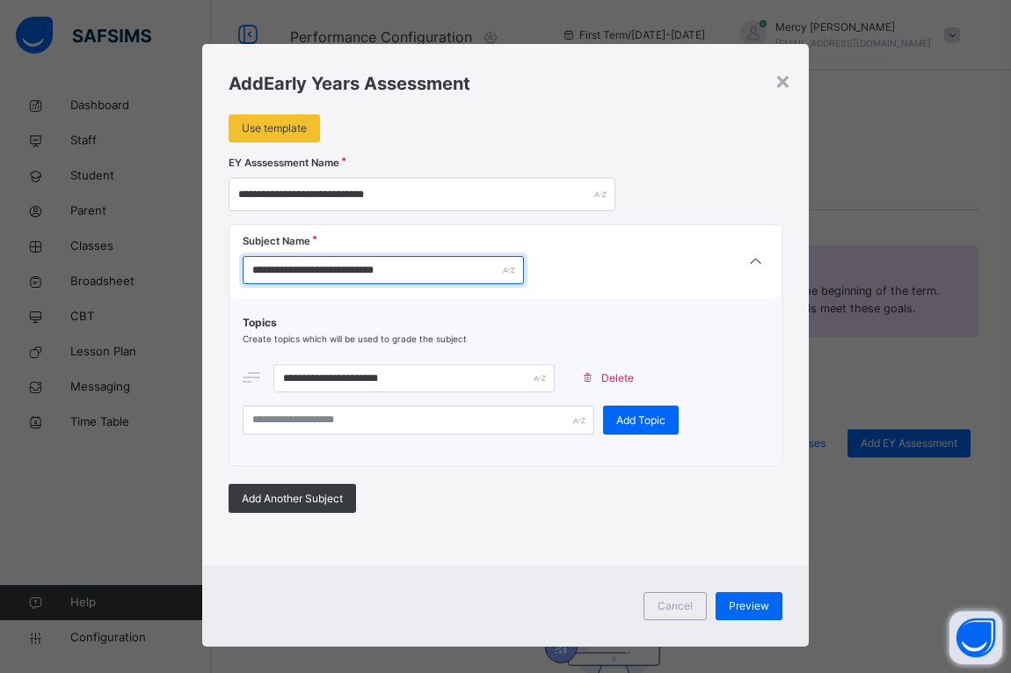
click at [333, 279] on input "**********" at bounding box center [383, 270] width 281 height 28
type input "**********"
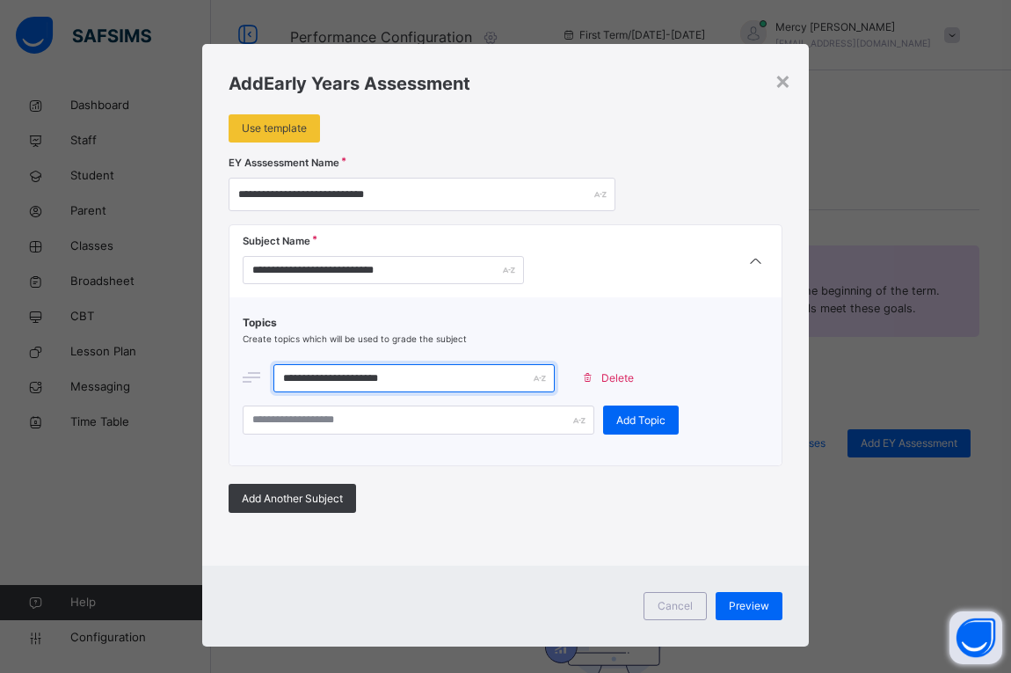
click at [437, 375] on input "**********" at bounding box center [414, 378] width 281 height 28
type input "*"
click at [453, 383] on input "text" at bounding box center [414, 378] width 281 height 28
type input "**********"
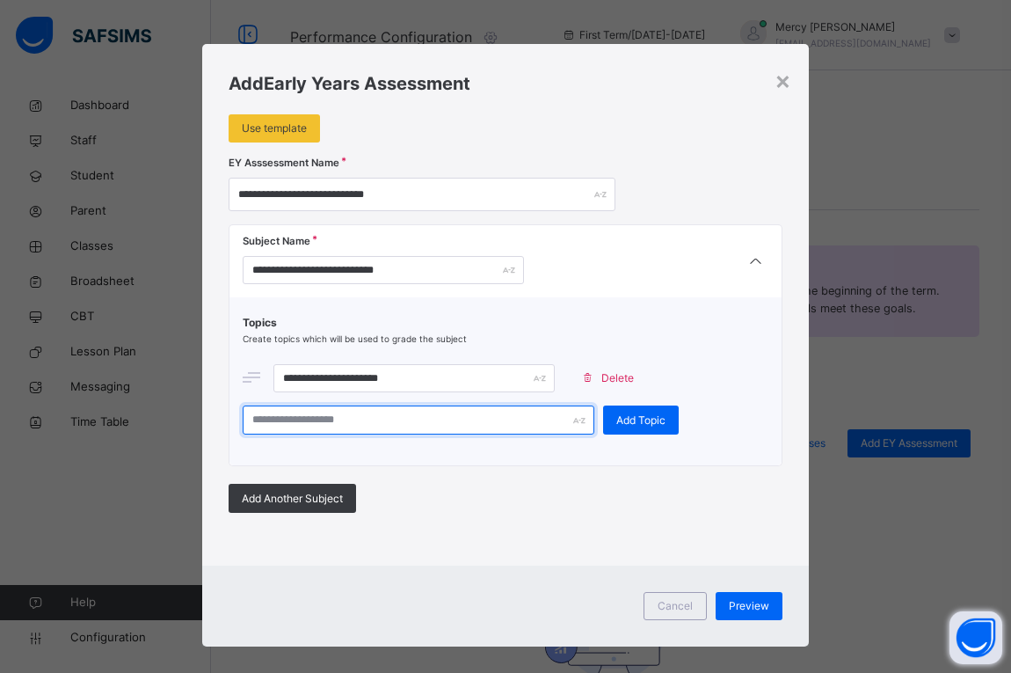
click at [455, 420] on input "text" at bounding box center [419, 419] width 352 height 29
type input "**********"
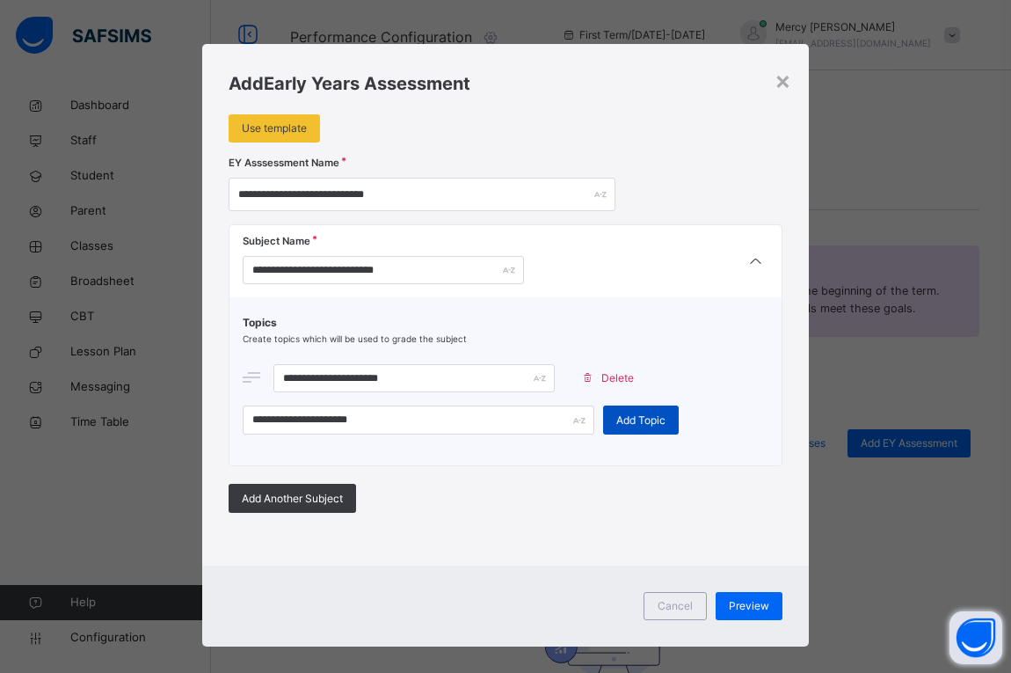
click at [618, 419] on span "Add Topic" at bounding box center [641, 420] width 49 height 16
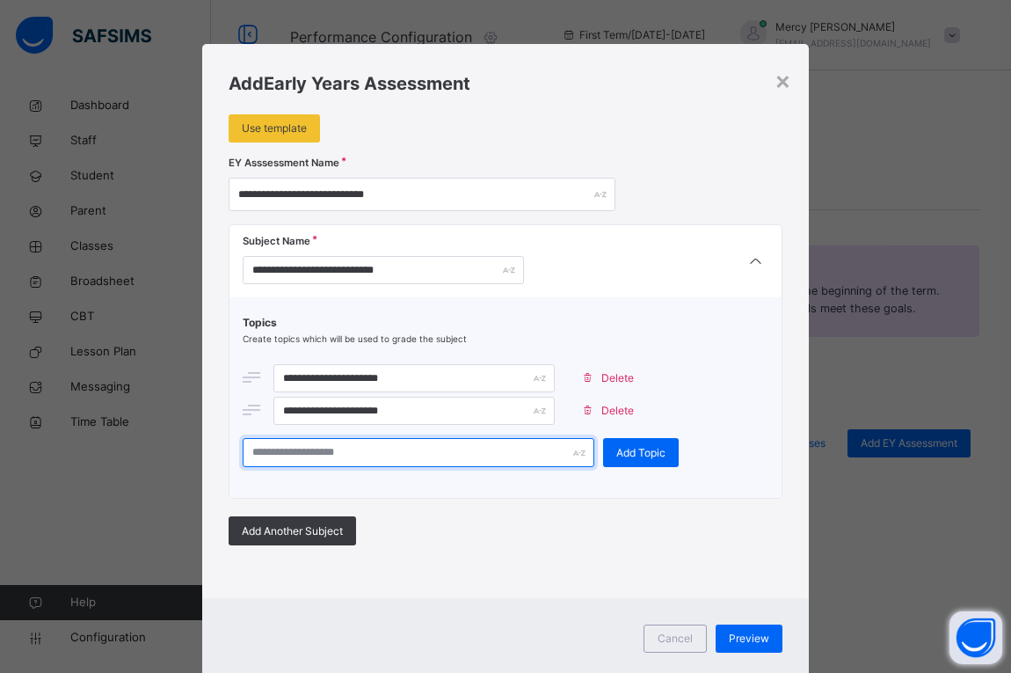
click at [456, 465] on input "text" at bounding box center [419, 452] width 352 height 29
type input "**********"
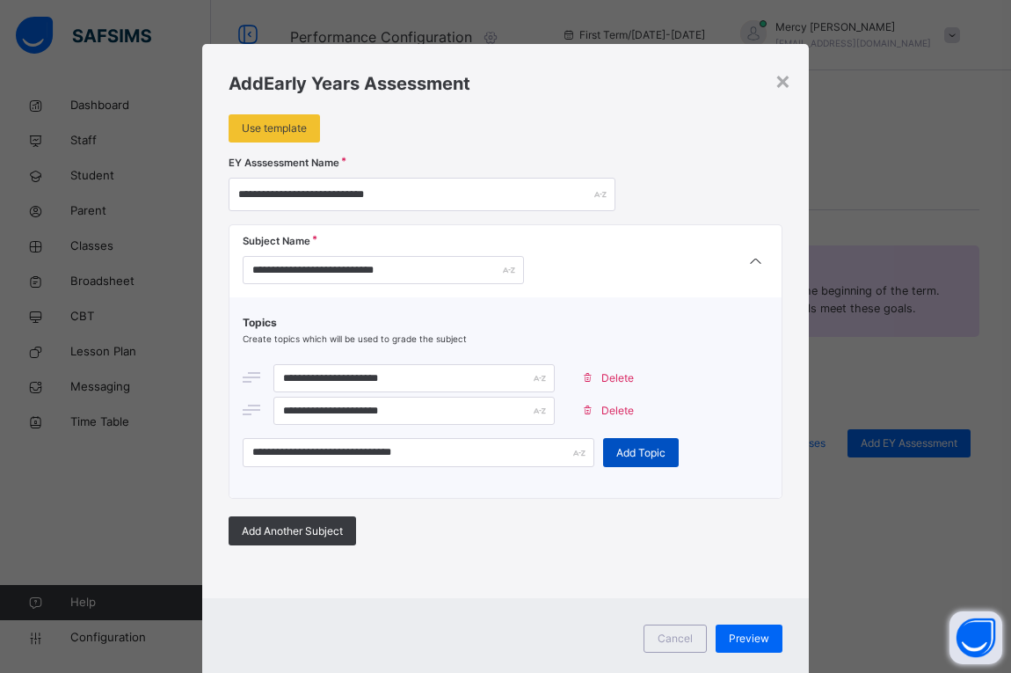
click at [633, 453] on span "Add Topic" at bounding box center [641, 453] width 49 height 16
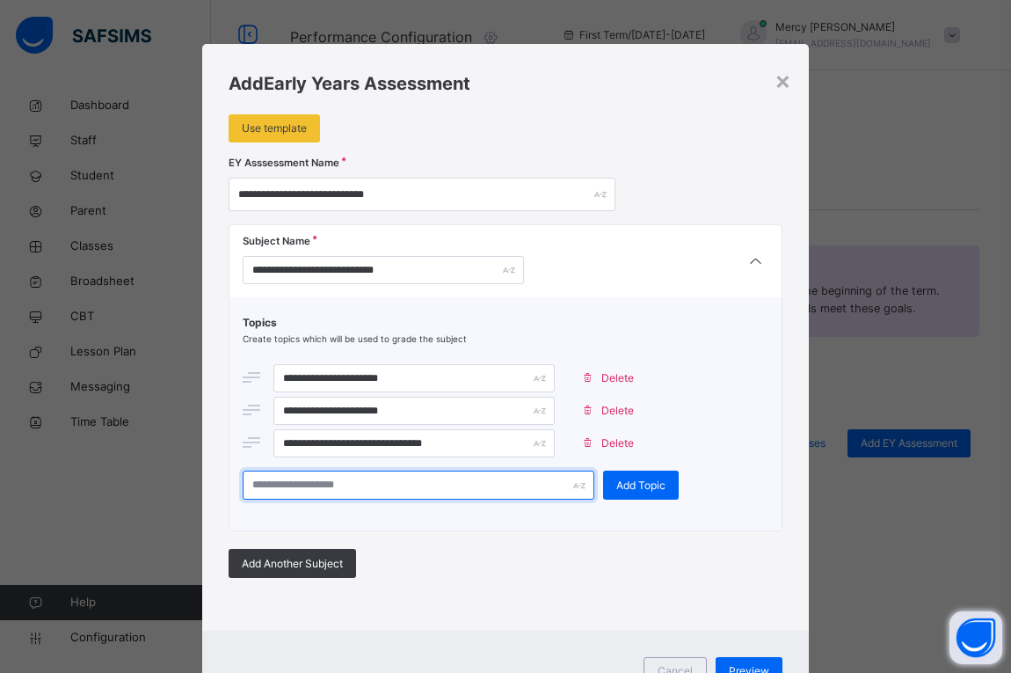
click at [470, 491] on input "text" at bounding box center [419, 485] width 352 height 29
type input "**********"
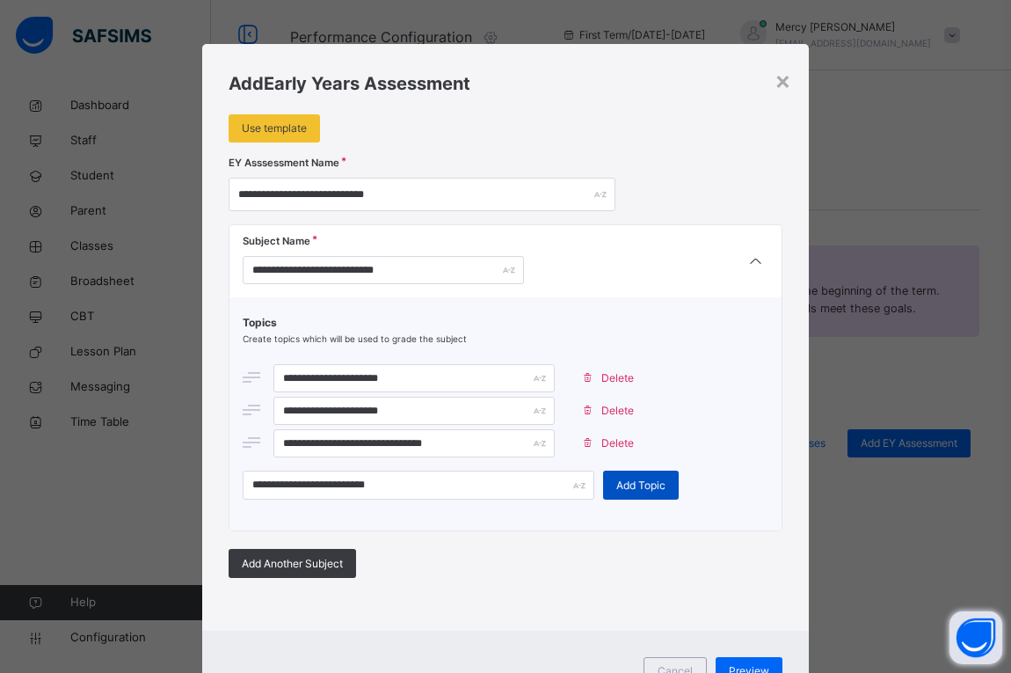
click at [610, 473] on div "Add Topic" at bounding box center [641, 485] width 76 height 29
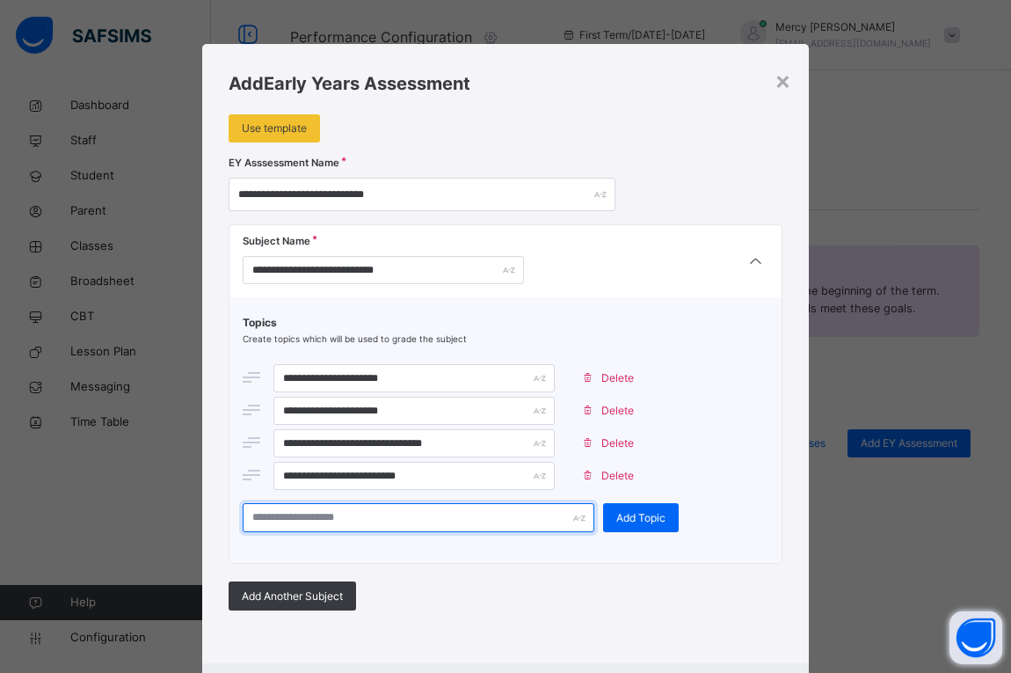
click at [362, 522] on input "text" at bounding box center [419, 517] width 352 height 29
type input "******"
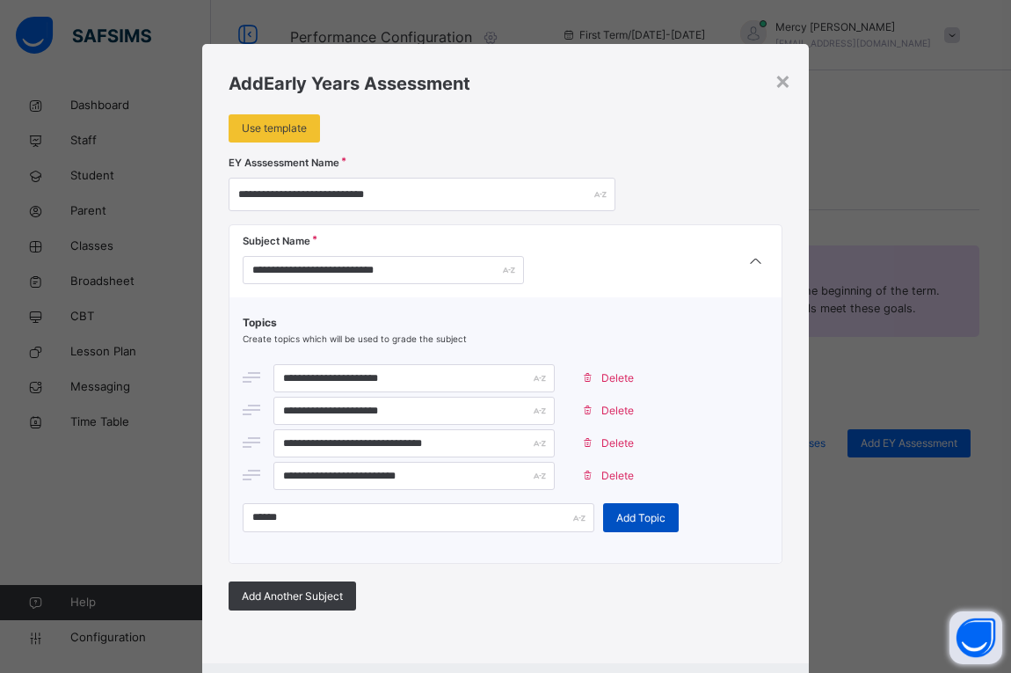
click at [624, 518] on span "Add Topic" at bounding box center [641, 518] width 49 height 16
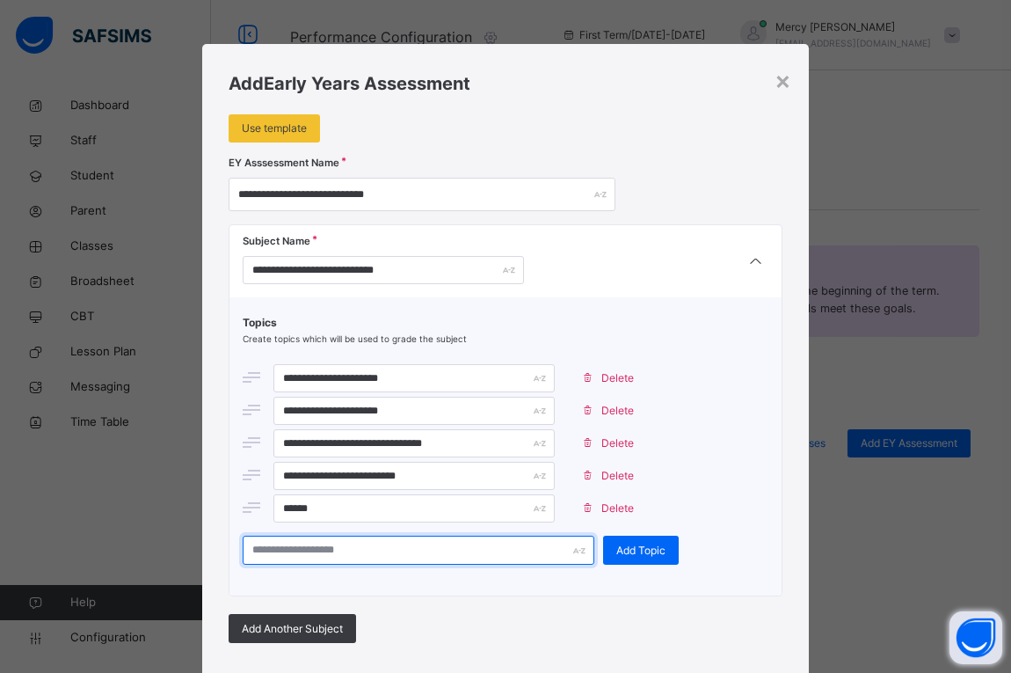
click at [367, 557] on input "text" at bounding box center [419, 550] width 352 height 29
type input "**********"
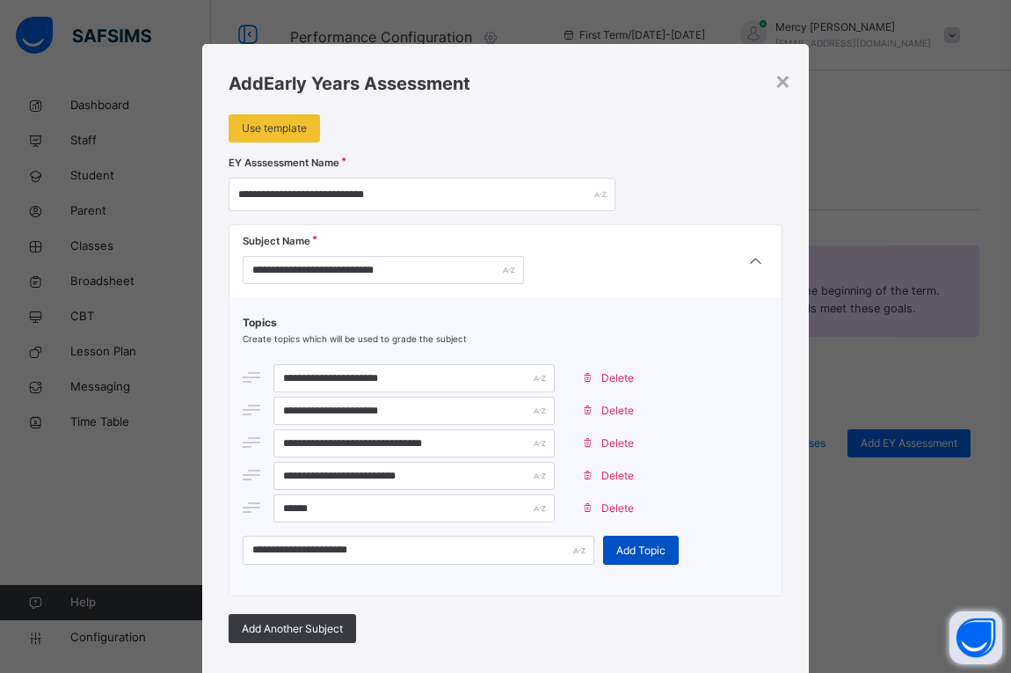
click at [628, 538] on div "Add Topic" at bounding box center [641, 550] width 76 height 29
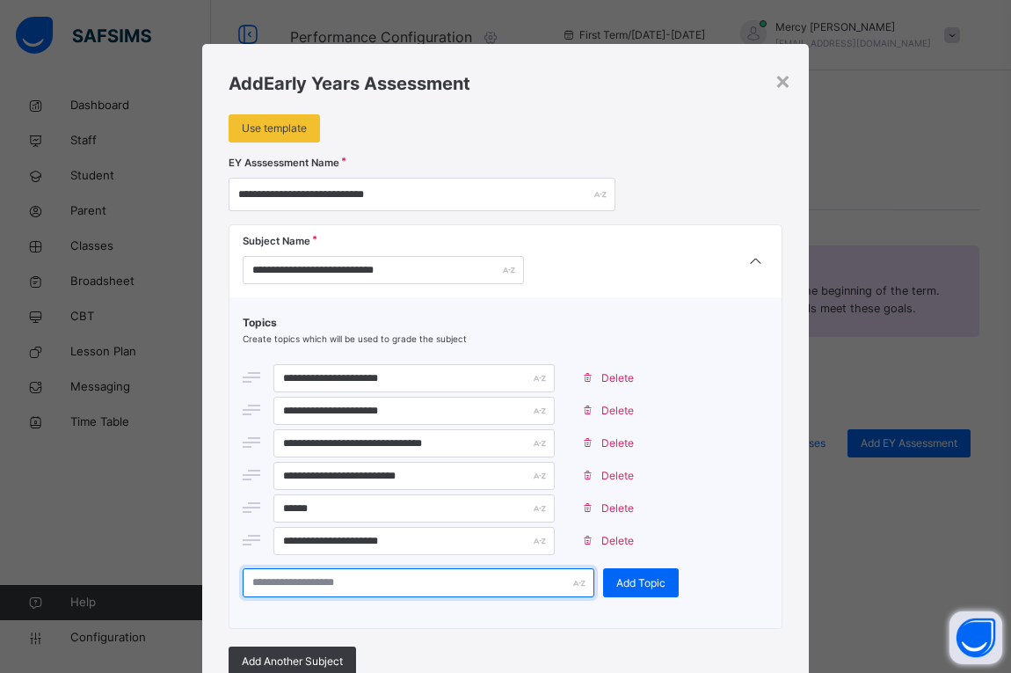
click at [443, 585] on input "text" at bounding box center [419, 582] width 352 height 29
type input "*"
type input "**********"
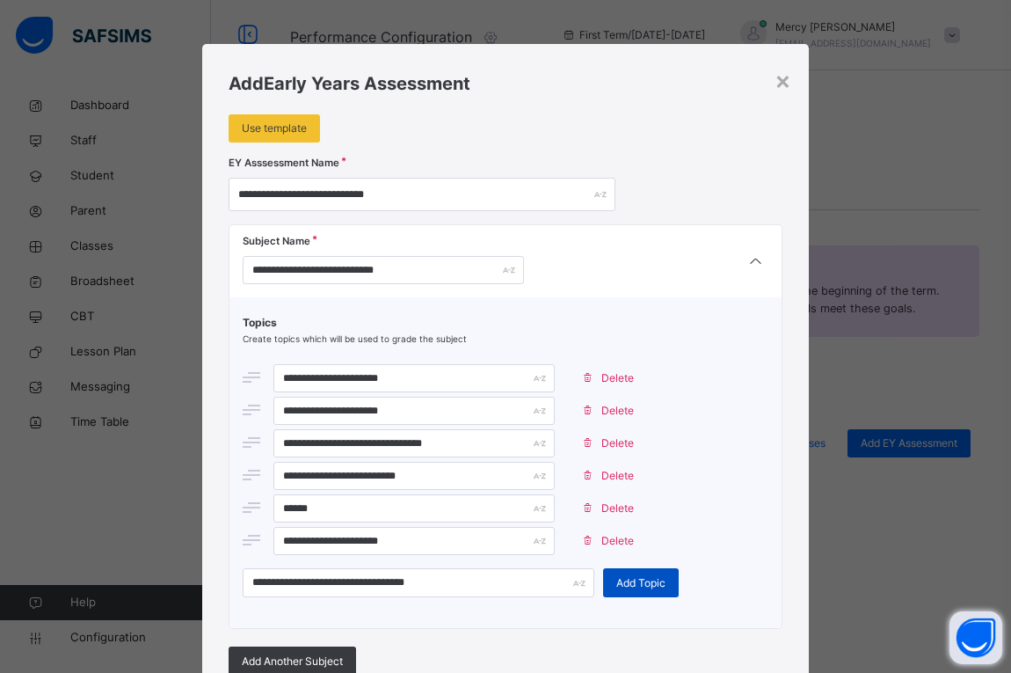
click at [630, 575] on span "Add Topic" at bounding box center [641, 583] width 49 height 16
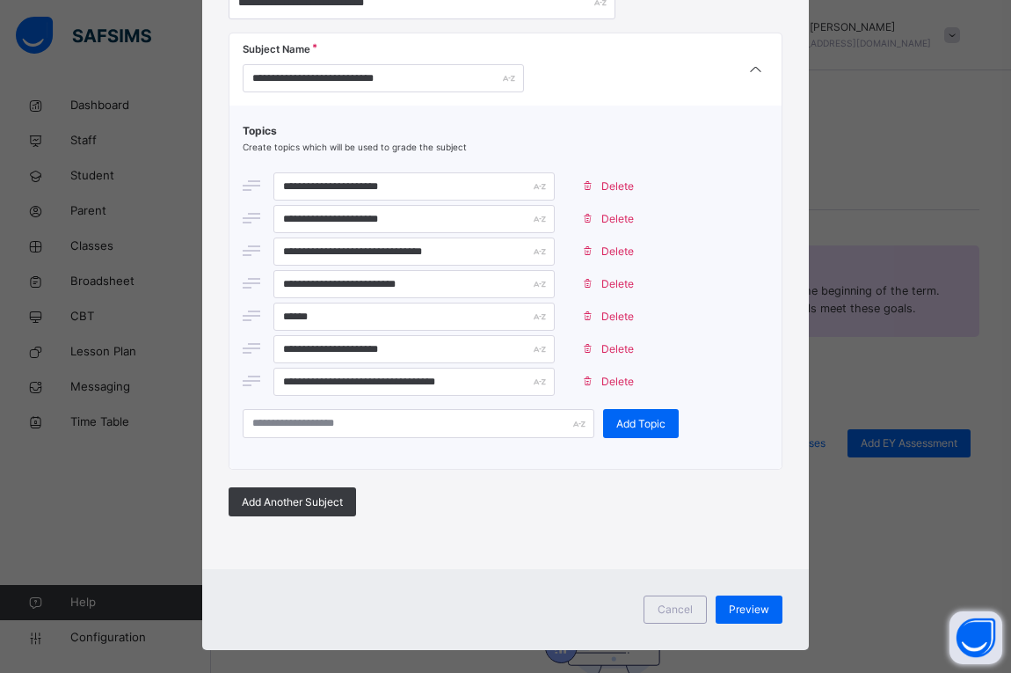
scroll to position [189, 0]
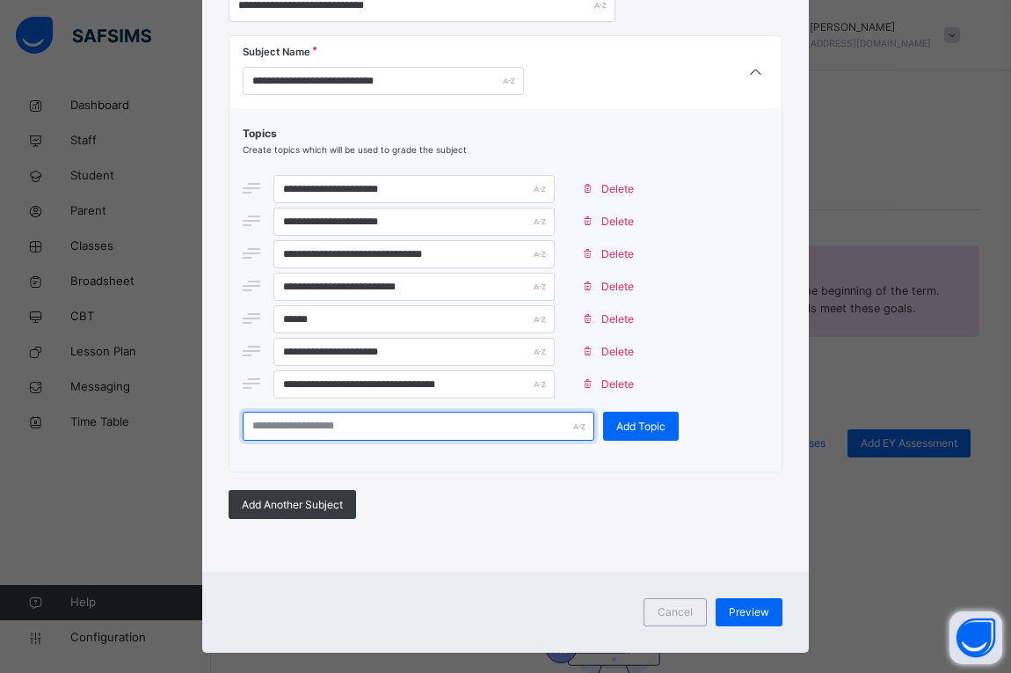
click at [449, 414] on input "text" at bounding box center [419, 426] width 352 height 29
type input "**********"
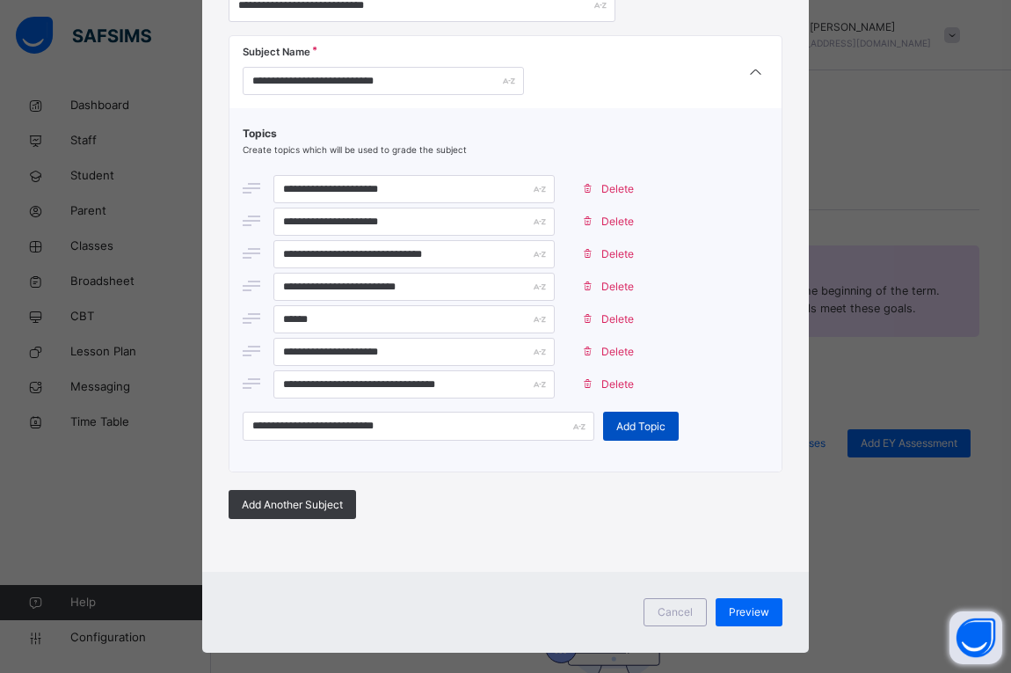
click at [617, 420] on span "Add Topic" at bounding box center [641, 427] width 49 height 16
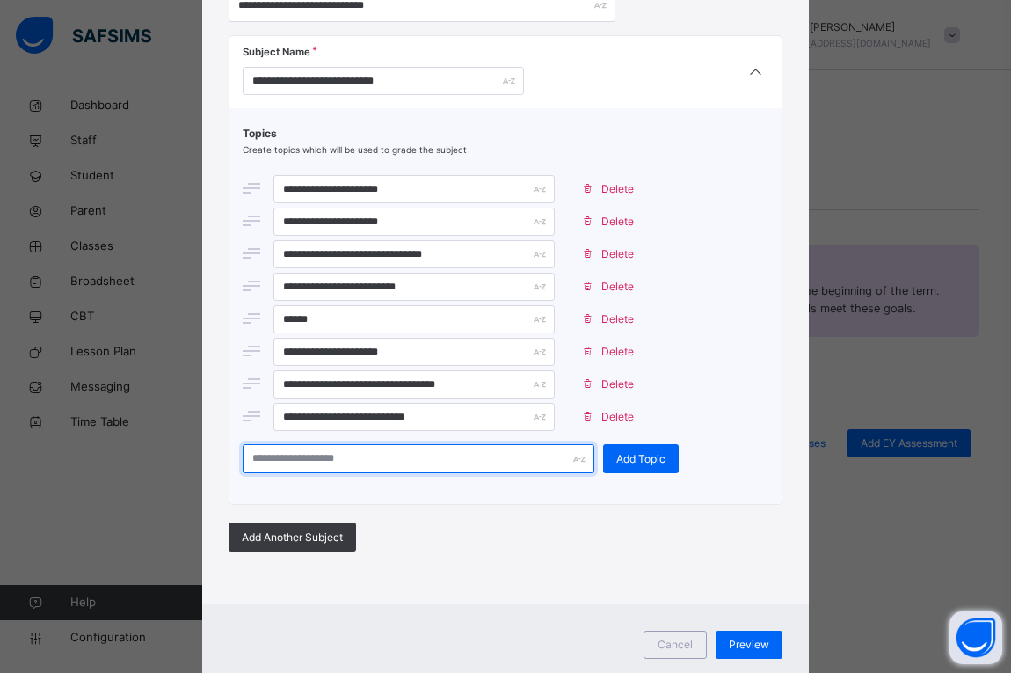
click at [478, 467] on input "text" at bounding box center [419, 458] width 352 height 29
type input "**********"
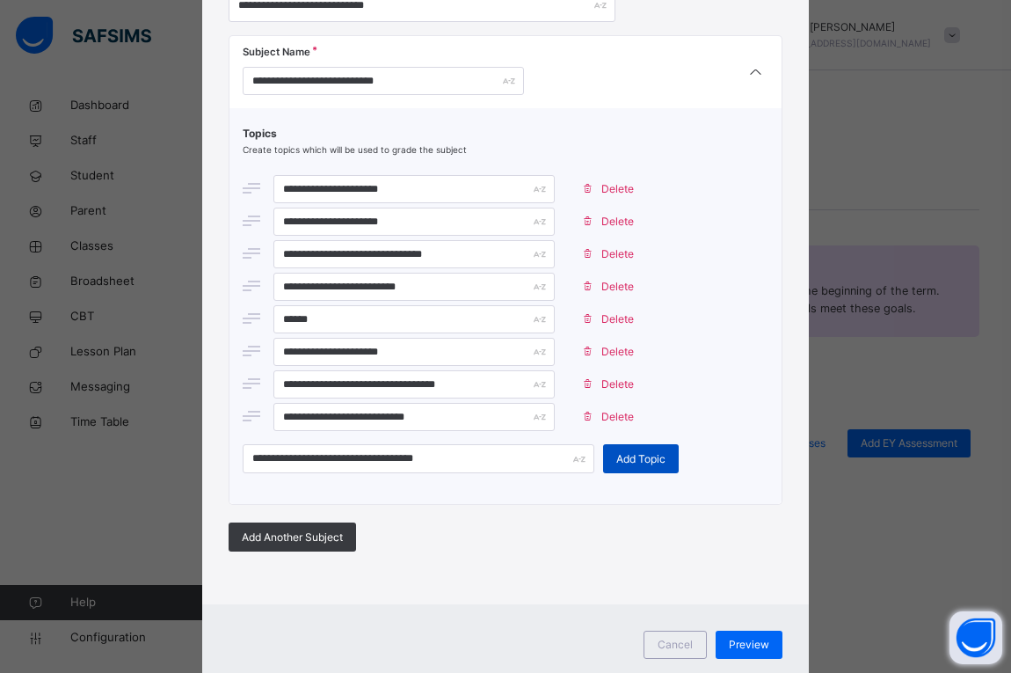
click at [617, 448] on div "Add Topic" at bounding box center [641, 458] width 76 height 29
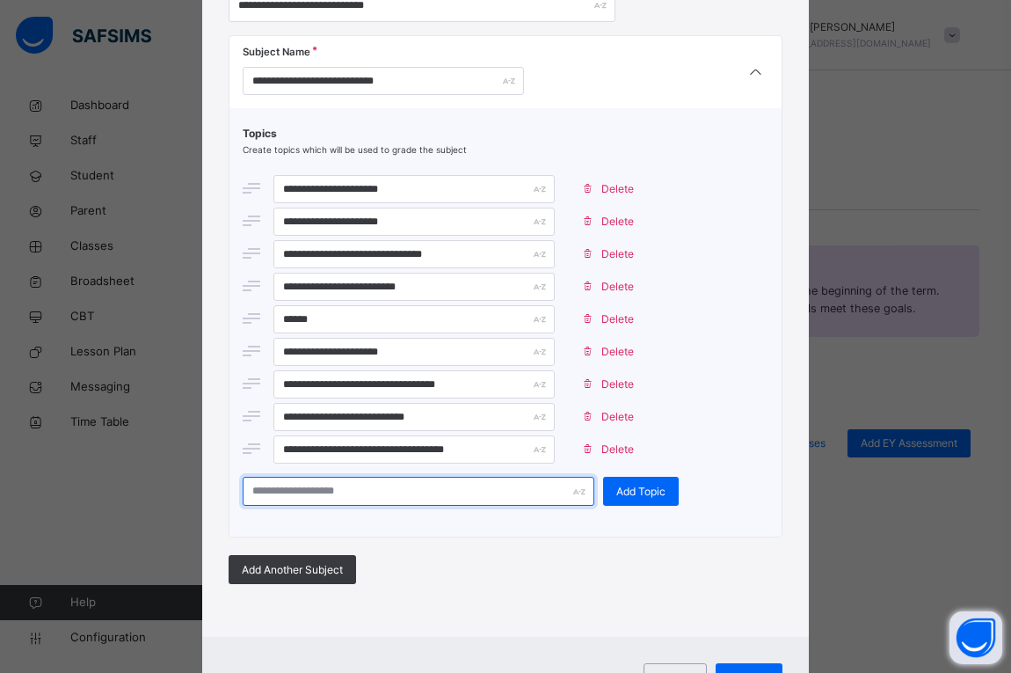
click at [478, 494] on input "text" at bounding box center [419, 491] width 352 height 29
type input "**********"
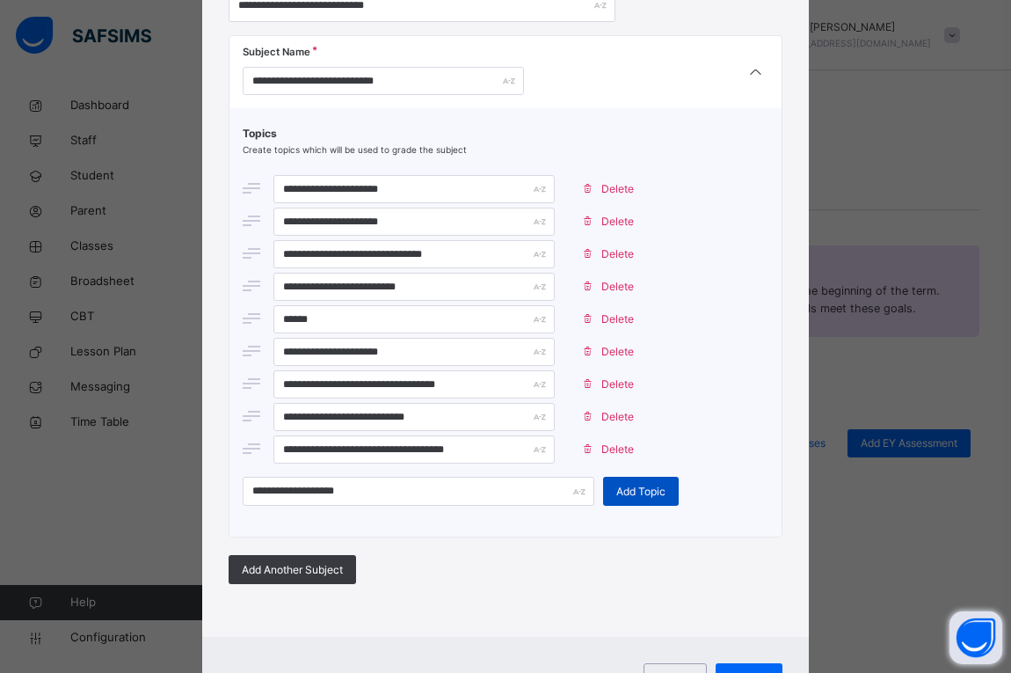
click at [617, 484] on span "Add Topic" at bounding box center [641, 492] width 49 height 16
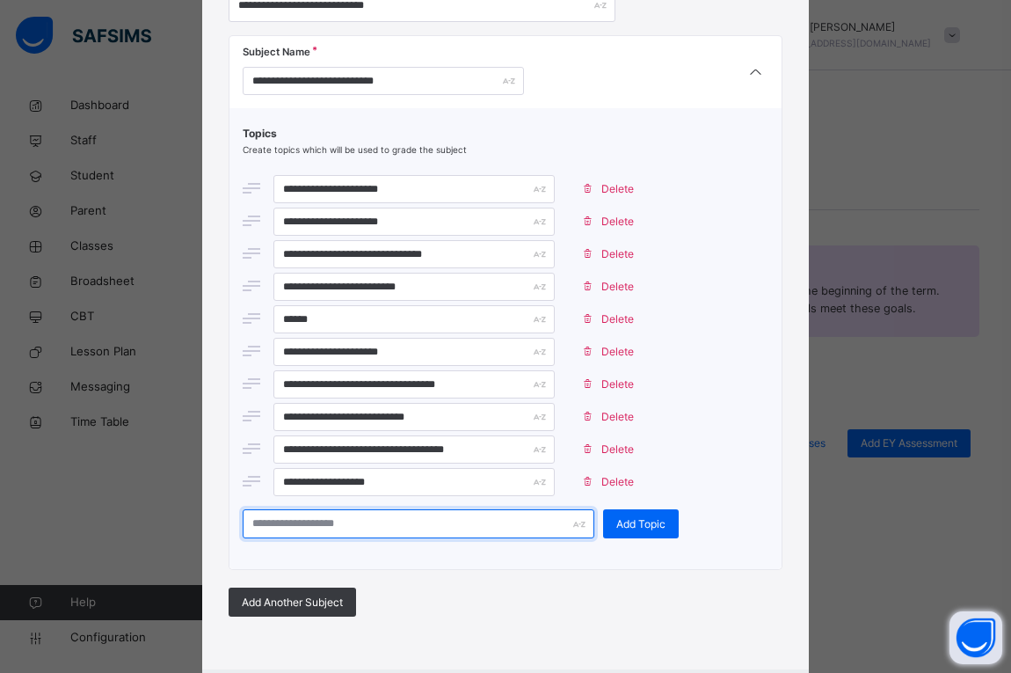
click at [485, 525] on input "text" at bounding box center [419, 523] width 352 height 29
type input "**********"
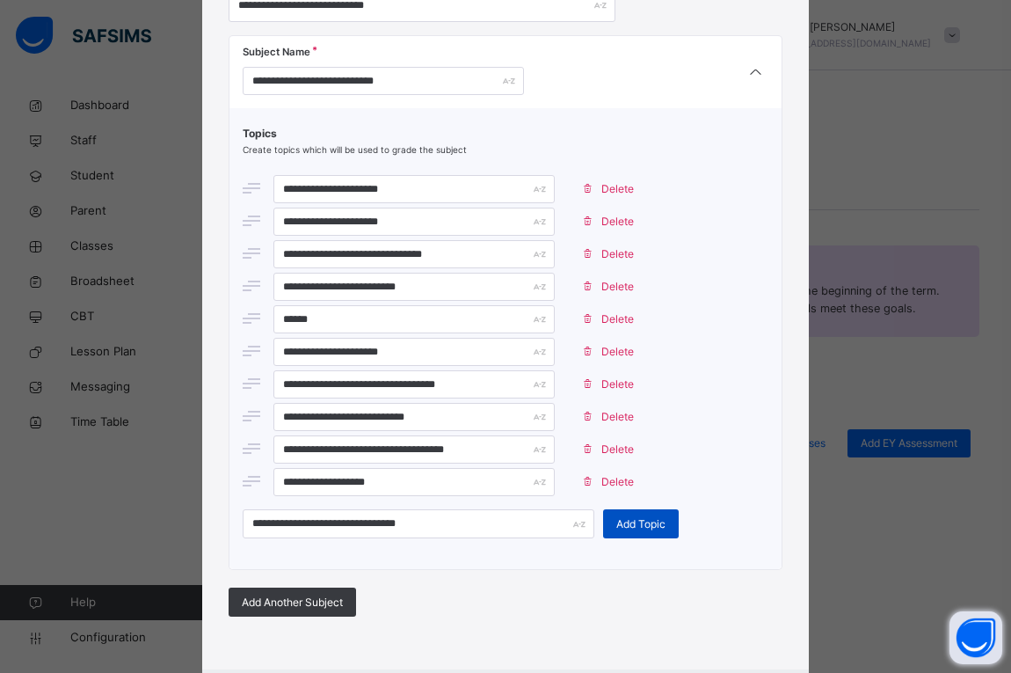
click at [636, 524] on span "Add Topic" at bounding box center [641, 524] width 49 height 16
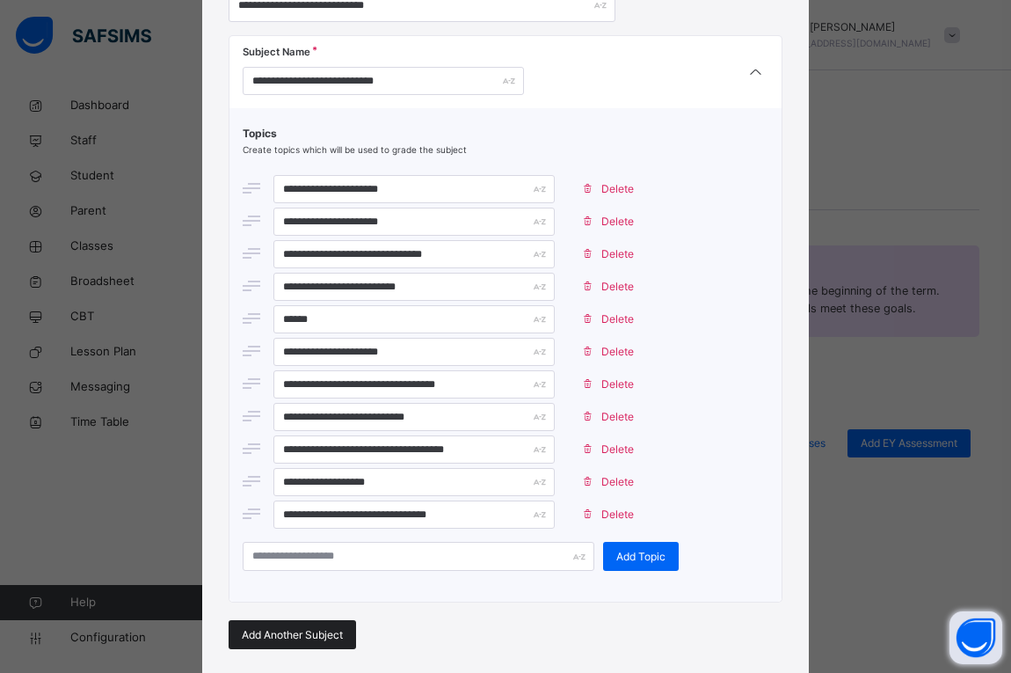
click at [302, 646] on div "Add Another Subject" at bounding box center [293, 634] width 128 height 29
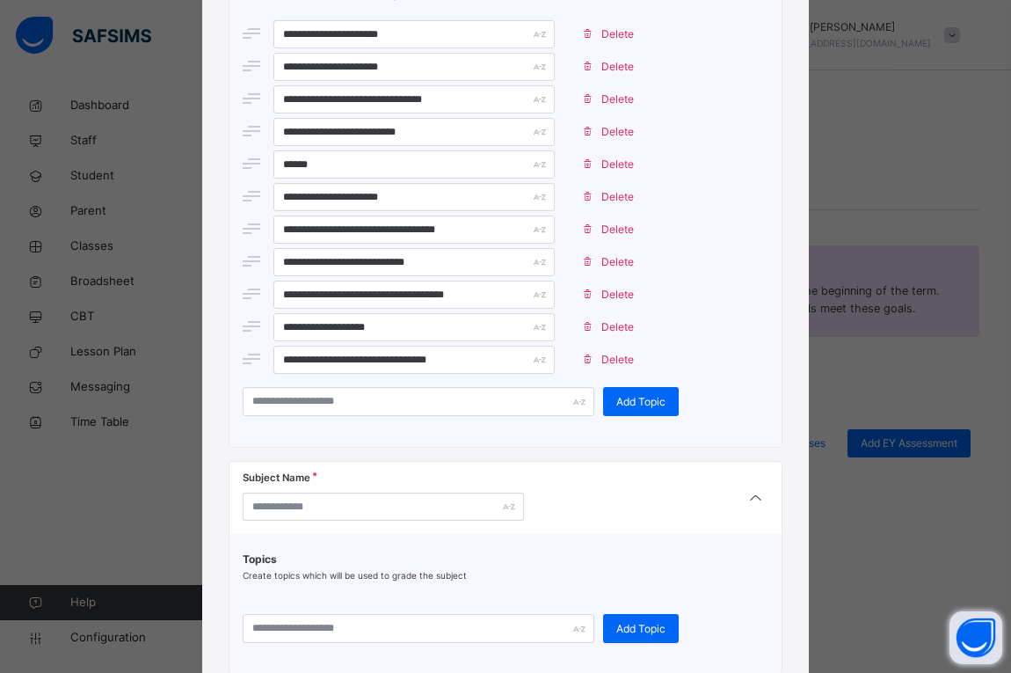
scroll to position [389, 0]
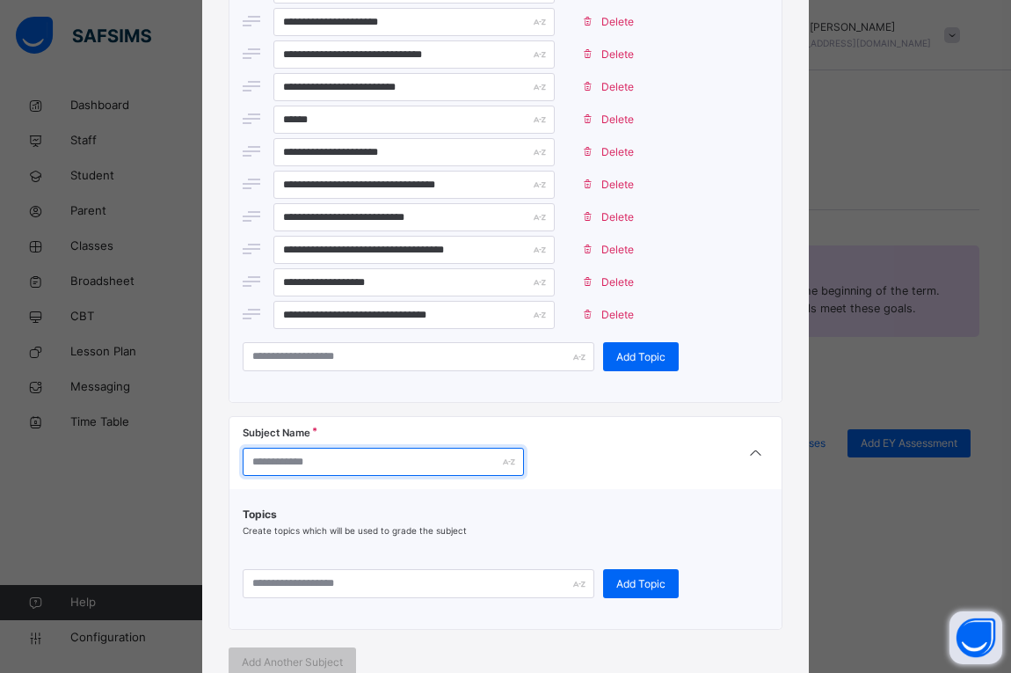
click at [308, 460] on input "text" at bounding box center [383, 462] width 281 height 28
type input "**********"
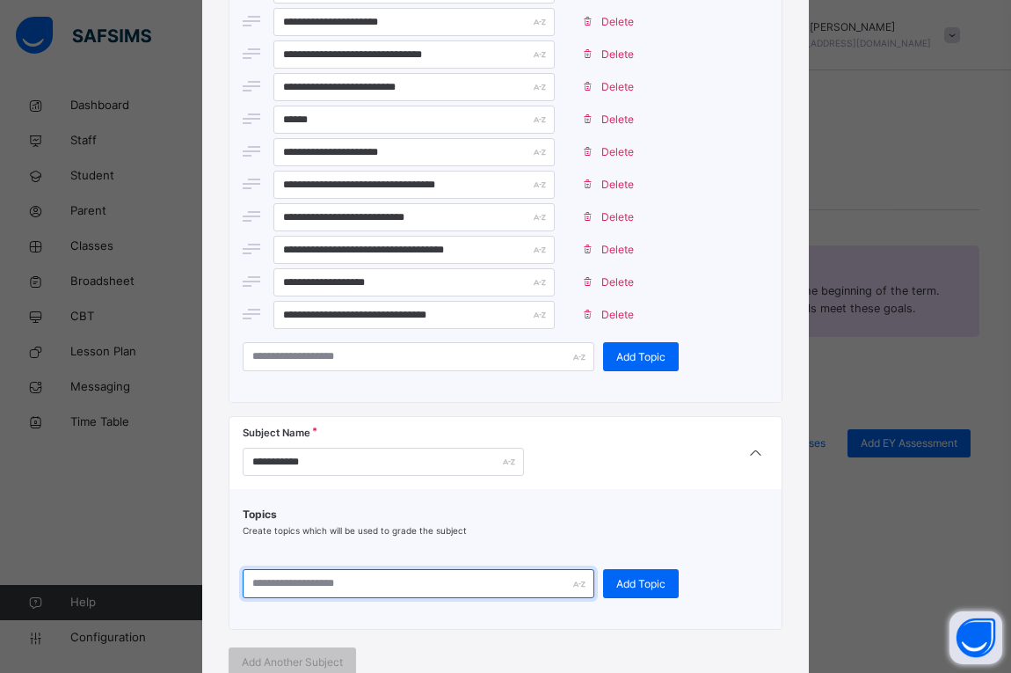
click at [324, 574] on input "text" at bounding box center [419, 583] width 352 height 29
type input "**********"
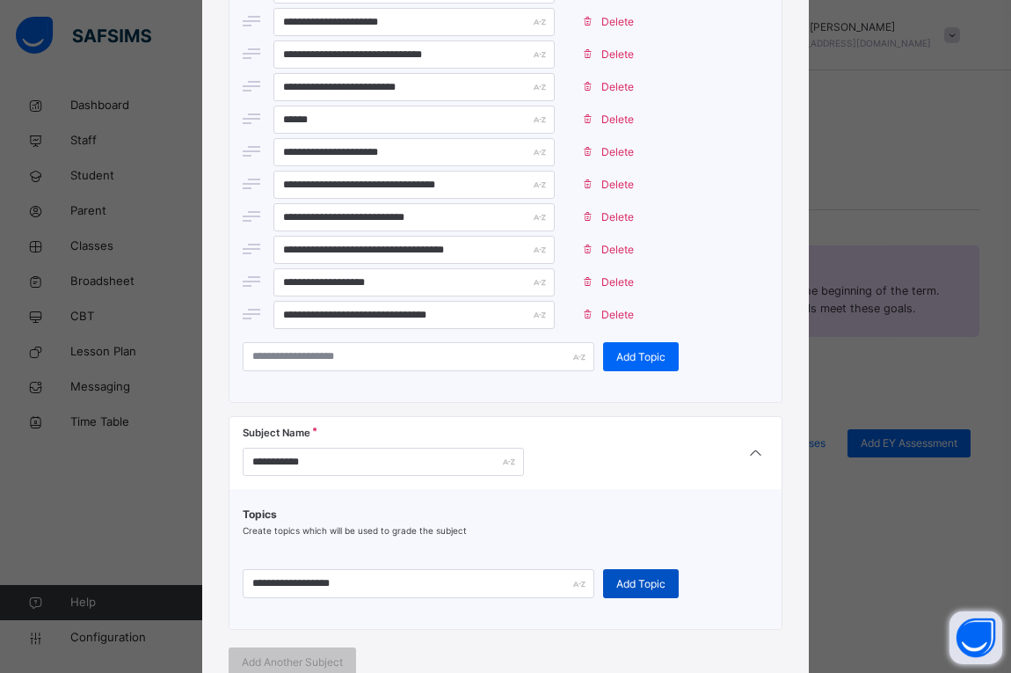
click at [617, 576] on span "Add Topic" at bounding box center [641, 584] width 49 height 16
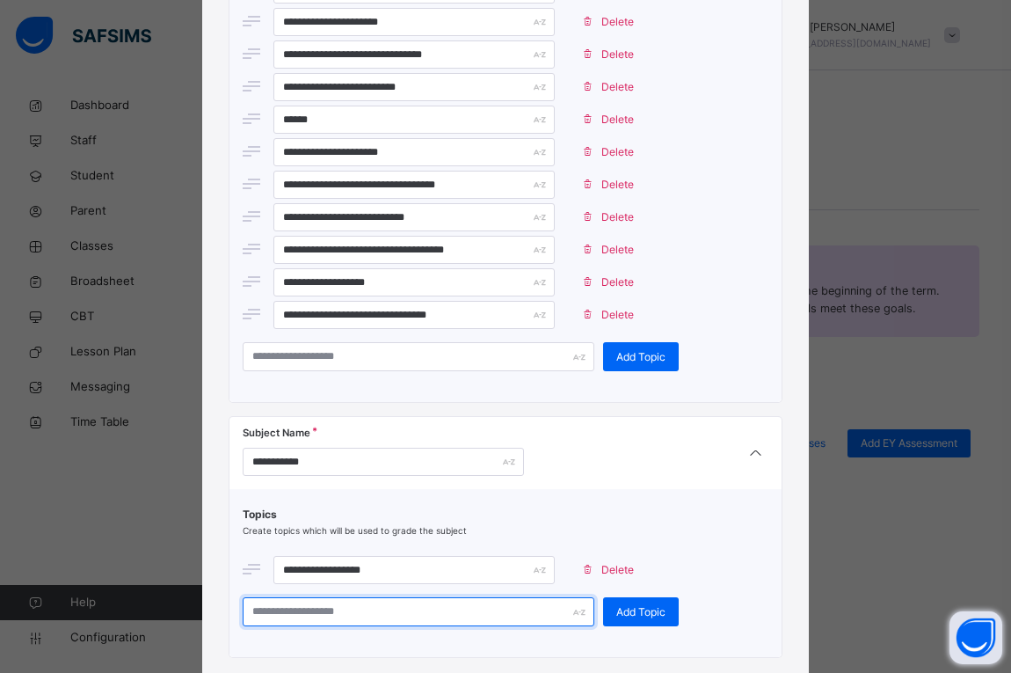
click at [482, 621] on input "text" at bounding box center [419, 611] width 352 height 29
type input "**********"
click at [621, 595] on div "**********" at bounding box center [506, 567] width 526 height 120
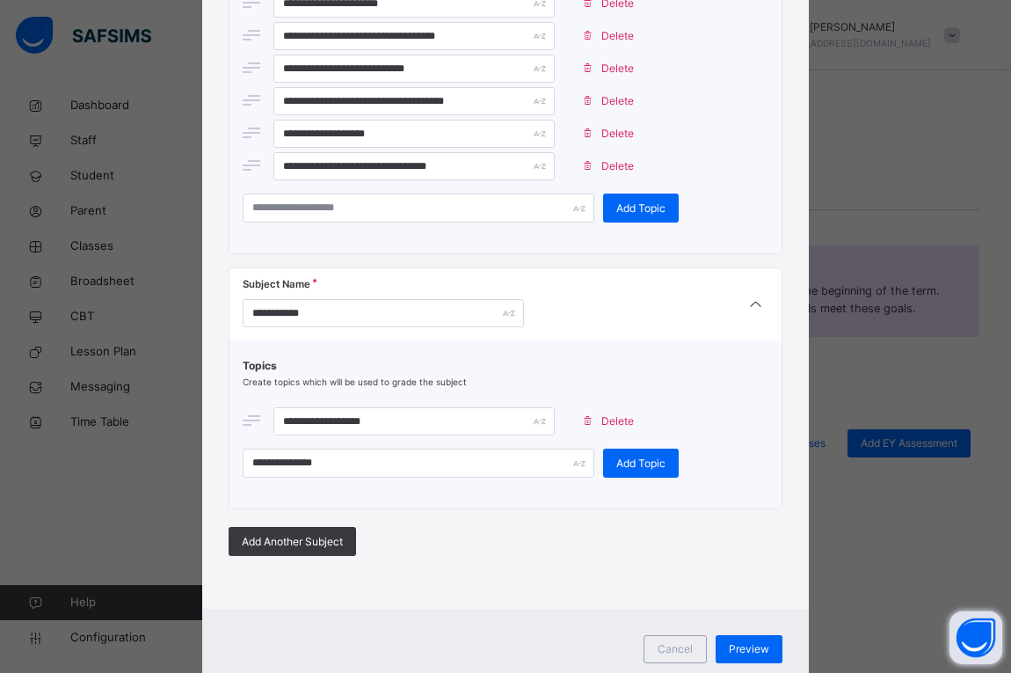
scroll to position [598, 0]
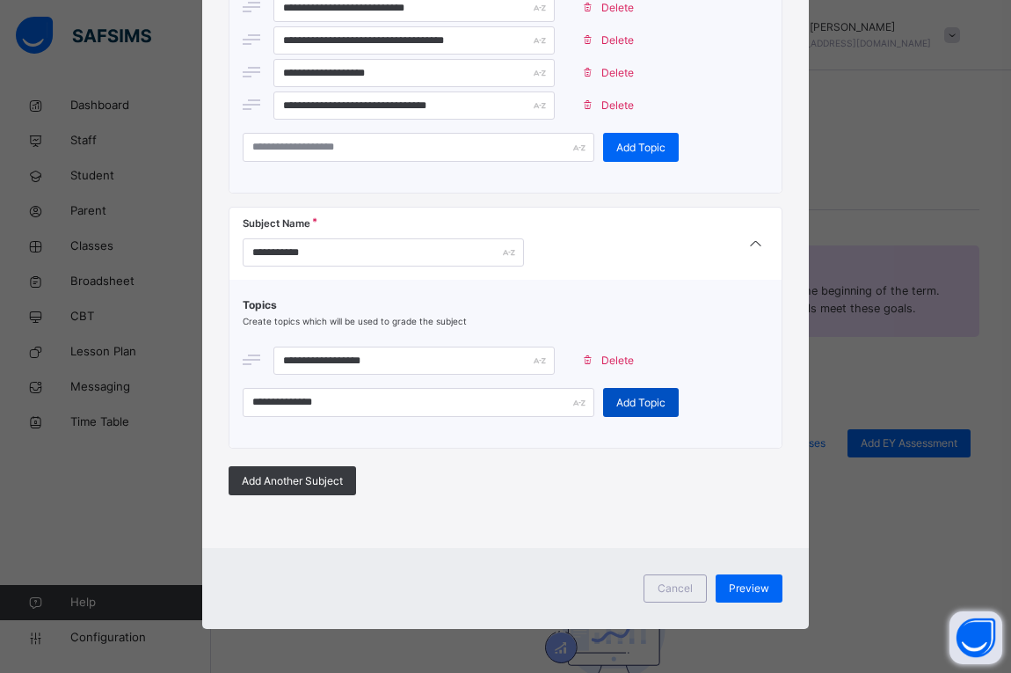
click at [634, 413] on div "Add Topic" at bounding box center [641, 402] width 76 height 29
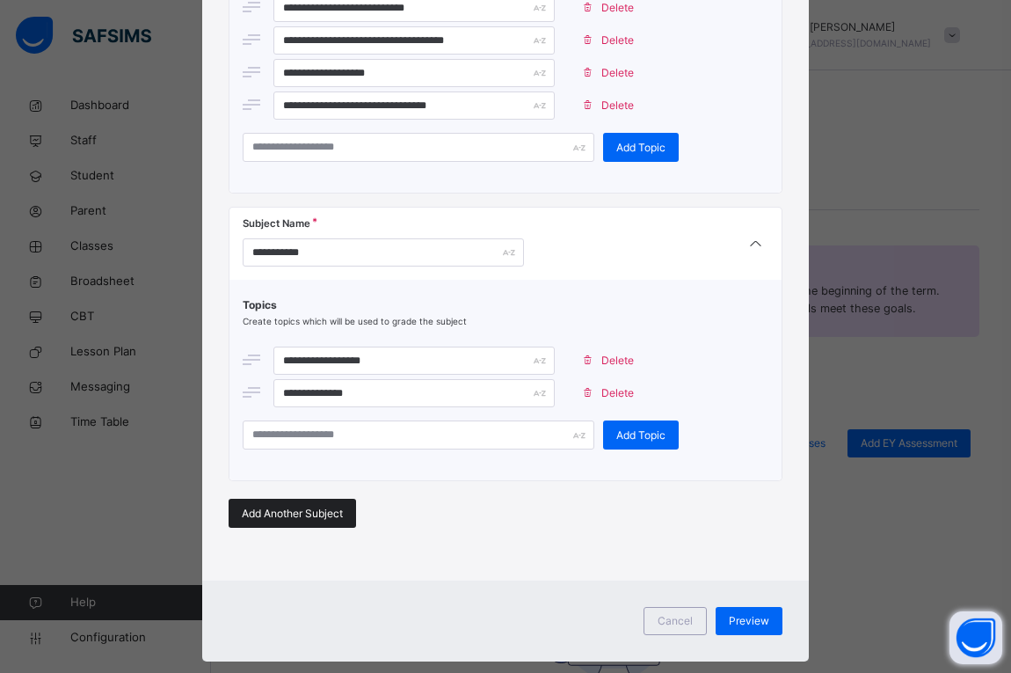
click at [317, 518] on span "Add Another Subject" at bounding box center [292, 514] width 101 height 16
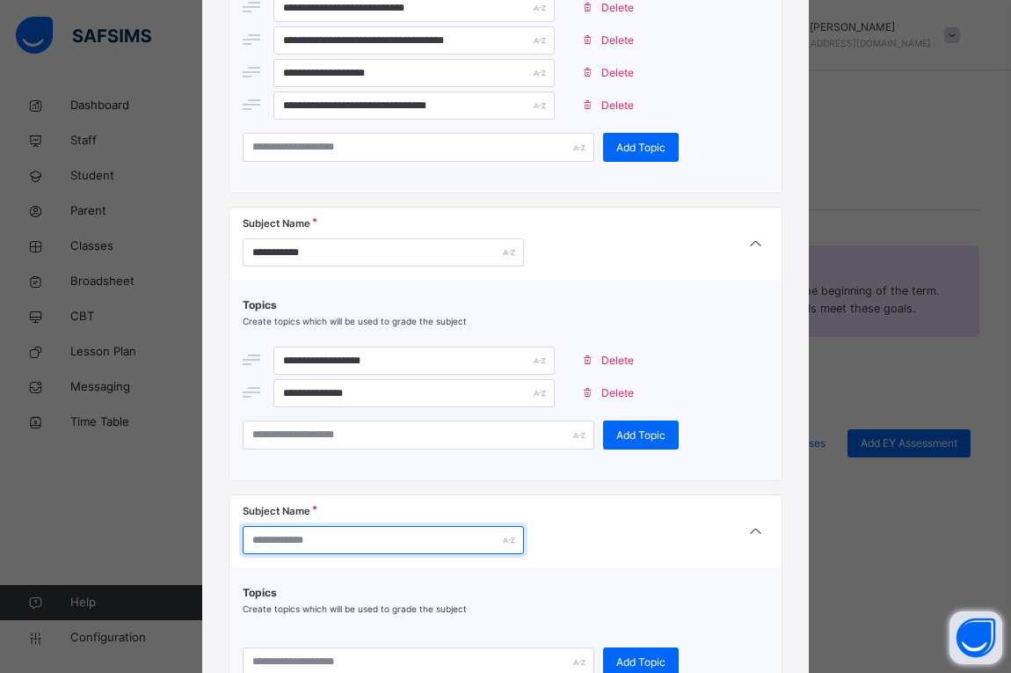
click at [307, 537] on input "text" at bounding box center [383, 540] width 281 height 28
click at [301, 529] on input "text" at bounding box center [383, 540] width 281 height 28
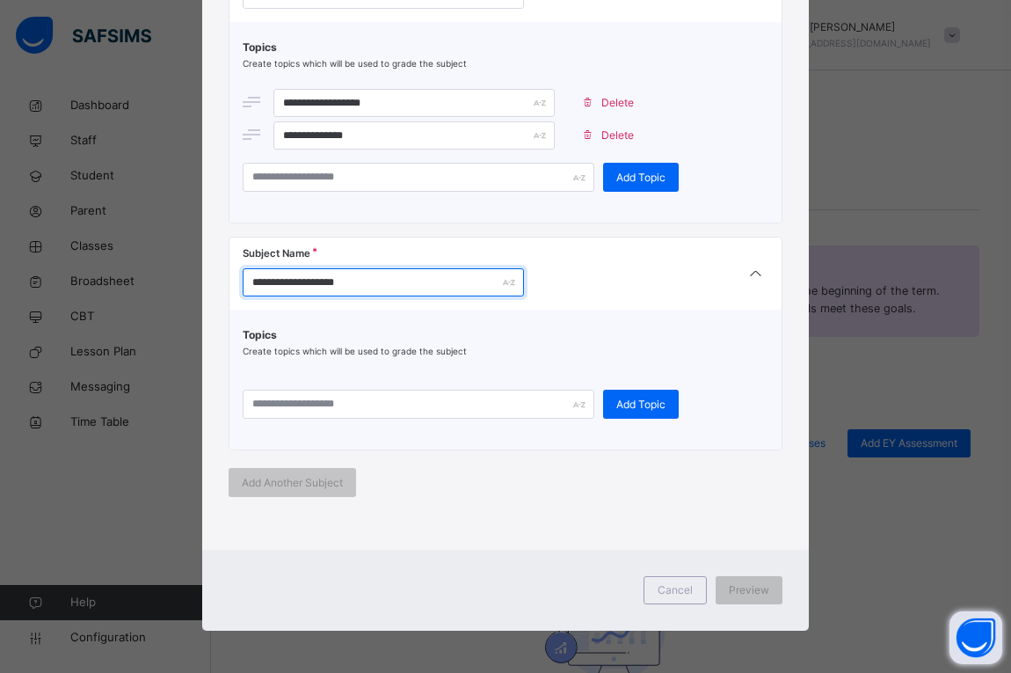
scroll to position [857, 0]
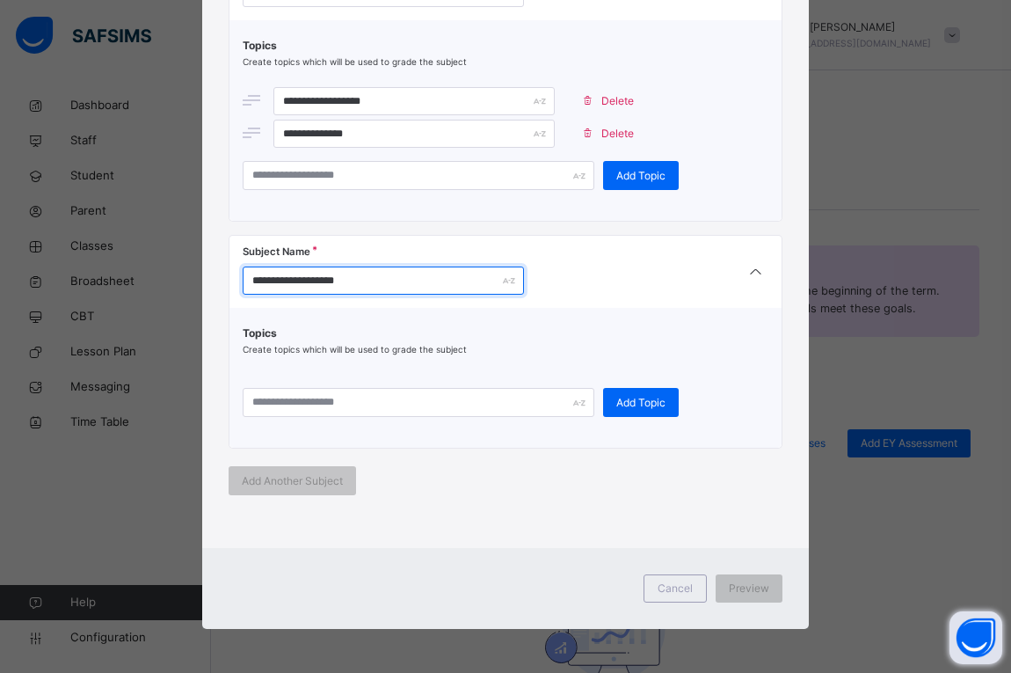
type input "**********"
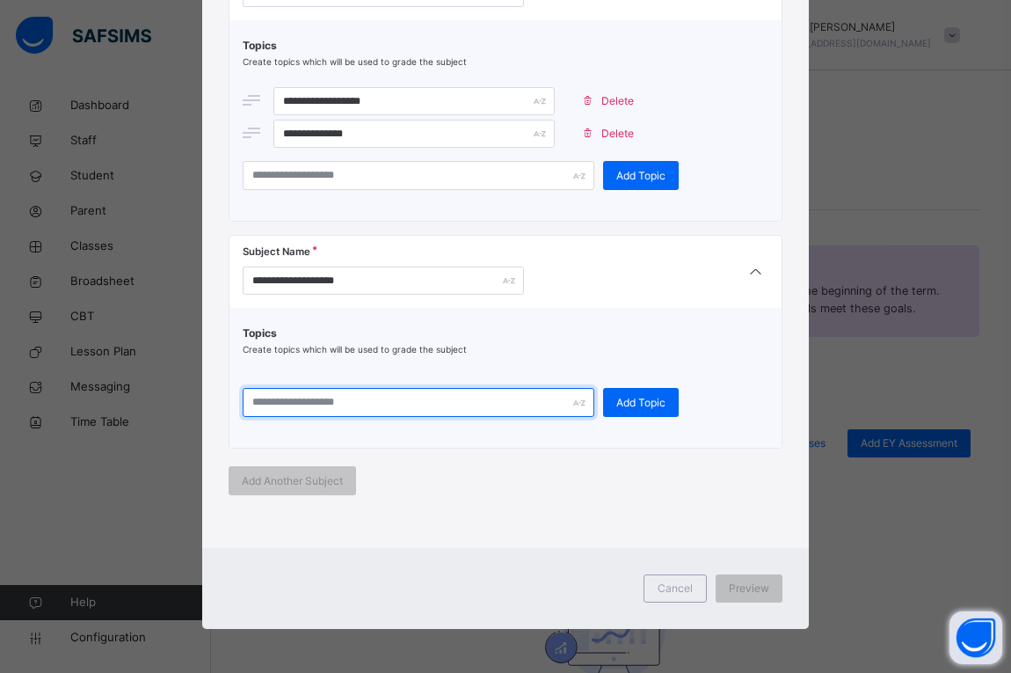
click at [339, 392] on input "text" at bounding box center [419, 402] width 352 height 29
type input "**********"
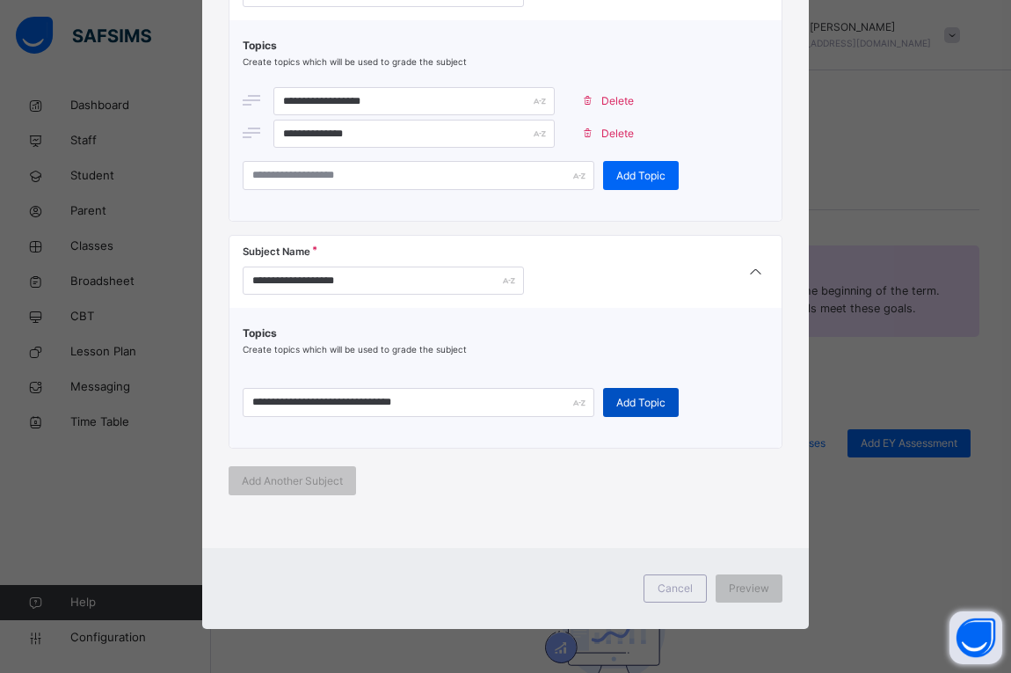
click at [612, 392] on div "Add Topic" at bounding box center [641, 402] width 76 height 29
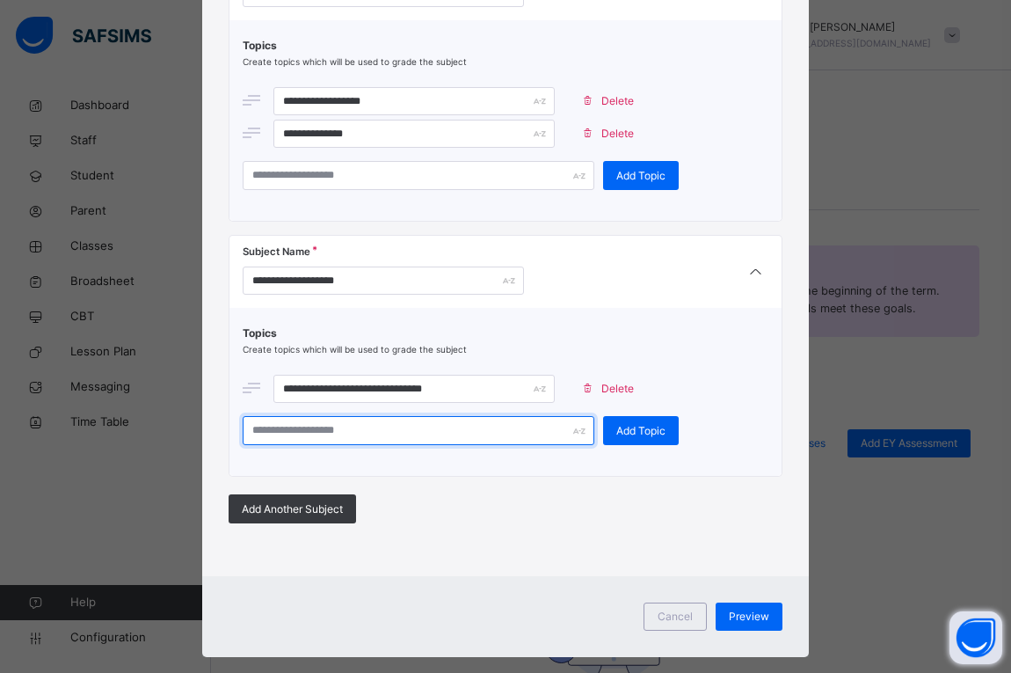
click at [494, 434] on input "text" at bounding box center [419, 430] width 352 height 29
type input "**********"
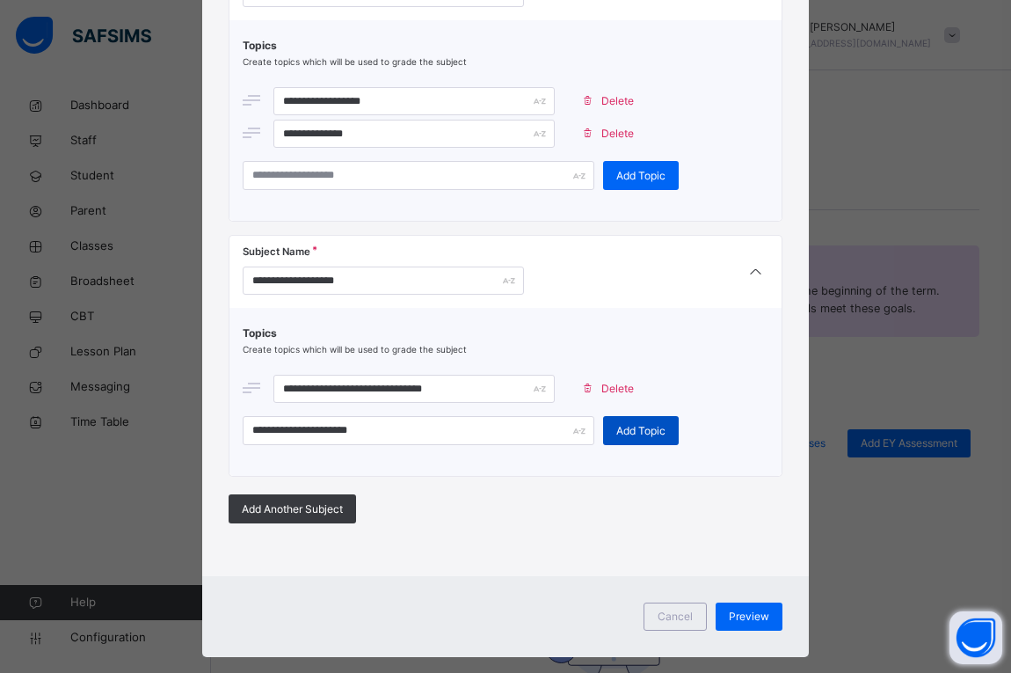
click at [630, 416] on div "Add Topic" at bounding box center [641, 430] width 76 height 29
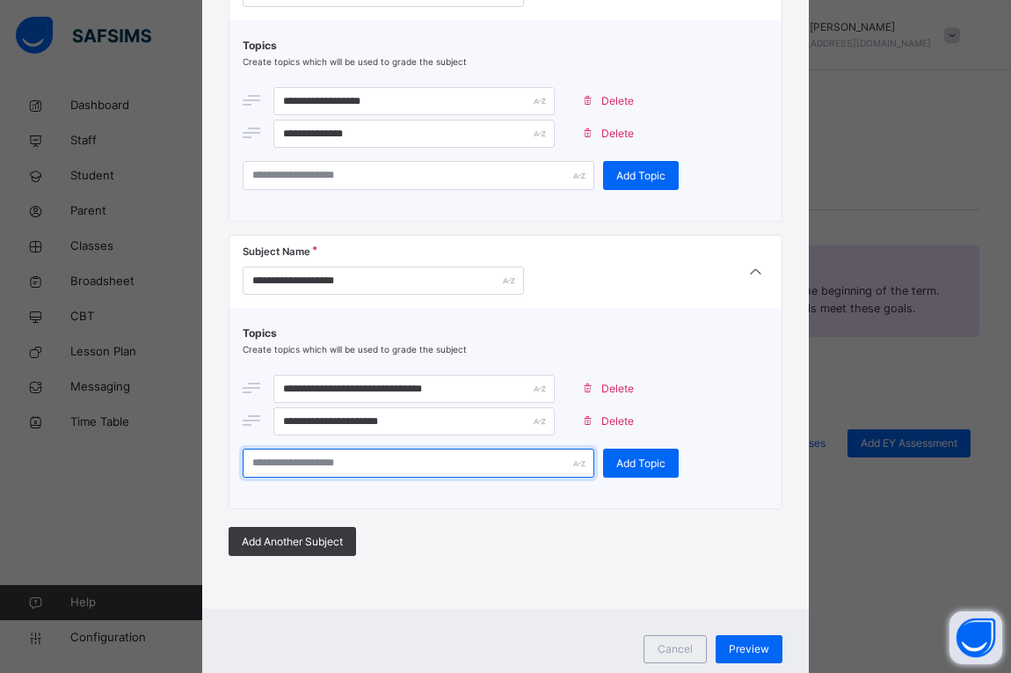
click at [494, 471] on input "text" at bounding box center [419, 463] width 352 height 29
type input "**********"
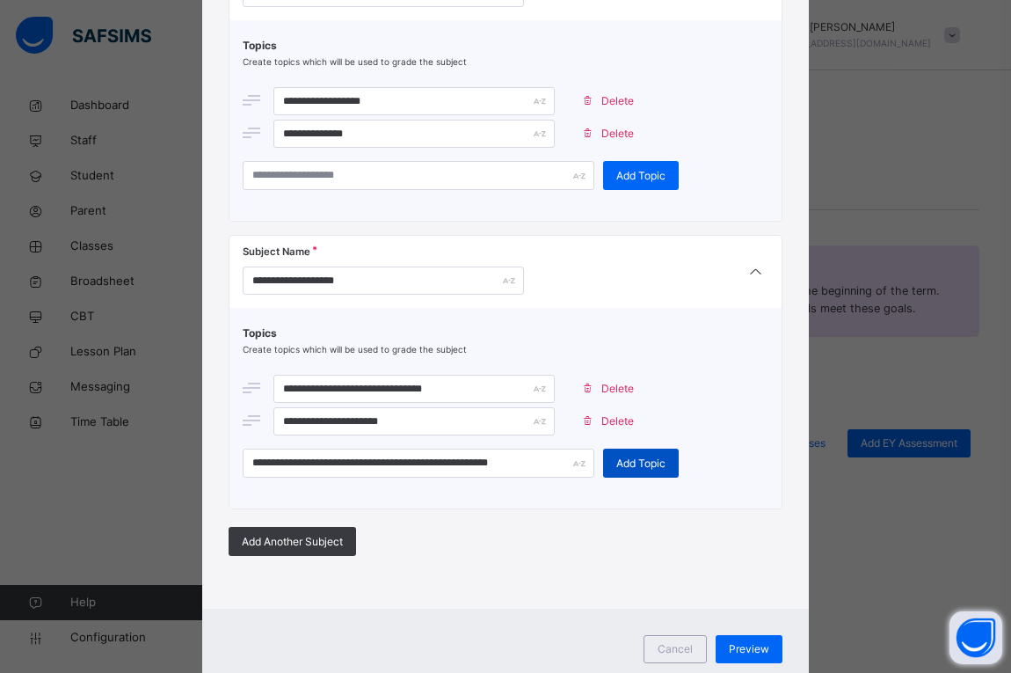
click at [609, 474] on div "Add Topic" at bounding box center [641, 463] width 76 height 29
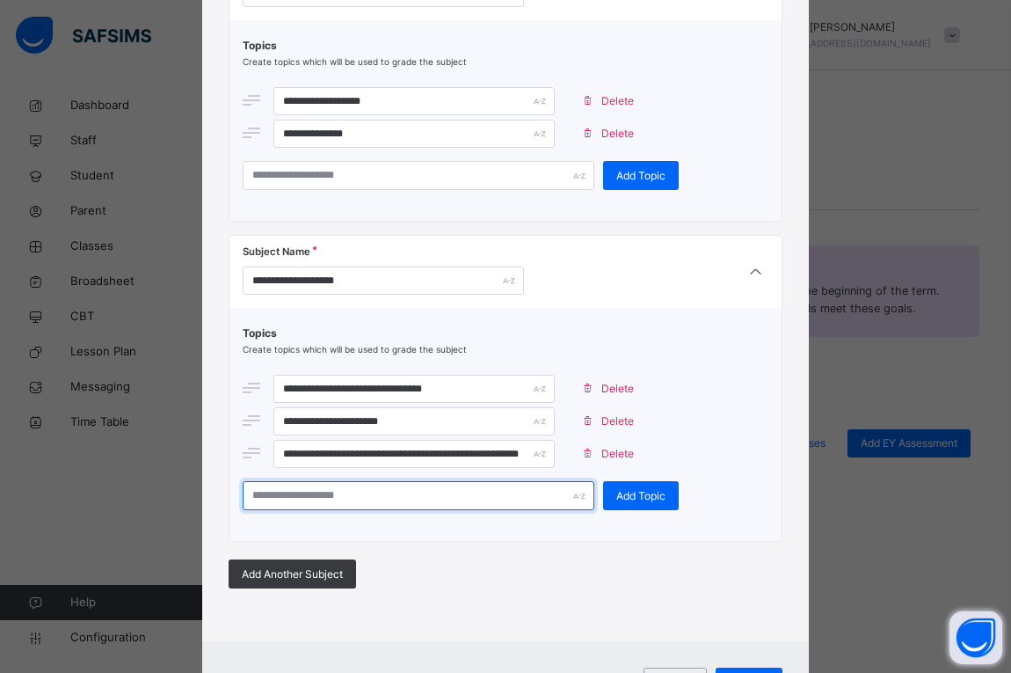
click at [503, 497] on input "text" at bounding box center [419, 495] width 352 height 29
type input "**********"
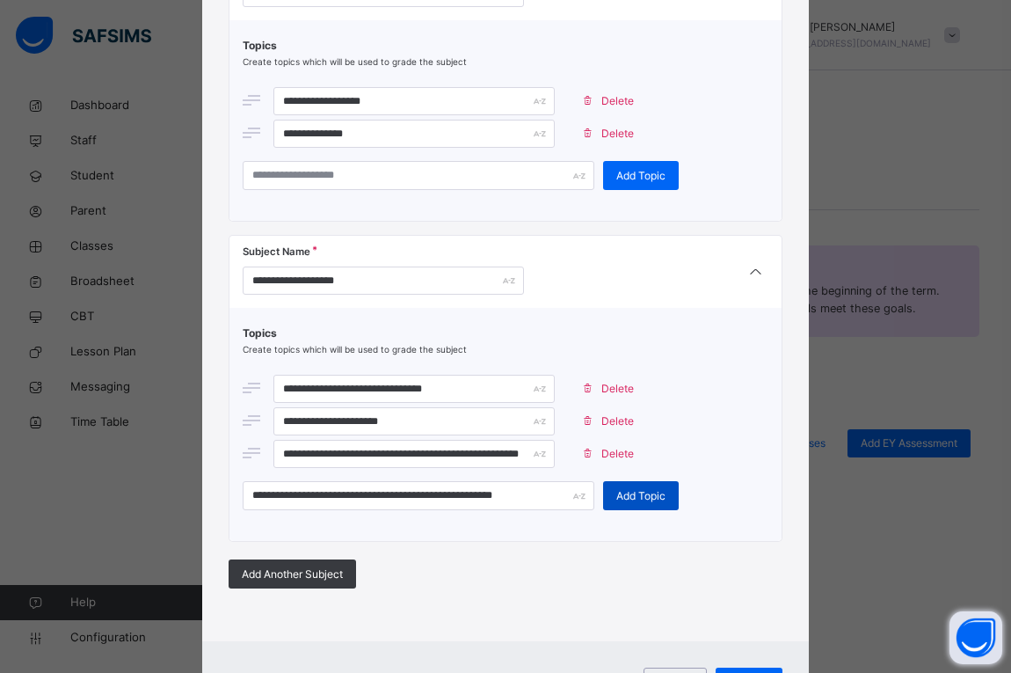
click at [627, 499] on span "Add Topic" at bounding box center [641, 496] width 49 height 16
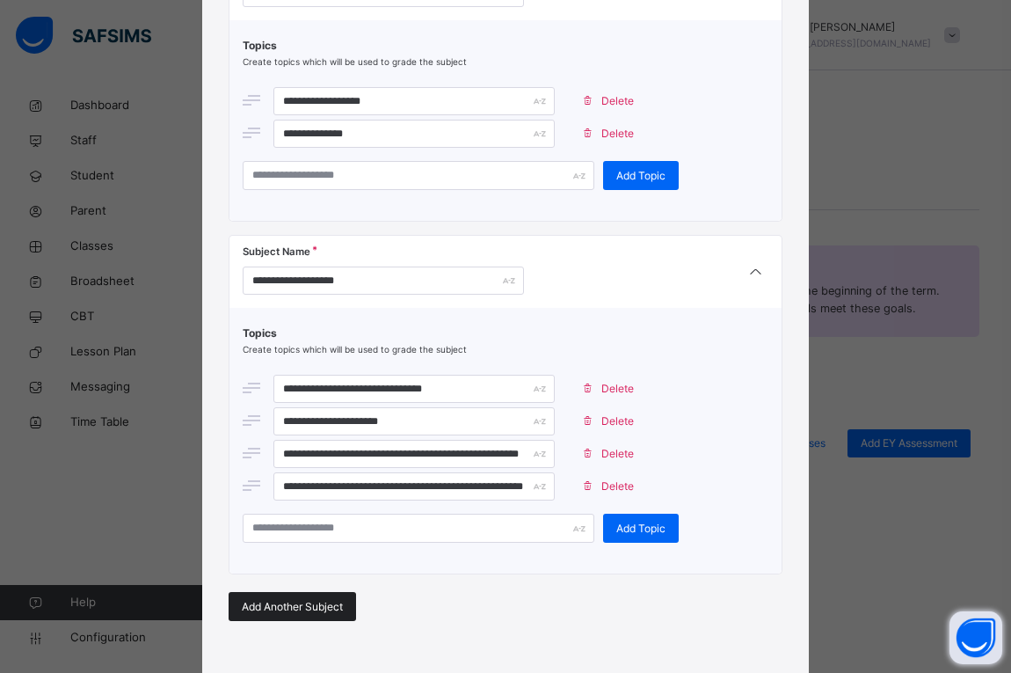
click at [288, 608] on span "Add Another Subject" at bounding box center [292, 607] width 101 height 16
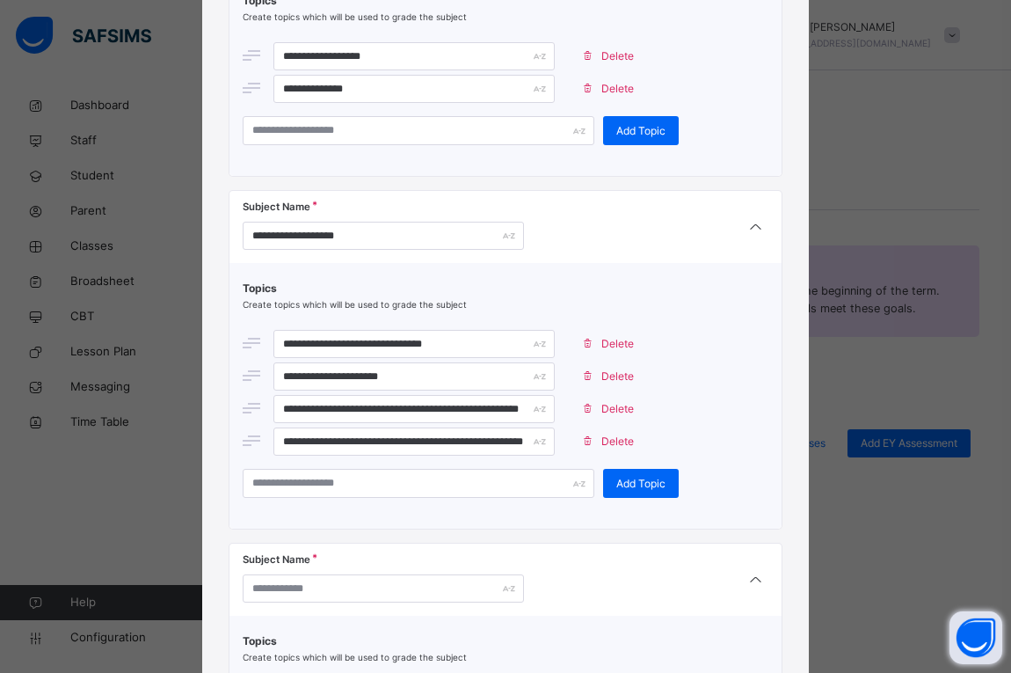
scroll to position [1040, 0]
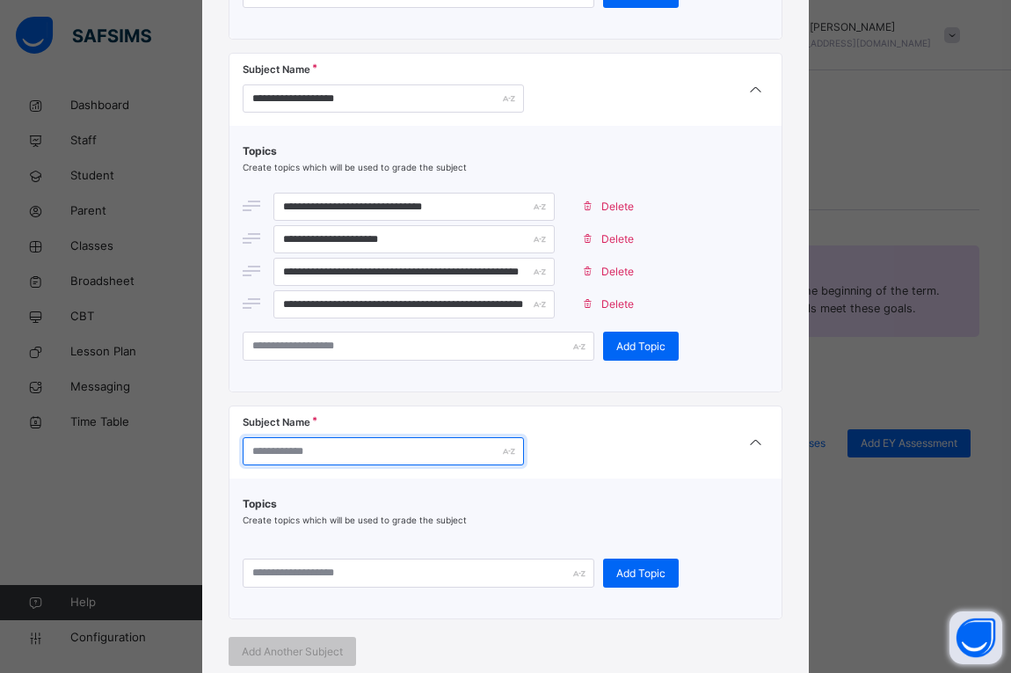
click at [347, 453] on input "text" at bounding box center [383, 451] width 281 height 28
type input "**********"
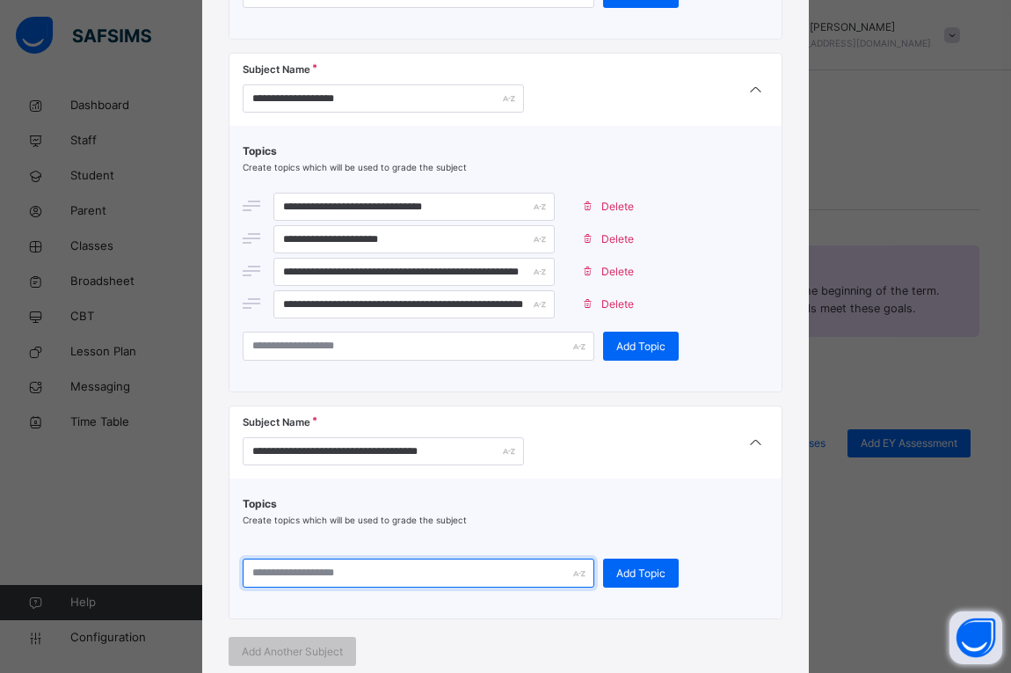
click at [347, 564] on input "text" at bounding box center [419, 572] width 352 height 29
type input "*******"
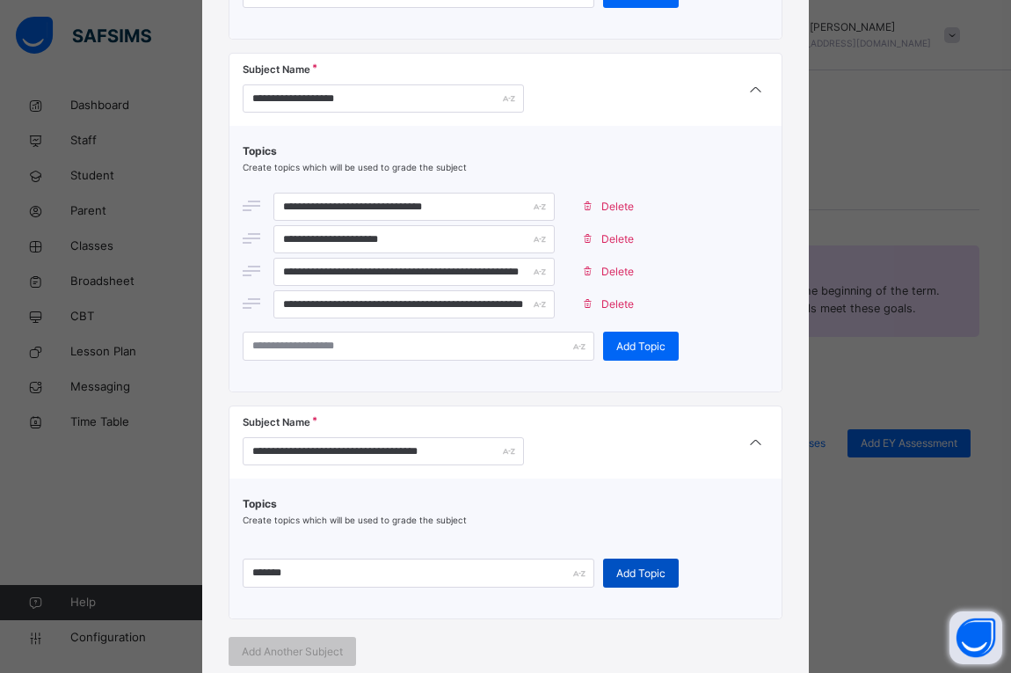
click at [617, 567] on span "Add Topic" at bounding box center [641, 573] width 49 height 16
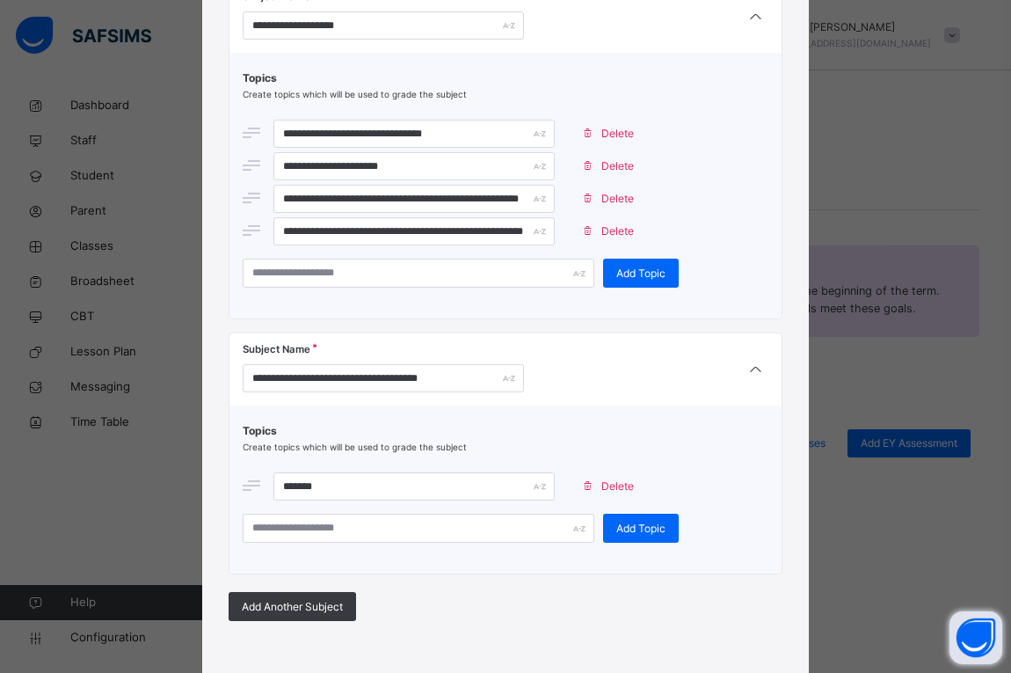
scroll to position [1133, 0]
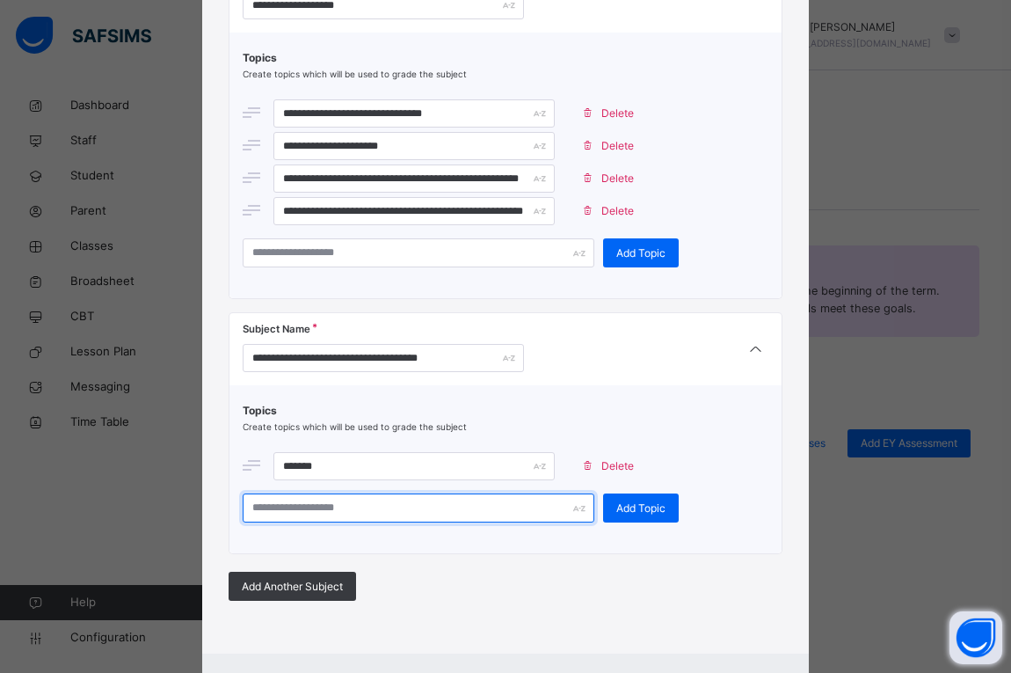
click at [493, 512] on input "text" at bounding box center [419, 507] width 352 height 29
type input "*"
type input "********"
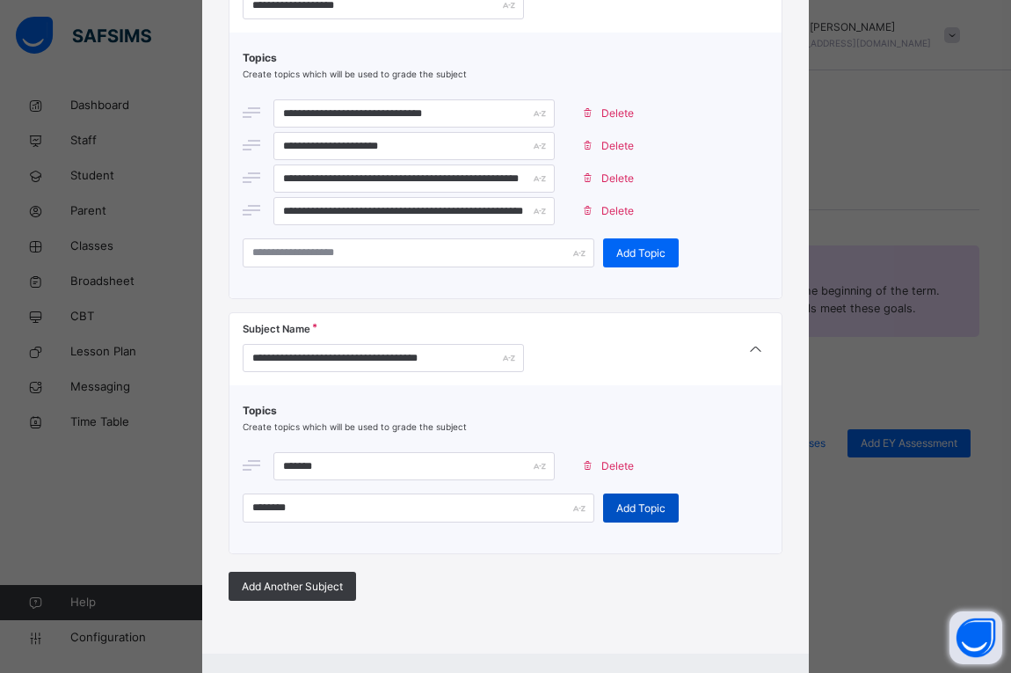
click at [625, 500] on span "Add Topic" at bounding box center [641, 508] width 49 height 16
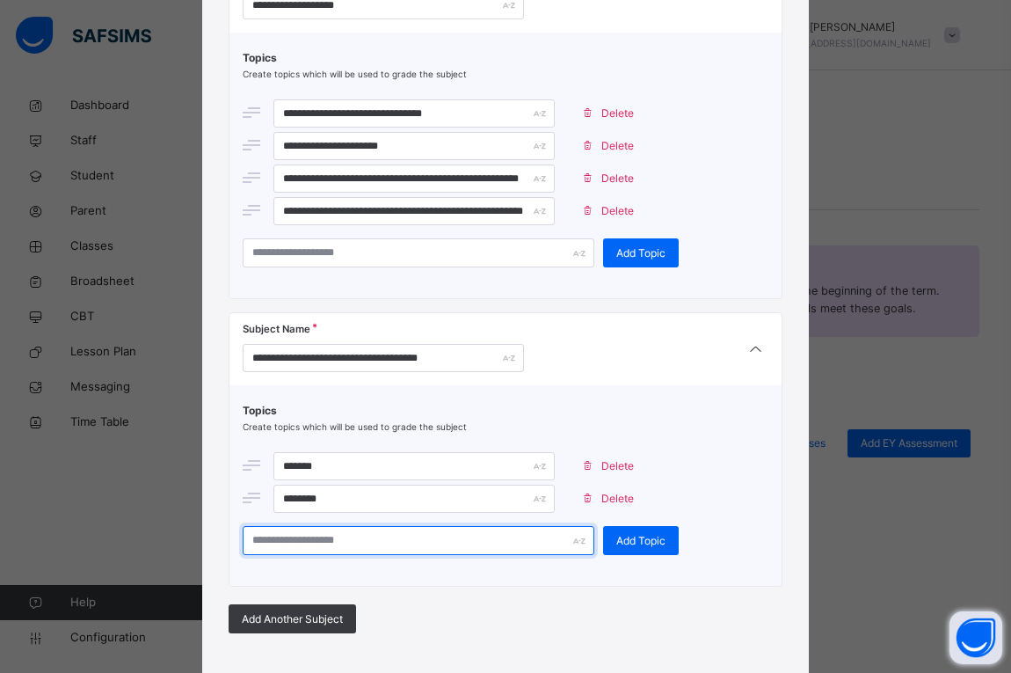
click at [529, 538] on input "text" at bounding box center [419, 540] width 352 height 29
type input "*******"
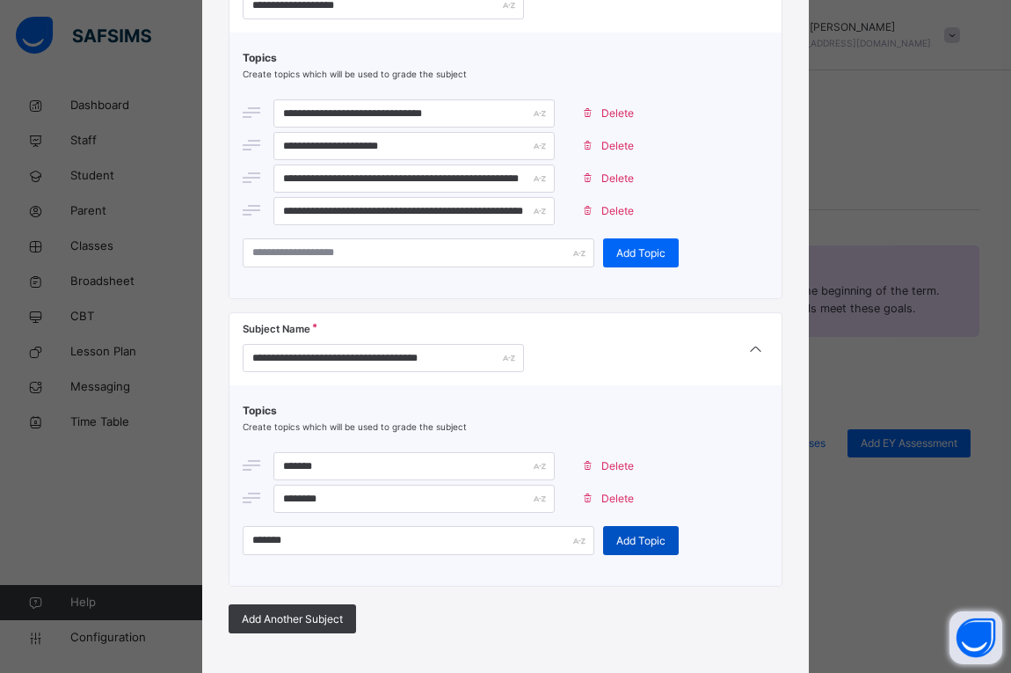
click at [626, 536] on span "Add Topic" at bounding box center [641, 541] width 49 height 16
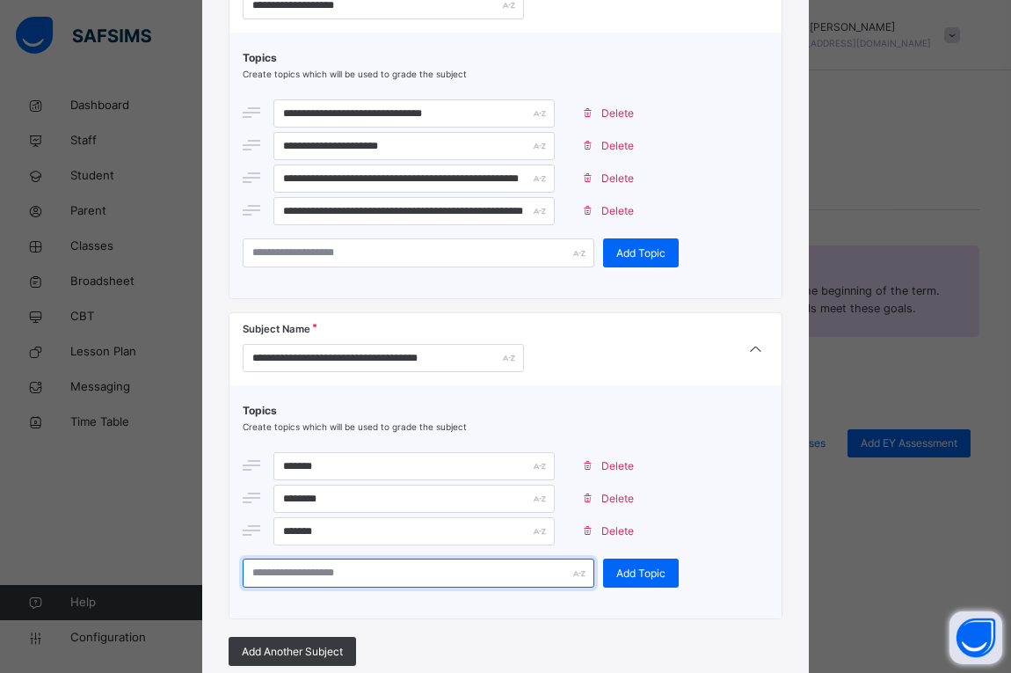
click at [484, 580] on input "text" at bounding box center [419, 572] width 352 height 29
type input "*"
type input "*******"
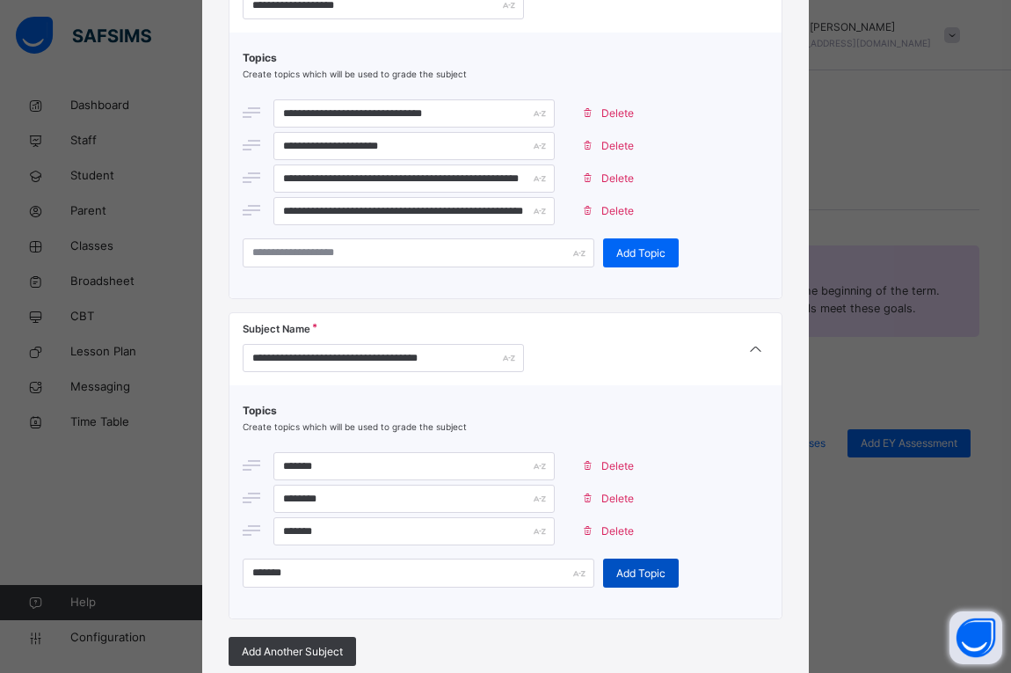
click at [642, 575] on span "Add Topic" at bounding box center [641, 573] width 49 height 16
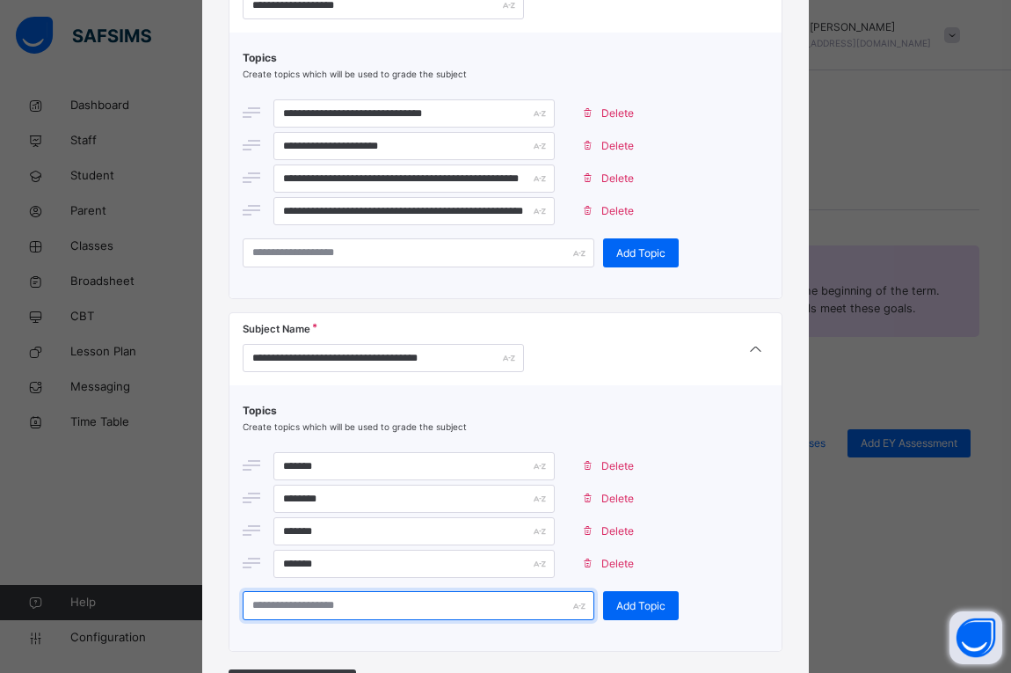
click at [480, 607] on input "text" at bounding box center [419, 605] width 352 height 29
type input "******"
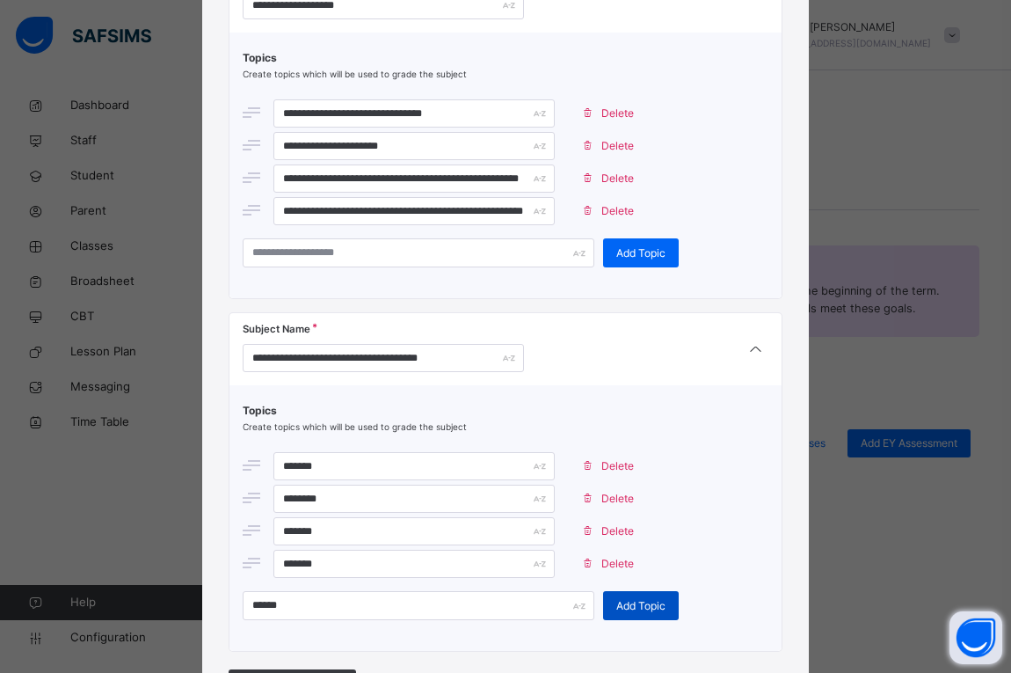
click at [635, 608] on span "Add Topic" at bounding box center [641, 606] width 49 height 16
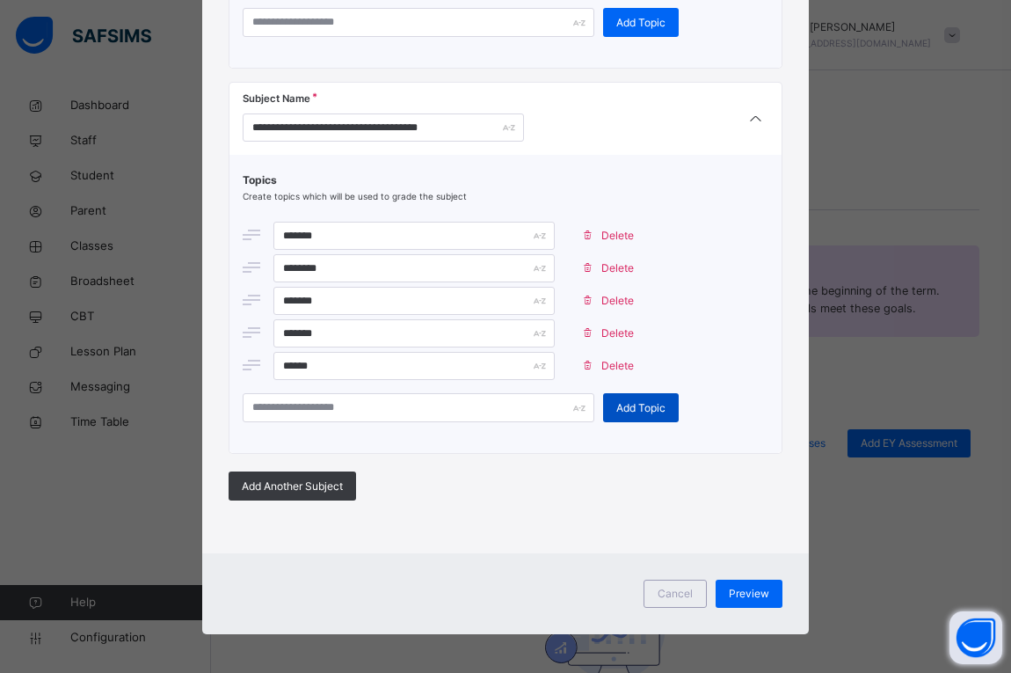
scroll to position [1368, 0]
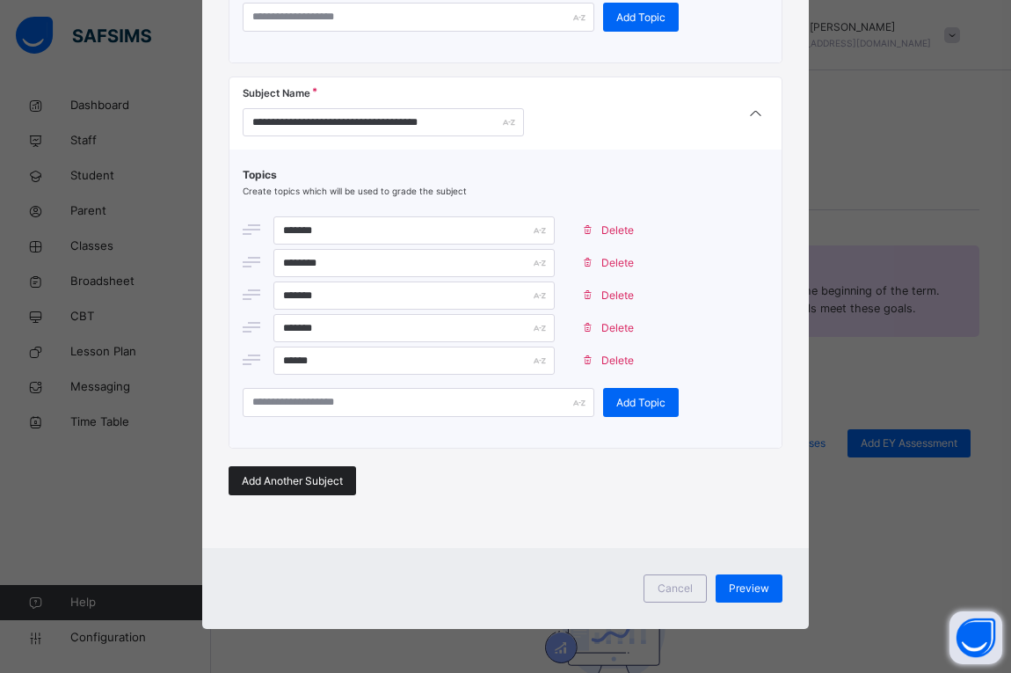
click at [250, 479] on span "Add Another Subject" at bounding box center [292, 481] width 101 height 16
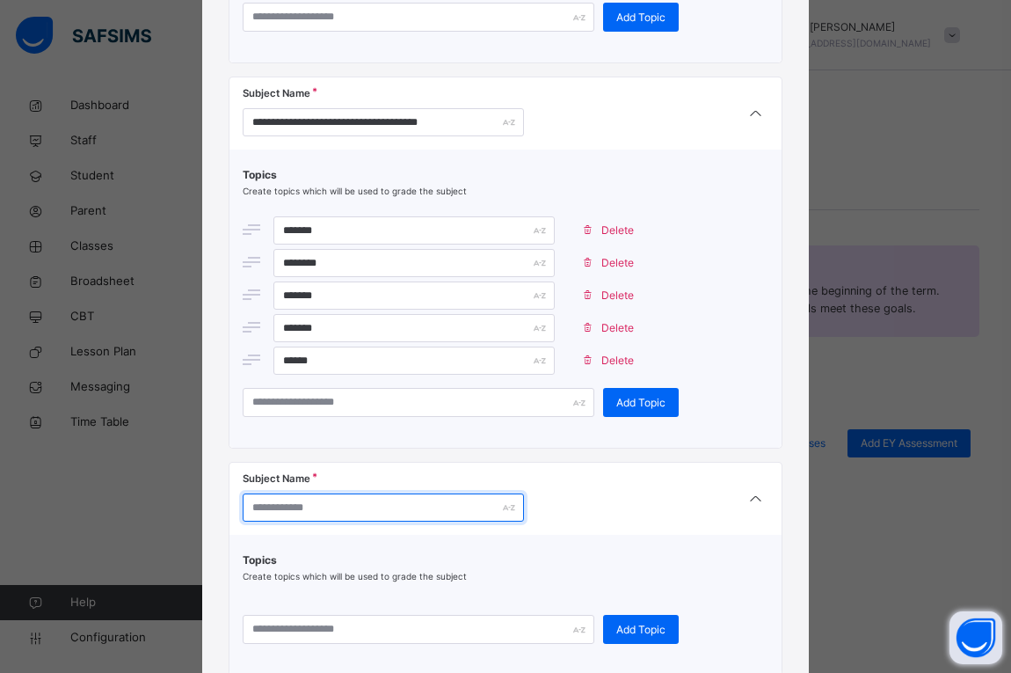
click at [274, 519] on input "text" at bounding box center [383, 507] width 281 height 28
type input "**********"
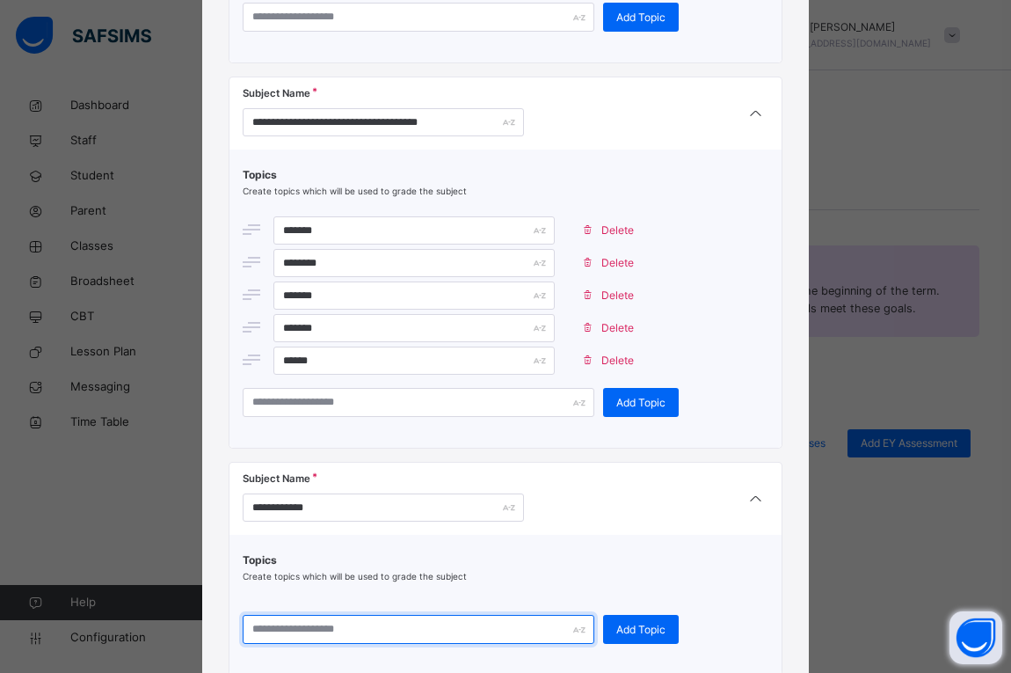
click at [291, 616] on input "text" at bounding box center [419, 629] width 352 height 29
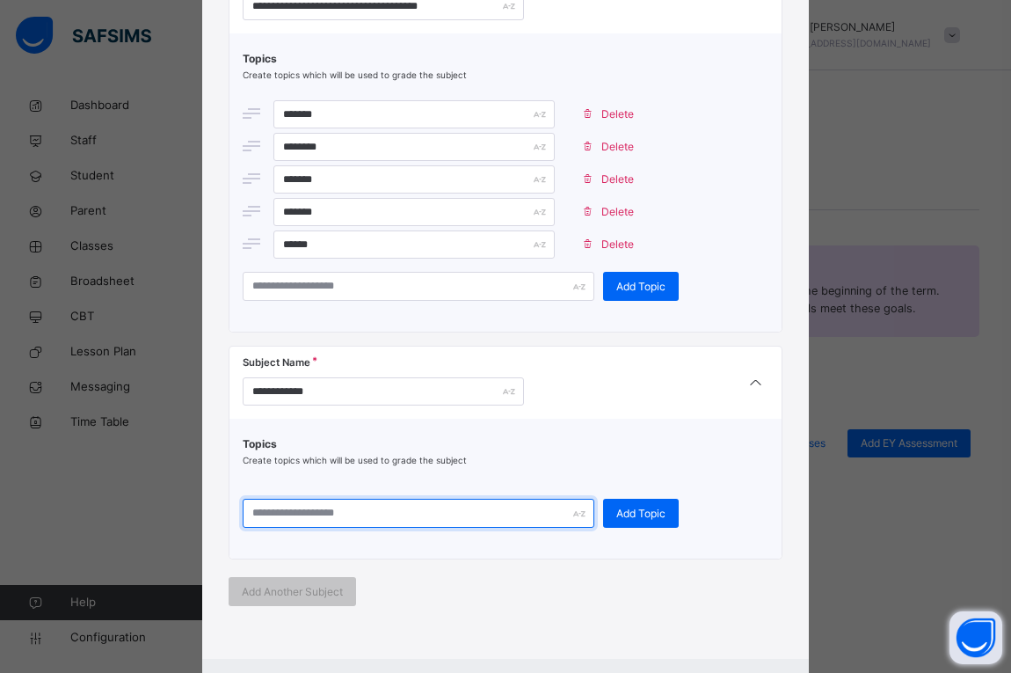
scroll to position [1595, 0]
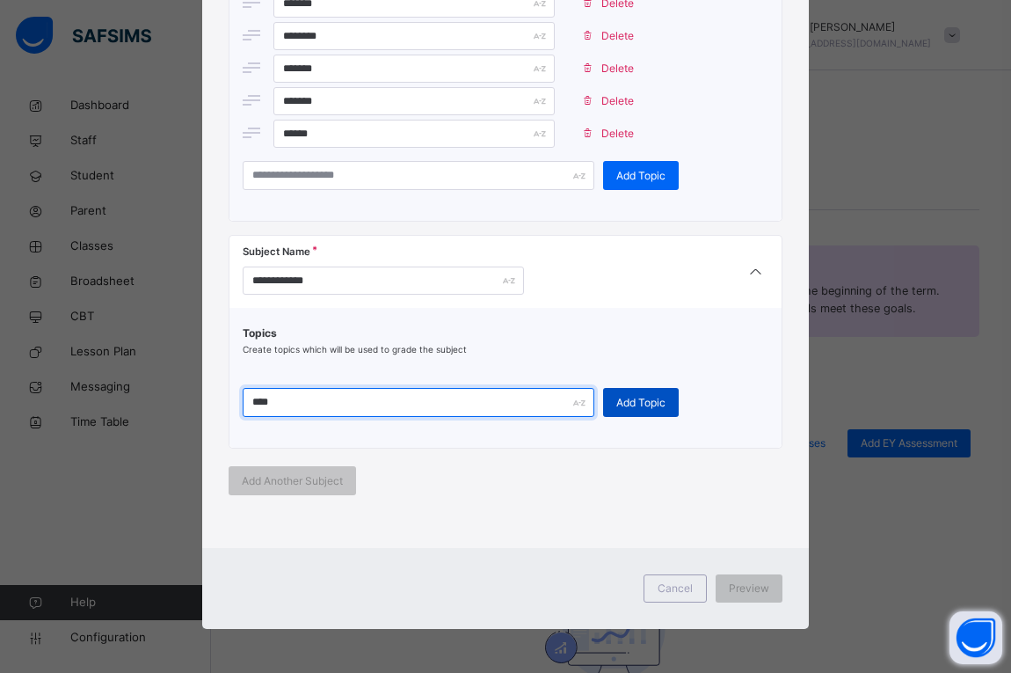
type input "****"
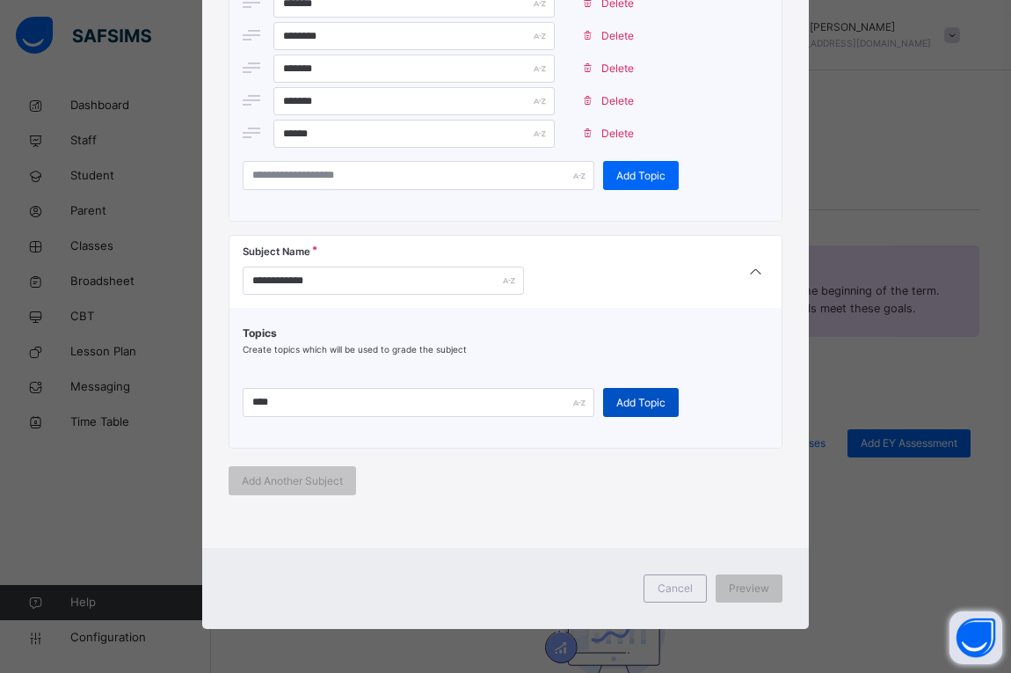
click at [638, 390] on div "Add Topic" at bounding box center [641, 402] width 76 height 29
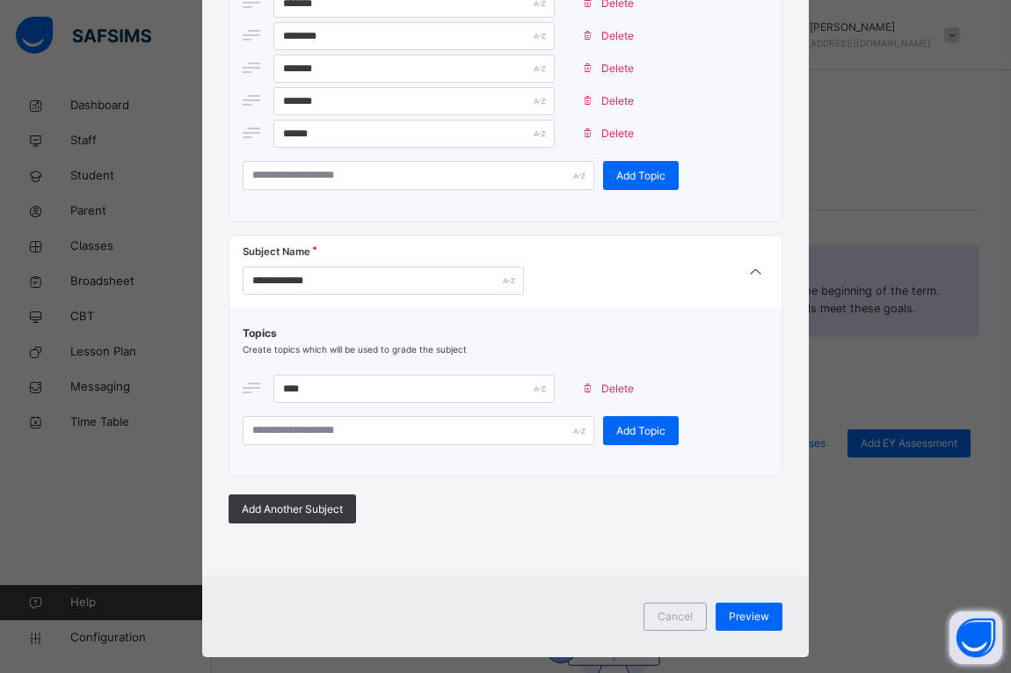
click at [420, 447] on div "Topics Create topics which will be used to grade the subject **** Delete Add To…" at bounding box center [506, 392] width 552 height 168
click at [420, 448] on div "Topics Create topics which will be used to grade the subject **** Delete Add To…" at bounding box center [506, 392] width 552 height 168
click at [428, 434] on input "text" at bounding box center [419, 430] width 352 height 29
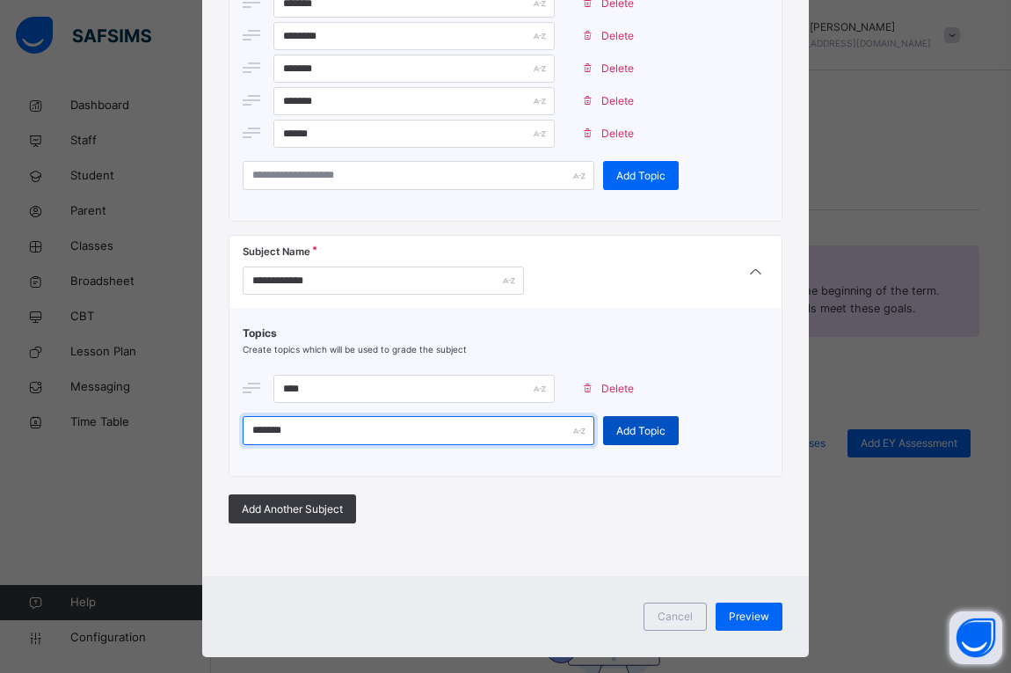
type input "*******"
click at [618, 426] on span "Add Topic" at bounding box center [641, 431] width 49 height 16
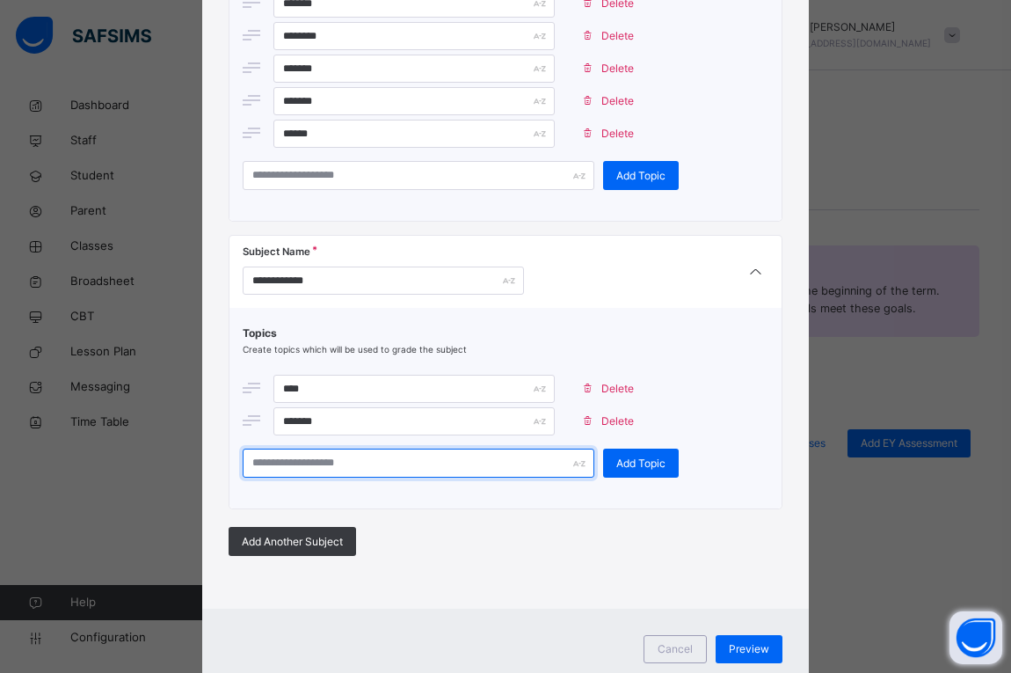
click at [426, 466] on input "text" at bounding box center [419, 463] width 352 height 29
type input "*******"
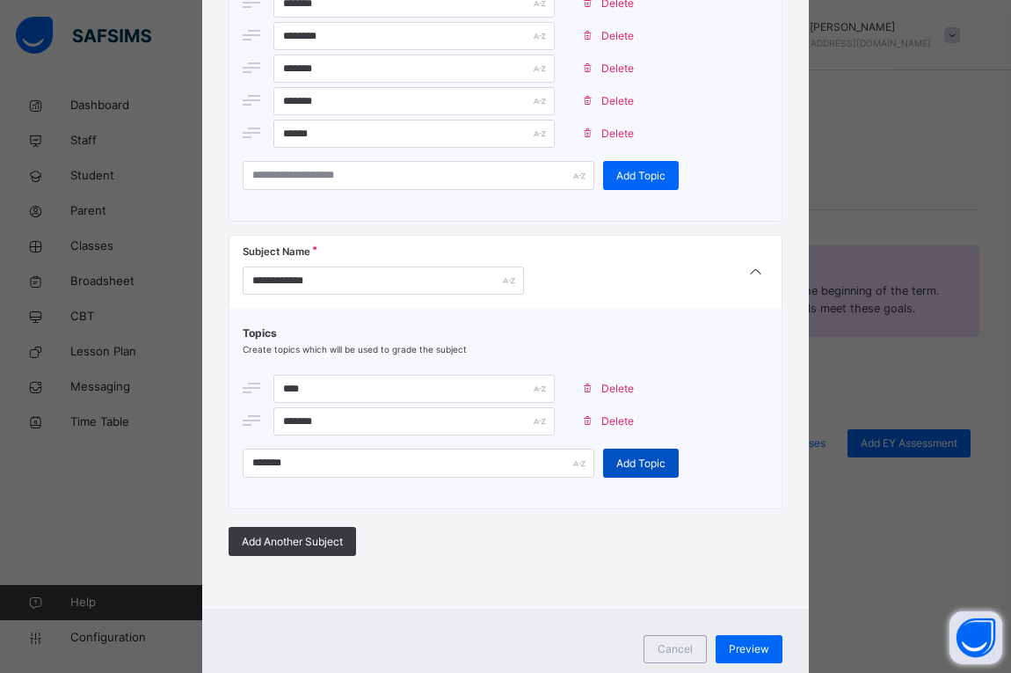
click at [631, 449] on div "Add Topic" at bounding box center [641, 463] width 76 height 29
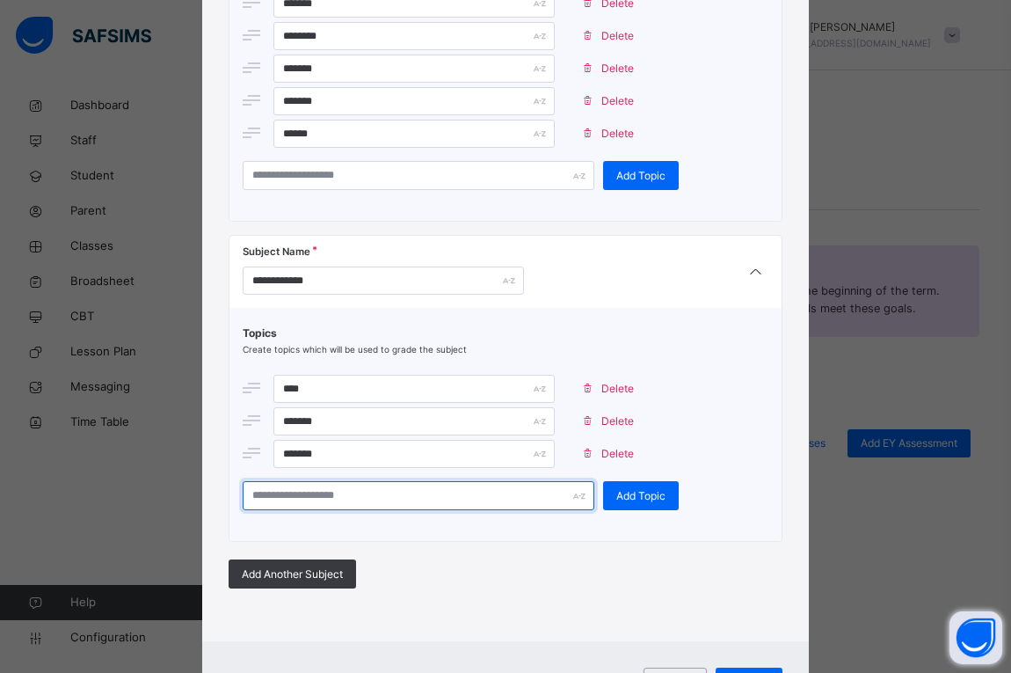
click at [425, 495] on input "text" at bounding box center [419, 495] width 352 height 29
type input "********"
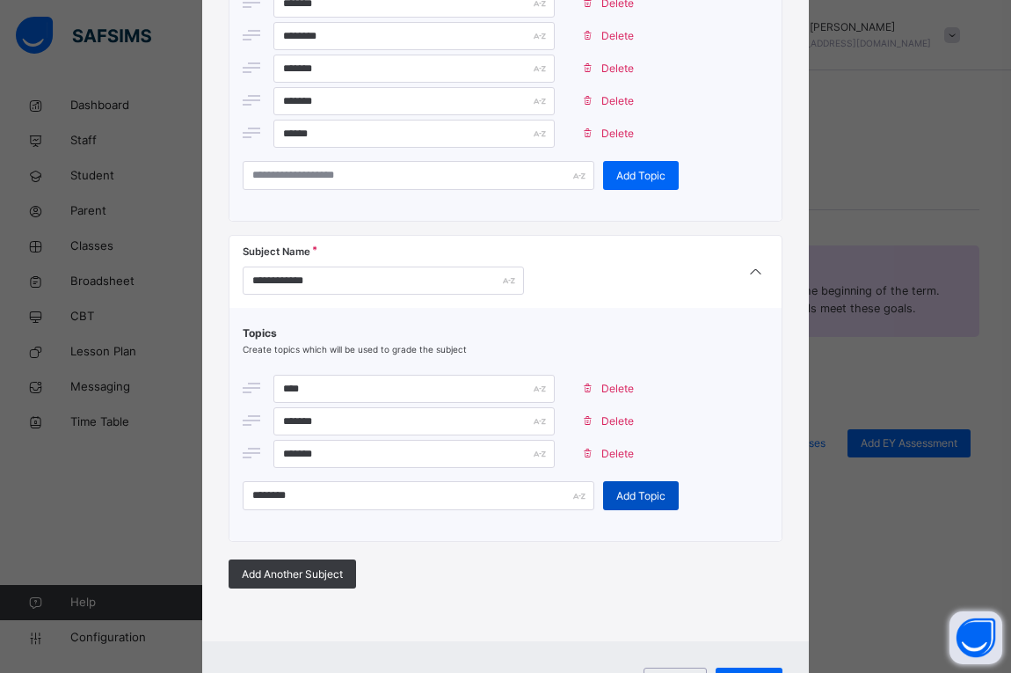
click at [617, 486] on div "Add Topic" at bounding box center [641, 495] width 76 height 29
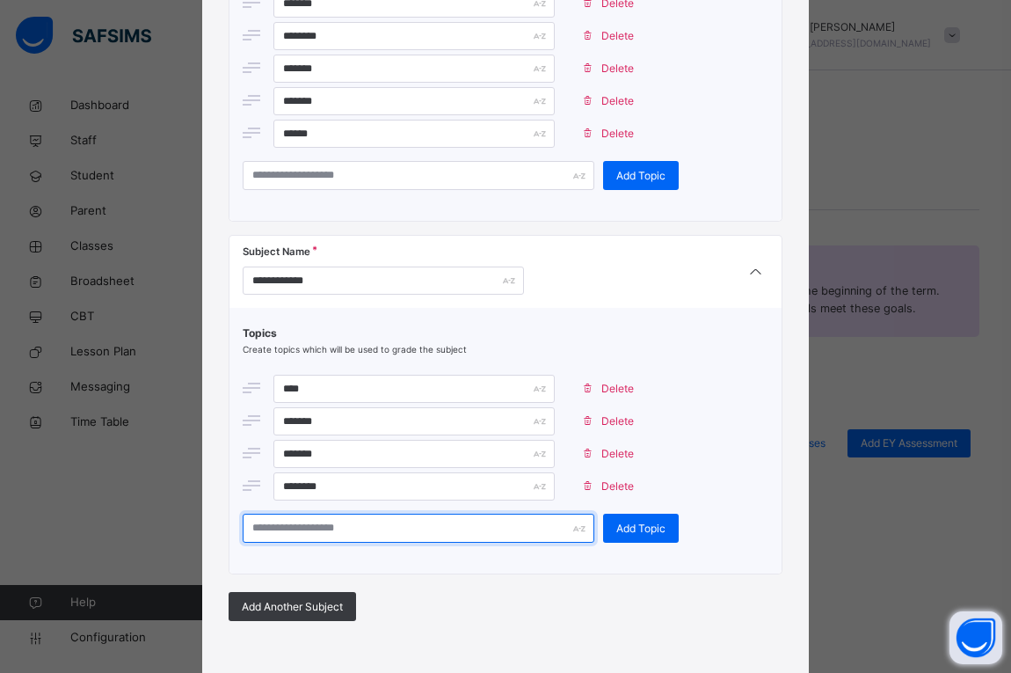
click at [471, 538] on input "text" at bounding box center [419, 528] width 352 height 29
type input "*********"
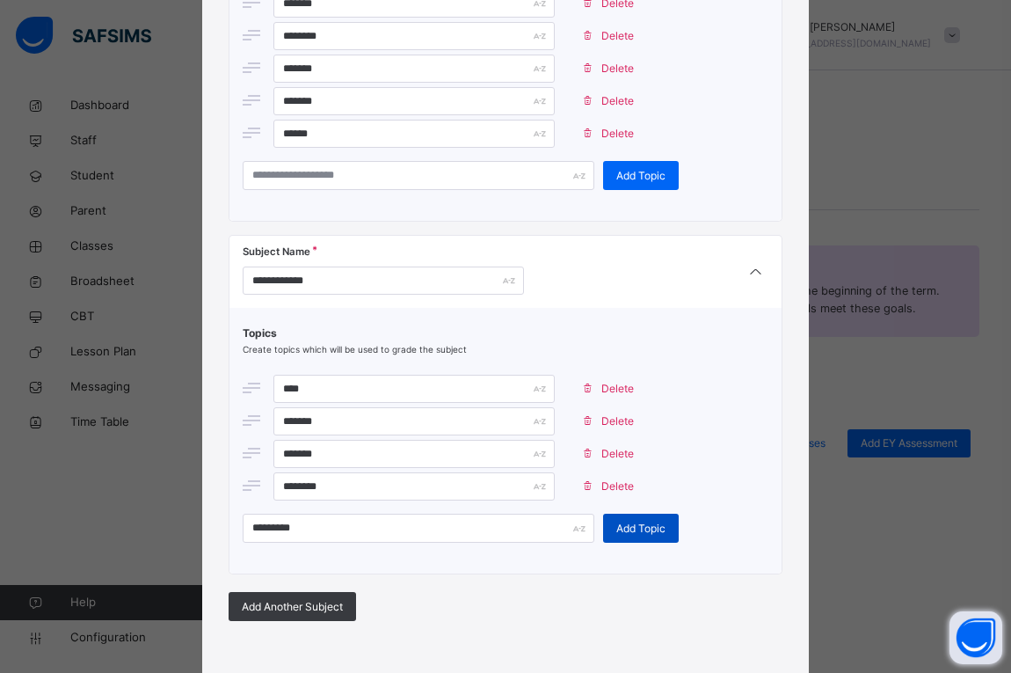
click at [624, 536] on div "Add Topic" at bounding box center [641, 528] width 76 height 29
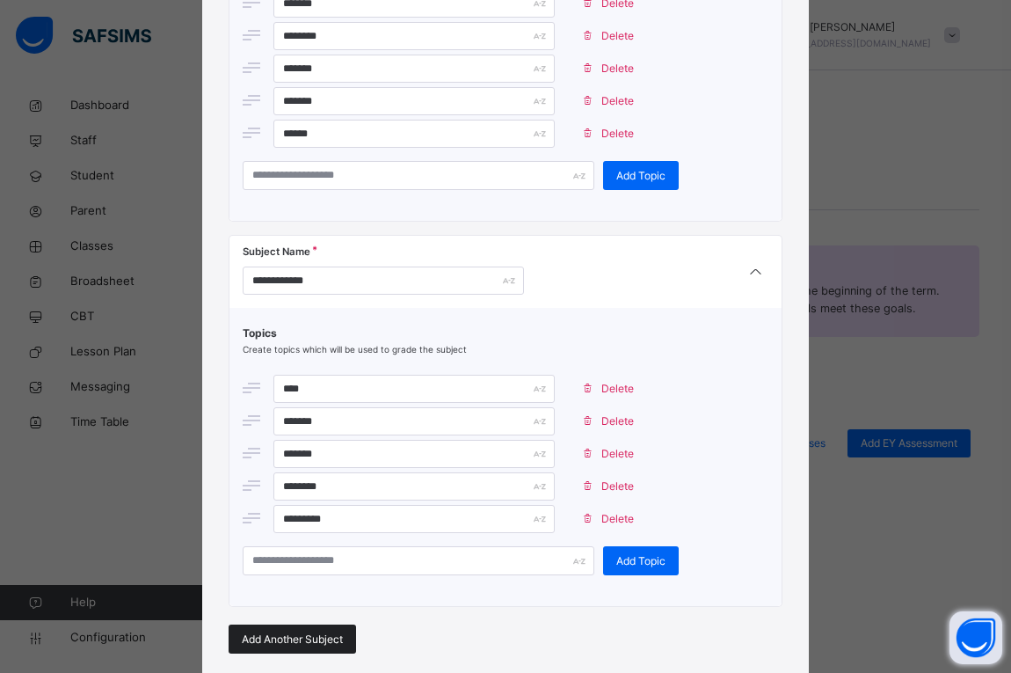
click at [263, 633] on span "Add Another Subject" at bounding box center [292, 639] width 101 height 16
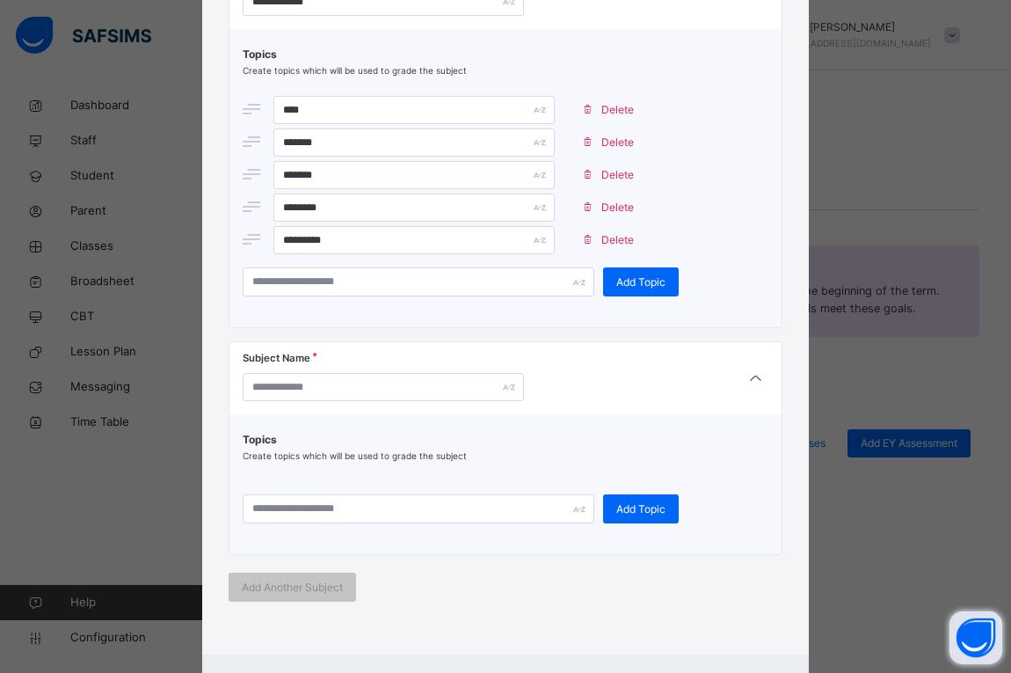
scroll to position [1918, 0]
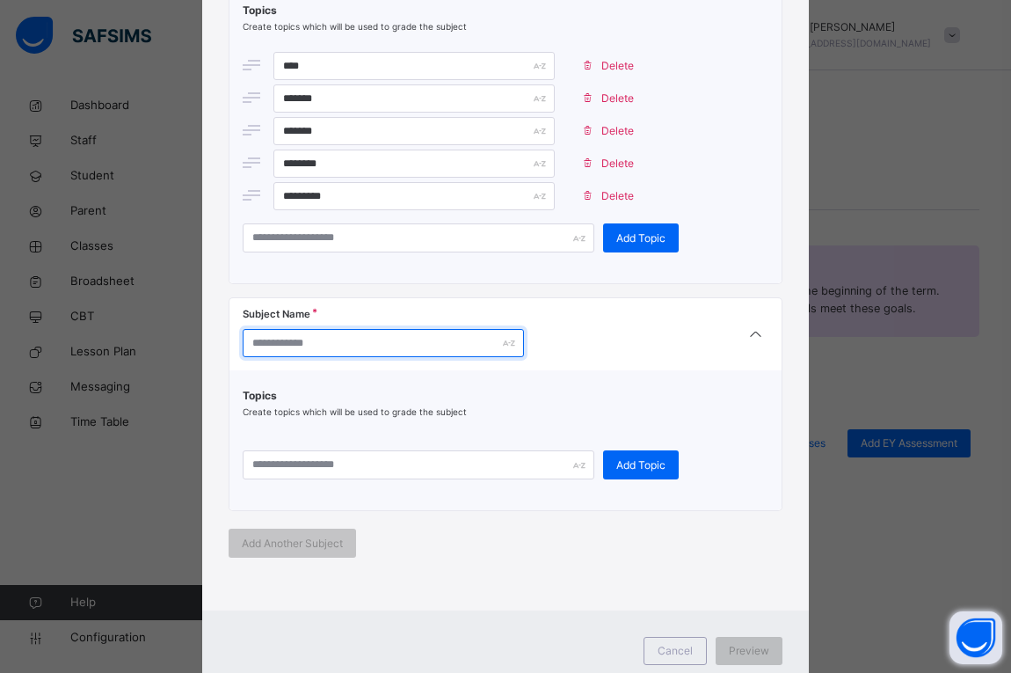
click at [388, 353] on input "text" at bounding box center [383, 343] width 281 height 28
type input "**********"
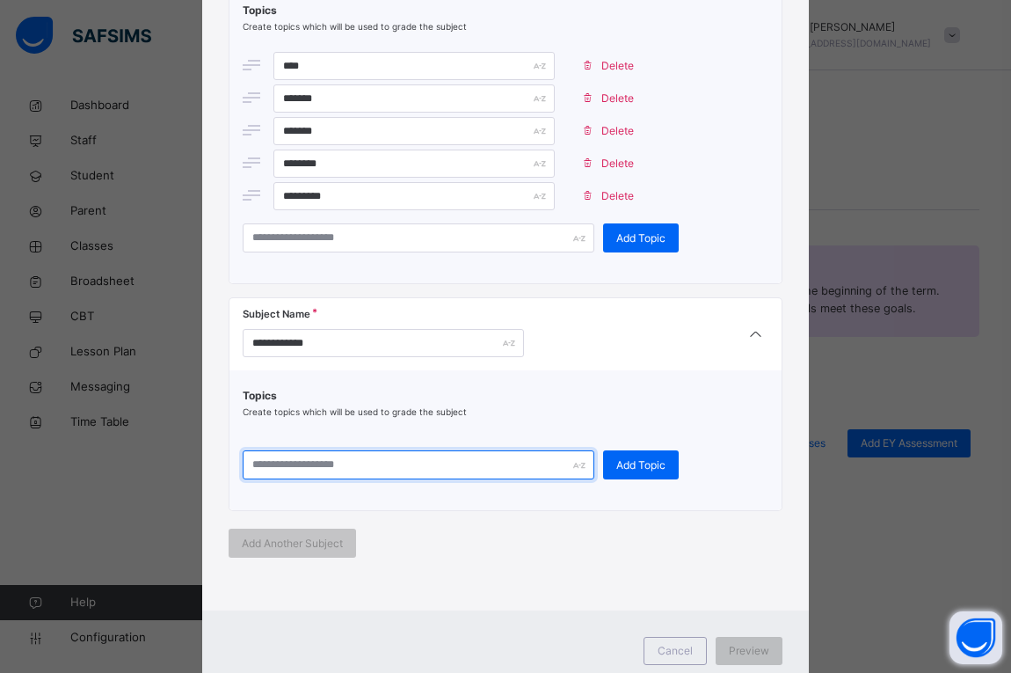
click at [395, 457] on input "text" at bounding box center [419, 464] width 352 height 29
type input "**********"
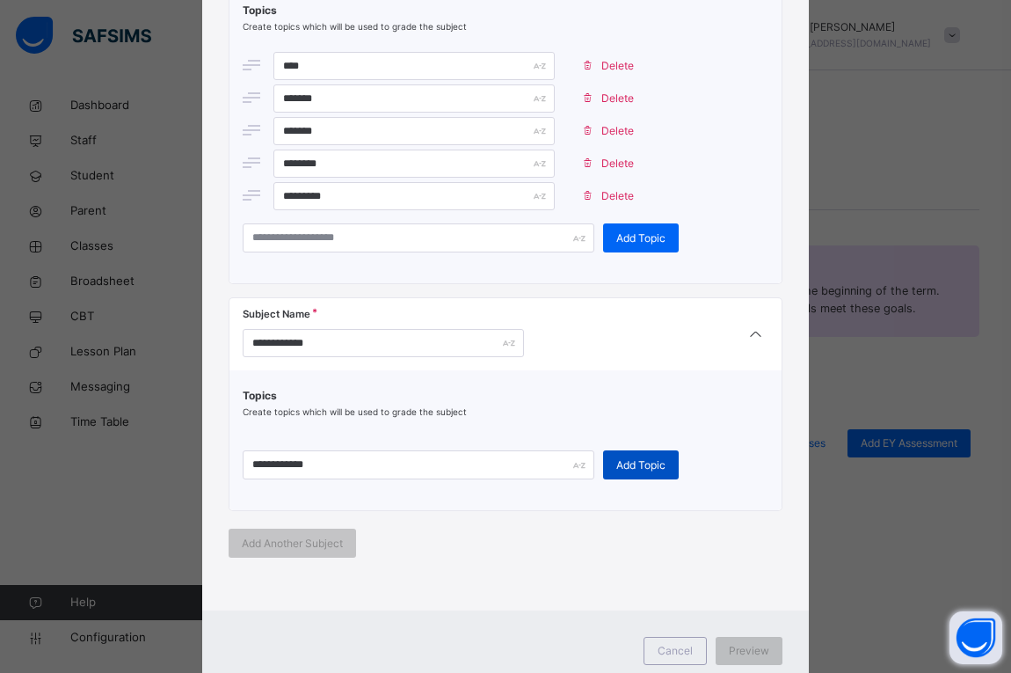
click at [604, 465] on div "Add Topic" at bounding box center [641, 464] width 76 height 29
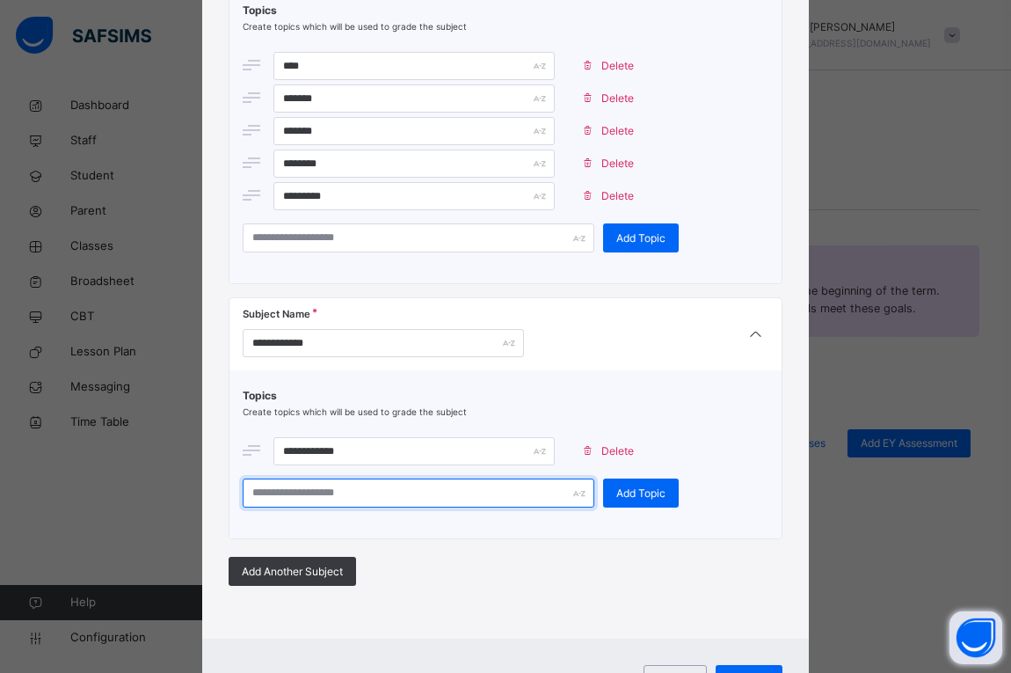
click at [436, 501] on input "text" at bounding box center [419, 492] width 352 height 29
type input "**********"
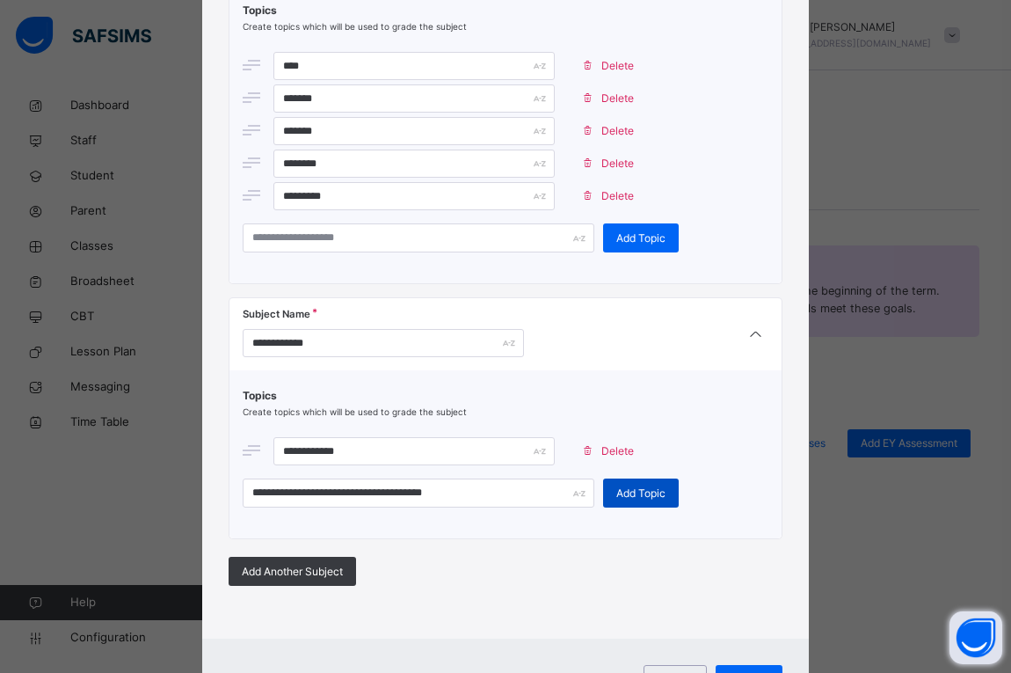
click at [628, 494] on span "Add Topic" at bounding box center [641, 493] width 49 height 16
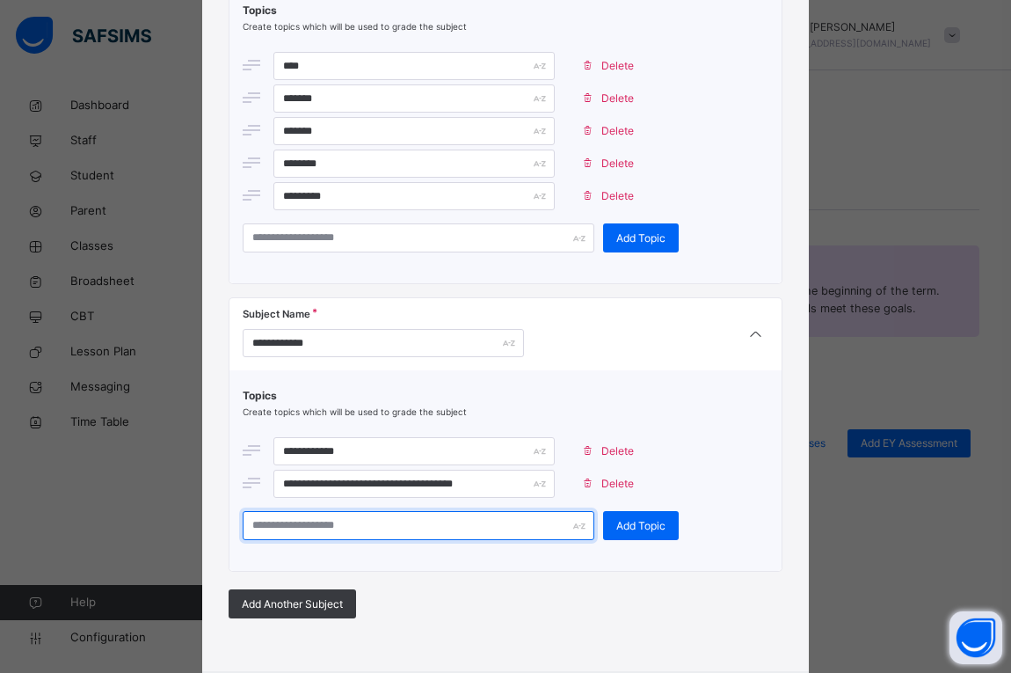
click at [495, 533] on input "text" at bounding box center [419, 525] width 352 height 29
type input "**********"
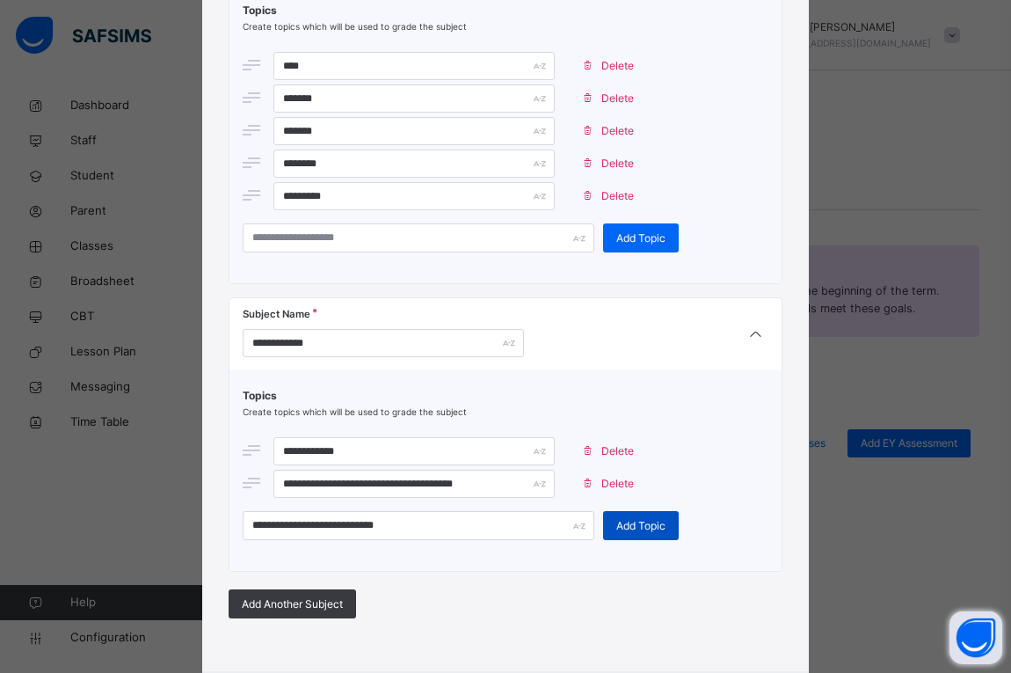
click at [632, 522] on span "Add Topic" at bounding box center [641, 526] width 49 height 16
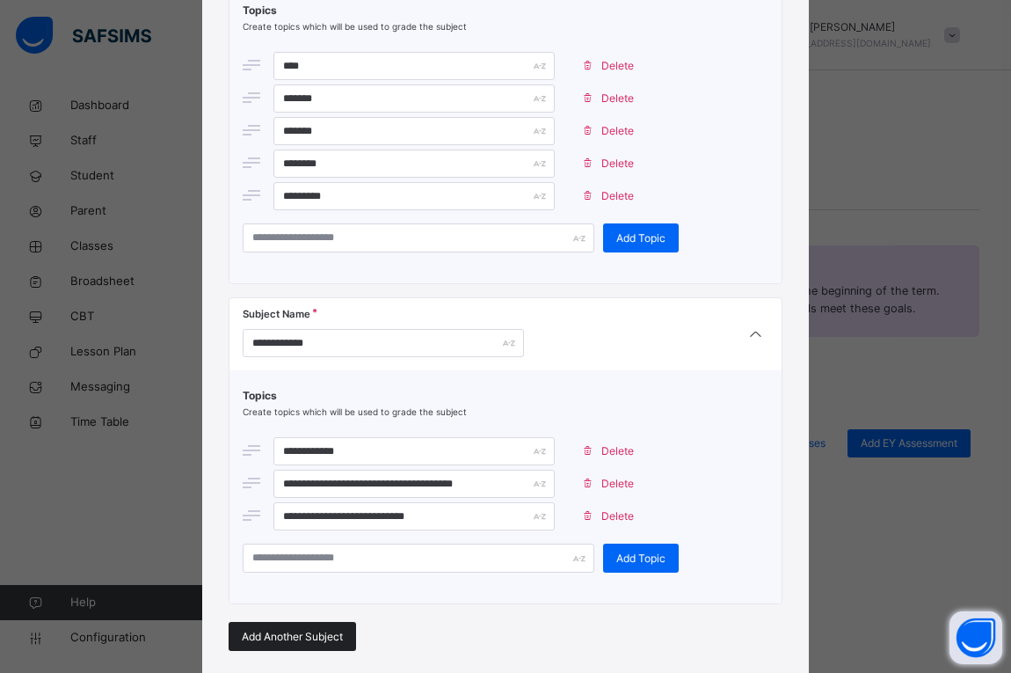
click at [284, 637] on span "Add Another Subject" at bounding box center [292, 637] width 101 height 16
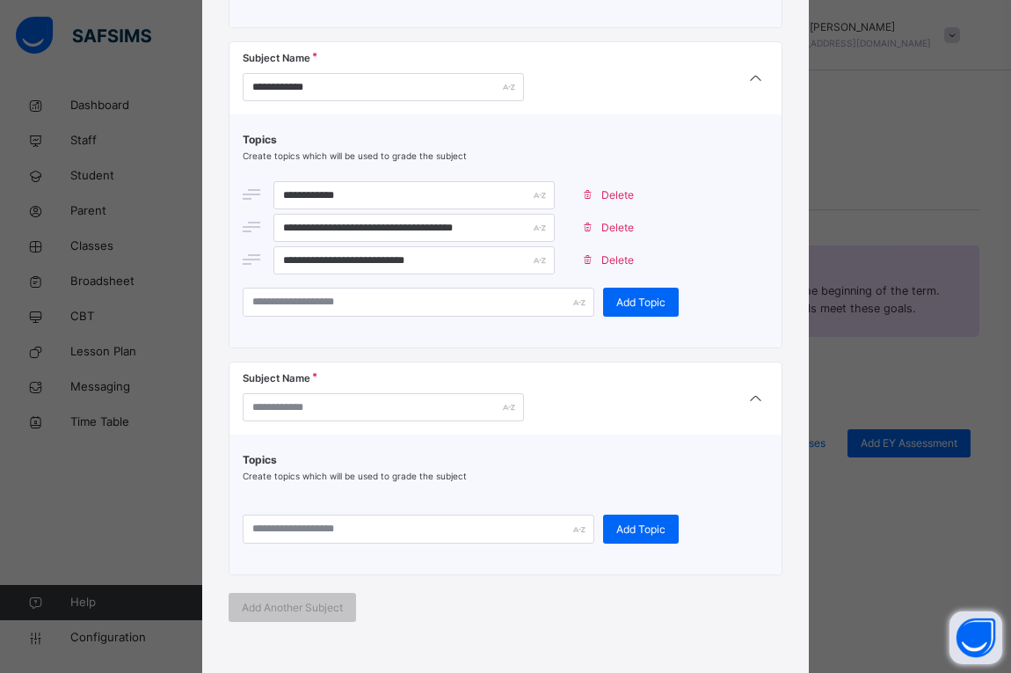
scroll to position [2187, 0]
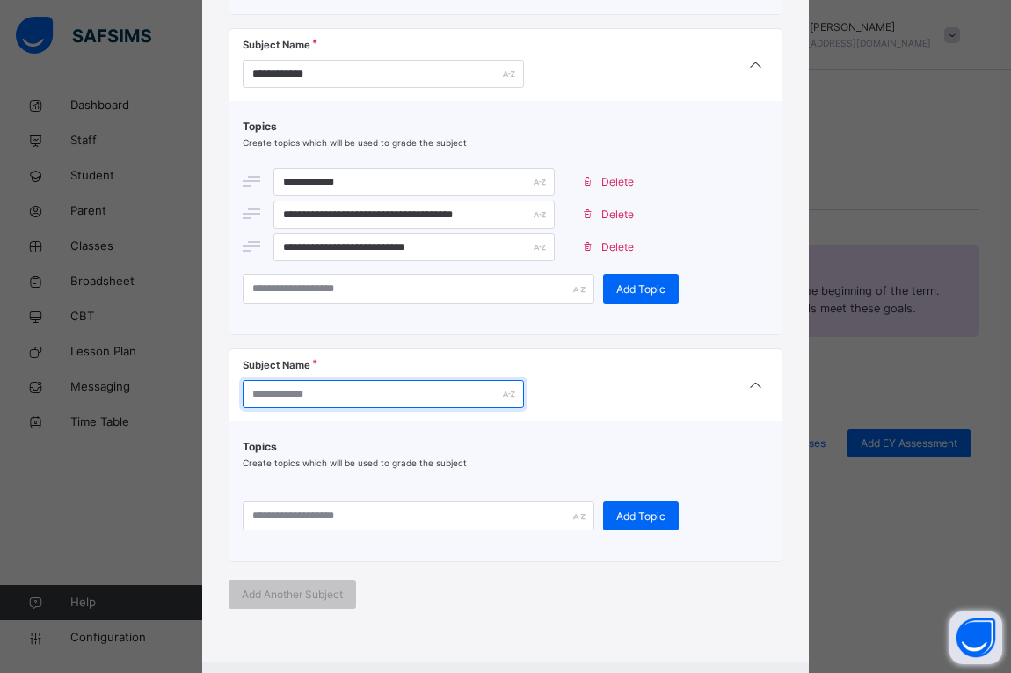
click at [427, 392] on input "text" at bounding box center [383, 394] width 281 height 28
type input "**********"
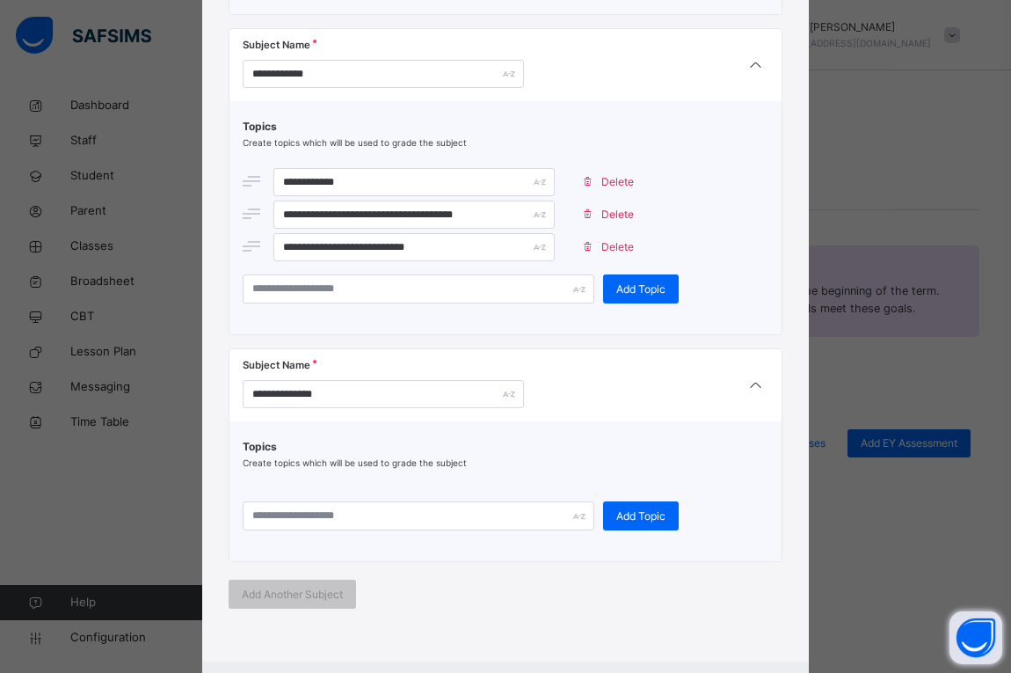
click at [405, 499] on div "Topics Create topics which will be used to grade the subject Add Topic" at bounding box center [506, 484] width 526 height 91
click at [402, 514] on input "text" at bounding box center [419, 515] width 352 height 29
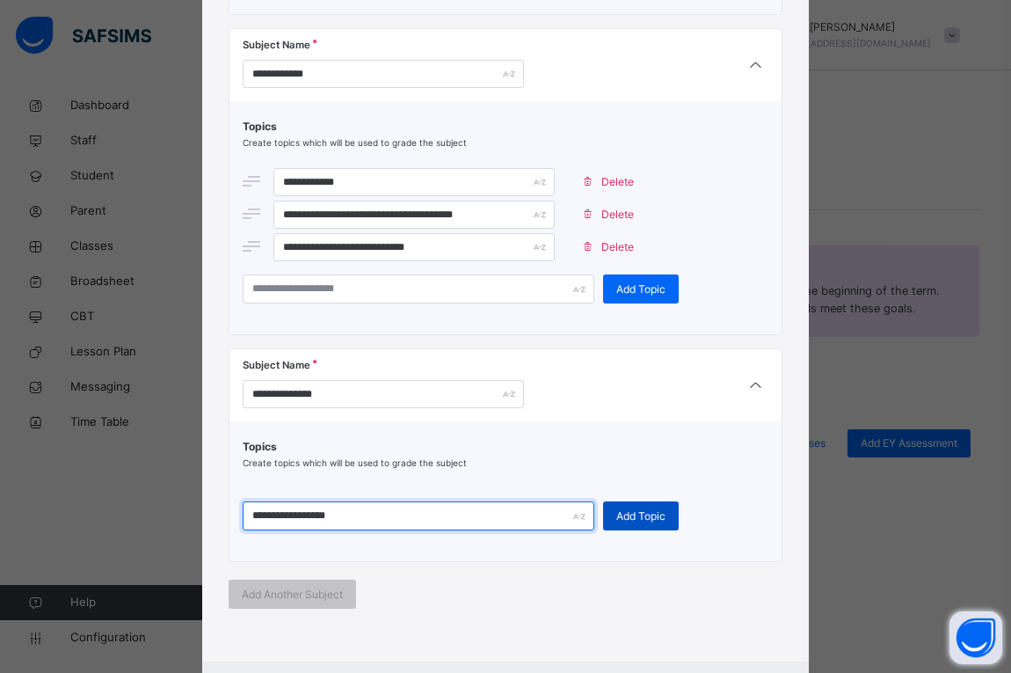
type input "**********"
click at [620, 503] on div "Add Topic" at bounding box center [641, 515] width 76 height 29
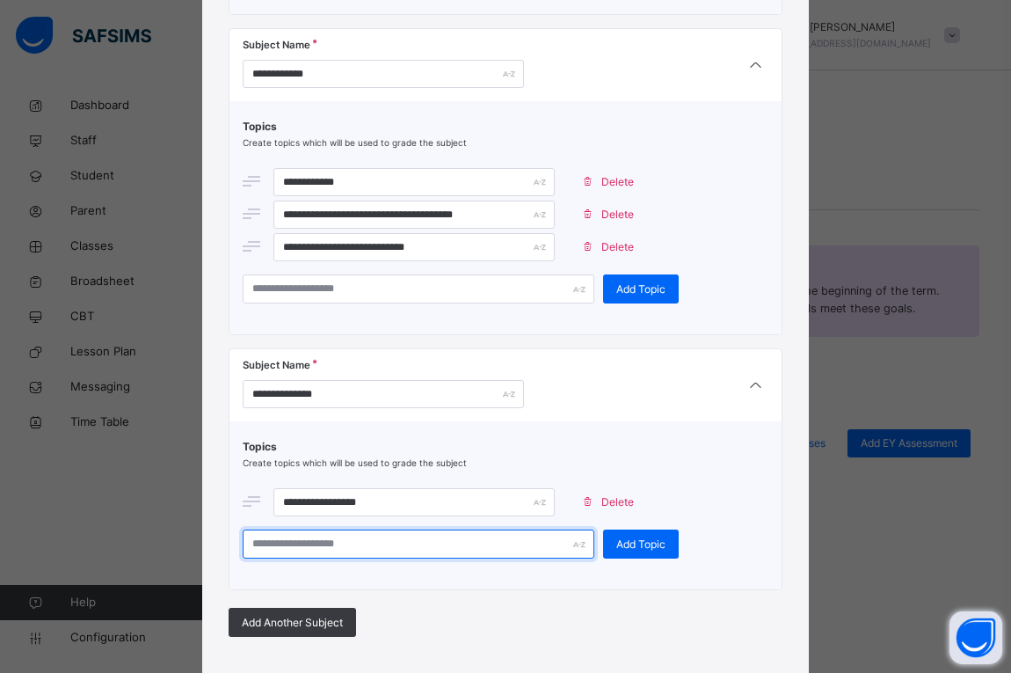
click at [478, 551] on input "text" at bounding box center [419, 543] width 352 height 29
type input "**********"
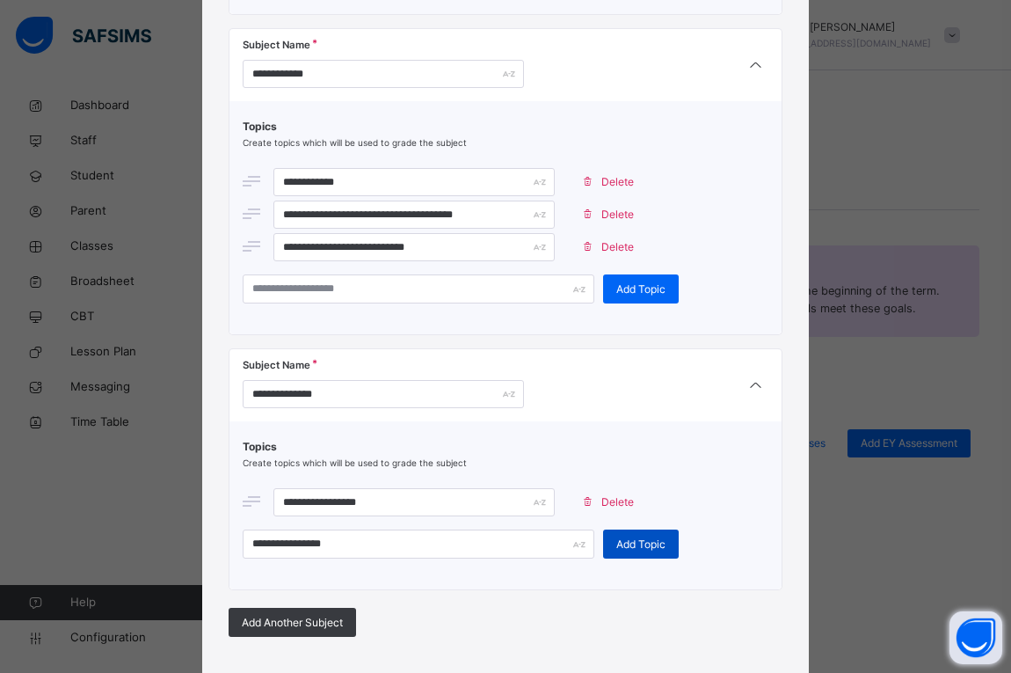
click at [618, 547] on span "Add Topic" at bounding box center [641, 544] width 49 height 16
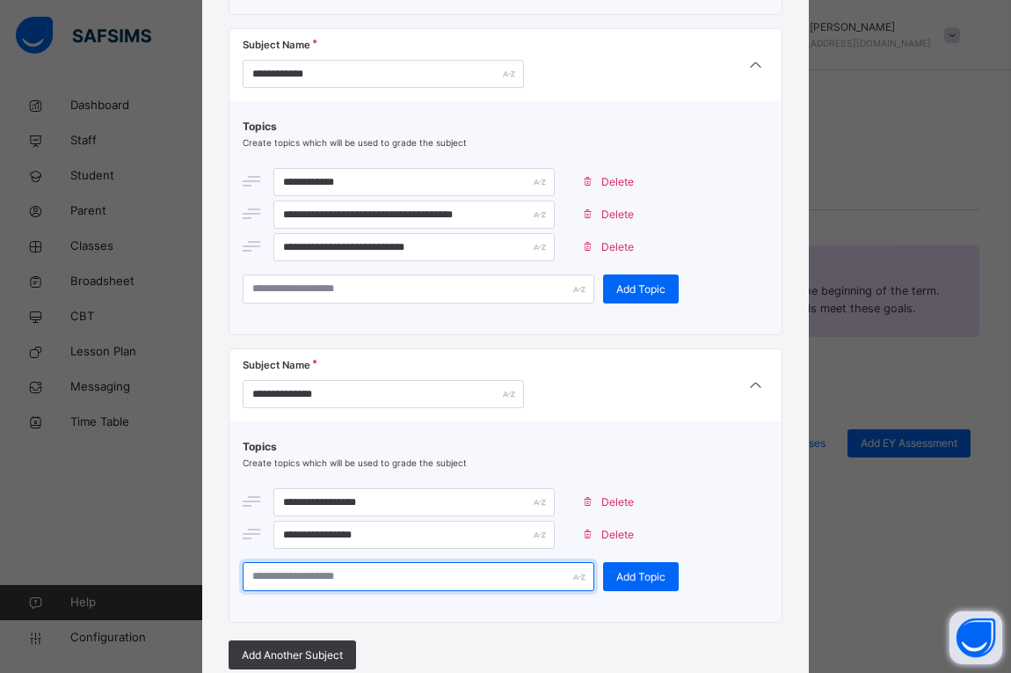
click at [521, 586] on input "text" at bounding box center [419, 576] width 352 height 29
type input "*"
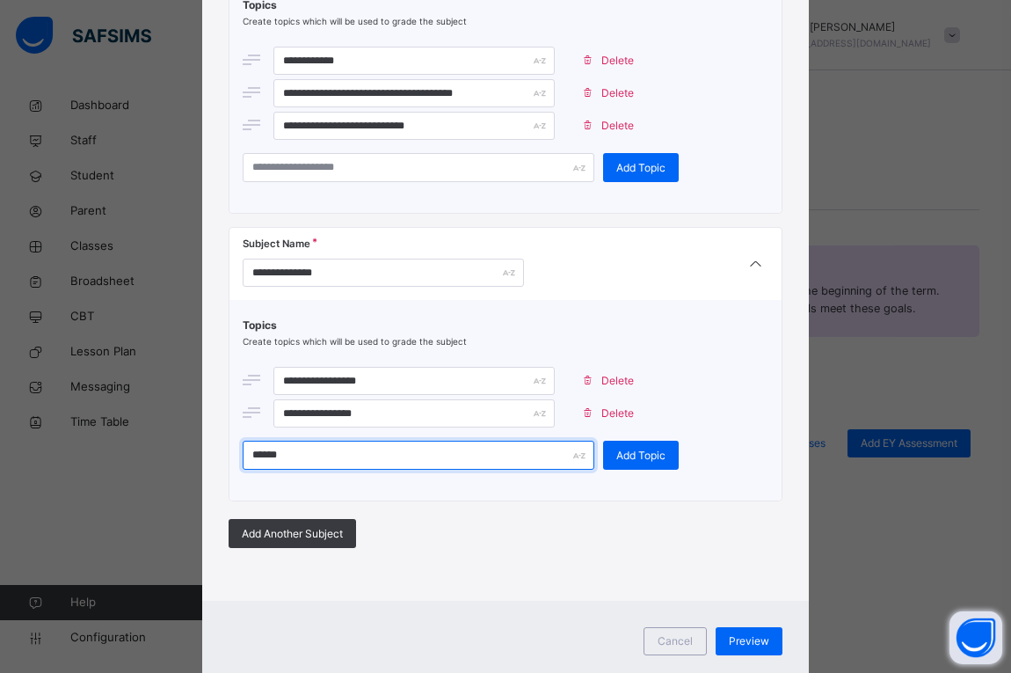
scroll to position [2361, 0]
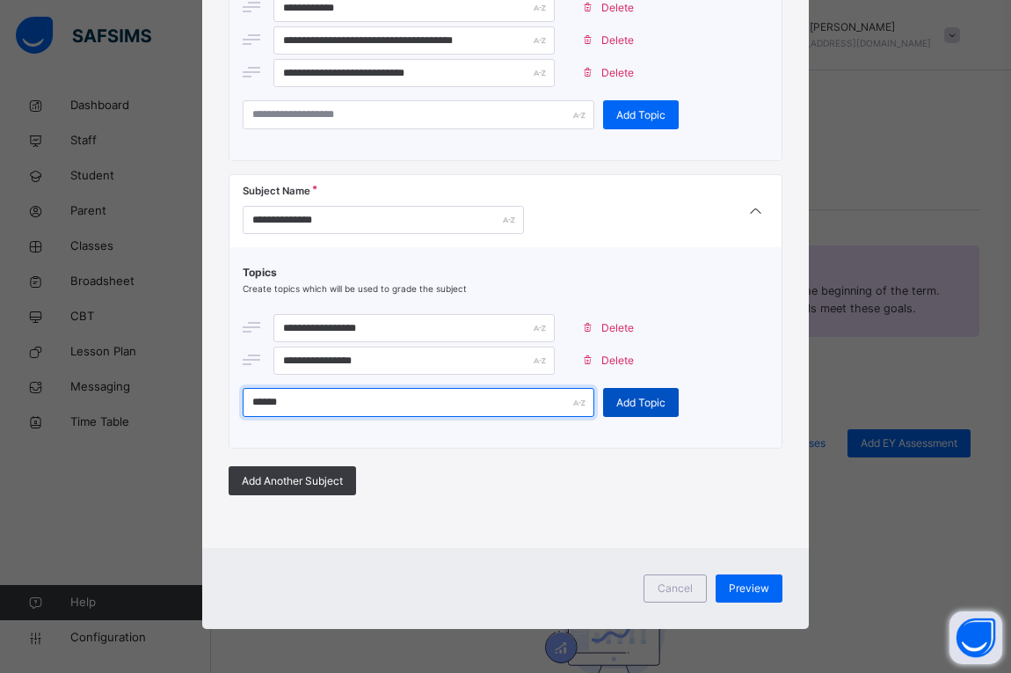
type input "******"
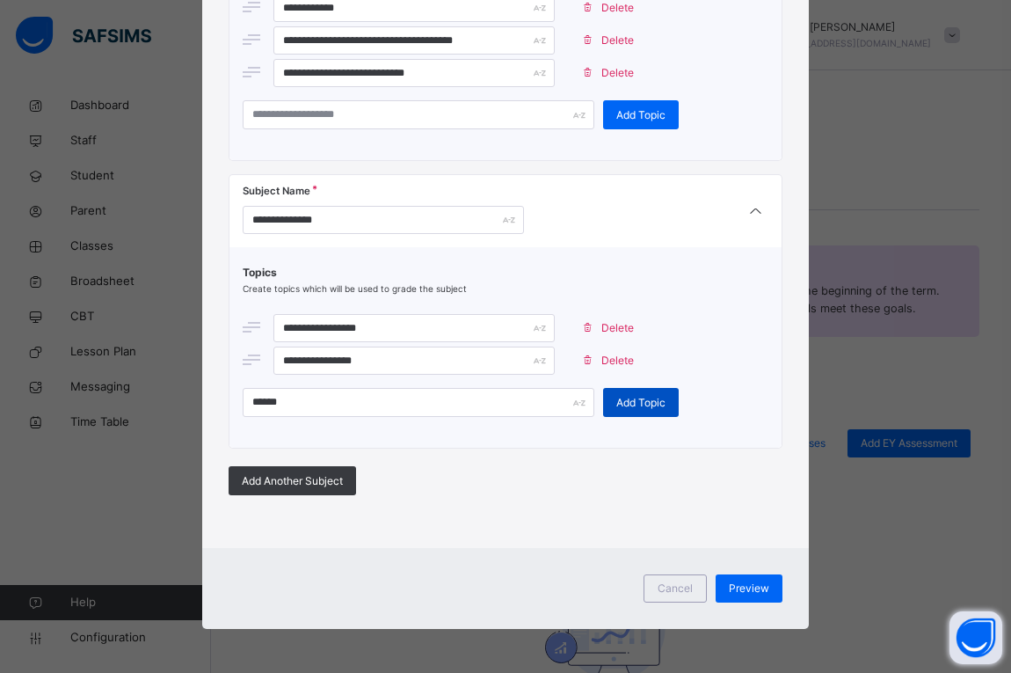
click at [619, 407] on span "Add Topic" at bounding box center [641, 403] width 49 height 16
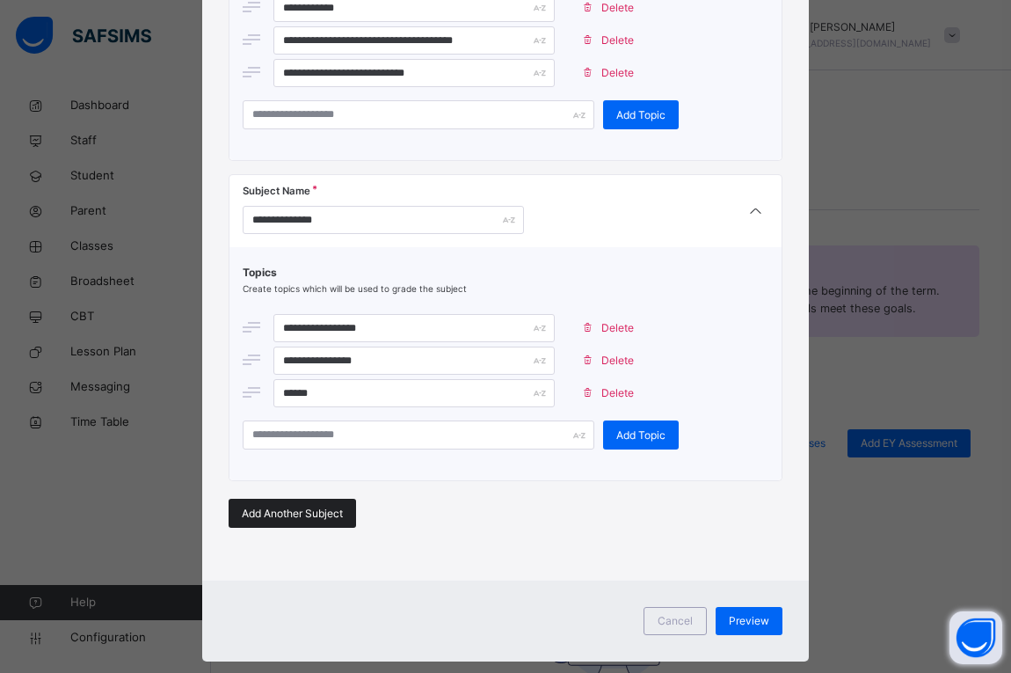
click at [323, 521] on span "Add Another Subject" at bounding box center [292, 514] width 101 height 16
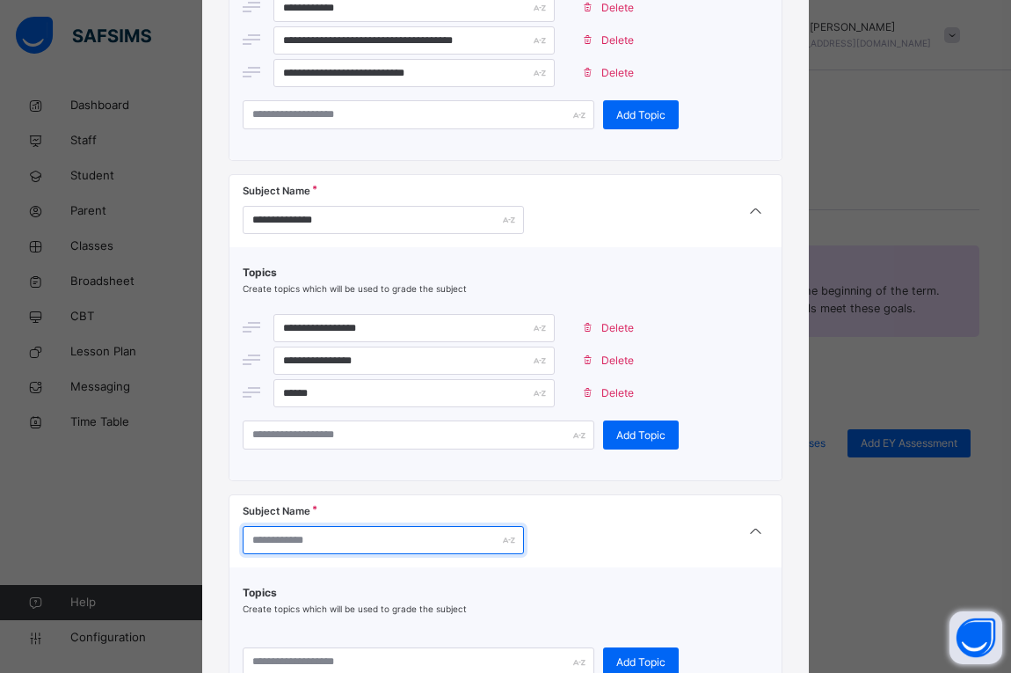
click at [341, 550] on input "text" at bounding box center [383, 540] width 281 height 28
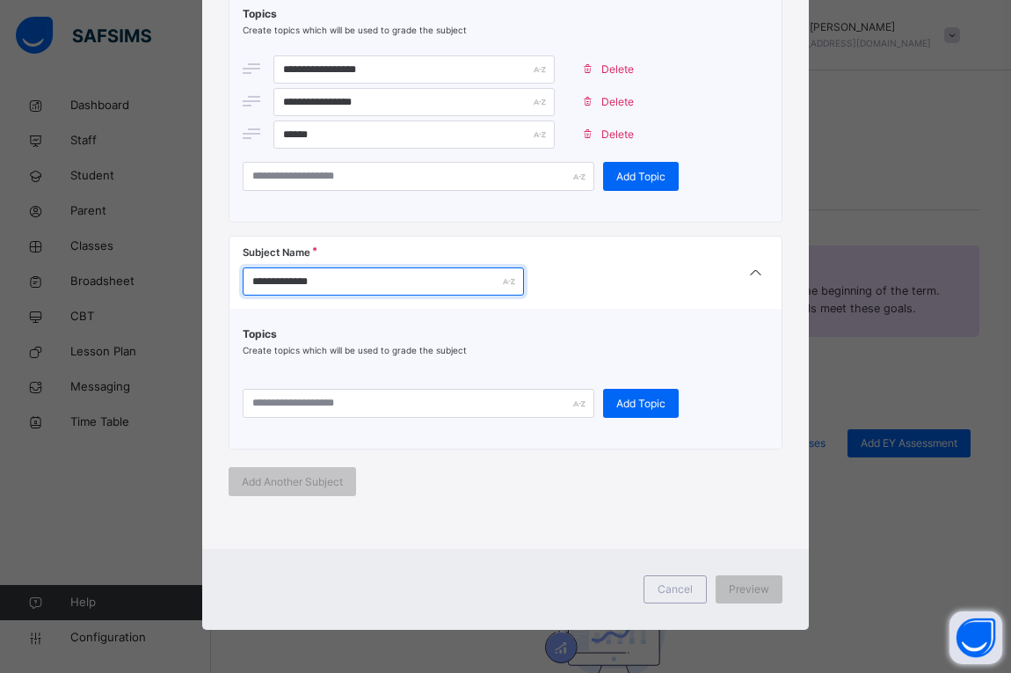
scroll to position [2621, 0]
type input "**********"
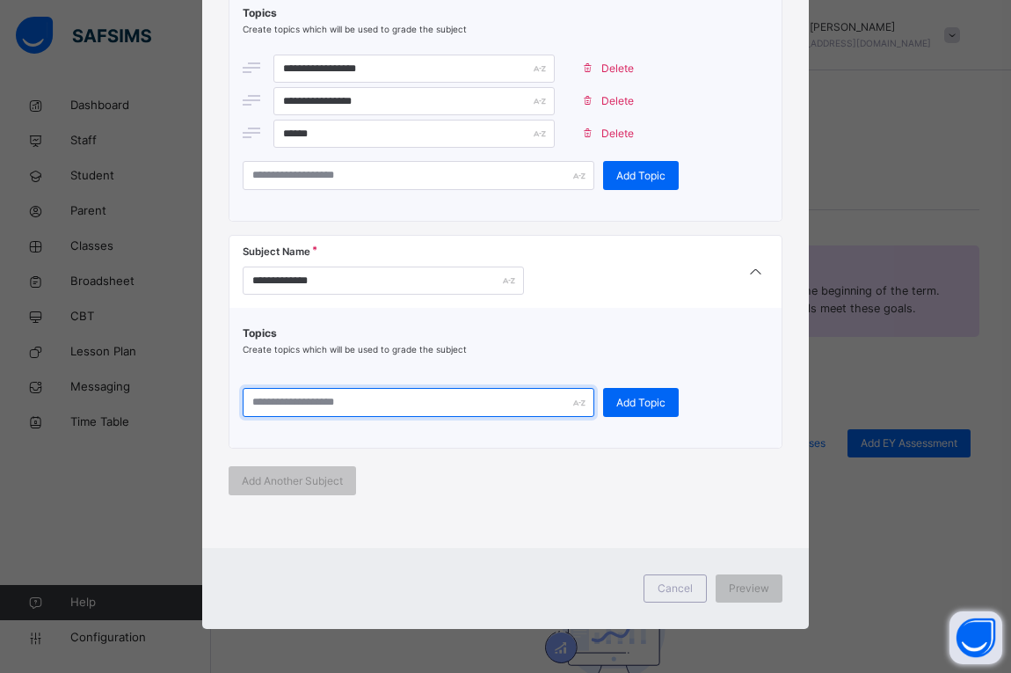
click at [403, 405] on input "text" at bounding box center [419, 402] width 352 height 29
type input "**********"
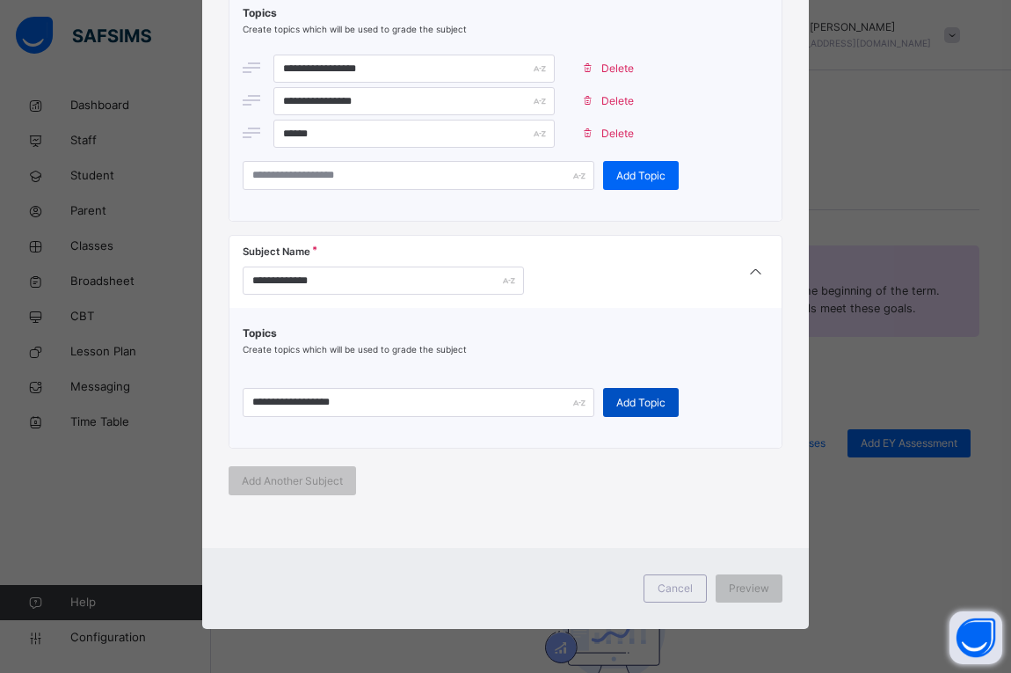
click at [624, 402] on span "Add Topic" at bounding box center [641, 403] width 49 height 16
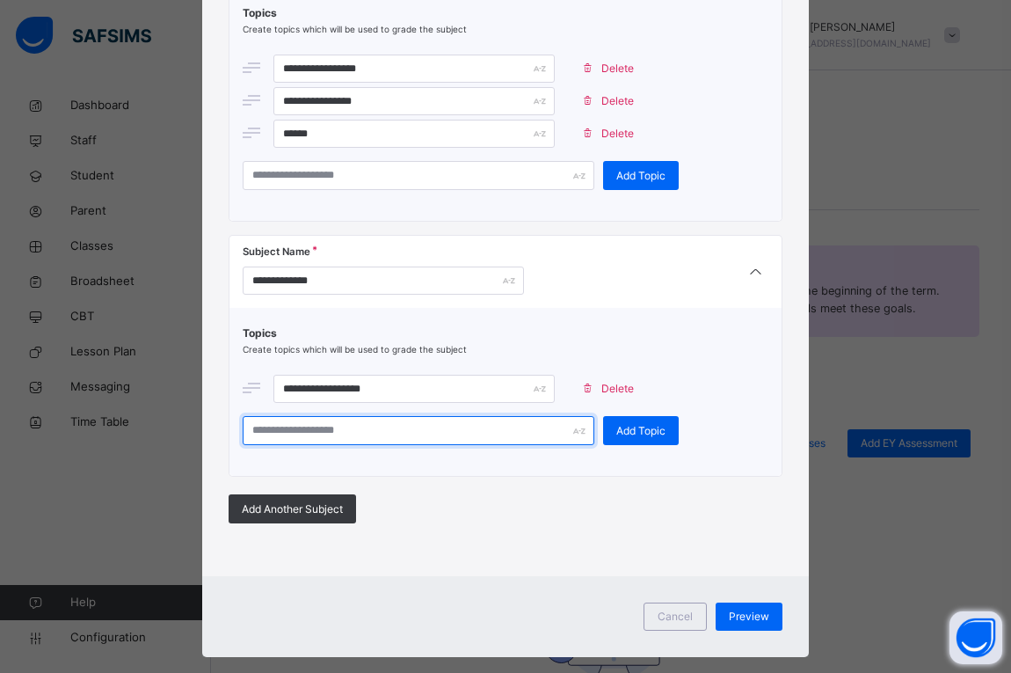
click at [390, 430] on input "text" at bounding box center [419, 430] width 352 height 29
type input "*****"
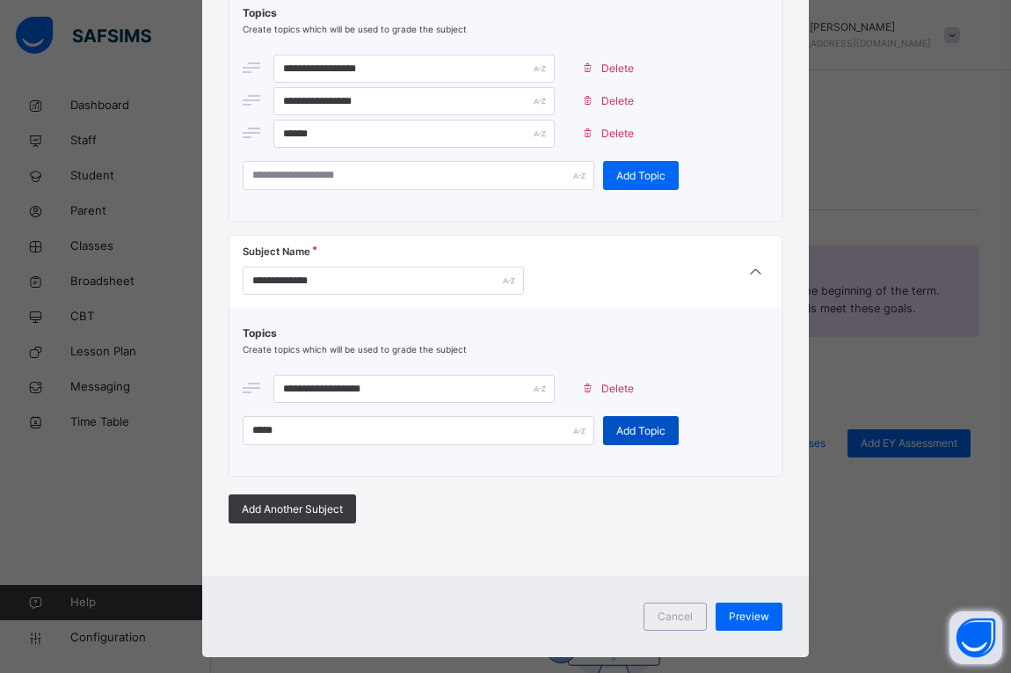
click at [603, 425] on div "Add Topic" at bounding box center [641, 430] width 76 height 29
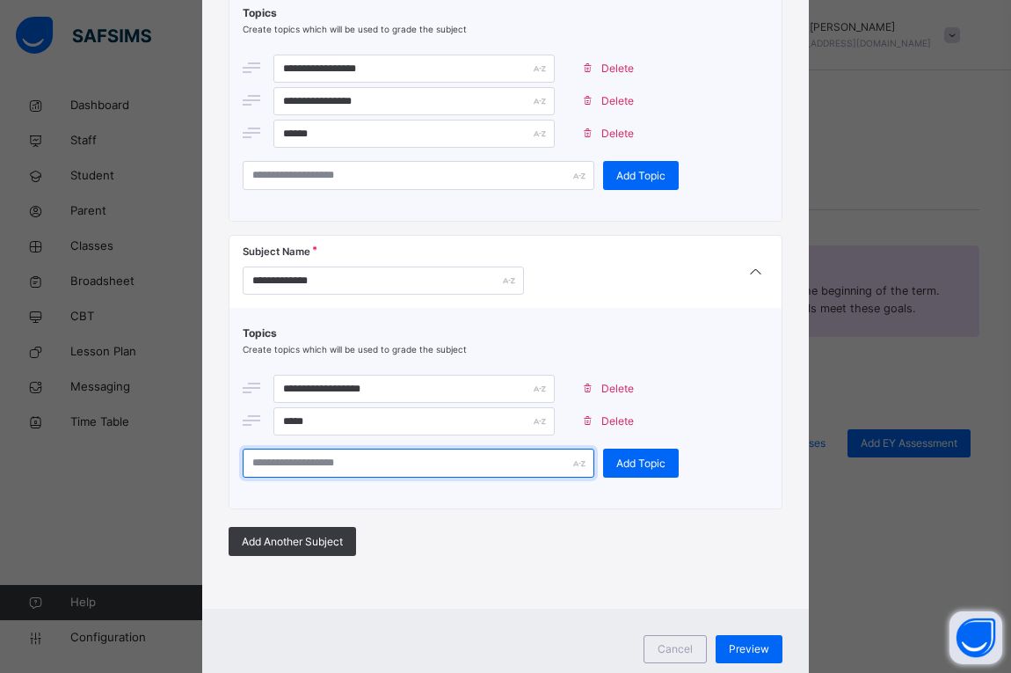
click at [480, 468] on input "text" at bounding box center [419, 463] width 352 height 29
type input "**********"
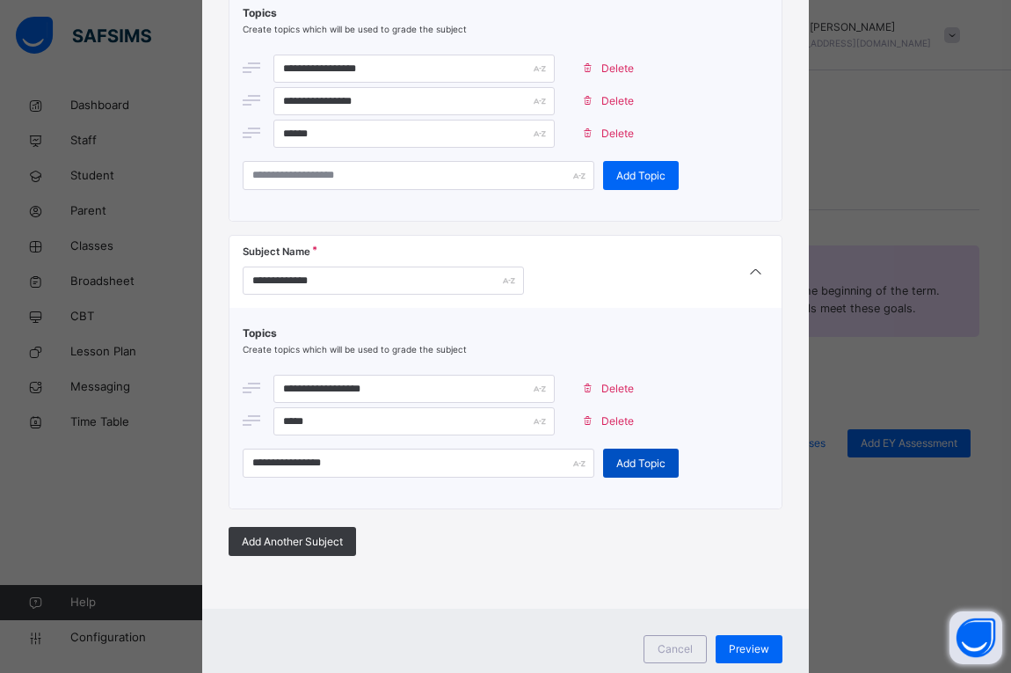
click at [617, 464] on span "Add Topic" at bounding box center [641, 464] width 49 height 16
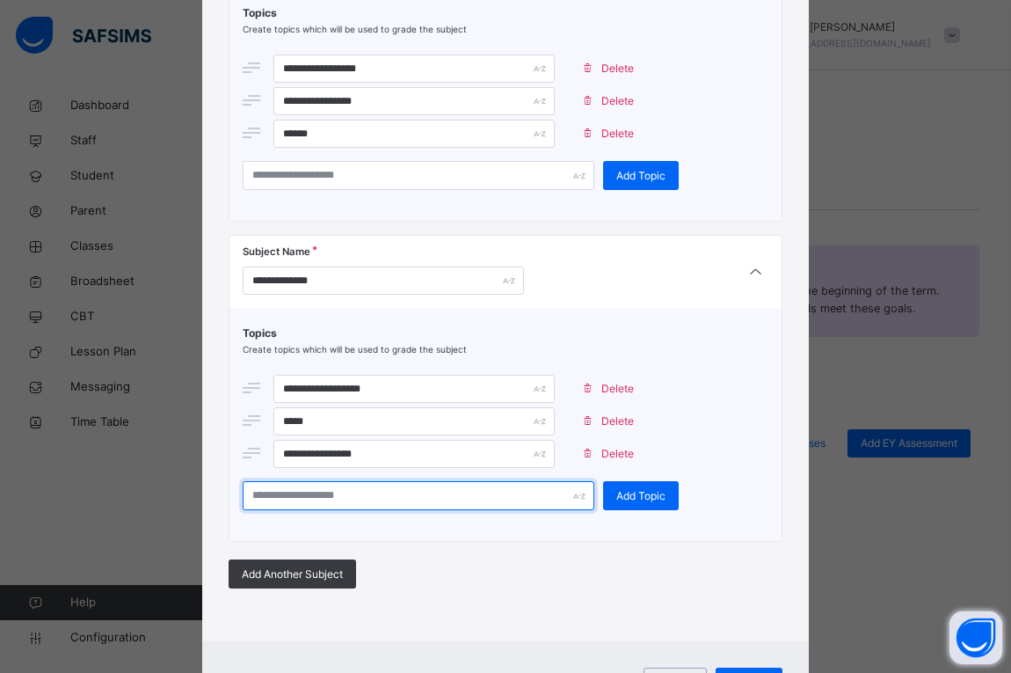
click at [452, 493] on input "text" at bounding box center [419, 495] width 352 height 29
type input "**********"
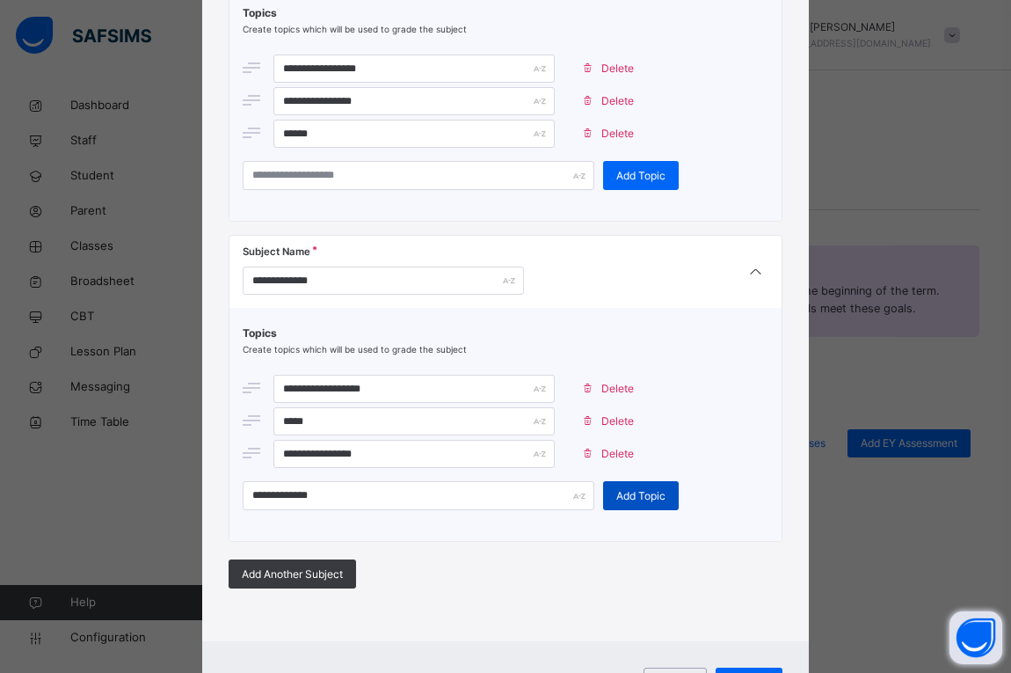
click at [635, 488] on span "Add Topic" at bounding box center [641, 496] width 49 height 16
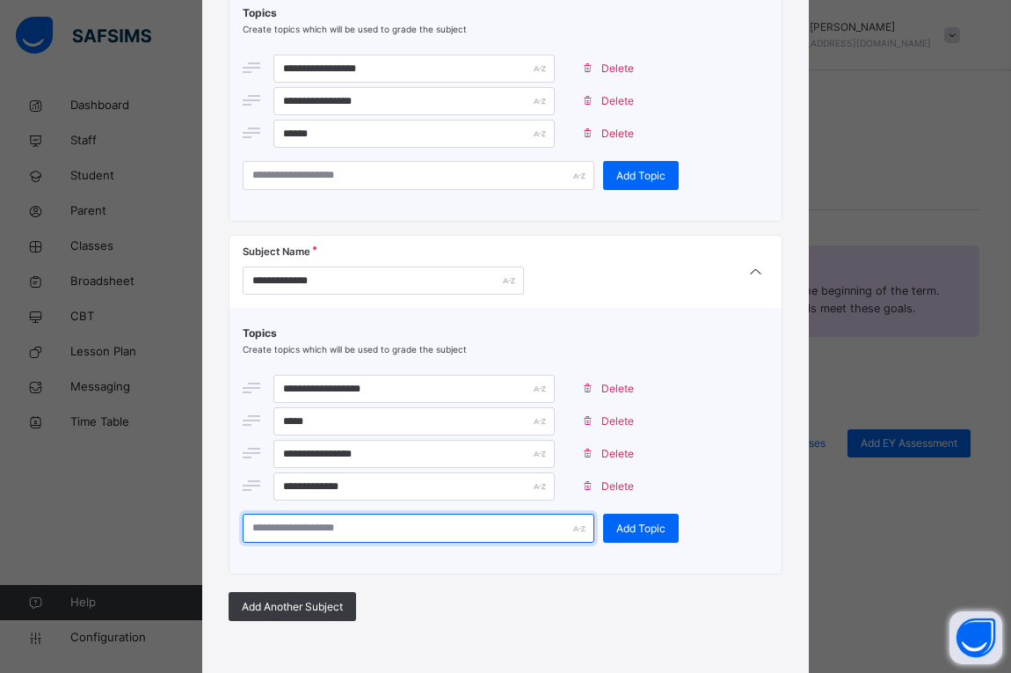
click at [412, 532] on input "text" at bounding box center [419, 528] width 352 height 29
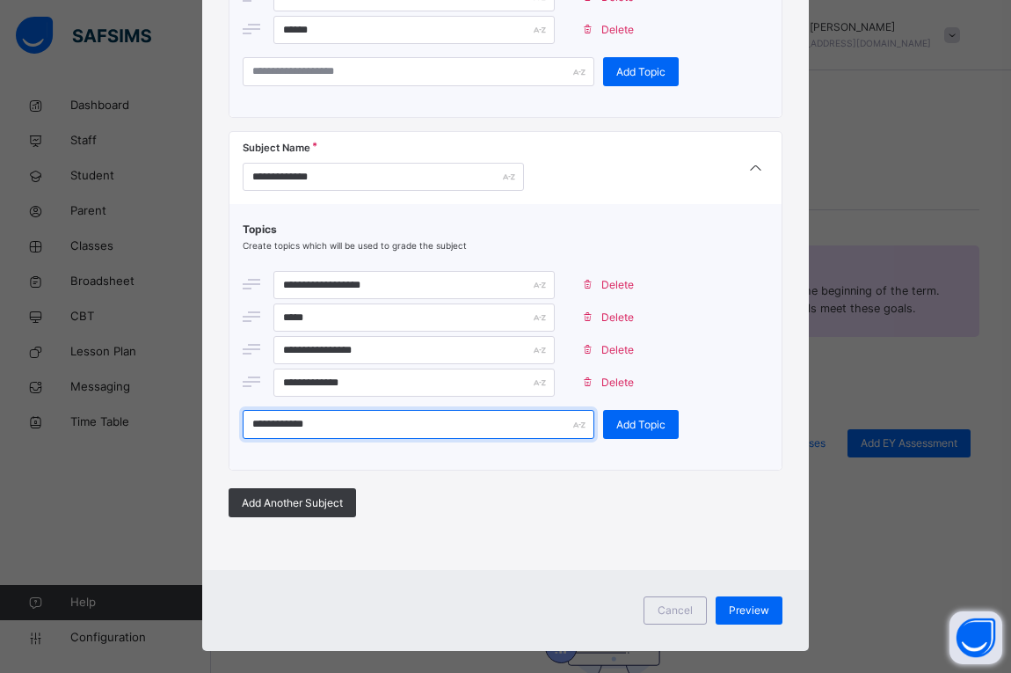
scroll to position [2747, 0]
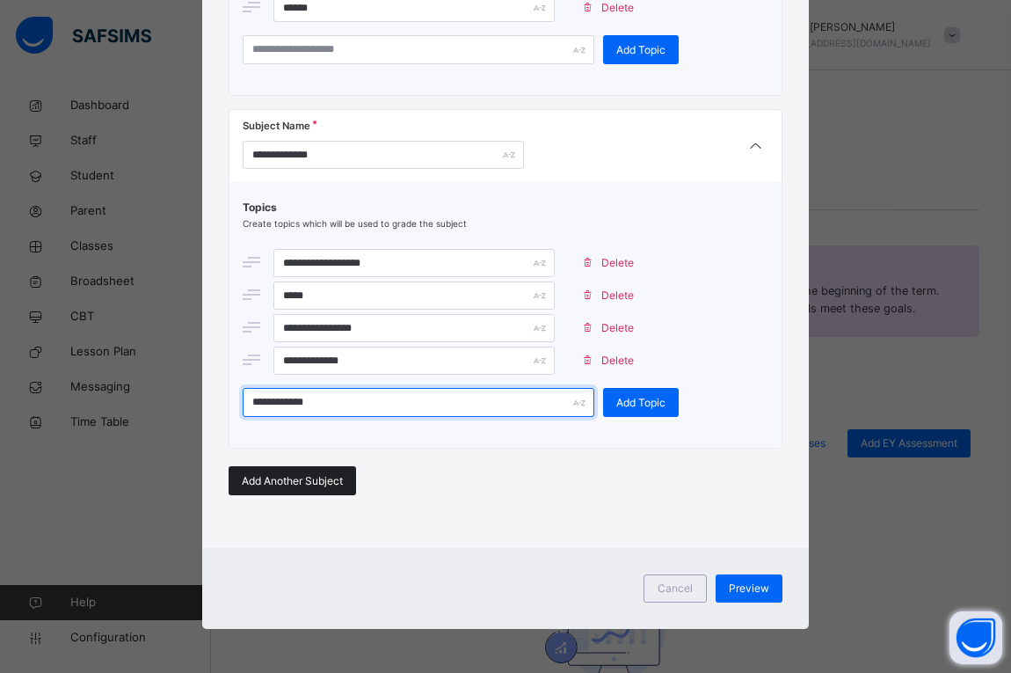
type input "**********"
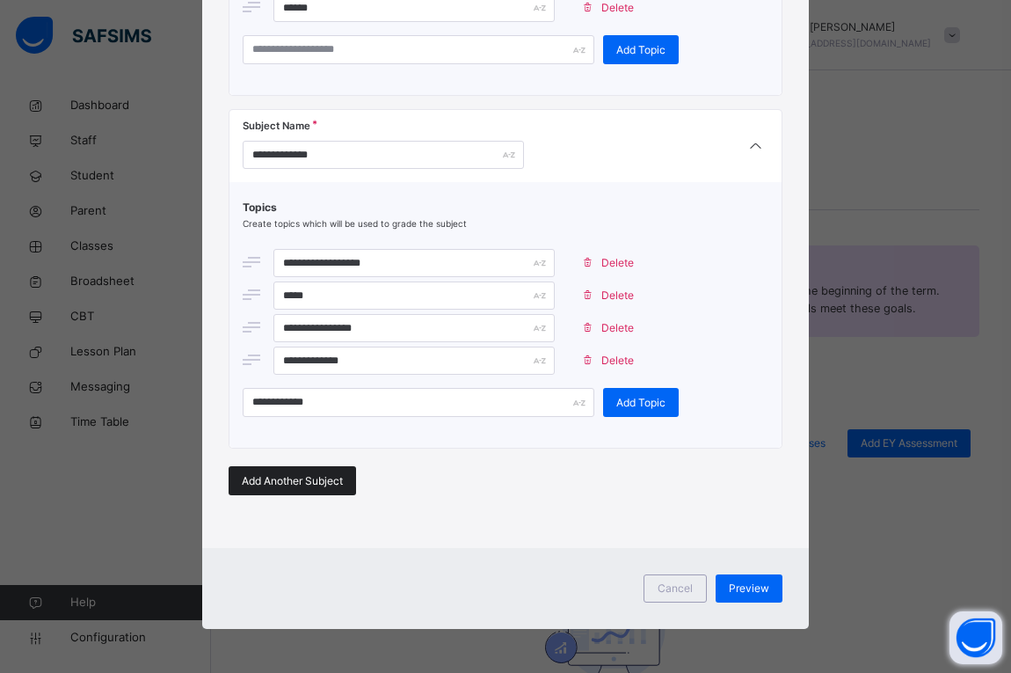
click at [321, 480] on span "Add Another Subject" at bounding box center [292, 481] width 101 height 16
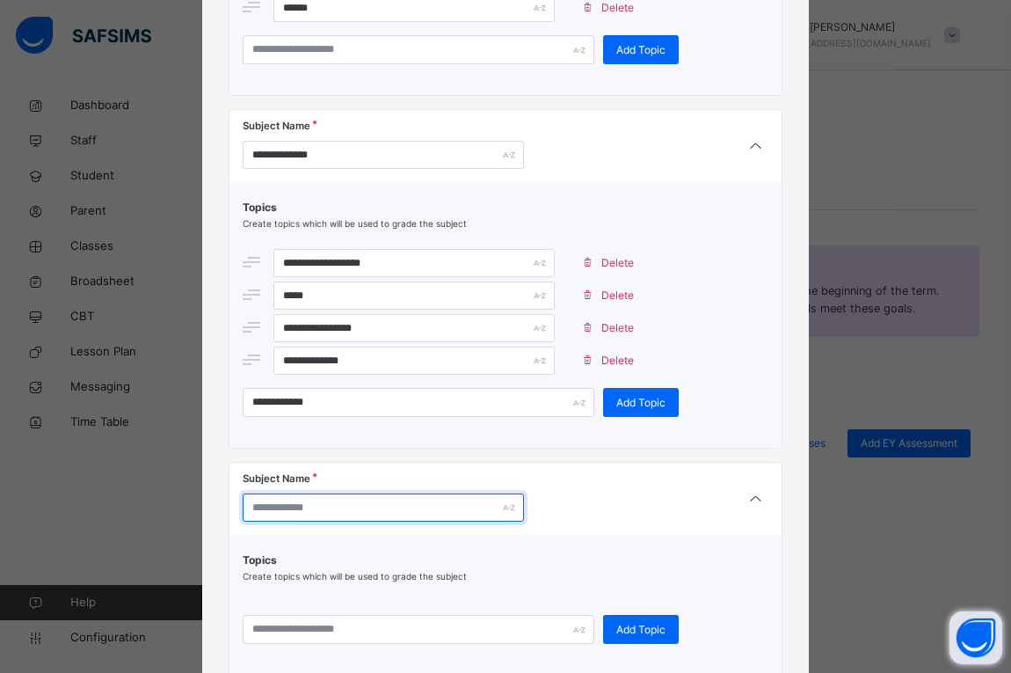
click at [315, 516] on input "text" at bounding box center [383, 507] width 281 height 28
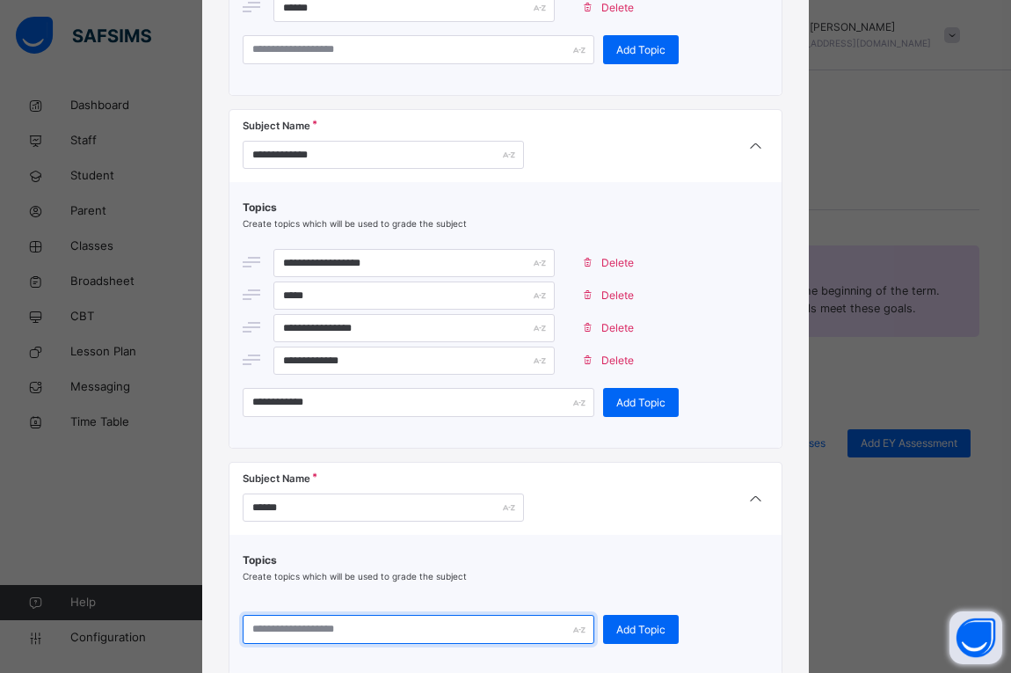
click at [306, 632] on input "text" at bounding box center [419, 629] width 352 height 29
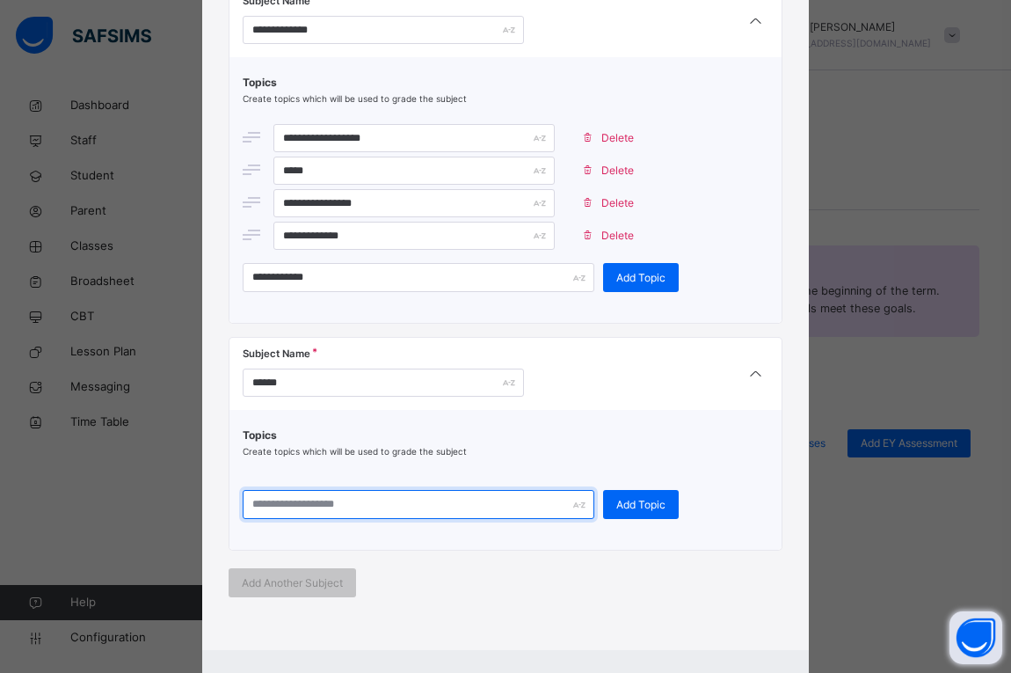
scroll to position [2973, 0]
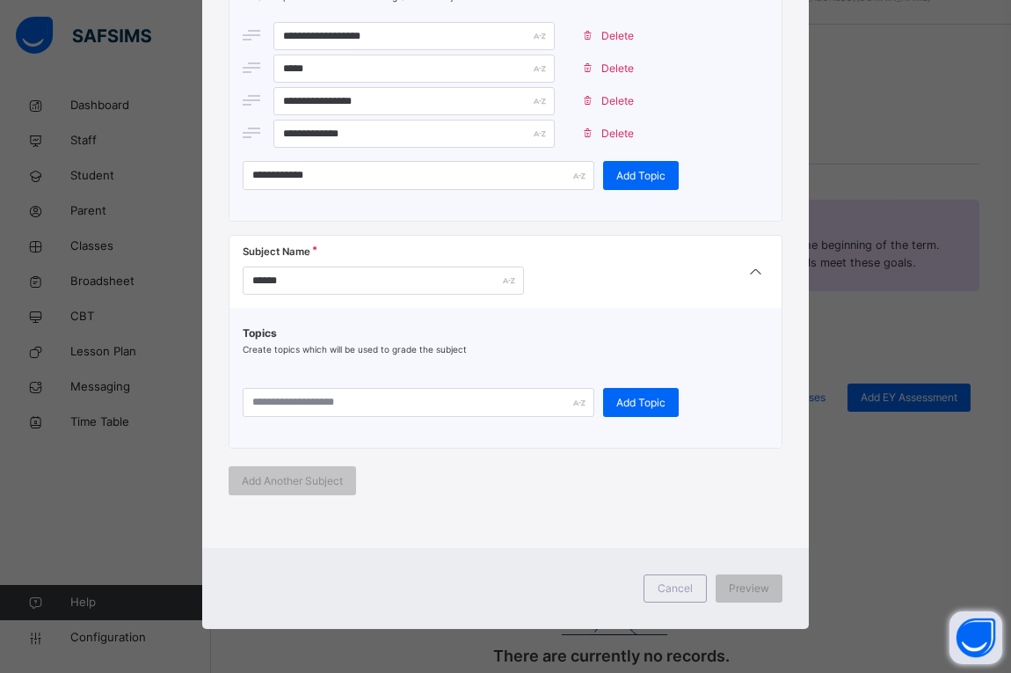
click at [74, 558] on div "**********" at bounding box center [505, 336] width 1011 height 673
drag, startPoint x: 74, startPoint y: 558, endPoint x: 29, endPoint y: 554, distance: 45.0
click at [74, 558] on div "**********" at bounding box center [505, 336] width 1011 height 673
click at [59, 558] on div "**********" at bounding box center [505, 336] width 1011 height 673
click at [29, 554] on div "**********" at bounding box center [505, 336] width 1011 height 673
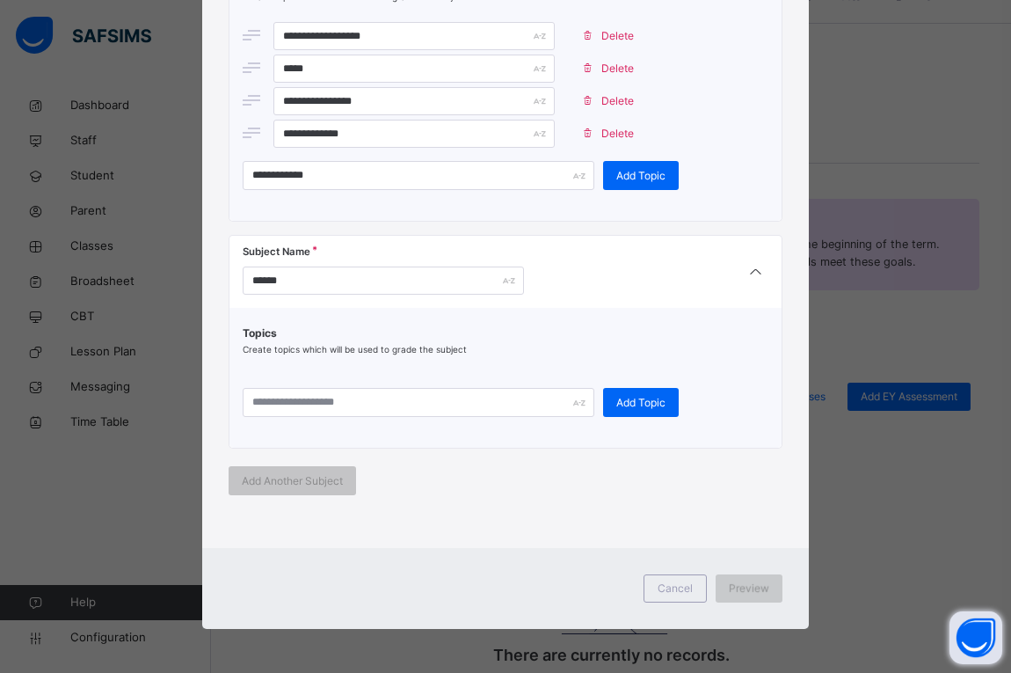
click at [754, 586] on span "Preview" at bounding box center [749, 588] width 40 height 16
click at [741, 595] on span "Preview" at bounding box center [749, 588] width 40 height 16
click at [735, 586] on span "Preview" at bounding box center [749, 588] width 40 height 16
click at [732, 582] on span "Preview" at bounding box center [749, 588] width 40 height 16
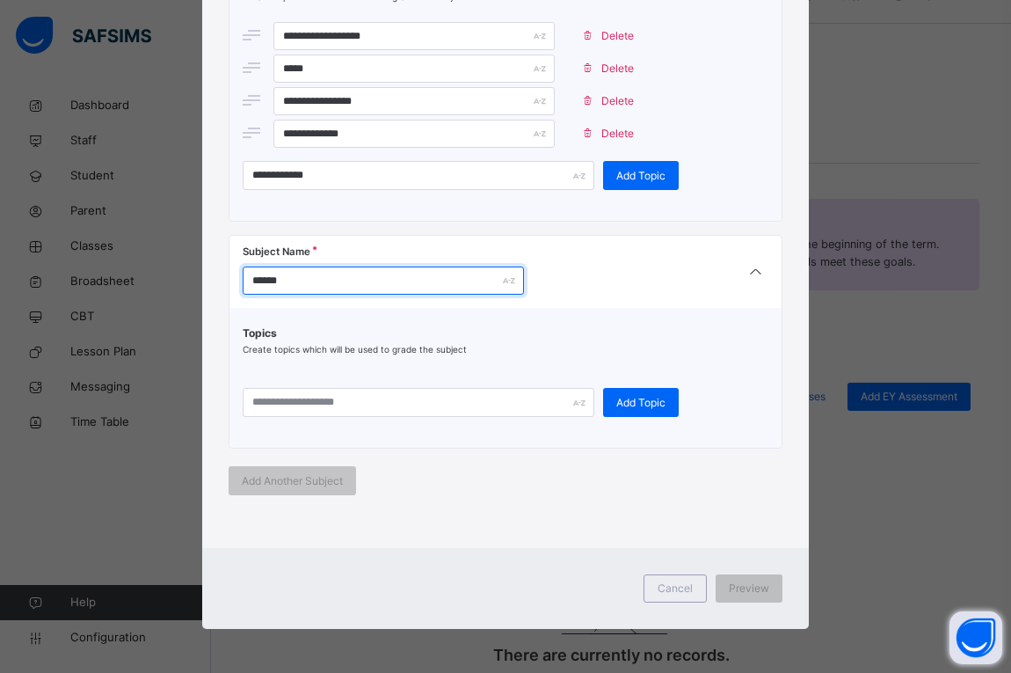
click at [435, 280] on input "******" at bounding box center [383, 280] width 281 height 28
click at [756, 270] on icon at bounding box center [755, 272] width 21 height 23
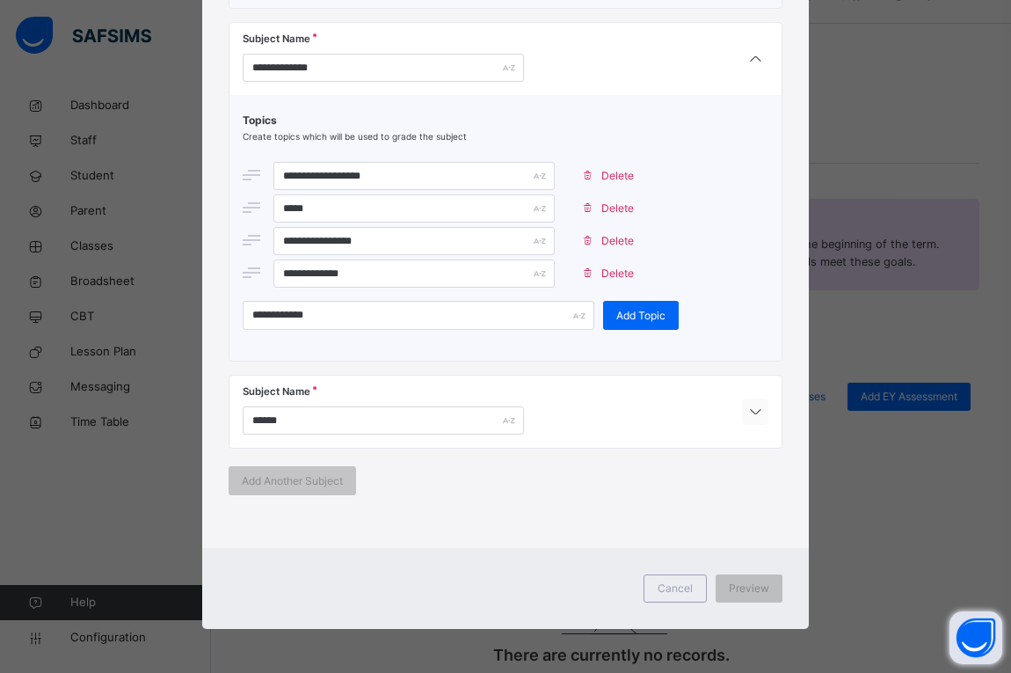
scroll to position [2834, 0]
click at [416, 412] on input "******" at bounding box center [383, 420] width 281 height 28
type input "*"
click at [718, 587] on div "Preview" at bounding box center [749, 588] width 67 height 28
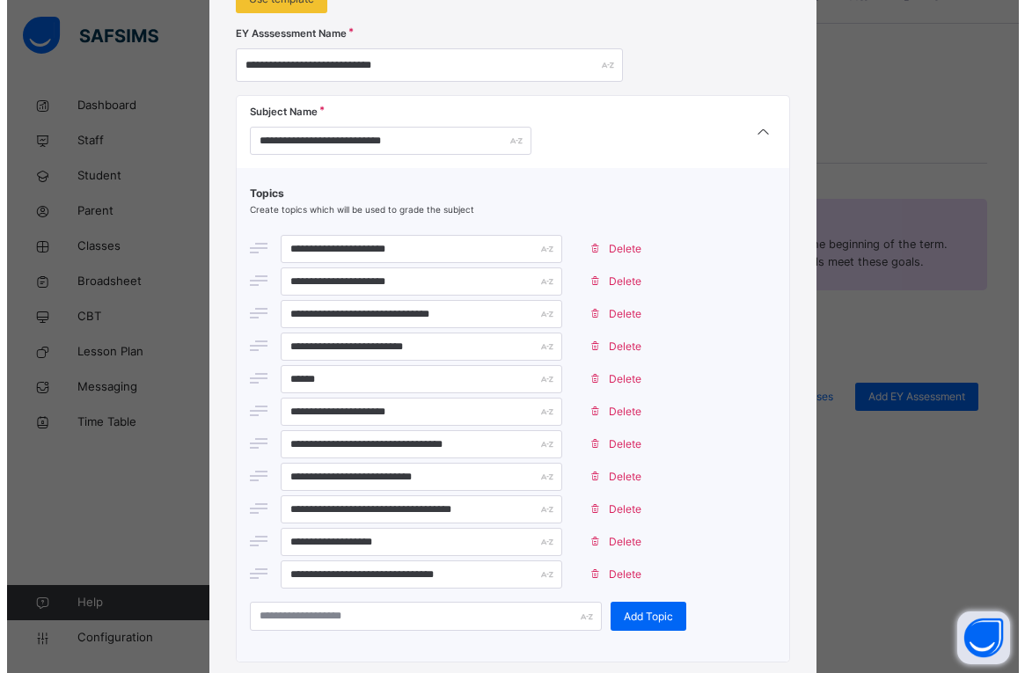
scroll to position [0, 0]
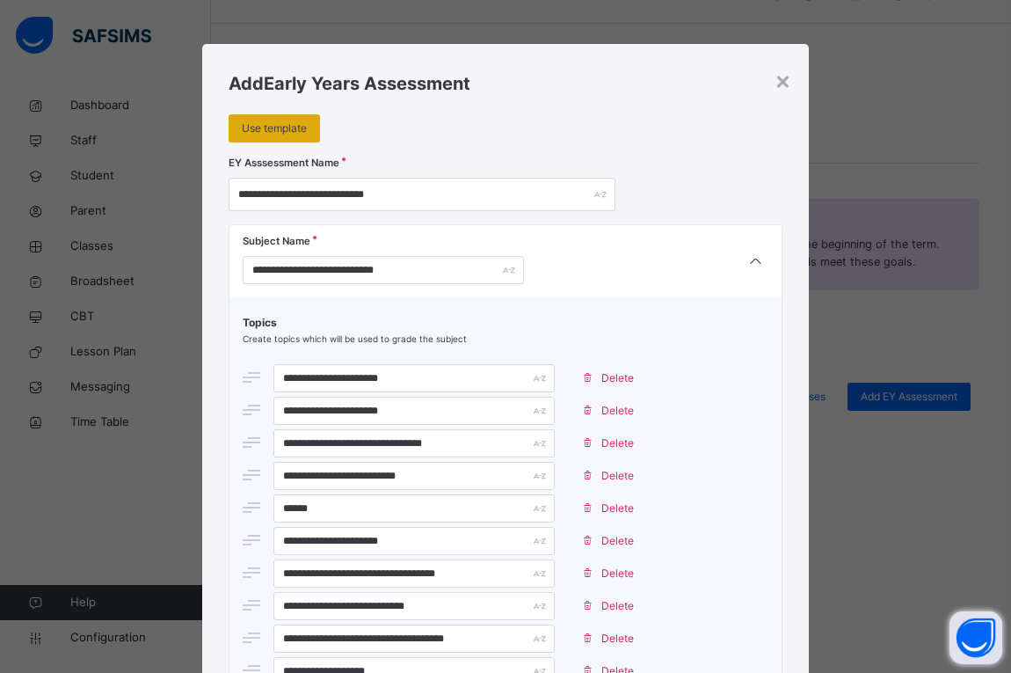
click at [287, 119] on div "Use template" at bounding box center [274, 128] width 91 height 28
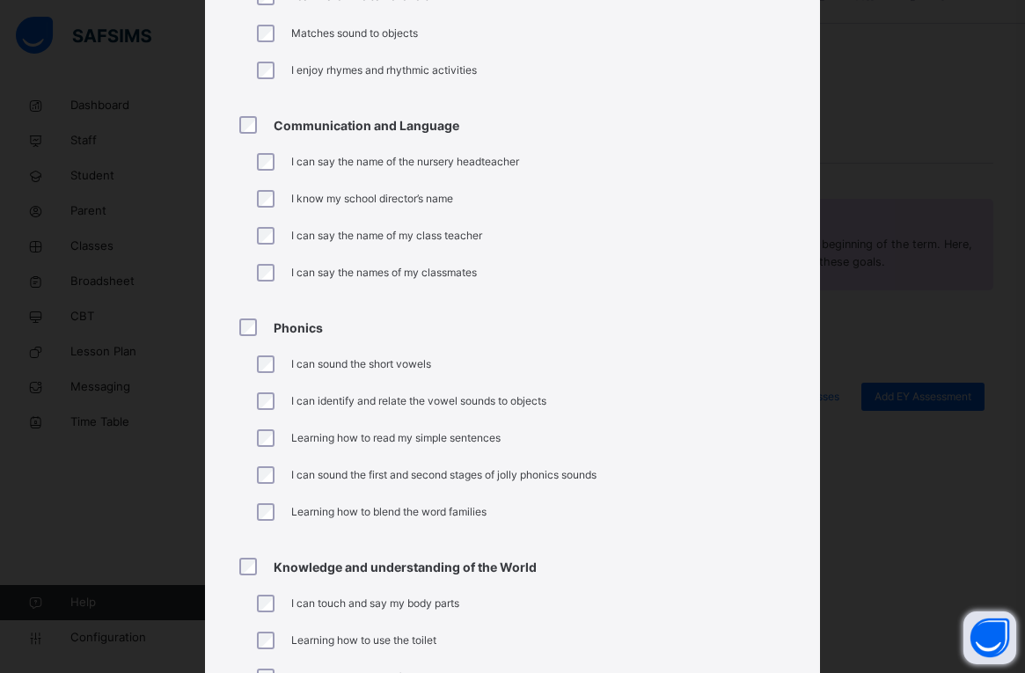
scroll to position [503, 0]
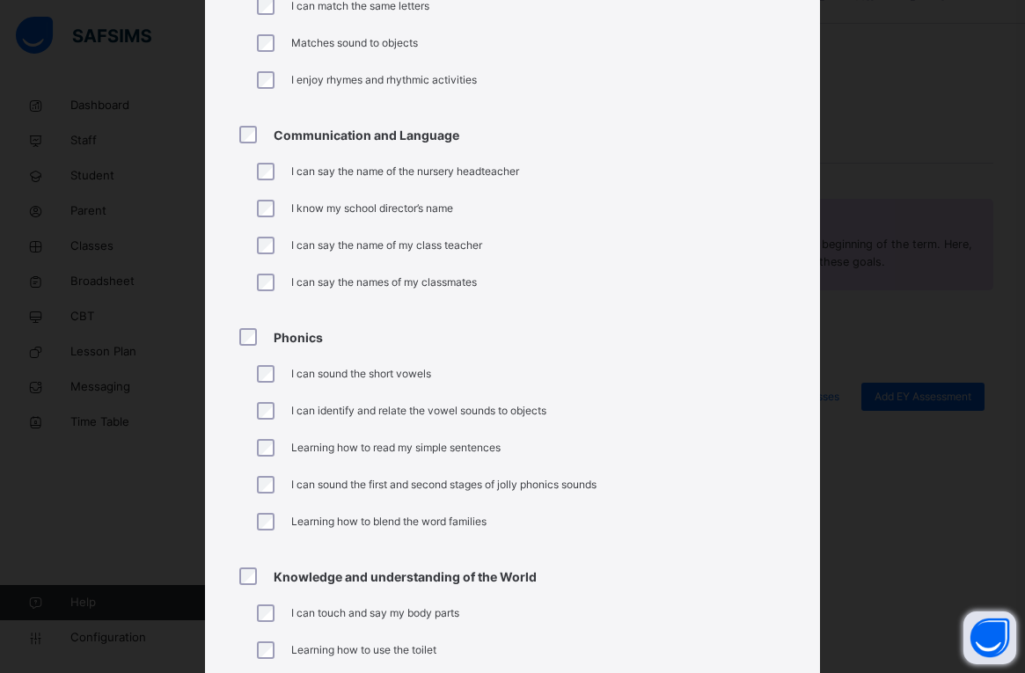
click at [238, 122] on div at bounding box center [252, 134] width 42 height 37
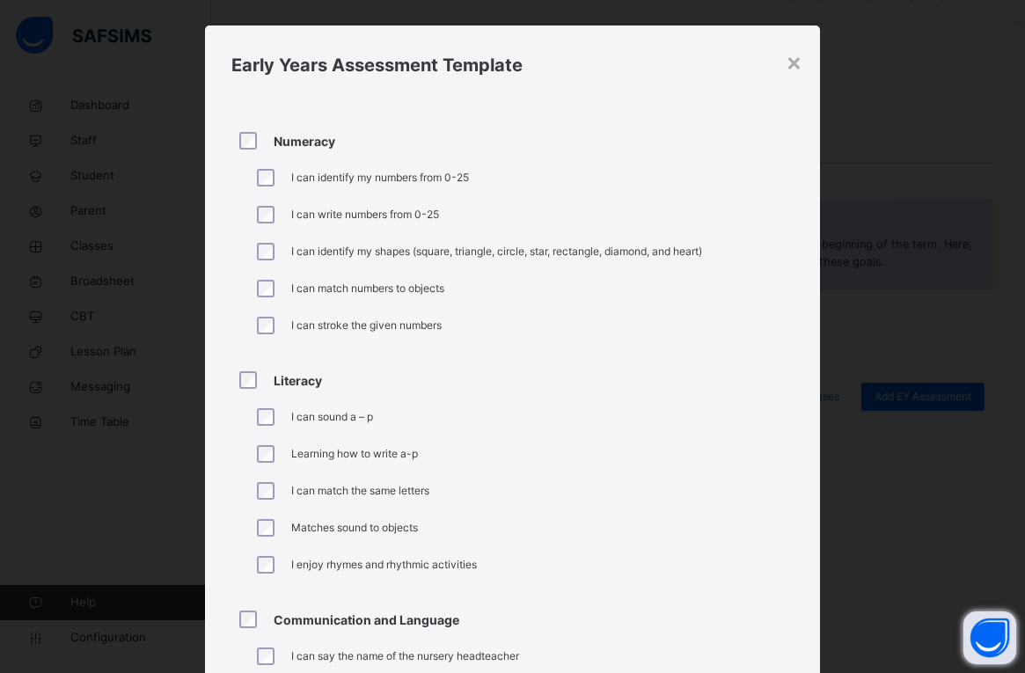
scroll to position [0, 0]
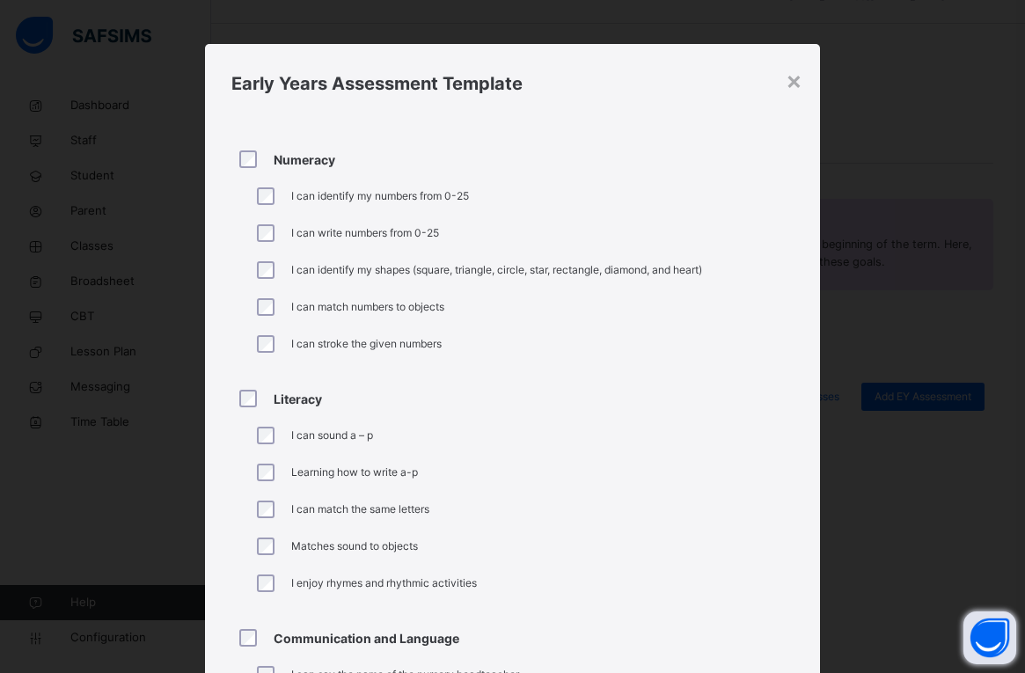
click at [243, 149] on div at bounding box center [252, 159] width 42 height 37
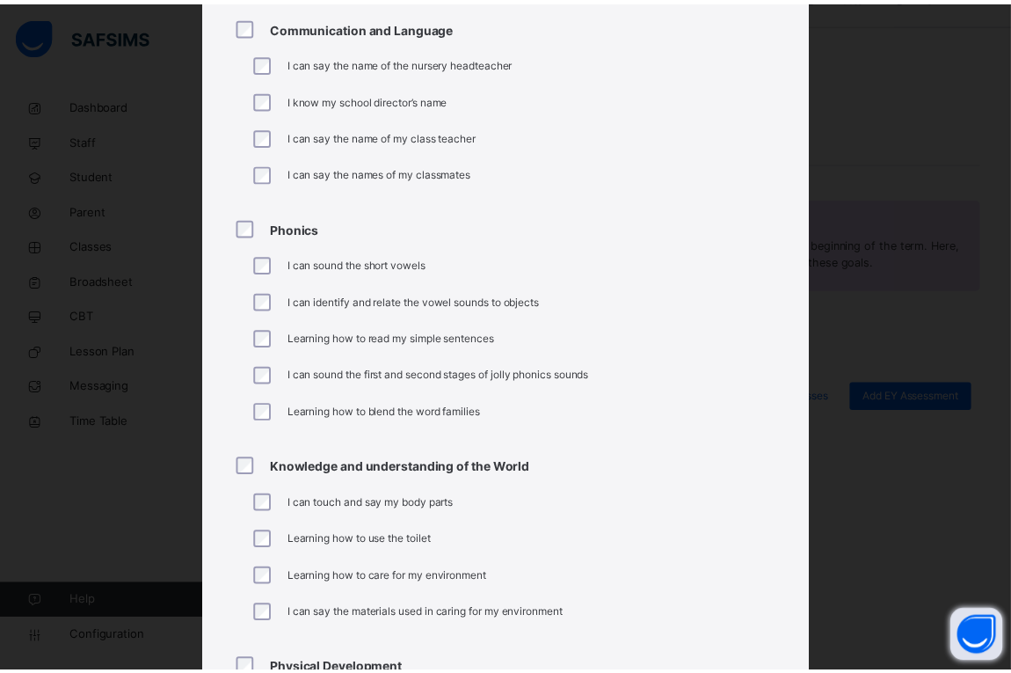
scroll to position [1183, 0]
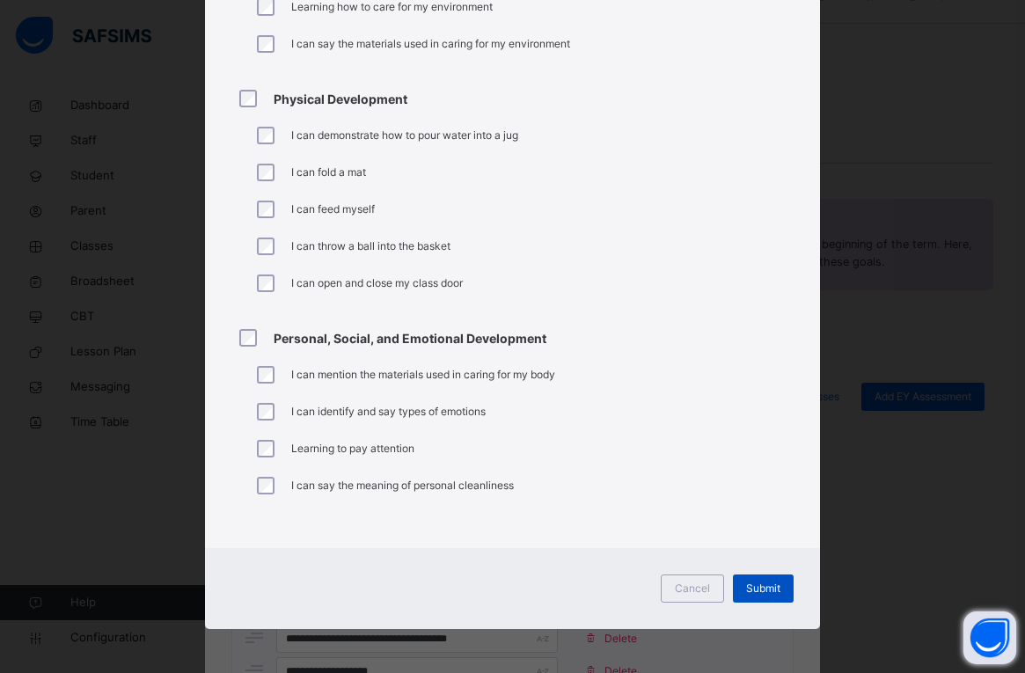
click at [750, 597] on div "Submit" at bounding box center [763, 588] width 61 height 28
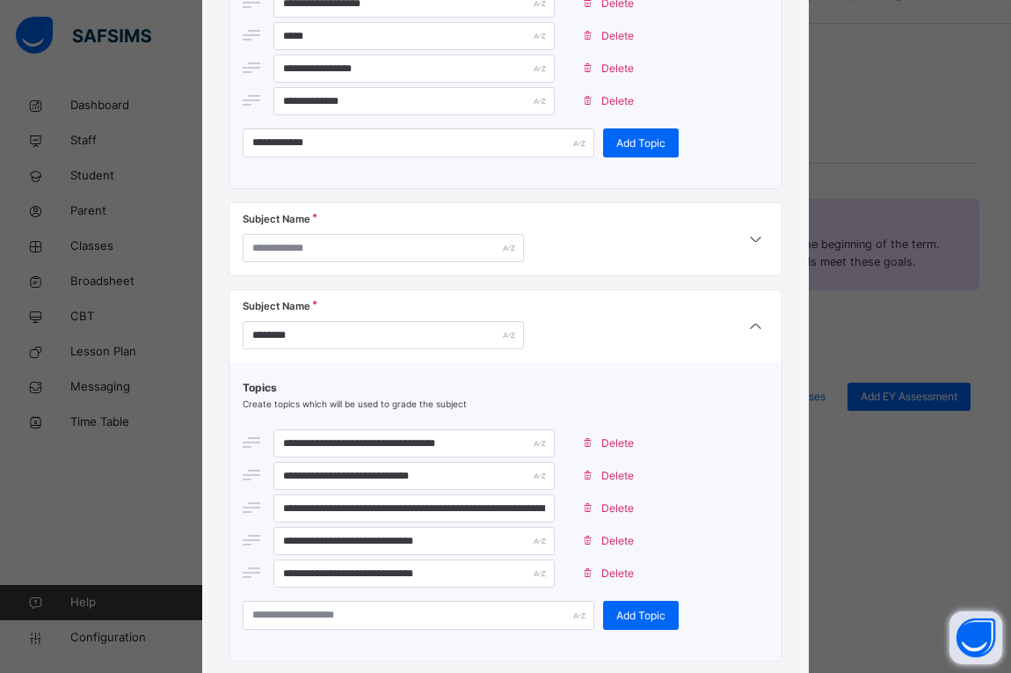
scroll to position [3008, 0]
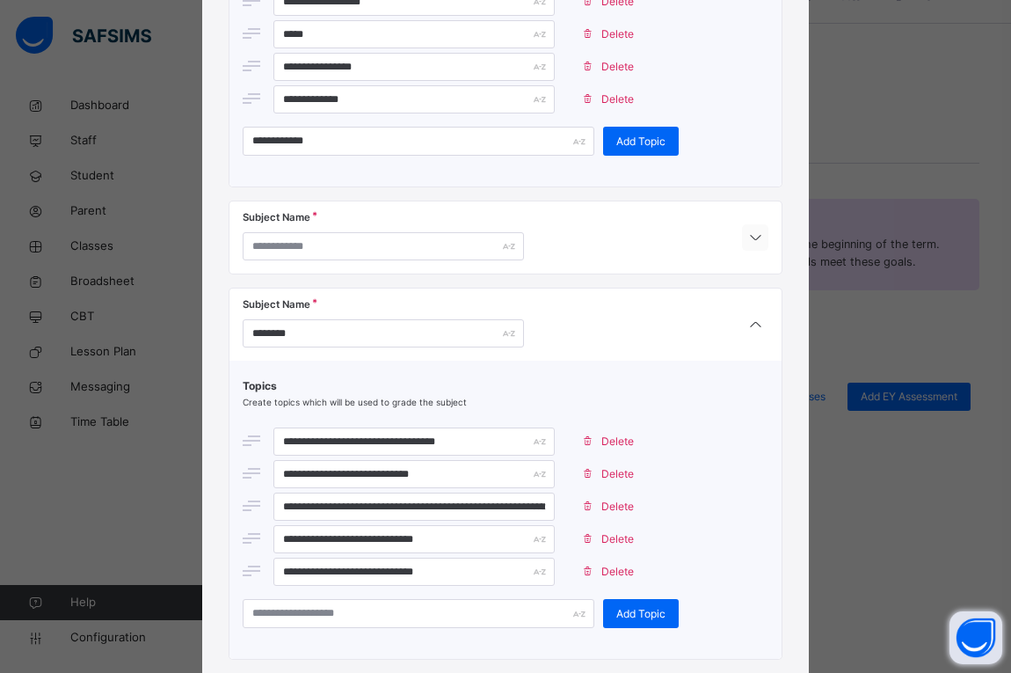
click at [754, 250] on div at bounding box center [755, 237] width 26 height 26
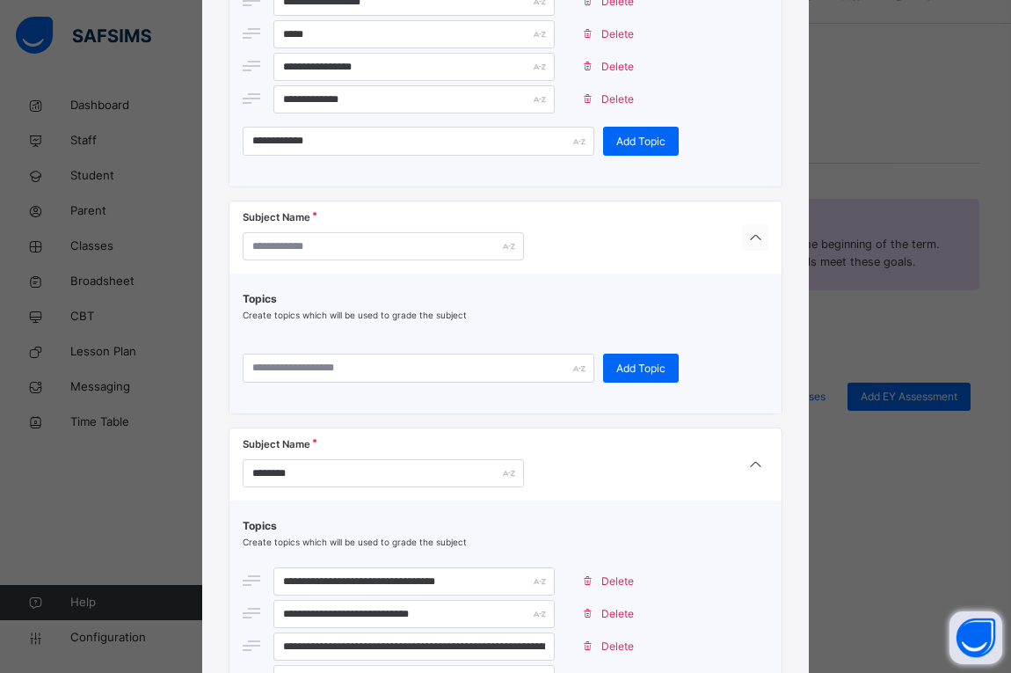
click at [754, 250] on div at bounding box center [755, 237] width 26 height 26
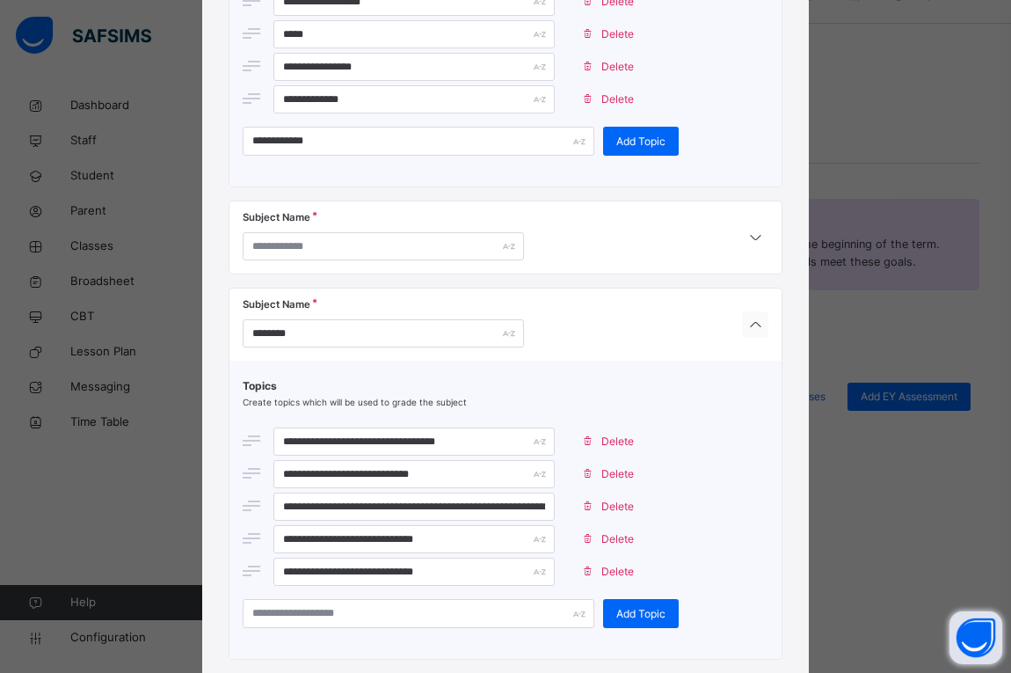
click at [742, 319] on div at bounding box center [755, 324] width 26 height 26
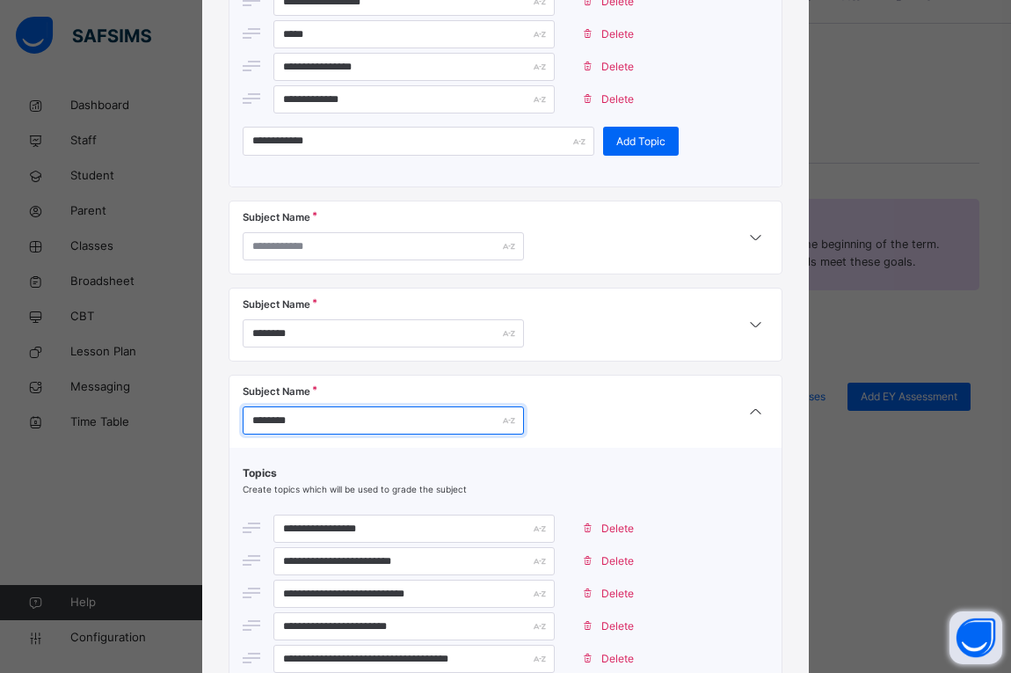
click at [361, 427] on input "********" at bounding box center [383, 420] width 281 height 28
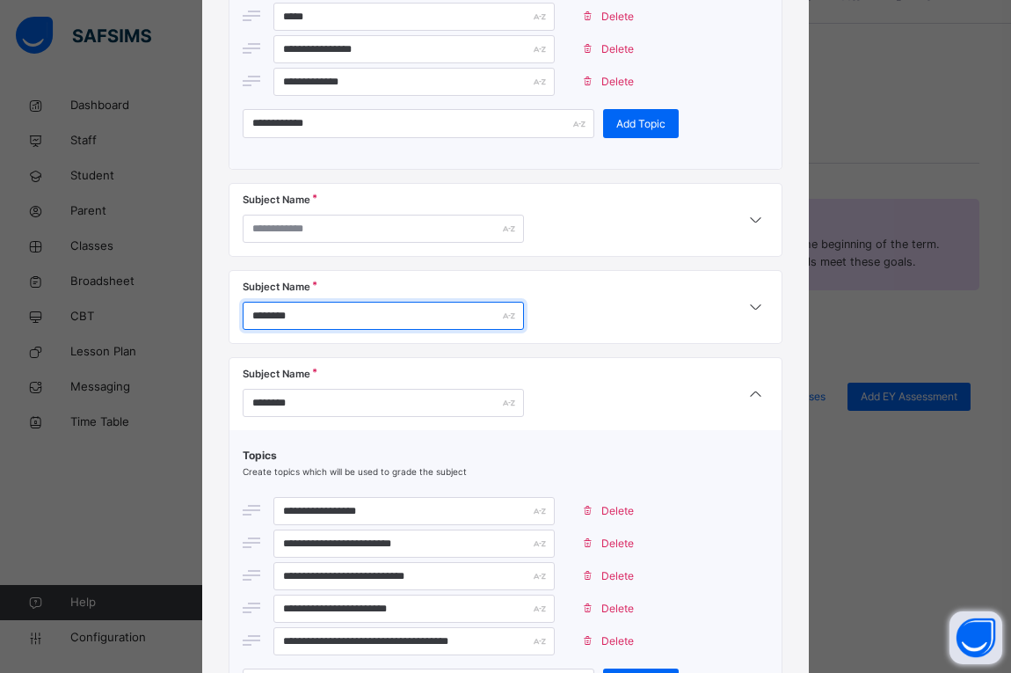
click at [371, 313] on input "********" at bounding box center [383, 316] width 281 height 28
type input "*"
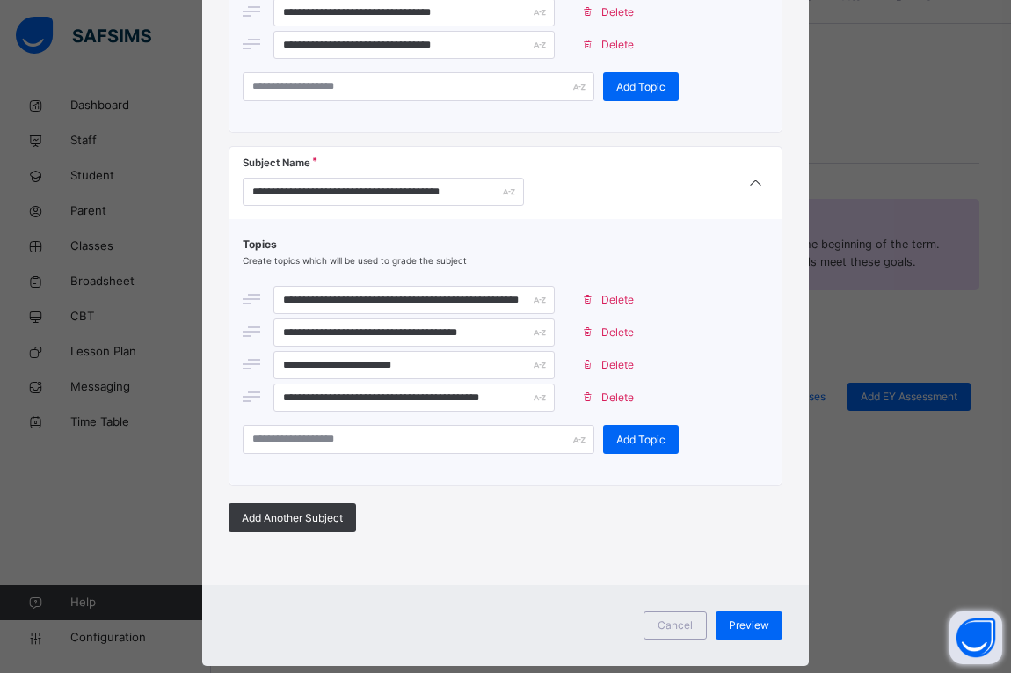
scroll to position [5134, 0]
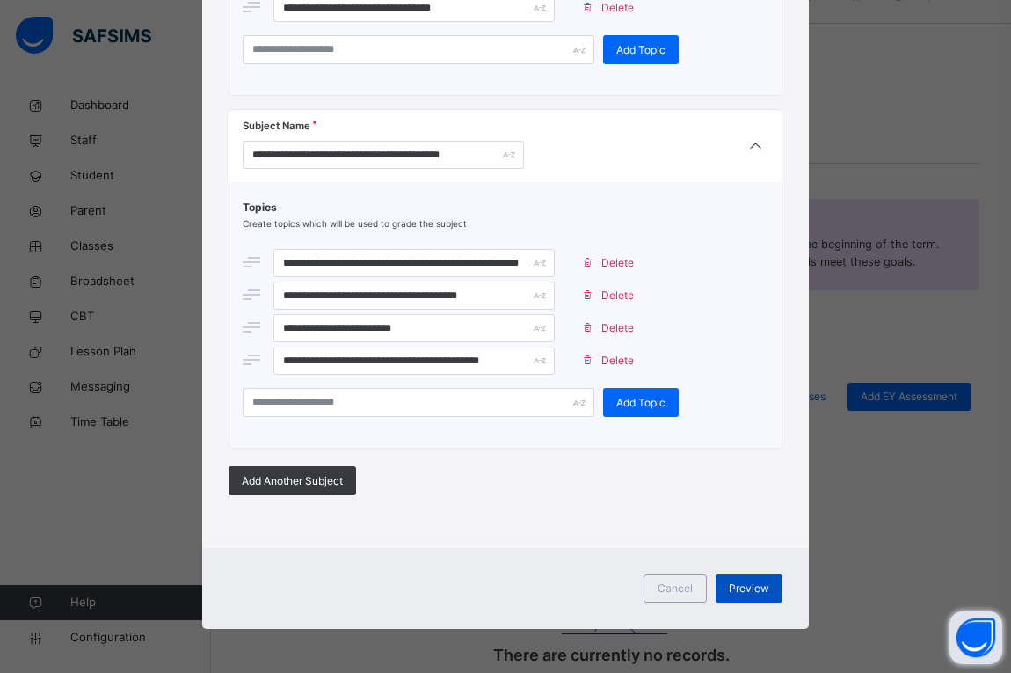
click at [736, 582] on span "Preview" at bounding box center [749, 588] width 40 height 16
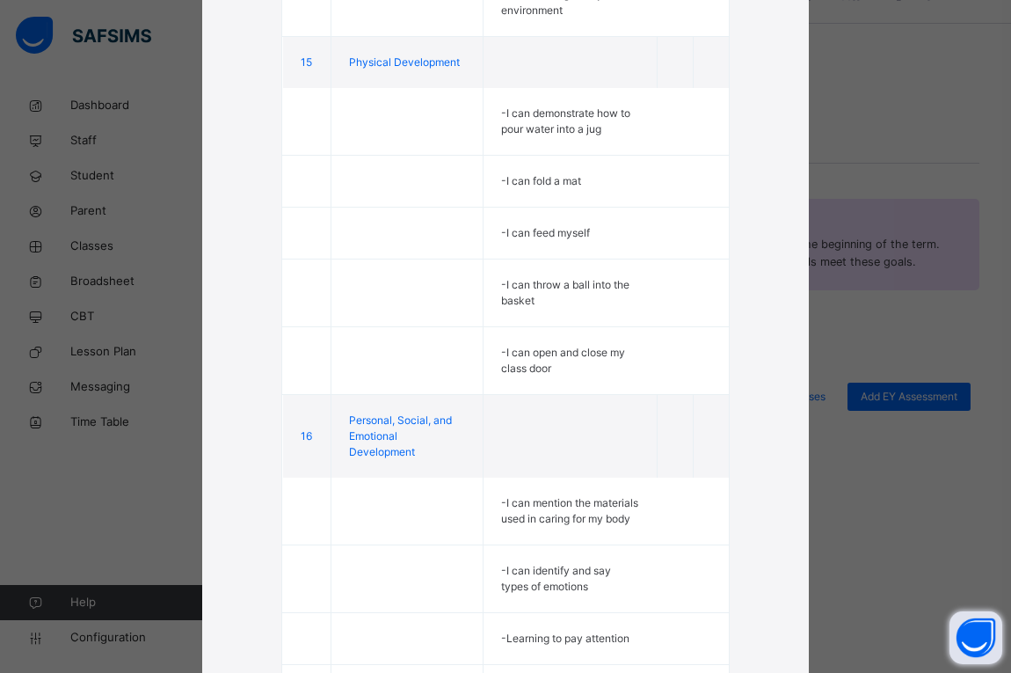
scroll to position [5100, 0]
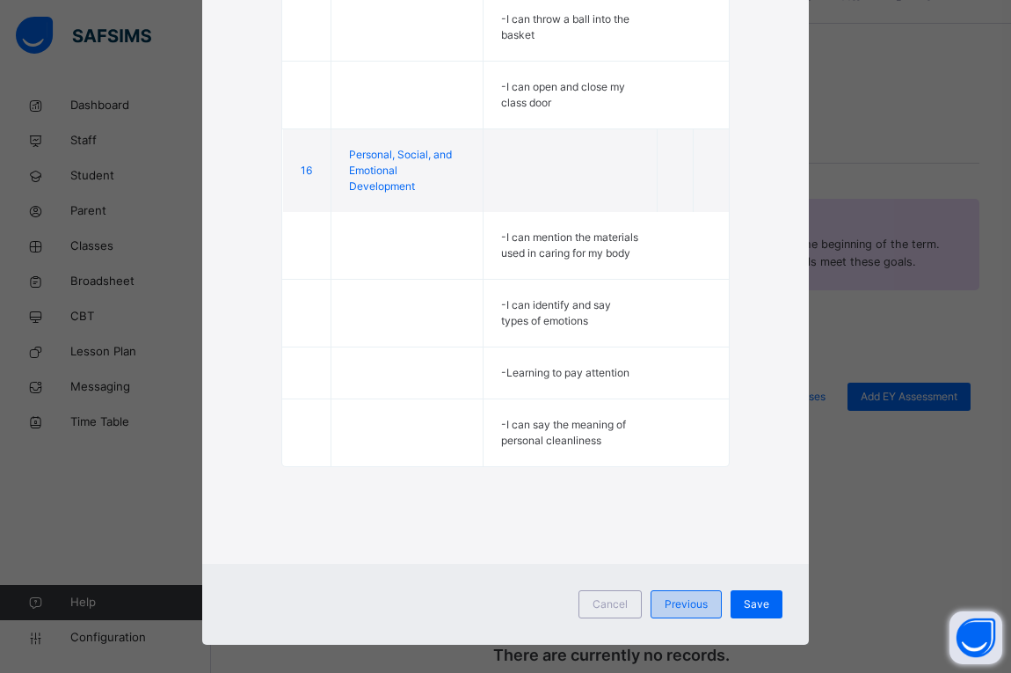
click at [698, 596] on span "Previous" at bounding box center [686, 604] width 43 height 16
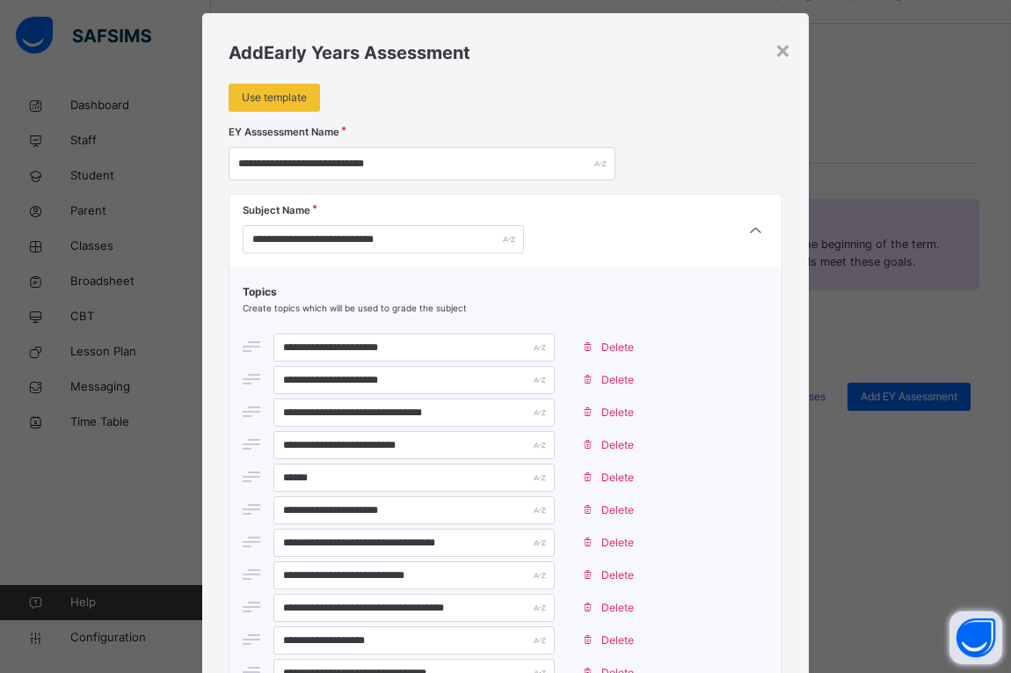
scroll to position [0, 0]
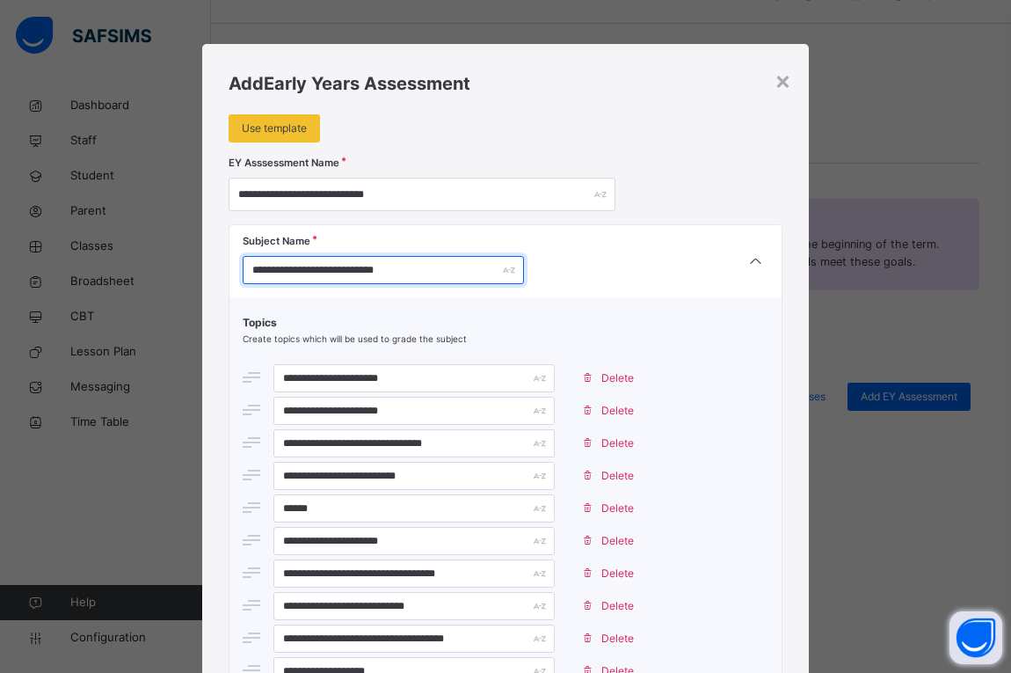
click at [279, 270] on input "**********" at bounding box center [383, 270] width 281 height 28
click at [290, 269] on input "**********" at bounding box center [383, 270] width 281 height 28
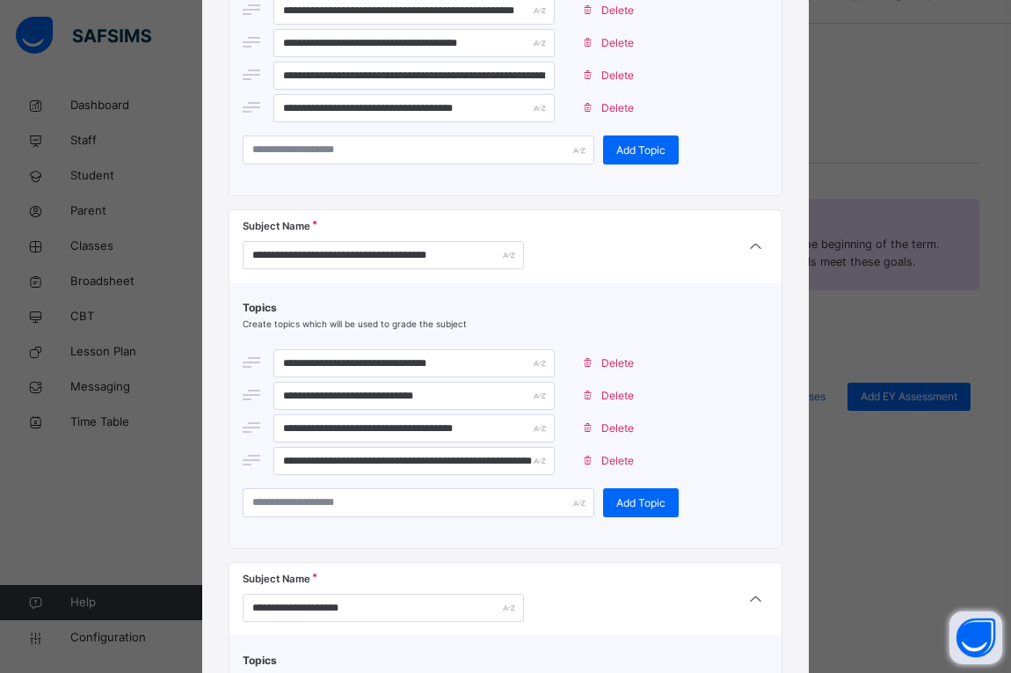
scroll to position [5572, 0]
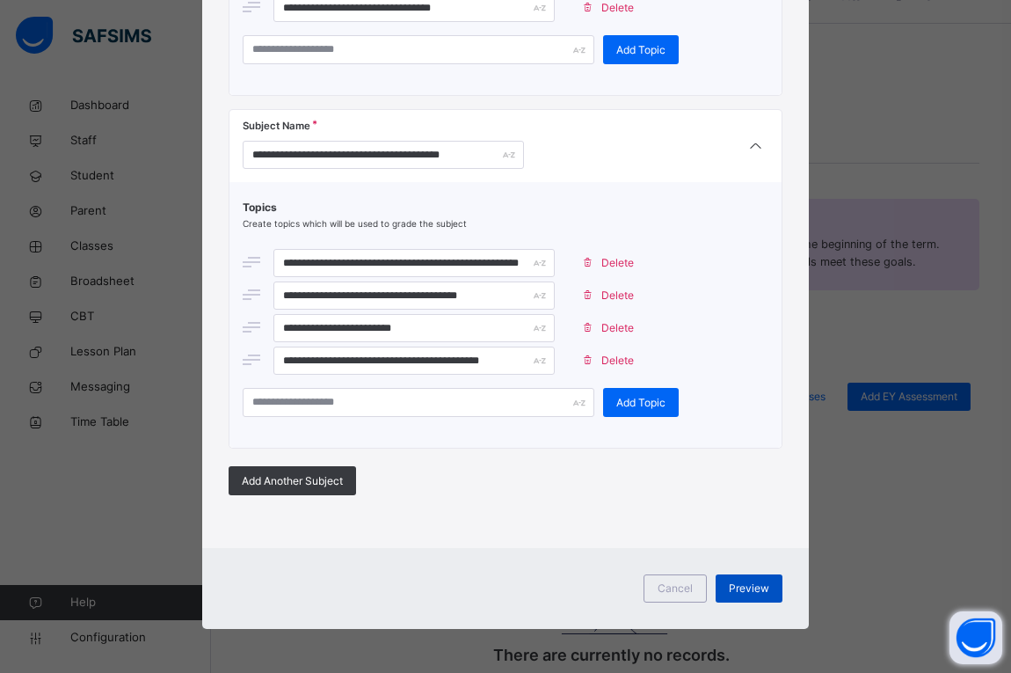
type input "**********"
click at [733, 581] on span "Preview" at bounding box center [749, 588] width 40 height 16
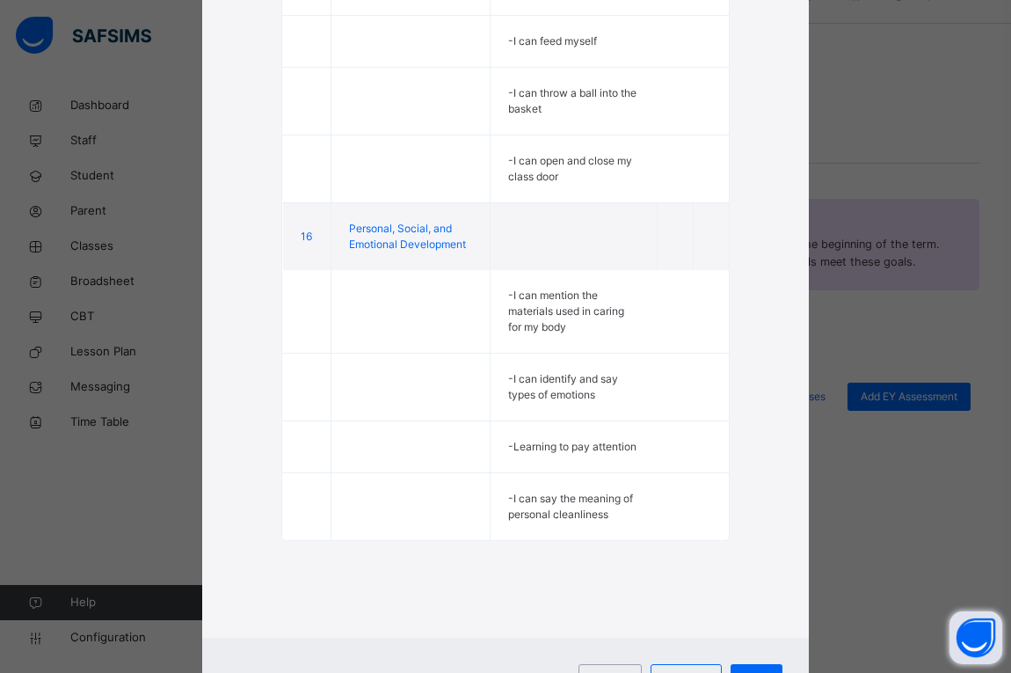
scroll to position [5132, 0]
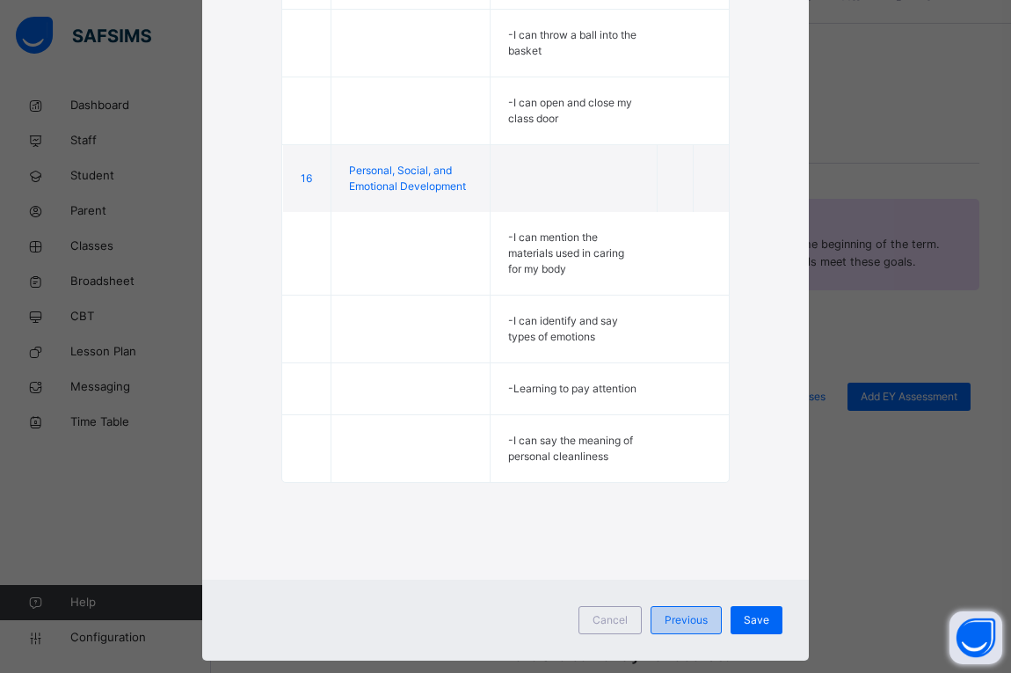
click at [687, 612] on span "Previous" at bounding box center [686, 620] width 43 height 16
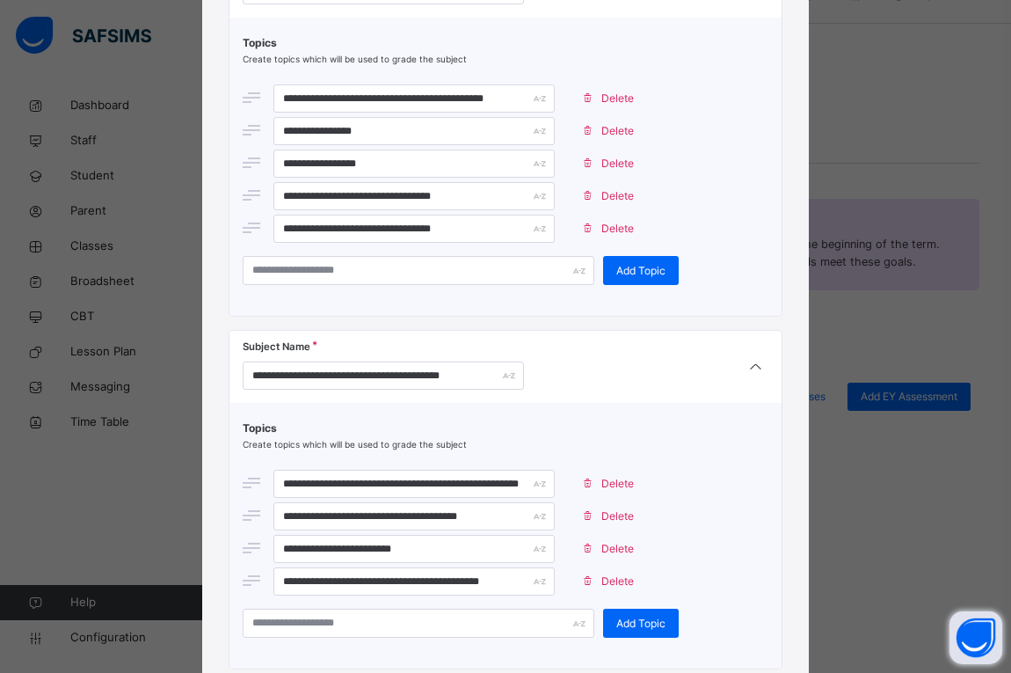
scroll to position [5572, 0]
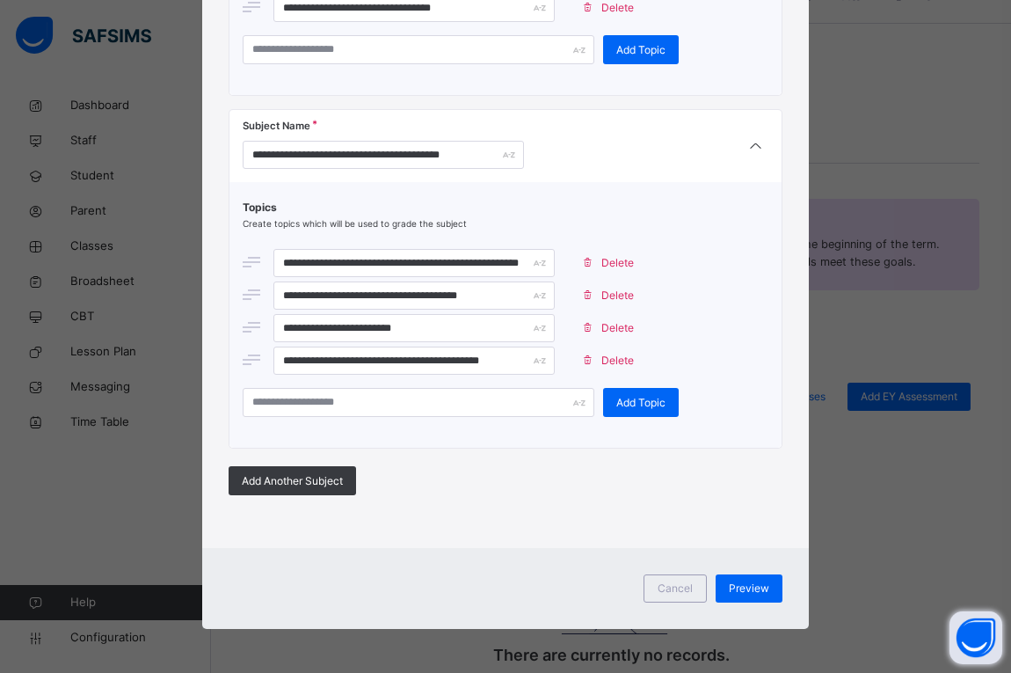
click at [609, 366] on span "Delete" at bounding box center [618, 361] width 33 height 16
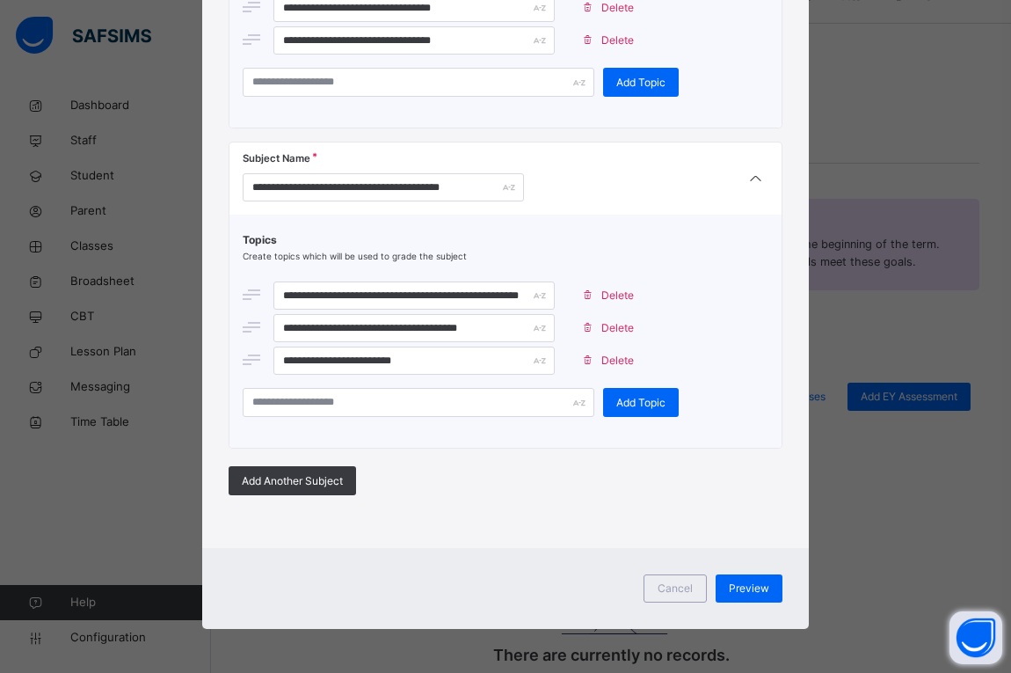
click at [609, 366] on span "Delete" at bounding box center [618, 361] width 33 height 16
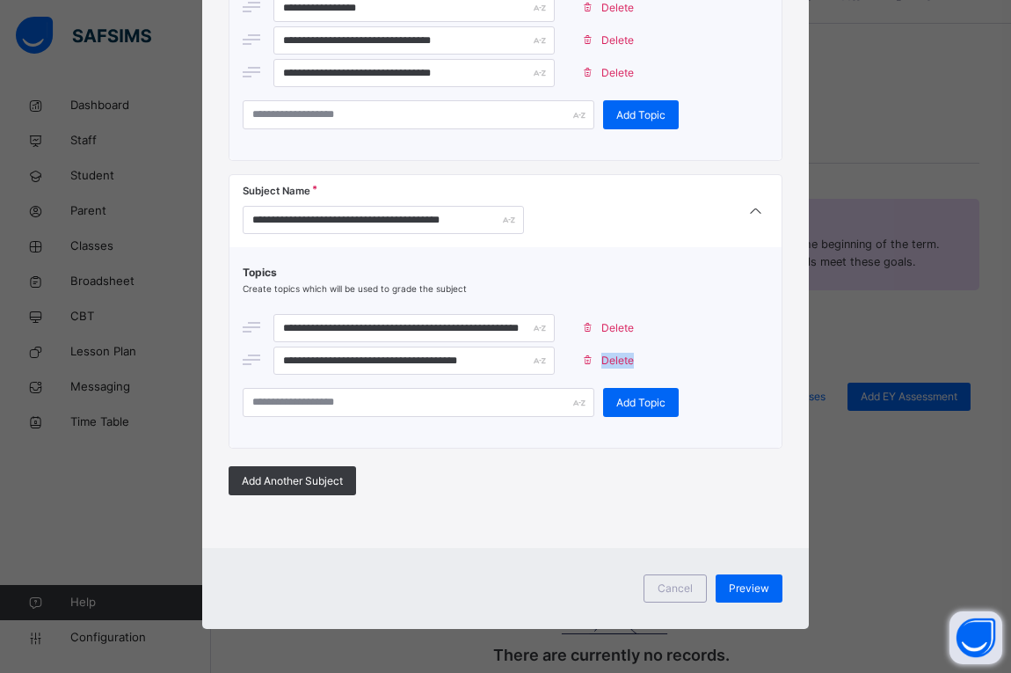
click at [609, 366] on span "Delete" at bounding box center [618, 361] width 33 height 16
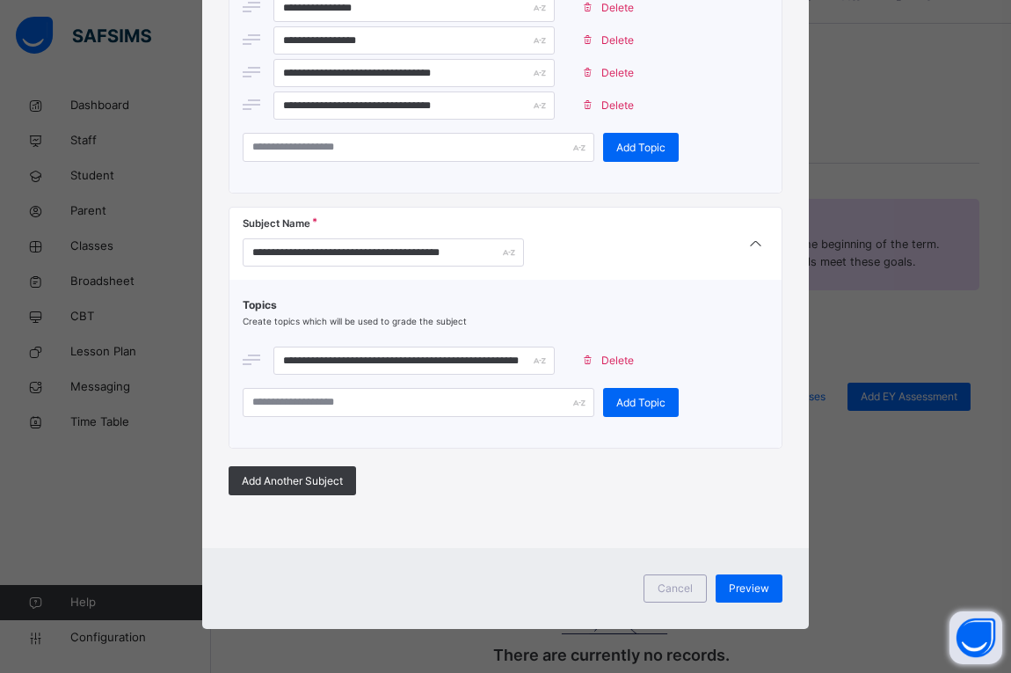
click at [609, 366] on span "Delete" at bounding box center [618, 361] width 33 height 16
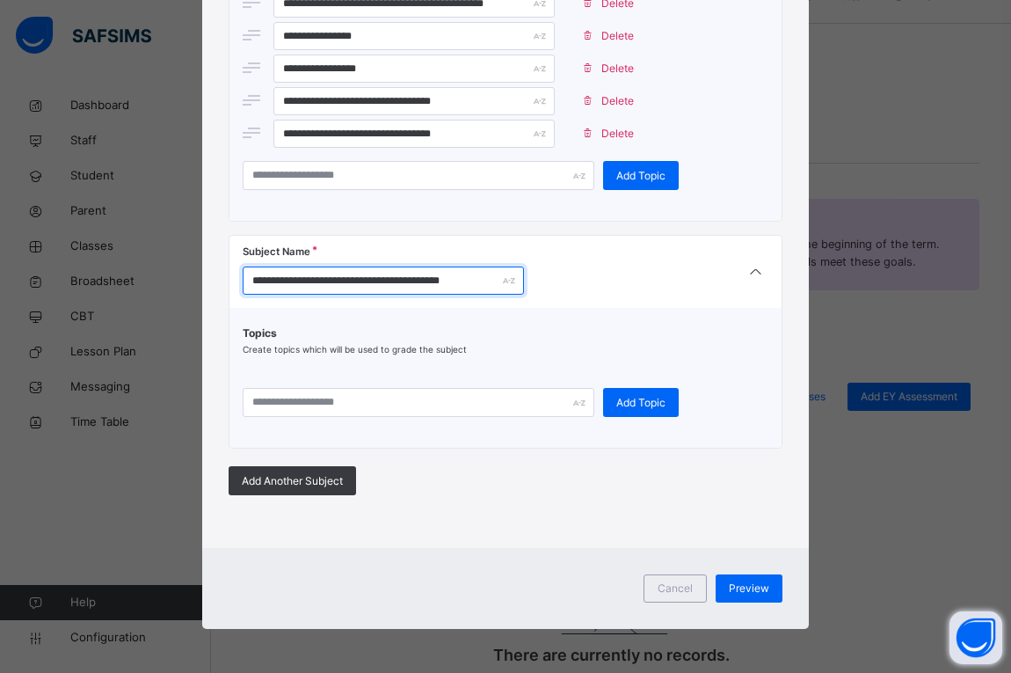
click at [485, 286] on input "**********" at bounding box center [383, 280] width 281 height 28
type input "*"
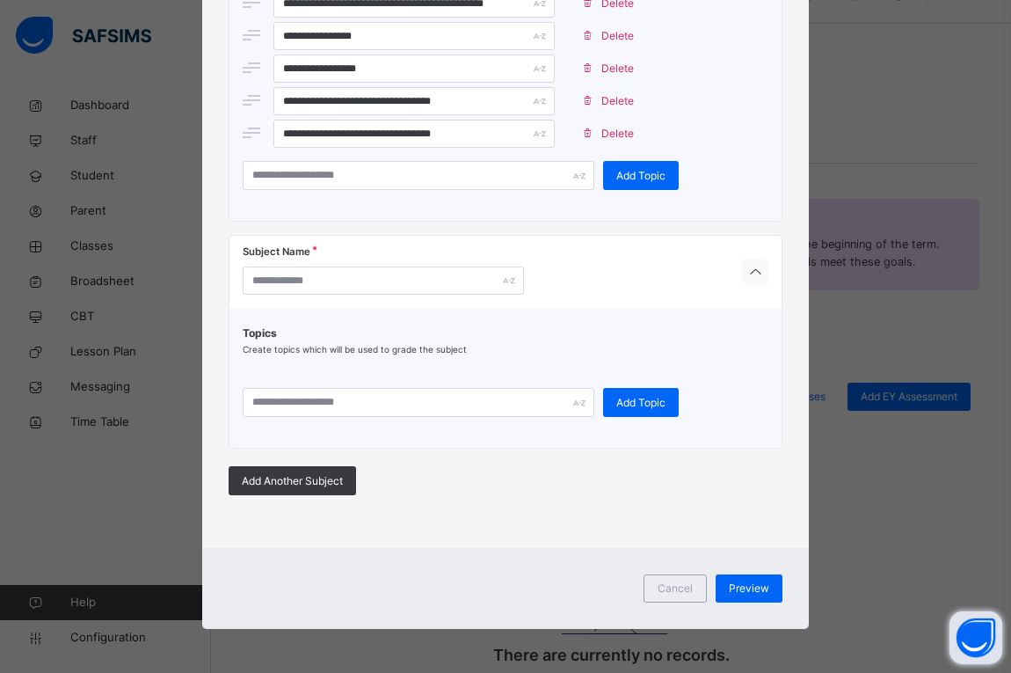
click at [743, 274] on div at bounding box center [755, 272] width 26 height 26
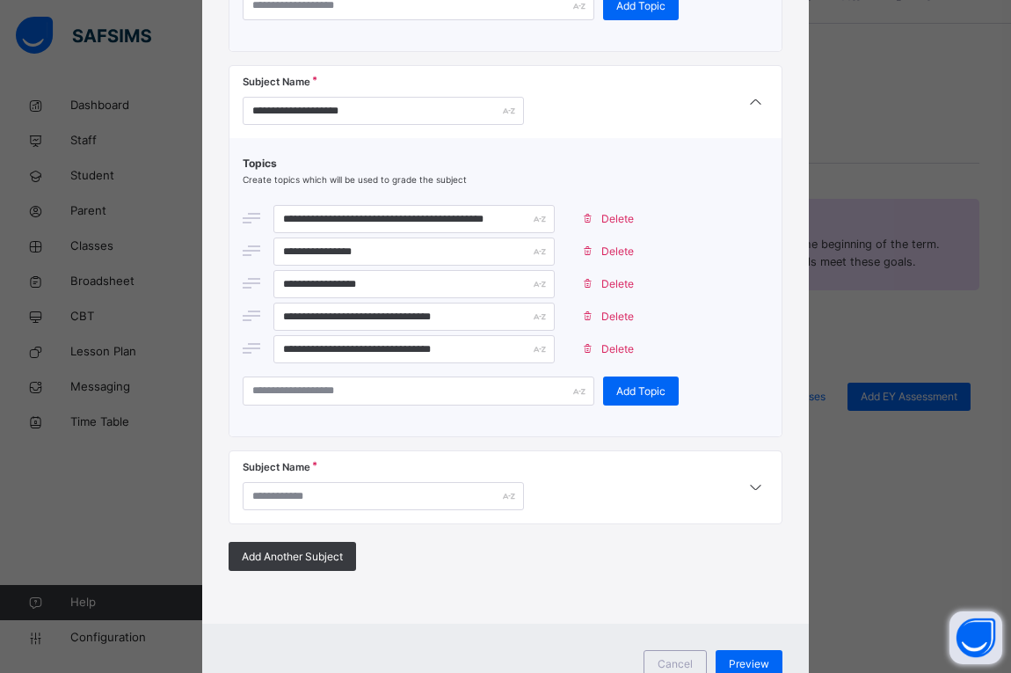
scroll to position [5230, 0]
click at [614, 344] on span "Delete" at bounding box center [618, 350] width 33 height 16
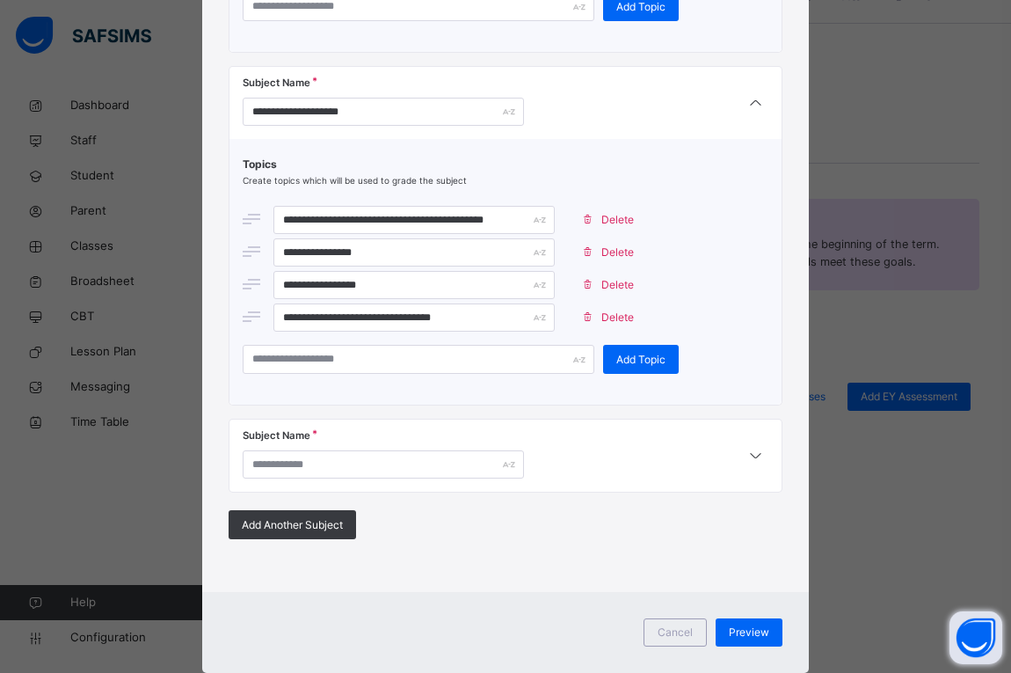
click at [608, 321] on span "Delete" at bounding box center [618, 318] width 33 height 16
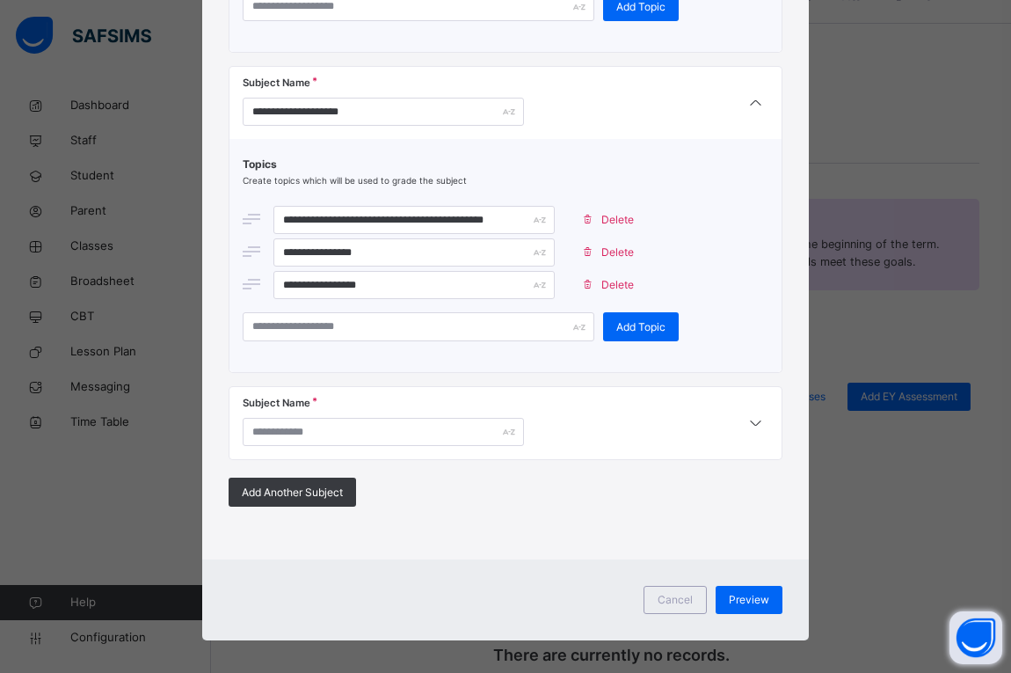
click at [603, 297] on div "Delete" at bounding box center [611, 285] width 76 height 28
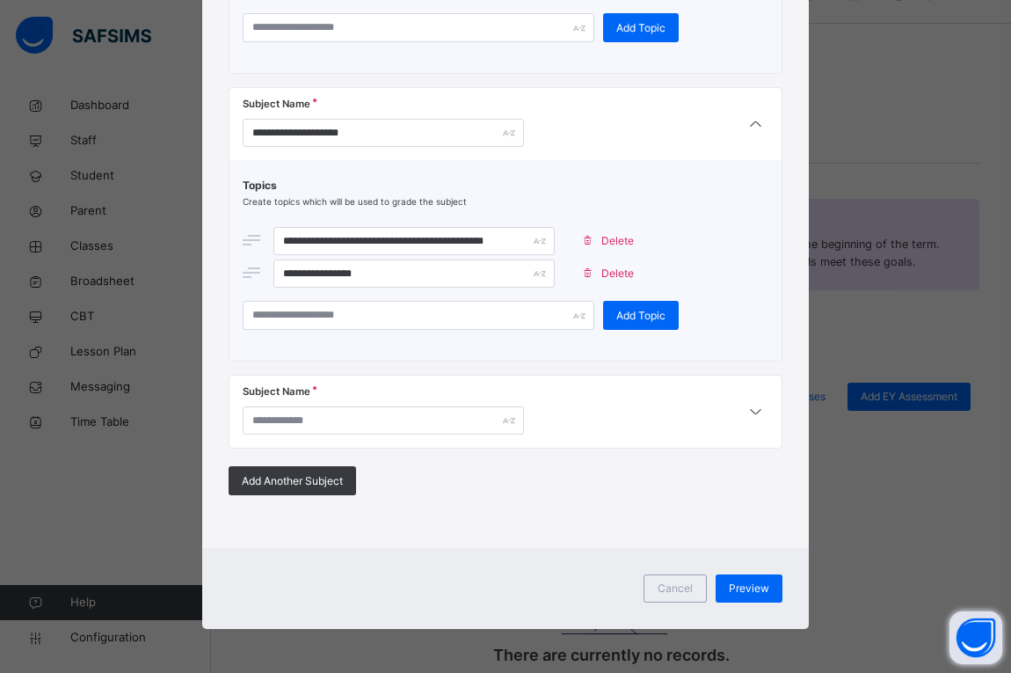
click at [602, 268] on span "Delete" at bounding box center [618, 274] width 33 height 16
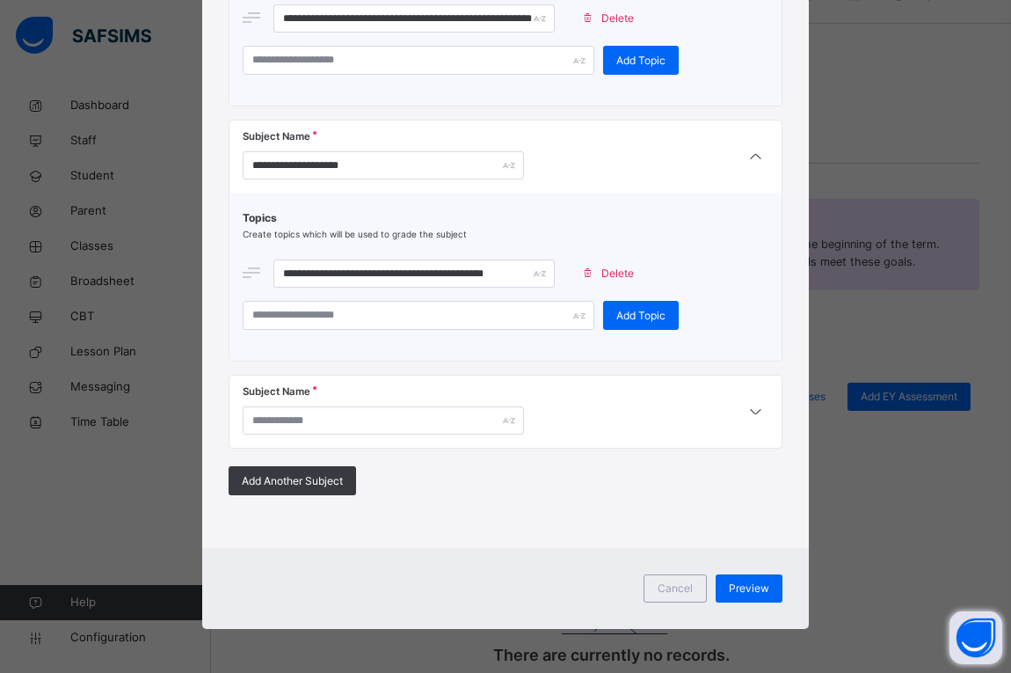
click at [592, 269] on span at bounding box center [587, 273] width 28 height 28
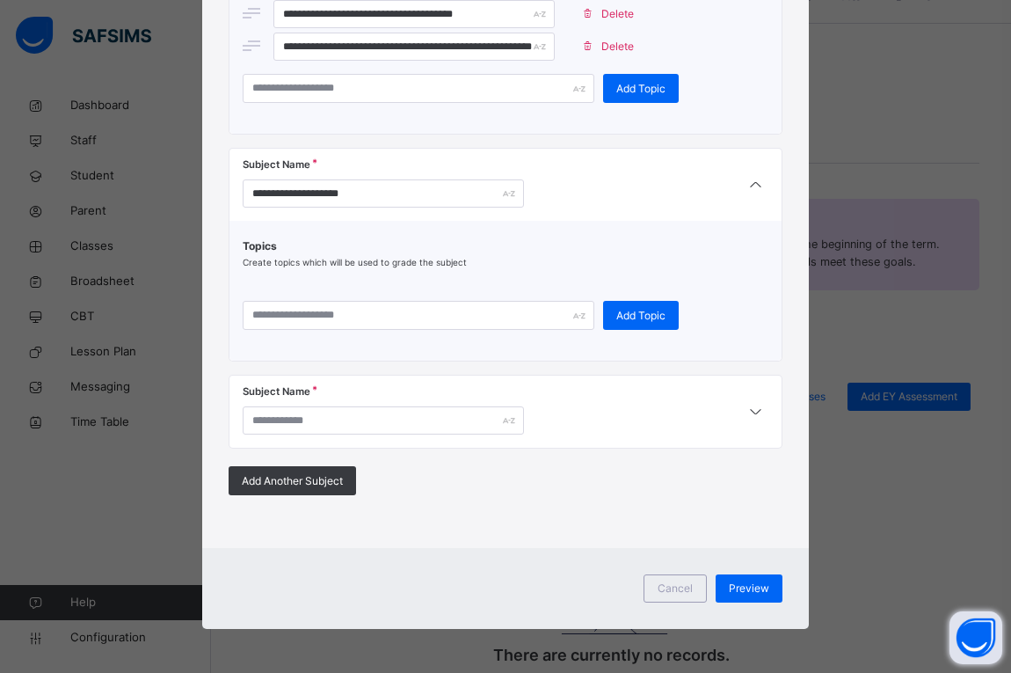
scroll to position [5148, 0]
click at [749, 178] on icon at bounding box center [755, 185] width 21 height 23
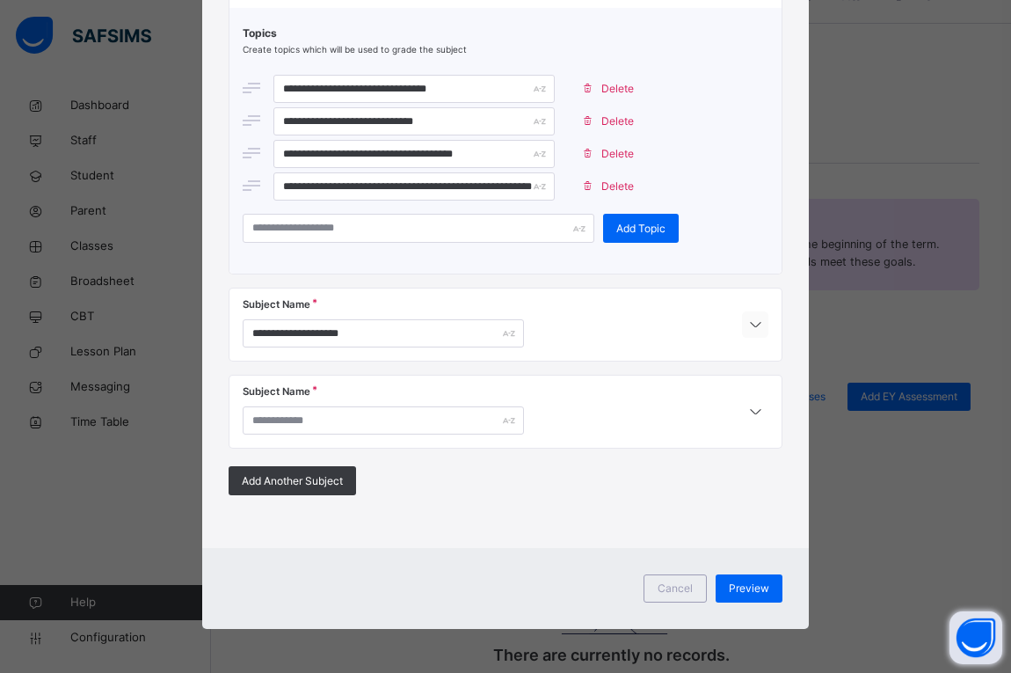
scroll to position [5009, 0]
click at [443, 329] on input "**********" at bounding box center [383, 333] width 281 height 28
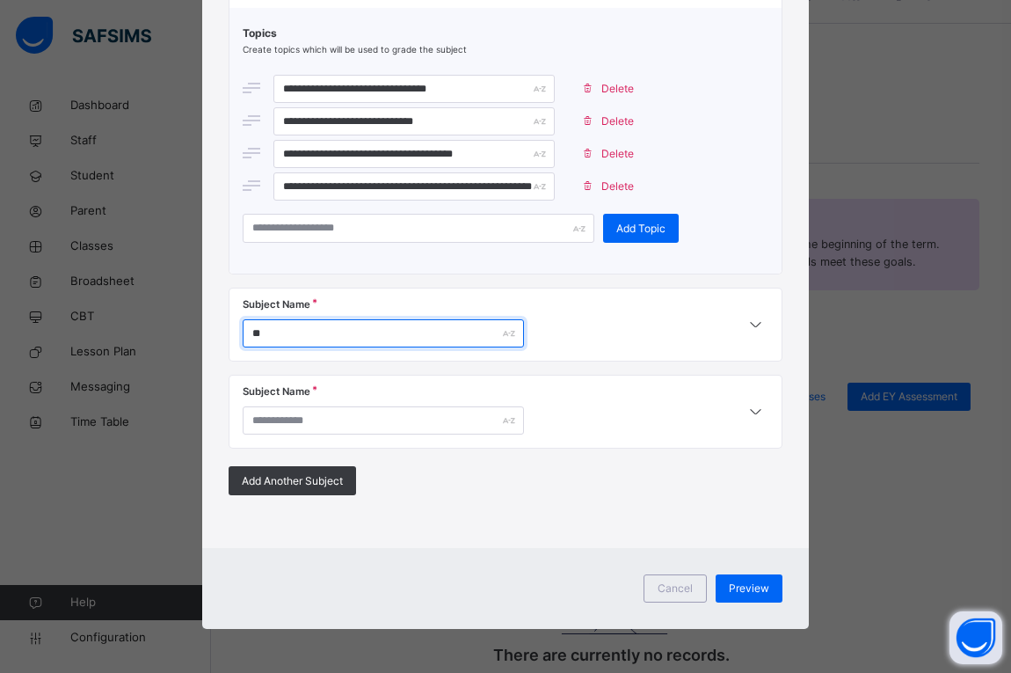
type input "*"
drag, startPoint x: 608, startPoint y: 340, endPoint x: 496, endPoint y: 287, distance: 123.9
click at [606, 179] on span "Delete" at bounding box center [618, 187] width 33 height 16
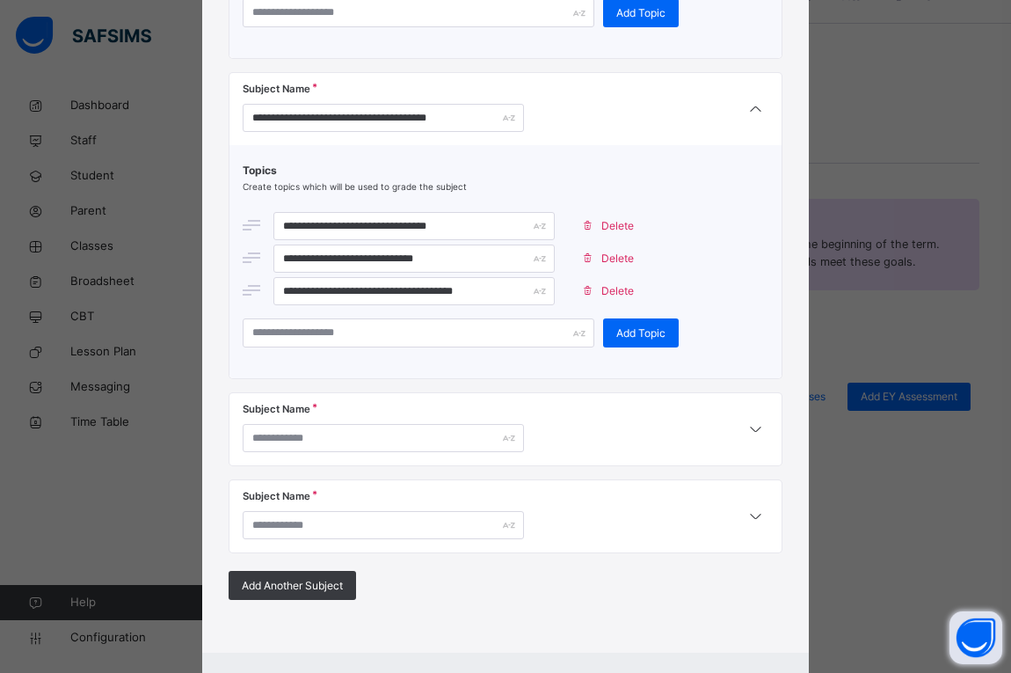
scroll to position [4830, 0]
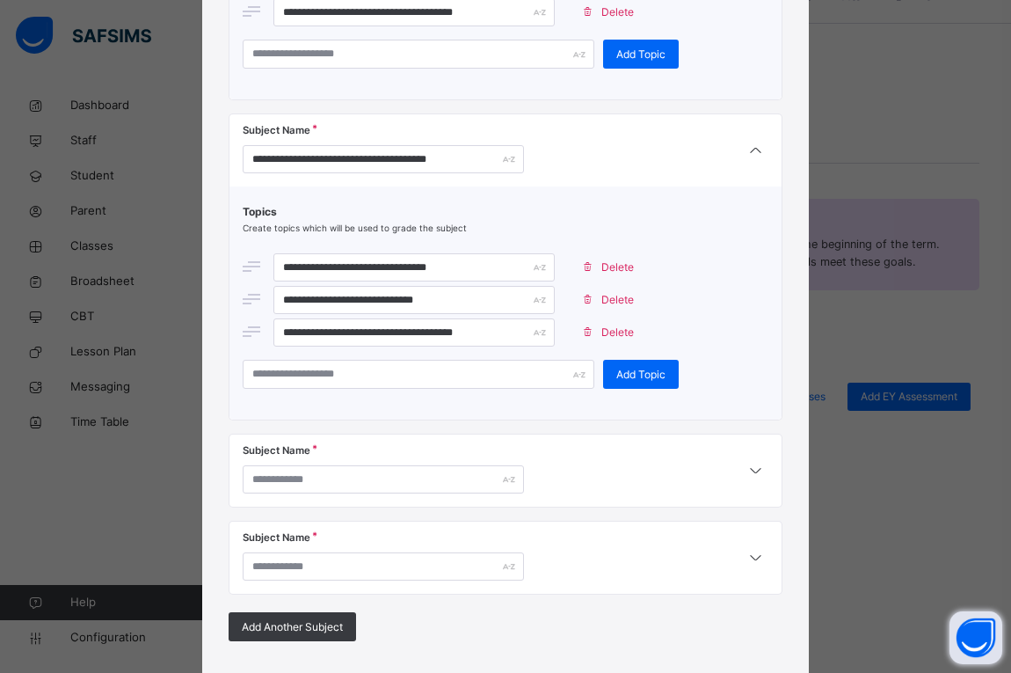
click at [616, 335] on span "Delete" at bounding box center [618, 333] width 33 height 16
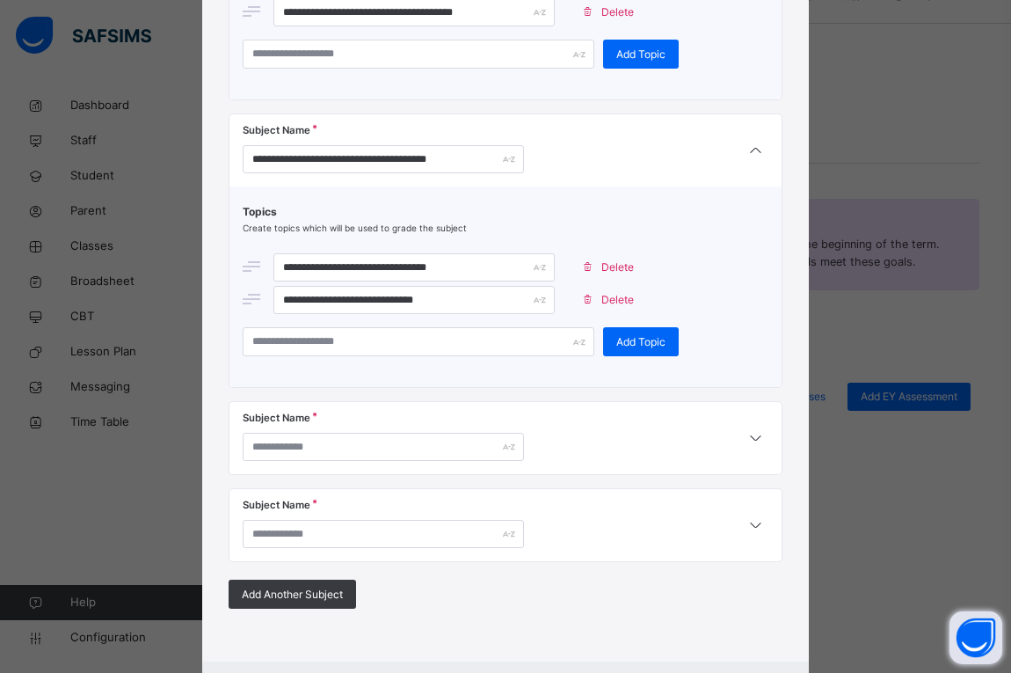
click at [608, 302] on span "Delete" at bounding box center [618, 300] width 33 height 16
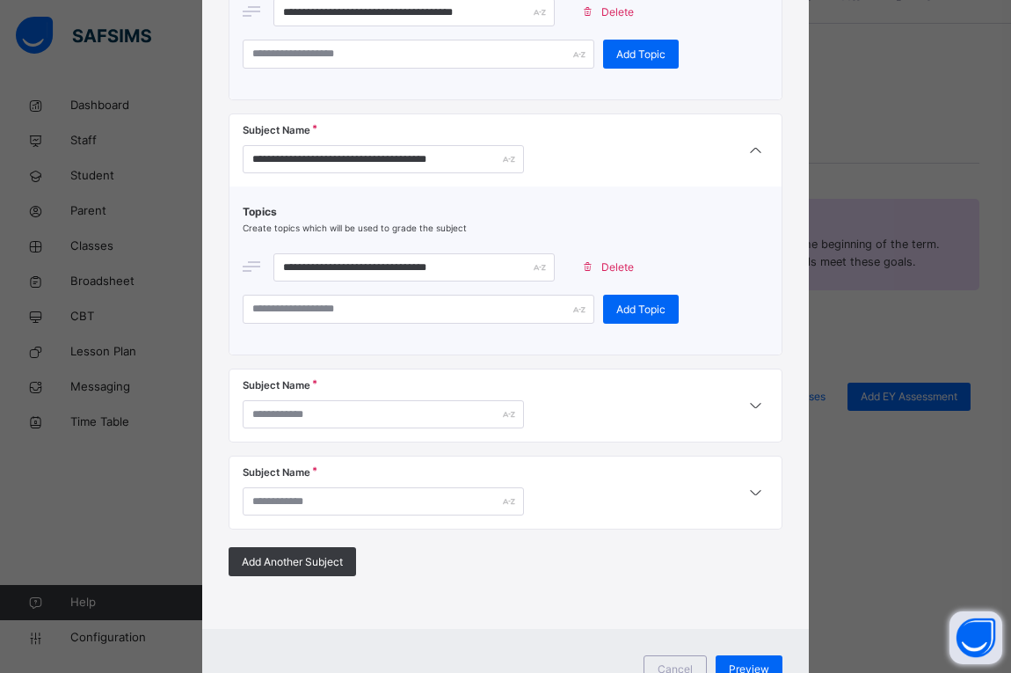
click at [609, 268] on span "Delete" at bounding box center [618, 267] width 33 height 16
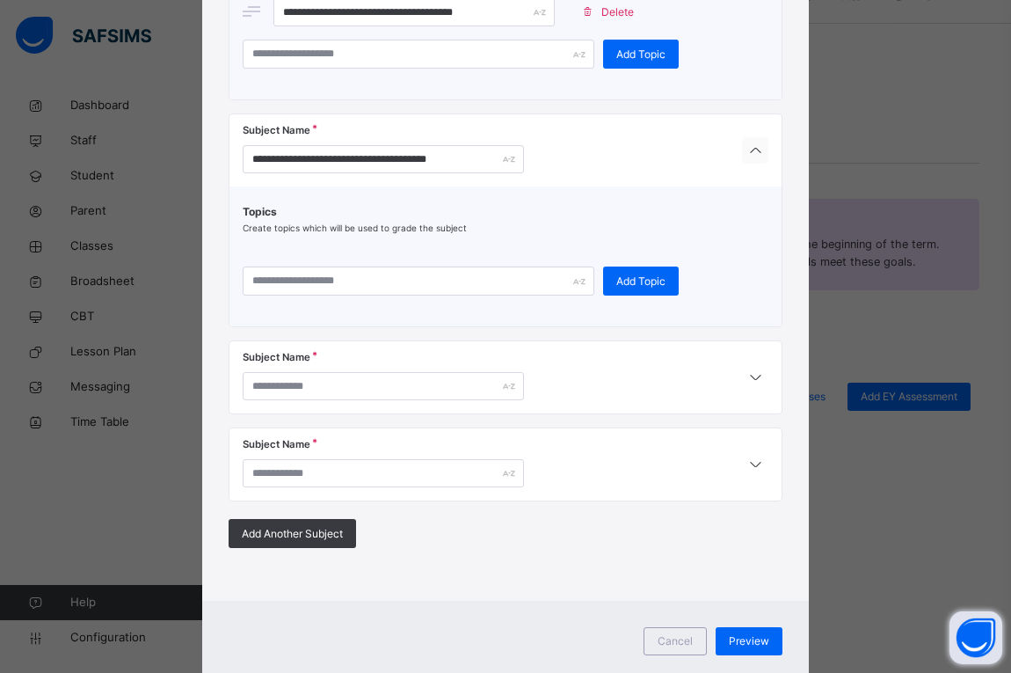
click at [761, 142] on icon at bounding box center [755, 151] width 21 height 23
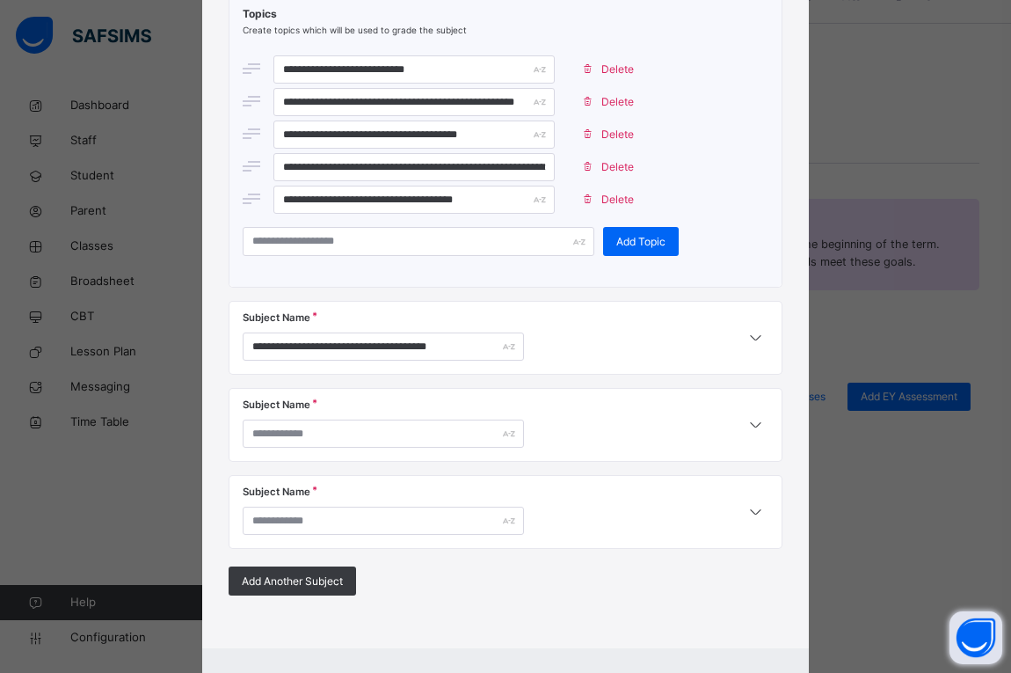
scroll to position [4631, 0]
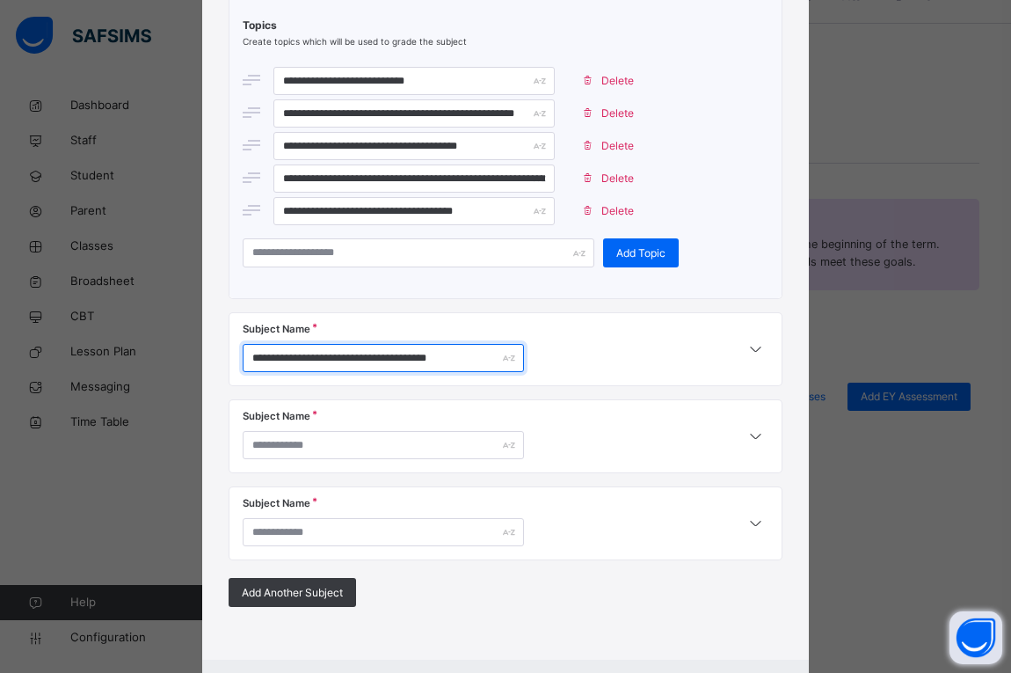
click at [460, 356] on input "**********" at bounding box center [383, 358] width 281 height 28
type input "*"
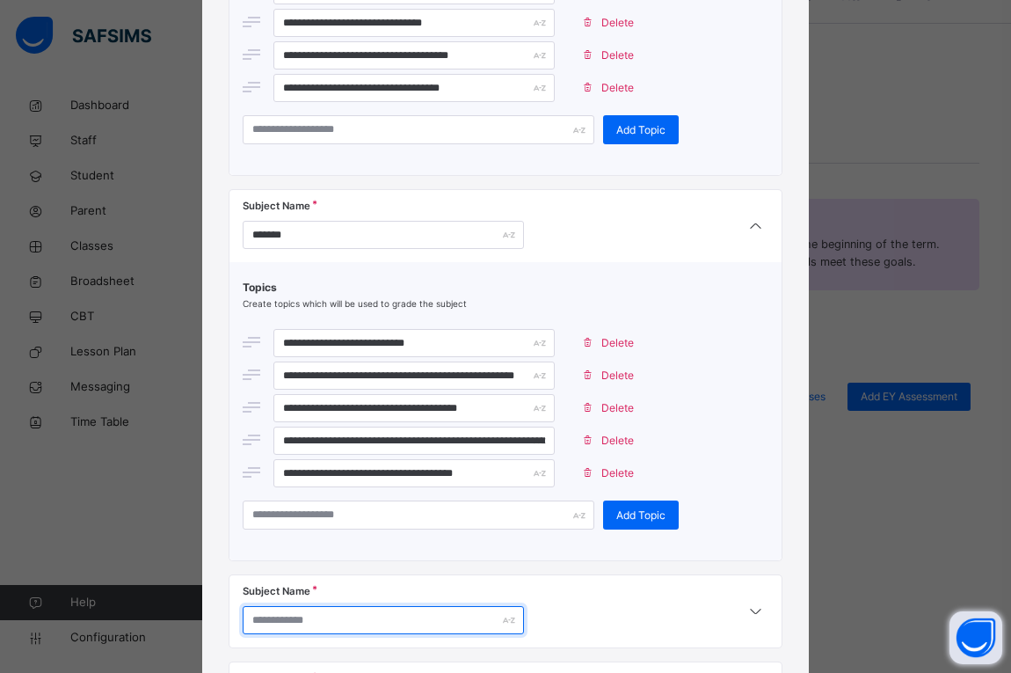
scroll to position [4367, 0]
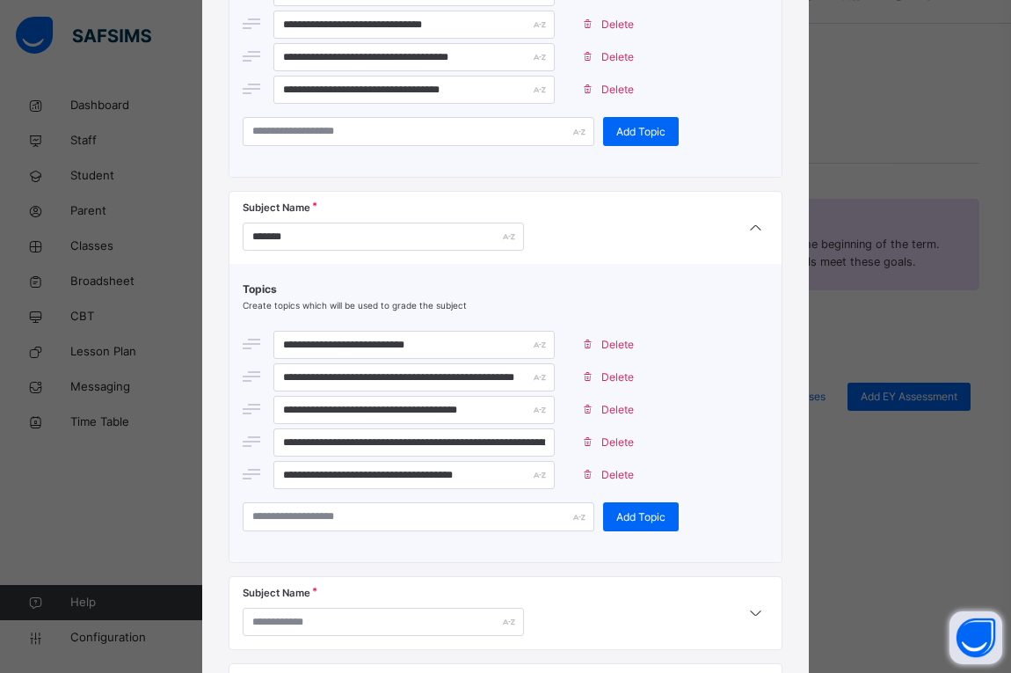
click at [617, 468] on span "Delete" at bounding box center [618, 475] width 33 height 16
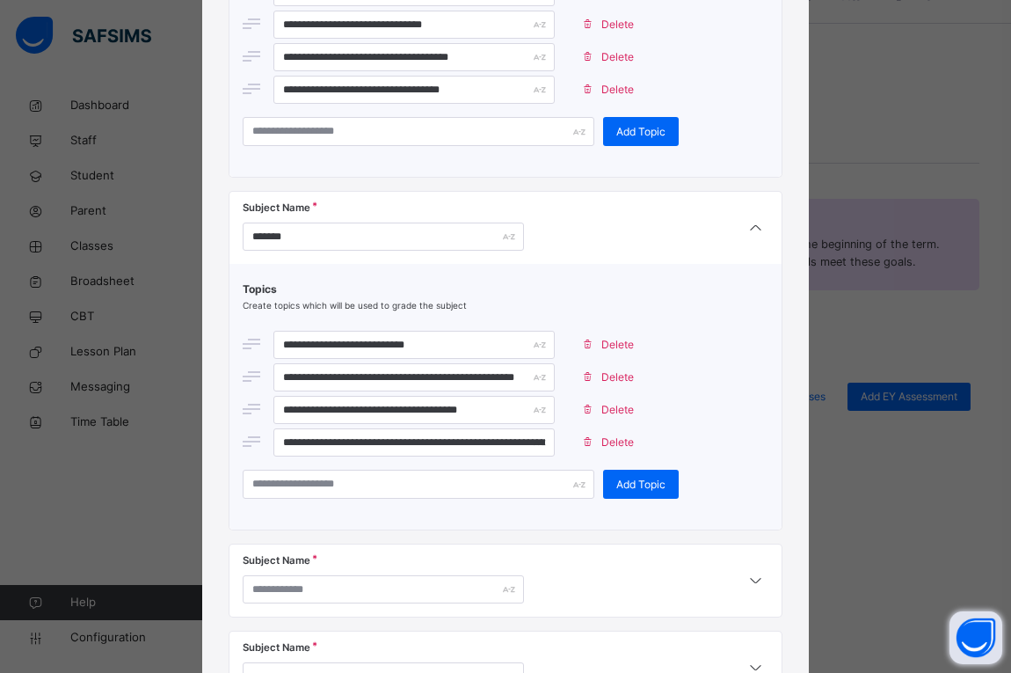
click at [617, 444] on span "Delete" at bounding box center [618, 442] width 33 height 16
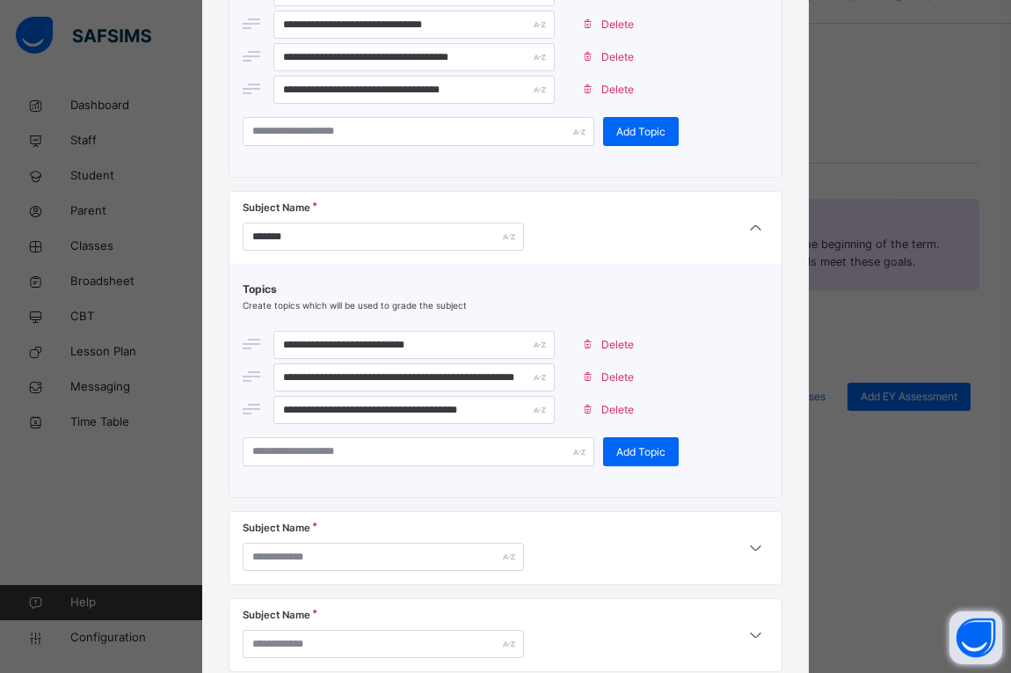
click at [603, 400] on div "Delete" at bounding box center [611, 410] width 76 height 28
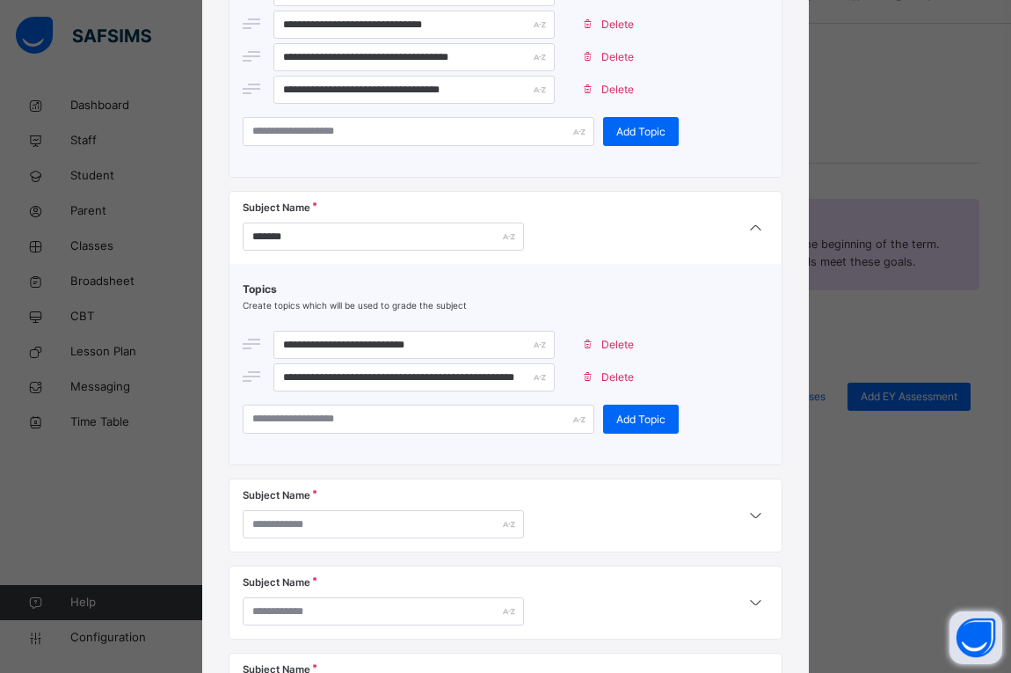
click at [602, 379] on span "Delete" at bounding box center [618, 377] width 33 height 16
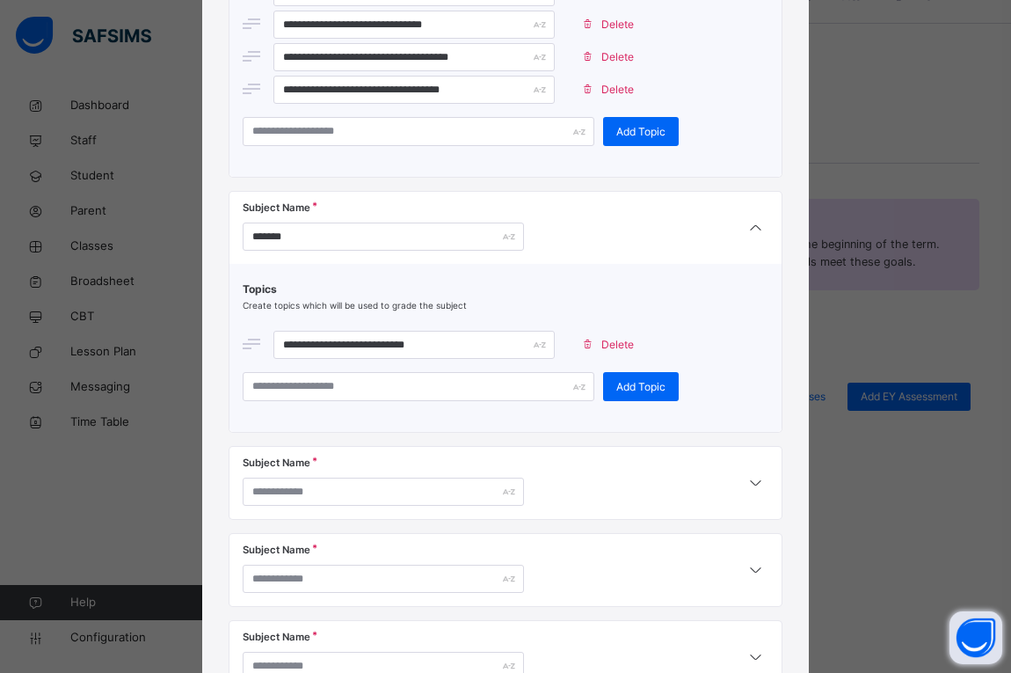
click at [597, 354] on div "Delete" at bounding box center [611, 345] width 76 height 28
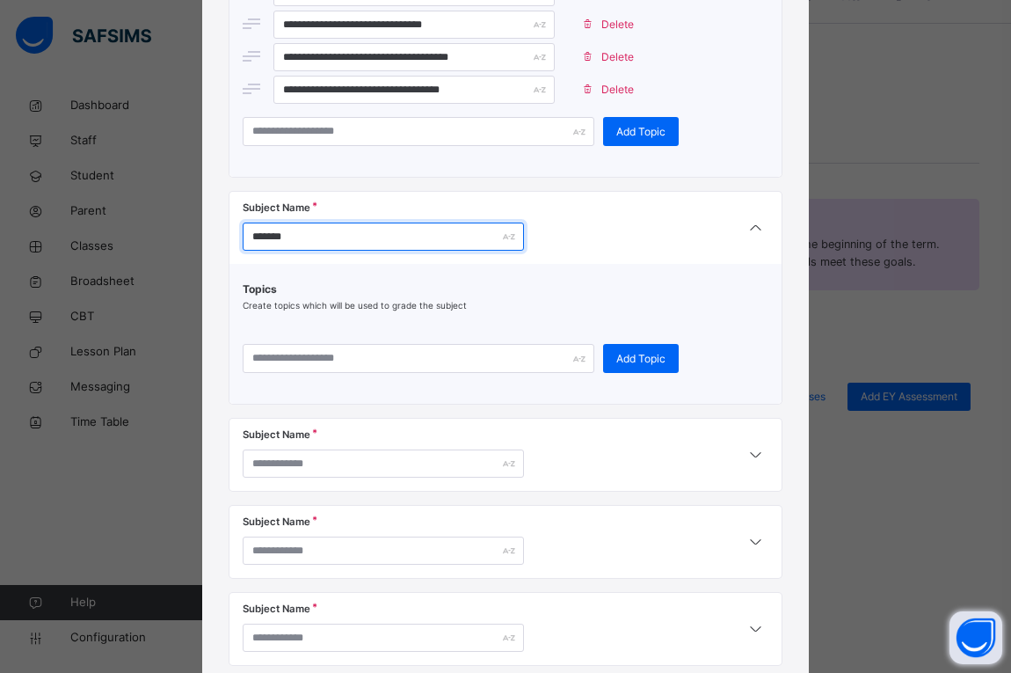
click at [463, 233] on input "*******" at bounding box center [383, 237] width 281 height 28
type input "*"
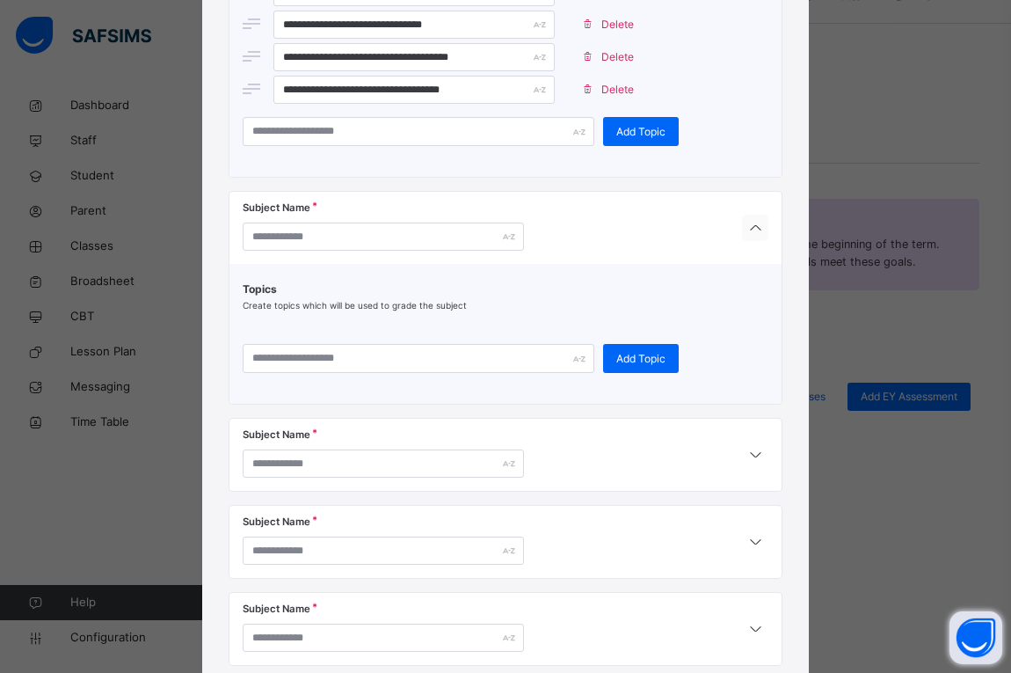
click at [748, 236] on icon at bounding box center [755, 228] width 21 height 23
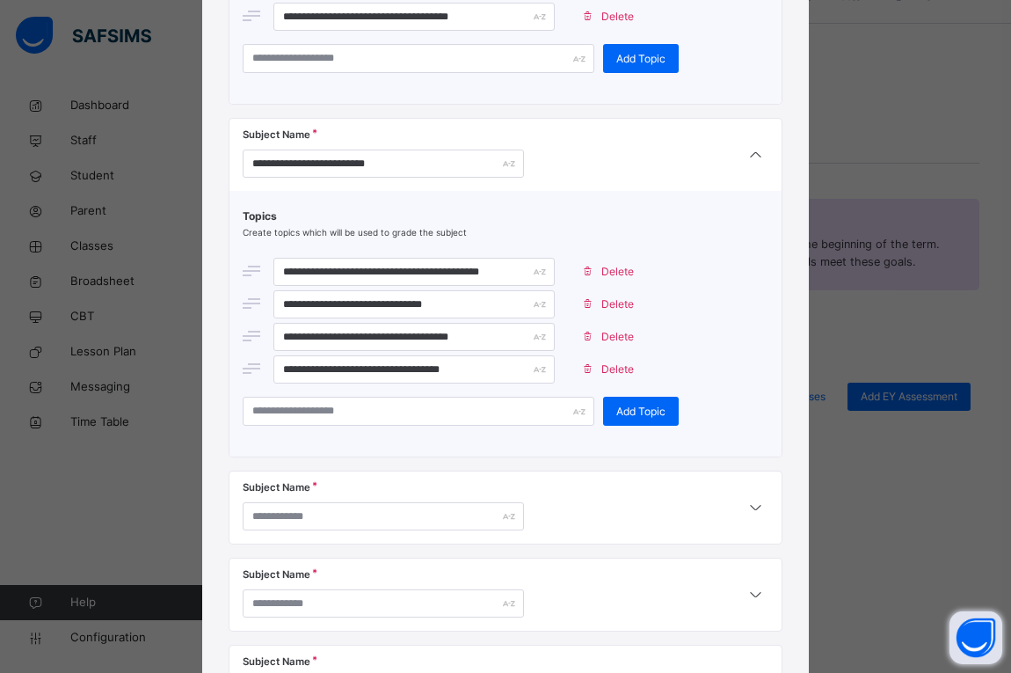
scroll to position [4086, 0]
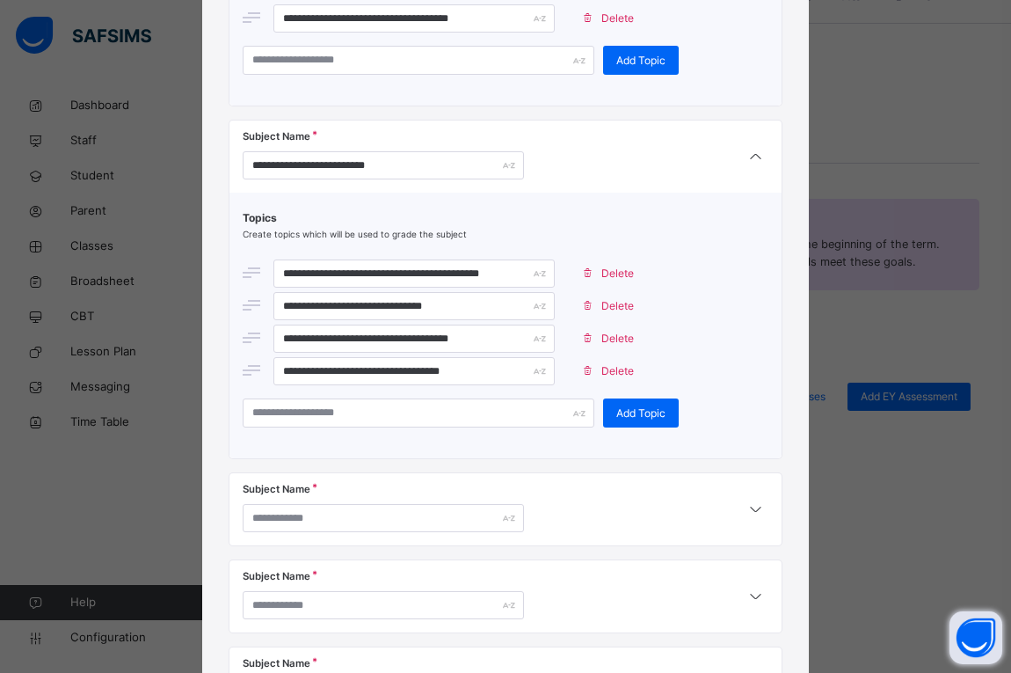
click at [602, 378] on span "Delete" at bounding box center [618, 371] width 33 height 16
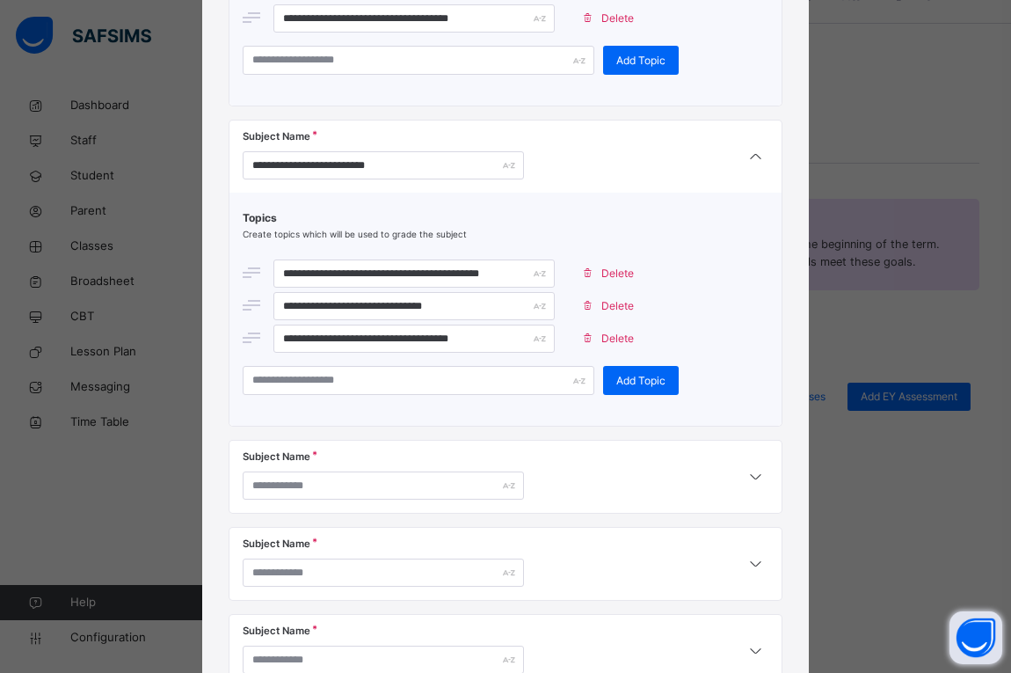
click at [610, 333] on span "Delete" at bounding box center [618, 339] width 33 height 16
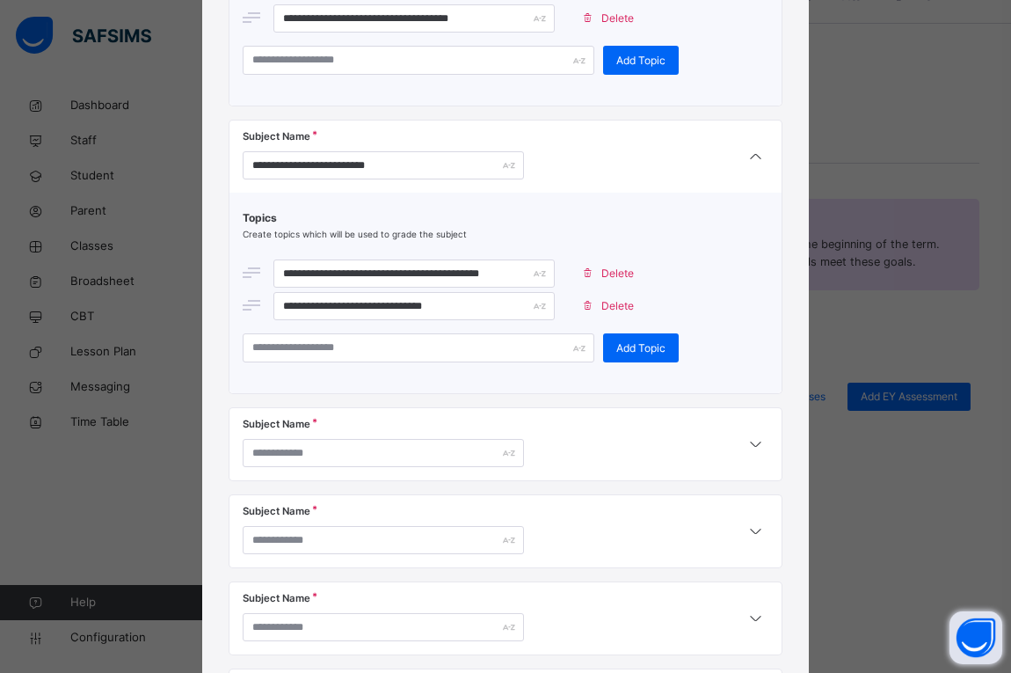
click at [612, 312] on span "Delete" at bounding box center [618, 306] width 33 height 16
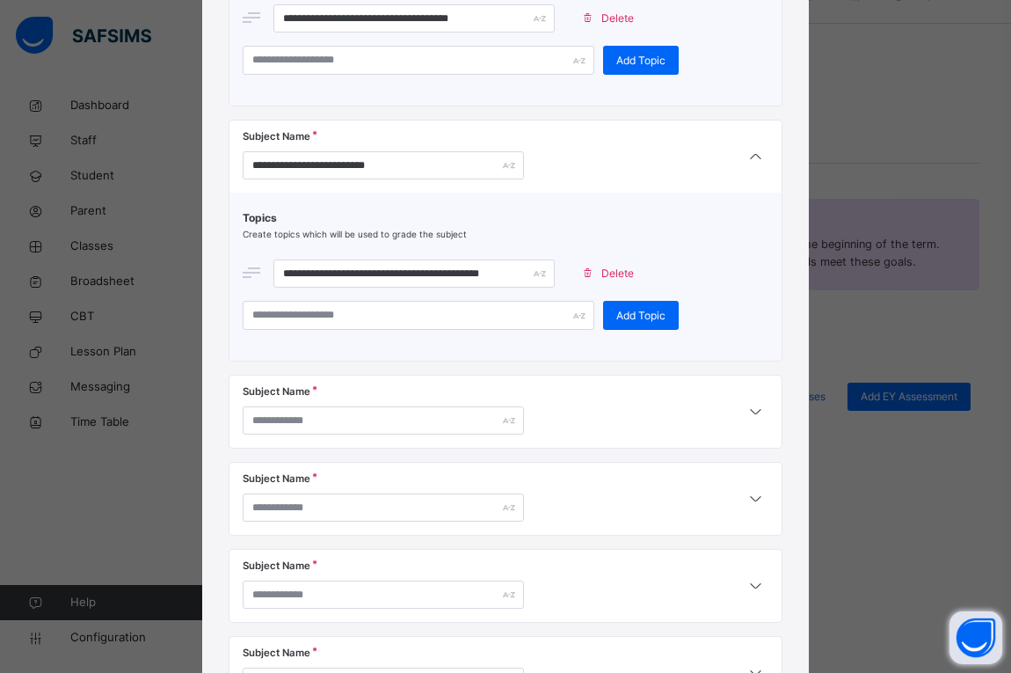
click at [611, 274] on span "Delete" at bounding box center [618, 274] width 33 height 16
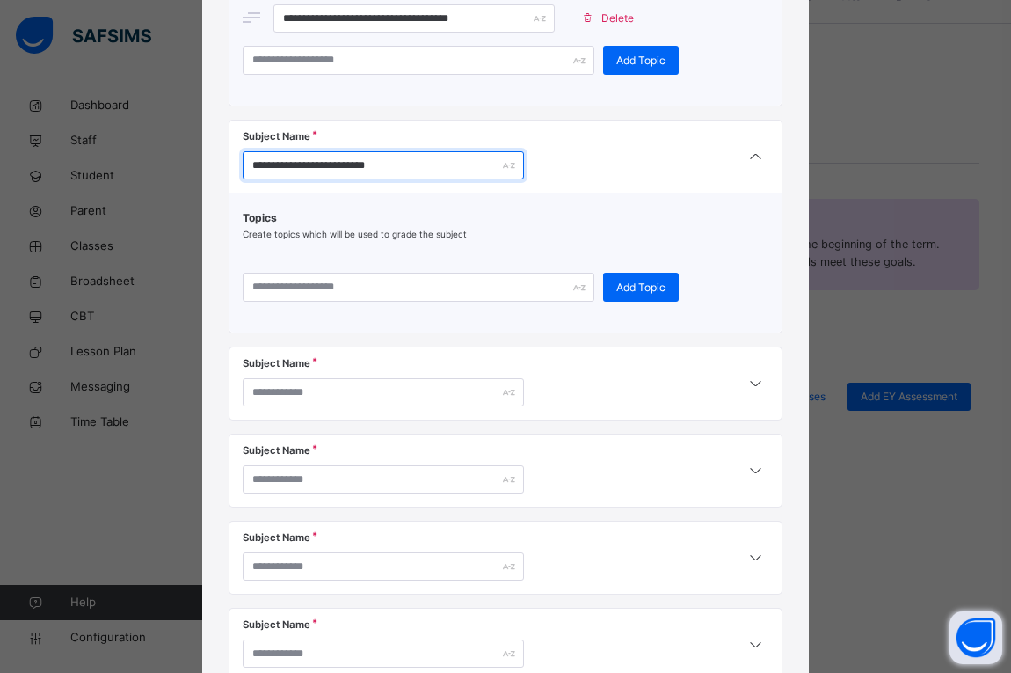
click at [426, 165] on input "**********" at bounding box center [383, 165] width 281 height 28
type input "*"
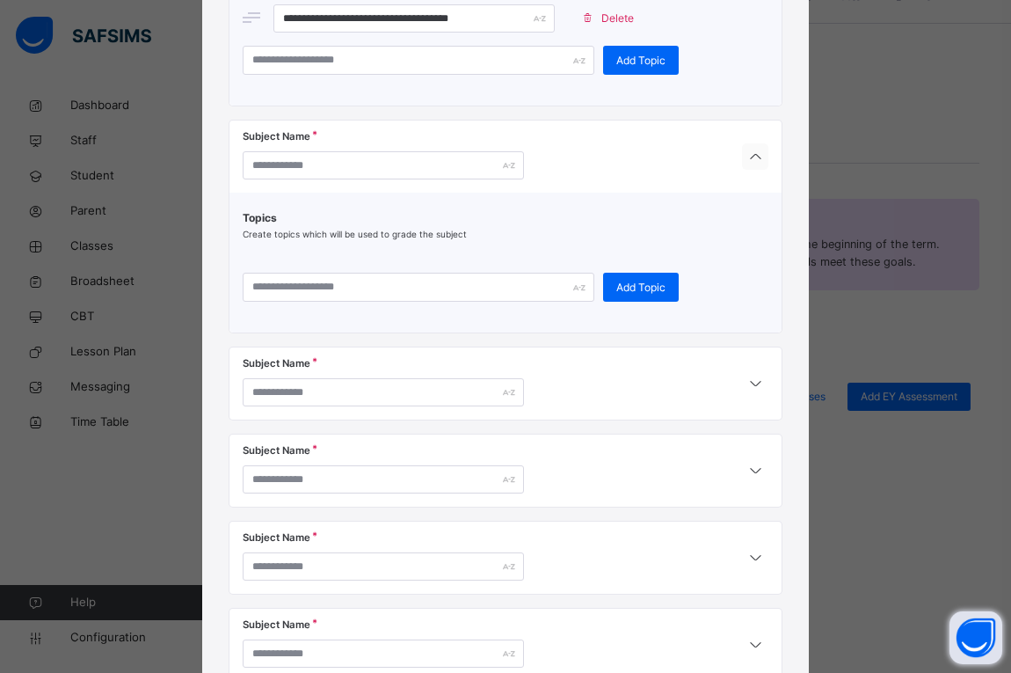
click at [749, 153] on icon at bounding box center [755, 157] width 21 height 23
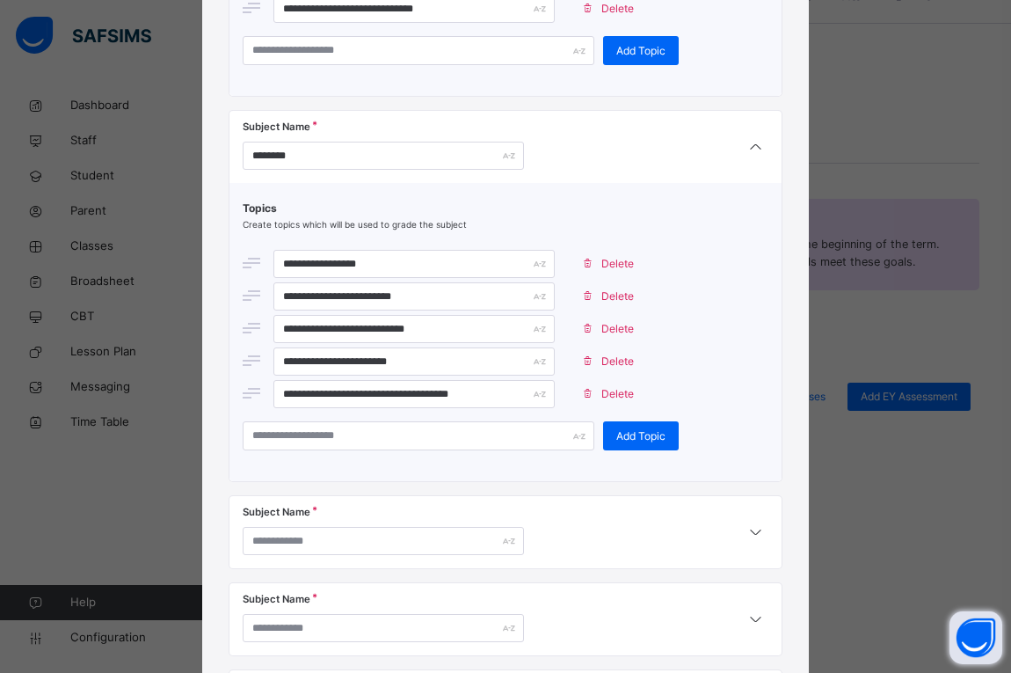
scroll to position [3705, 0]
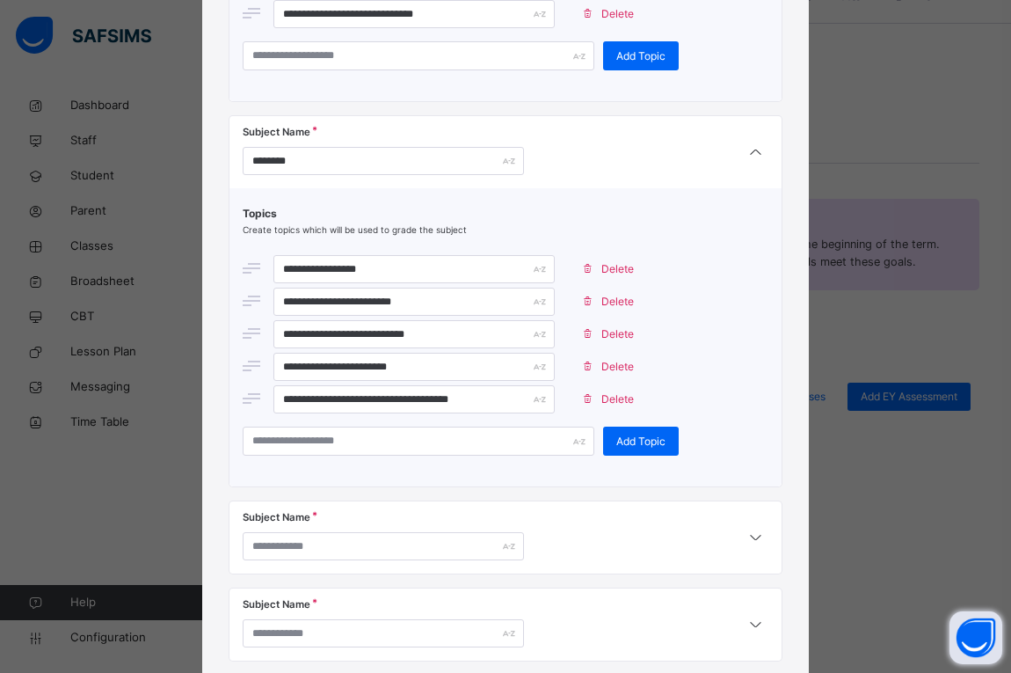
click at [592, 404] on span at bounding box center [587, 399] width 28 height 28
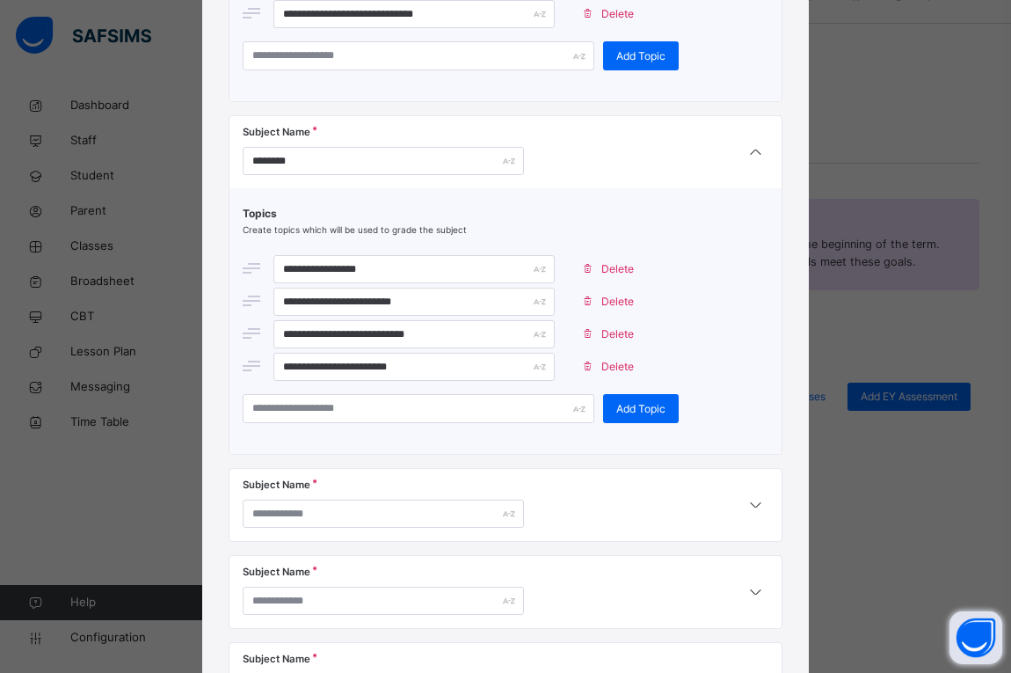
click at [608, 367] on span "Delete" at bounding box center [618, 367] width 33 height 16
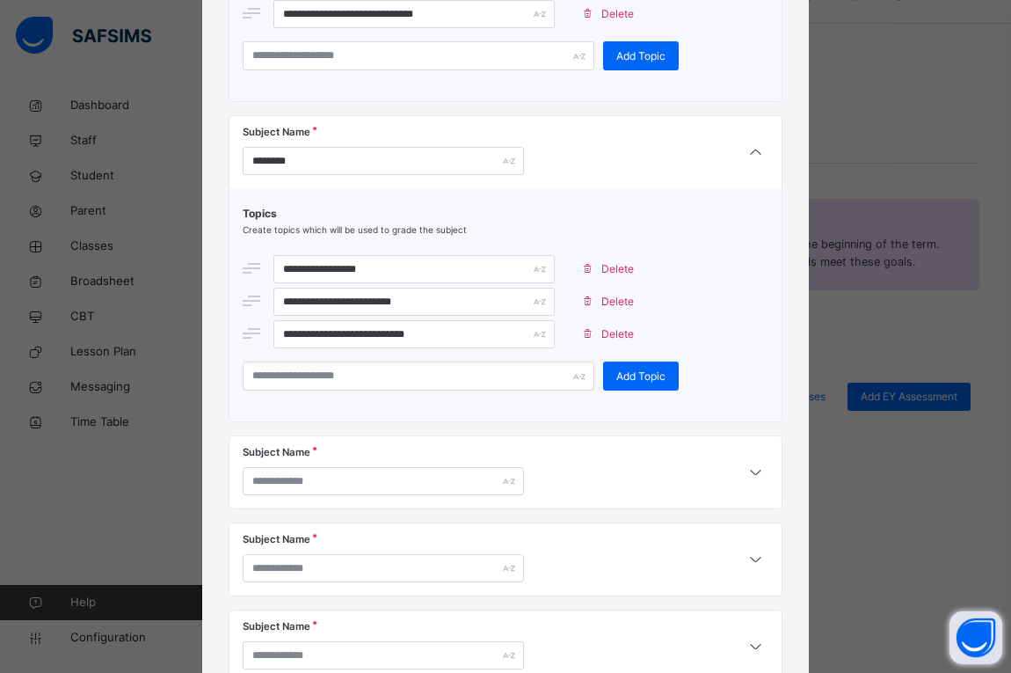
click at [609, 332] on span "Delete" at bounding box center [618, 334] width 33 height 16
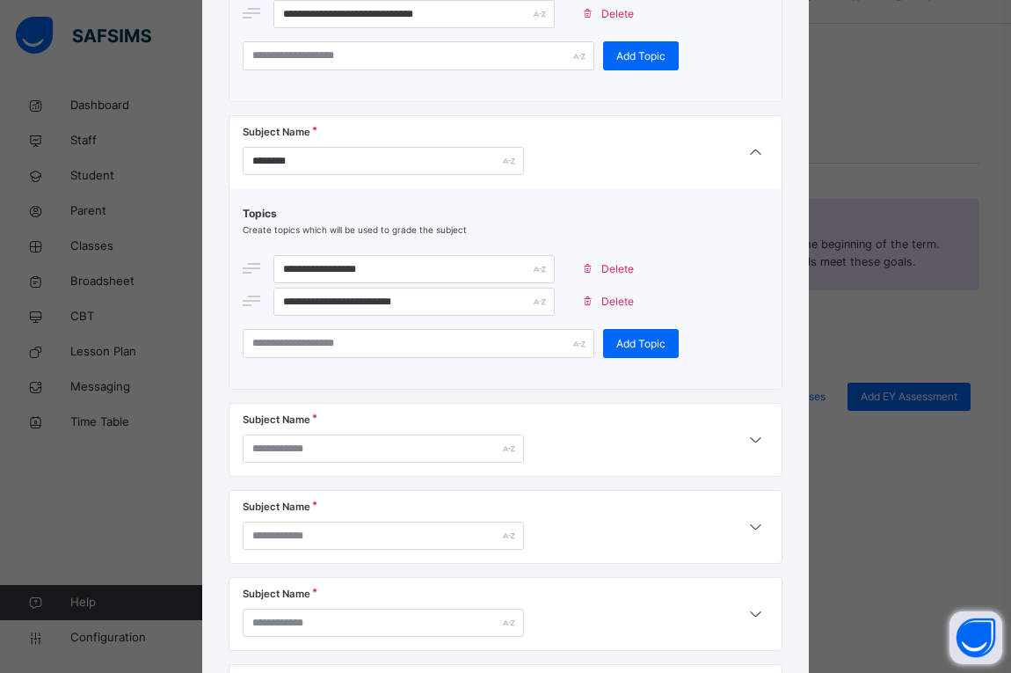
click at [609, 312] on div "Delete" at bounding box center [611, 302] width 76 height 28
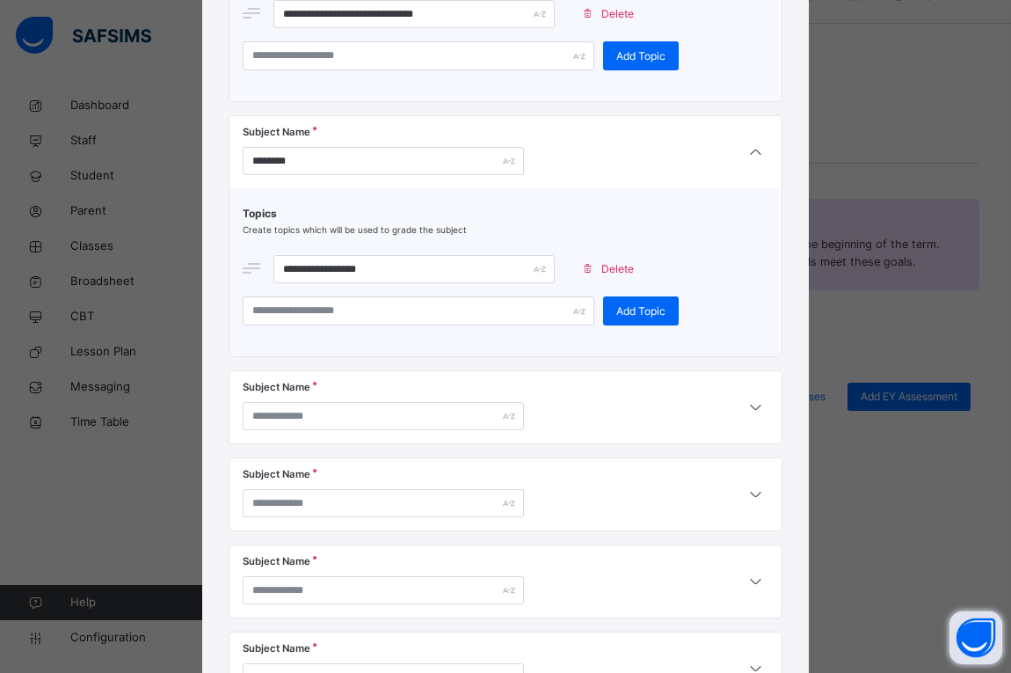
click at [603, 273] on span "Delete" at bounding box center [618, 269] width 33 height 16
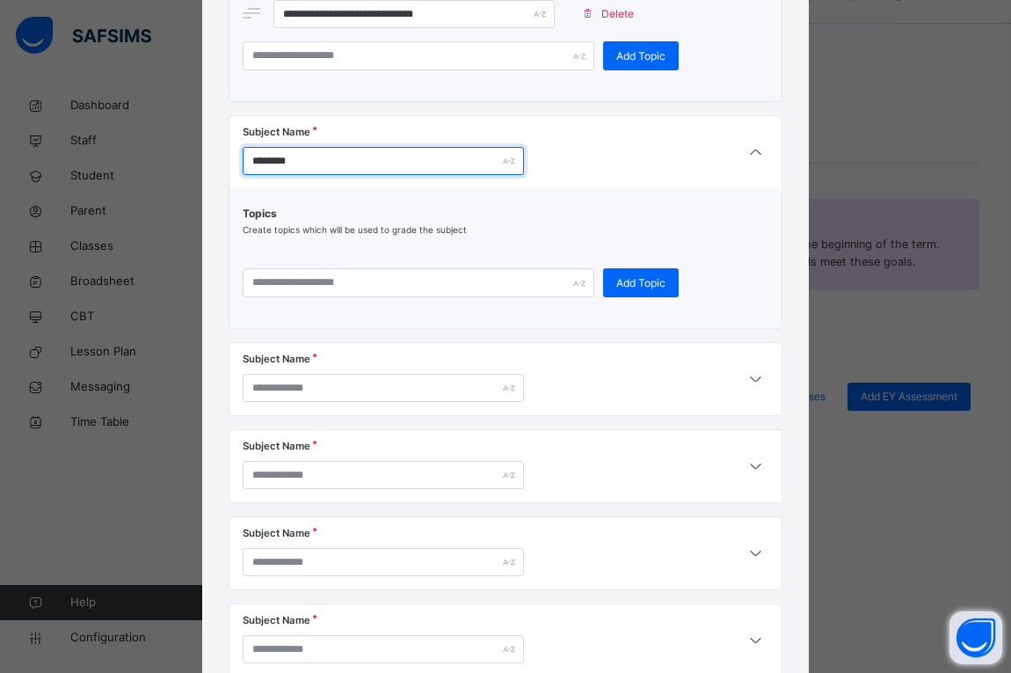
click at [435, 166] on input "********" at bounding box center [383, 161] width 281 height 28
type input "*"
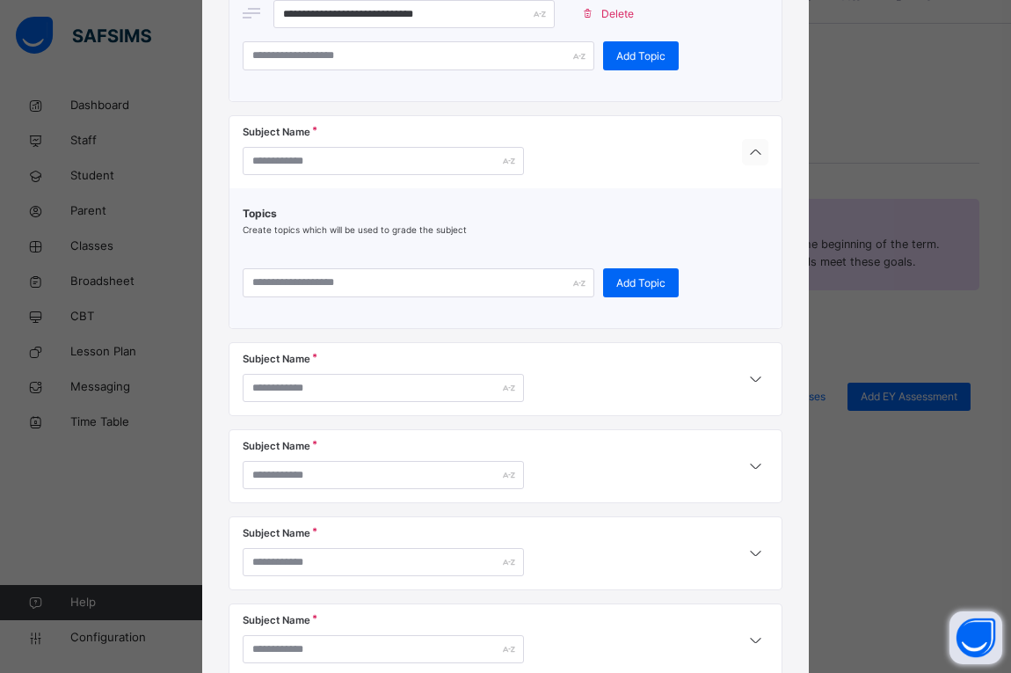
click at [762, 157] on icon at bounding box center [755, 153] width 21 height 23
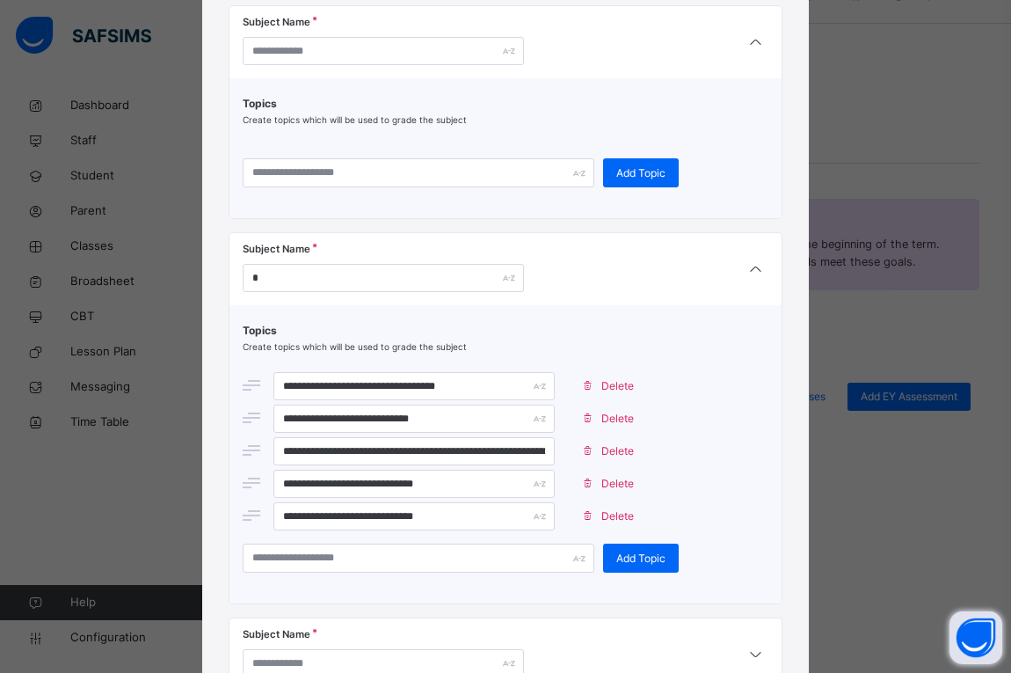
scroll to position [3323, 0]
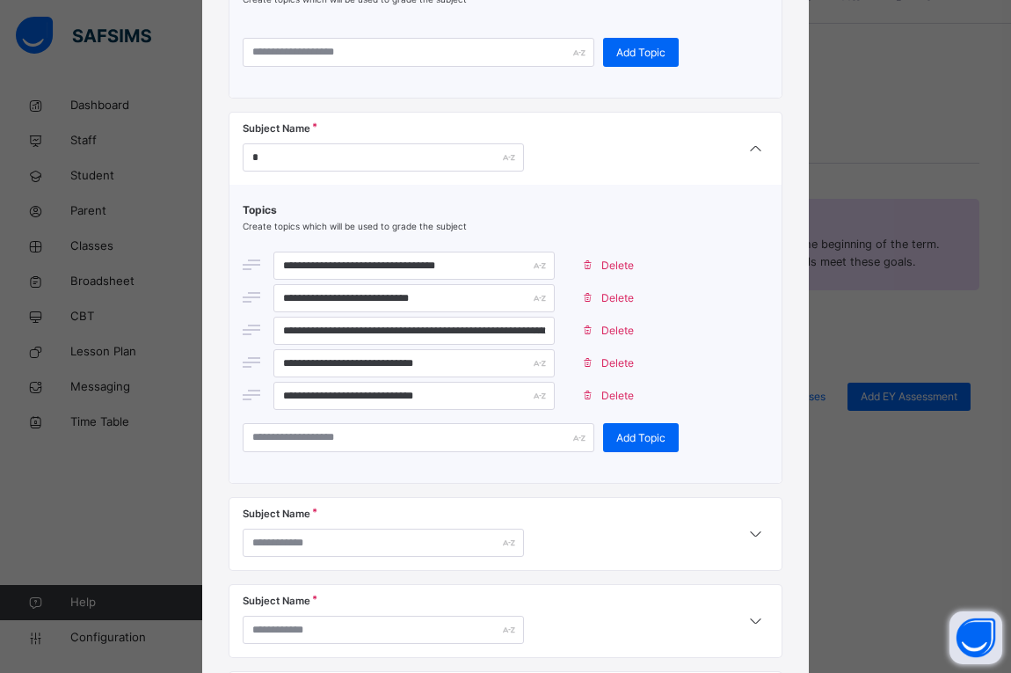
click at [602, 392] on span "Delete" at bounding box center [618, 396] width 33 height 16
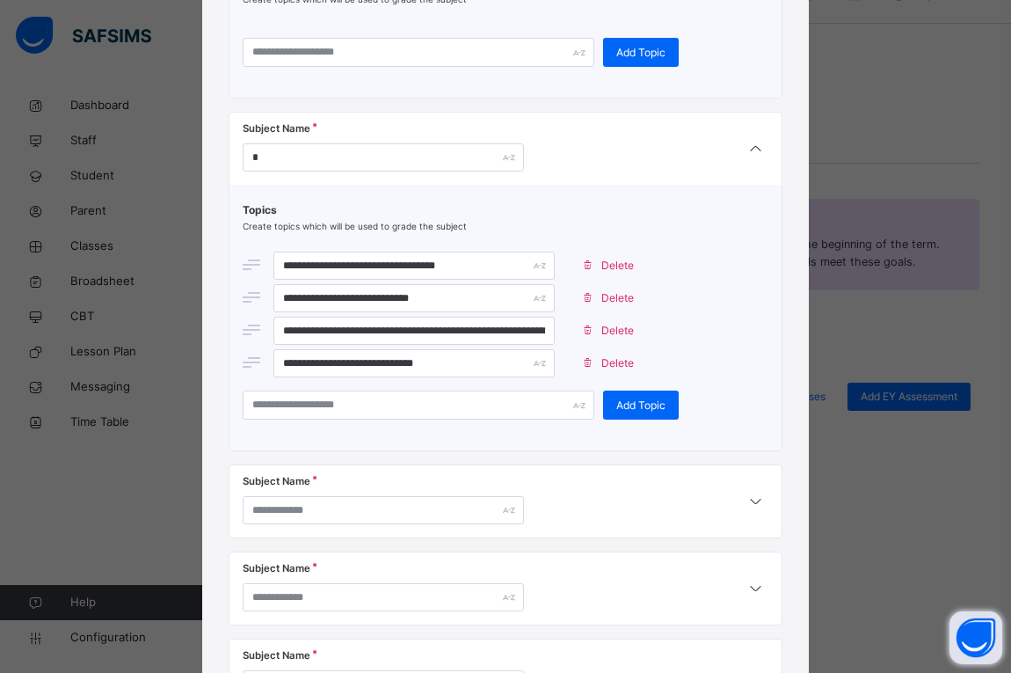
click at [602, 372] on div "Delete" at bounding box center [611, 363] width 76 height 28
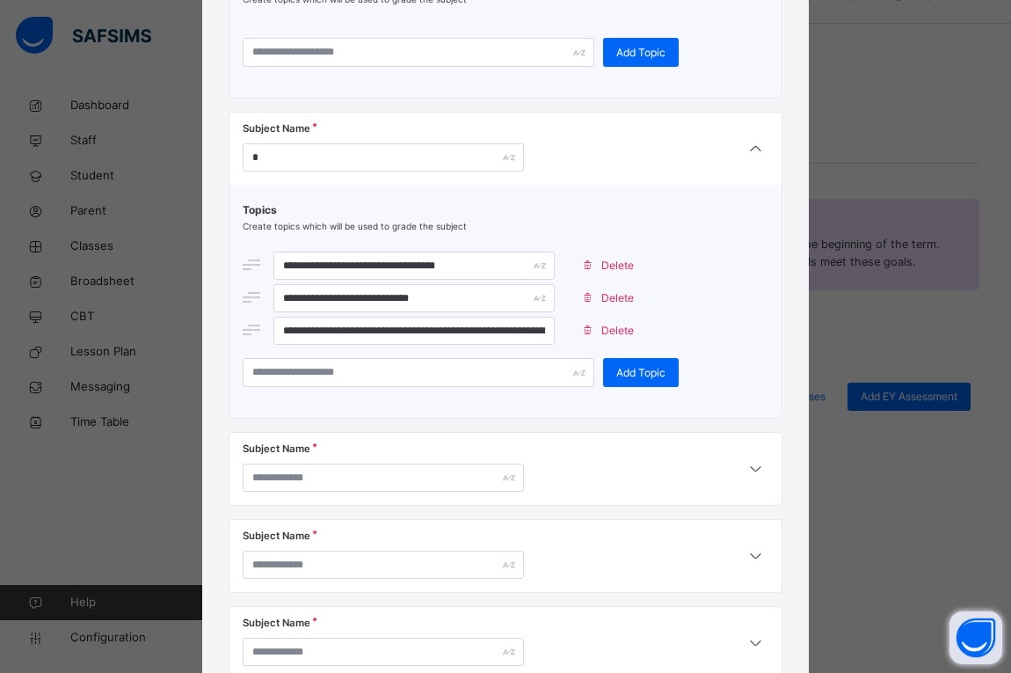
click at [602, 328] on span "Delete" at bounding box center [618, 331] width 33 height 16
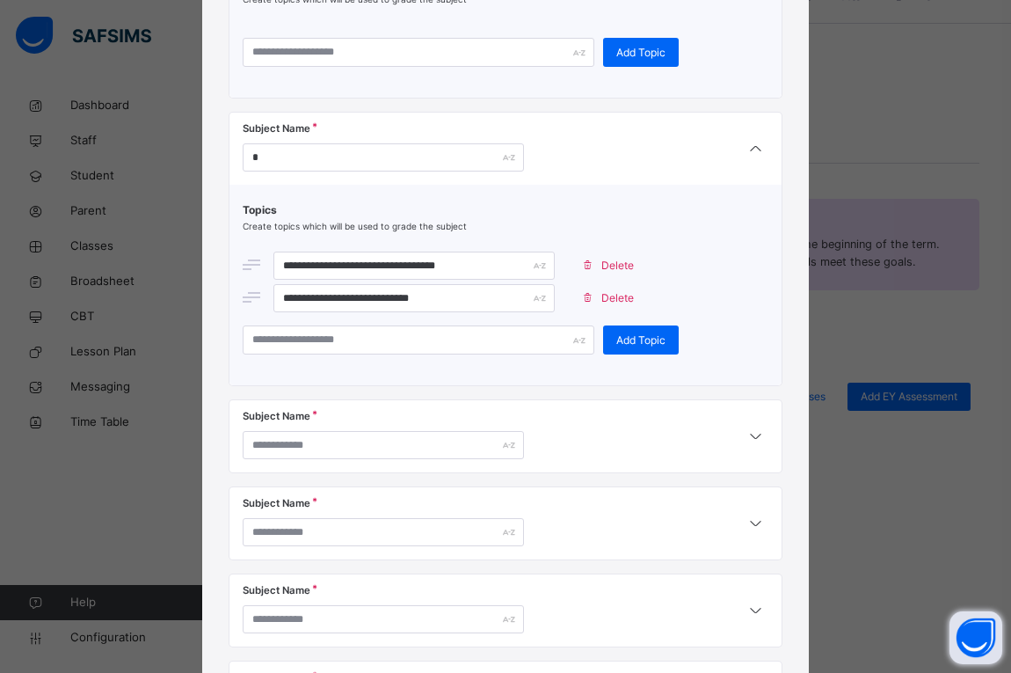
click at [602, 302] on span "Delete" at bounding box center [618, 298] width 33 height 16
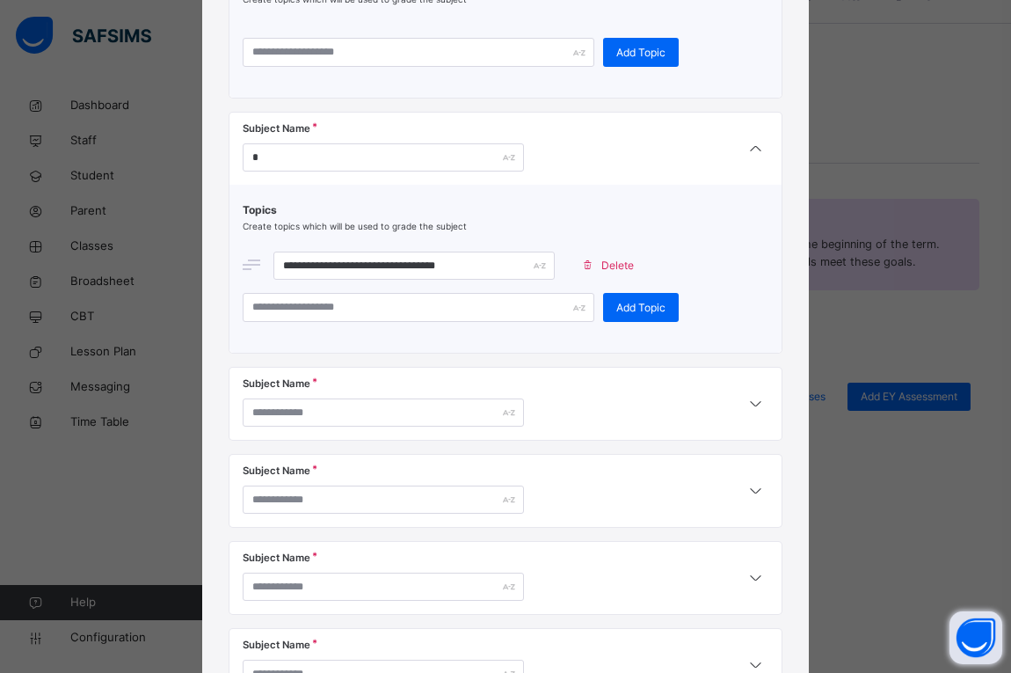
click at [609, 271] on span "Delete" at bounding box center [618, 266] width 33 height 16
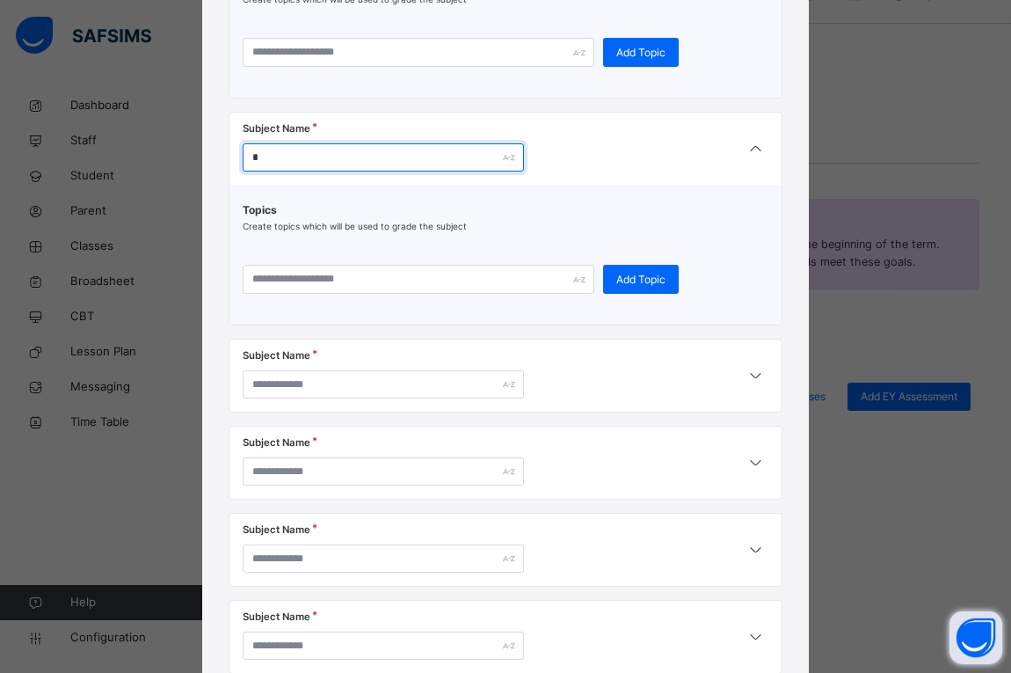
click at [348, 161] on input "*" at bounding box center [383, 157] width 281 height 28
click at [748, 155] on icon at bounding box center [755, 149] width 21 height 23
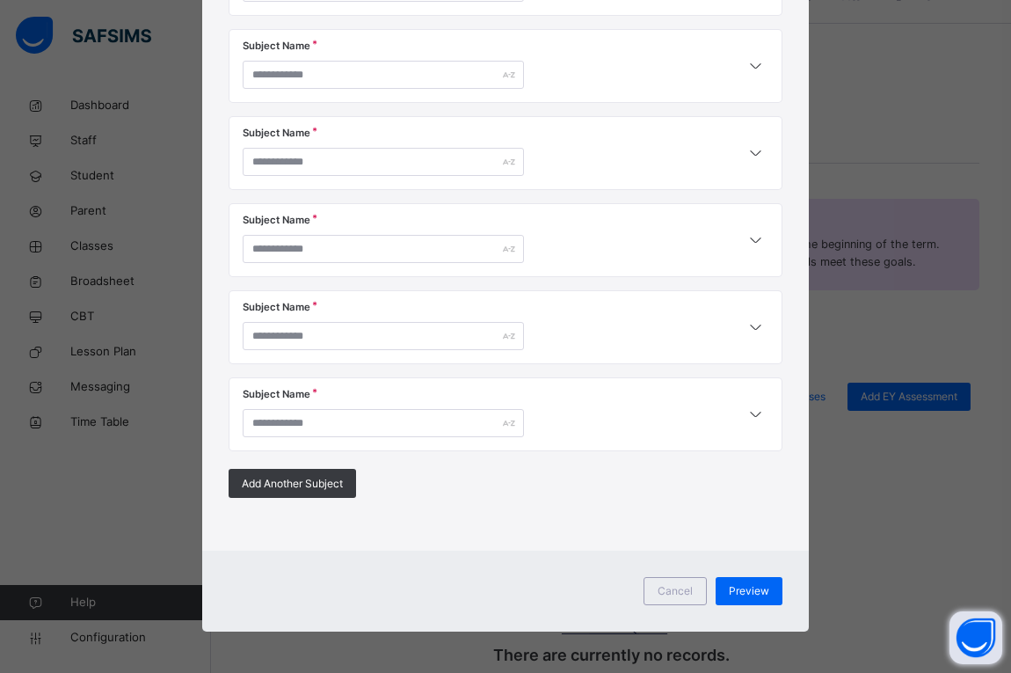
scroll to position [3583, 0]
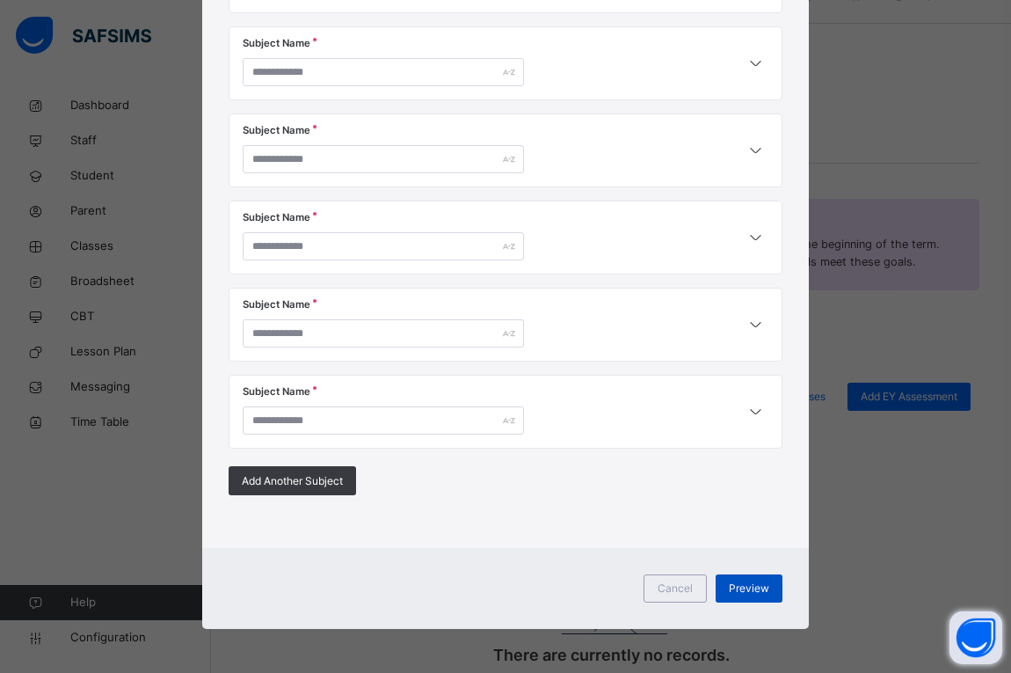
click at [744, 583] on span "Preview" at bounding box center [749, 588] width 40 height 16
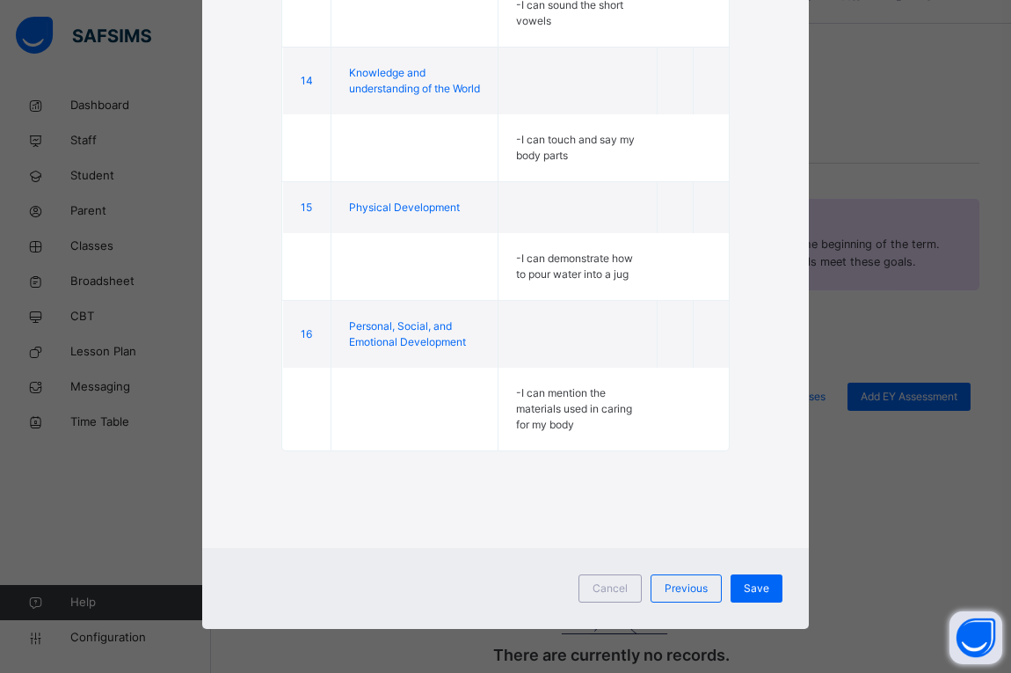
scroll to position [3423, 0]
click at [760, 594] on span "Save" at bounding box center [757, 588] width 26 height 16
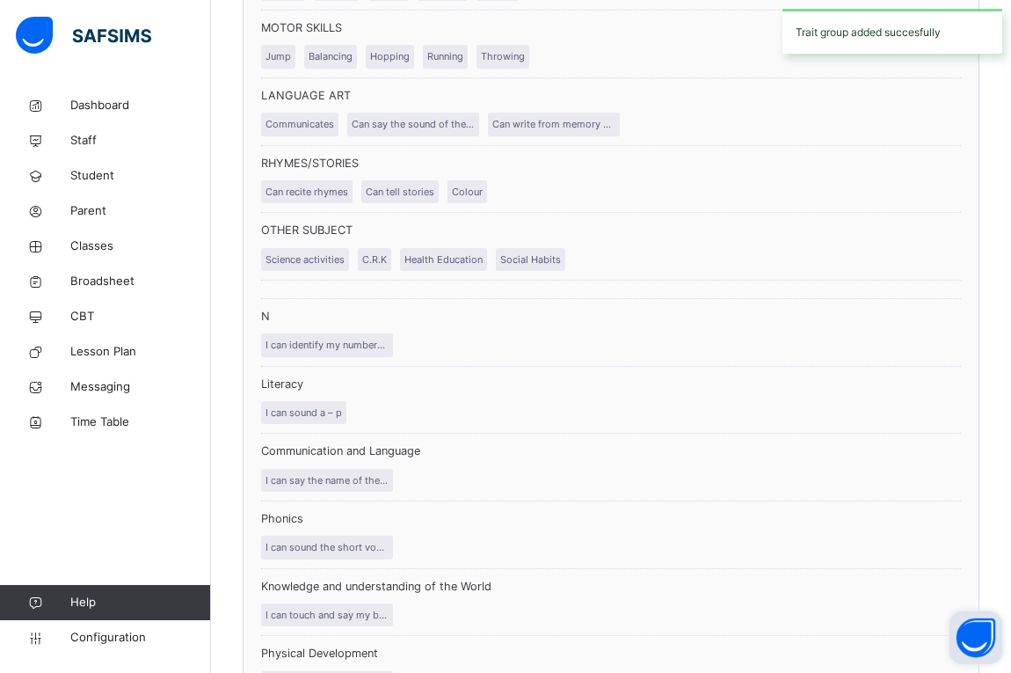
scroll to position [921, 0]
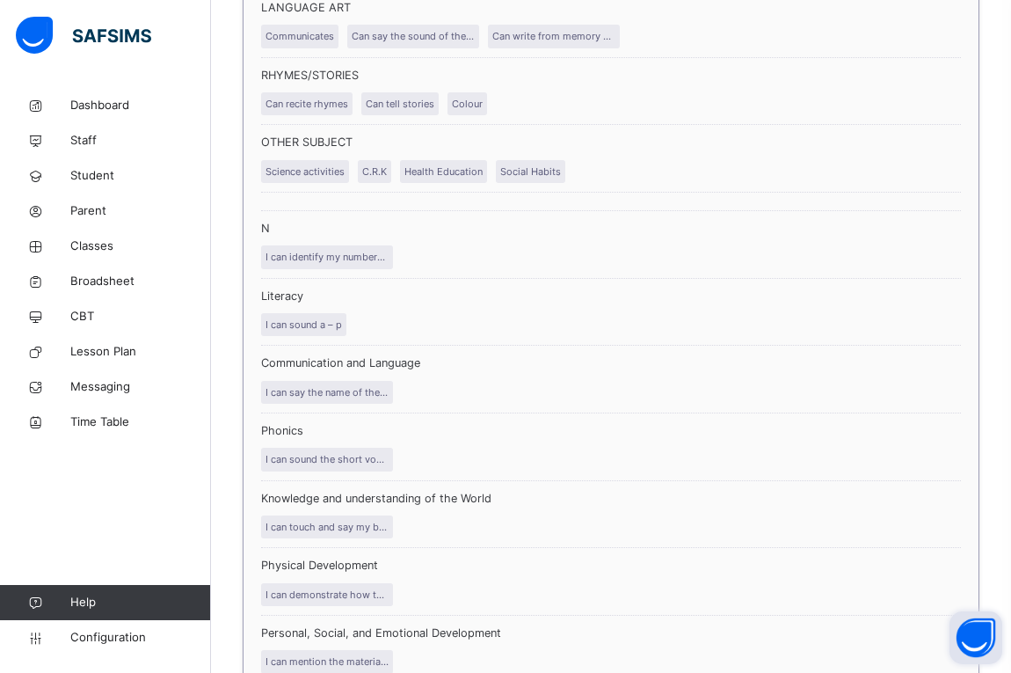
click at [326, 259] on p "I can identify my numbers from 0-25" at bounding box center [327, 257] width 132 height 24
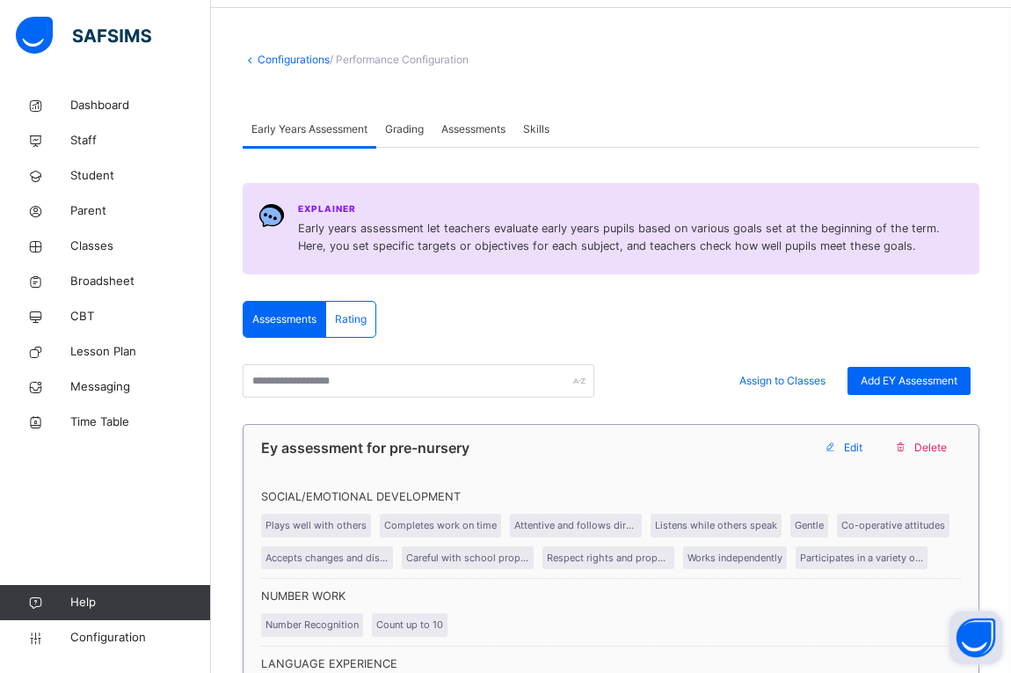
scroll to position [0, 0]
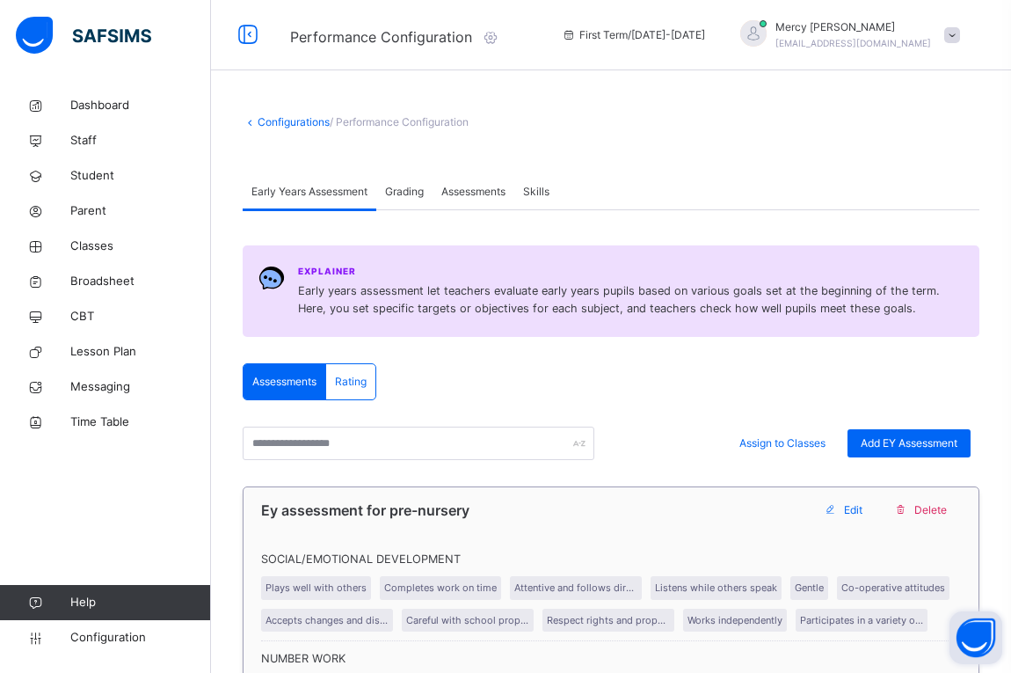
click at [863, 506] on span "Edit" at bounding box center [853, 510] width 18 height 16
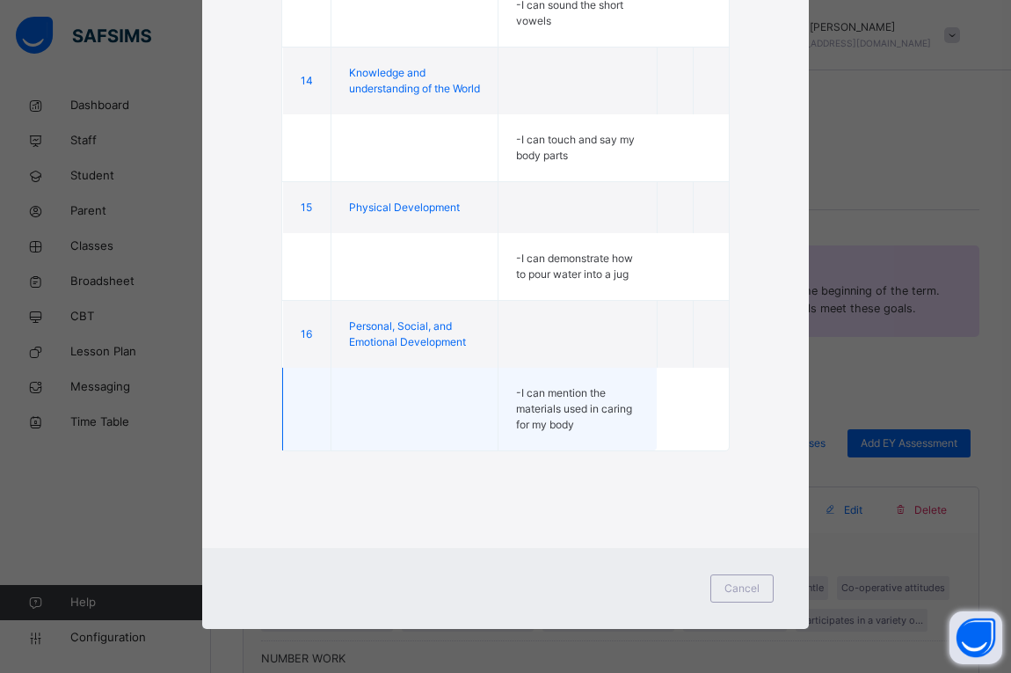
click at [565, 390] on td "- I can mention the materials used in caring for my body" at bounding box center [577, 409] width 159 height 83
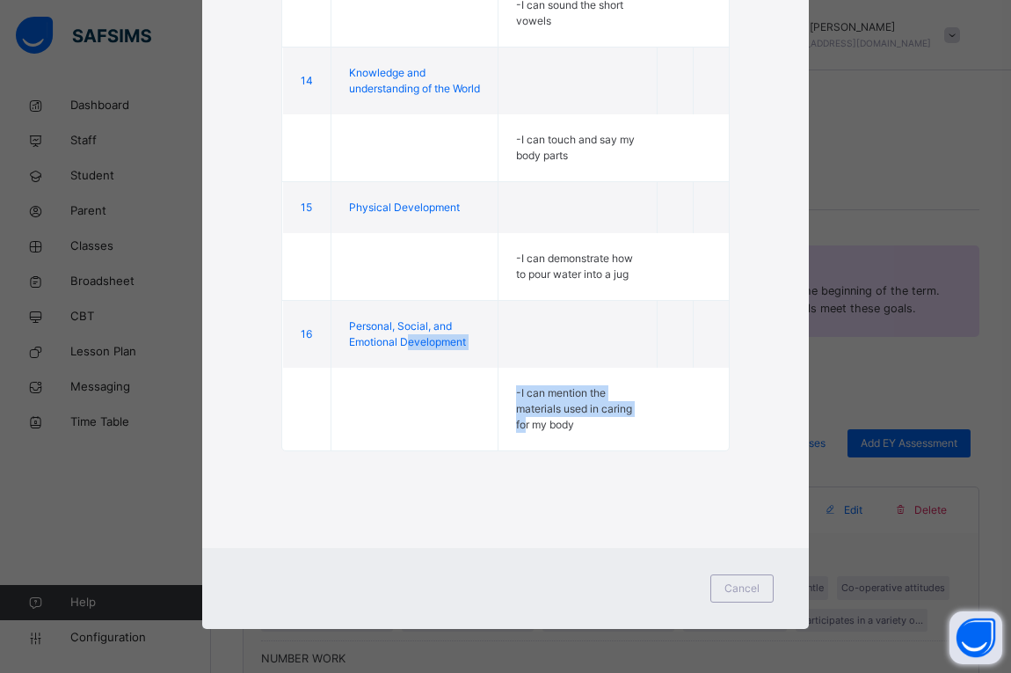
drag, startPoint x: 515, startPoint y: 417, endPoint x: 401, endPoint y: 339, distance: 138.6
click at [401, 339] on span "Personal, Social, and Emotional Development" at bounding box center [407, 333] width 117 height 29
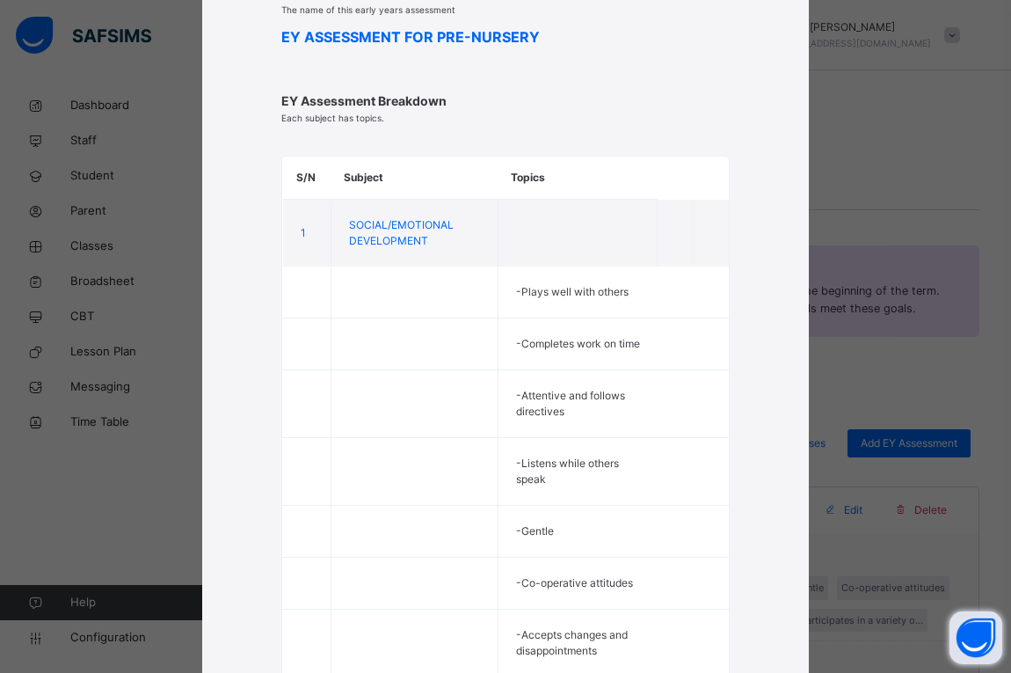
scroll to position [164, 0]
click at [410, 197] on th "Subject" at bounding box center [414, 177] width 167 height 43
click at [426, 30] on span "EY ASSESSMENT FOR PRE-NURSERY" at bounding box center [505, 36] width 449 height 21
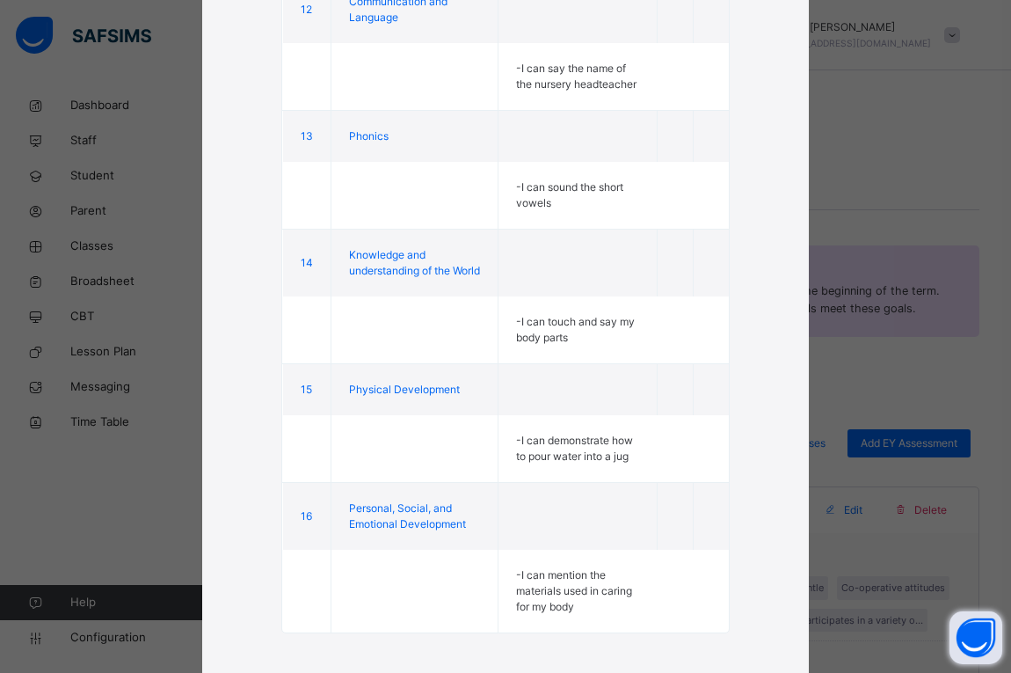
scroll to position [3423, 0]
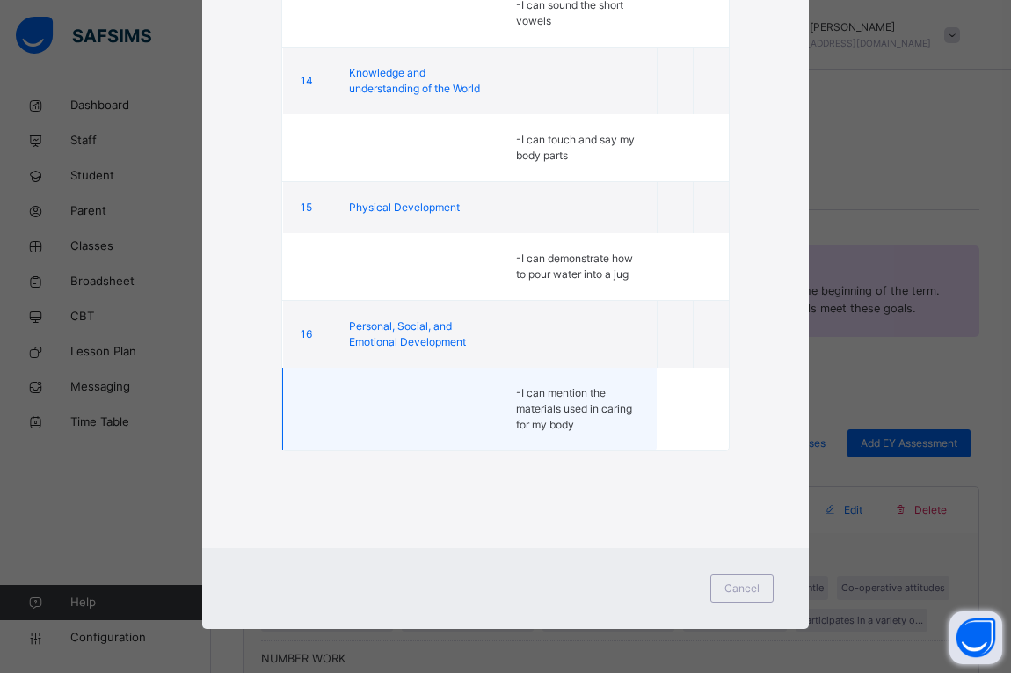
click at [553, 436] on td "- I can mention the materials used in caring for my body" at bounding box center [577, 409] width 159 height 83
click at [577, 432] on td "- I can mention the materials used in caring for my body" at bounding box center [577, 409] width 159 height 83
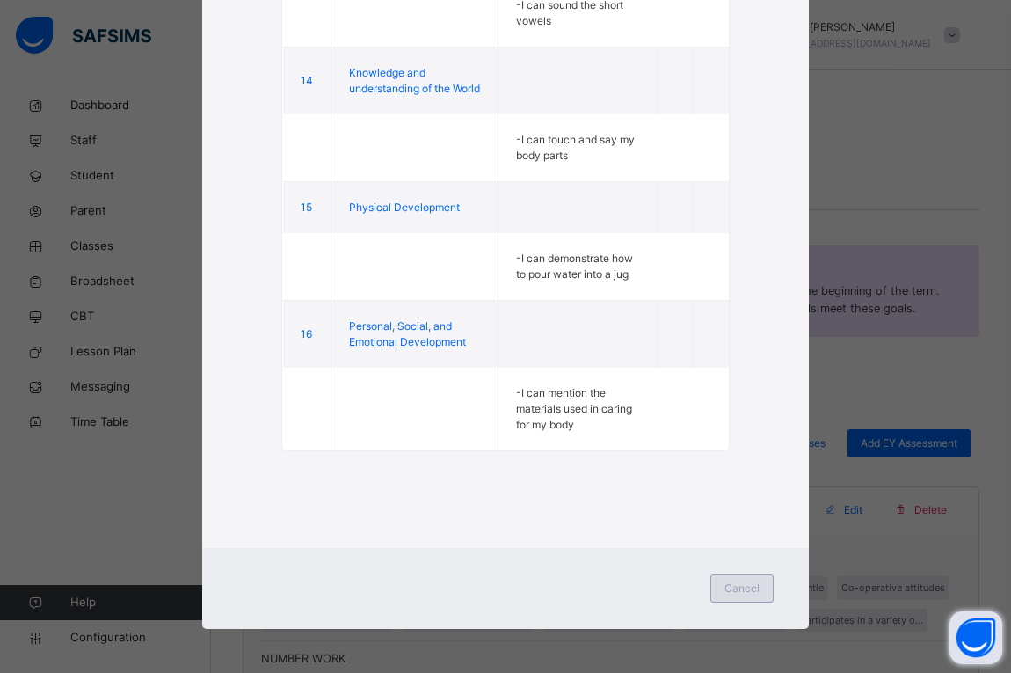
click at [750, 594] on span "Cancel" at bounding box center [742, 588] width 35 height 16
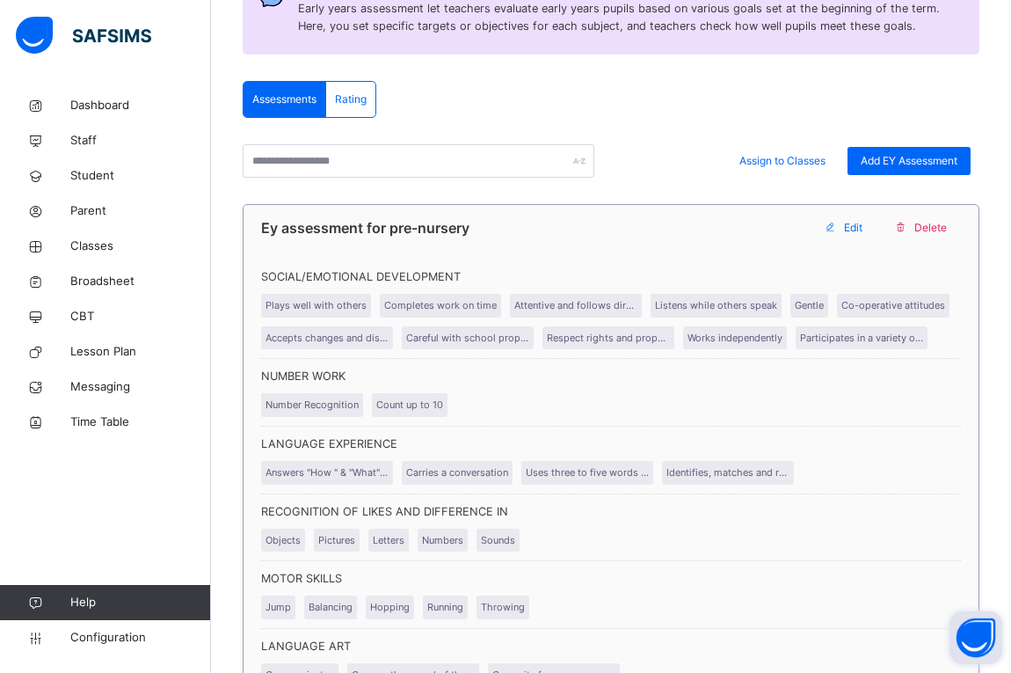
scroll to position [264, 0]
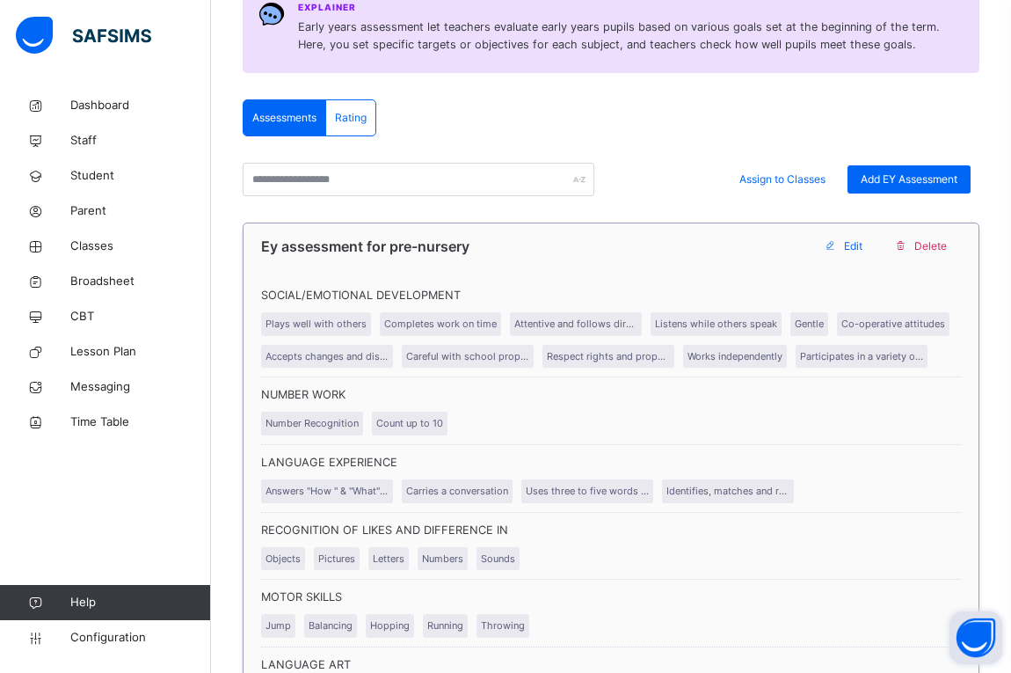
click at [935, 251] on span "Delete" at bounding box center [931, 246] width 33 height 16
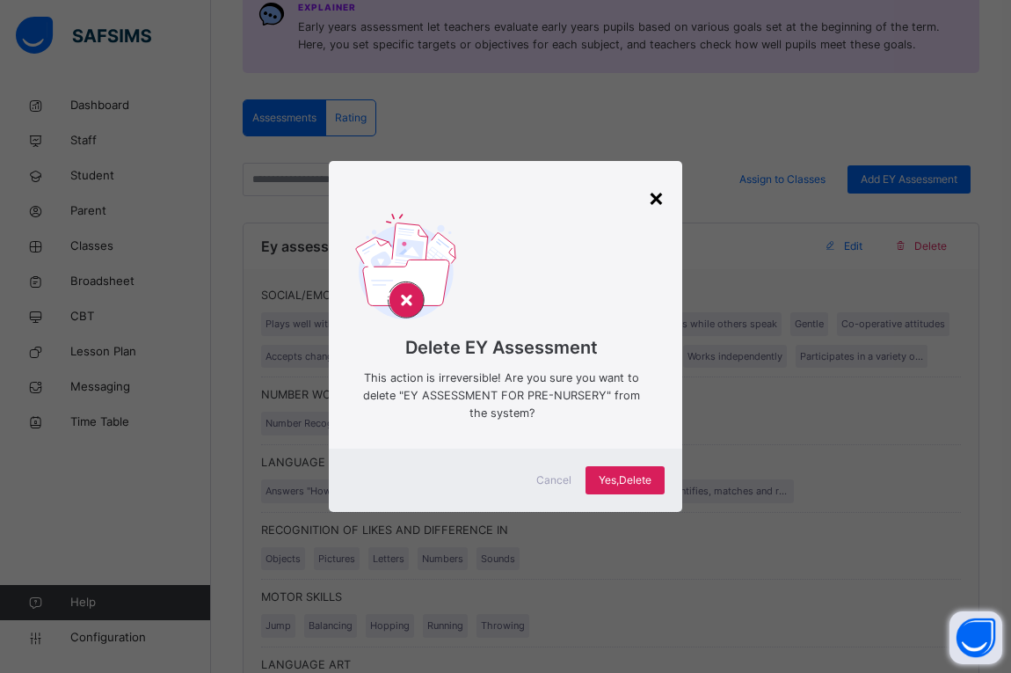
click at [653, 208] on div "×" at bounding box center [656, 197] width 17 height 37
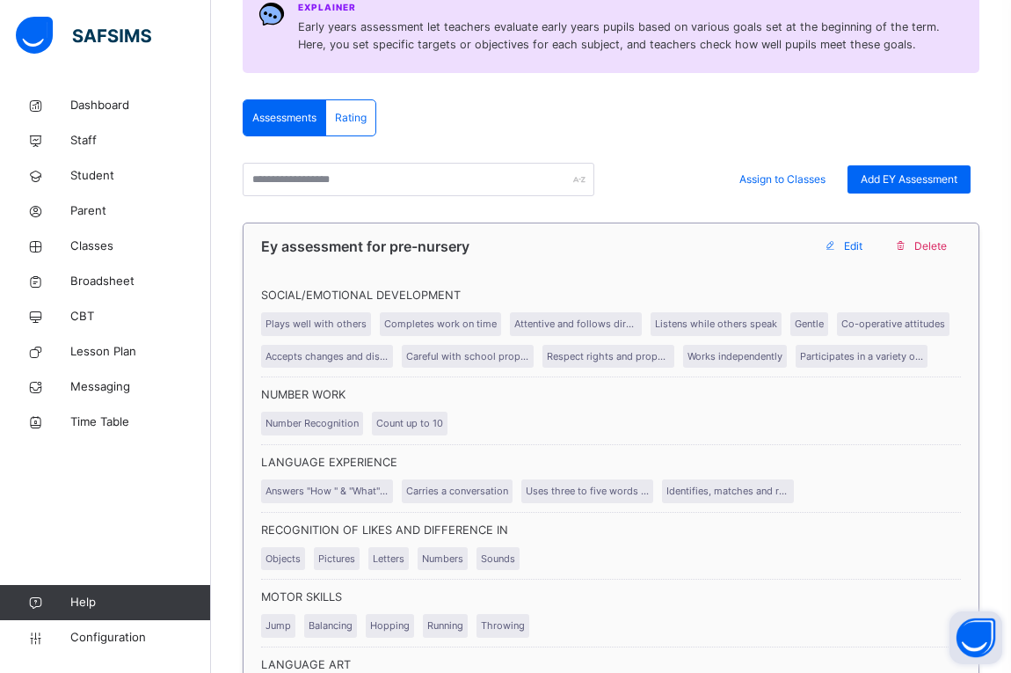
click at [782, 244] on div "Ey assessment for pre-nursery" at bounding box center [533, 246] width 545 height 21
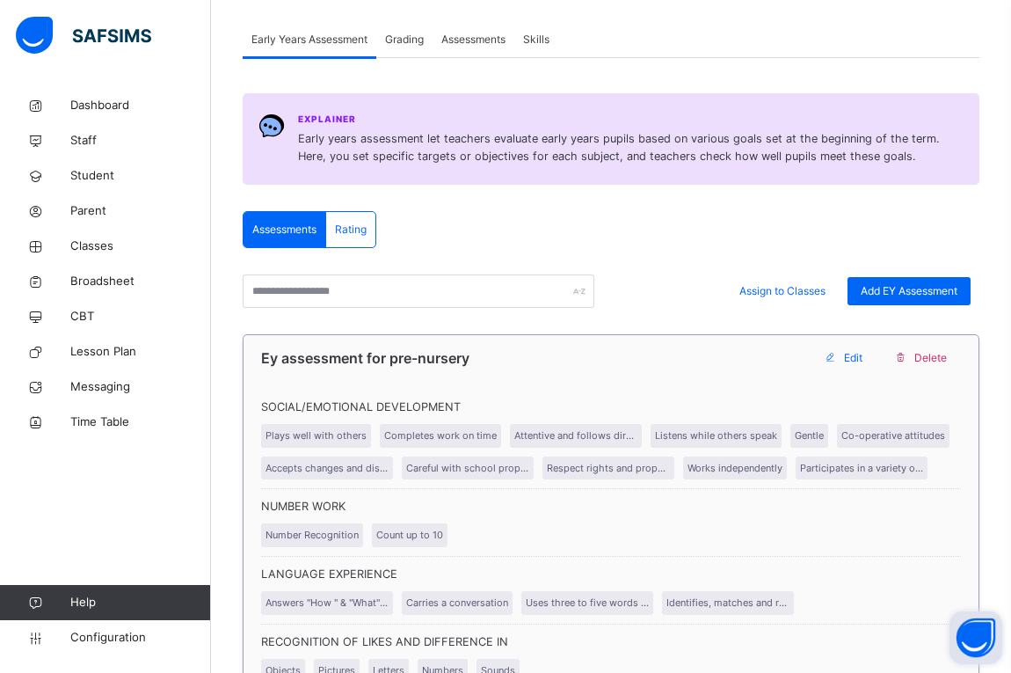
scroll to position [0, 0]
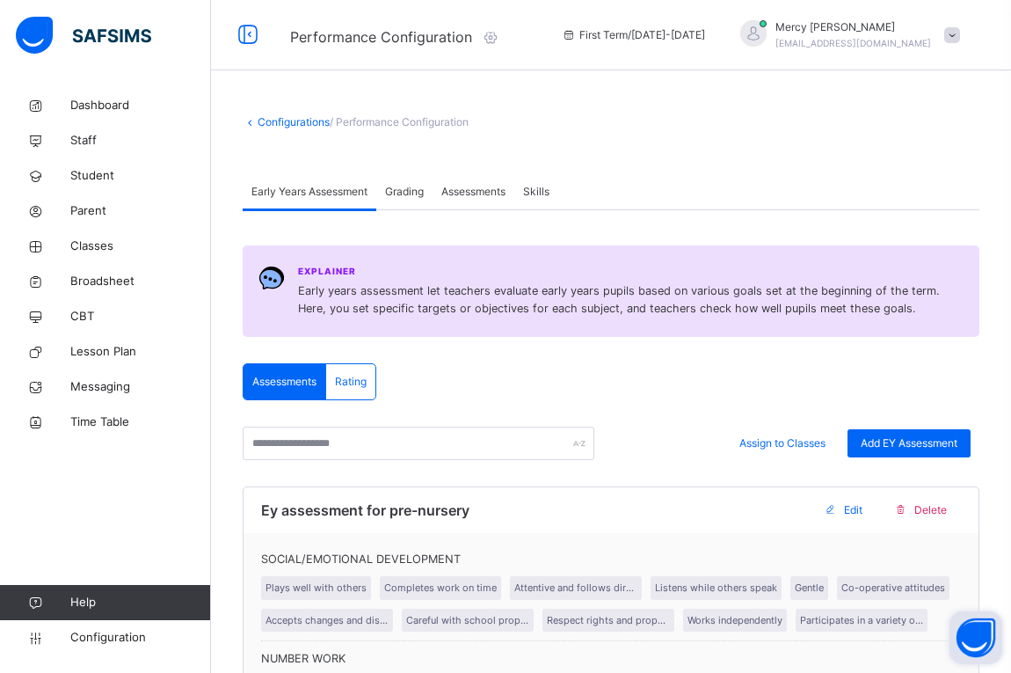
click at [420, 192] on span "Grading" at bounding box center [404, 192] width 39 height 16
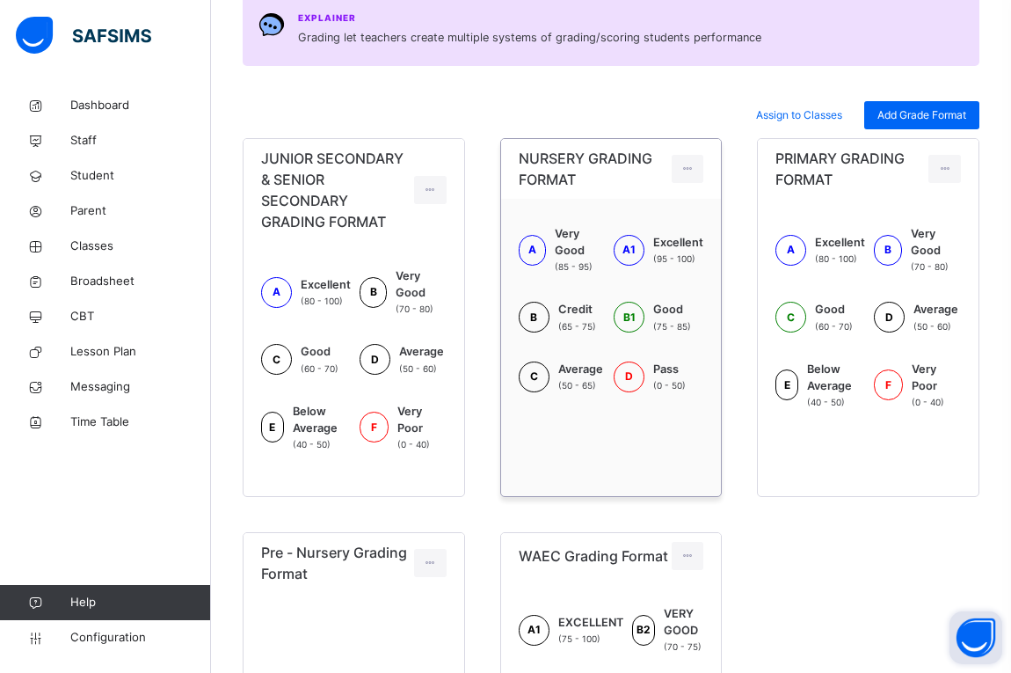
scroll to position [258, 0]
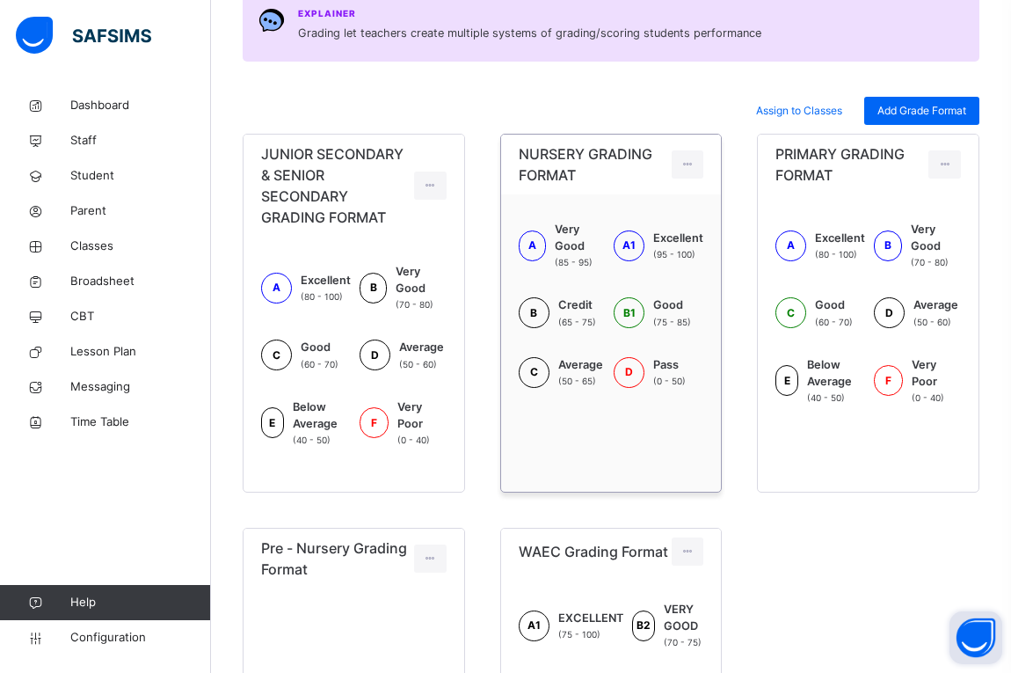
click at [598, 414] on div "A Very Good (85 - 95) A1 Excellent (95 - 100) B Credit (65 - 75) B1 Good (75 - …" at bounding box center [611, 313] width 221 height 238
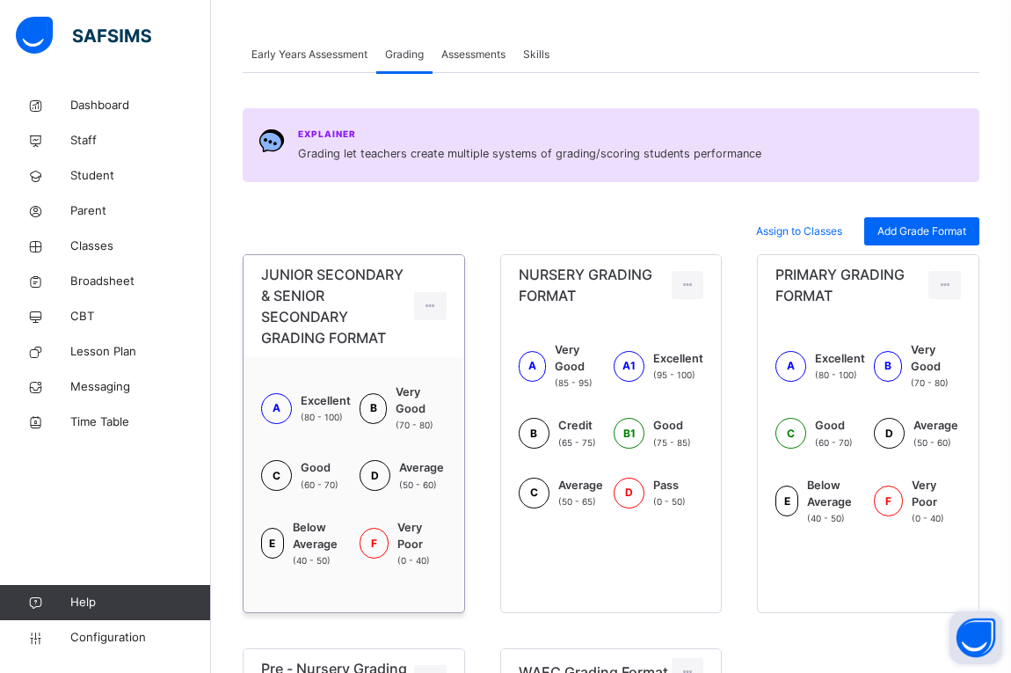
scroll to position [0, 0]
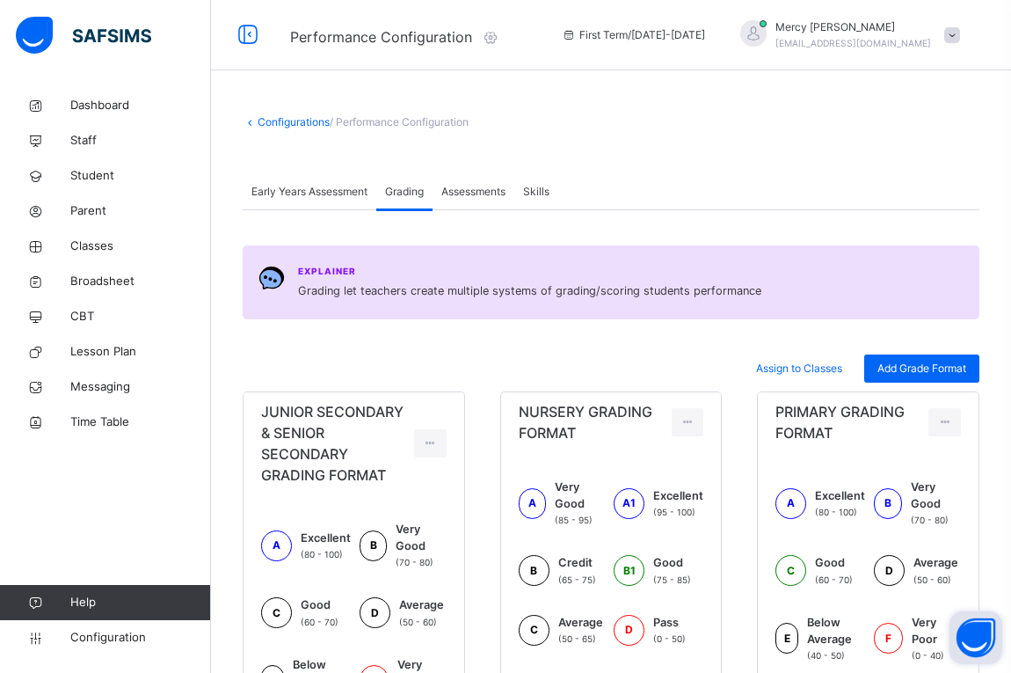
click at [464, 182] on div "Assessments" at bounding box center [474, 191] width 82 height 35
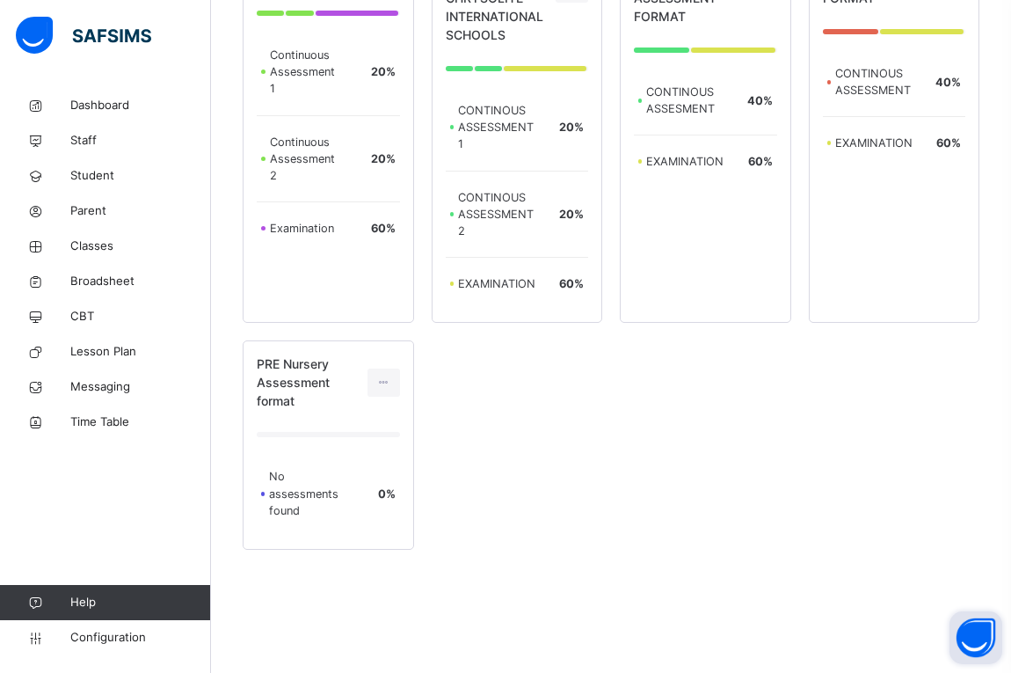
scroll to position [504, 0]
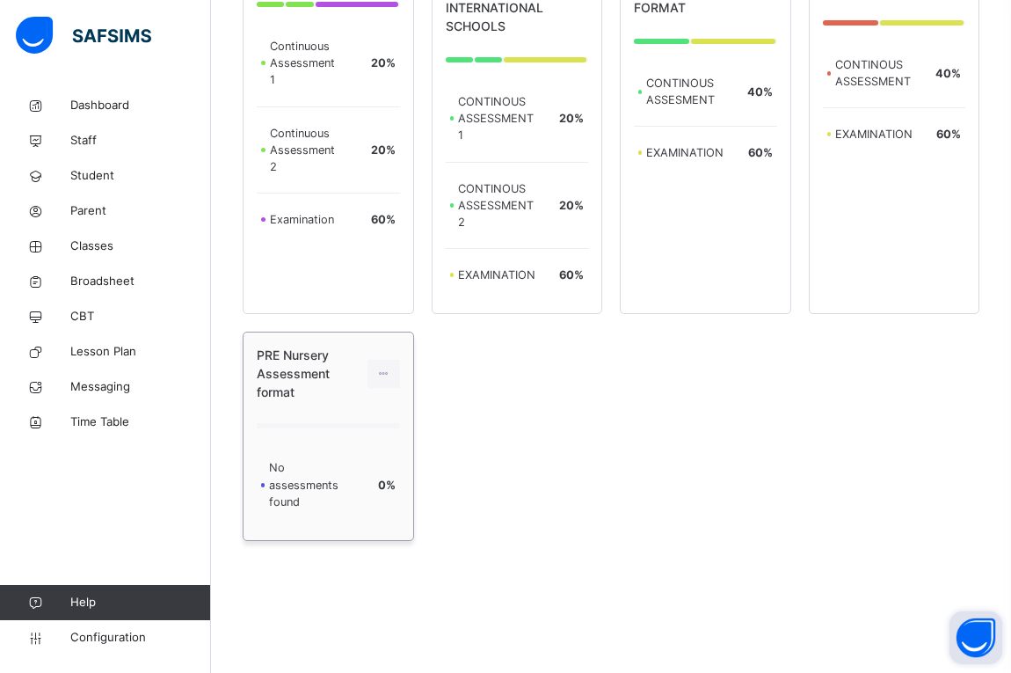
click at [326, 491] on span "No assessments found" at bounding box center [303, 484] width 69 height 47
click at [384, 376] on icon at bounding box center [383, 374] width 15 height 16
click at [544, 470] on div "CIS Assessment Format Continuous Assessment 1 20 % Continuous Assessment 2 20 %…" at bounding box center [611, 225] width 737 height 631
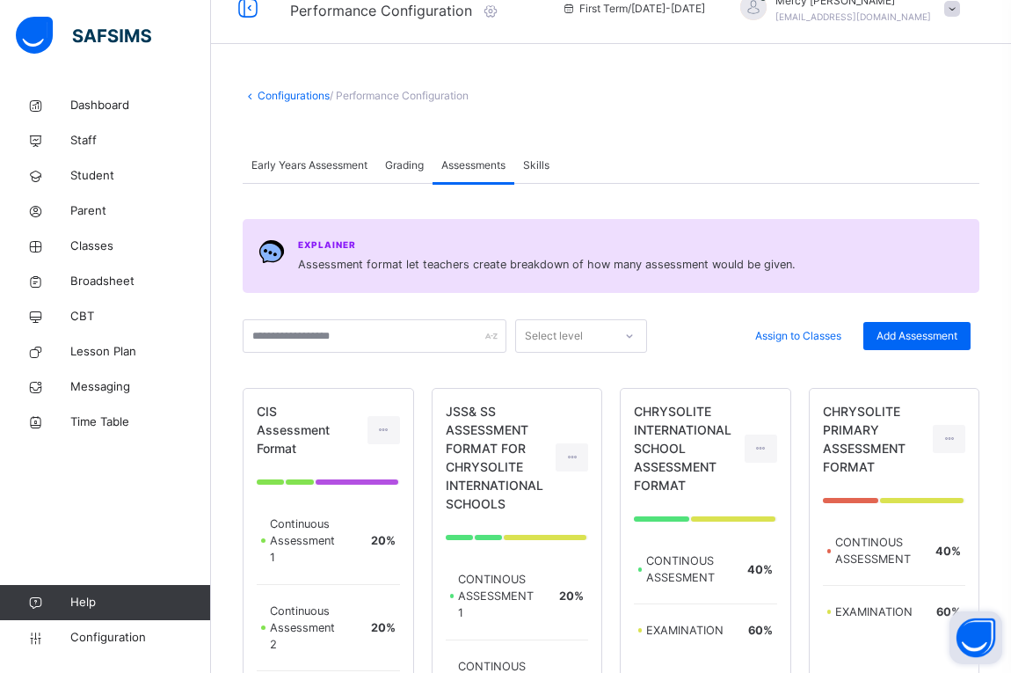
scroll to position [0, 0]
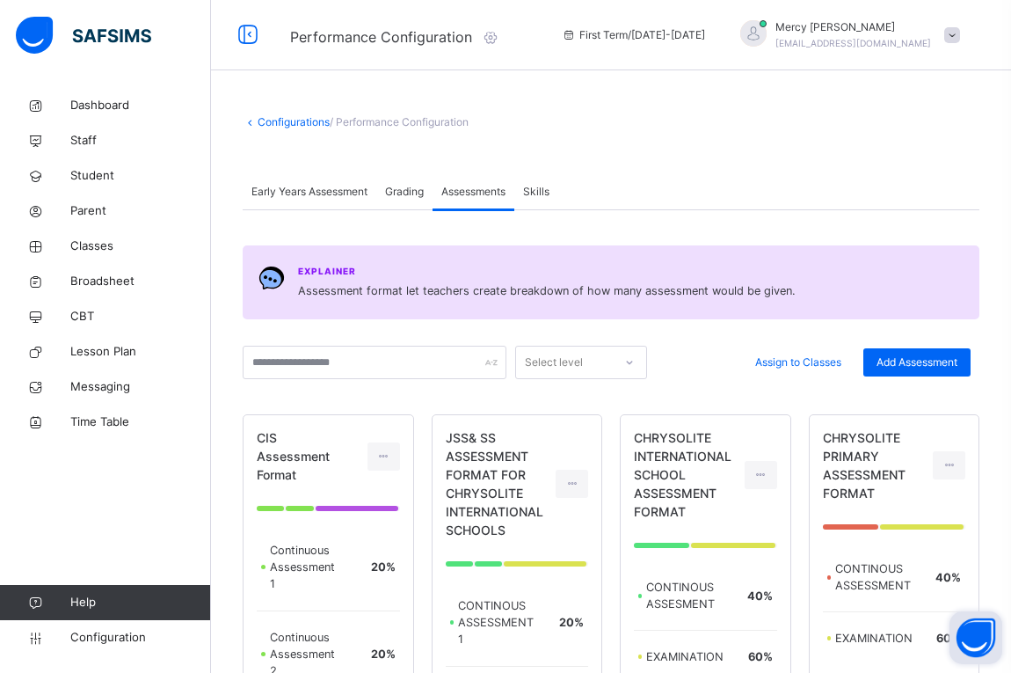
click at [537, 191] on span "Skills" at bounding box center [536, 192] width 26 height 16
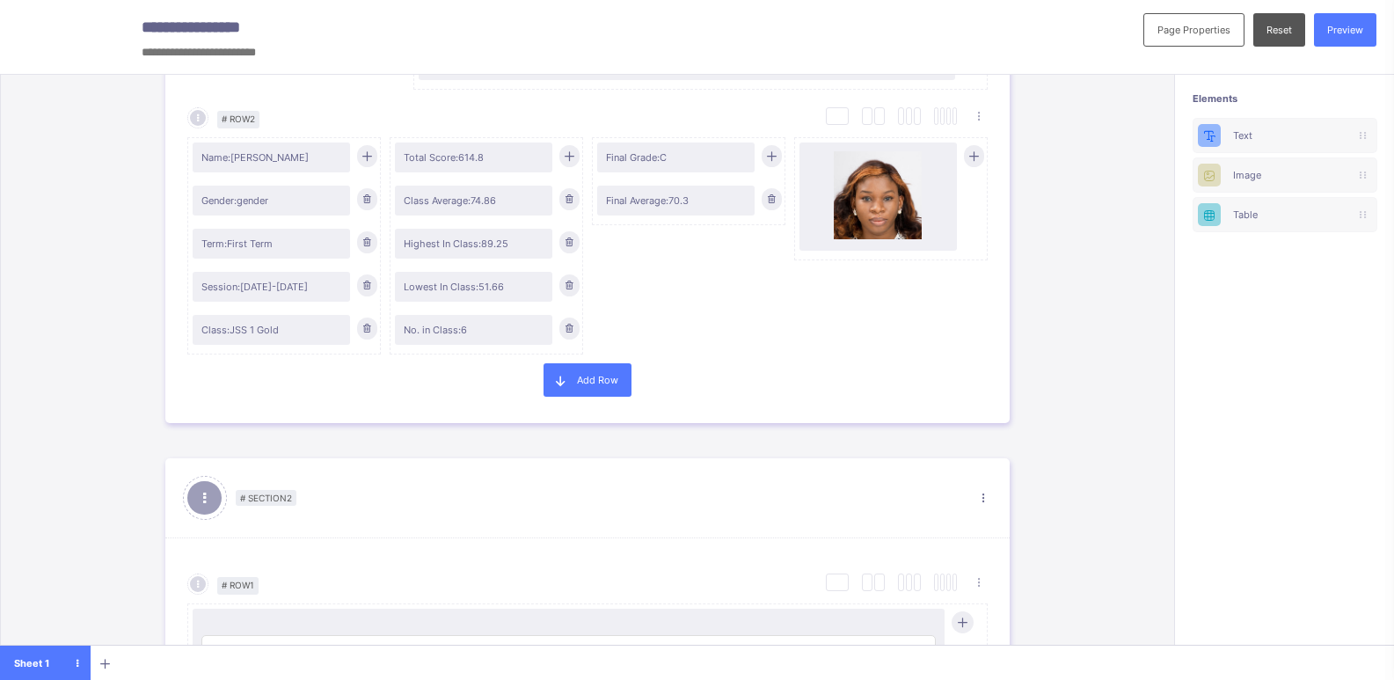
scroll to position [257, 0]
